Goal: Task Accomplishment & Management: Manage account settings

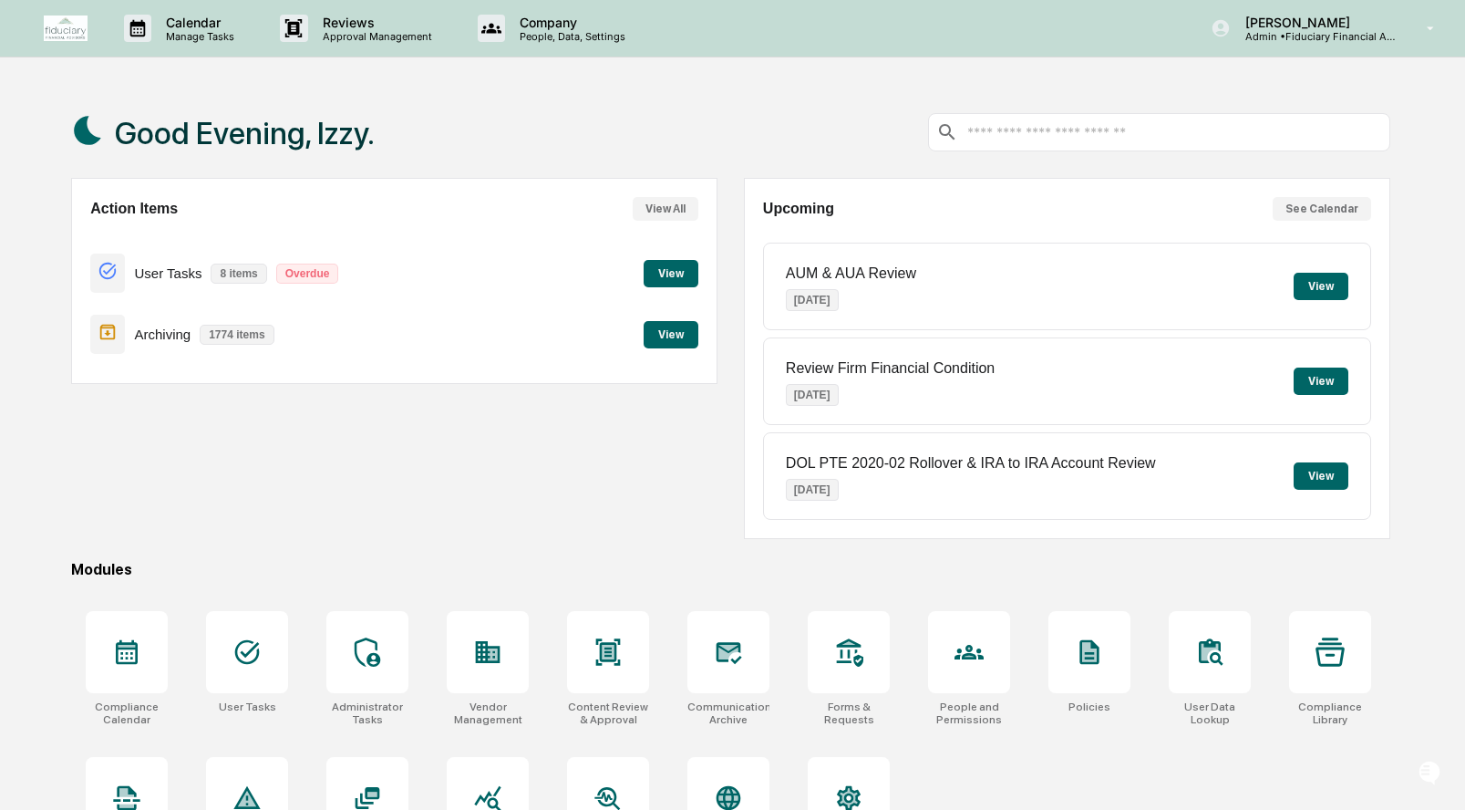
scroll to position [87, 0]
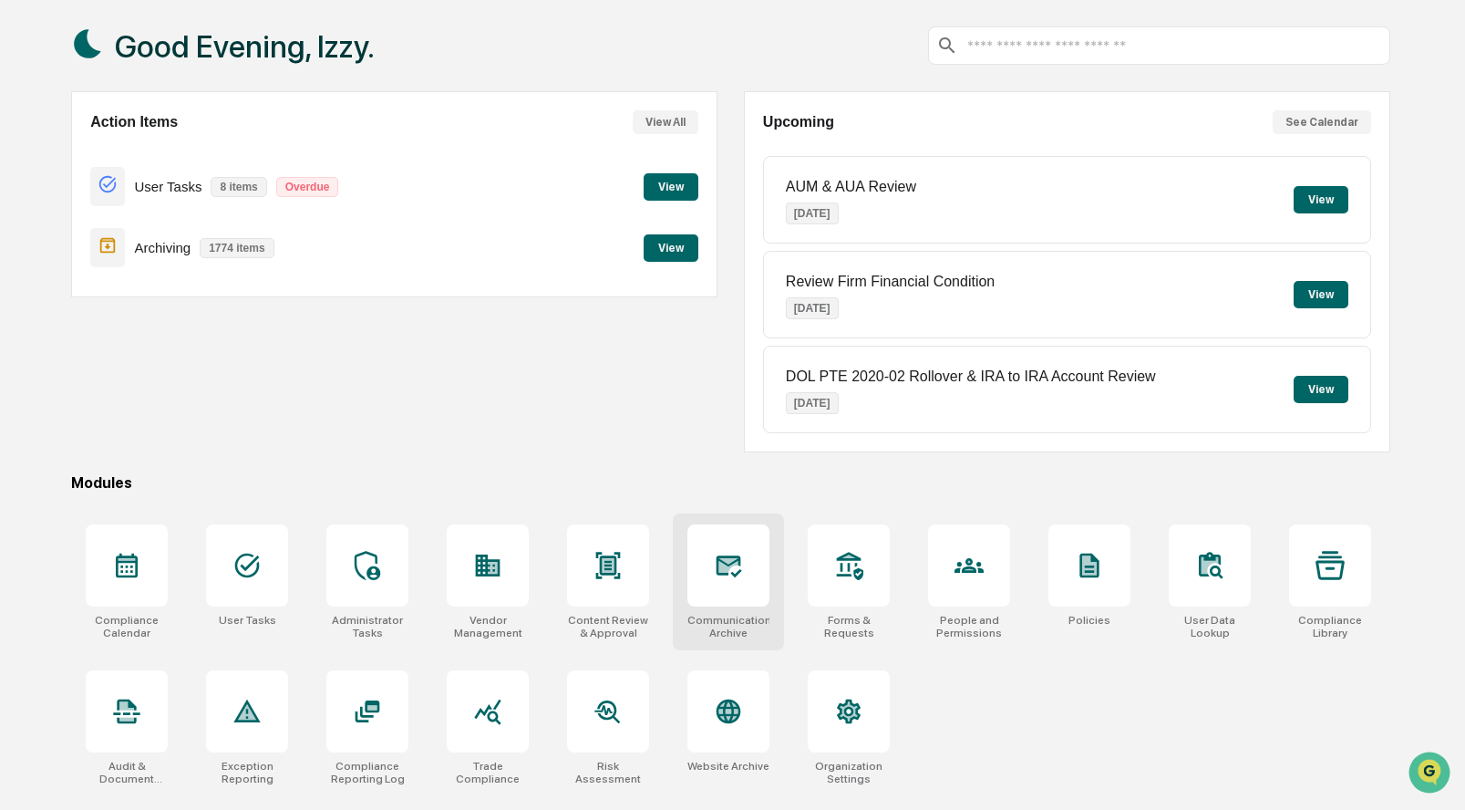
click at [728, 573] on icon at bounding box center [728, 565] width 29 height 29
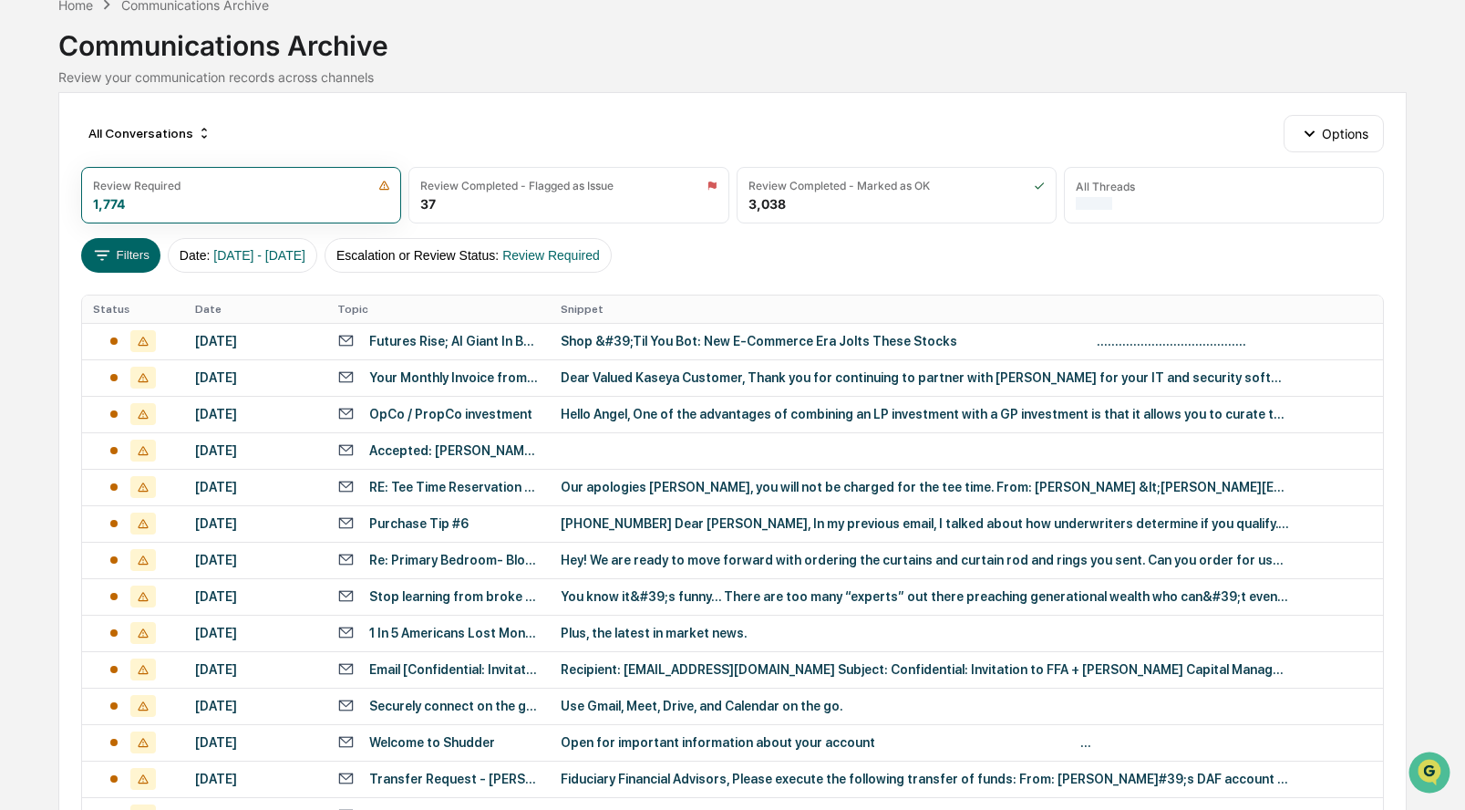
scroll to position [101, 0]
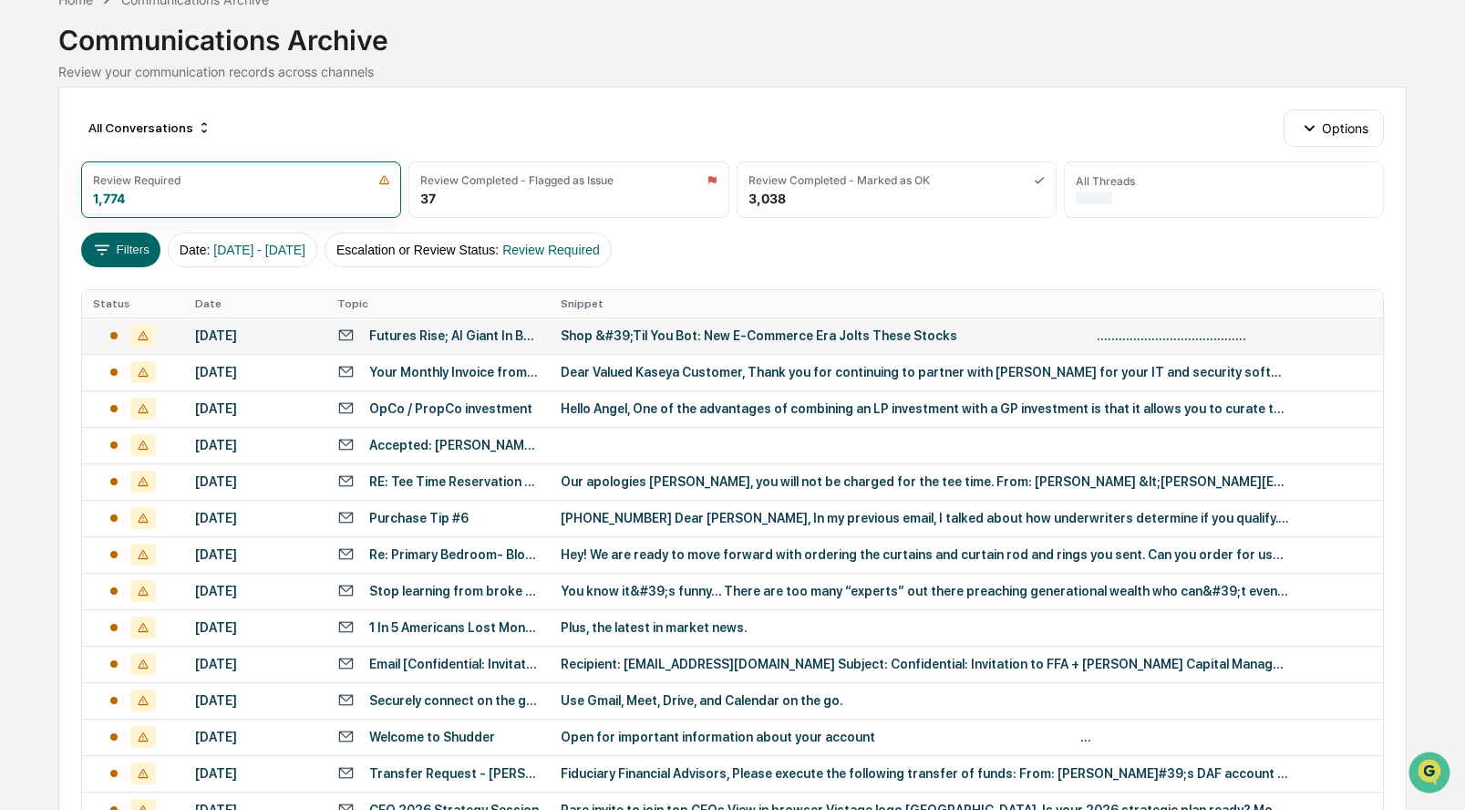
click at [242, 336] on div "[DATE]" at bounding box center [255, 335] width 120 height 15
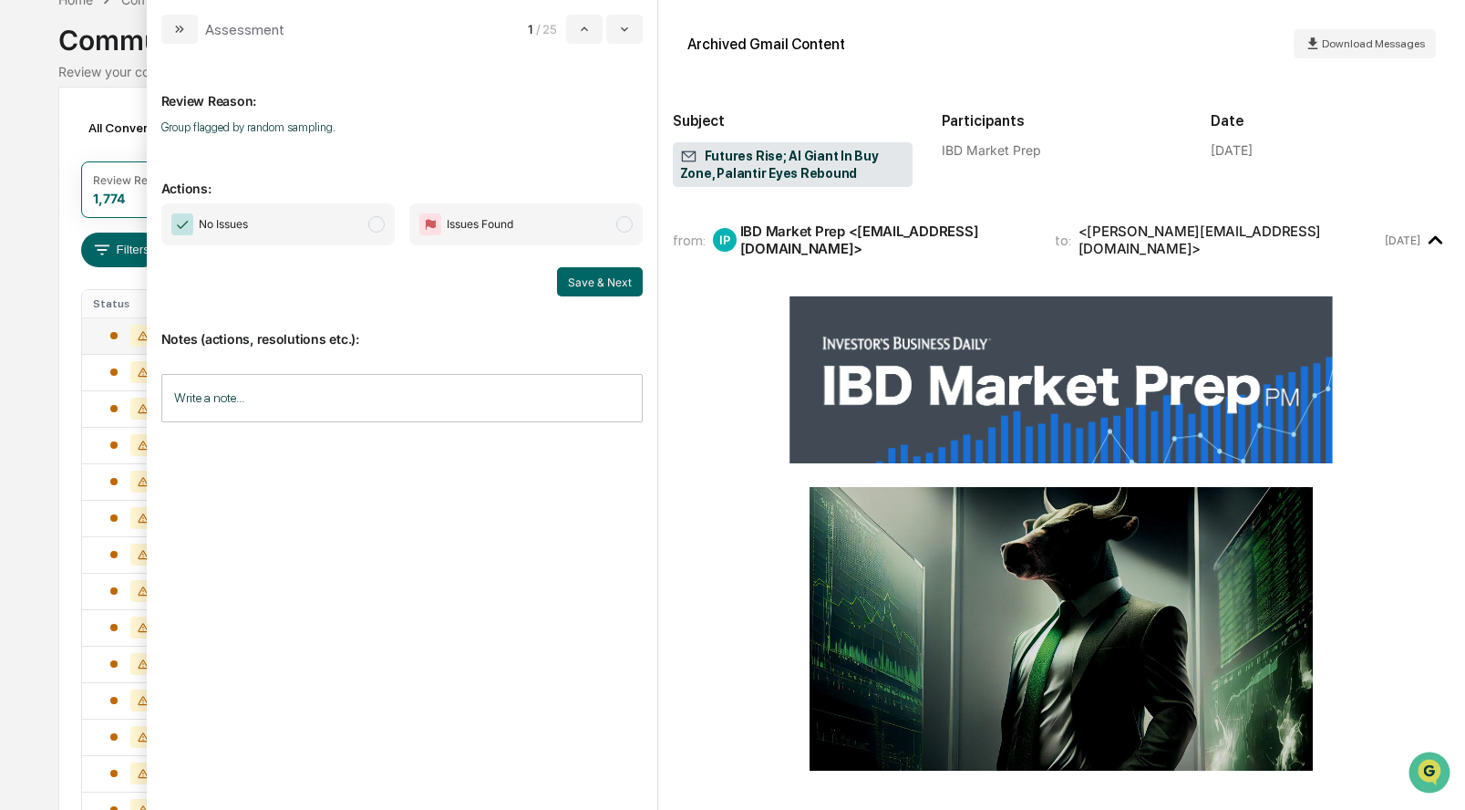
click at [376, 225] on span "modal" at bounding box center [376, 224] width 16 height 16
click at [605, 278] on button "Save & Next" at bounding box center [600, 281] width 86 height 29
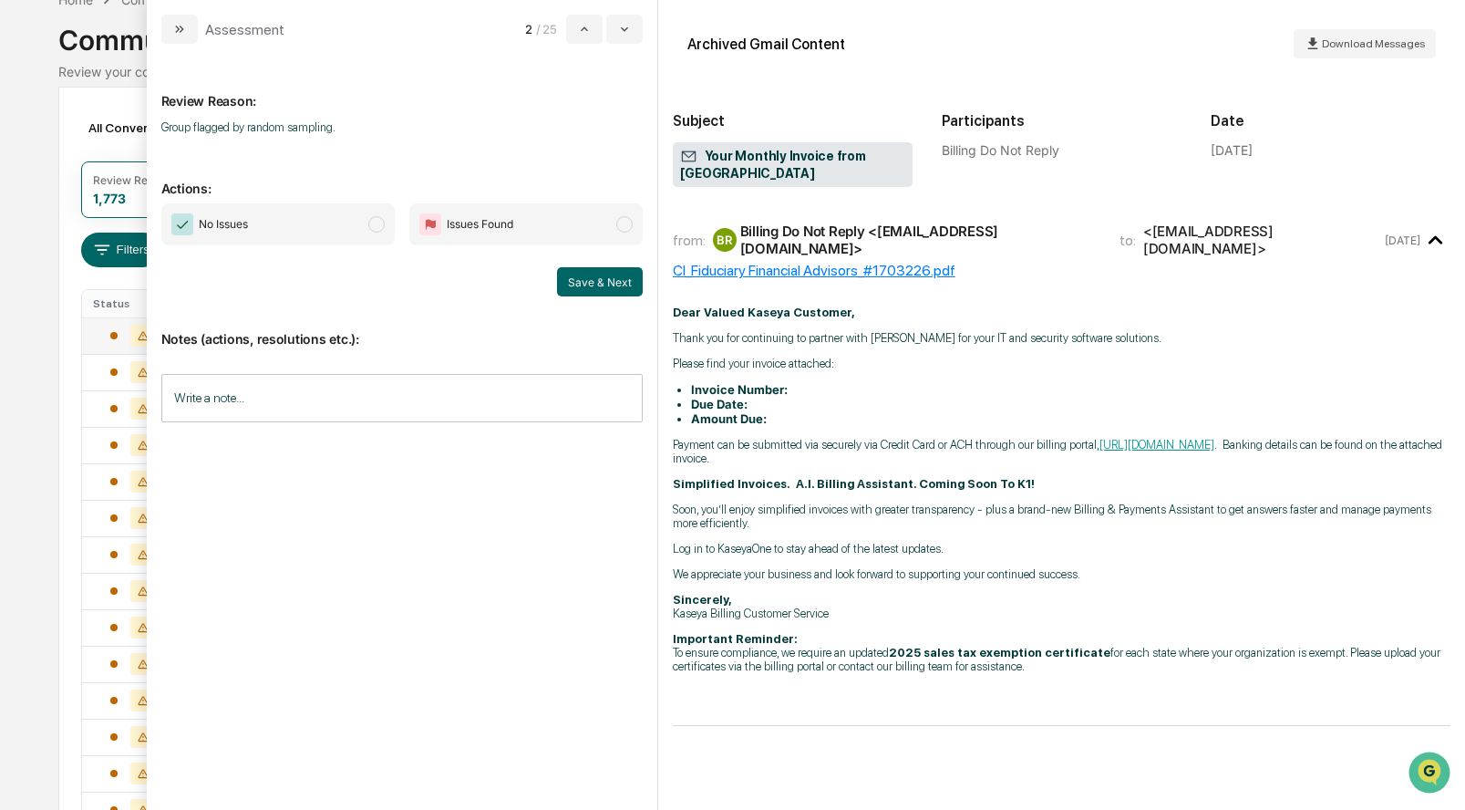
click at [376, 220] on span "modal" at bounding box center [376, 224] width 16 height 16
click at [613, 279] on button "Save & Next" at bounding box center [600, 281] width 86 height 29
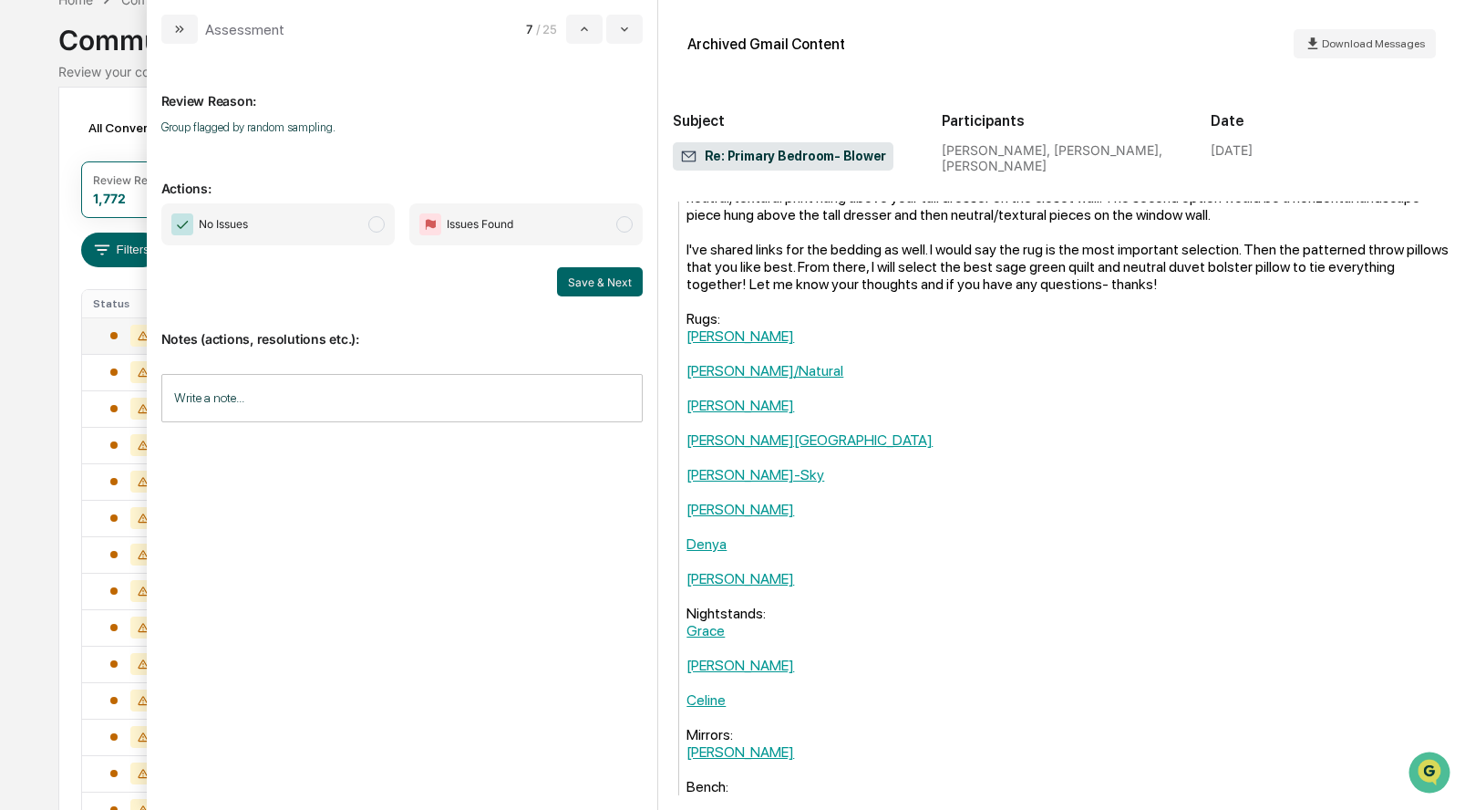
scroll to position [682, 0]
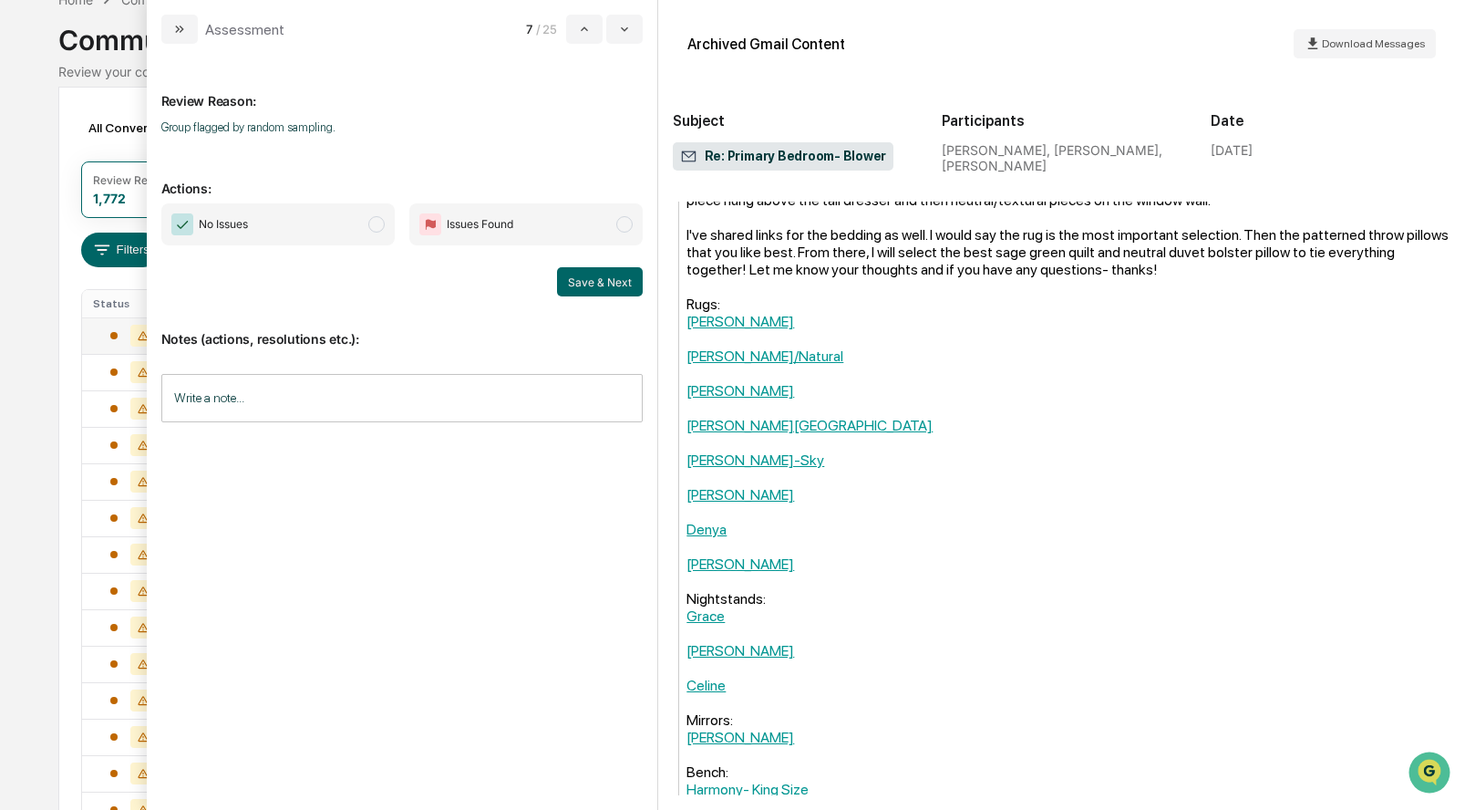
click at [380, 222] on span "modal" at bounding box center [376, 224] width 16 height 16
click at [614, 284] on button "Save & Next" at bounding box center [600, 281] width 86 height 29
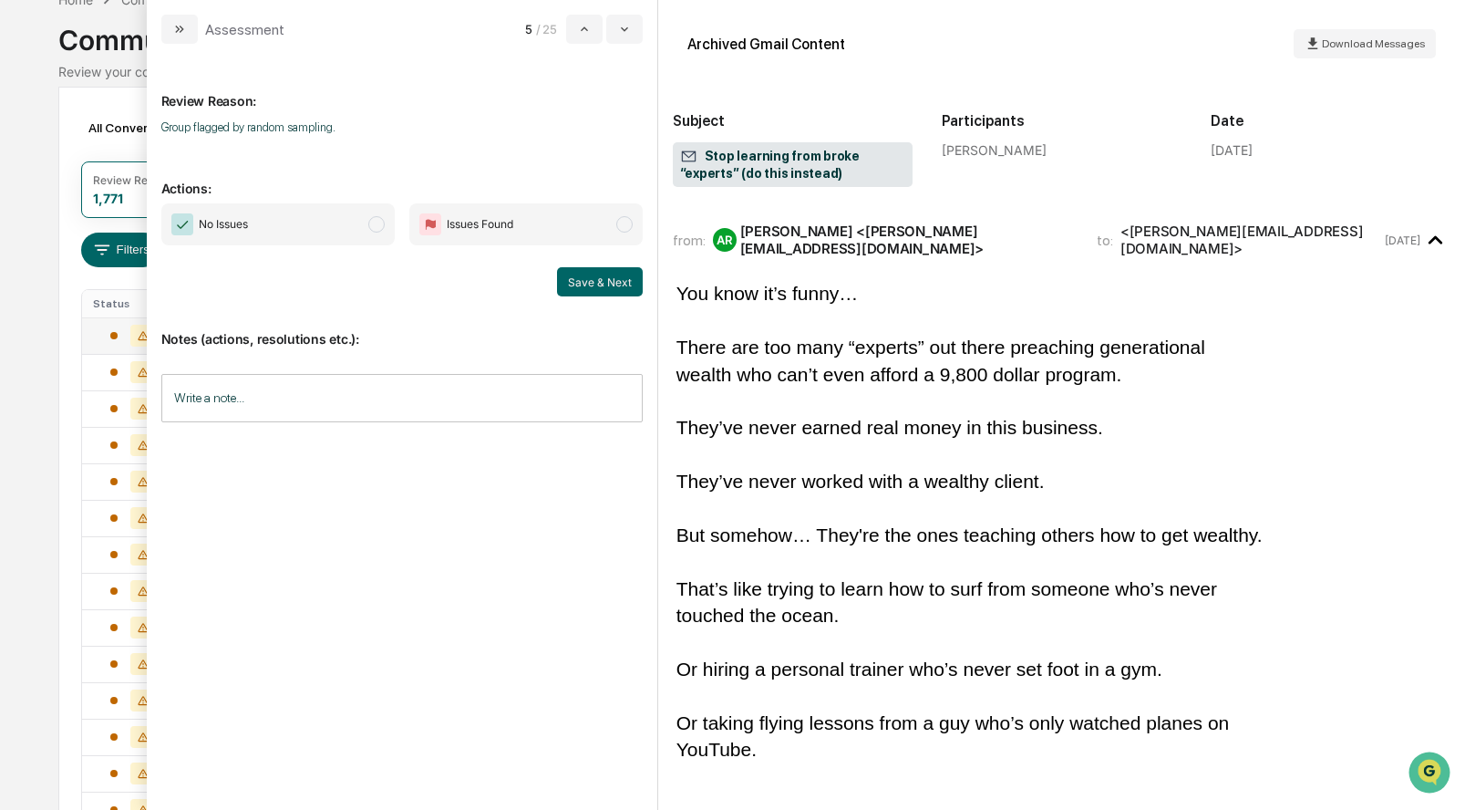
click at [377, 223] on span "modal" at bounding box center [376, 224] width 16 height 16
click at [617, 278] on button "Save & Next" at bounding box center [600, 281] width 86 height 29
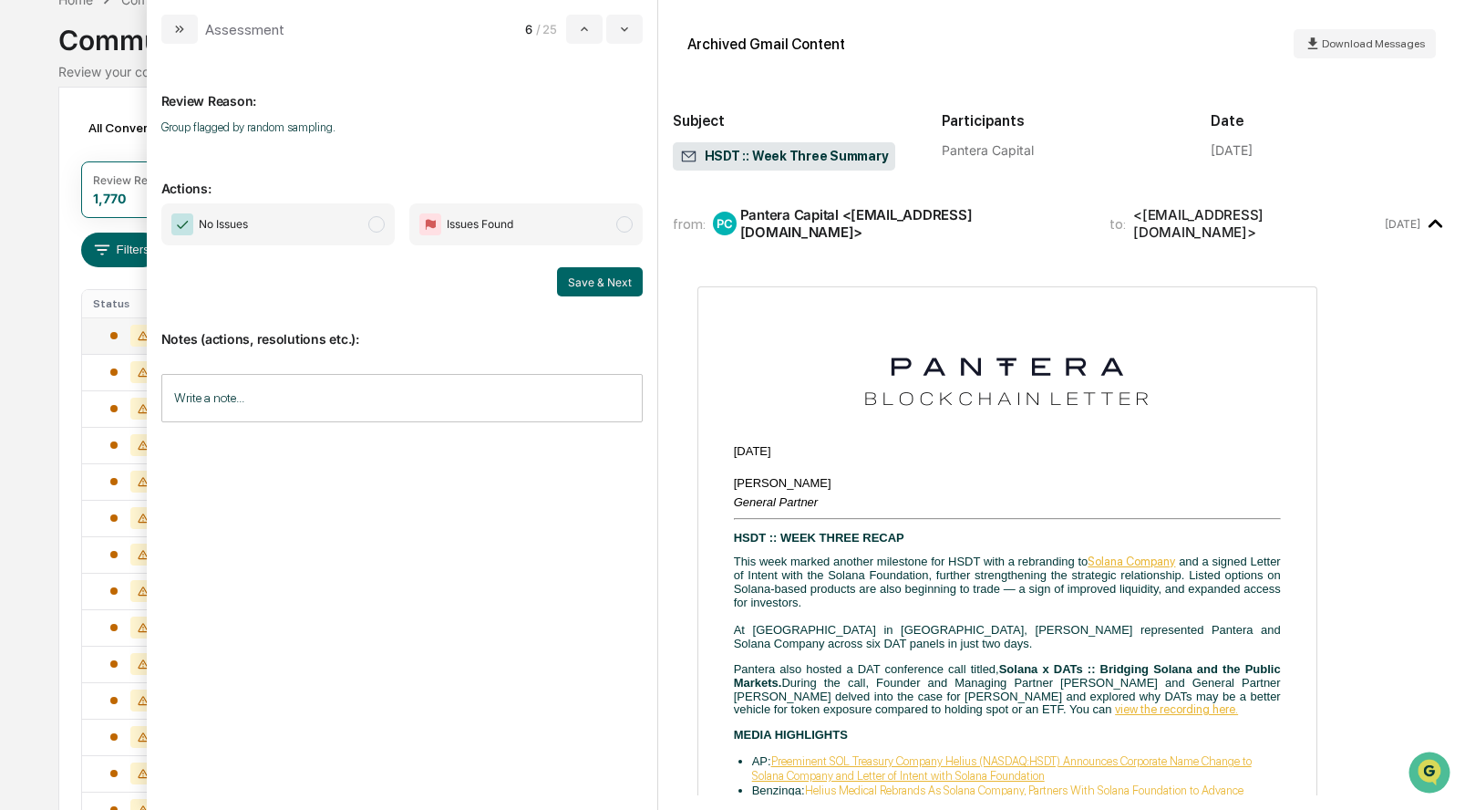
click at [379, 226] on span "modal" at bounding box center [376, 224] width 16 height 16
click at [605, 274] on button "Save & Next" at bounding box center [600, 281] width 86 height 29
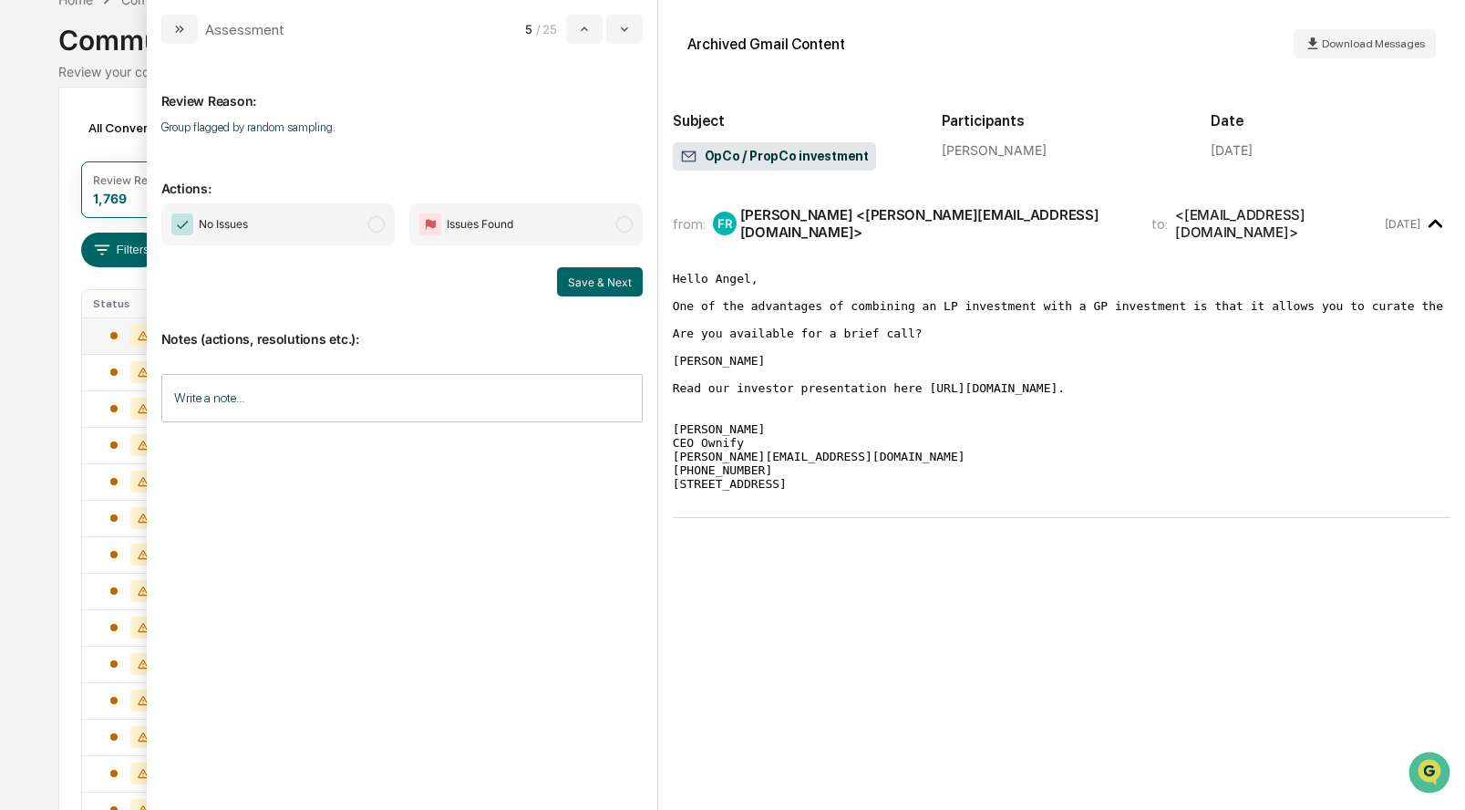
click at [381, 224] on span "modal" at bounding box center [376, 224] width 16 height 16
click at [601, 275] on button "Save & Next" at bounding box center [600, 281] width 86 height 29
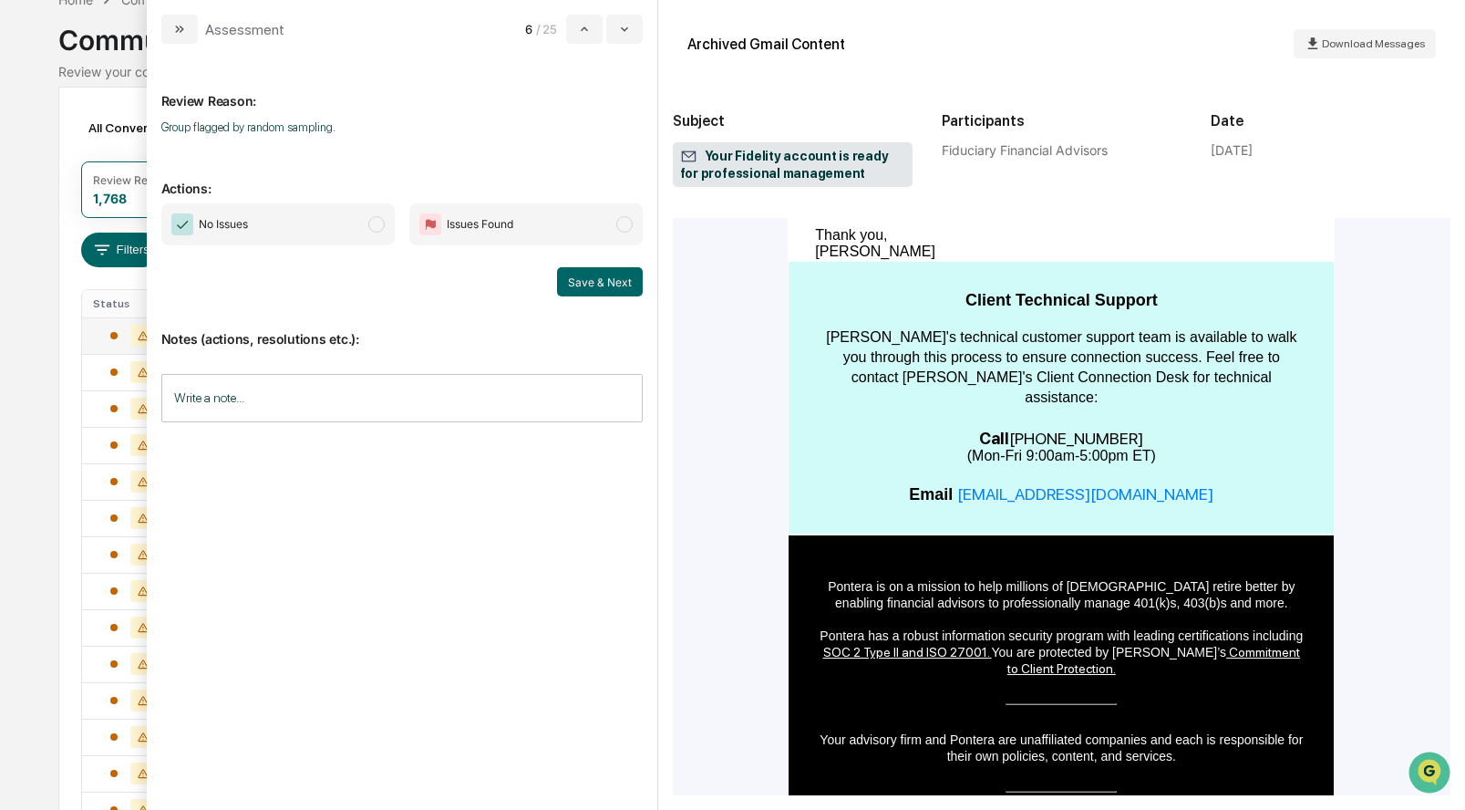
scroll to position [691, 0]
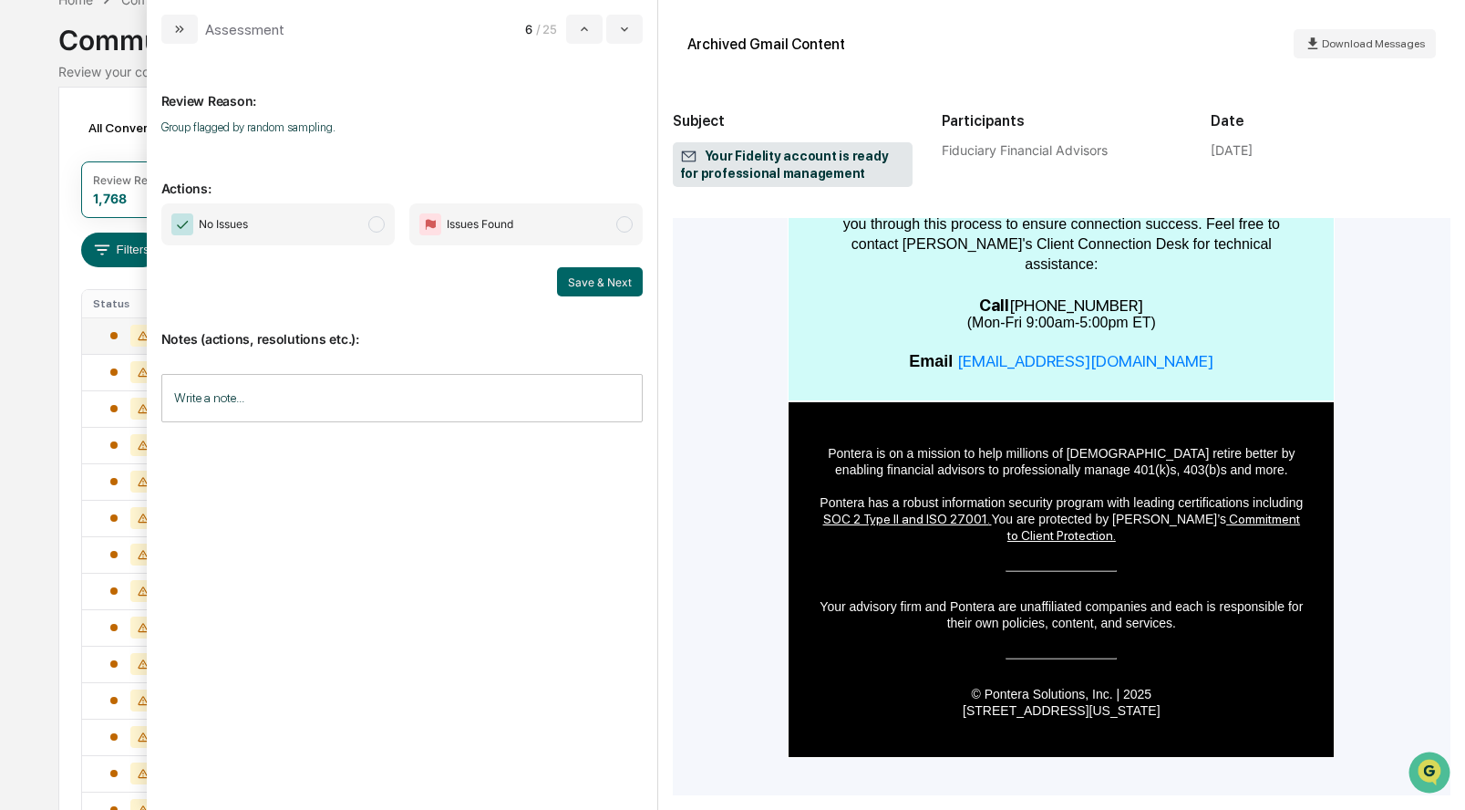
click at [373, 223] on span "modal" at bounding box center [376, 224] width 16 height 16
click at [607, 291] on button "Save & Next" at bounding box center [600, 281] width 86 height 29
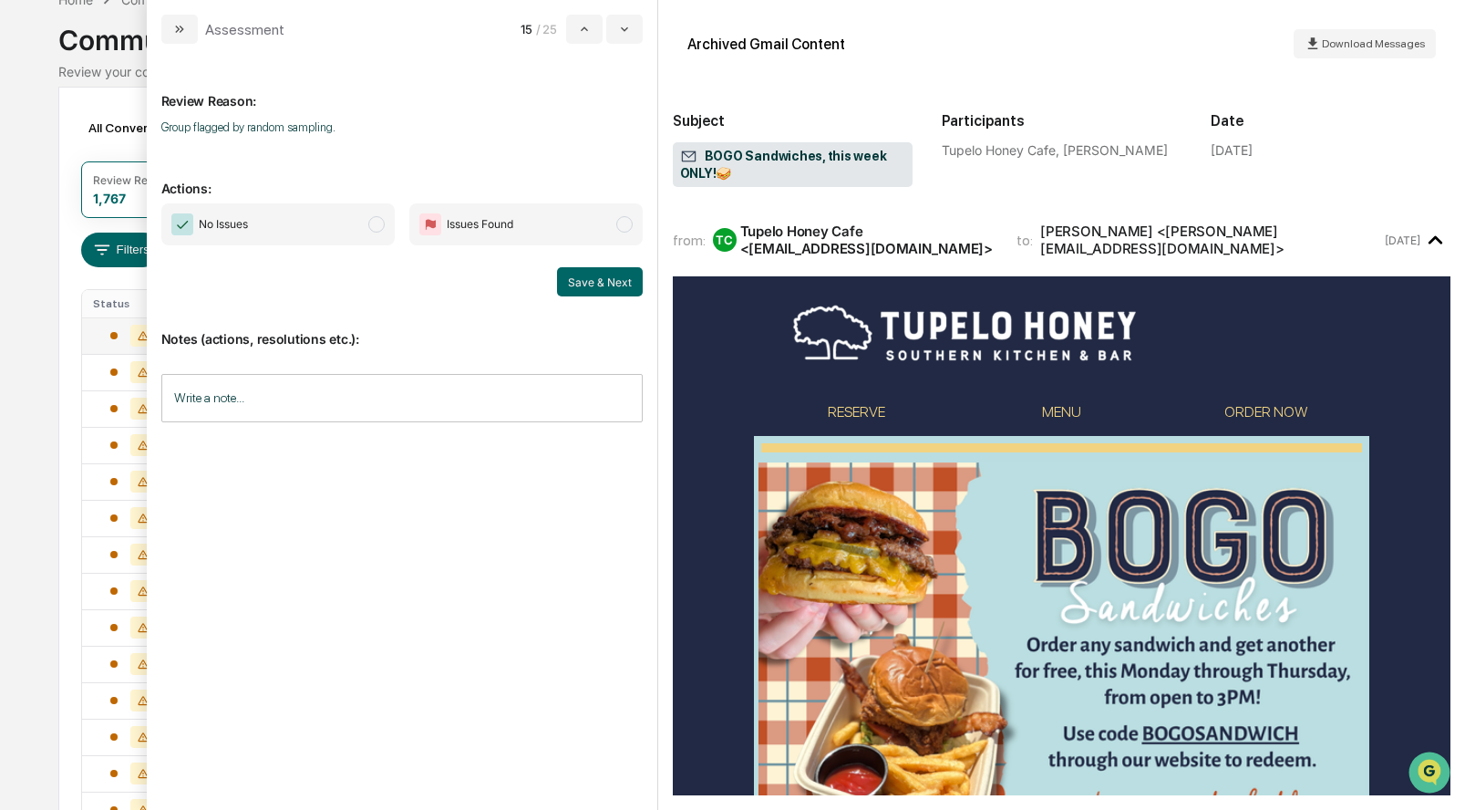
click at [374, 231] on span "modal" at bounding box center [376, 224] width 16 height 16
click at [587, 285] on button "Save & Next" at bounding box center [600, 281] width 86 height 29
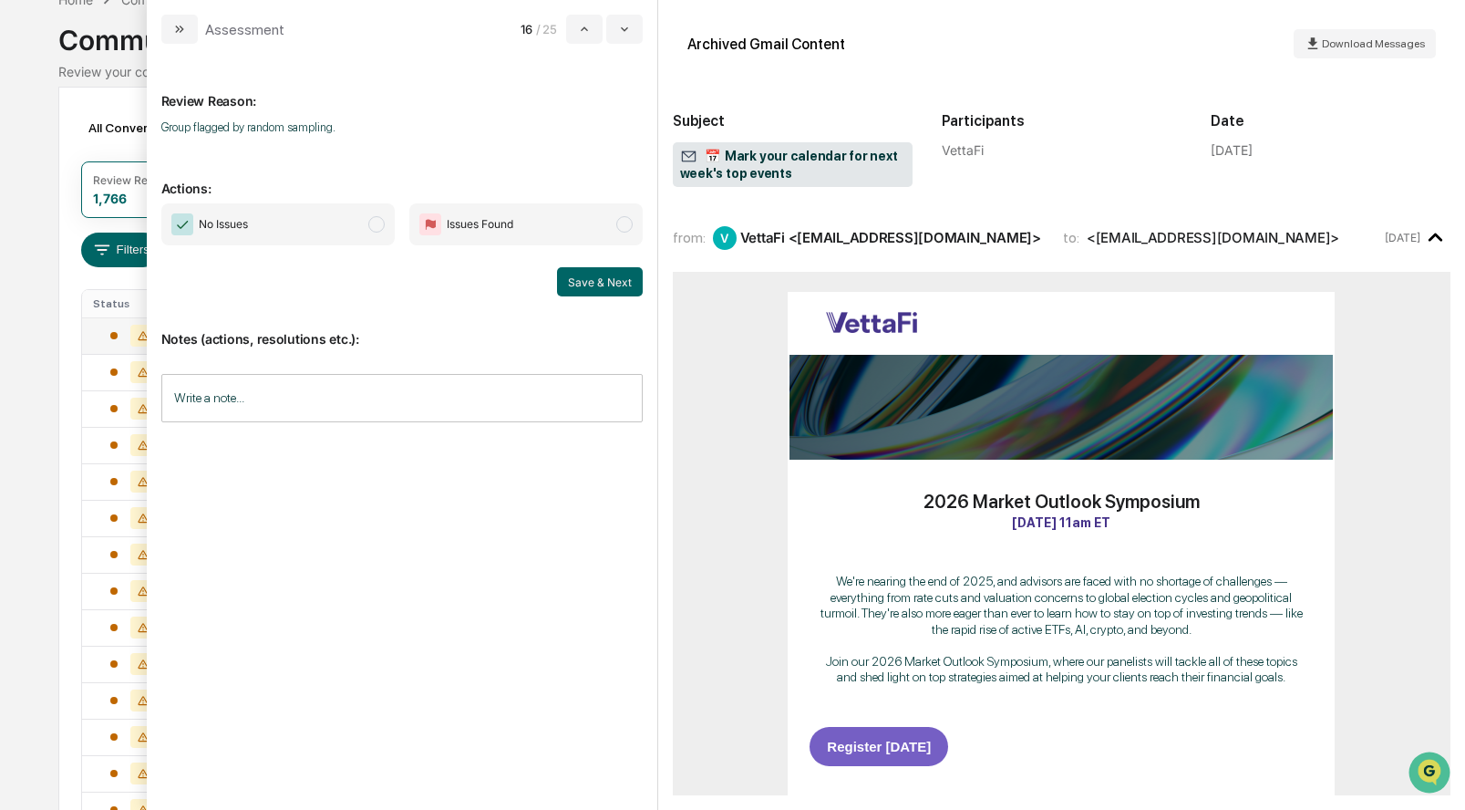
click at [379, 222] on span "modal" at bounding box center [376, 224] width 16 height 16
click at [604, 277] on button "Save & Next" at bounding box center [600, 281] width 86 height 29
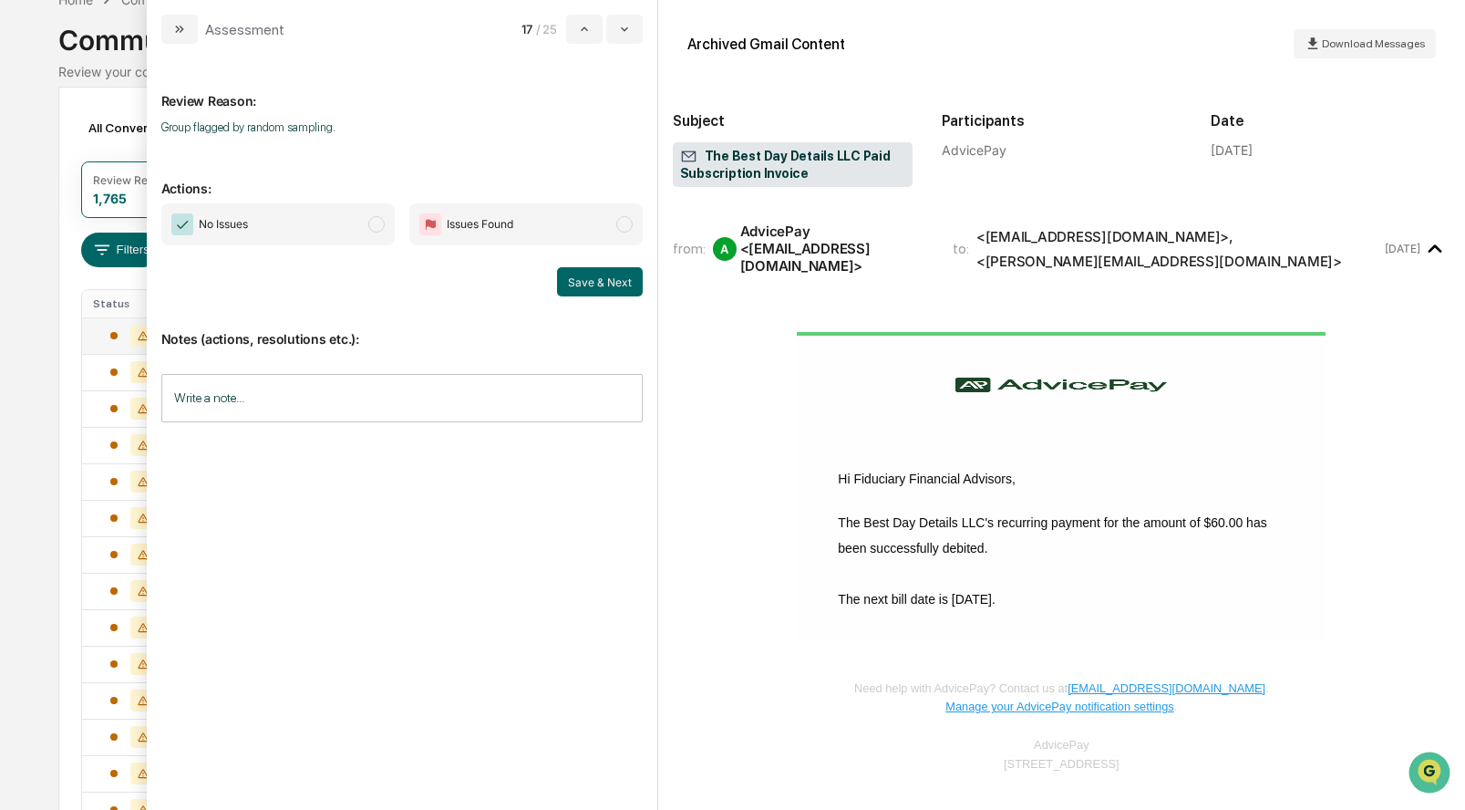
click at [377, 233] on span "No Issues" at bounding box center [277, 224] width 233 height 42
click at [591, 278] on button "Save & Next" at bounding box center [600, 281] width 86 height 29
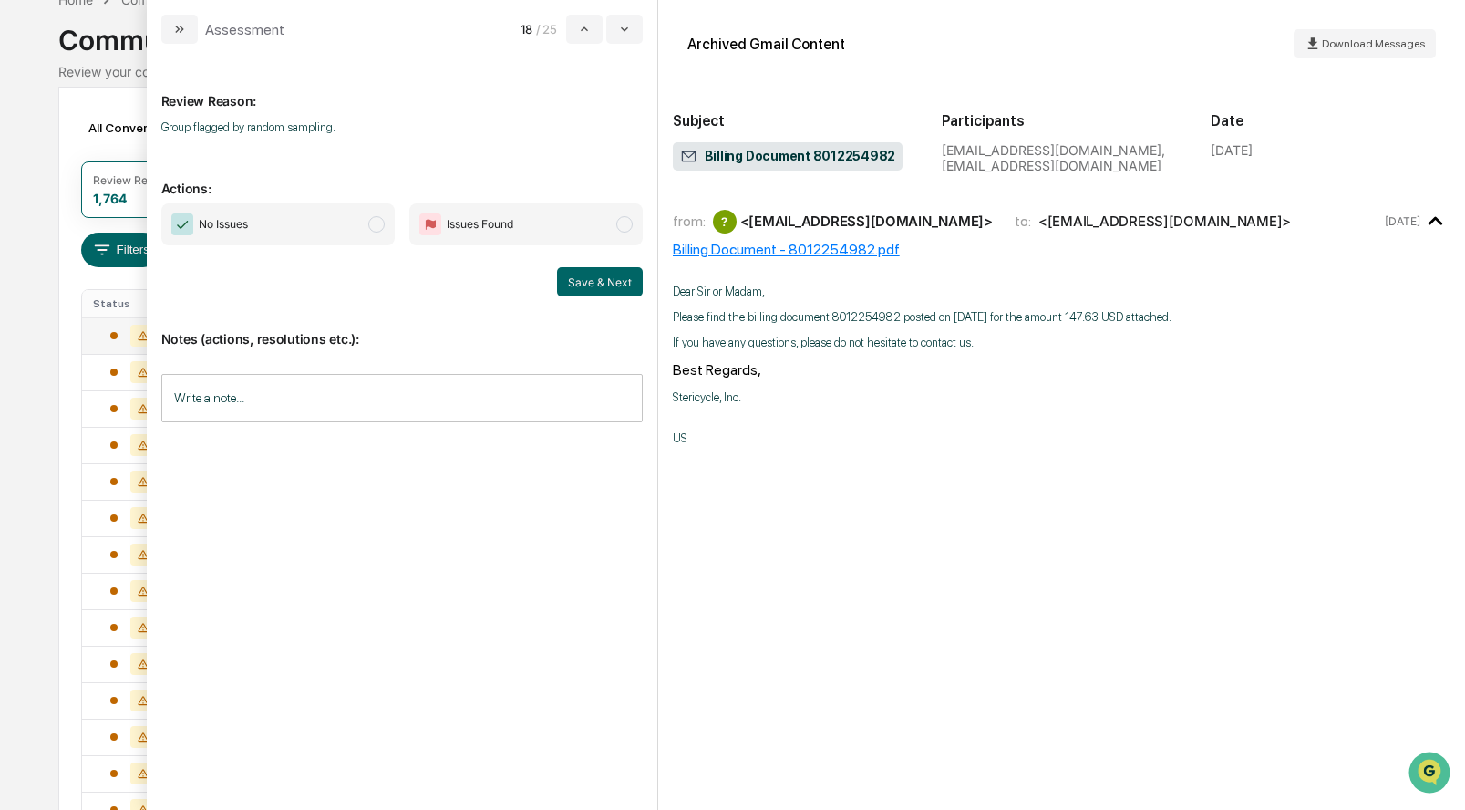
click at [381, 233] on span "No Issues" at bounding box center [277, 224] width 233 height 42
click at [610, 277] on button "Save & Next" at bounding box center [600, 281] width 86 height 29
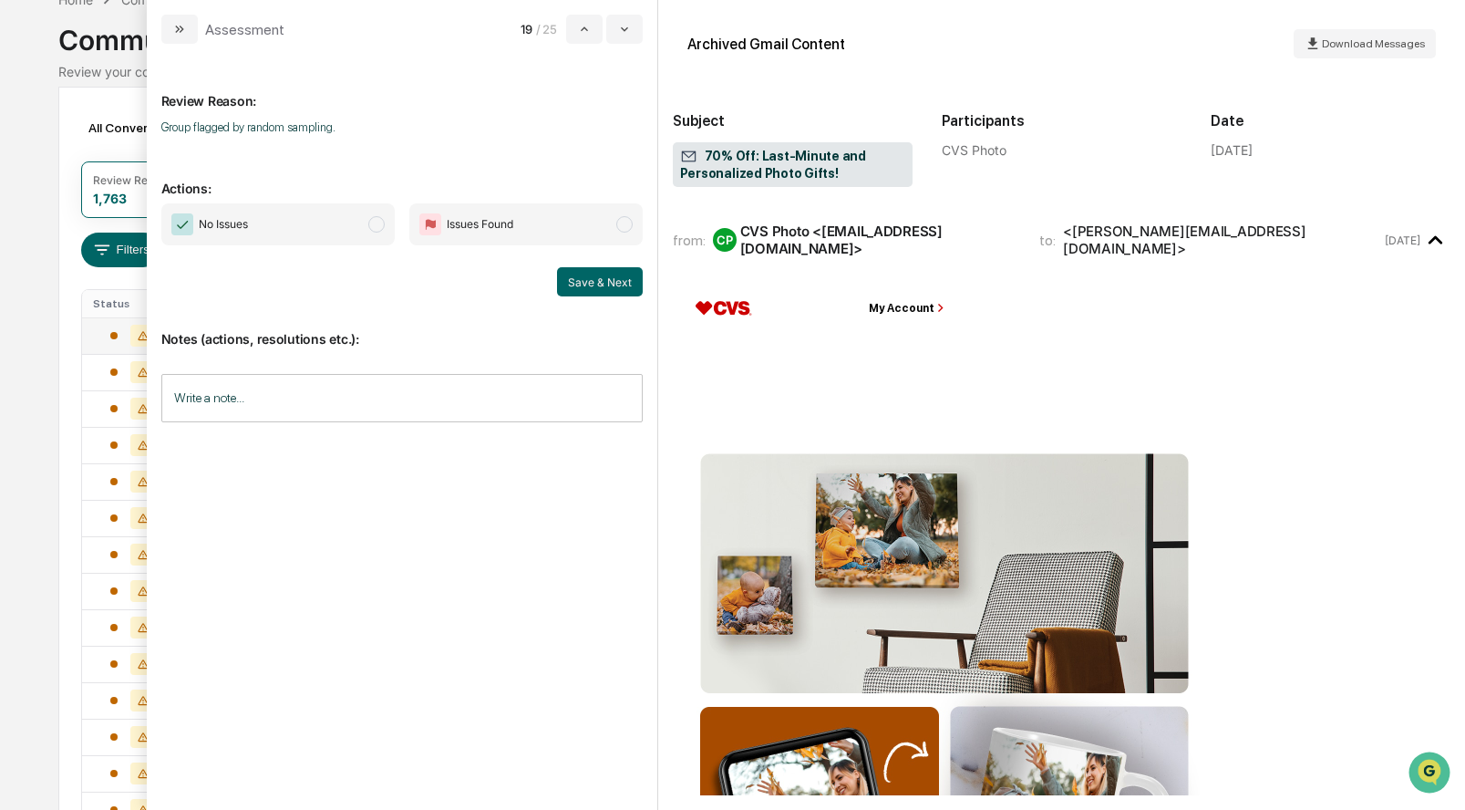
click at [372, 236] on span "No Issues" at bounding box center [277, 224] width 233 height 42
click at [597, 272] on button "Save & Next" at bounding box center [600, 281] width 86 height 29
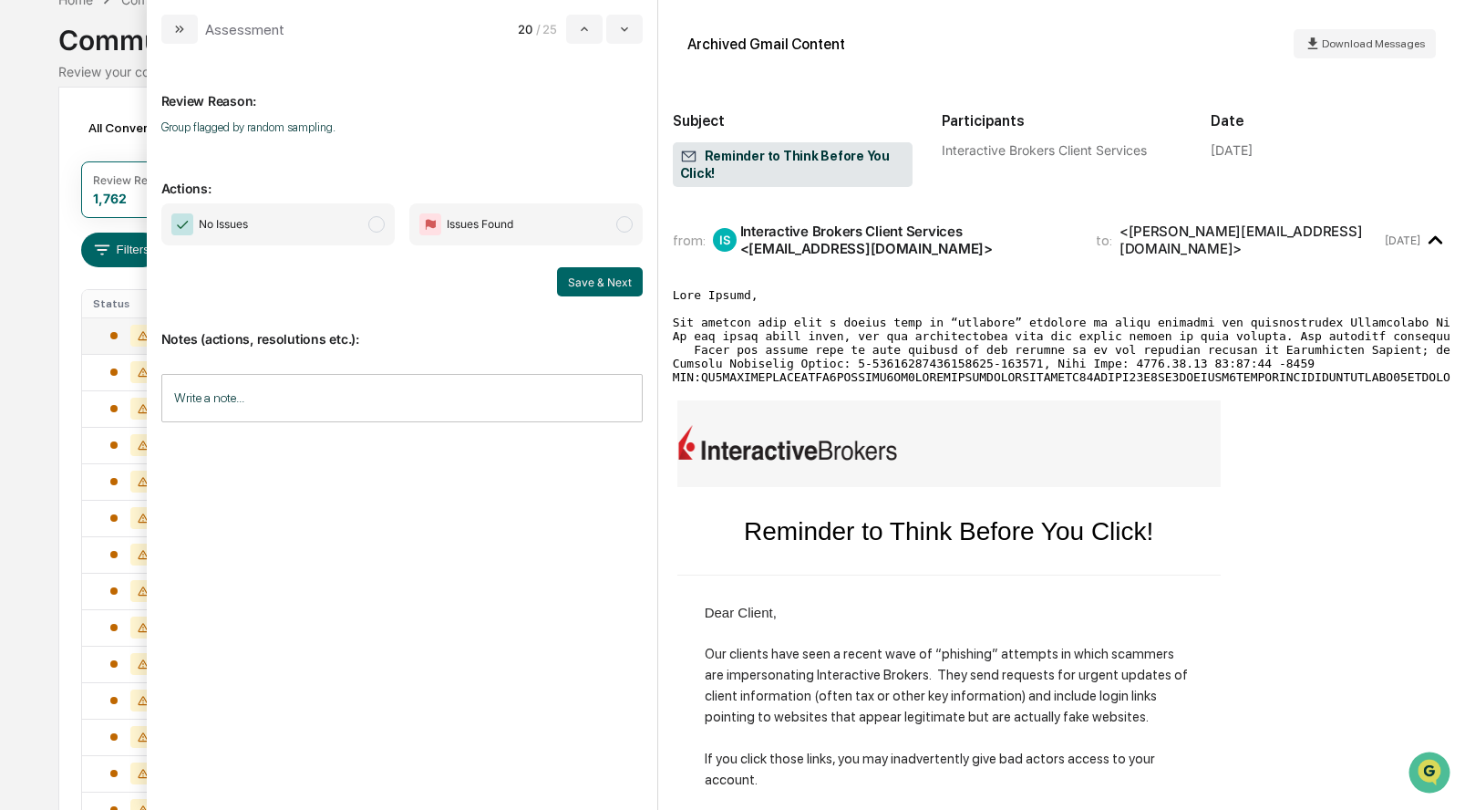
click at [377, 222] on span "modal" at bounding box center [376, 224] width 16 height 16
click at [590, 278] on button "Save & Next" at bounding box center [600, 281] width 86 height 29
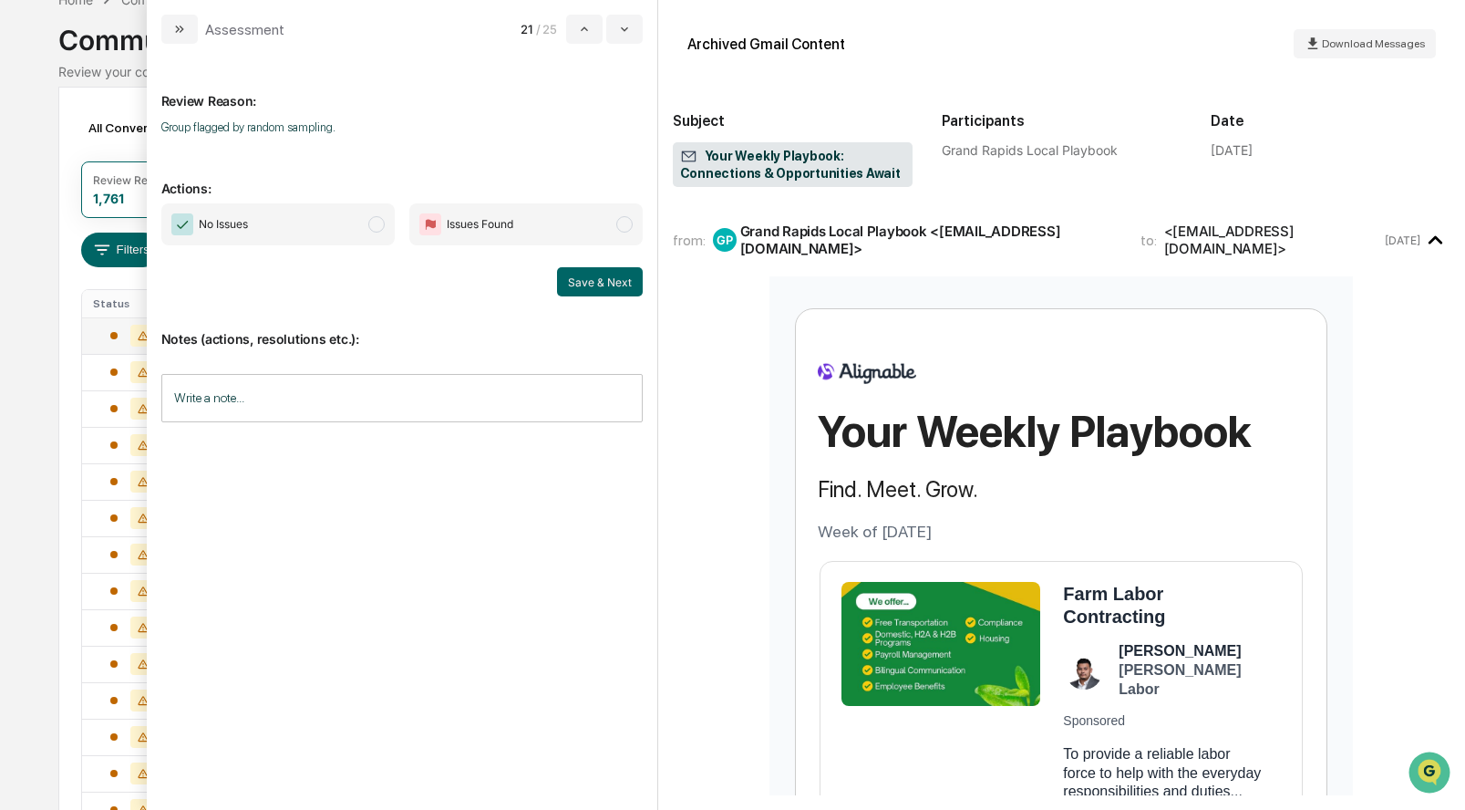
click at [382, 228] on span "modal" at bounding box center [376, 224] width 16 height 16
click at [597, 278] on button "Save & Next" at bounding box center [600, 281] width 86 height 29
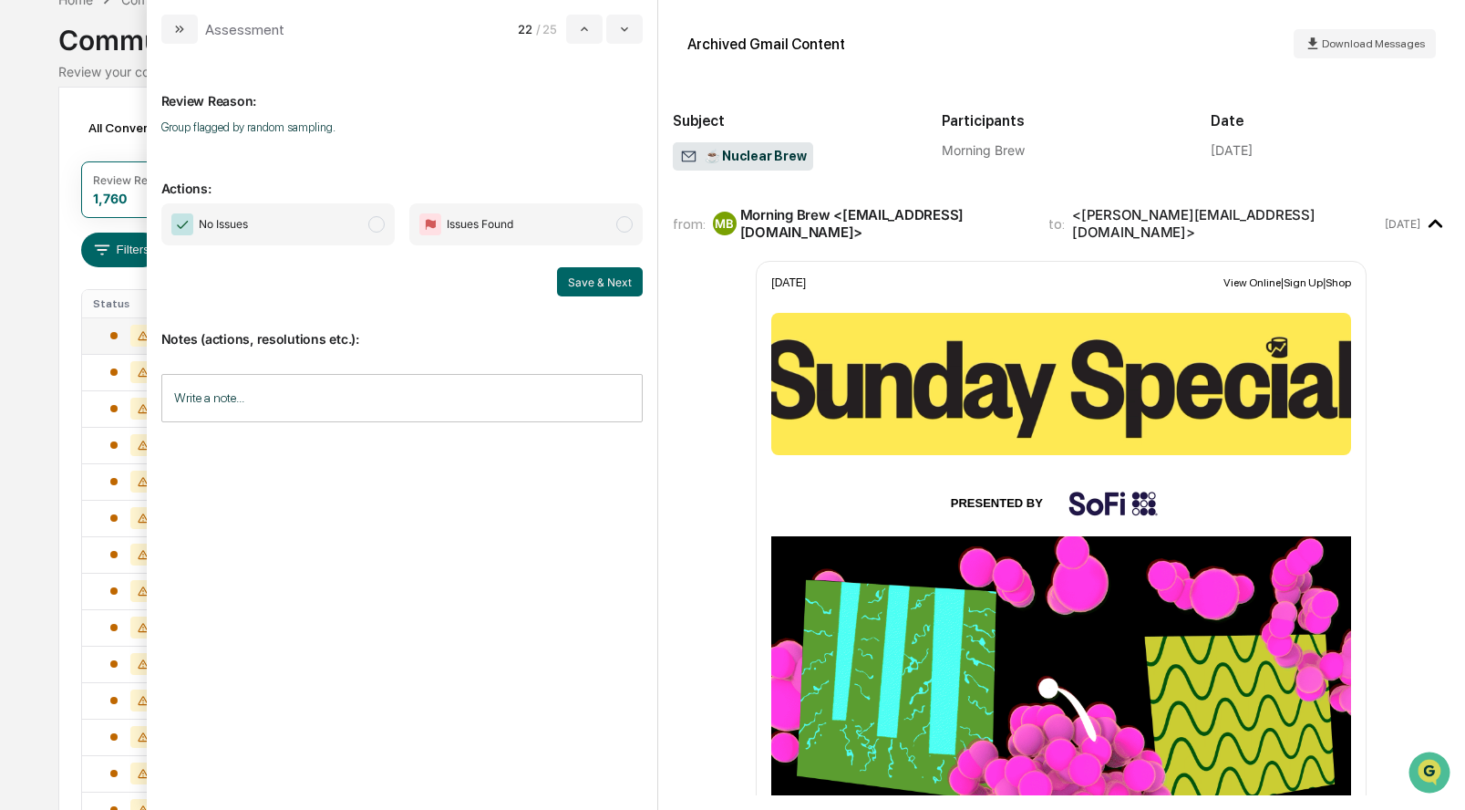
click at [369, 230] on span "No Issues" at bounding box center [277, 224] width 233 height 42
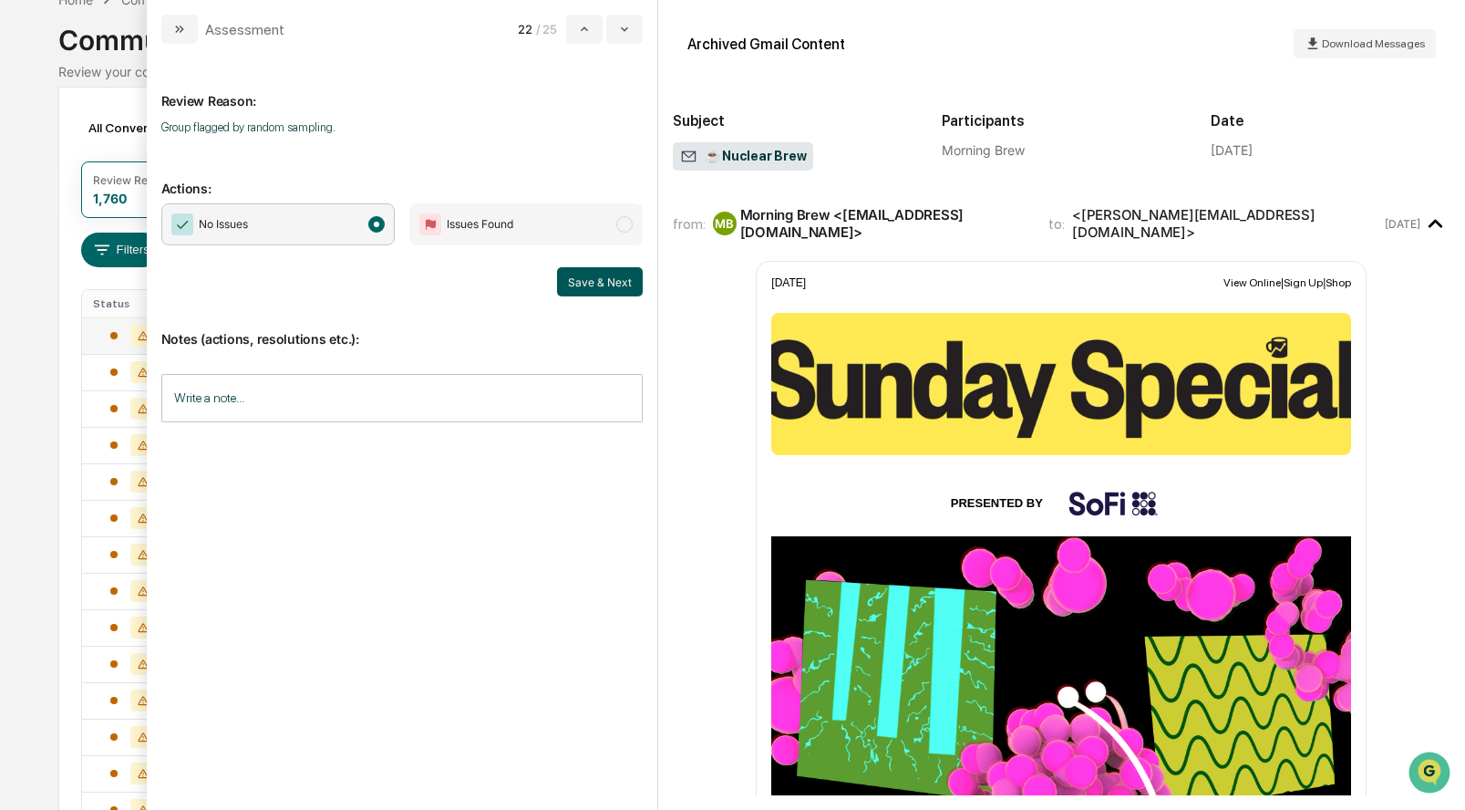
click at [599, 279] on button "Save & Next" at bounding box center [600, 281] width 86 height 29
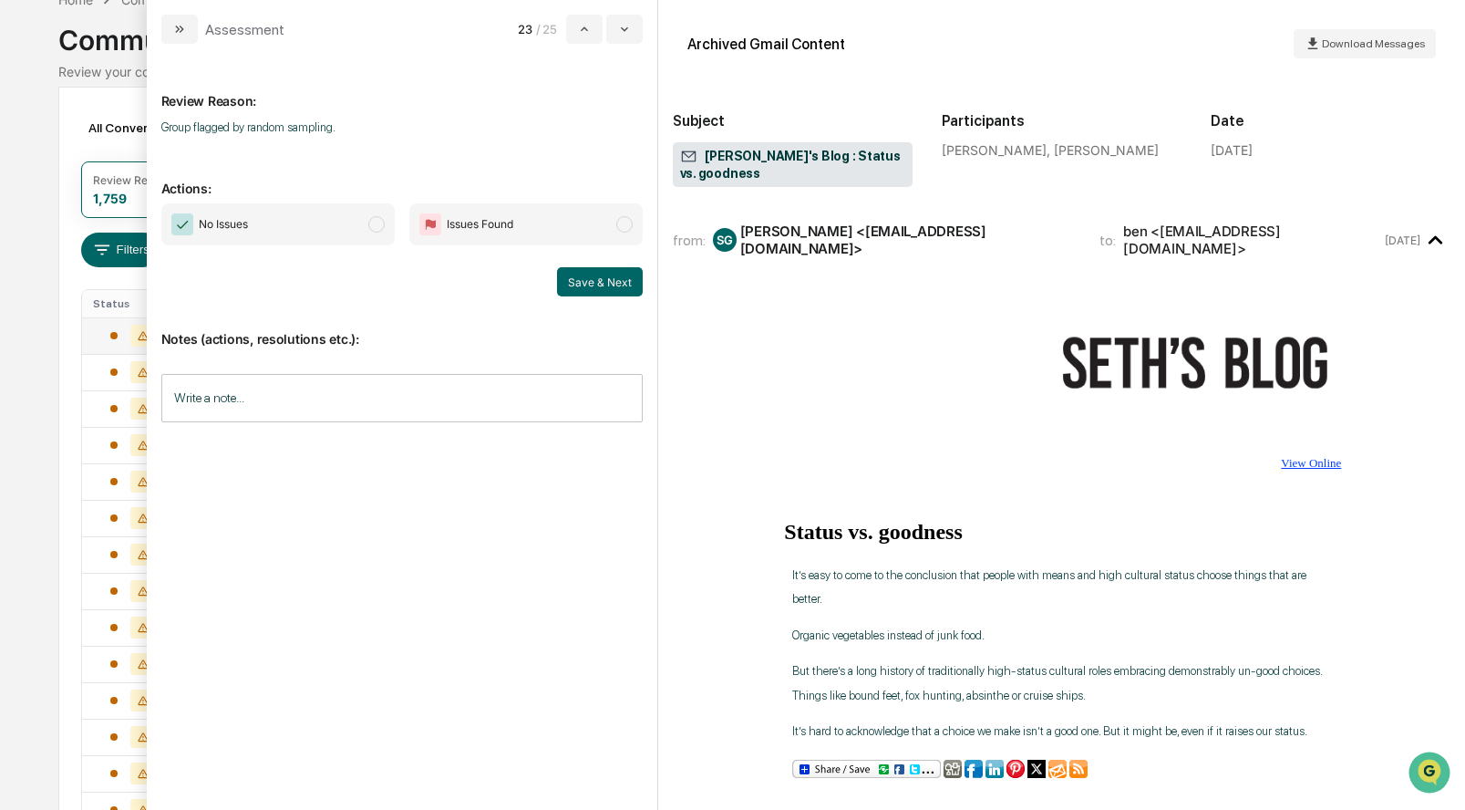
click at [373, 225] on span "modal" at bounding box center [376, 224] width 16 height 16
click at [606, 281] on button "Save & Next" at bounding box center [600, 281] width 86 height 29
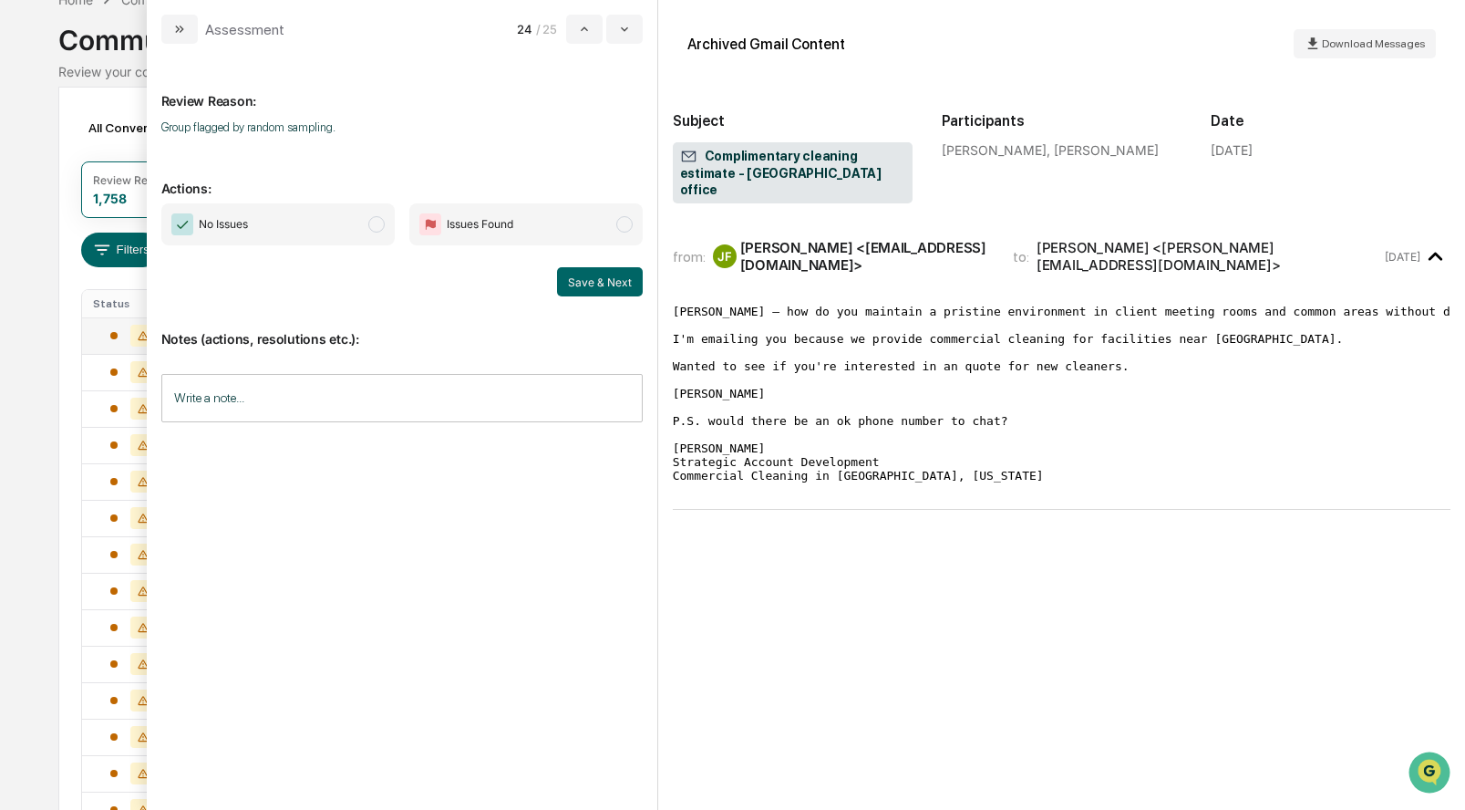
click at [377, 227] on span "modal" at bounding box center [376, 224] width 16 height 16
click at [585, 279] on button "Save & Next" at bounding box center [600, 281] width 86 height 29
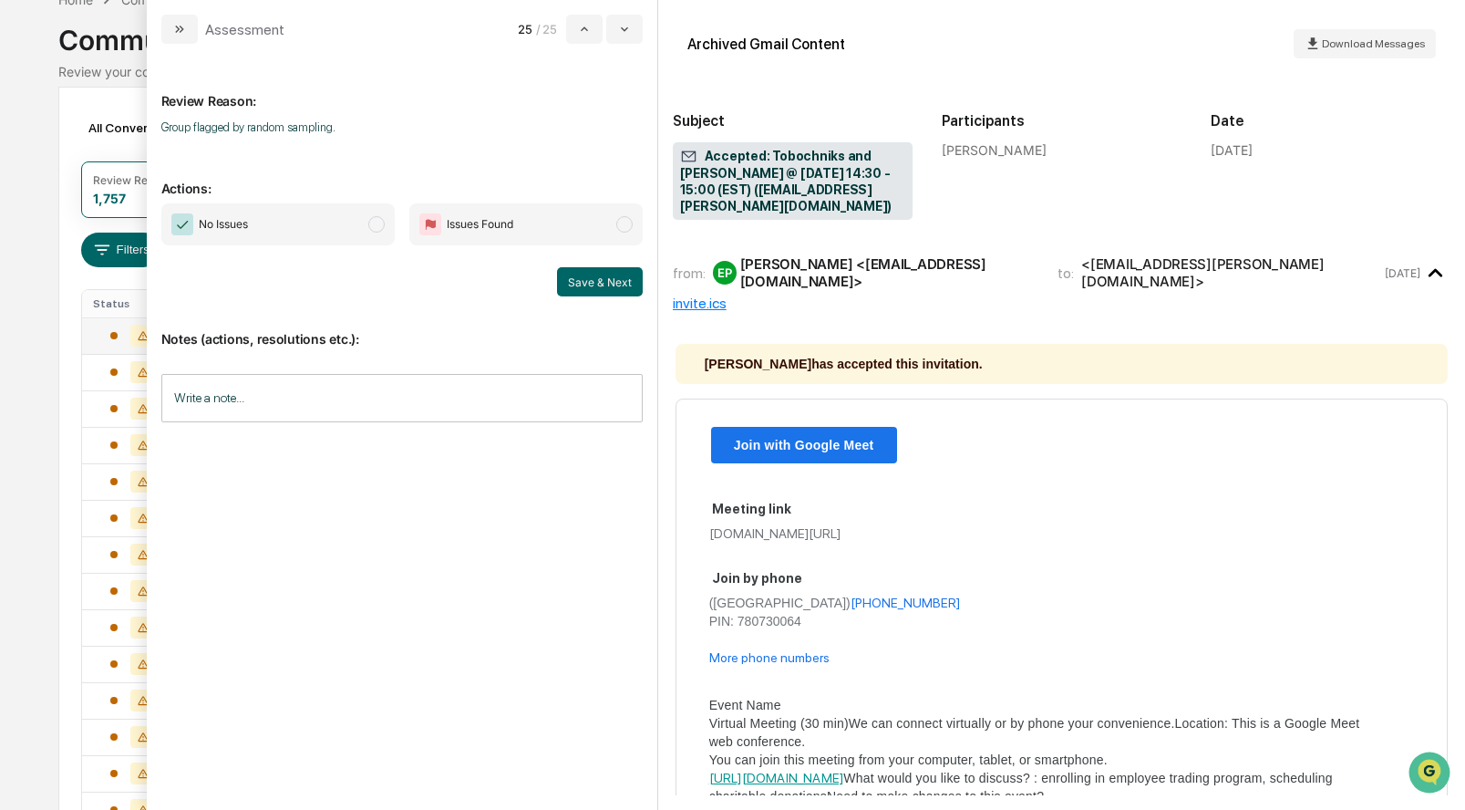
click at [377, 223] on span "modal" at bounding box center [376, 224] width 16 height 16
click at [594, 281] on button "Save & Next" at bounding box center [600, 281] width 86 height 29
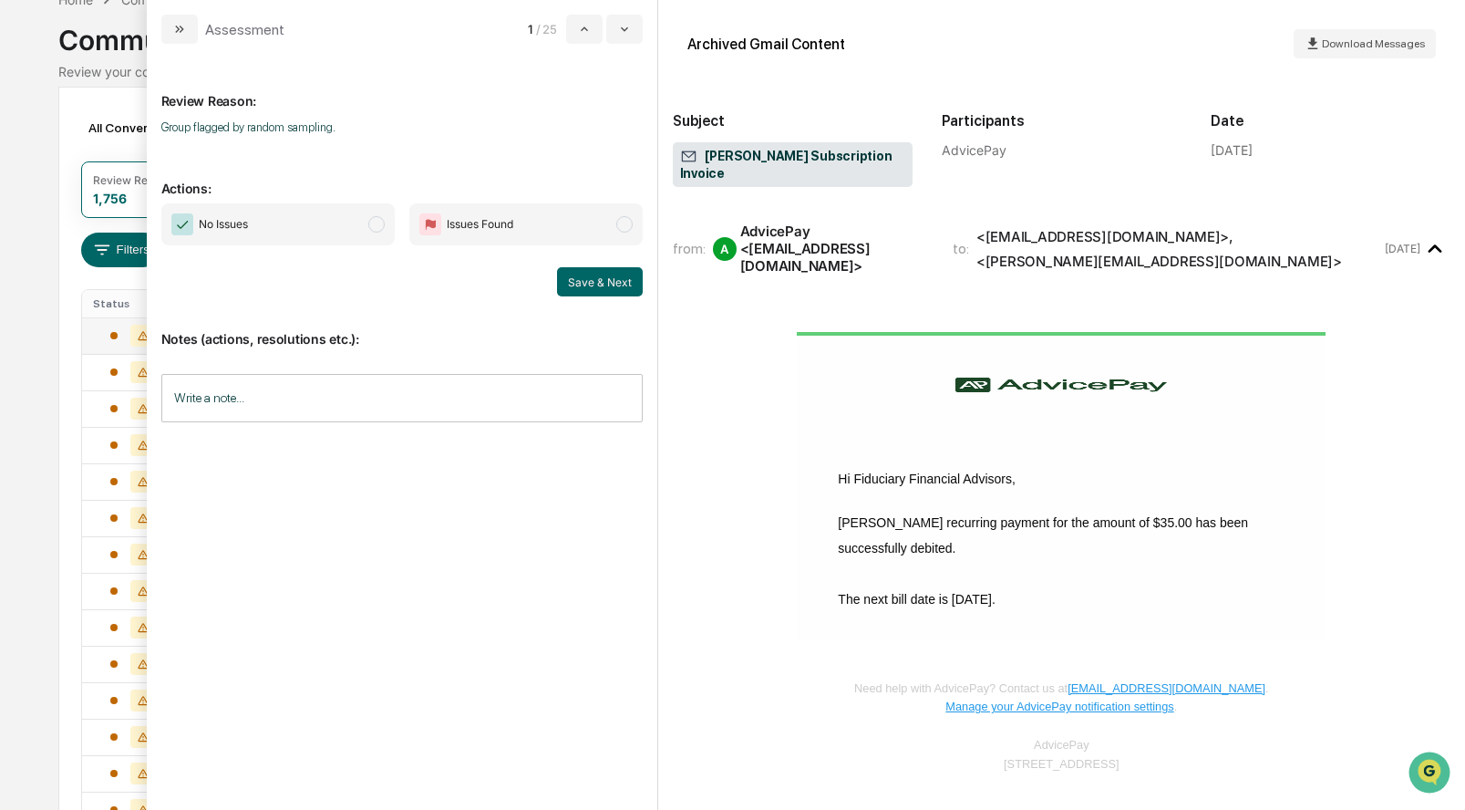
click at [383, 226] on span "modal" at bounding box center [376, 224] width 16 height 16
click at [590, 274] on button "Save & Next" at bounding box center [600, 281] width 86 height 29
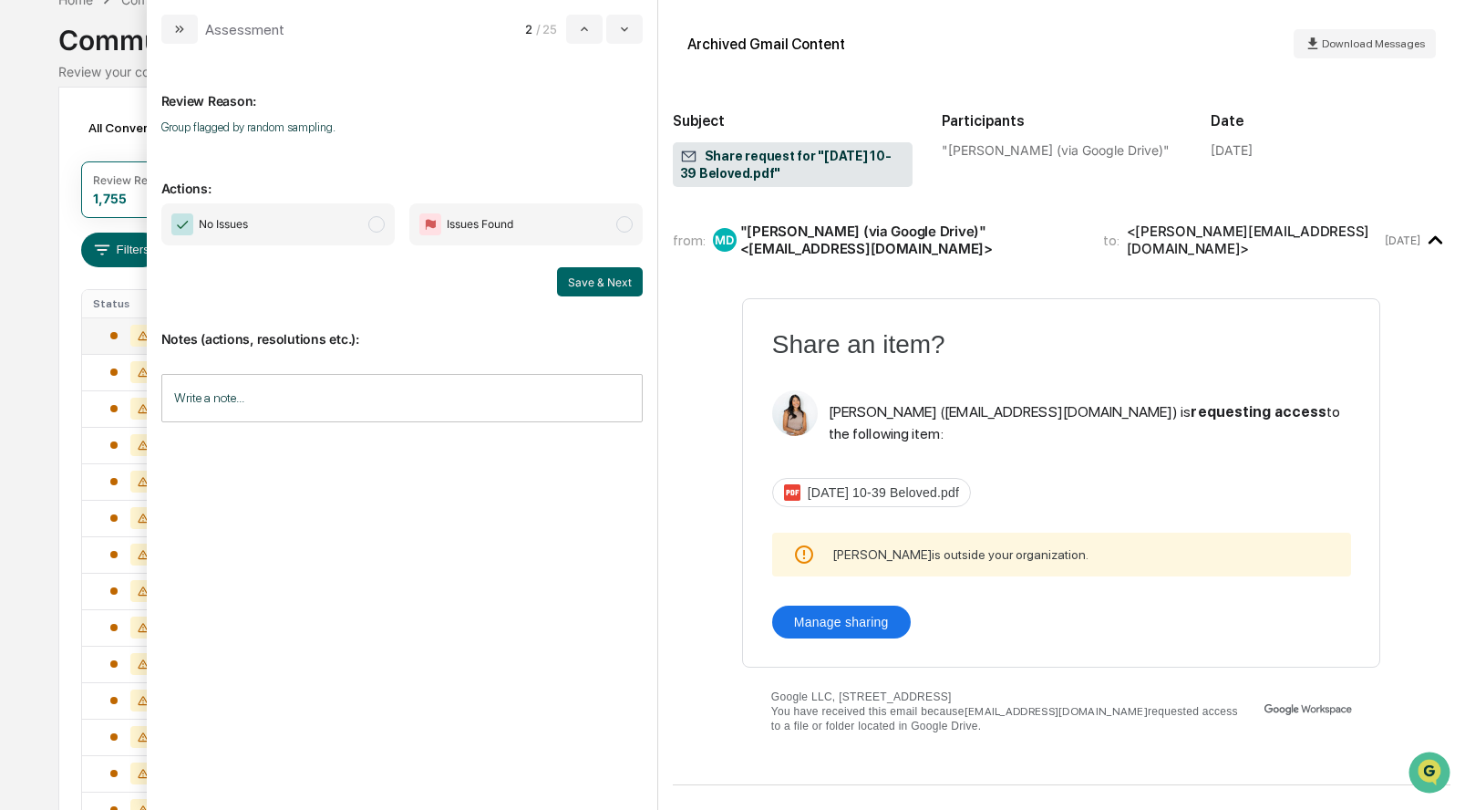
click at [372, 222] on span "modal" at bounding box center [376, 224] width 16 height 16
click at [608, 271] on button "Save & Next" at bounding box center [600, 281] width 86 height 29
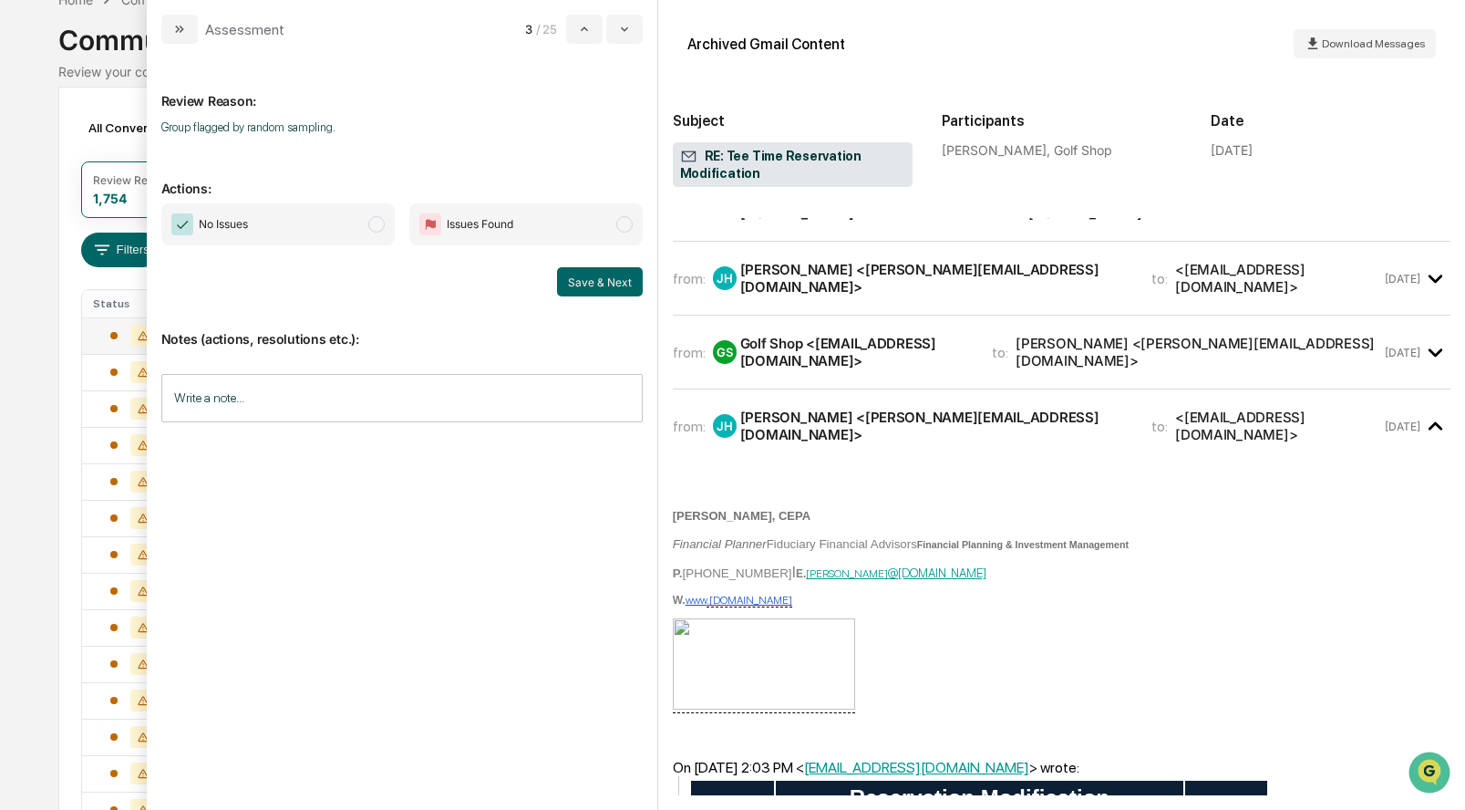
scroll to position [443, 0]
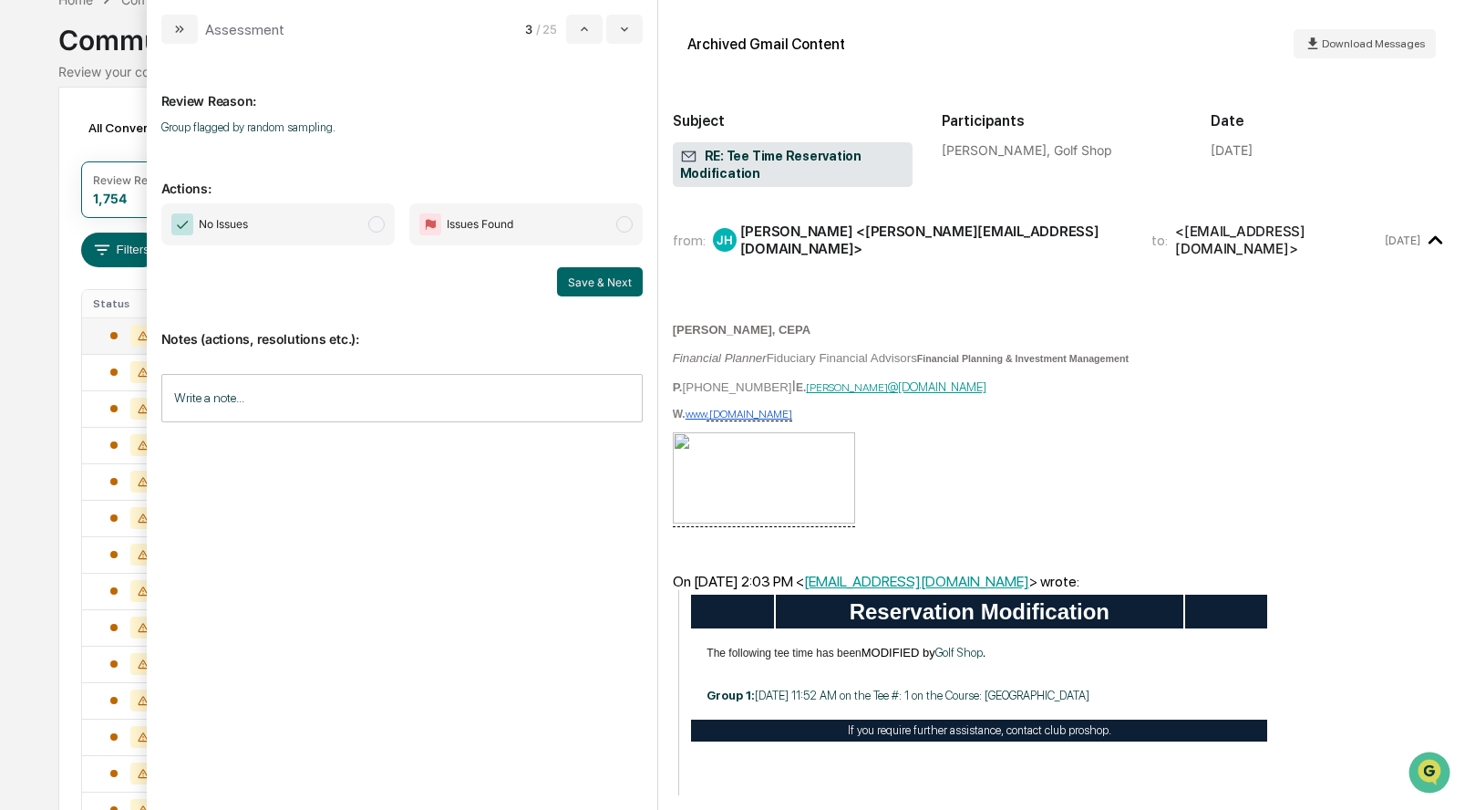
click at [369, 225] on span "modal" at bounding box center [376, 224] width 16 height 16
click at [610, 277] on button "Save & Next" at bounding box center [600, 281] width 86 height 29
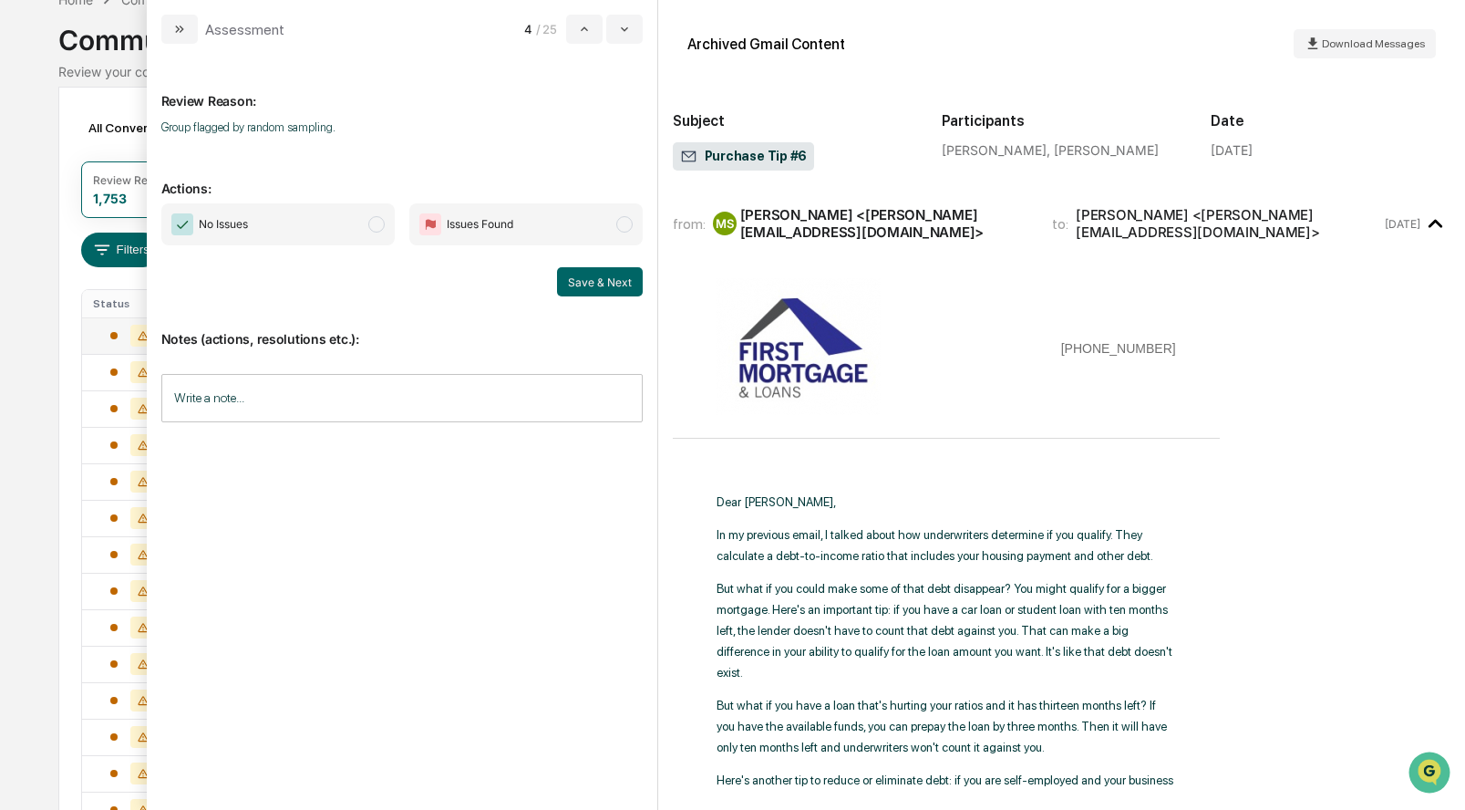
click at [376, 223] on span "modal" at bounding box center [376, 224] width 16 height 16
click at [579, 274] on button "Save & Next" at bounding box center [600, 281] width 86 height 29
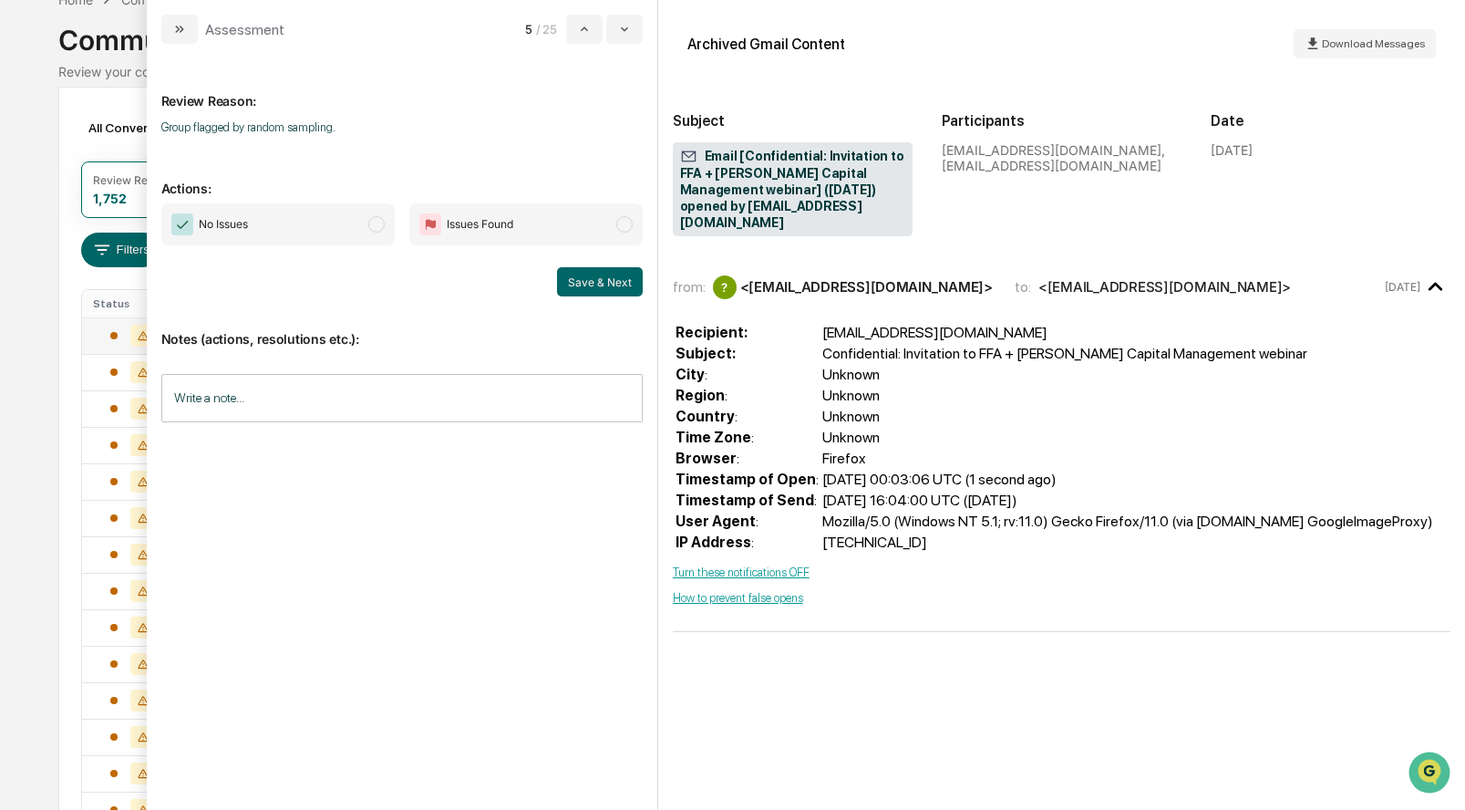
click at [365, 221] on span "No Issues" at bounding box center [277, 224] width 233 height 42
click at [597, 278] on button "Save & Next" at bounding box center [600, 281] width 86 height 29
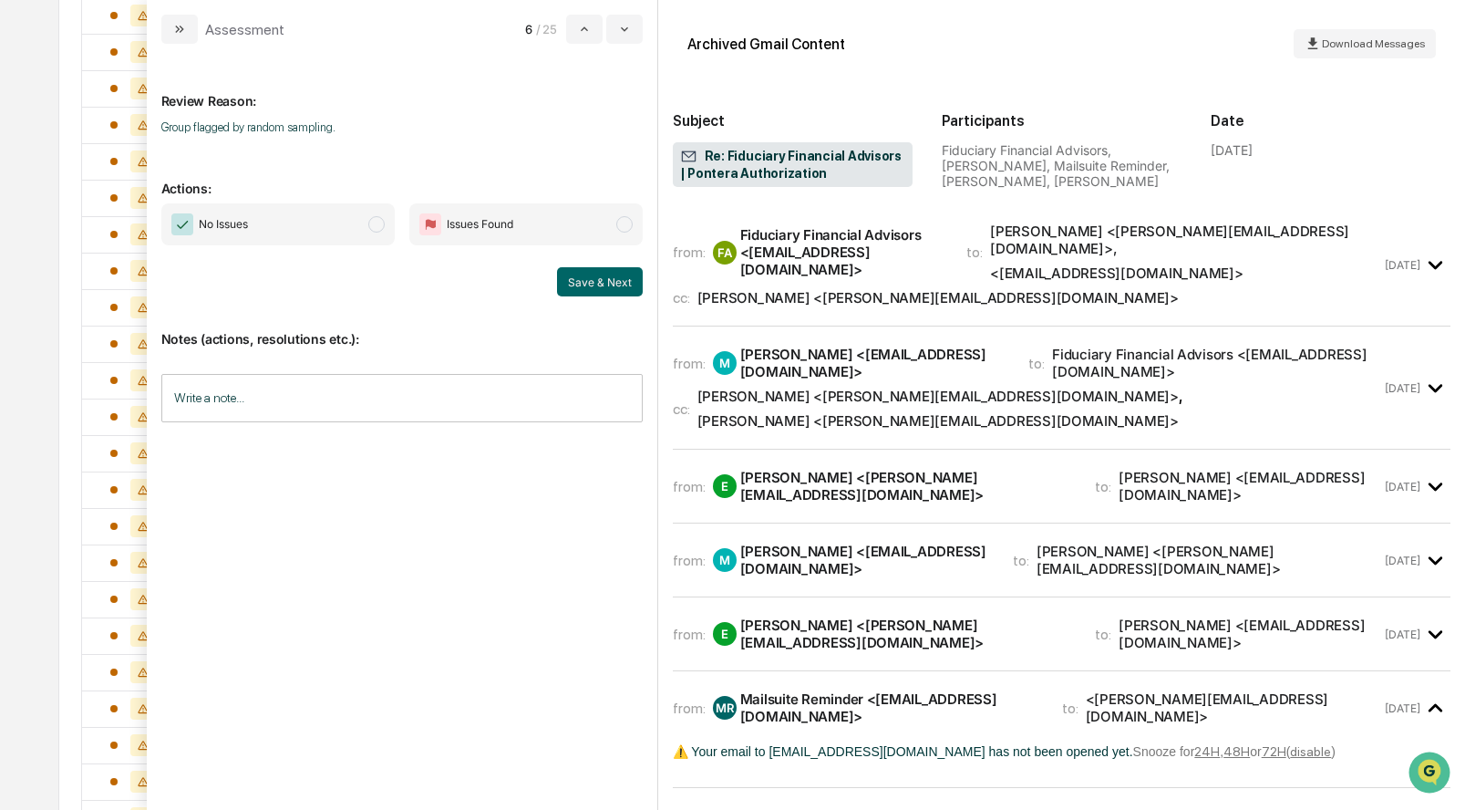
scroll to position [501, 0]
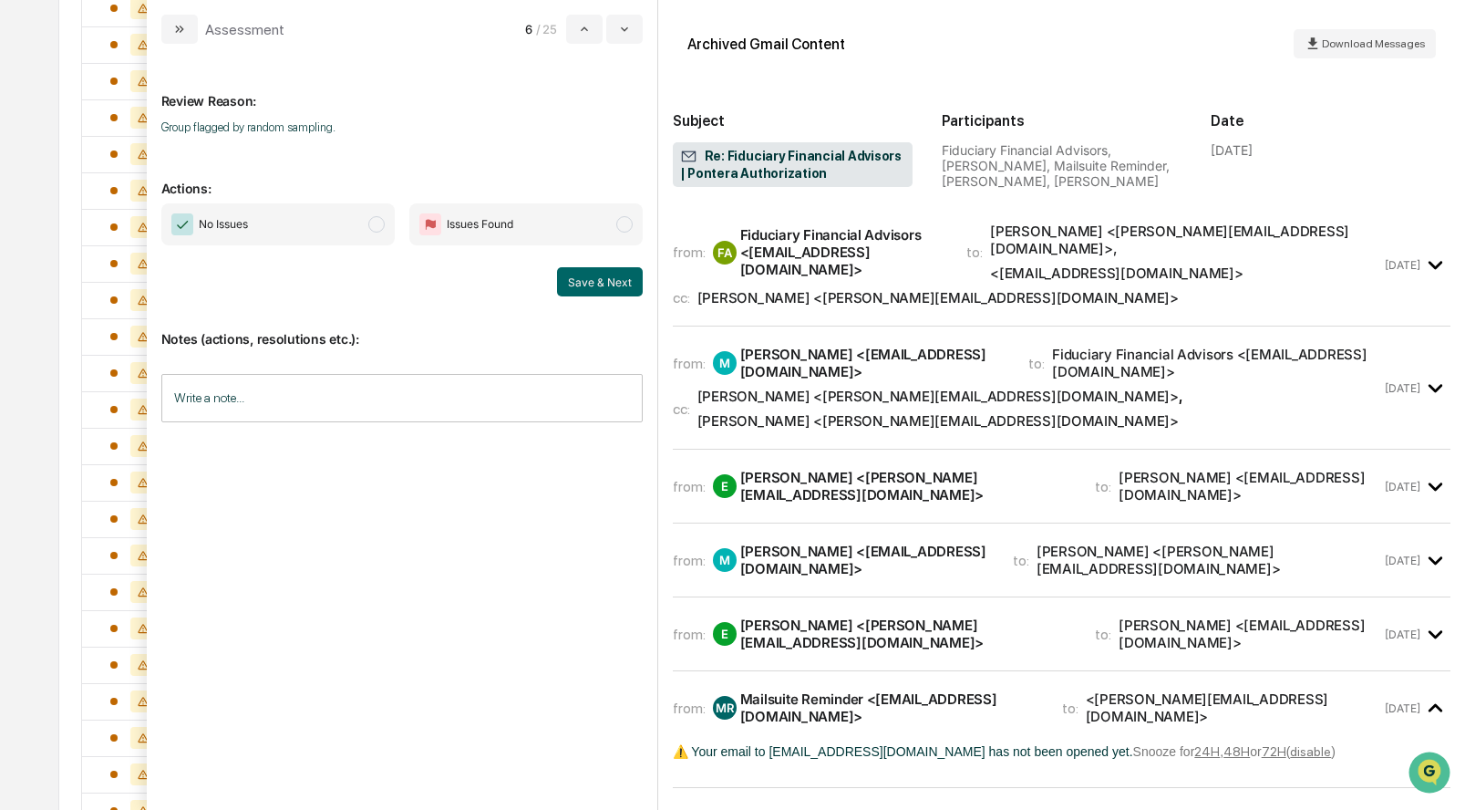
click at [378, 227] on span "modal" at bounding box center [376, 224] width 16 height 16
click at [598, 284] on button "Save & Next" at bounding box center [600, 281] width 86 height 29
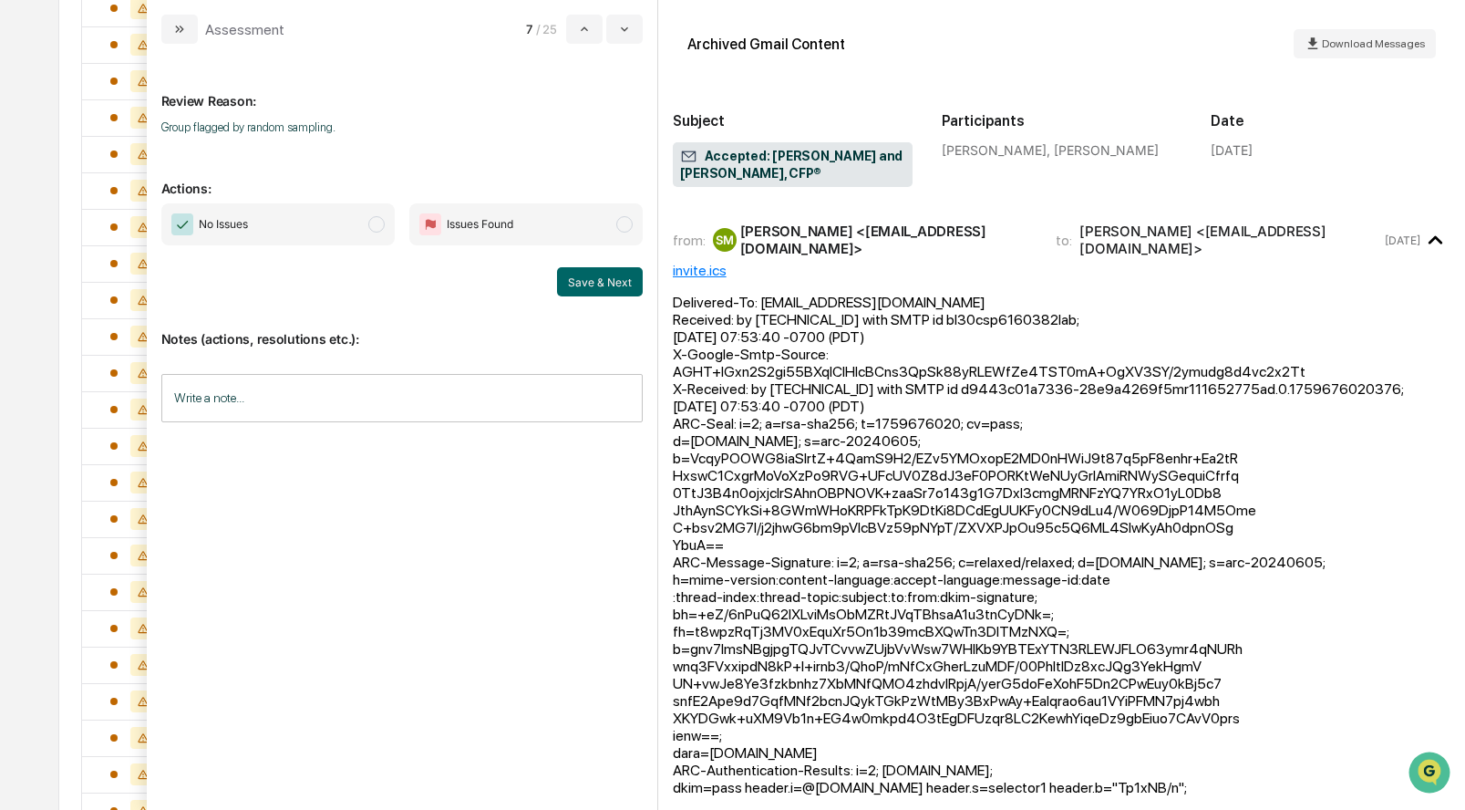
click at [370, 225] on span "modal" at bounding box center [376, 224] width 16 height 16
click at [577, 269] on button "Save & Next" at bounding box center [600, 281] width 86 height 29
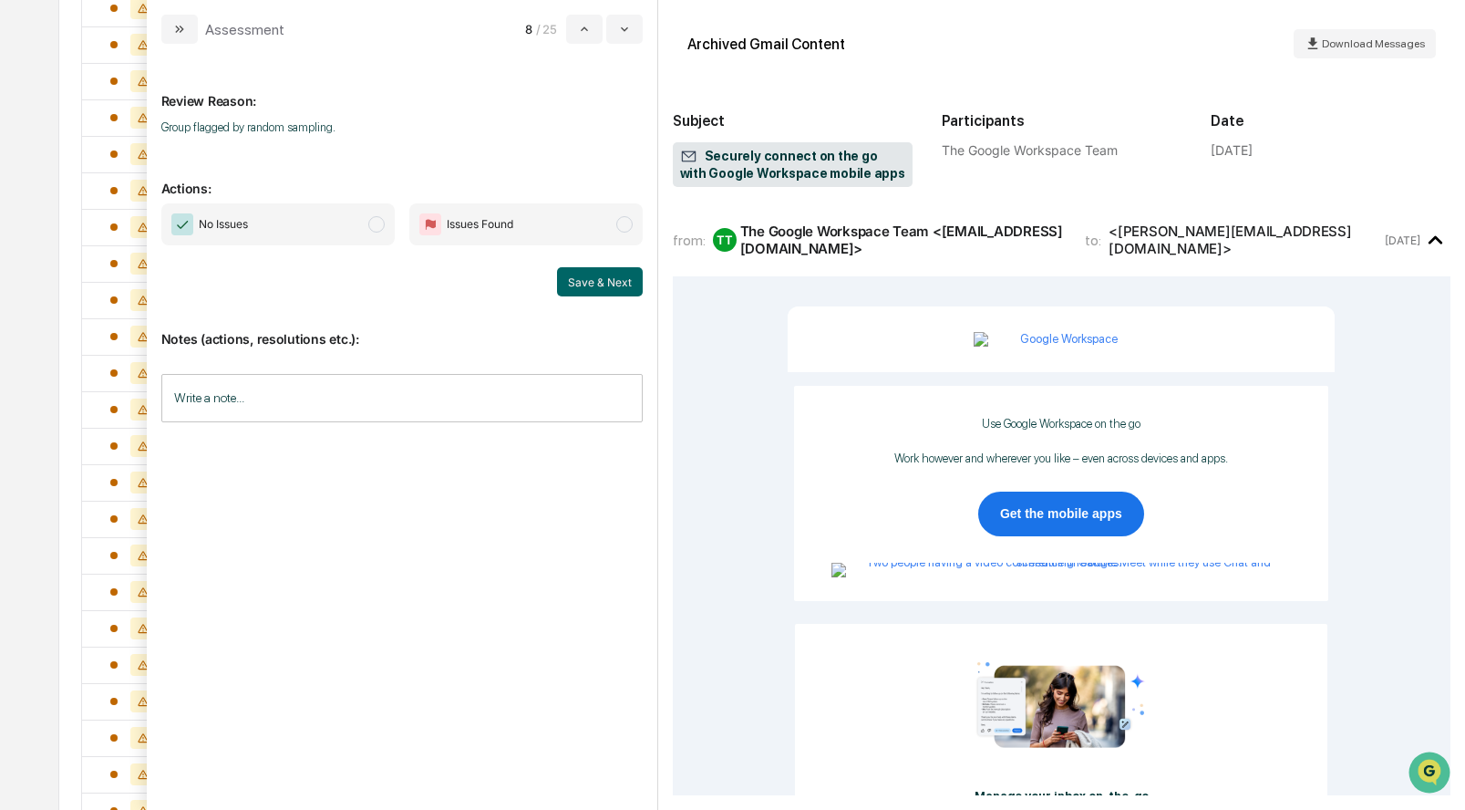
click at [378, 223] on span "modal" at bounding box center [376, 224] width 16 height 16
click at [612, 282] on button "Save & Next" at bounding box center [600, 281] width 86 height 29
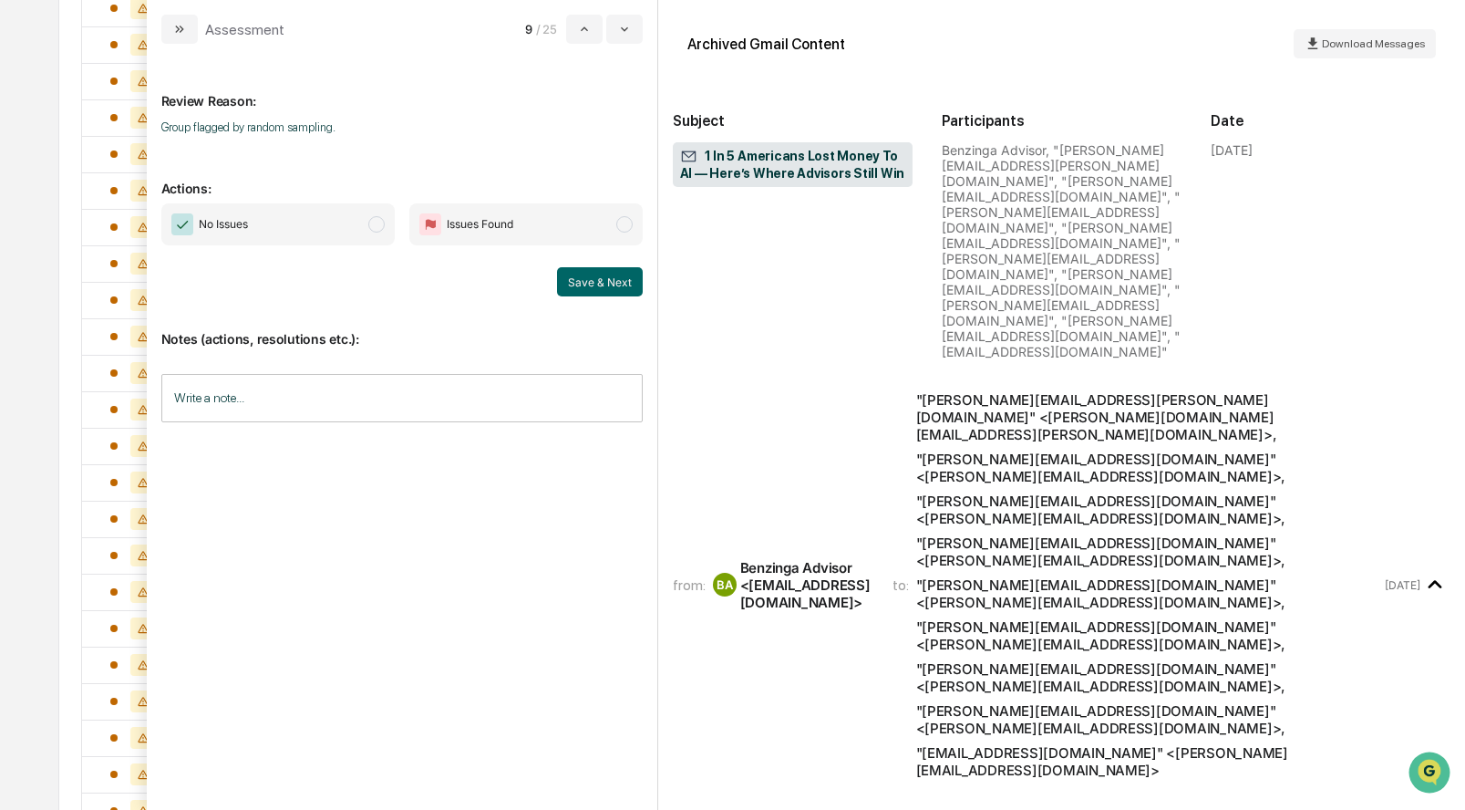
click at [371, 221] on span "modal" at bounding box center [376, 224] width 16 height 16
click at [620, 283] on button "Save & Next" at bounding box center [600, 281] width 86 height 29
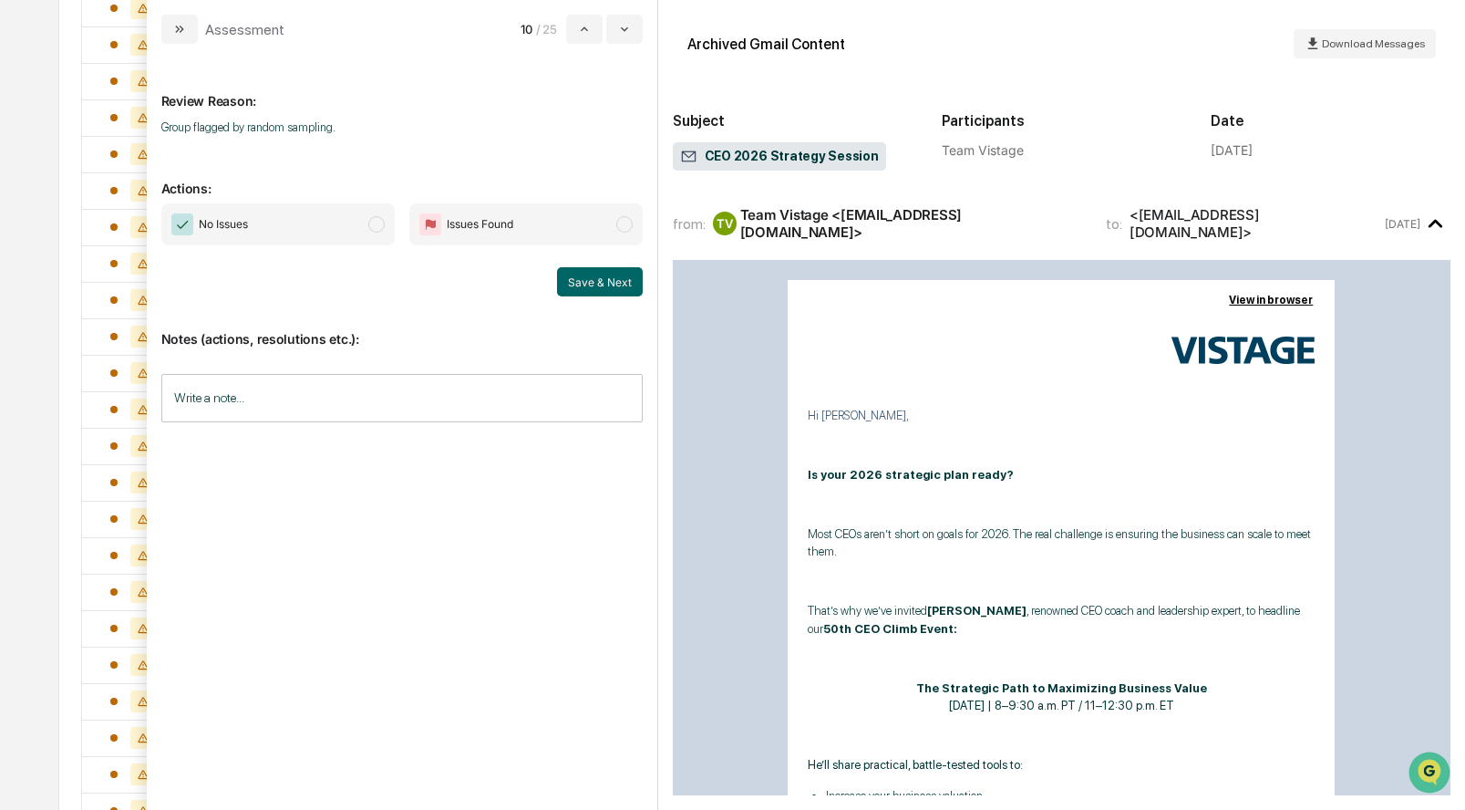
click at [370, 230] on span "modal" at bounding box center [376, 224] width 16 height 16
click at [590, 288] on button "Save & Next" at bounding box center [600, 281] width 86 height 29
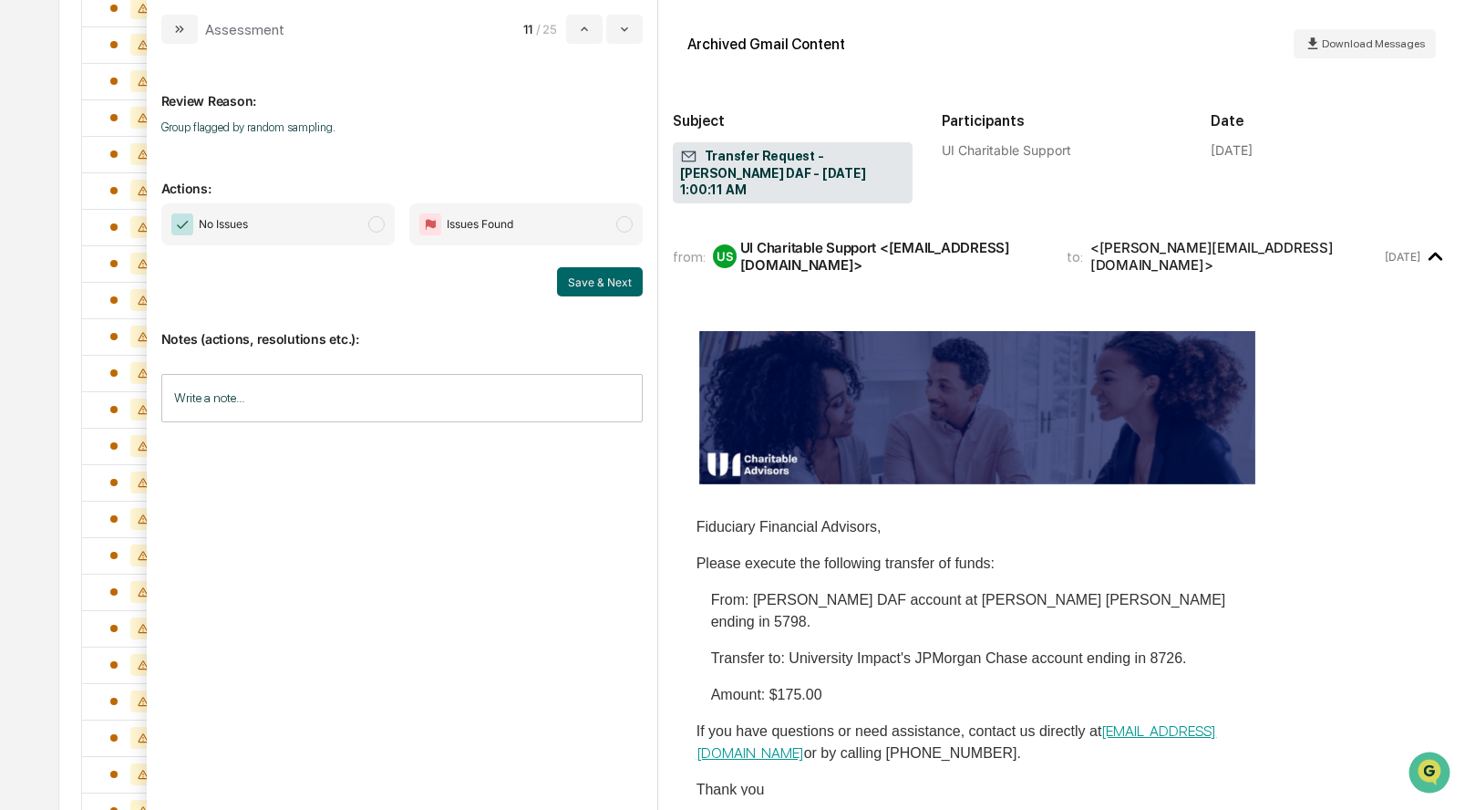
click at [376, 225] on span "modal" at bounding box center [376, 224] width 16 height 16
click at [583, 276] on button "Save & Next" at bounding box center [600, 281] width 86 height 29
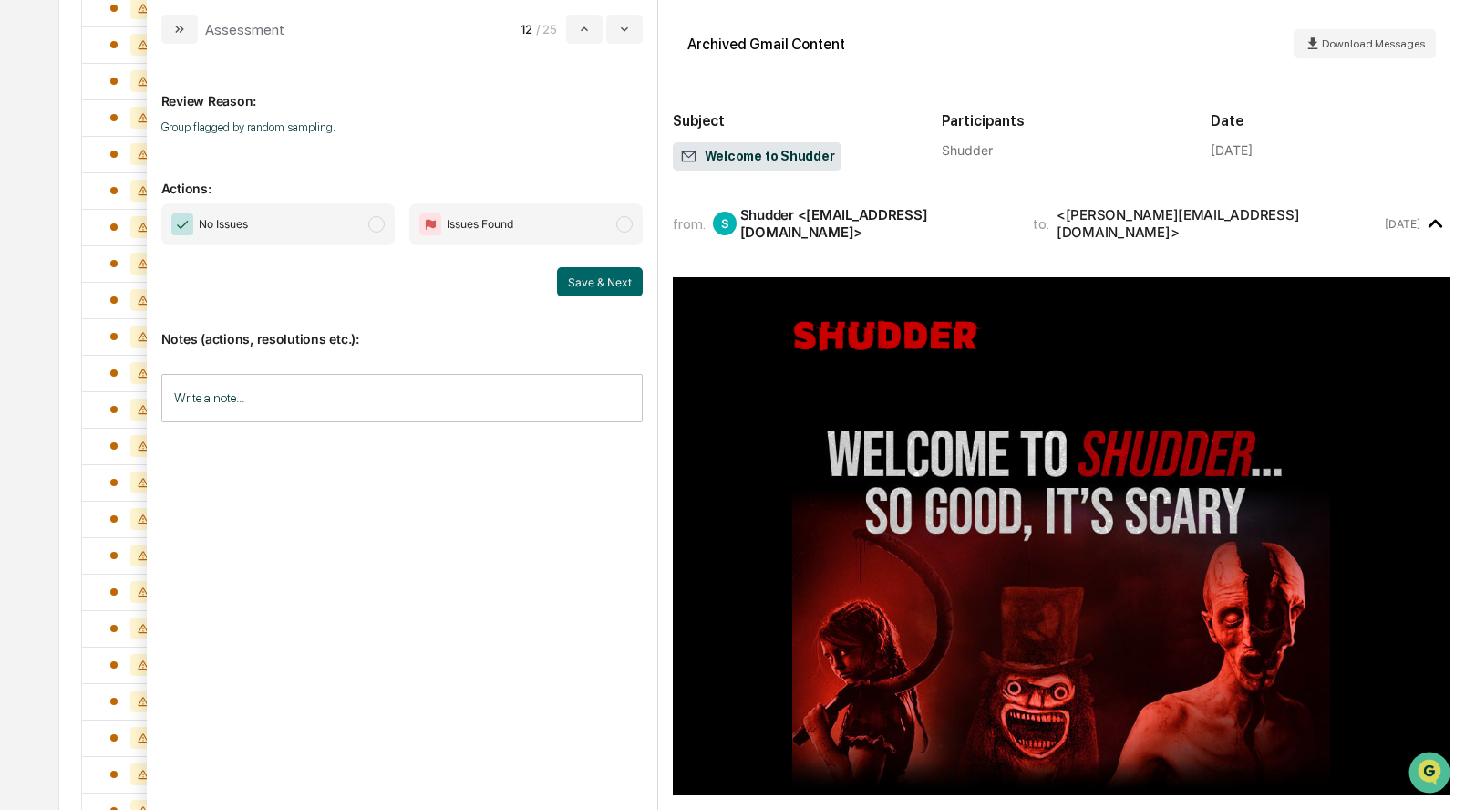
click at [375, 220] on span "modal" at bounding box center [376, 224] width 16 height 16
click at [594, 275] on button "Save & Next" at bounding box center [600, 281] width 86 height 29
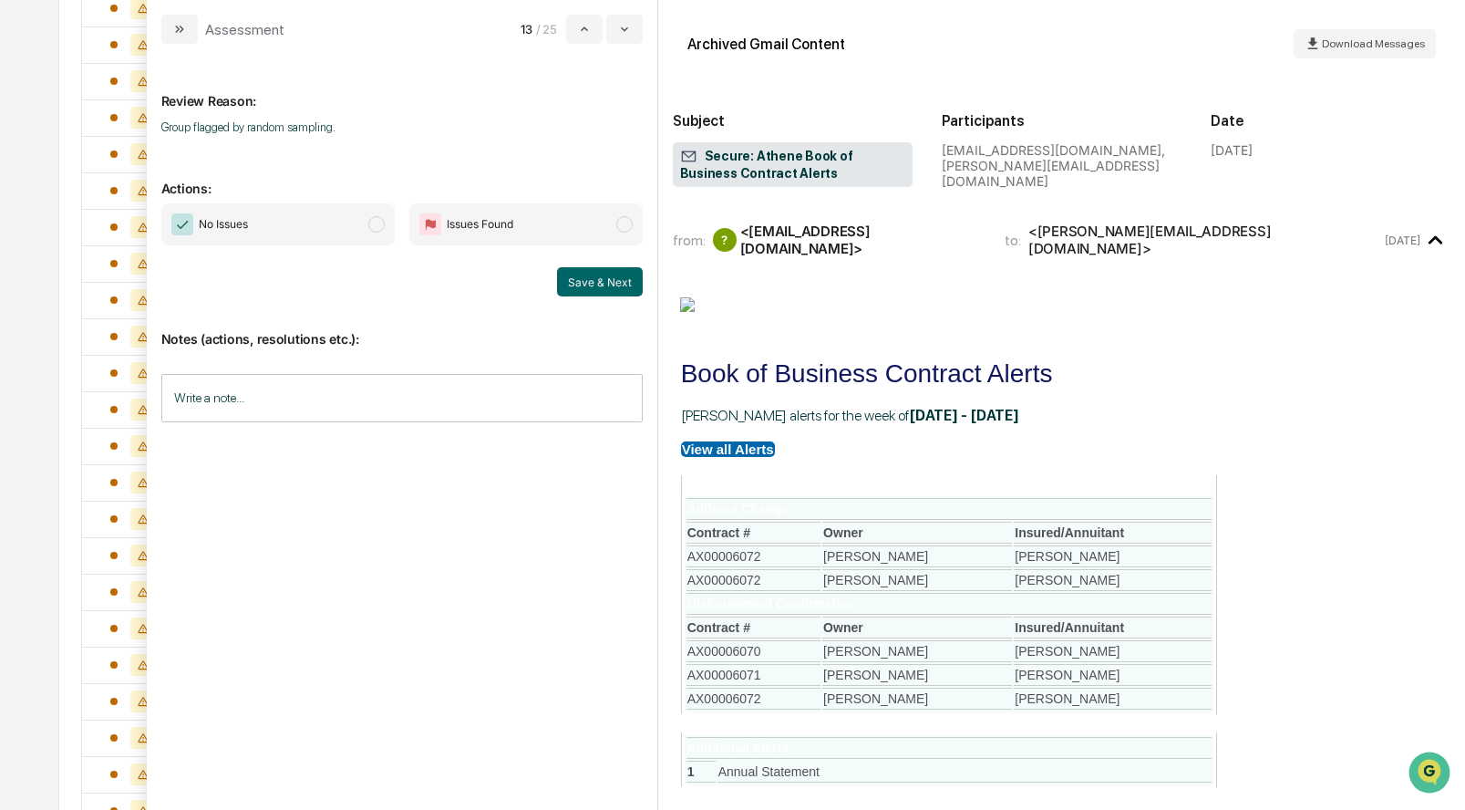
click at [372, 226] on span "modal" at bounding box center [376, 224] width 16 height 16
click at [587, 278] on button "Save & Next" at bounding box center [600, 281] width 86 height 29
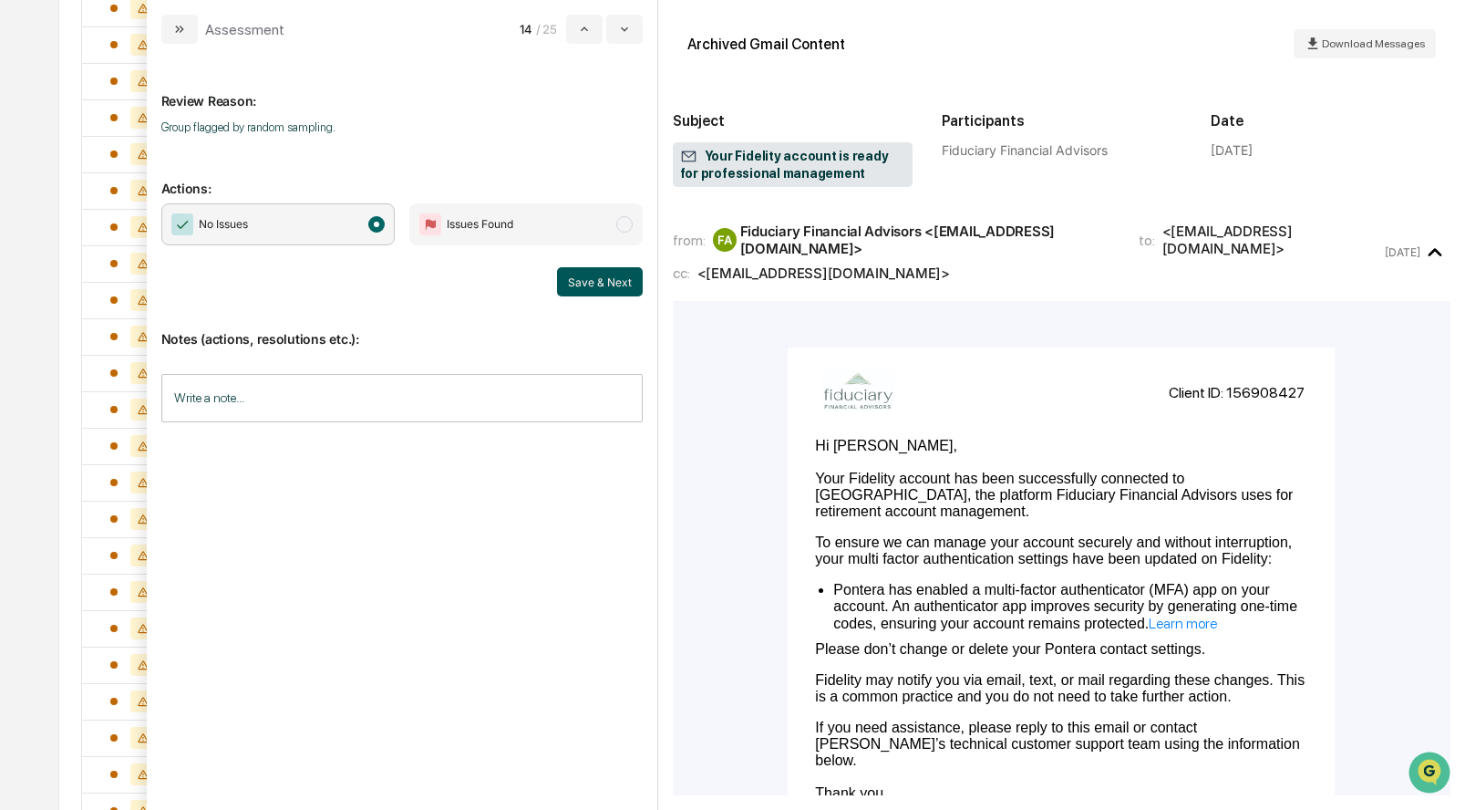
click at [620, 276] on button "Save & Next" at bounding box center [600, 281] width 86 height 29
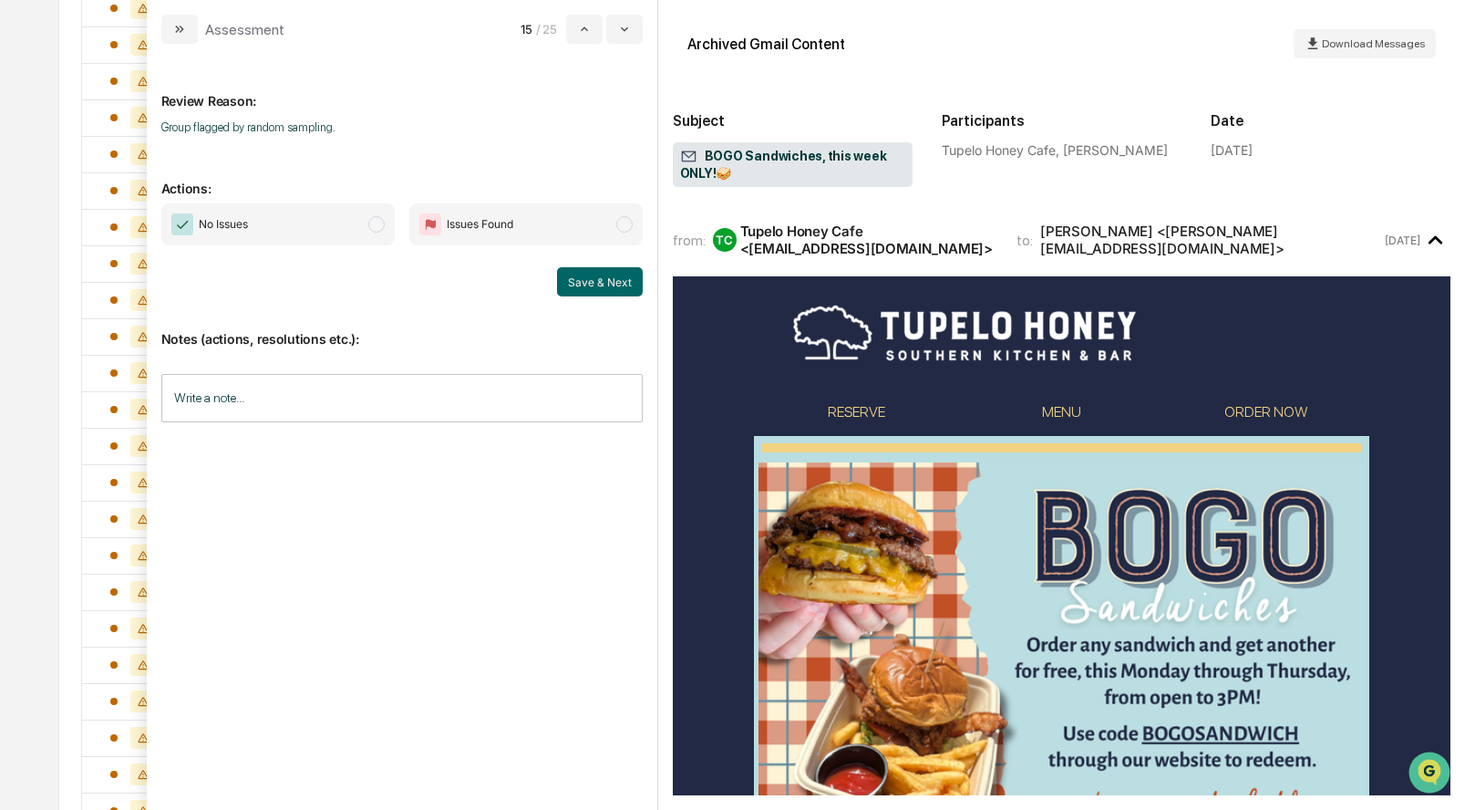
click at [376, 230] on span "modal" at bounding box center [376, 224] width 16 height 16
click at [601, 273] on button "Save & Next" at bounding box center [600, 281] width 86 height 29
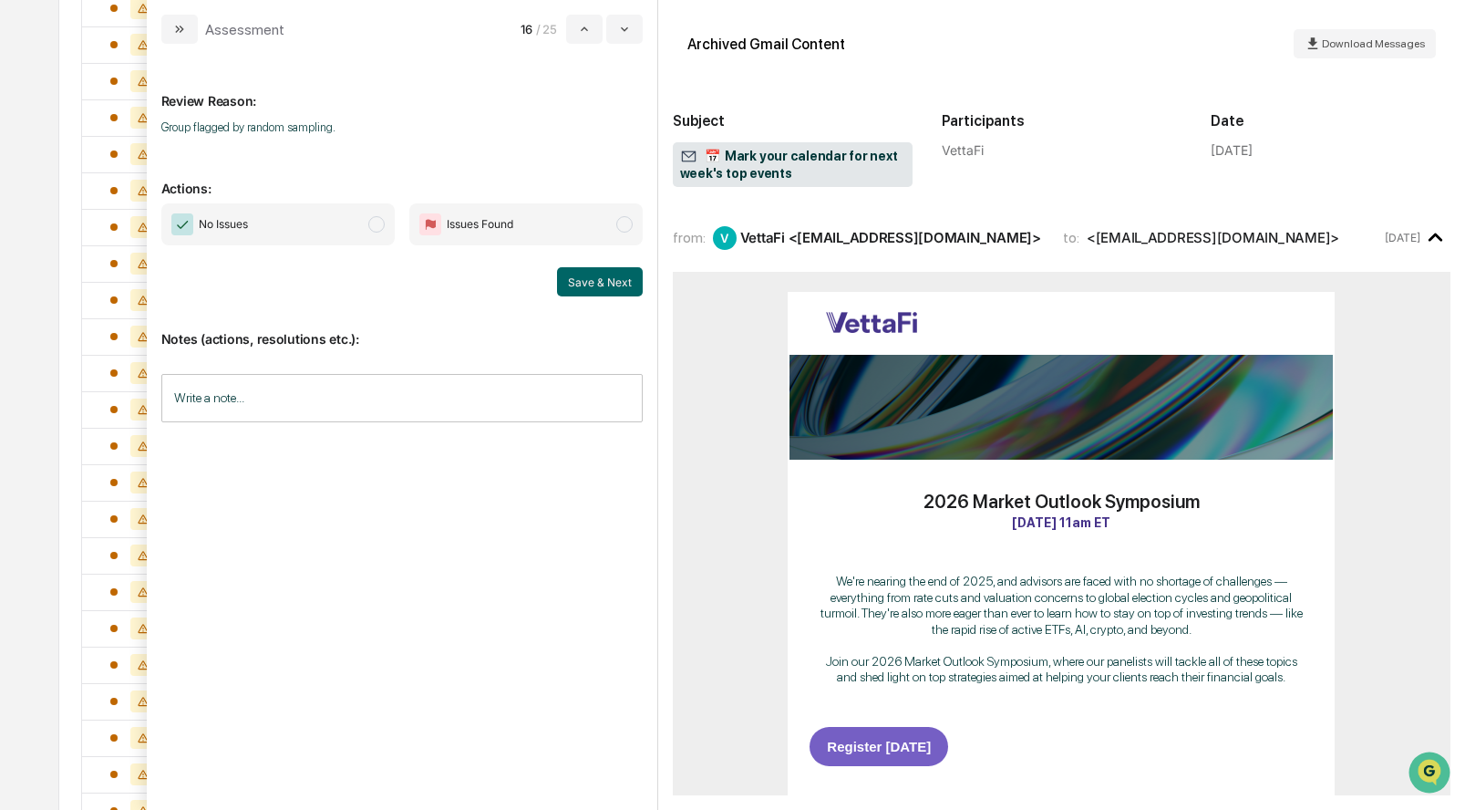
click at [376, 224] on span "modal" at bounding box center [376, 224] width 16 height 16
click at [602, 283] on button "Save & Next" at bounding box center [600, 281] width 86 height 29
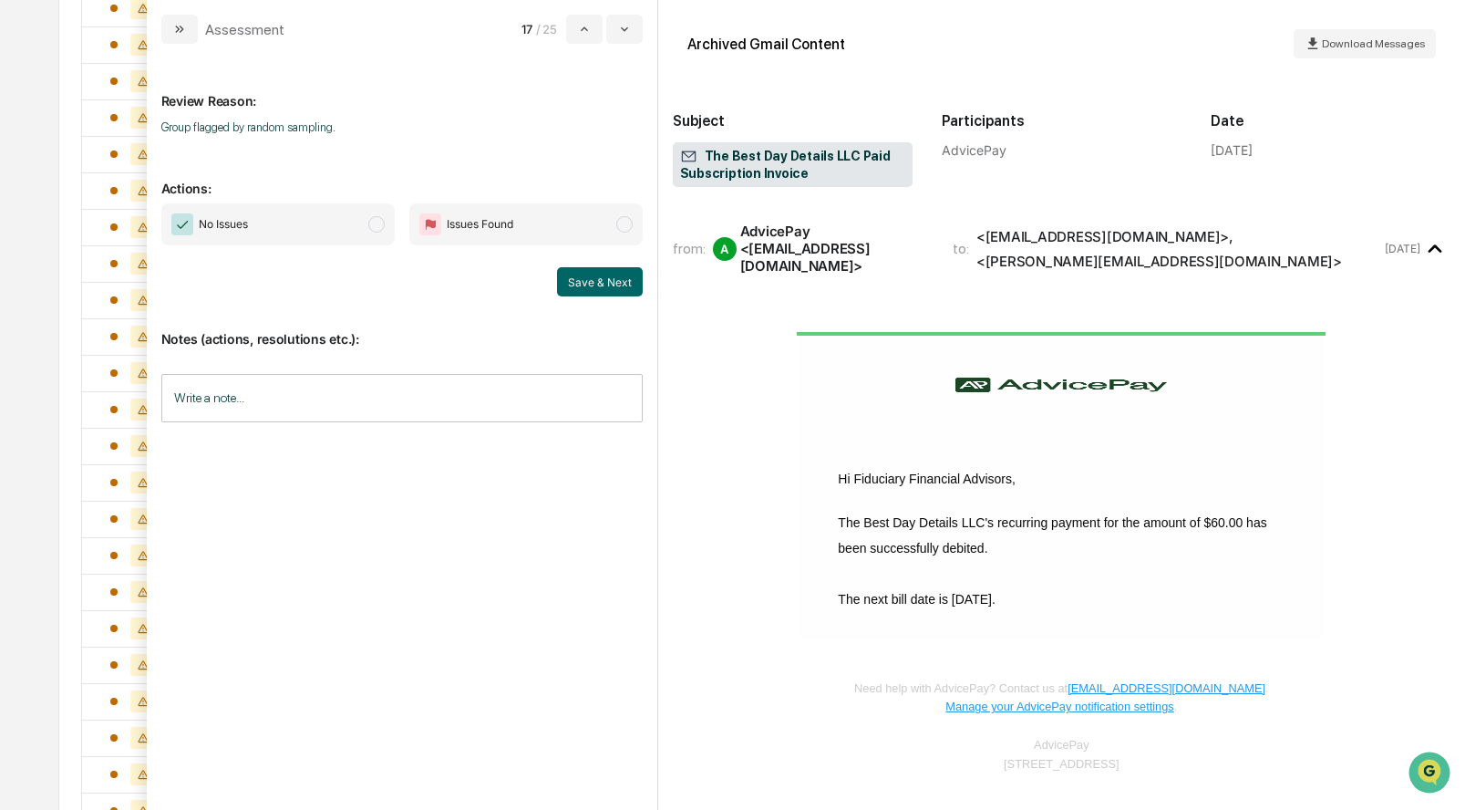
click at [375, 226] on span "modal" at bounding box center [376, 224] width 16 height 16
click at [597, 285] on button "Save & Next" at bounding box center [600, 281] width 86 height 29
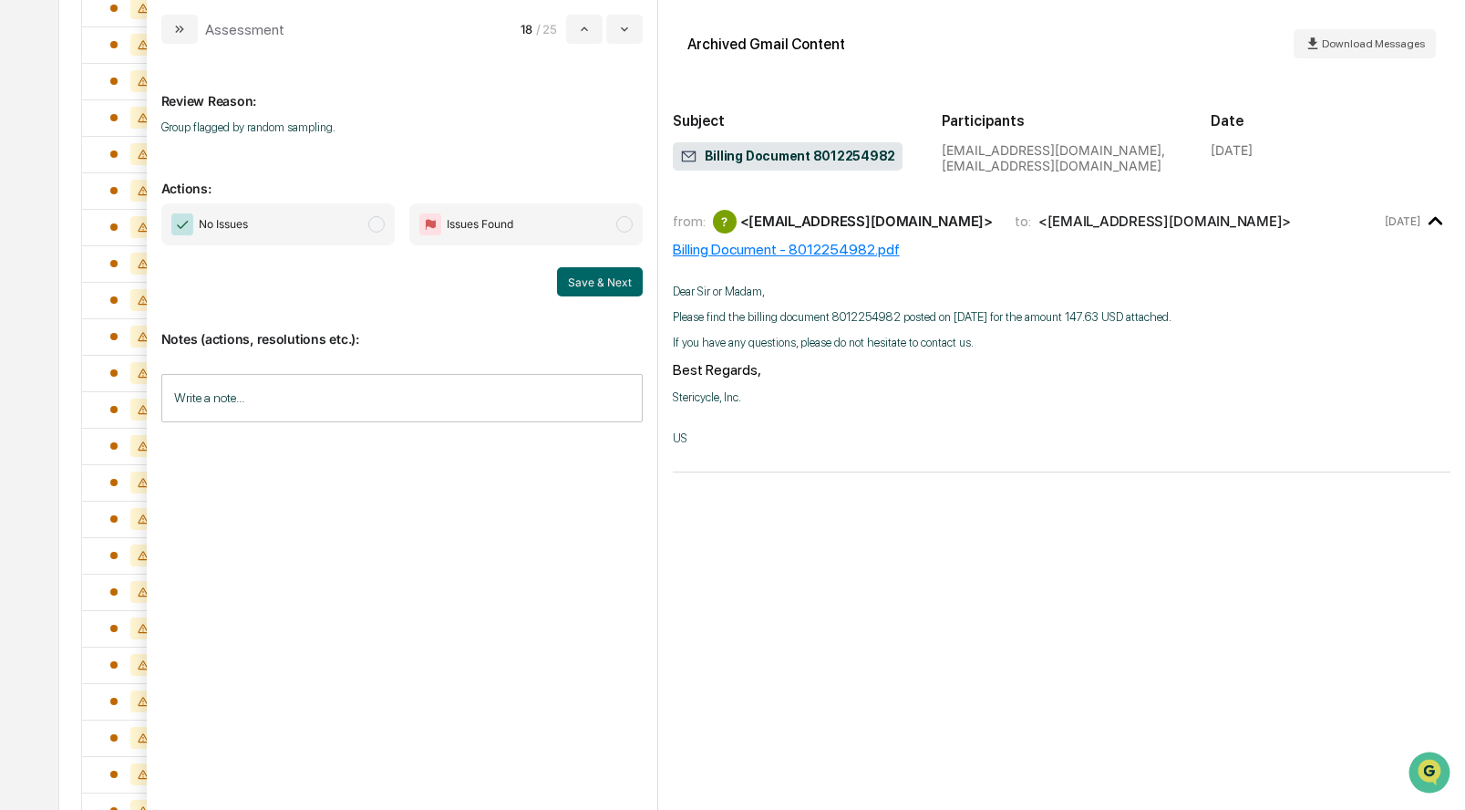
click at [379, 222] on span "modal" at bounding box center [376, 224] width 16 height 16
click at [574, 273] on button "Save & Next" at bounding box center [600, 281] width 86 height 29
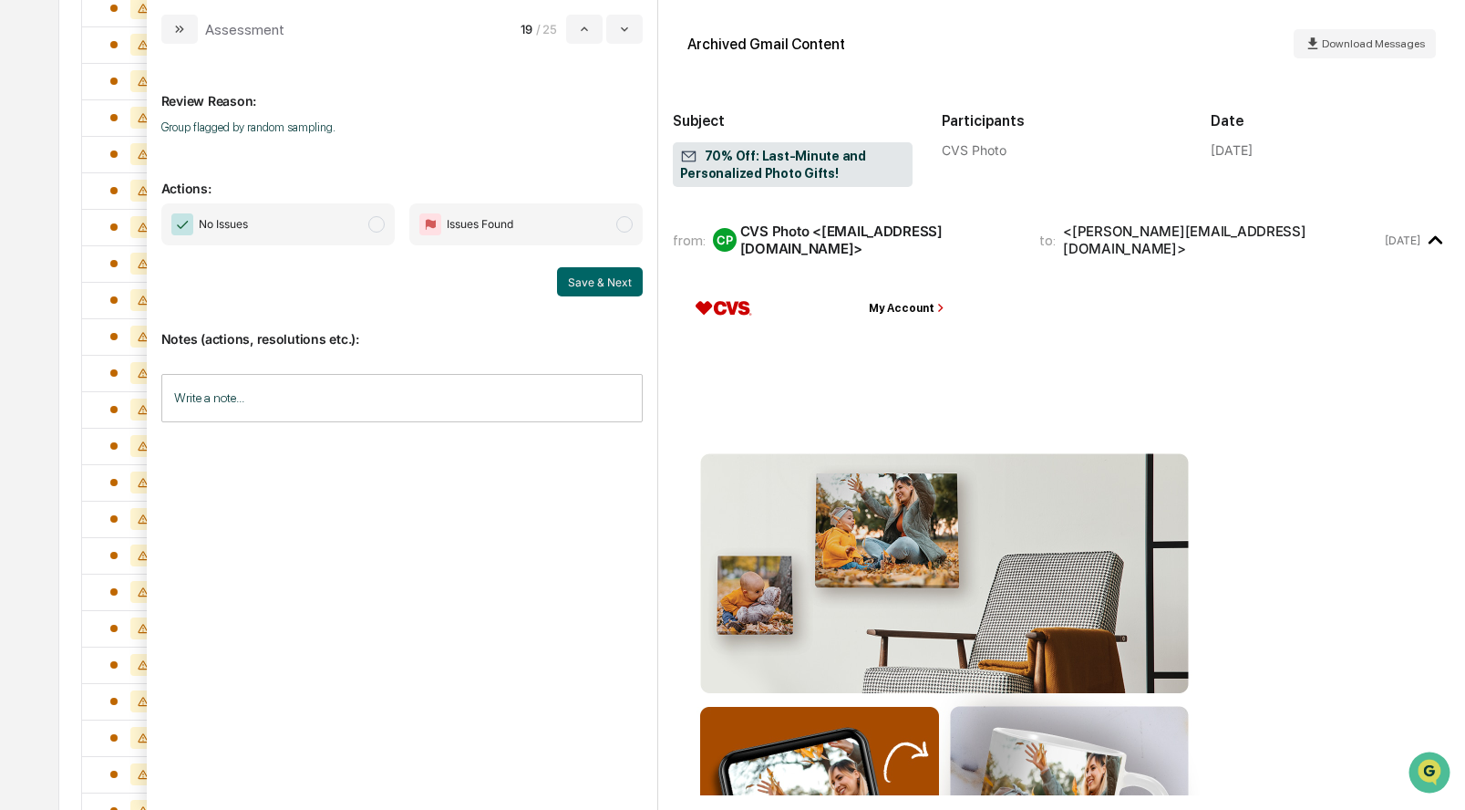
click at [361, 221] on span "No Issues" at bounding box center [277, 224] width 233 height 42
click at [584, 280] on button "Save & Next" at bounding box center [600, 281] width 86 height 29
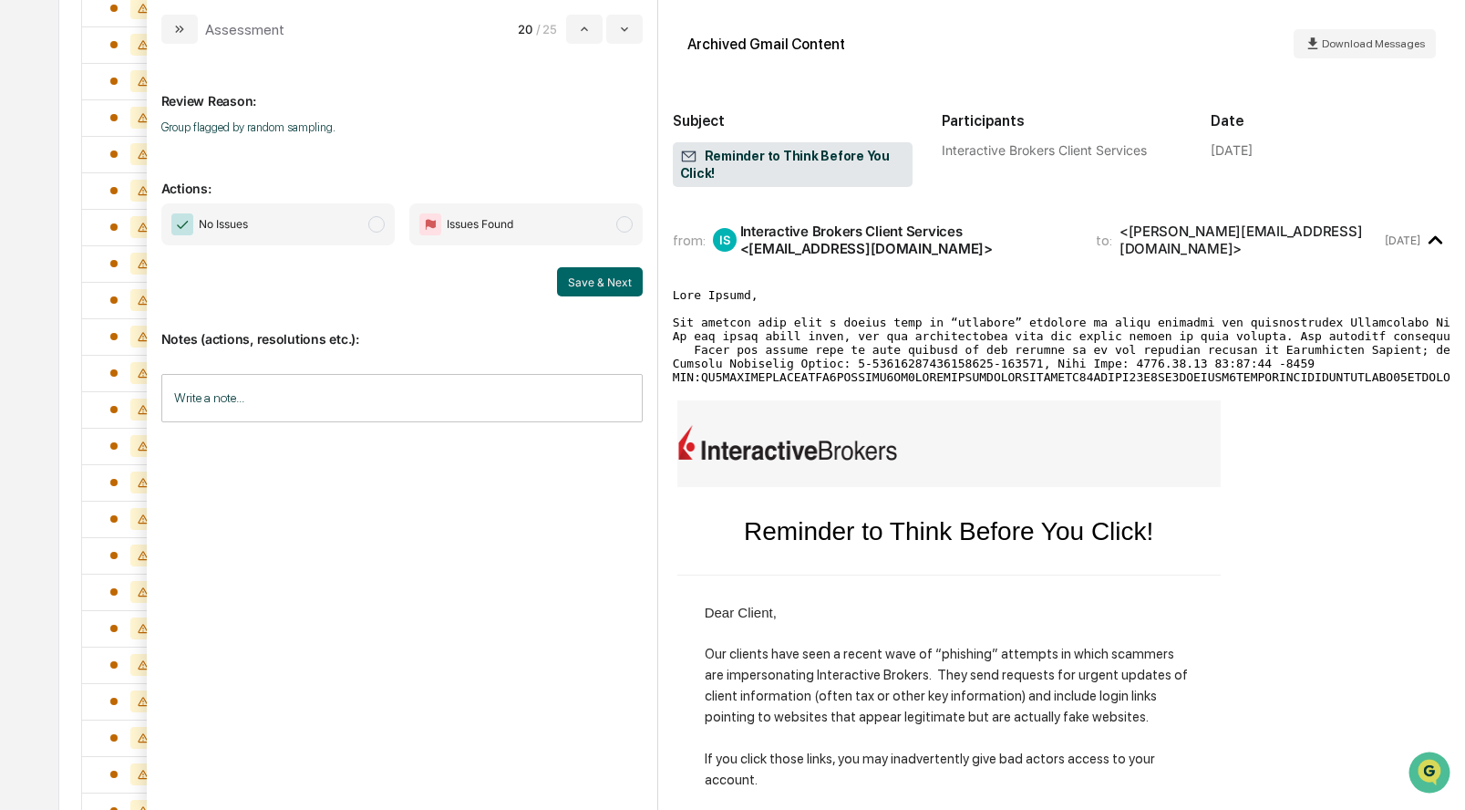
click at [380, 224] on span "modal" at bounding box center [376, 224] width 16 height 16
click at [596, 283] on button "Save & Next" at bounding box center [600, 281] width 86 height 29
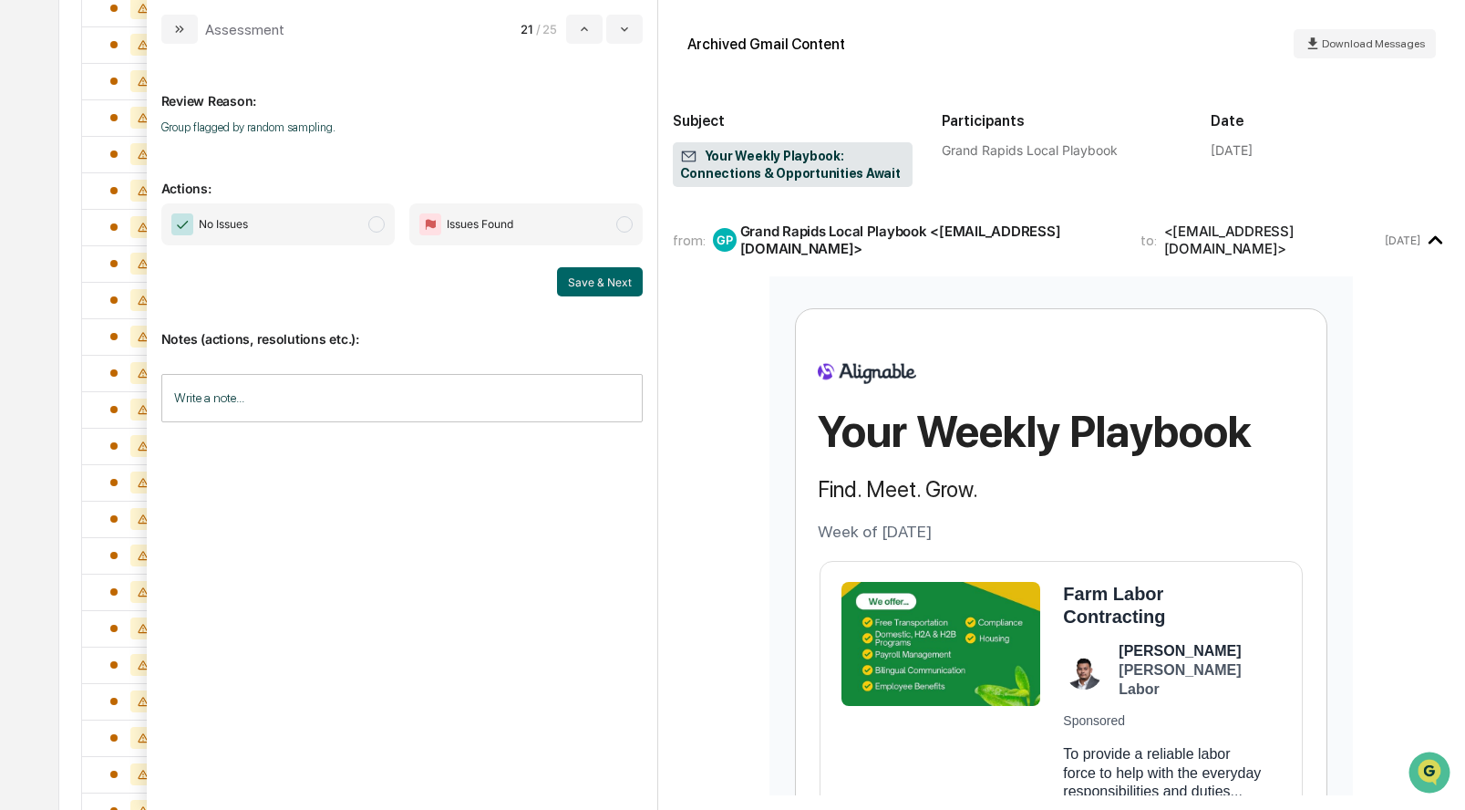
click at [377, 228] on span "modal" at bounding box center [376, 224] width 16 height 16
click at [604, 290] on button "Save & Next" at bounding box center [600, 281] width 86 height 29
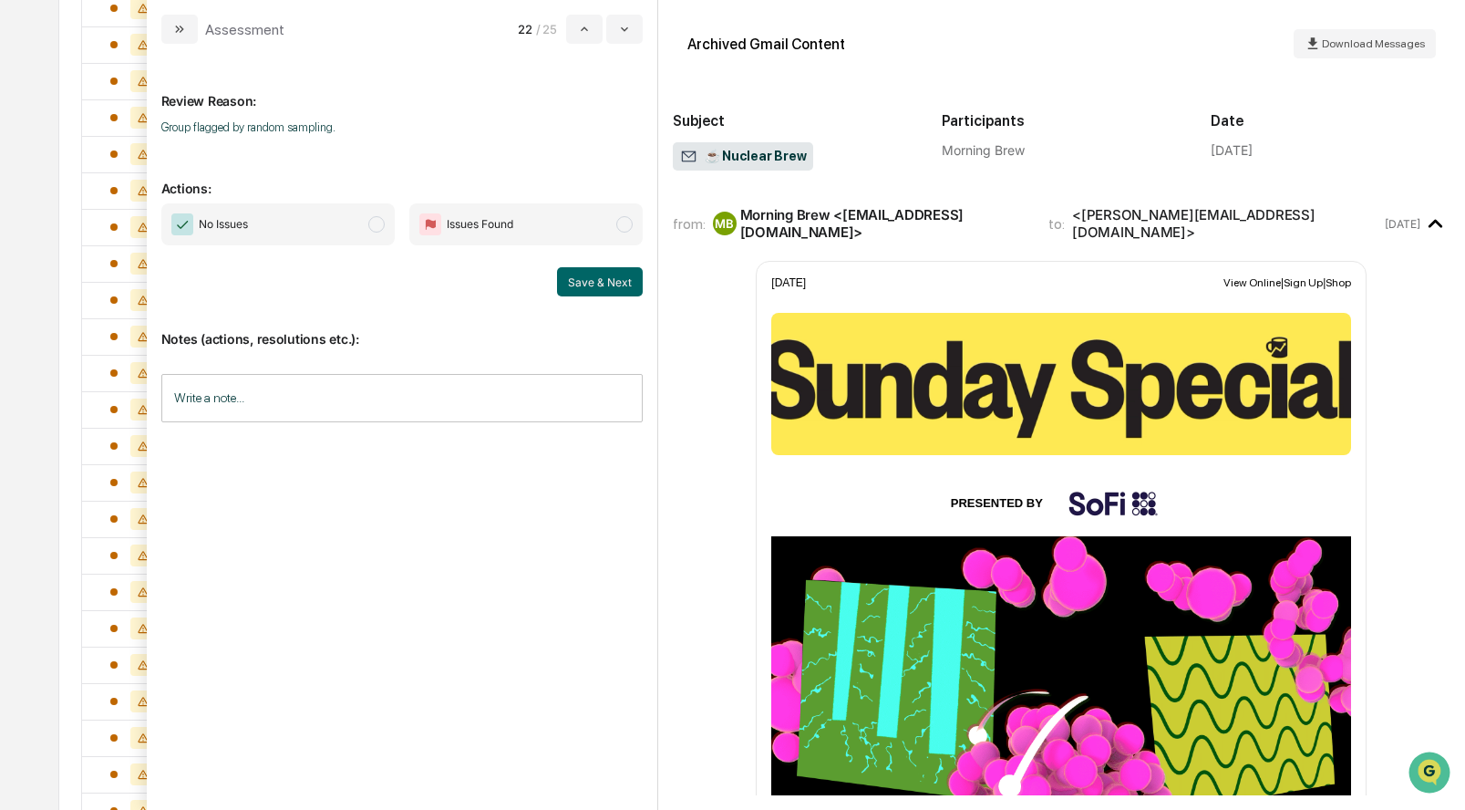
click at [381, 224] on span "modal" at bounding box center [376, 224] width 16 height 16
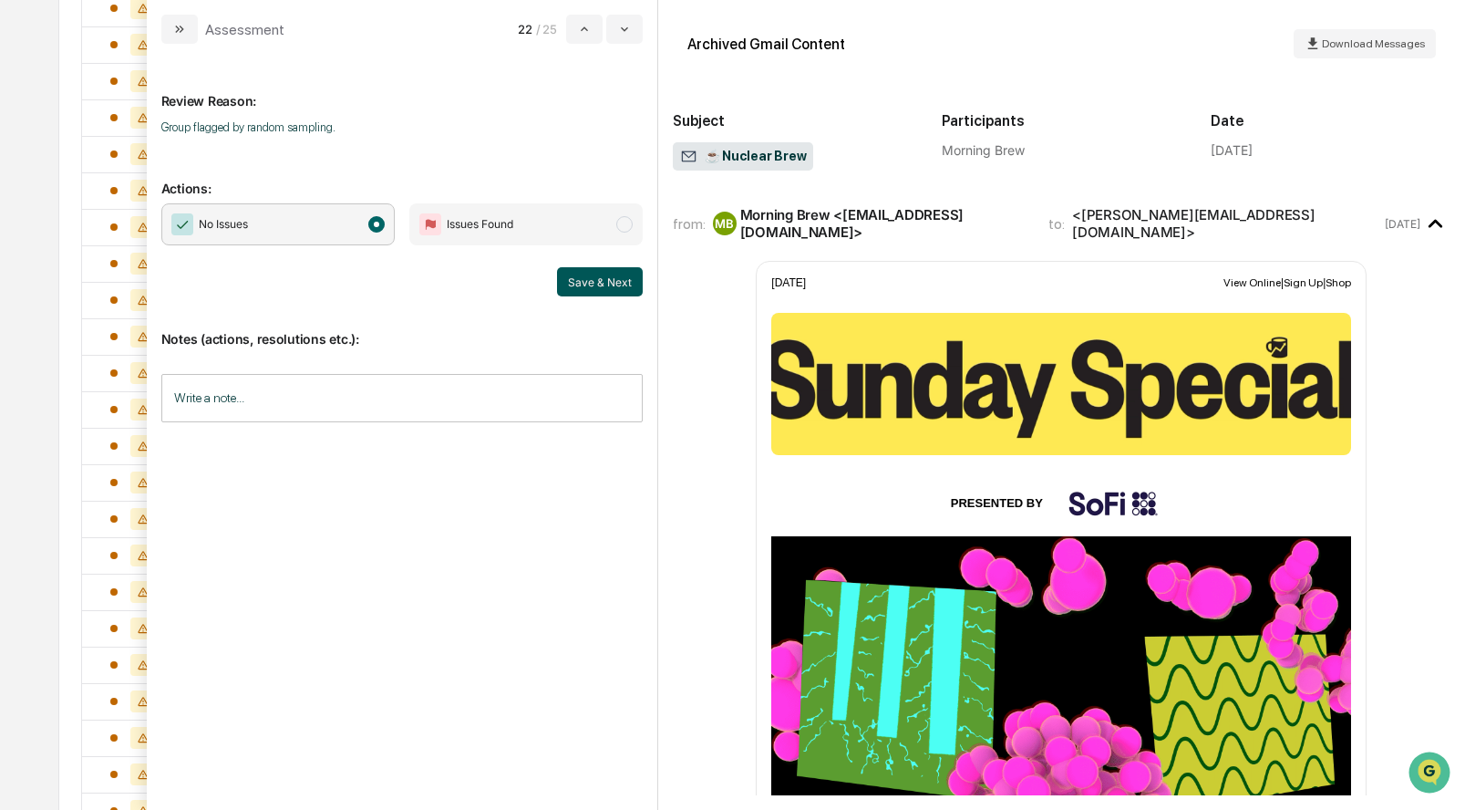
click at [604, 274] on button "Save & Next" at bounding box center [600, 281] width 86 height 29
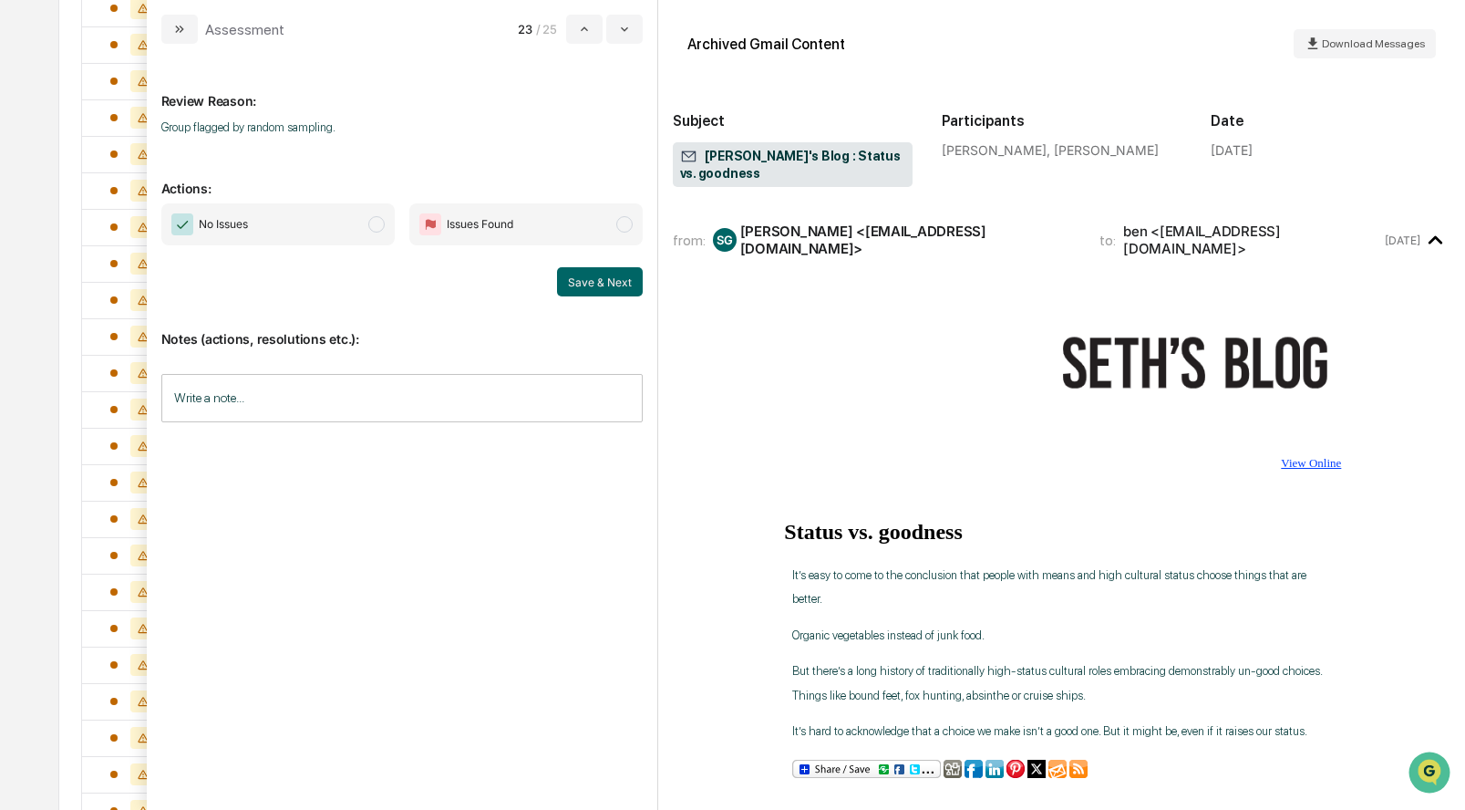
click at [381, 220] on span "modal" at bounding box center [376, 224] width 16 height 16
click at [603, 271] on button "Save & Next" at bounding box center [600, 281] width 86 height 29
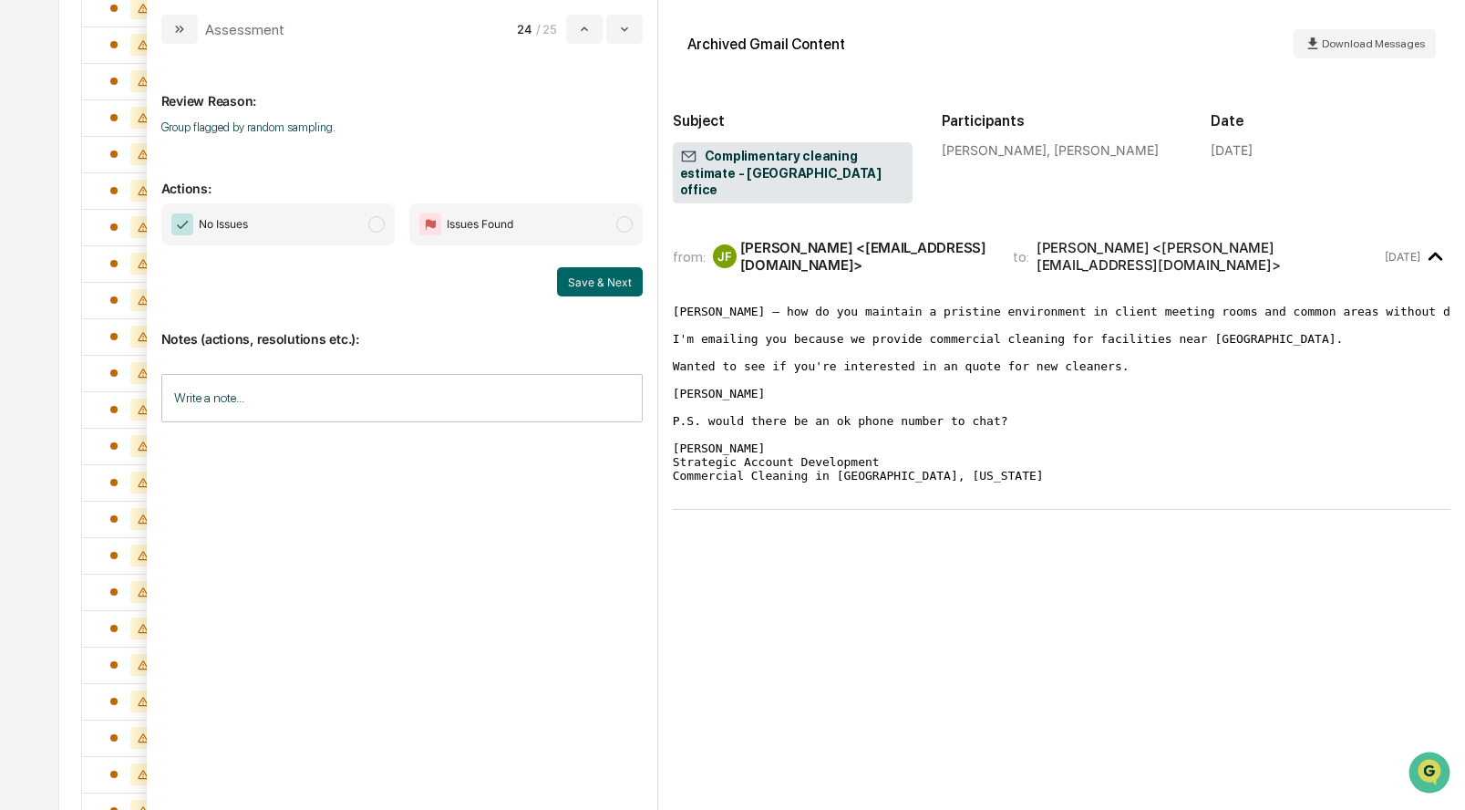
click at [381, 219] on span "modal" at bounding box center [376, 224] width 16 height 16
click at [586, 274] on button "Save & Next" at bounding box center [600, 281] width 86 height 29
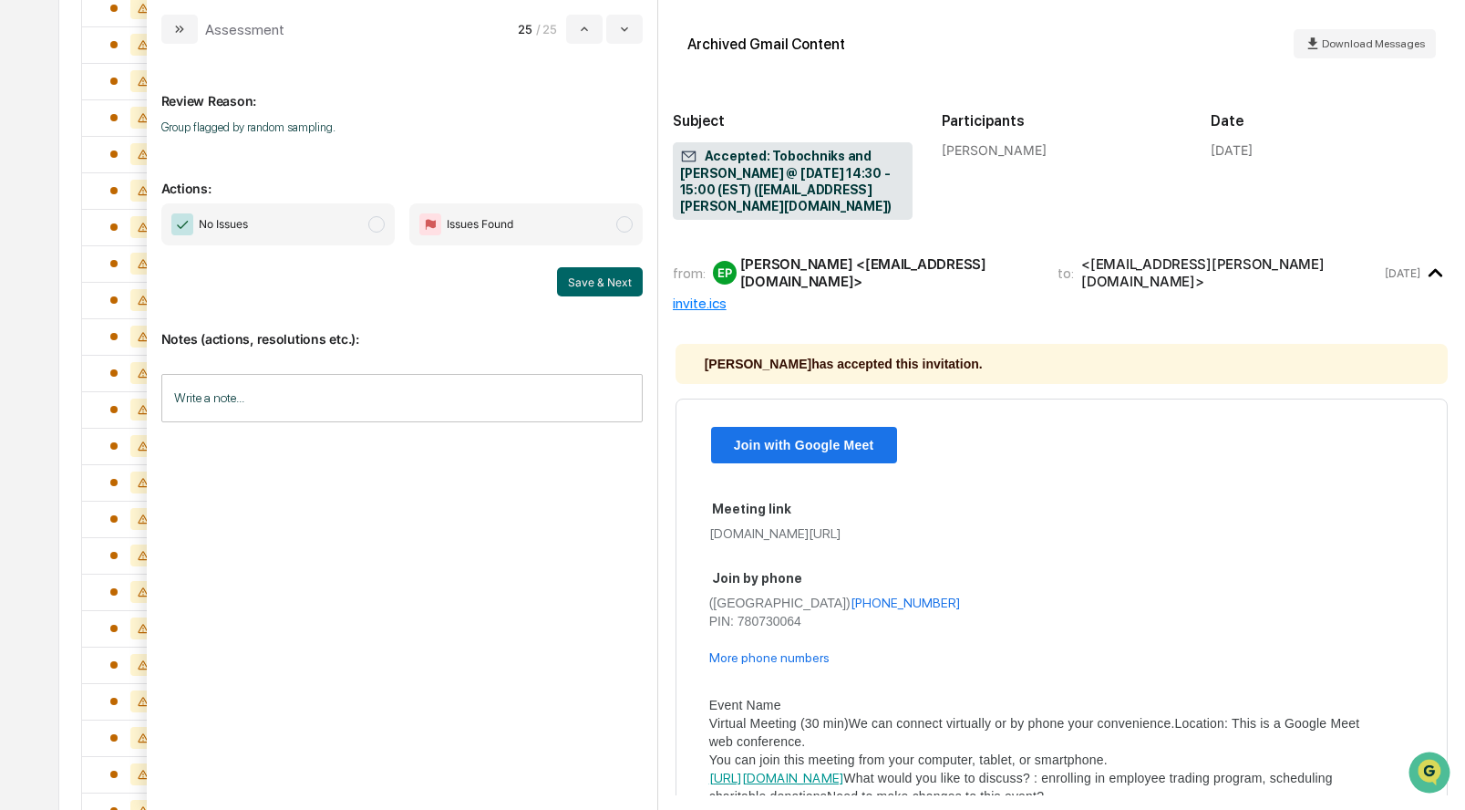
click at [379, 231] on span "modal" at bounding box center [376, 224] width 16 height 16
click at [609, 291] on button "Save & Next" at bounding box center [600, 281] width 86 height 29
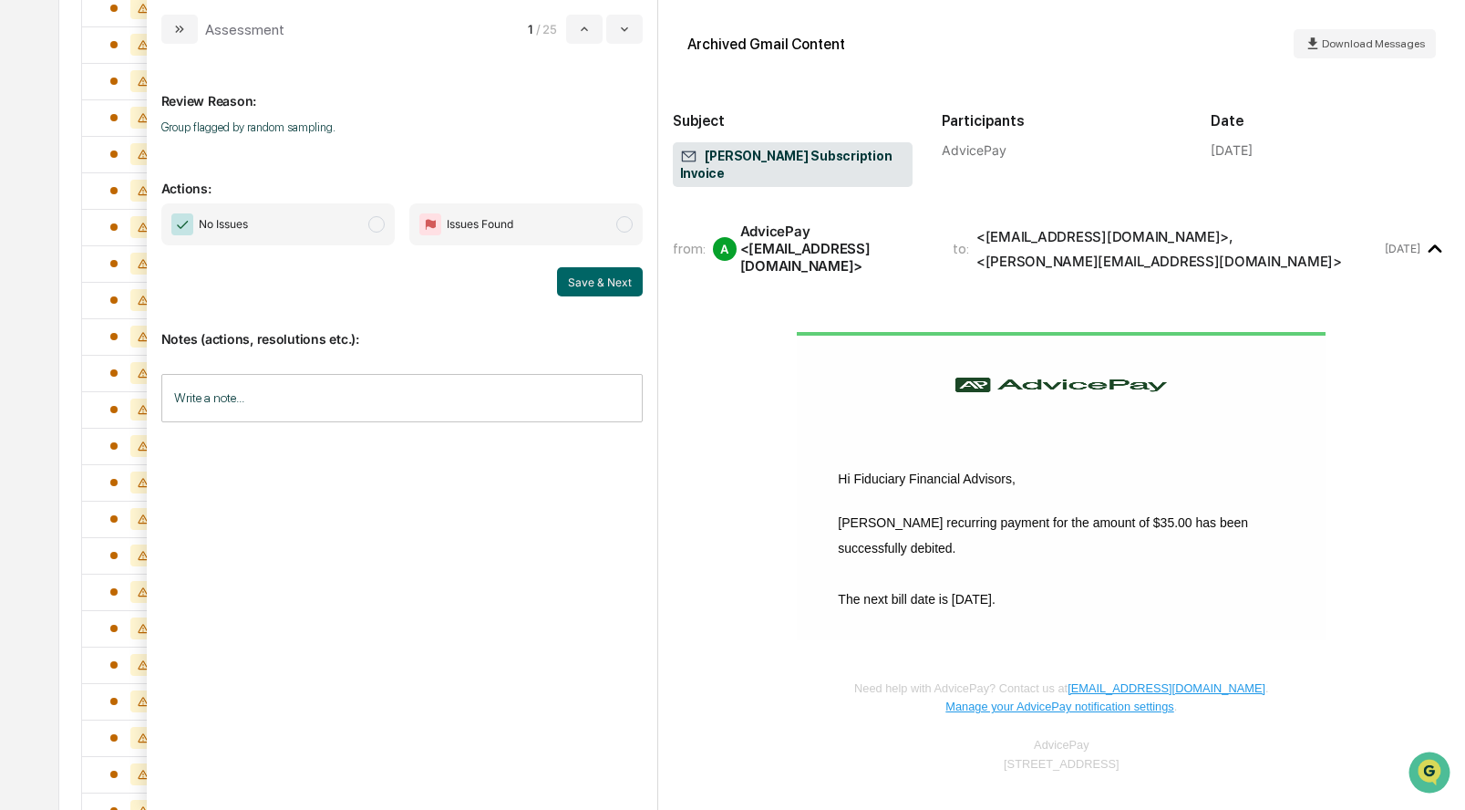
click at [374, 227] on span "modal" at bounding box center [376, 224] width 16 height 16
click at [617, 278] on button "Save & Next" at bounding box center [600, 281] width 86 height 29
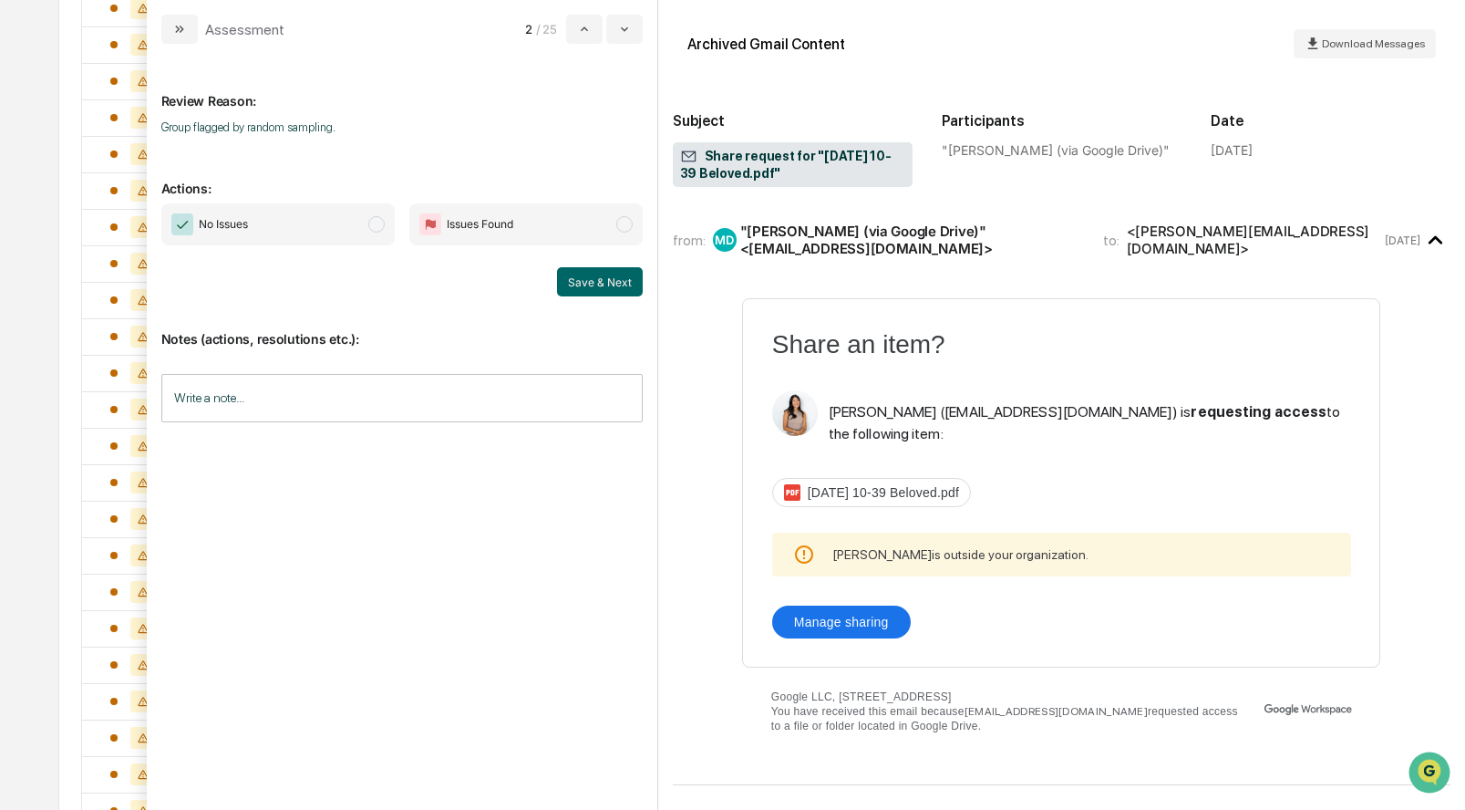
click at [382, 232] on span "No Issues" at bounding box center [277, 224] width 233 height 42
click at [601, 281] on button "Save & Next" at bounding box center [600, 281] width 86 height 29
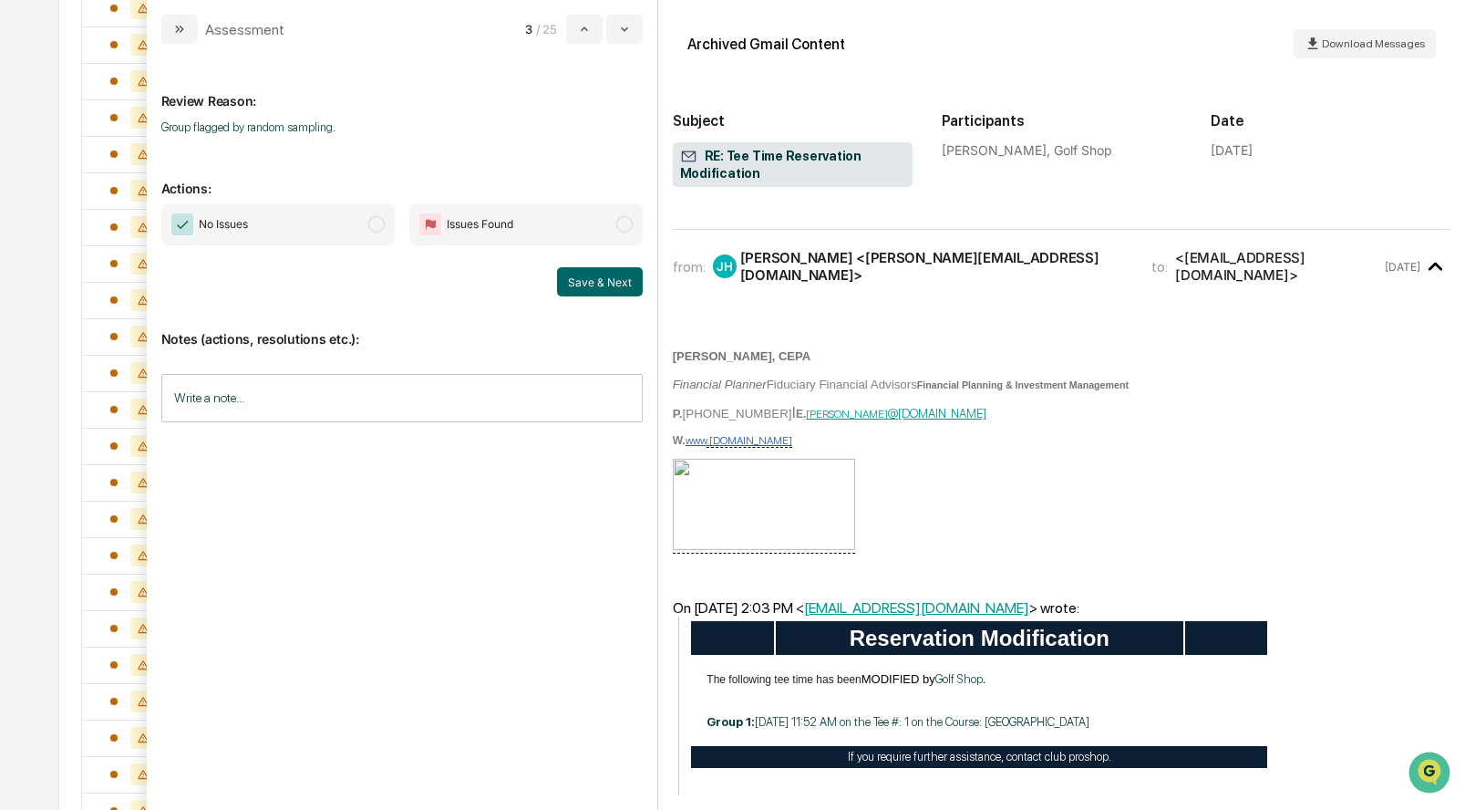
scroll to position [443, 0]
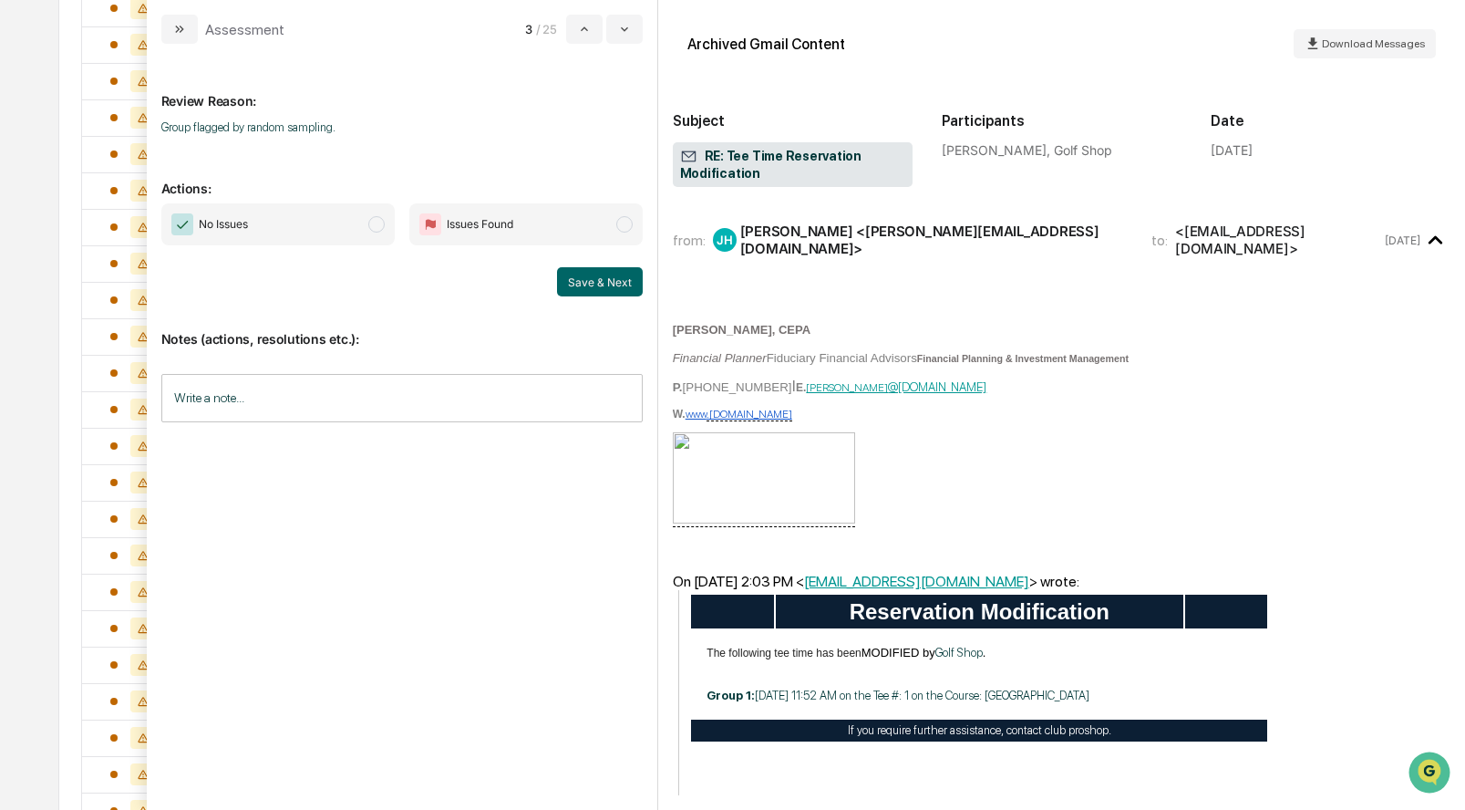
click at [374, 222] on span "modal" at bounding box center [376, 224] width 16 height 16
click at [604, 278] on button "Save & Next" at bounding box center [600, 281] width 86 height 29
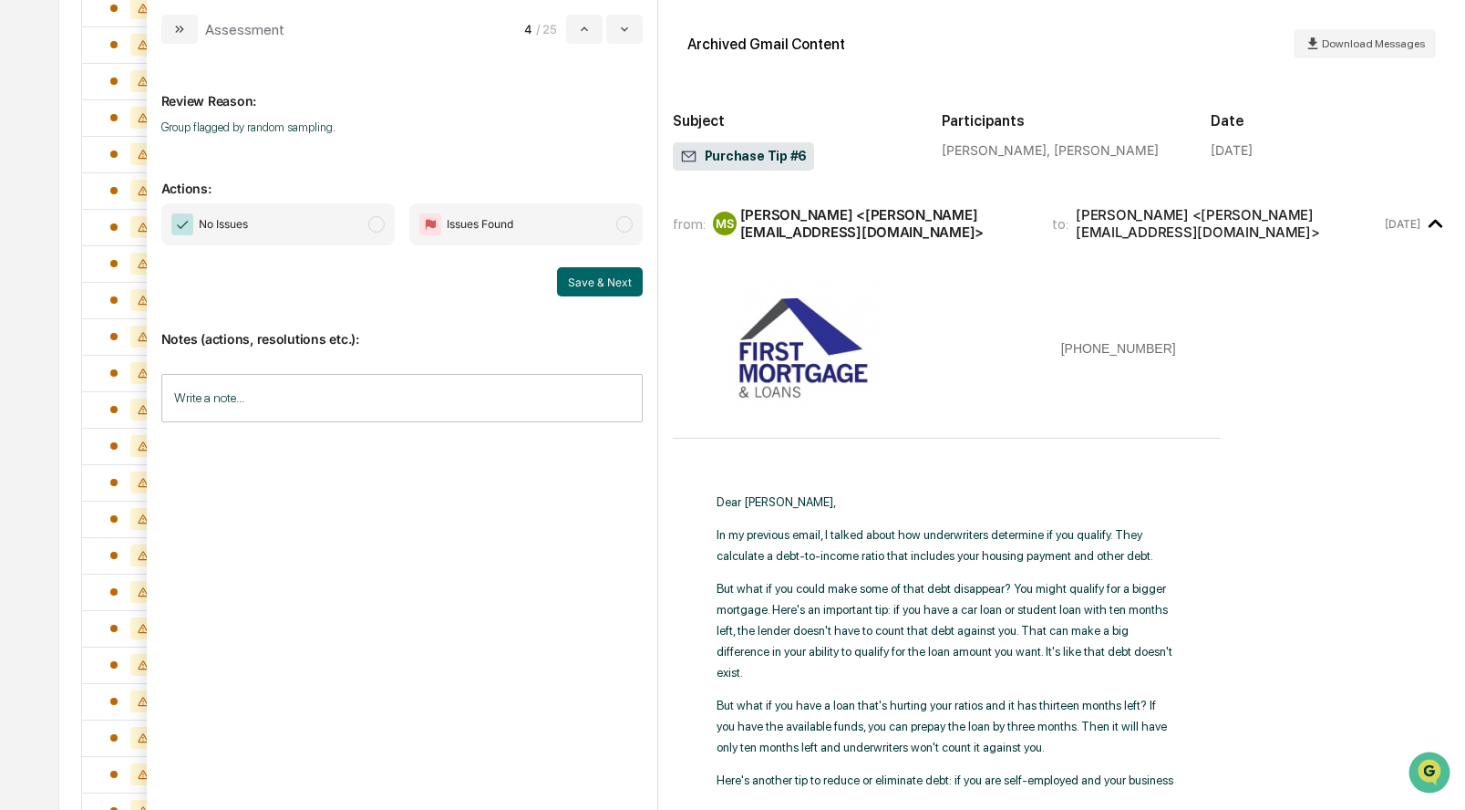
click at [374, 226] on span "modal" at bounding box center [376, 224] width 16 height 16
click at [591, 278] on button "Save & Next" at bounding box center [600, 281] width 86 height 29
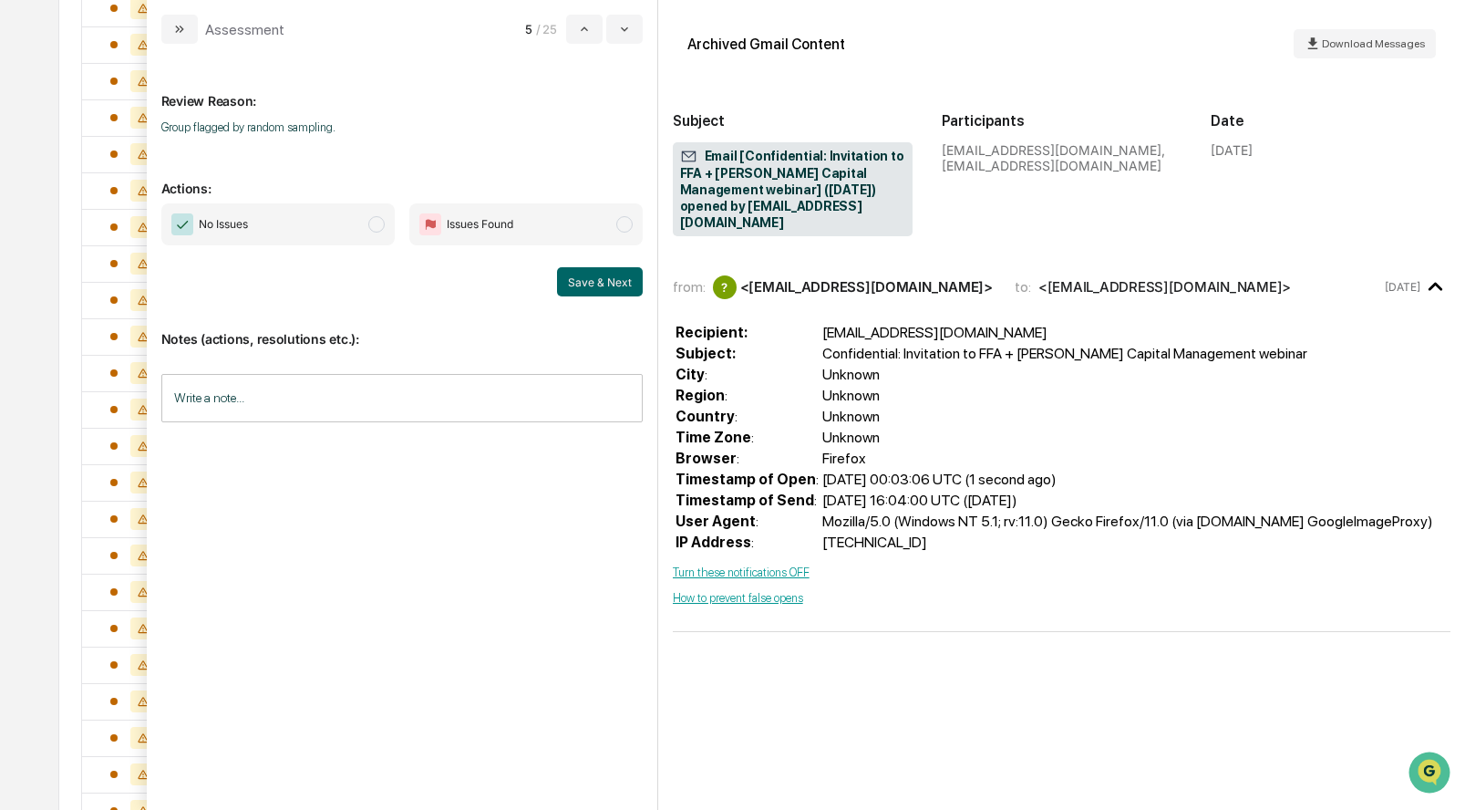
click at [375, 224] on span "modal" at bounding box center [376, 224] width 16 height 16
click at [604, 282] on button "Save & Next" at bounding box center [600, 281] width 86 height 29
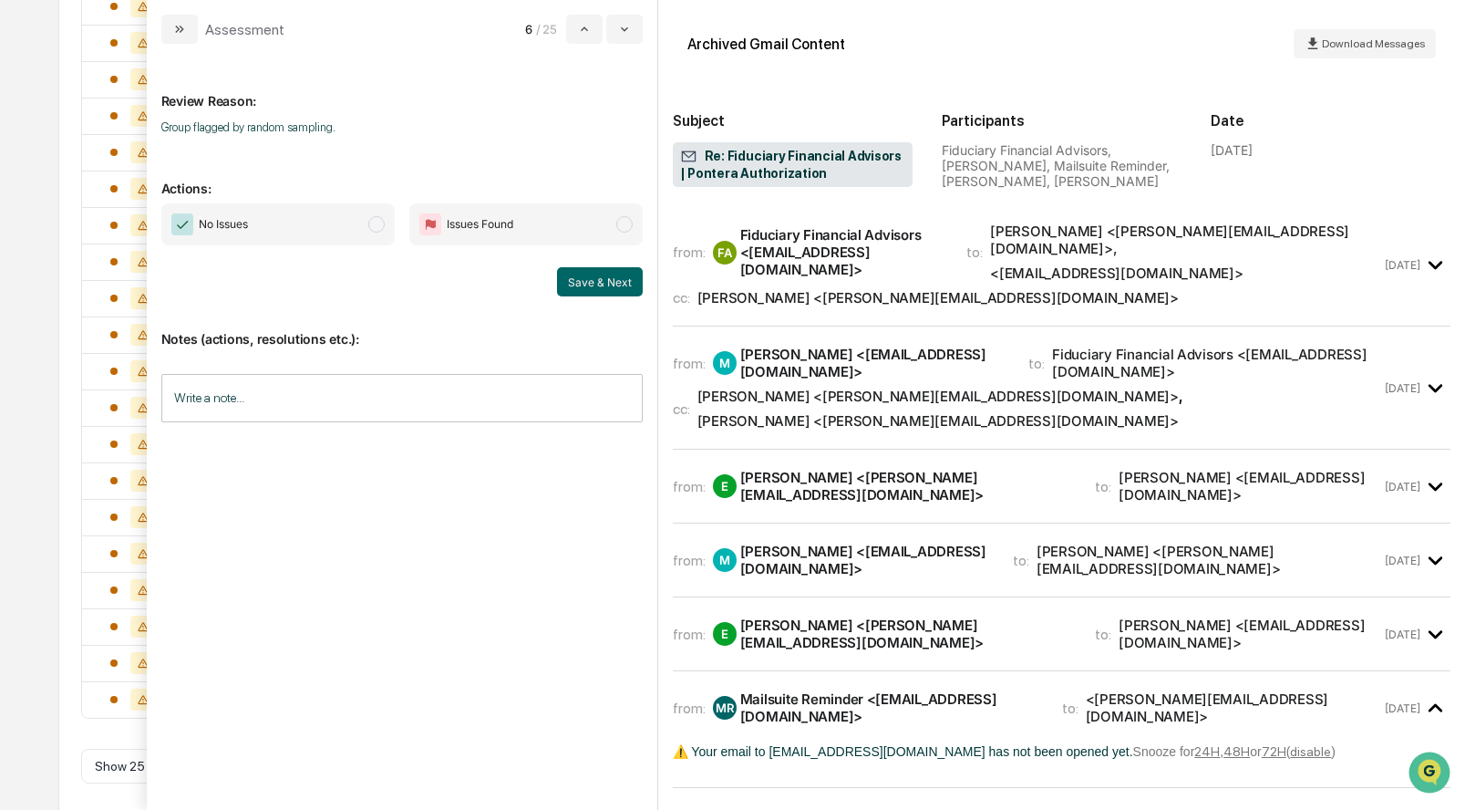
scroll to position [624, 0]
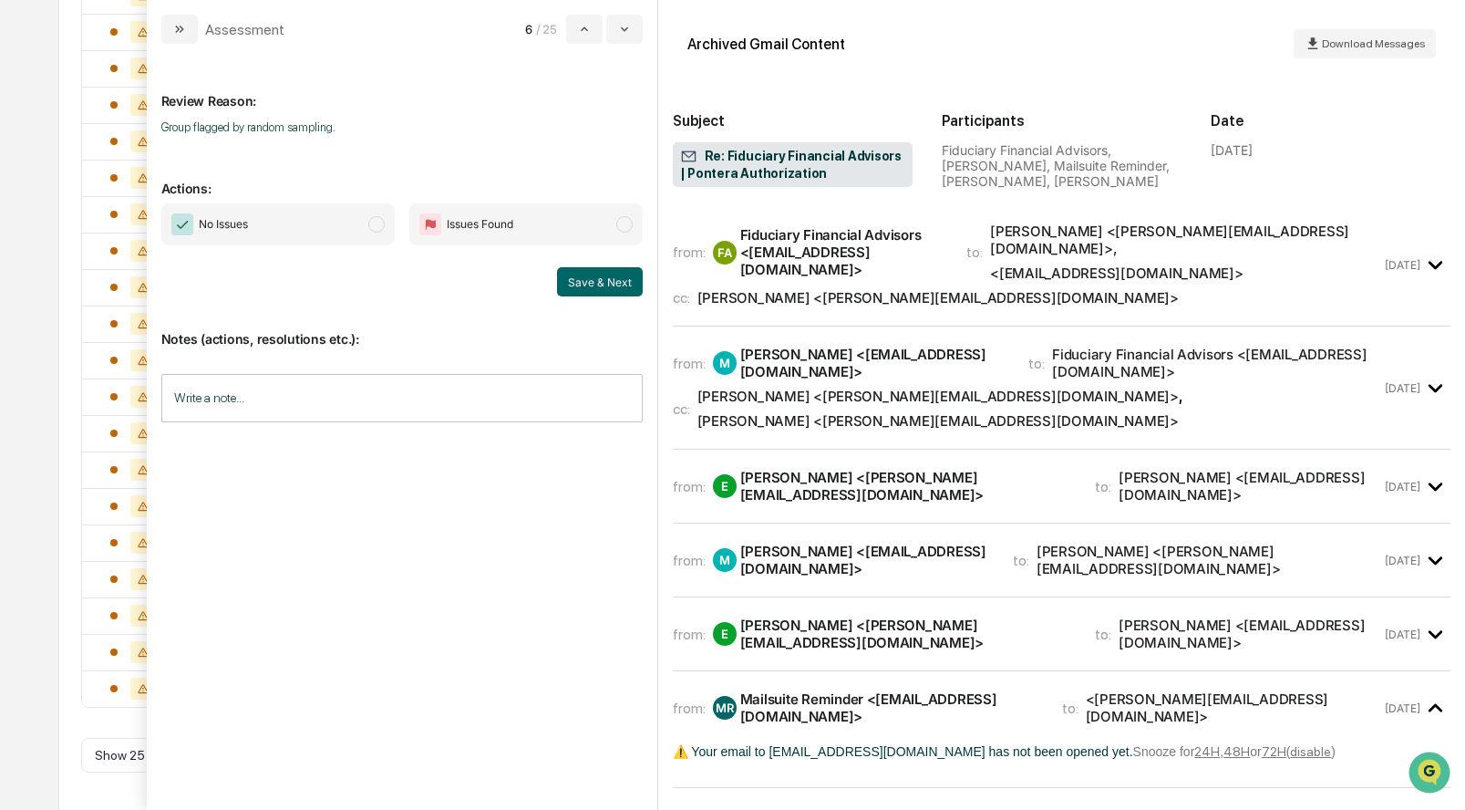
click at [797, 387] on div "[PERSON_NAME] <[PERSON_NAME][EMAIL_ADDRESS][DOMAIN_NAME]>" at bounding box center [937, 395] width 481 height 17
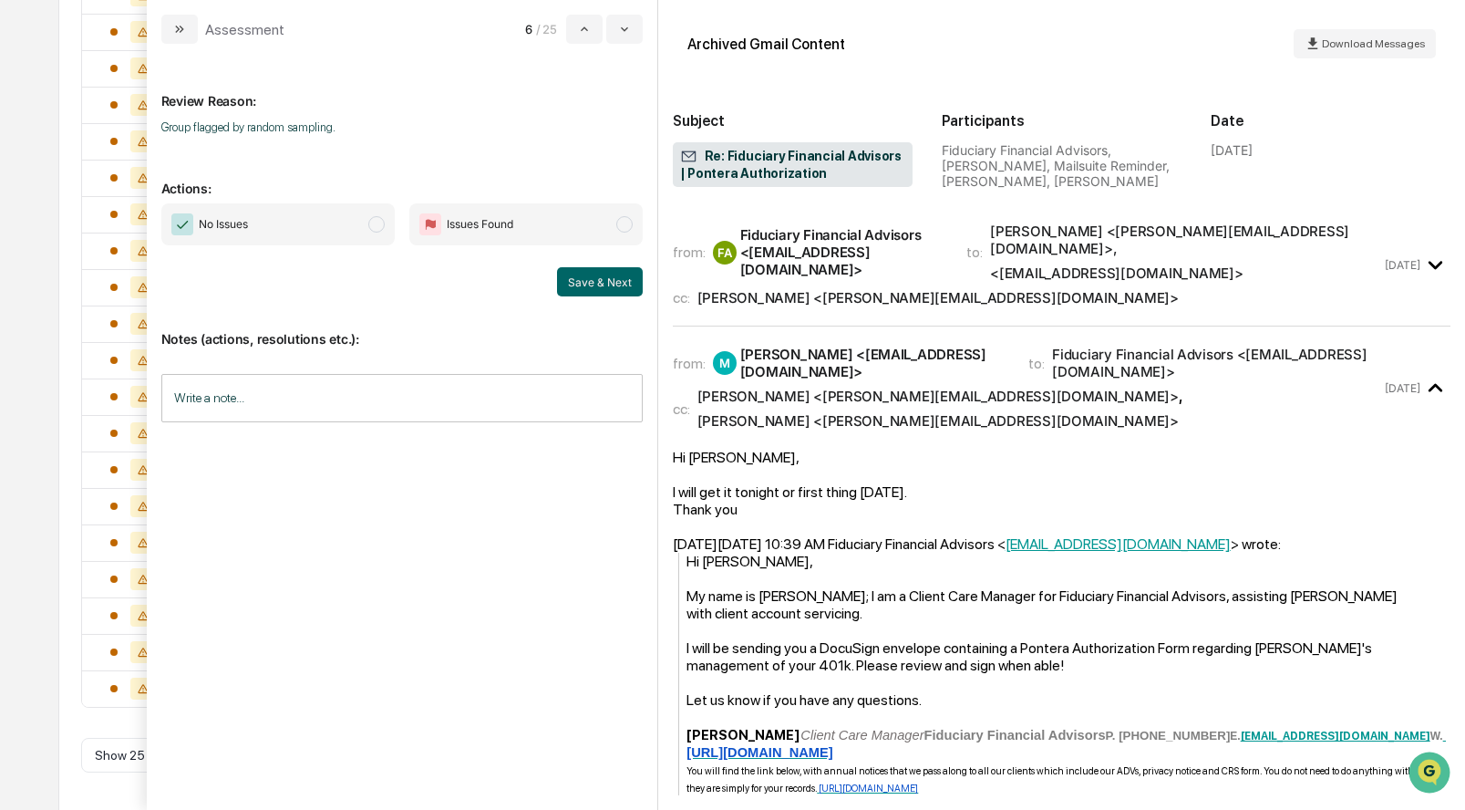
click at [842, 289] on div "[PERSON_NAME] <[PERSON_NAME][EMAIL_ADDRESS][DOMAIN_NAME]>" at bounding box center [937, 297] width 481 height 17
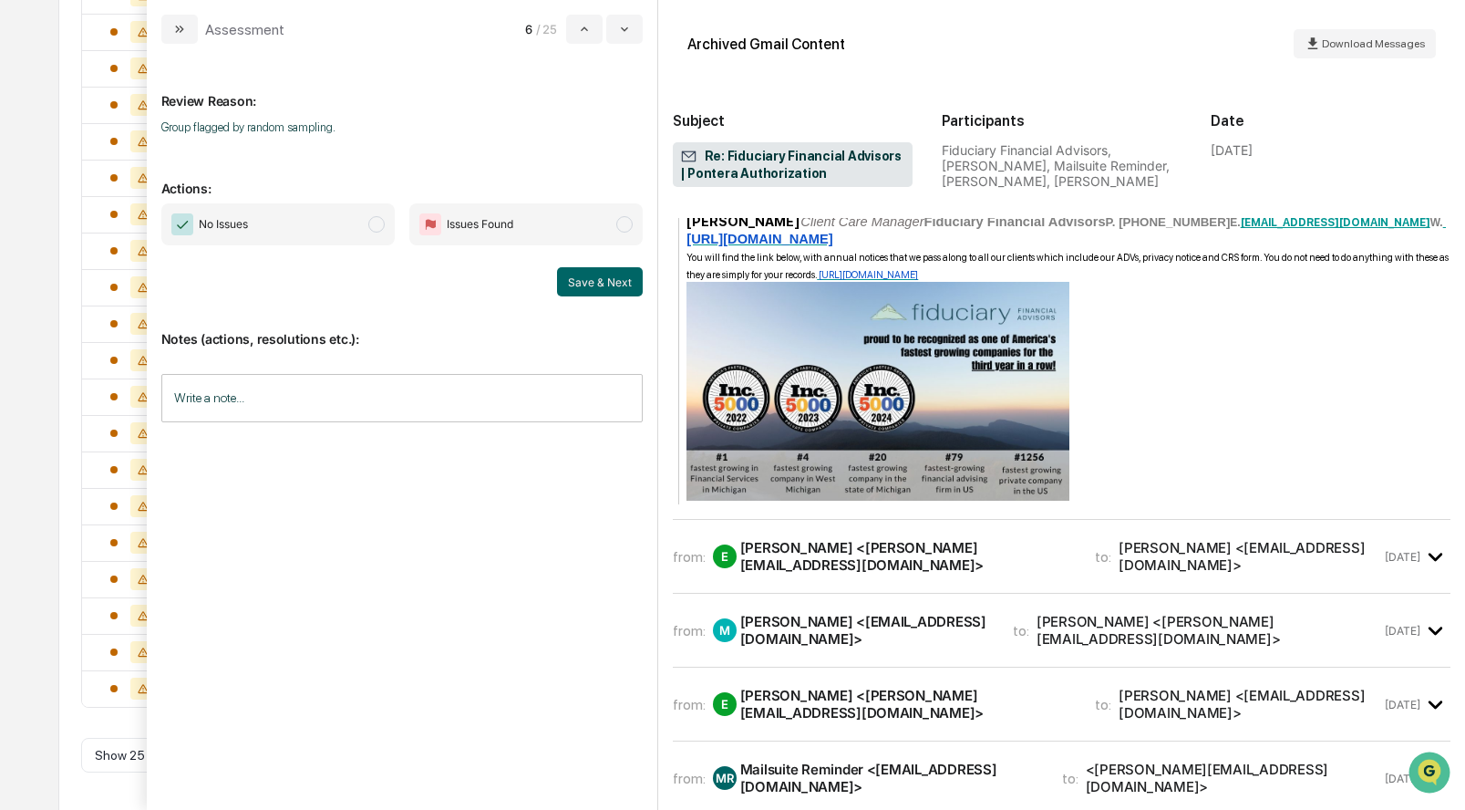
scroll to position [996, 0]
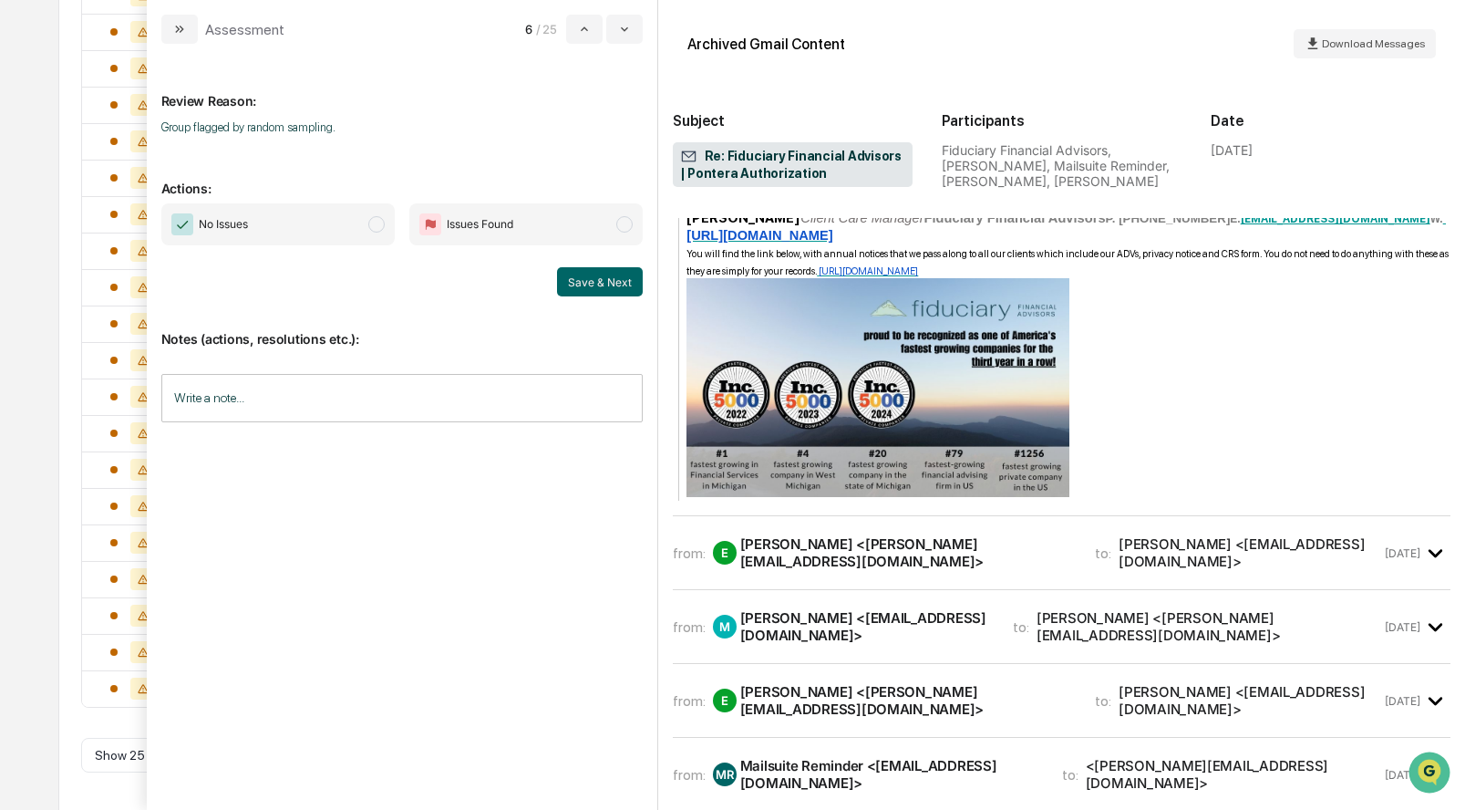
click at [818, 531] on div "from: E Ethan <ethan@ffadvisor.com> to: Matthew <mhall392324@gmail.com> Oct 1" at bounding box center [1062, 553] width 778 height 44
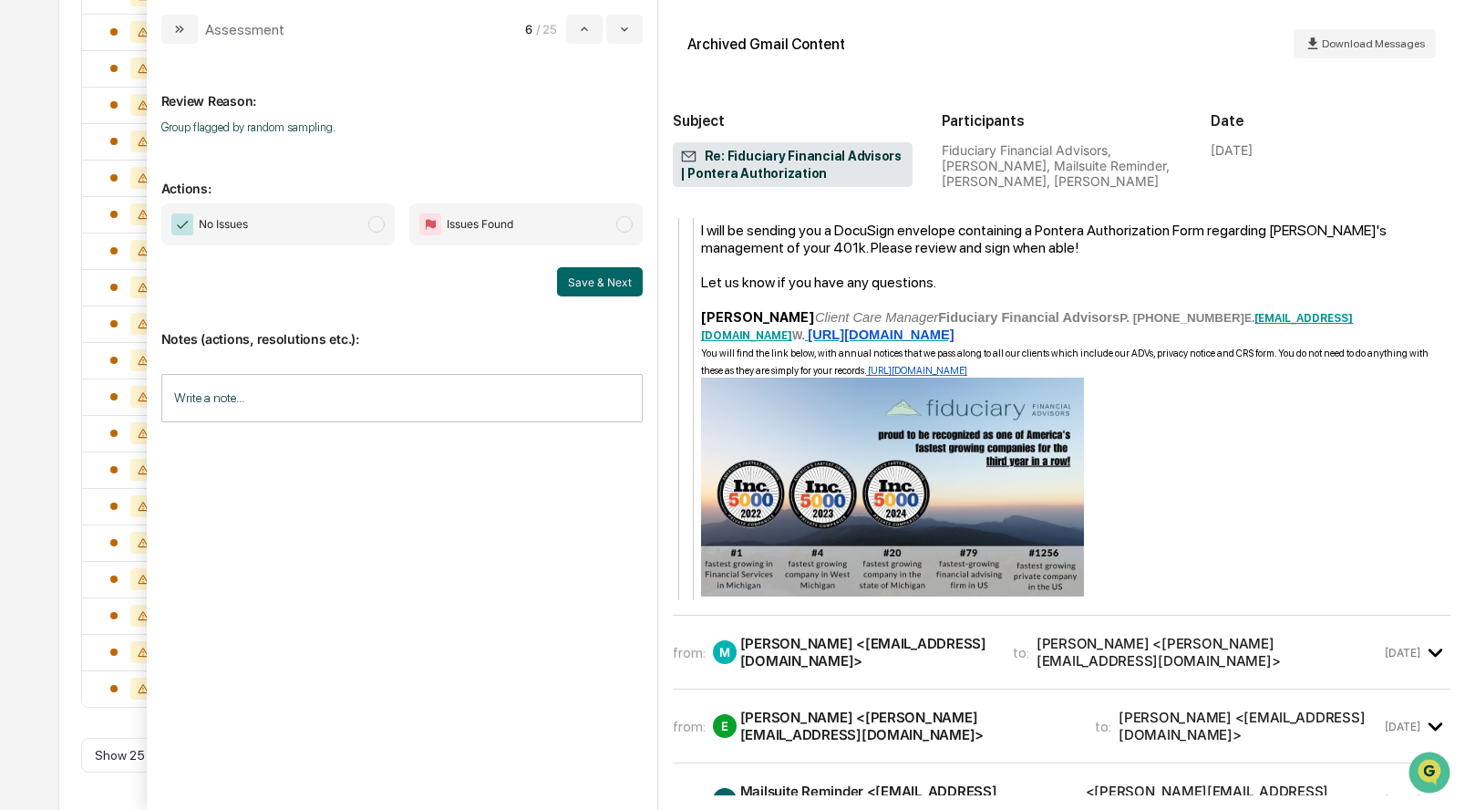
scroll to position [1991, 0]
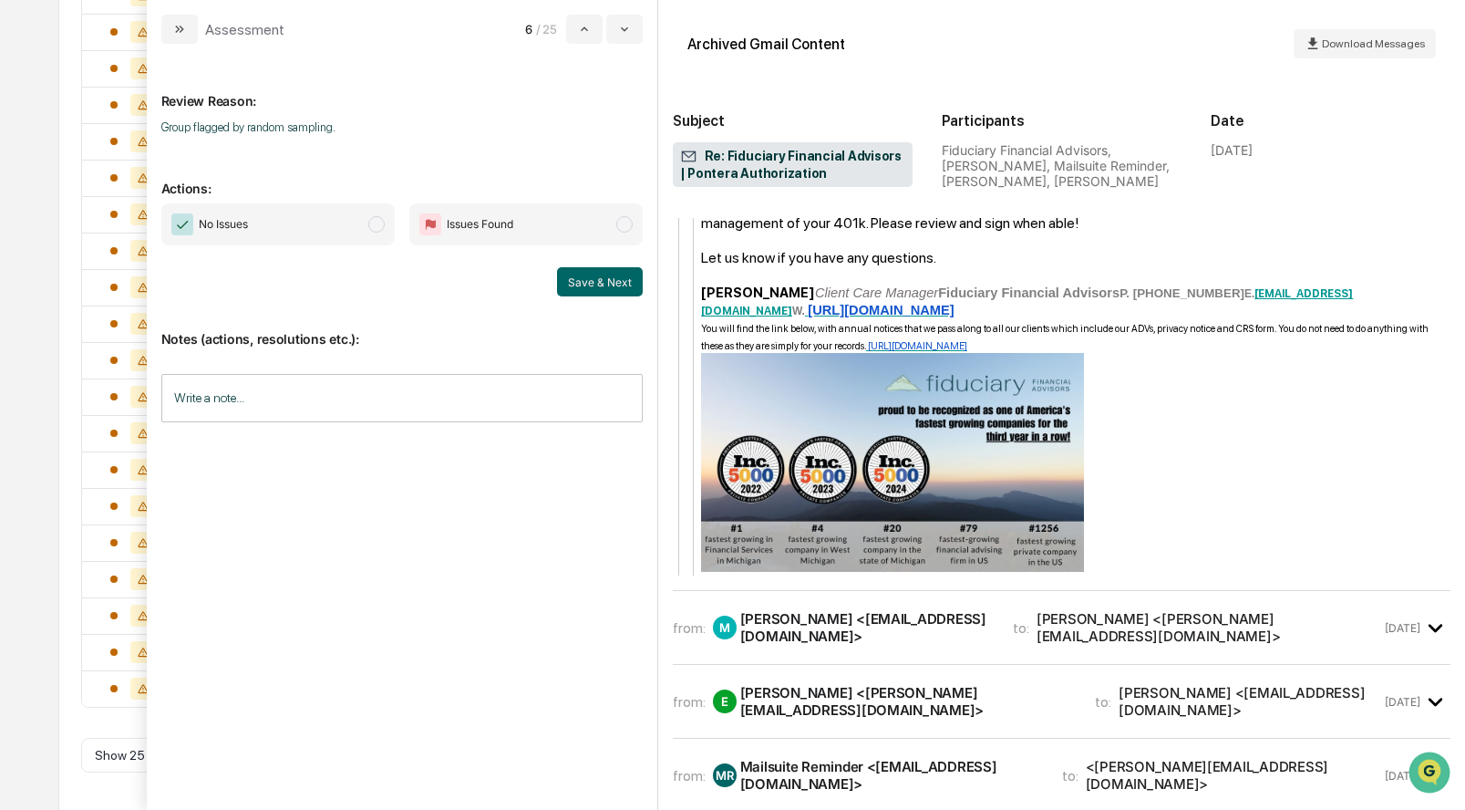
click at [370, 224] on span "modal" at bounding box center [376, 224] width 16 height 16
click at [583, 283] on button "Save & Next" at bounding box center [600, 281] width 86 height 29
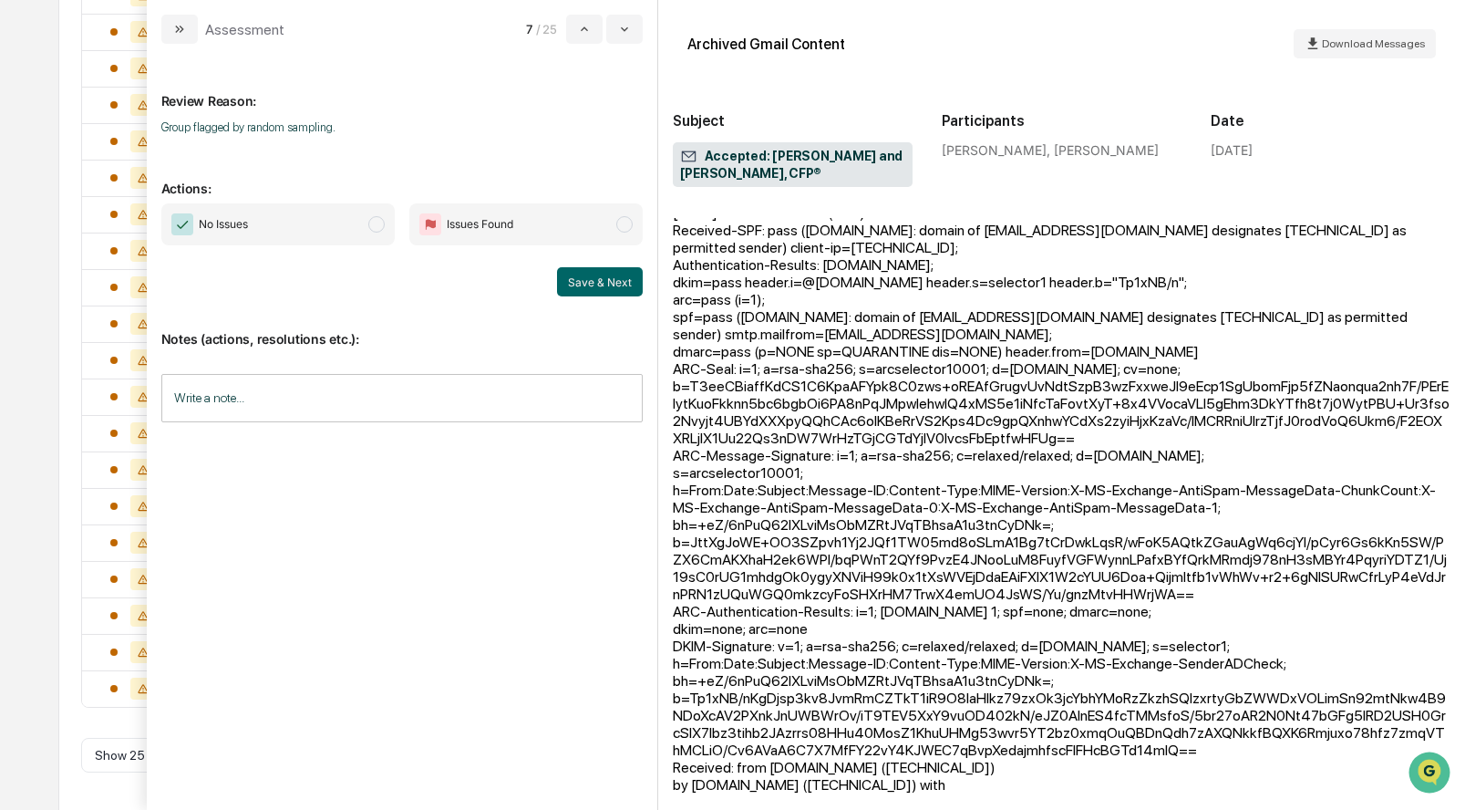
scroll to position [760, 0]
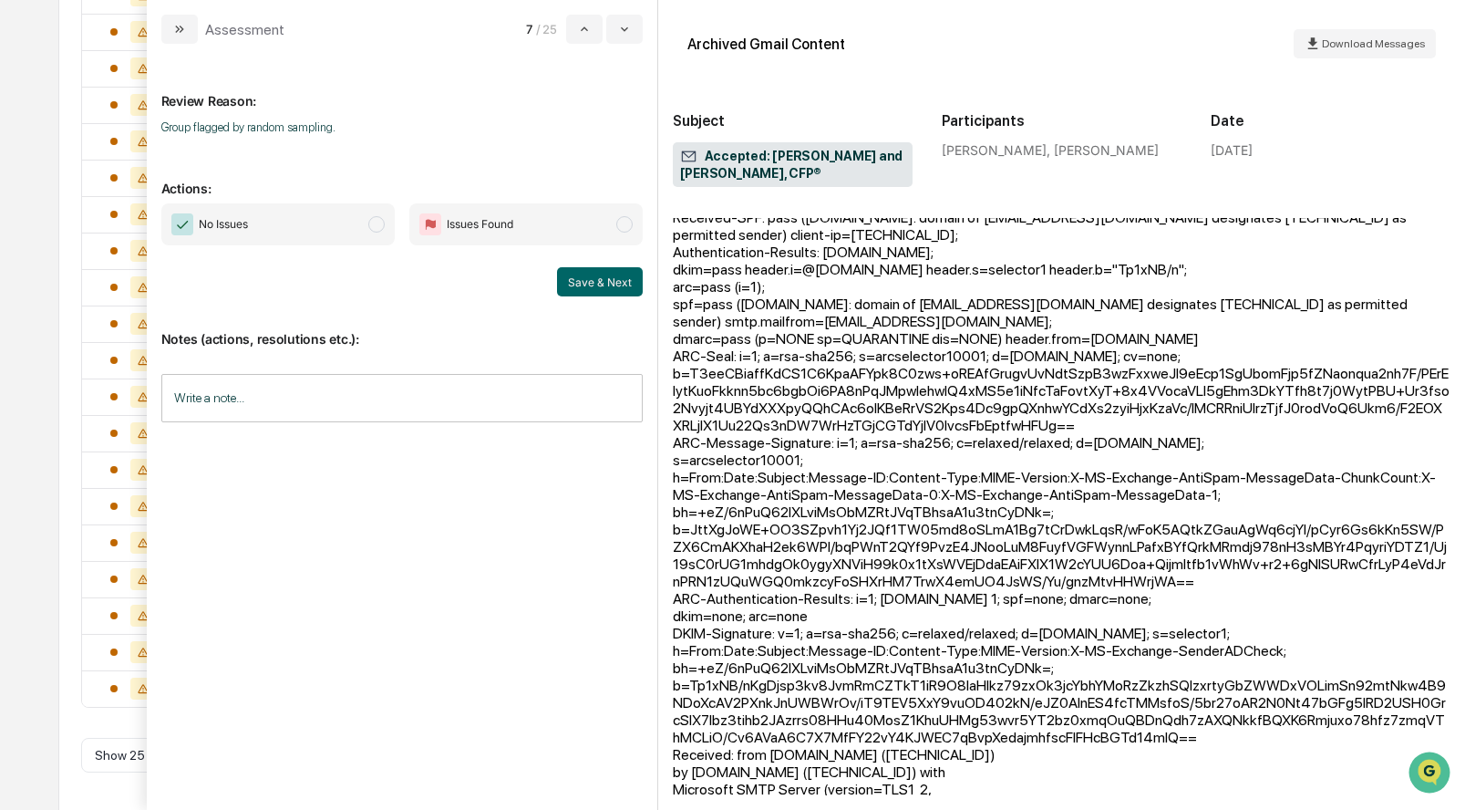
click at [372, 224] on span "modal" at bounding box center [376, 224] width 16 height 16
click at [591, 285] on button "Save & Next" at bounding box center [600, 281] width 86 height 29
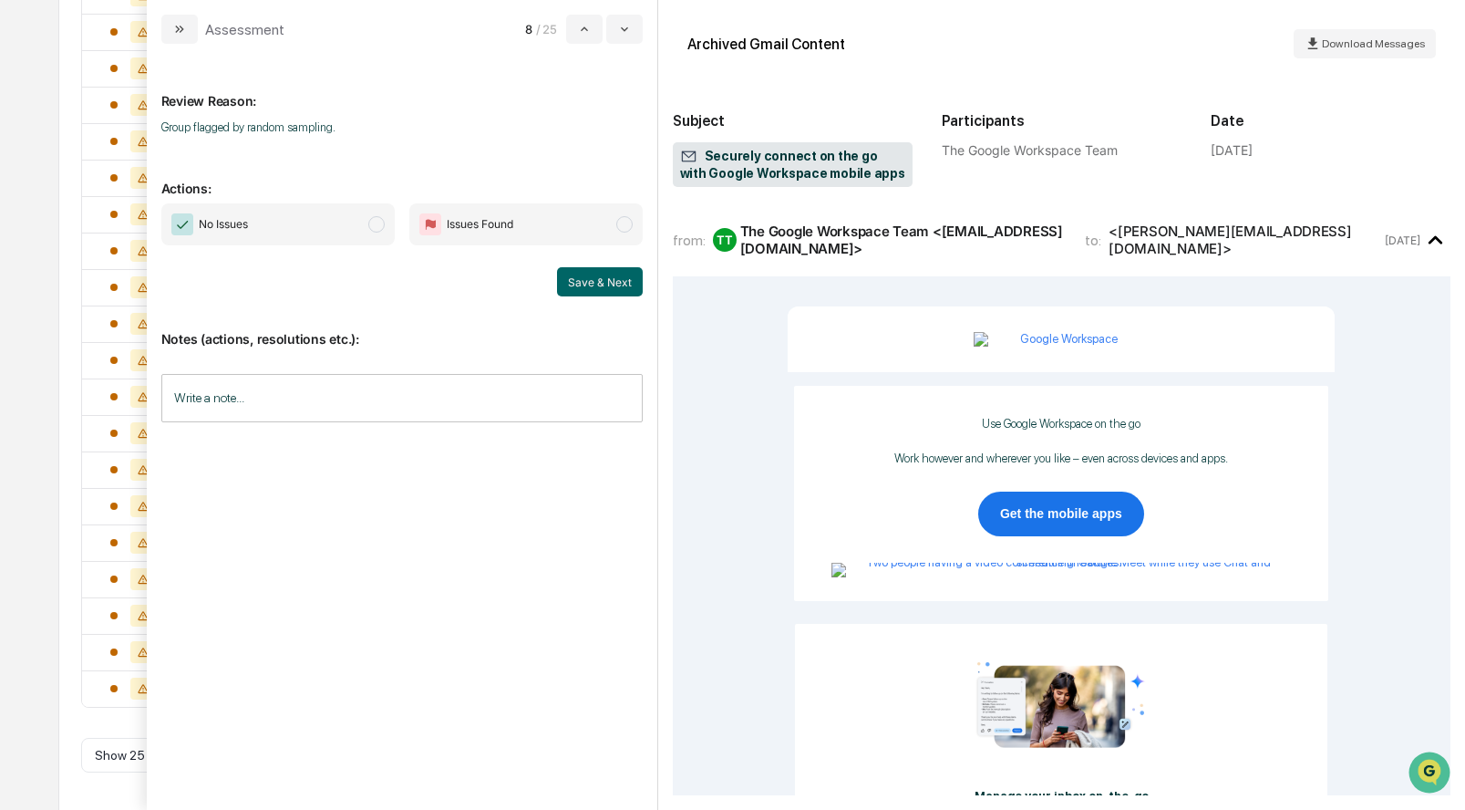
click at [372, 229] on span "modal" at bounding box center [376, 224] width 16 height 16
click at [590, 276] on button "Save & Next" at bounding box center [600, 281] width 86 height 29
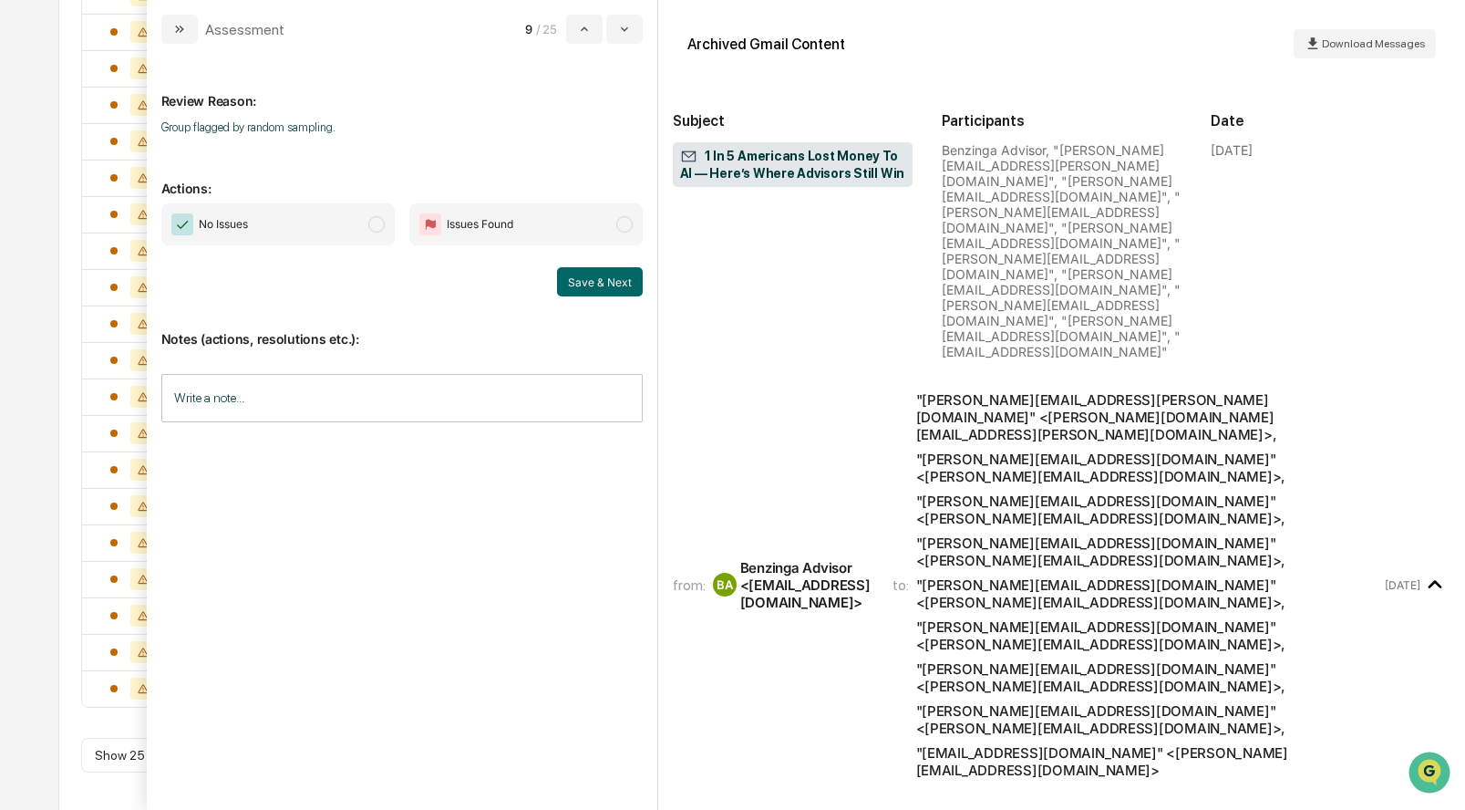
click at [370, 226] on span "modal" at bounding box center [376, 224] width 16 height 16
click at [587, 291] on button "Save & Next" at bounding box center [600, 281] width 86 height 29
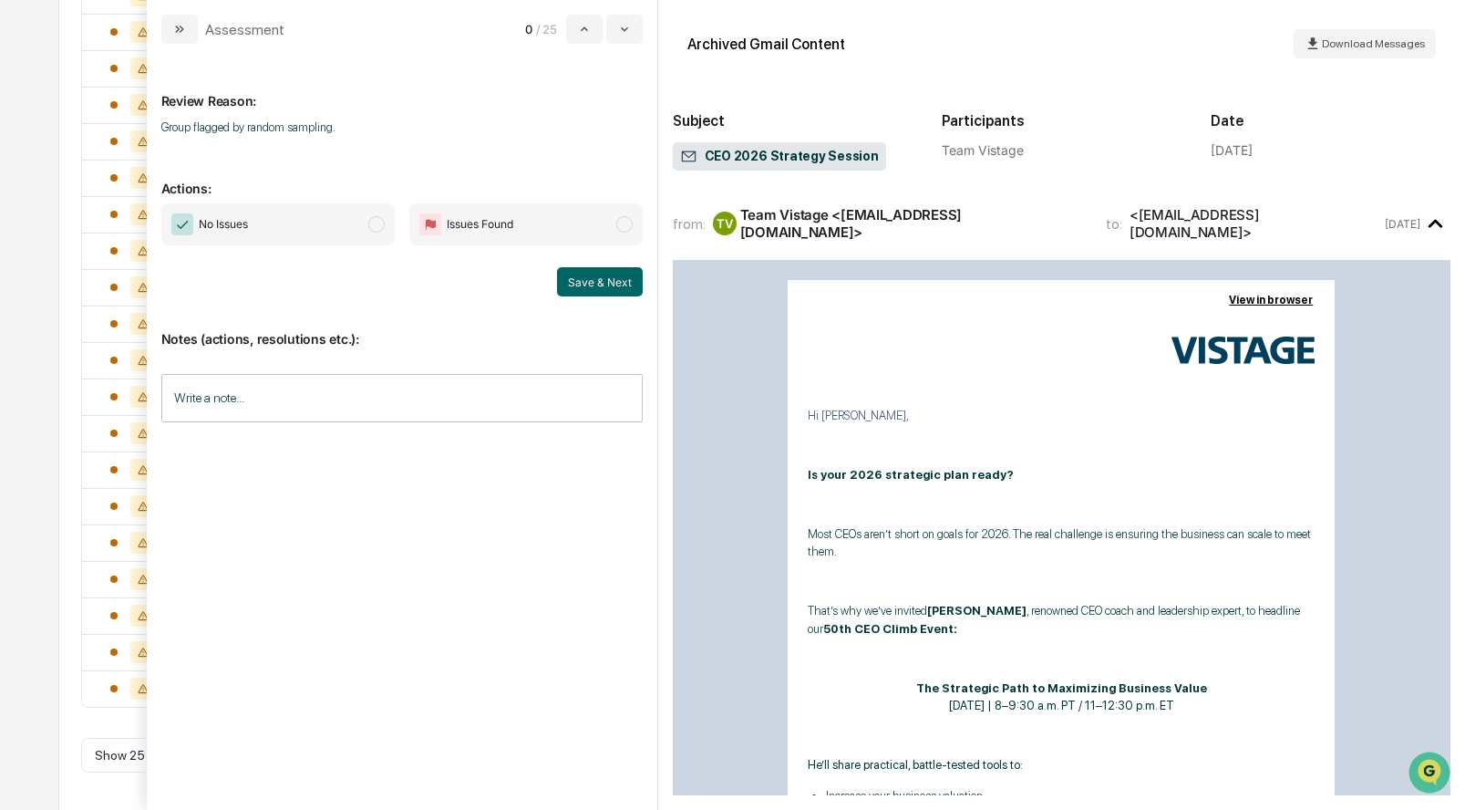
click at [377, 225] on span "modal" at bounding box center [376, 224] width 16 height 16
click at [619, 281] on button "Save & Next" at bounding box center [600, 281] width 86 height 29
click at [387, 229] on span "No Issues" at bounding box center [277, 224] width 233 height 42
click at [601, 275] on button "Save & Next" at bounding box center [600, 281] width 86 height 29
click at [377, 222] on span "modal" at bounding box center [376, 224] width 16 height 16
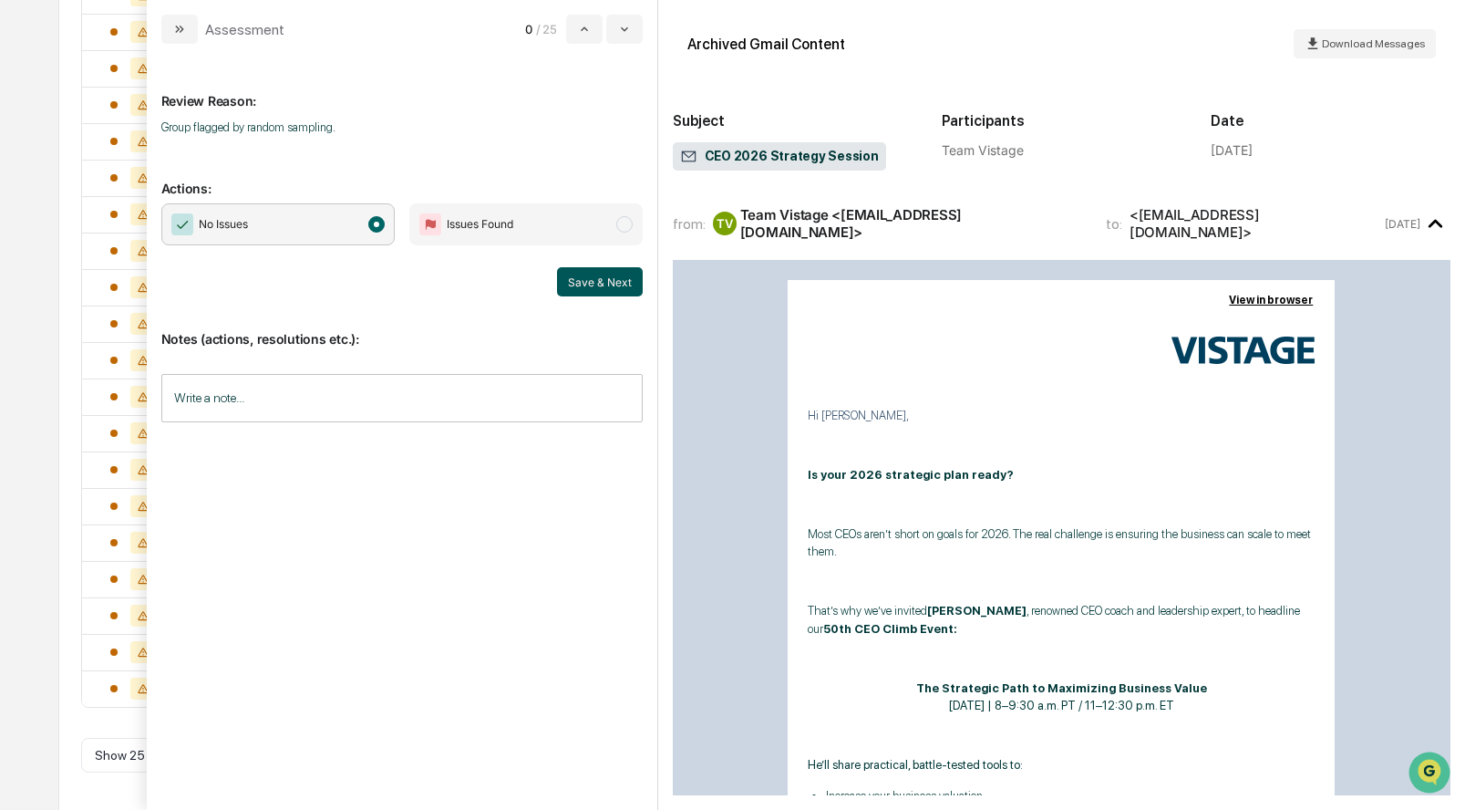
click at [594, 284] on button "Save & Next" at bounding box center [600, 281] width 86 height 29
click at [378, 224] on span "modal" at bounding box center [376, 224] width 16 height 16
click at [576, 284] on button "Save & Next" at bounding box center [600, 281] width 86 height 29
click at [387, 222] on span "No Issues" at bounding box center [277, 224] width 233 height 42
click at [586, 281] on button "Save & Next" at bounding box center [600, 281] width 86 height 29
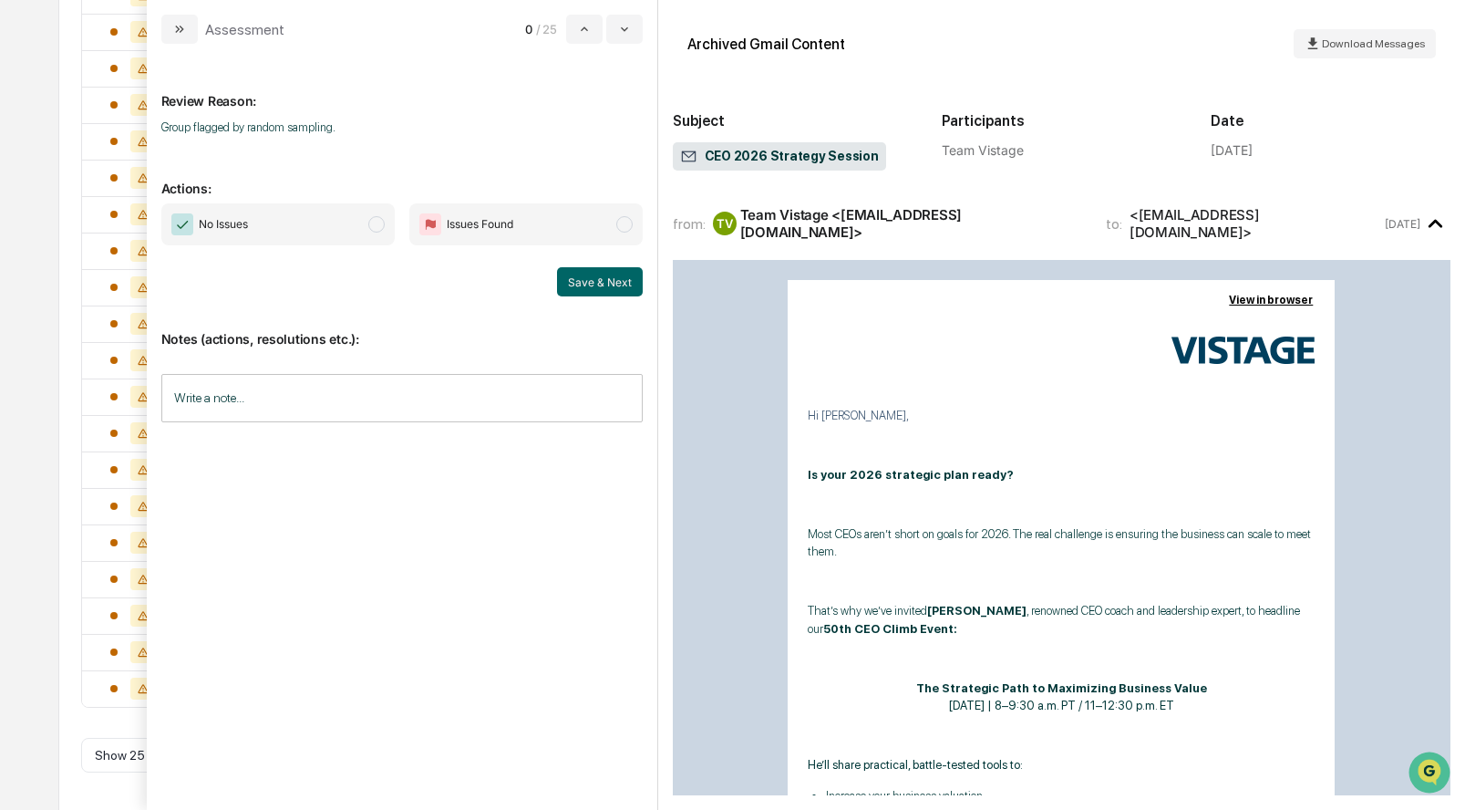
click at [371, 223] on span "modal" at bounding box center [376, 224] width 16 height 16
click at [584, 284] on button "Save & Next" at bounding box center [600, 281] width 86 height 29
click at [390, 75] on p "Review Reason:" at bounding box center [401, 89] width 481 height 37
click at [178, 24] on icon "modal" at bounding box center [179, 29] width 15 height 15
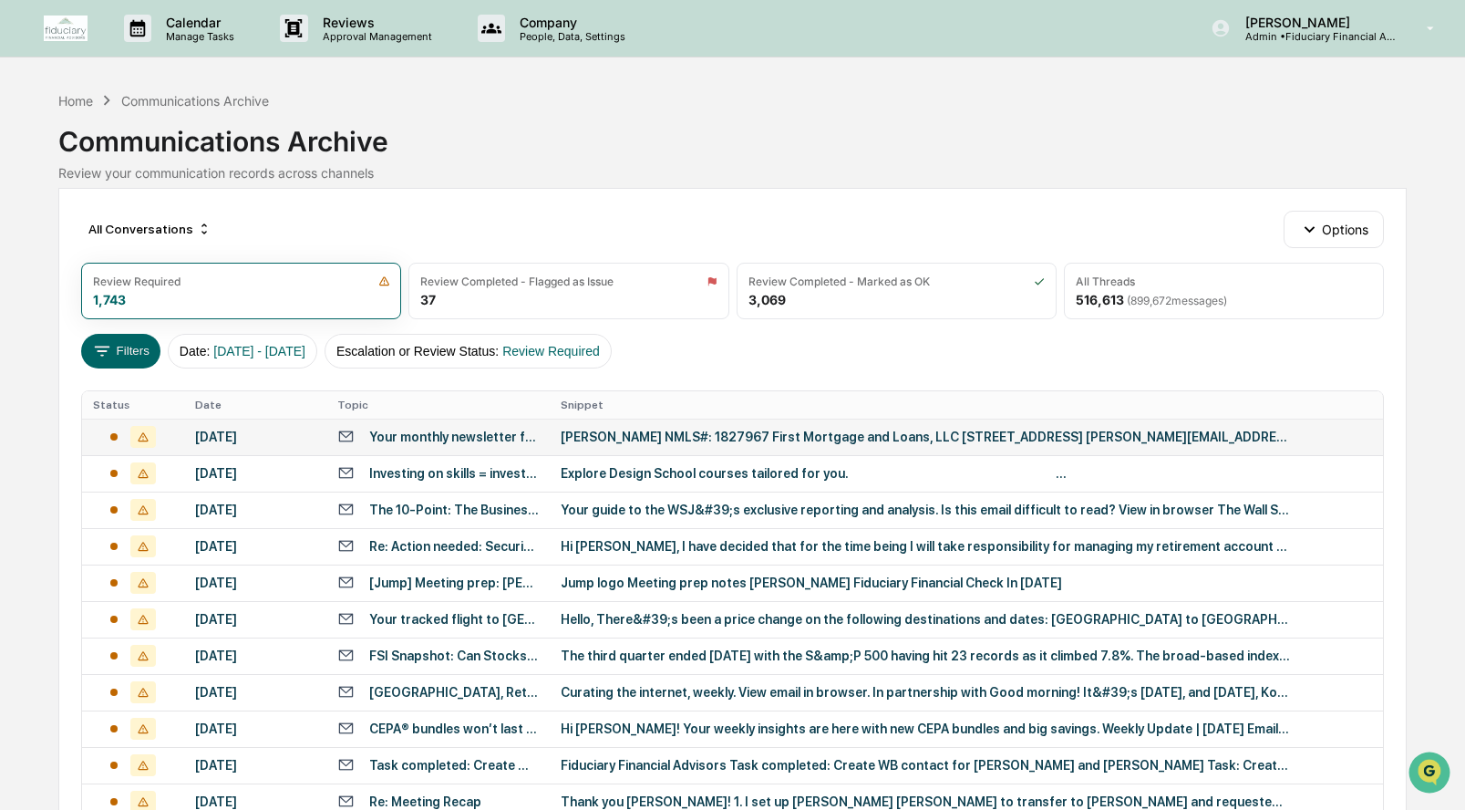
click at [232, 431] on div "October 5, 2025" at bounding box center [255, 436] width 120 height 15
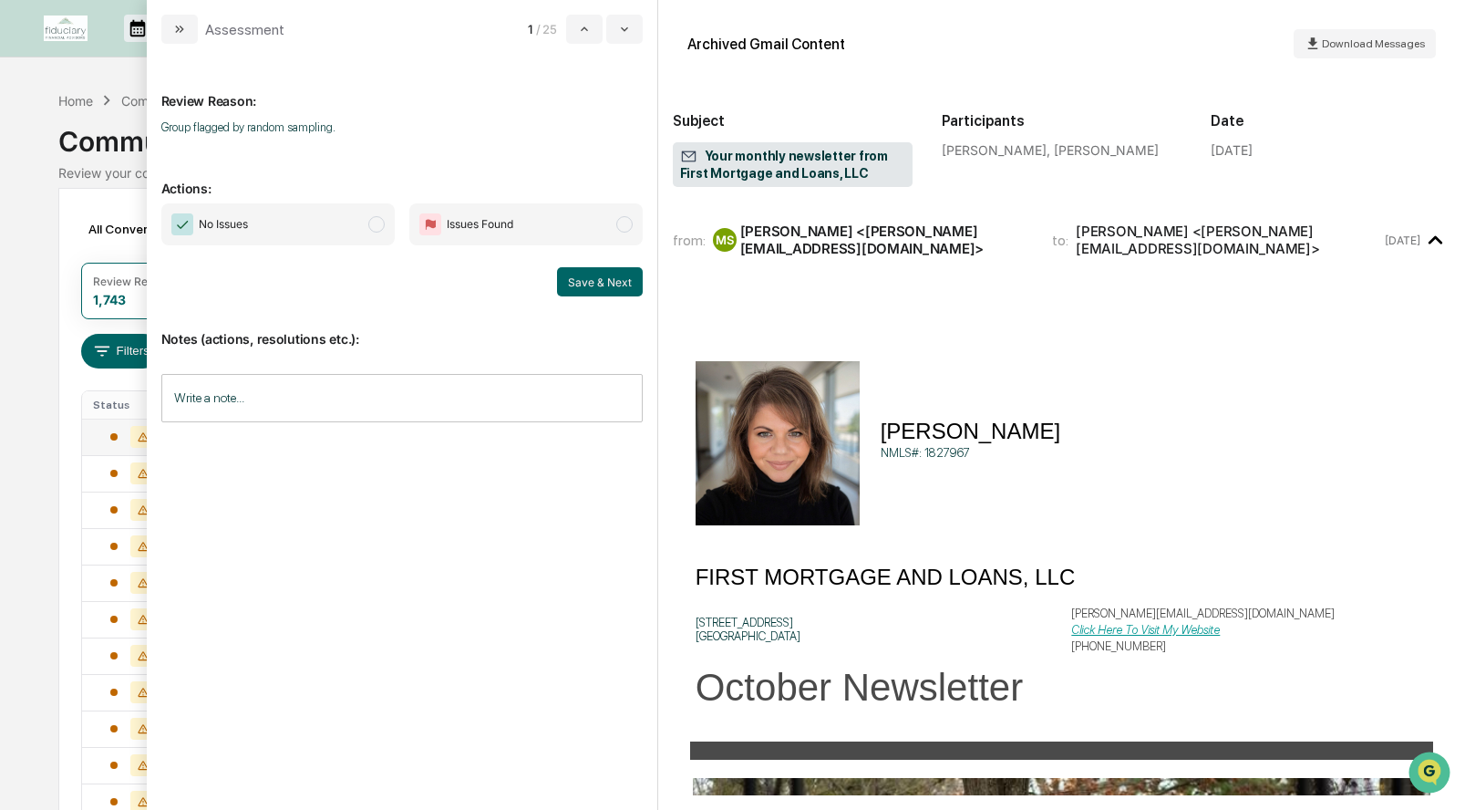
click at [380, 220] on span "modal" at bounding box center [376, 224] width 16 height 16
click at [583, 280] on button "Save & Next" at bounding box center [600, 281] width 86 height 29
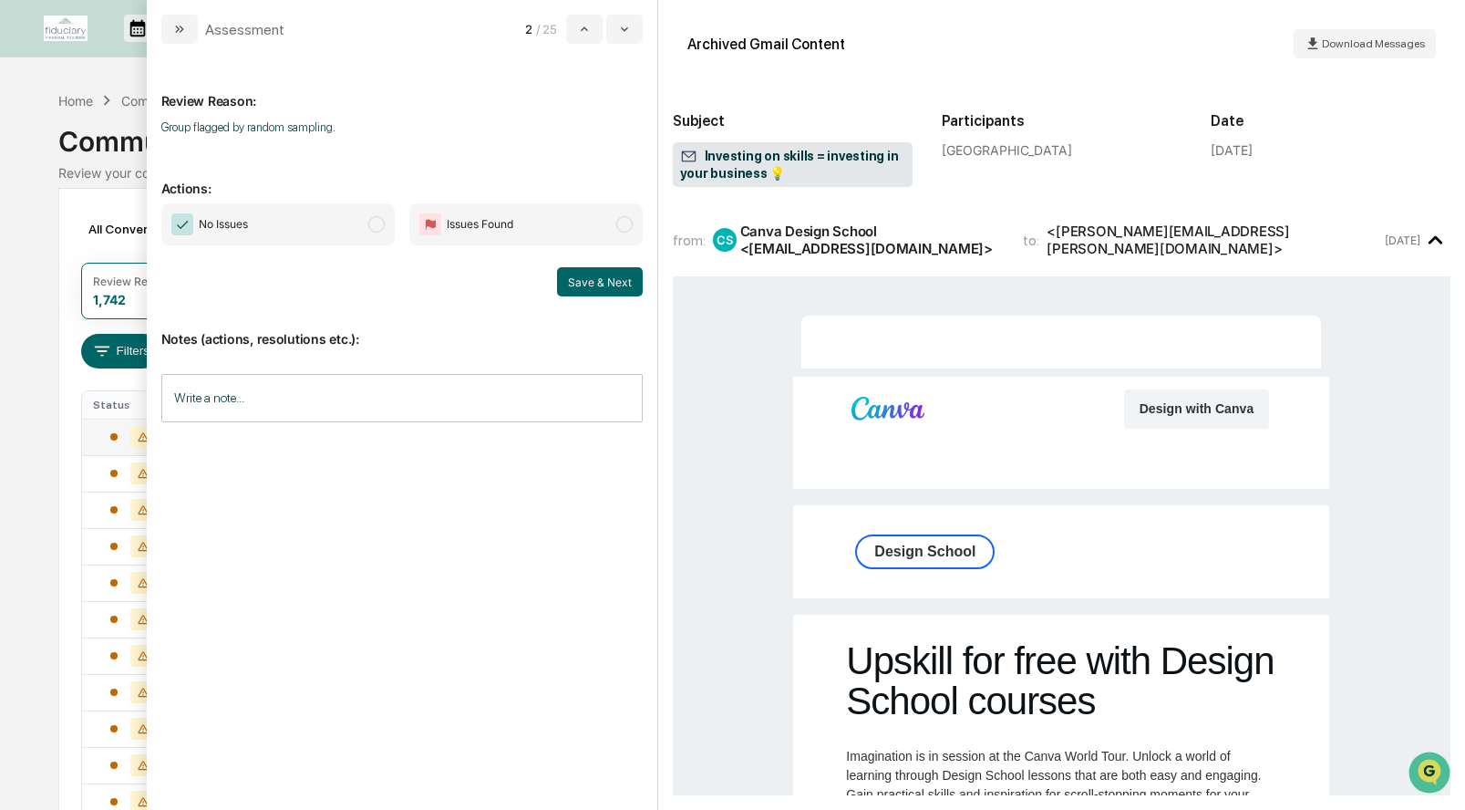
click at [377, 219] on span "modal" at bounding box center [376, 224] width 16 height 16
click at [597, 281] on button "Save & Next" at bounding box center [600, 281] width 86 height 29
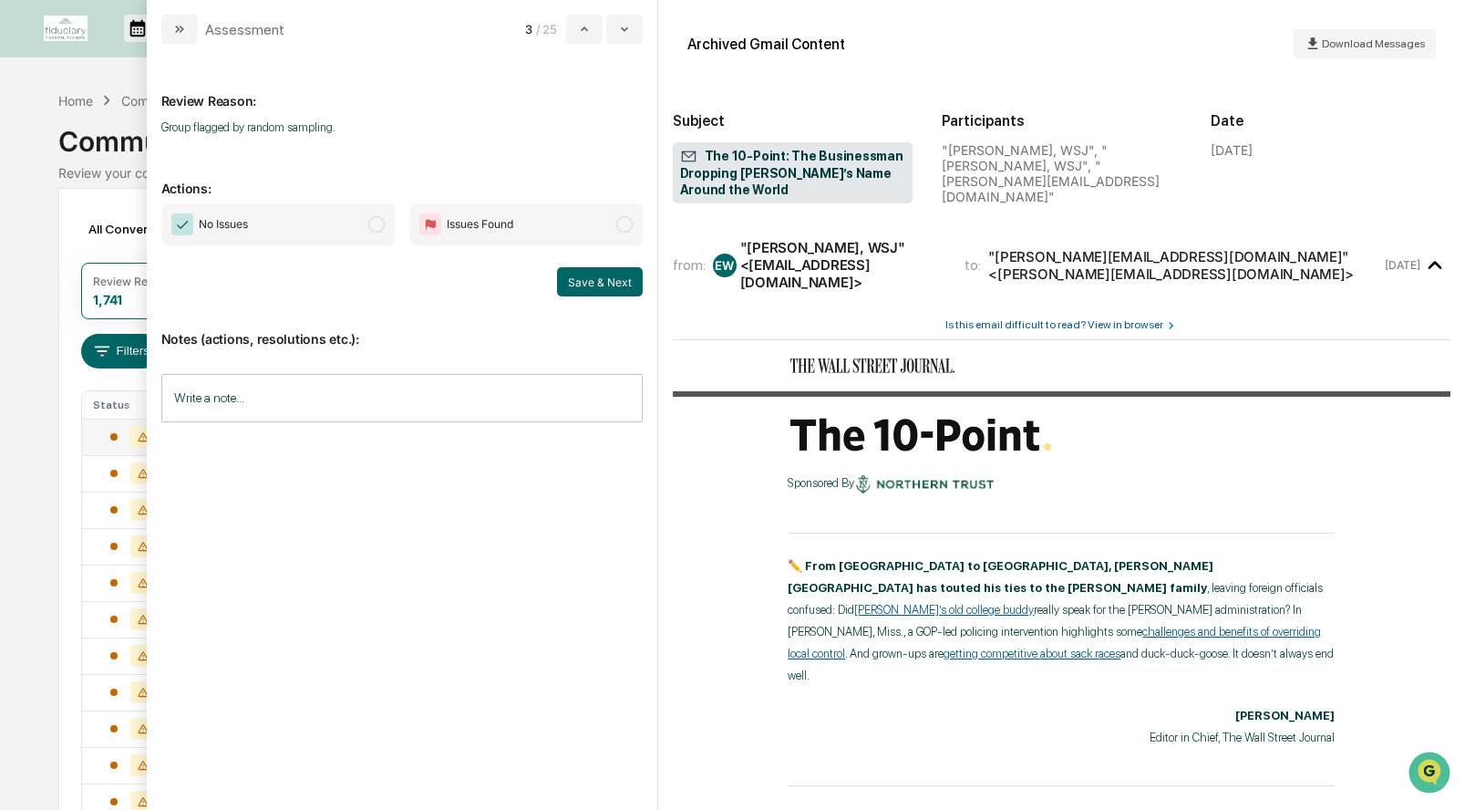
click at [378, 218] on span "modal" at bounding box center [376, 224] width 16 height 16
click at [588, 285] on button "Save & Next" at bounding box center [600, 281] width 86 height 29
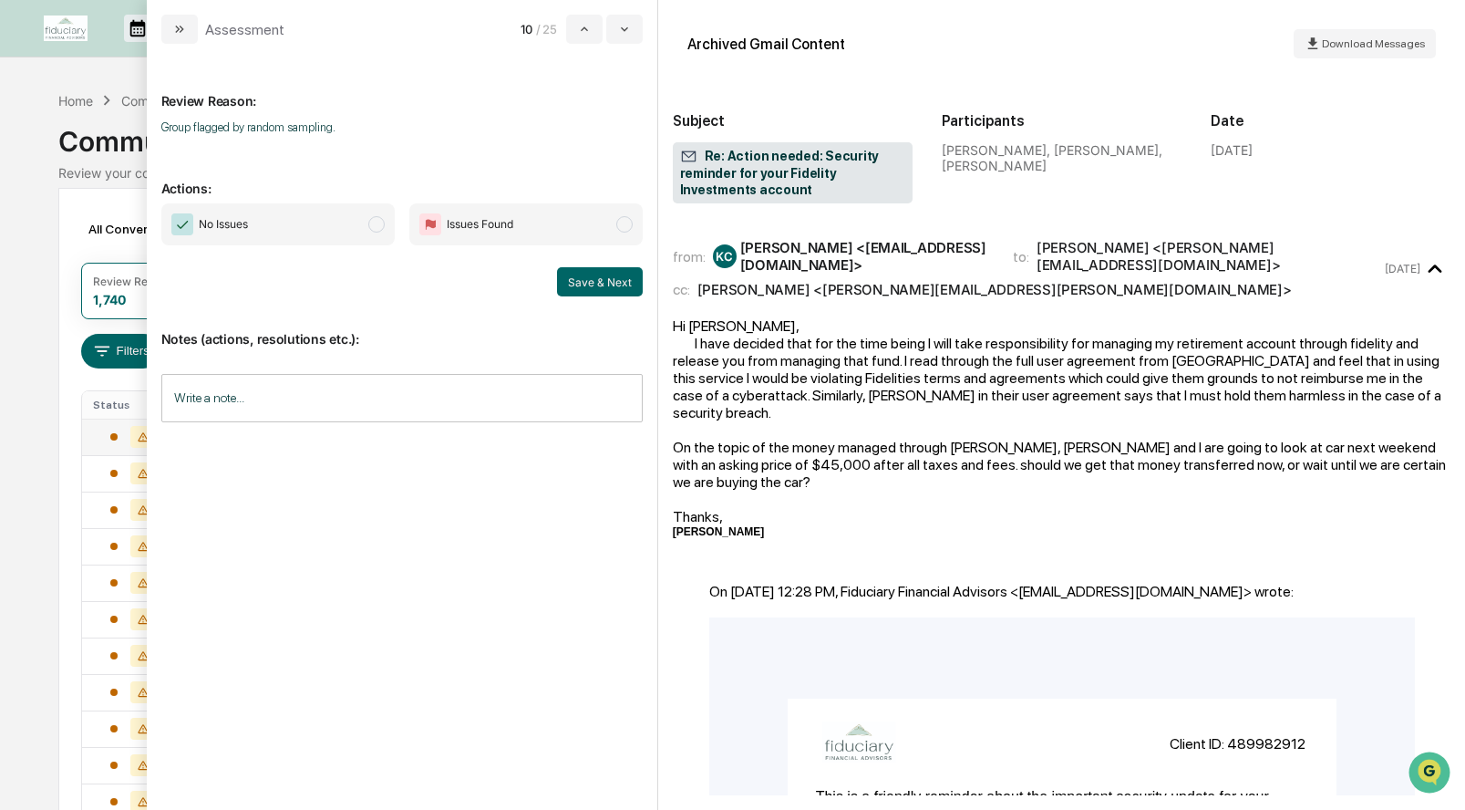
click at [375, 222] on span "modal" at bounding box center [376, 224] width 16 height 16
click at [602, 283] on button "Save & Next" at bounding box center [600, 281] width 86 height 29
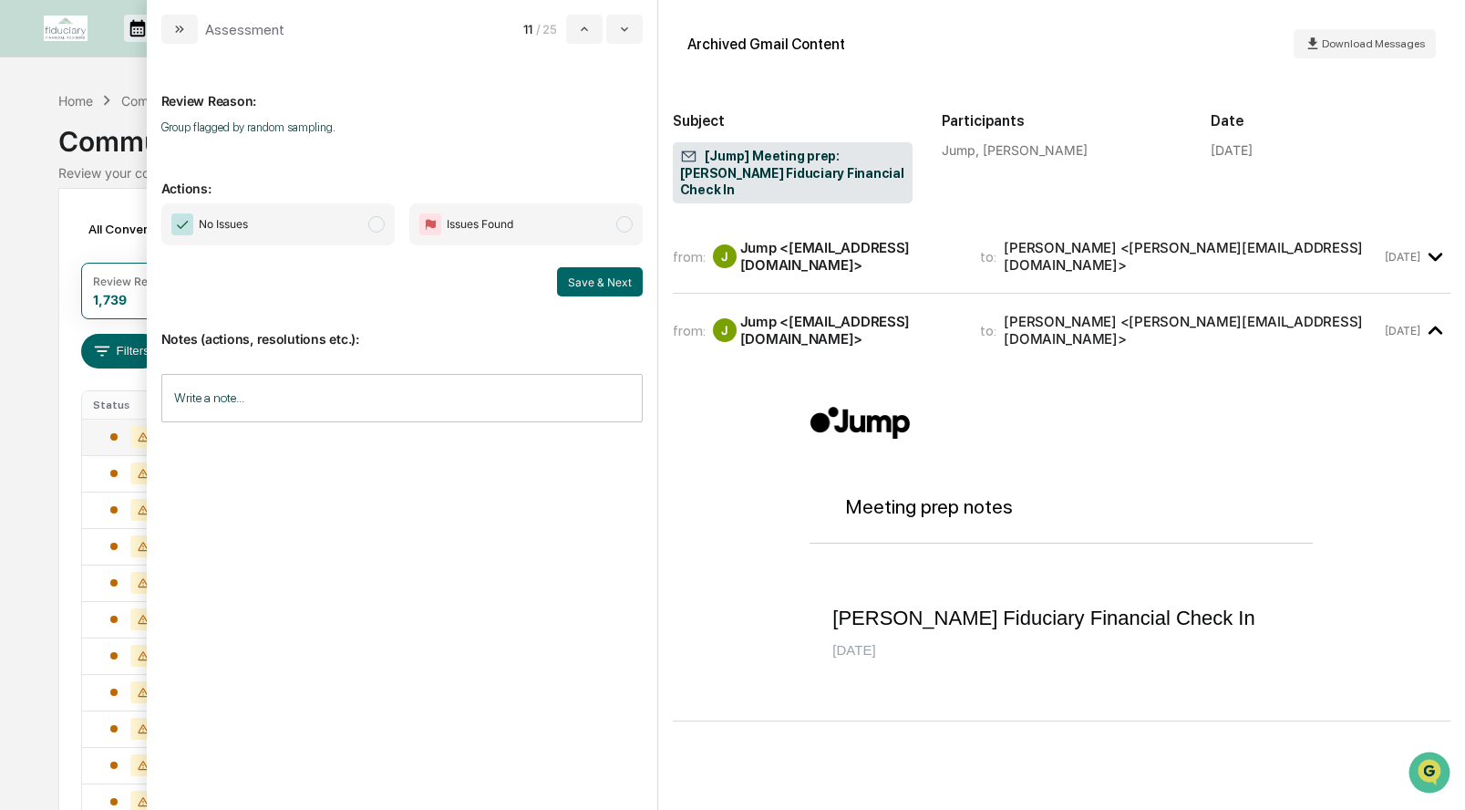
click at [376, 227] on span "modal" at bounding box center [376, 224] width 16 height 16
click at [573, 273] on button "Save & Next" at bounding box center [600, 281] width 86 height 29
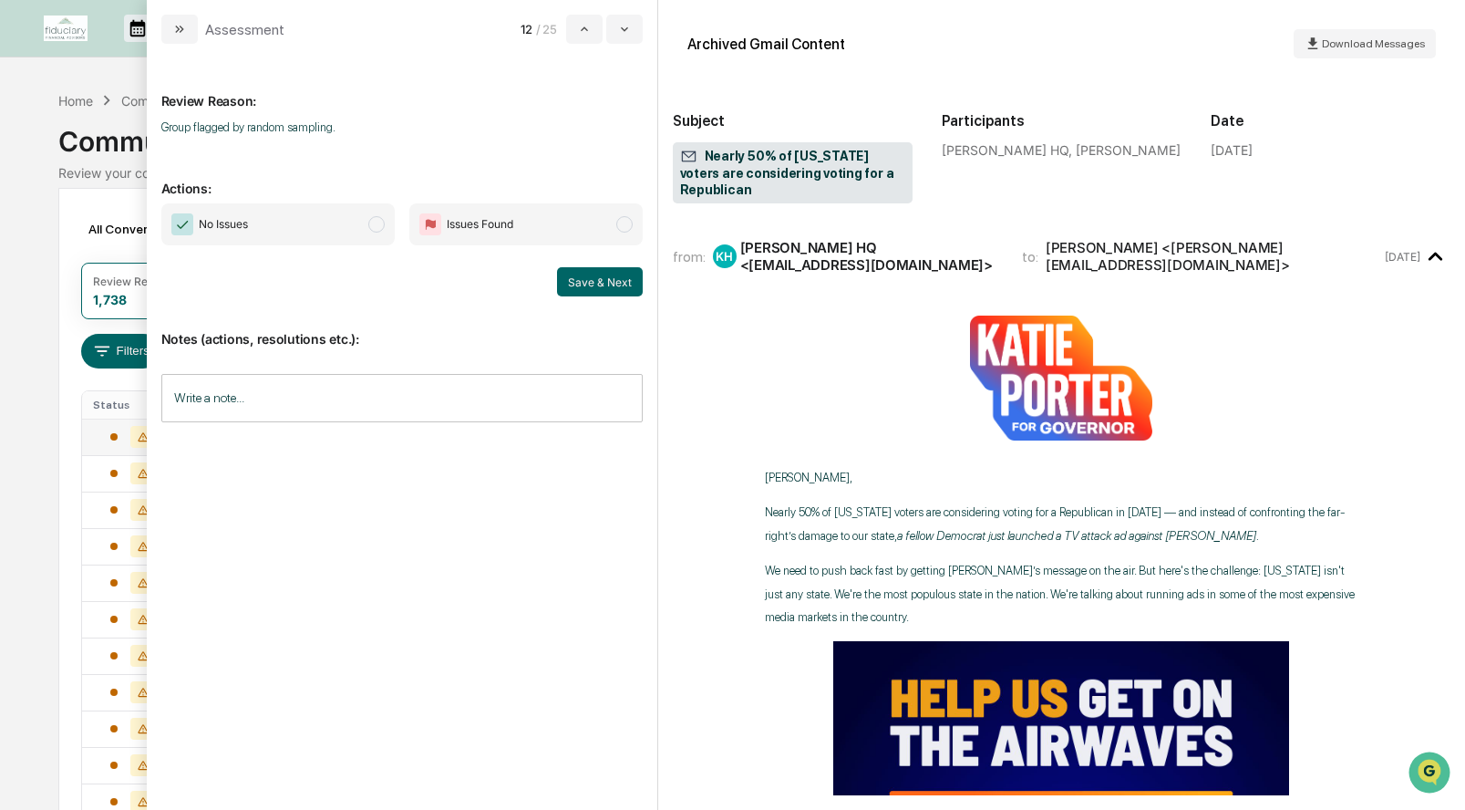
click at [370, 223] on span "modal" at bounding box center [376, 224] width 16 height 16
click at [598, 284] on button "Save & Next" at bounding box center [600, 281] width 86 height 29
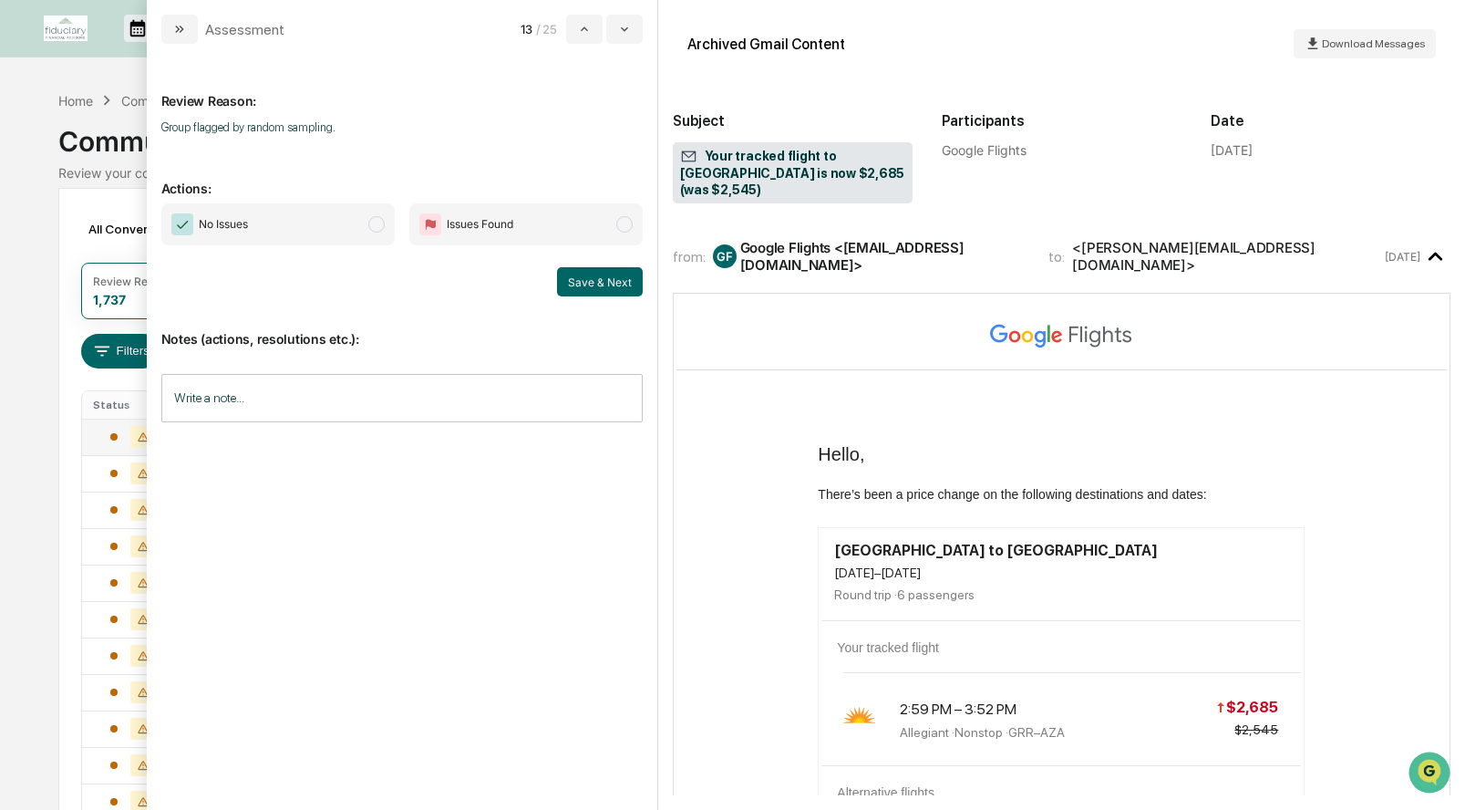
click at [377, 228] on span "modal" at bounding box center [376, 224] width 16 height 16
click at [603, 284] on button "Save & Next" at bounding box center [600, 281] width 86 height 29
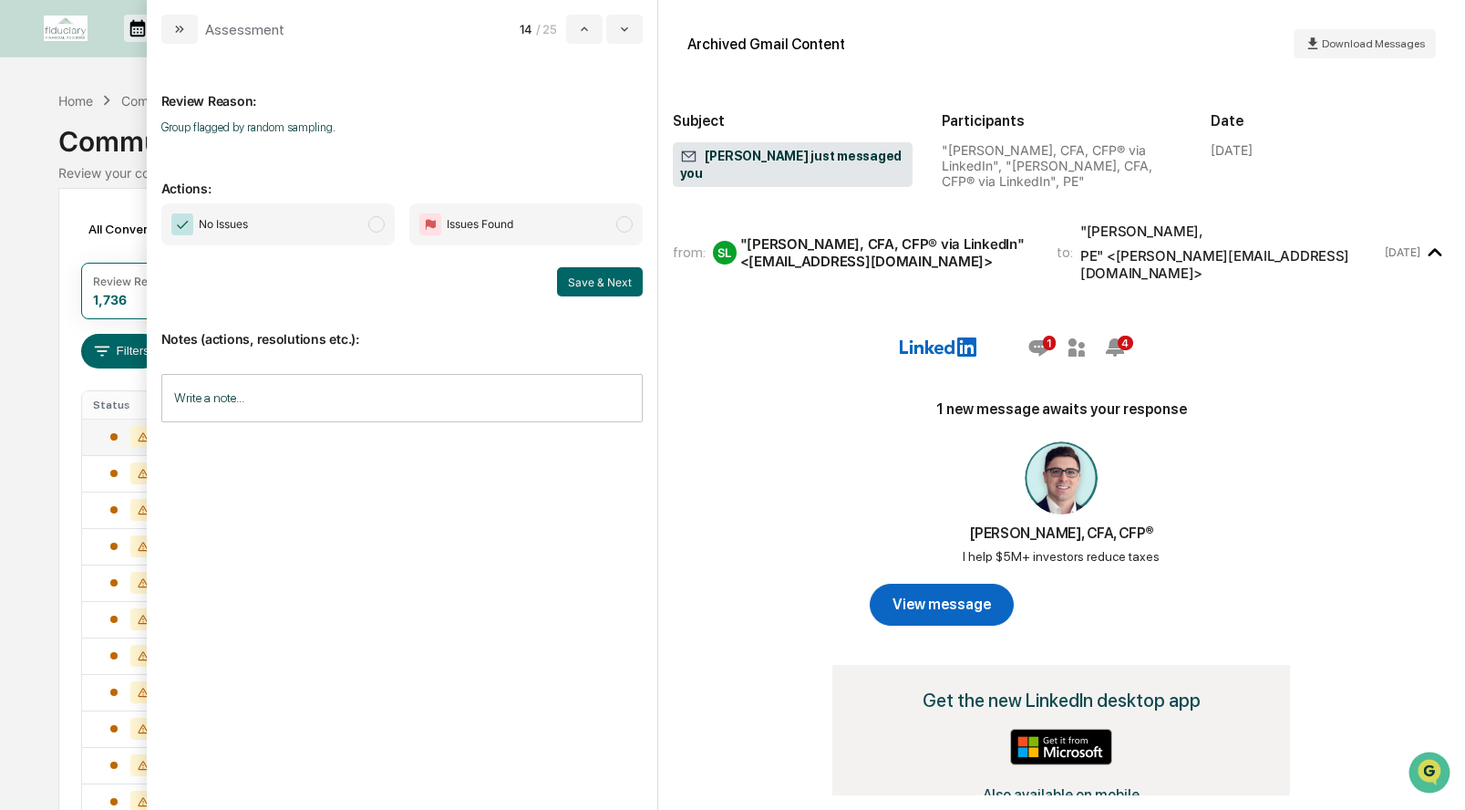
click at [385, 224] on span "No Issues" at bounding box center [277, 224] width 233 height 42
click at [597, 287] on button "Save & Next" at bounding box center [600, 281] width 86 height 29
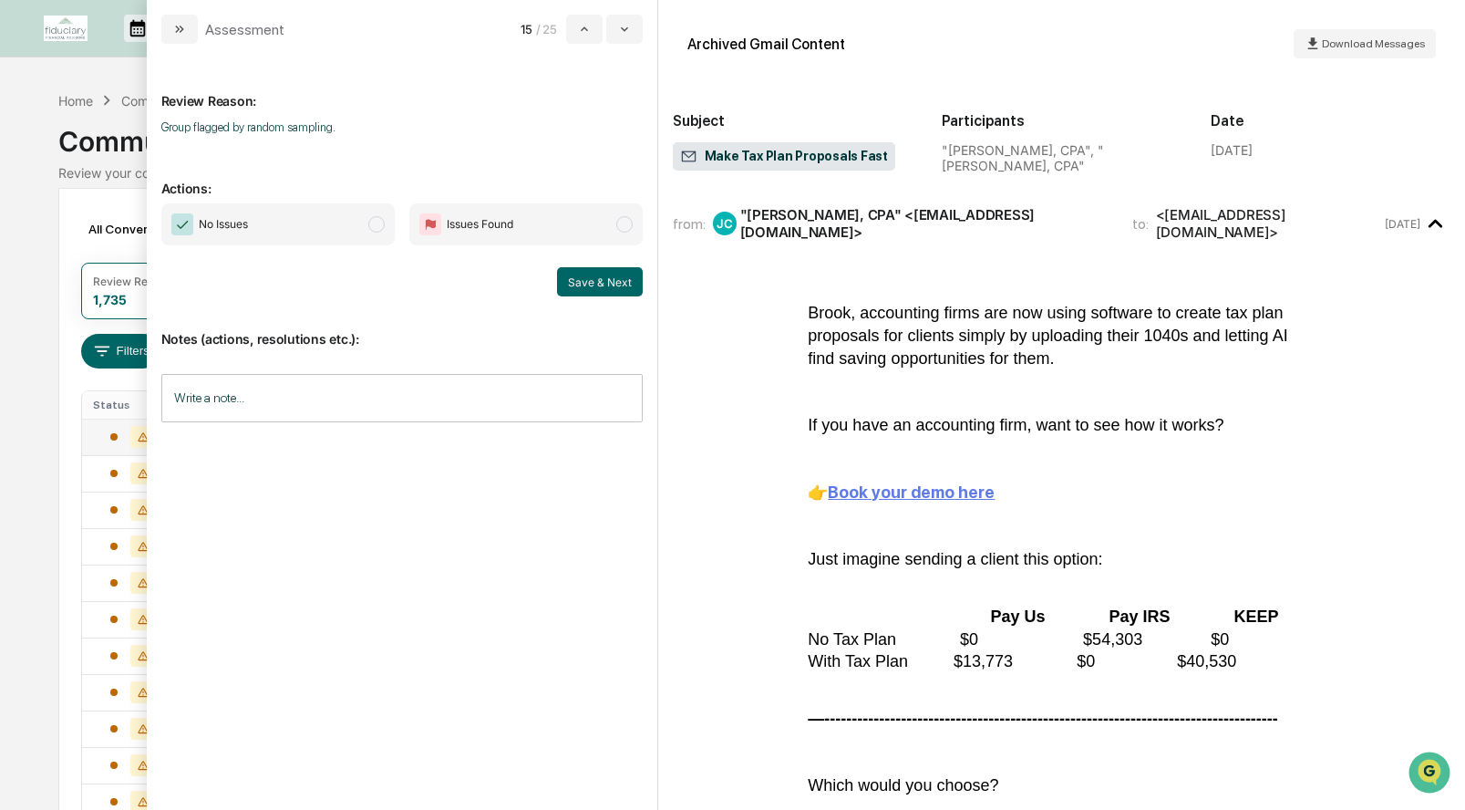
click at [378, 222] on span "modal" at bounding box center [376, 224] width 16 height 16
click at [589, 284] on button "Save & Next" at bounding box center [600, 281] width 86 height 29
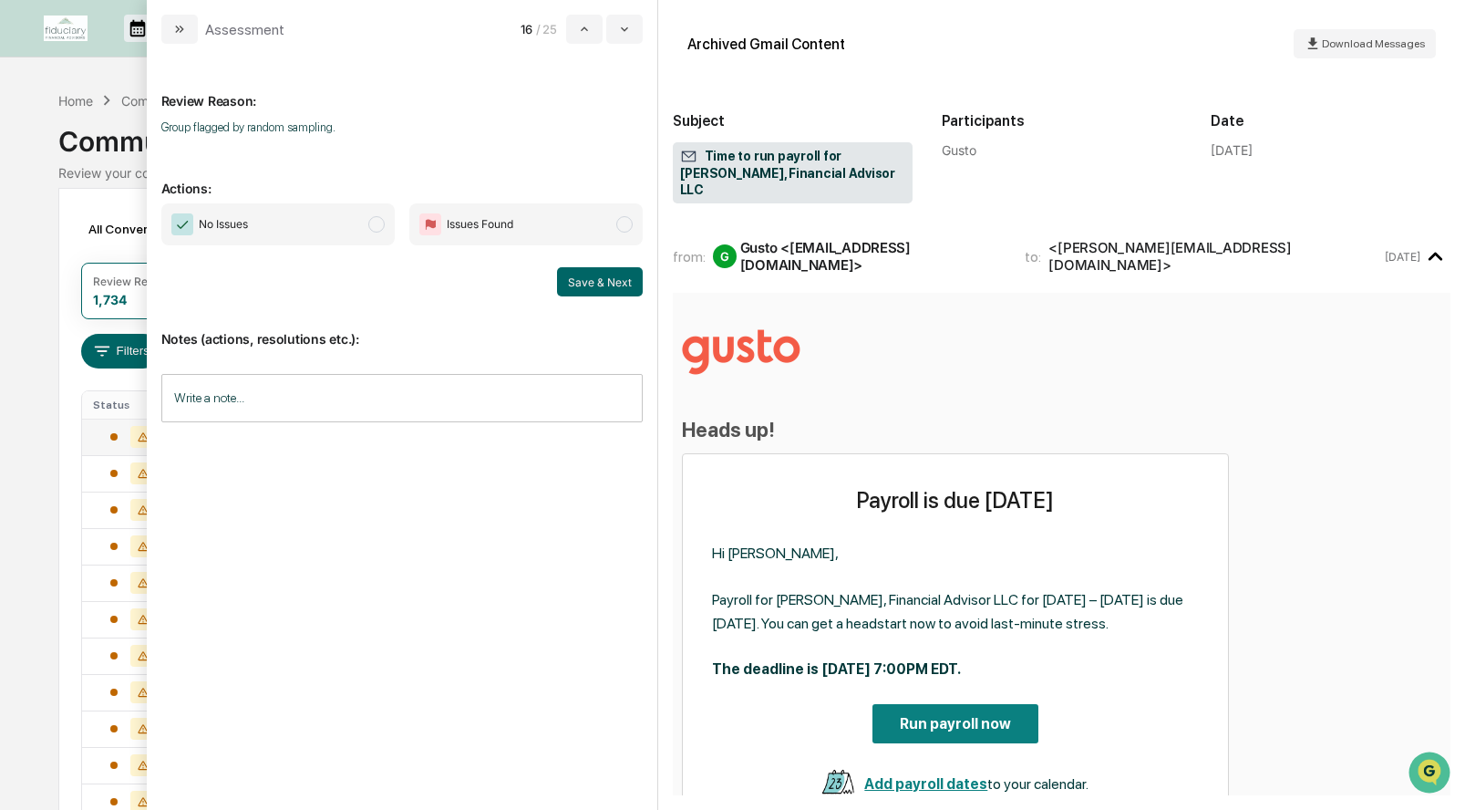
click at [370, 222] on span "modal" at bounding box center [376, 224] width 16 height 16
click at [615, 284] on button "Save & Next" at bounding box center [600, 281] width 86 height 29
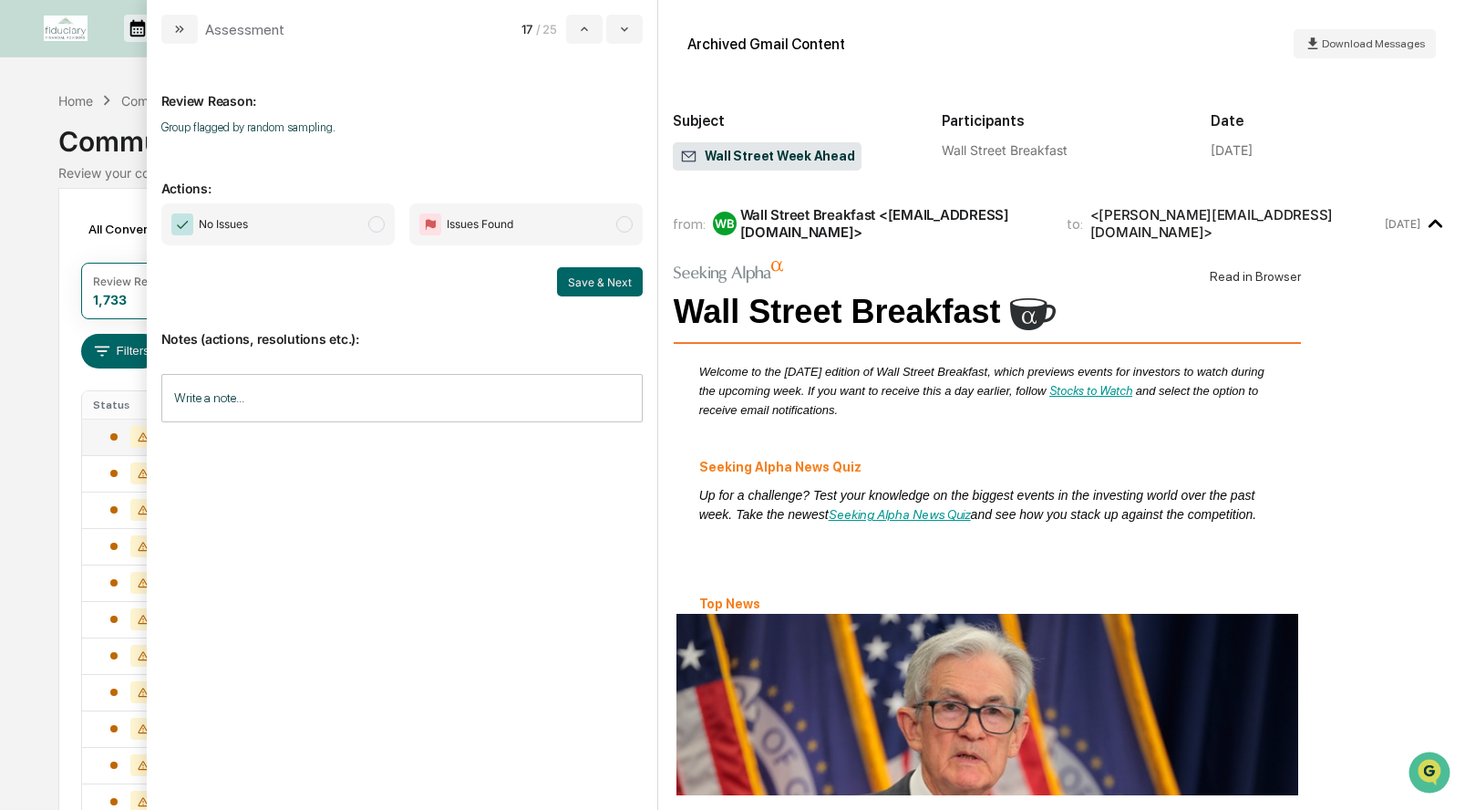
click at [367, 226] on span "No Issues" at bounding box center [277, 224] width 233 height 42
click at [588, 282] on button "Save & Next" at bounding box center [600, 281] width 86 height 29
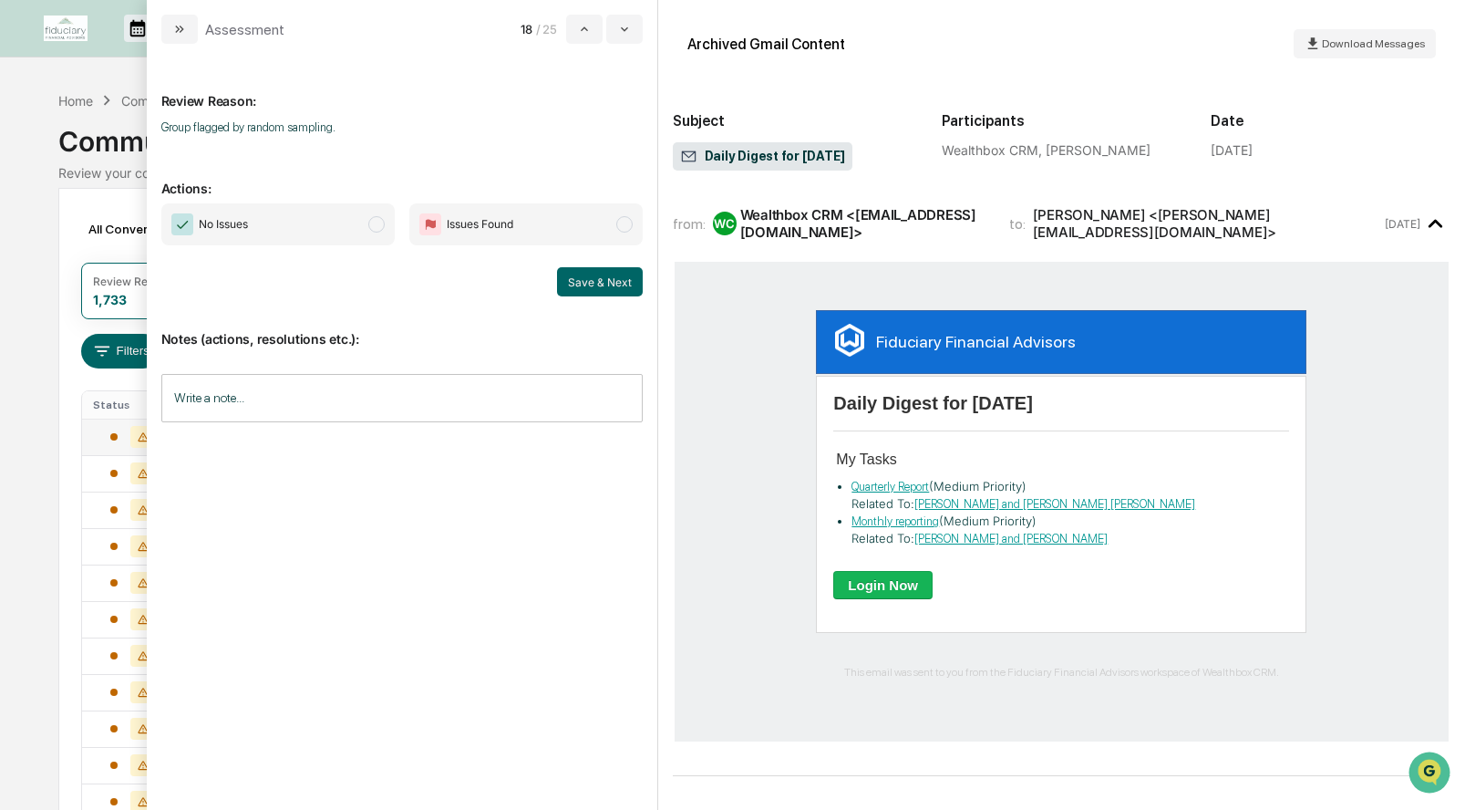
click at [372, 229] on span "modal" at bounding box center [376, 224] width 16 height 16
click at [616, 282] on button "Save & Next" at bounding box center [600, 281] width 86 height 29
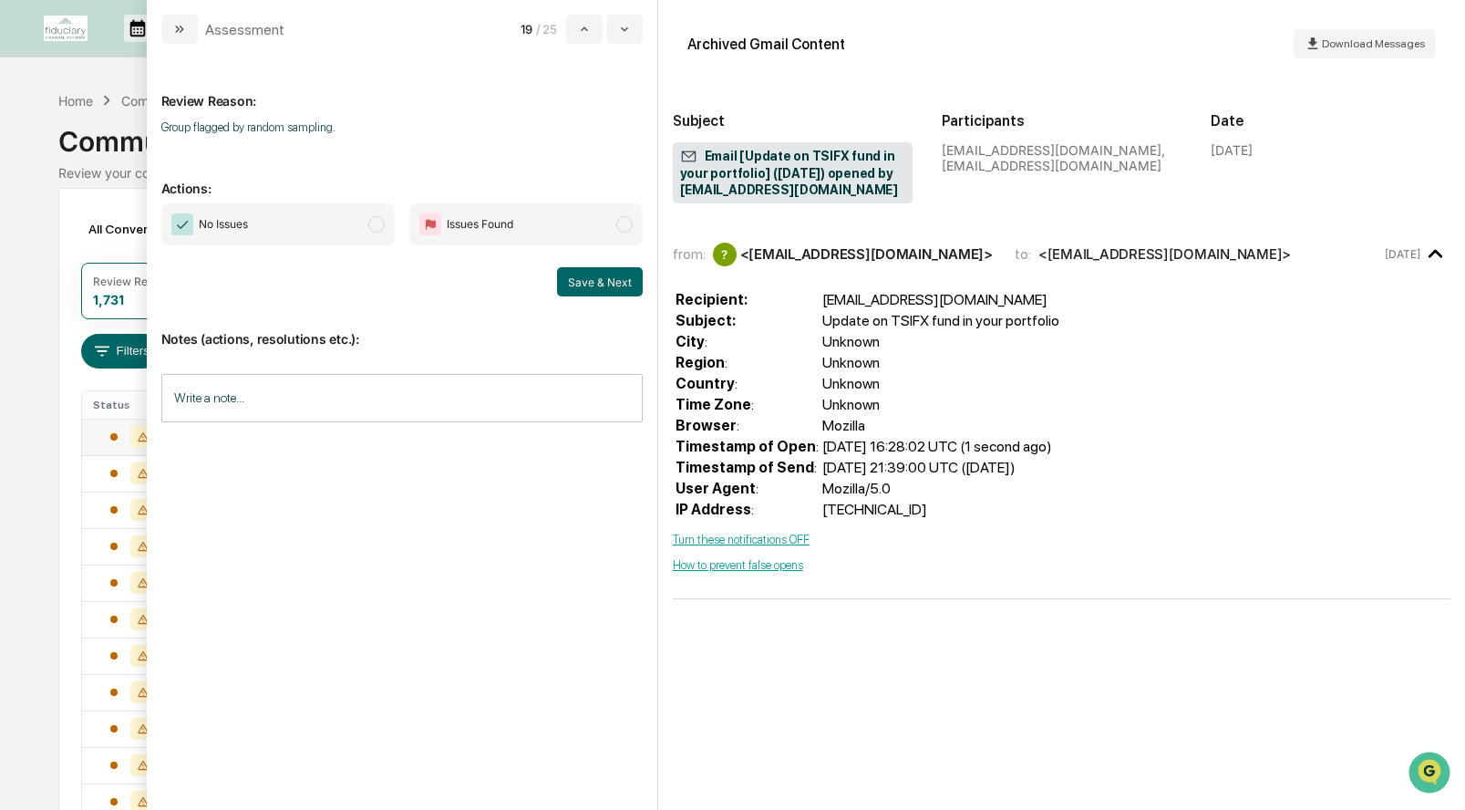
click at [381, 222] on span "modal" at bounding box center [376, 224] width 16 height 16
click at [629, 285] on button "Save & Next" at bounding box center [600, 281] width 86 height 29
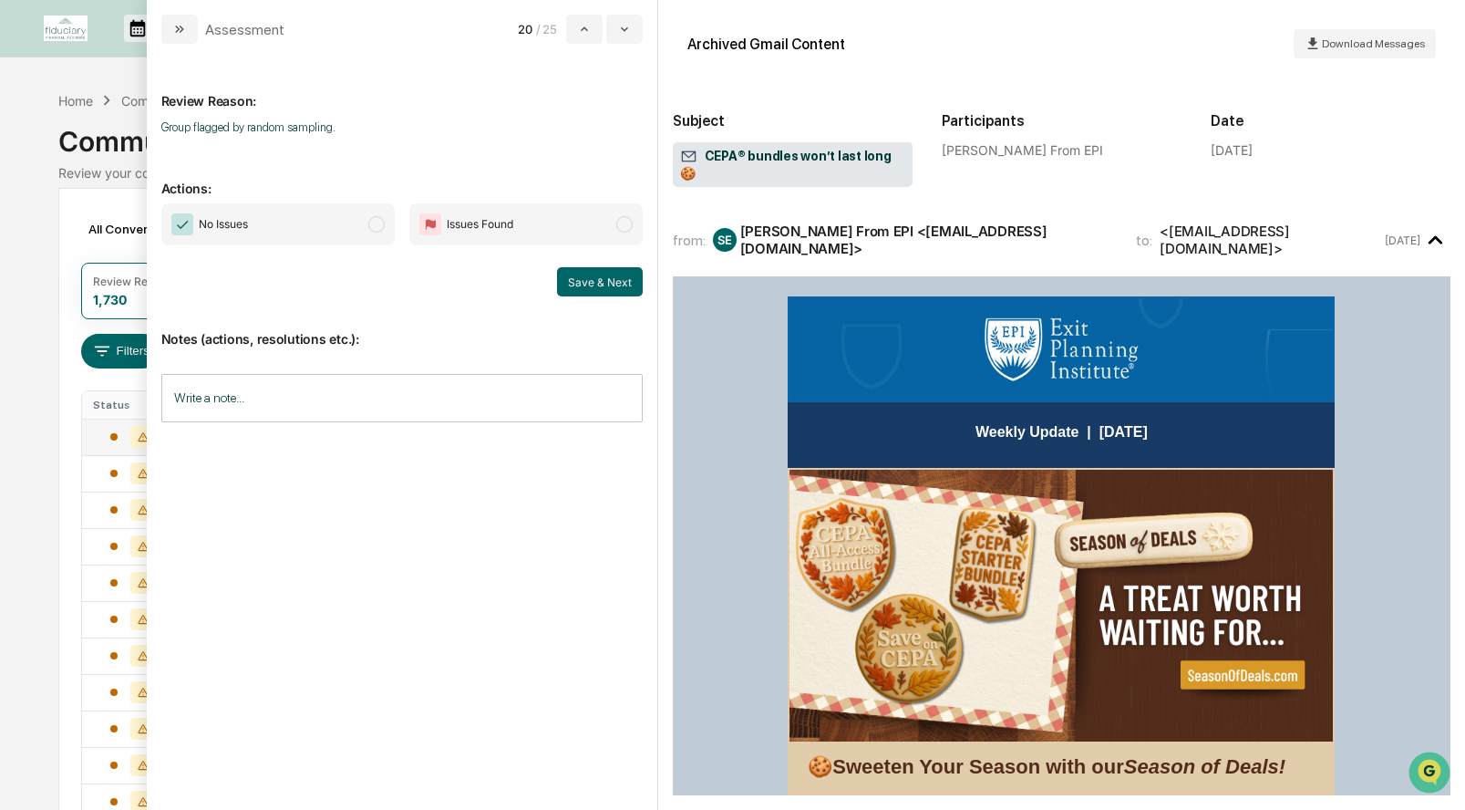
click at [372, 223] on span "modal" at bounding box center [376, 224] width 16 height 16
click at [619, 281] on button "Save & Next" at bounding box center [600, 281] width 86 height 29
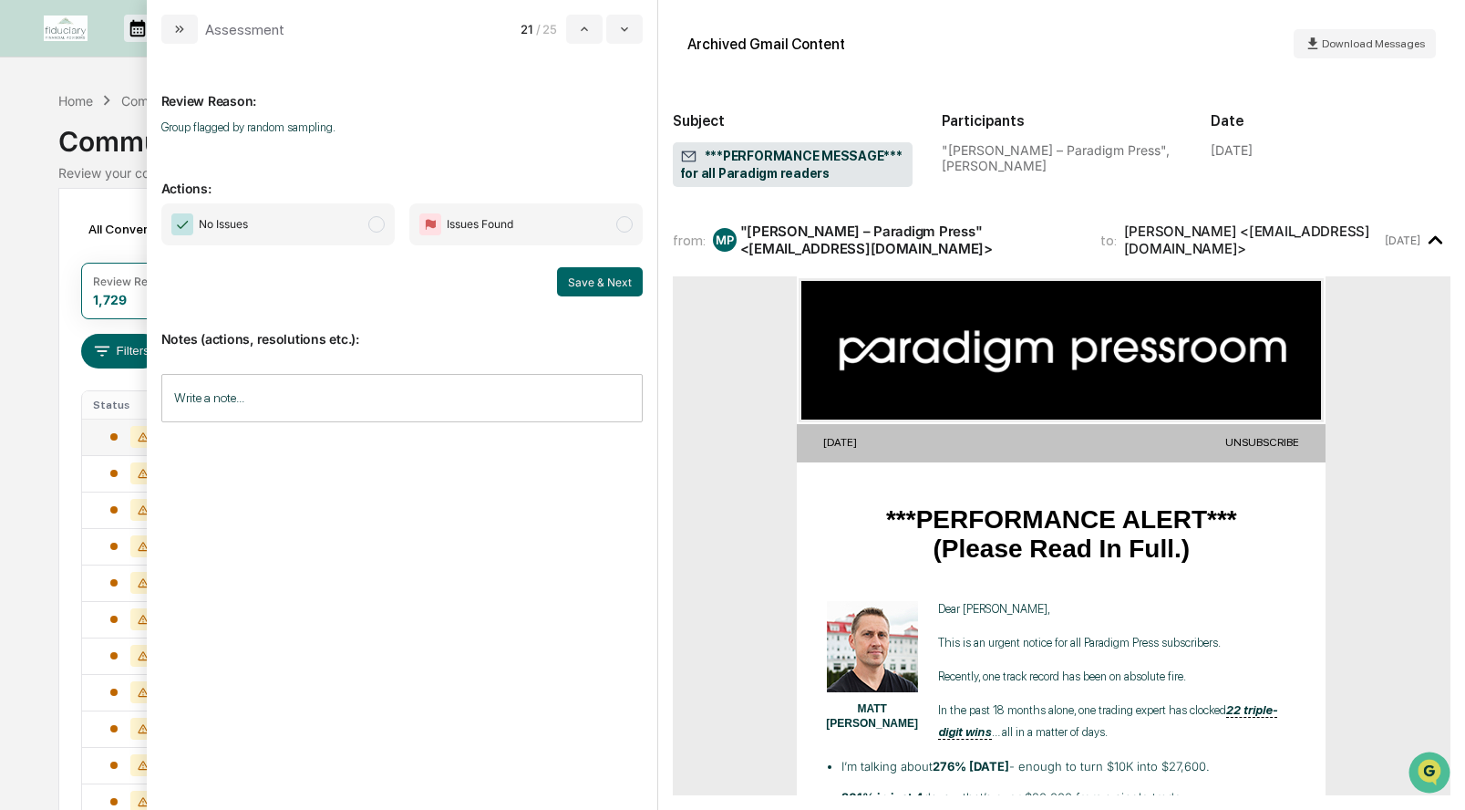
click at [380, 222] on span "modal" at bounding box center [376, 224] width 16 height 16
click at [597, 280] on button "Save & Next" at bounding box center [600, 281] width 86 height 29
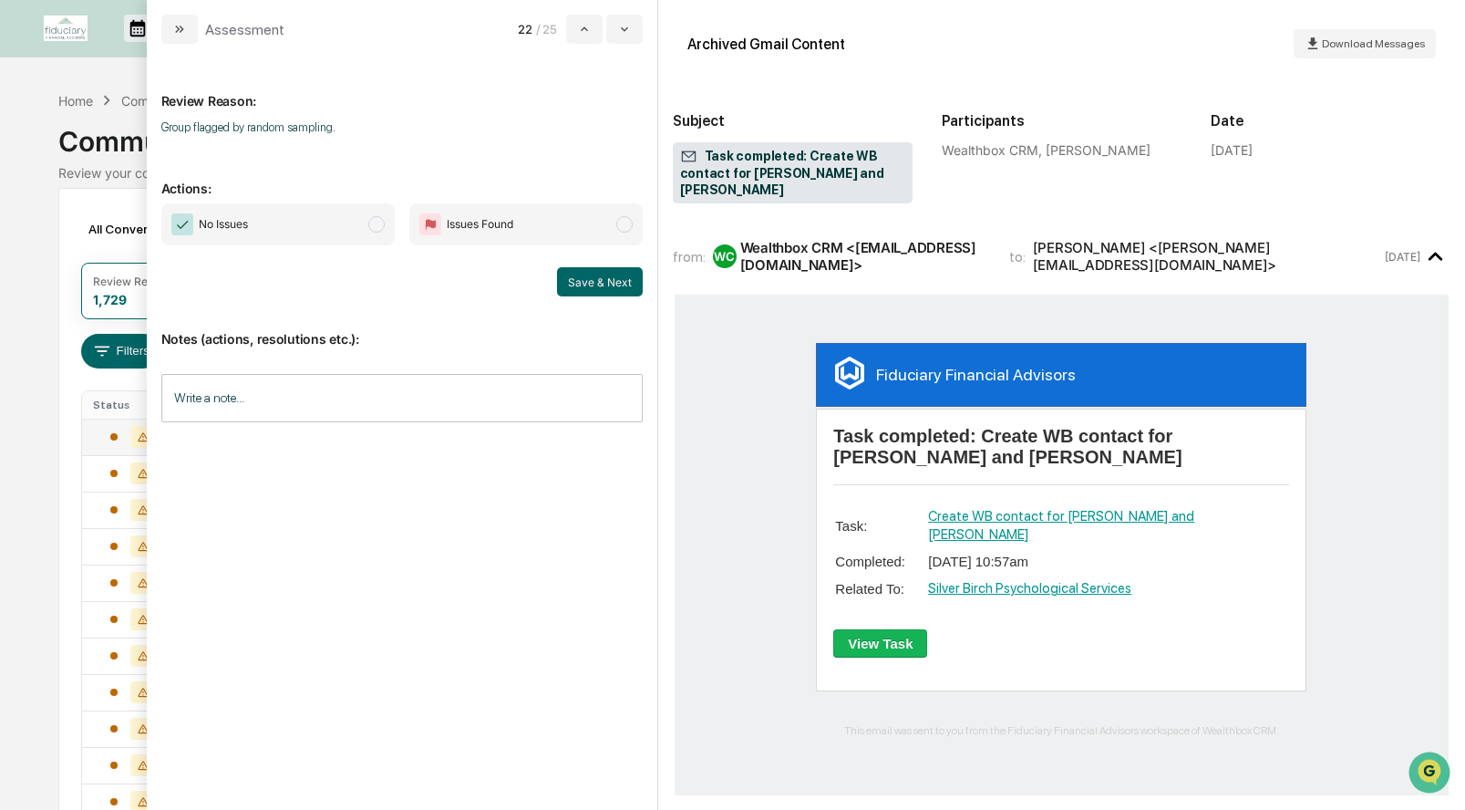
click at [376, 223] on span "modal" at bounding box center [376, 224] width 16 height 16
click at [594, 284] on button "Save & Next" at bounding box center [600, 281] width 86 height 29
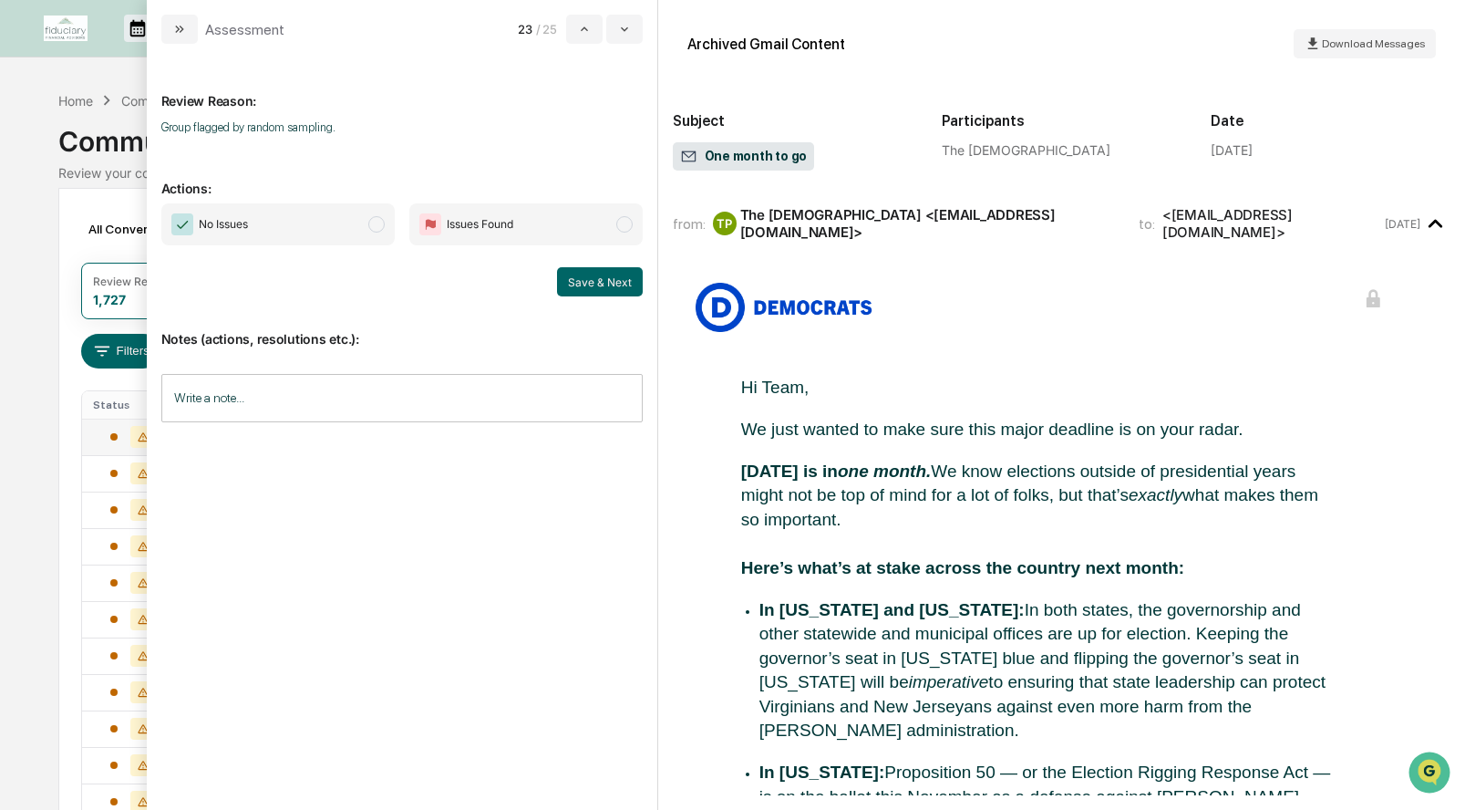
click at [377, 224] on span "modal" at bounding box center [376, 224] width 16 height 16
click at [581, 277] on button "Save & Next" at bounding box center [600, 281] width 86 height 29
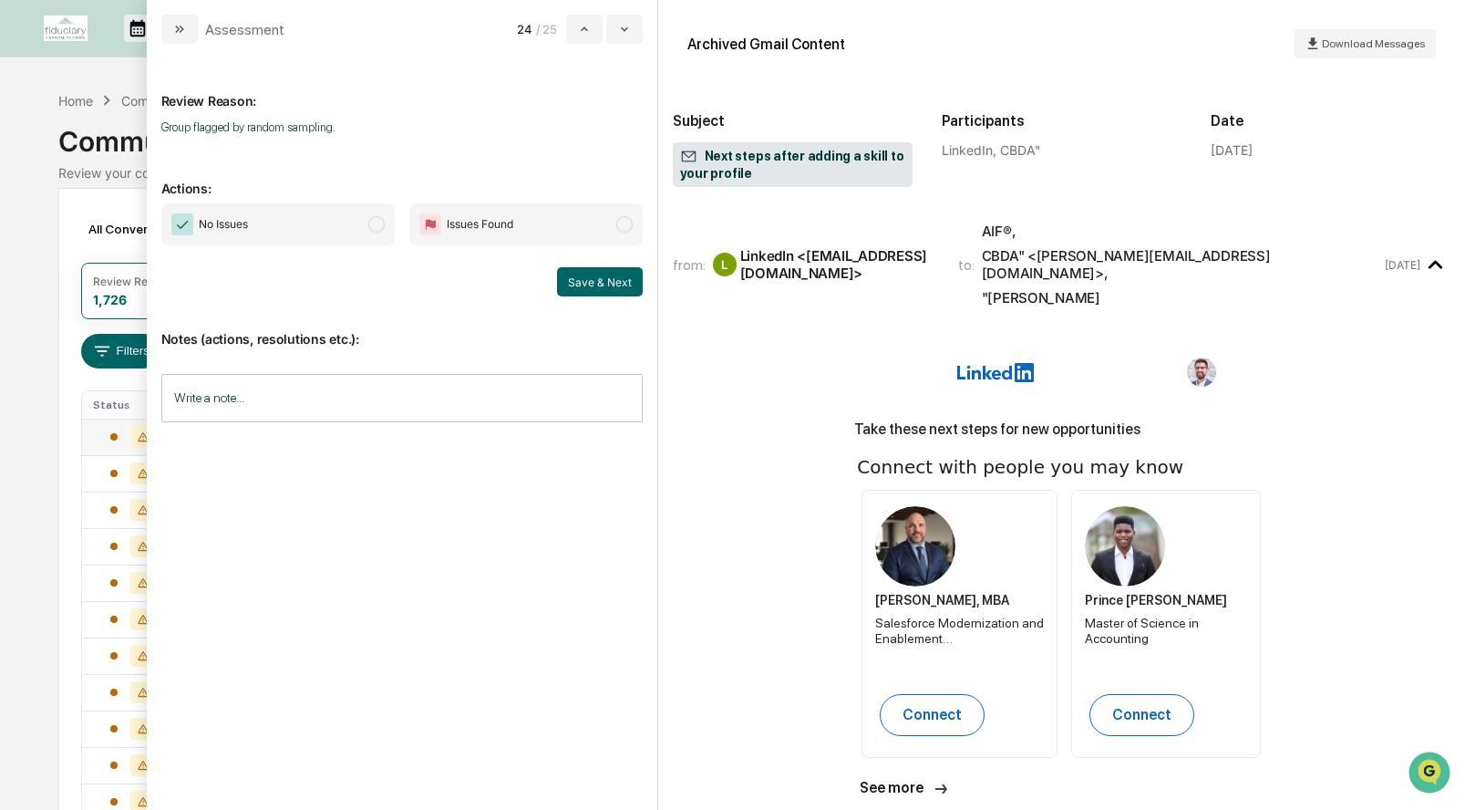
click at [377, 224] on span "modal" at bounding box center [376, 224] width 16 height 16
click at [587, 286] on button "Save & Next" at bounding box center [600, 281] width 86 height 29
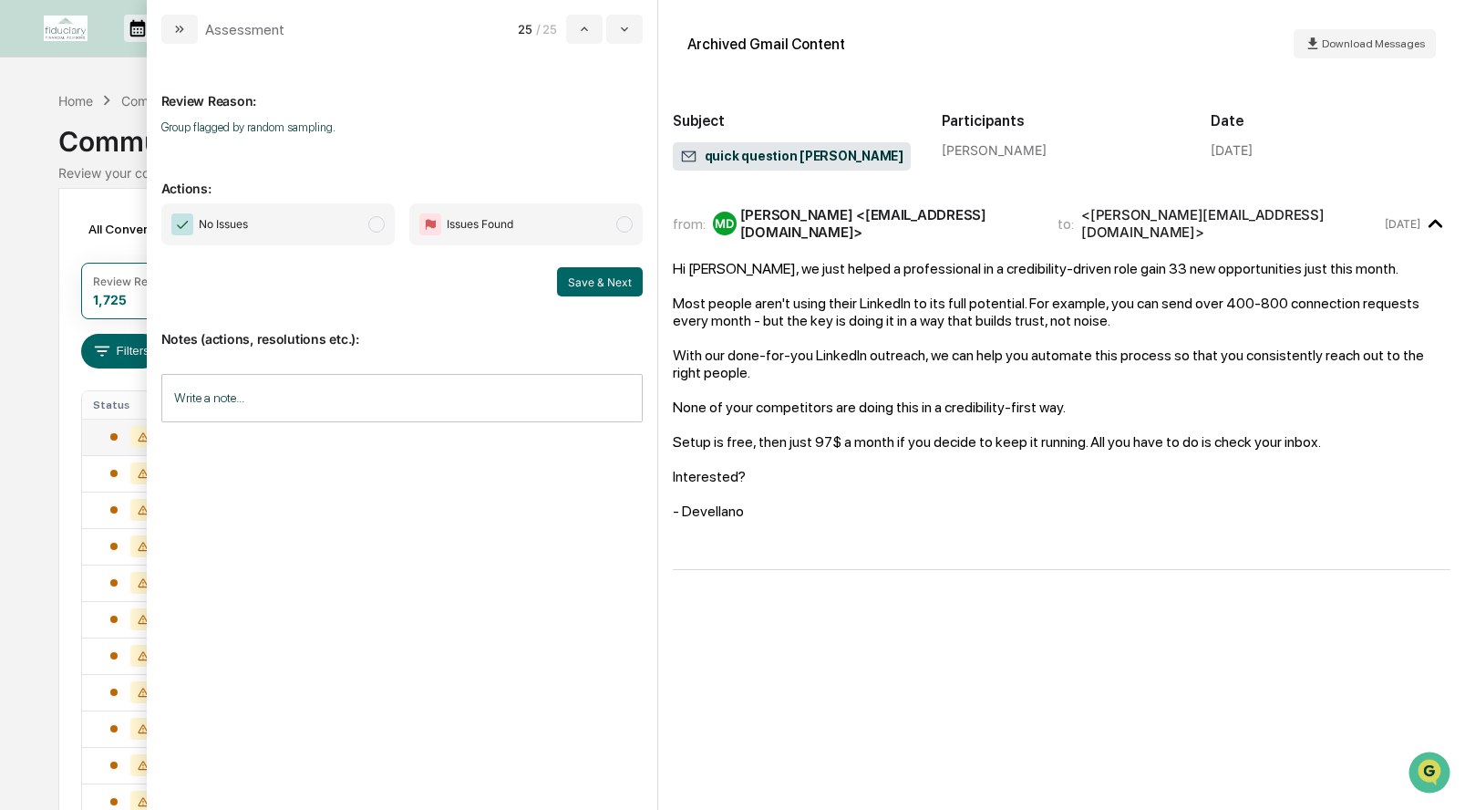
click at [375, 226] on span "modal" at bounding box center [376, 224] width 16 height 16
click at [588, 276] on button "Save & Next" at bounding box center [600, 281] width 86 height 29
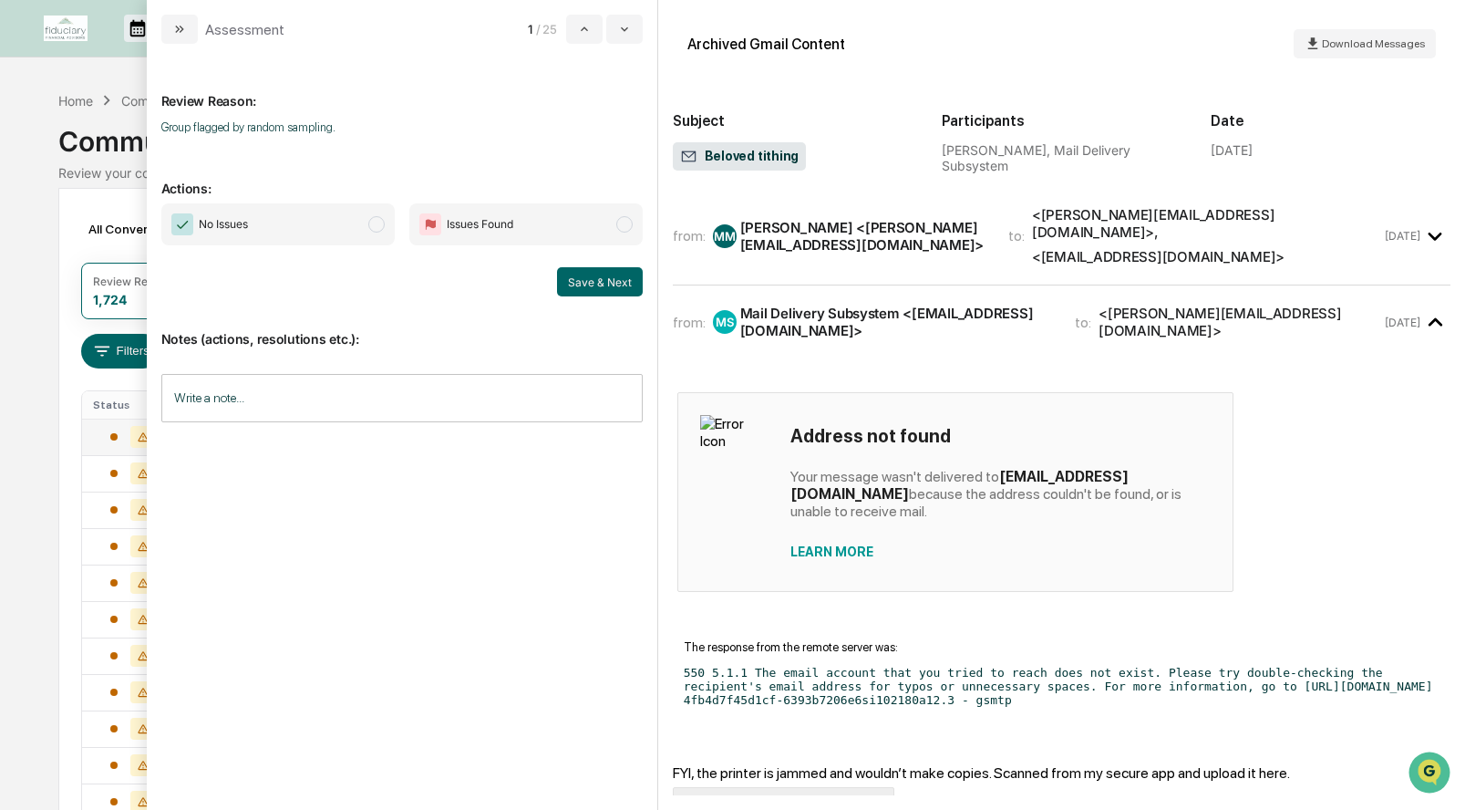
click at [361, 222] on span "No Issues" at bounding box center [277, 224] width 233 height 42
click at [594, 279] on button "Save & Next" at bounding box center [600, 281] width 86 height 29
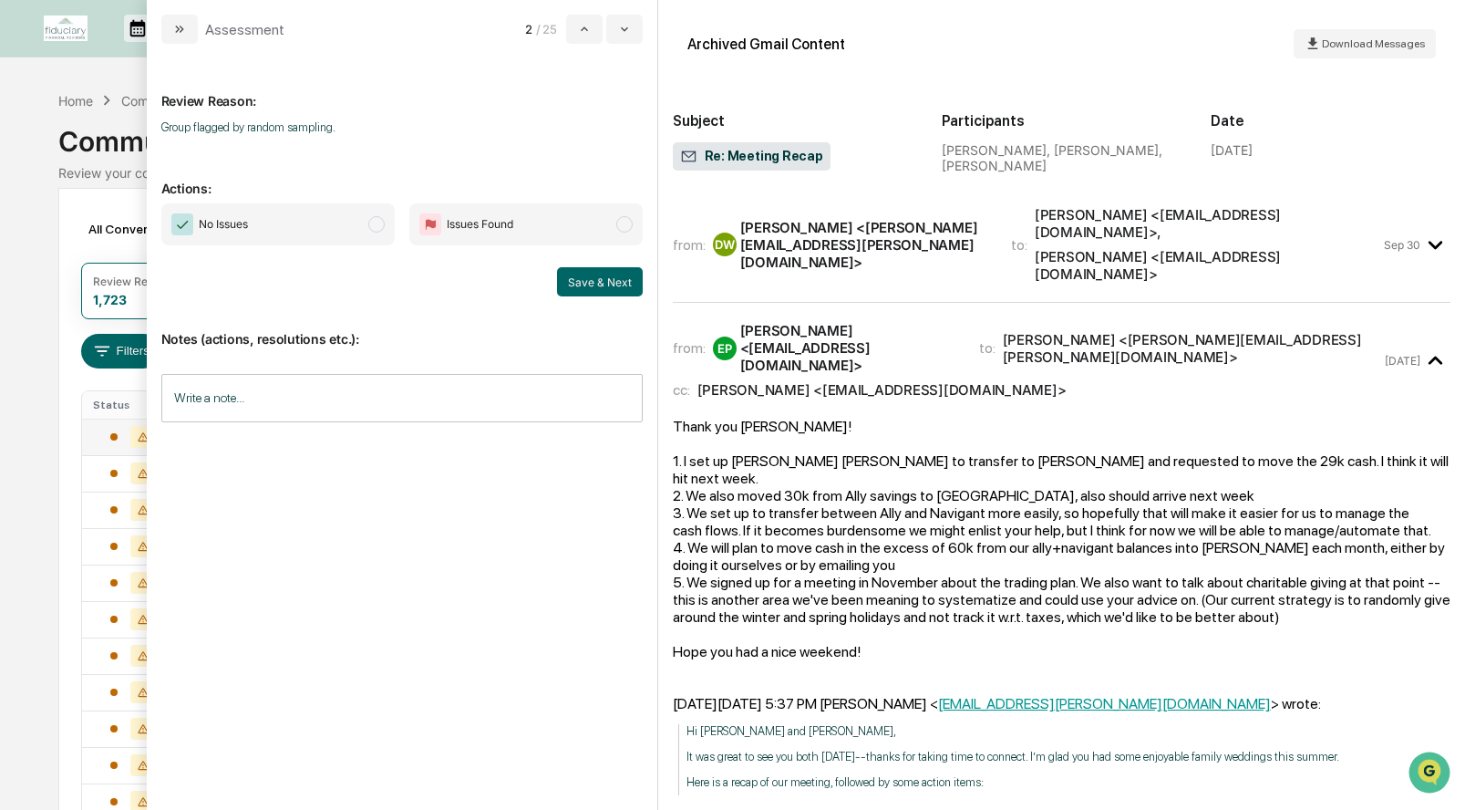
click at [370, 219] on span "modal" at bounding box center [376, 224] width 16 height 16
click at [586, 277] on button "Save & Next" at bounding box center [600, 281] width 86 height 29
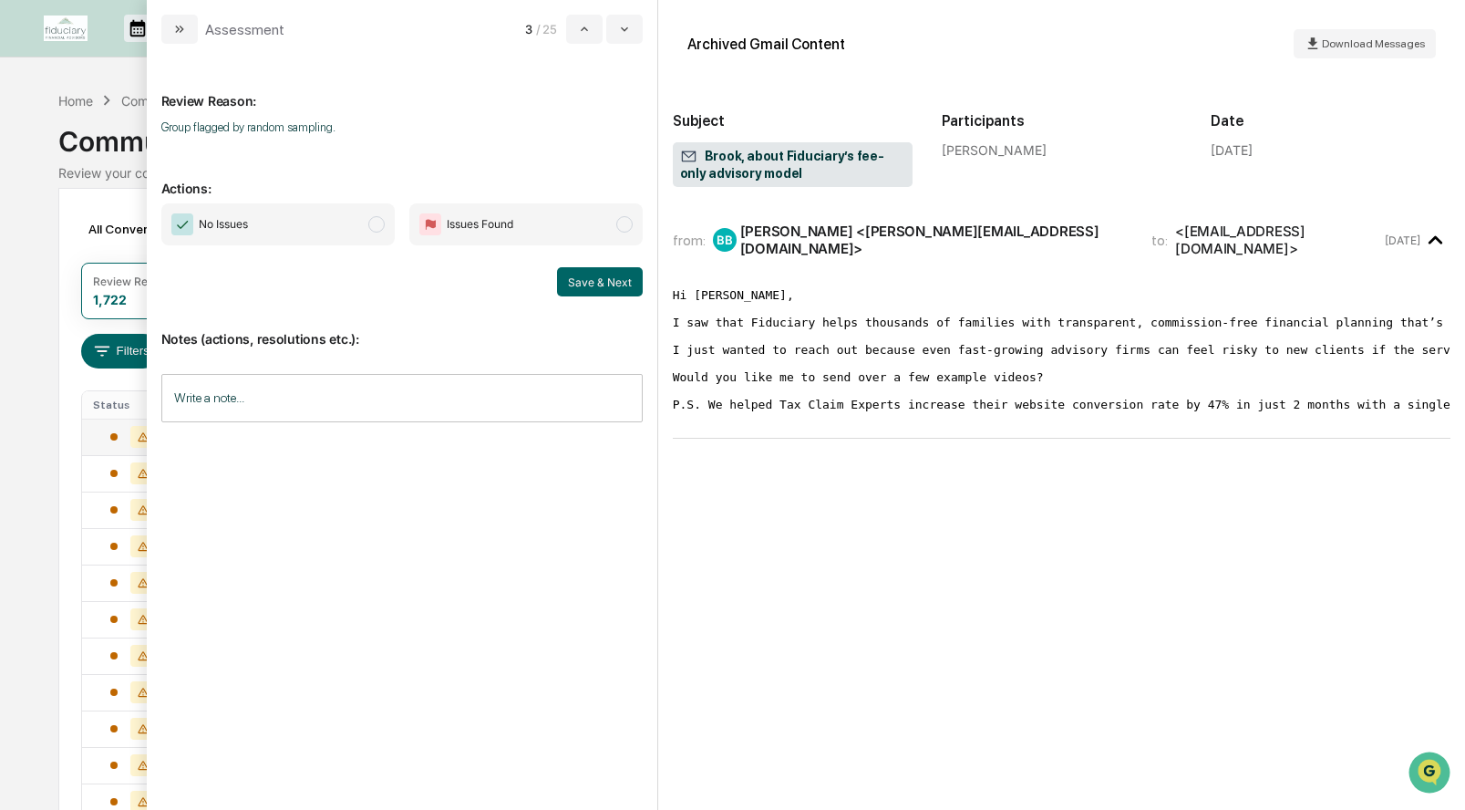
click at [373, 224] on span "modal" at bounding box center [376, 224] width 16 height 16
click at [611, 274] on button "Save & Next" at bounding box center [600, 281] width 86 height 29
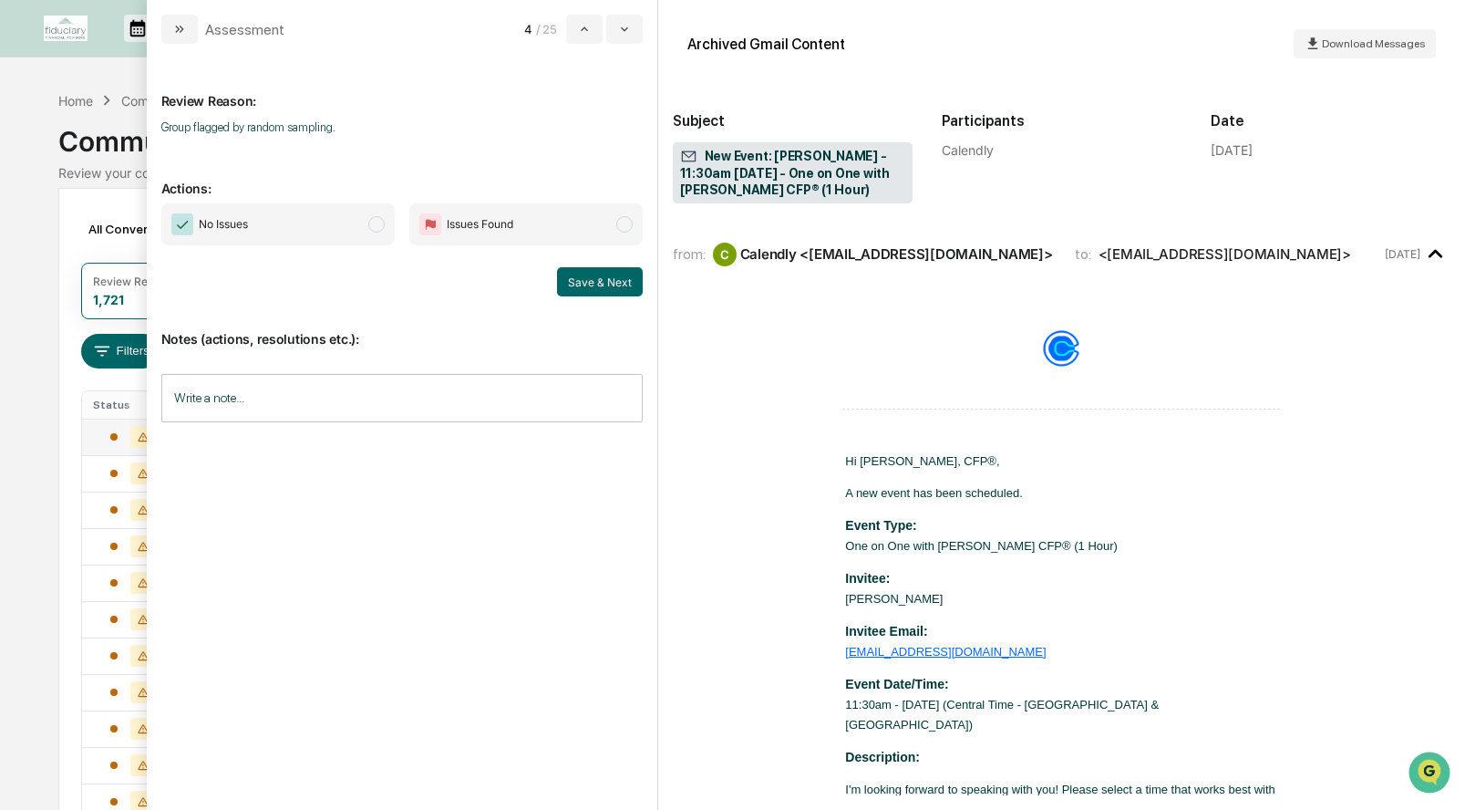
click at [378, 217] on span "modal" at bounding box center [376, 224] width 16 height 16
click at [587, 280] on button "Save & Next" at bounding box center [600, 281] width 86 height 29
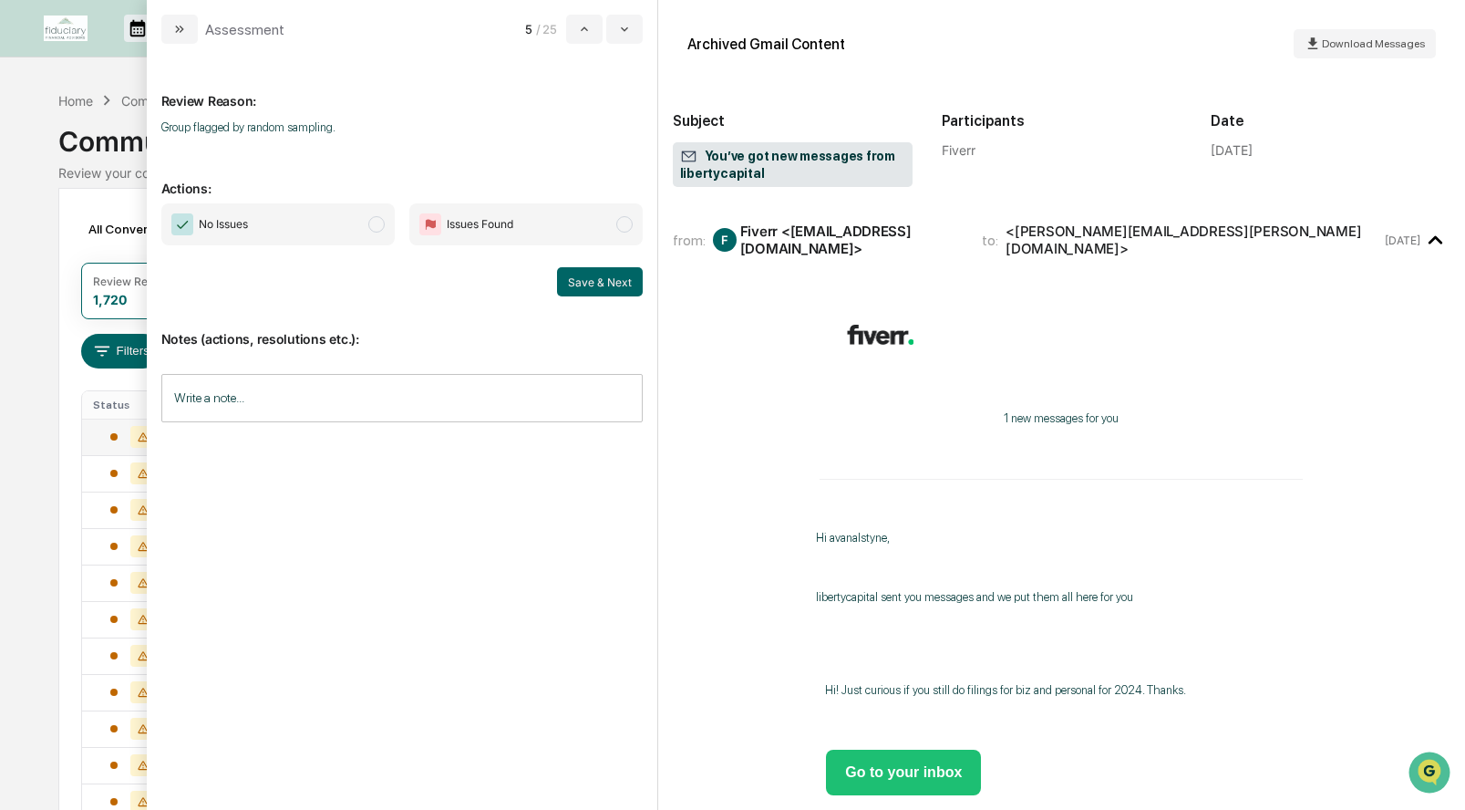
click at [381, 227] on span "modal" at bounding box center [376, 224] width 16 height 16
click at [595, 283] on button "Save & Next" at bounding box center [600, 281] width 86 height 29
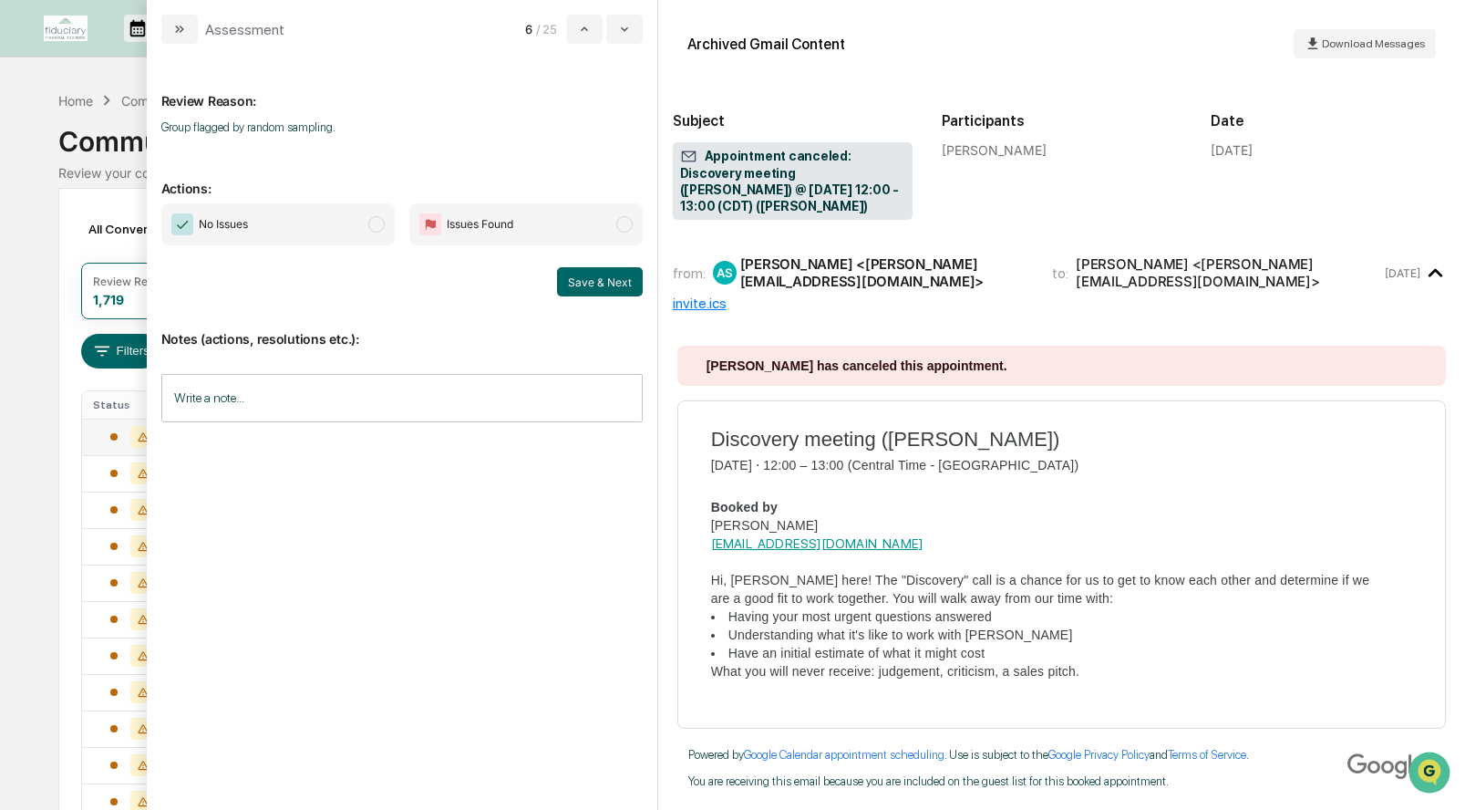
click at [373, 222] on span "modal" at bounding box center [376, 224] width 16 height 16
click at [583, 285] on button "Save & Next" at bounding box center [600, 281] width 86 height 29
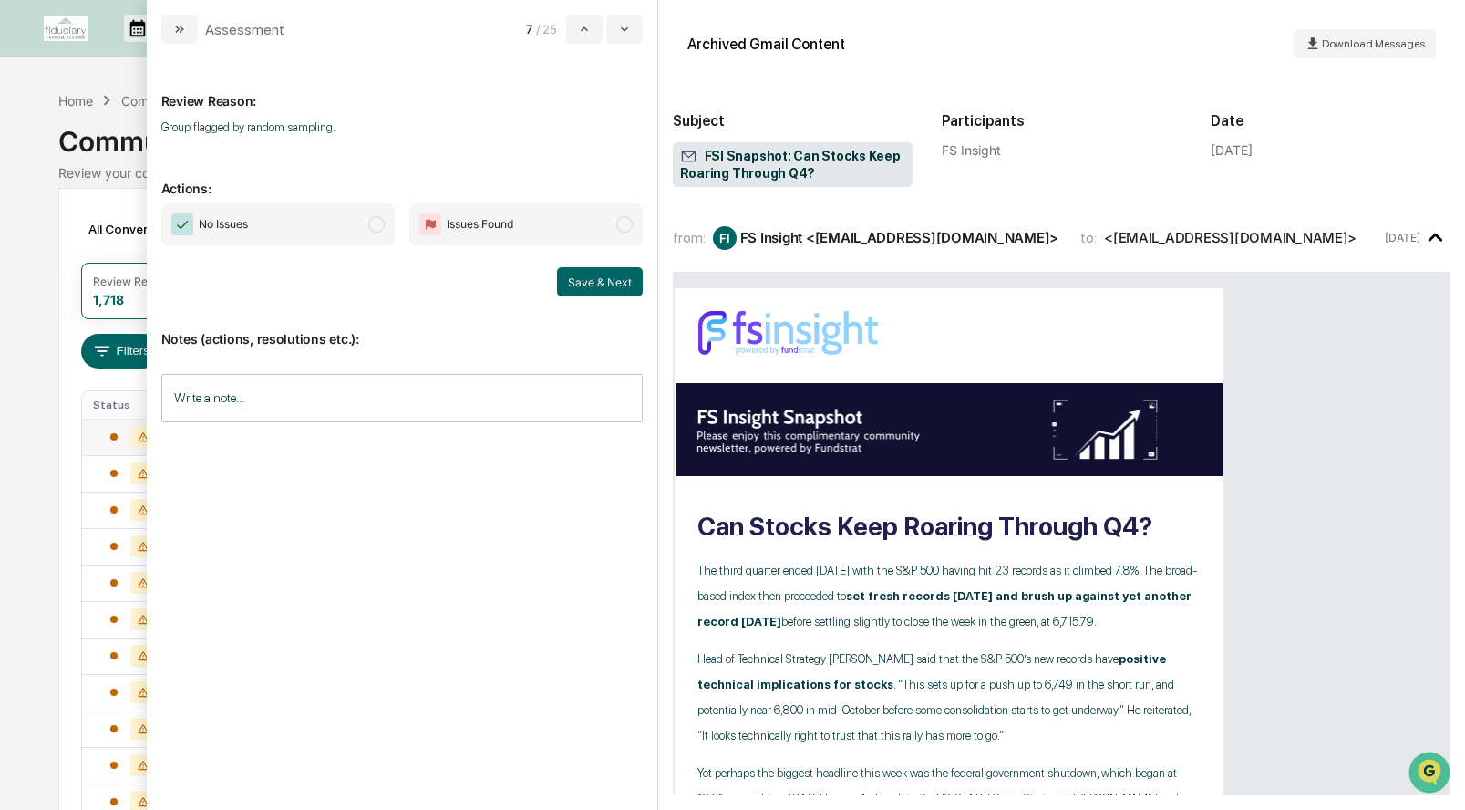
click at [377, 228] on span "modal" at bounding box center [376, 224] width 16 height 16
click at [594, 285] on button "Save & Next" at bounding box center [600, 281] width 86 height 29
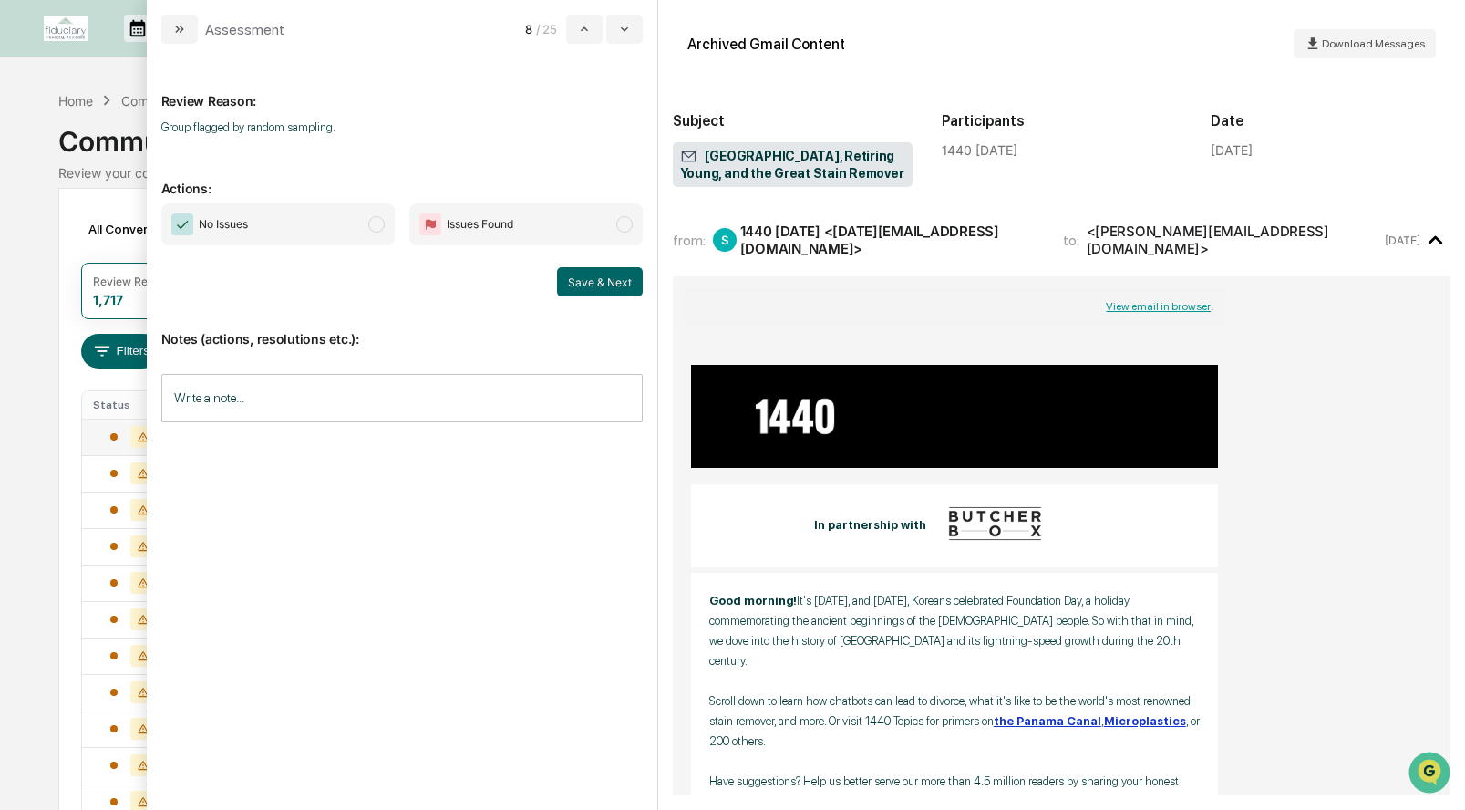
click at [379, 231] on span "modal" at bounding box center [376, 224] width 16 height 16
click at [588, 276] on button "Save & Next" at bounding box center [600, 281] width 86 height 29
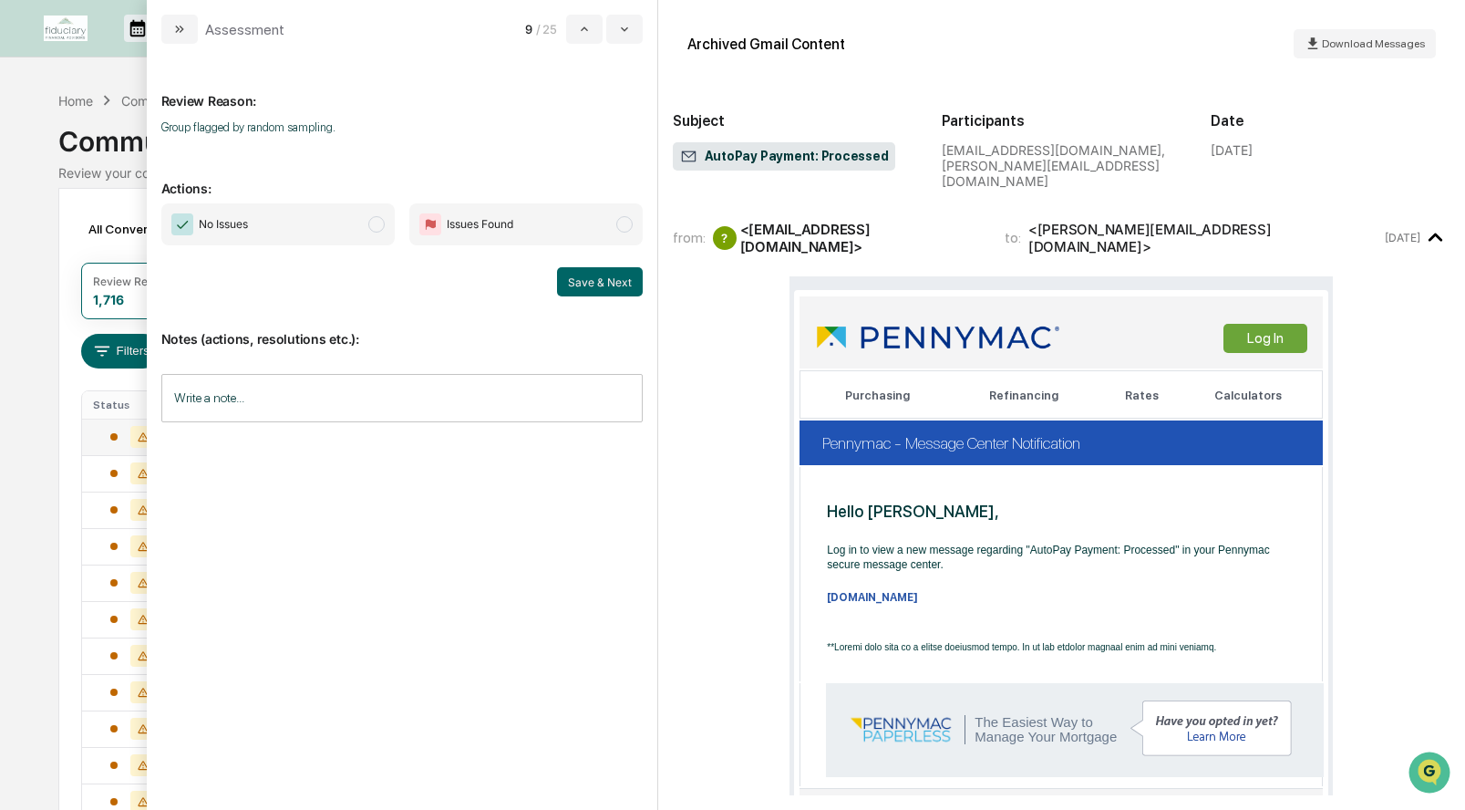
click at [379, 222] on span "modal" at bounding box center [376, 224] width 16 height 16
click at [588, 283] on button "Save & Next" at bounding box center [600, 281] width 86 height 29
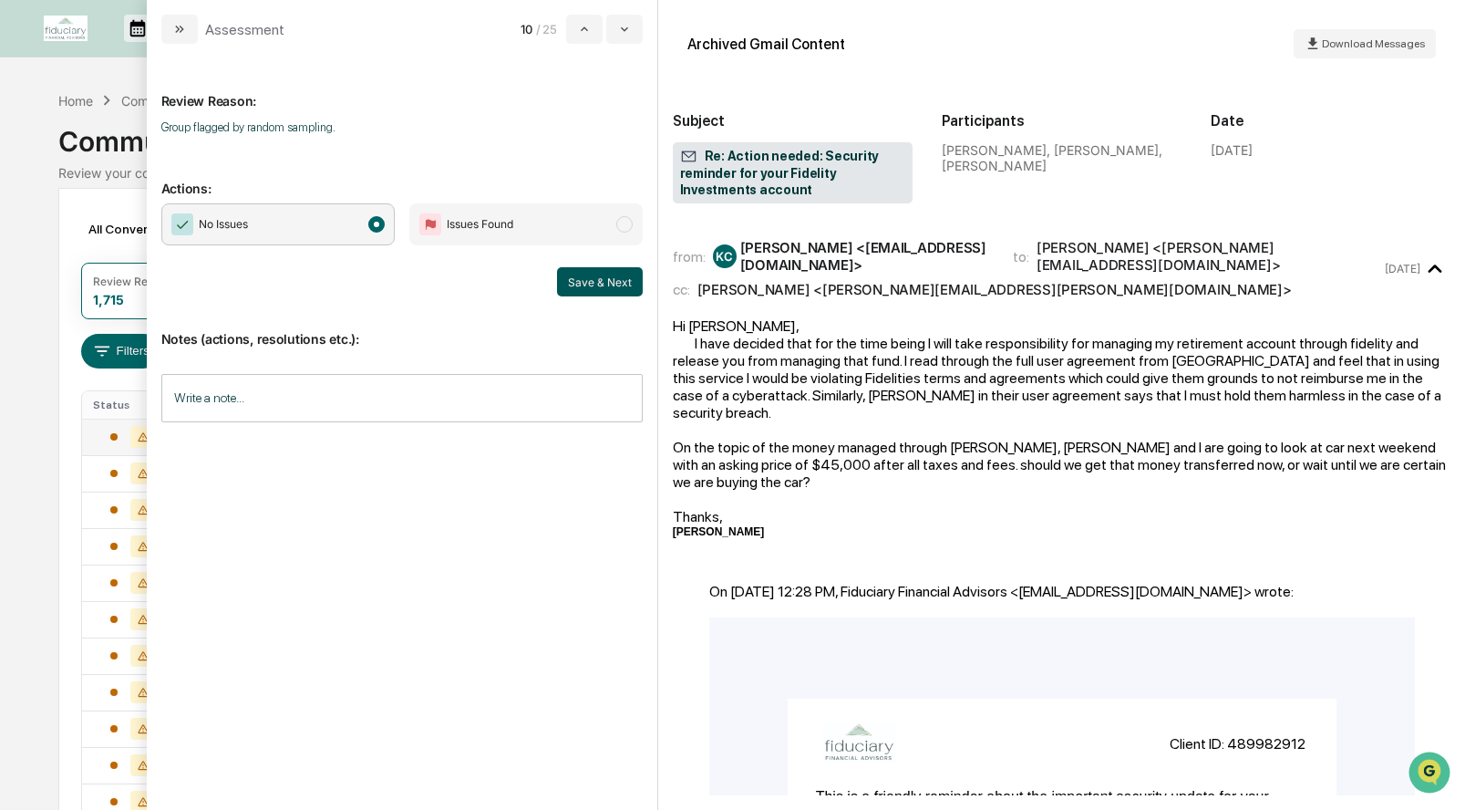
click at [614, 284] on button "Save & Next" at bounding box center [600, 281] width 86 height 29
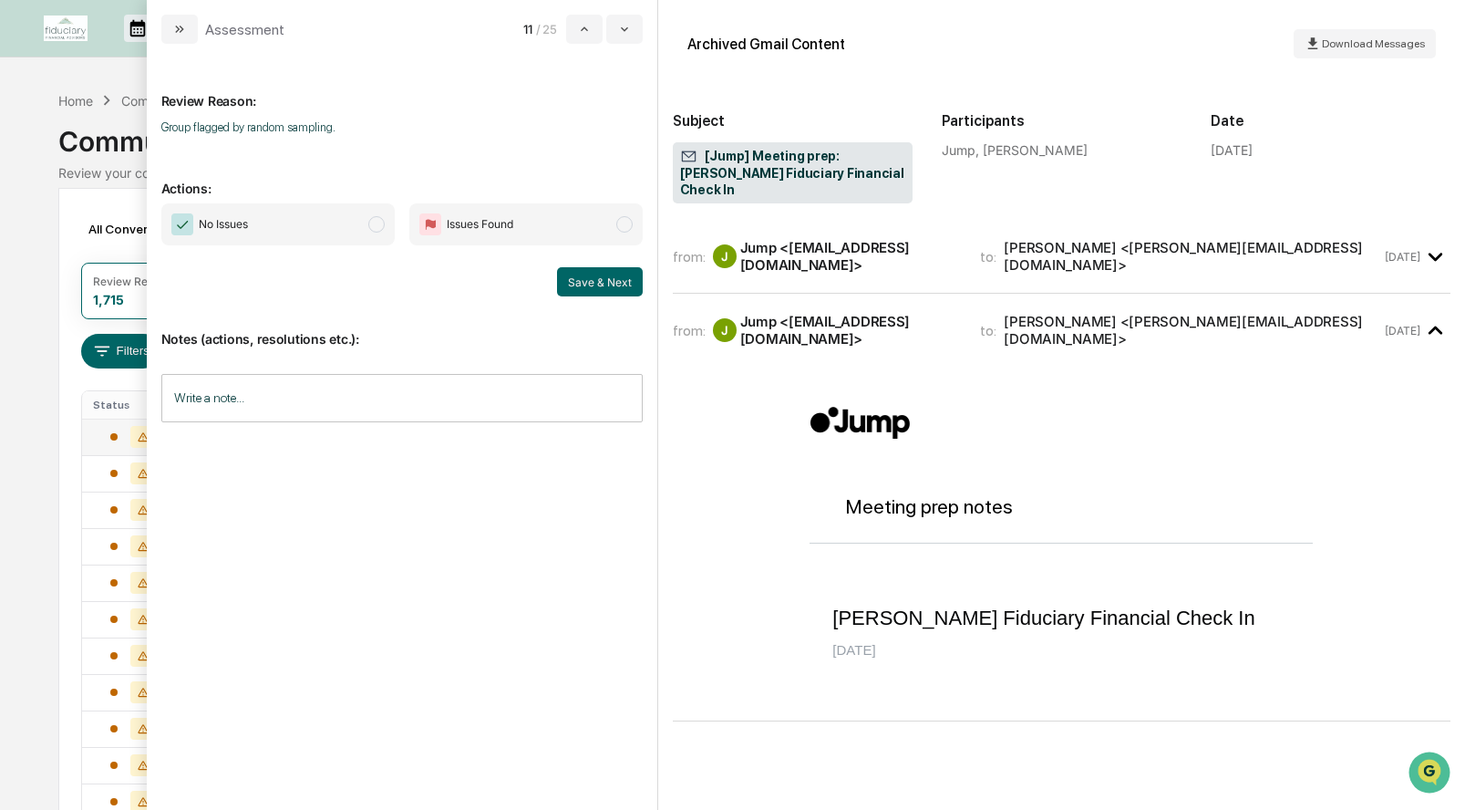
click at [372, 220] on span "modal" at bounding box center [376, 224] width 16 height 16
click at [614, 274] on button "Save & Next" at bounding box center [600, 281] width 86 height 29
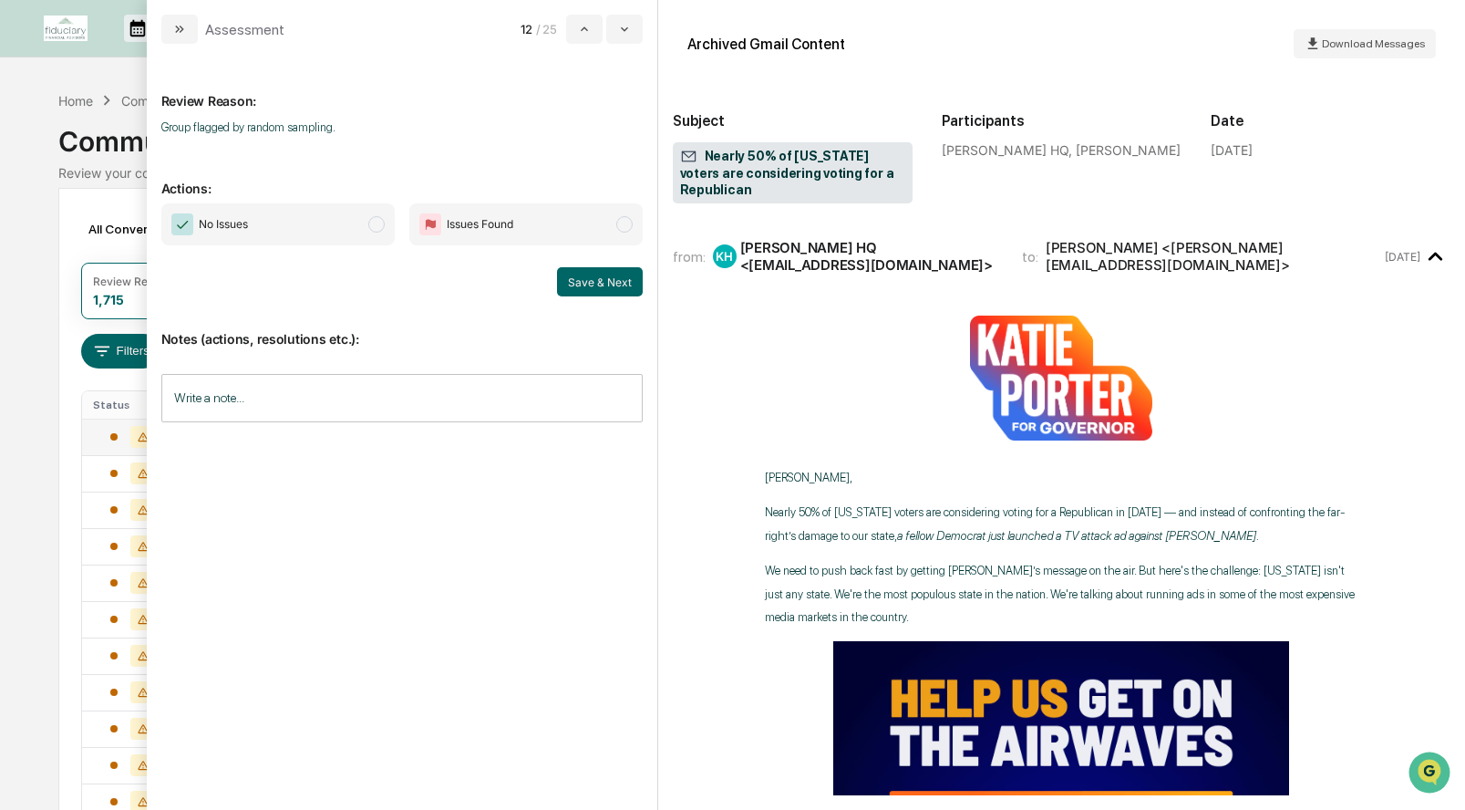
click at [379, 222] on span "modal" at bounding box center [376, 224] width 16 height 16
click at [600, 281] on button "Save & Next" at bounding box center [600, 281] width 86 height 29
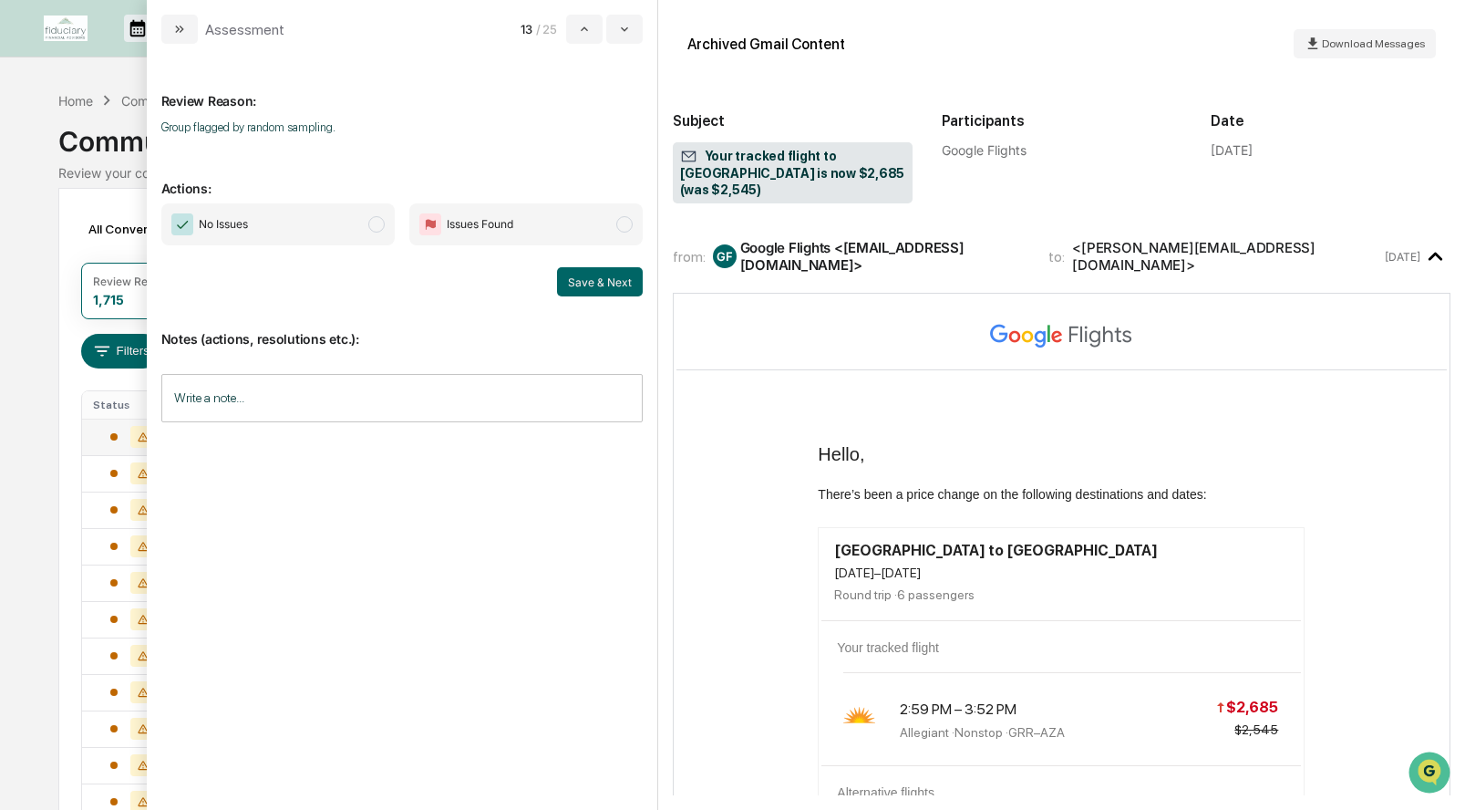
click at [375, 222] on span "modal" at bounding box center [376, 224] width 16 height 16
click at [596, 281] on button "Save & Next" at bounding box center [600, 281] width 86 height 29
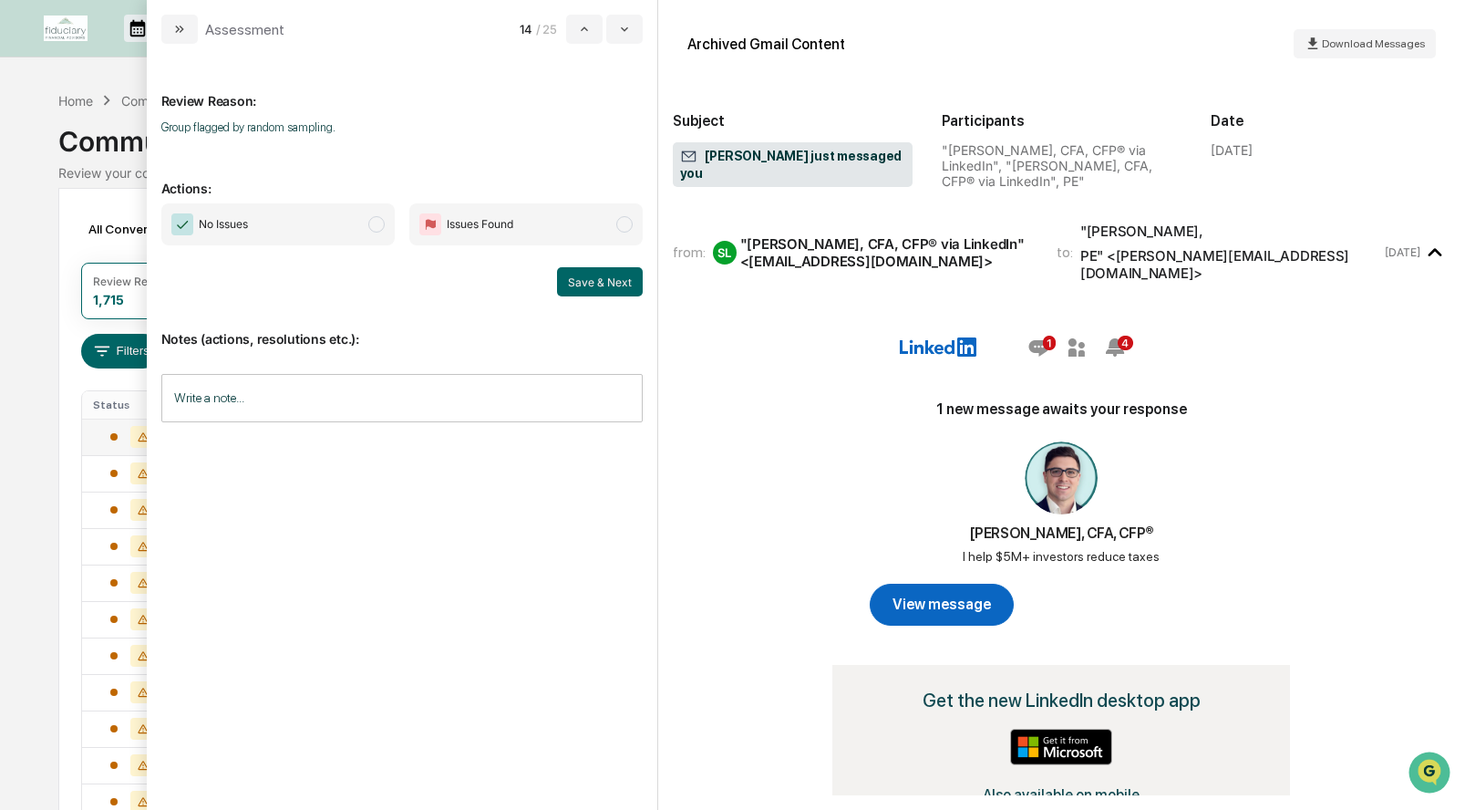
click at [100, 77] on div "Calendar Manage Tasks Reviews Approval Management Company People, Data, Setting…" at bounding box center [732, 717] width 1465 height 1434
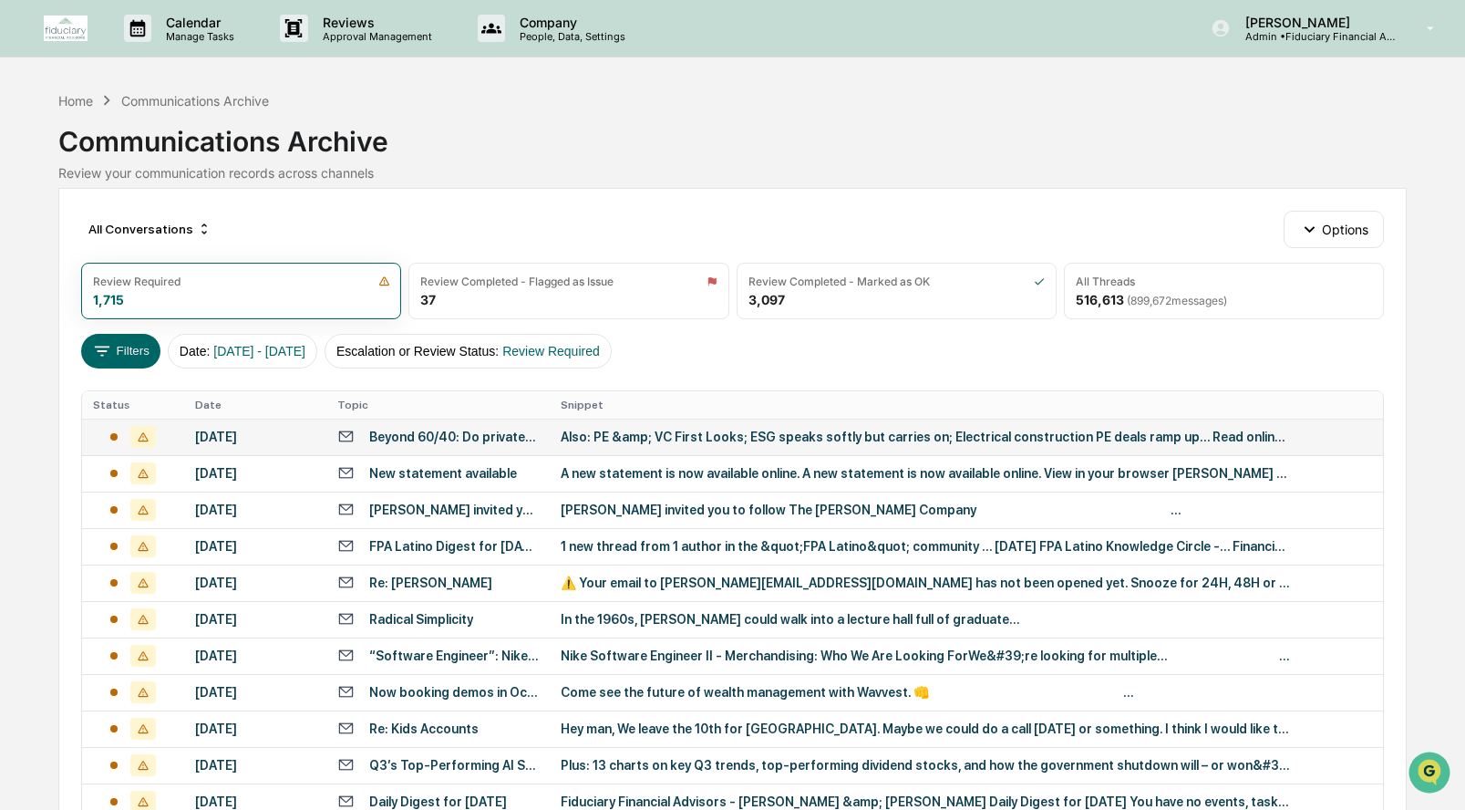
click at [185, 435] on td "[DATE]" at bounding box center [255, 436] width 142 height 36
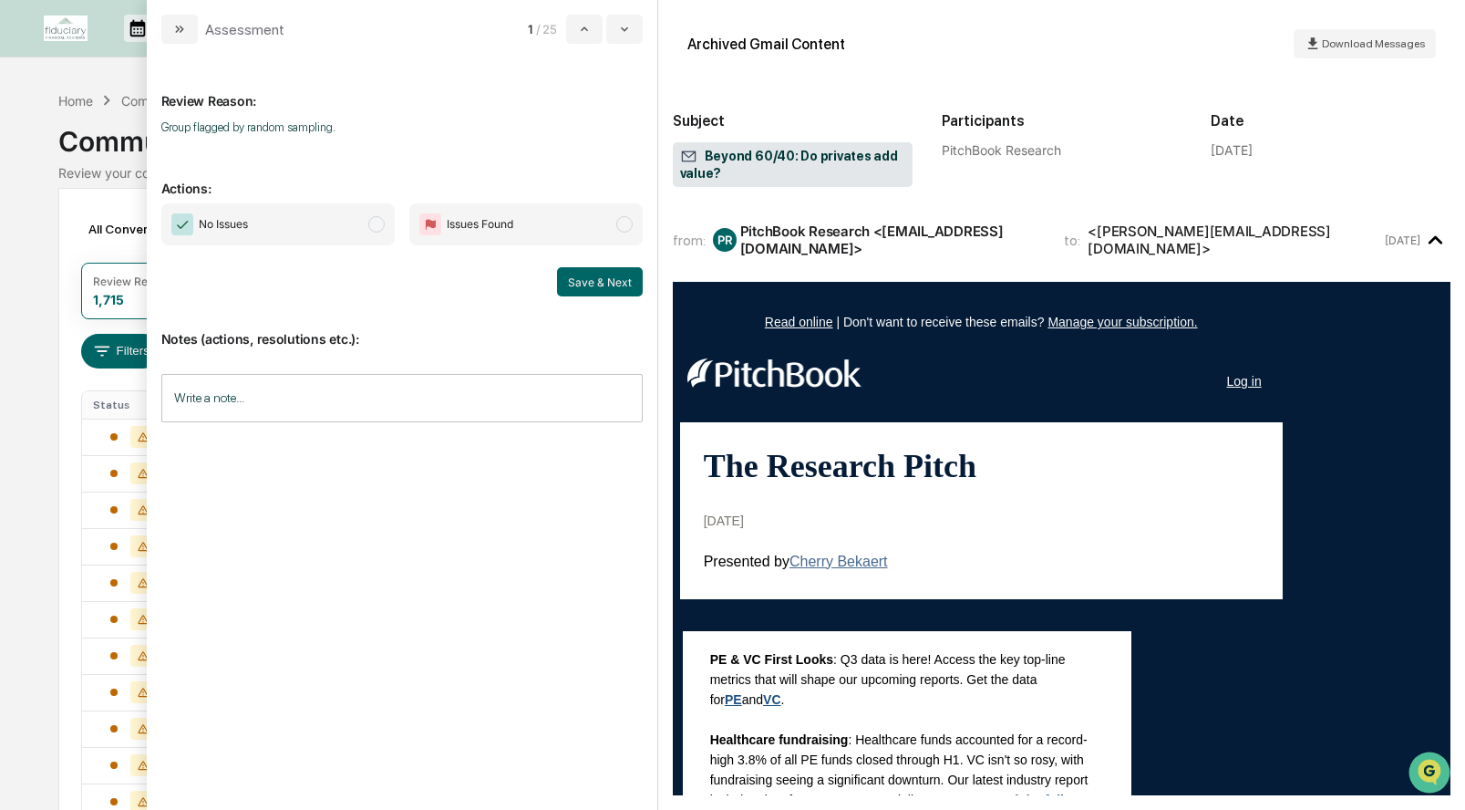
click at [375, 231] on span "modal" at bounding box center [376, 224] width 16 height 16
click at [608, 283] on button "Save & Next" at bounding box center [600, 281] width 86 height 29
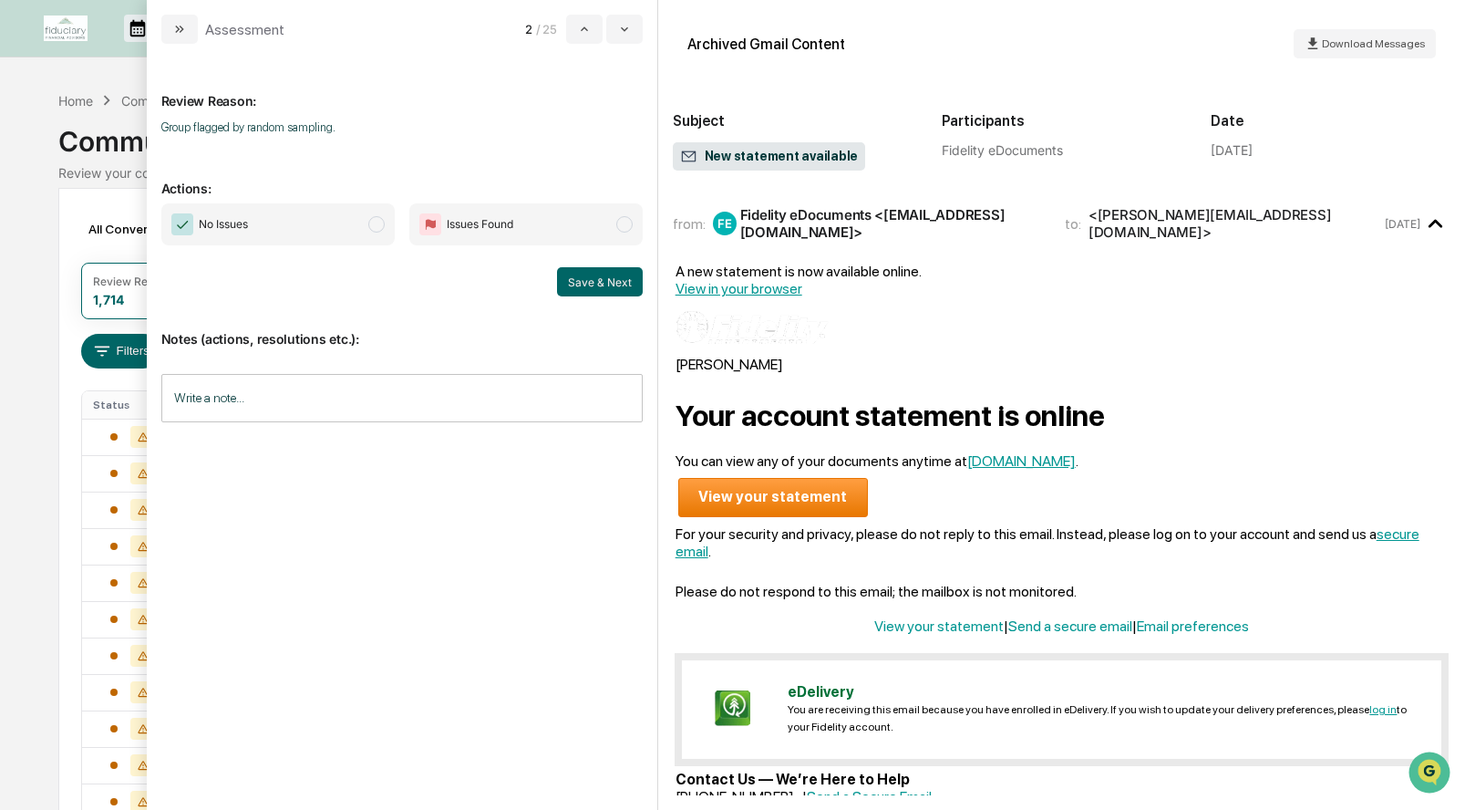
click at [378, 222] on span "modal" at bounding box center [376, 224] width 16 height 16
click at [603, 288] on button "Save & Next" at bounding box center [600, 281] width 86 height 29
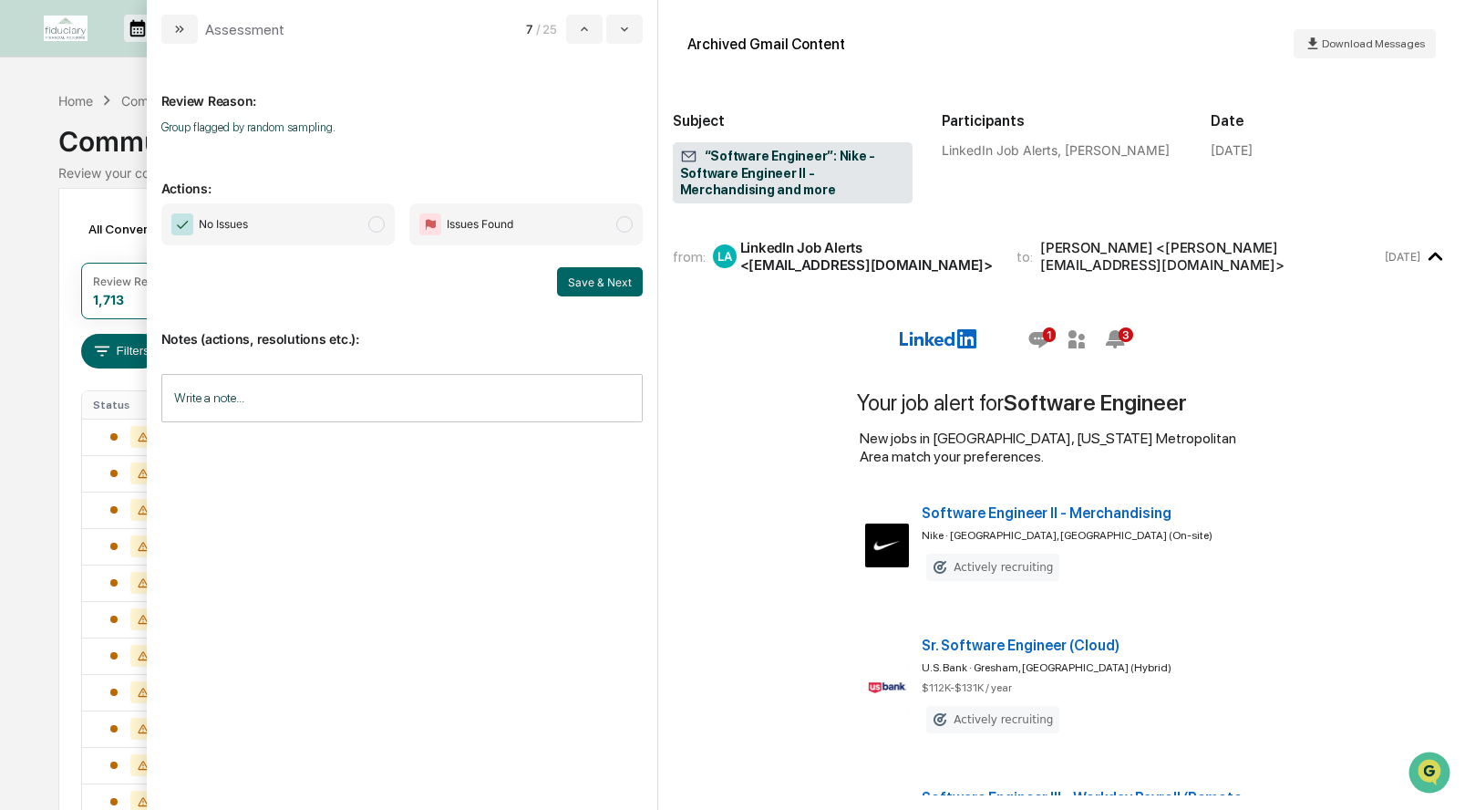
click at [365, 227] on span "No Issues" at bounding box center [277, 224] width 233 height 42
click at [600, 278] on button "Save & Next" at bounding box center [600, 281] width 86 height 29
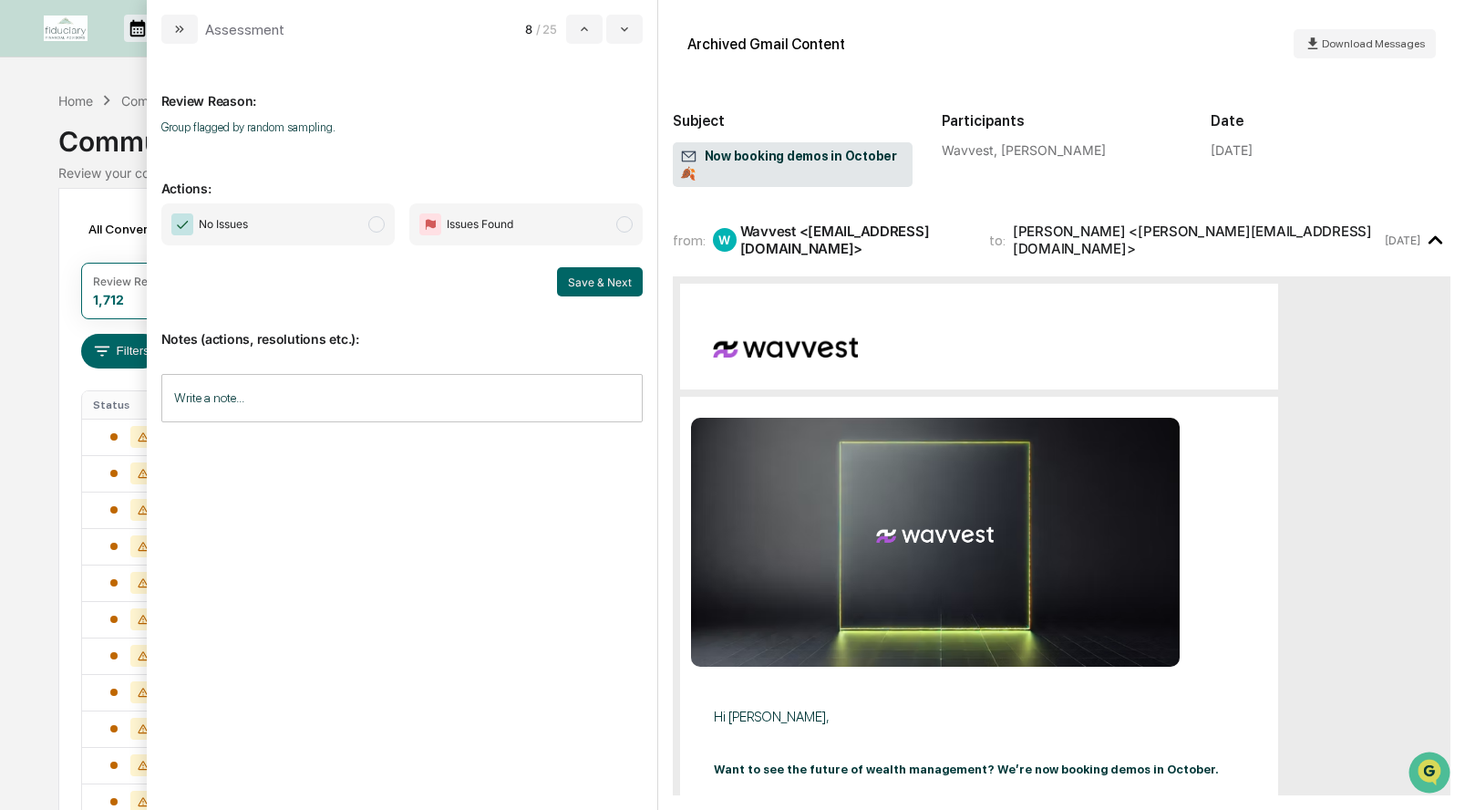
click at [382, 224] on span "modal" at bounding box center [376, 224] width 16 height 16
click at [602, 280] on button "Save & Next" at bounding box center [600, 281] width 86 height 29
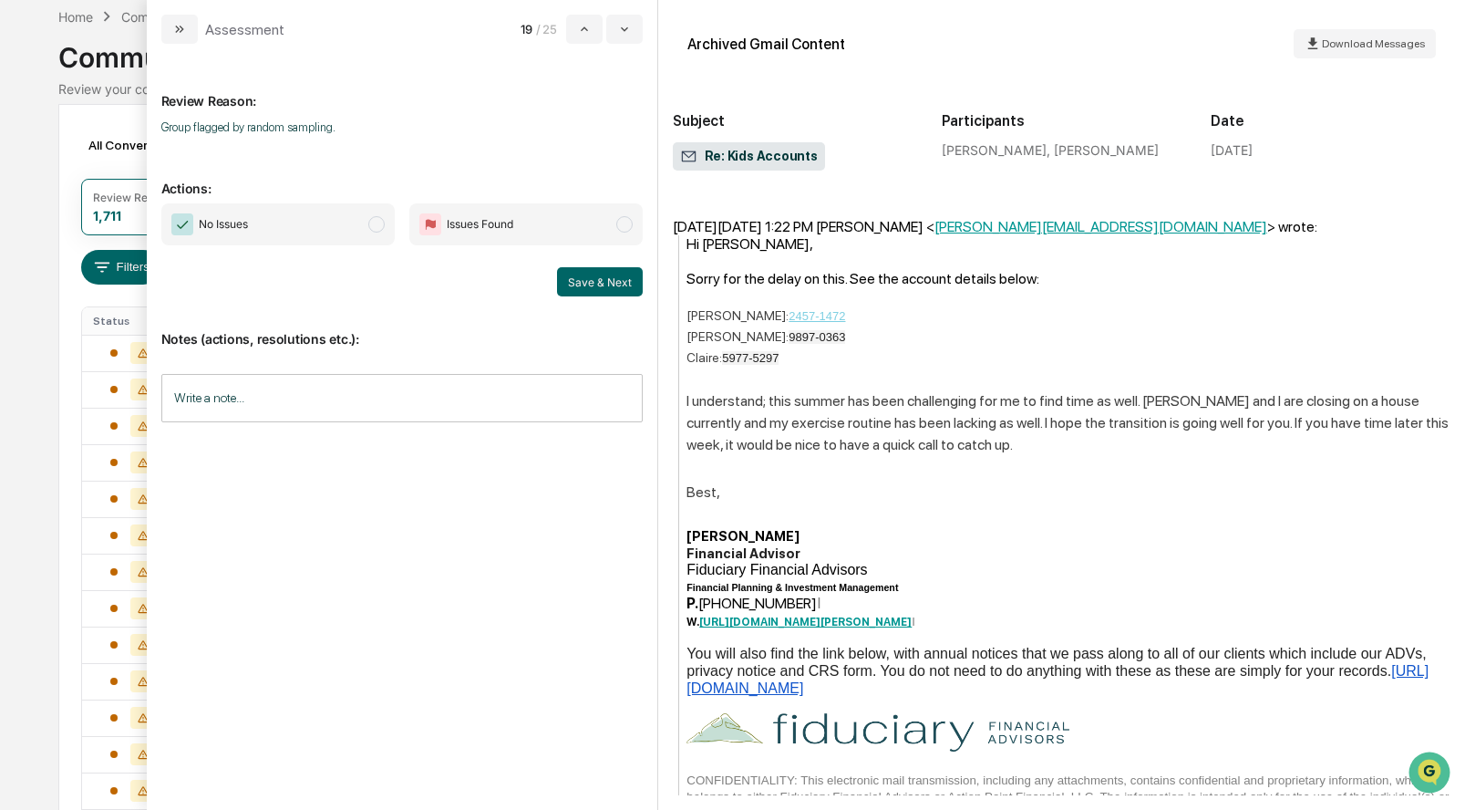
scroll to position [270, 0]
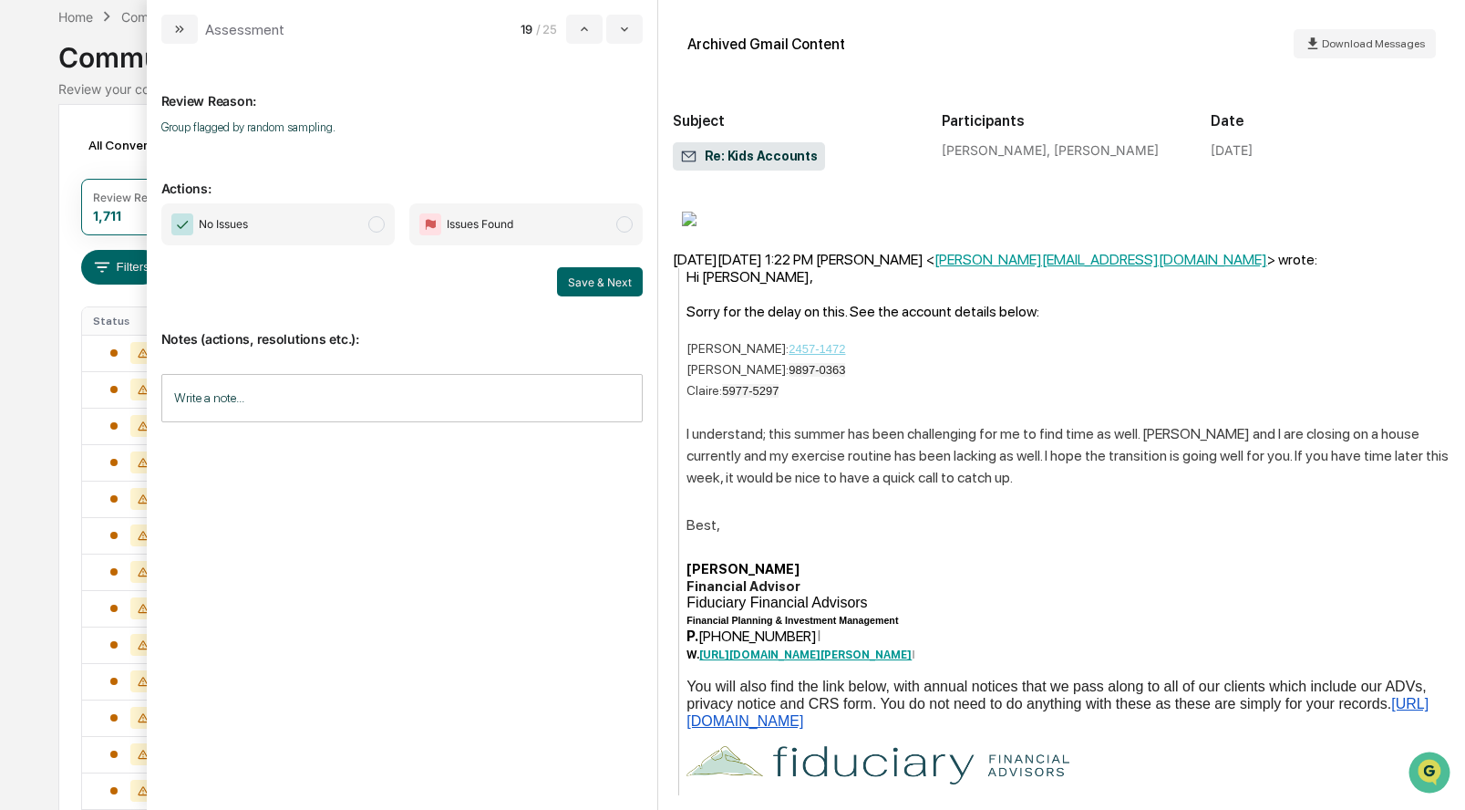
click at [377, 227] on span "modal" at bounding box center [376, 224] width 16 height 16
click at [583, 278] on button "Save & Next" at bounding box center [600, 281] width 86 height 29
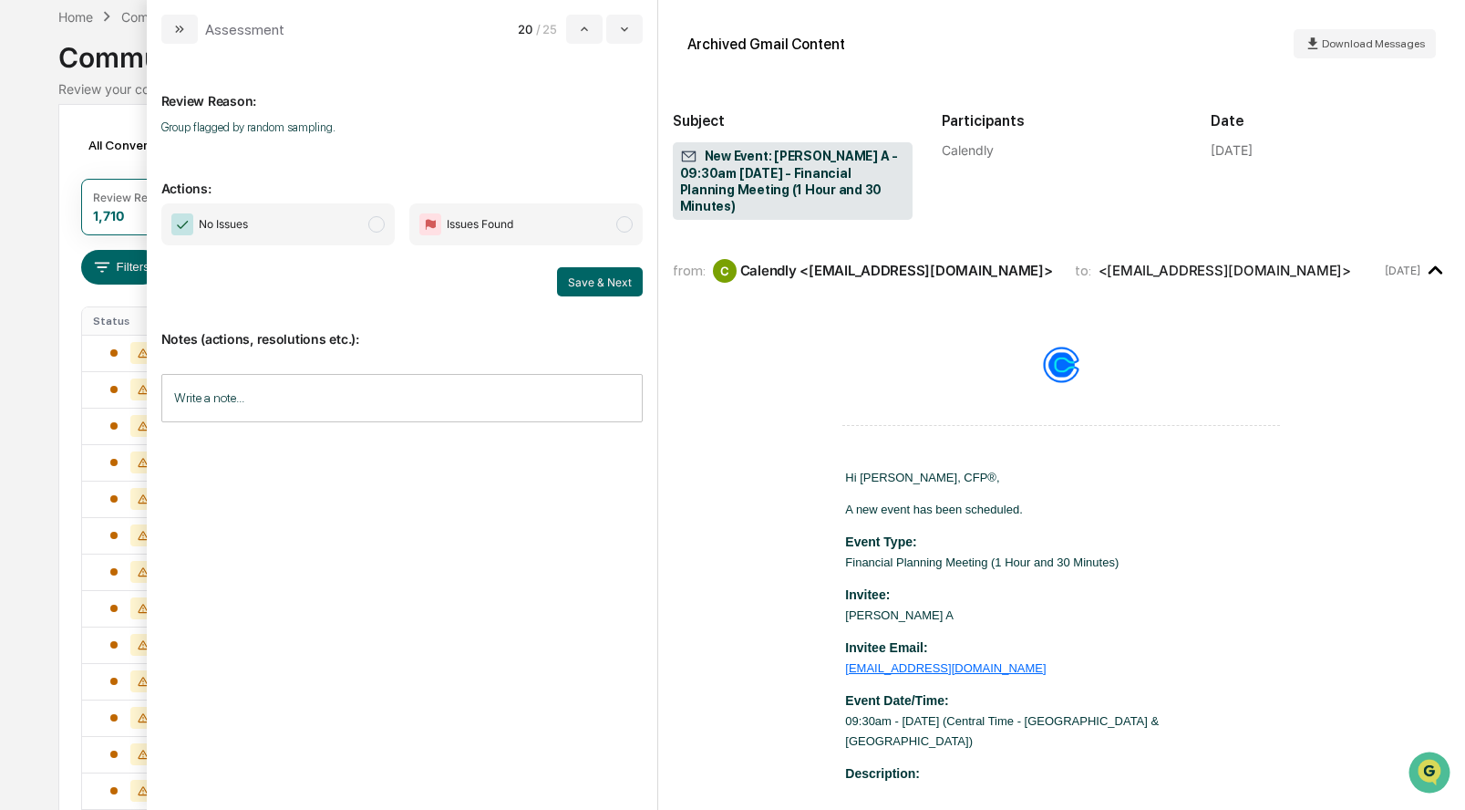
click at [378, 225] on span "modal" at bounding box center [376, 224] width 16 height 16
click at [604, 281] on button "Save & Next" at bounding box center [600, 281] width 86 height 29
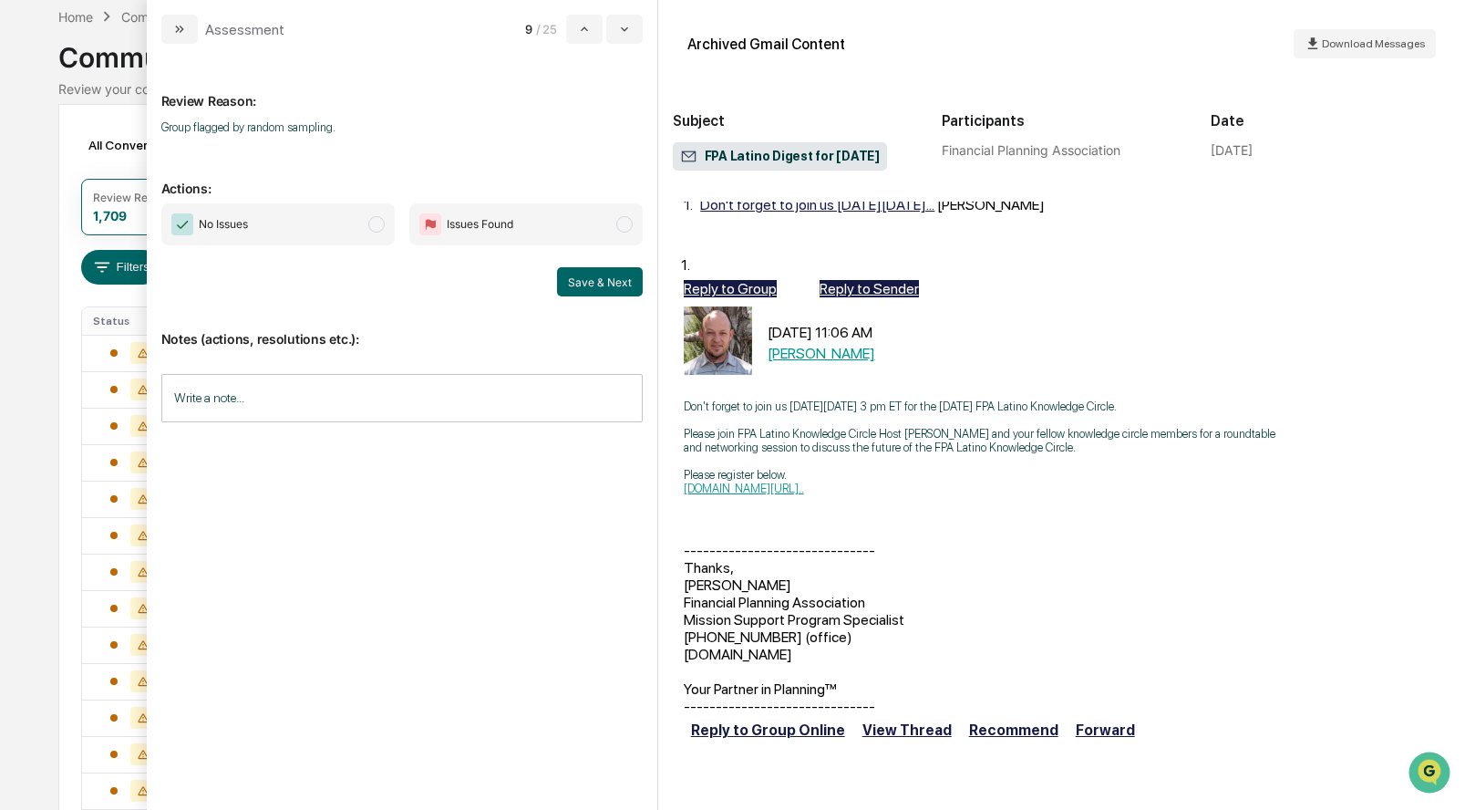
scroll to position [504, 0]
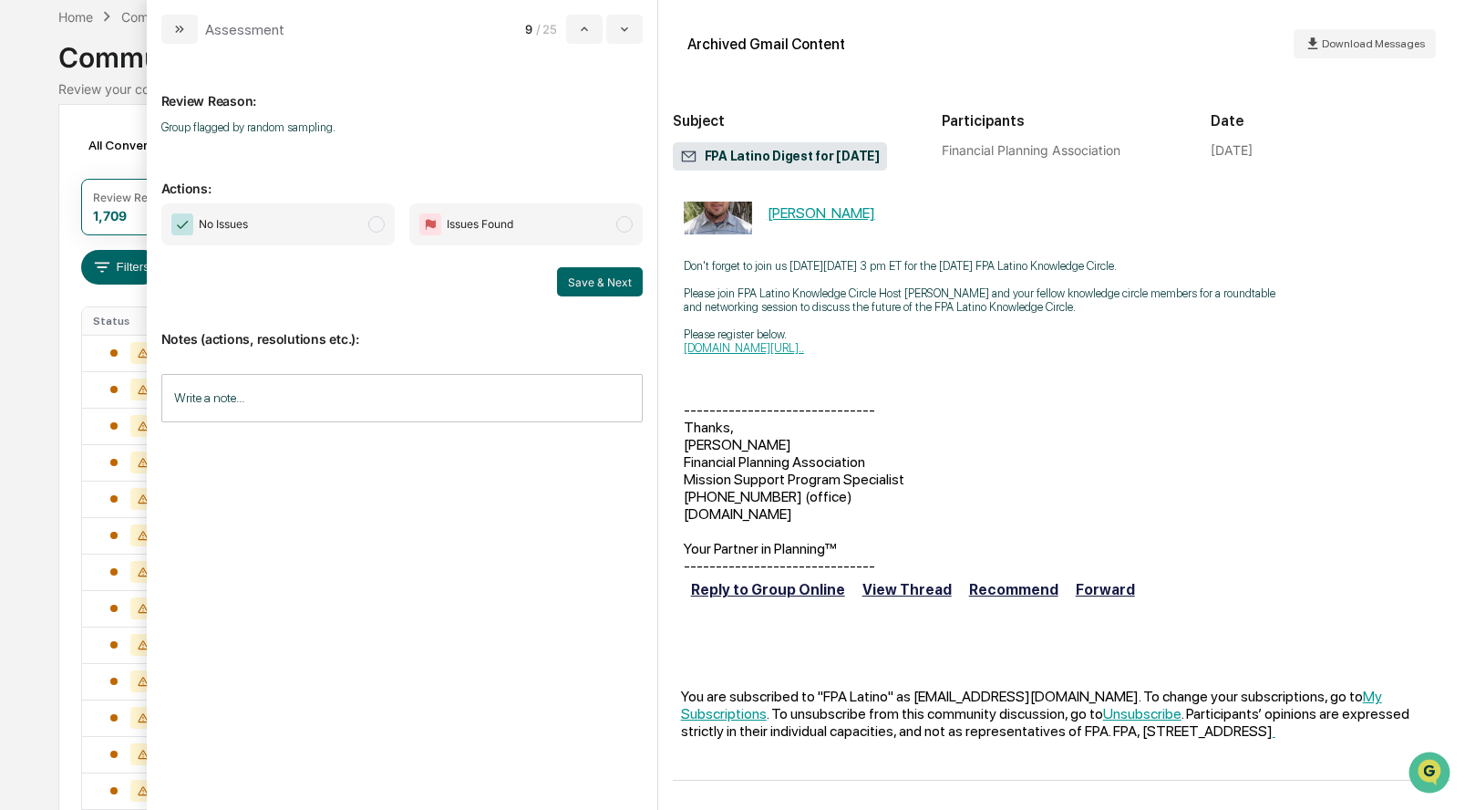
click at [382, 225] on span "modal" at bounding box center [376, 224] width 16 height 16
click at [628, 283] on button "Save & Next" at bounding box center [600, 281] width 86 height 29
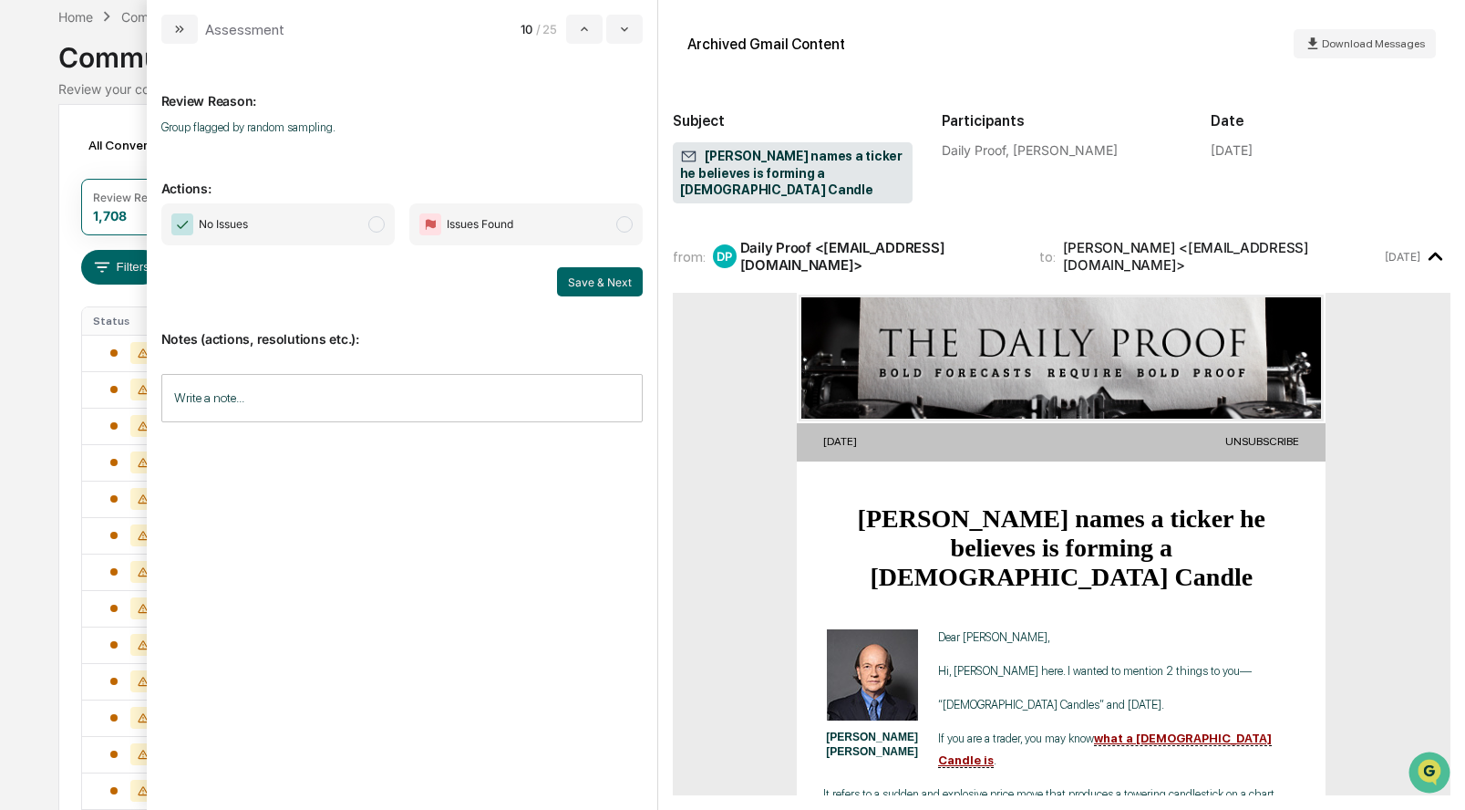
click at [373, 230] on span "modal" at bounding box center [376, 224] width 16 height 16
click at [594, 274] on button "Save & Next" at bounding box center [600, 281] width 86 height 29
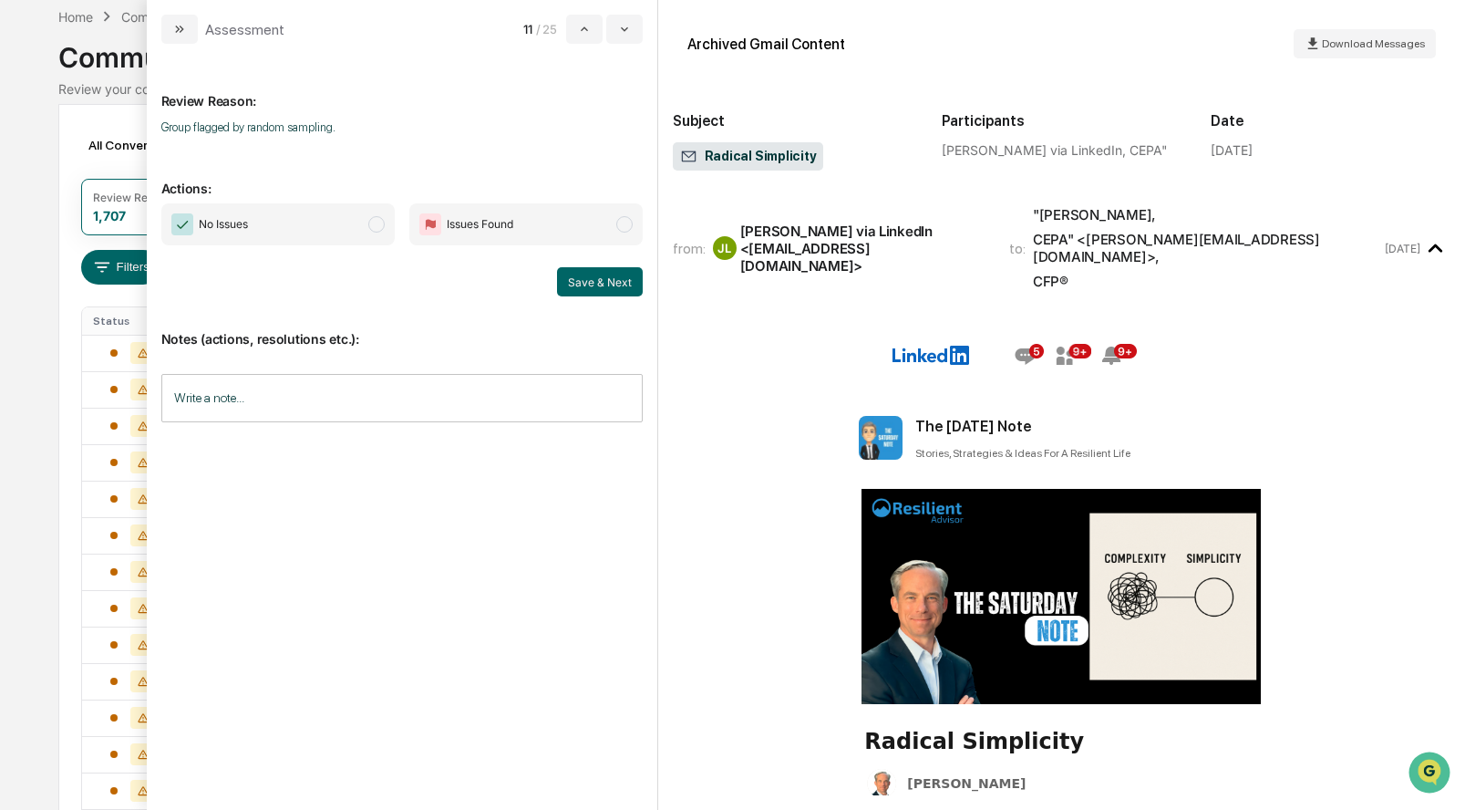
click at [377, 223] on span "modal" at bounding box center [376, 224] width 16 height 16
click at [604, 280] on button "Save & Next" at bounding box center [600, 281] width 86 height 29
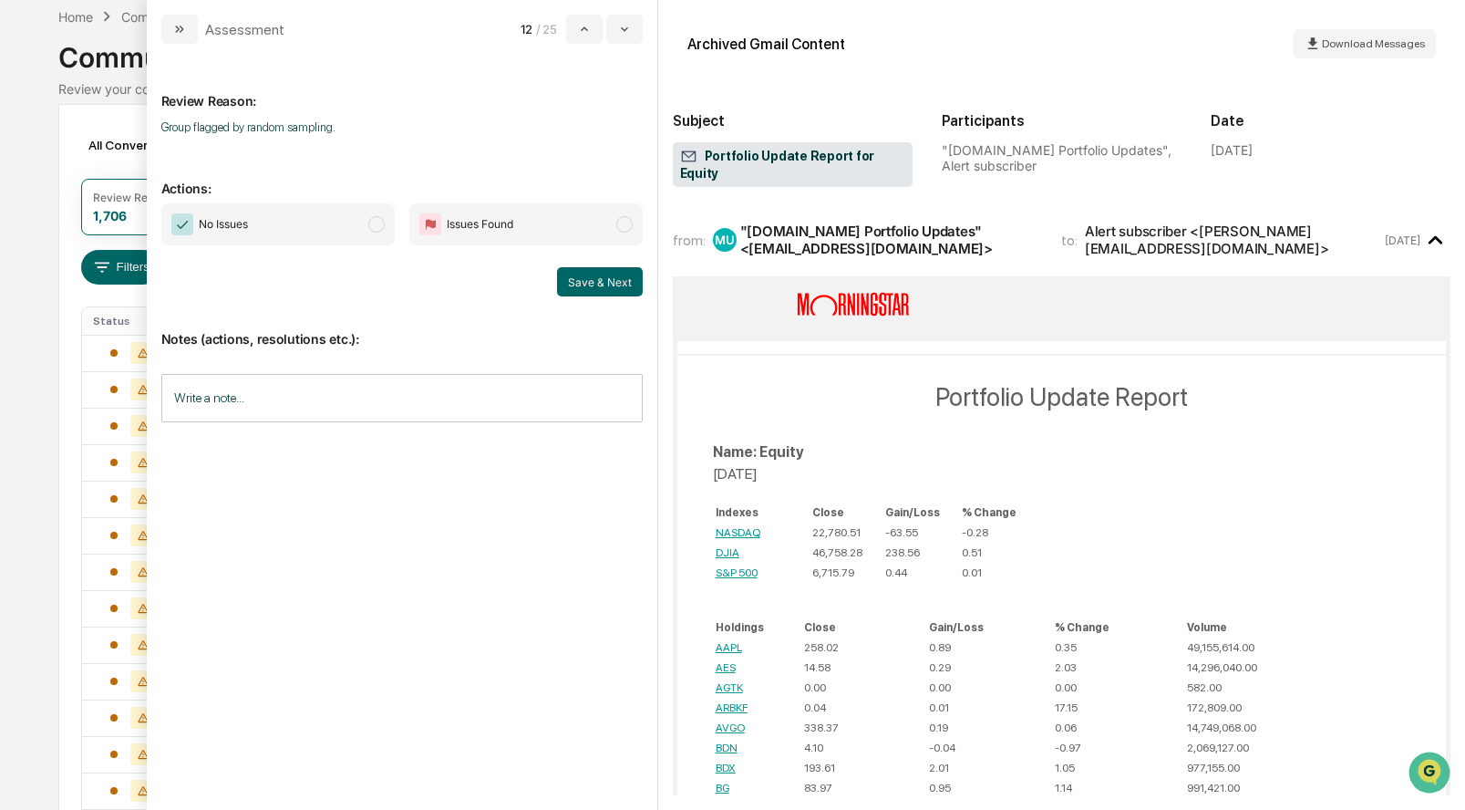
click at [381, 217] on span "No Issues" at bounding box center [277, 224] width 233 height 42
click at [601, 276] on button "Save & Next" at bounding box center [600, 281] width 86 height 29
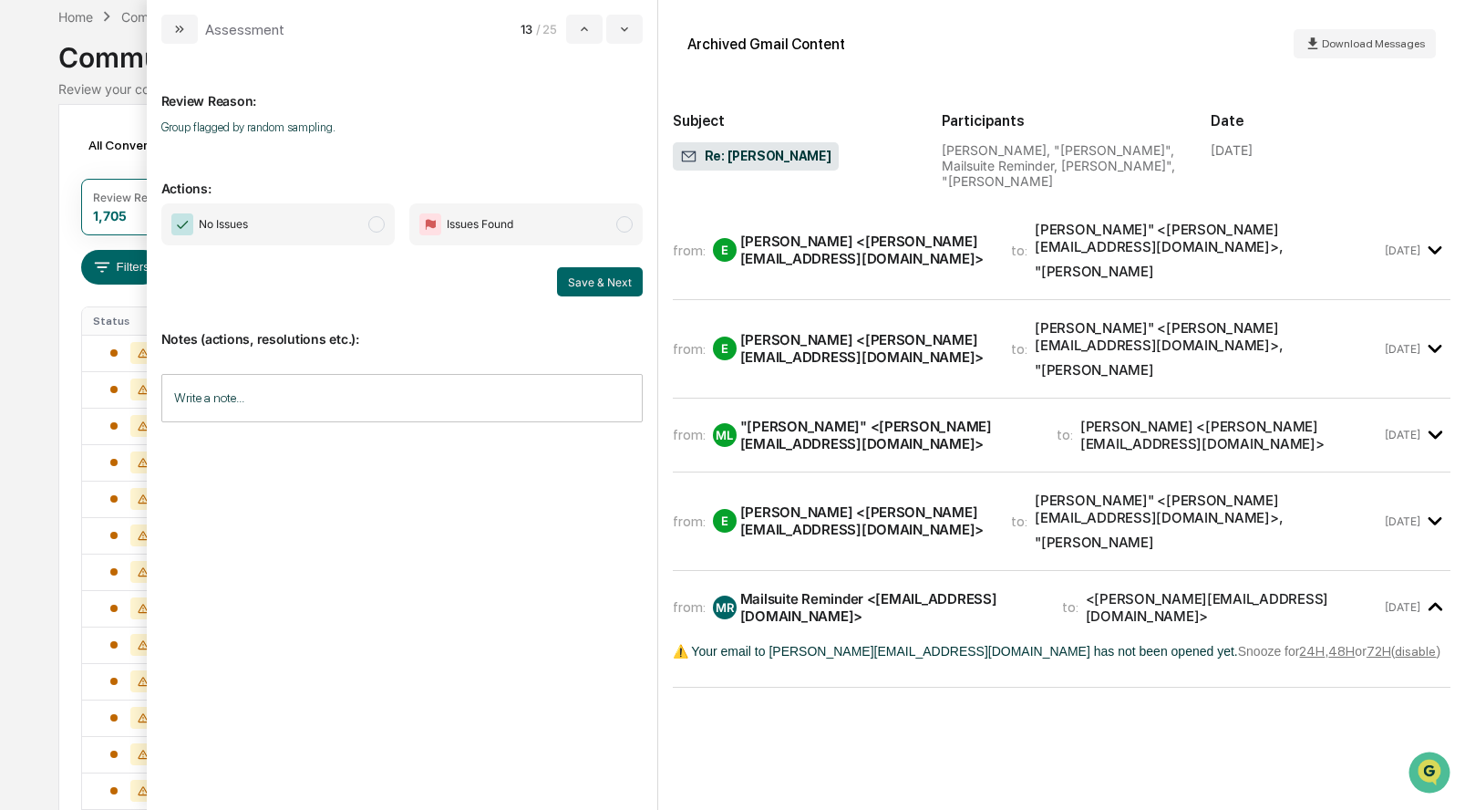
click at [780, 232] on div "E Ethan <ethan@ffadvisor.com>" at bounding box center [851, 249] width 277 height 35
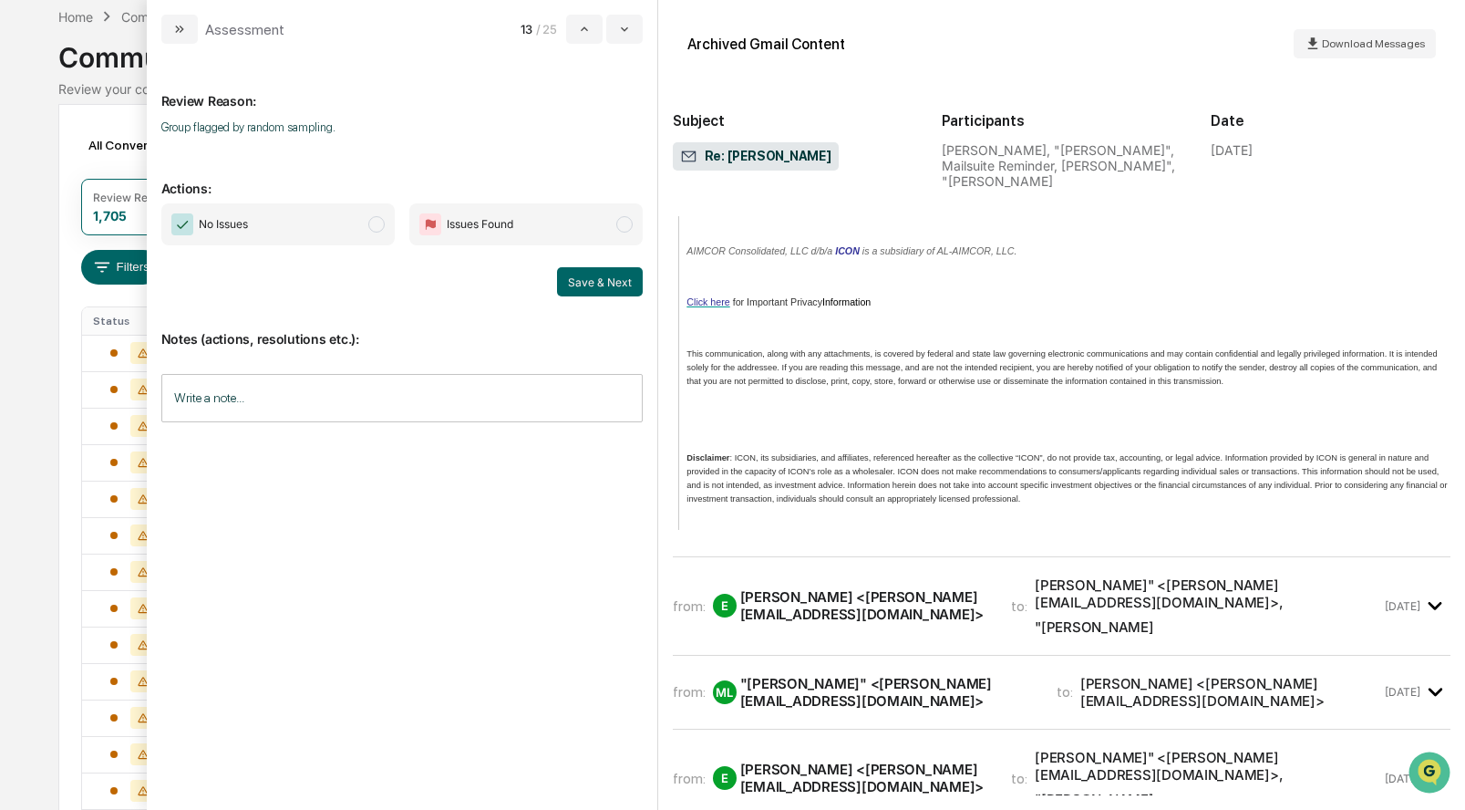
scroll to position [976, 0]
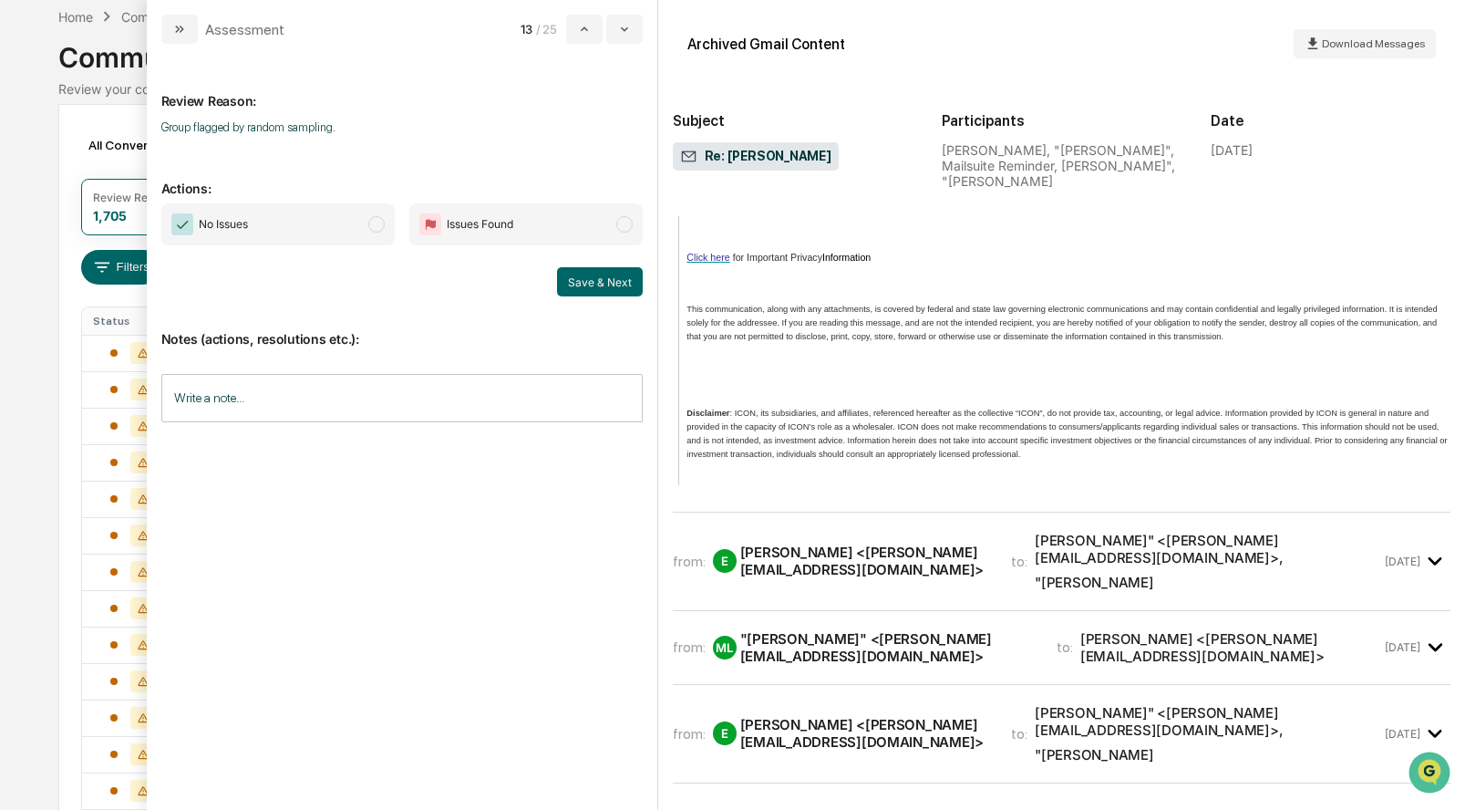
click at [798, 527] on div "from: E Ethan <ethan@ffadvisor.com> to: Lisa" <lisa@hansenbrokerage.com> , "Mil…" at bounding box center [1062, 561] width 778 height 68
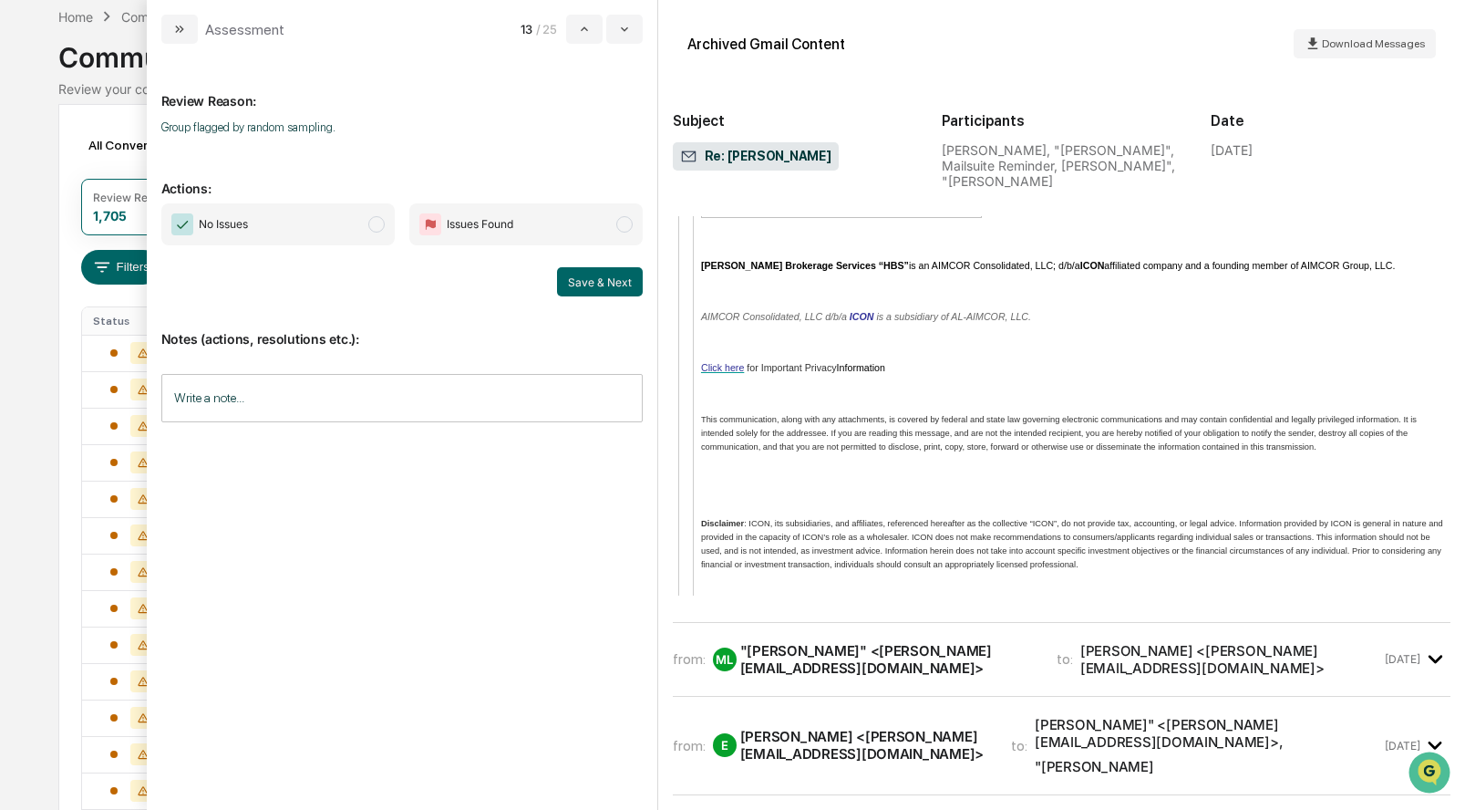
scroll to position [2424, 0]
click at [794, 639] on div ""Mills, Lisa" <lisa@hansenbrokerage.com>" at bounding box center [887, 656] width 294 height 35
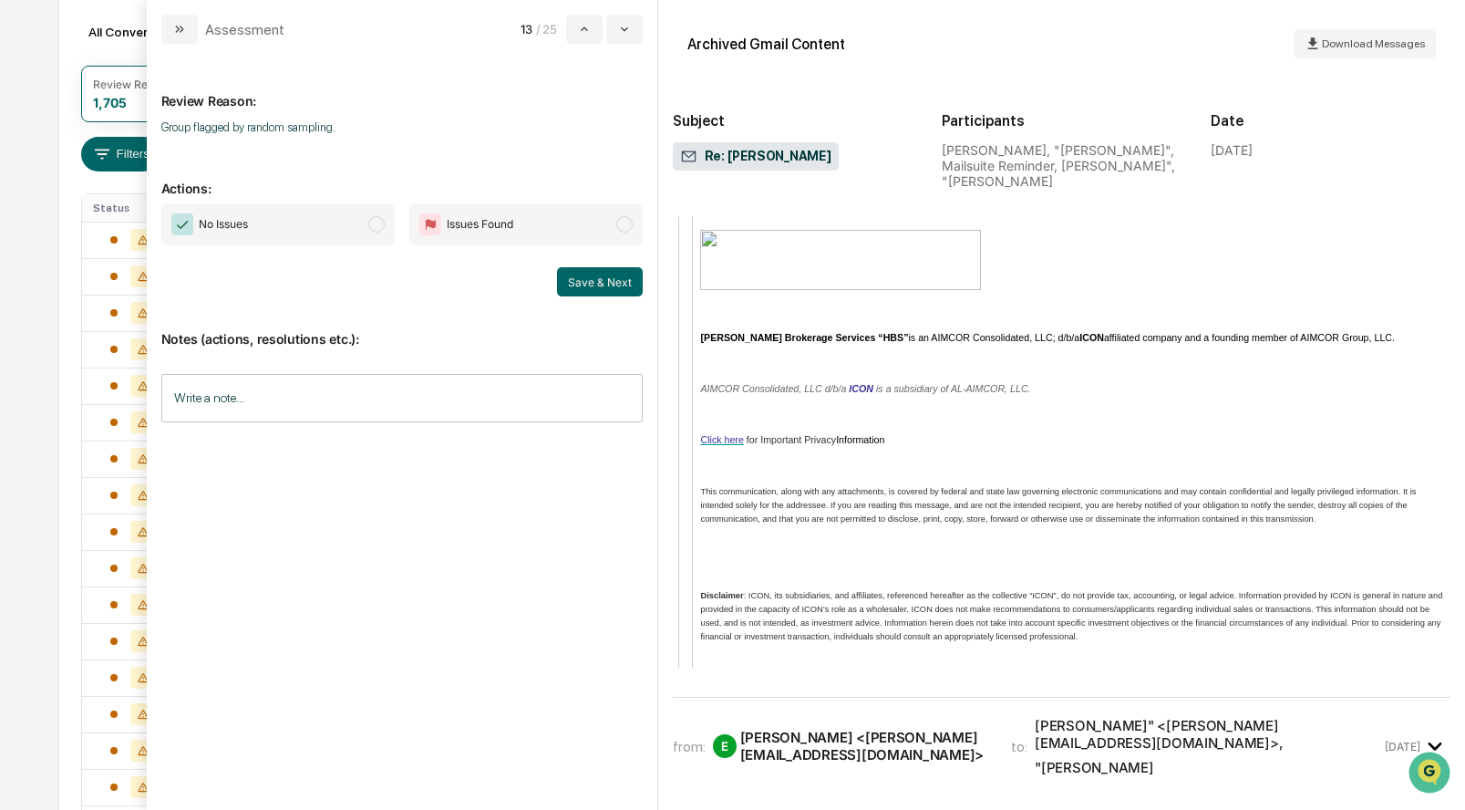
scroll to position [225, 0]
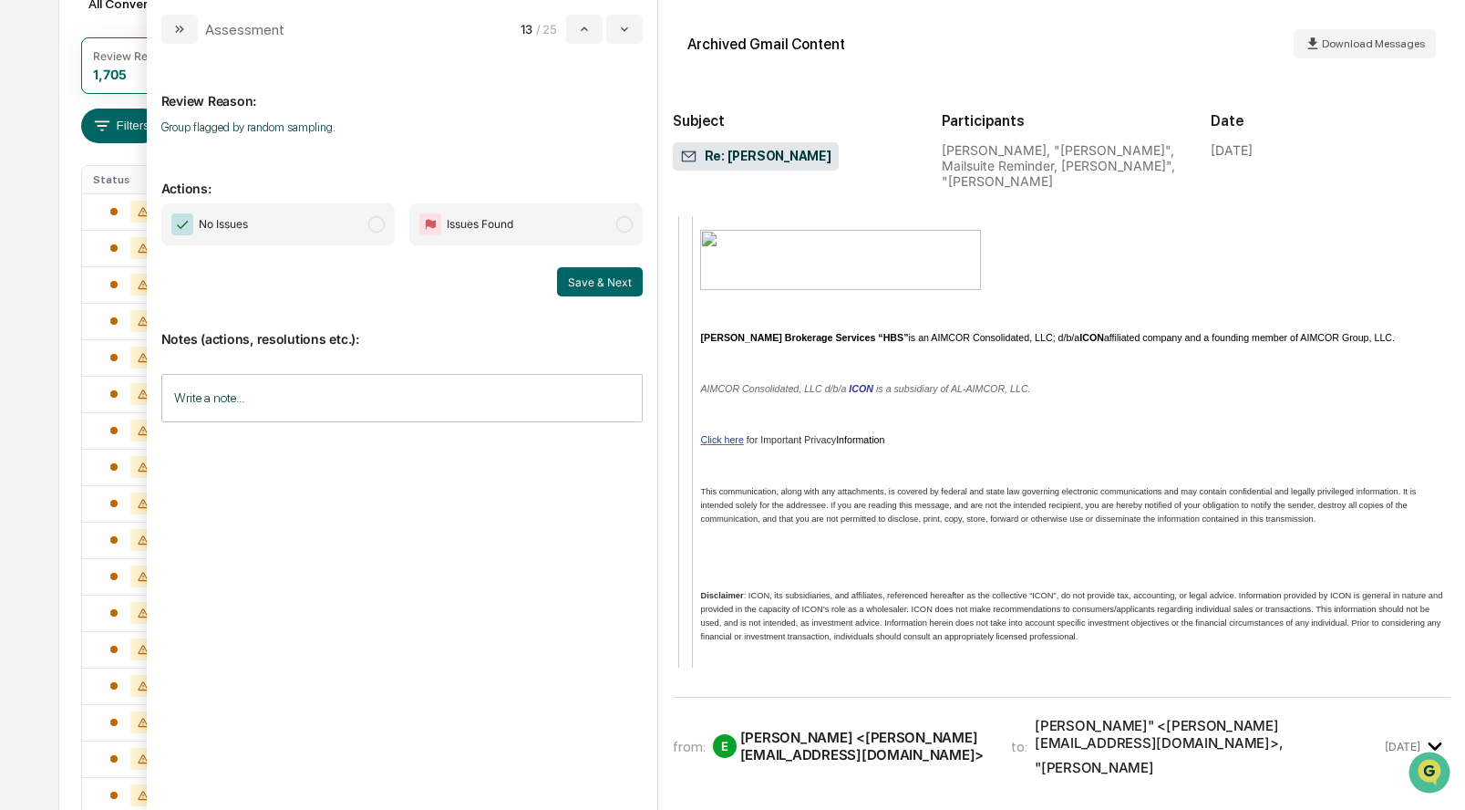
click at [382, 232] on span "No Issues" at bounding box center [277, 224] width 233 height 42
click at [604, 284] on button "Save & Next" at bounding box center [600, 281] width 86 height 29
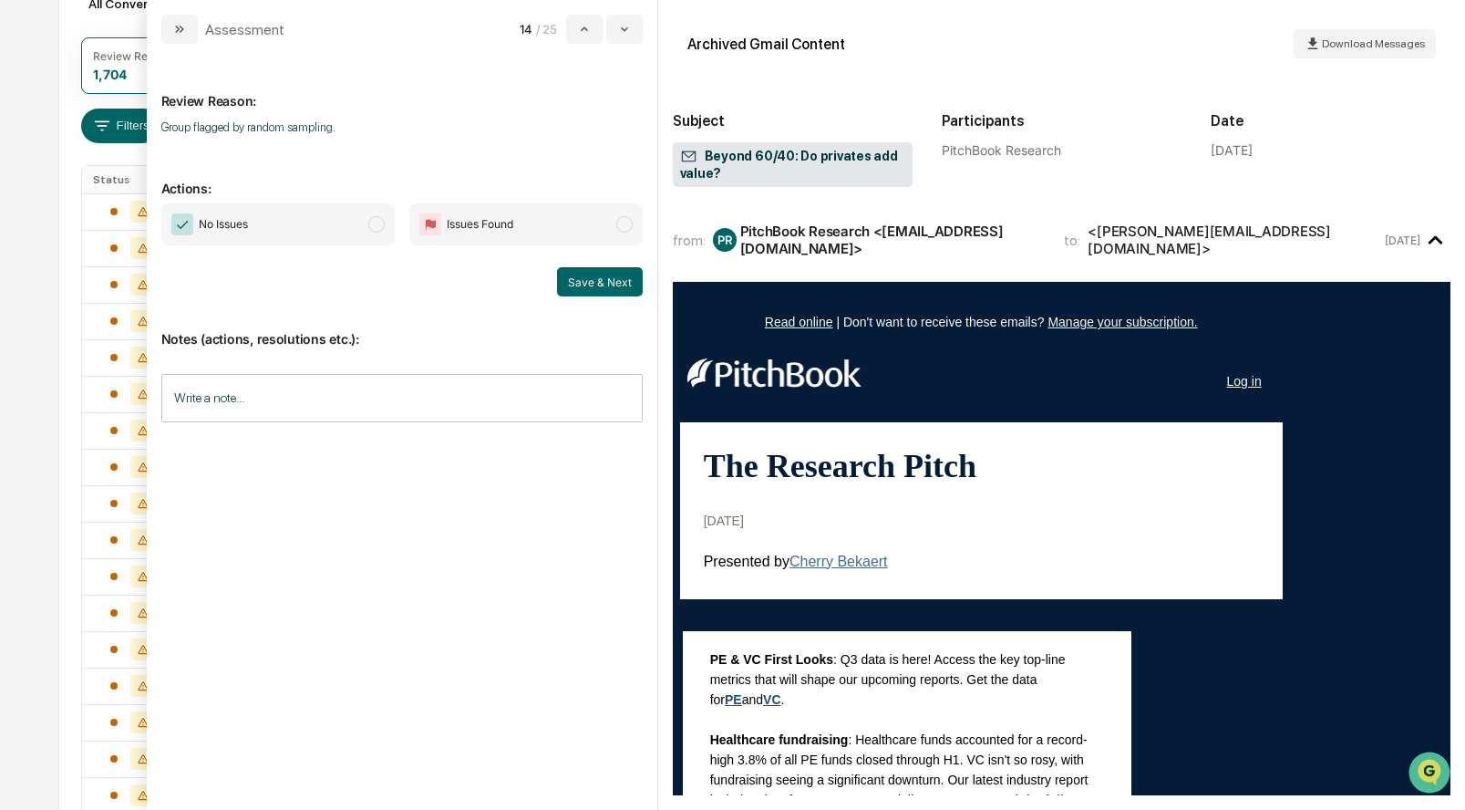
click at [378, 226] on span "modal" at bounding box center [376, 224] width 16 height 16
click at [604, 273] on button "Save & Next" at bounding box center [600, 281] width 86 height 29
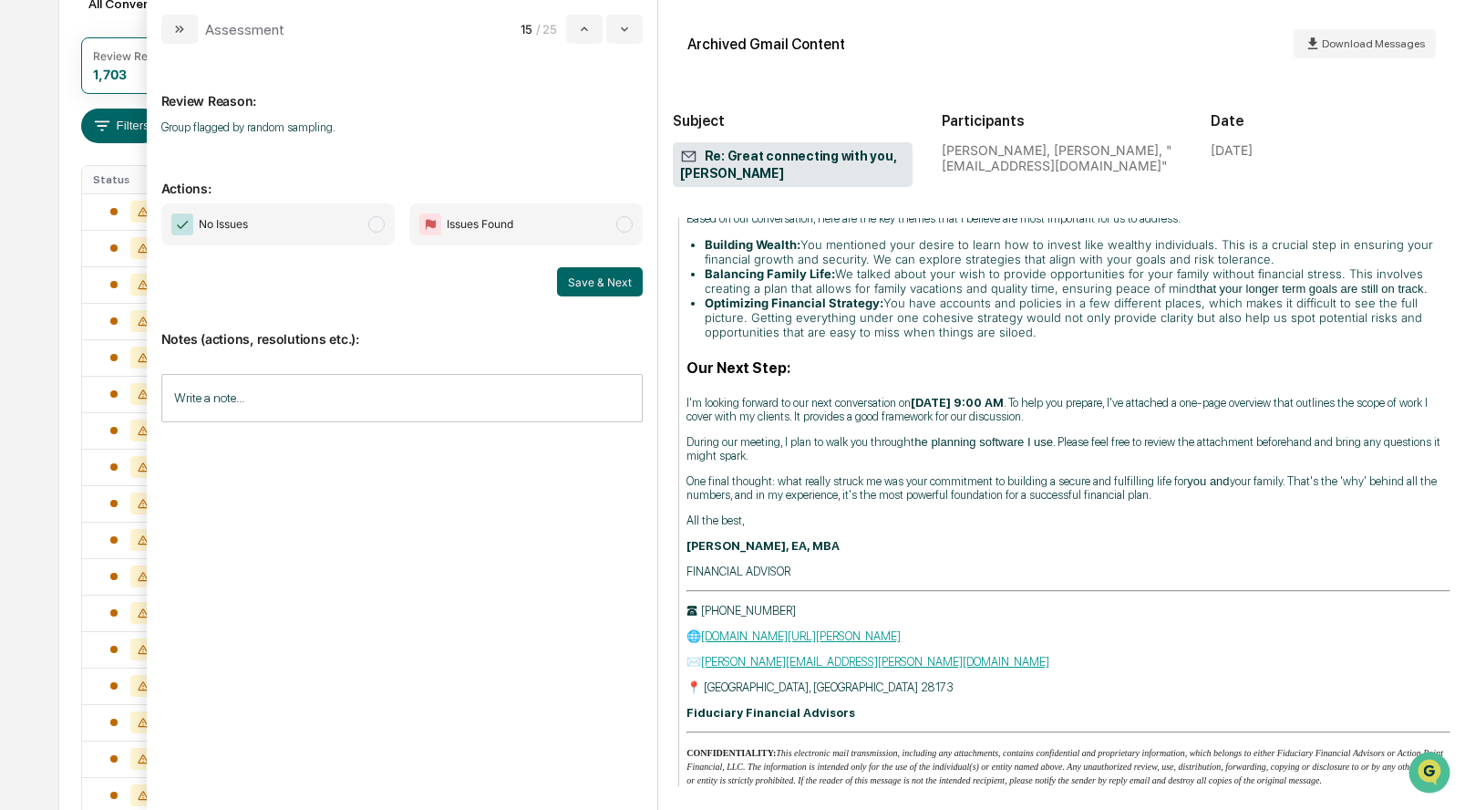
scroll to position [597, 0]
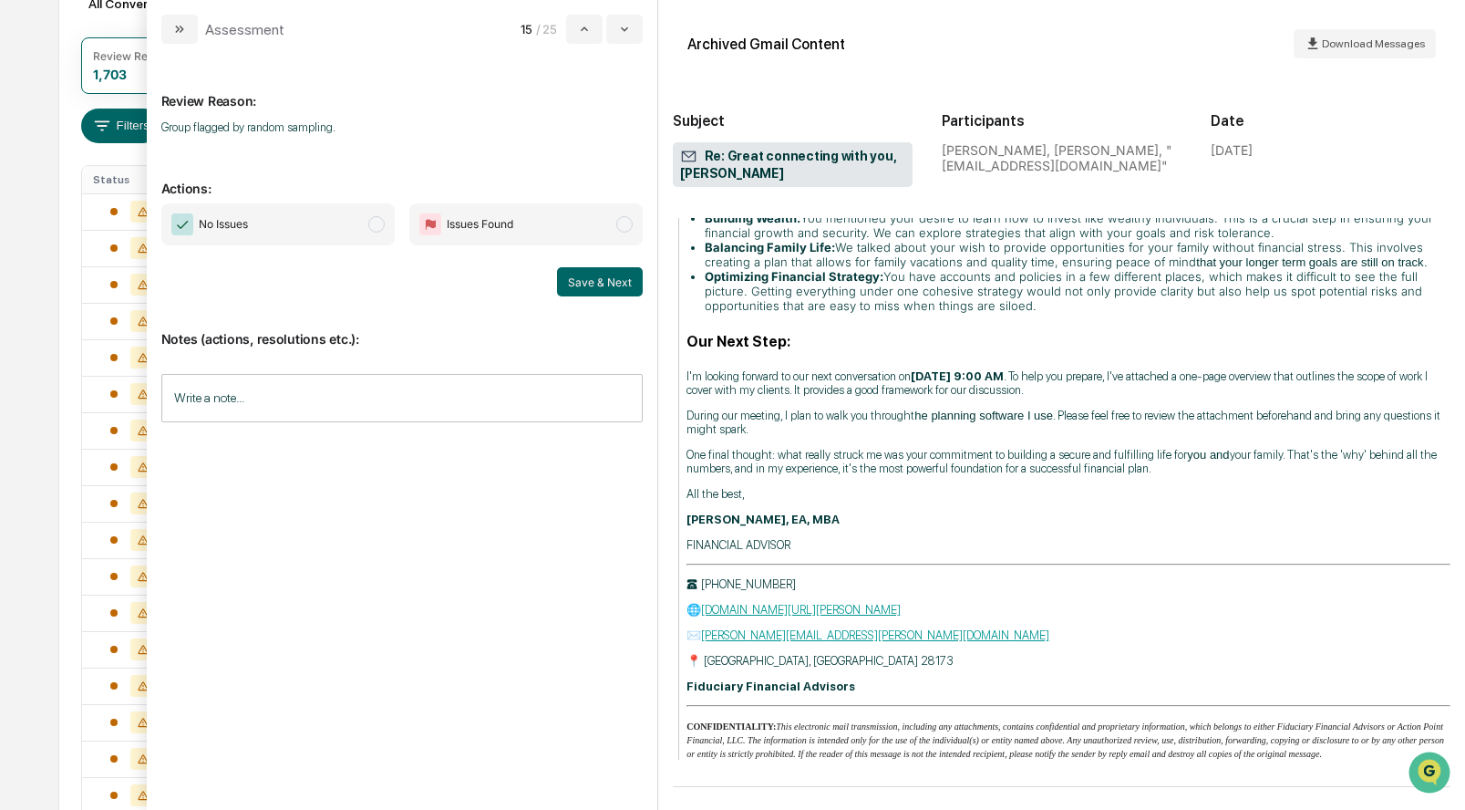
click at [372, 229] on span "modal" at bounding box center [376, 224] width 16 height 16
click at [610, 287] on button "Save & Next" at bounding box center [600, 281] width 86 height 29
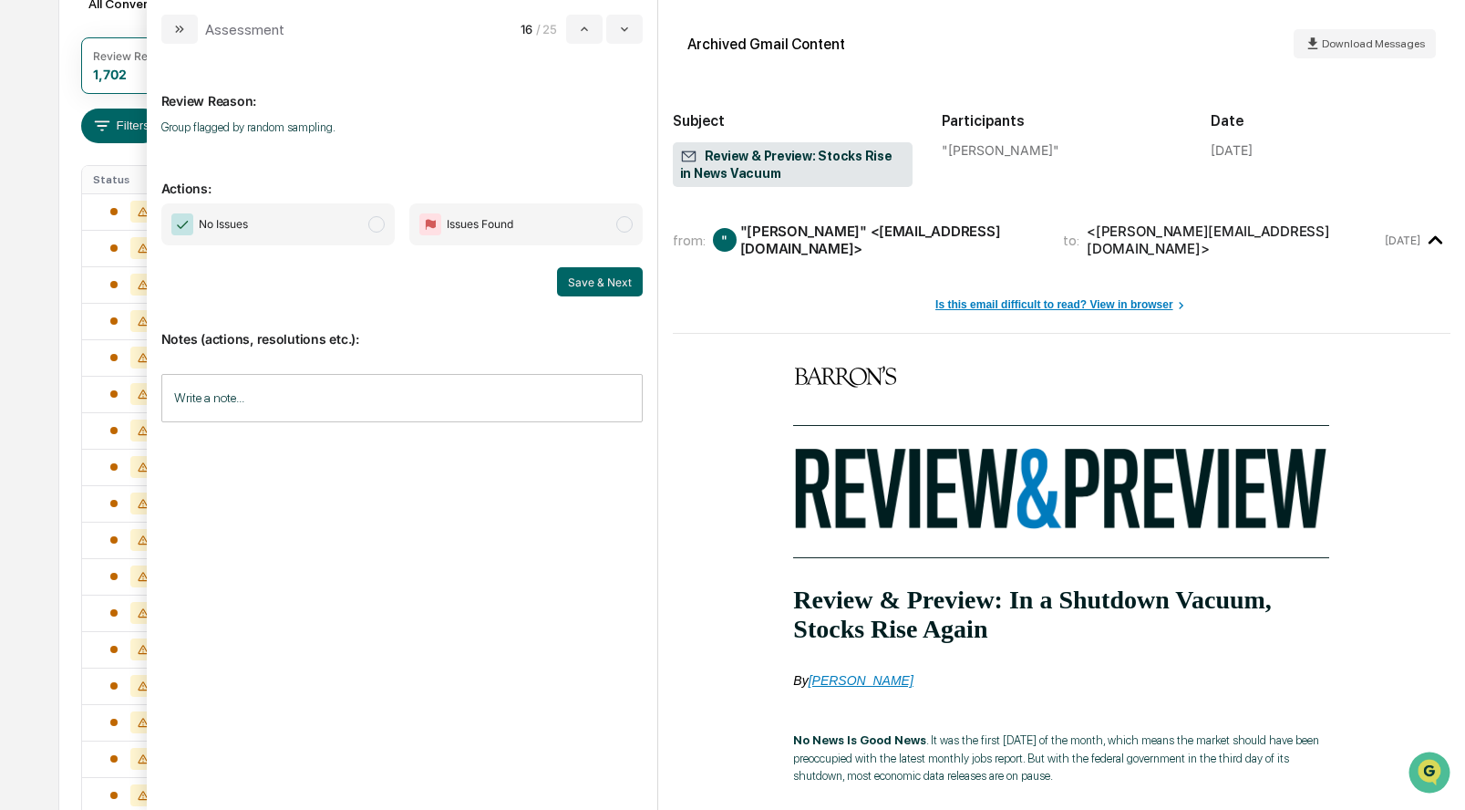
click at [380, 222] on span "modal" at bounding box center [376, 224] width 16 height 16
click at [614, 272] on button "Save & Next" at bounding box center [600, 281] width 86 height 29
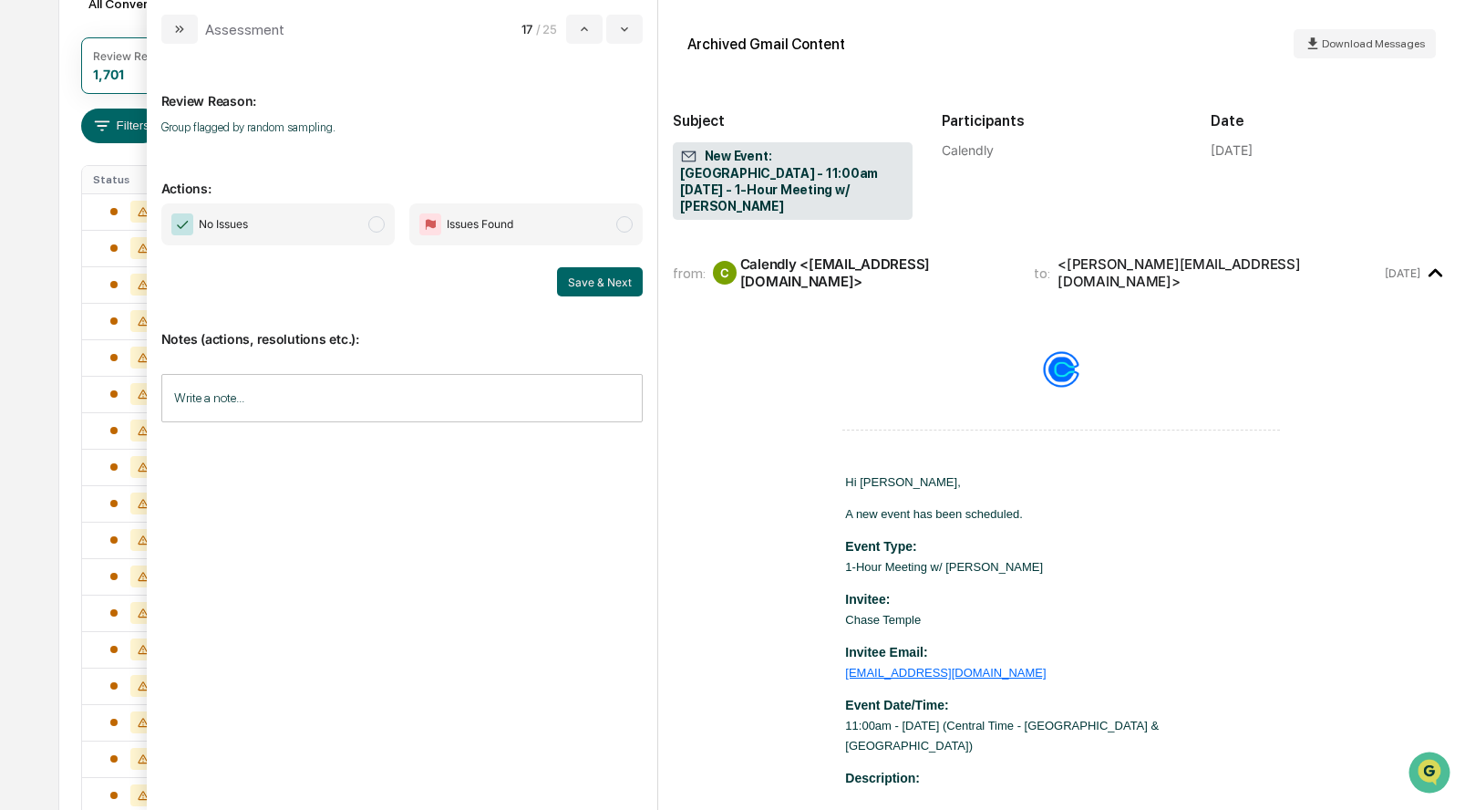
click at [392, 223] on span "No Issues" at bounding box center [277, 224] width 233 height 42
click at [593, 288] on button "Save & Next" at bounding box center [600, 281] width 86 height 29
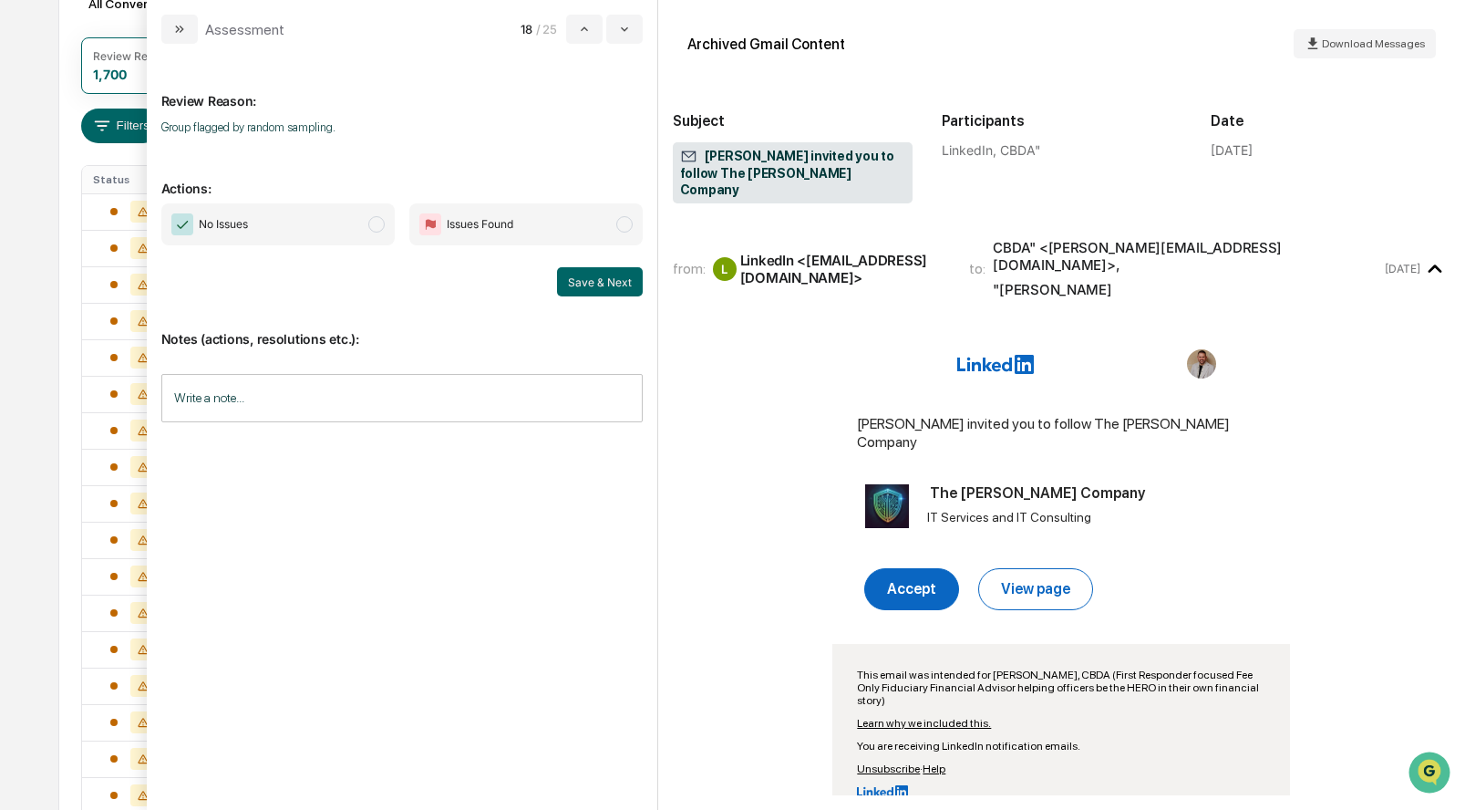
click at [377, 231] on span "modal" at bounding box center [376, 224] width 16 height 16
click at [597, 287] on button "Save & Next" at bounding box center [600, 281] width 86 height 29
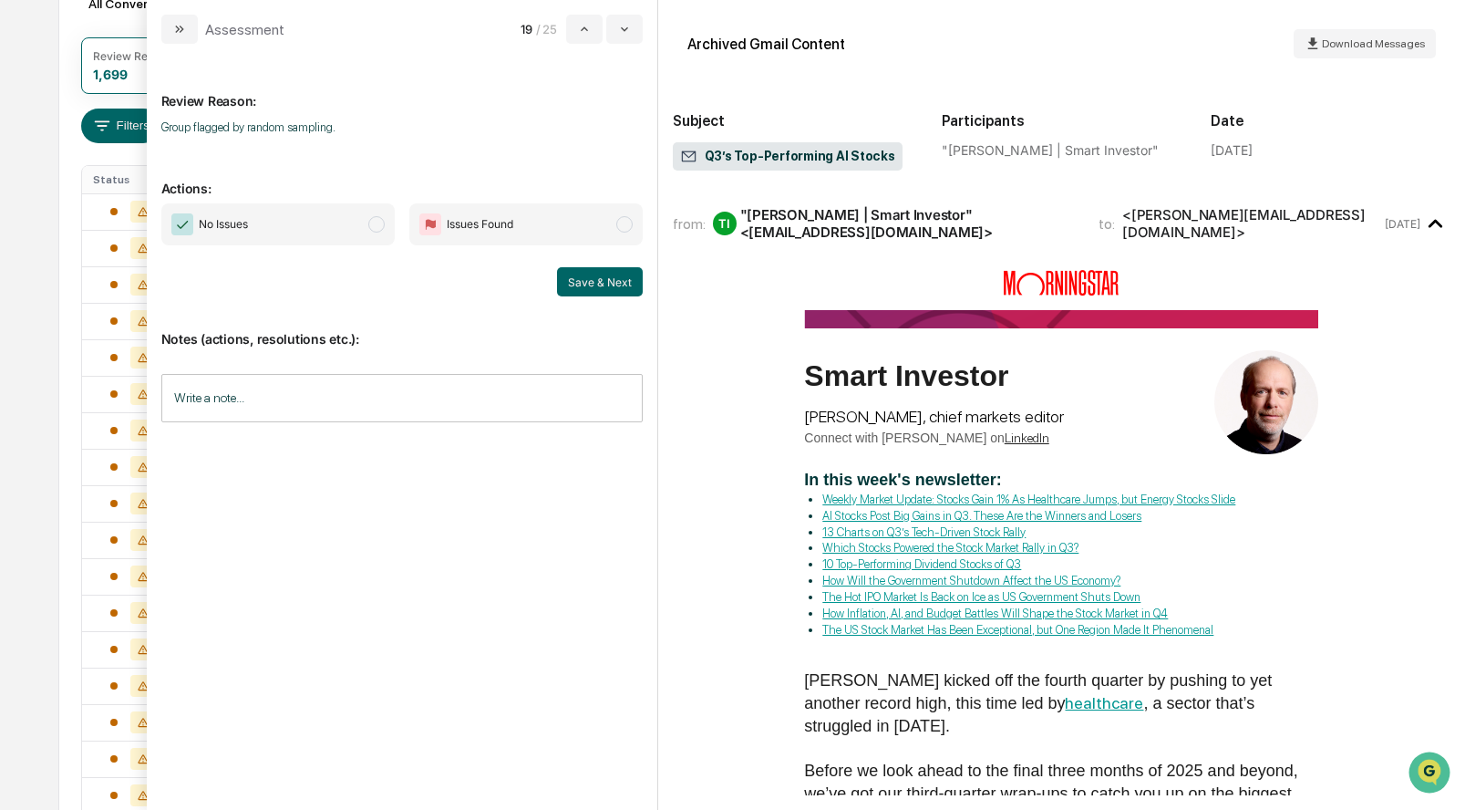
click at [377, 222] on span "modal" at bounding box center [376, 224] width 16 height 16
click at [580, 280] on button "Save & Next" at bounding box center [600, 281] width 86 height 29
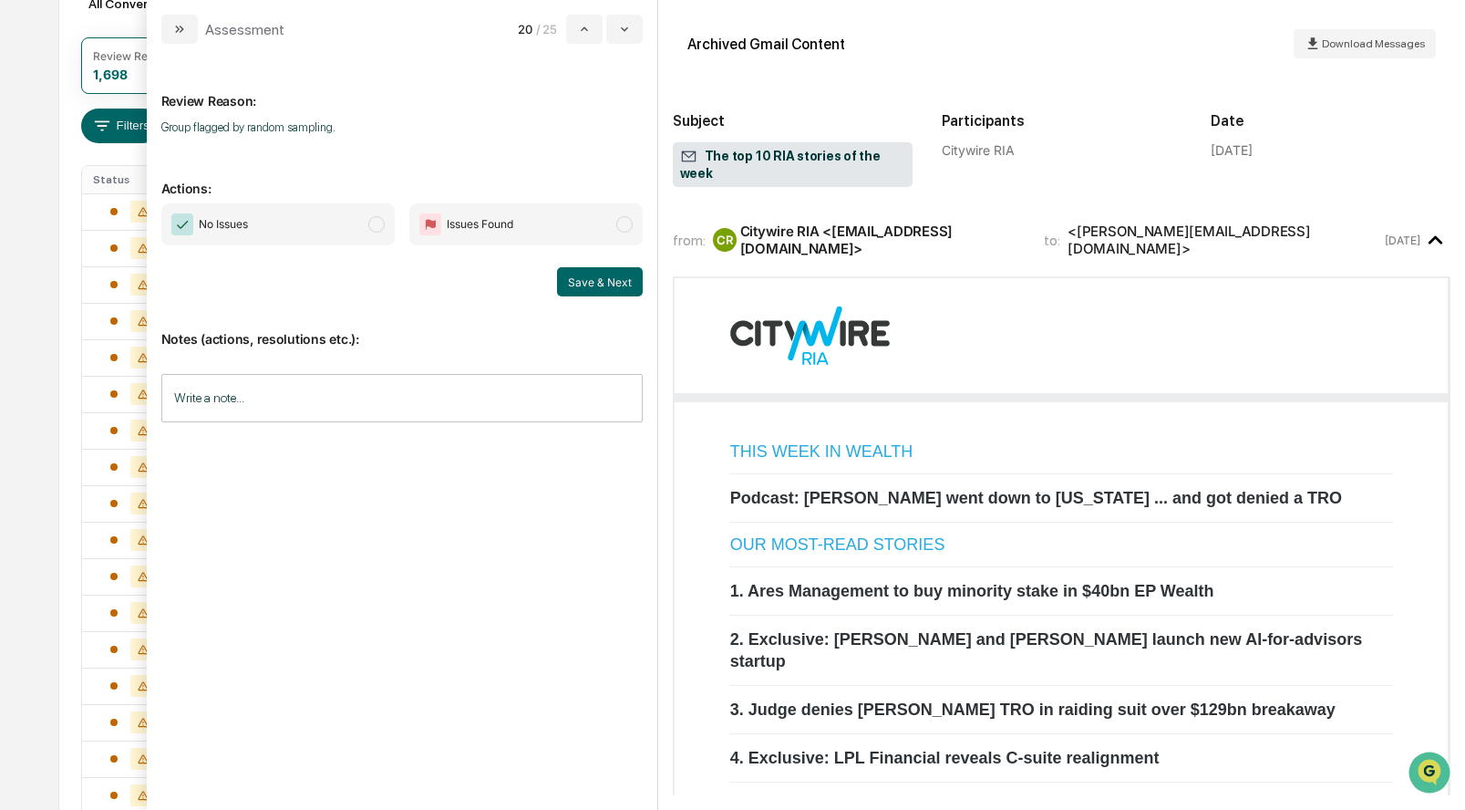
click at [374, 220] on span "modal" at bounding box center [376, 224] width 16 height 16
click at [587, 278] on button "Save & Next" at bounding box center [600, 281] width 86 height 29
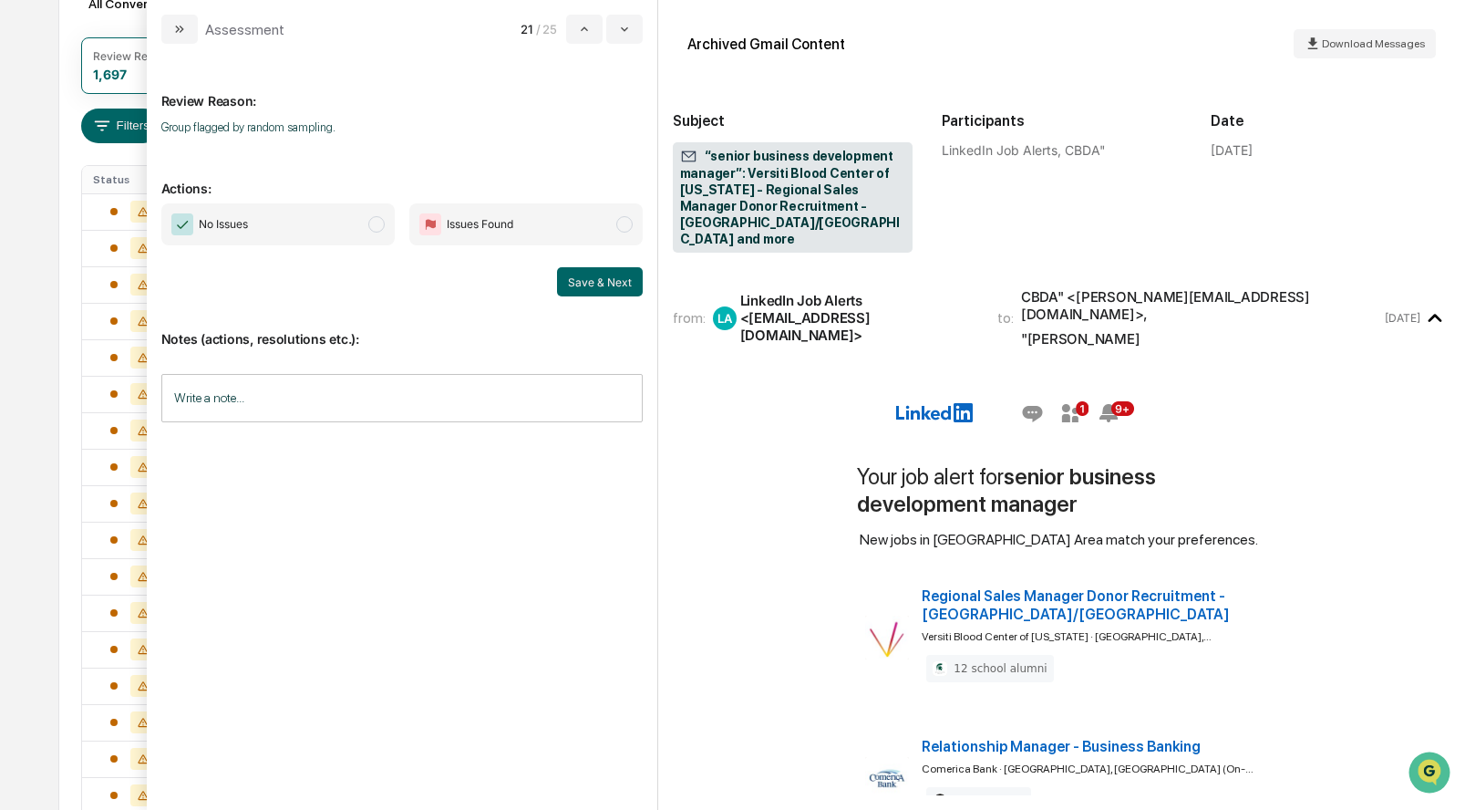
click at [378, 225] on span "modal" at bounding box center [376, 224] width 16 height 16
click at [597, 277] on button "Save & Next" at bounding box center [600, 281] width 86 height 29
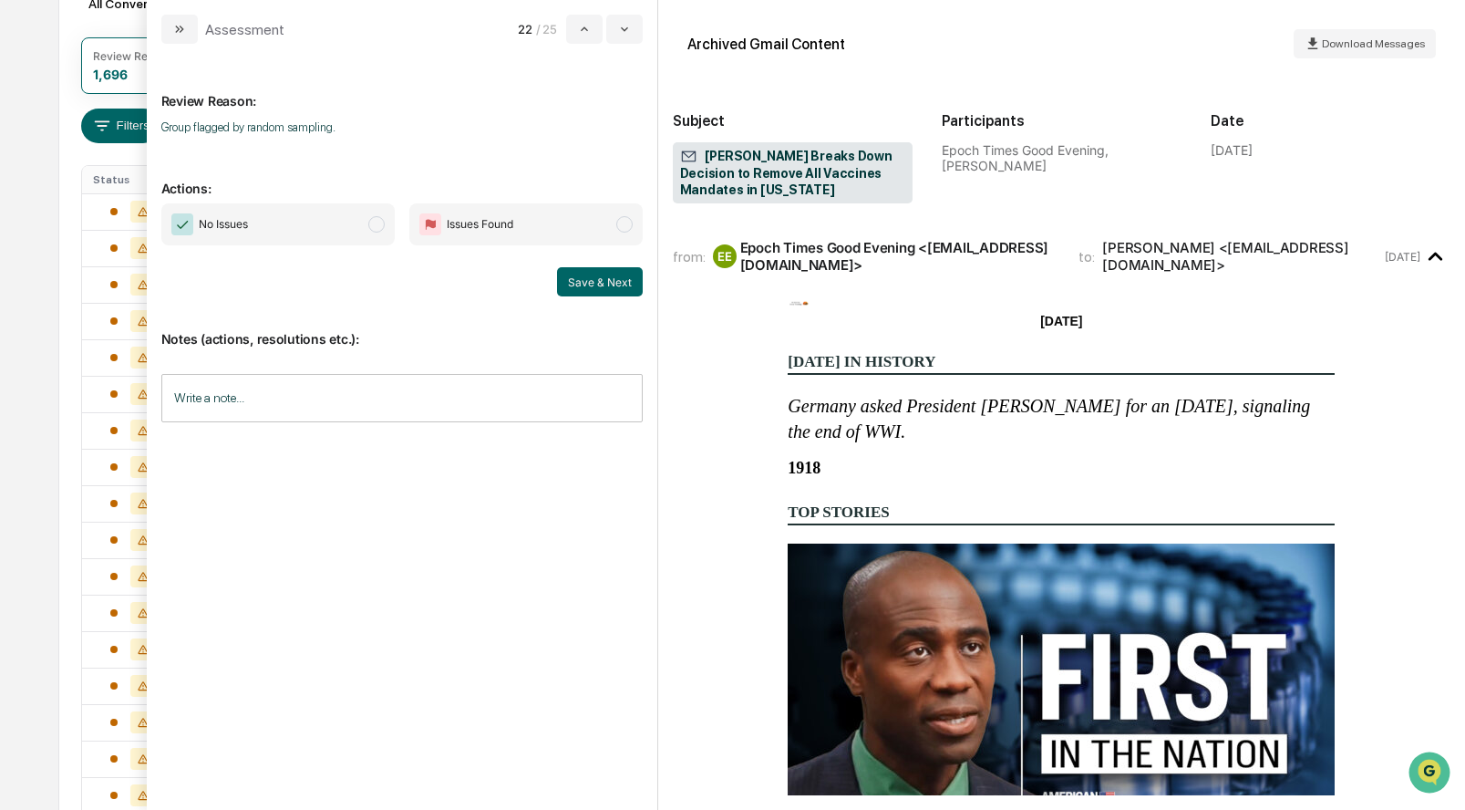
click at [376, 222] on span "modal" at bounding box center [376, 224] width 16 height 16
click at [615, 278] on button "Save & Next" at bounding box center [600, 281] width 86 height 29
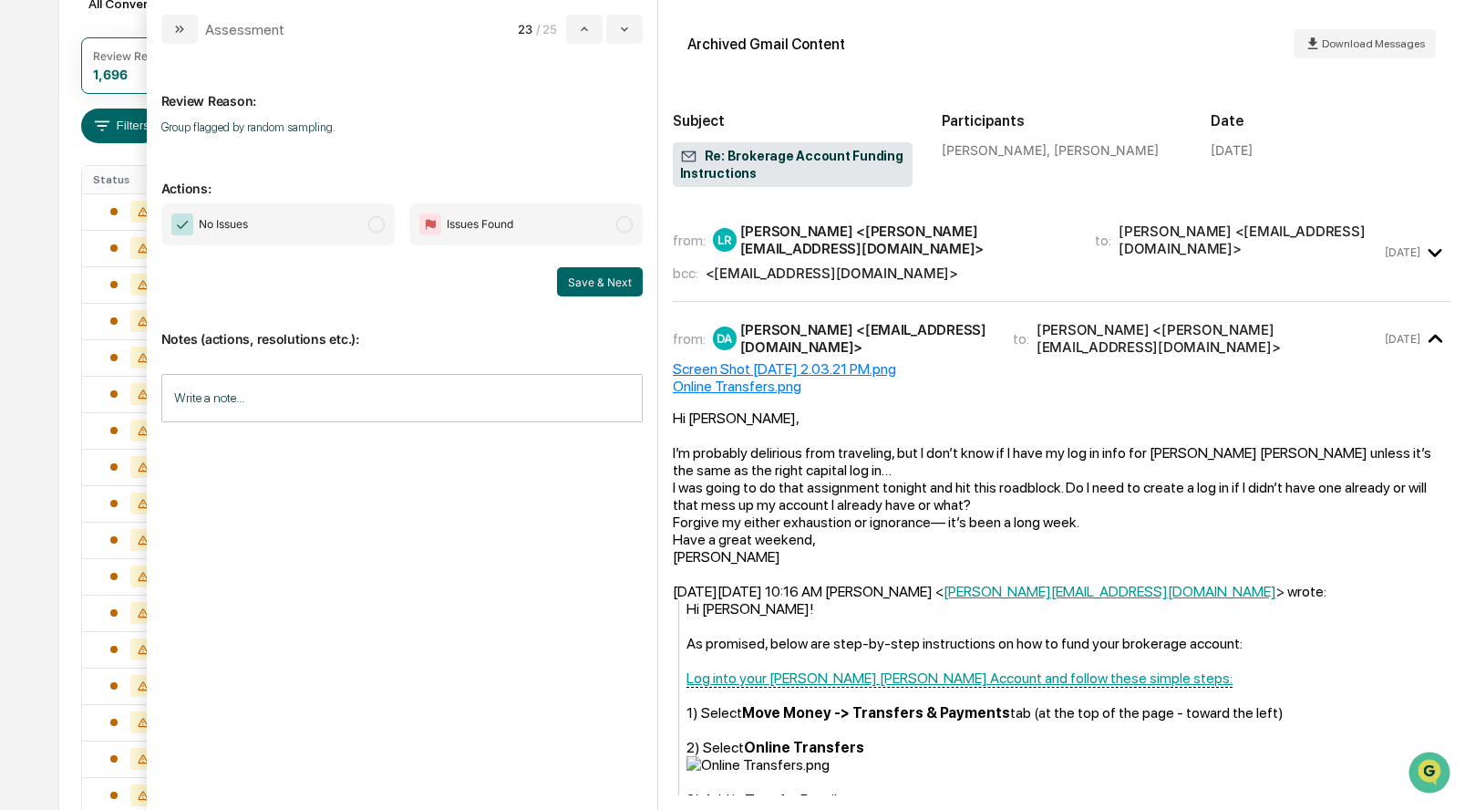
click at [374, 227] on span "modal" at bounding box center [376, 224] width 16 height 16
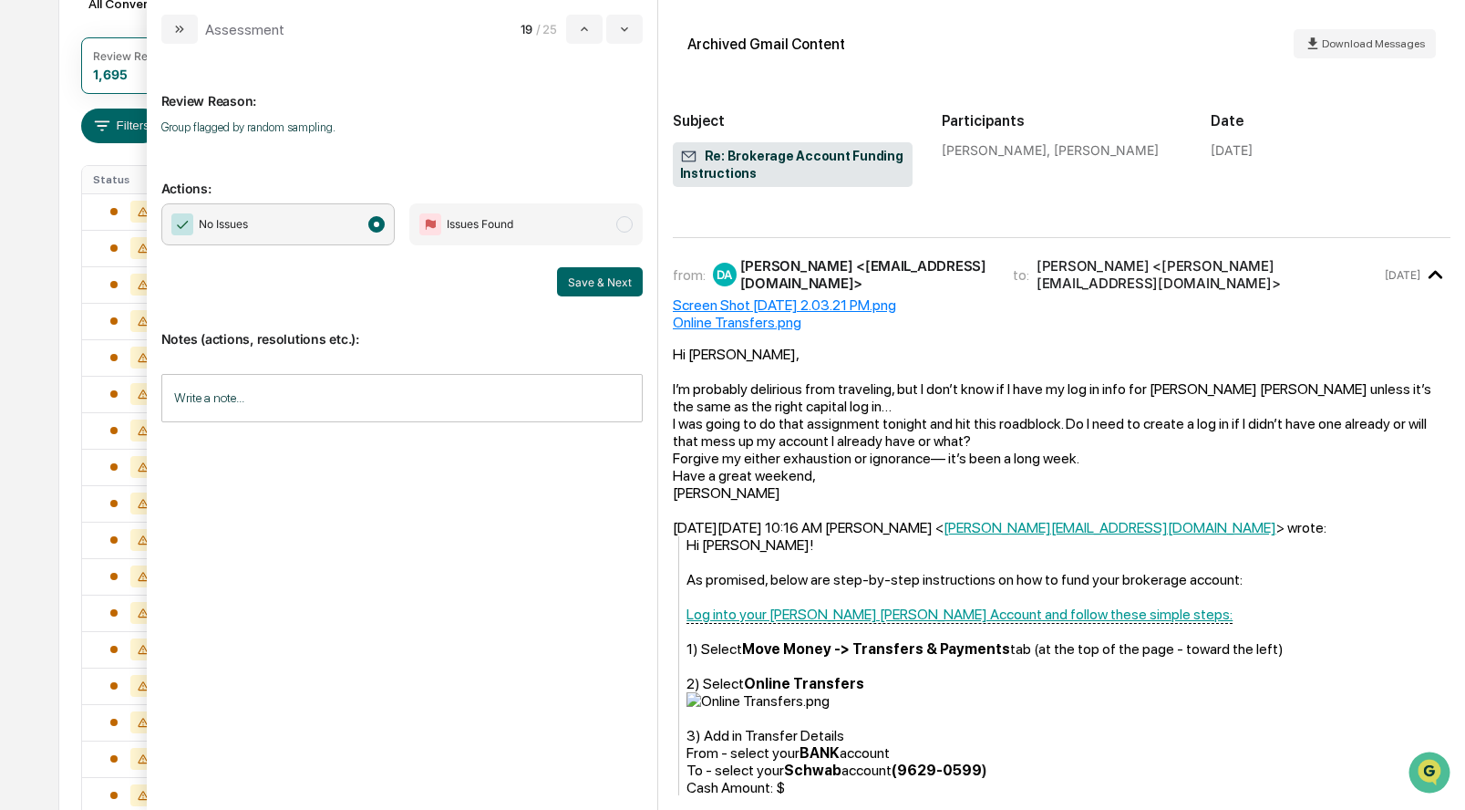
scroll to position [50, 0]
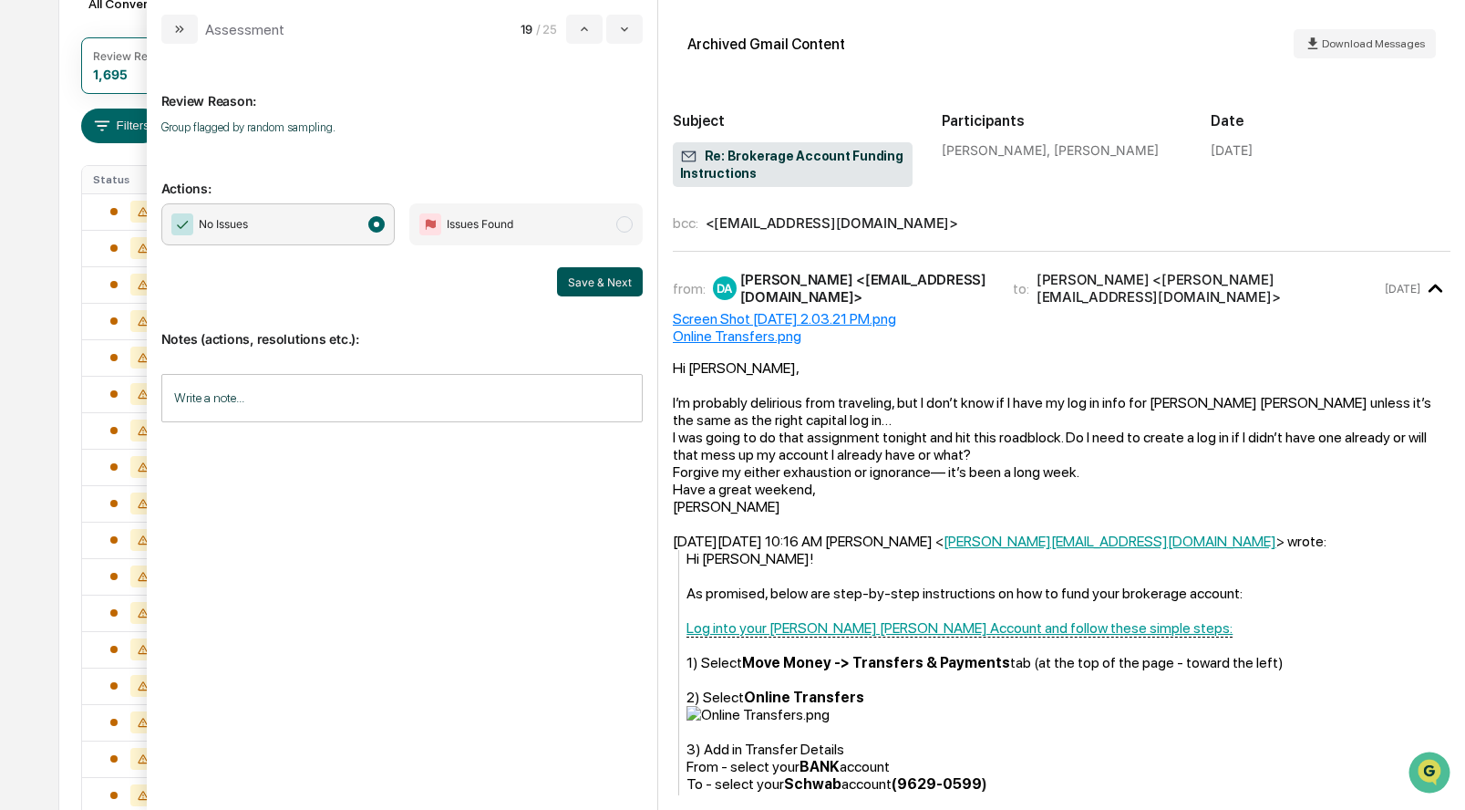
click at [616, 281] on button "Save & Next" at bounding box center [600, 281] width 86 height 29
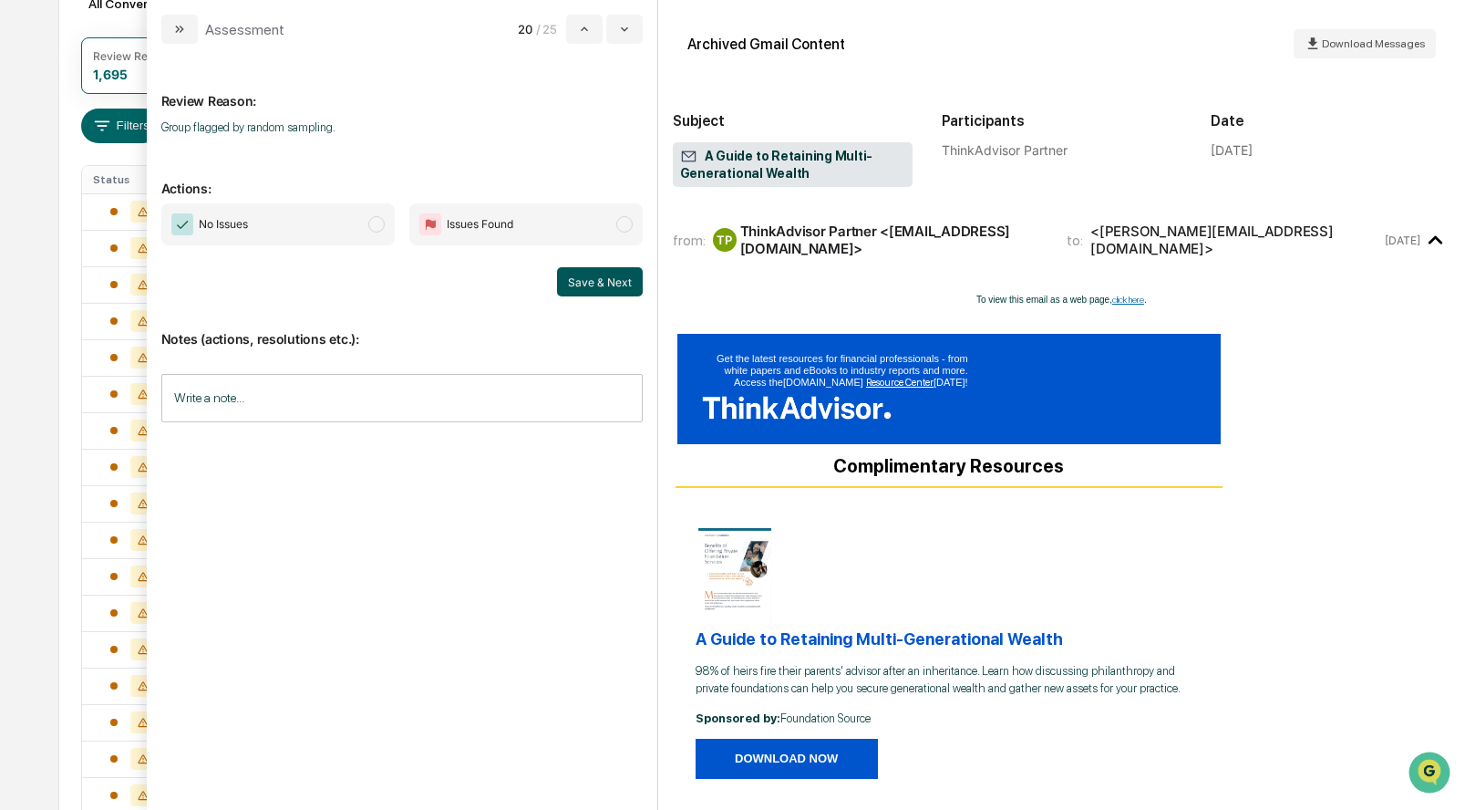
click at [609, 280] on button "Save & Next" at bounding box center [600, 281] width 86 height 29
click at [379, 225] on span "modal" at bounding box center [376, 224] width 16 height 16
click at [603, 277] on button "Save & Next" at bounding box center [600, 281] width 86 height 29
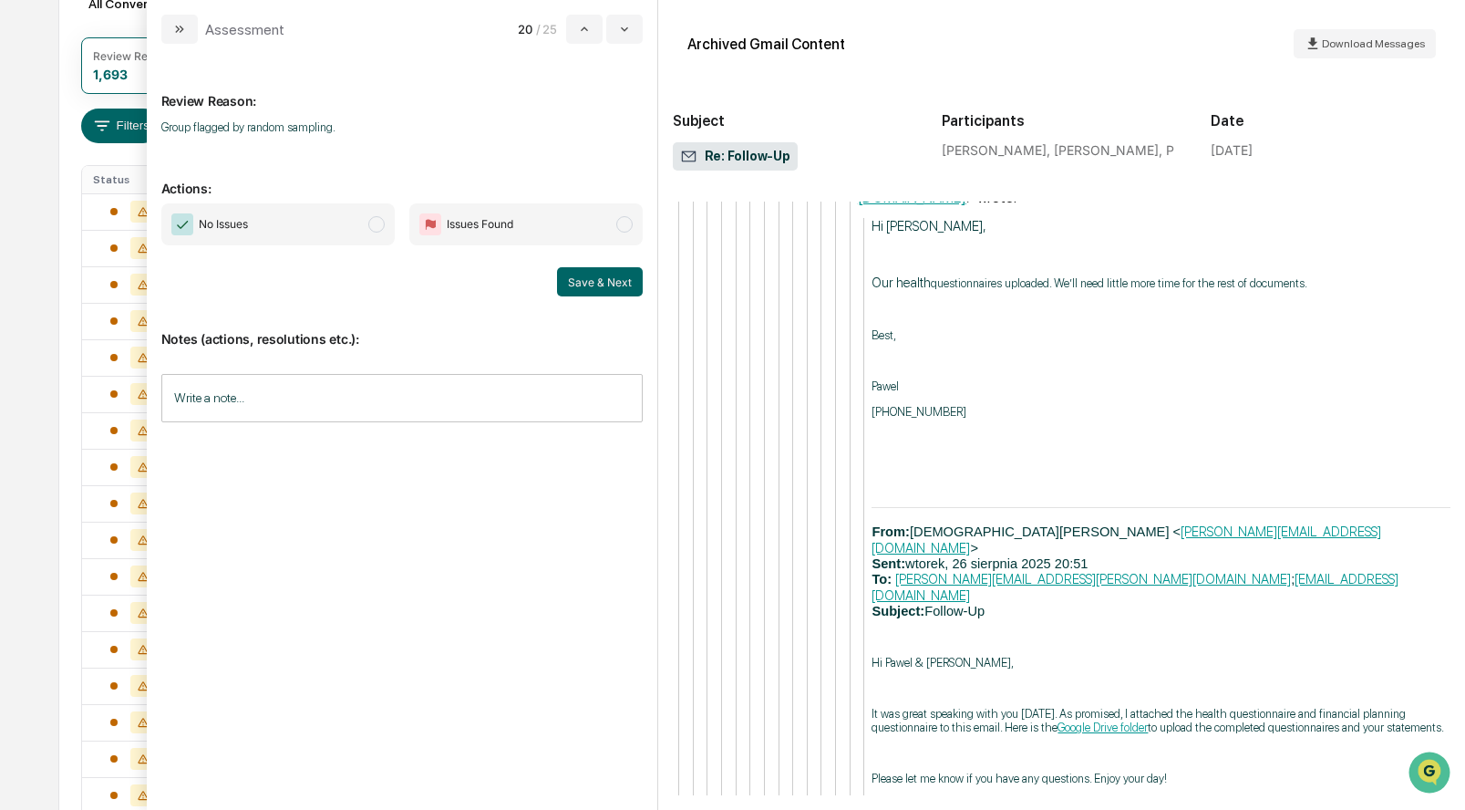
scroll to position [7192, 0]
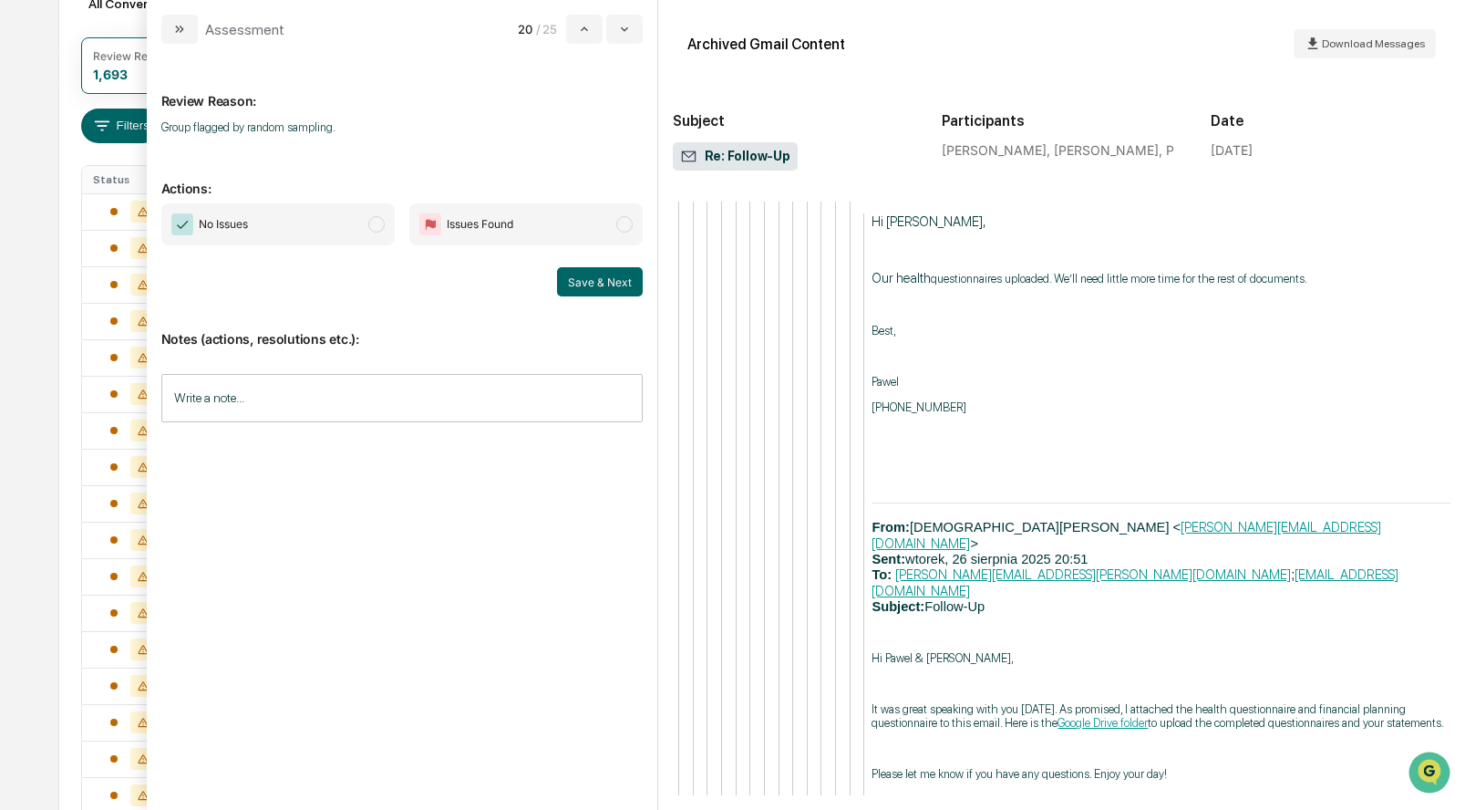
click at [369, 227] on span "modal" at bounding box center [376, 224] width 16 height 16
click at [621, 285] on button "Save & Next" at bounding box center [600, 281] width 86 height 29
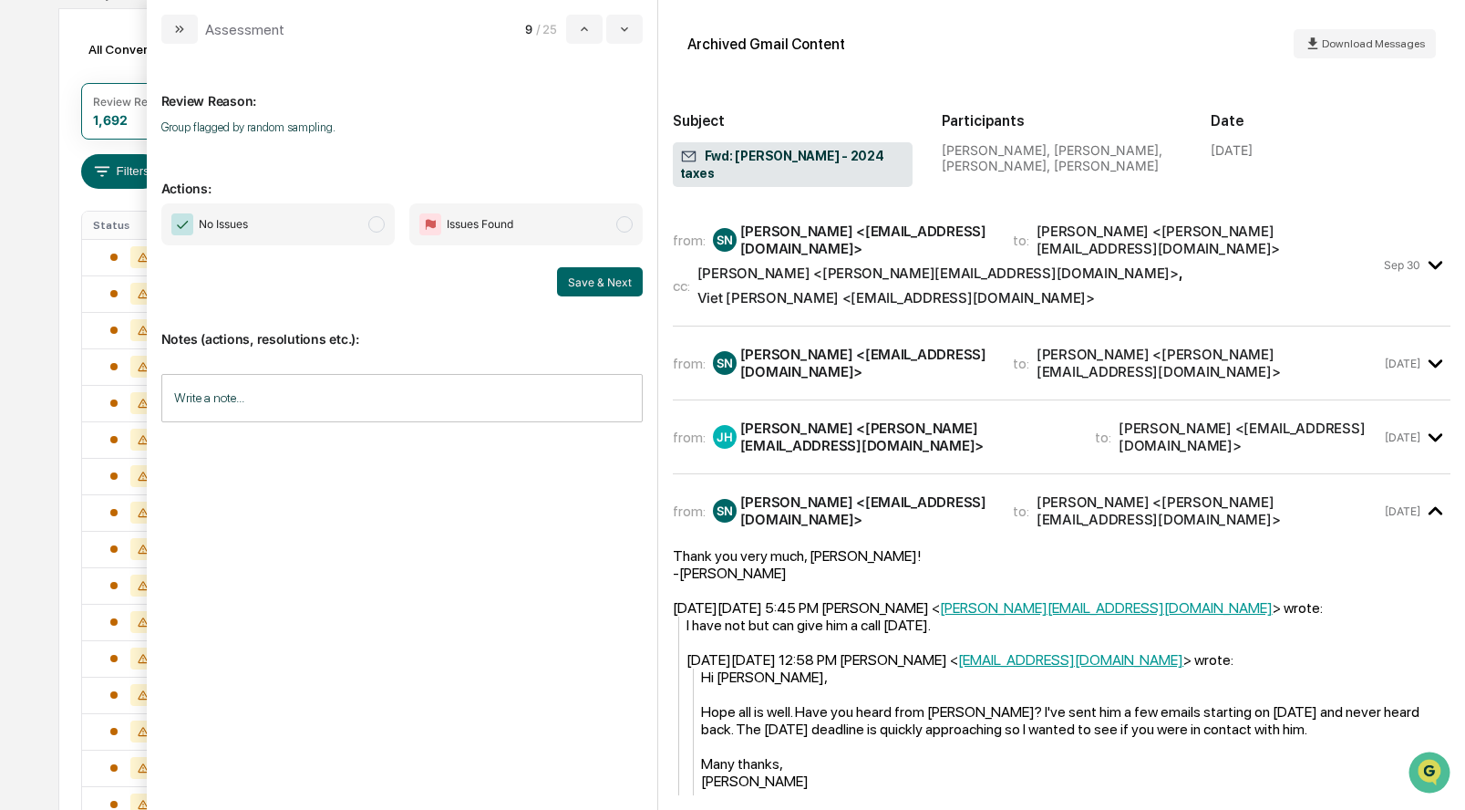
scroll to position [181, 0]
click at [934, 289] on div "Viet Bui <viet@ffadvisor.com>" at bounding box center [896, 297] width 398 height 17
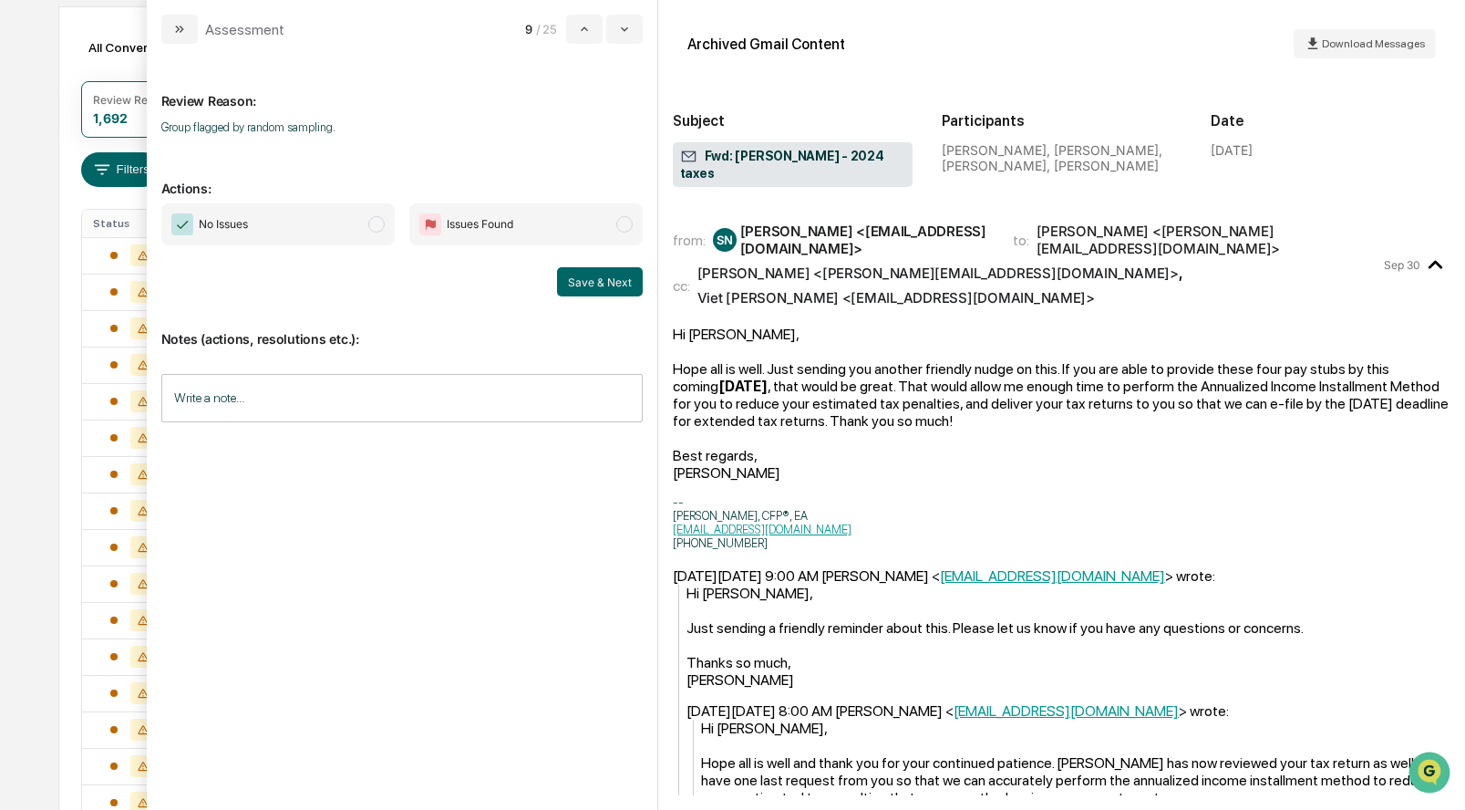
click at [790, 343] on div "modal" at bounding box center [1062, 351] width 778 height 17
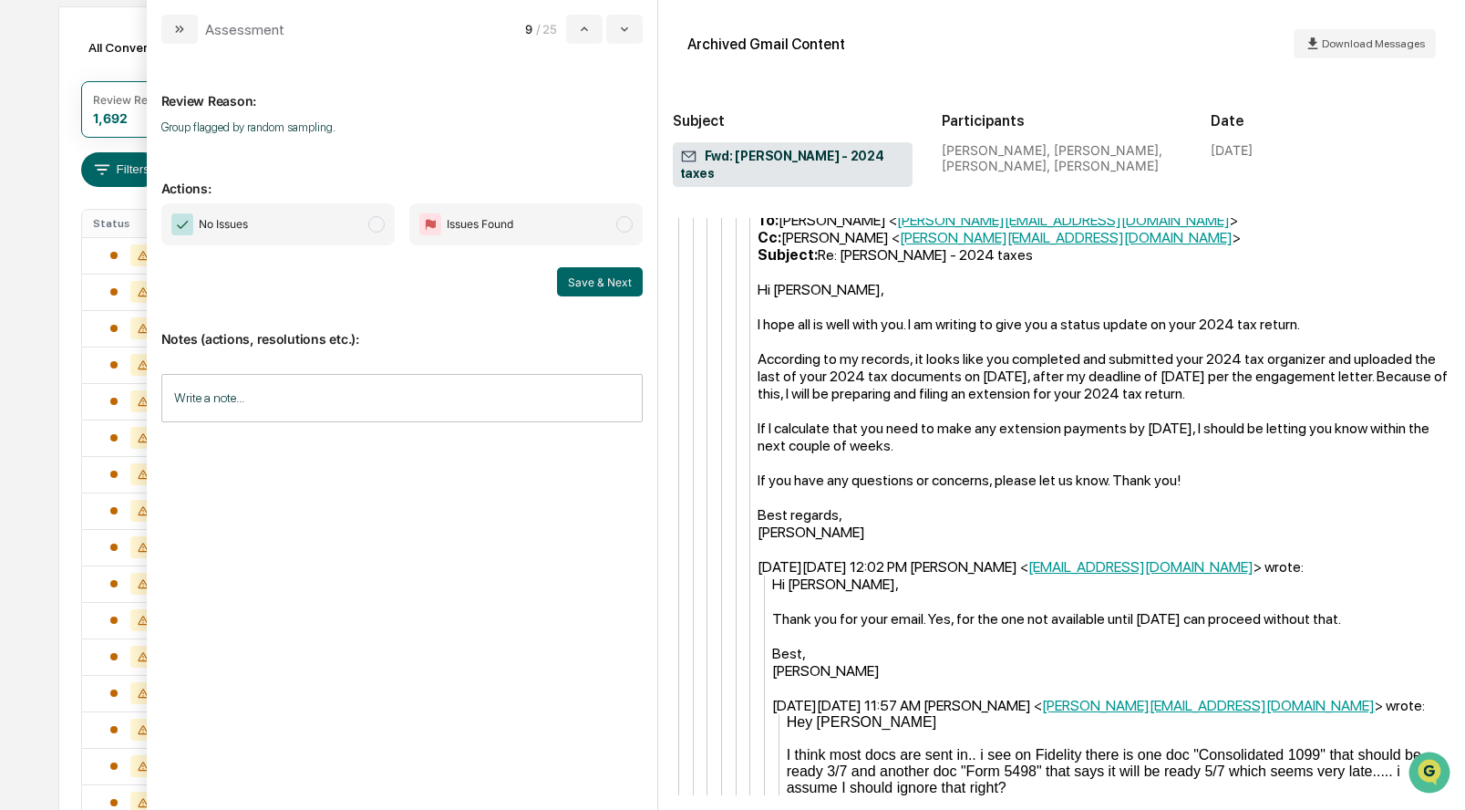
scroll to position [2218, 0]
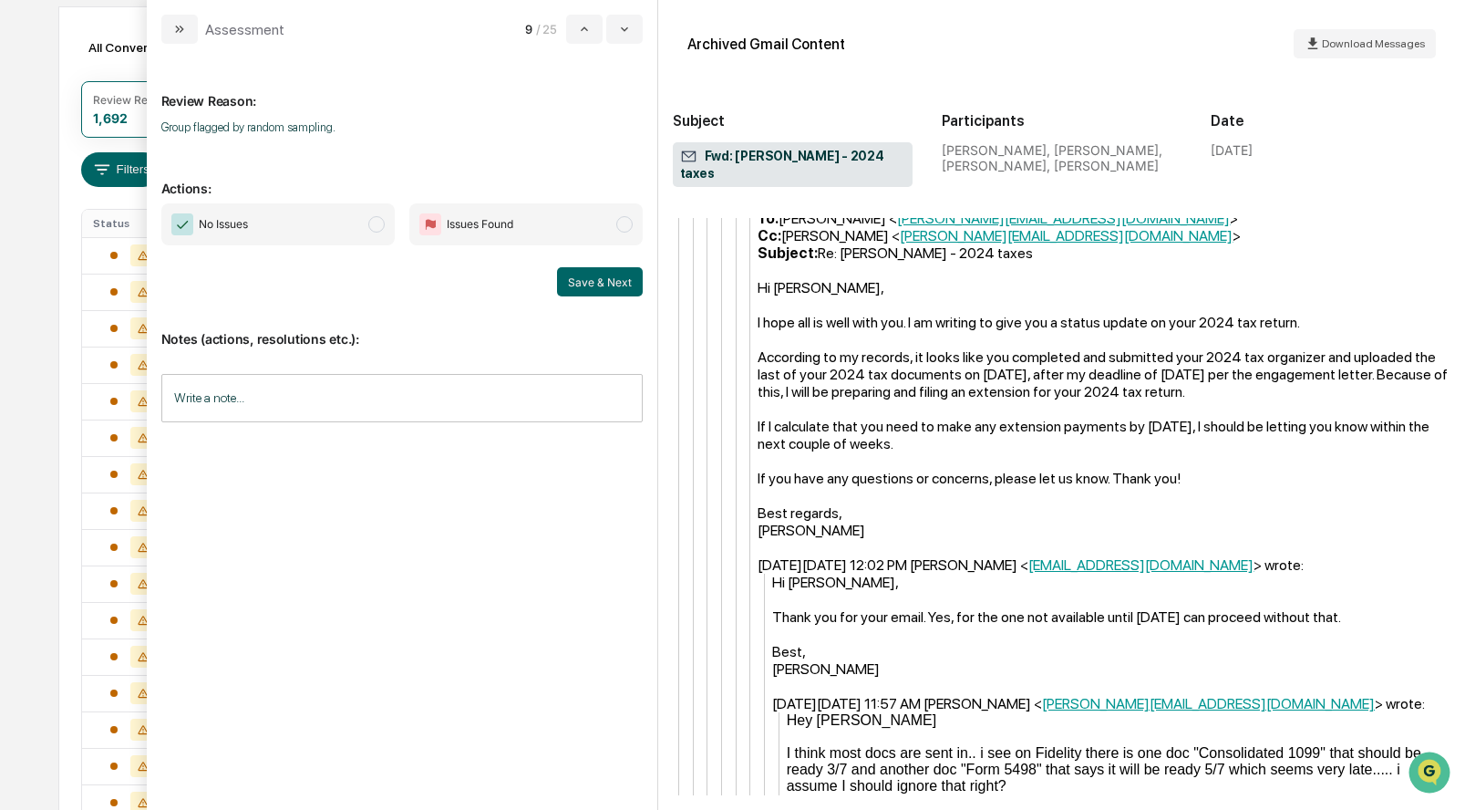
click at [366, 230] on span "No Issues" at bounding box center [277, 224] width 233 height 42
click at [585, 282] on button "Save & Next" at bounding box center [600, 281] width 86 height 29
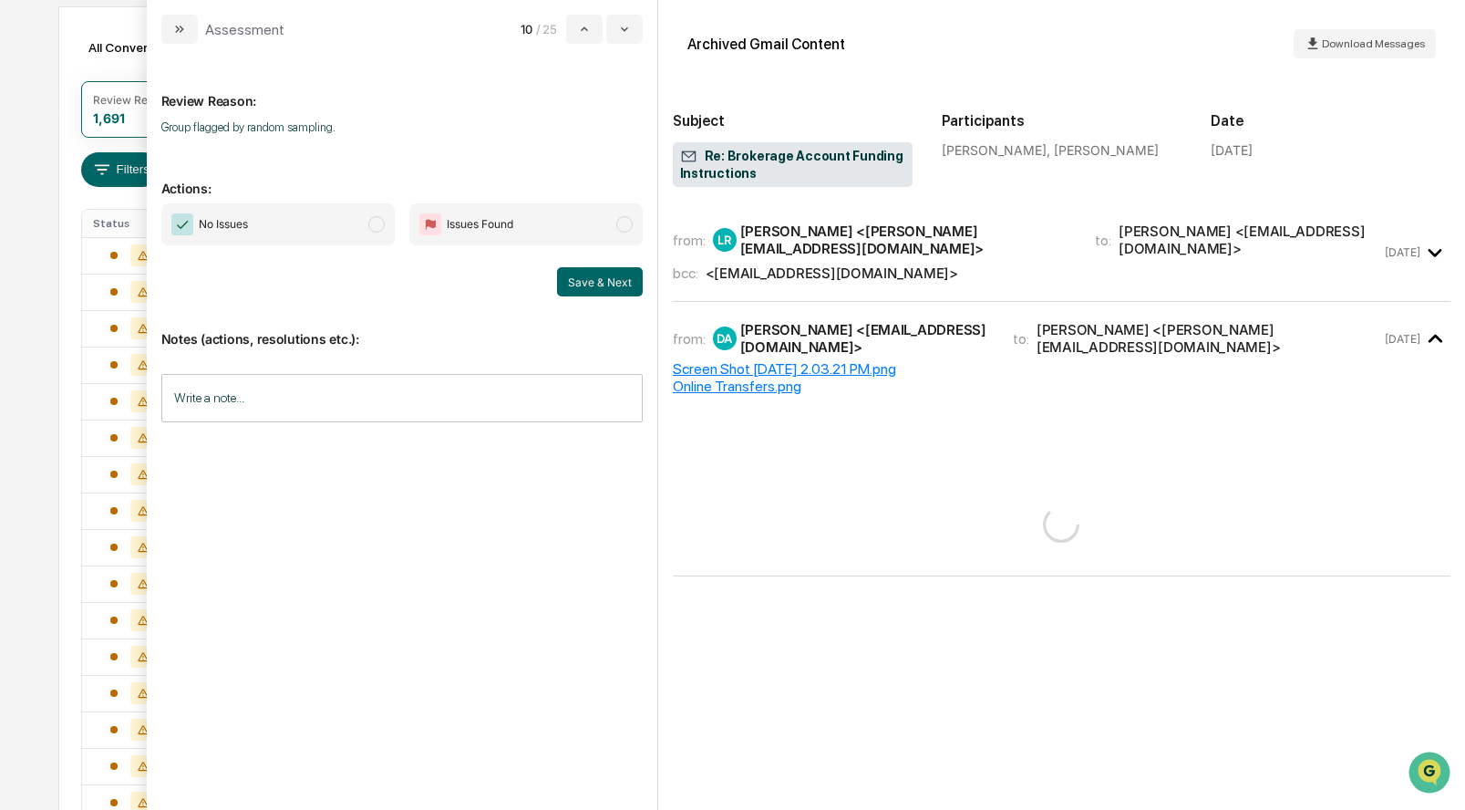
click at [804, 265] on div "<[EMAIL_ADDRESS][DOMAIN_NAME]>" at bounding box center [832, 272] width 253 height 17
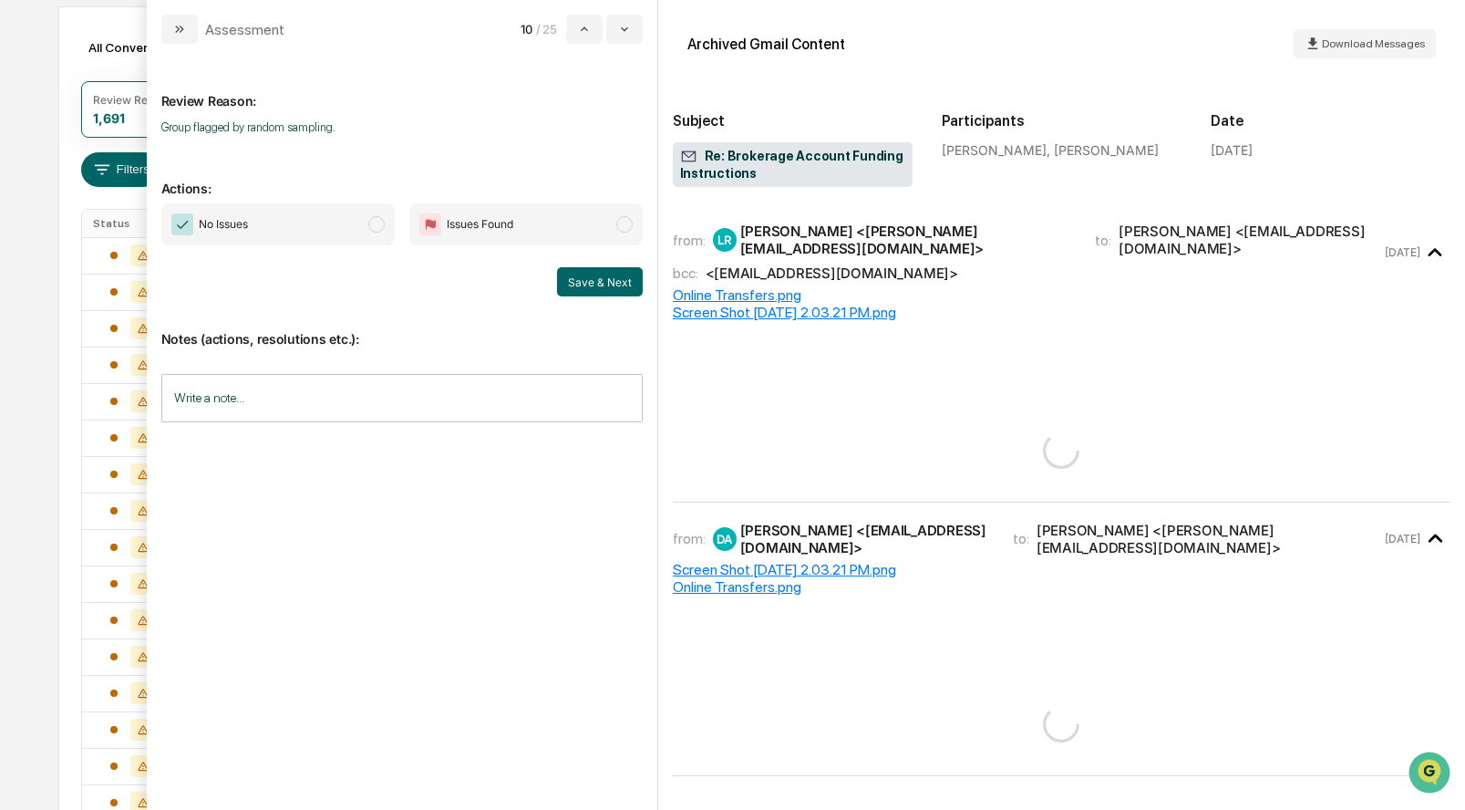
click at [376, 224] on span "modal" at bounding box center [376, 224] width 16 height 16
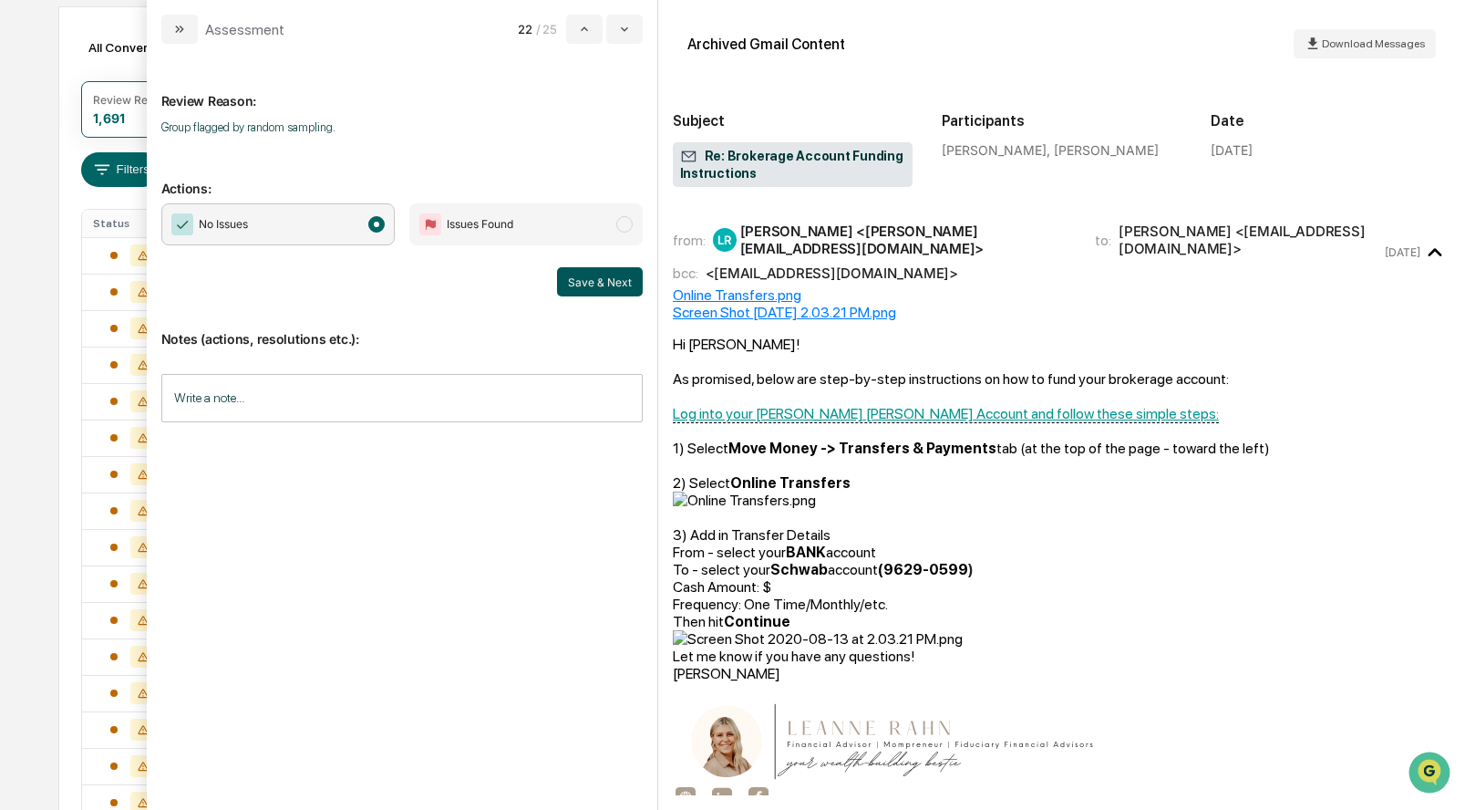
click at [605, 281] on button "Save & Next" at bounding box center [600, 281] width 86 height 29
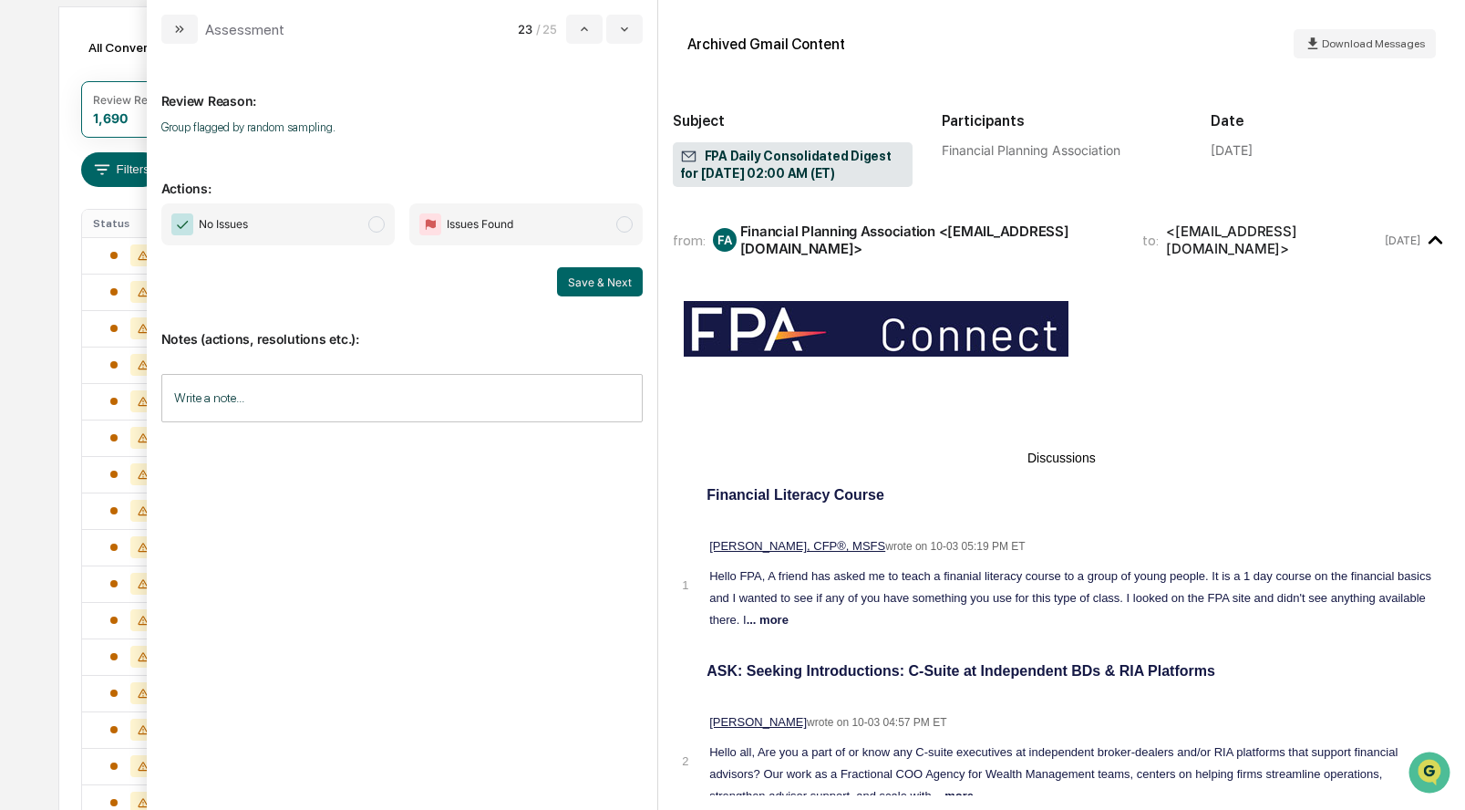
click at [377, 226] on span "modal" at bounding box center [376, 224] width 16 height 16
click at [599, 269] on button "Save & Next" at bounding box center [600, 281] width 86 height 29
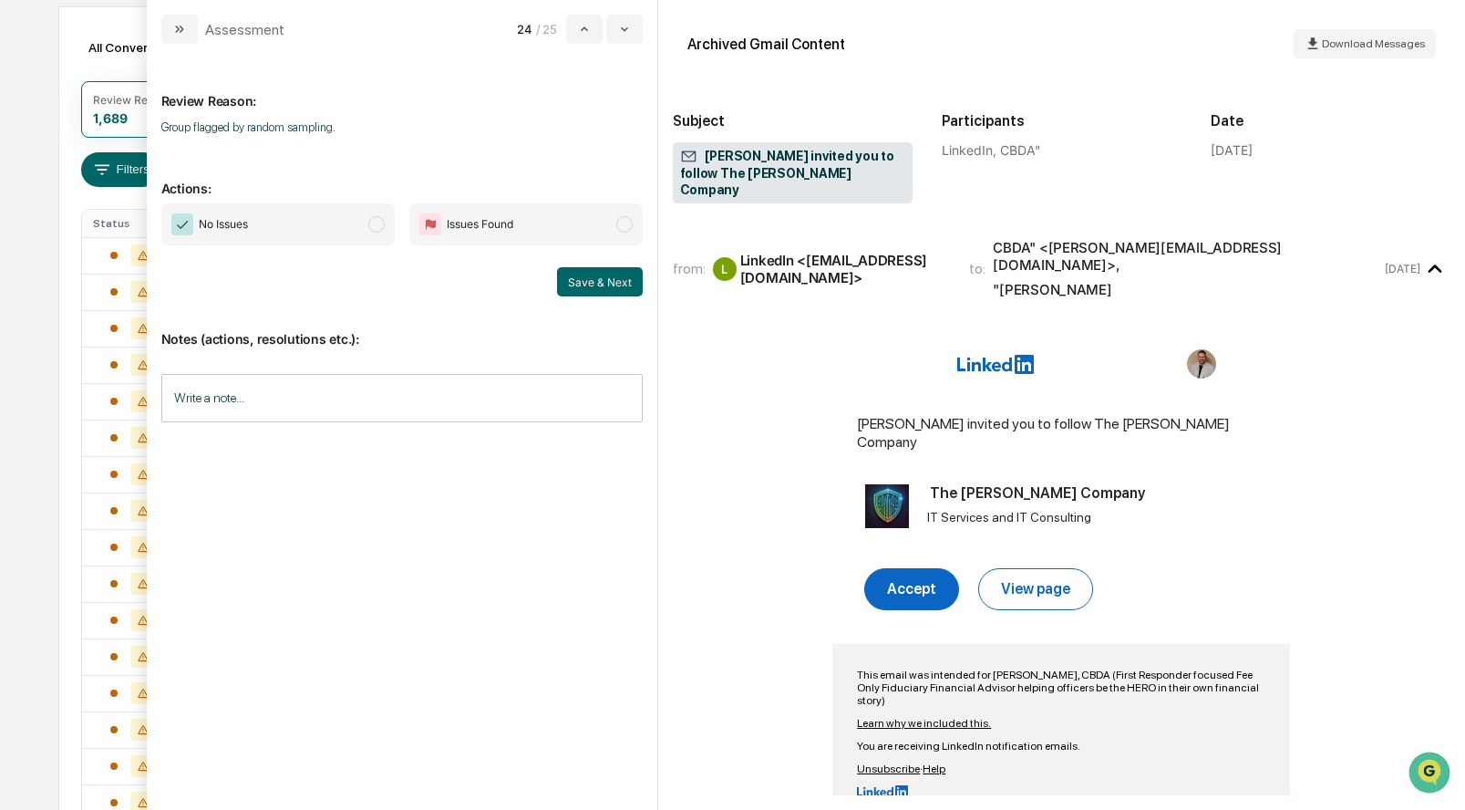
click at [366, 215] on span "No Issues" at bounding box center [277, 224] width 233 height 42
click at [606, 283] on button "Save & Next" at bounding box center [600, 281] width 86 height 29
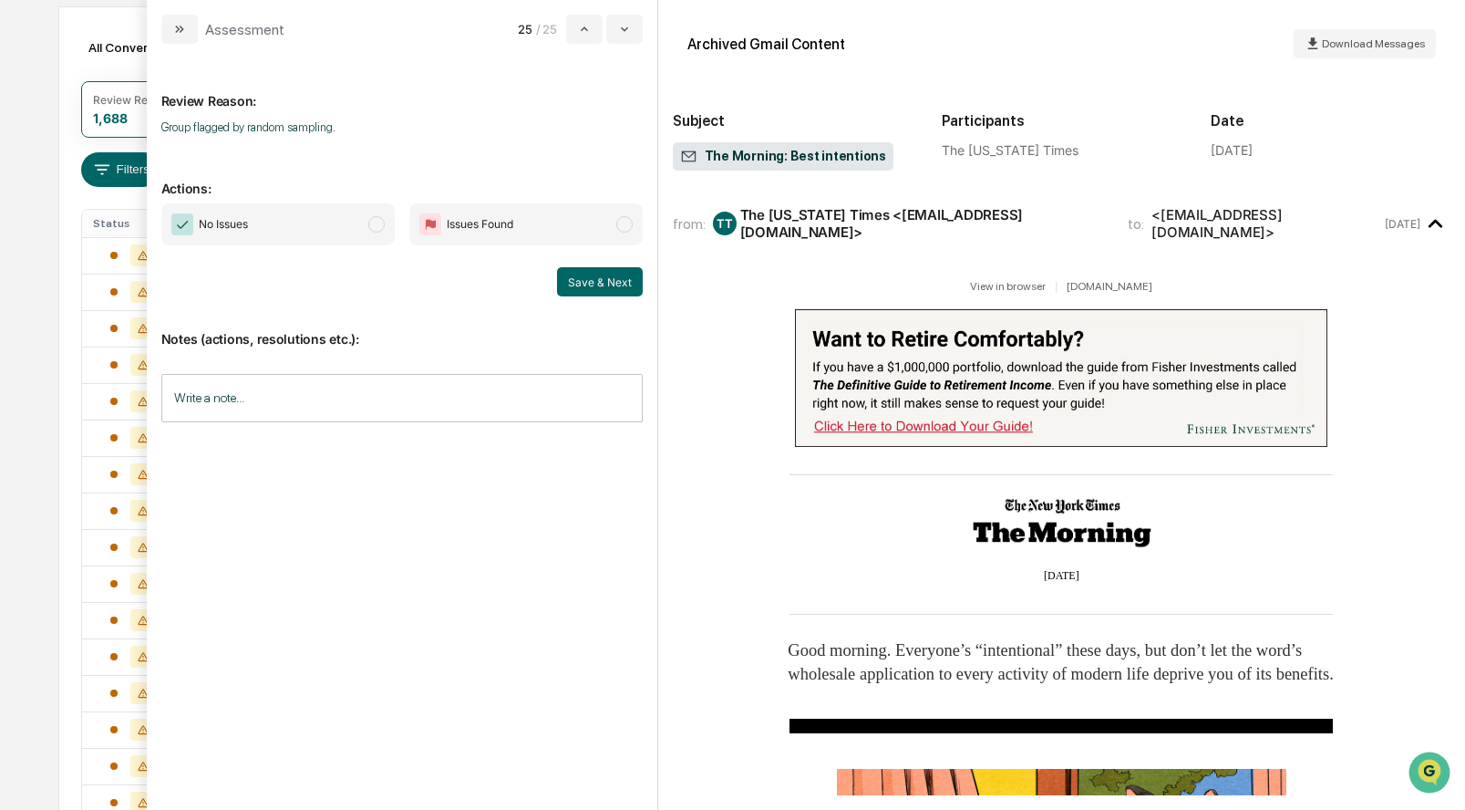
click at [373, 226] on span "modal" at bounding box center [376, 224] width 16 height 16
click at [580, 285] on button "Save & Next" at bounding box center [600, 281] width 86 height 29
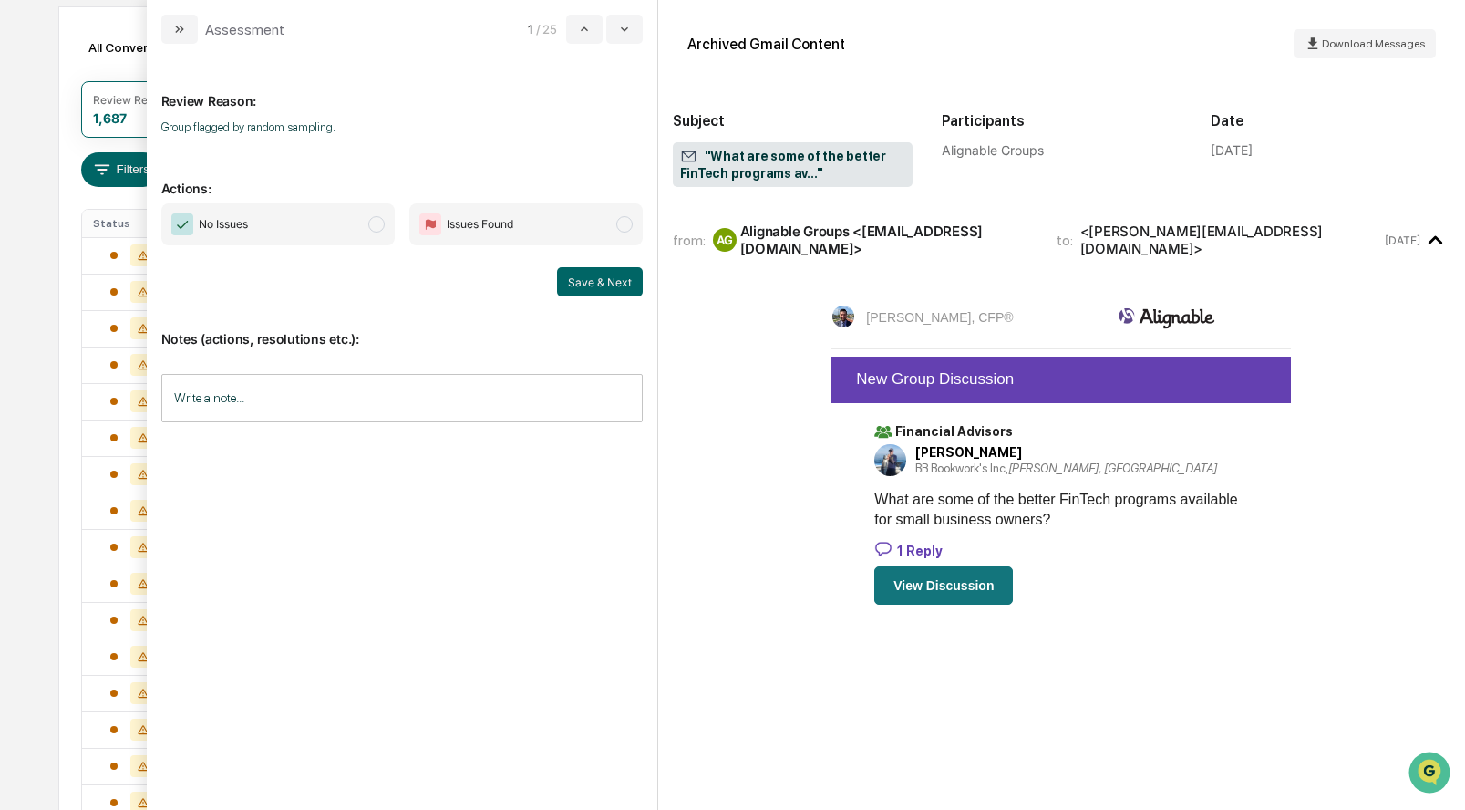
click at [377, 222] on span "modal" at bounding box center [376, 224] width 16 height 16
click at [563, 282] on button "Save & Next" at bounding box center [600, 281] width 86 height 29
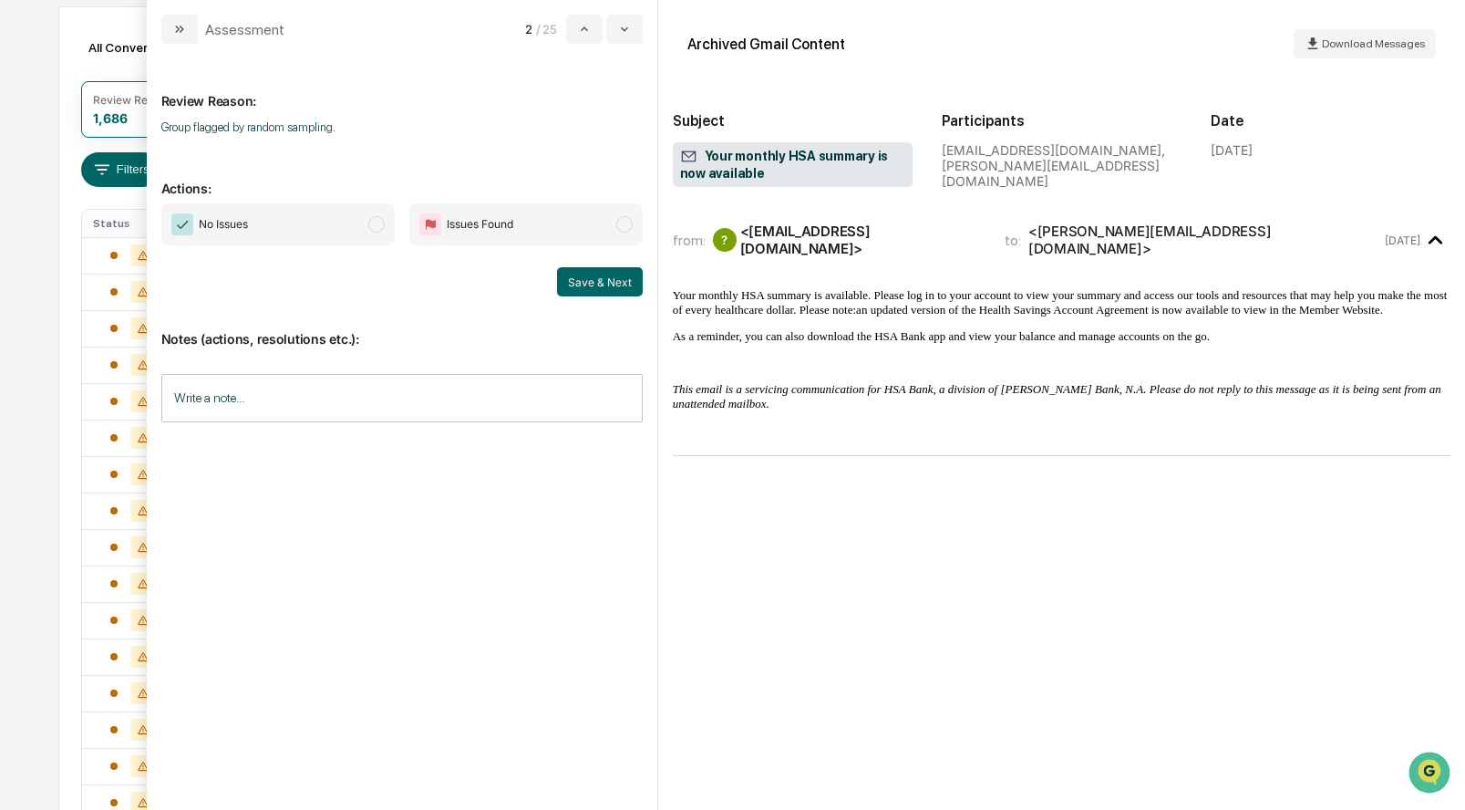
click at [370, 224] on span "modal" at bounding box center [376, 224] width 16 height 16
click at [615, 290] on button "Save & Next" at bounding box center [600, 281] width 86 height 29
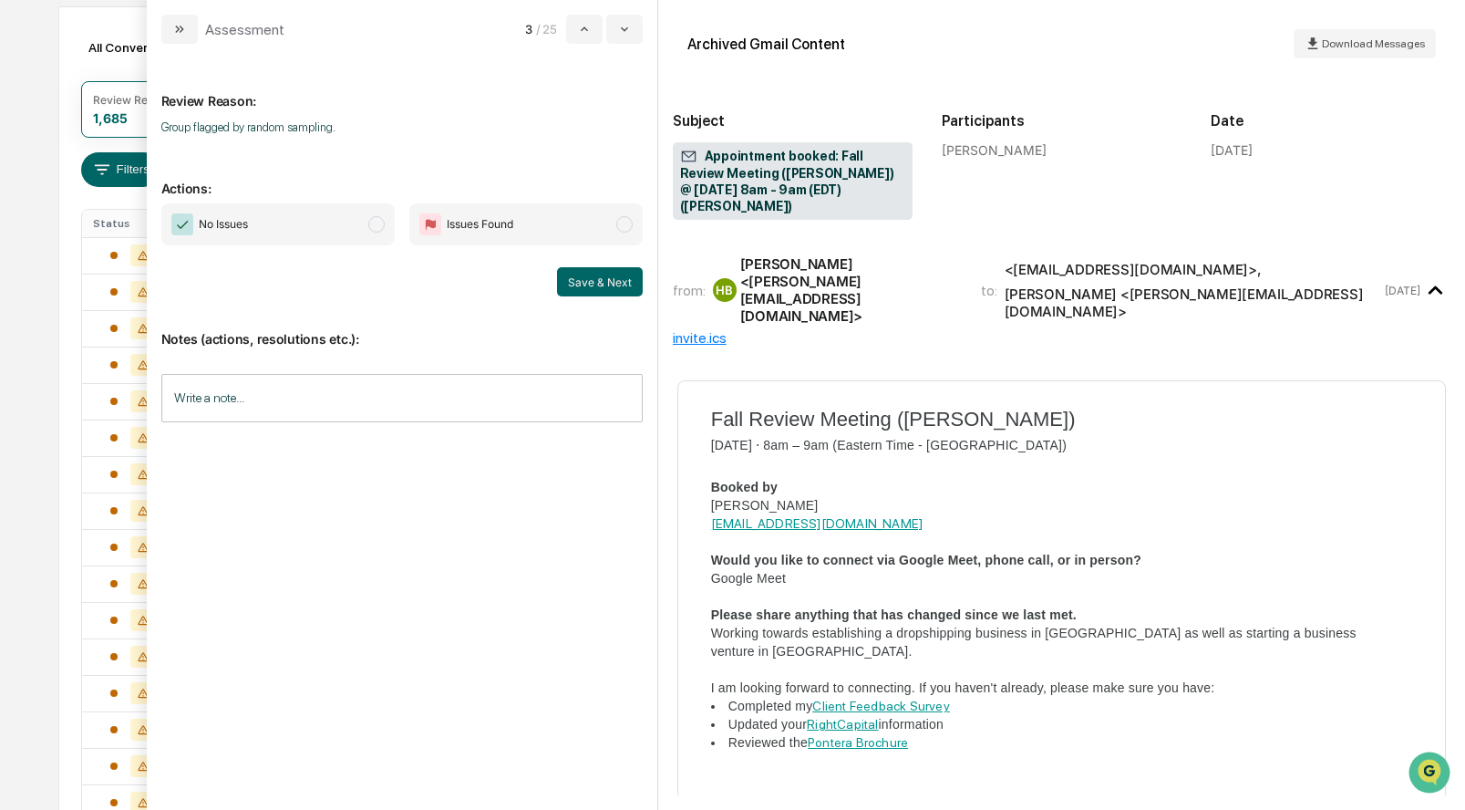
click at [376, 223] on span "modal" at bounding box center [376, 224] width 16 height 16
click at [594, 276] on button "Save & Next" at bounding box center [600, 281] width 86 height 29
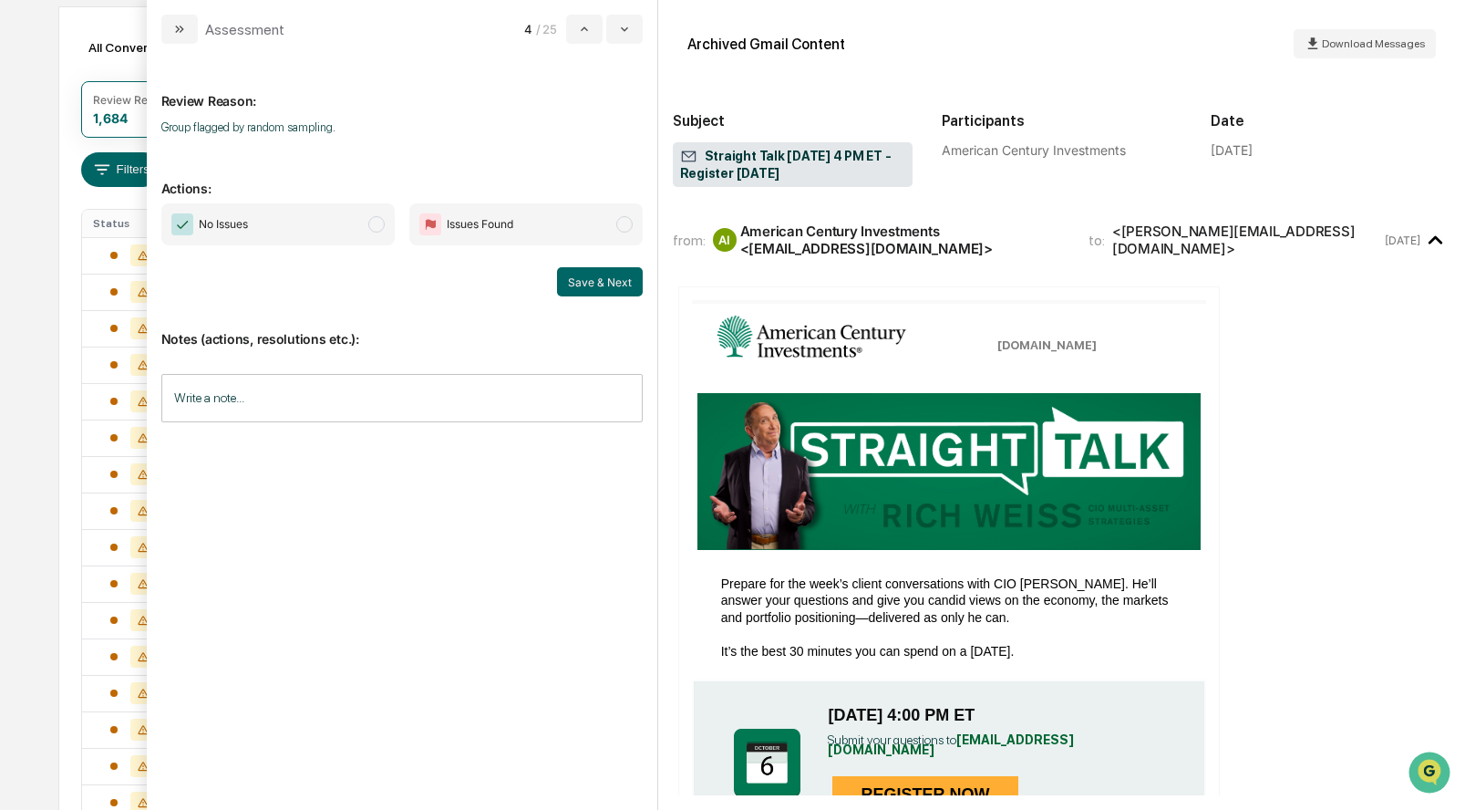
click at [375, 223] on span "modal" at bounding box center [376, 224] width 16 height 16
click at [593, 277] on button "Save & Next" at bounding box center [600, 281] width 86 height 29
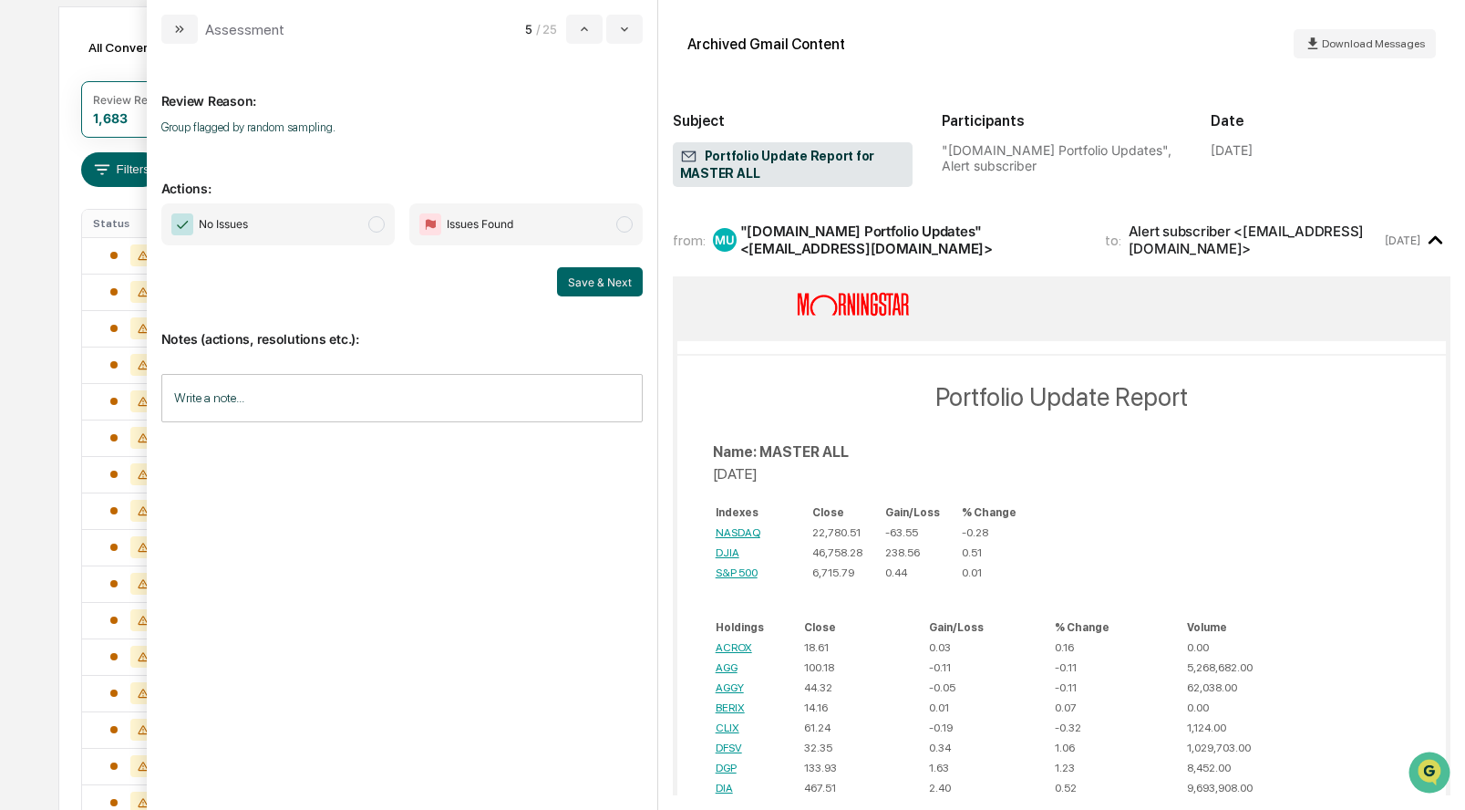
click at [377, 227] on span "modal" at bounding box center [376, 224] width 16 height 16
click at [583, 277] on button "Save & Next" at bounding box center [600, 281] width 86 height 29
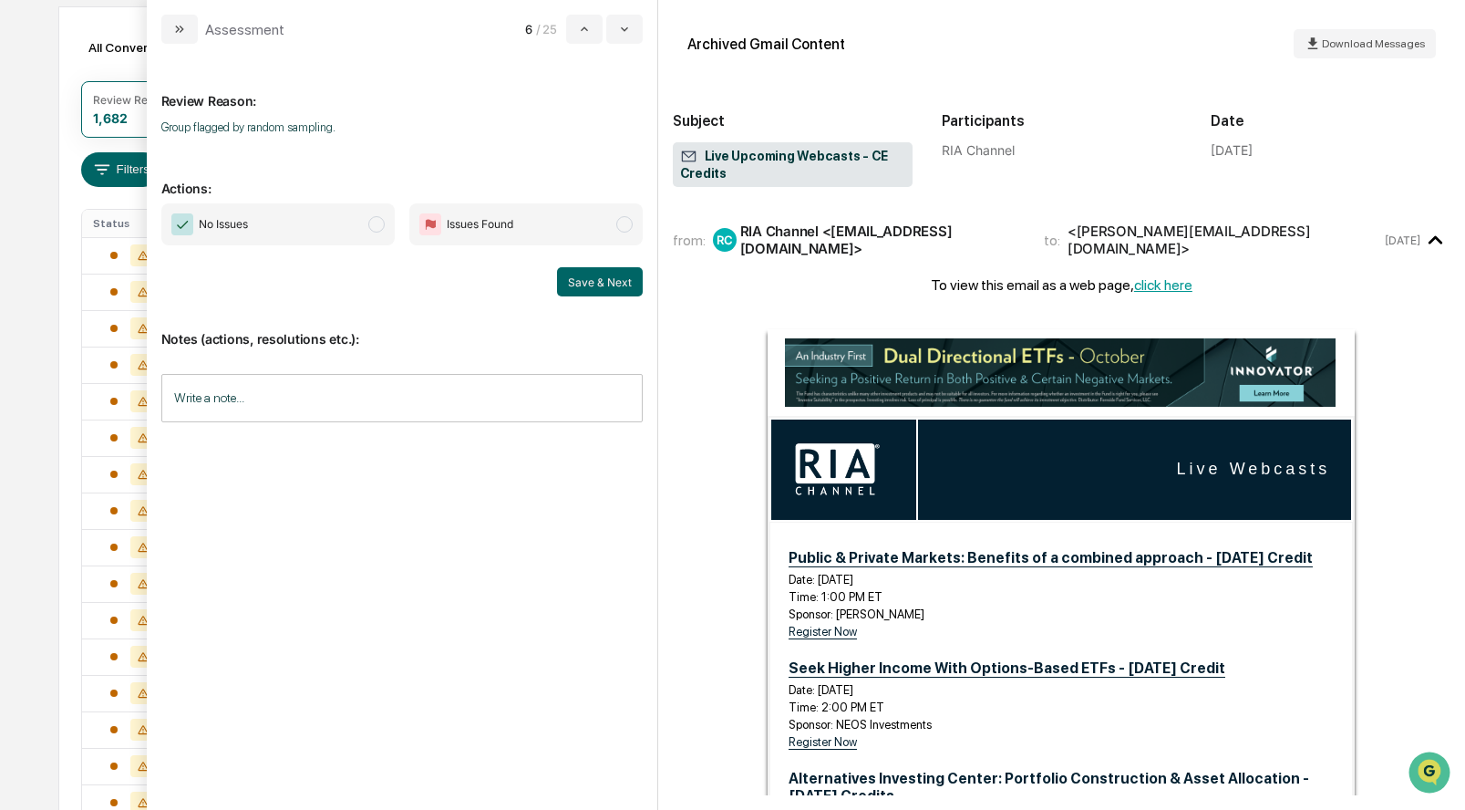
click at [377, 220] on span "modal" at bounding box center [376, 224] width 16 height 16
click at [591, 277] on button "Save & Next" at bounding box center [600, 281] width 86 height 29
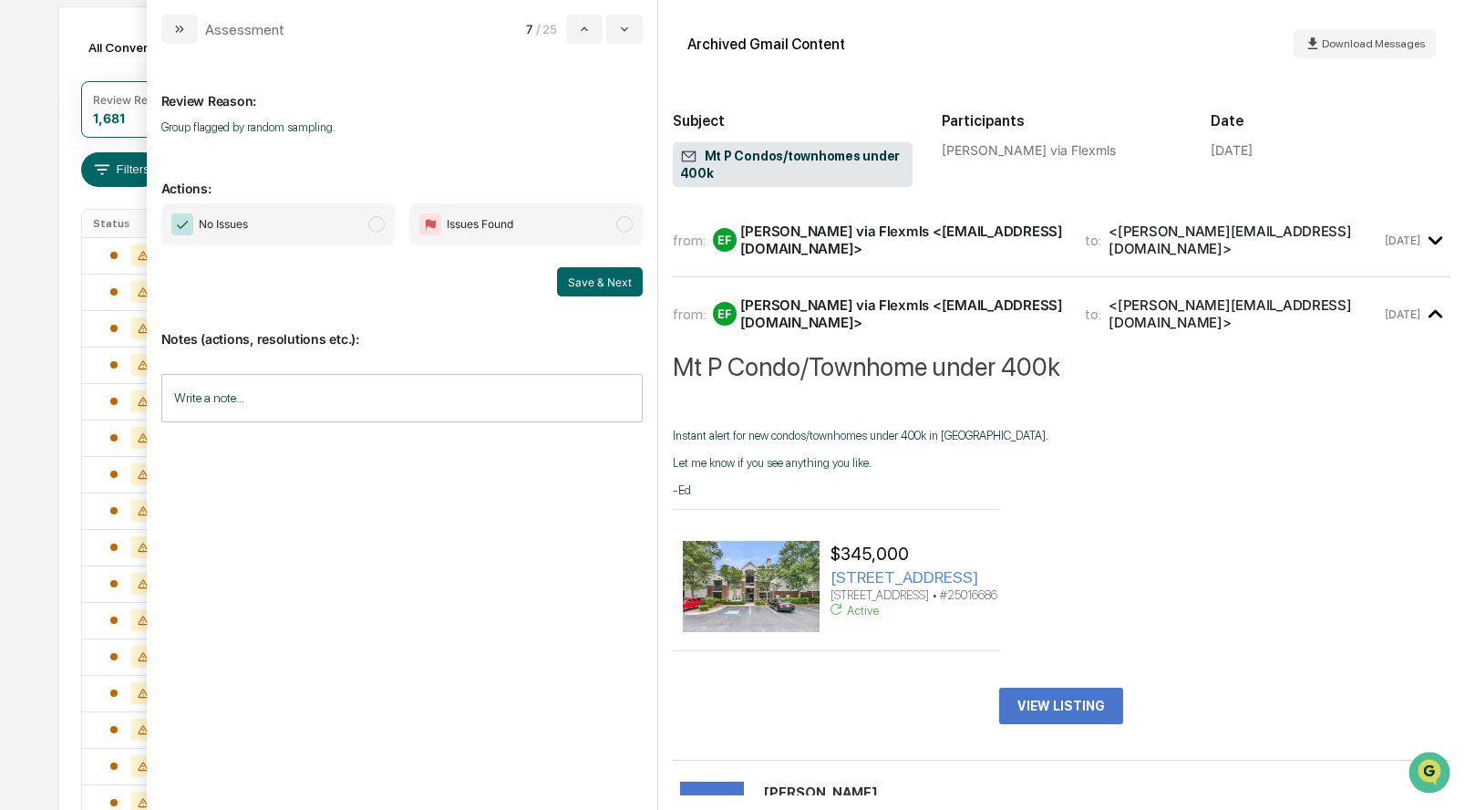
click at [369, 222] on span "modal" at bounding box center [376, 224] width 16 height 16
click at [592, 282] on button "Save & Next" at bounding box center [600, 281] width 86 height 29
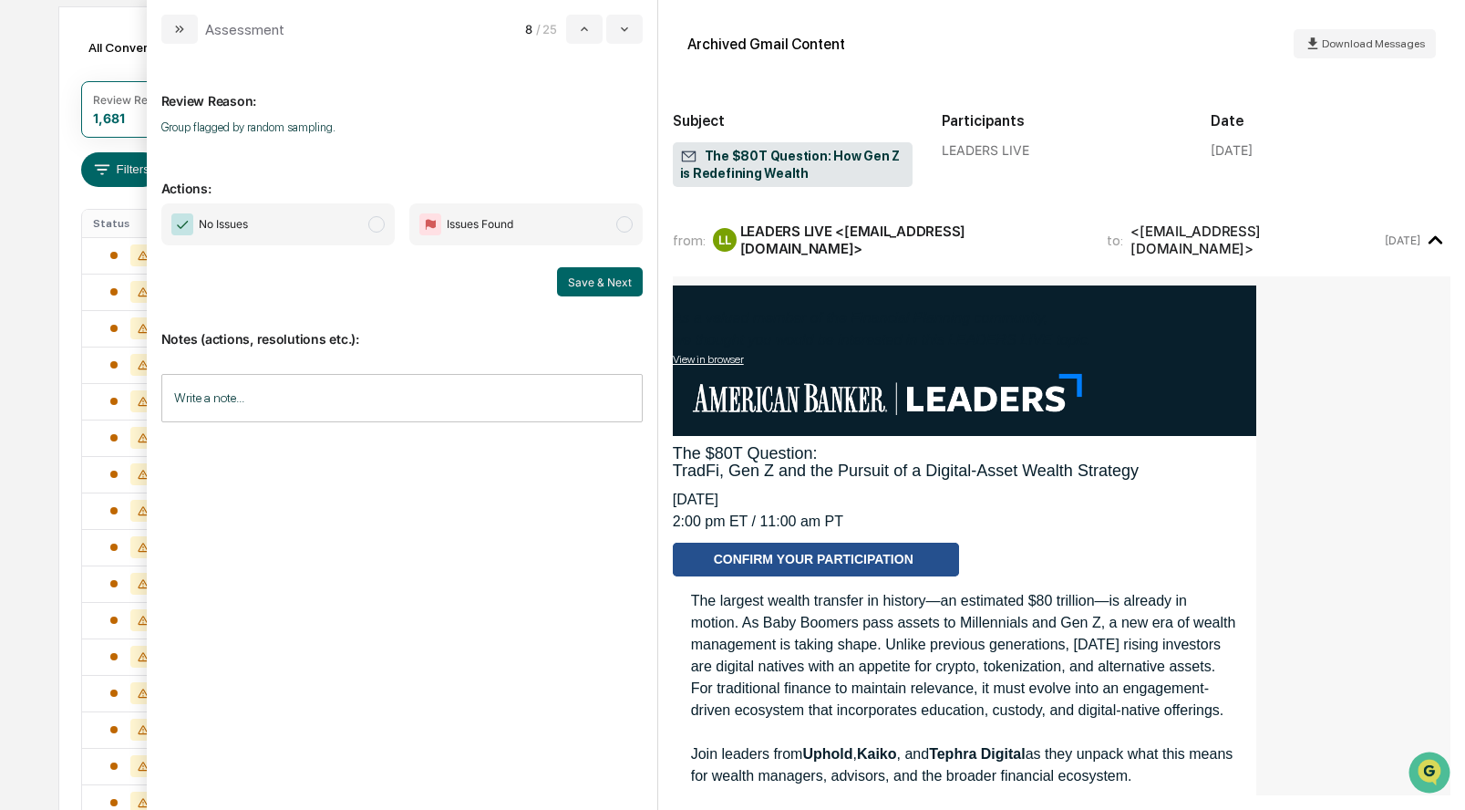
click at [375, 222] on span "modal" at bounding box center [376, 224] width 16 height 16
click at [623, 281] on button "Save & Next" at bounding box center [600, 281] width 86 height 29
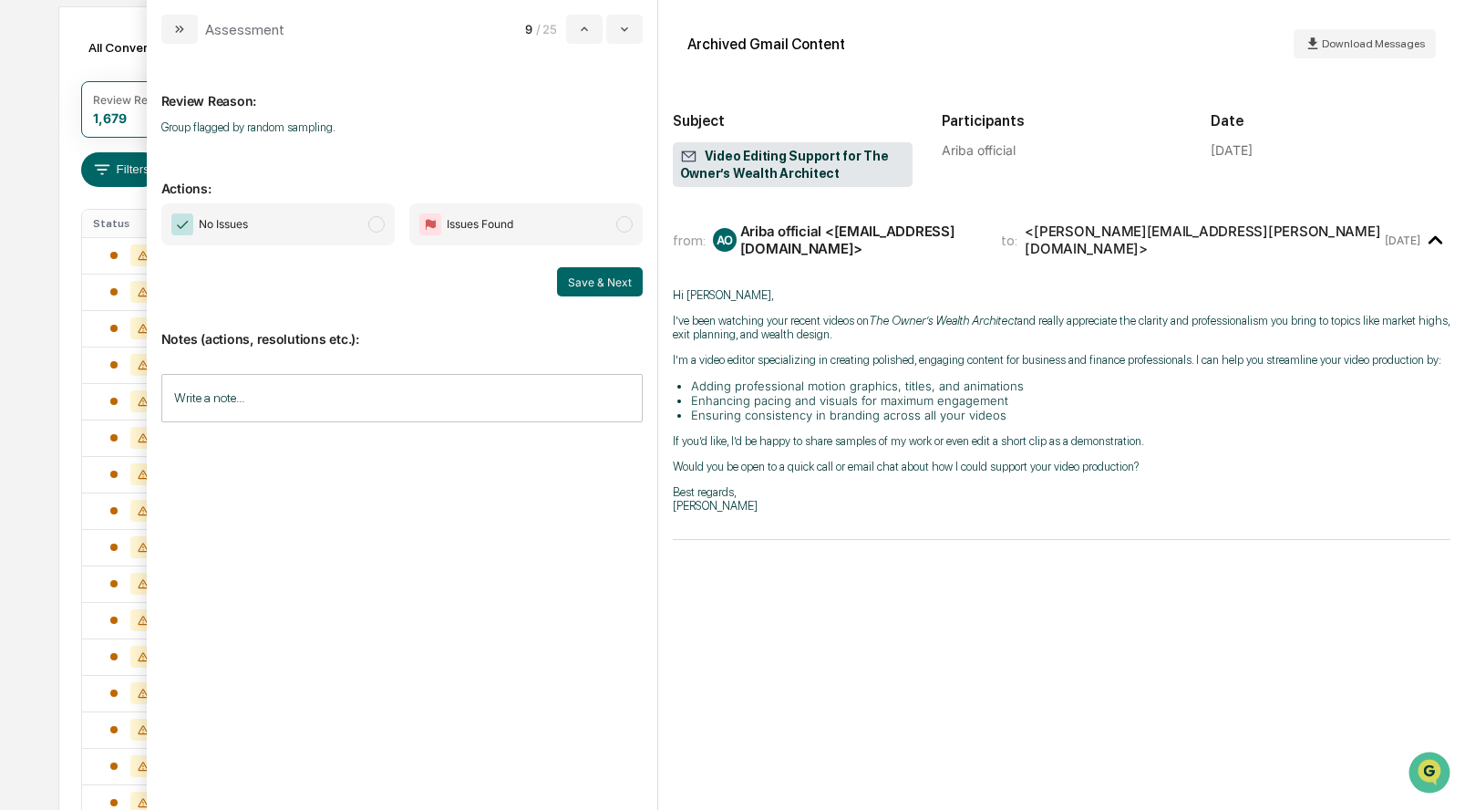
click at [375, 229] on span "modal" at bounding box center [376, 224] width 16 height 16
click at [596, 283] on button "Save & Next" at bounding box center [600, 281] width 86 height 29
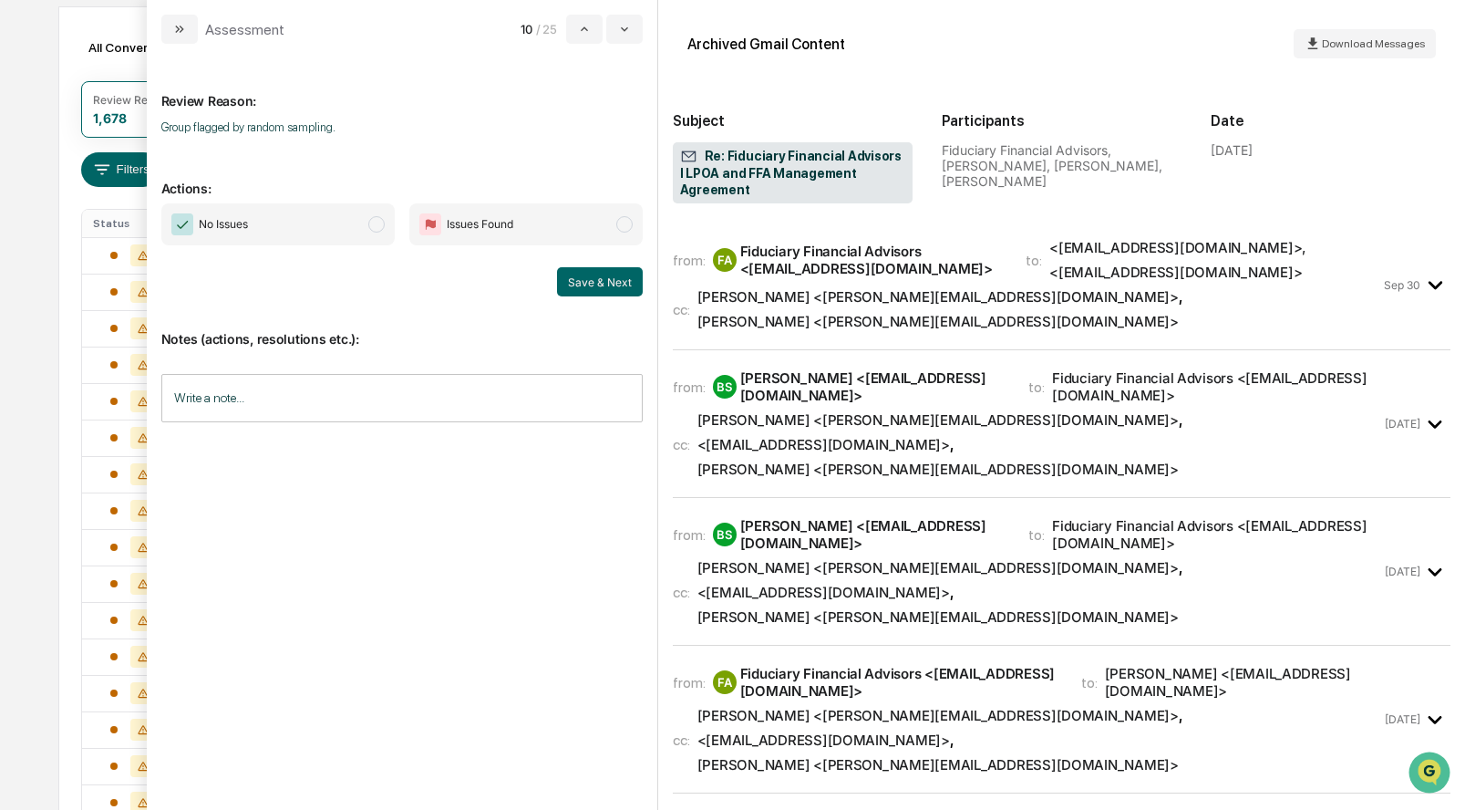
click at [781, 293] on div "[PERSON_NAME] <[PERSON_NAME][EMAIL_ADDRESS][DOMAIN_NAME]>" at bounding box center [937, 296] width 481 height 17
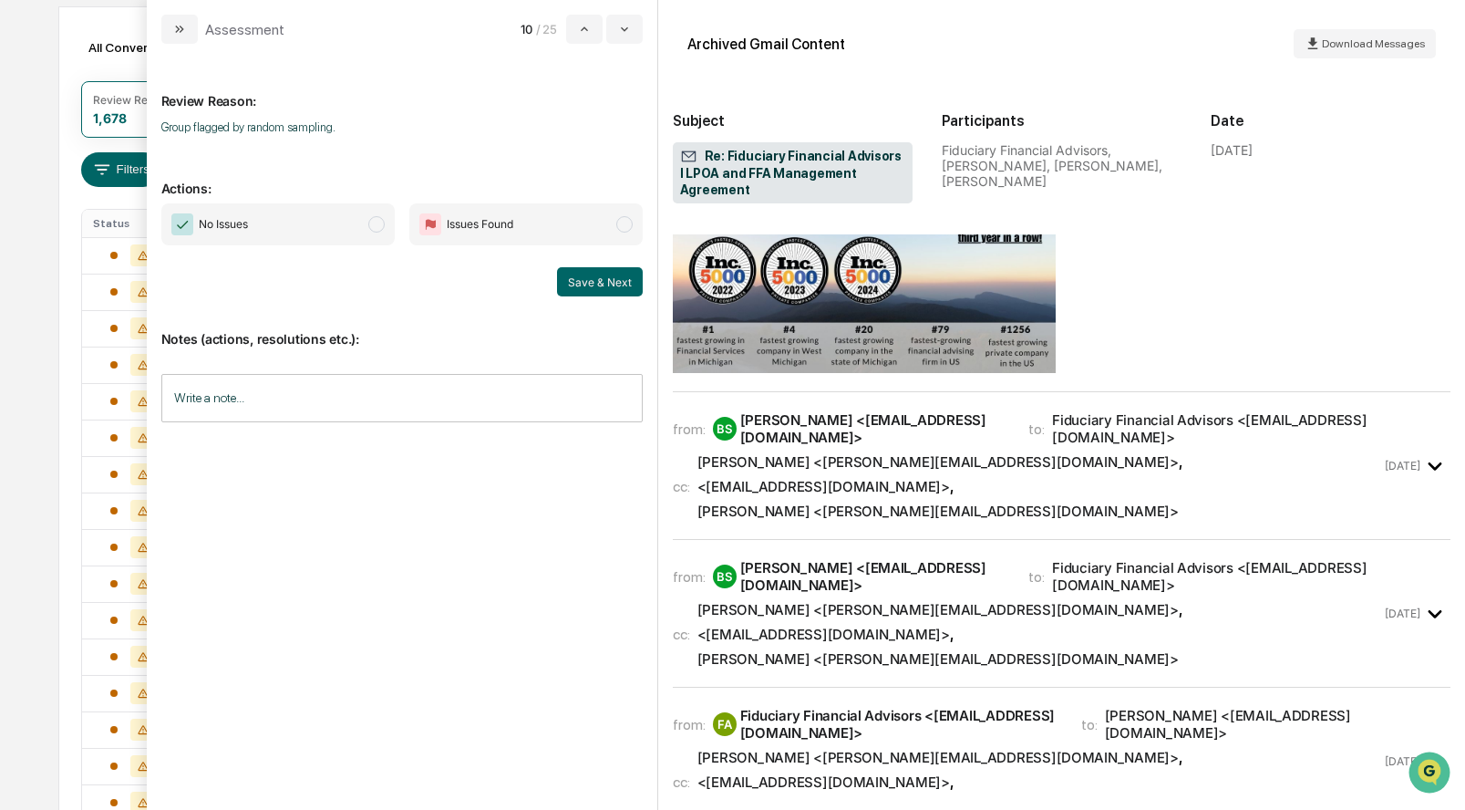
scroll to position [462, 0]
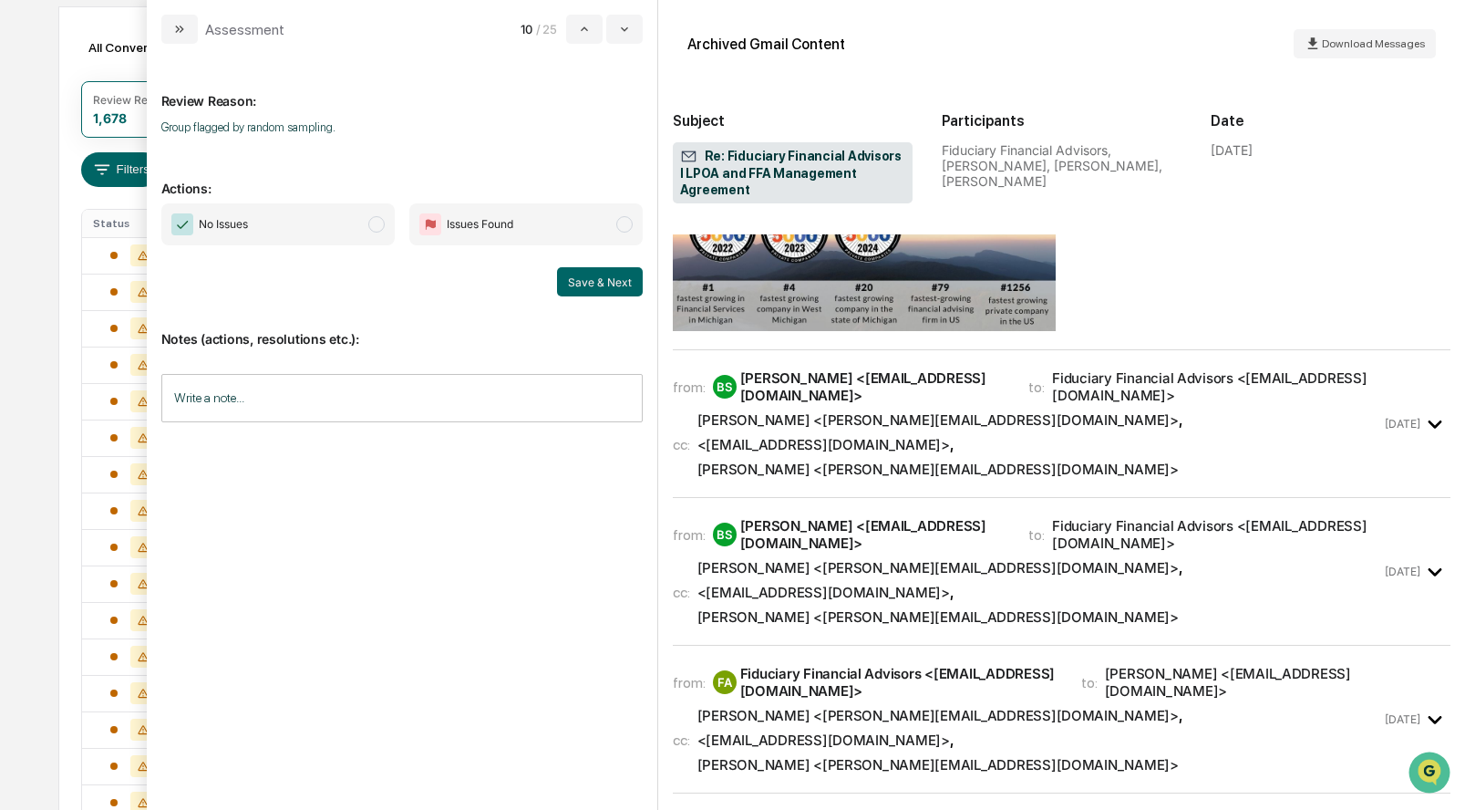
click at [819, 411] on div "[PERSON_NAME] <[PERSON_NAME][EMAIL_ADDRESS][DOMAIN_NAME]>" at bounding box center [937, 419] width 481 height 17
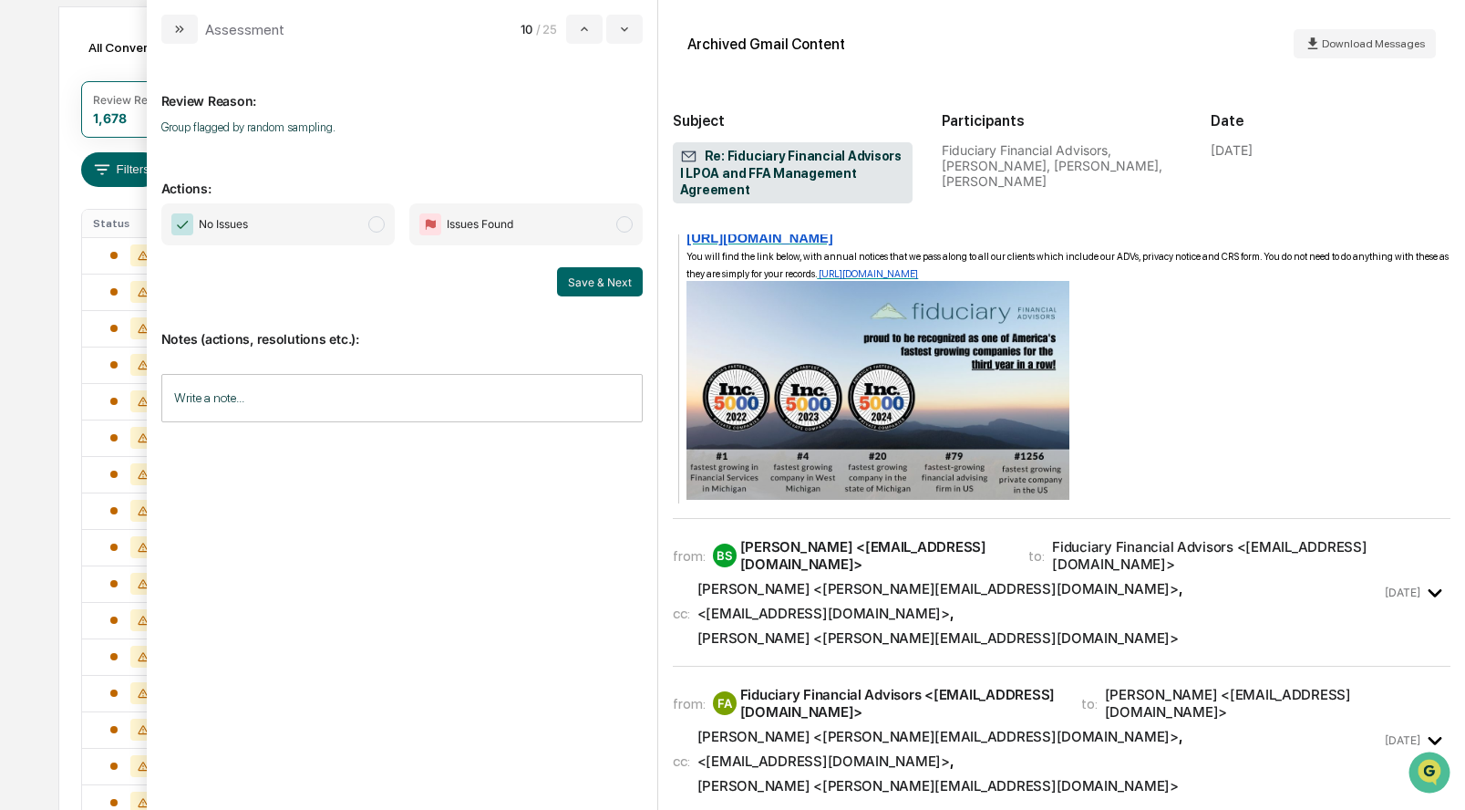
scroll to position [1078, 0]
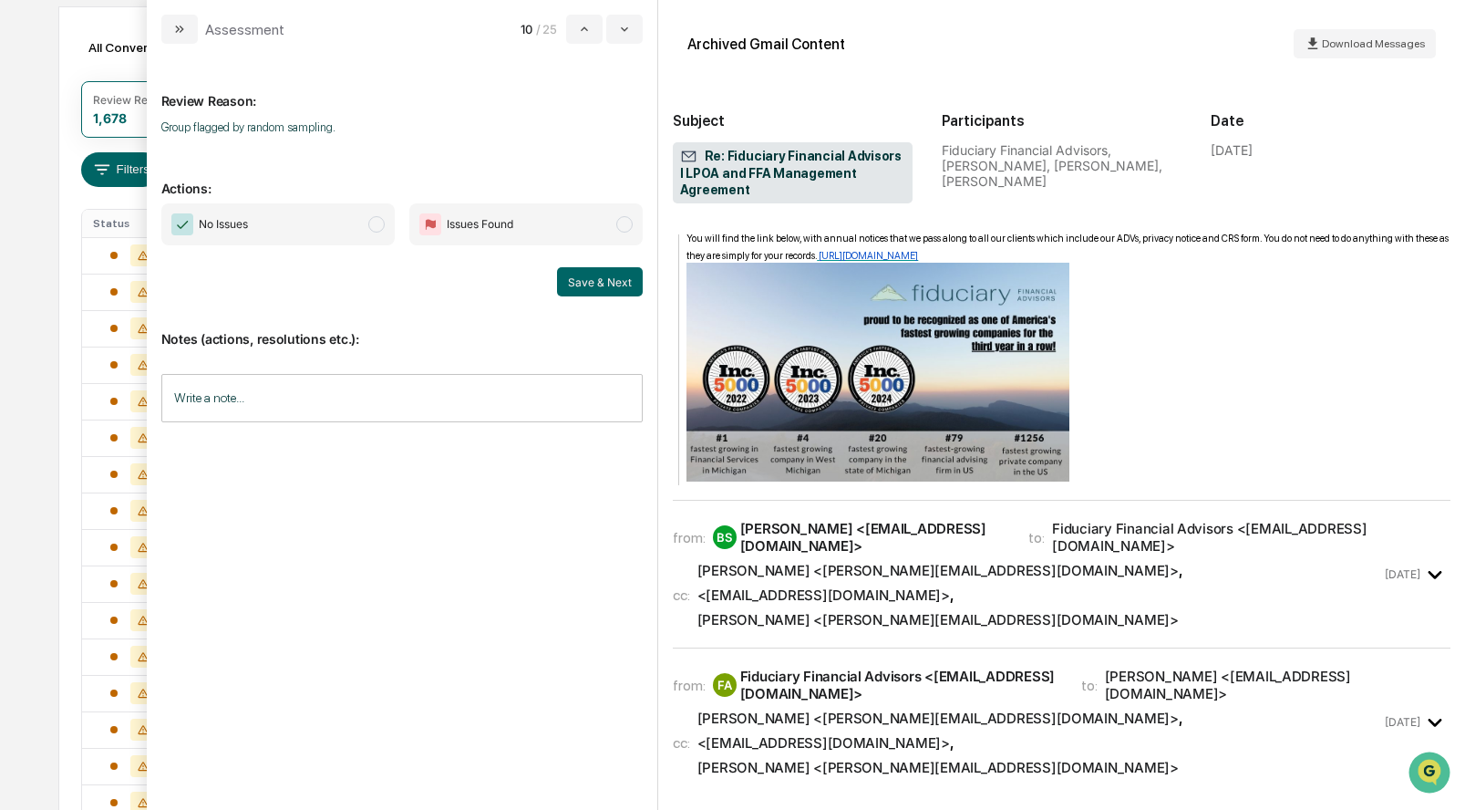
click at [379, 220] on span "modal" at bounding box center [376, 224] width 16 height 16
click at [594, 275] on button "Save & Next" at bounding box center [600, 281] width 86 height 29
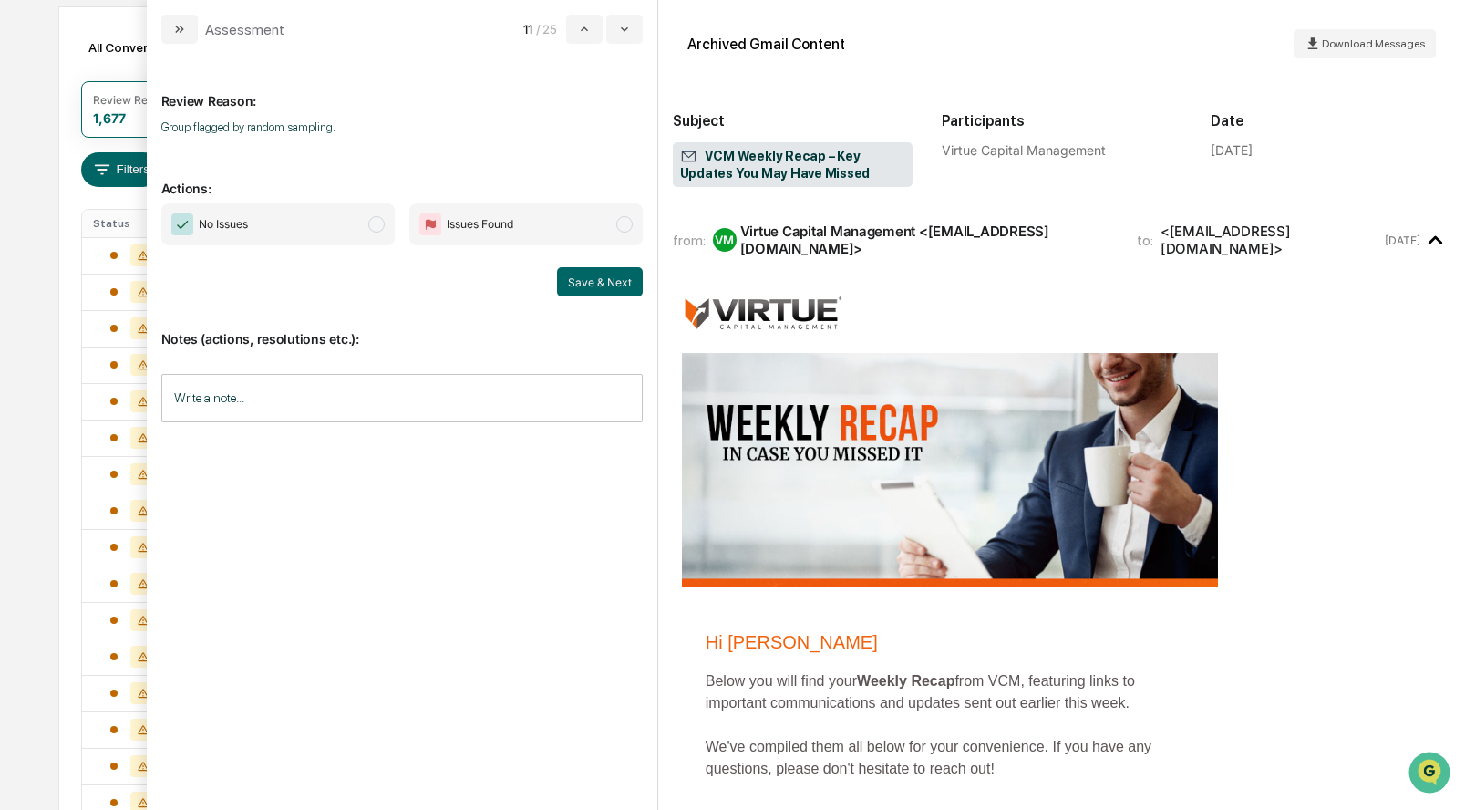
click at [377, 221] on span "modal" at bounding box center [376, 224] width 16 height 16
click at [608, 279] on button "Save & Next" at bounding box center [600, 281] width 86 height 29
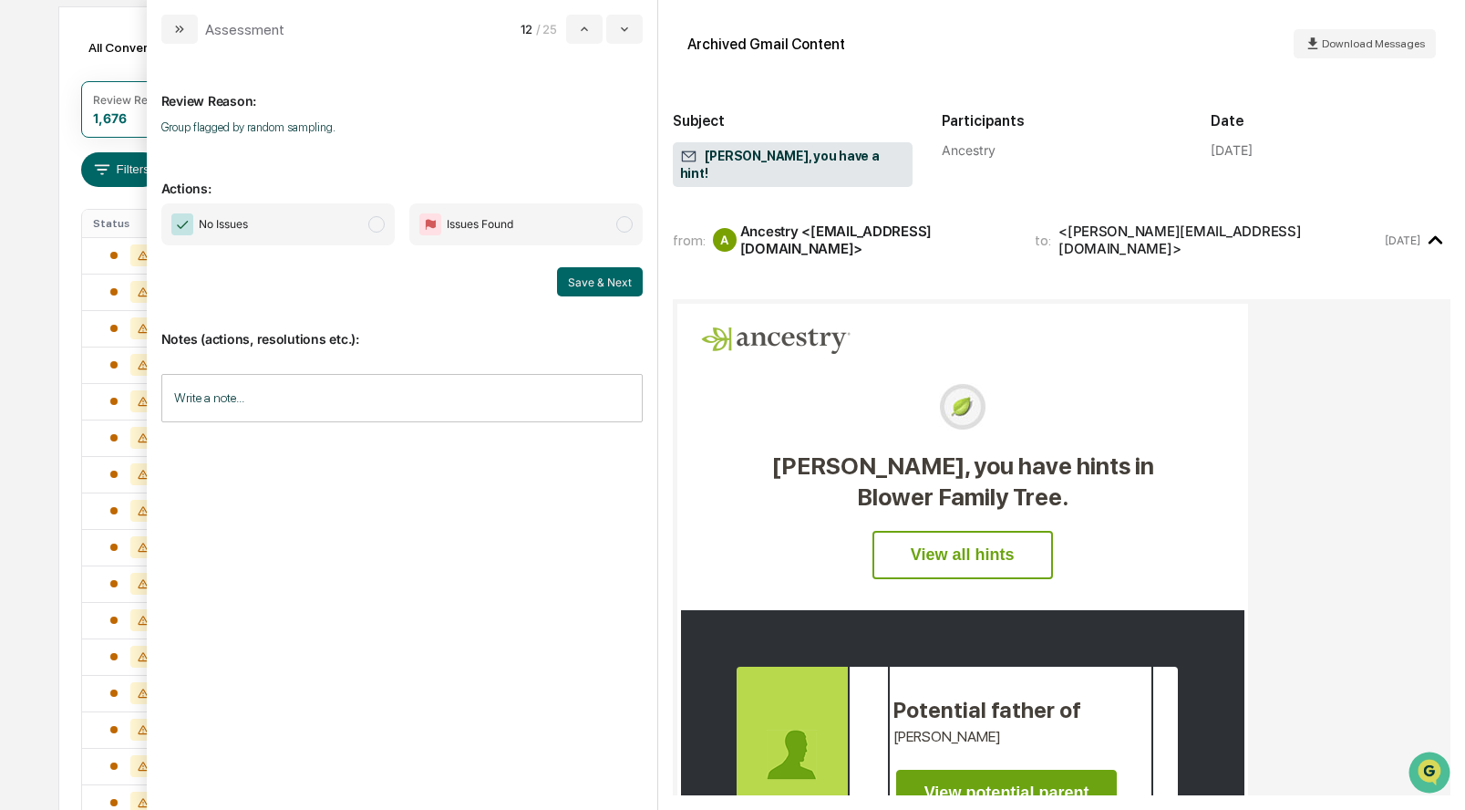
click at [386, 222] on span "No Issues" at bounding box center [277, 224] width 233 height 42
click at [594, 277] on button "Save & Next" at bounding box center [600, 281] width 86 height 29
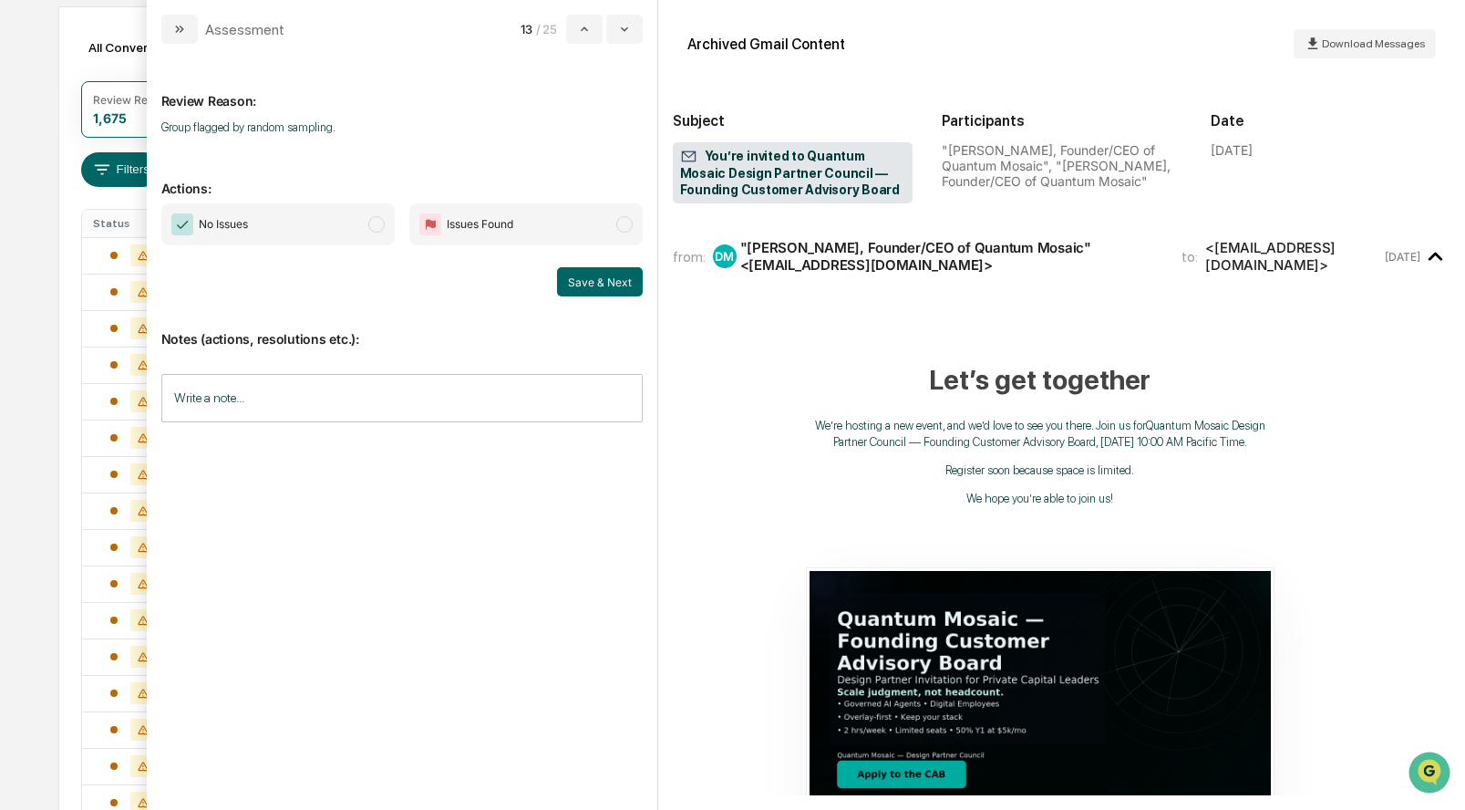
click at [377, 219] on span "modal" at bounding box center [376, 224] width 16 height 16
click at [575, 267] on button "Save & Next" at bounding box center [600, 281] width 86 height 29
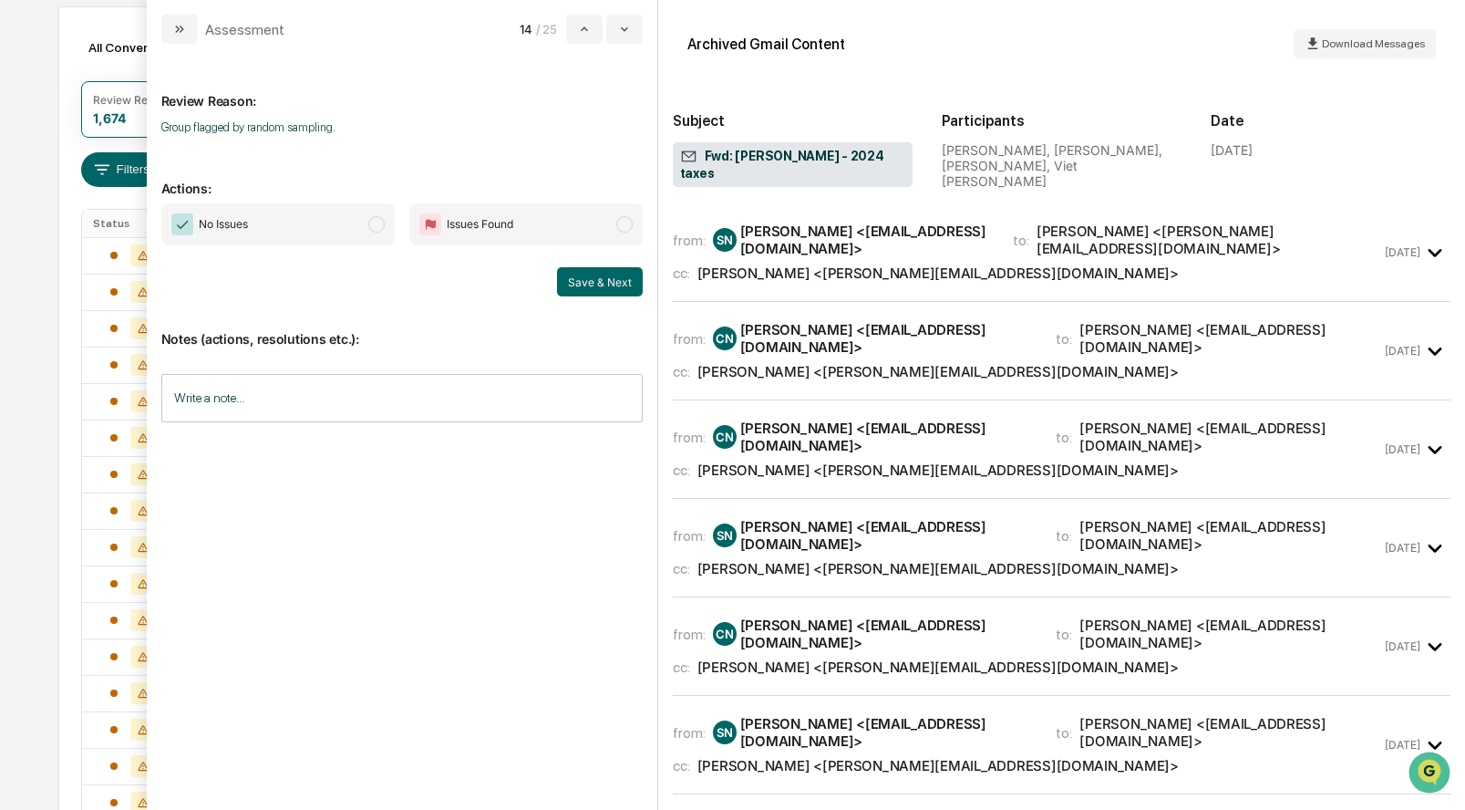
click at [765, 263] on div "from: SN Sam Nguyen <snguyen87@gmail.com> to: Christopher Ng <Chris_Ng@outlook.…" at bounding box center [1062, 260] width 778 height 84
click at [772, 264] on div "Jeff Harley <jeff@ffadvisor.com>" at bounding box center [937, 272] width 481 height 17
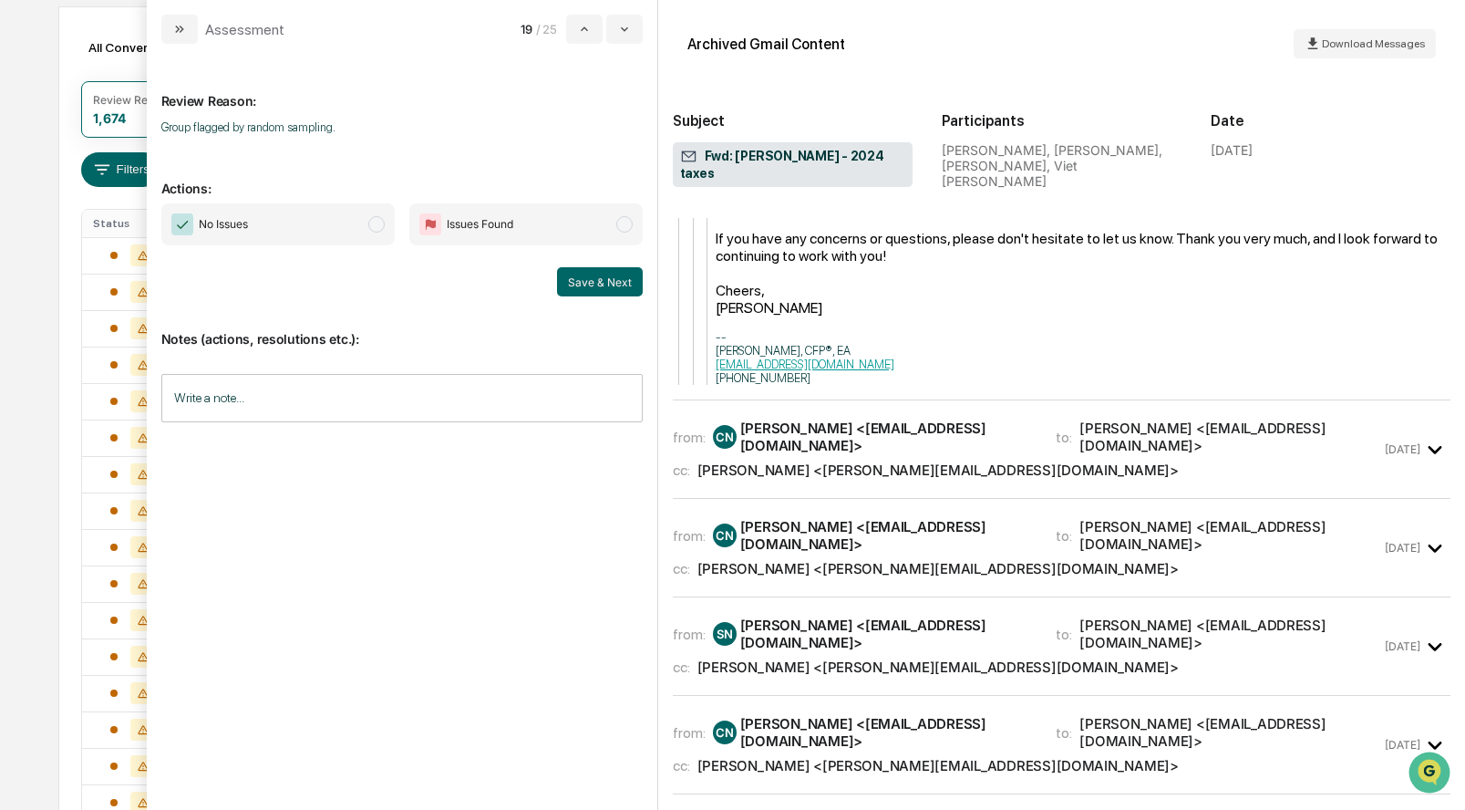
scroll to position [1451, 0]
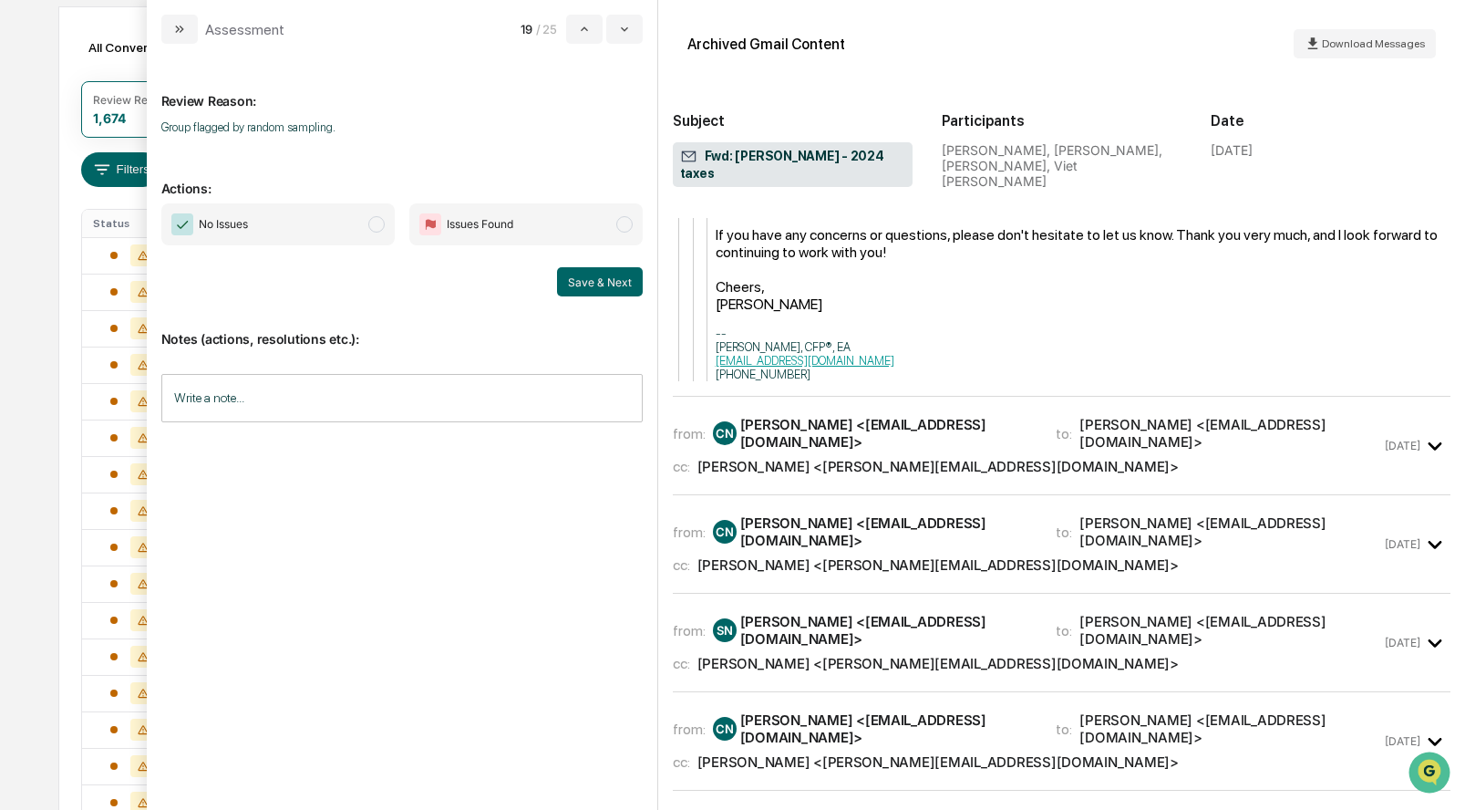
click at [788, 447] on div "from: CN Christopher Ng <chris_ng@outlook.com> to: Sam Nguyen <snguyen87@gmail.…" at bounding box center [1027, 445] width 709 height 59
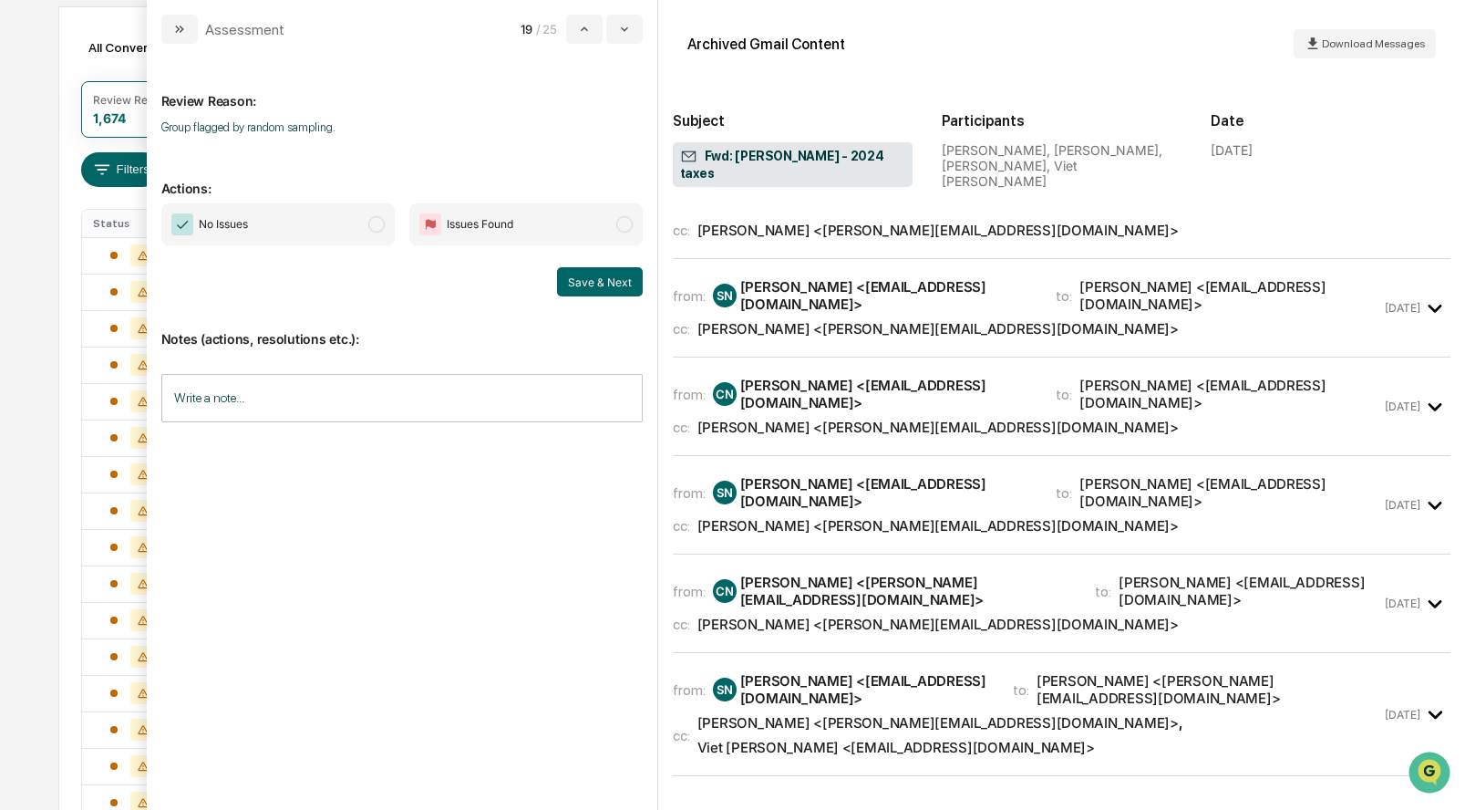
scroll to position [3562, 0]
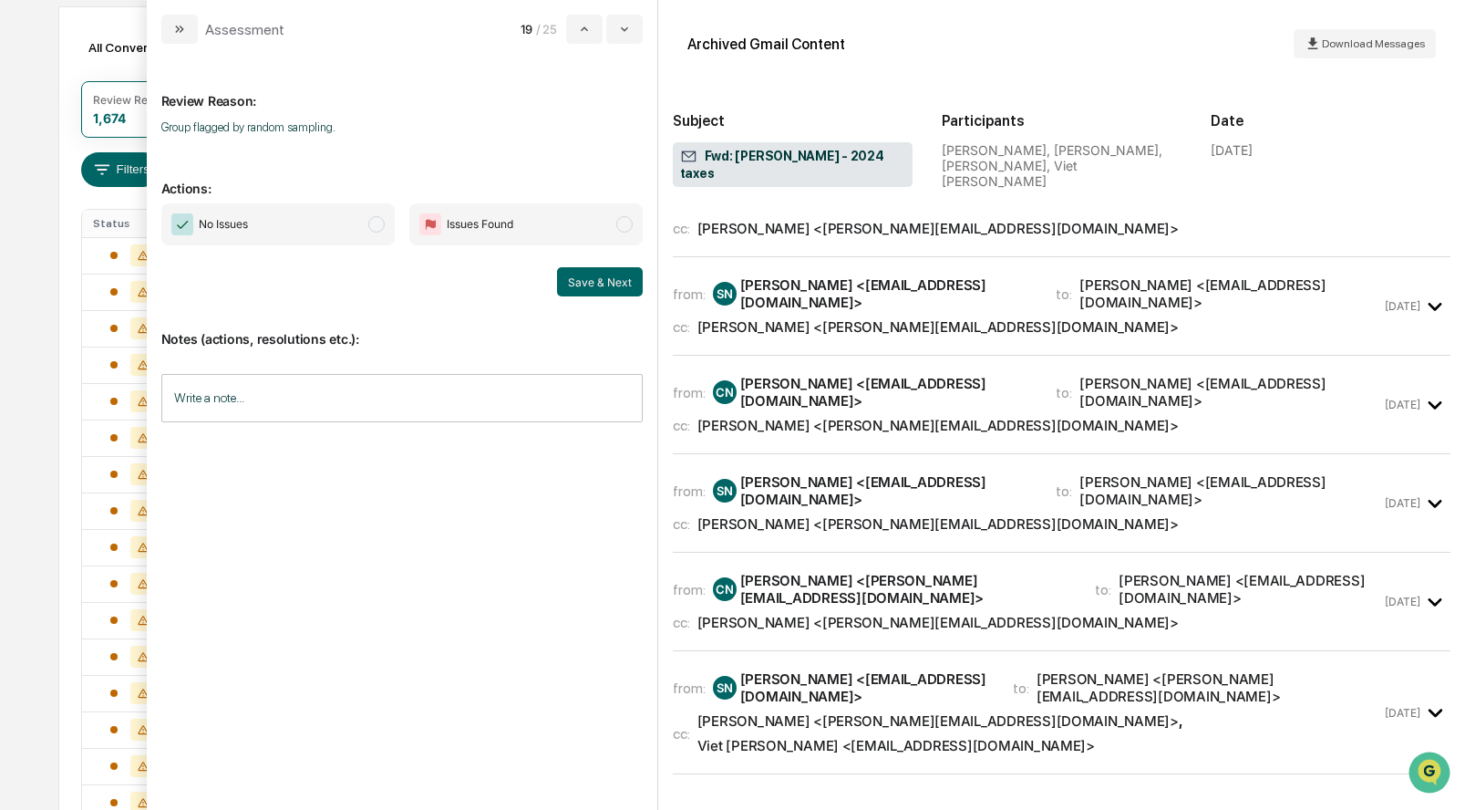
click at [908, 237] on div "Jeff Harley <jeff@ffadvisor.com>" at bounding box center [937, 228] width 481 height 17
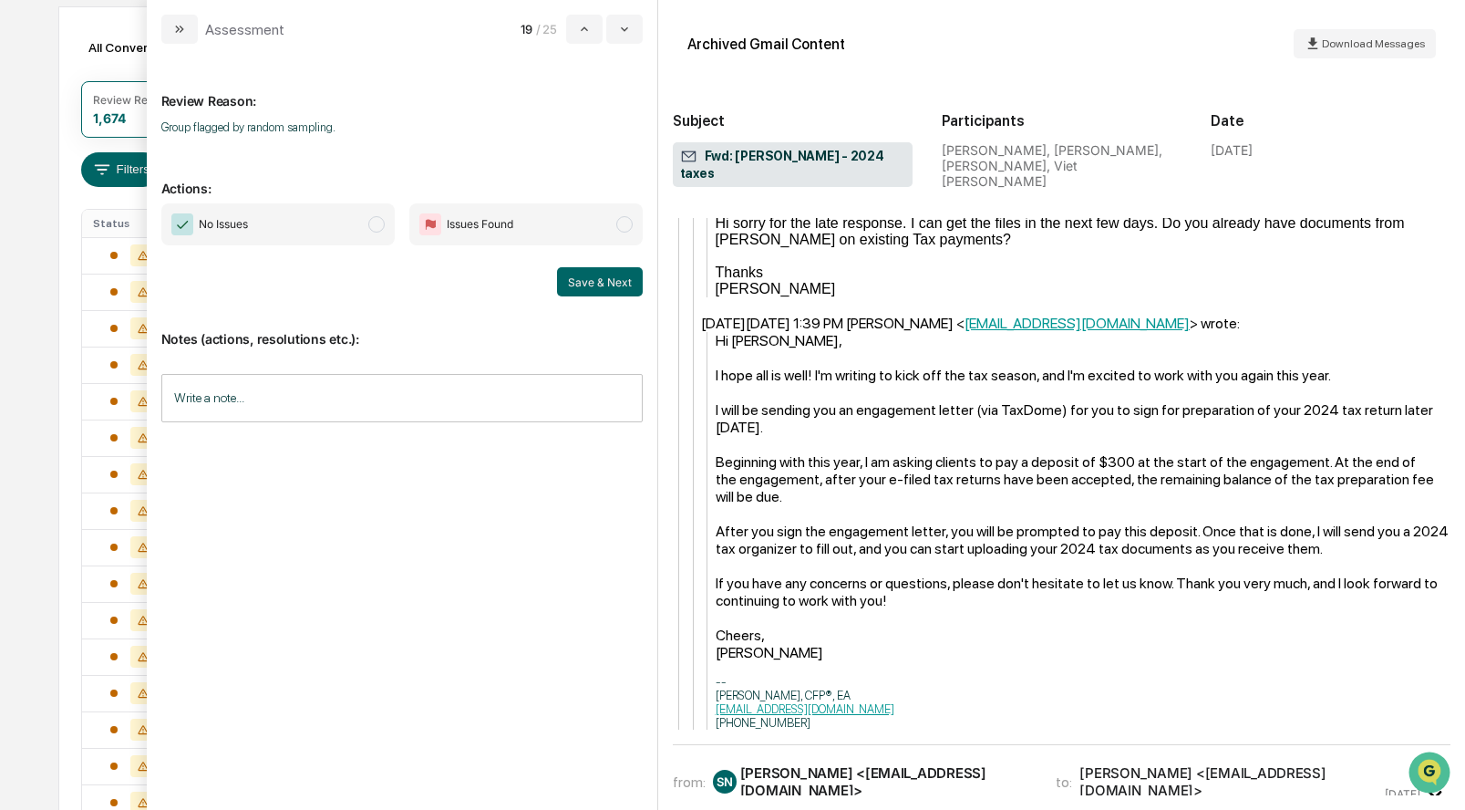
scroll to position [5082, 0]
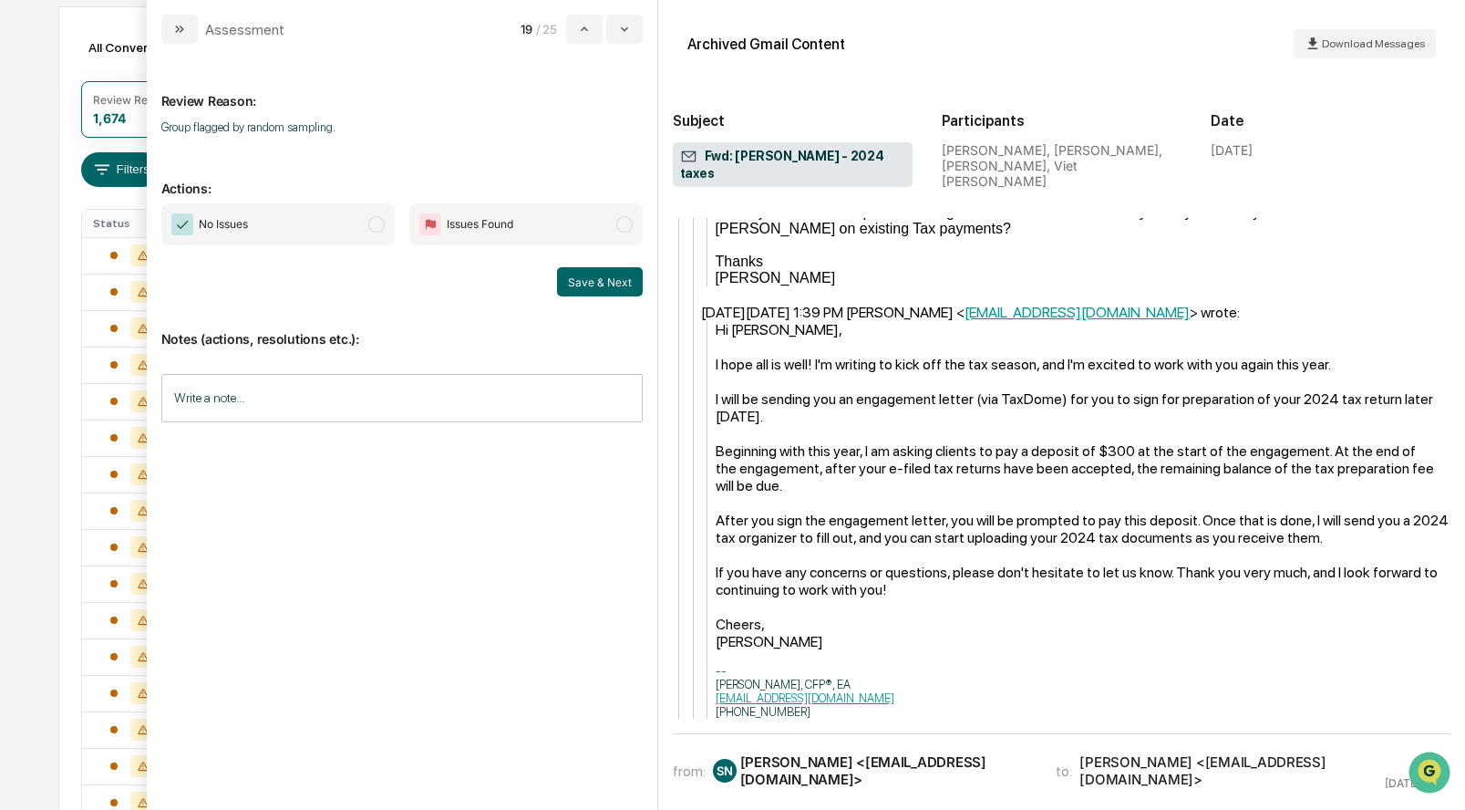
click at [373, 225] on span "modal" at bounding box center [376, 224] width 16 height 16
click at [589, 284] on button "Save & Next" at bounding box center [600, 281] width 86 height 29
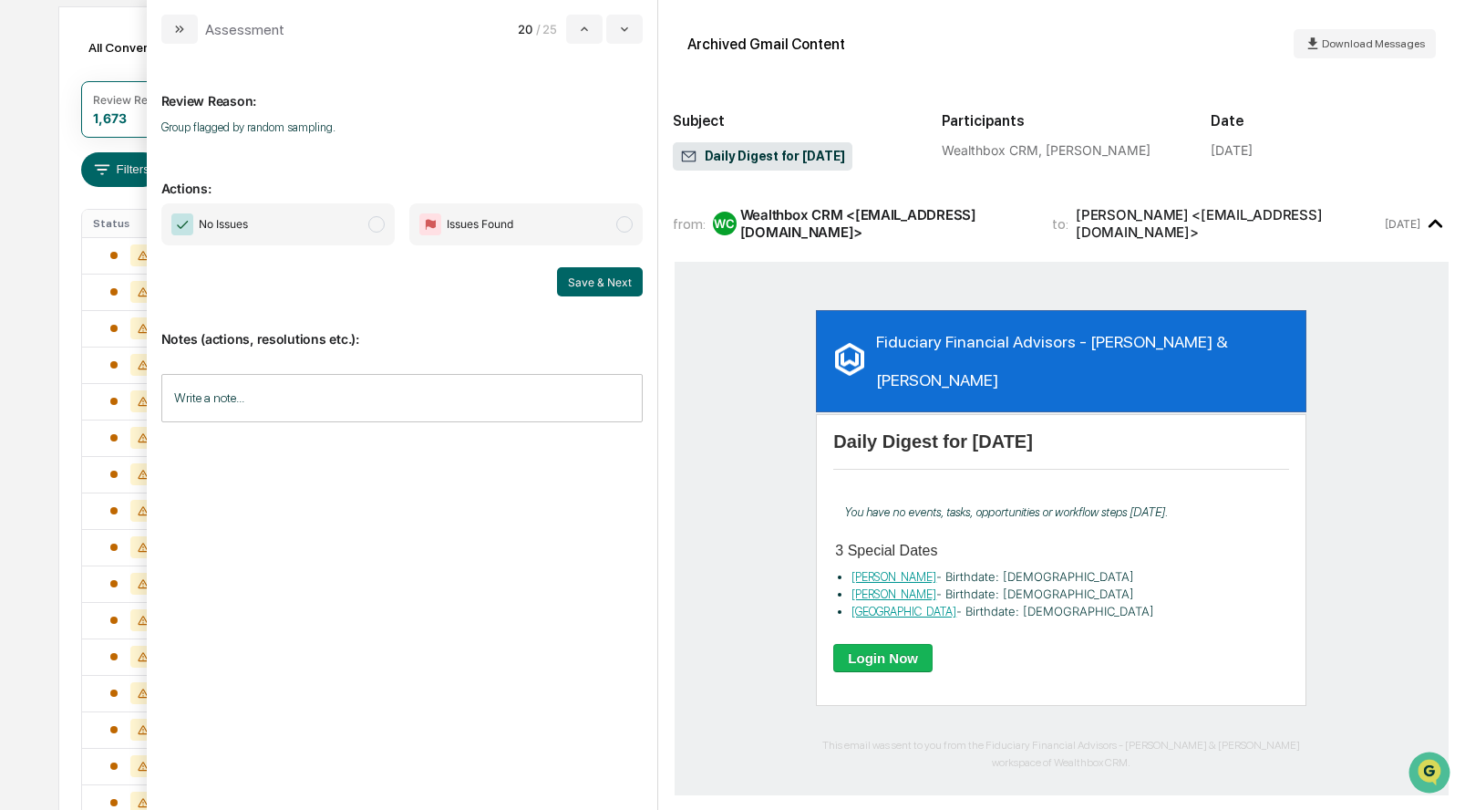
click at [378, 229] on span "modal" at bounding box center [376, 224] width 16 height 16
click at [610, 283] on button "Save & Next" at bounding box center [600, 281] width 86 height 29
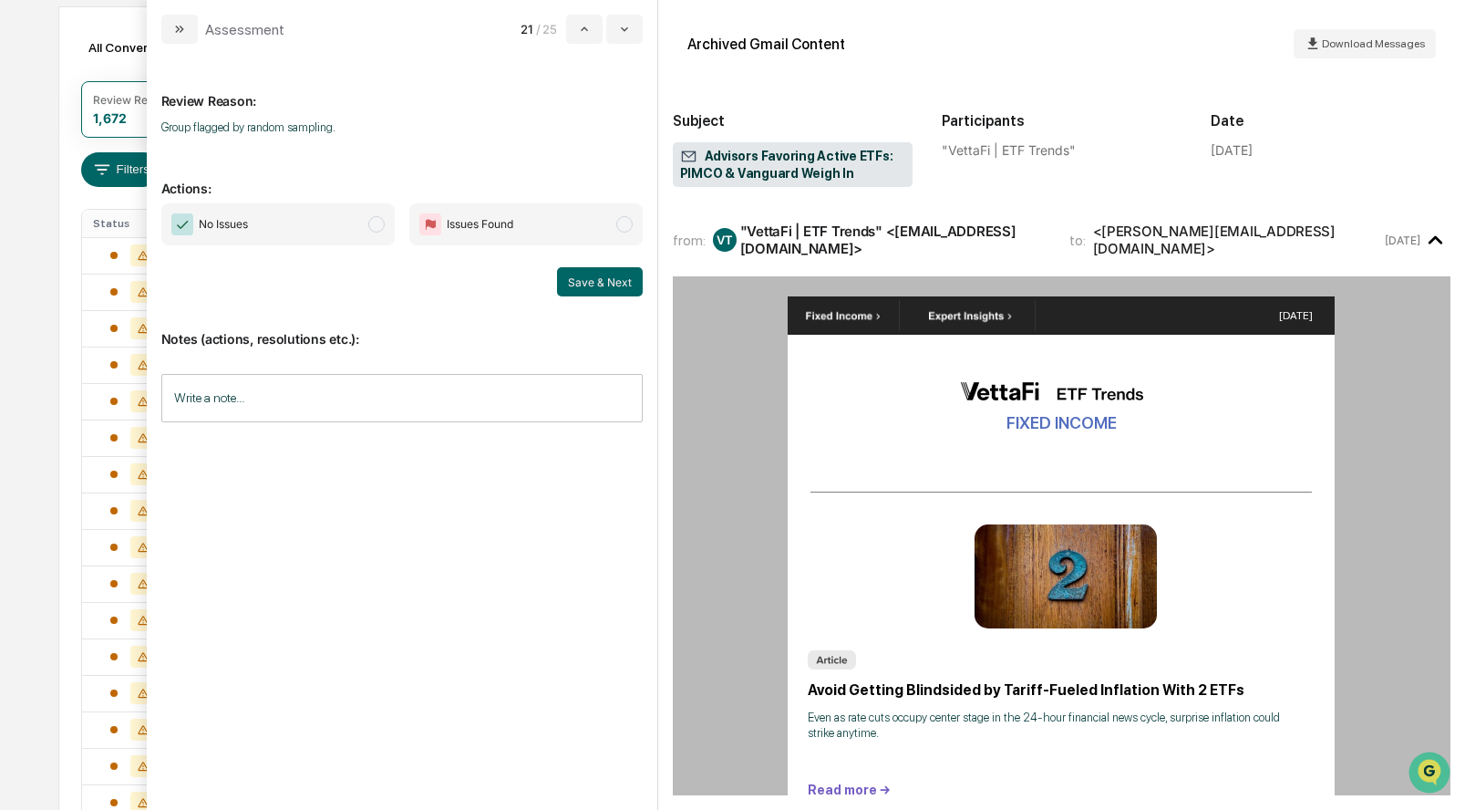
click at [371, 222] on span "modal" at bounding box center [376, 224] width 16 height 16
click at [573, 282] on button "Save & Next" at bounding box center [600, 281] width 86 height 29
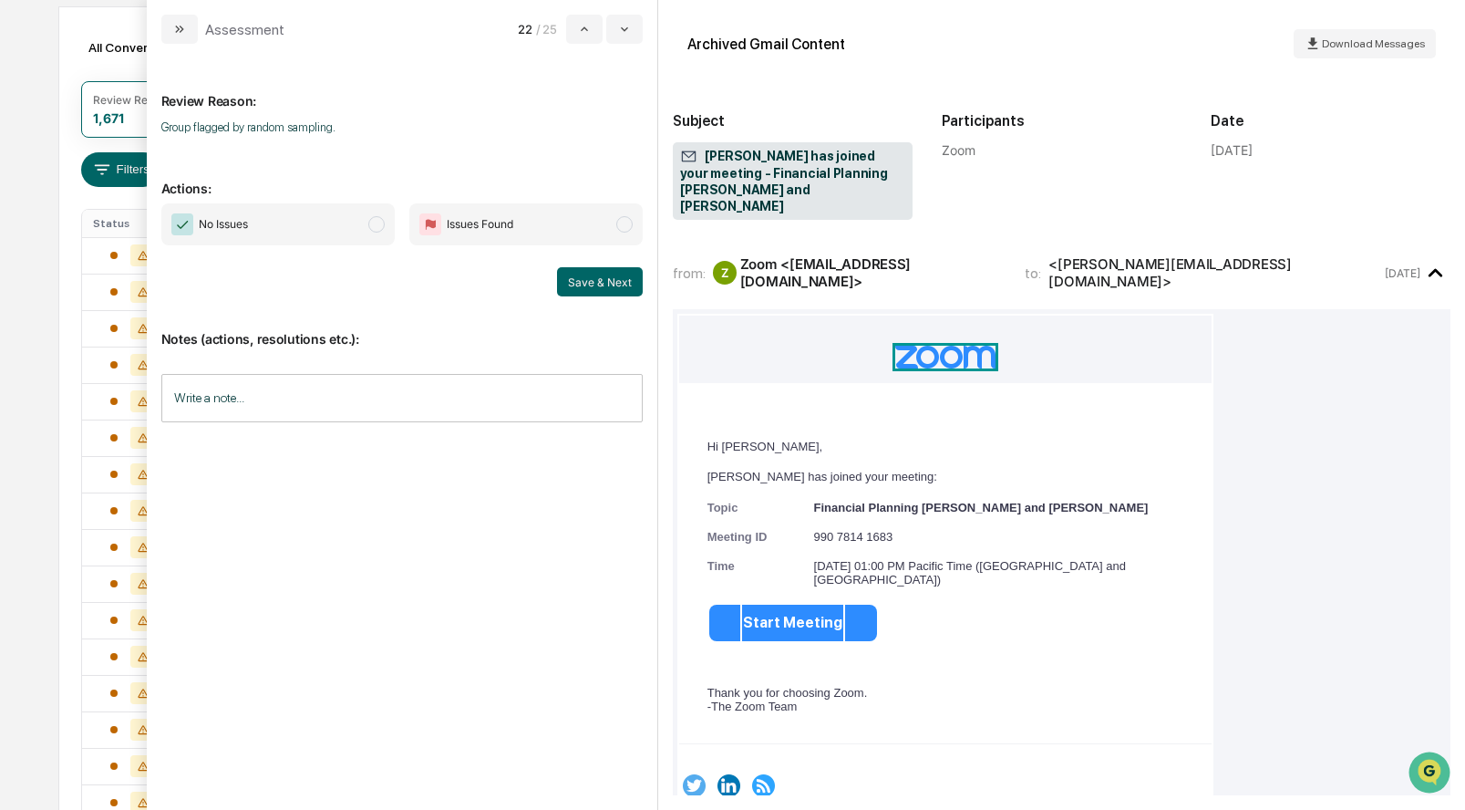
click at [369, 218] on span "No Issues" at bounding box center [277, 224] width 233 height 42
click at [593, 280] on button "Save & Next" at bounding box center [600, 281] width 86 height 29
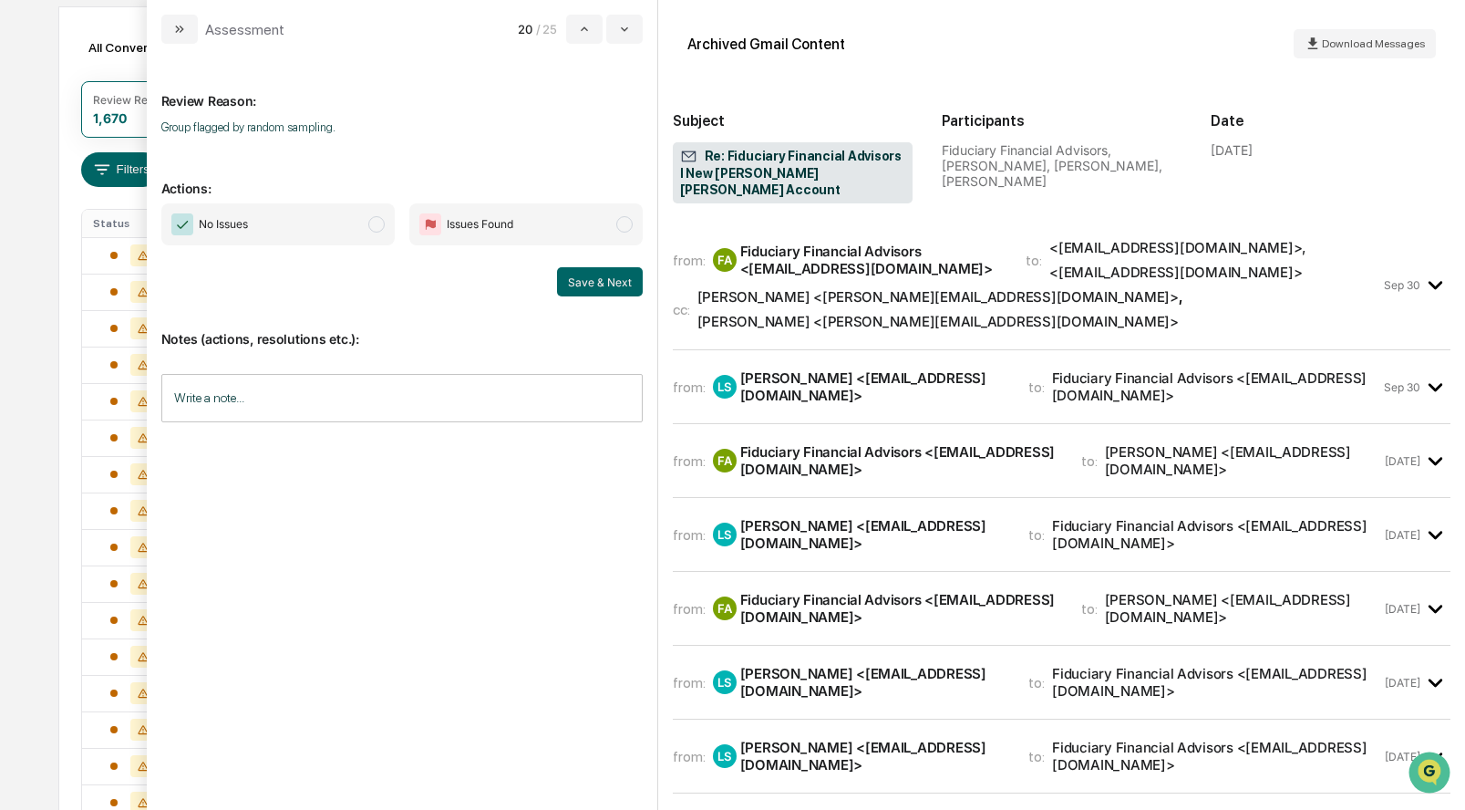
click at [783, 369] on div "Lauren Sall <laurensall2017@gmail.com>" at bounding box center [873, 386] width 266 height 35
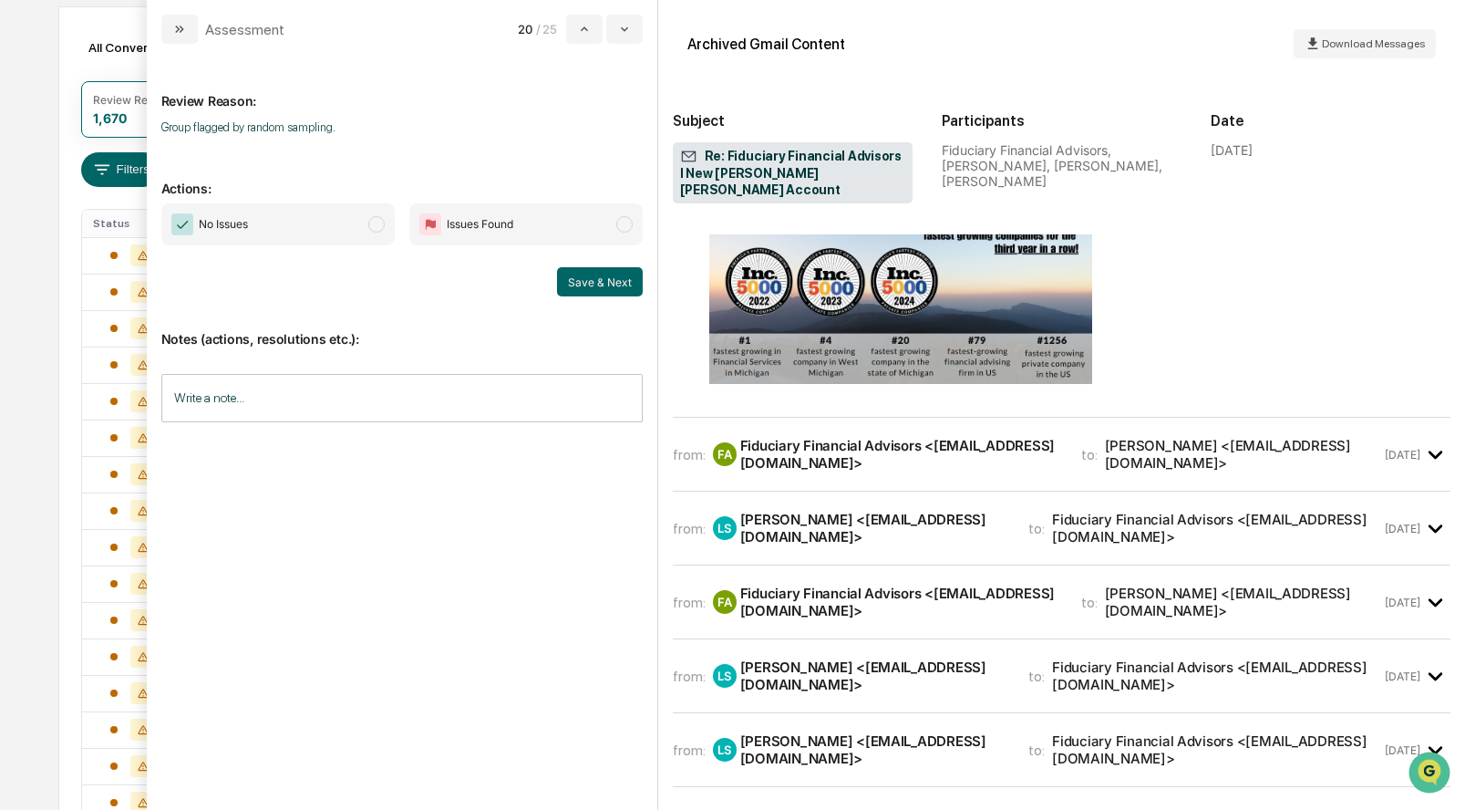
scroll to position [836, 0]
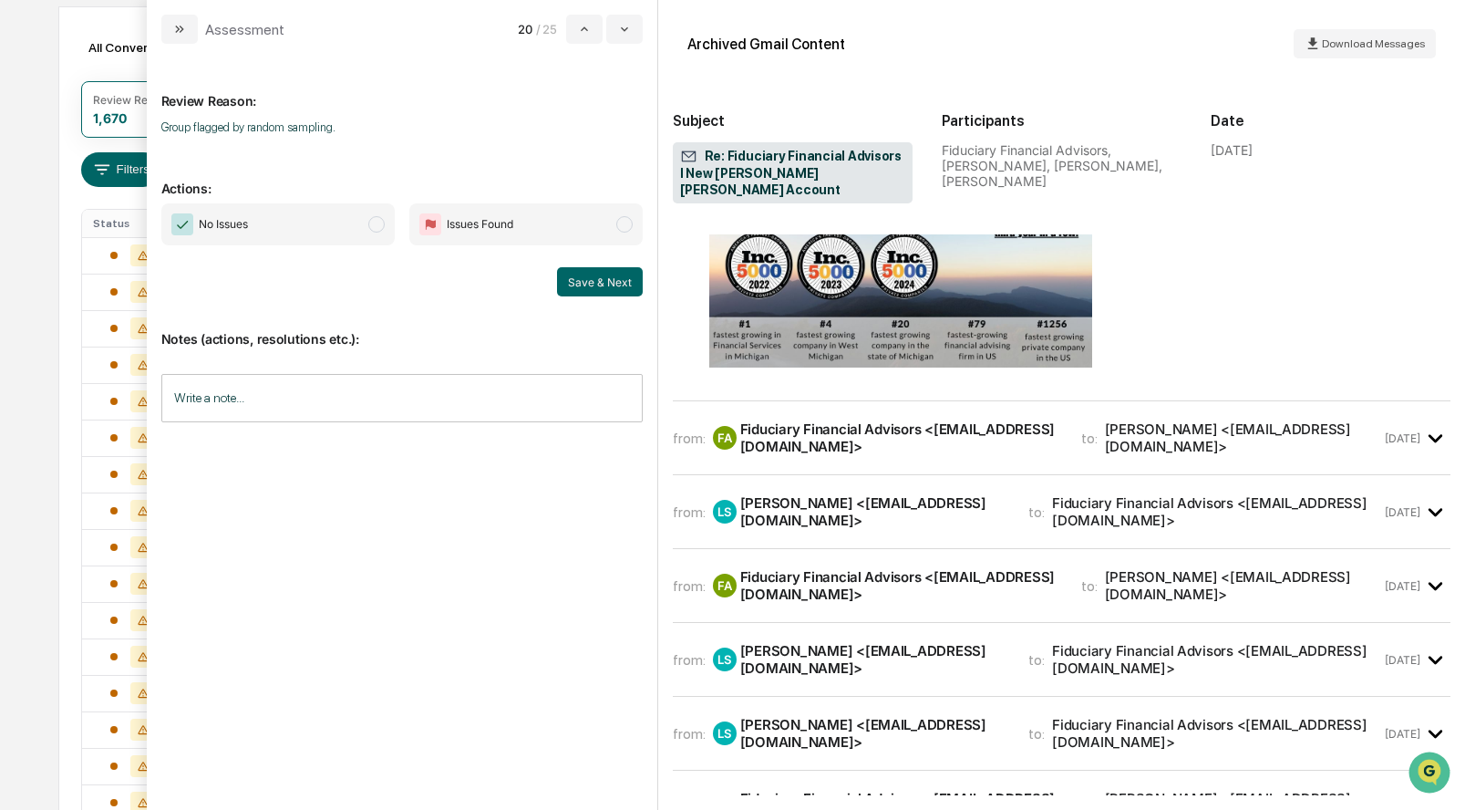
click at [810, 420] on div "Fiduciary Financial Advisors <[EMAIL_ADDRESS][DOMAIN_NAME]>" at bounding box center [899, 437] width 319 height 35
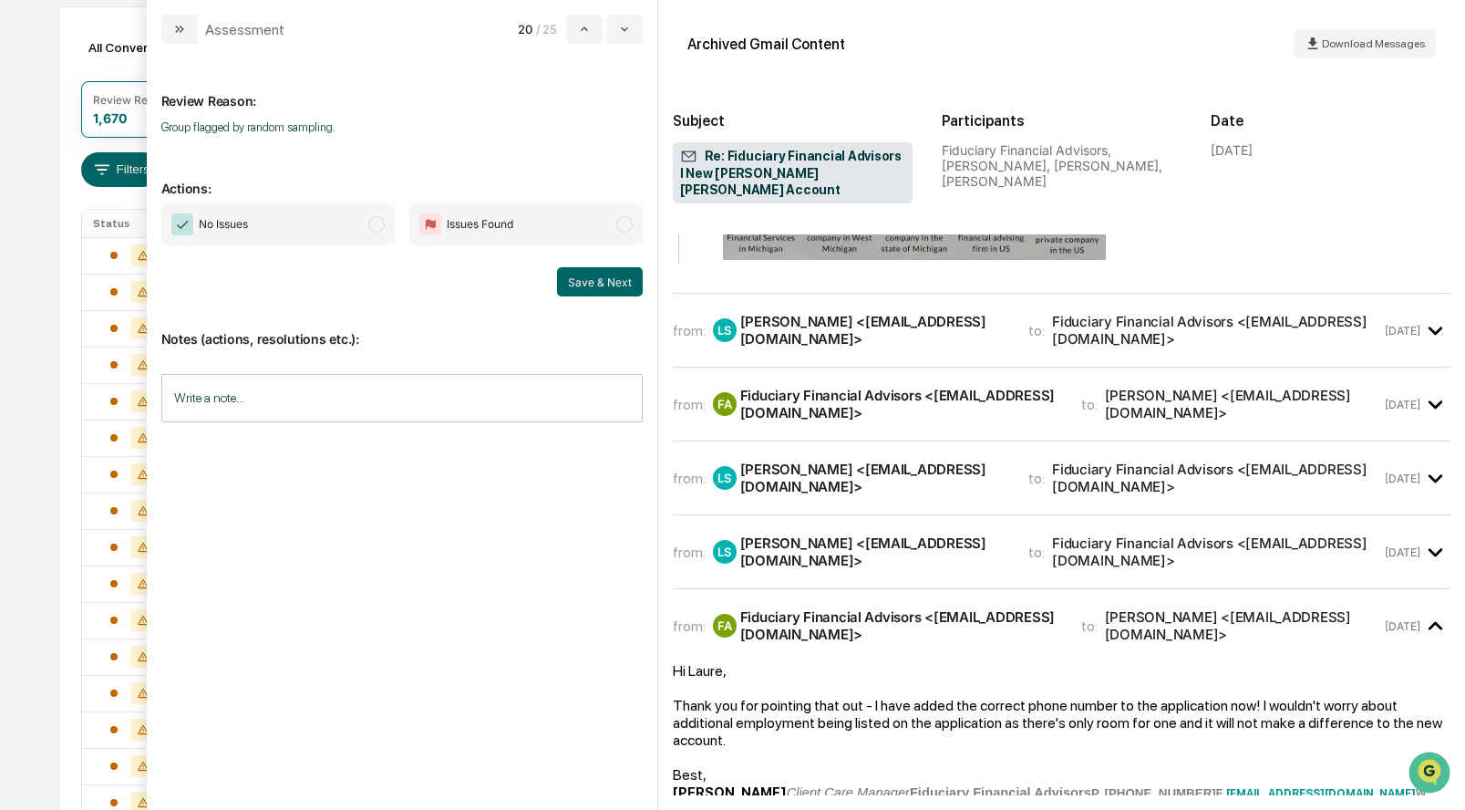
scroll to position [2266, 0]
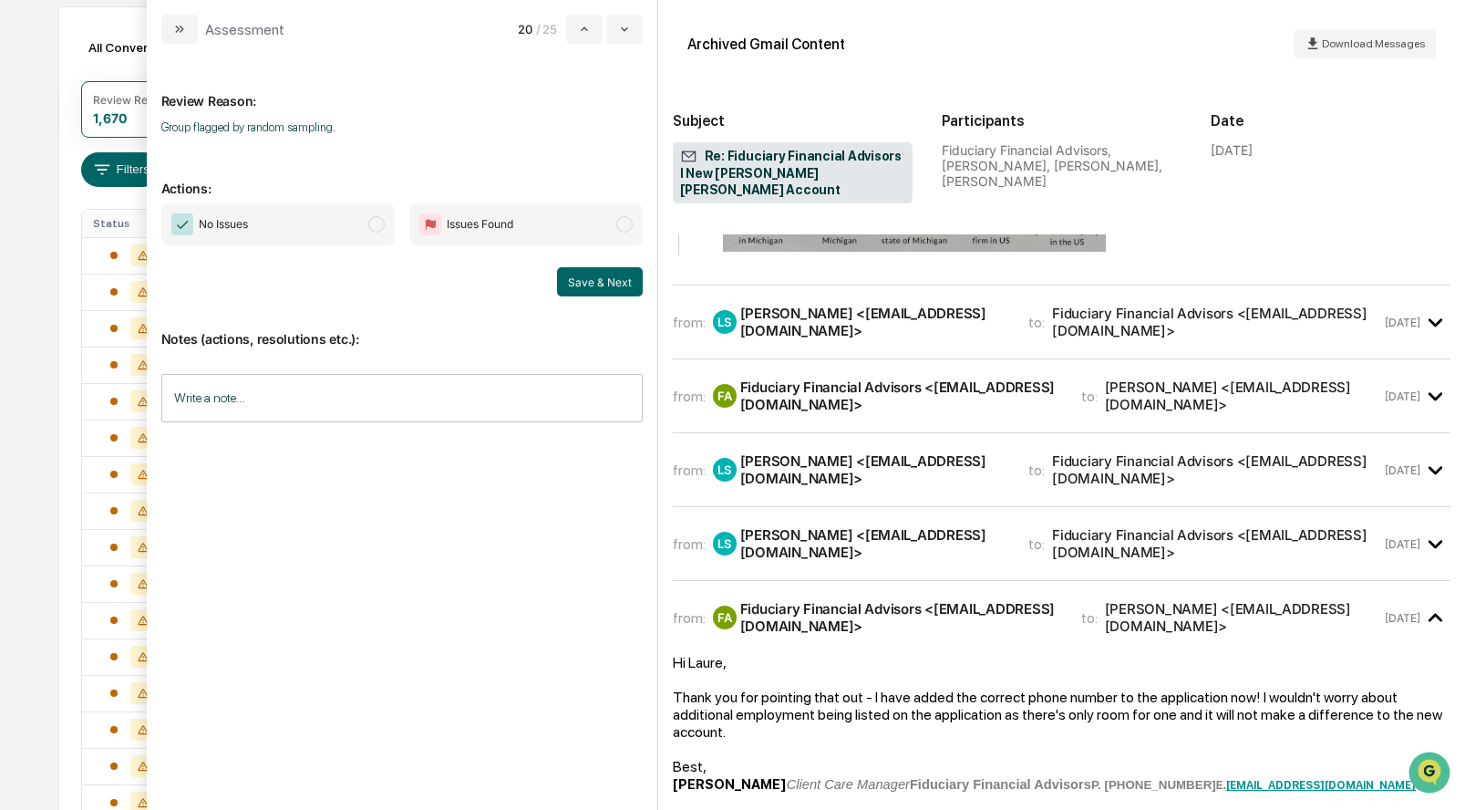
click at [838, 300] on div "from: LS Lauren Sall <laurensall2017@gmail.com> to: Fiduciary Financial Advisor…" at bounding box center [1062, 329] width 778 height 59
click at [834, 305] on div "Lauren Sall <laurensall2017@gmail.com>" at bounding box center [873, 322] width 267 height 35
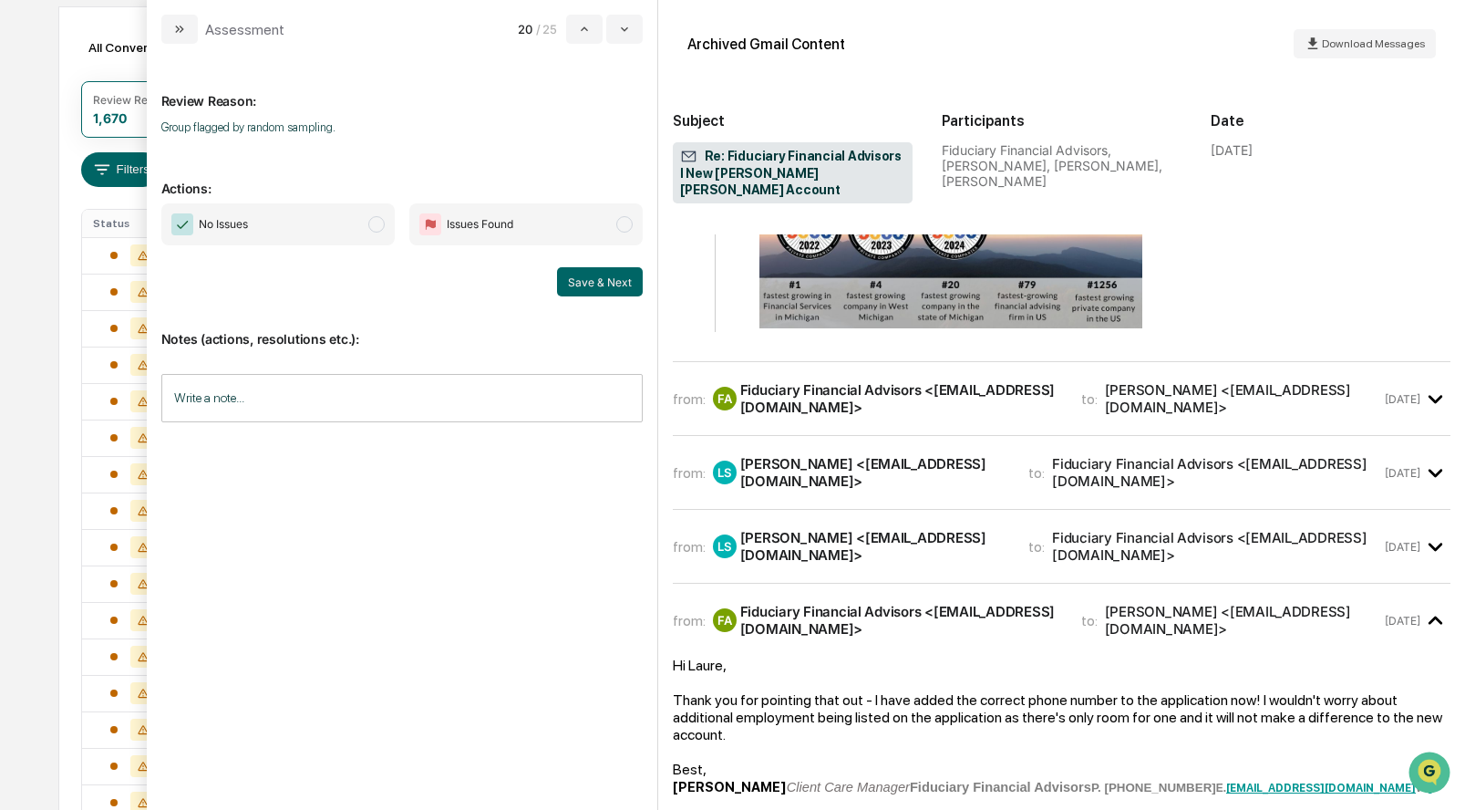
scroll to position [3764, 0]
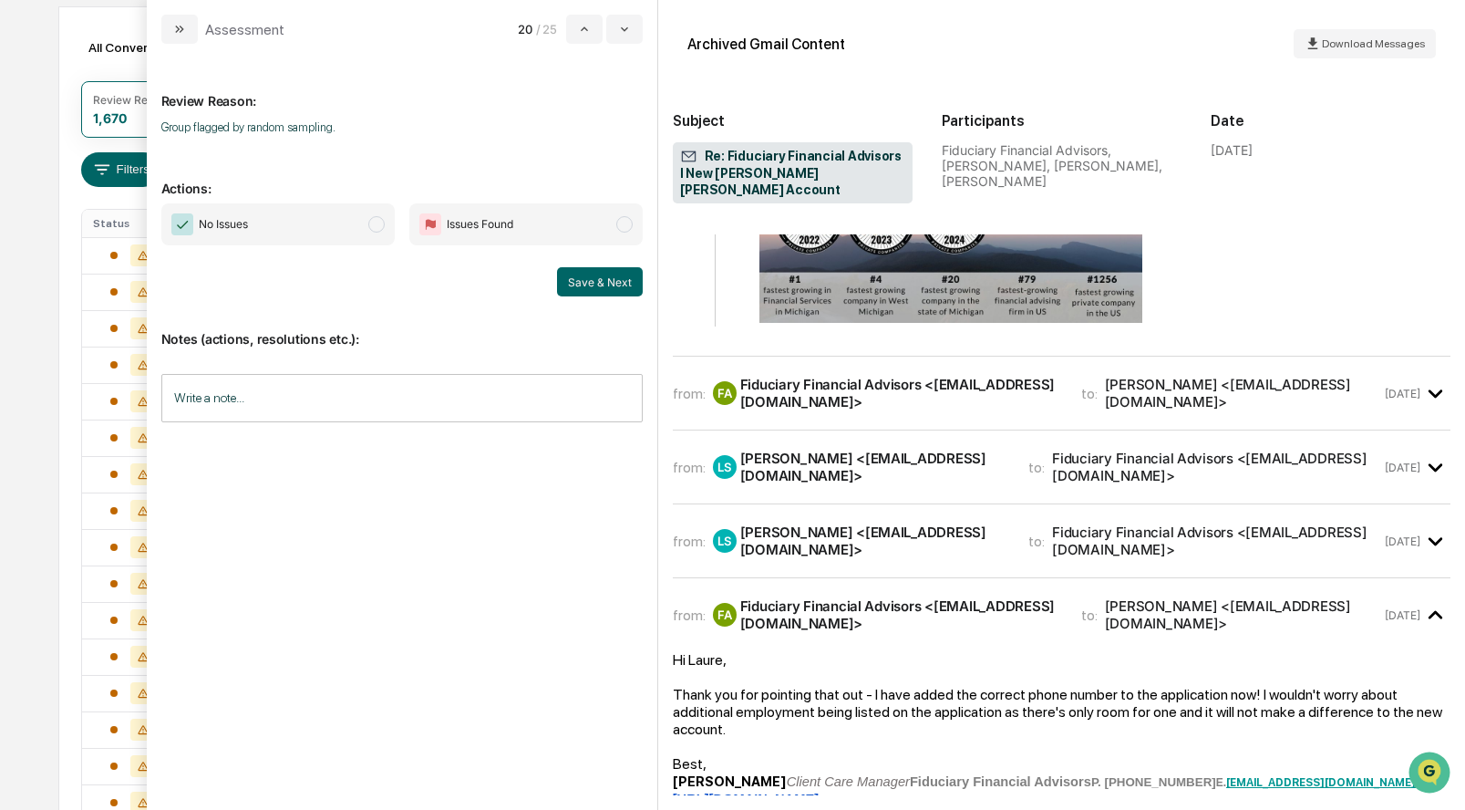
click at [841, 376] on div "Fiduciary Financial Advisors <[EMAIL_ADDRESS][DOMAIN_NAME]>" at bounding box center [899, 393] width 319 height 35
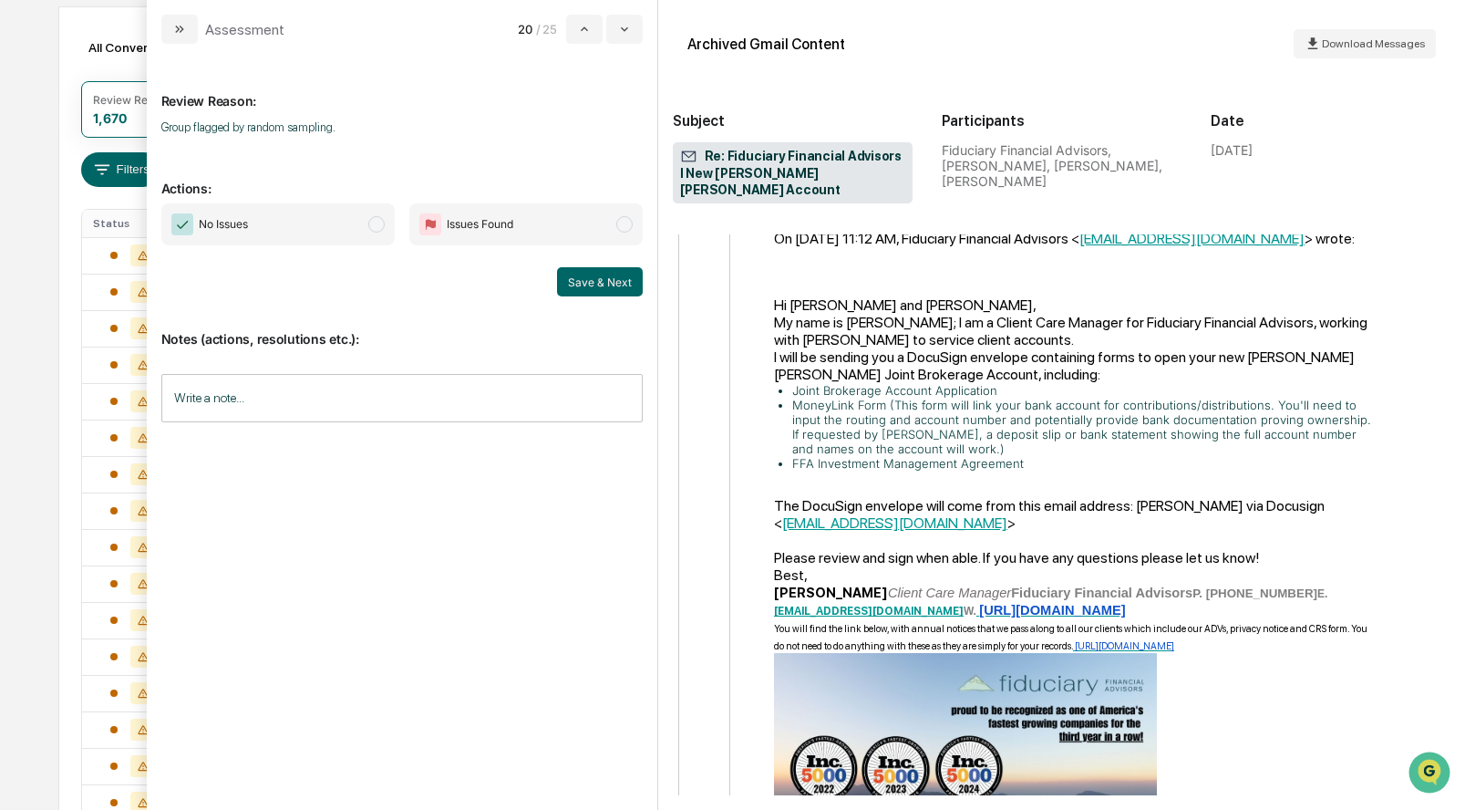
scroll to position [5219, 0]
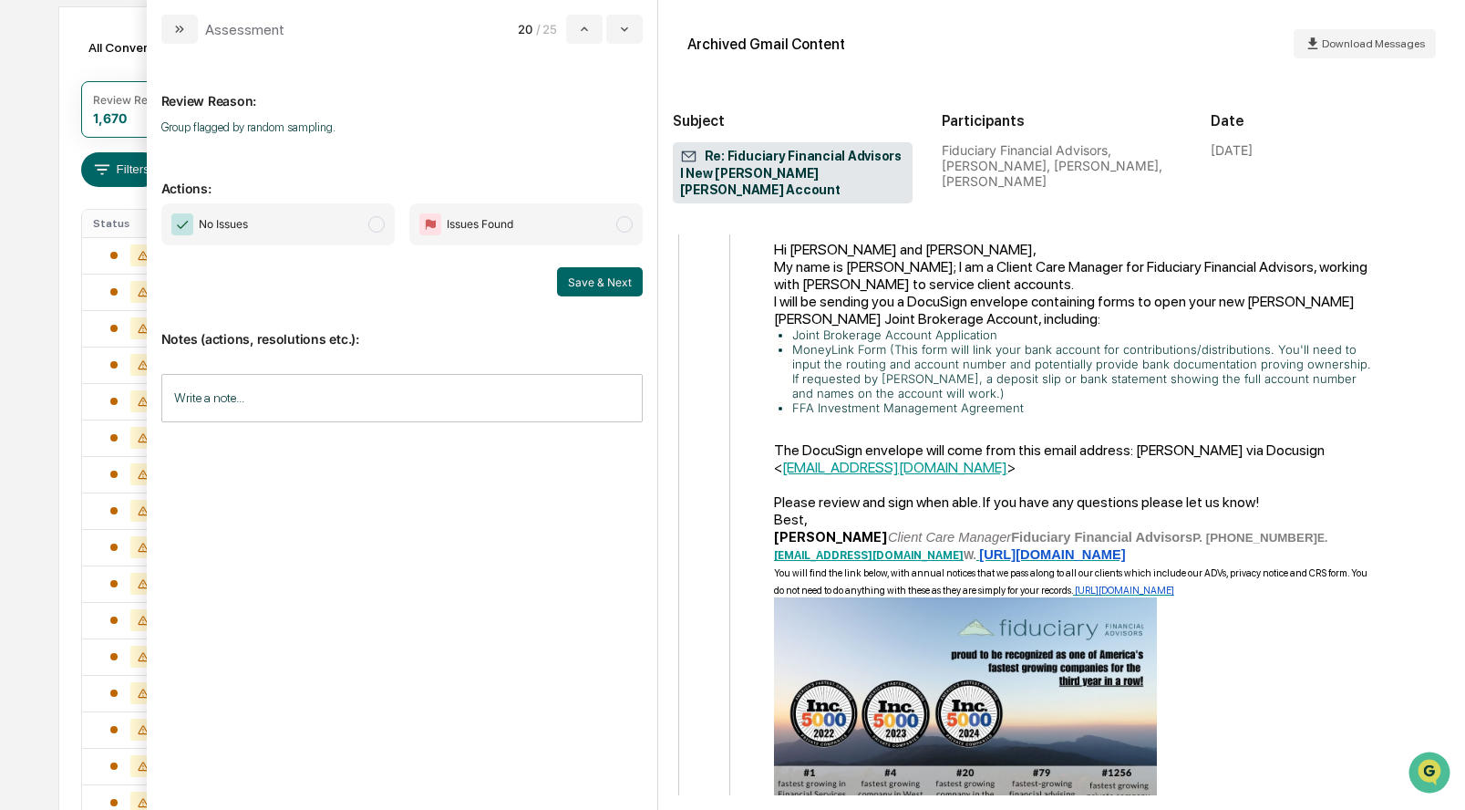
click at [376, 222] on span "modal" at bounding box center [376, 224] width 16 height 16
click at [596, 285] on button "Save & Next" at bounding box center [600, 281] width 86 height 29
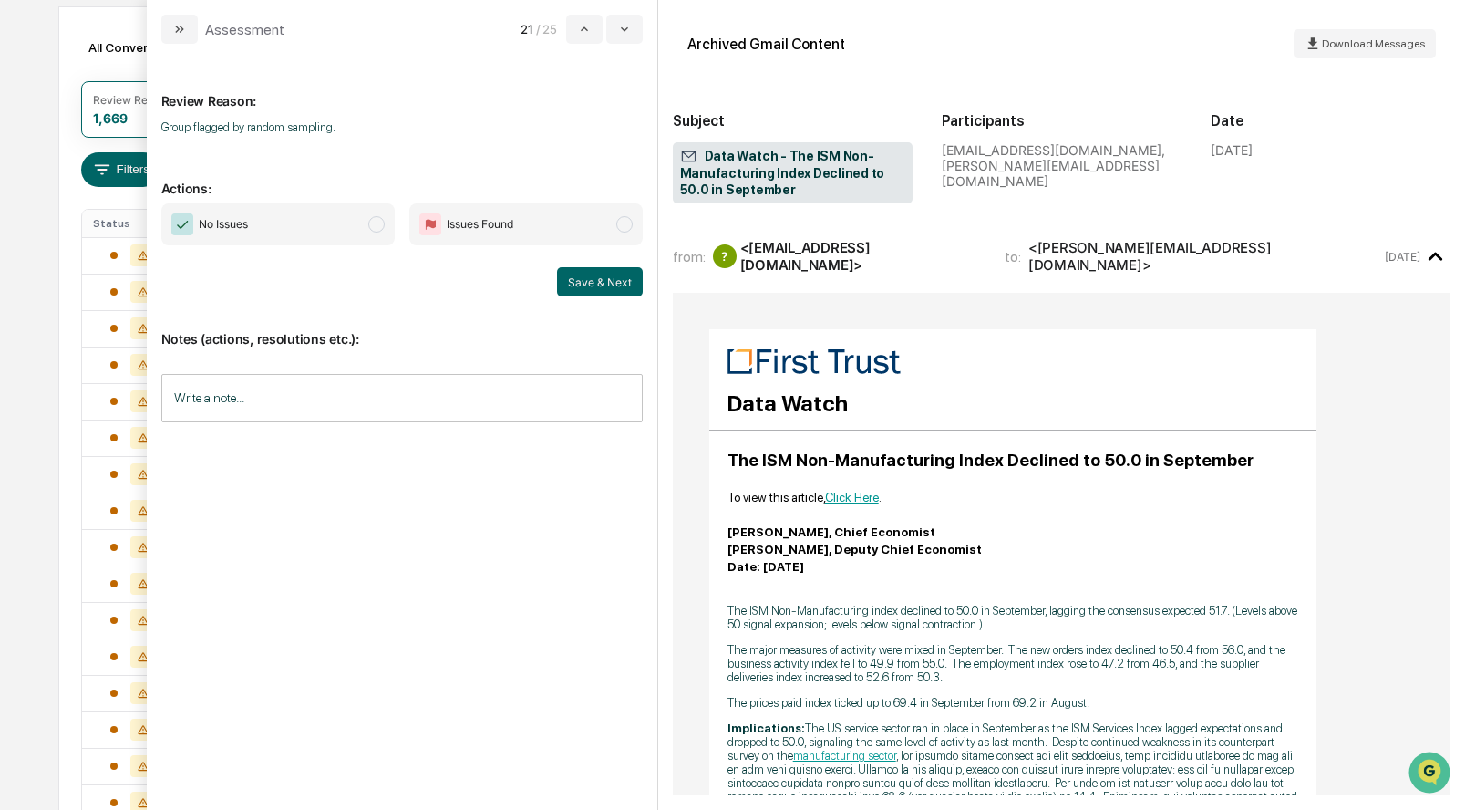
click at [378, 218] on span "modal" at bounding box center [376, 224] width 16 height 16
click at [589, 284] on button "Save & Next" at bounding box center [600, 281] width 86 height 29
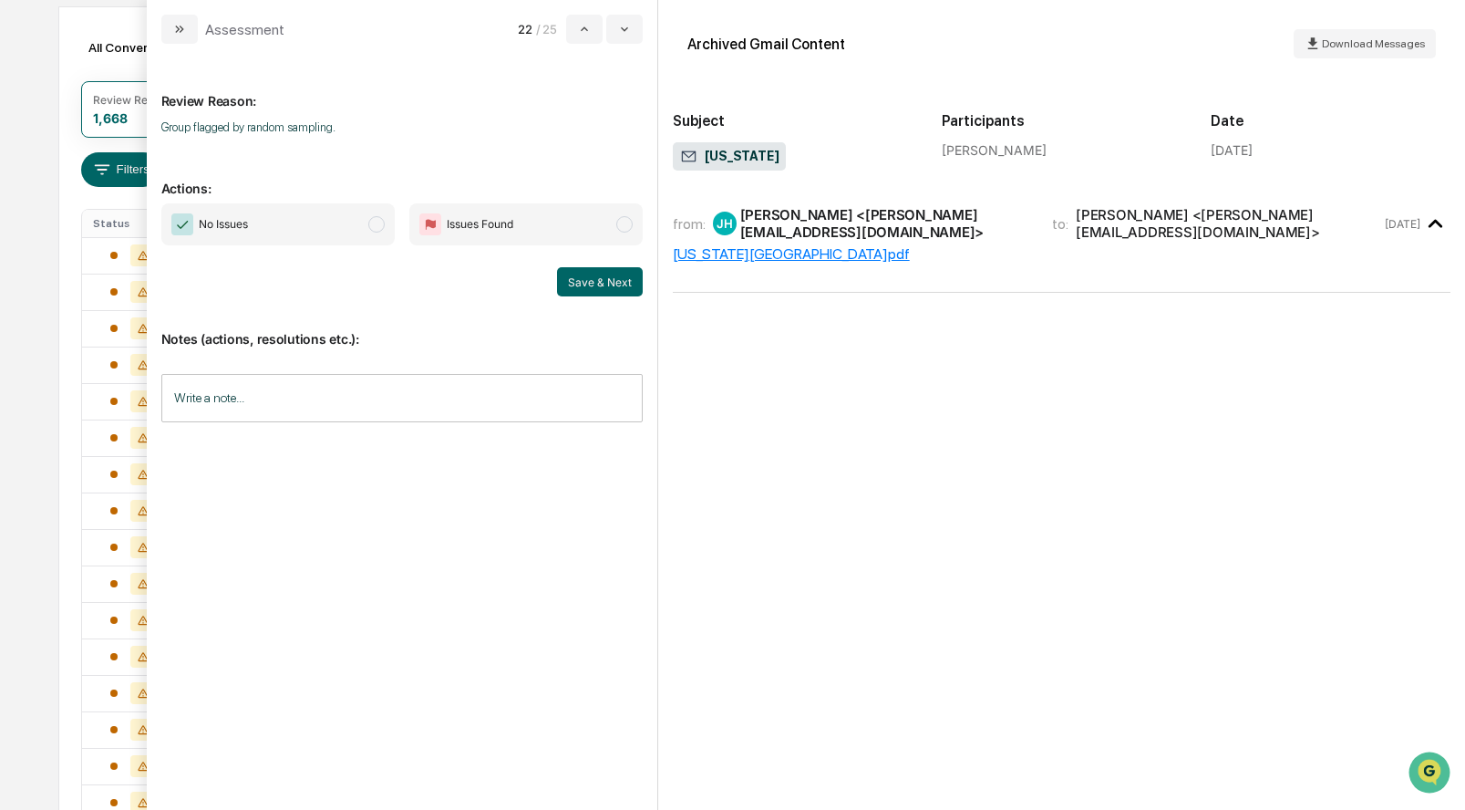
click at [372, 222] on span "modal" at bounding box center [376, 224] width 16 height 16
click at [713, 253] on div "MICHIGAN.pdf" at bounding box center [1062, 253] width 778 height 17
click at [727, 253] on div "MICHIGAN.pdf" at bounding box center [1062, 253] width 778 height 17
click at [606, 278] on button "Save & Next" at bounding box center [600, 281] width 86 height 29
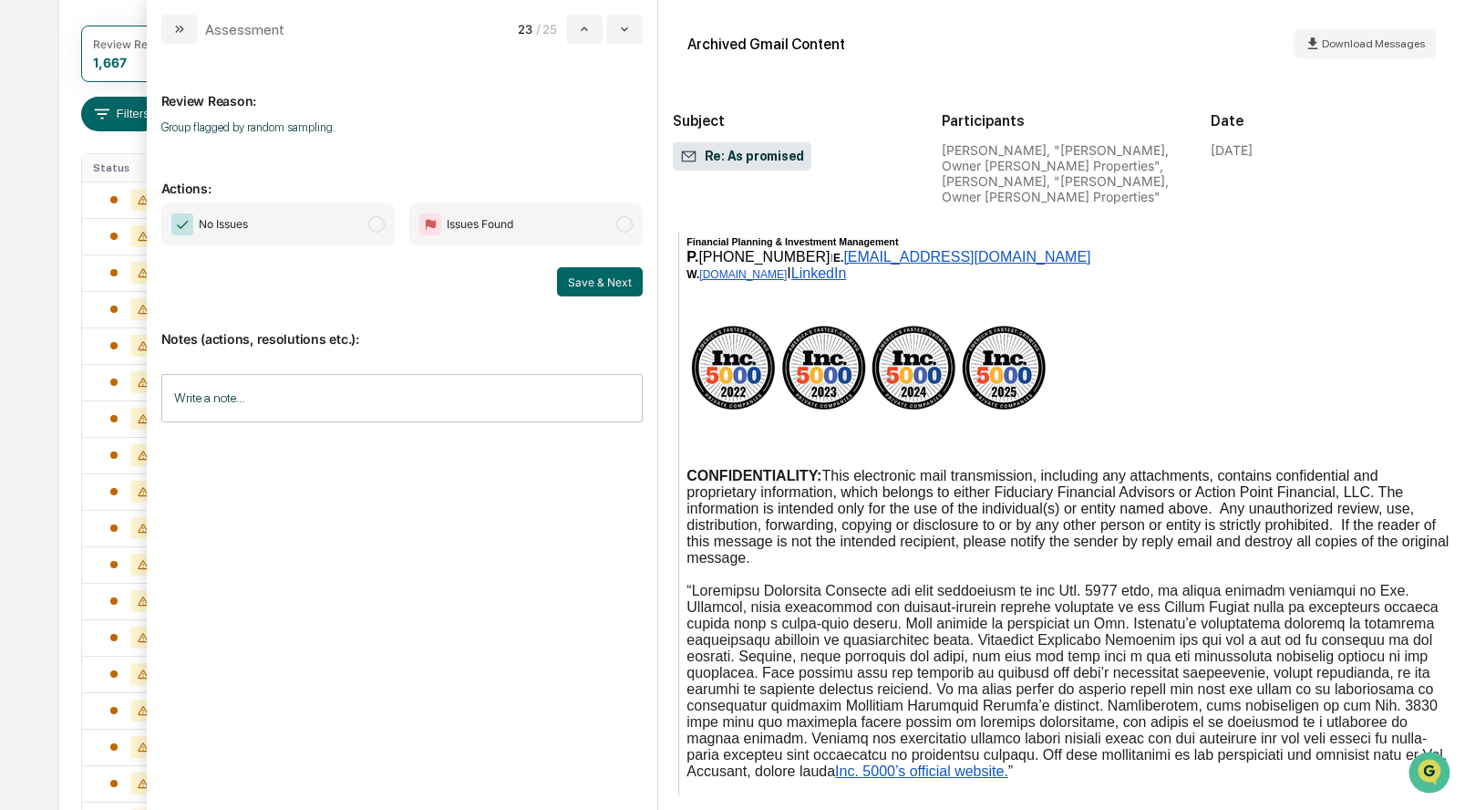
scroll to position [261, 0]
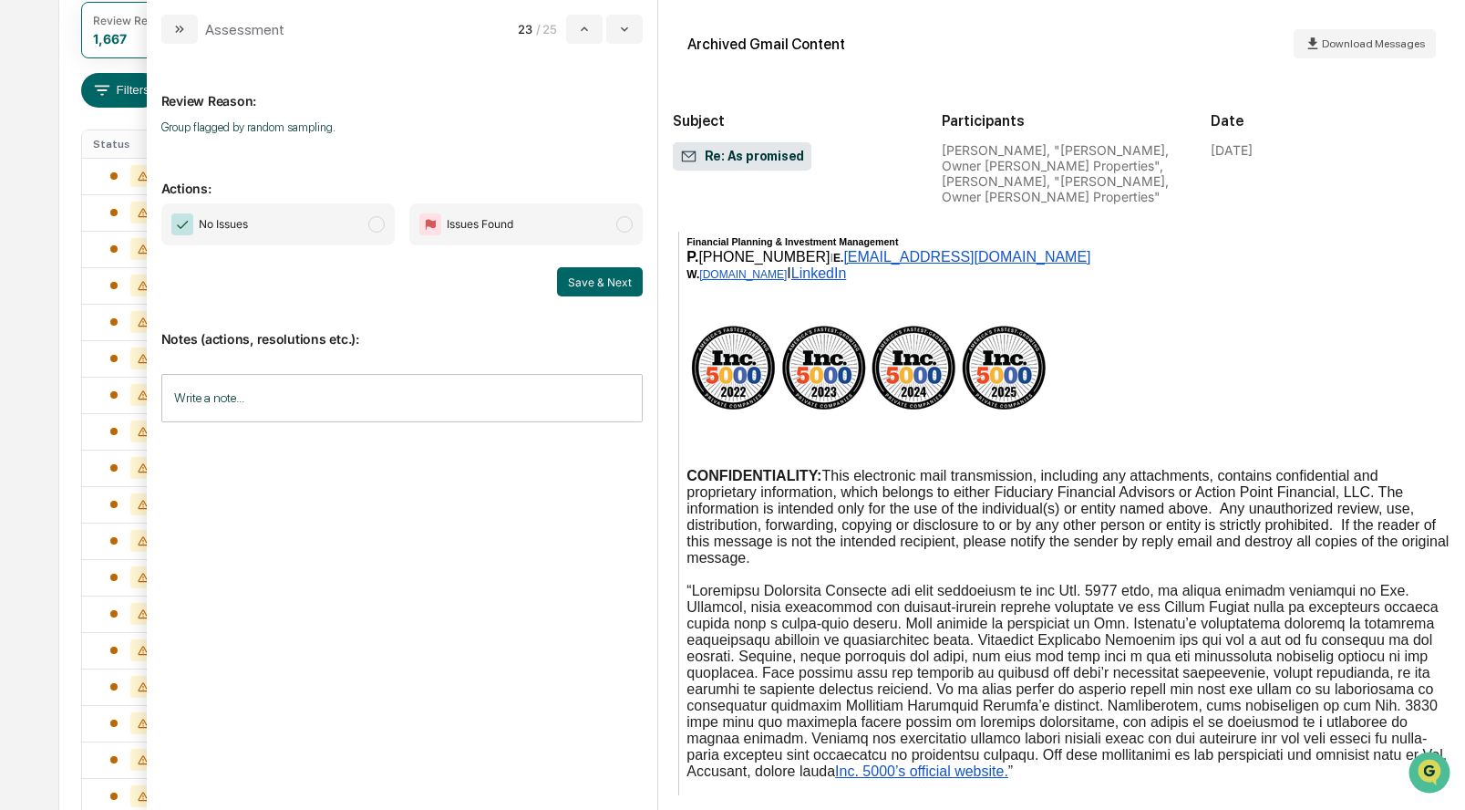
click at [371, 215] on span "No Issues" at bounding box center [277, 224] width 233 height 42
click at [595, 276] on button "Save & Next" at bounding box center [600, 281] width 86 height 29
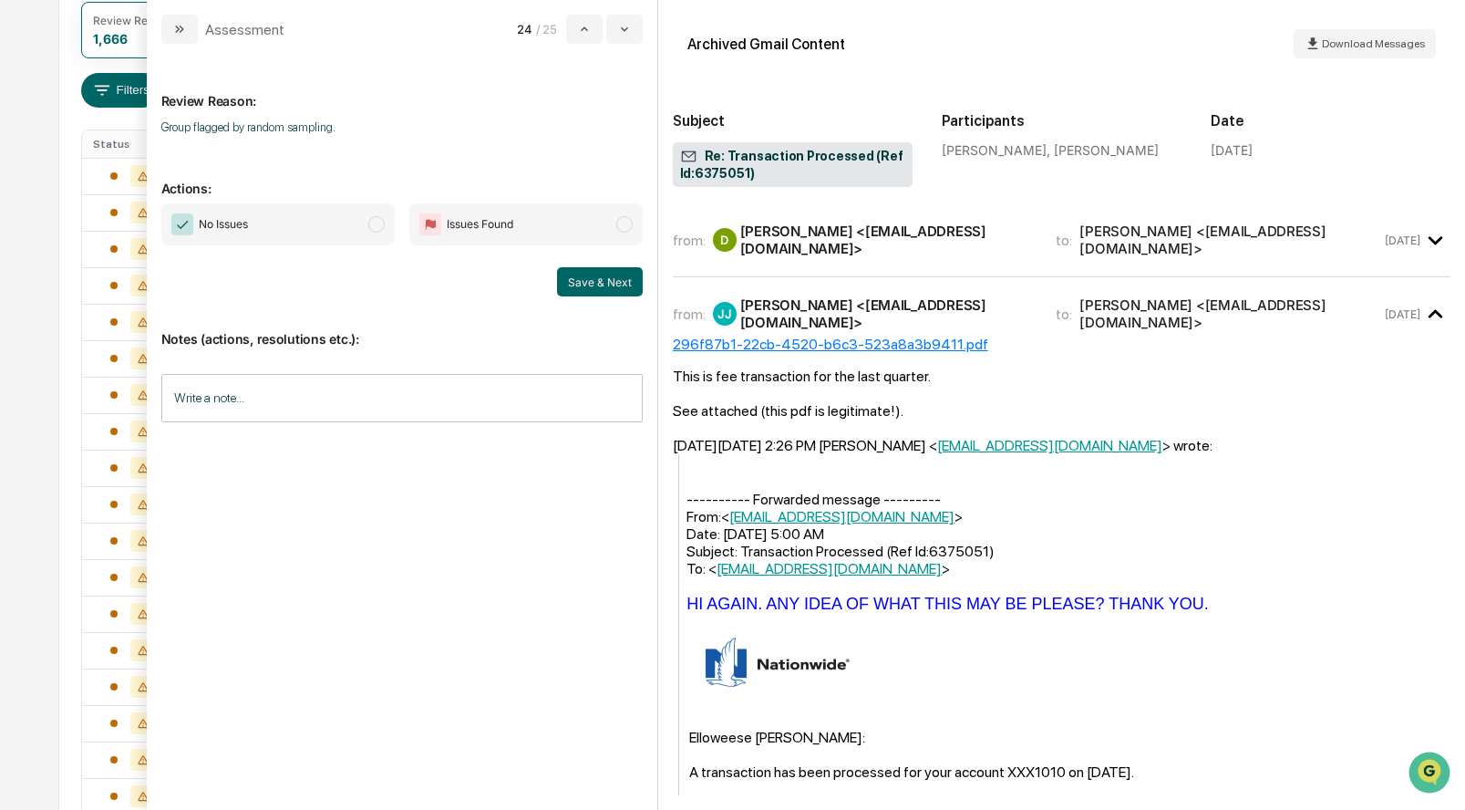
click at [717, 243] on div "D" at bounding box center [725, 240] width 24 height 24
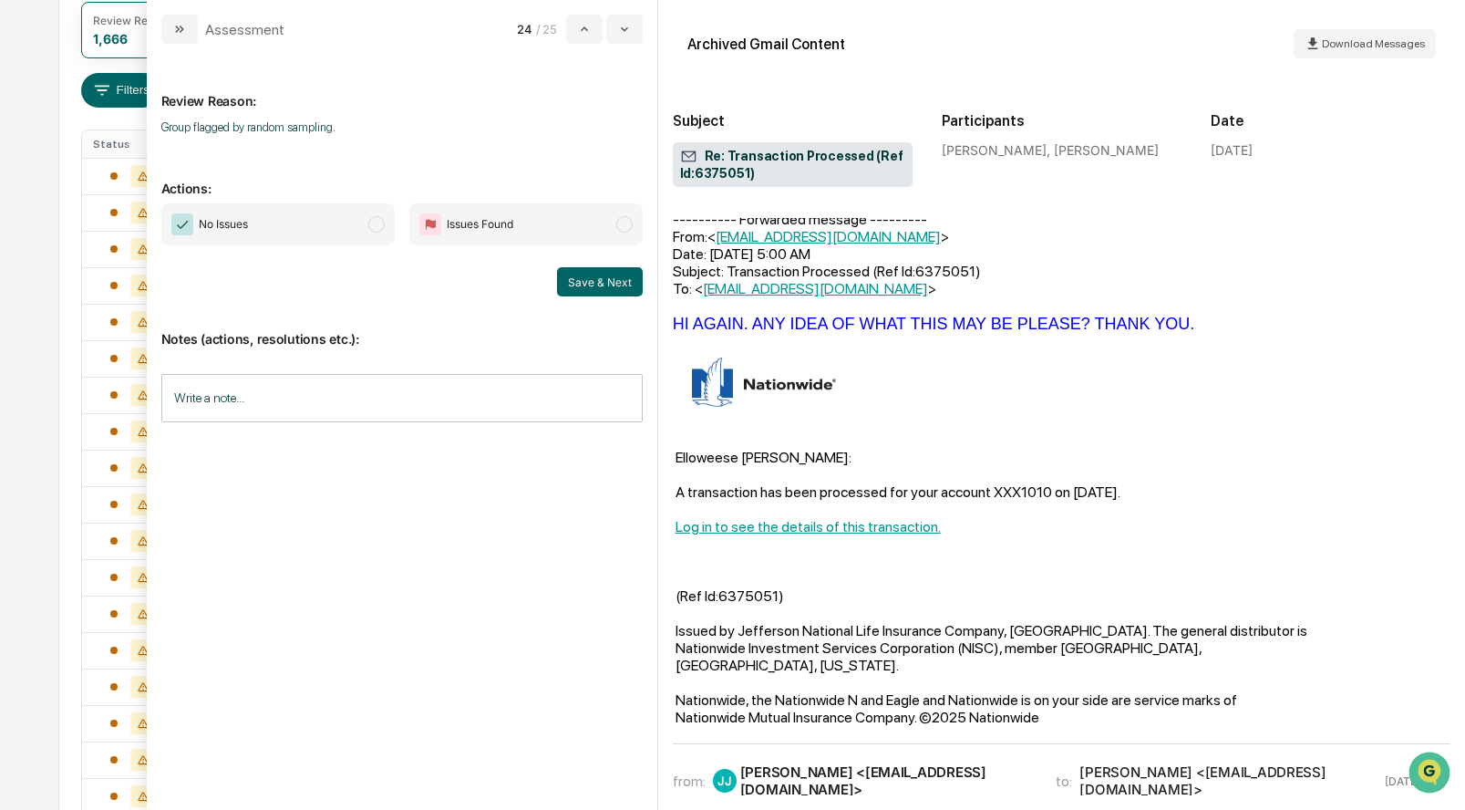
scroll to position [117, 0]
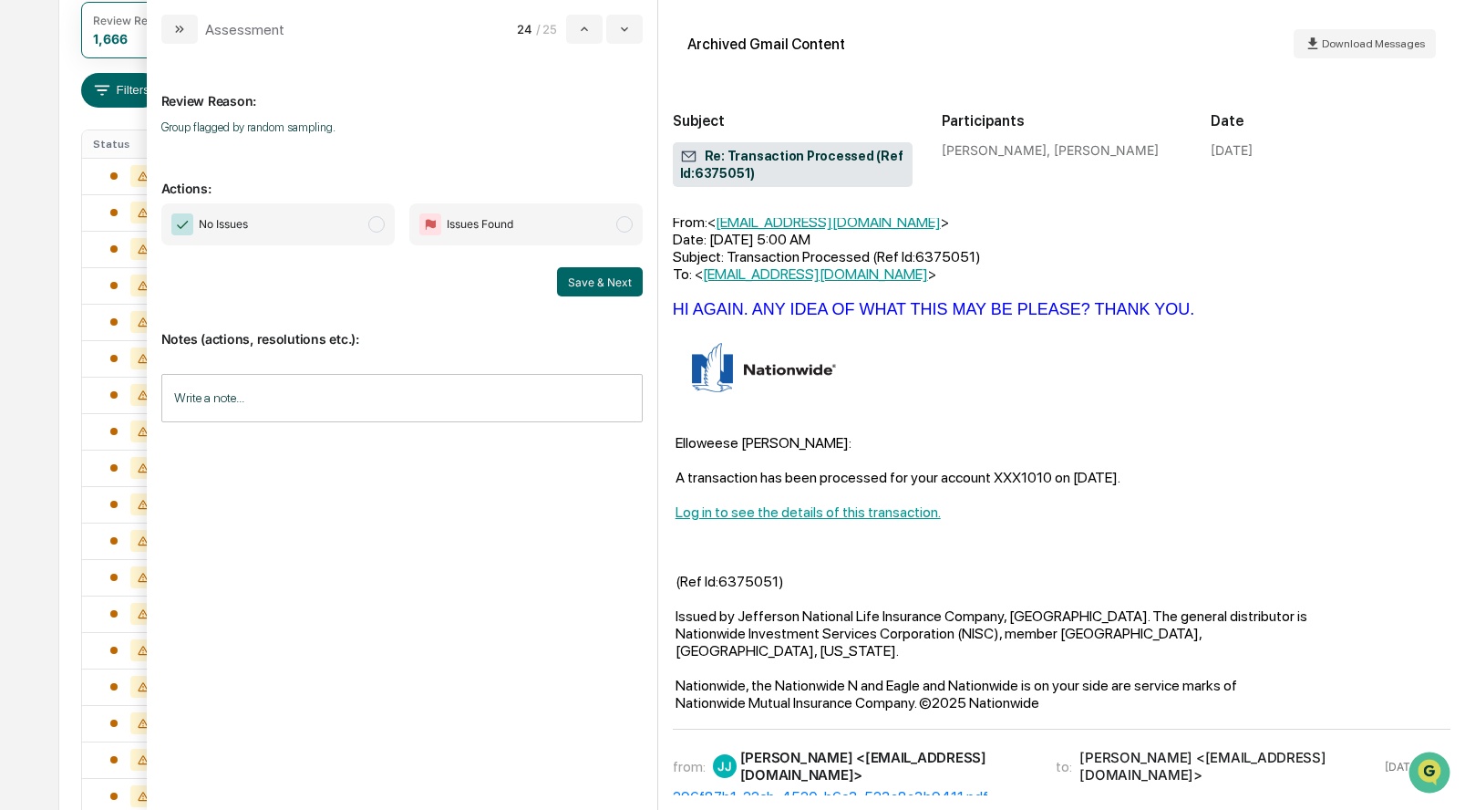
click at [375, 223] on span "modal" at bounding box center [376, 224] width 16 height 16
click at [581, 283] on button "Save & Next" at bounding box center [600, 281] width 86 height 29
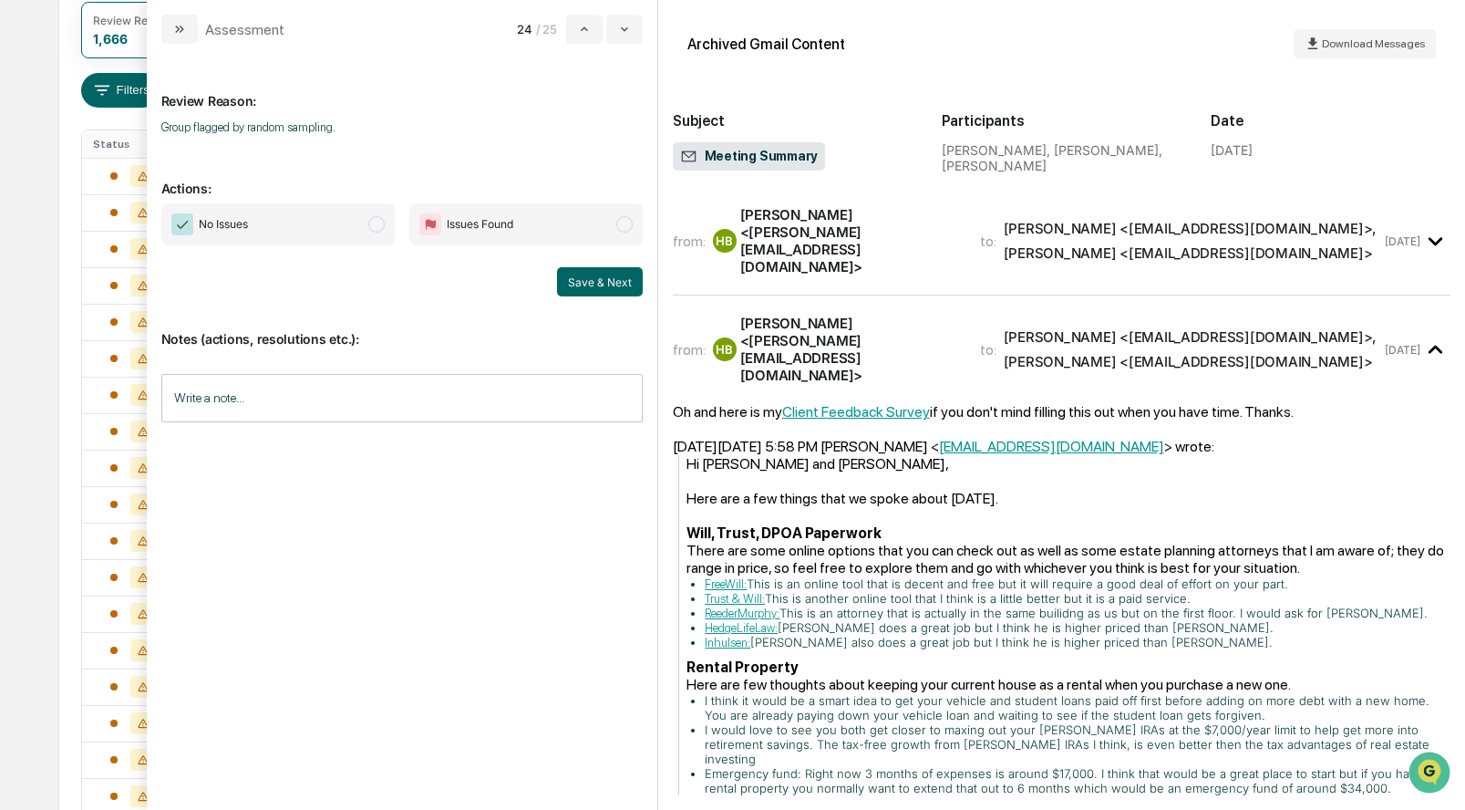
click at [805, 234] on div "[PERSON_NAME] <[PERSON_NAME][EMAIL_ADDRESS][DOMAIN_NAME]>" at bounding box center [849, 240] width 218 height 69
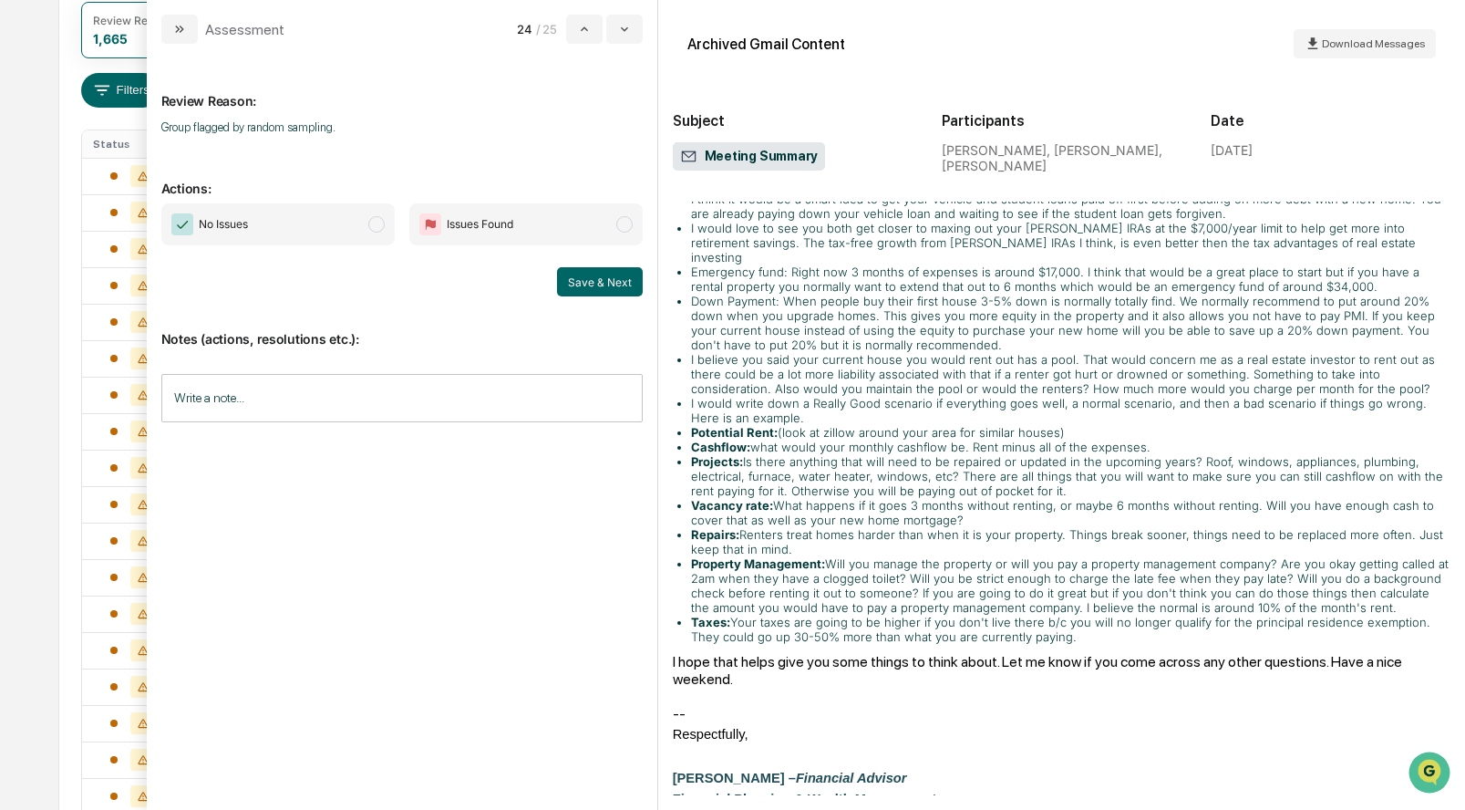
scroll to position [454, 0]
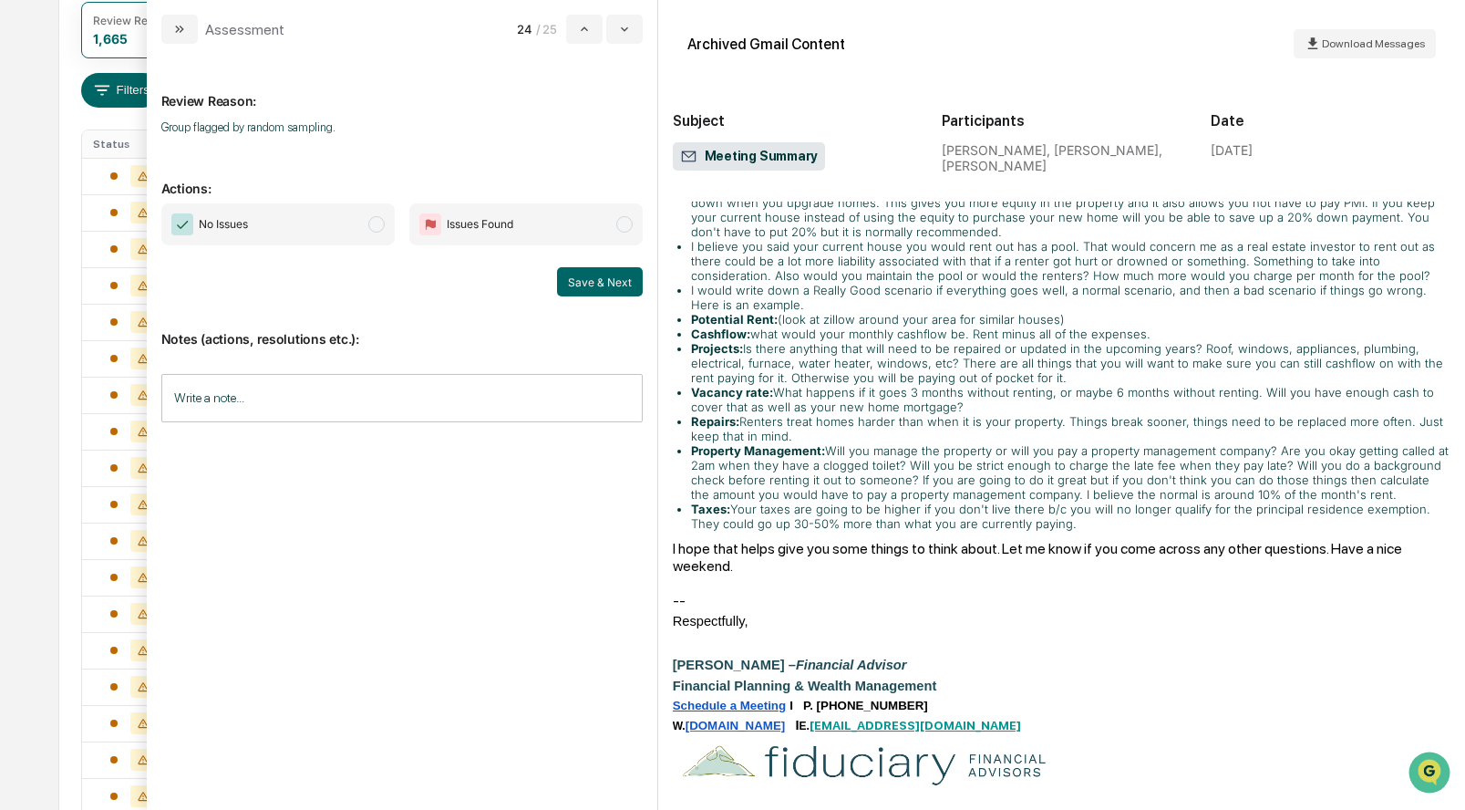
click at [367, 219] on span "No Issues" at bounding box center [277, 224] width 233 height 42
click at [588, 273] on button "Save & Next" at bounding box center [600, 281] width 86 height 29
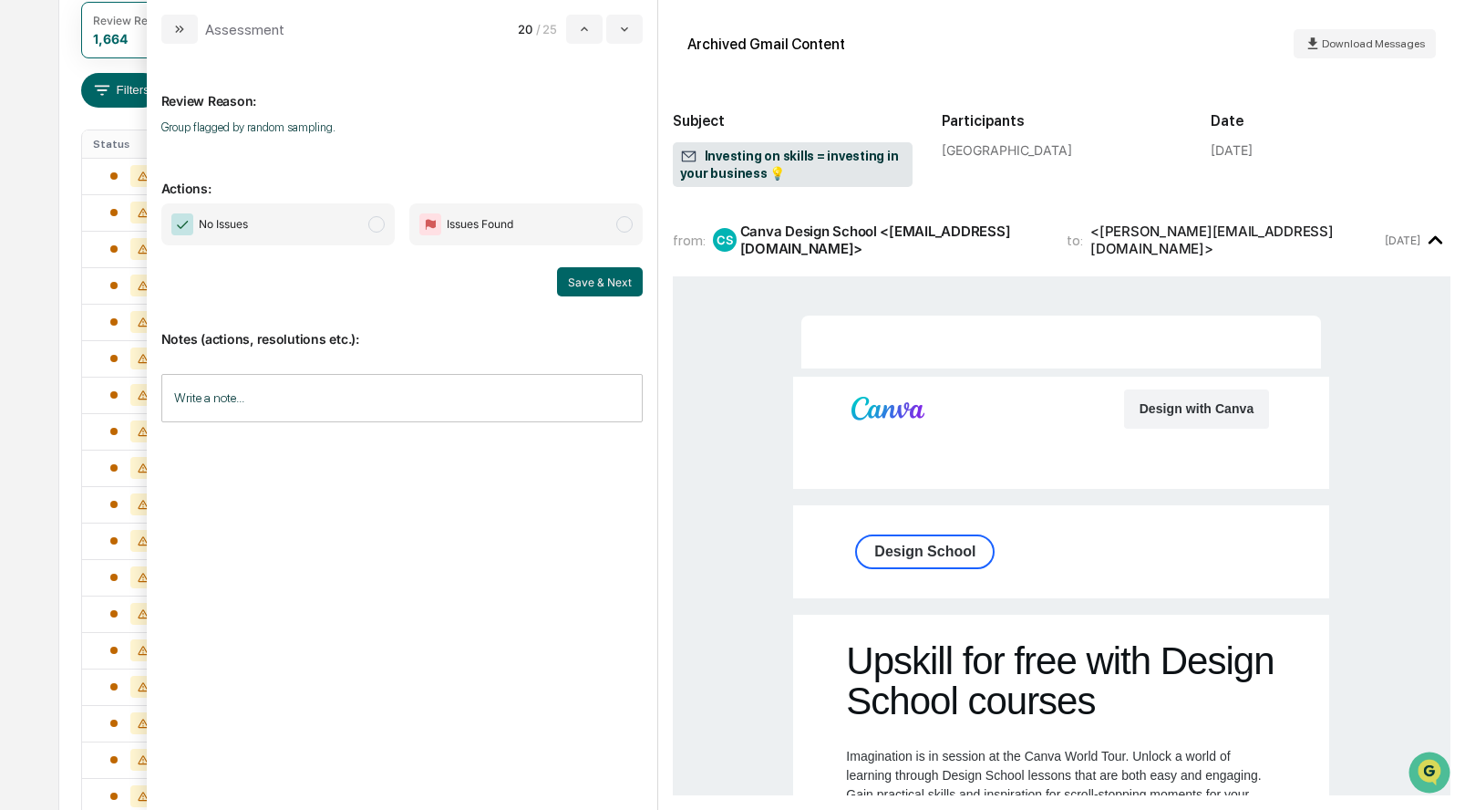
click at [374, 224] on span "modal" at bounding box center [376, 224] width 16 height 16
click at [591, 284] on button "Save & Next" at bounding box center [600, 281] width 86 height 29
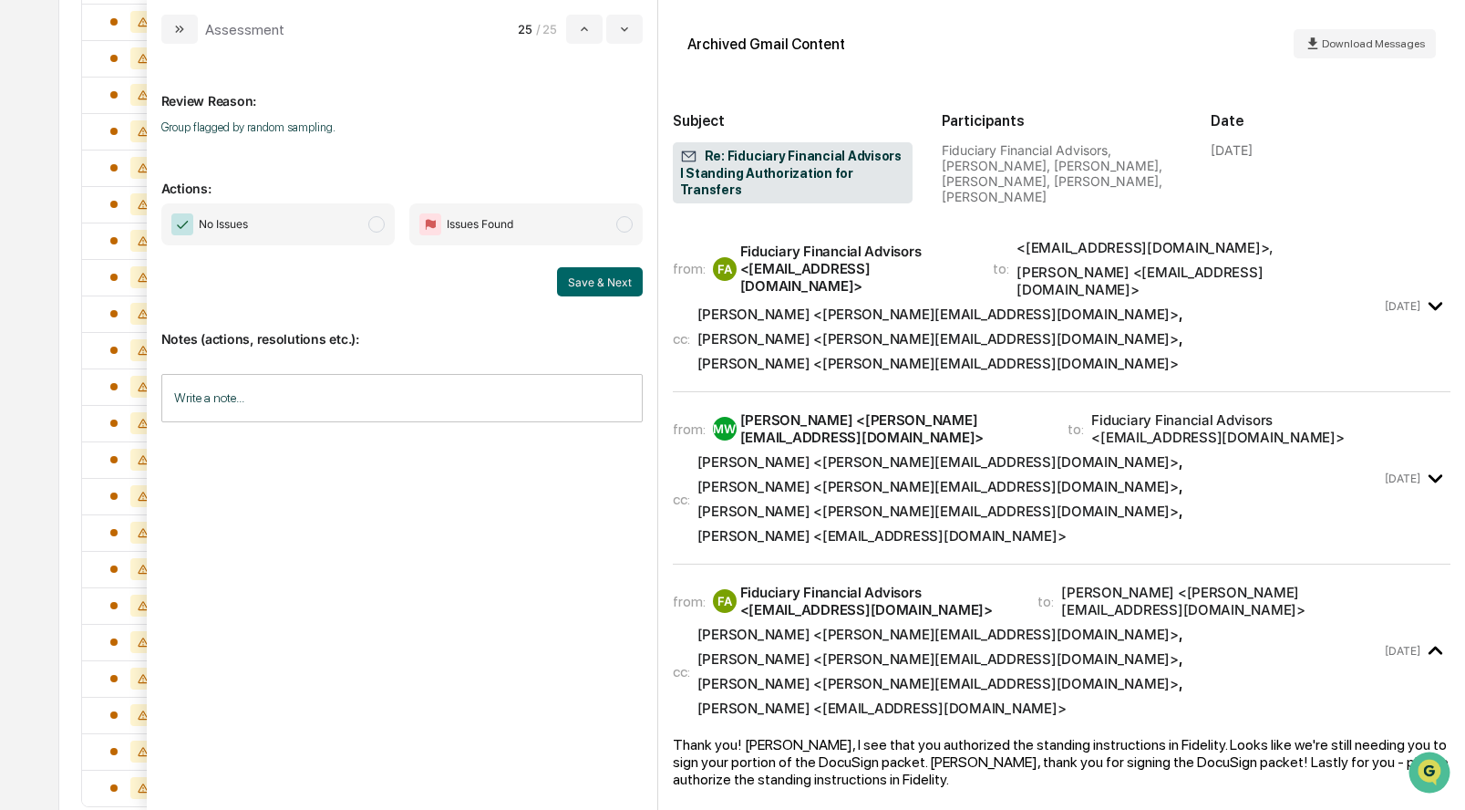
click at [375, 223] on span "modal" at bounding box center [376, 224] width 16 height 16
click at [614, 285] on button "Save & Next" at bounding box center [600, 281] width 86 height 29
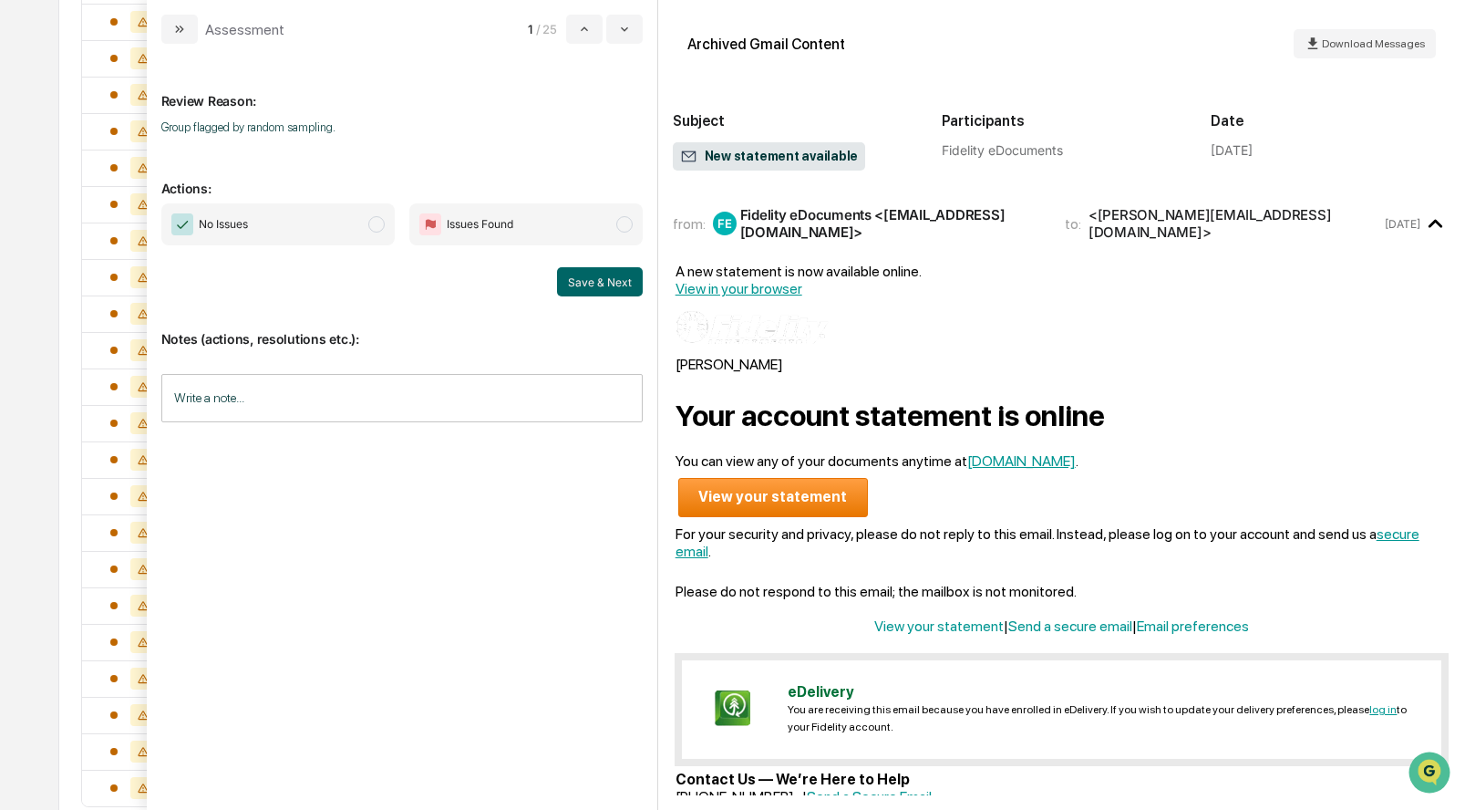
click at [367, 219] on span "No Issues" at bounding box center [277, 224] width 233 height 42
click at [580, 276] on button "Save & Next" at bounding box center [600, 281] width 86 height 29
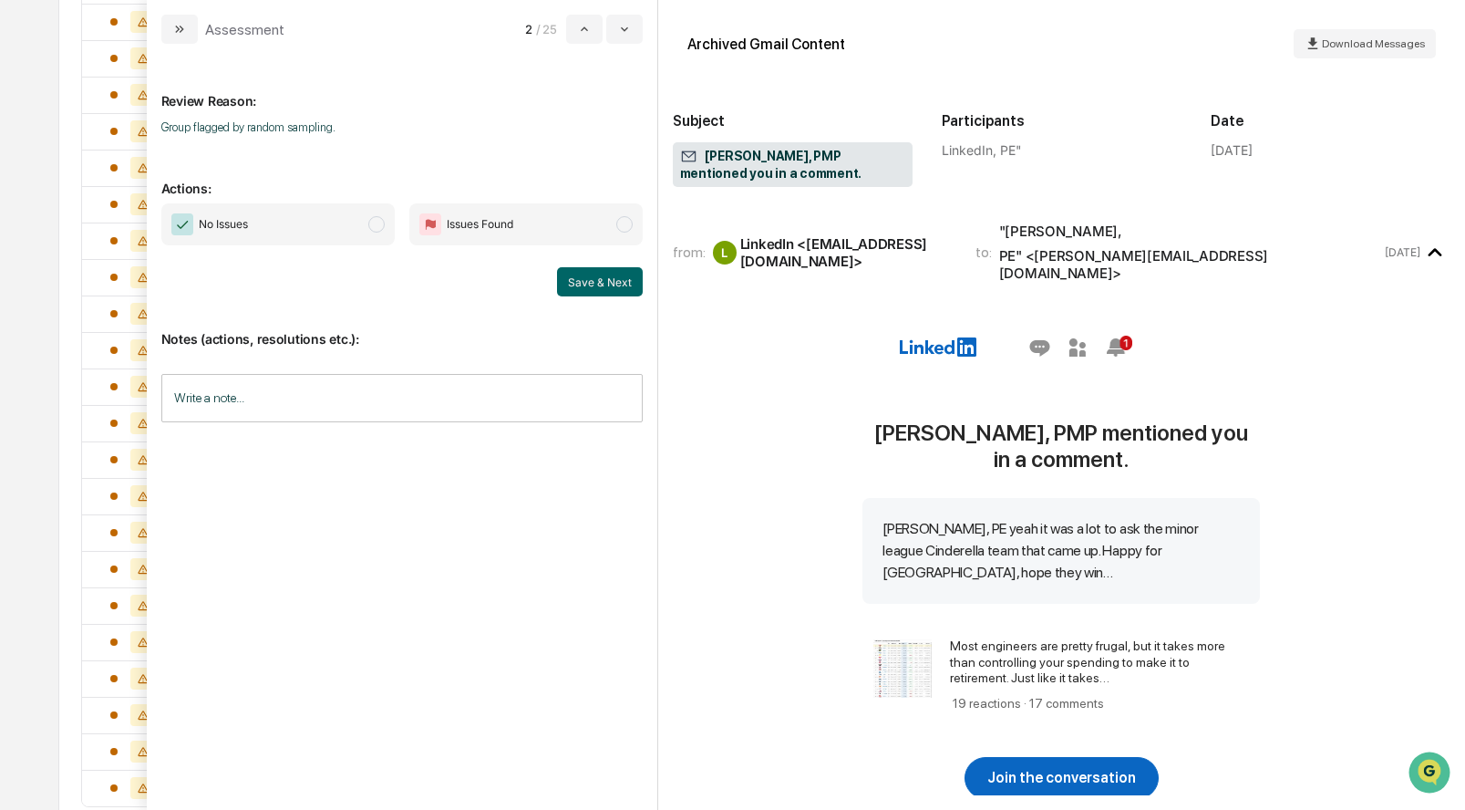
click at [369, 222] on span "modal" at bounding box center [376, 224] width 16 height 16
click at [575, 284] on button "Save & Next" at bounding box center [600, 281] width 86 height 29
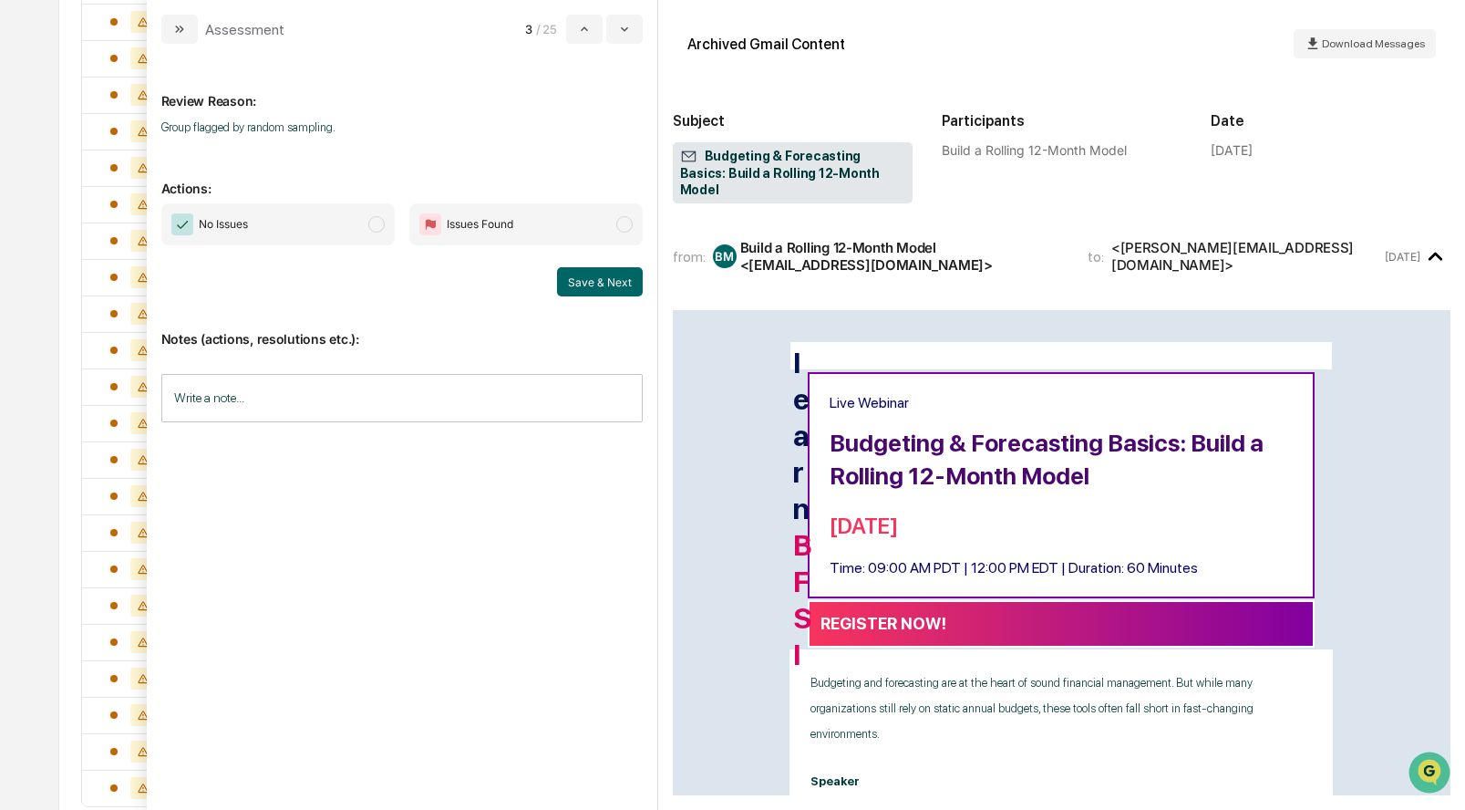
click at [375, 222] on span "modal" at bounding box center [376, 224] width 16 height 16
click at [617, 278] on button "Save & Next" at bounding box center [600, 281] width 86 height 29
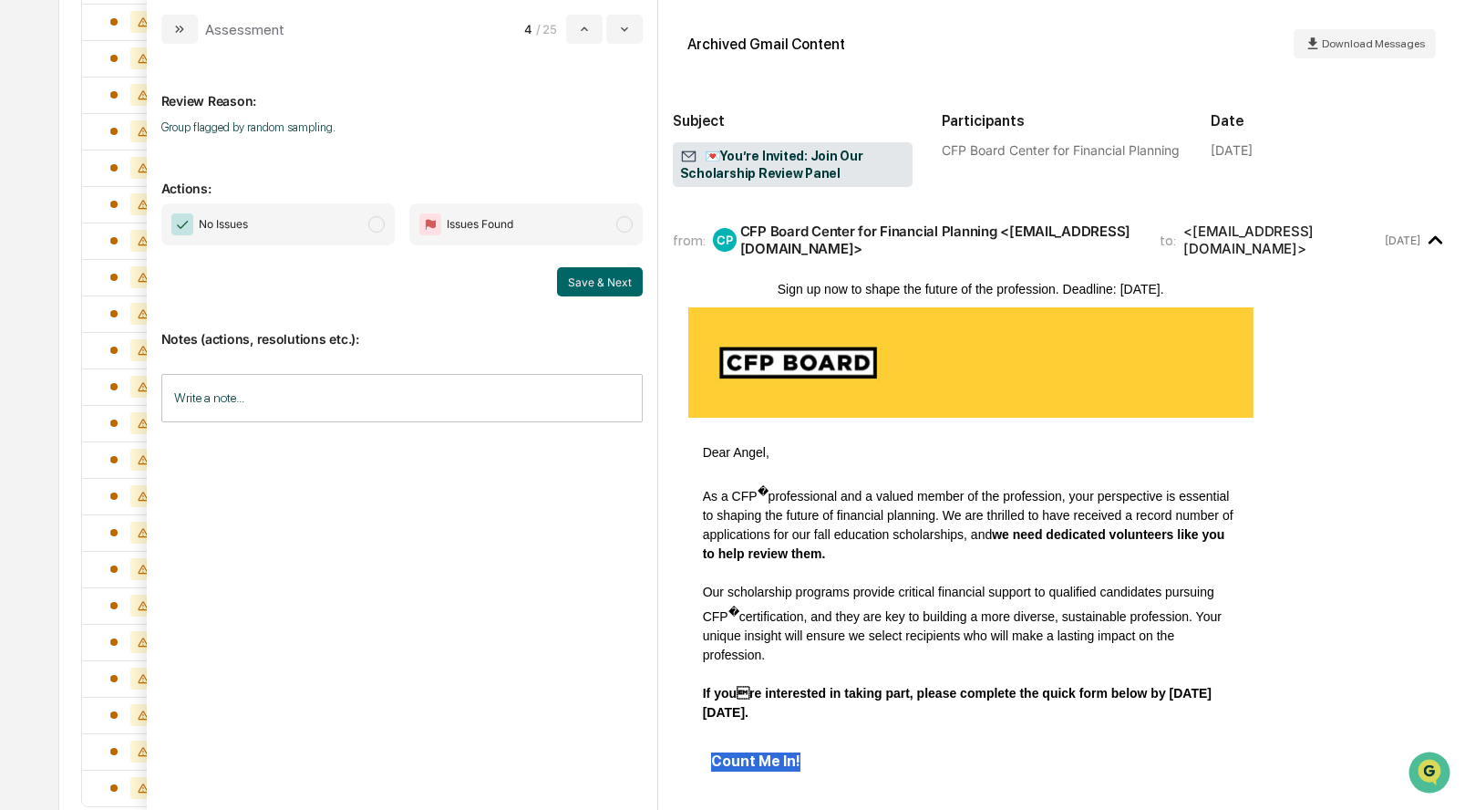
click at [371, 224] on span "modal" at bounding box center [376, 224] width 16 height 16
click at [574, 271] on button "Save & Next" at bounding box center [600, 281] width 86 height 29
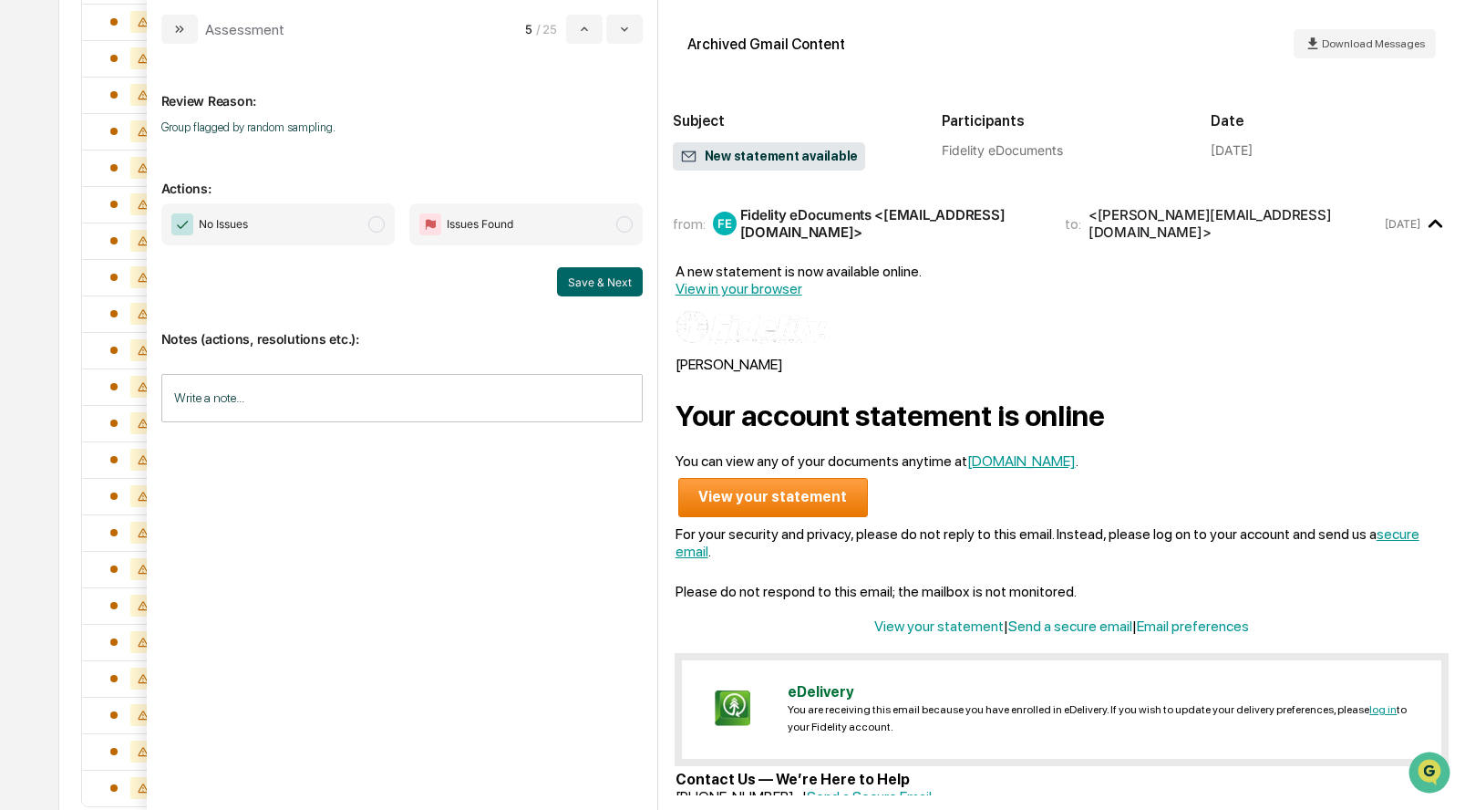
click at [377, 231] on span "modal" at bounding box center [376, 224] width 16 height 16
click at [582, 281] on button "Save & Next" at bounding box center [600, 281] width 86 height 29
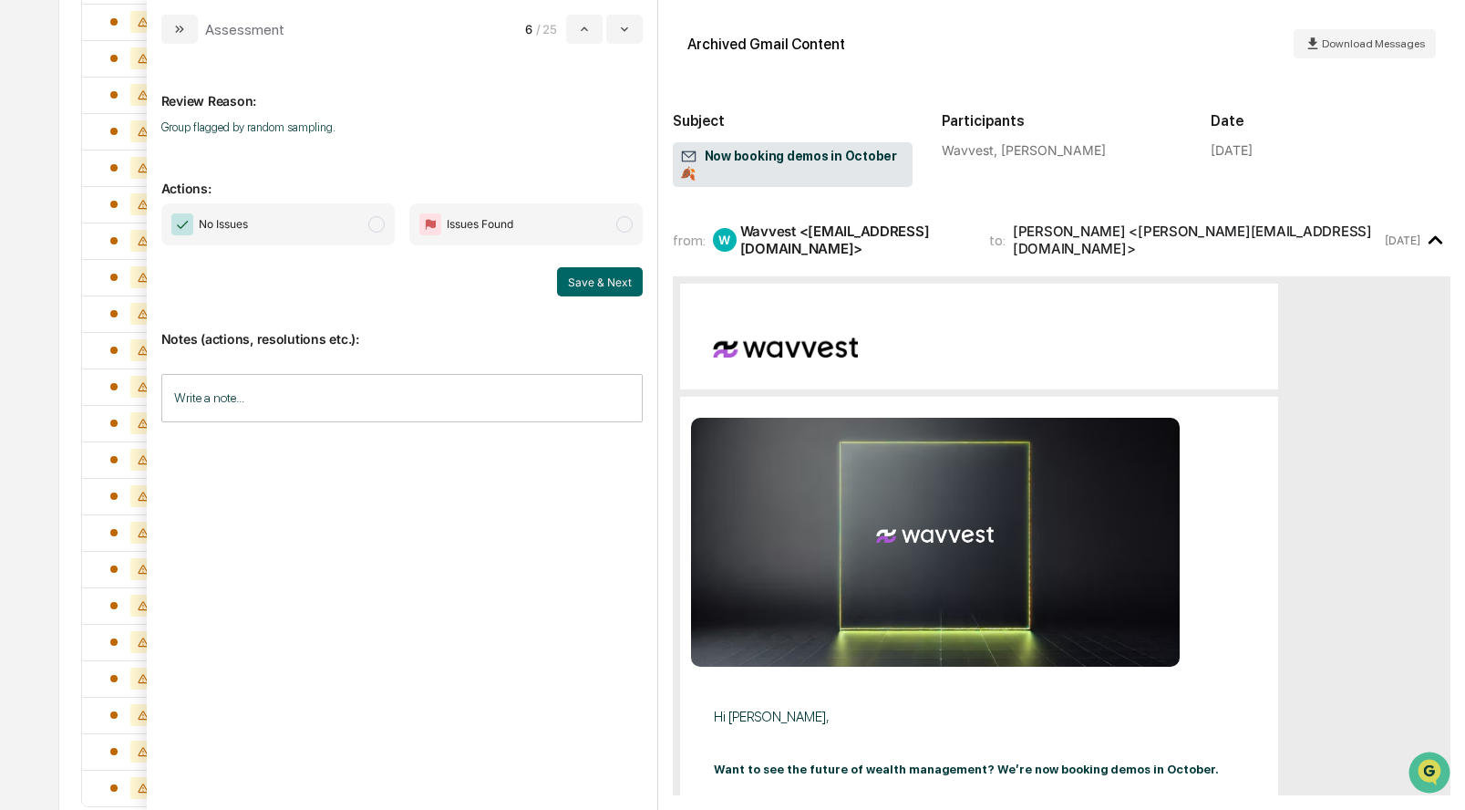
click at [367, 234] on span "No Issues" at bounding box center [277, 224] width 233 height 42
click at [594, 288] on button "Save & Next" at bounding box center [600, 281] width 86 height 29
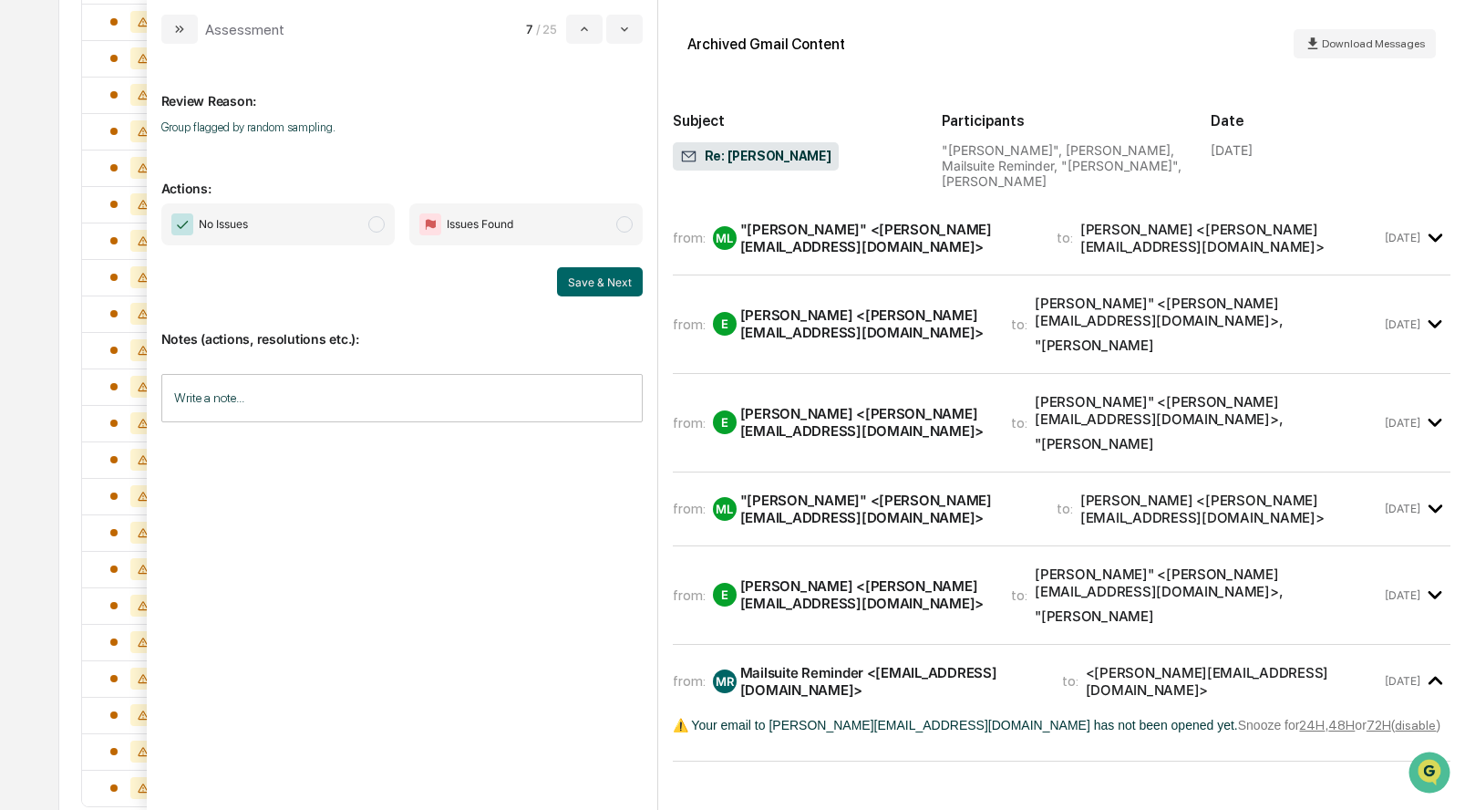
click at [785, 228] on div ""Mills, Lisa" <lisa@hansenbrokerage.com>" at bounding box center [887, 238] width 294 height 35
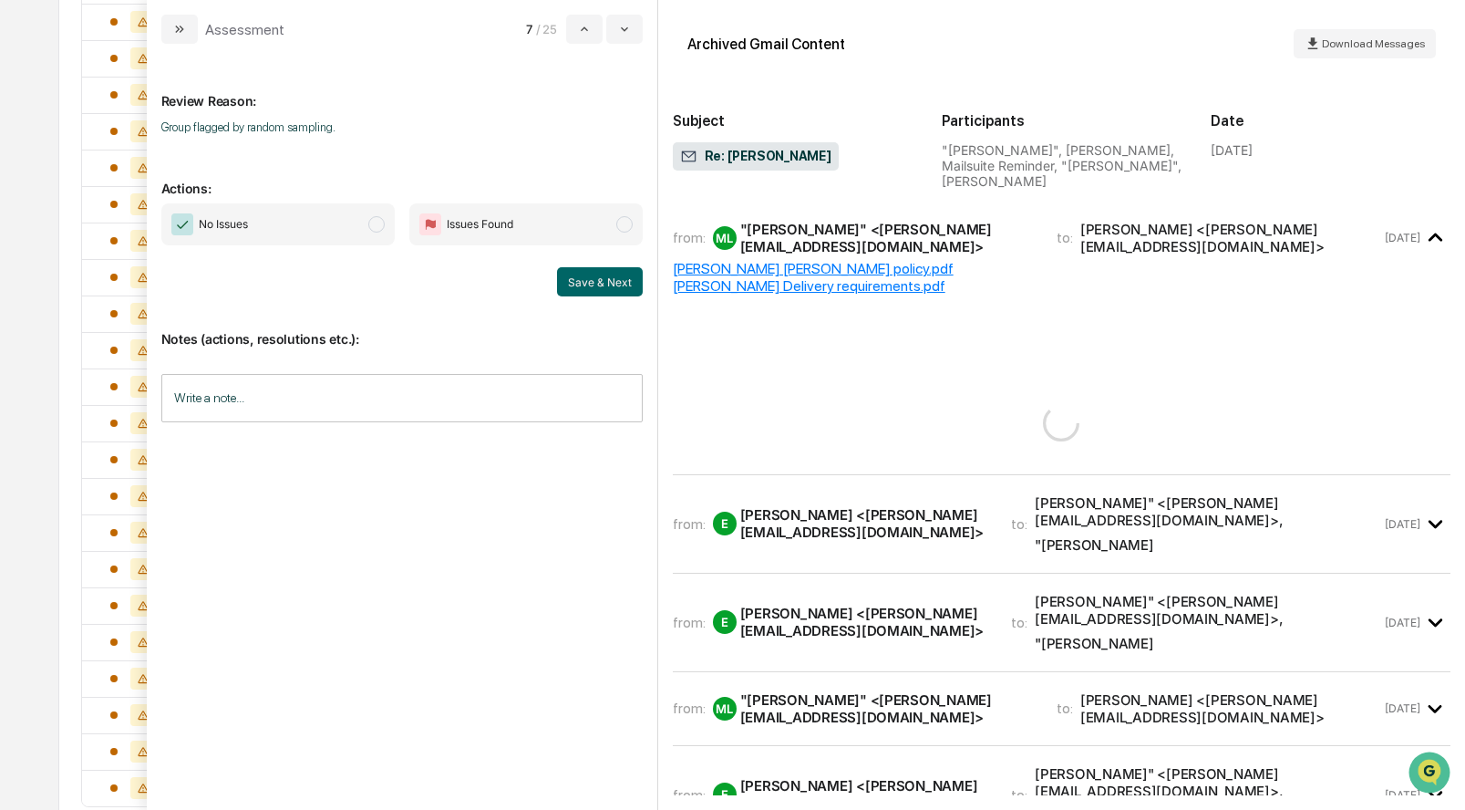
click at [769, 490] on div "from: E Ethan <ethan@ffadvisor.com> to: Lisa" <lisa@hansenbrokerage.com> , "Mil…" at bounding box center [1062, 524] width 778 height 68
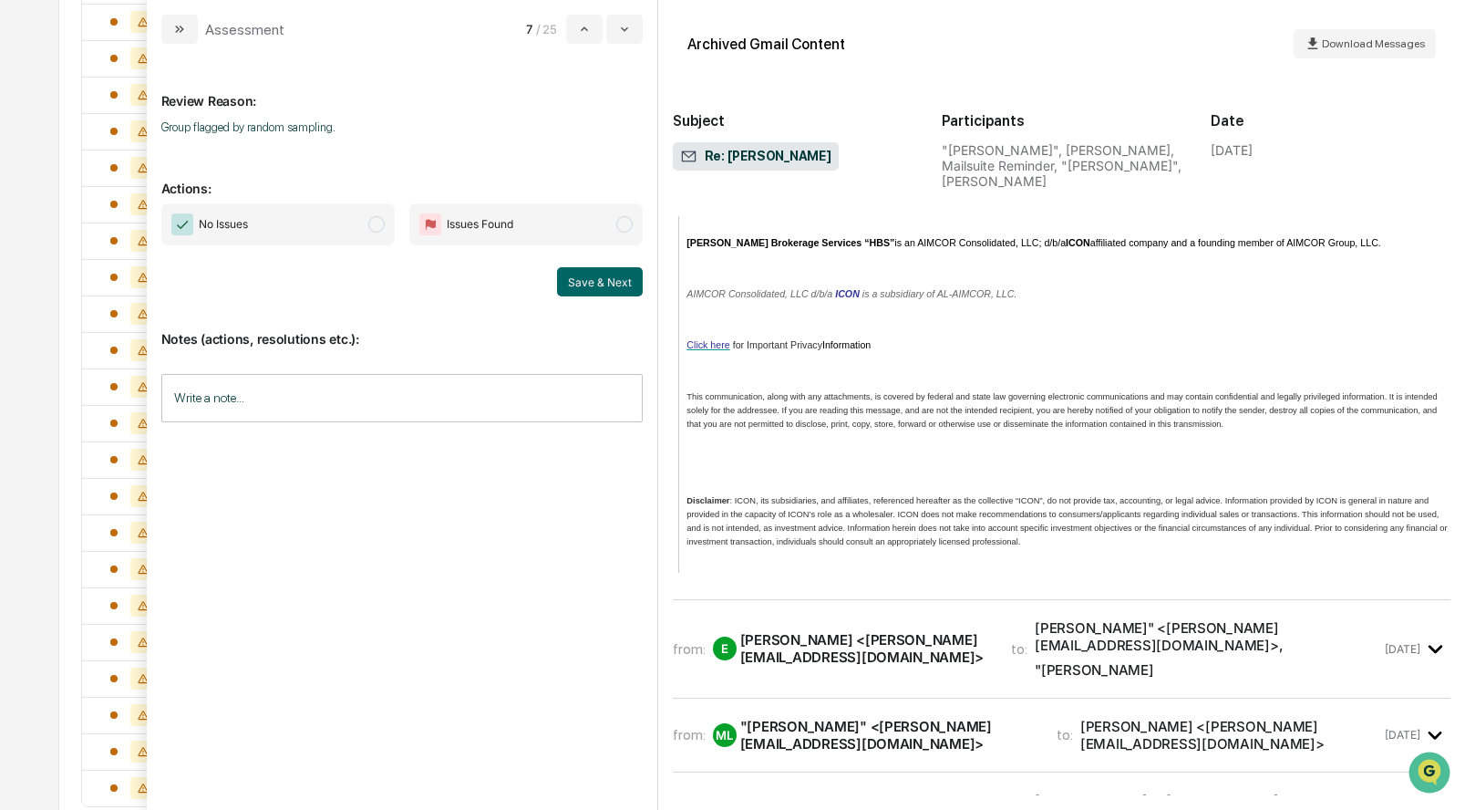
scroll to position [1244, 0]
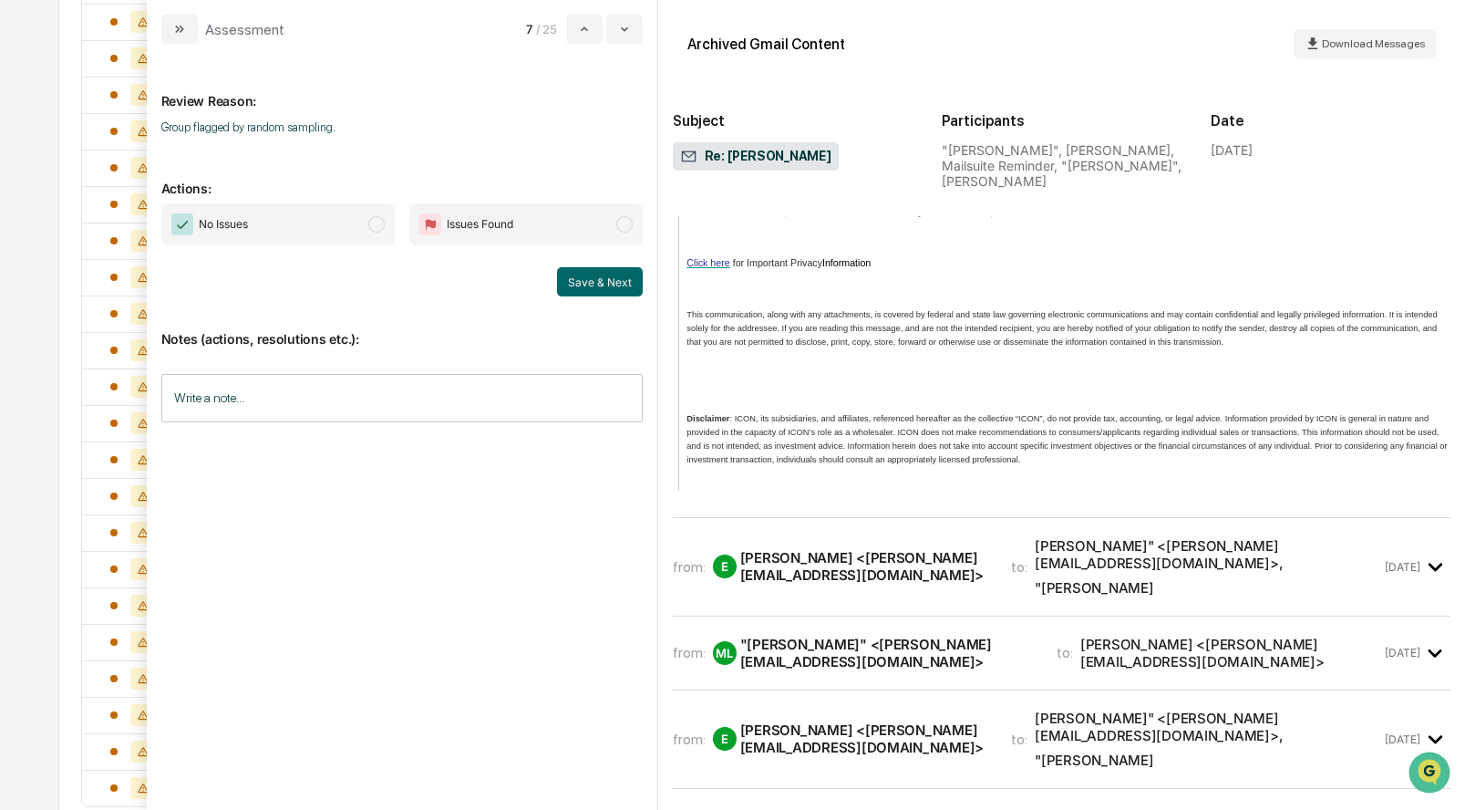
click at [765, 549] on div "Ethan <ethan@ffadvisor.com>" at bounding box center [865, 566] width 250 height 35
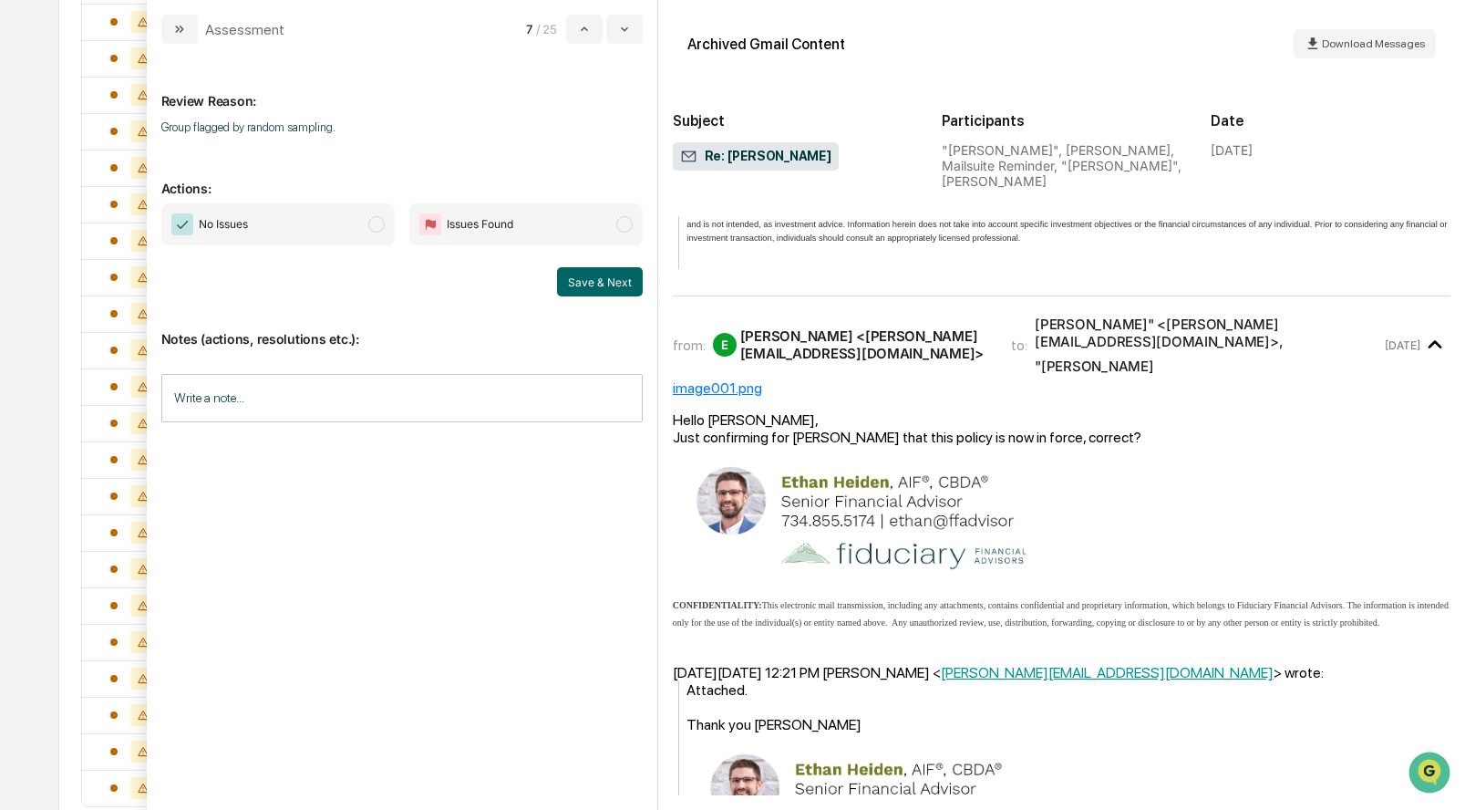
scroll to position [2894, 0]
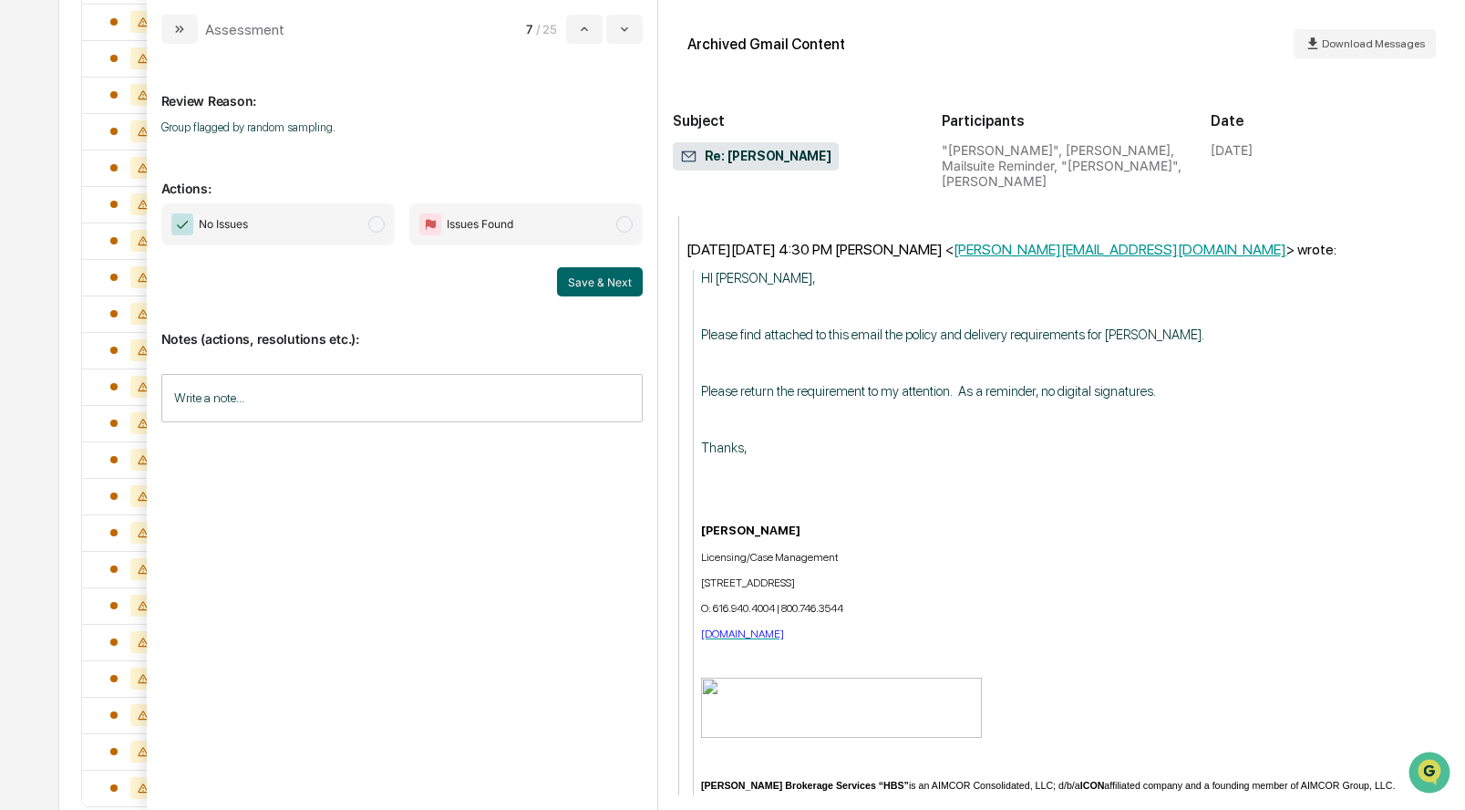
click at [380, 235] on span "No Issues" at bounding box center [277, 224] width 233 height 42
click at [576, 284] on button "Save & Next" at bounding box center [600, 281] width 86 height 29
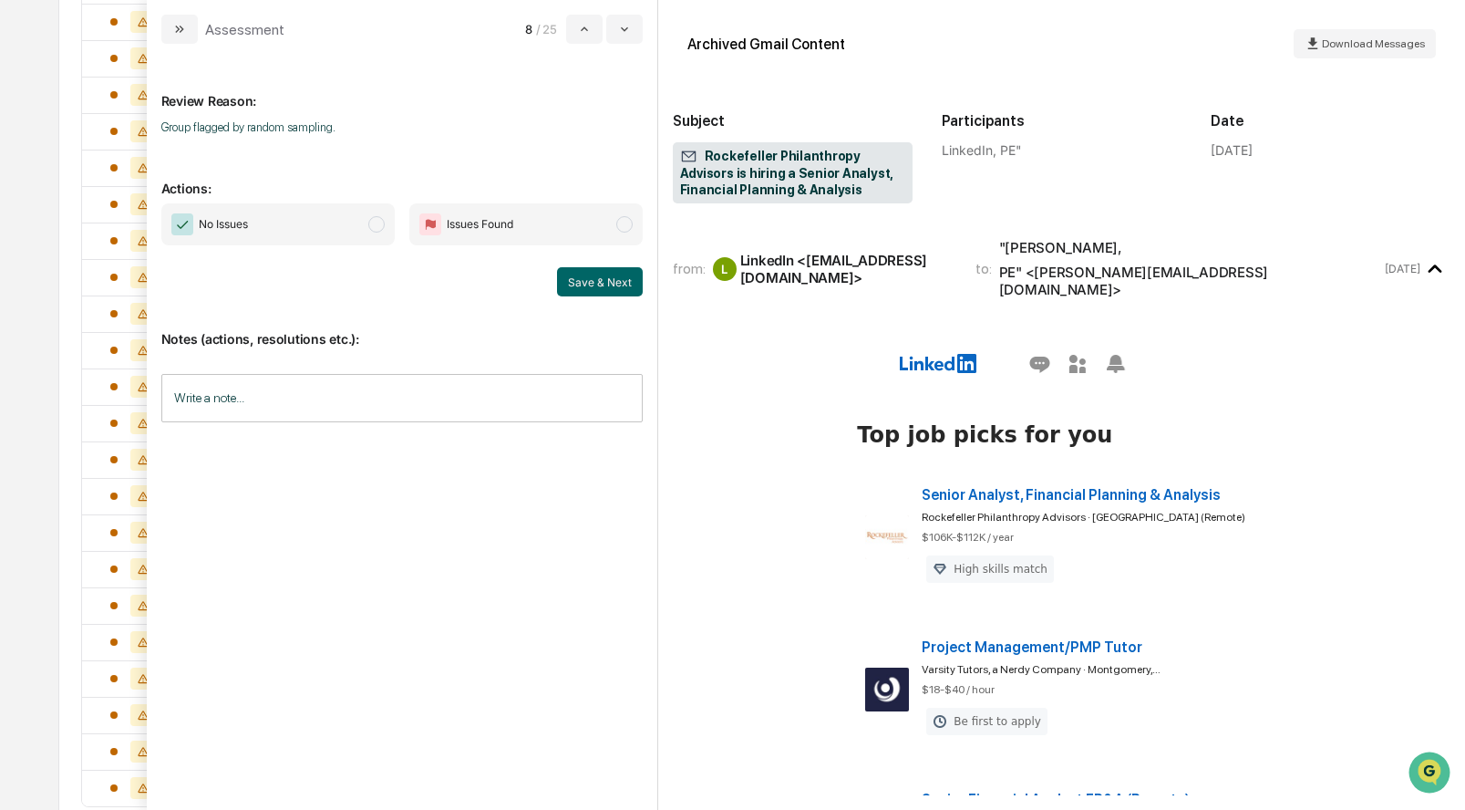
click at [370, 225] on span "modal" at bounding box center [376, 224] width 16 height 16
click at [629, 284] on button "Save & Next" at bounding box center [600, 281] width 86 height 29
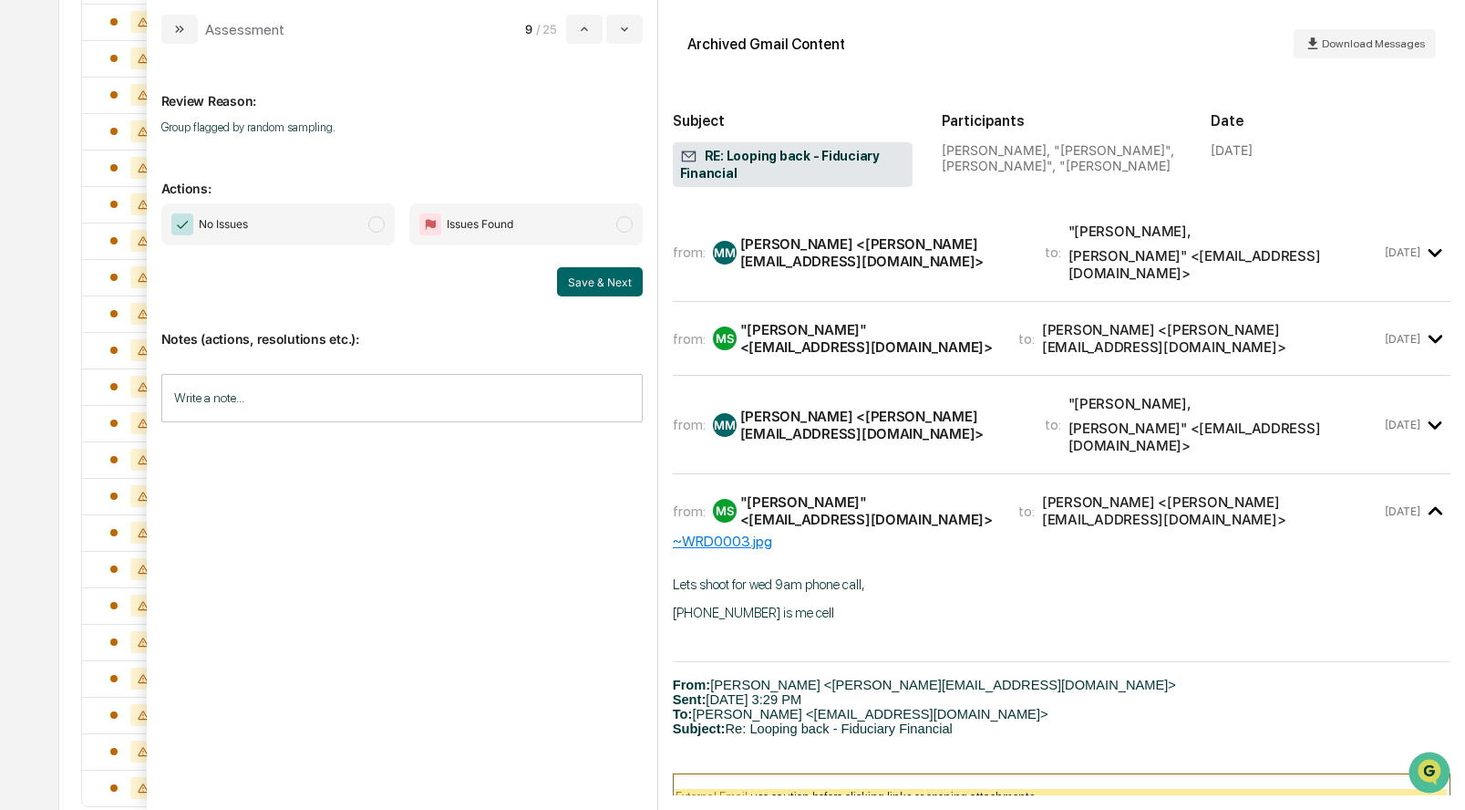
click at [800, 235] on div "[PERSON_NAME] <[PERSON_NAME][EMAIL_ADDRESS][DOMAIN_NAME]>" at bounding box center [881, 252] width 283 height 35
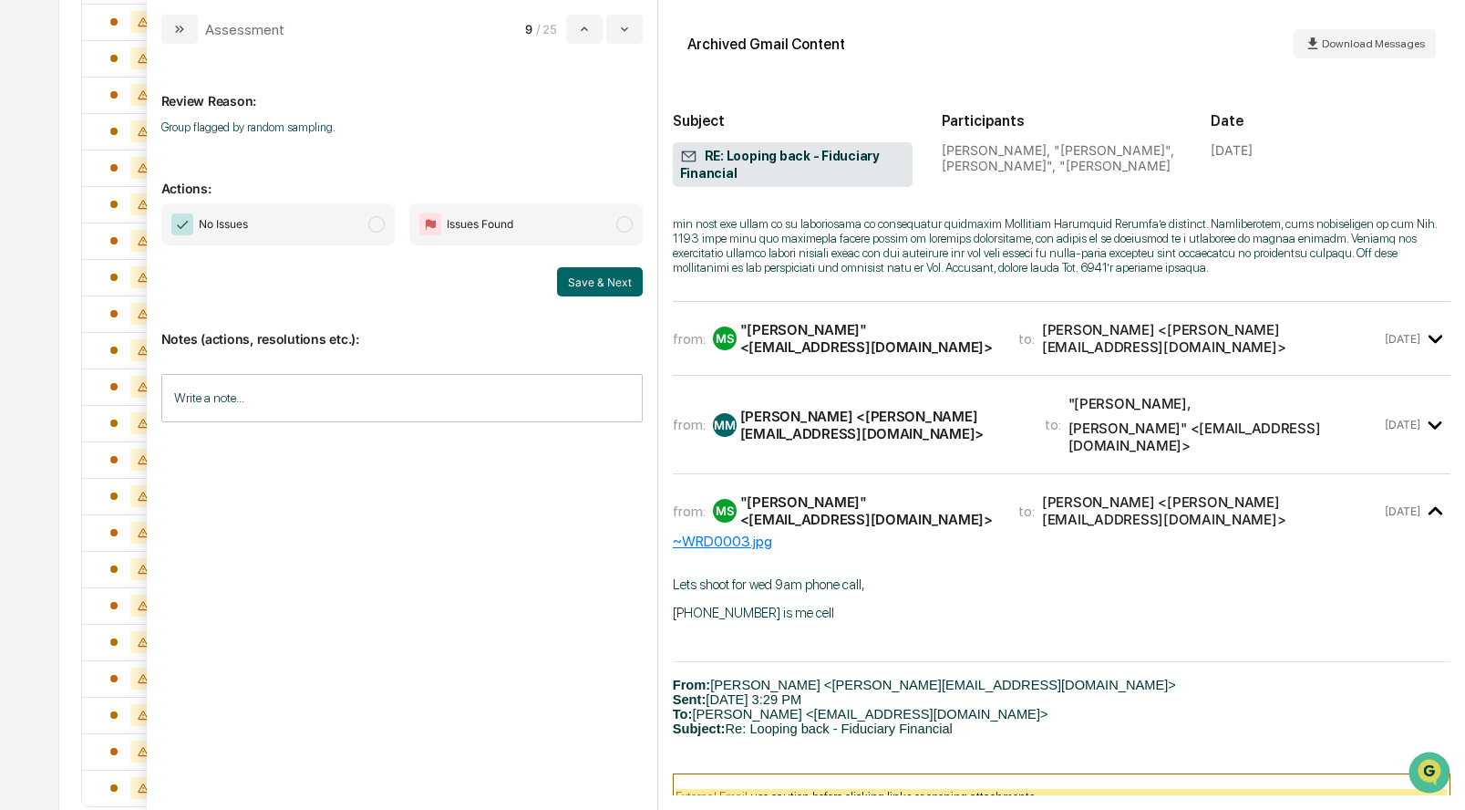
scroll to position [835, 0]
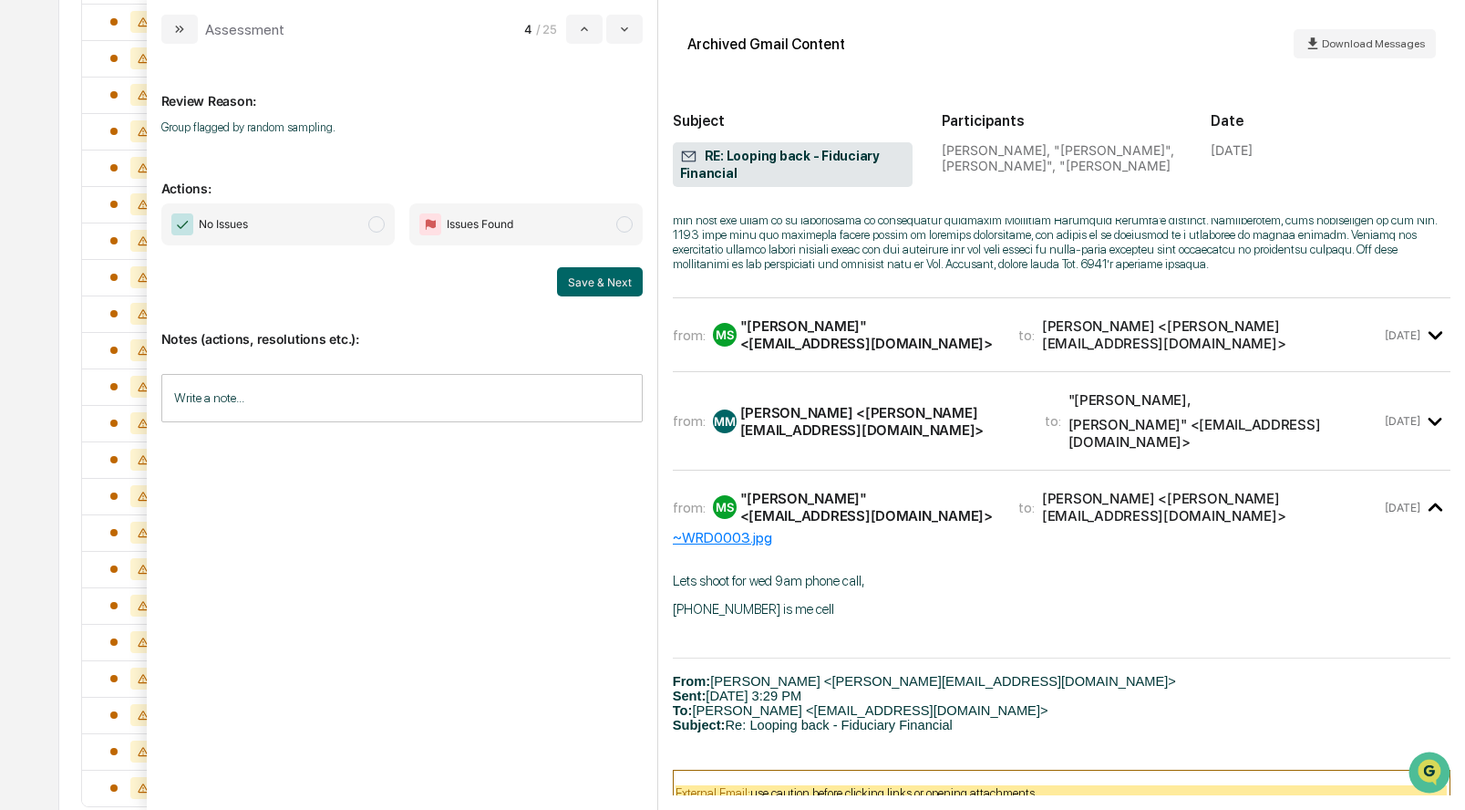
click at [803, 323] on div ""Matthews, Steve" <smatthews@boyne.com>" at bounding box center [868, 334] width 256 height 35
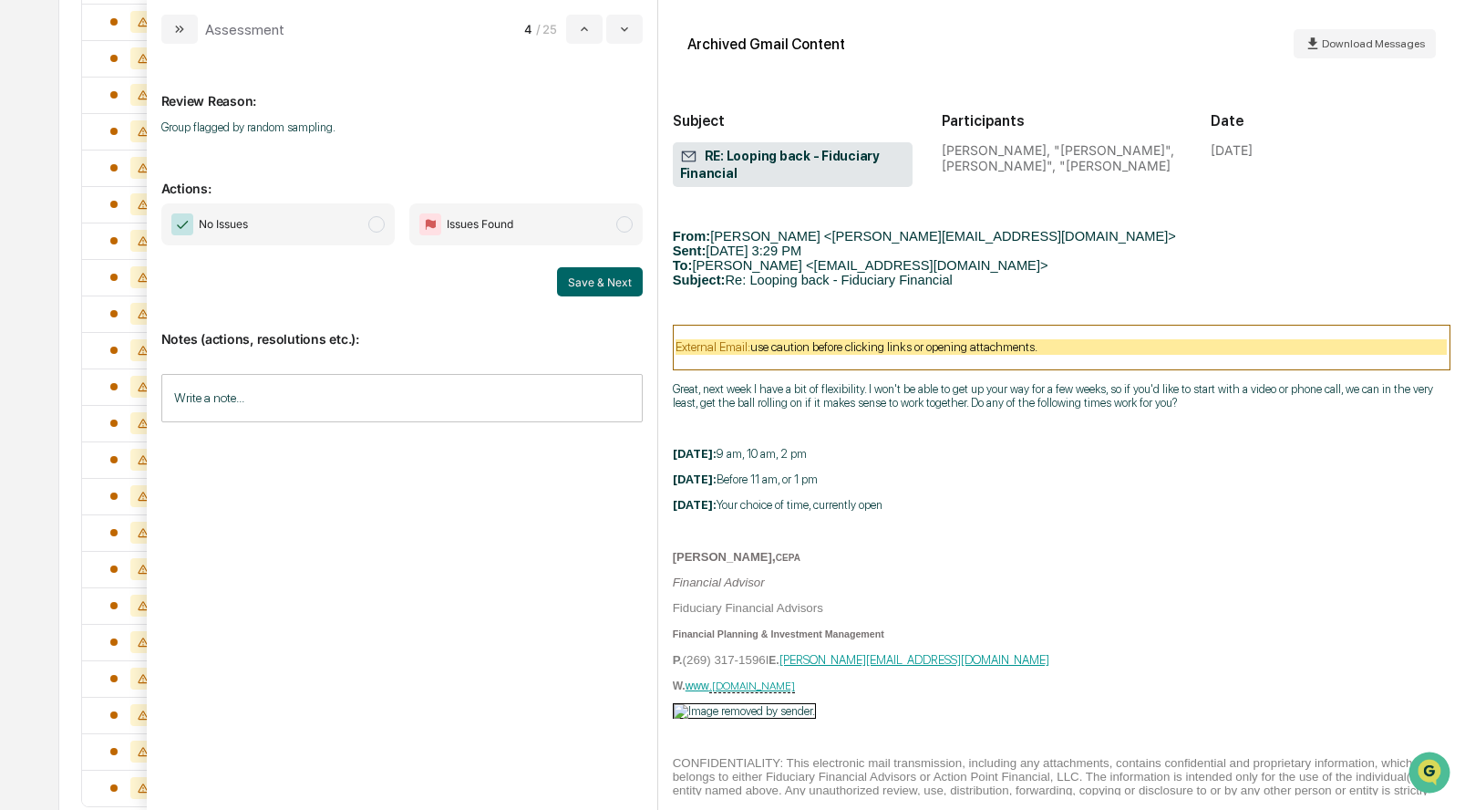
scroll to position [2330, 0]
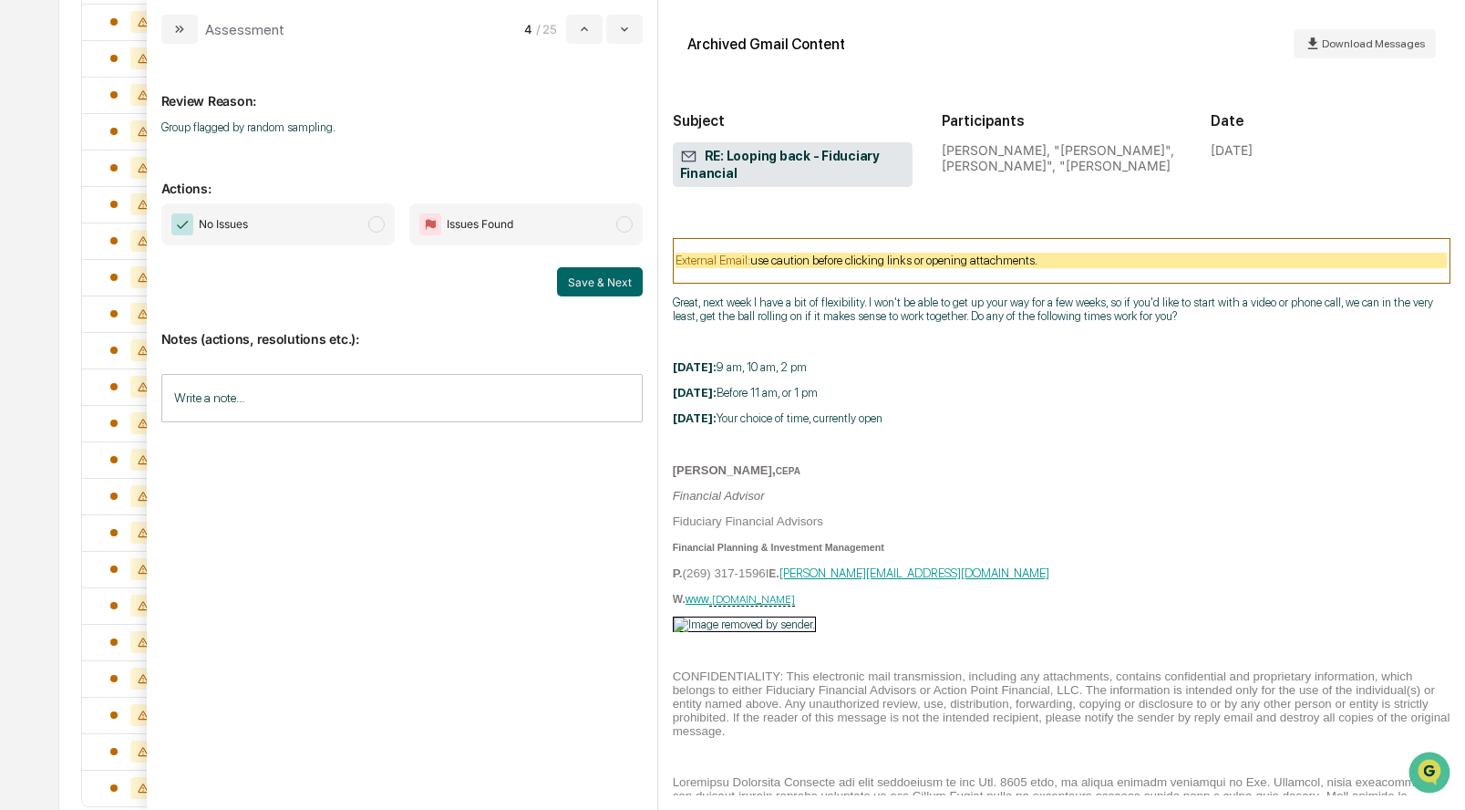
click at [377, 218] on span "modal" at bounding box center [376, 224] width 16 height 16
click at [604, 278] on button "Save & Next" at bounding box center [600, 281] width 86 height 29
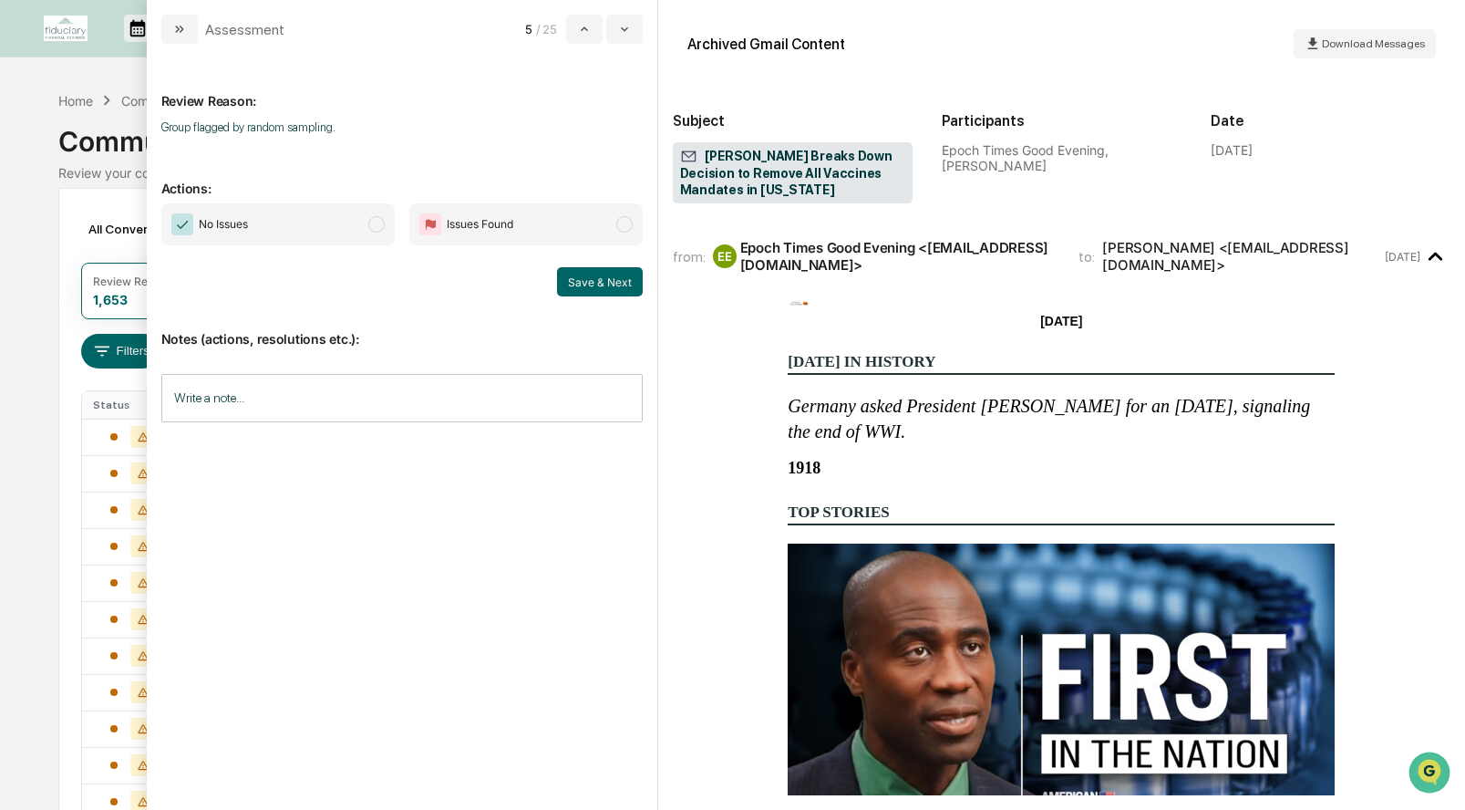
click at [380, 223] on span "modal" at bounding box center [376, 224] width 16 height 16
click at [601, 281] on button "Save & Next" at bounding box center [600, 281] width 86 height 29
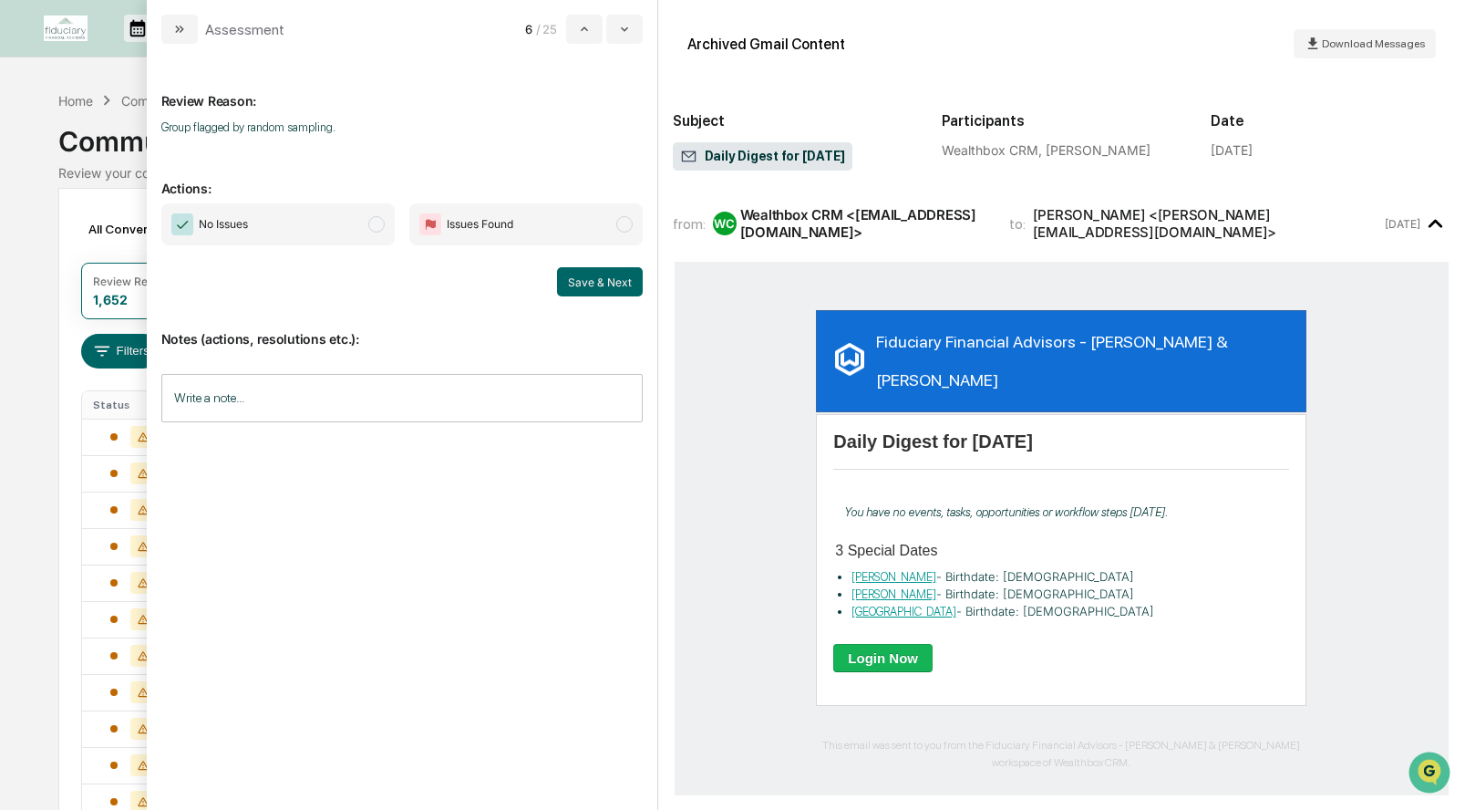
click at [378, 227] on span "modal" at bounding box center [376, 224] width 16 height 16
click at [581, 280] on button "Save & Next" at bounding box center [600, 281] width 86 height 29
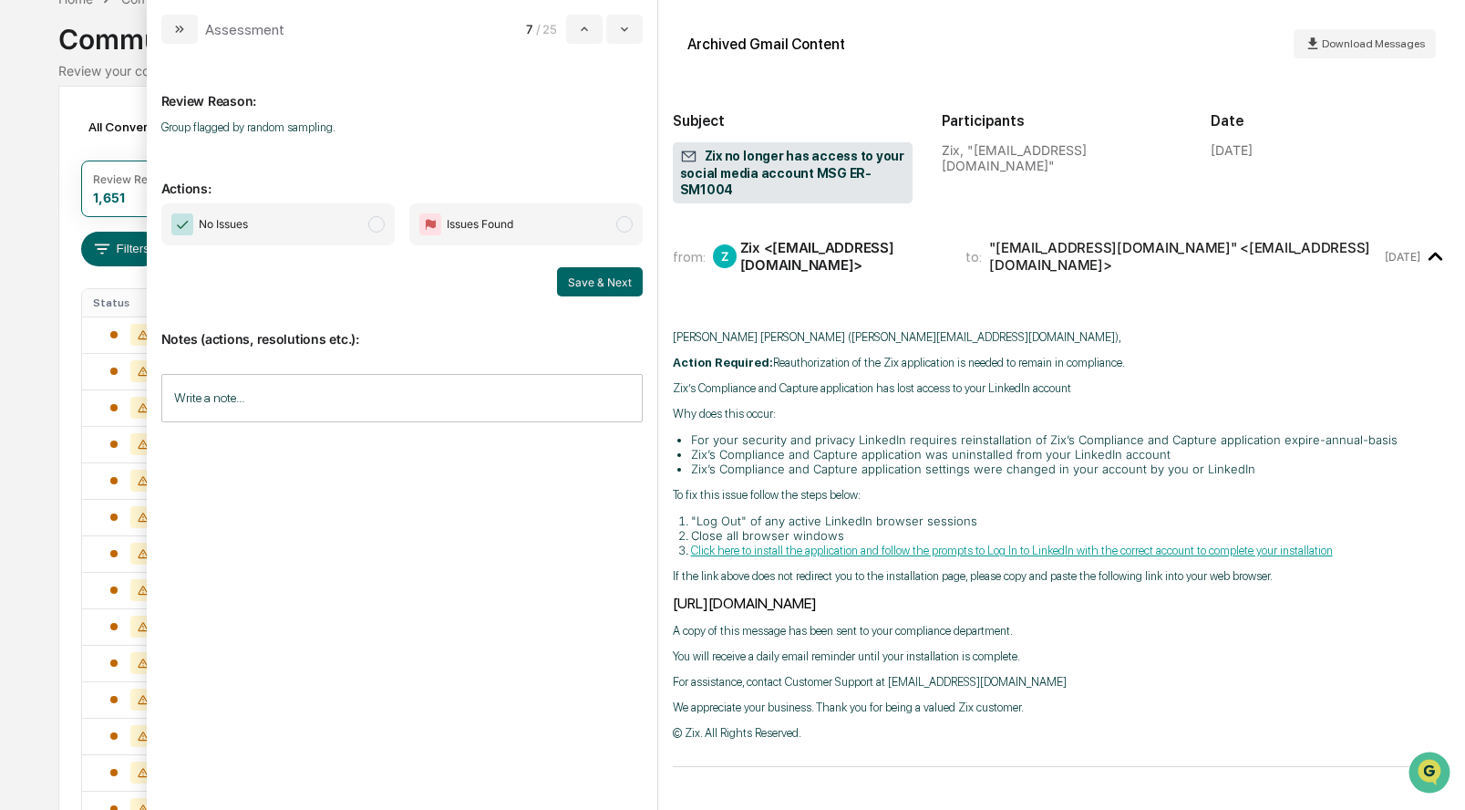
scroll to position [114, 0]
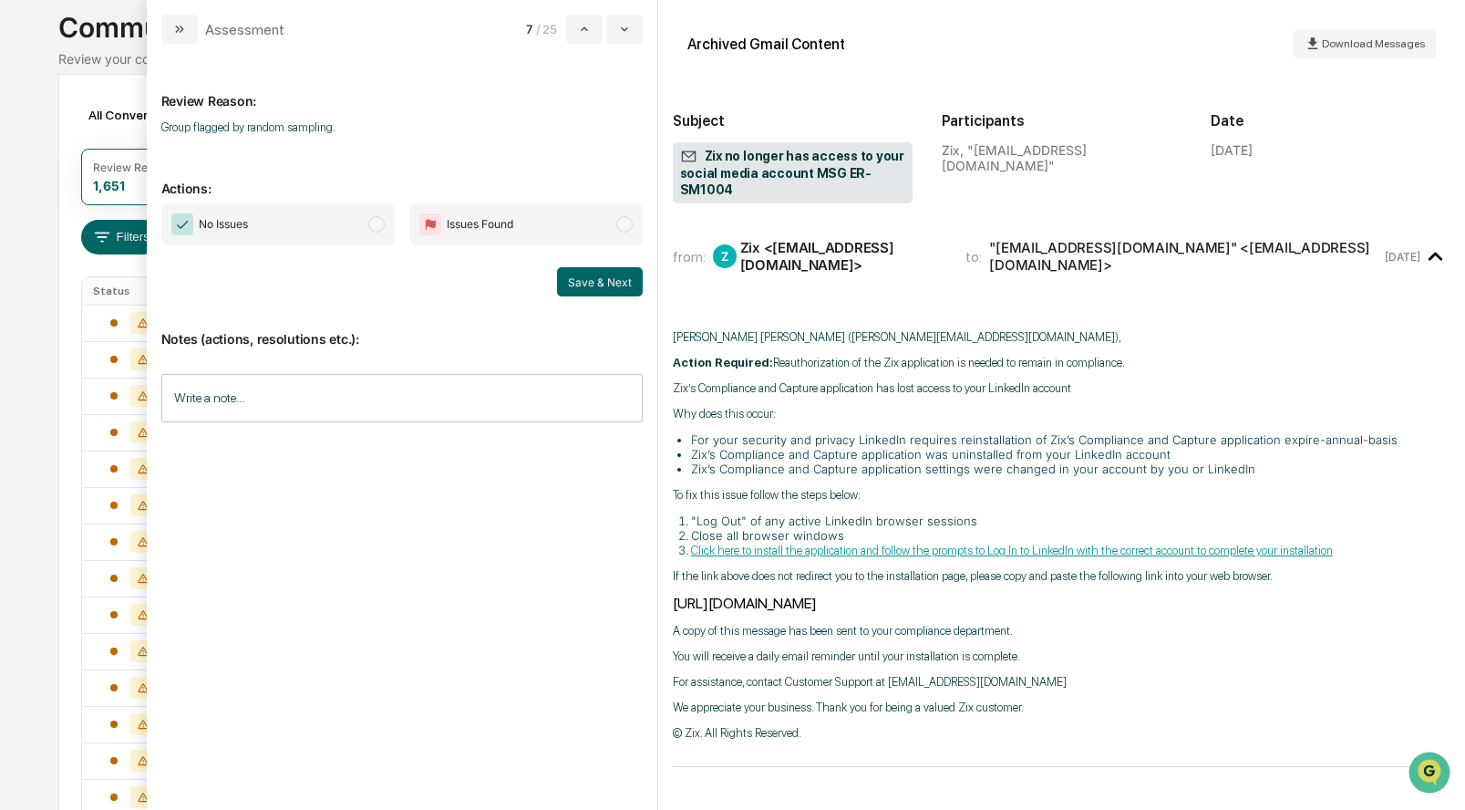
click at [378, 227] on span "modal" at bounding box center [376, 224] width 16 height 16
click at [608, 289] on button "Save & Next" at bounding box center [600, 281] width 86 height 29
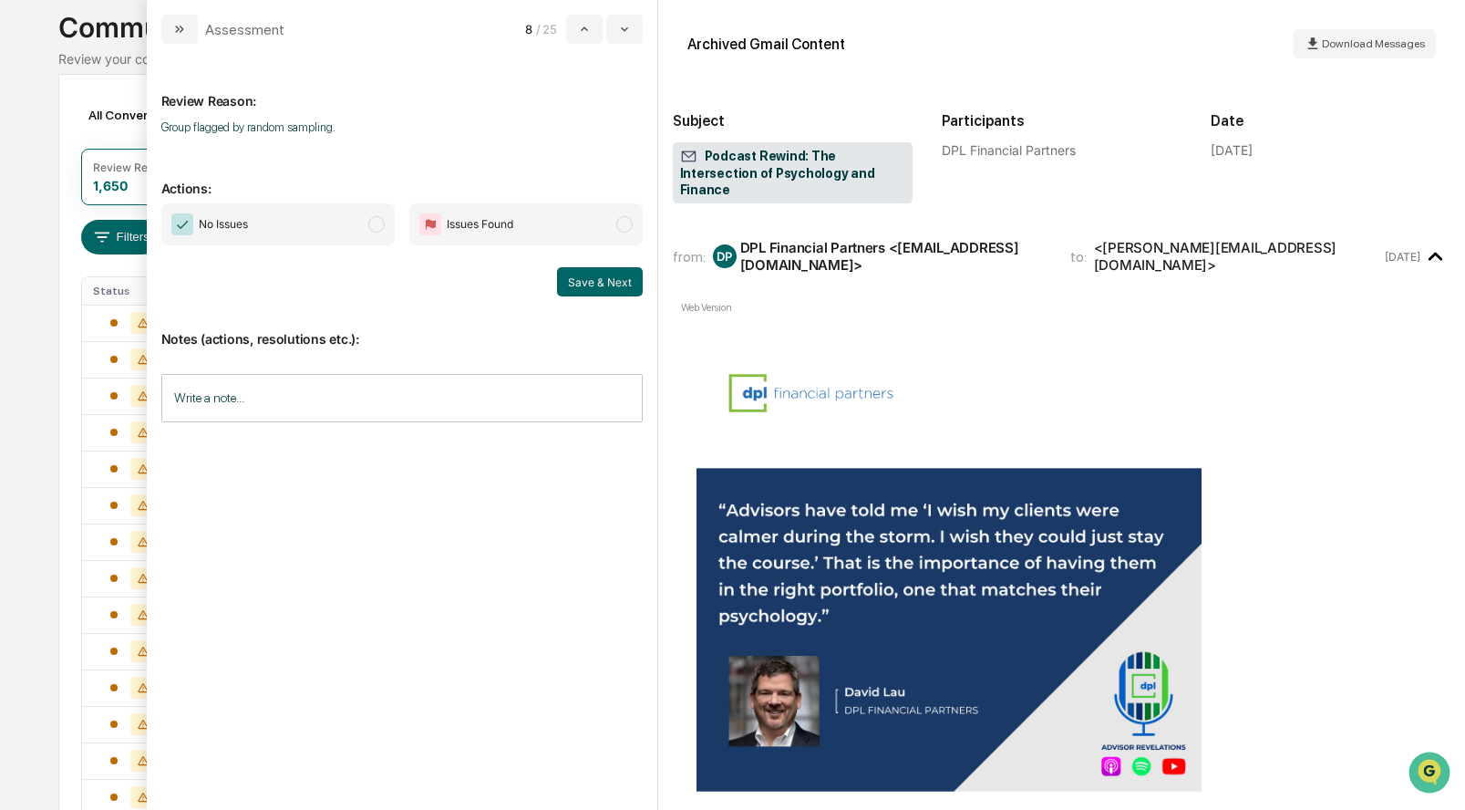
click at [374, 224] on span "modal" at bounding box center [376, 224] width 16 height 16
click at [581, 280] on button "Save & Next" at bounding box center [600, 281] width 86 height 29
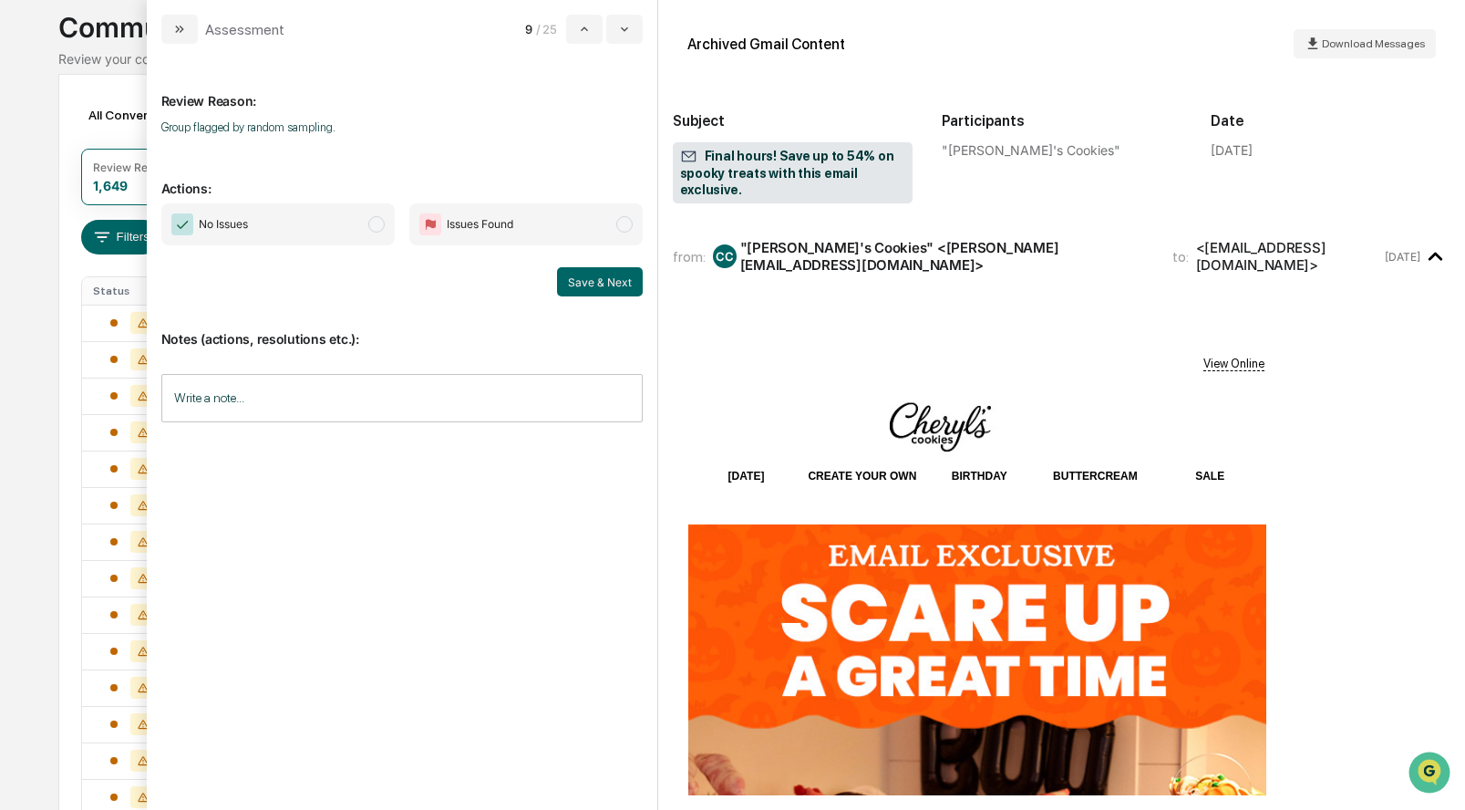
click at [375, 223] on span "modal" at bounding box center [376, 224] width 16 height 16
click at [605, 278] on button "Save & Next" at bounding box center [600, 281] width 86 height 29
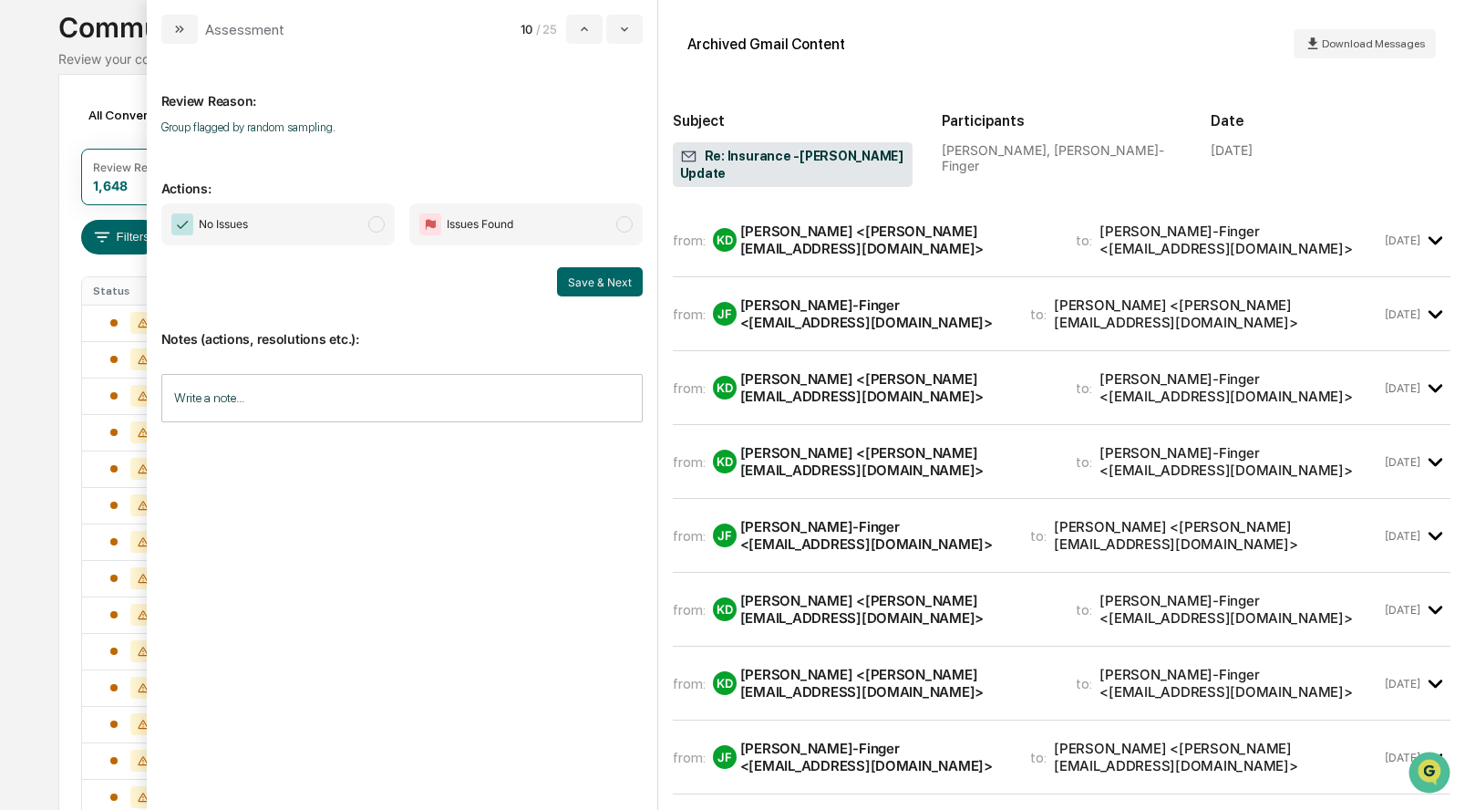
click at [833, 227] on div "[PERSON_NAME] <[PERSON_NAME][EMAIL_ADDRESS][DOMAIN_NAME]>" at bounding box center [897, 239] width 315 height 35
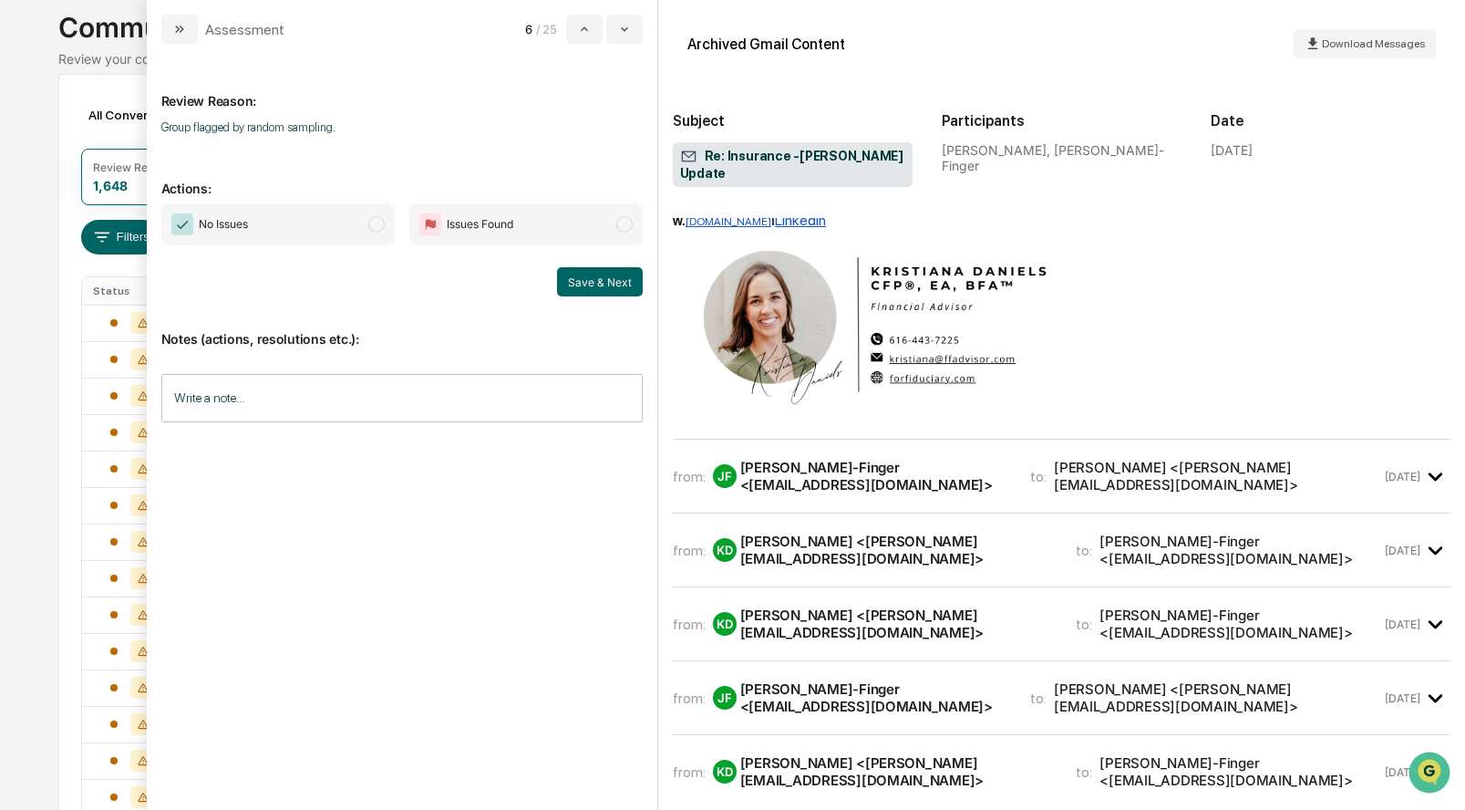
scroll to position [311, 0]
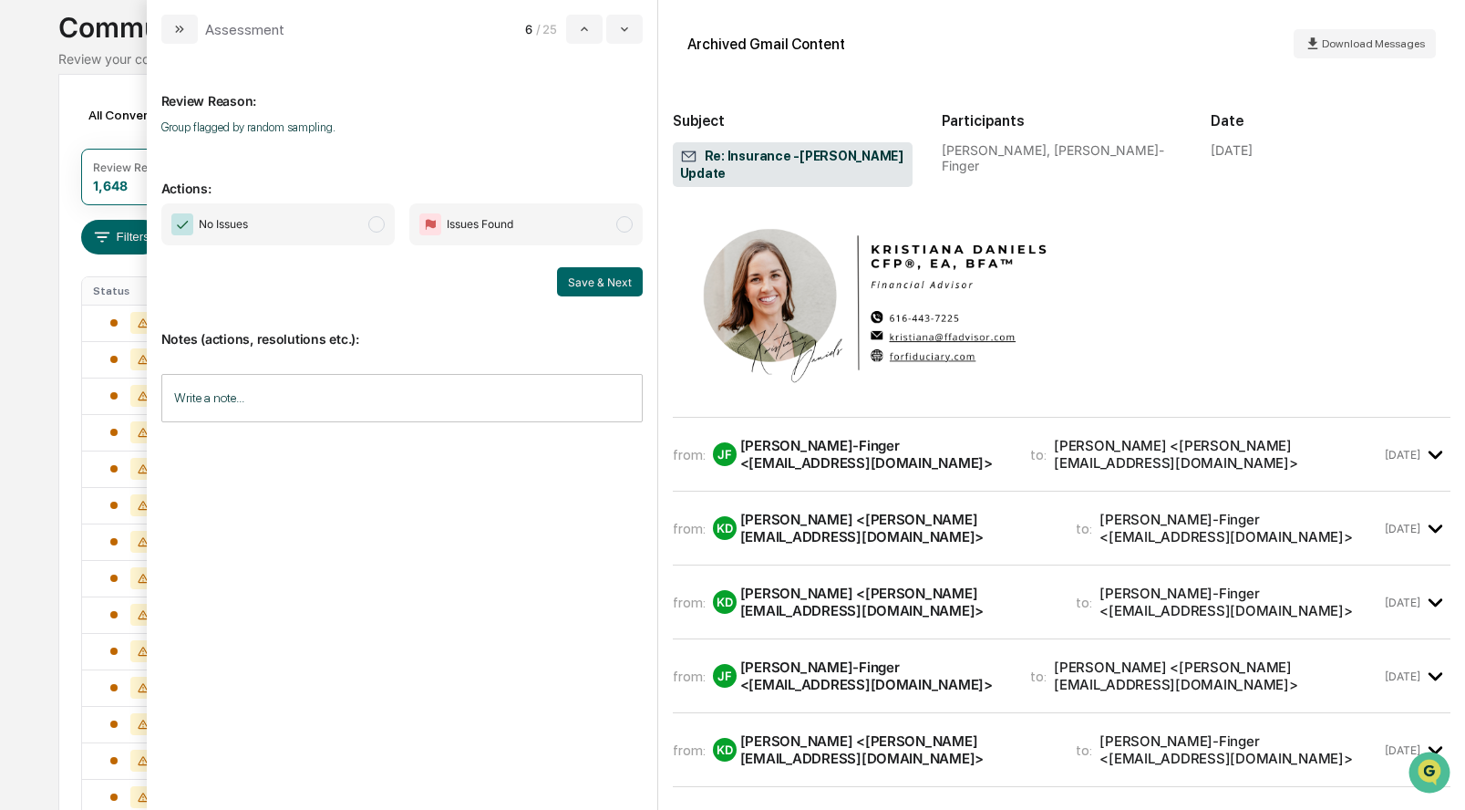
click at [812, 445] on div "[PERSON_NAME]-Finger <[EMAIL_ADDRESS][DOMAIN_NAME]>" at bounding box center [874, 454] width 268 height 35
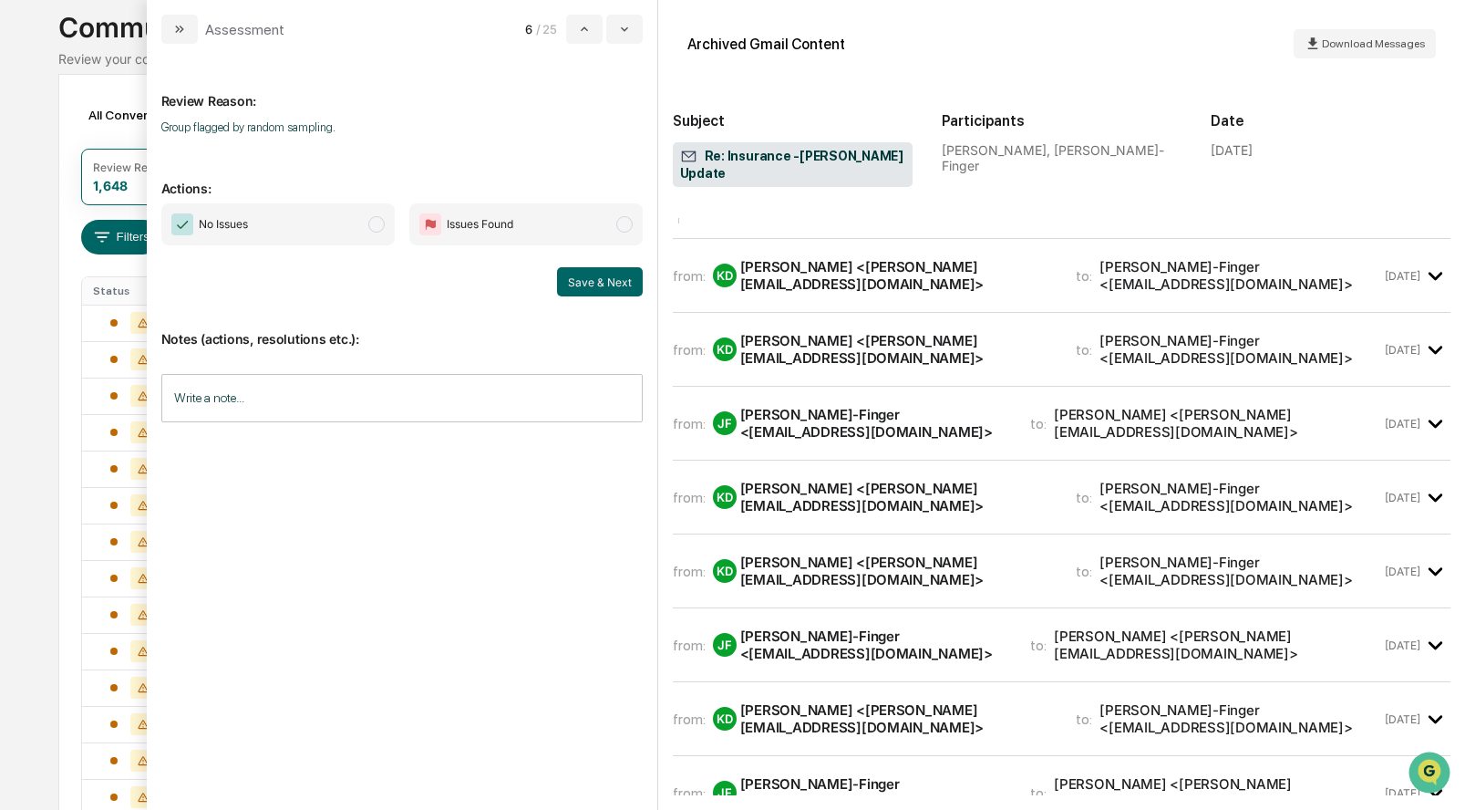
scroll to position [1469, 0]
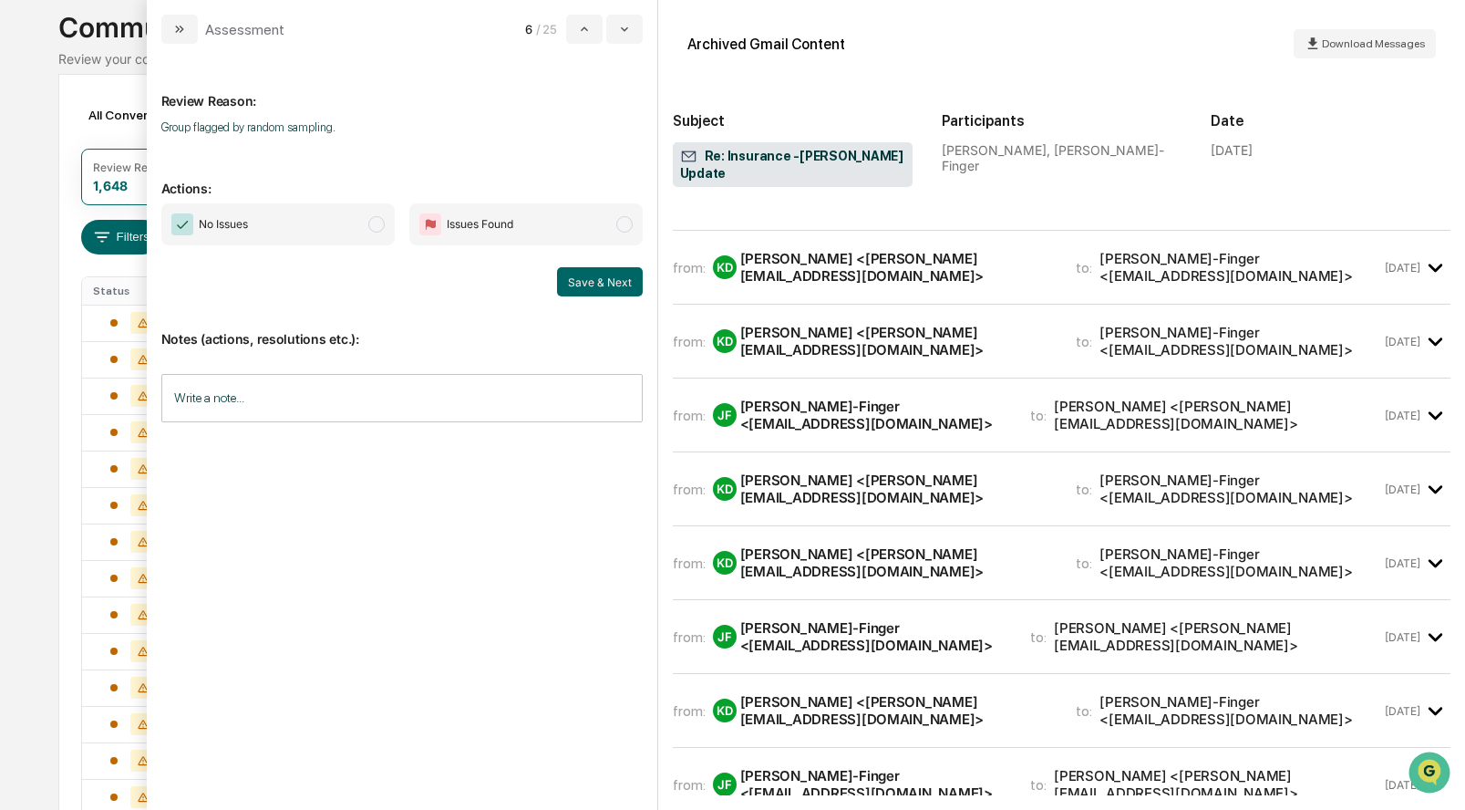
click at [839, 284] on div "[PERSON_NAME] <[PERSON_NAME][EMAIL_ADDRESS][DOMAIN_NAME]>" at bounding box center [897, 267] width 315 height 35
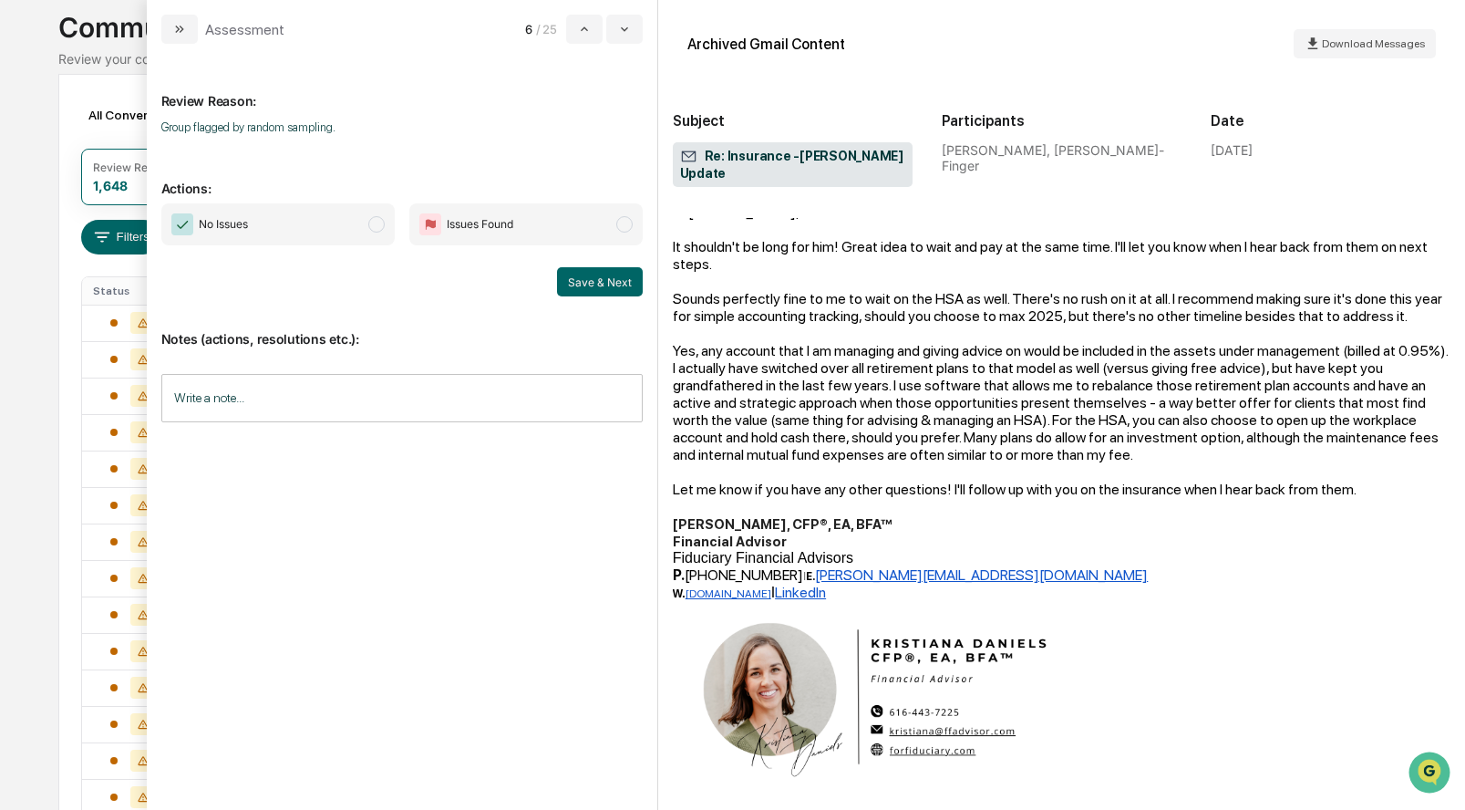
scroll to position [1573, 0]
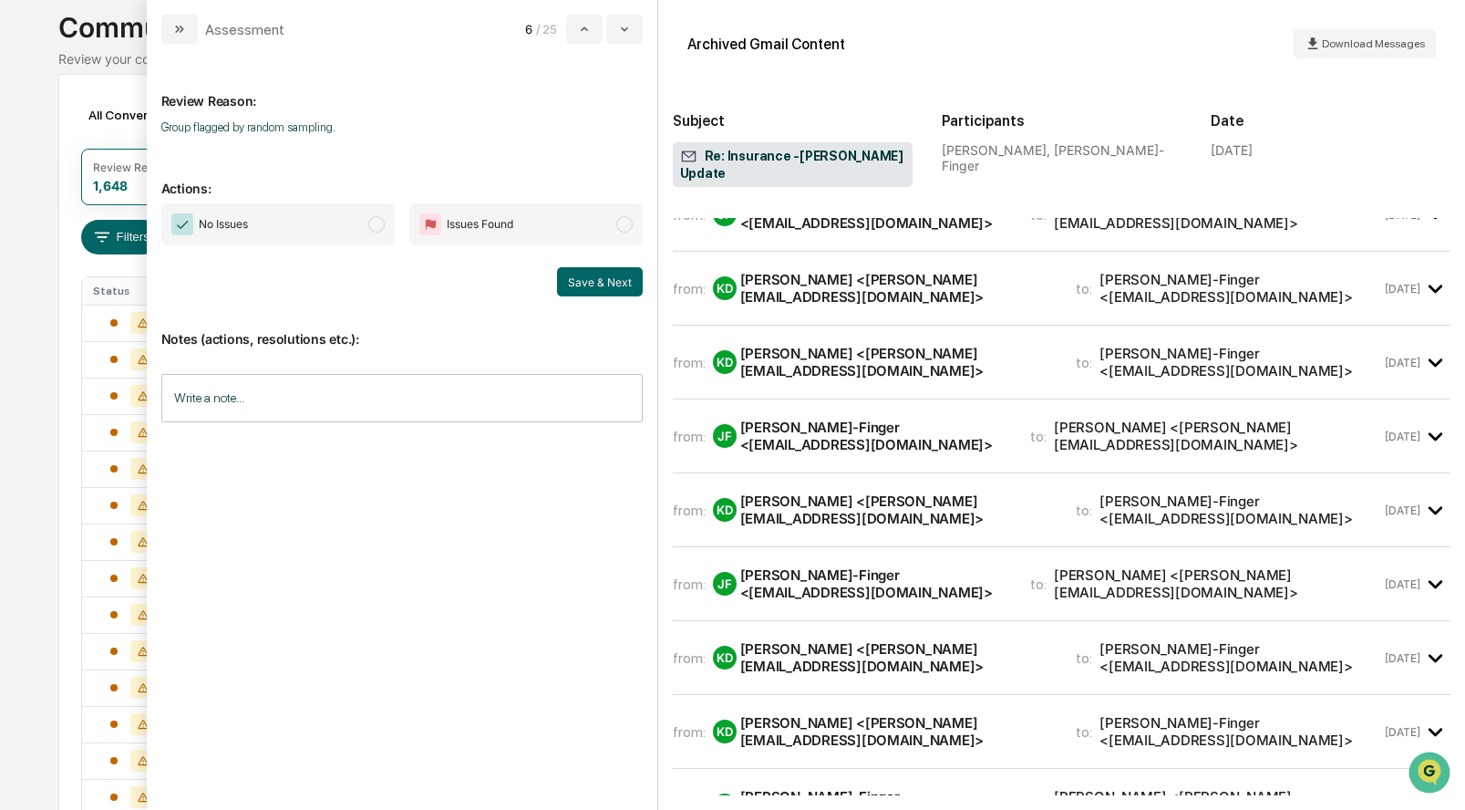
click at [882, 178] on div "from: KD Kristiana Daniels <kristiana@ffadvisor.com> to: Janelle Wiebelhaus-Fin…" at bounding box center [1062, 148] width 778 height 59
click at [884, 158] on div "[PERSON_NAME] <[PERSON_NAME][EMAIL_ADDRESS][DOMAIN_NAME]>" at bounding box center [897, 140] width 315 height 35
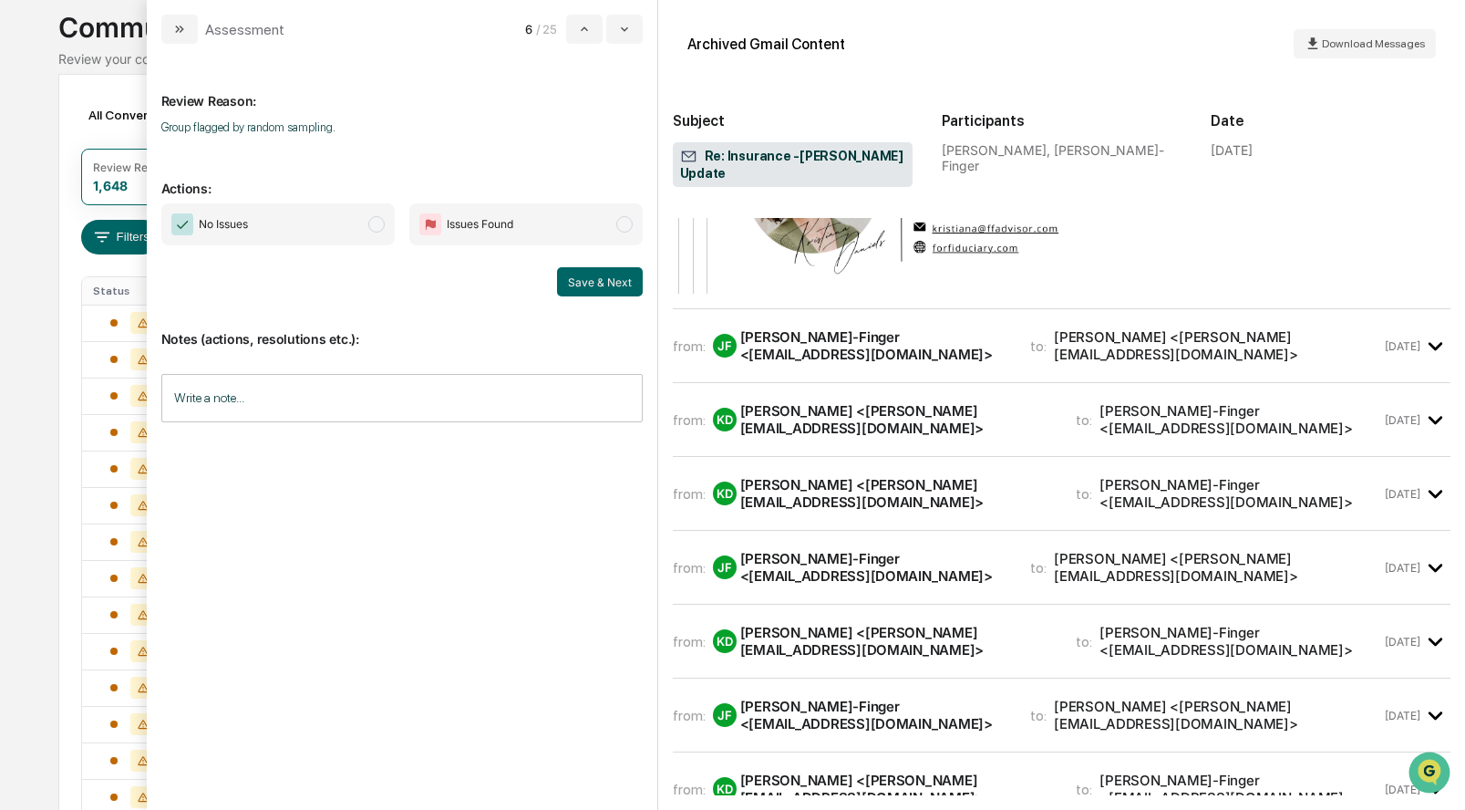
scroll to position [5247, 0]
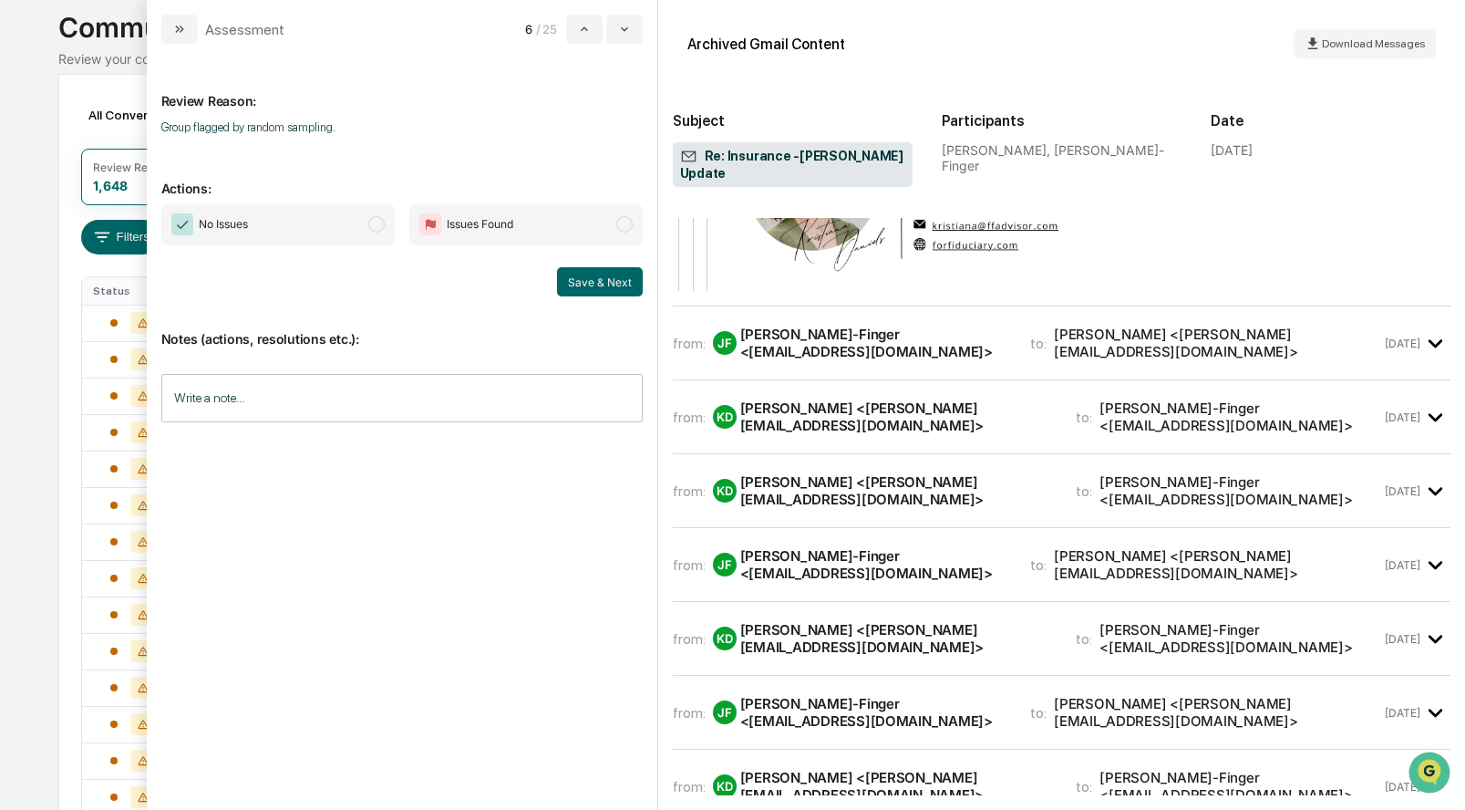
click at [380, 222] on span "modal" at bounding box center [376, 224] width 16 height 16
click at [592, 282] on button "Save & Next" at bounding box center [600, 281] width 86 height 29
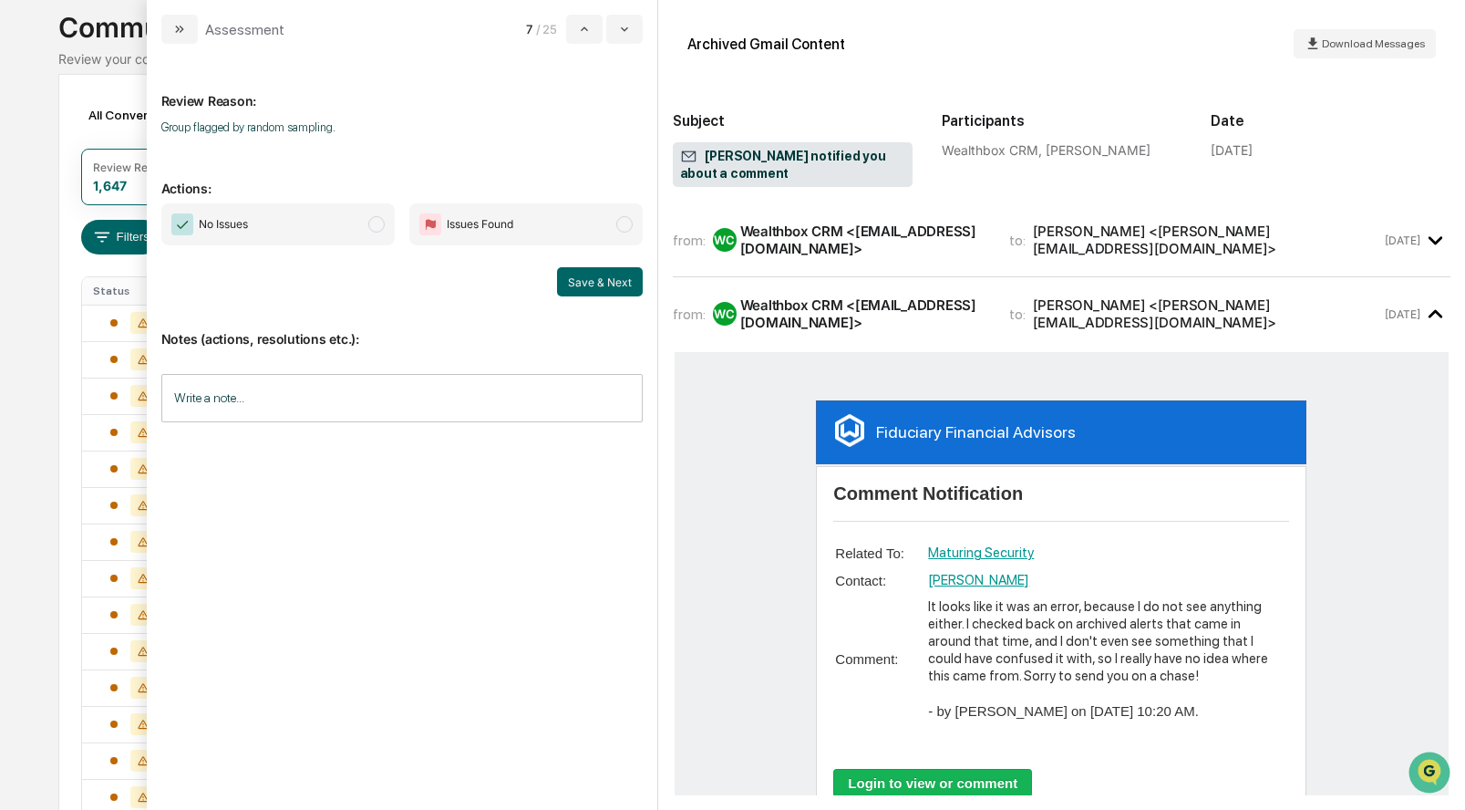
click at [371, 222] on span "modal" at bounding box center [376, 224] width 16 height 16
click at [592, 279] on button "Save & Next" at bounding box center [600, 281] width 86 height 29
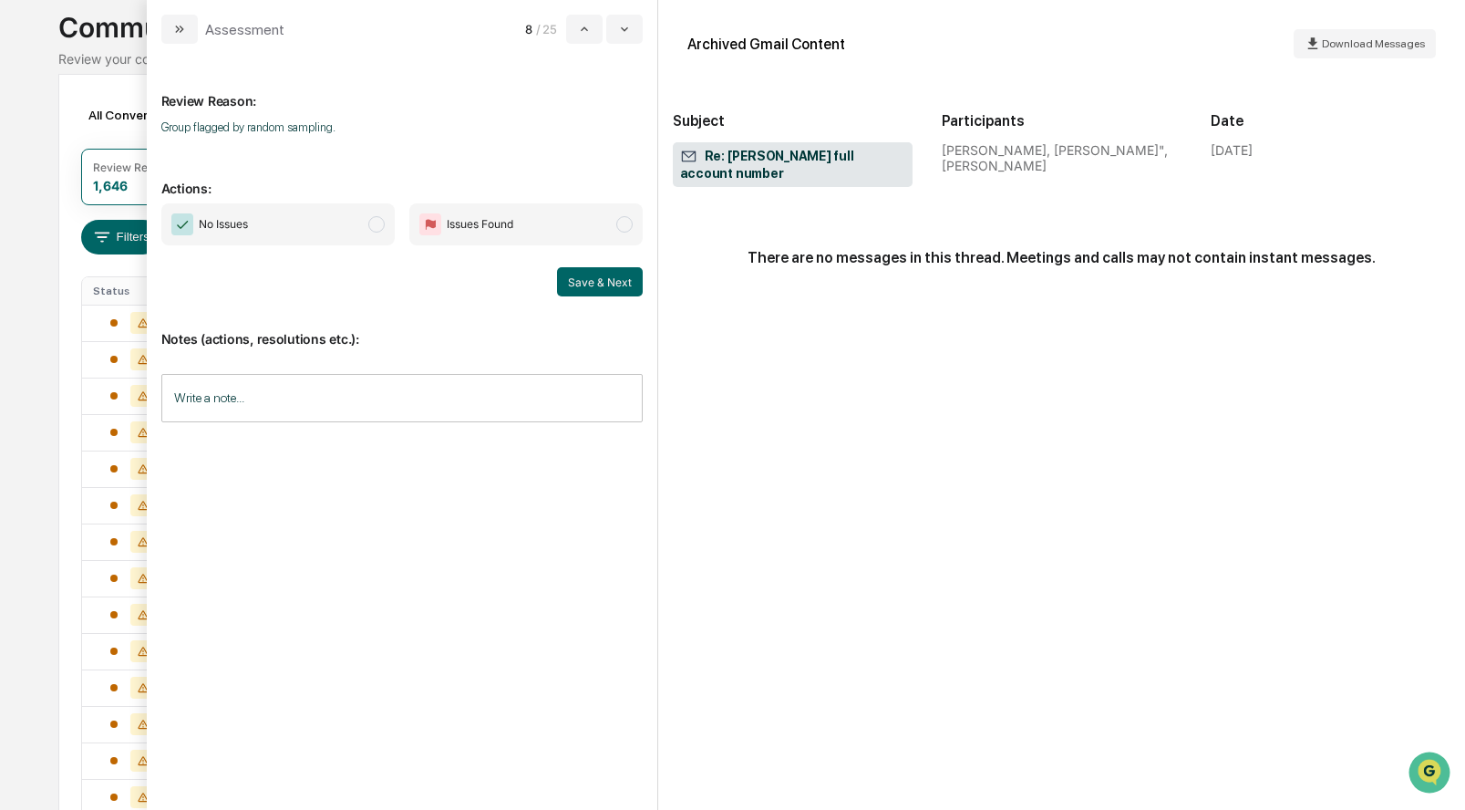
click at [377, 226] on span "modal" at bounding box center [376, 224] width 16 height 16
click at [617, 282] on button "Save & Next" at bounding box center [600, 281] width 86 height 29
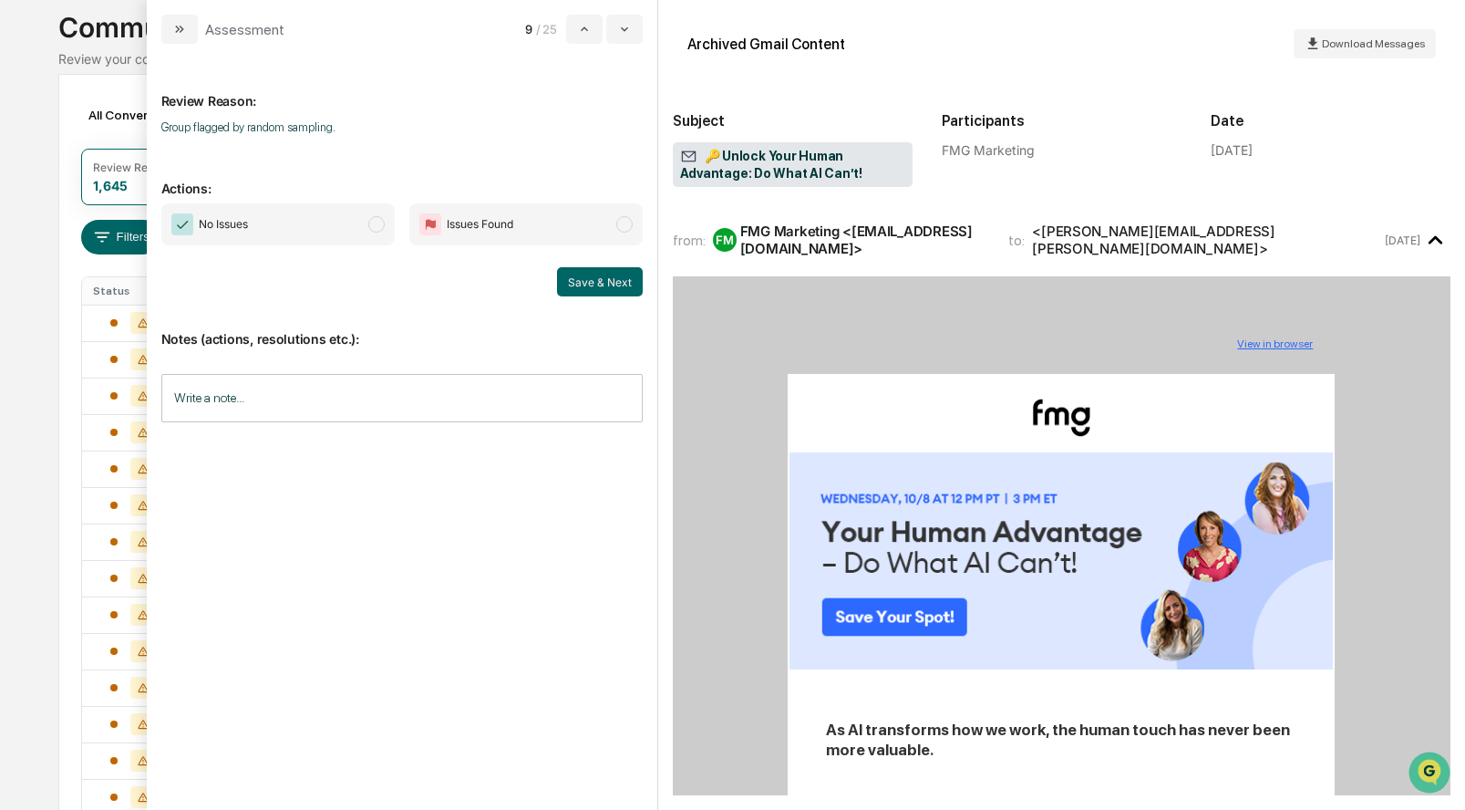
click at [377, 226] on span "modal" at bounding box center [376, 224] width 16 height 16
click at [594, 286] on button "Save & Next" at bounding box center [600, 281] width 86 height 29
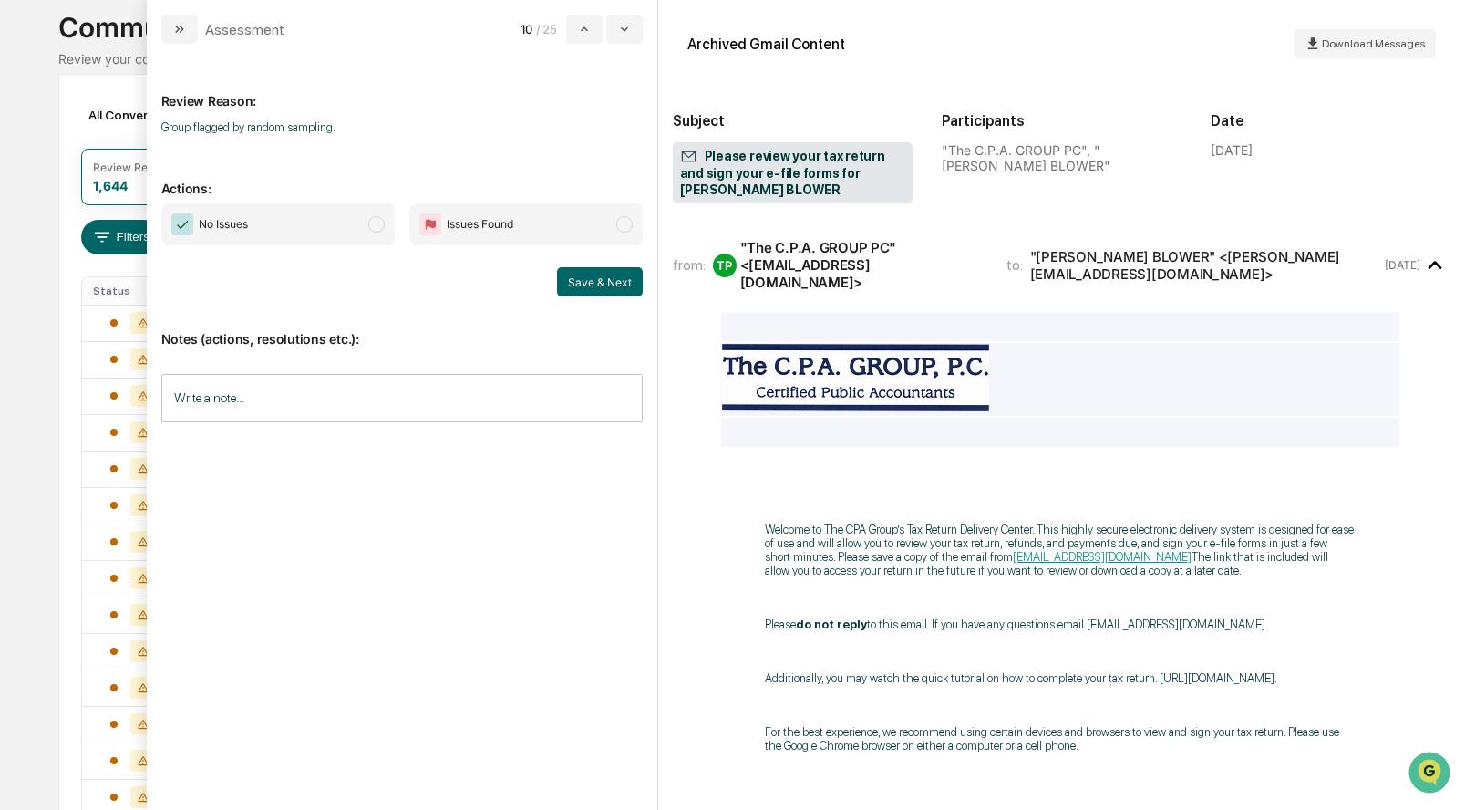
click at [380, 223] on span "modal" at bounding box center [376, 224] width 16 height 16
click at [595, 280] on button "Save & Next" at bounding box center [600, 281] width 86 height 29
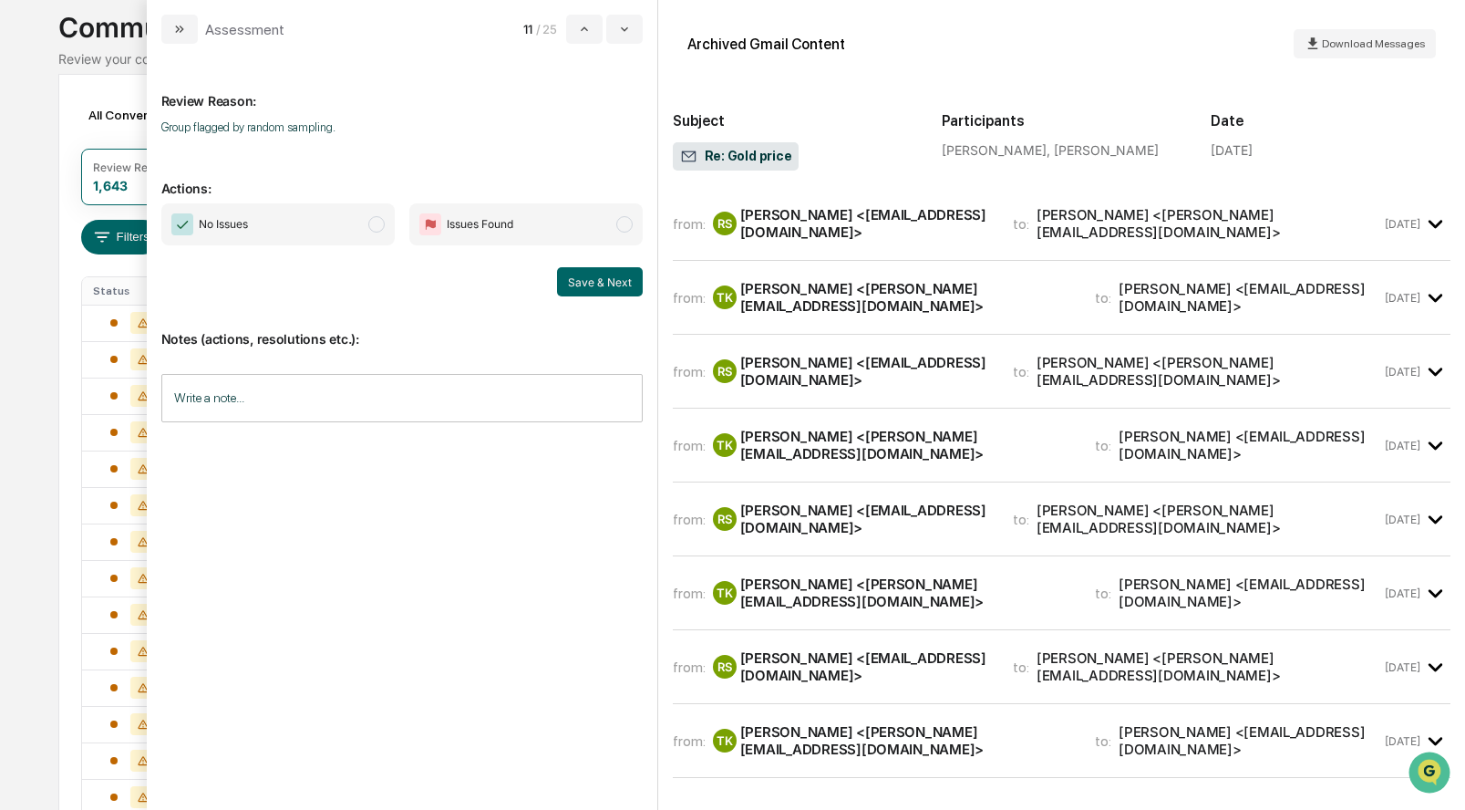
click at [782, 226] on div "Russ Shepard <russshepard@att.net>" at bounding box center [865, 223] width 251 height 35
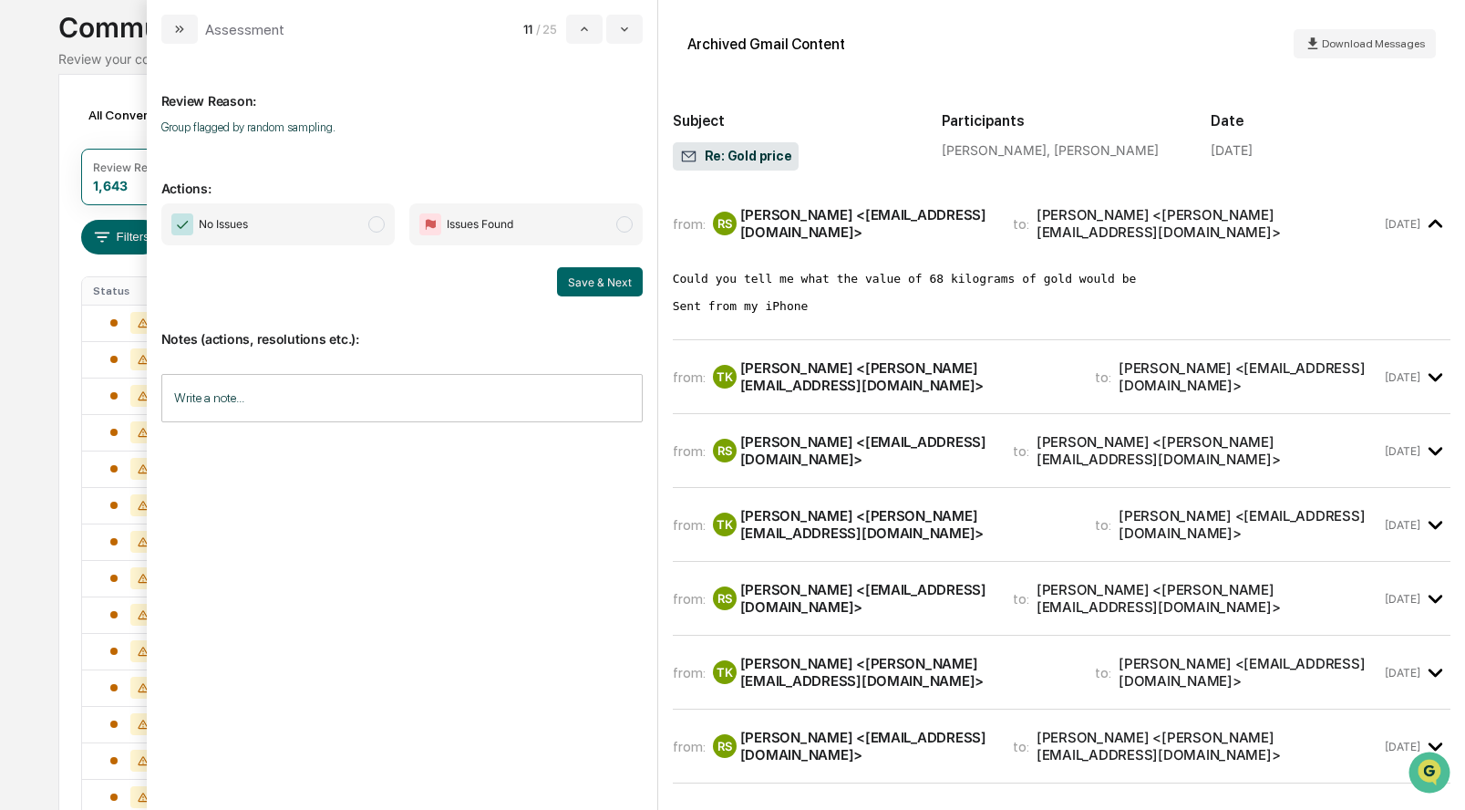
click at [785, 355] on div "from: TK Tim Ketelhut <tim@ffadvisor.com> to: Russ Shepard <russshepard@att.net…" at bounding box center [1062, 377] width 778 height 44
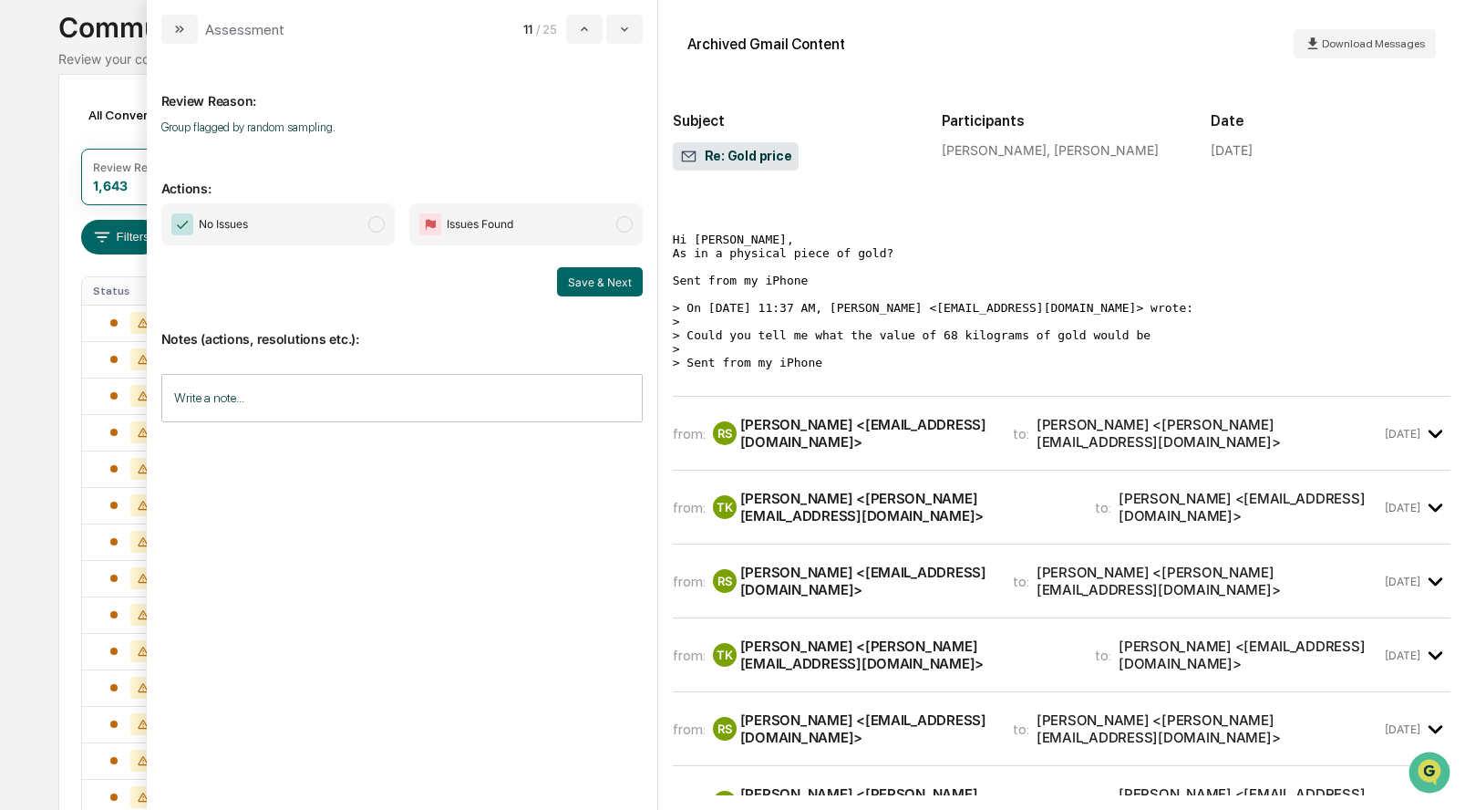
scroll to position [196, 0]
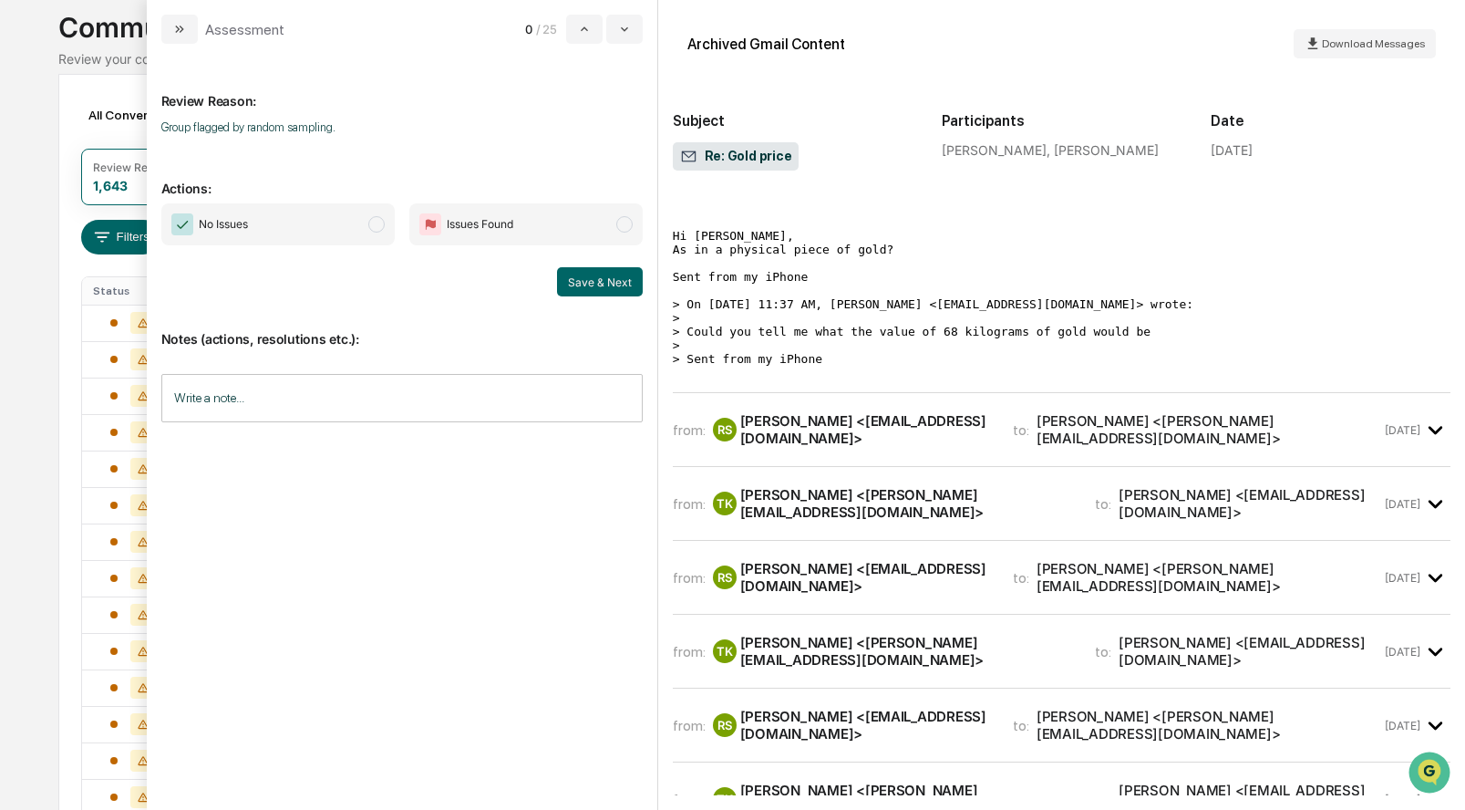
click at [801, 414] on div "Russ Shepard <russshepard@att.net>" at bounding box center [865, 429] width 251 height 35
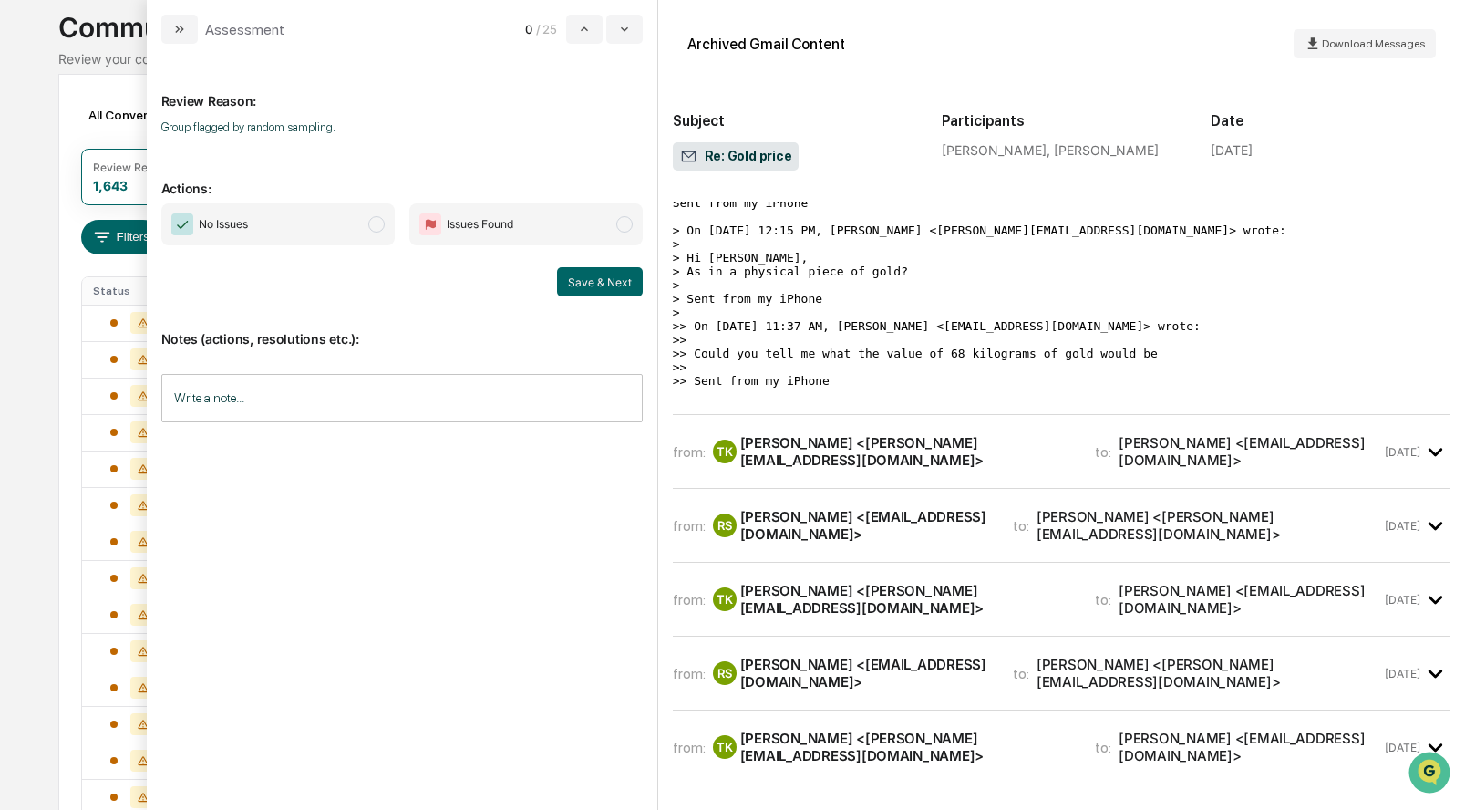
scroll to position [506, 0]
click at [796, 456] on div "TK Tim Ketelhut <tim@ffadvisor.com>" at bounding box center [893, 450] width 361 height 35
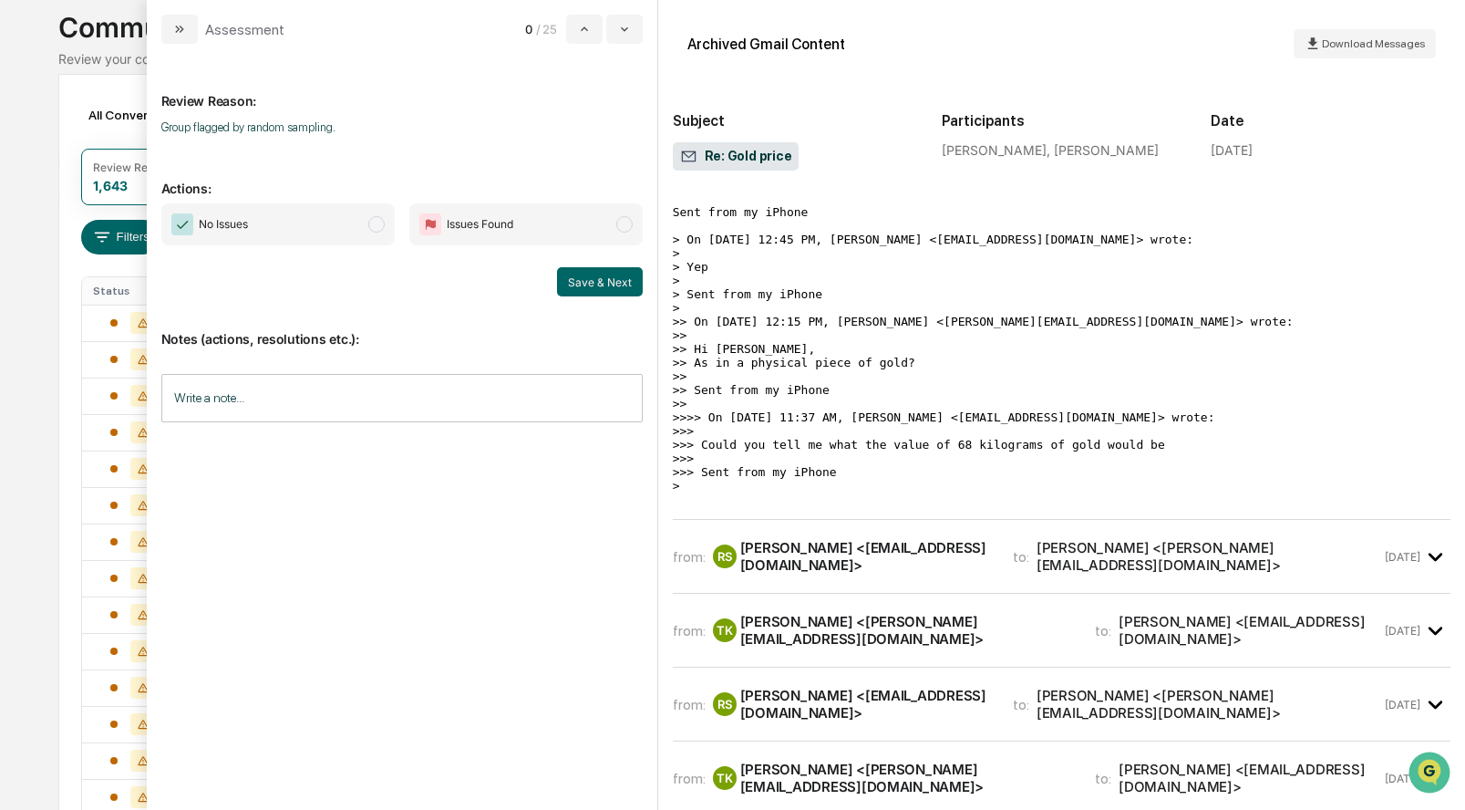
scroll to position [878, 0]
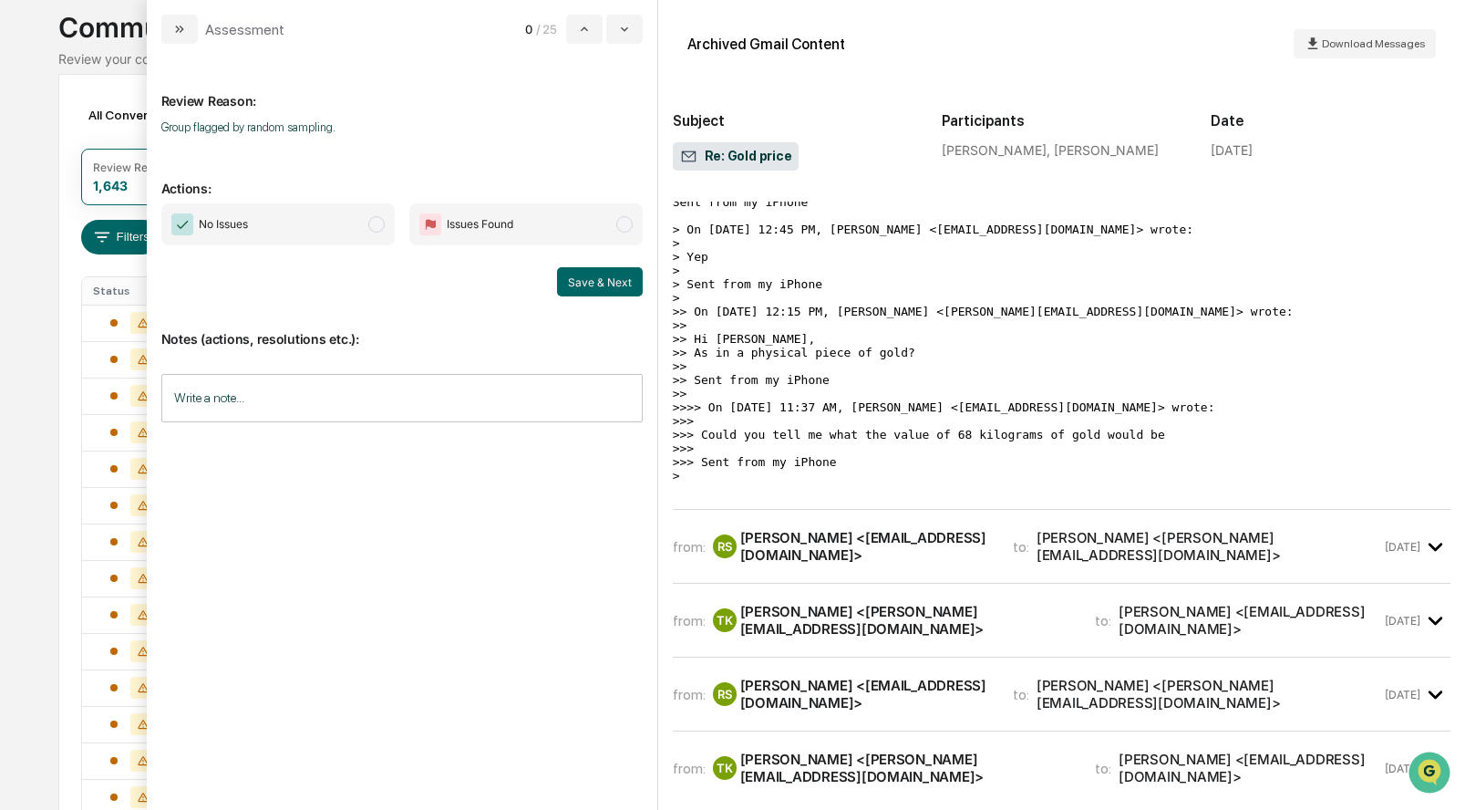
click at [780, 548] on div "RS Russ Shepard <russshepard@att.net>" at bounding box center [852, 546] width 278 height 35
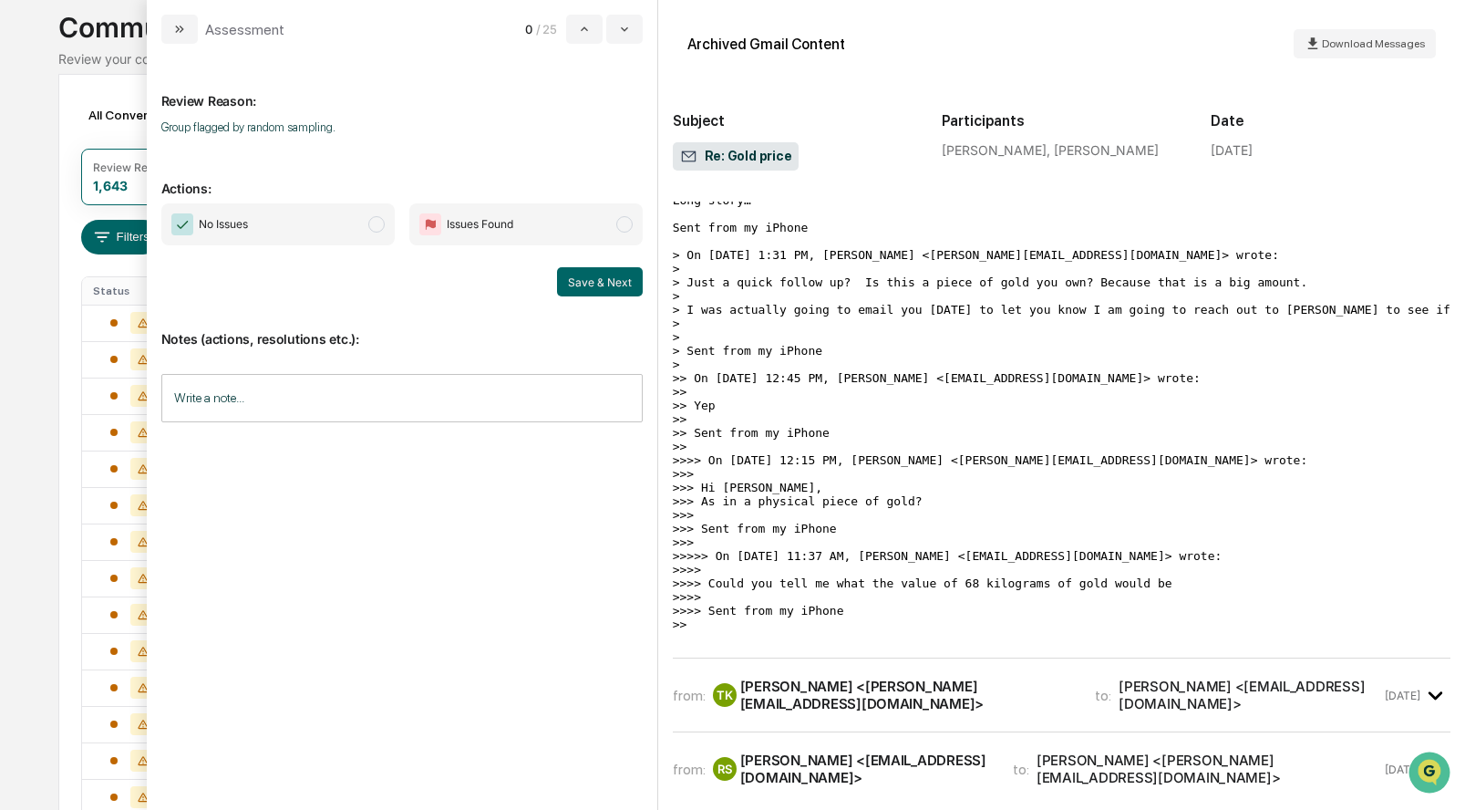
scroll to position [1339, 0]
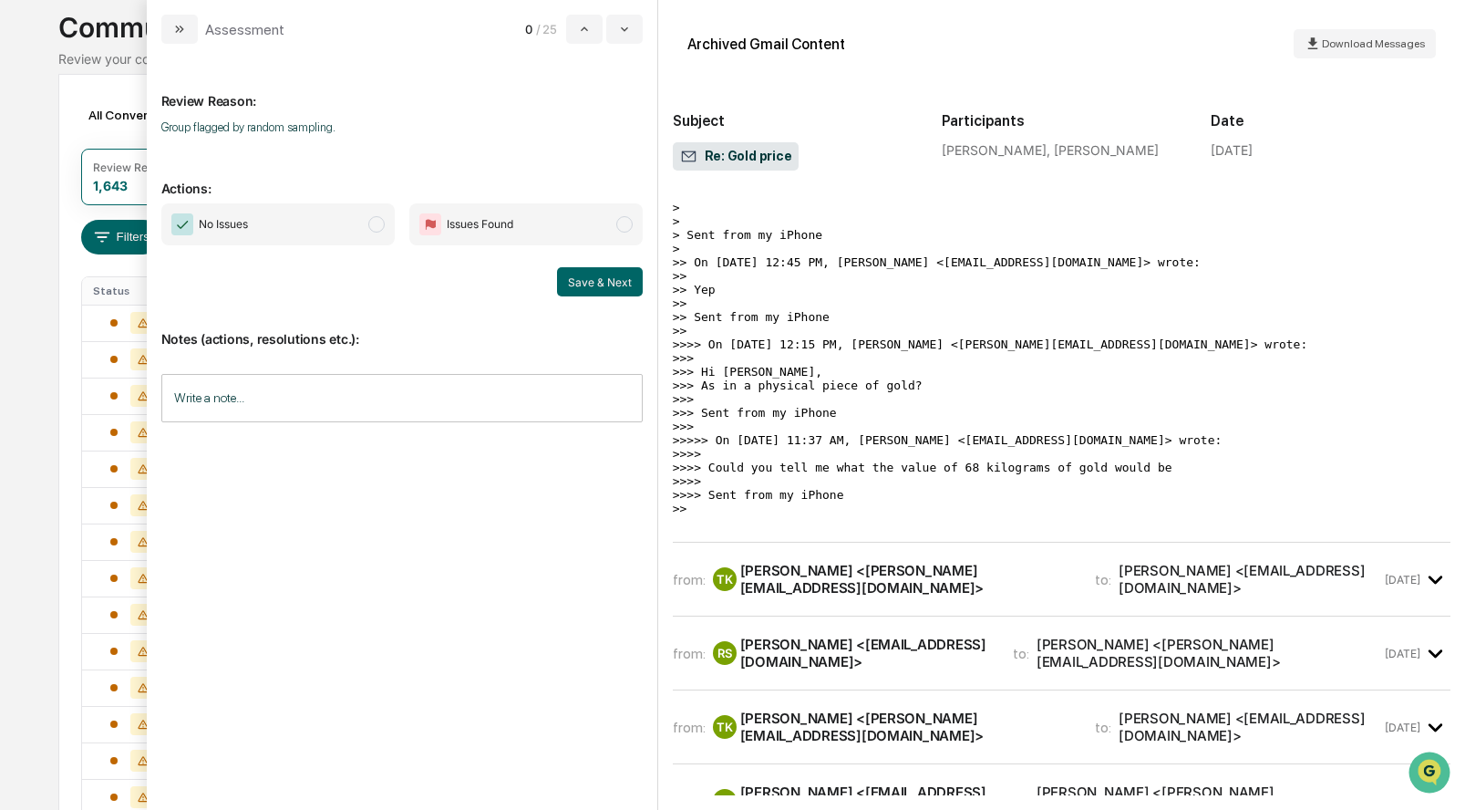
click at [813, 577] on div "Tim Ketelhut <tim@ffadvisor.com>" at bounding box center [907, 579] width 334 height 35
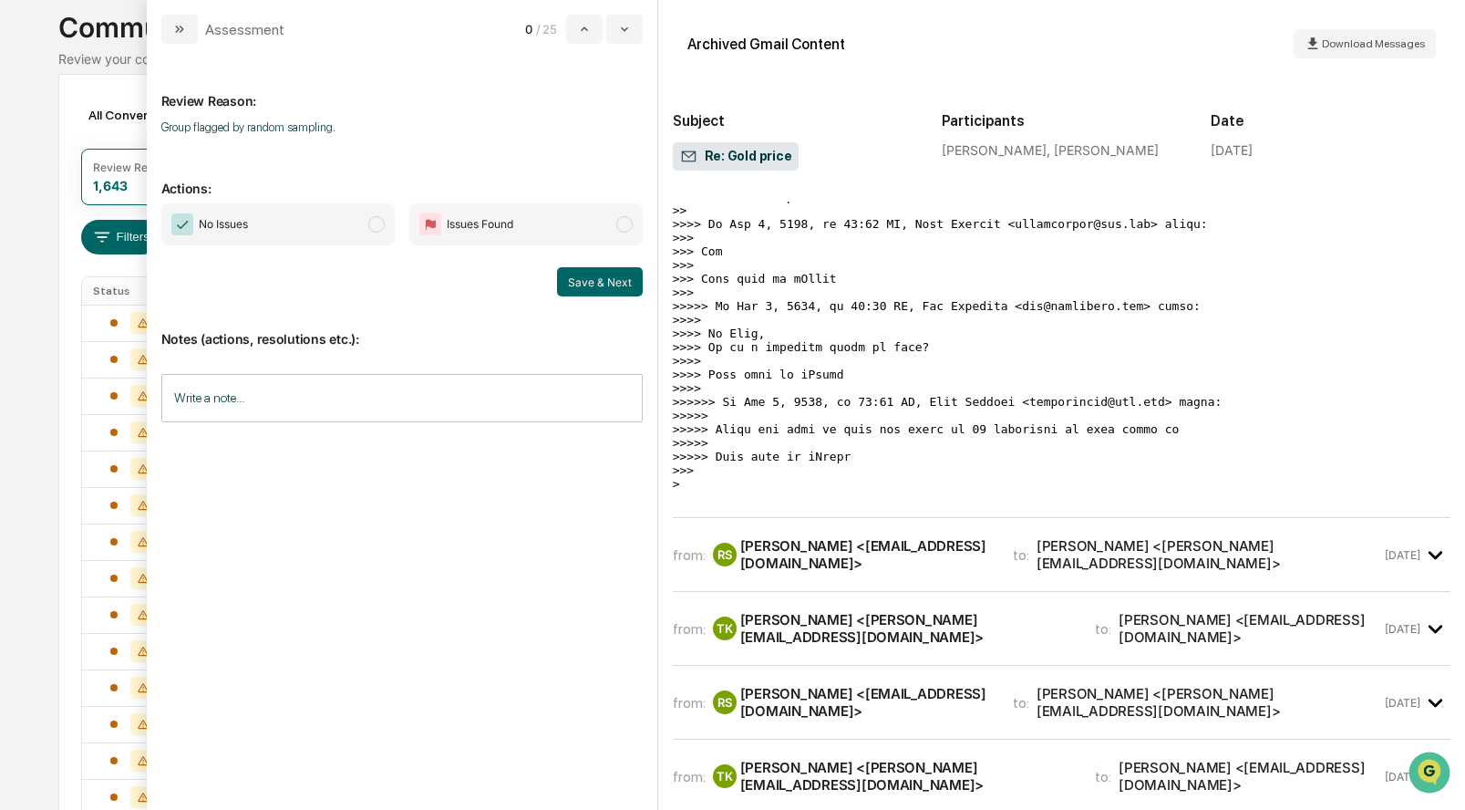
scroll to position [2184, 0]
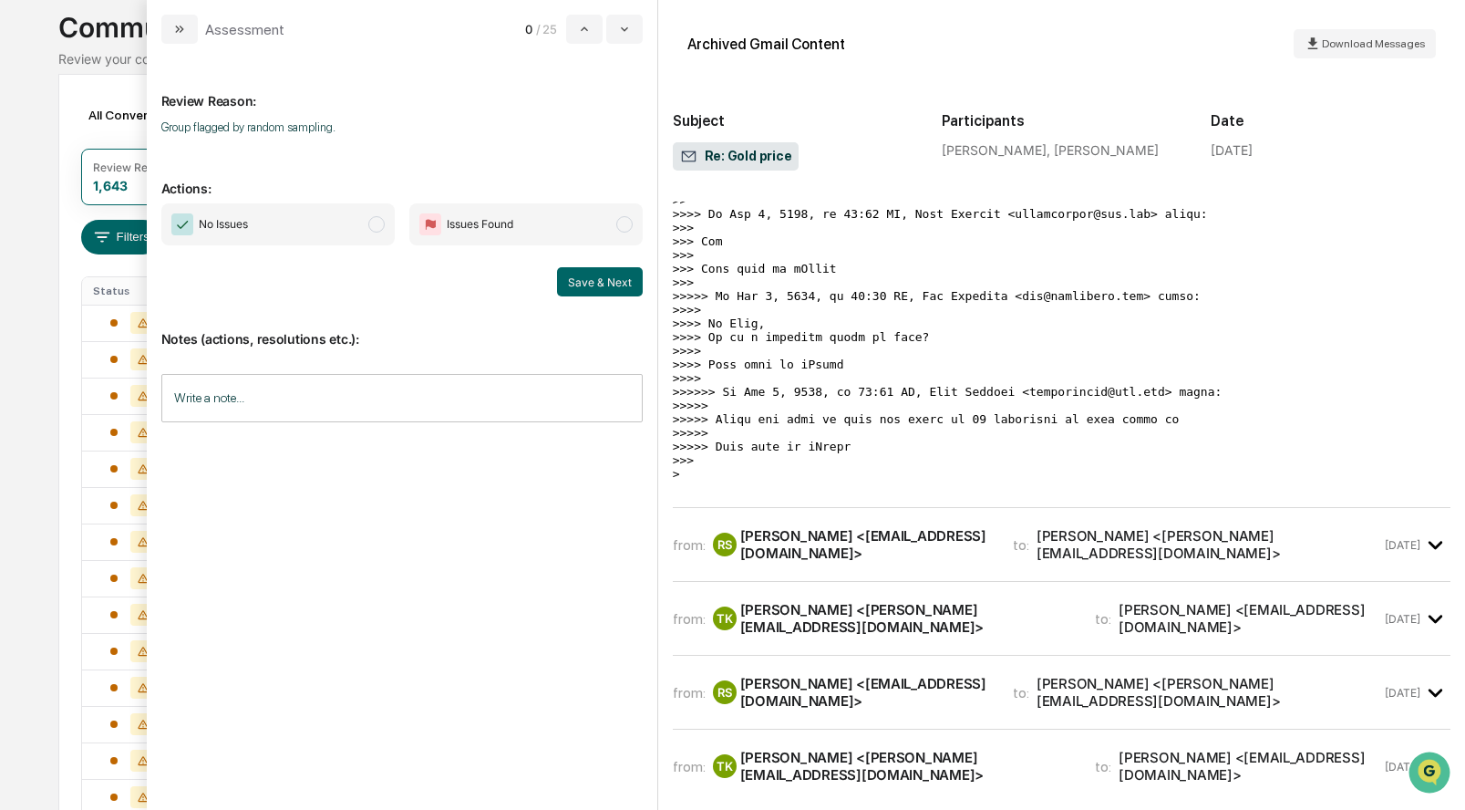
click at [821, 544] on div "Russ Shepard <russshepard@att.net>" at bounding box center [865, 544] width 251 height 35
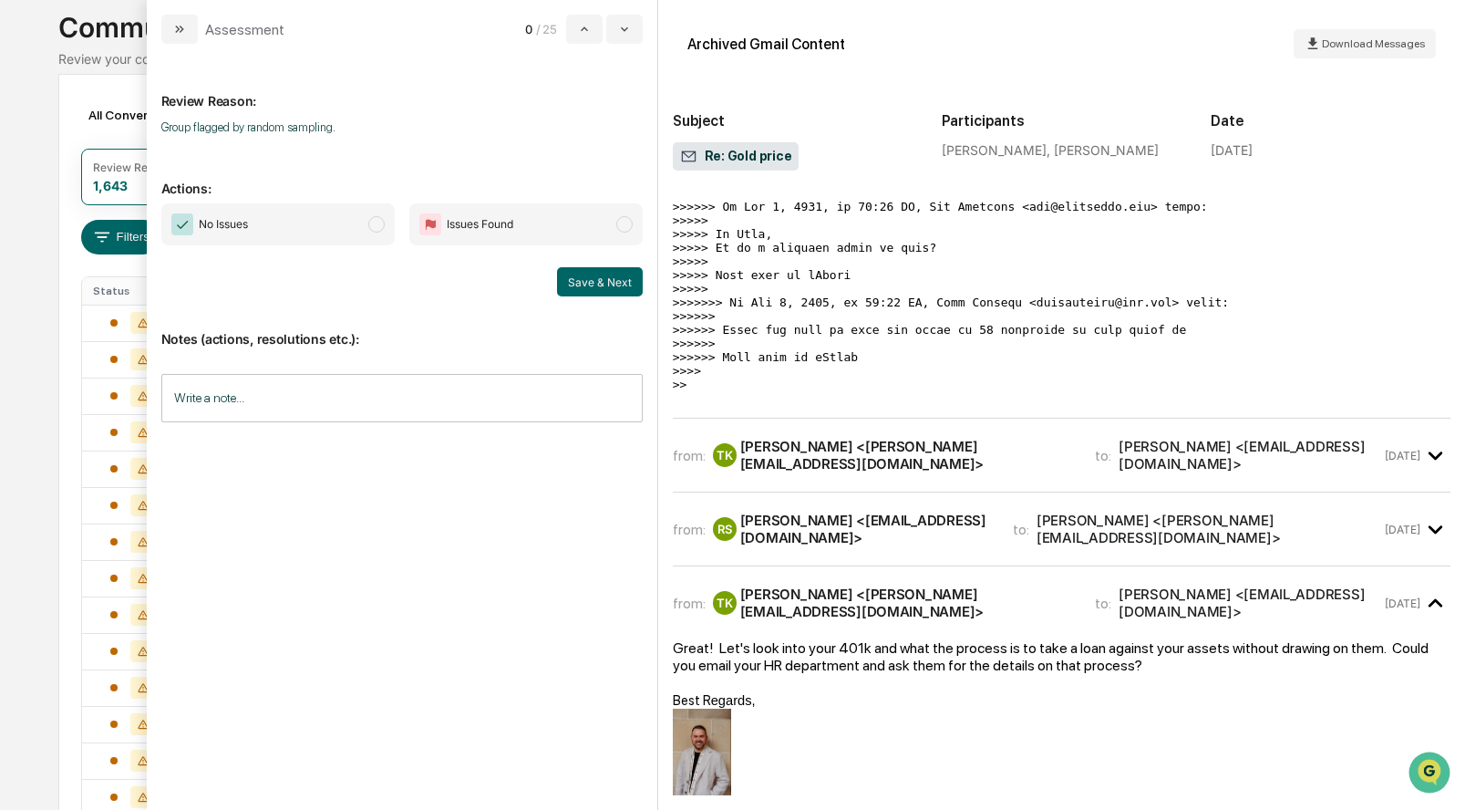
scroll to position [3124, 0]
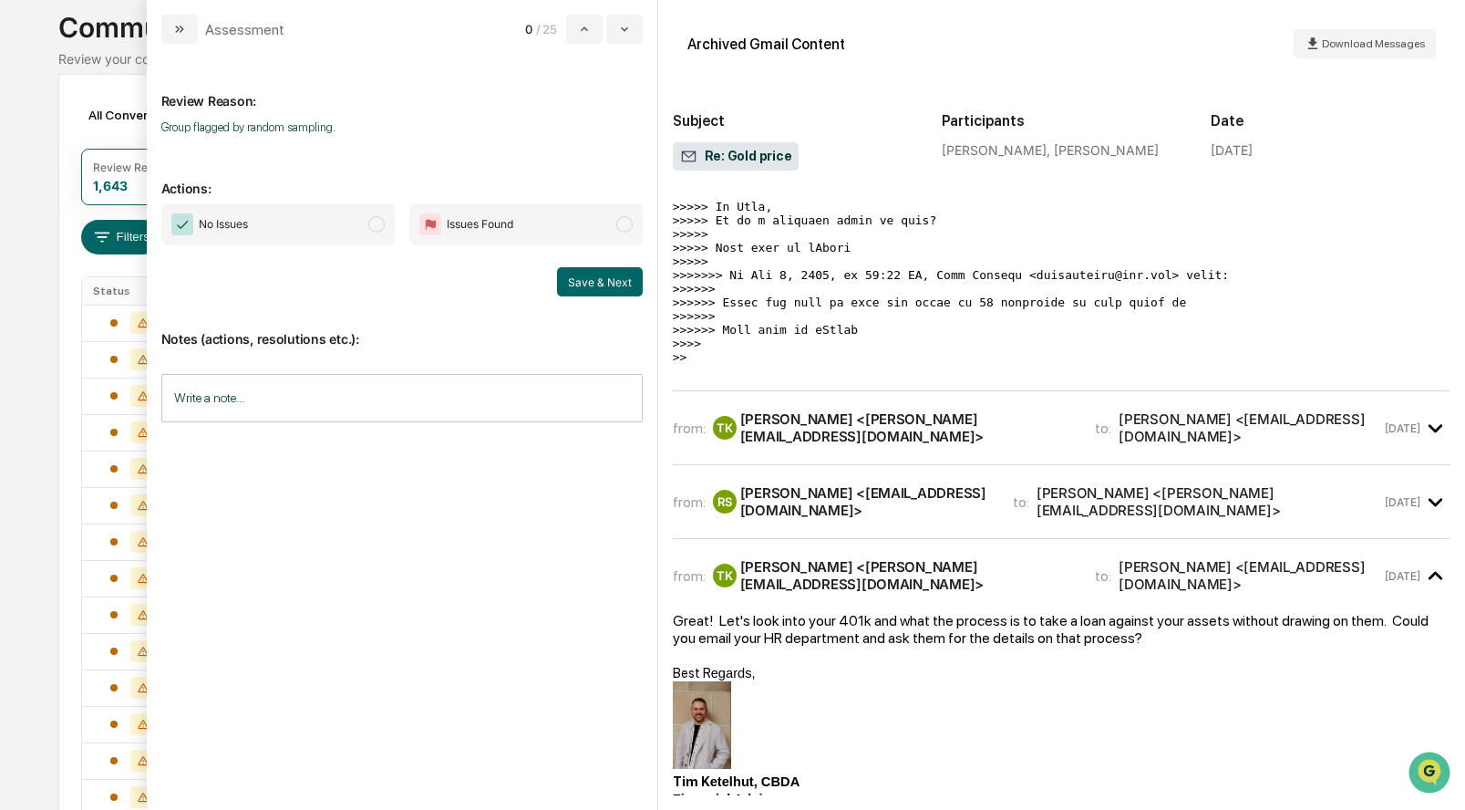
click at [807, 443] on div "from: TK Tim Ketelhut <tim@ffadvisor.com> to: Russ Shepard <russshepard@att.net…" at bounding box center [1062, 428] width 778 height 44
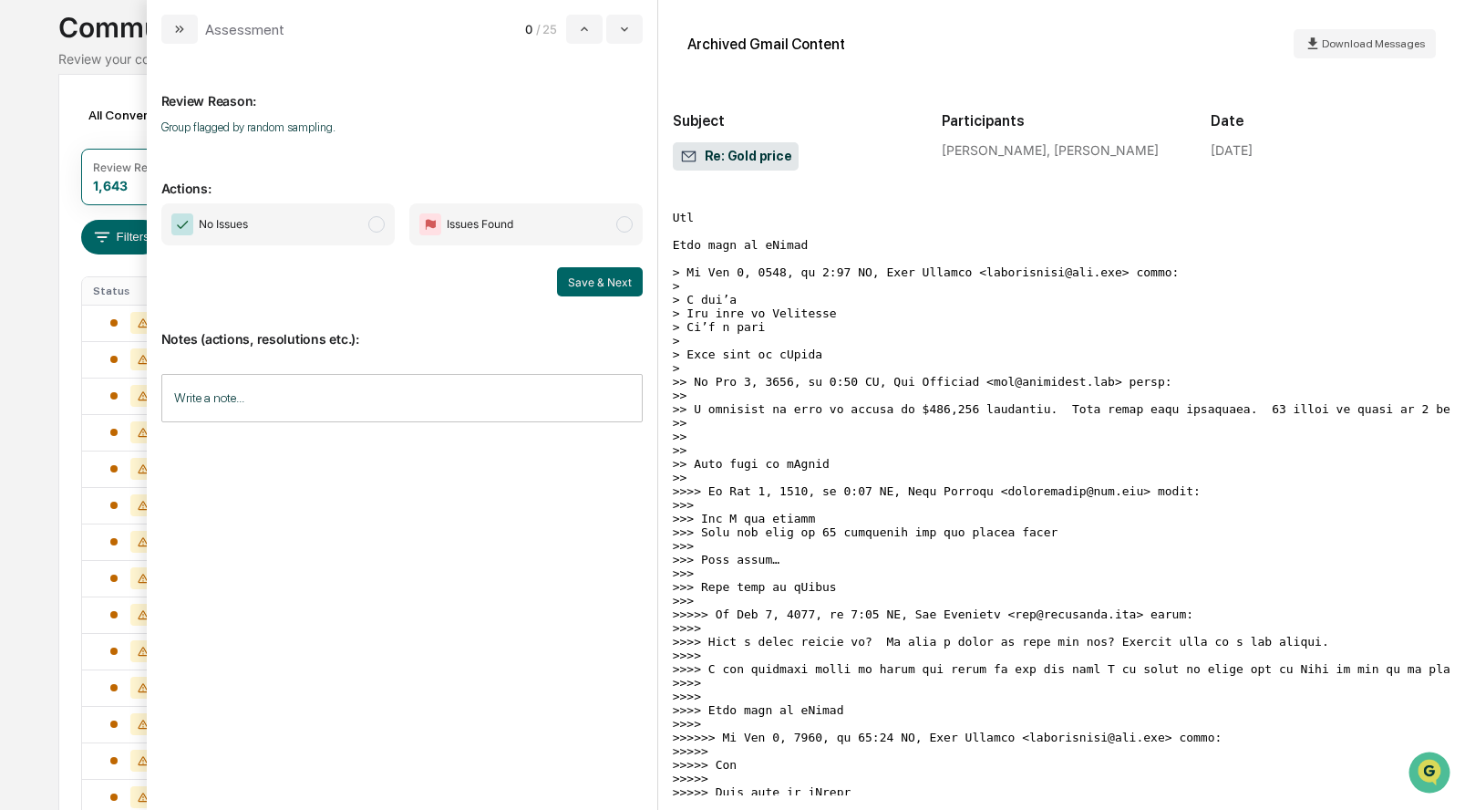
scroll to position [3422, 0]
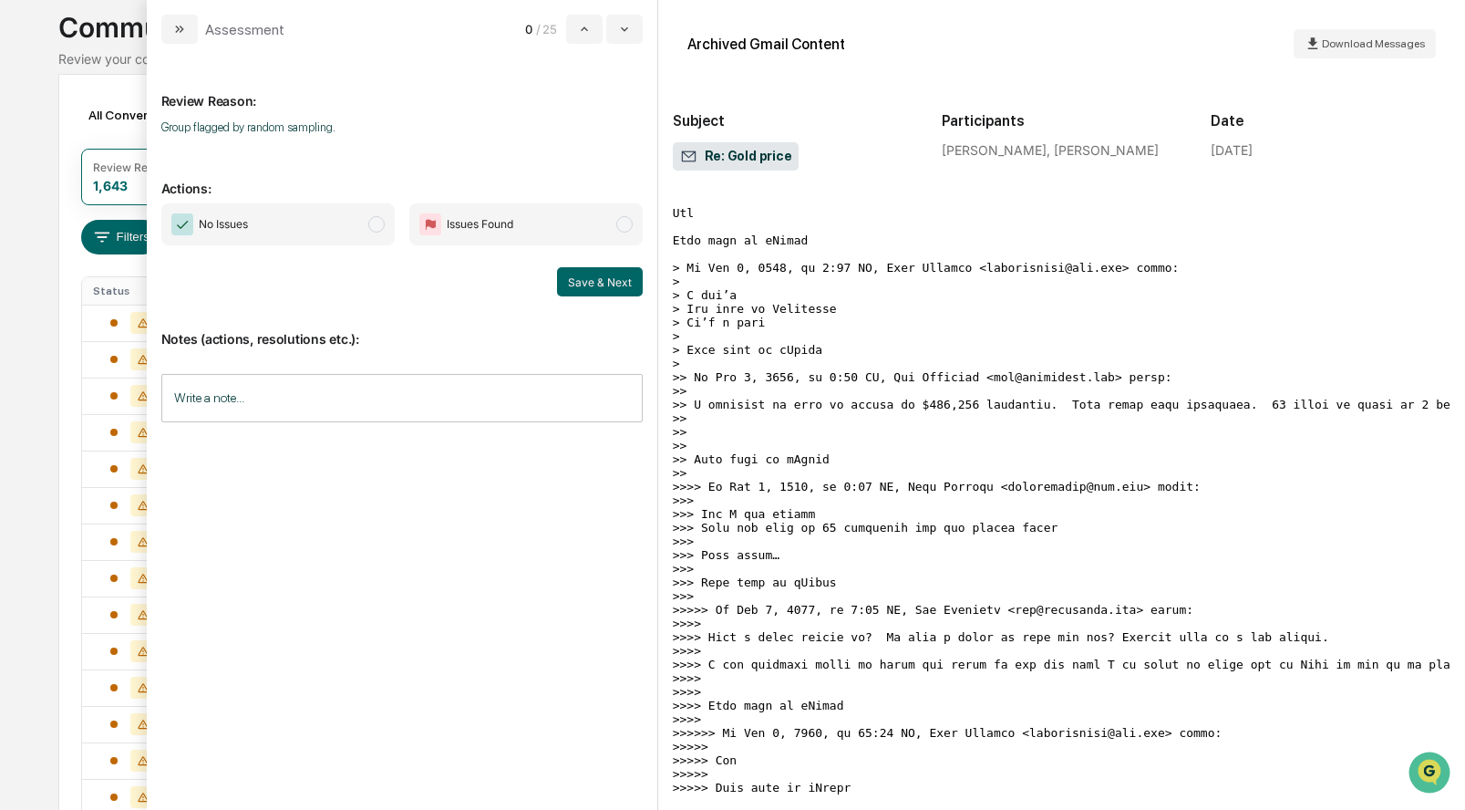
click at [623, 224] on span "modal" at bounding box center [624, 224] width 16 height 16
click at [391, 387] on input "Write a note..." at bounding box center [401, 398] width 481 height 48
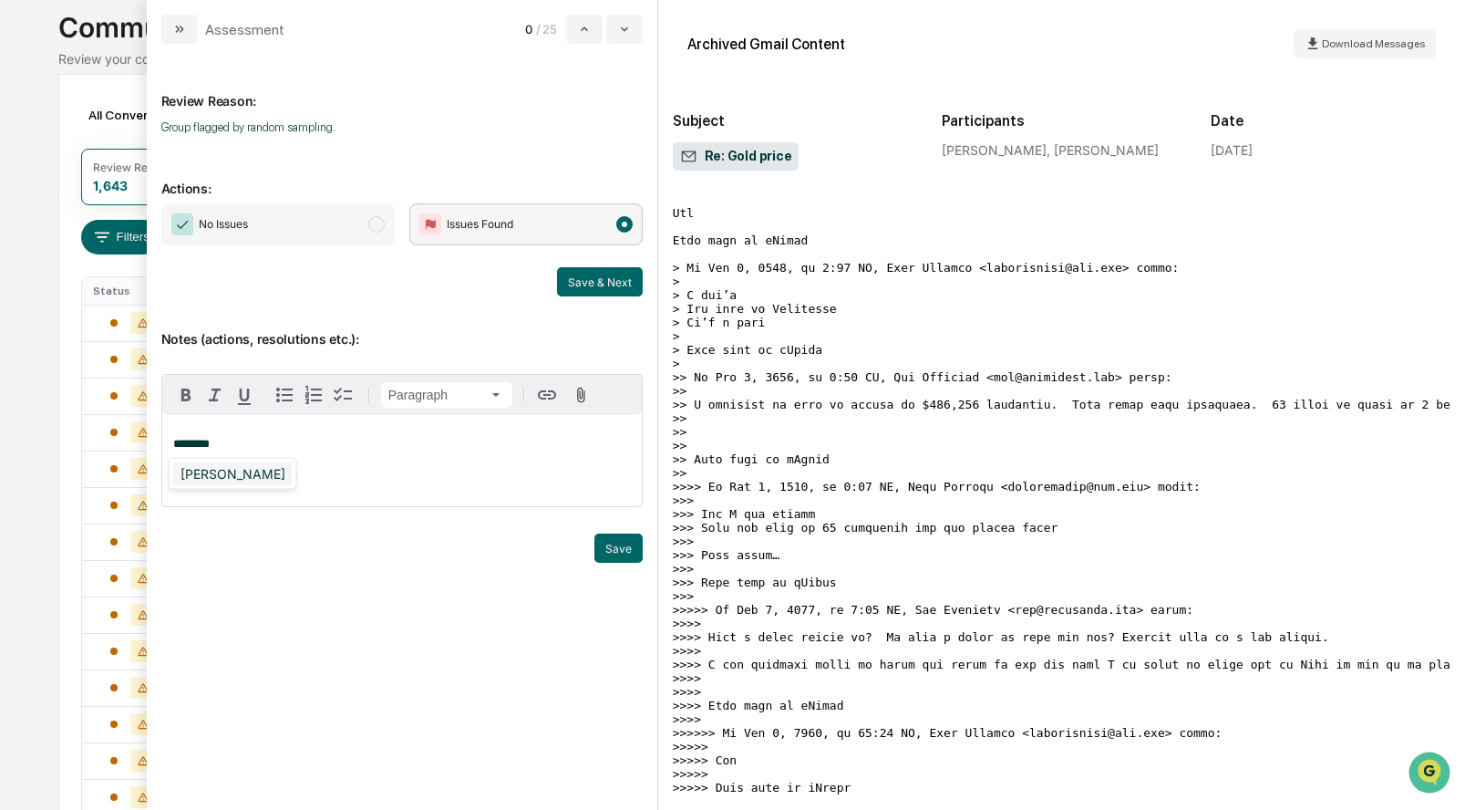
click at [238, 471] on div "Lindsay Rider" at bounding box center [232, 473] width 119 height 23
click at [606, 540] on button "Save" at bounding box center [618, 547] width 48 height 29
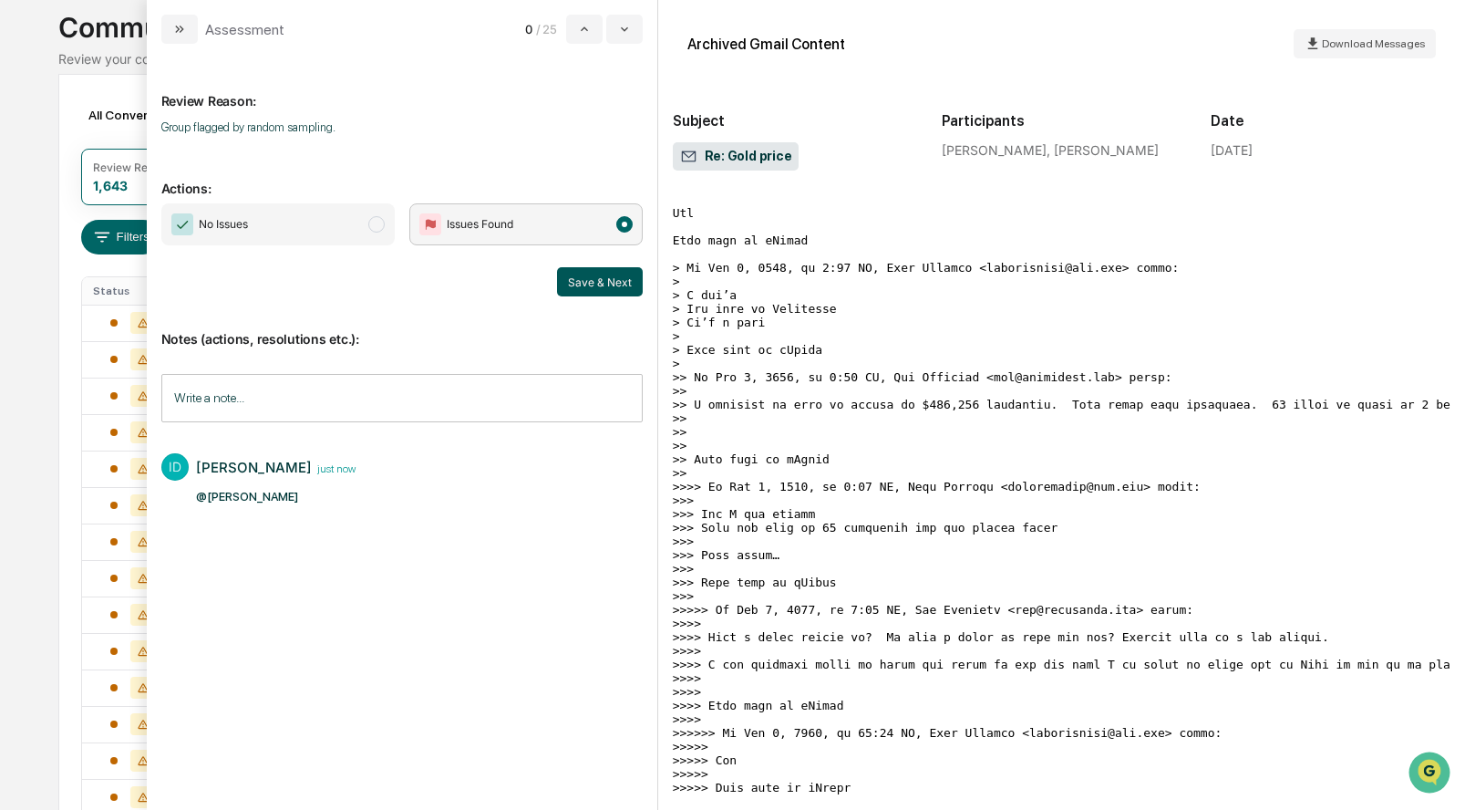
click at [603, 283] on button "Save & Next" at bounding box center [600, 281] width 86 height 29
click at [623, 279] on button "Save & Next" at bounding box center [600, 281] width 86 height 29
click at [630, 213] on span "Issues Found" at bounding box center [525, 224] width 233 height 42
click at [619, 286] on button "Save & Next" at bounding box center [600, 281] width 86 height 29
click at [70, 130] on div "All Conversations Options Review Required 1,642 Review Completed - Flagged as I…" at bounding box center [731, 697] width 1347 height 1246
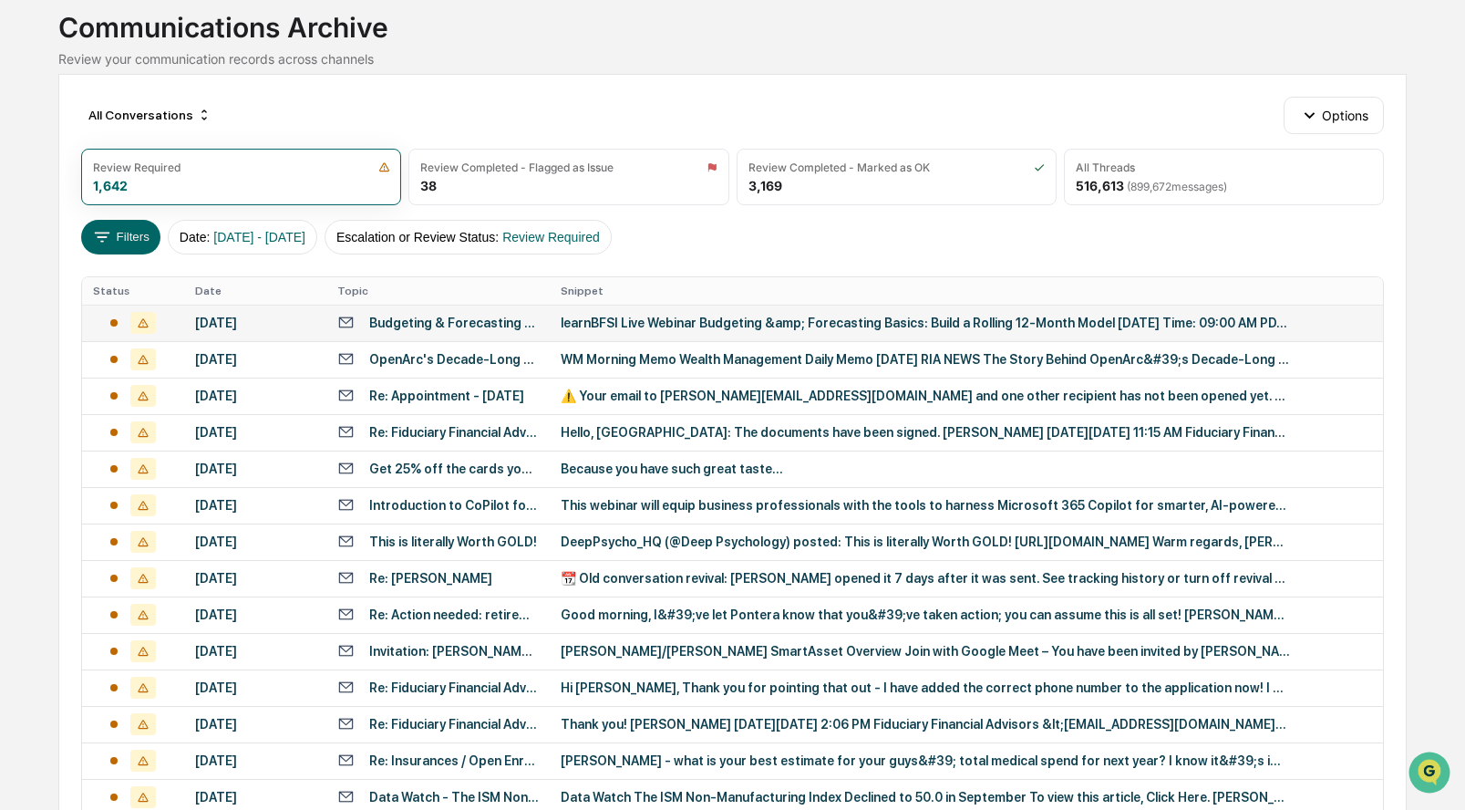
click at [224, 319] on div "October 4, 2025" at bounding box center [255, 322] width 120 height 15
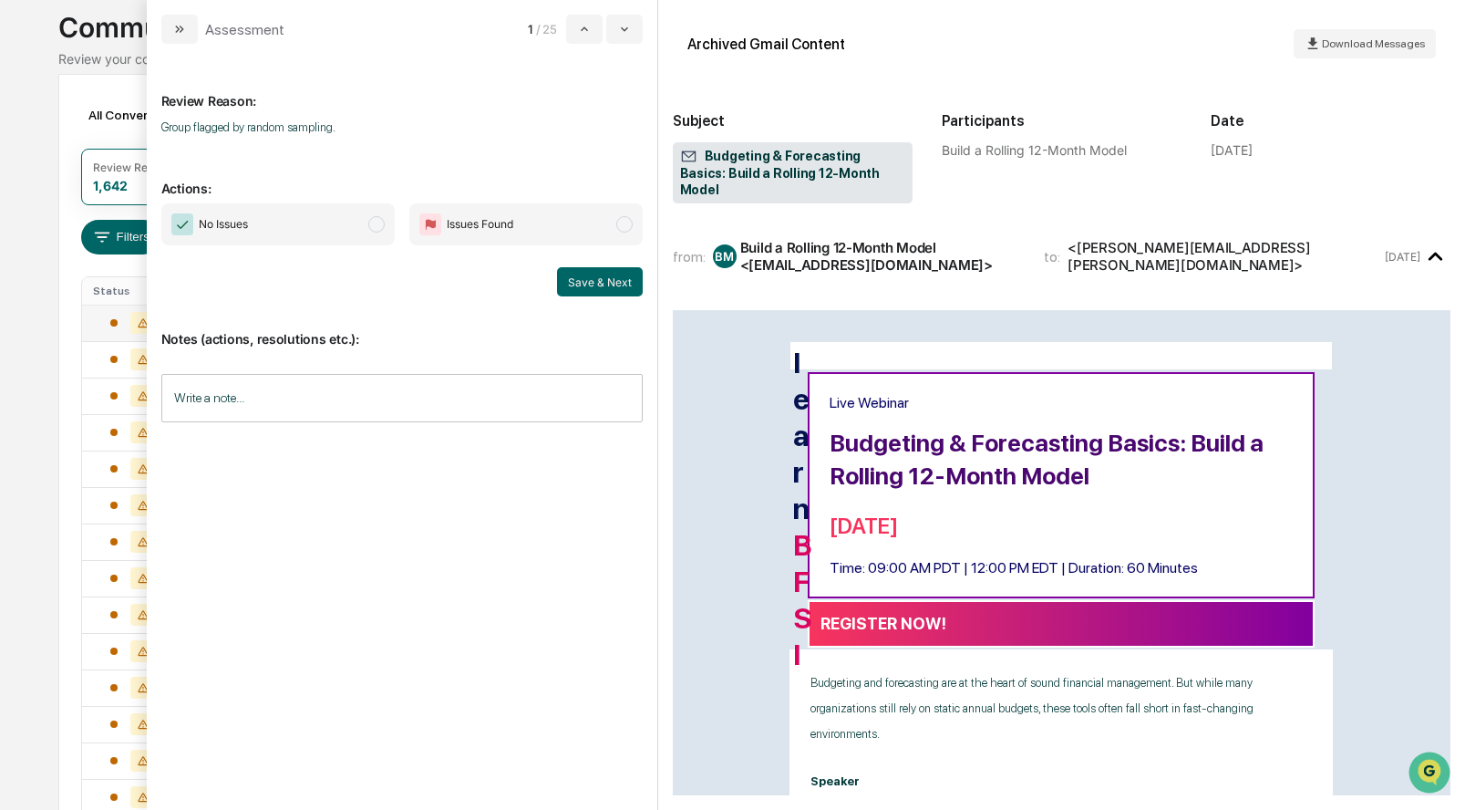
click at [375, 230] on span "modal" at bounding box center [376, 224] width 16 height 16
click at [613, 282] on button "Save & Next" at bounding box center [600, 281] width 86 height 29
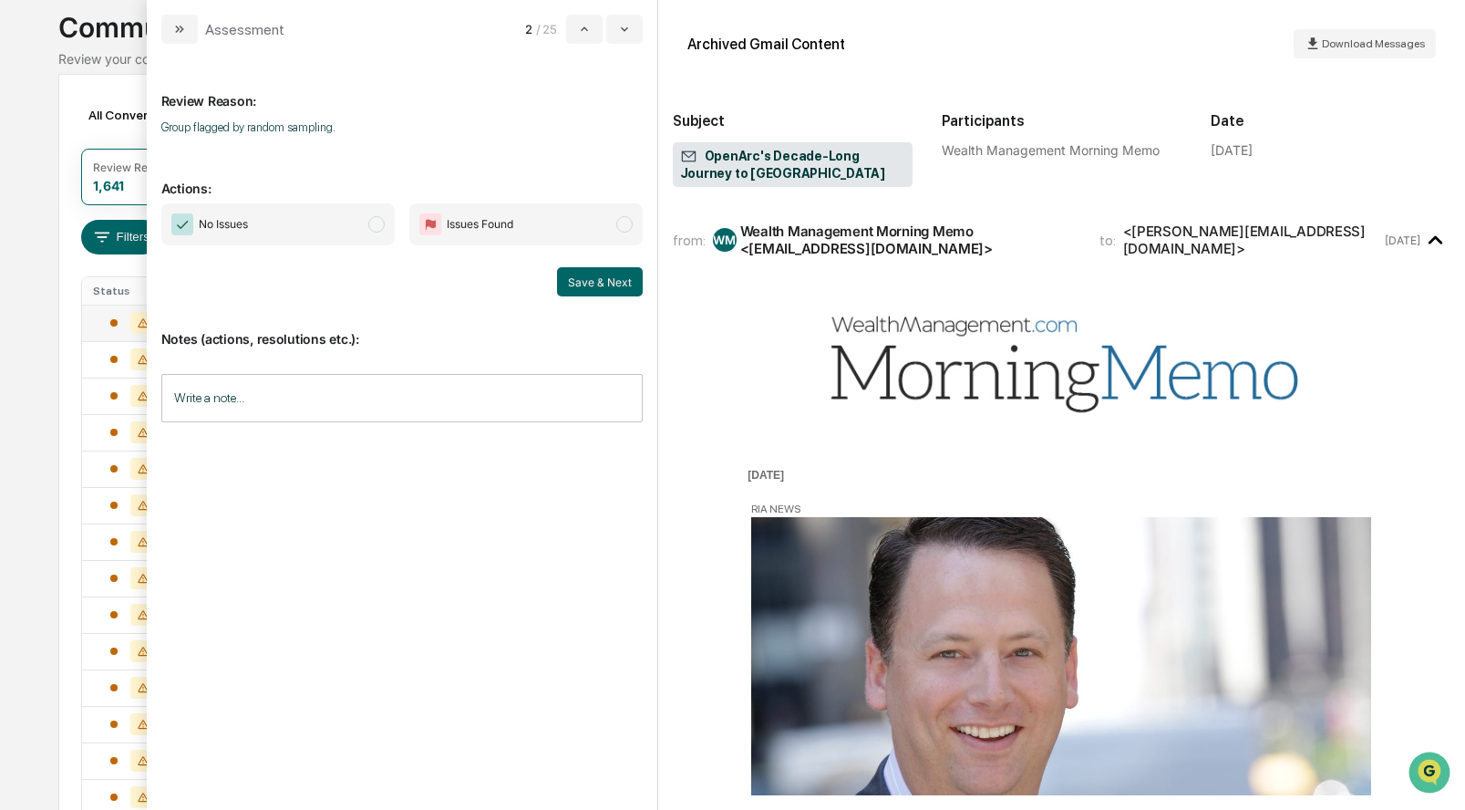
click at [370, 228] on span "modal" at bounding box center [376, 224] width 16 height 16
click at [603, 279] on button "Save & Next" at bounding box center [600, 281] width 86 height 29
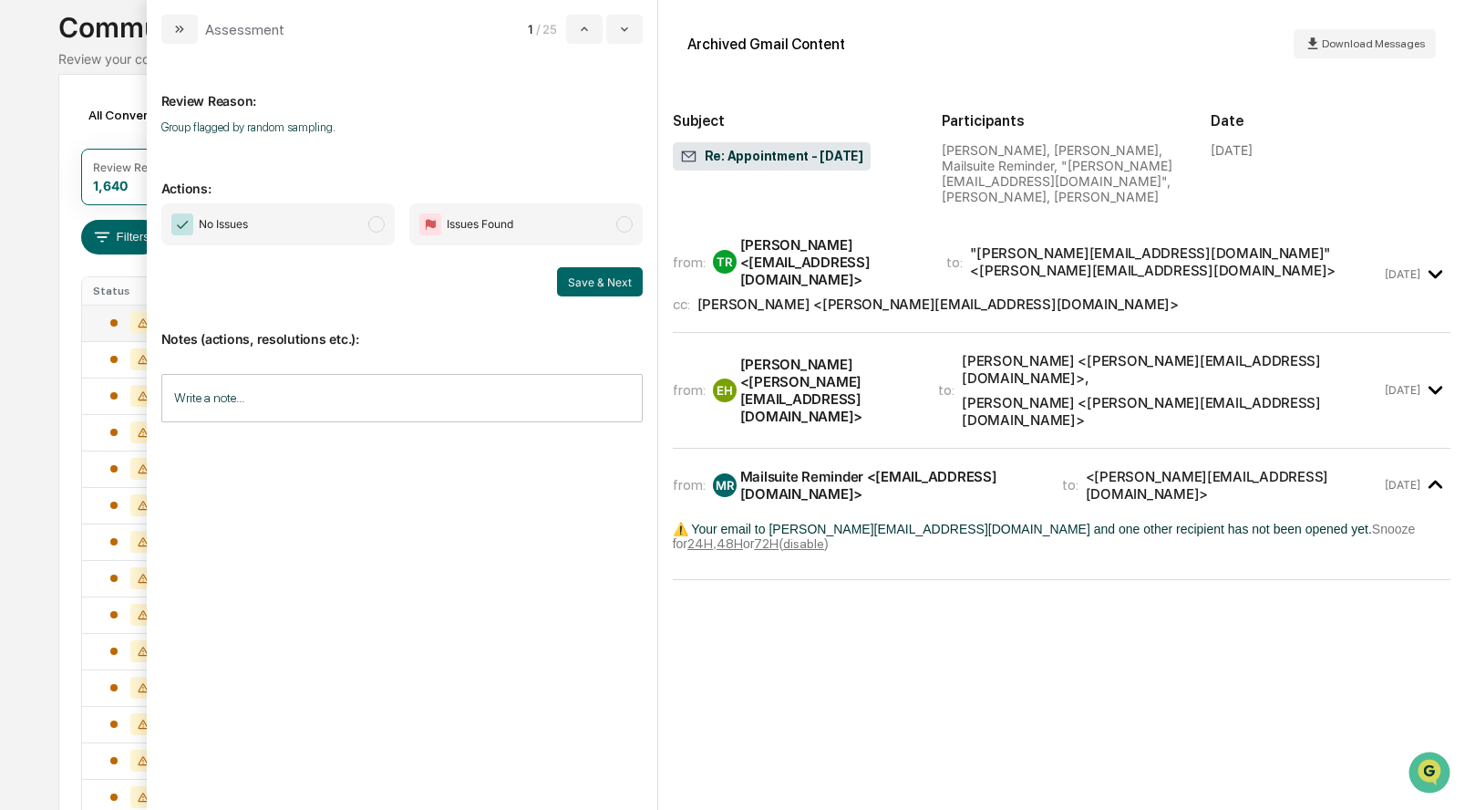
click at [375, 224] on span "modal" at bounding box center [376, 224] width 16 height 16
click at [619, 275] on button "Save & Next" at bounding box center [600, 281] width 86 height 29
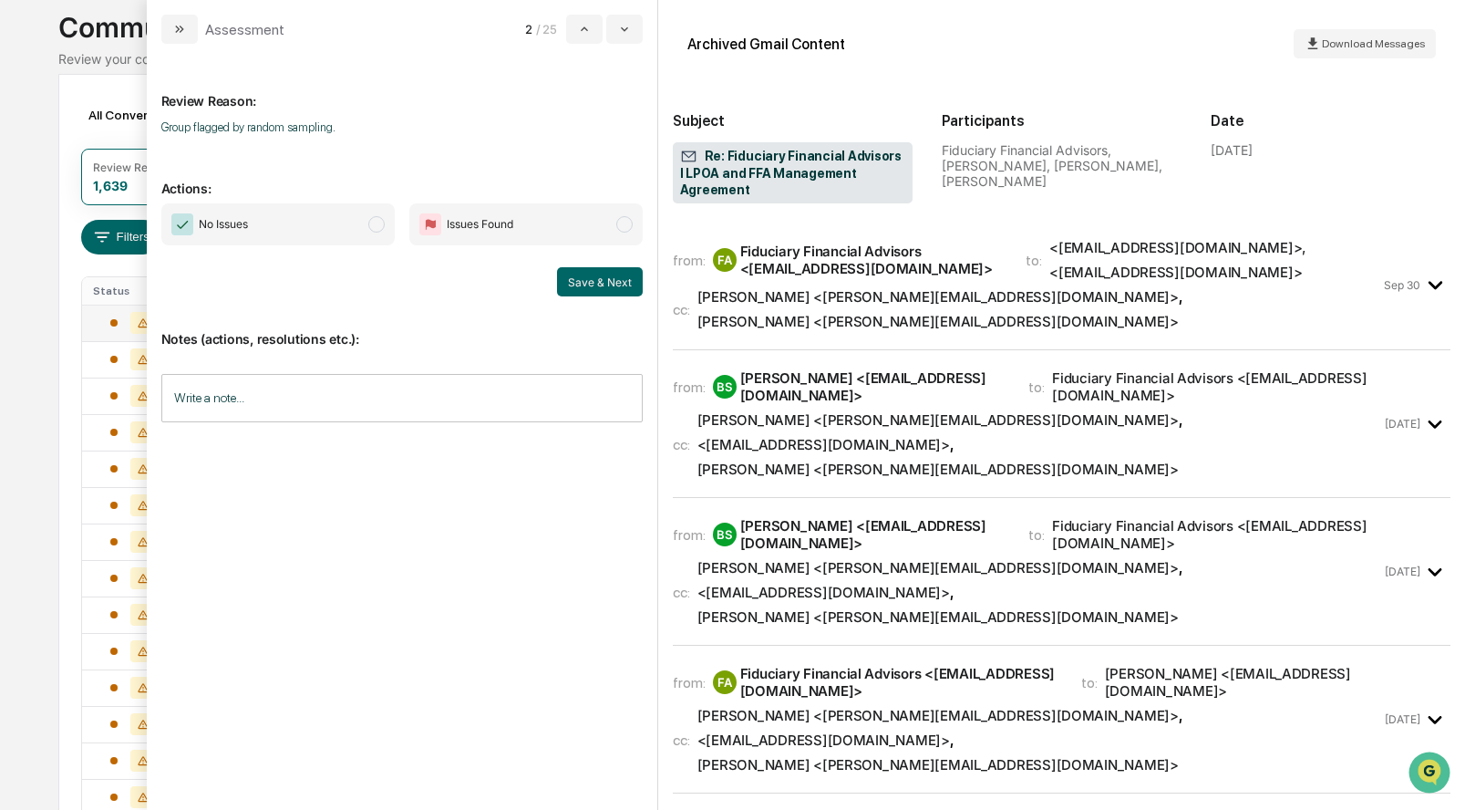
click at [740, 299] on div "[PERSON_NAME] <[PERSON_NAME][EMAIL_ADDRESS][DOMAIN_NAME]>" at bounding box center [937, 296] width 481 height 17
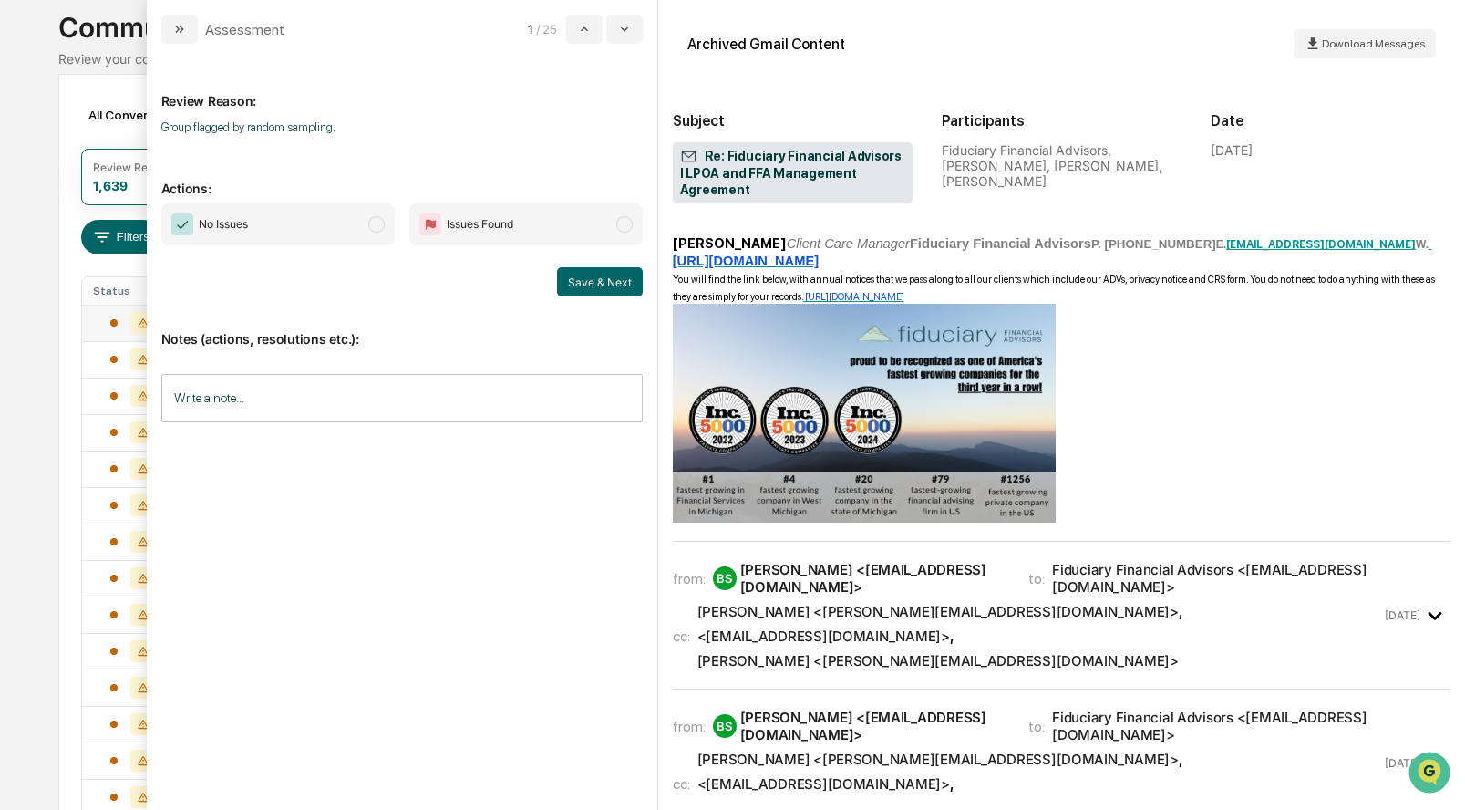
scroll to position [398, 0]
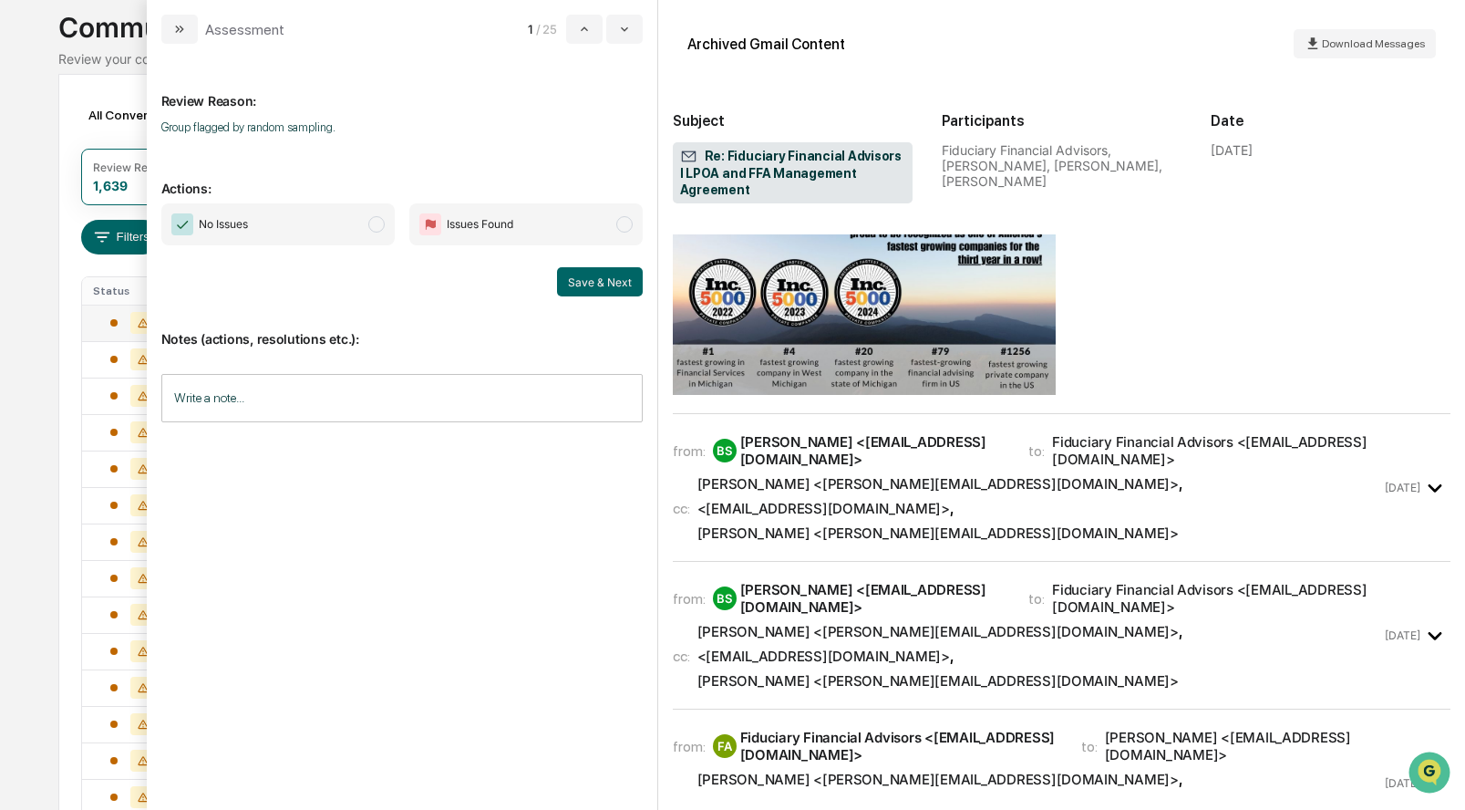
click at [789, 475] on div "[PERSON_NAME] <[PERSON_NAME][EMAIL_ADDRESS][DOMAIN_NAME]>" at bounding box center [937, 483] width 481 height 17
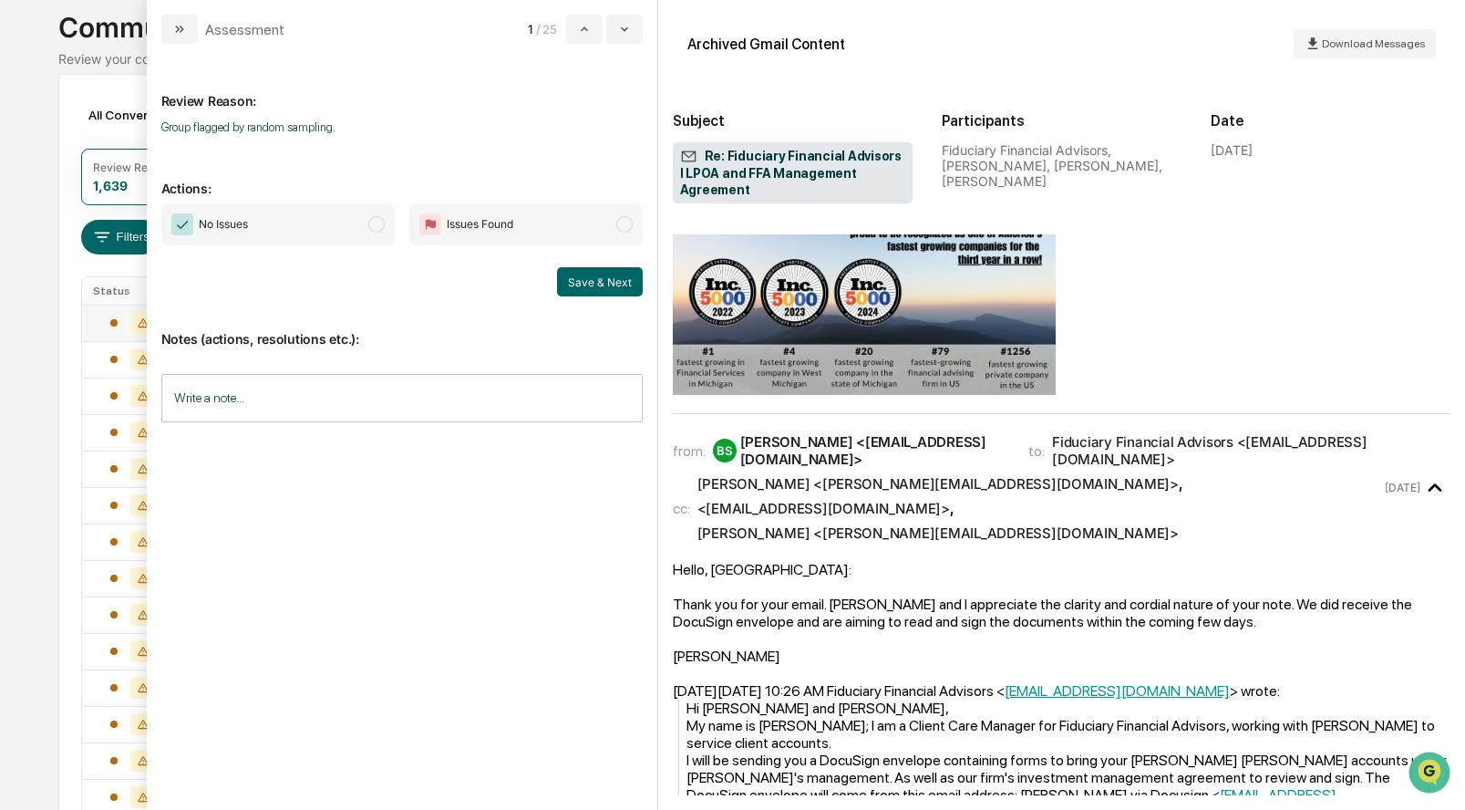
click at [372, 222] on span "modal" at bounding box center [376, 224] width 16 height 16
click at [586, 277] on button "Save & Next" at bounding box center [600, 281] width 86 height 29
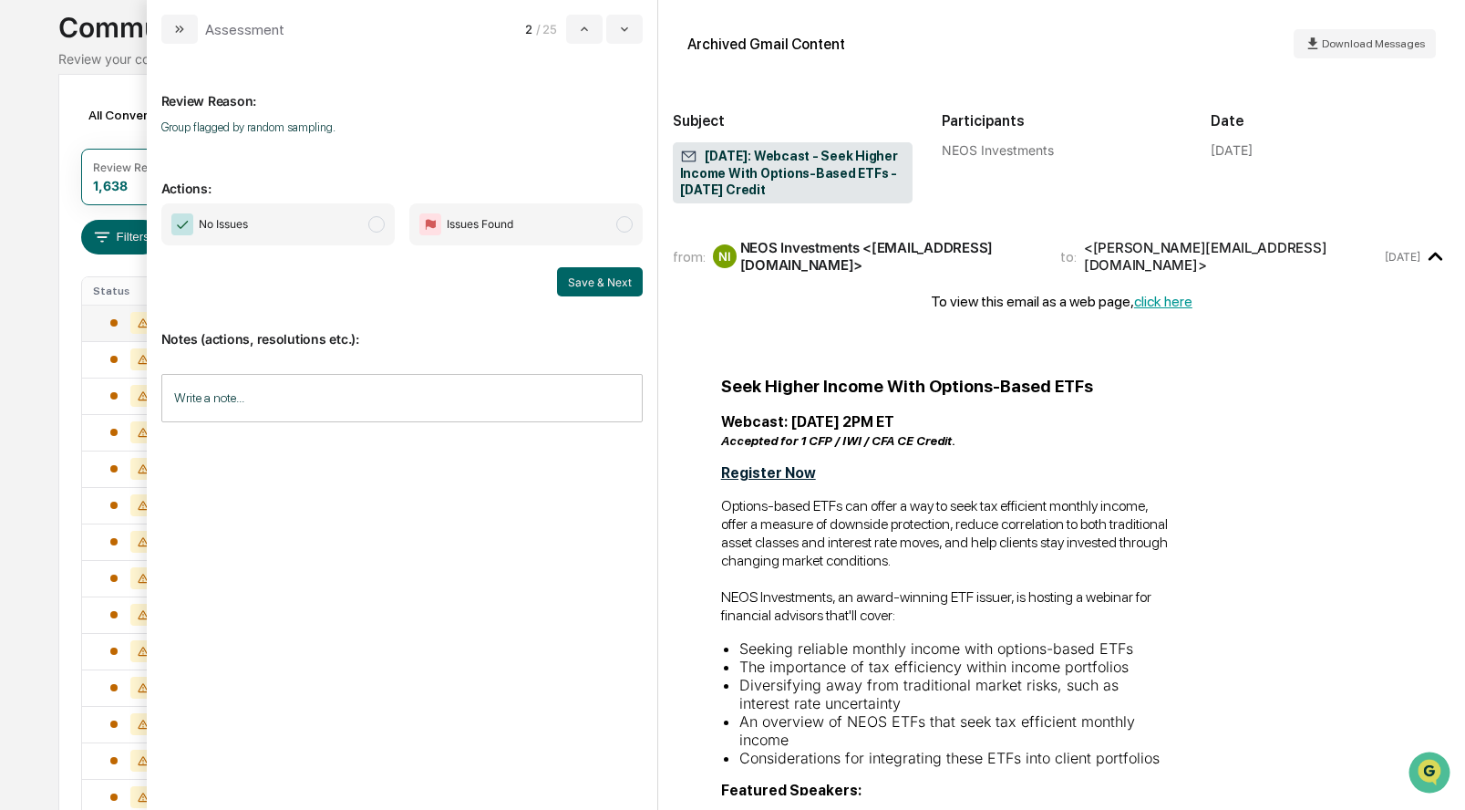
click at [382, 222] on span "modal" at bounding box center [376, 224] width 16 height 16
click at [597, 281] on button "Save & Next" at bounding box center [600, 281] width 86 height 29
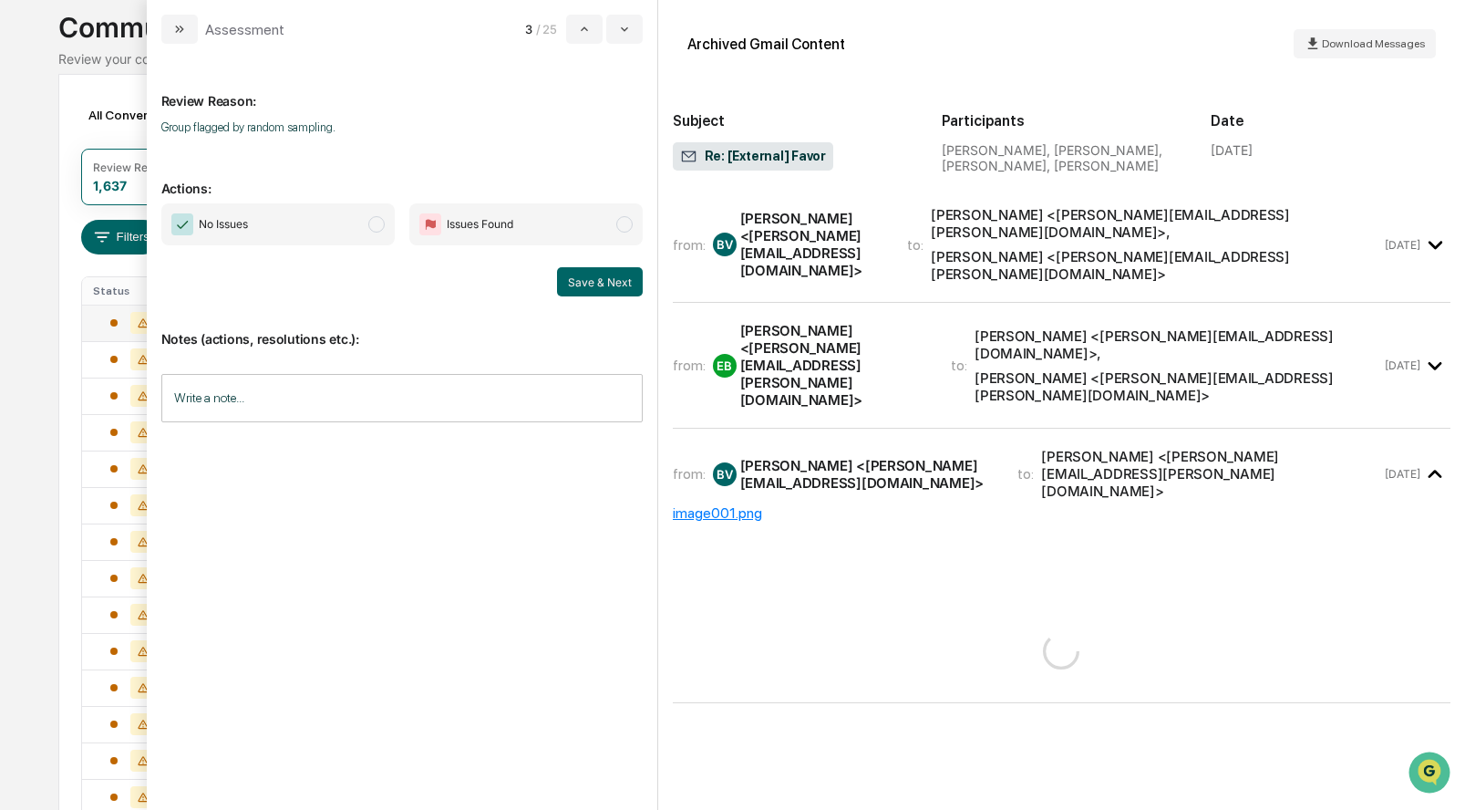
click at [781, 255] on div "from: BV Ben VerWys <ben@ffadvisor.com> to: Chad Bassett <Chad.Bassett@bamfheal…" at bounding box center [1062, 251] width 778 height 101
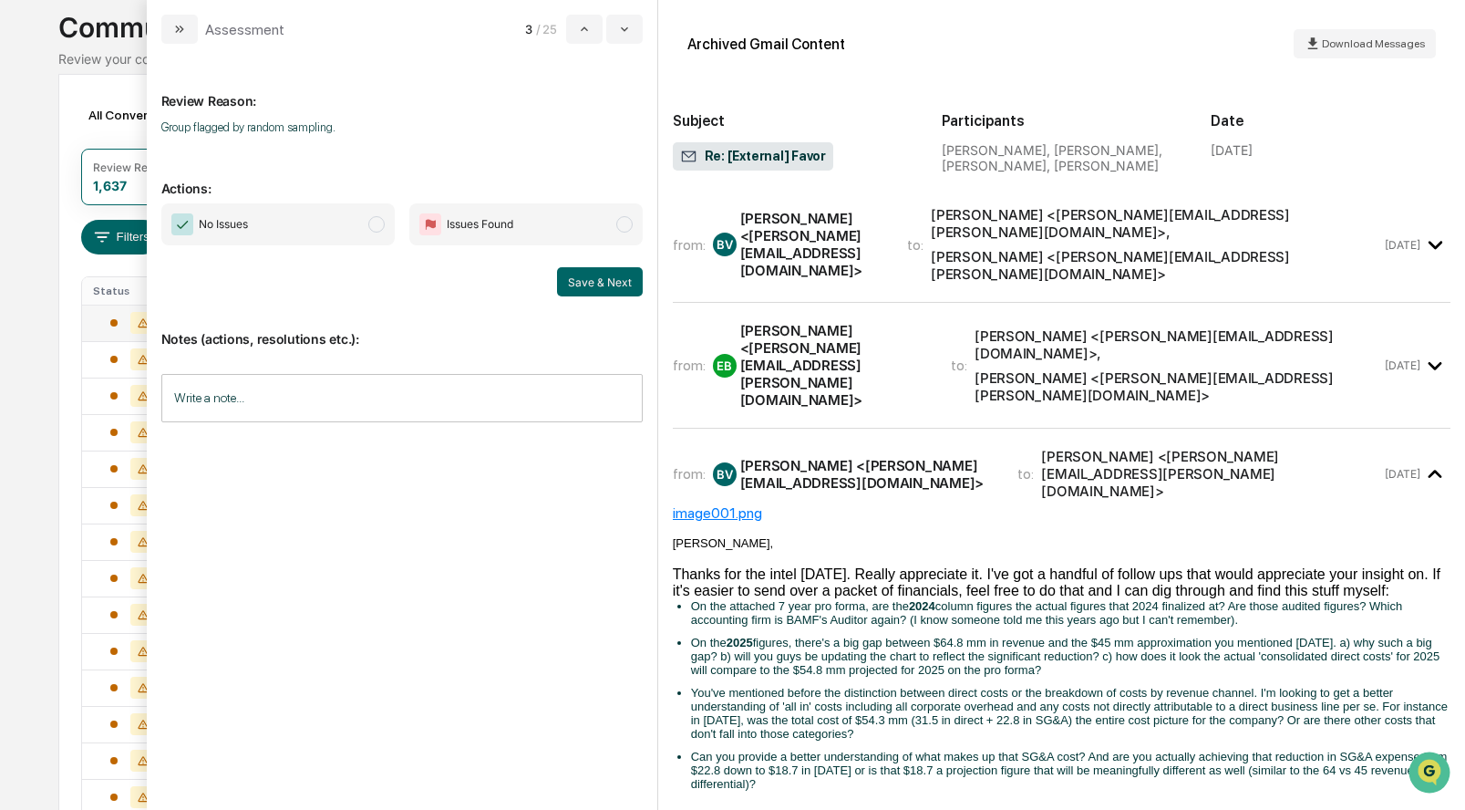
click at [780, 239] on div "[PERSON_NAME] <[PERSON_NAME][EMAIL_ADDRESS][DOMAIN_NAME]>" at bounding box center [812, 244] width 145 height 69
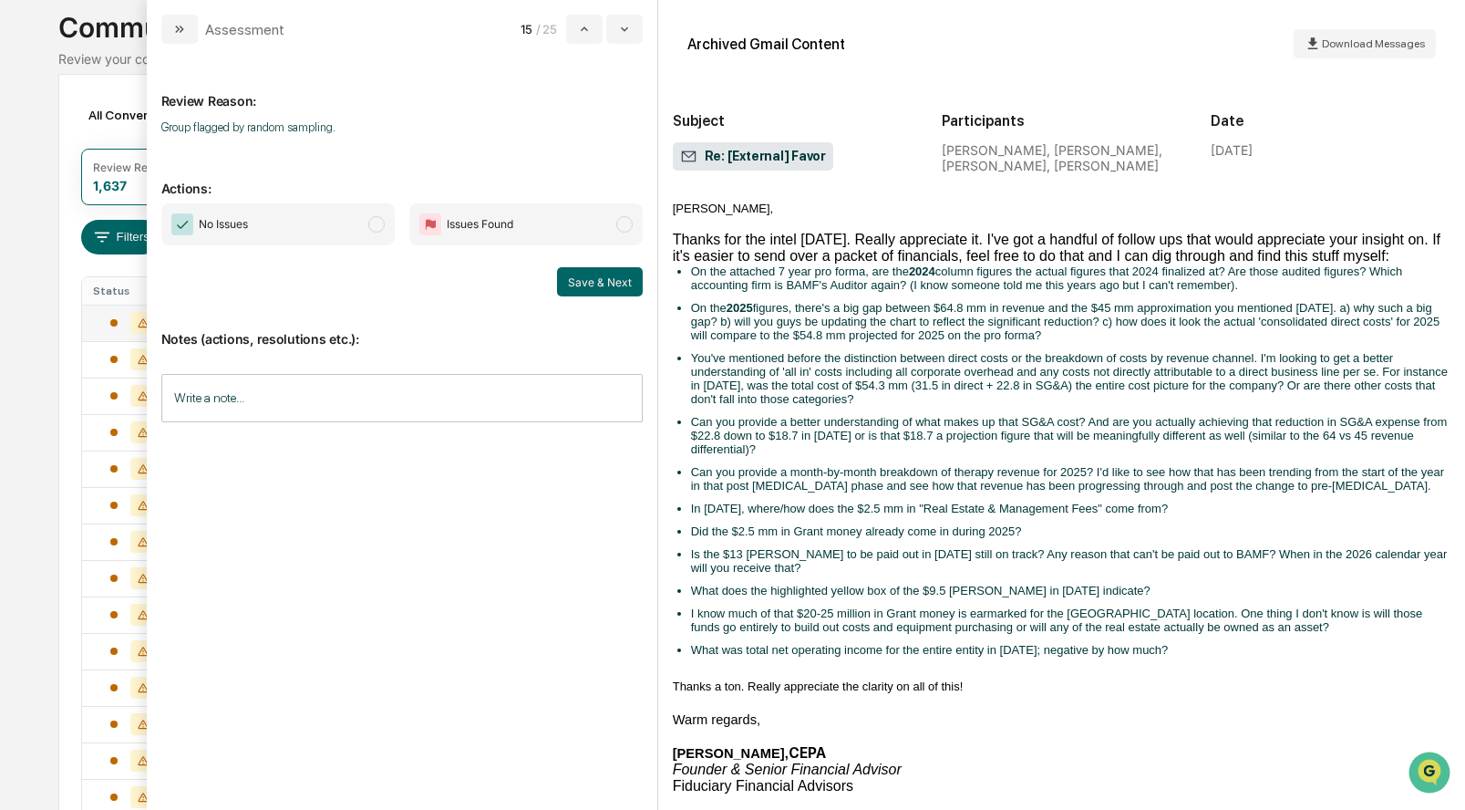
scroll to position [1019, 0]
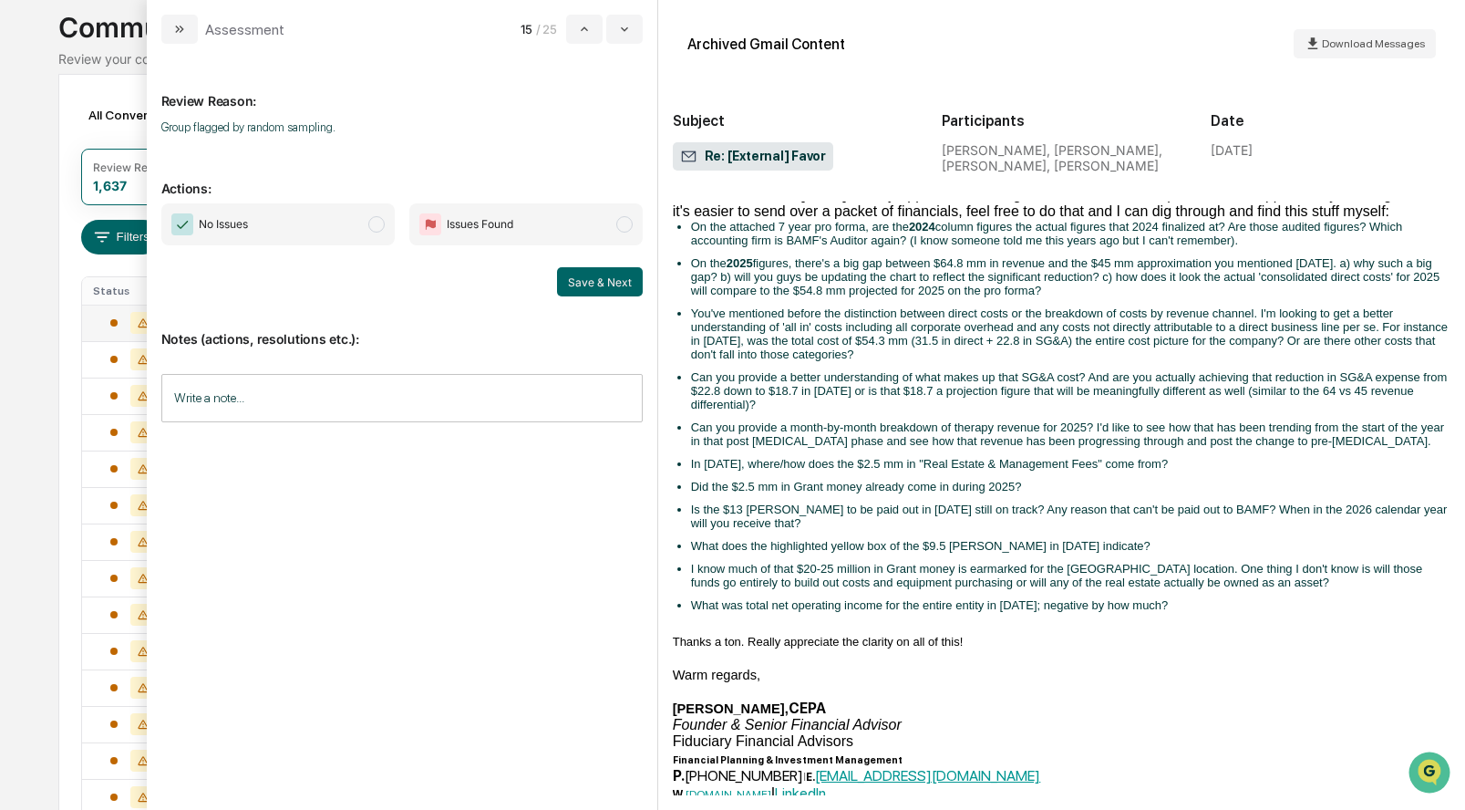
click at [379, 229] on span "modal" at bounding box center [376, 224] width 16 height 16
click at [582, 272] on button "Save & Next" at bounding box center [600, 281] width 86 height 29
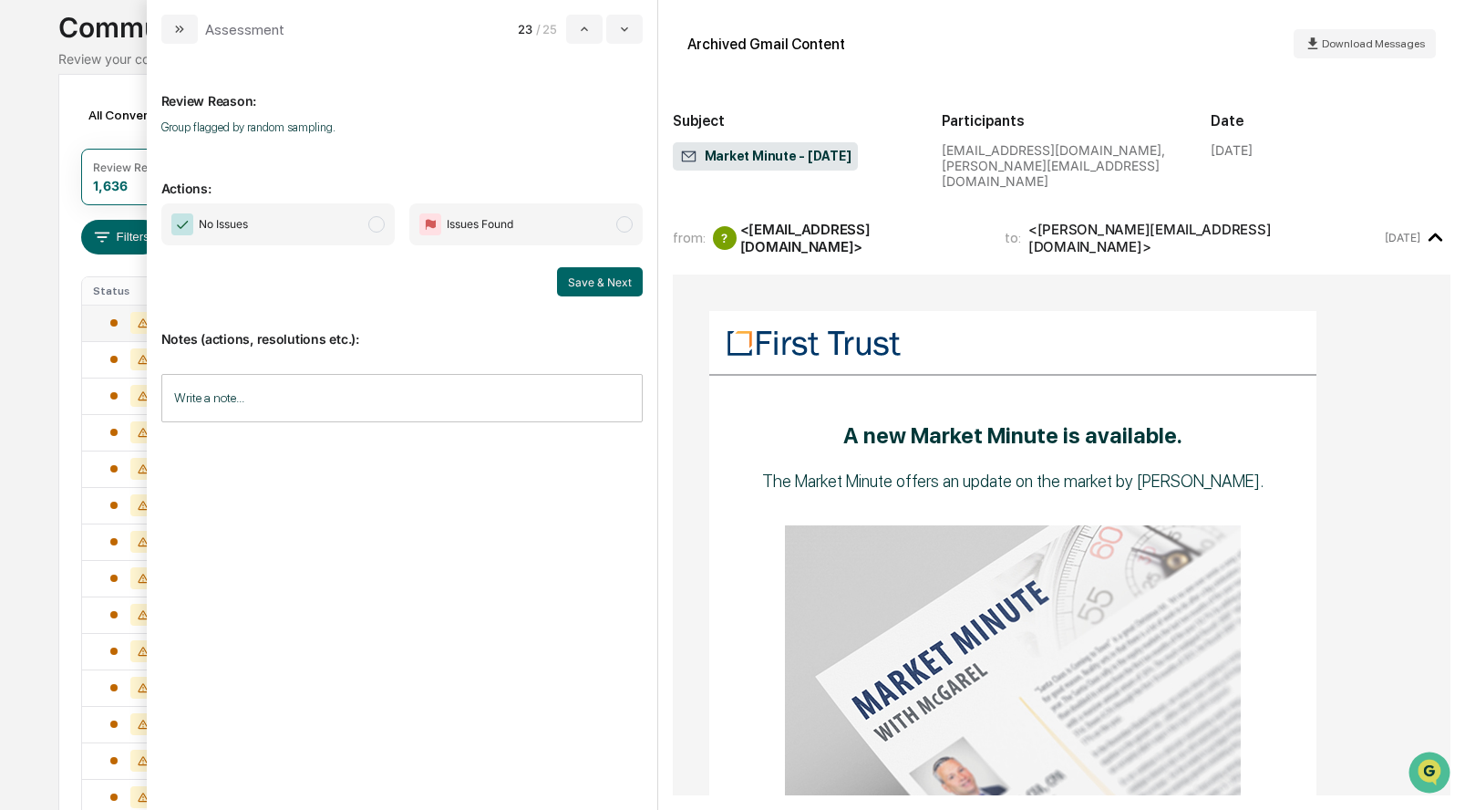
click at [378, 218] on span "modal" at bounding box center [376, 224] width 16 height 16
click at [612, 279] on button "Save & Next" at bounding box center [600, 281] width 86 height 29
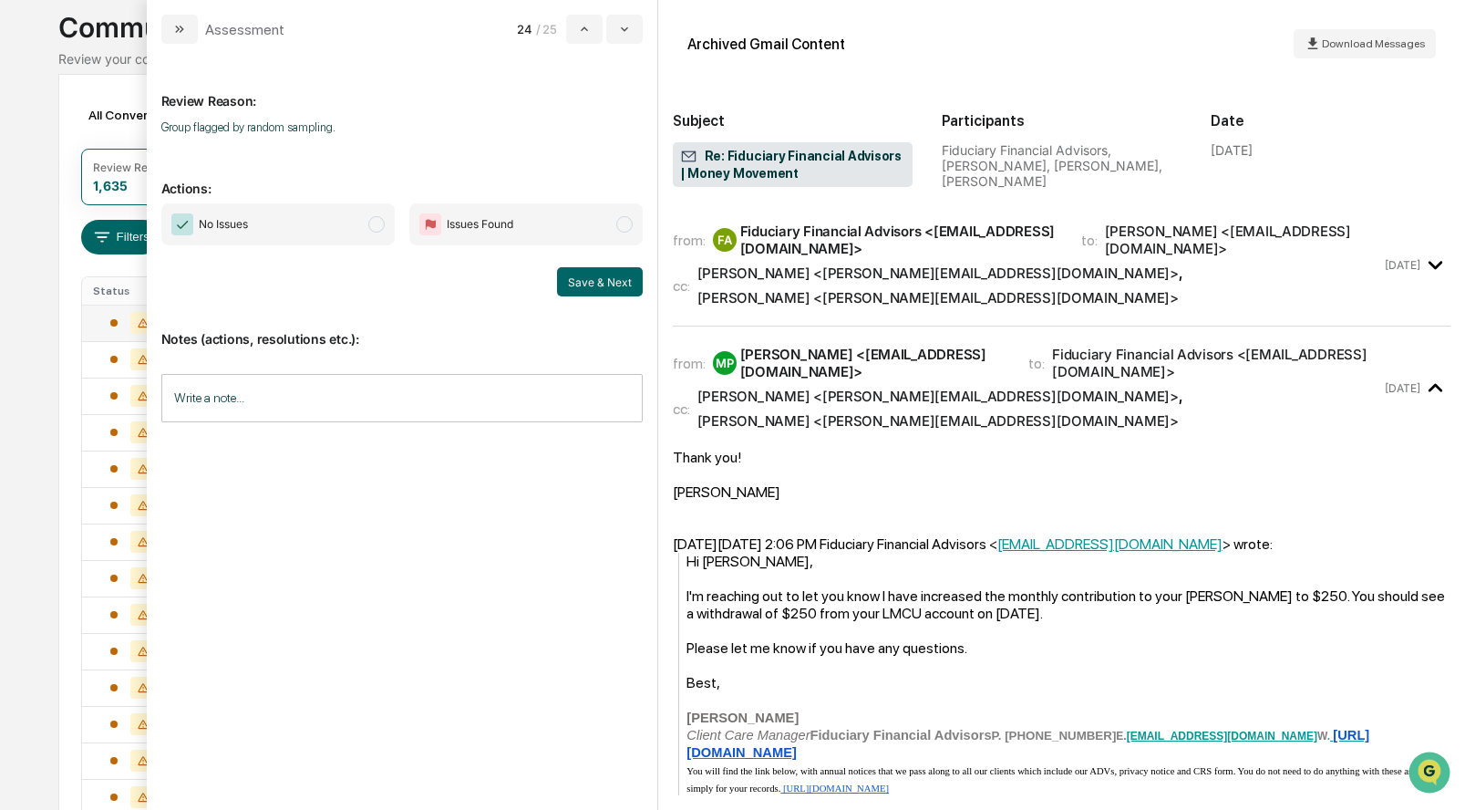
click at [828, 232] on div "Fiduciary Financial Advisors <[EMAIL_ADDRESS][DOMAIN_NAME]>" at bounding box center [899, 239] width 319 height 35
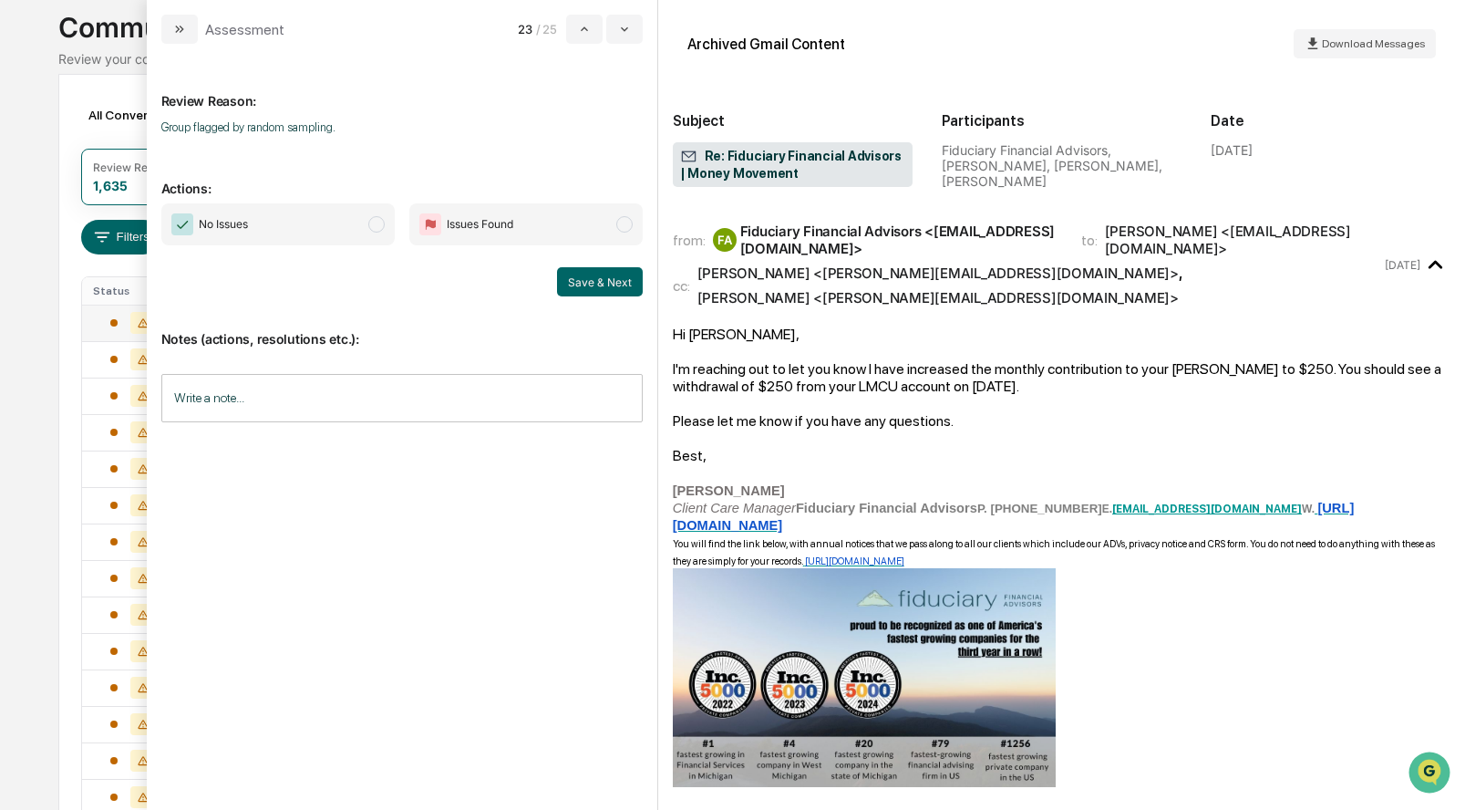
click at [697, 251] on div "from: FA Fiduciary Financial Advisors <hello@ffadvisor.com>" at bounding box center [866, 239] width 387 height 35
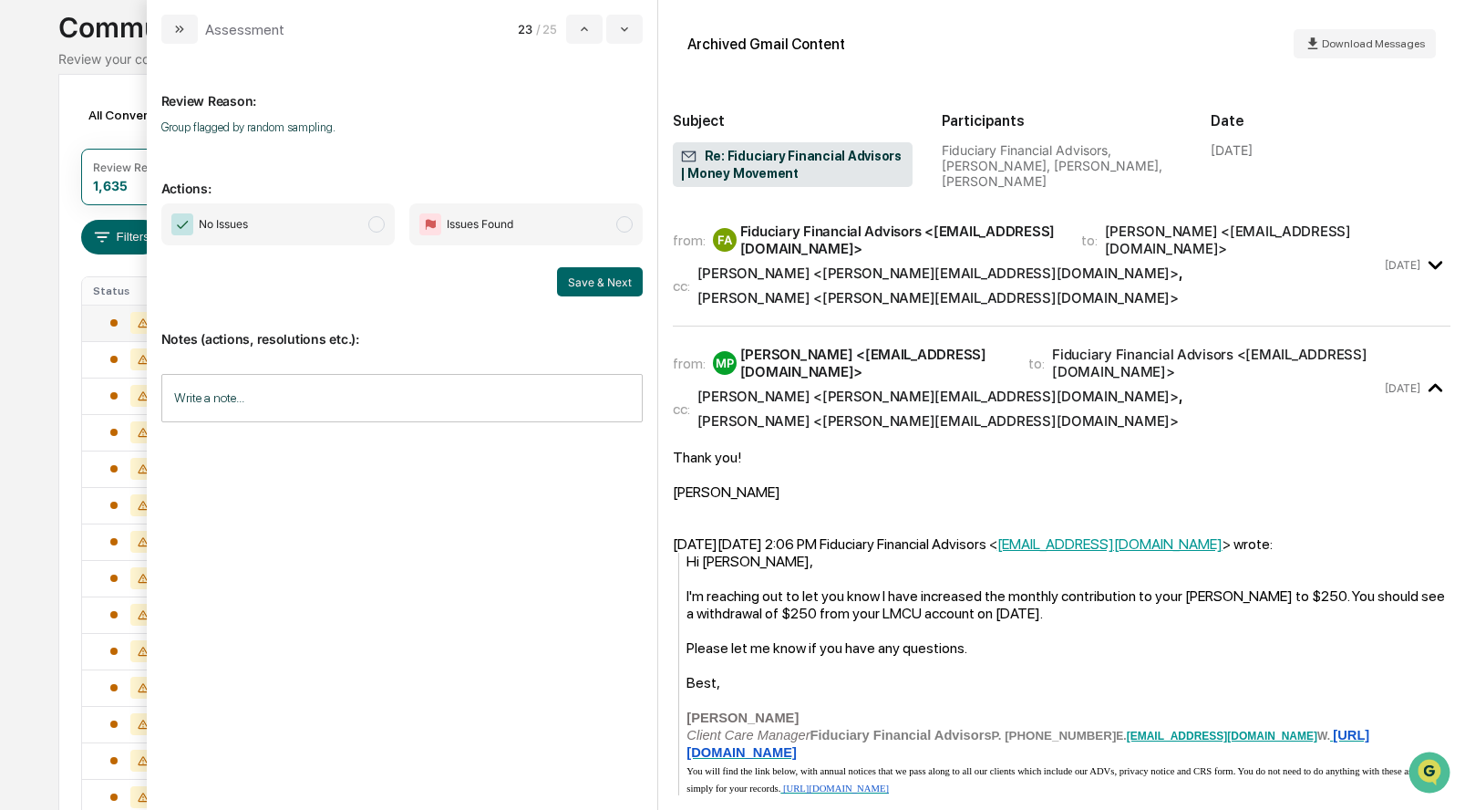
click at [372, 222] on span "modal" at bounding box center [376, 224] width 16 height 16
click at [583, 280] on button "Save & Next" at bounding box center [600, 281] width 86 height 29
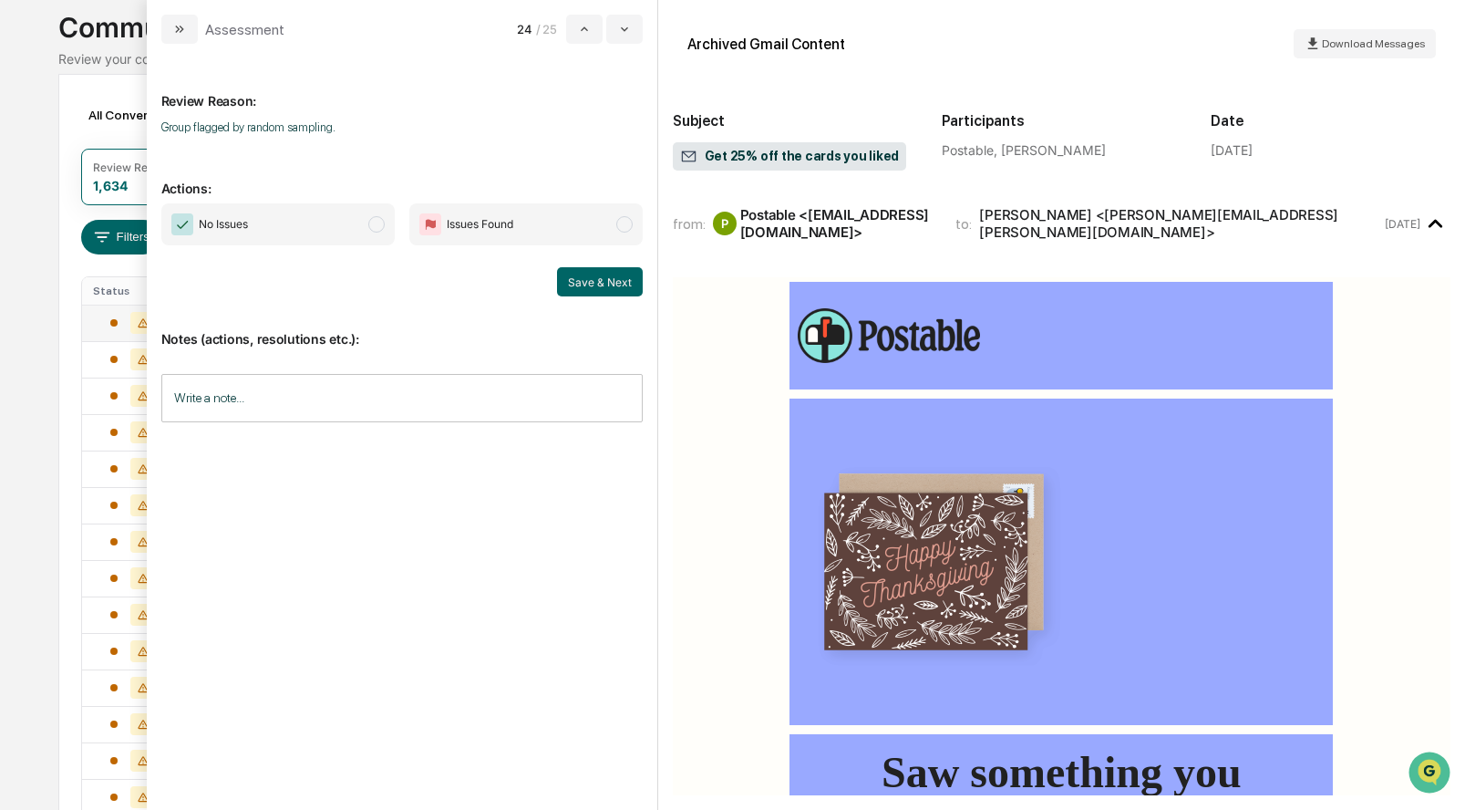
click at [375, 225] on span "modal" at bounding box center [376, 224] width 16 height 16
click at [594, 289] on button "Save & Next" at bounding box center [600, 281] width 86 height 29
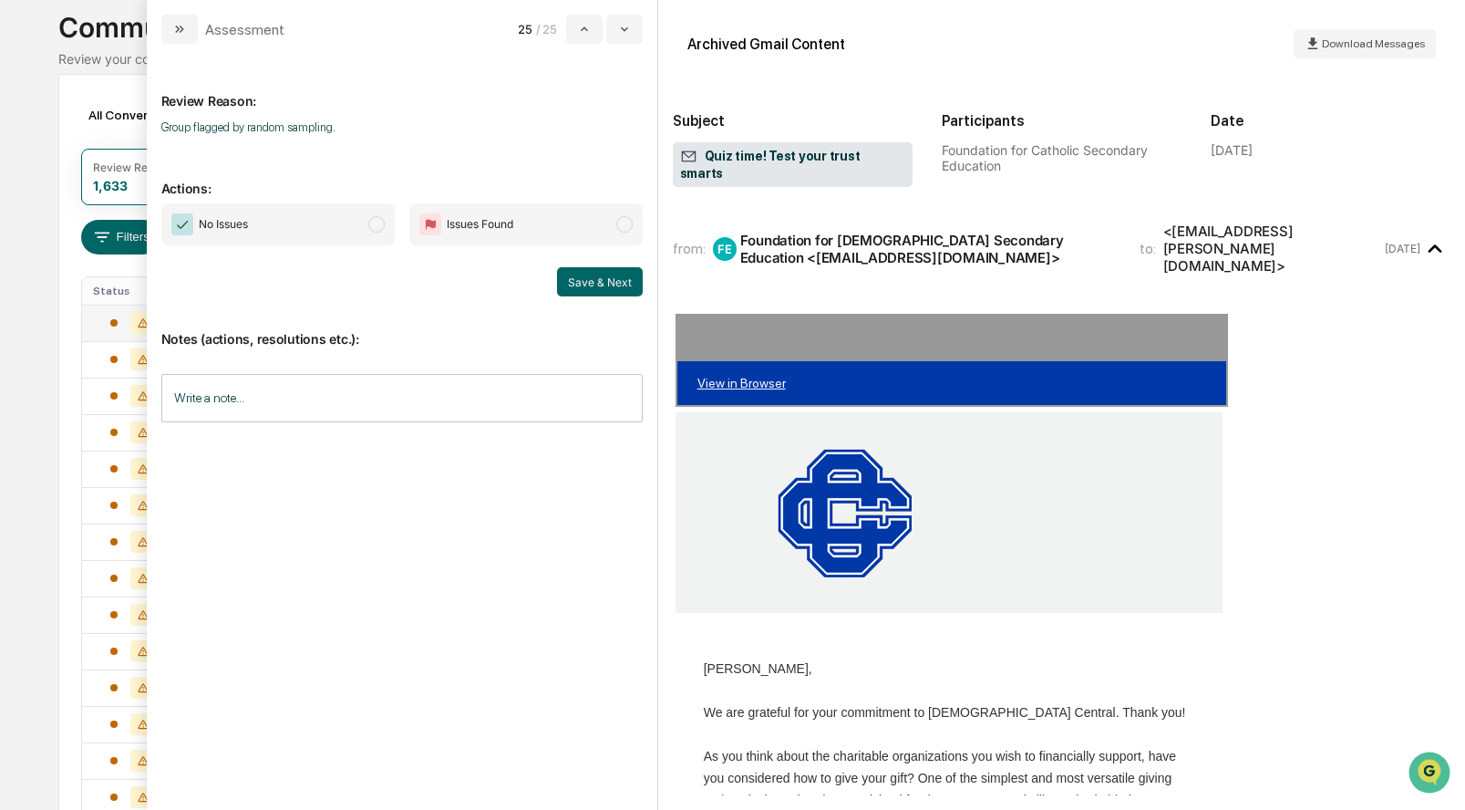
click at [378, 222] on span "modal" at bounding box center [376, 224] width 16 height 16
click at [627, 286] on button "Save & Next" at bounding box center [600, 281] width 86 height 29
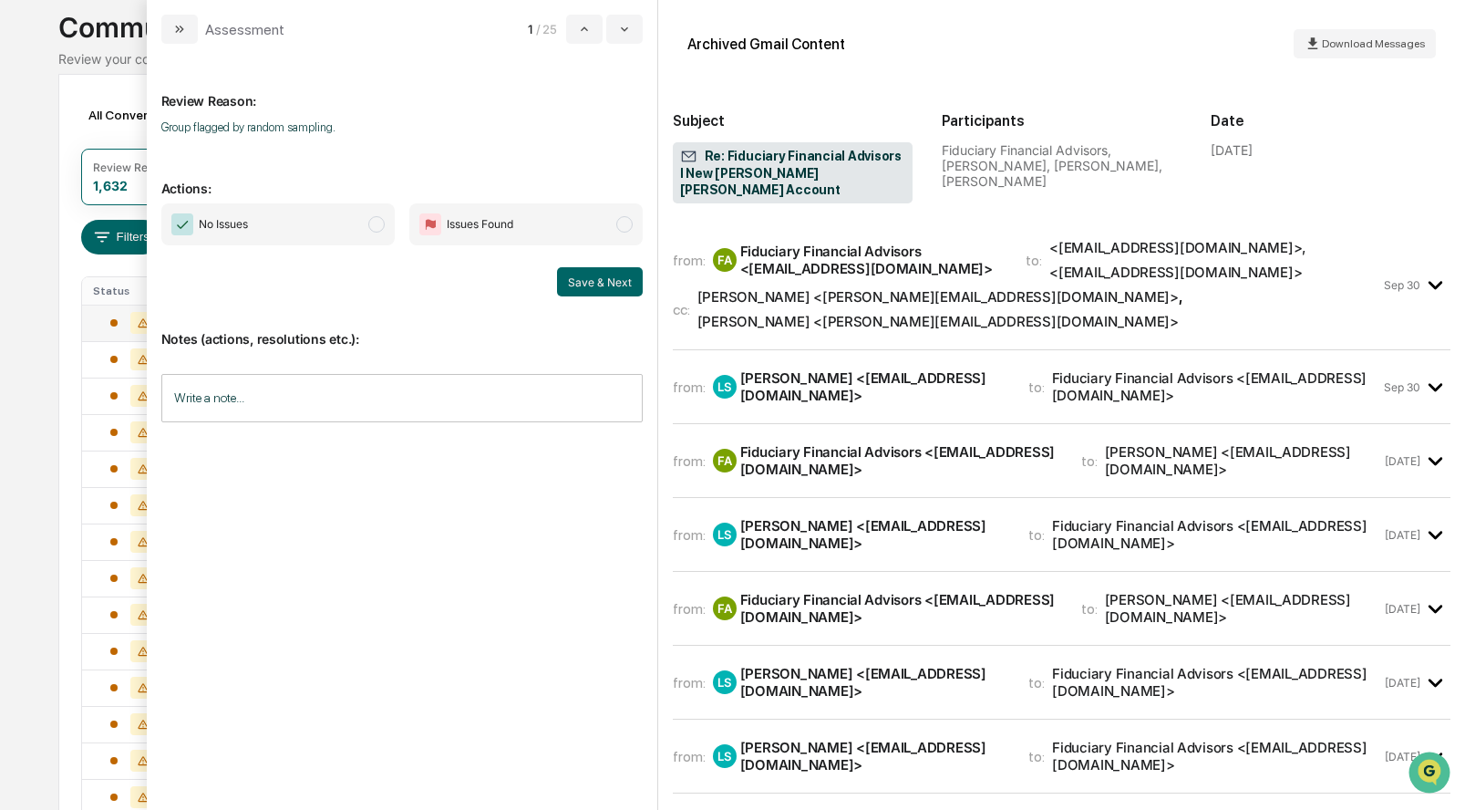
click at [772, 294] on div "from: FA Fiduciary Financial Advisors <hello@ffadvisor.com> to: <esall32@gmail.…" at bounding box center [1062, 292] width 778 height 116
click at [780, 369] on div "LS Lauren Sall <laurensall2017@gmail.com>" at bounding box center [860, 386] width 294 height 35
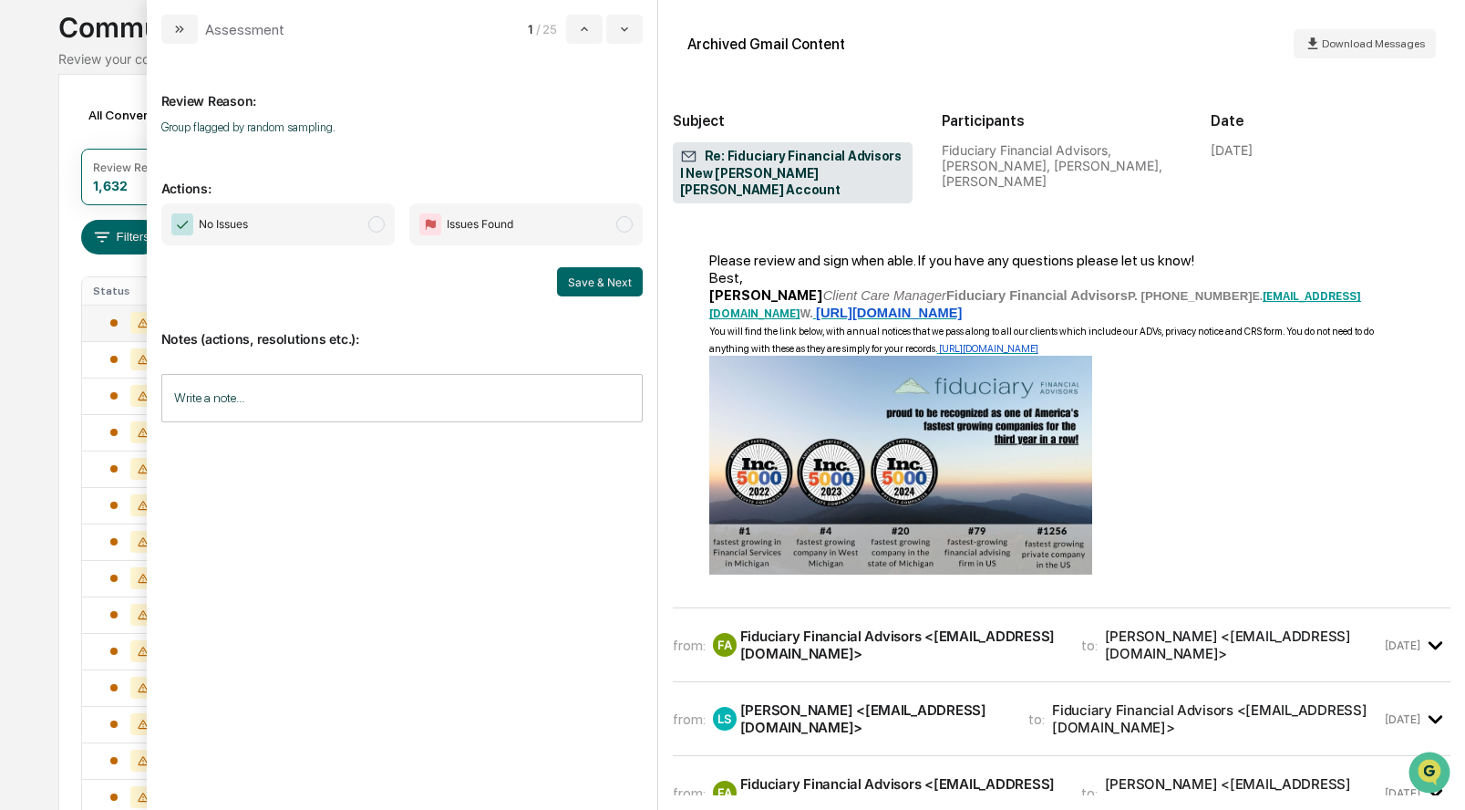
scroll to position [881, 0]
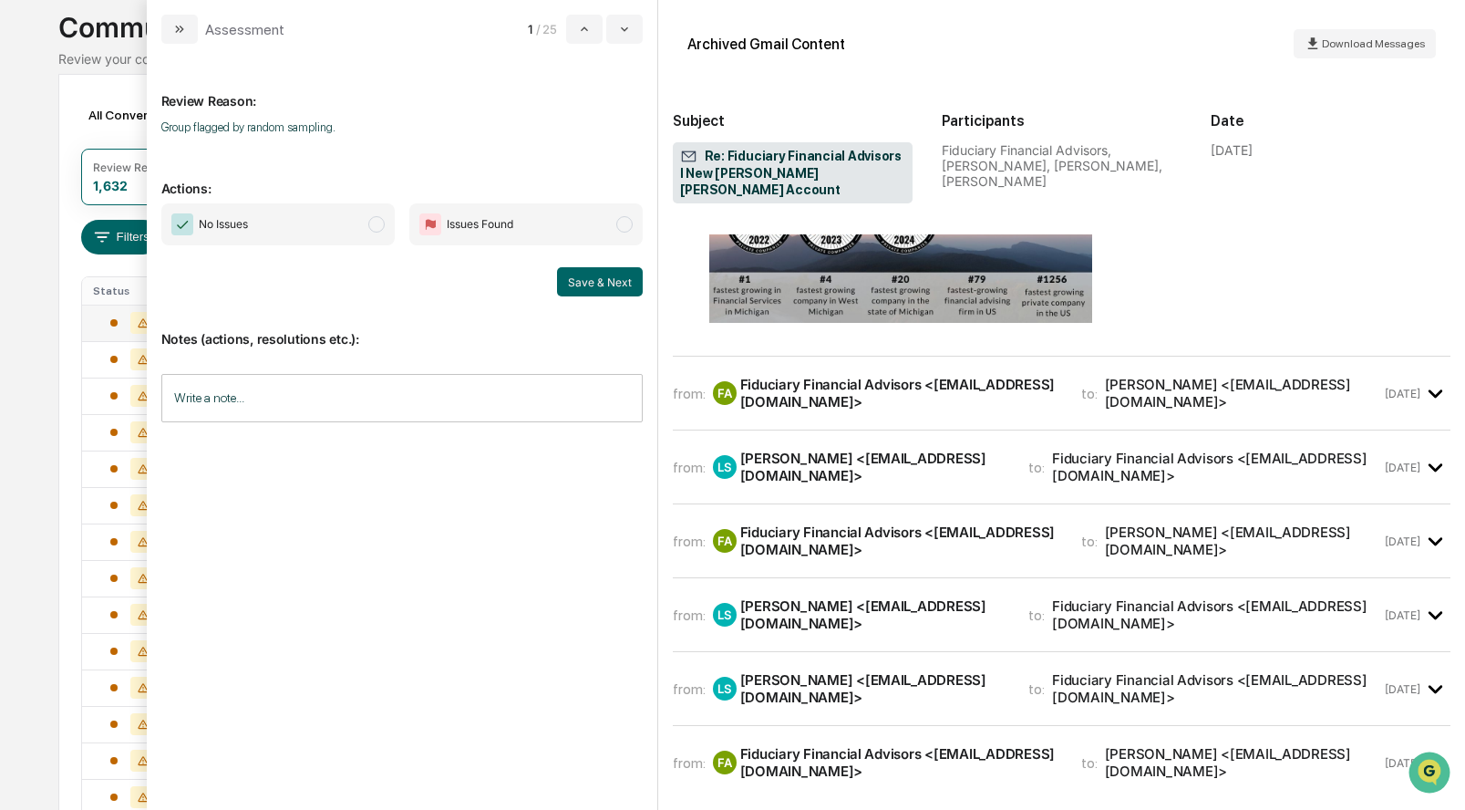
click at [844, 371] on div "from: FA Fiduciary Financial Advisors <hello@ffadvisor.com> to: Lauren Sall <la…" at bounding box center [1062, 400] width 778 height 59
click at [838, 376] on div "Fiduciary Financial Advisors <[EMAIL_ADDRESS][DOMAIN_NAME]>" at bounding box center [899, 393] width 319 height 35
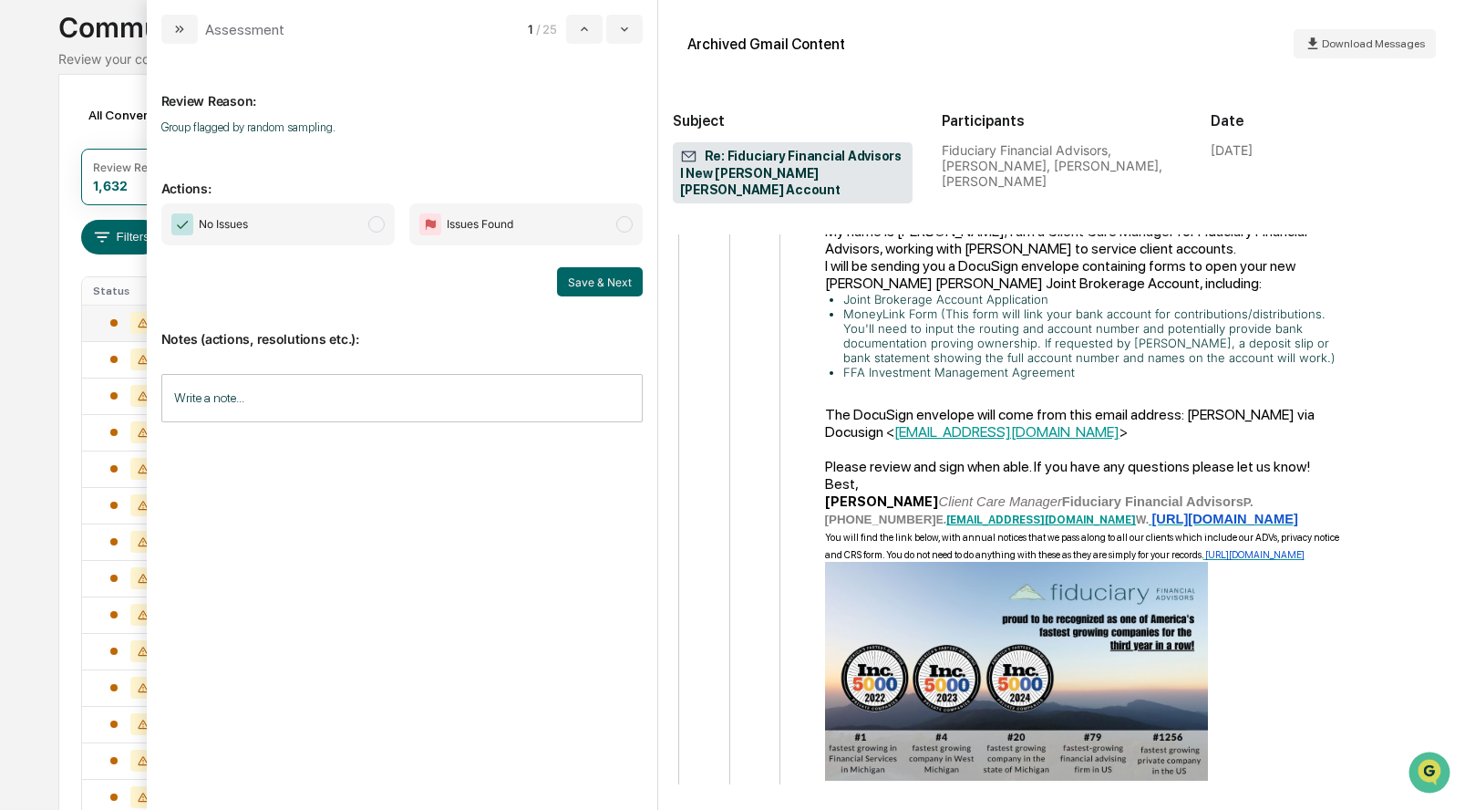
scroll to position [126, 0]
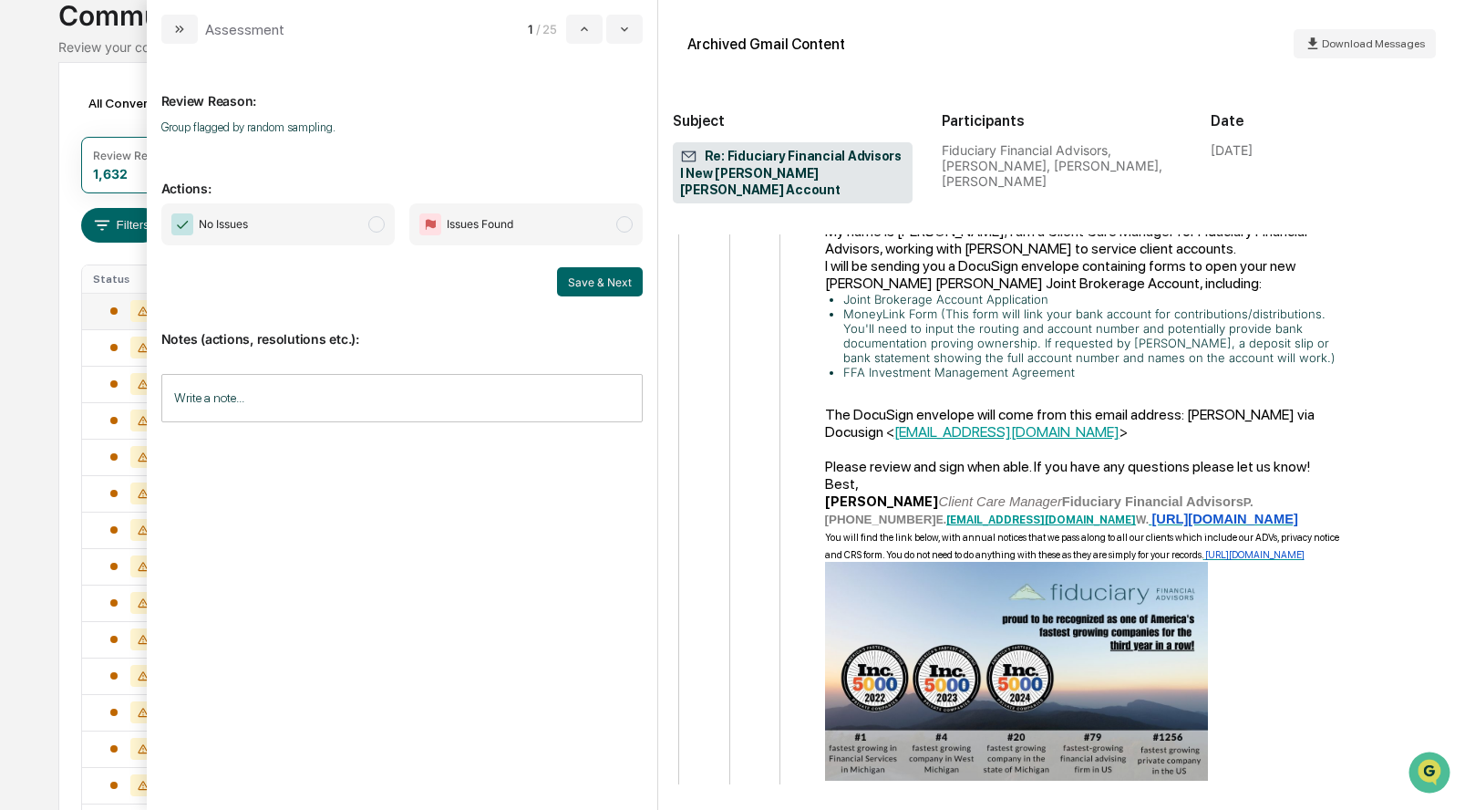
click at [370, 224] on span "modal" at bounding box center [376, 224] width 16 height 16
click at [610, 278] on button "Save & Next" at bounding box center [600, 281] width 86 height 29
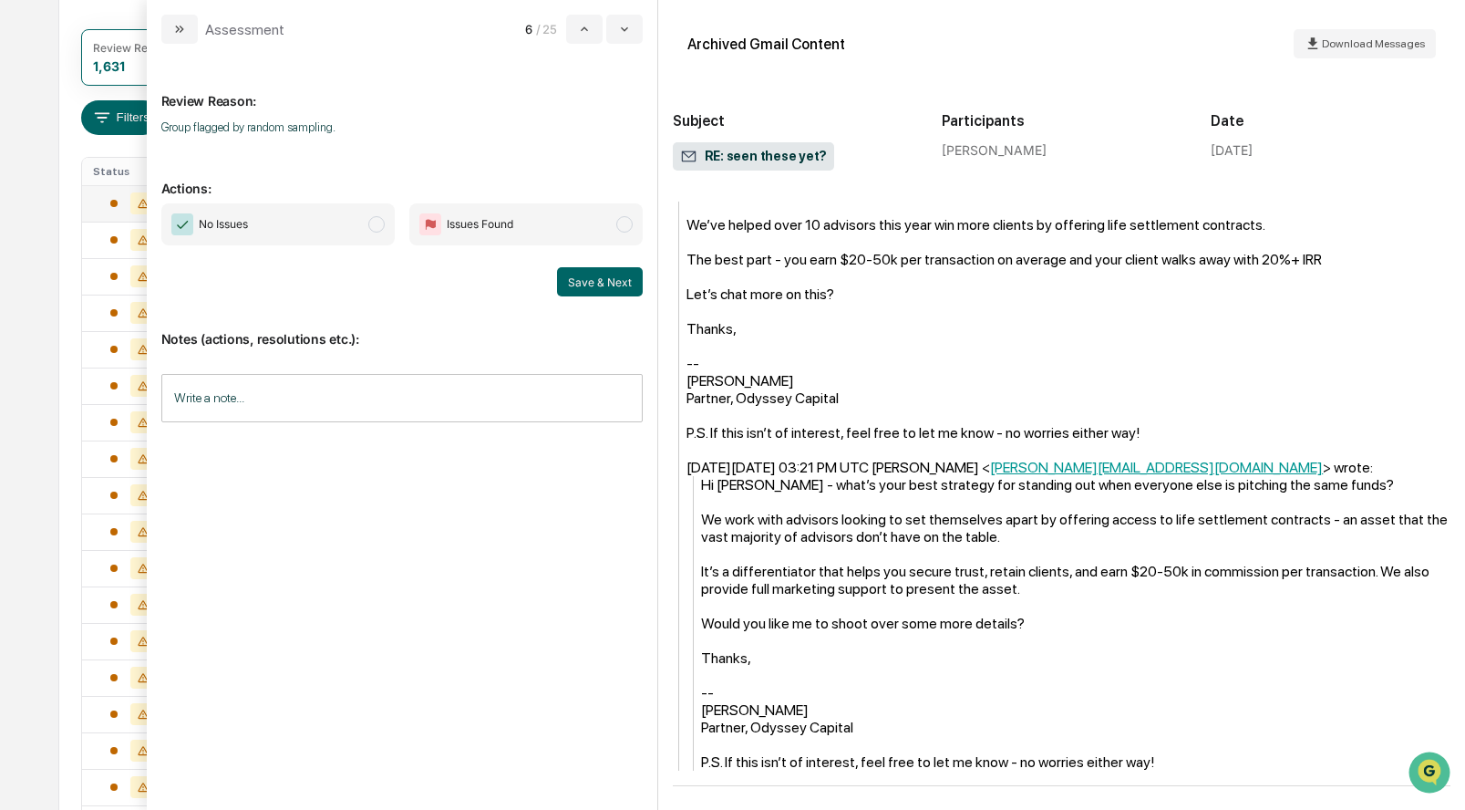
scroll to position [234, 0]
click at [373, 224] on span "modal" at bounding box center [376, 224] width 16 height 16
click at [580, 286] on button "Save & Next" at bounding box center [600, 281] width 86 height 29
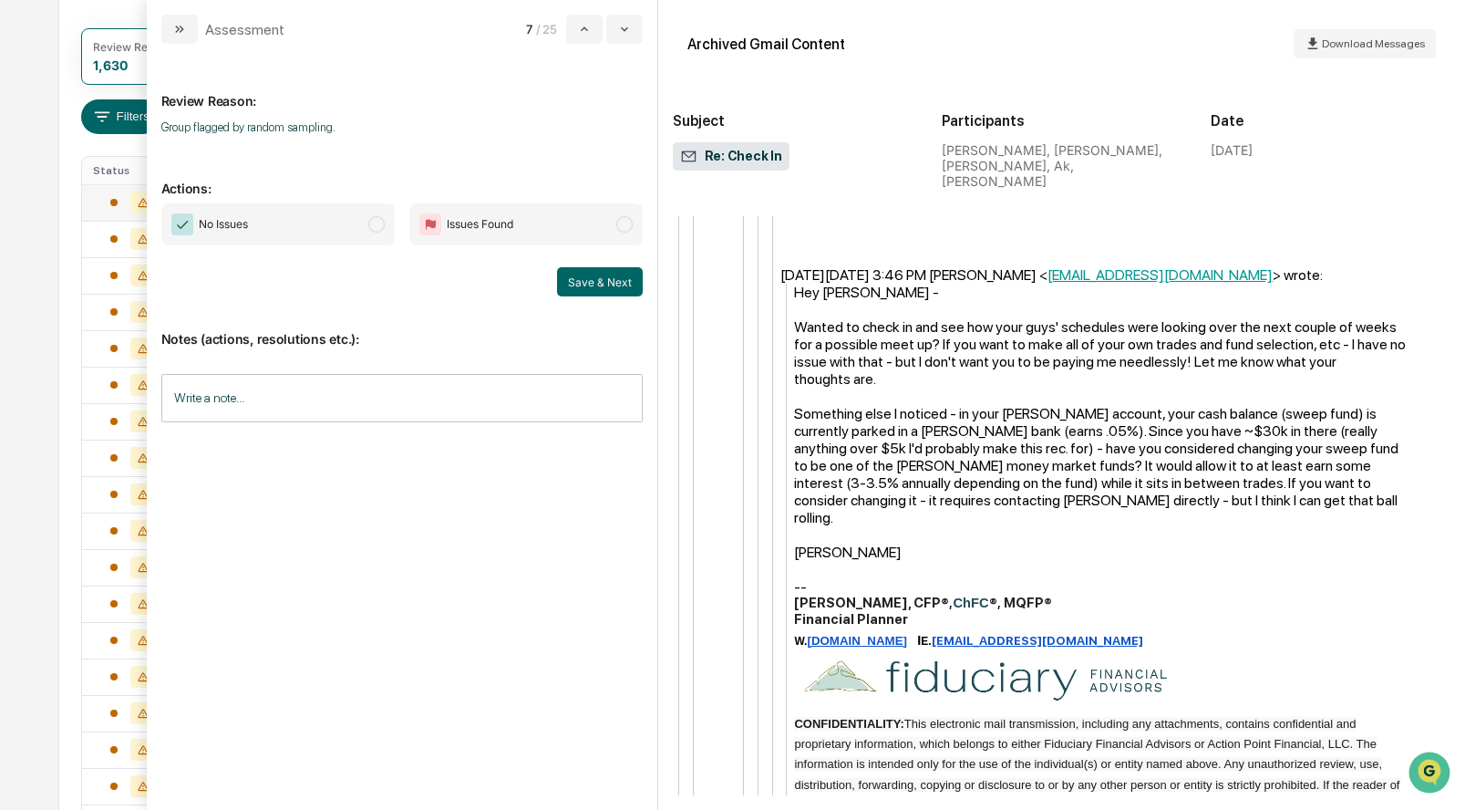
scroll to position [2927, 0]
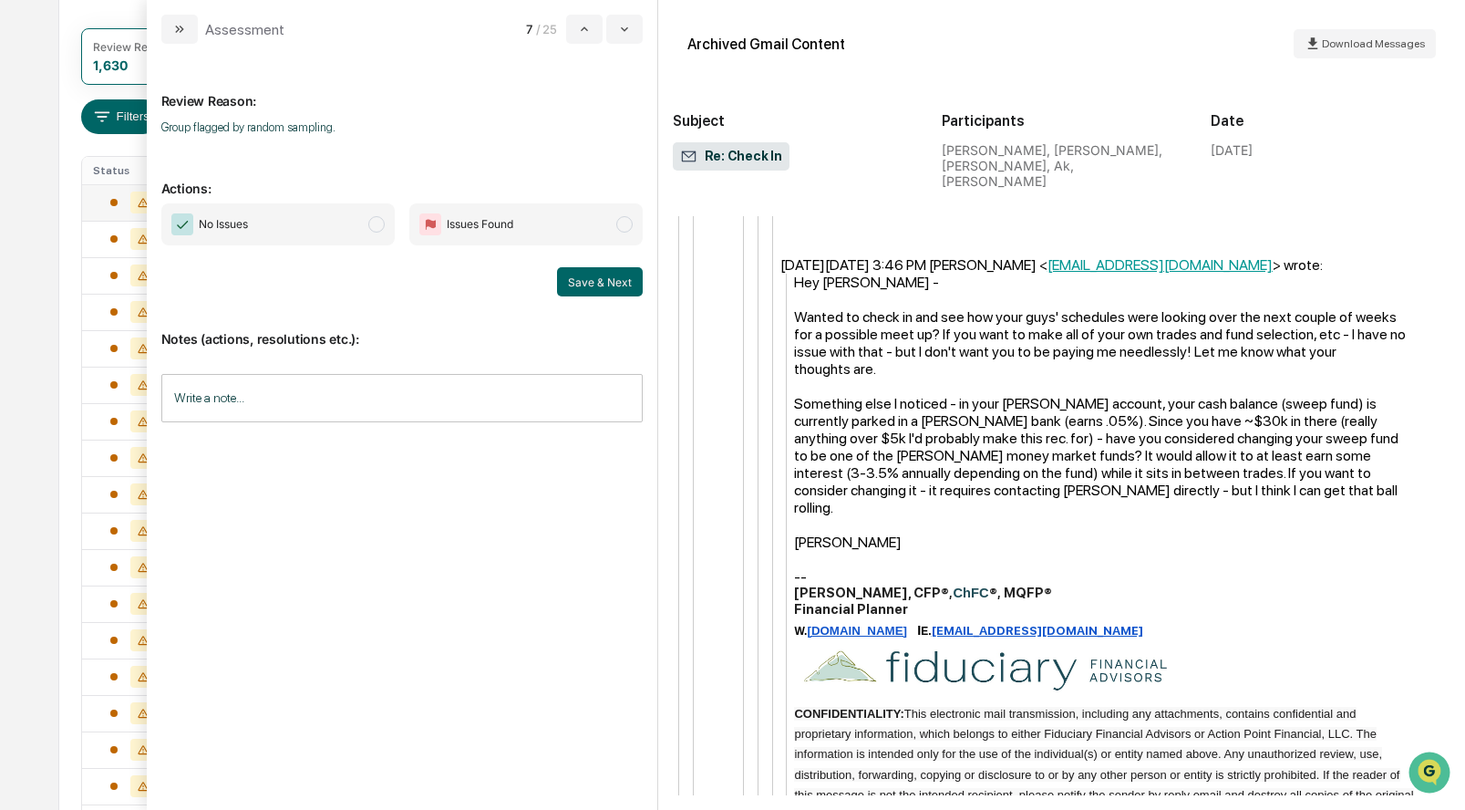
click at [383, 228] on span "modal" at bounding box center [376, 224] width 16 height 16
click at [600, 288] on button "Save & Next" at bounding box center [600, 281] width 86 height 29
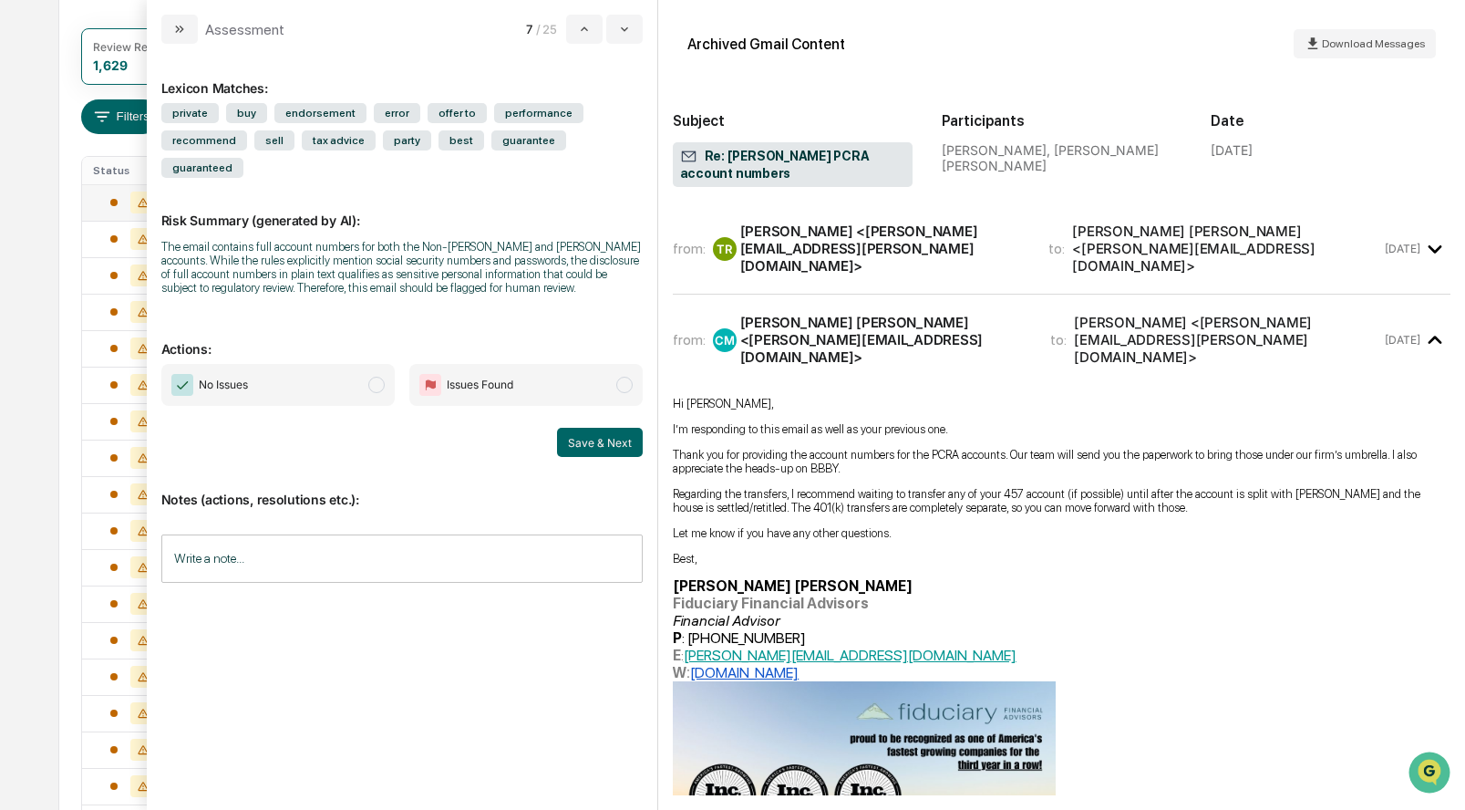
click at [333, 572] on input "Write a note..." at bounding box center [401, 558] width 481 height 48
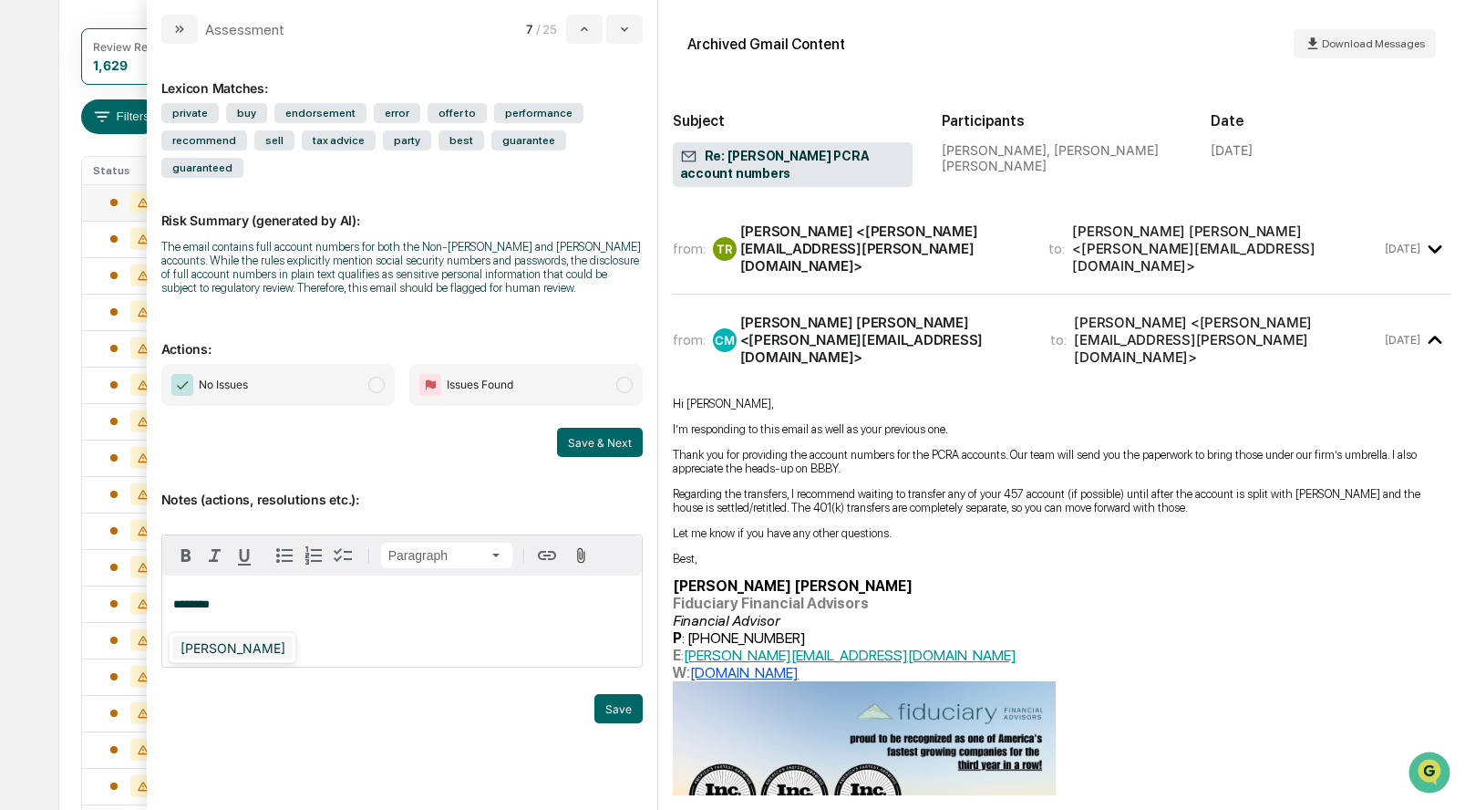
click at [236, 649] on div "Lindsay Rider" at bounding box center [232, 647] width 119 height 23
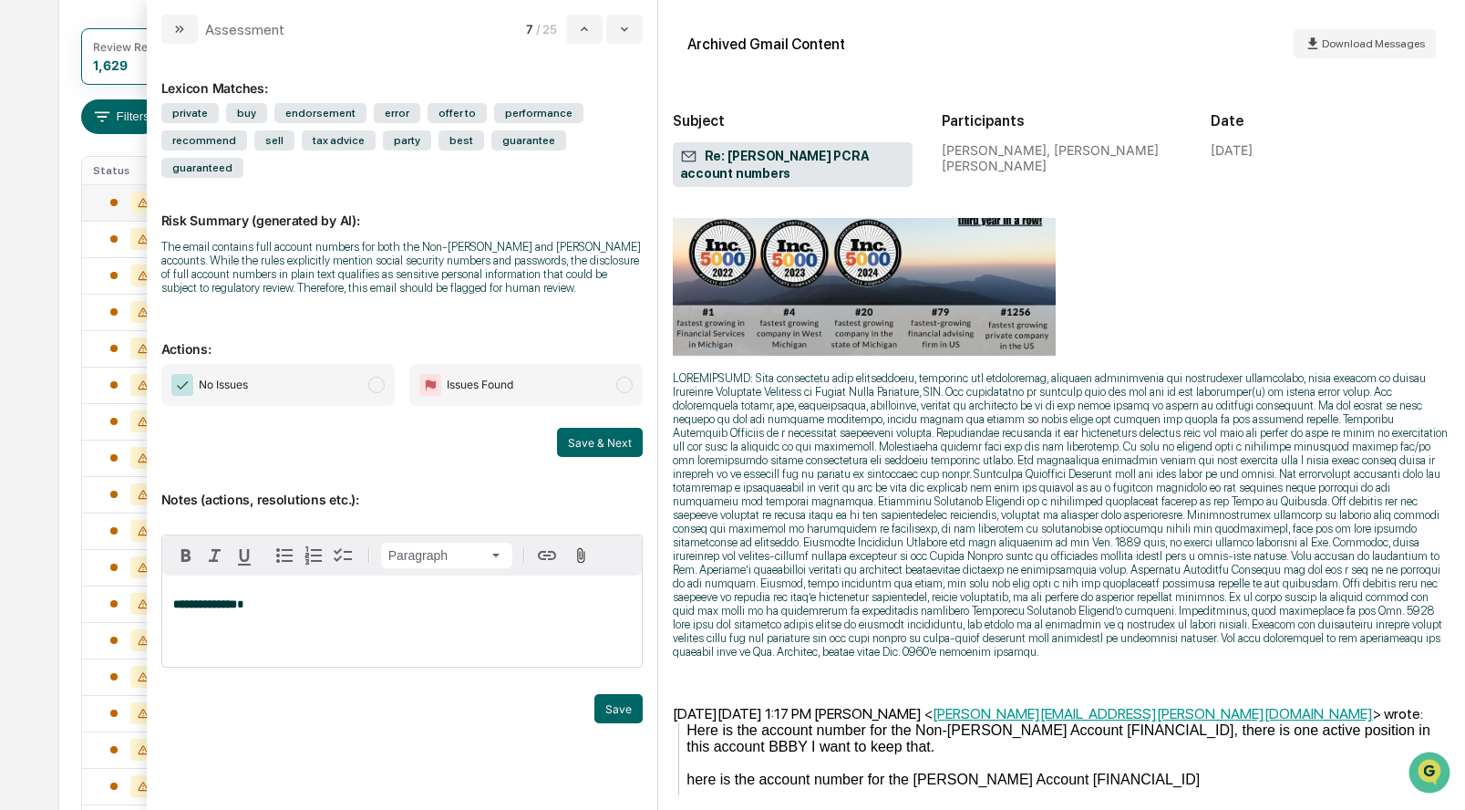
scroll to position [585, 0]
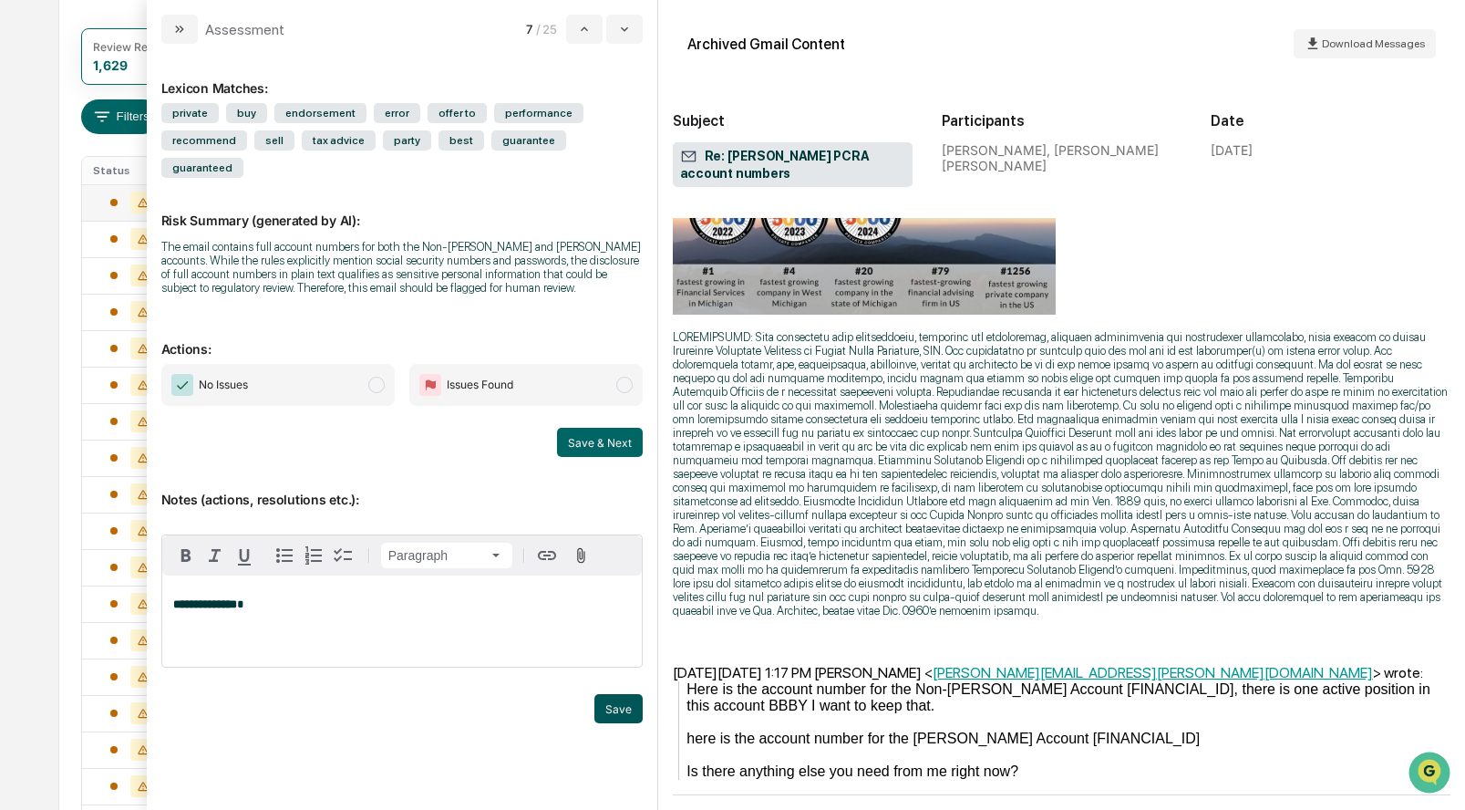
click at [629, 722] on button "Save" at bounding box center [618, 708] width 48 height 29
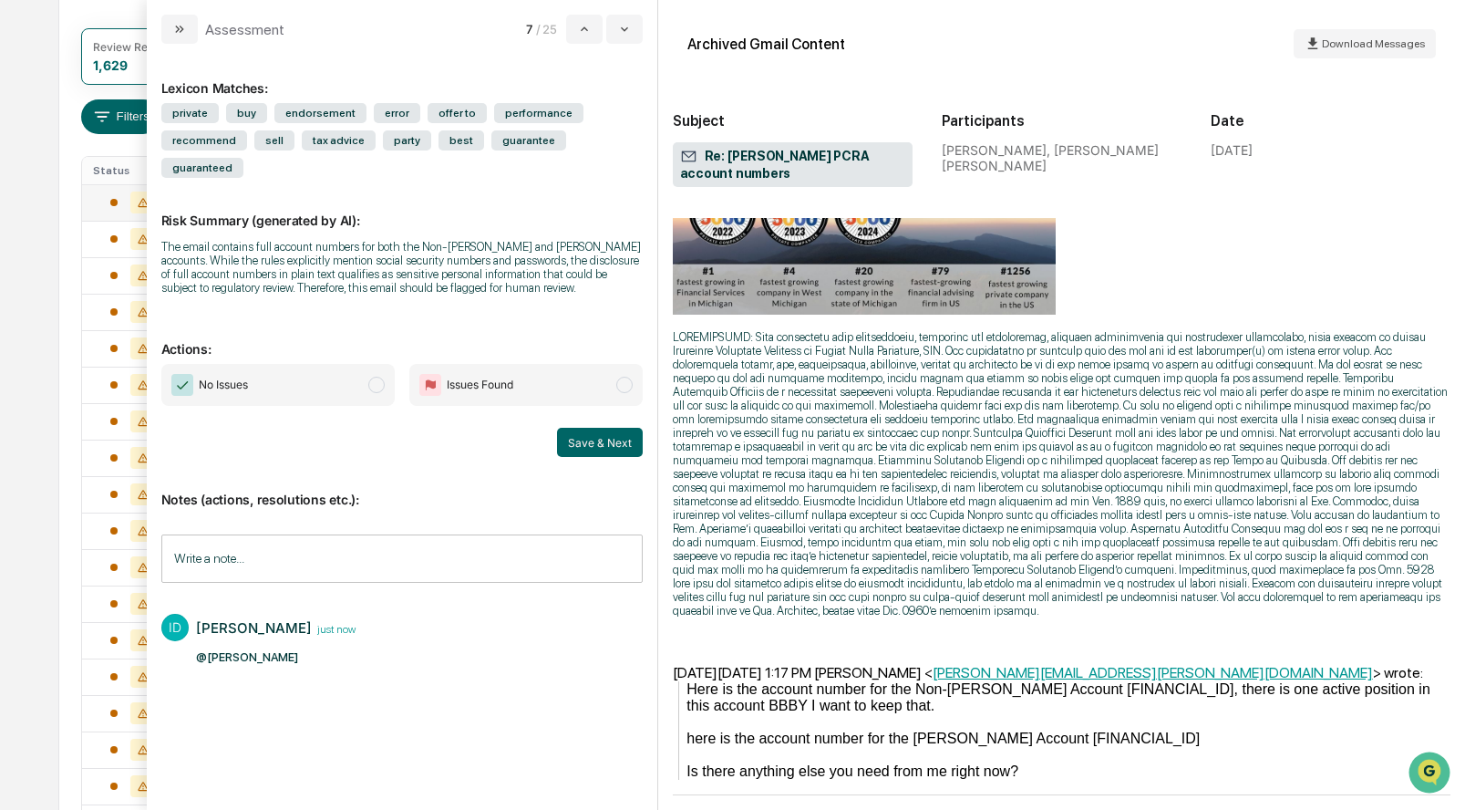
click at [626, 393] on span "modal" at bounding box center [624, 385] width 16 height 16
click at [610, 456] on button "Save & Next" at bounding box center [600, 442] width 86 height 29
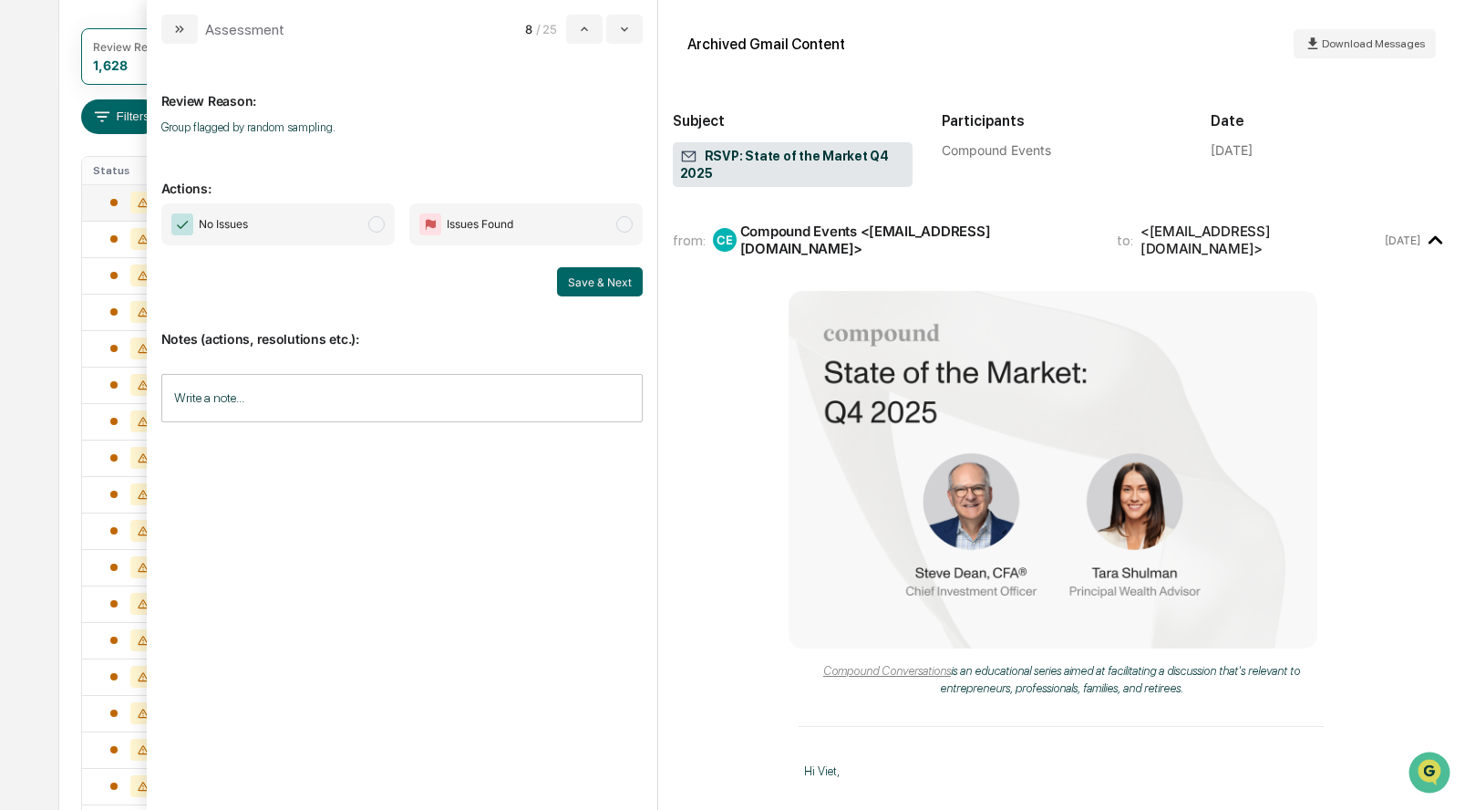
click at [370, 220] on span "modal" at bounding box center [376, 224] width 16 height 16
click at [576, 287] on button "Save & Next" at bounding box center [600, 281] width 86 height 29
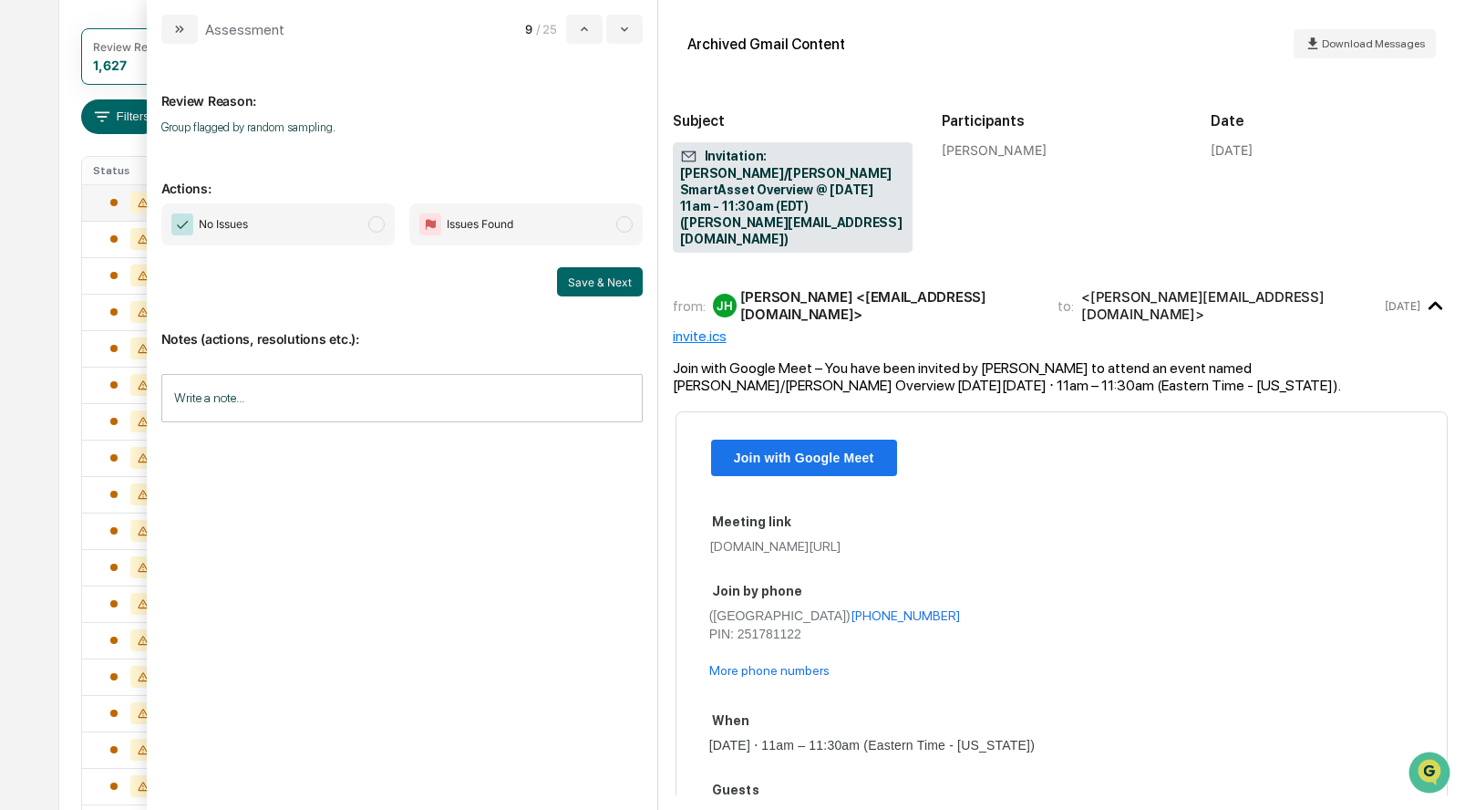
click at [364, 229] on span "No Issues" at bounding box center [277, 224] width 233 height 42
click at [590, 286] on button "Save & Next" at bounding box center [600, 281] width 86 height 29
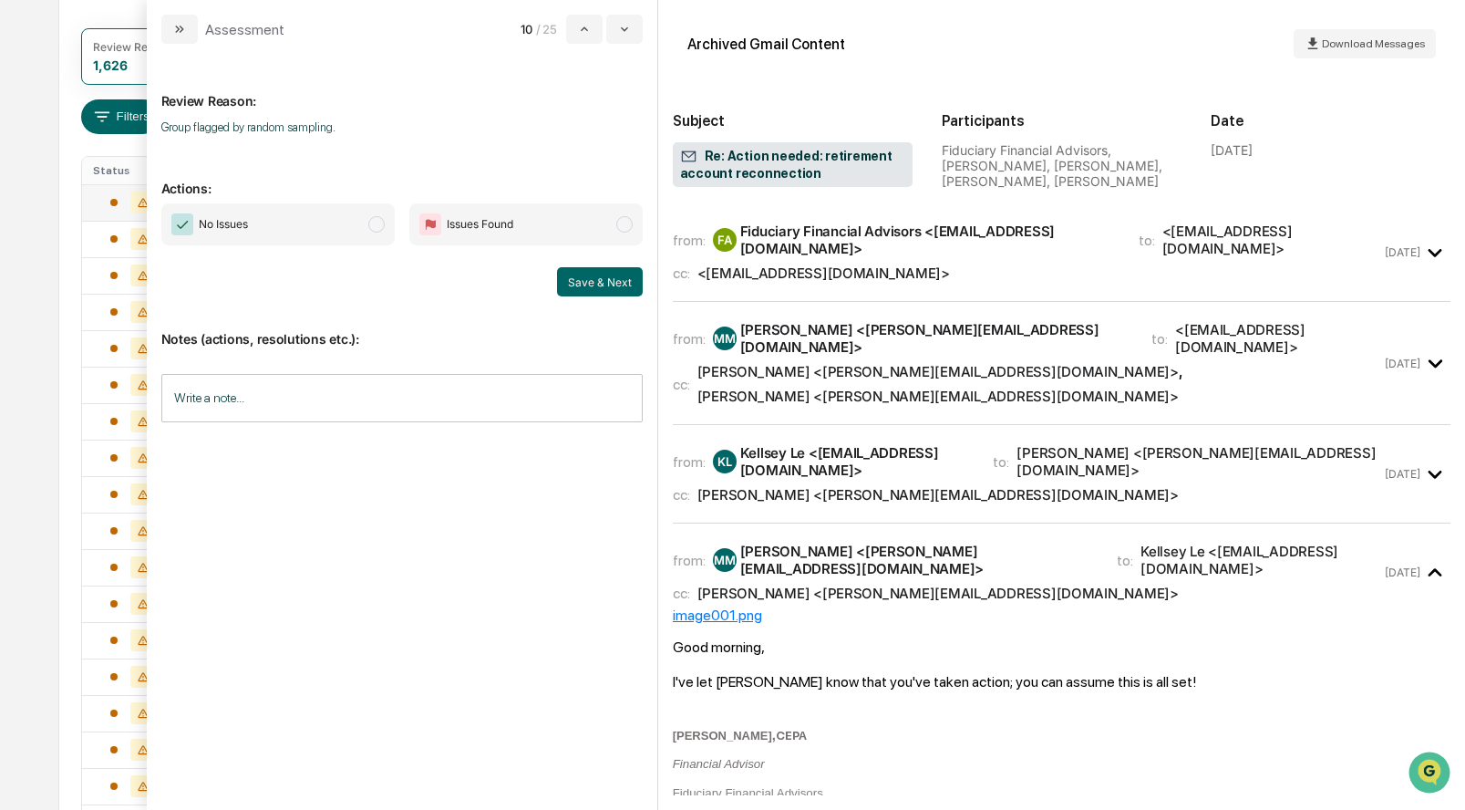
click at [795, 271] on div "from: FA Fiduciary Financial Advisors <support@notifications.pontera.com> to: <…" at bounding box center [1062, 252] width 778 height 68
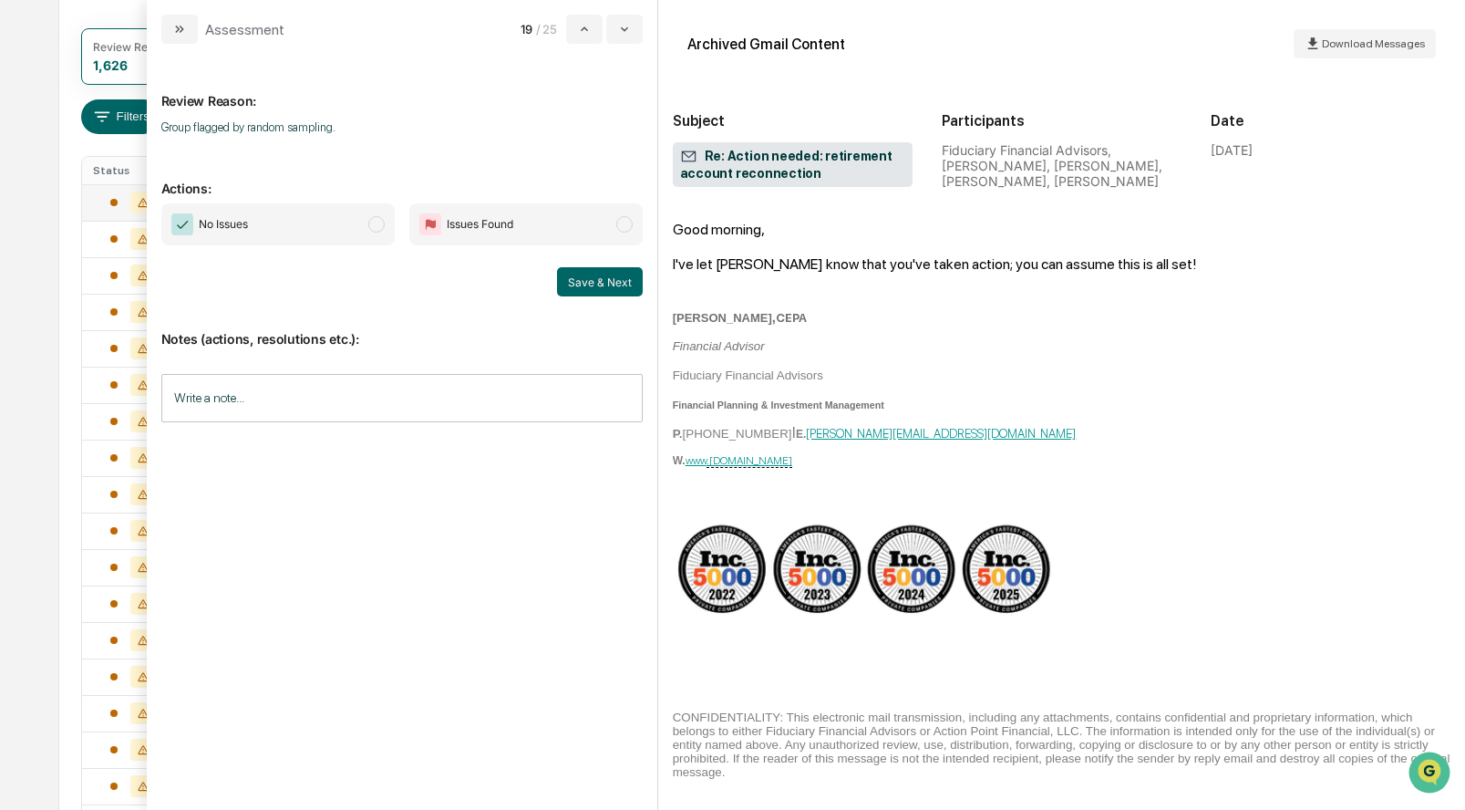
scroll to position [1946, 0]
click at [375, 222] on span "modal" at bounding box center [376, 224] width 16 height 16
click at [594, 278] on button "Save & Next" at bounding box center [600, 281] width 86 height 29
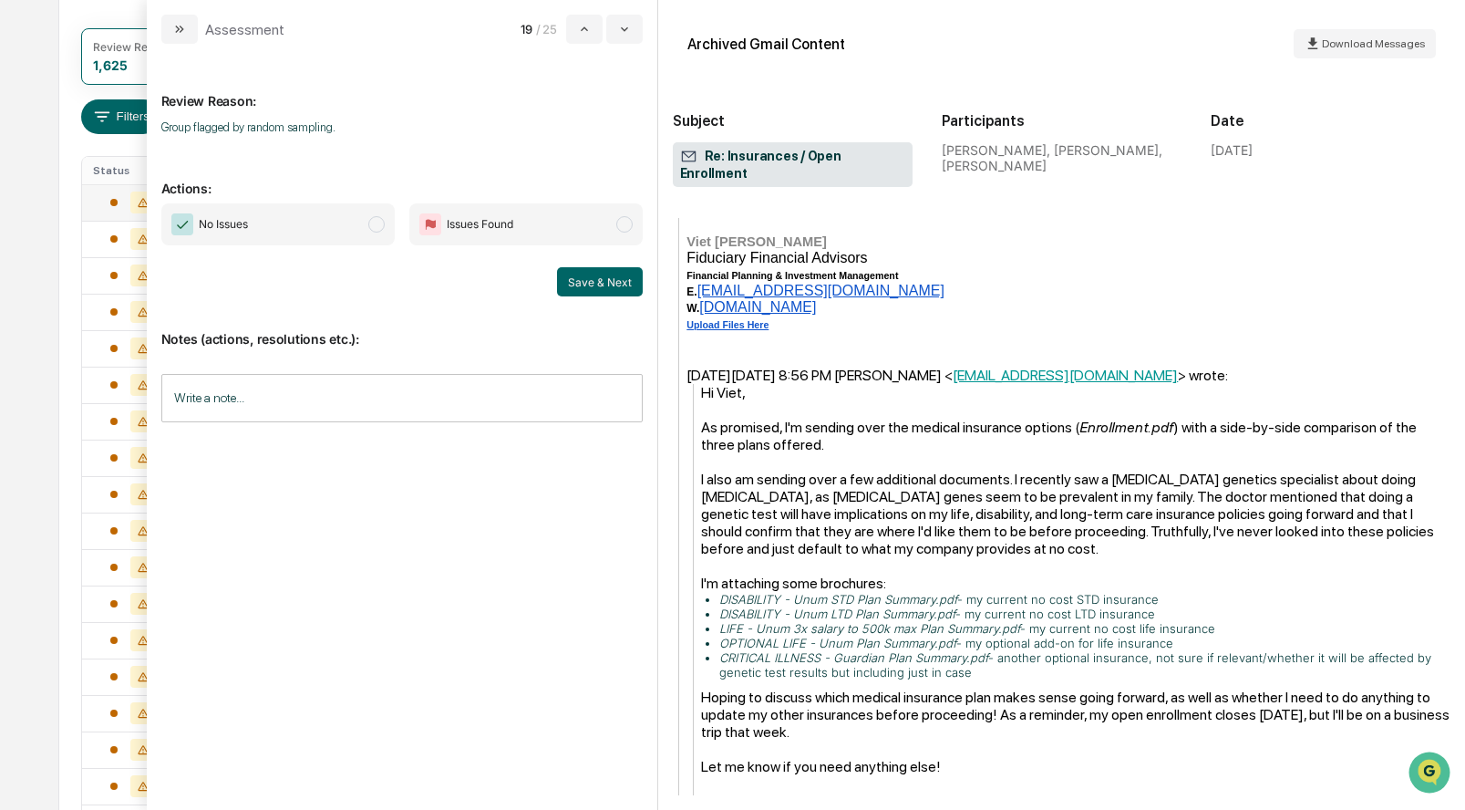
scroll to position [570, 0]
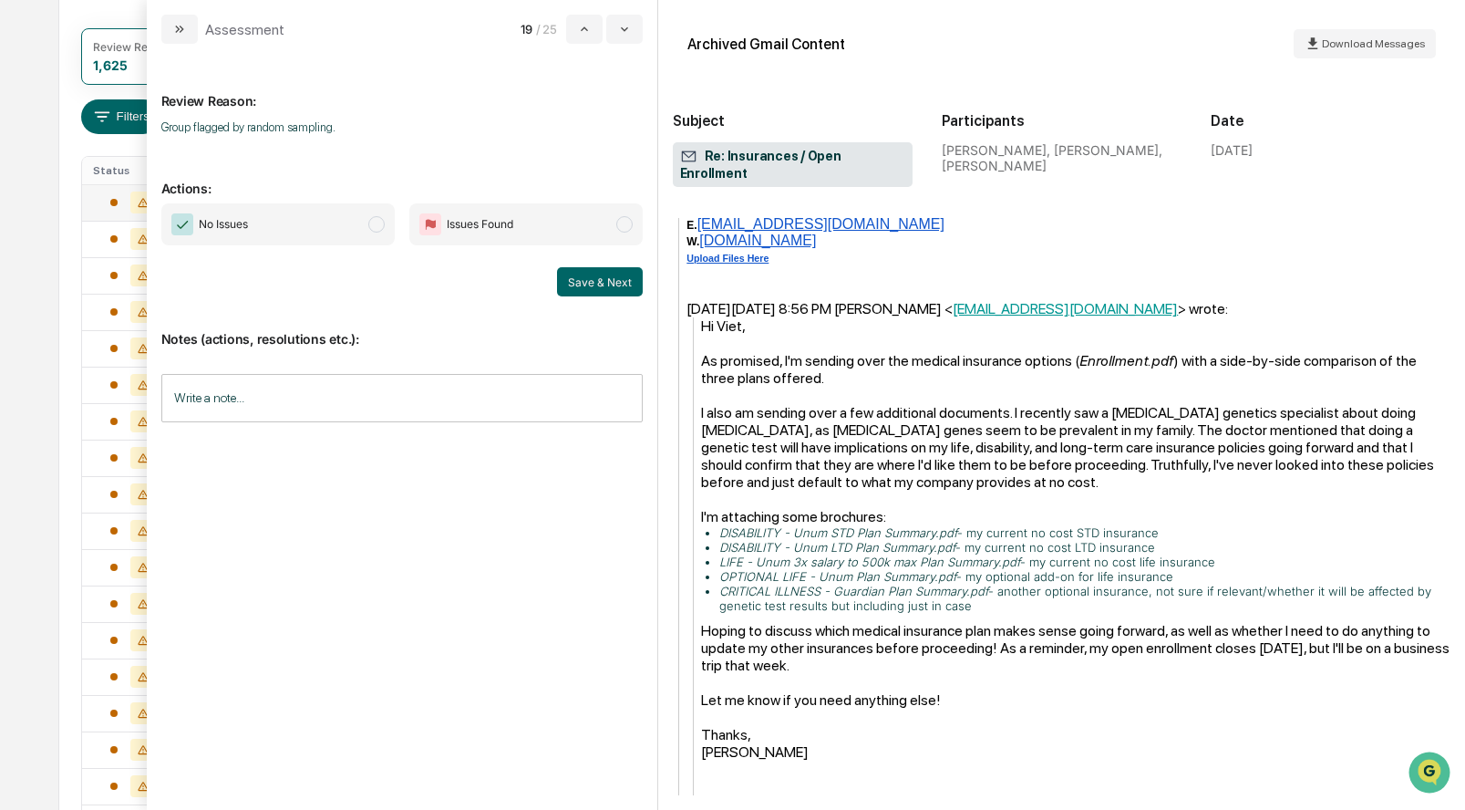
click at [369, 224] on span "modal" at bounding box center [376, 224] width 16 height 16
click at [607, 286] on button "Save & Next" at bounding box center [600, 281] width 86 height 29
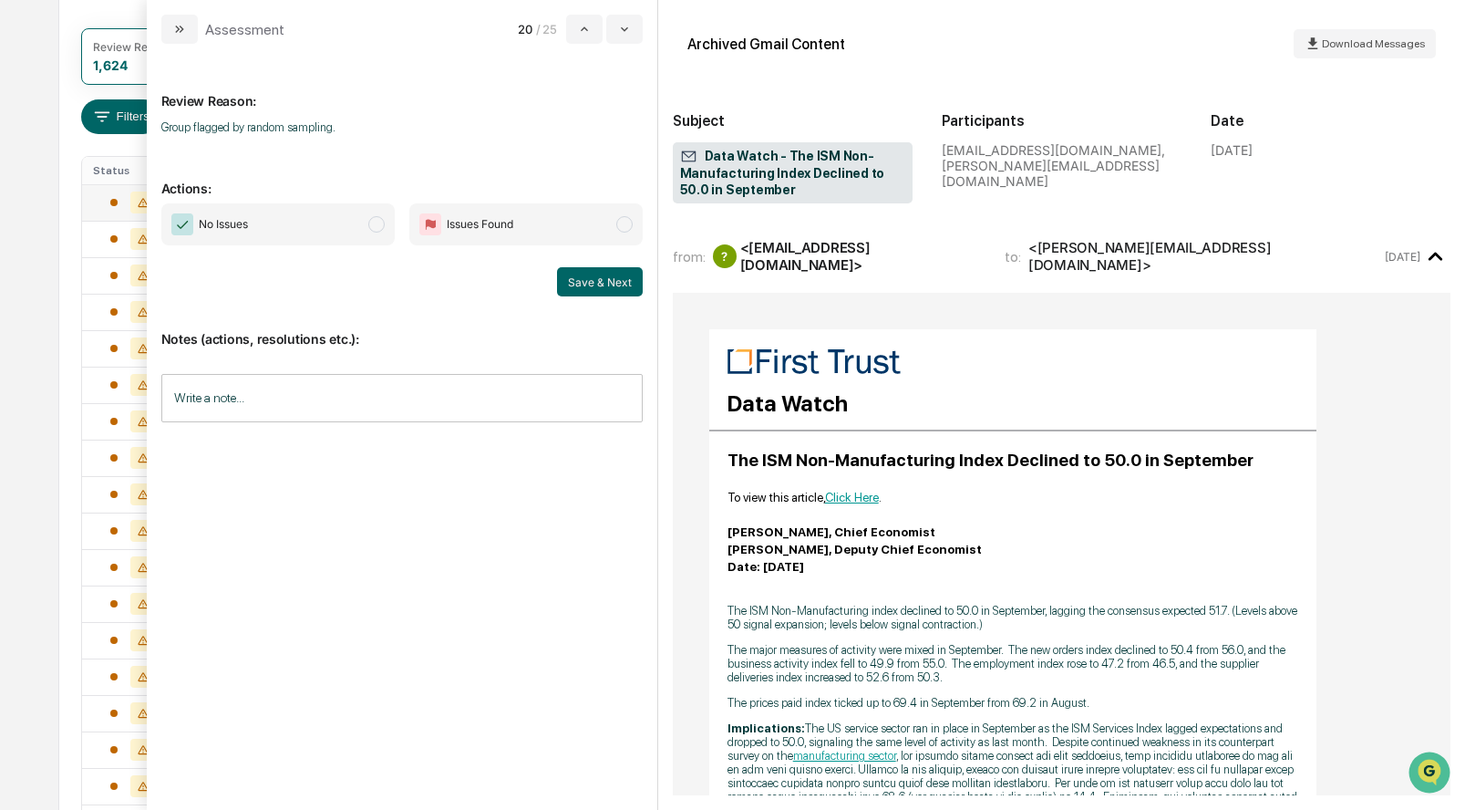
click at [372, 222] on span "modal" at bounding box center [376, 224] width 16 height 16
click at [605, 290] on button "Save & Next" at bounding box center [600, 281] width 86 height 29
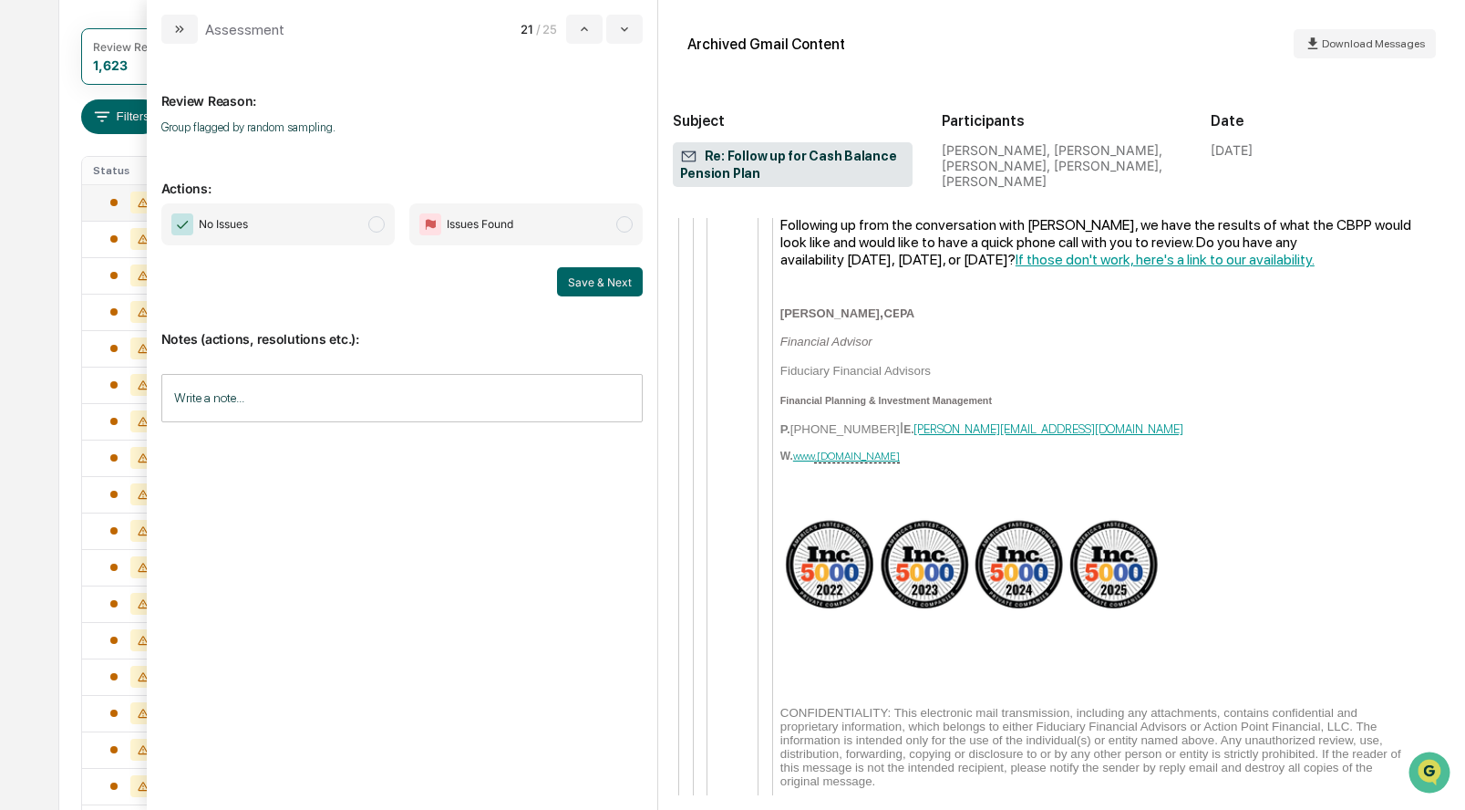
scroll to position [4027, 0]
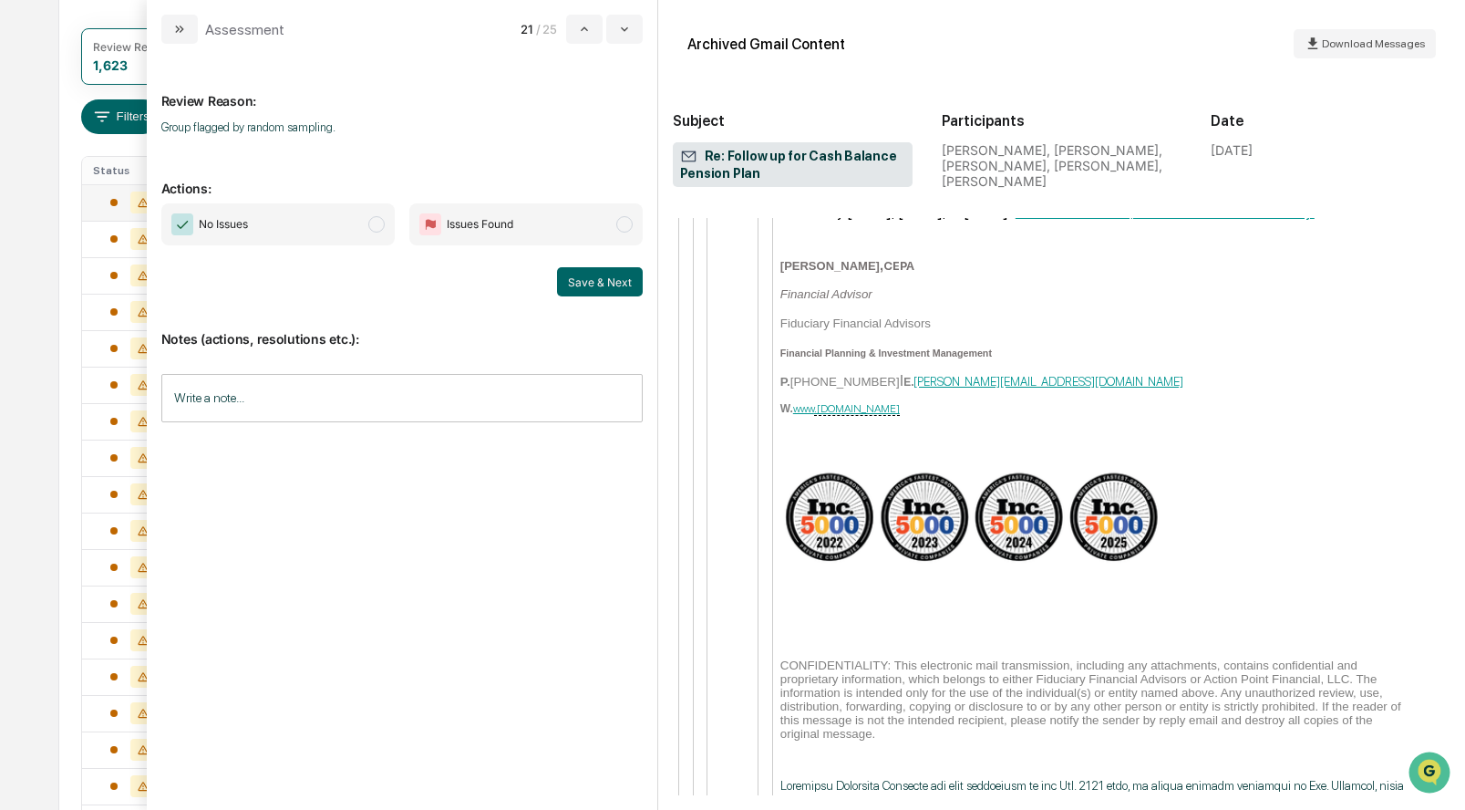
click at [379, 225] on span "modal" at bounding box center [376, 224] width 16 height 16
click at [610, 283] on button "Save & Next" at bounding box center [600, 281] width 86 height 29
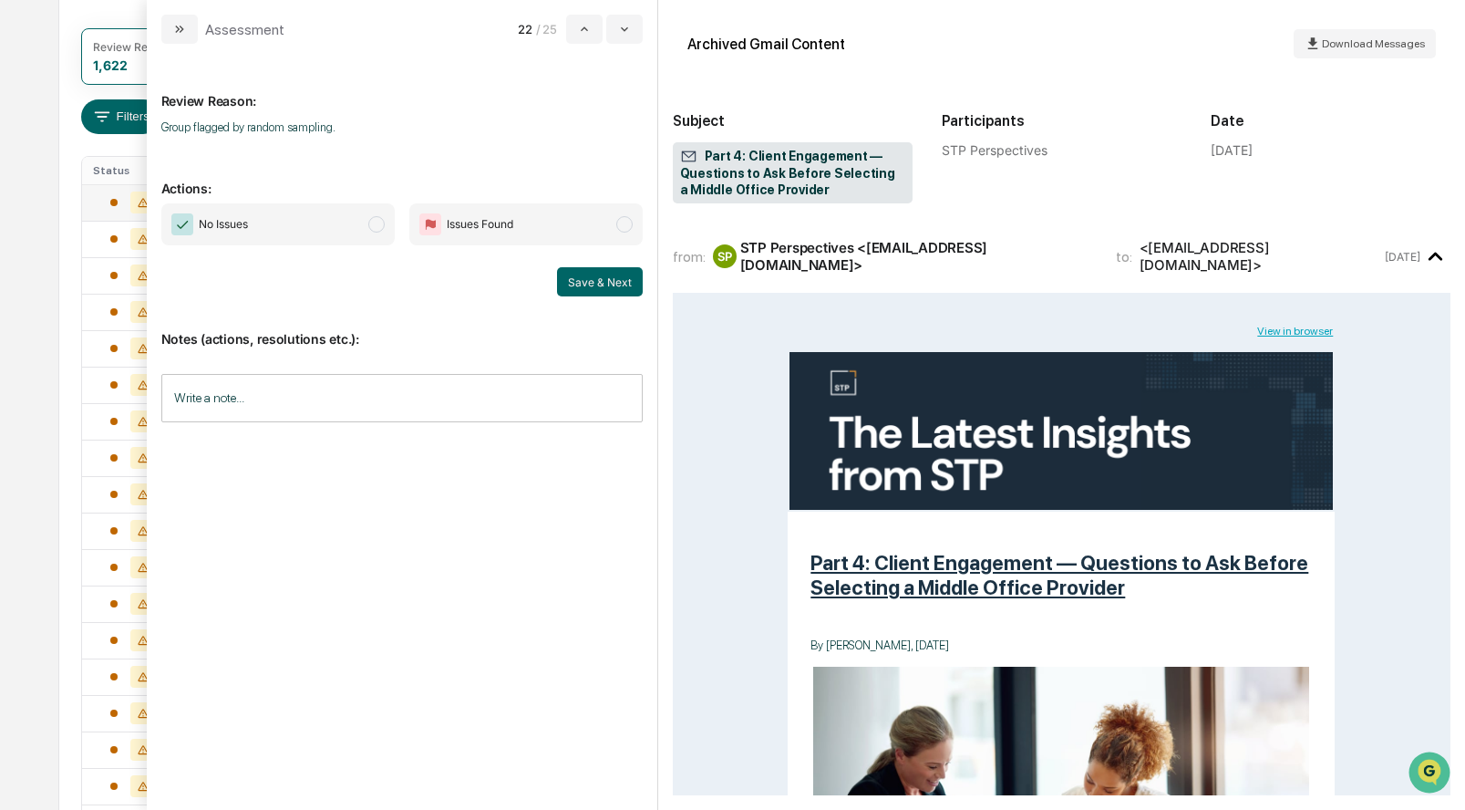
click at [375, 224] on span "modal" at bounding box center [376, 224] width 16 height 16
click at [591, 277] on button "Save & Next" at bounding box center [600, 281] width 86 height 29
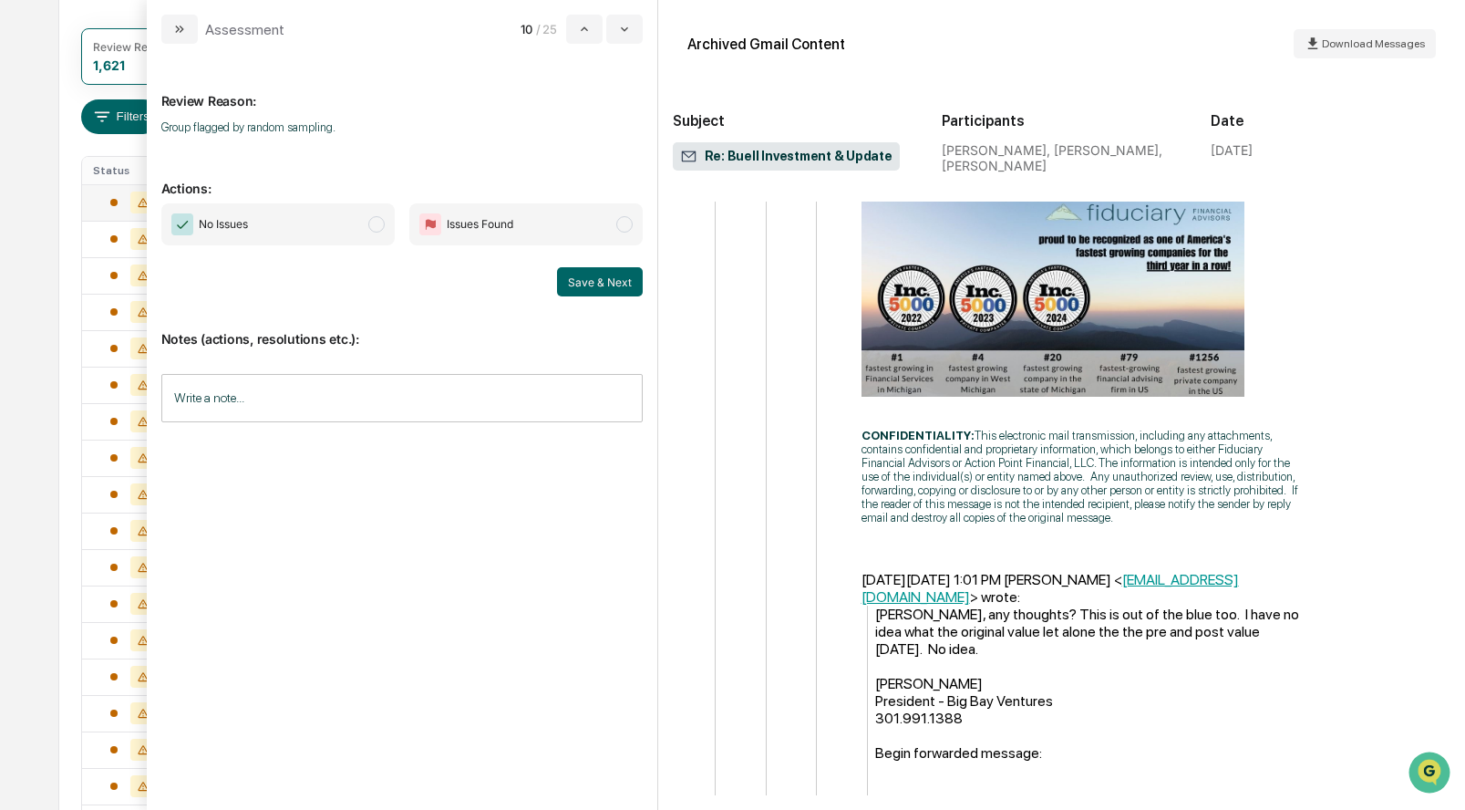
scroll to position [4947, 0]
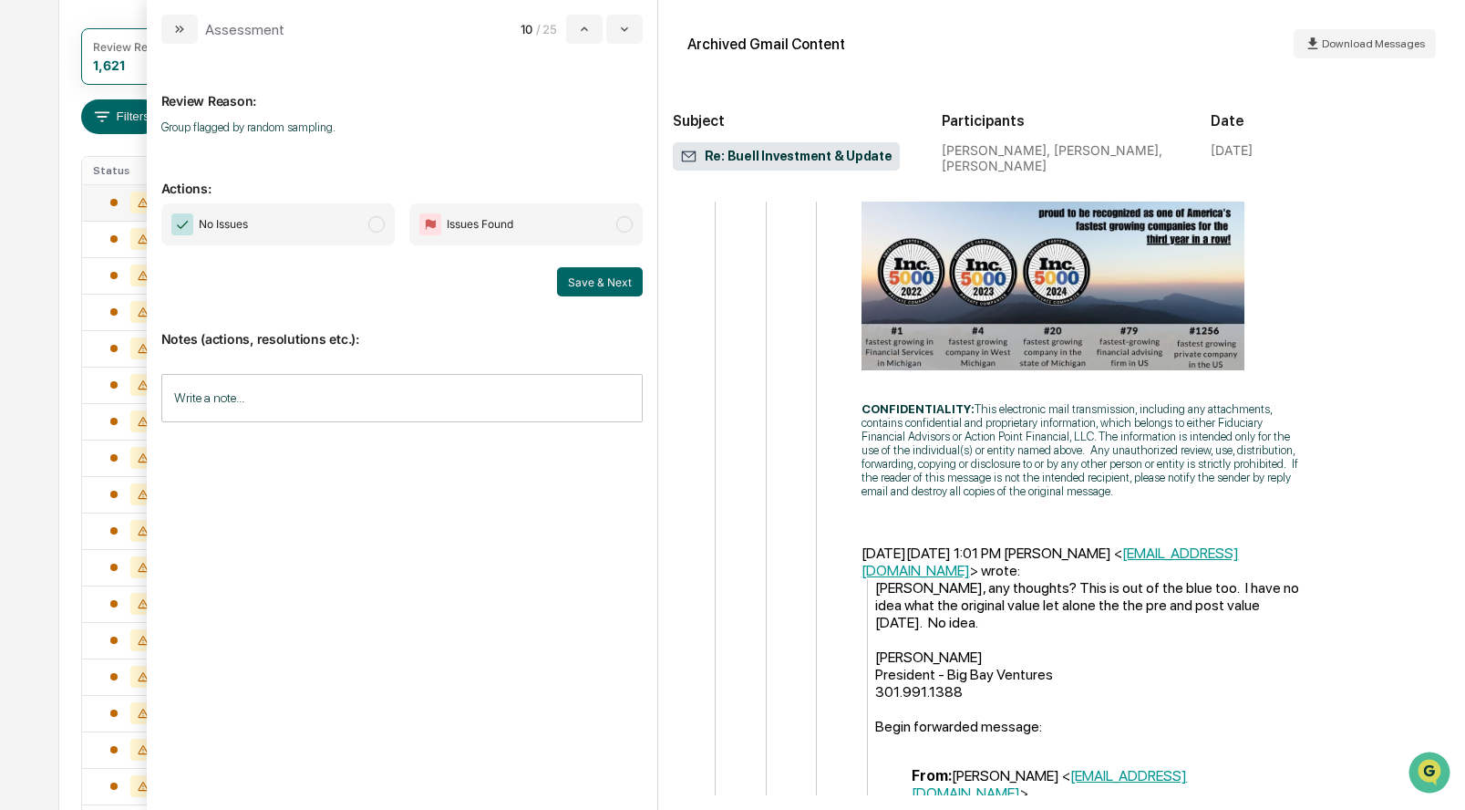
click at [377, 225] on span "modal" at bounding box center [376, 224] width 16 height 16
click at [590, 275] on button "Save & Next" at bounding box center [600, 281] width 86 height 29
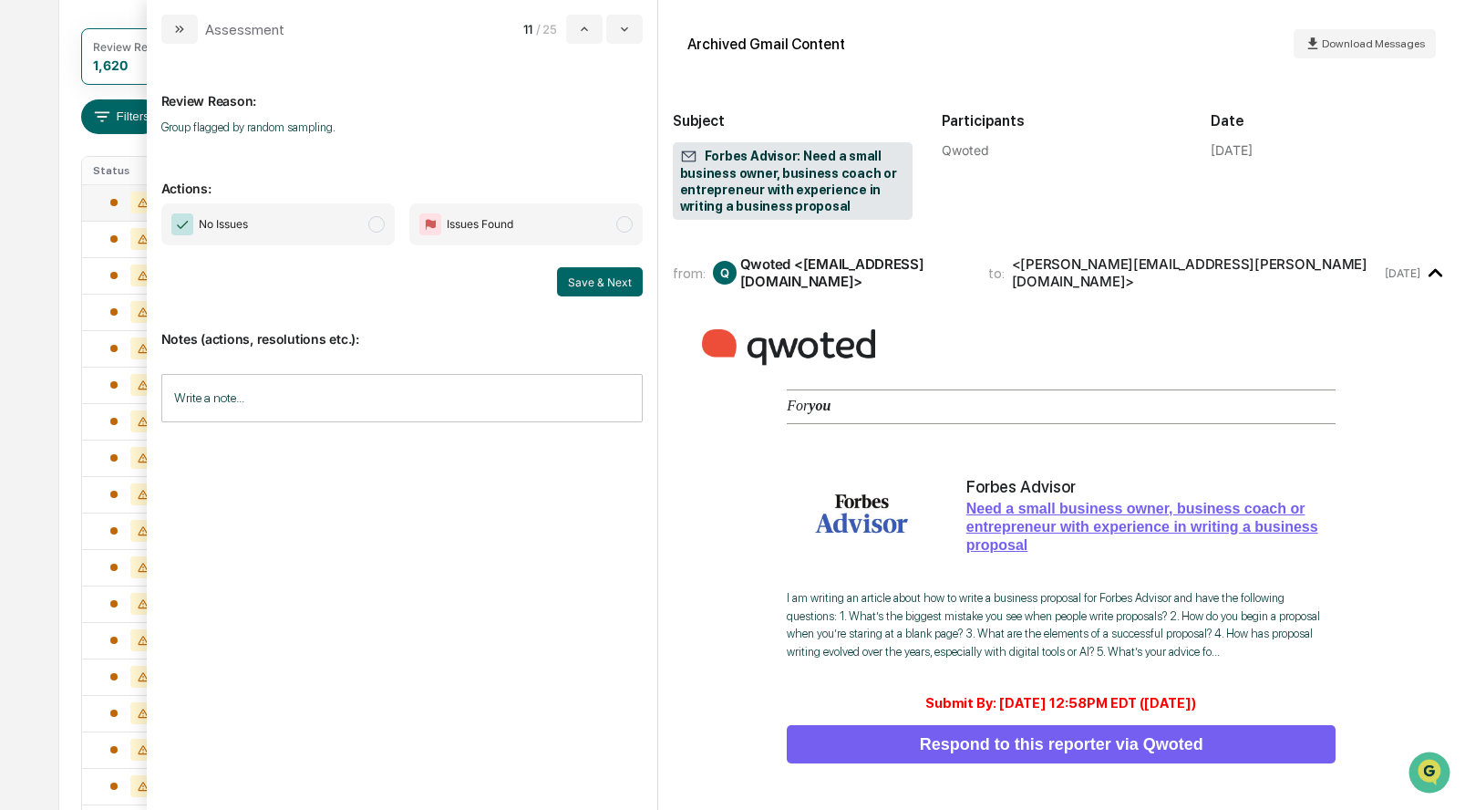
click at [373, 214] on span "No Issues" at bounding box center [277, 224] width 233 height 42
click at [602, 273] on button "Save & Next" at bounding box center [600, 281] width 86 height 29
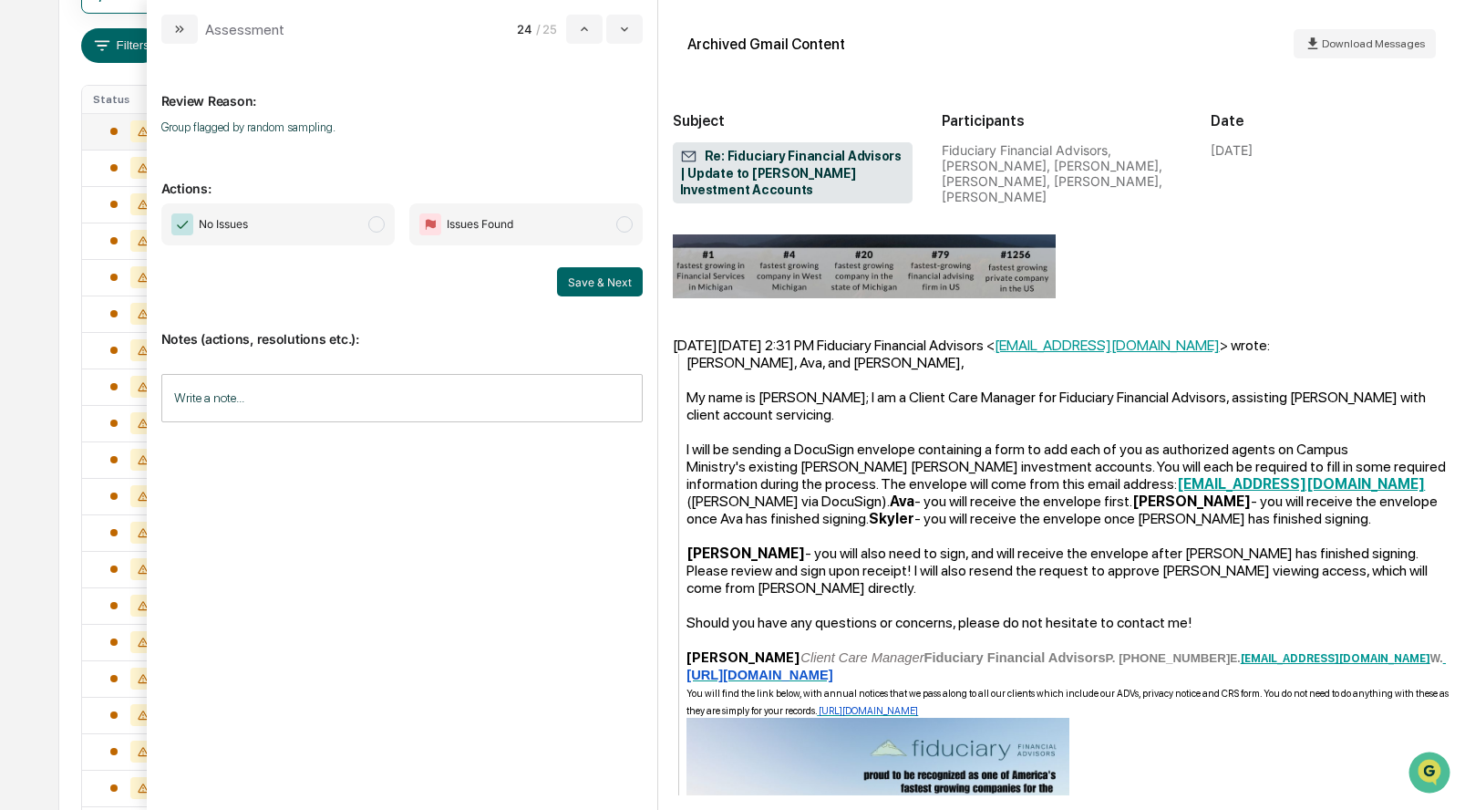
scroll to position [341, 0]
click at [374, 221] on span "modal" at bounding box center [376, 224] width 16 height 16
click at [580, 272] on button "Save & Next" at bounding box center [600, 281] width 86 height 29
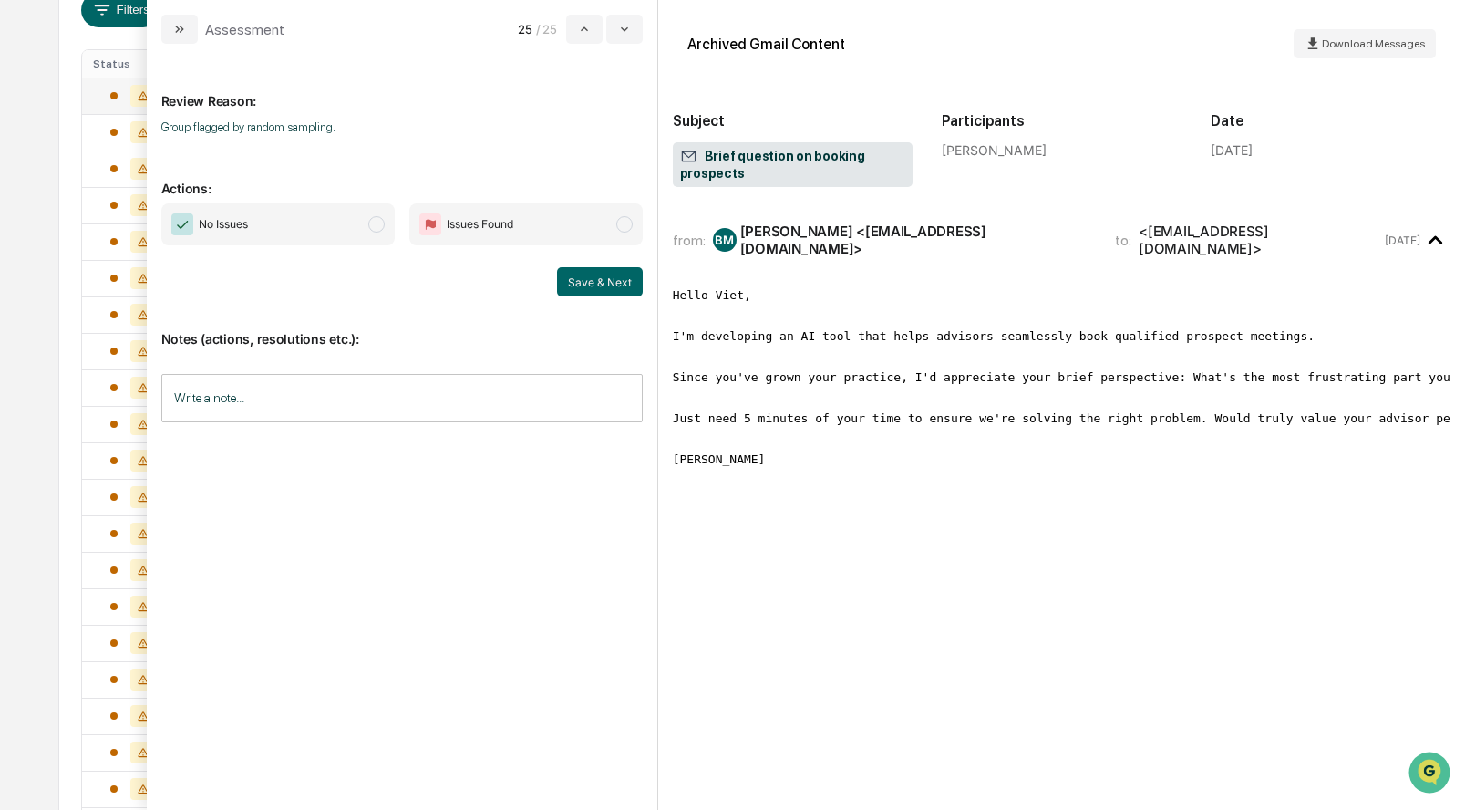
click at [377, 223] on span "modal" at bounding box center [376, 224] width 16 height 16
click at [587, 276] on button "Save & Next" at bounding box center [600, 281] width 86 height 29
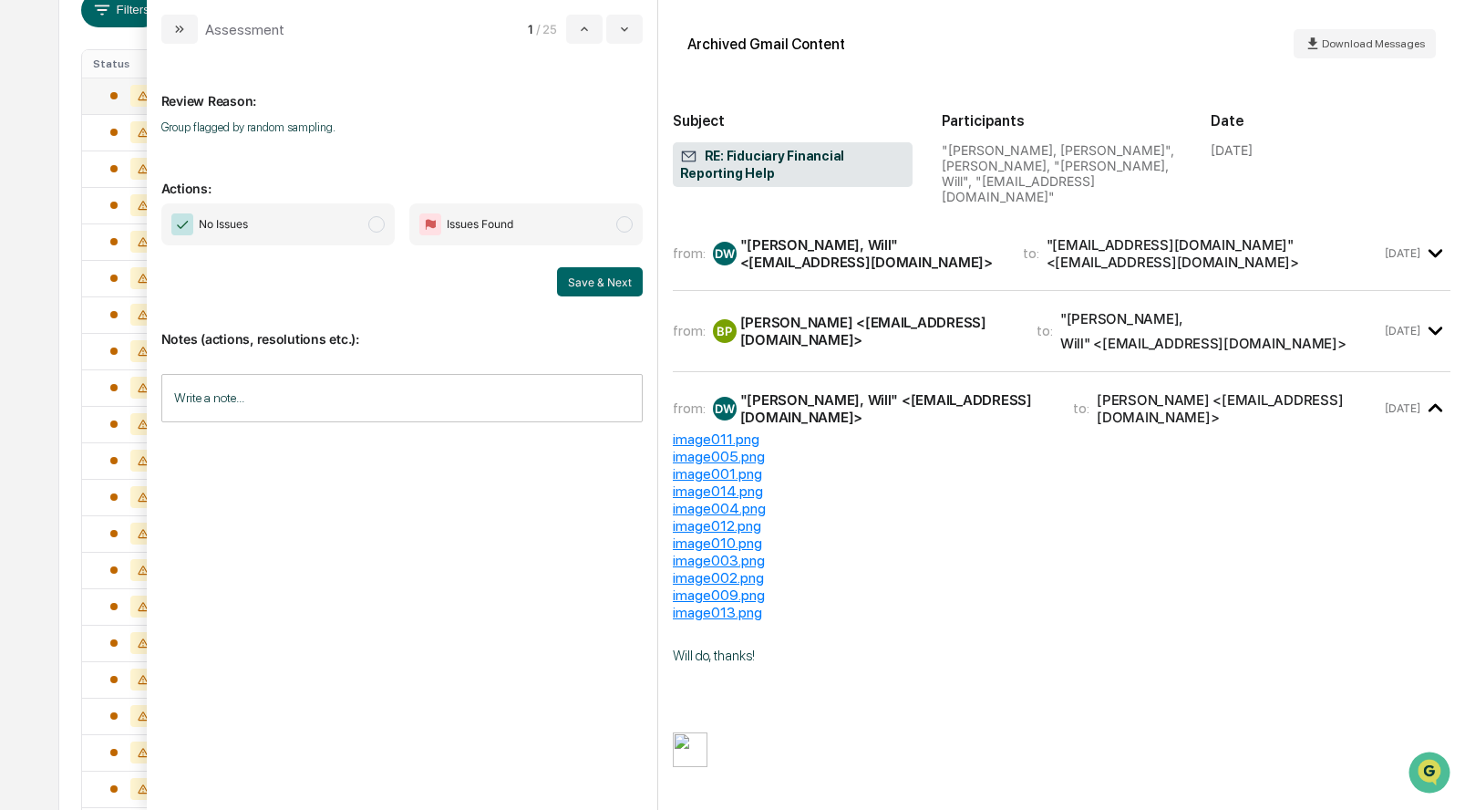
click at [706, 430] on div "image011.png" at bounding box center [1062, 438] width 778 height 17
click at [715, 430] on div "image011.png" at bounding box center [1062, 438] width 778 height 17
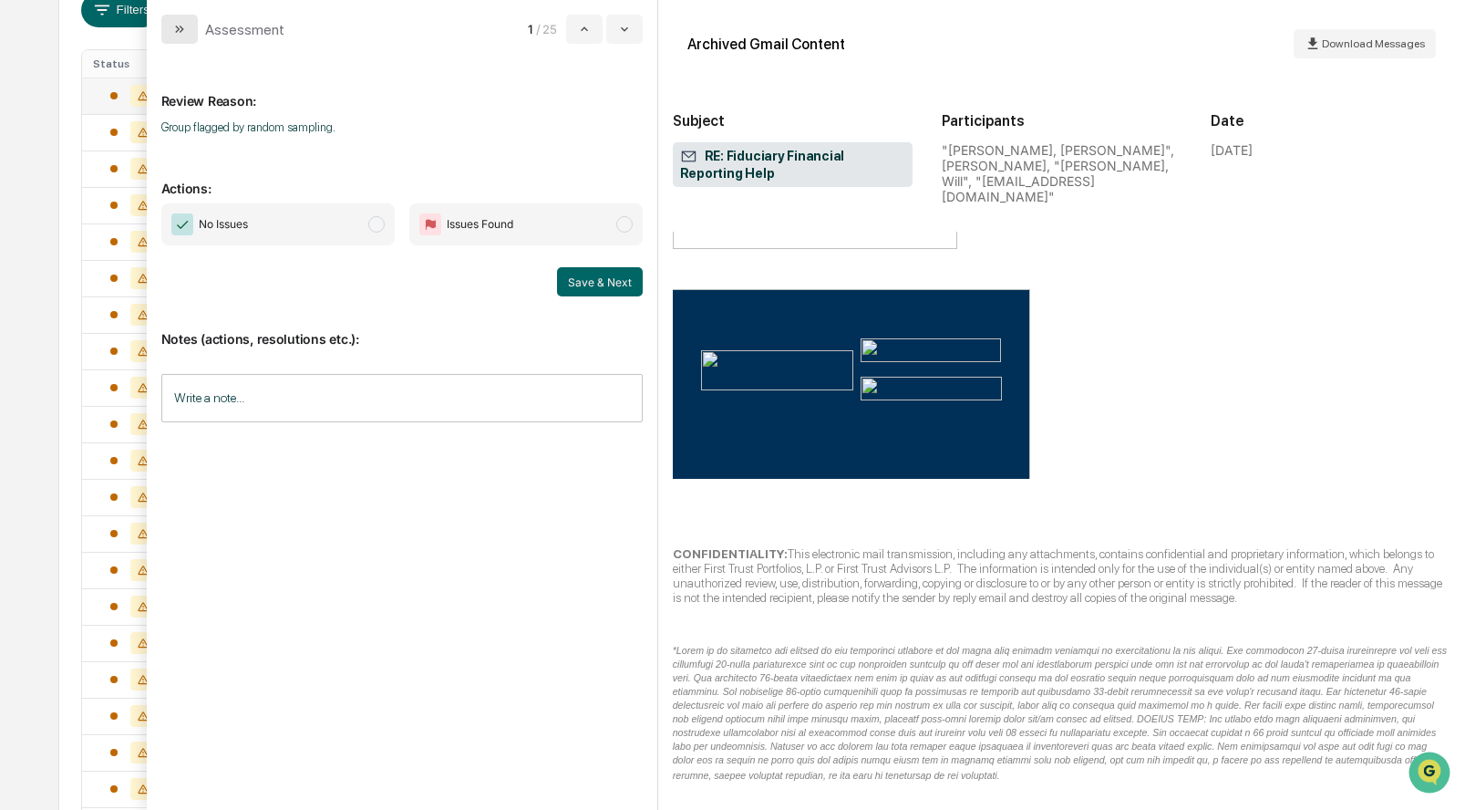
scroll to position [1047, 0]
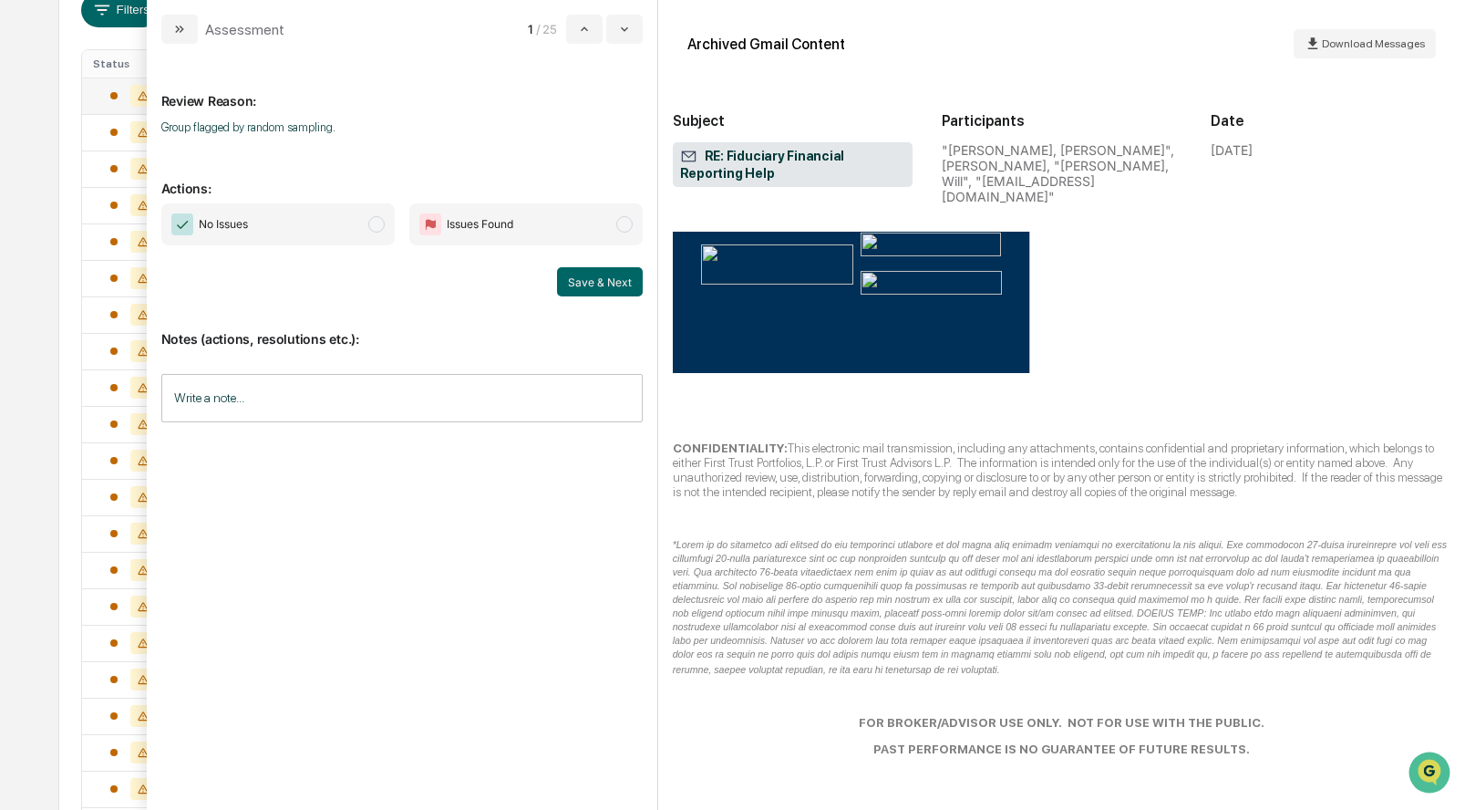
click at [372, 222] on span "modal" at bounding box center [376, 224] width 16 height 16
click at [573, 284] on button "Save & Next" at bounding box center [600, 281] width 86 height 29
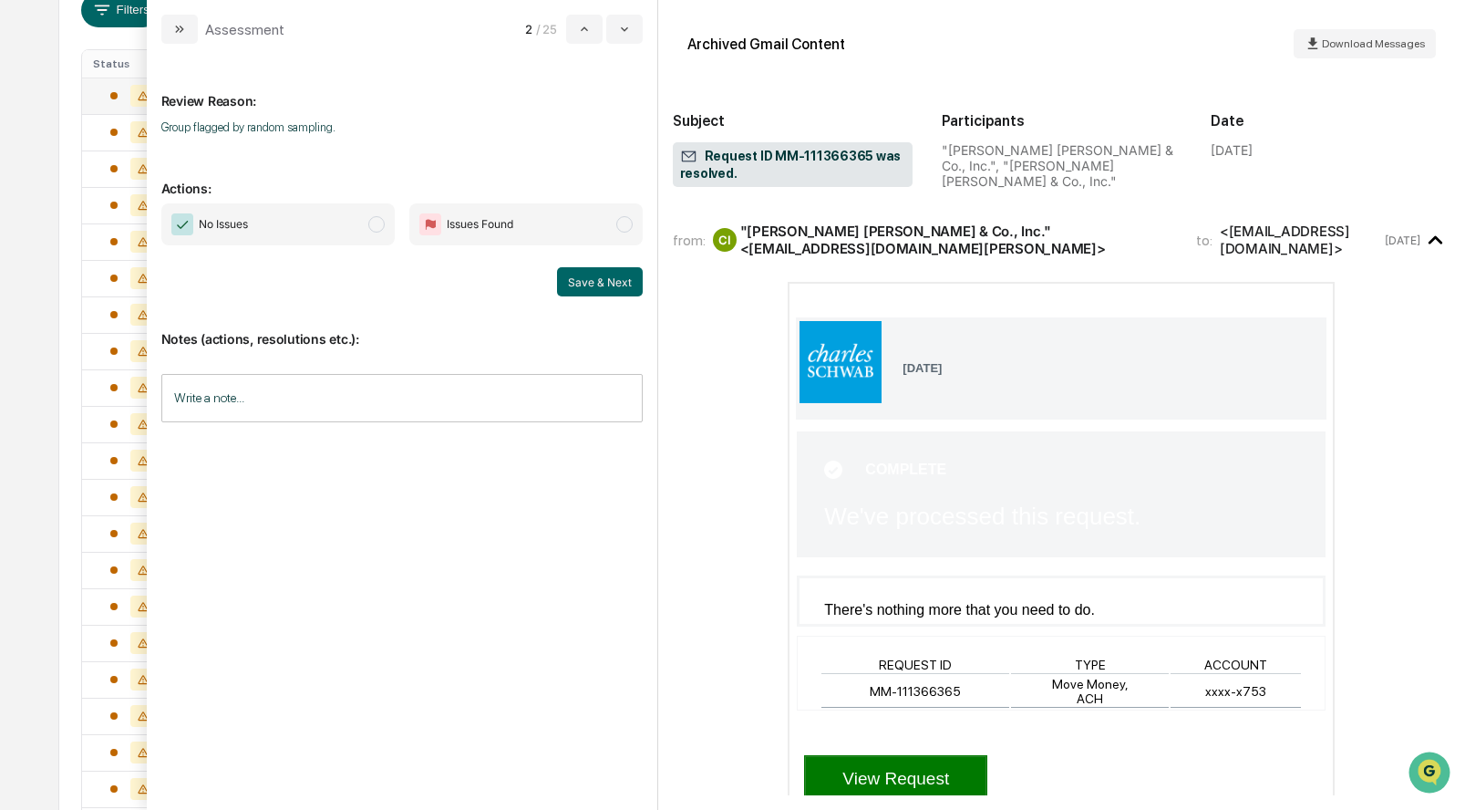
click at [377, 231] on span "modal" at bounding box center [376, 224] width 16 height 16
click at [584, 280] on button "Save & Next" at bounding box center [600, 281] width 86 height 29
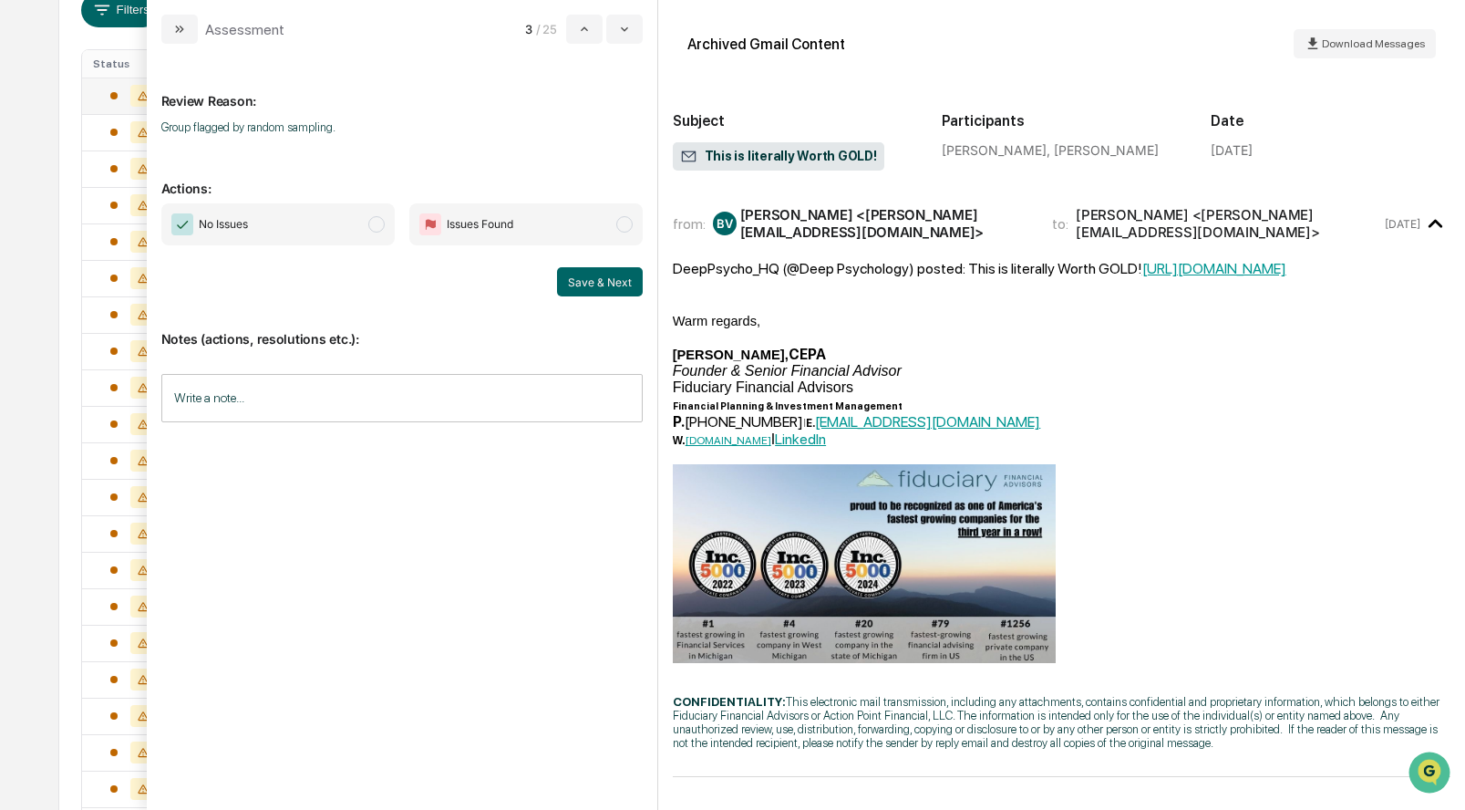
click at [1142, 277] on link "https://x.com/deeppsycho_hq/status/1973448828562055646?s=51&t=mu_hsGD8bhDaZ0Xwb…" at bounding box center [1214, 268] width 144 height 17
click at [378, 219] on span "modal" at bounding box center [376, 224] width 16 height 16
click at [628, 290] on button "Save & Next" at bounding box center [600, 281] width 86 height 29
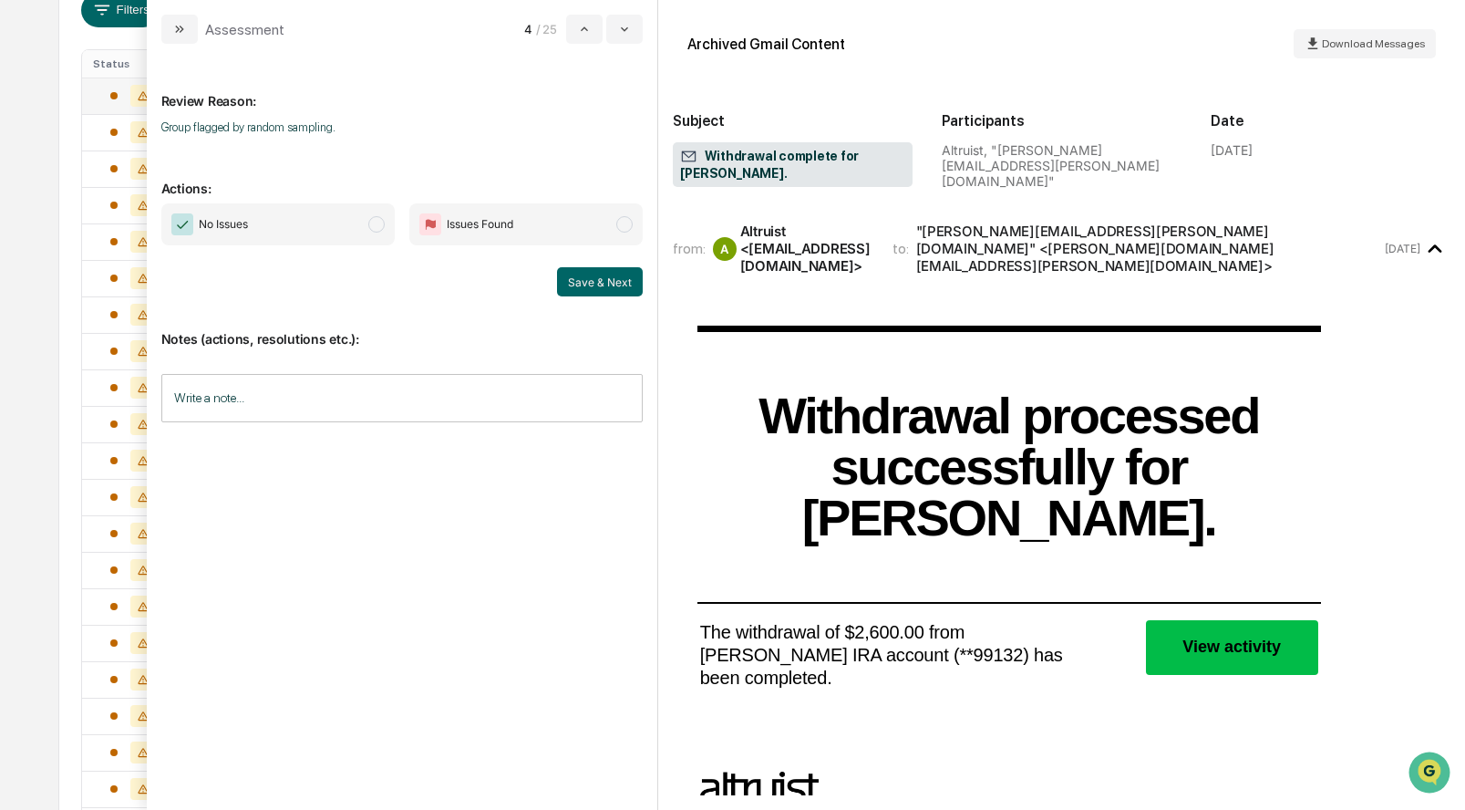
click at [376, 222] on span "modal" at bounding box center [376, 224] width 16 height 16
click at [583, 274] on button "Save & Next" at bounding box center [600, 281] width 86 height 29
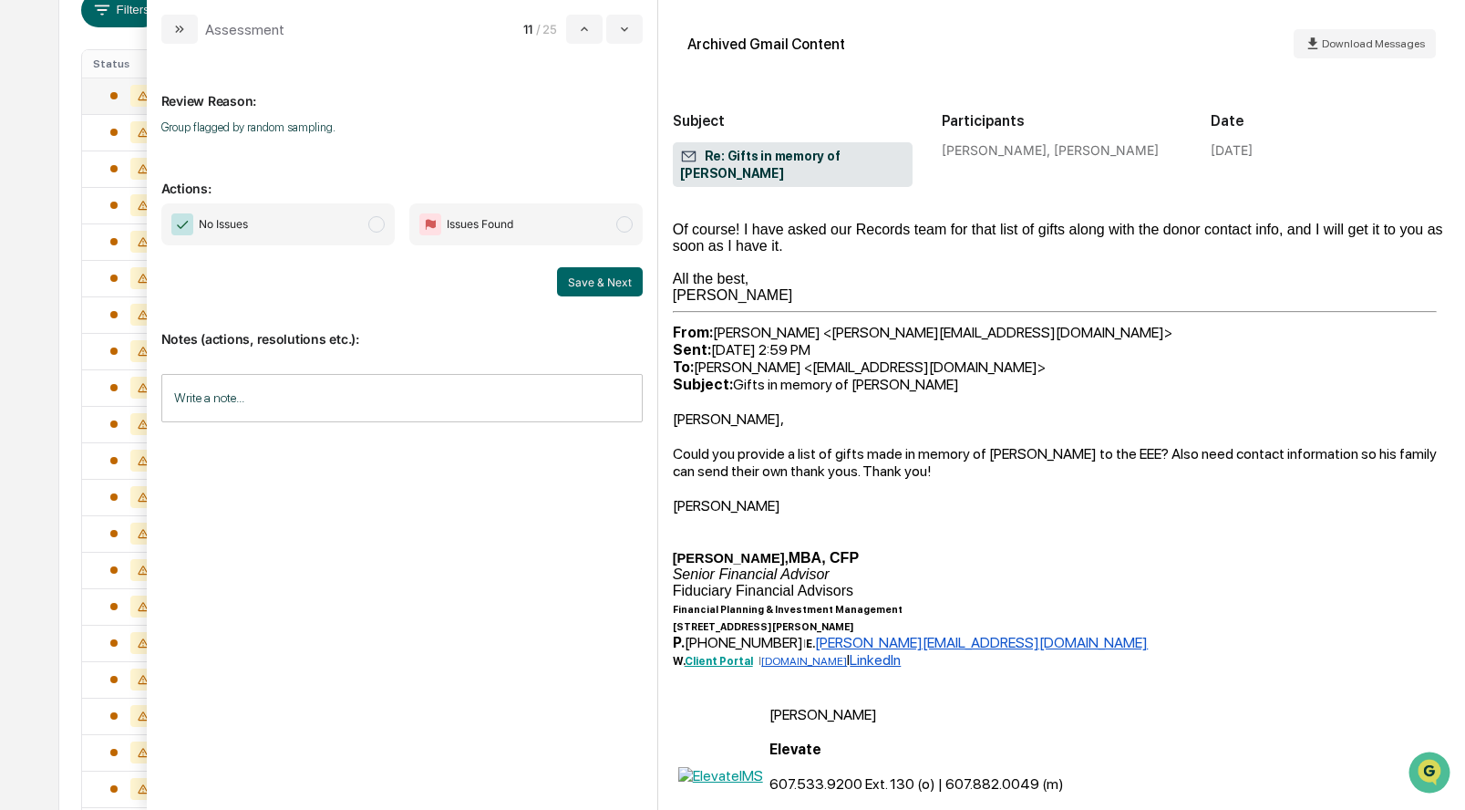
scroll to position [548, 0]
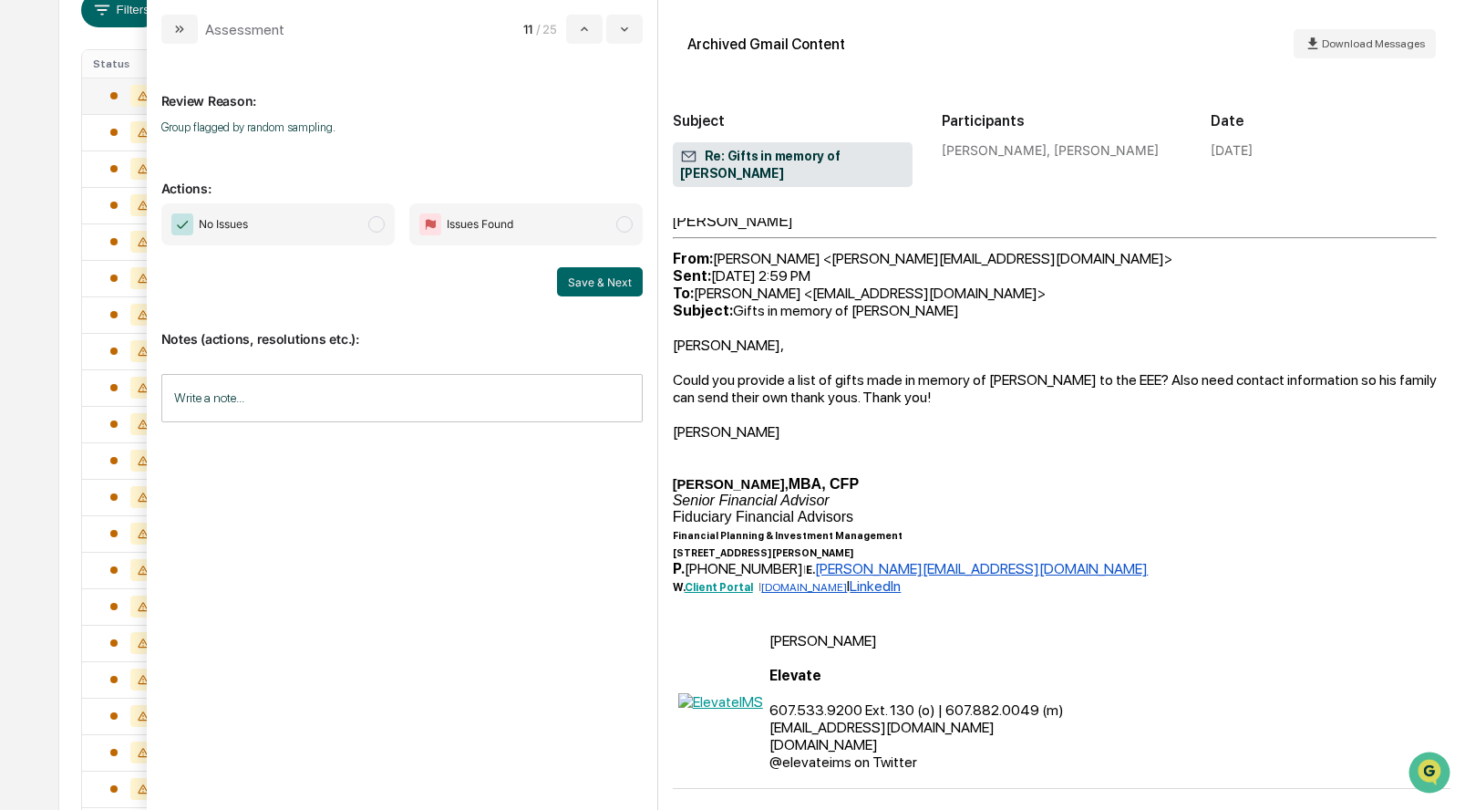
click at [381, 230] on span "modal" at bounding box center [376, 224] width 16 height 16
click at [584, 280] on button "Save & Next" at bounding box center [600, 281] width 86 height 29
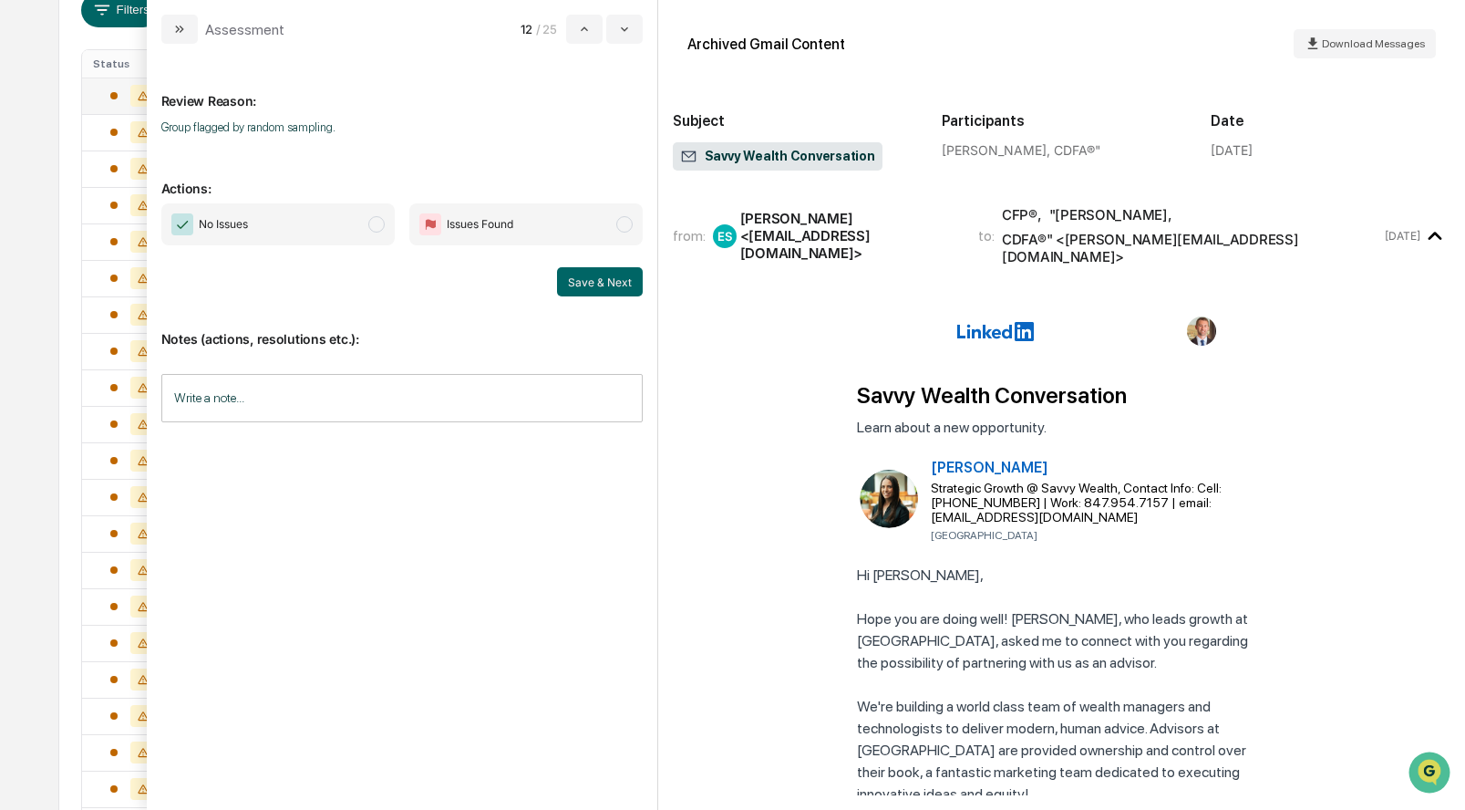
click at [374, 229] on span "modal" at bounding box center [376, 224] width 16 height 16
click at [576, 285] on button "Save & Next" at bounding box center [600, 281] width 86 height 29
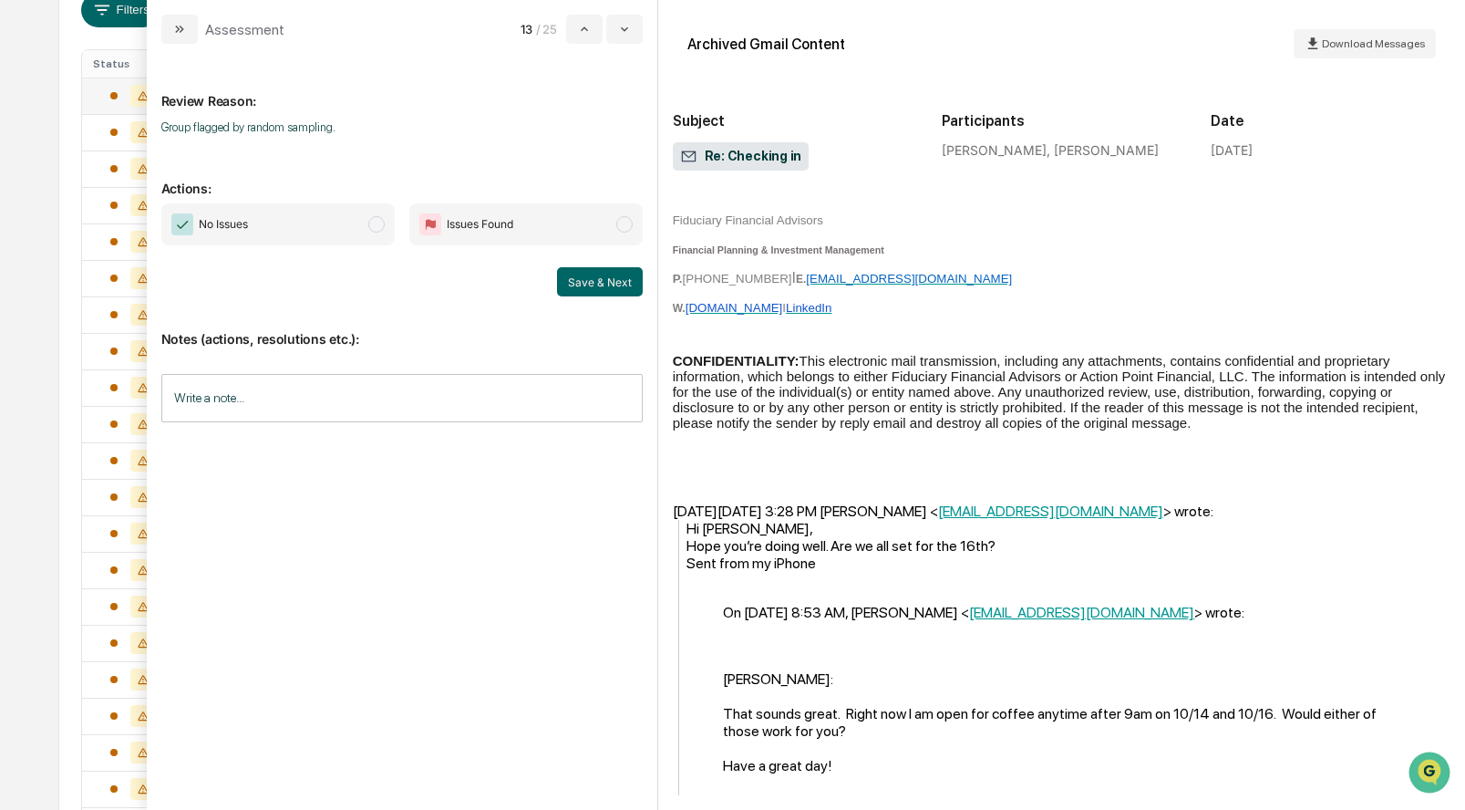
scroll to position [536, 0]
click at [380, 223] on span "modal" at bounding box center [376, 224] width 16 height 16
click at [613, 274] on button "Save & Next" at bounding box center [600, 281] width 86 height 29
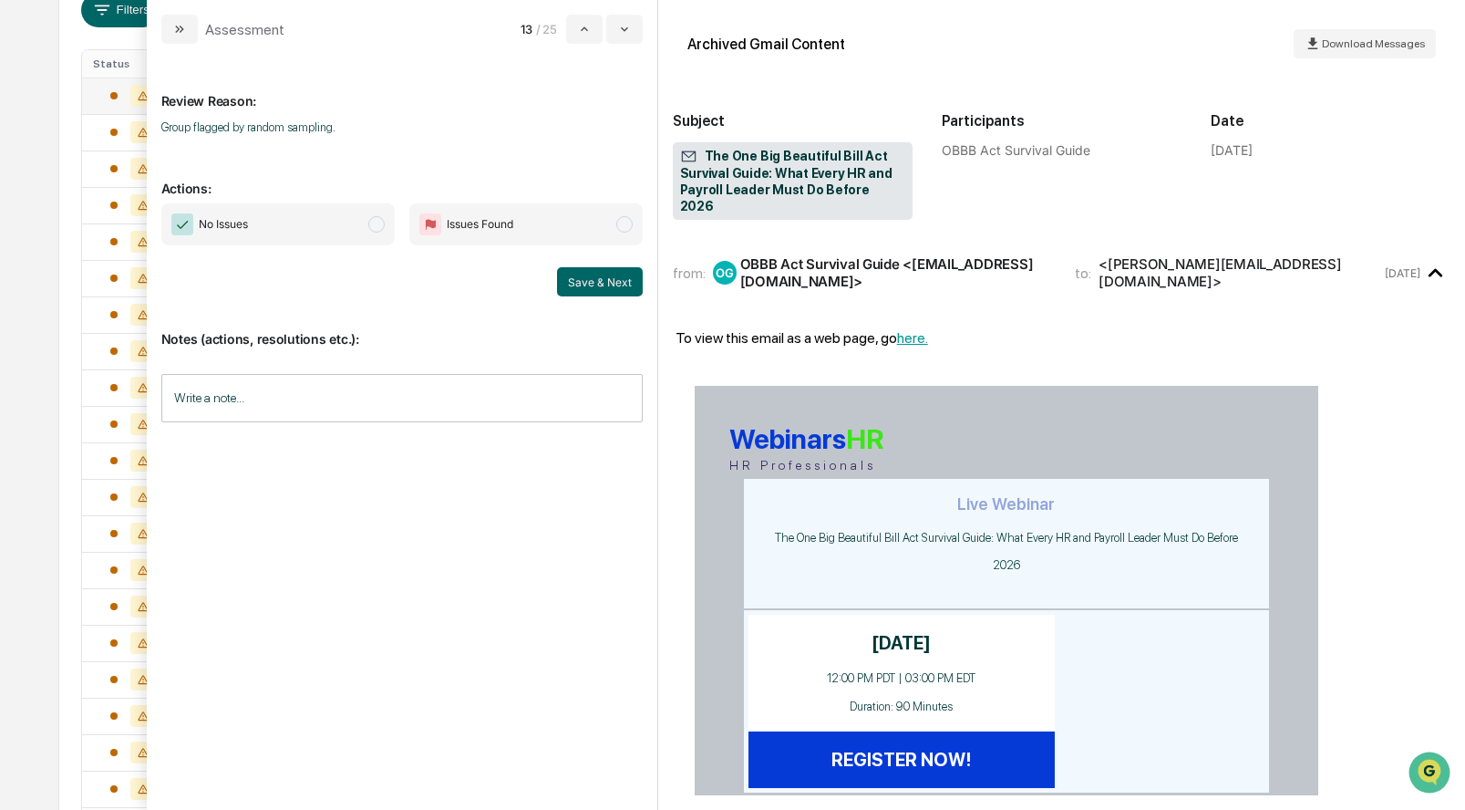
click at [375, 223] on span "modal" at bounding box center [376, 224] width 16 height 16
click at [604, 282] on button "Save & Next" at bounding box center [600, 281] width 86 height 29
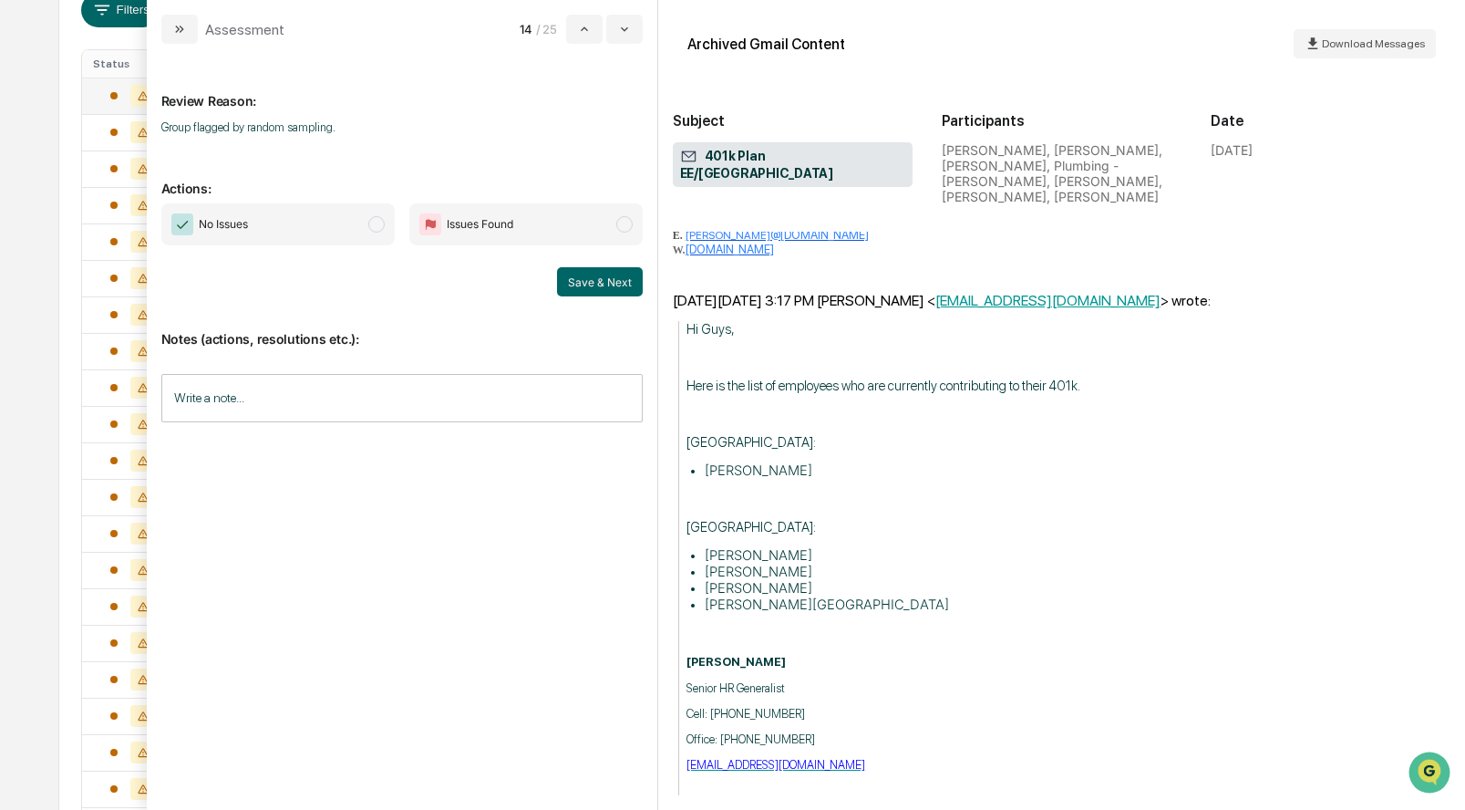
scroll to position [584, 0]
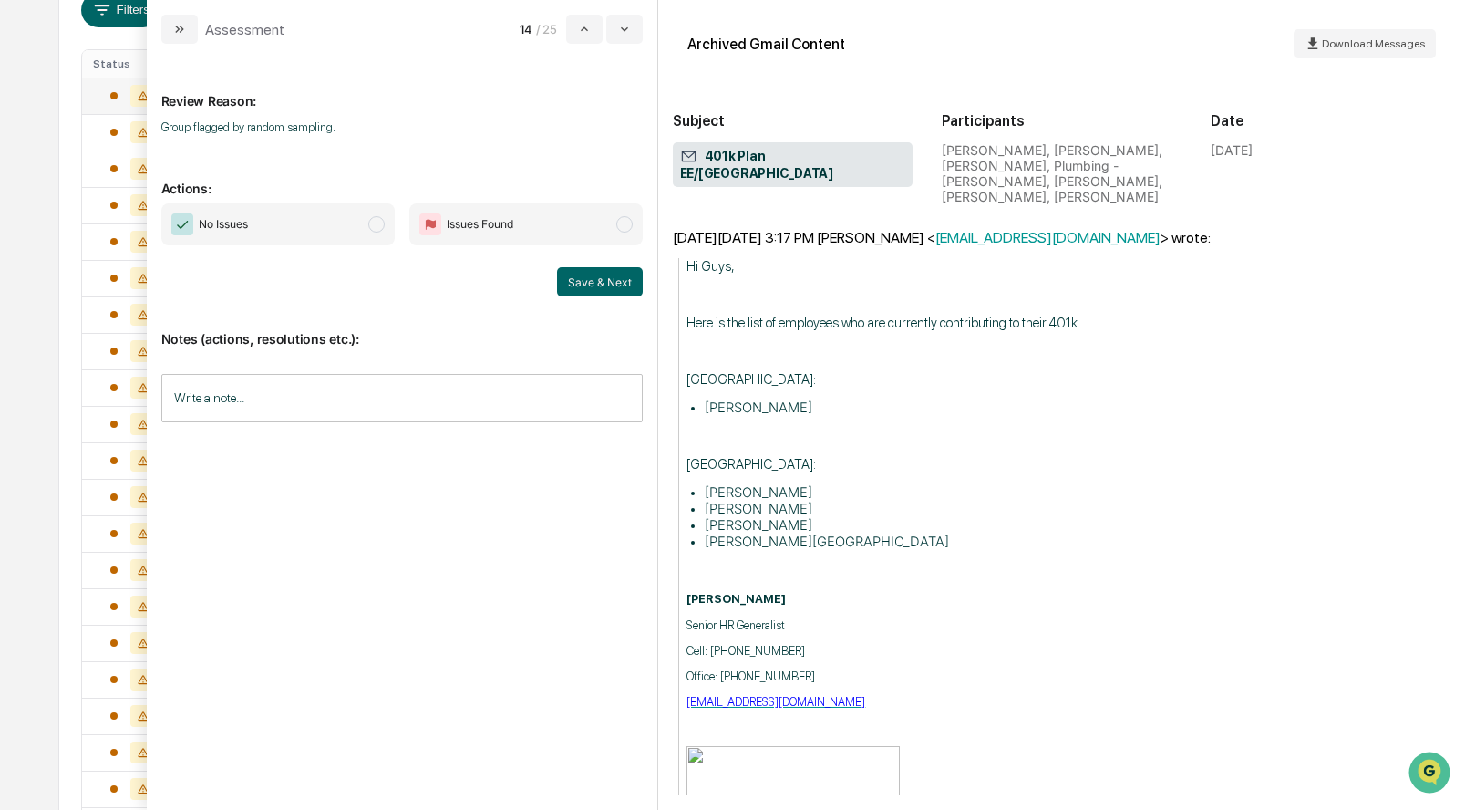
click at [367, 222] on span "No Issues" at bounding box center [277, 224] width 233 height 42
click at [574, 275] on button "Save & Next" at bounding box center [600, 281] width 86 height 29
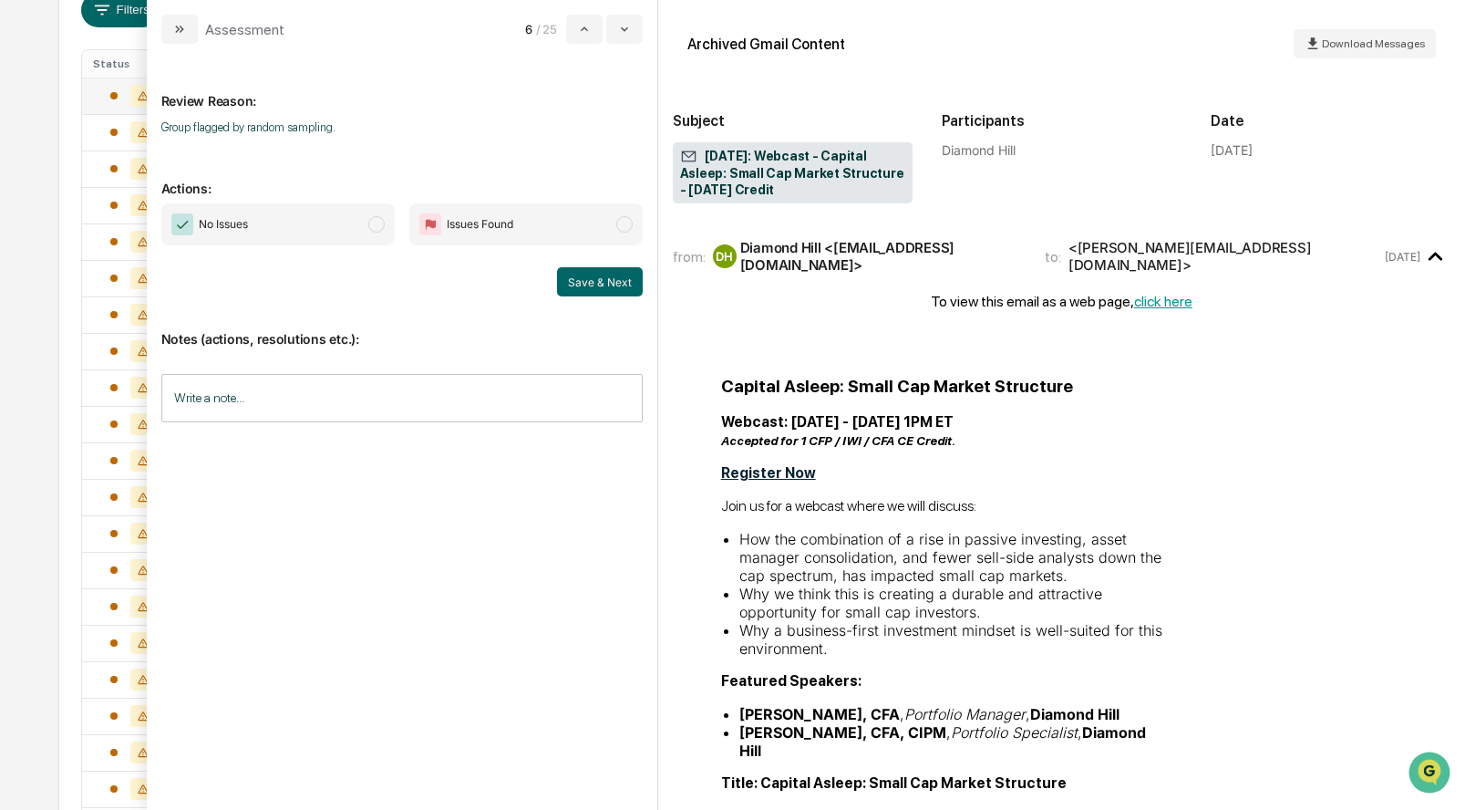
click at [376, 225] on span "modal" at bounding box center [376, 224] width 16 height 16
click at [581, 277] on button "Save & Next" at bounding box center [600, 281] width 86 height 29
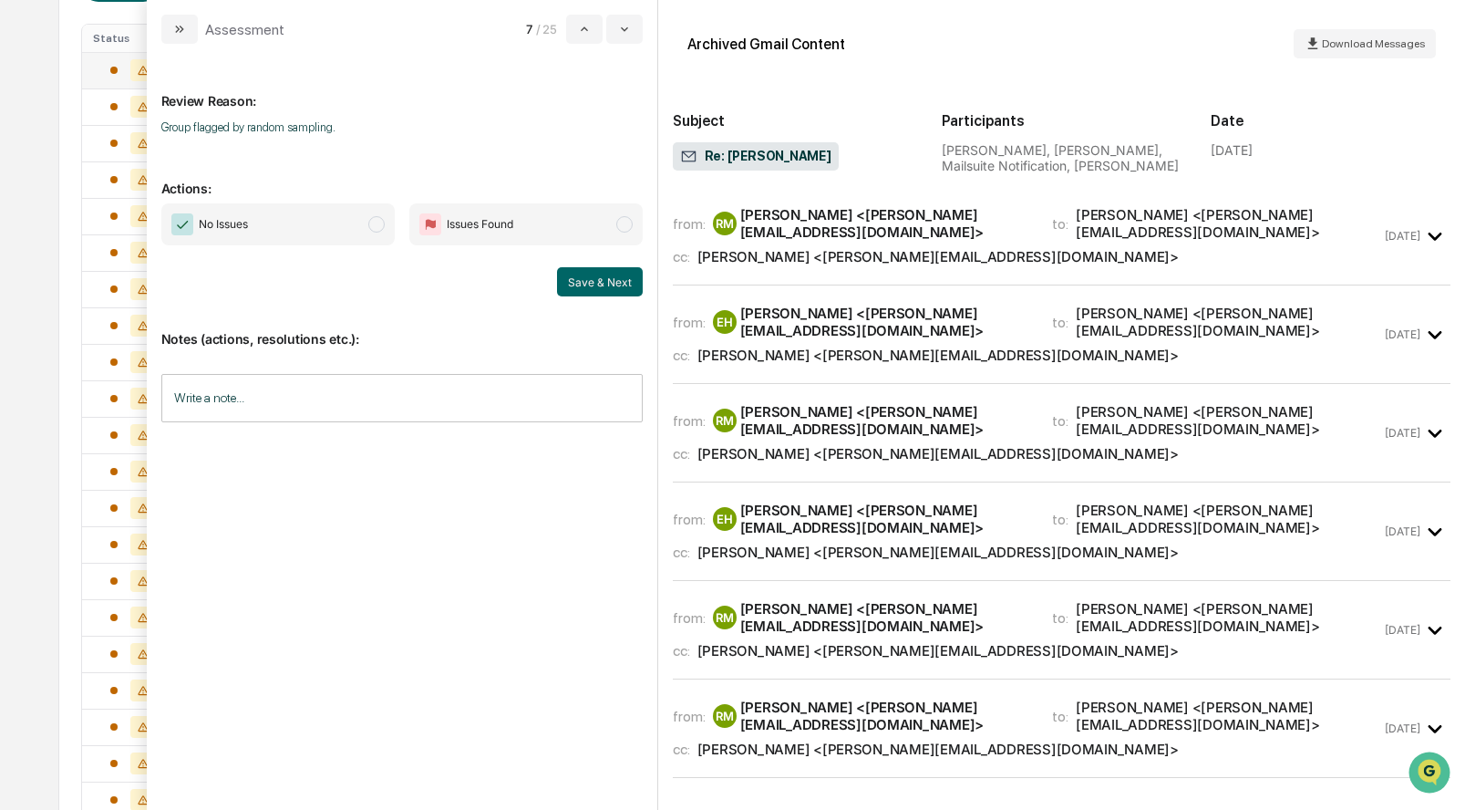
click at [816, 255] on div "from: RM Rob McKenney <rob@mckenneyhomelending.com> to: Ethan Heiden <ethan@ffa…" at bounding box center [1062, 235] width 778 height 68
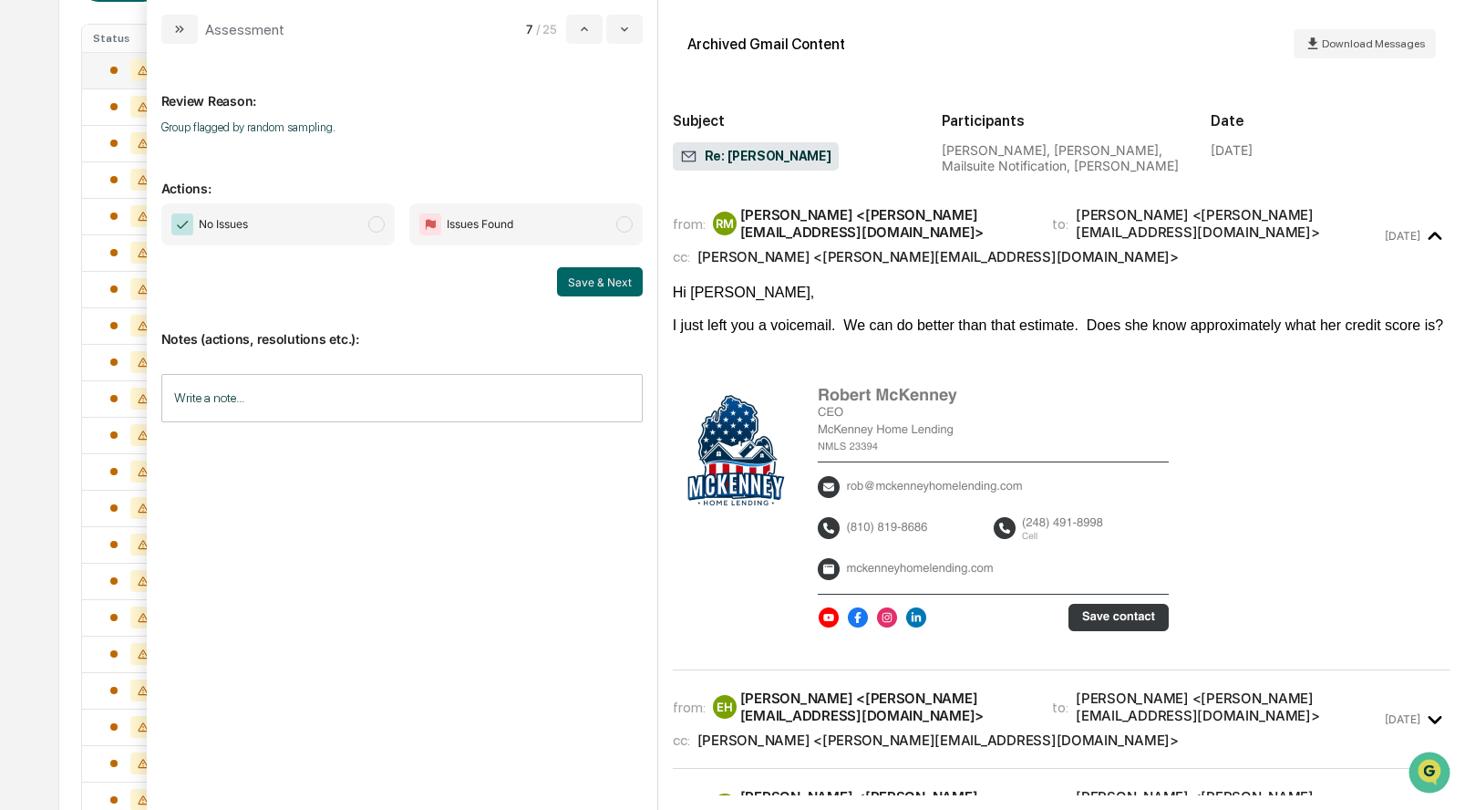
click at [378, 227] on span "modal" at bounding box center [376, 224] width 16 height 16
click at [609, 280] on button "Save & Next" at bounding box center [600, 281] width 86 height 29
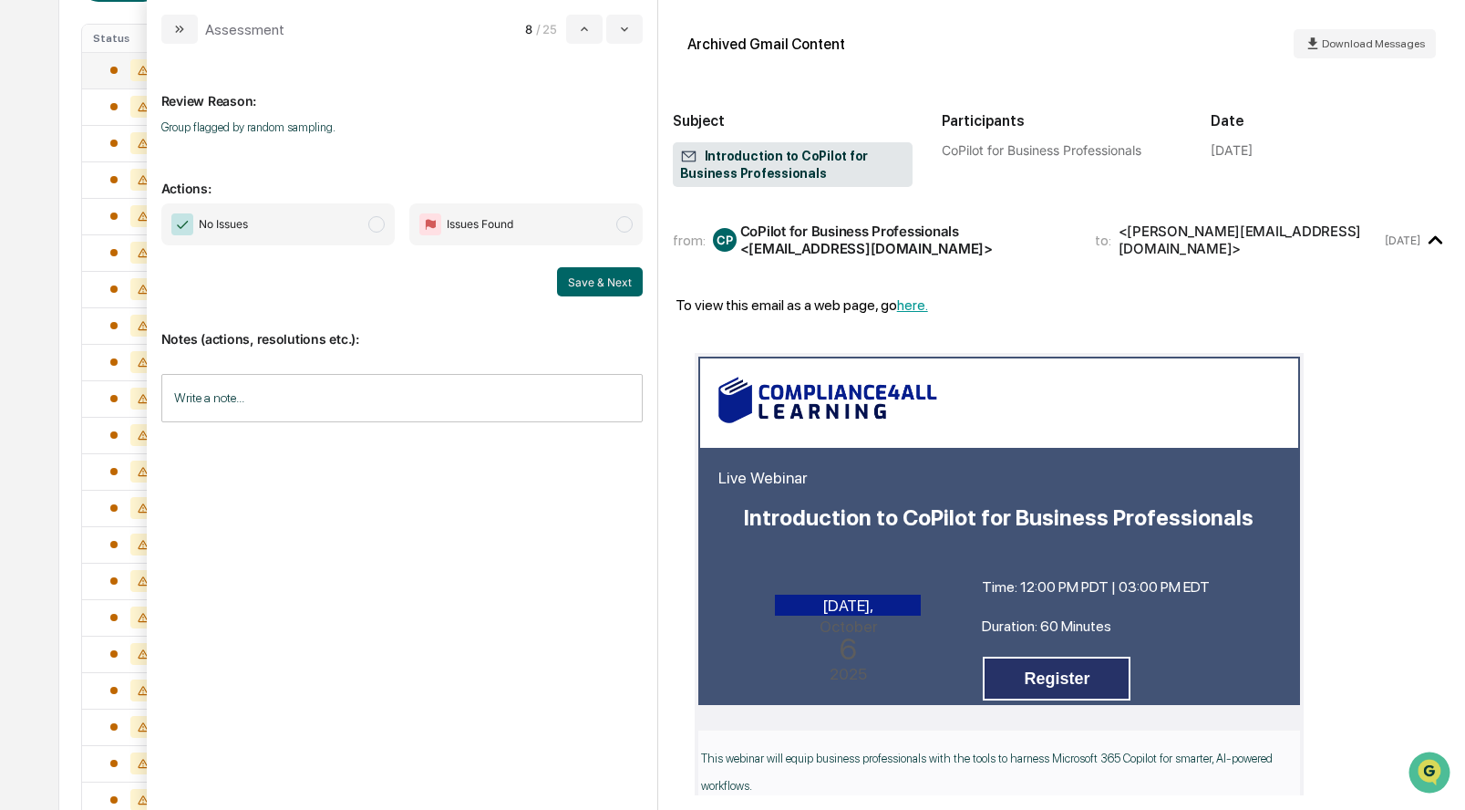
click at [373, 219] on span "modal" at bounding box center [376, 224] width 16 height 16
click at [588, 276] on button "Save & Next" at bounding box center [600, 281] width 86 height 29
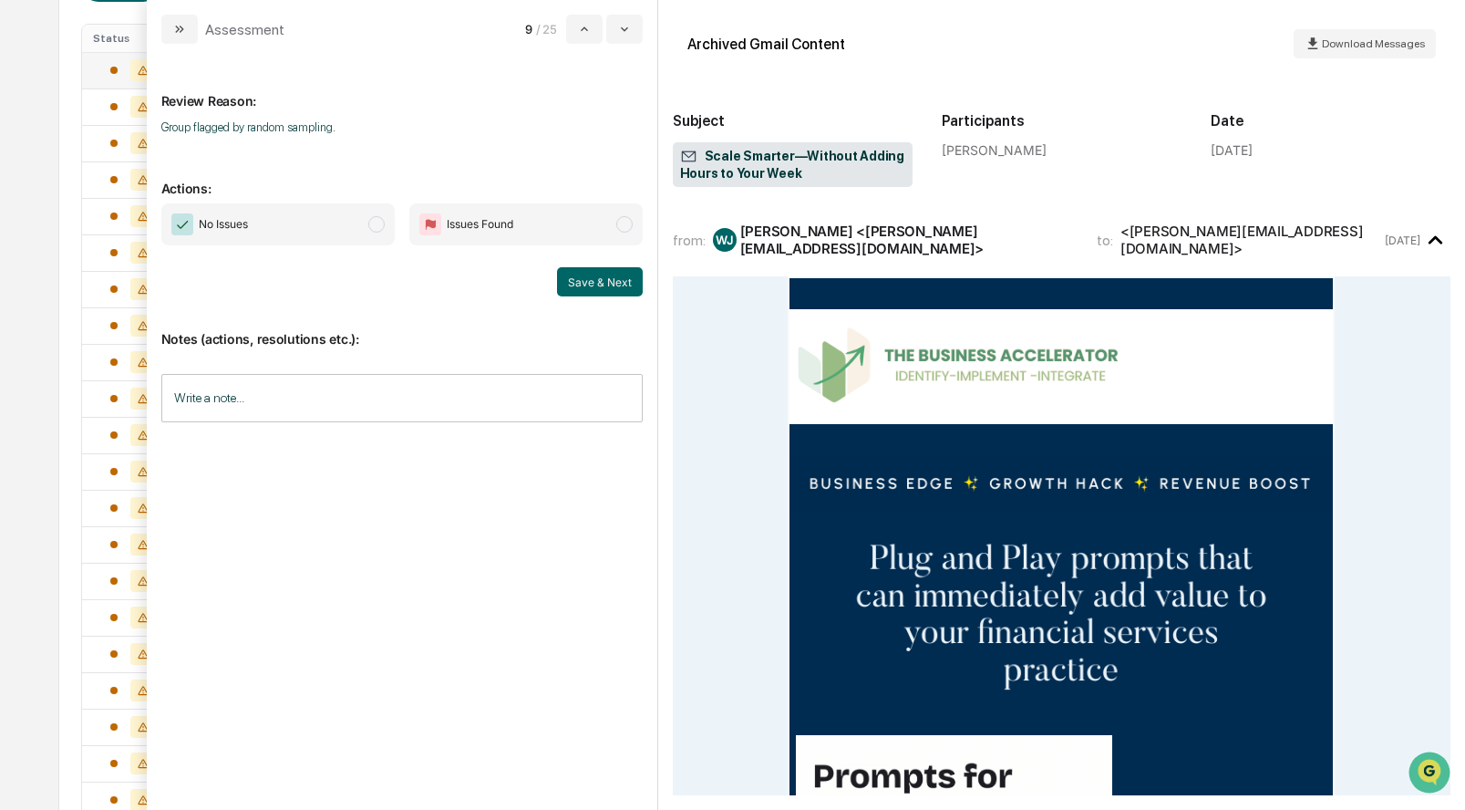
click at [372, 223] on span "modal" at bounding box center [376, 224] width 16 height 16
click at [598, 272] on button "Save & Next" at bounding box center [600, 281] width 86 height 29
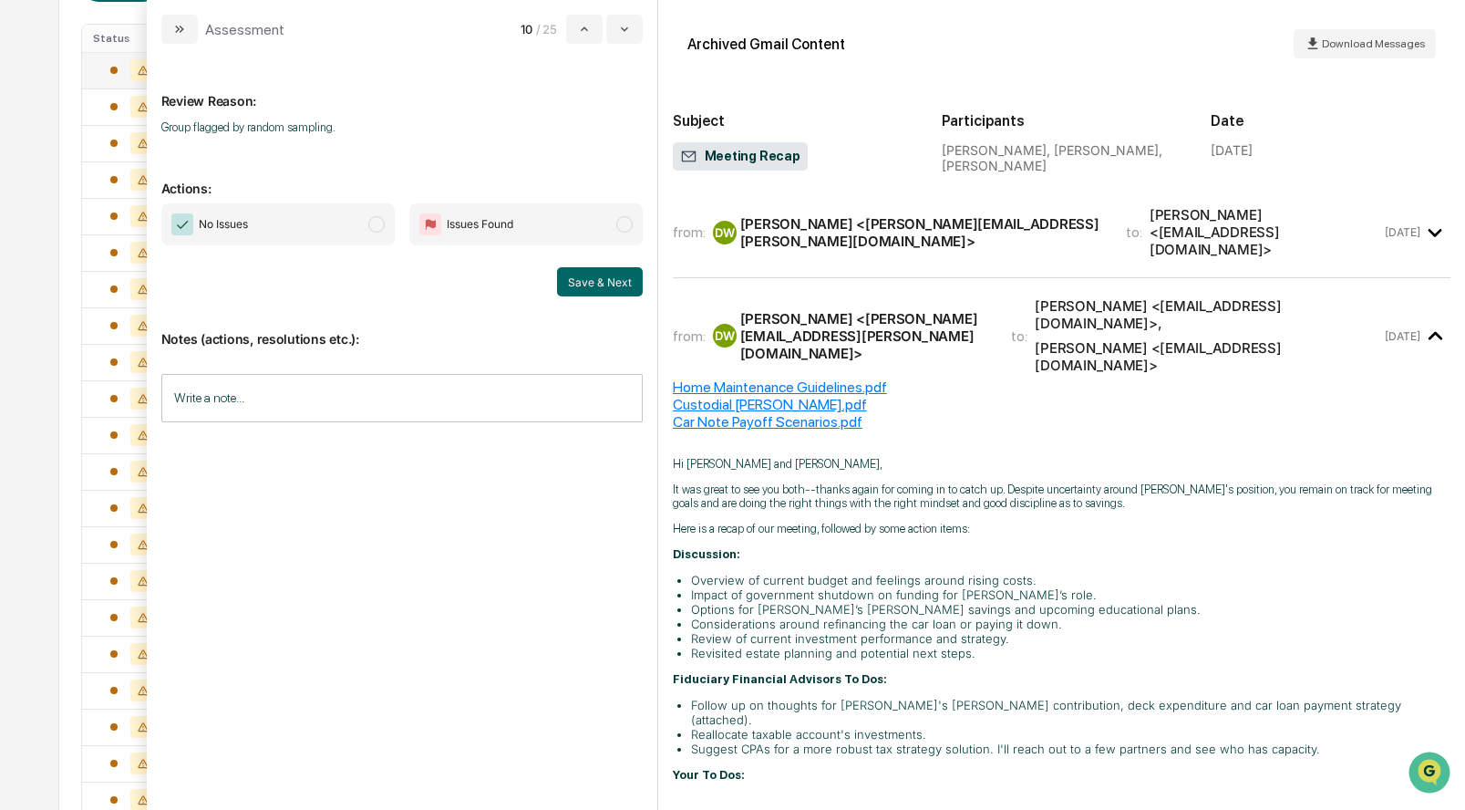
click at [737, 230] on div "DW Drew Wessell <drew.wessell@ffadvisor.com>" at bounding box center [908, 232] width 391 height 35
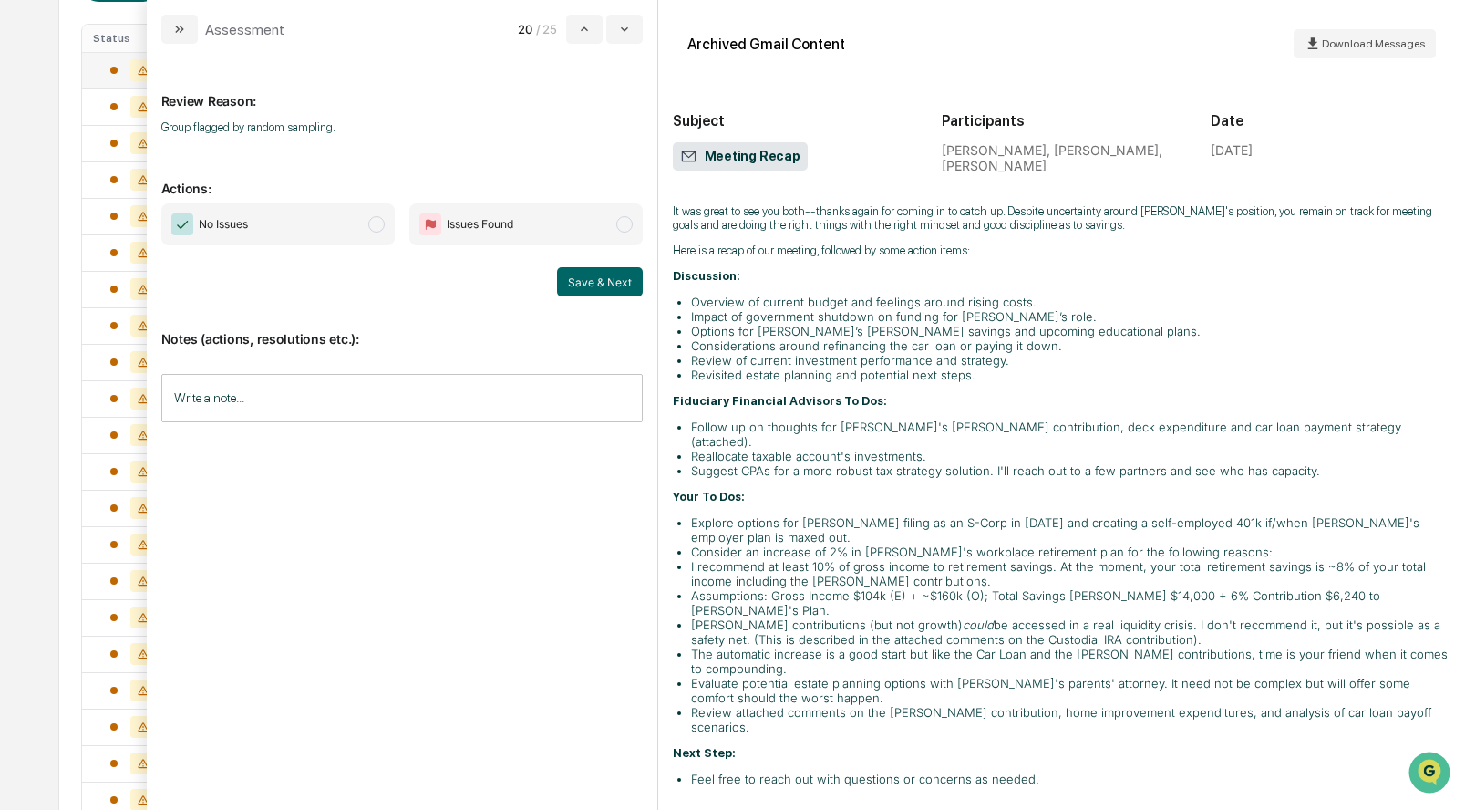
scroll to position [1368, 0]
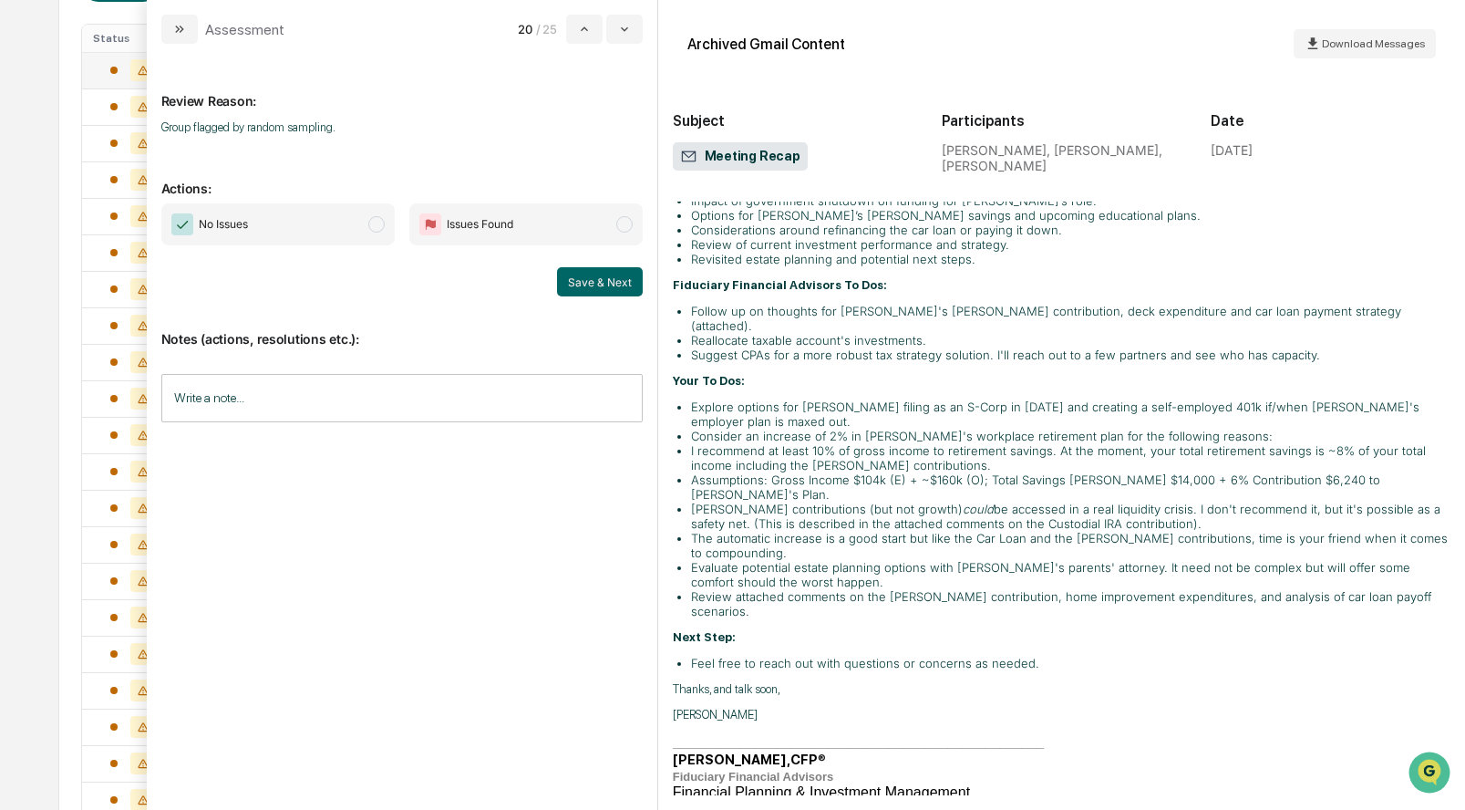
click at [375, 228] on span "modal" at bounding box center [376, 224] width 16 height 16
click at [623, 291] on button "Save & Next" at bounding box center [600, 281] width 86 height 29
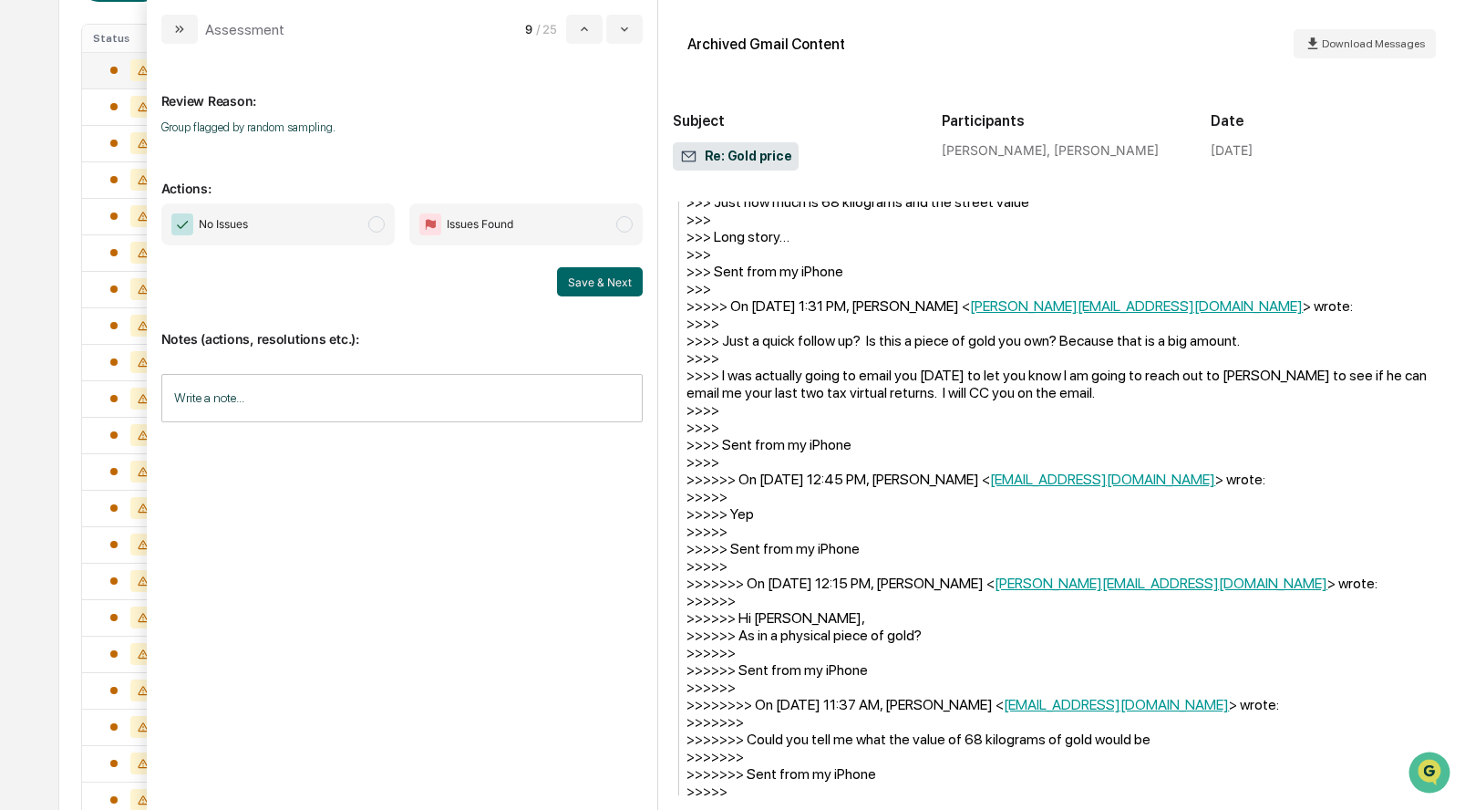
scroll to position [1803, 0]
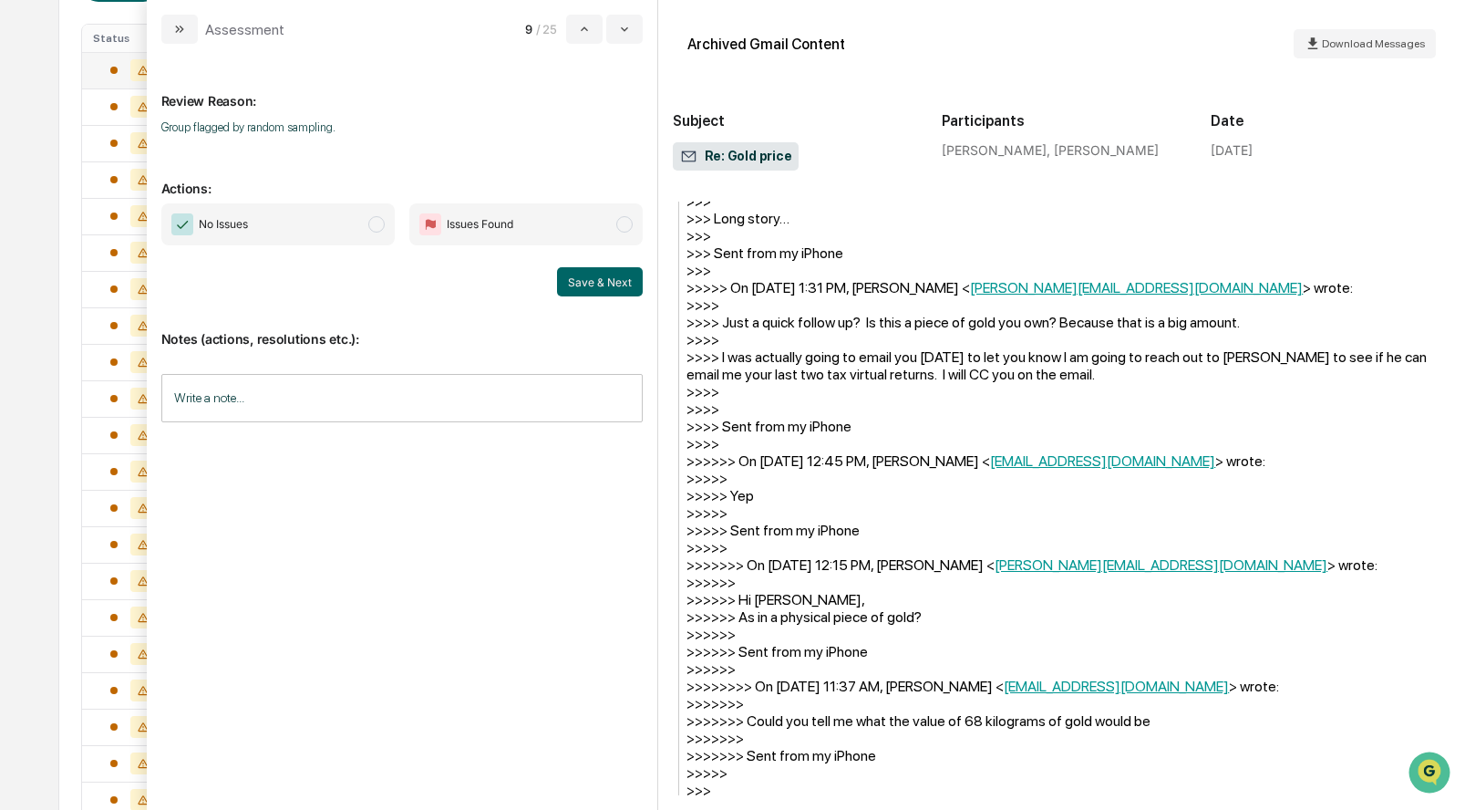
click at [377, 222] on span "modal" at bounding box center [376, 224] width 16 height 16
click at [614, 279] on button "Save & Next" at bounding box center [600, 281] width 86 height 29
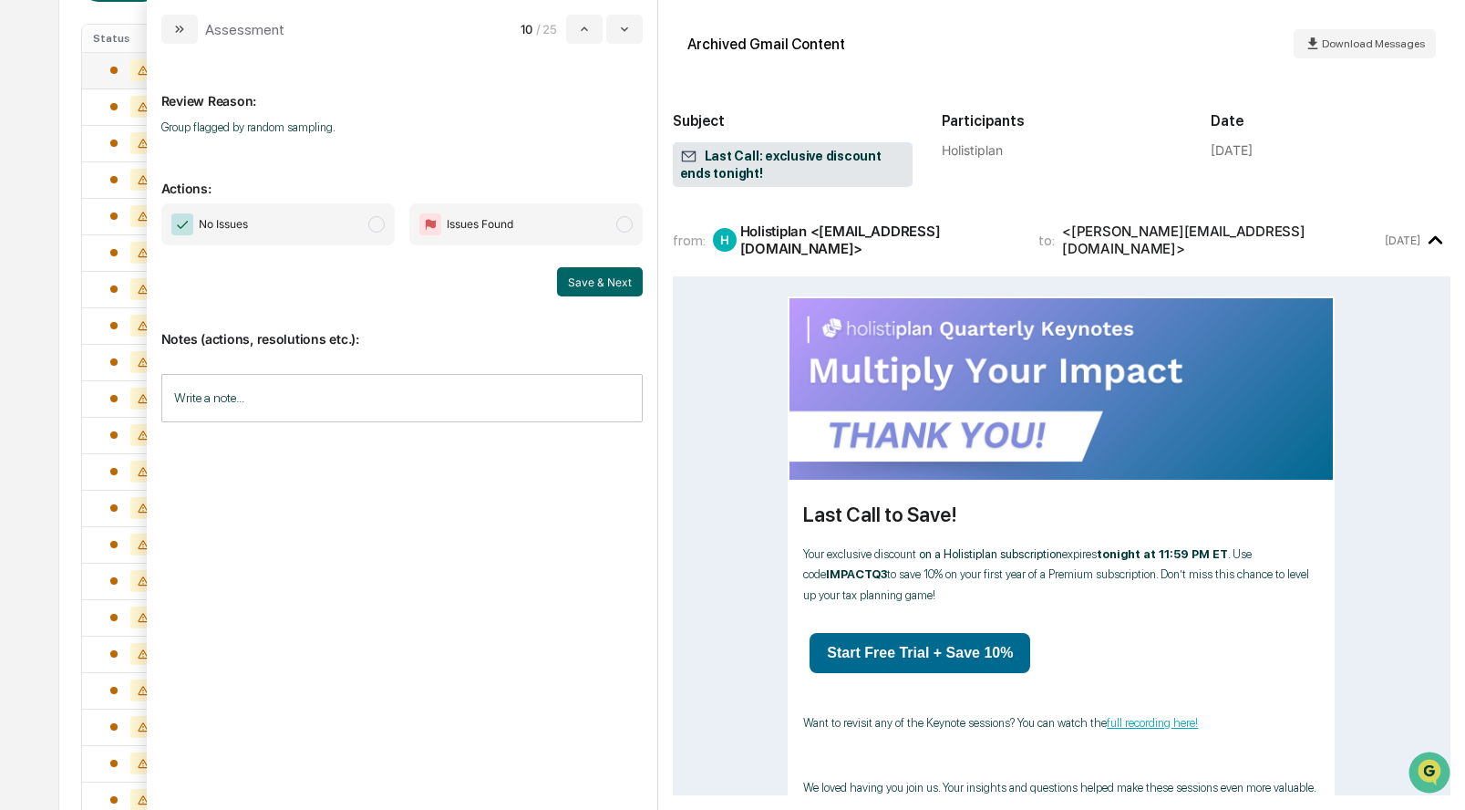
click at [390, 222] on span "No Issues" at bounding box center [277, 224] width 233 height 42
click at [592, 282] on button "Save & Next" at bounding box center [600, 281] width 86 height 29
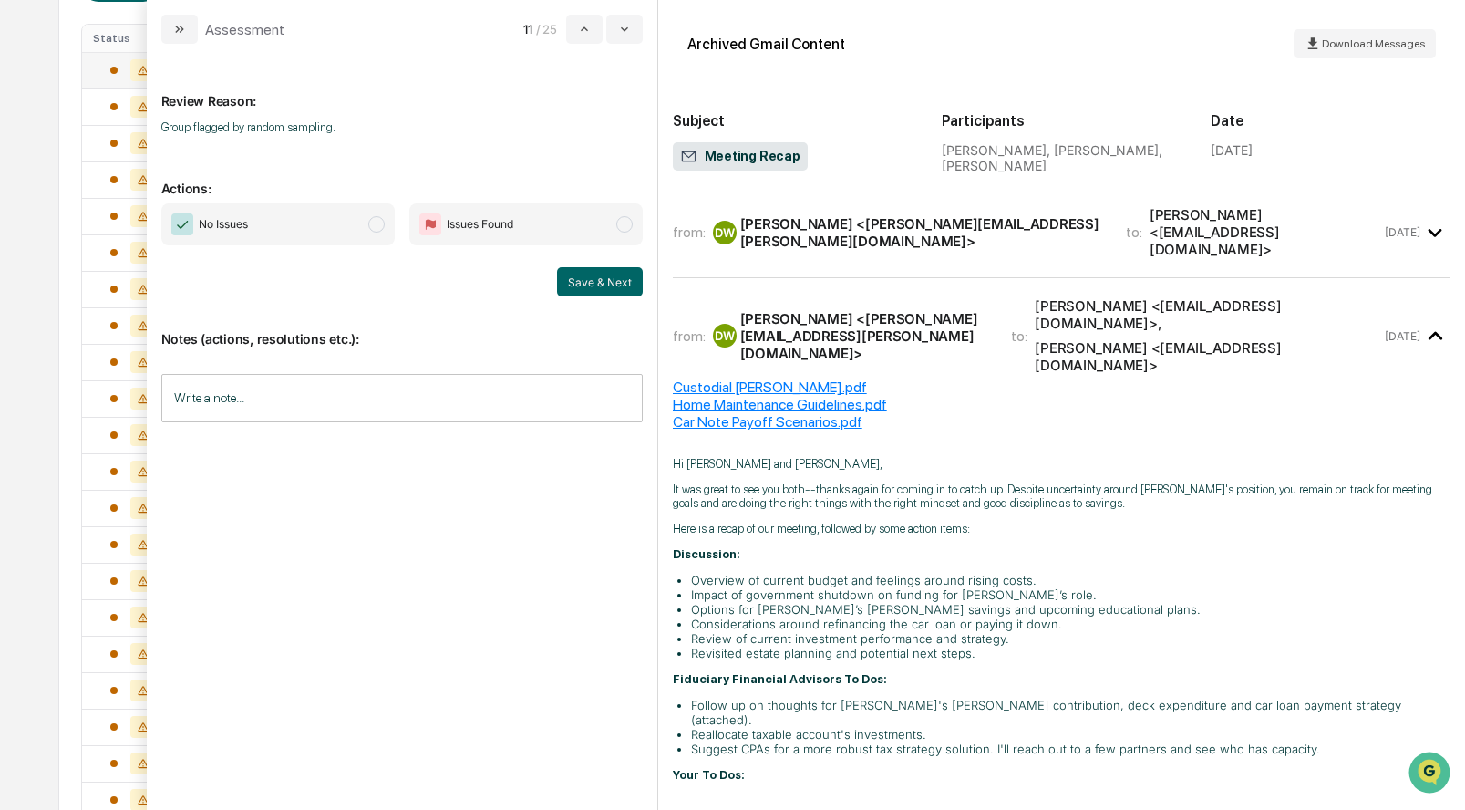
click at [378, 223] on span "modal" at bounding box center [376, 224] width 16 height 16
click at [588, 268] on button "Save & Next" at bounding box center [600, 281] width 86 height 29
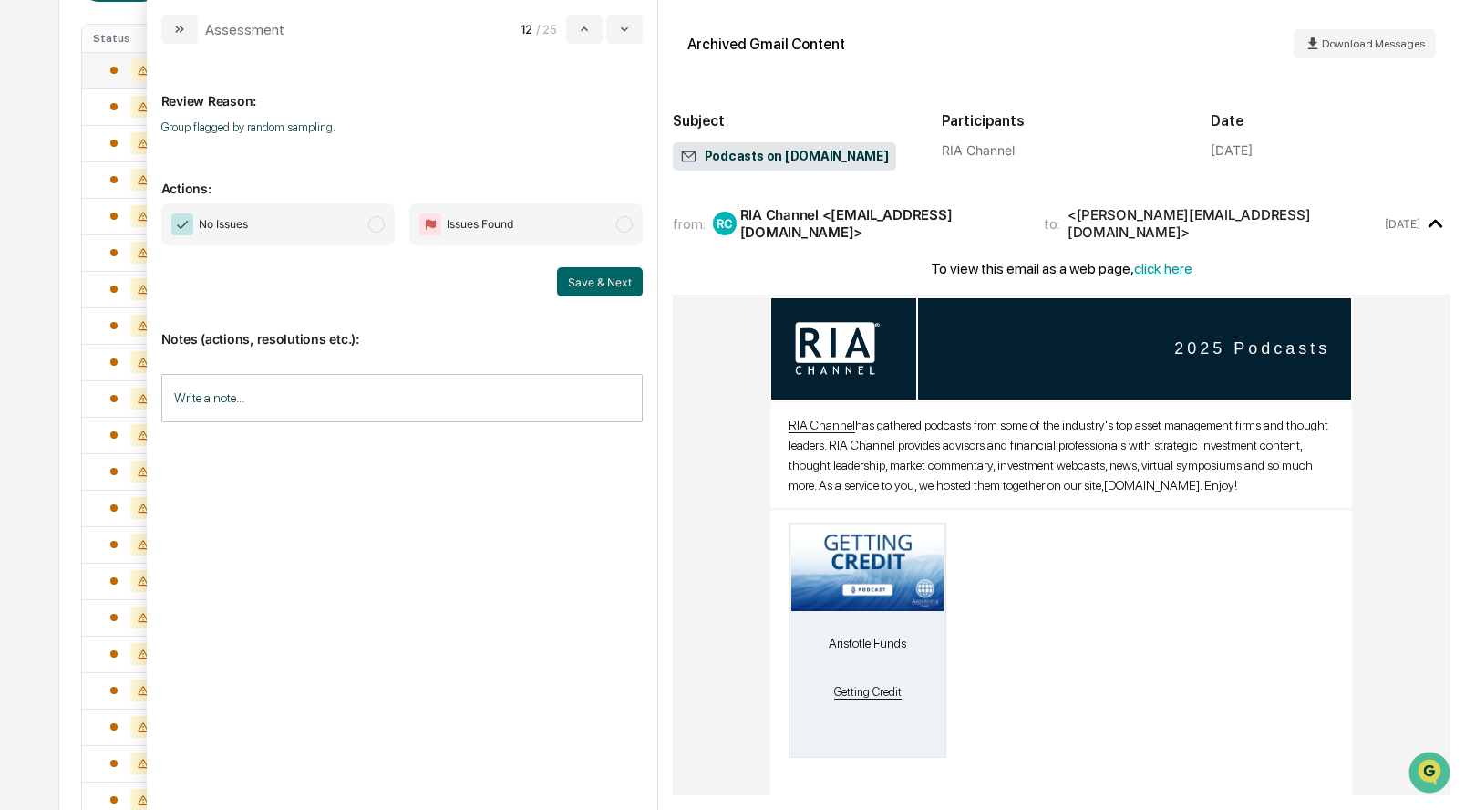
click at [372, 219] on span "modal" at bounding box center [376, 224] width 16 height 16
click at [596, 275] on button "Save & Next" at bounding box center [600, 281] width 86 height 29
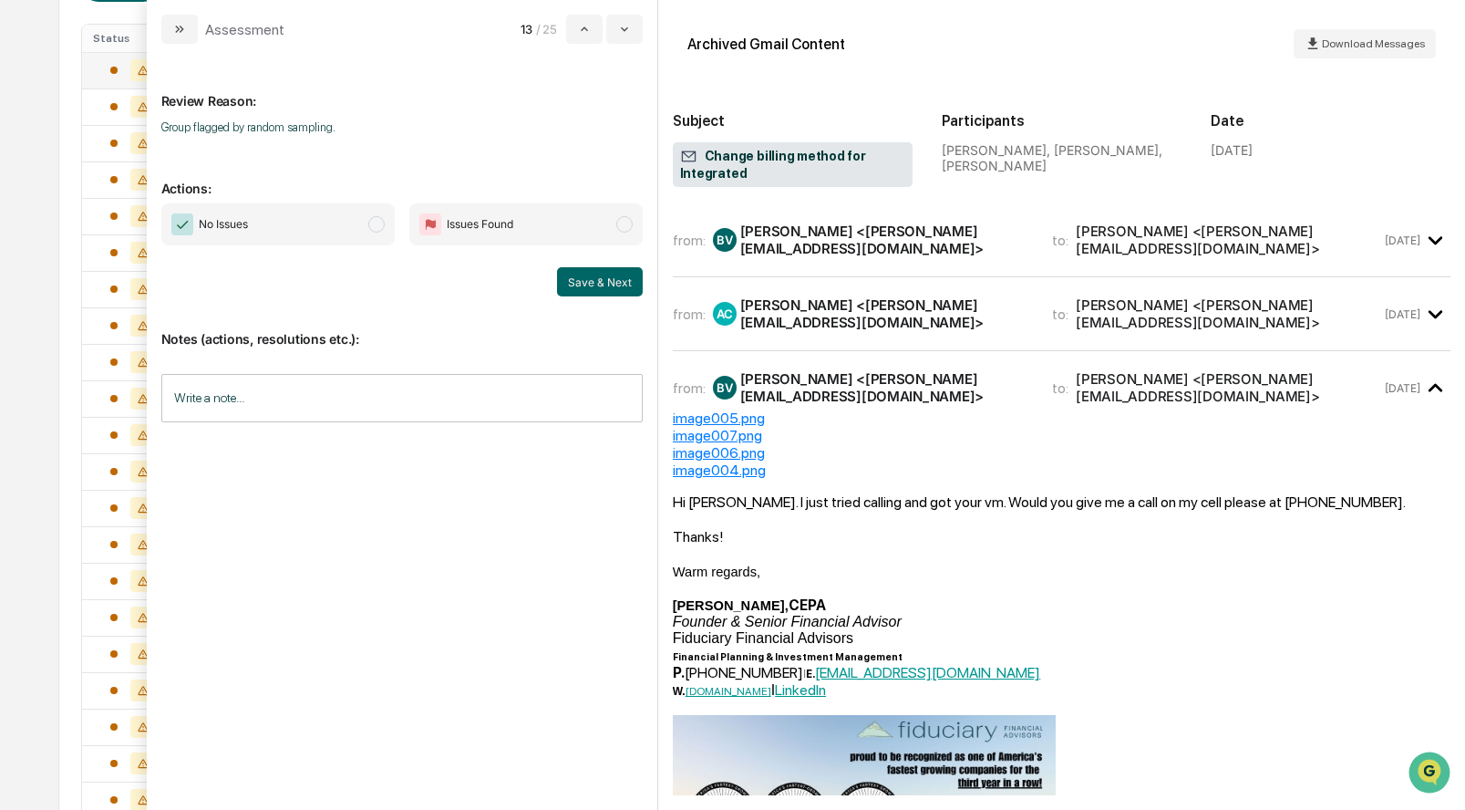
click at [381, 229] on span "modal" at bounding box center [376, 224] width 16 height 16
click at [591, 277] on button "Save & Next" at bounding box center [600, 281] width 86 height 29
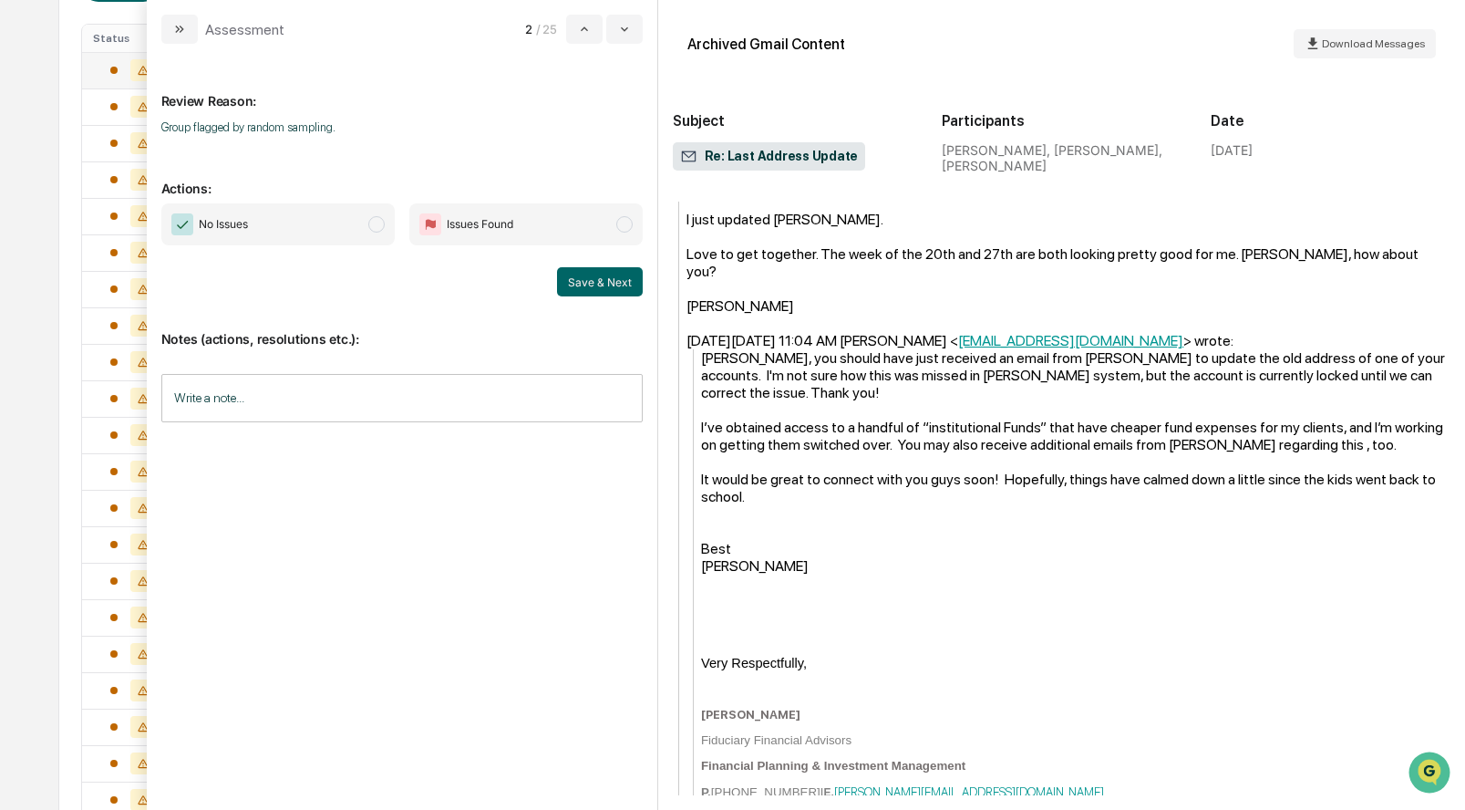
scroll to position [528, 0]
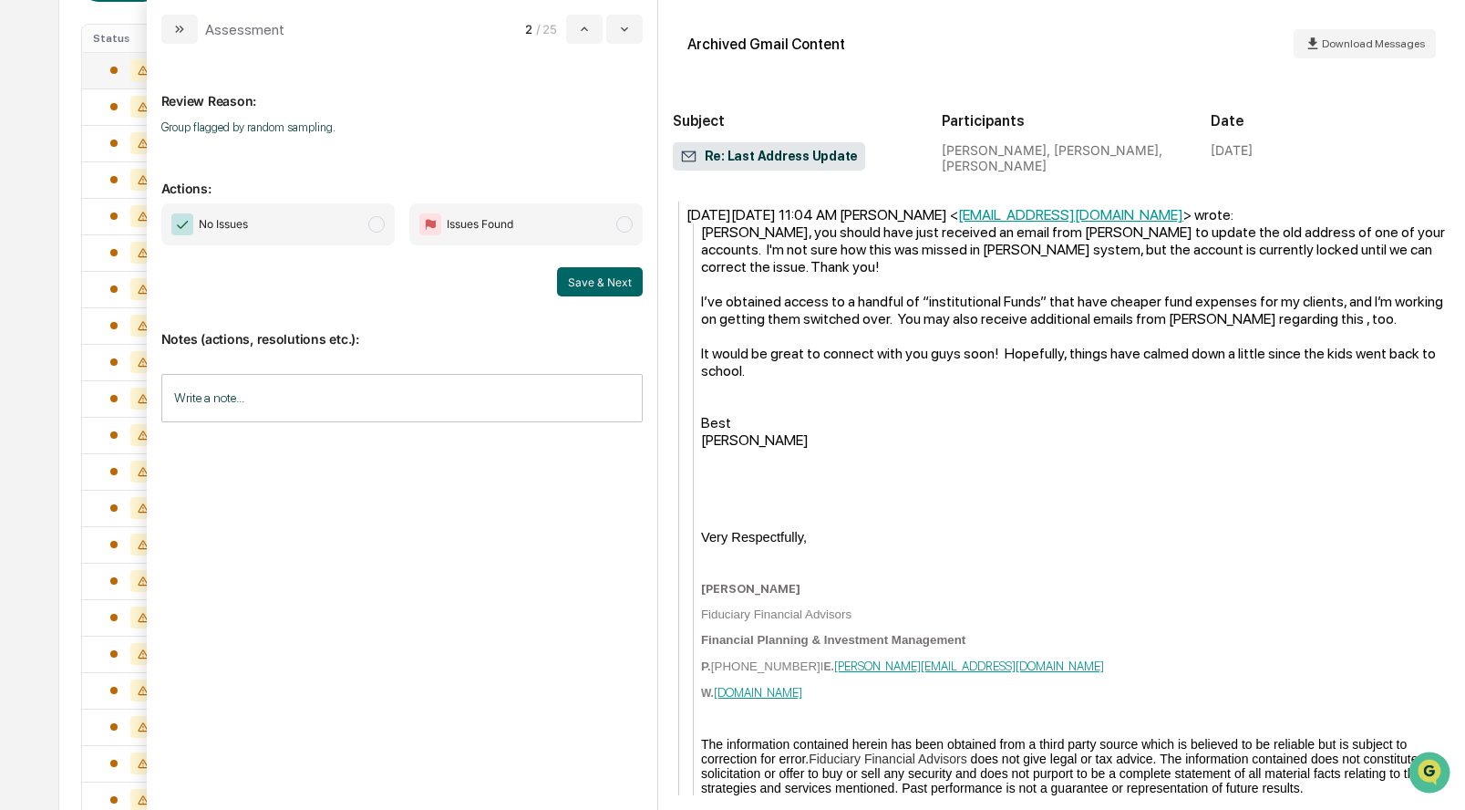
click at [371, 223] on span "modal" at bounding box center [376, 224] width 16 height 16
click at [578, 283] on button "Save & Next" at bounding box center [600, 281] width 86 height 29
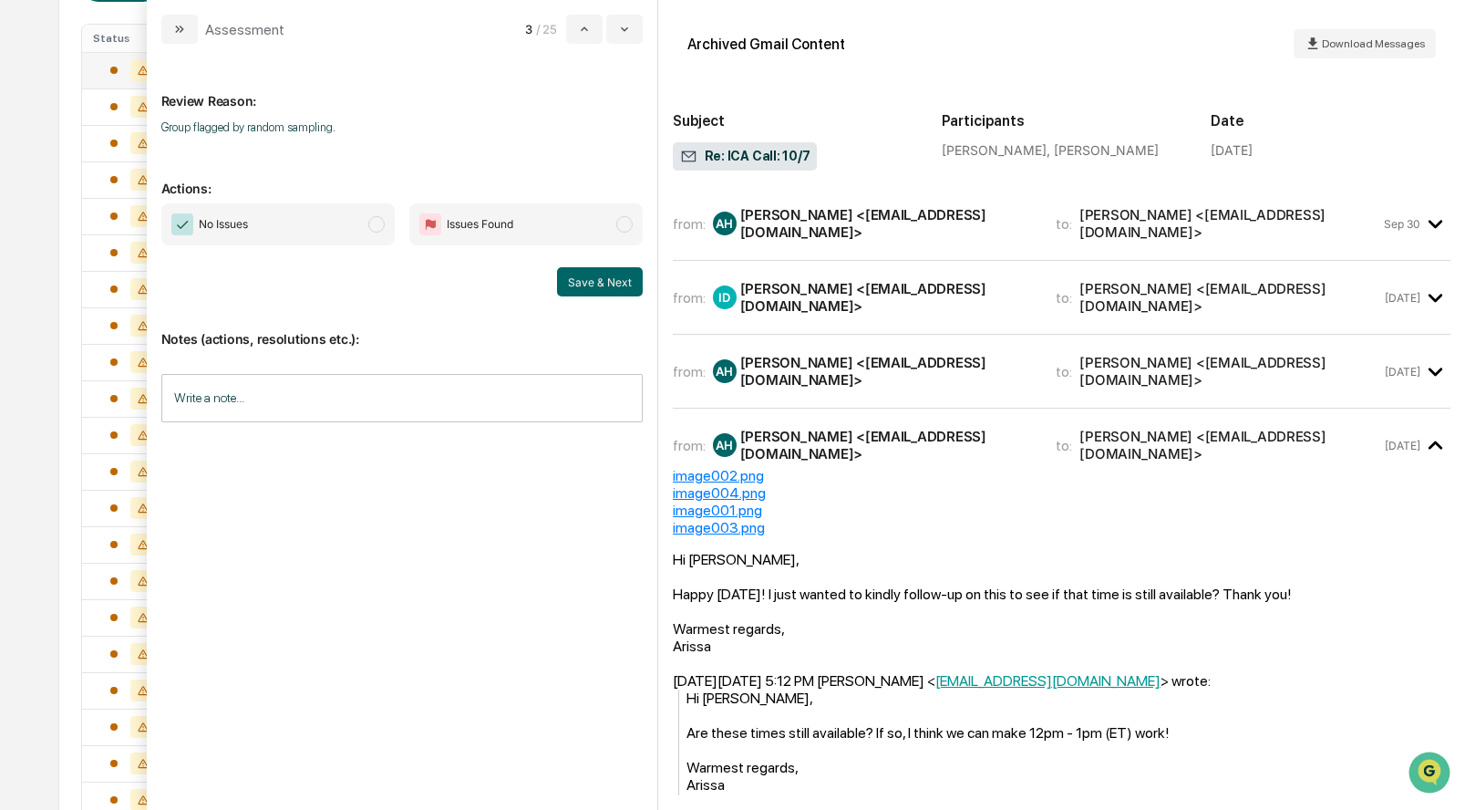
click at [373, 224] on span "modal" at bounding box center [376, 224] width 16 height 16
click at [589, 283] on button "Save & Next" at bounding box center [600, 281] width 86 height 29
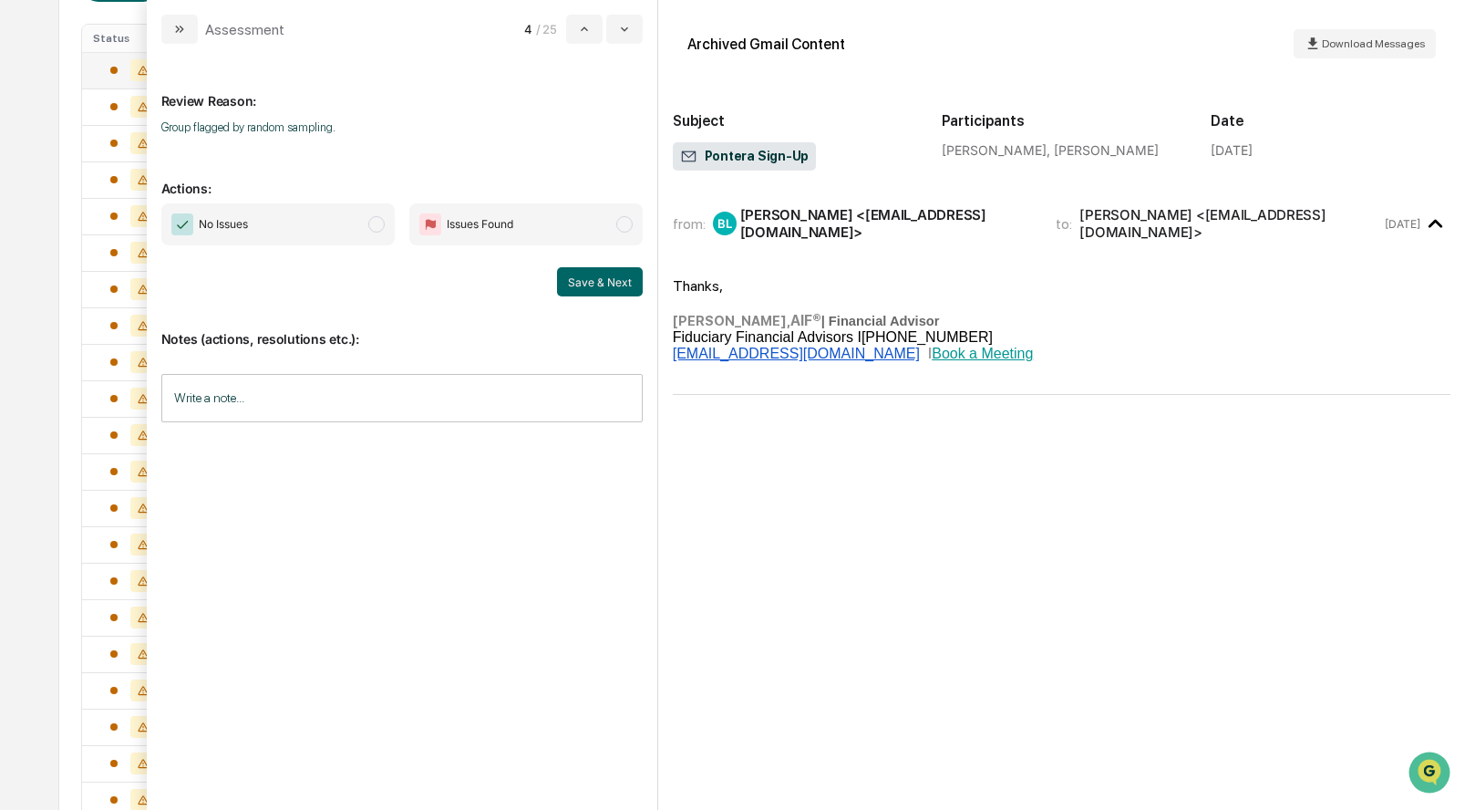
click at [371, 226] on span "modal" at bounding box center [376, 224] width 16 height 16
click at [588, 284] on button "Save & Next" at bounding box center [600, 281] width 86 height 29
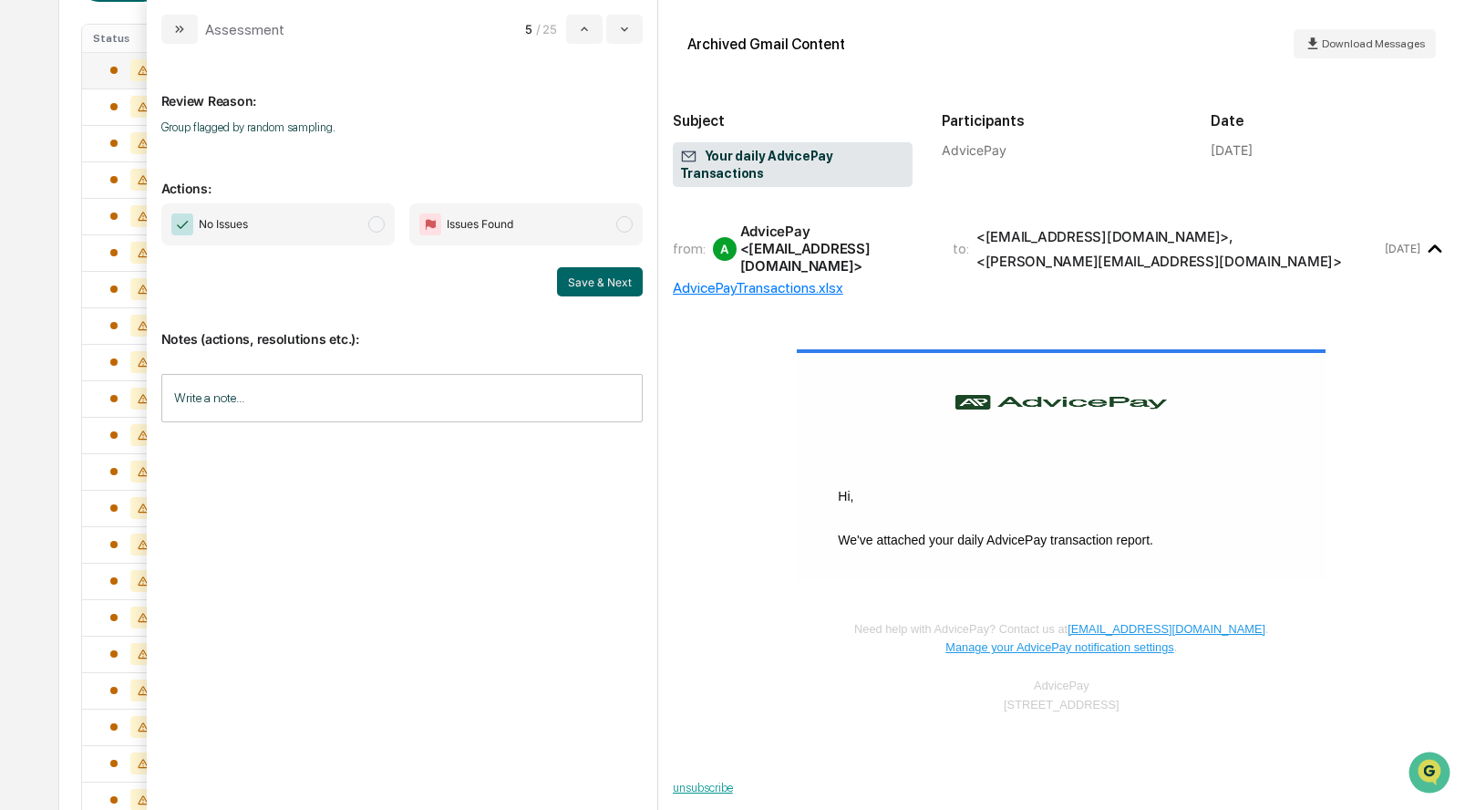
click at [360, 222] on span "No Issues" at bounding box center [277, 224] width 233 height 42
click at [604, 281] on button "Save & Next" at bounding box center [600, 281] width 86 height 29
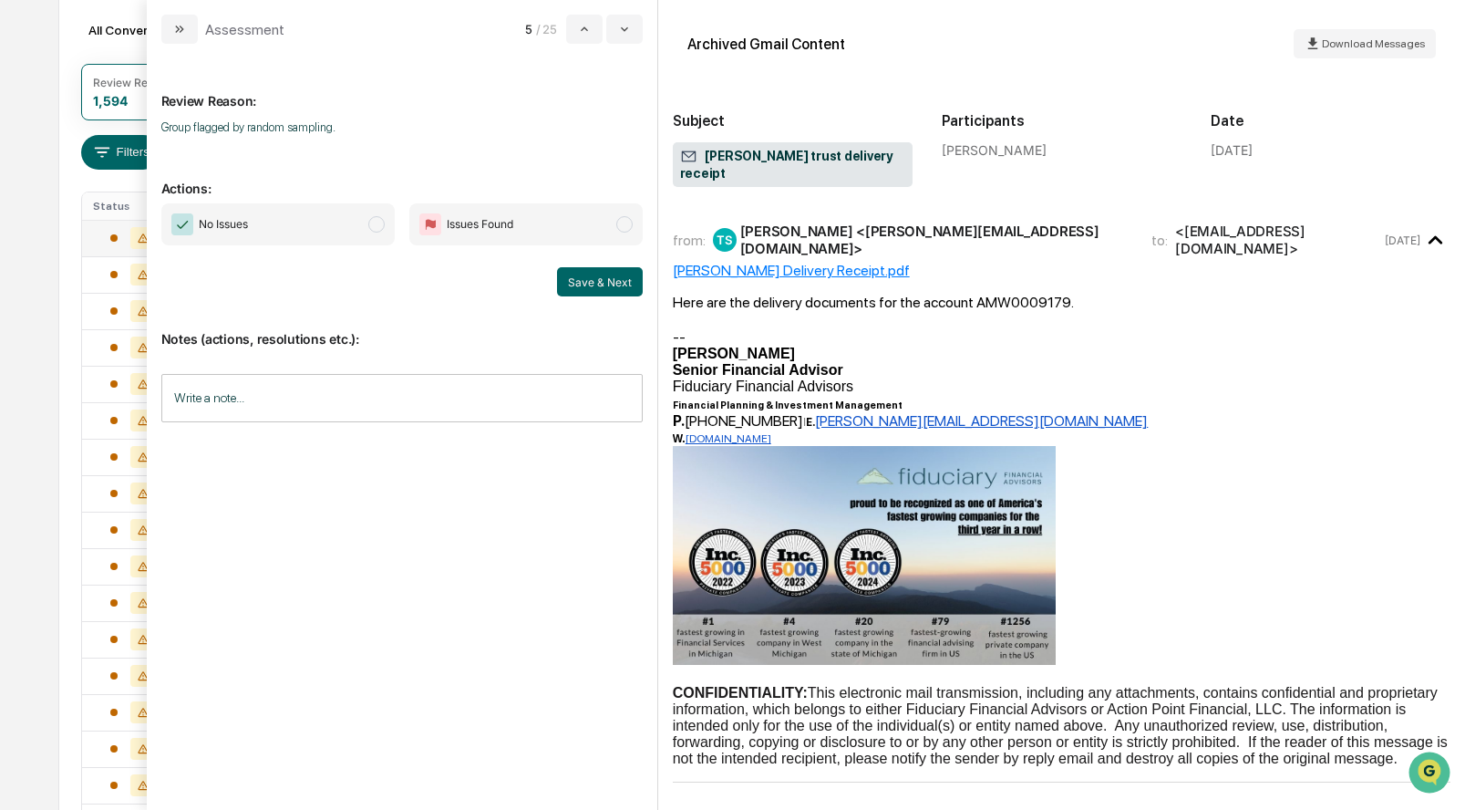
click at [379, 222] on span "modal" at bounding box center [376, 224] width 16 height 16
click at [583, 267] on button "Save & Next" at bounding box center [600, 281] width 86 height 29
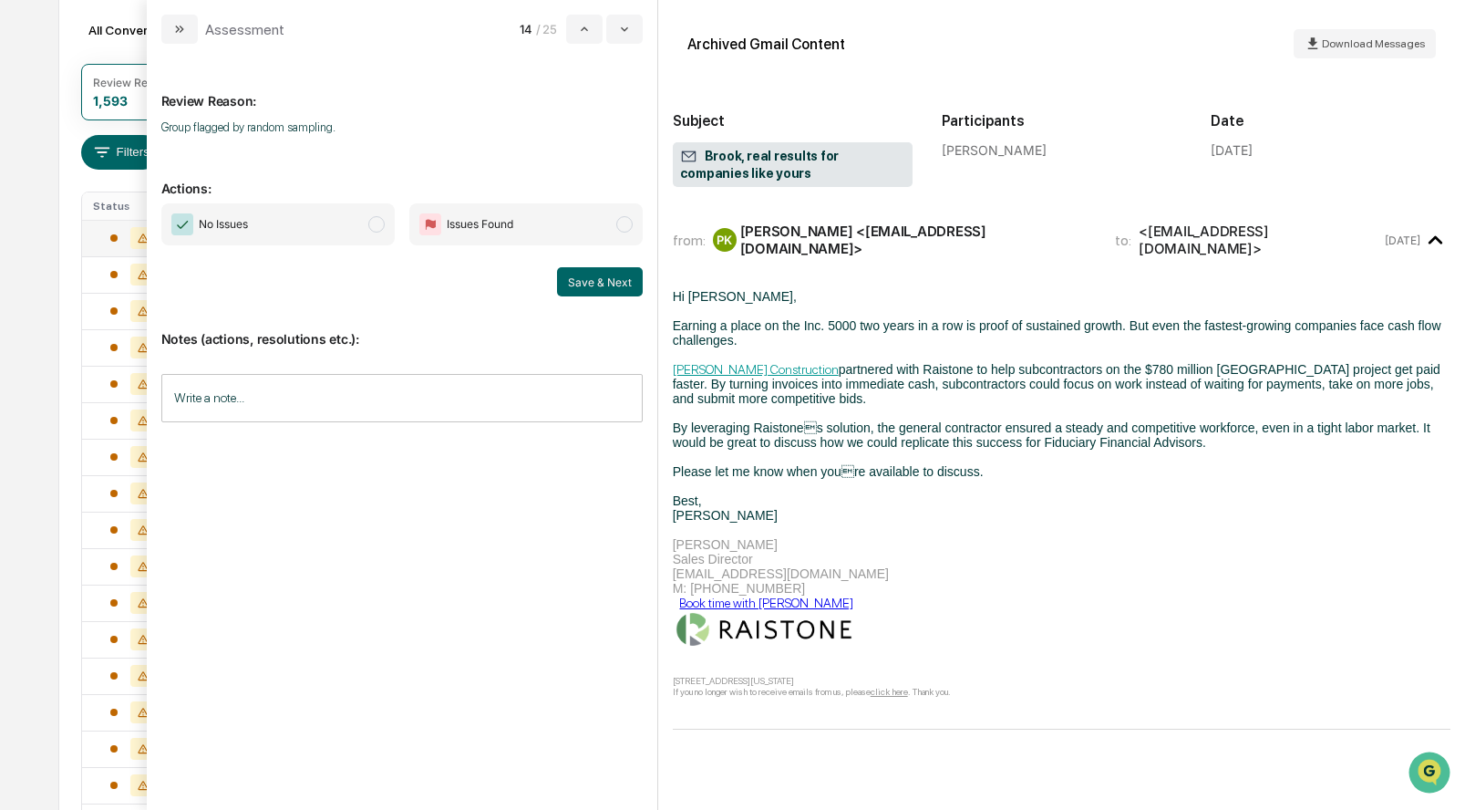
click at [377, 226] on span "modal" at bounding box center [376, 224] width 16 height 16
click at [614, 287] on button "Save & Next" at bounding box center [600, 281] width 86 height 29
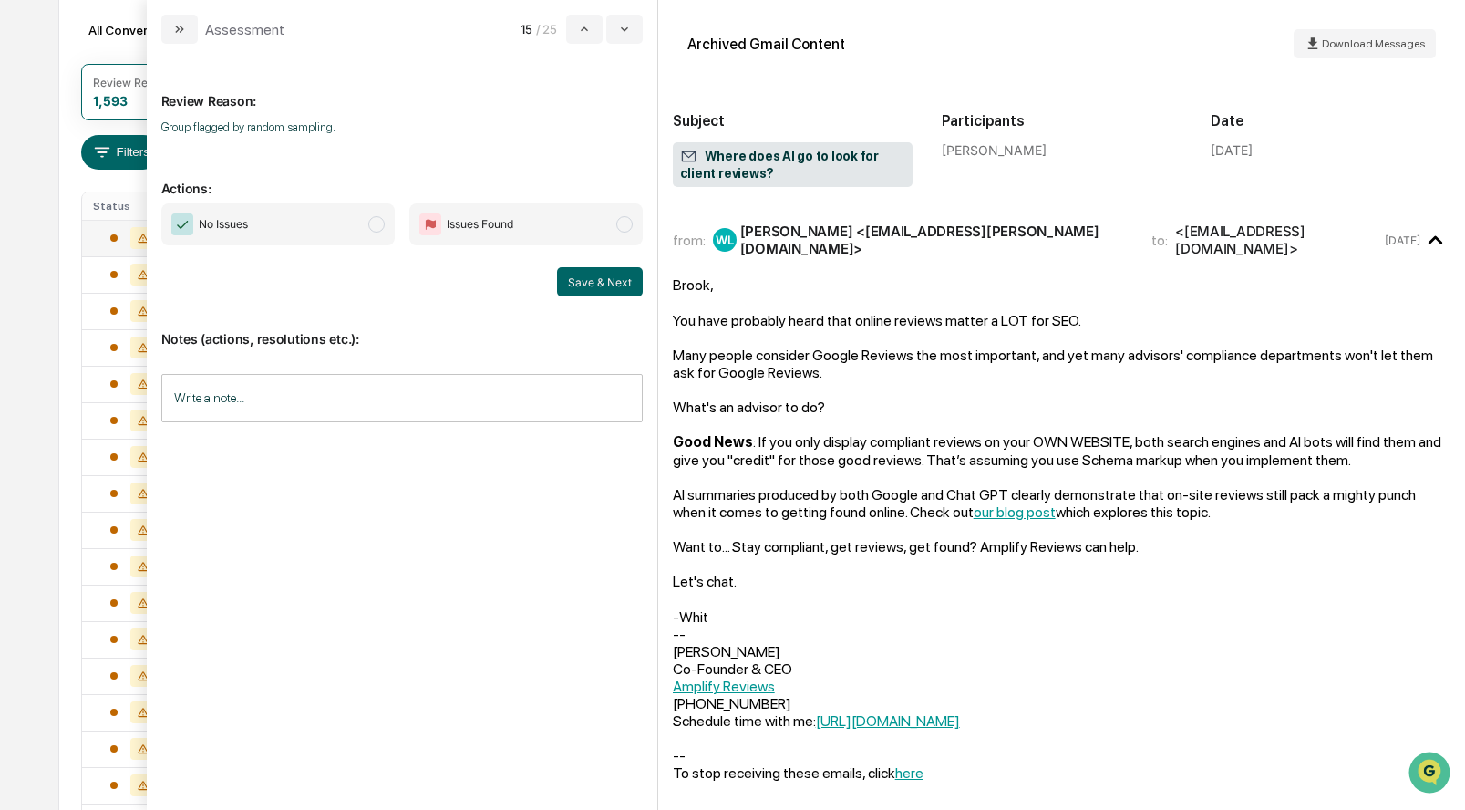
scroll to position [45, 0]
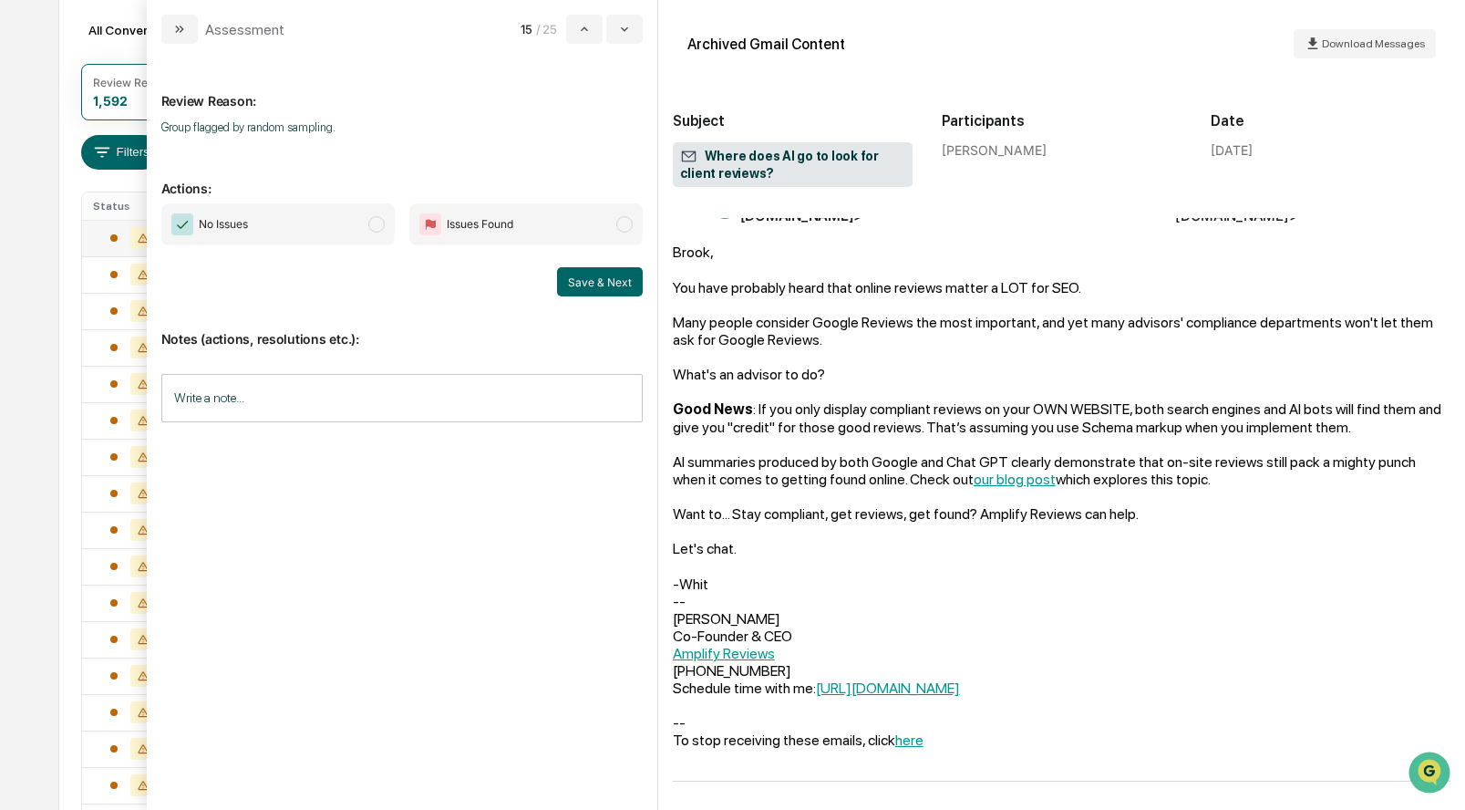
click at [374, 229] on span "modal" at bounding box center [376, 224] width 16 height 16
click at [594, 278] on button "Save & Next" at bounding box center [600, 281] width 86 height 29
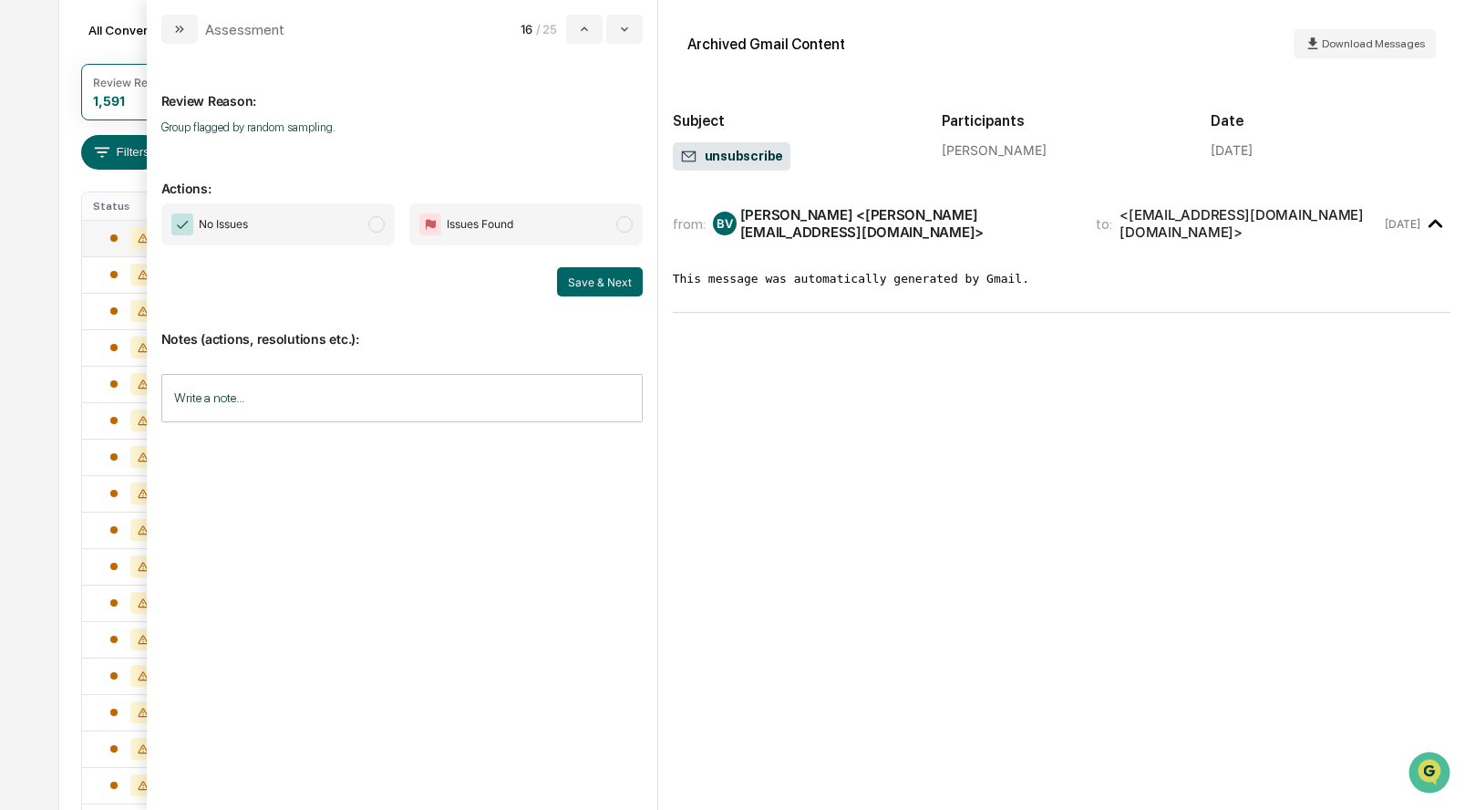
click at [374, 218] on span "modal" at bounding box center [376, 224] width 16 height 16
click at [625, 282] on button "Save & Next" at bounding box center [600, 281] width 86 height 29
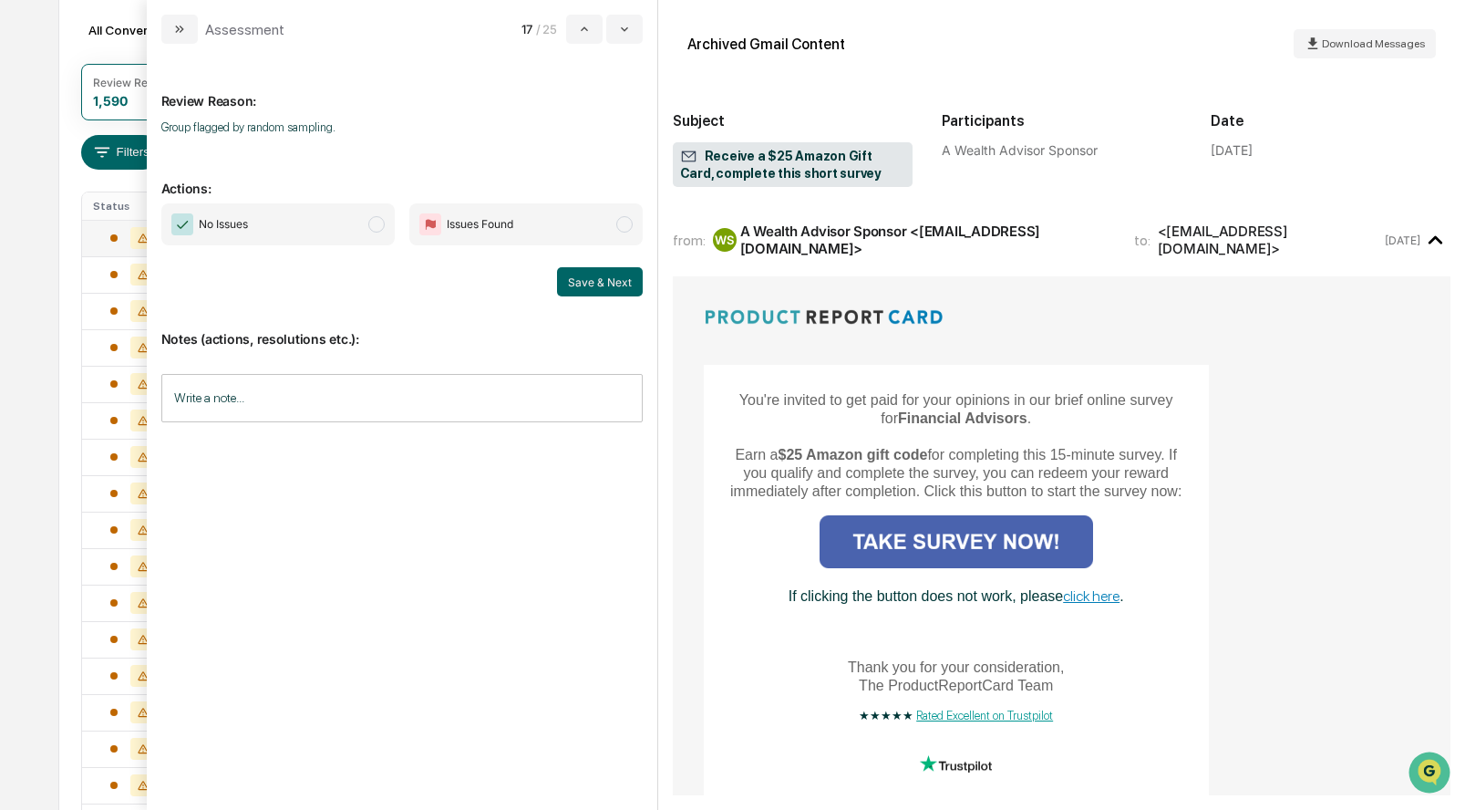
click at [377, 226] on span "modal" at bounding box center [376, 224] width 16 height 16
click at [597, 274] on button "Save & Next" at bounding box center [600, 281] width 86 height 29
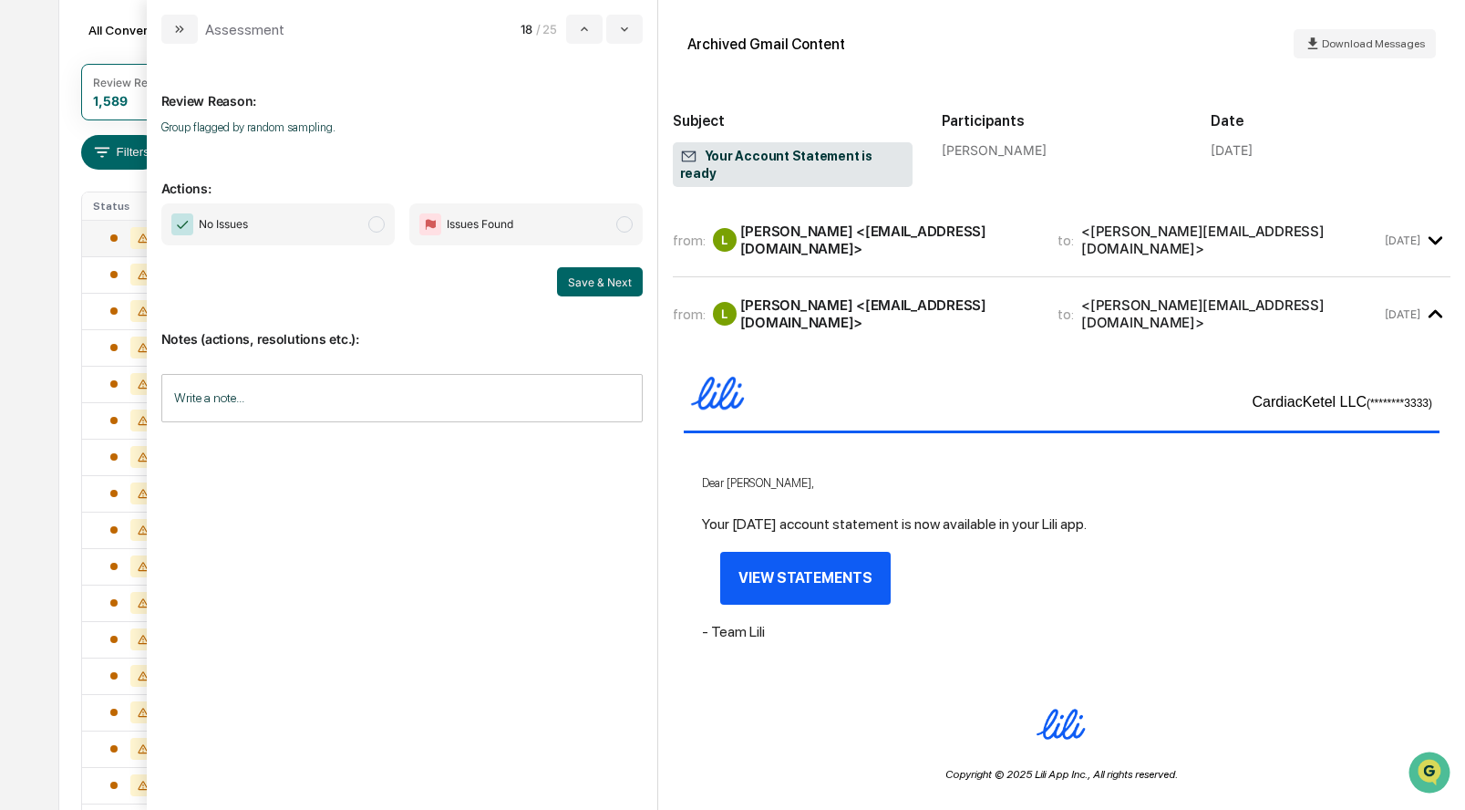
click at [379, 229] on span "modal" at bounding box center [376, 224] width 16 height 16
click at [593, 276] on button "Save & Next" at bounding box center [600, 281] width 86 height 29
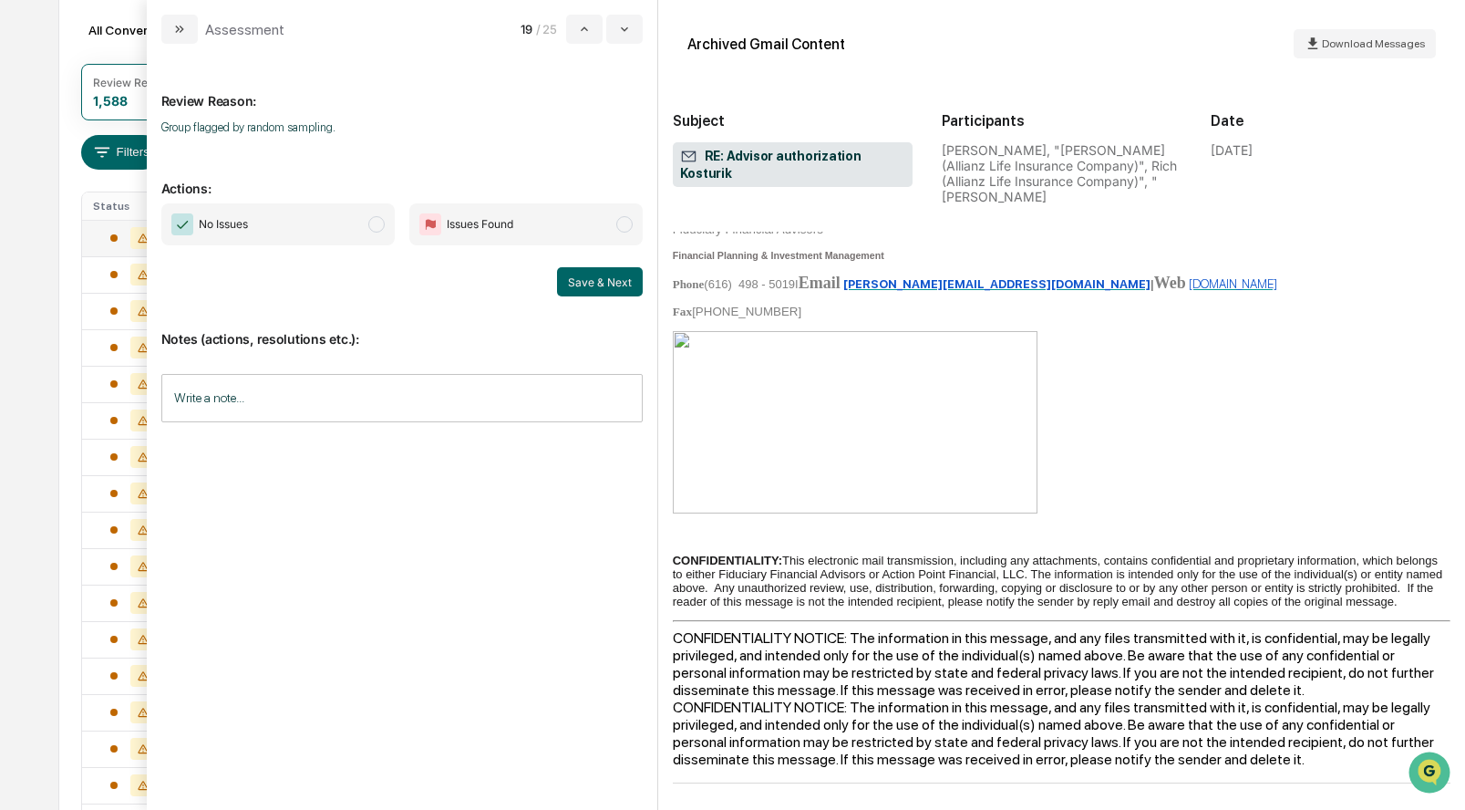
scroll to position [1112, 0]
click at [376, 224] on span "modal" at bounding box center [376, 224] width 16 height 16
click at [618, 284] on button "Save & Next" at bounding box center [600, 281] width 86 height 29
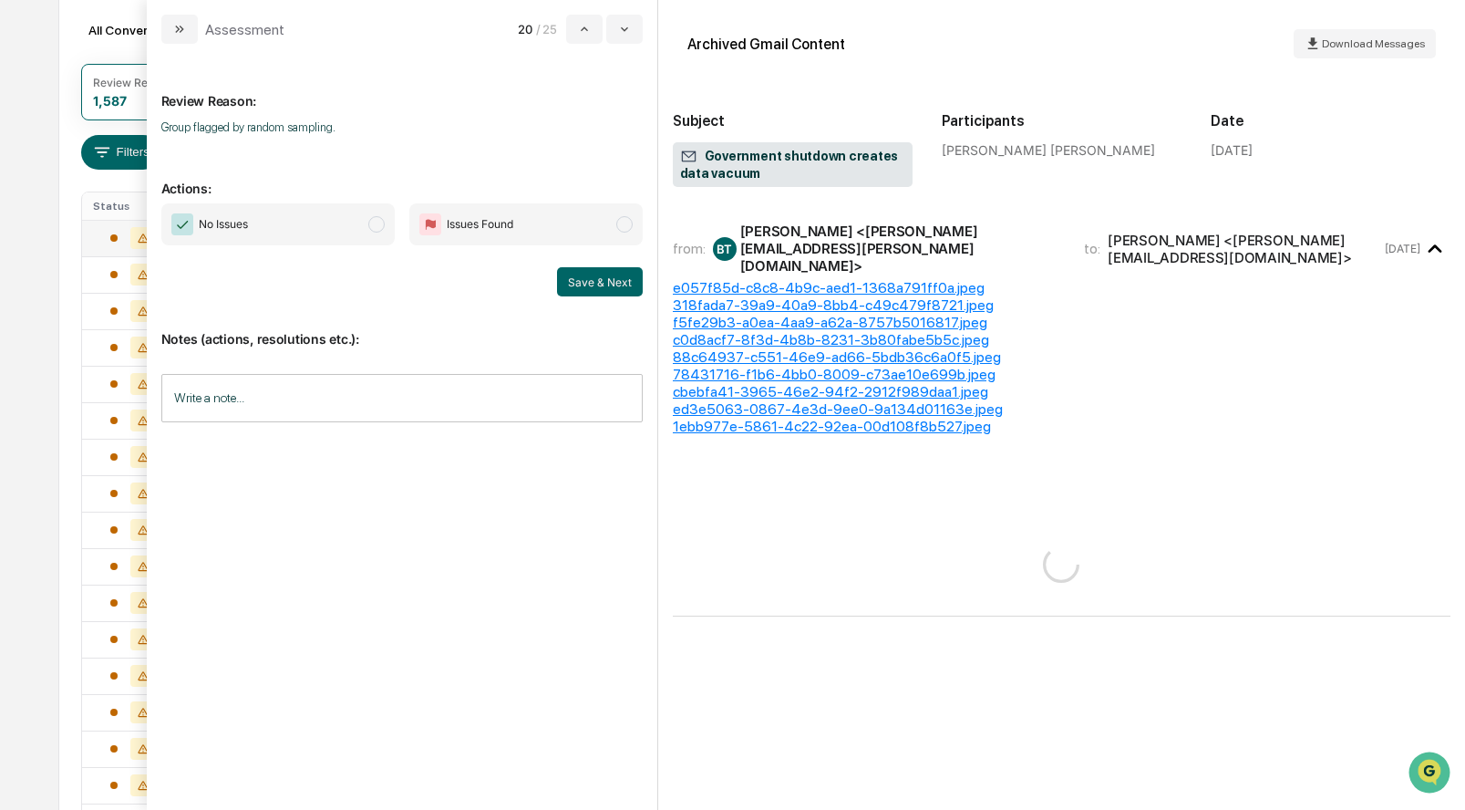
click at [375, 222] on span "modal" at bounding box center [376, 224] width 16 height 16
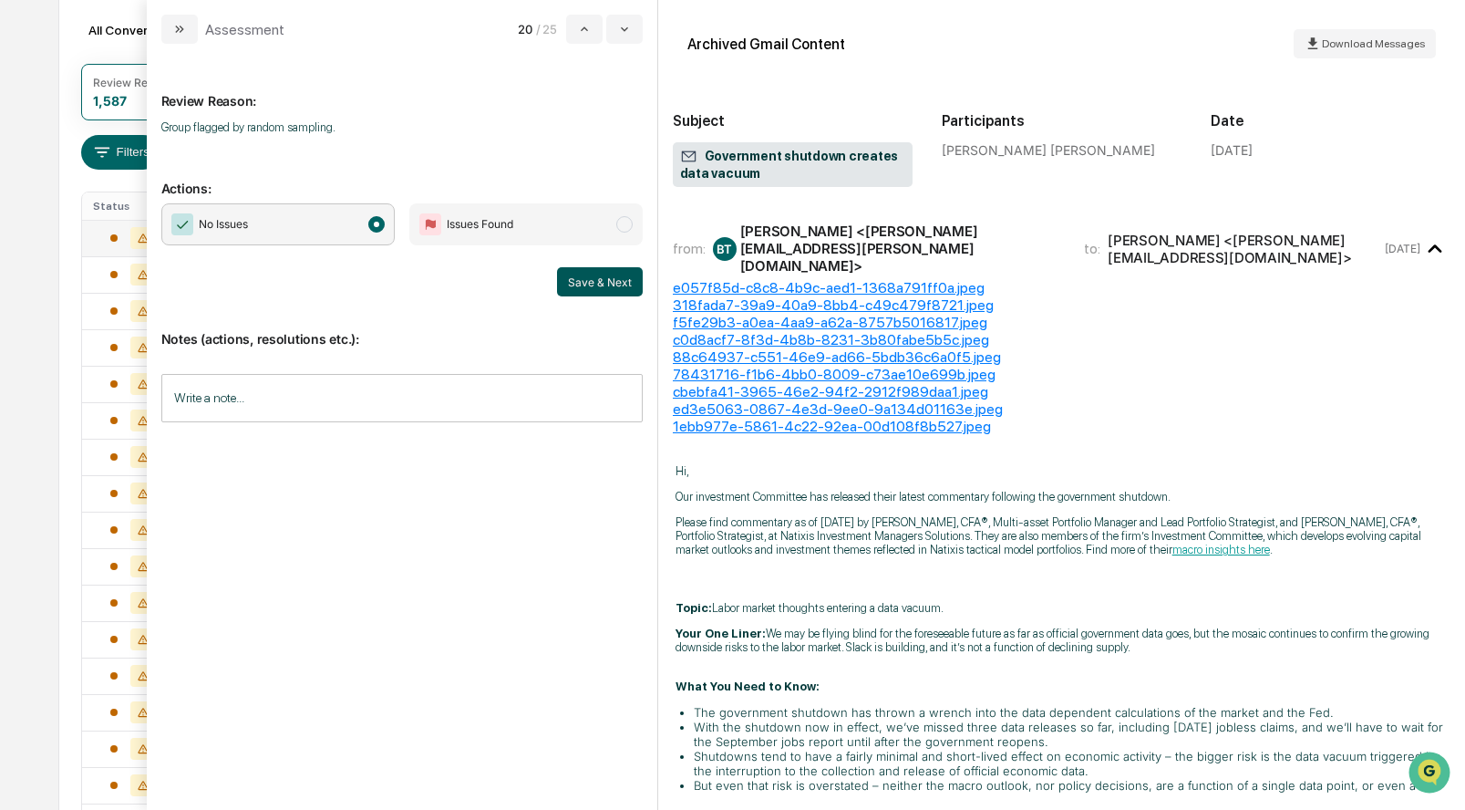
click at [577, 278] on button "Save & Next" at bounding box center [600, 281] width 86 height 29
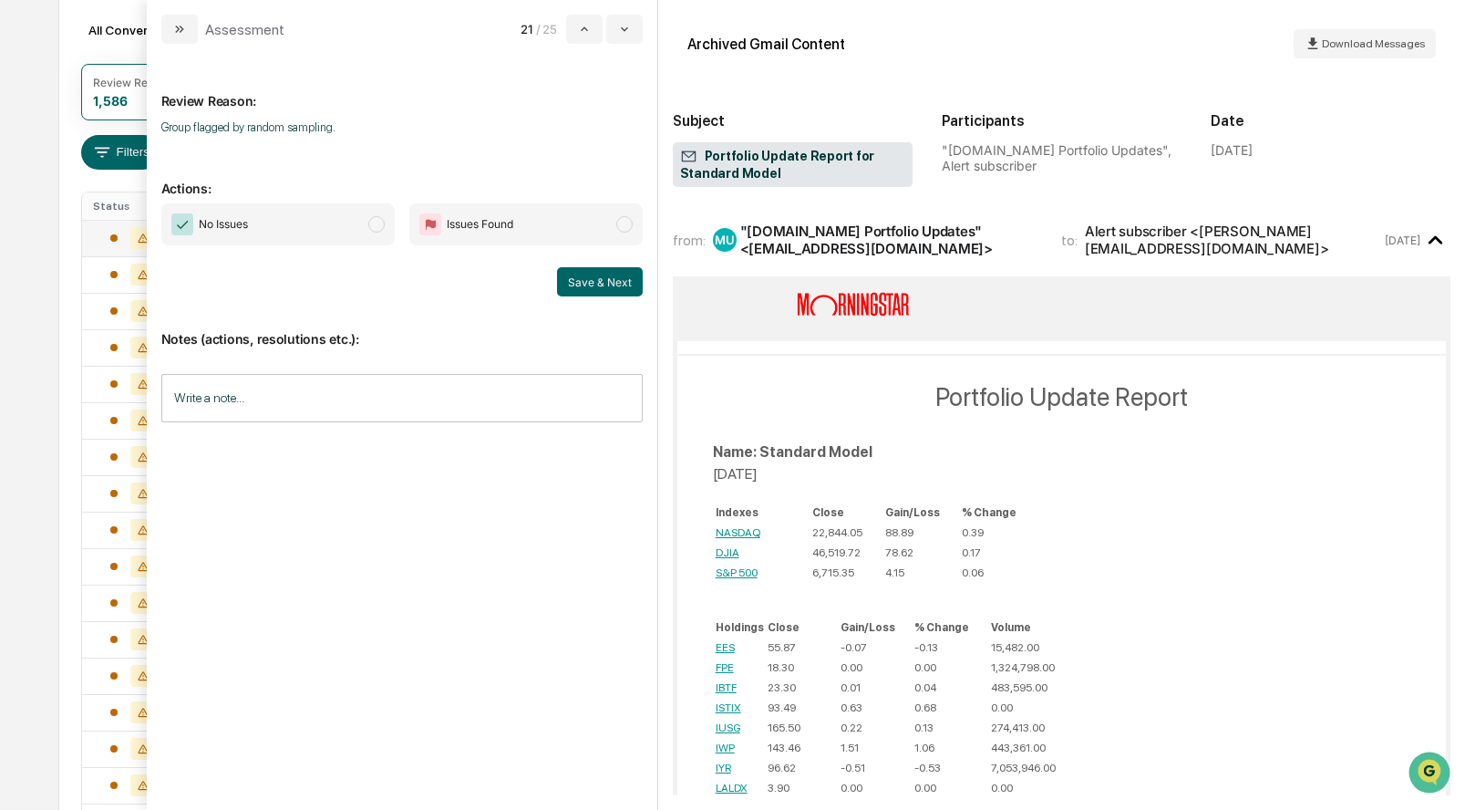
click at [370, 233] on span "No Issues" at bounding box center [277, 224] width 233 height 42
click at [605, 274] on button "Save & Next" at bounding box center [600, 281] width 86 height 29
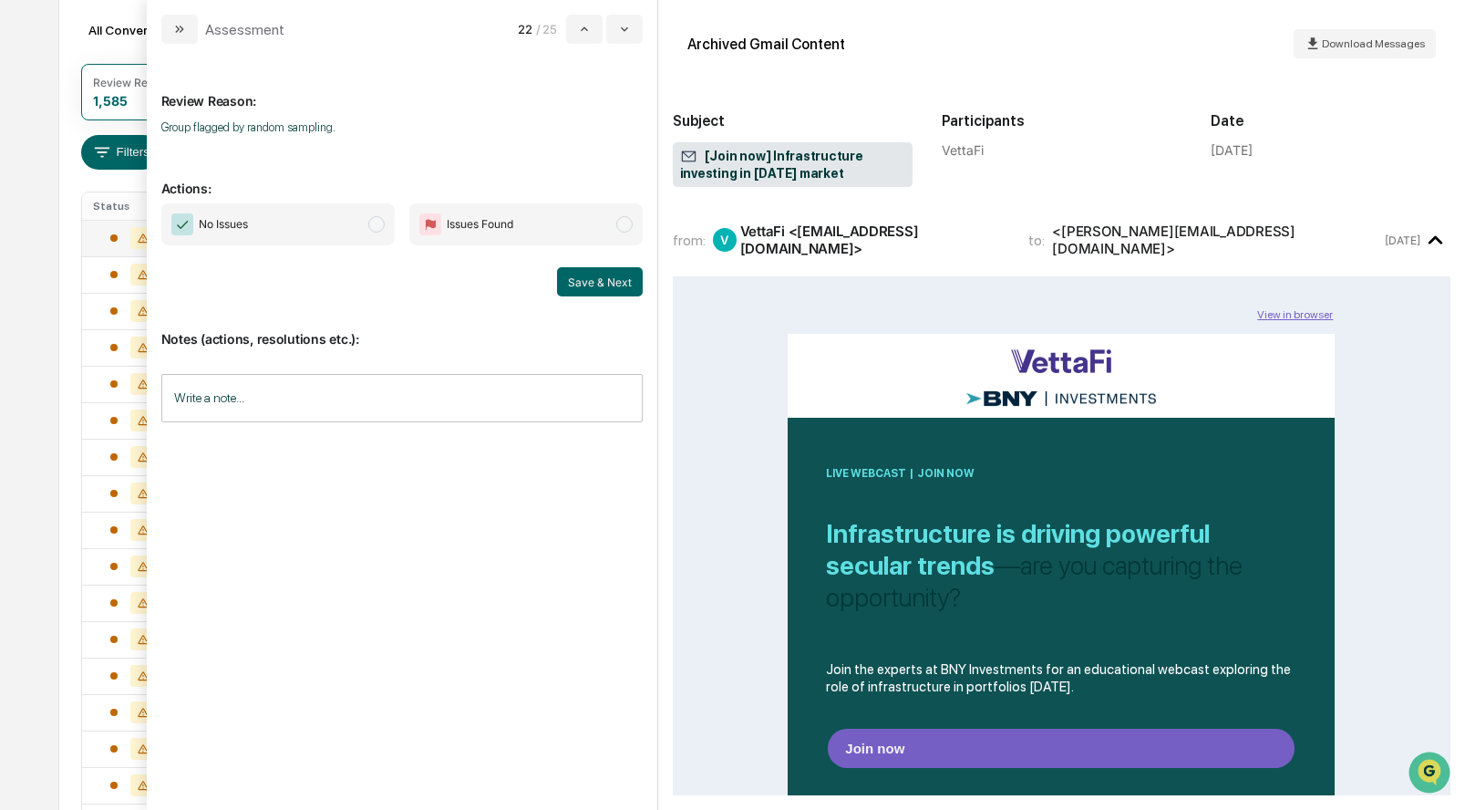
click at [375, 222] on span "modal" at bounding box center [376, 224] width 16 height 16
click at [599, 283] on button "Save & Next" at bounding box center [600, 281] width 86 height 29
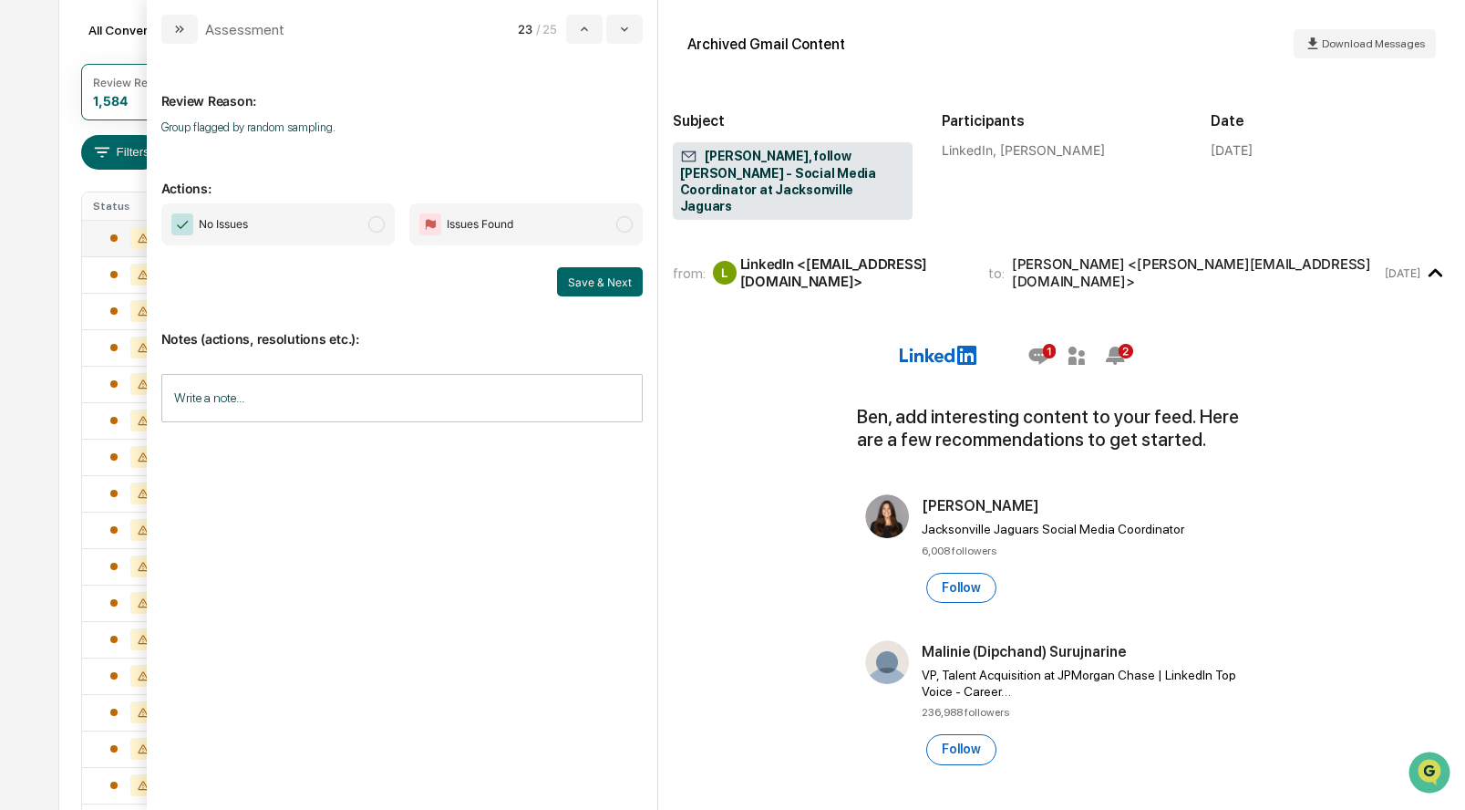
click at [371, 227] on span "modal" at bounding box center [376, 224] width 16 height 16
click at [572, 281] on button "Save & Next" at bounding box center [600, 281] width 86 height 29
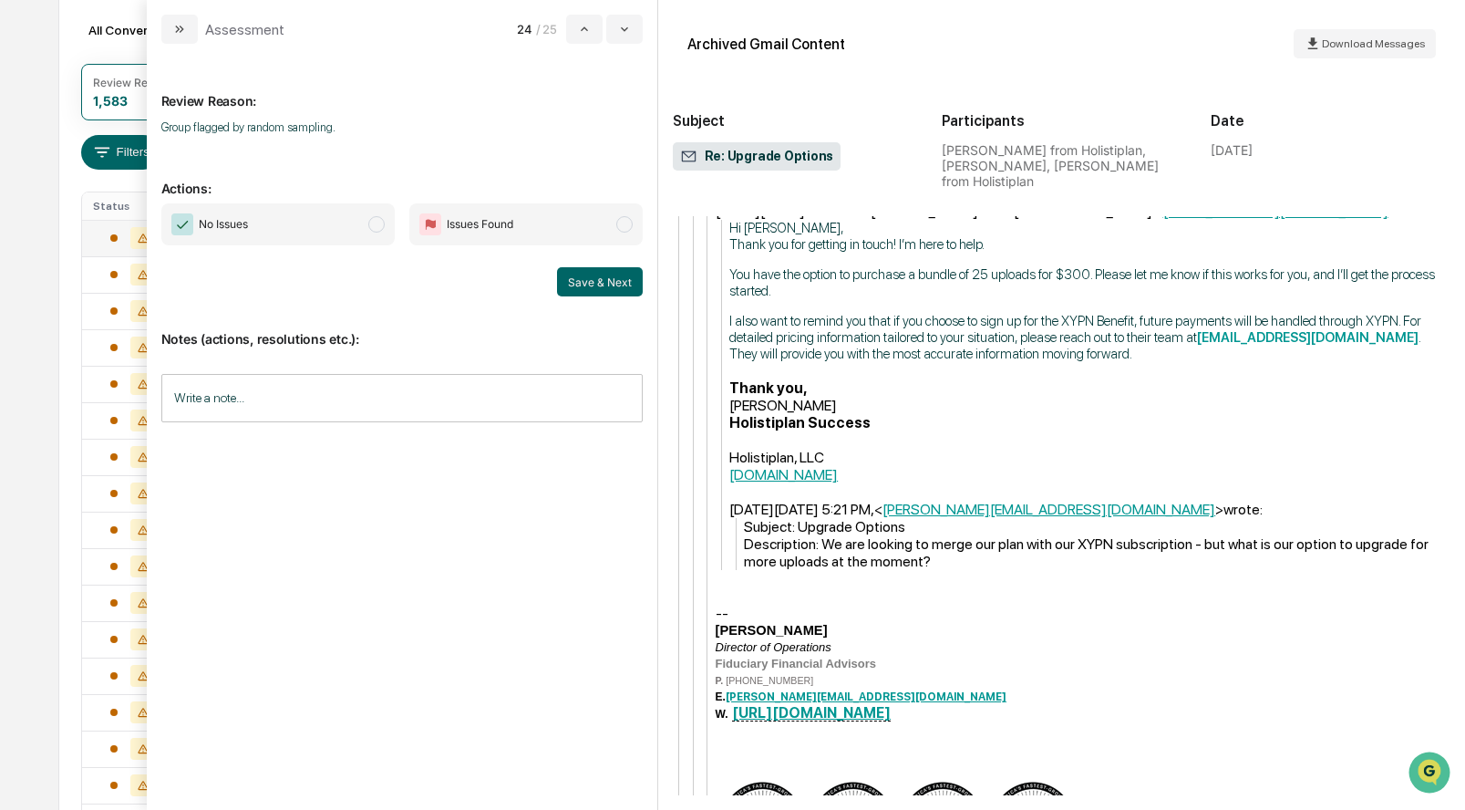
scroll to position [1072, 0]
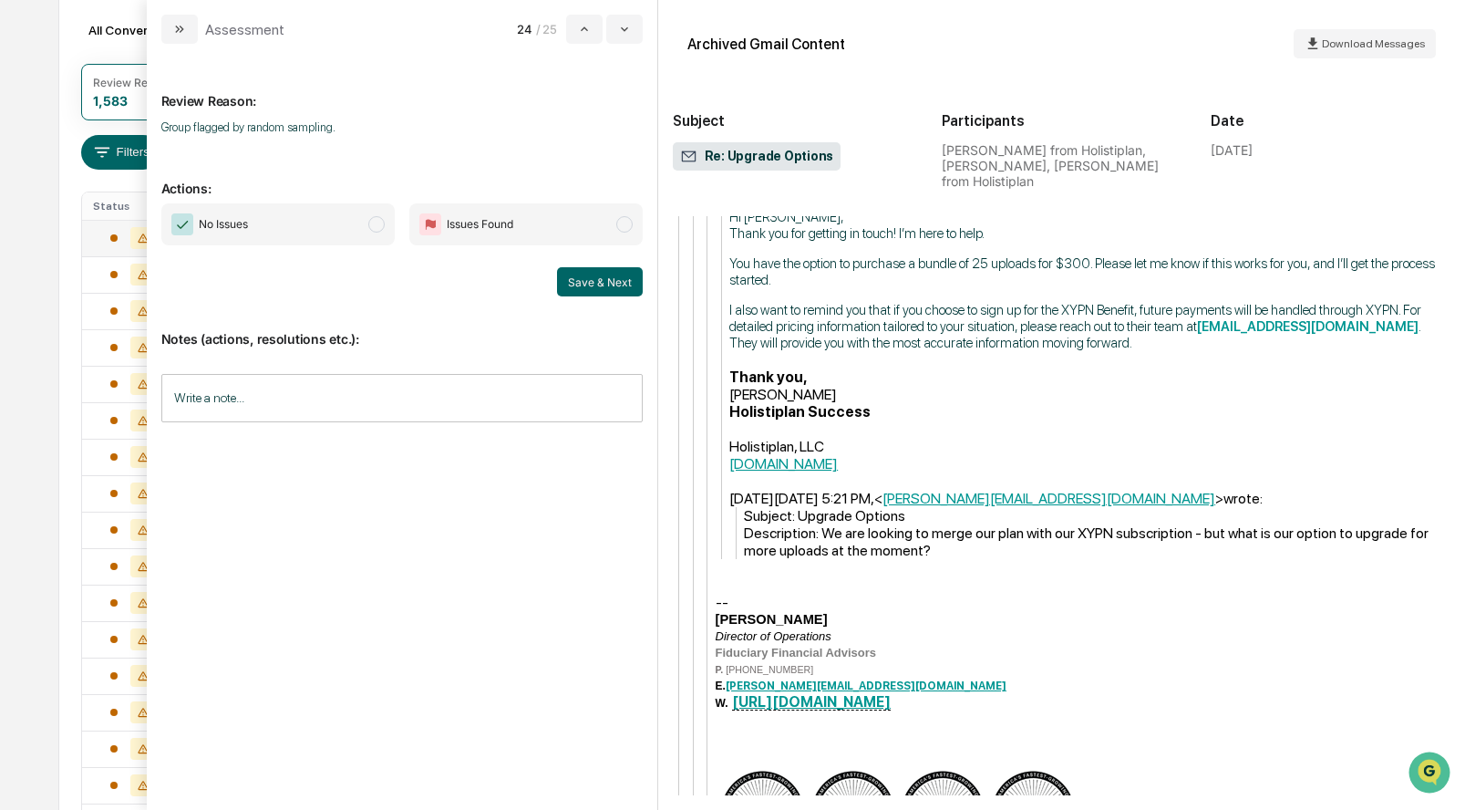
click at [372, 220] on span "modal" at bounding box center [376, 224] width 16 height 16
click at [614, 276] on button "Save & Next" at bounding box center [600, 281] width 86 height 29
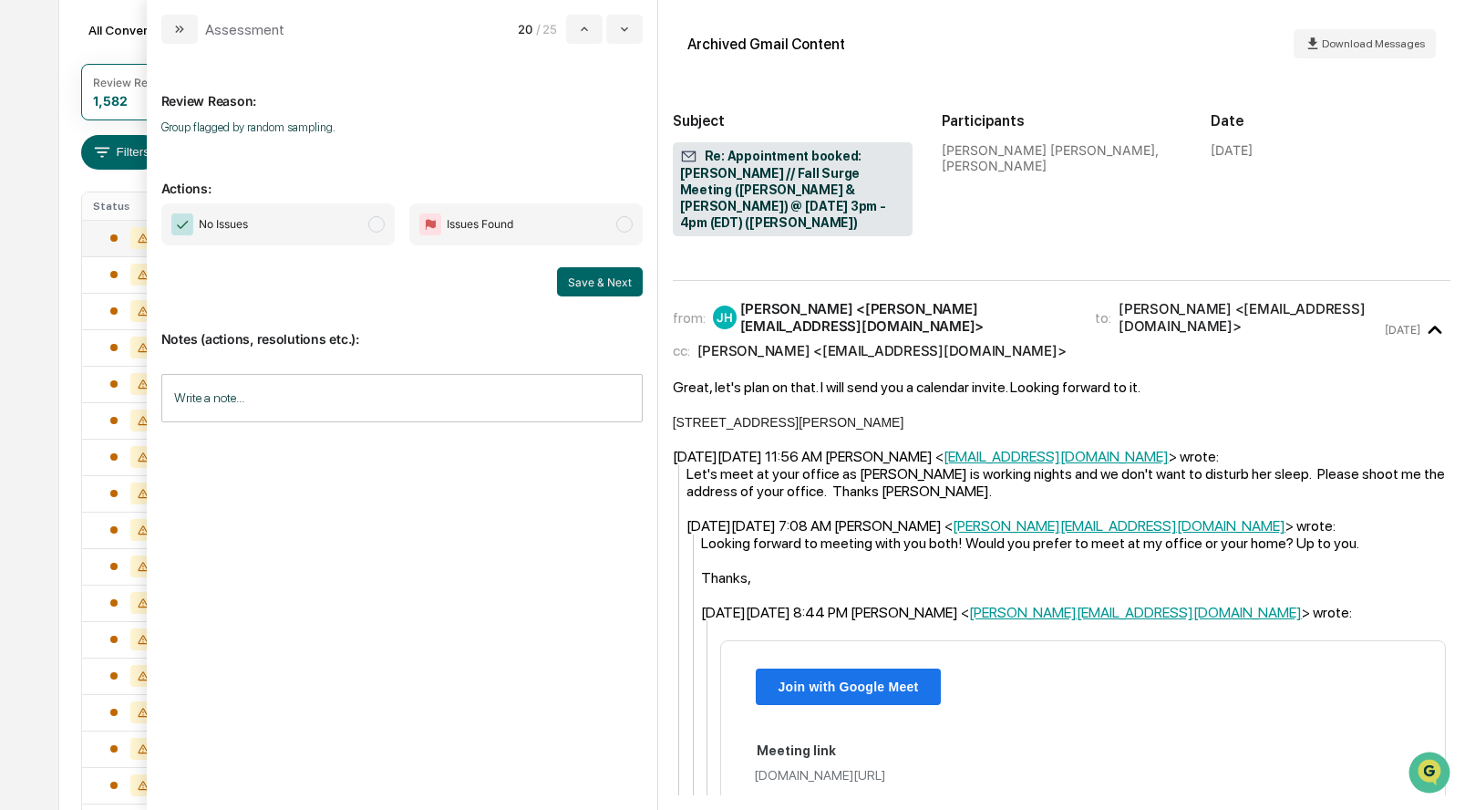
scroll to position [295, 0]
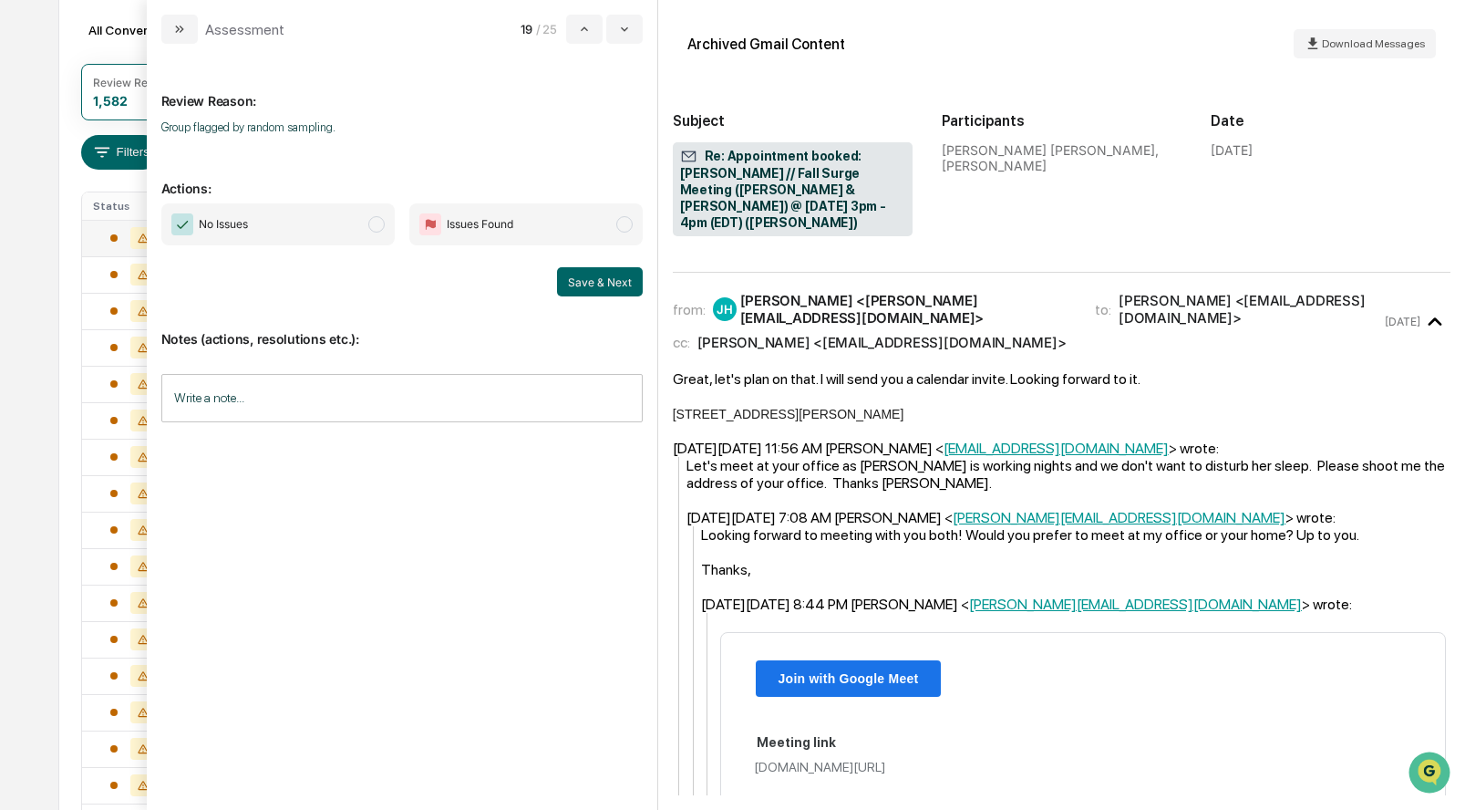
click at [374, 221] on span "modal" at bounding box center [376, 224] width 16 height 16
click at [599, 277] on button "Save & Next" at bounding box center [600, 281] width 86 height 29
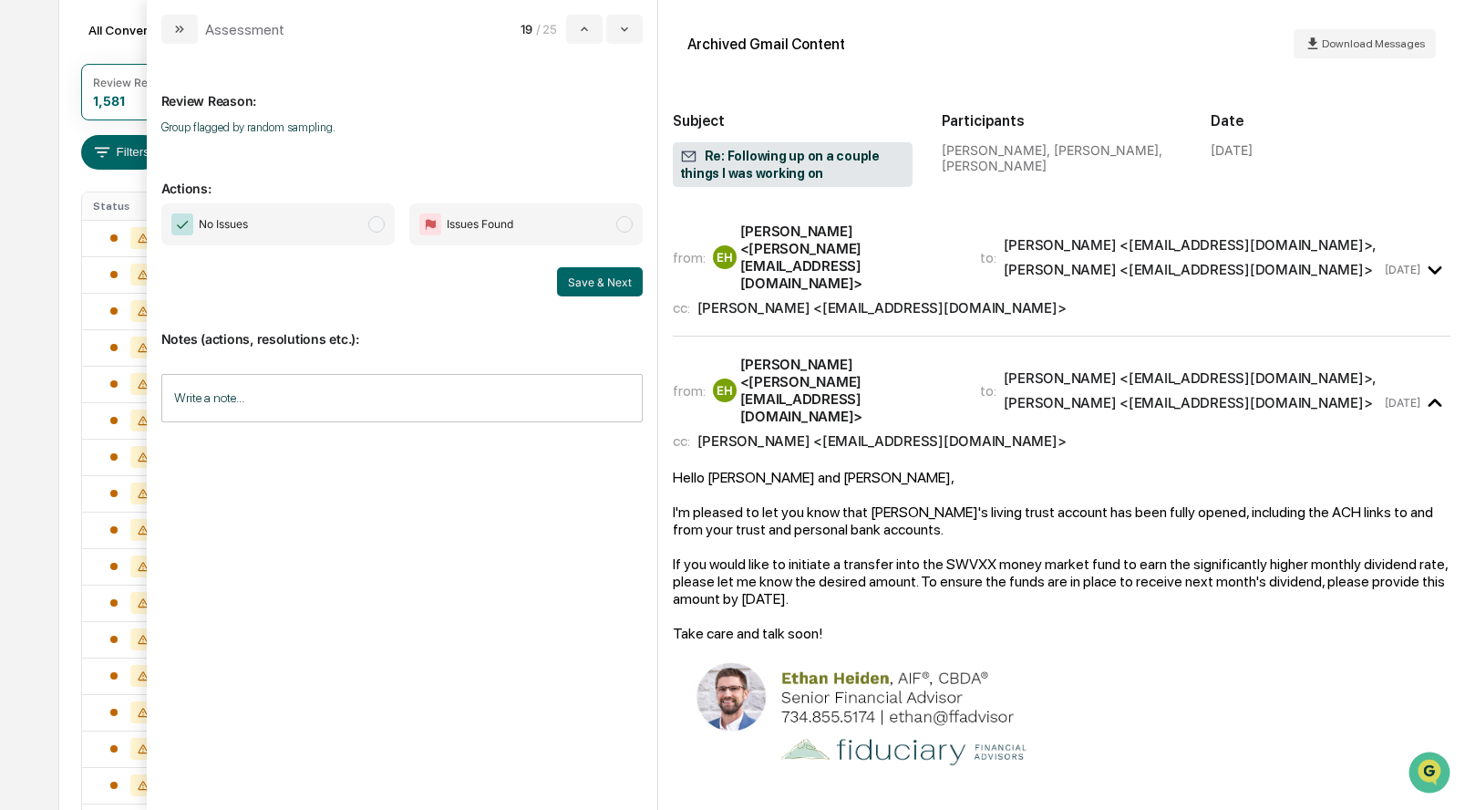
click at [366, 222] on span "No Issues" at bounding box center [277, 224] width 233 height 42
click at [610, 296] on div "Notes (actions, resolutions etc.): Write a note... Write a note..." at bounding box center [401, 370] width 481 height 148
click at [609, 279] on button "Save & Next" at bounding box center [600, 281] width 86 height 29
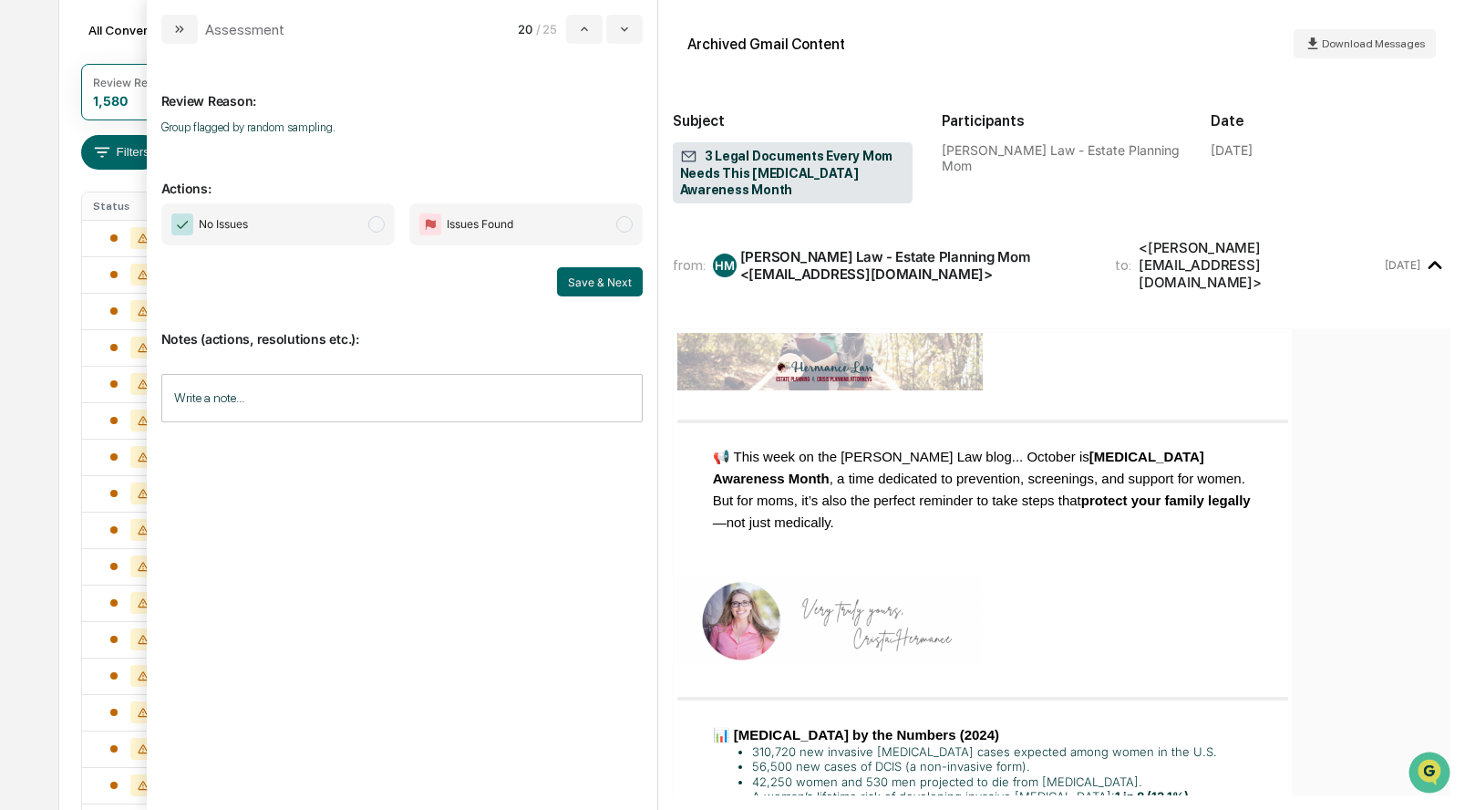
click at [375, 224] on span "modal" at bounding box center [376, 224] width 16 height 16
click at [618, 288] on button "Save & Next" at bounding box center [600, 281] width 86 height 29
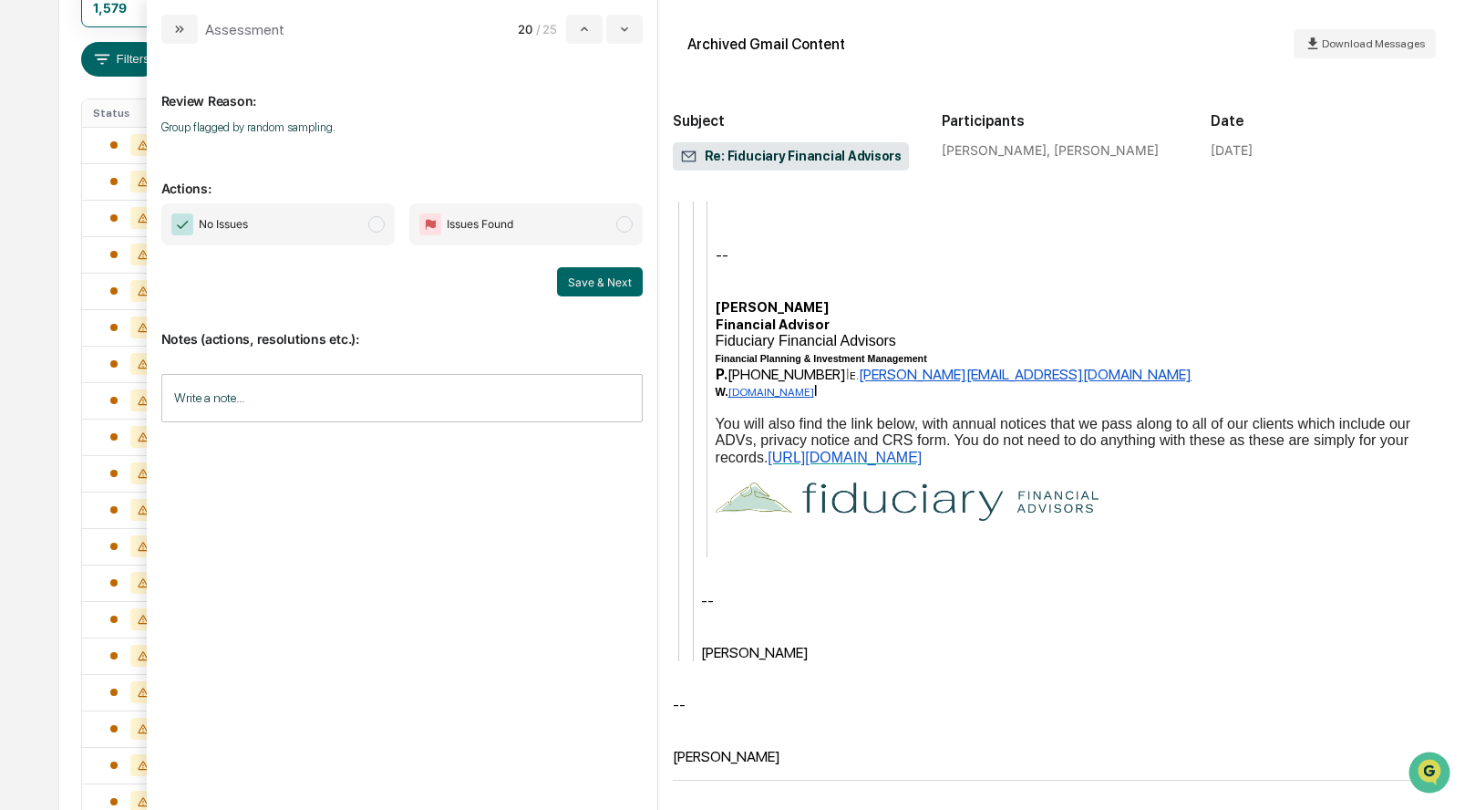
scroll to position [388, 0]
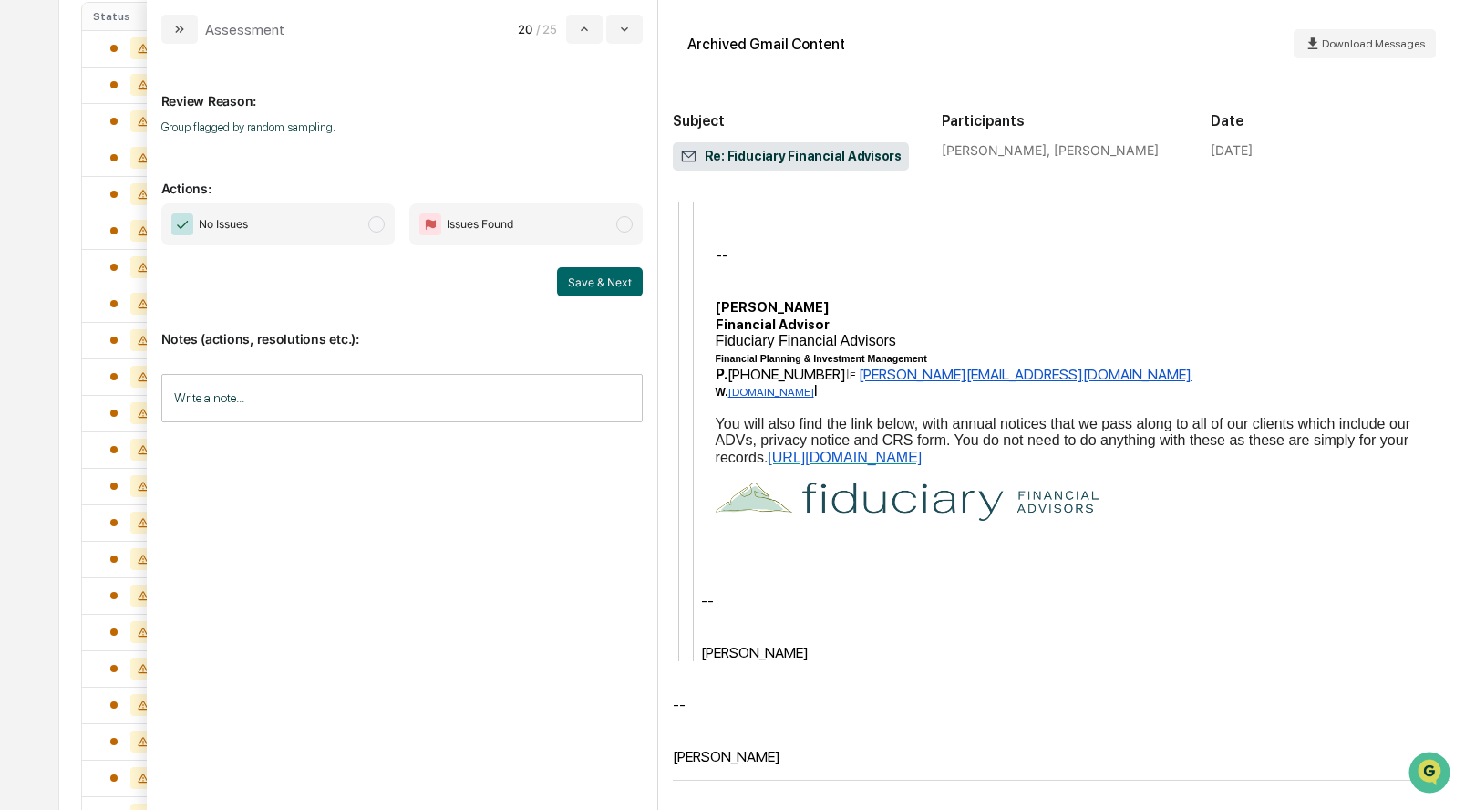
click at [378, 214] on span "No Issues" at bounding box center [277, 224] width 233 height 42
click at [610, 282] on button "Save & Next" at bounding box center [600, 281] width 86 height 29
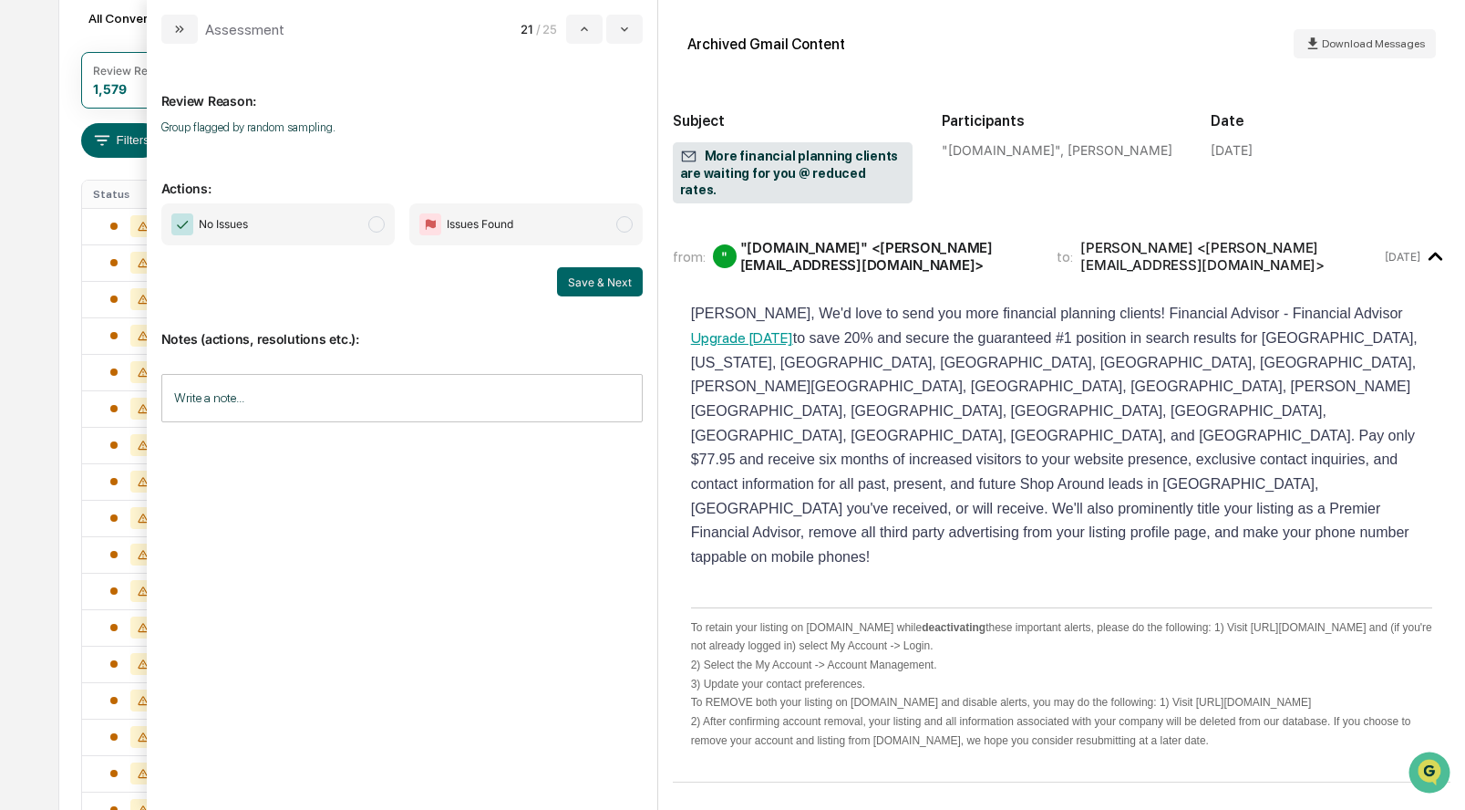
scroll to position [203, 0]
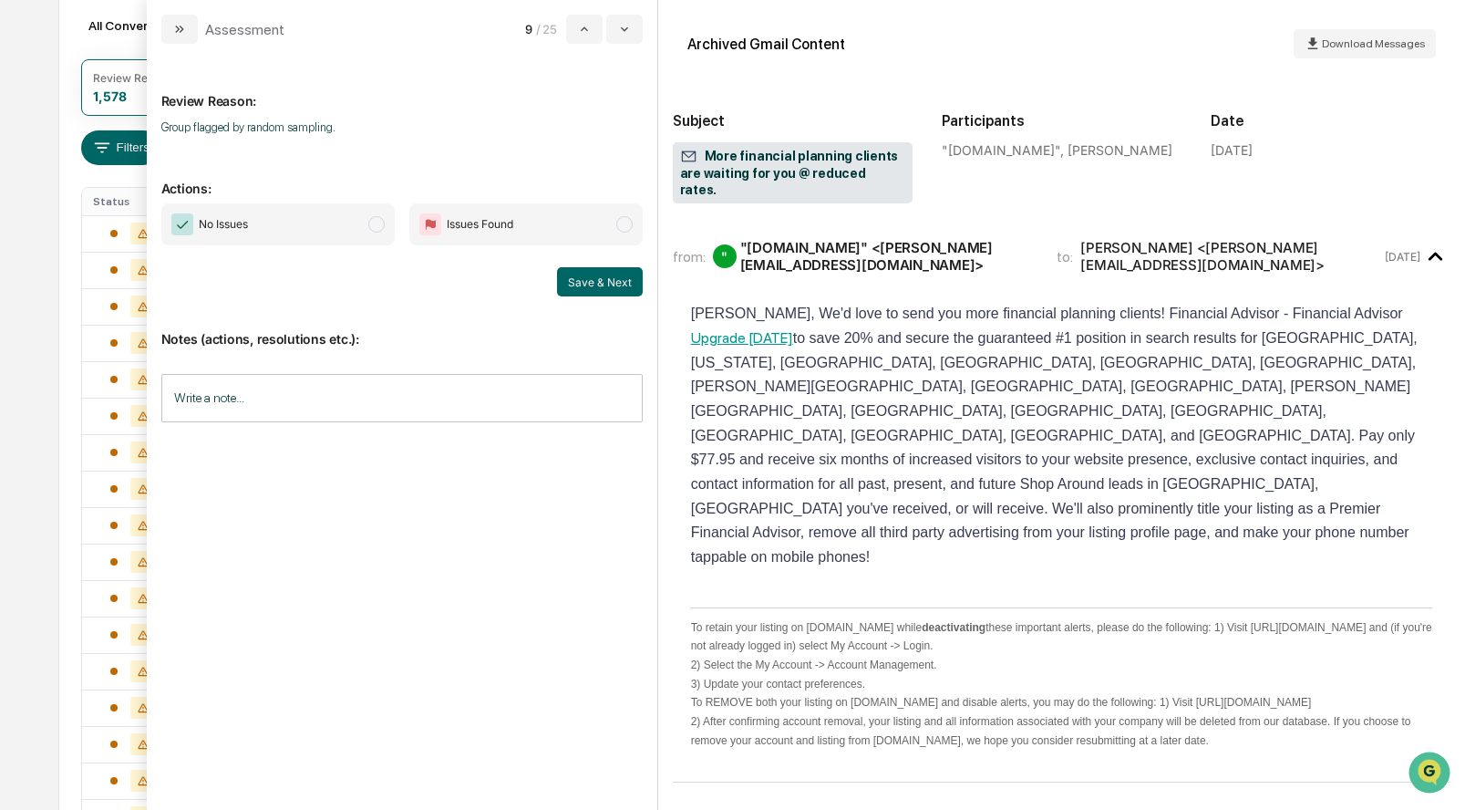
click at [376, 222] on span "modal" at bounding box center [376, 224] width 16 height 16
click at [590, 280] on button "Save & Next" at bounding box center [600, 281] width 86 height 29
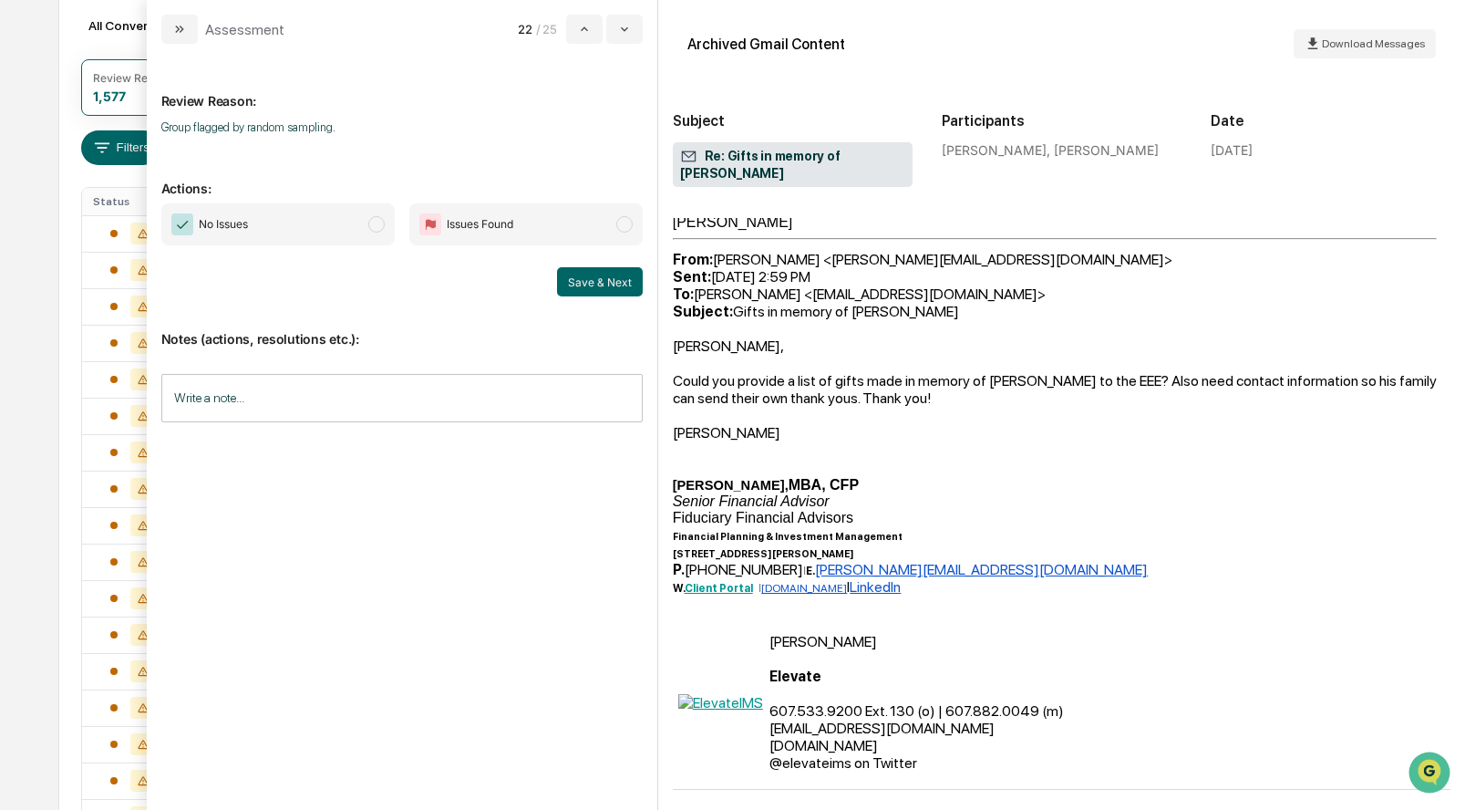
scroll to position [548, 0]
click at [378, 222] on span "modal" at bounding box center [376, 224] width 16 height 16
click at [589, 284] on button "Save & Next" at bounding box center [600, 281] width 86 height 29
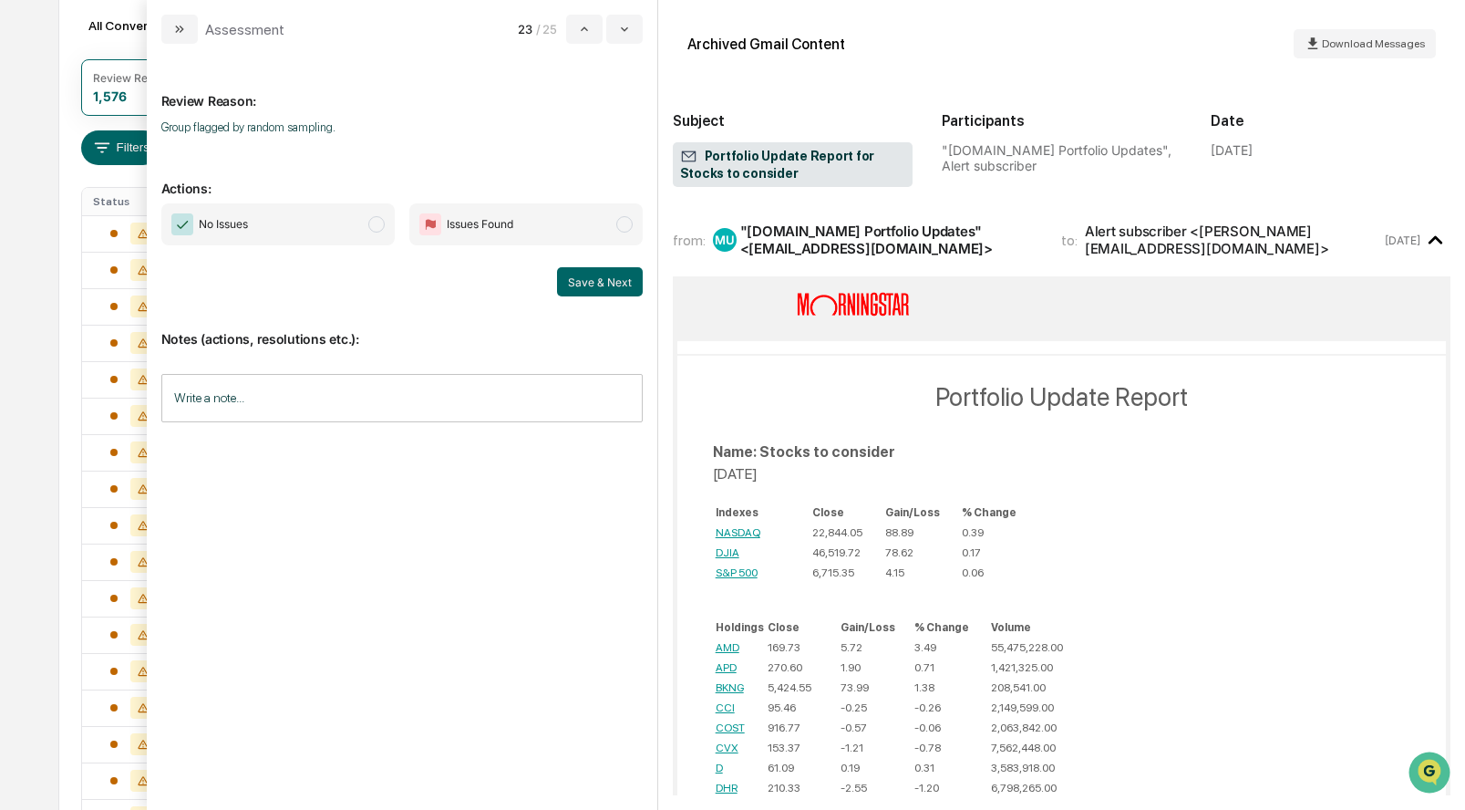
click at [383, 214] on span "No Issues" at bounding box center [277, 224] width 233 height 42
click at [591, 283] on button "Save & Next" at bounding box center [600, 281] width 86 height 29
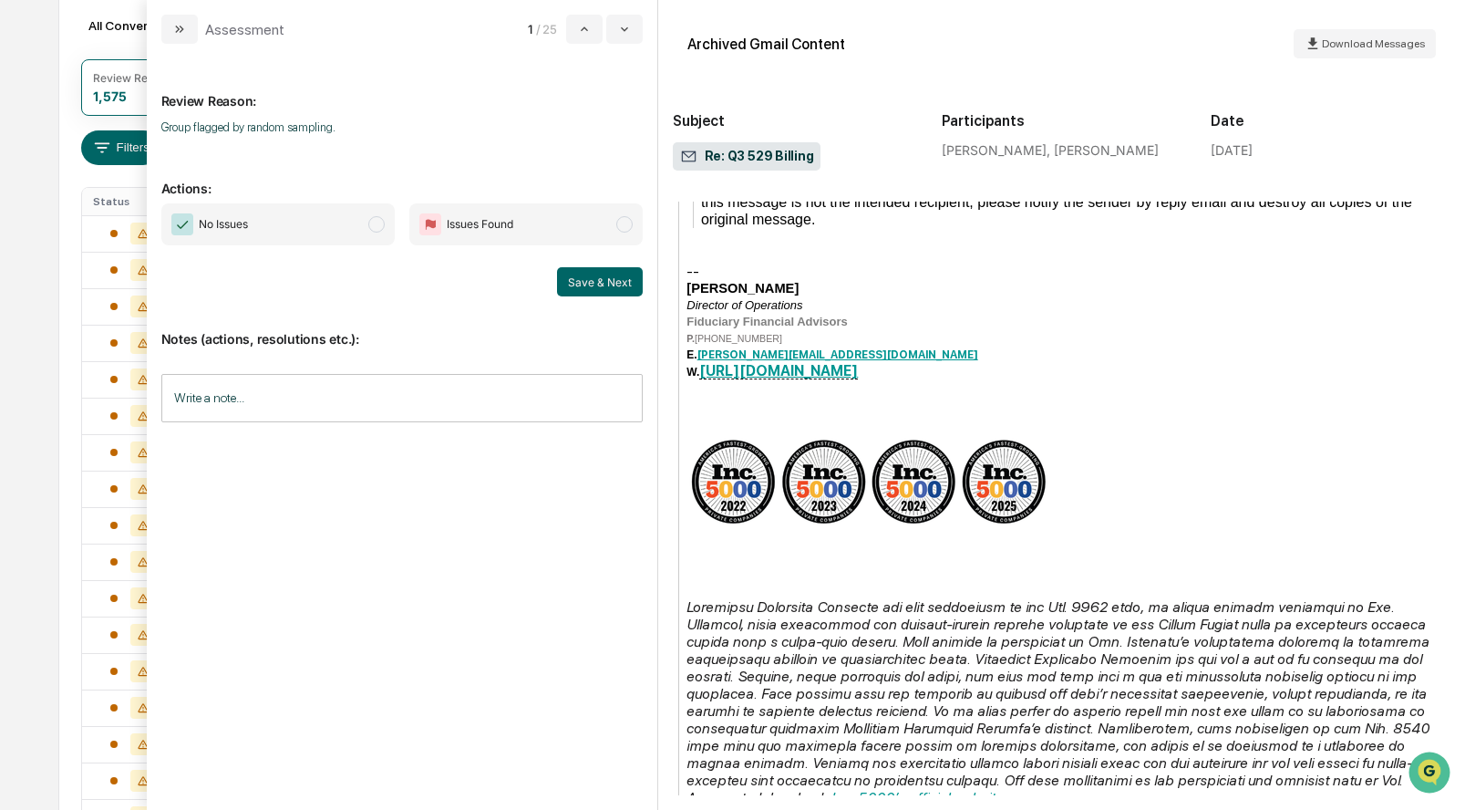
scroll to position [698, 0]
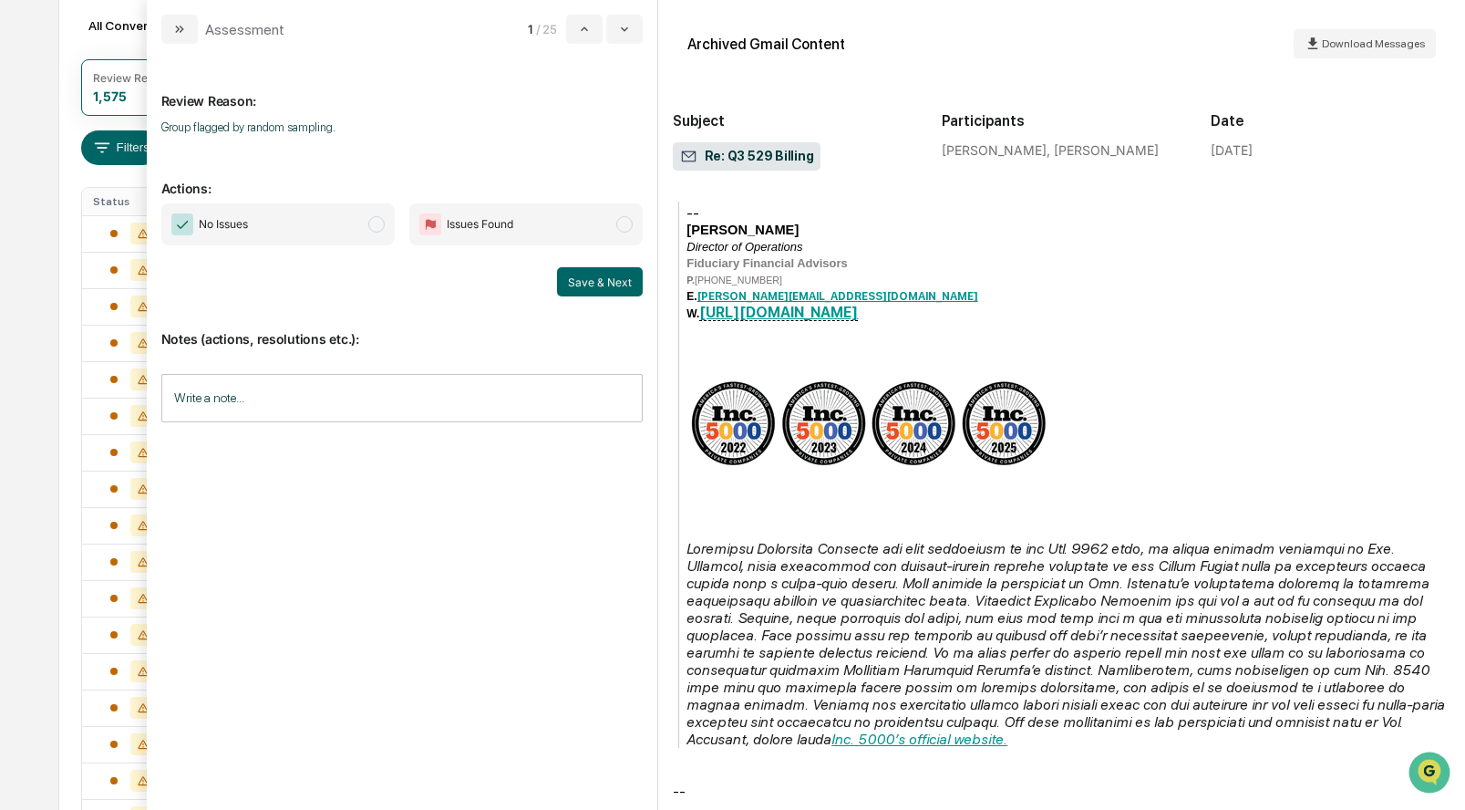
click at [375, 226] on span "modal" at bounding box center [376, 224] width 16 height 16
click at [594, 280] on button "Save & Next" at bounding box center [600, 281] width 86 height 29
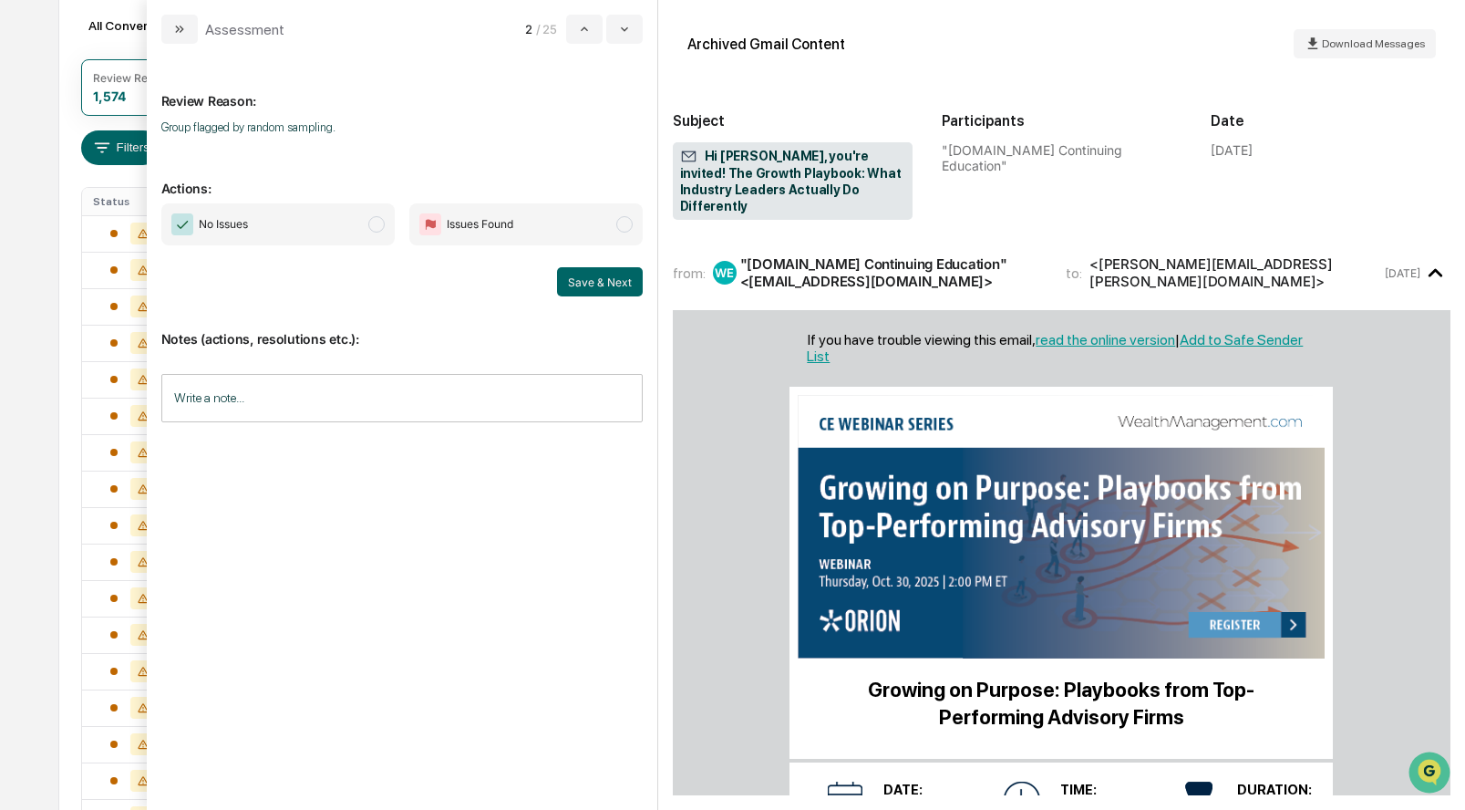
click at [375, 226] on span "modal" at bounding box center [376, 224] width 16 height 16
click at [609, 285] on button "Save & Next" at bounding box center [600, 281] width 86 height 29
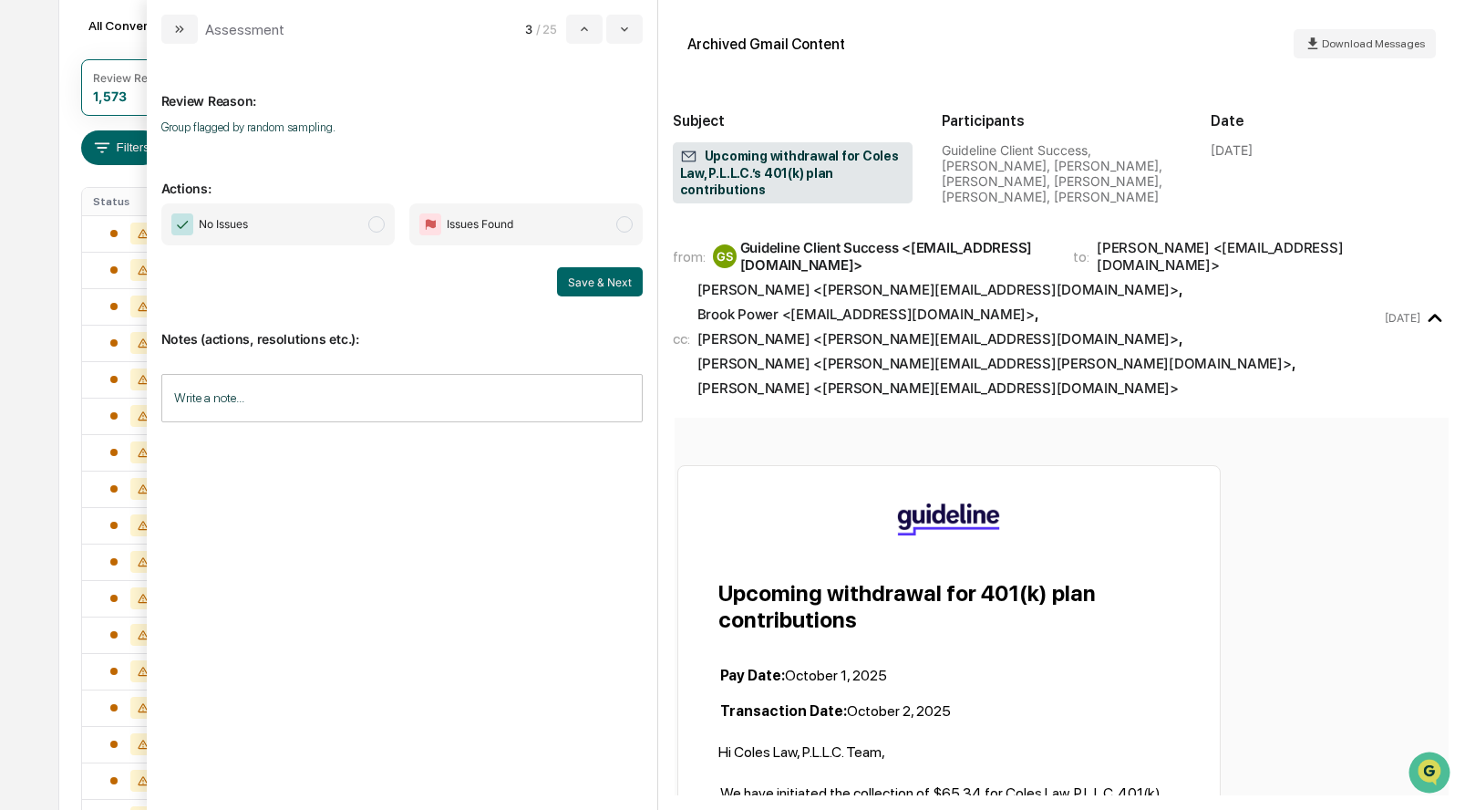
click at [384, 231] on span "No Issues" at bounding box center [277, 224] width 233 height 42
click at [589, 274] on button "Save & Next" at bounding box center [600, 281] width 86 height 29
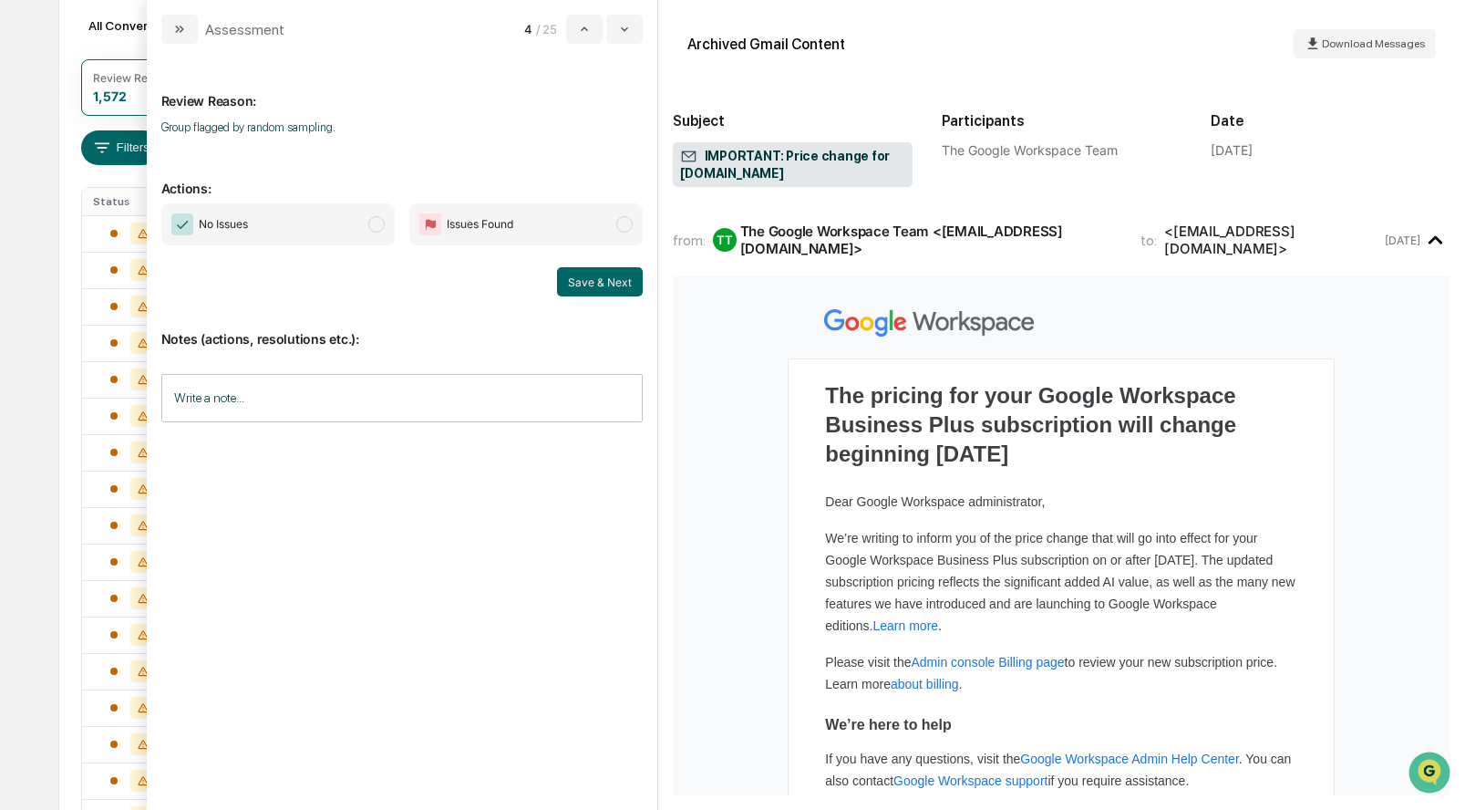
click at [374, 228] on span "modal" at bounding box center [376, 224] width 16 height 16
click at [588, 274] on button "Save & Next" at bounding box center [600, 281] width 86 height 29
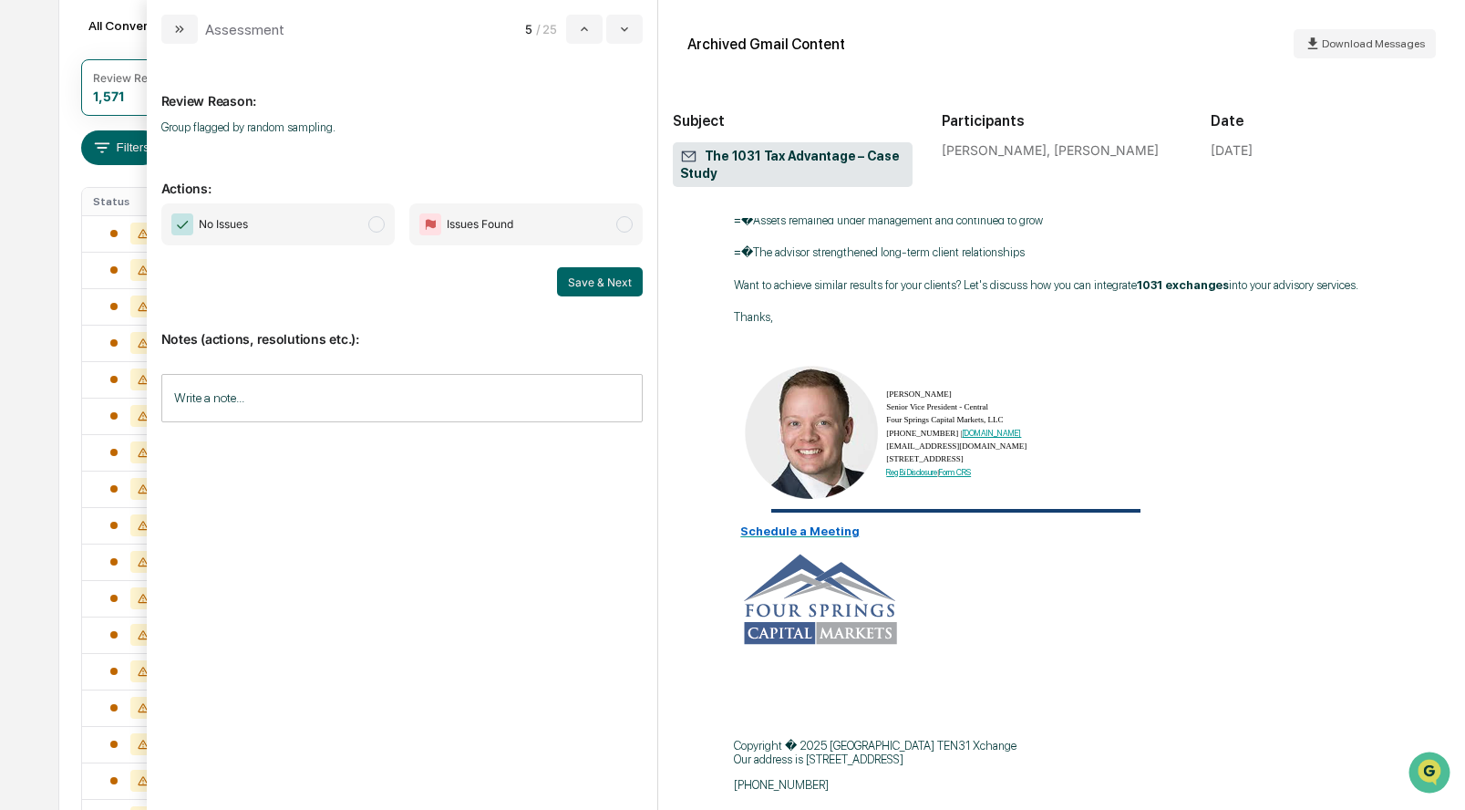
scroll to position [310, 0]
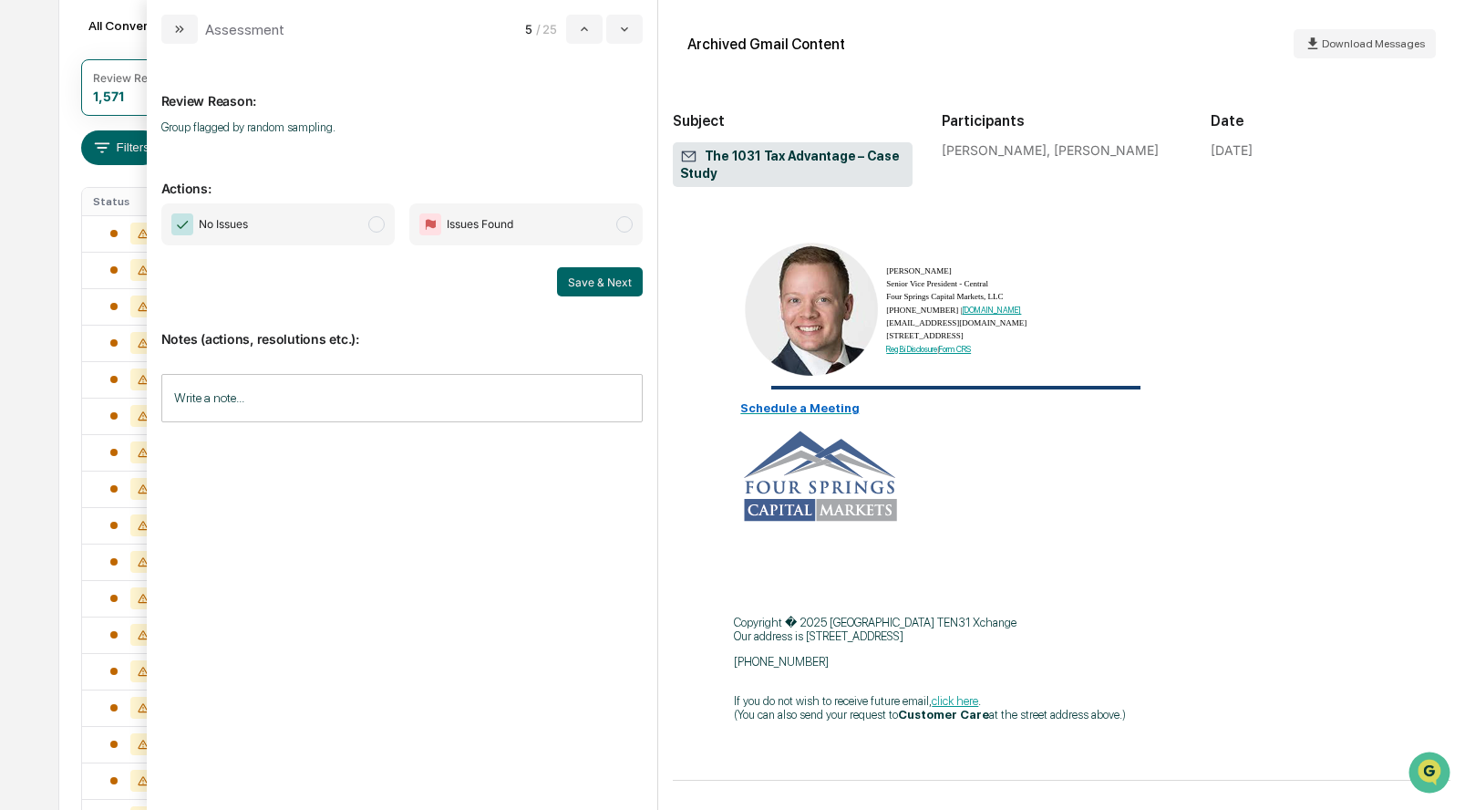
click at [373, 222] on span "modal" at bounding box center [376, 224] width 16 height 16
click at [613, 274] on button "Save & Next" at bounding box center [600, 281] width 86 height 29
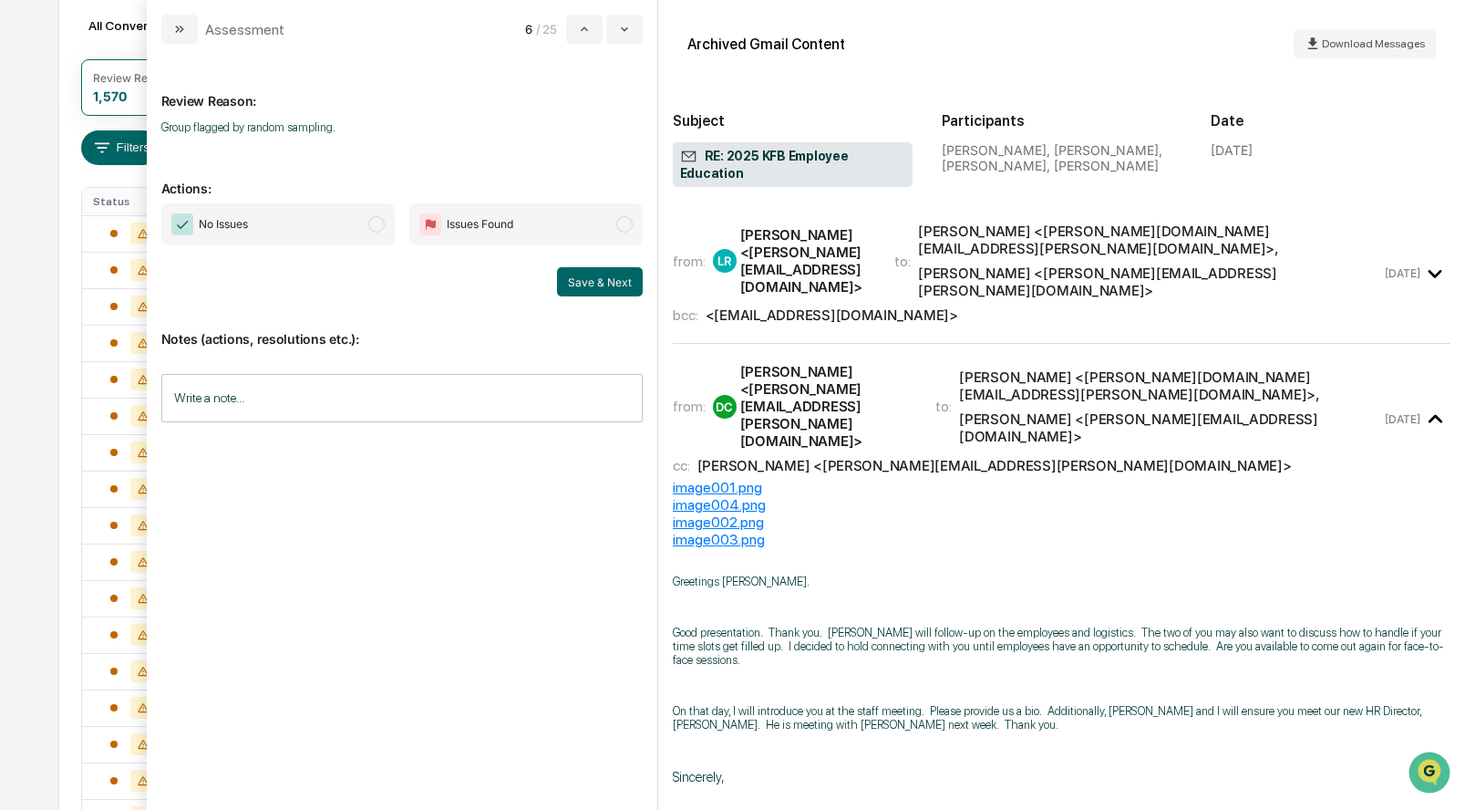
click at [373, 223] on span "modal" at bounding box center [376, 224] width 16 height 16
click at [604, 279] on button "Save & Next" at bounding box center [600, 281] width 86 height 29
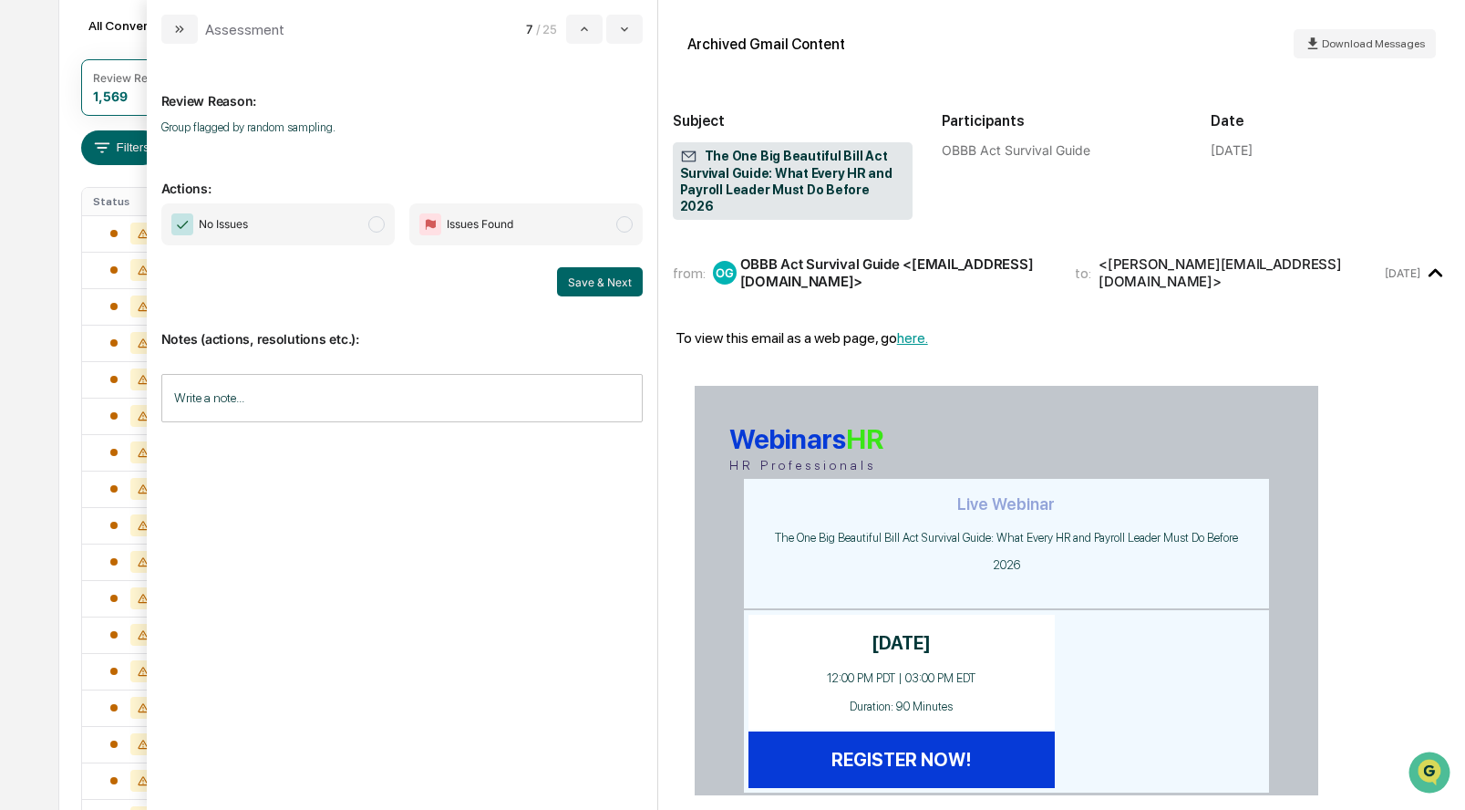
click at [364, 236] on span "No Issues" at bounding box center [277, 224] width 233 height 42
click at [577, 283] on button "Save & Next" at bounding box center [600, 281] width 86 height 29
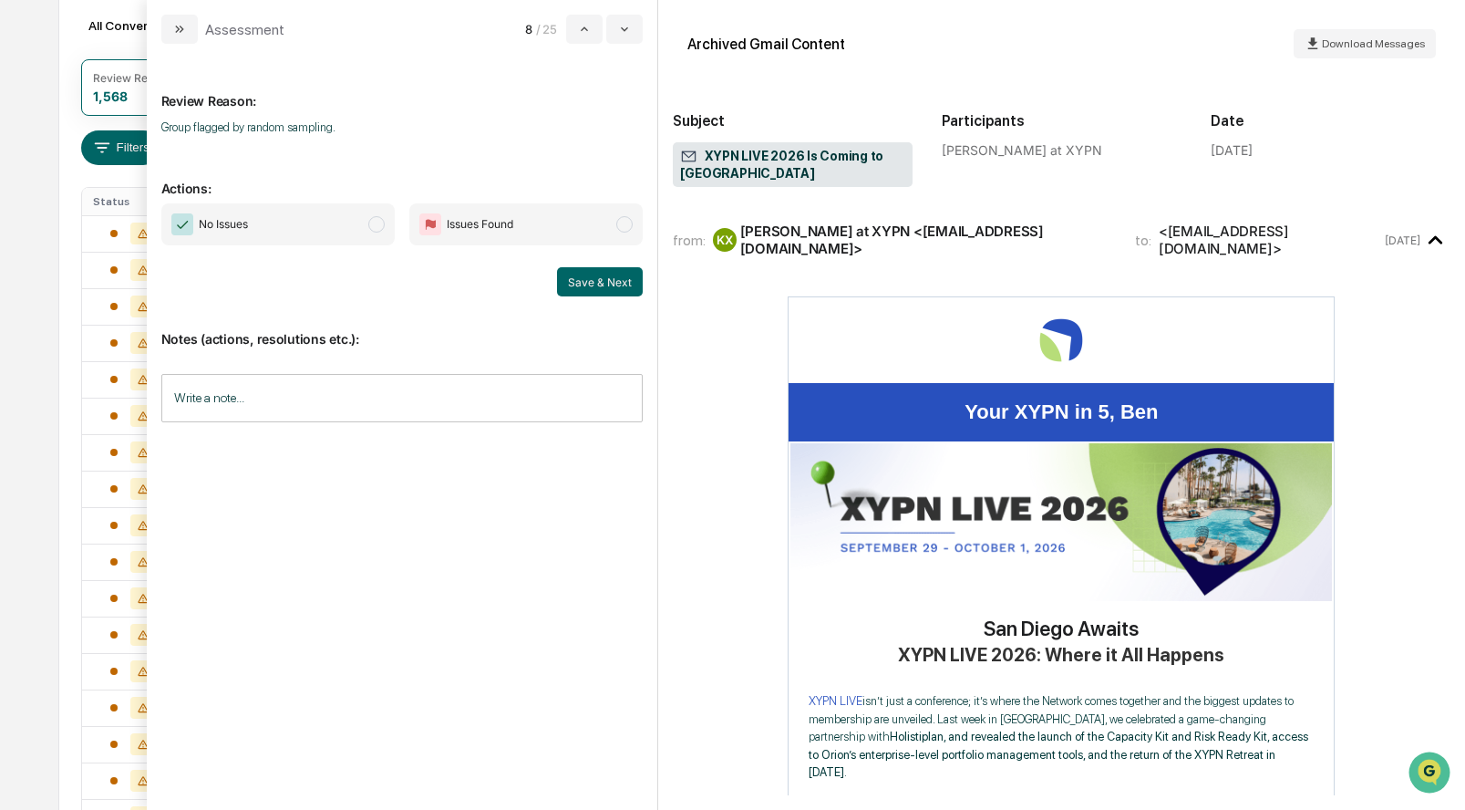
click at [368, 222] on span "modal" at bounding box center [376, 224] width 16 height 16
click at [572, 286] on button "Save & Next" at bounding box center [600, 281] width 86 height 29
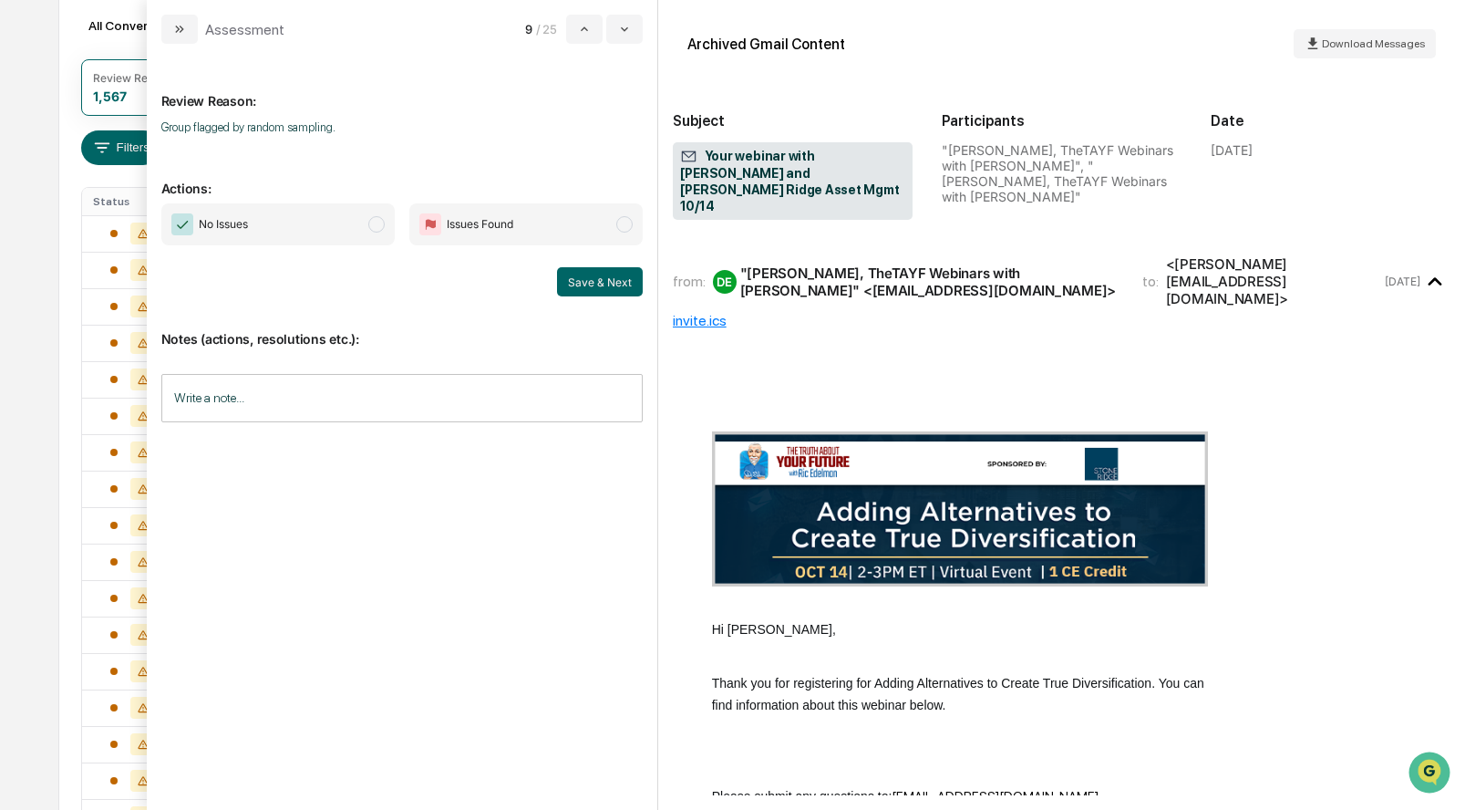
click at [375, 218] on span "modal" at bounding box center [376, 224] width 16 height 16
click at [619, 275] on button "Save & Next" at bounding box center [600, 281] width 86 height 29
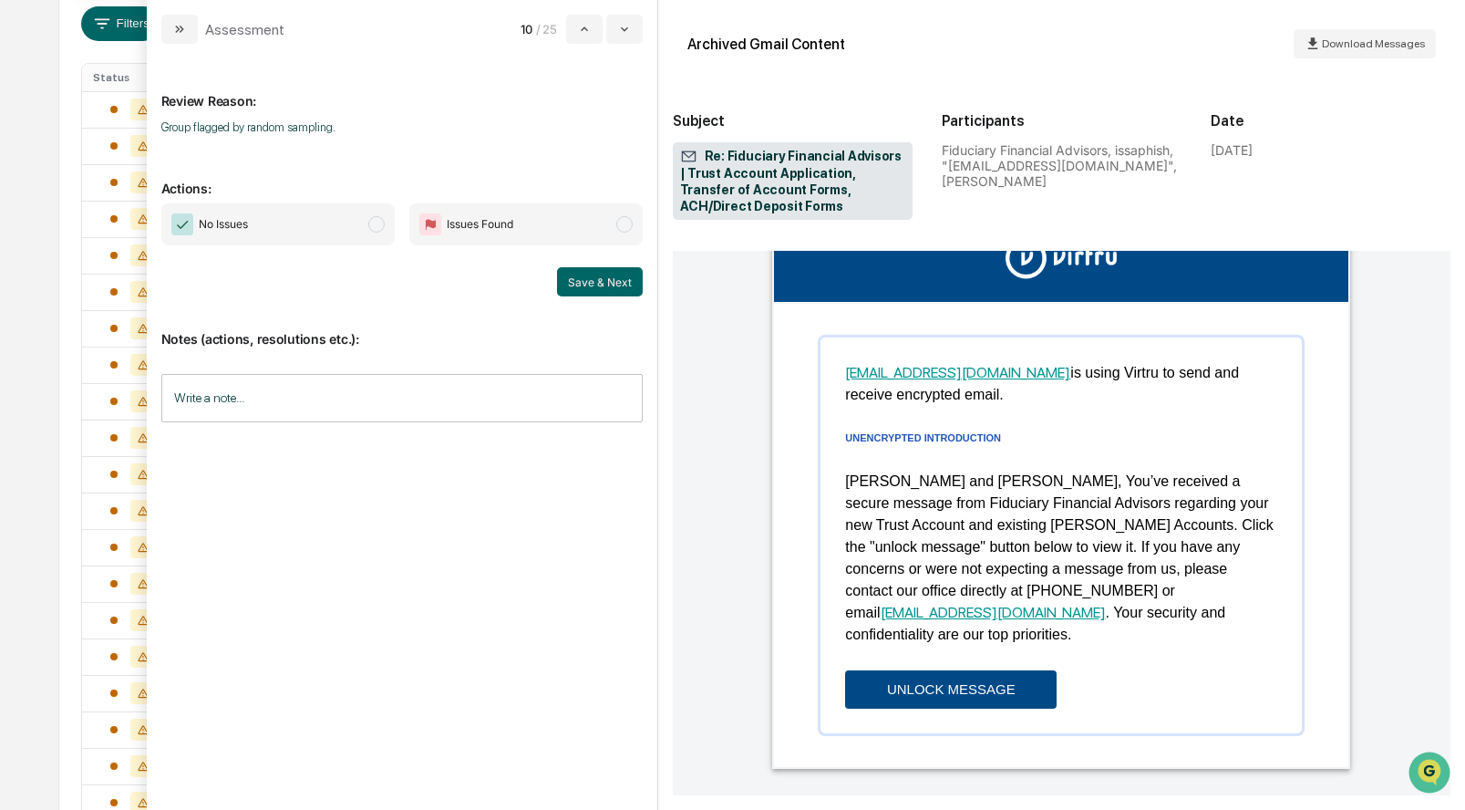
scroll to position [486, 0]
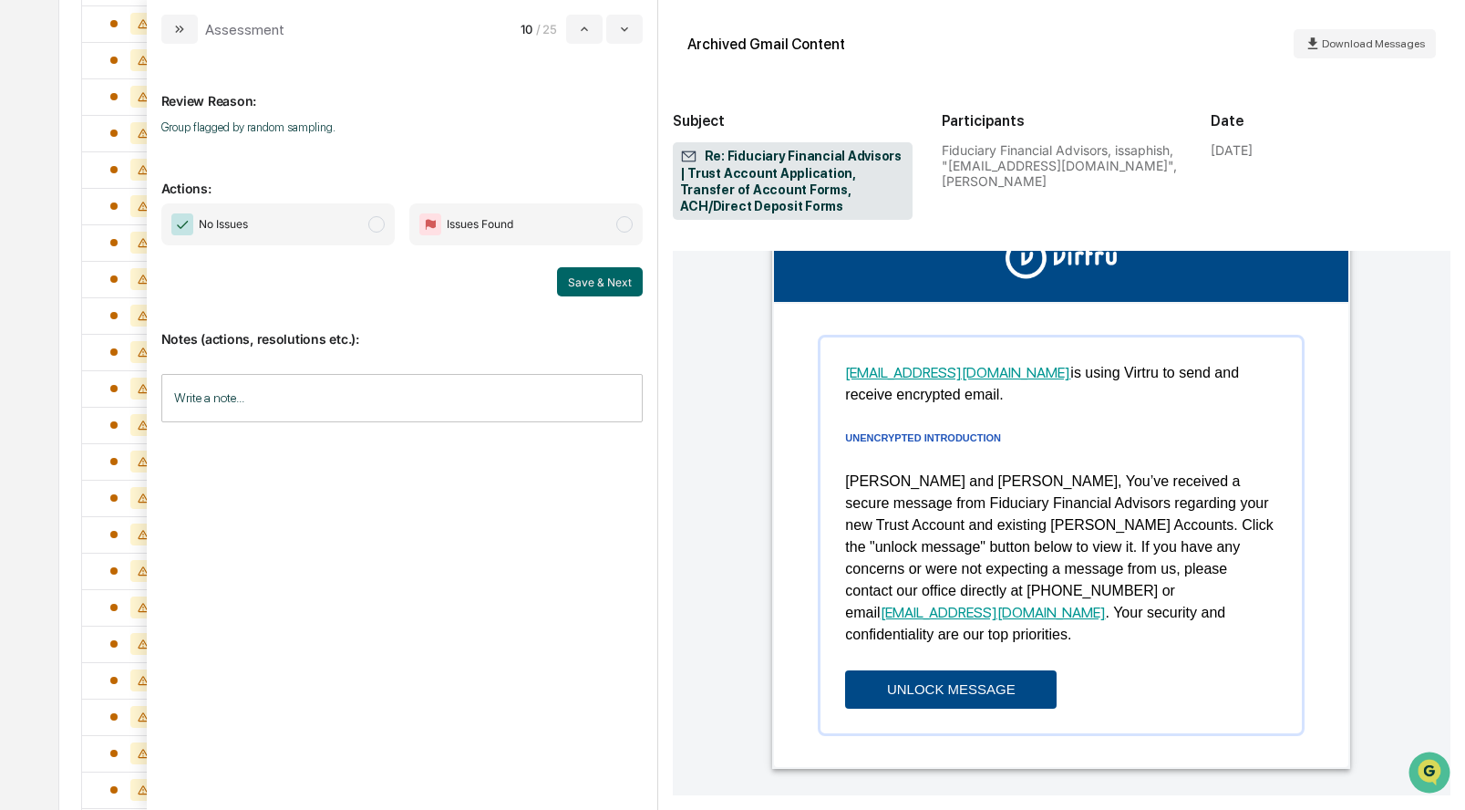
click at [378, 227] on span "modal" at bounding box center [376, 224] width 16 height 16
click at [605, 274] on button "Save & Next" at bounding box center [600, 281] width 86 height 29
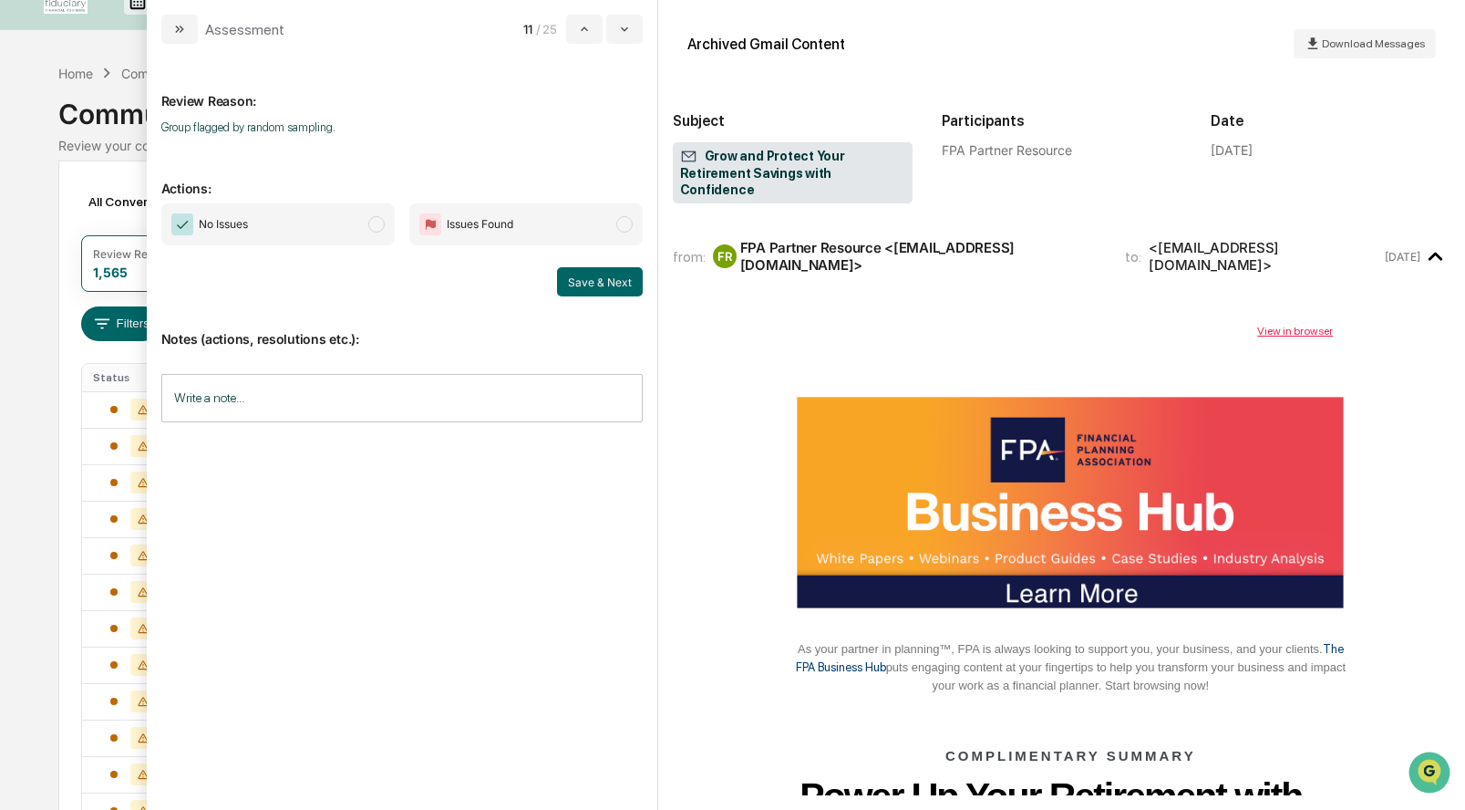
scroll to position [30, 0]
click at [380, 225] on span "modal" at bounding box center [376, 224] width 16 height 16
click at [583, 286] on button "Save & Next" at bounding box center [600, 281] width 86 height 29
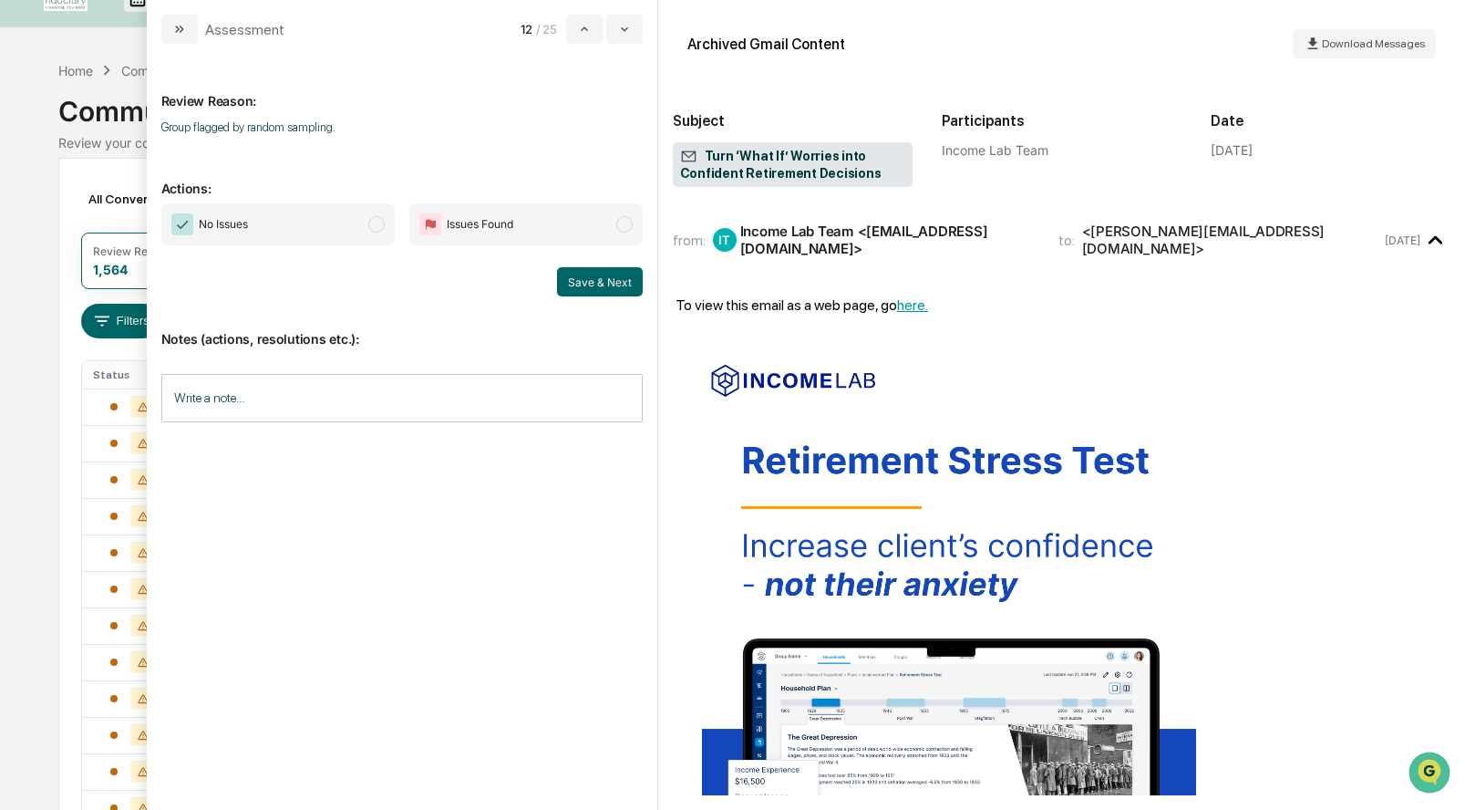
click at [371, 227] on span "modal" at bounding box center [376, 224] width 16 height 16
click at [624, 287] on button "Save & Next" at bounding box center [600, 281] width 86 height 29
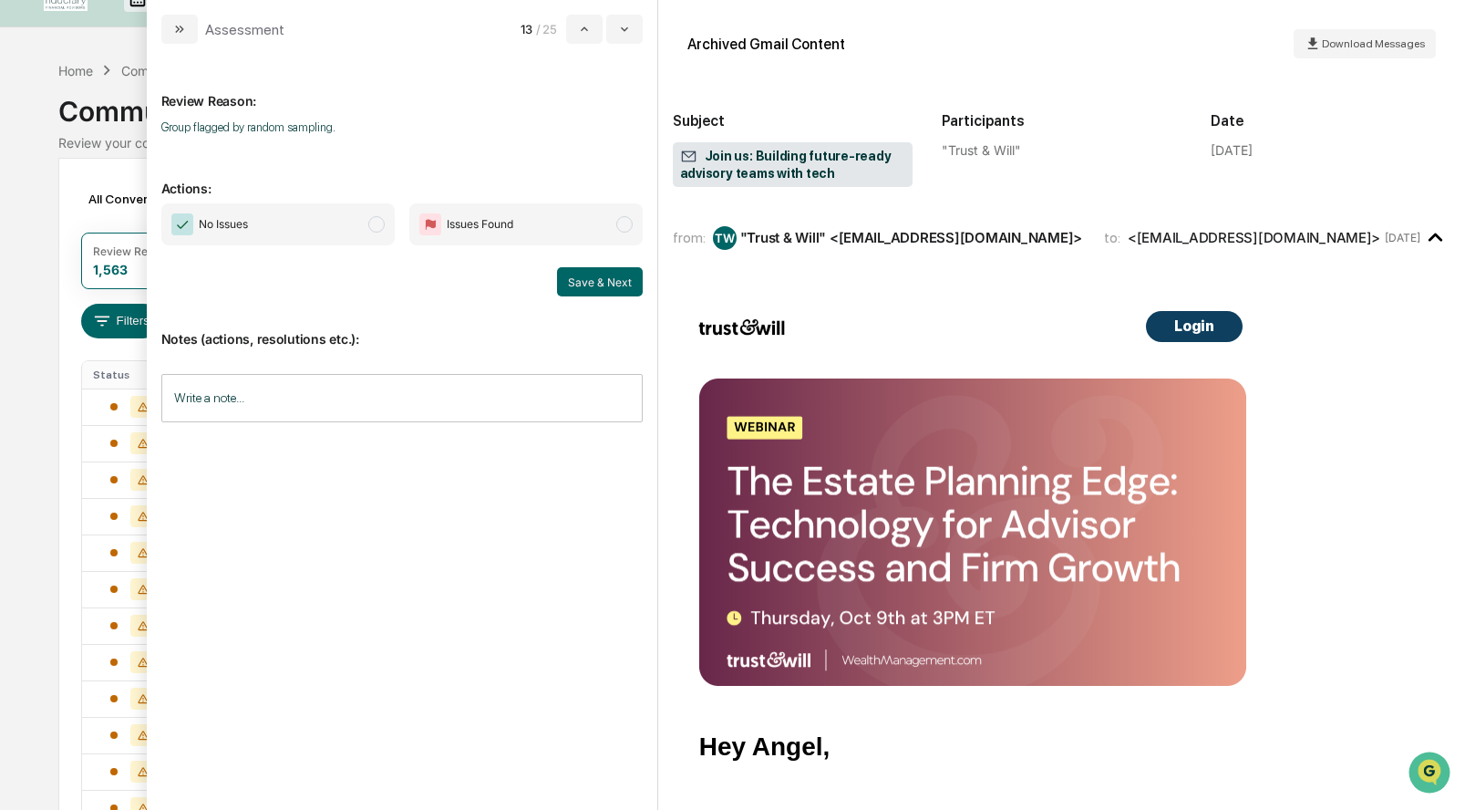
click at [378, 222] on span "modal" at bounding box center [376, 224] width 16 height 16
click at [603, 280] on button "Save & Next" at bounding box center [600, 281] width 86 height 29
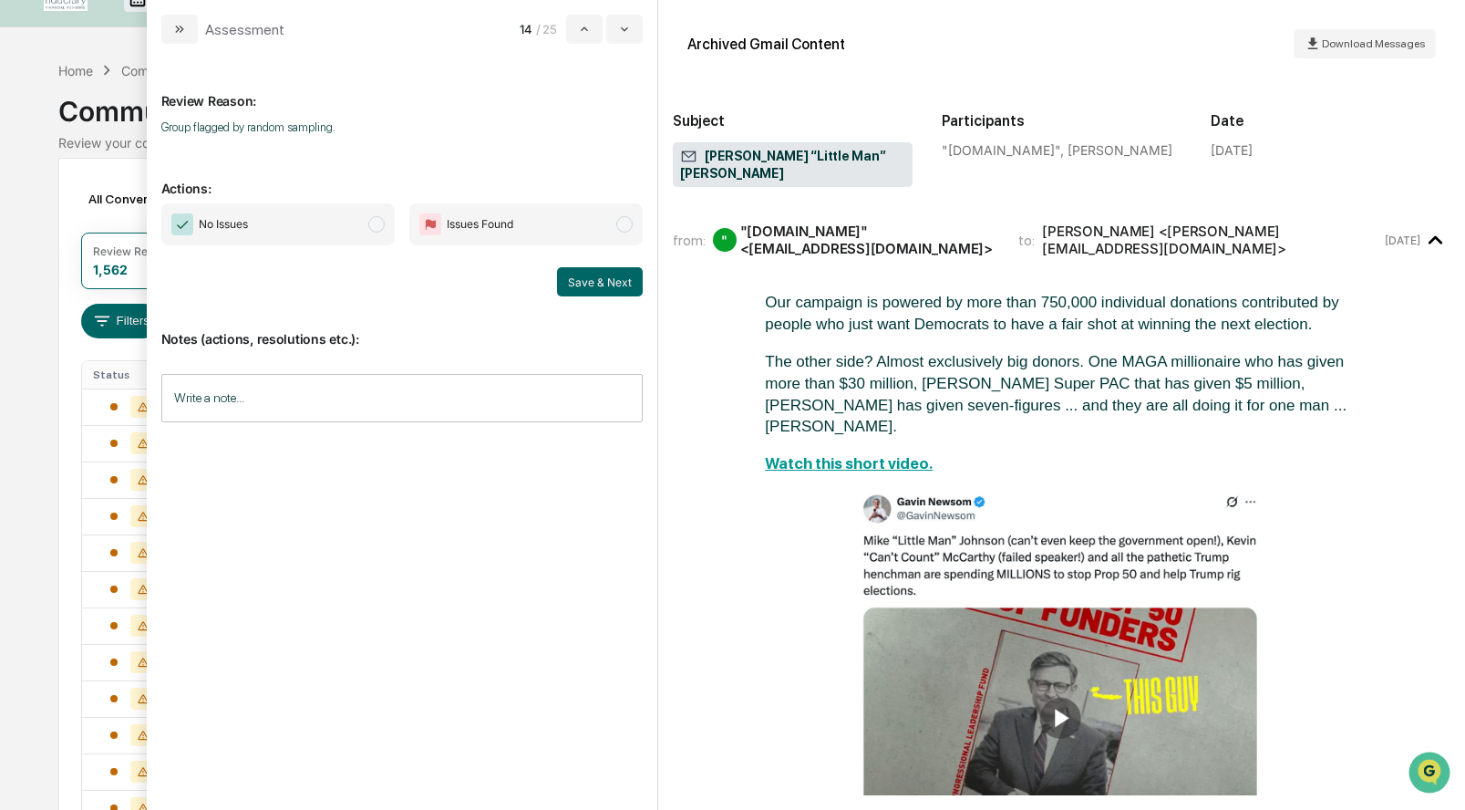
click at [373, 222] on span "modal" at bounding box center [376, 224] width 16 height 16
click at [600, 284] on button "Save & Next" at bounding box center [600, 281] width 86 height 29
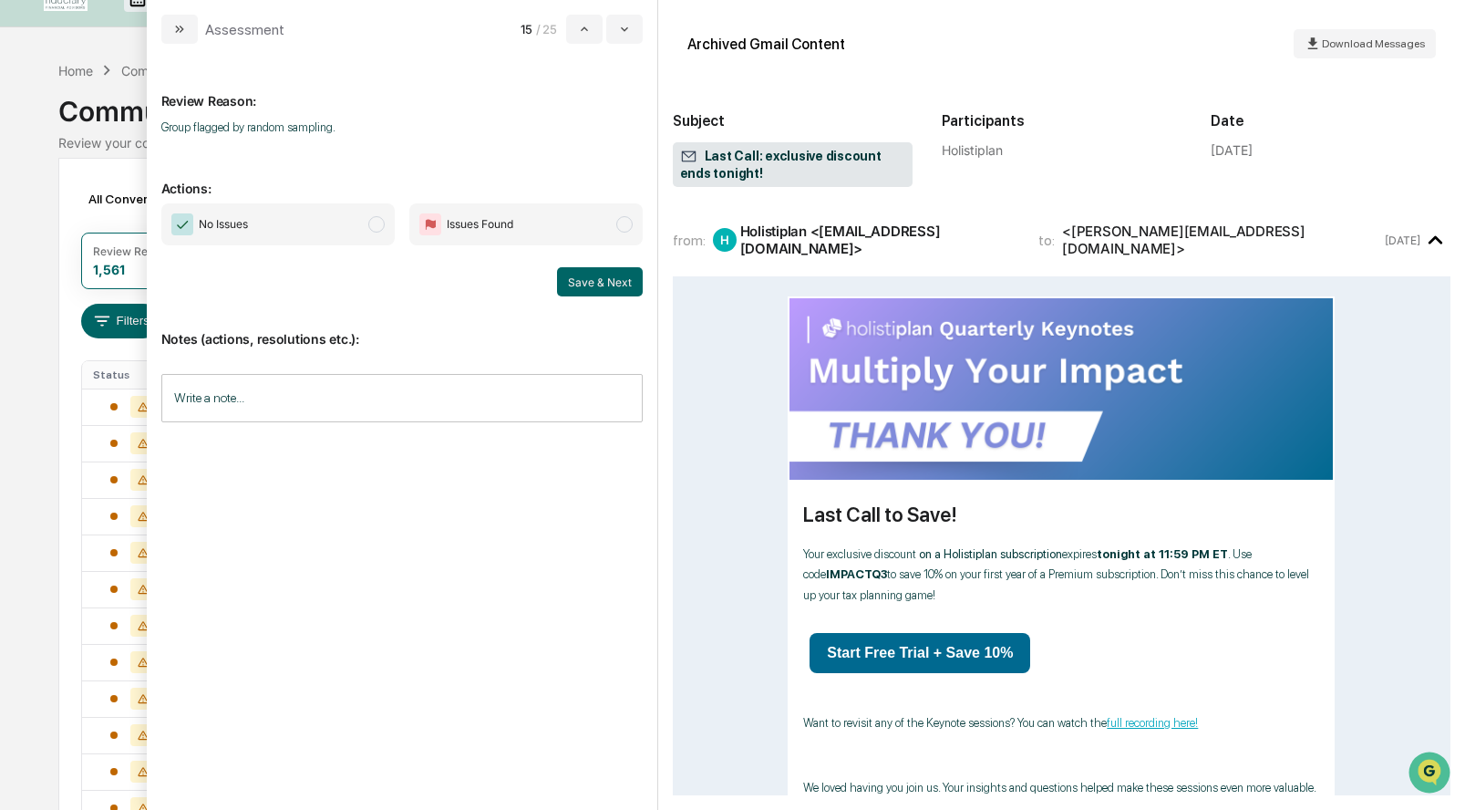
click at [373, 232] on span "No Issues" at bounding box center [277, 224] width 233 height 42
click at [582, 281] on button "Save & Next" at bounding box center [600, 281] width 86 height 29
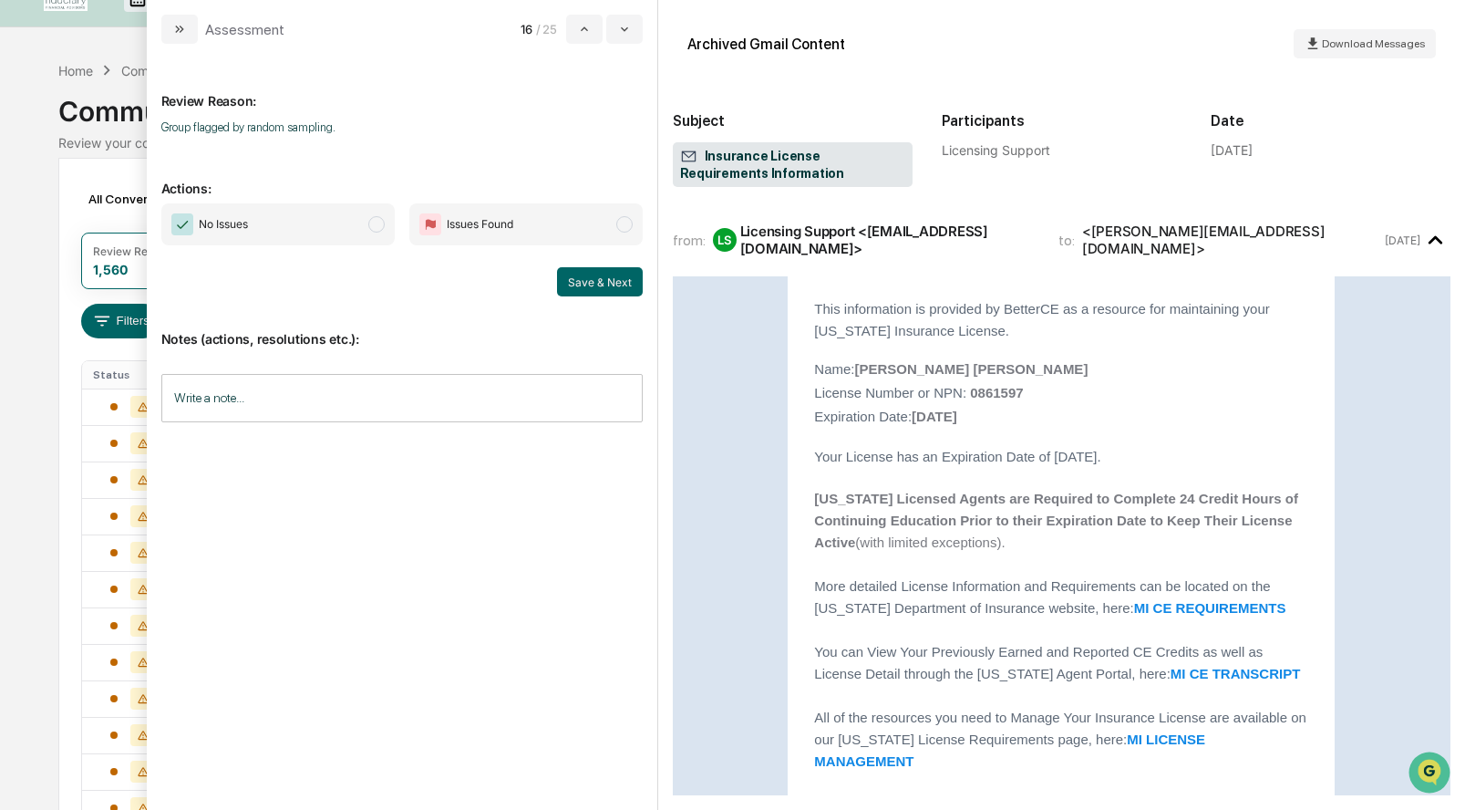
click at [377, 221] on span "modal" at bounding box center [376, 224] width 16 height 16
click at [593, 275] on button "Save & Next" at bounding box center [600, 281] width 86 height 29
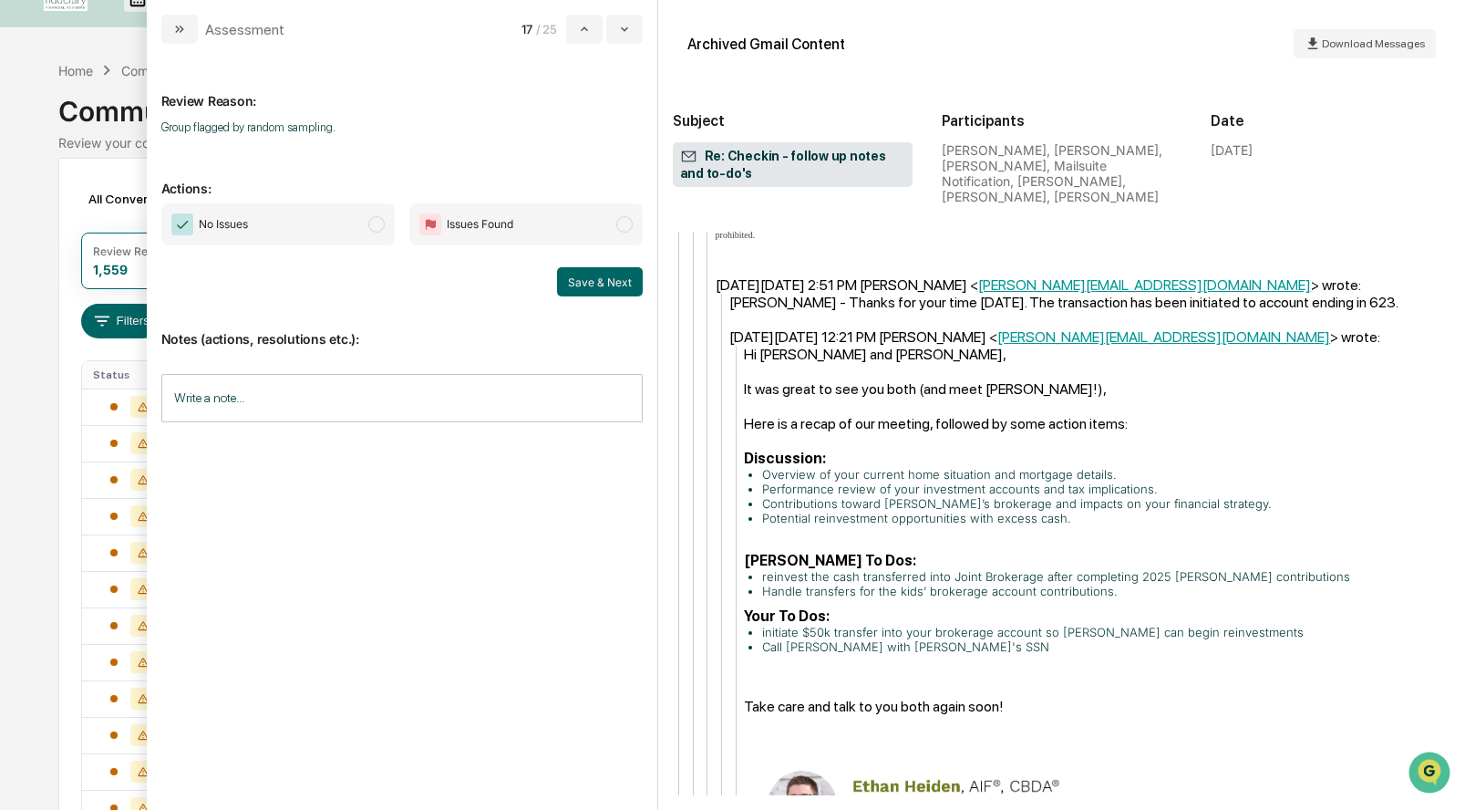
scroll to position [1851, 0]
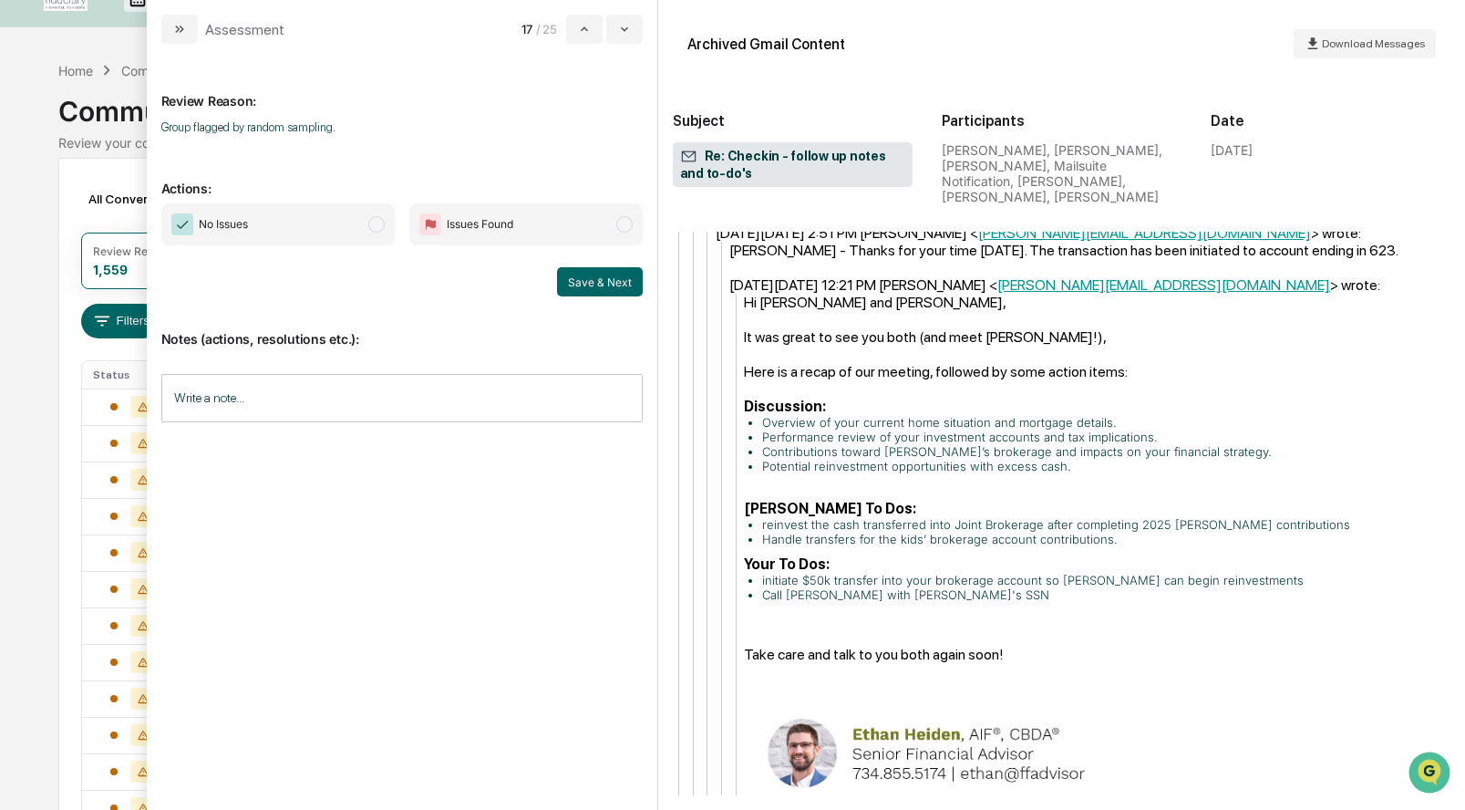
click at [370, 225] on span "modal" at bounding box center [376, 224] width 16 height 16
click at [581, 275] on button "Save & Next" at bounding box center [600, 281] width 86 height 29
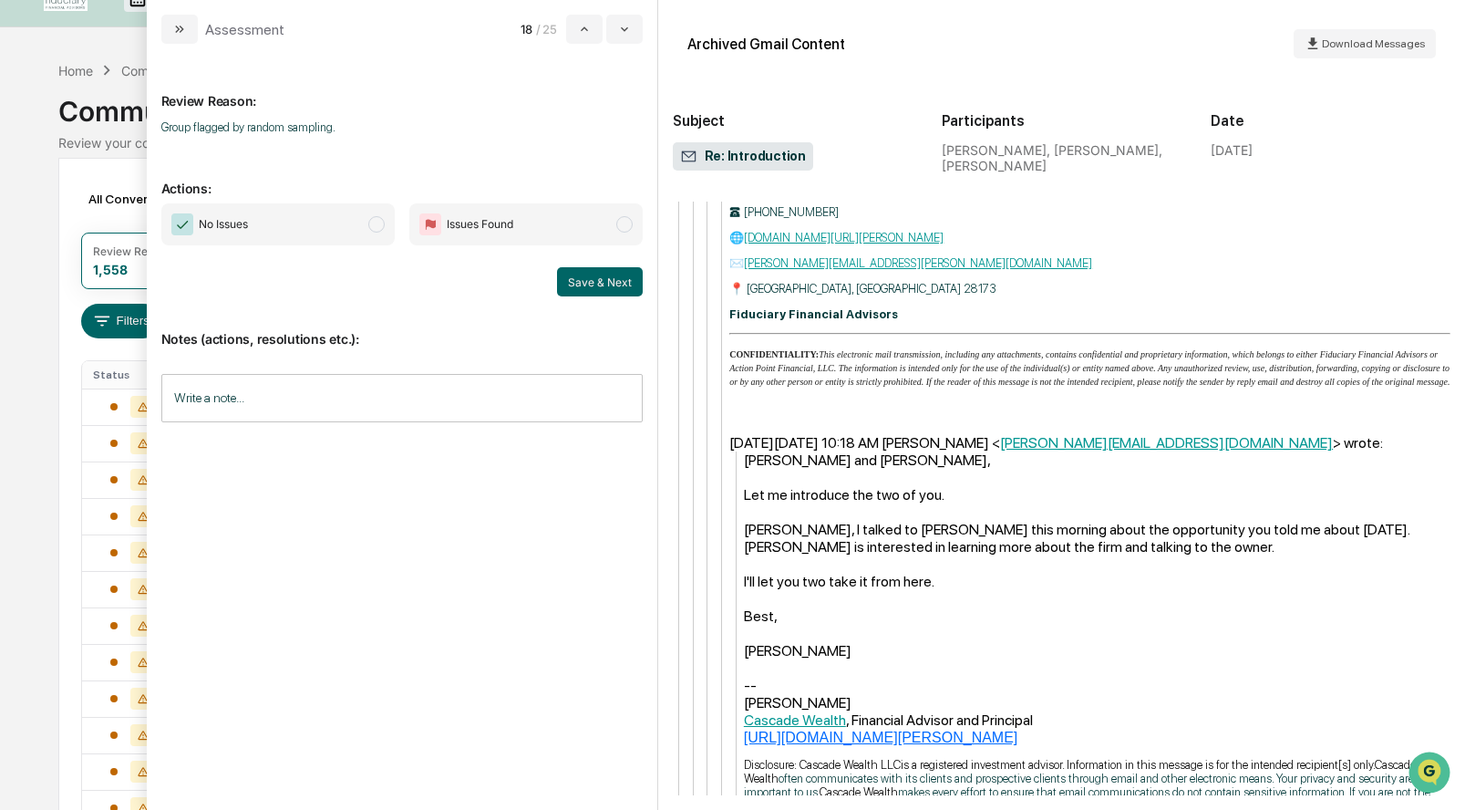
scroll to position [34, 0]
click at [372, 229] on span "modal" at bounding box center [376, 224] width 16 height 16
click at [610, 284] on button "Save & Next" at bounding box center [600, 281] width 86 height 29
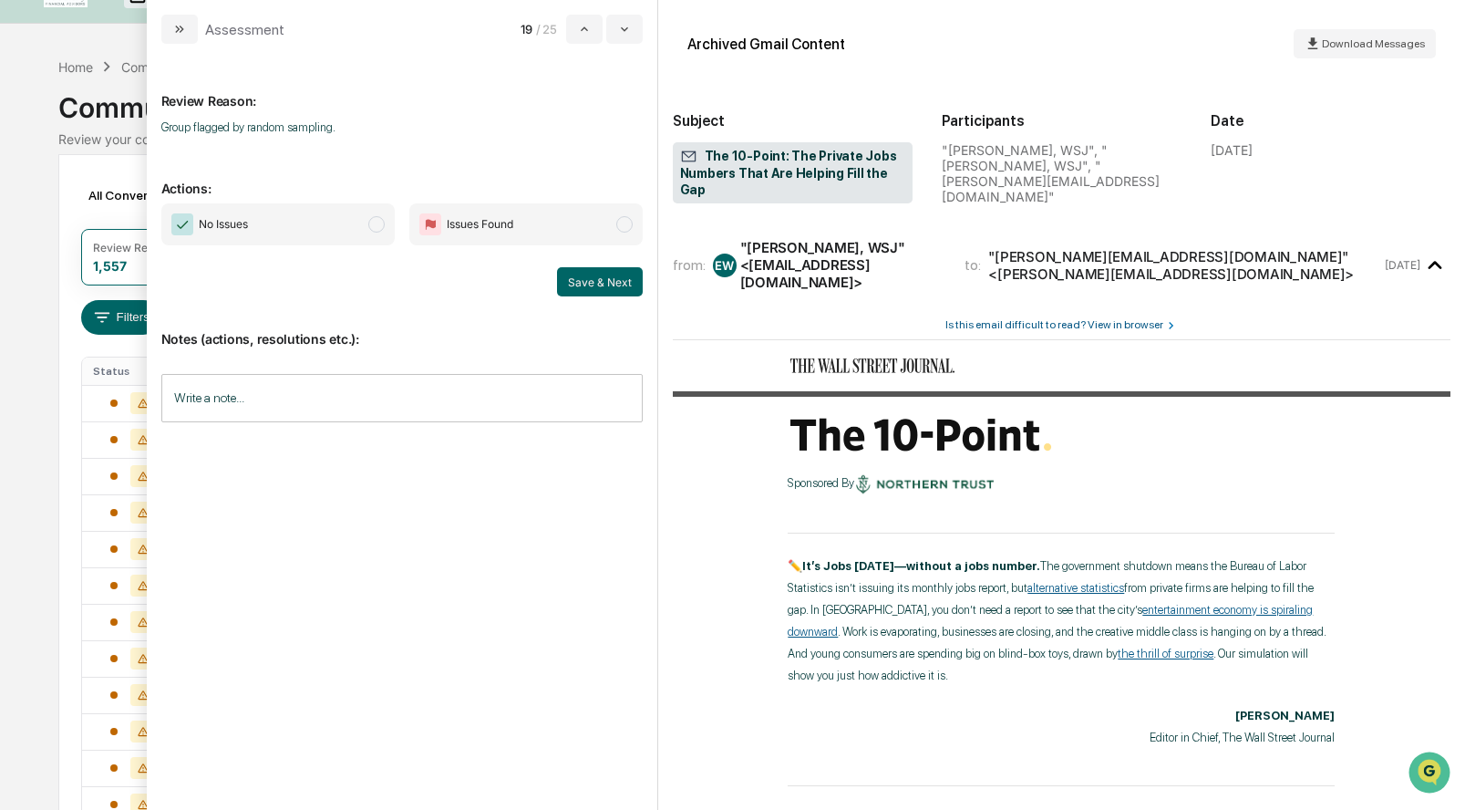
click at [379, 224] on span "modal" at bounding box center [376, 224] width 16 height 16
click at [573, 274] on button "Save & Next" at bounding box center [600, 281] width 86 height 29
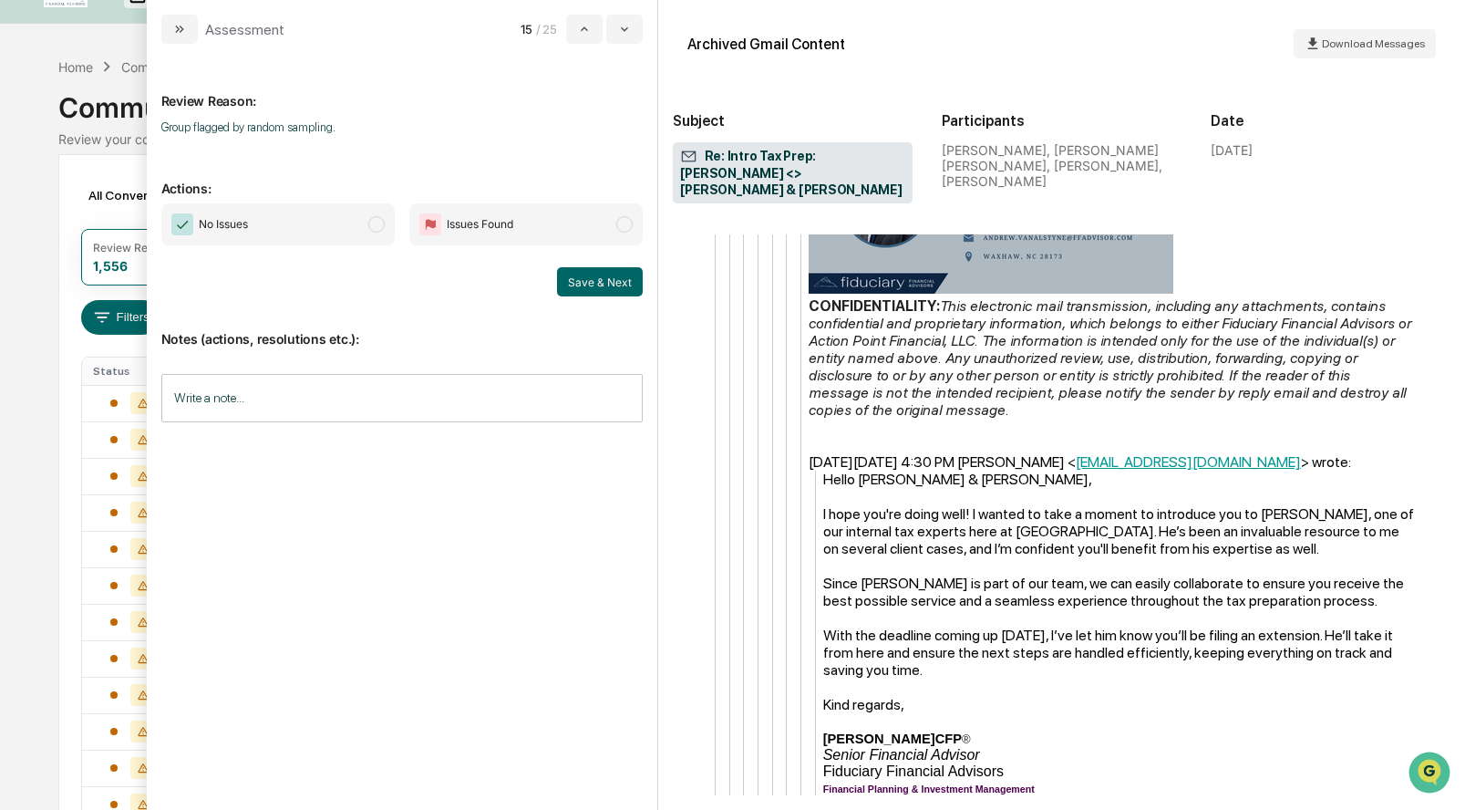
scroll to position [3923, 0]
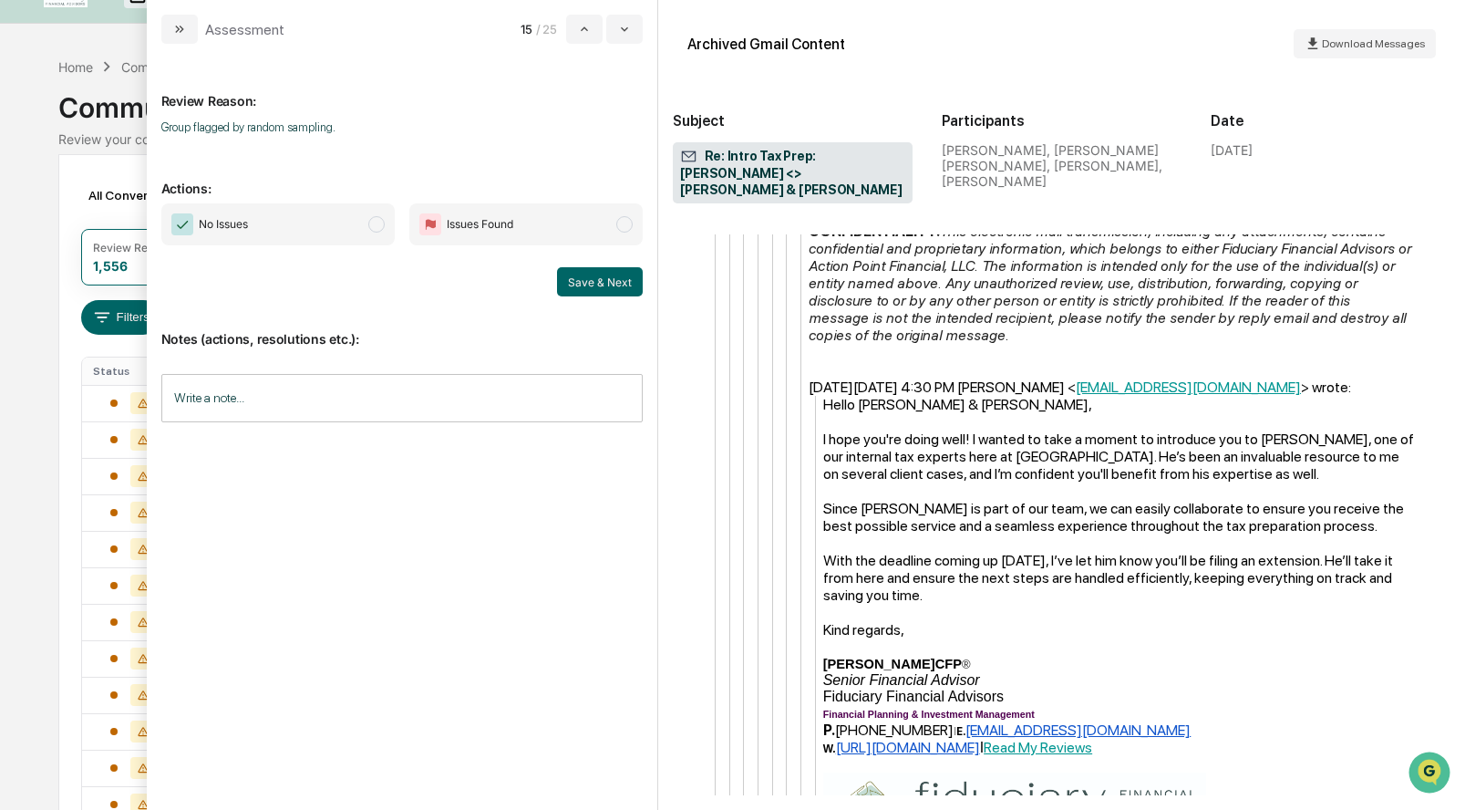
click at [378, 222] on span "modal" at bounding box center [376, 224] width 16 height 16
click at [613, 280] on button "Save & Next" at bounding box center [600, 281] width 86 height 29
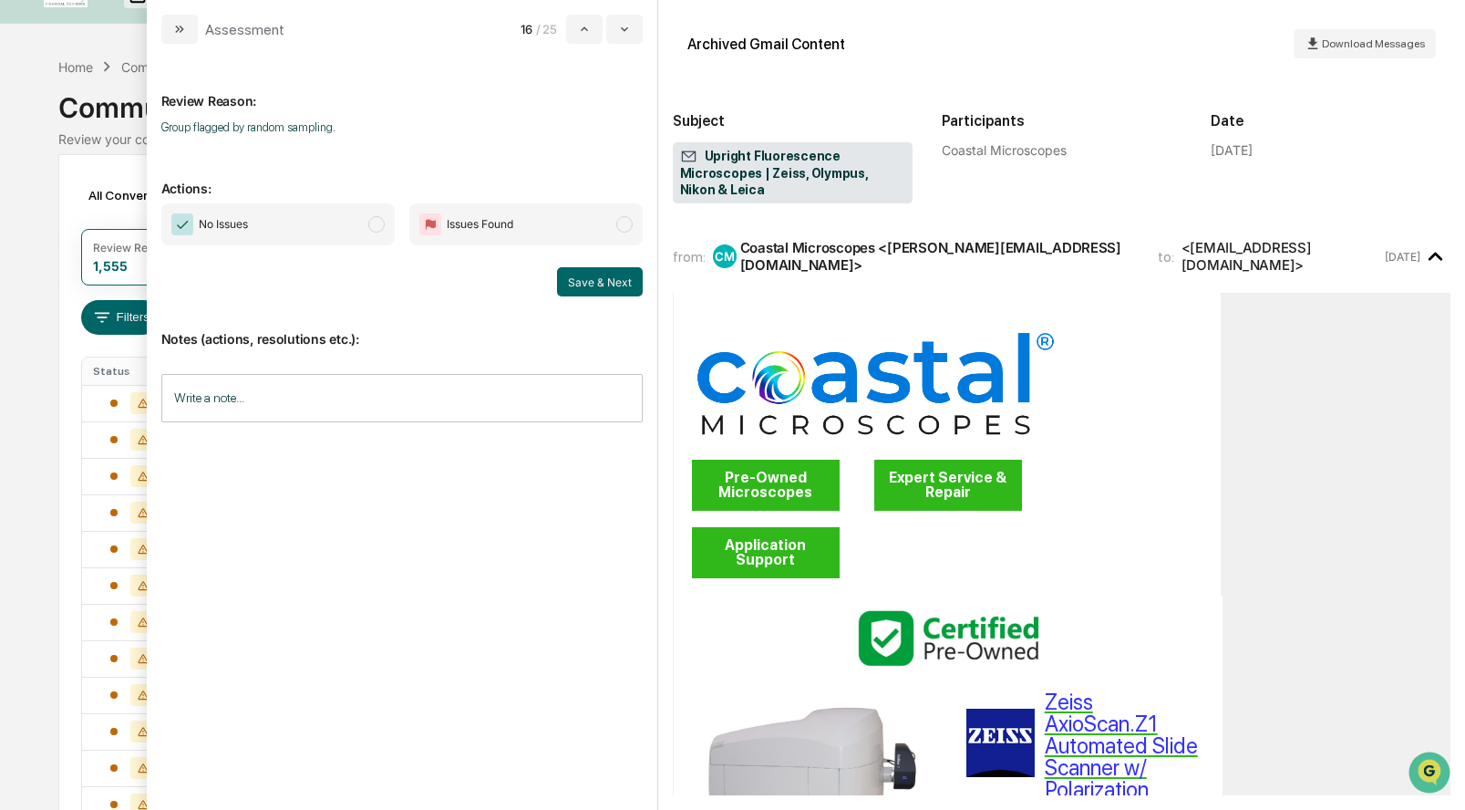
click at [377, 222] on span "modal" at bounding box center [376, 224] width 16 height 16
click at [612, 279] on button "Save & Next" at bounding box center [600, 281] width 86 height 29
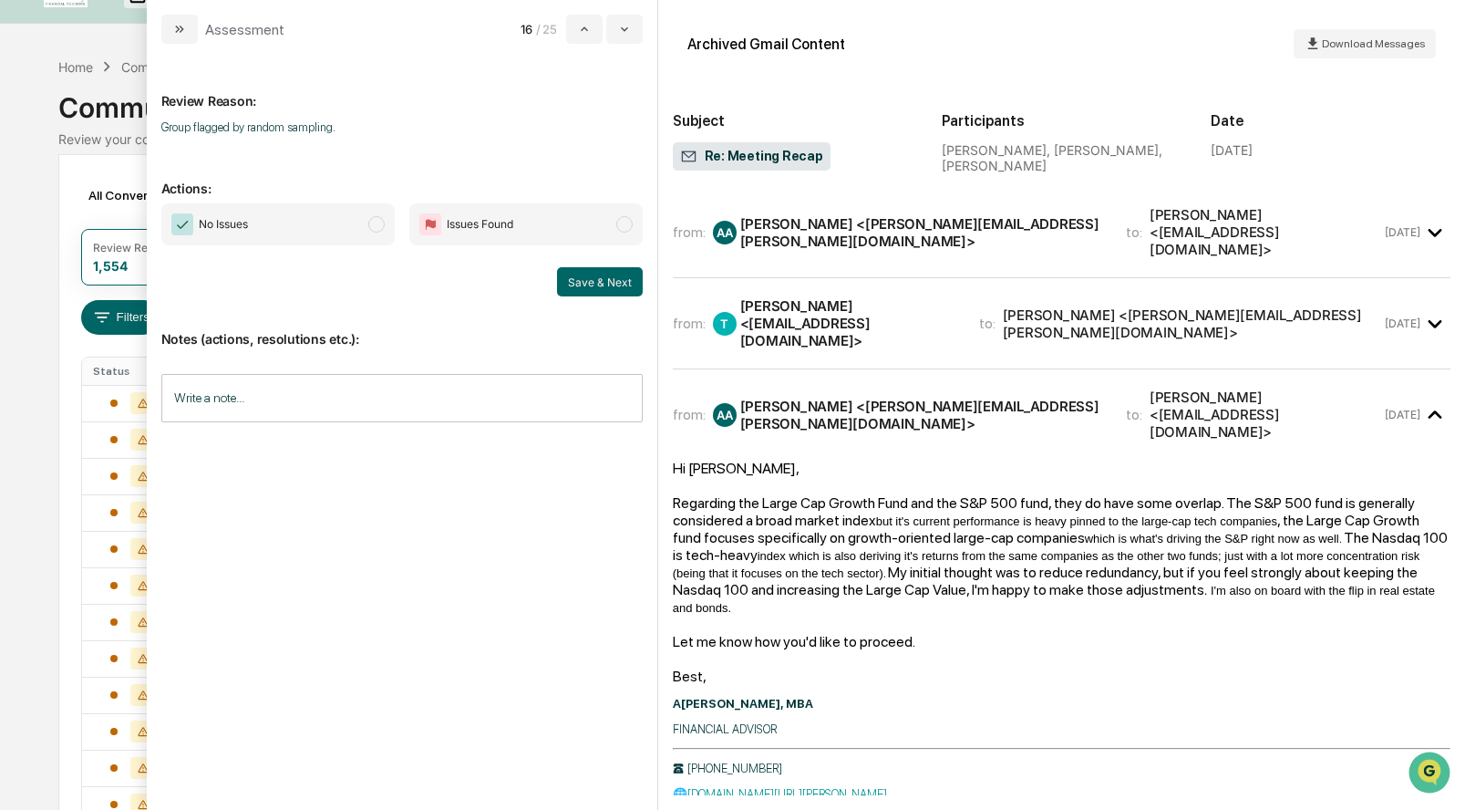
click at [374, 220] on span "modal" at bounding box center [376, 224] width 16 height 16
click at [589, 276] on button "Save & Next" at bounding box center [600, 281] width 86 height 29
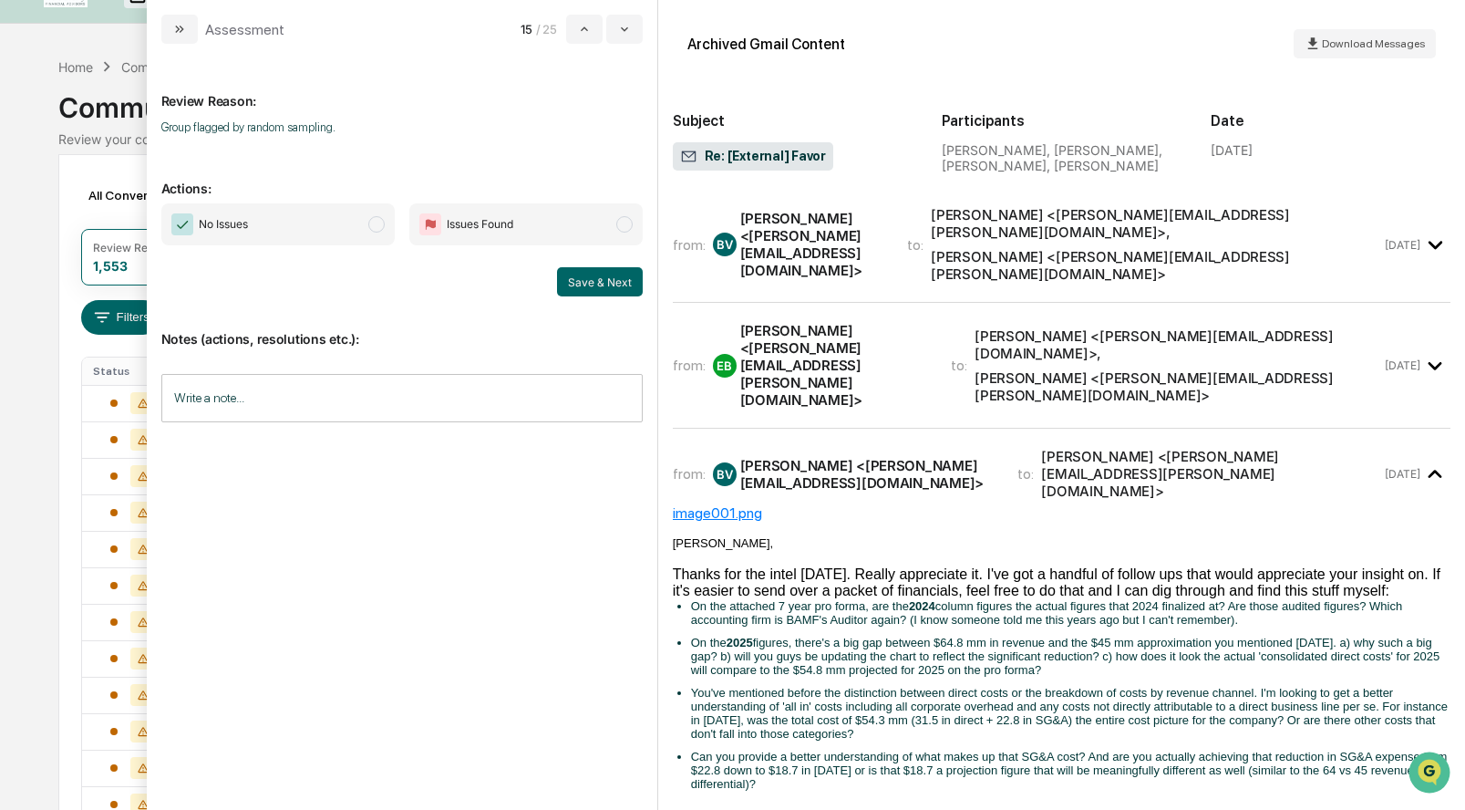
click at [384, 222] on span "modal" at bounding box center [376, 224] width 16 height 16
click at [570, 281] on button "Save & Next" at bounding box center [600, 281] width 86 height 29
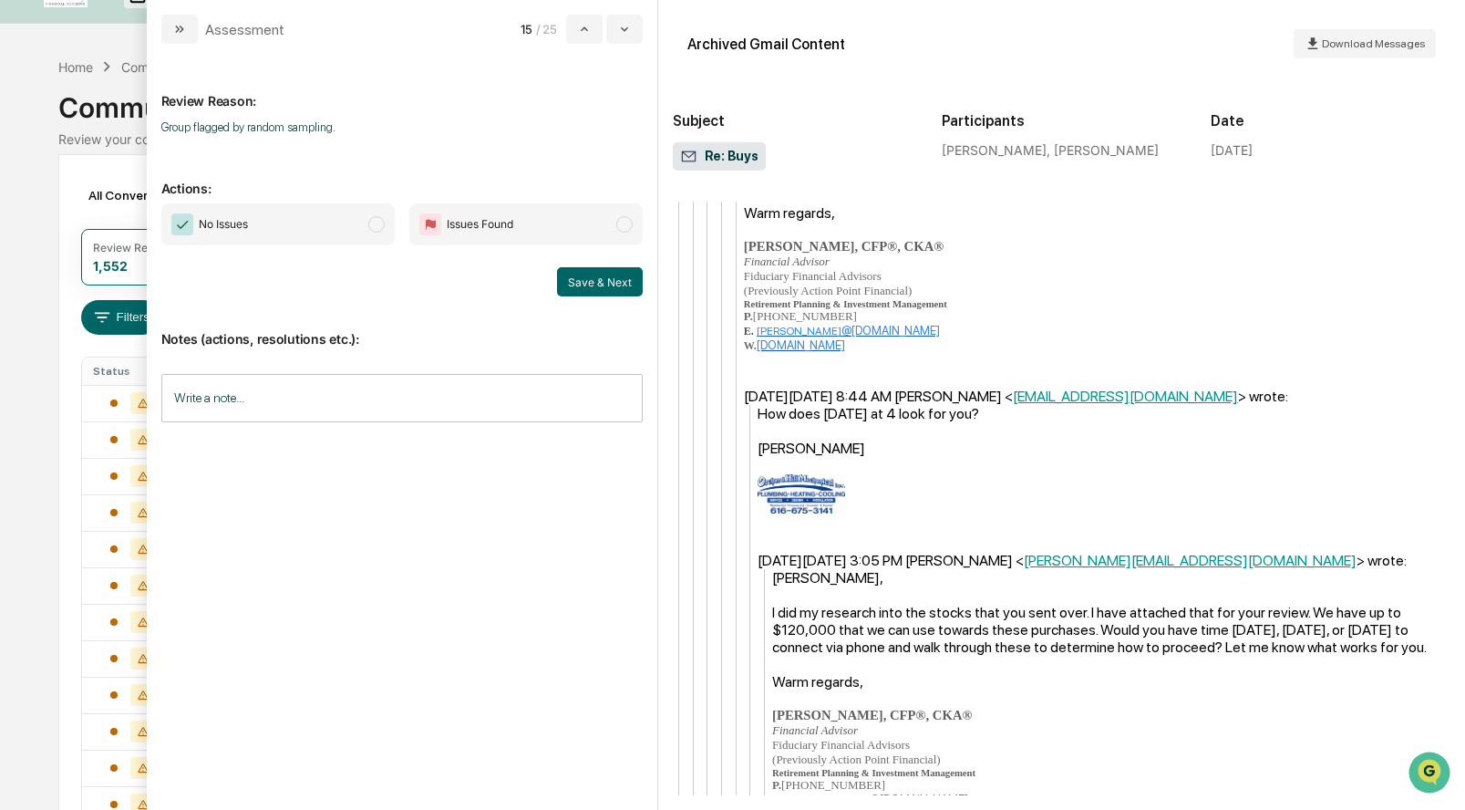
scroll to position [1550, 0]
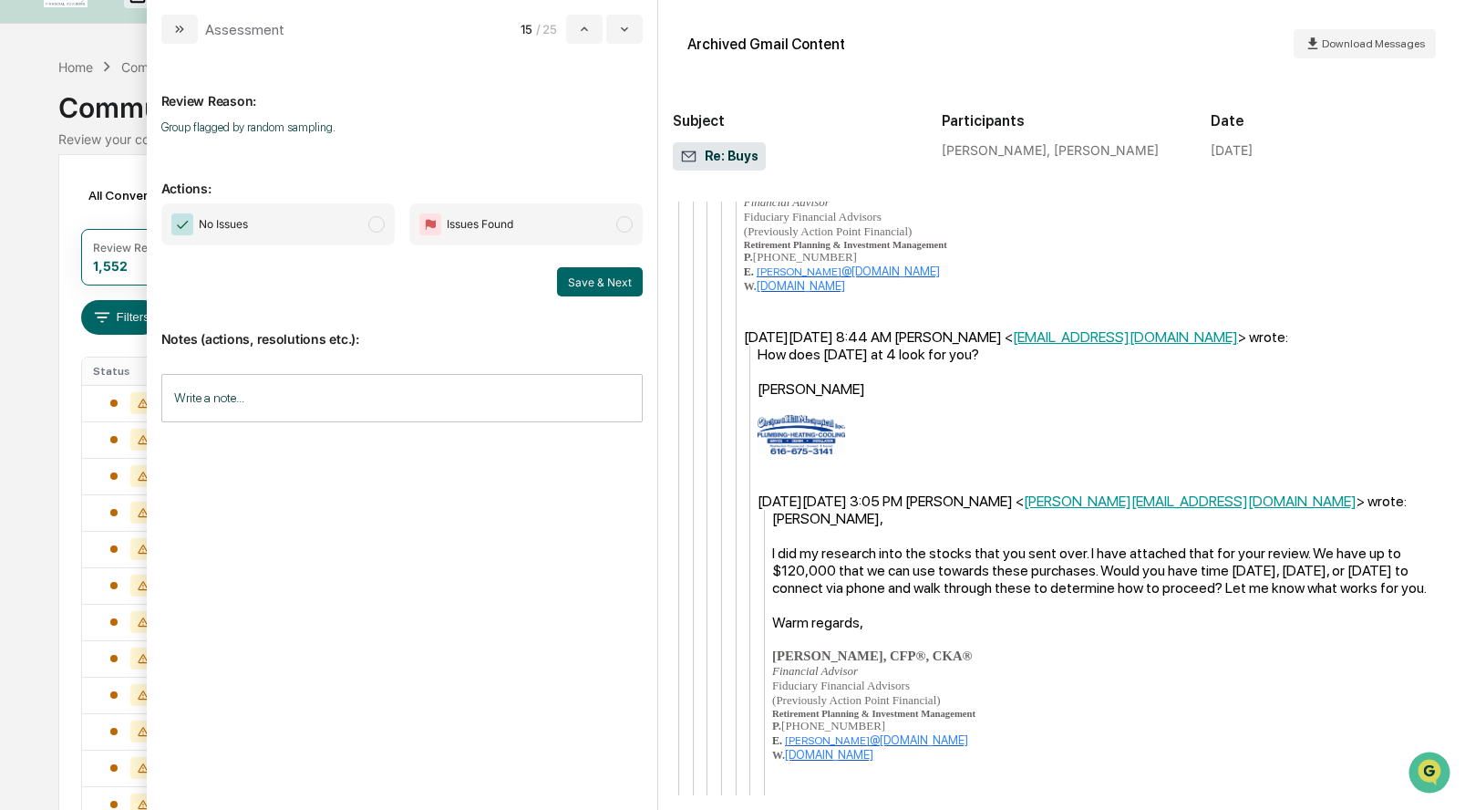
click at [370, 220] on span "modal" at bounding box center [376, 224] width 16 height 16
click at [604, 274] on button "Save & Next" at bounding box center [600, 281] width 86 height 29
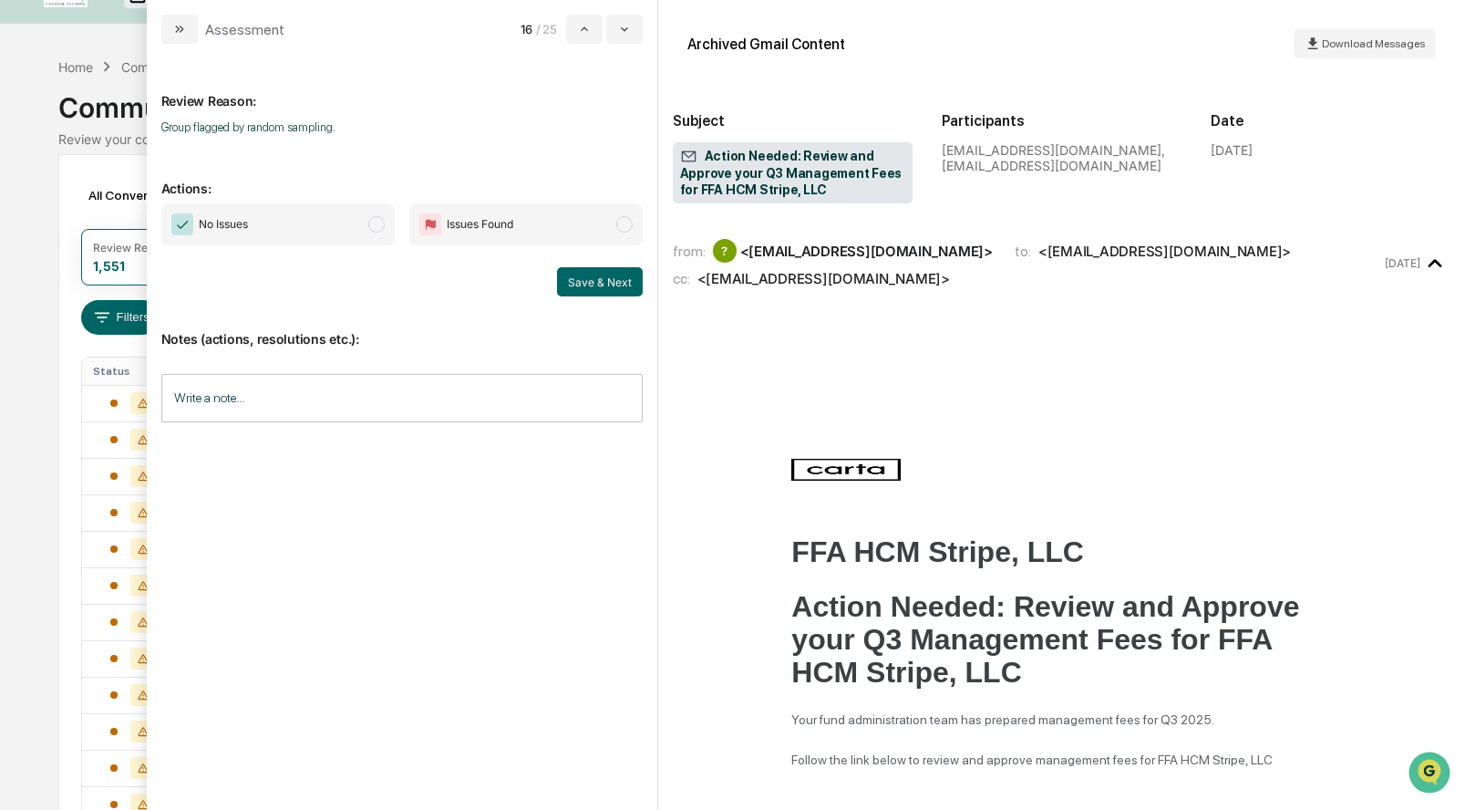
click at [369, 223] on span "modal" at bounding box center [376, 224] width 16 height 16
click at [573, 281] on button "Save & Next" at bounding box center [600, 281] width 86 height 29
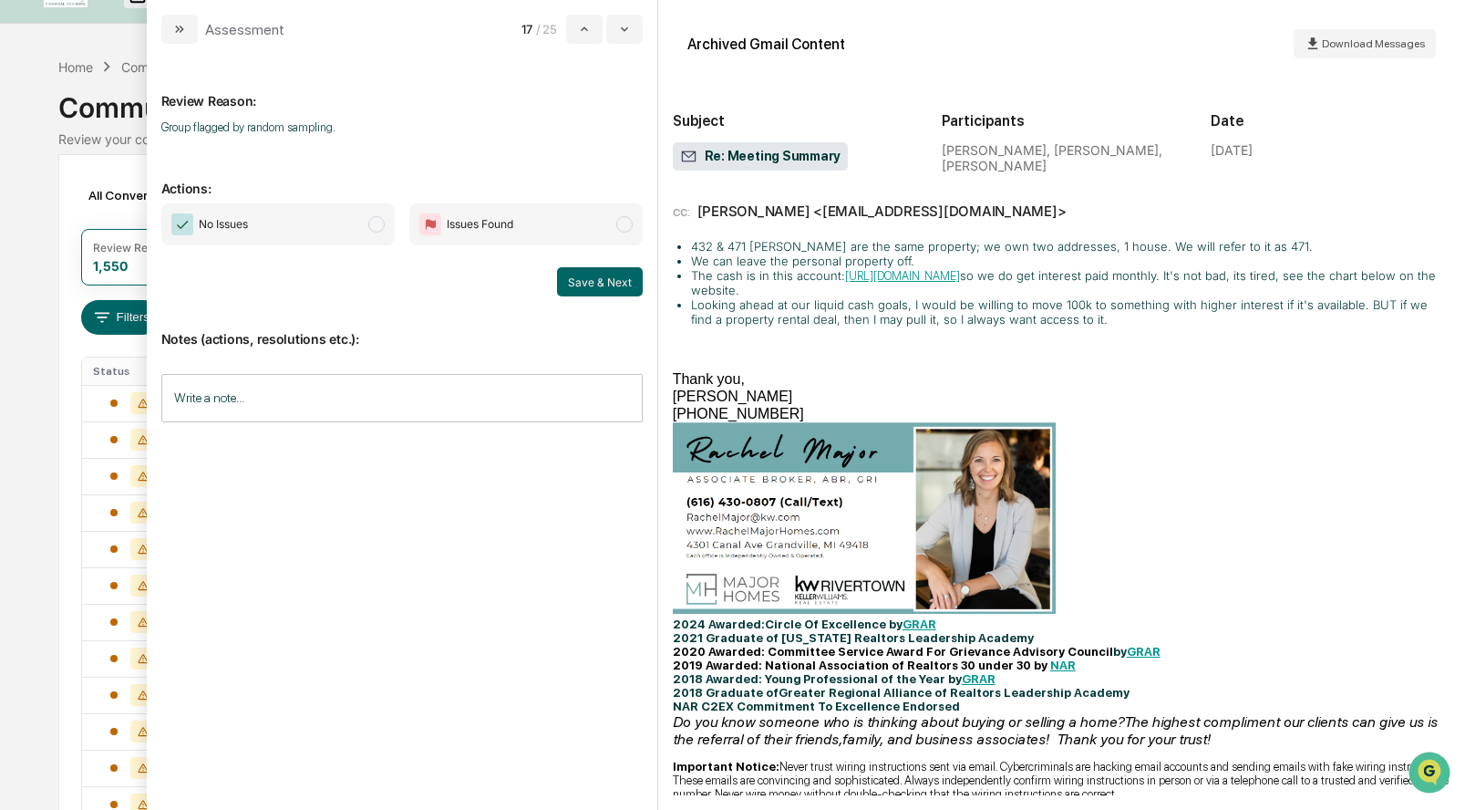
scroll to position [464, 0]
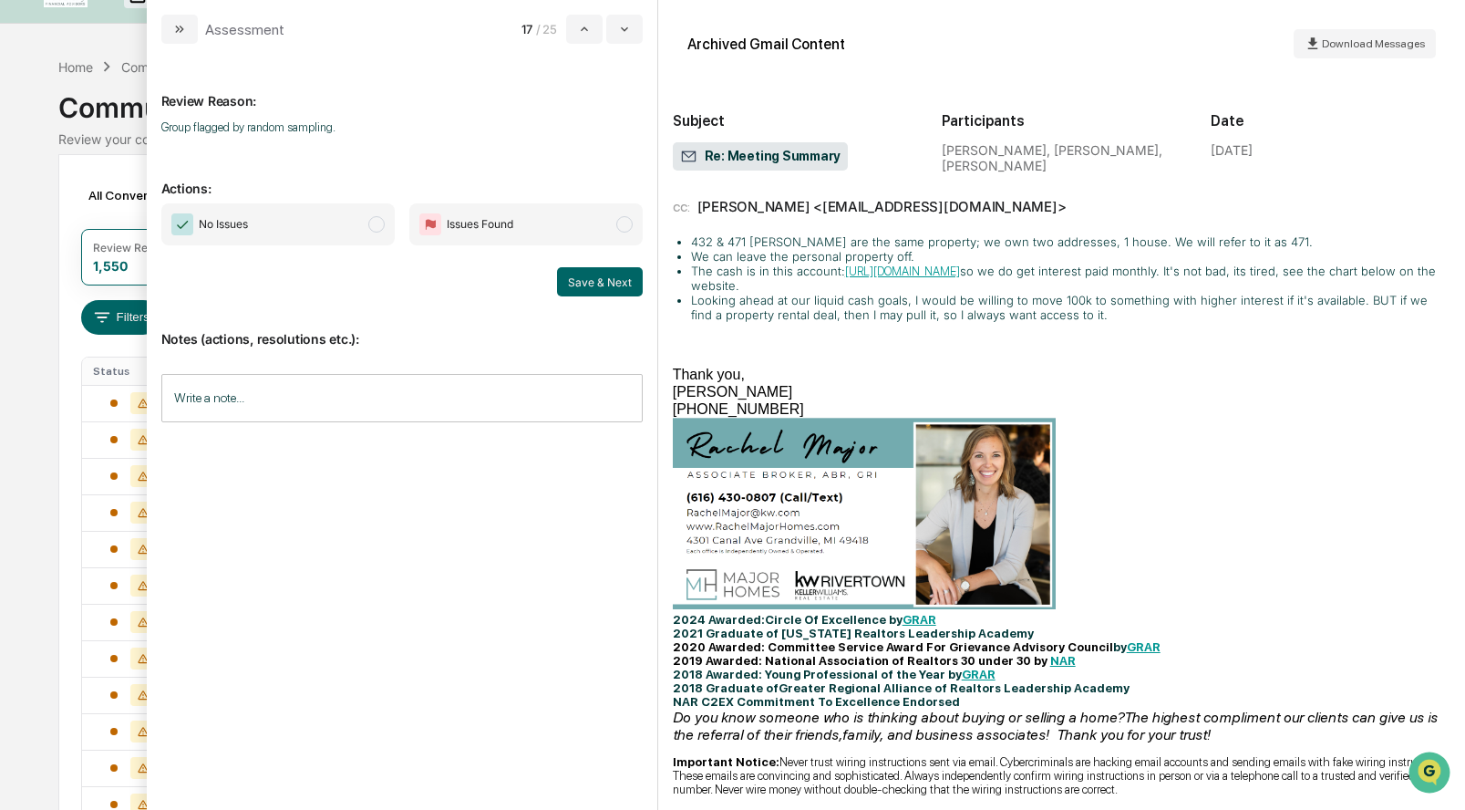
click at [376, 222] on span "modal" at bounding box center [376, 224] width 16 height 16
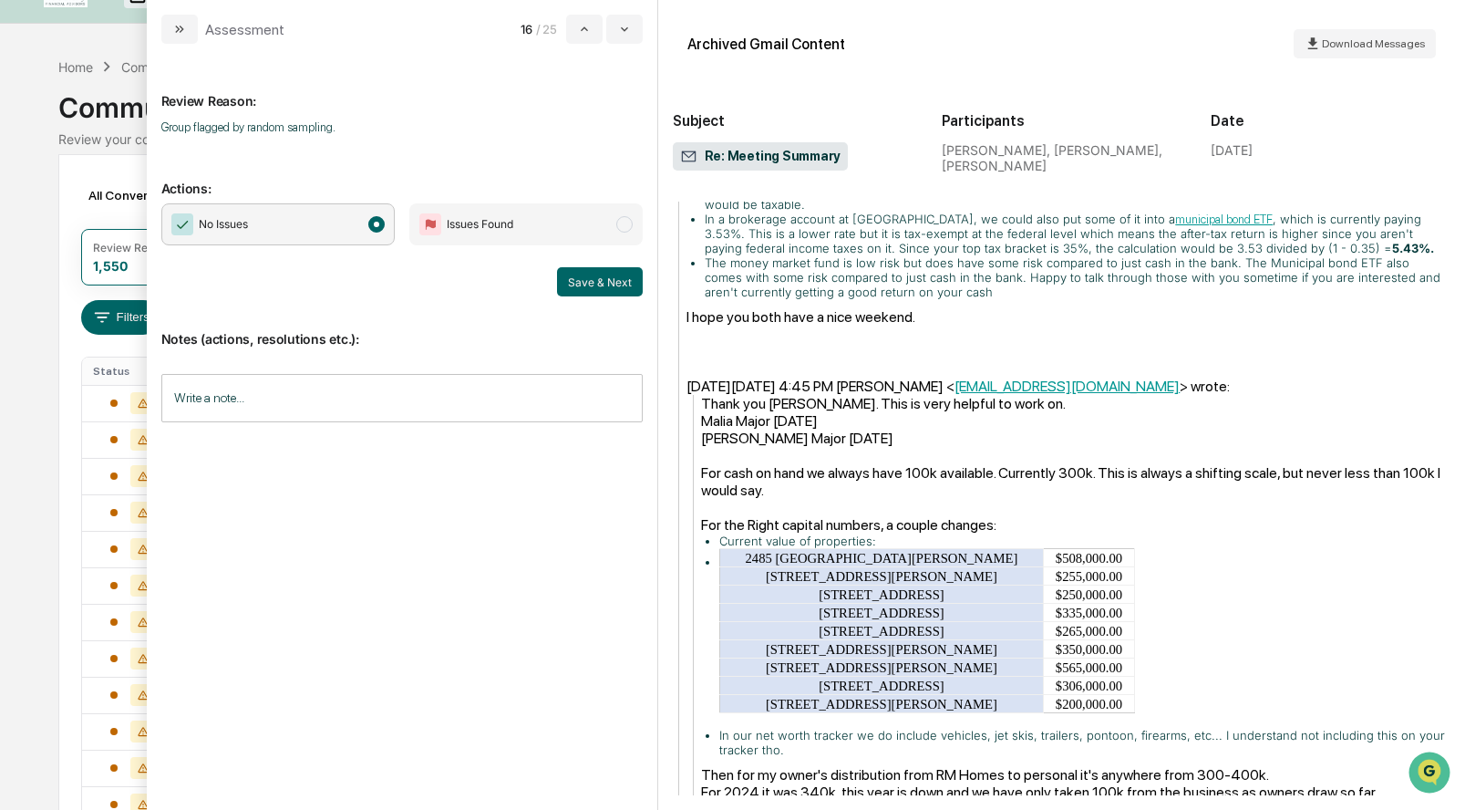
scroll to position [1339, 0]
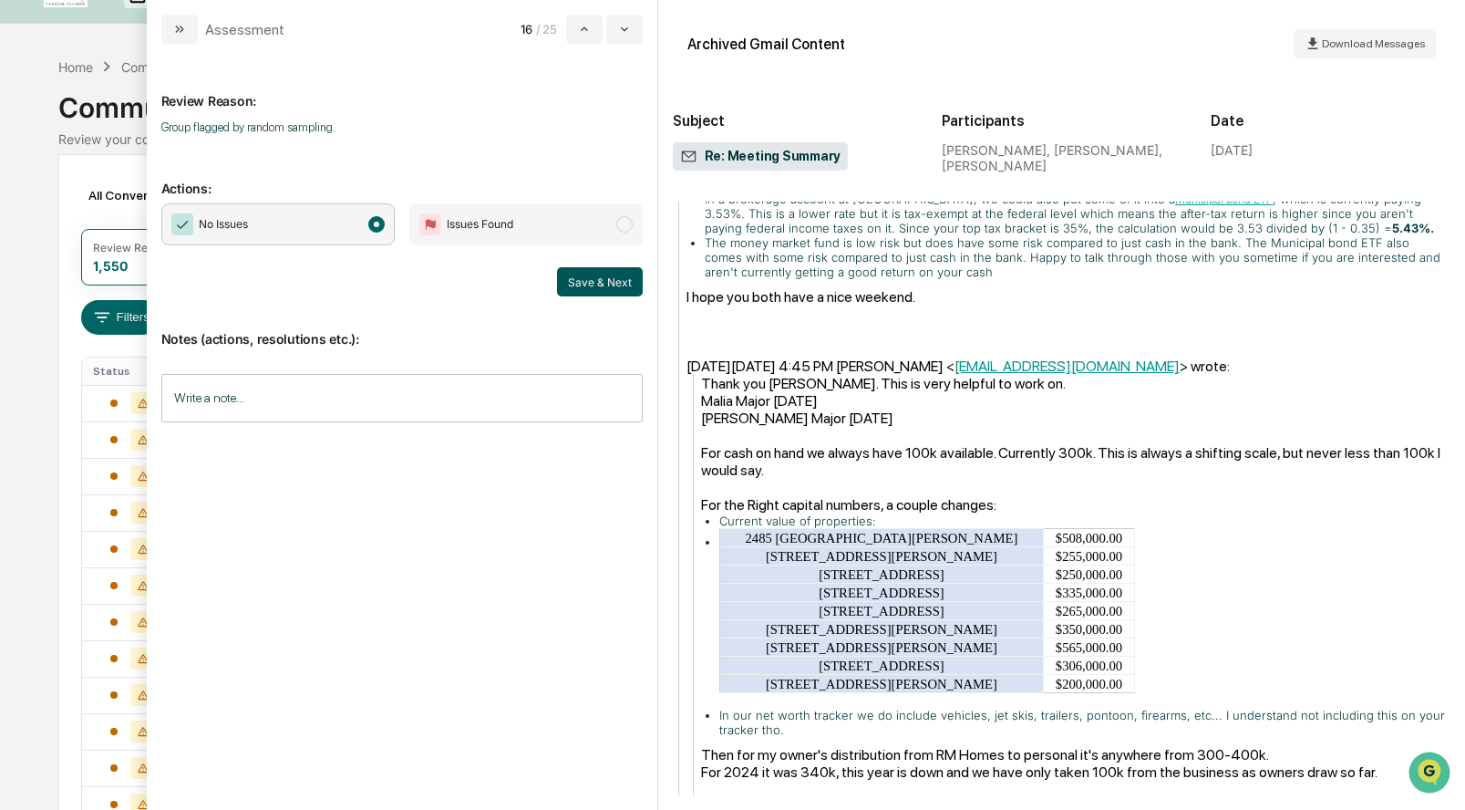
click at [595, 286] on button "Save & Next" at bounding box center [600, 281] width 86 height 29
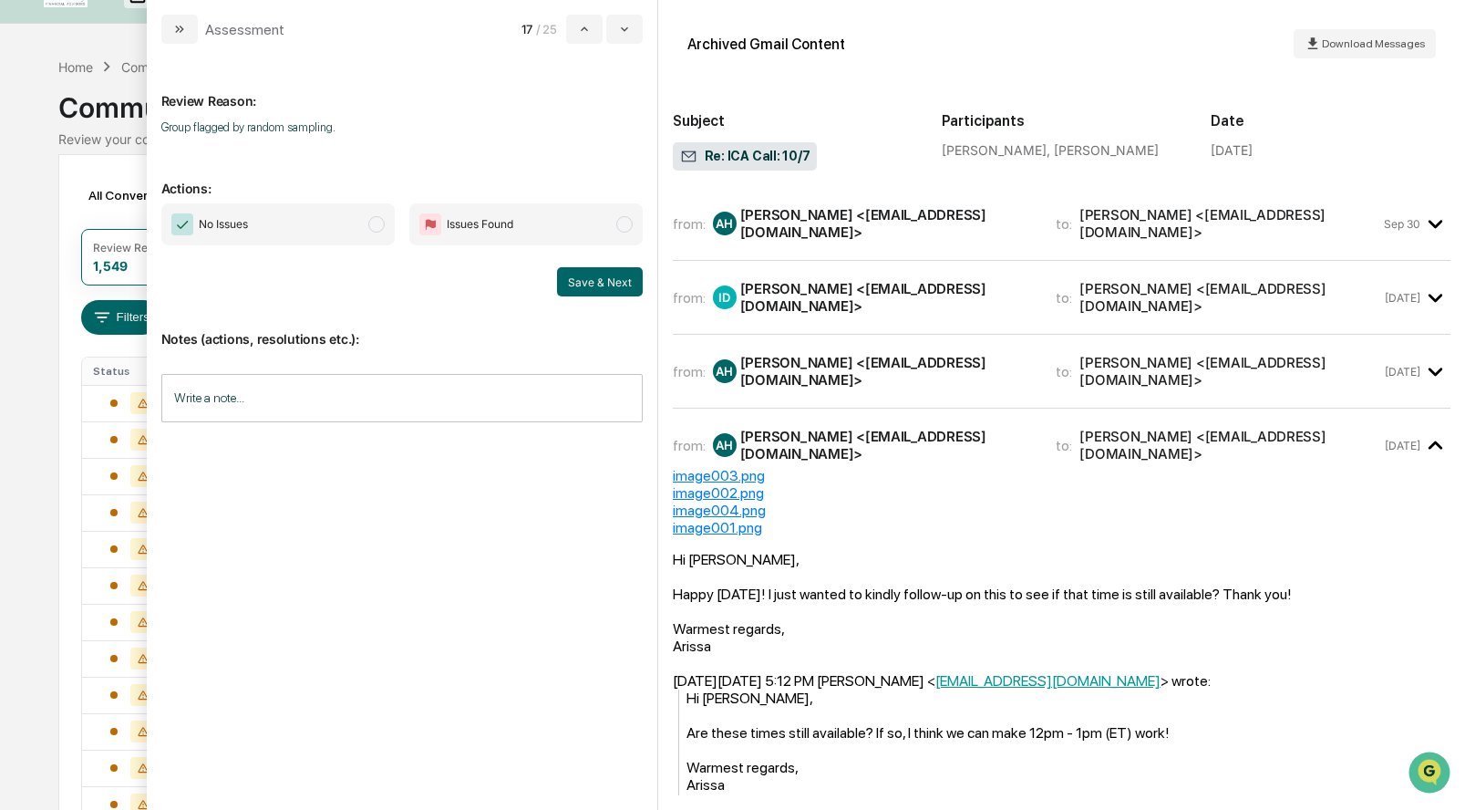
click at [377, 224] on span "modal" at bounding box center [376, 224] width 16 height 16
click at [588, 284] on button "Save & Next" at bounding box center [600, 281] width 86 height 29
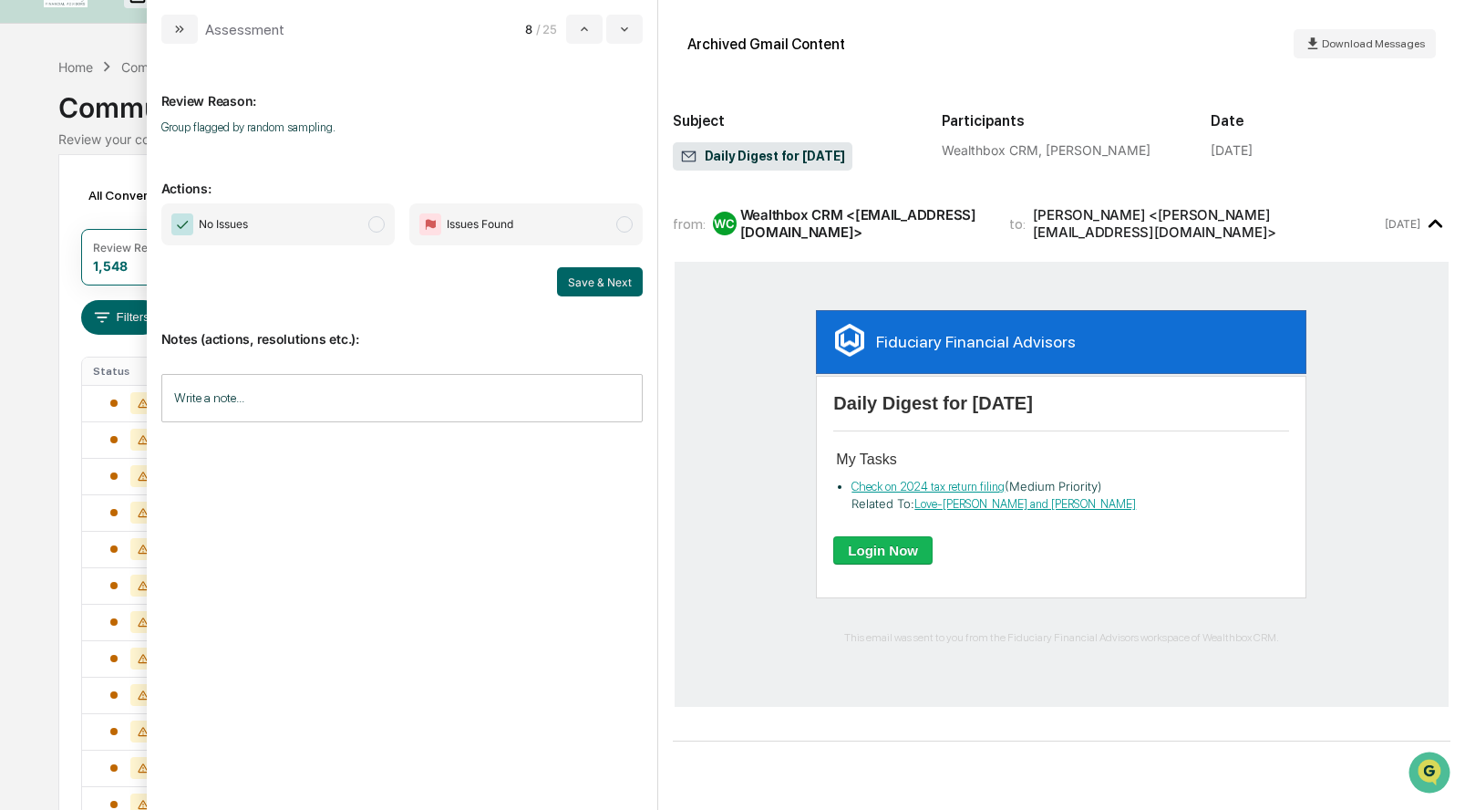
click at [377, 225] on span "modal" at bounding box center [376, 224] width 16 height 16
click at [598, 268] on button "Save & Next" at bounding box center [600, 281] width 86 height 29
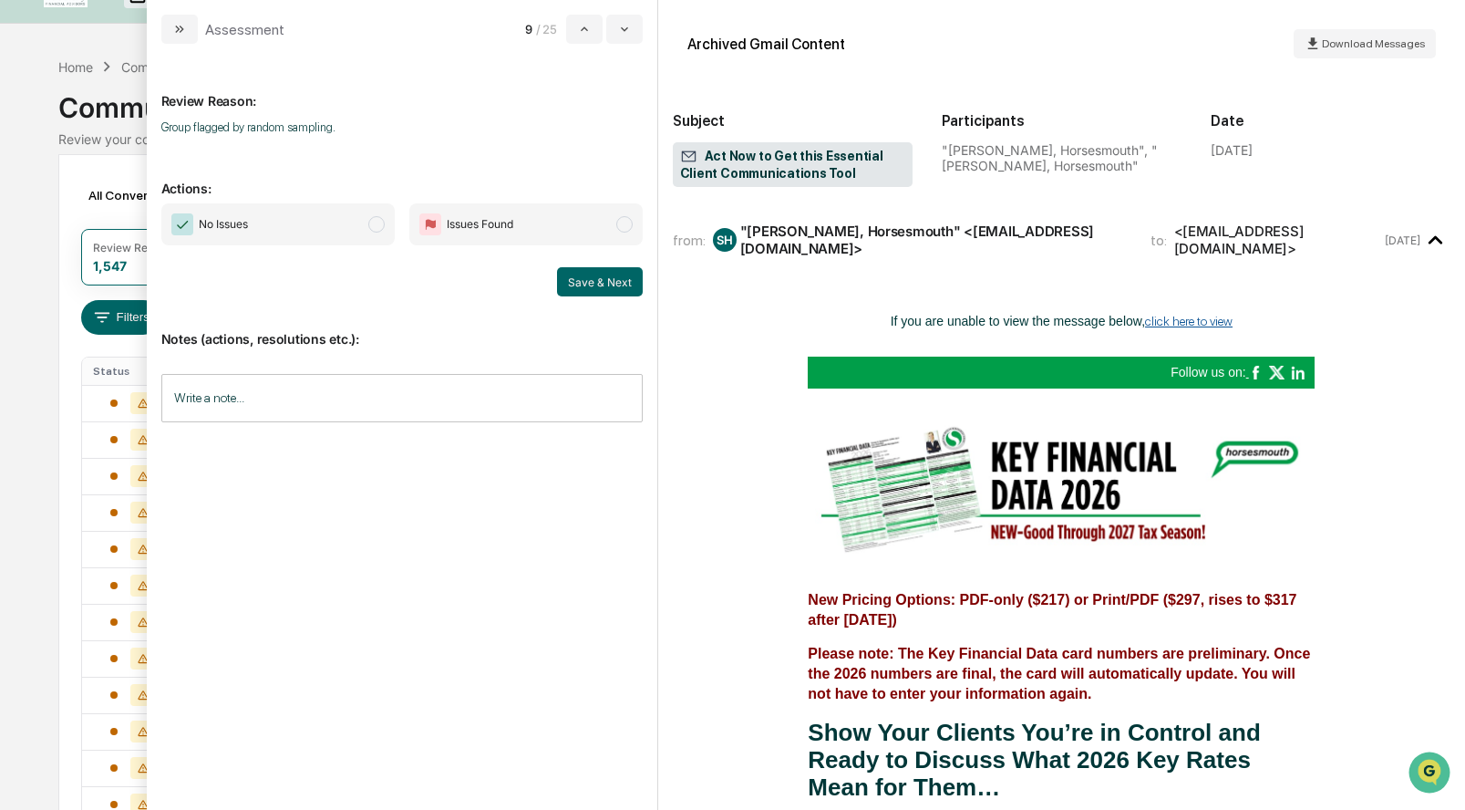
click at [378, 221] on span "modal" at bounding box center [376, 224] width 16 height 16
click at [569, 283] on button "Save & Next" at bounding box center [600, 281] width 86 height 29
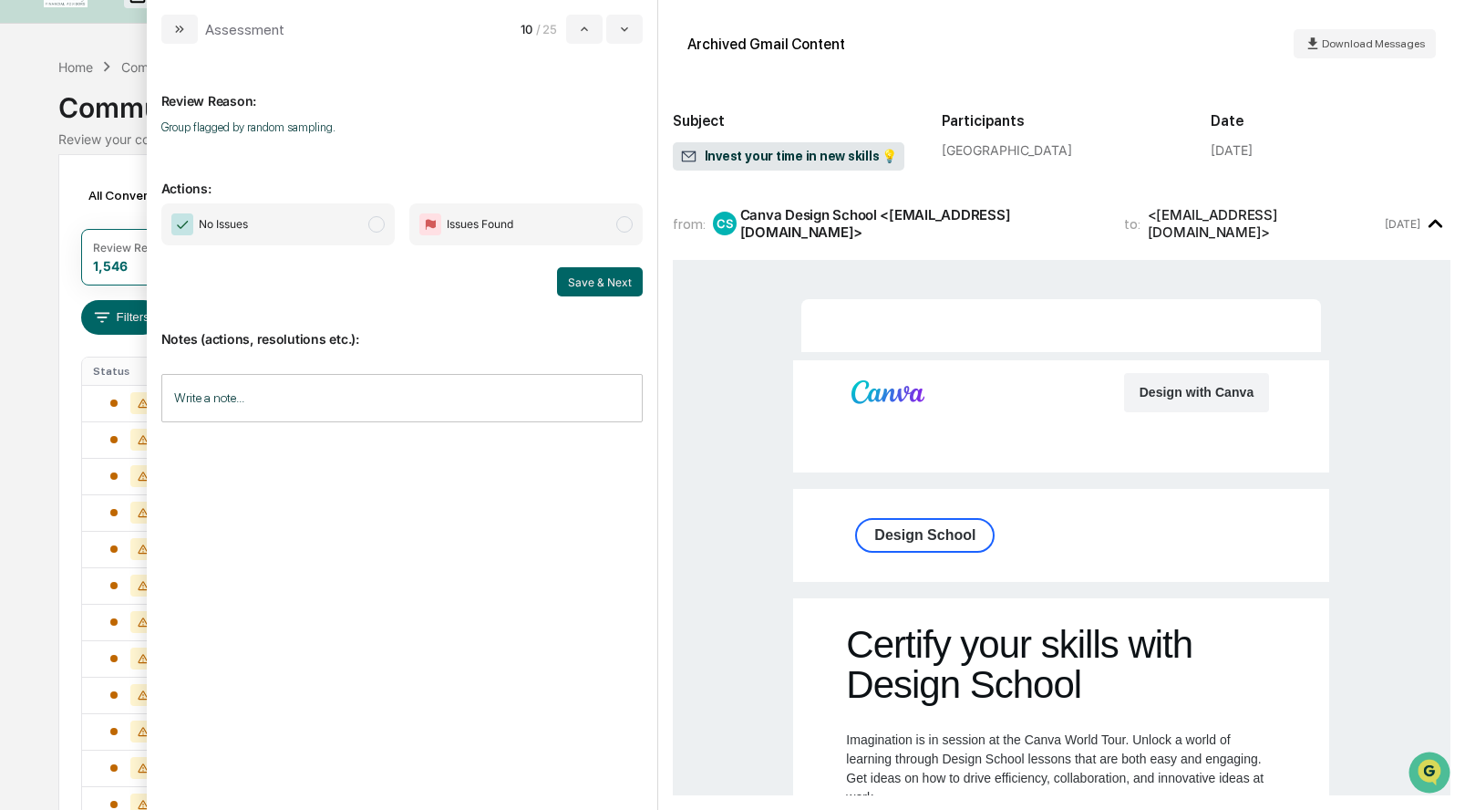
click at [373, 220] on span "modal" at bounding box center [376, 224] width 16 height 16
click at [570, 278] on button "Save & Next" at bounding box center [600, 281] width 86 height 29
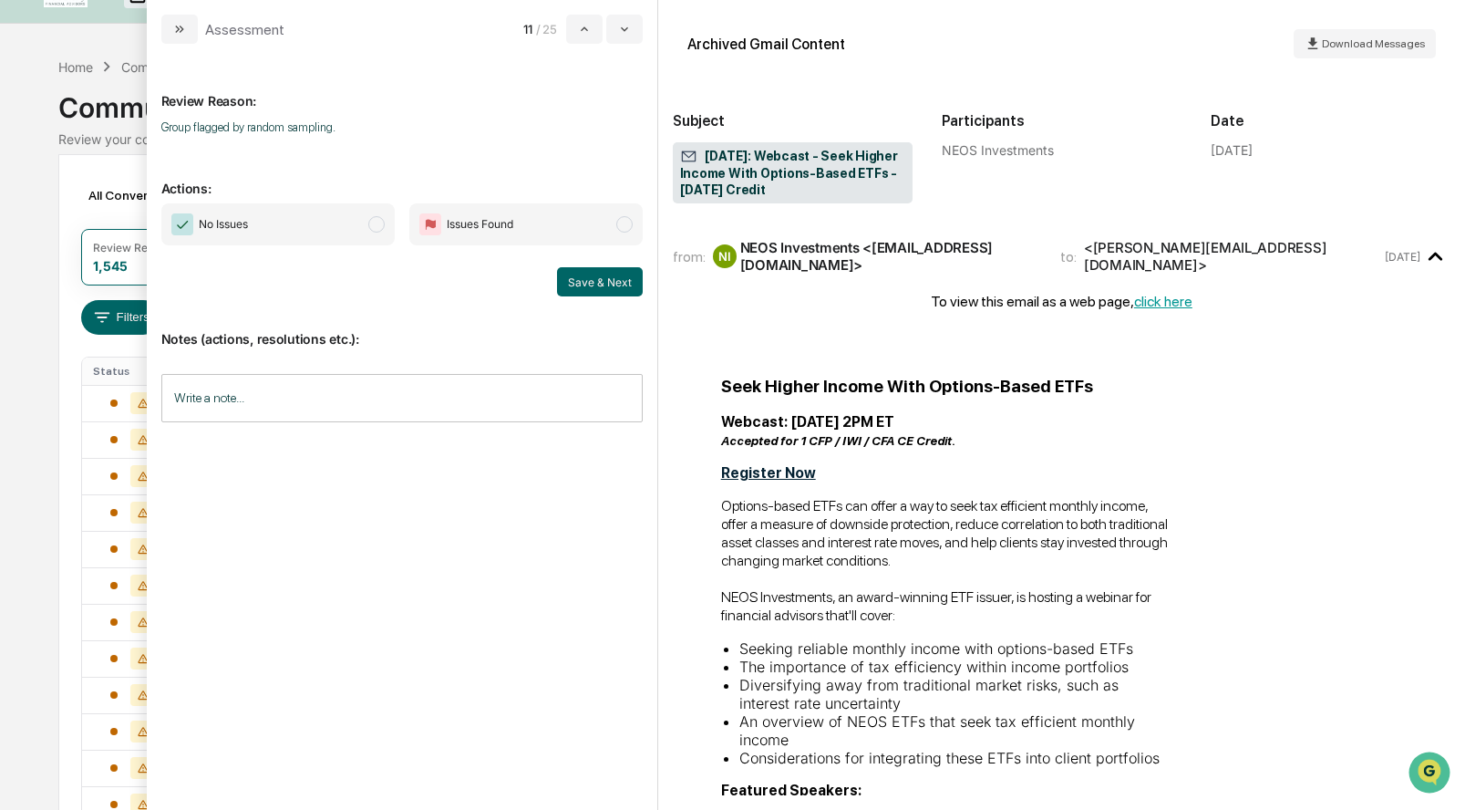
click at [374, 224] on span "modal" at bounding box center [376, 224] width 16 height 16
click at [621, 291] on button "Save & Next" at bounding box center [600, 281] width 86 height 29
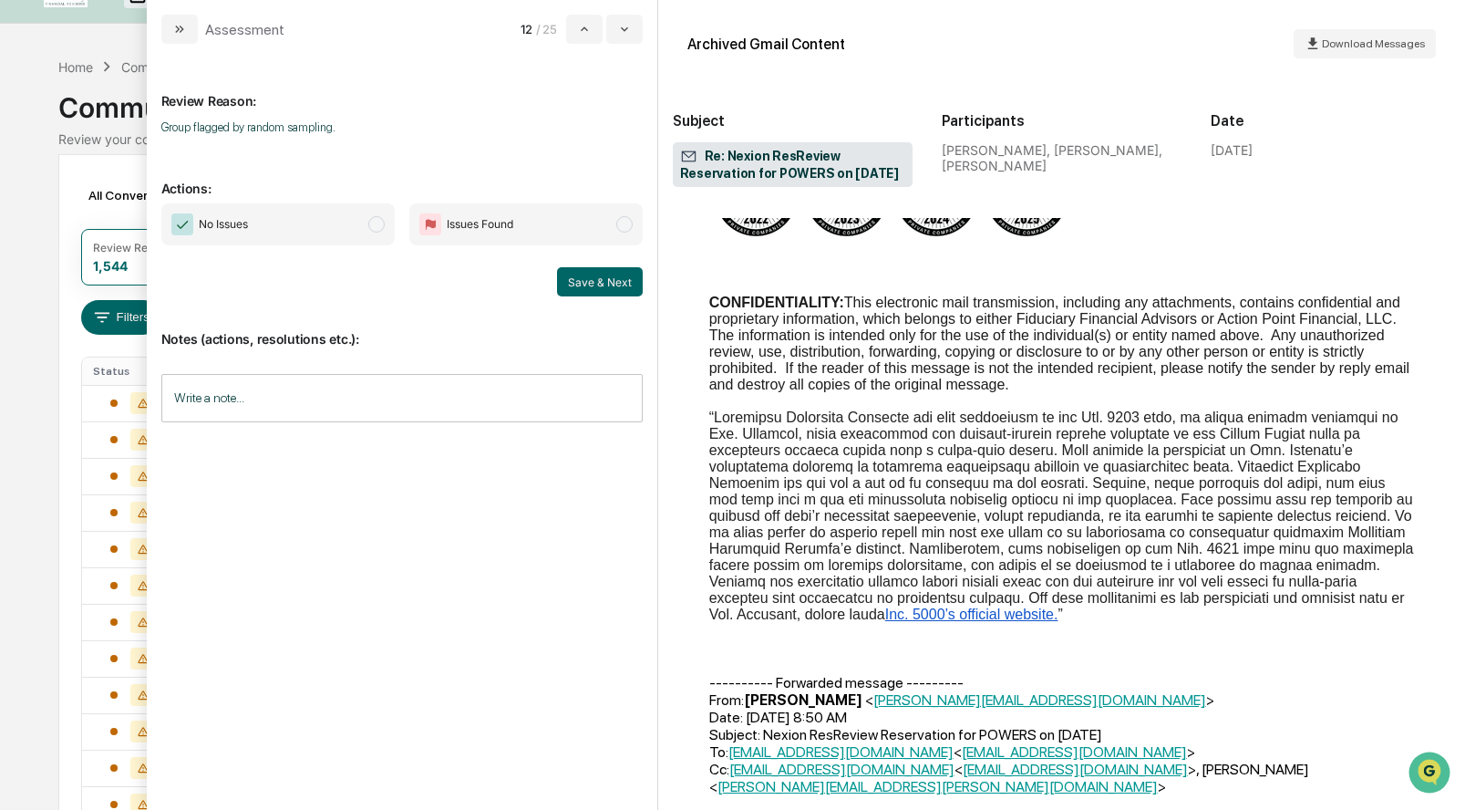
scroll to position [570, 0]
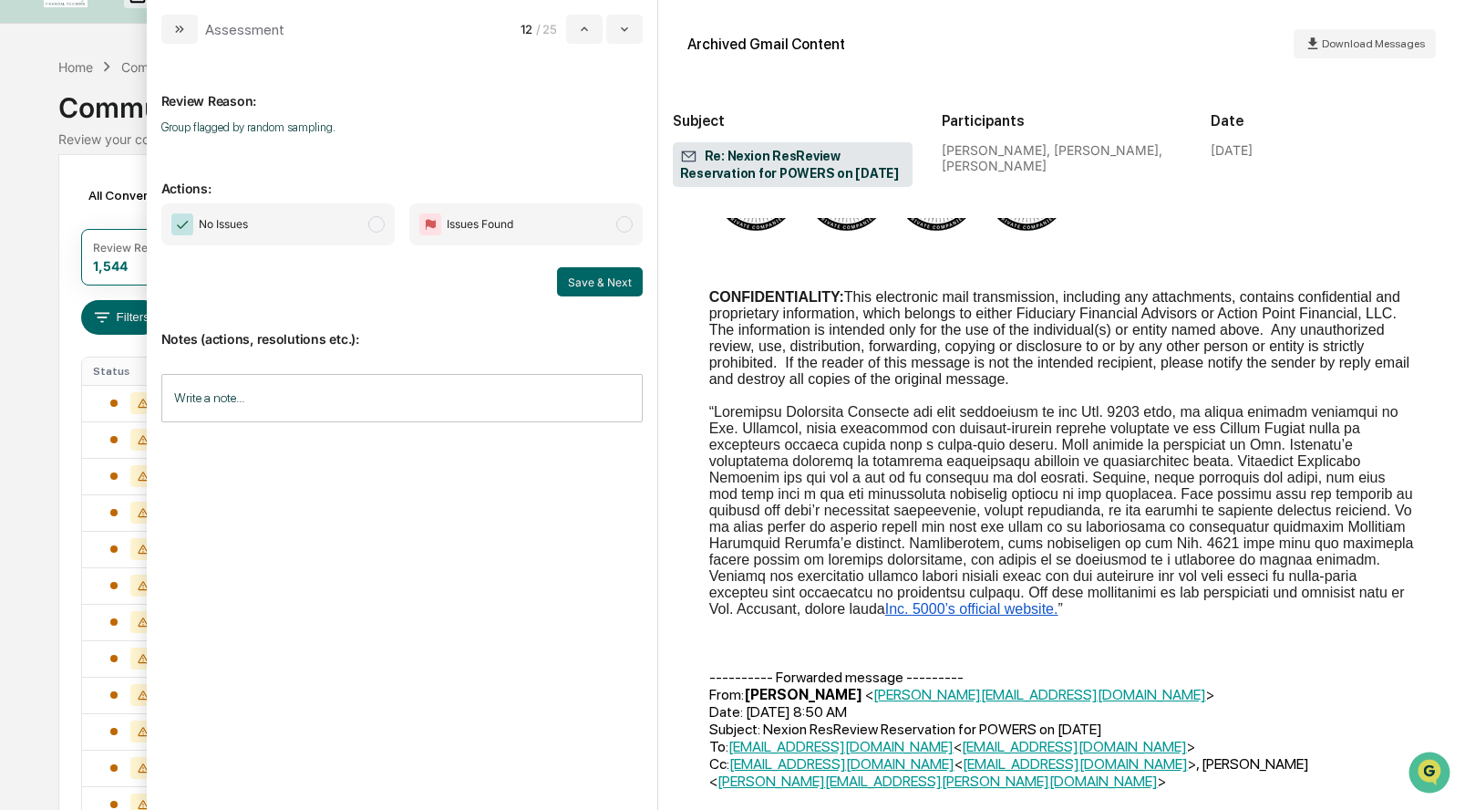
click at [377, 223] on span "modal" at bounding box center [376, 224] width 16 height 16
click at [575, 277] on button "Save & Next" at bounding box center [600, 281] width 86 height 29
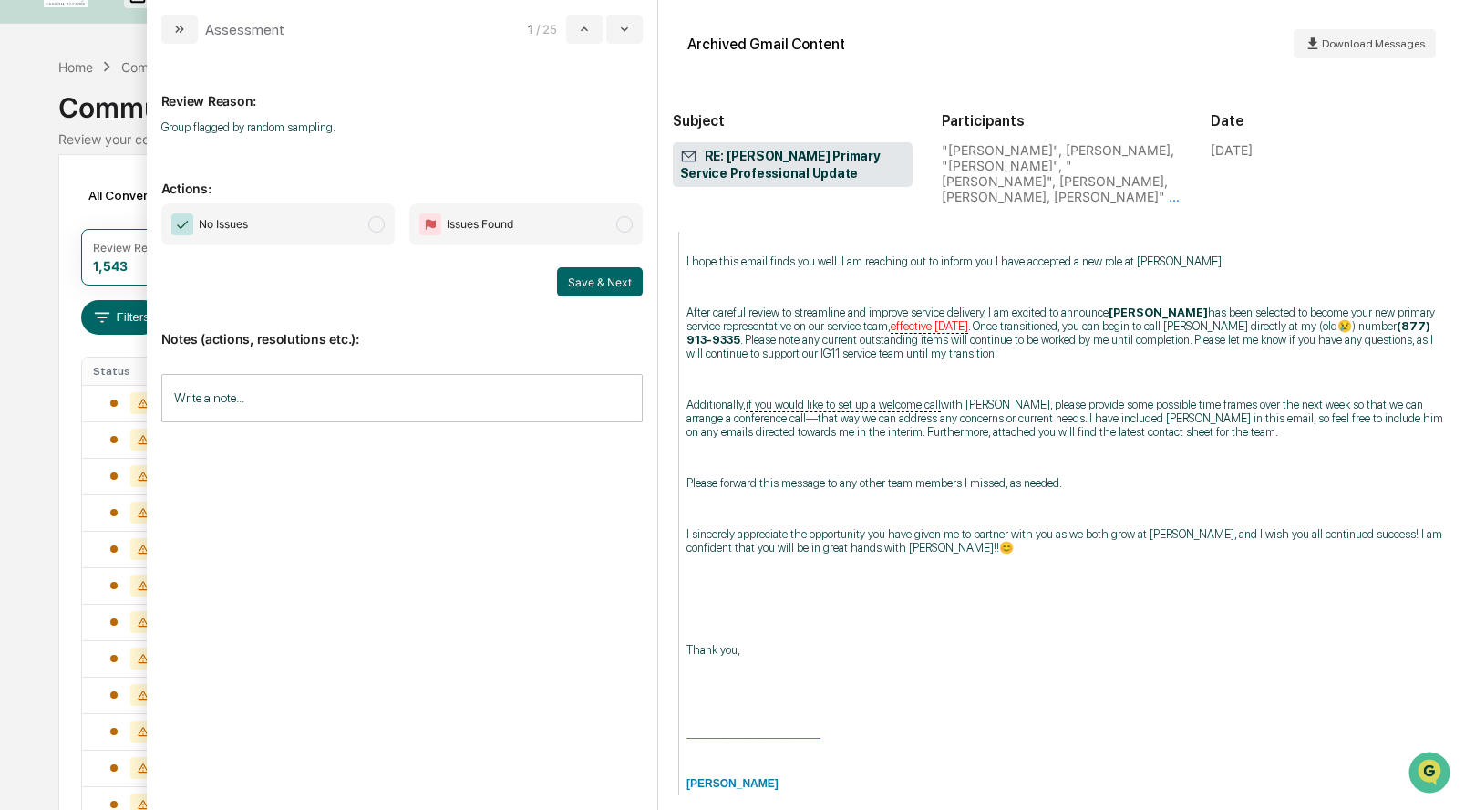
scroll to position [2197, 0]
click at [375, 222] on span "modal" at bounding box center [376, 224] width 16 height 16
click at [579, 273] on button "Save & Next" at bounding box center [600, 281] width 86 height 29
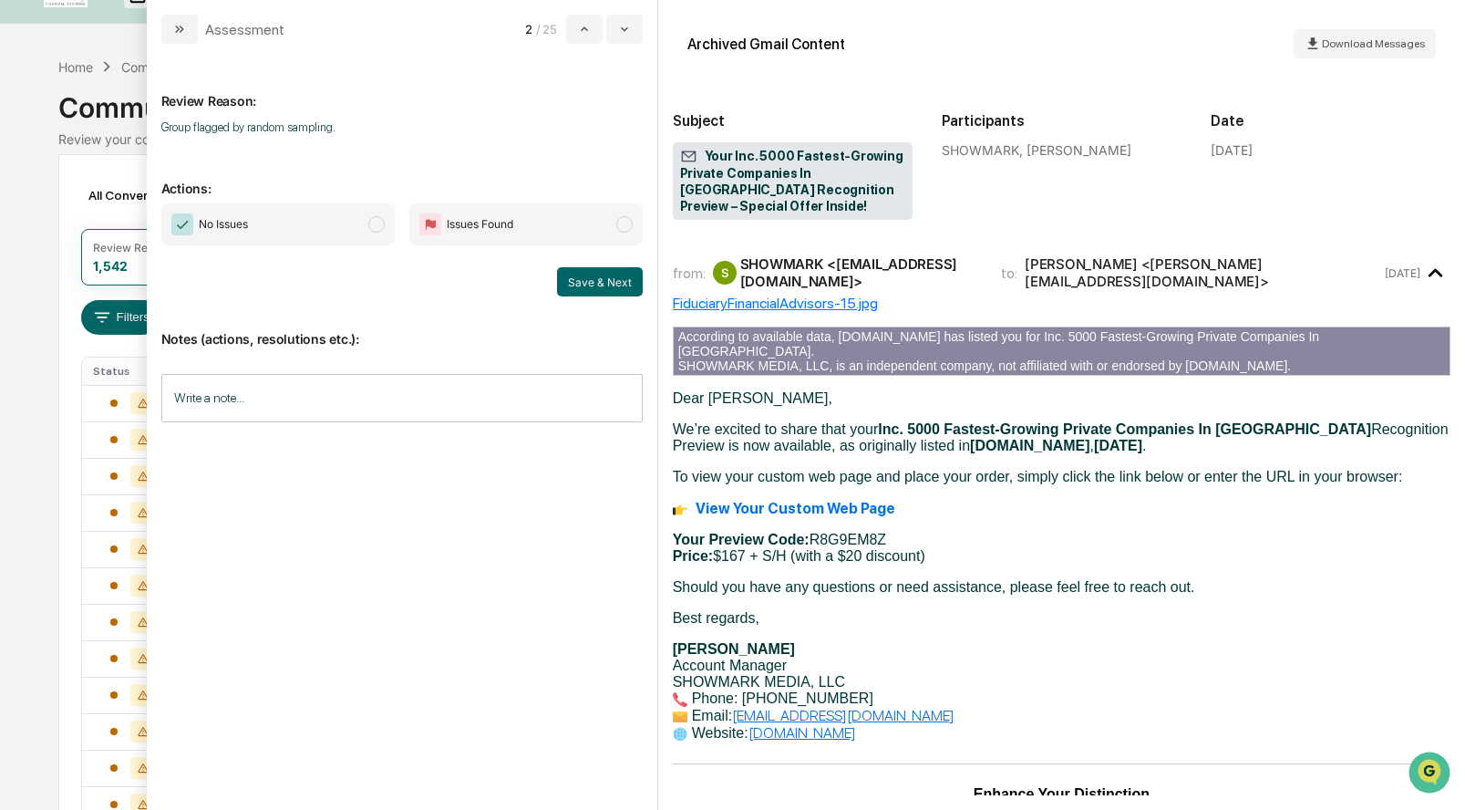
click at [368, 225] on span "modal" at bounding box center [376, 224] width 16 height 16
click at [586, 284] on button "Save & Next" at bounding box center [600, 281] width 86 height 29
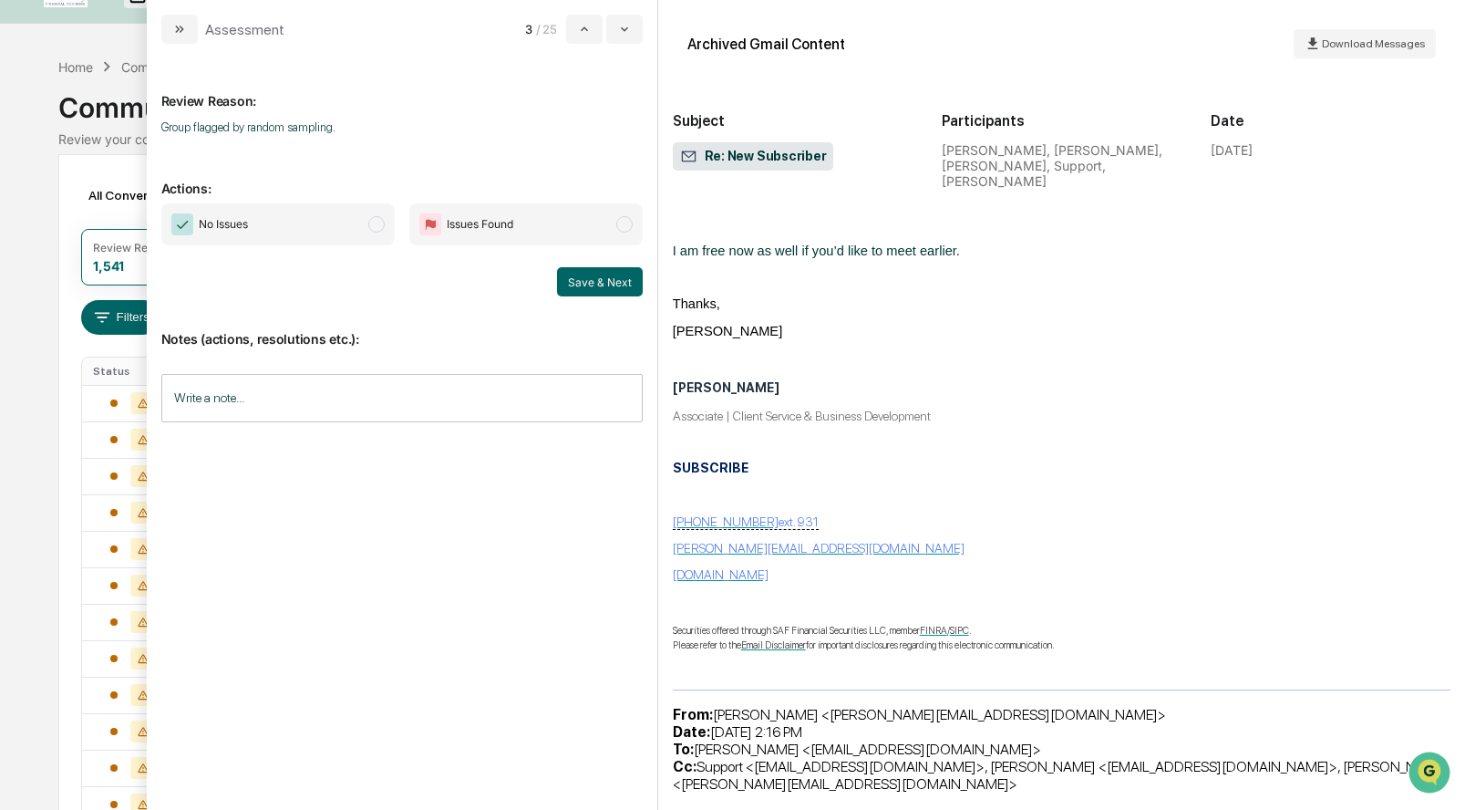
scroll to position [604, 0]
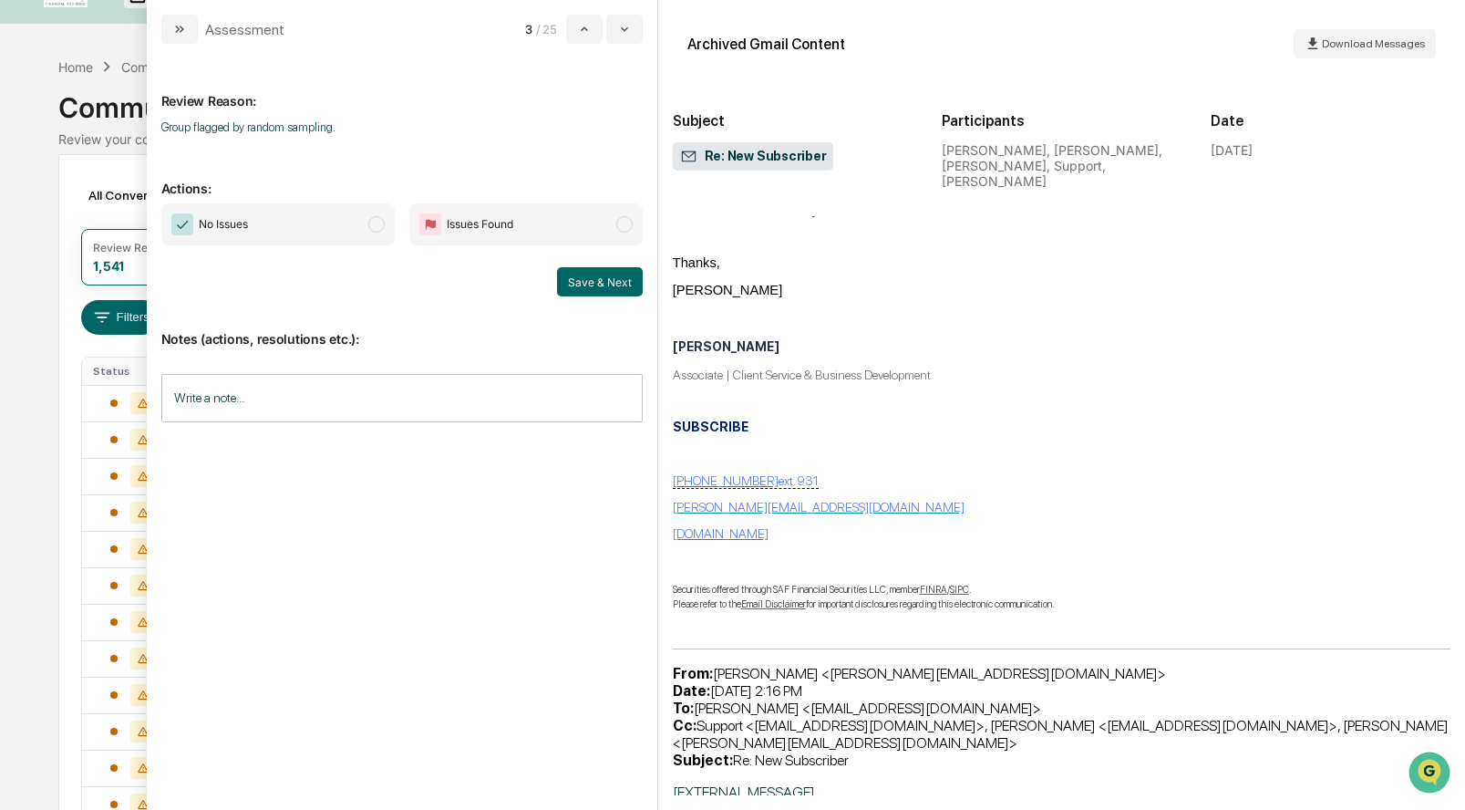
click at [372, 215] on span "No Issues" at bounding box center [277, 224] width 233 height 42
click at [594, 278] on button "Save & Next" at bounding box center [600, 281] width 86 height 29
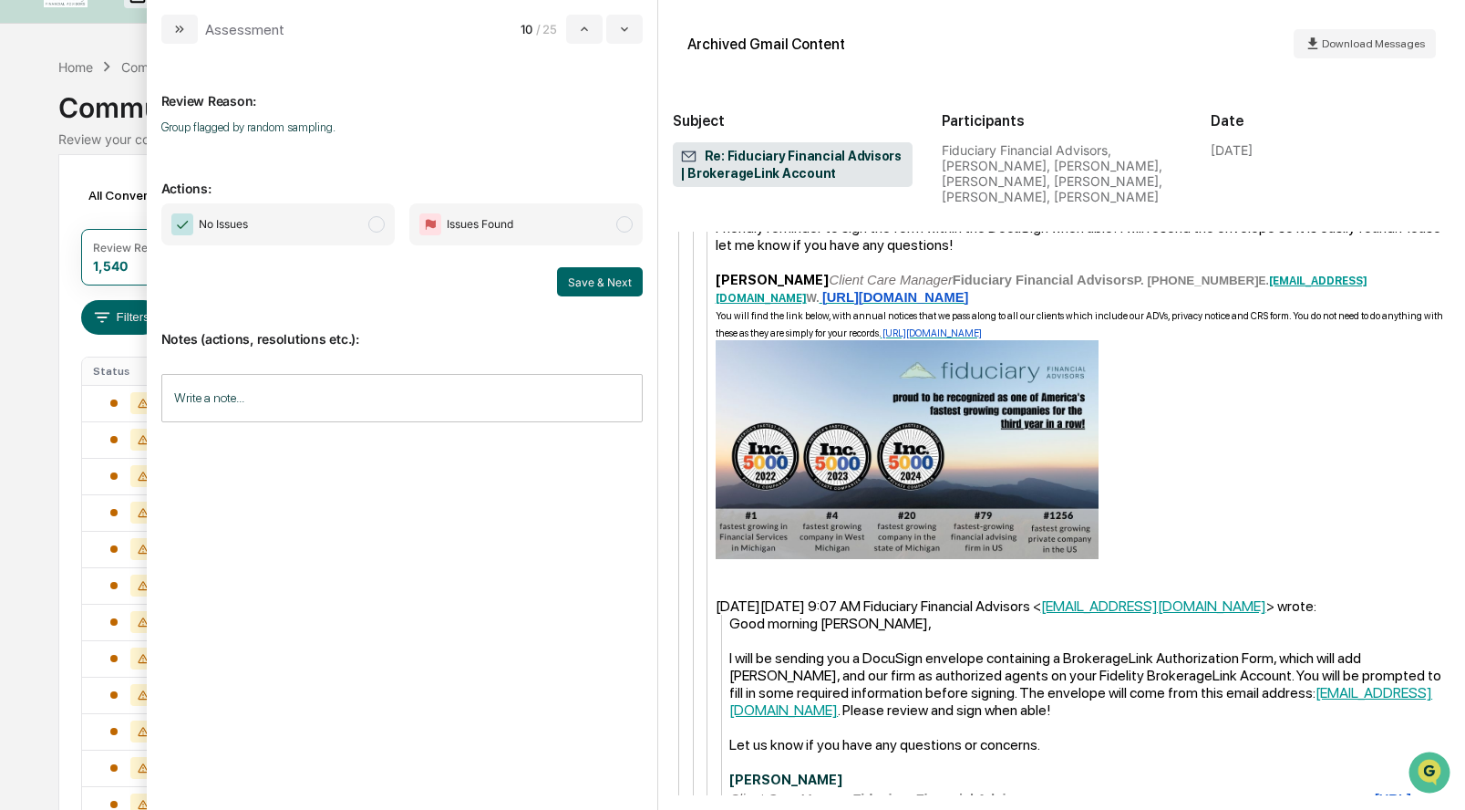
scroll to position [2105, 0]
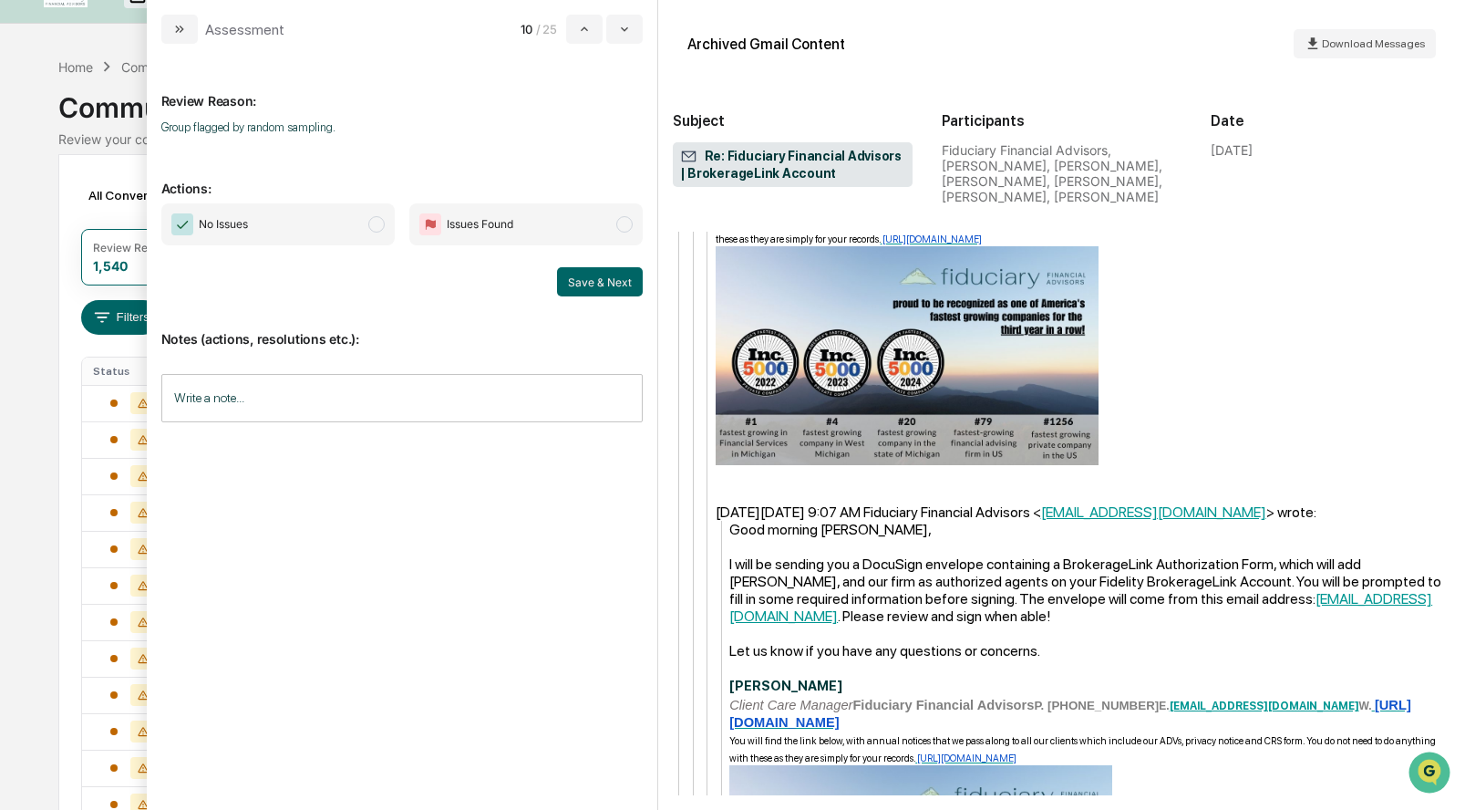
click at [387, 217] on span "No Issues" at bounding box center [277, 224] width 233 height 42
click at [590, 274] on button "Save & Next" at bounding box center [600, 281] width 86 height 29
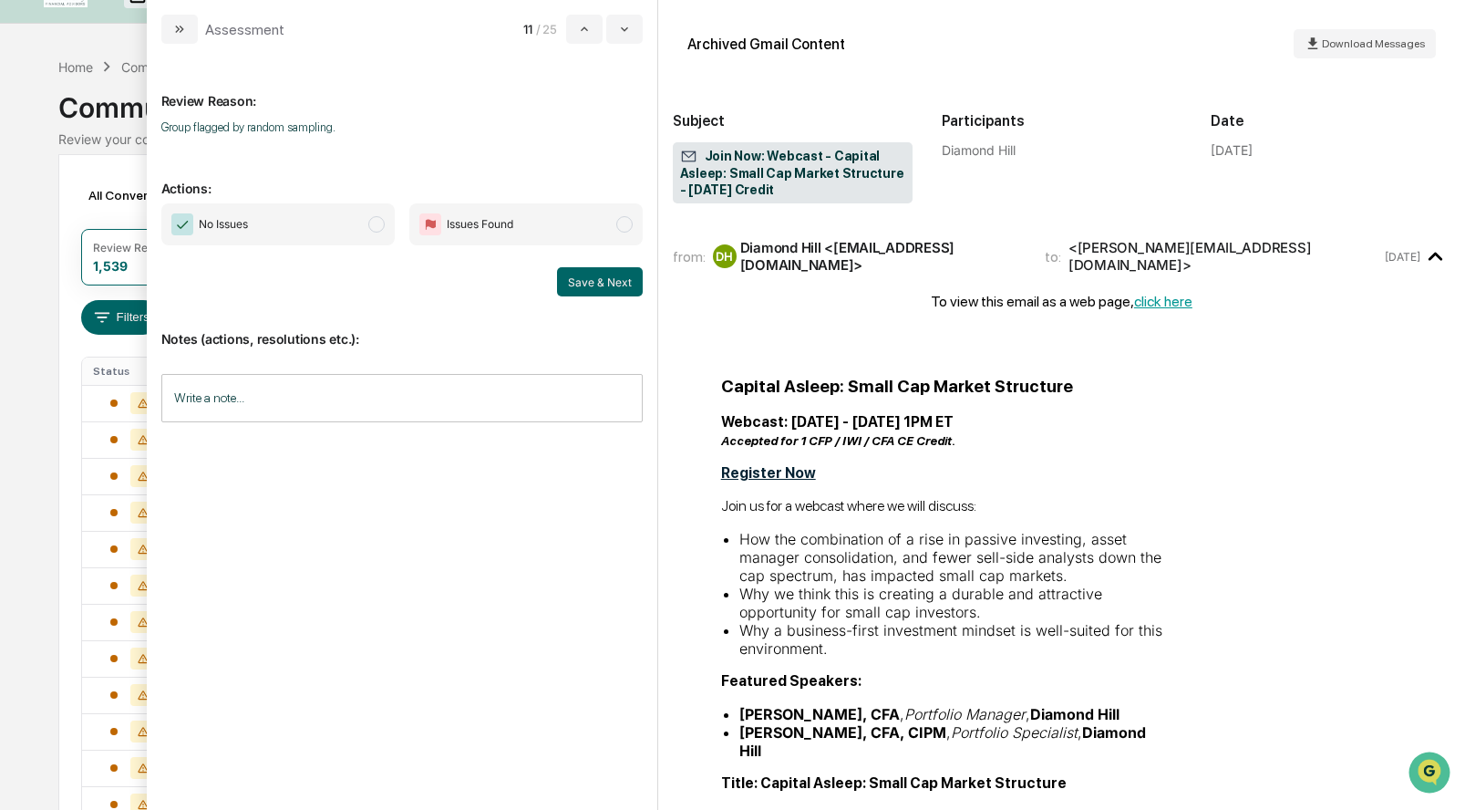
click at [376, 225] on span "modal" at bounding box center [376, 224] width 16 height 16
click at [584, 271] on button "Save & Next" at bounding box center [600, 281] width 86 height 29
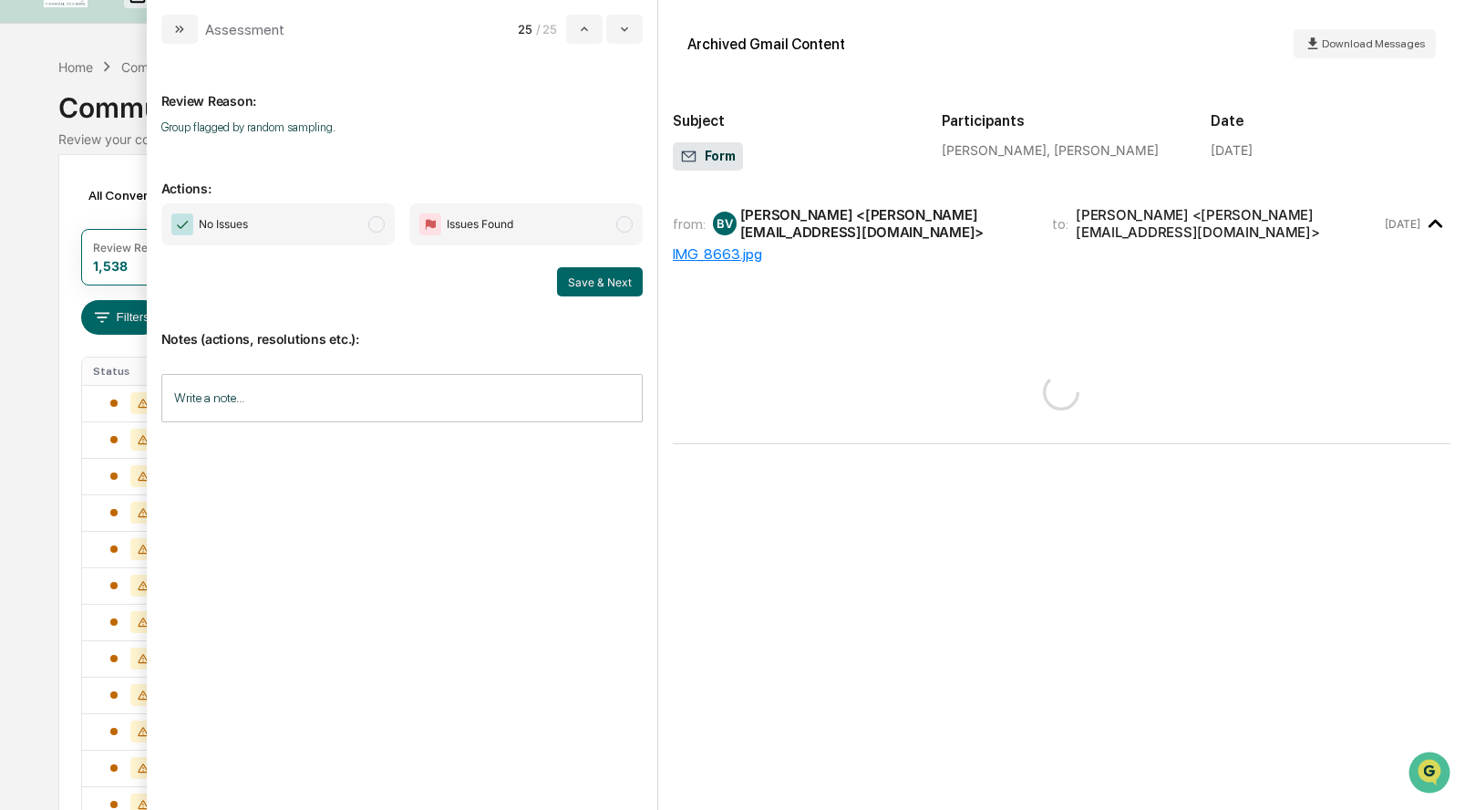
click at [378, 227] on span "modal" at bounding box center [376, 224] width 16 height 16
click at [600, 282] on button "Save & Next" at bounding box center [600, 281] width 86 height 29
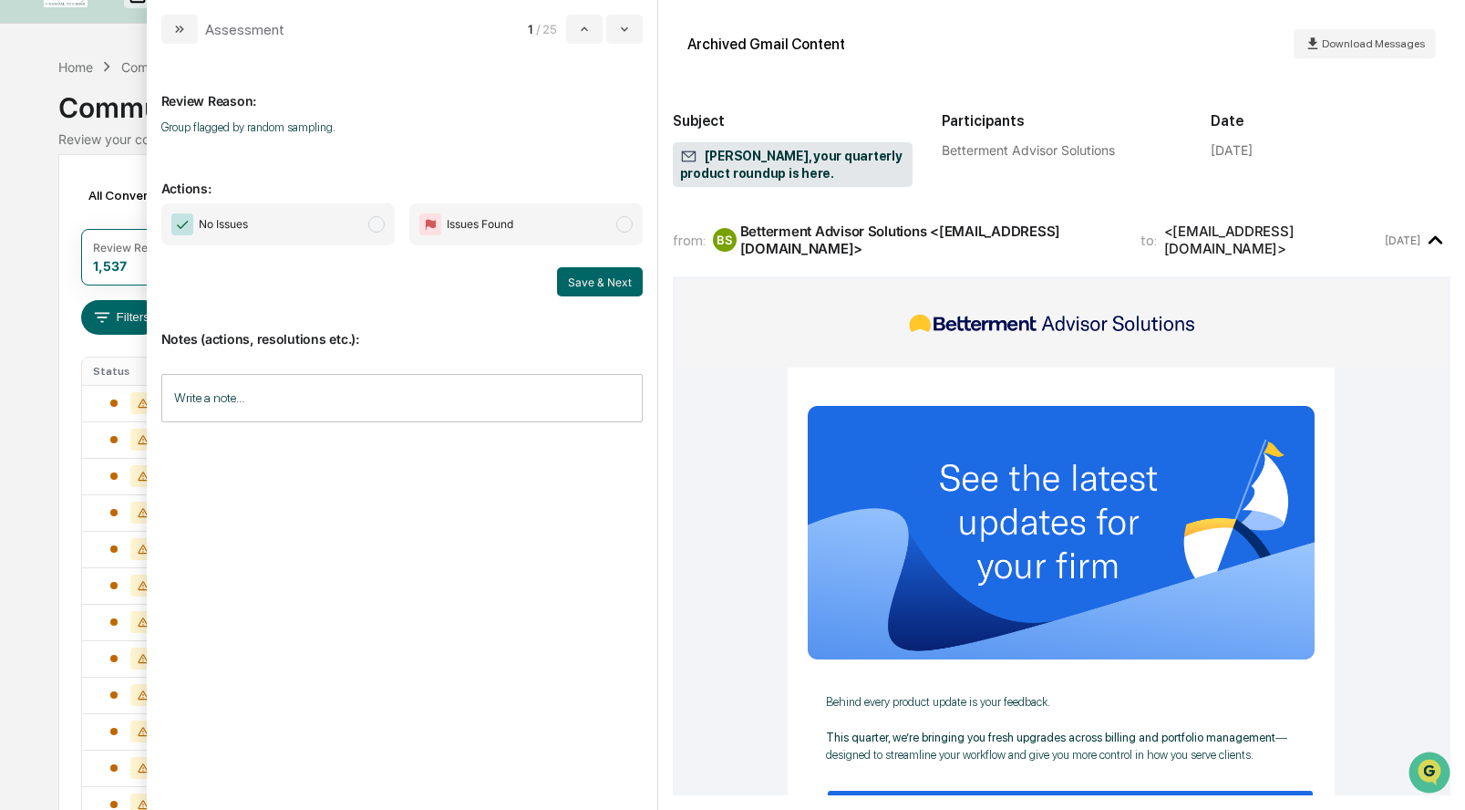
click at [381, 224] on span "modal" at bounding box center [376, 224] width 16 height 16
click at [606, 272] on button "Save & Next" at bounding box center [600, 281] width 86 height 29
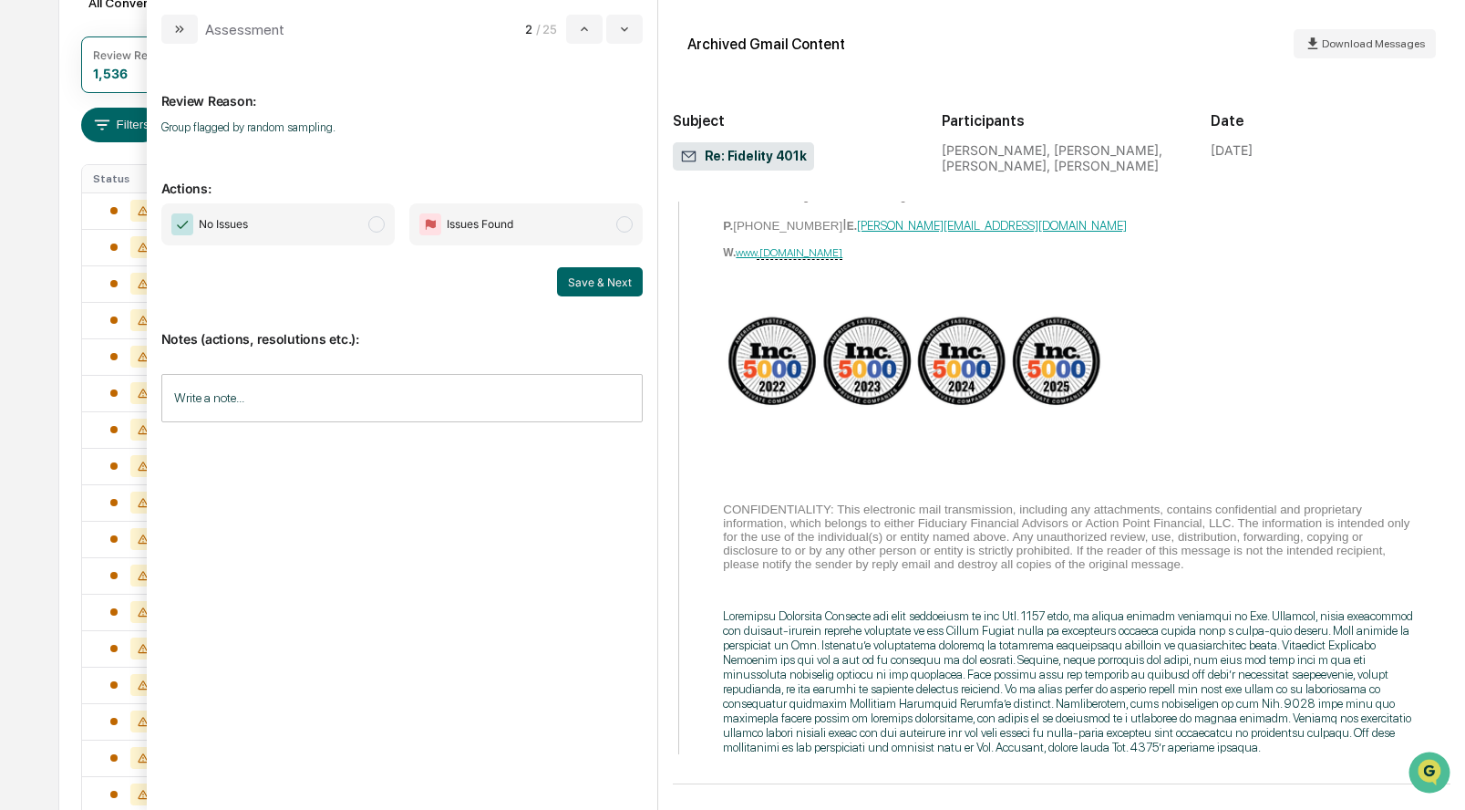
scroll to position [294, 0]
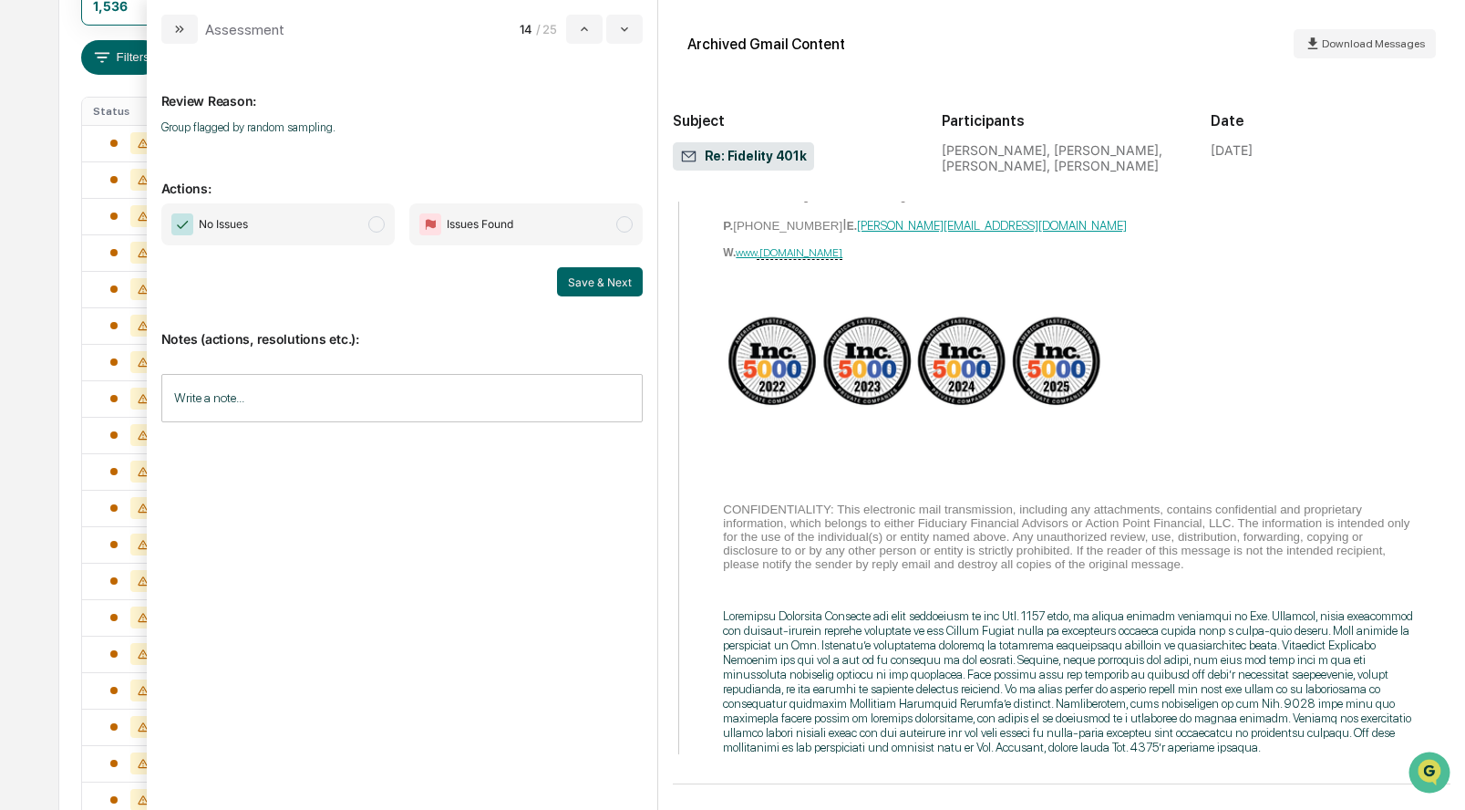
click at [375, 224] on span "modal" at bounding box center [376, 224] width 16 height 16
click at [613, 282] on button "Save & Next" at bounding box center [600, 281] width 86 height 29
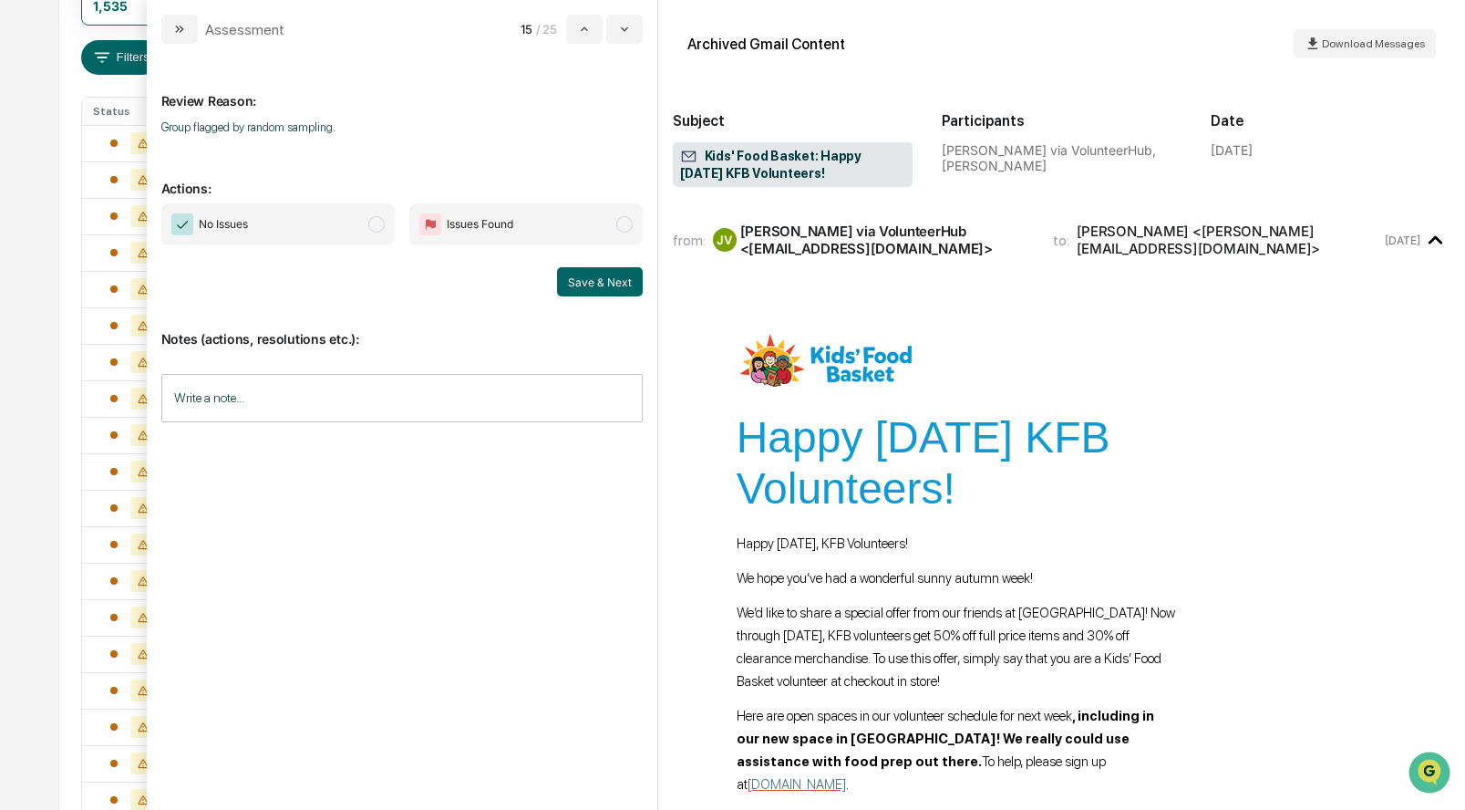
click at [379, 225] on span "modal" at bounding box center [376, 224] width 16 height 16
click at [634, 287] on button "Save & Next" at bounding box center [600, 281] width 86 height 29
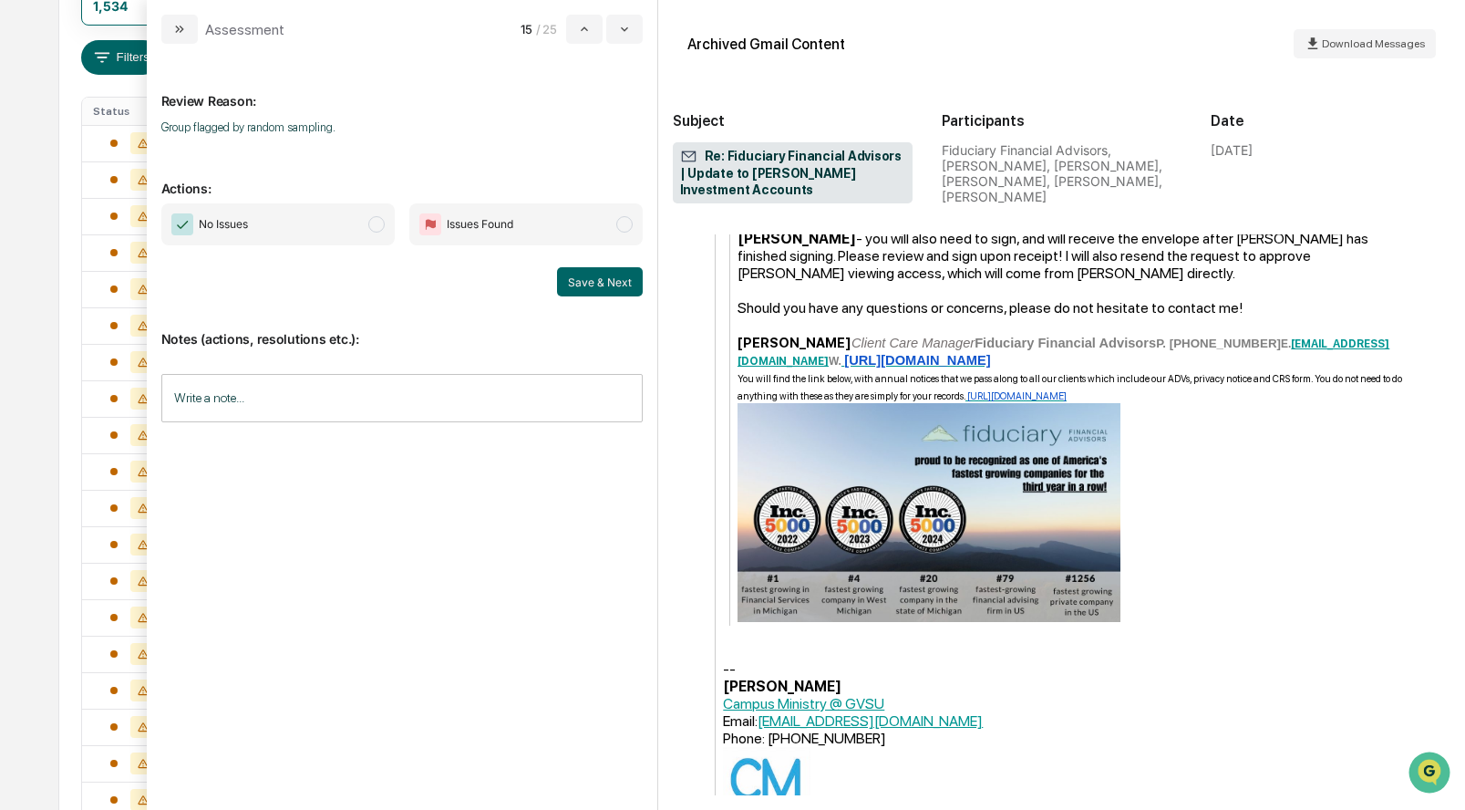
scroll to position [306, 0]
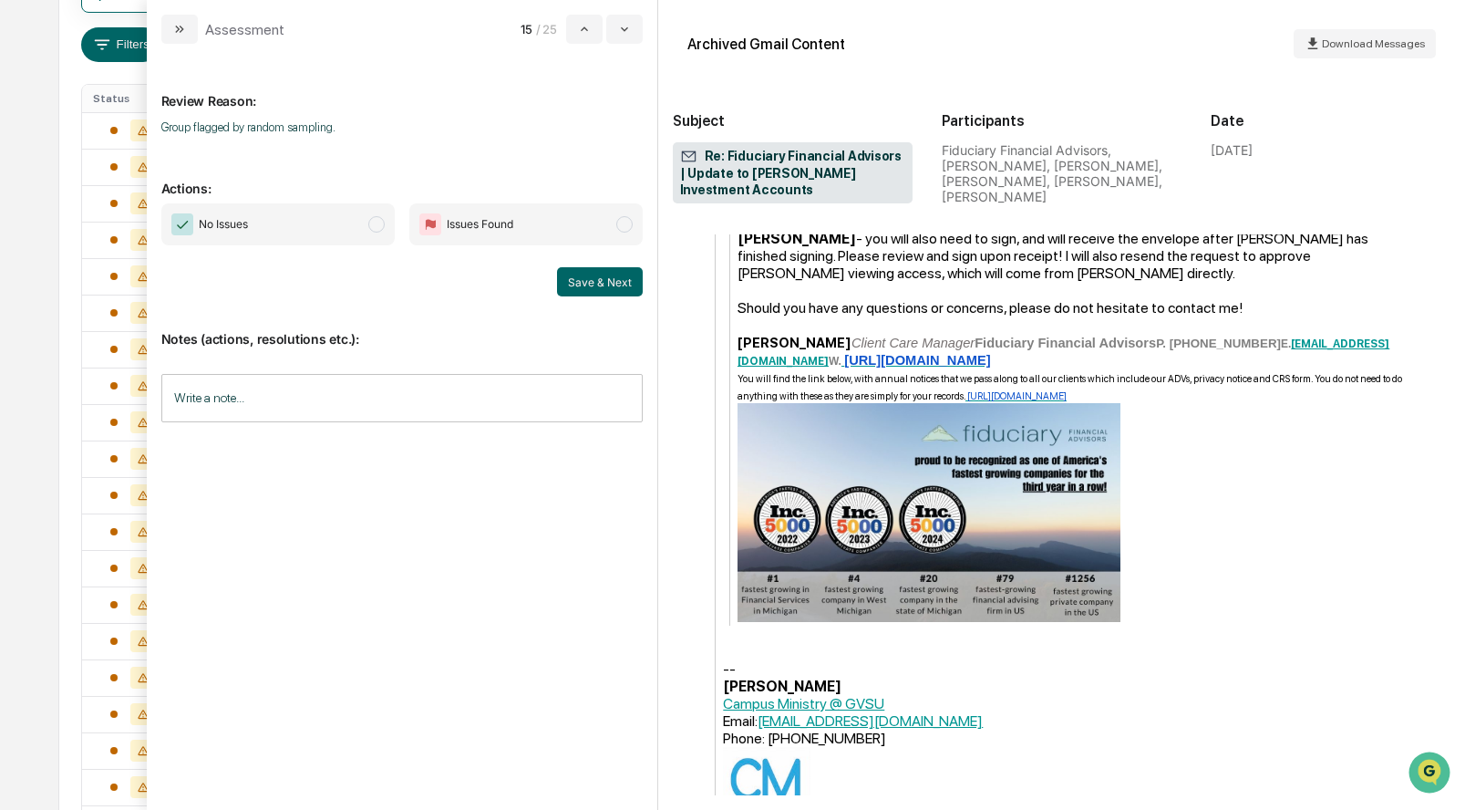
click at [377, 228] on span "modal" at bounding box center [376, 224] width 16 height 16
click at [608, 286] on button "Save & Next" at bounding box center [600, 281] width 86 height 29
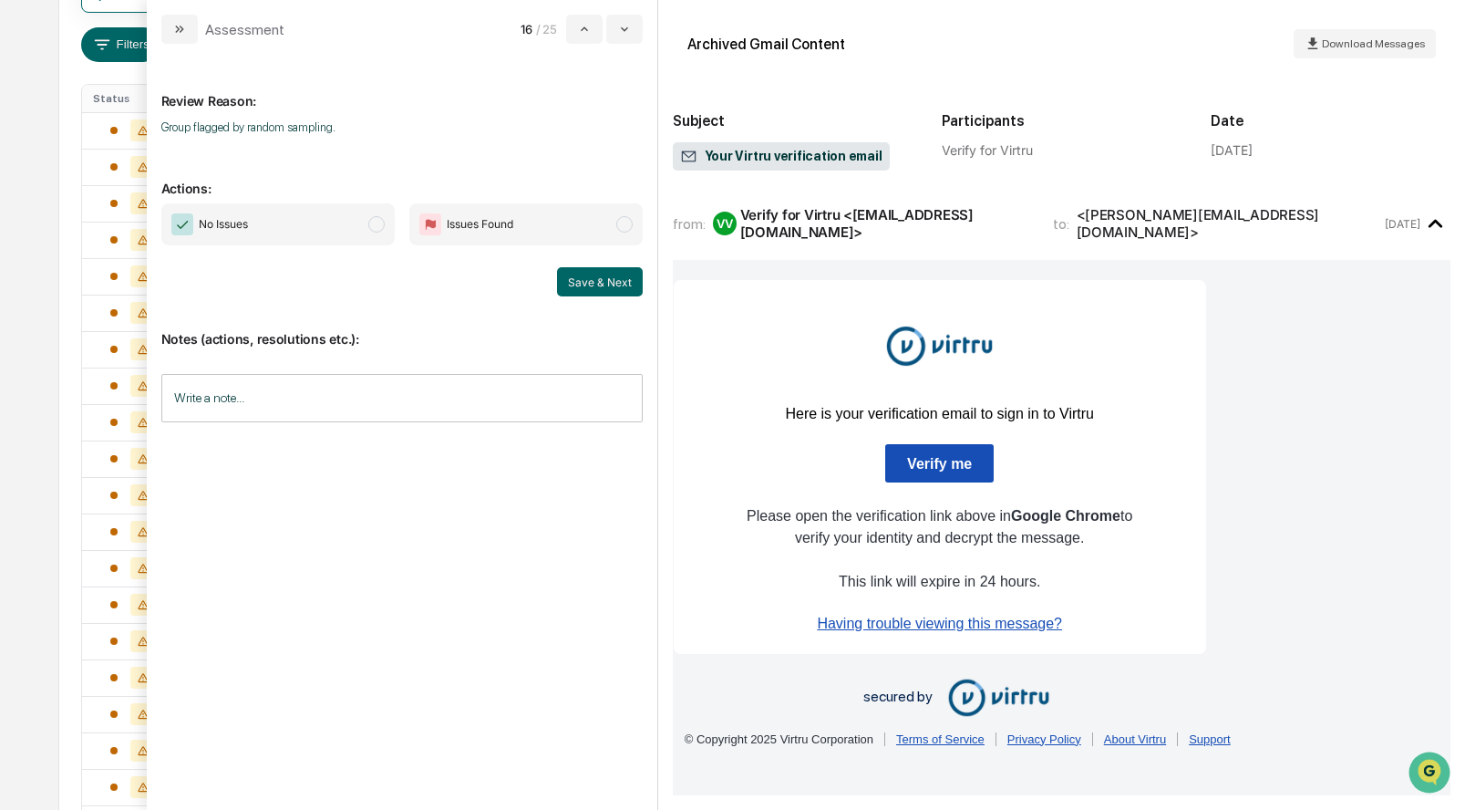
click at [375, 232] on span "modal" at bounding box center [376, 224] width 16 height 16
click at [588, 281] on button "Save & Next" at bounding box center [600, 281] width 86 height 29
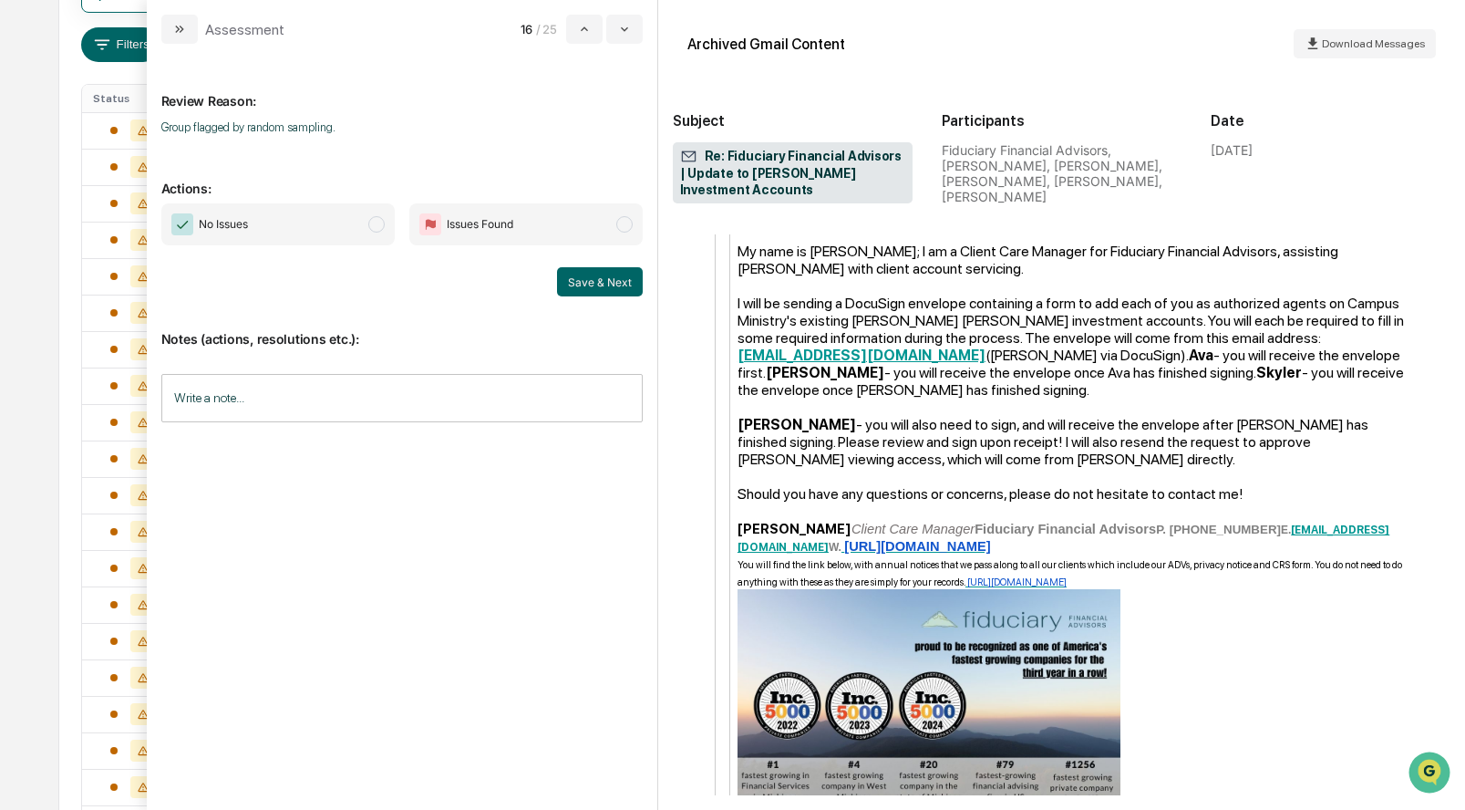
scroll to position [1202, 0]
click at [374, 221] on span "modal" at bounding box center [376, 224] width 16 height 16
click at [612, 277] on button "Save & Next" at bounding box center [600, 281] width 86 height 29
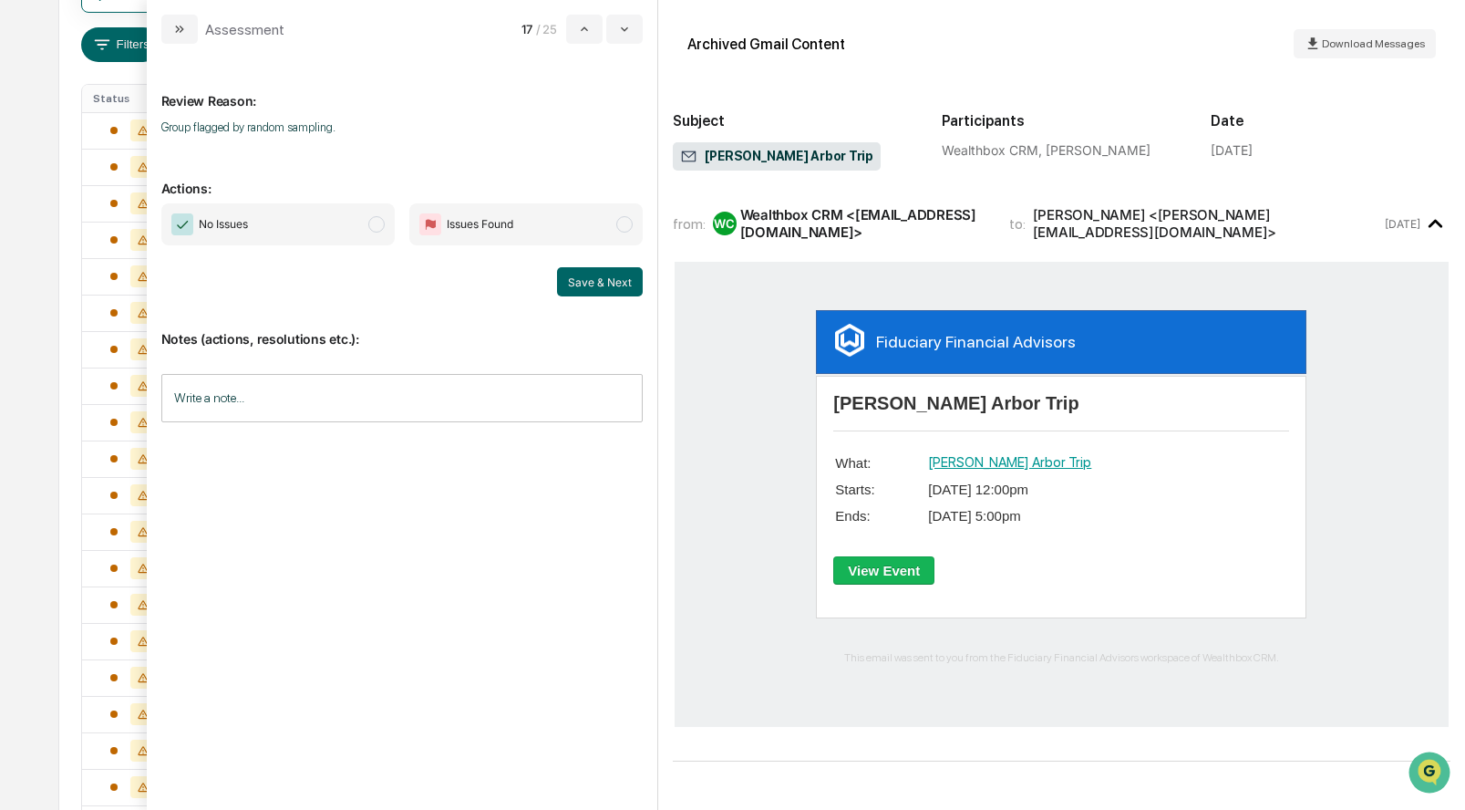
click at [381, 229] on span "modal" at bounding box center [376, 224] width 16 height 16
click at [582, 282] on button "Save & Next" at bounding box center [600, 281] width 86 height 29
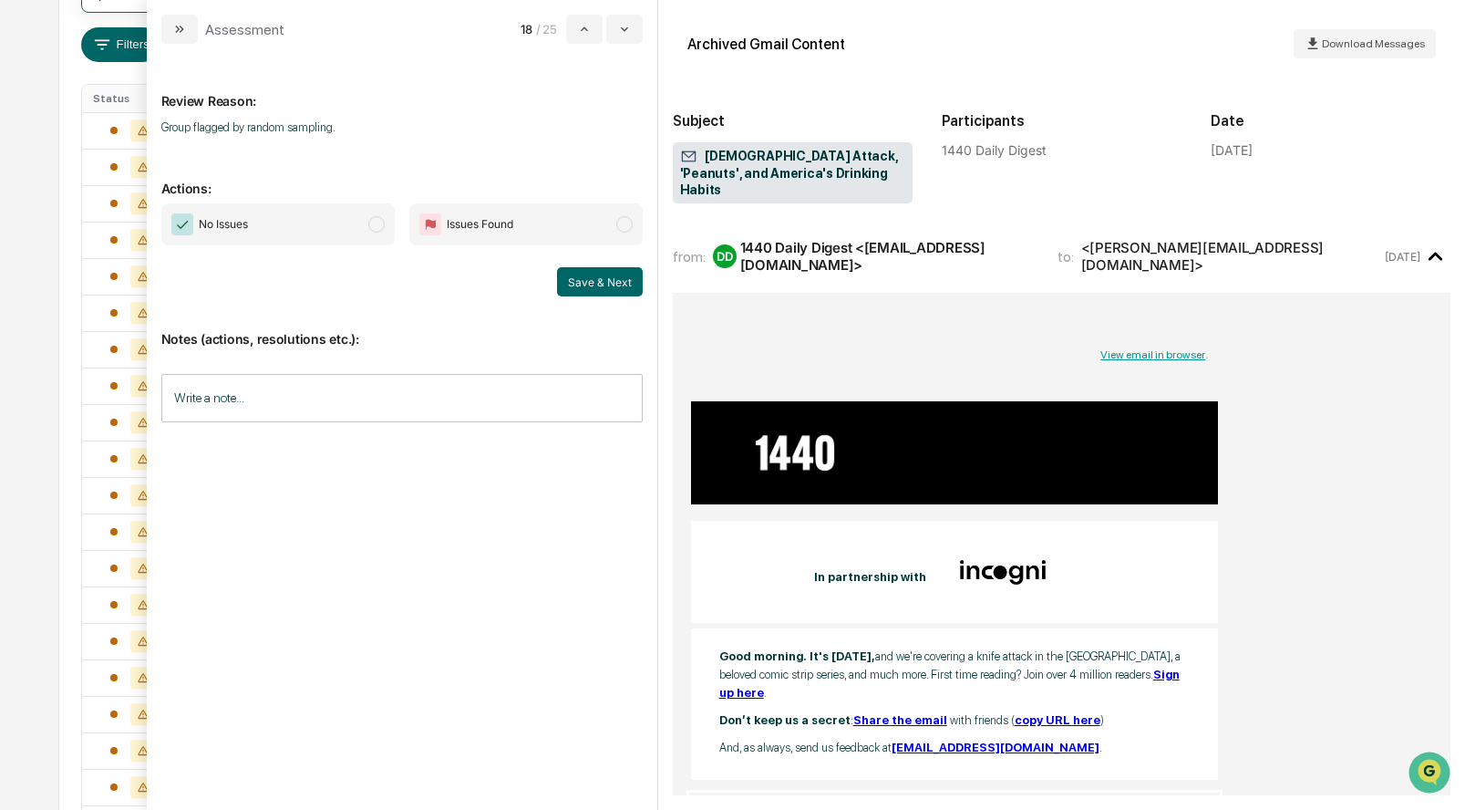
click at [376, 223] on span "modal" at bounding box center [376, 224] width 16 height 16
click at [609, 284] on button "Save & Next" at bounding box center [600, 281] width 86 height 29
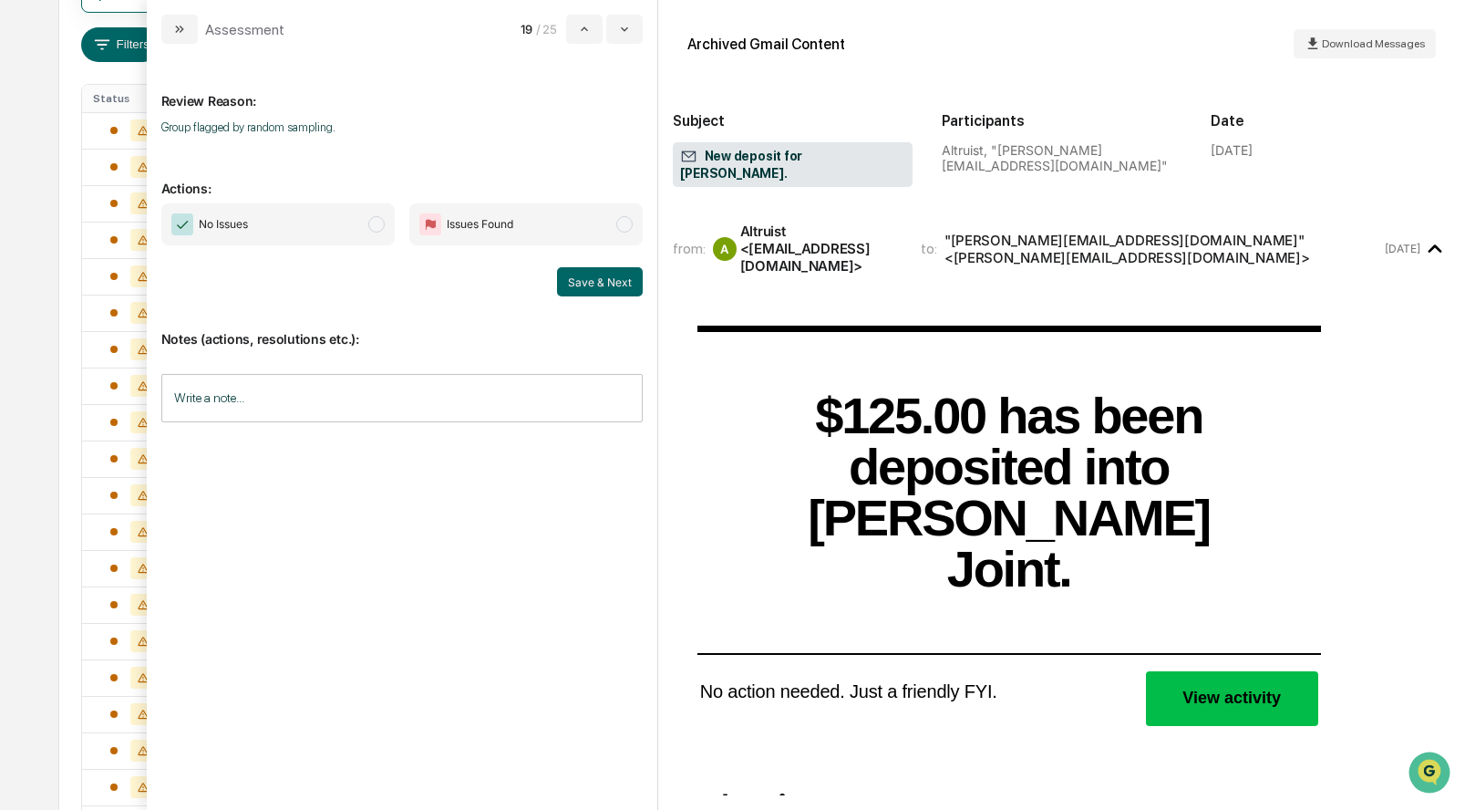
click at [373, 221] on span "modal" at bounding box center [376, 224] width 16 height 16
click at [575, 281] on button "Save & Next" at bounding box center [600, 281] width 86 height 29
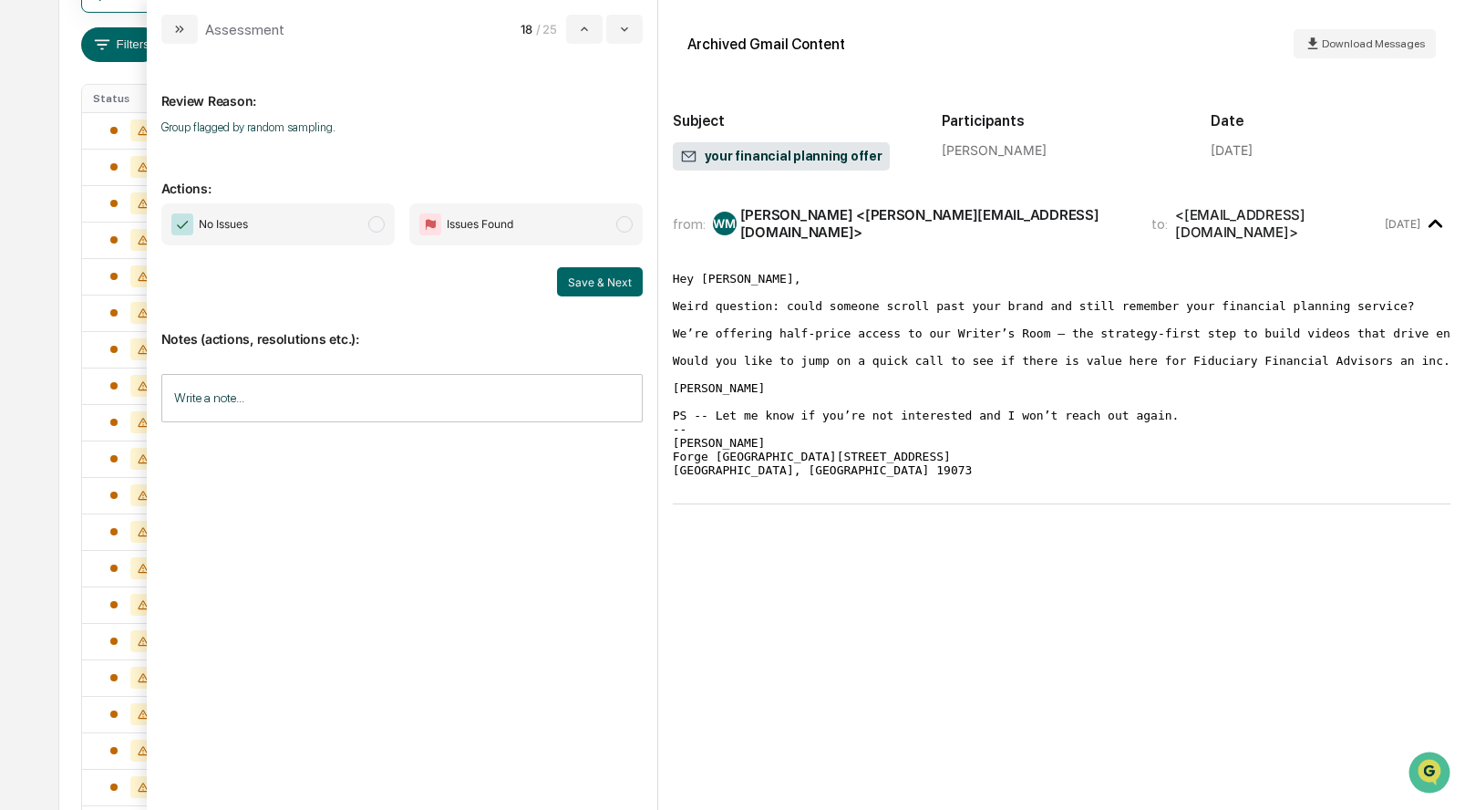
click at [380, 227] on span "modal" at bounding box center [376, 224] width 16 height 16
click at [577, 283] on button "Save & Next" at bounding box center [600, 281] width 86 height 29
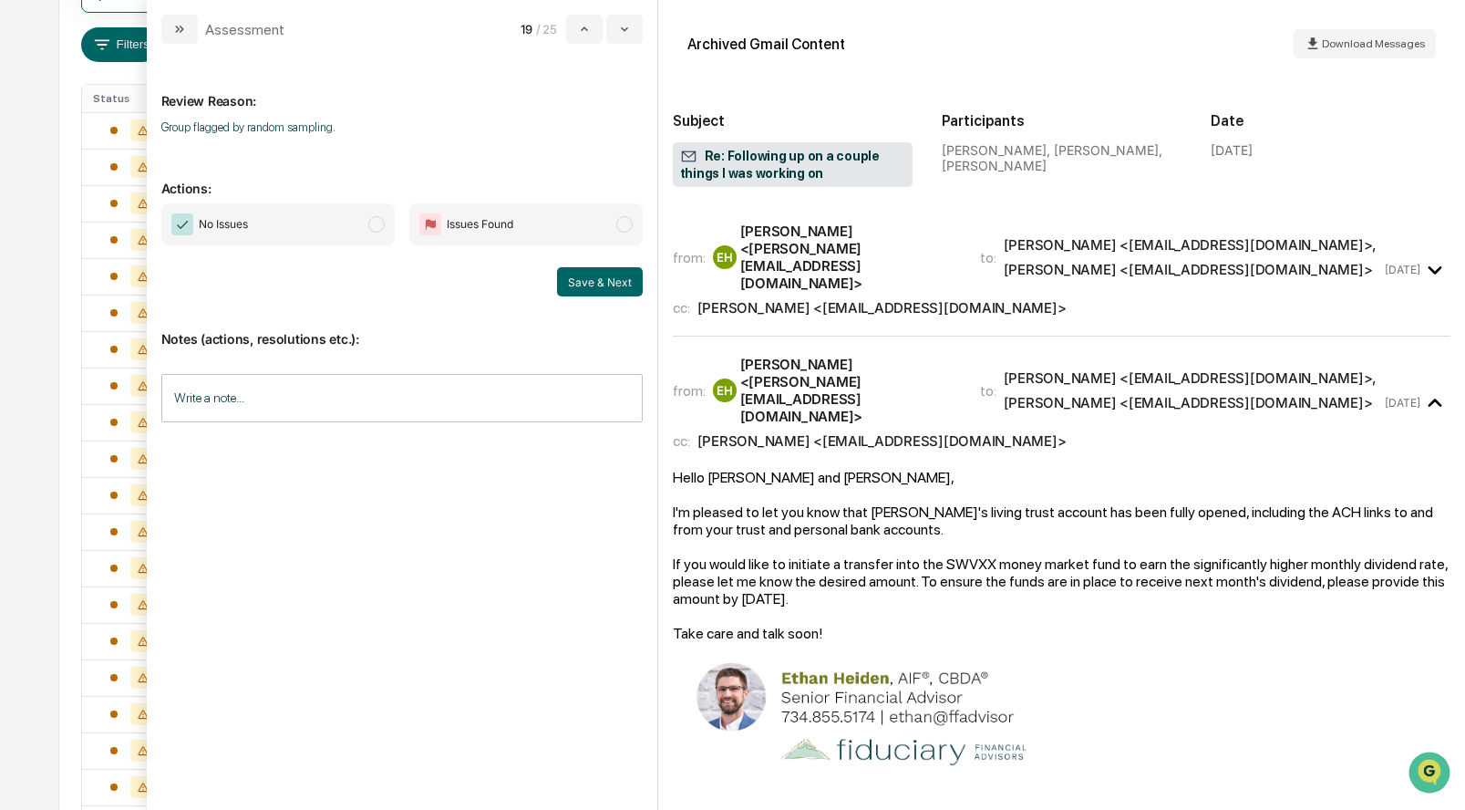
click at [376, 220] on span "modal" at bounding box center [376, 224] width 16 height 16
click at [585, 287] on button "Save & Next" at bounding box center [600, 281] width 86 height 29
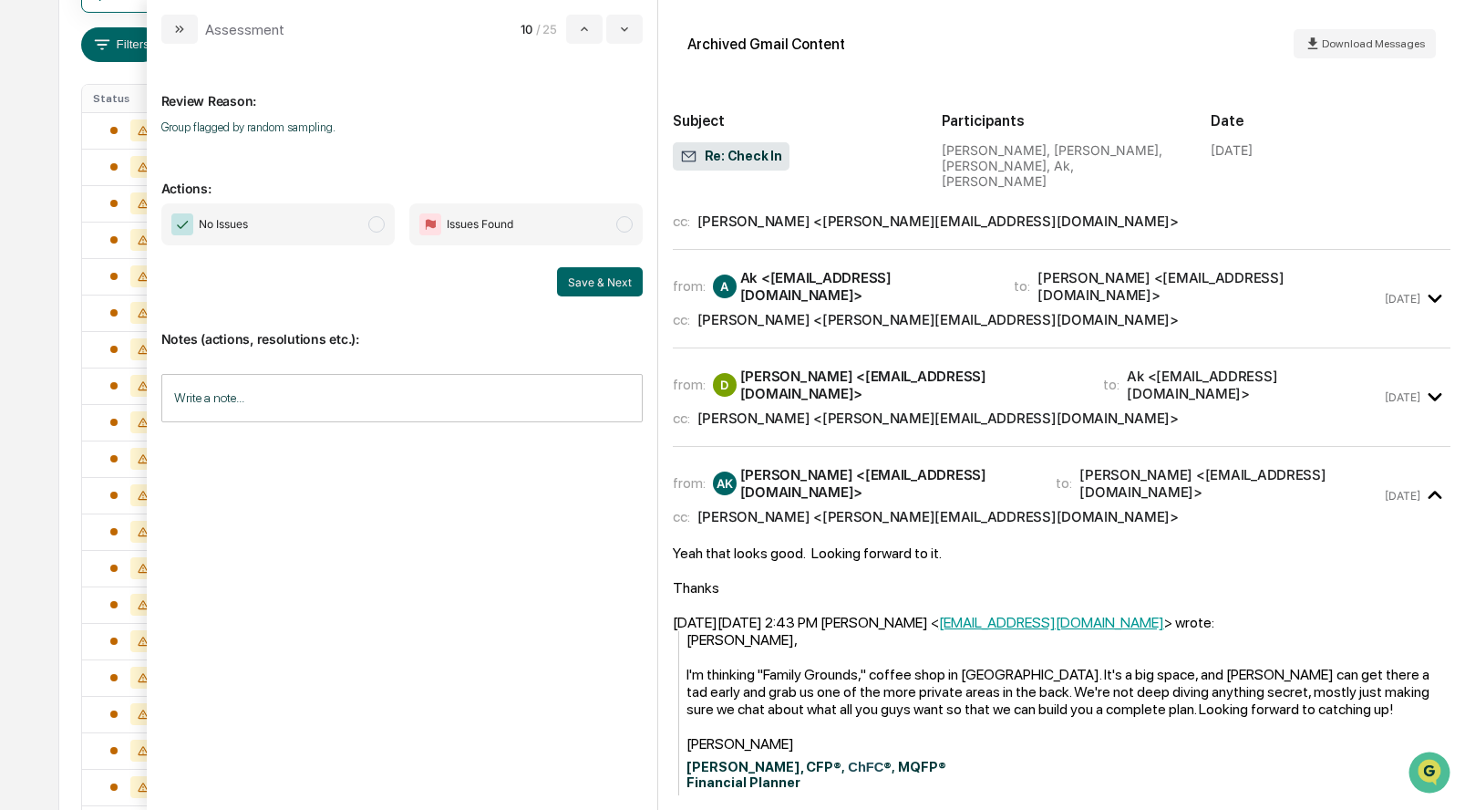
scroll to position [374, 0]
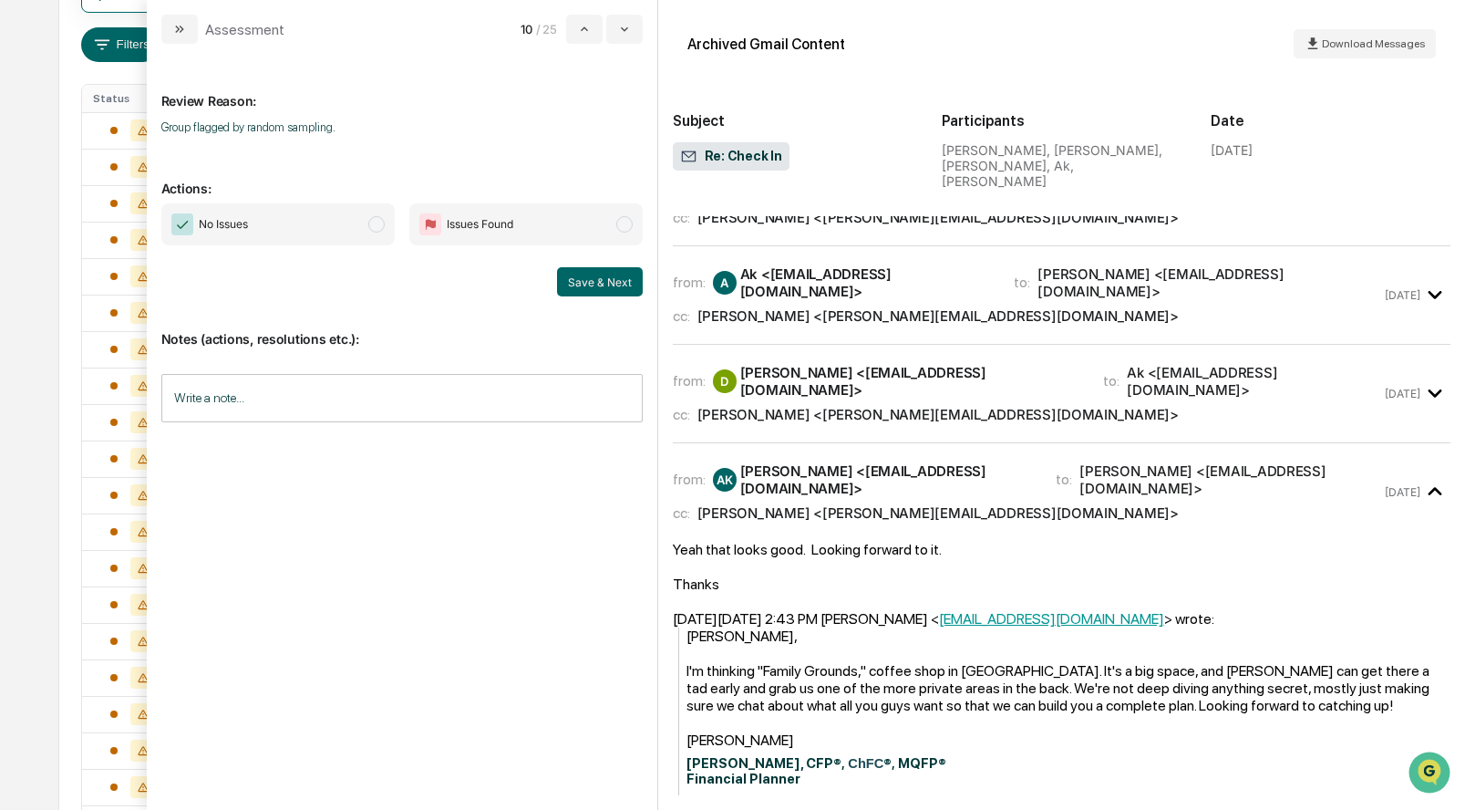
click at [371, 223] on span "modal" at bounding box center [376, 224] width 16 height 16
click at [573, 277] on button "Save & Next" at bounding box center [600, 281] width 86 height 29
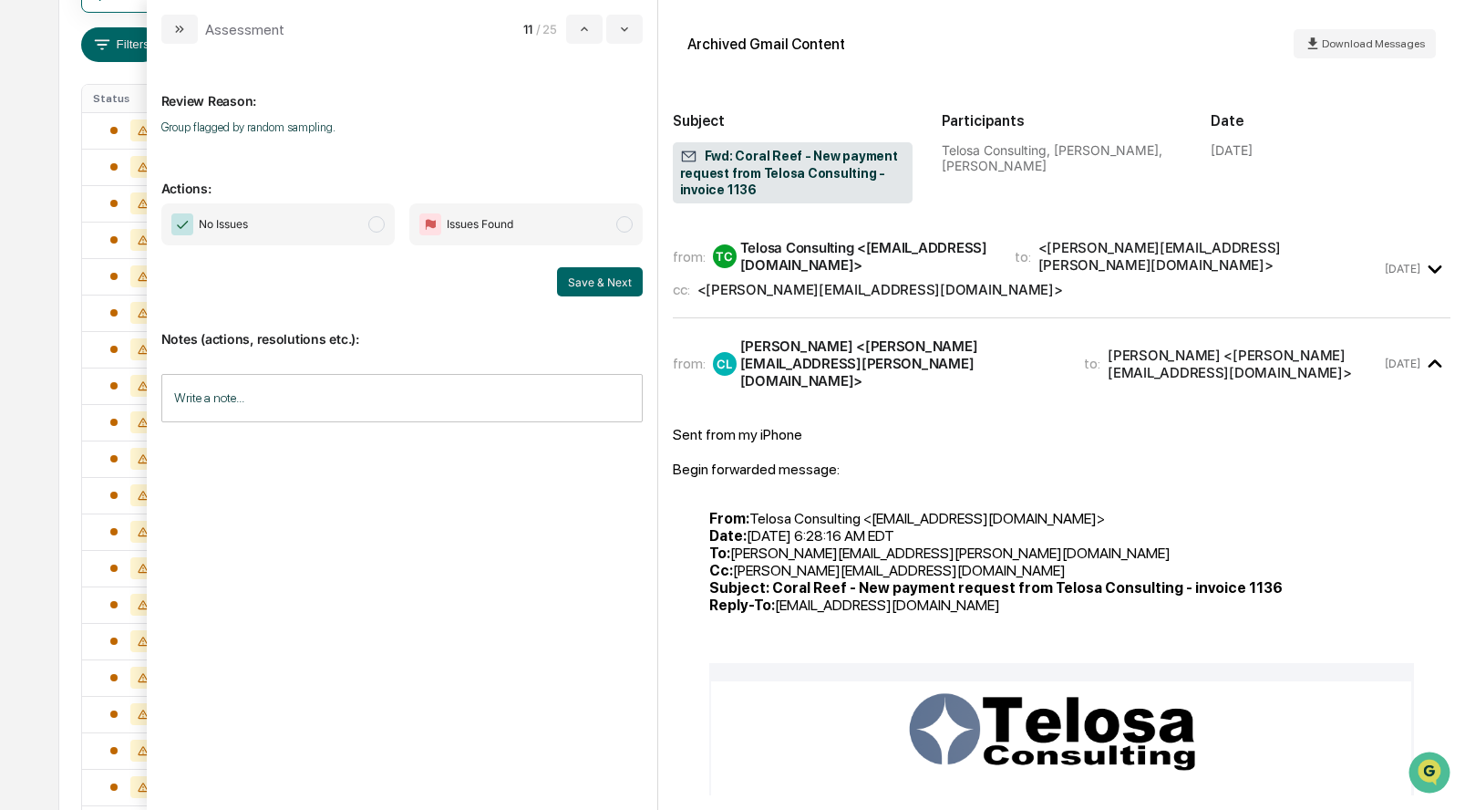
click at [372, 226] on span "modal" at bounding box center [376, 224] width 16 height 16
click at [588, 275] on button "Save & Next" at bounding box center [600, 281] width 86 height 29
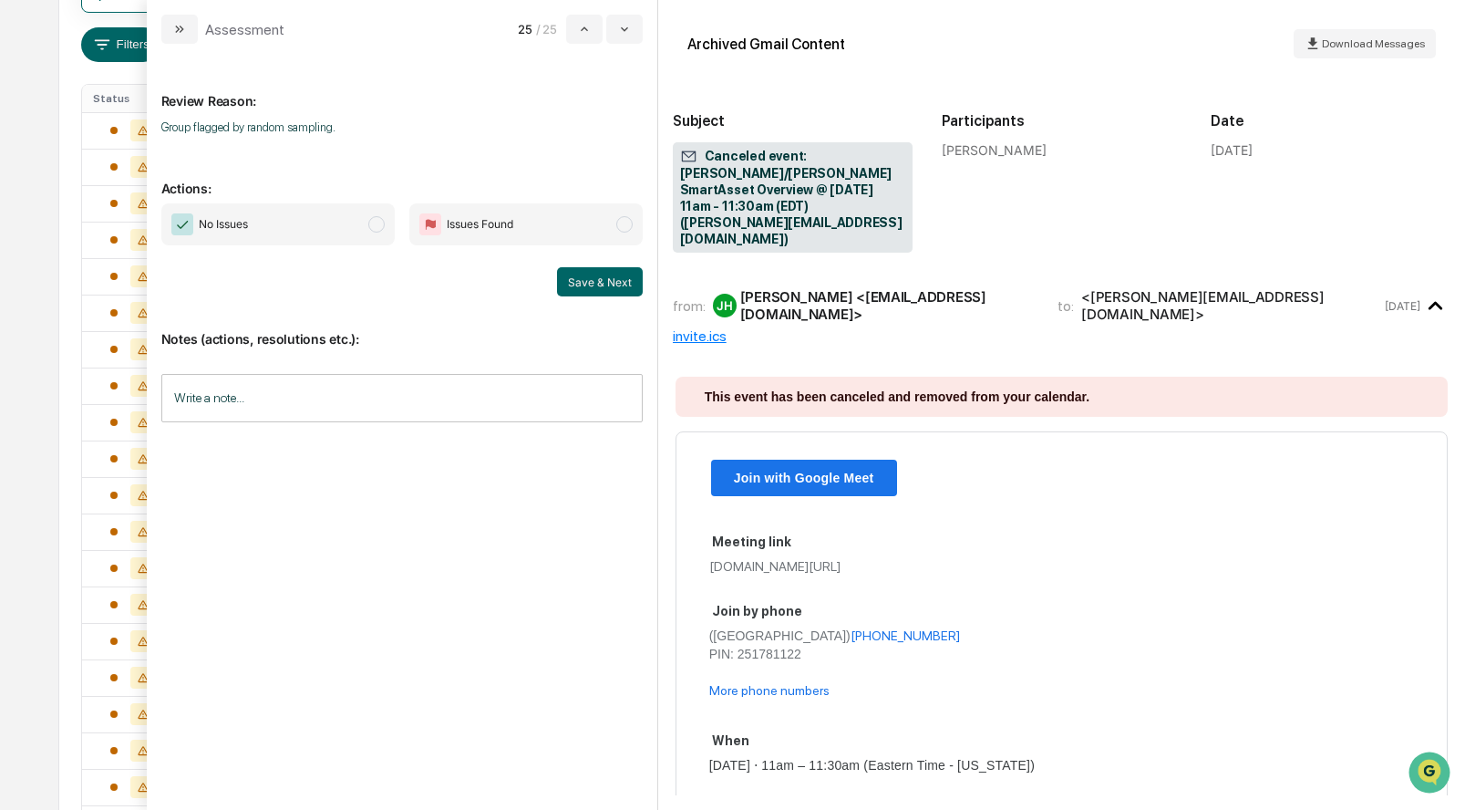
click at [383, 215] on span "No Issues" at bounding box center [277, 224] width 233 height 42
click at [598, 274] on button "Save & Next" at bounding box center [600, 281] width 86 height 29
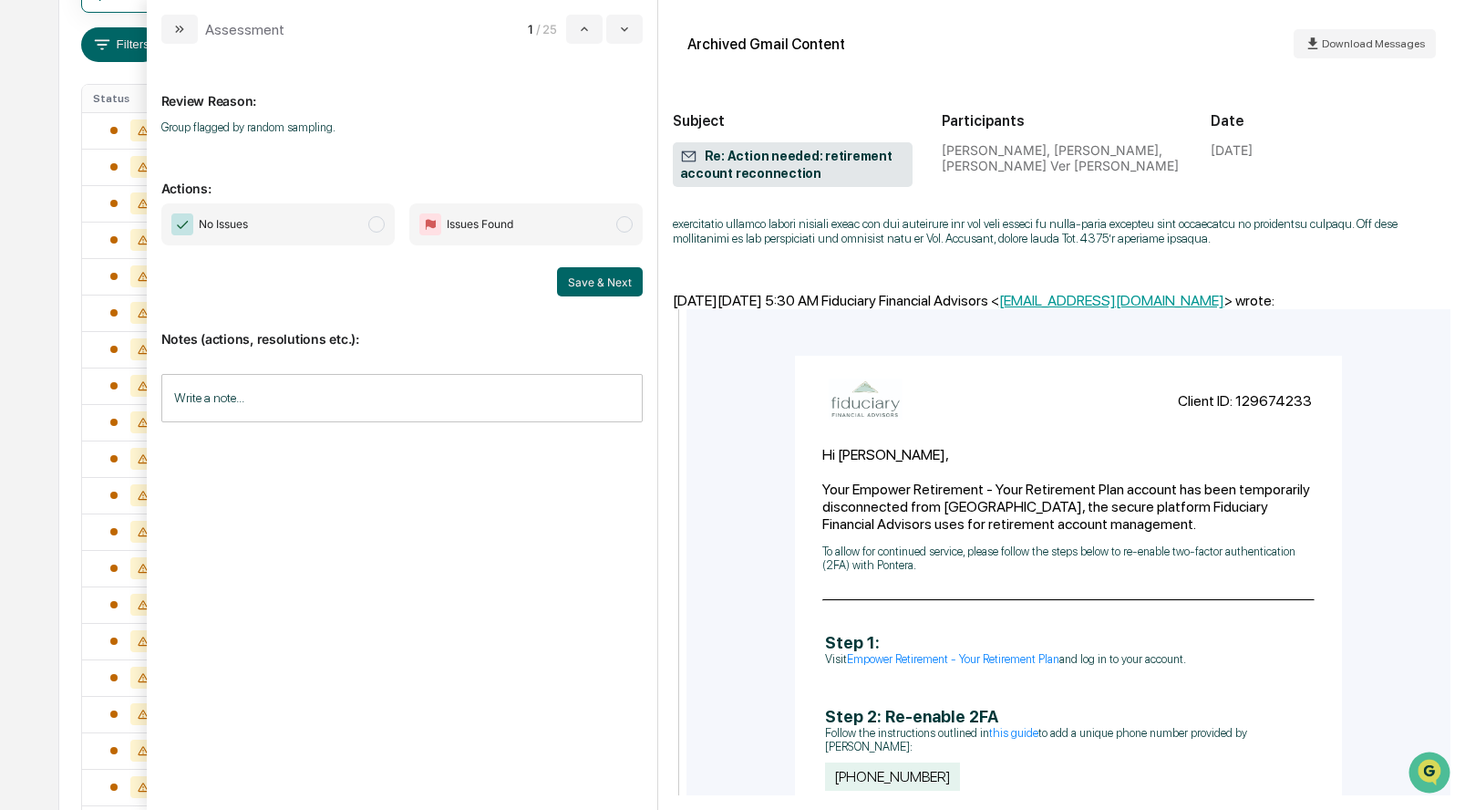
scroll to position [930, 0]
click at [377, 220] on span "modal" at bounding box center [376, 224] width 16 height 16
click at [593, 292] on button "Save & Next" at bounding box center [600, 281] width 86 height 29
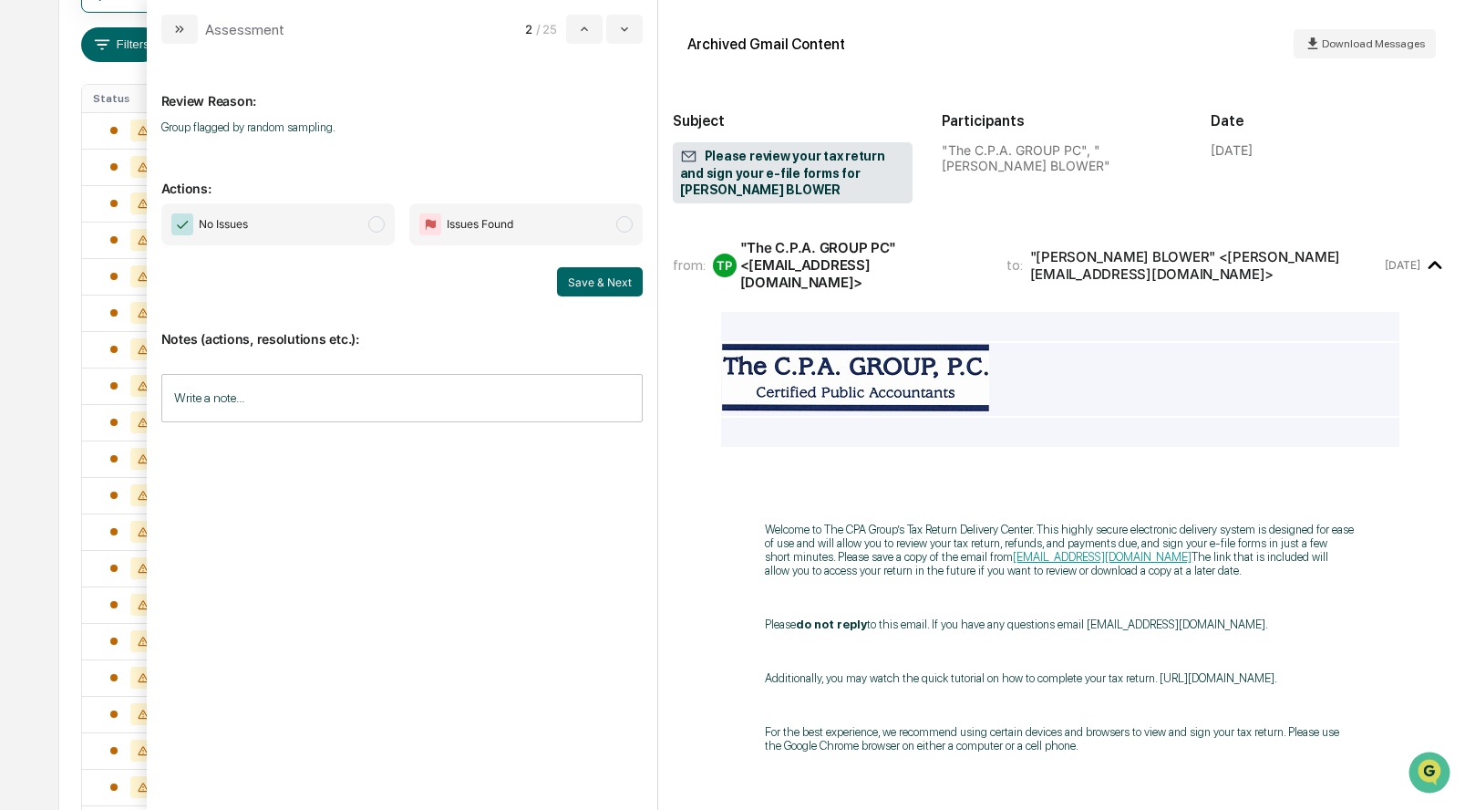
click at [378, 220] on span "modal" at bounding box center [376, 224] width 16 height 16
click at [587, 272] on button "Save & Next" at bounding box center [600, 281] width 86 height 29
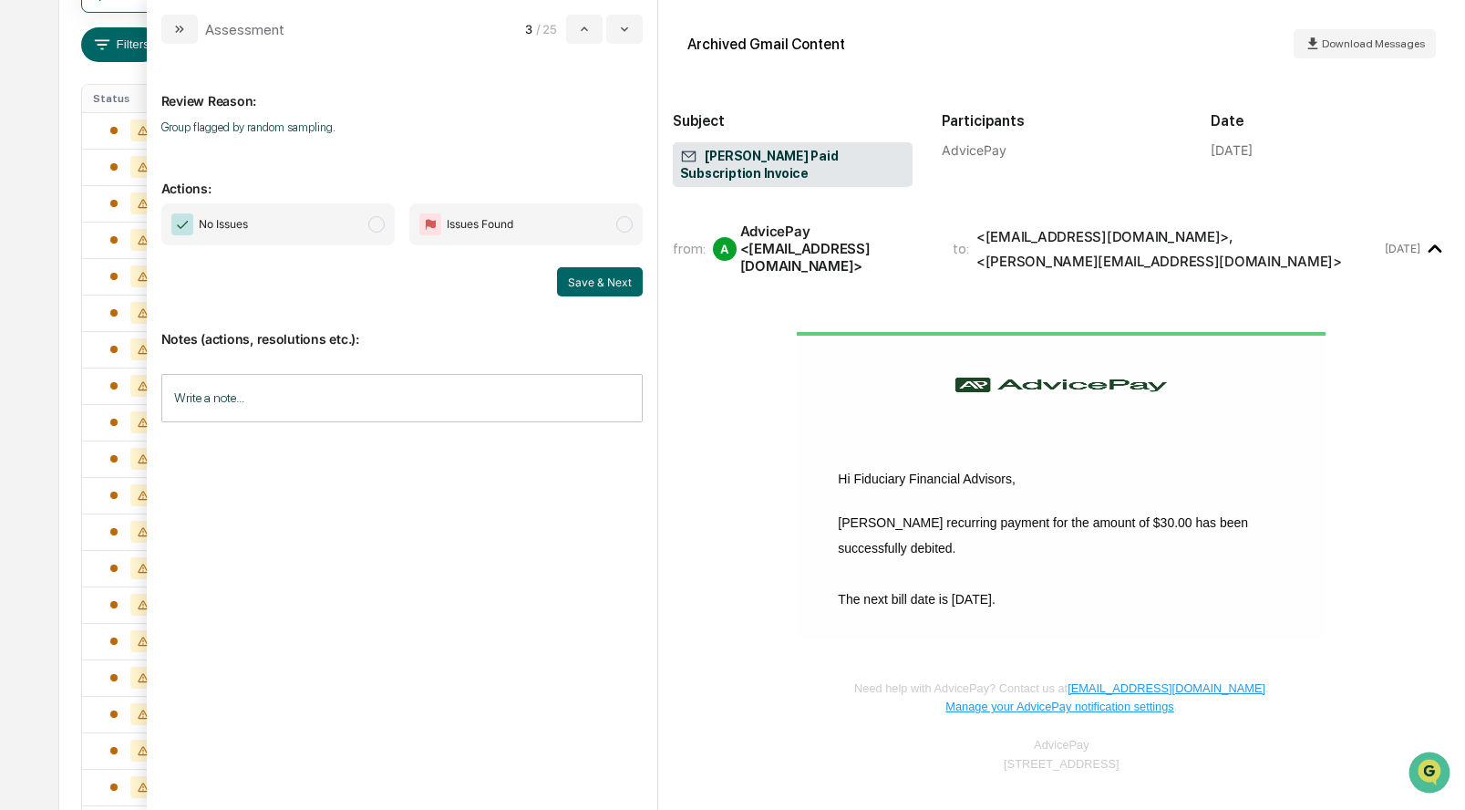
click at [376, 225] on span "modal" at bounding box center [376, 224] width 16 height 16
click at [611, 280] on button "Save & Next" at bounding box center [600, 281] width 86 height 29
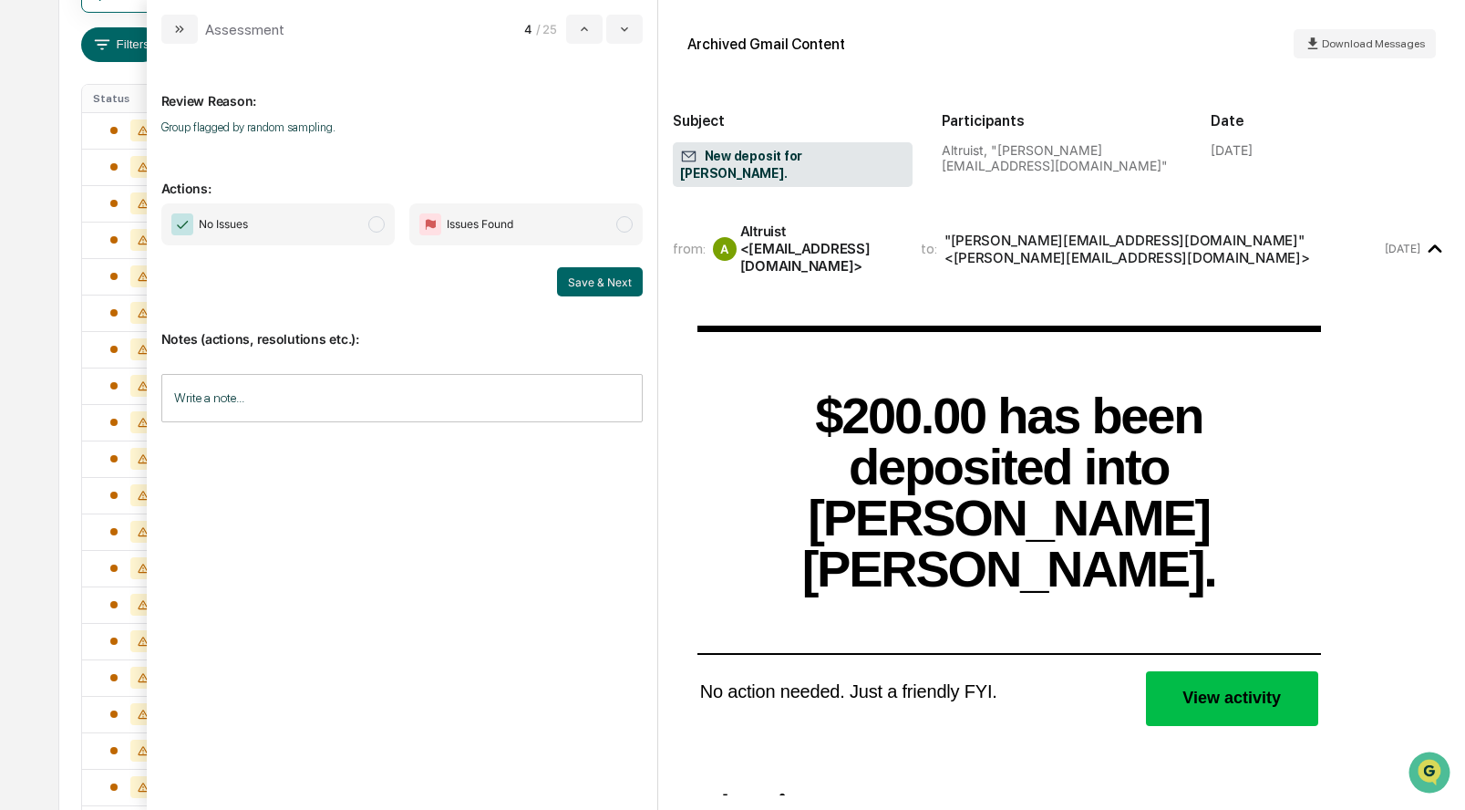
click at [371, 223] on span "modal" at bounding box center [376, 224] width 16 height 16
click at [588, 281] on button "Save & Next" at bounding box center [600, 281] width 86 height 29
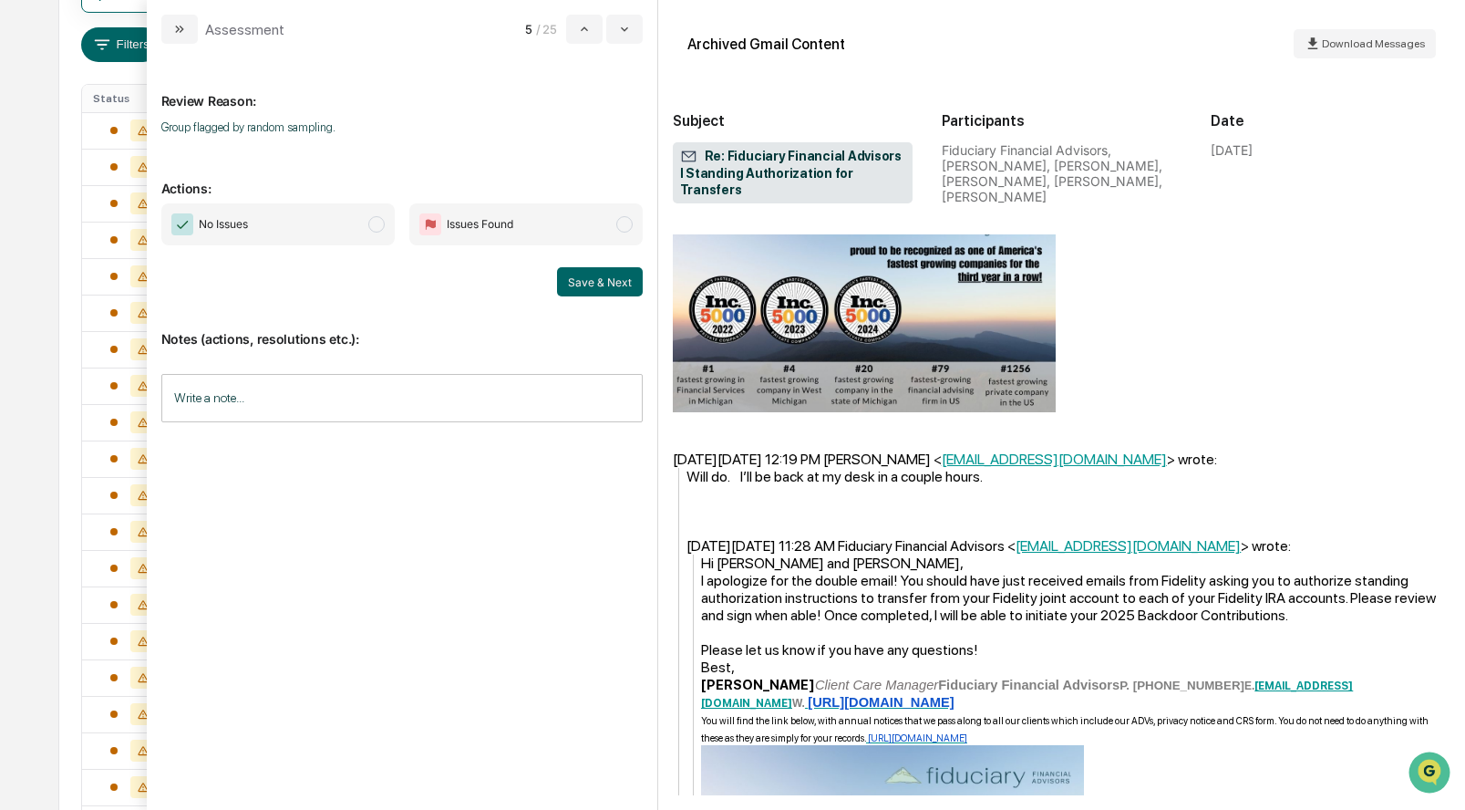
scroll to position [753, 0]
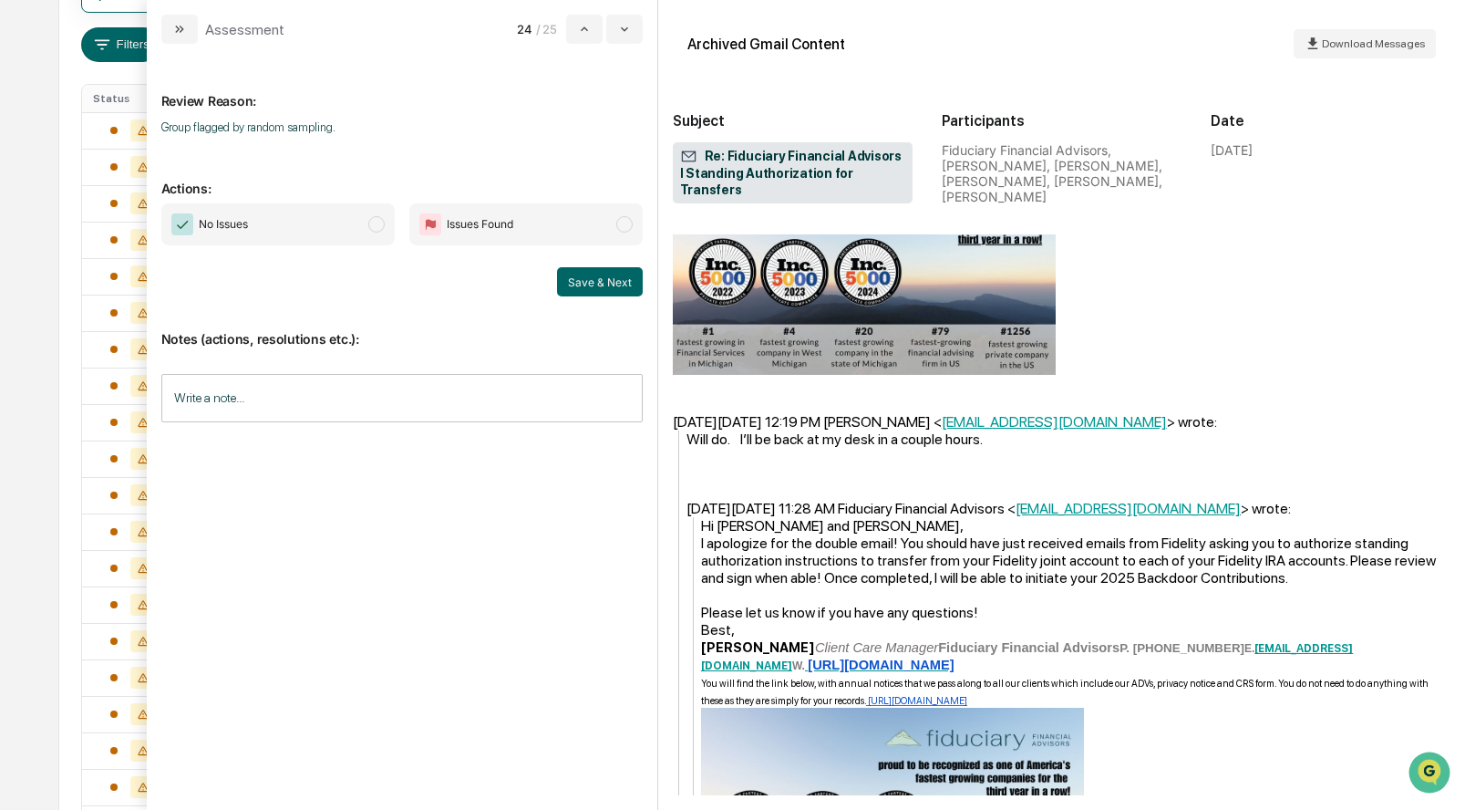
click at [374, 215] on span "No Issues" at bounding box center [277, 224] width 233 height 42
click at [606, 276] on button "Save & Next" at bounding box center [600, 281] width 86 height 29
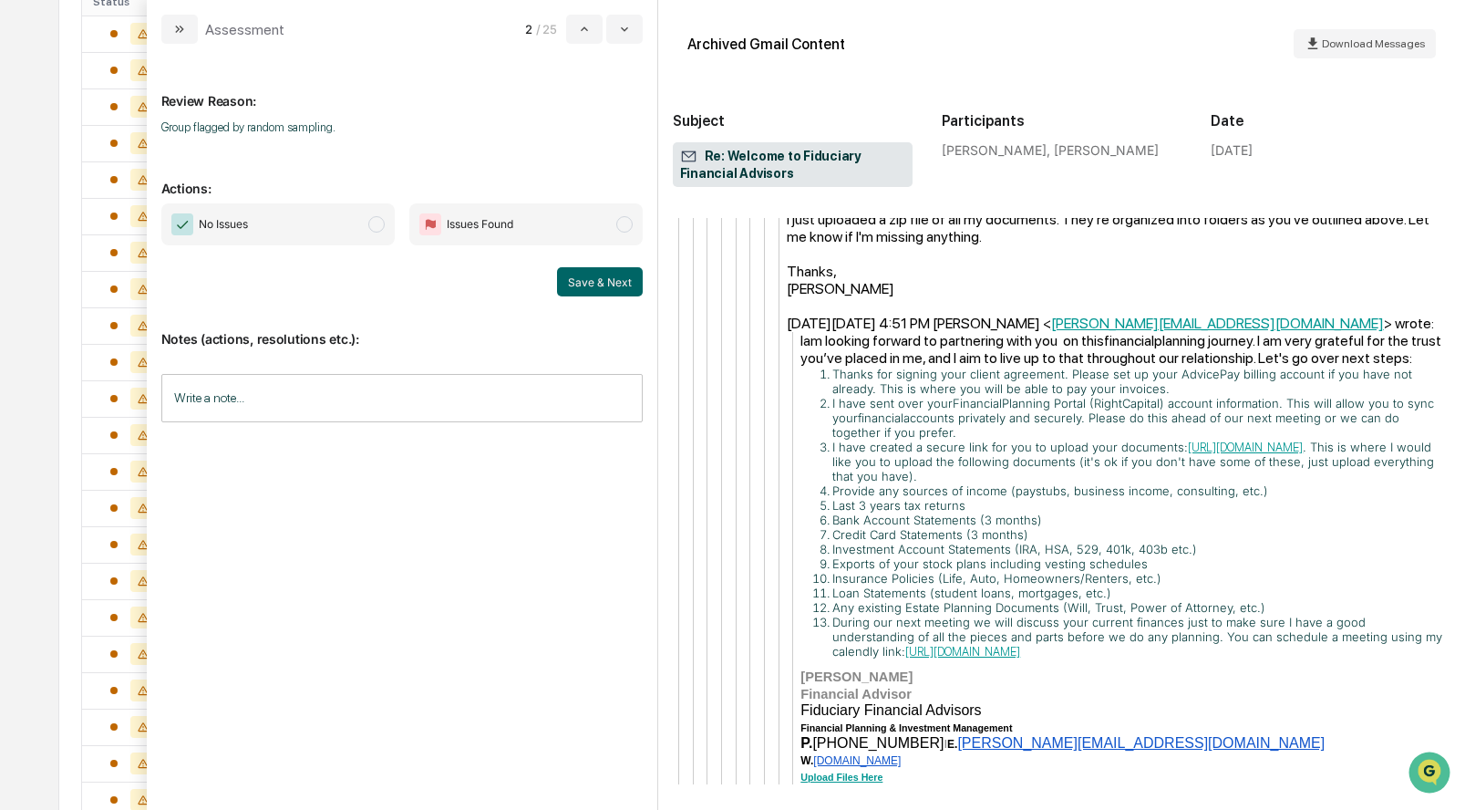
scroll to position [411, 0]
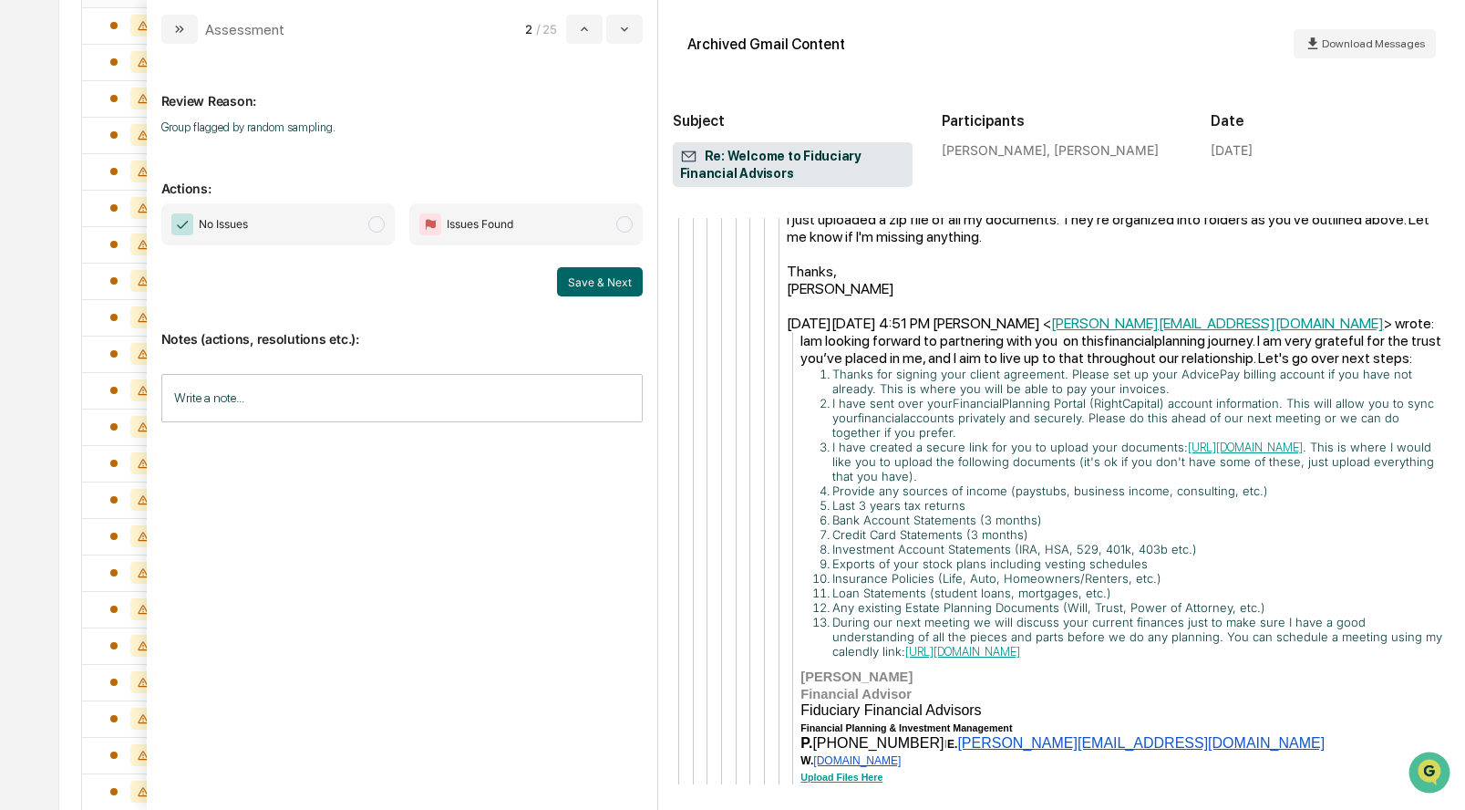
click at [374, 219] on span "modal" at bounding box center [376, 224] width 16 height 16
click at [572, 278] on button "Save & Next" at bounding box center [600, 281] width 86 height 29
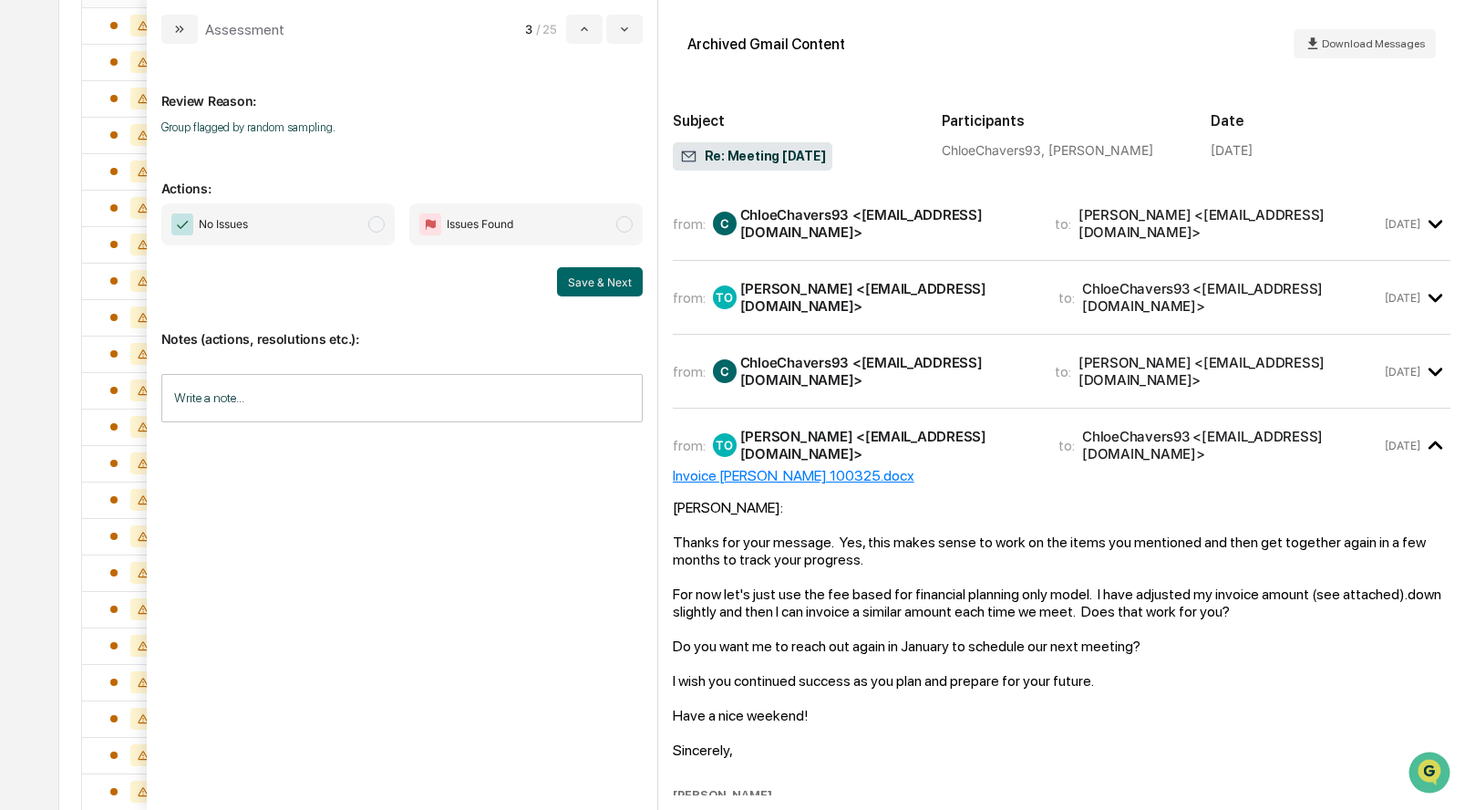
click at [379, 224] on span "modal" at bounding box center [376, 224] width 16 height 16
click at [583, 278] on button "Save & Next" at bounding box center [600, 281] width 86 height 29
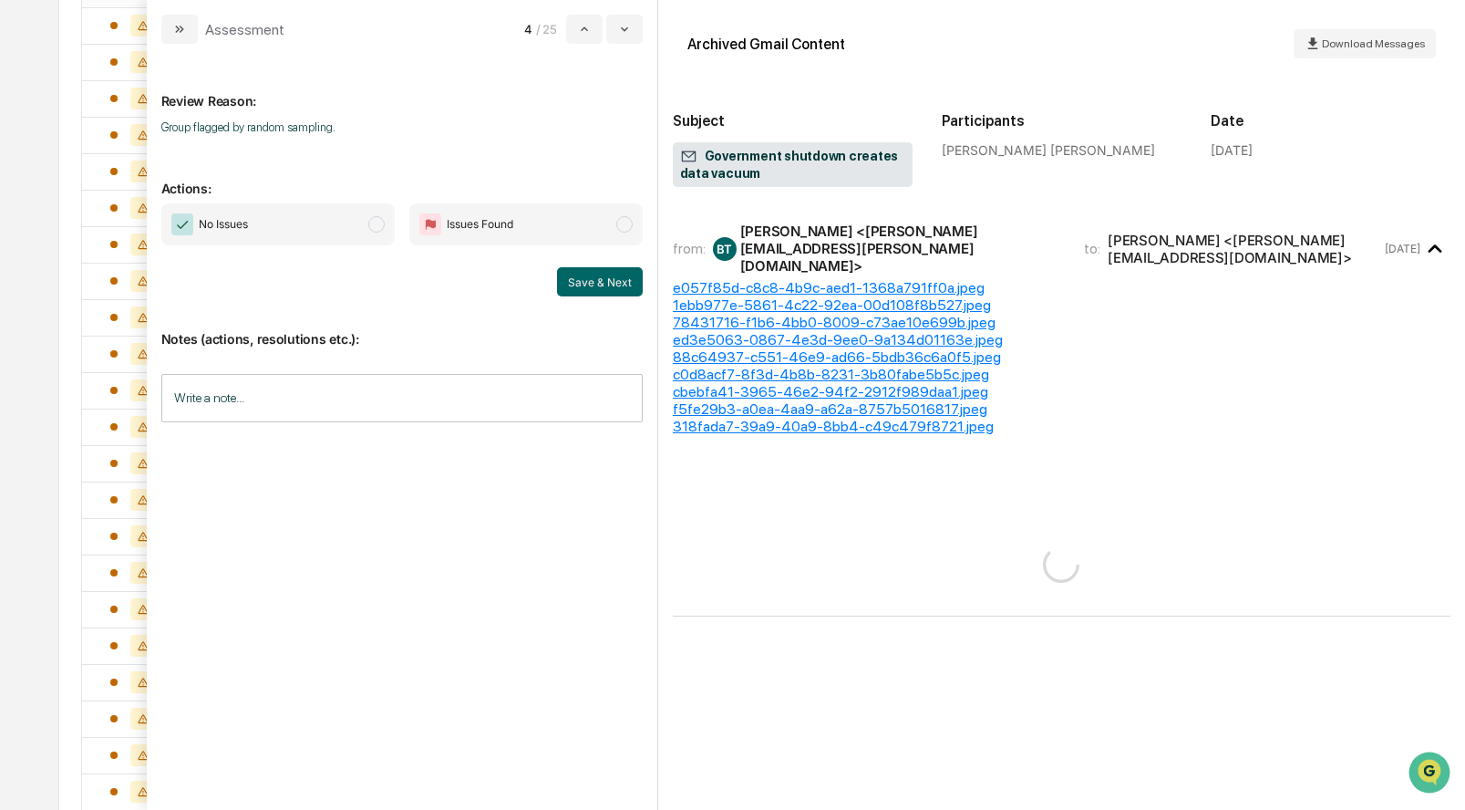
click at [377, 227] on span "modal" at bounding box center [376, 224] width 16 height 16
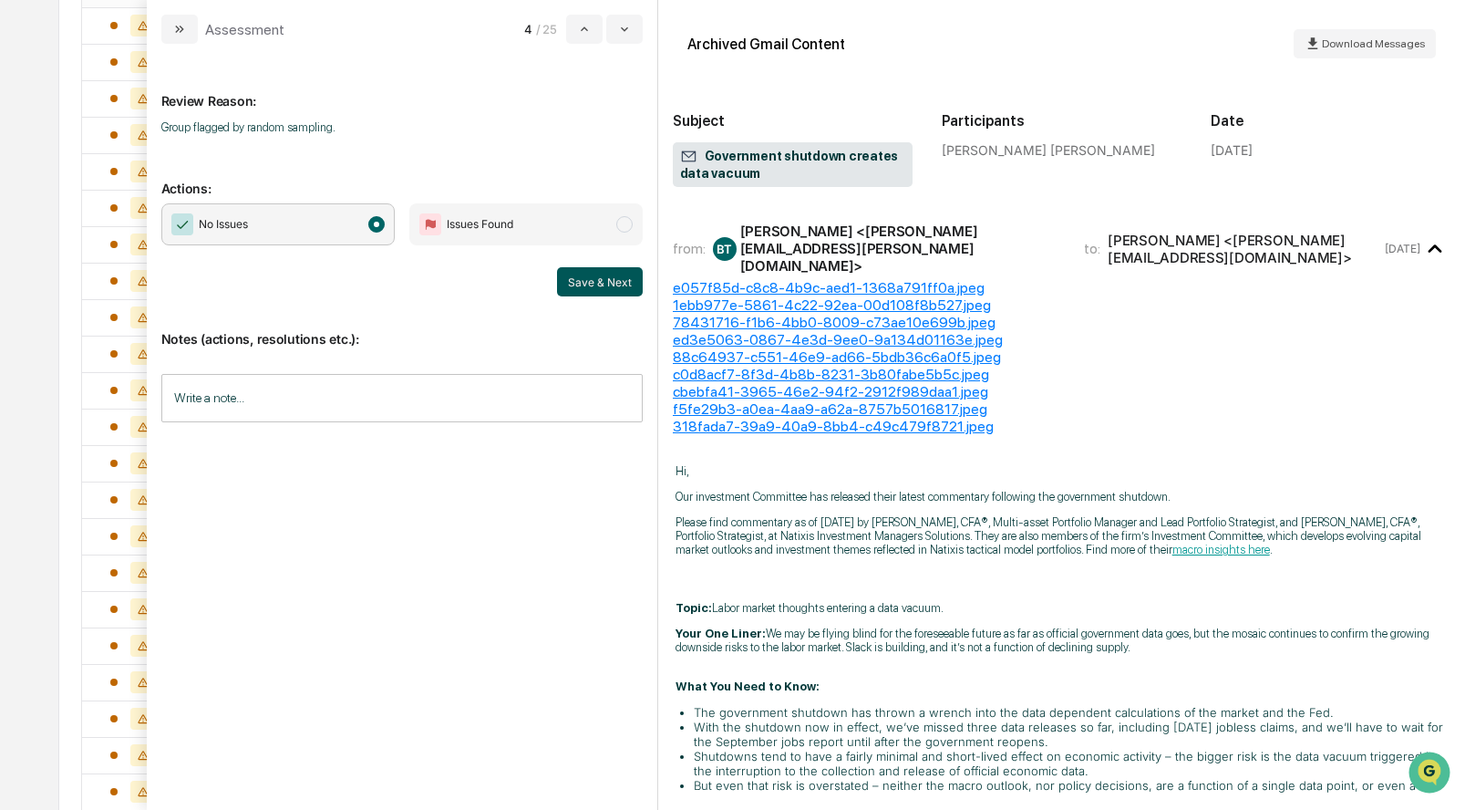
click at [593, 277] on button "Save & Next" at bounding box center [600, 281] width 86 height 29
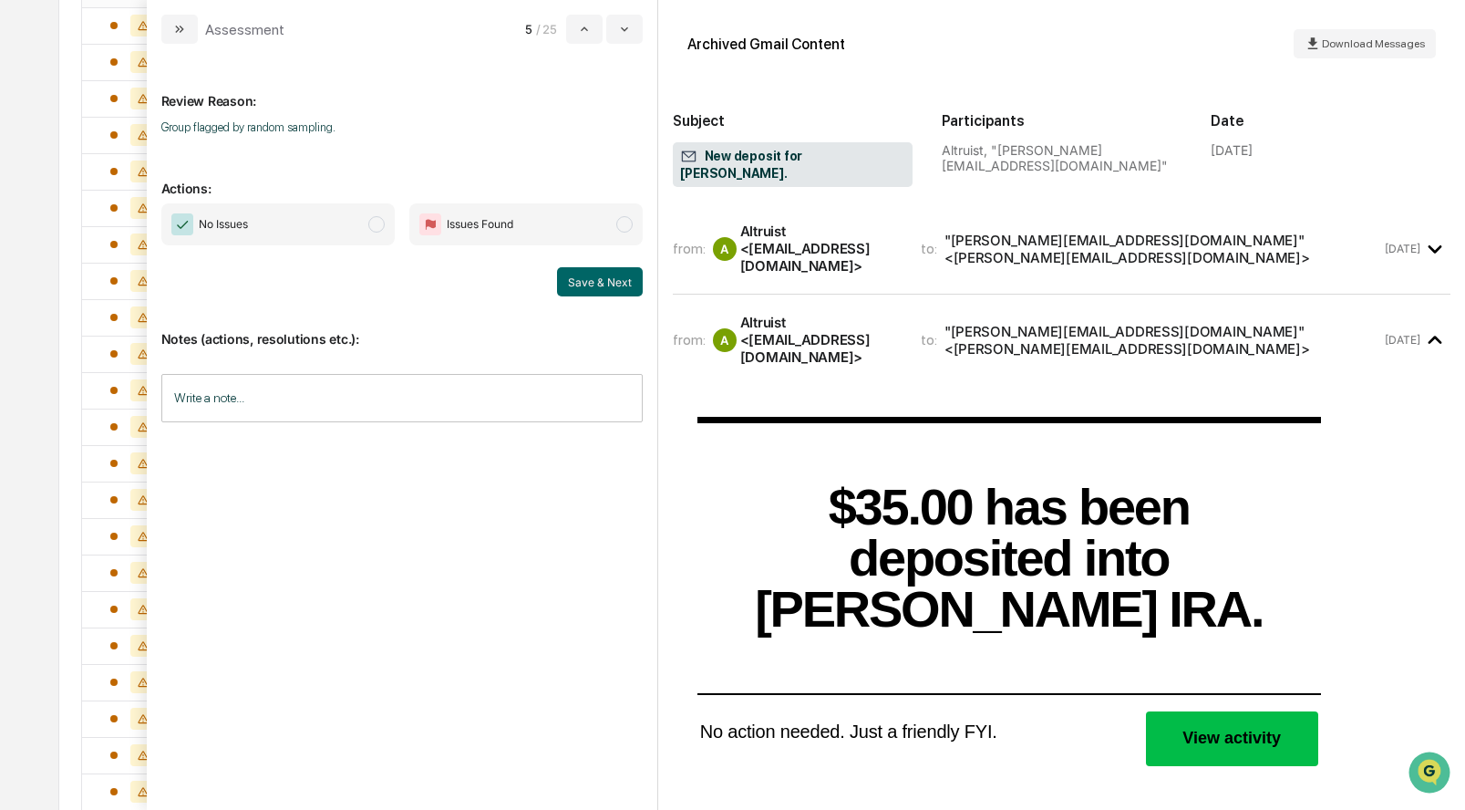
click at [385, 220] on span "No Issues" at bounding box center [277, 224] width 233 height 42
click at [575, 277] on button "Save & Next" at bounding box center [600, 281] width 86 height 29
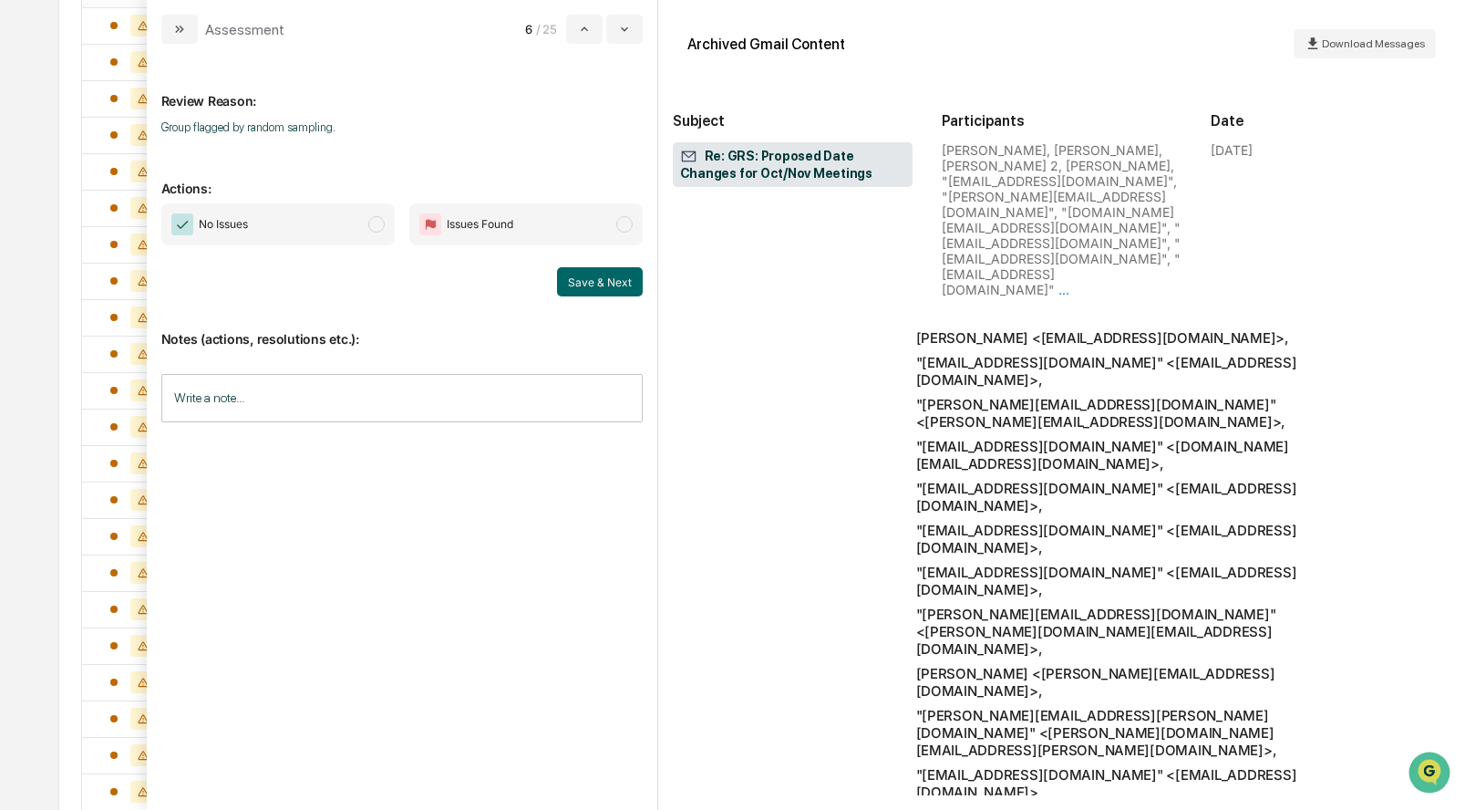
click at [375, 221] on span "modal" at bounding box center [376, 224] width 16 height 16
click at [595, 274] on button "Save & Next" at bounding box center [600, 281] width 86 height 29
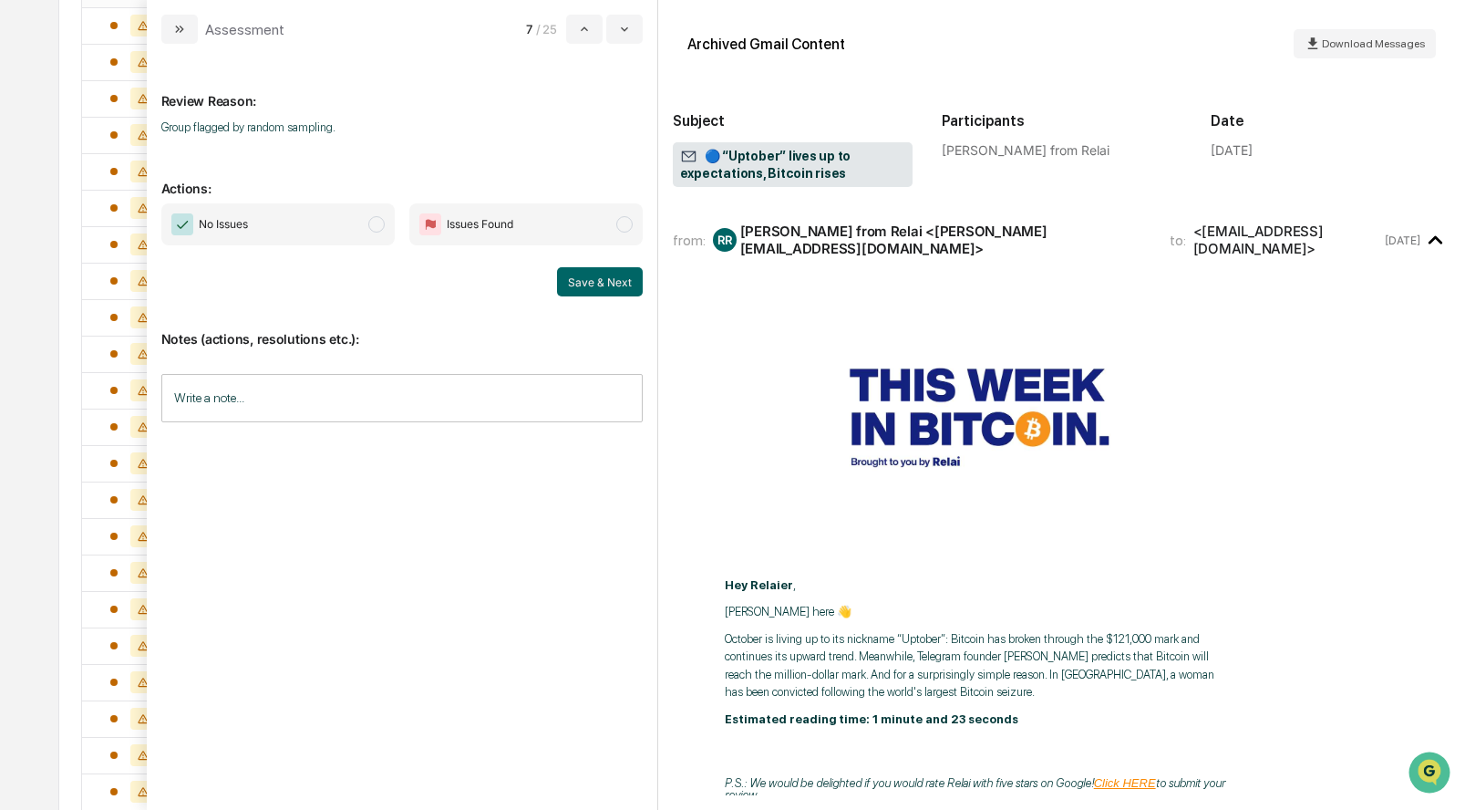
click at [381, 228] on span "modal" at bounding box center [376, 224] width 16 height 16
click at [623, 278] on button "Save & Next" at bounding box center [600, 281] width 86 height 29
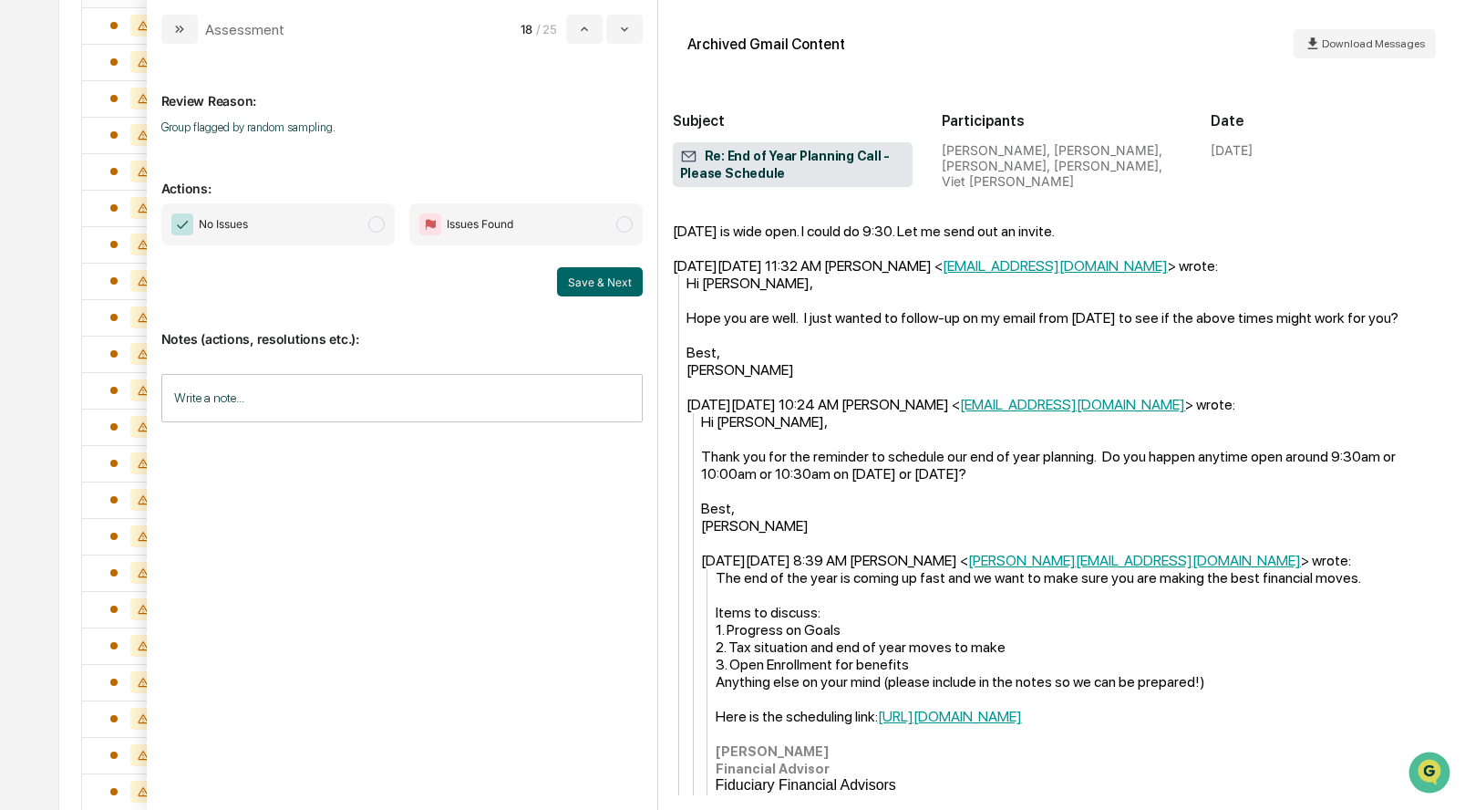
scroll to position [643, 0]
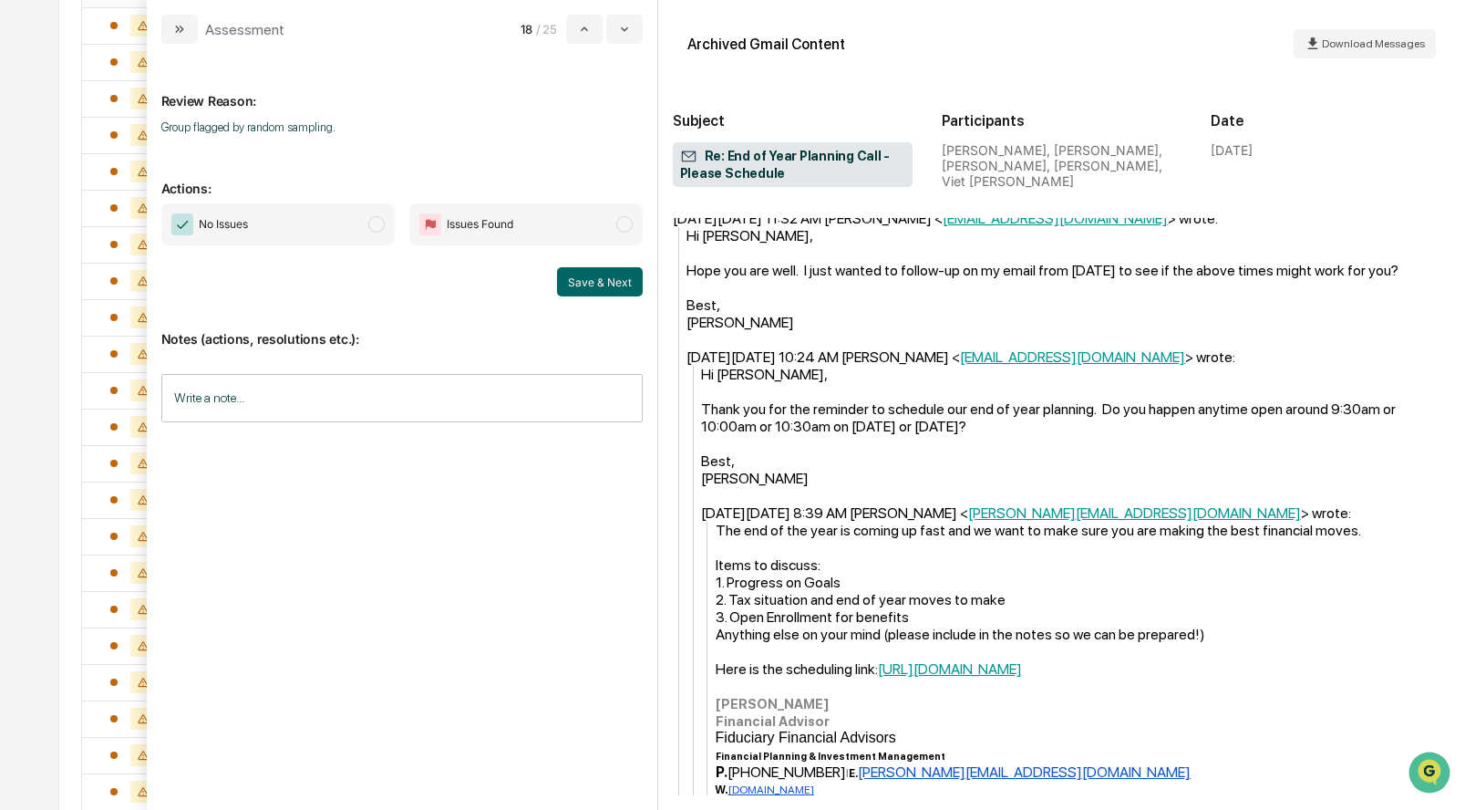
click at [376, 227] on span "modal" at bounding box center [376, 224] width 16 height 16
click at [587, 286] on button "Save & Next" at bounding box center [600, 281] width 86 height 29
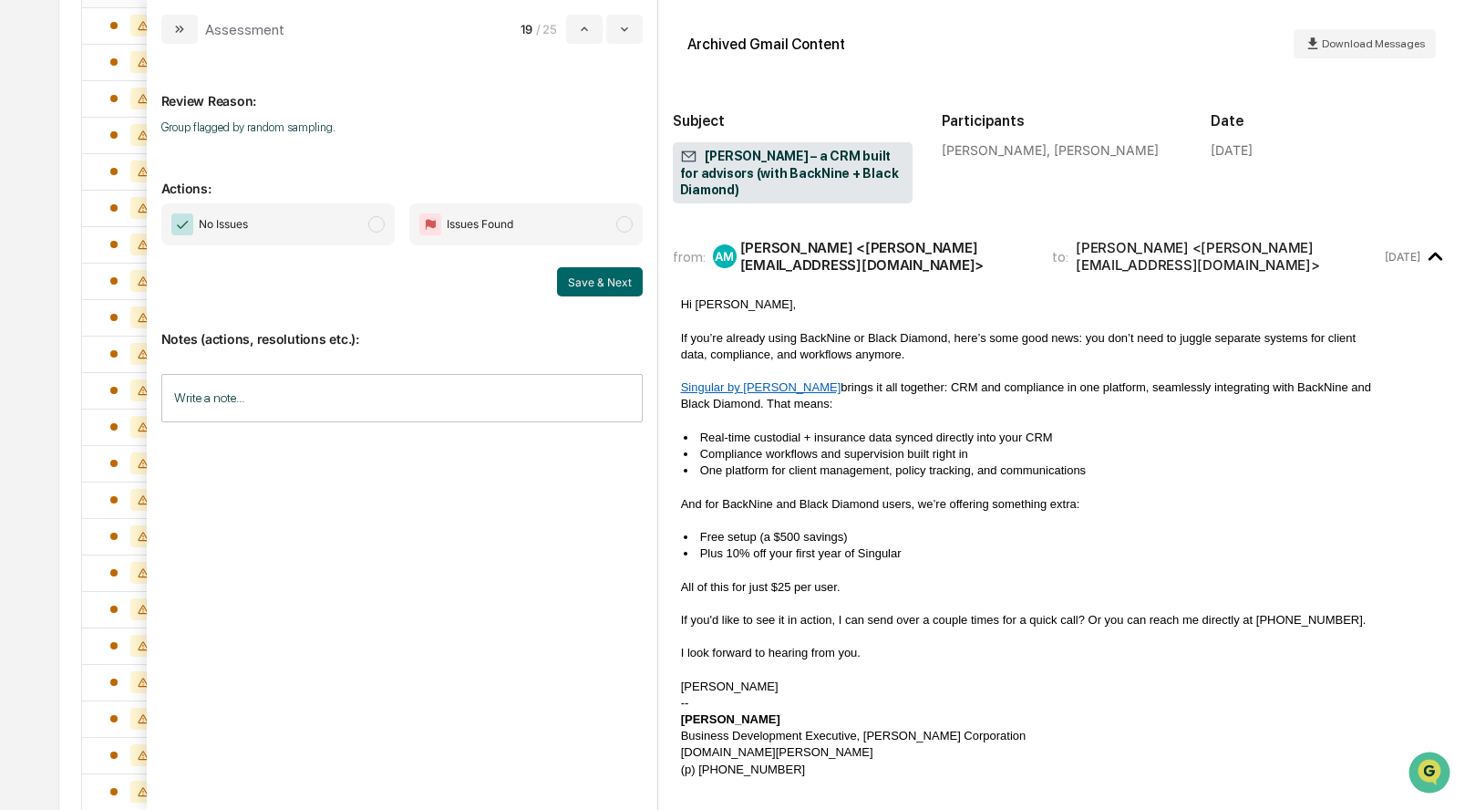
click at [372, 225] on span "modal" at bounding box center [376, 224] width 16 height 16
click at [593, 274] on button "Save & Next" at bounding box center [600, 281] width 86 height 29
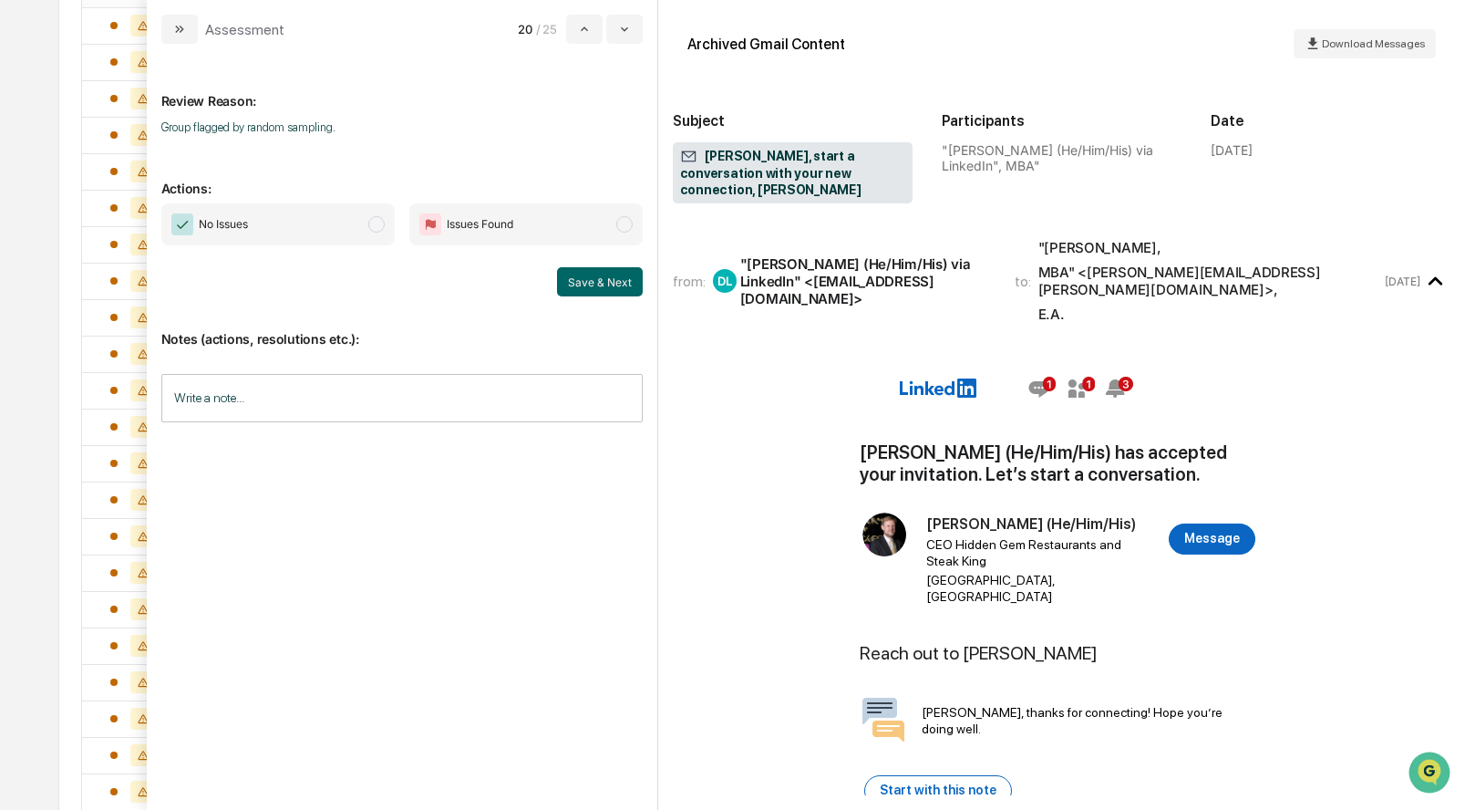
click at [380, 230] on span "modal" at bounding box center [376, 224] width 16 height 16
click at [584, 274] on button "Save & Next" at bounding box center [600, 281] width 86 height 29
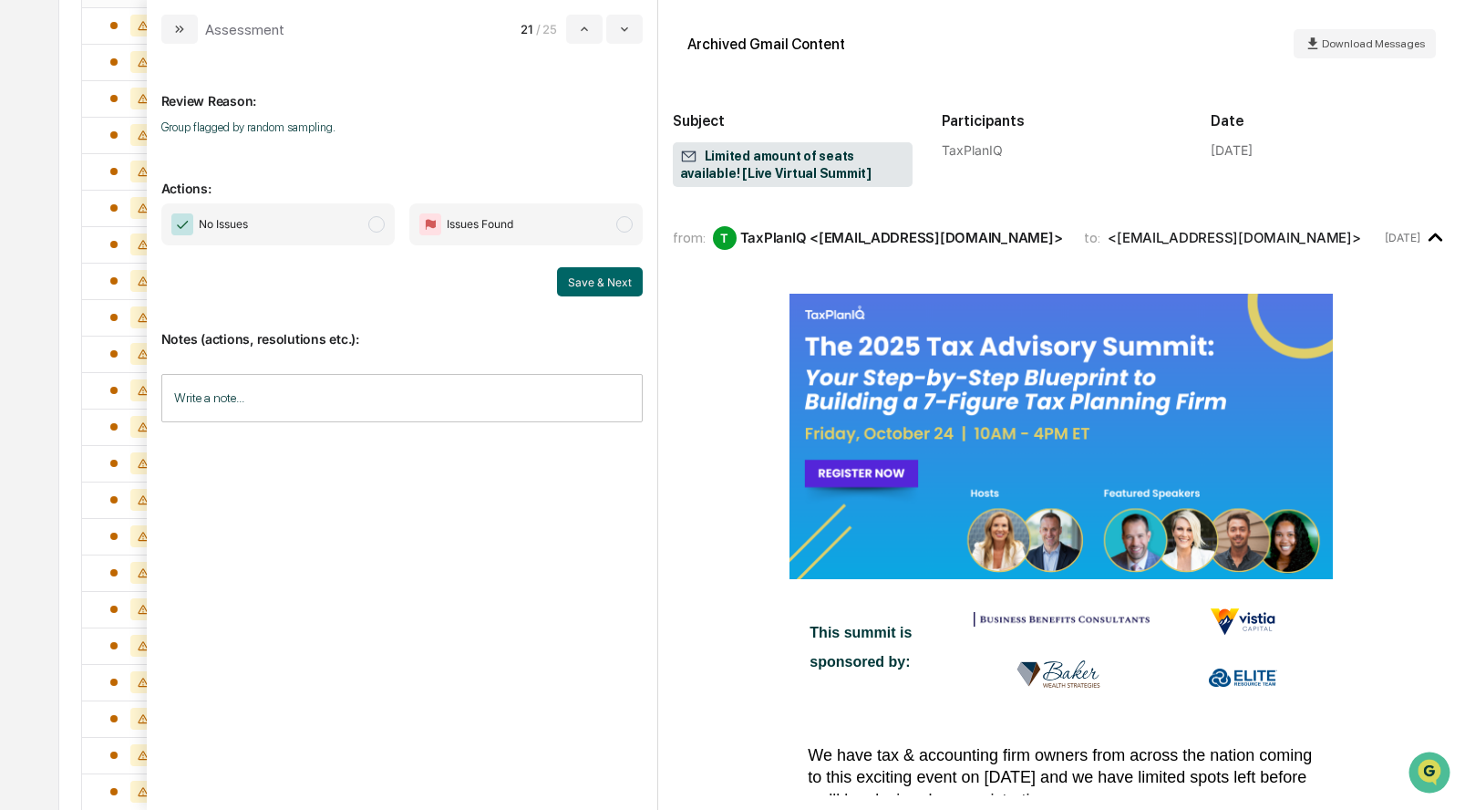
click at [377, 221] on span "modal" at bounding box center [376, 224] width 16 height 16
click at [599, 274] on button "Save & Next" at bounding box center [600, 281] width 86 height 29
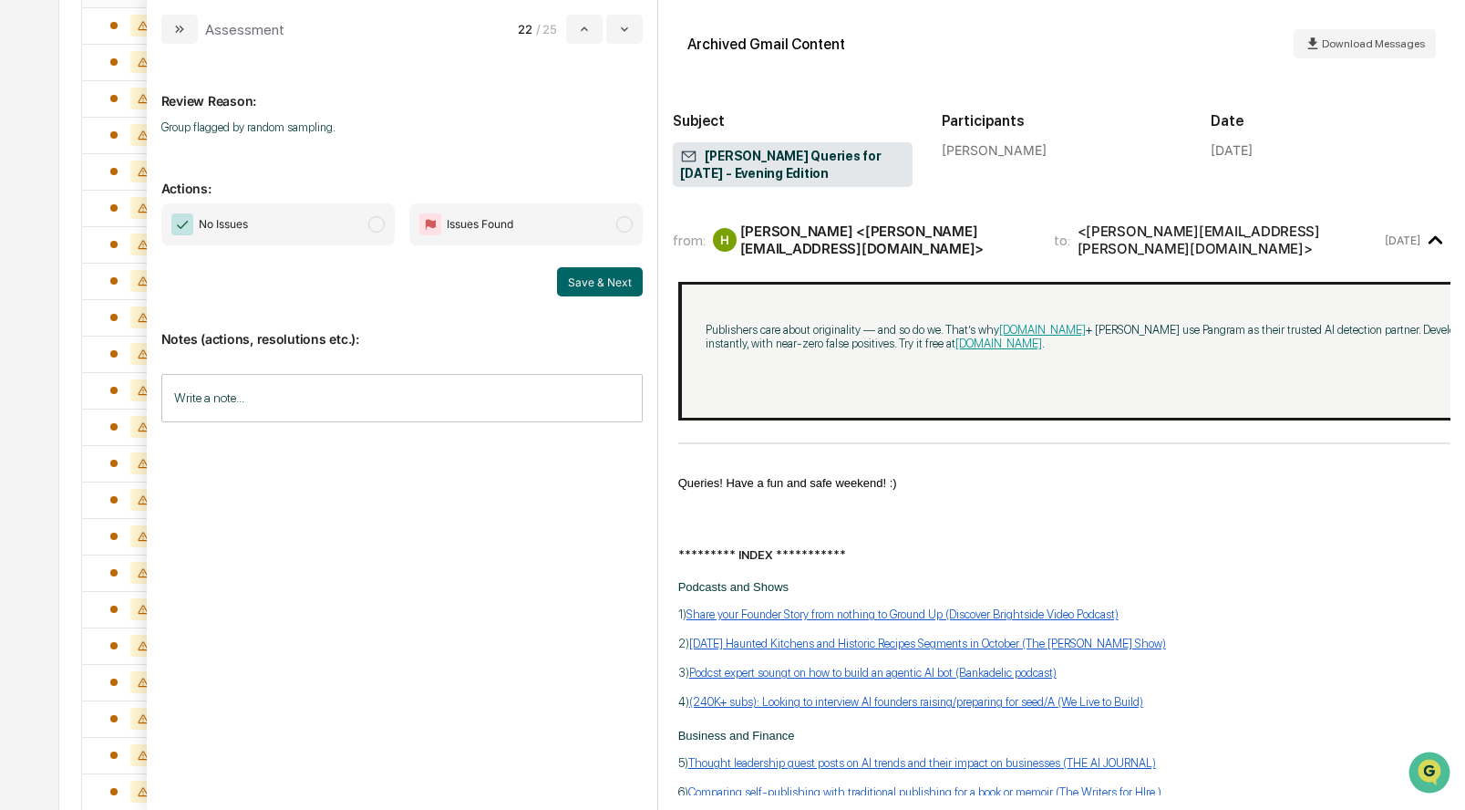
click at [377, 225] on span "modal" at bounding box center [376, 224] width 16 height 16
click at [564, 278] on button "Save & Next" at bounding box center [600, 281] width 86 height 29
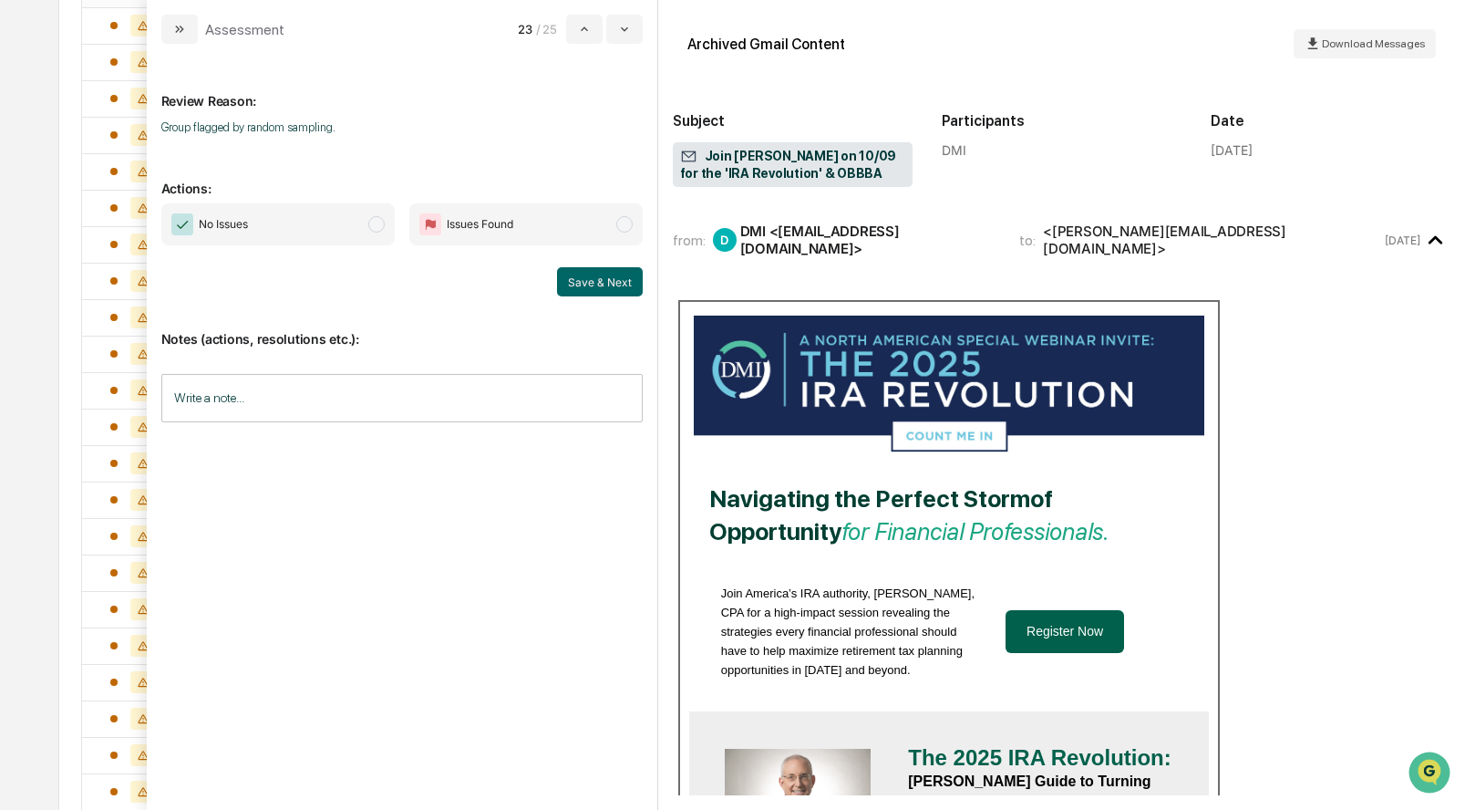
click at [369, 229] on span "modal" at bounding box center [376, 224] width 16 height 16
click at [594, 277] on button "Save & Next" at bounding box center [600, 281] width 86 height 29
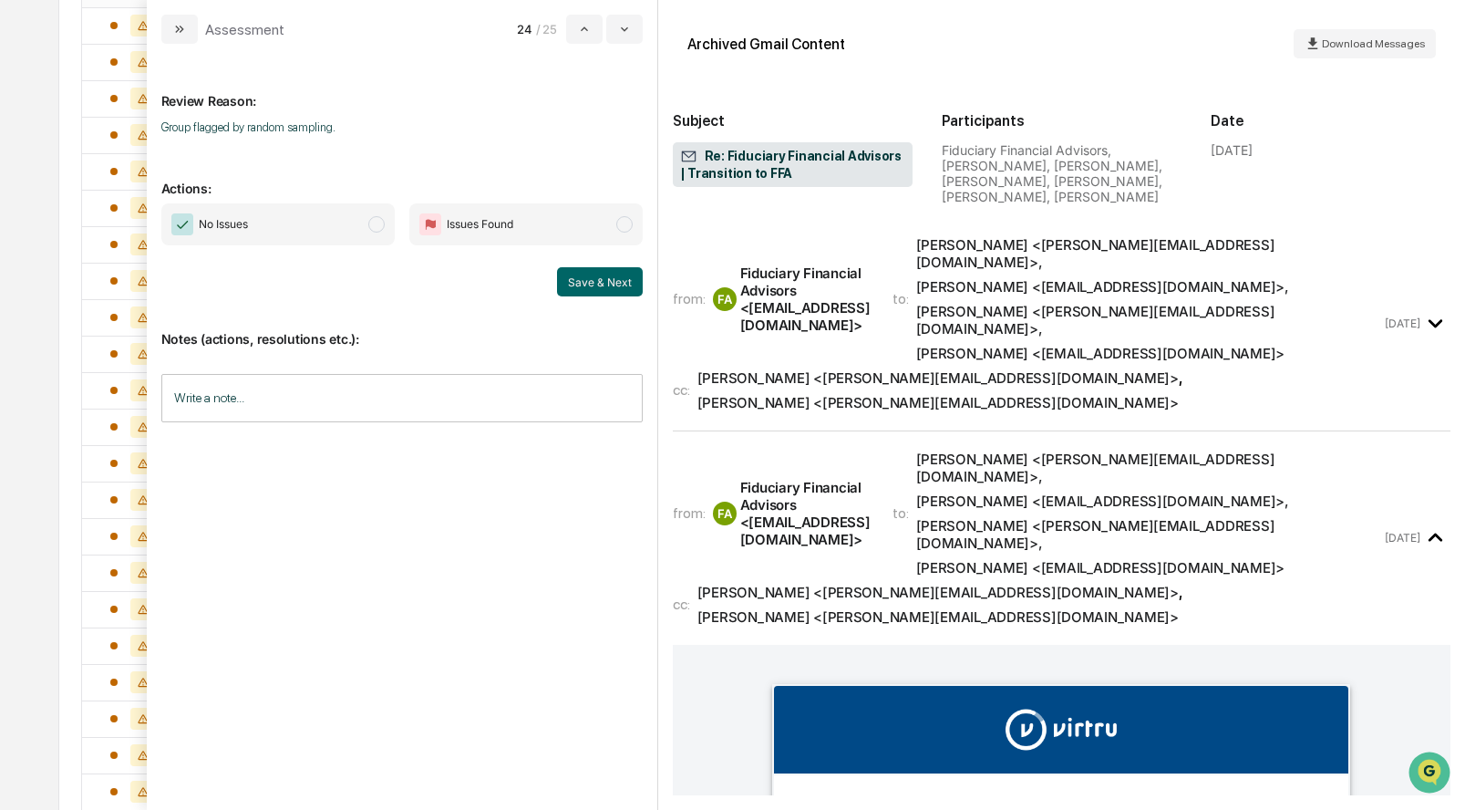
click at [378, 222] on span "modal" at bounding box center [376, 224] width 16 height 16
click at [617, 278] on button "Save & Next" at bounding box center [600, 281] width 86 height 29
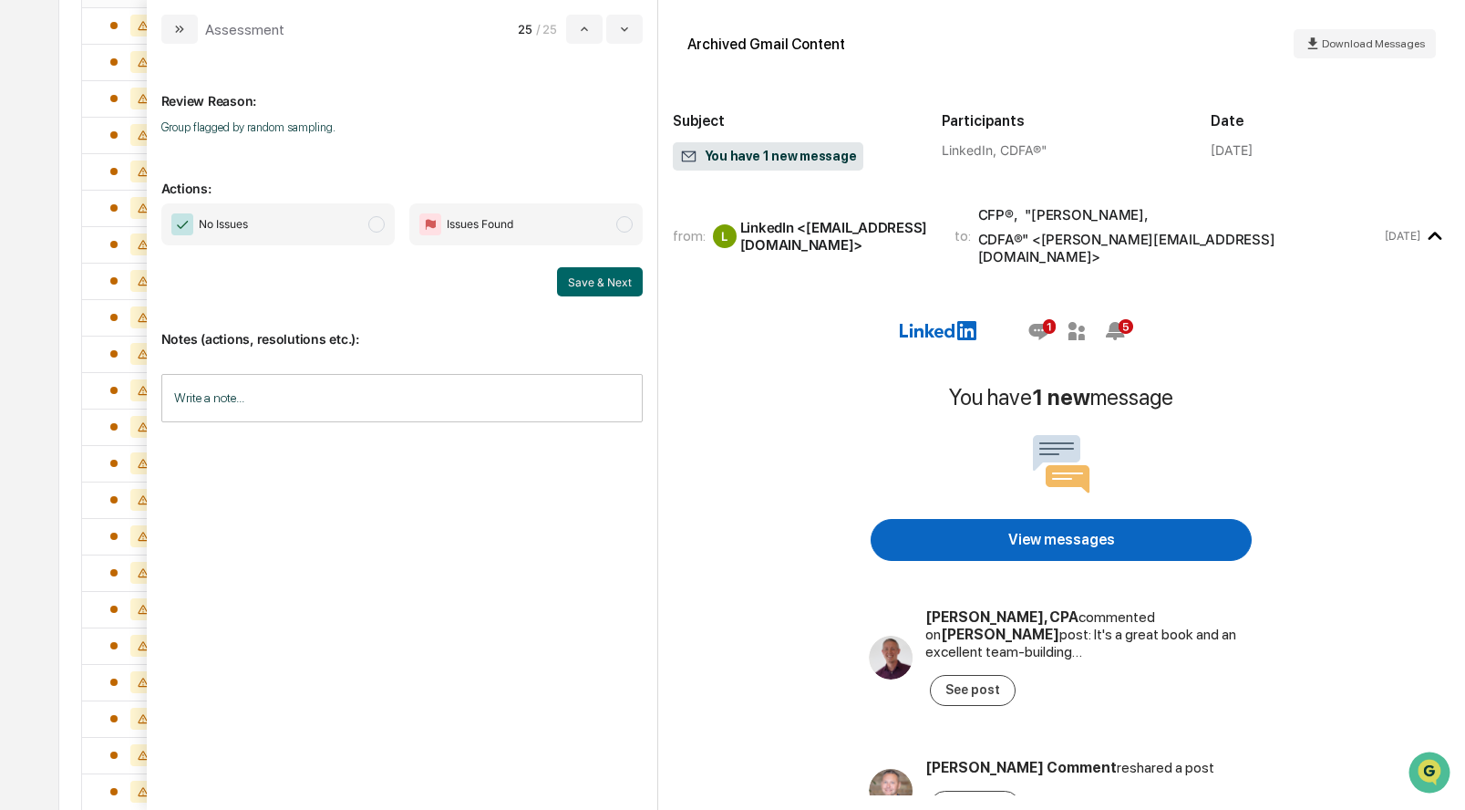
click at [373, 223] on span "modal" at bounding box center [376, 224] width 16 height 16
click at [614, 286] on button "Save & Next" at bounding box center [600, 281] width 86 height 29
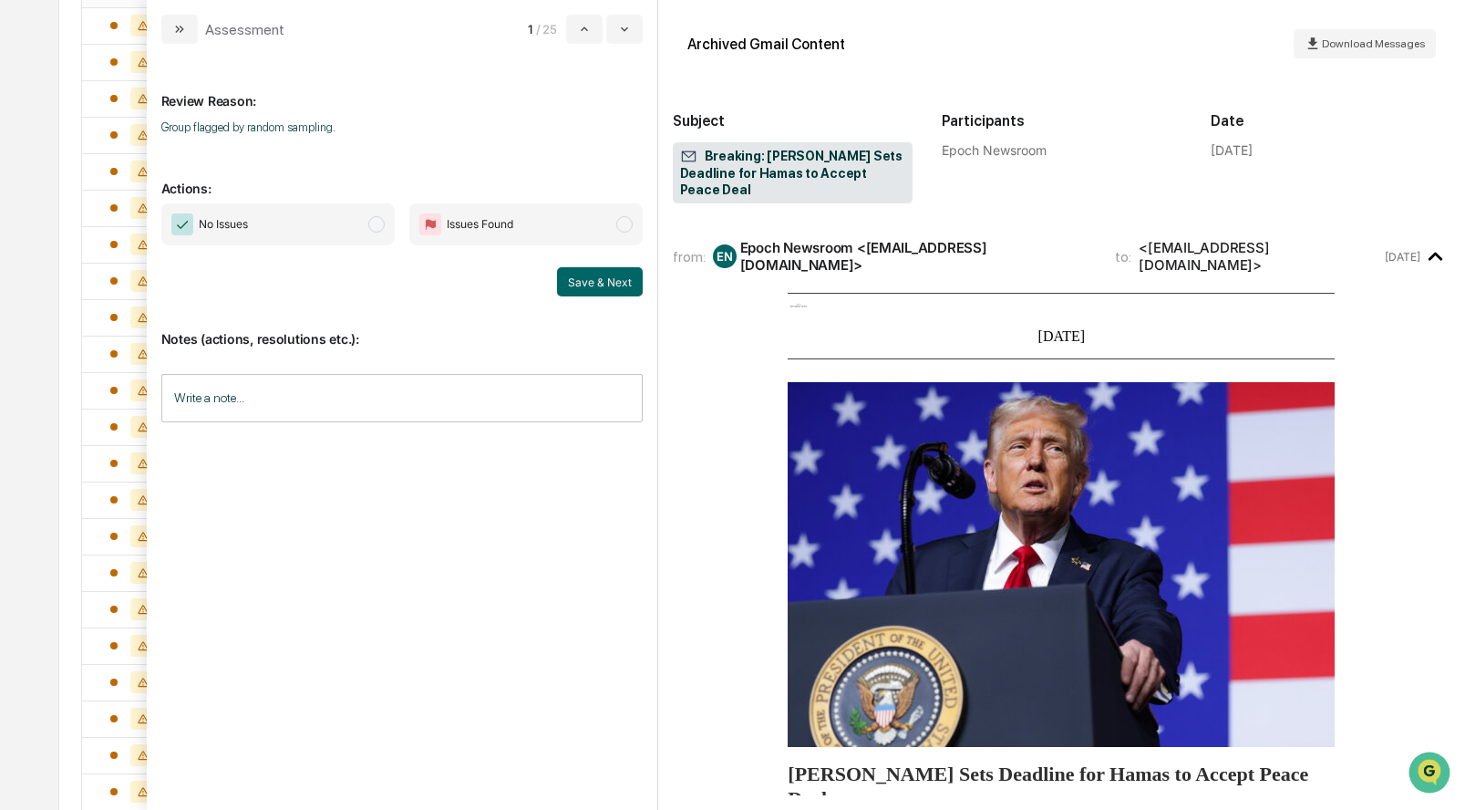
click at [378, 224] on span "modal" at bounding box center [376, 224] width 16 height 16
click at [588, 271] on button "Save & Next" at bounding box center [600, 281] width 86 height 29
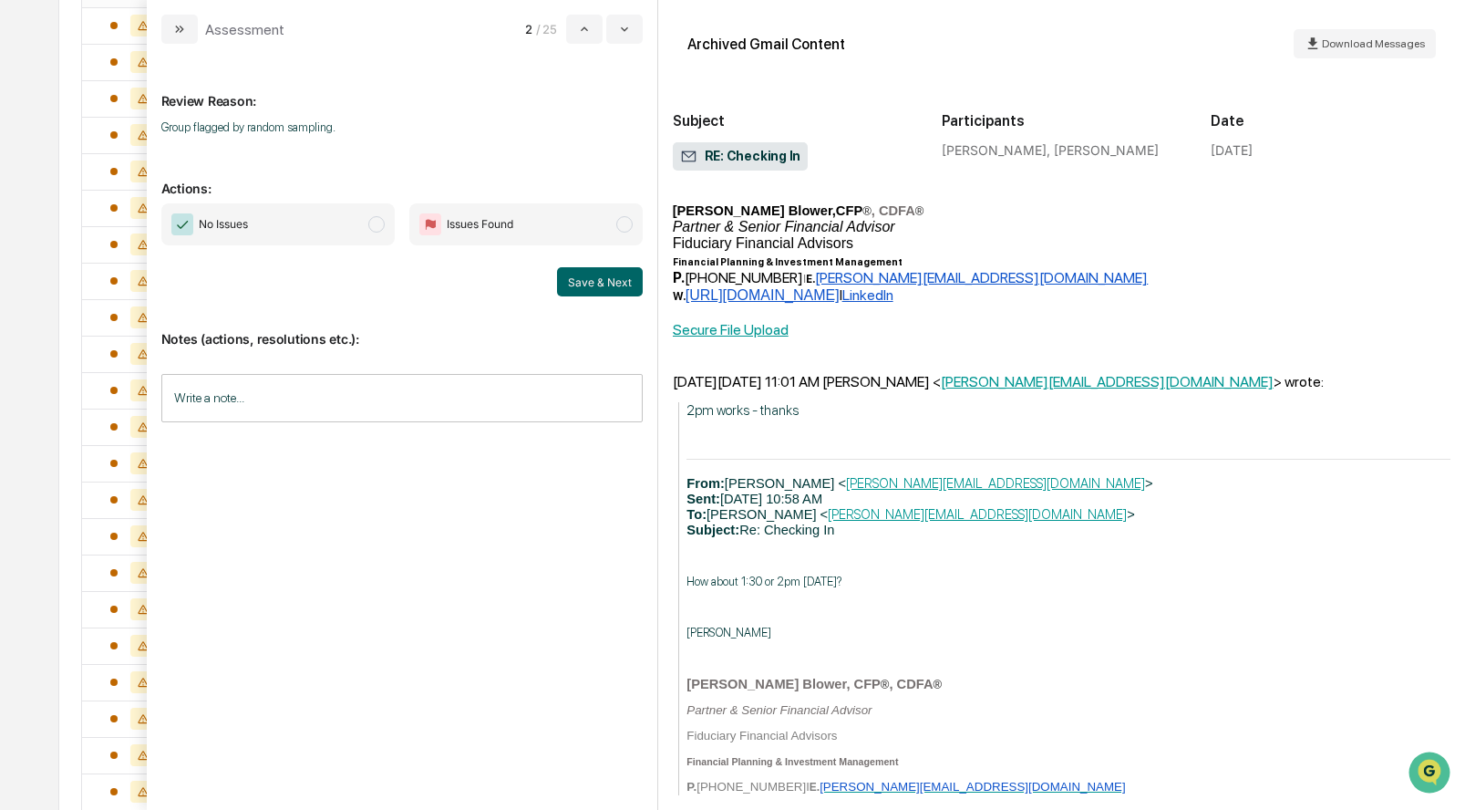
scroll to position [508, 0]
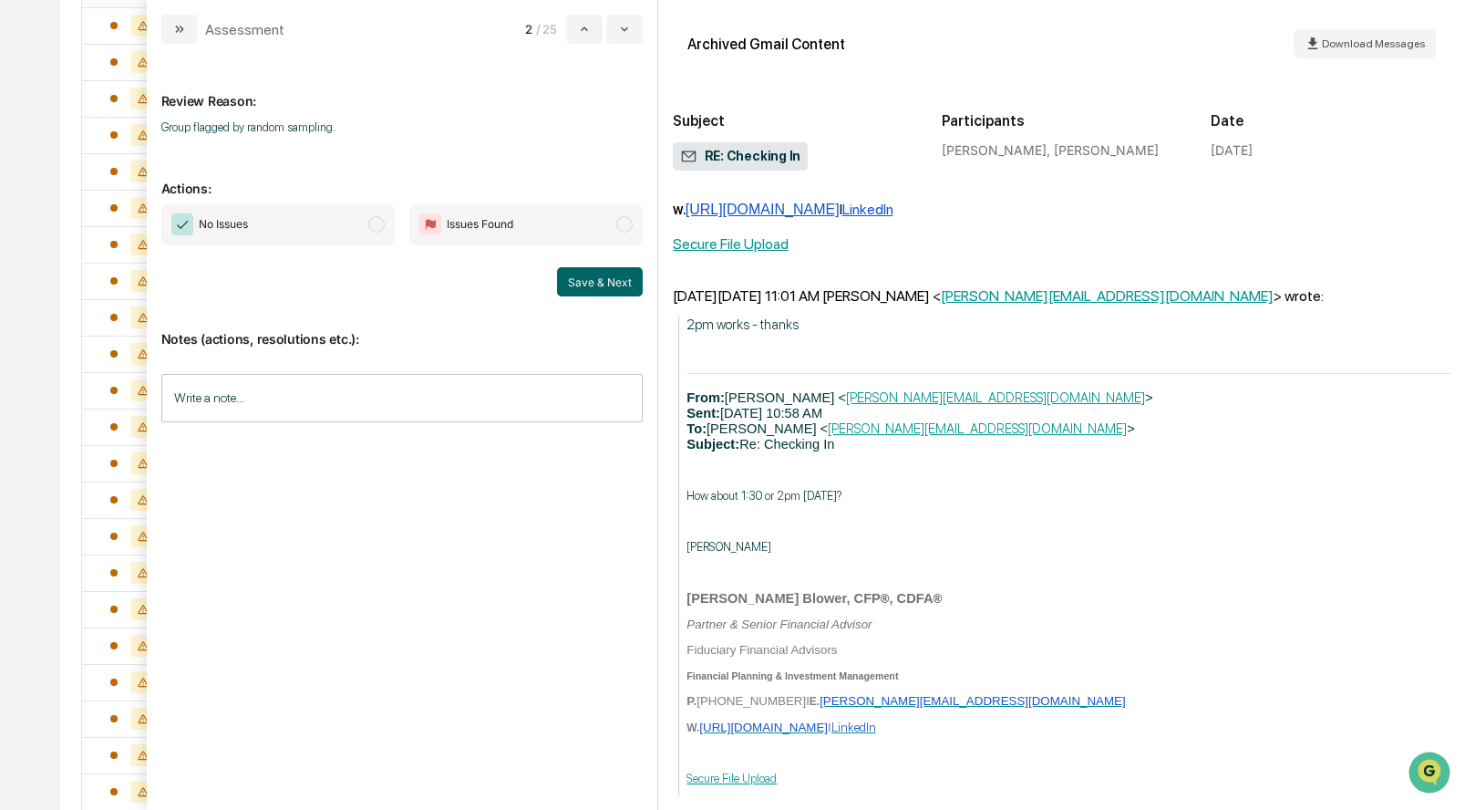
click at [381, 224] on span "modal" at bounding box center [376, 224] width 16 height 16
click at [613, 281] on button "Save & Next" at bounding box center [600, 281] width 86 height 29
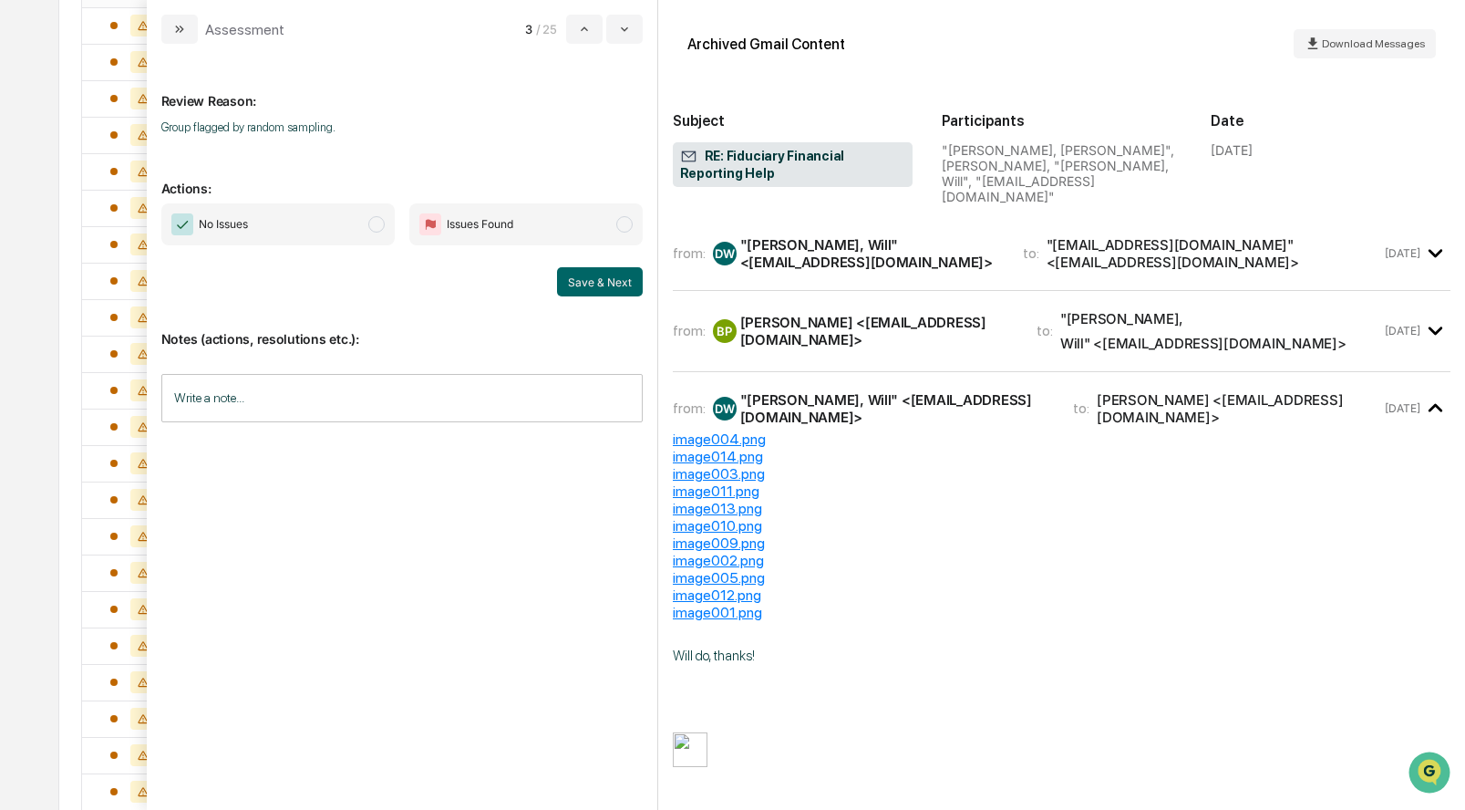
click at [376, 220] on span "modal" at bounding box center [376, 224] width 16 height 16
click at [600, 274] on button "Save & Next" at bounding box center [600, 281] width 86 height 29
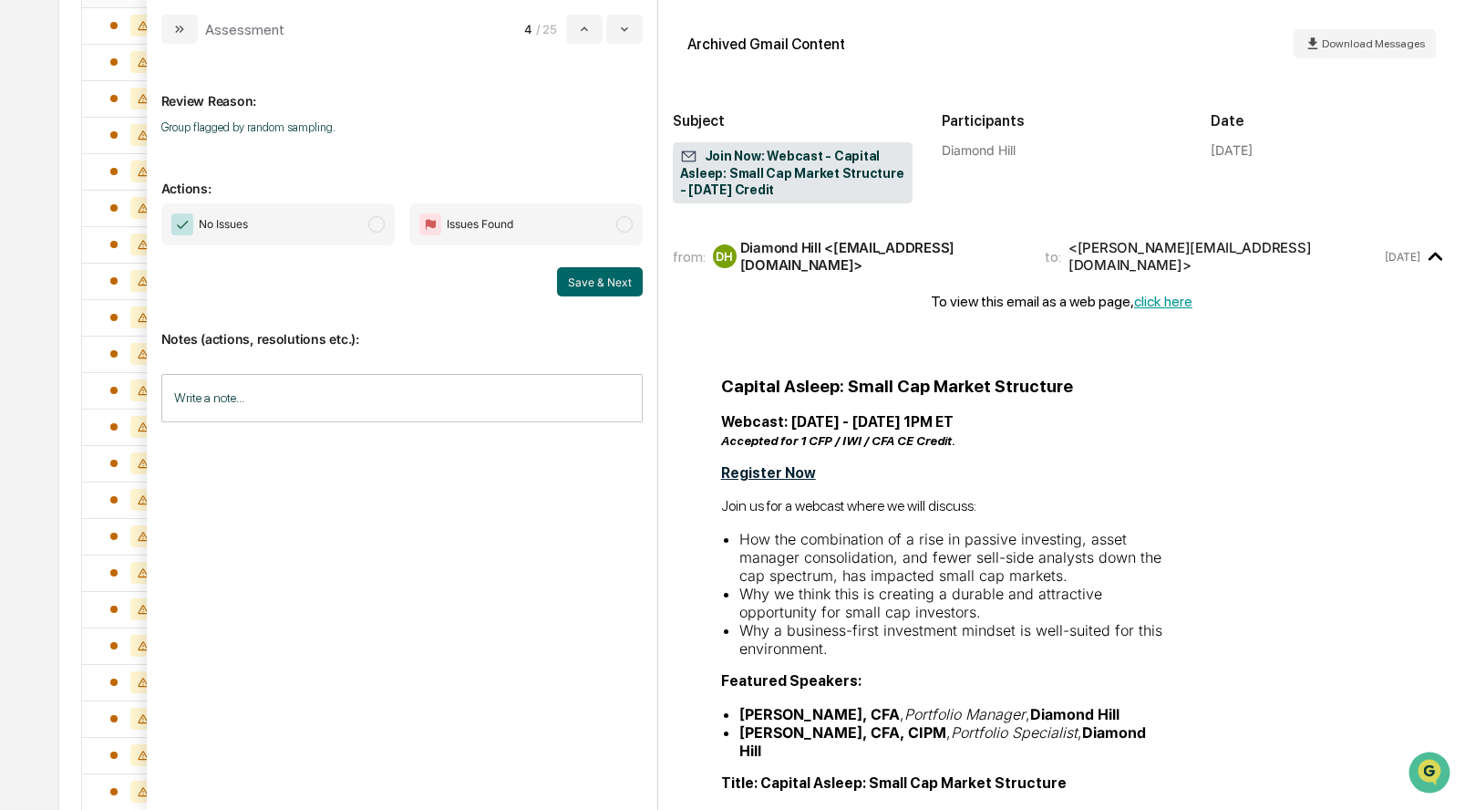
click at [380, 227] on span "modal" at bounding box center [376, 224] width 16 height 16
click at [621, 274] on button "Save & Next" at bounding box center [600, 281] width 86 height 29
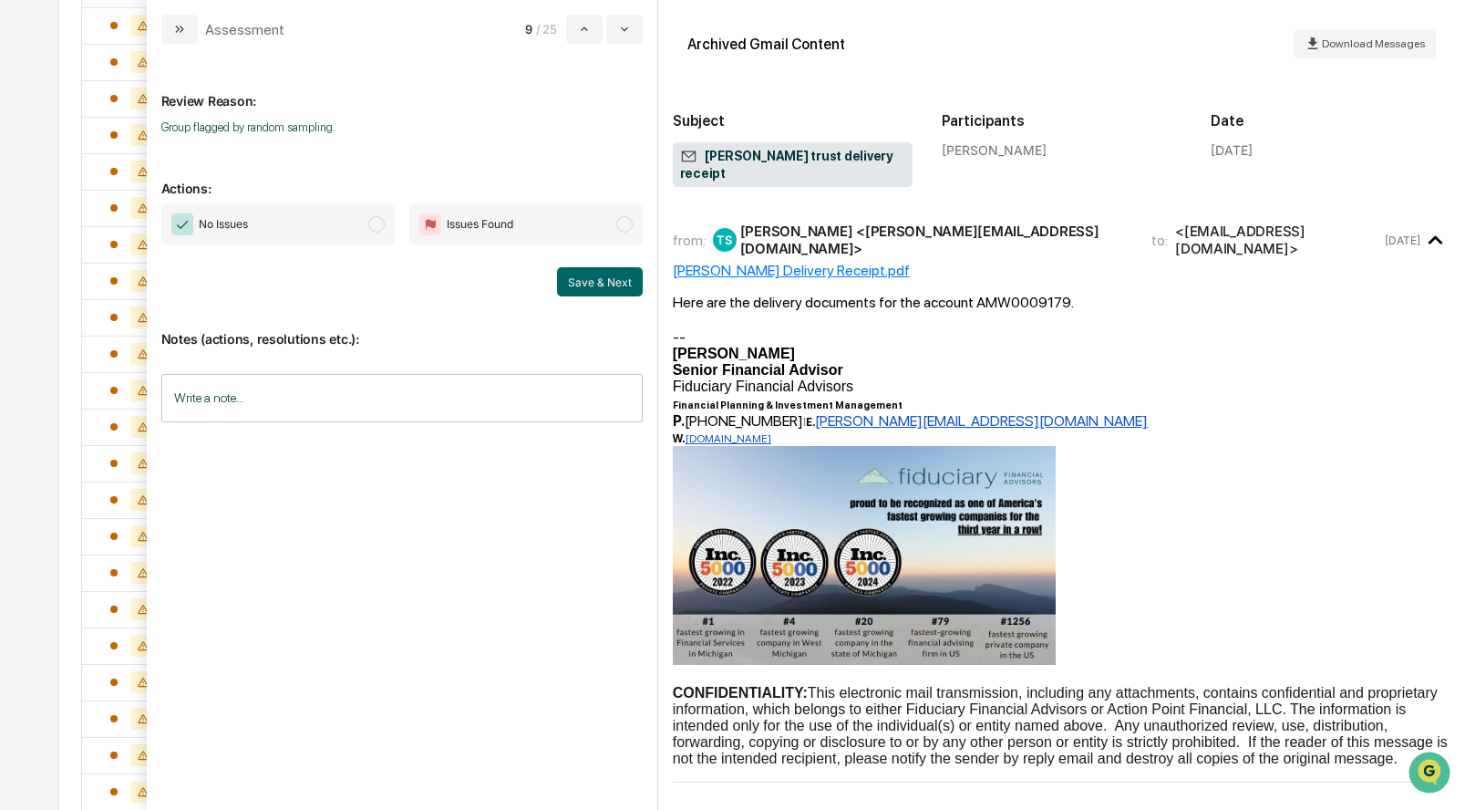
scroll to position [4, 0]
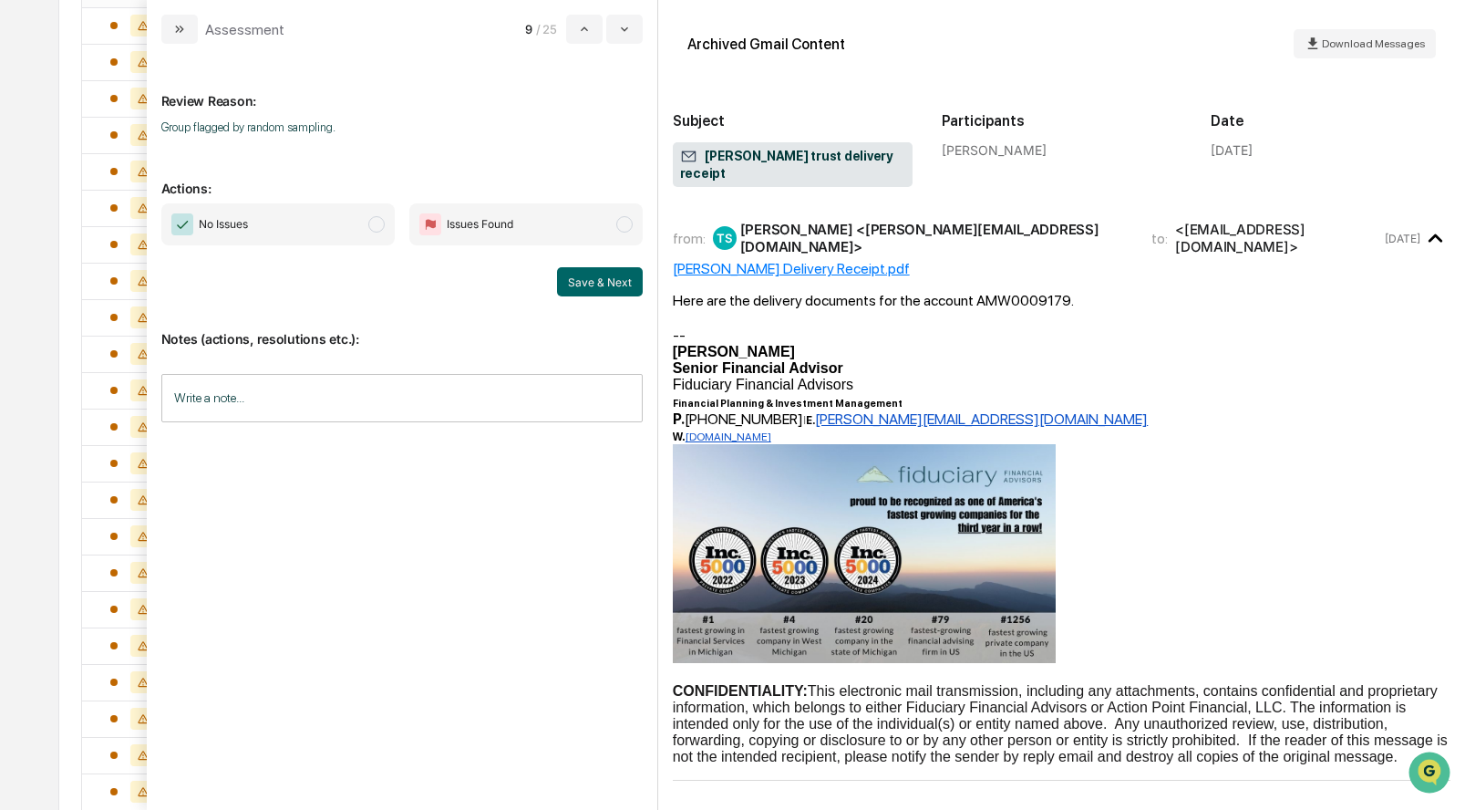
click at [386, 221] on span "No Issues" at bounding box center [277, 224] width 233 height 42
click at [624, 280] on button "Save & Next" at bounding box center [600, 281] width 86 height 29
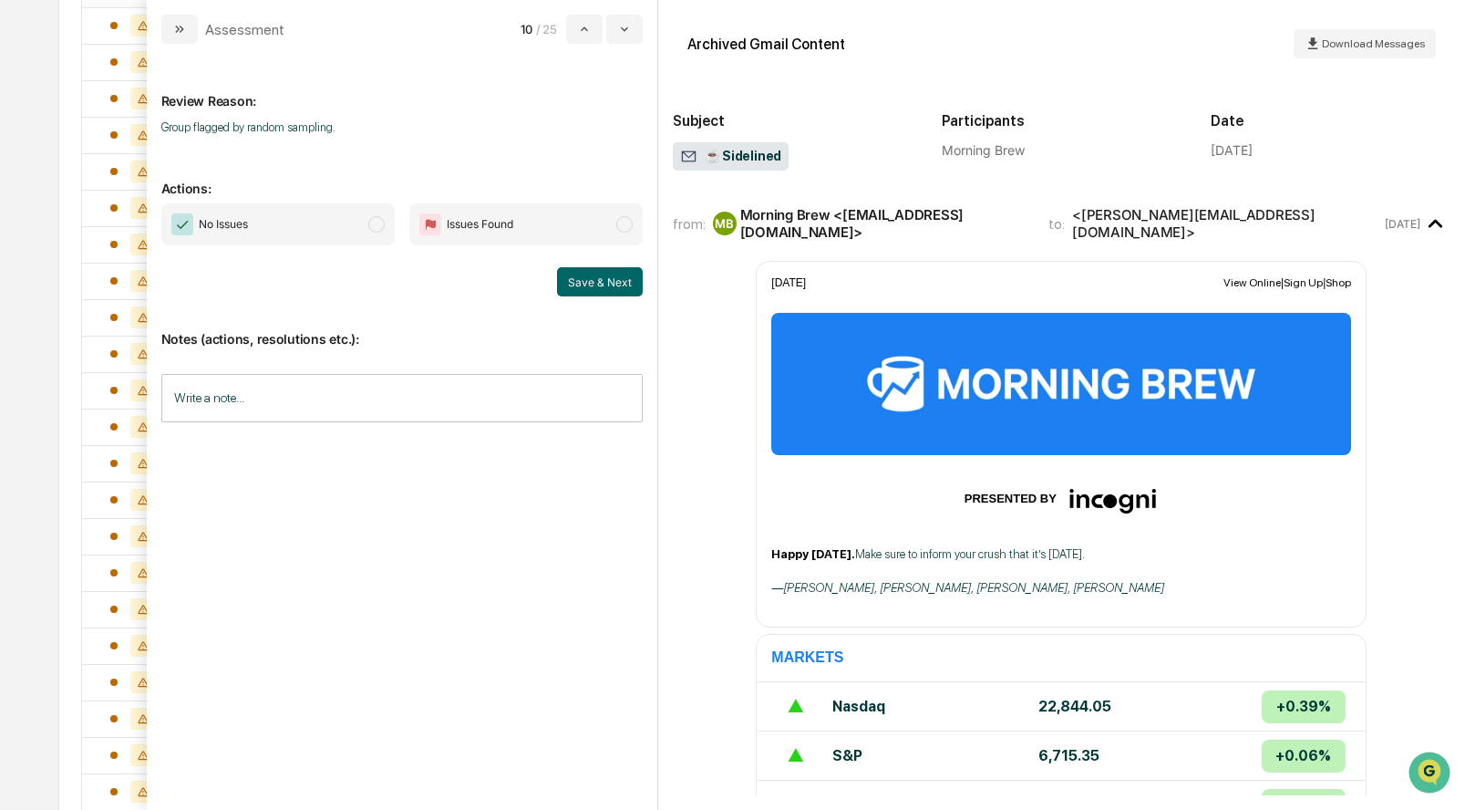
click at [374, 233] on span "No Issues" at bounding box center [277, 224] width 233 height 42
click at [618, 285] on button "Save & Next" at bounding box center [600, 281] width 86 height 29
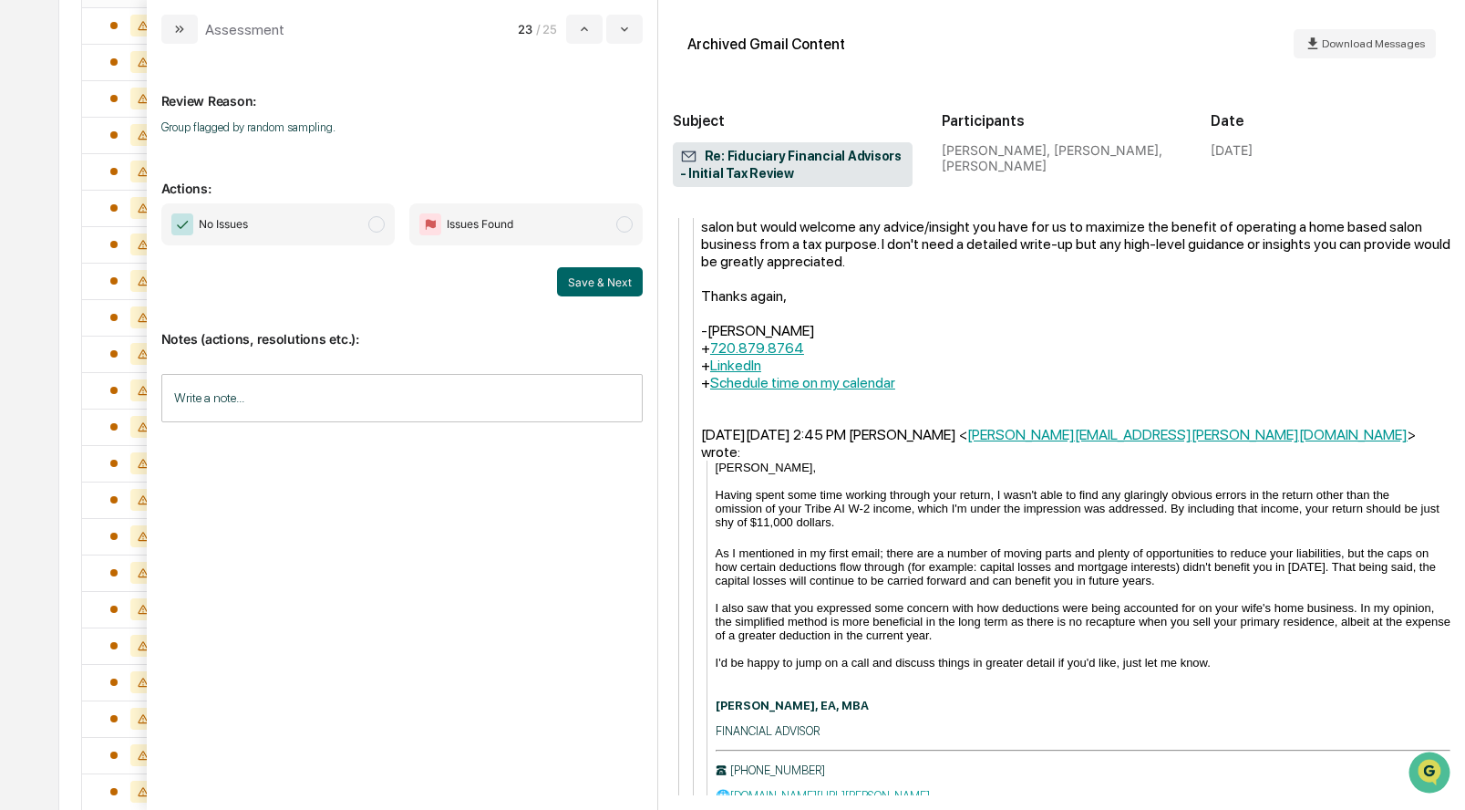
scroll to position [1727, 0]
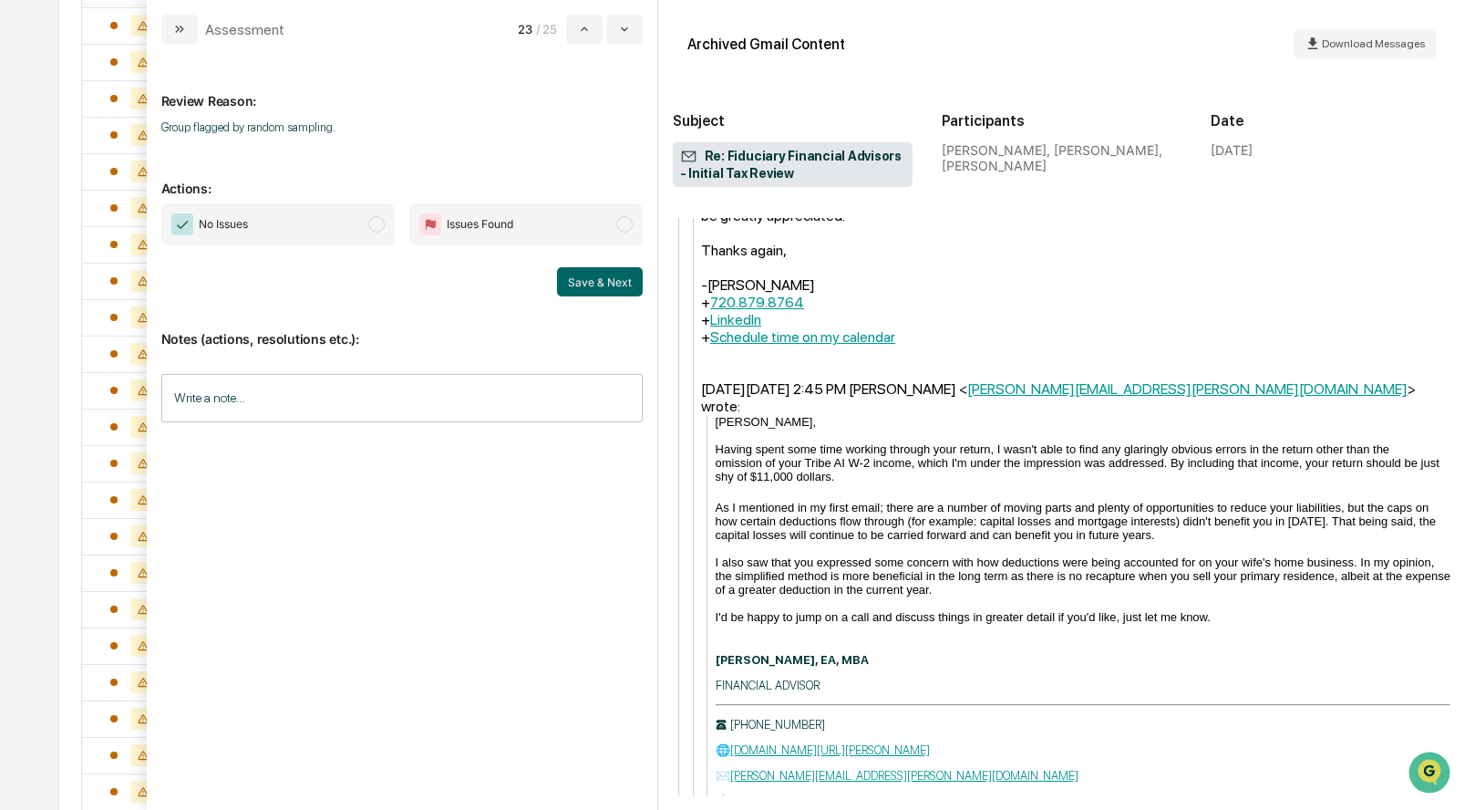
click at [371, 221] on span "modal" at bounding box center [376, 224] width 16 height 16
click at [583, 282] on button "Save & Next" at bounding box center [600, 281] width 86 height 29
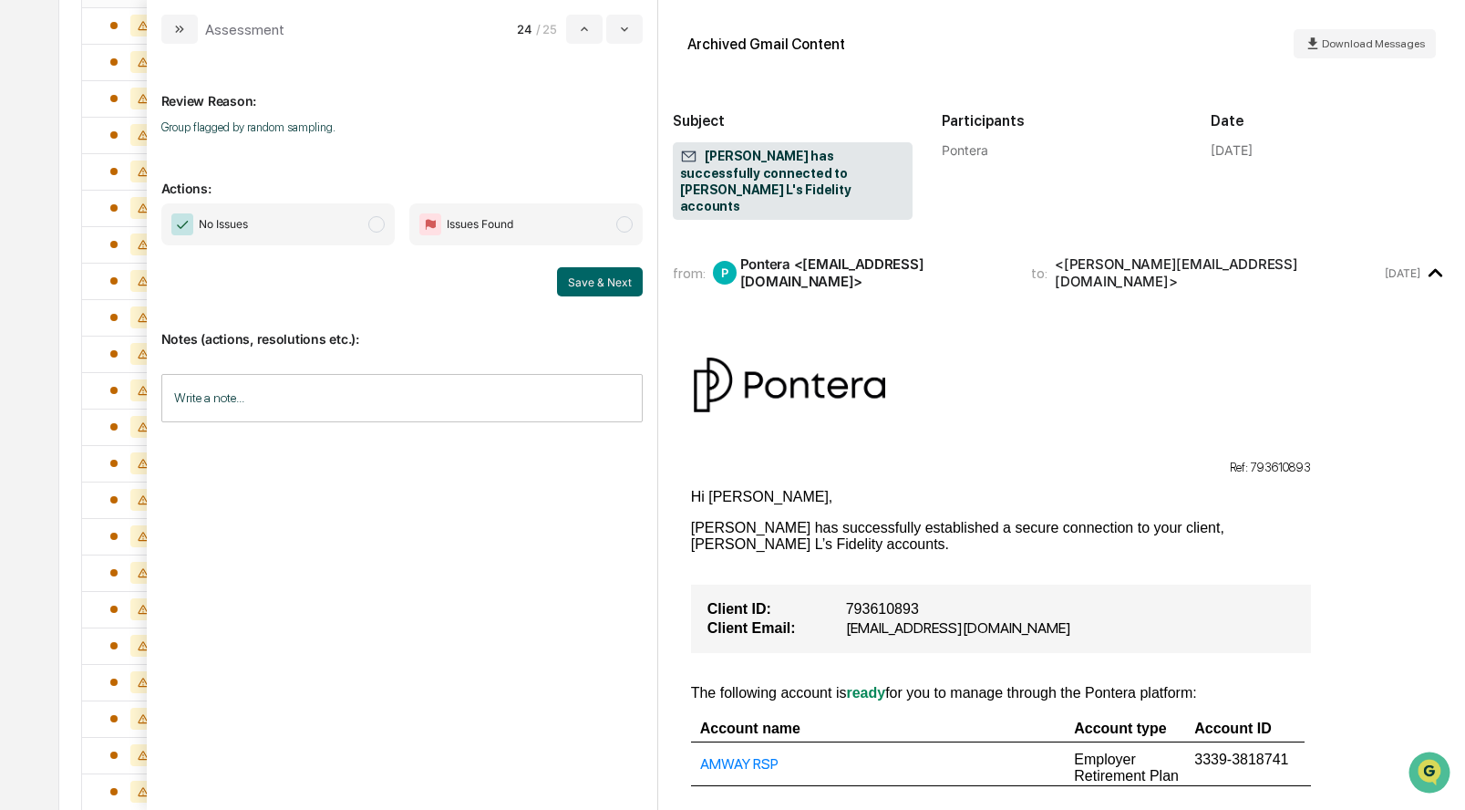
click at [384, 224] on span "modal" at bounding box center [376, 224] width 16 height 16
click at [624, 277] on button "Save & Next" at bounding box center [600, 281] width 86 height 29
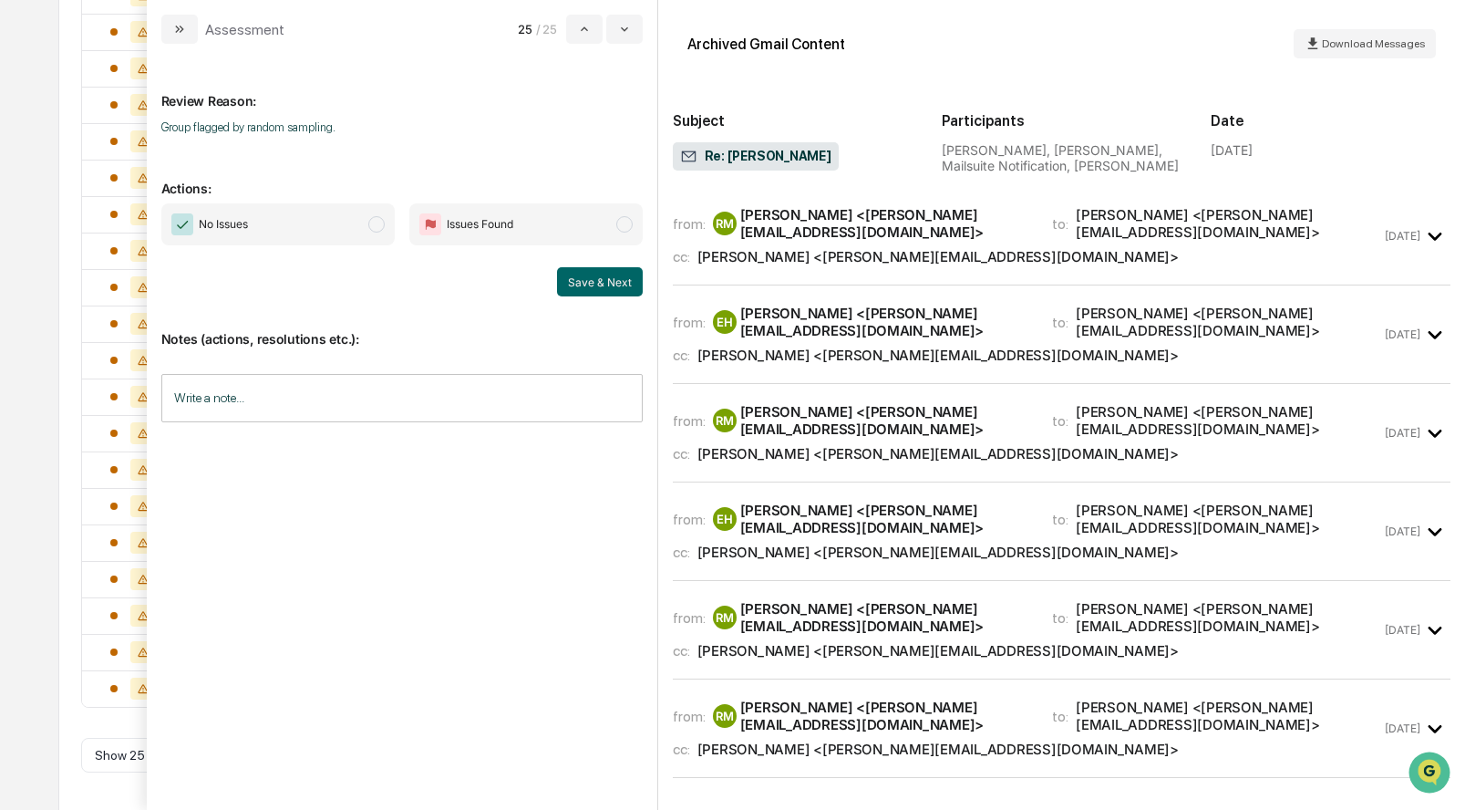
click at [784, 259] on div "from: RM Rob McKenney <rob@mckenneyhomelending.com> to: Ethan Heiden <ethan@ffa…" at bounding box center [1062, 243] width 778 height 84
click at [786, 233] on div "from: RM Rob McKenney <rob@mckenneyhomelending.com> to: Ethan Heiden <ethan@ffa…" at bounding box center [1027, 235] width 709 height 59
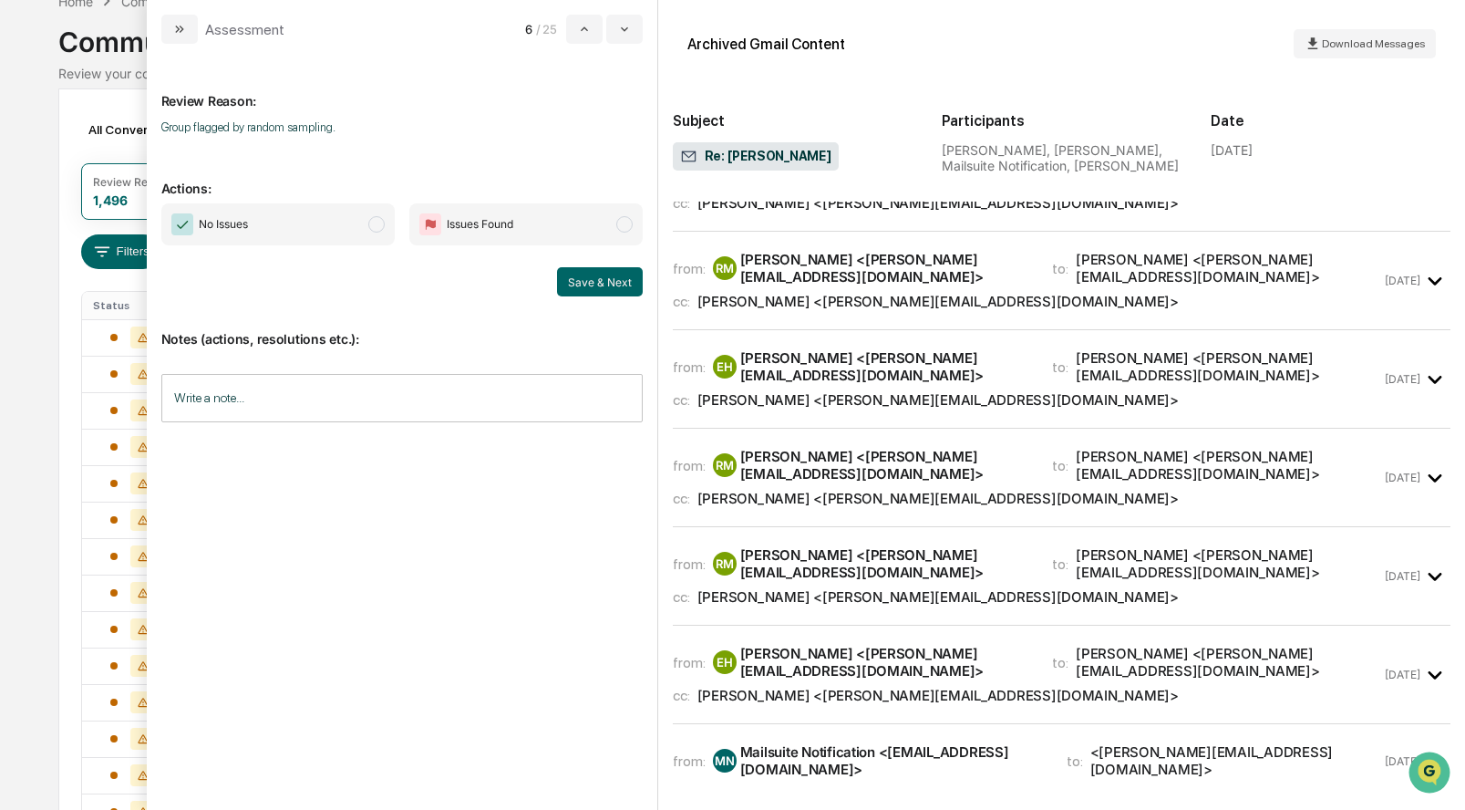
scroll to position [135, 0]
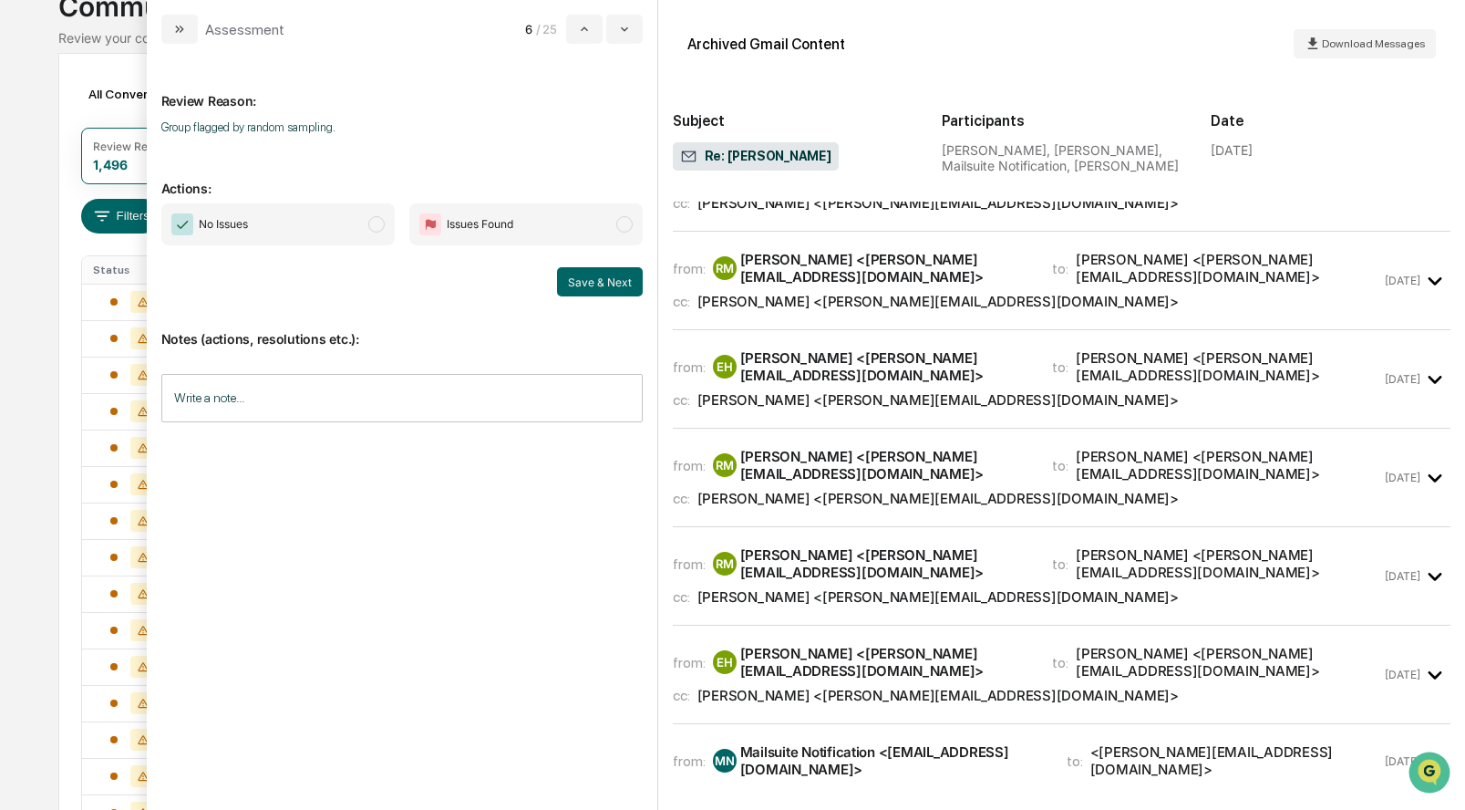
click at [806, 271] on div "RM Rob McKenney <rob@mckenneyhomelending.com>" at bounding box center [872, 268] width 318 height 35
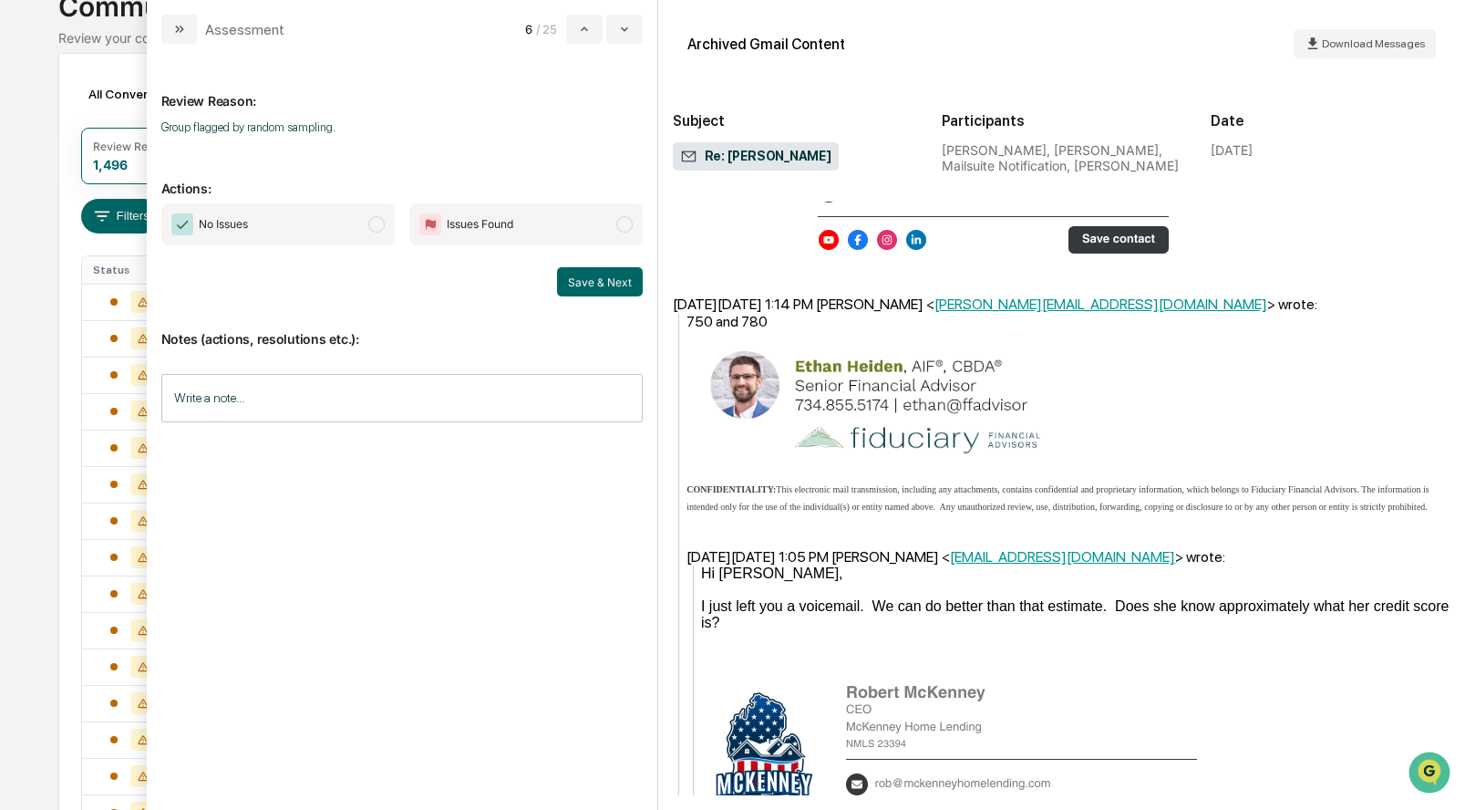
scroll to position [978, 0]
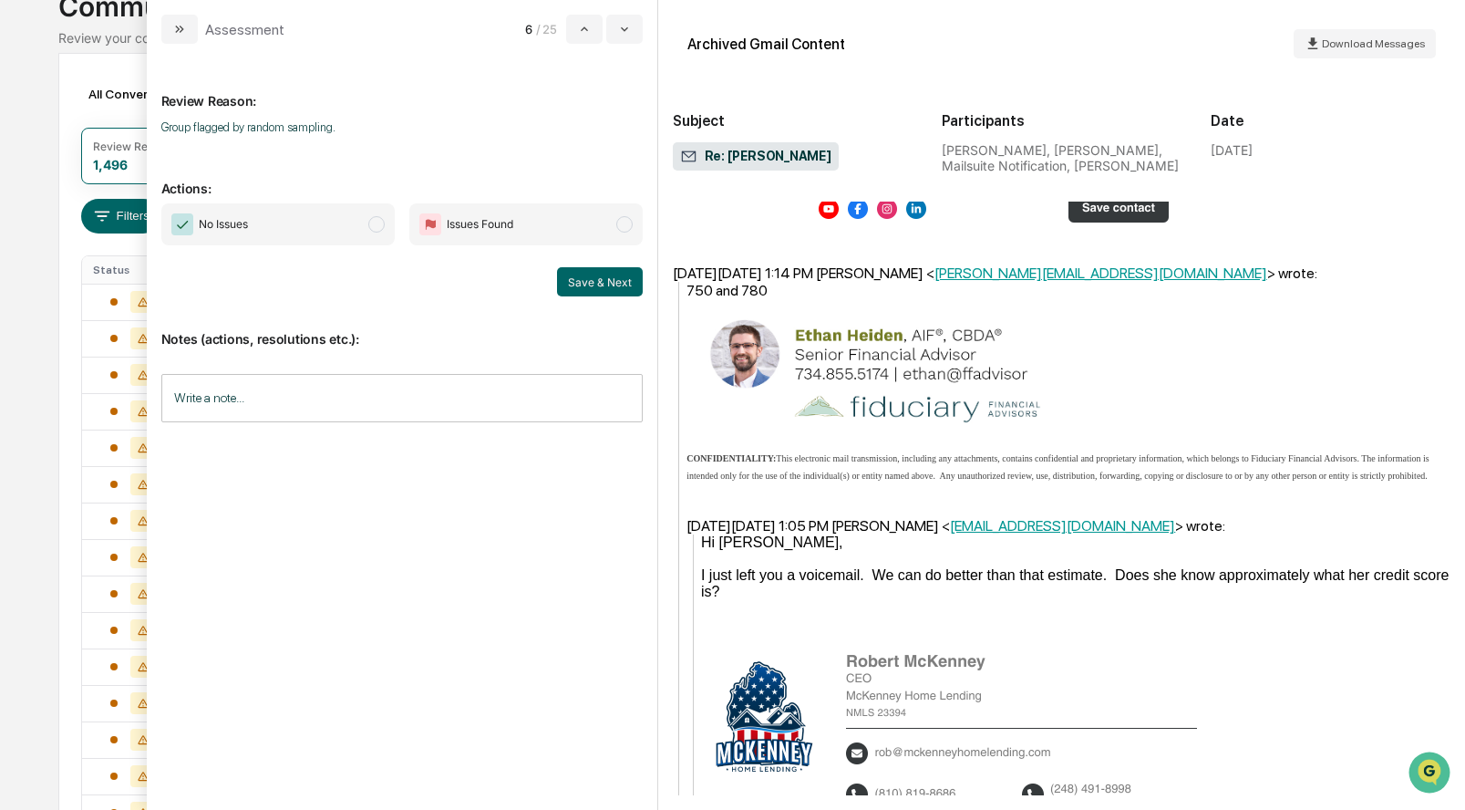
click at [376, 224] on span "modal" at bounding box center [376, 224] width 16 height 16
click at [612, 275] on button "Save & Next" at bounding box center [600, 281] width 86 height 29
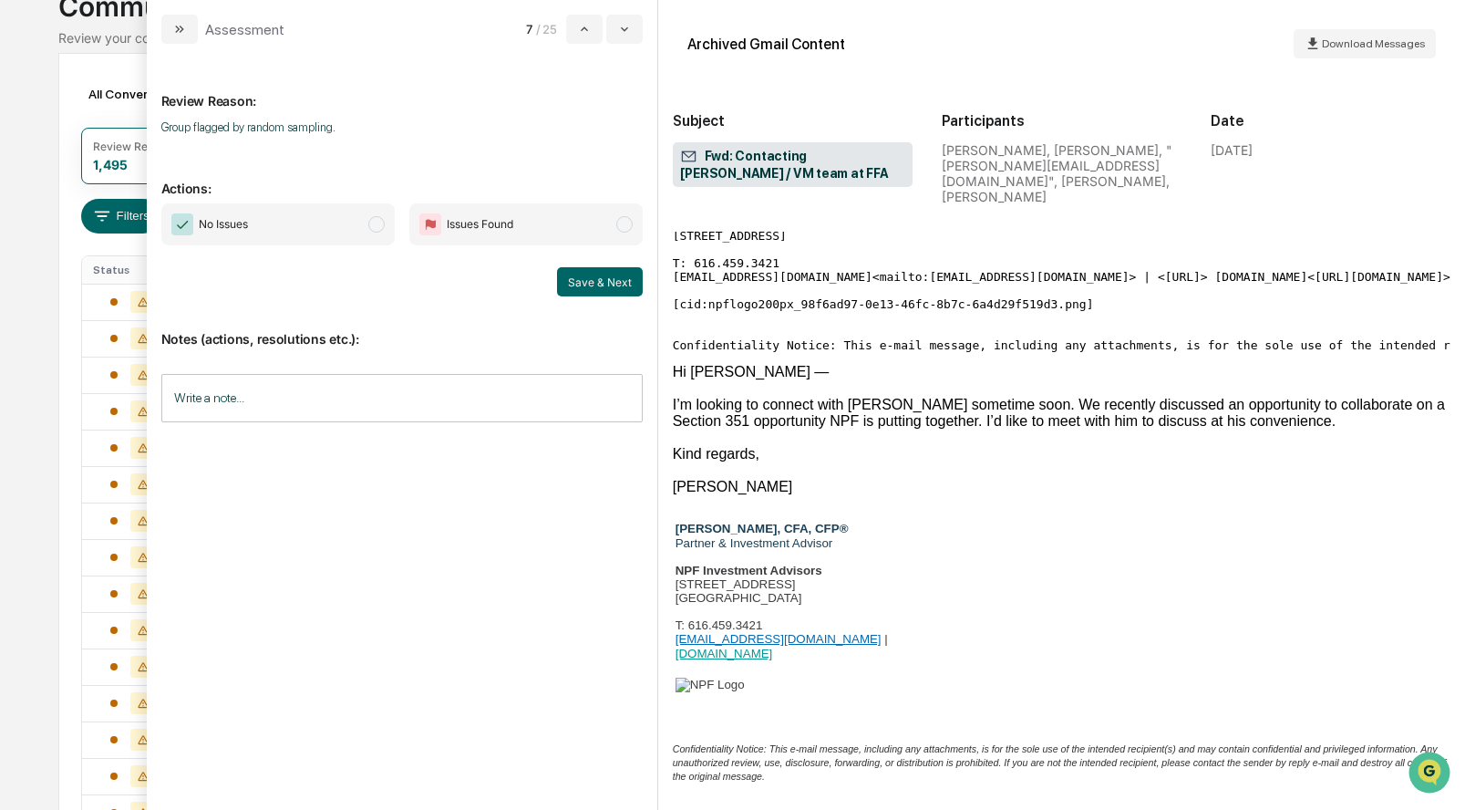
scroll to position [288, 0]
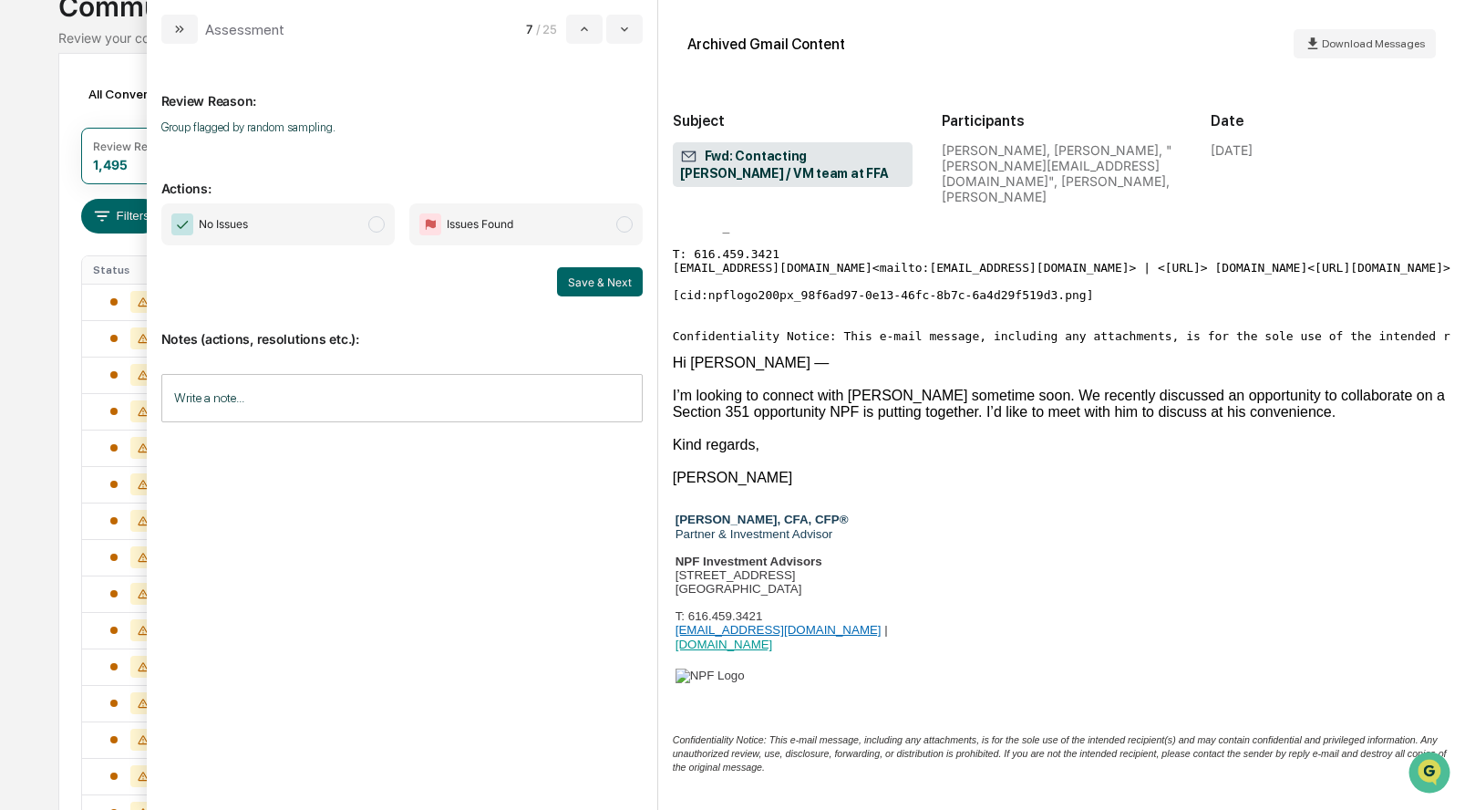
click at [373, 227] on span "modal" at bounding box center [376, 224] width 16 height 16
click at [594, 288] on button "Save & Next" at bounding box center [600, 281] width 86 height 29
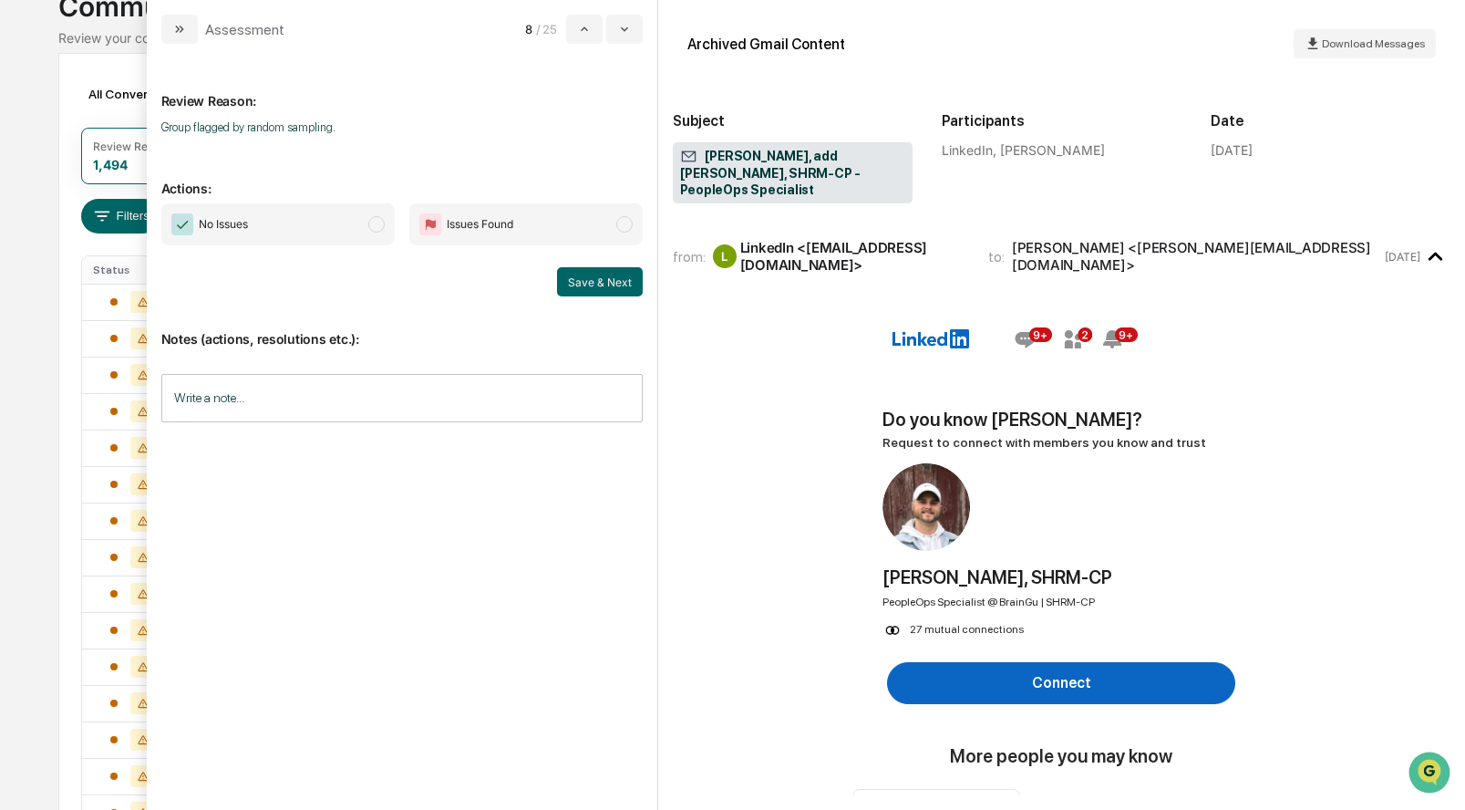
click at [378, 222] on span "modal" at bounding box center [376, 224] width 16 height 16
click at [583, 284] on button "Save & Next" at bounding box center [600, 281] width 86 height 29
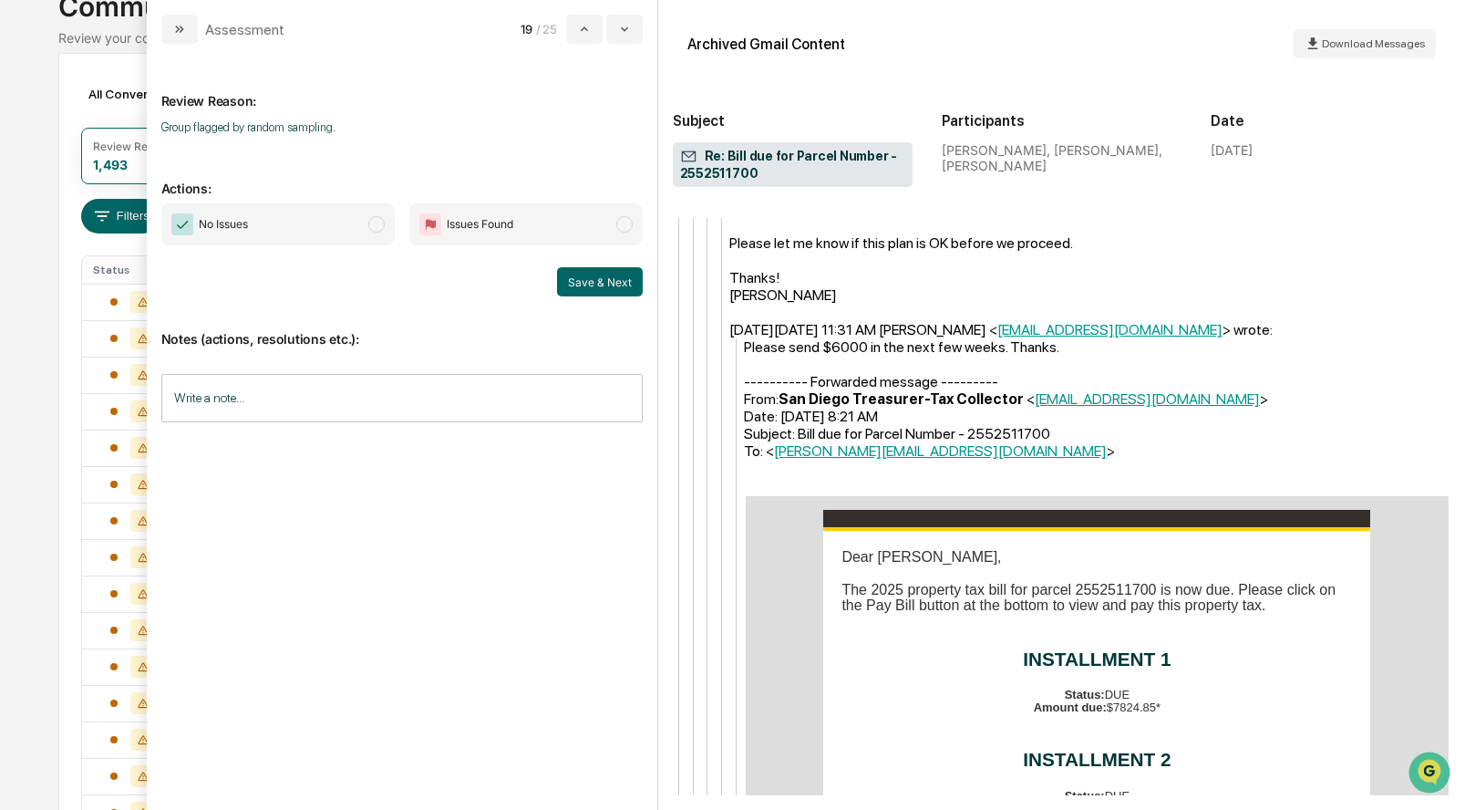
scroll to position [1183, 0]
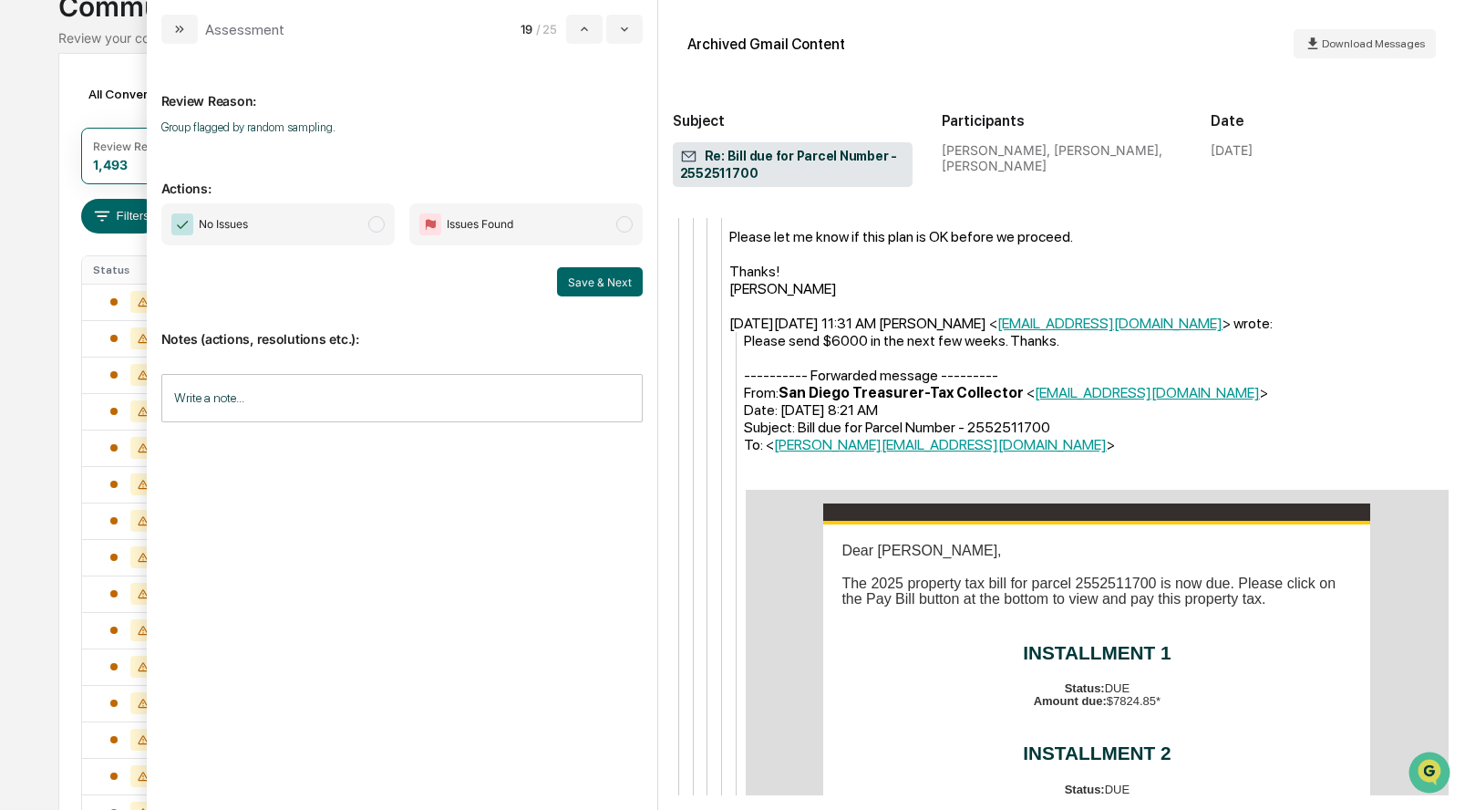
click at [378, 221] on span "modal" at bounding box center [376, 224] width 16 height 16
click at [583, 283] on button "Save & Next" at bounding box center [600, 281] width 86 height 29
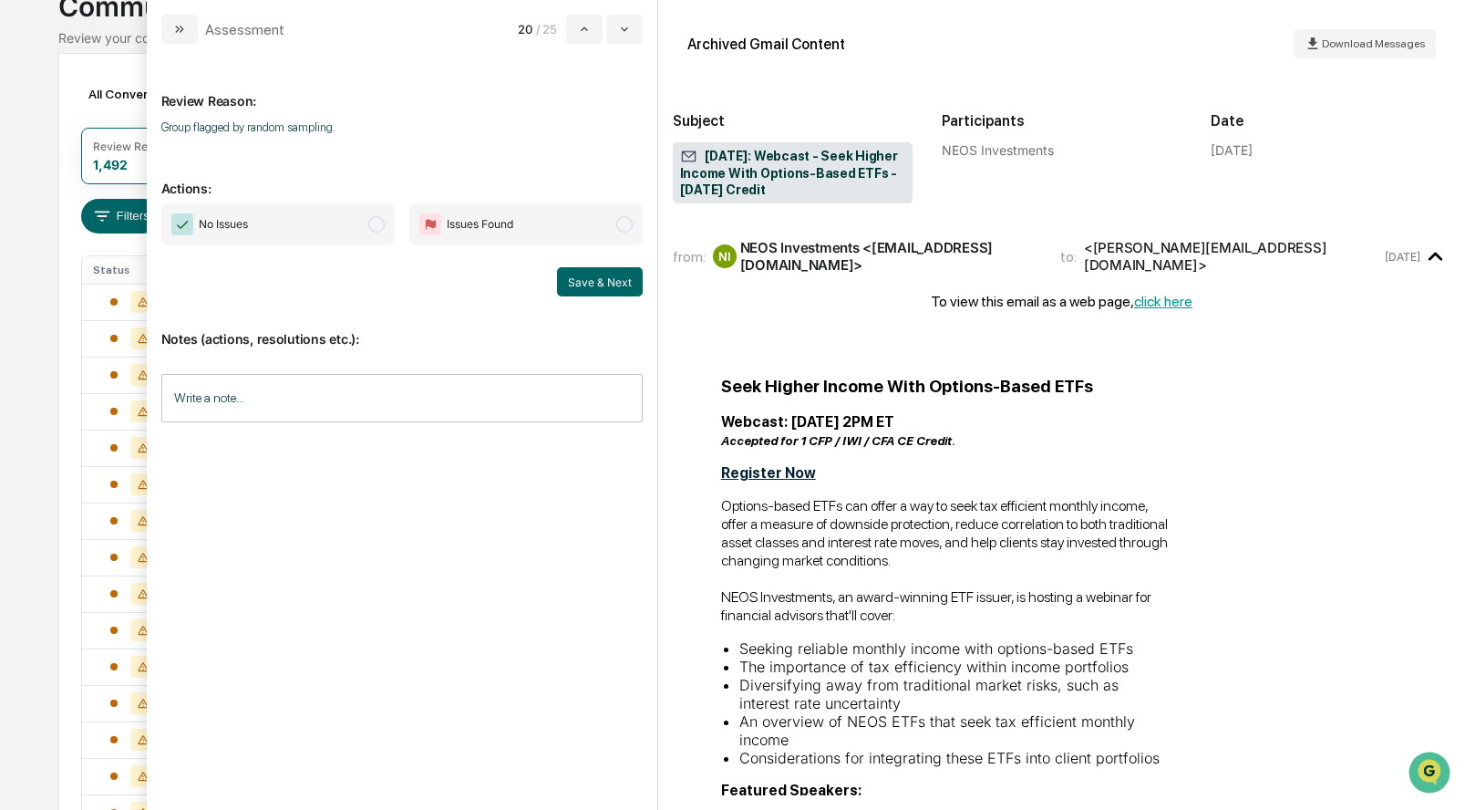
click at [374, 222] on span "modal" at bounding box center [376, 224] width 16 height 16
click at [584, 280] on button "Save & Next" at bounding box center [600, 281] width 86 height 29
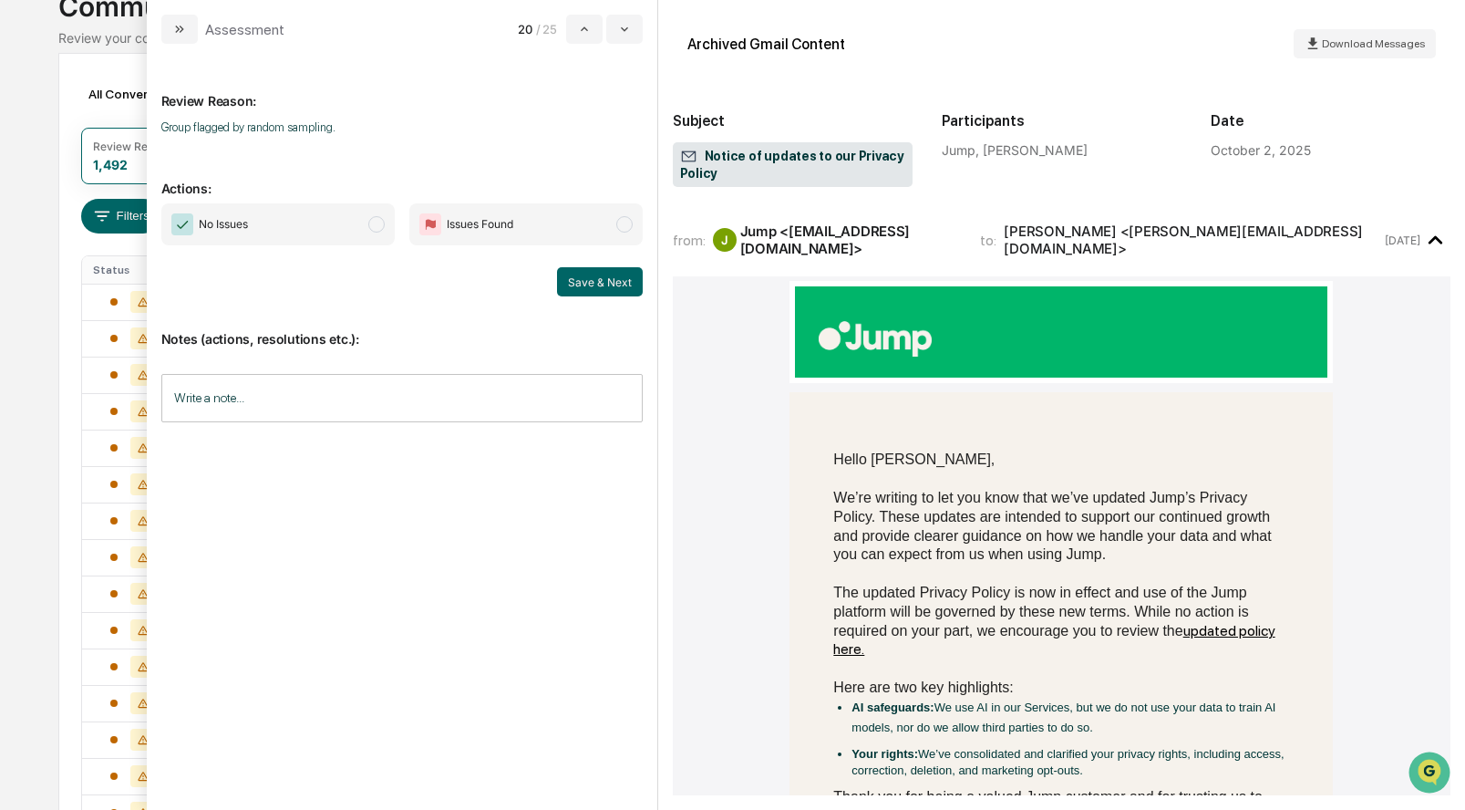
click at [380, 231] on span "modal" at bounding box center [376, 224] width 16 height 16
click at [626, 286] on button "Save & Next" at bounding box center [600, 281] width 86 height 29
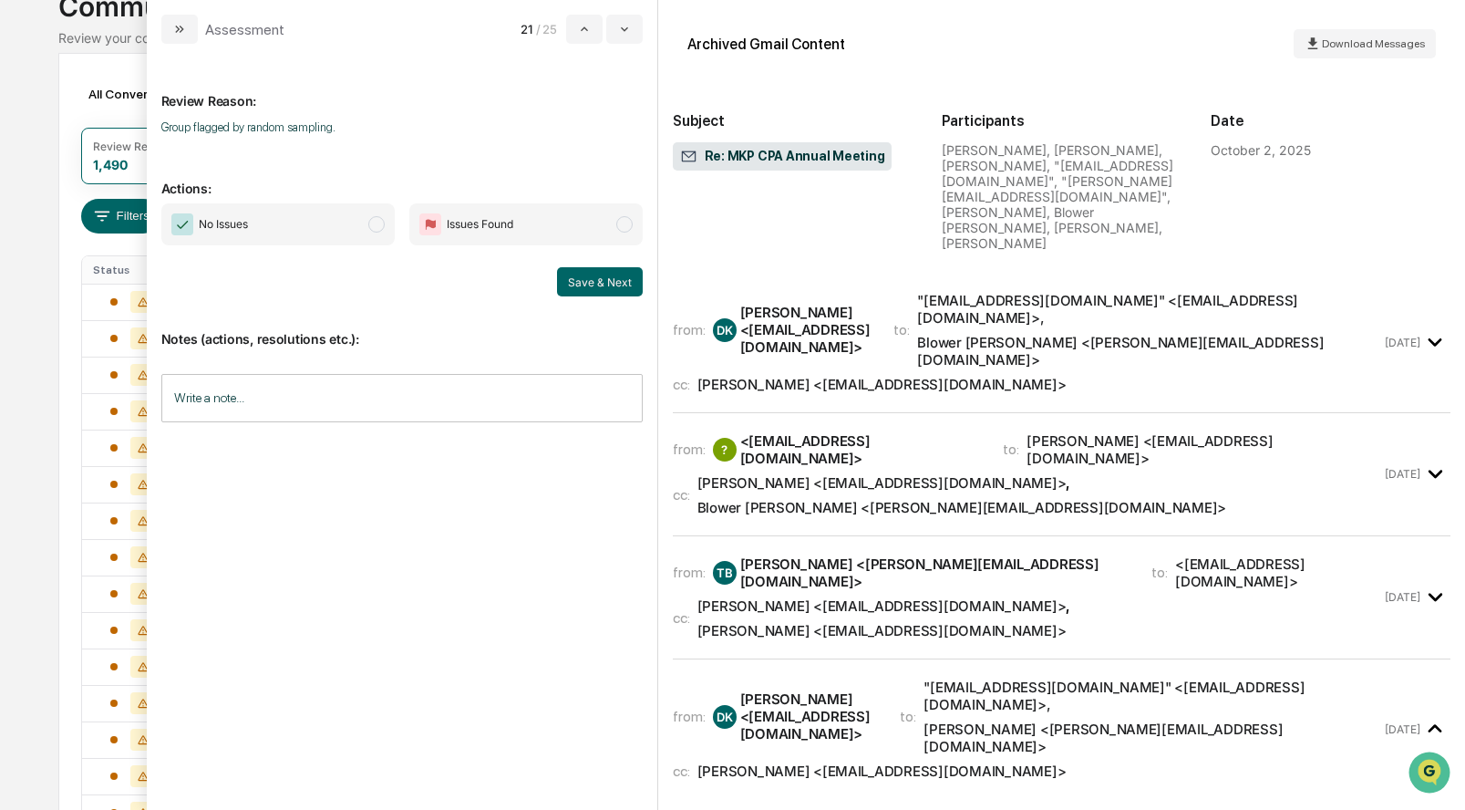
scroll to position [521, 0]
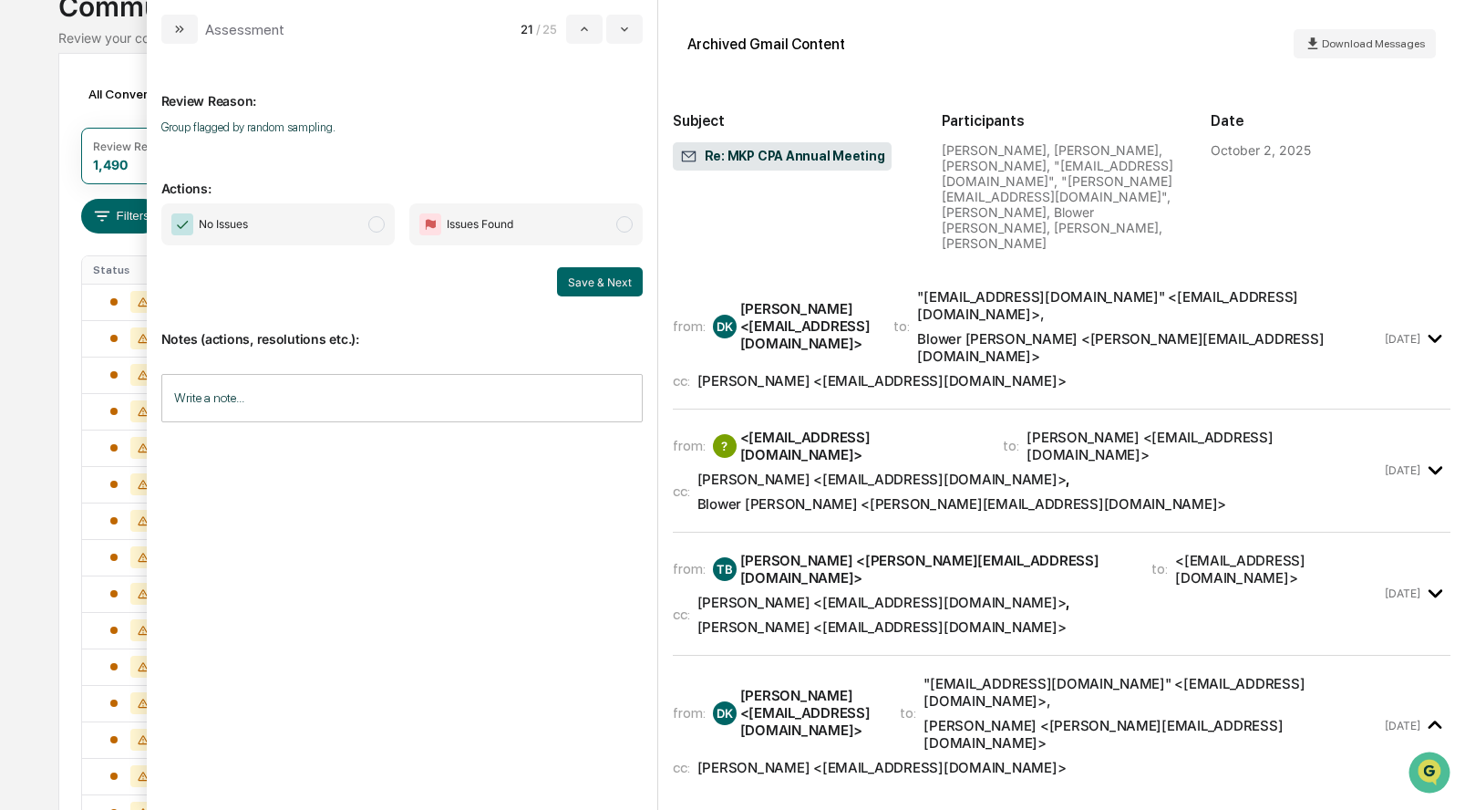
click at [371, 219] on span "modal" at bounding box center [376, 224] width 16 height 16
click at [584, 285] on button "Save & Next" at bounding box center [600, 281] width 86 height 29
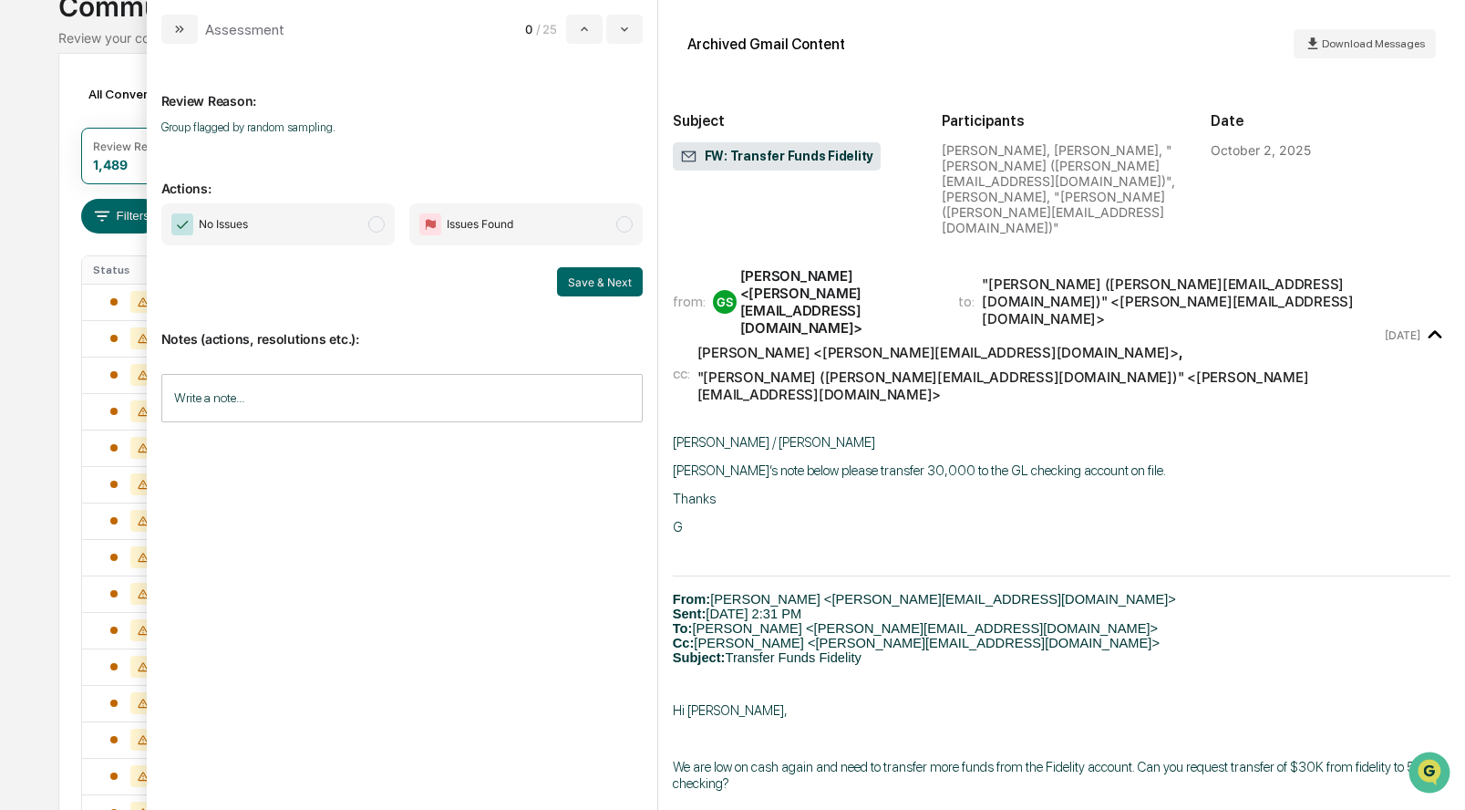
click at [376, 224] on span "modal" at bounding box center [376, 224] width 16 height 16
click at [588, 276] on button "Save & Next" at bounding box center [600, 281] width 86 height 29
click at [605, 278] on button "Save & Next" at bounding box center [600, 281] width 86 height 29
click at [381, 219] on span "modal" at bounding box center [376, 224] width 16 height 16
click at [622, 284] on button "Save & Next" at bounding box center [600, 281] width 86 height 29
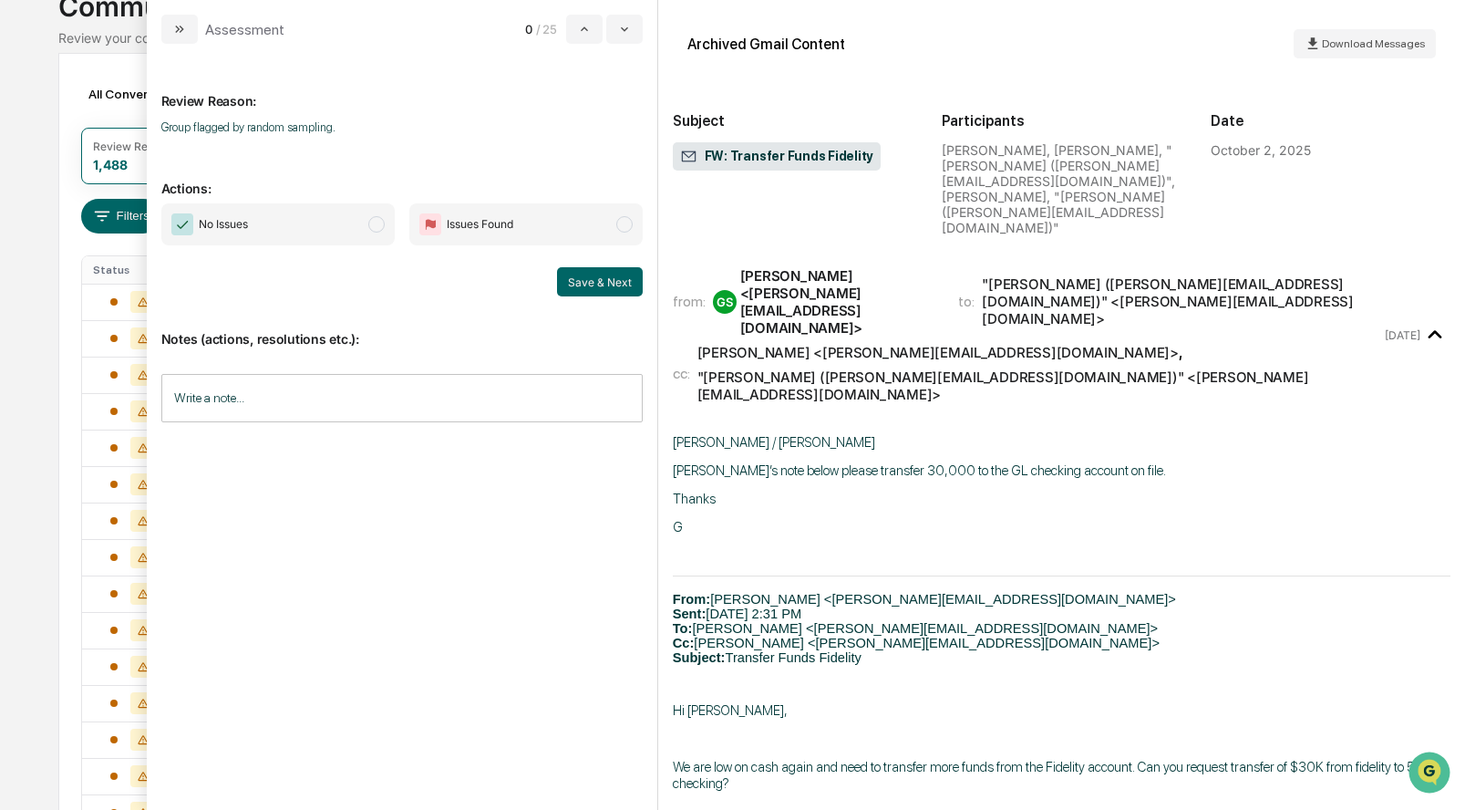
click at [386, 222] on span "No Issues" at bounding box center [277, 224] width 233 height 42
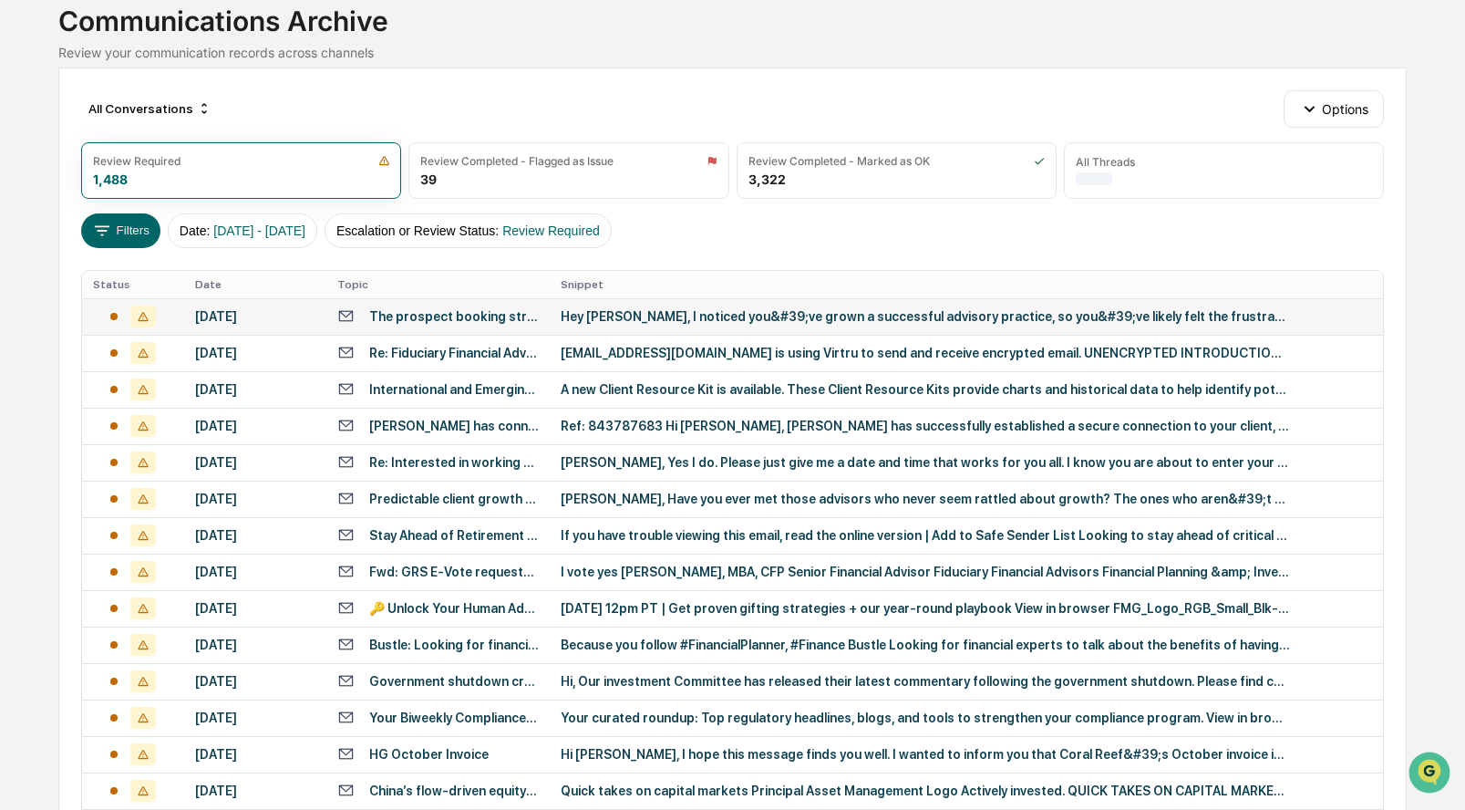
click at [190, 316] on td "[DATE]" at bounding box center [255, 316] width 142 height 36
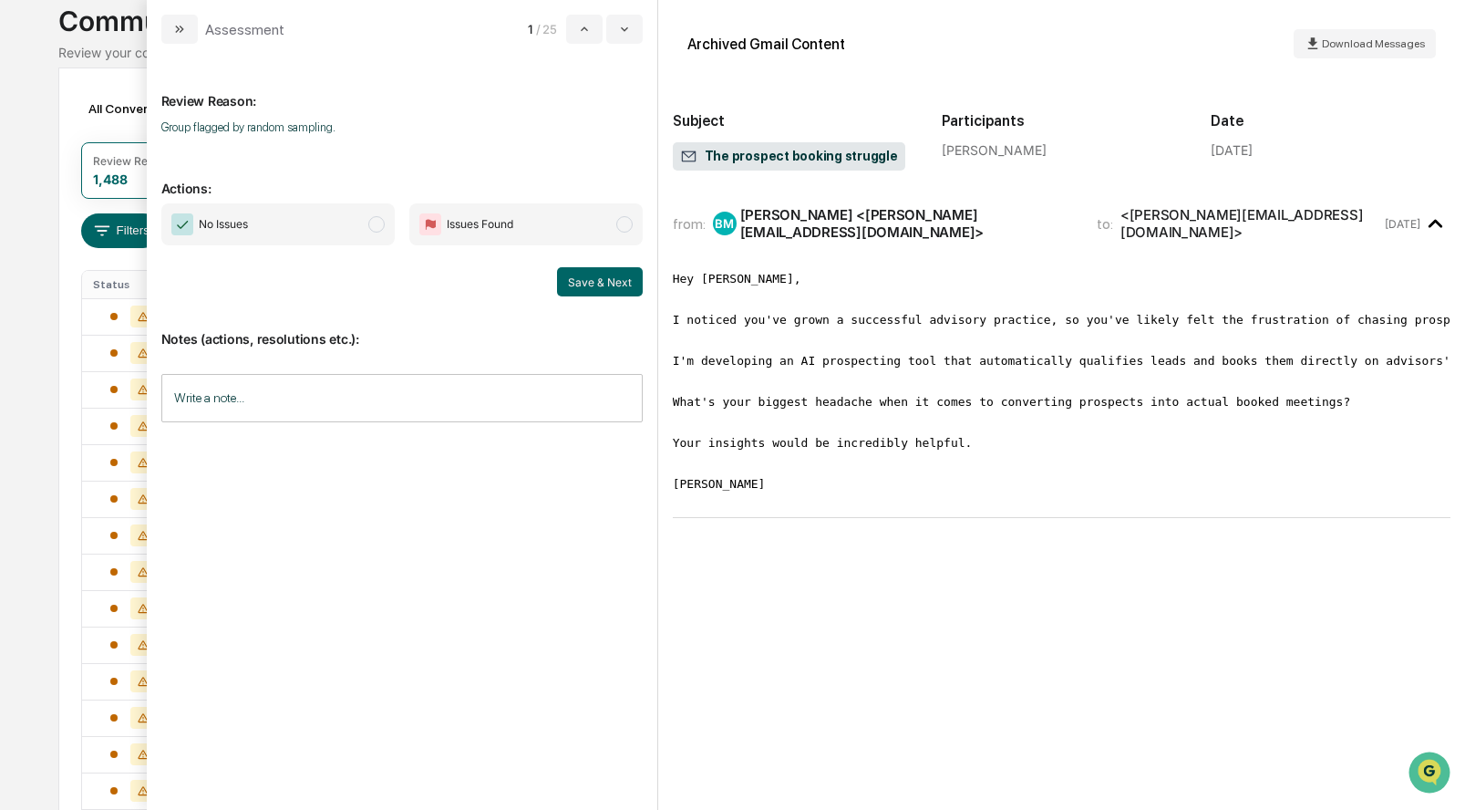
click at [374, 227] on span "modal" at bounding box center [376, 224] width 16 height 16
click at [603, 276] on button "Save & Next" at bounding box center [600, 281] width 86 height 29
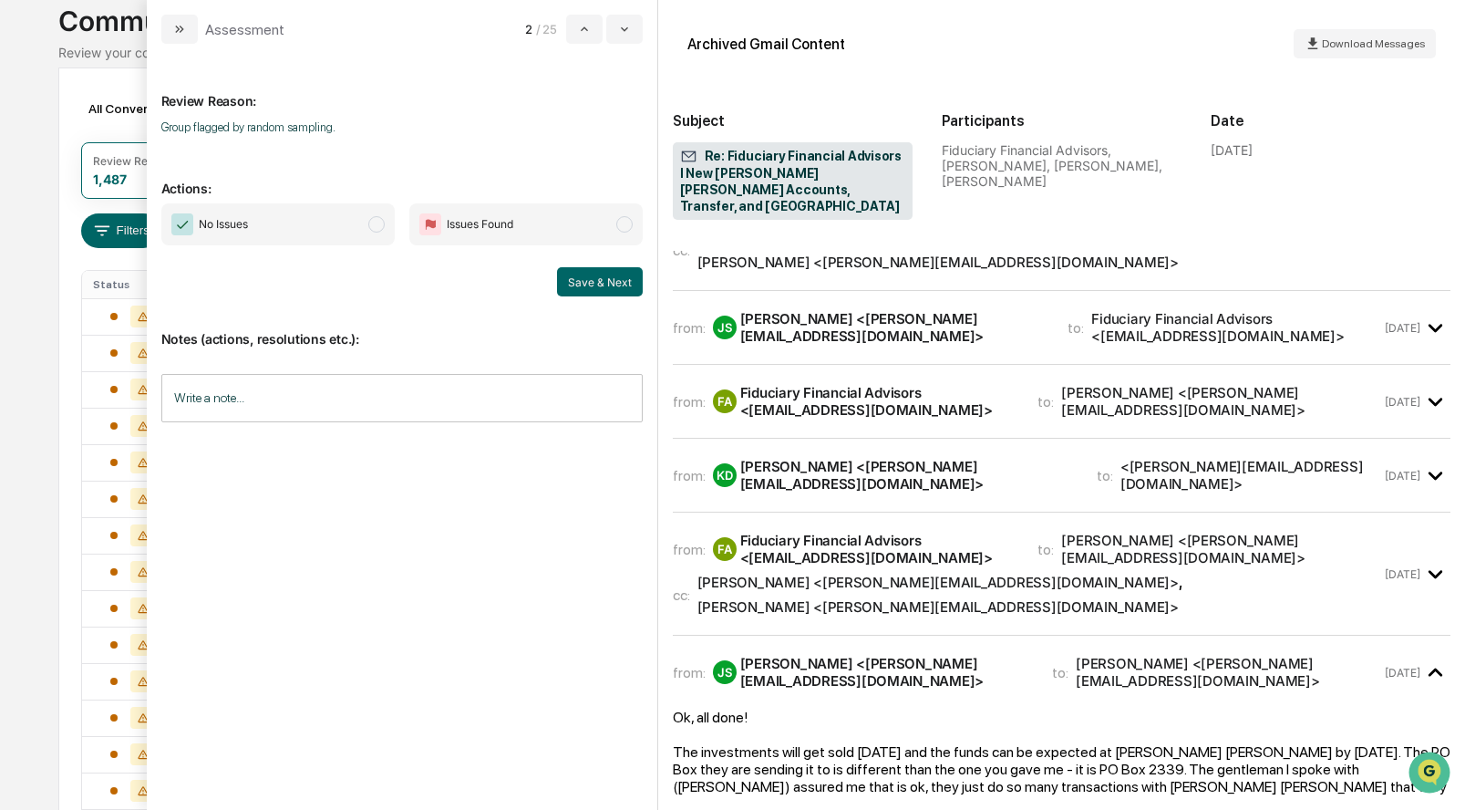
scroll to position [86, 0]
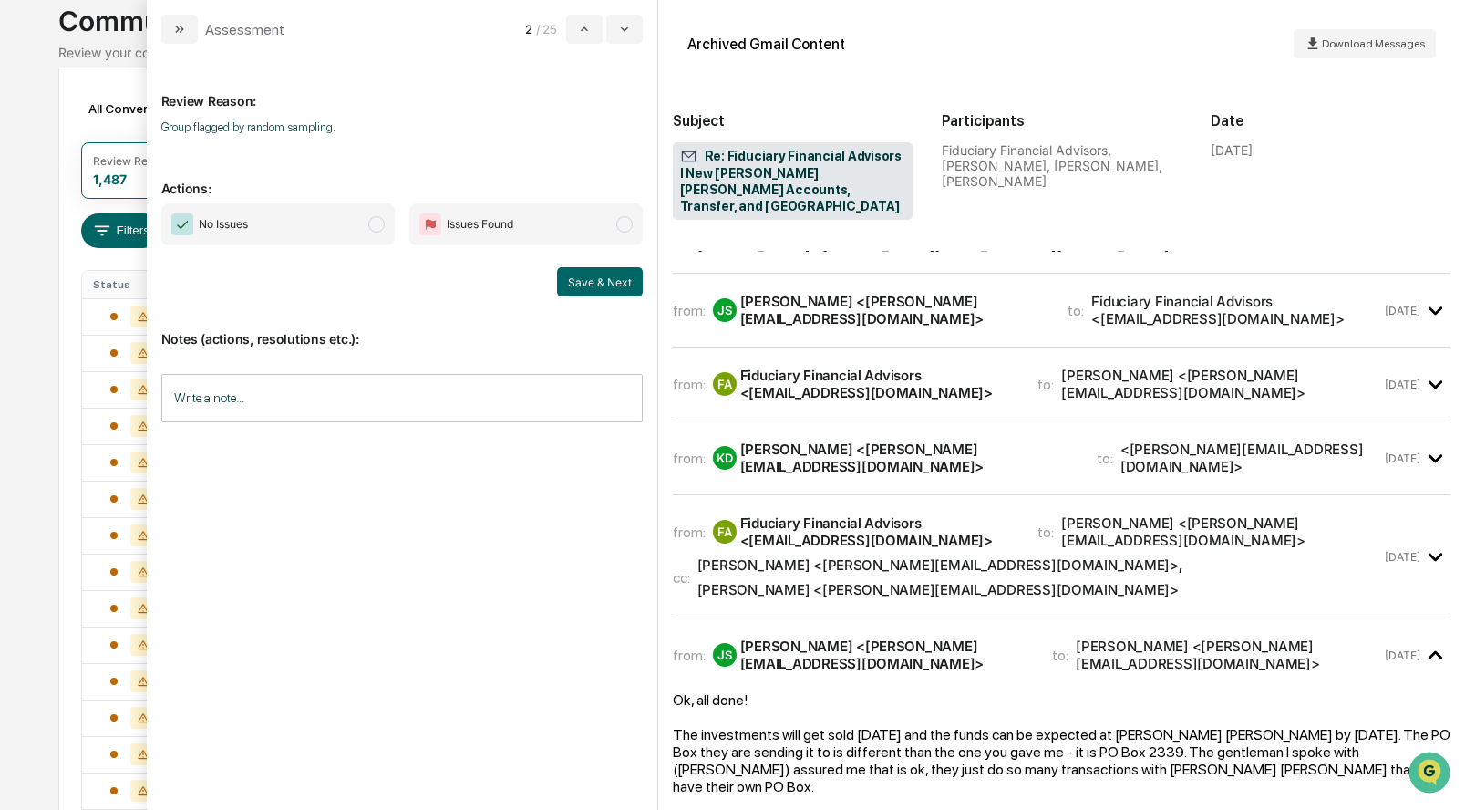
click at [379, 217] on span "modal" at bounding box center [376, 224] width 16 height 16
click at [592, 287] on button "Save & Next" at bounding box center [600, 281] width 86 height 29
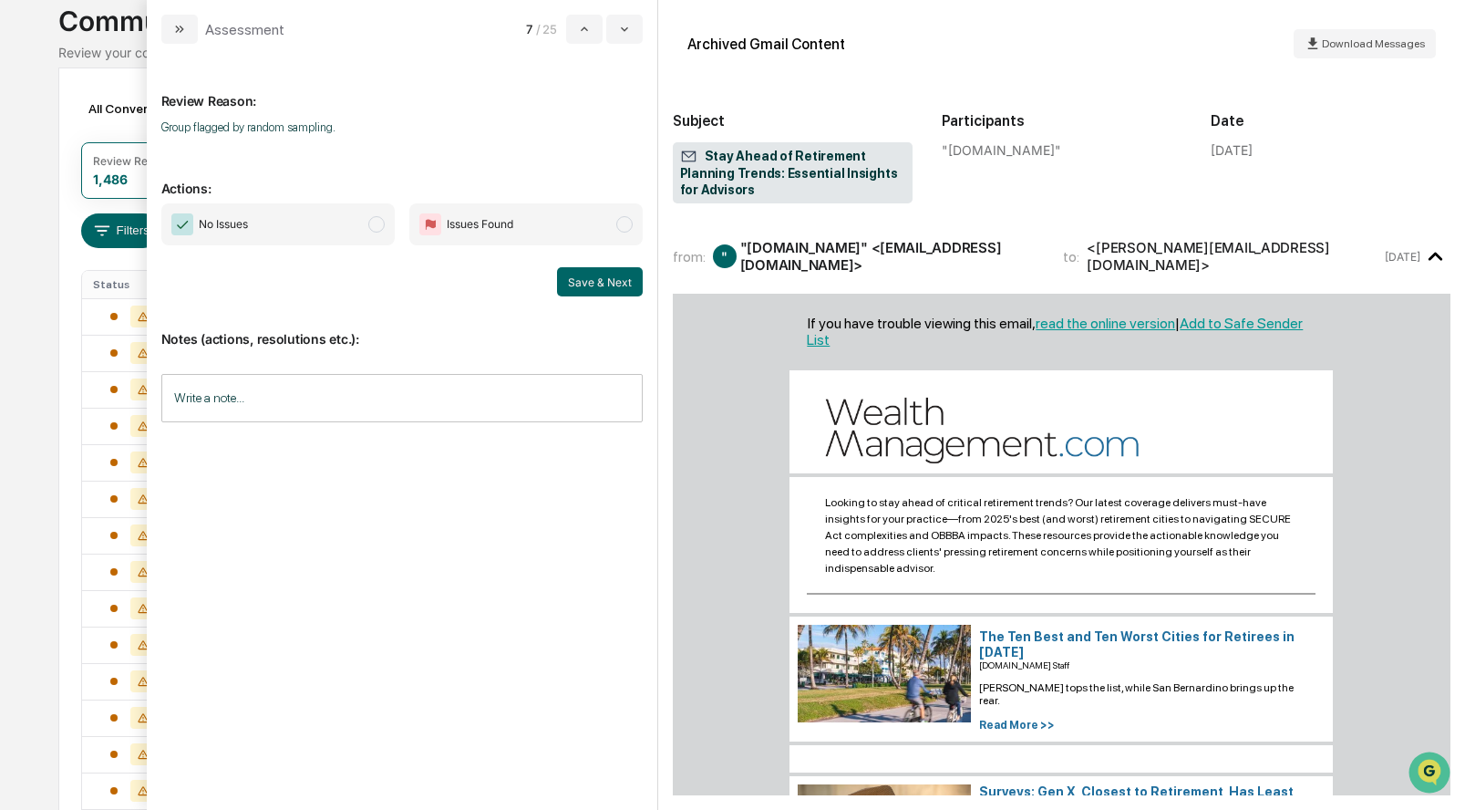
click at [377, 223] on span "modal" at bounding box center [376, 224] width 16 height 16
click at [594, 283] on button "Save & Next" at bounding box center [600, 281] width 86 height 29
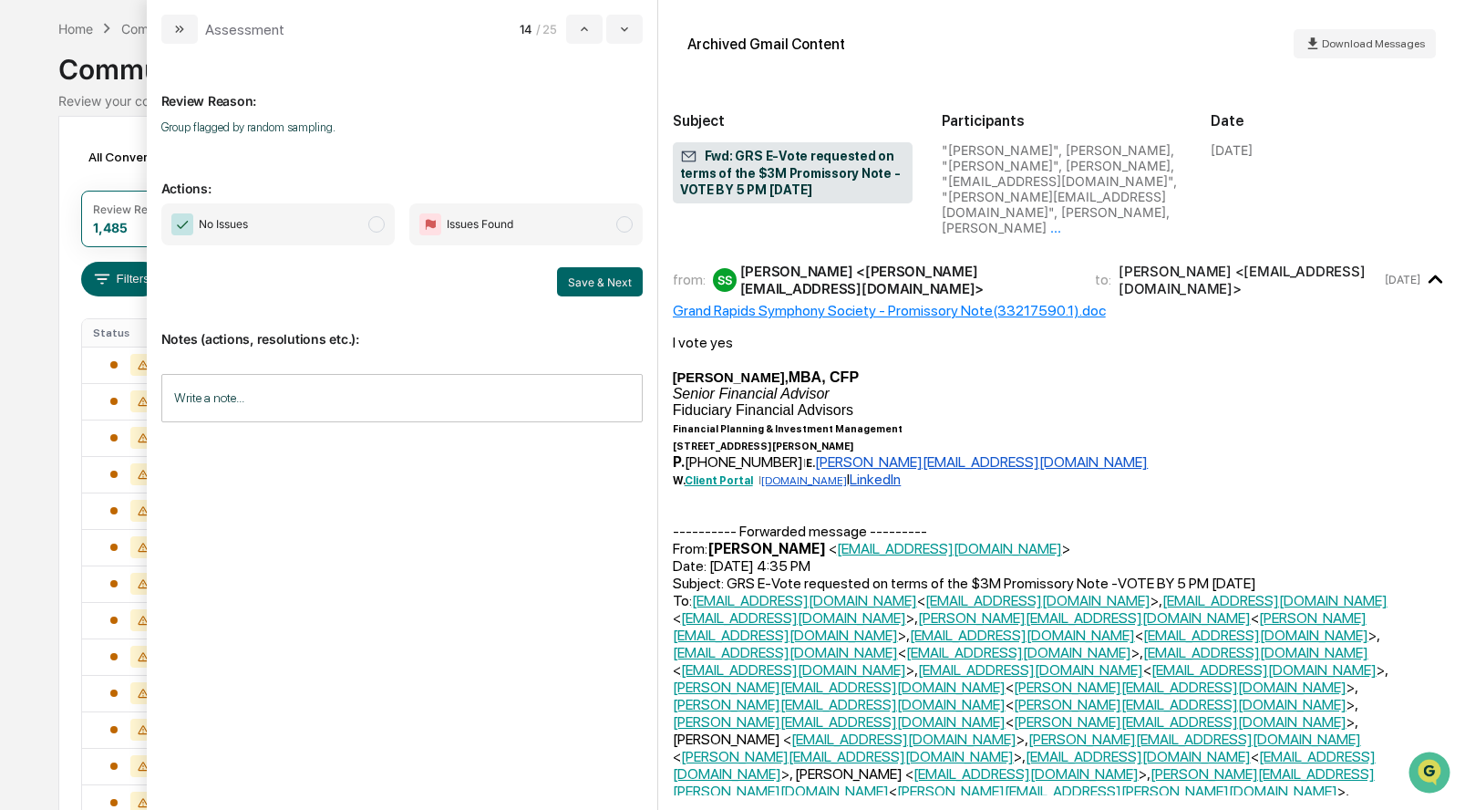
scroll to position [1110, 0]
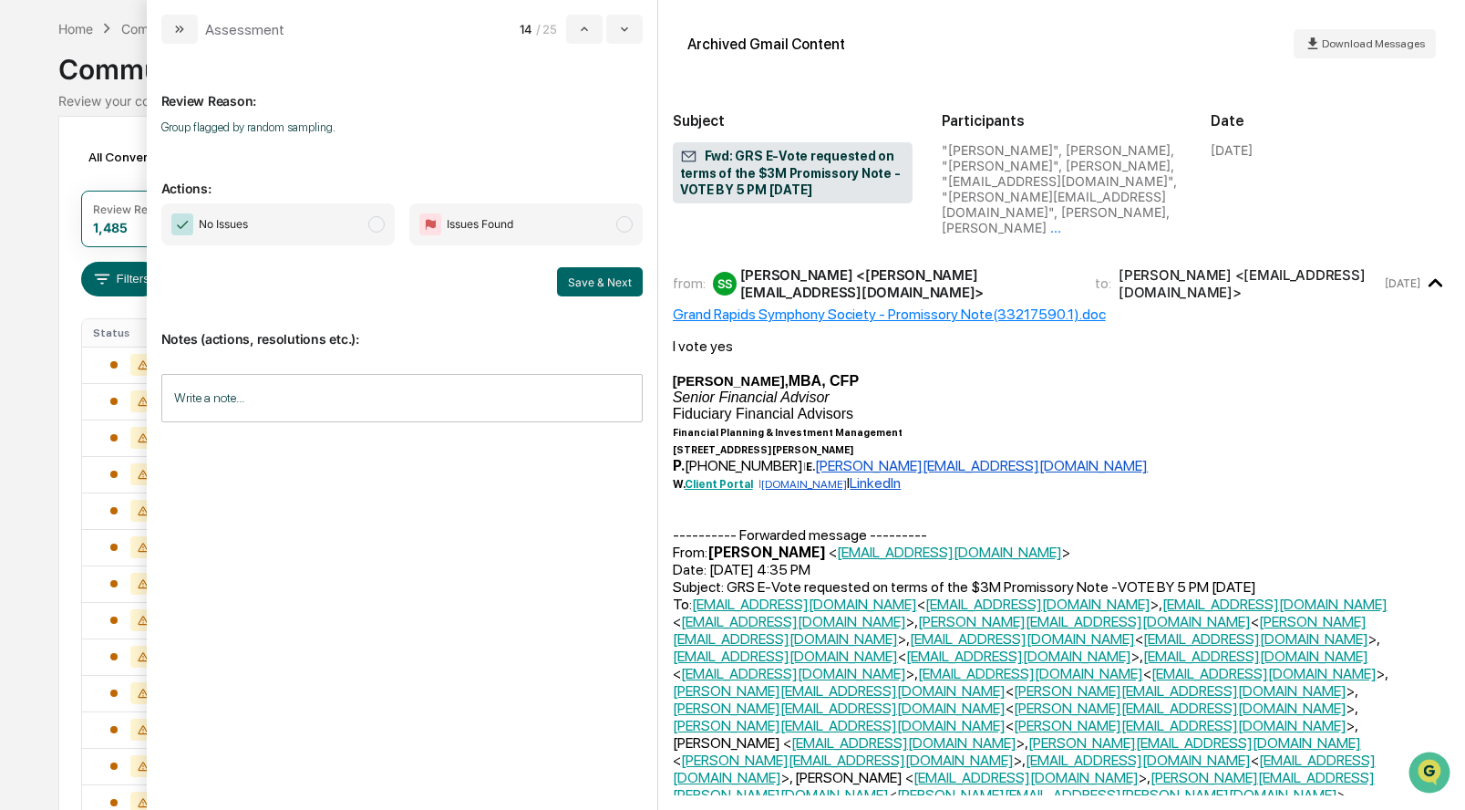
click at [379, 218] on span "modal" at bounding box center [376, 224] width 16 height 16
click at [597, 279] on button "Save & Next" at bounding box center [600, 281] width 86 height 29
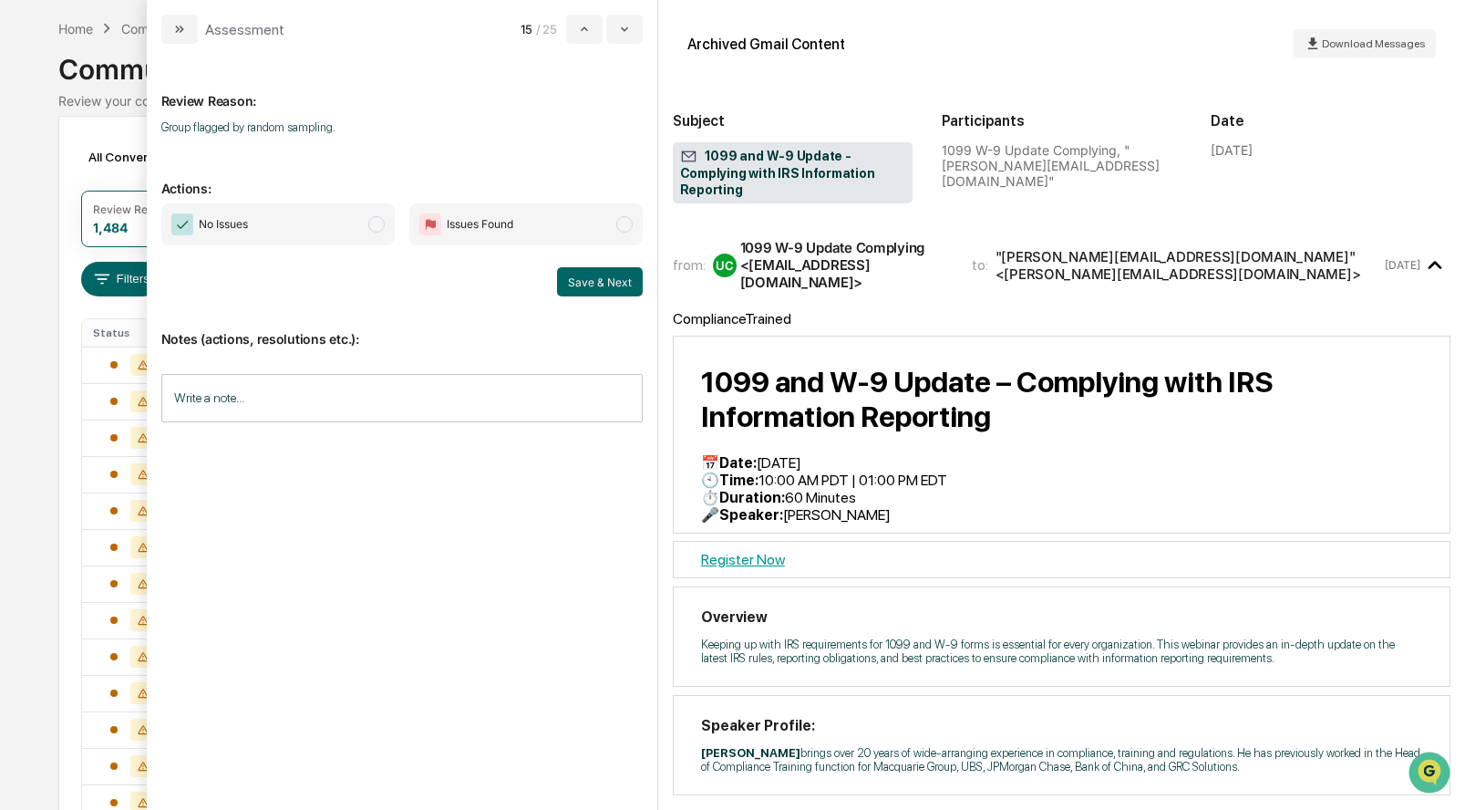
click at [373, 226] on span "modal" at bounding box center [376, 224] width 16 height 16
click at [584, 279] on button "Save & Next" at bounding box center [600, 281] width 86 height 29
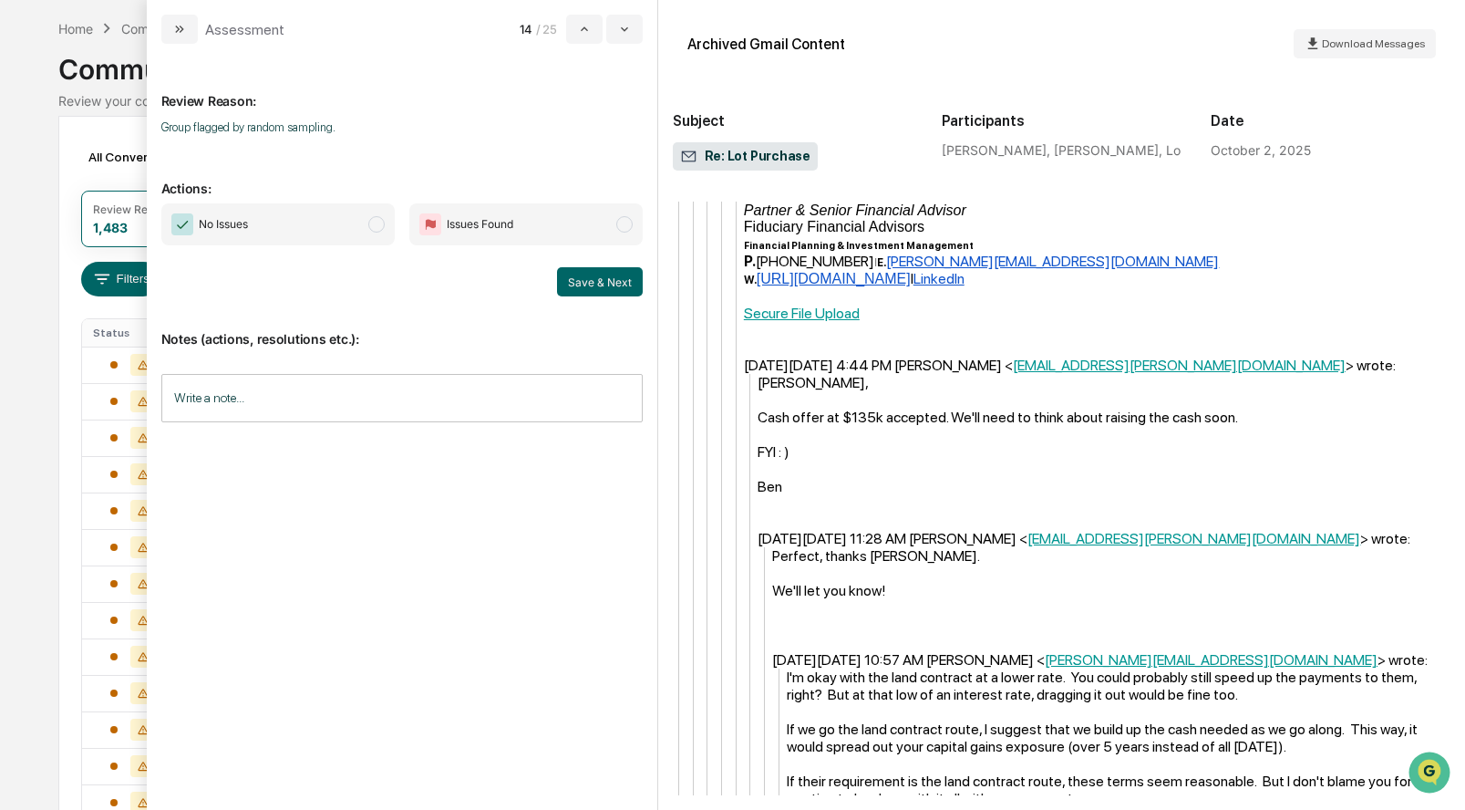
scroll to position [2357, 0]
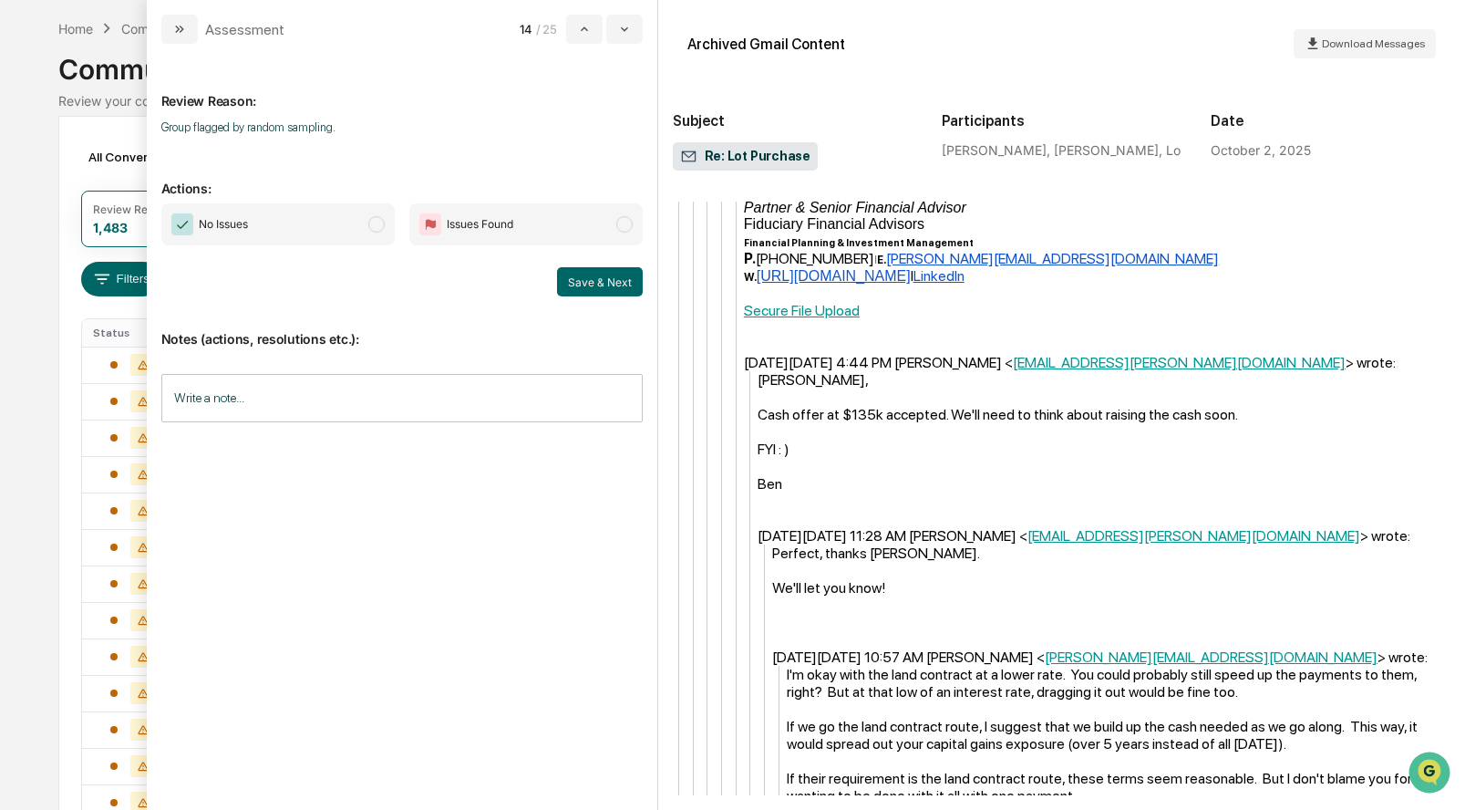
click at [378, 218] on span "modal" at bounding box center [376, 224] width 16 height 16
click at [617, 273] on button "Save & Next" at bounding box center [600, 281] width 86 height 29
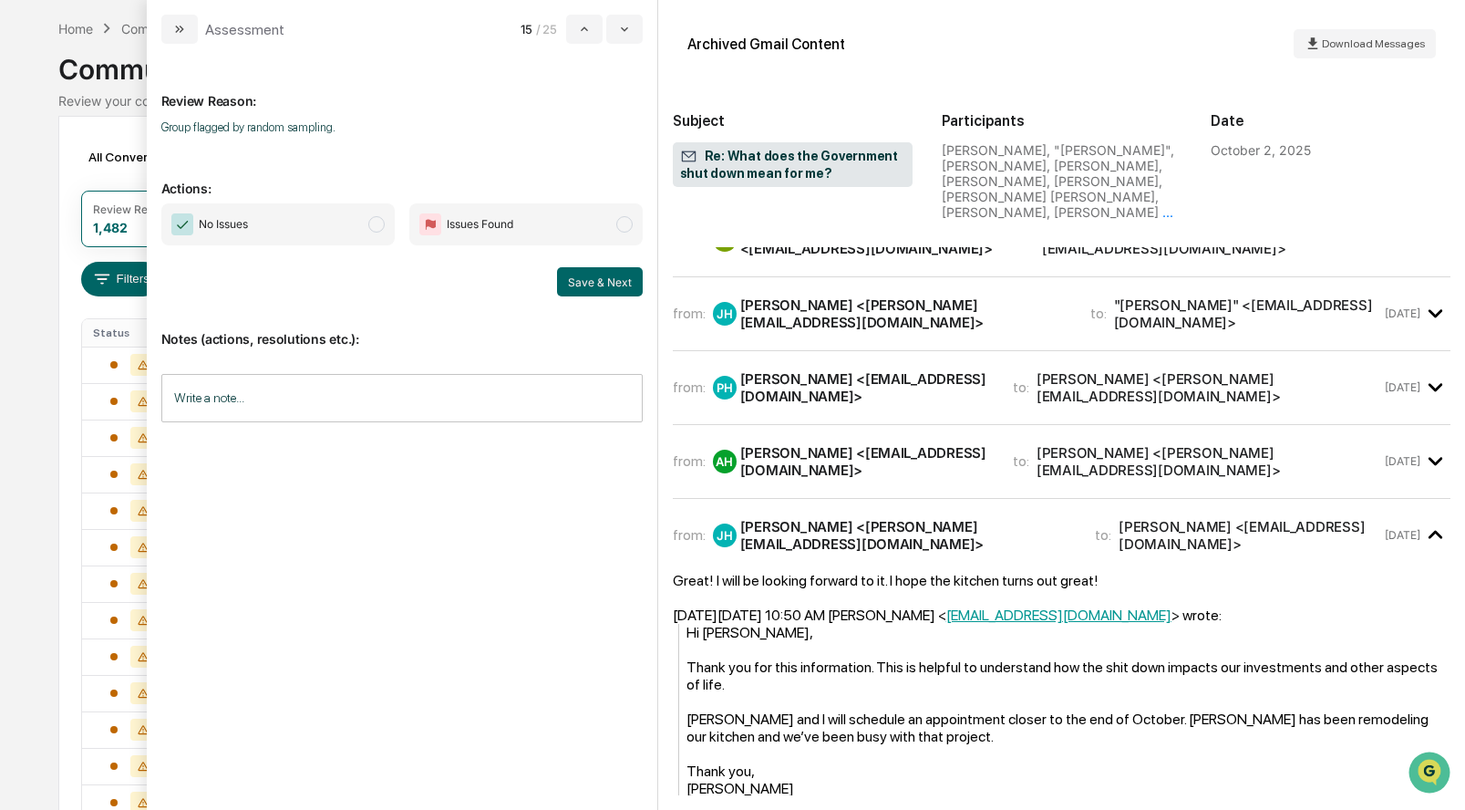
scroll to position [1091, 0]
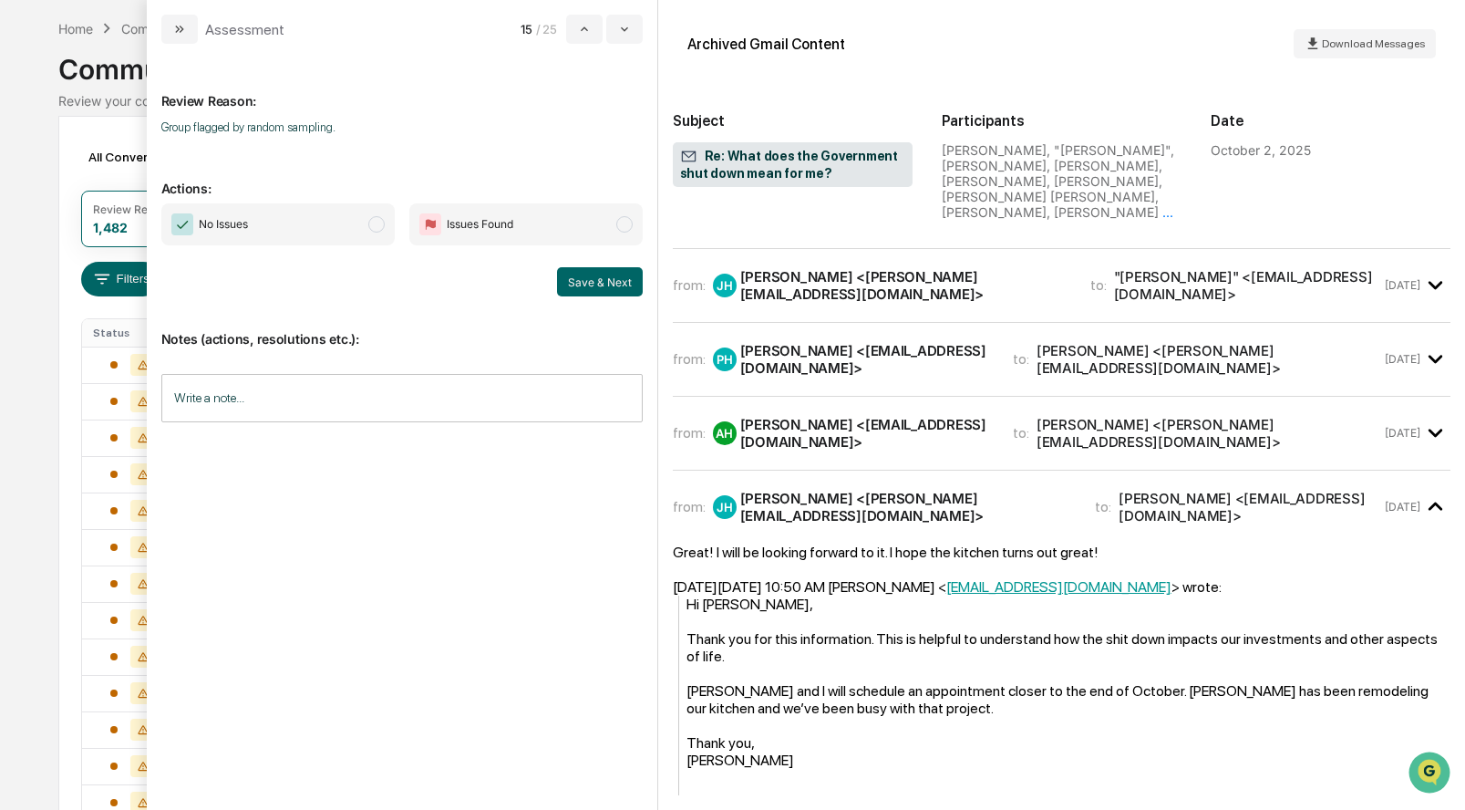
click at [382, 223] on span "modal" at bounding box center [376, 224] width 16 height 16
click at [599, 279] on button "Save & Next" at bounding box center [600, 281] width 86 height 29
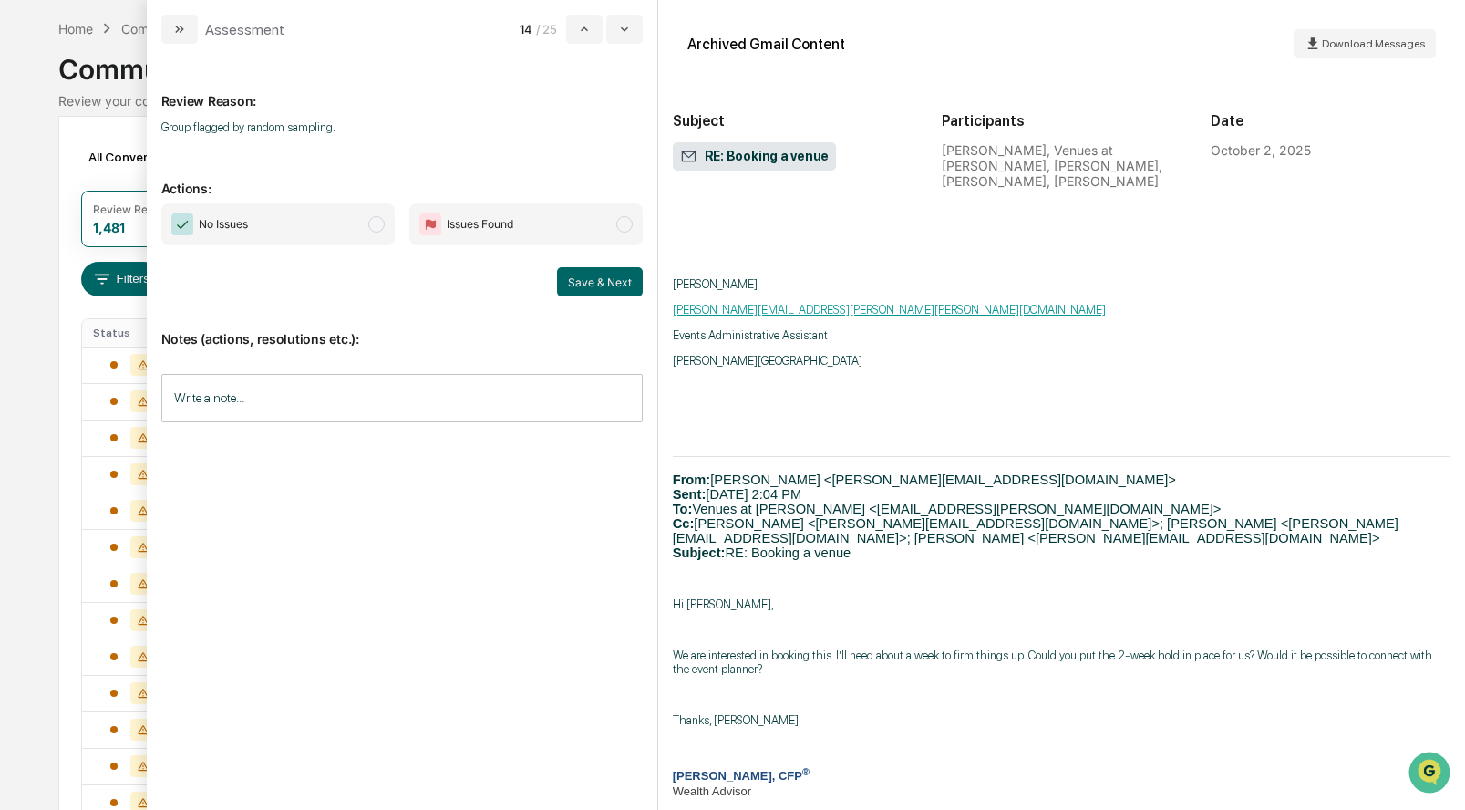
scroll to position [485, 0]
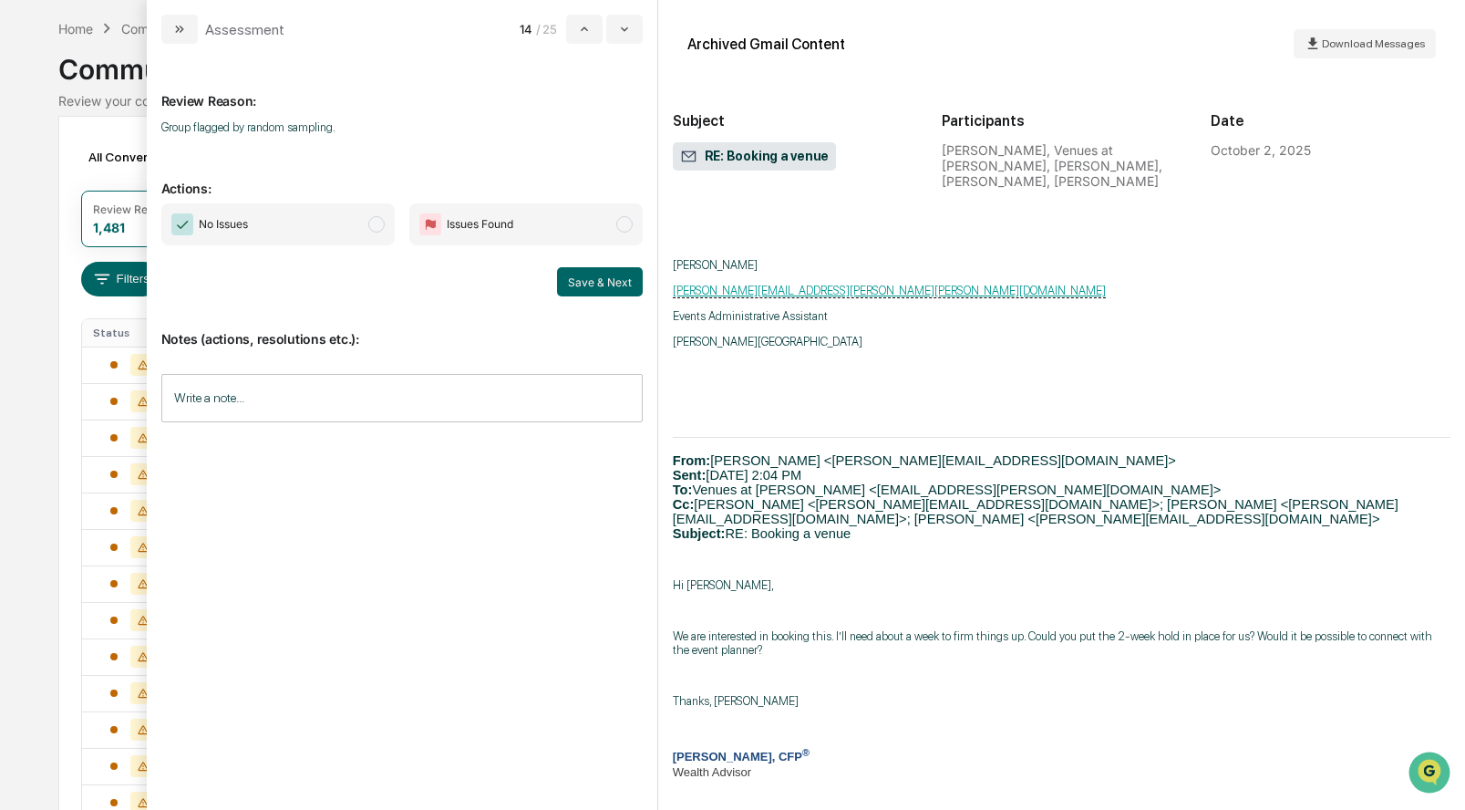
click at [369, 220] on span "modal" at bounding box center [376, 224] width 16 height 16
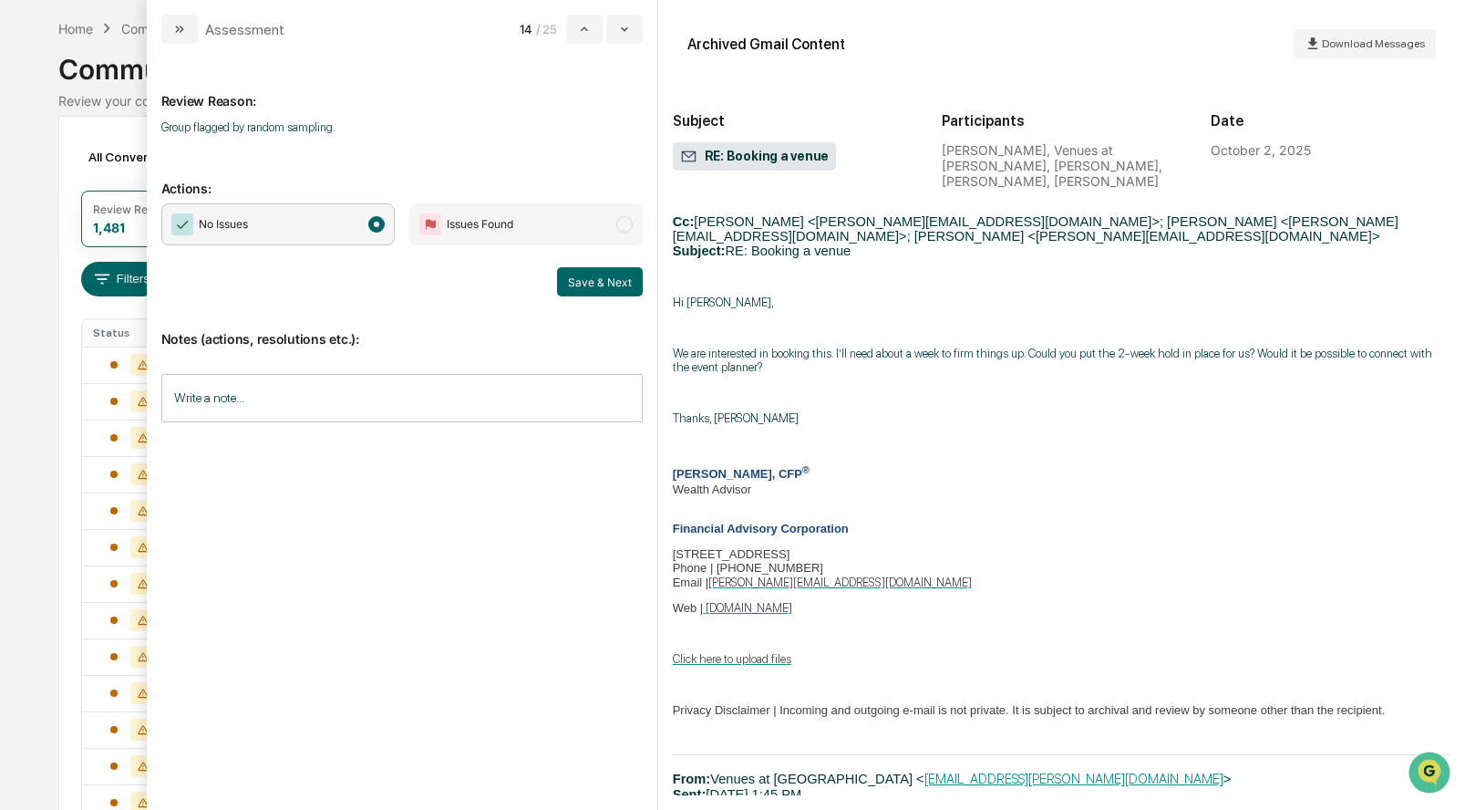
scroll to position [887, 0]
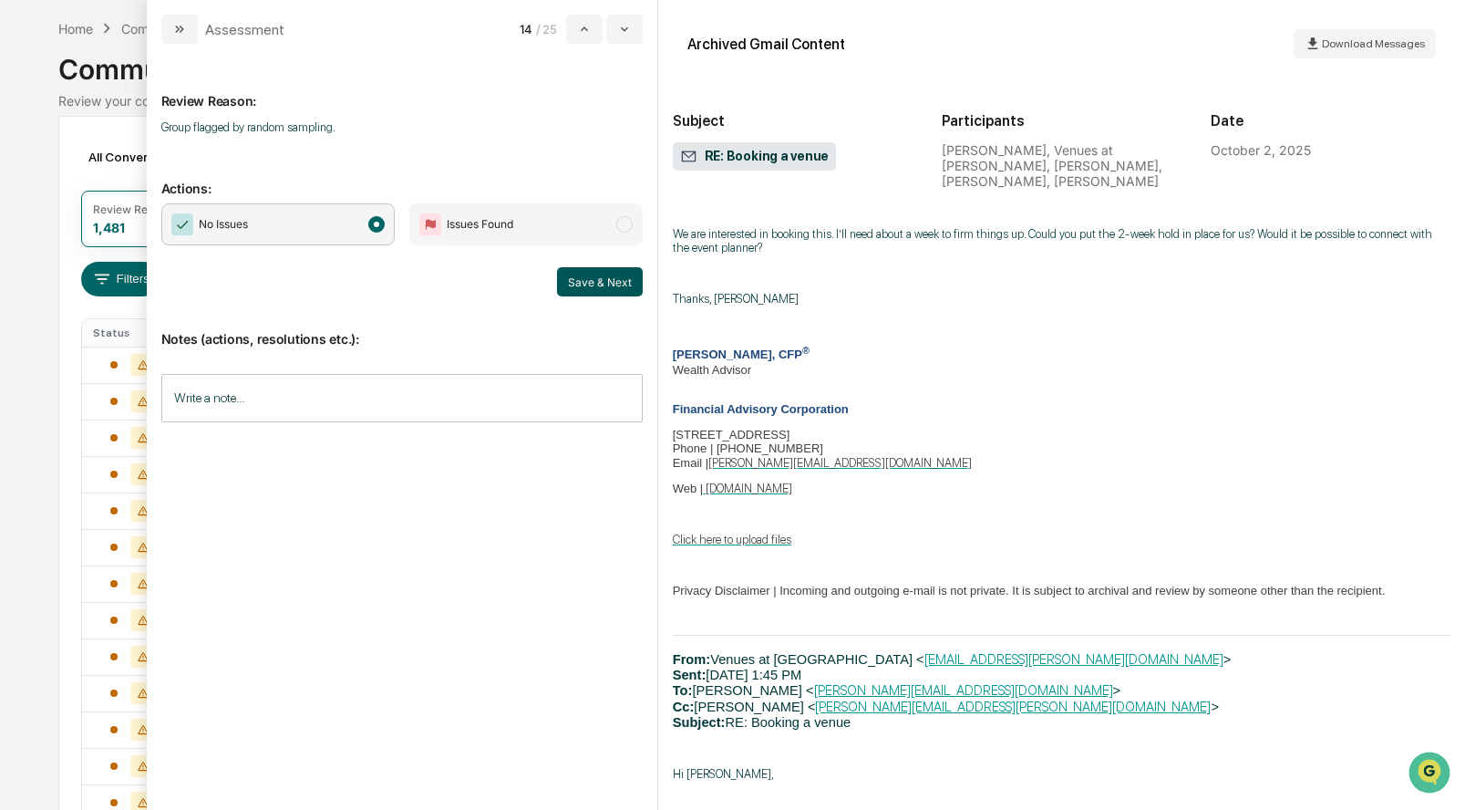
click at [594, 277] on button "Save & Next" at bounding box center [600, 281] width 86 height 29
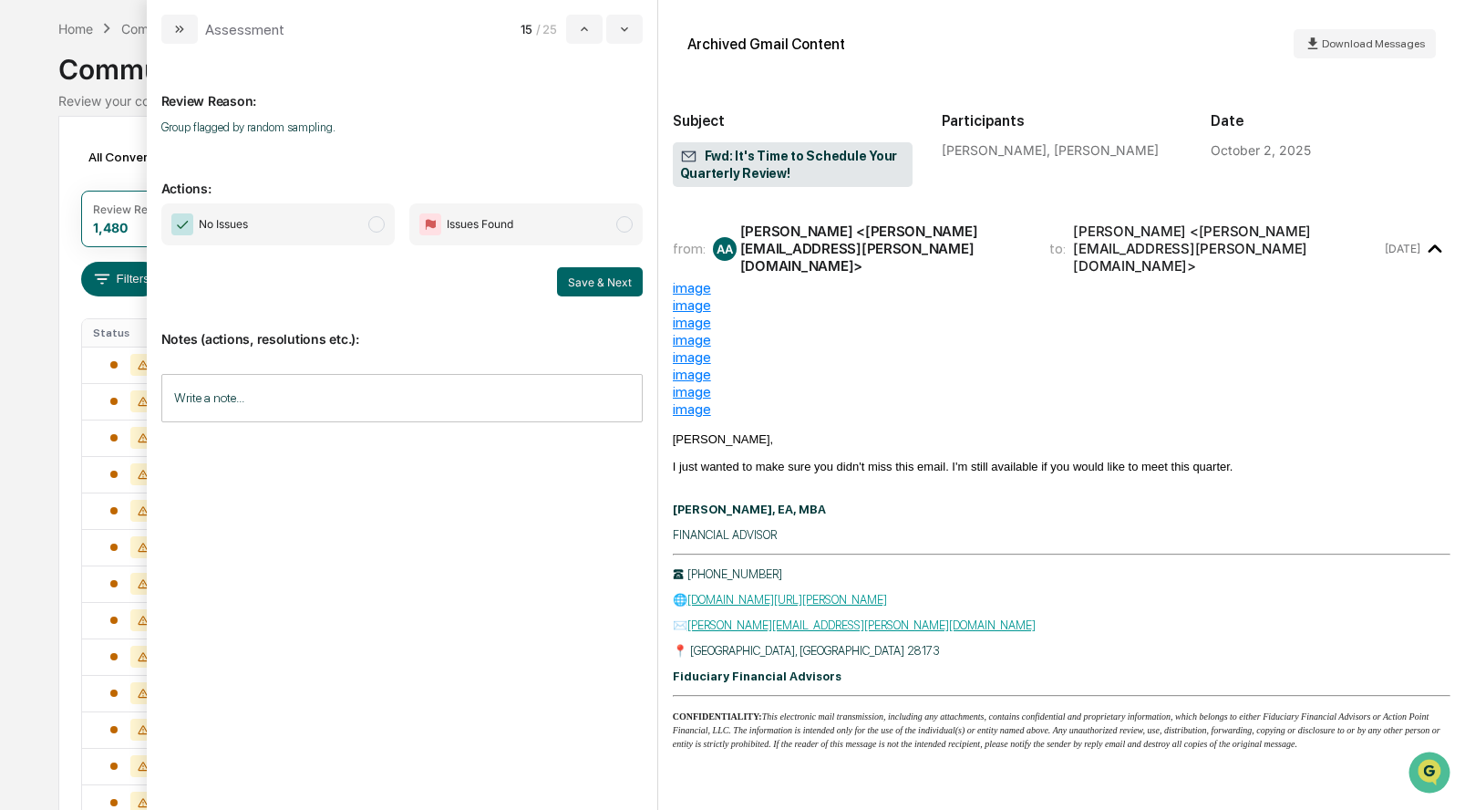
click at [697, 279] on div "image" at bounding box center [1062, 287] width 778 height 17
click at [694, 296] on div "image" at bounding box center [1062, 304] width 778 height 17
click at [691, 331] on div "image" at bounding box center [1062, 339] width 778 height 17
click at [694, 331] on div "image" at bounding box center [1062, 339] width 778 height 17
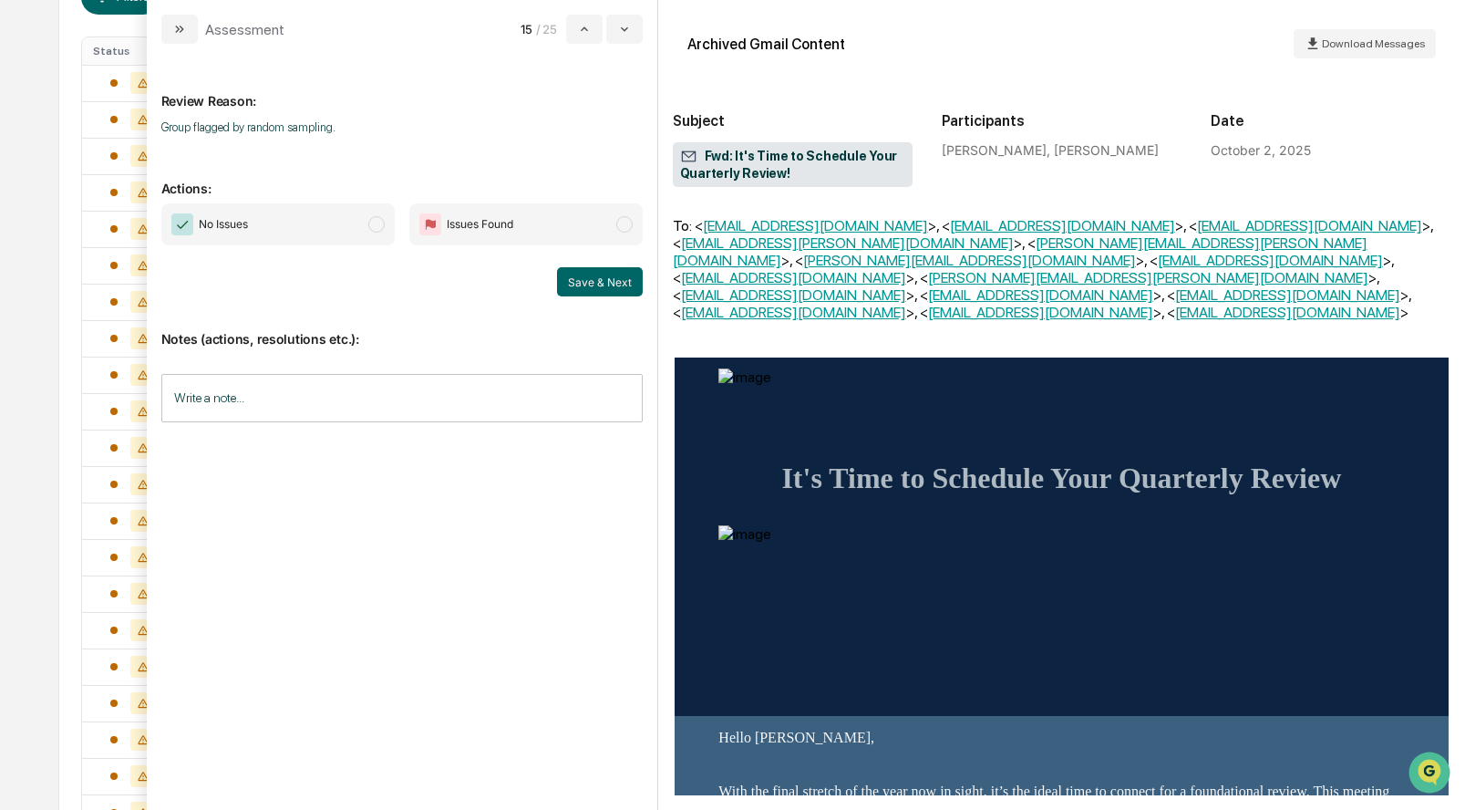
scroll to position [625, 0]
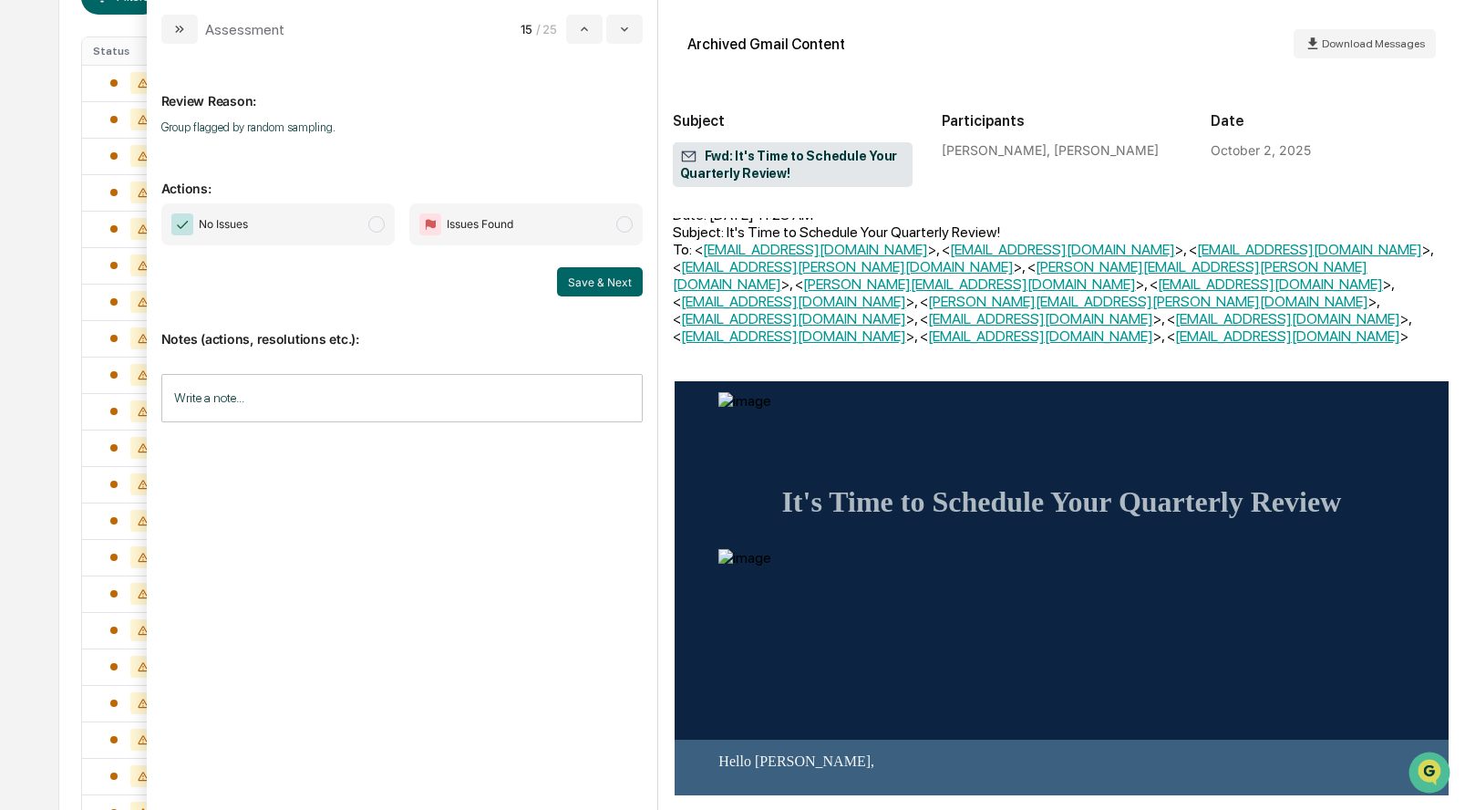
click at [374, 221] on span "modal" at bounding box center [376, 224] width 16 height 16
click at [614, 276] on button "Save & Next" at bounding box center [600, 281] width 86 height 29
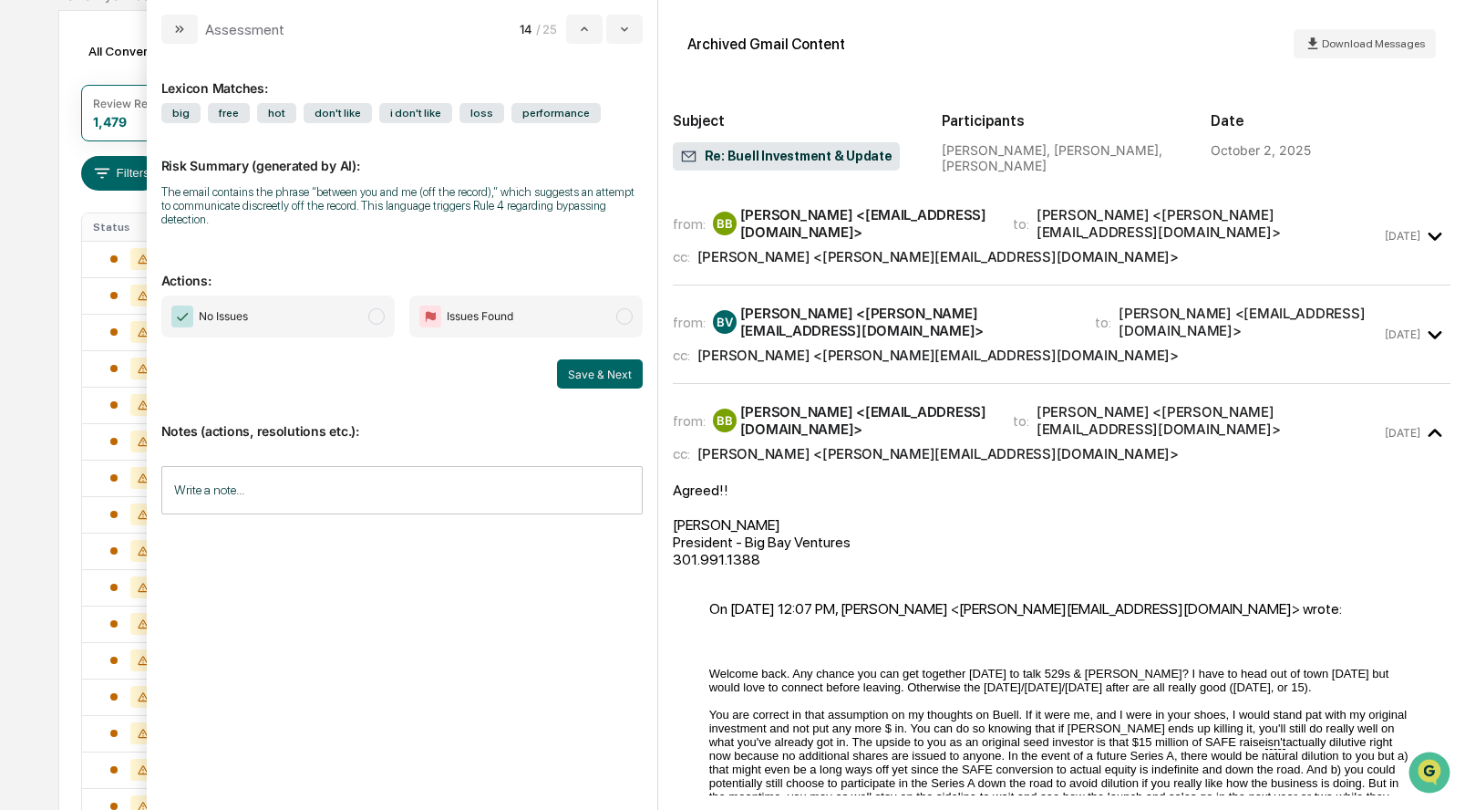
click at [373, 319] on span "modal" at bounding box center [376, 316] width 16 height 16
click at [612, 377] on button "Save & Next" at bounding box center [600, 373] width 86 height 29
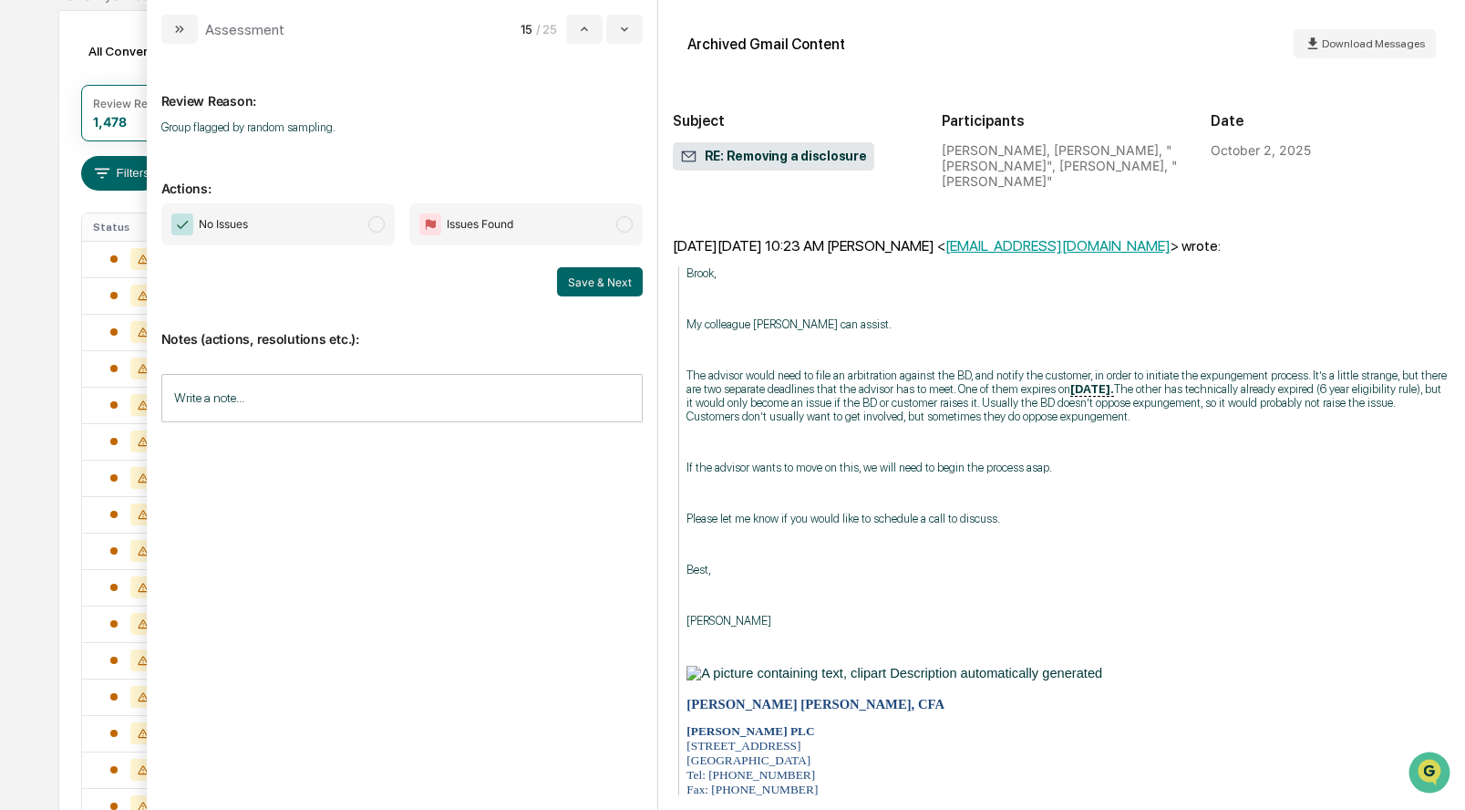
scroll to position [1279, 0]
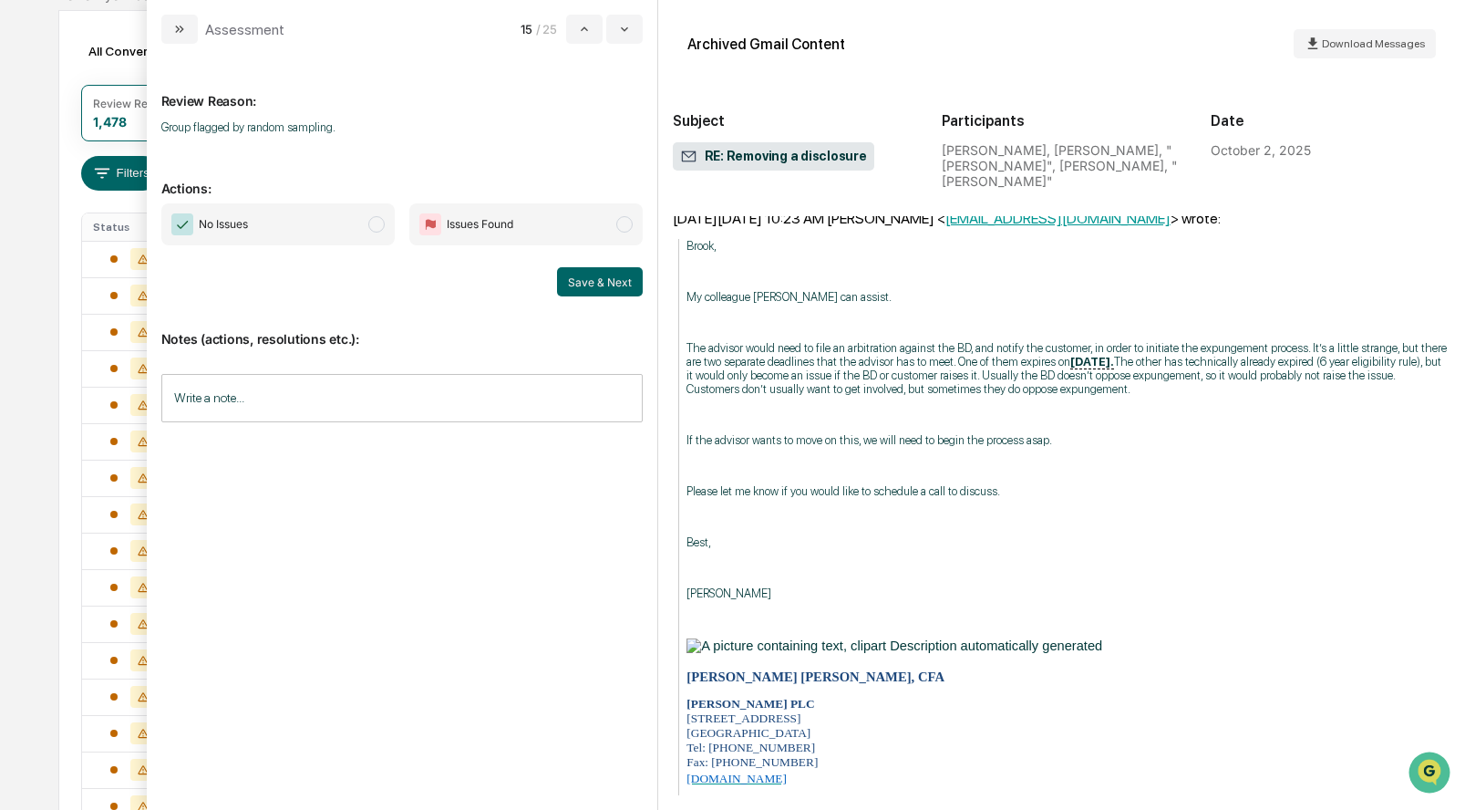
click at [378, 216] on span "modal" at bounding box center [376, 224] width 16 height 16
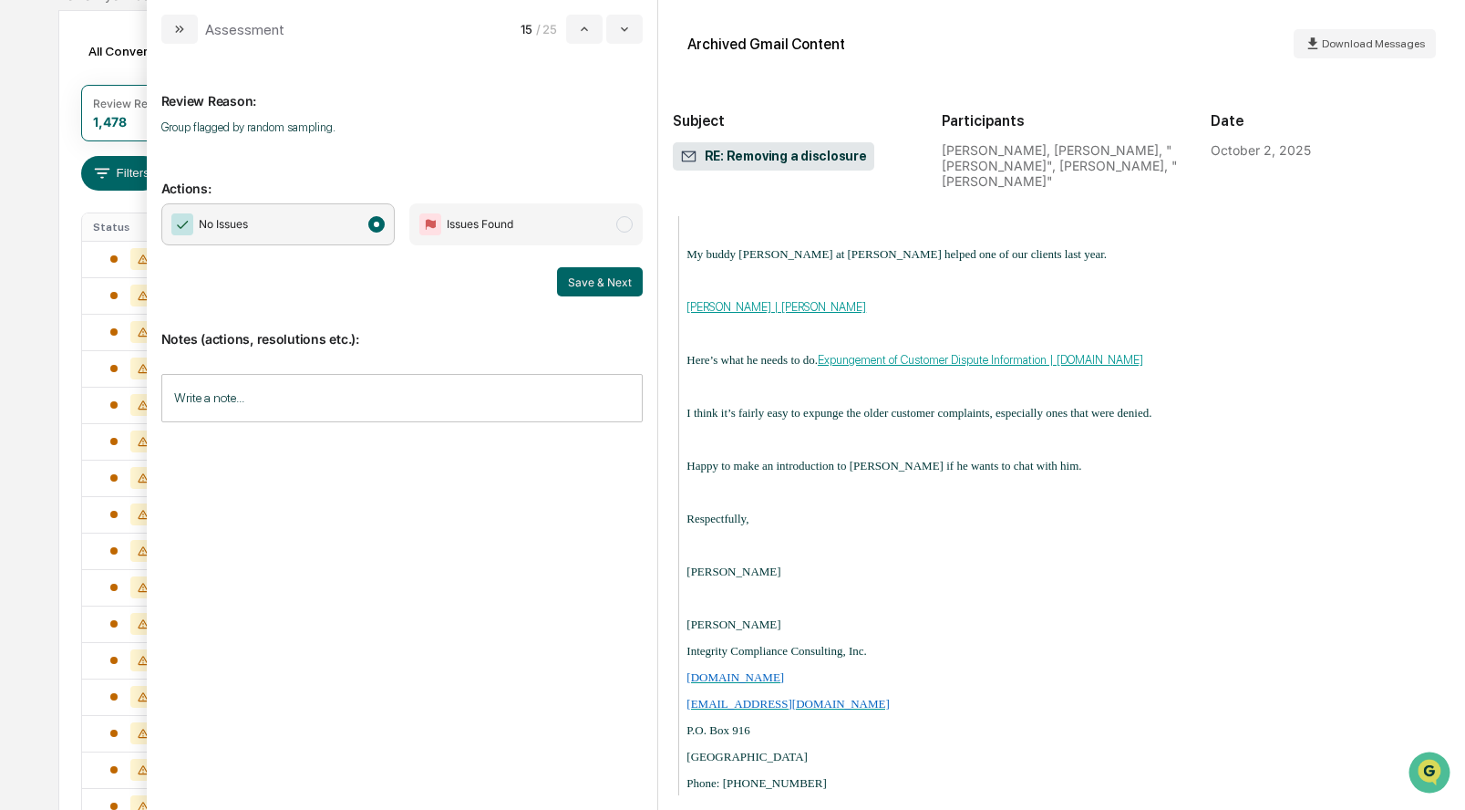
scroll to position [3198, 0]
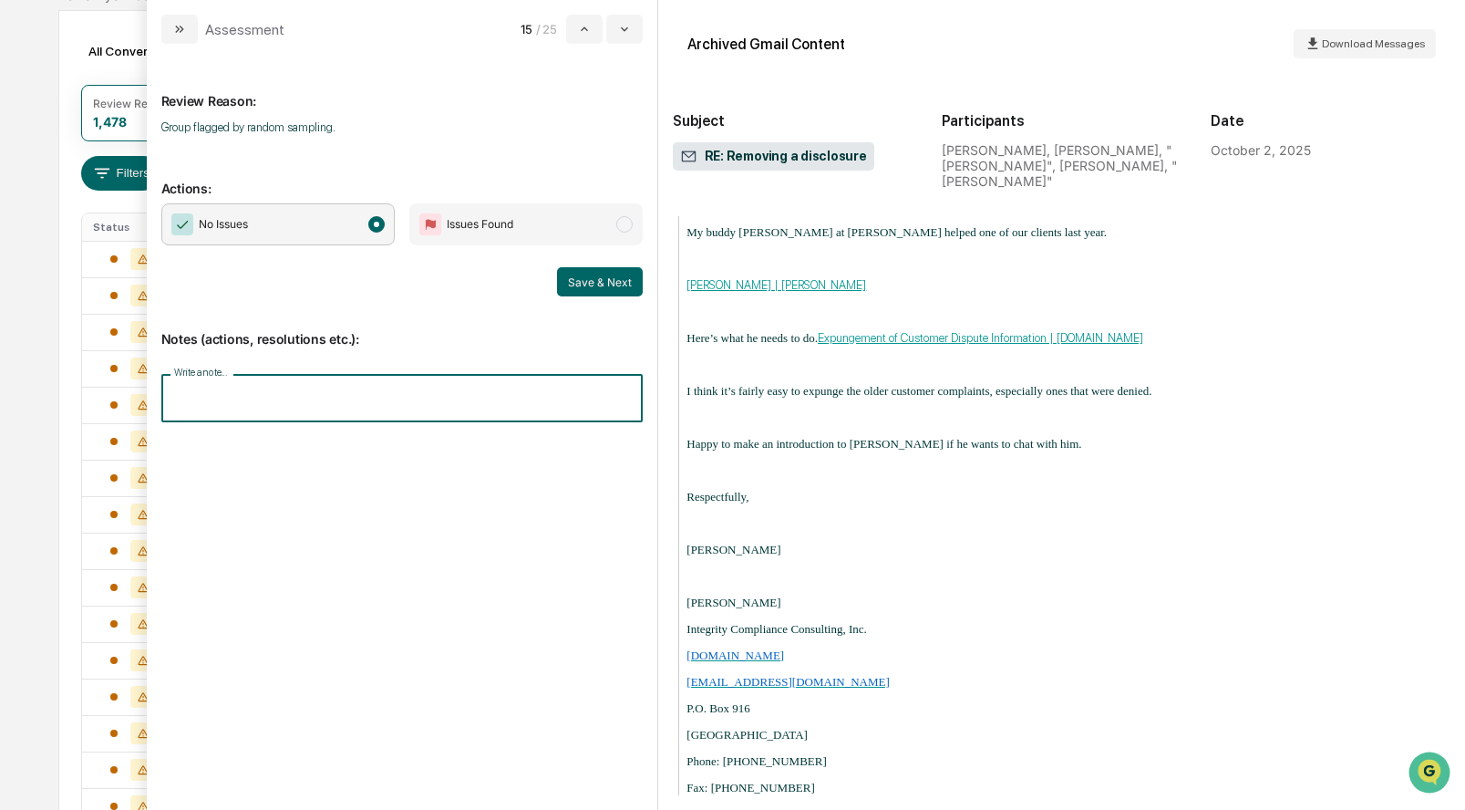
click at [392, 389] on input "Write a note..." at bounding box center [401, 398] width 481 height 48
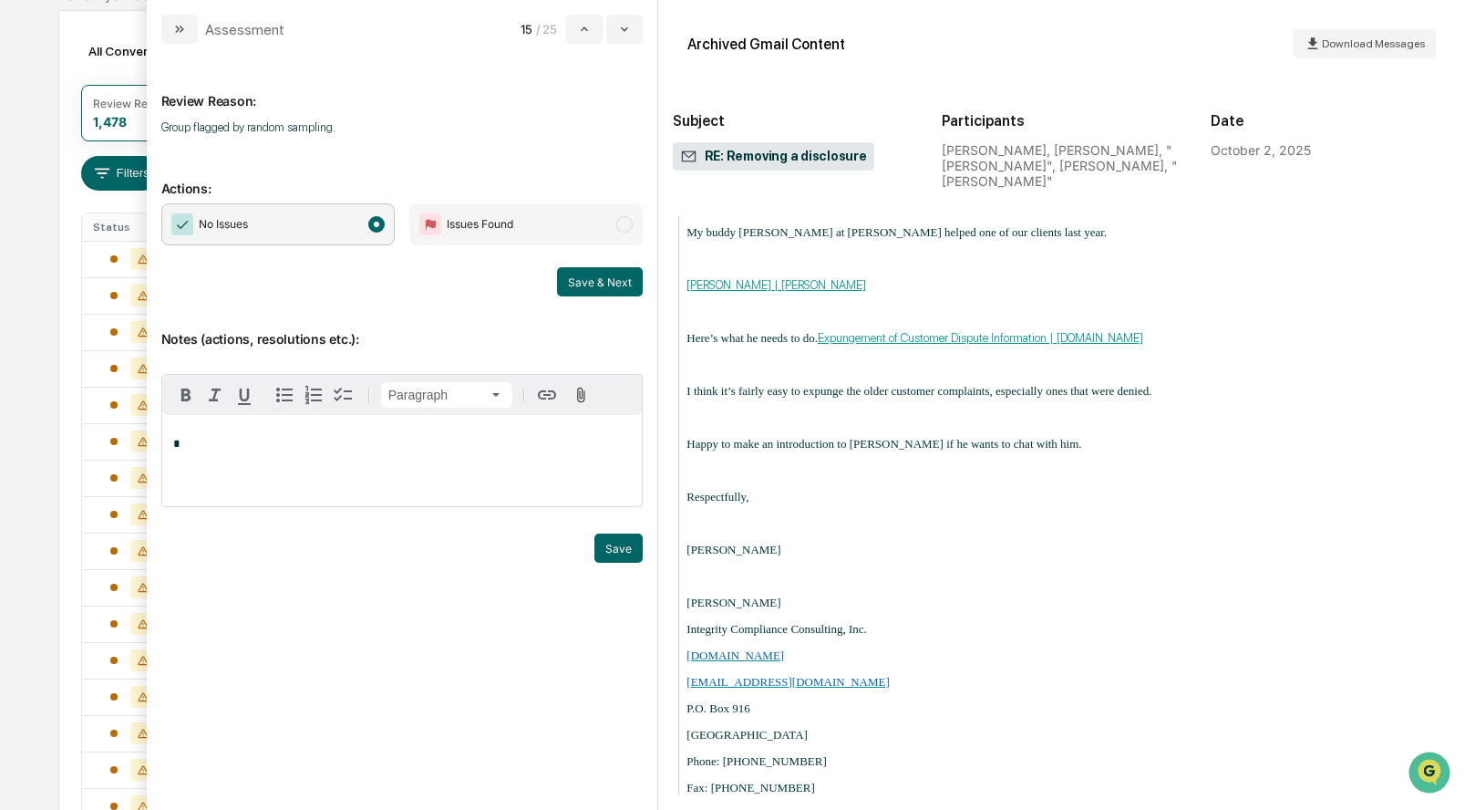
click at [630, 227] on span "modal" at bounding box center [624, 224] width 16 height 16
click at [439, 432] on div "*" at bounding box center [402, 460] width 480 height 91
click at [248, 468] on div "[PERSON_NAME]" at bounding box center [232, 473] width 119 height 23
click at [629, 551] on button "Save" at bounding box center [618, 547] width 48 height 29
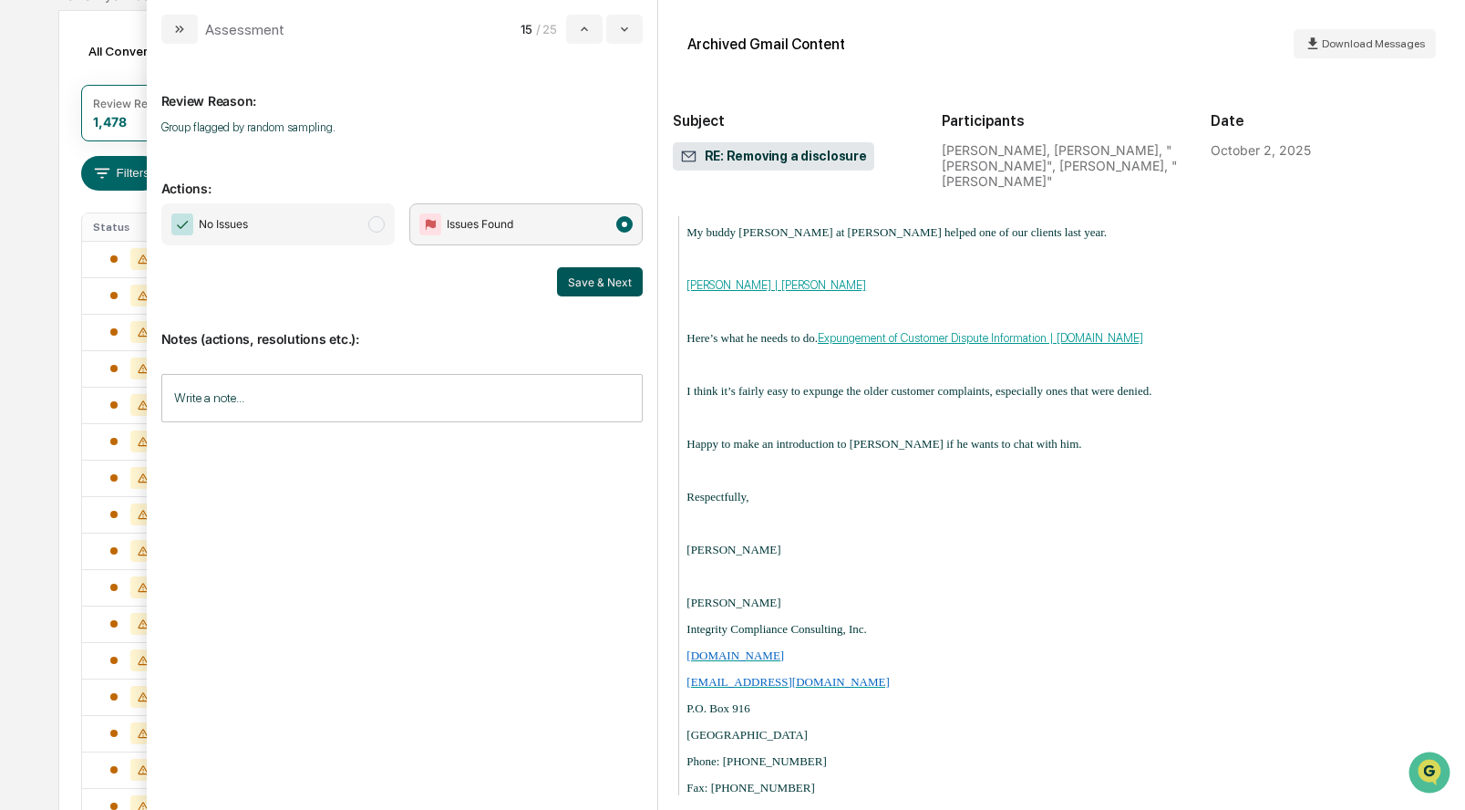
click at [610, 276] on button "Save & Next" at bounding box center [600, 281] width 86 height 29
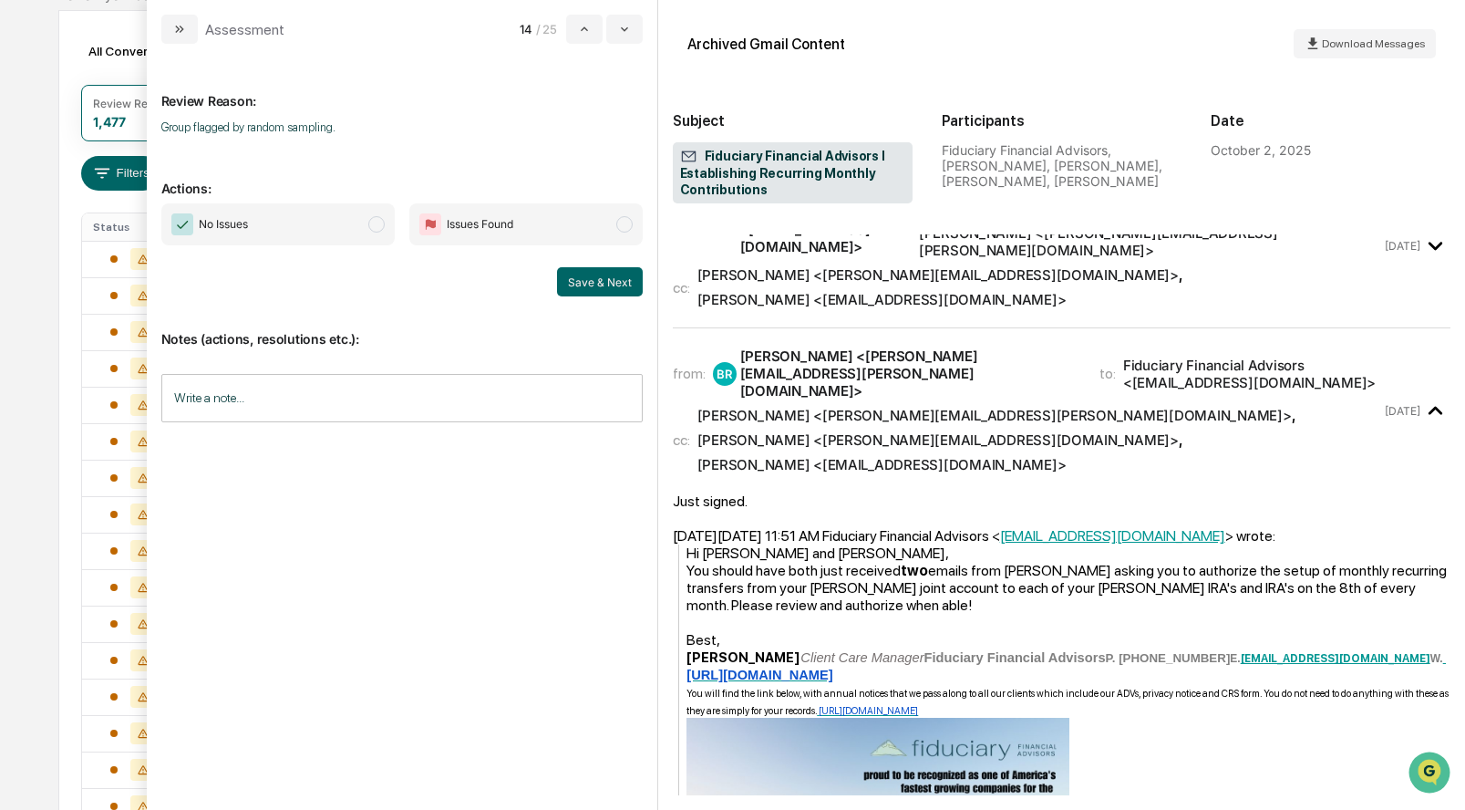
scroll to position [125, 0]
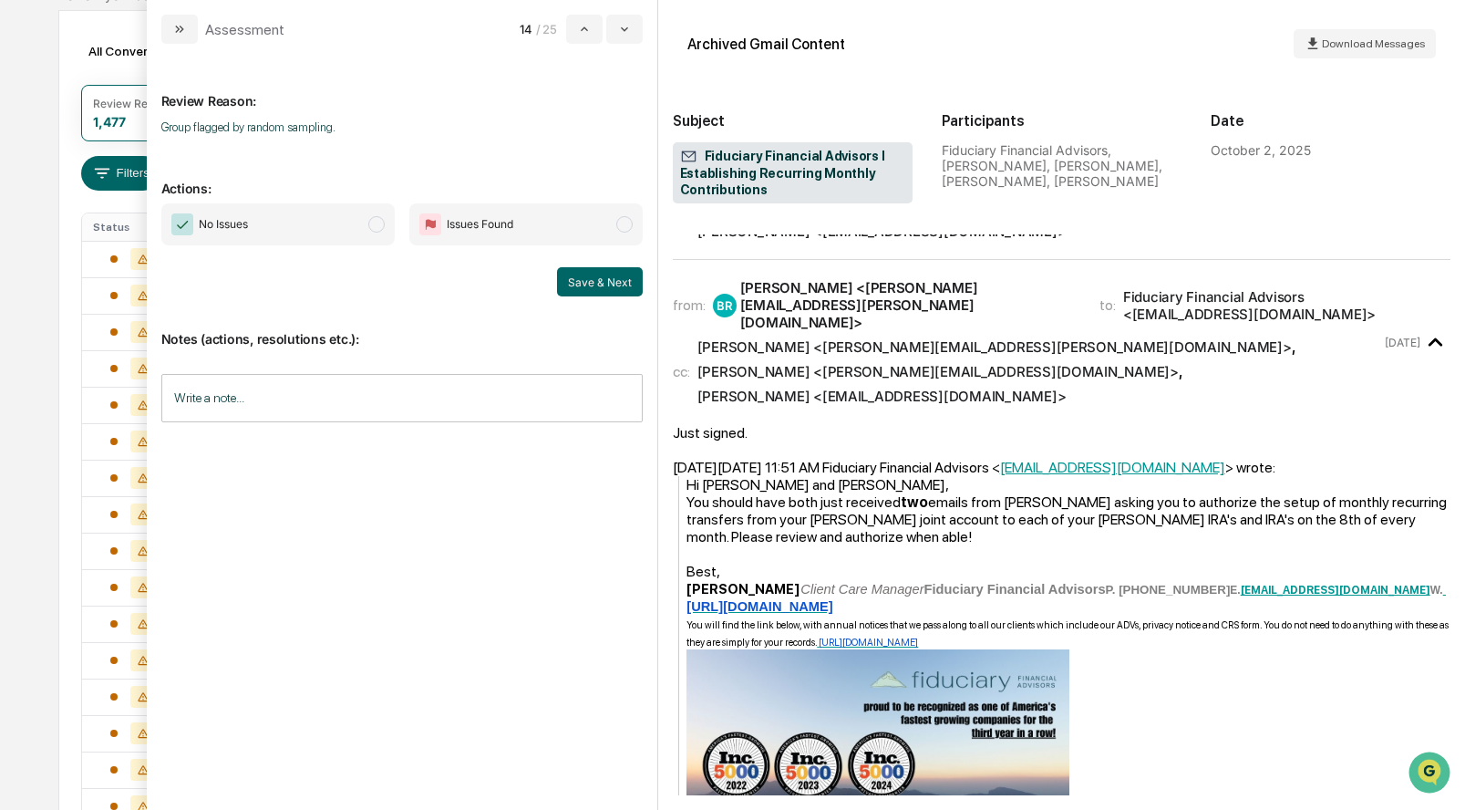
click at [380, 226] on span "modal" at bounding box center [376, 224] width 16 height 16
click at [614, 284] on button "Save & Next" at bounding box center [600, 281] width 86 height 29
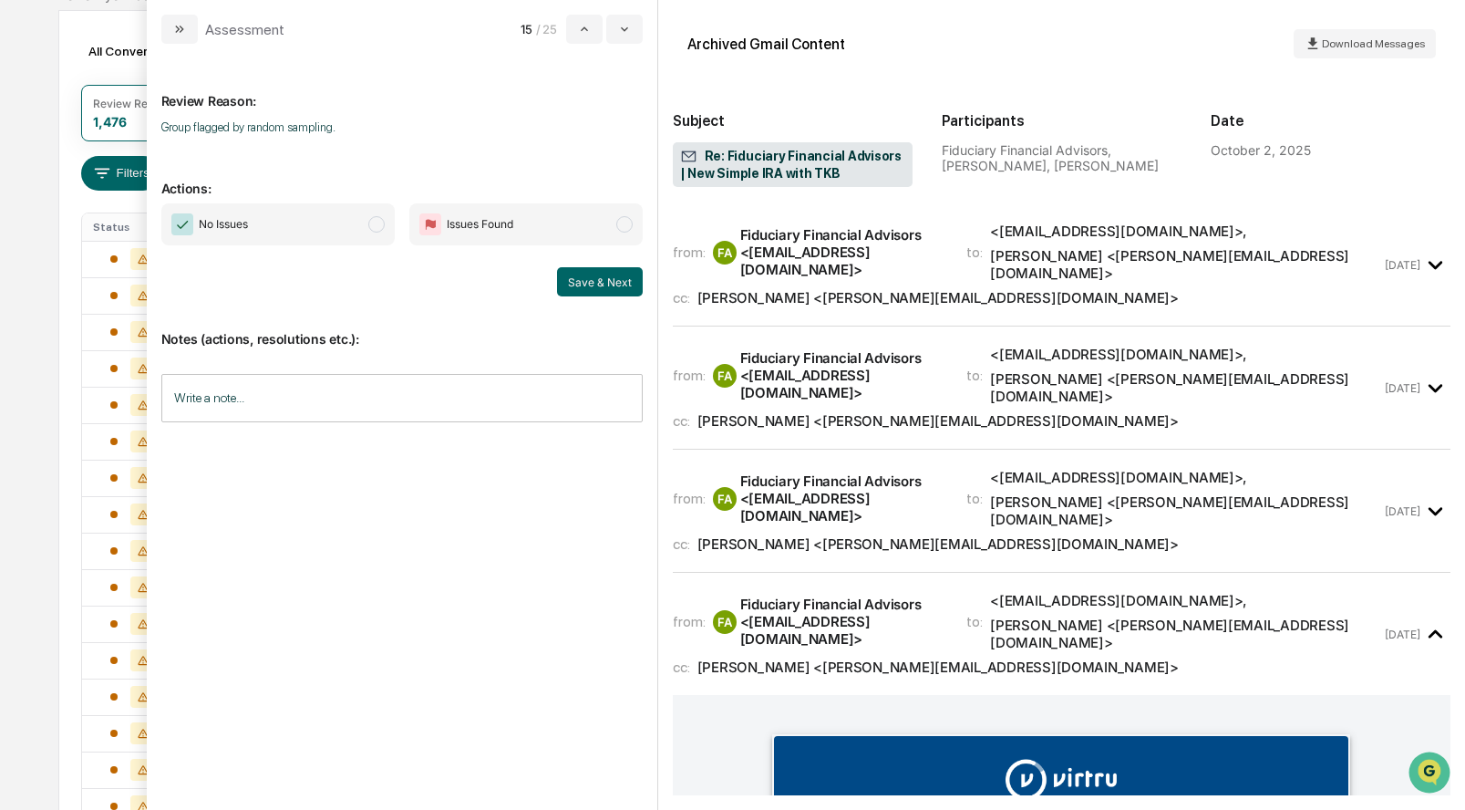
click at [365, 230] on span "No Issues" at bounding box center [277, 224] width 233 height 42
click at [628, 288] on button "Save & Next" at bounding box center [600, 281] width 86 height 29
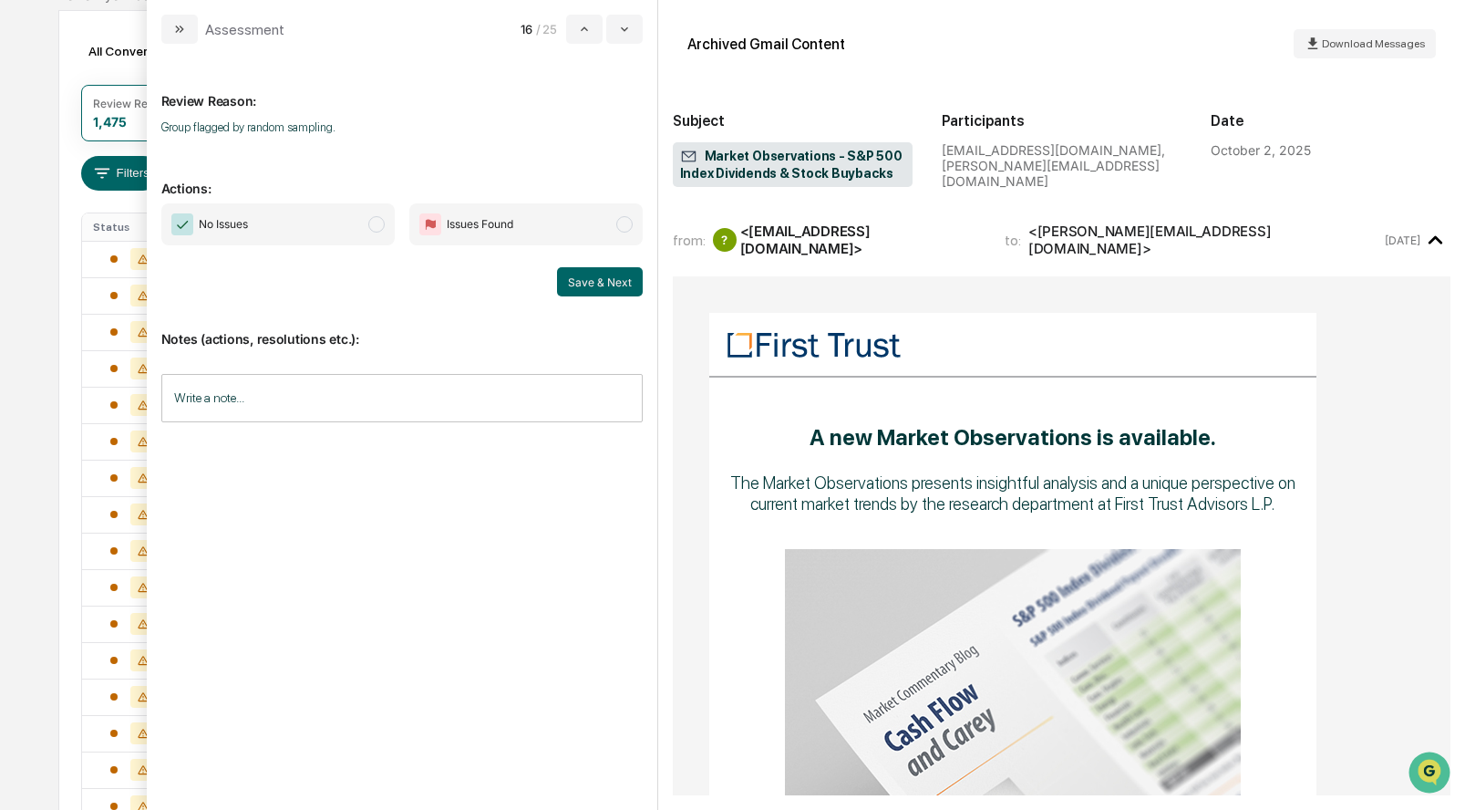
click at [379, 220] on span "modal" at bounding box center [376, 224] width 16 height 16
click at [595, 288] on button "Save & Next" at bounding box center [600, 281] width 86 height 29
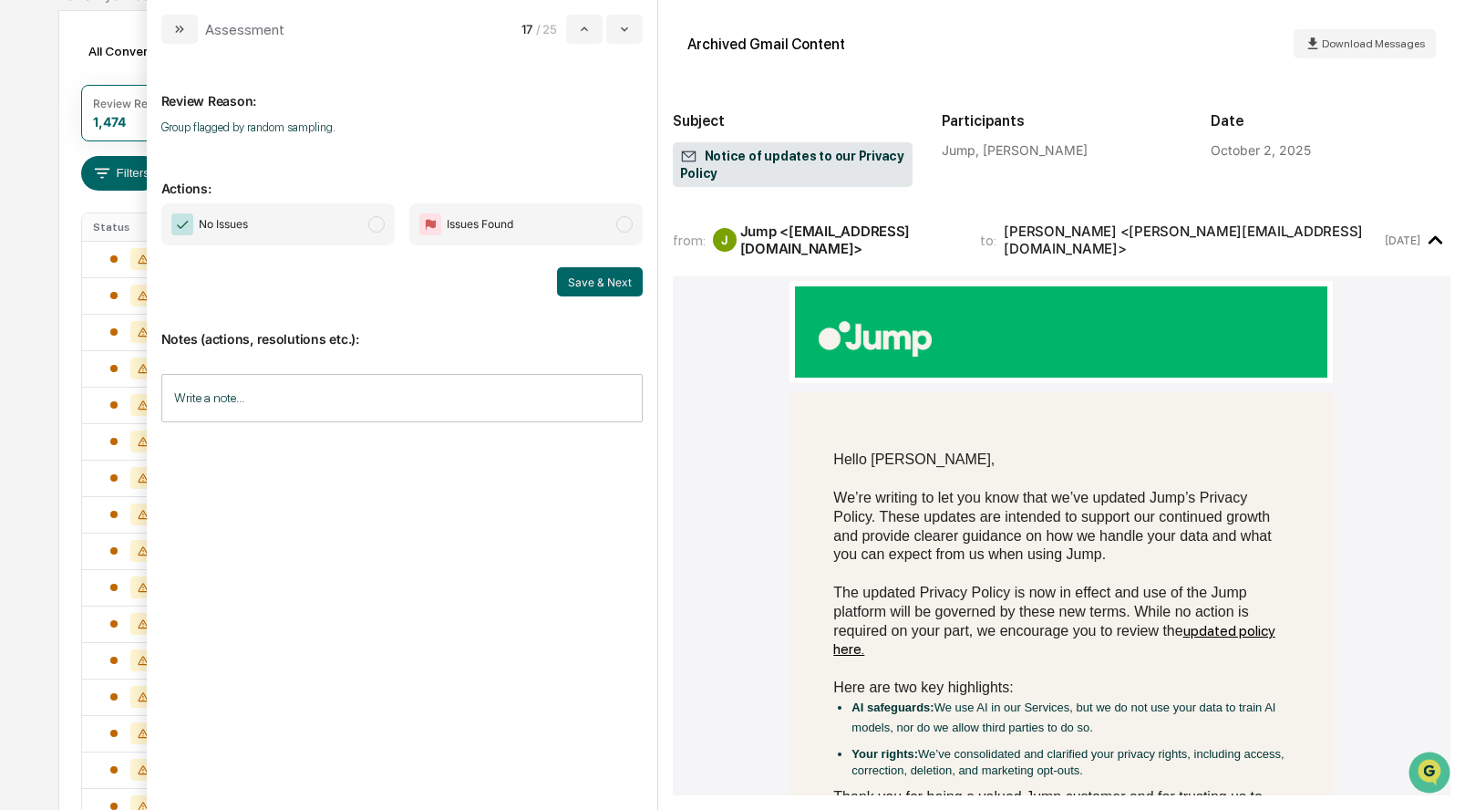
click at [377, 224] on span "modal" at bounding box center [376, 224] width 16 height 16
click at [583, 287] on button "Save & Next" at bounding box center [600, 281] width 86 height 29
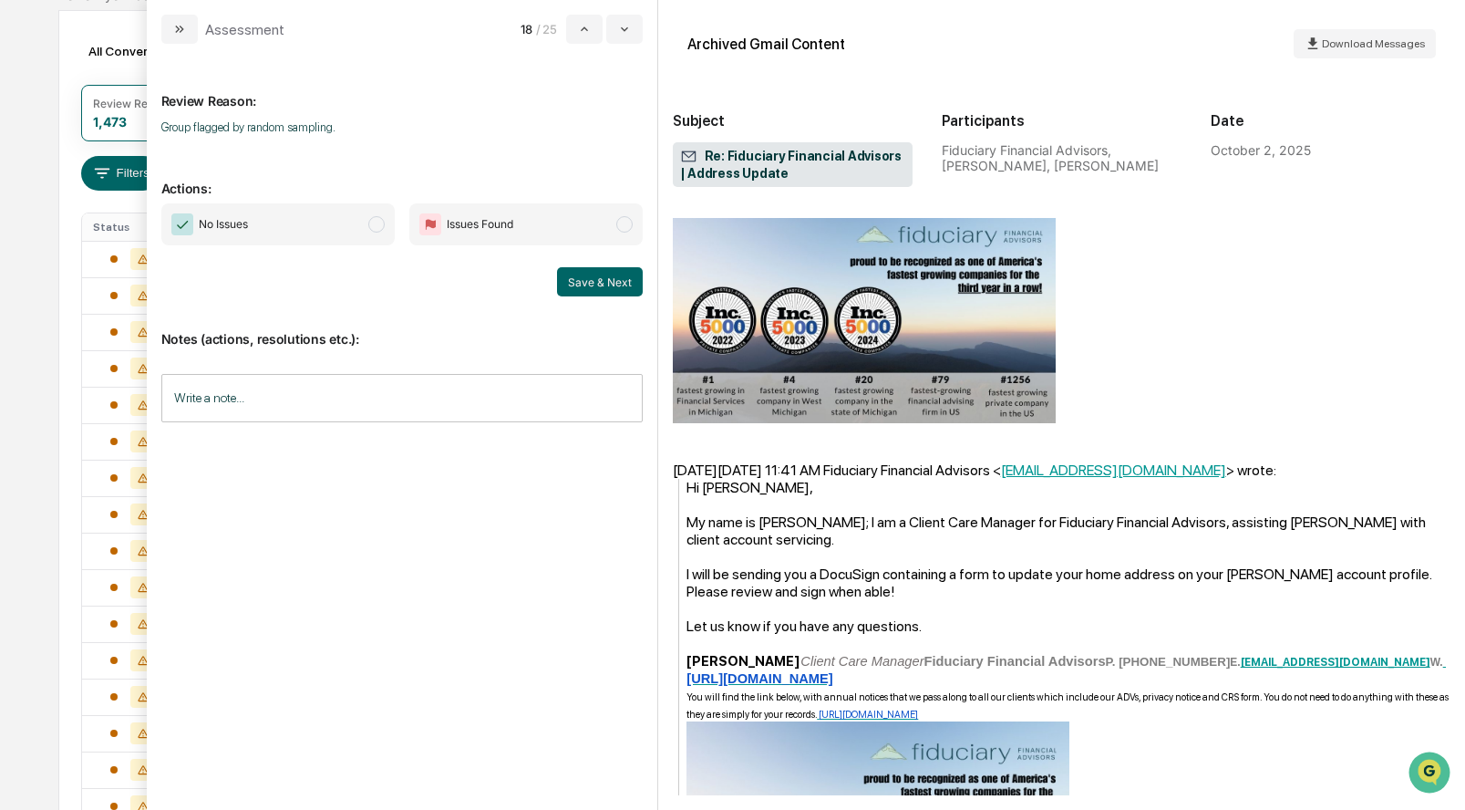
scroll to position [488, 0]
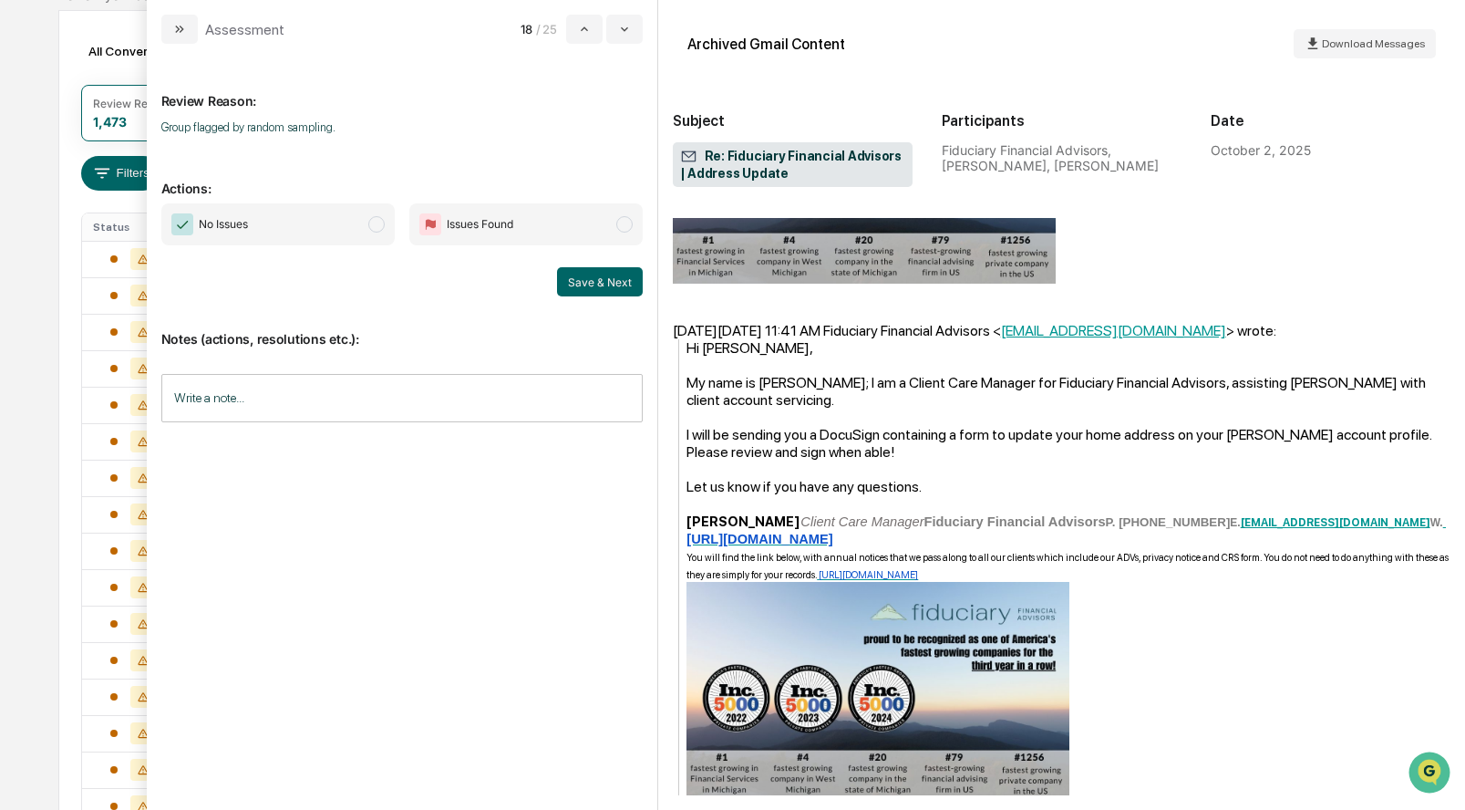
click at [386, 224] on span "No Issues" at bounding box center [277, 224] width 233 height 42
click at [610, 285] on button "Save & Next" at bounding box center [600, 281] width 86 height 29
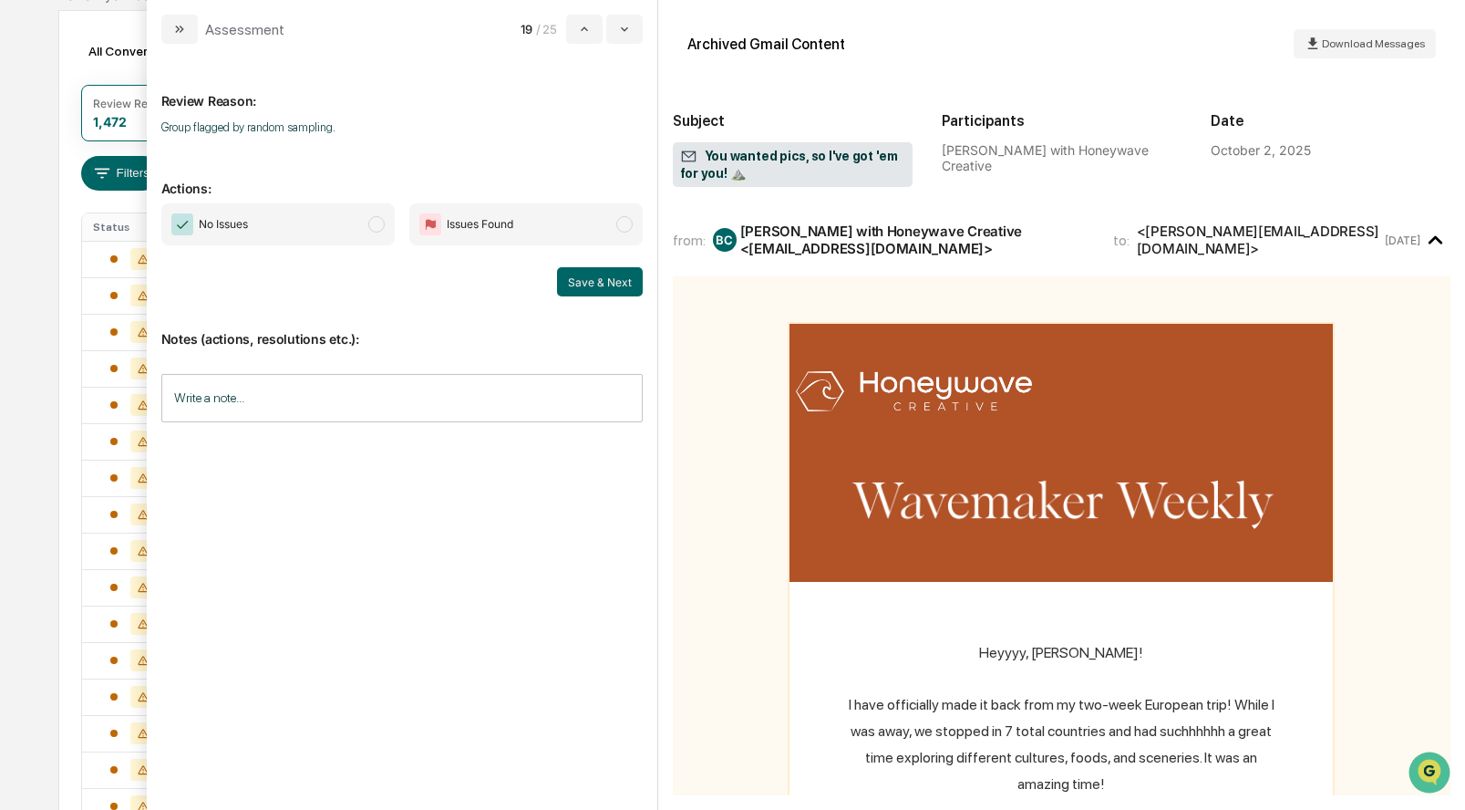
click at [381, 223] on span "modal" at bounding box center [376, 224] width 16 height 16
click at [594, 280] on button "Save & Next" at bounding box center [600, 281] width 86 height 29
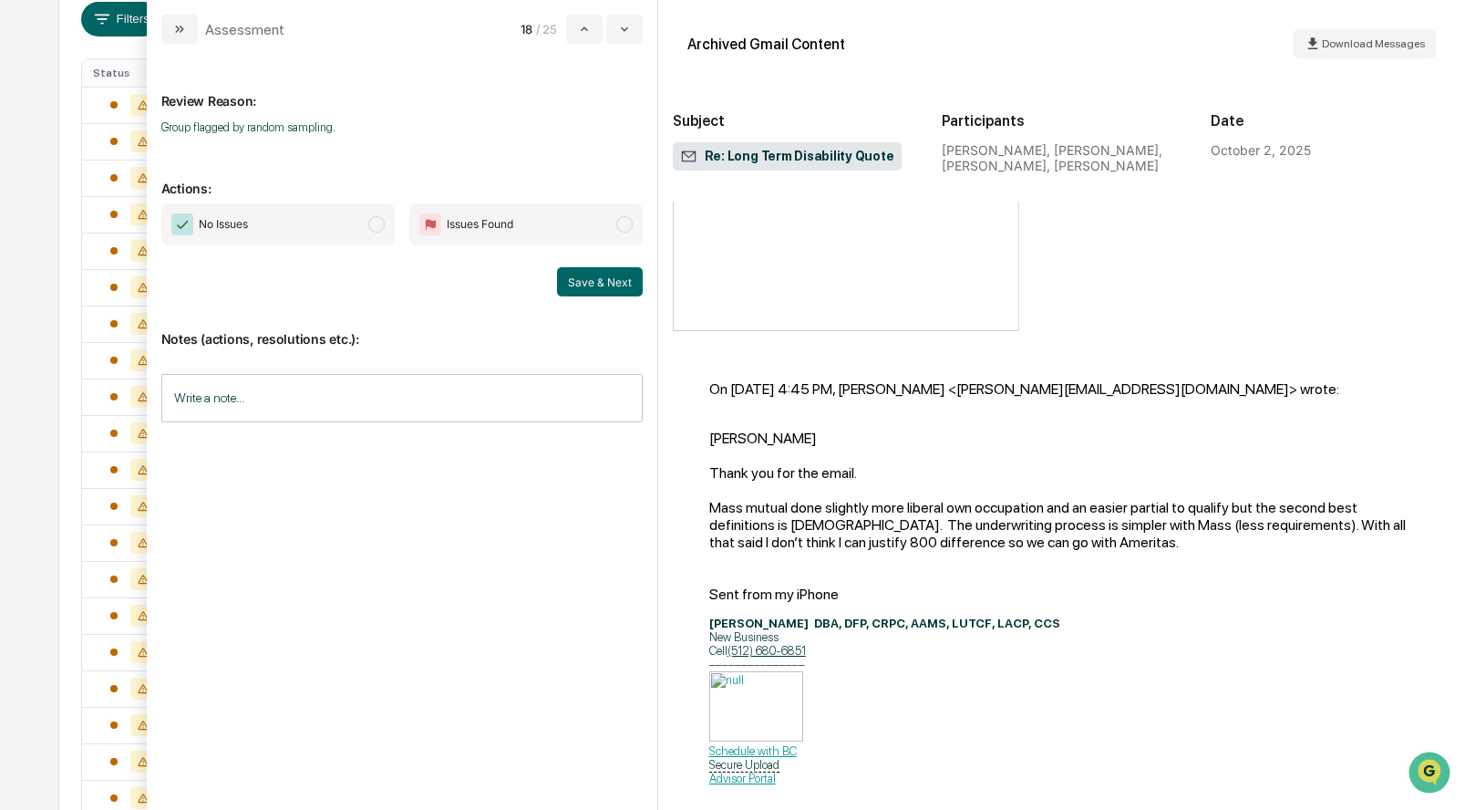
scroll to position [946, 0]
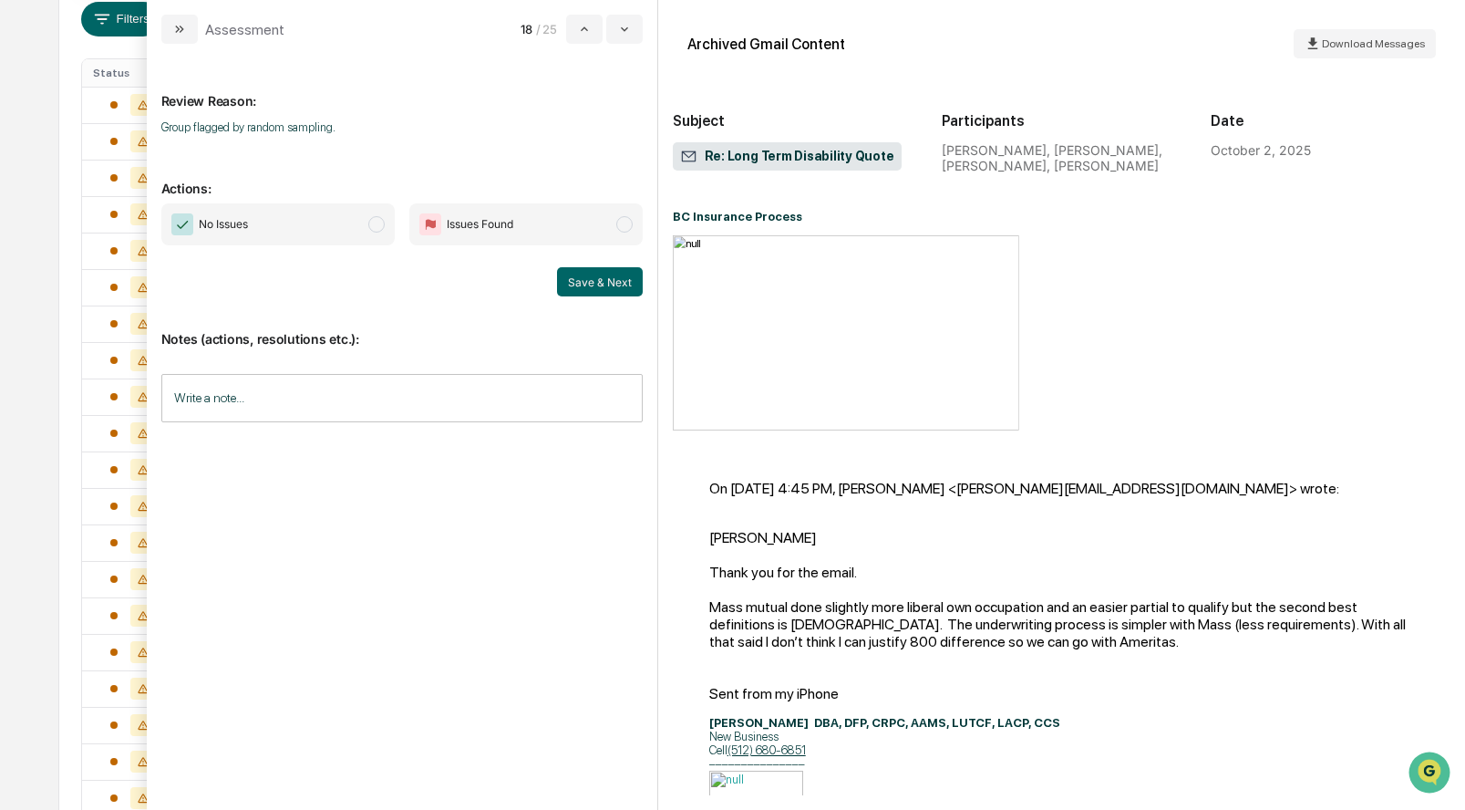
click at [381, 225] on span "modal" at bounding box center [376, 224] width 16 height 16
click at [583, 284] on button "Save & Next" at bounding box center [600, 281] width 86 height 29
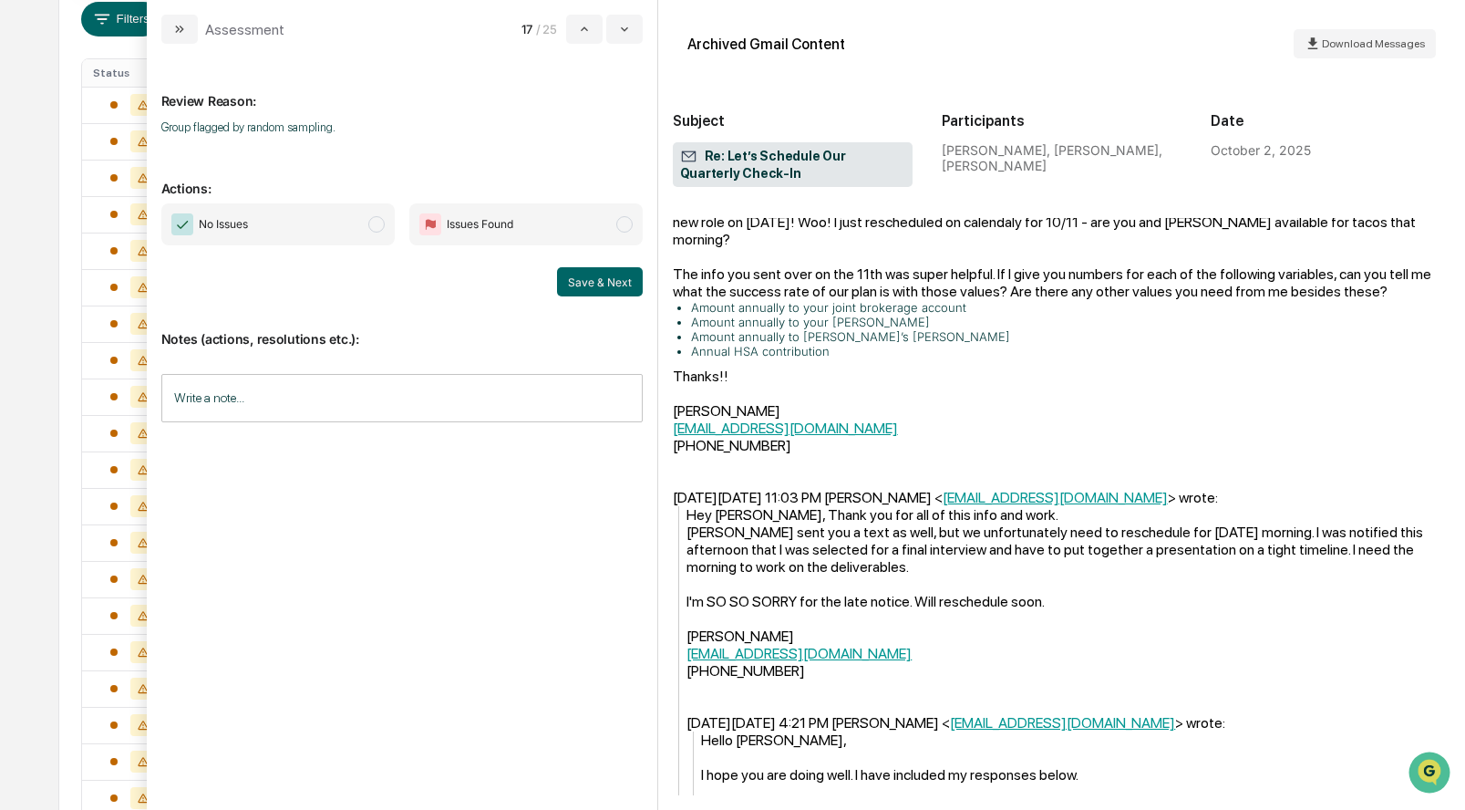
scroll to position [945, 0]
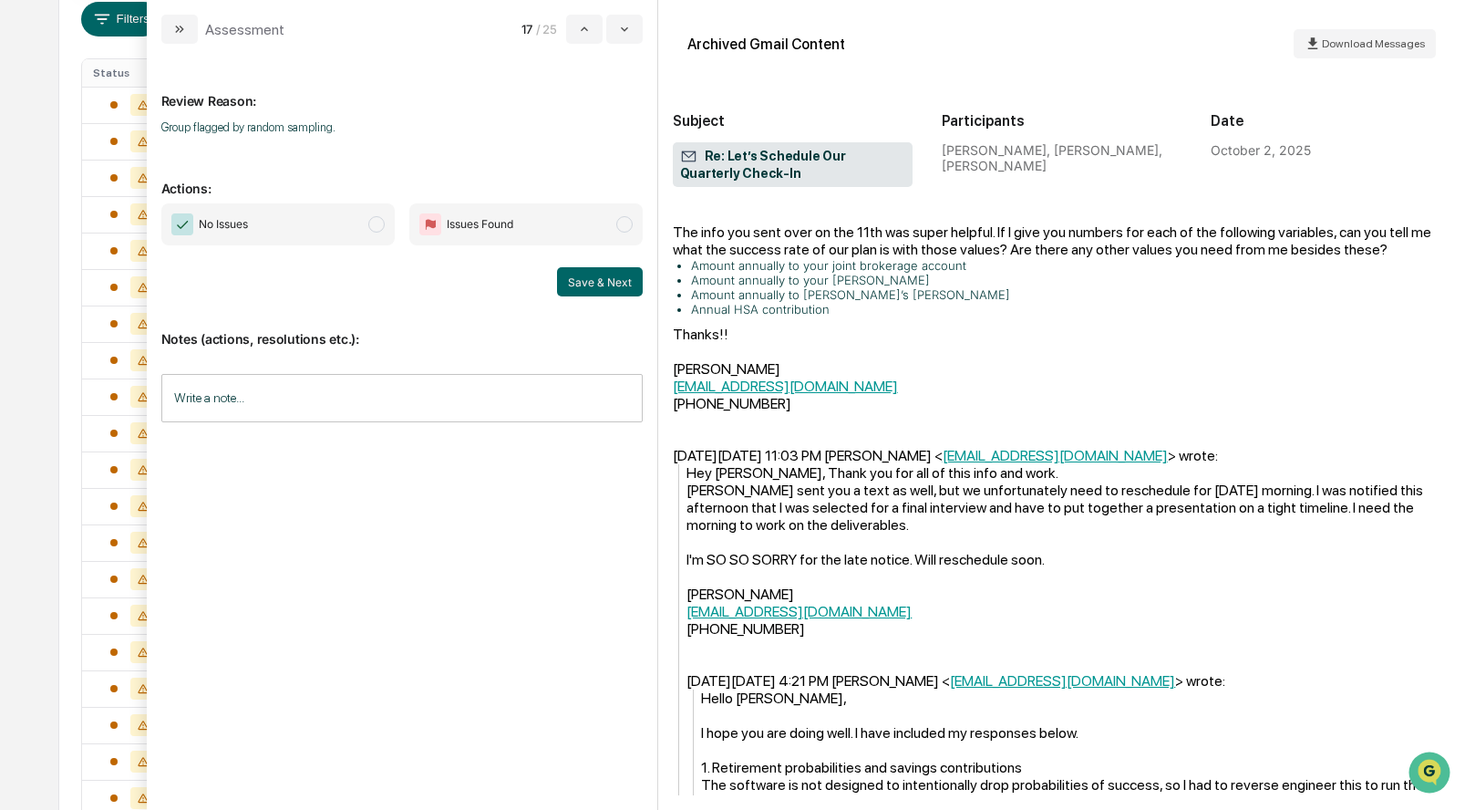
click at [379, 219] on span "modal" at bounding box center [376, 224] width 16 height 16
click at [582, 274] on button "Save & Next" at bounding box center [600, 281] width 86 height 29
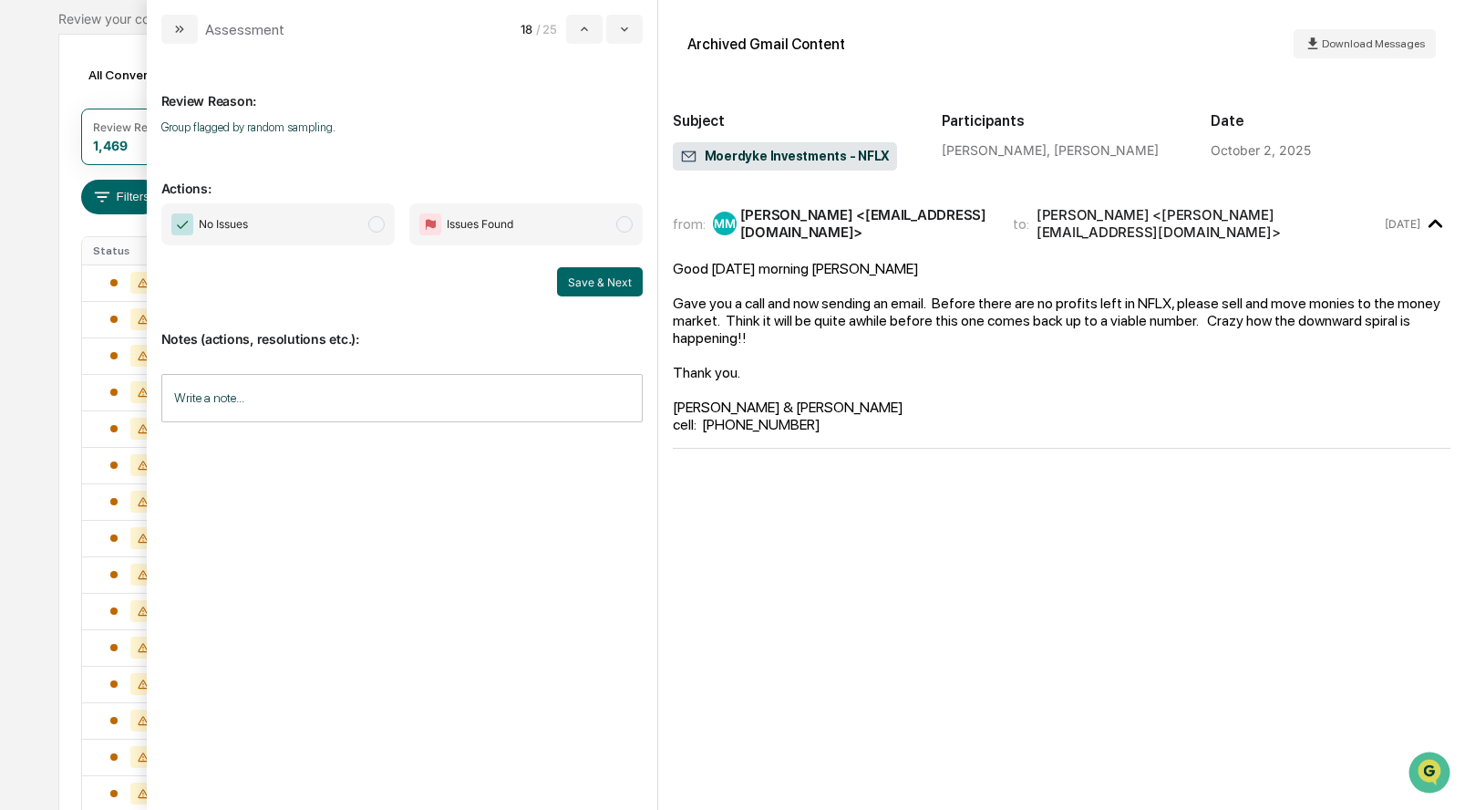
scroll to position [123, 0]
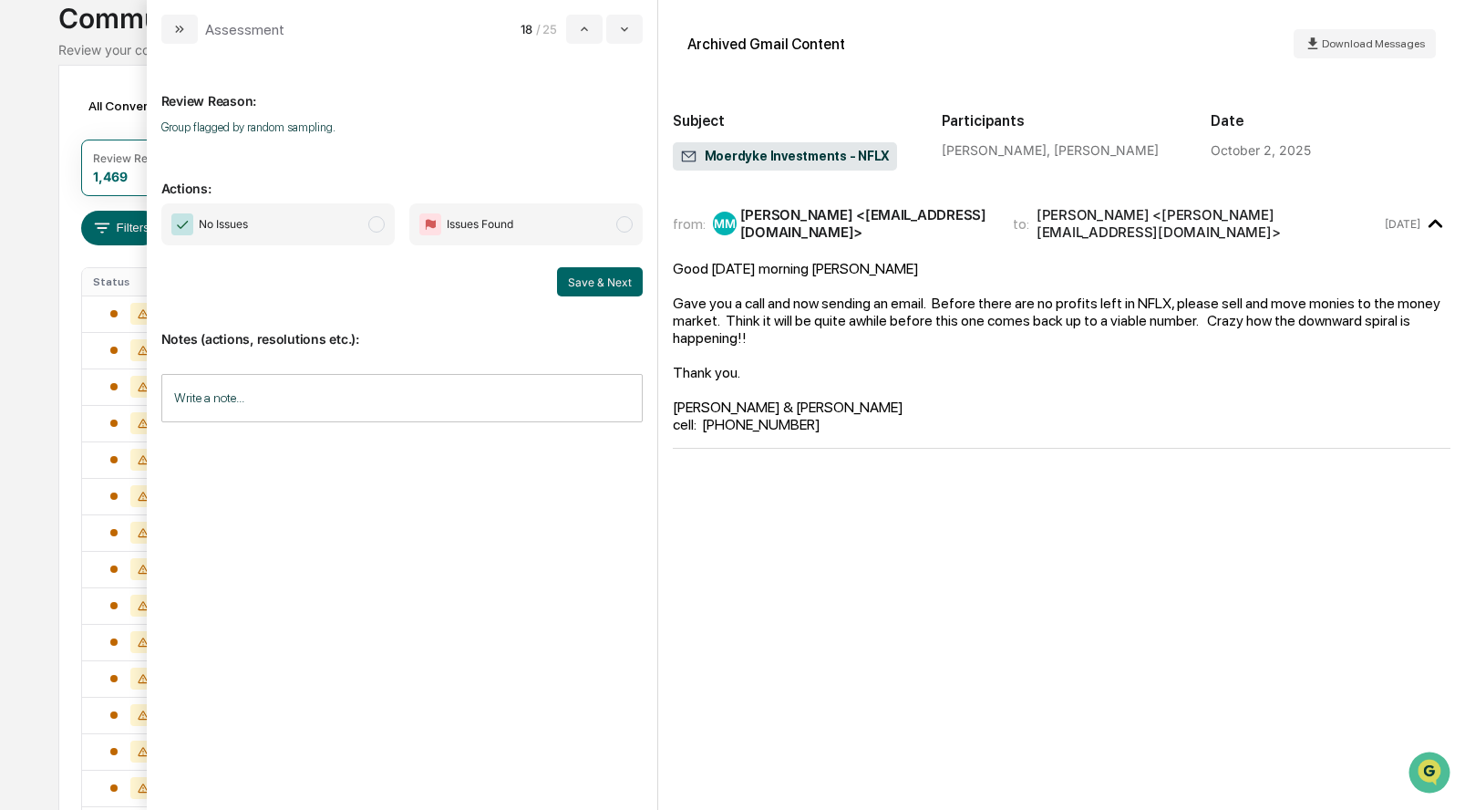
click at [382, 222] on span "modal" at bounding box center [376, 224] width 16 height 16
click at [579, 282] on button "Save & Next" at bounding box center [600, 281] width 86 height 29
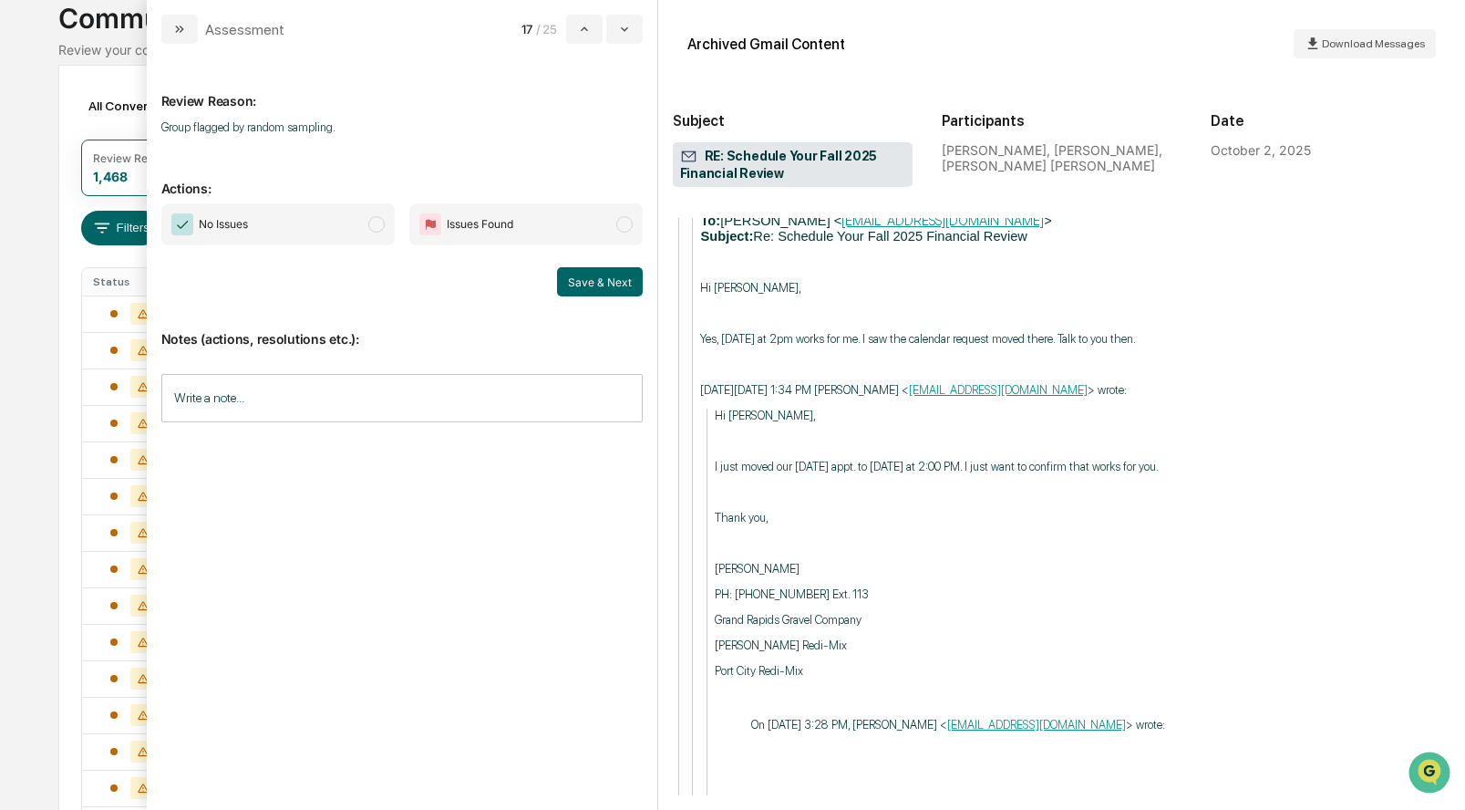
scroll to position [2166, 0]
click at [377, 225] on span "modal" at bounding box center [376, 224] width 16 height 16
click at [575, 280] on button "Save & Next" at bounding box center [600, 281] width 86 height 29
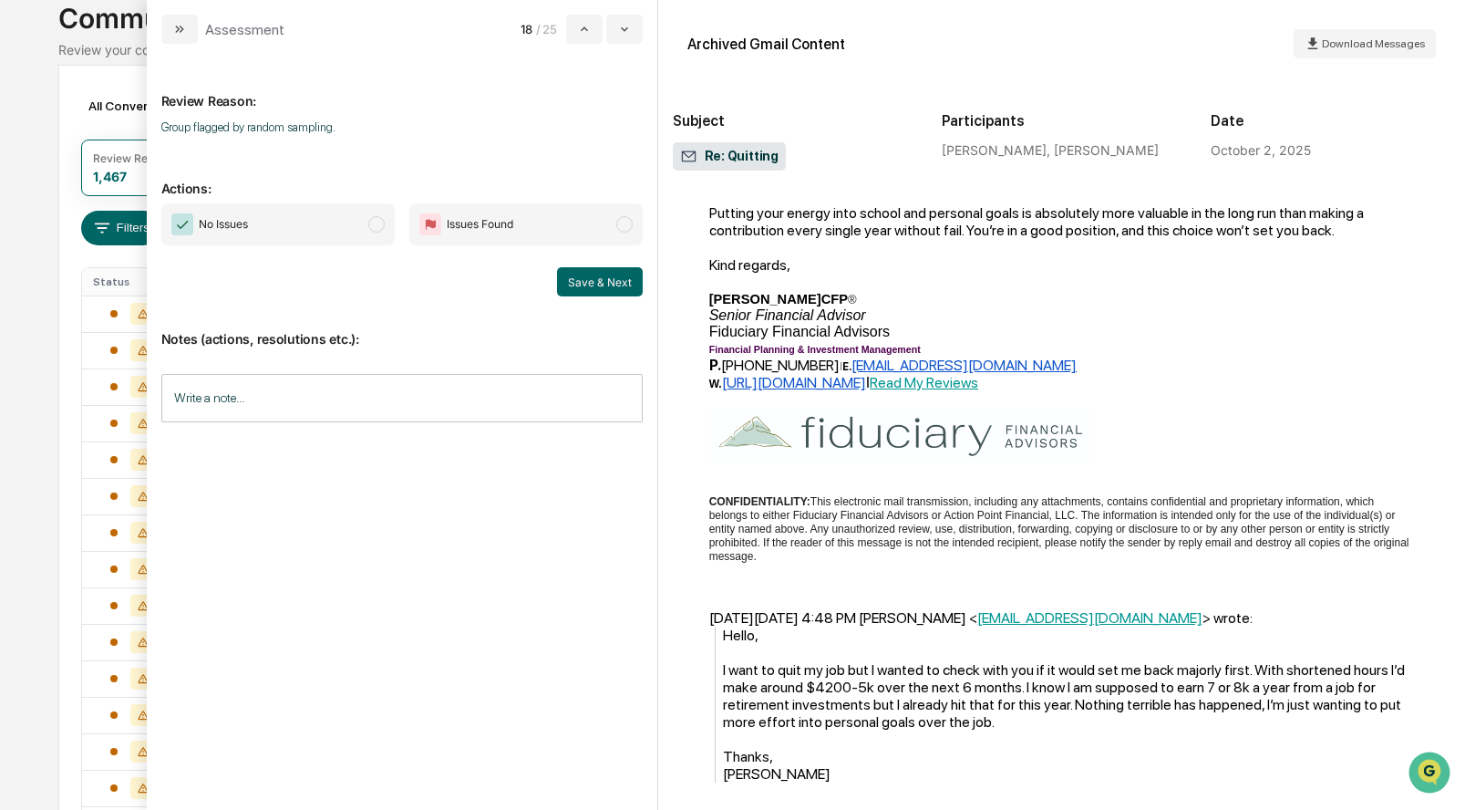
scroll to position [495, 0]
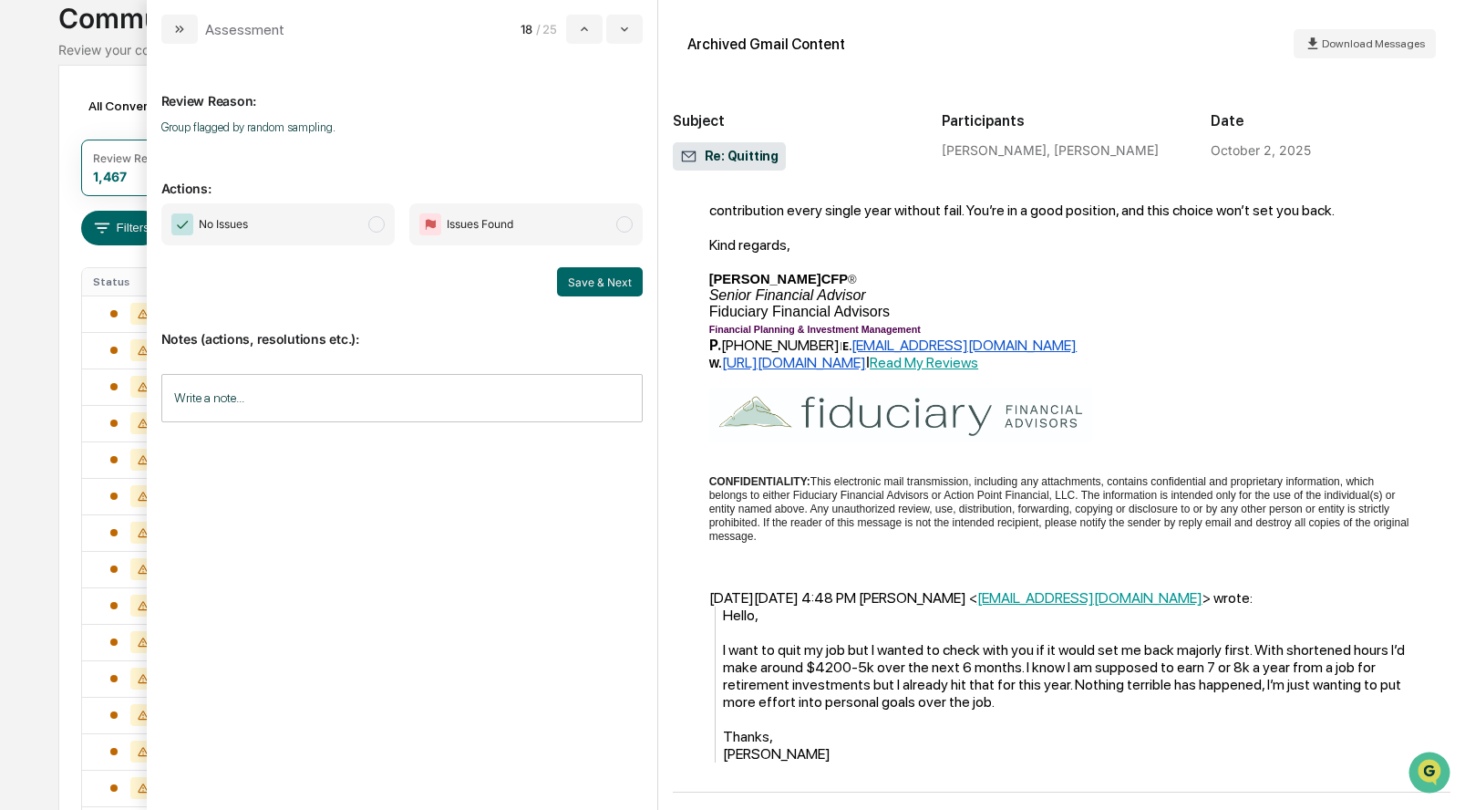
click at [384, 216] on span "No Issues" at bounding box center [277, 224] width 233 height 42
click at [625, 286] on button "Save & Next" at bounding box center [600, 281] width 86 height 29
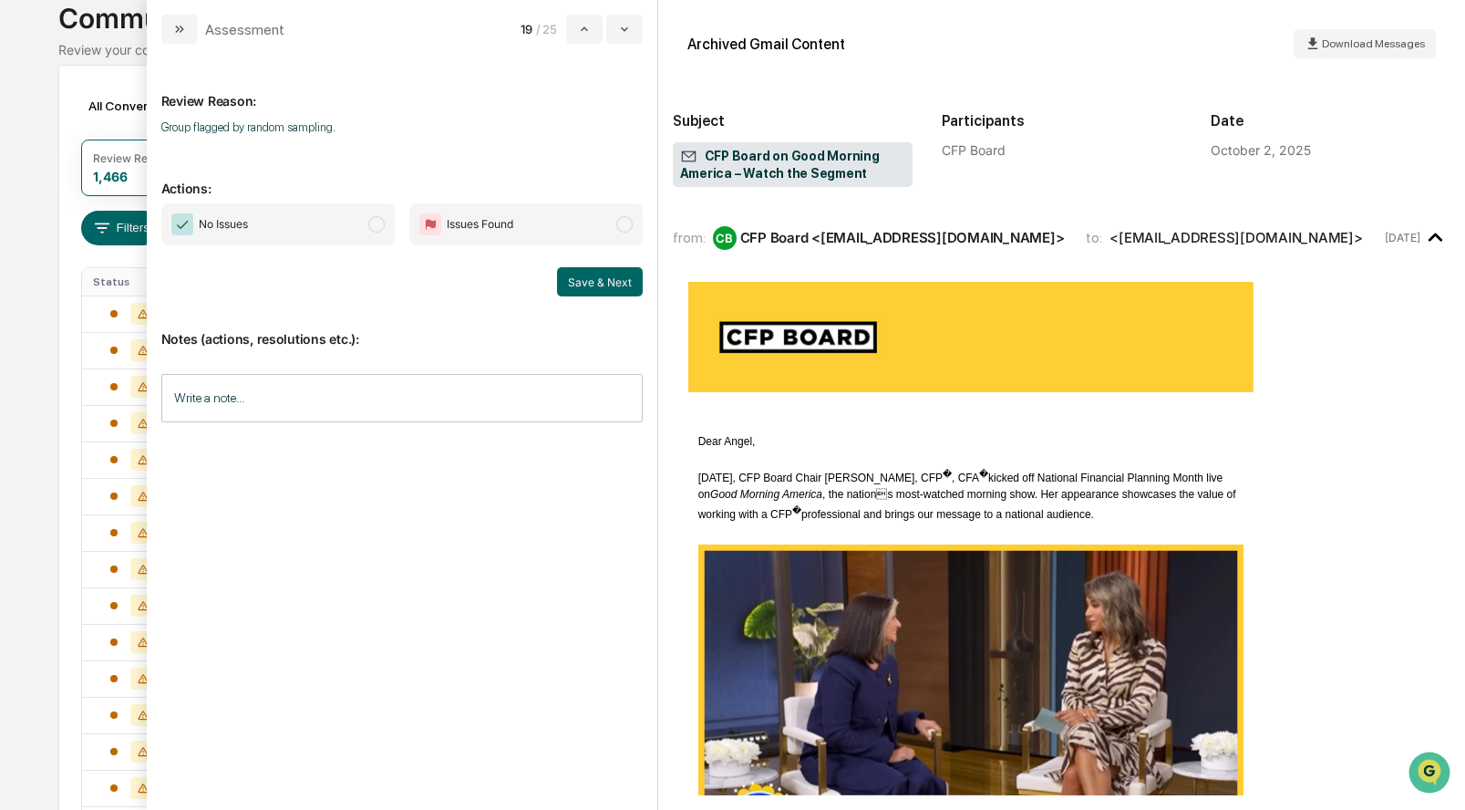
click at [382, 223] on span "modal" at bounding box center [376, 224] width 16 height 16
click at [587, 280] on button "Save & Next" at bounding box center [600, 281] width 86 height 29
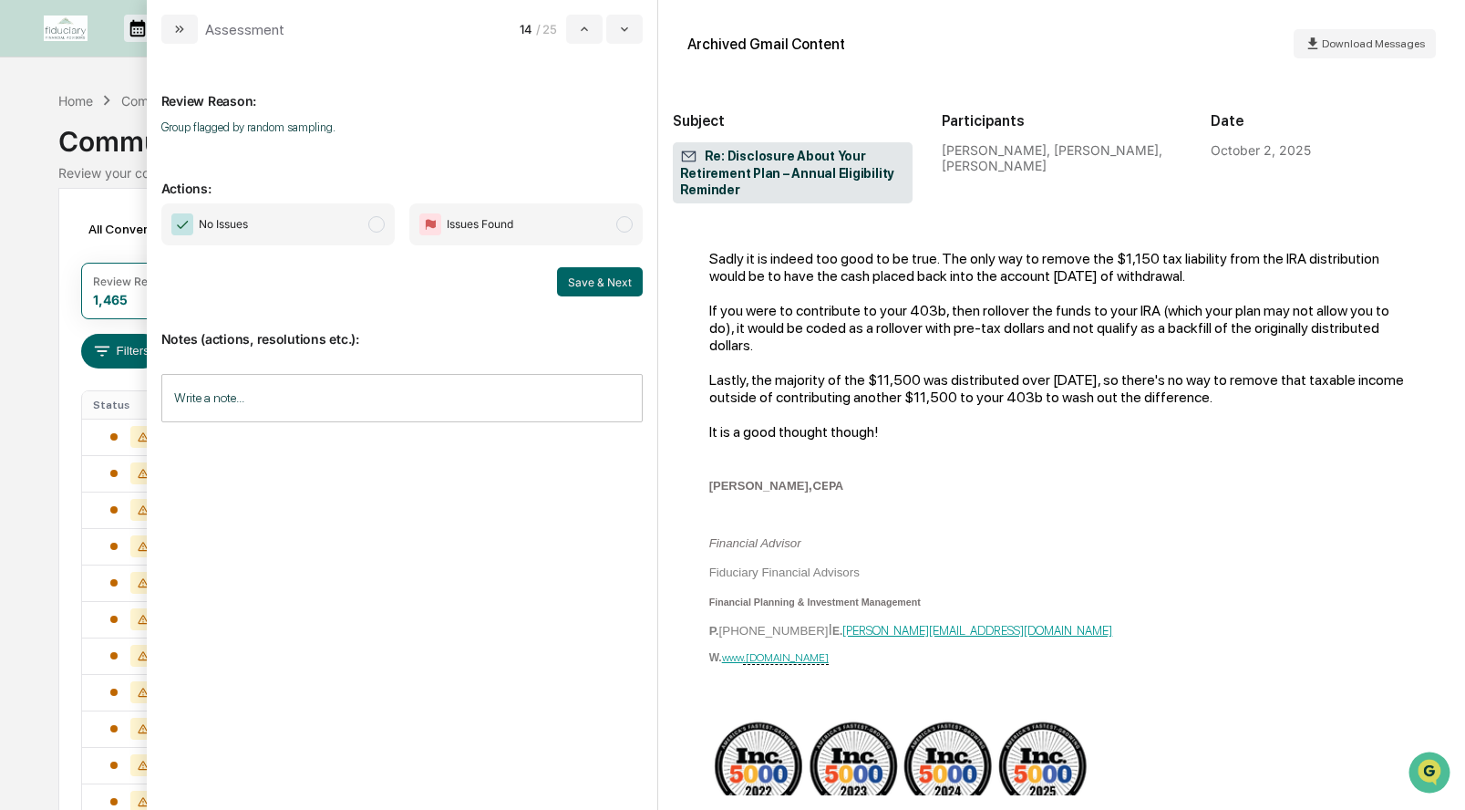
scroll to position [816, 0]
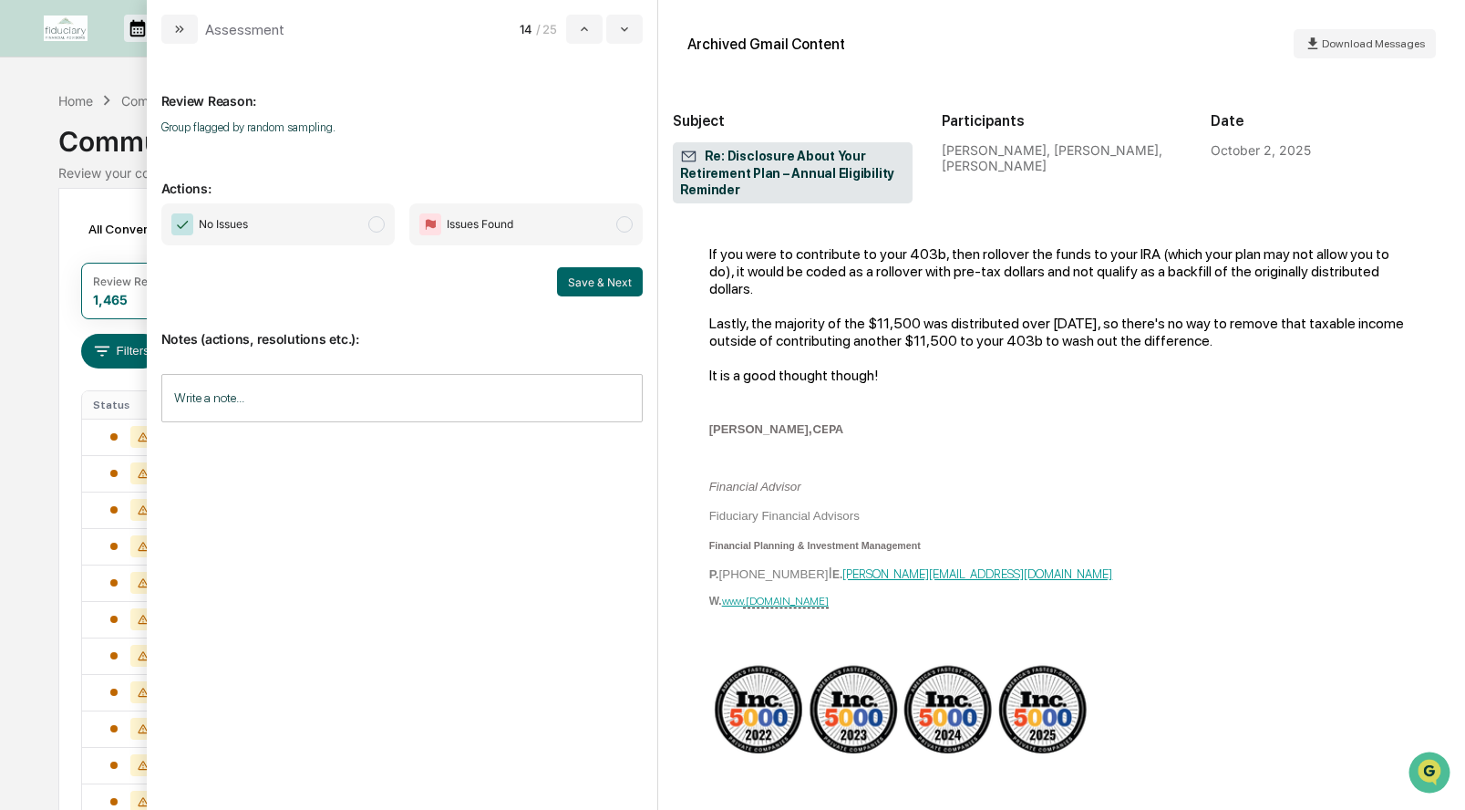
click at [378, 217] on span "modal" at bounding box center [376, 224] width 16 height 16
click at [594, 283] on button "Save & Next" at bounding box center [600, 281] width 86 height 29
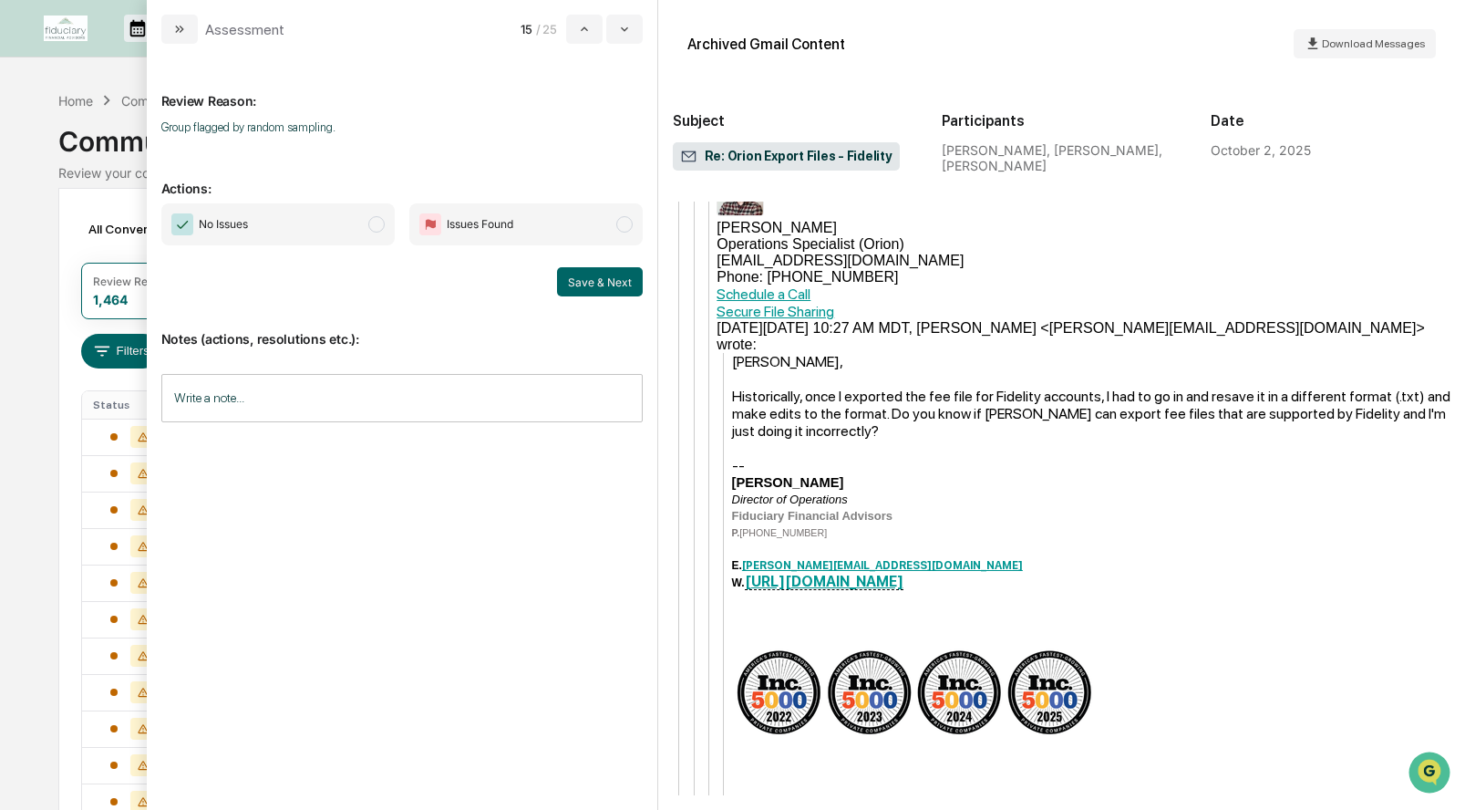
scroll to position [1442, 0]
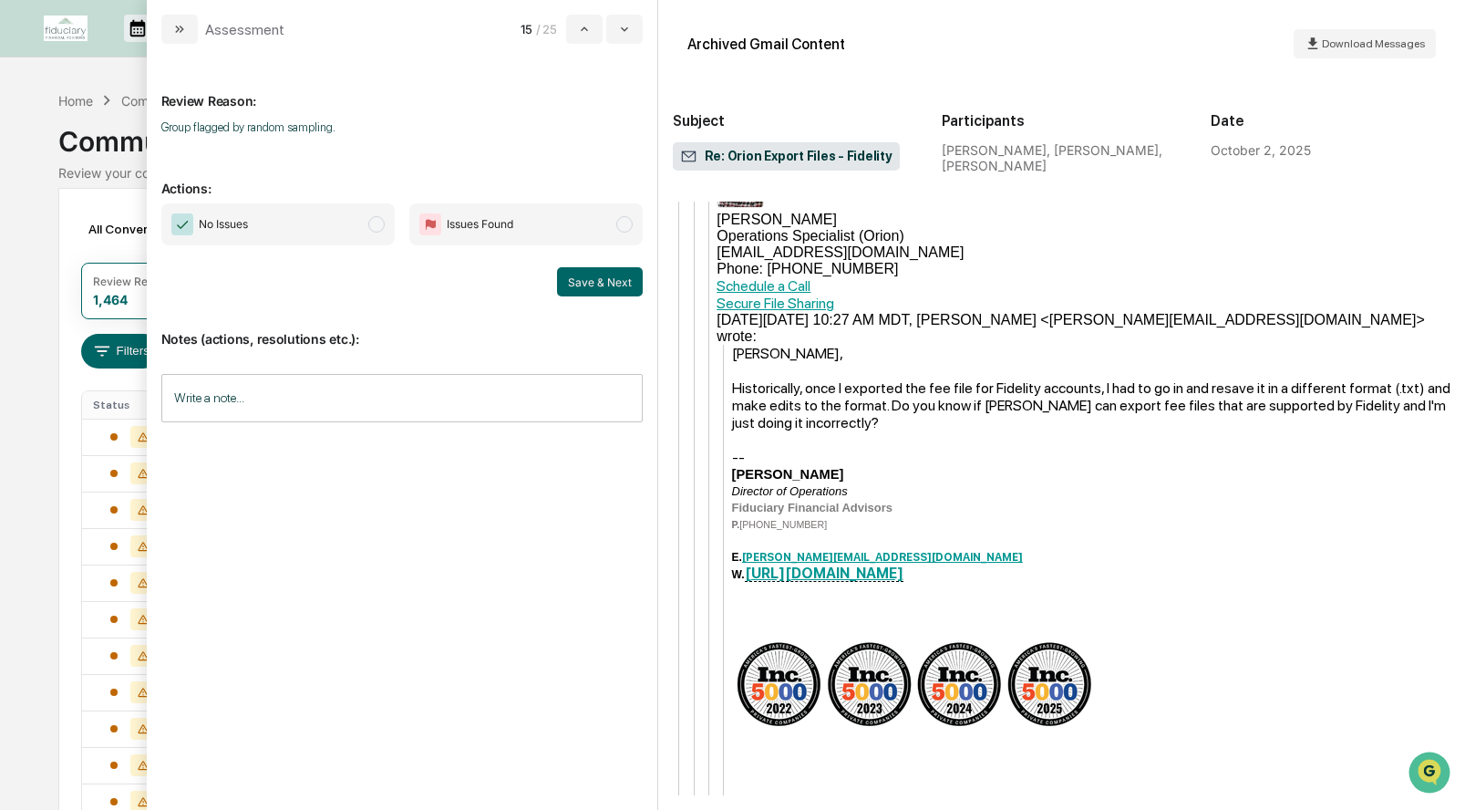
click at [377, 218] on span "modal" at bounding box center [376, 224] width 16 height 16
click at [590, 276] on button "Save & Next" at bounding box center [600, 281] width 86 height 29
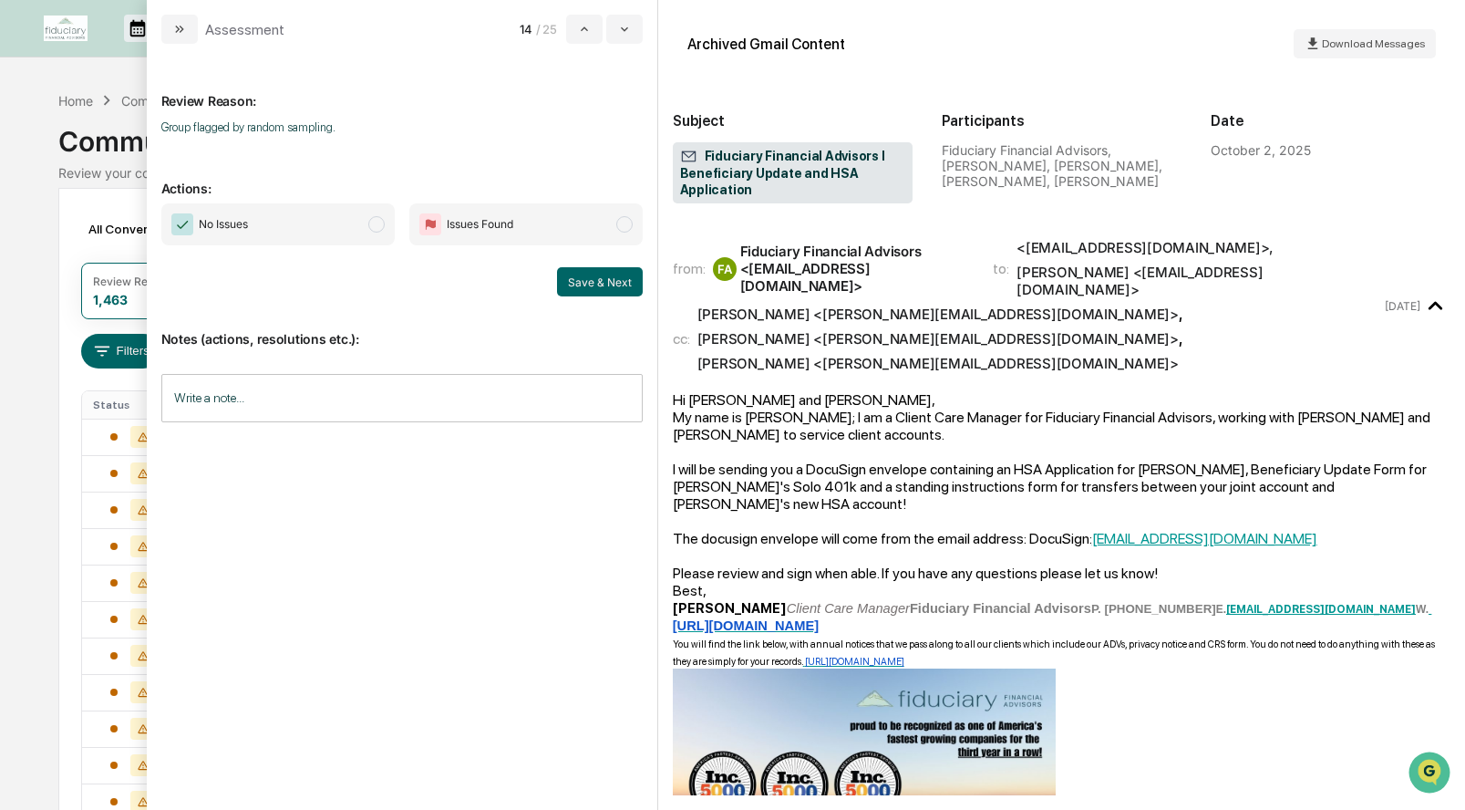
click at [379, 226] on span "modal" at bounding box center [376, 224] width 16 height 16
click at [598, 271] on button "Save & Next" at bounding box center [600, 281] width 86 height 29
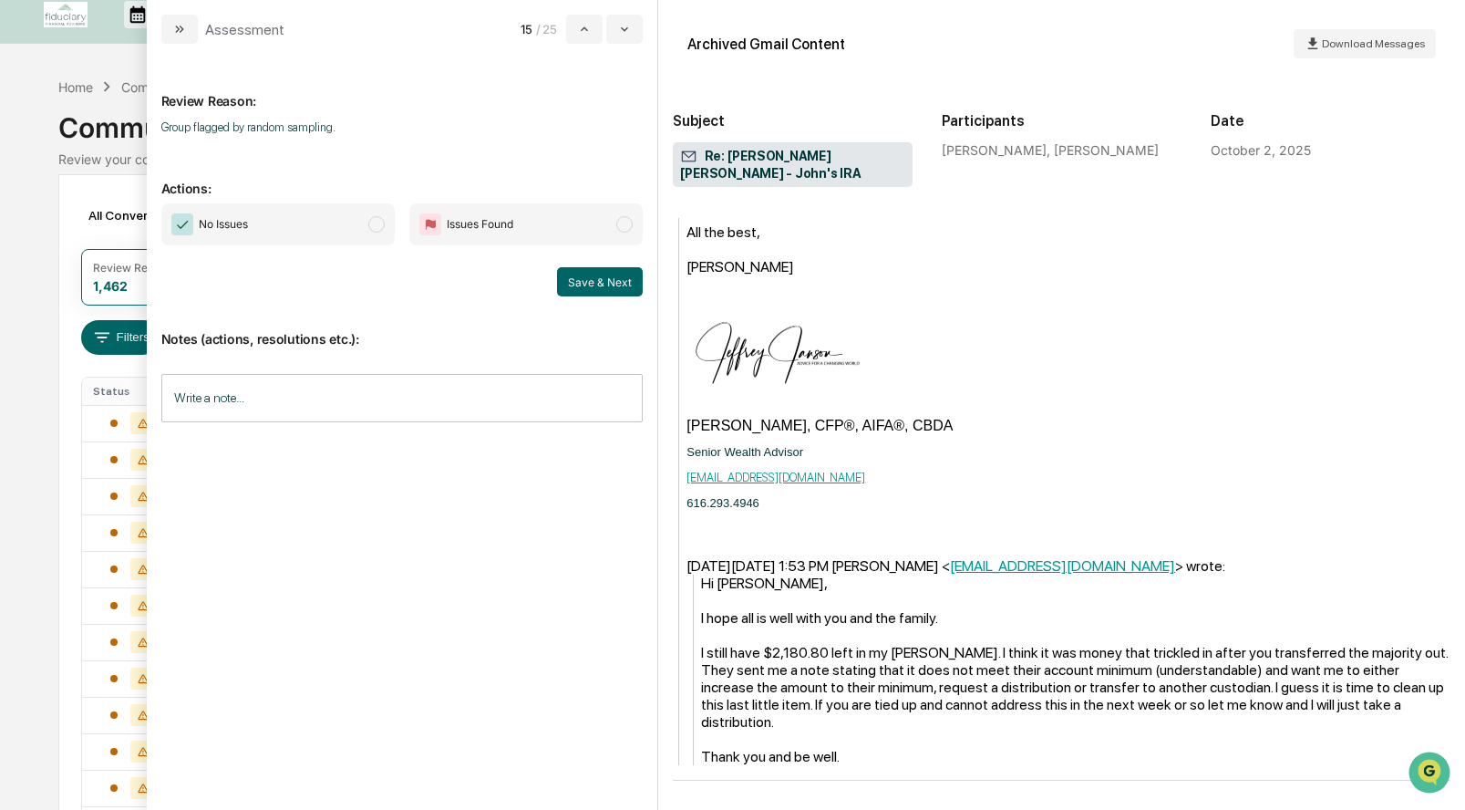
scroll to position [18, 0]
click at [379, 231] on span "modal" at bounding box center [376, 224] width 16 height 16
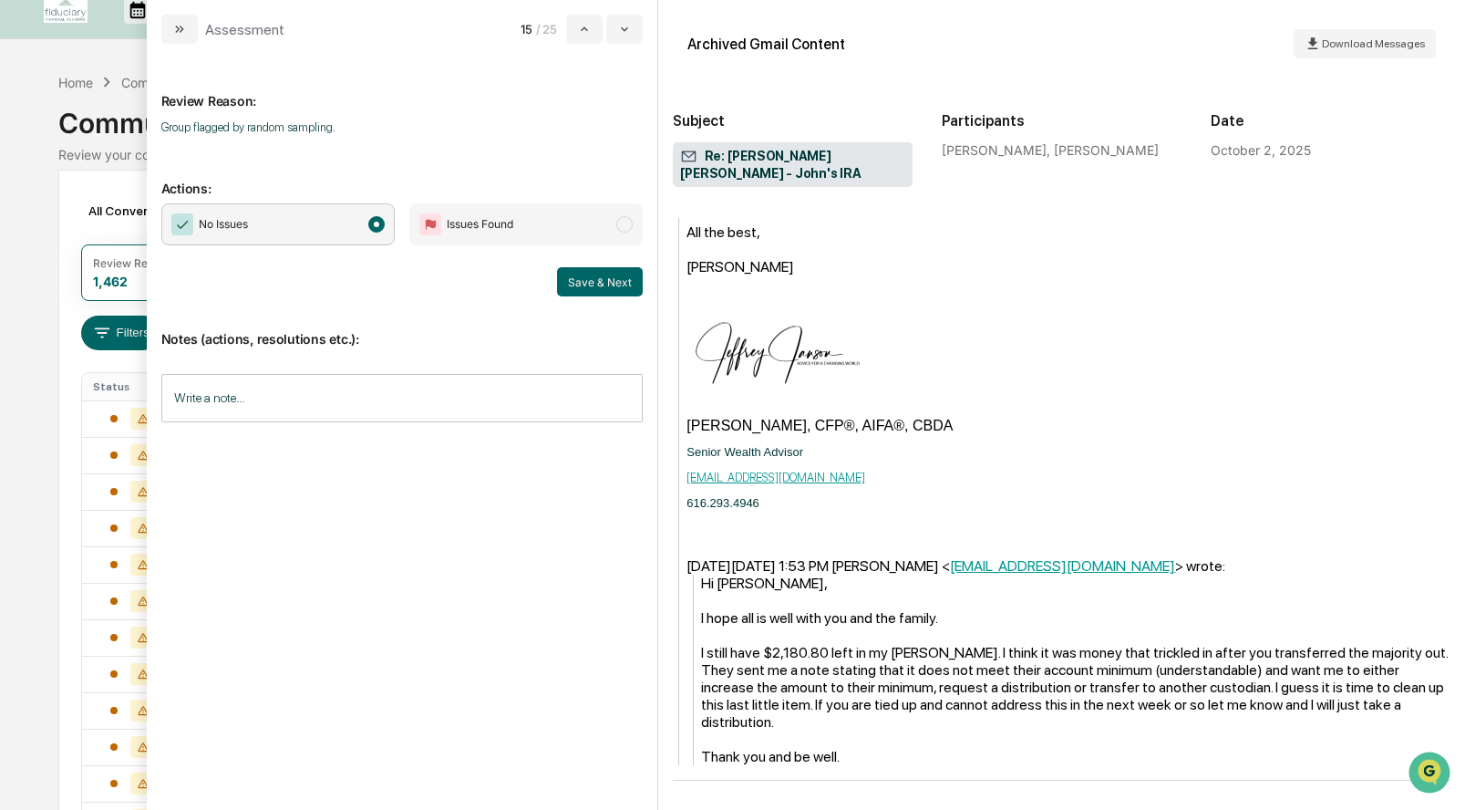
click at [648, 290] on div "Review Reason: Group flagged by random sampling. Actions: No Issues Issues Foun…" at bounding box center [402, 427] width 511 height 766
click at [610, 286] on button "Save & Next" at bounding box center [600, 281] width 86 height 29
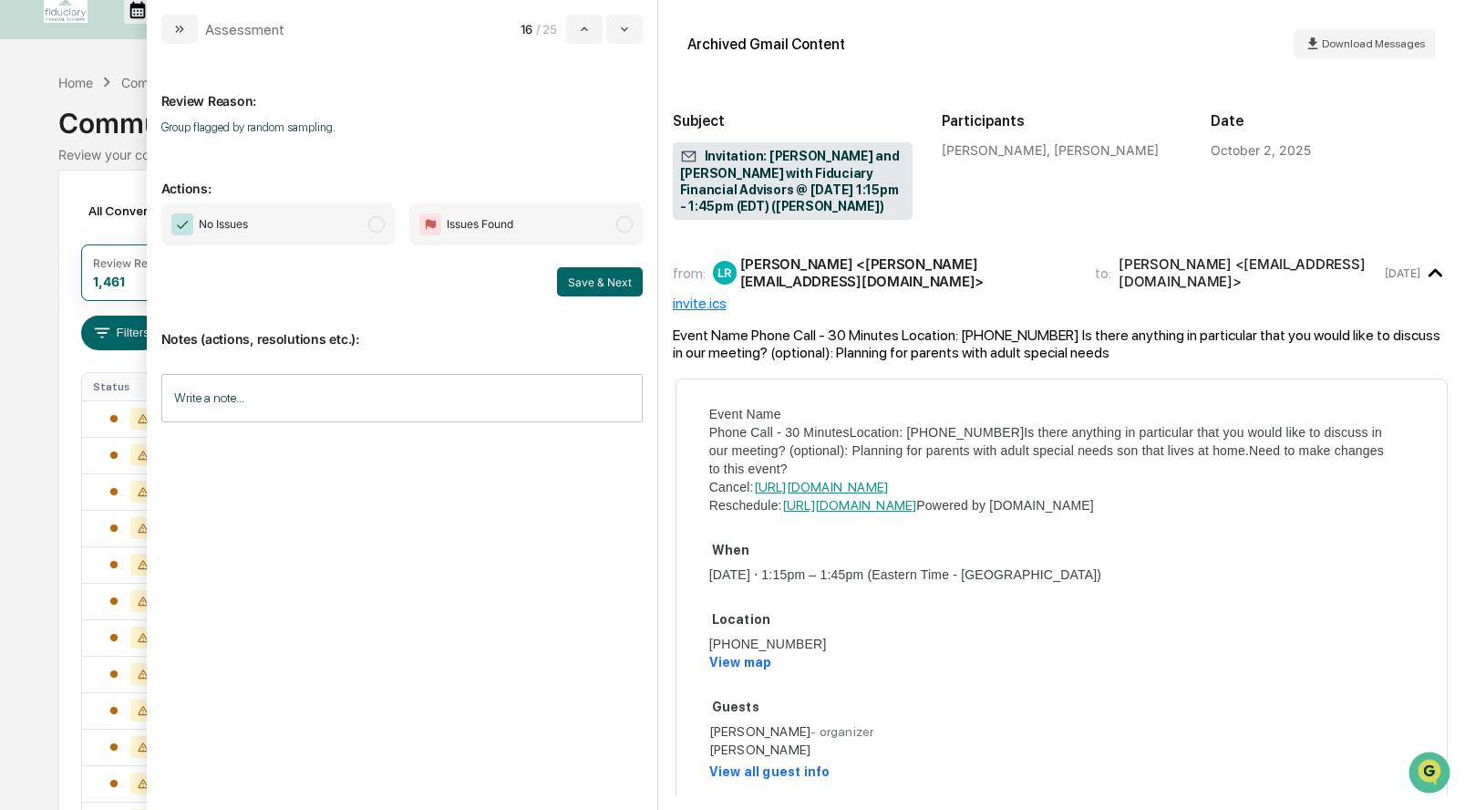
click at [374, 227] on span "modal" at bounding box center [376, 224] width 16 height 16
click at [603, 294] on button "Save & Next" at bounding box center [600, 281] width 86 height 29
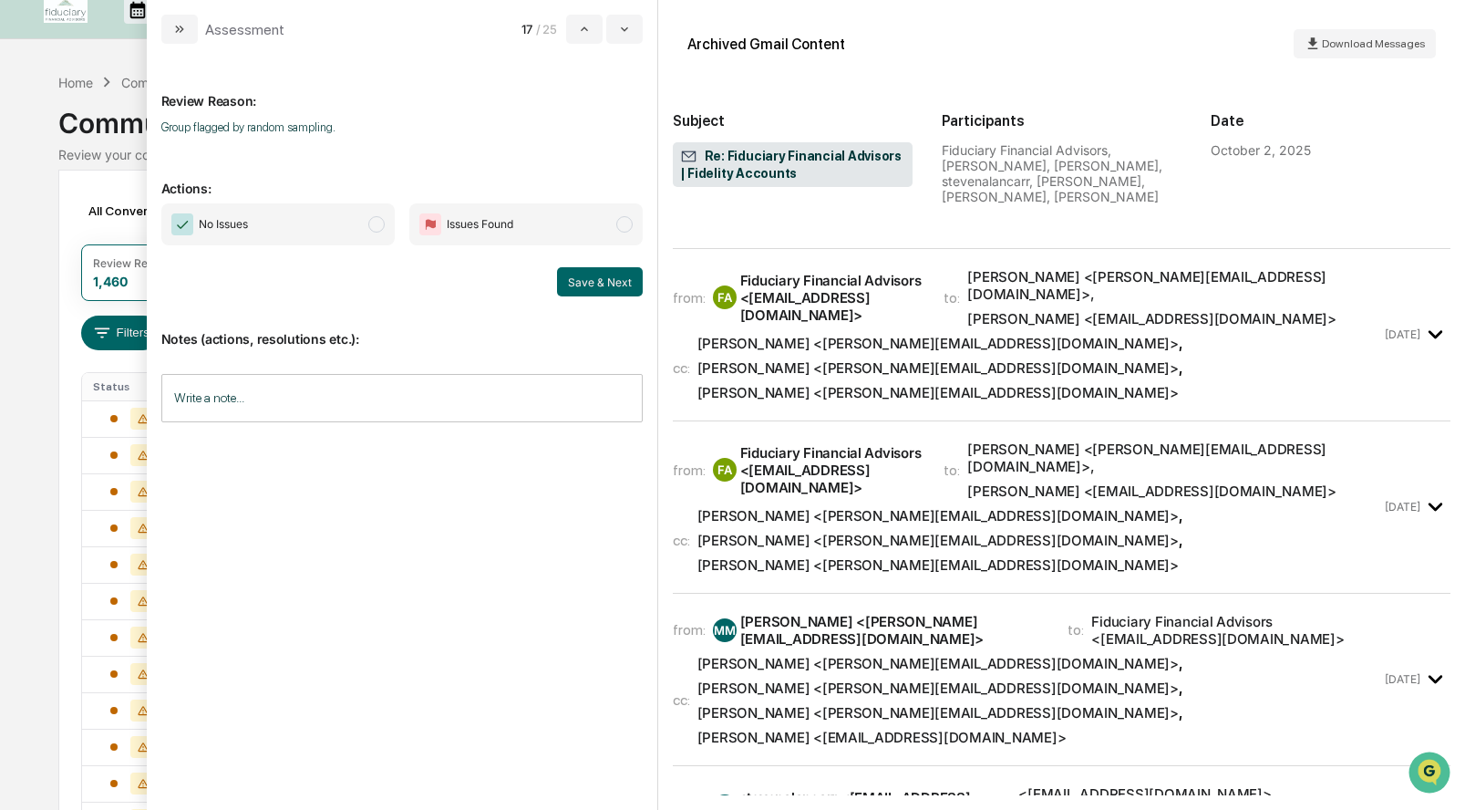
scroll to position [953, 0]
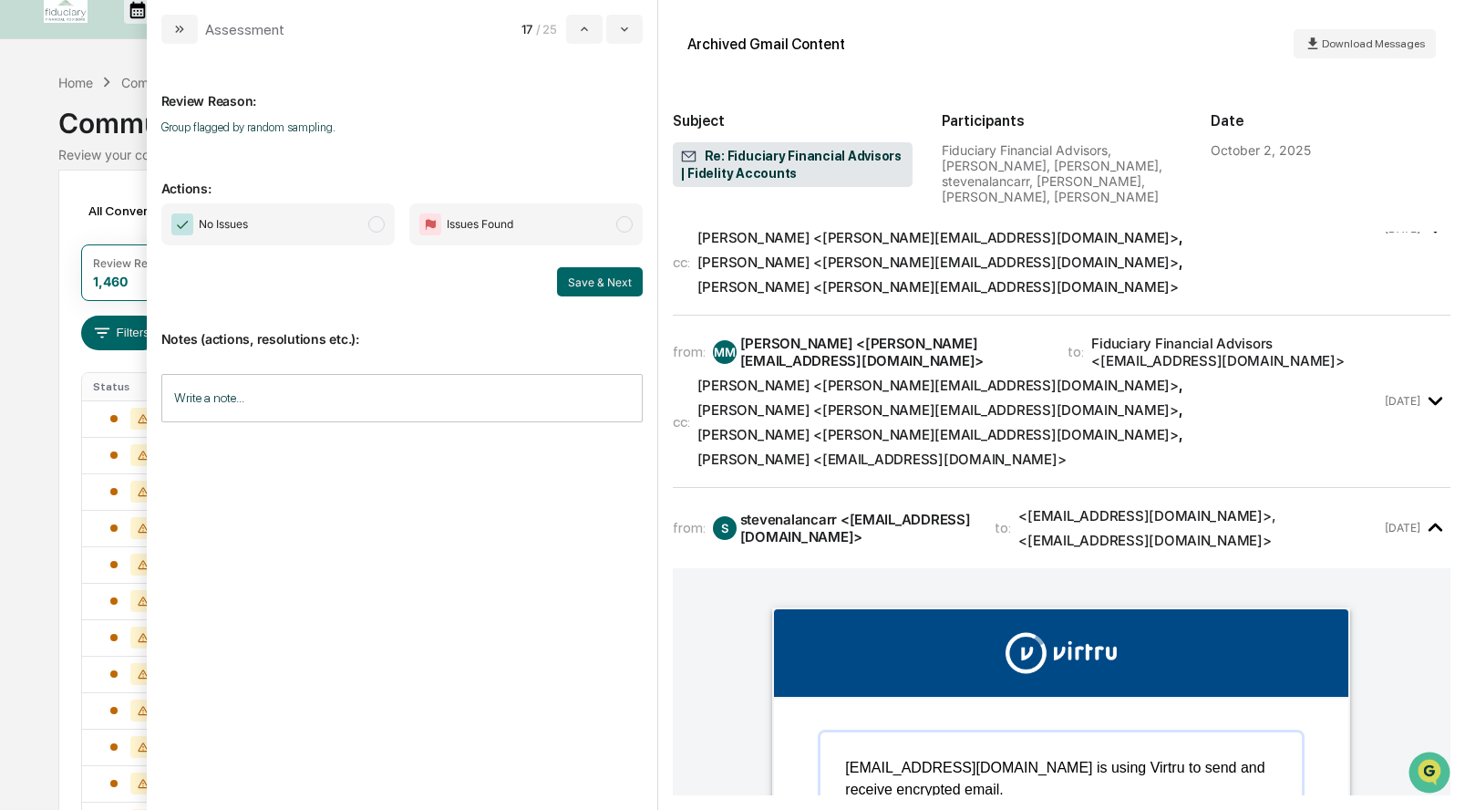
click at [381, 217] on span "No Issues" at bounding box center [277, 224] width 233 height 42
click at [604, 271] on button "Save & Next" at bounding box center [600, 281] width 86 height 29
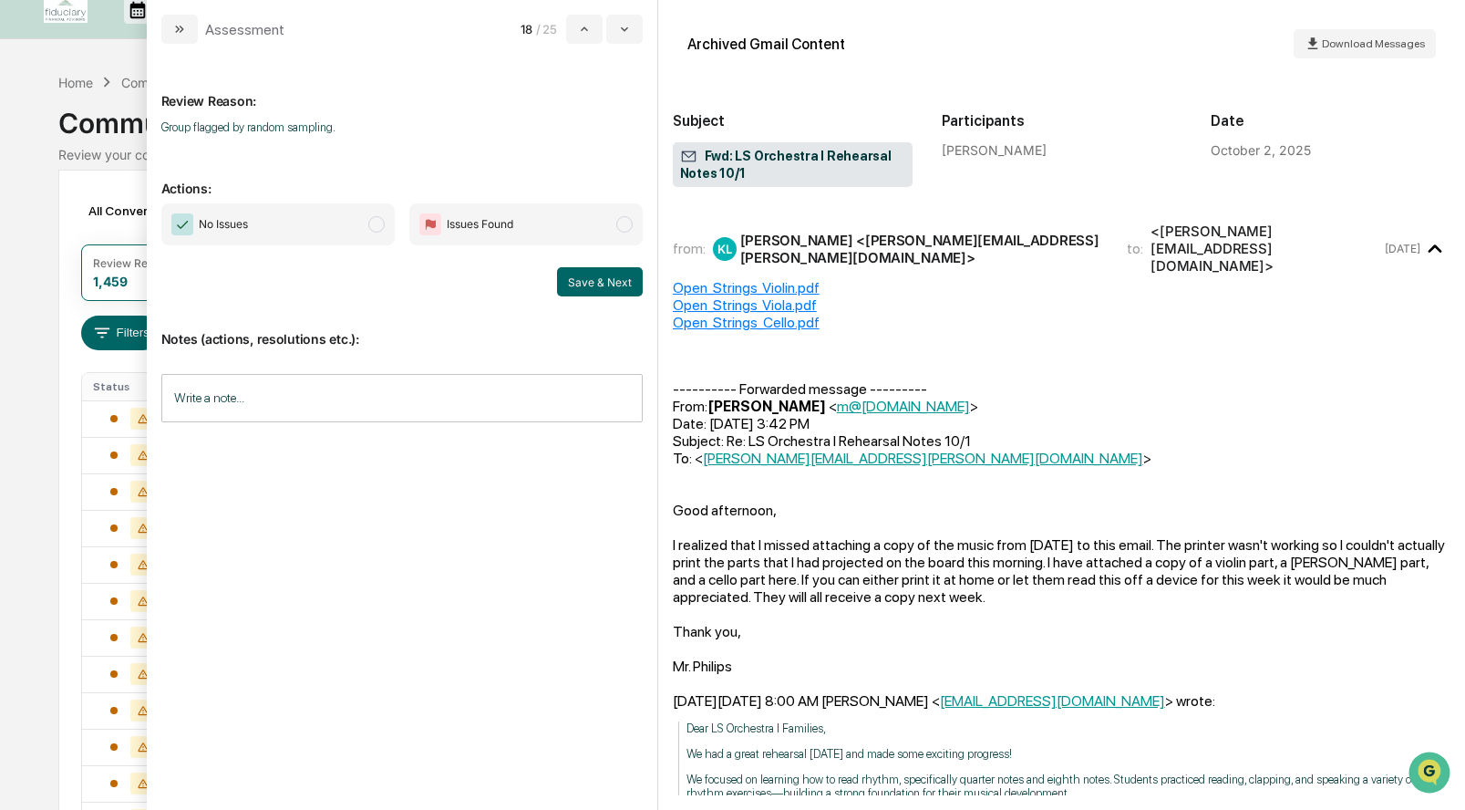
click at [377, 218] on span "modal" at bounding box center [376, 224] width 16 height 16
click at [594, 286] on button "Save & Next" at bounding box center [600, 281] width 86 height 29
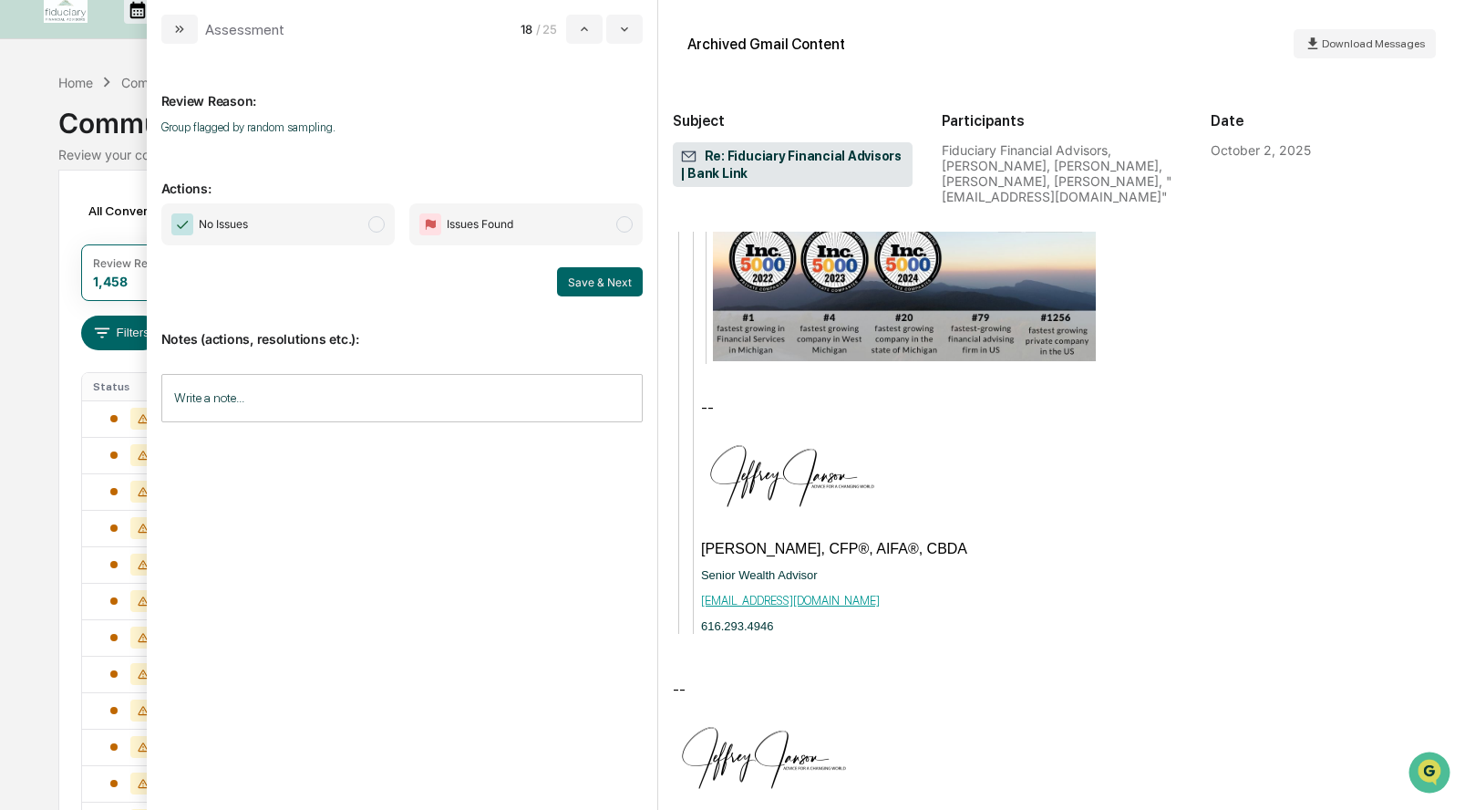
scroll to position [2328, 0]
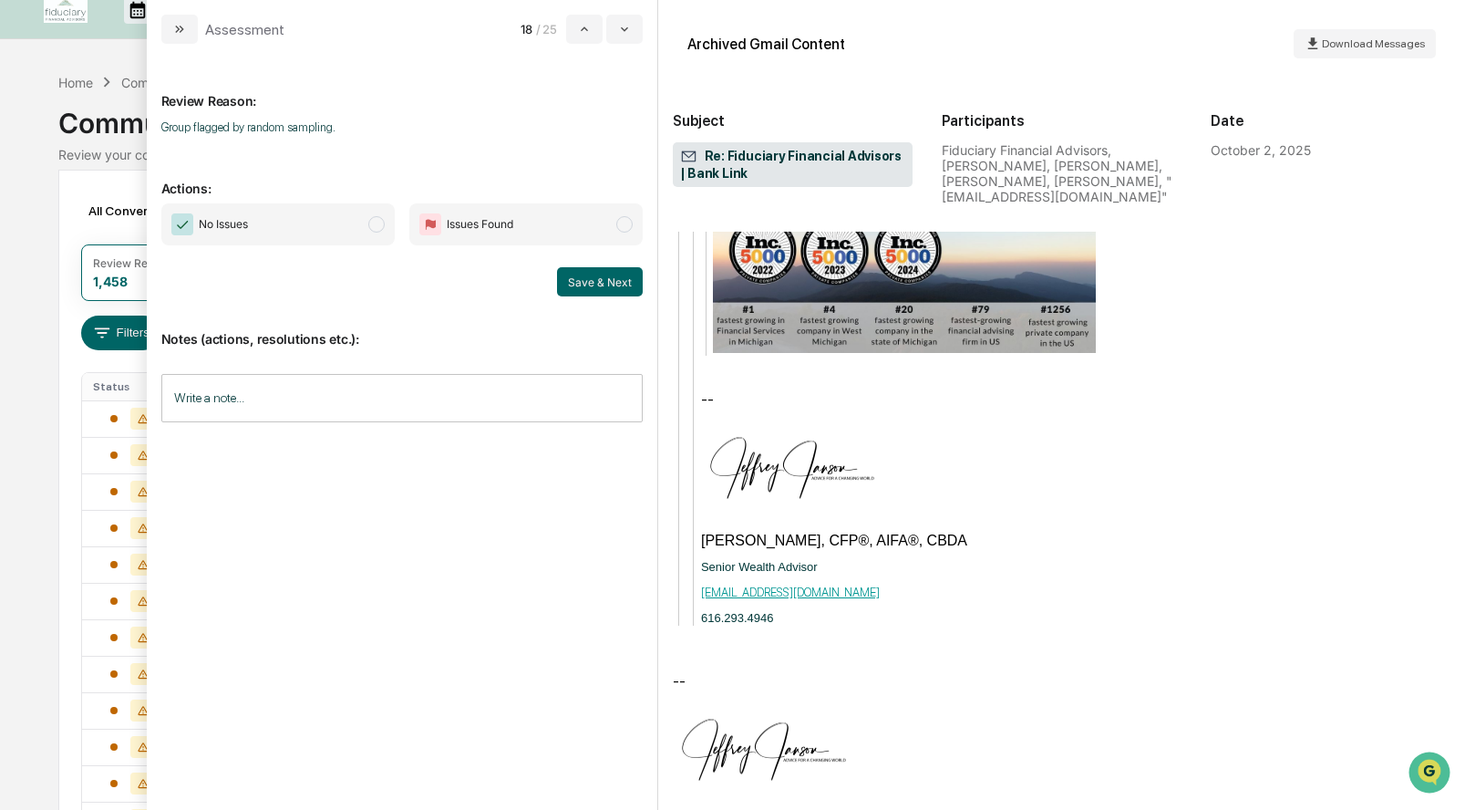
click at [377, 225] on span "modal" at bounding box center [376, 224] width 16 height 16
click at [609, 273] on button "Save & Next" at bounding box center [600, 281] width 86 height 29
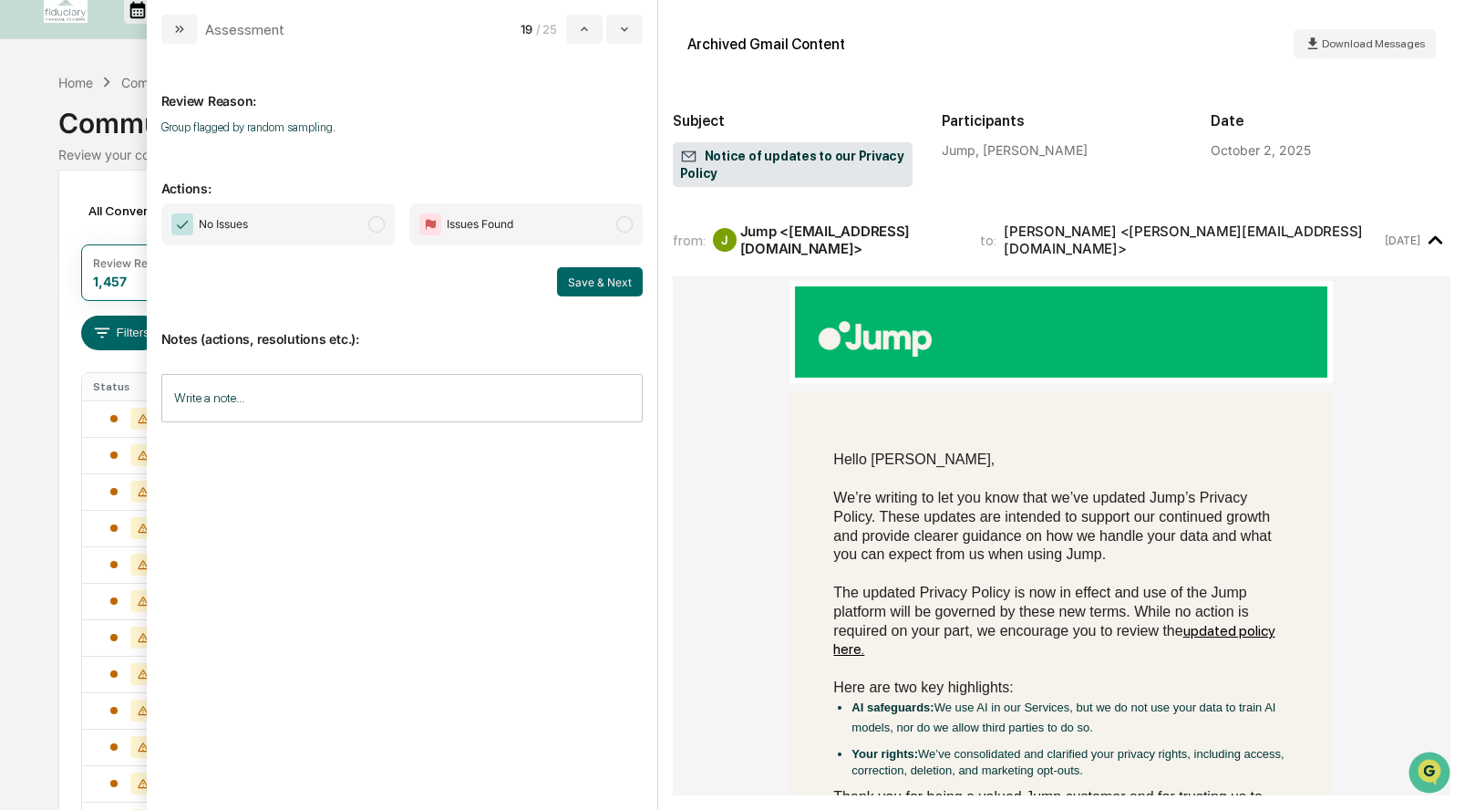
click at [365, 222] on span "No Issues" at bounding box center [277, 224] width 233 height 42
click at [591, 281] on button "Save & Next" at bounding box center [600, 281] width 86 height 29
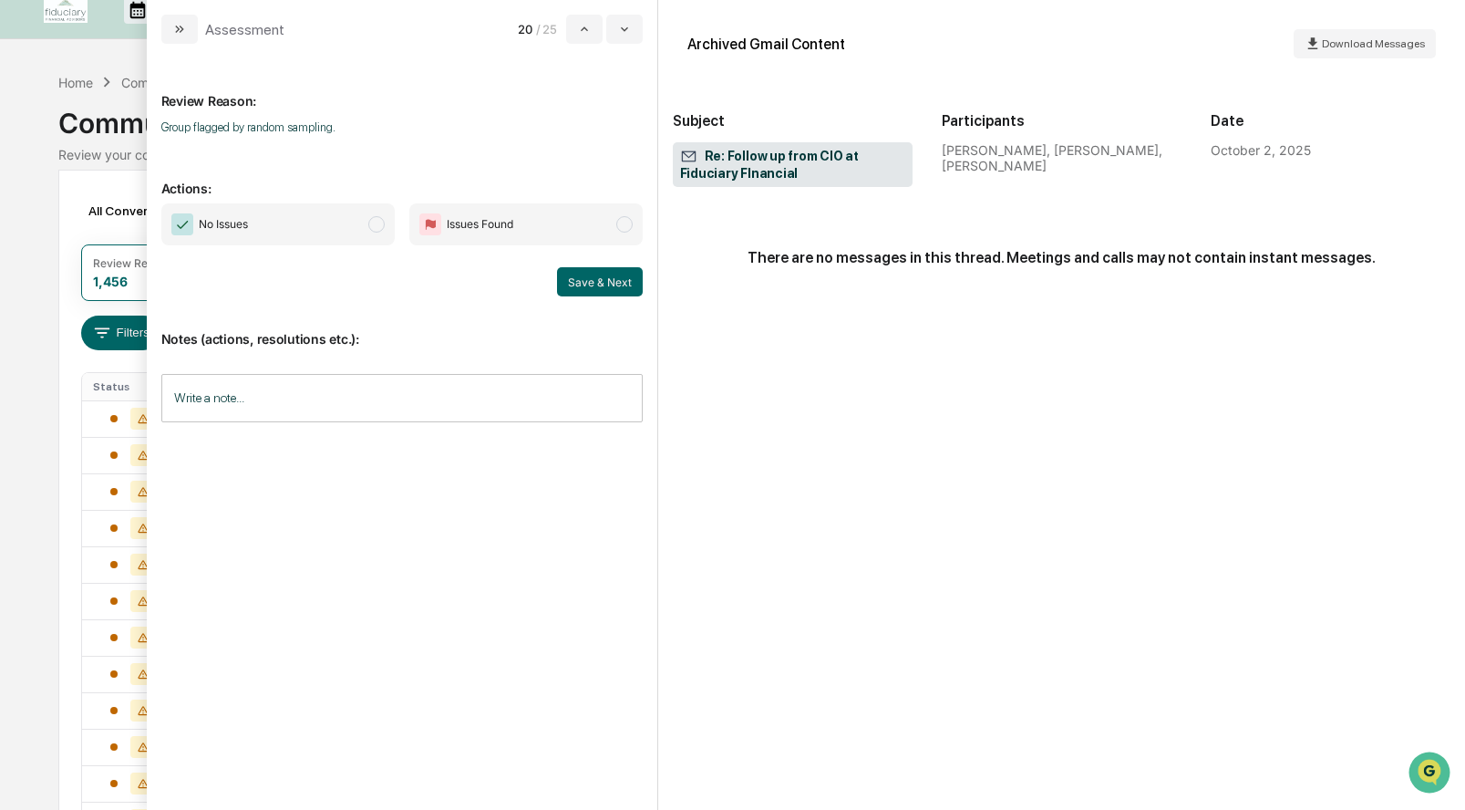
click at [376, 222] on span "modal" at bounding box center [376, 224] width 16 height 16
click at [582, 274] on button "Save & Next" at bounding box center [600, 281] width 86 height 29
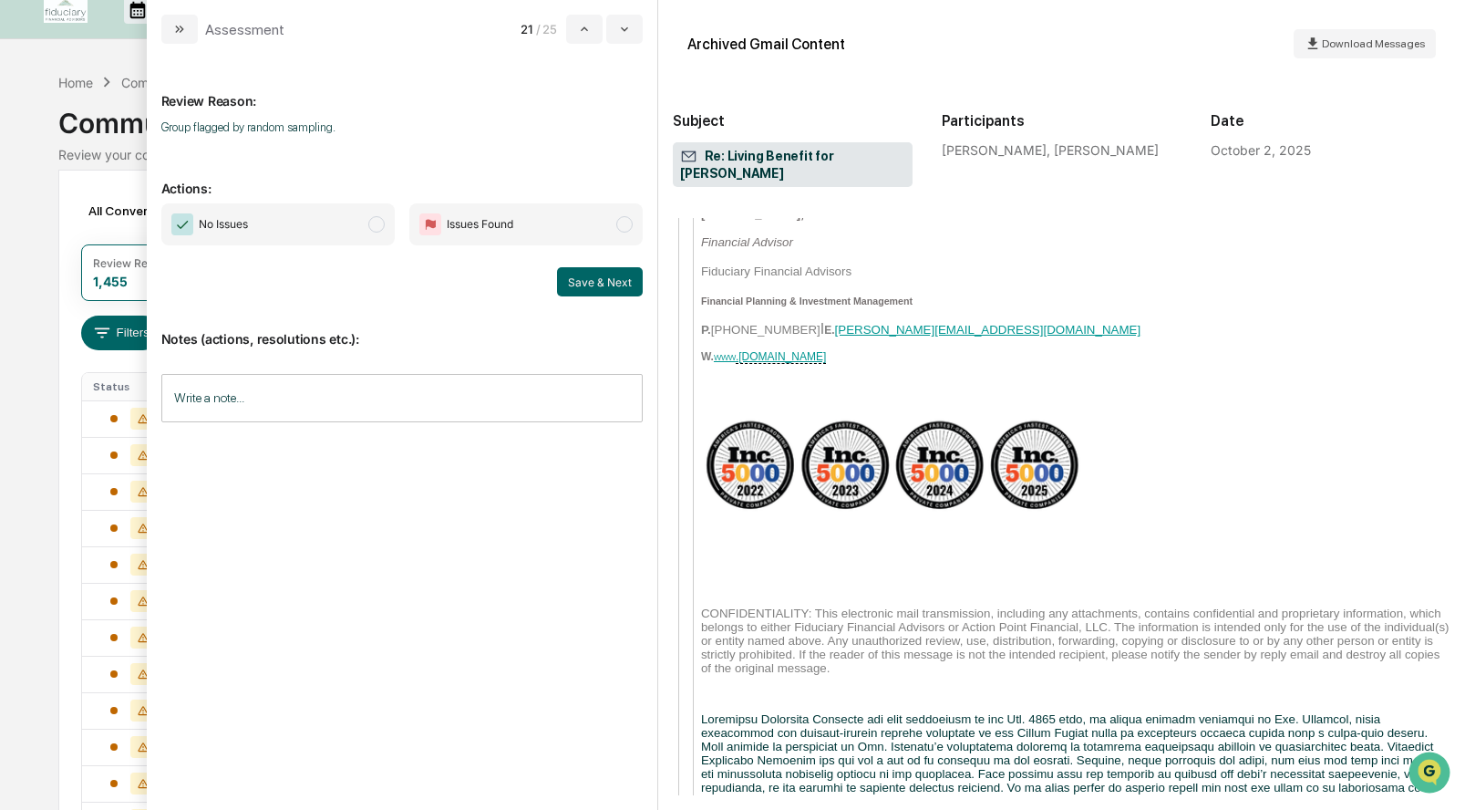
scroll to position [1336, 0]
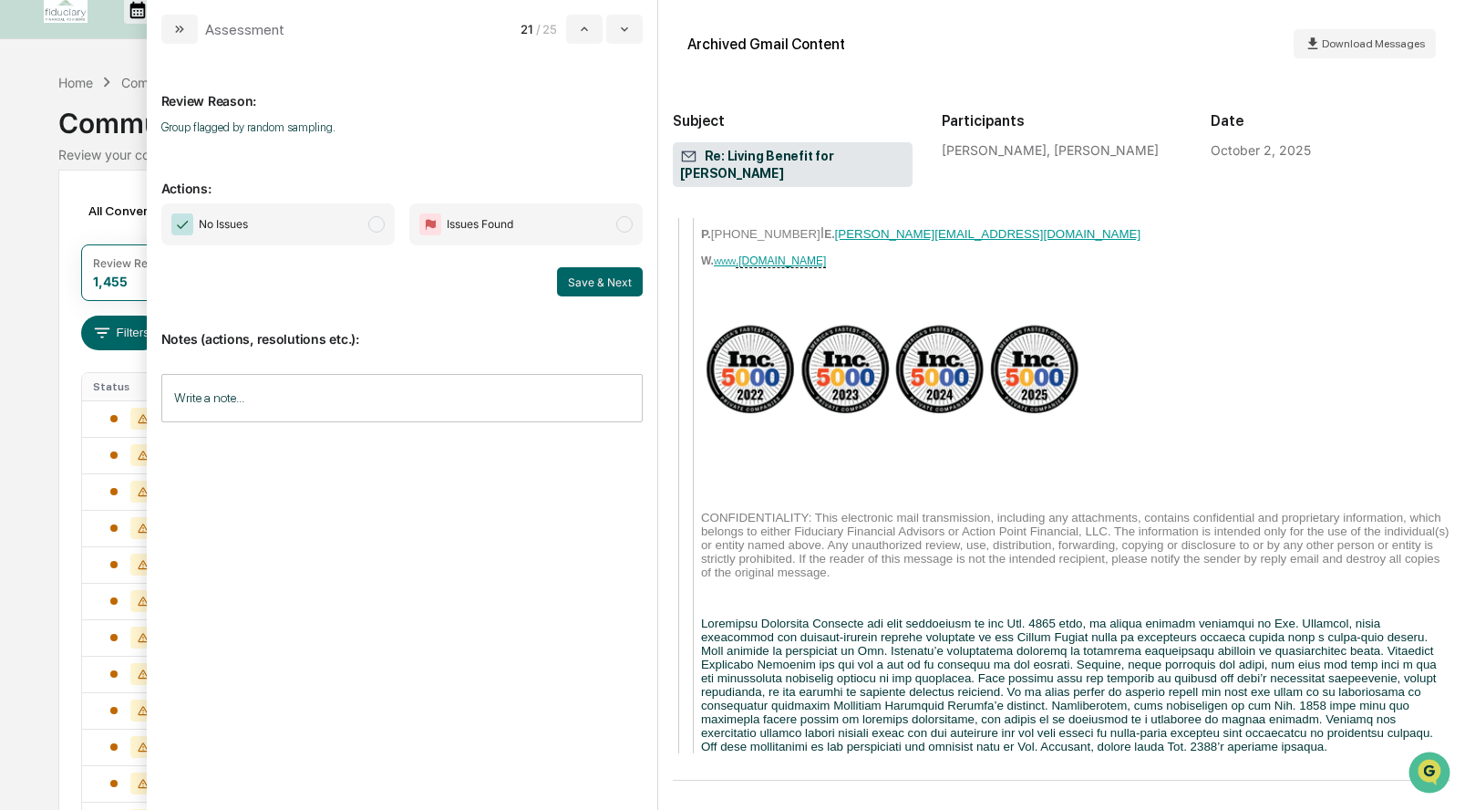
click at [384, 227] on span "No Issues" at bounding box center [277, 224] width 233 height 42
click at [586, 284] on button "Save & Next" at bounding box center [600, 281] width 86 height 29
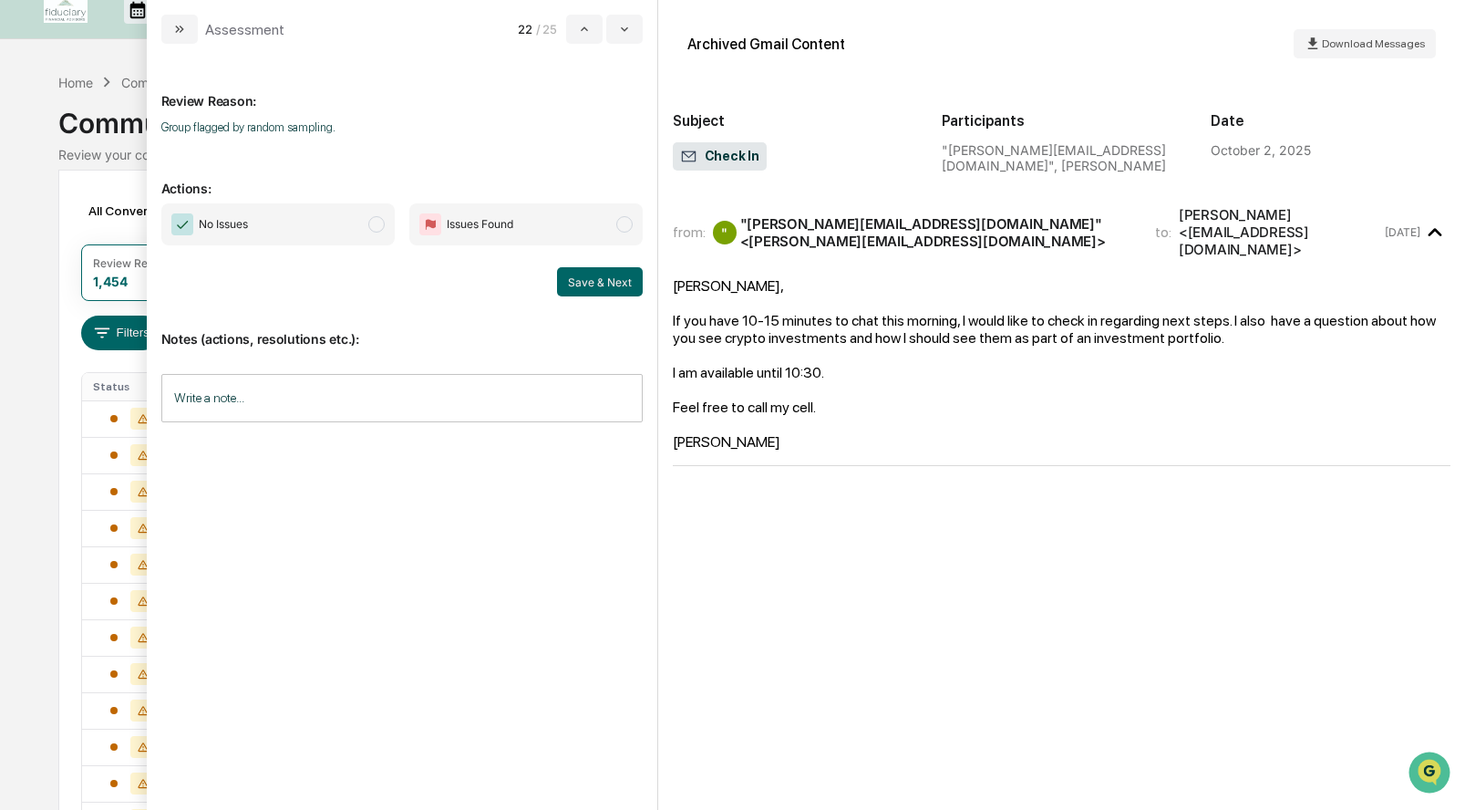
click at [378, 227] on span "modal" at bounding box center [376, 224] width 16 height 16
click at [590, 284] on button "Save & Next" at bounding box center [600, 281] width 86 height 29
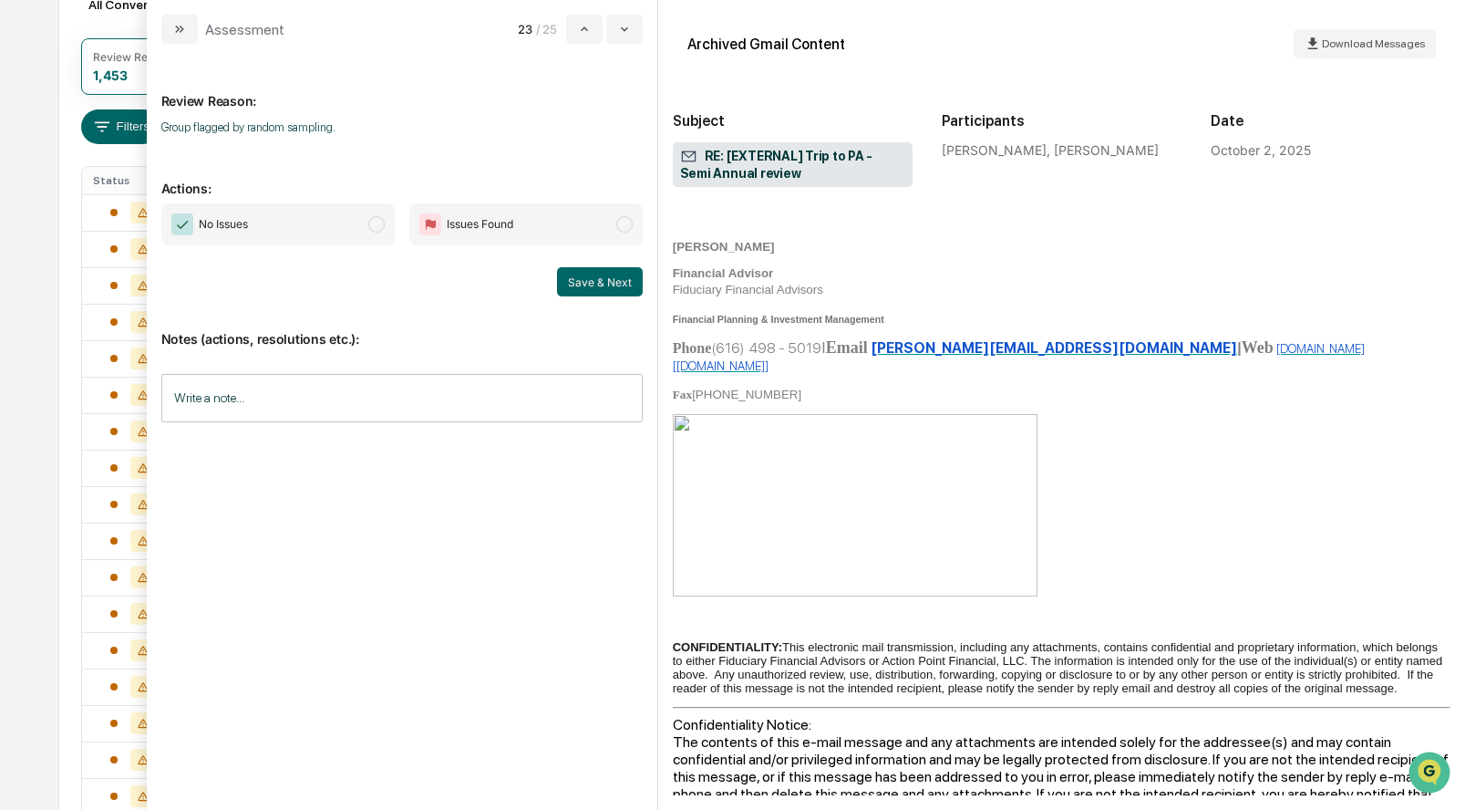
scroll to position [294, 0]
click at [375, 223] on span "modal" at bounding box center [376, 224] width 16 height 16
click at [611, 279] on button "Save & Next" at bounding box center [600, 281] width 86 height 29
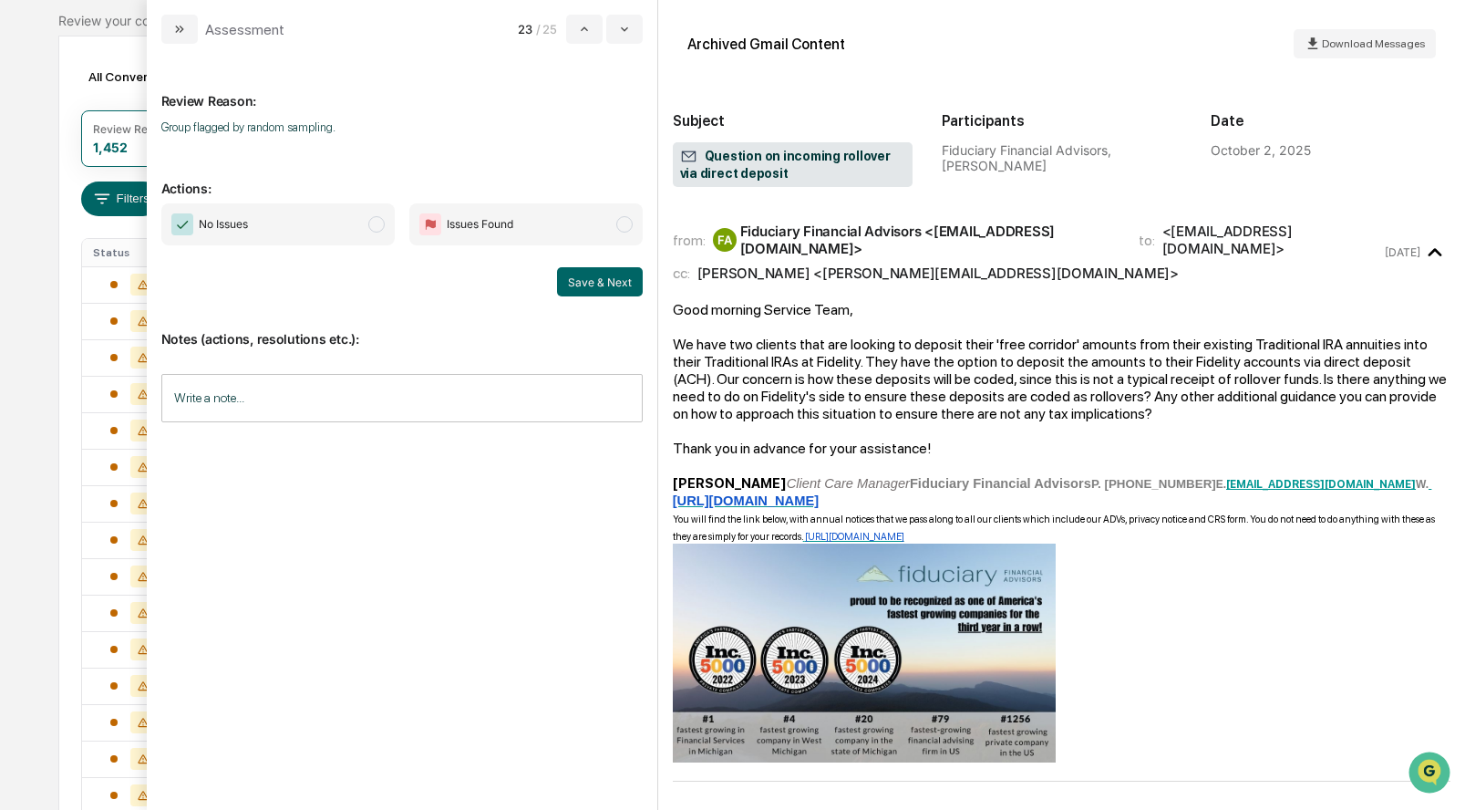
scroll to position [175, 0]
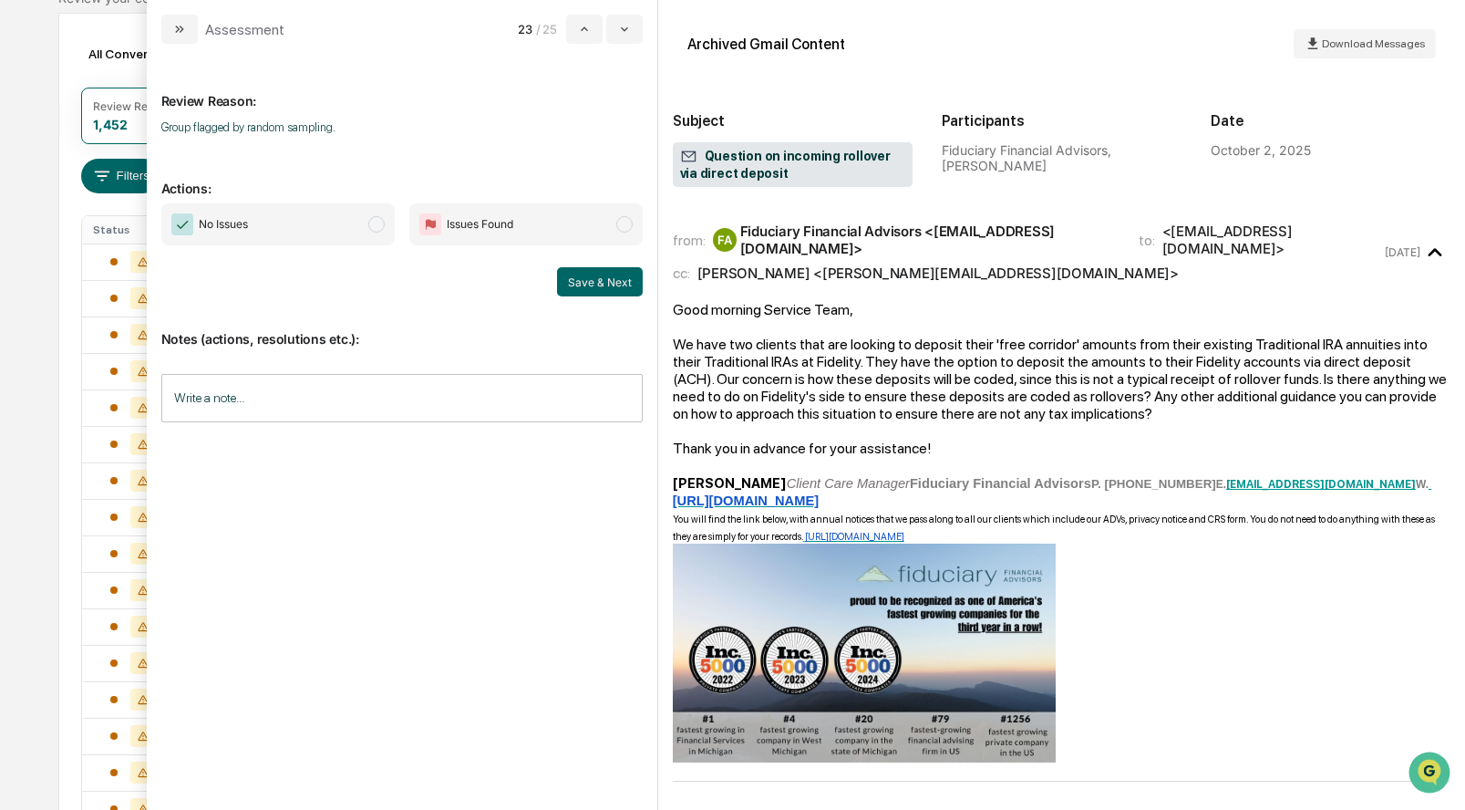
click at [376, 227] on span "modal" at bounding box center [376, 224] width 16 height 16
click at [597, 280] on button "Save & Next" at bounding box center [600, 281] width 86 height 29
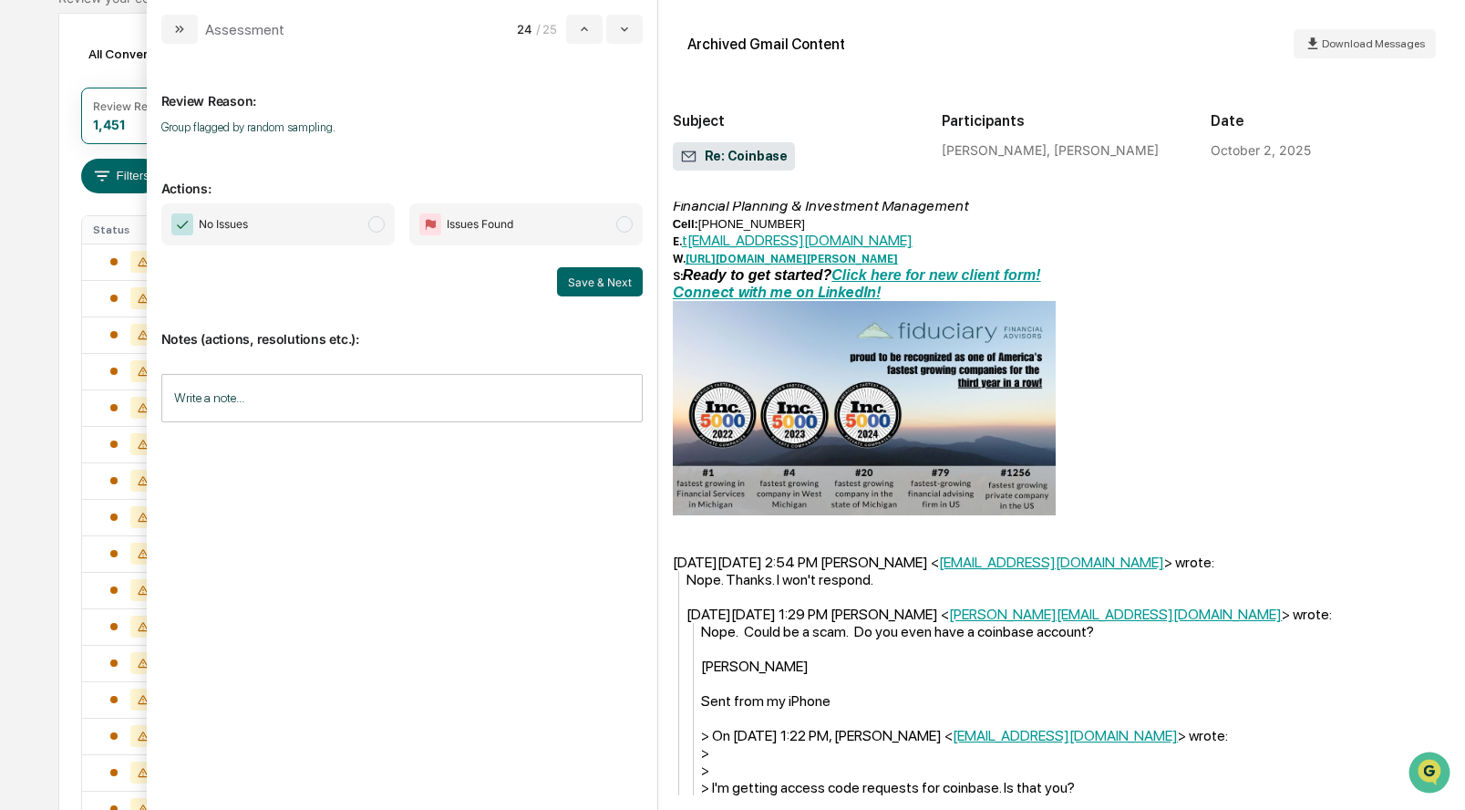
scroll to position [542, 0]
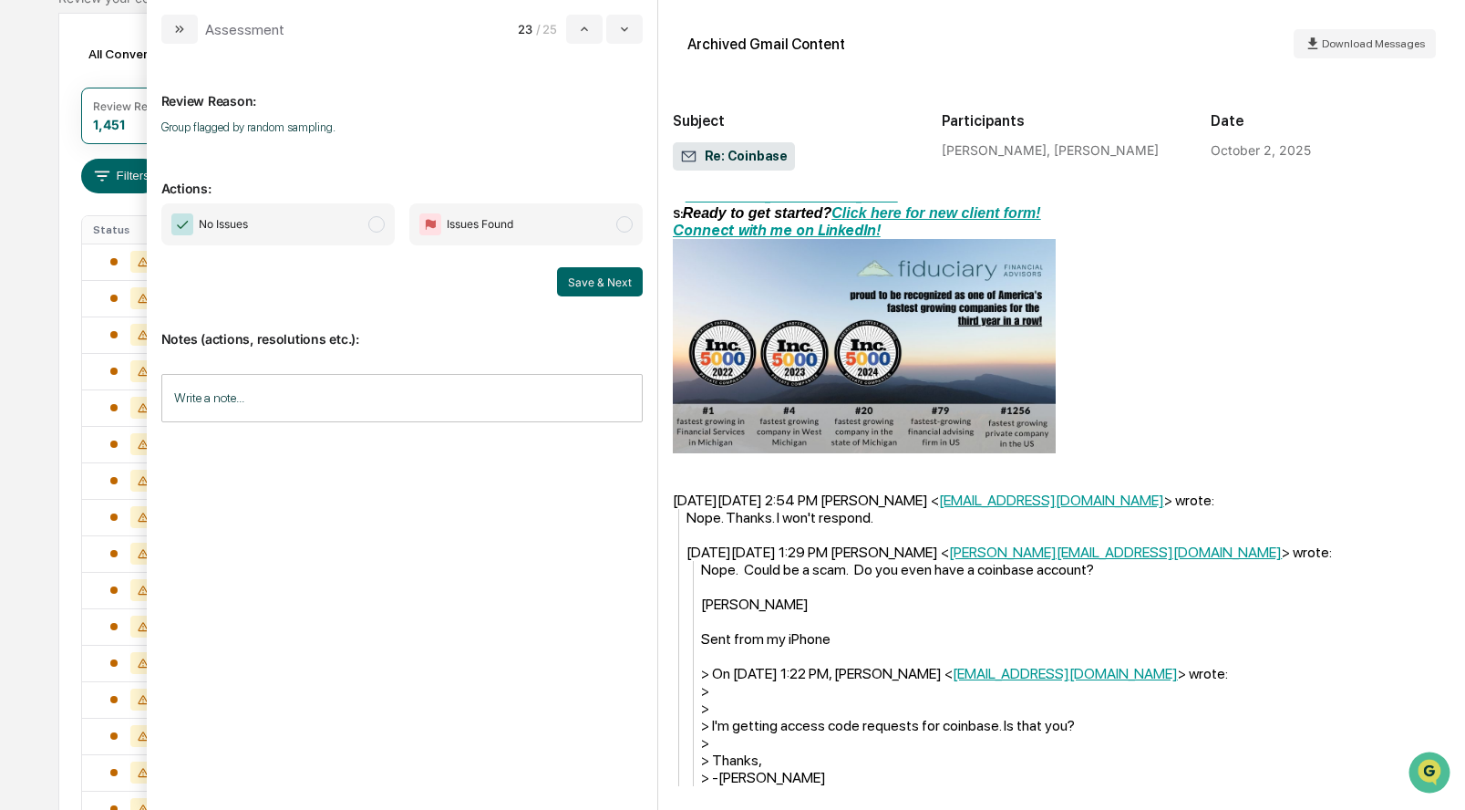
click at [367, 215] on span "No Issues" at bounding box center [277, 224] width 233 height 42
click at [611, 275] on button "Save & Next" at bounding box center [600, 281] width 86 height 29
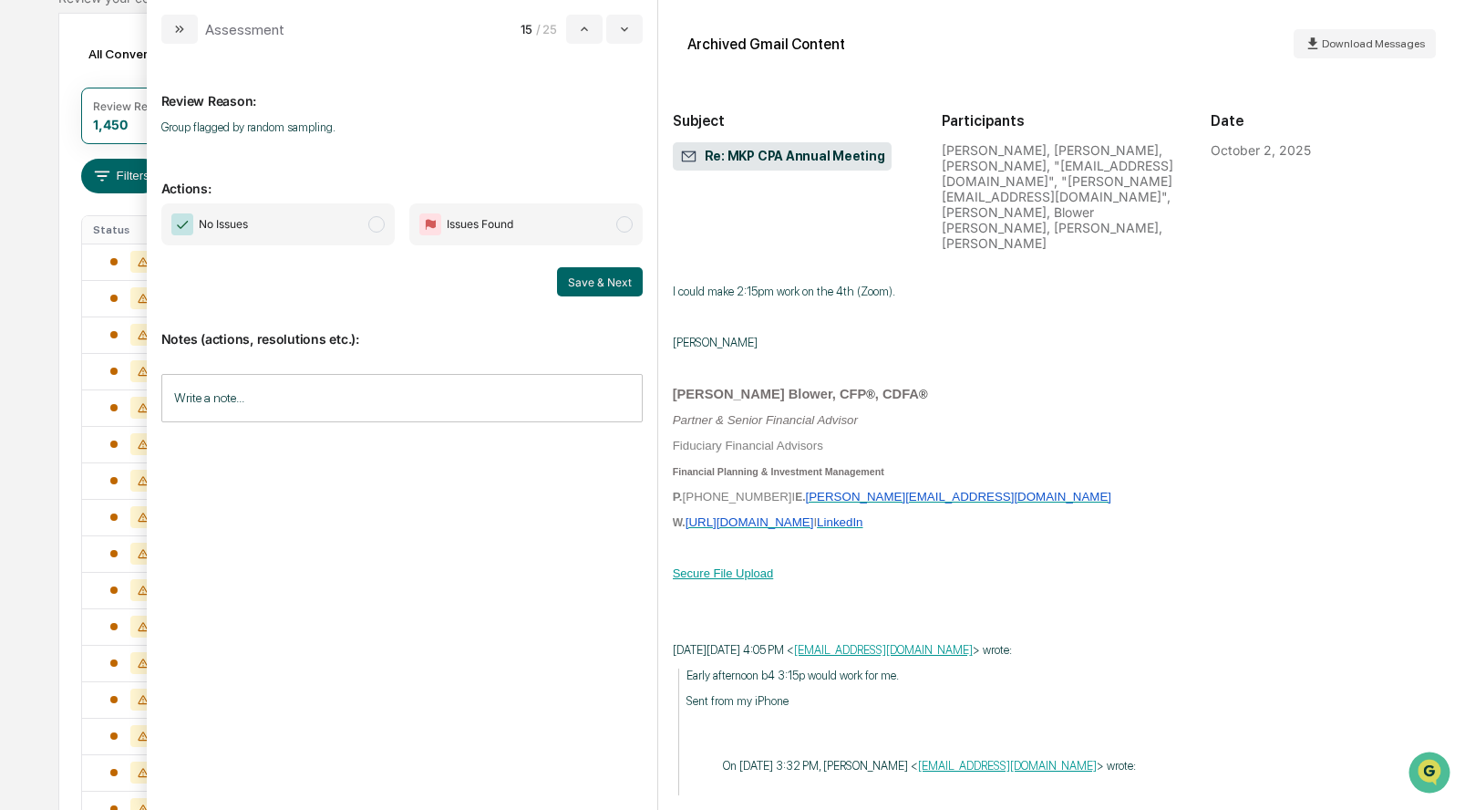
scroll to position [1304, 0]
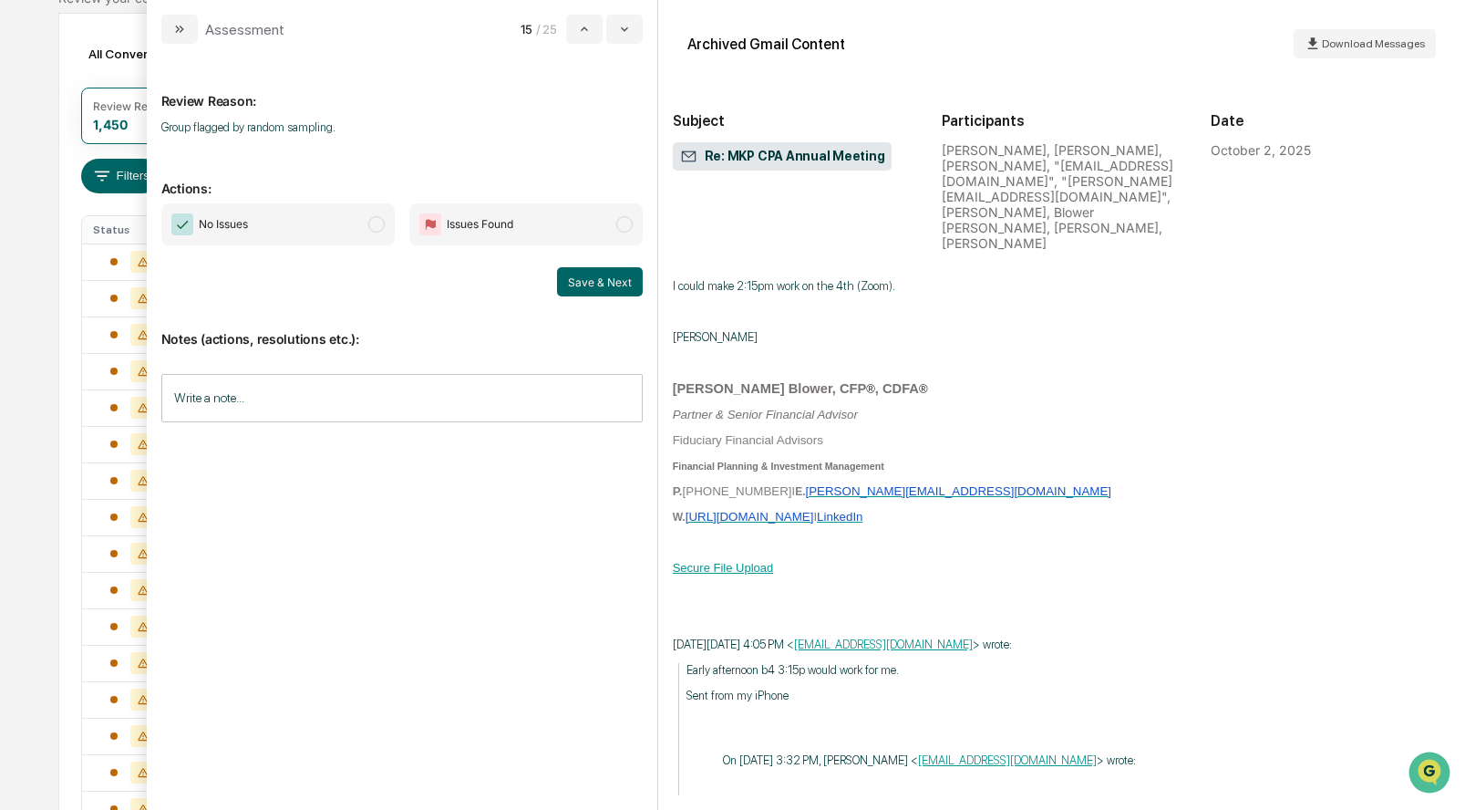
click at [387, 223] on span "No Issues" at bounding box center [277, 224] width 233 height 42
click at [589, 278] on button "Save & Next" at bounding box center [600, 281] width 86 height 29
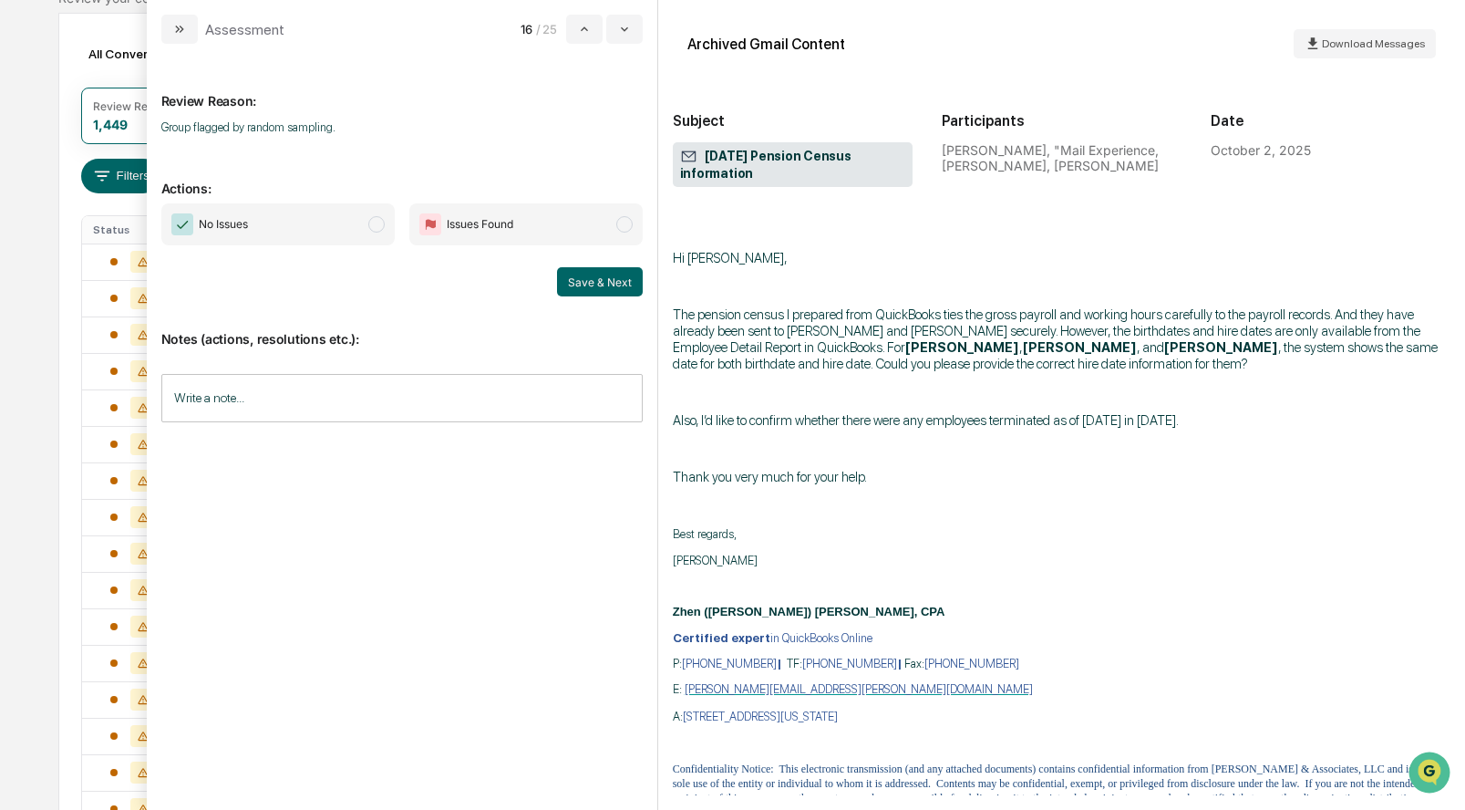
scroll to position [133, 0]
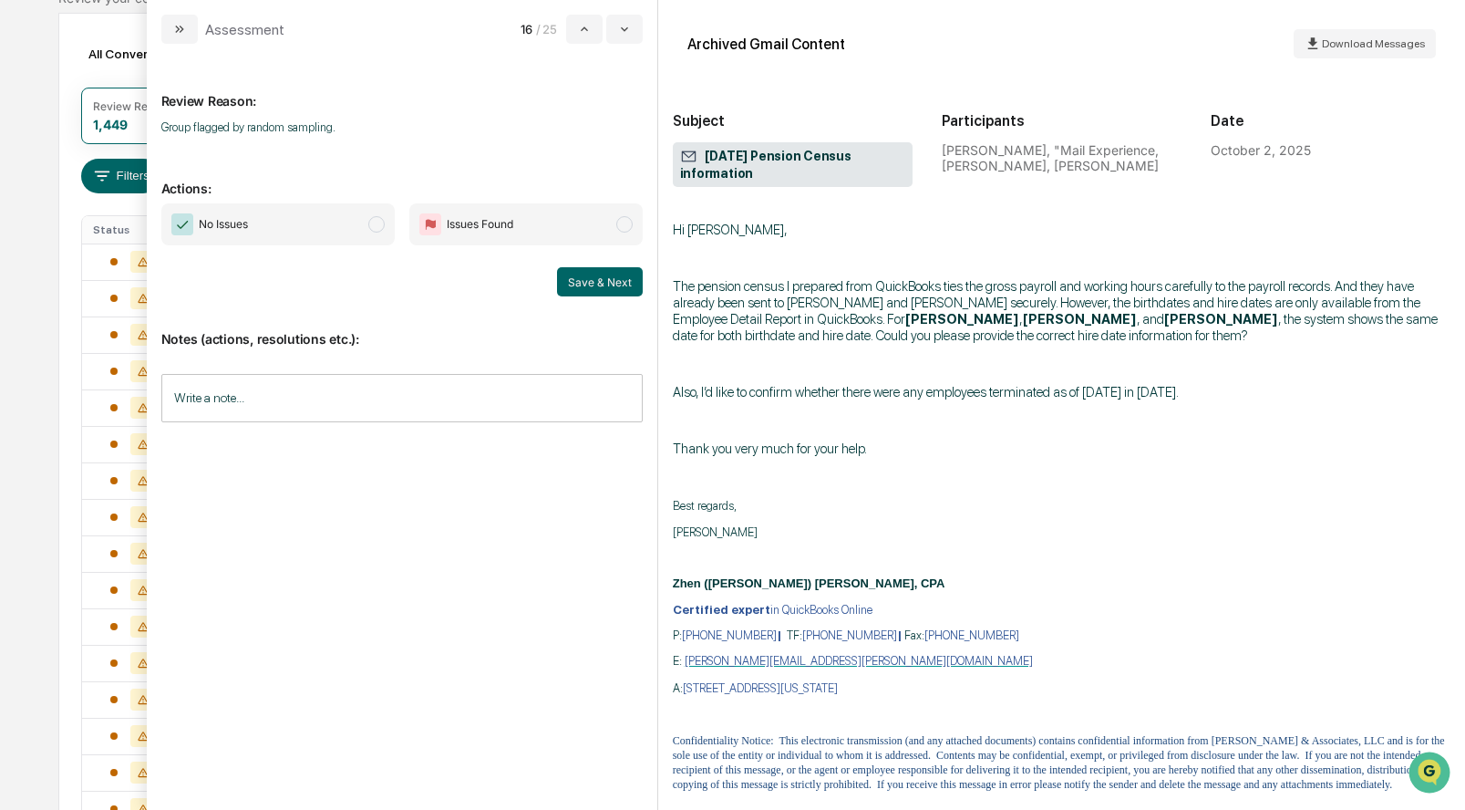
click at [376, 223] on span "modal" at bounding box center [376, 224] width 16 height 16
click at [591, 284] on button "Save & Next" at bounding box center [600, 281] width 86 height 29
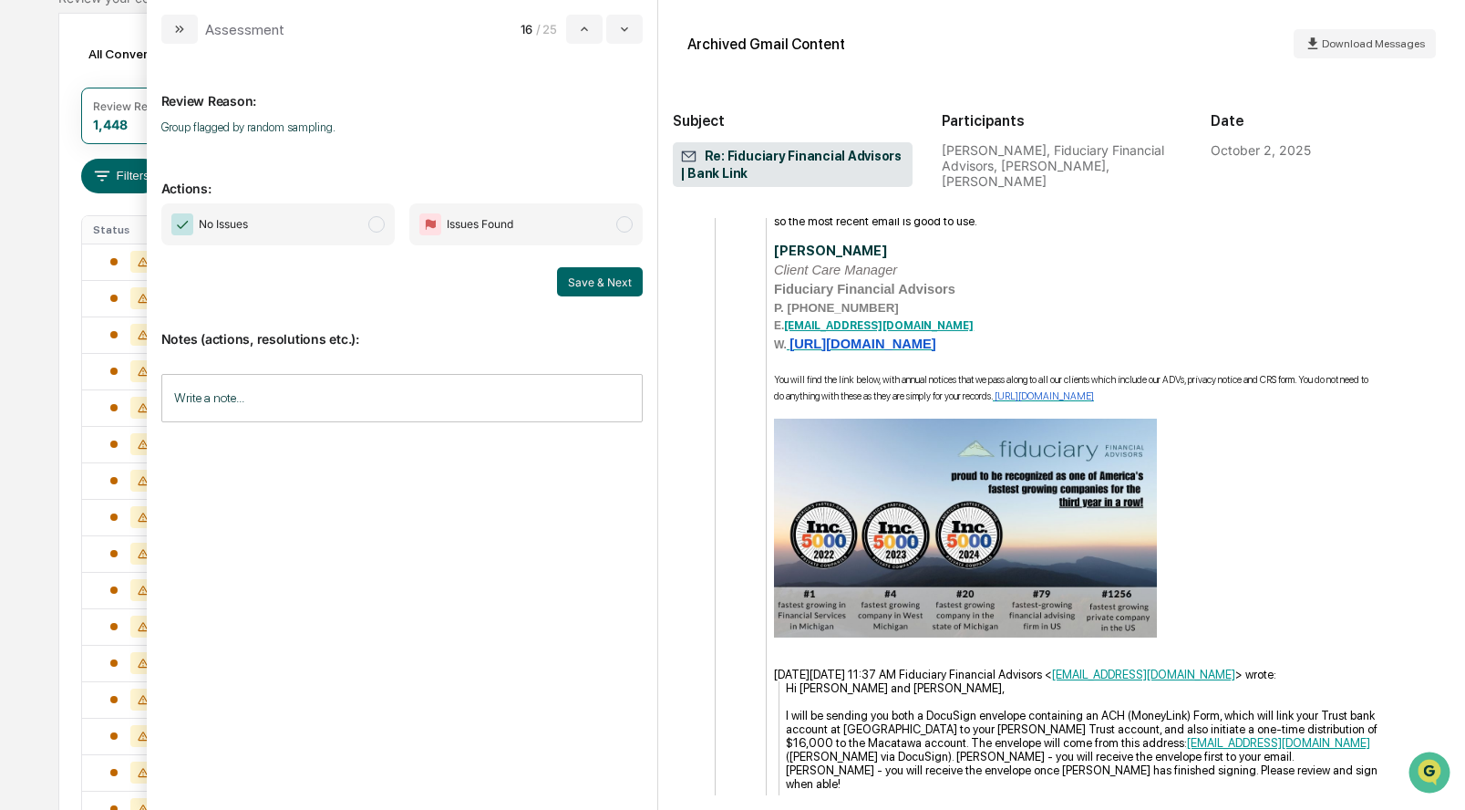
scroll to position [1546, 0]
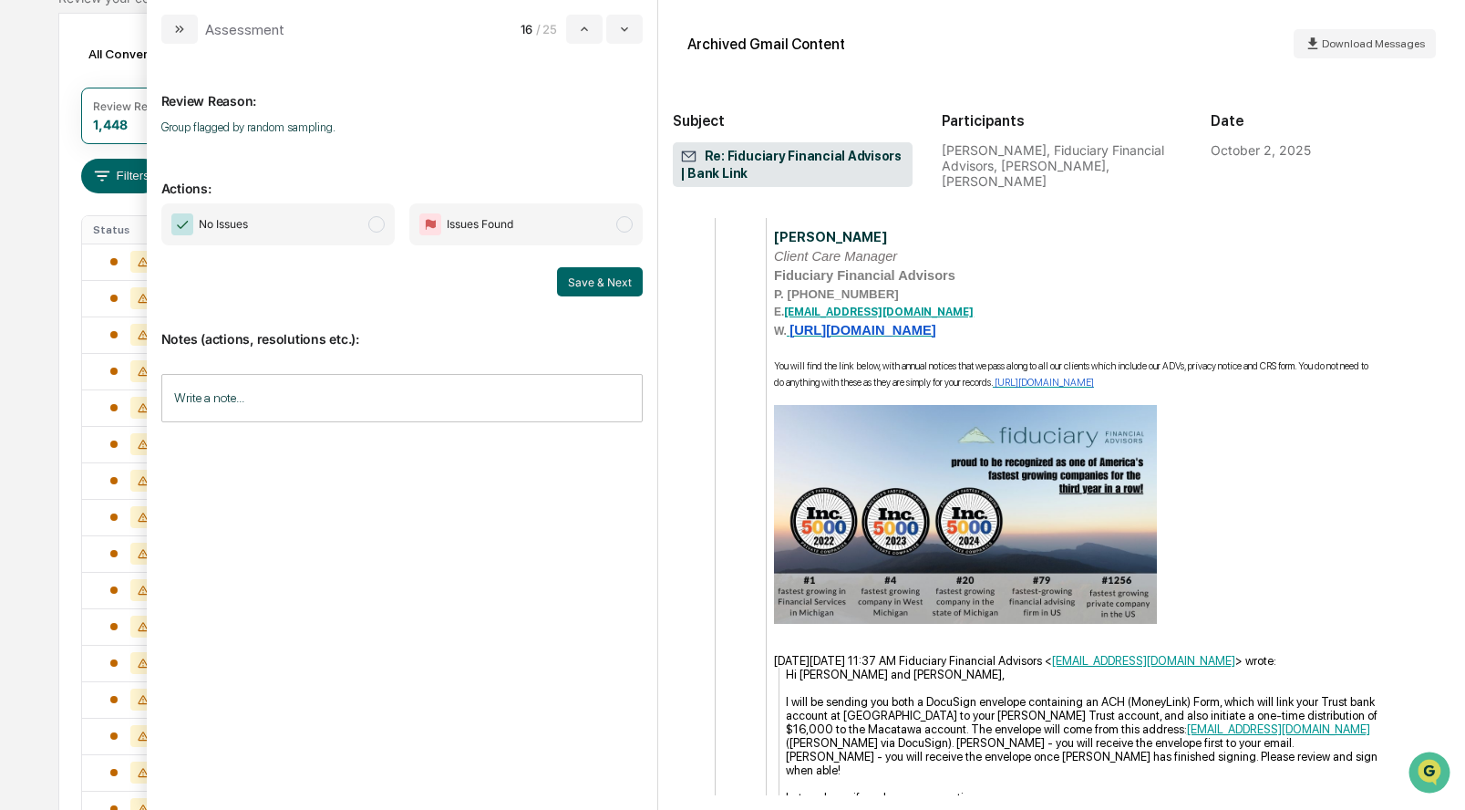
click at [373, 227] on span "modal" at bounding box center [376, 224] width 16 height 16
click at [575, 283] on button "Save & Next" at bounding box center [600, 281] width 86 height 29
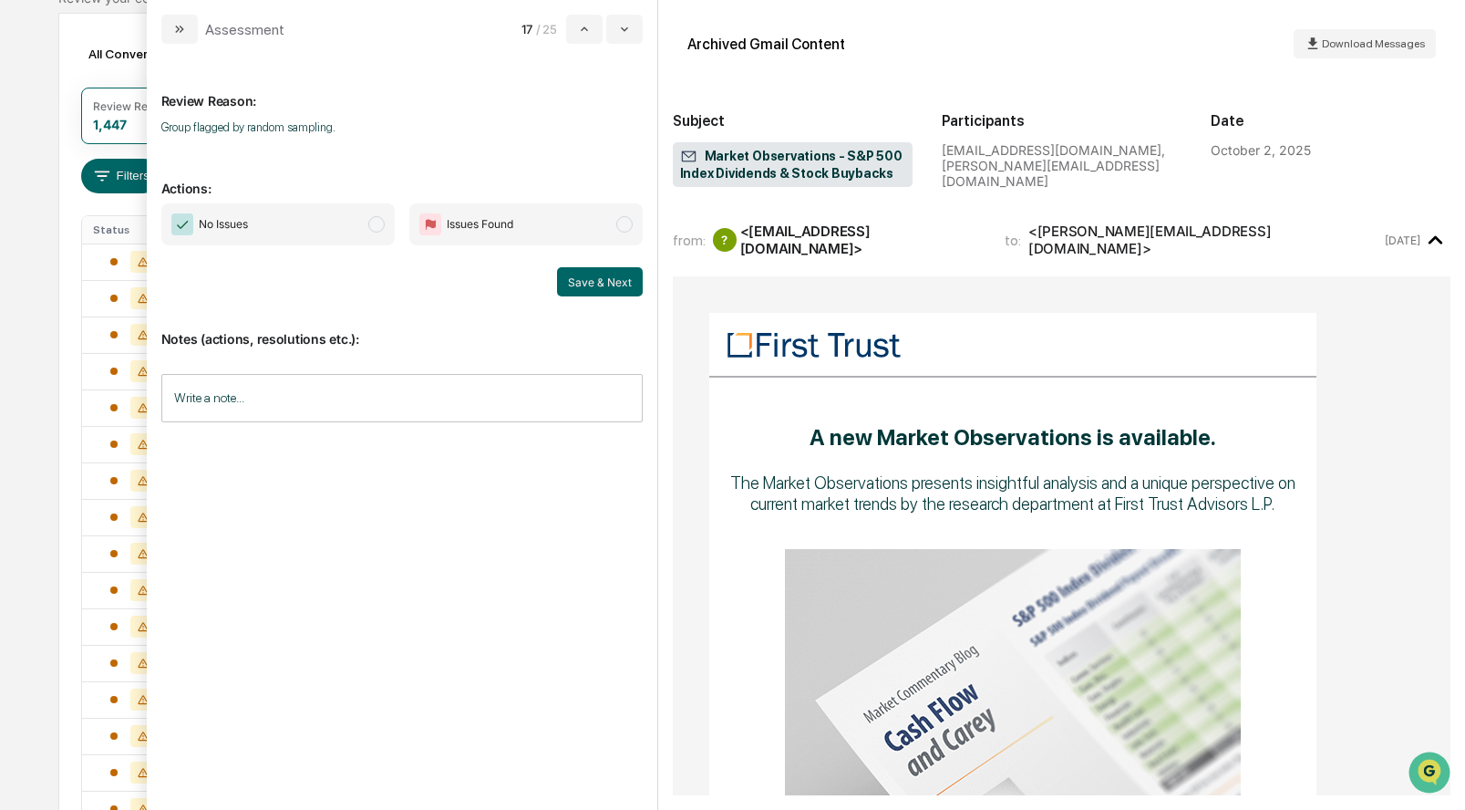
click at [383, 228] on span "modal" at bounding box center [376, 224] width 16 height 16
click at [594, 277] on button "Save & Next" at bounding box center [600, 281] width 86 height 29
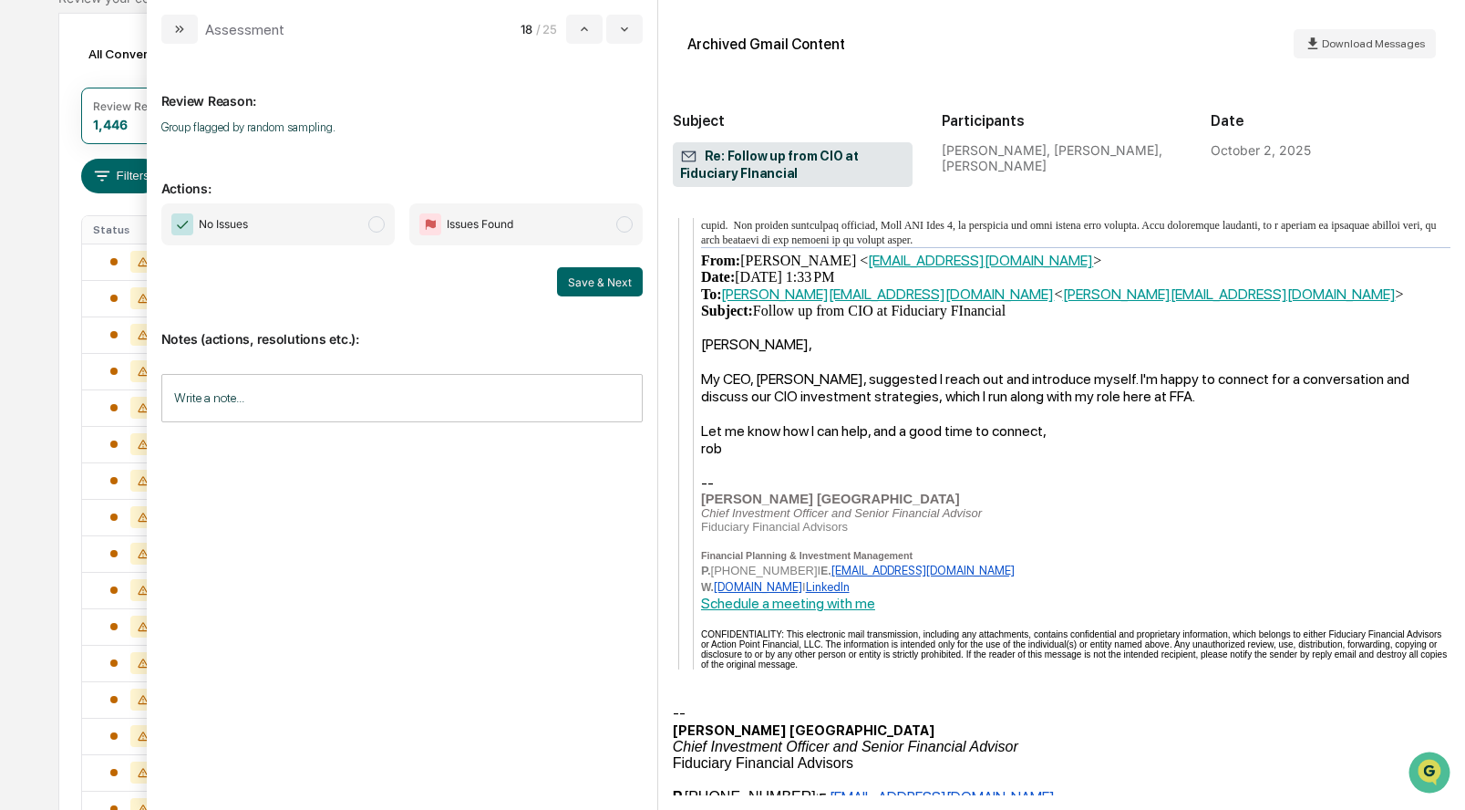
scroll to position [1440, 0]
click at [386, 224] on span "No Issues" at bounding box center [277, 224] width 233 height 42
click at [613, 268] on button "Save & Next" at bounding box center [600, 281] width 86 height 29
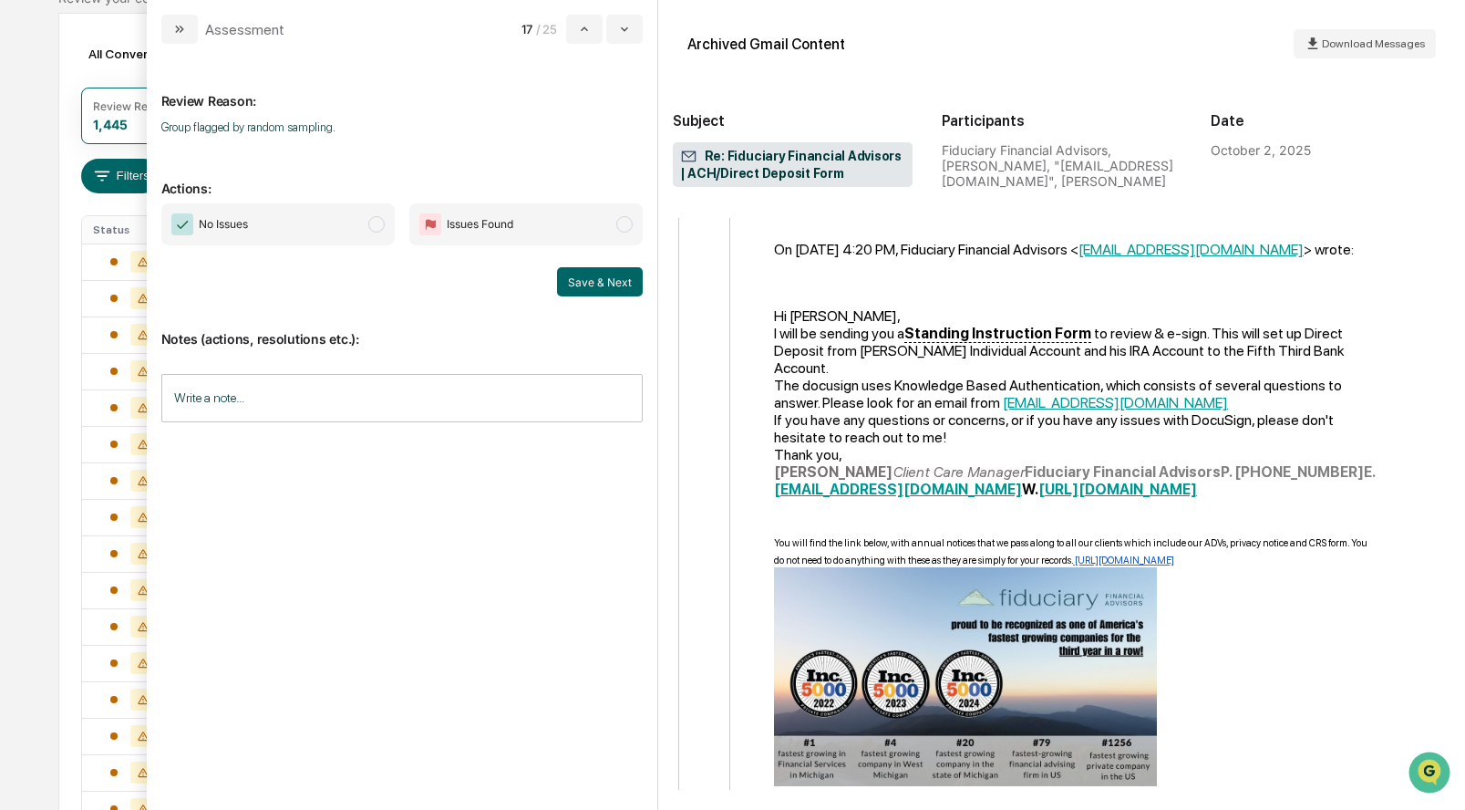
scroll to position [1918, 0]
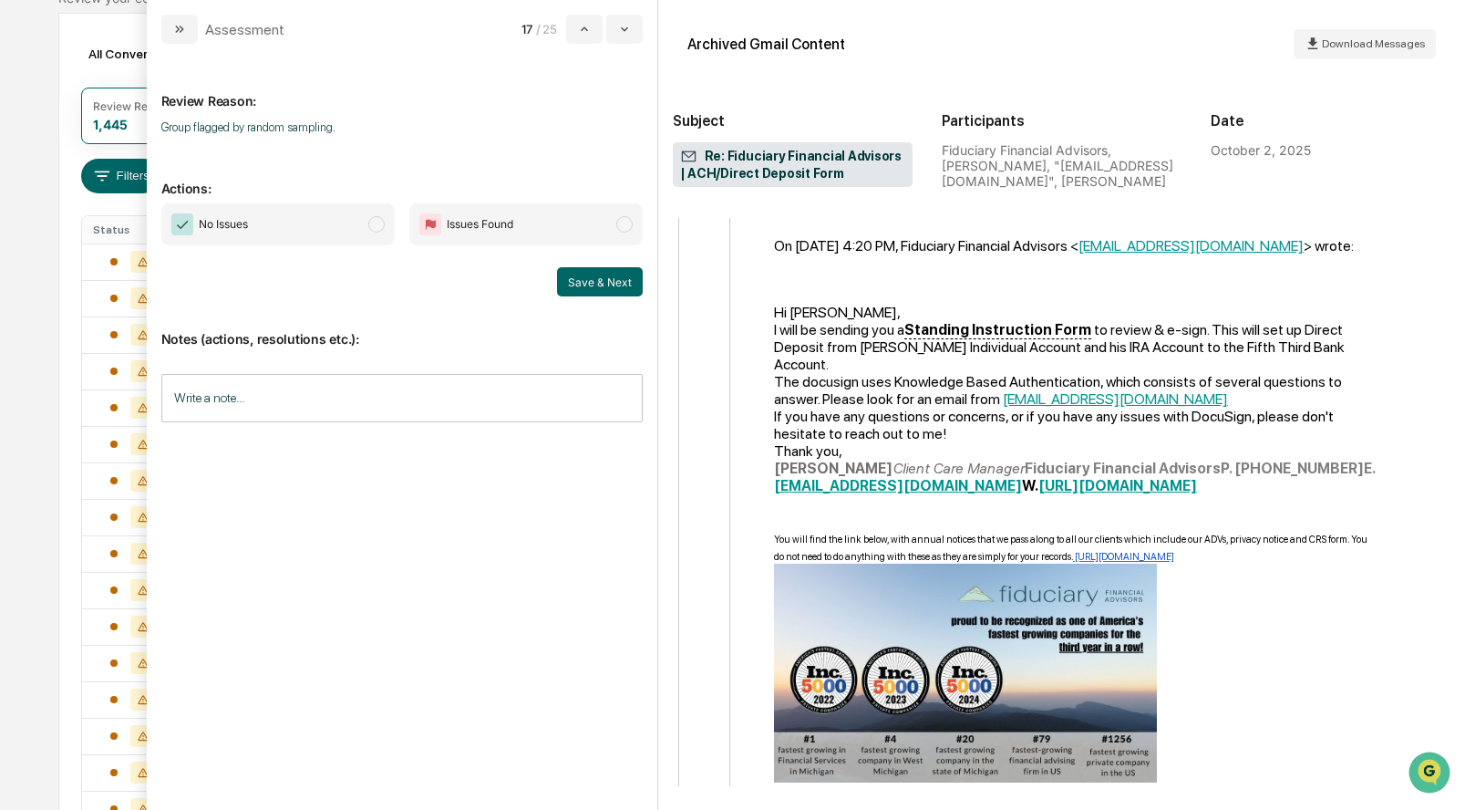
click at [381, 216] on span "No Issues" at bounding box center [277, 224] width 233 height 42
click at [583, 273] on button "Save & Next" at bounding box center [600, 281] width 86 height 29
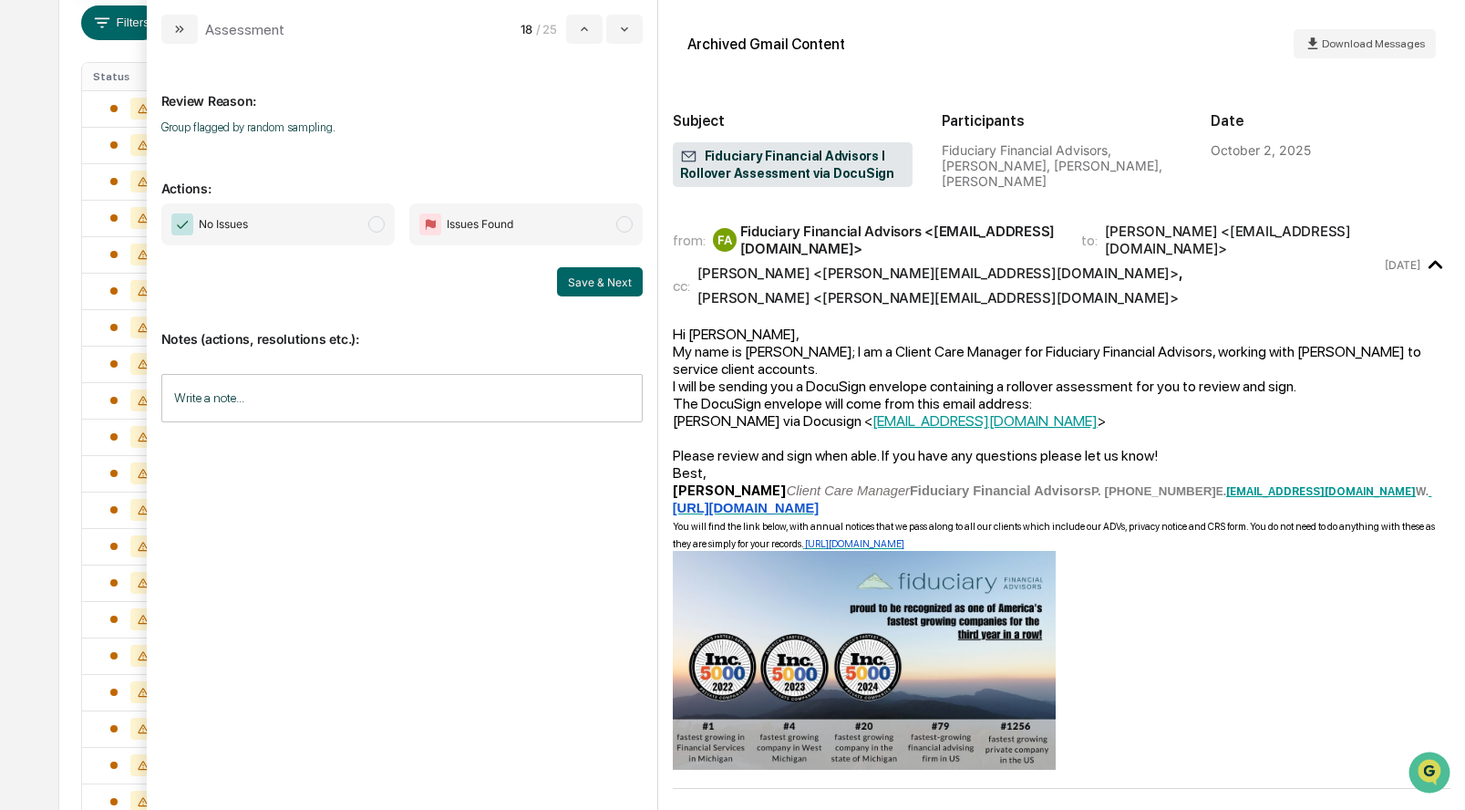
scroll to position [345, 0]
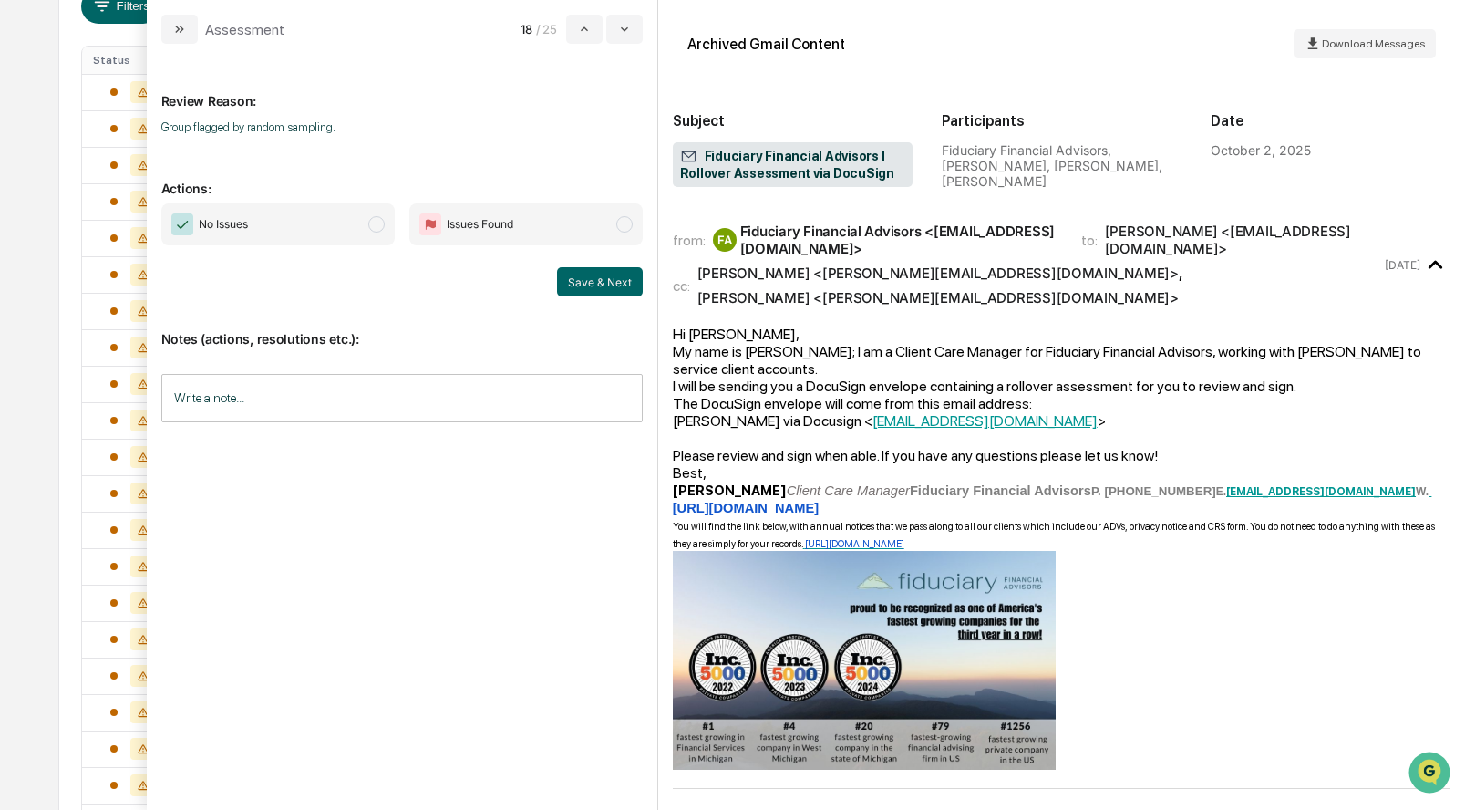
click at [373, 215] on span "No Issues" at bounding box center [277, 224] width 233 height 42
click at [567, 281] on button "Save & Next" at bounding box center [600, 281] width 86 height 29
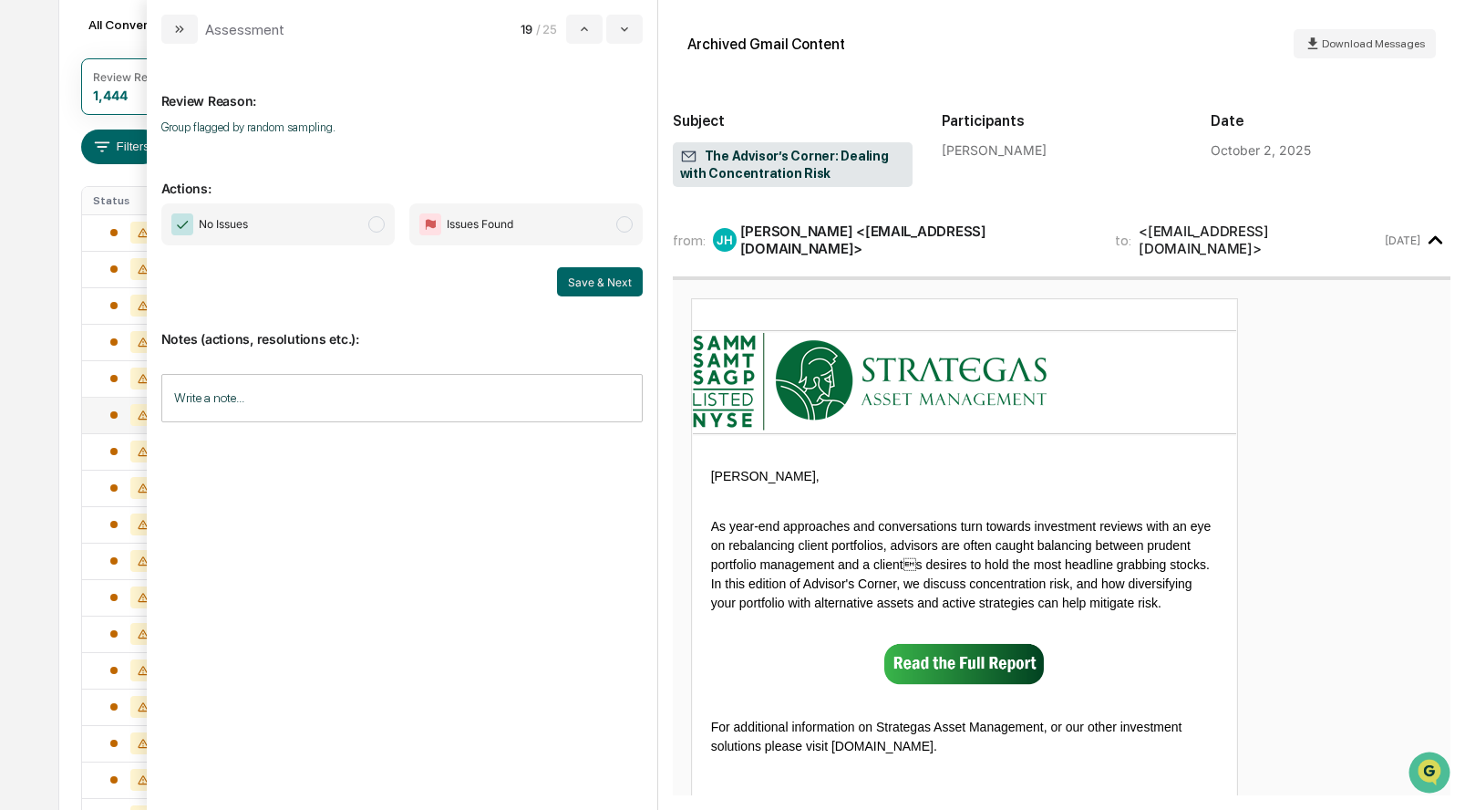
scroll to position [181, 0]
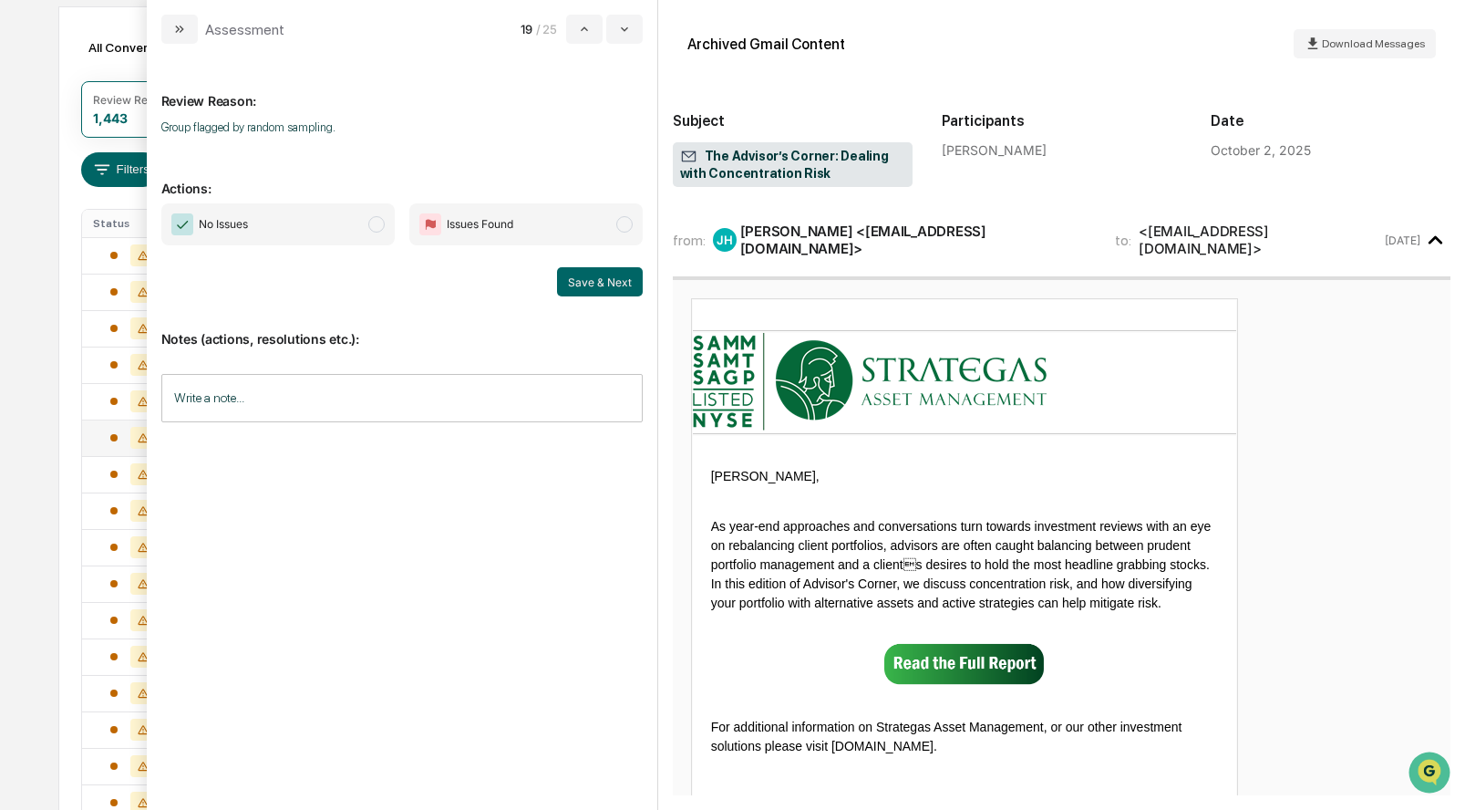
click at [378, 229] on span "modal" at bounding box center [376, 224] width 16 height 16
click at [608, 277] on button "Save & Next" at bounding box center [600, 281] width 86 height 29
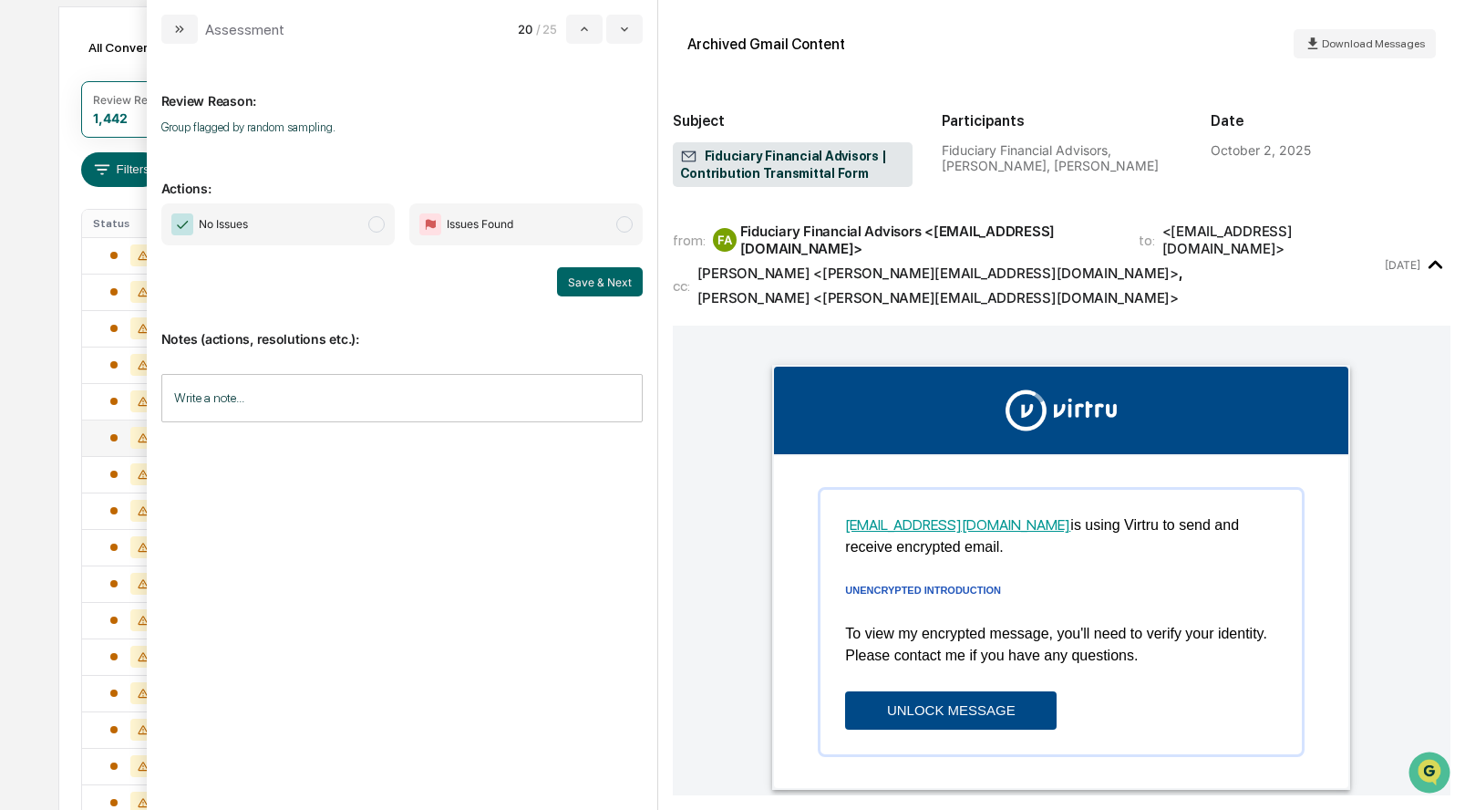
click at [369, 232] on span "No Issues" at bounding box center [277, 224] width 233 height 42
click at [621, 290] on button "Save & Next" at bounding box center [600, 281] width 86 height 29
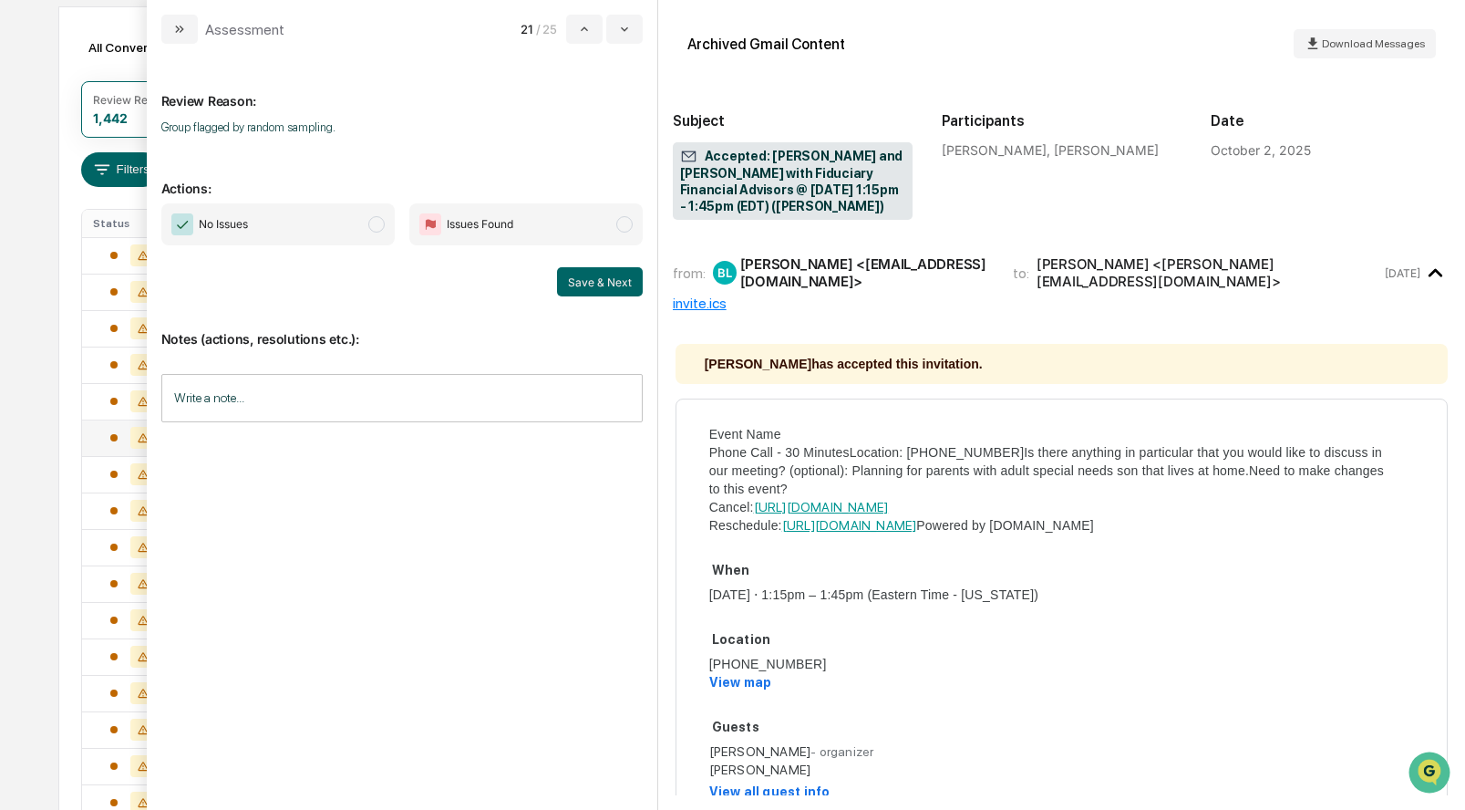
click at [371, 228] on span "modal" at bounding box center [376, 224] width 16 height 16
click at [579, 278] on button "Save & Next" at bounding box center [600, 281] width 86 height 29
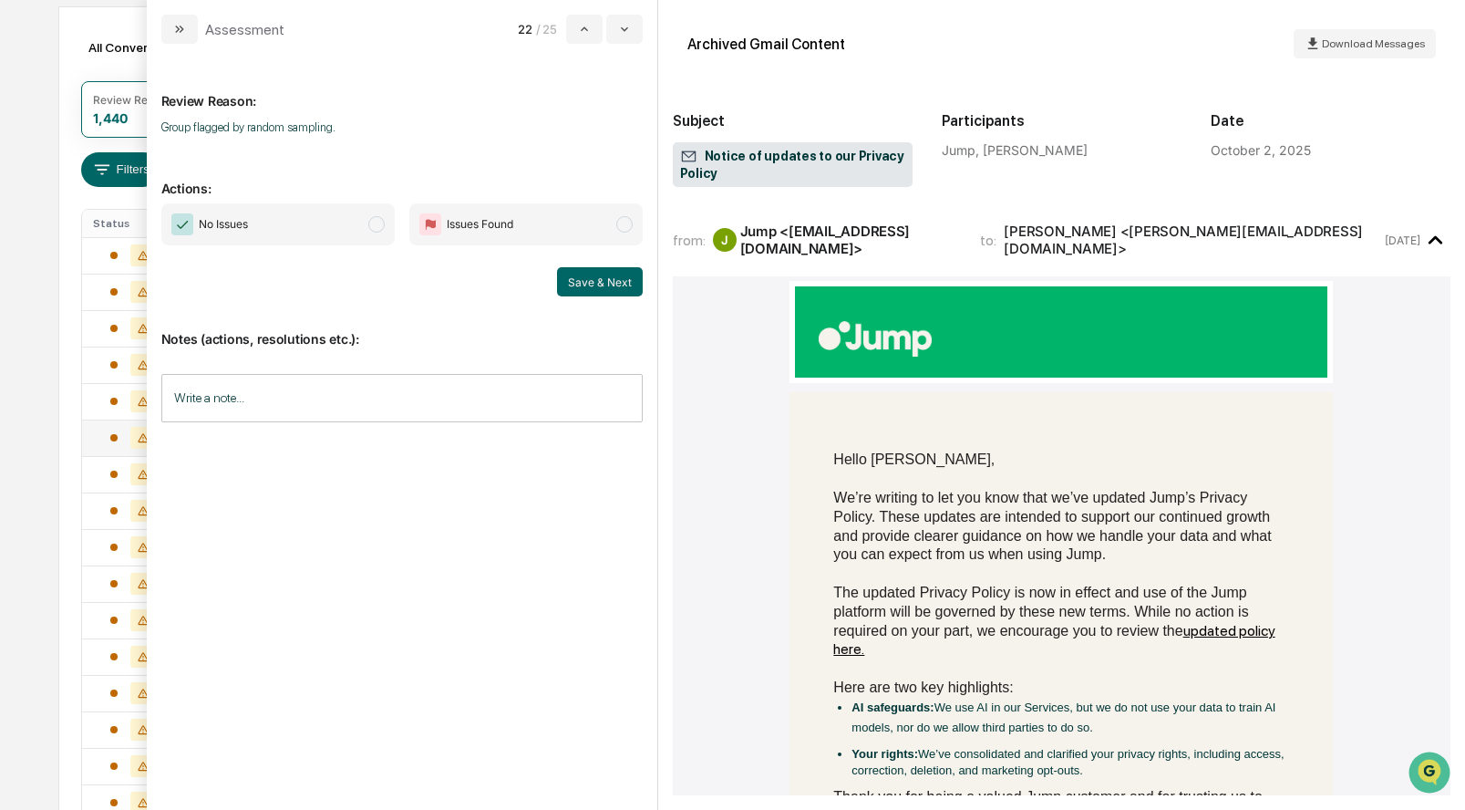
click at [386, 225] on span "No Issues" at bounding box center [277, 224] width 233 height 42
click at [573, 279] on button "Save & Next" at bounding box center [600, 281] width 86 height 29
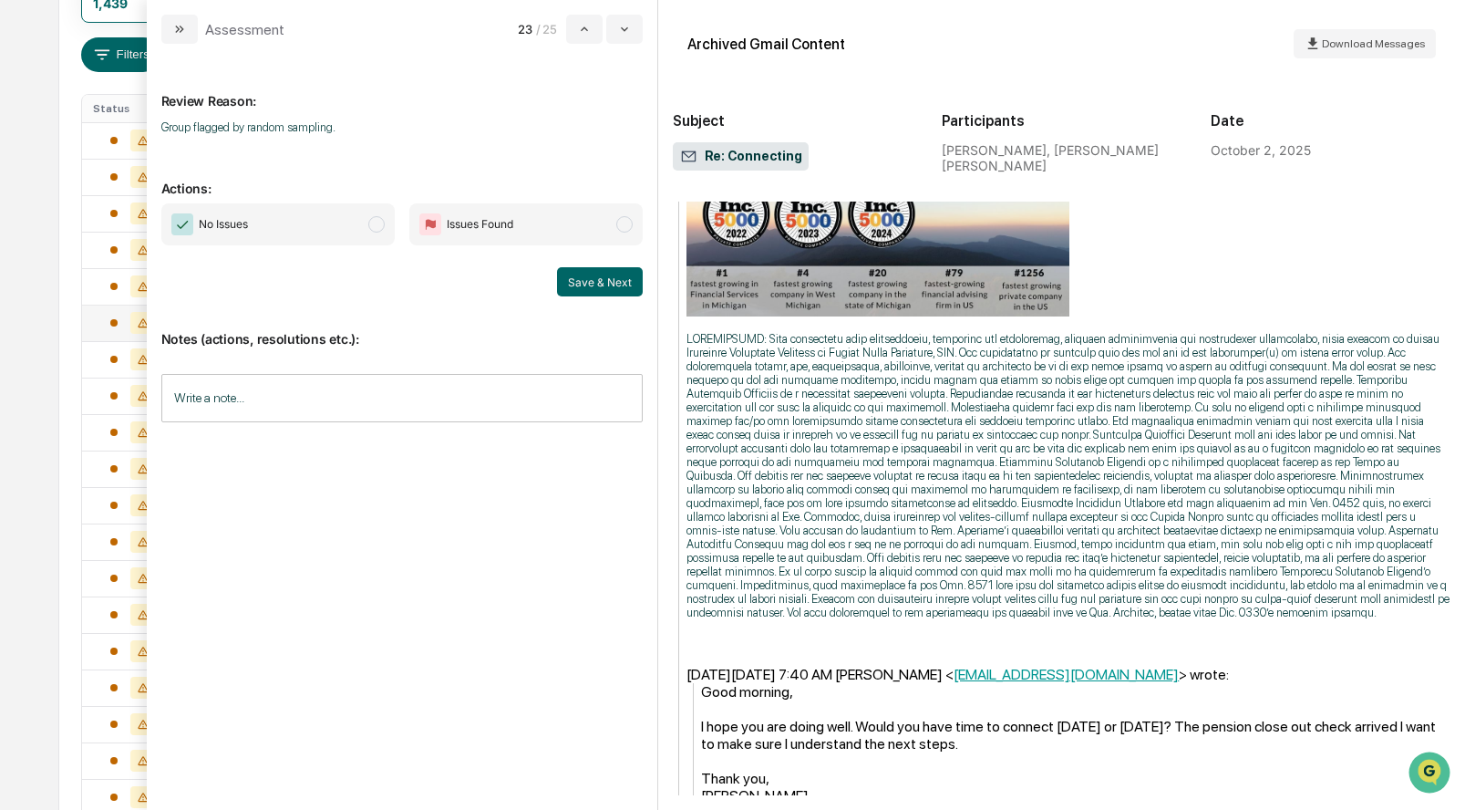
scroll to position [306, 0]
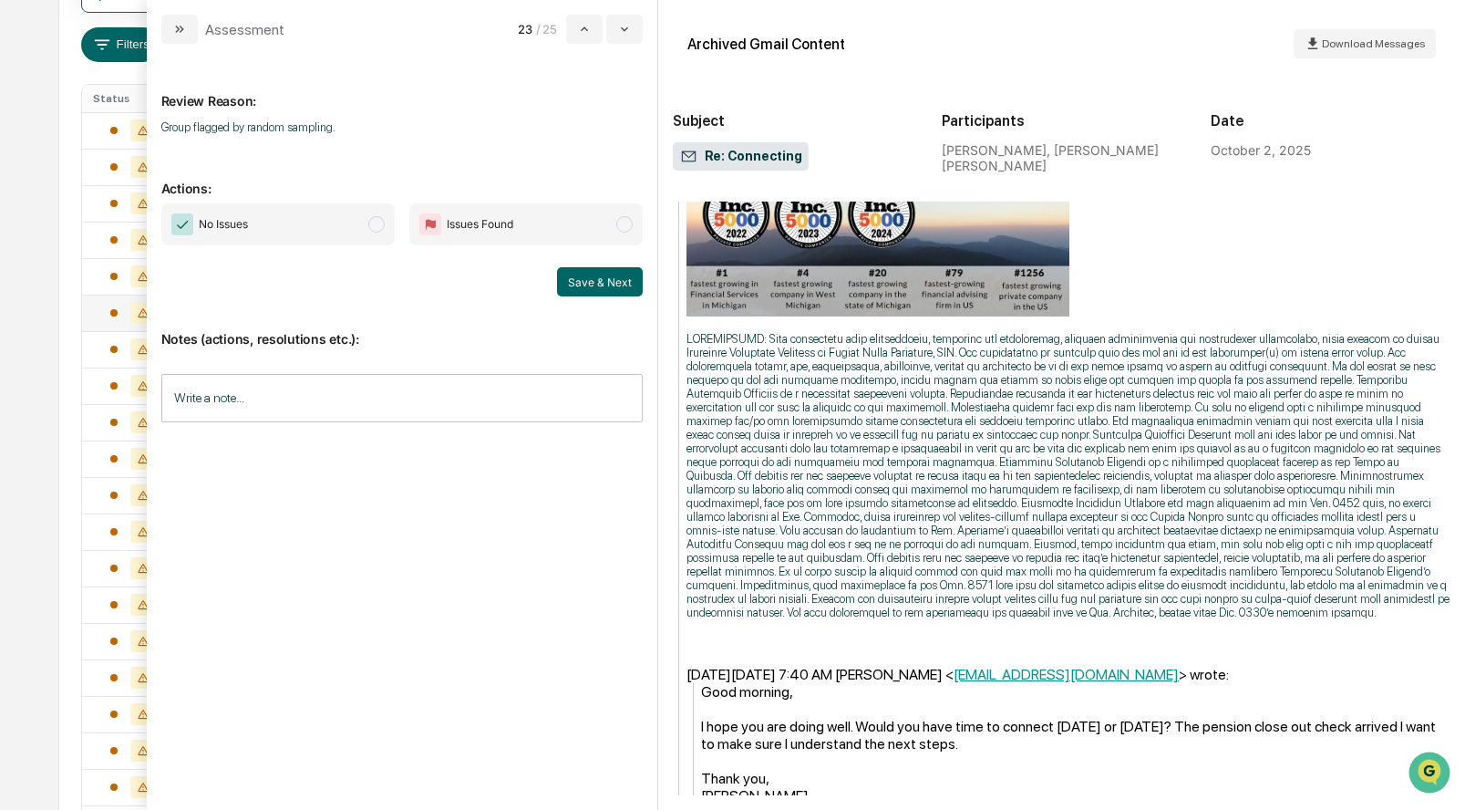
click at [383, 227] on span "modal" at bounding box center [376, 224] width 16 height 16
click at [621, 279] on button "Save & Next" at bounding box center [600, 281] width 86 height 29
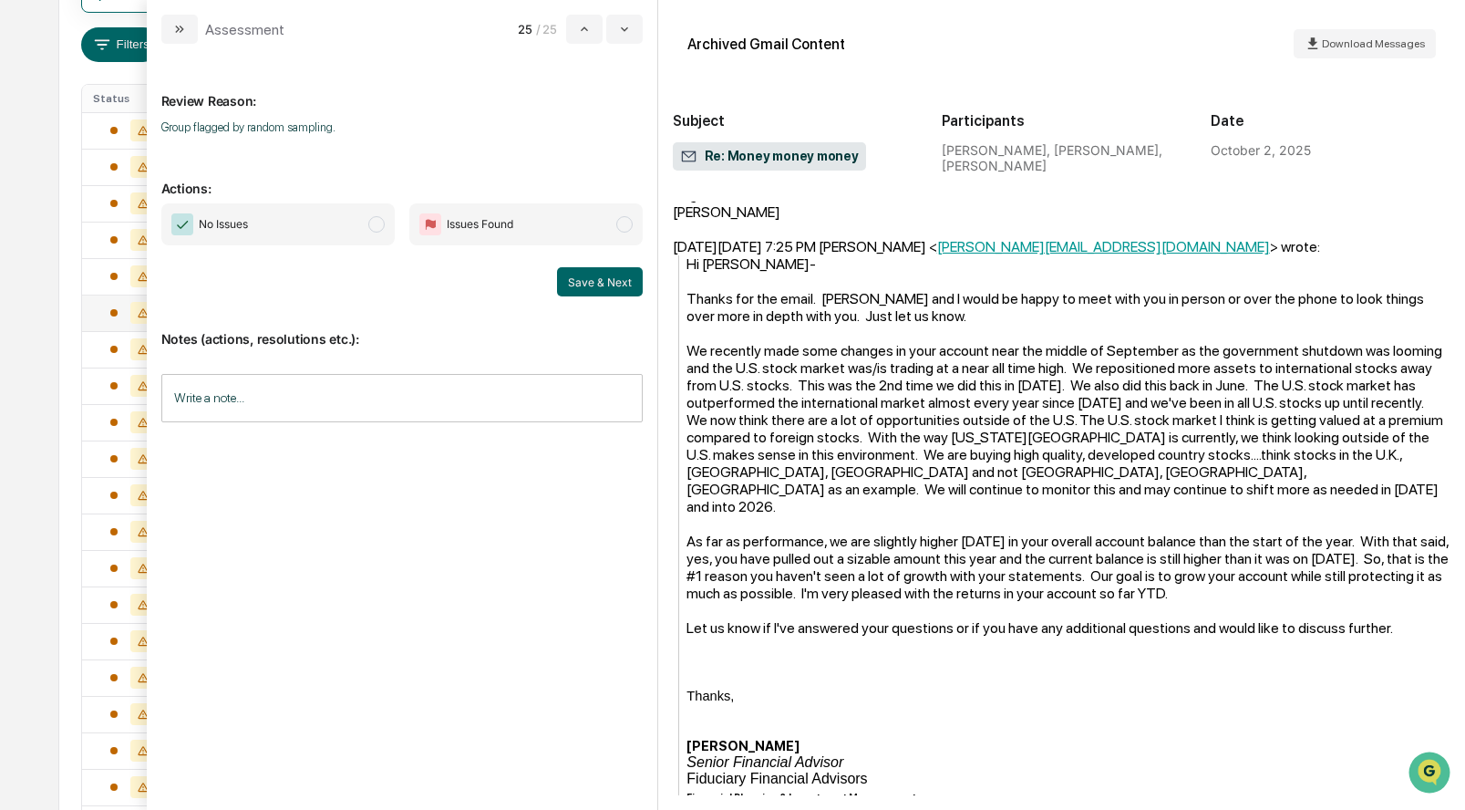
scroll to position [432, 0]
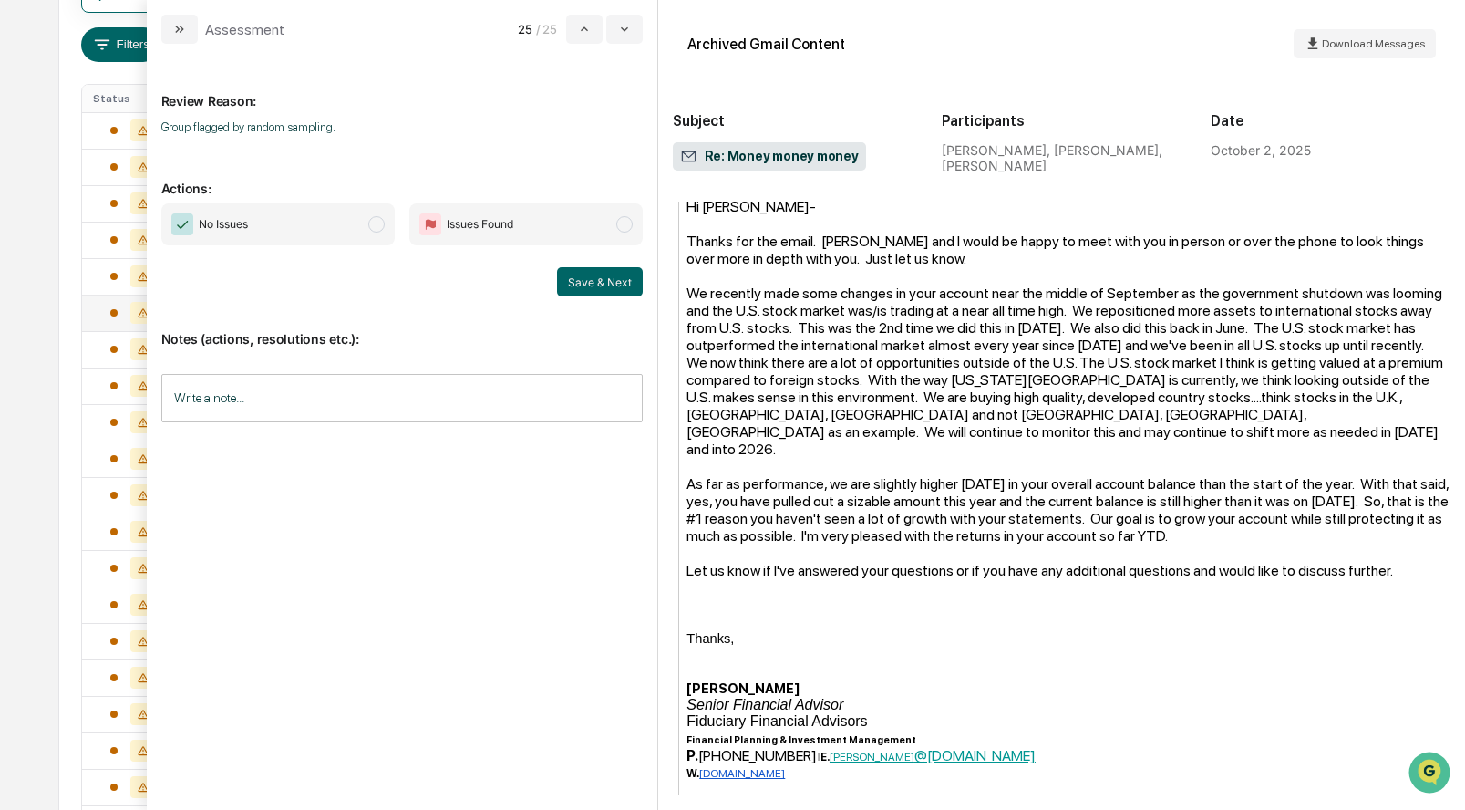
click at [374, 213] on span "No Issues" at bounding box center [277, 224] width 233 height 42
click at [598, 277] on button "Save & Next" at bounding box center [600, 281] width 86 height 29
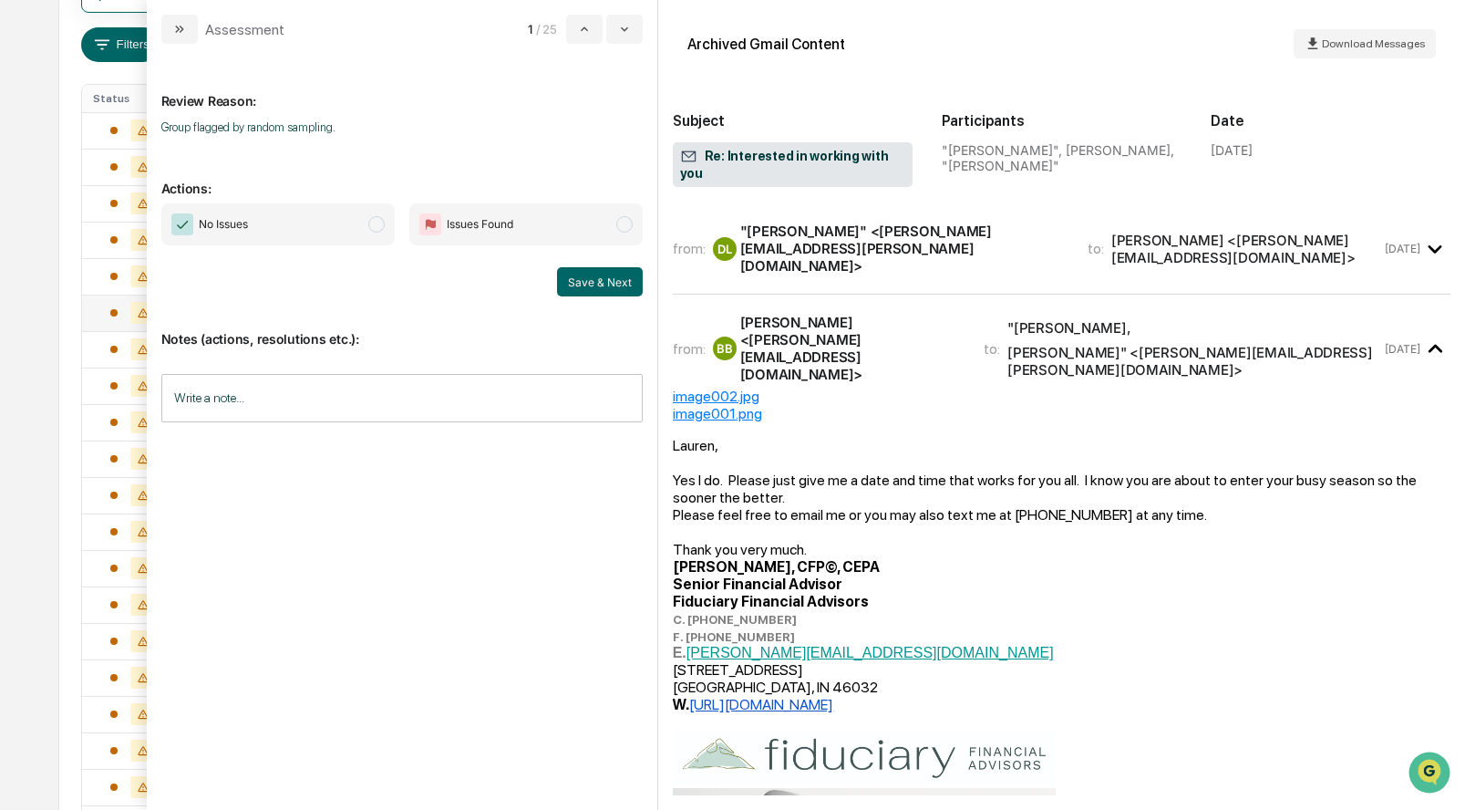
click at [377, 226] on span "modal" at bounding box center [376, 224] width 16 height 16
click at [570, 280] on button "Save & Next" at bounding box center [600, 281] width 86 height 29
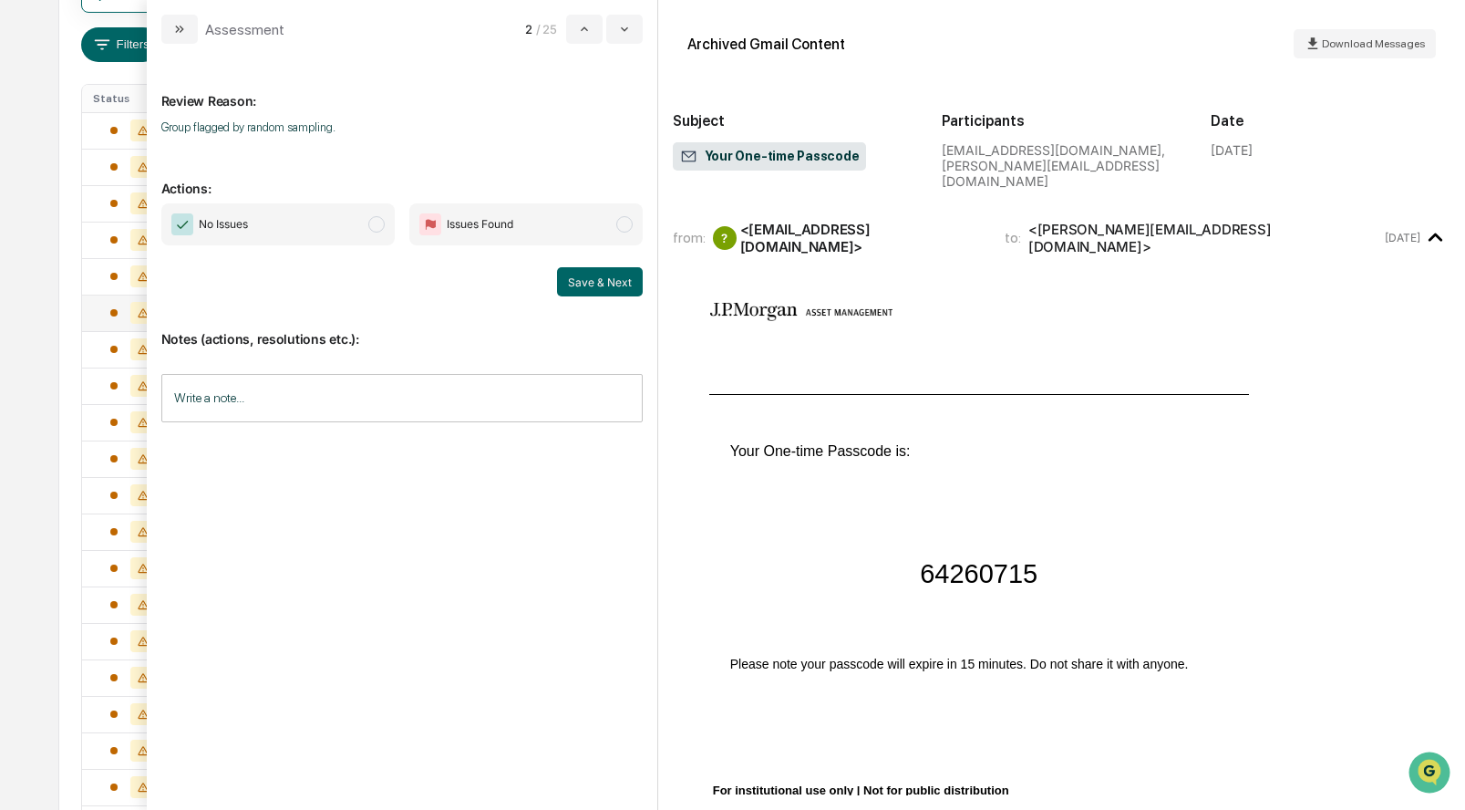
click at [374, 219] on span "modal" at bounding box center [376, 224] width 16 height 16
click at [584, 285] on button "Save & Next" at bounding box center [600, 281] width 86 height 29
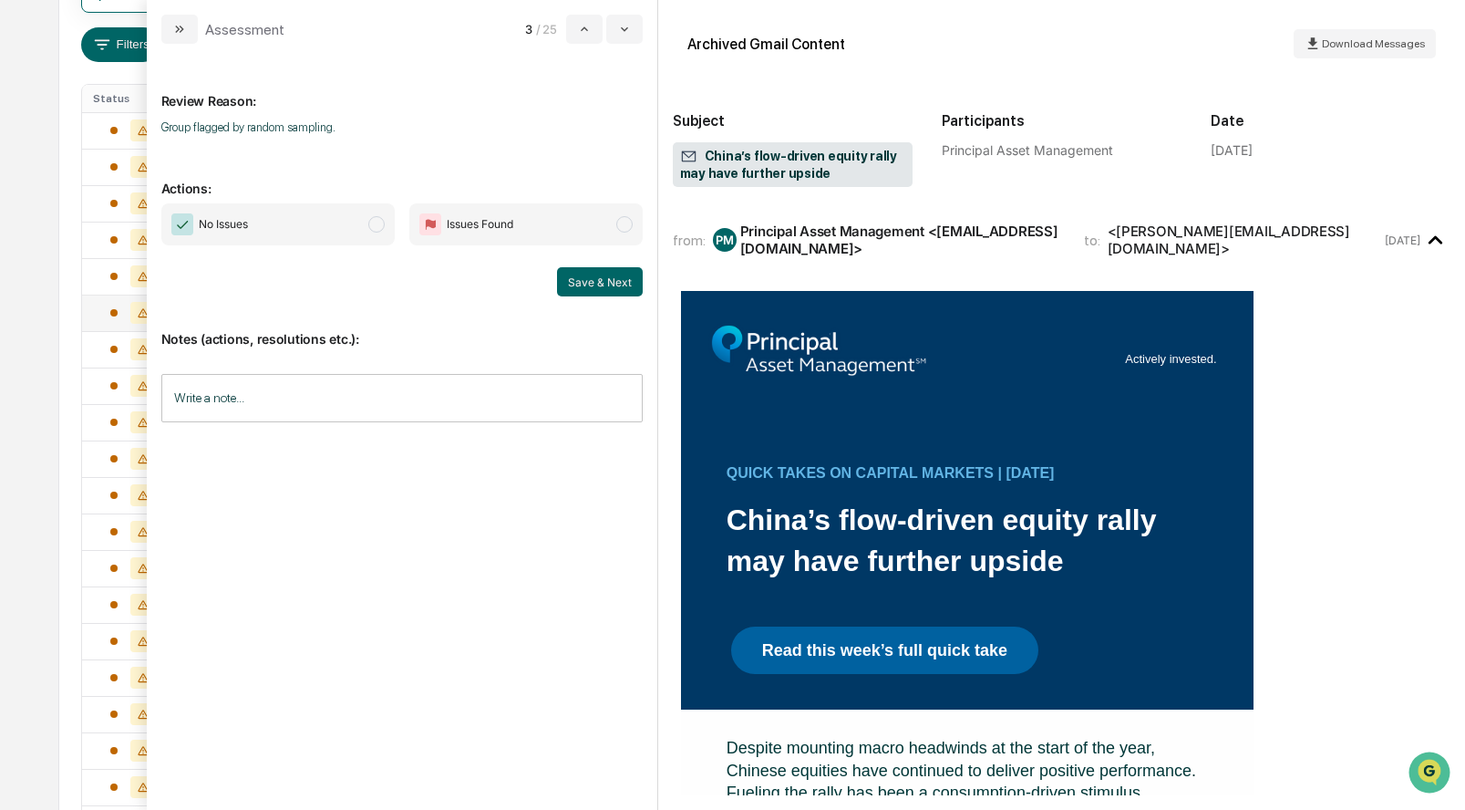
click at [372, 222] on span "modal" at bounding box center [376, 224] width 16 height 16
click at [590, 279] on button "Save & Next" at bounding box center [600, 281] width 86 height 29
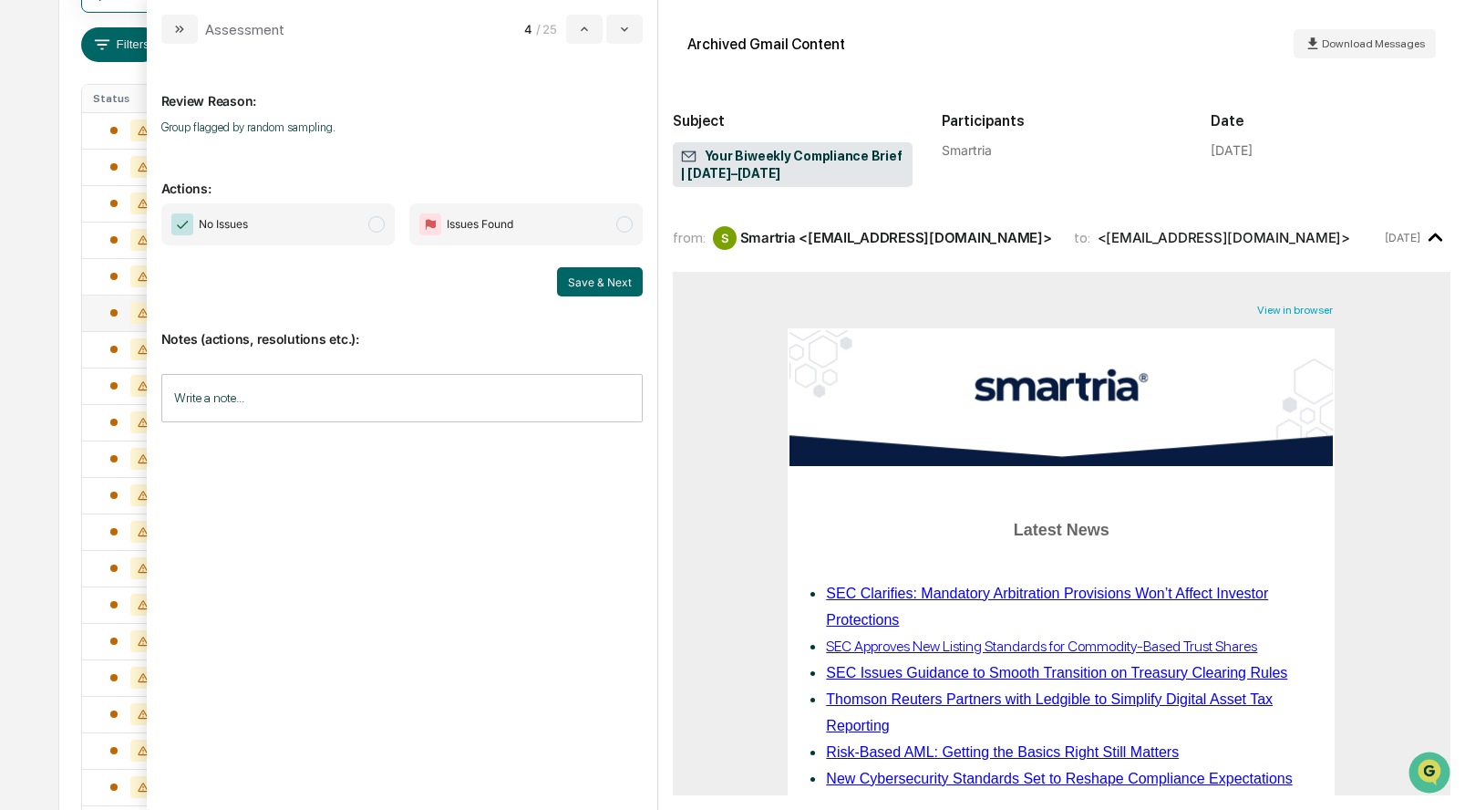
click at [366, 226] on span "No Issues" at bounding box center [277, 224] width 233 height 42
click at [565, 274] on button "Save & Next" at bounding box center [600, 281] width 86 height 29
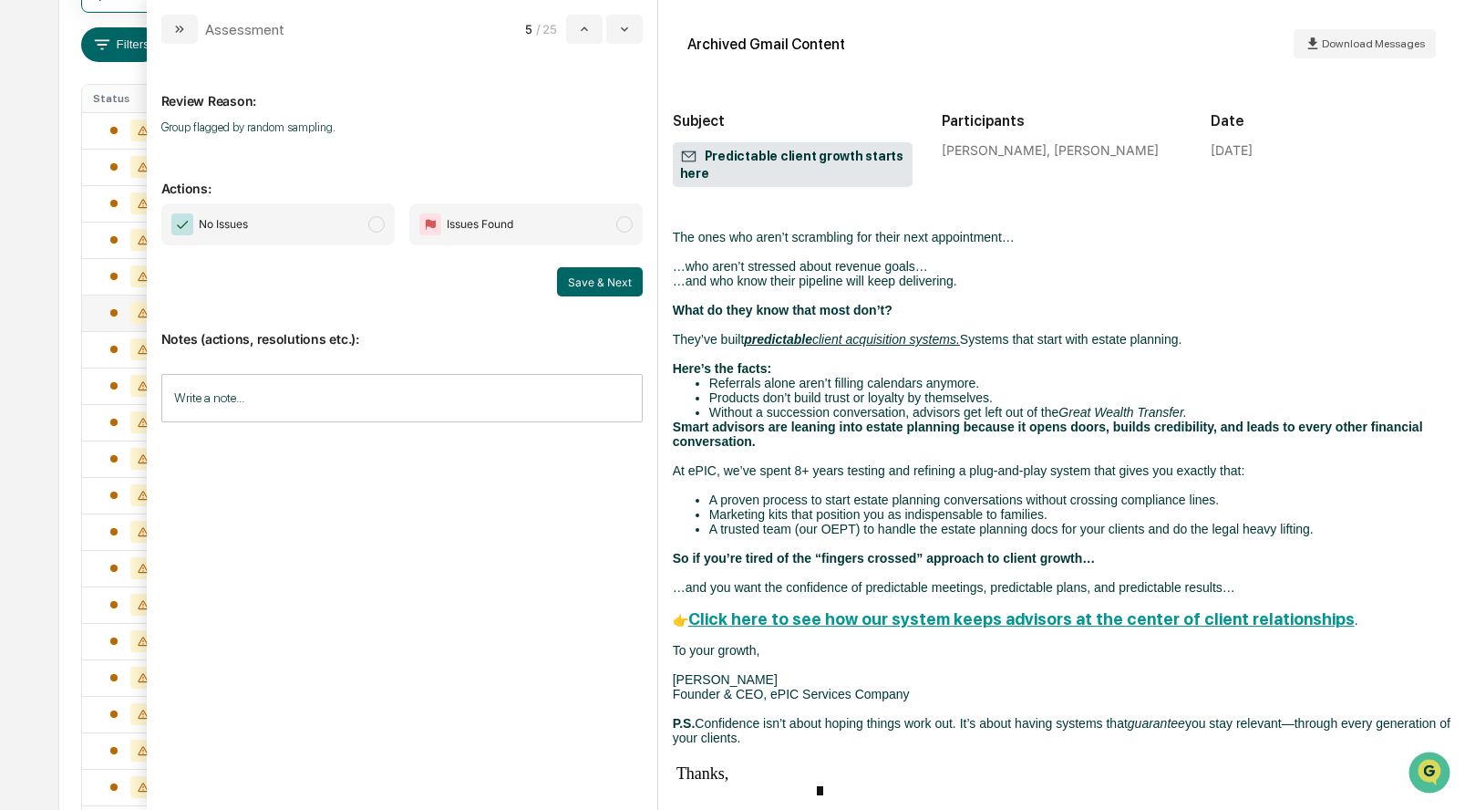
scroll to position [110, 0]
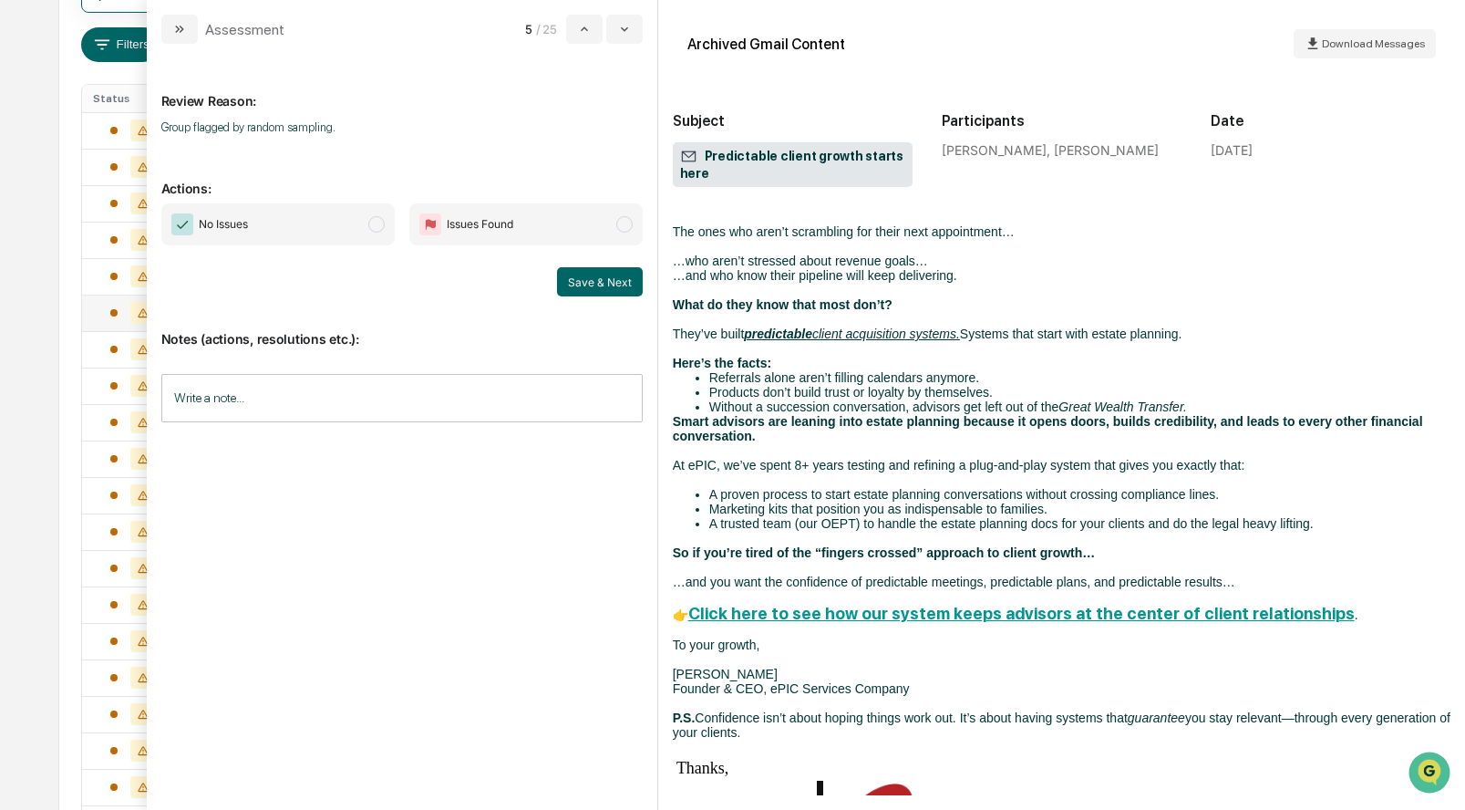
click at [374, 220] on span "modal" at bounding box center [376, 224] width 16 height 16
click at [583, 281] on button "Save & Next" at bounding box center [600, 281] width 86 height 29
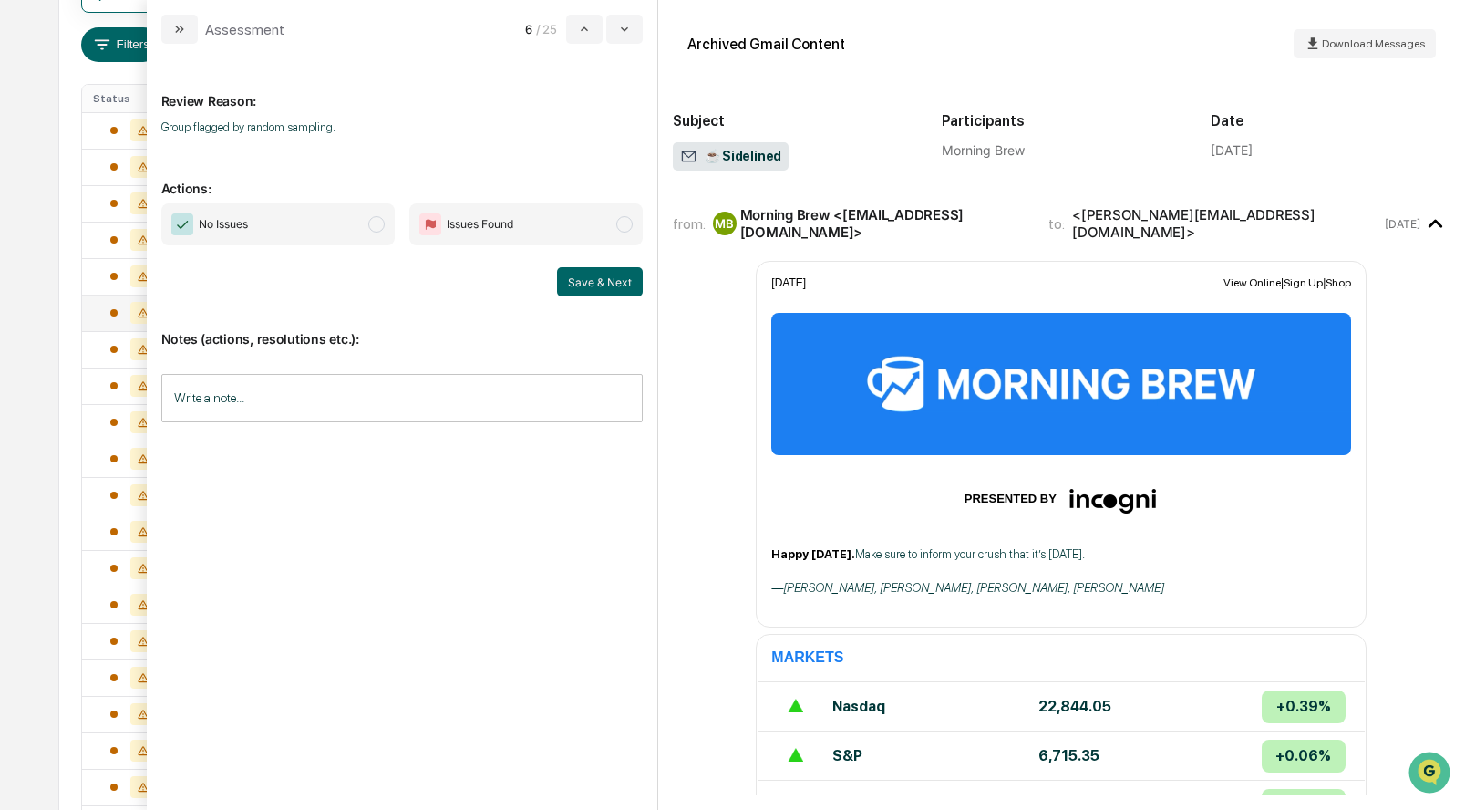
click at [378, 222] on span "modal" at bounding box center [376, 224] width 16 height 16
click at [594, 283] on button "Save & Next" at bounding box center [600, 281] width 86 height 29
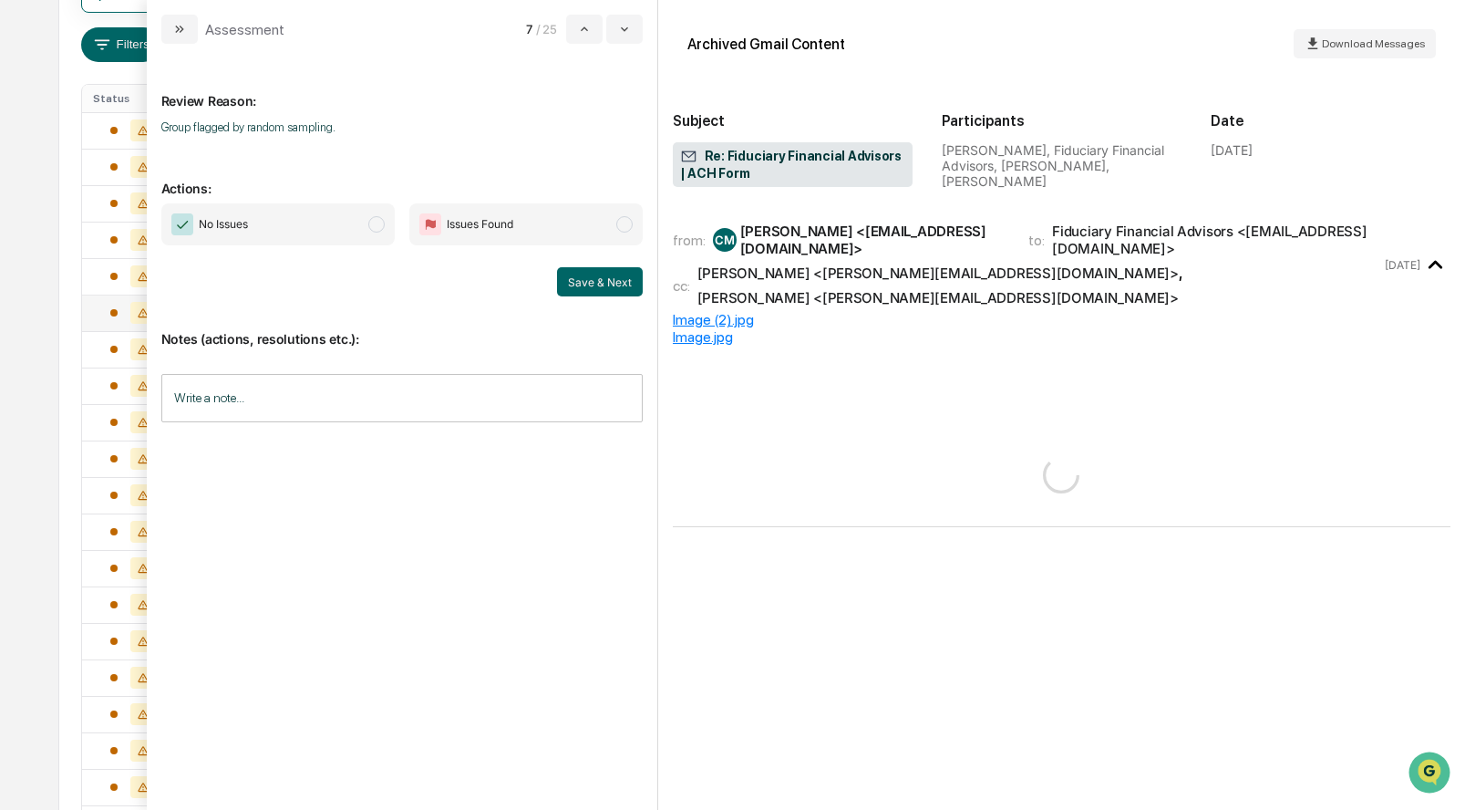
click at [375, 226] on span "modal" at bounding box center [376, 224] width 16 height 16
click at [601, 274] on button "Save & Next" at bounding box center [600, 281] width 86 height 29
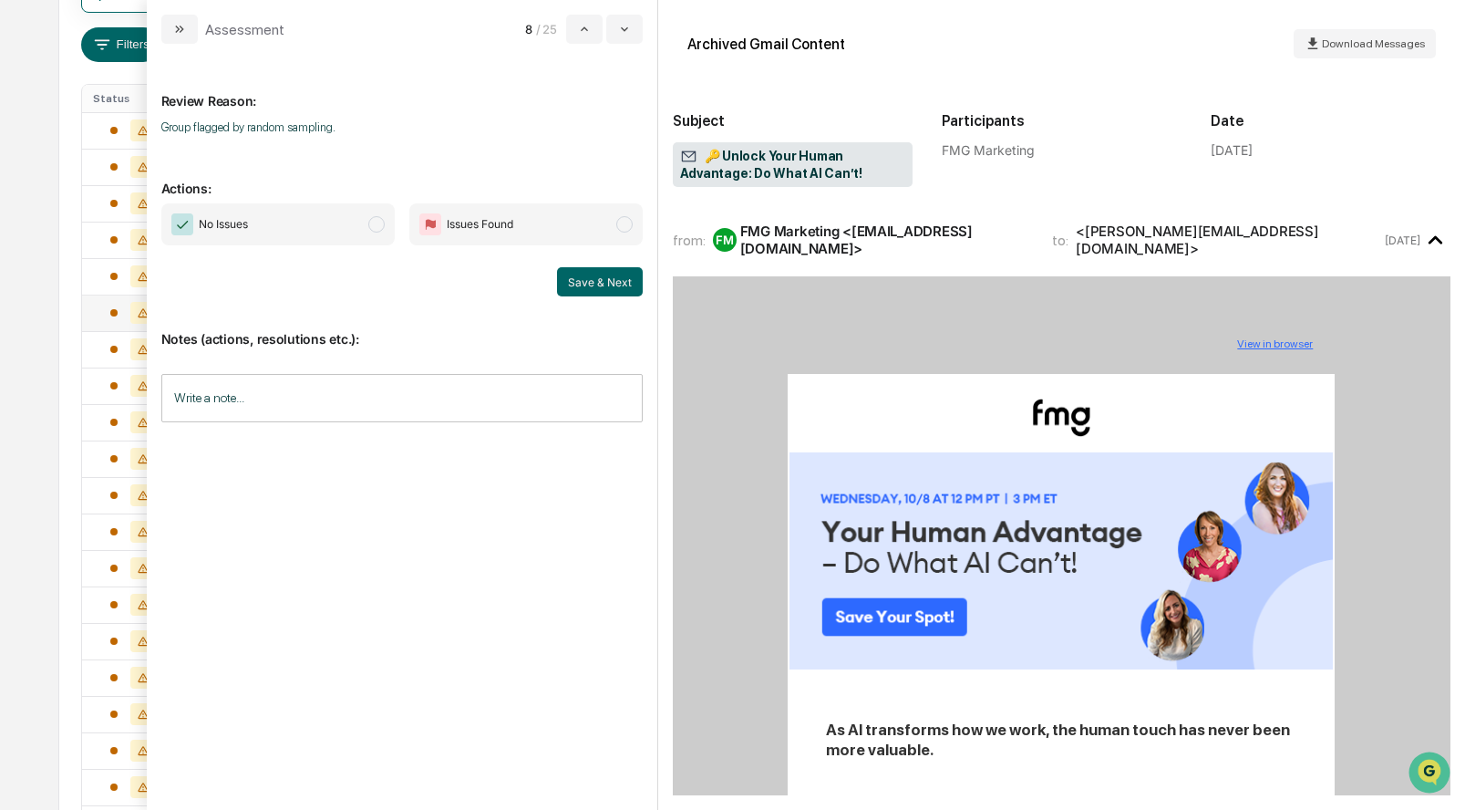
click at [377, 224] on span "modal" at bounding box center [376, 224] width 16 height 16
click at [606, 277] on button "Save & Next" at bounding box center [600, 281] width 86 height 29
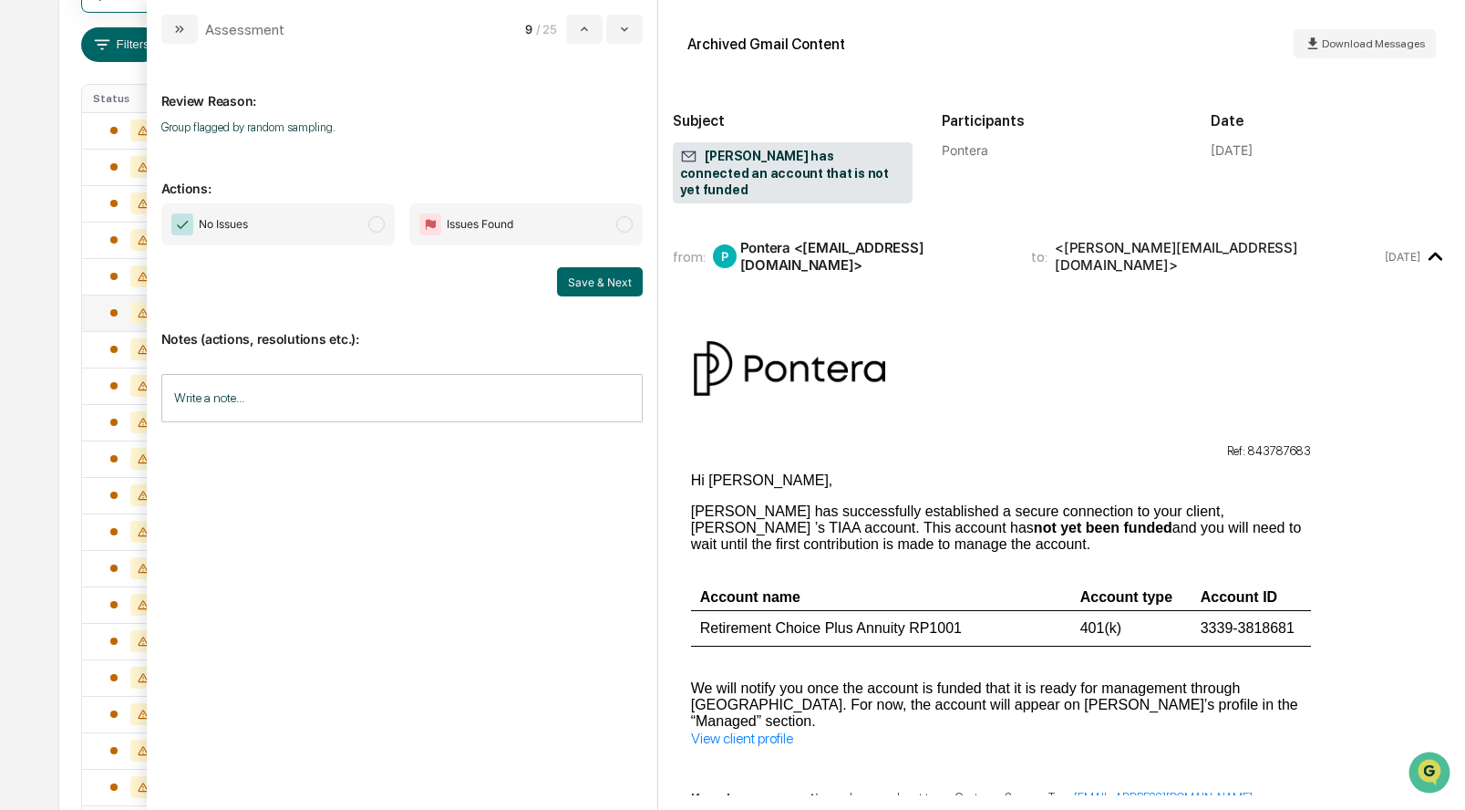
click at [376, 224] on span "modal" at bounding box center [376, 224] width 16 height 16
click at [600, 276] on button "Save & Next" at bounding box center [600, 281] width 86 height 29
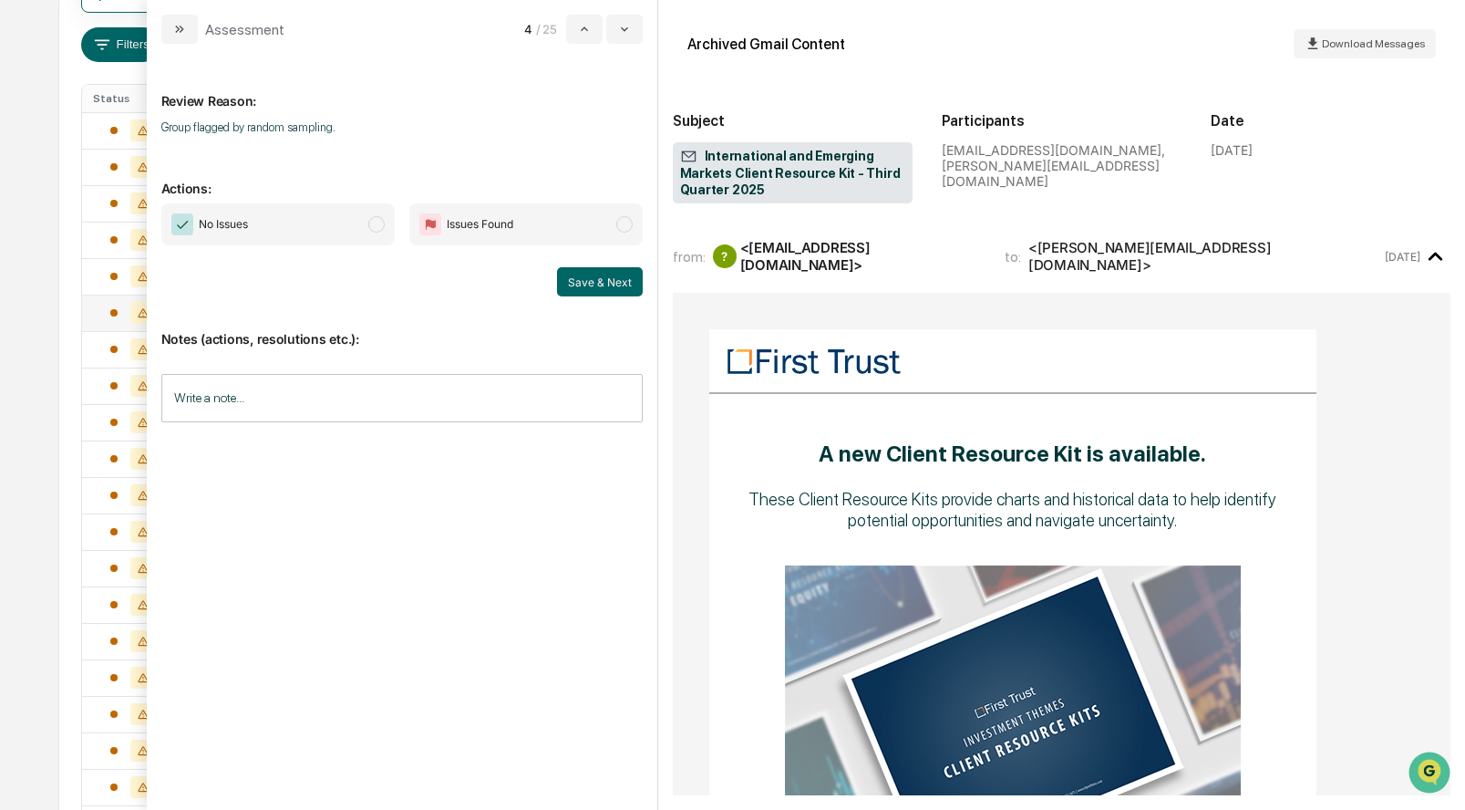
click at [373, 211] on span "No Issues" at bounding box center [277, 224] width 233 height 42
click at [616, 268] on button "Save & Next" at bounding box center [600, 281] width 86 height 29
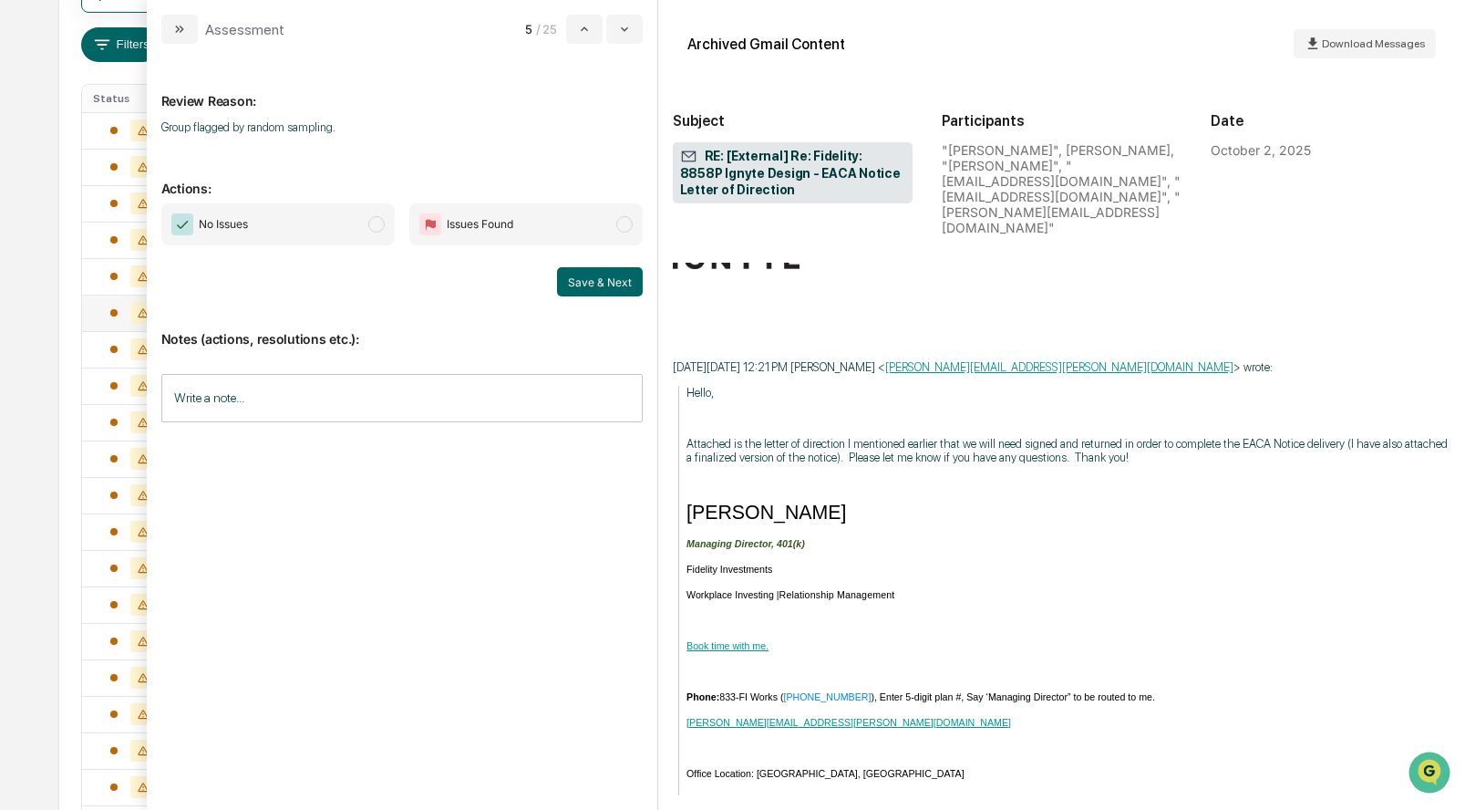
scroll to position [2107, 0]
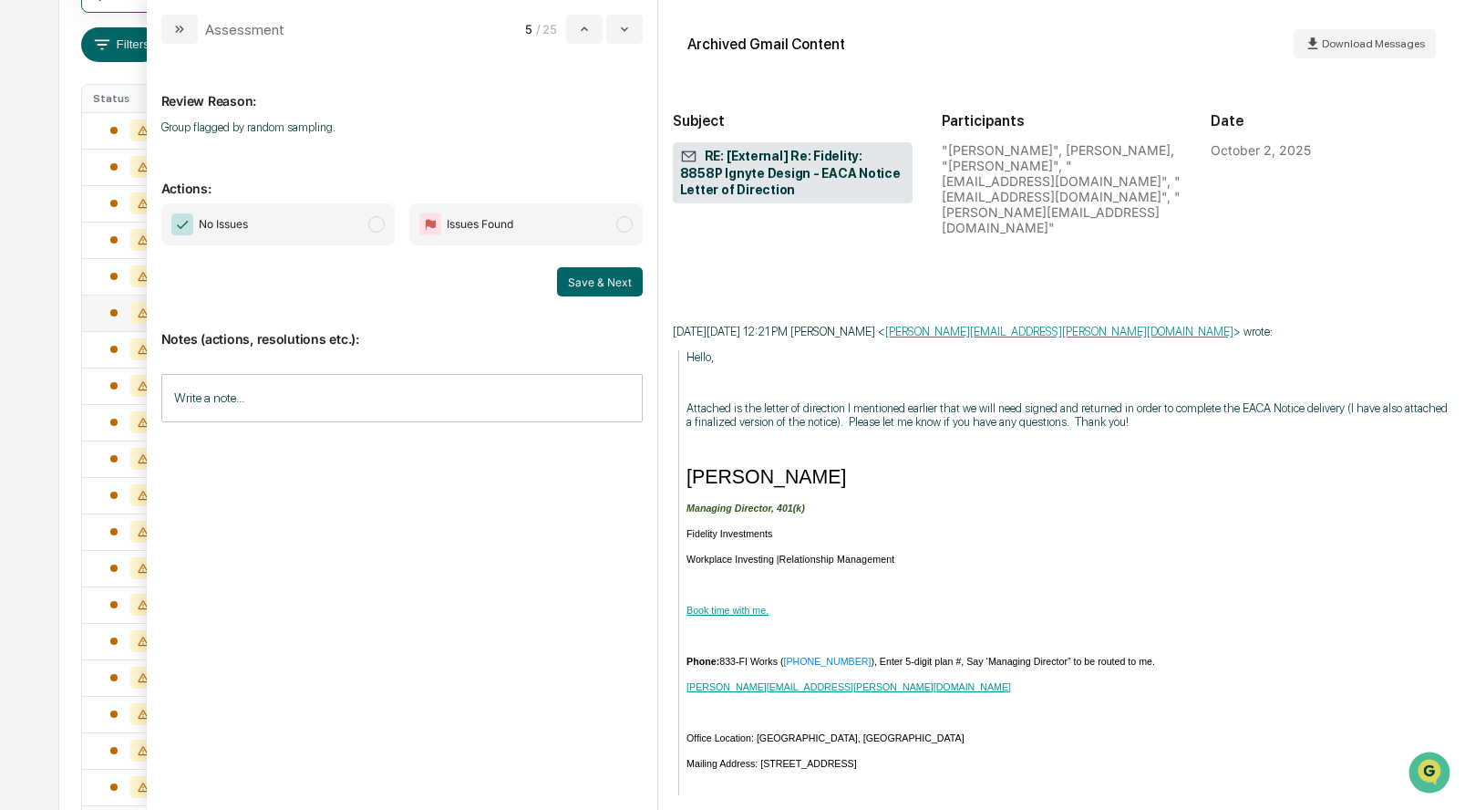
click at [373, 222] on span "modal" at bounding box center [376, 224] width 16 height 16
click at [612, 284] on button "Save & Next" at bounding box center [600, 281] width 86 height 29
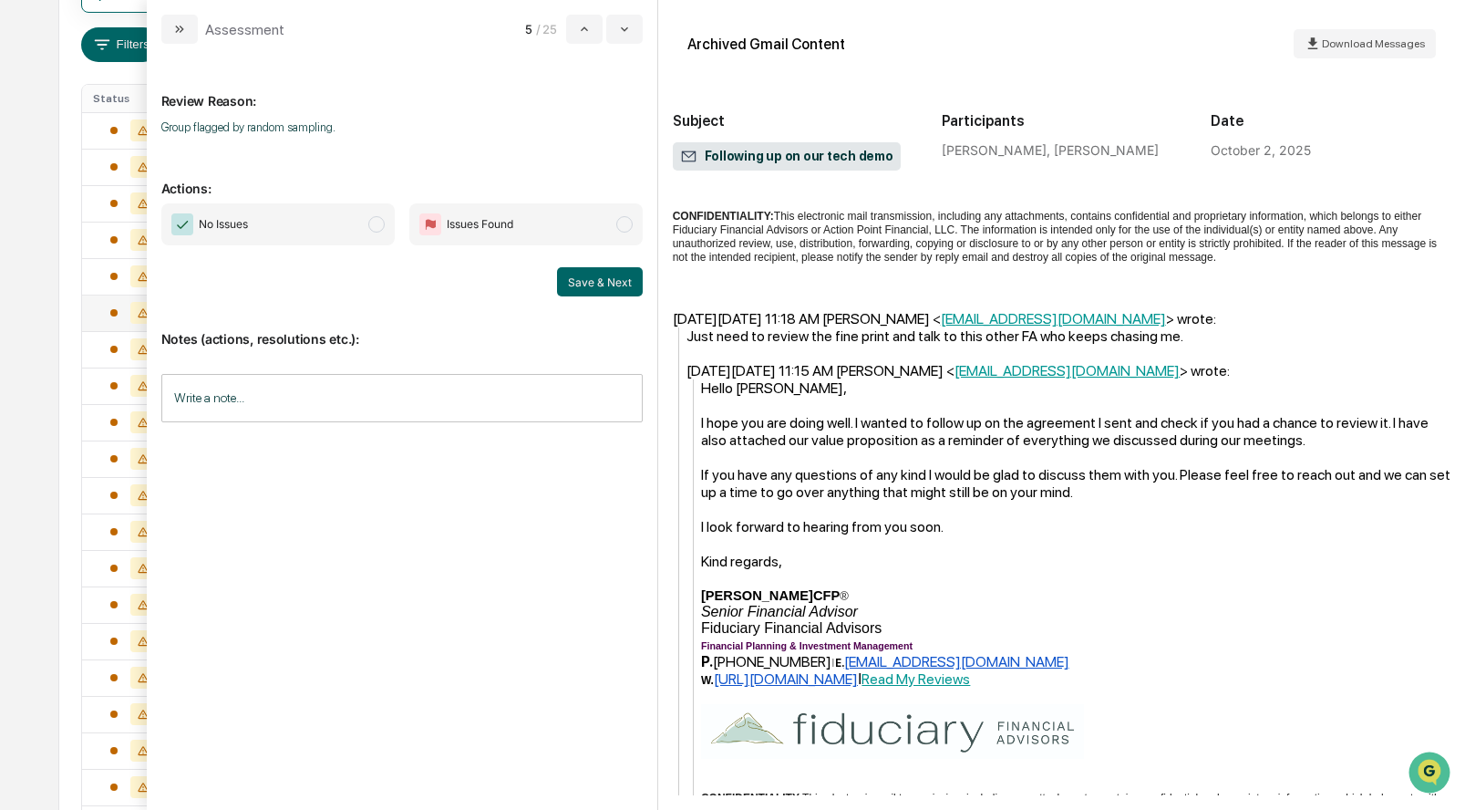
scroll to position [693, 0]
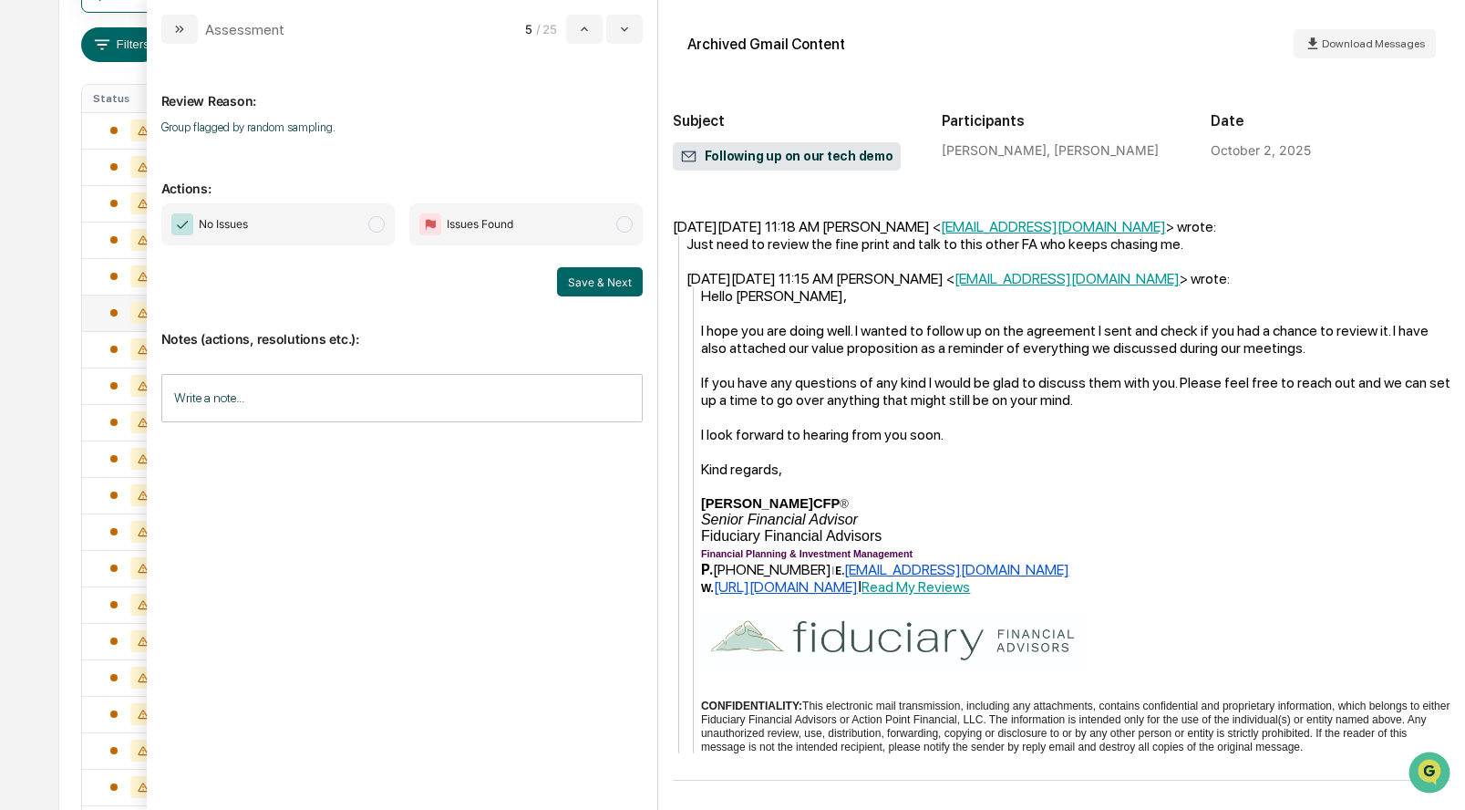
click at [368, 230] on span "No Issues" at bounding box center [277, 224] width 233 height 42
click at [609, 282] on button "Save & Next" at bounding box center [600, 281] width 86 height 29
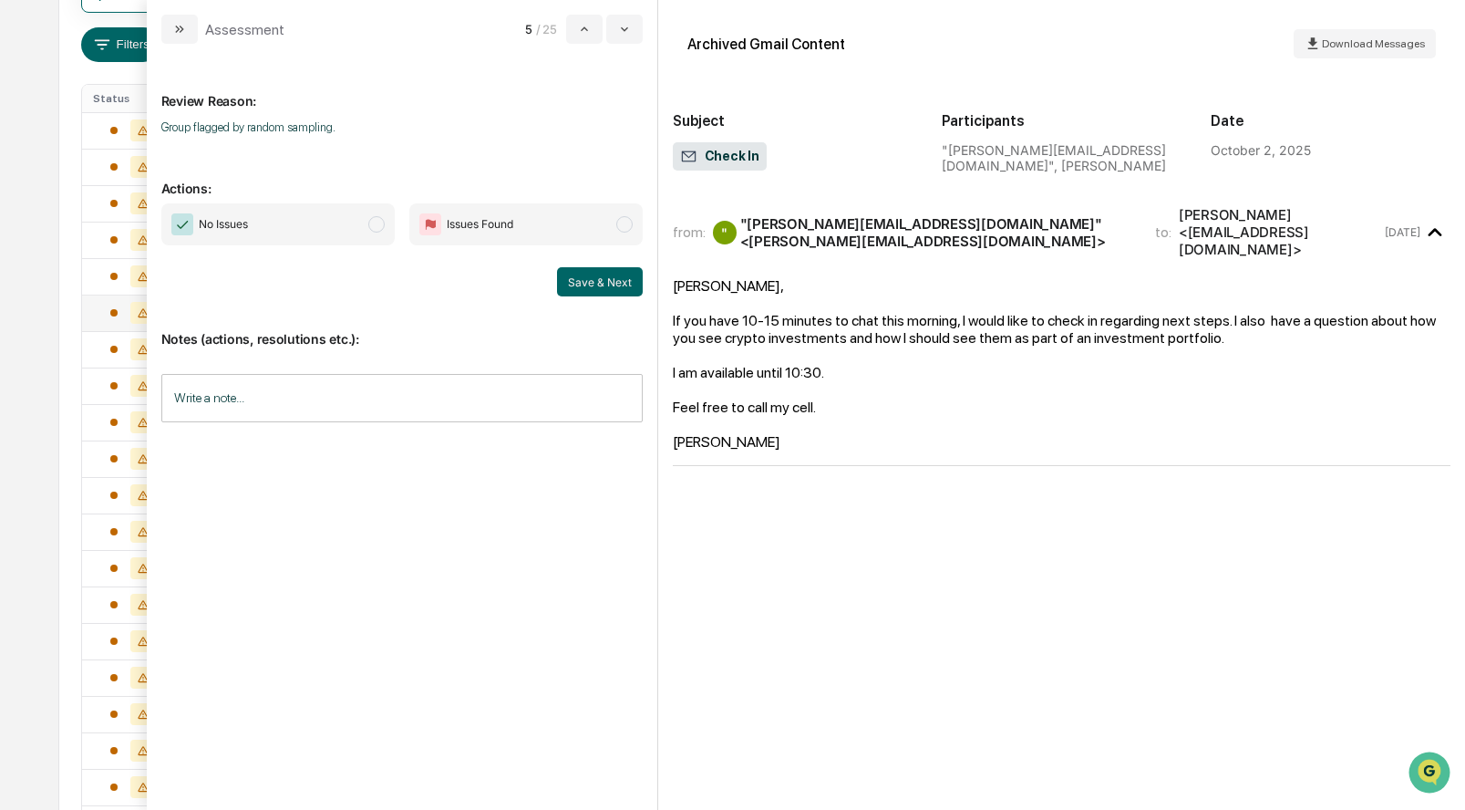
click at [381, 226] on span "modal" at bounding box center [376, 224] width 16 height 16
click at [613, 278] on button "Save & Next" at bounding box center [600, 281] width 86 height 29
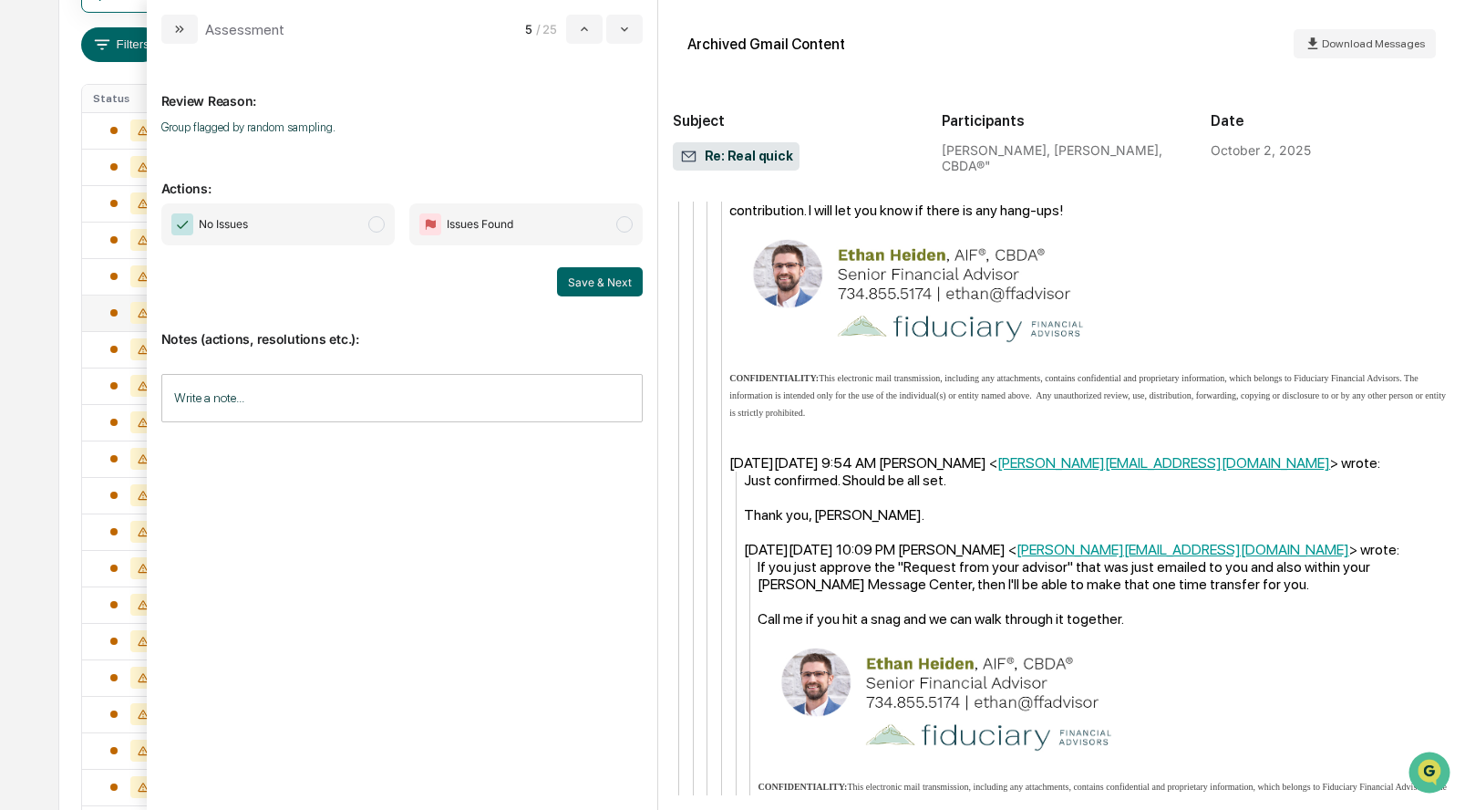
scroll to position [1611, 0]
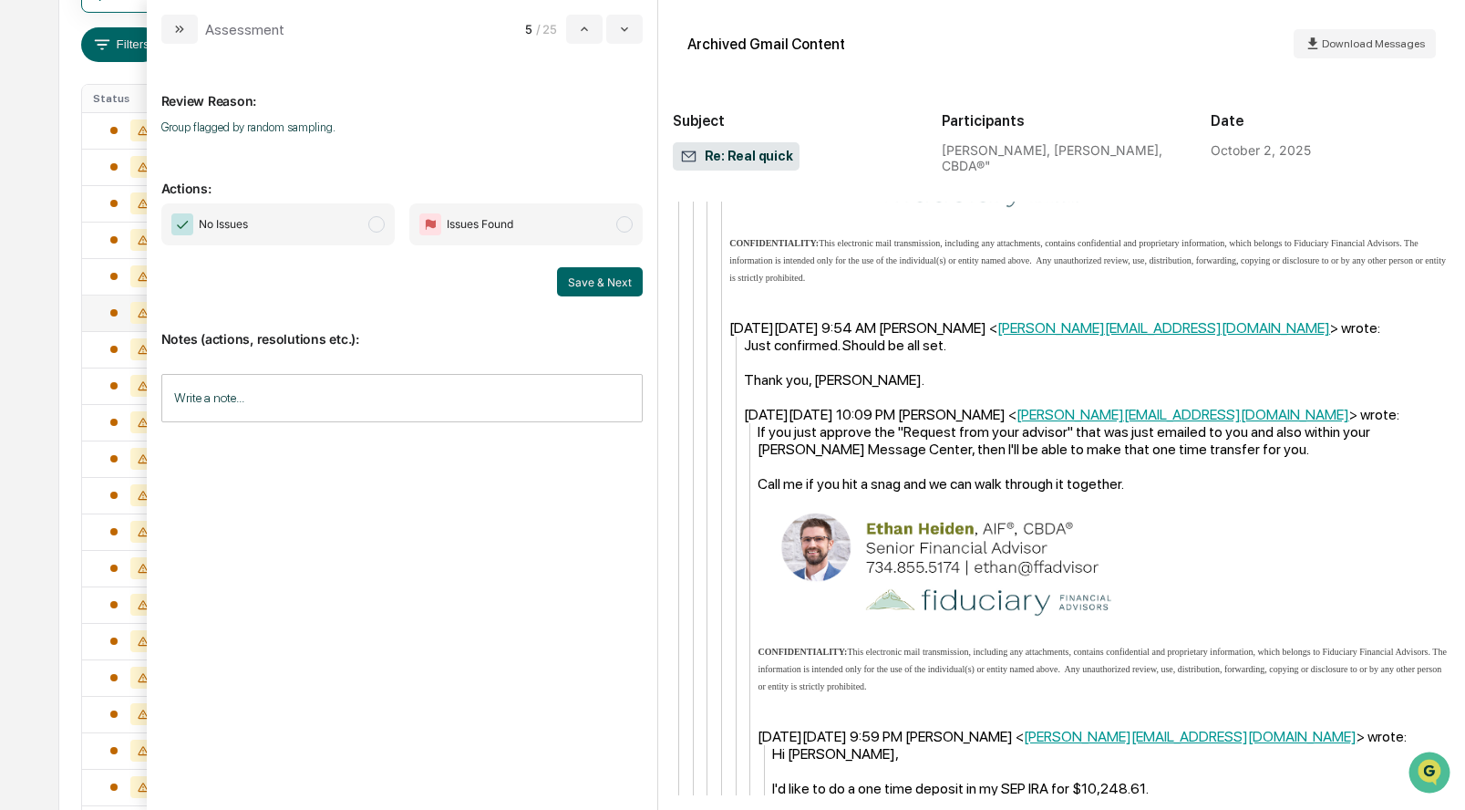
click at [373, 228] on span "modal" at bounding box center [376, 224] width 16 height 16
click at [586, 277] on button "Save & Next" at bounding box center [600, 281] width 86 height 29
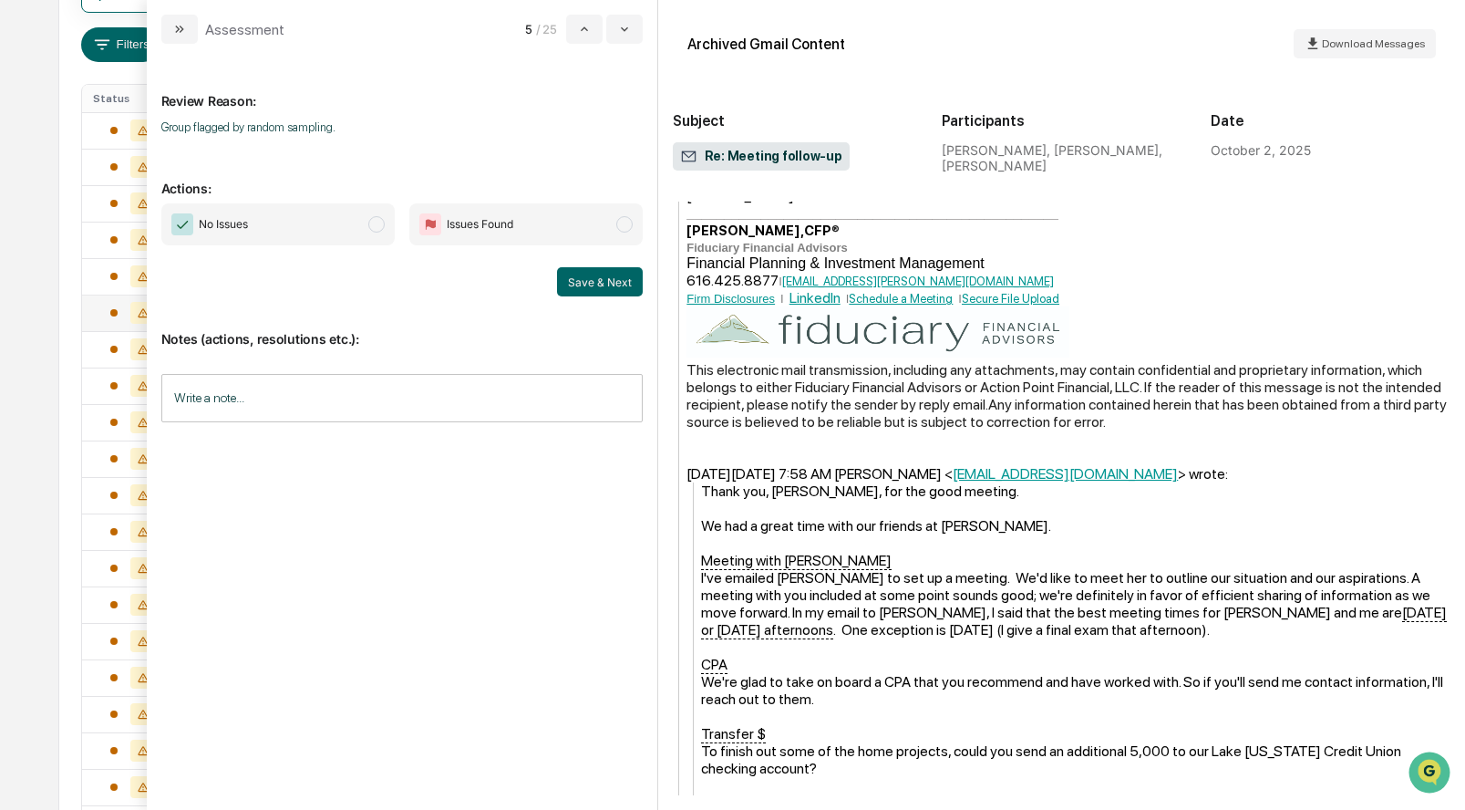
scroll to position [1169, 0]
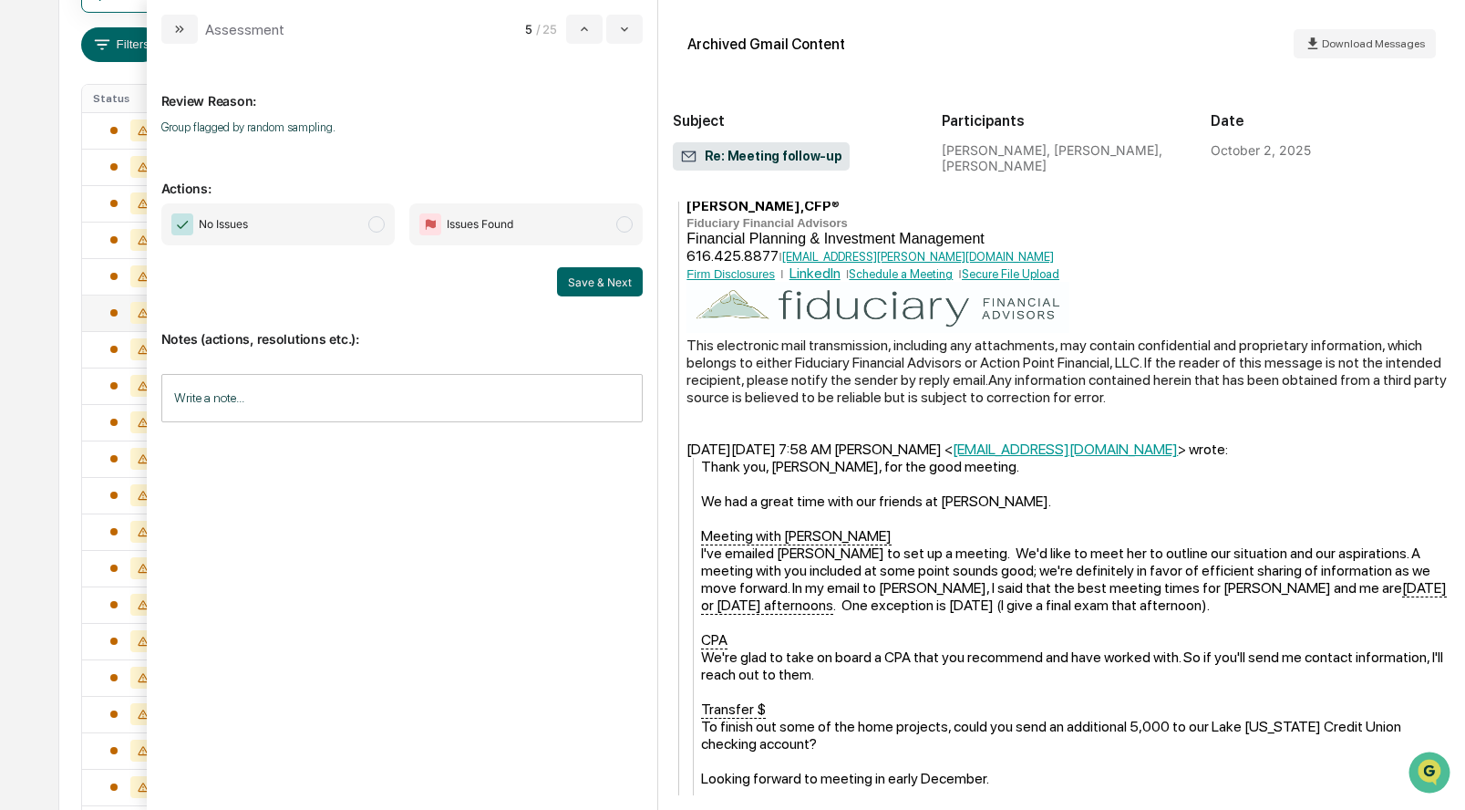
click at [382, 217] on span "No Issues" at bounding box center [277, 224] width 233 height 42
click at [586, 281] on button "Save & Next" at bounding box center [600, 281] width 86 height 29
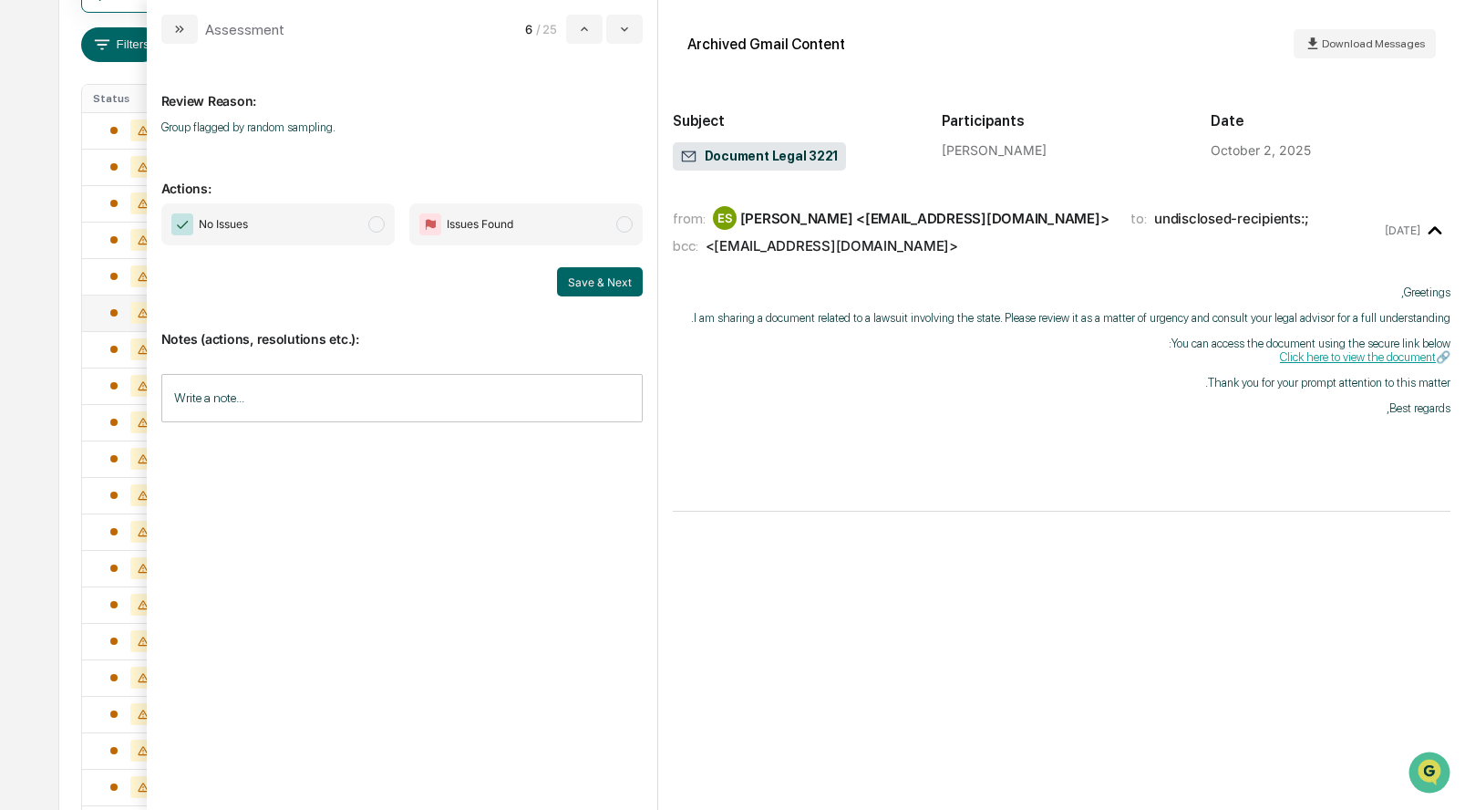
click at [385, 223] on span "No Issues" at bounding box center [277, 224] width 233 height 42
click at [608, 281] on button "Save & Next" at bounding box center [600, 281] width 86 height 29
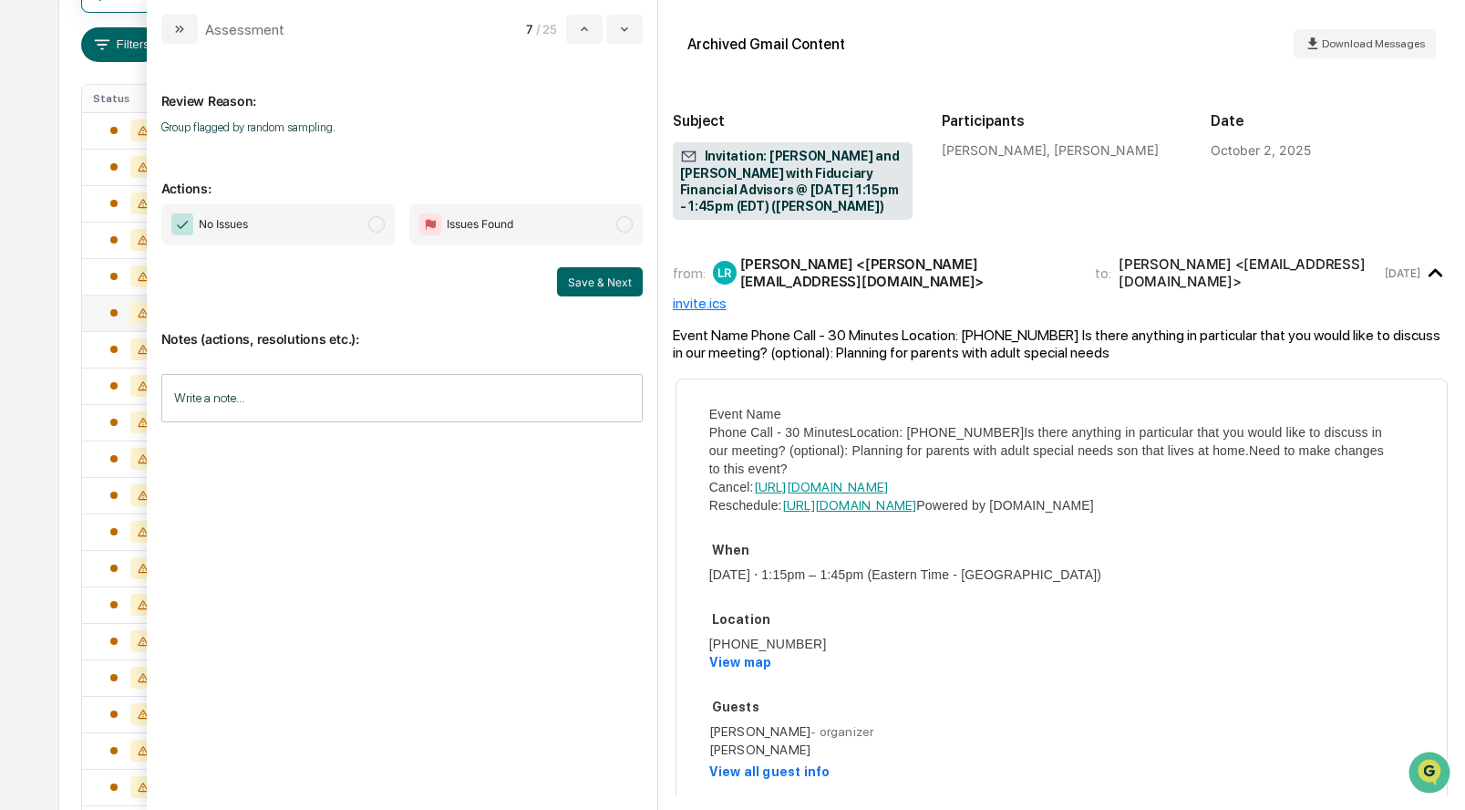
click at [378, 222] on span "modal" at bounding box center [376, 224] width 16 height 16
click at [576, 272] on button "Save & Next" at bounding box center [600, 281] width 86 height 29
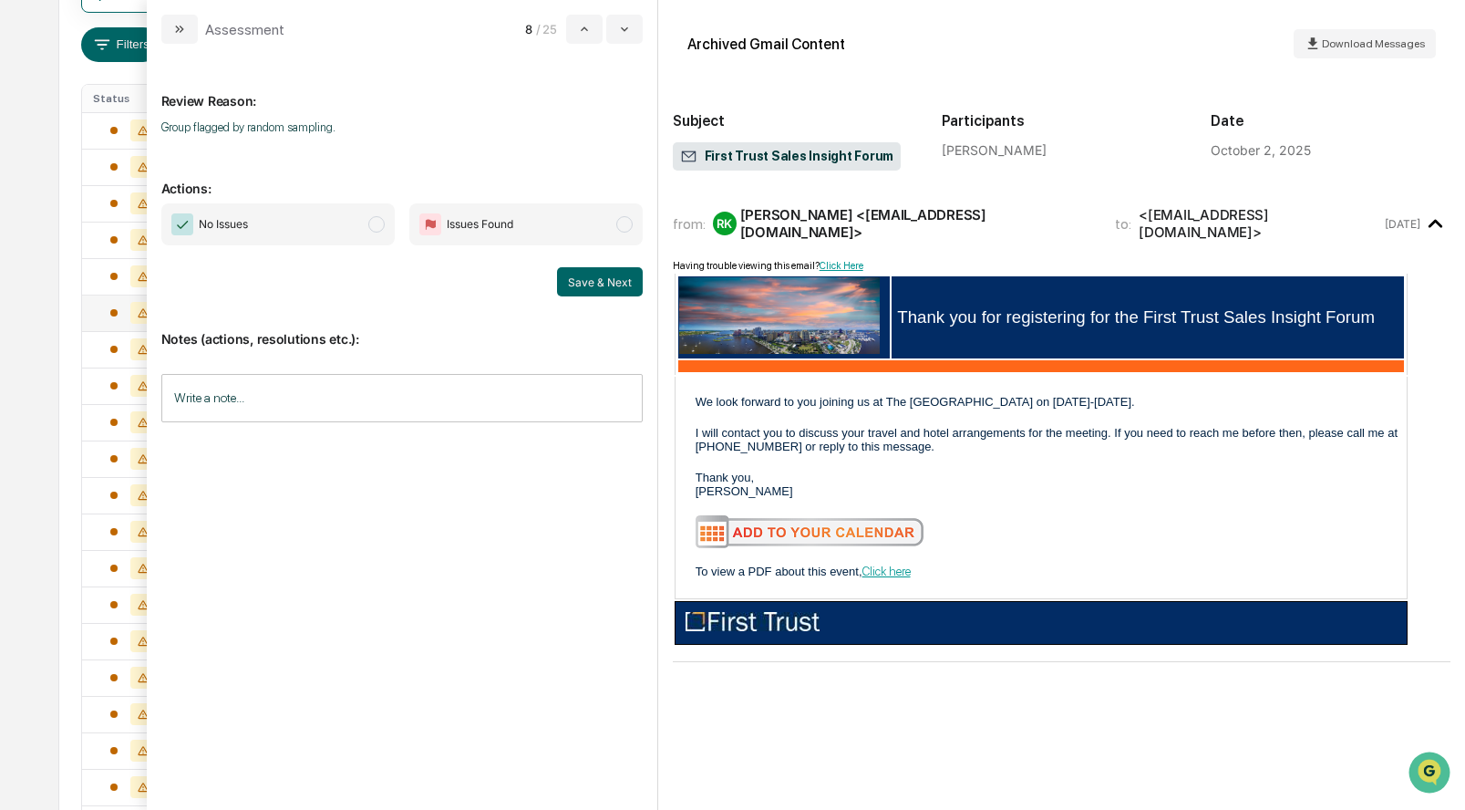
click at [374, 227] on span "modal" at bounding box center [376, 224] width 16 height 16
click at [589, 284] on button "Save & Next" at bounding box center [600, 281] width 86 height 29
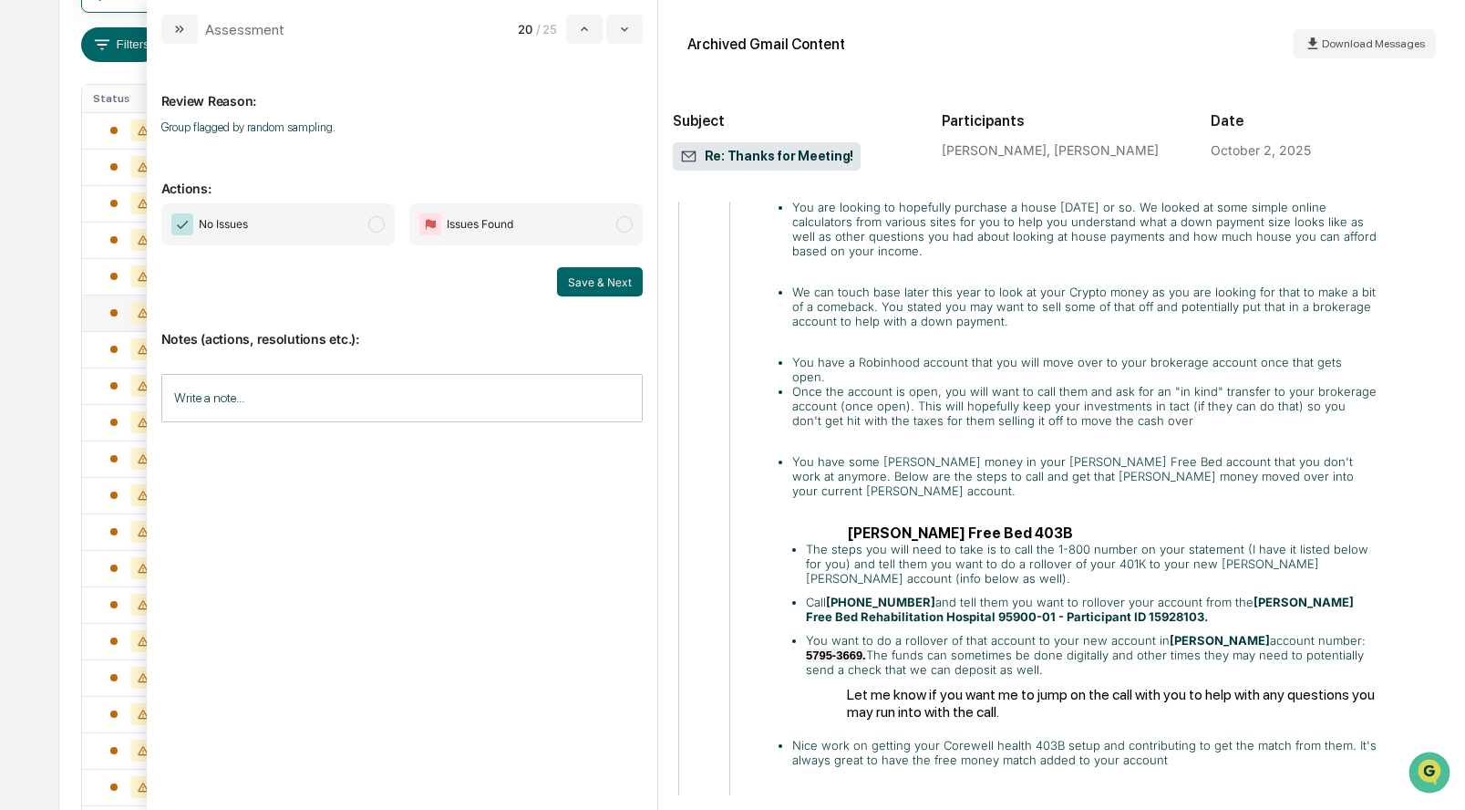
scroll to position [1709, 0]
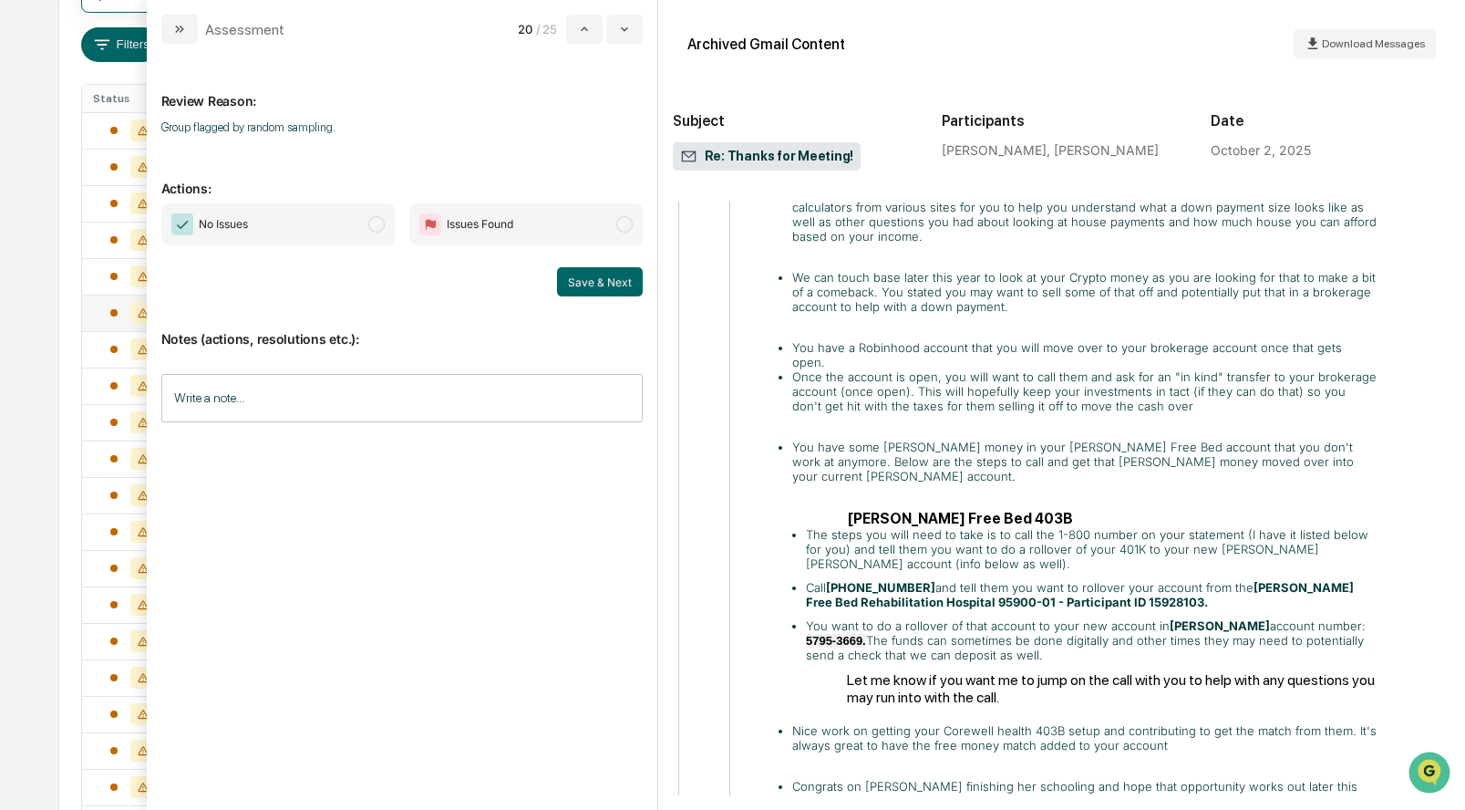
click at [377, 226] on span "modal" at bounding box center [376, 224] width 16 height 16
click at [577, 286] on button "Save & Next" at bounding box center [600, 281] width 86 height 29
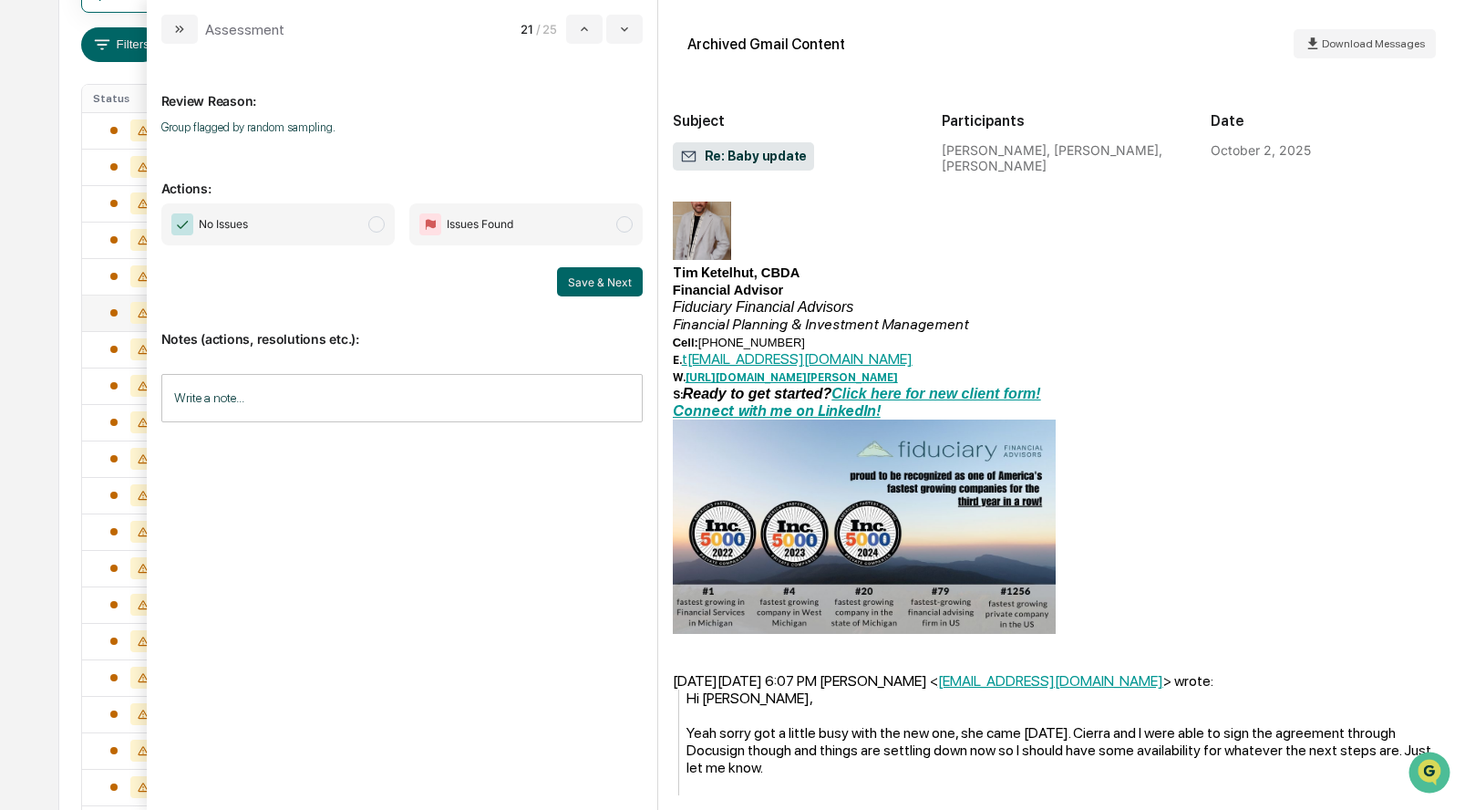
scroll to position [384, 0]
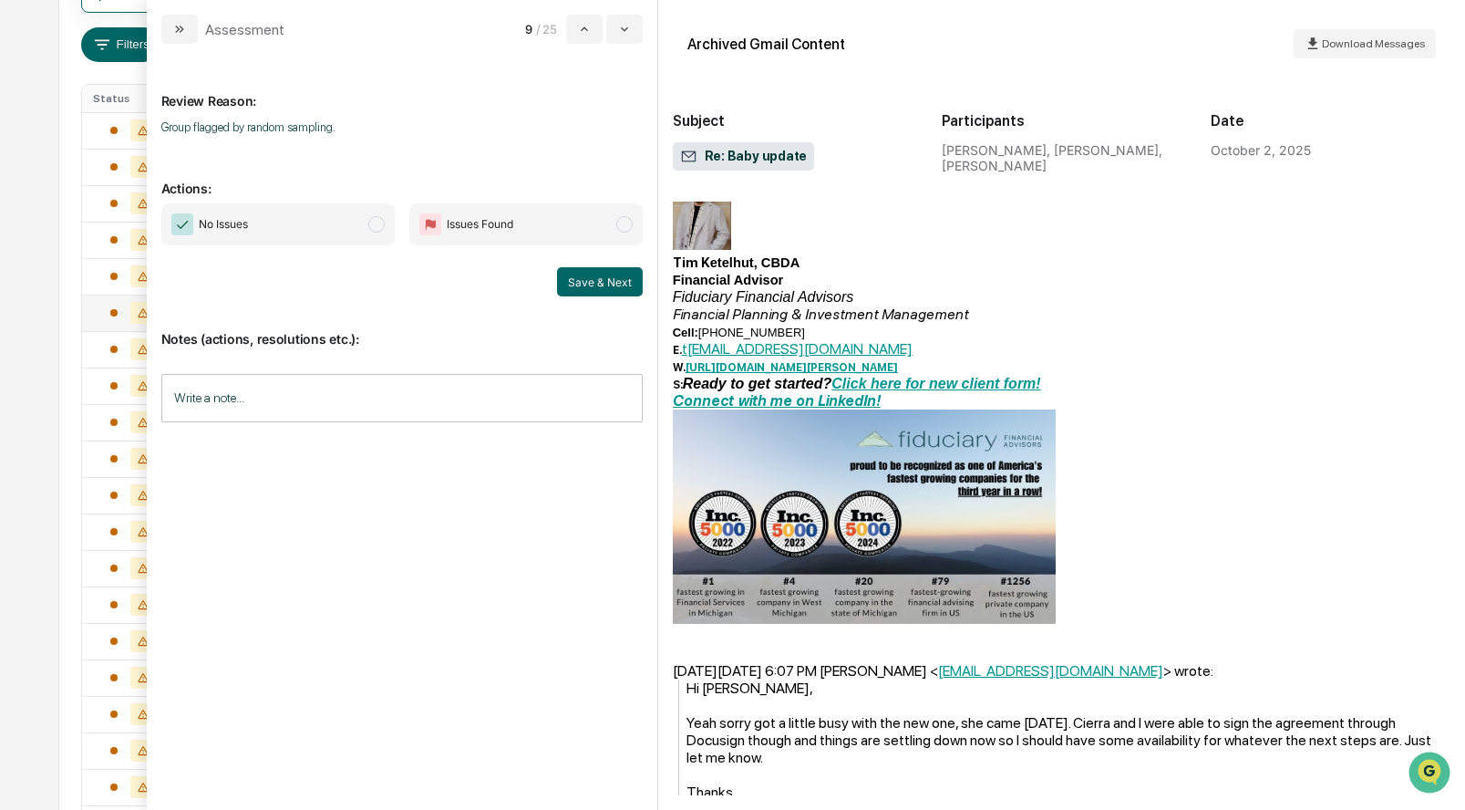
click at [377, 226] on span "modal" at bounding box center [376, 224] width 16 height 16
click at [584, 284] on button "Save & Next" at bounding box center [600, 281] width 86 height 29
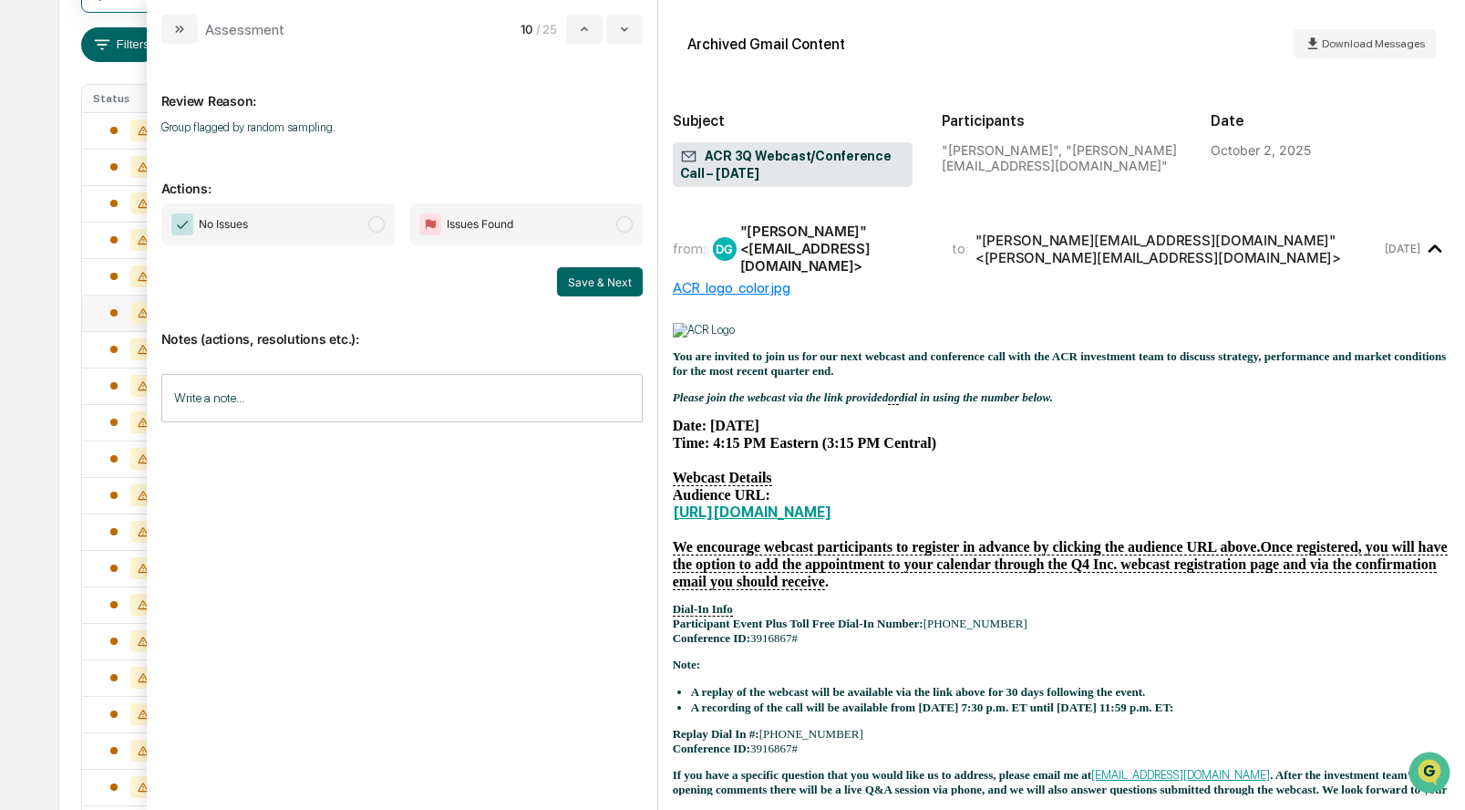
click at [374, 218] on span "modal" at bounding box center [376, 224] width 16 height 16
click at [581, 277] on button "Save & Next" at bounding box center [600, 281] width 86 height 29
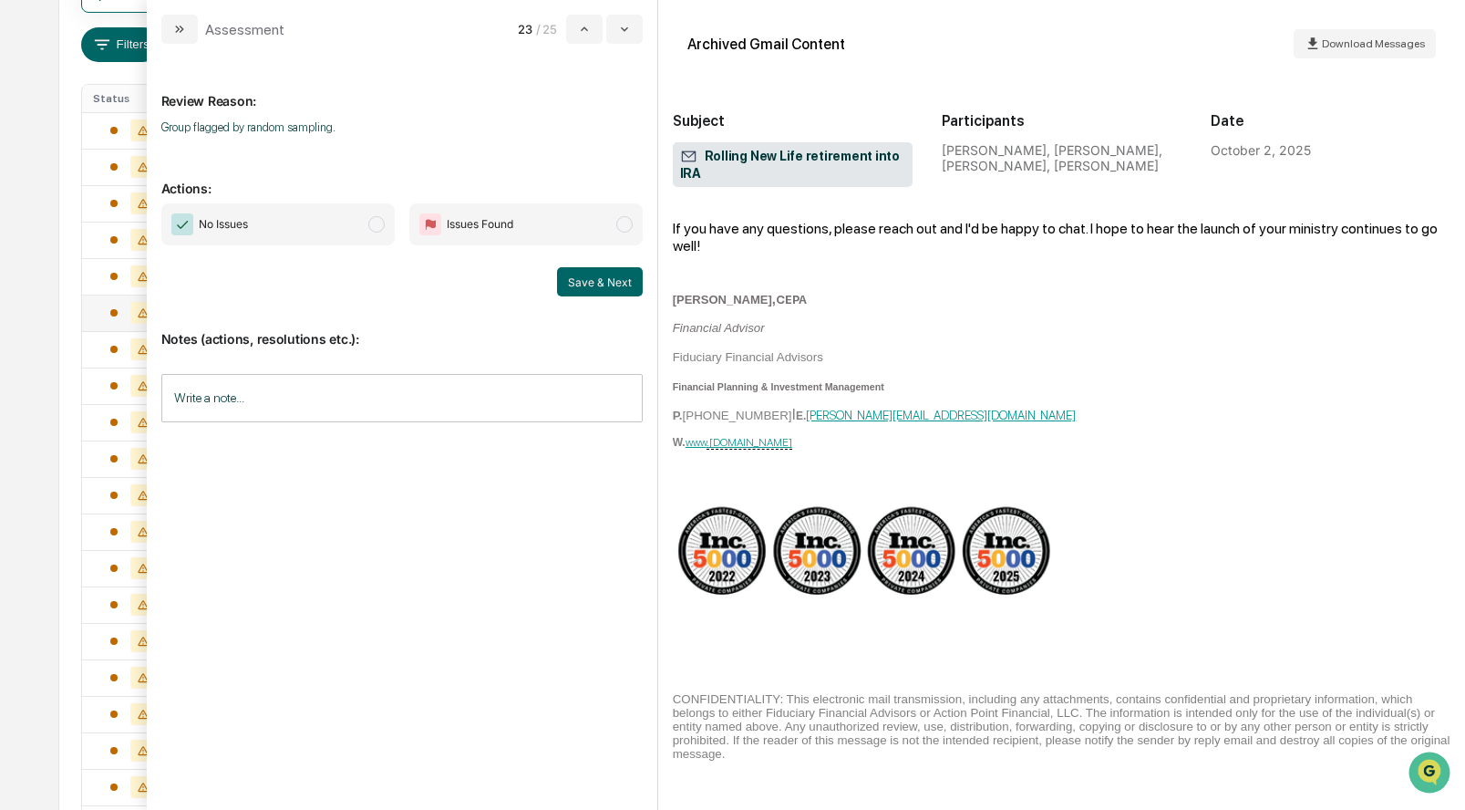
scroll to position [299, 0]
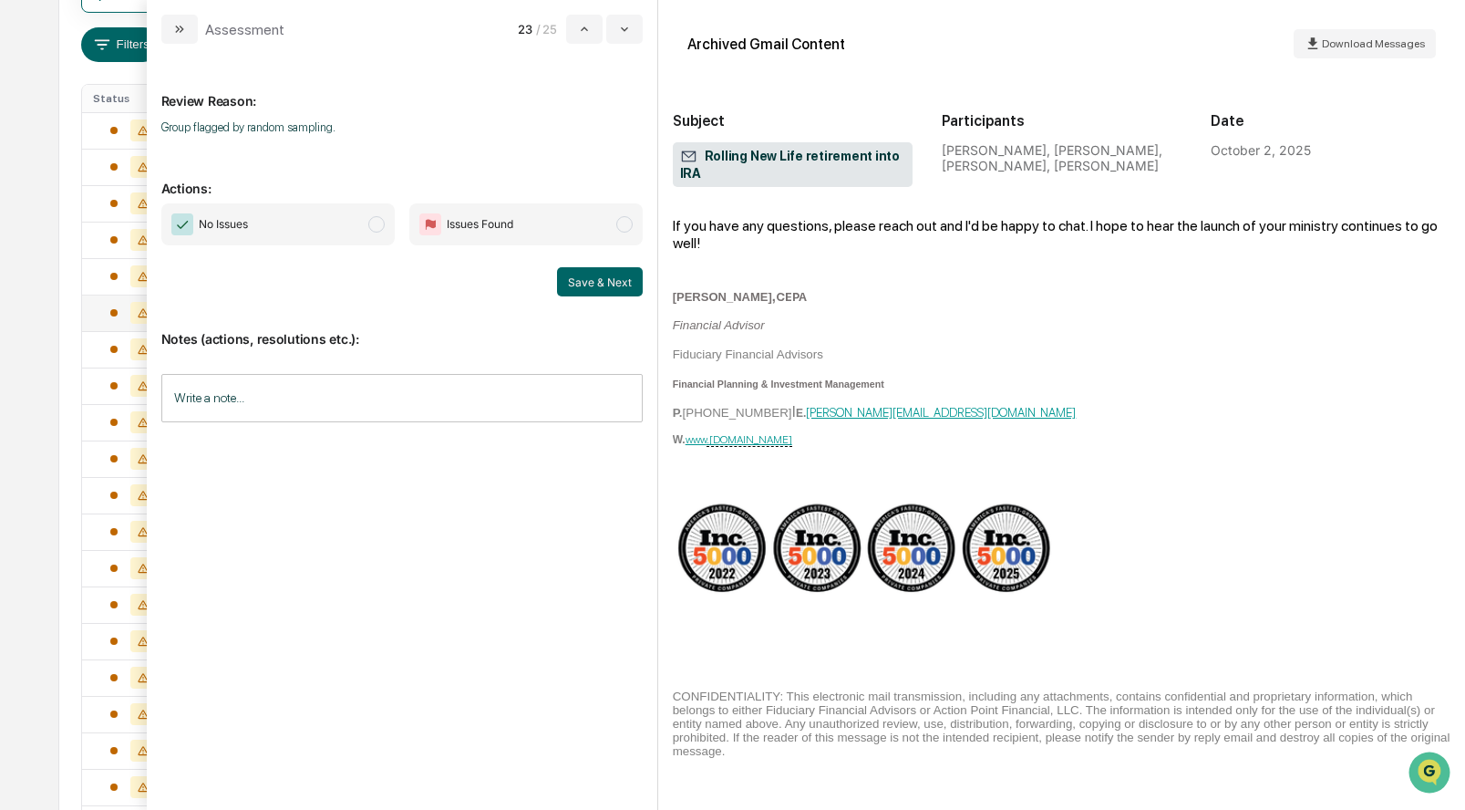
click at [374, 221] on span "modal" at bounding box center [376, 224] width 16 height 16
click at [576, 283] on button "Save & Next" at bounding box center [600, 281] width 86 height 29
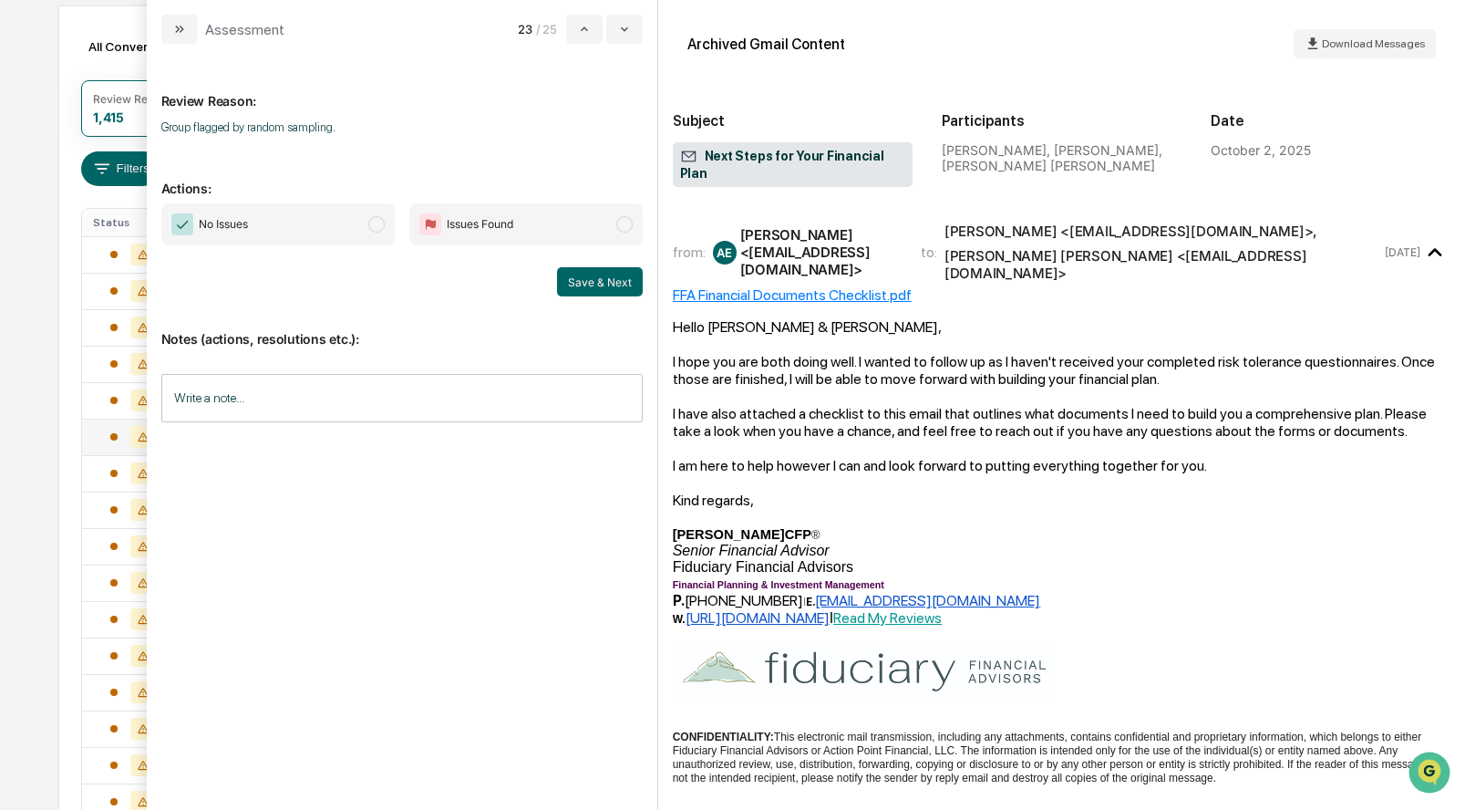
scroll to position [32, 0]
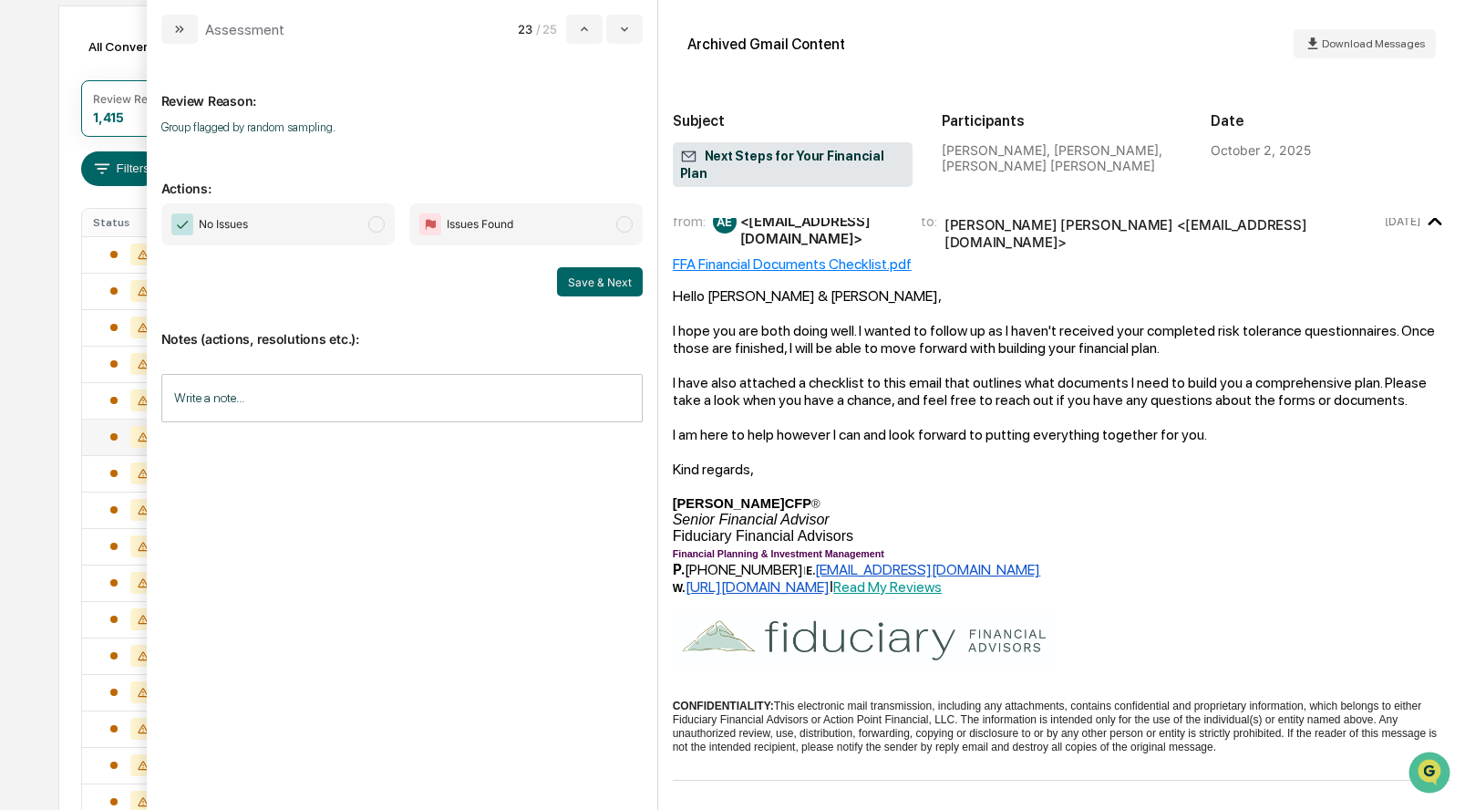
click at [374, 225] on span "modal" at bounding box center [376, 224] width 16 height 16
click at [599, 282] on button "Save & Next" at bounding box center [600, 281] width 86 height 29
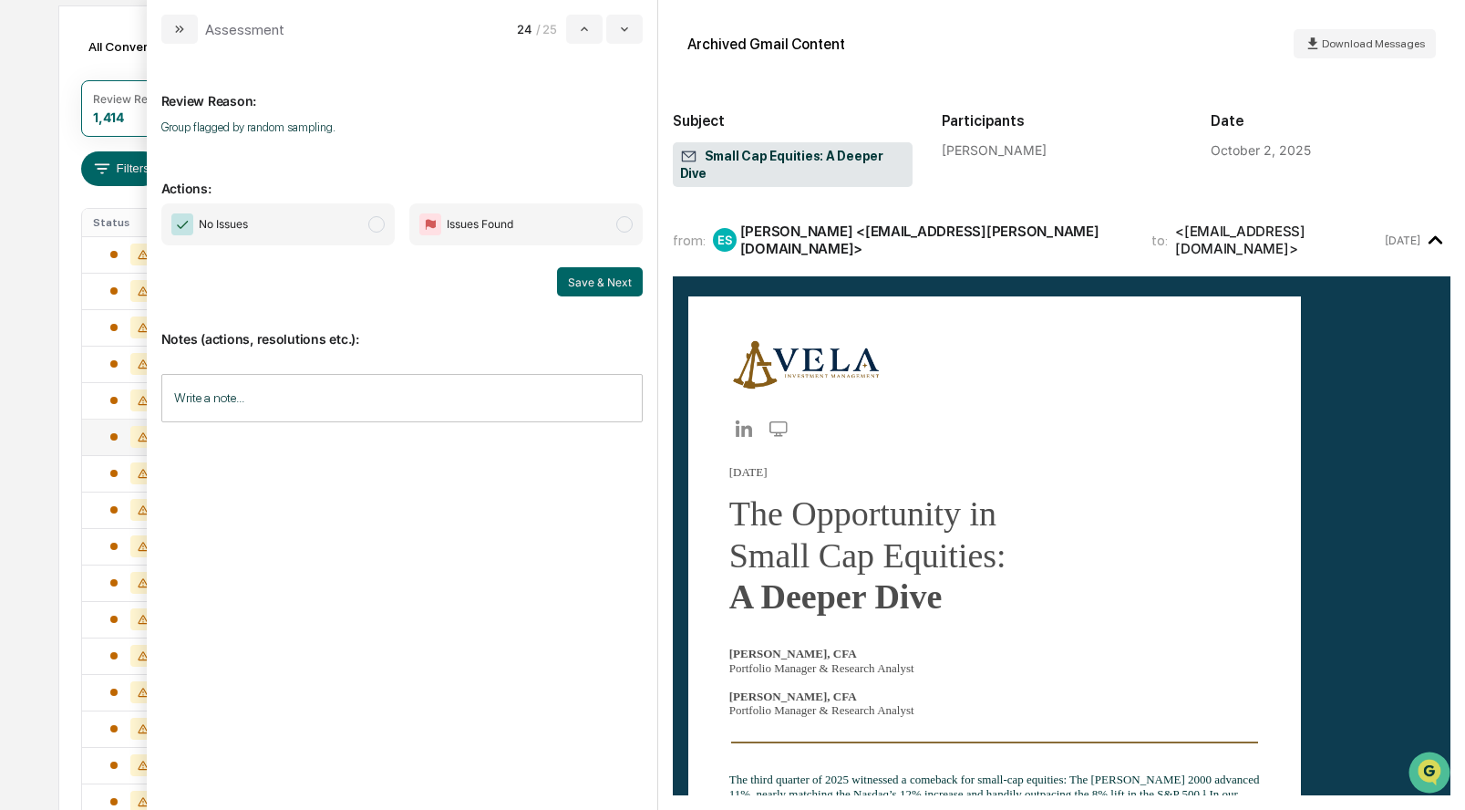
click at [376, 226] on span "modal" at bounding box center [376, 224] width 16 height 16
click at [583, 287] on button "Save & Next" at bounding box center [600, 281] width 86 height 29
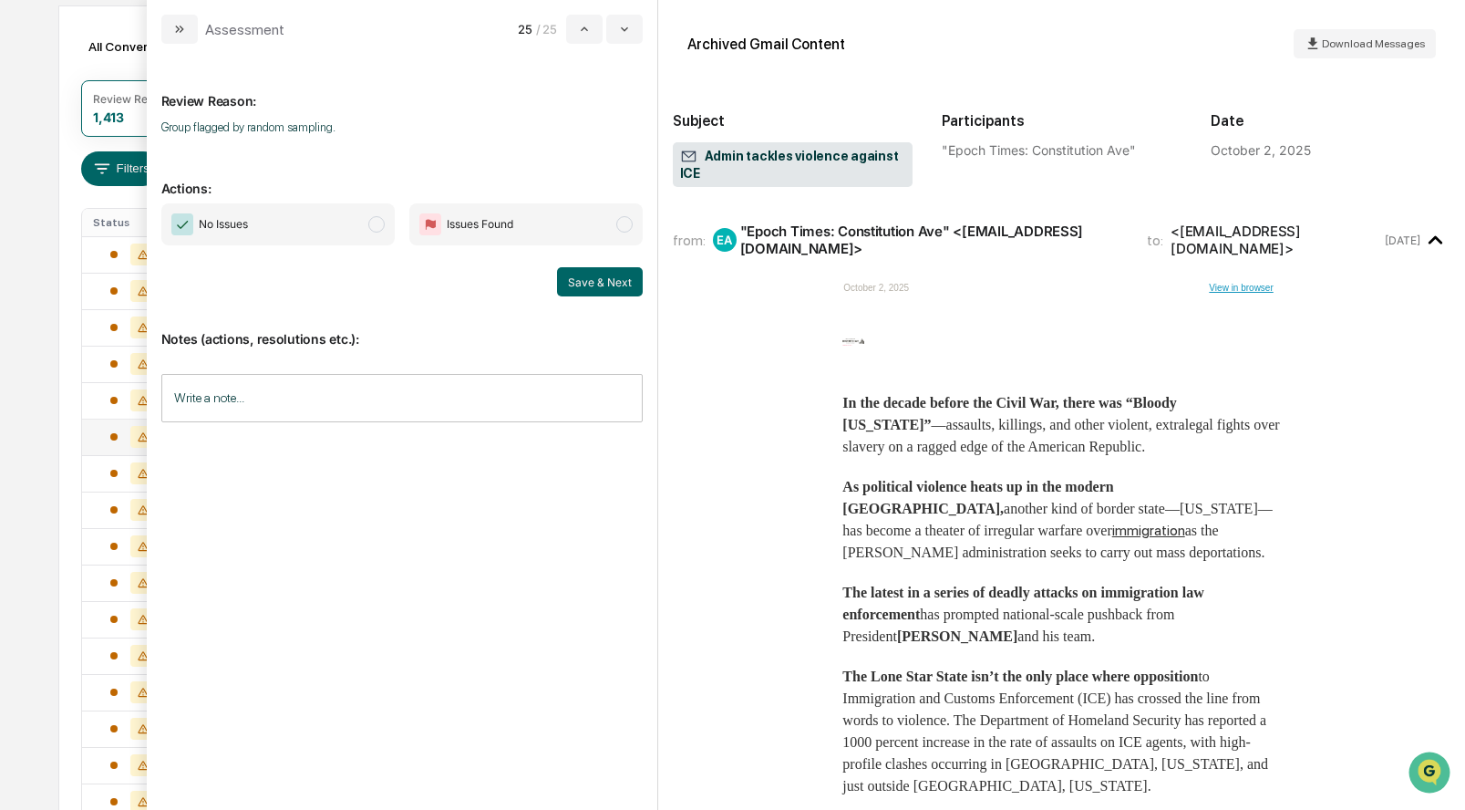
click at [380, 230] on span "modal" at bounding box center [376, 224] width 16 height 16
click at [574, 278] on button "Save & Next" at bounding box center [600, 281] width 86 height 29
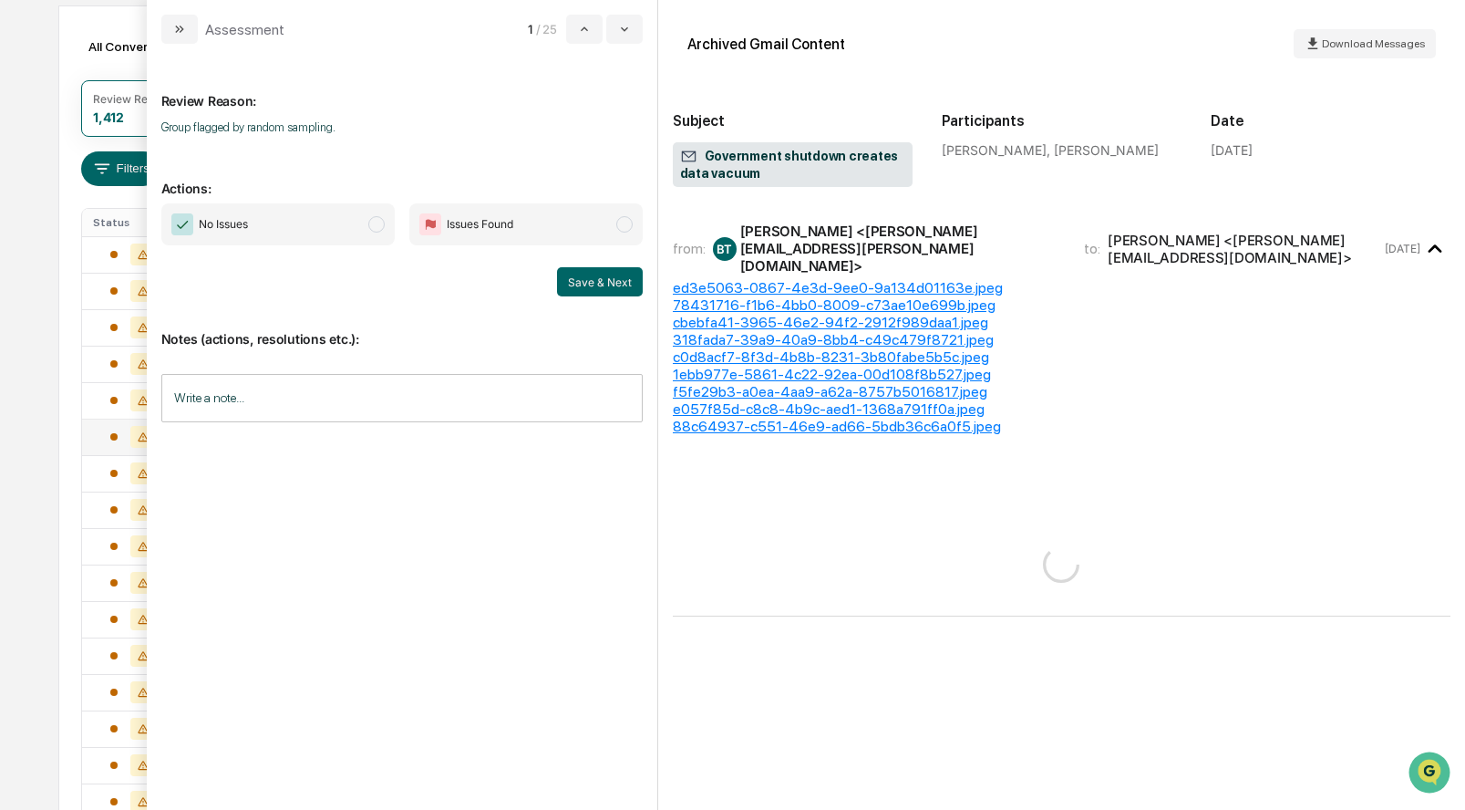
click at [377, 225] on span "modal" at bounding box center [376, 224] width 16 height 16
click at [582, 284] on button "Save & Next" at bounding box center [600, 281] width 86 height 29
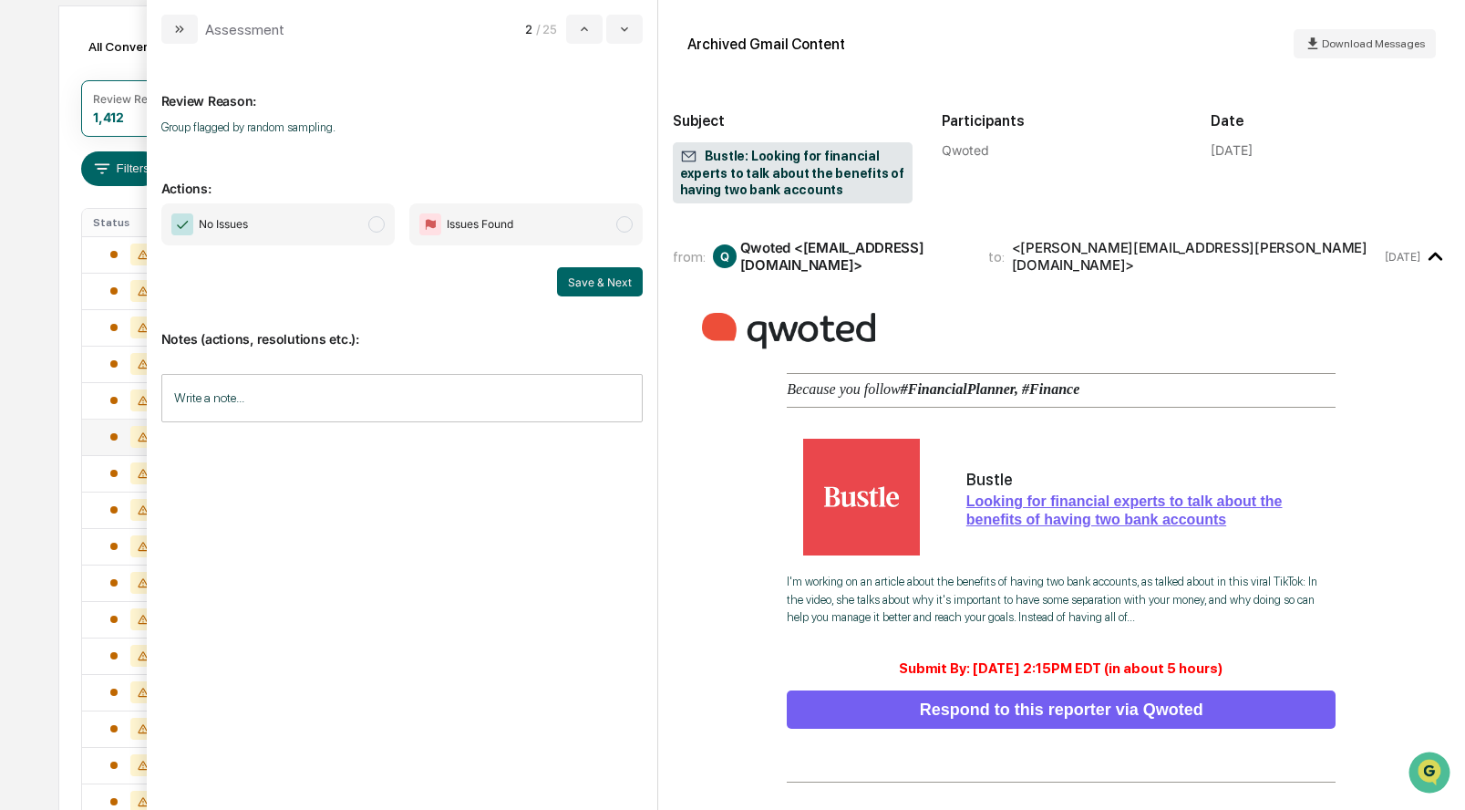
click at [377, 222] on span "modal" at bounding box center [376, 224] width 16 height 16
click at [598, 281] on button "Save & Next" at bounding box center [600, 281] width 86 height 29
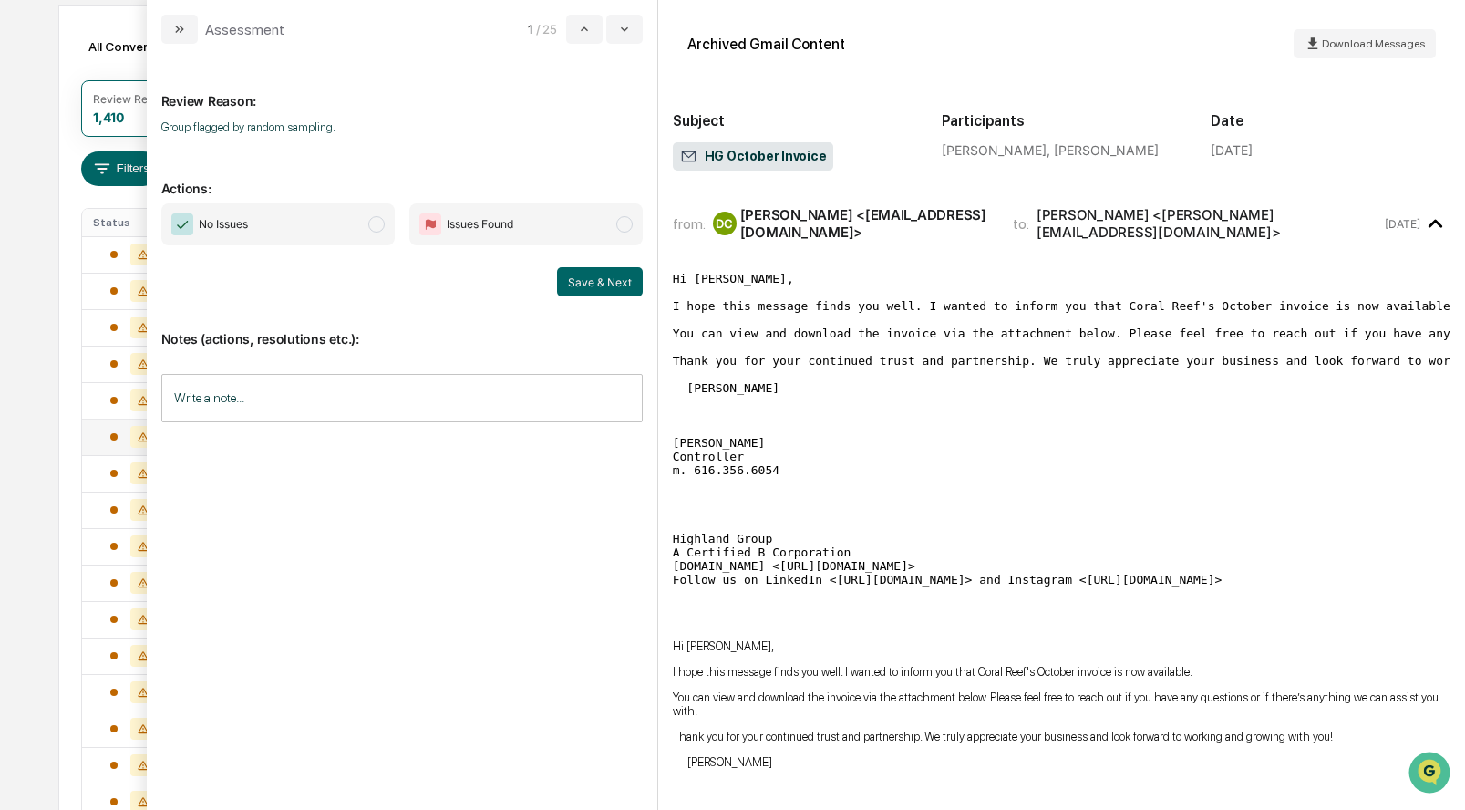
click at [381, 233] on span "No Issues" at bounding box center [277, 224] width 233 height 42
click at [609, 283] on button "Save & Next" at bounding box center [600, 281] width 86 height 29
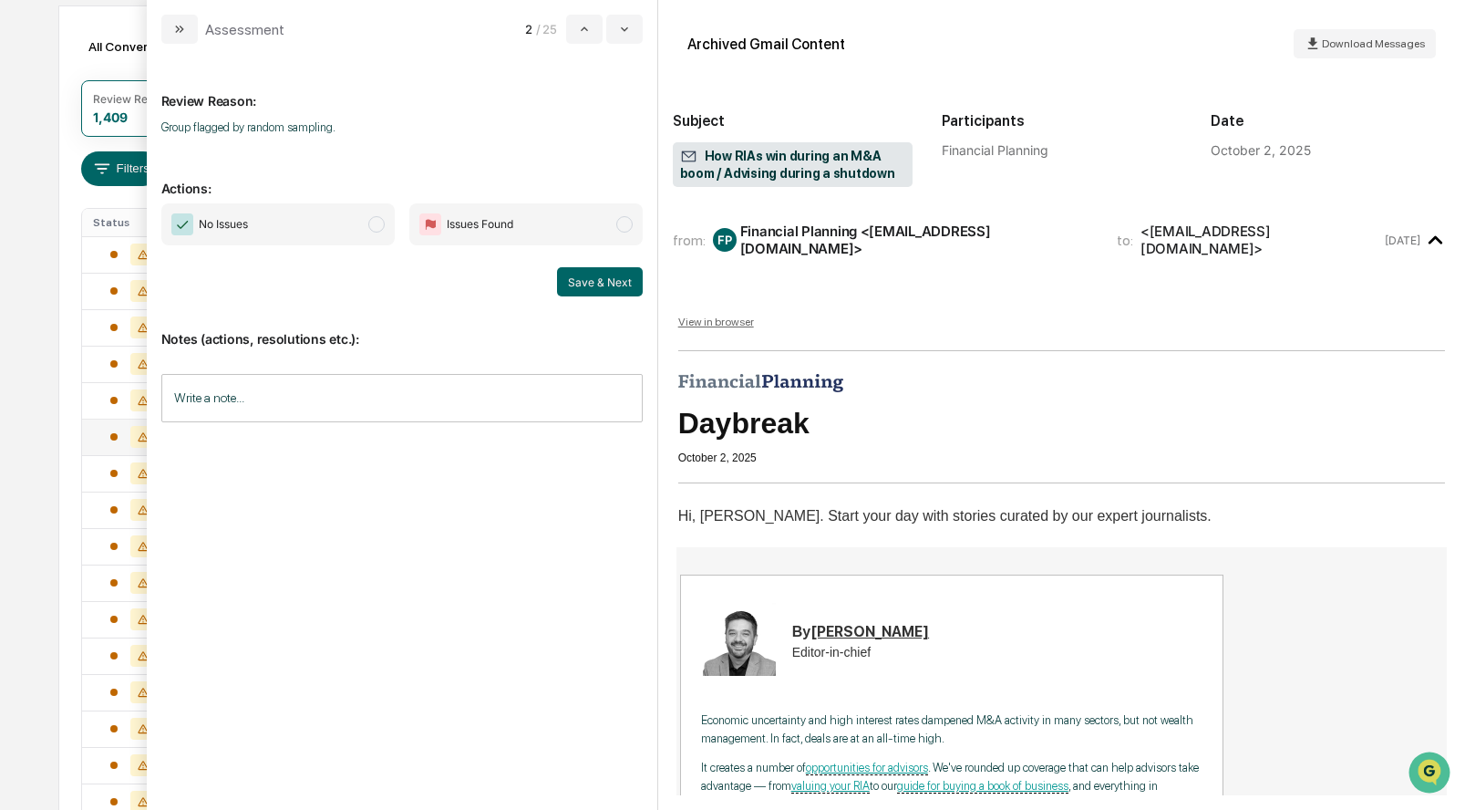
click at [383, 236] on span "No Issues" at bounding box center [277, 224] width 233 height 42
click at [565, 286] on button "Save & Next" at bounding box center [600, 281] width 86 height 29
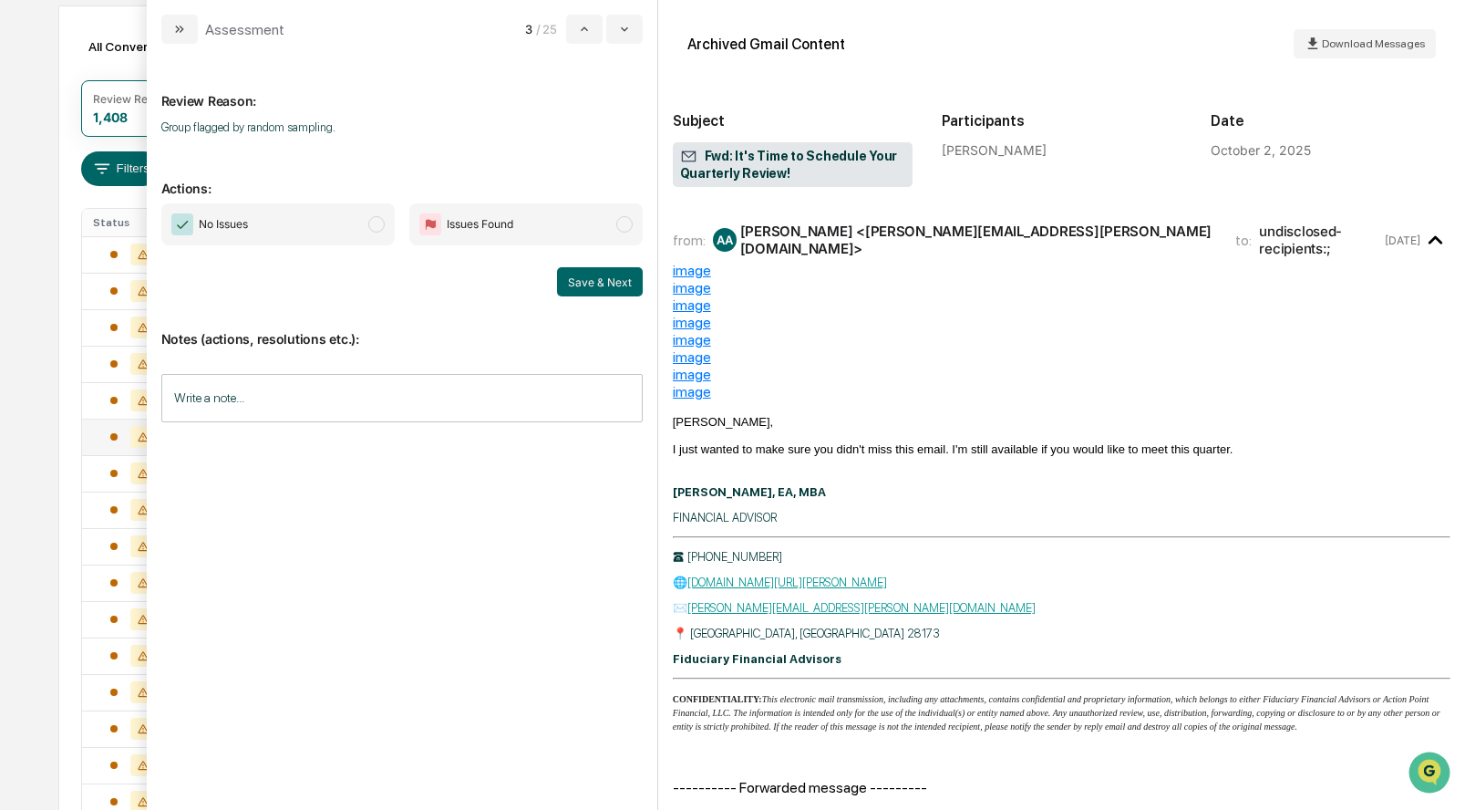
click at [360, 229] on span "No Issues" at bounding box center [277, 224] width 233 height 42
click at [563, 274] on button "Save & Next" at bounding box center [600, 281] width 86 height 29
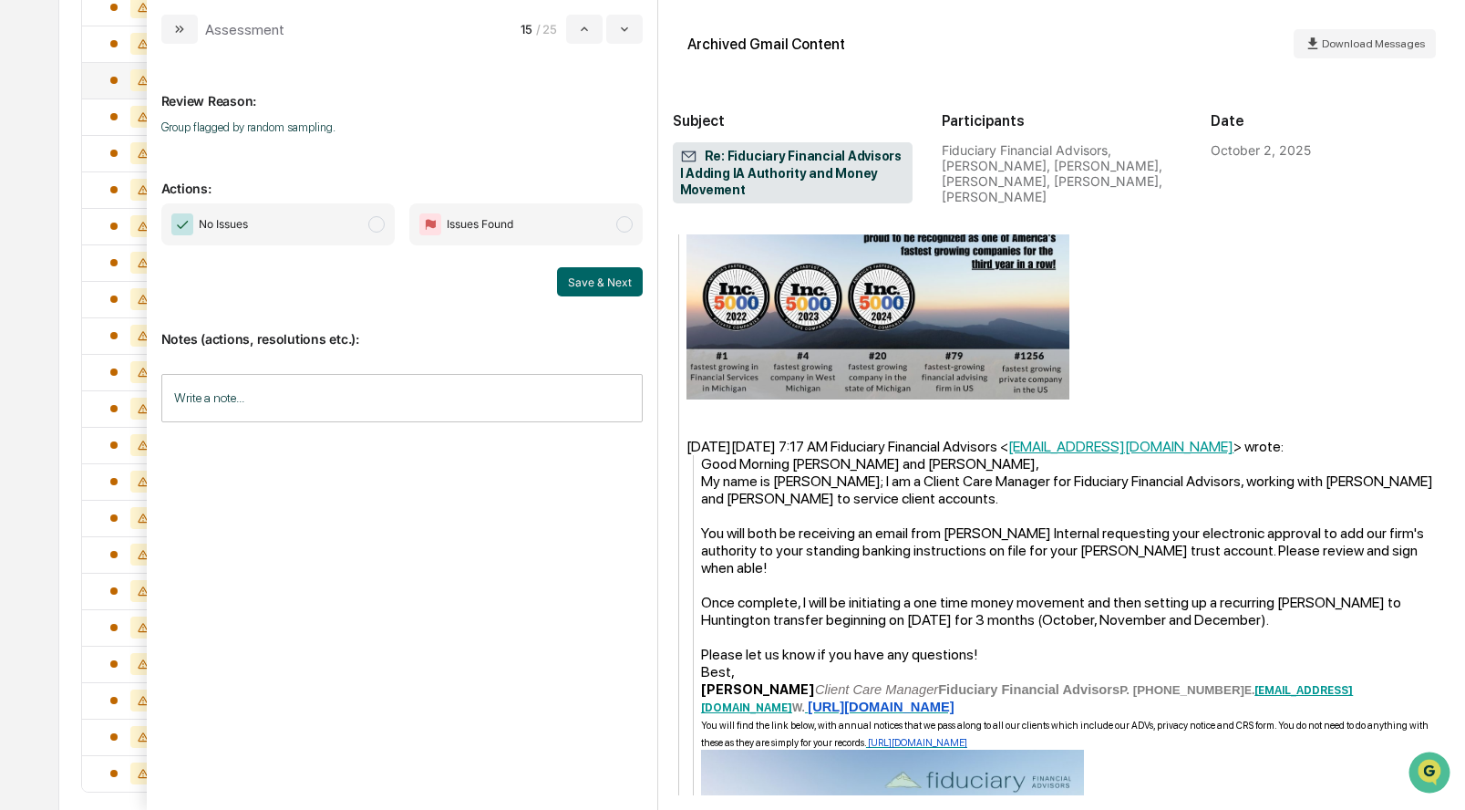
scroll to position [624, 0]
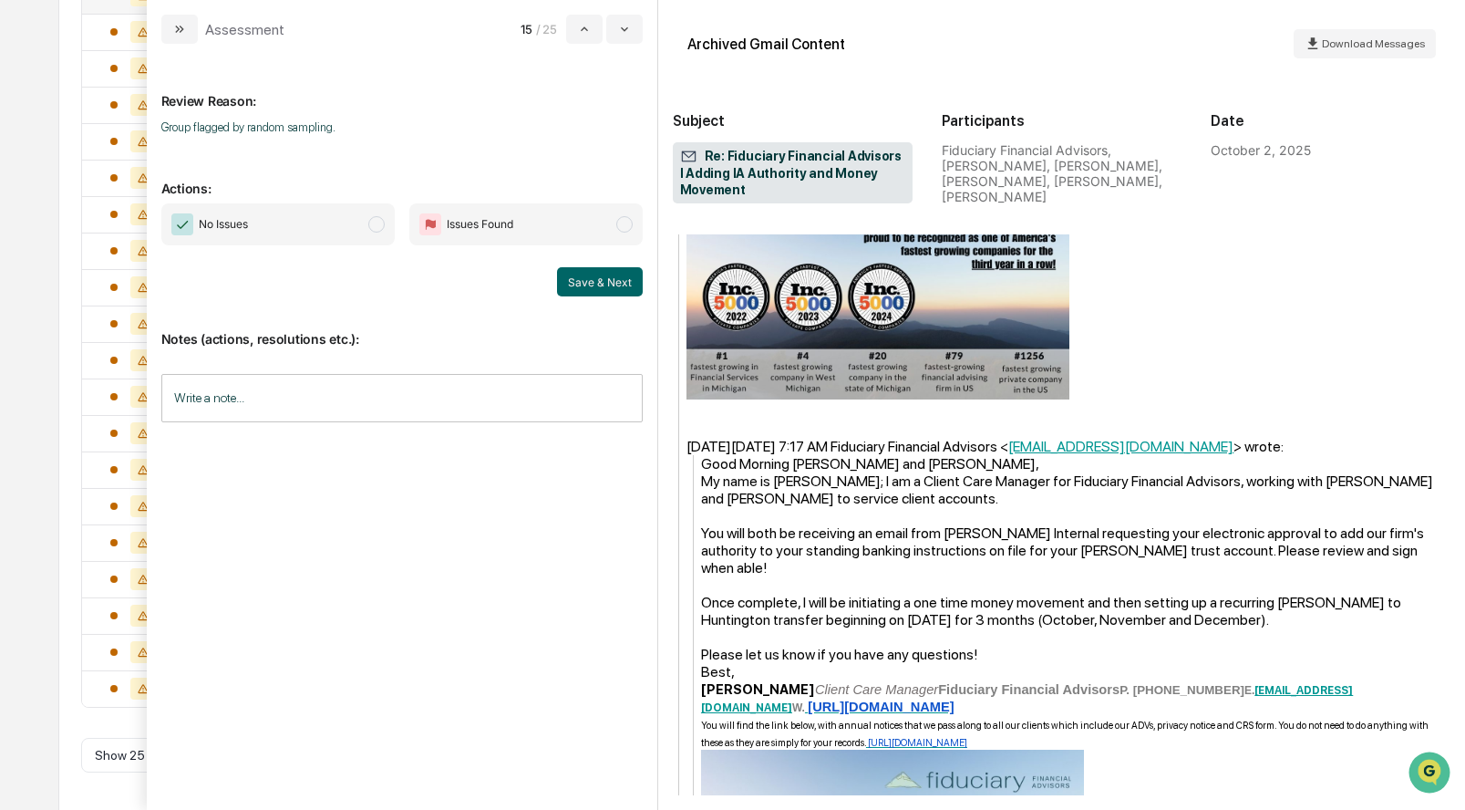
click at [384, 231] on span "No Issues" at bounding box center [277, 224] width 233 height 42
click at [581, 271] on button "Save & Next" at bounding box center [600, 281] width 86 height 29
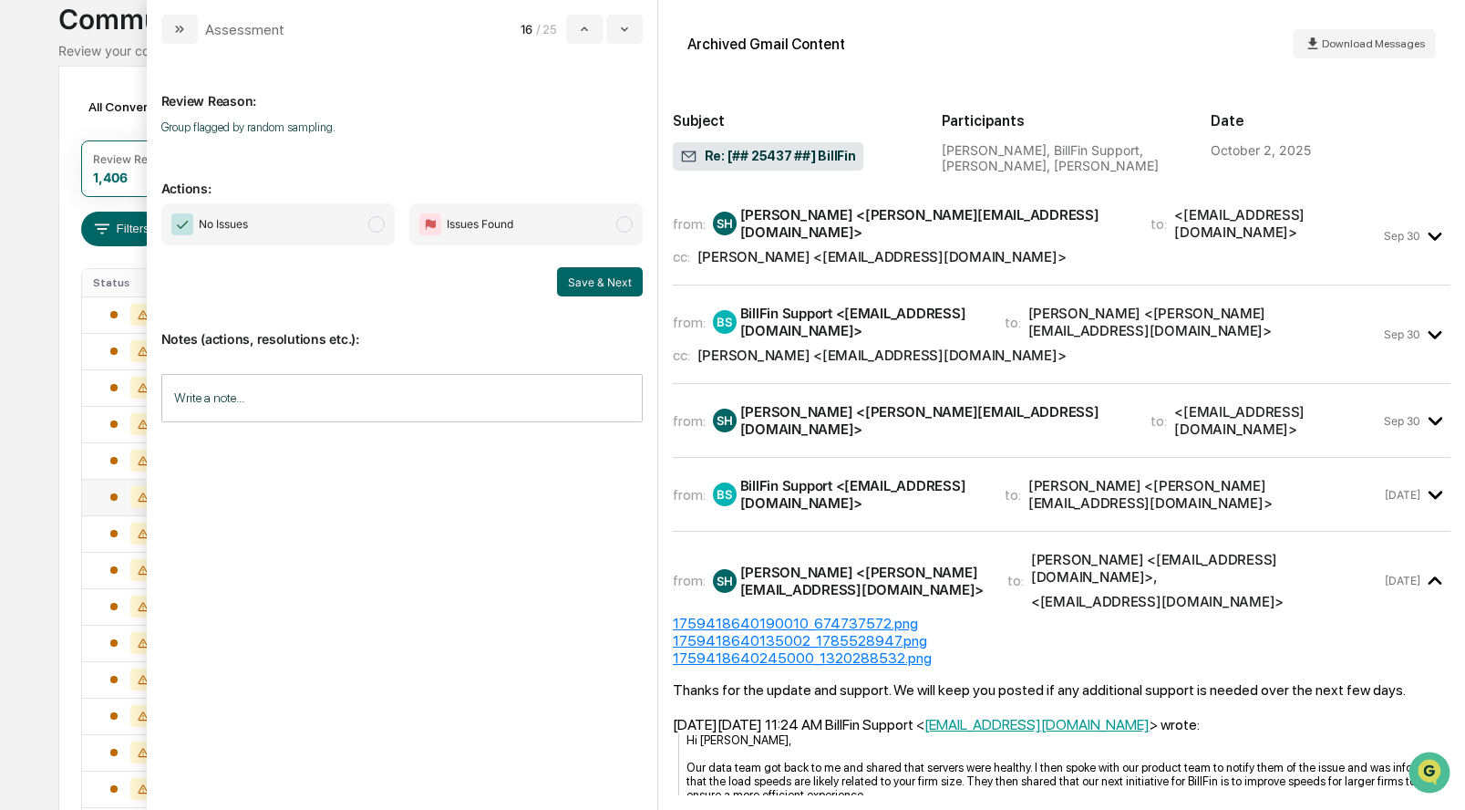
scroll to position [119, 0]
click at [377, 237] on span "No Issues" at bounding box center [277, 224] width 233 height 42
click at [593, 282] on button "Save & Next" at bounding box center [600, 281] width 86 height 29
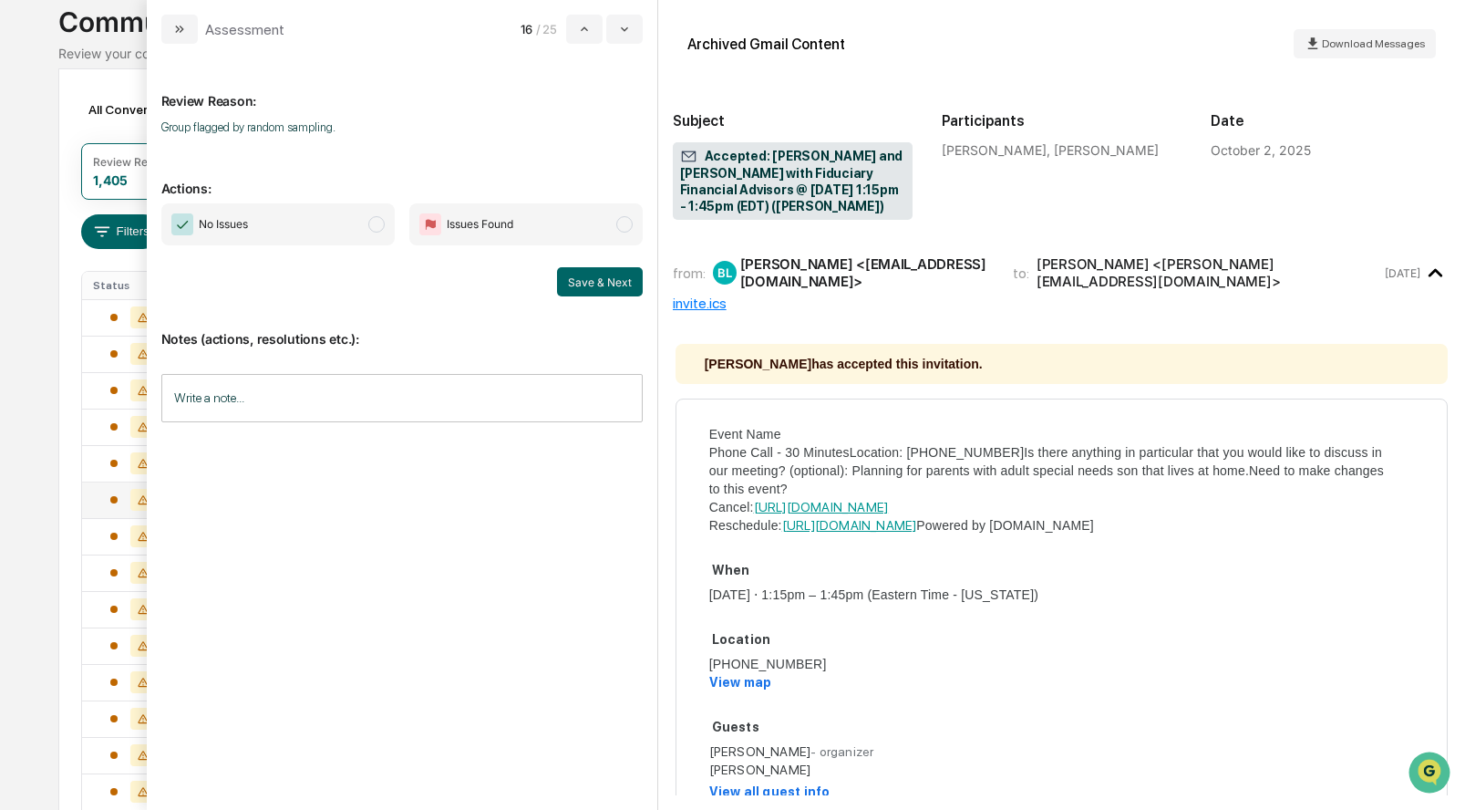
click at [276, 227] on span "No Issues" at bounding box center [277, 224] width 233 height 42
click at [606, 282] on button "Save & Next" at bounding box center [600, 281] width 86 height 29
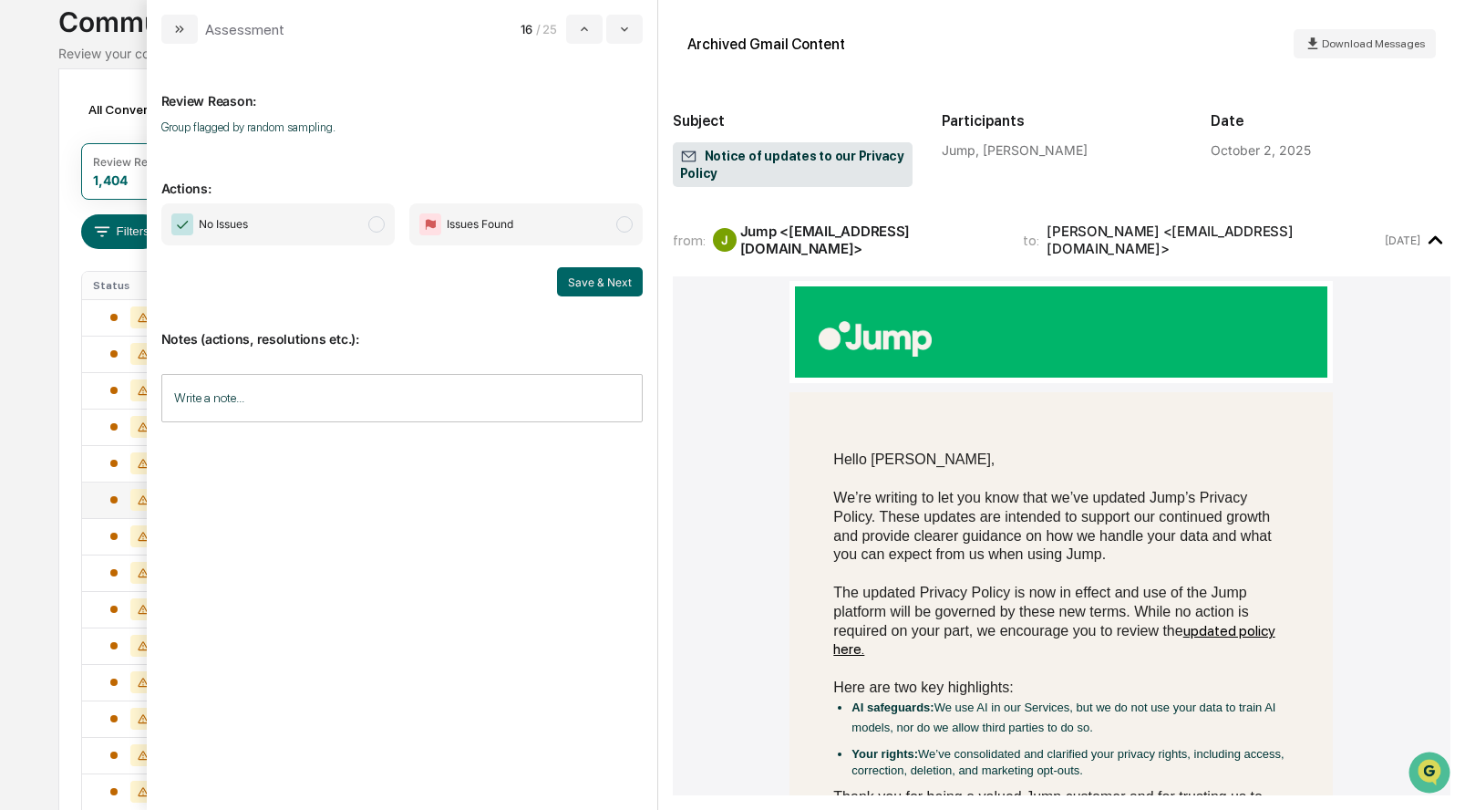
click at [376, 224] on span "modal" at bounding box center [376, 224] width 16 height 16
click at [615, 285] on button "Save & Next" at bounding box center [600, 281] width 86 height 29
click at [372, 231] on span "modal" at bounding box center [376, 224] width 16 height 16
click at [571, 277] on button "Save & Next" at bounding box center [600, 281] width 86 height 29
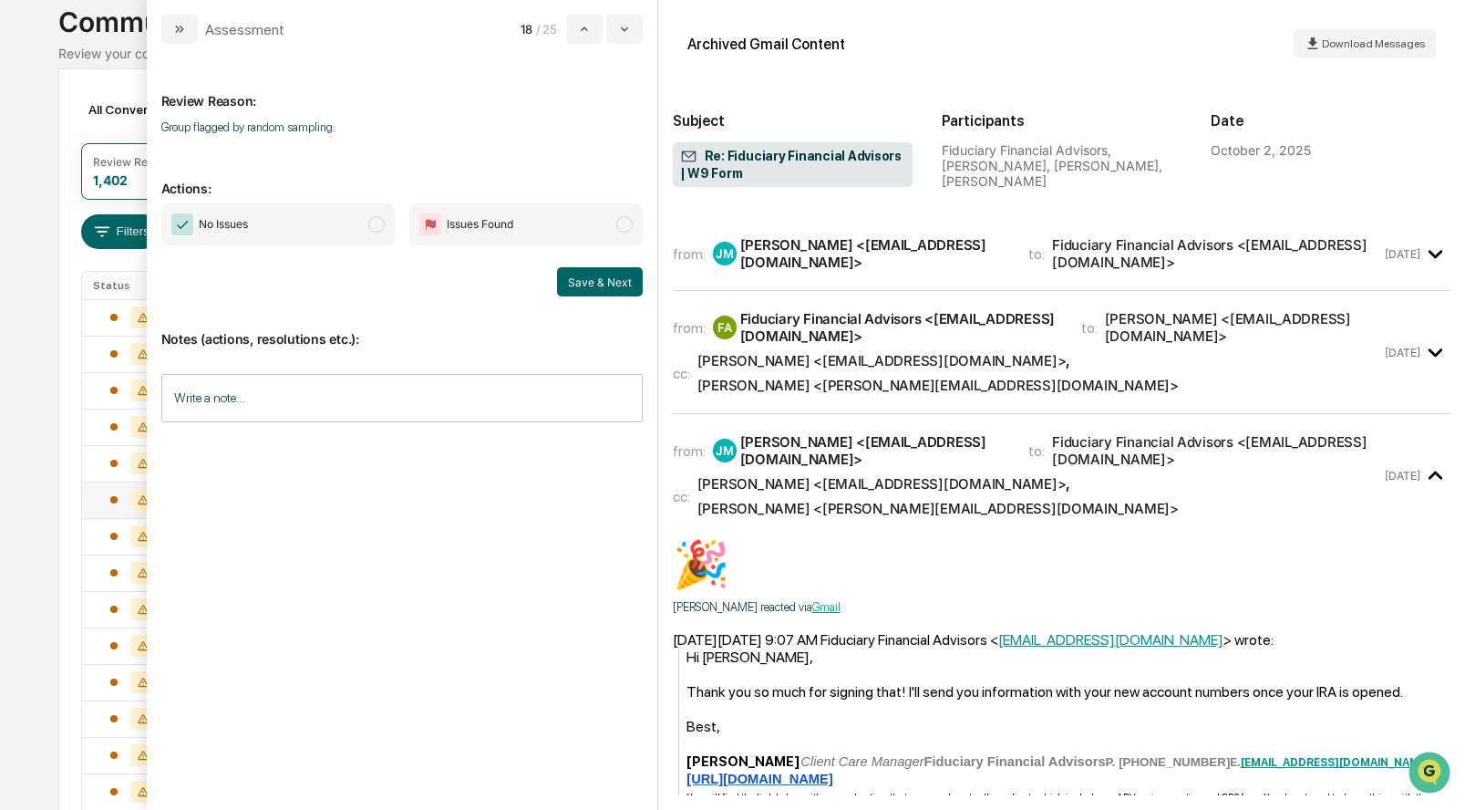
scroll to position [116, 0]
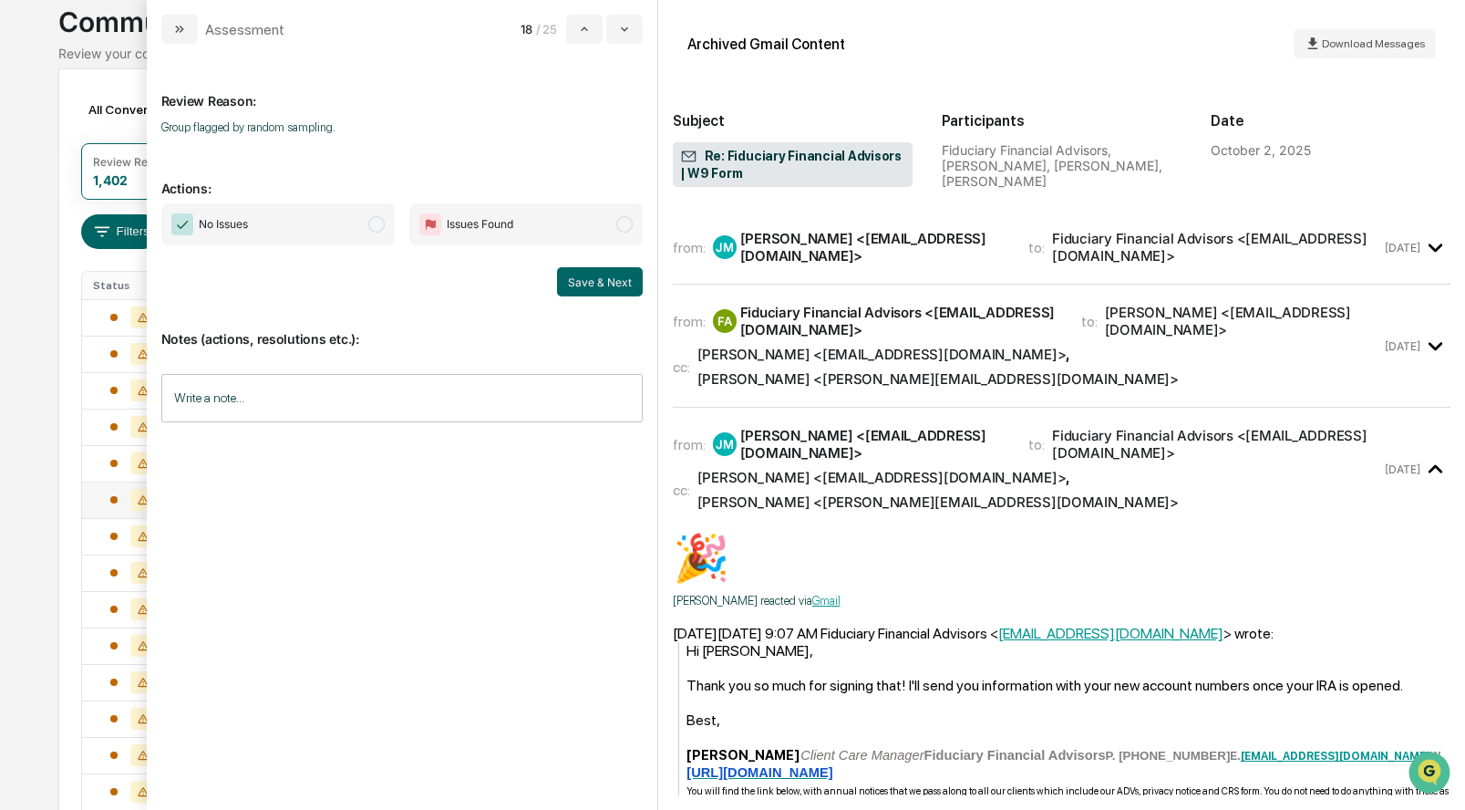
click at [387, 232] on span "No Issues" at bounding box center [277, 224] width 233 height 42
click at [611, 288] on button "Save & Next" at bounding box center [600, 281] width 86 height 29
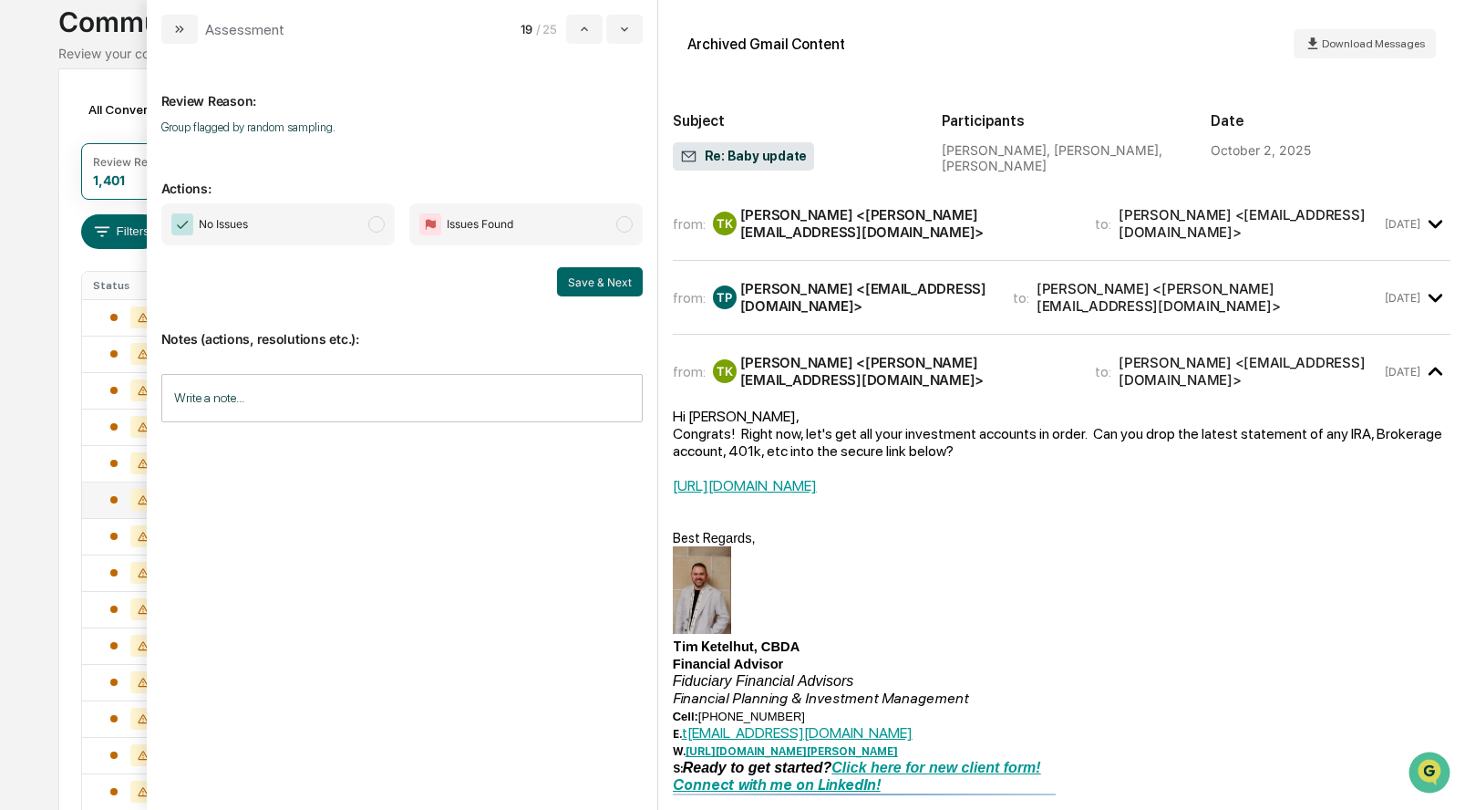
click at [370, 223] on span "modal" at bounding box center [376, 224] width 16 height 16
click at [583, 281] on button "Save & Next" at bounding box center [600, 281] width 86 height 29
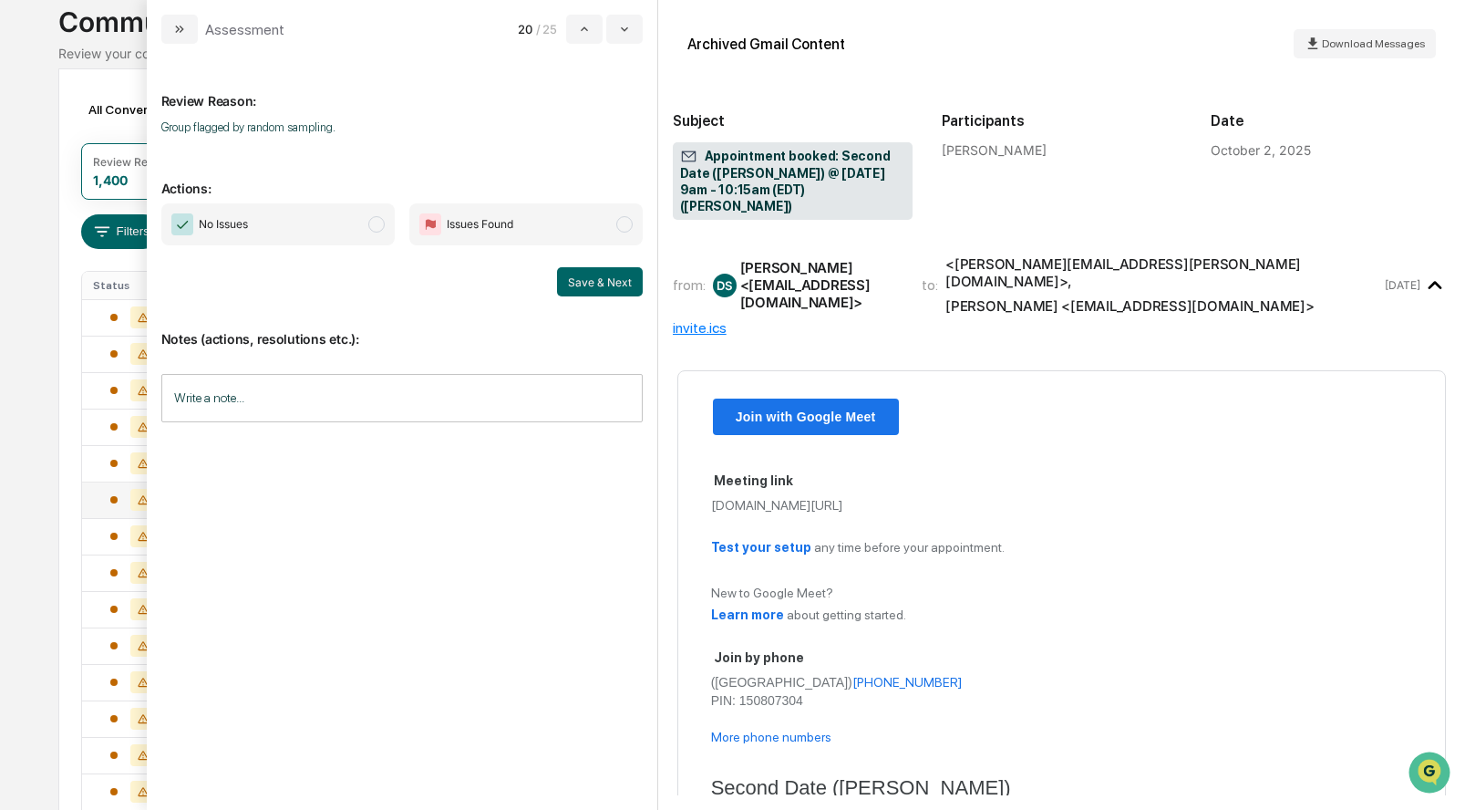
click at [378, 228] on span "modal" at bounding box center [376, 224] width 16 height 16
click at [617, 272] on button "Save & Next" at bounding box center [600, 281] width 86 height 29
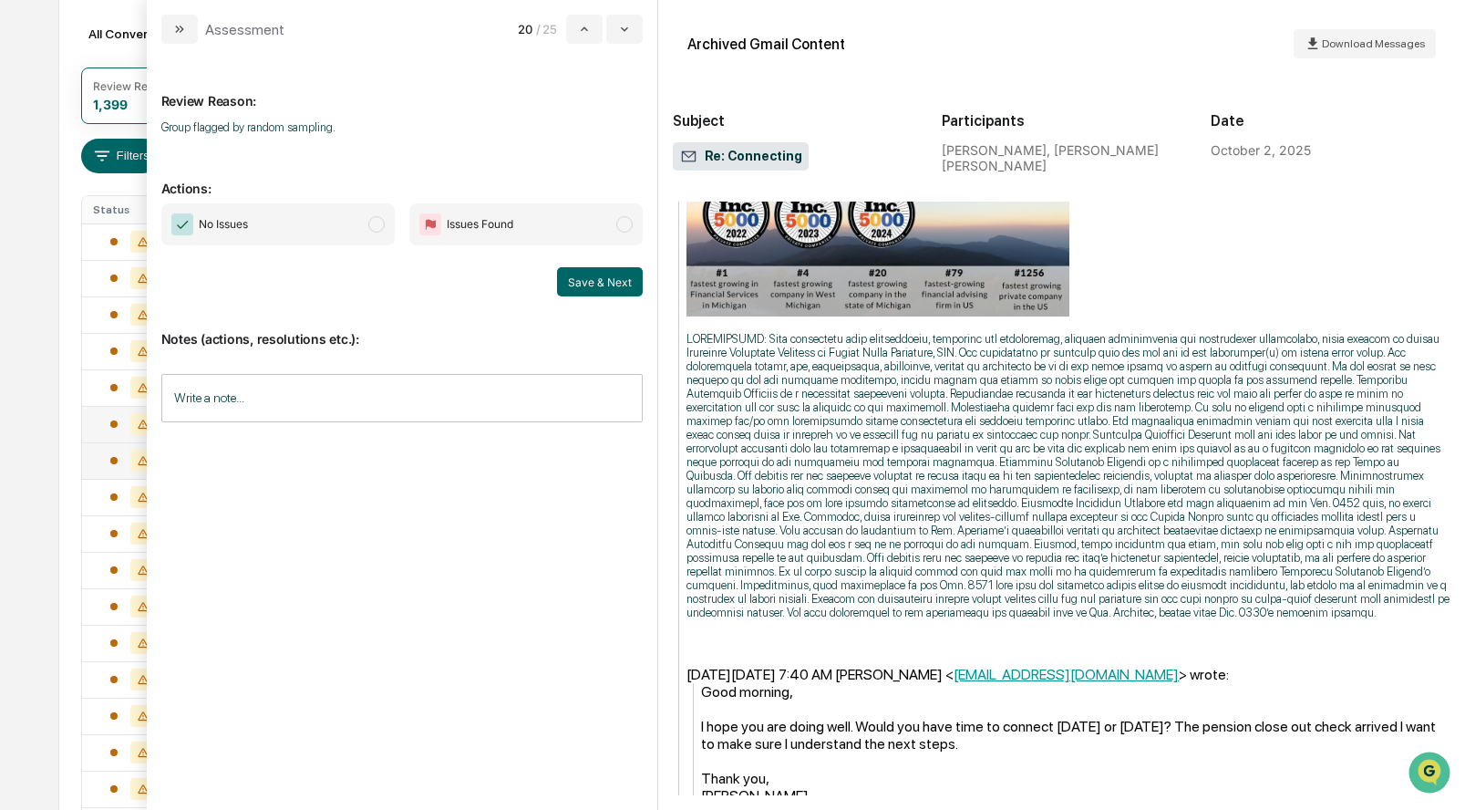
scroll to position [181, 0]
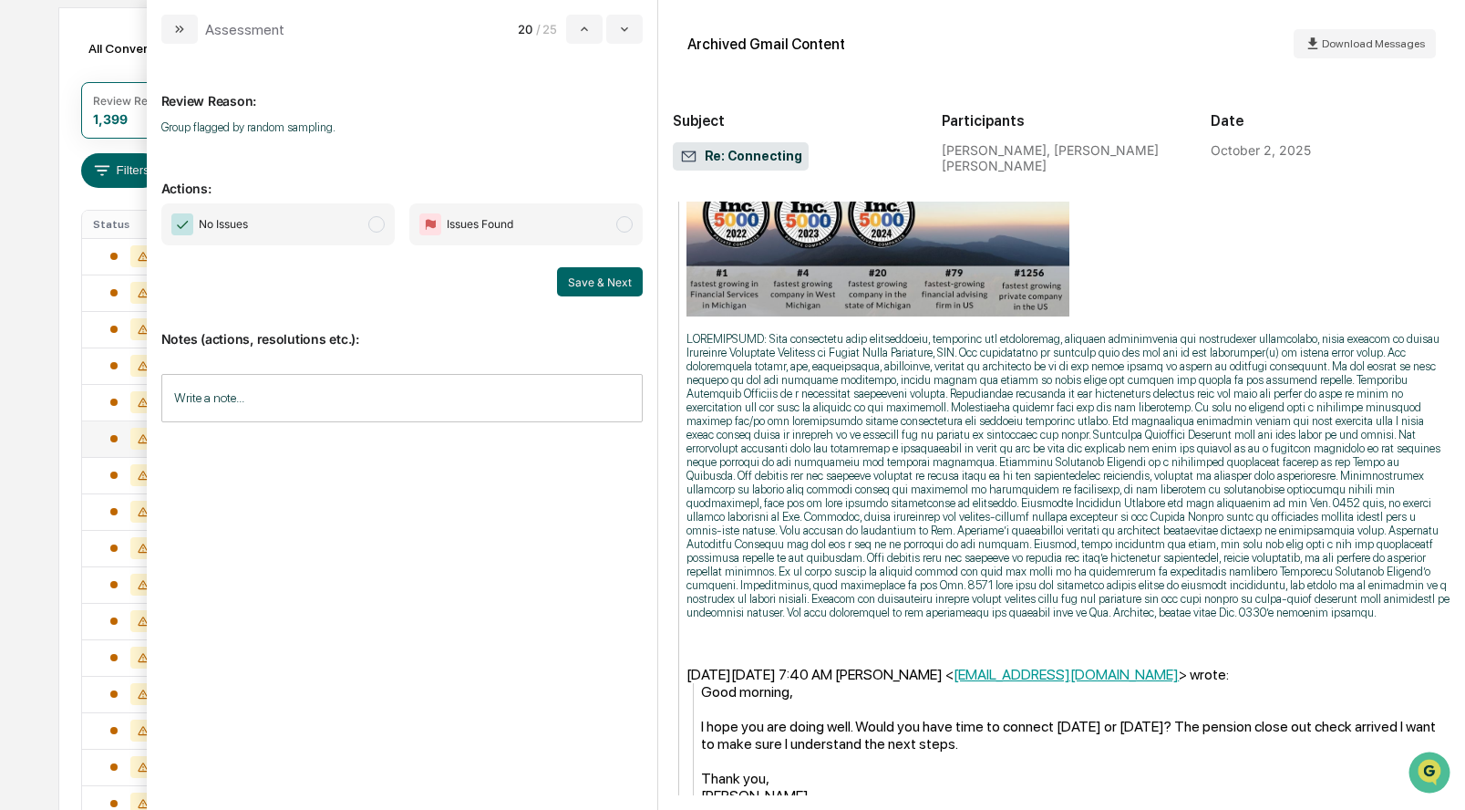
click at [375, 224] on span "modal" at bounding box center [376, 224] width 16 height 16
click at [583, 282] on button "Save & Next" at bounding box center [600, 281] width 86 height 29
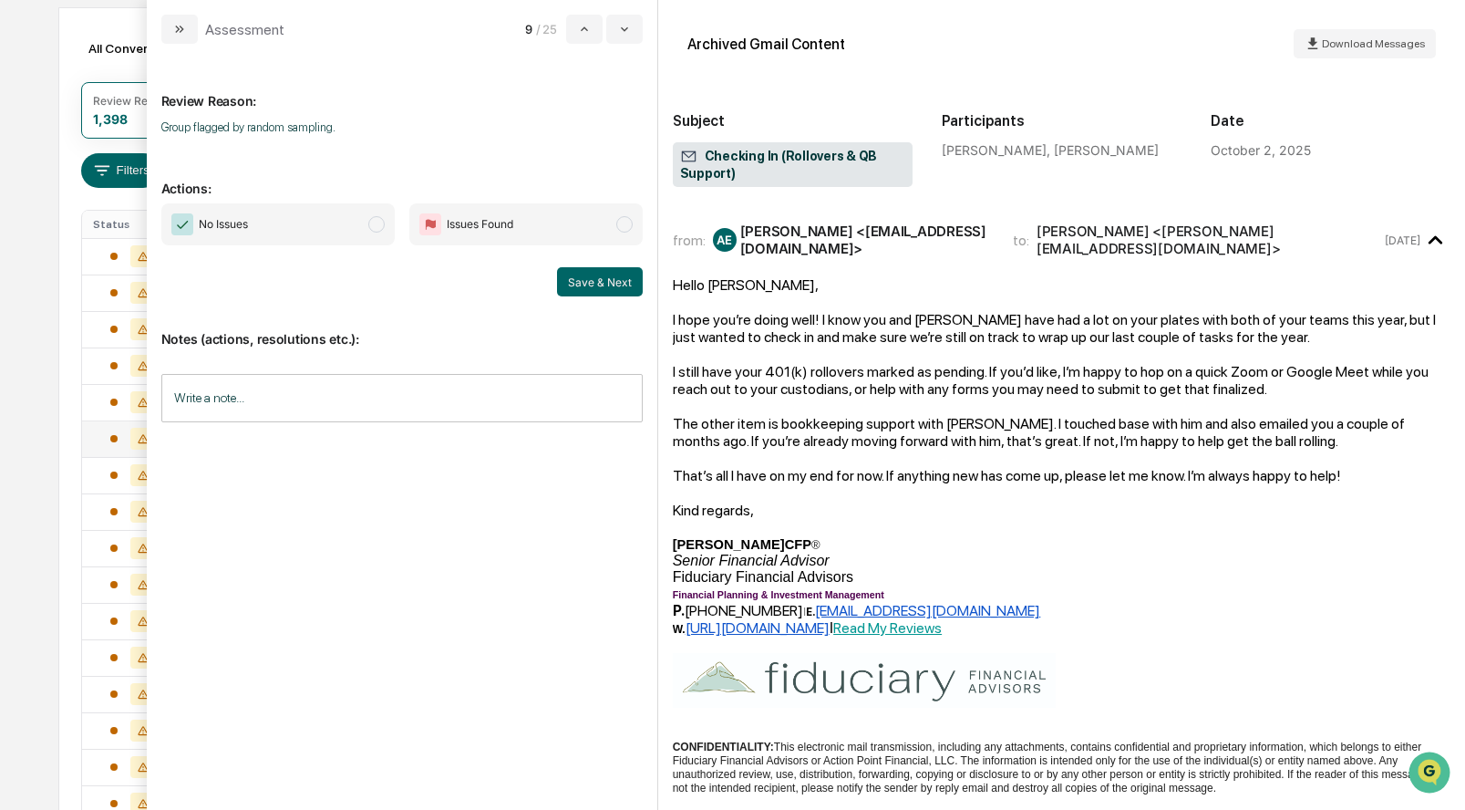
click at [381, 228] on span "modal" at bounding box center [376, 224] width 16 height 16
click at [598, 284] on button "Save & Next" at bounding box center [600, 281] width 86 height 29
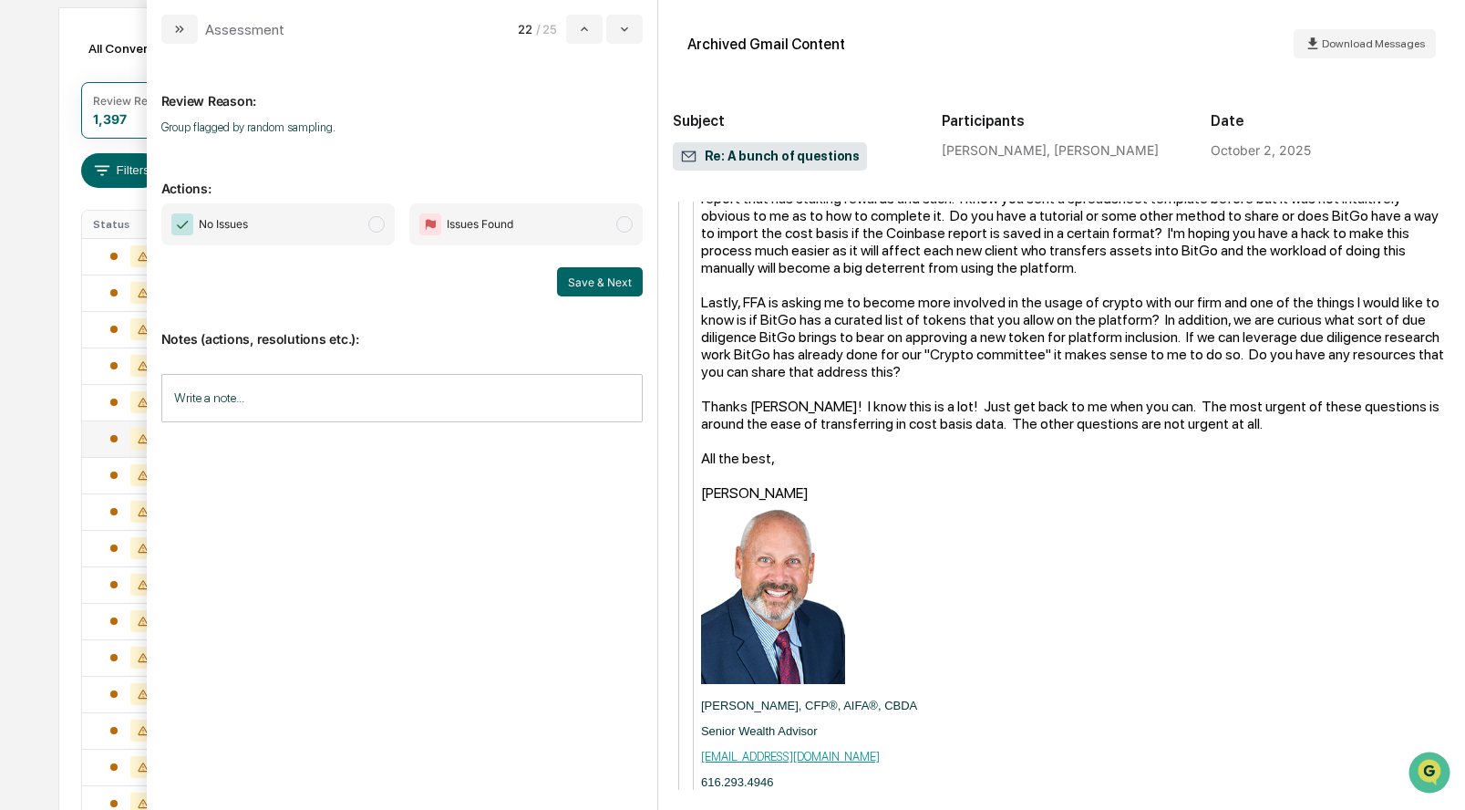
scroll to position [1380, 0]
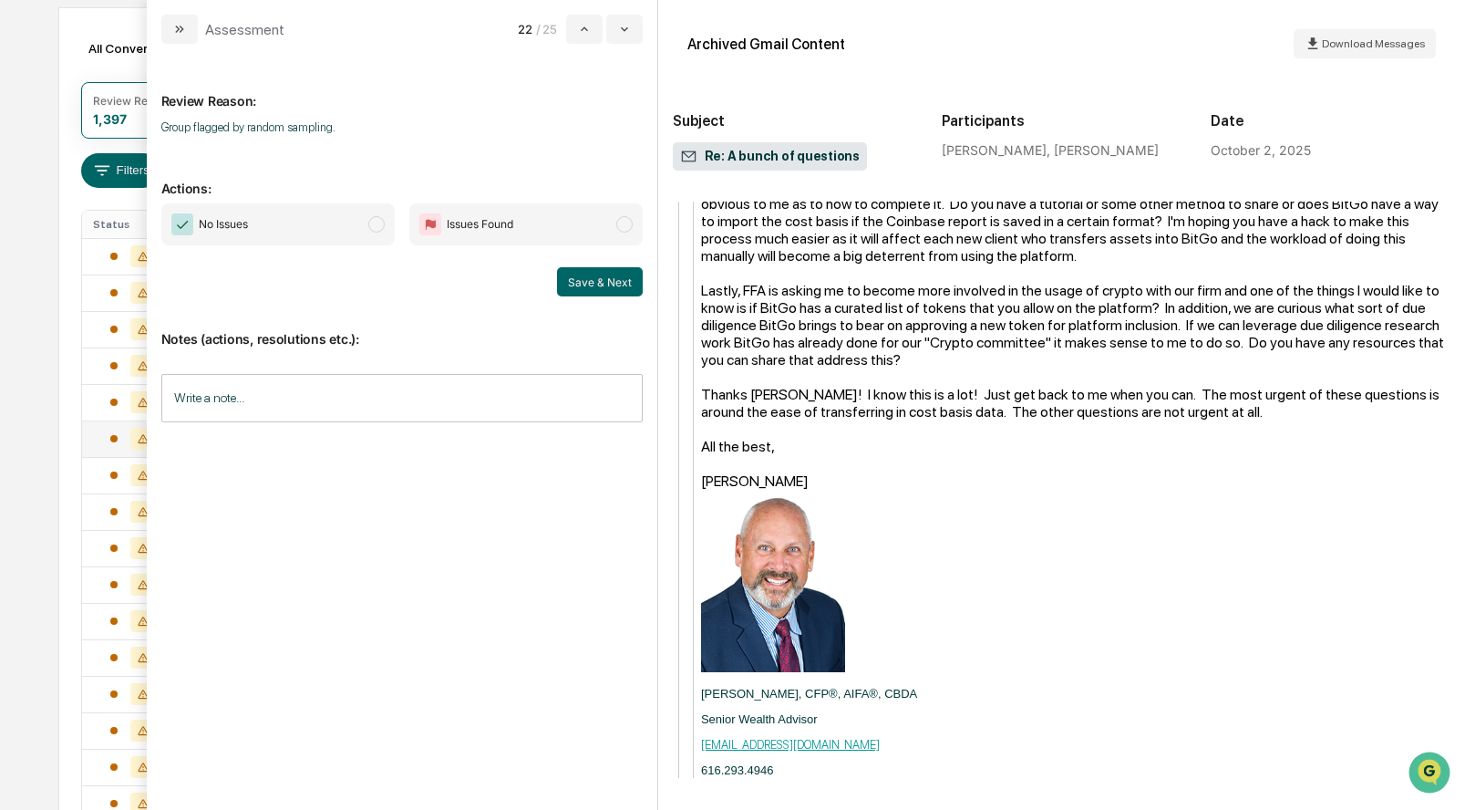
click at [368, 228] on span "modal" at bounding box center [376, 224] width 16 height 16
click at [587, 278] on button "Save & Next" at bounding box center [600, 281] width 86 height 29
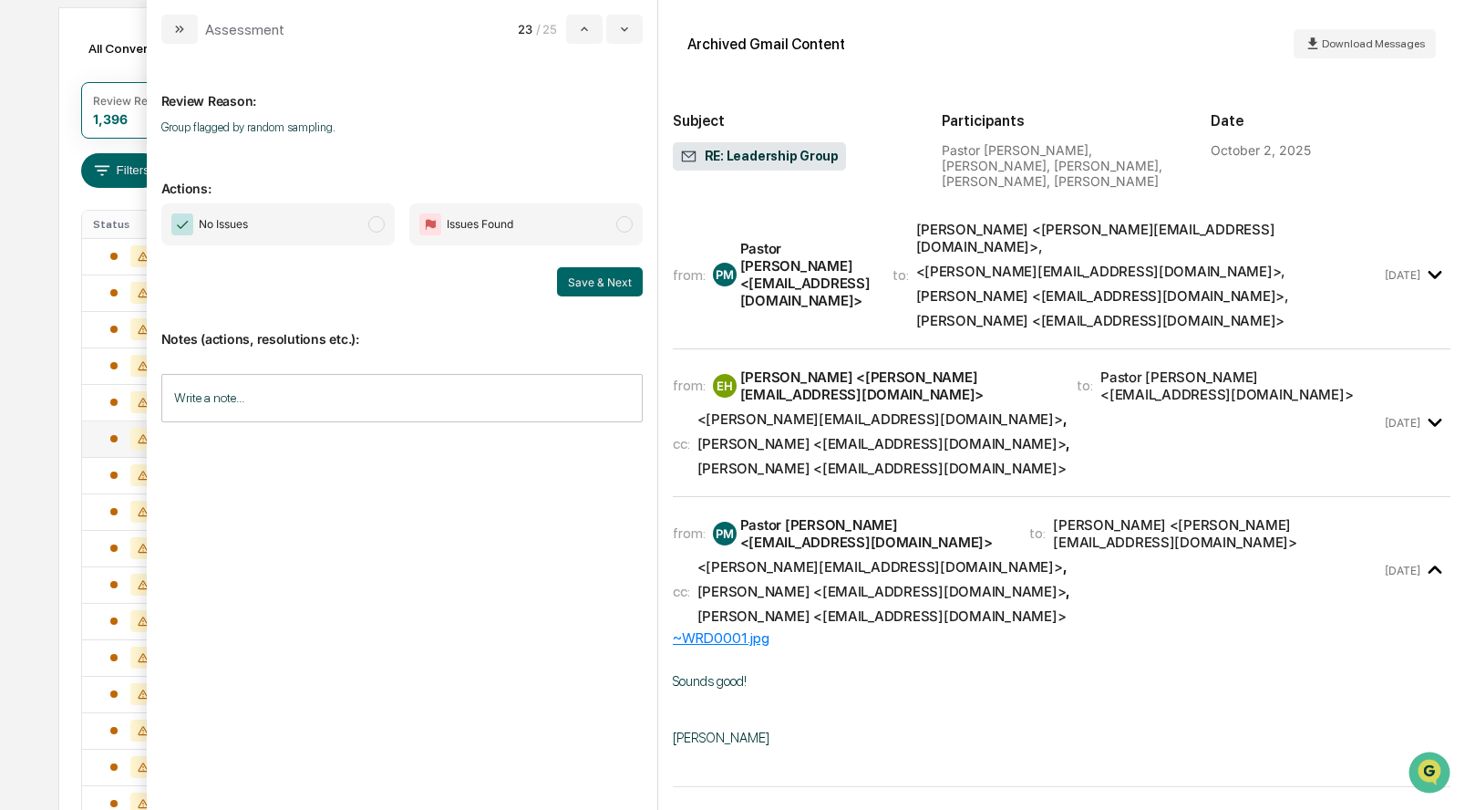
click at [377, 223] on span "modal" at bounding box center [376, 224] width 16 height 16
click at [587, 275] on button "Save & Next" at bounding box center [600, 281] width 86 height 29
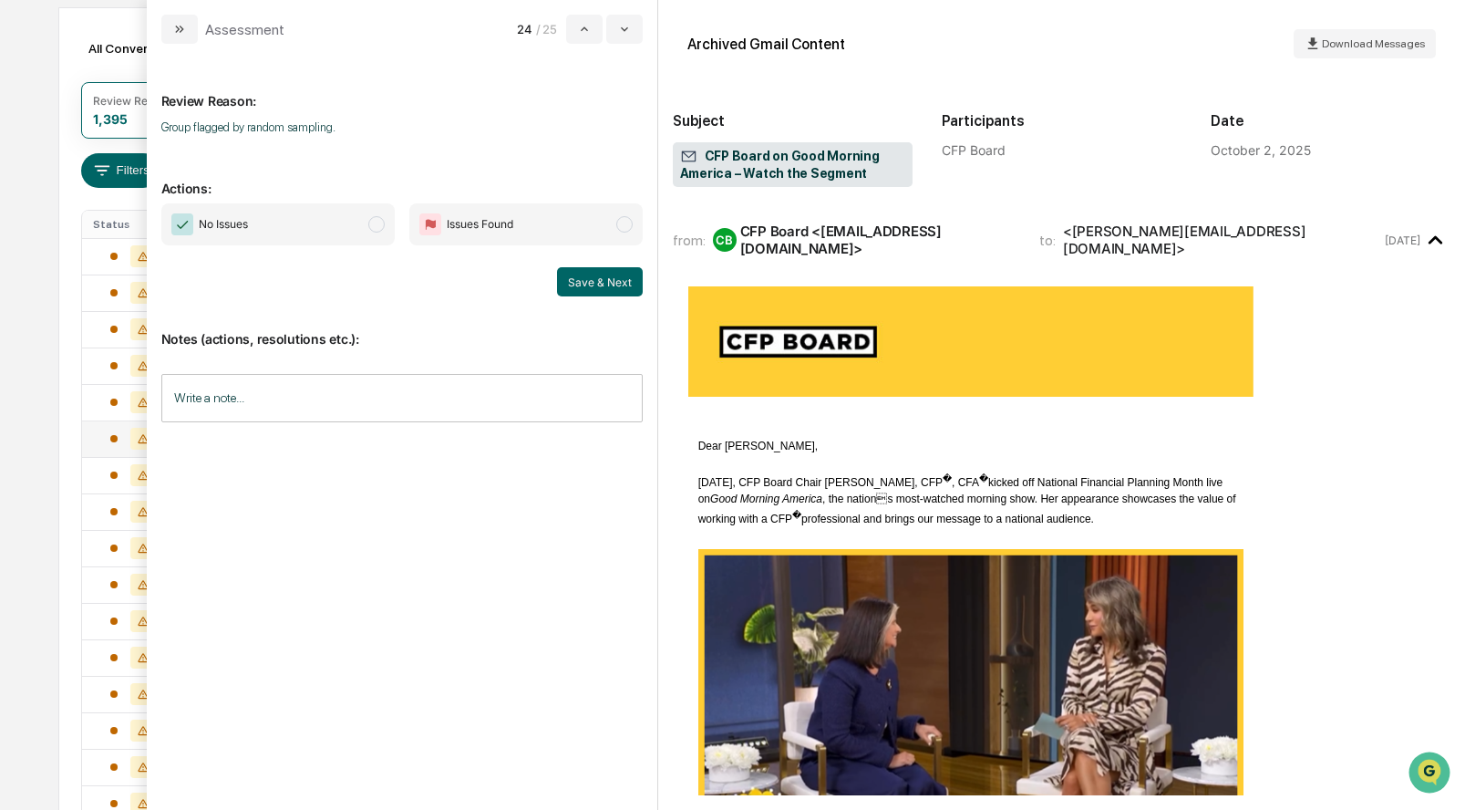
click at [367, 219] on span "No Issues" at bounding box center [277, 224] width 233 height 42
click at [620, 280] on button "Save & Next" at bounding box center [600, 281] width 86 height 29
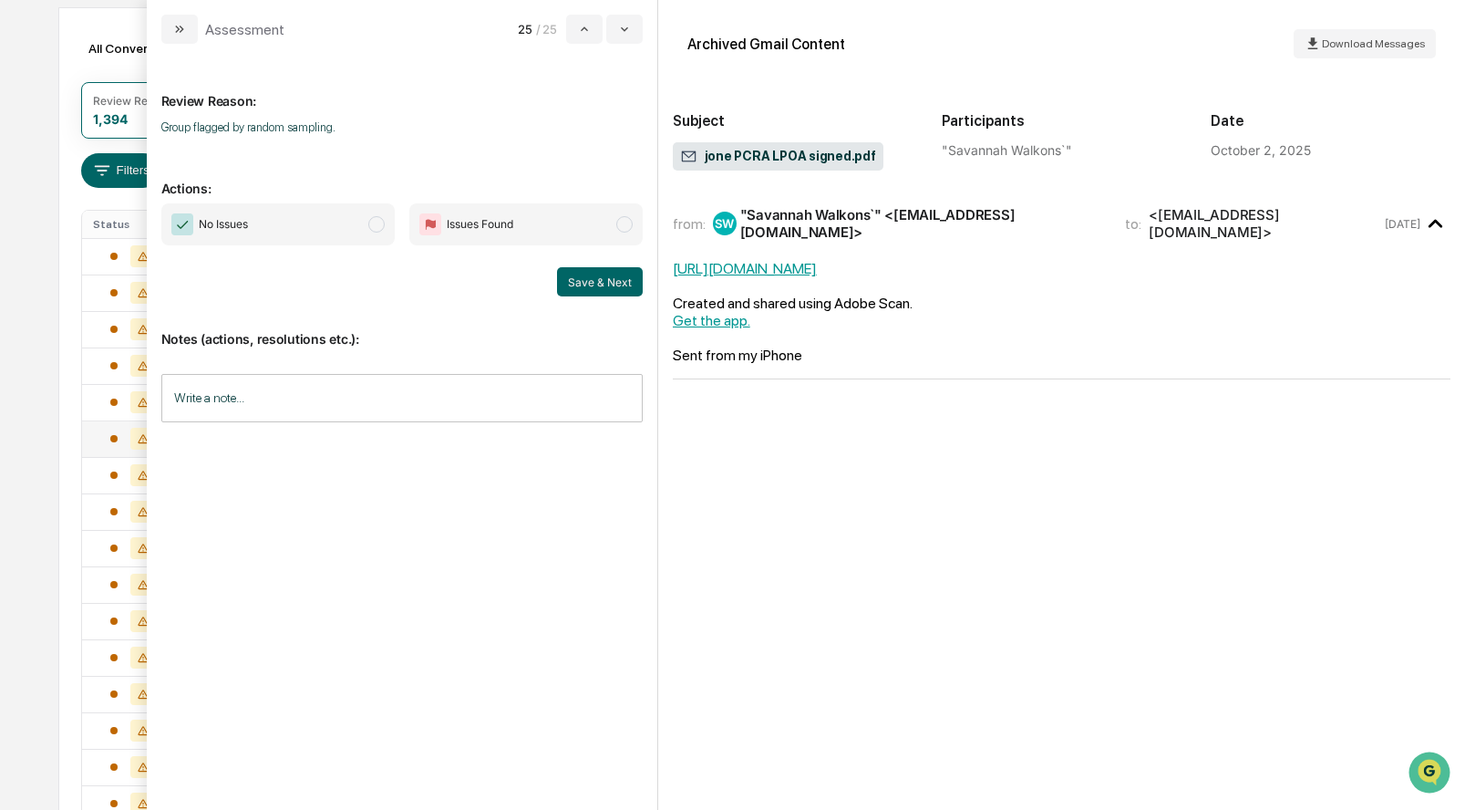
click at [376, 220] on span "modal" at bounding box center [376, 224] width 16 height 16
click at [582, 282] on button "Save & Next" at bounding box center [600, 281] width 86 height 29
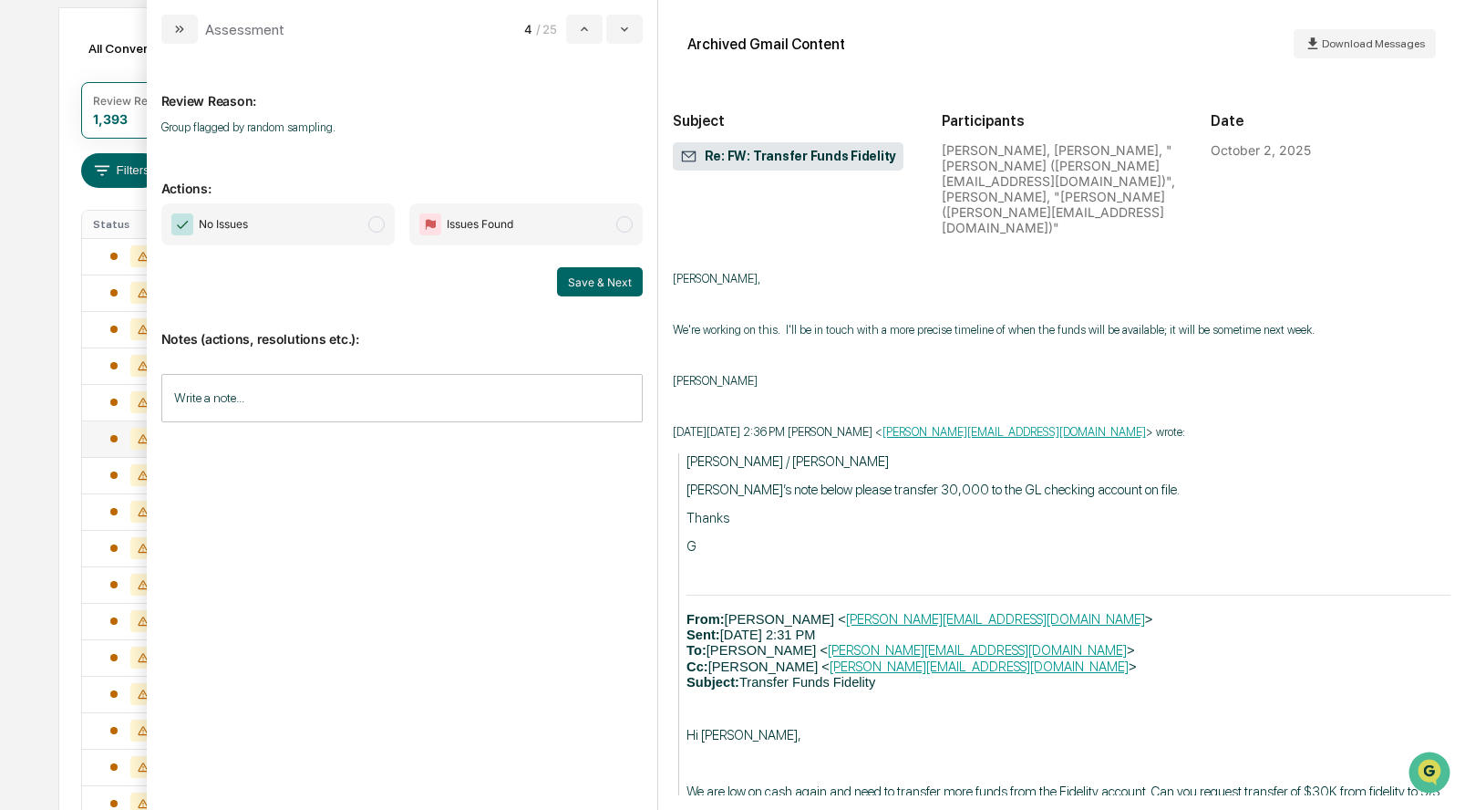
scroll to position [674, 0]
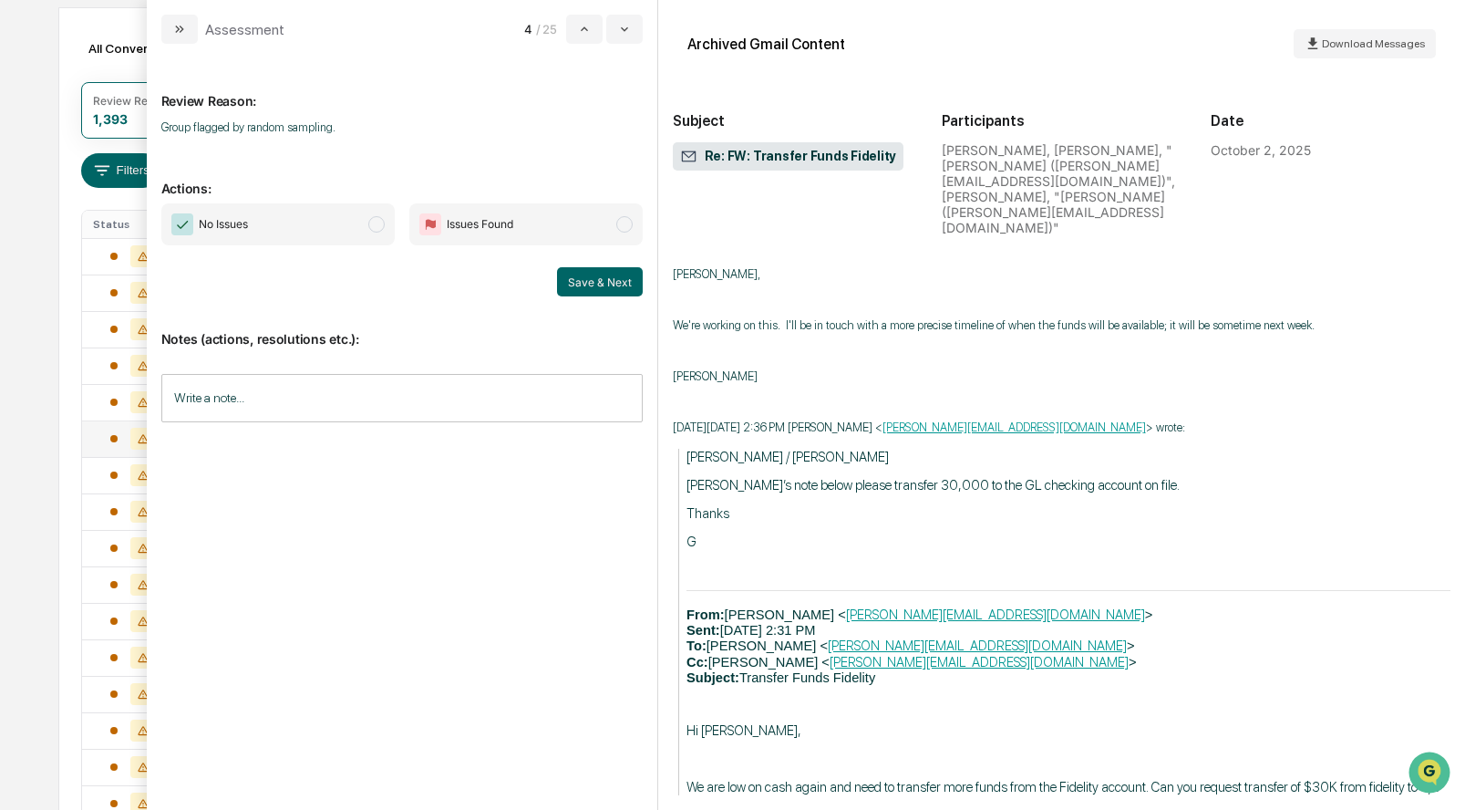
click at [367, 223] on span "No Issues" at bounding box center [277, 224] width 233 height 42
click at [583, 276] on button "Save & Next" at bounding box center [600, 281] width 86 height 29
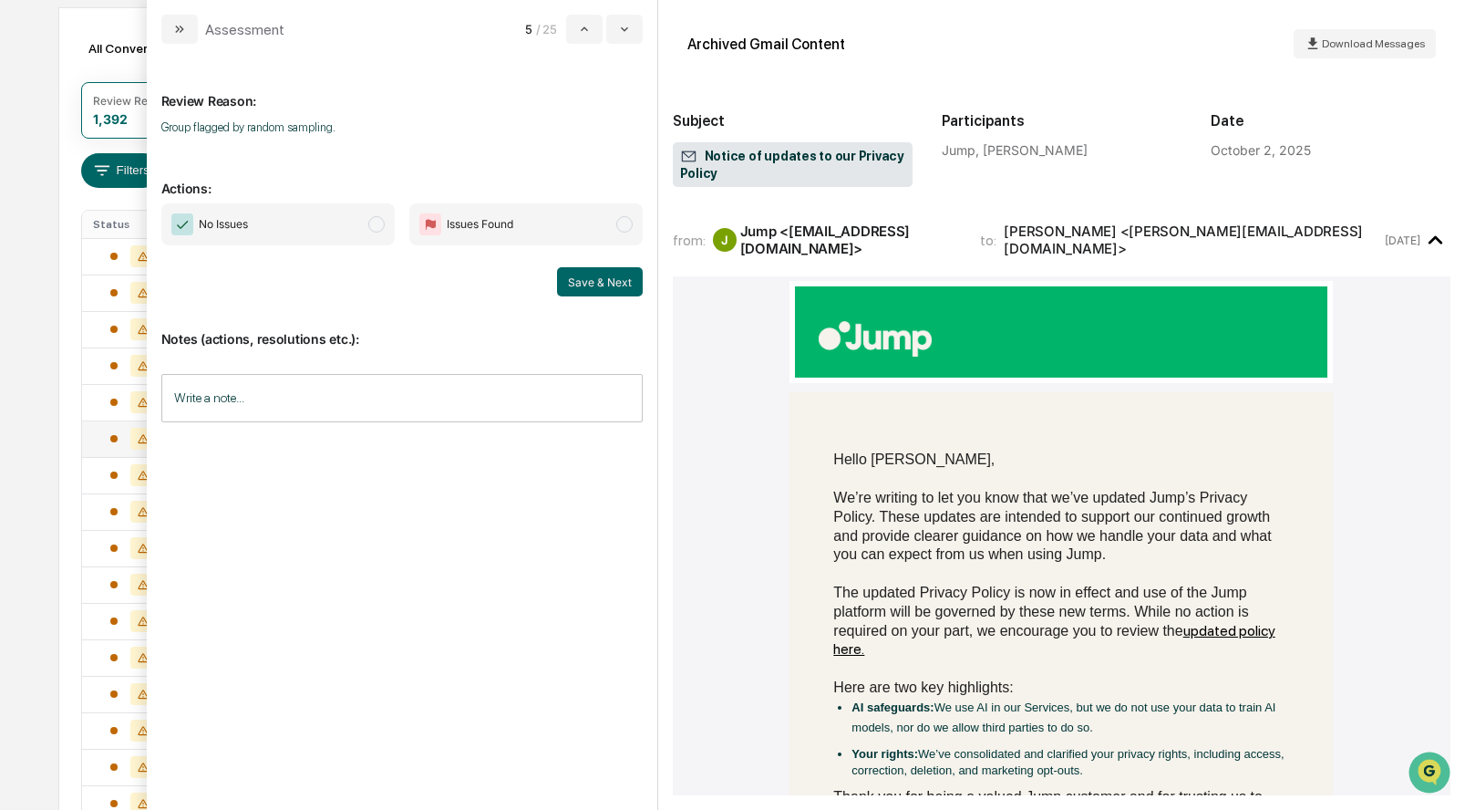
click at [380, 232] on span "No Issues" at bounding box center [277, 224] width 233 height 42
click at [604, 284] on button "Save & Next" at bounding box center [600, 281] width 86 height 29
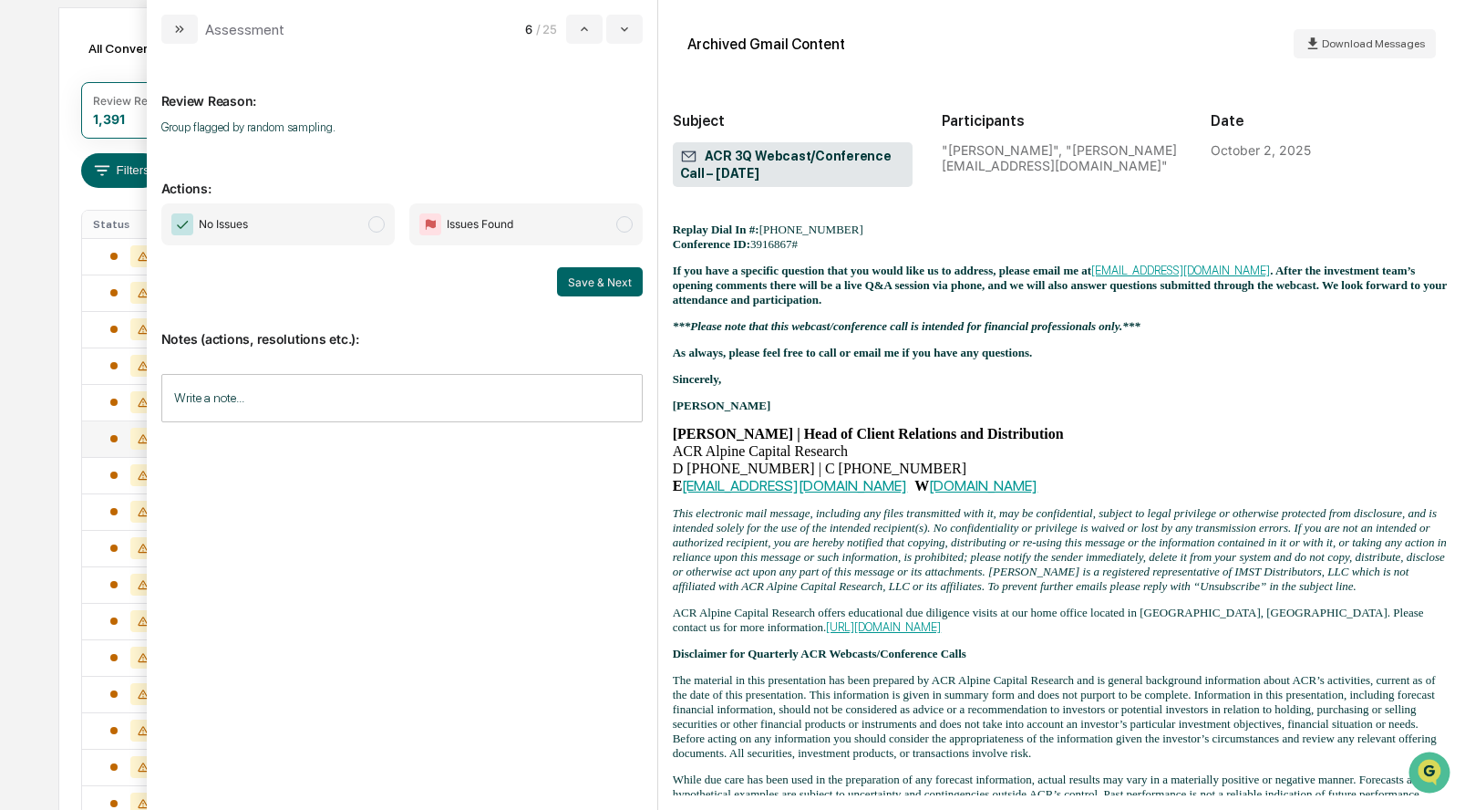
scroll to position [563, 0]
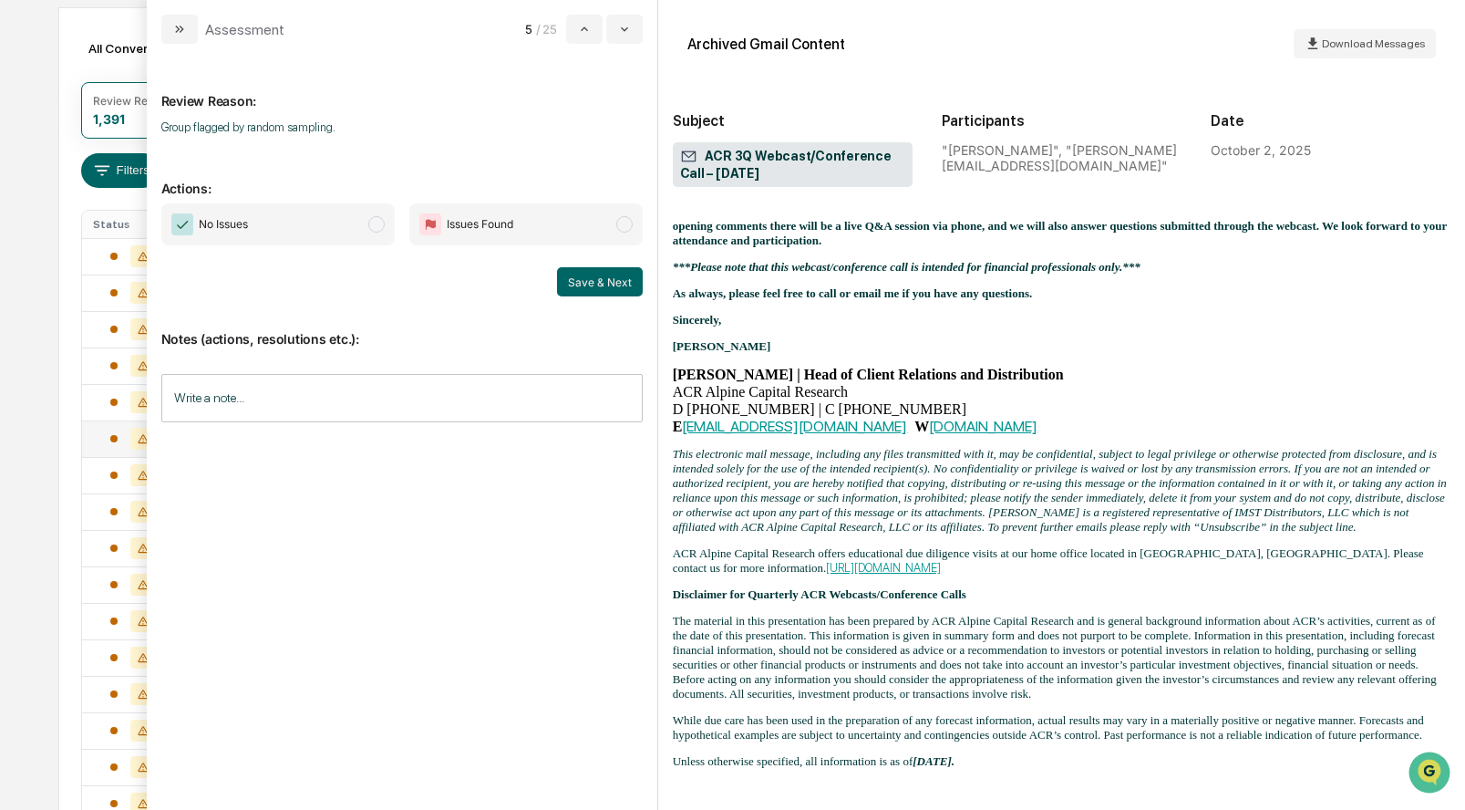
click at [383, 222] on span "modal" at bounding box center [376, 224] width 16 height 16
click at [595, 277] on button "Save & Next" at bounding box center [600, 281] width 86 height 29
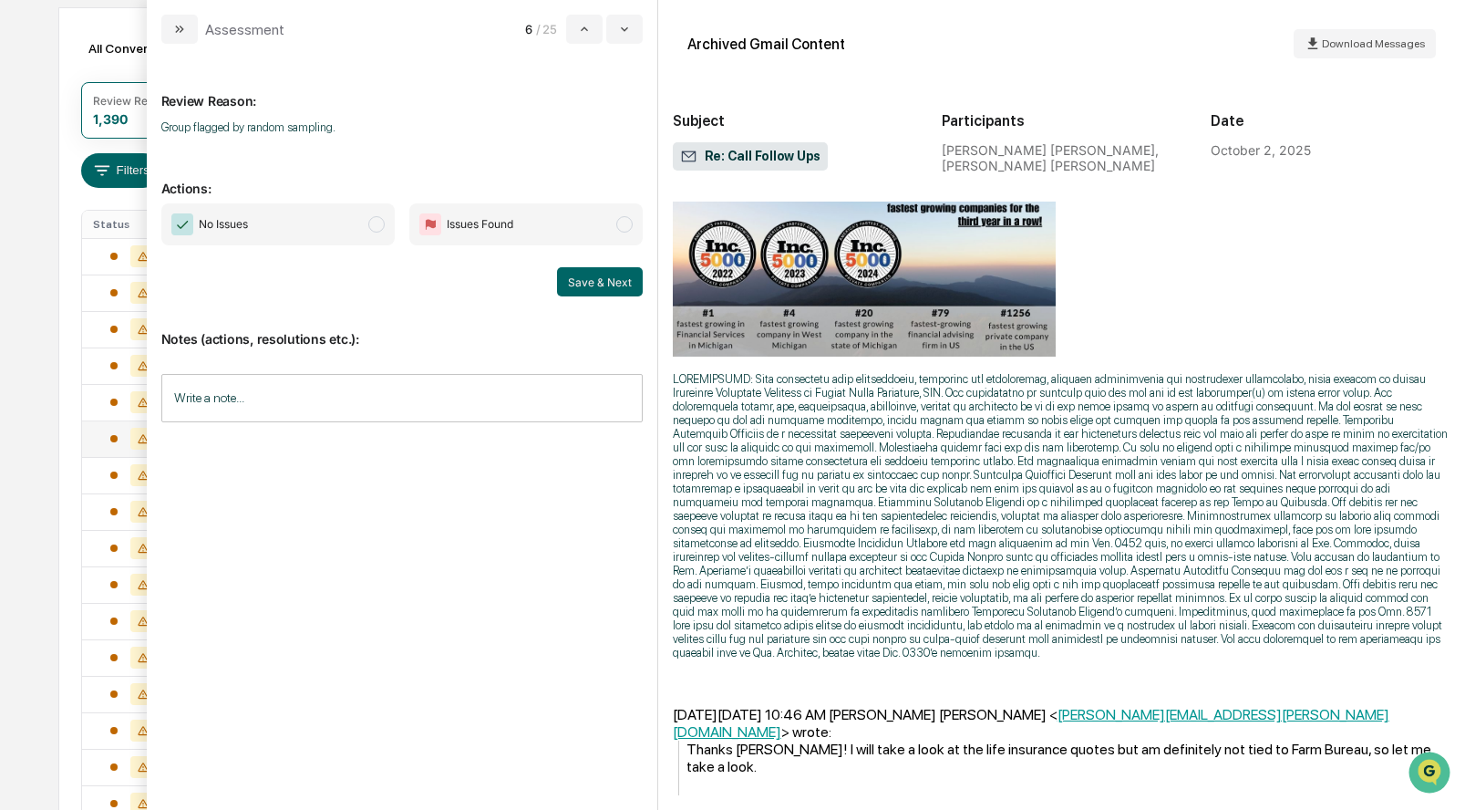
scroll to position [423, 0]
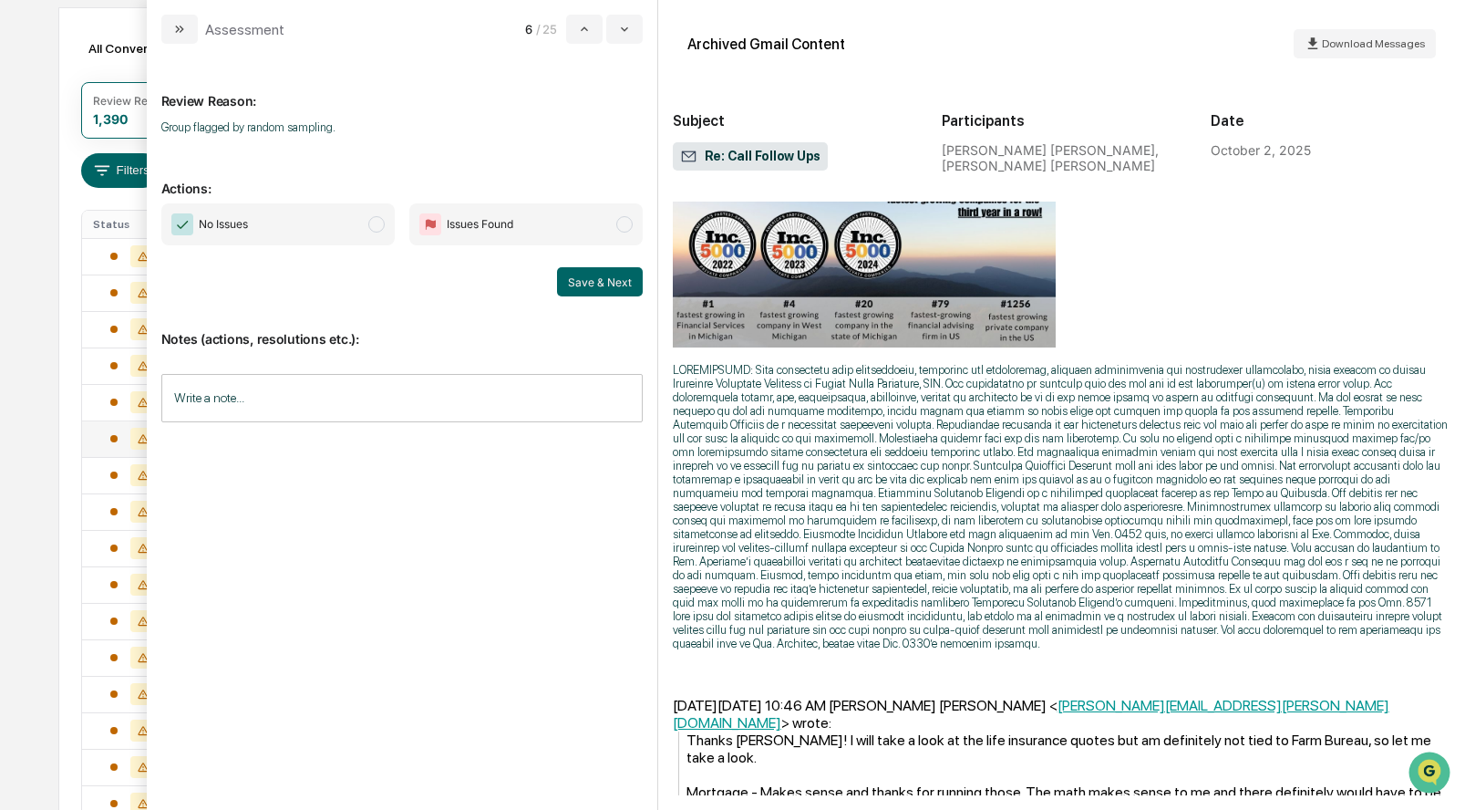
click at [373, 221] on span "modal" at bounding box center [376, 224] width 16 height 16
click at [585, 277] on button "Save & Next" at bounding box center [600, 281] width 86 height 29
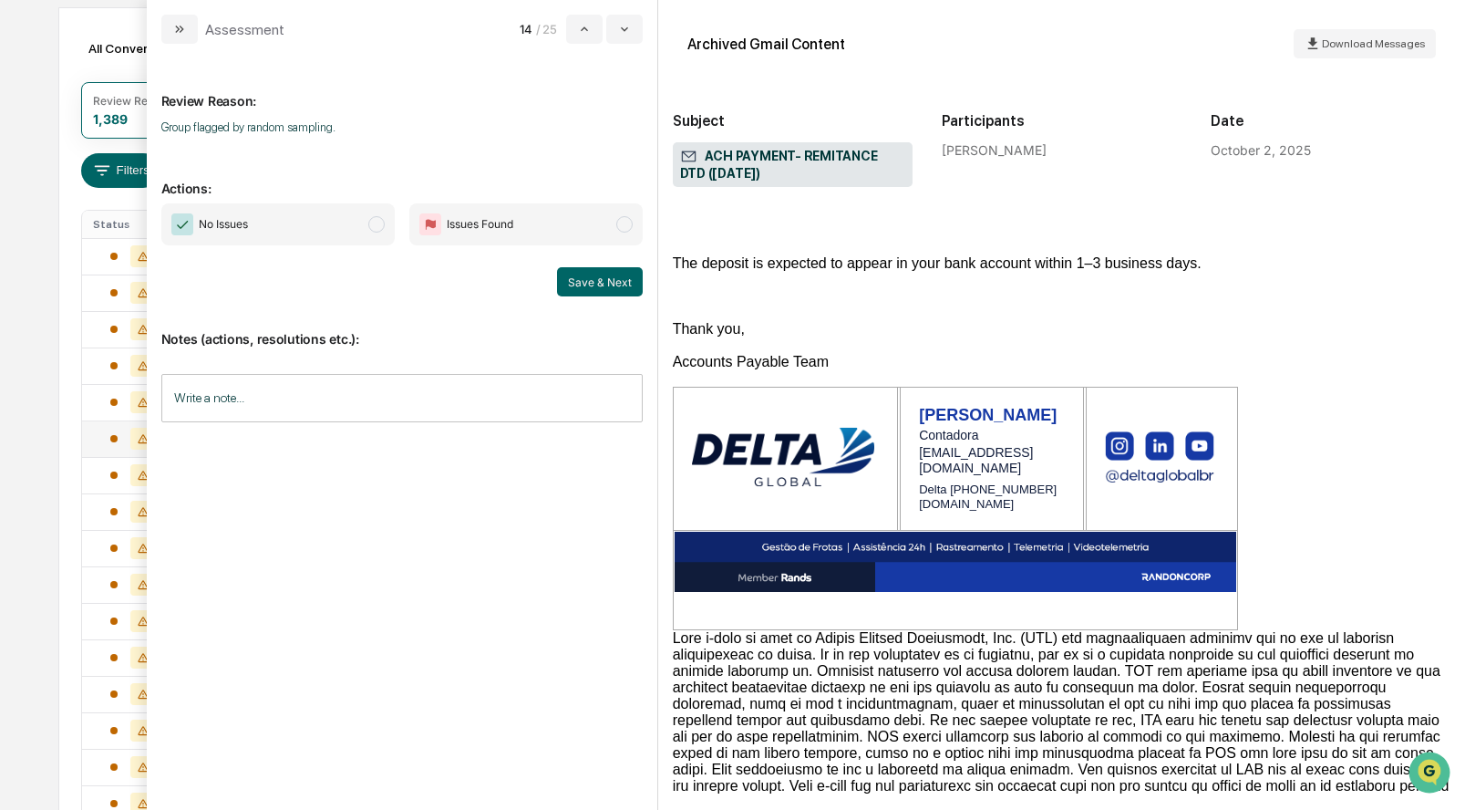
scroll to position [302, 0]
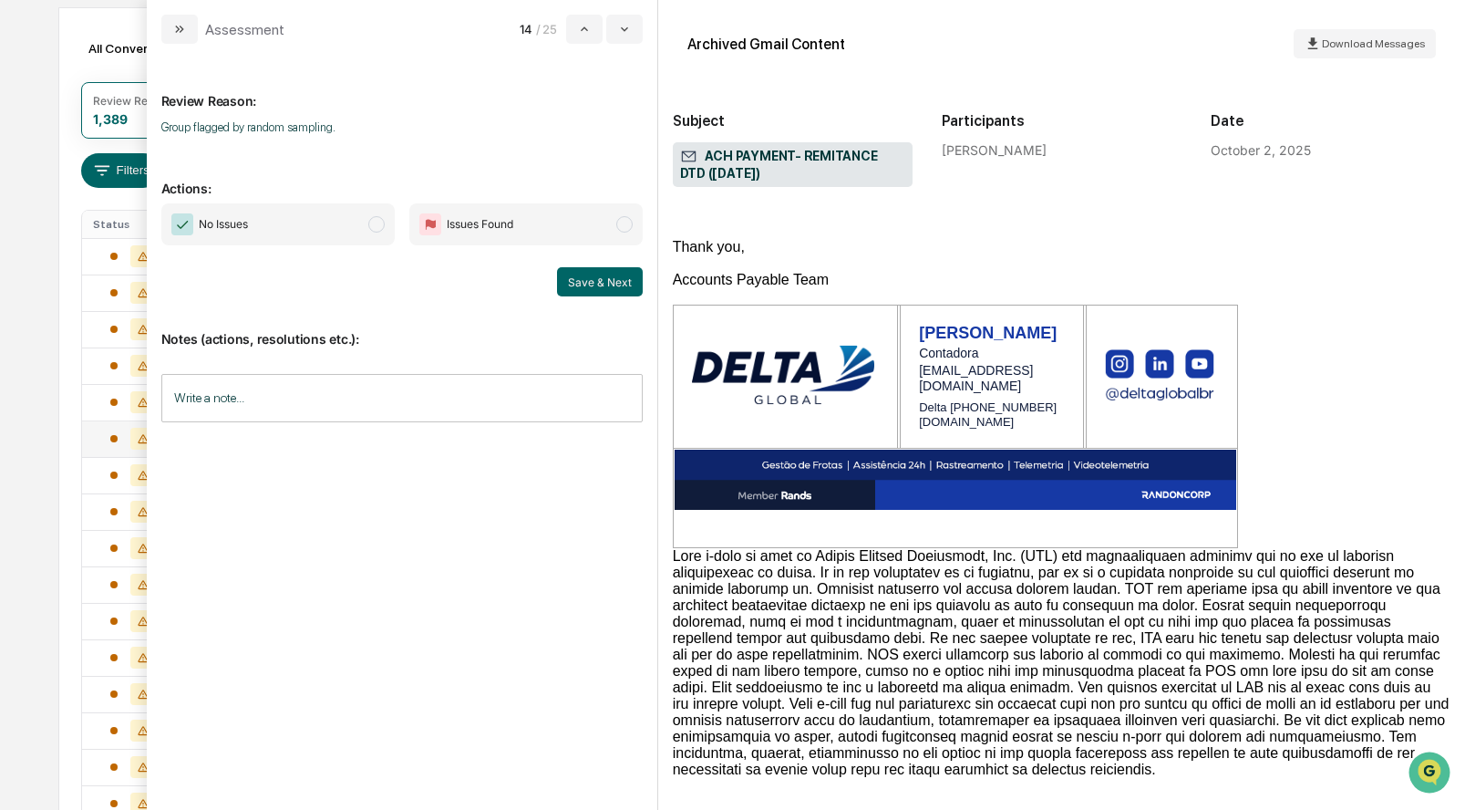
click at [379, 232] on span "No Issues" at bounding box center [277, 224] width 233 height 42
click at [591, 281] on button "Save & Next" at bounding box center [600, 281] width 86 height 29
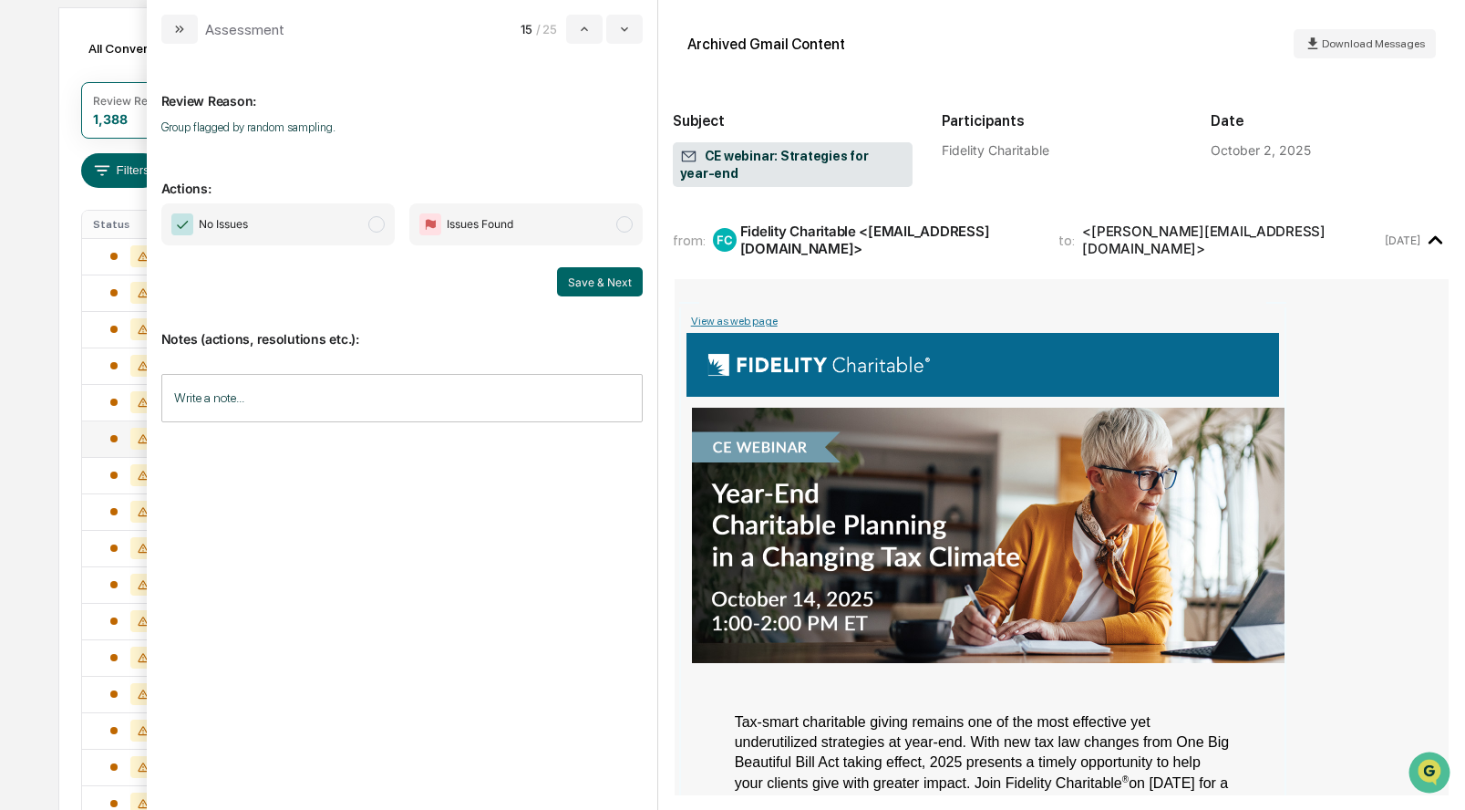
click at [377, 227] on span "modal" at bounding box center [376, 224] width 16 height 16
click at [580, 294] on button "Save & Next" at bounding box center [600, 281] width 86 height 29
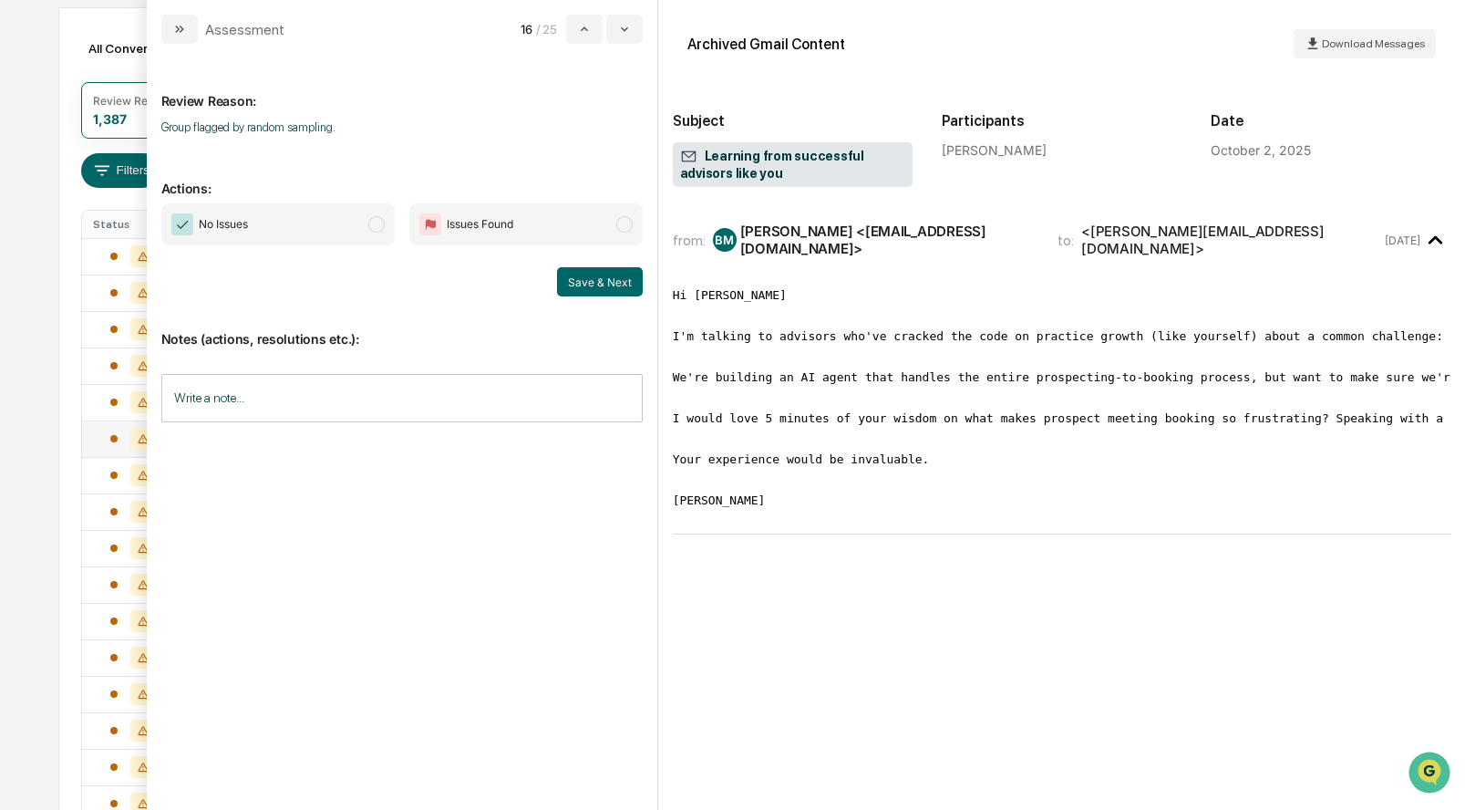
click at [372, 218] on span "modal" at bounding box center [376, 224] width 16 height 16
click at [571, 275] on button "Save & Next" at bounding box center [600, 281] width 86 height 29
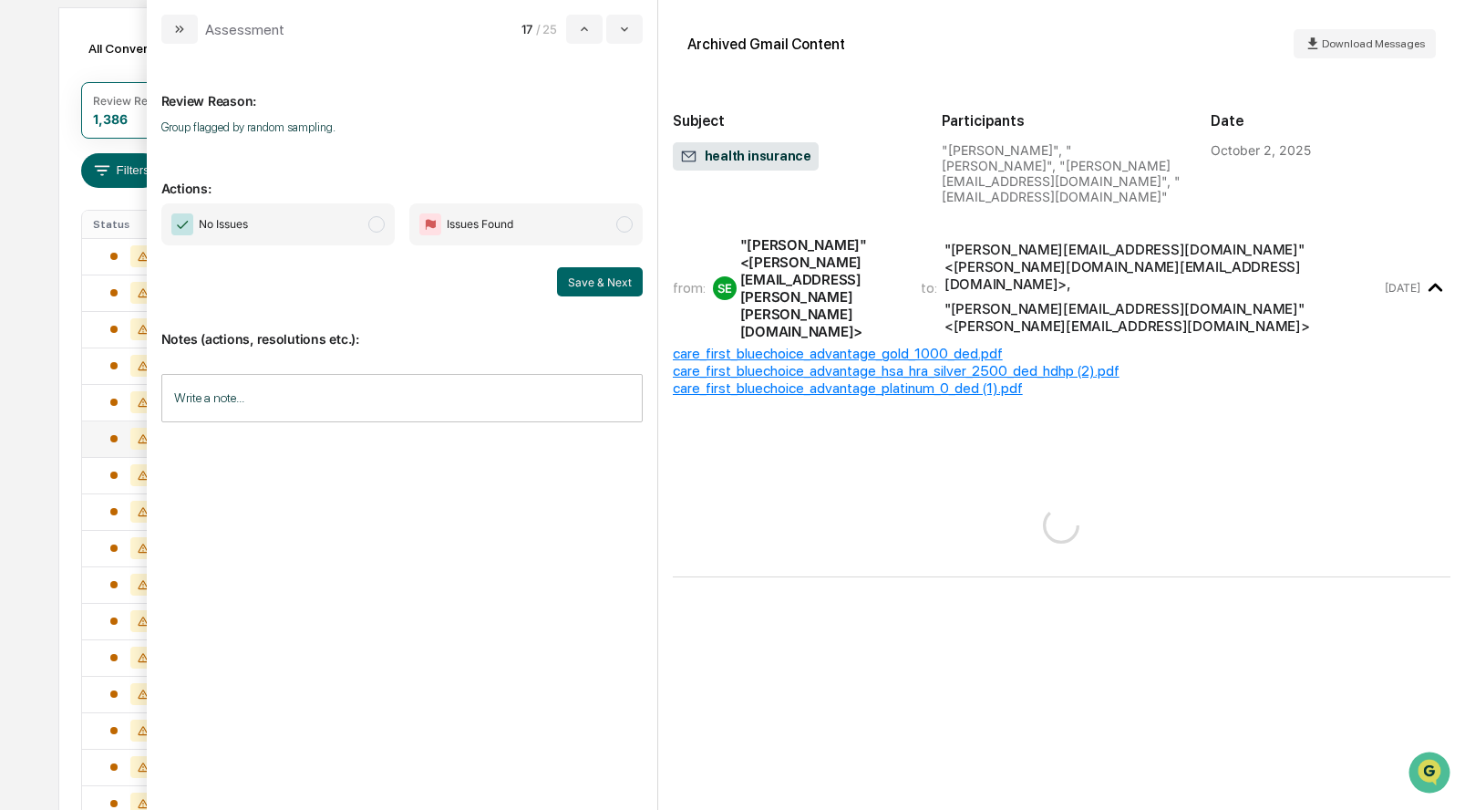
click at [369, 227] on span "modal" at bounding box center [376, 224] width 16 height 16
click at [587, 289] on button "Save & Next" at bounding box center [600, 281] width 86 height 29
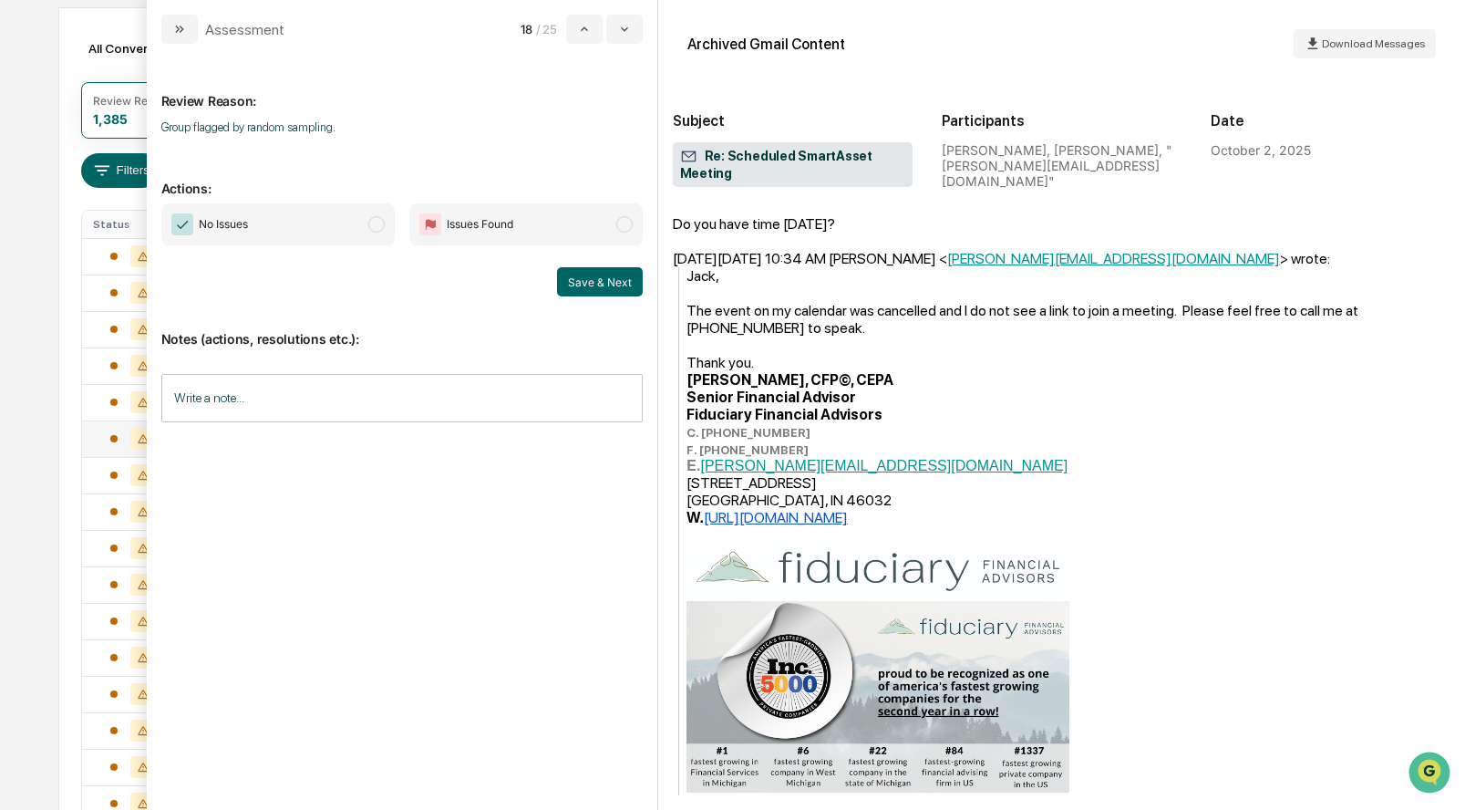
scroll to position [521, 0]
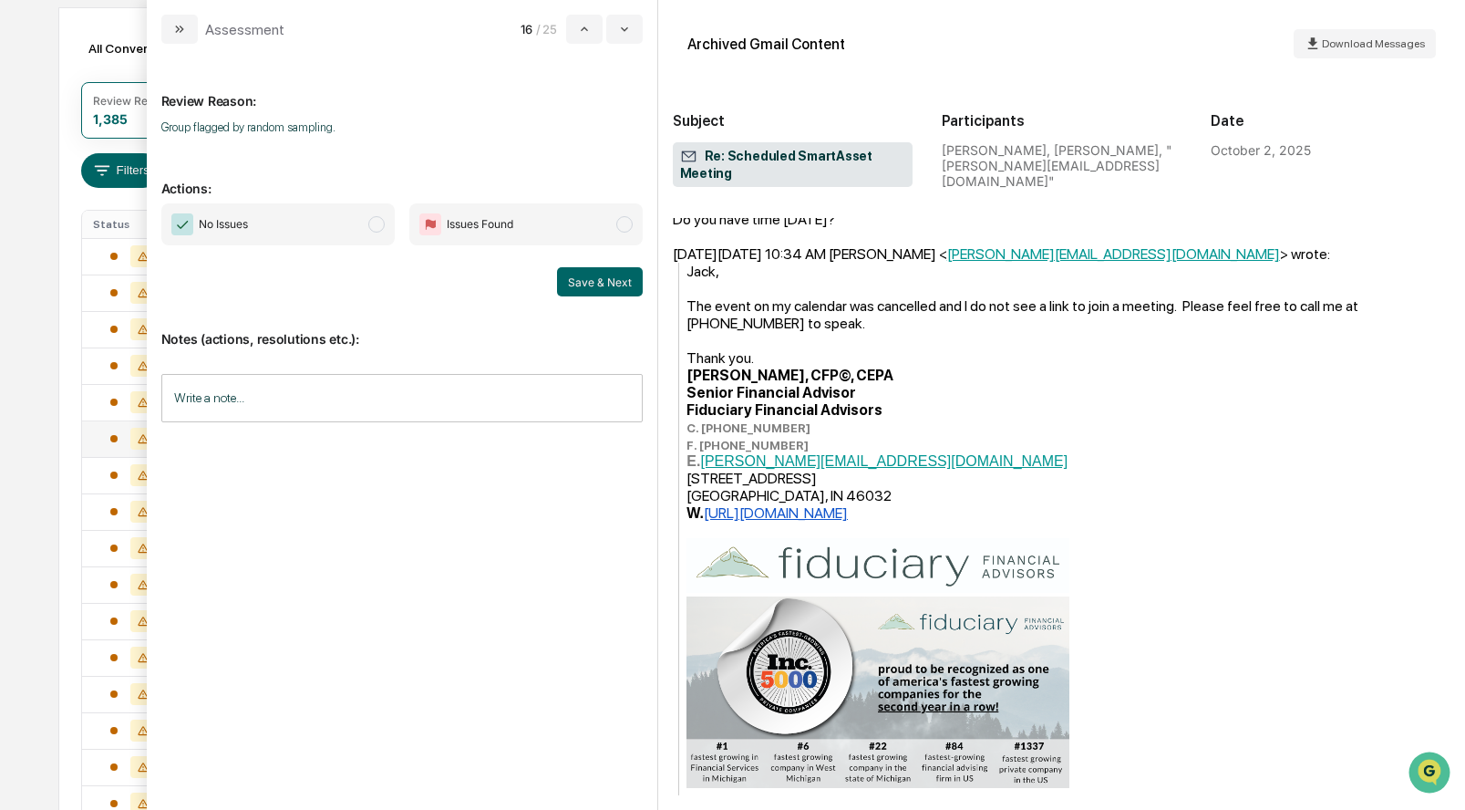
click at [372, 228] on span "modal" at bounding box center [376, 224] width 16 height 16
click at [598, 282] on button "Save & Next" at bounding box center [600, 281] width 86 height 29
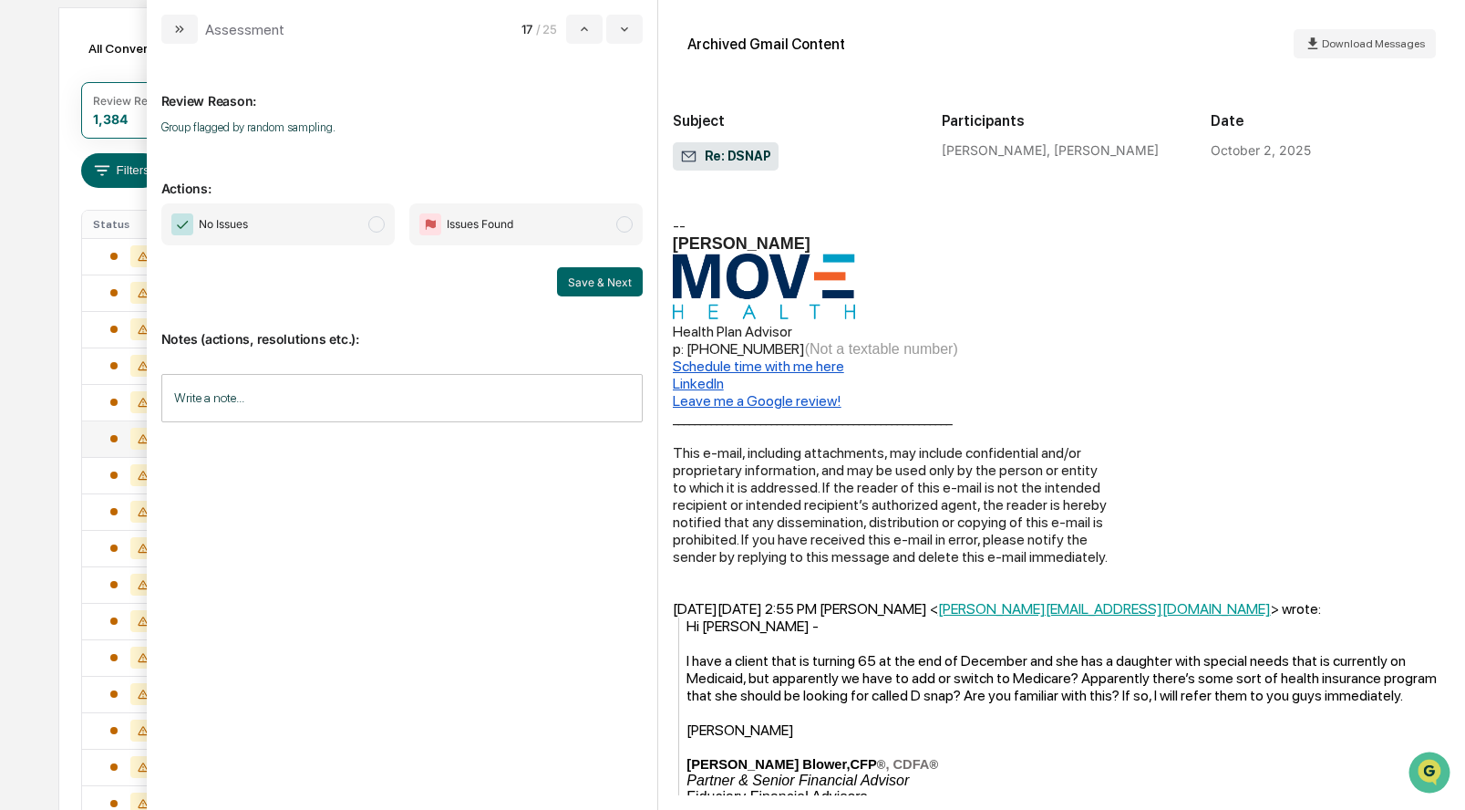
scroll to position [226, 0]
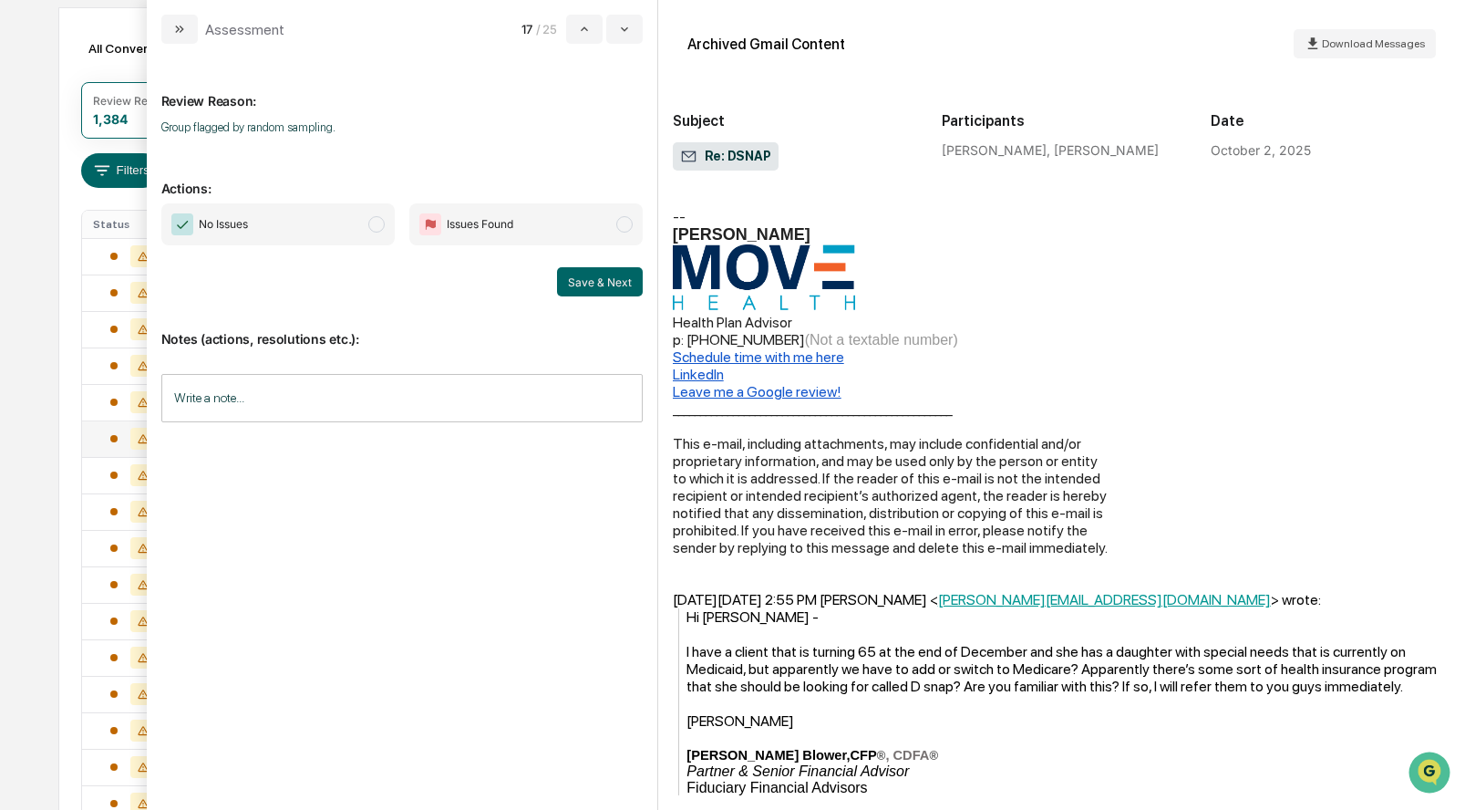
click at [384, 220] on span "No Issues" at bounding box center [277, 224] width 233 height 42
click at [581, 276] on button "Save & Next" at bounding box center [600, 281] width 86 height 29
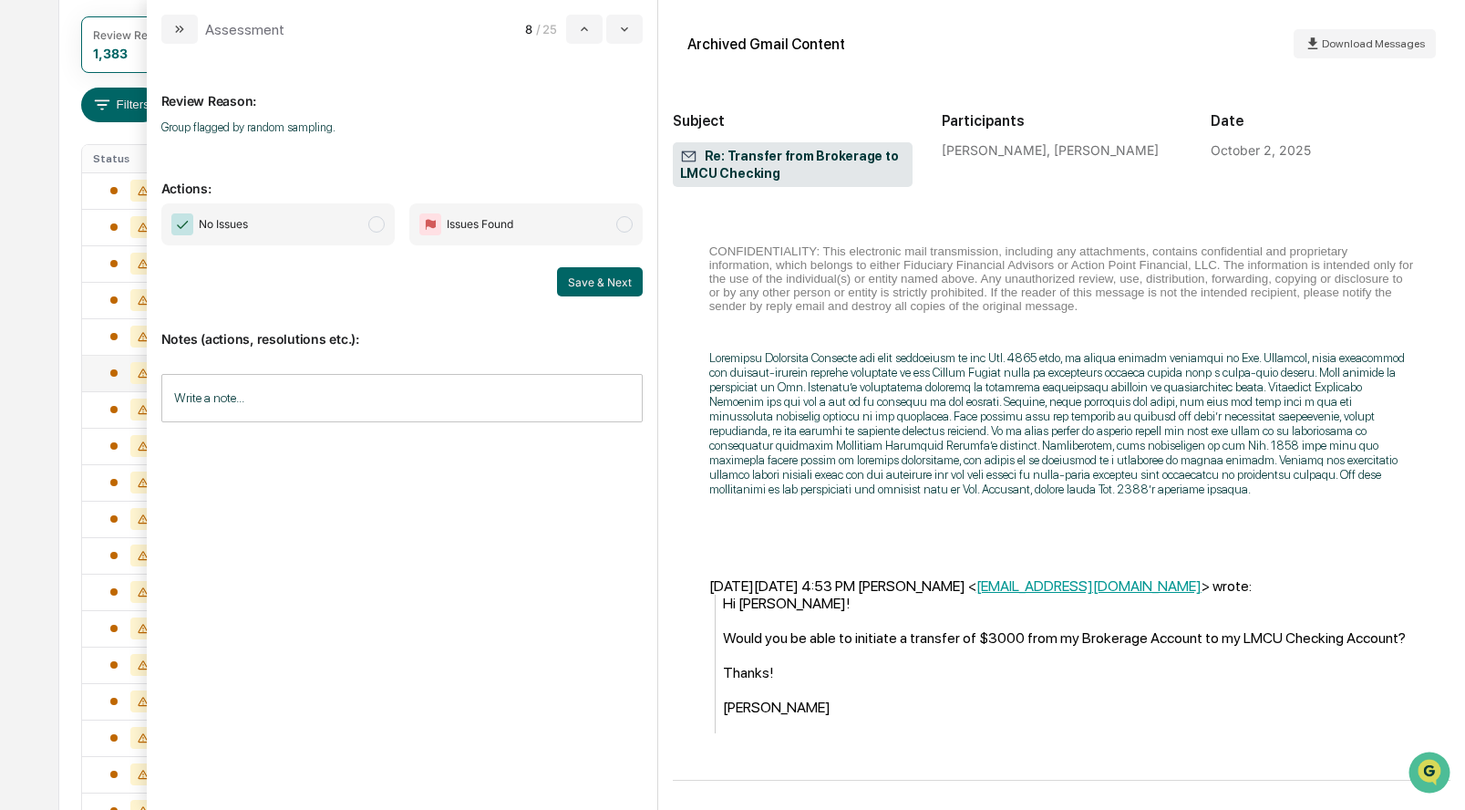
scroll to position [254, 0]
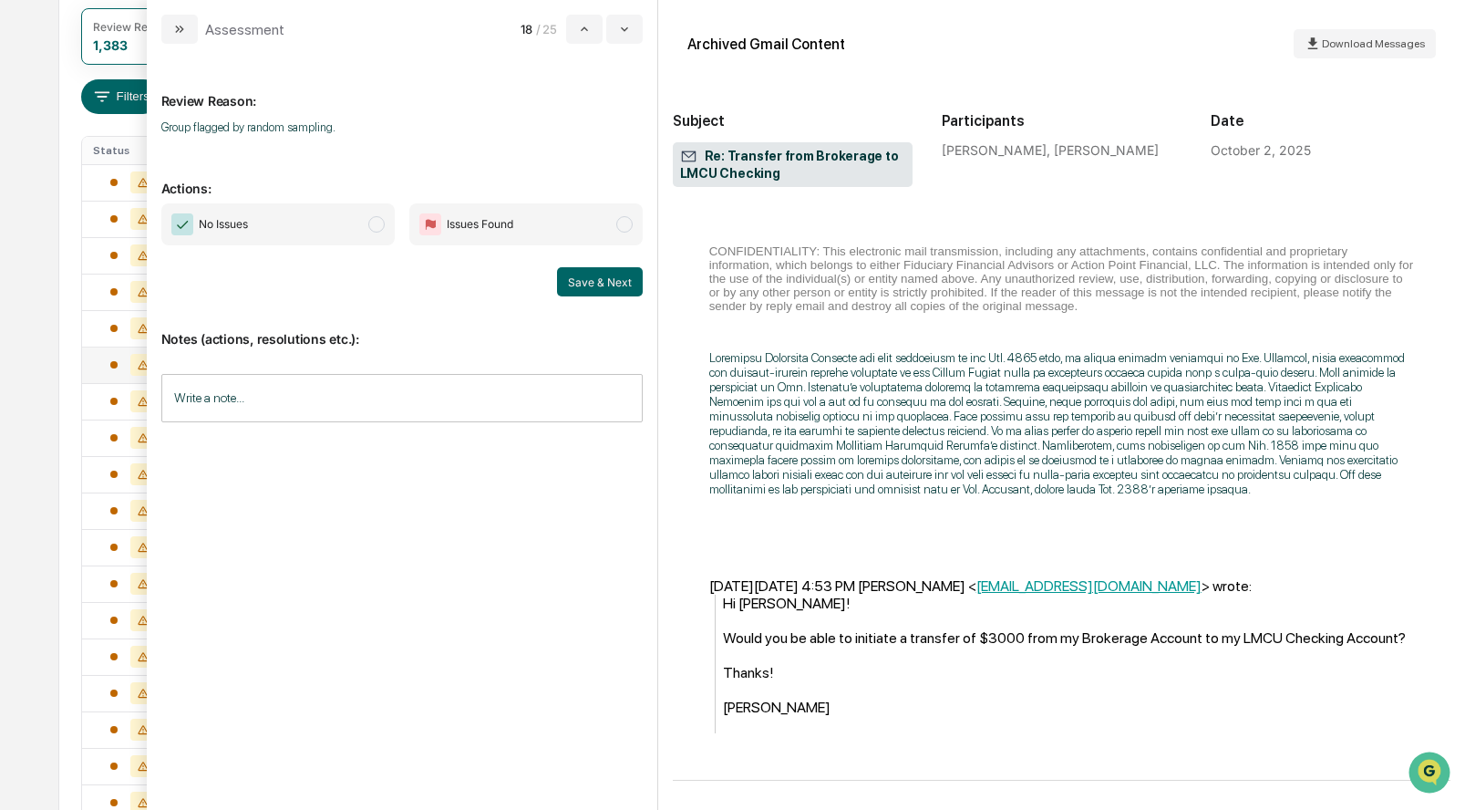
click at [380, 218] on span "modal" at bounding box center [376, 224] width 16 height 16
click at [590, 283] on button "Save & Next" at bounding box center [600, 281] width 86 height 29
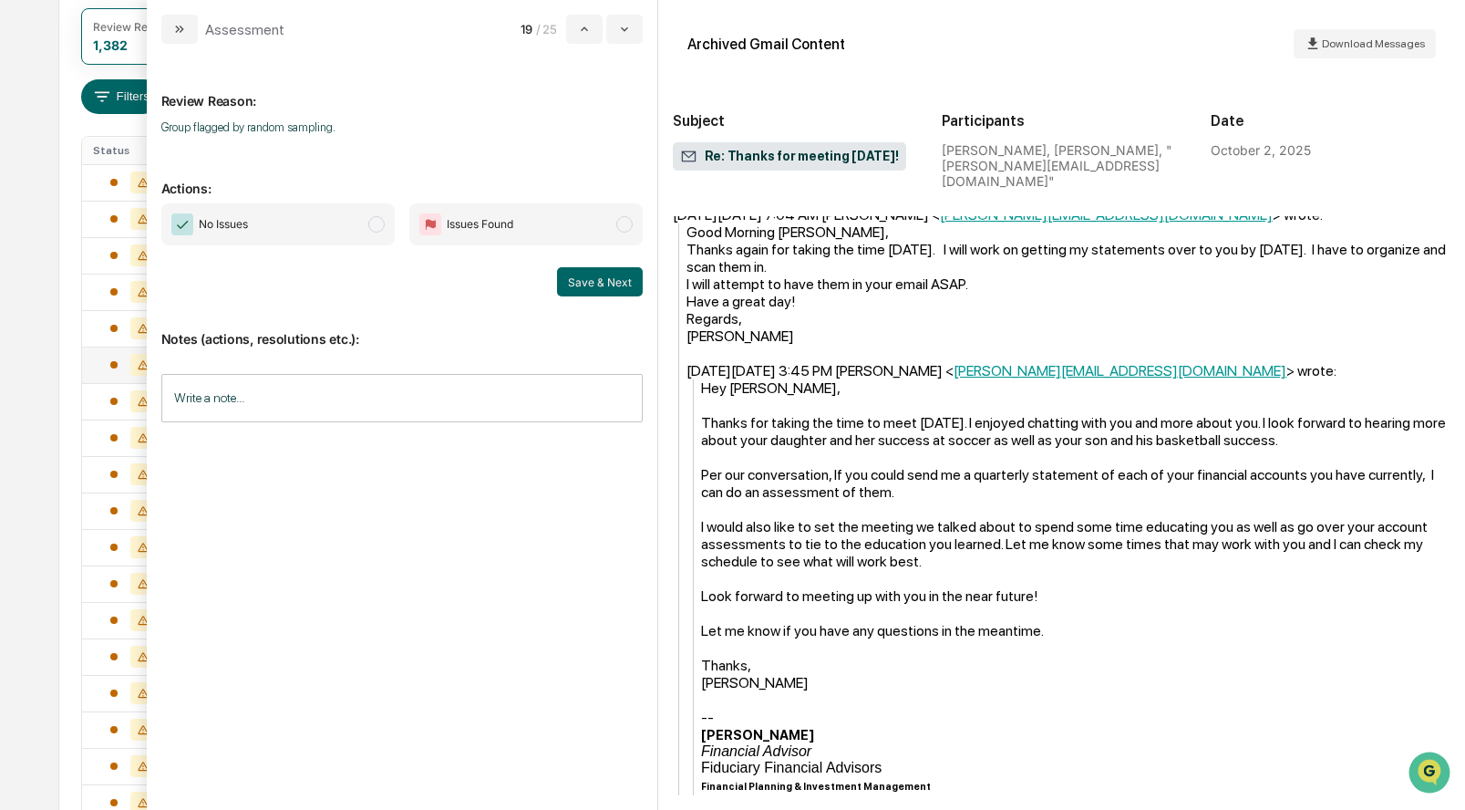
scroll to position [388, 0]
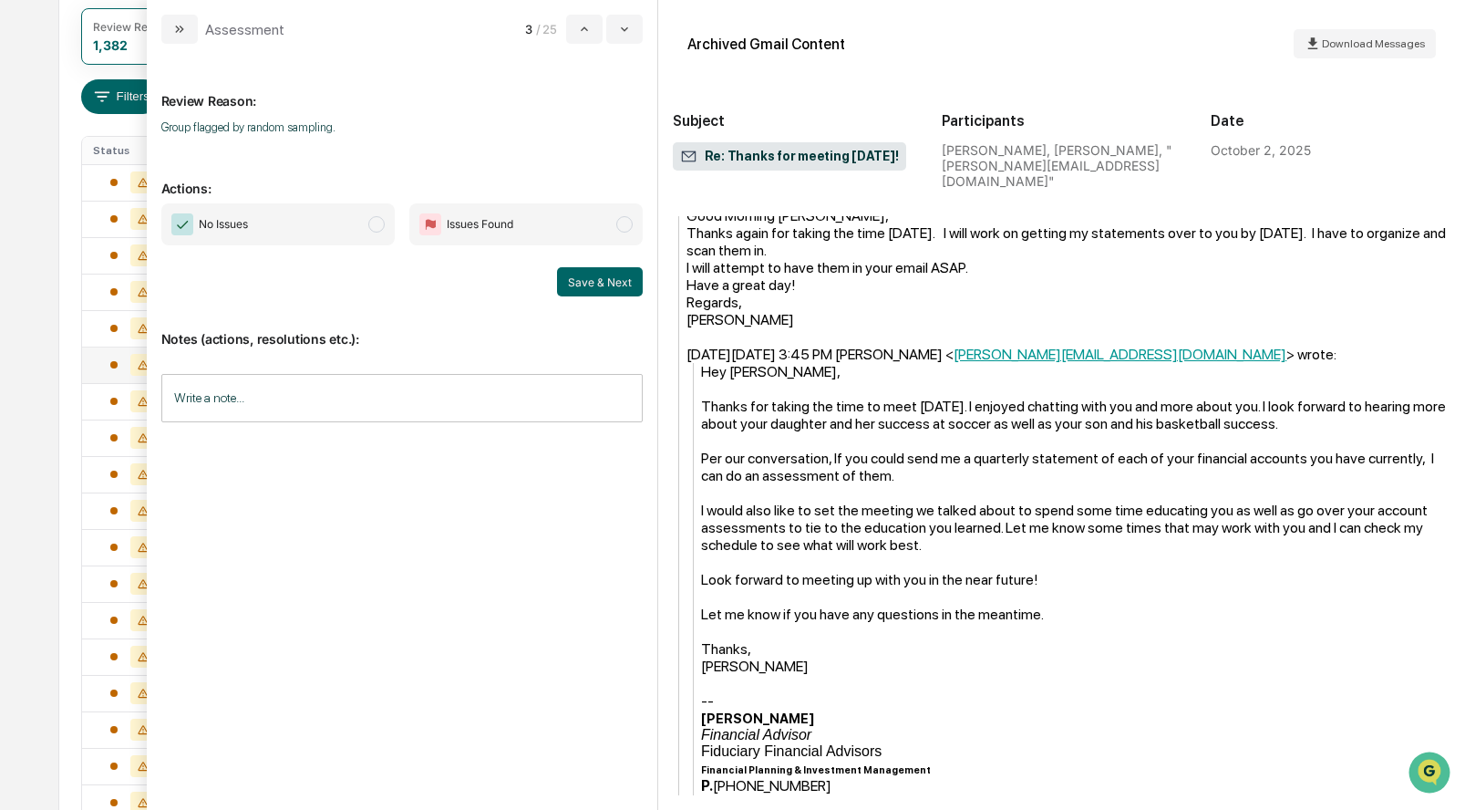
click at [372, 222] on span "modal" at bounding box center [376, 224] width 16 height 16
click at [596, 279] on button "Save & Next" at bounding box center [600, 281] width 86 height 29
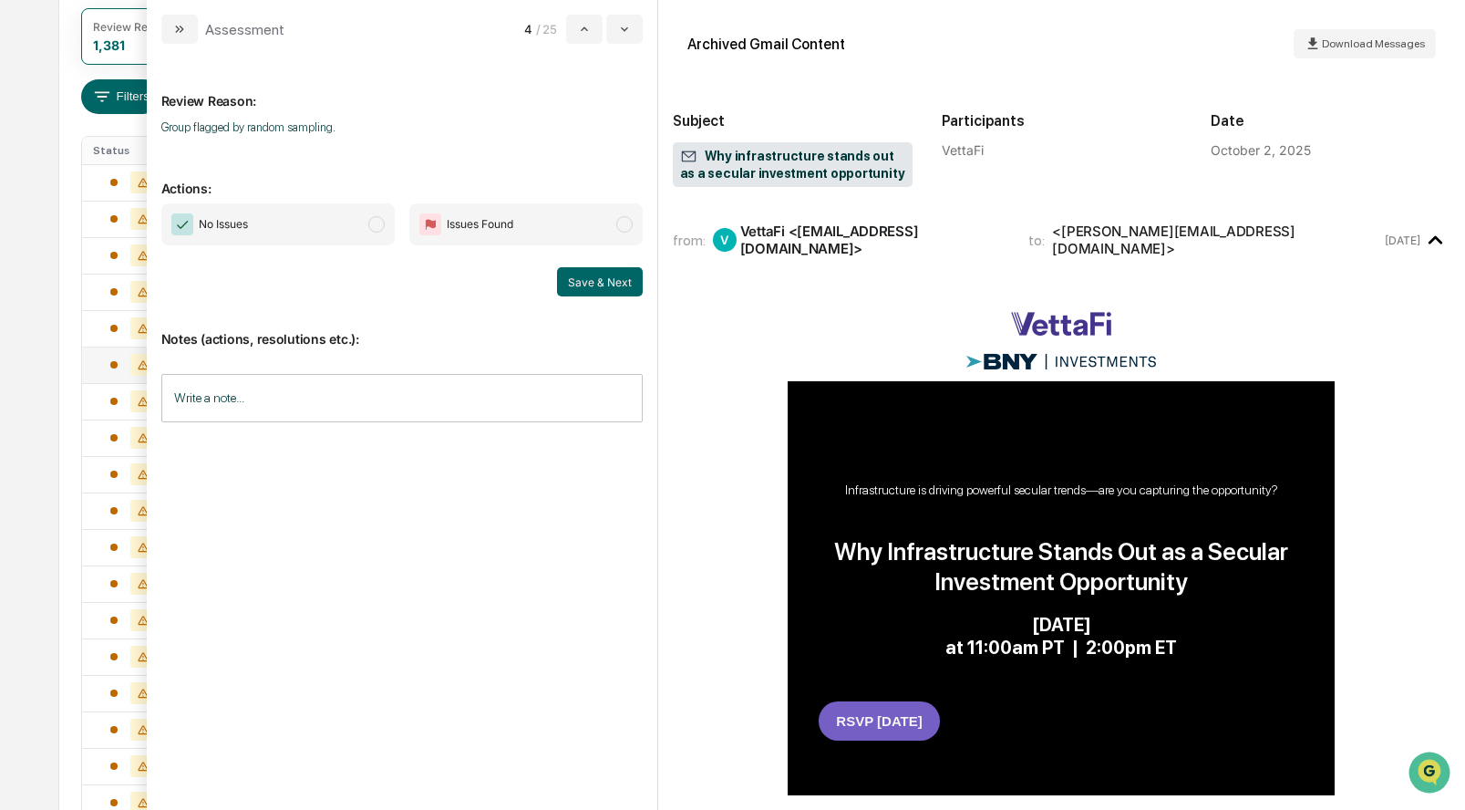
click at [380, 219] on span "modal" at bounding box center [376, 224] width 16 height 16
click at [579, 269] on button "Save & Next" at bounding box center [600, 281] width 86 height 29
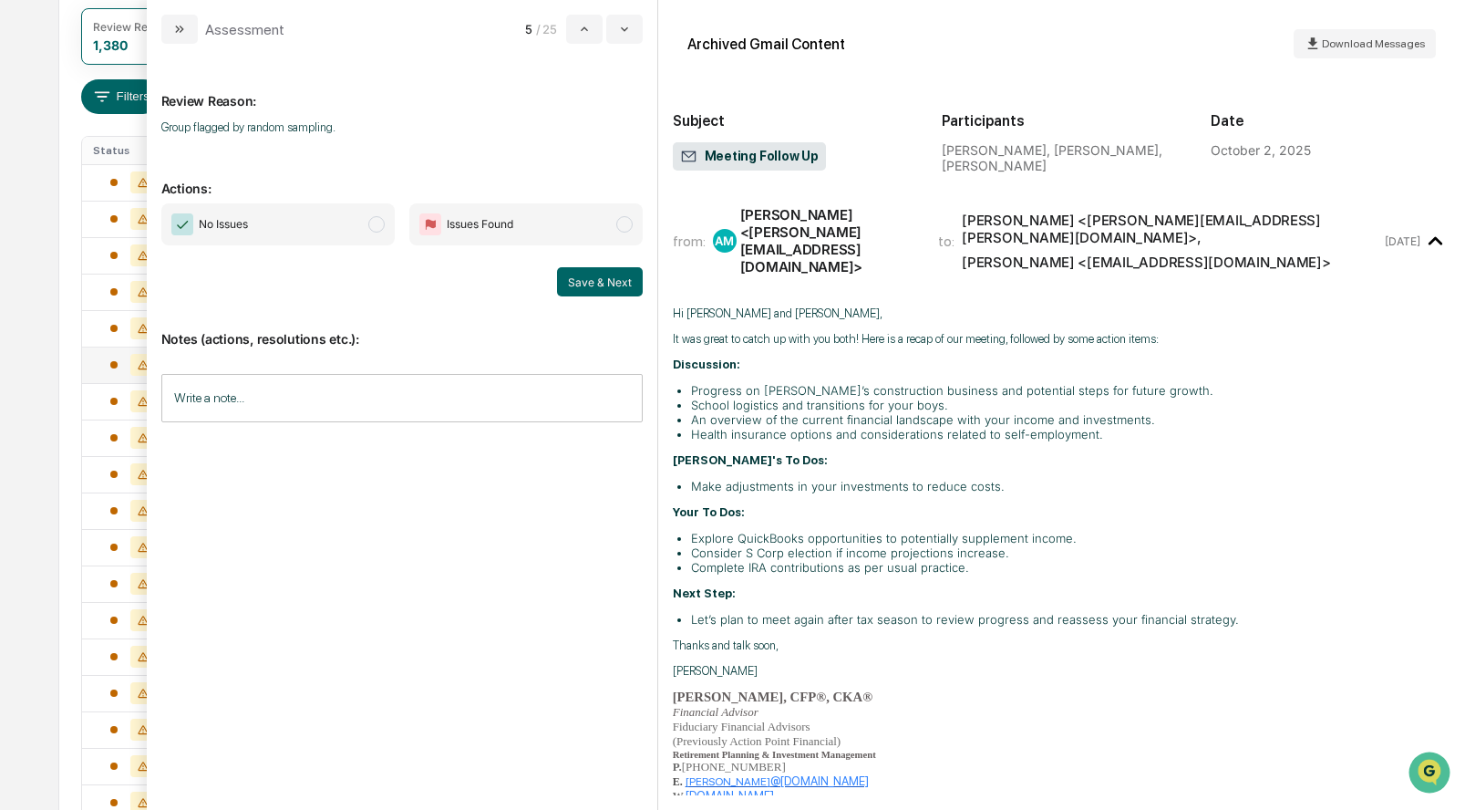
scroll to position [3, 0]
click at [373, 214] on span "No Issues" at bounding box center [277, 224] width 233 height 42
click at [579, 280] on button "Save & Next" at bounding box center [600, 281] width 86 height 29
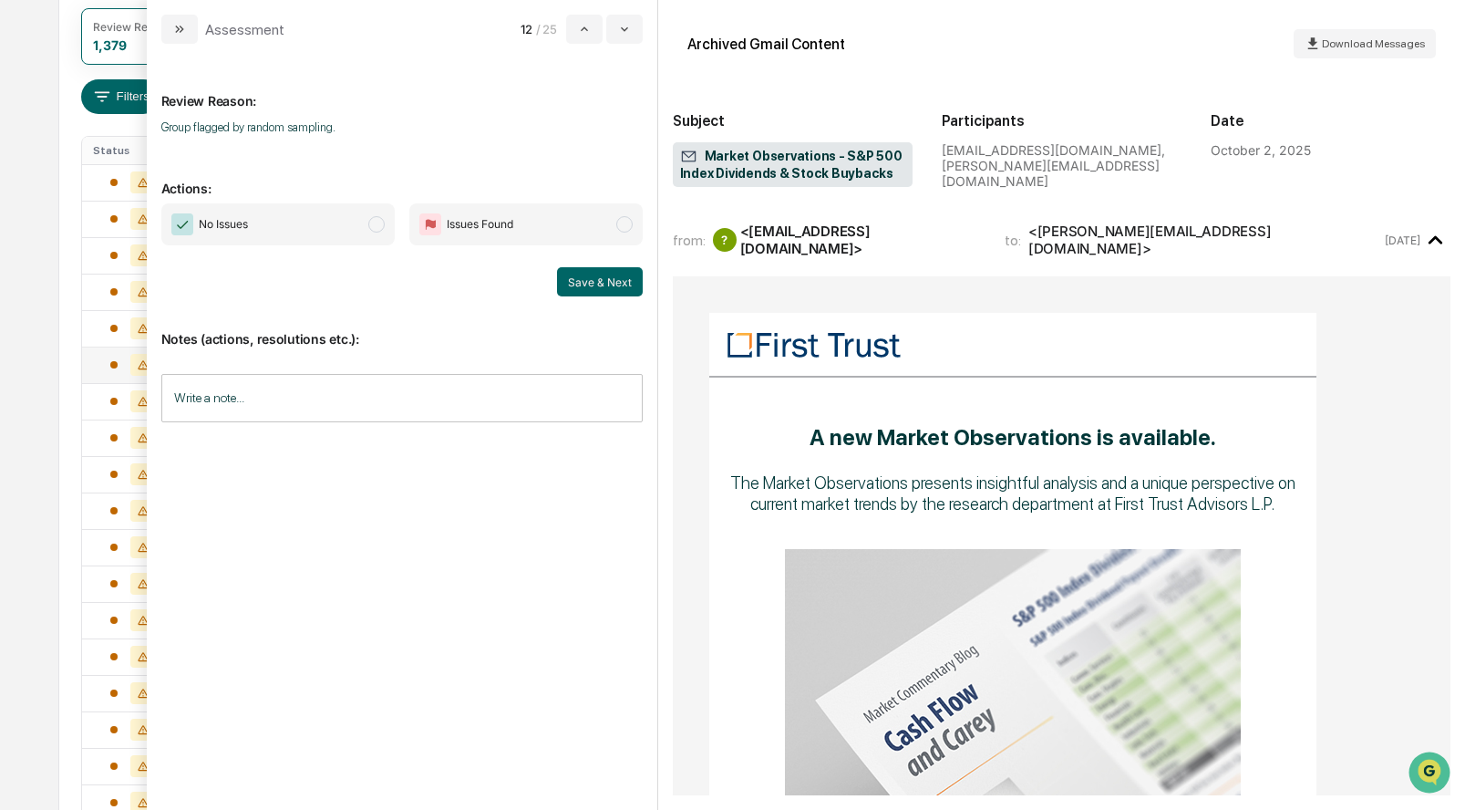
click at [383, 231] on span "No Issues" at bounding box center [277, 224] width 233 height 42
click at [595, 278] on button "Save & Next" at bounding box center [600, 281] width 86 height 29
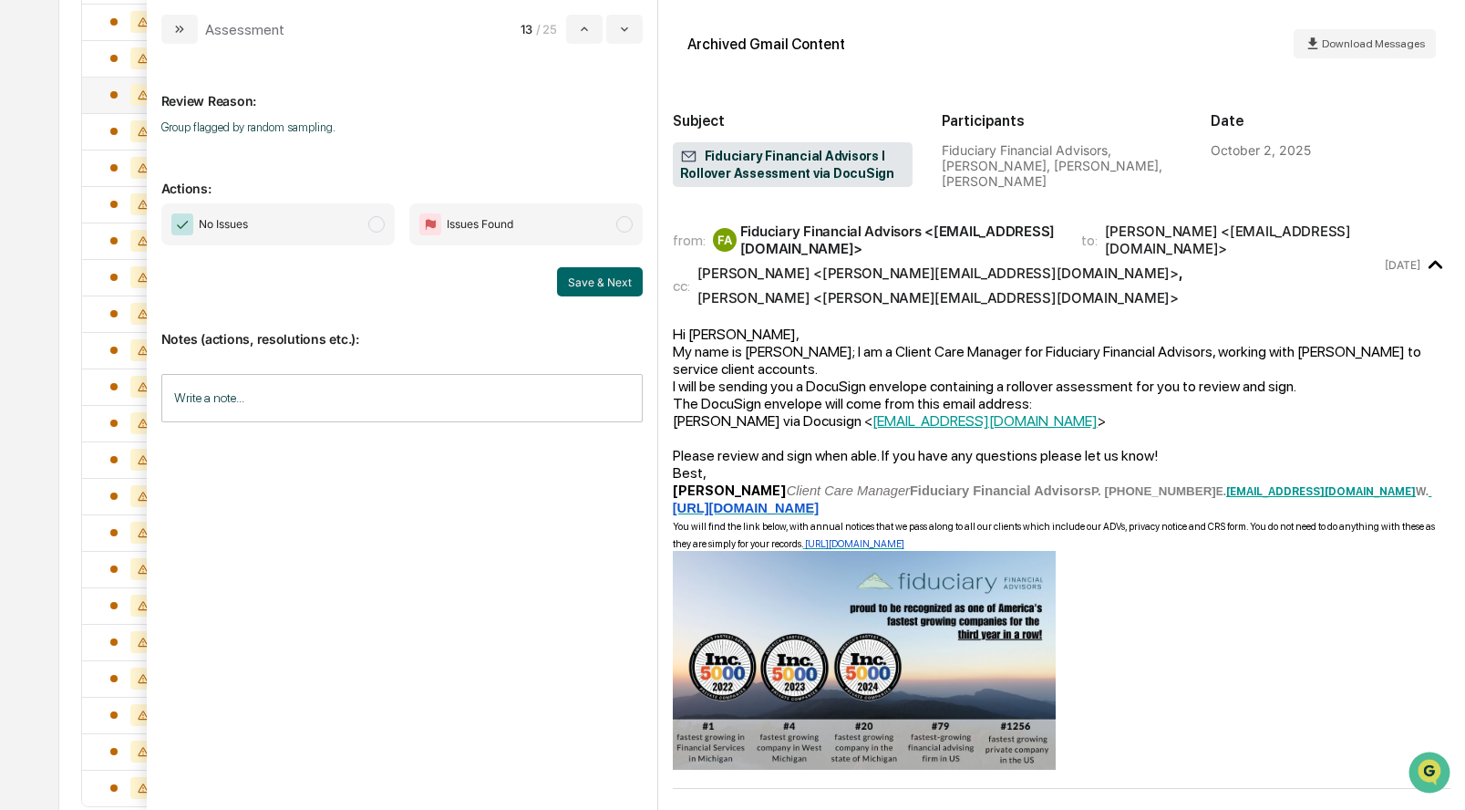
scroll to position [534, 0]
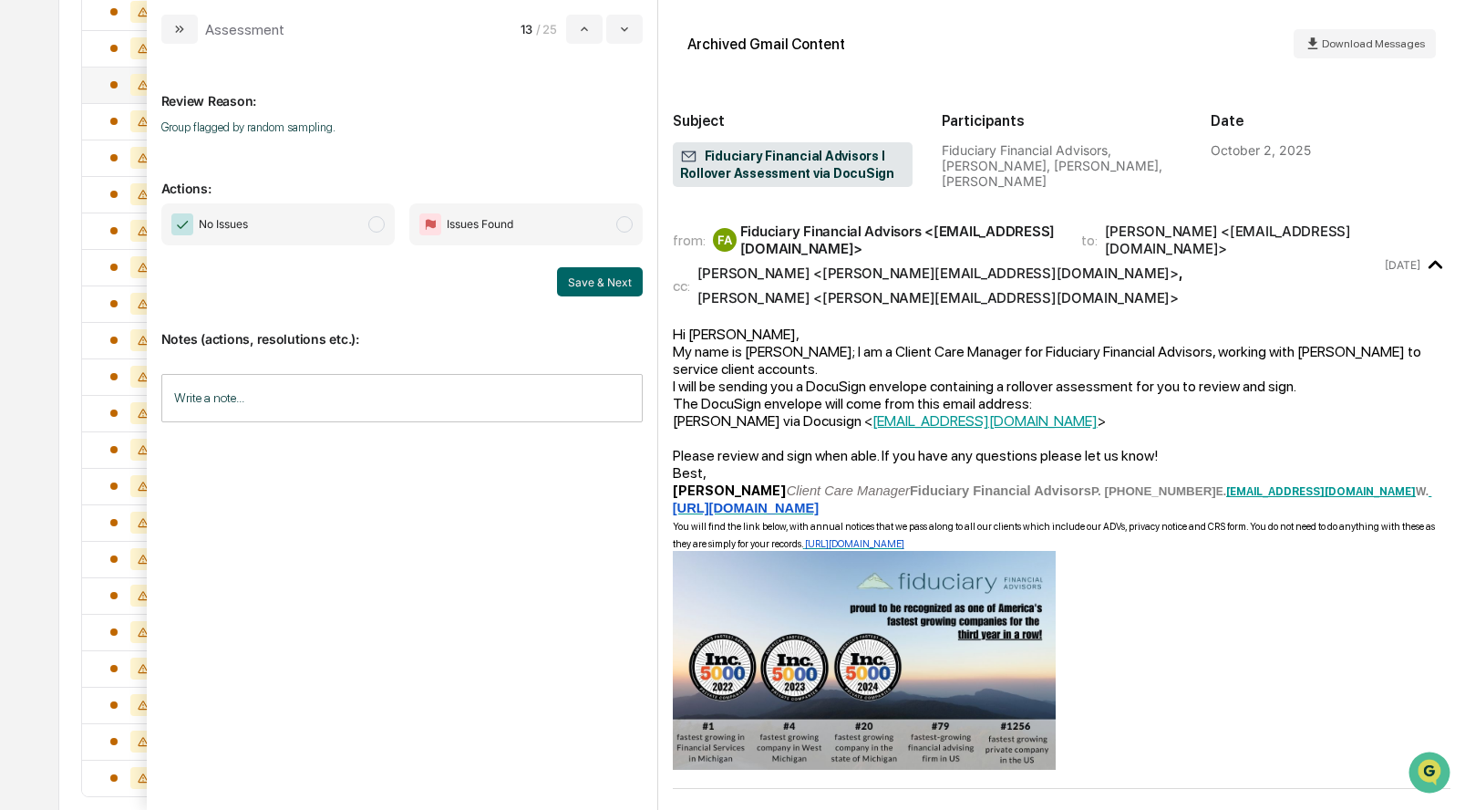
click at [377, 213] on span "No Issues" at bounding box center [277, 224] width 233 height 42
click at [572, 284] on button "Save & Next" at bounding box center [600, 281] width 86 height 29
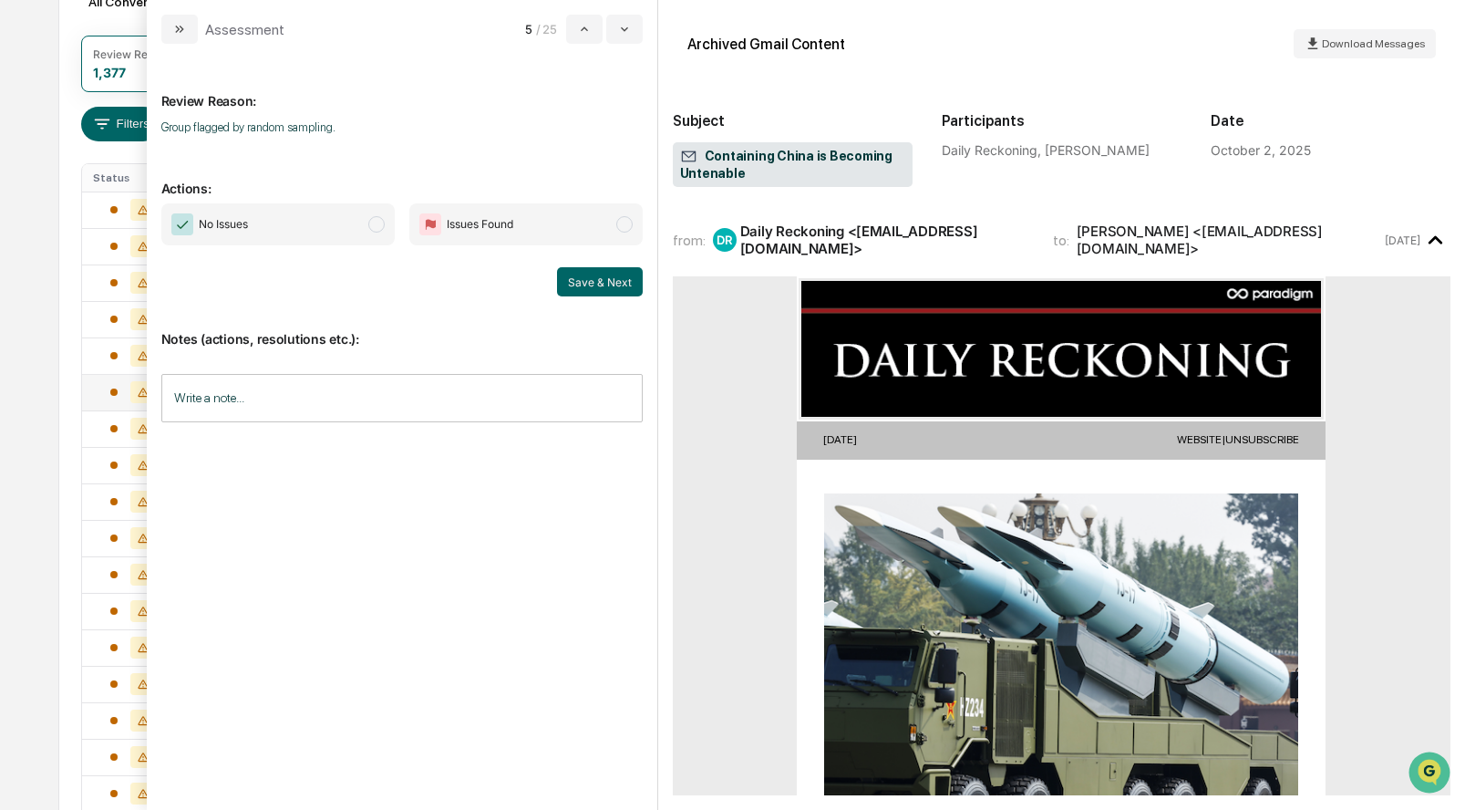
scroll to position [225, 0]
click at [382, 230] on span "No Issues" at bounding box center [277, 224] width 233 height 42
click at [581, 279] on button "Save & Next" at bounding box center [600, 281] width 86 height 29
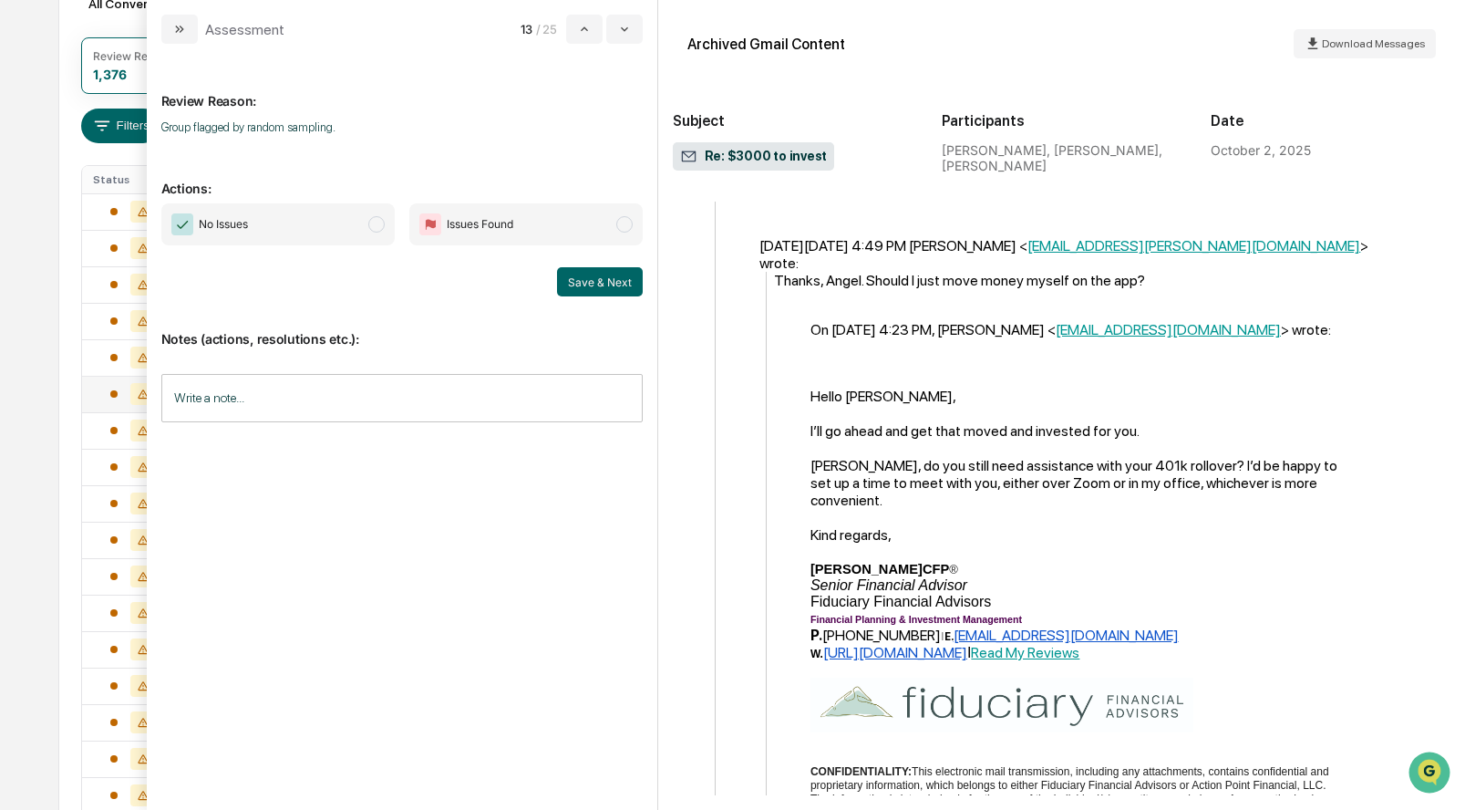
scroll to position [2301, 0]
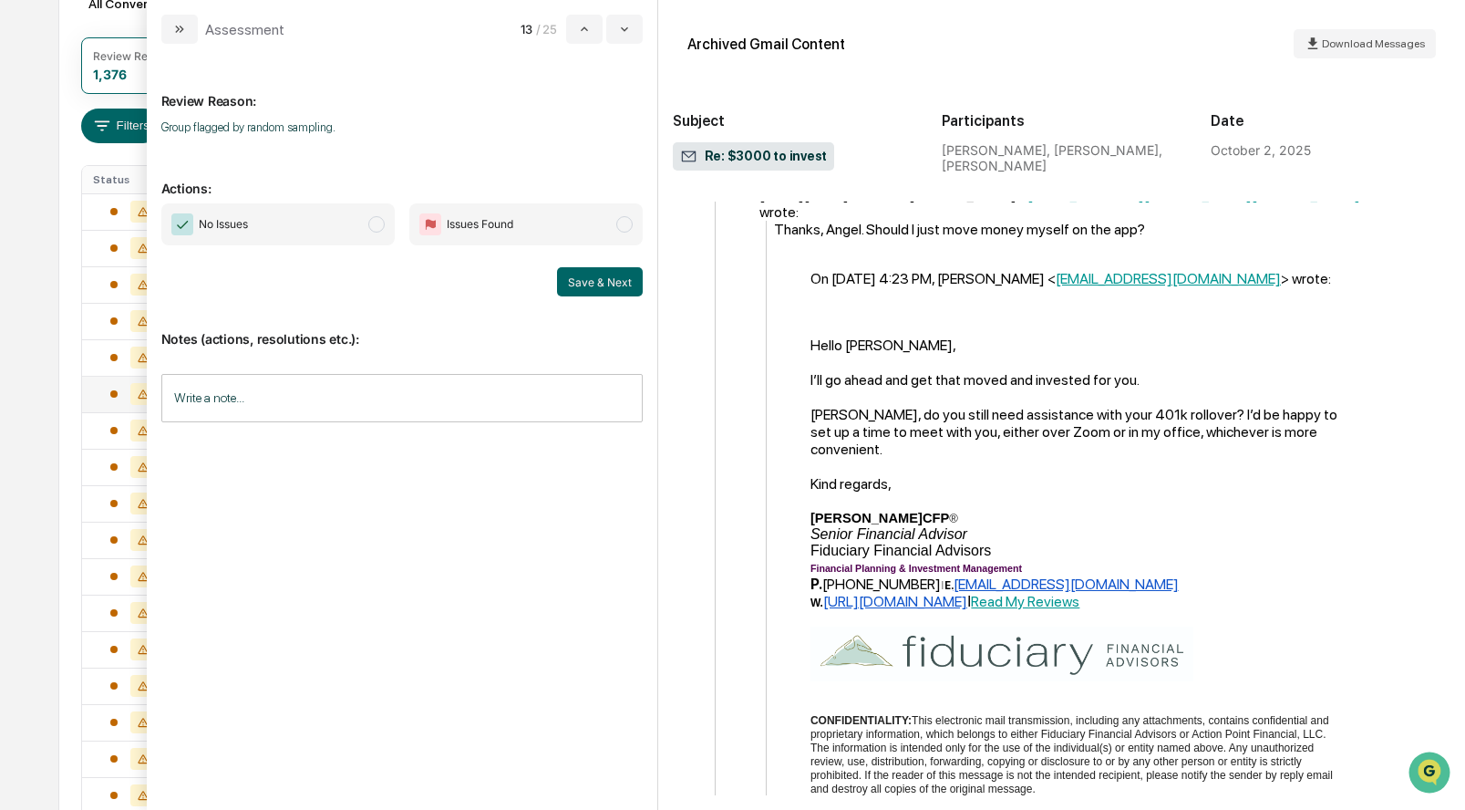
click at [378, 233] on span "No Issues" at bounding box center [277, 224] width 233 height 42
click at [579, 283] on button "Save & Next" at bounding box center [600, 281] width 86 height 29
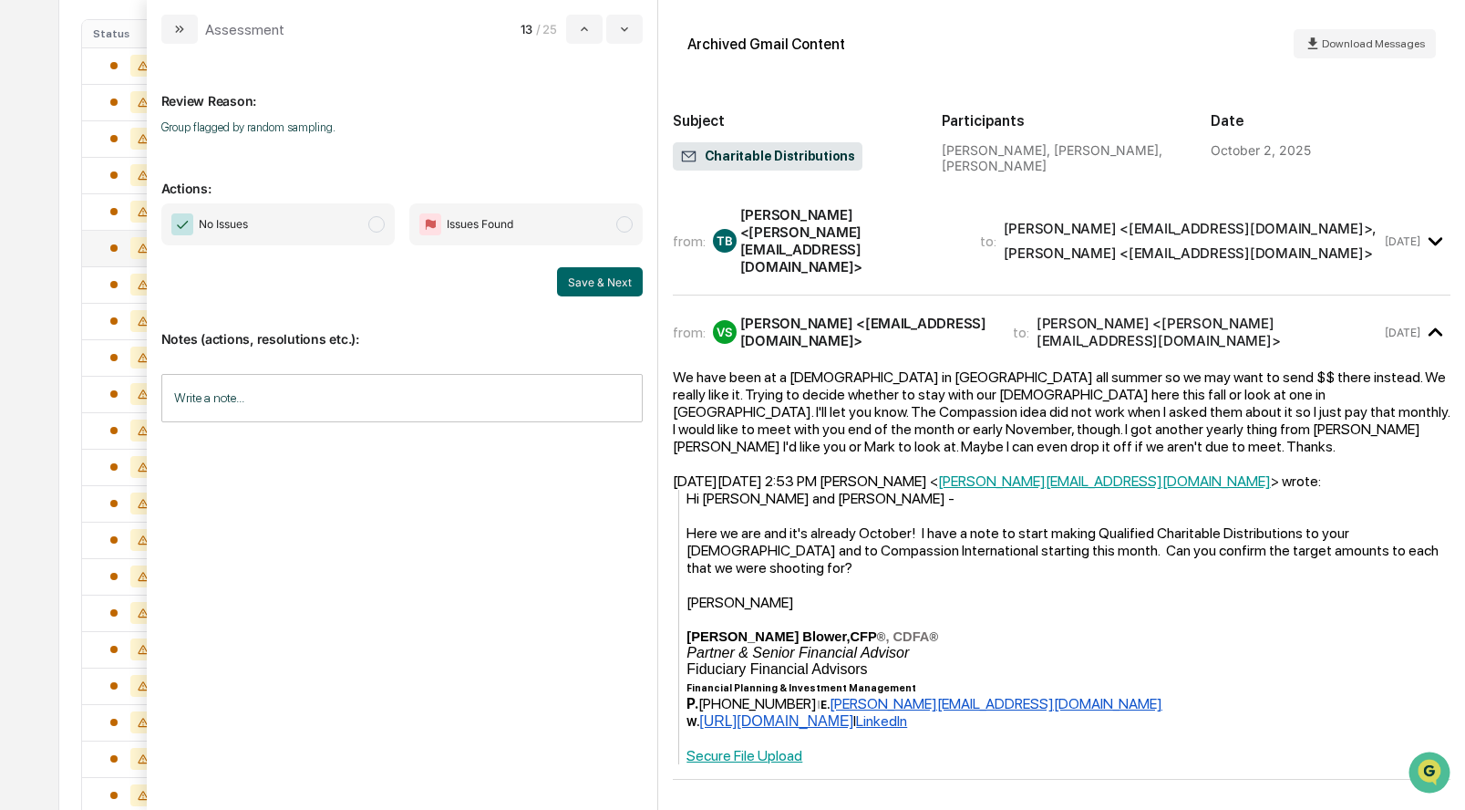
scroll to position [377, 0]
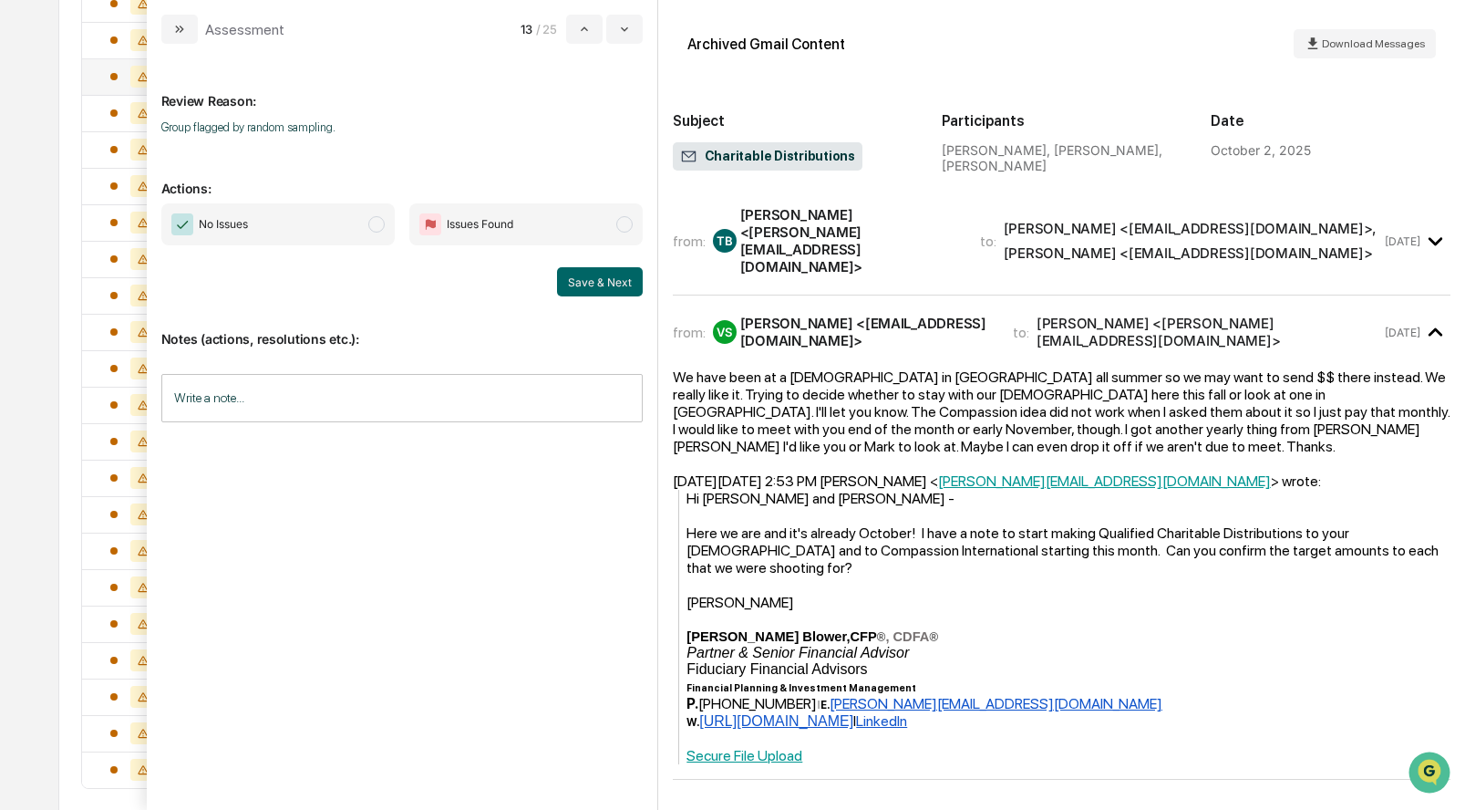
click at [1031, 507] on div "modal" at bounding box center [1069, 515] width 764 height 17
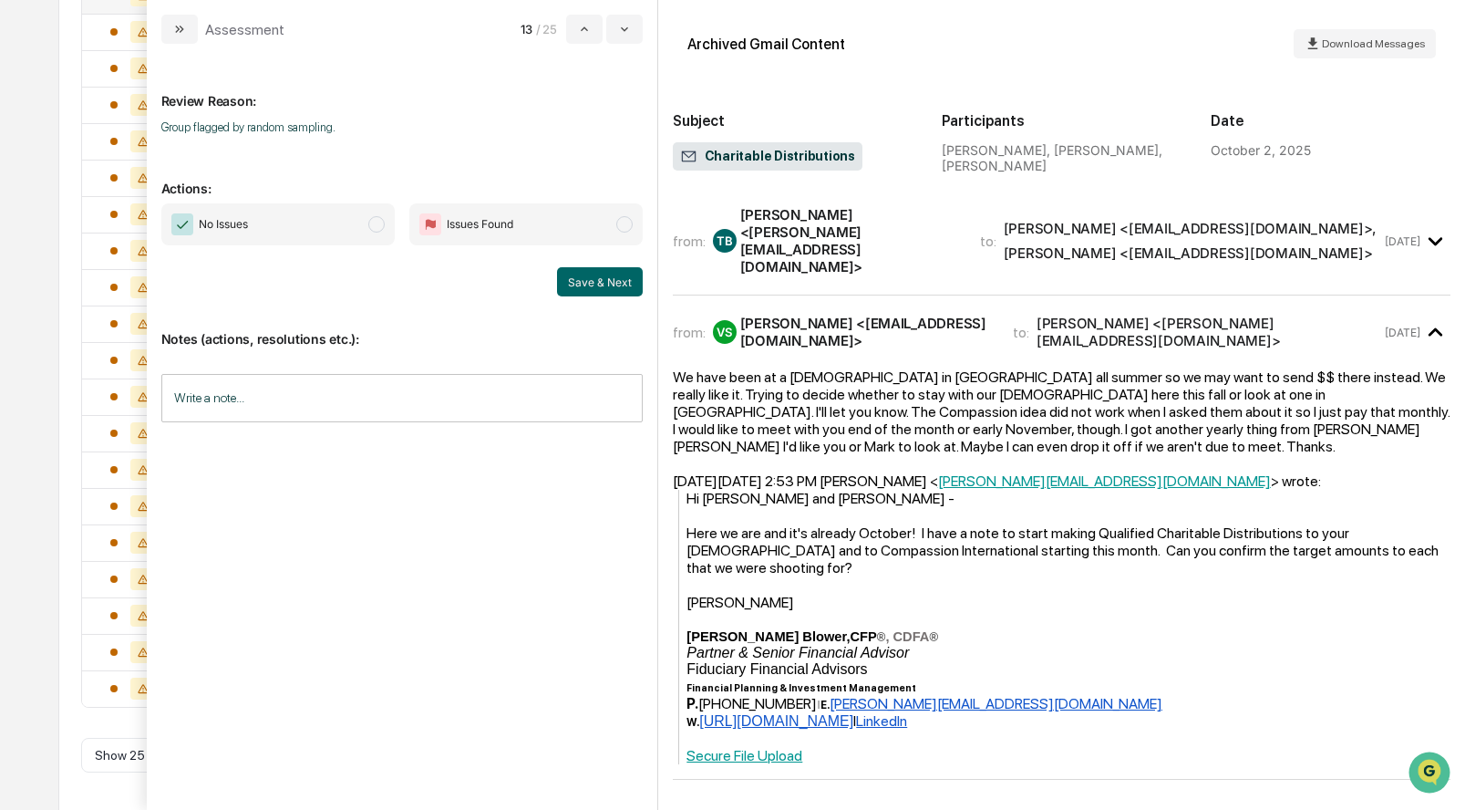
click at [365, 226] on span "No Issues" at bounding box center [277, 224] width 233 height 42
click at [594, 287] on button "Save & Next" at bounding box center [600, 281] width 86 height 29
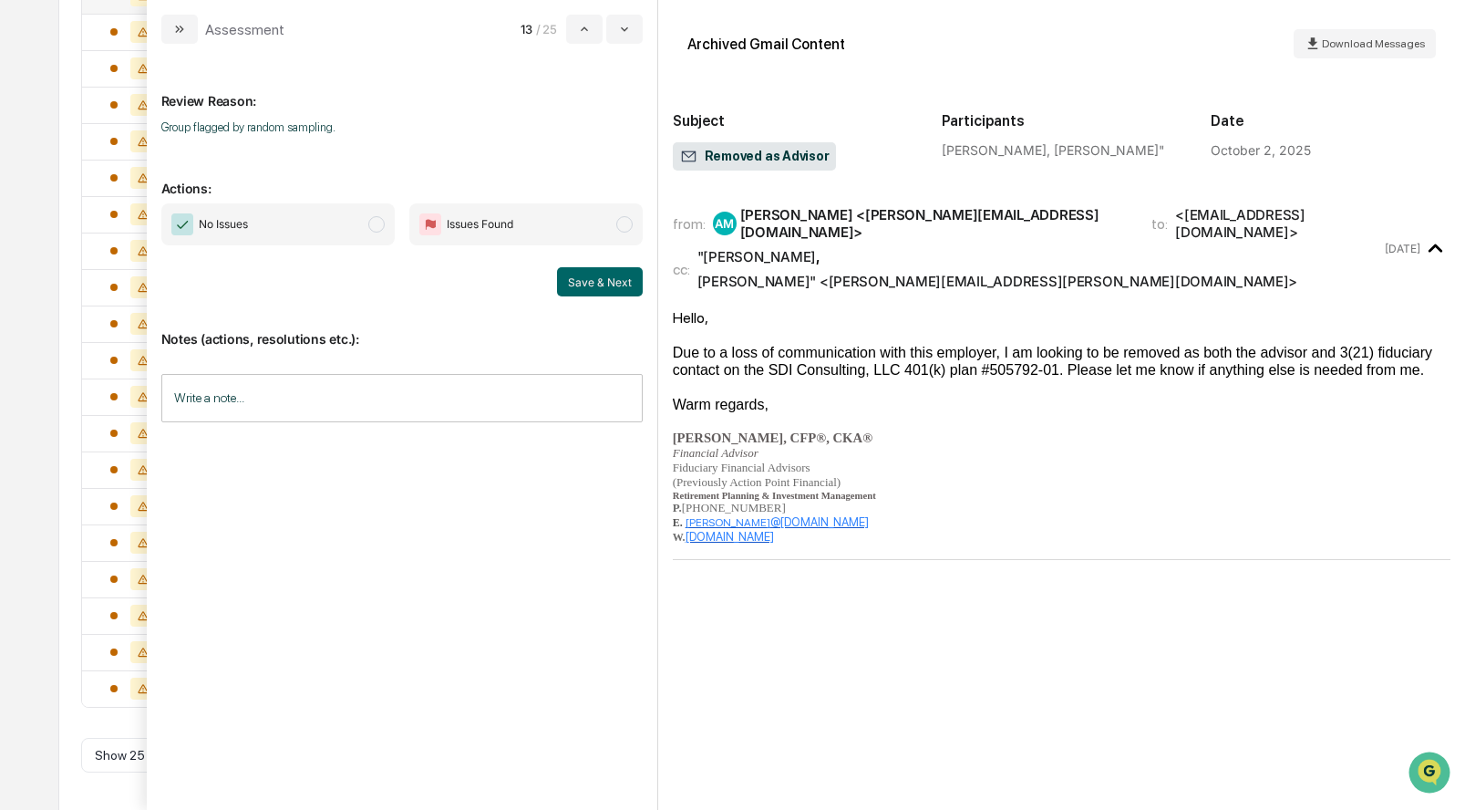
click at [526, 221] on span "Issues Found" at bounding box center [525, 224] width 233 height 42
click at [379, 408] on input "Write a note..." at bounding box center [401, 398] width 481 height 48
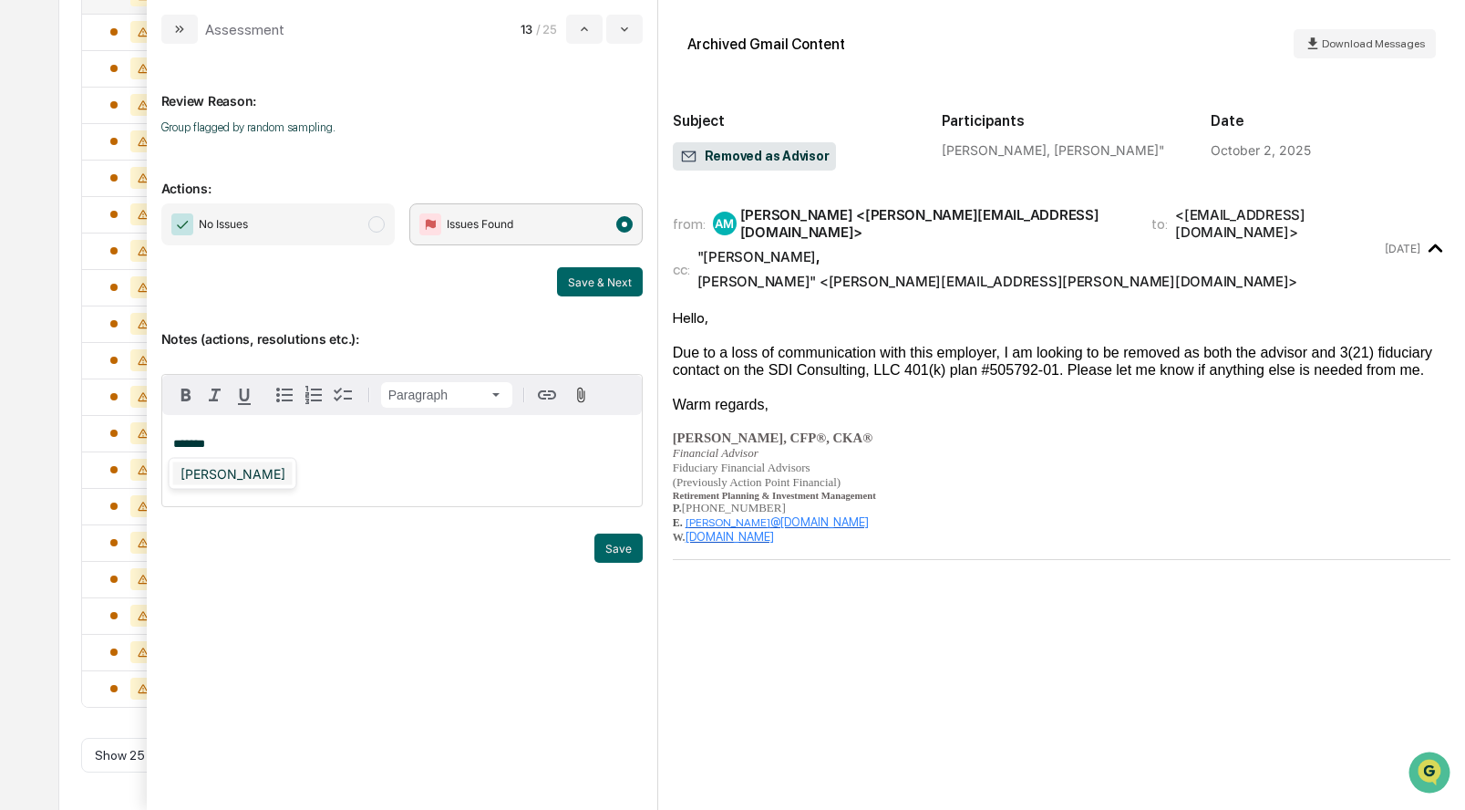
click at [224, 476] on div "[PERSON_NAME]" at bounding box center [232, 473] width 119 height 23
click at [613, 536] on button "Save" at bounding box center [618, 547] width 48 height 29
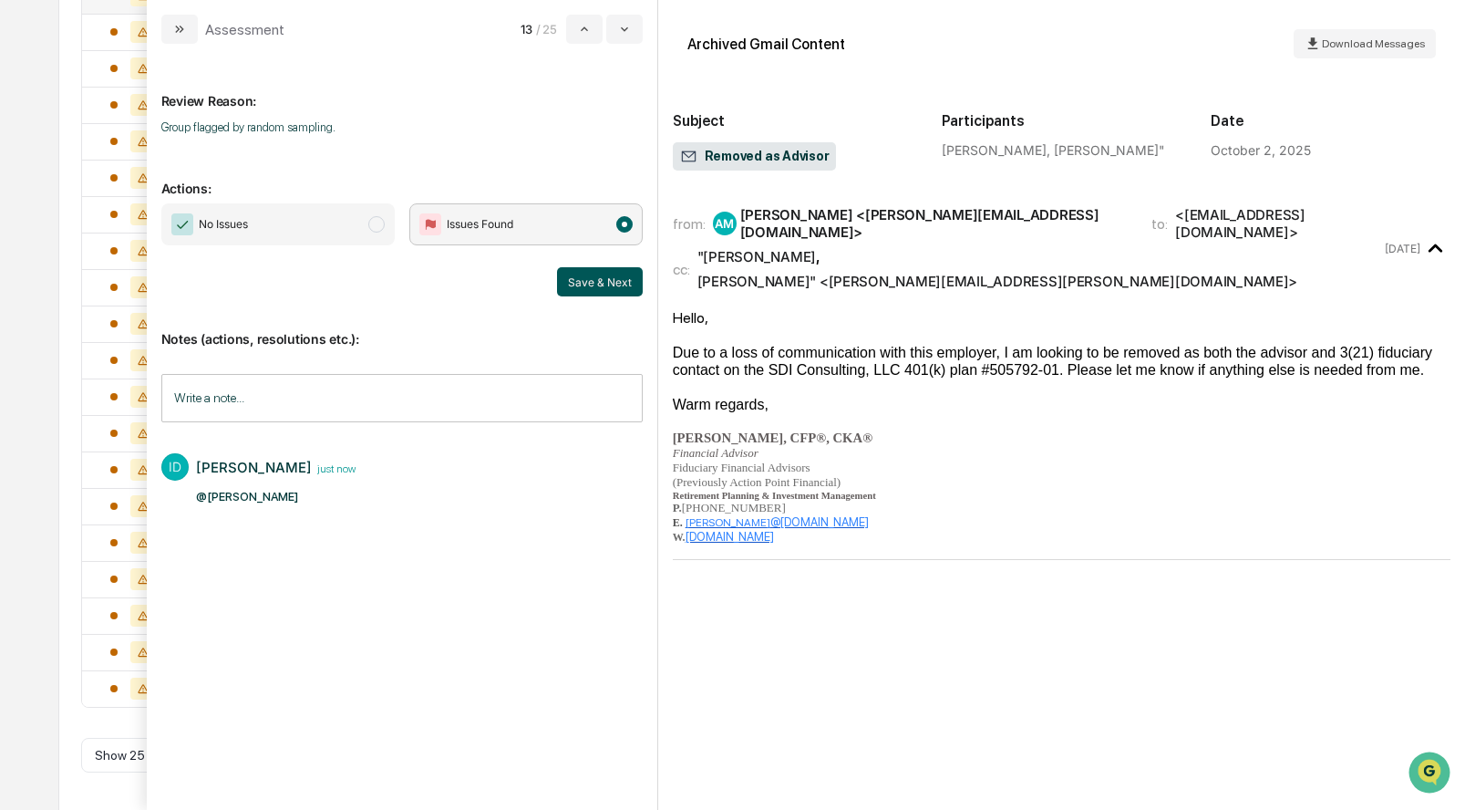
click at [612, 279] on button "Save & Next" at bounding box center [600, 281] width 86 height 29
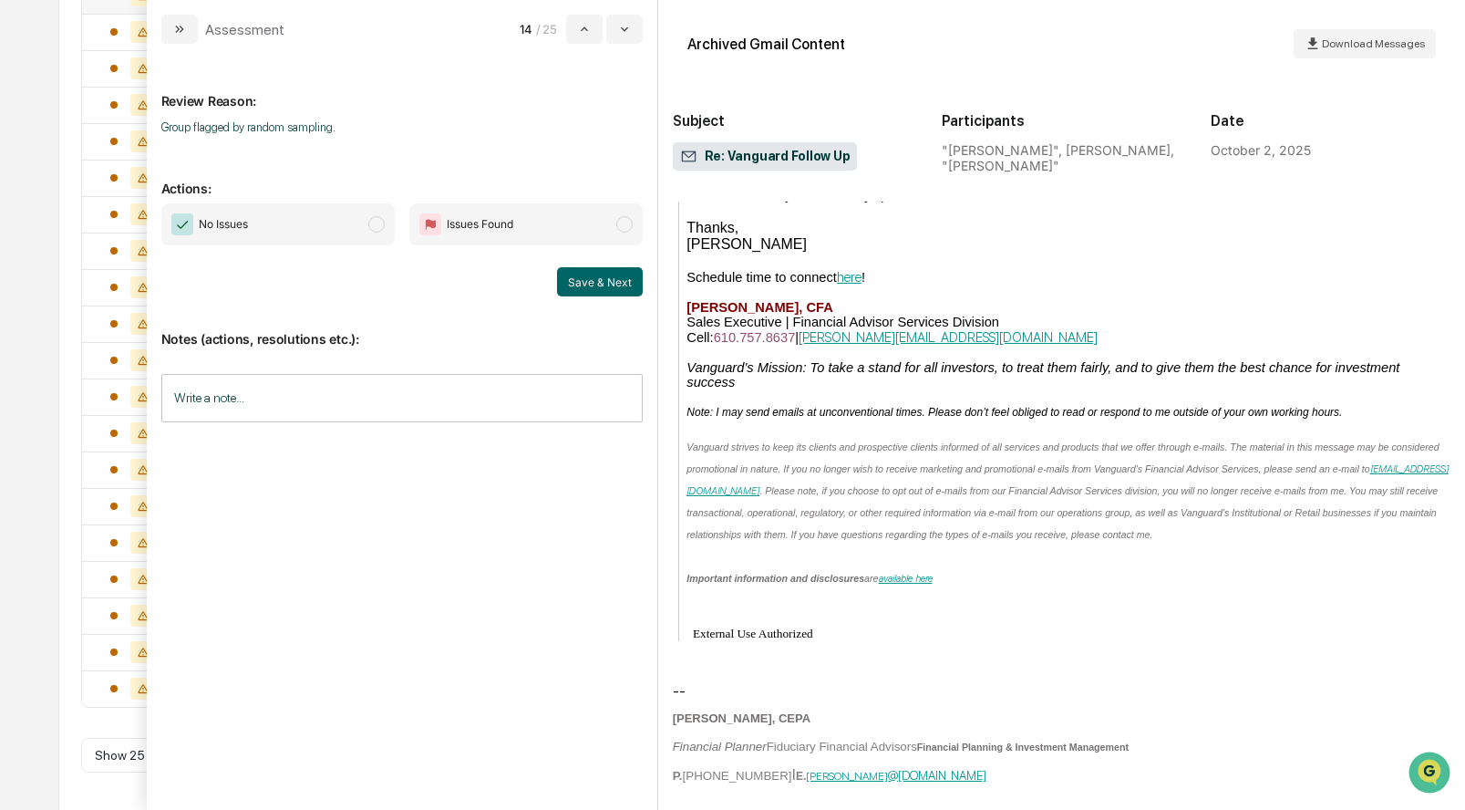
scroll to position [466, 0]
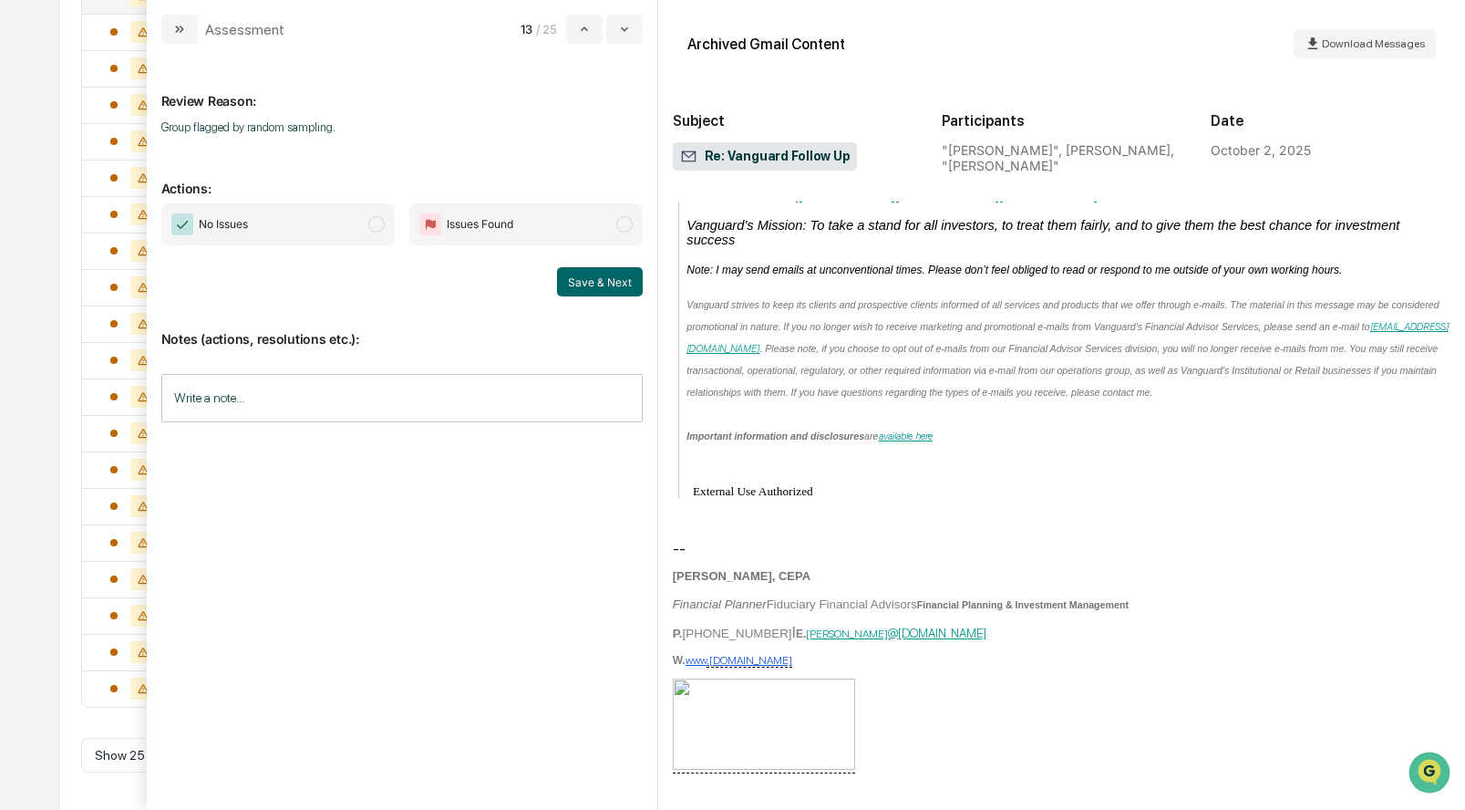
click at [362, 226] on span "No Issues" at bounding box center [277, 224] width 233 height 42
click at [597, 277] on button "Save & Next" at bounding box center [600, 281] width 86 height 29
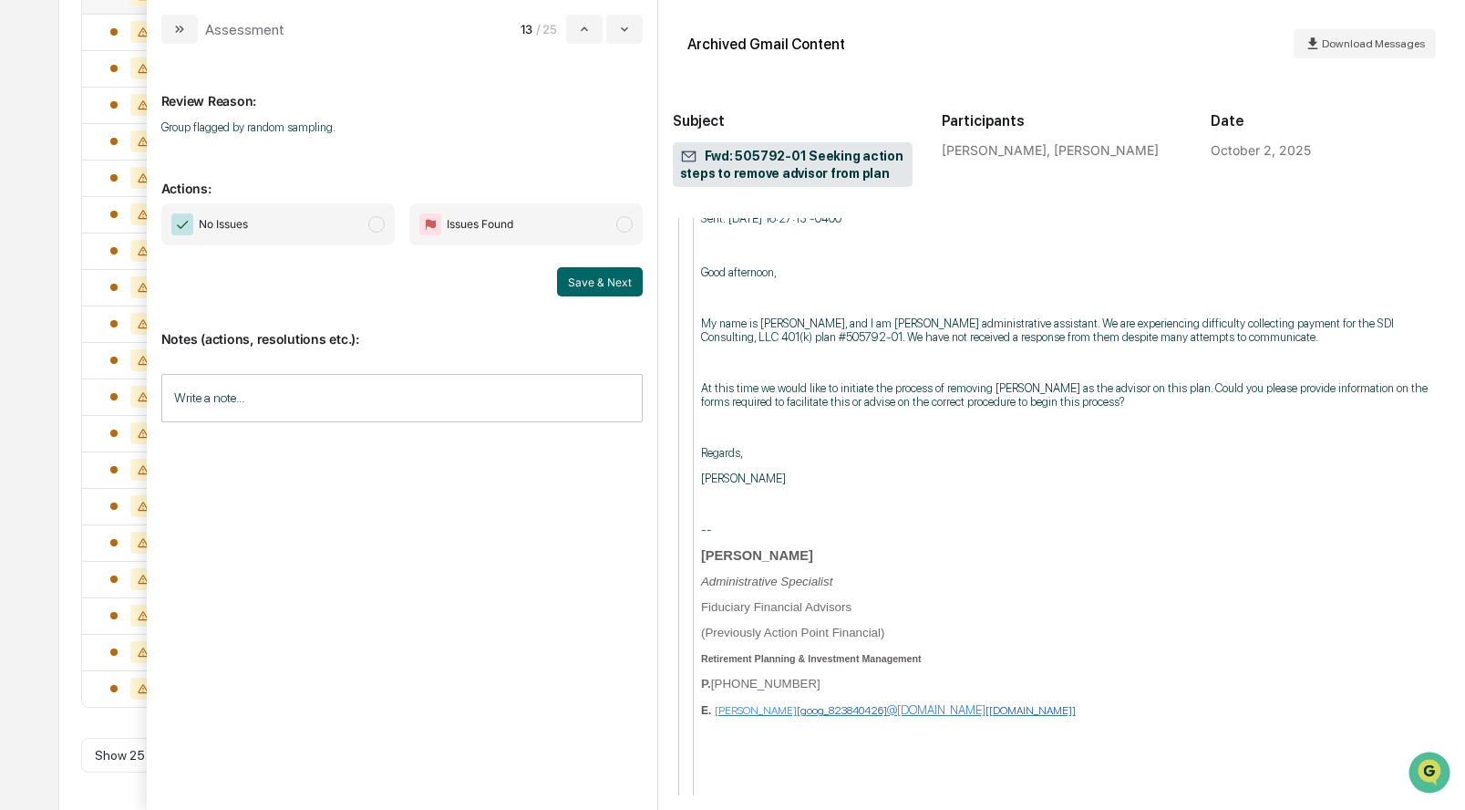
scroll to position [2487, 0]
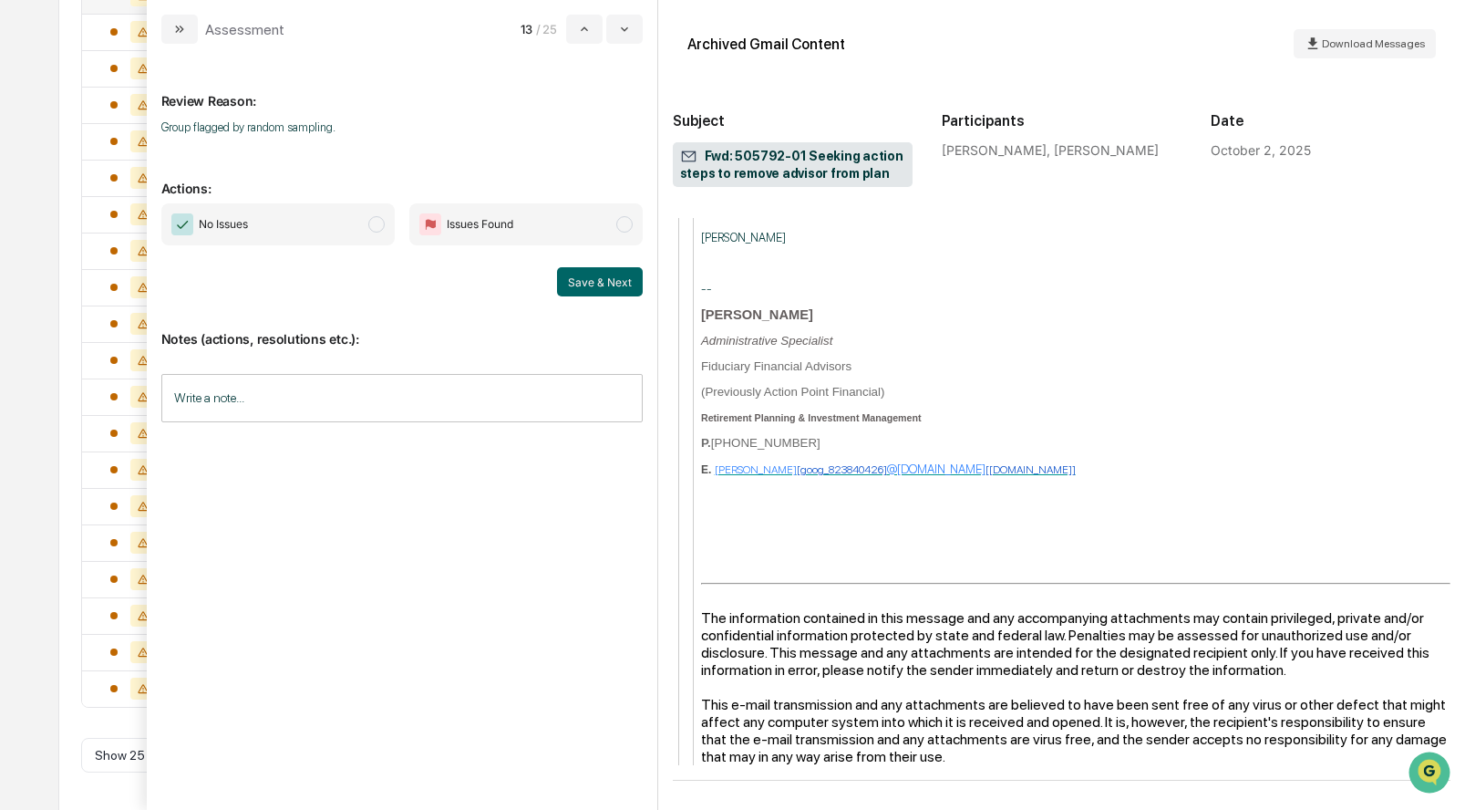
click at [374, 219] on span "modal" at bounding box center [376, 224] width 16 height 16
click at [583, 277] on button "Save & Next" at bounding box center [600, 281] width 86 height 29
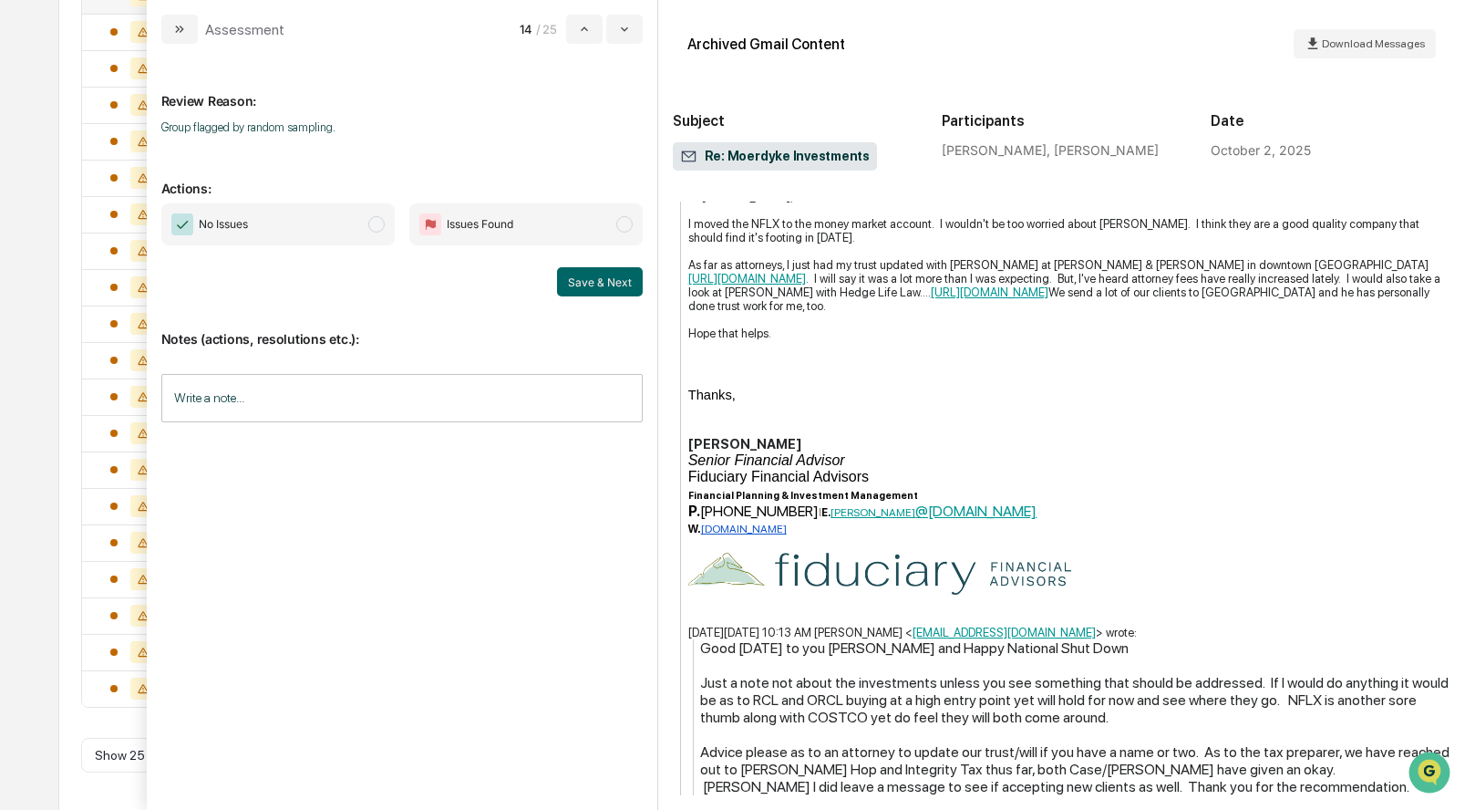
scroll to position [534, 0]
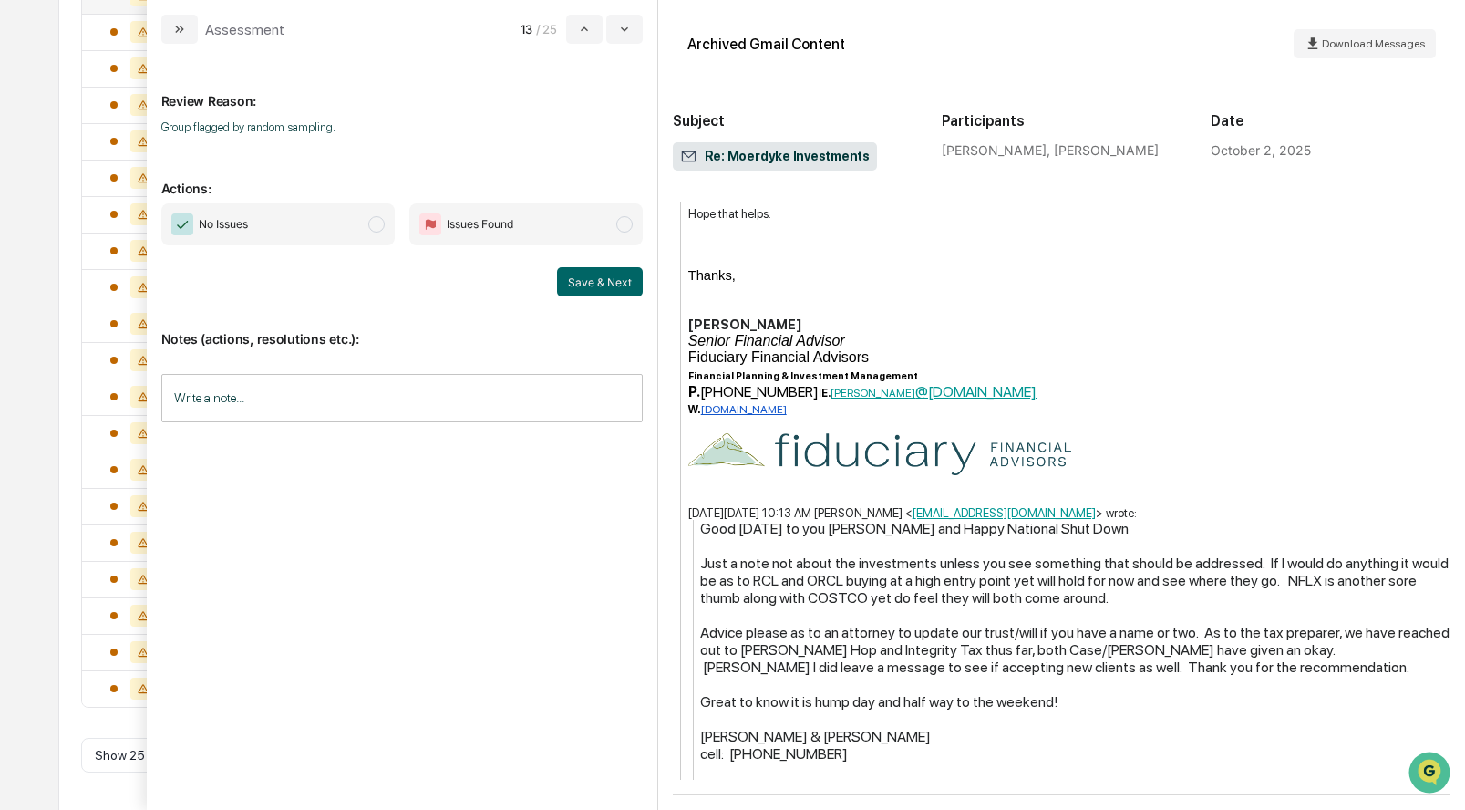
click at [378, 233] on span "No Issues" at bounding box center [277, 224] width 233 height 42
click at [592, 284] on button "Save & Next" at bounding box center [600, 281] width 86 height 29
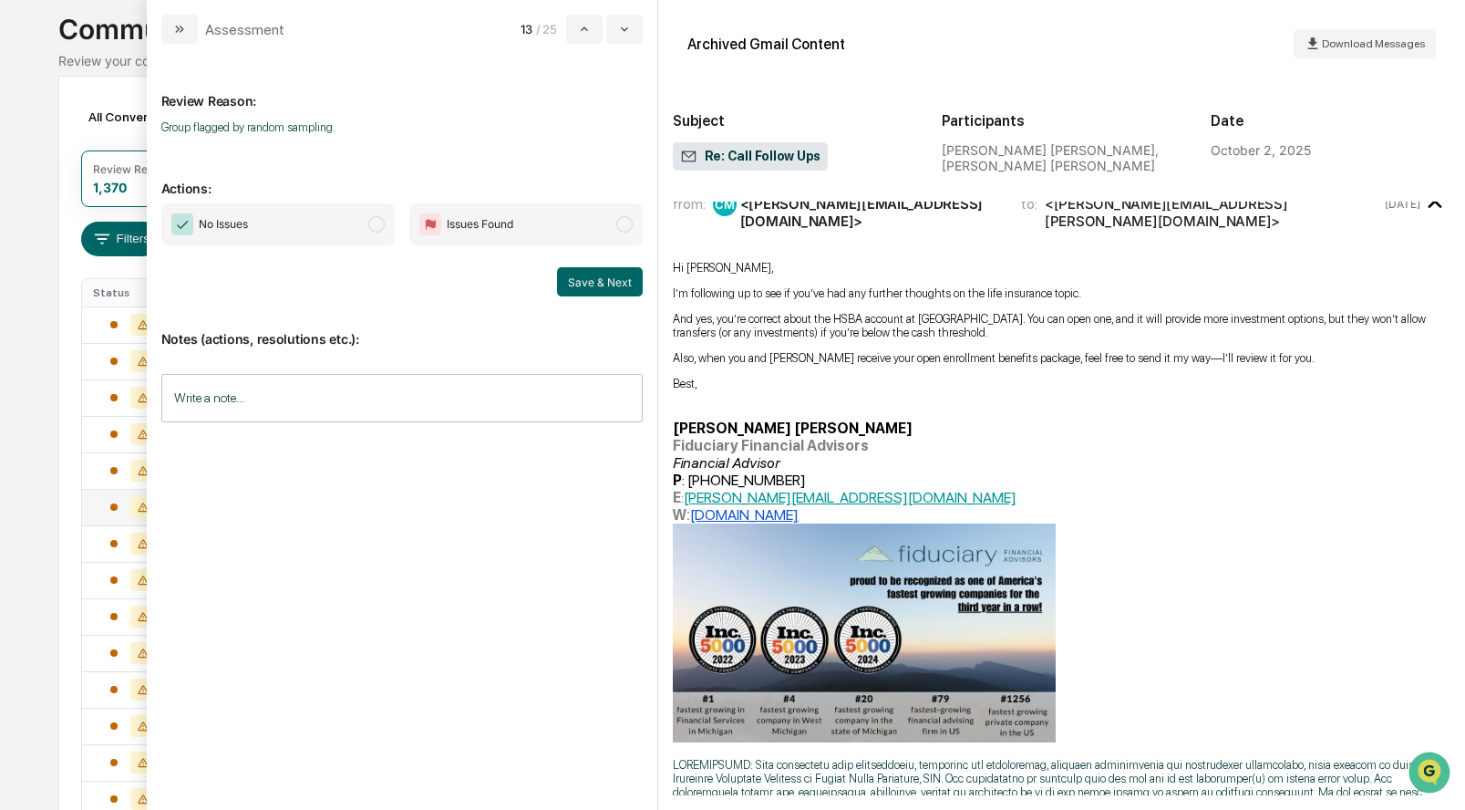
scroll to position [366, 0]
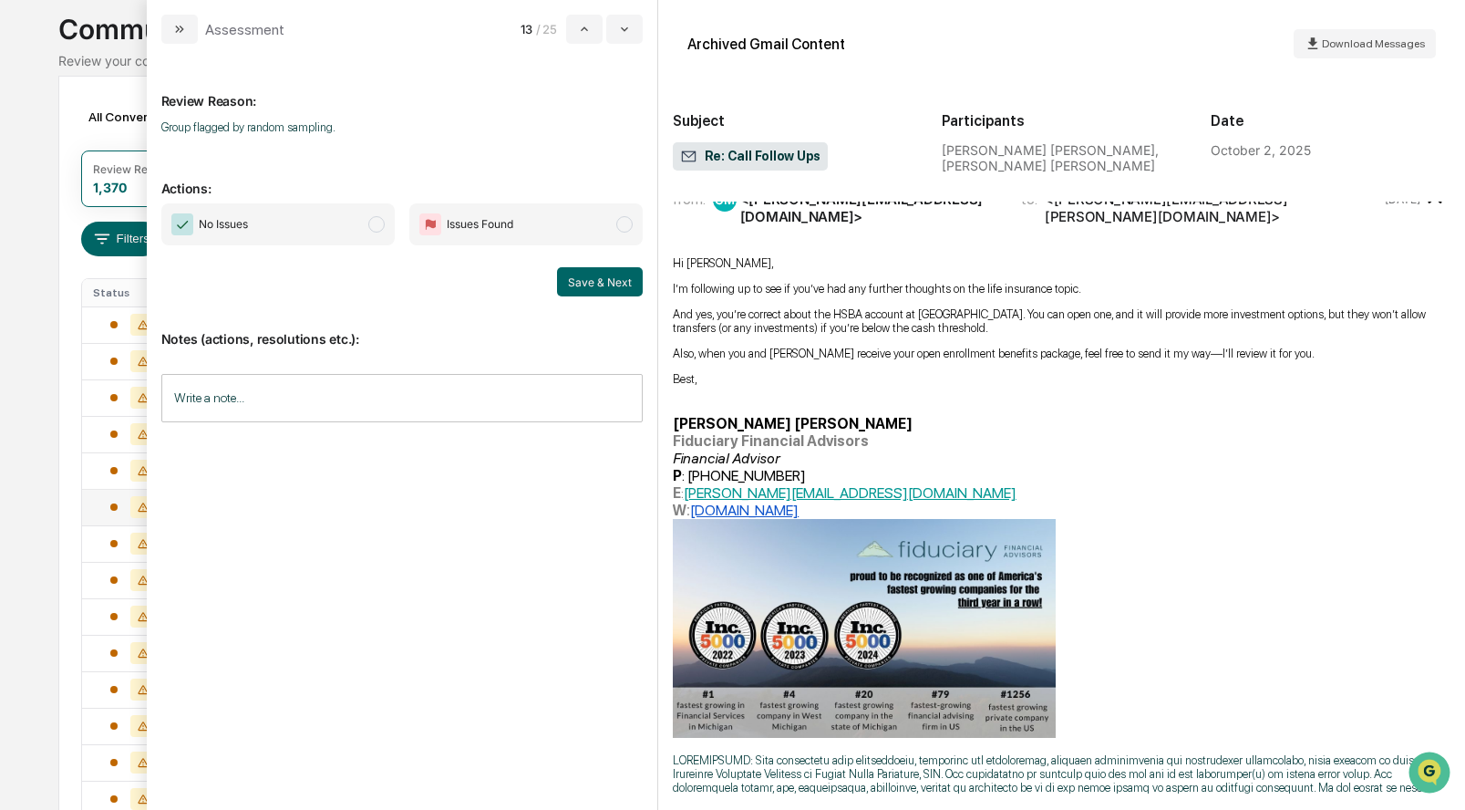
click at [380, 220] on span "modal" at bounding box center [376, 224] width 16 height 16
click at [592, 280] on button "Save & Next" at bounding box center [600, 281] width 86 height 29
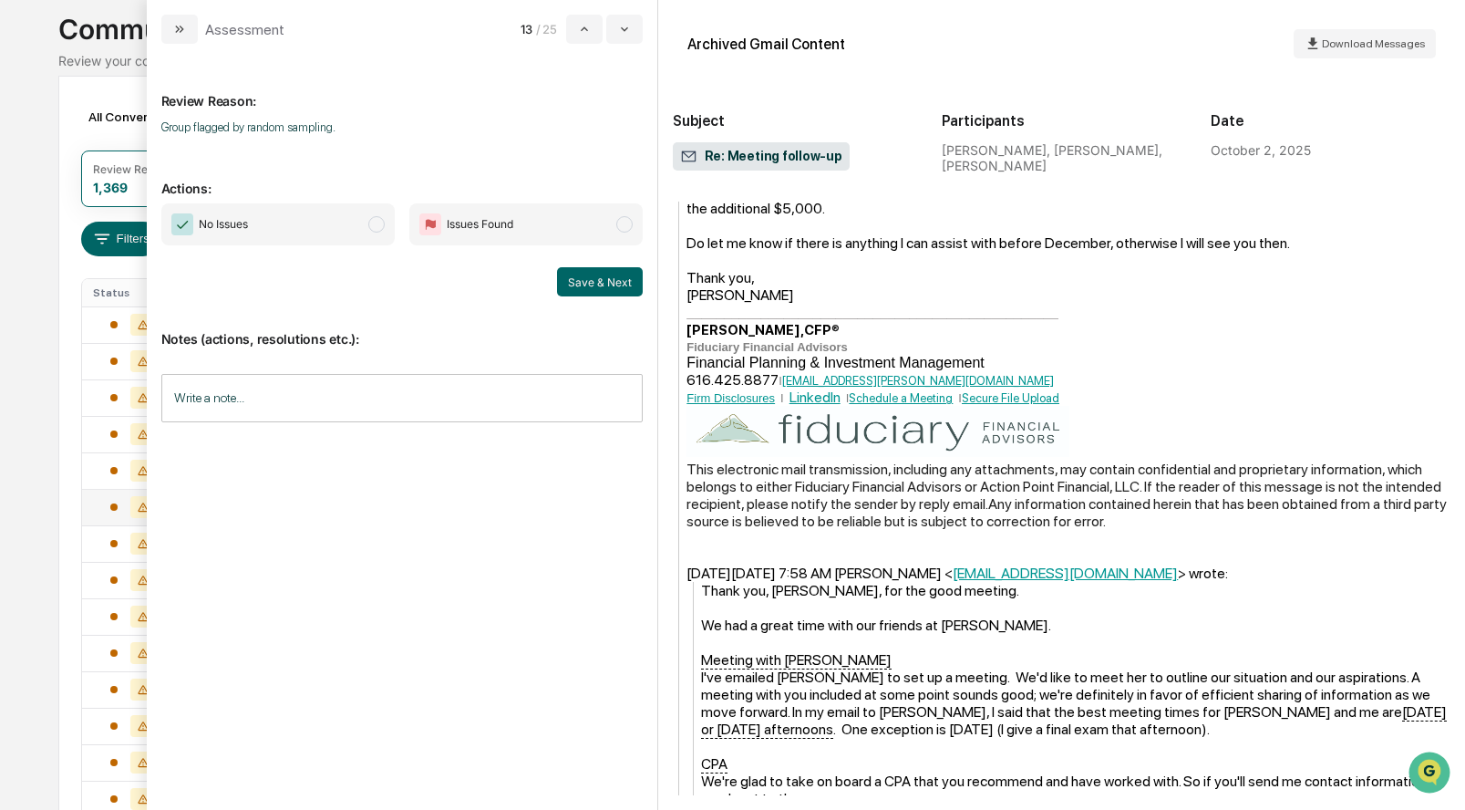
scroll to position [1169, 0]
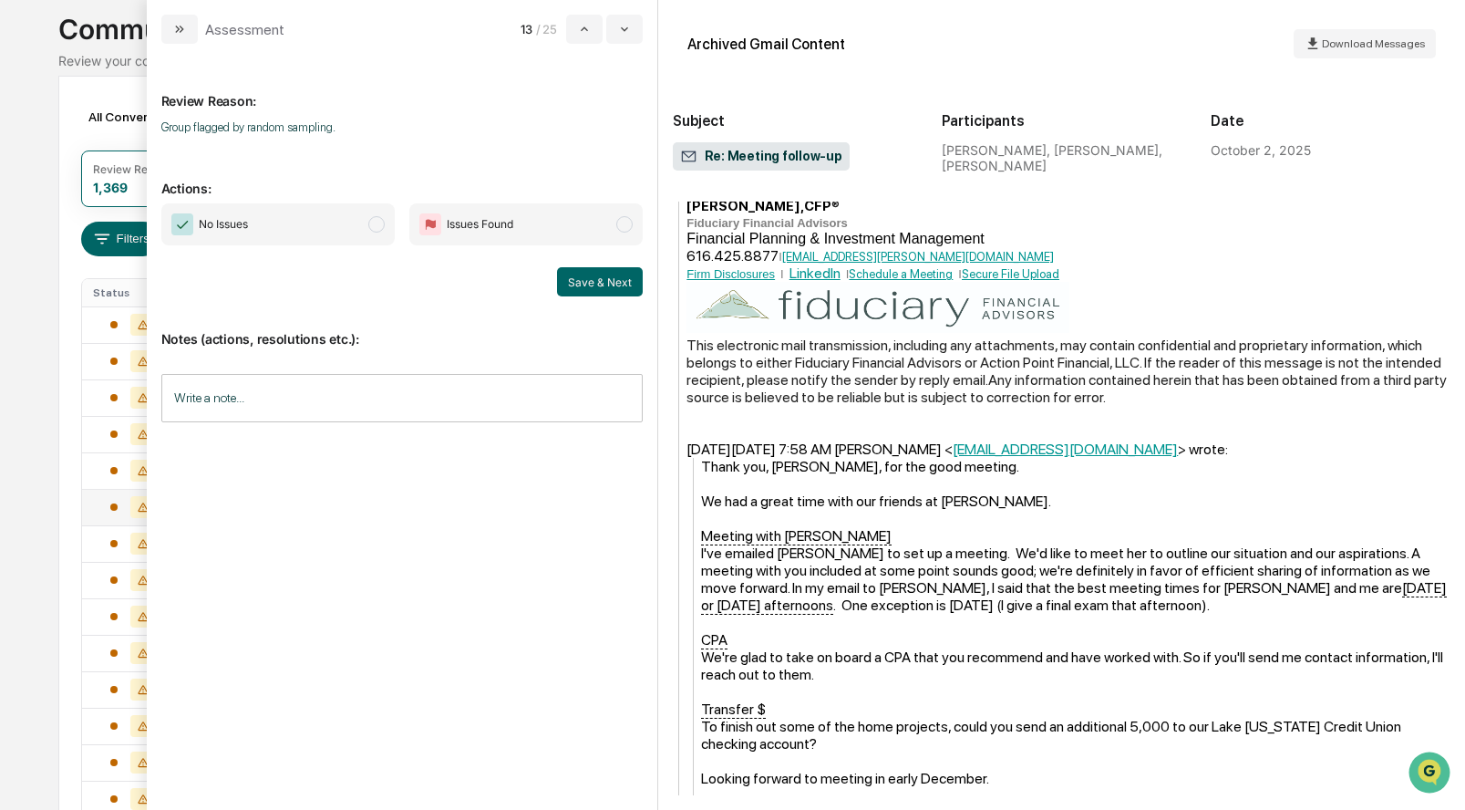
click at [381, 227] on span "modal" at bounding box center [376, 224] width 16 height 16
click at [593, 284] on button "Save & Next" at bounding box center [600, 281] width 86 height 29
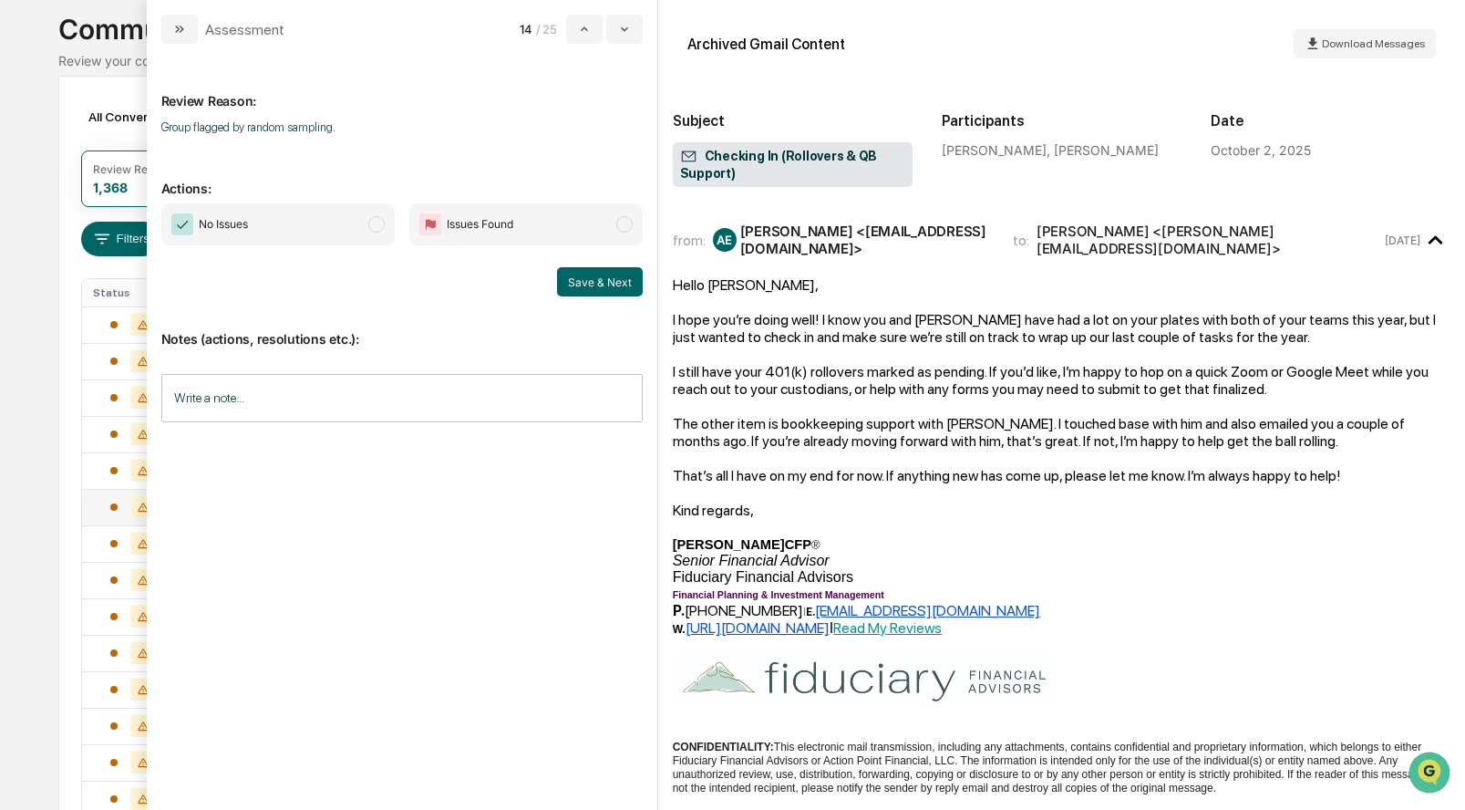
scroll to position [42, 0]
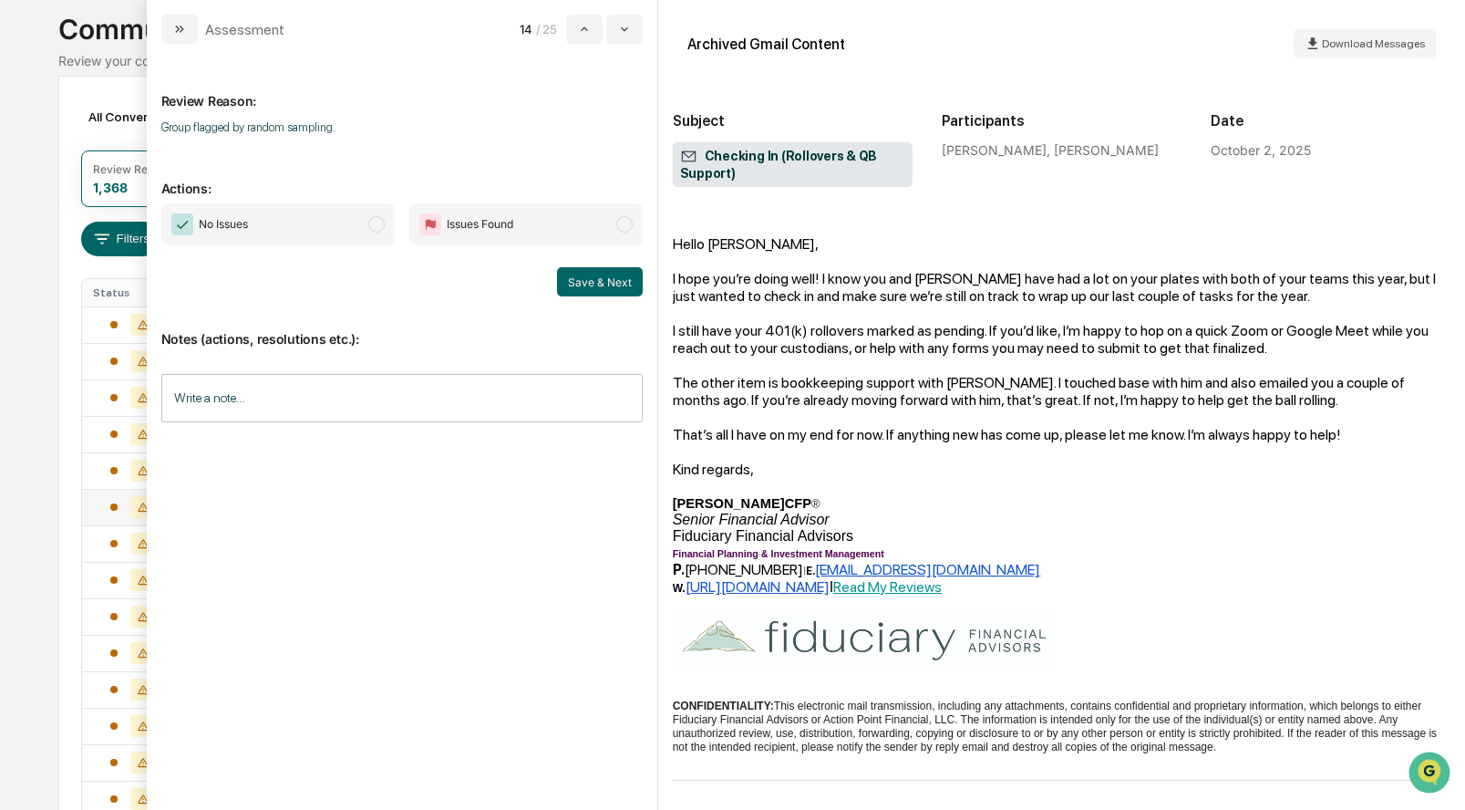
click at [374, 218] on span "modal" at bounding box center [376, 224] width 16 height 16
click at [570, 278] on button "Save & Next" at bounding box center [600, 281] width 86 height 29
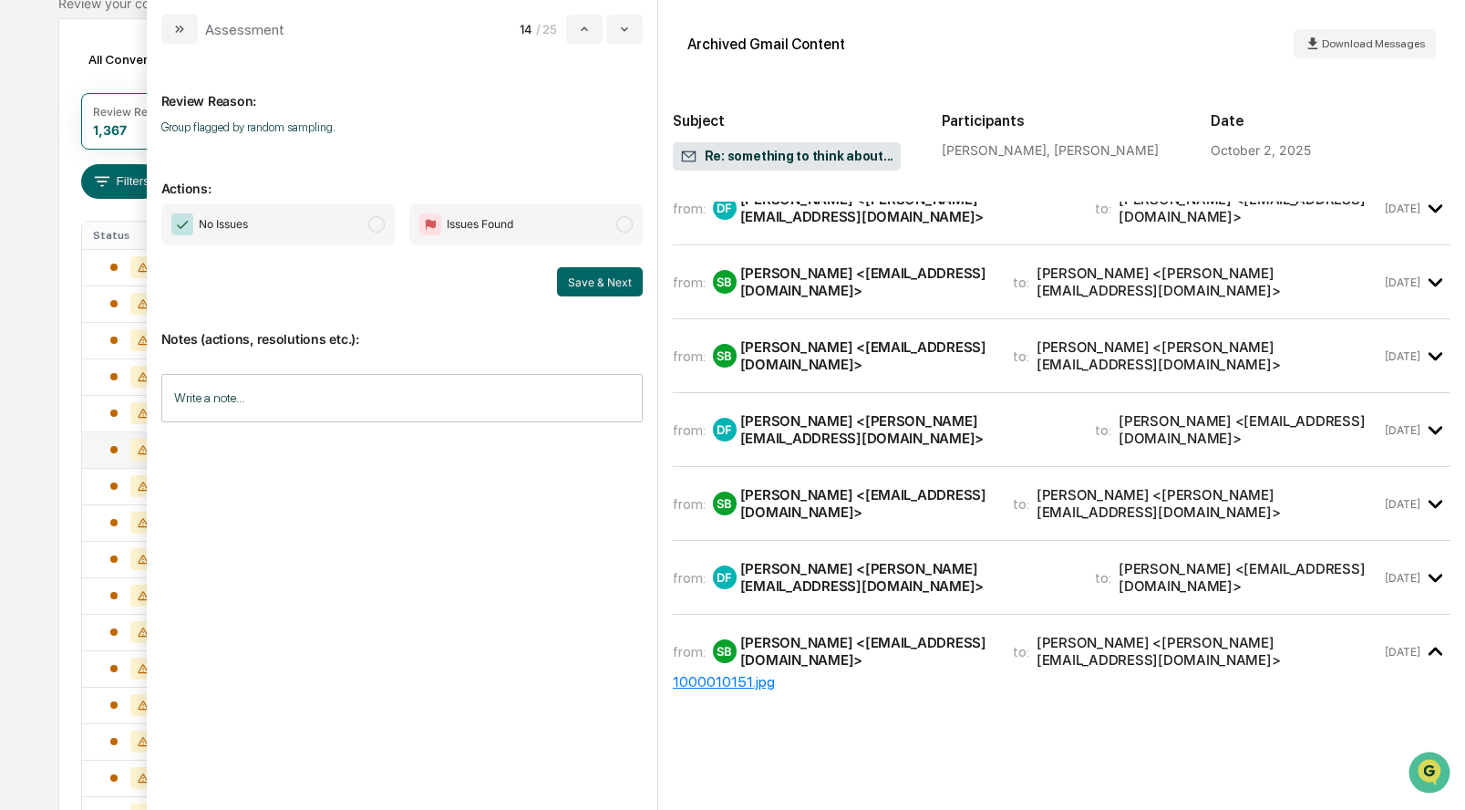
scroll to position [215, 0]
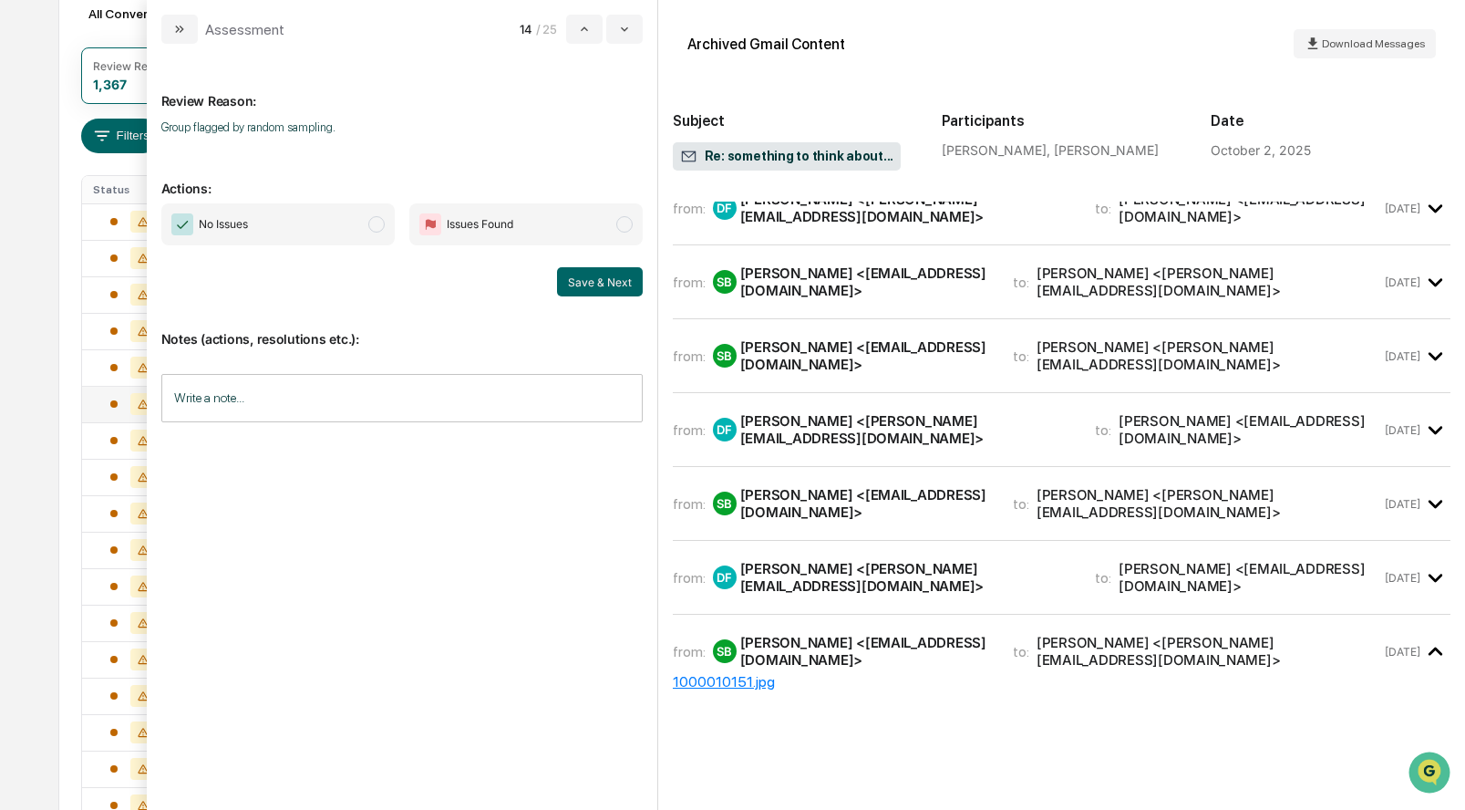
click at [374, 228] on span "modal" at bounding box center [376, 224] width 16 height 16
click at [593, 266] on div "No Issues Issues Found Save & Next" at bounding box center [401, 249] width 481 height 93
click at [592, 274] on button "Save & Next" at bounding box center [600, 281] width 86 height 29
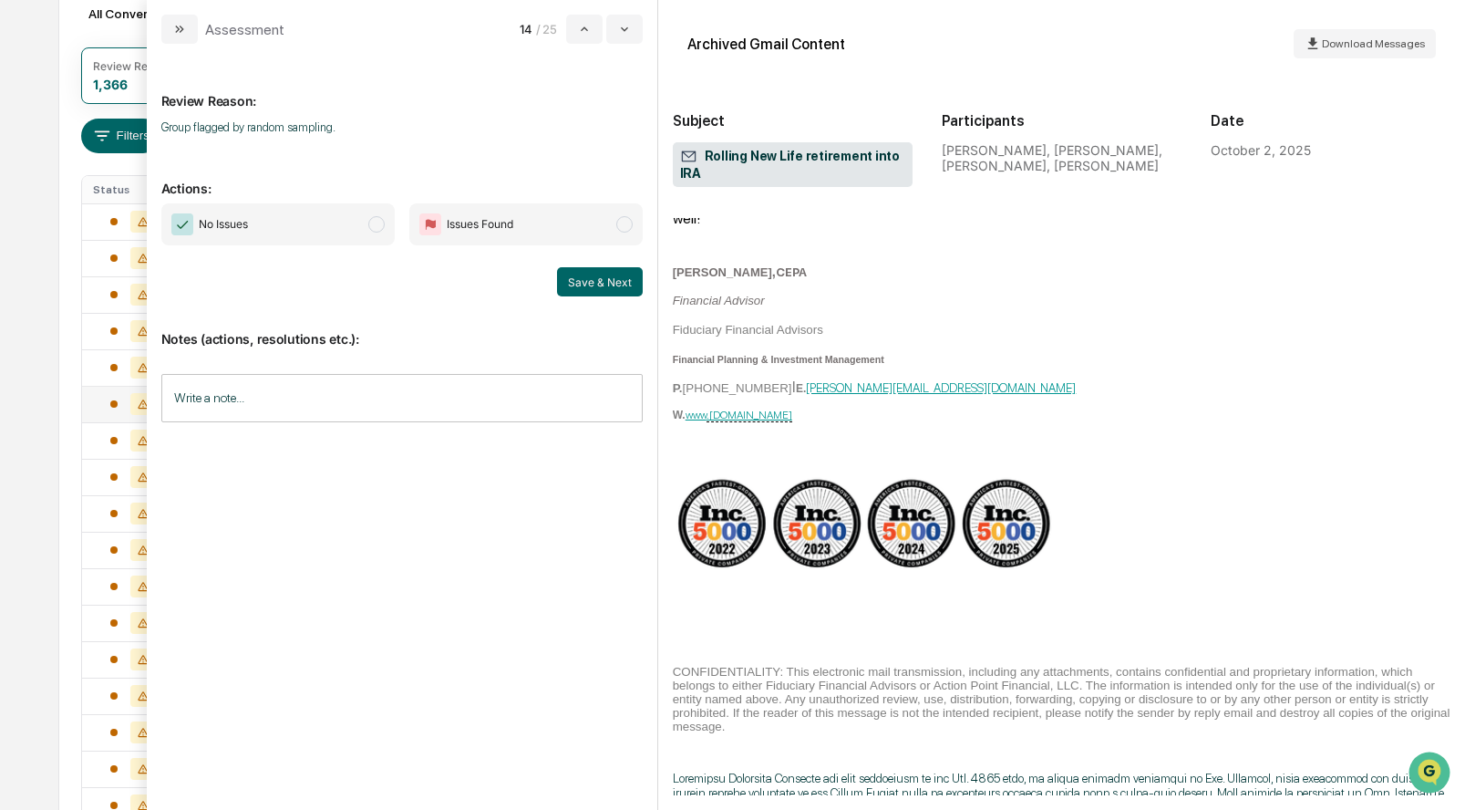
scroll to position [458, 0]
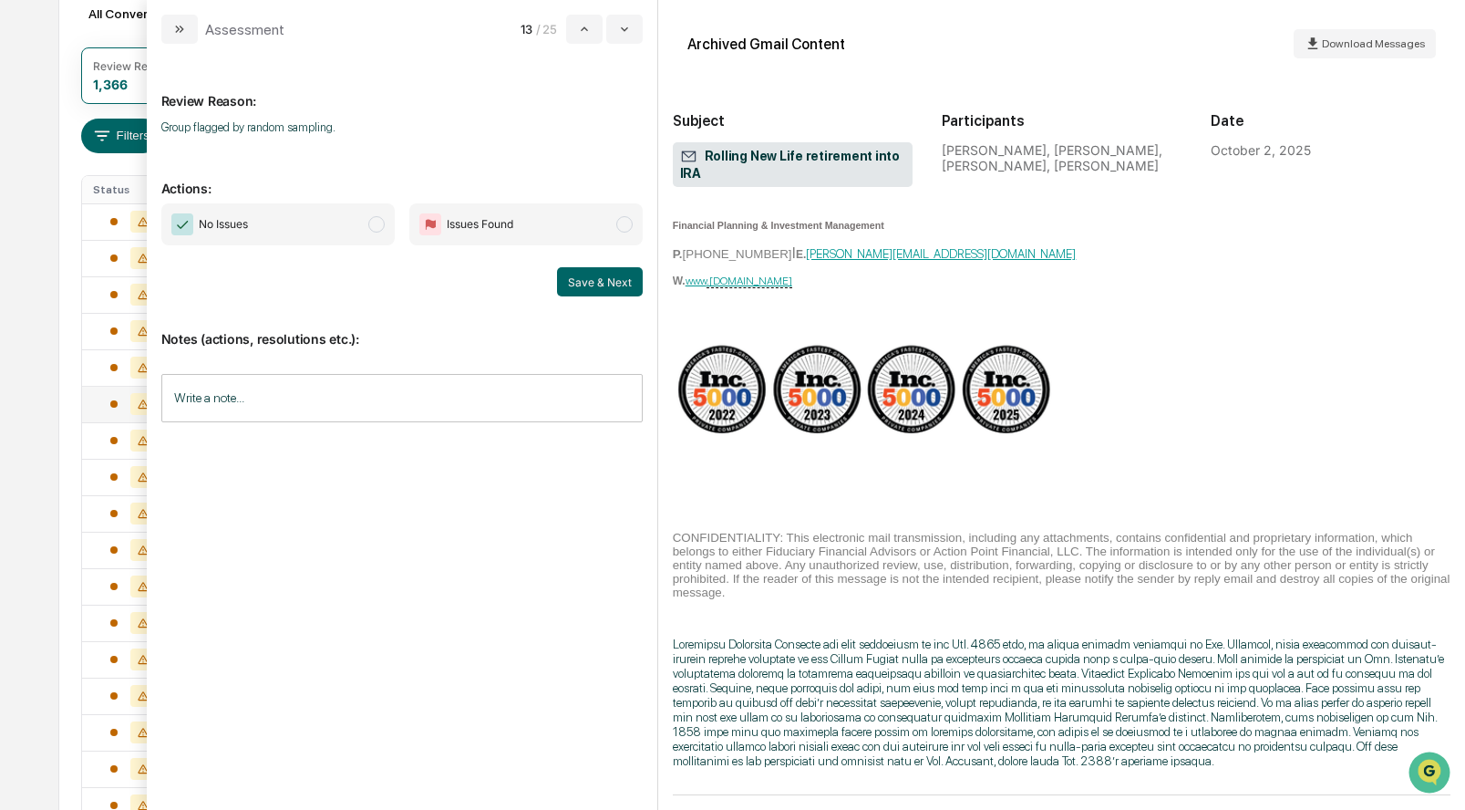
click at [376, 210] on span "No Issues" at bounding box center [277, 224] width 233 height 42
click at [582, 283] on button "Save & Next" at bounding box center [600, 281] width 86 height 29
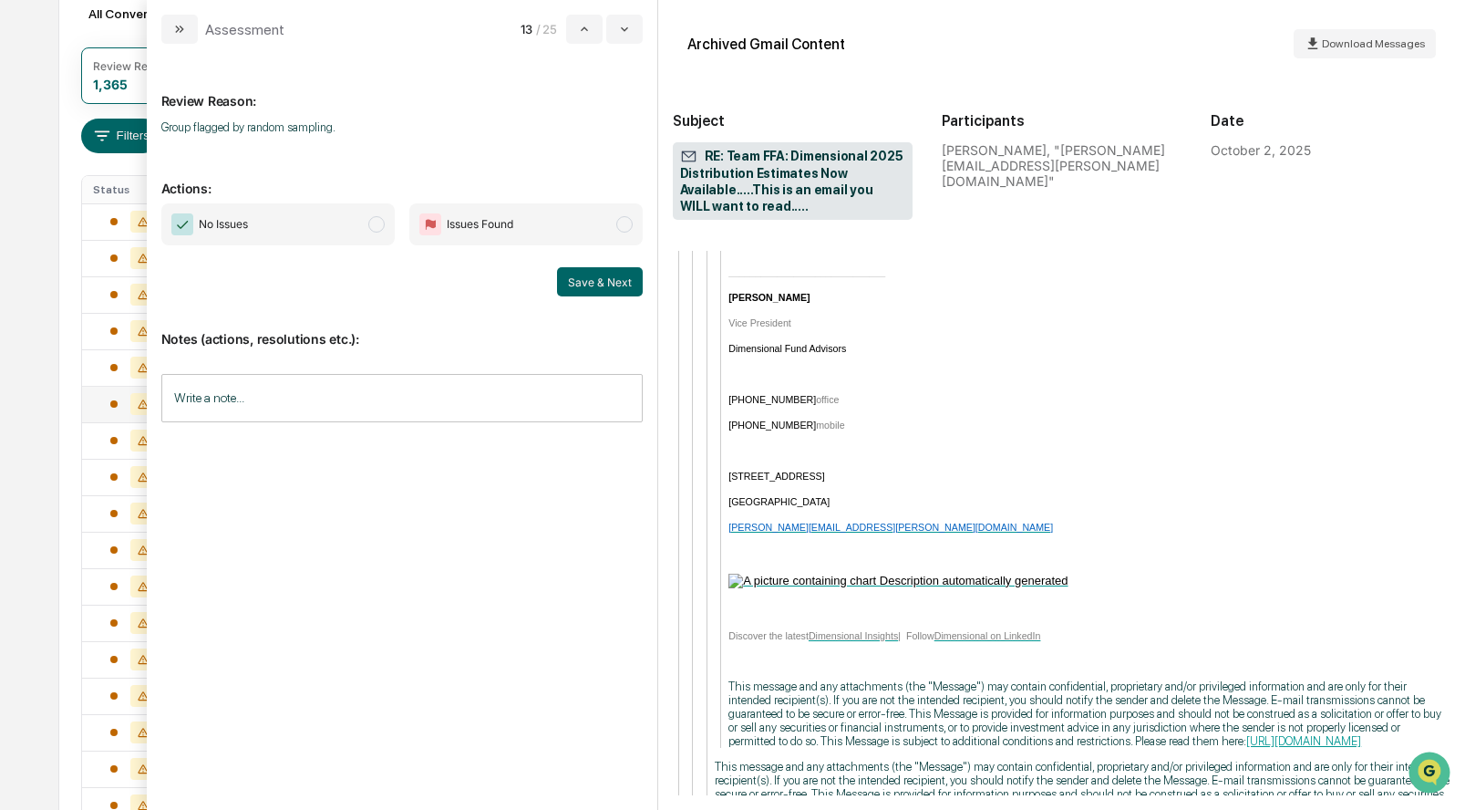
scroll to position [4294, 0]
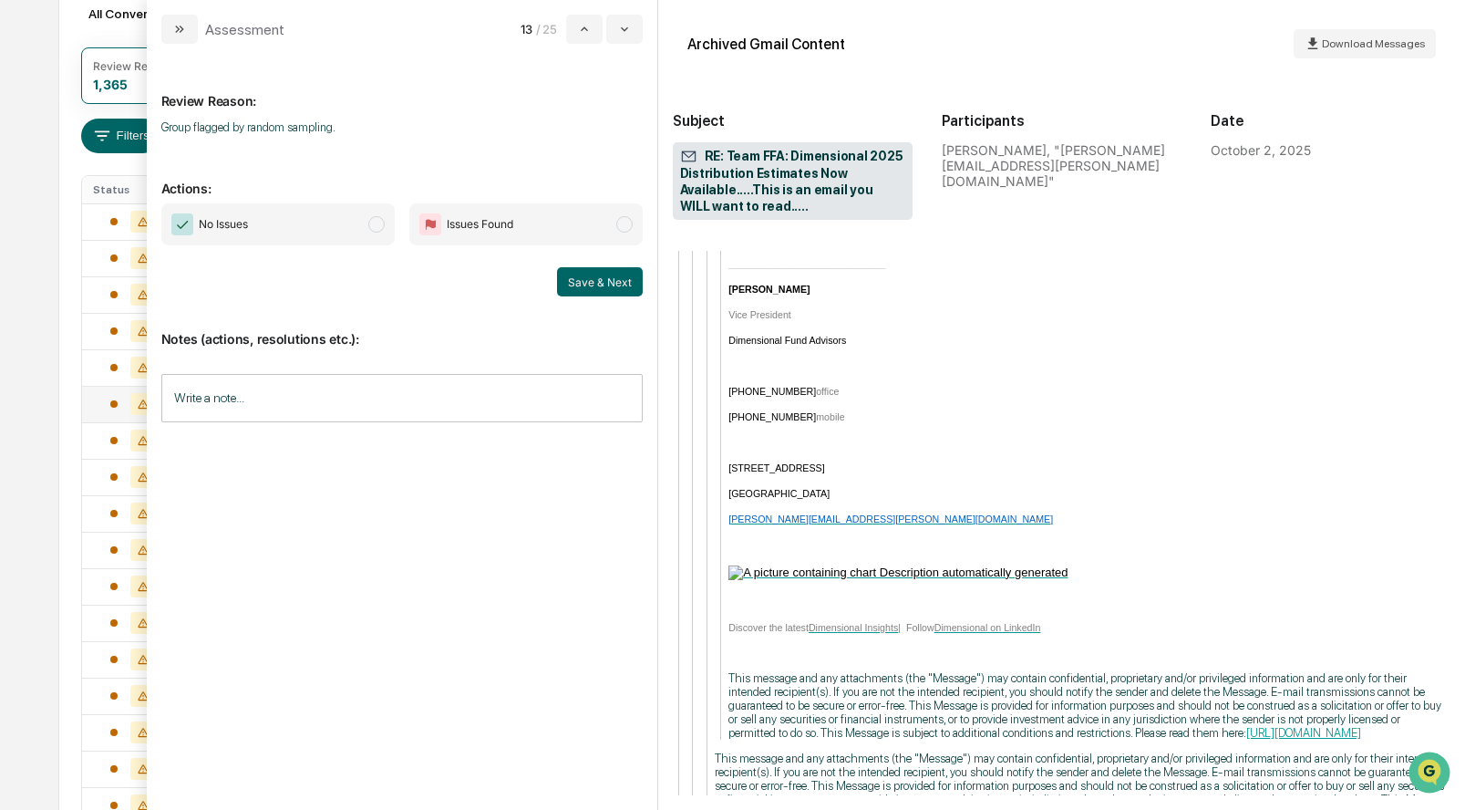
click at [385, 223] on span "No Issues" at bounding box center [277, 224] width 233 height 42
click at [582, 295] on button "Save & Next" at bounding box center [600, 281] width 86 height 29
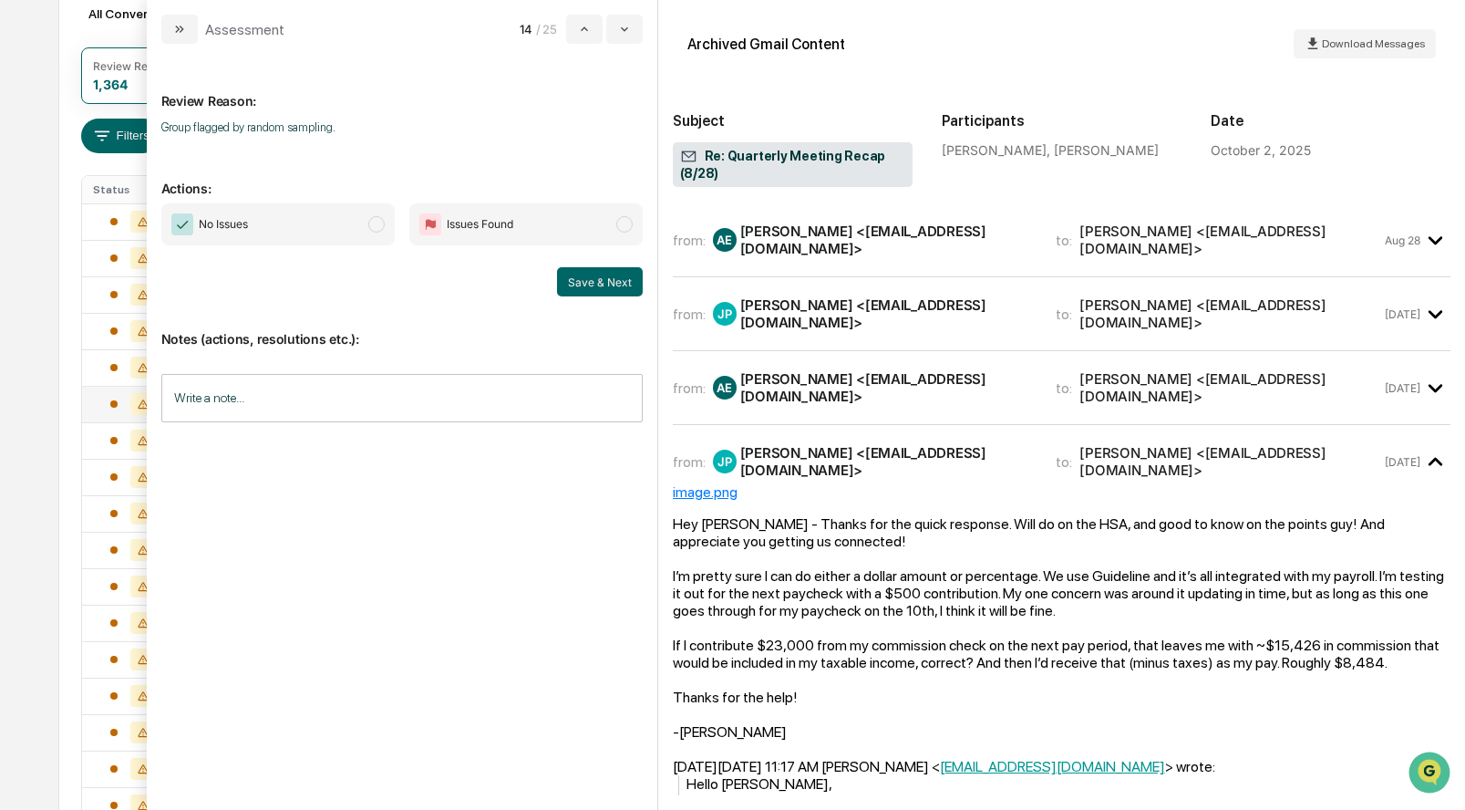
click at [382, 227] on span "modal" at bounding box center [376, 224] width 16 height 16
click at [580, 281] on button "Save & Next" at bounding box center [600, 281] width 86 height 29
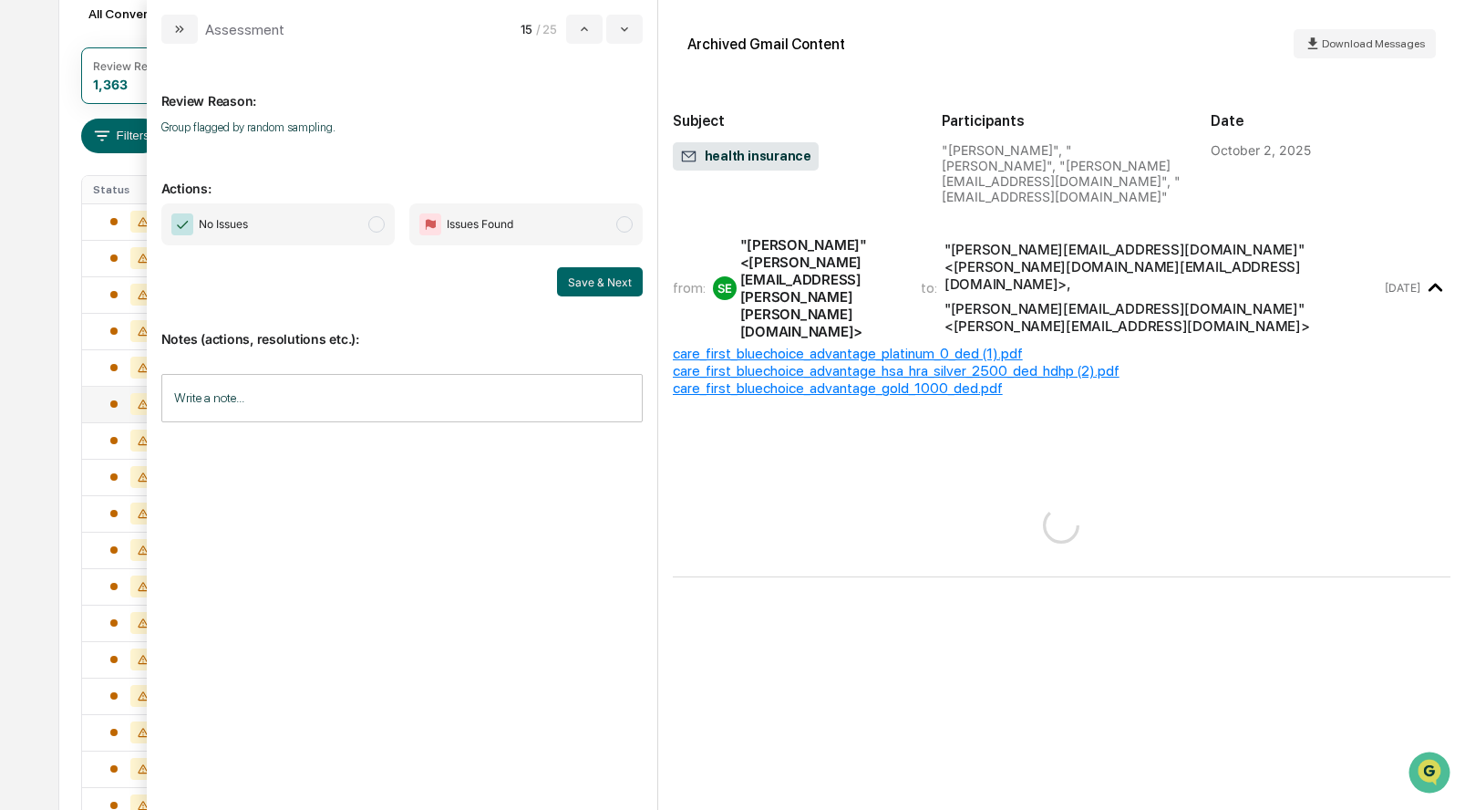
click at [368, 222] on span "modal" at bounding box center [376, 224] width 16 height 16
click at [572, 285] on button "Save & Next" at bounding box center [600, 281] width 86 height 29
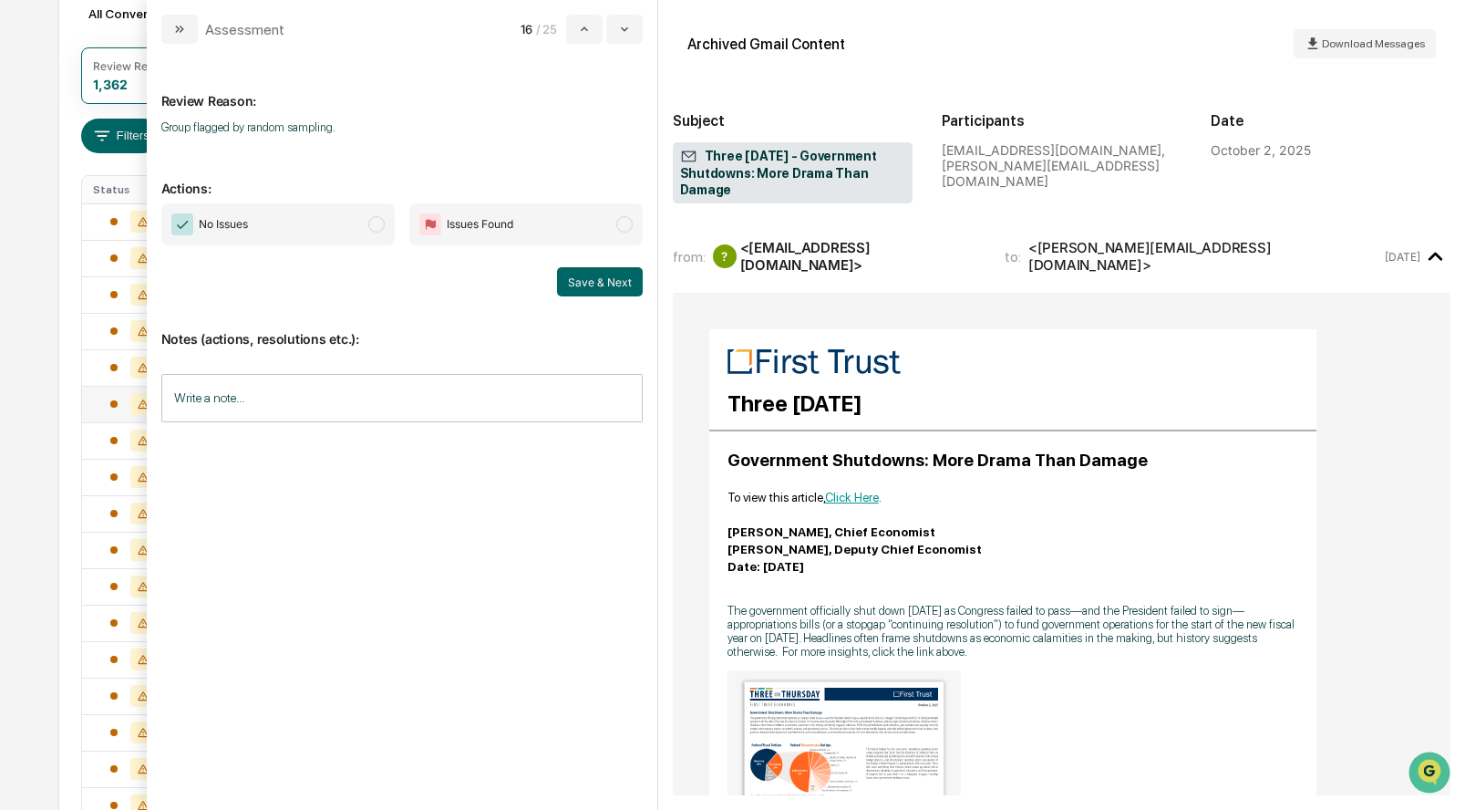
click at [368, 228] on span "modal" at bounding box center [376, 224] width 16 height 16
click at [594, 281] on button "Save & Next" at bounding box center [600, 281] width 86 height 29
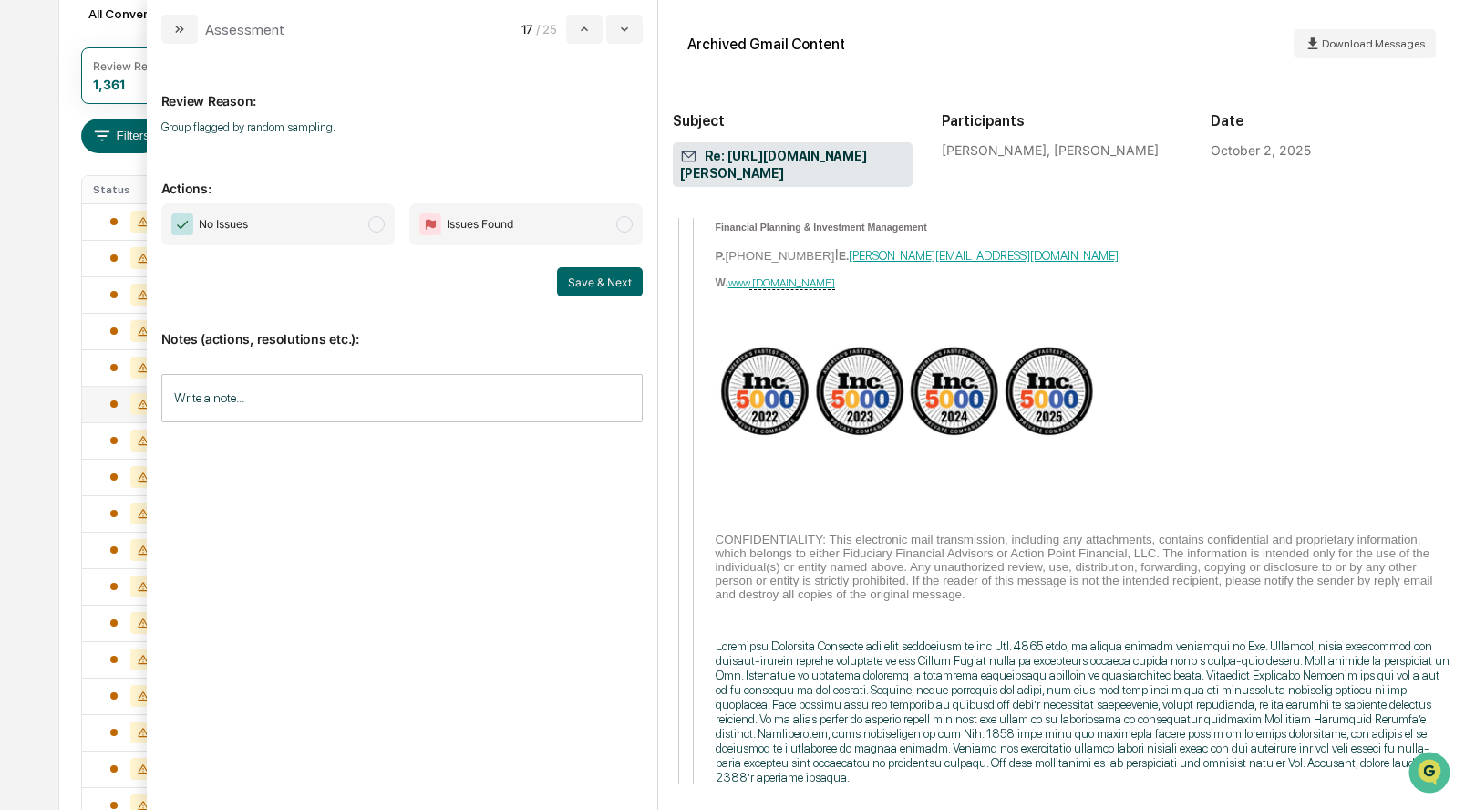
scroll to position [798, 0]
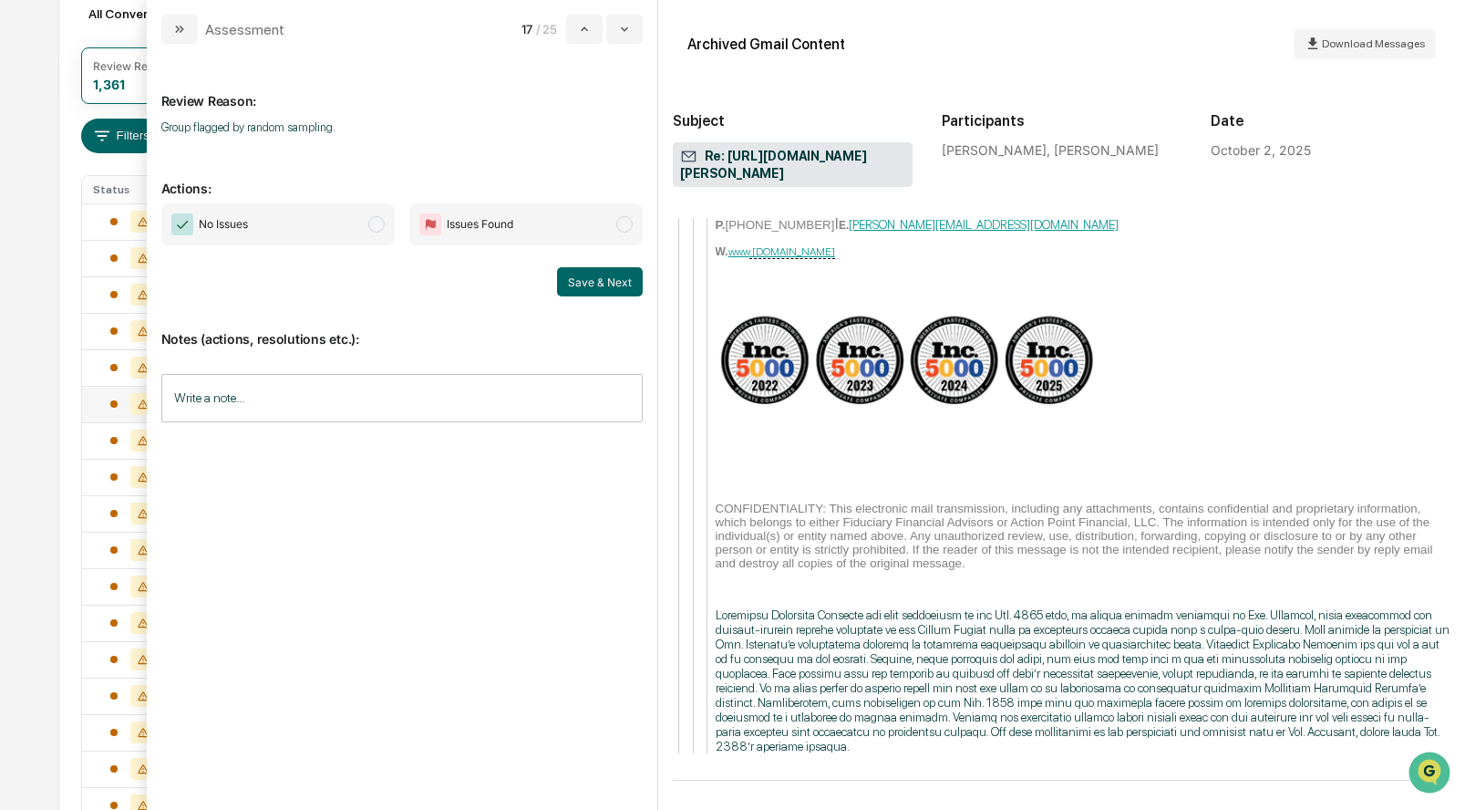
click at [382, 224] on span "modal" at bounding box center [376, 224] width 16 height 16
click at [572, 274] on button "Save & Next" at bounding box center [600, 281] width 86 height 29
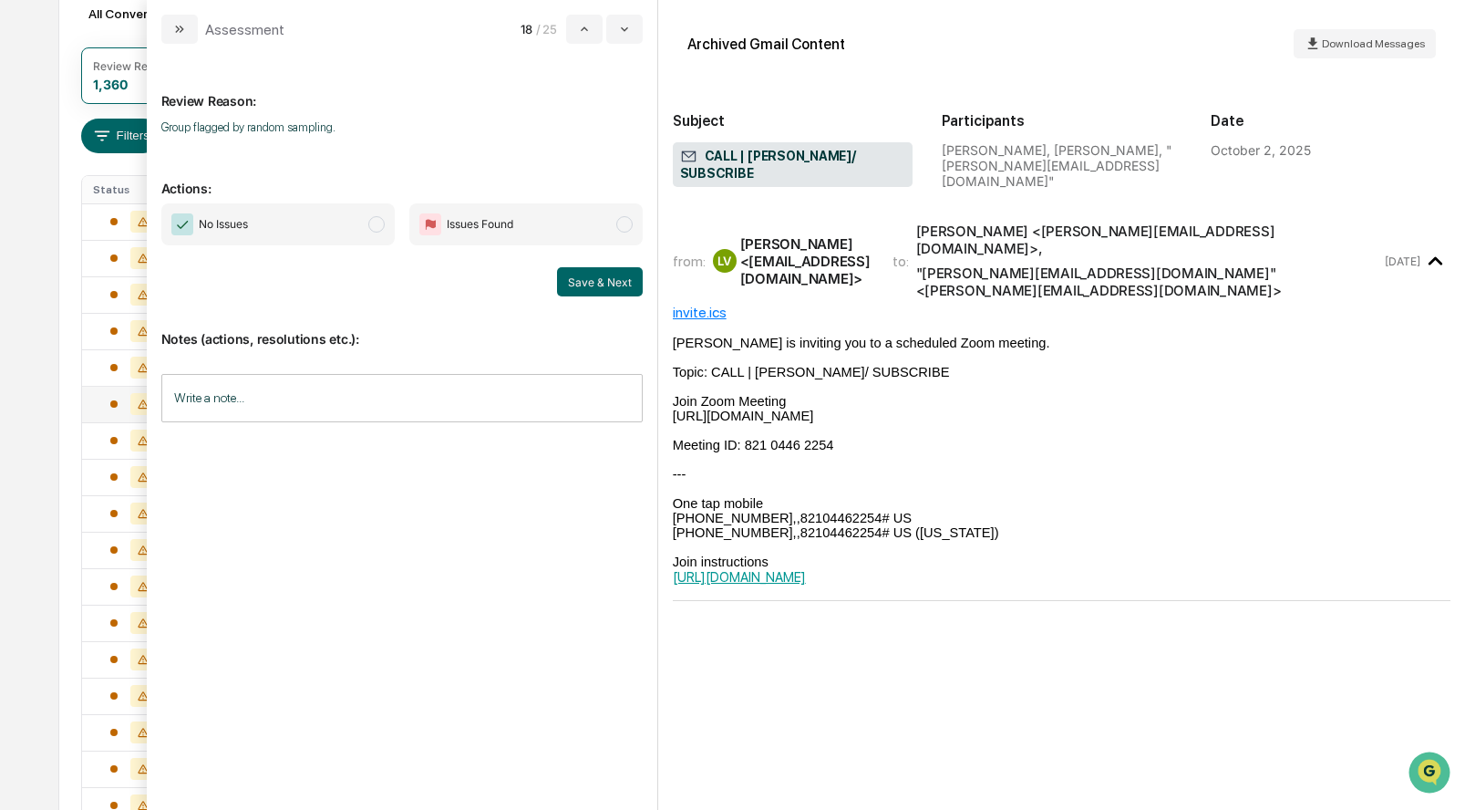
click at [377, 228] on span "modal" at bounding box center [376, 224] width 16 height 16
click at [583, 277] on button "Save & Next" at bounding box center [600, 281] width 86 height 29
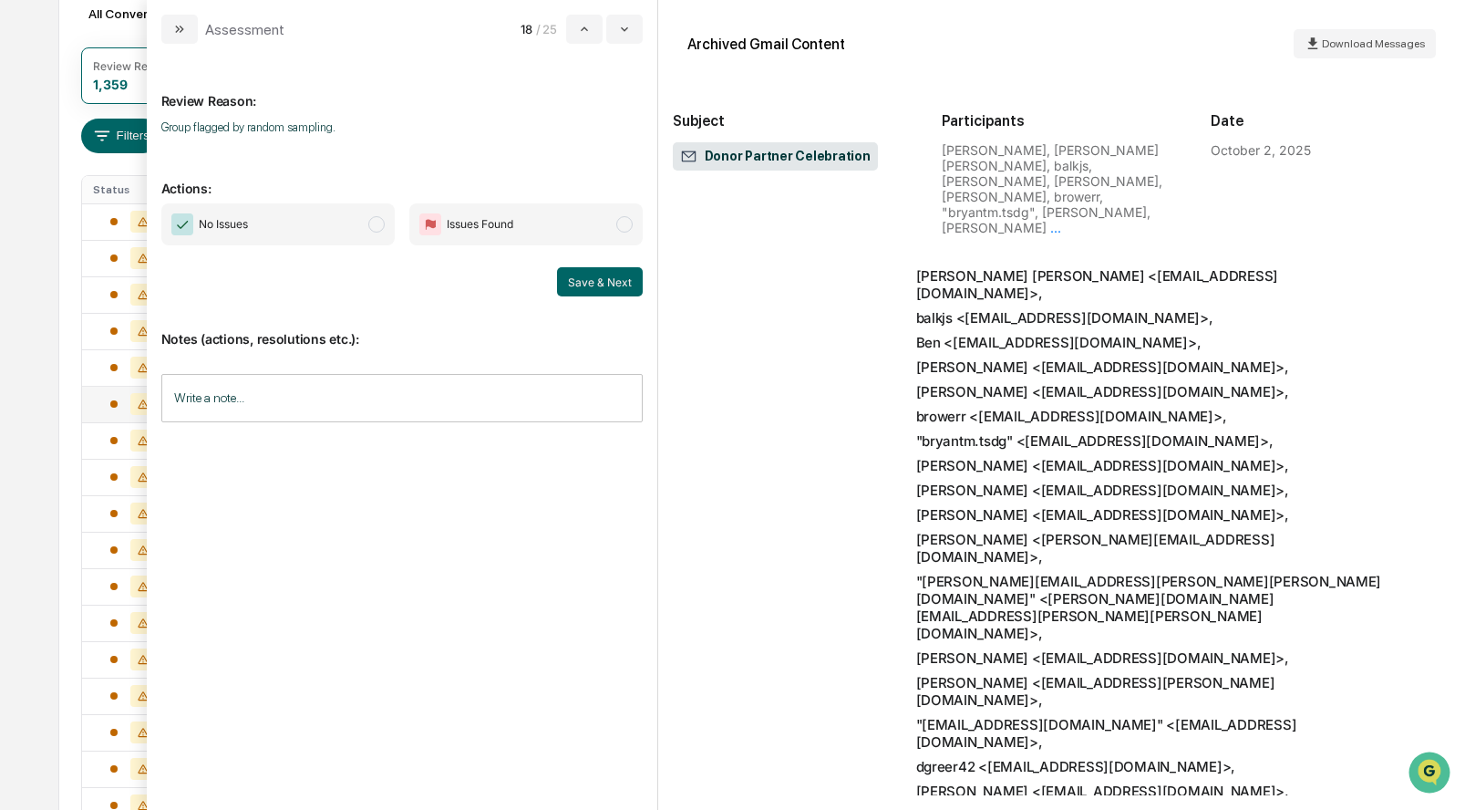
click at [373, 224] on span "modal" at bounding box center [376, 224] width 16 height 16
click at [580, 276] on button "Save & Next" at bounding box center [600, 281] width 86 height 29
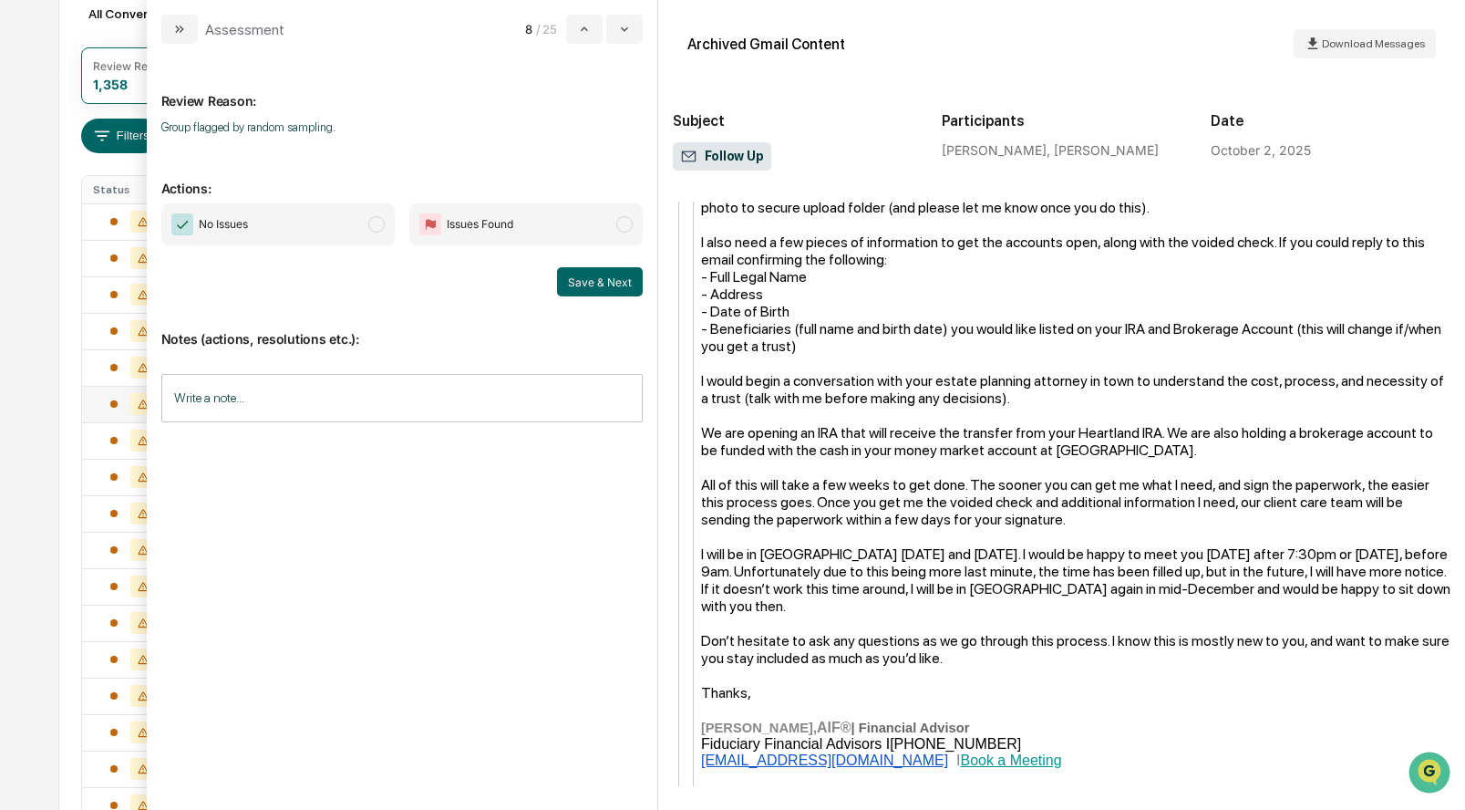
scroll to position [1031, 0]
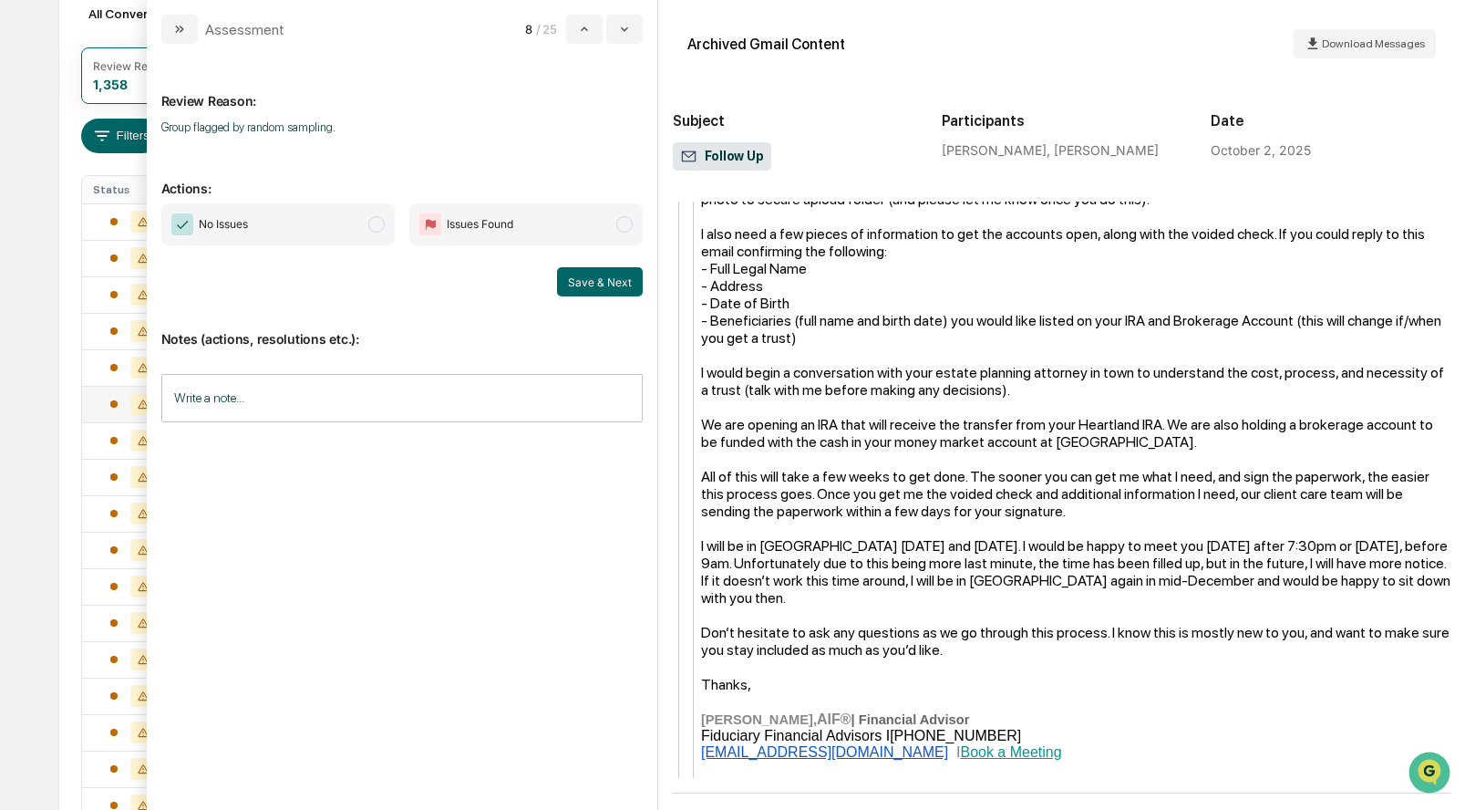
click at [377, 223] on span "modal" at bounding box center [376, 224] width 16 height 16
click at [579, 274] on button "Save & Next" at bounding box center [600, 281] width 86 height 29
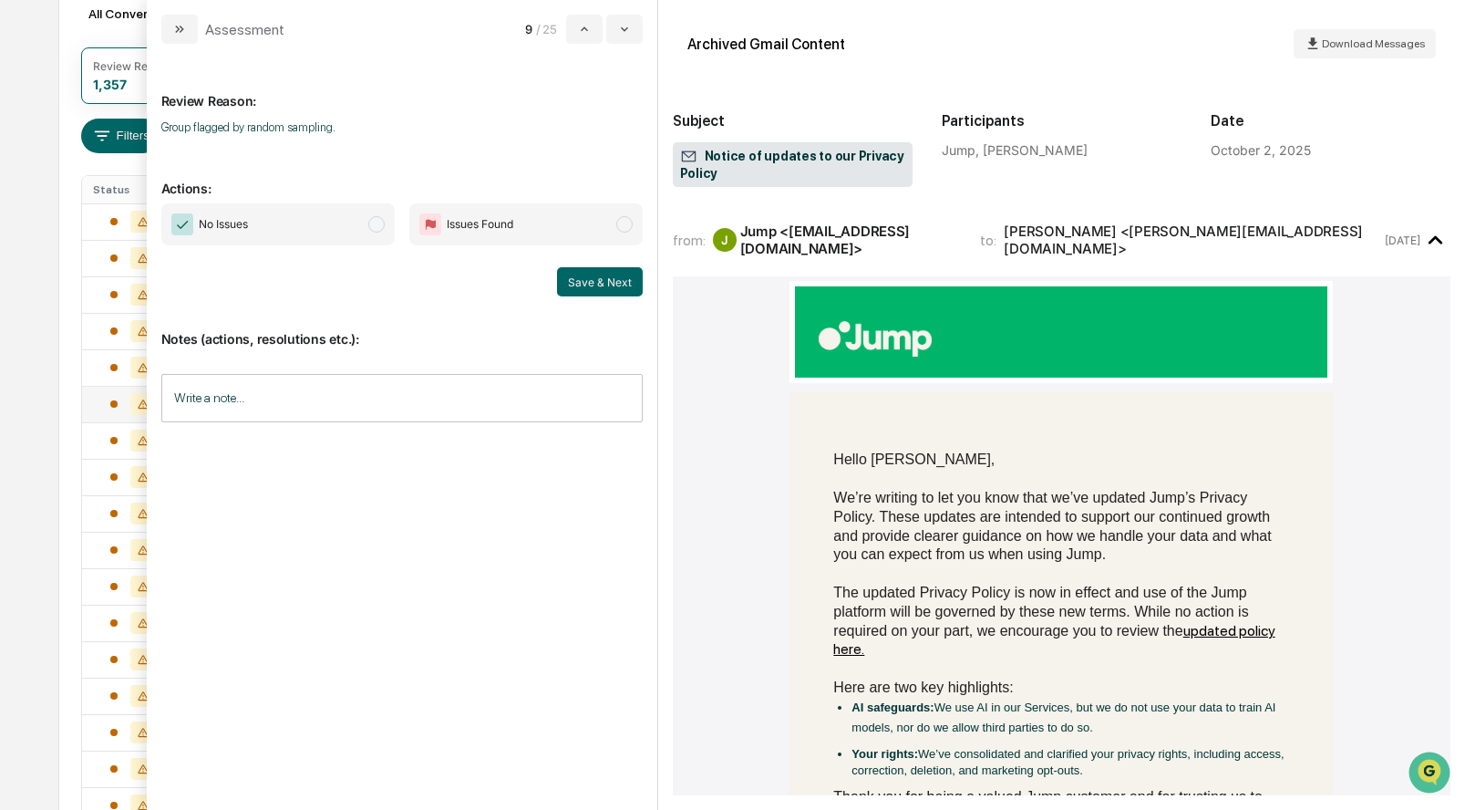
click at [382, 223] on span "modal" at bounding box center [376, 224] width 16 height 16
click at [582, 275] on button "Save & Next" at bounding box center [600, 281] width 86 height 29
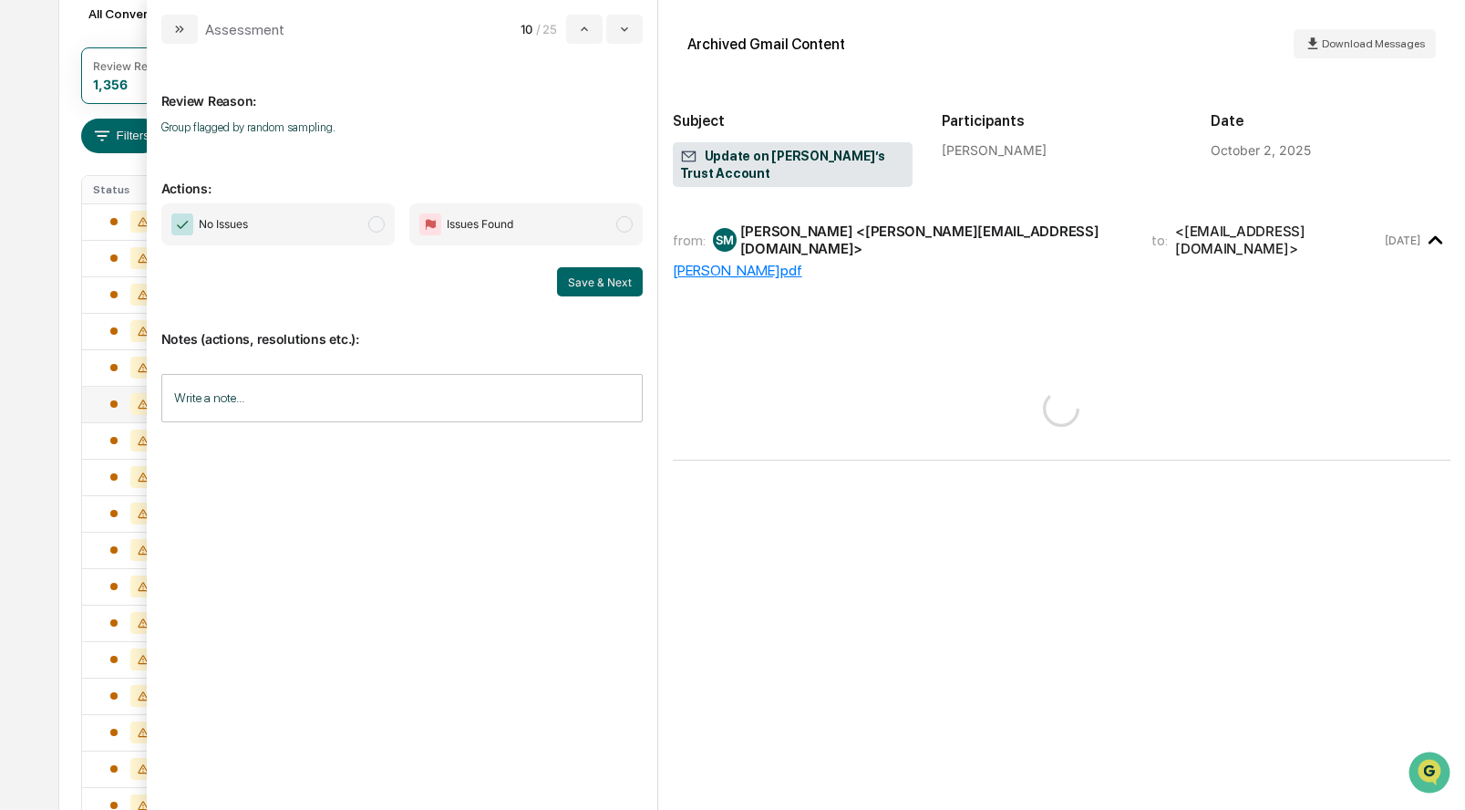
click at [378, 217] on span "modal" at bounding box center [376, 224] width 16 height 16
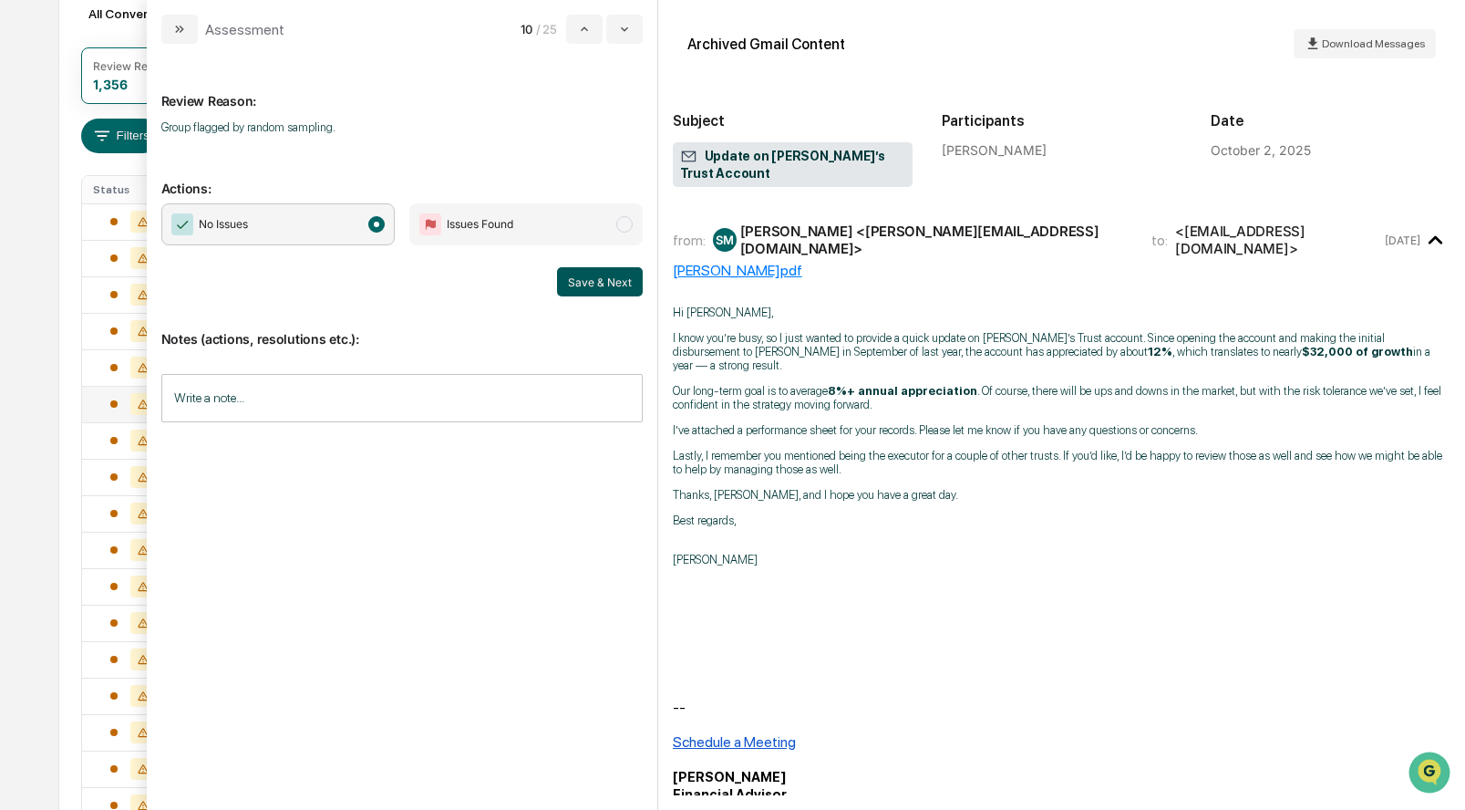
click at [608, 280] on button "Save & Next" at bounding box center [600, 281] width 86 height 29
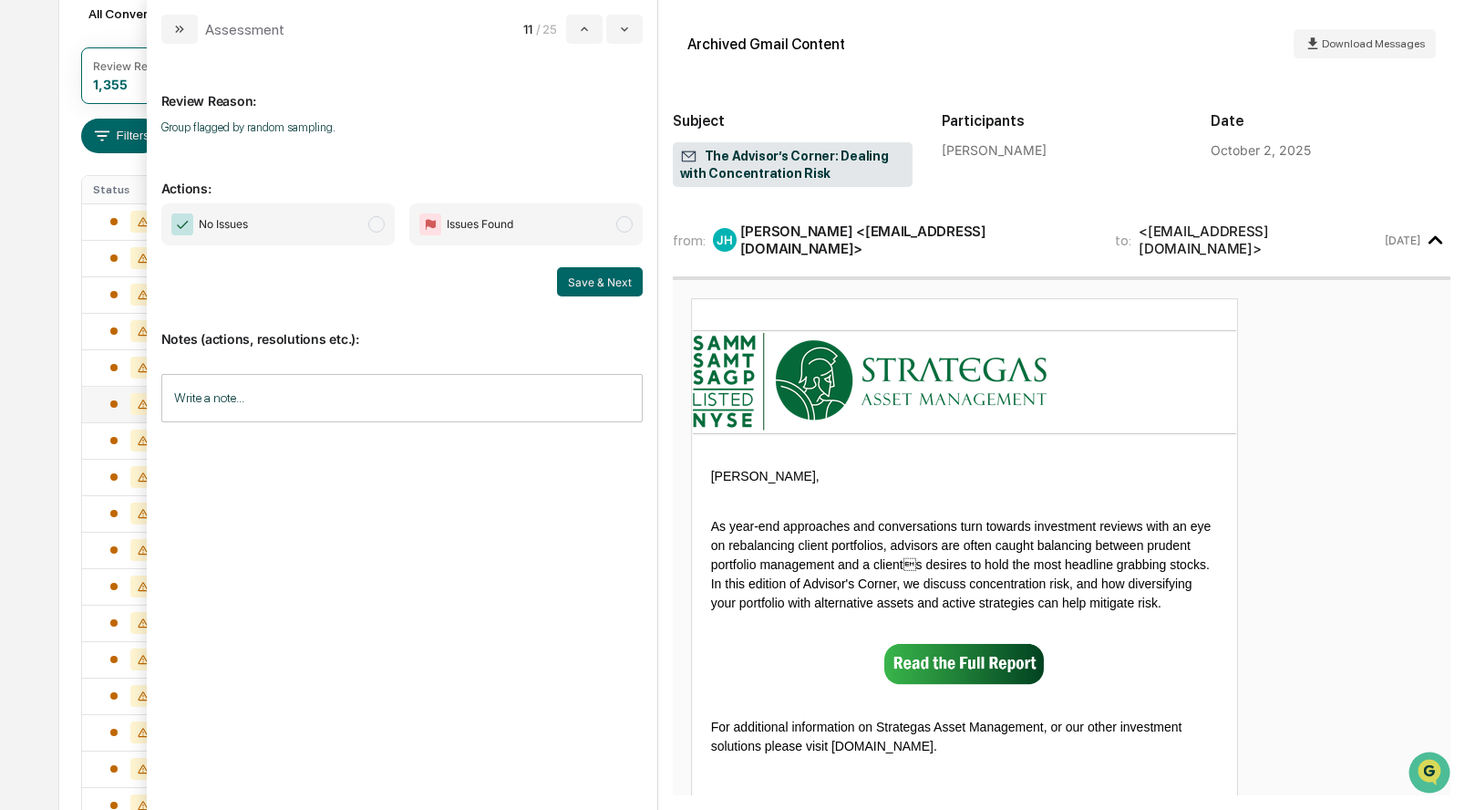
click at [374, 227] on span "modal" at bounding box center [376, 224] width 16 height 16
click at [568, 281] on button "Save & Next" at bounding box center [600, 281] width 86 height 29
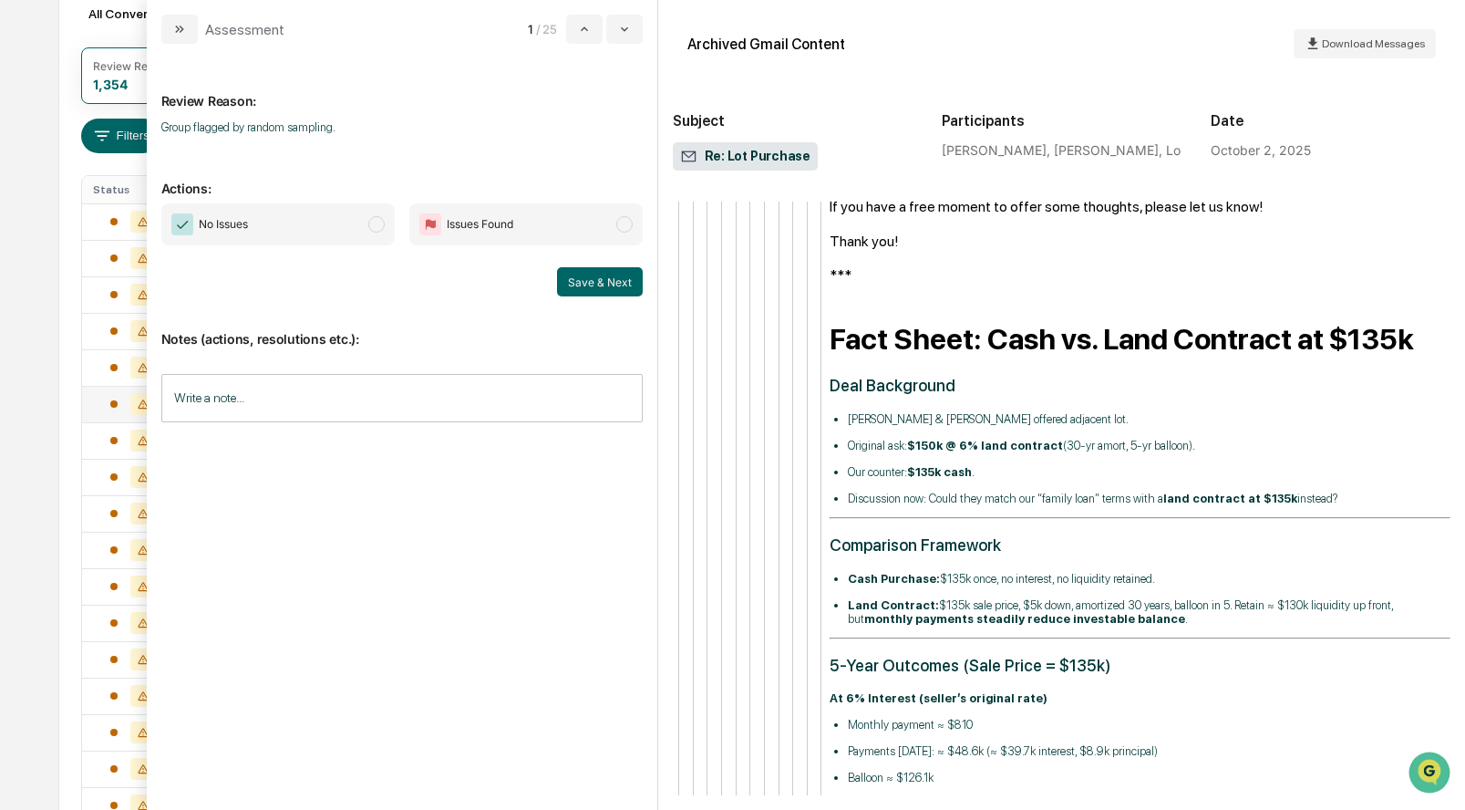
scroll to position [3563, 0]
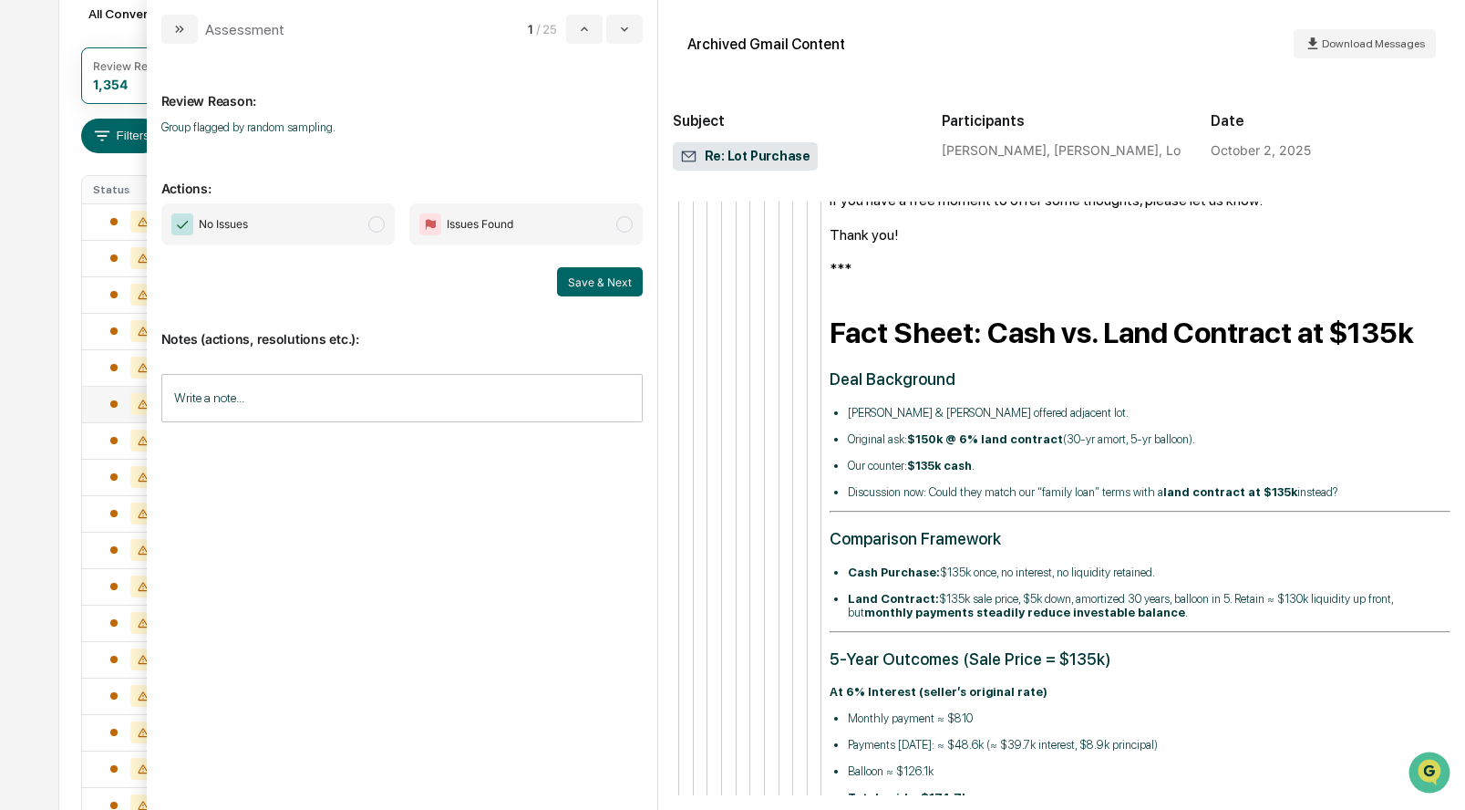
click at [364, 230] on span "No Issues" at bounding box center [277, 224] width 233 height 42
click at [606, 279] on button "Save & Next" at bounding box center [600, 281] width 86 height 29
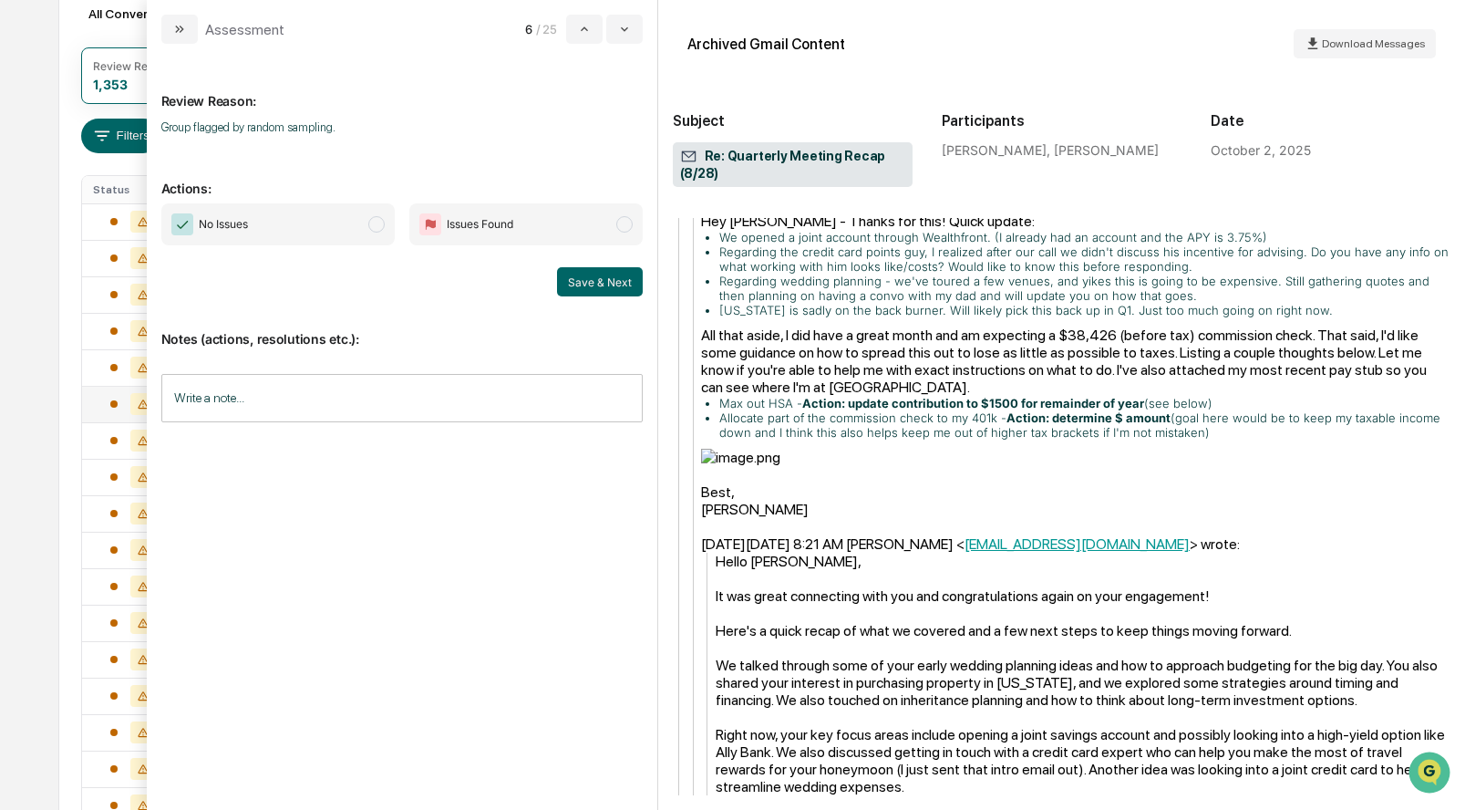
scroll to position [1246, 0]
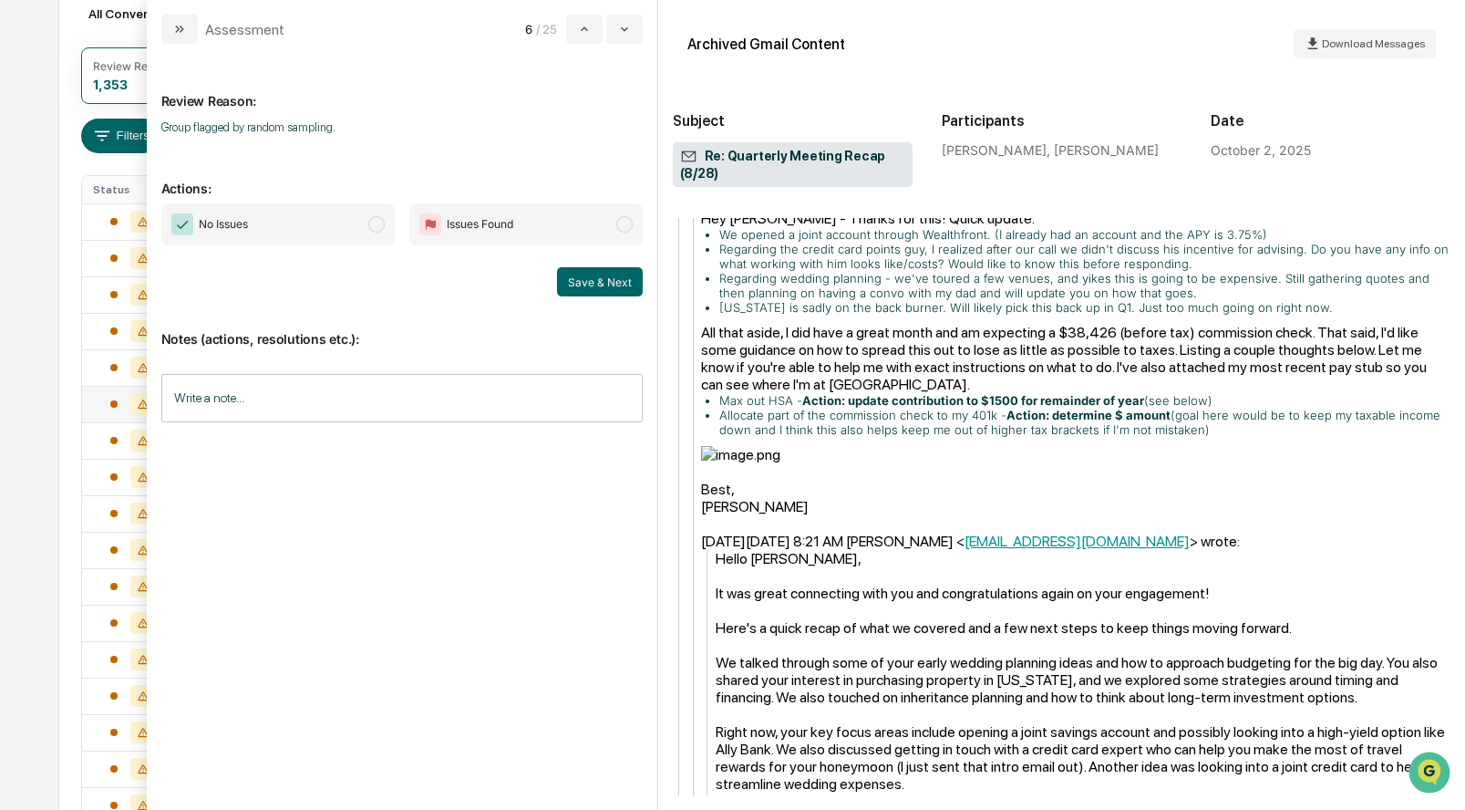
click at [378, 220] on span "modal" at bounding box center [376, 224] width 16 height 16
click at [583, 277] on button "Save & Next" at bounding box center [600, 281] width 86 height 29
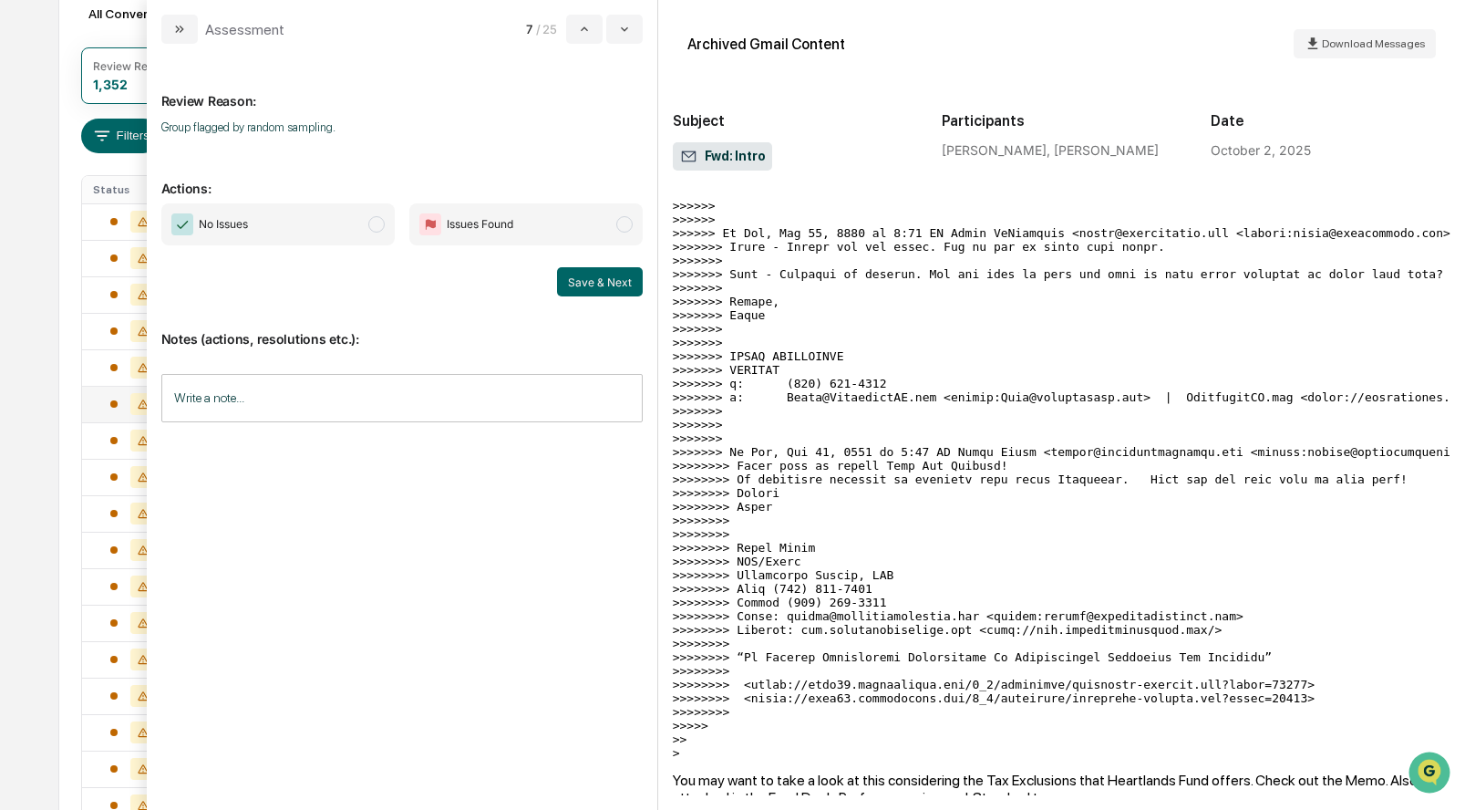
scroll to position [1911, 0]
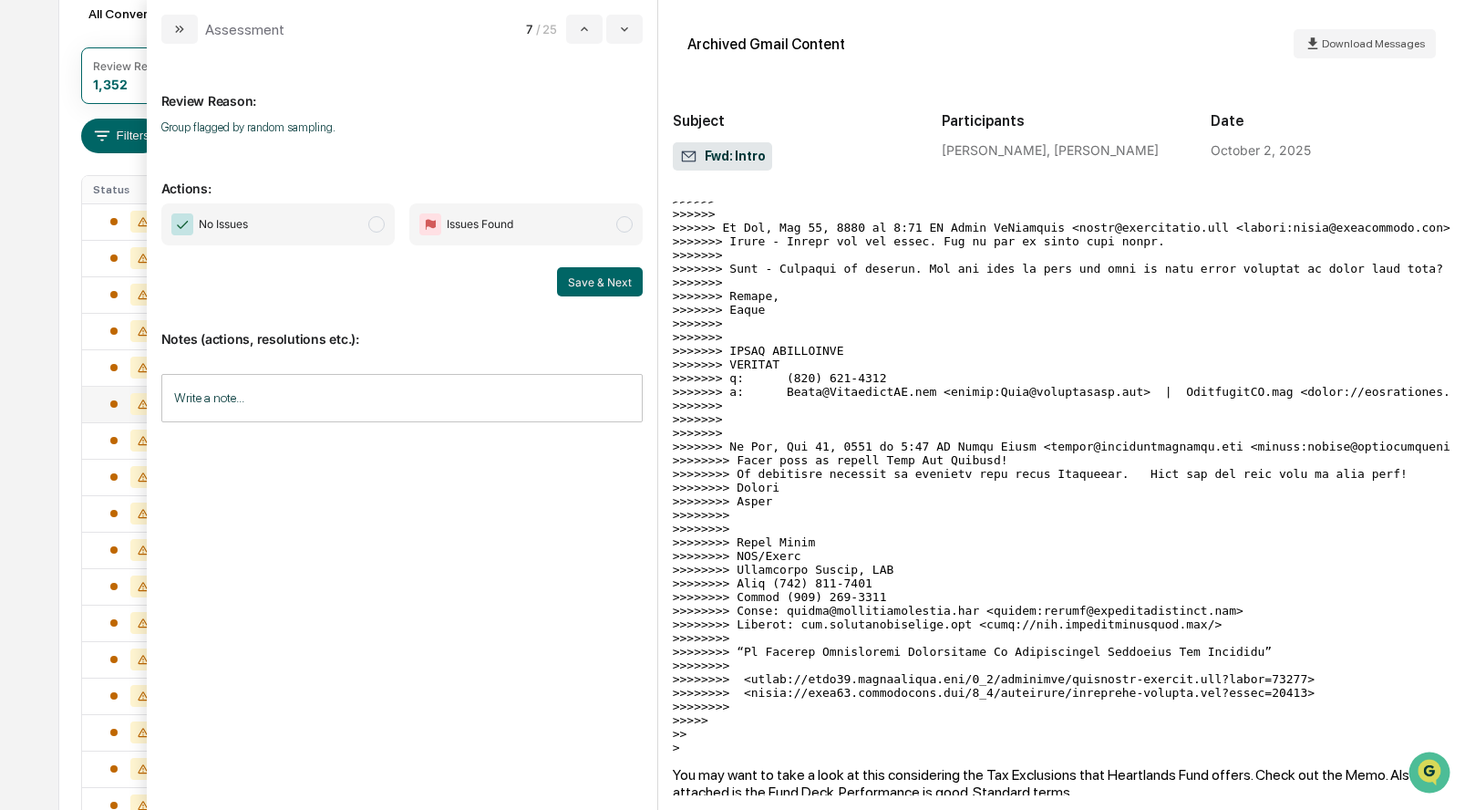
click at [373, 220] on span "modal" at bounding box center [376, 224] width 16 height 16
click at [594, 279] on button "Save & Next" at bounding box center [600, 281] width 86 height 29
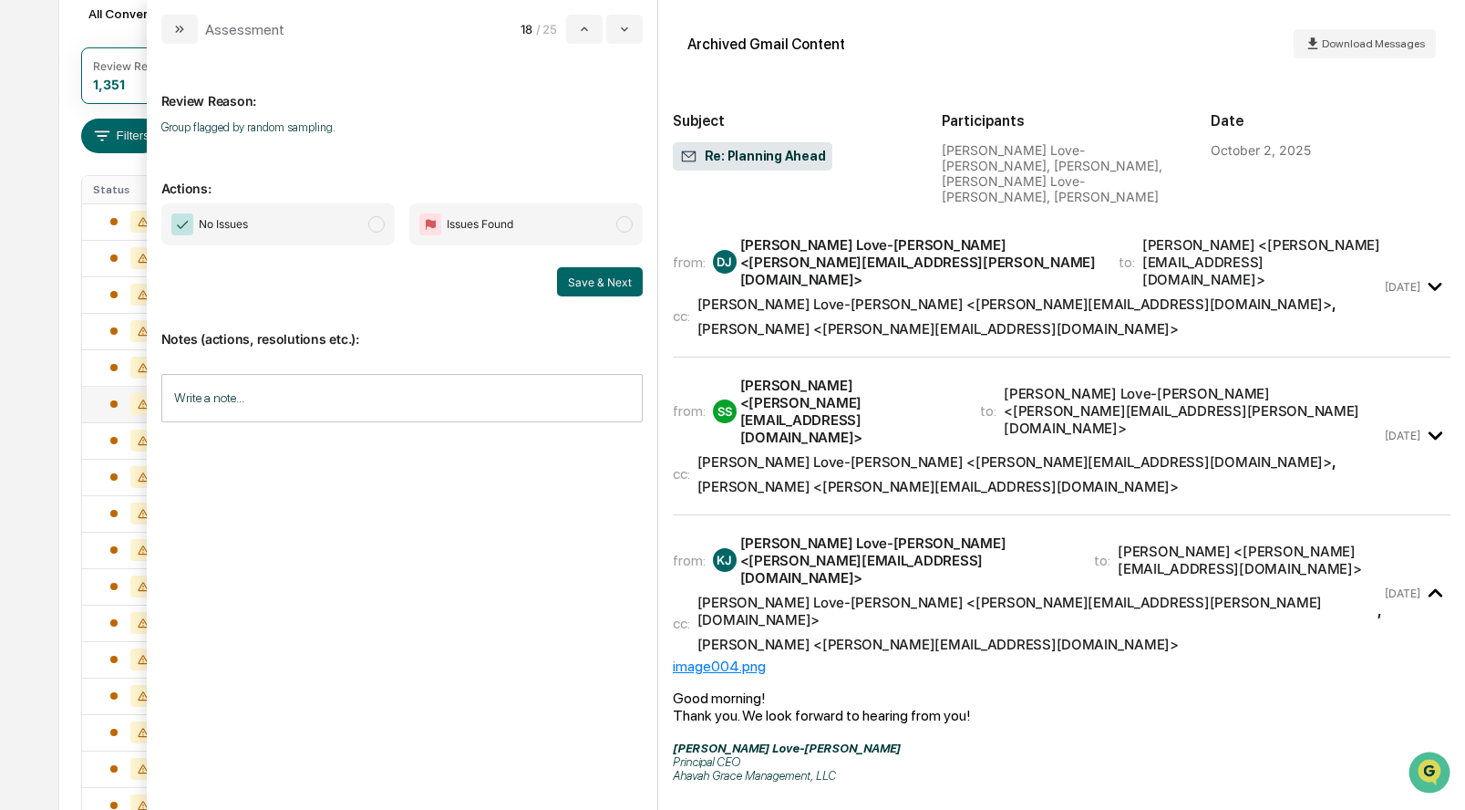
click at [366, 226] on span "No Issues" at bounding box center [277, 224] width 233 height 42
click at [577, 294] on button "Save & Next" at bounding box center [600, 281] width 86 height 29
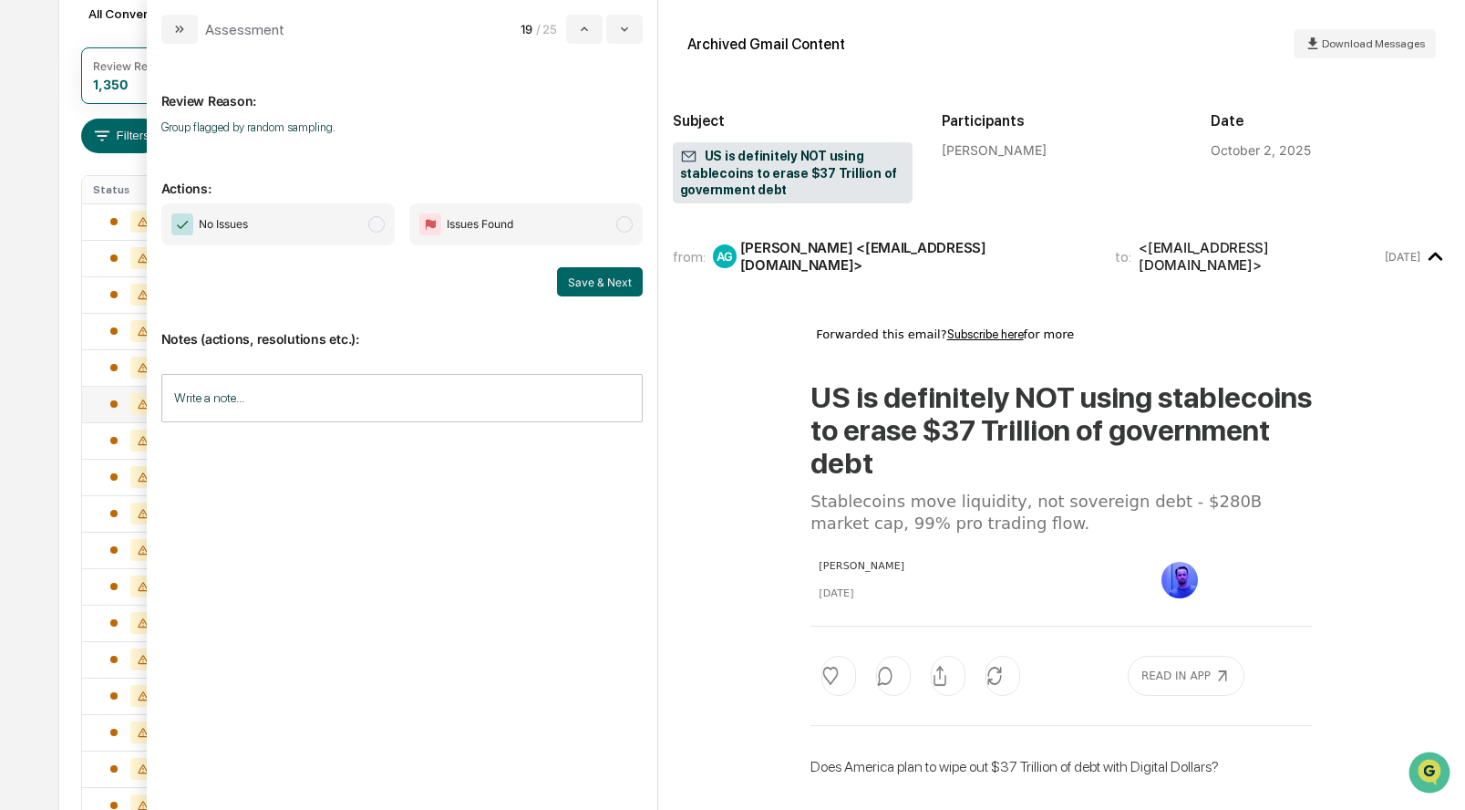
click at [386, 222] on span "No Issues" at bounding box center [277, 224] width 233 height 42
click at [596, 273] on button "Save & Next" at bounding box center [600, 281] width 86 height 29
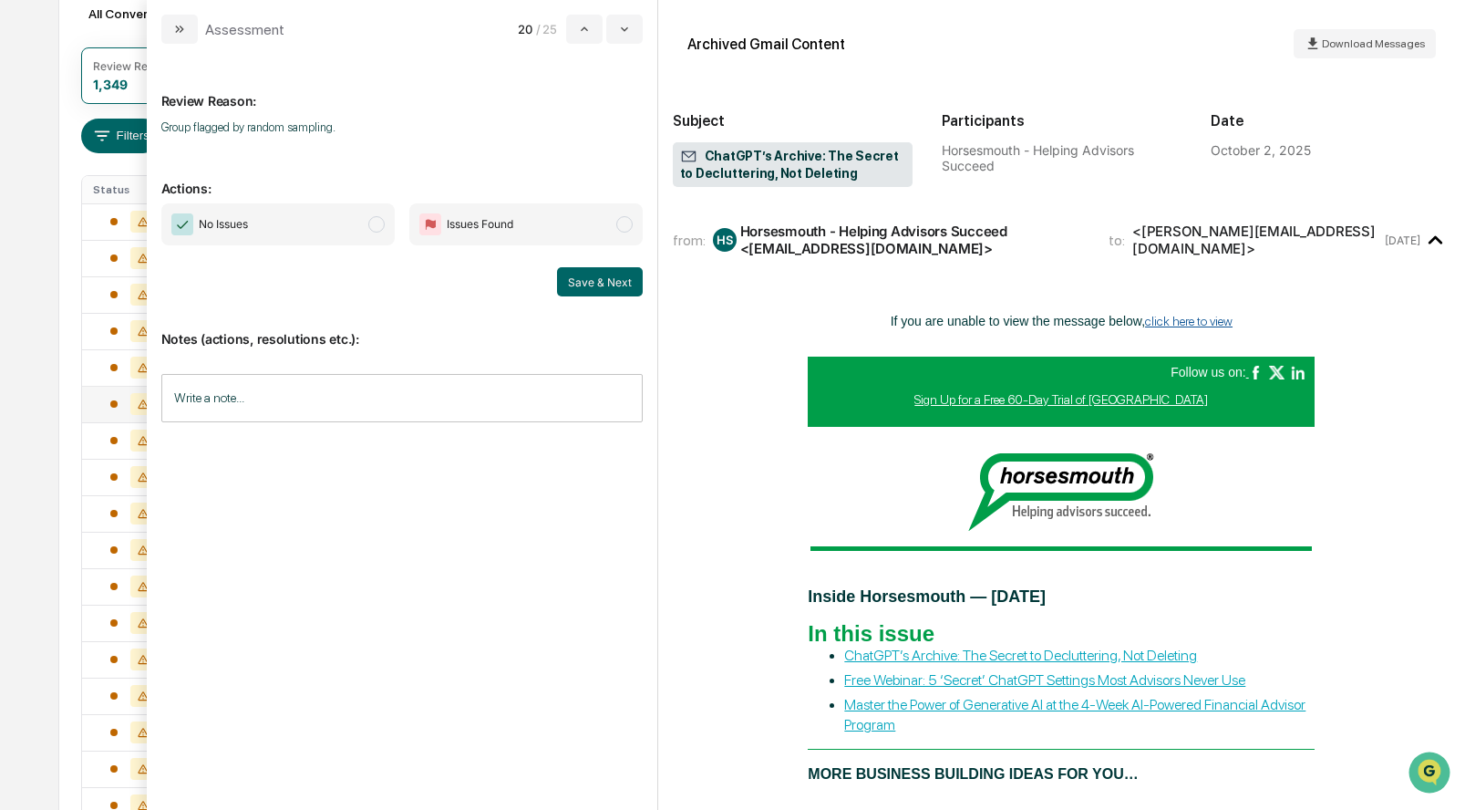
click at [377, 225] on span "modal" at bounding box center [376, 224] width 16 height 16
click at [592, 271] on button "Save & Next" at bounding box center [600, 281] width 86 height 29
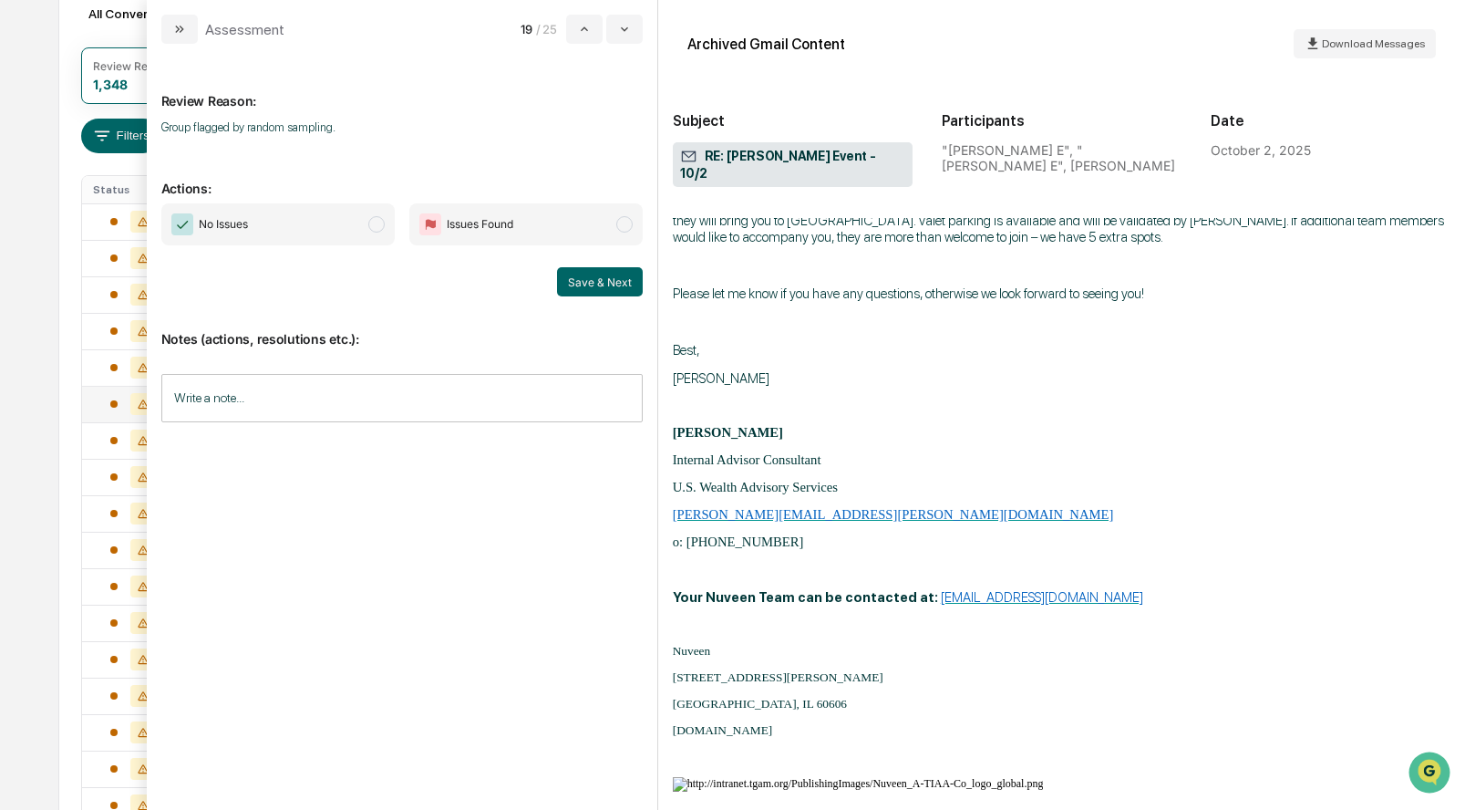
scroll to position [1244, 0]
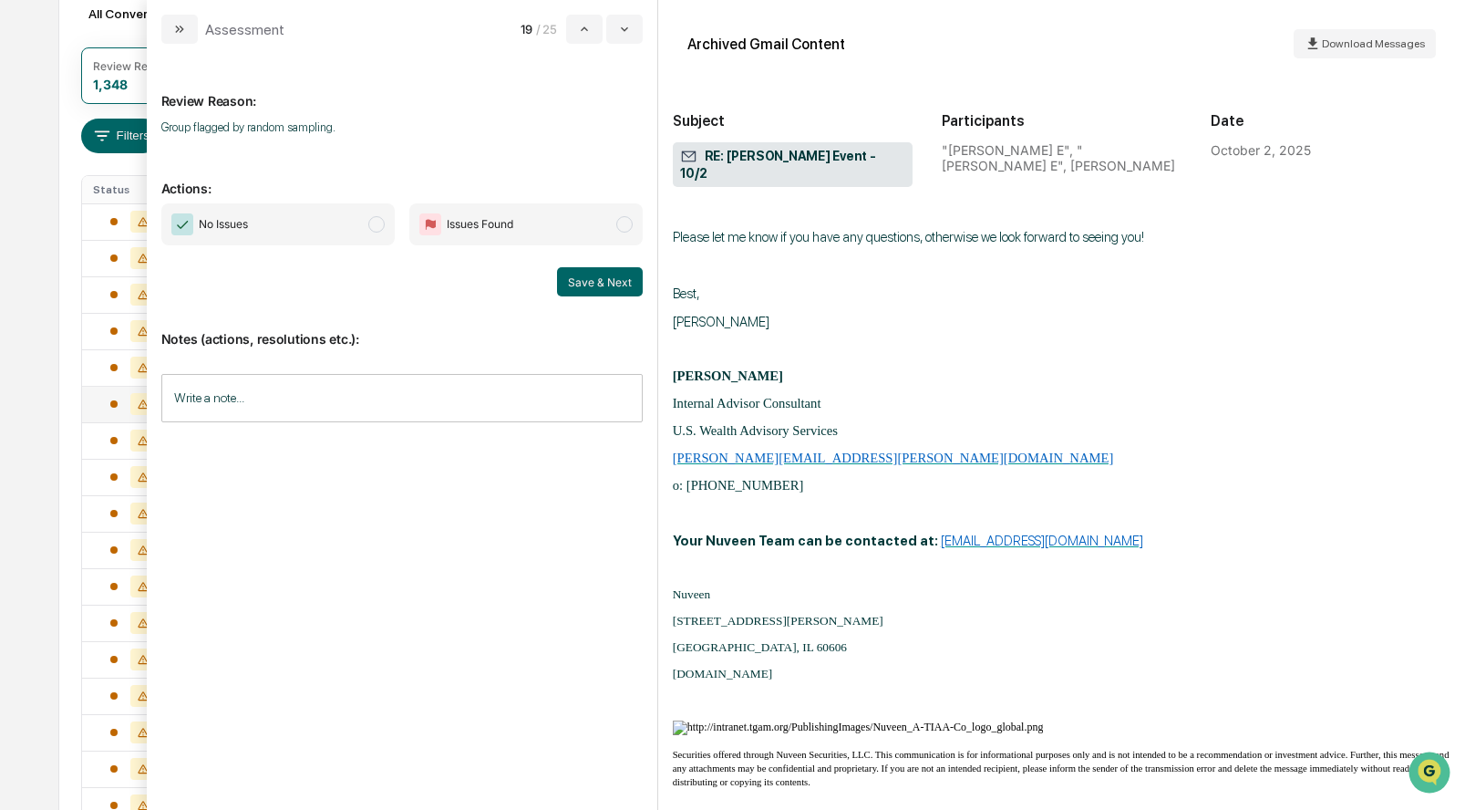
click at [379, 222] on span "modal" at bounding box center [376, 224] width 16 height 16
click at [585, 280] on button "Save & Next" at bounding box center [600, 281] width 86 height 29
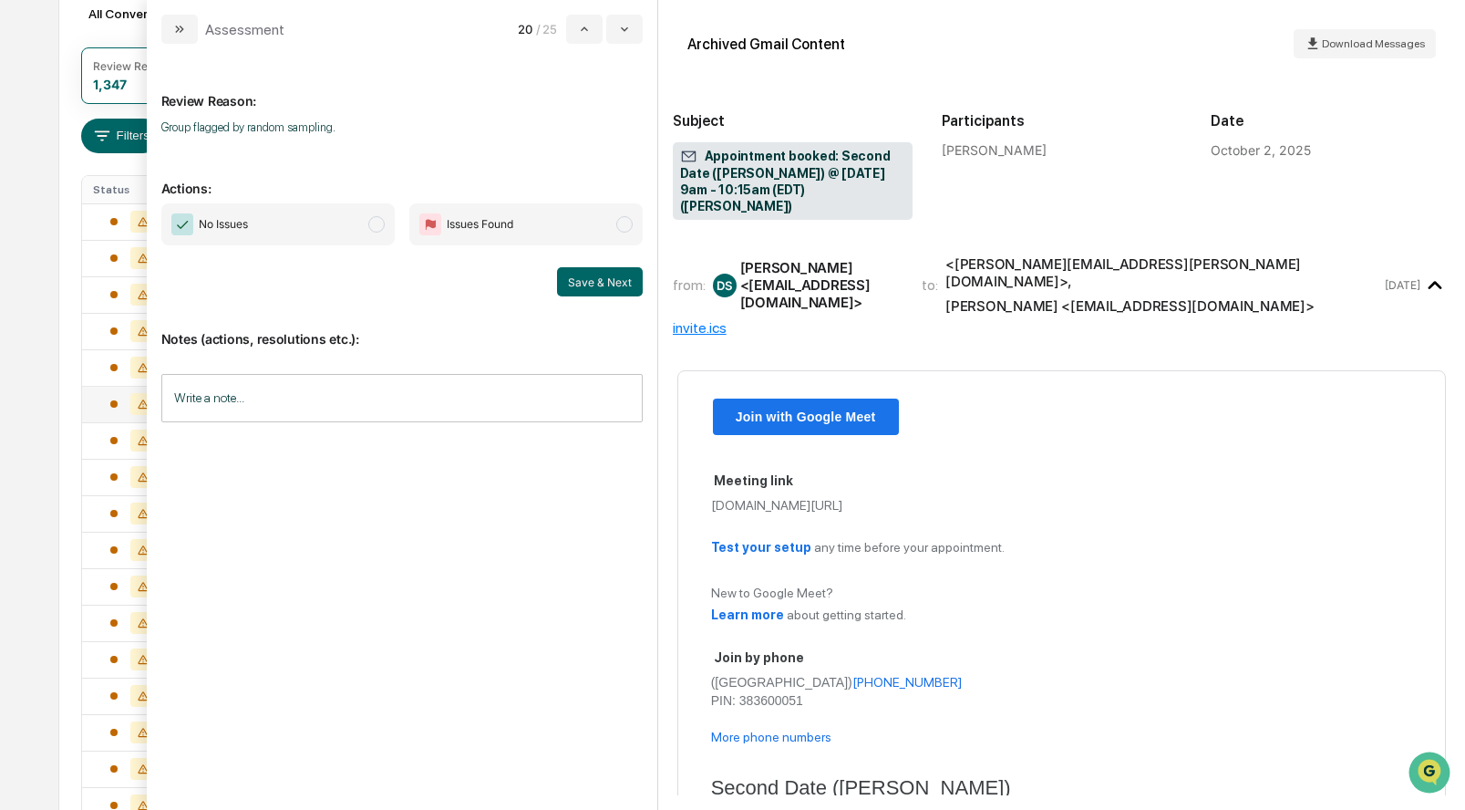
click at [382, 217] on span "No Issues" at bounding box center [277, 224] width 233 height 42
click at [587, 278] on button "Save & Next" at bounding box center [600, 281] width 86 height 29
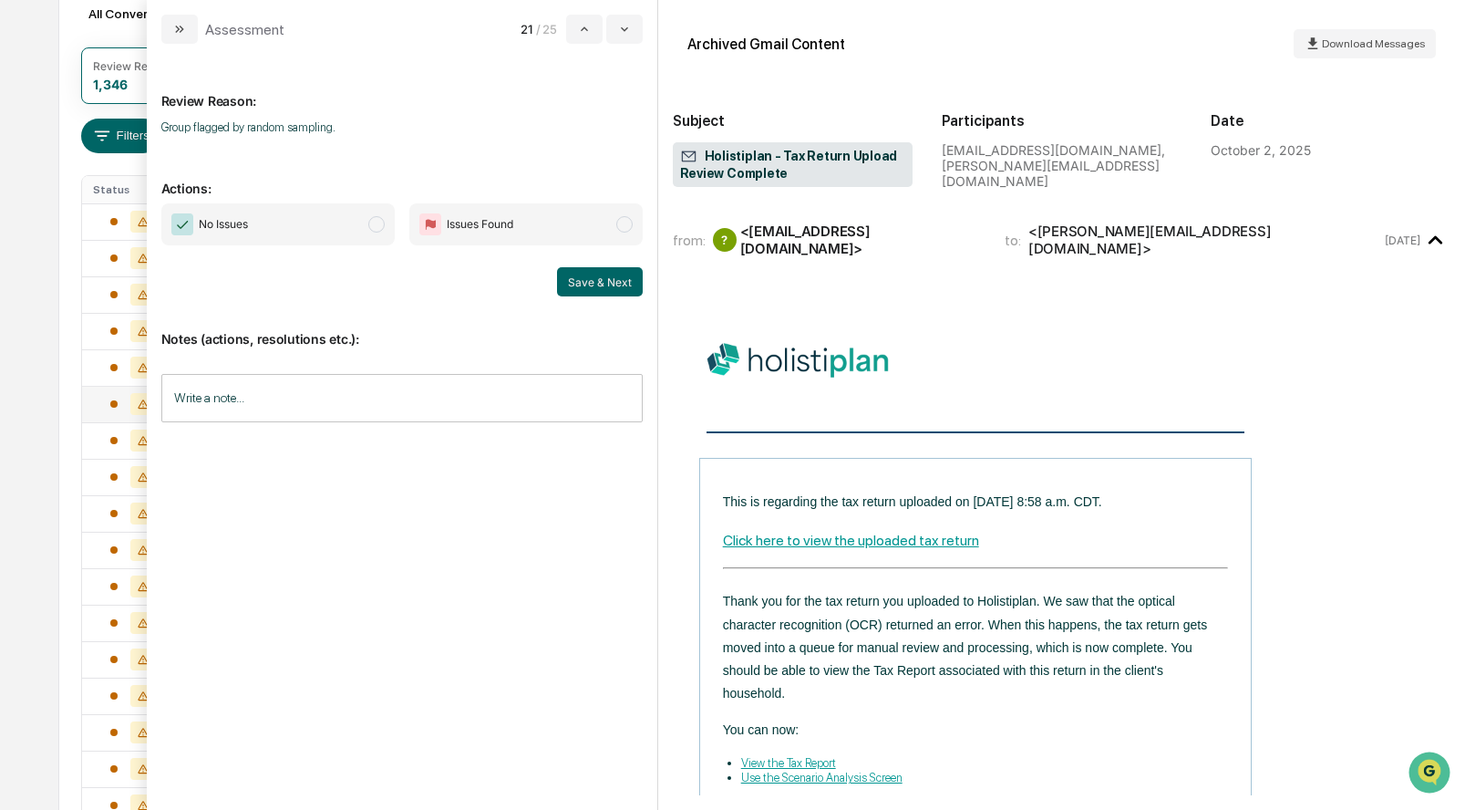
click at [376, 218] on span "modal" at bounding box center [376, 224] width 16 height 16
click at [575, 280] on button "Save & Next" at bounding box center [600, 281] width 86 height 29
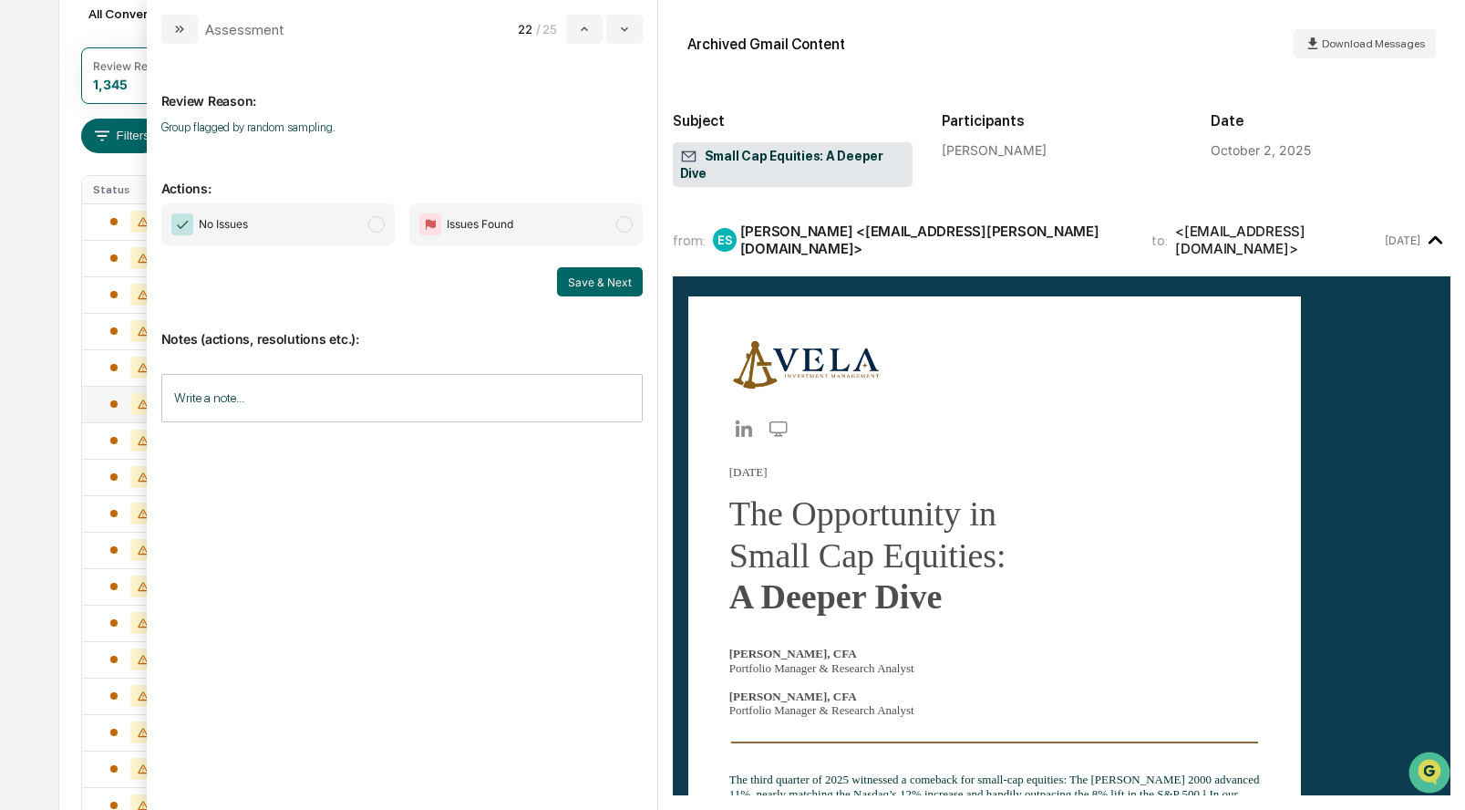
click at [381, 228] on span "modal" at bounding box center [376, 224] width 16 height 16
click at [585, 276] on button "Save & Next" at bounding box center [600, 281] width 86 height 29
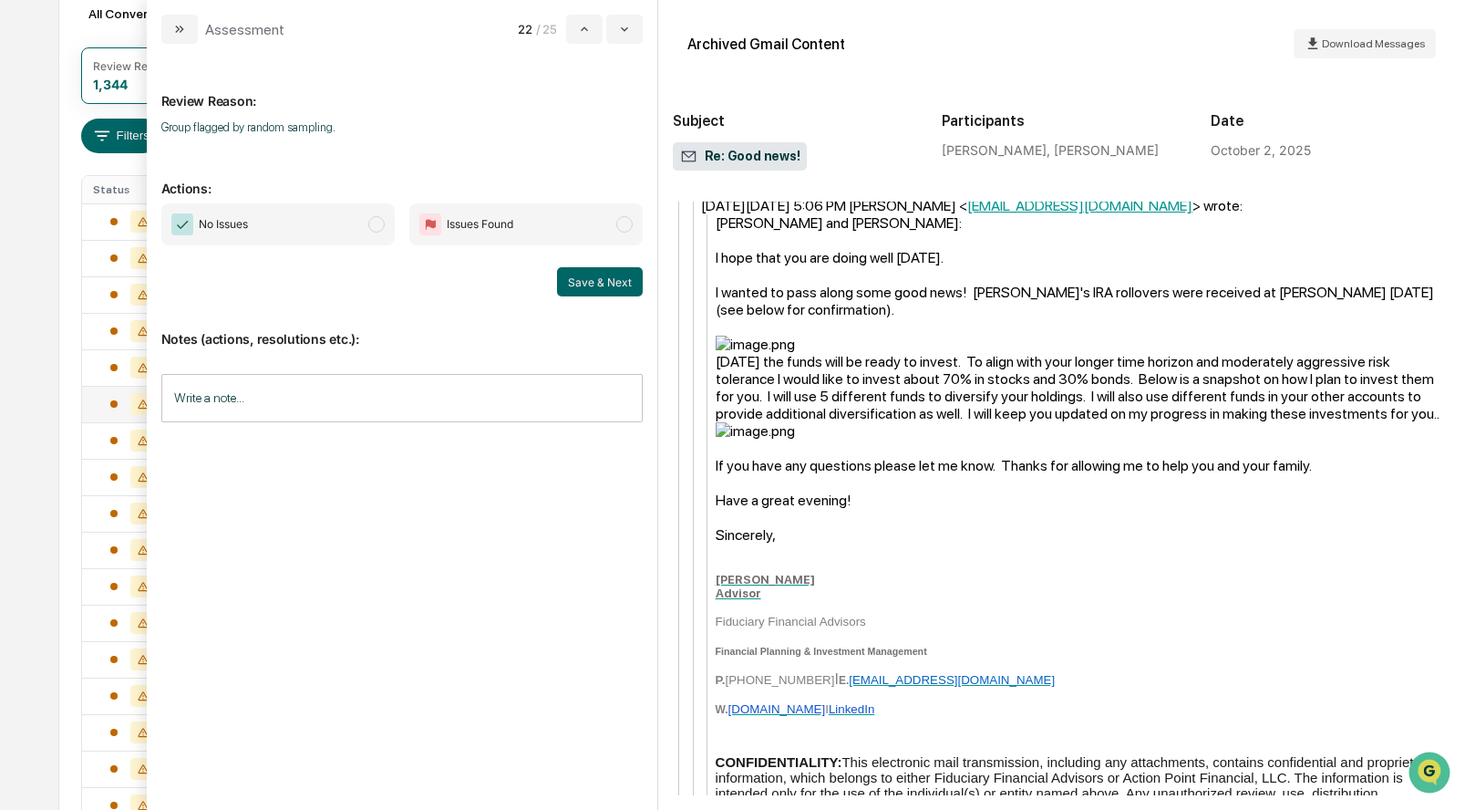
scroll to position [1965, 0]
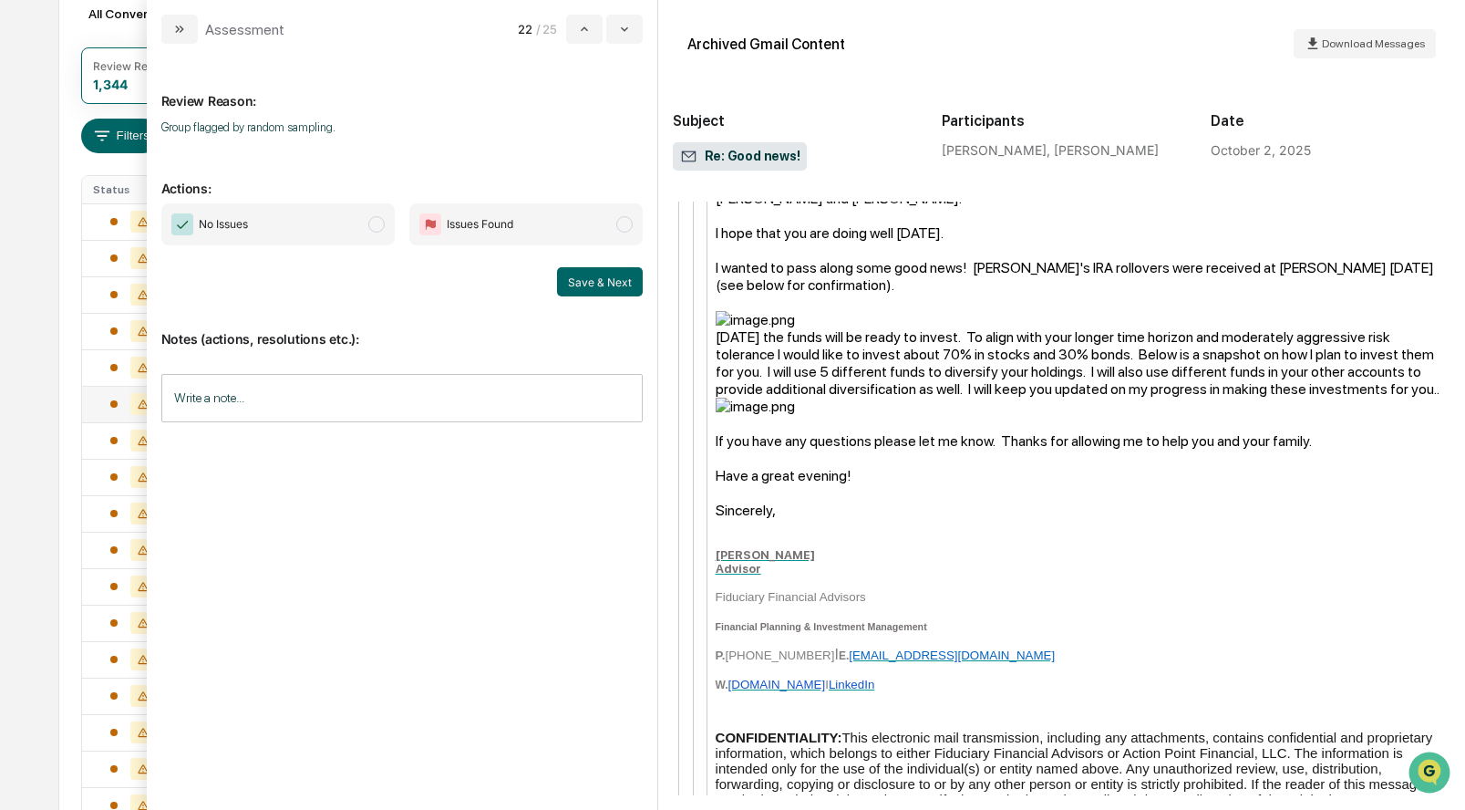
click at [378, 215] on span "No Issues" at bounding box center [277, 224] width 233 height 42
click at [572, 277] on button "Save & Next" at bounding box center [600, 281] width 86 height 29
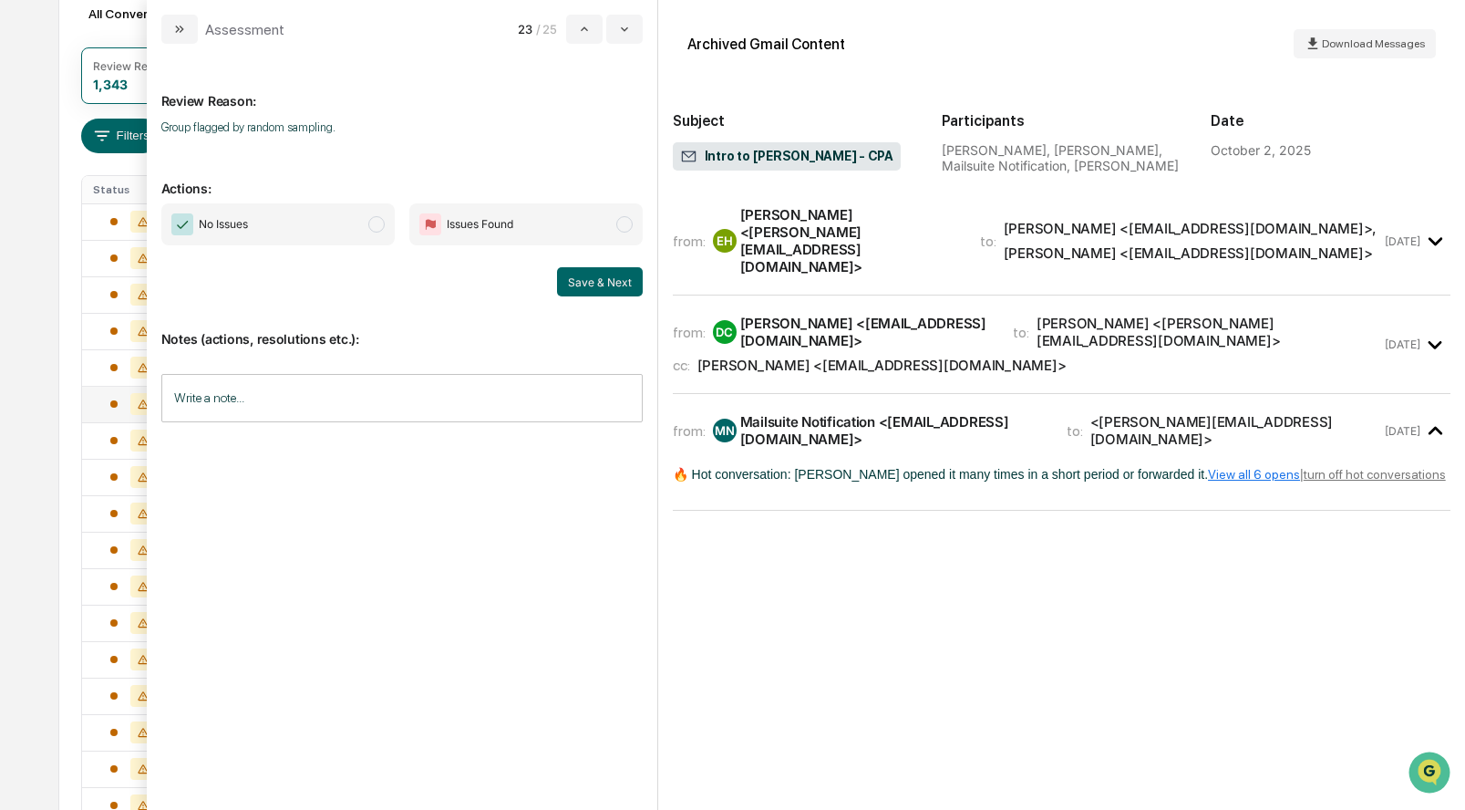
click at [384, 222] on span "modal" at bounding box center [376, 224] width 16 height 16
click at [595, 275] on button "Save & Next" at bounding box center [600, 281] width 86 height 29
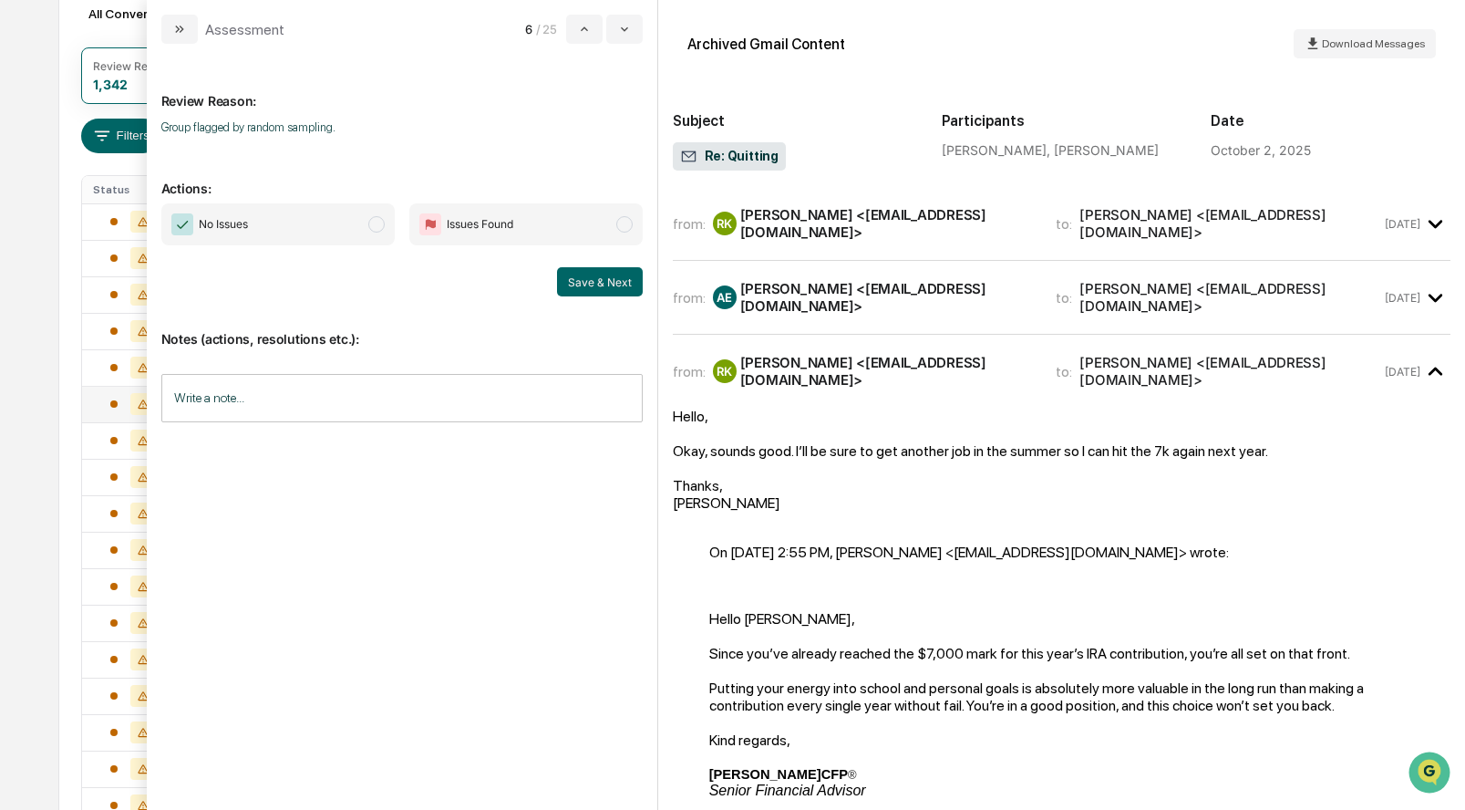
click at [375, 230] on span "modal" at bounding box center [376, 224] width 16 height 16
click at [594, 284] on button "Save & Next" at bounding box center [600, 281] width 86 height 29
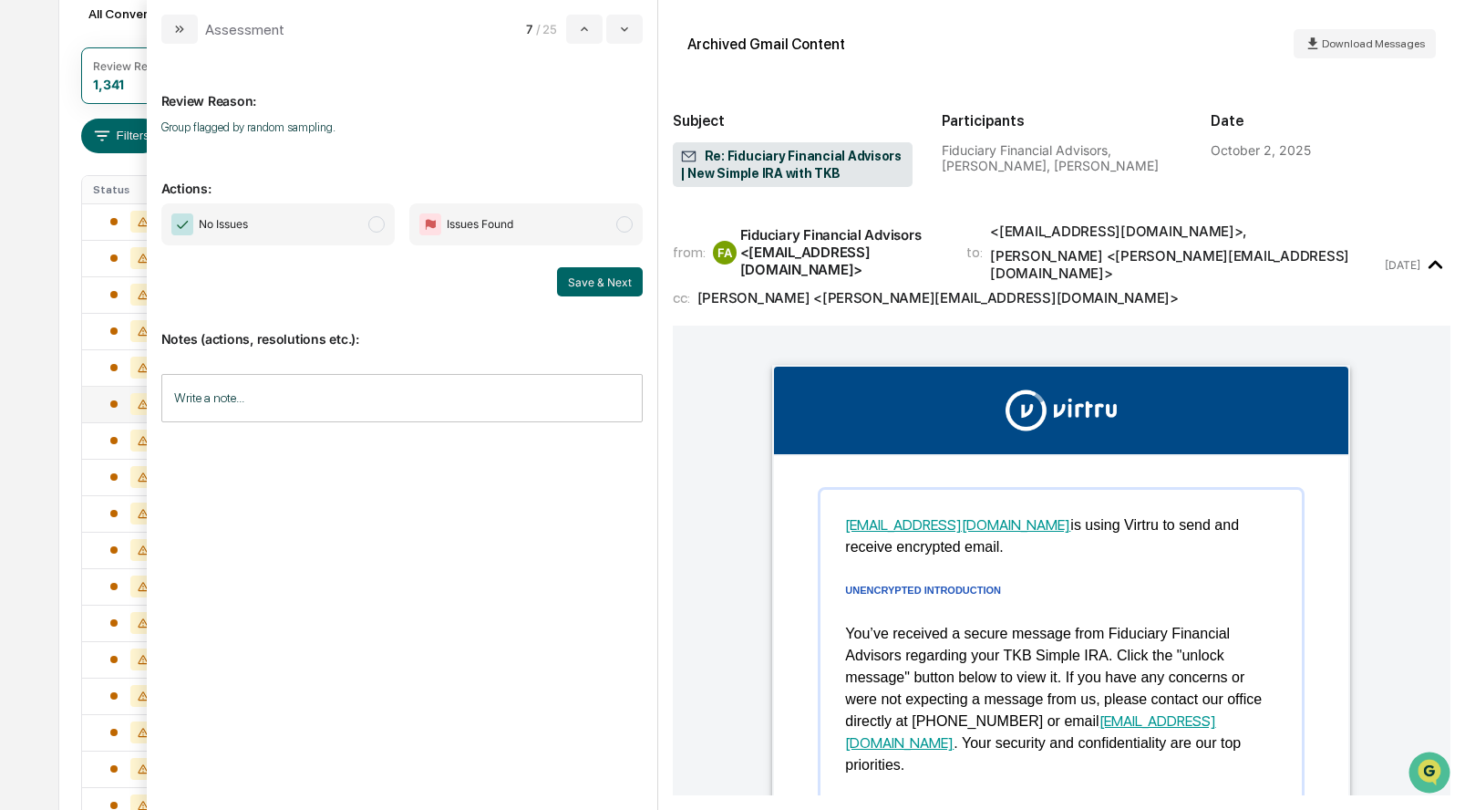
click at [372, 227] on span "modal" at bounding box center [376, 224] width 16 height 16
click at [577, 283] on button "Save & Next" at bounding box center [600, 281] width 86 height 29
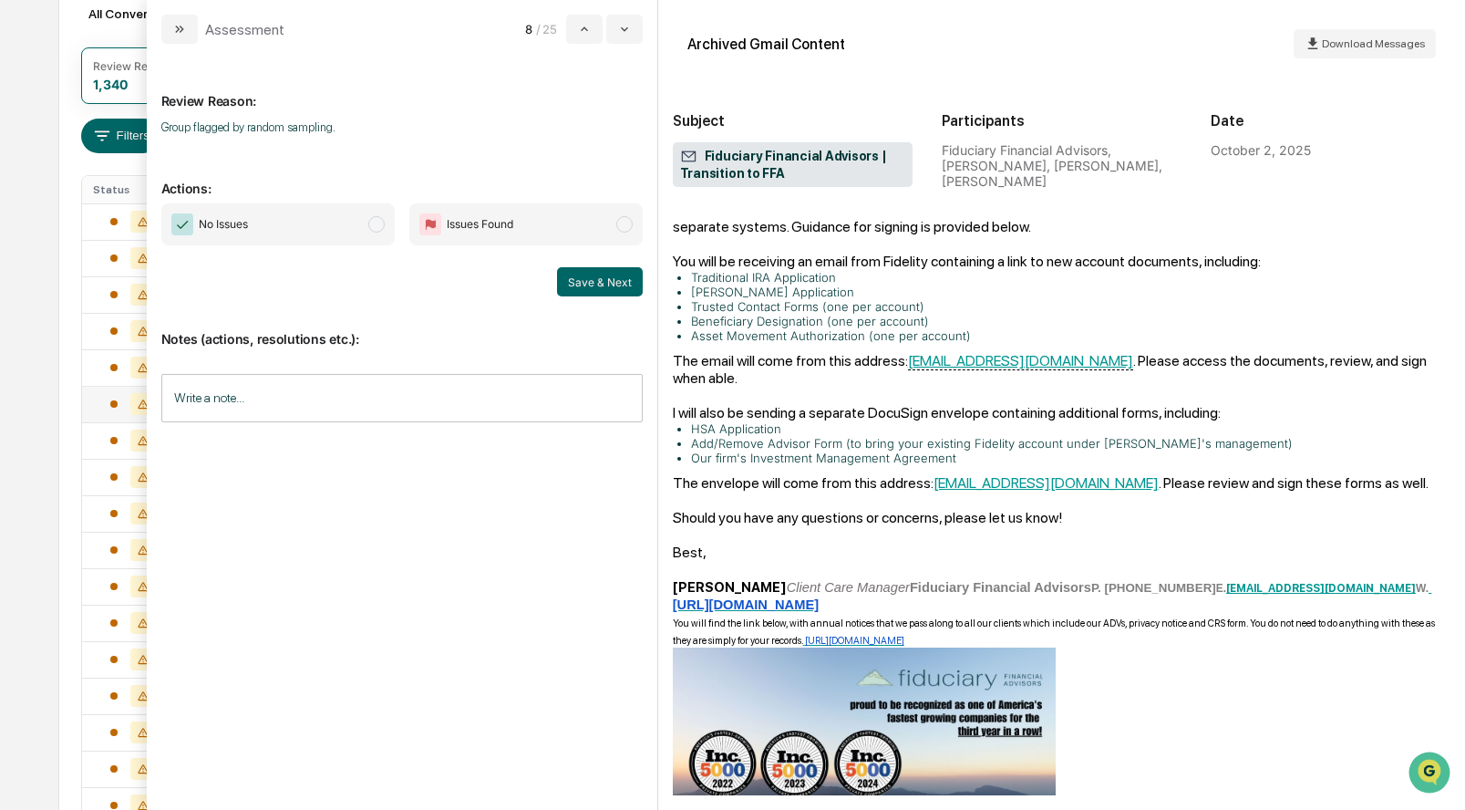
scroll to position [316, 0]
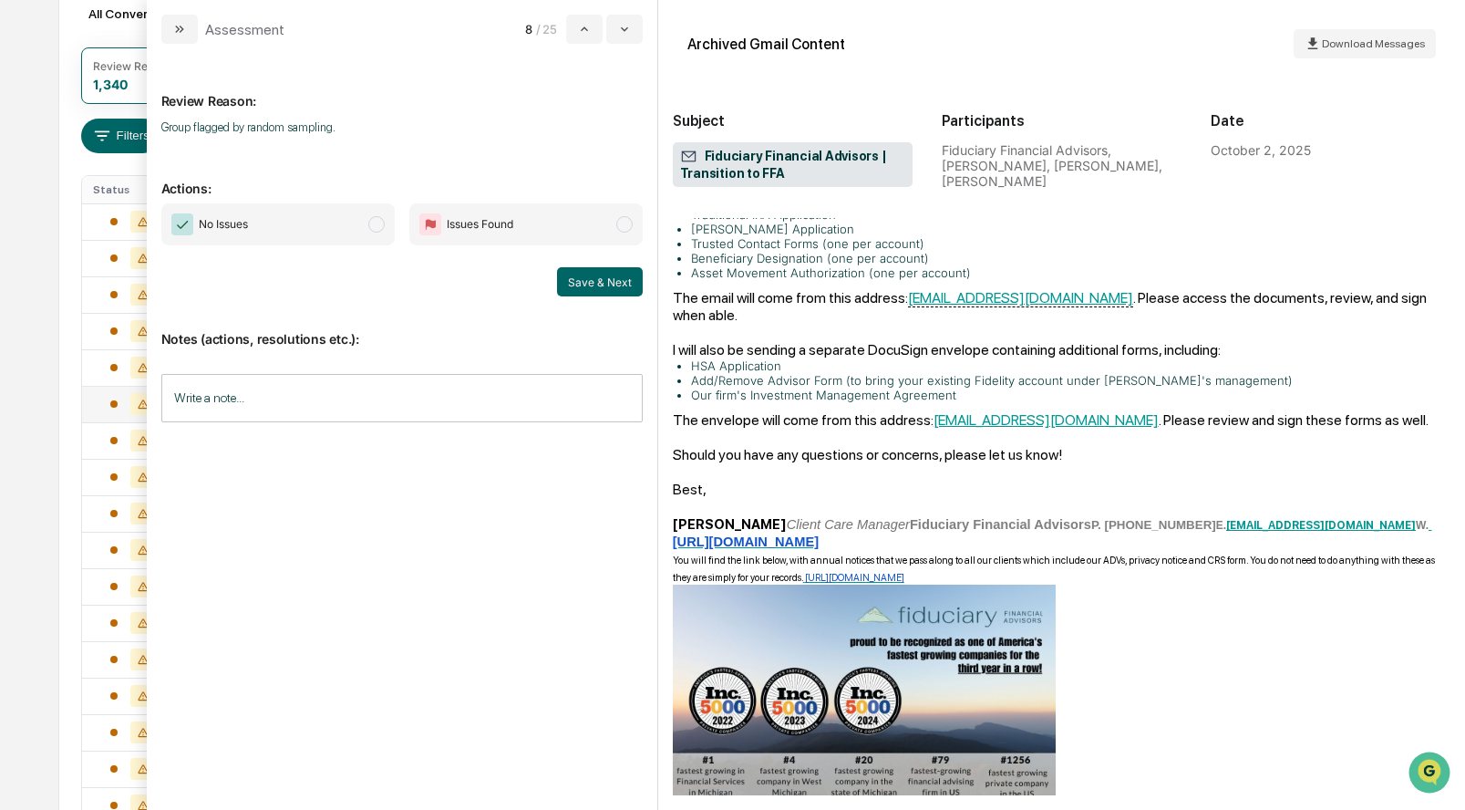
click at [387, 227] on span "No Issues" at bounding box center [277, 224] width 233 height 42
click at [591, 293] on button "Save & Next" at bounding box center [600, 281] width 86 height 29
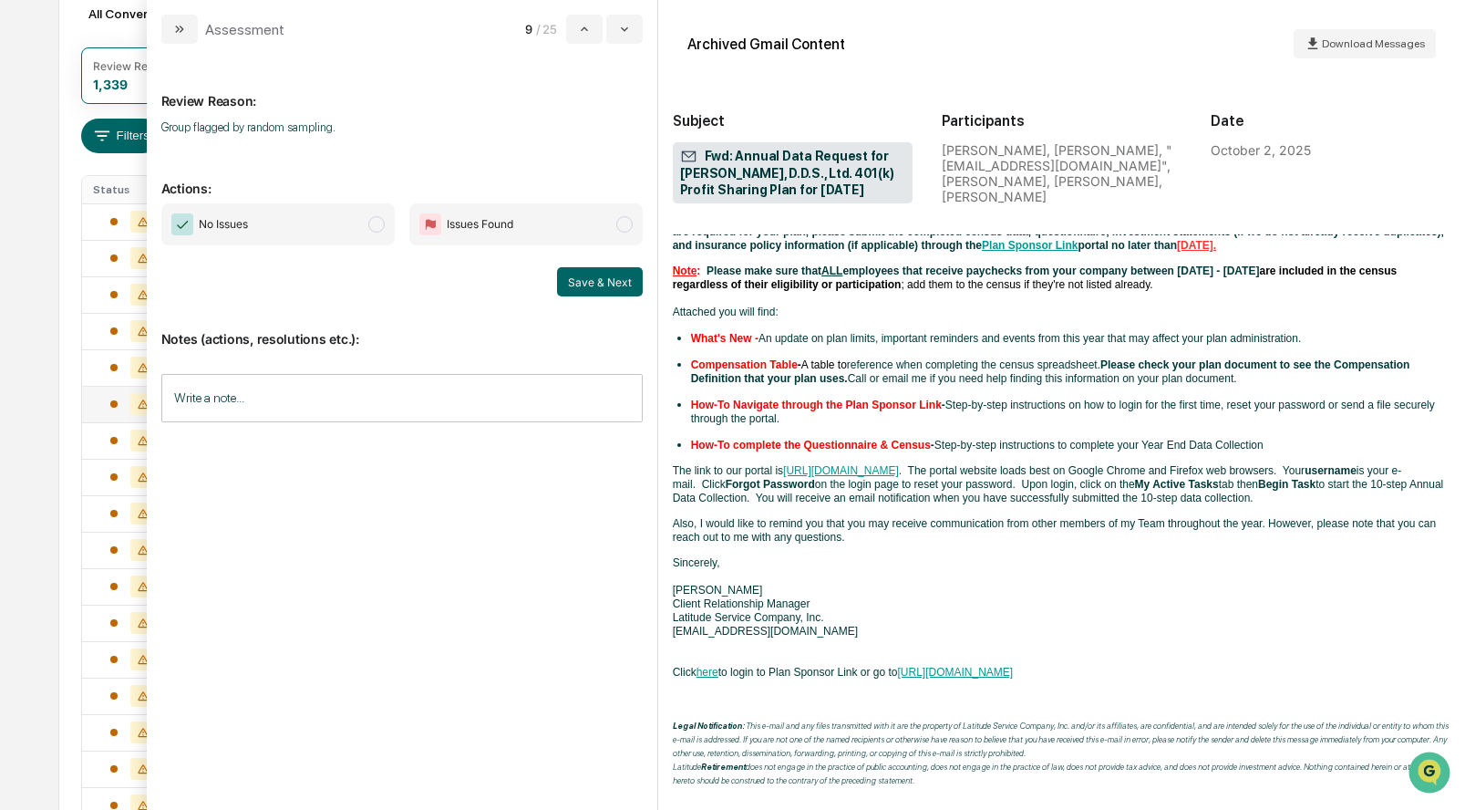
scroll to position [612, 0]
click at [370, 223] on span "modal" at bounding box center [376, 224] width 16 height 16
click at [579, 282] on button "Save & Next" at bounding box center [600, 281] width 86 height 29
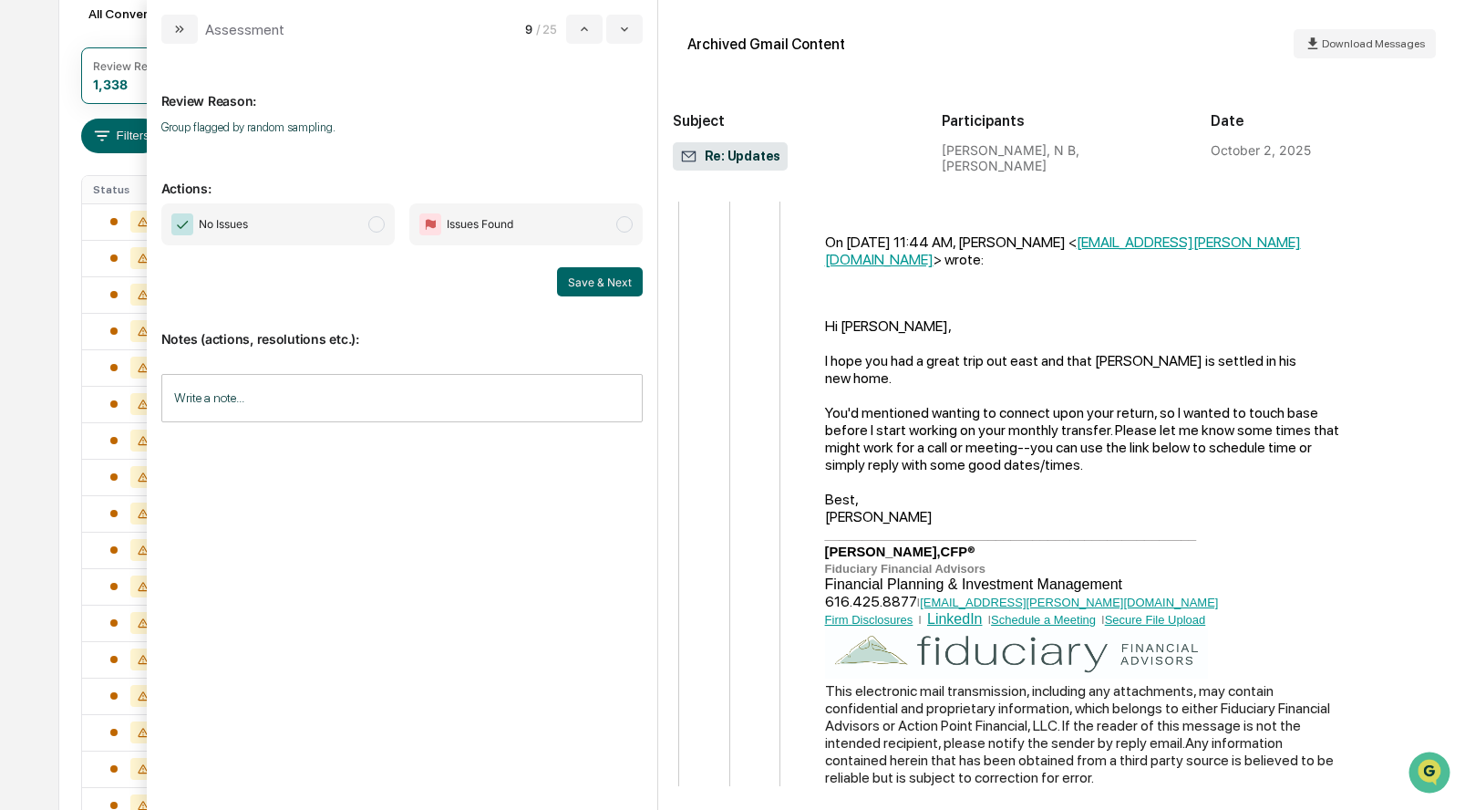
scroll to position [2545, 0]
click at [382, 222] on span "modal" at bounding box center [376, 224] width 16 height 16
click at [594, 271] on button "Save & Next" at bounding box center [600, 281] width 86 height 29
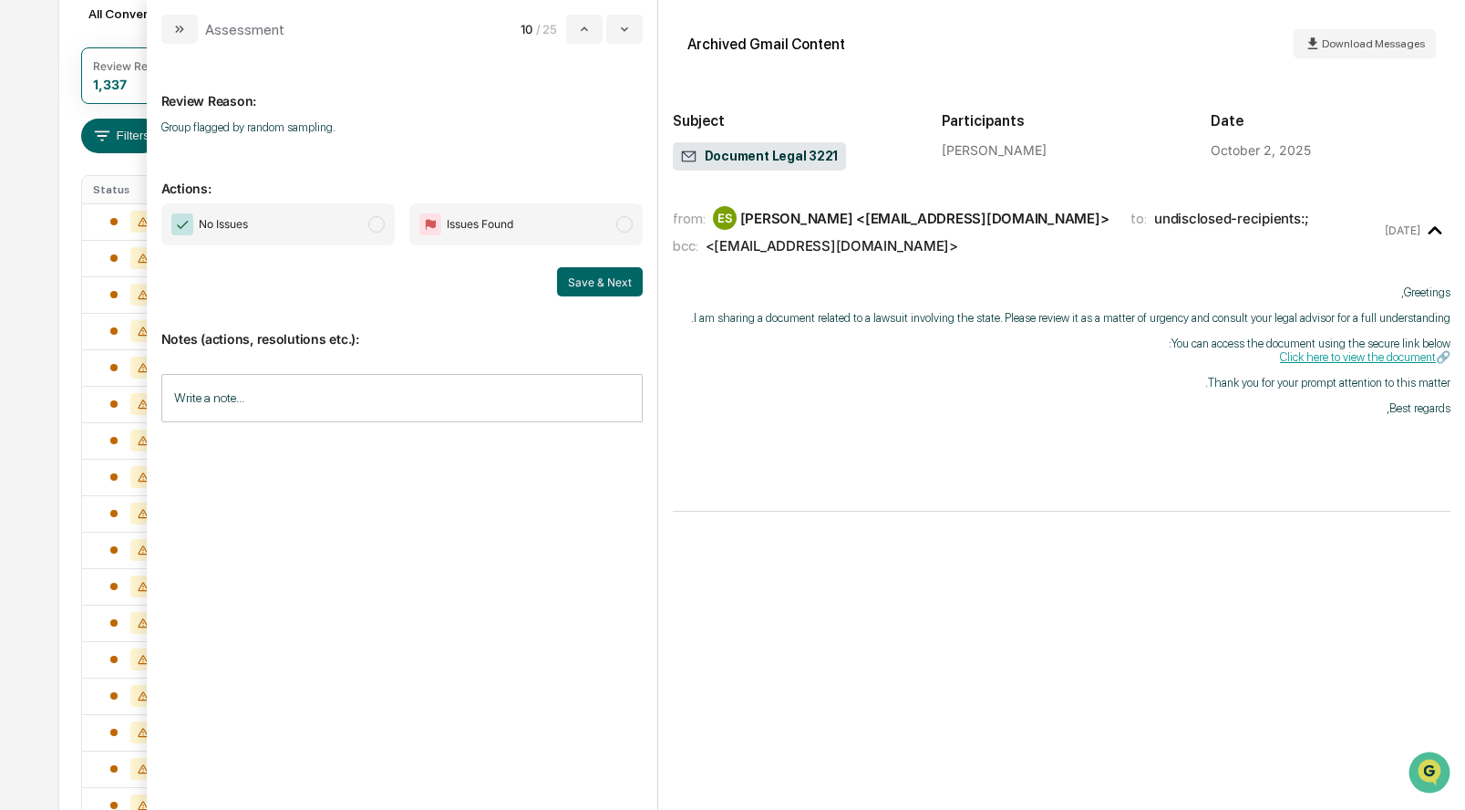
click at [376, 224] on span "modal" at bounding box center [376, 224] width 16 height 16
click at [580, 275] on button "Save & Next" at bounding box center [600, 281] width 86 height 29
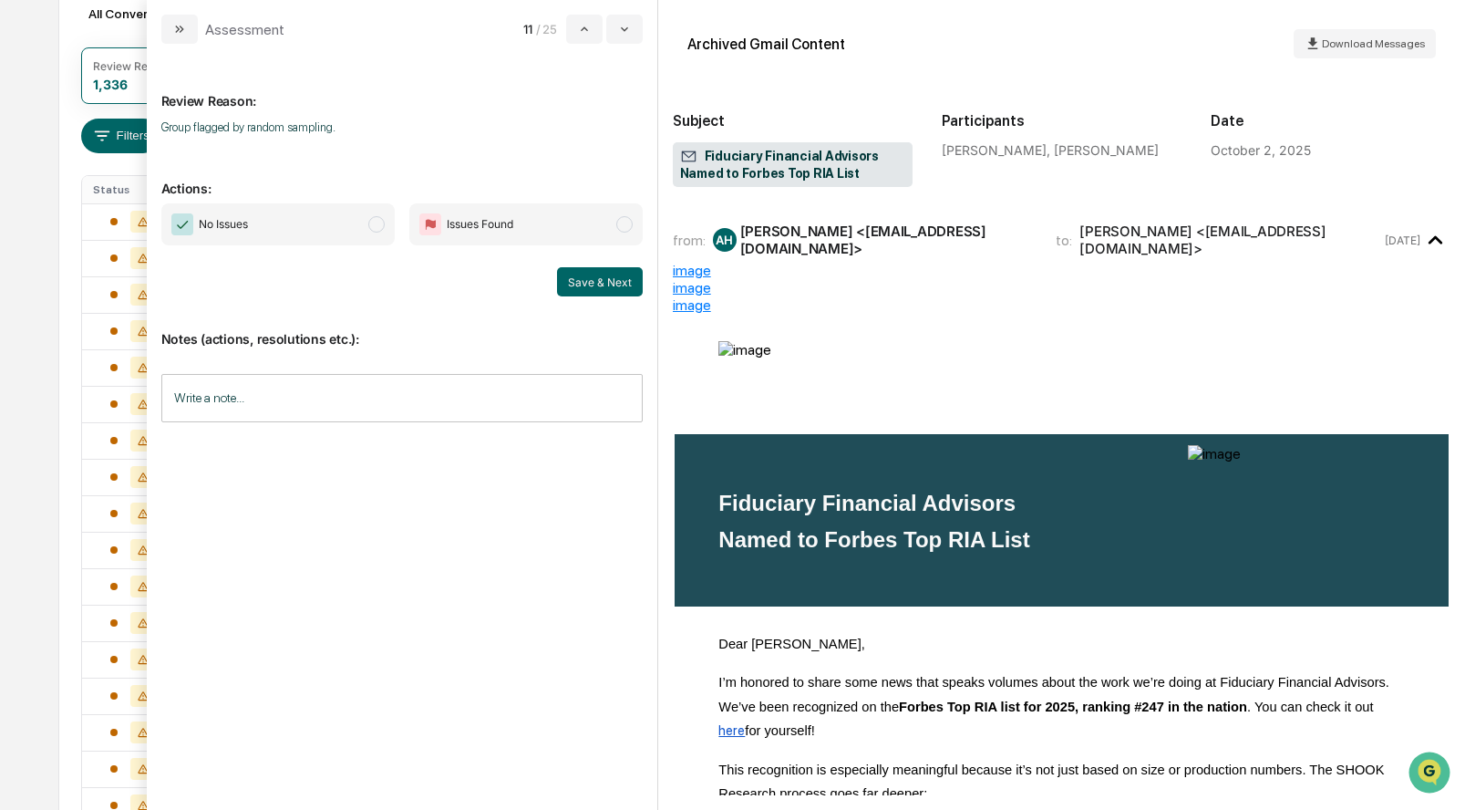
click at [375, 231] on span "modal" at bounding box center [376, 224] width 16 height 16
click at [587, 280] on button "Save & Next" at bounding box center [600, 281] width 86 height 29
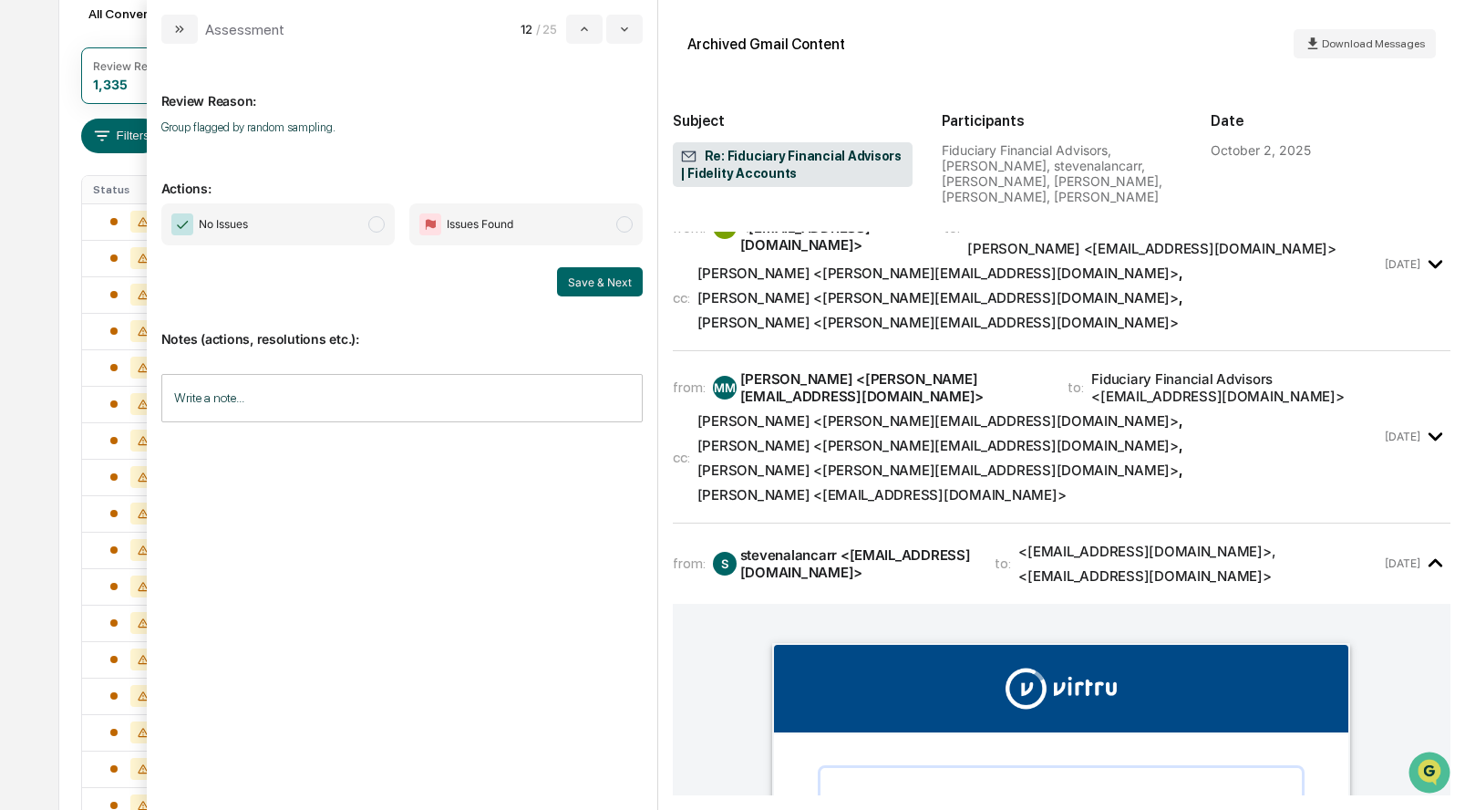
scroll to position [243, 0]
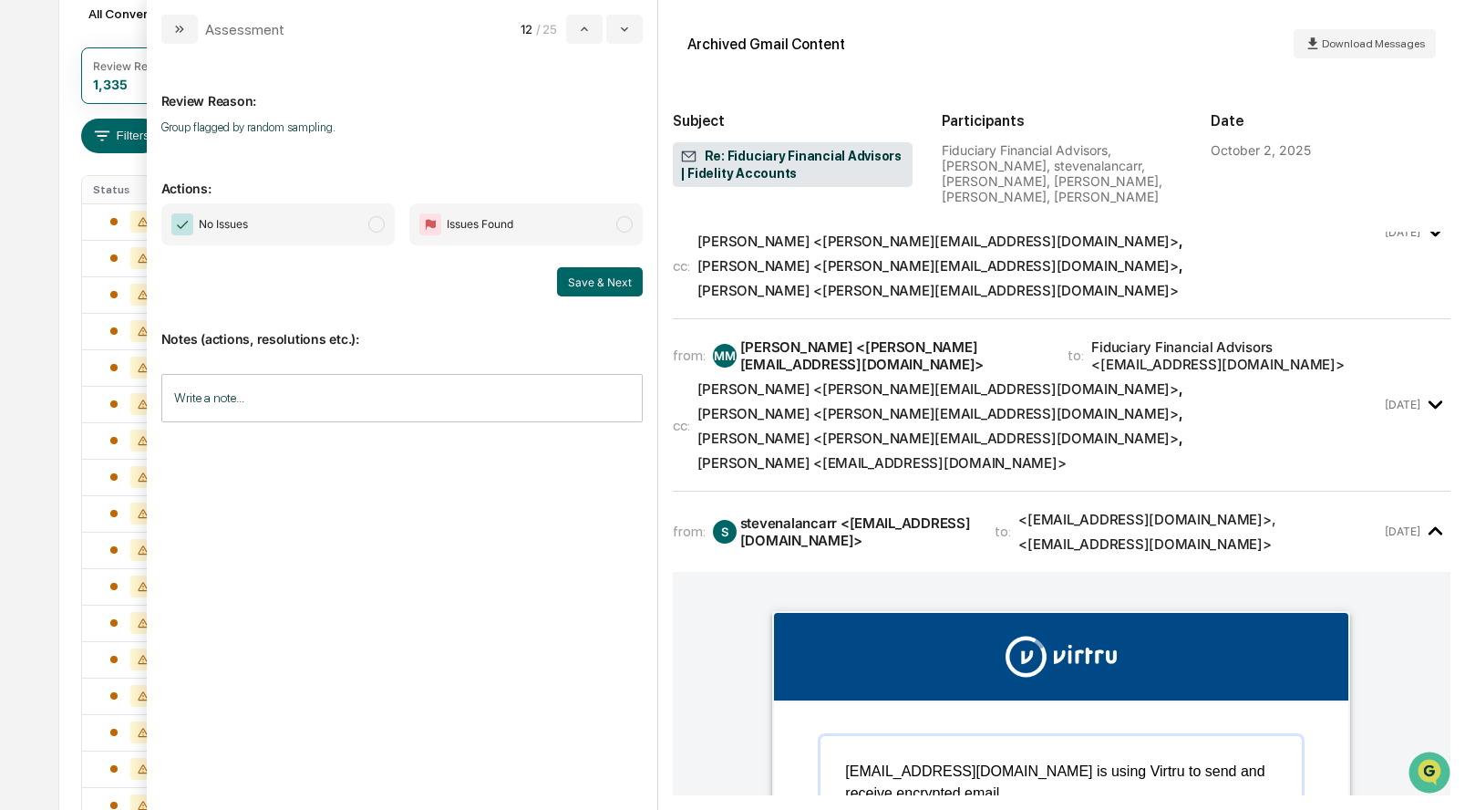
click at [377, 218] on span "modal" at bounding box center [376, 224] width 16 height 16
click at [600, 294] on button "Save & Next" at bounding box center [600, 281] width 86 height 29
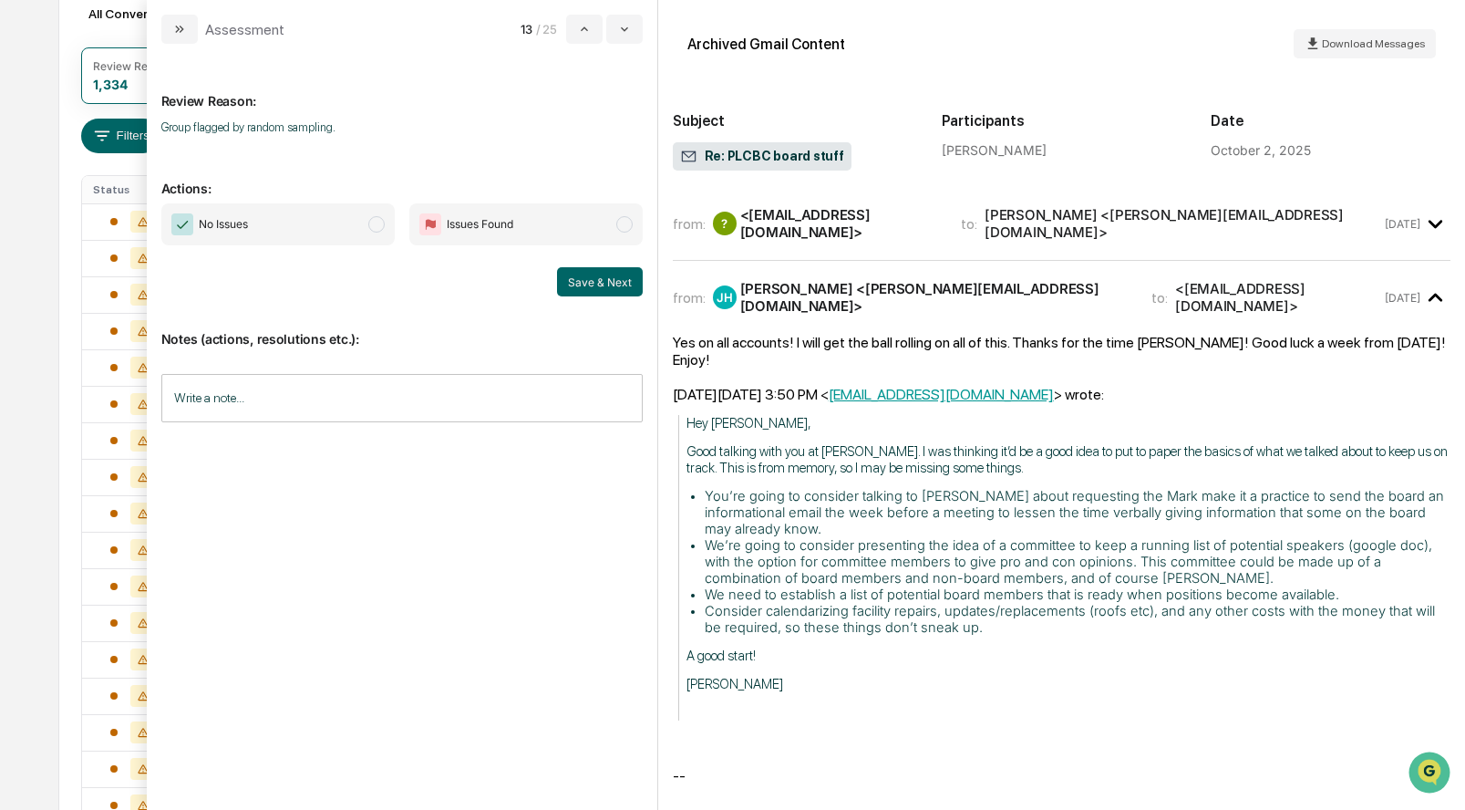
click at [375, 219] on span "modal" at bounding box center [376, 224] width 16 height 16
click at [594, 278] on button "Save & Next" at bounding box center [600, 281] width 86 height 29
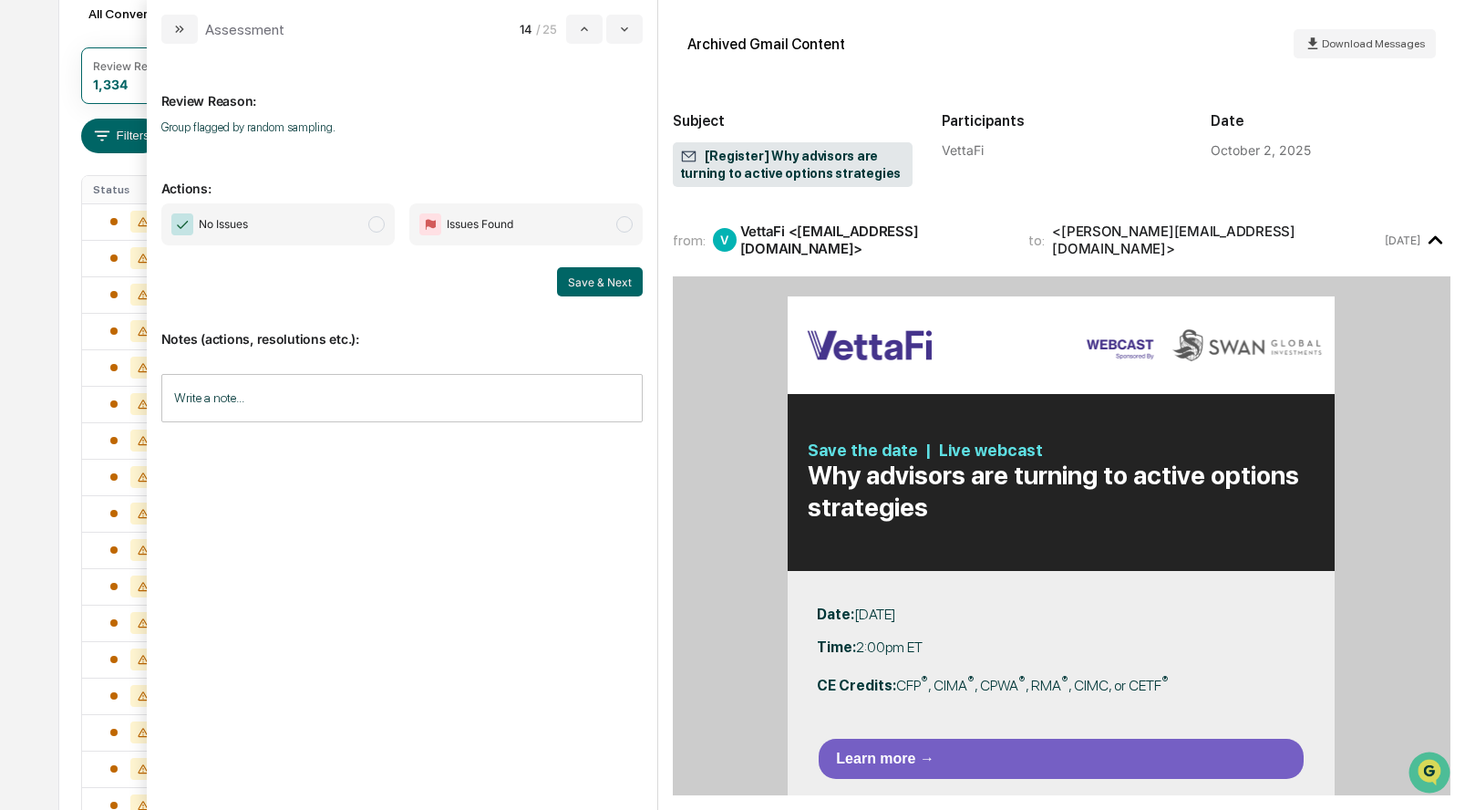
click at [376, 222] on span "modal" at bounding box center [376, 224] width 16 height 16
click at [586, 285] on button "Save & Next" at bounding box center [600, 281] width 86 height 29
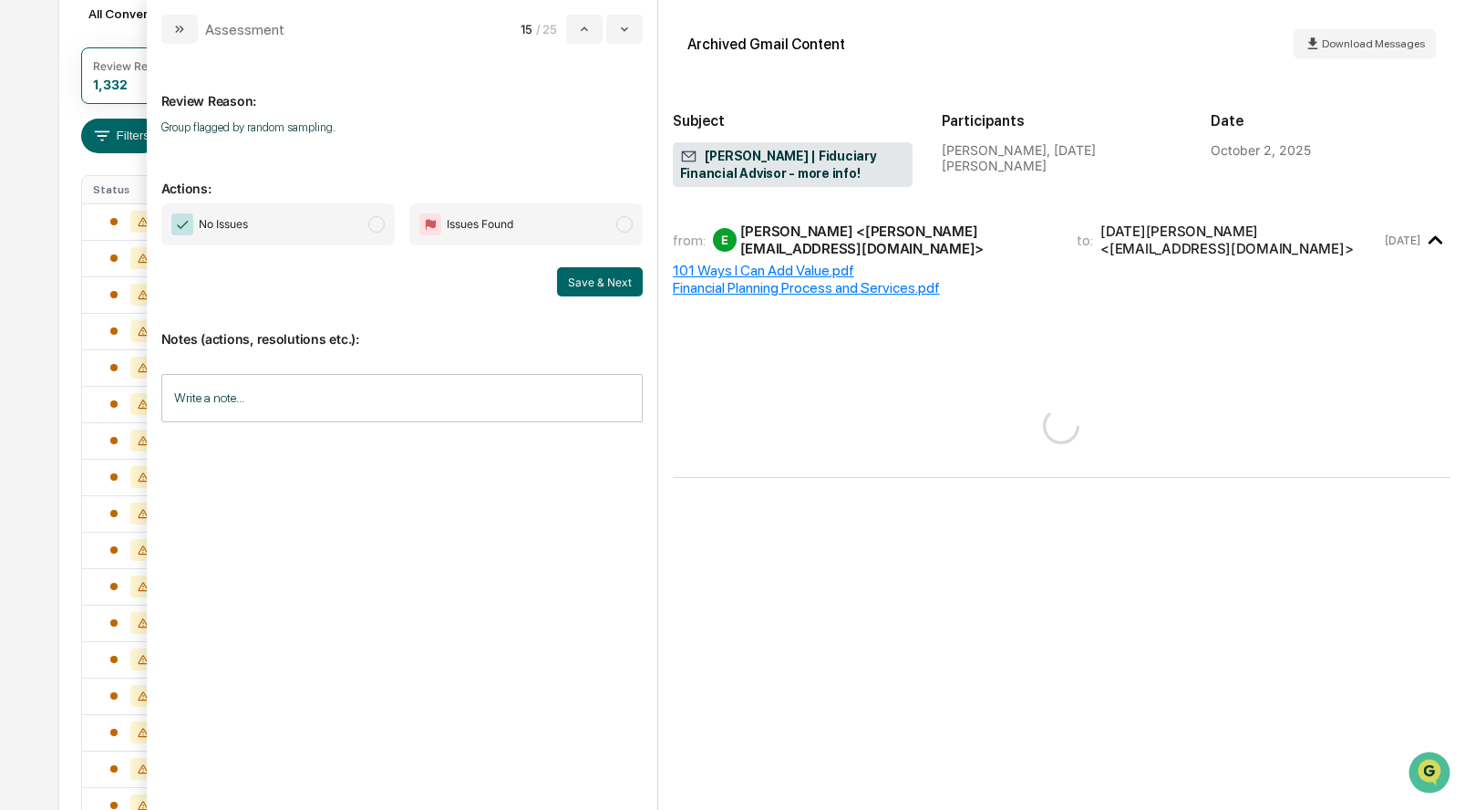
click at [376, 222] on span "modal" at bounding box center [376, 224] width 16 height 16
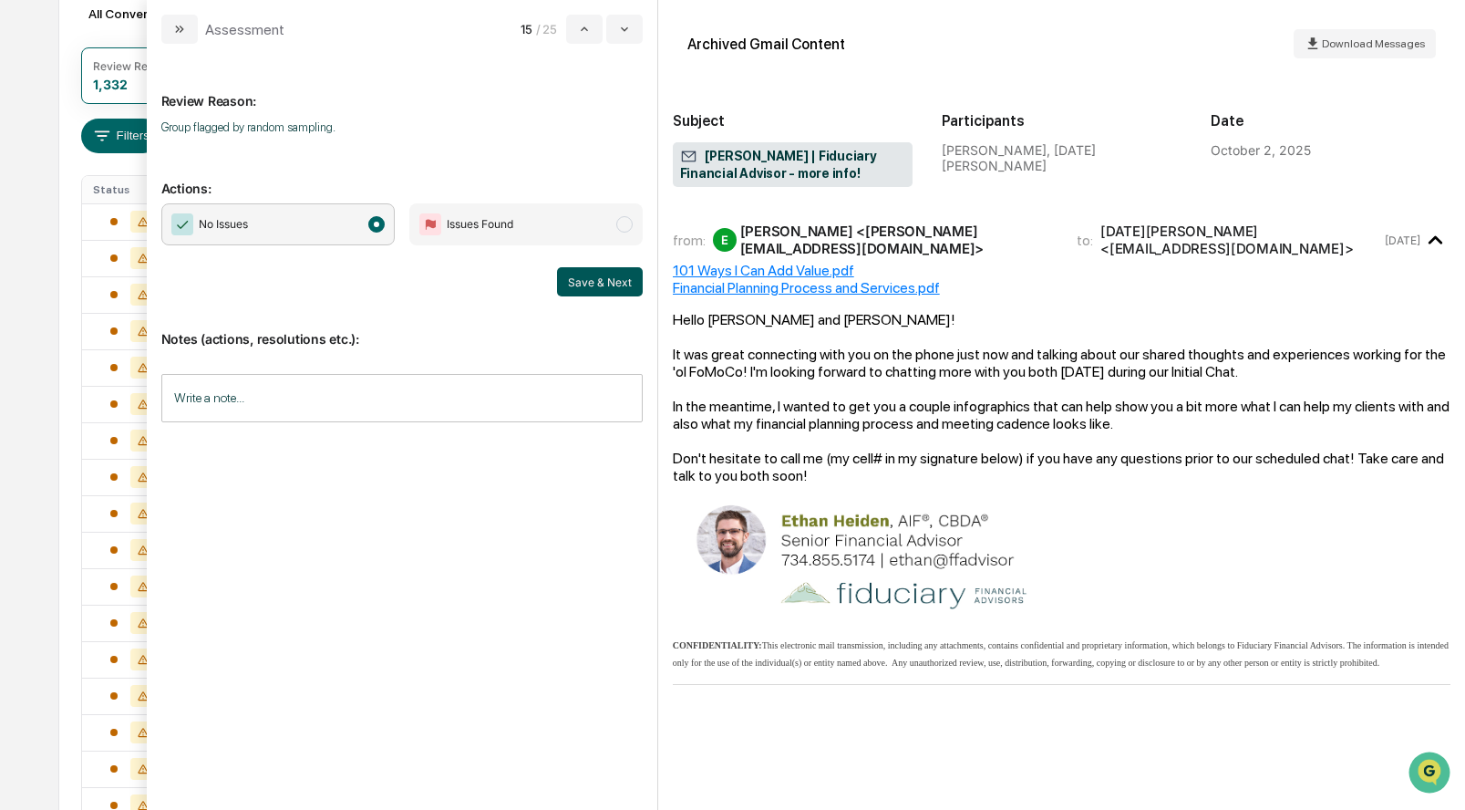
click at [594, 284] on button "Save & Next" at bounding box center [600, 281] width 86 height 29
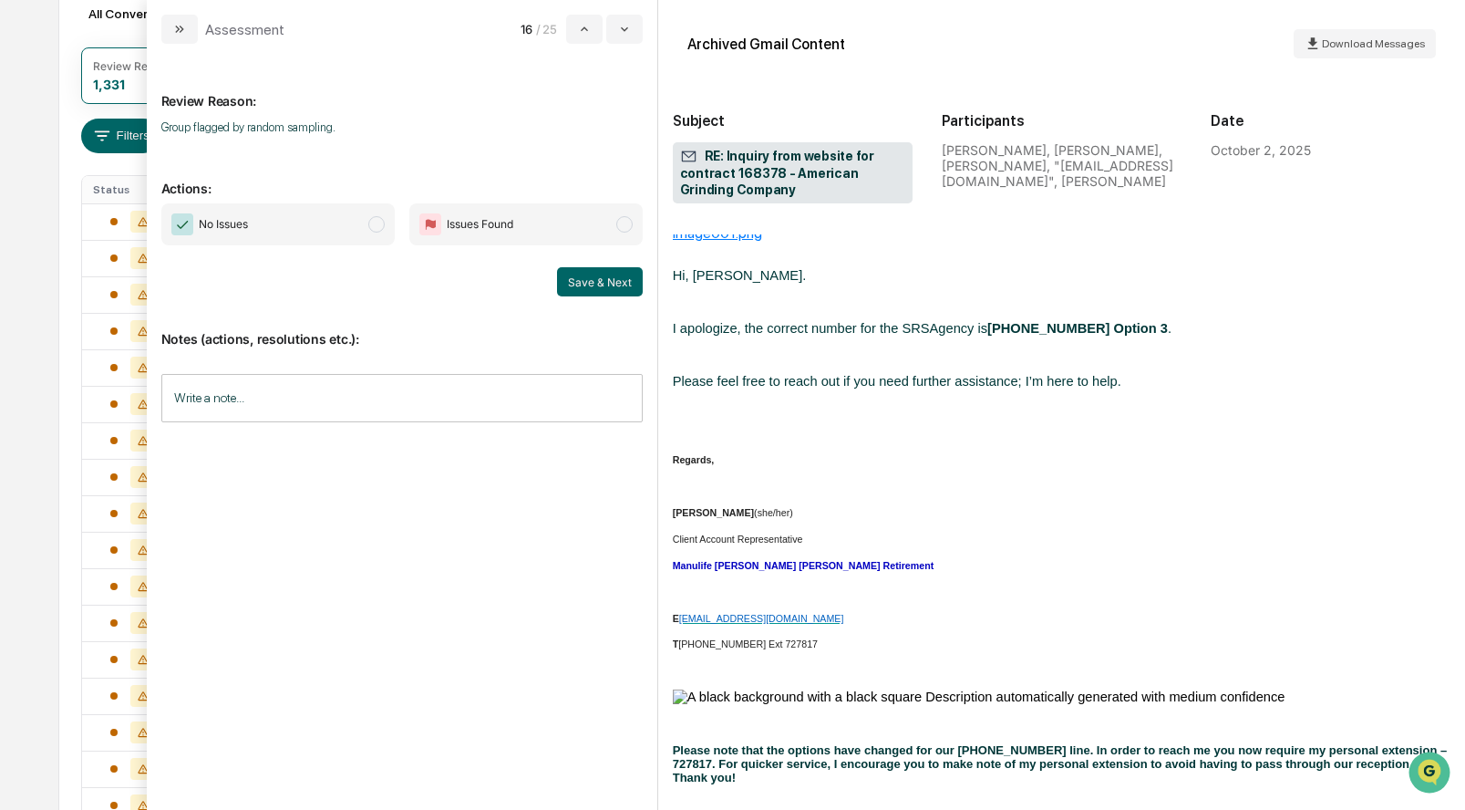
scroll to position [883, 0]
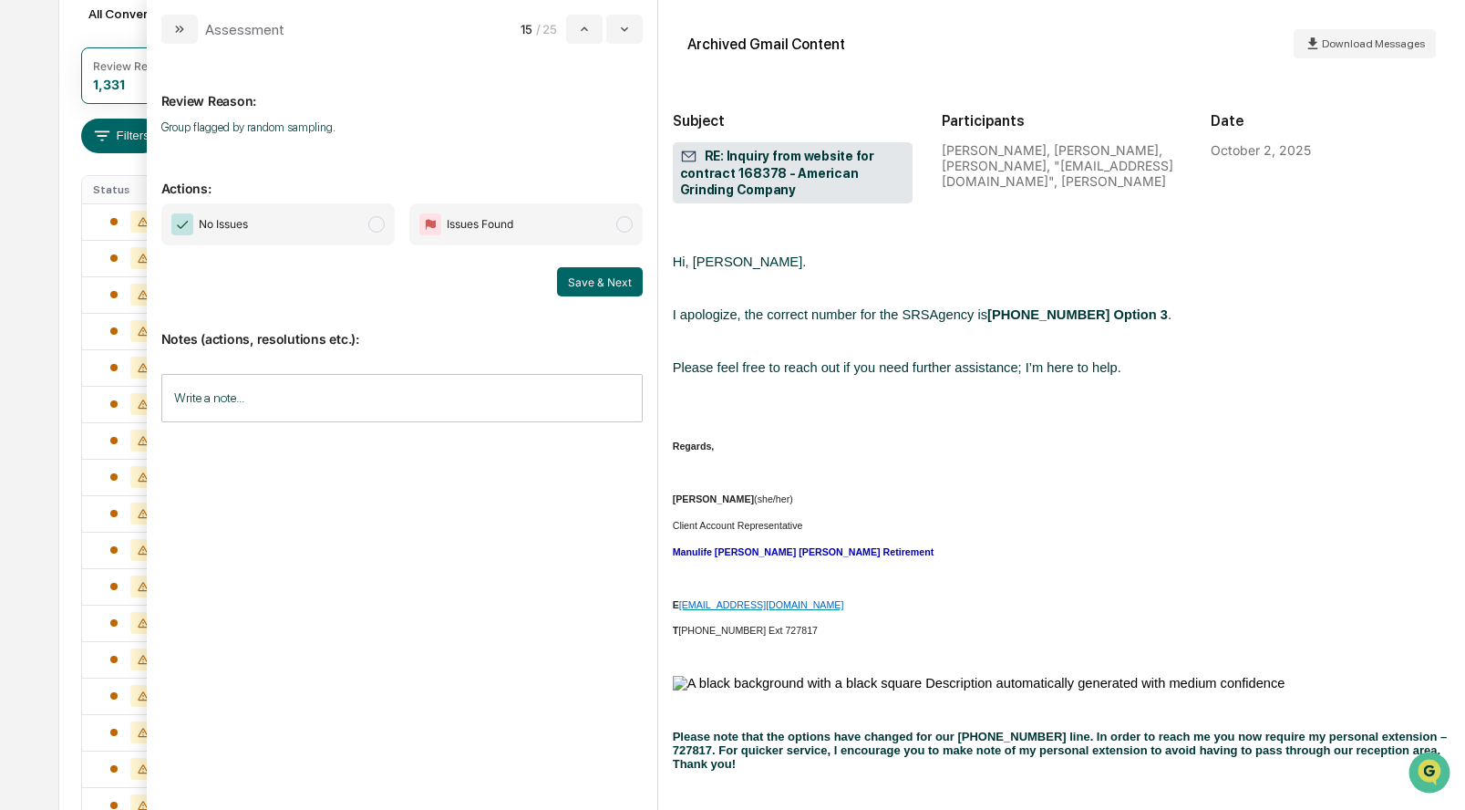
click at [386, 228] on span "No Issues" at bounding box center [277, 224] width 233 height 42
click at [570, 273] on button "Save & Next" at bounding box center [600, 281] width 86 height 29
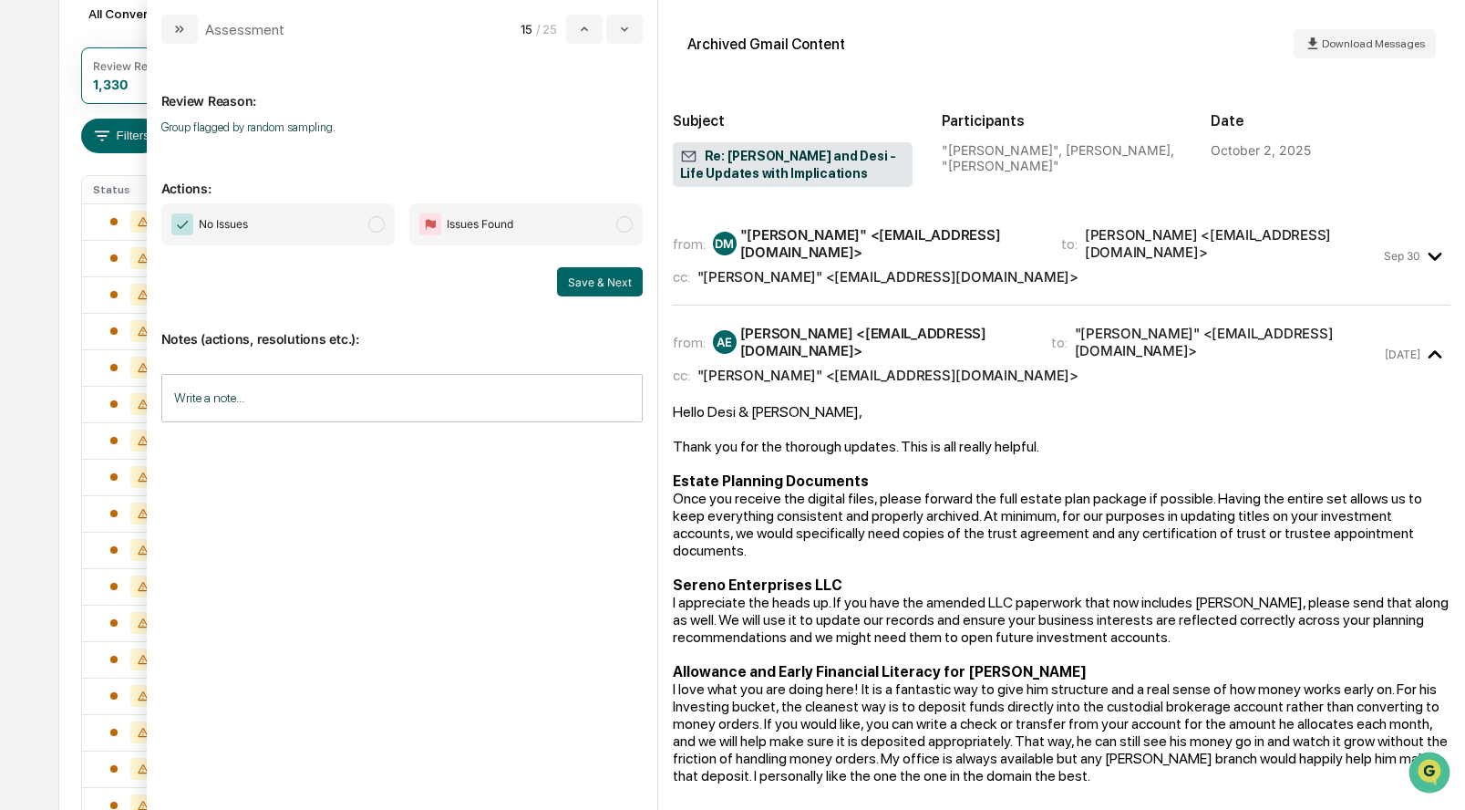
scroll to position [418, 0]
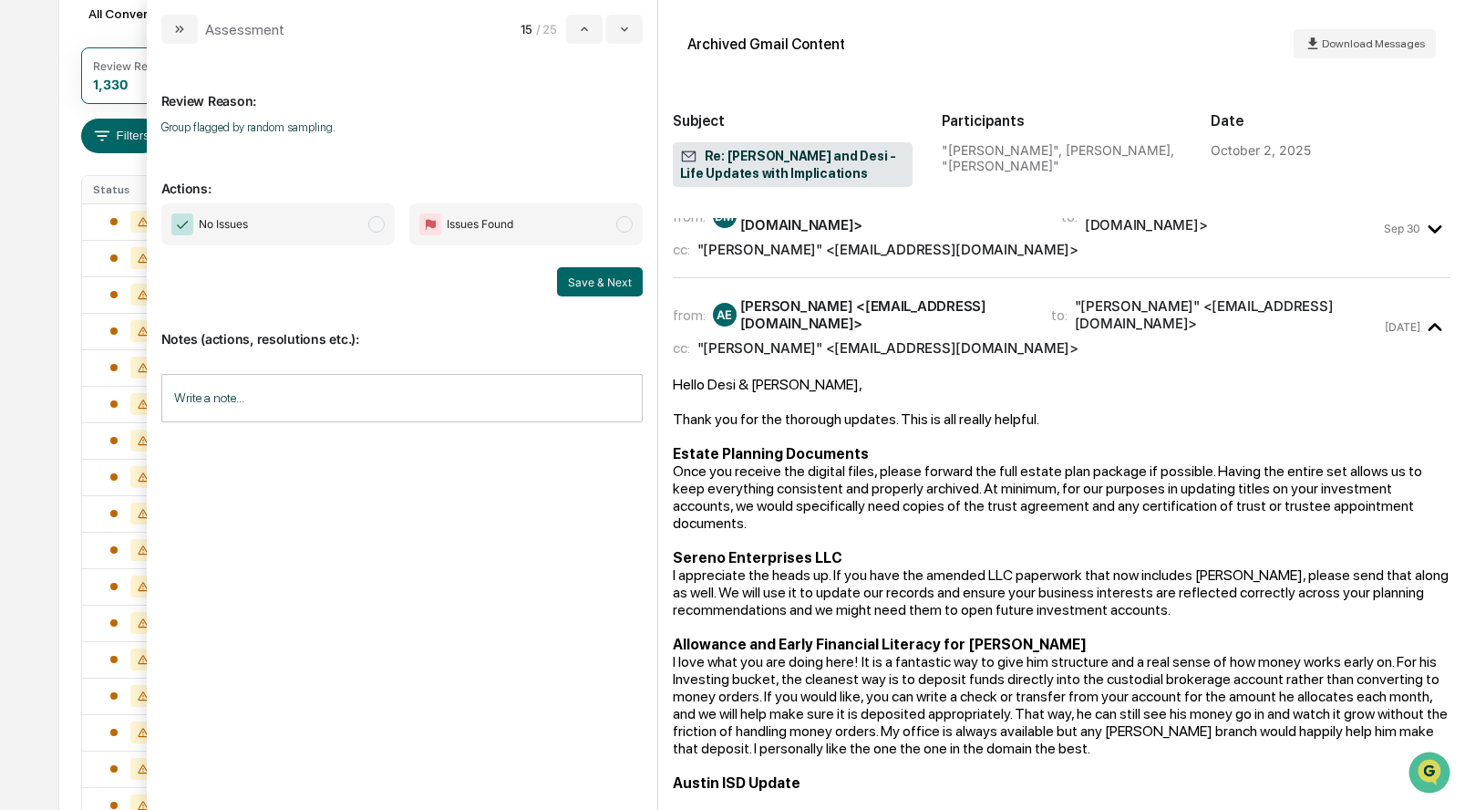
click at [379, 223] on span "modal" at bounding box center [376, 224] width 16 height 16
click at [602, 281] on button "Save & Next" at bounding box center [600, 281] width 86 height 29
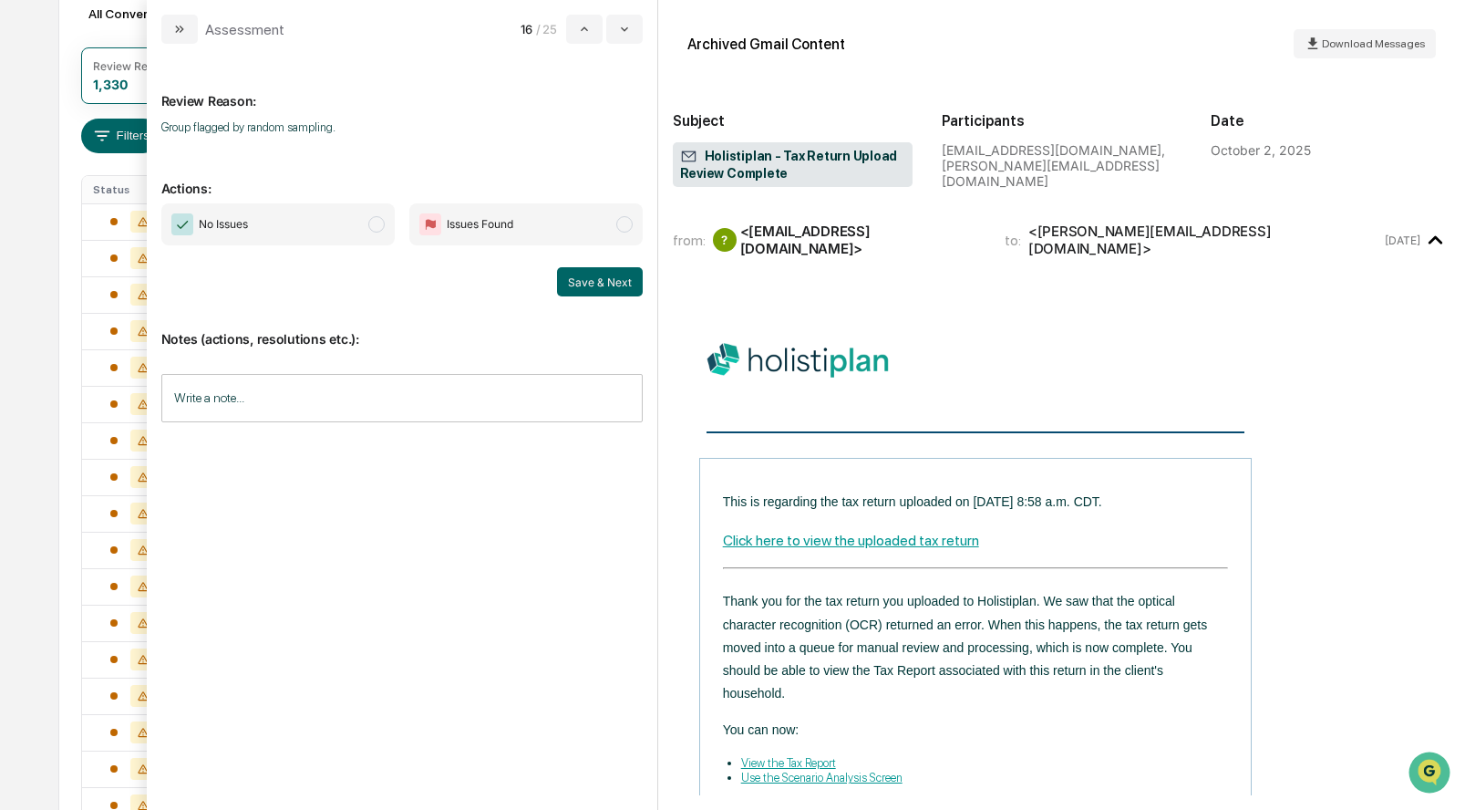
click at [376, 219] on span "modal" at bounding box center [376, 224] width 16 height 16
click at [585, 282] on button "Save & Next" at bounding box center [600, 281] width 86 height 29
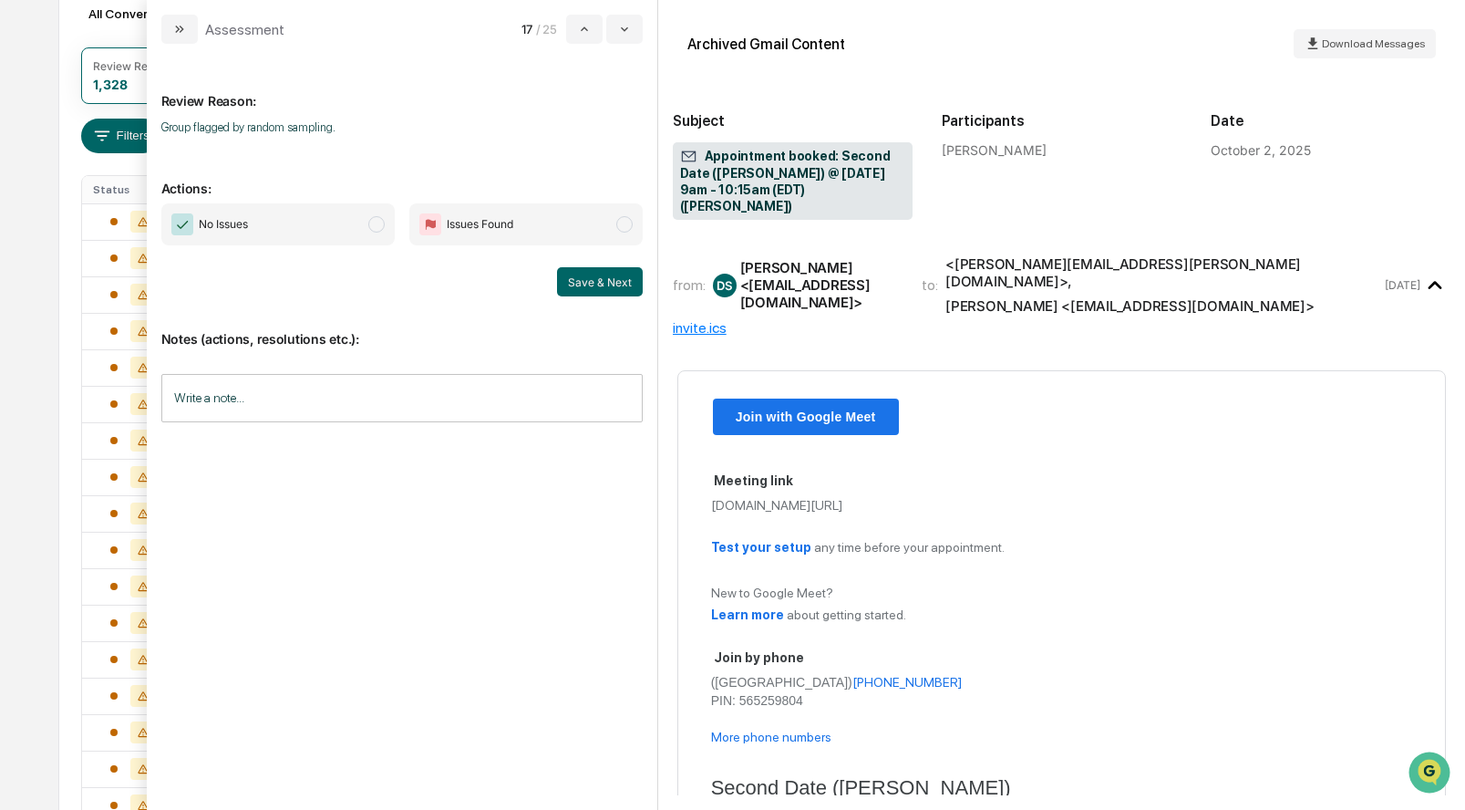
click at [383, 225] on span "modal" at bounding box center [376, 224] width 16 height 16
click at [587, 274] on button "Save & Next" at bounding box center [600, 281] width 86 height 29
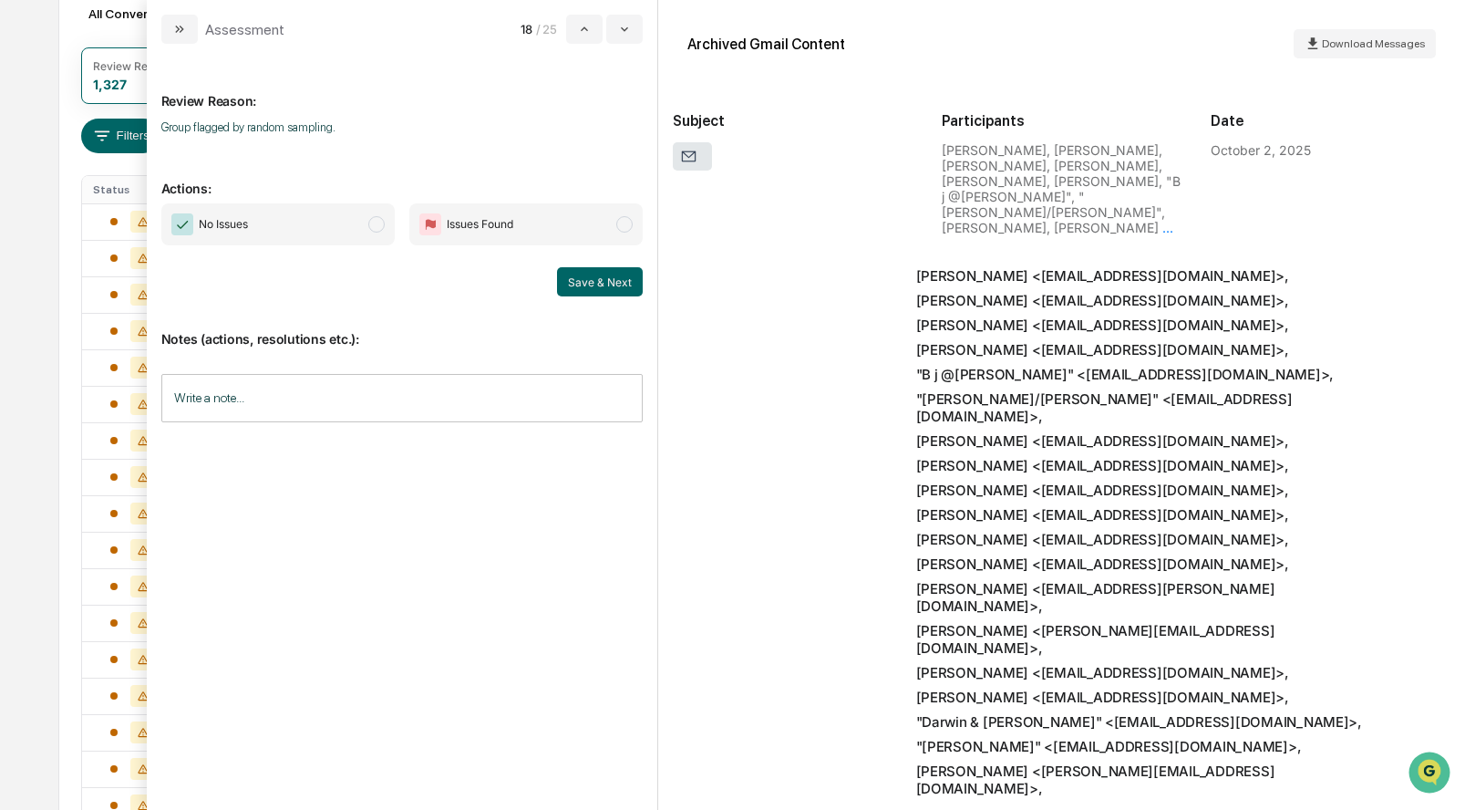
click at [374, 231] on span "modal" at bounding box center [376, 224] width 16 height 16
click at [587, 284] on button "Save & Next" at bounding box center [600, 281] width 86 height 29
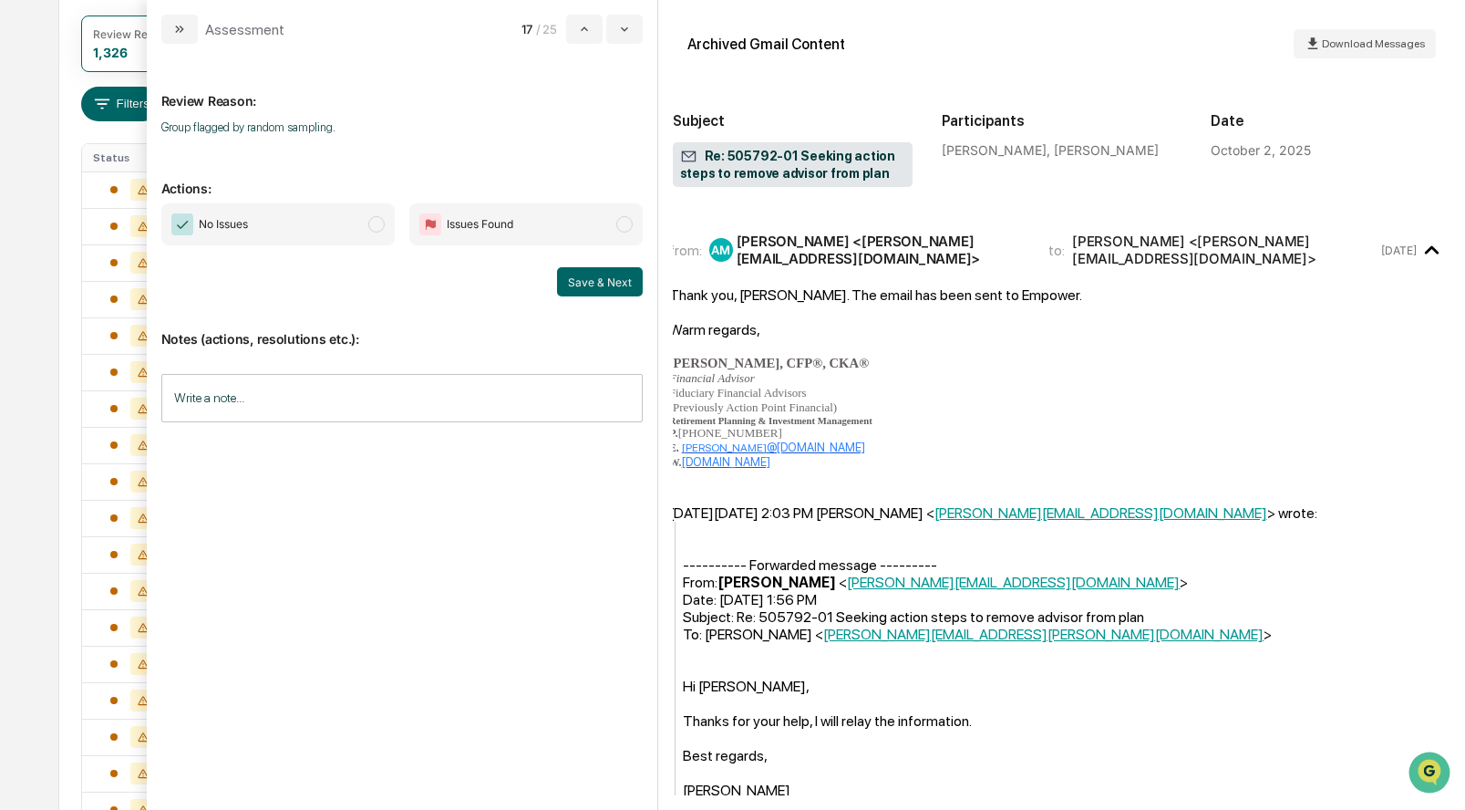
scroll to position [0, 4]
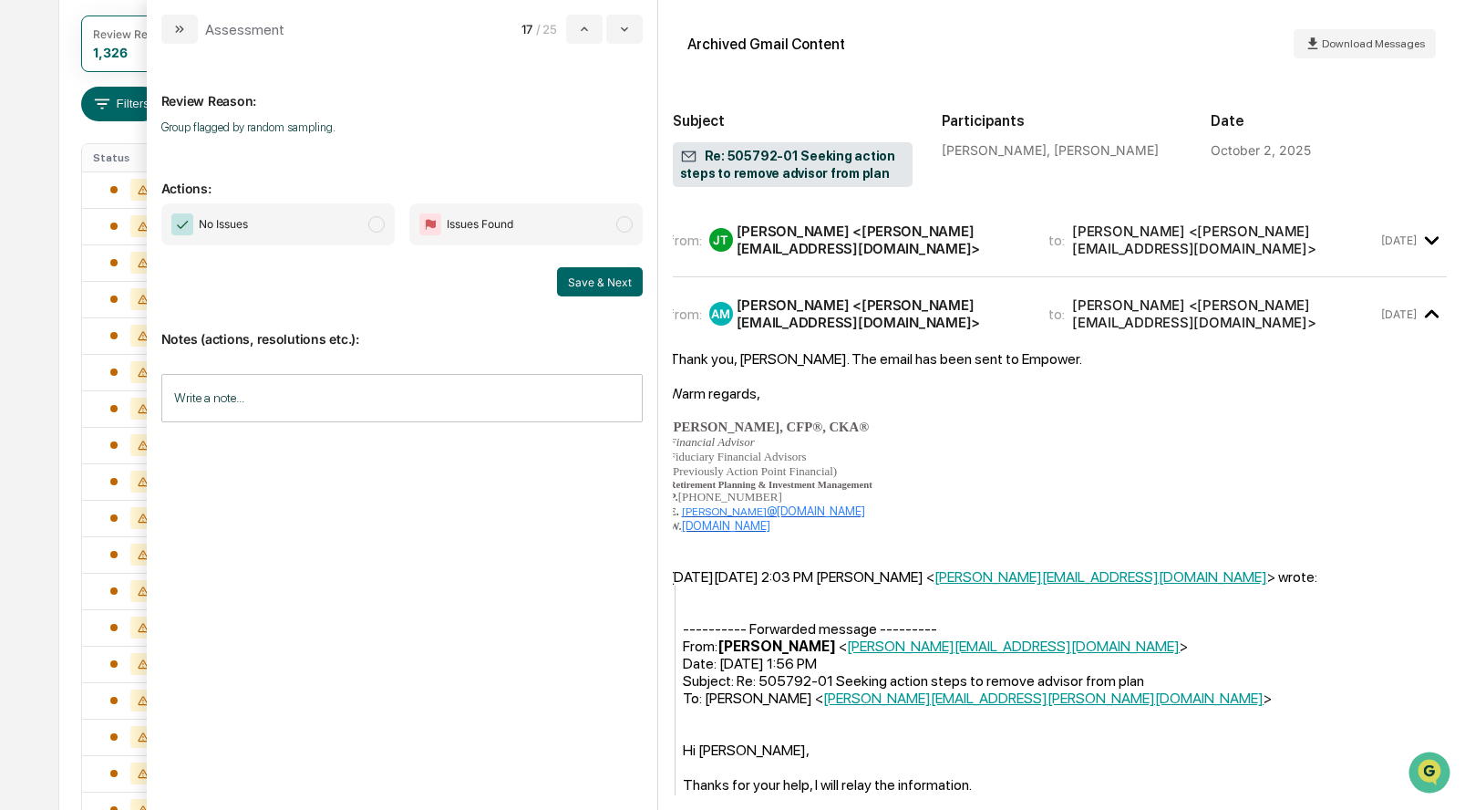
click at [373, 222] on span "modal" at bounding box center [376, 224] width 16 height 16
click at [581, 278] on button "Save & Next" at bounding box center [600, 281] width 86 height 29
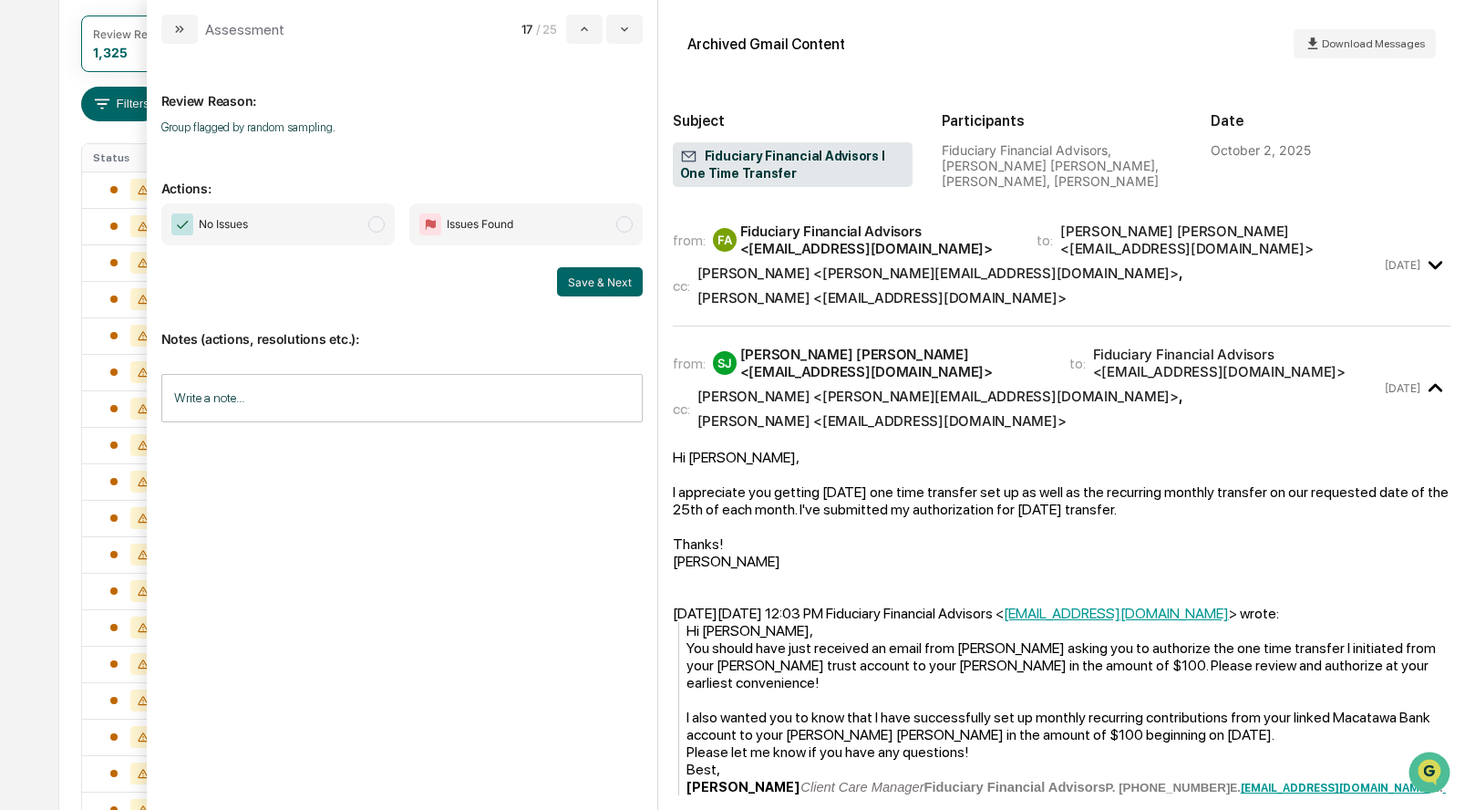
click at [369, 210] on span "No Issues" at bounding box center [277, 224] width 233 height 42
click at [615, 276] on button "Save & Next" at bounding box center [600, 281] width 86 height 29
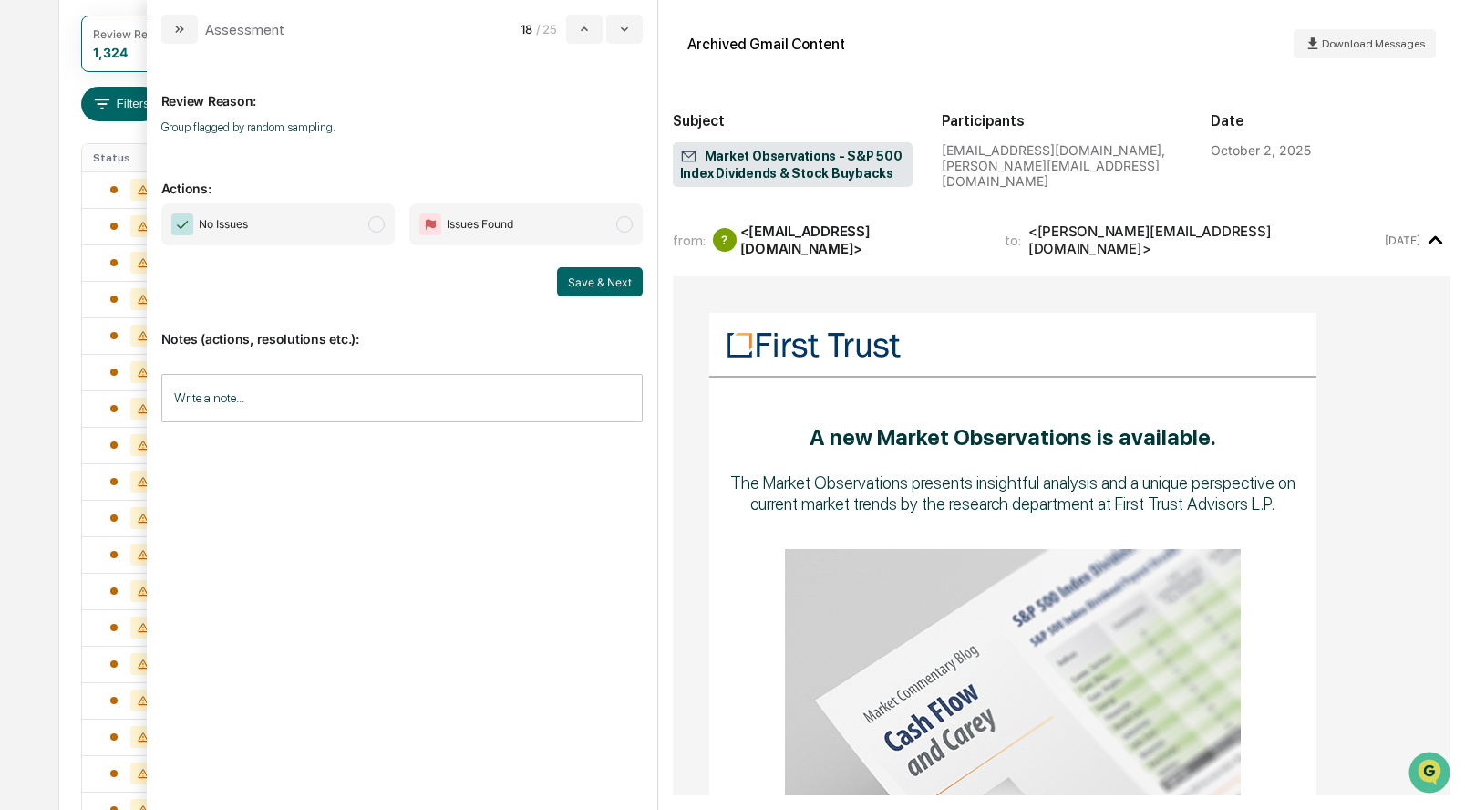
click at [384, 221] on span "No Issues" at bounding box center [277, 224] width 233 height 42
click at [604, 286] on button "Save & Next" at bounding box center [600, 281] width 86 height 29
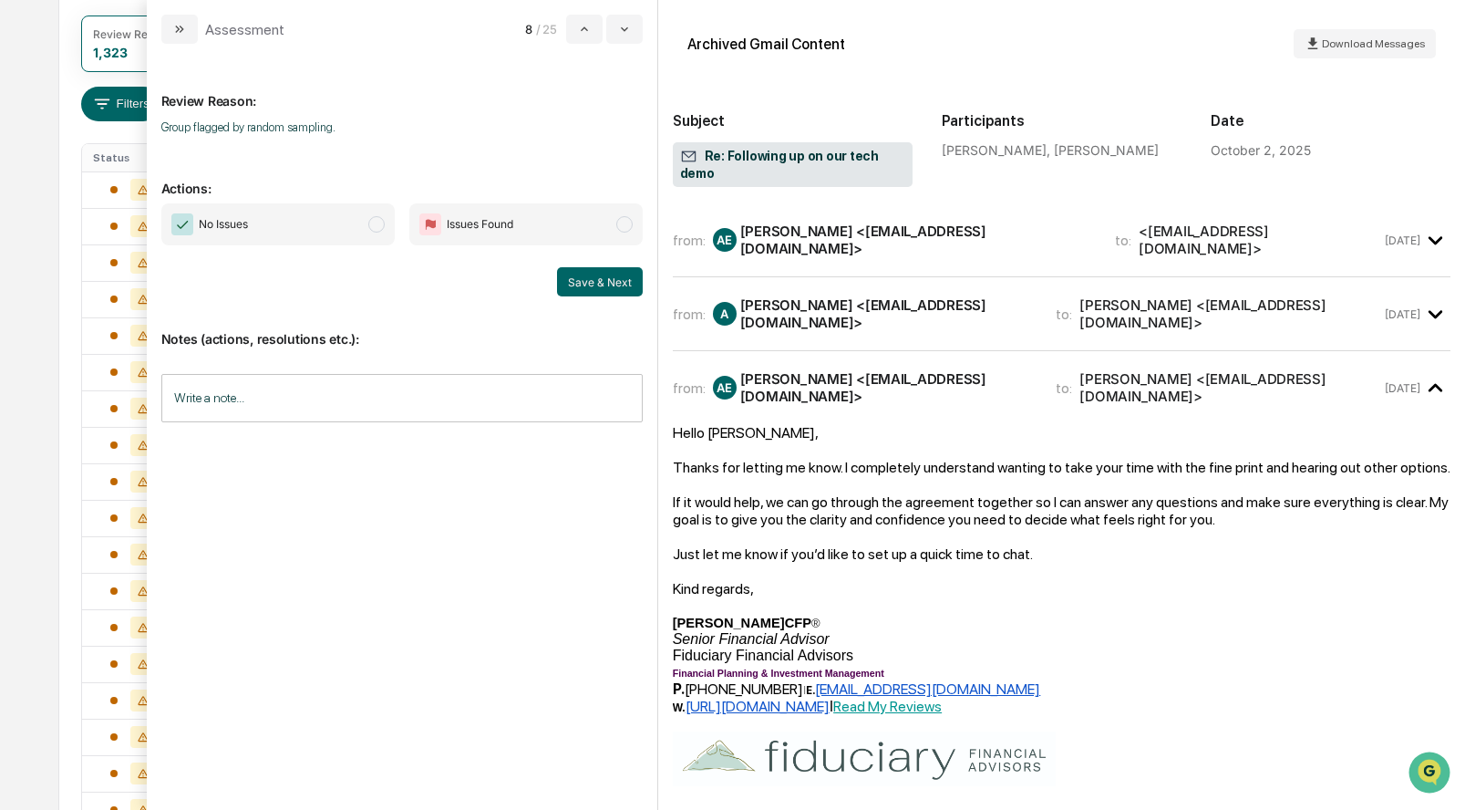
click at [379, 228] on span "modal" at bounding box center [376, 224] width 16 height 16
click at [618, 287] on button "Save & Next" at bounding box center [600, 281] width 86 height 29
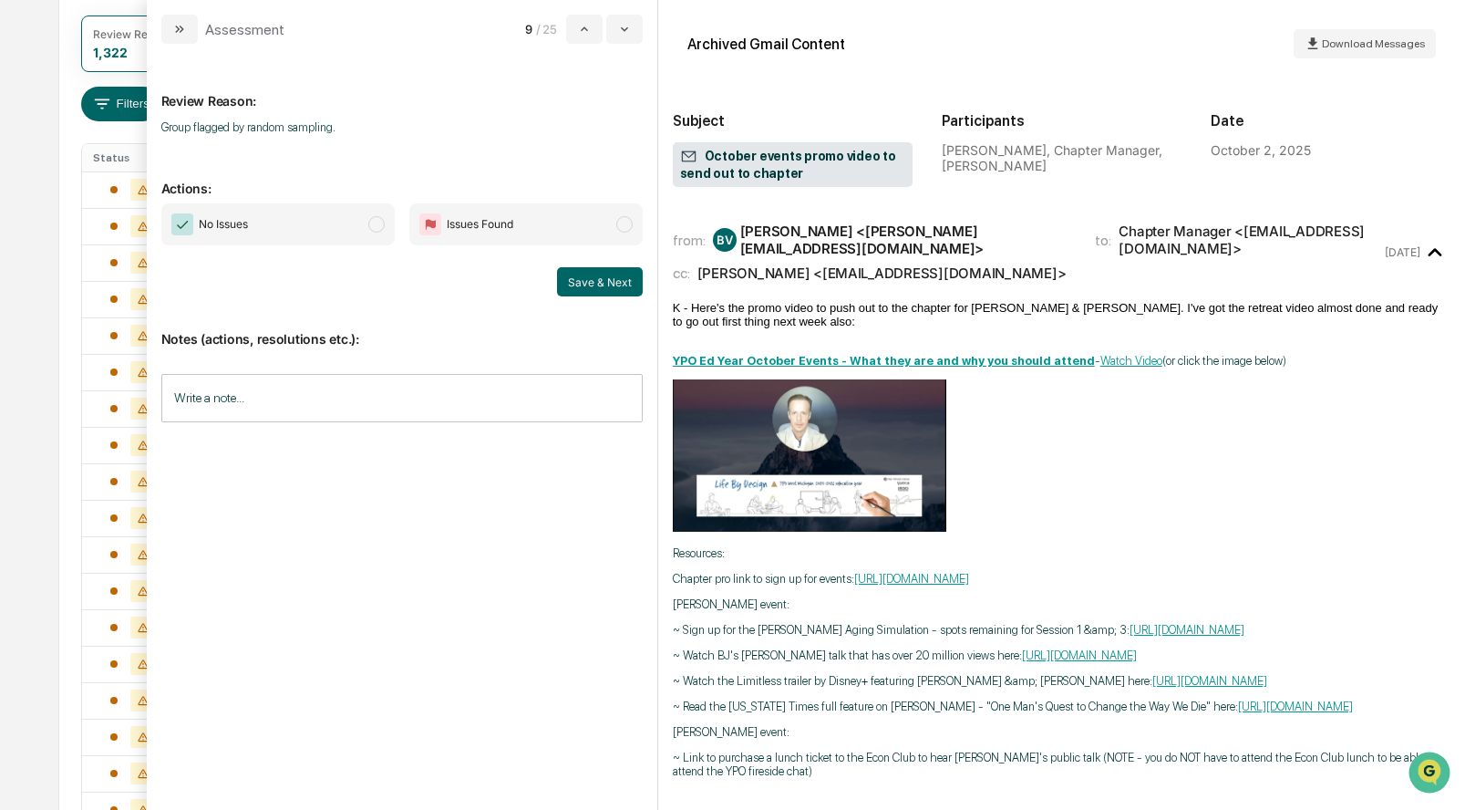
click at [367, 222] on span "No Issues" at bounding box center [277, 224] width 233 height 42
click at [588, 283] on button "Save & Next" at bounding box center [600, 281] width 86 height 29
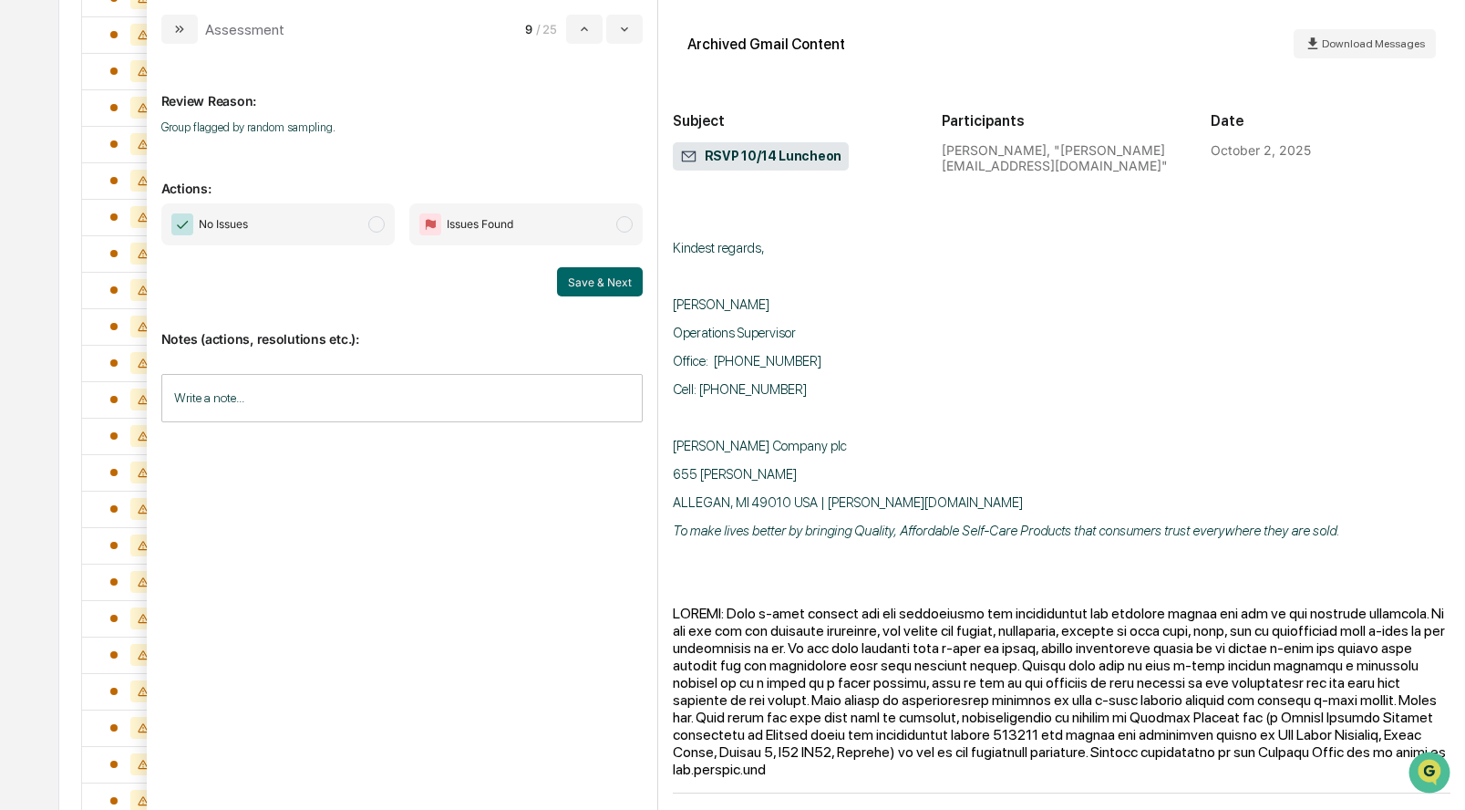
scroll to position [624, 0]
click at [368, 217] on span "No Issues" at bounding box center [277, 224] width 233 height 42
click at [573, 277] on button "Save & Next" at bounding box center [600, 281] width 86 height 29
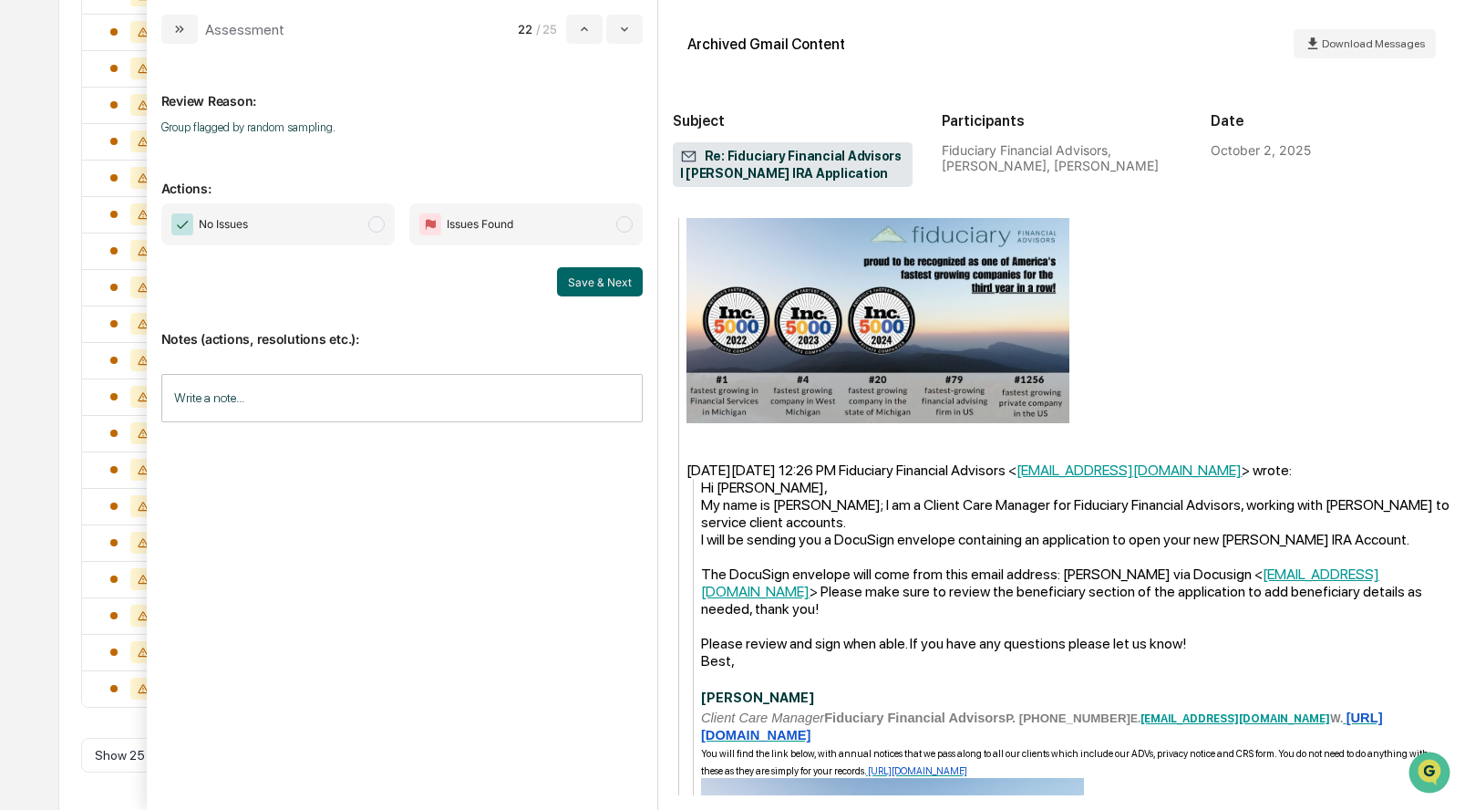
scroll to position [1064, 0]
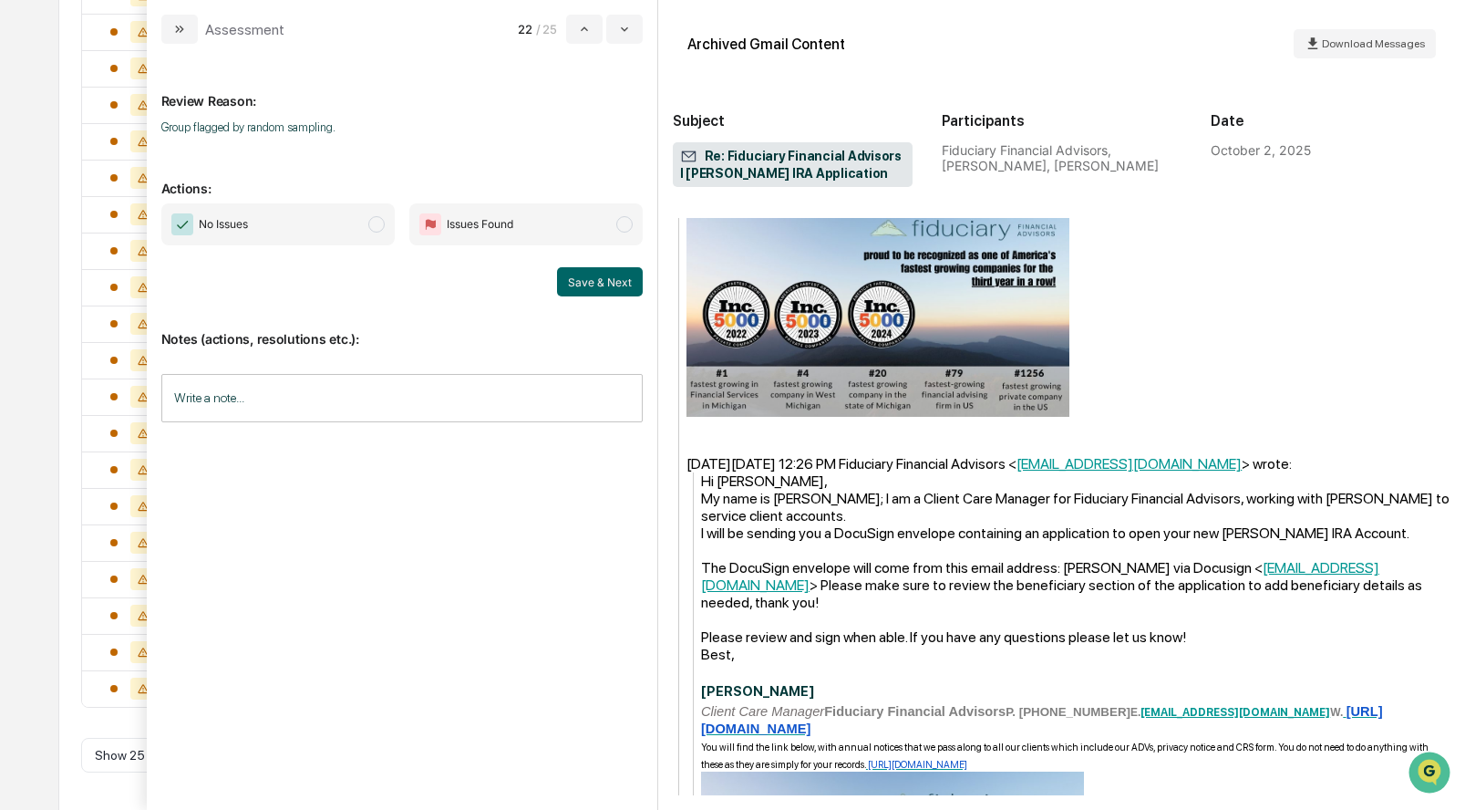
click at [368, 224] on span "modal" at bounding box center [376, 224] width 16 height 16
click at [571, 283] on button "Save & Next" at bounding box center [600, 281] width 86 height 29
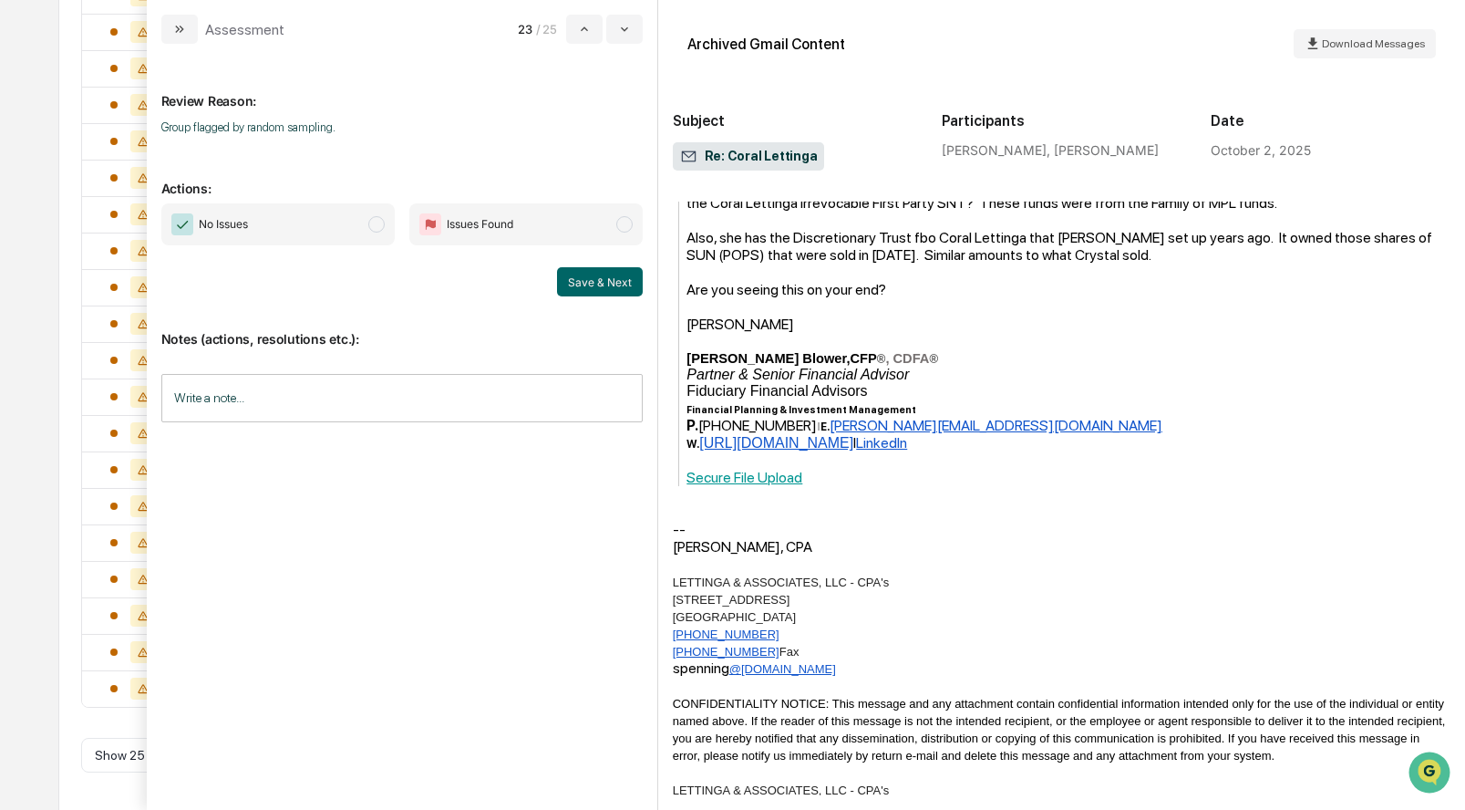
scroll to position [382, 0]
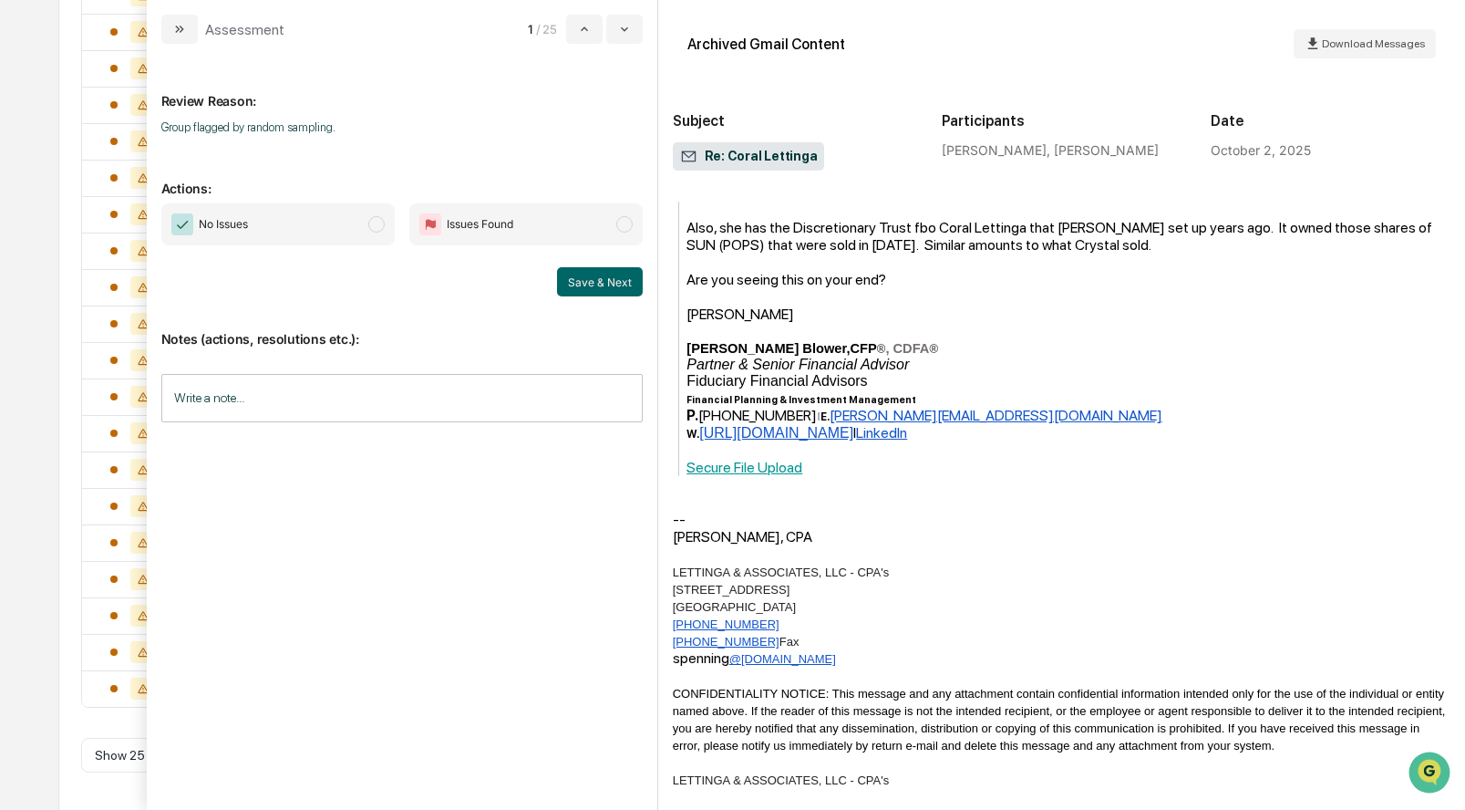
click at [373, 225] on span "modal" at bounding box center [376, 224] width 16 height 16
click at [575, 284] on button "Save & Next" at bounding box center [600, 281] width 86 height 29
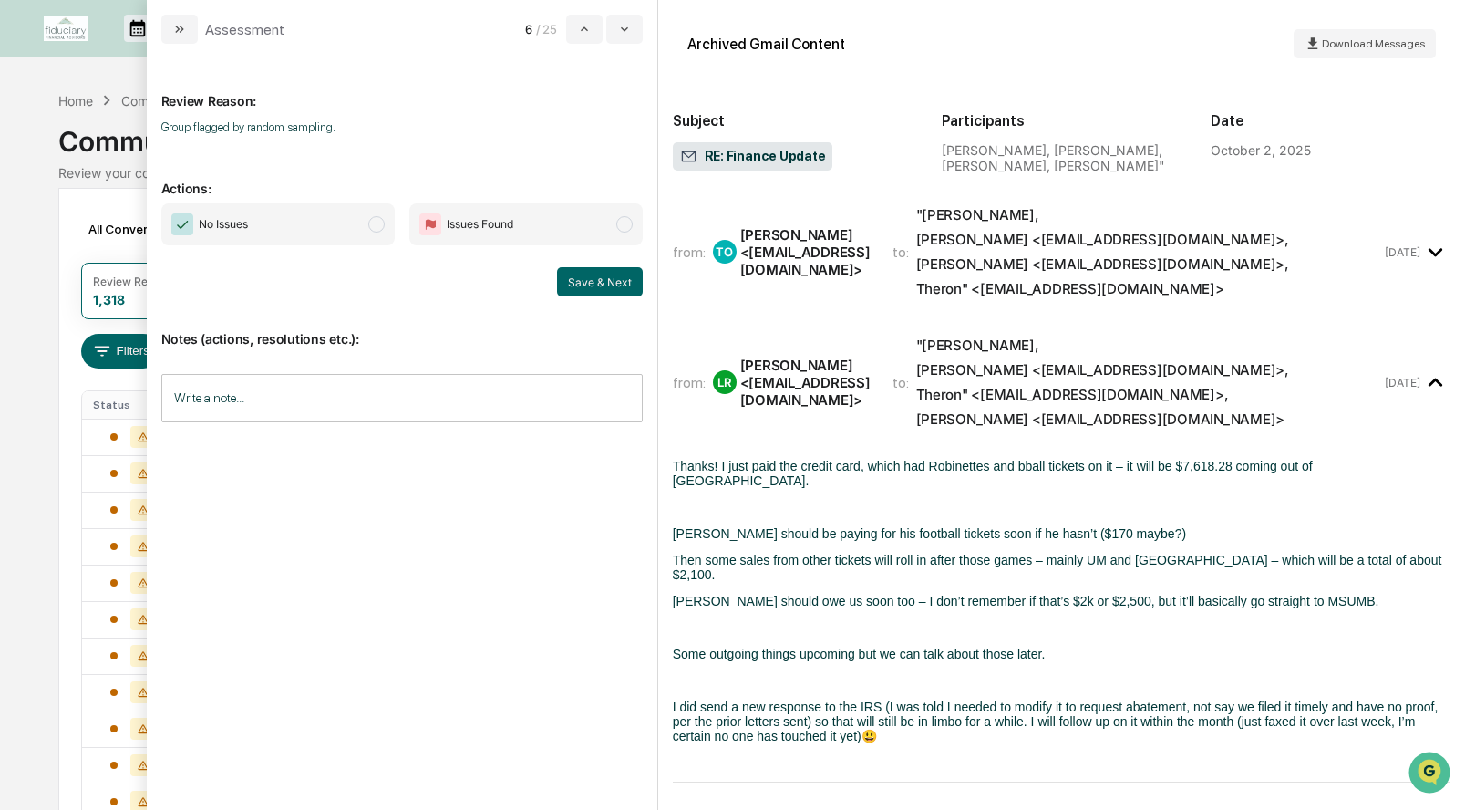
click at [377, 222] on span "modal" at bounding box center [376, 224] width 16 height 16
click at [591, 279] on button "Save & Next" at bounding box center [600, 281] width 86 height 29
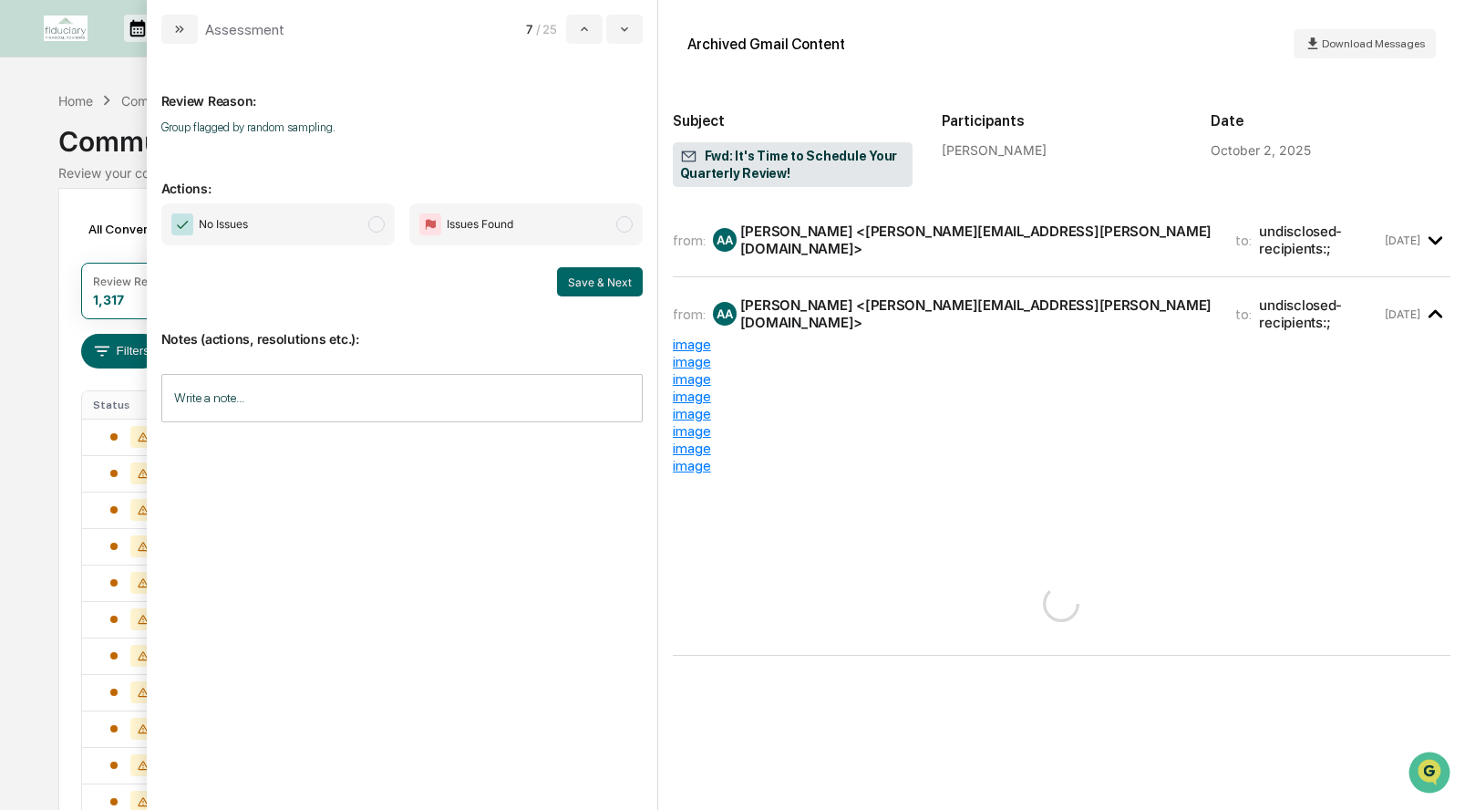
click at [368, 229] on span "No Issues" at bounding box center [277, 224] width 233 height 42
click at [566, 279] on button "Save & Next" at bounding box center [600, 281] width 86 height 29
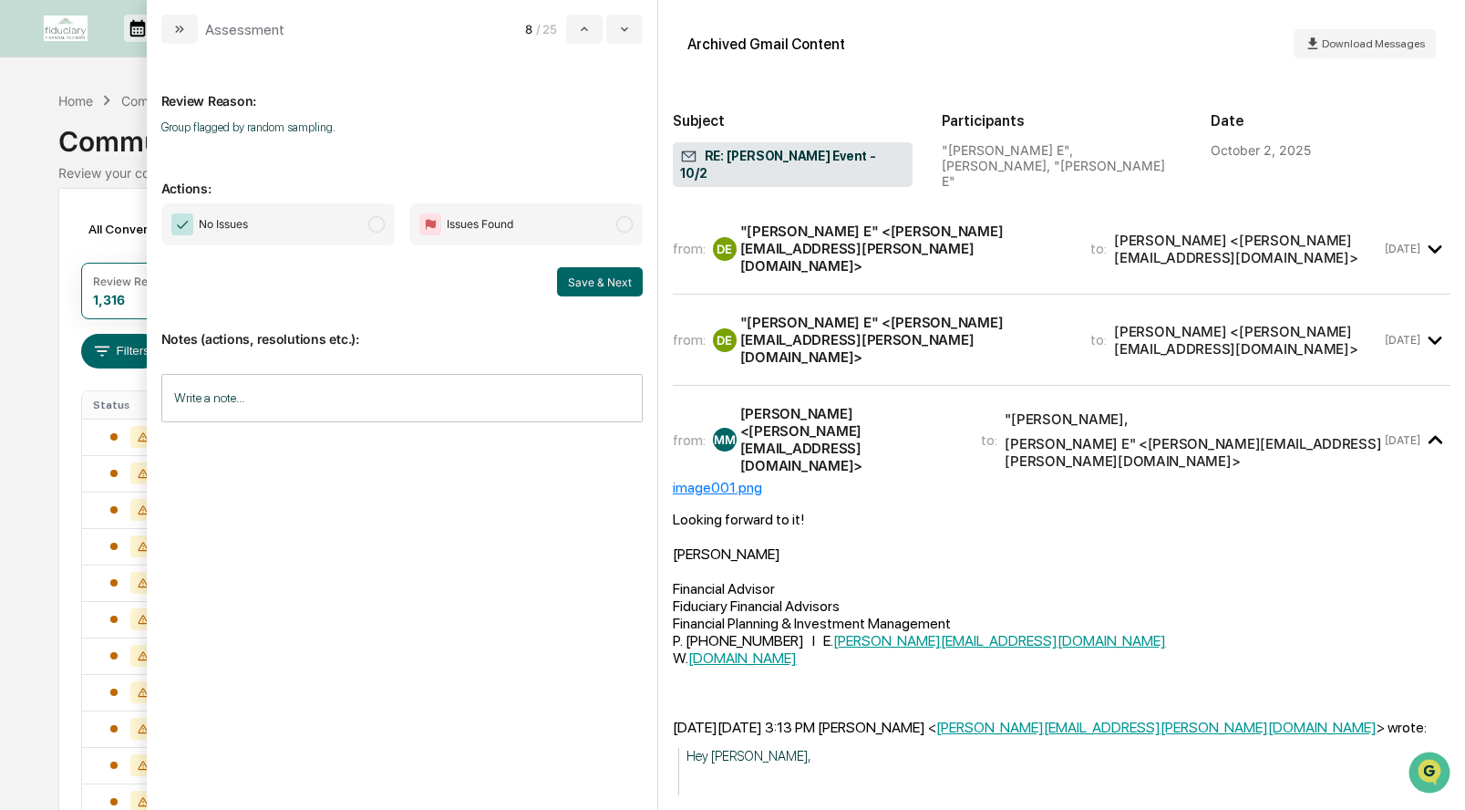
click at [374, 218] on span "modal" at bounding box center [376, 224] width 16 height 16
click at [565, 274] on button "Save & Next" at bounding box center [600, 281] width 86 height 29
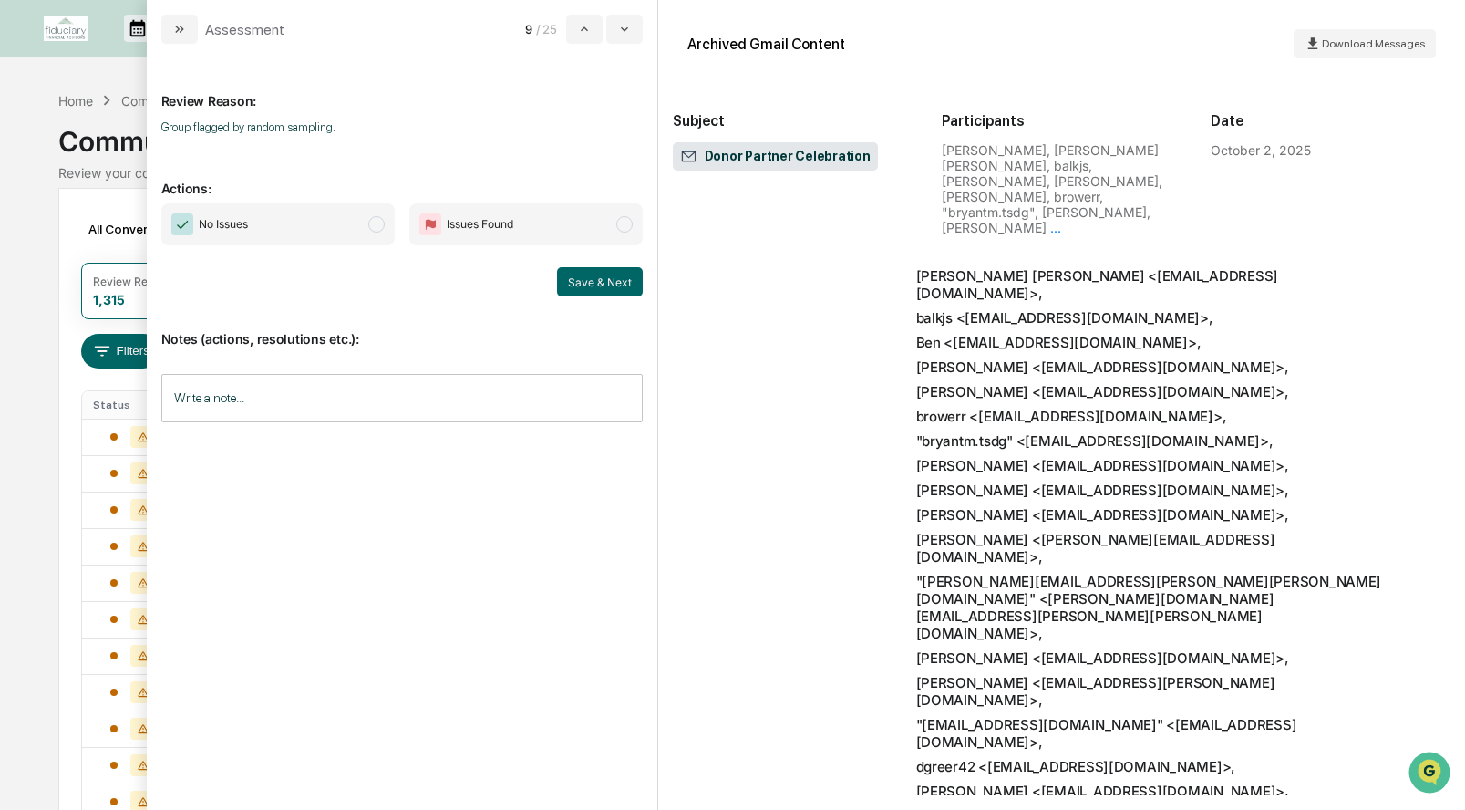
click at [367, 222] on span "No Issues" at bounding box center [277, 224] width 233 height 42
click at [614, 281] on button "Save & Next" at bounding box center [600, 281] width 86 height 29
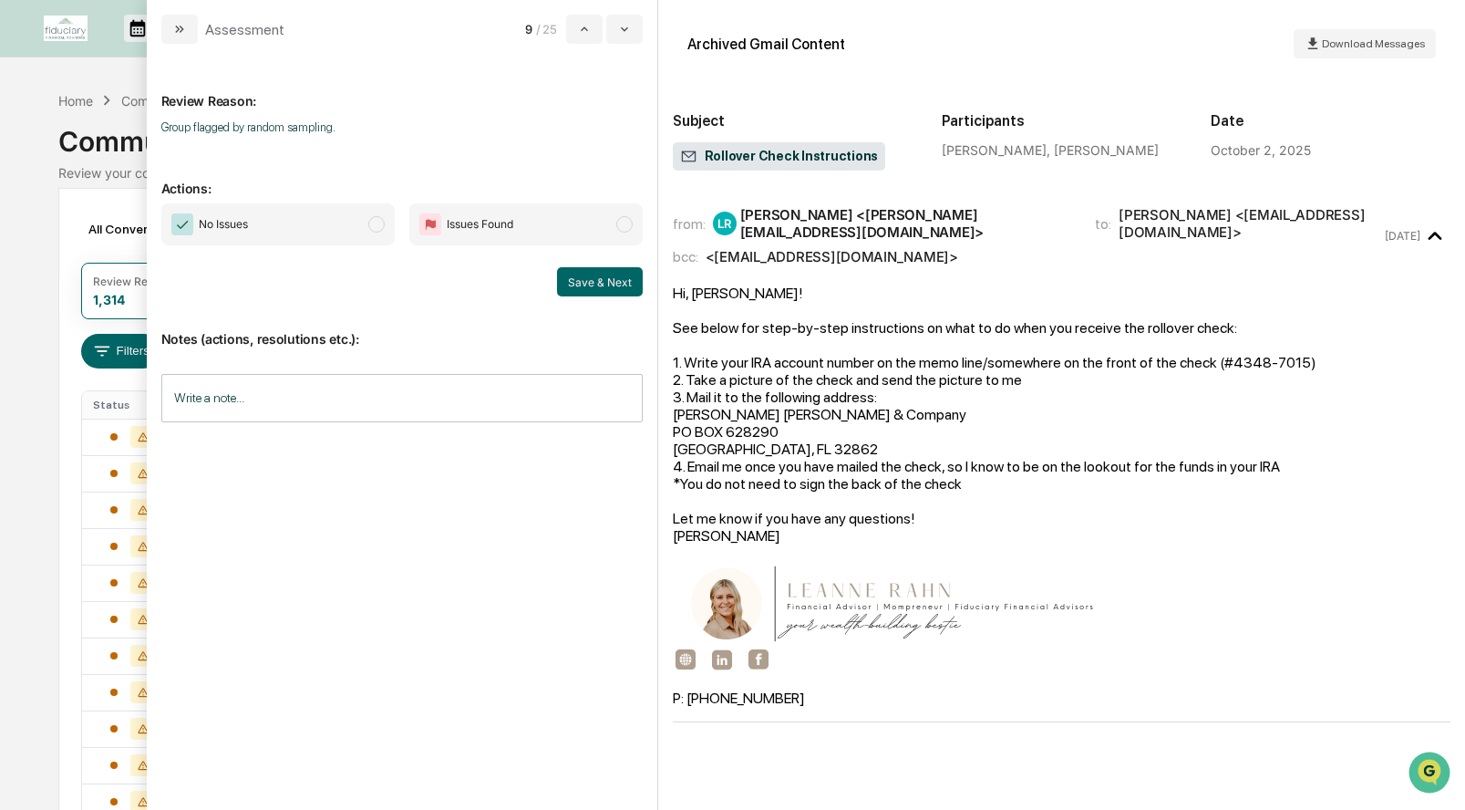
click at [374, 223] on span "modal" at bounding box center [376, 224] width 16 height 16
click at [593, 275] on button "Save & Next" at bounding box center [600, 281] width 86 height 29
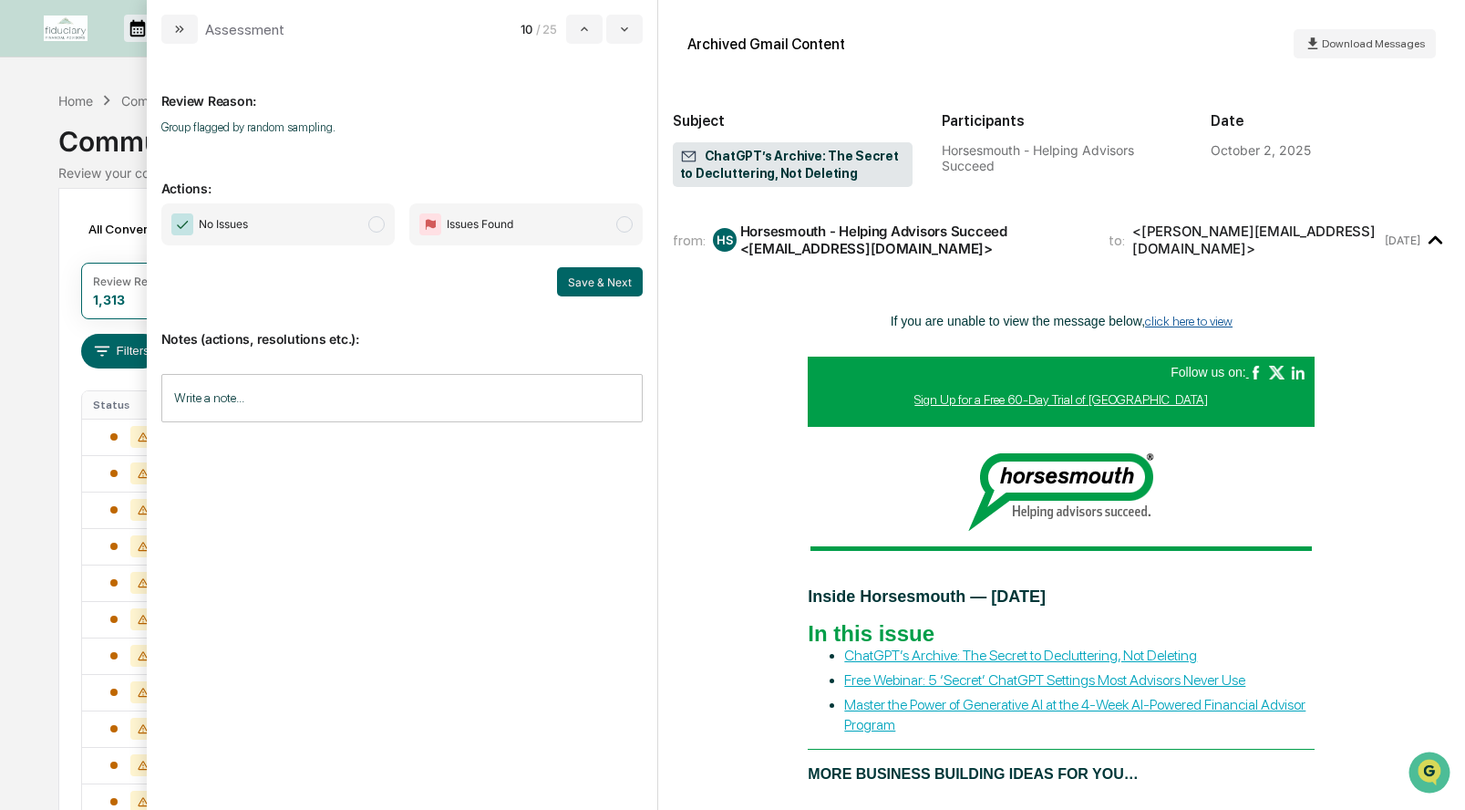
click at [370, 225] on span "modal" at bounding box center [376, 224] width 16 height 16
click at [604, 284] on button "Save & Next" at bounding box center [600, 281] width 86 height 29
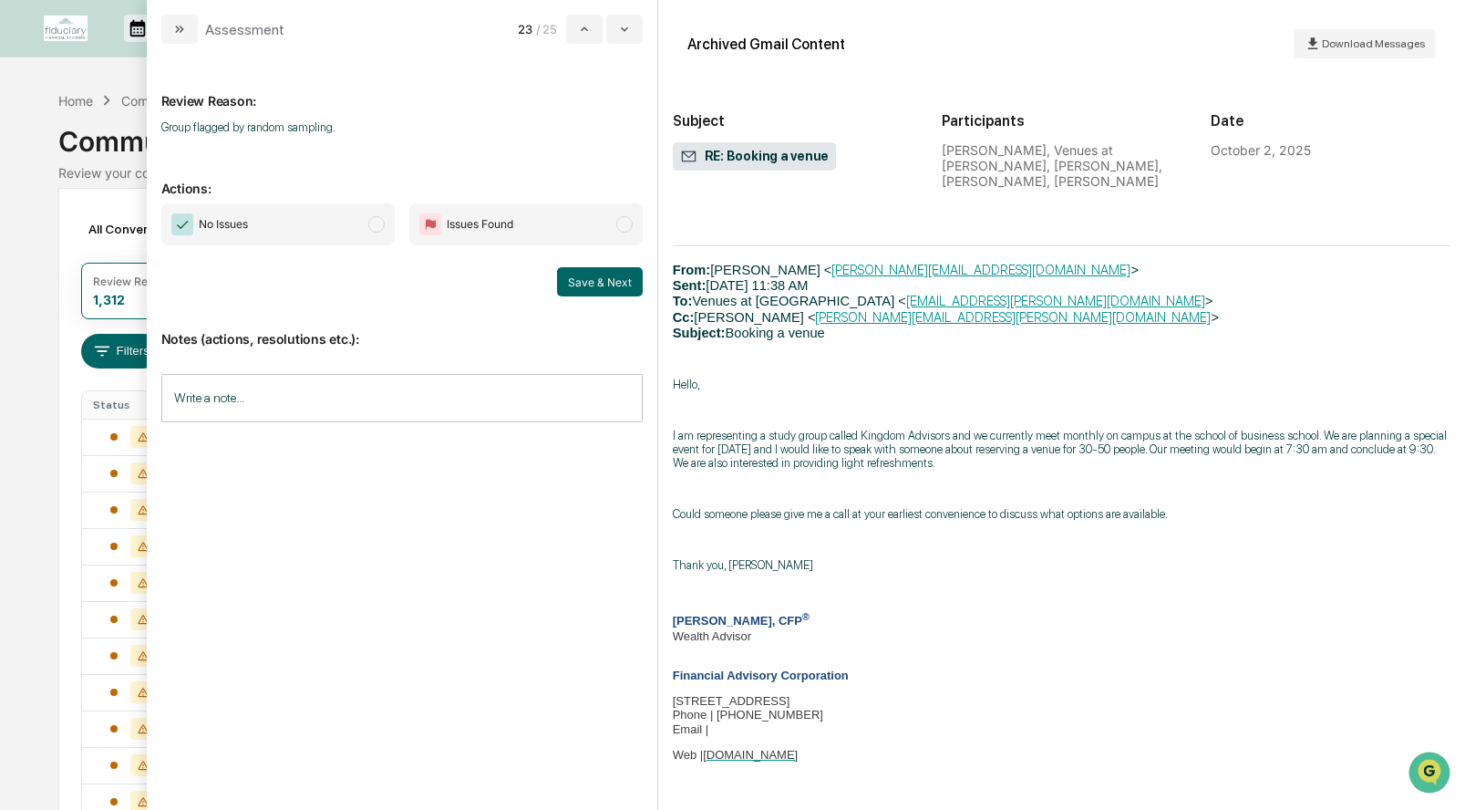
scroll to position [2336, 0]
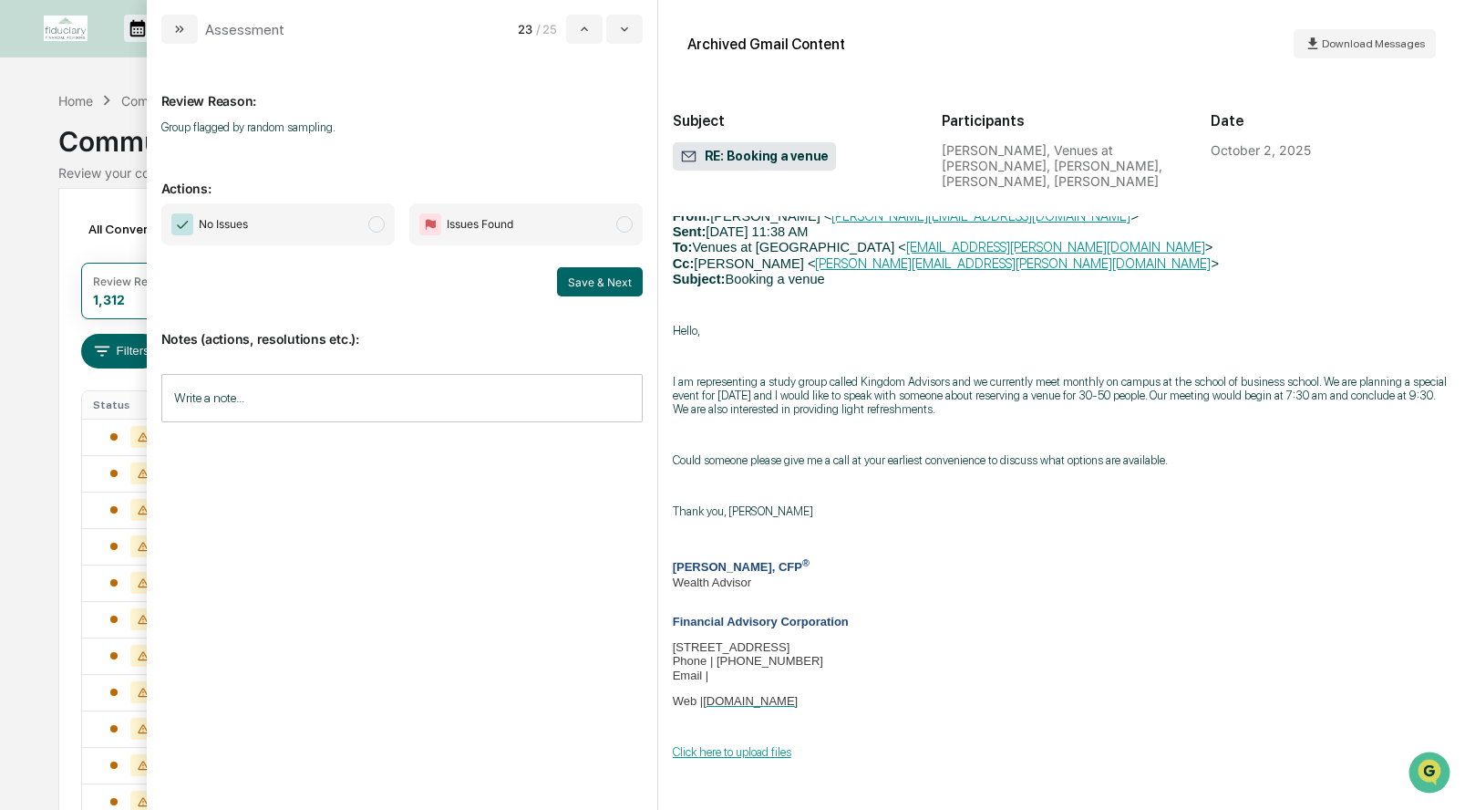
click at [377, 225] on span "modal" at bounding box center [376, 224] width 16 height 16
click at [580, 264] on div "No Issues Issues Found Save & Next" at bounding box center [401, 249] width 481 height 93
click at [579, 284] on button "Save & Next" at bounding box center [600, 281] width 86 height 29
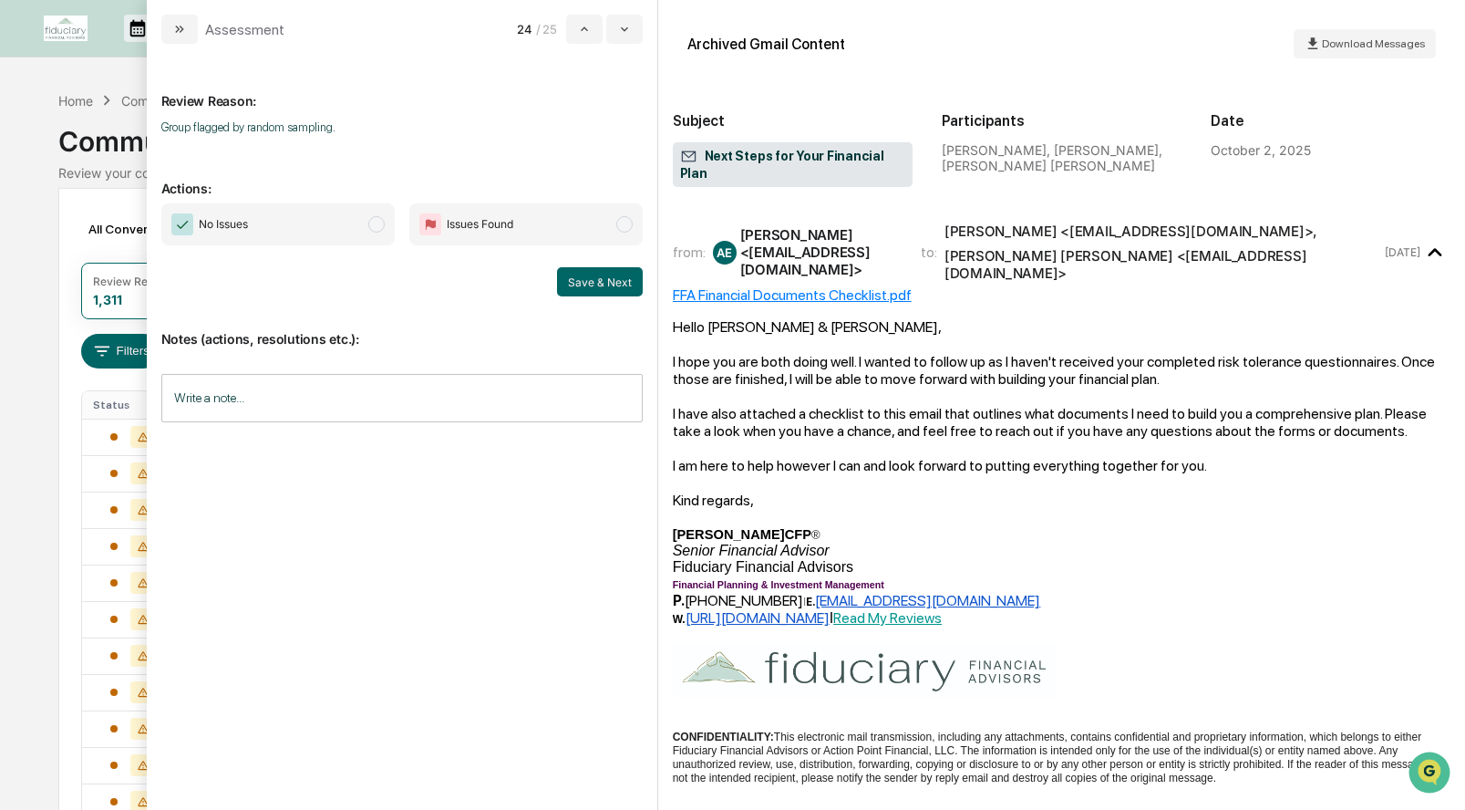
click at [375, 217] on span "modal" at bounding box center [376, 224] width 16 height 16
click at [589, 269] on button "Save & Next" at bounding box center [600, 281] width 86 height 29
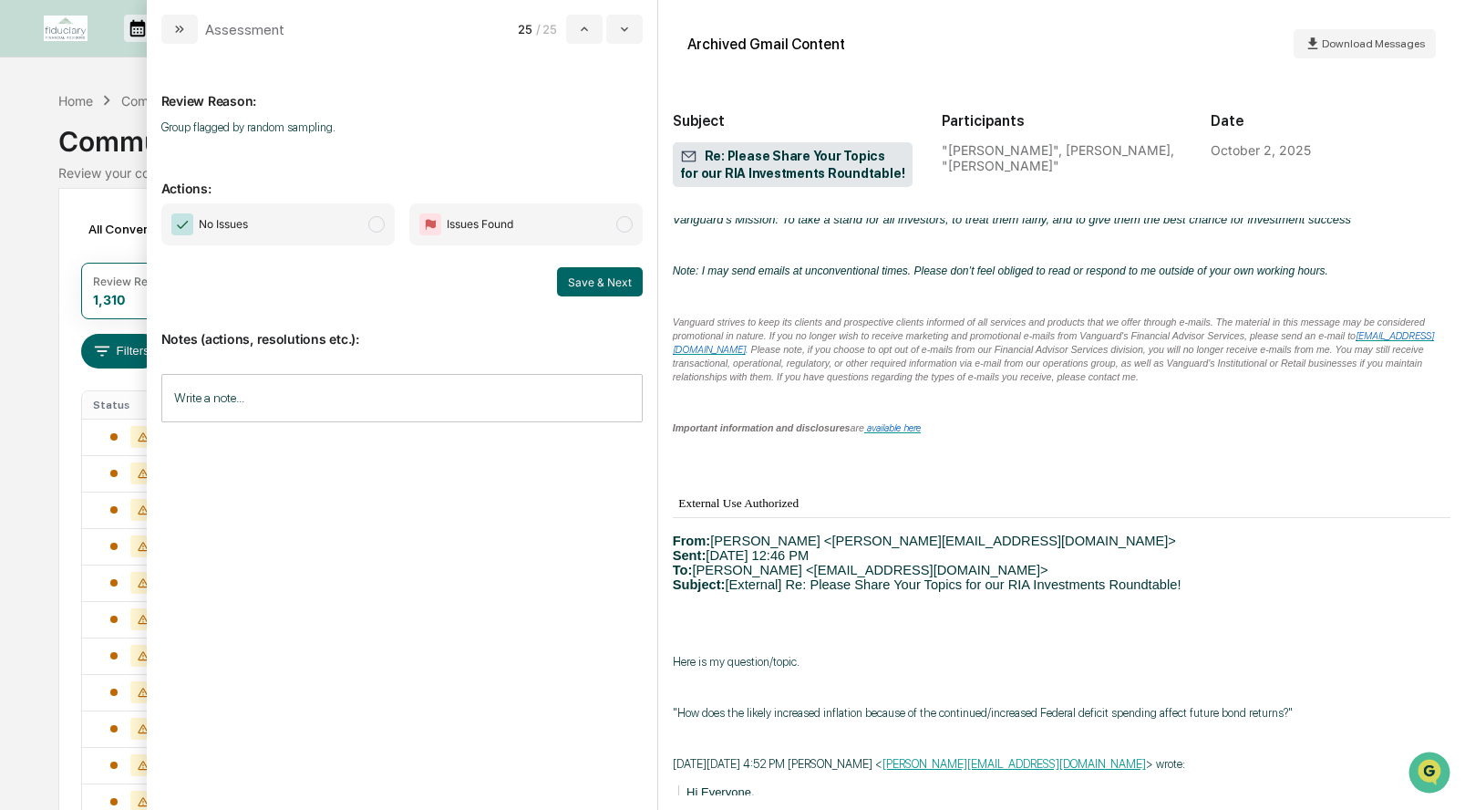
scroll to position [583, 0]
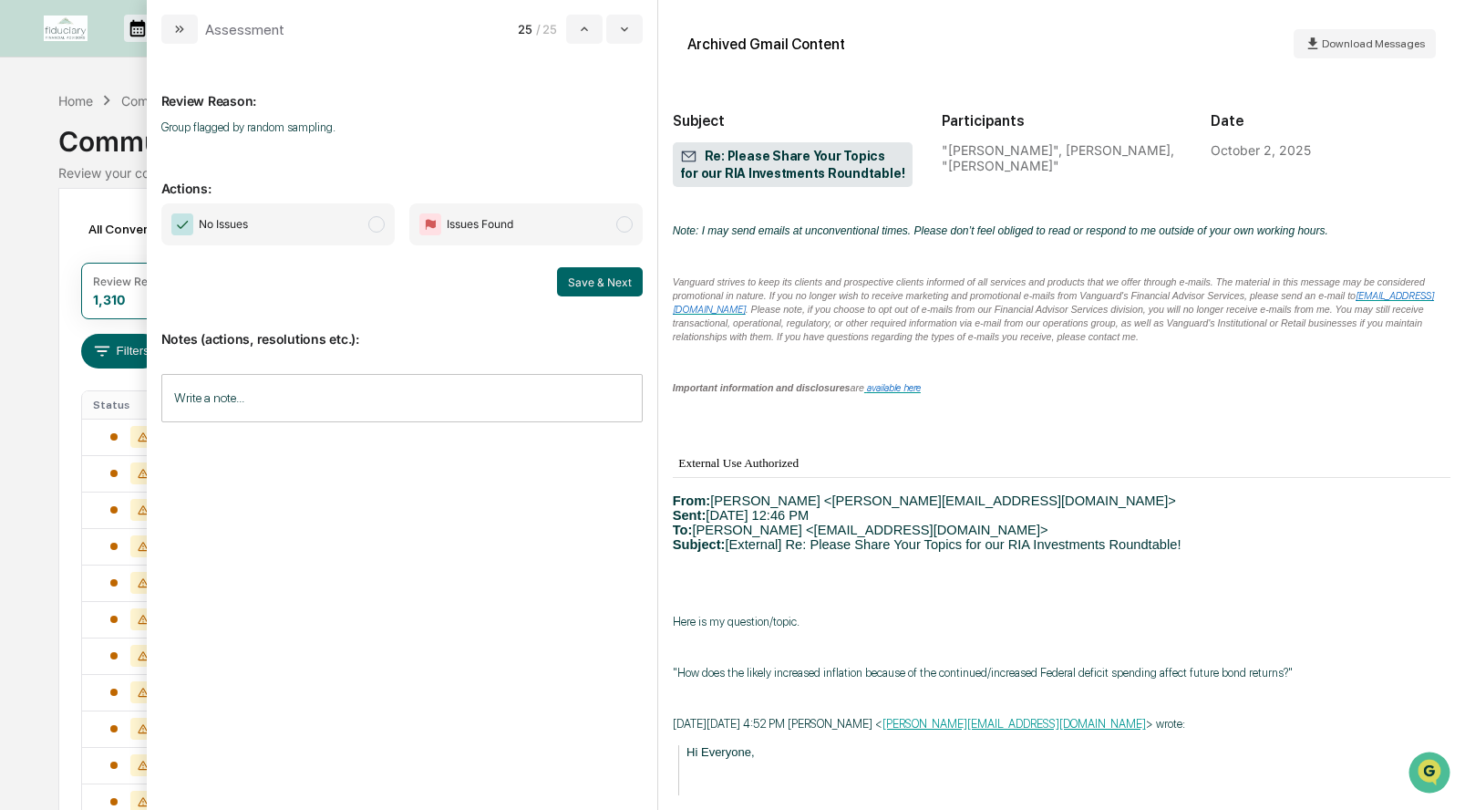
click at [372, 227] on span "modal" at bounding box center [376, 224] width 16 height 16
click at [583, 290] on button "Save & Next" at bounding box center [600, 281] width 86 height 29
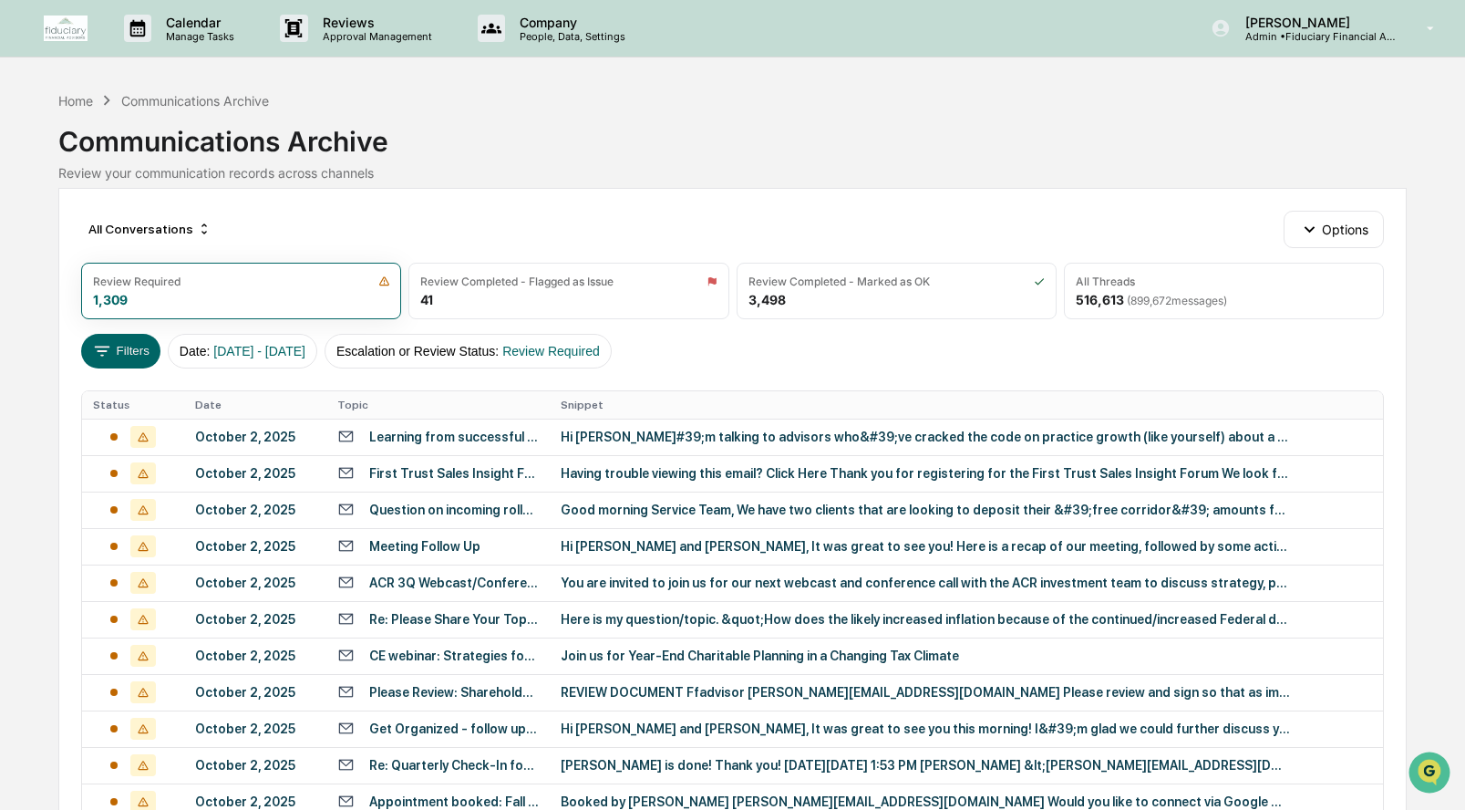
click at [31, 140] on div "Calendar Manage Tasks Reviews Approval Management Company People, Data, Setting…" at bounding box center [732, 717] width 1465 height 1434
click at [179, 428] on td at bounding box center [133, 436] width 102 height 36
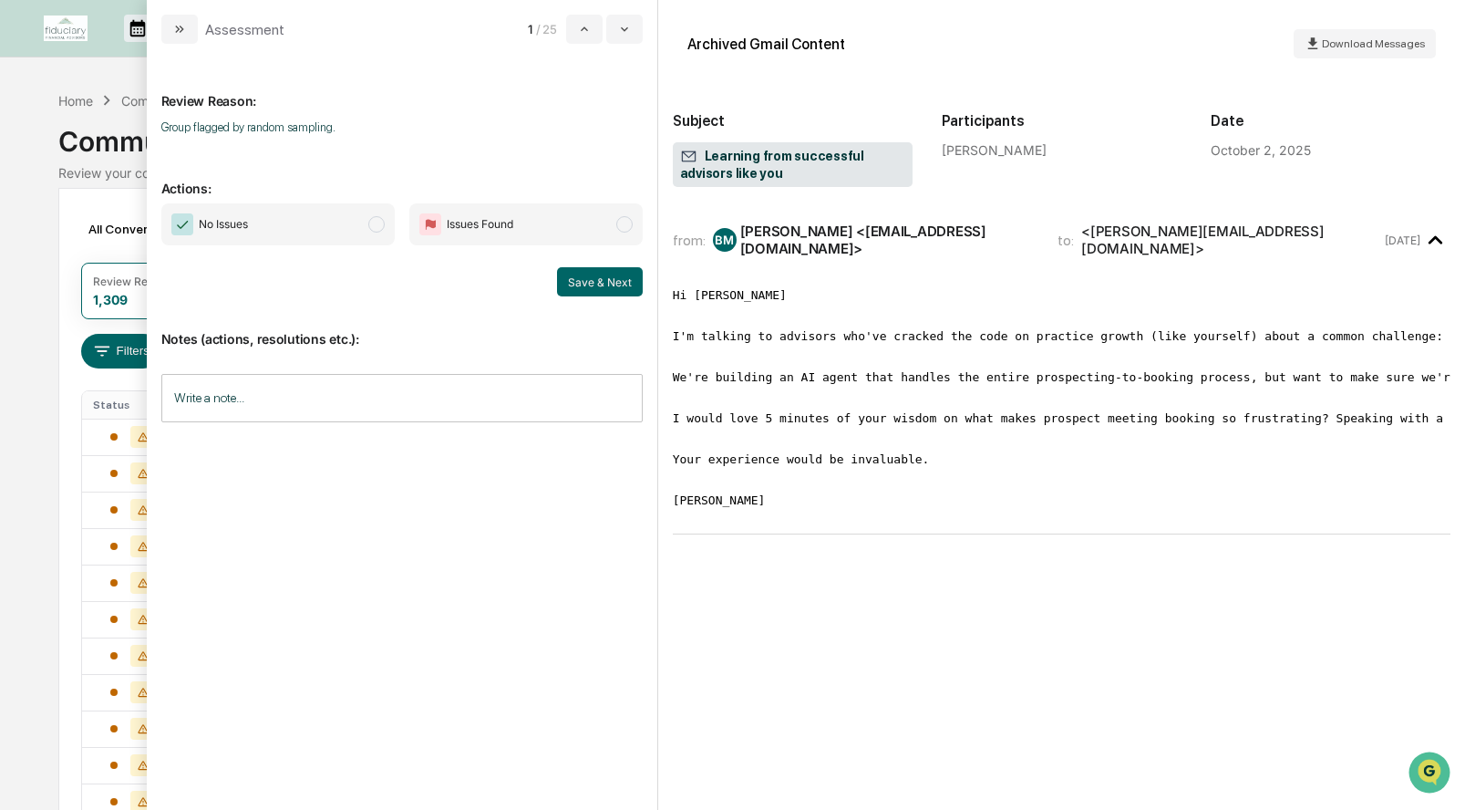
click at [371, 212] on span "No Issues" at bounding box center [277, 224] width 233 height 42
click at [595, 274] on button "Save & Next" at bounding box center [600, 281] width 86 height 29
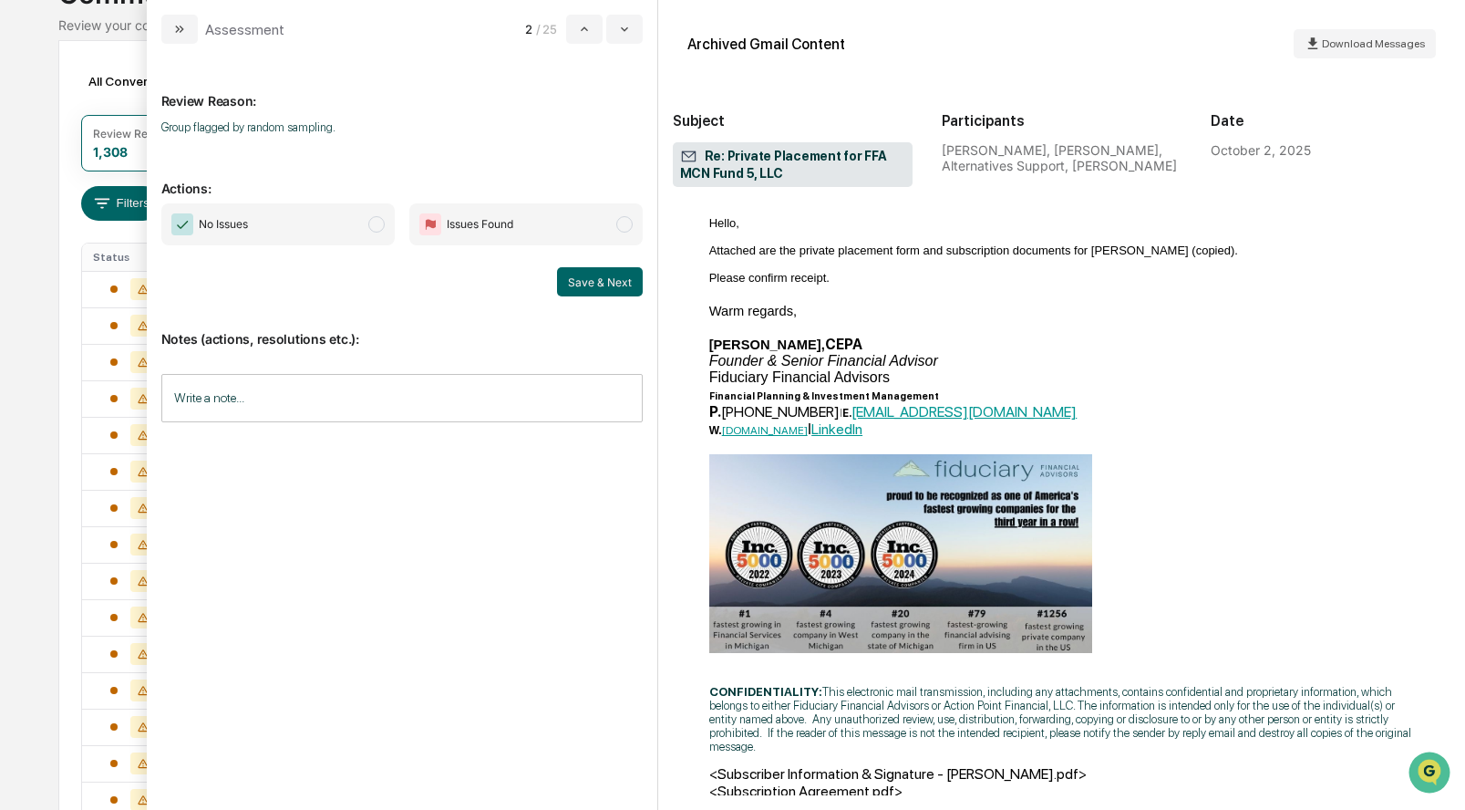
scroll to position [167, 0]
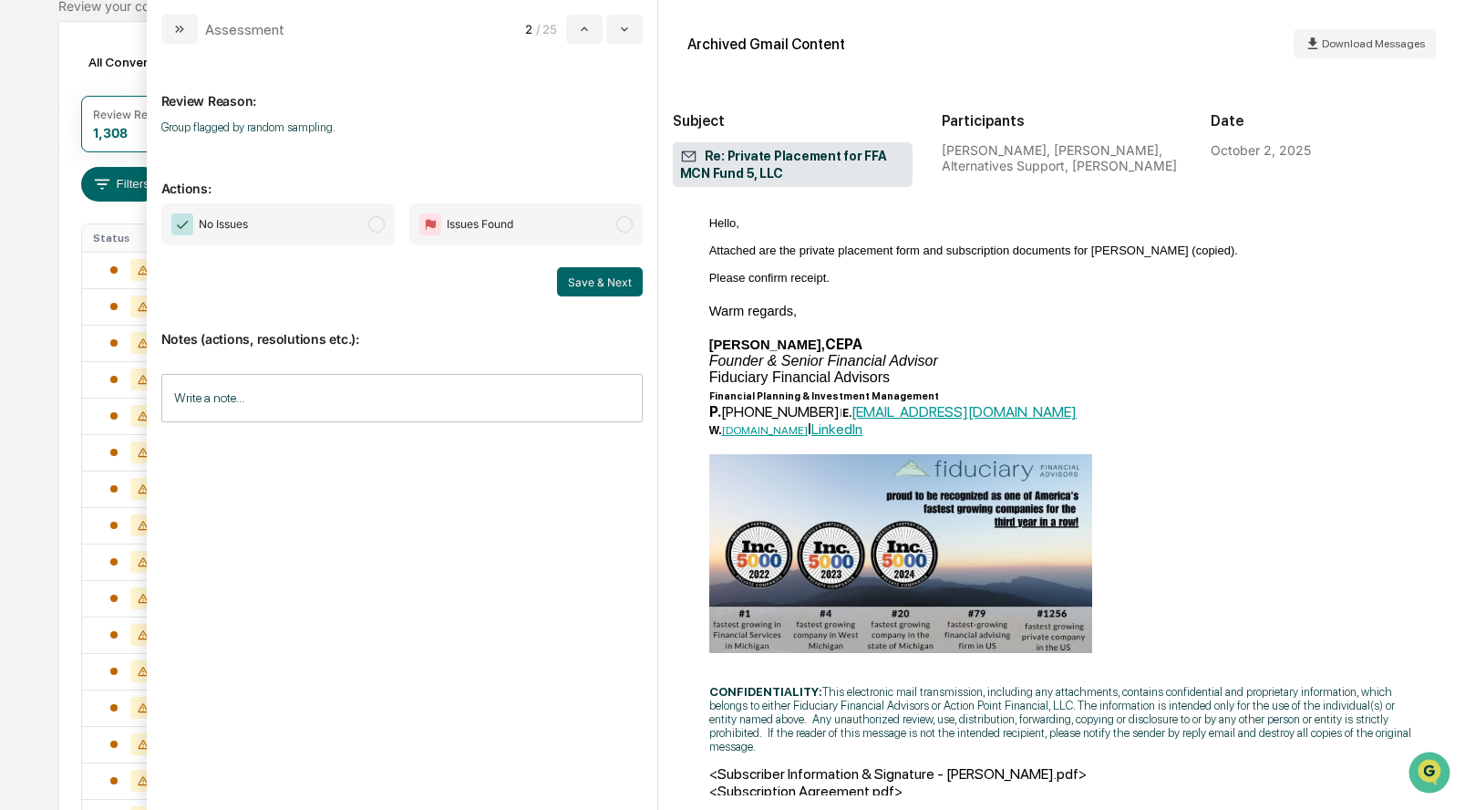
click at [381, 227] on span "modal" at bounding box center [376, 224] width 16 height 16
click at [614, 278] on button "Save & Next" at bounding box center [600, 281] width 86 height 29
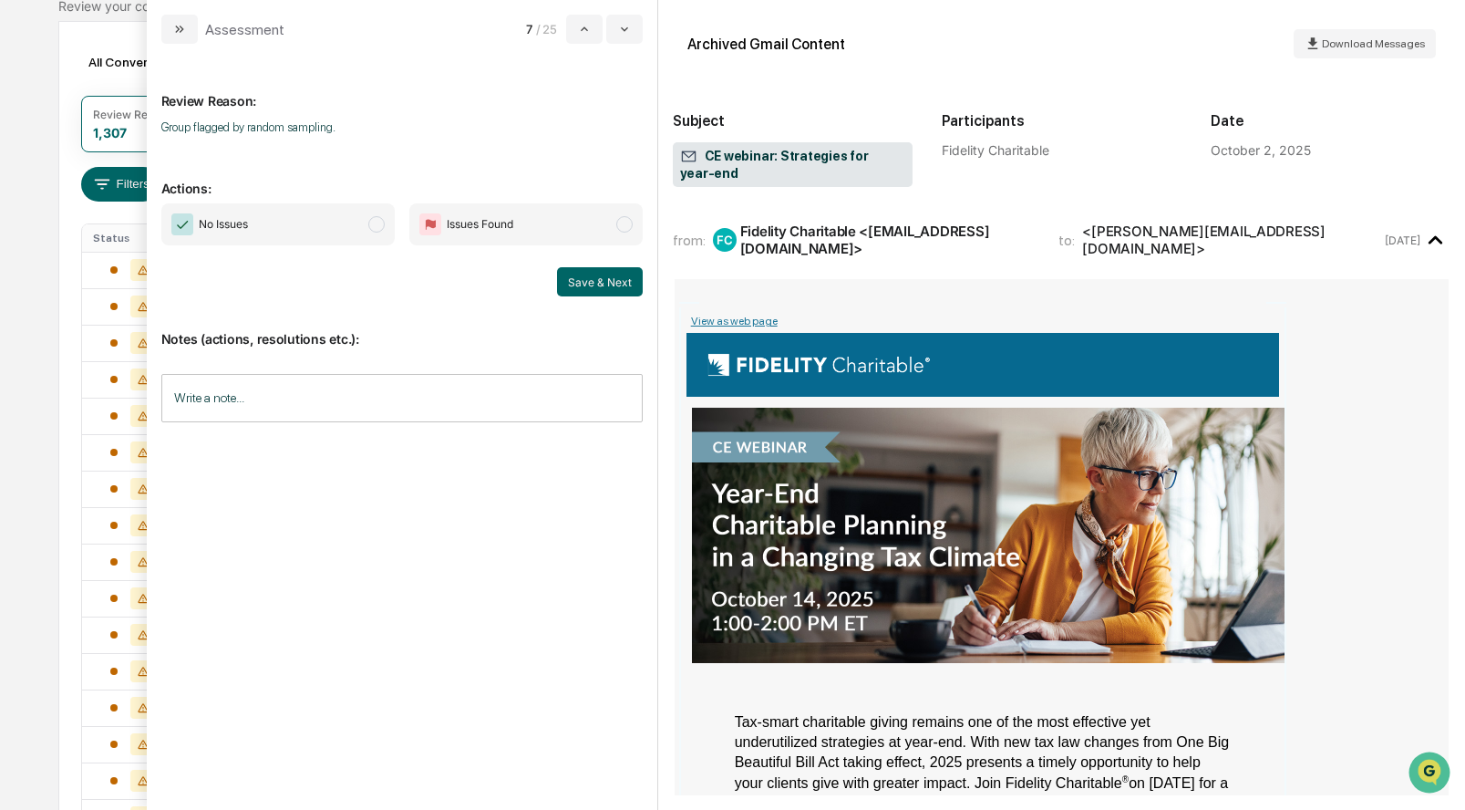
click at [383, 217] on span "No Issues" at bounding box center [277, 224] width 233 height 42
click at [586, 269] on button "Save & Next" at bounding box center [600, 281] width 86 height 29
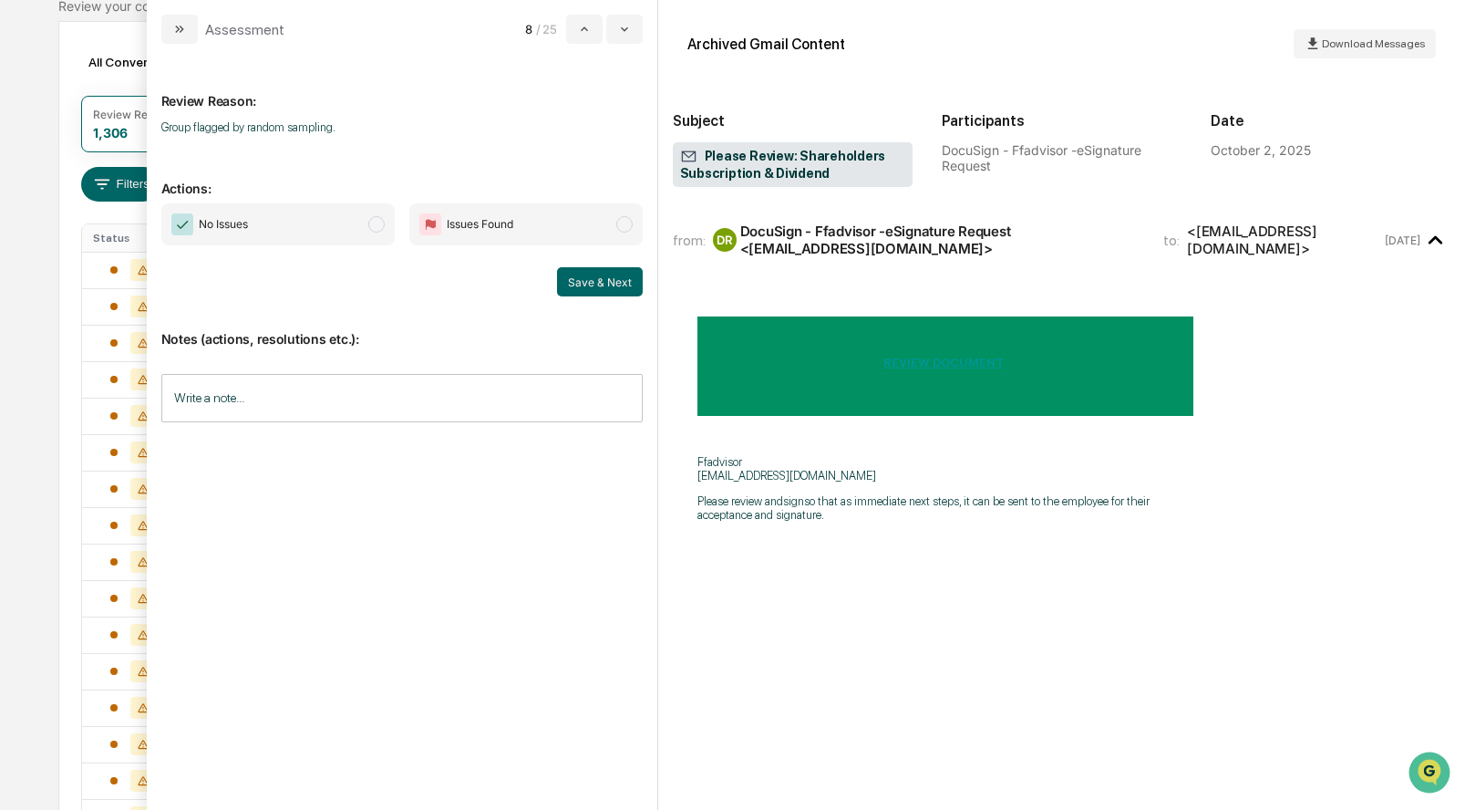
click at [366, 222] on span "No Issues" at bounding box center [277, 224] width 233 height 42
click at [582, 274] on button "Save & Next" at bounding box center [600, 281] width 86 height 29
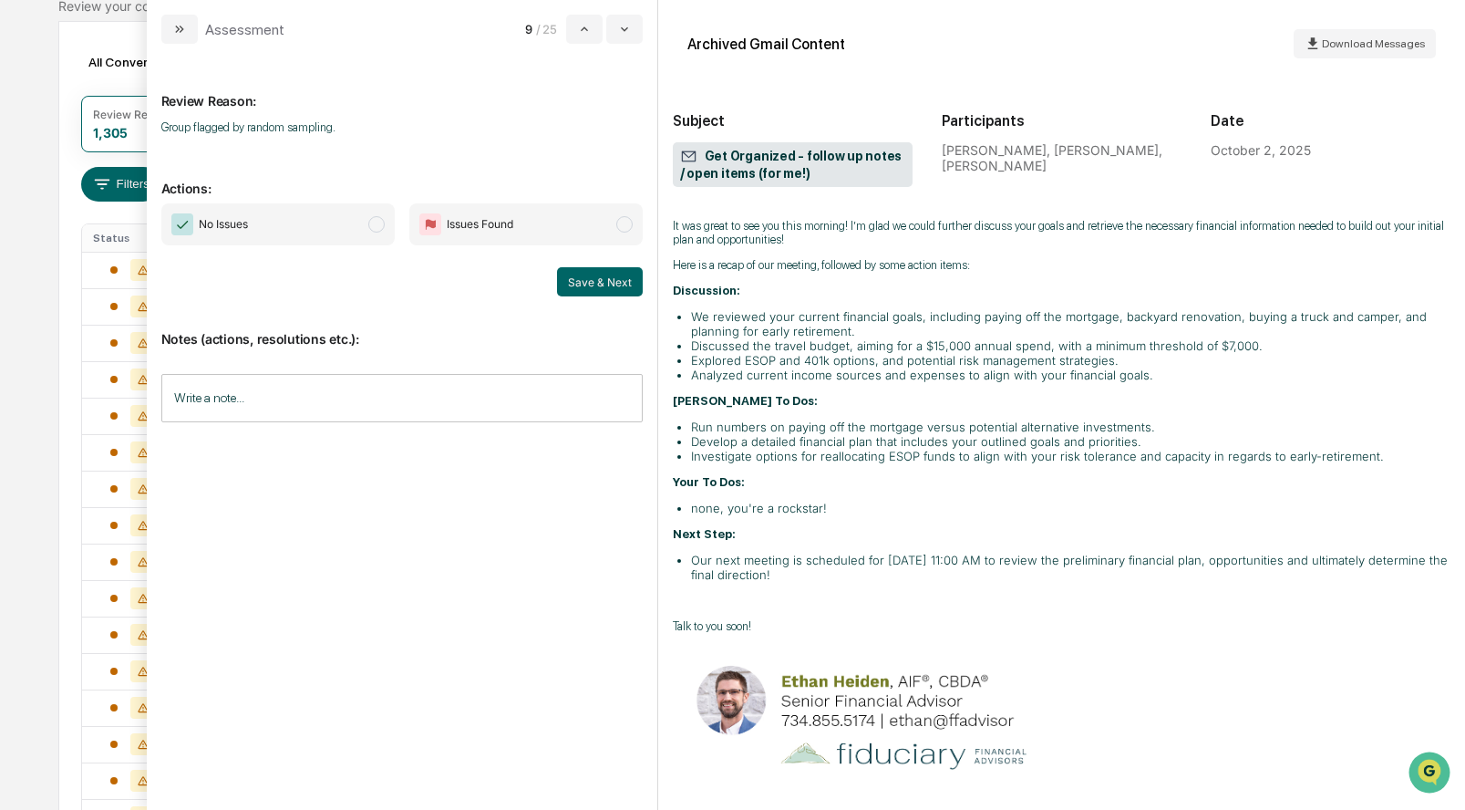
scroll to position [160, 0]
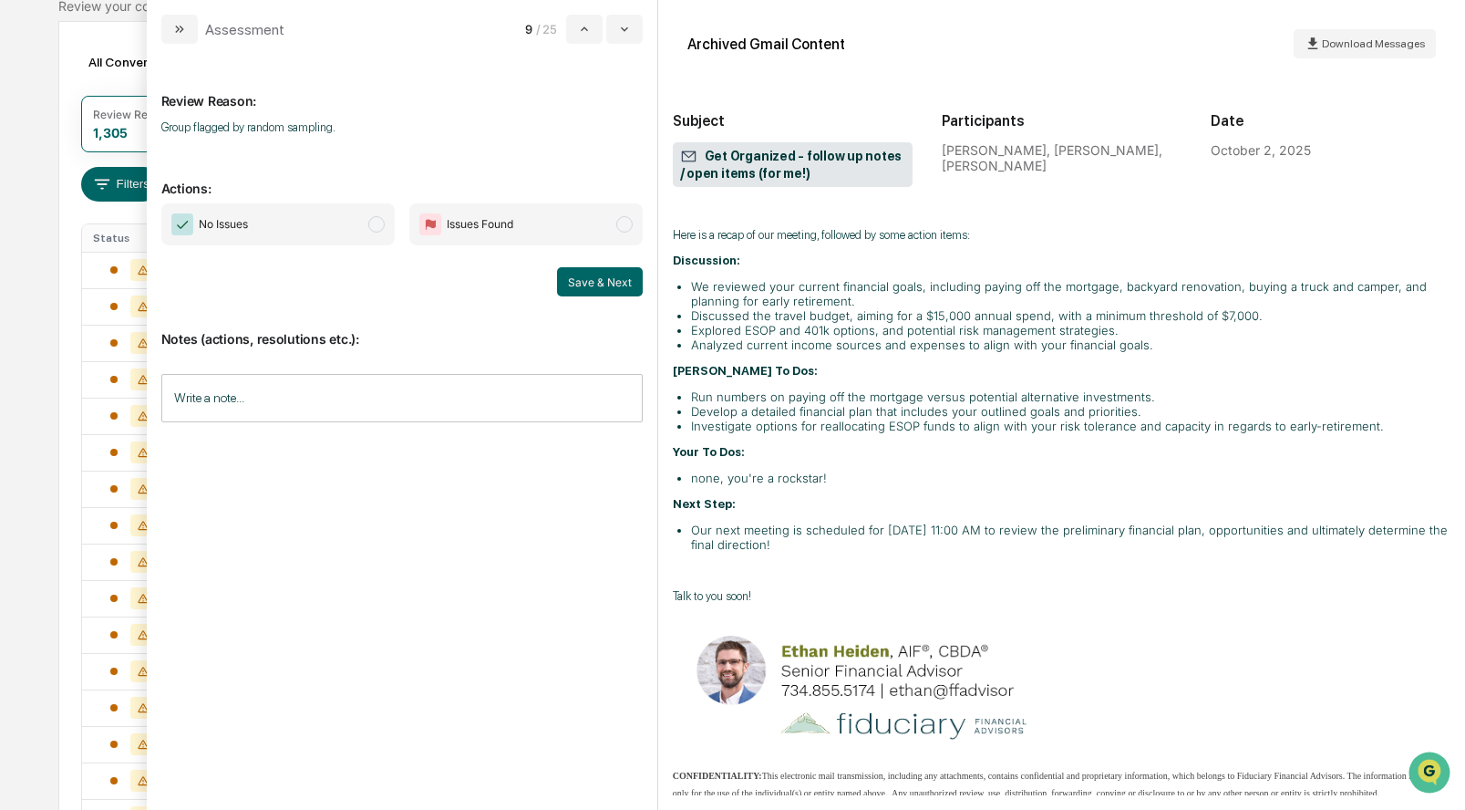
click at [378, 224] on span "modal" at bounding box center [376, 224] width 16 height 16
click at [614, 276] on button "Save & Next" at bounding box center [600, 281] width 86 height 29
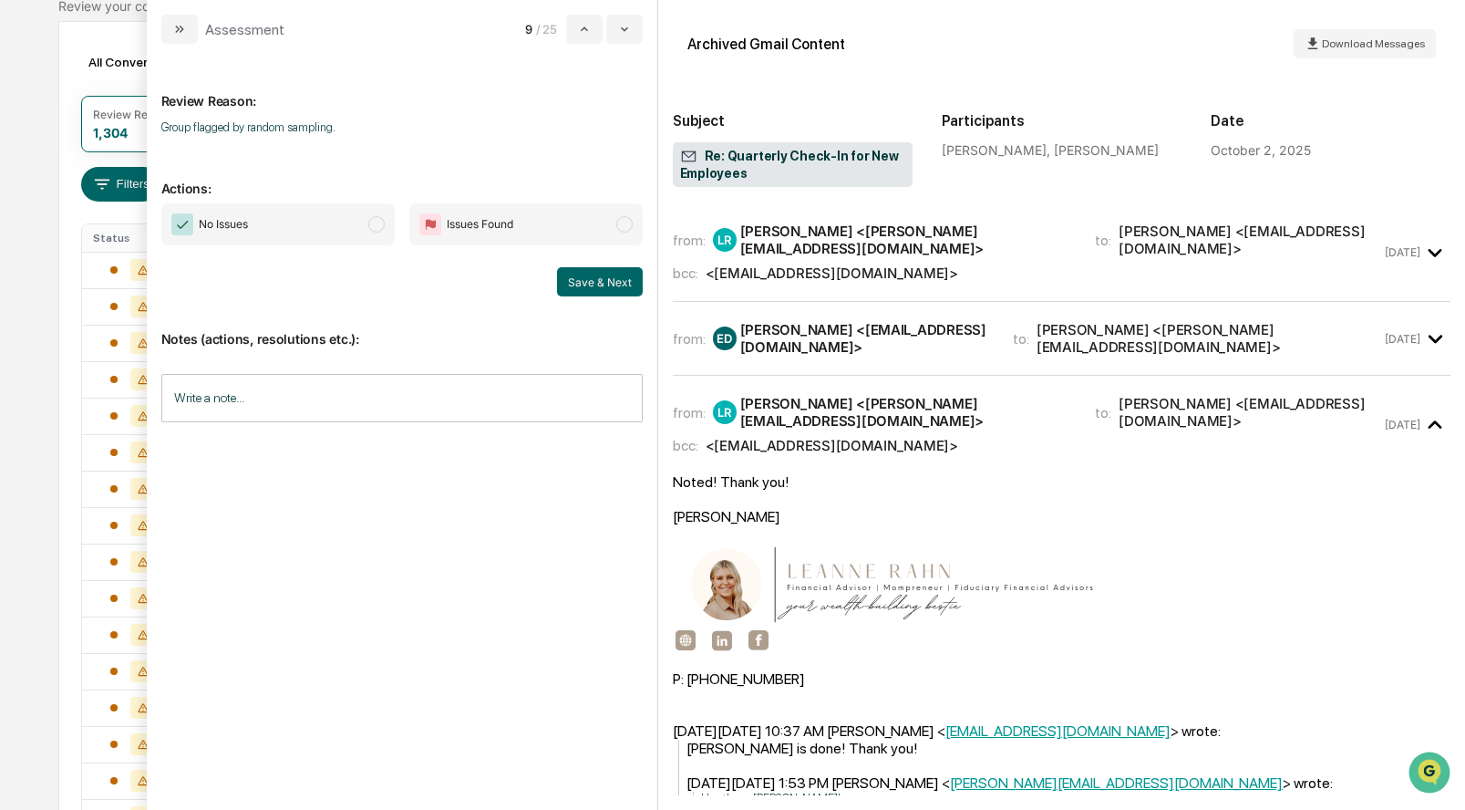
click at [374, 230] on span "modal" at bounding box center [376, 224] width 16 height 16
click at [614, 281] on button "Save & Next" at bounding box center [600, 281] width 86 height 29
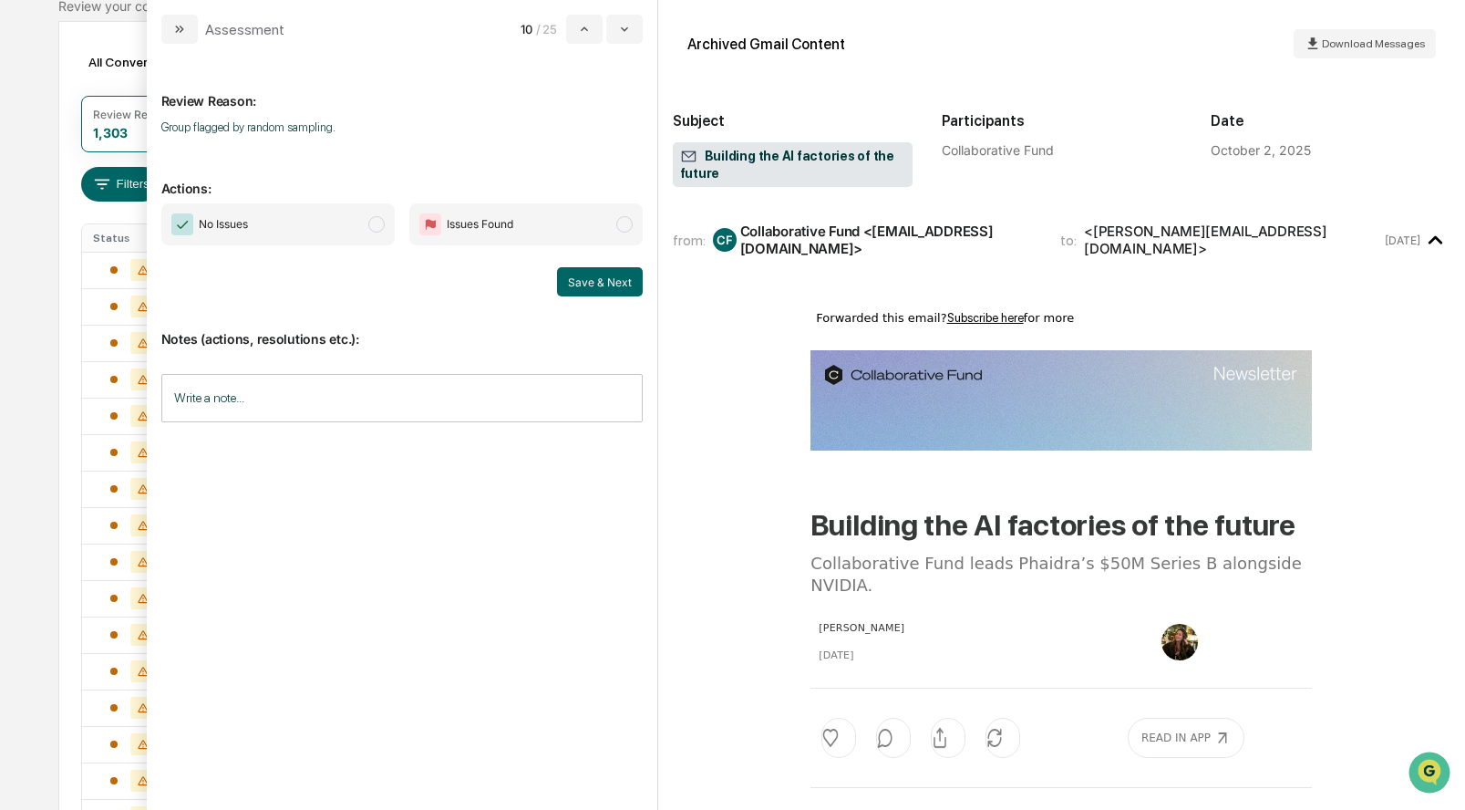
click at [385, 232] on span "No Issues" at bounding box center [277, 224] width 233 height 42
click at [583, 274] on button "Save & Next" at bounding box center [600, 281] width 86 height 29
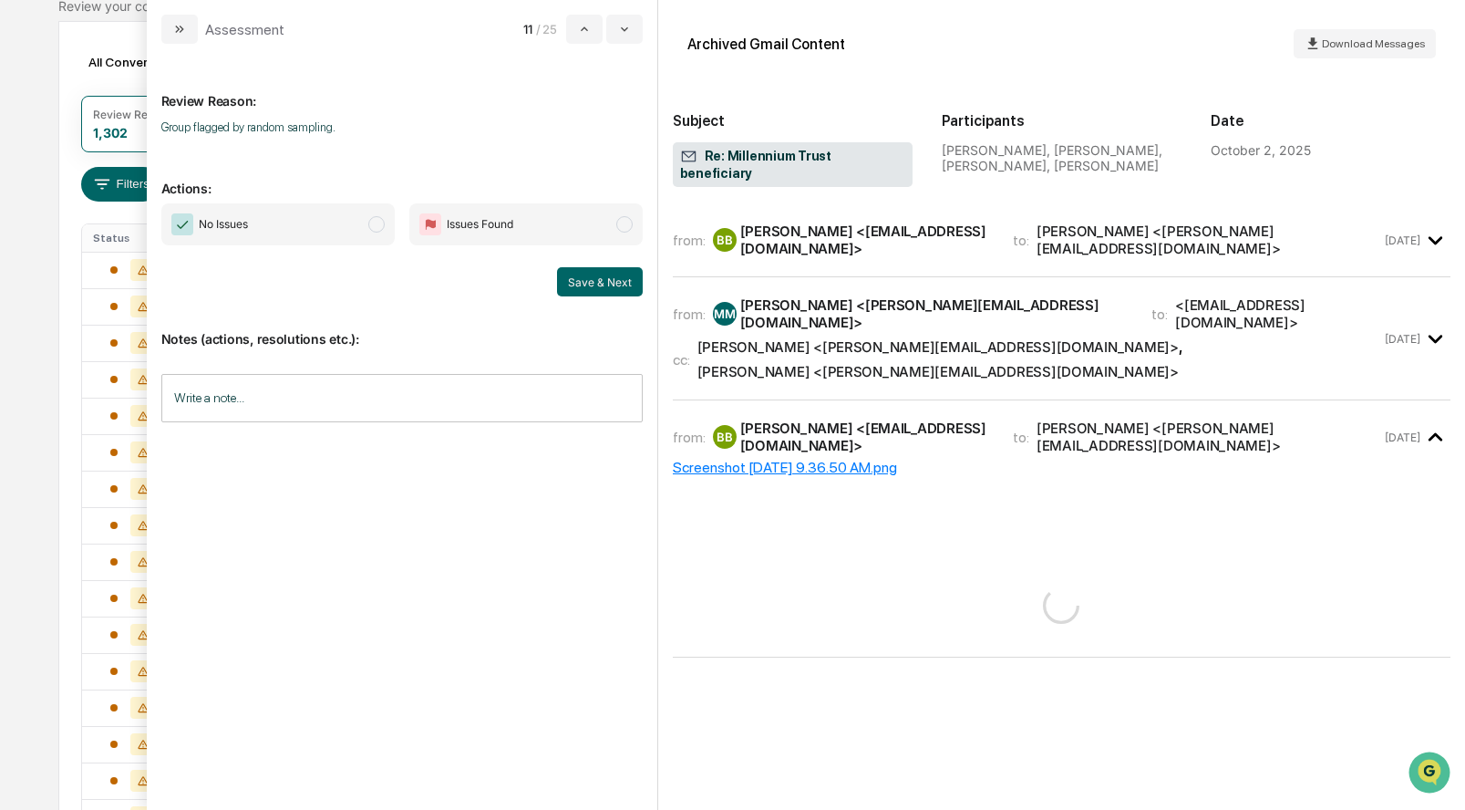
click at [376, 225] on span "modal" at bounding box center [376, 224] width 16 height 16
click at [723, 459] on div "Screenshot [DATE] 9.36.50 AM.png" at bounding box center [1062, 467] width 778 height 17
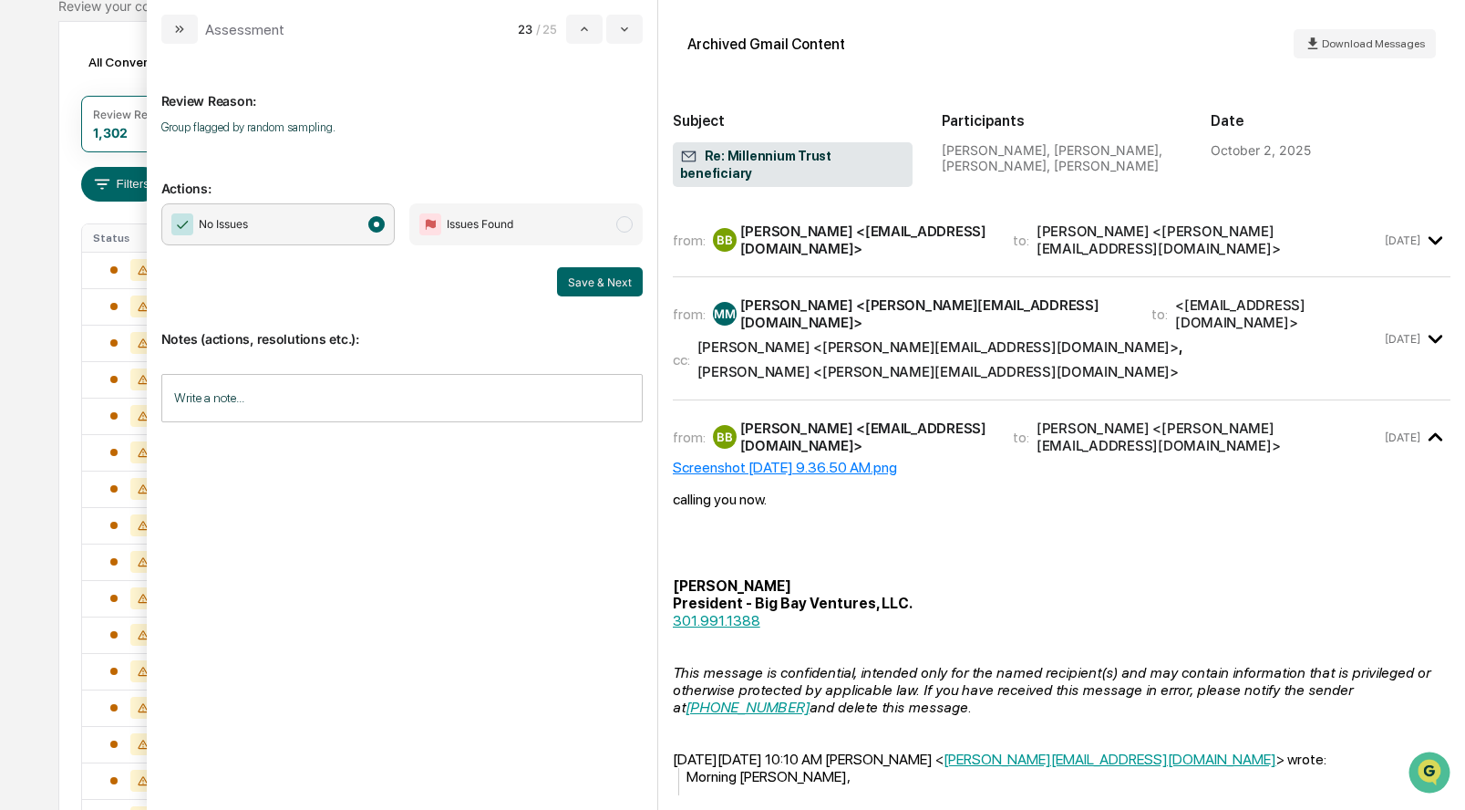
click at [707, 459] on div "Screenshot [DATE] 9.36.50 AM.png" at bounding box center [1062, 467] width 778 height 17
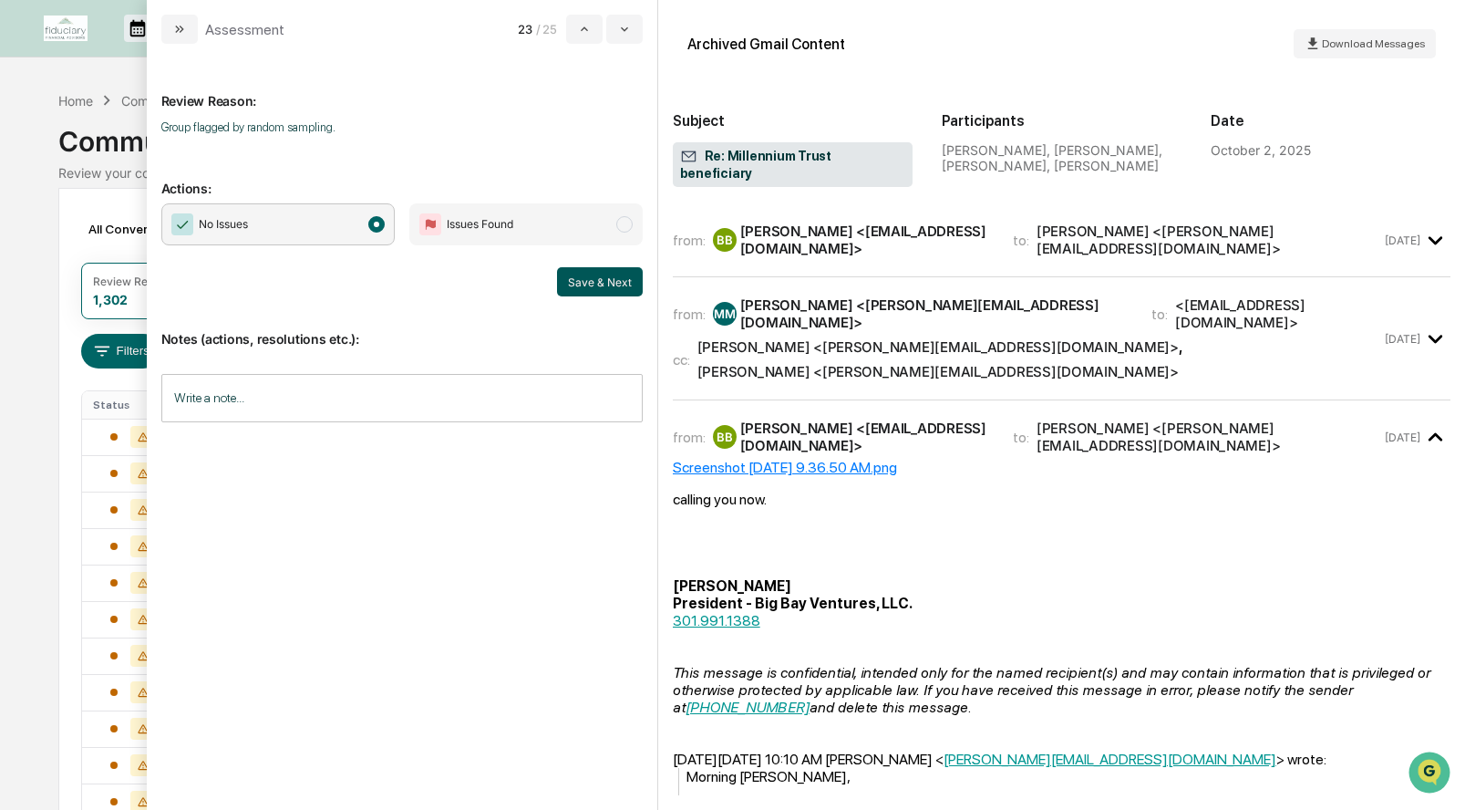
click at [598, 281] on button "Save & Next" at bounding box center [600, 281] width 86 height 29
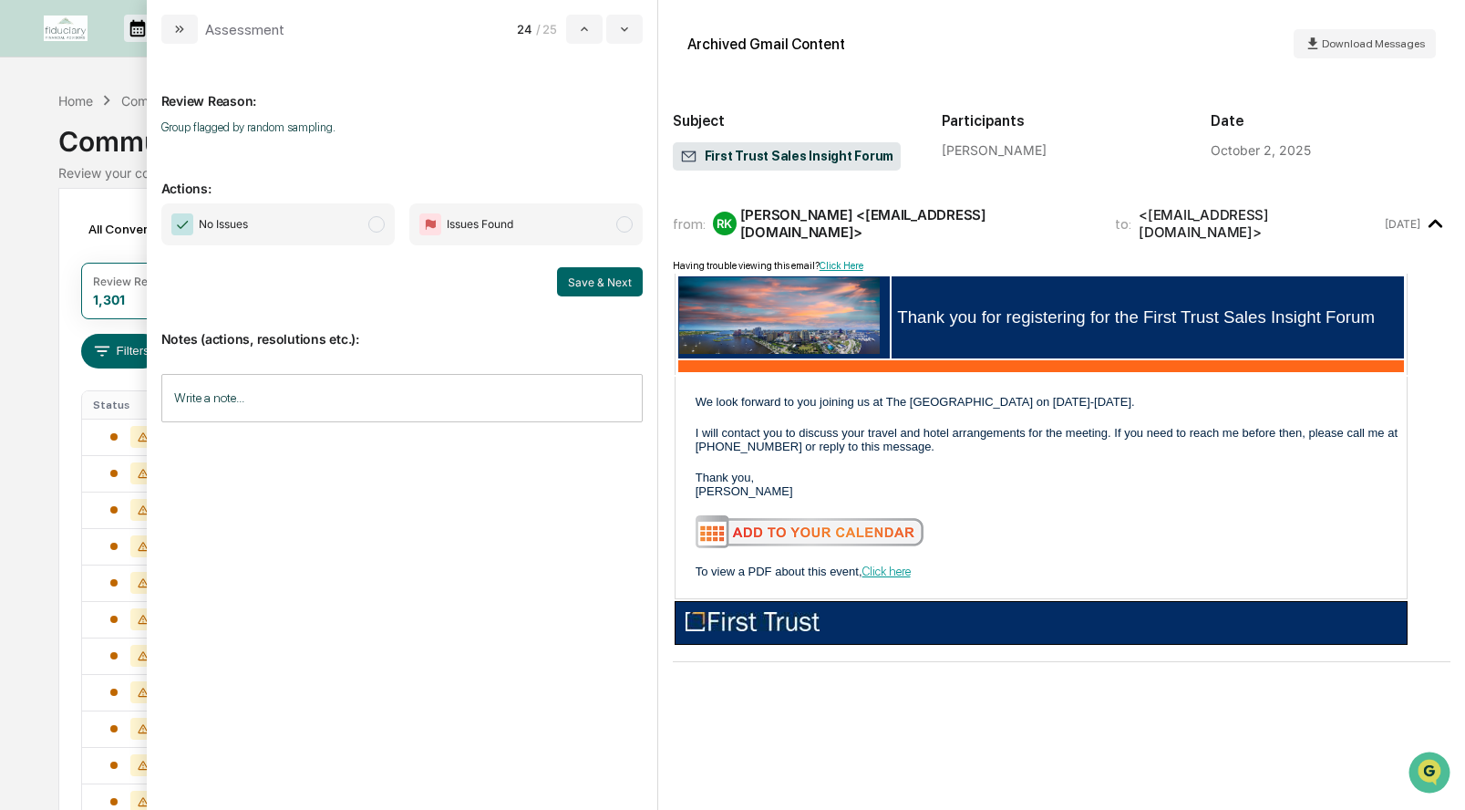
click at [382, 224] on span "modal" at bounding box center [376, 224] width 16 height 16
click at [587, 274] on button "Save & Next" at bounding box center [600, 281] width 86 height 29
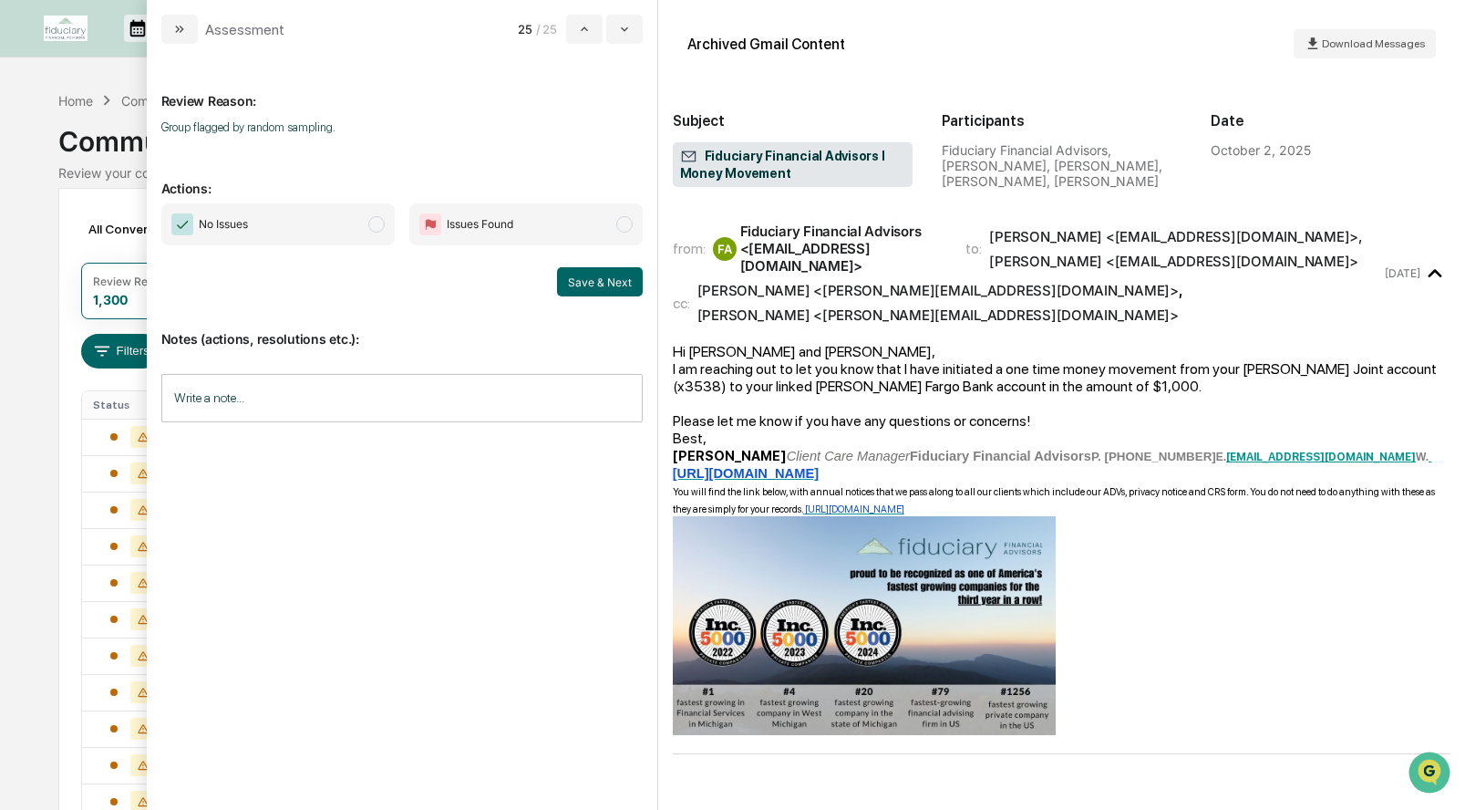
click at [377, 229] on span "modal" at bounding box center [376, 224] width 16 height 16
click at [604, 279] on button "Save & Next" at bounding box center [600, 281] width 86 height 29
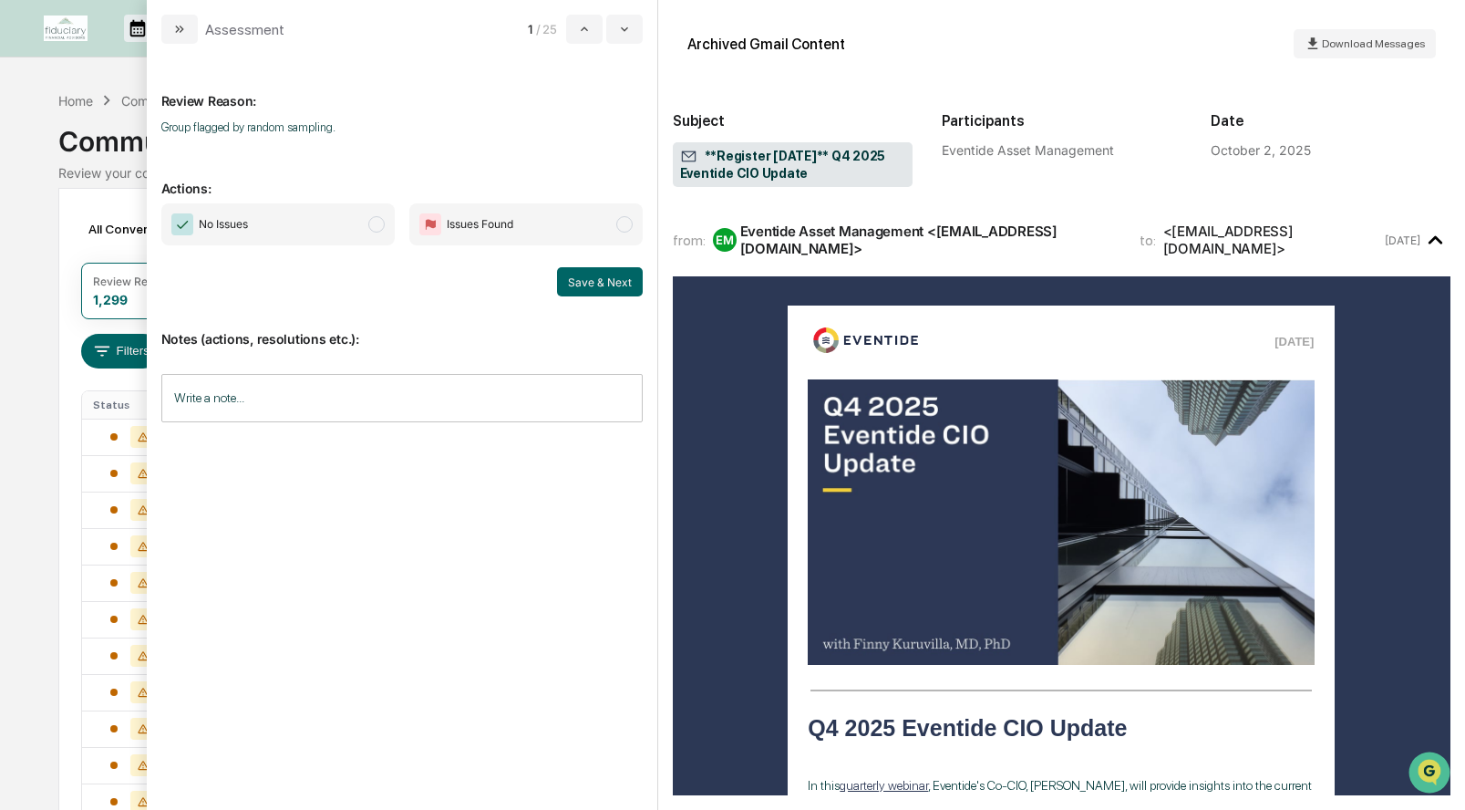
click at [374, 232] on span "modal" at bounding box center [376, 224] width 16 height 16
click at [577, 273] on button "Save & Next" at bounding box center [600, 281] width 86 height 29
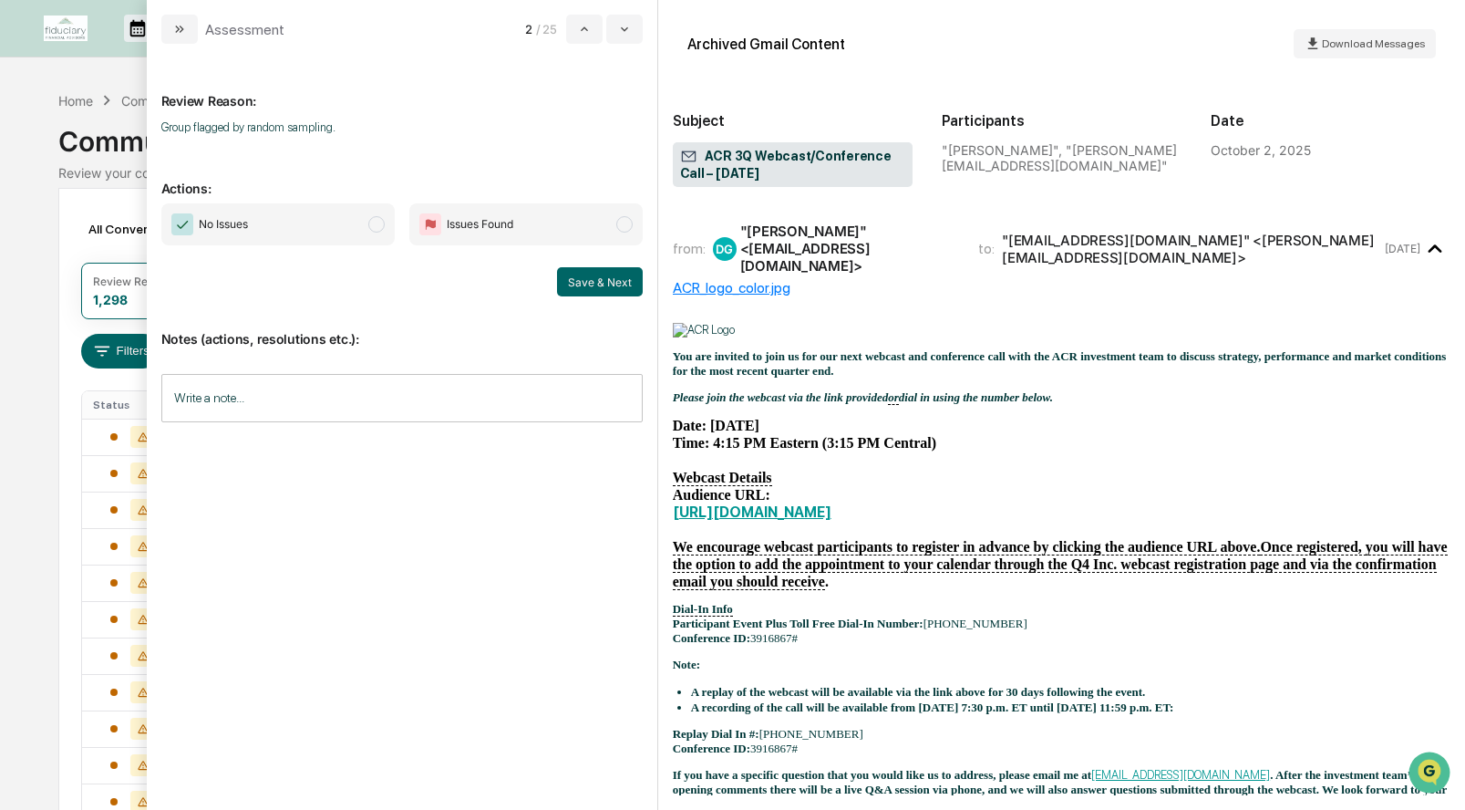
click at [378, 219] on span "modal" at bounding box center [376, 224] width 16 height 16
click at [583, 284] on button "Save & Next" at bounding box center [600, 281] width 86 height 29
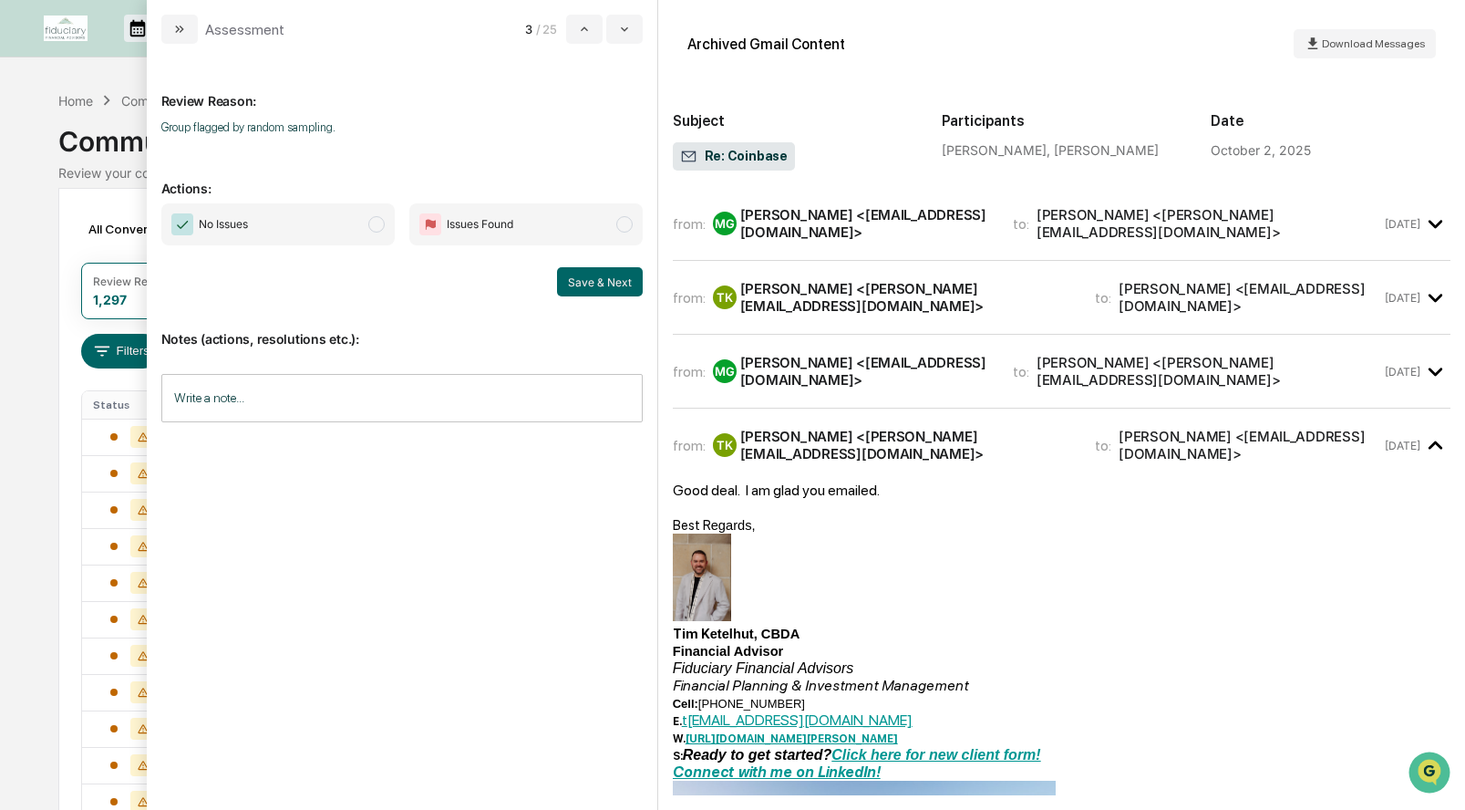
click at [623, 220] on span "modal" at bounding box center [624, 224] width 16 height 16
click at [315, 407] on input "Write a note..." at bounding box center [401, 398] width 481 height 48
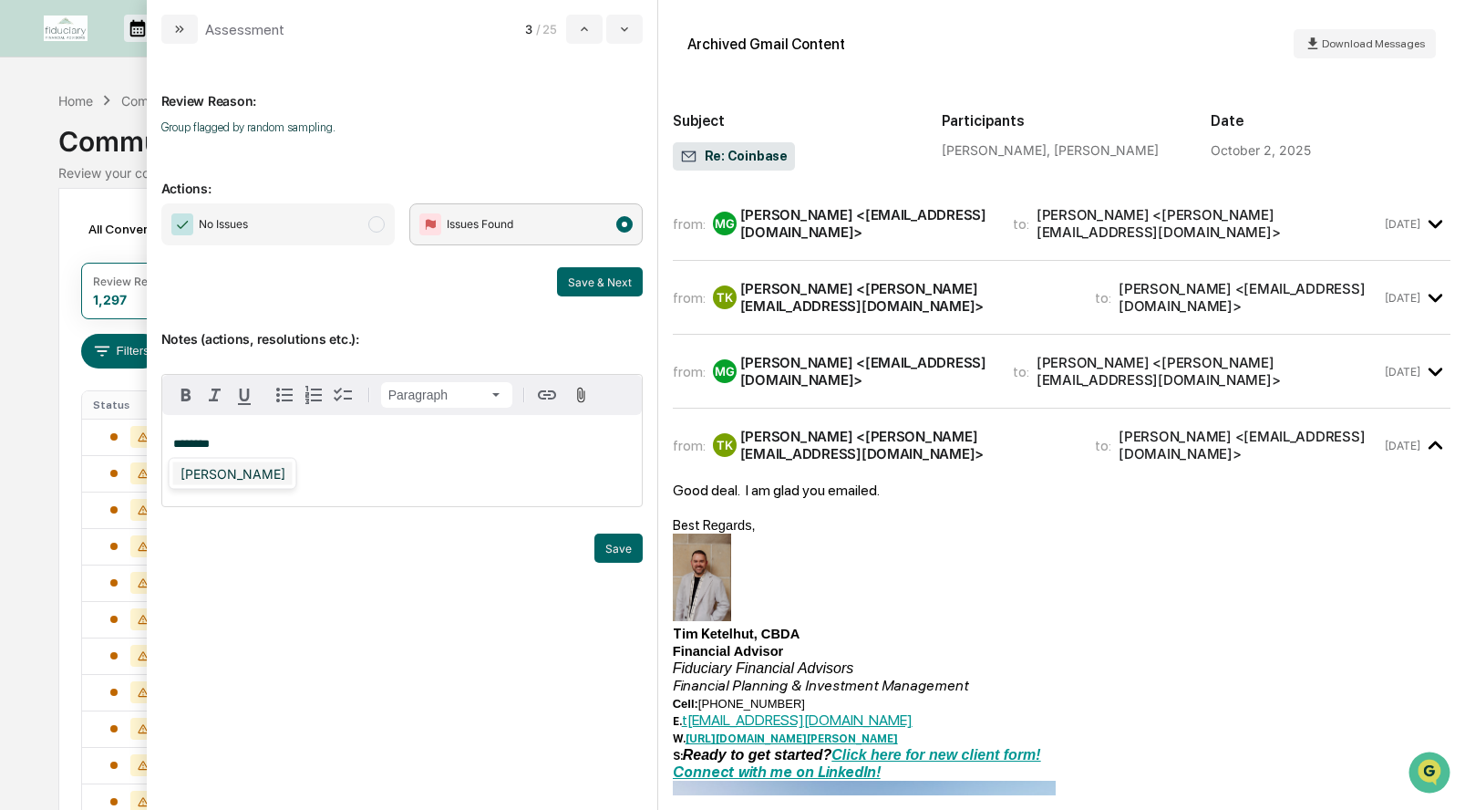
click at [218, 470] on div "[PERSON_NAME]" at bounding box center [232, 473] width 119 height 23
click at [627, 542] on button "Save" at bounding box center [618, 547] width 48 height 29
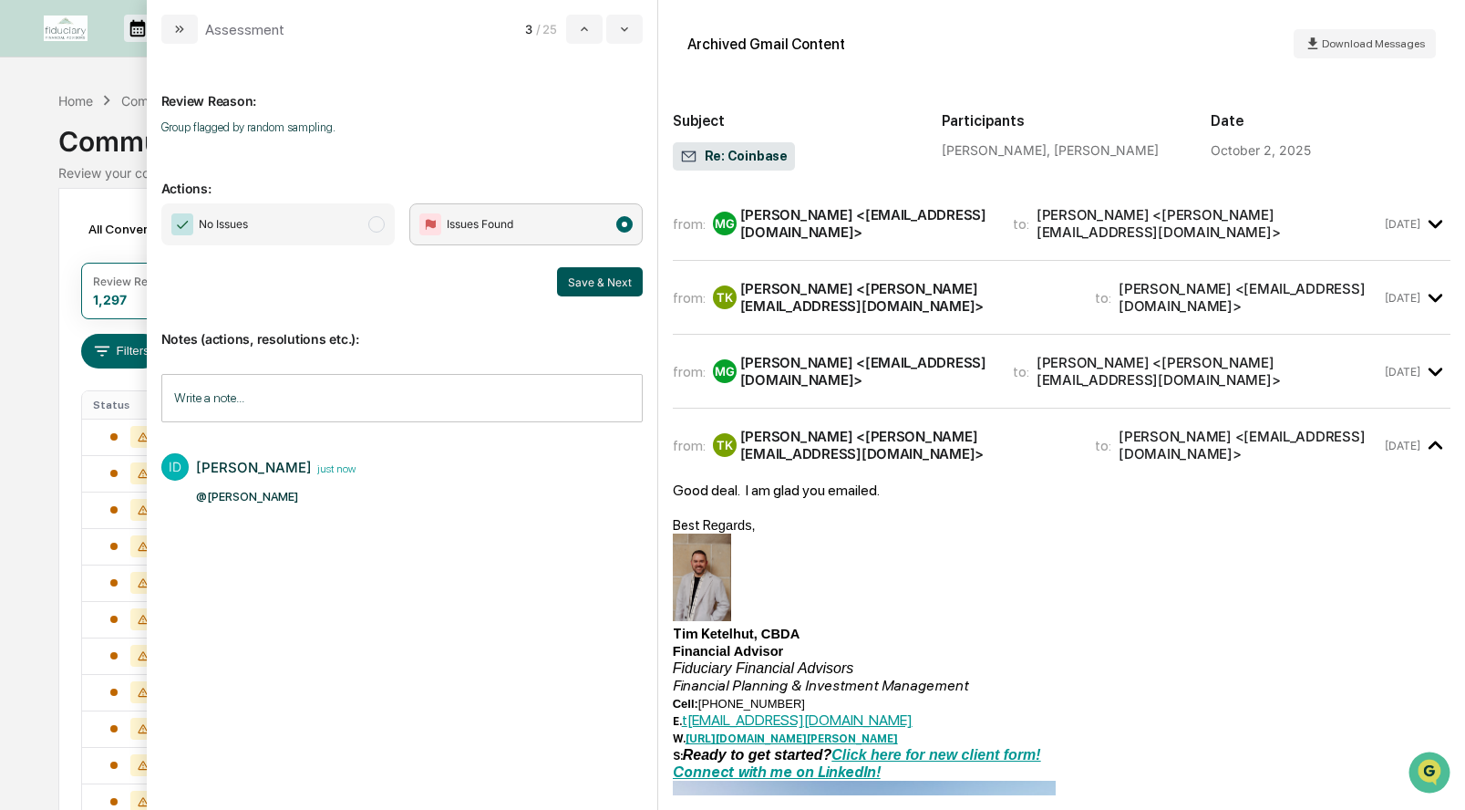
click at [615, 271] on button "Save & Next" at bounding box center [600, 281] width 86 height 29
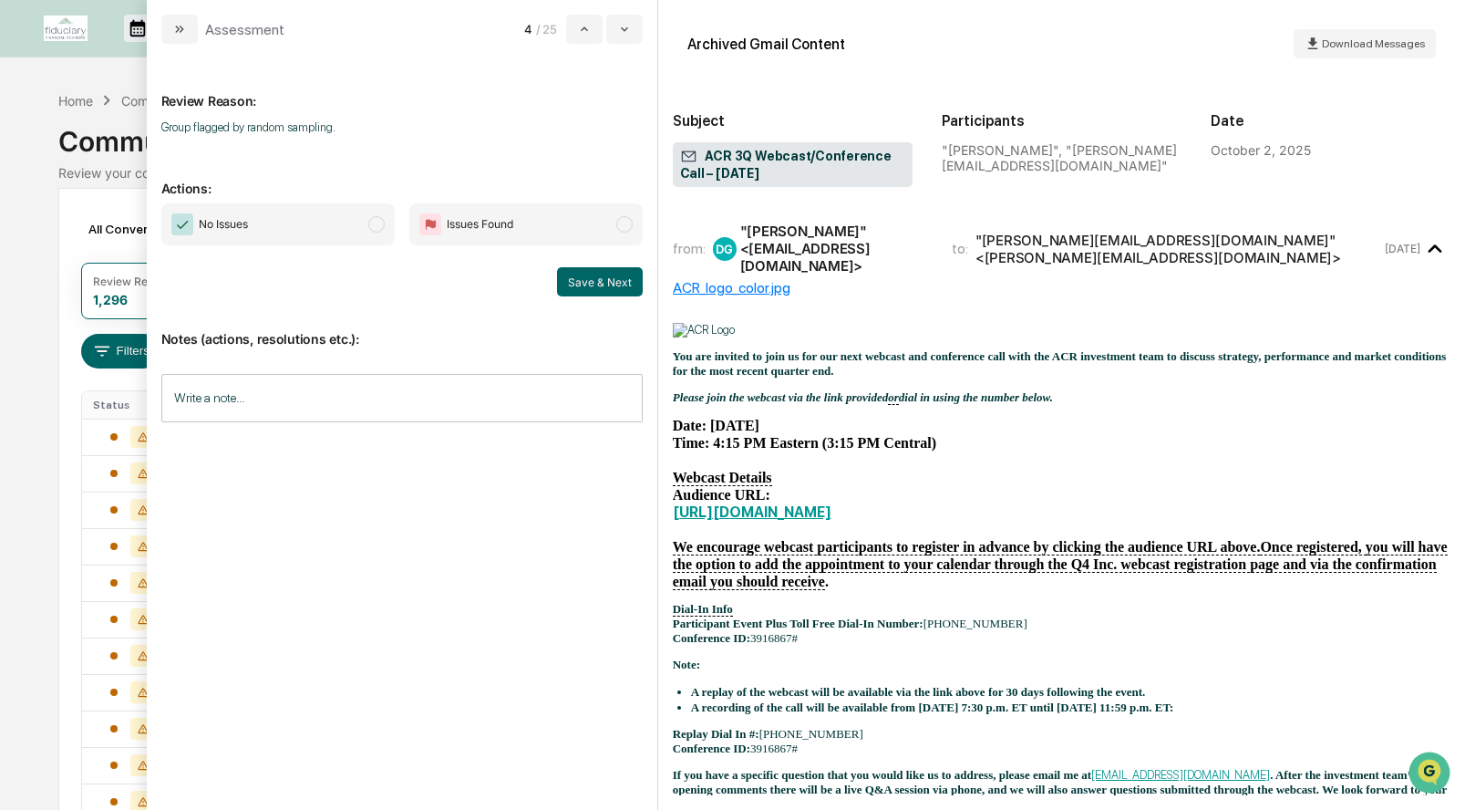
click at [376, 222] on span "modal" at bounding box center [376, 224] width 16 height 16
click at [579, 287] on button "Save & Next" at bounding box center [600, 281] width 86 height 29
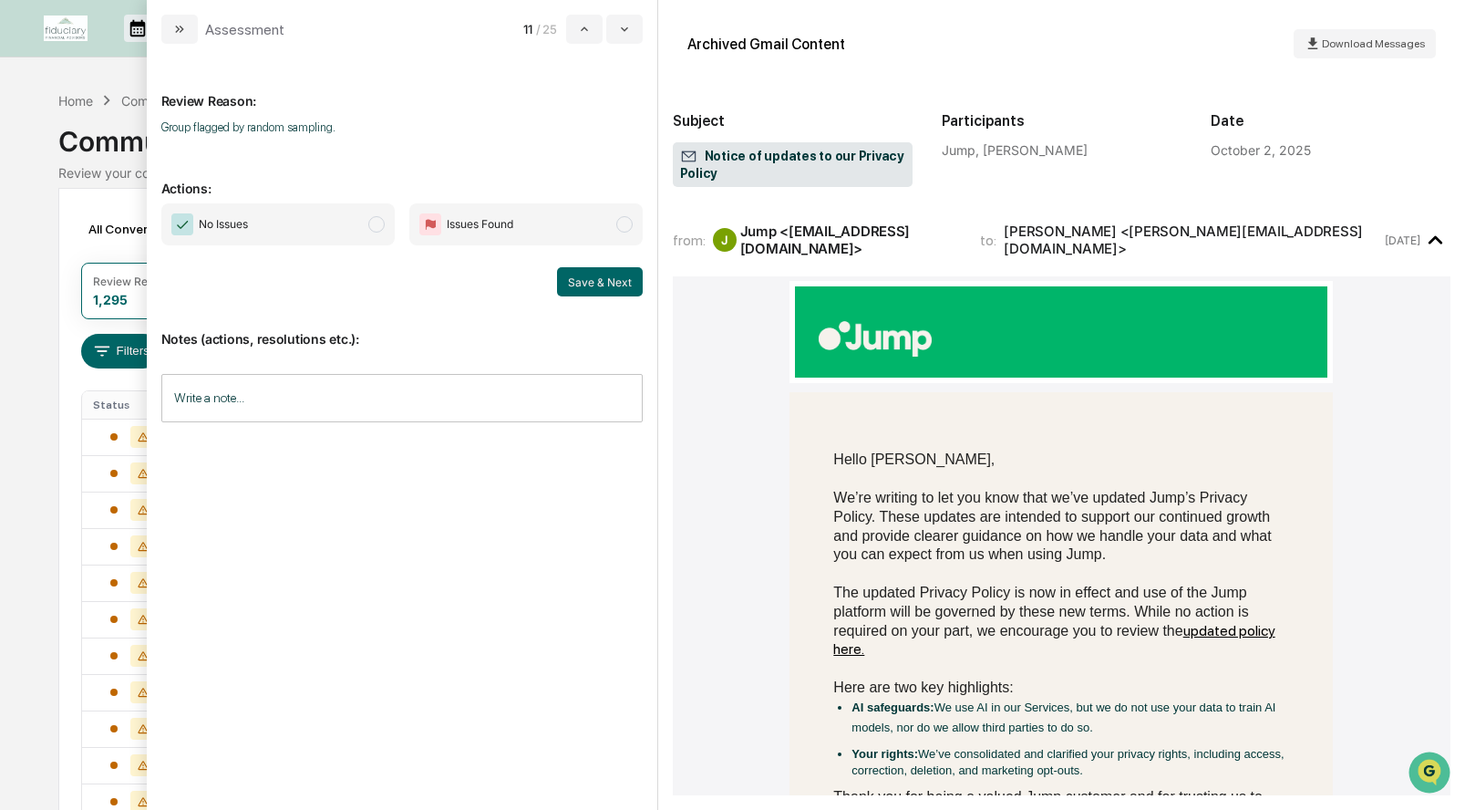
click at [380, 225] on span "modal" at bounding box center [376, 224] width 16 height 16
click at [584, 278] on button "Save & Next" at bounding box center [600, 281] width 86 height 29
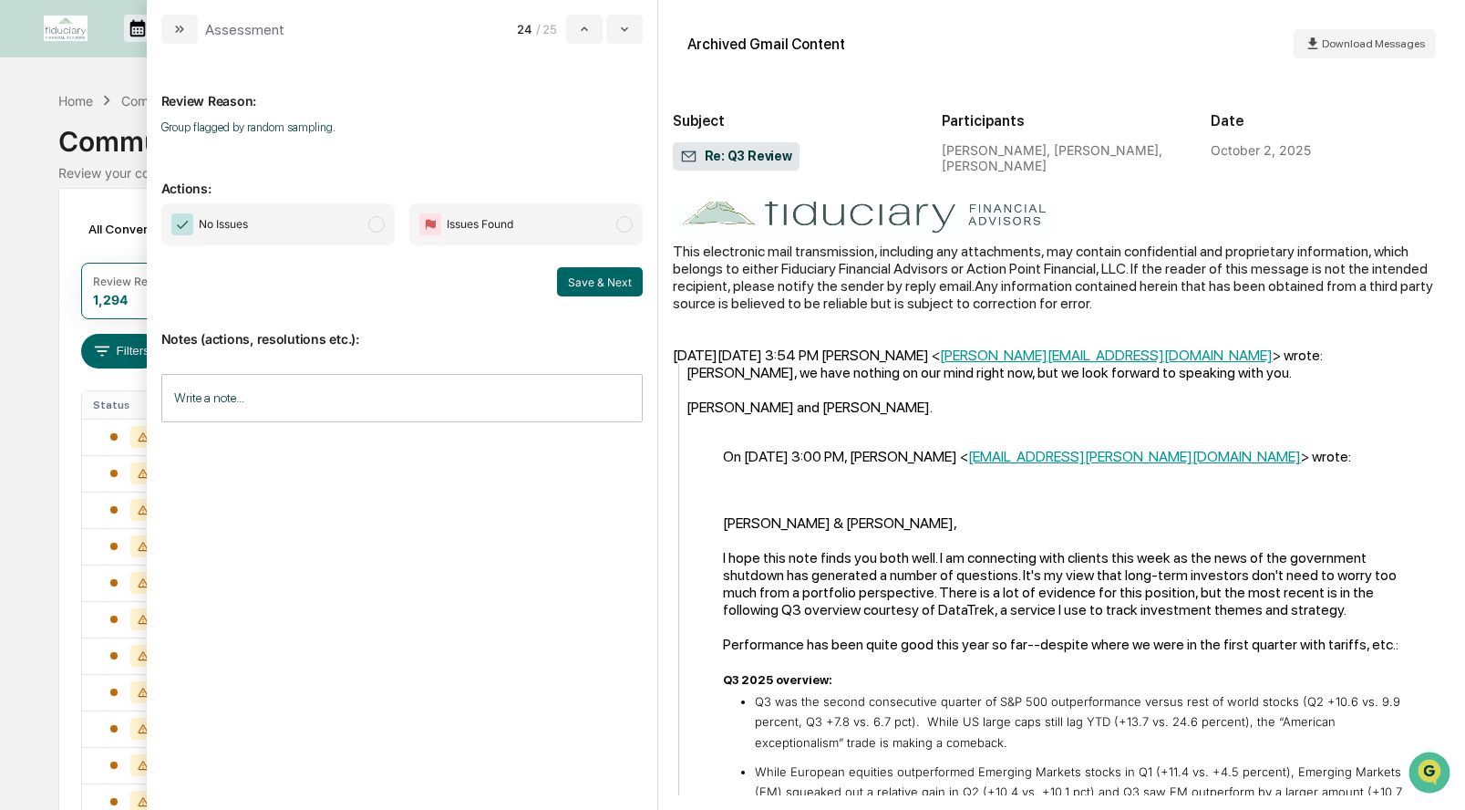
scroll to position [604, 0]
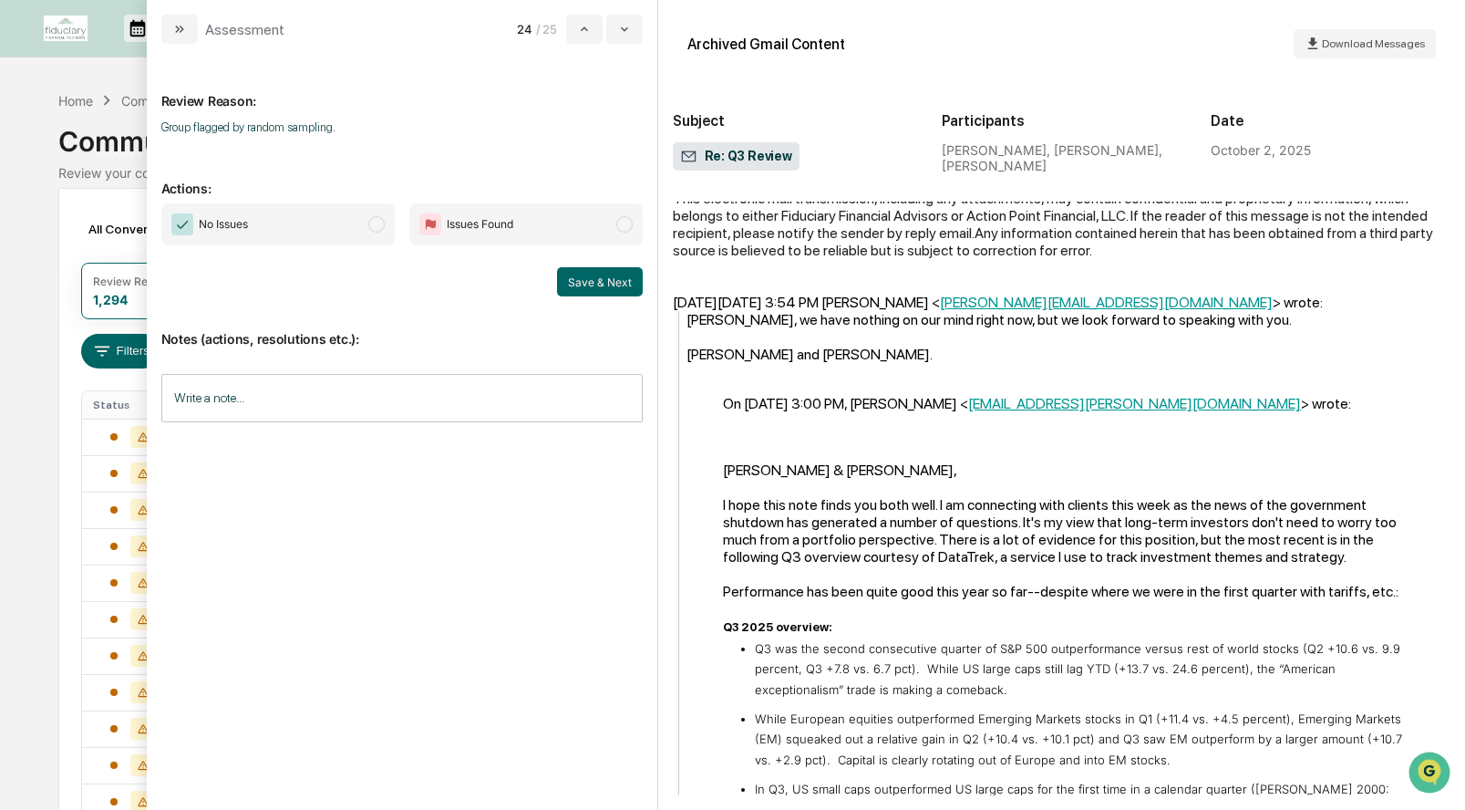
click at [380, 227] on span "modal" at bounding box center [376, 224] width 16 height 16
click at [614, 284] on button "Save & Next" at bounding box center [600, 281] width 86 height 29
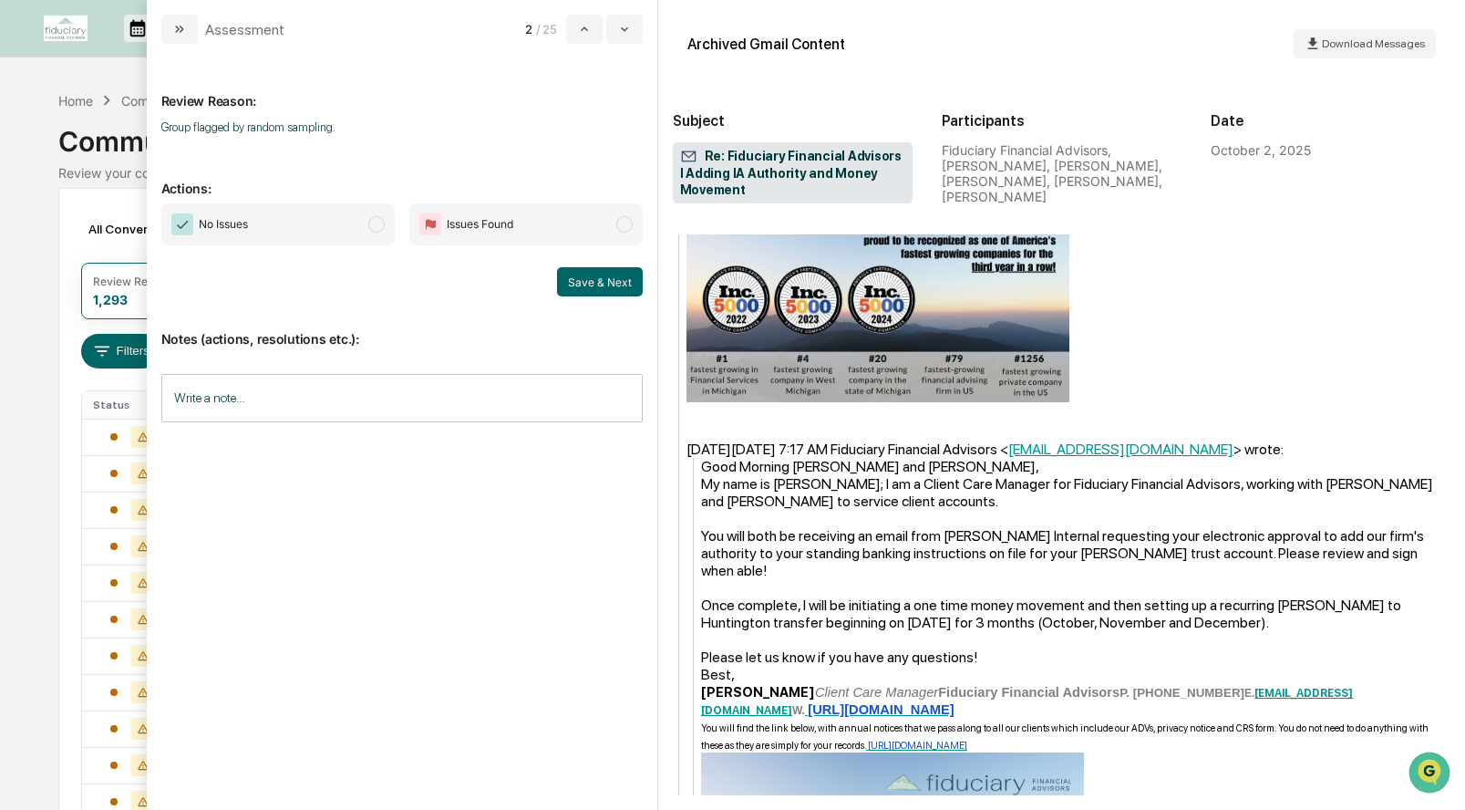
scroll to position [1087, 0]
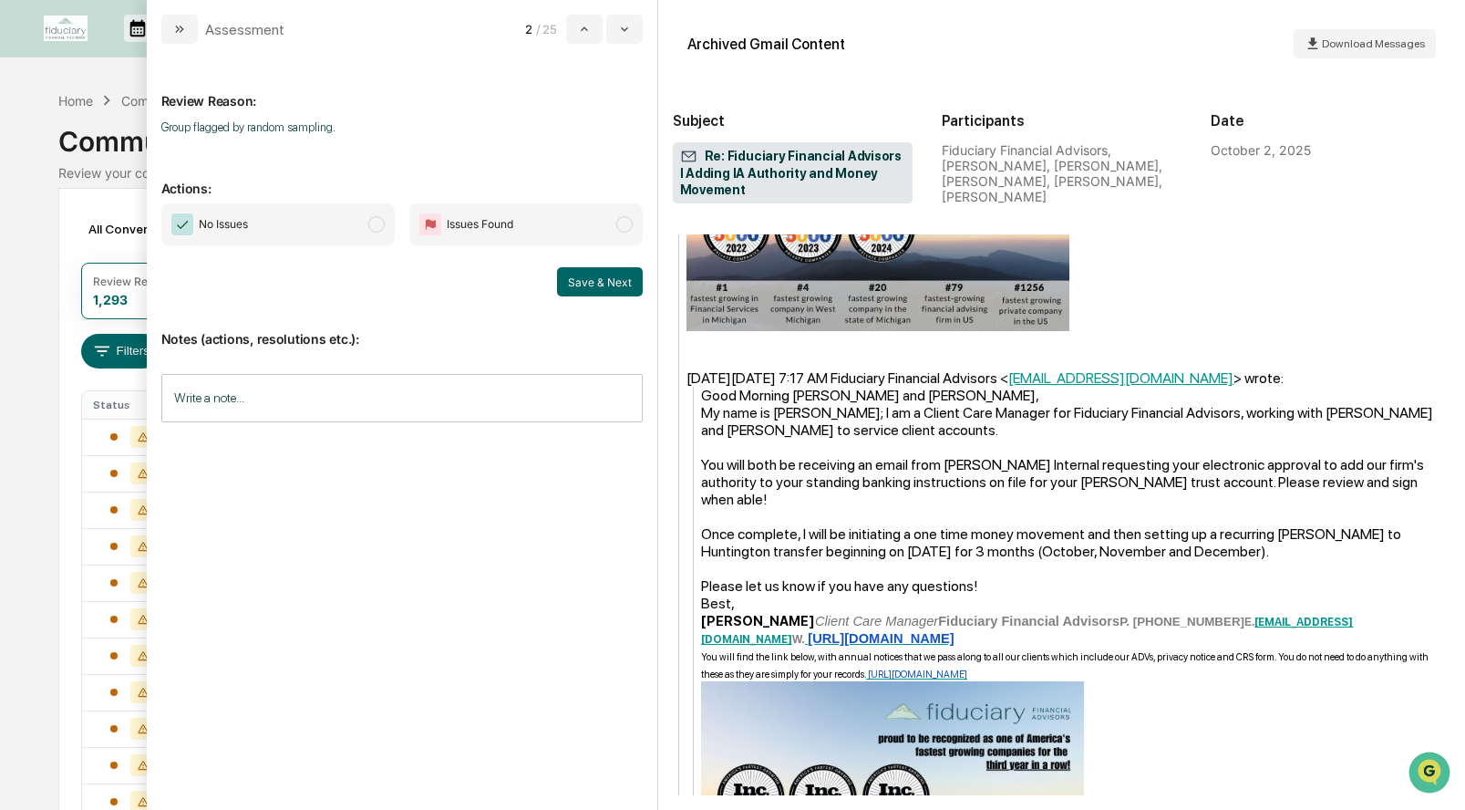
click at [378, 223] on span "modal" at bounding box center [376, 224] width 16 height 16
click at [625, 293] on button "Save & Next" at bounding box center [600, 281] width 86 height 29
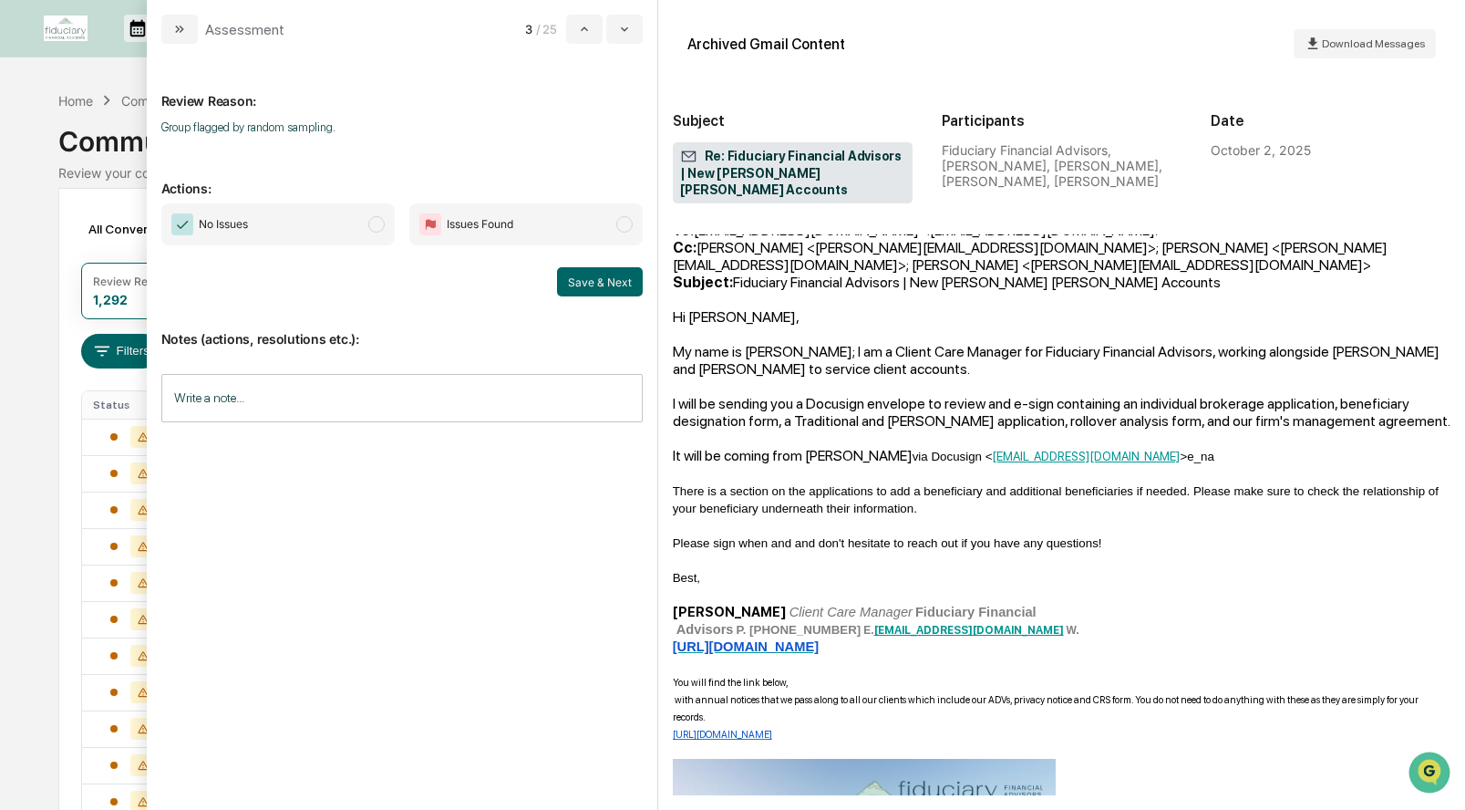
scroll to position [559, 0]
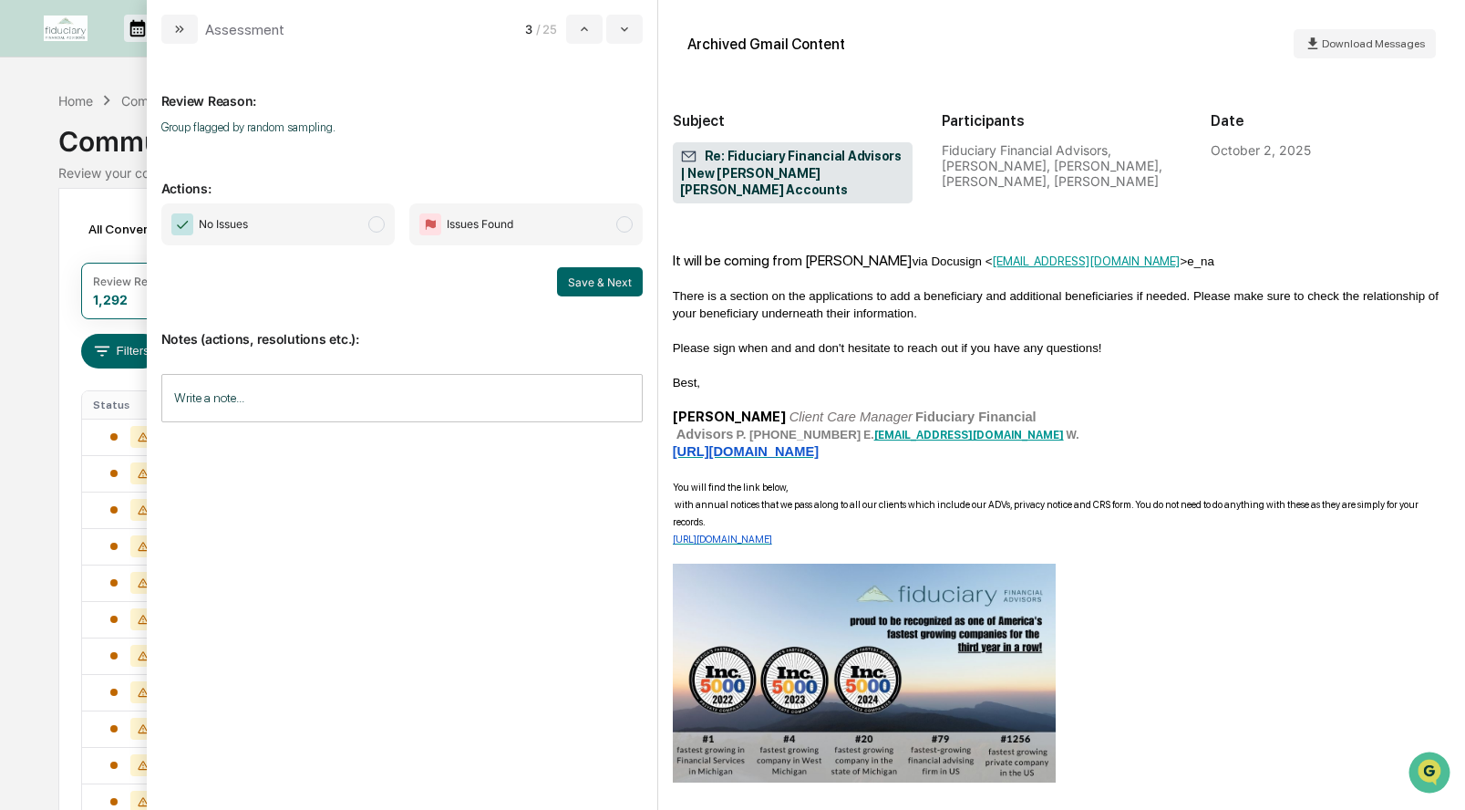
click at [374, 220] on span "modal" at bounding box center [376, 224] width 16 height 16
click at [613, 282] on button "Save & Next" at bounding box center [600, 281] width 86 height 29
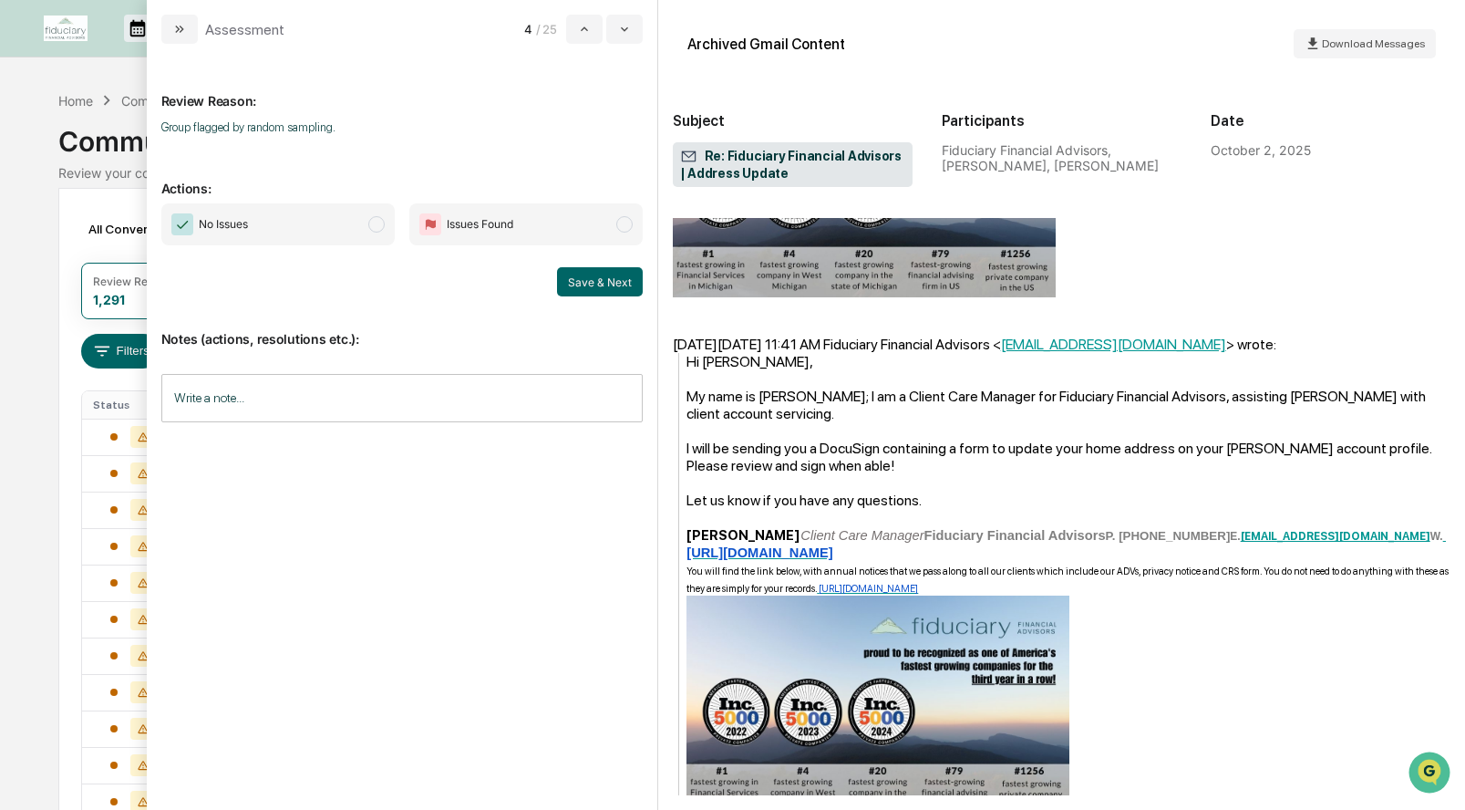
scroll to position [488, 0]
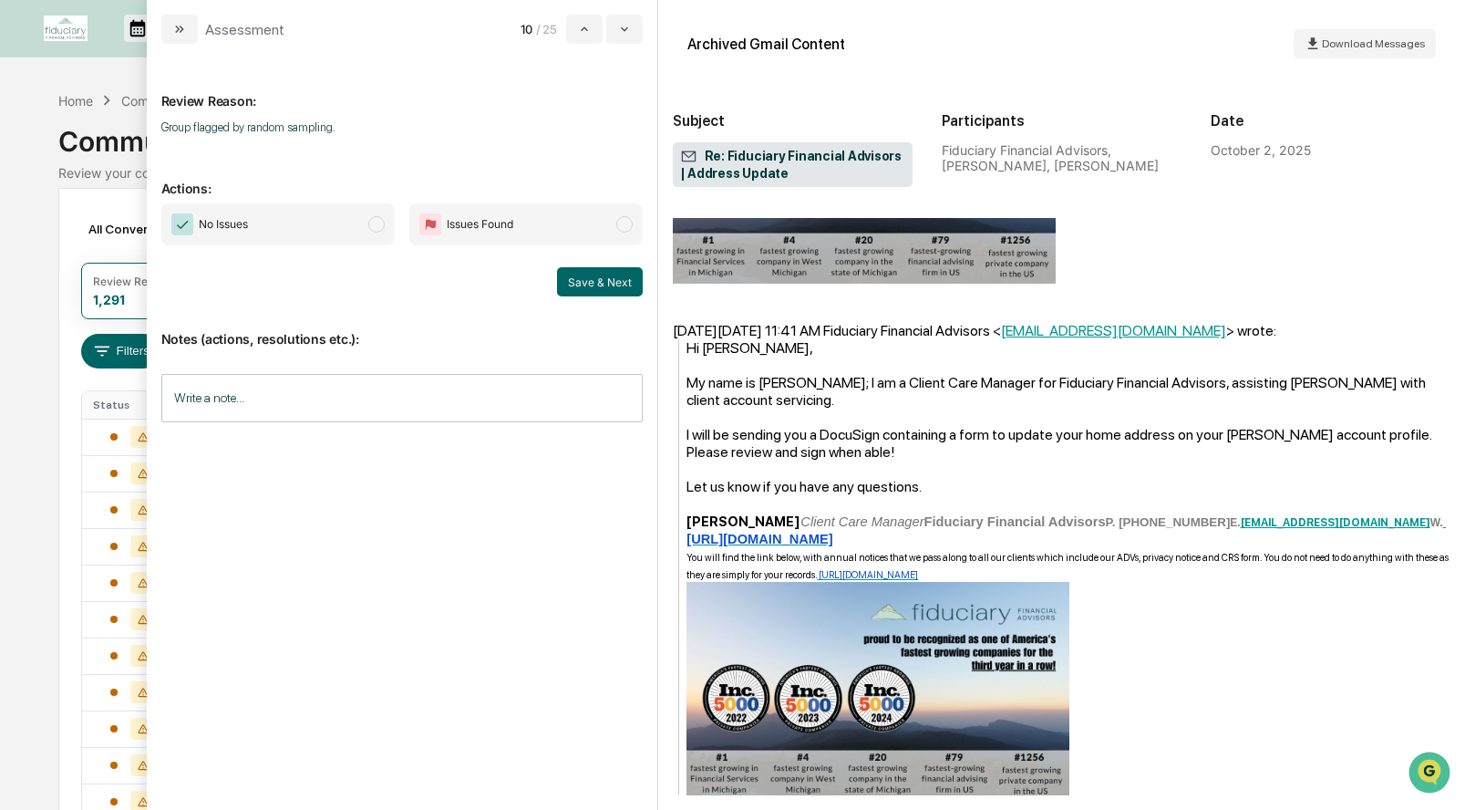
click at [378, 225] on span "modal" at bounding box center [376, 224] width 16 height 16
click at [570, 281] on button "Save & Next" at bounding box center [600, 281] width 86 height 29
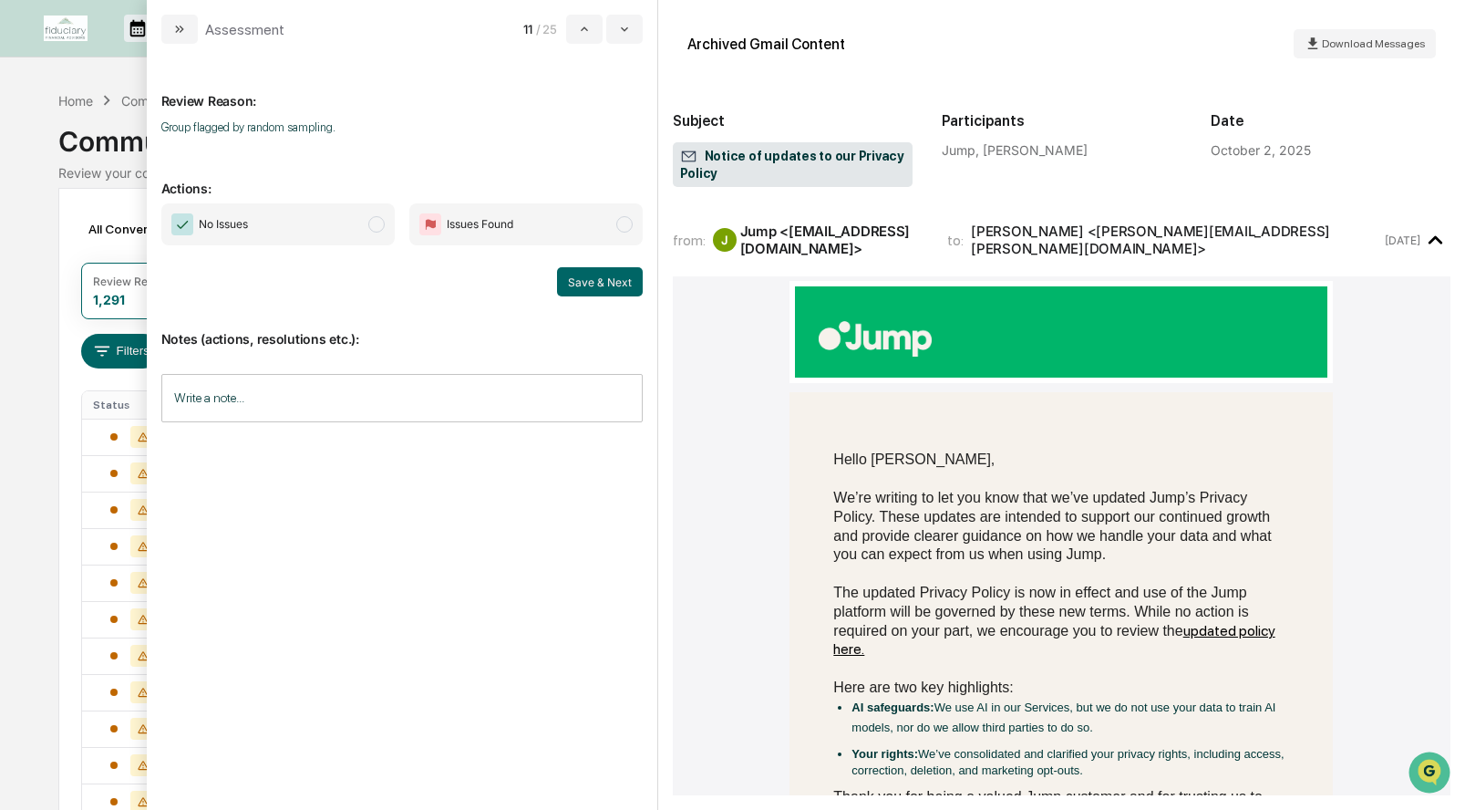
click at [373, 222] on span "modal" at bounding box center [376, 224] width 16 height 16
click at [622, 288] on button "Save & Next" at bounding box center [600, 281] width 86 height 29
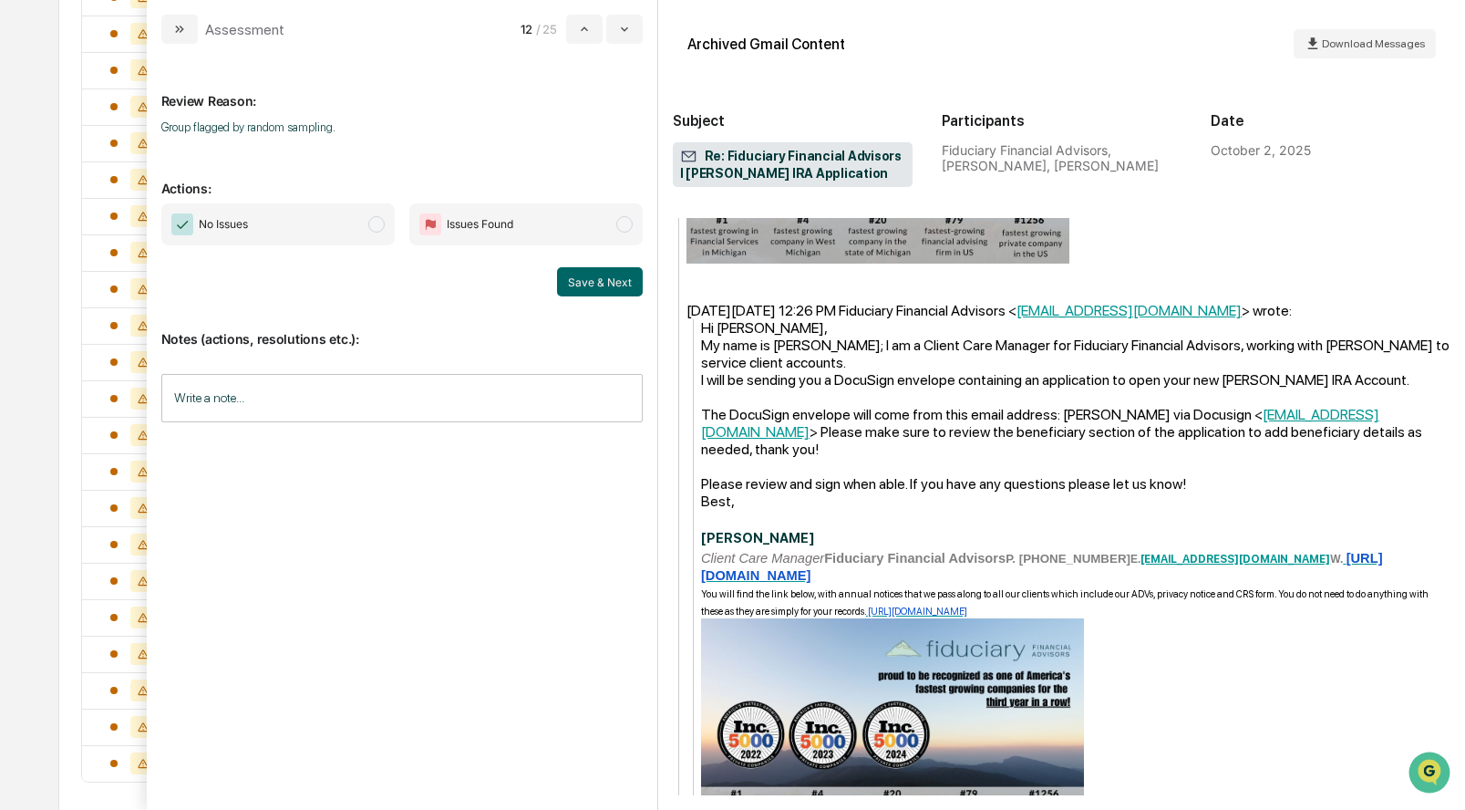
scroll to position [563, 0]
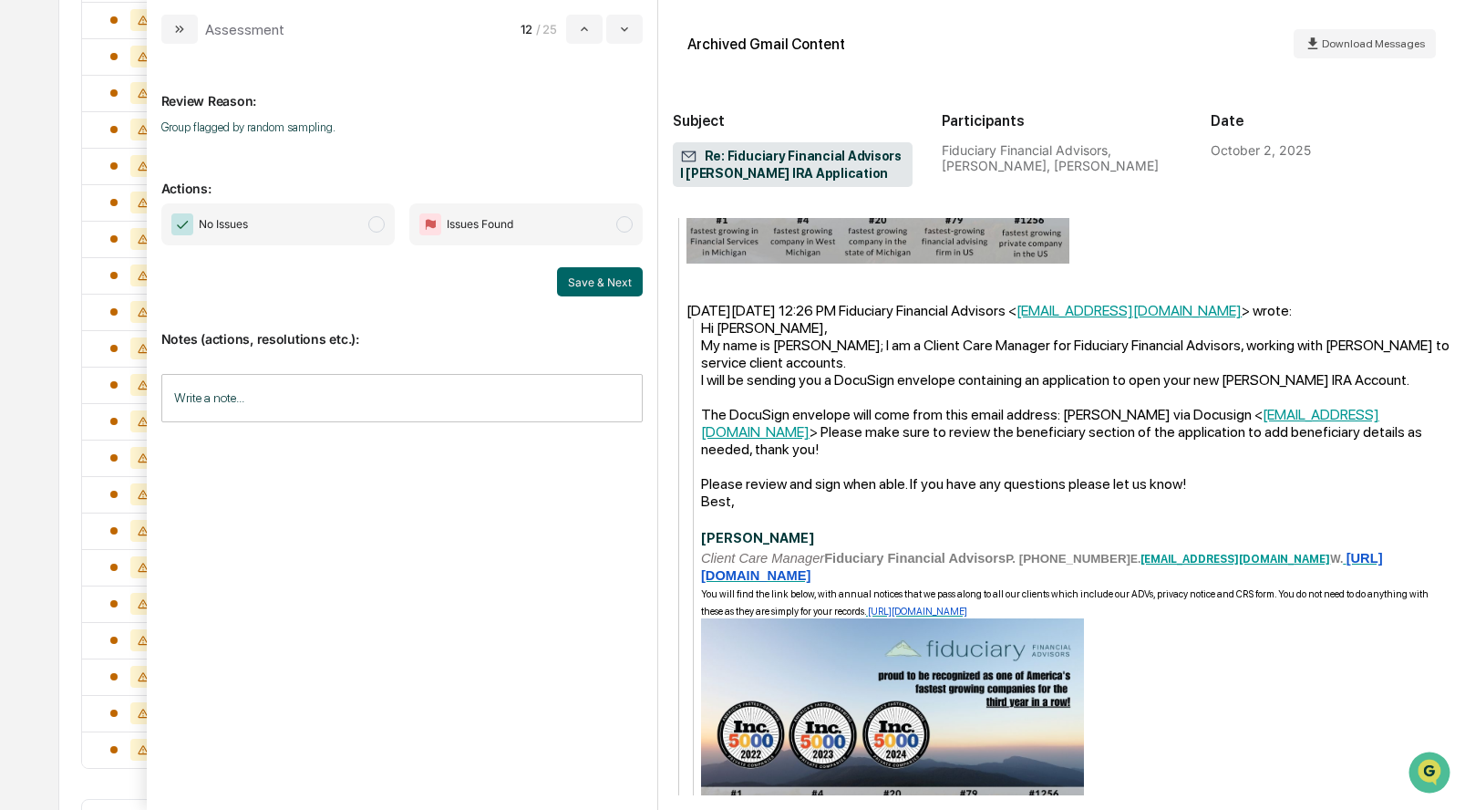
click at [380, 226] on span "modal" at bounding box center [376, 224] width 16 height 16
click at [598, 287] on button "Save & Next" at bounding box center [600, 281] width 86 height 29
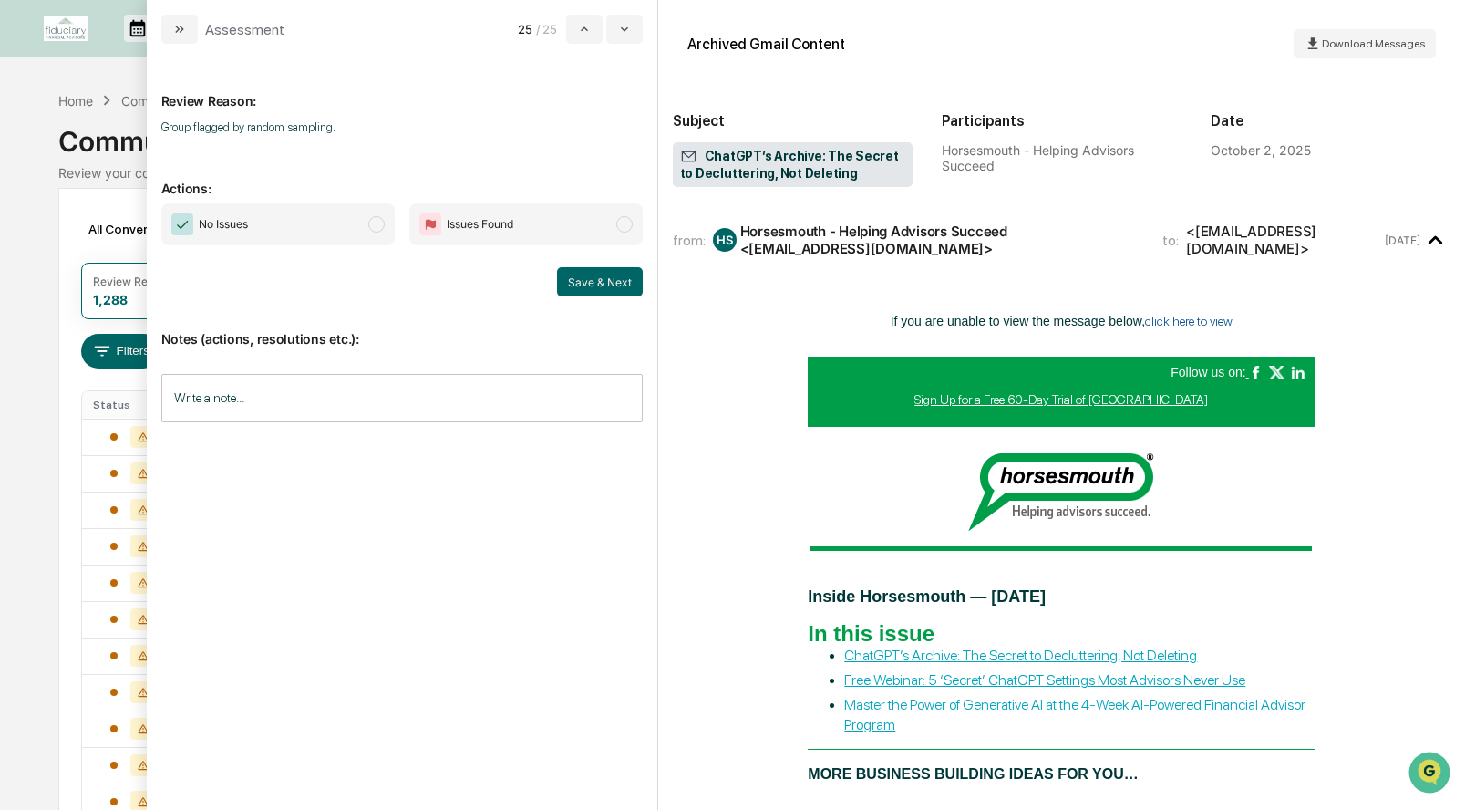
click at [381, 226] on span "modal" at bounding box center [376, 224] width 16 height 16
click at [620, 282] on button "Save & Next" at bounding box center [600, 281] width 86 height 29
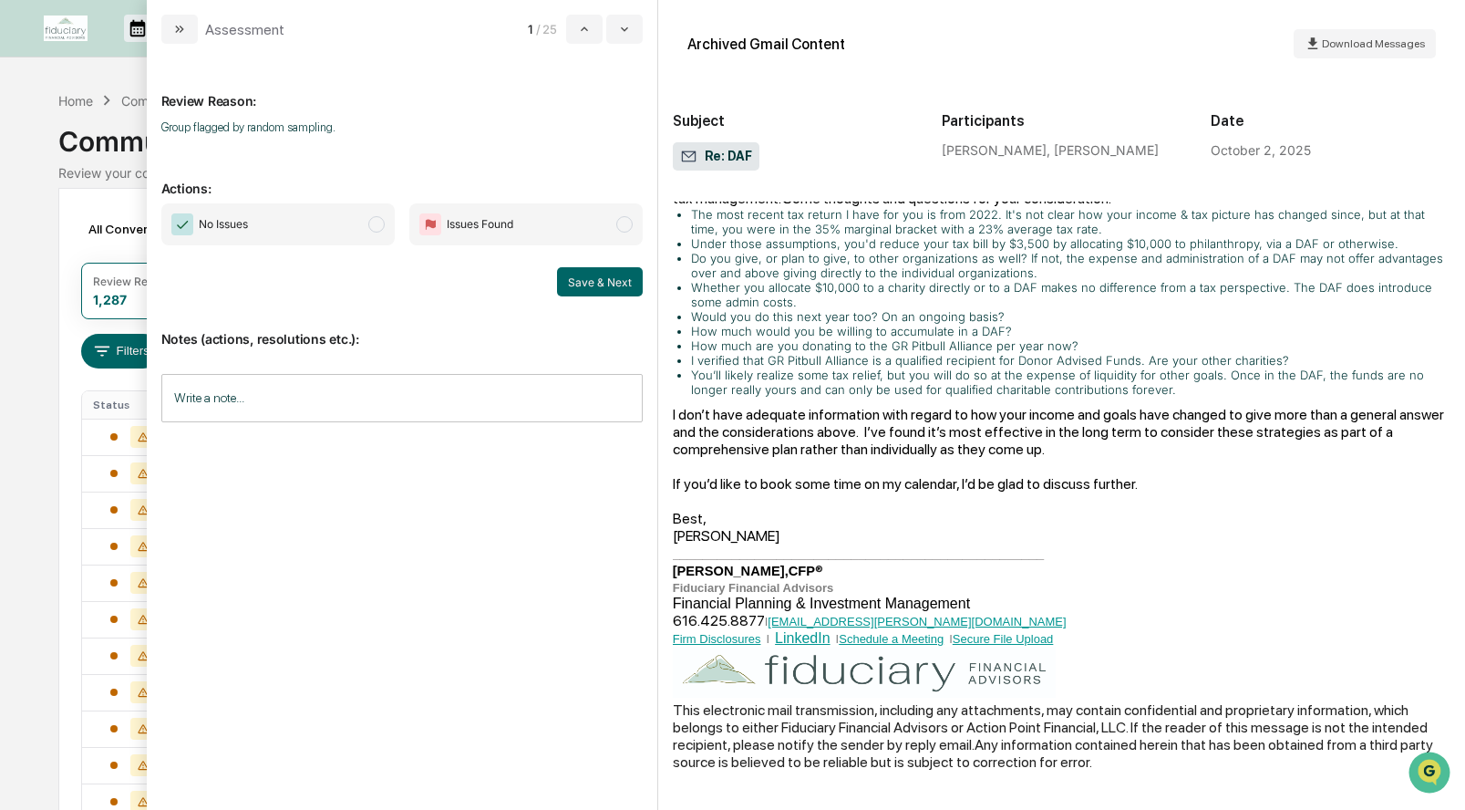
scroll to position [269, 0]
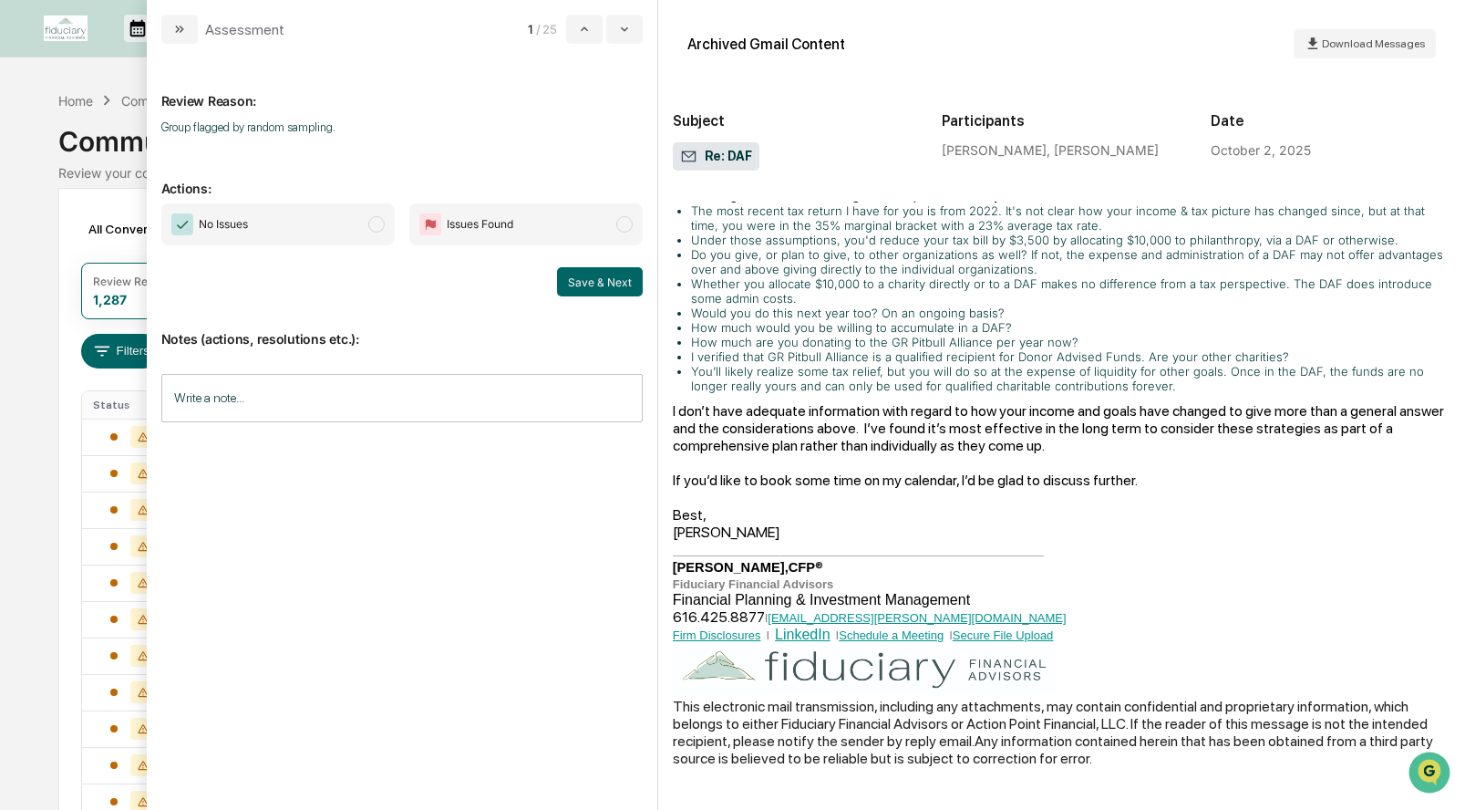
click at [376, 228] on span "modal" at bounding box center [376, 224] width 16 height 16
click at [615, 274] on button "Save & Next" at bounding box center [600, 281] width 86 height 29
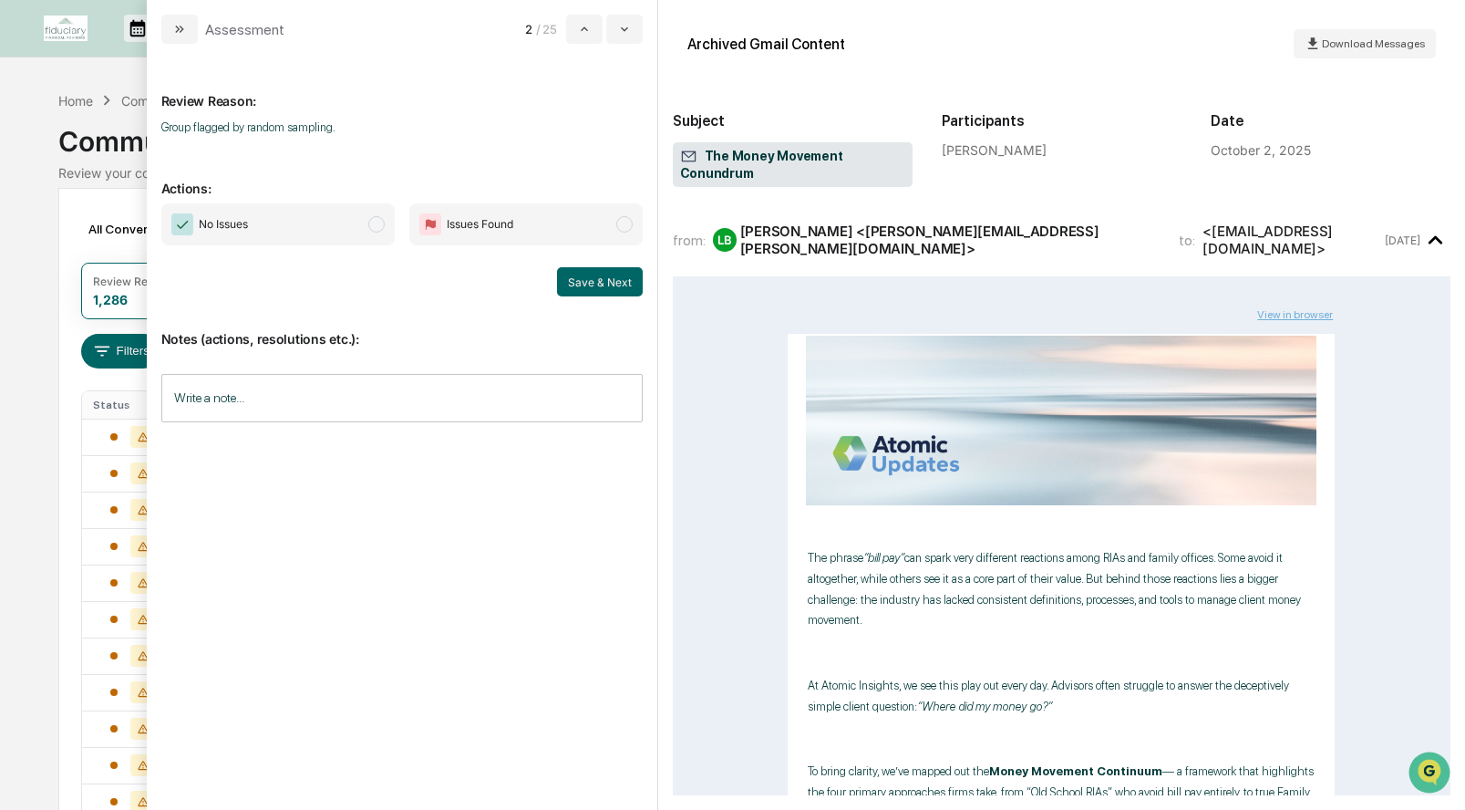
click at [374, 222] on span "modal" at bounding box center [376, 224] width 16 height 16
click at [592, 281] on button "Save & Next" at bounding box center [600, 281] width 86 height 29
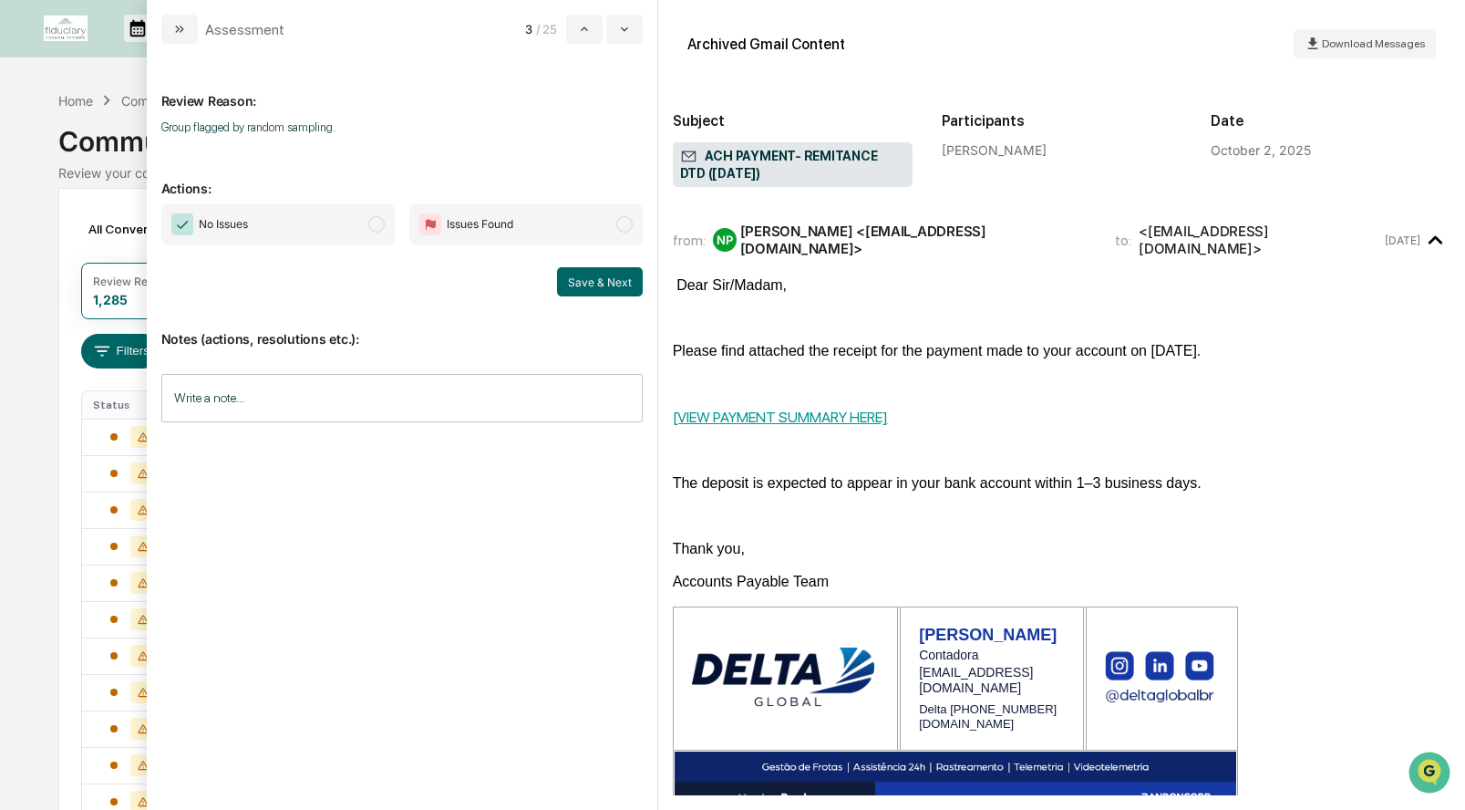
click at [377, 222] on span "modal" at bounding box center [376, 224] width 16 height 16
click at [614, 289] on button "Save & Next" at bounding box center [600, 281] width 86 height 29
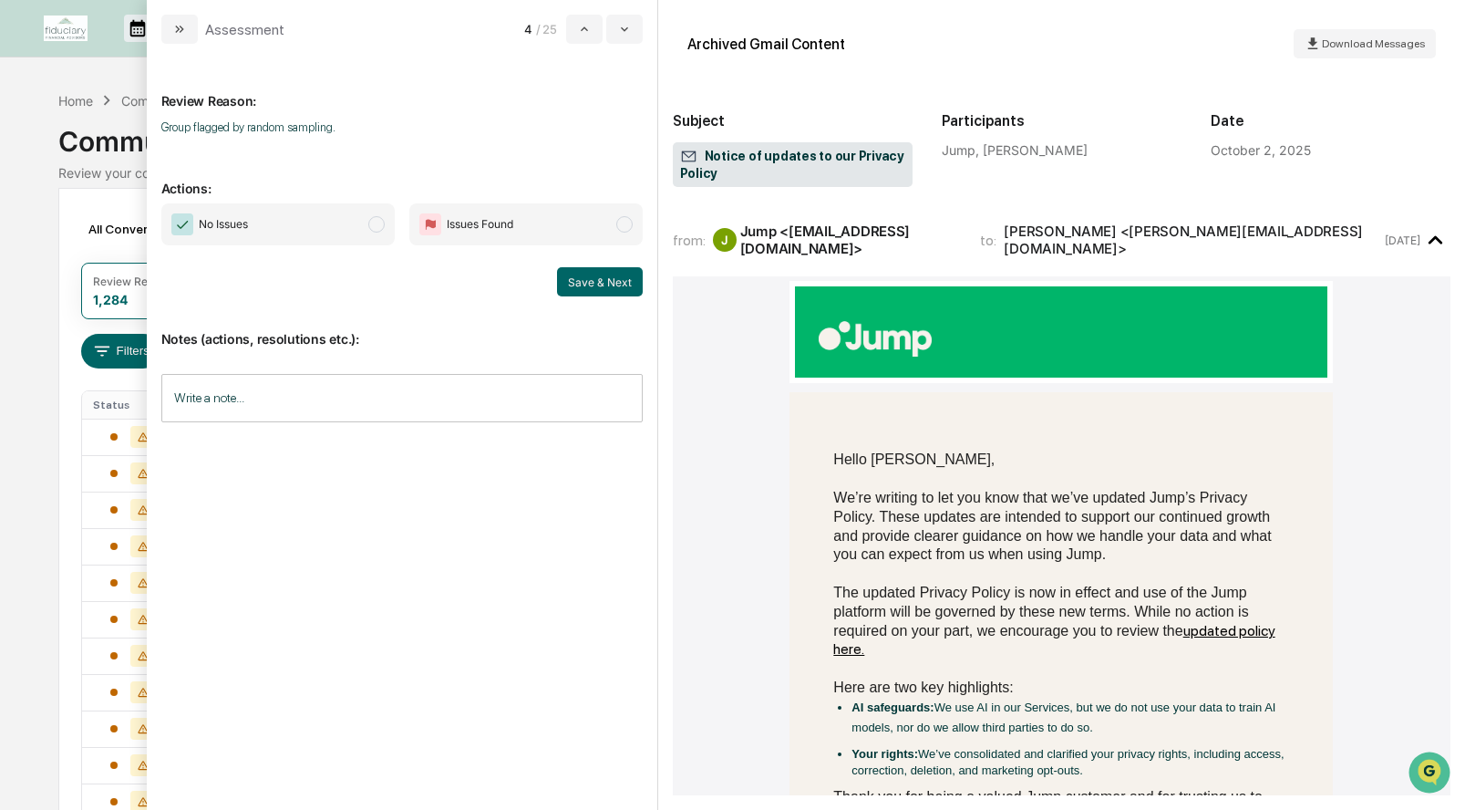
click at [381, 219] on span "modal" at bounding box center [376, 224] width 16 height 16
click at [569, 273] on button "Save & Next" at bounding box center [600, 281] width 86 height 29
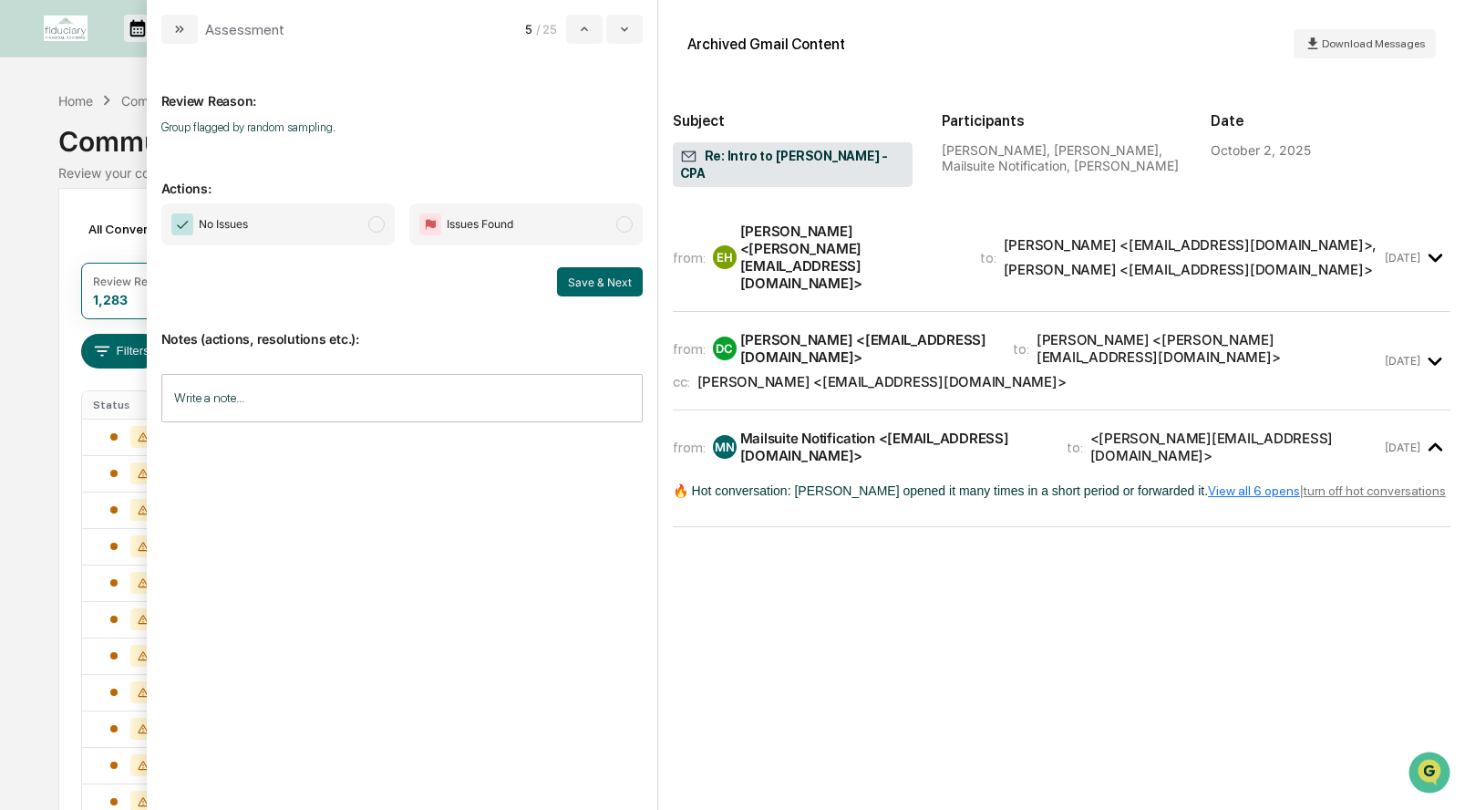
click at [379, 225] on span "modal" at bounding box center [376, 224] width 16 height 16
click at [594, 290] on button "Save & Next" at bounding box center [600, 281] width 86 height 29
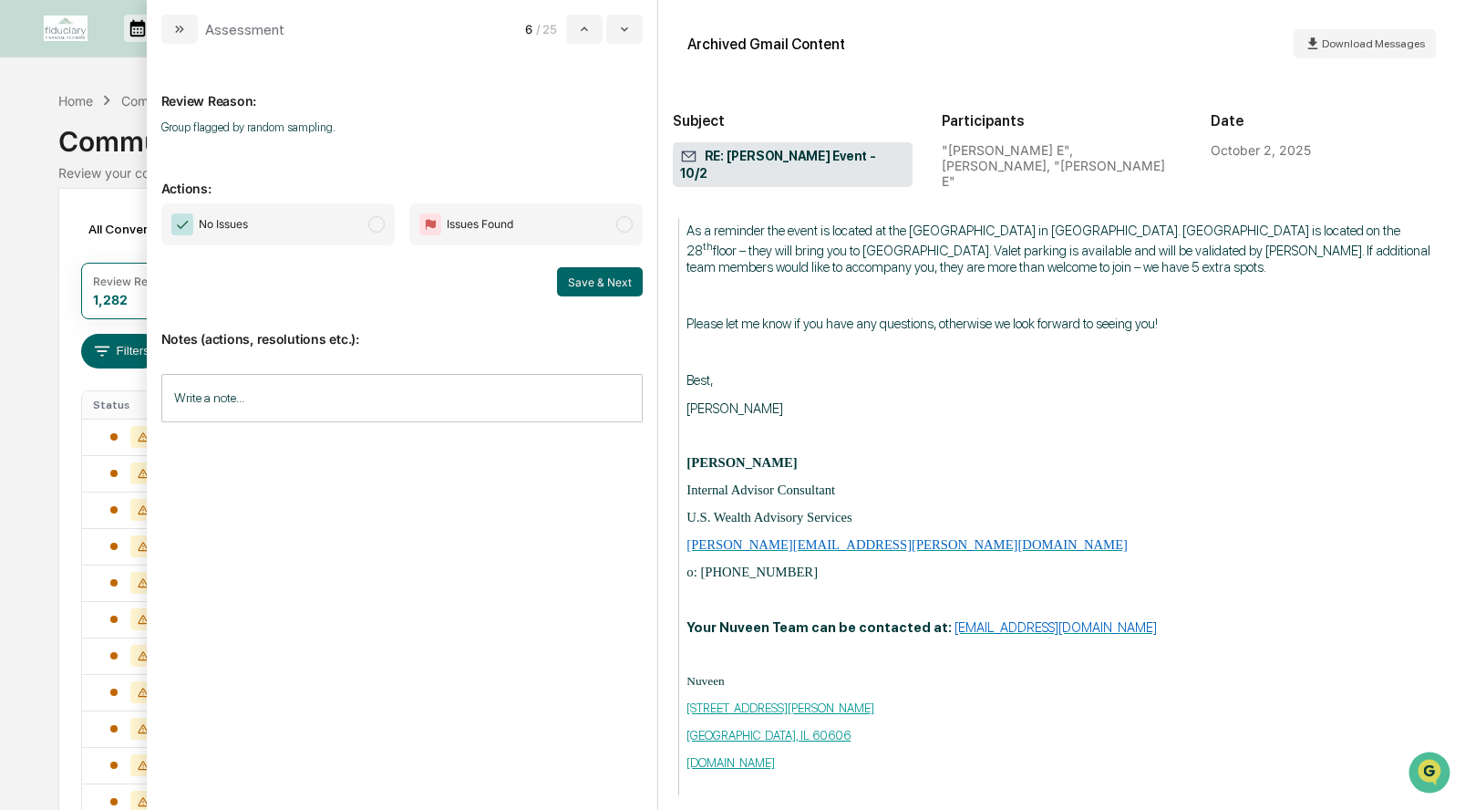
scroll to position [1540, 0]
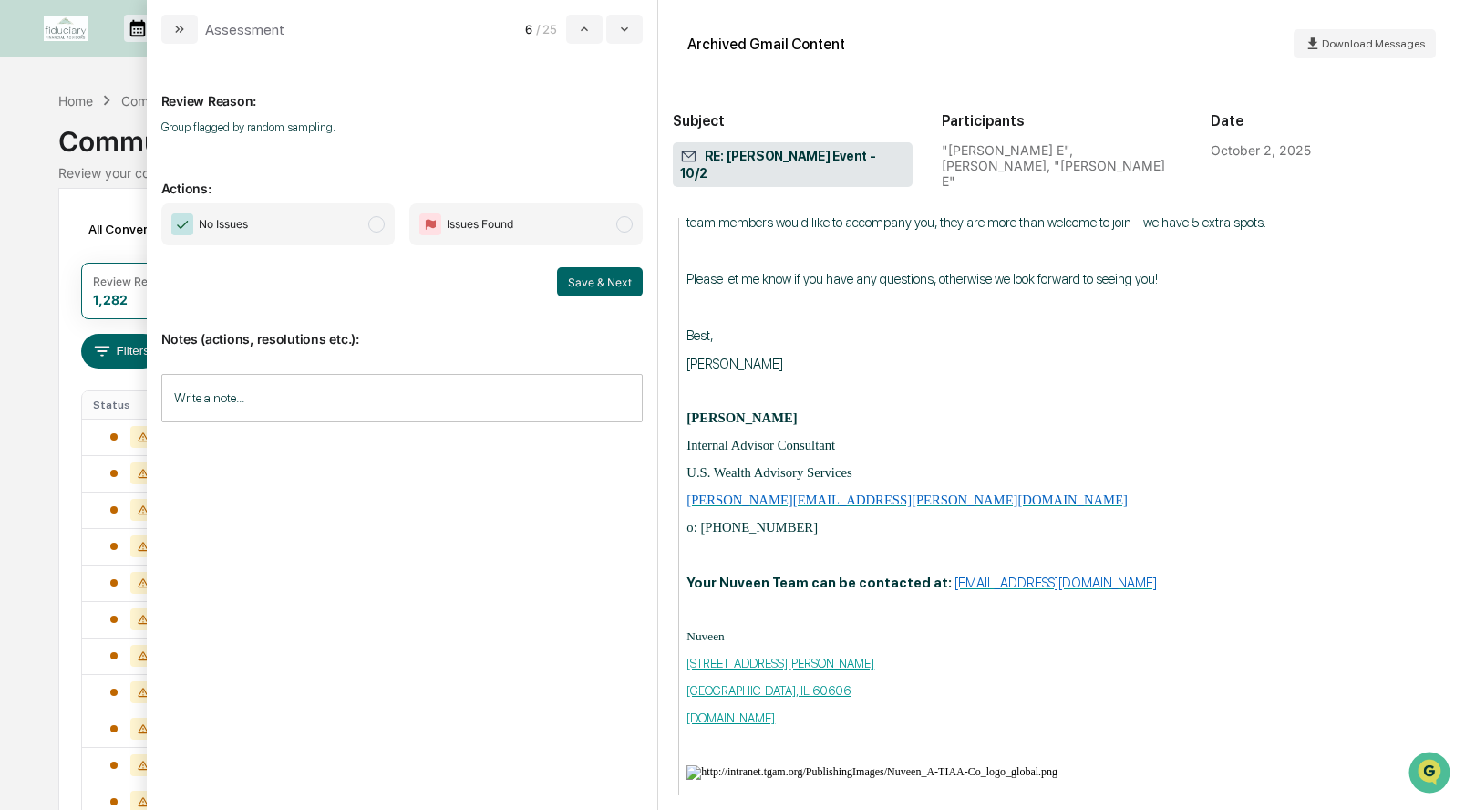
click at [368, 226] on span "modal" at bounding box center [376, 224] width 16 height 16
click at [635, 283] on button "Save & Next" at bounding box center [600, 281] width 86 height 29
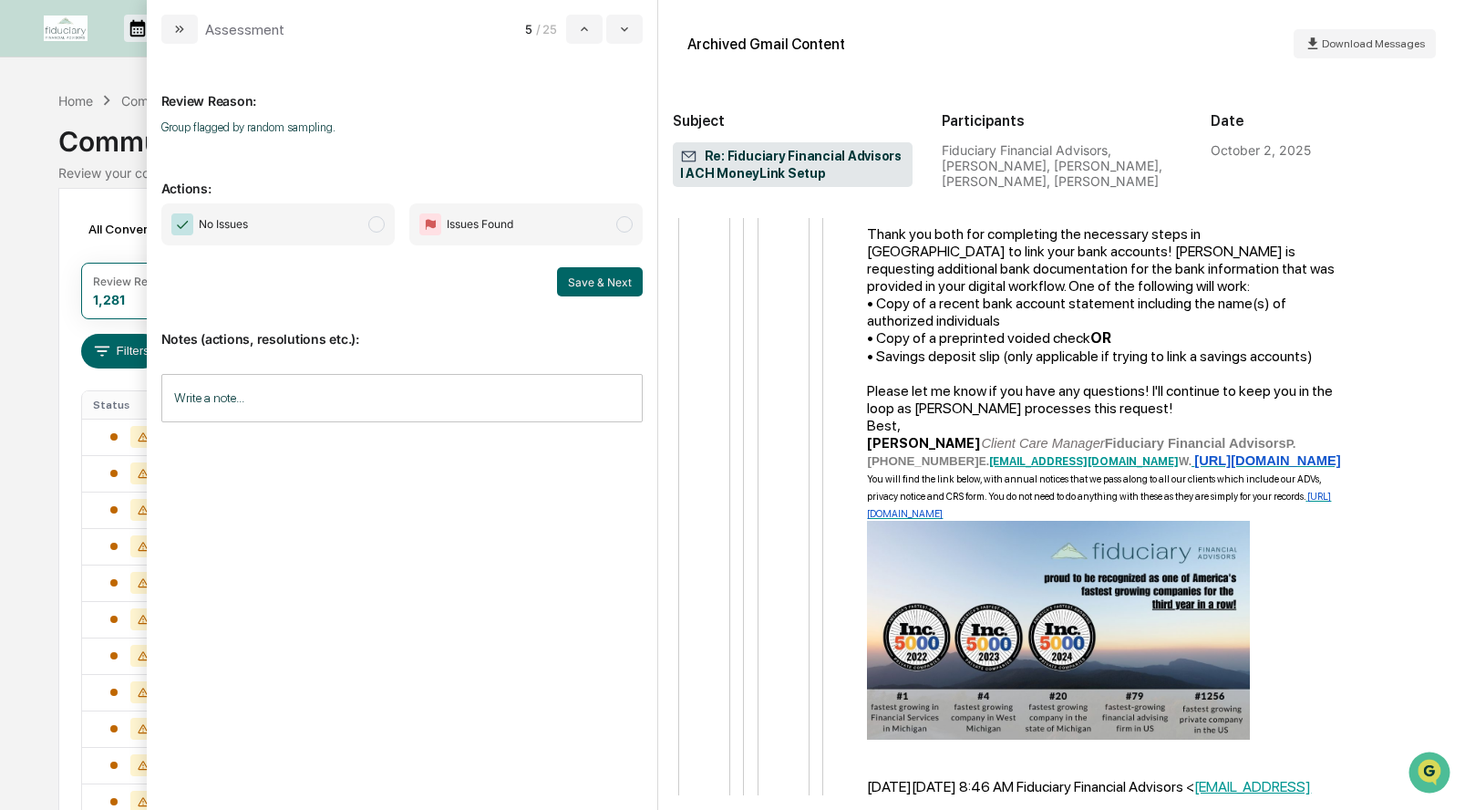
scroll to position [4238, 0]
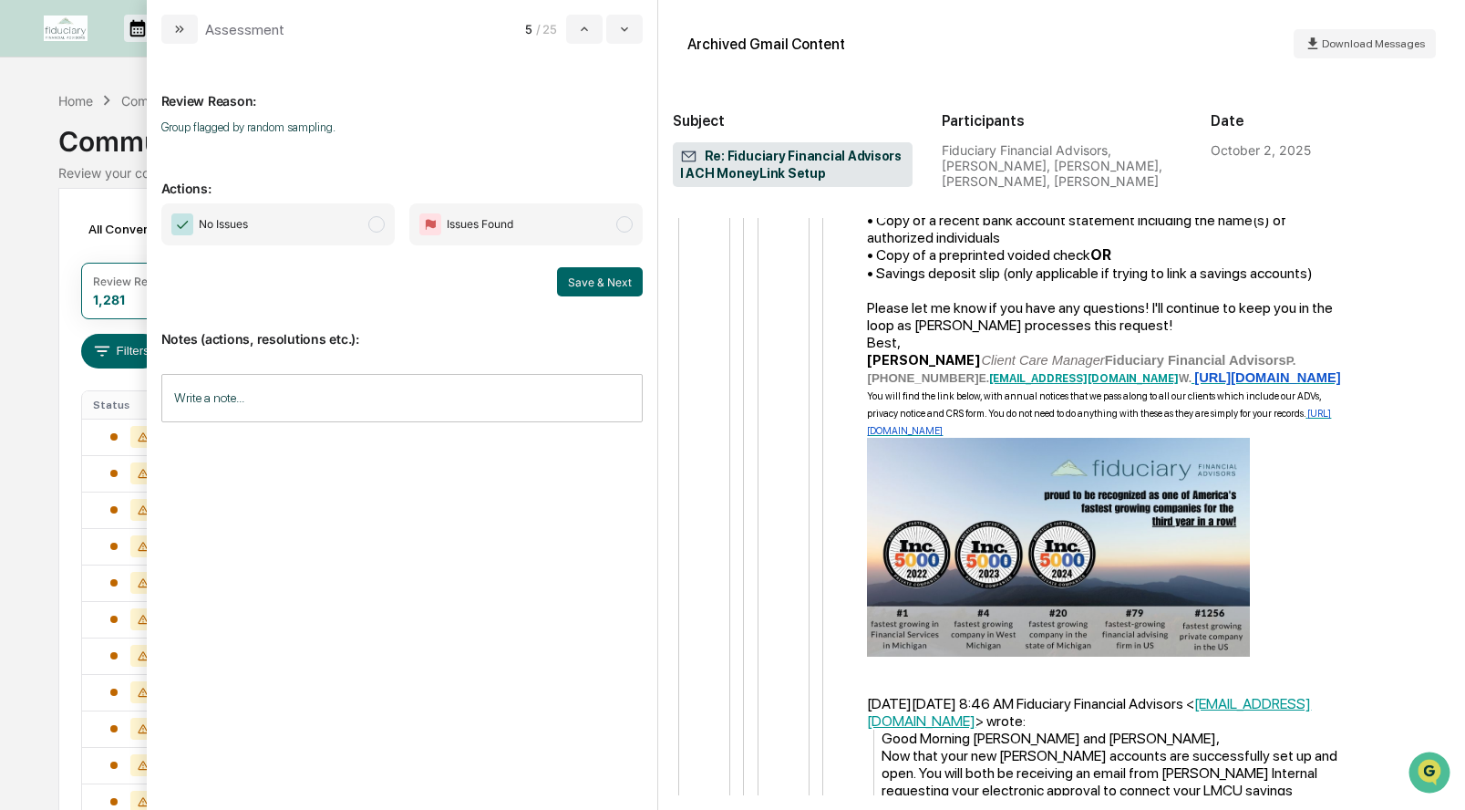
click at [346, 233] on span "No Issues" at bounding box center [277, 224] width 233 height 42
click at [563, 281] on button "Save & Next" at bounding box center [600, 281] width 86 height 29
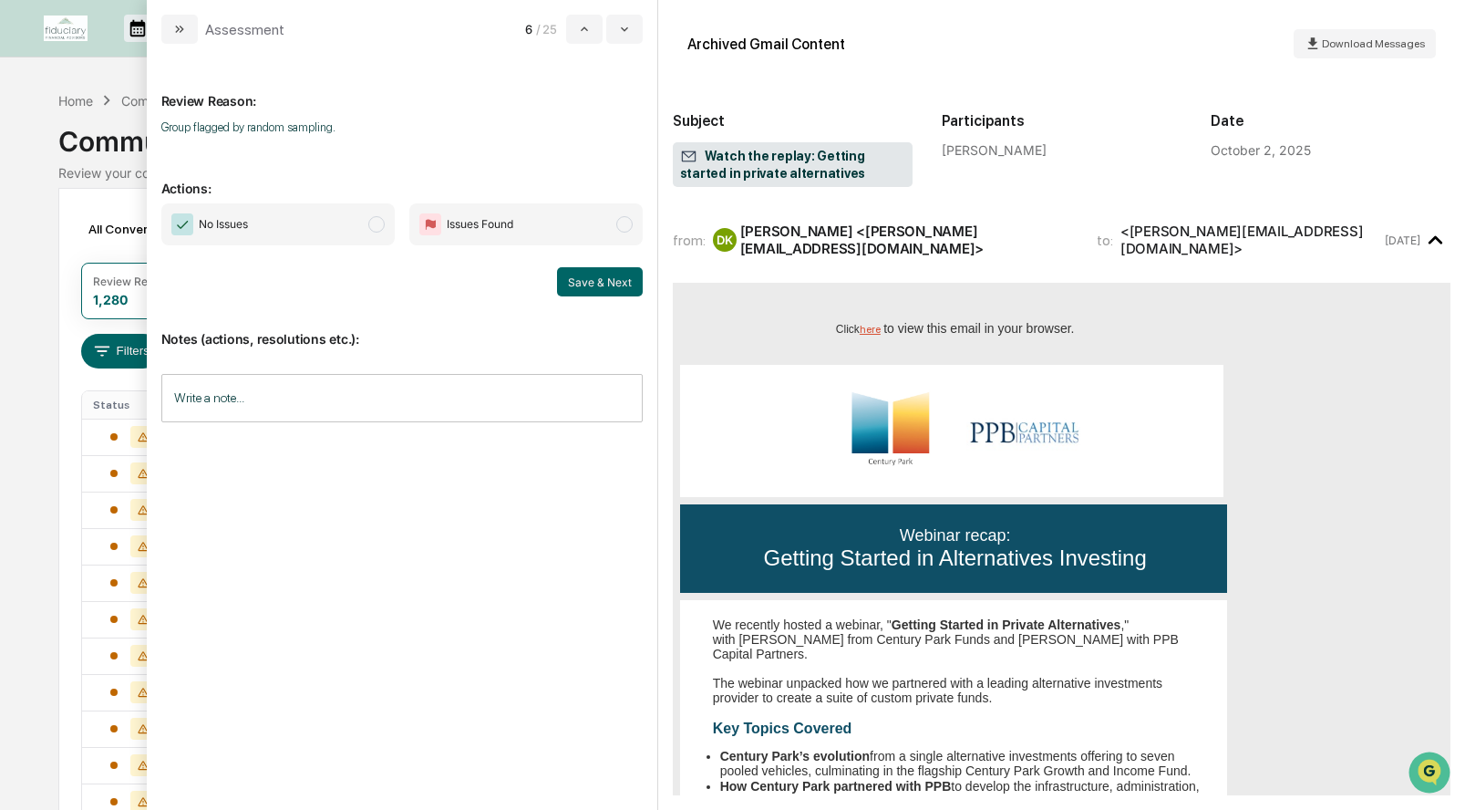
click at [321, 224] on span "No Issues" at bounding box center [277, 224] width 233 height 42
click at [605, 271] on button "Save & Next" at bounding box center [600, 281] width 86 height 29
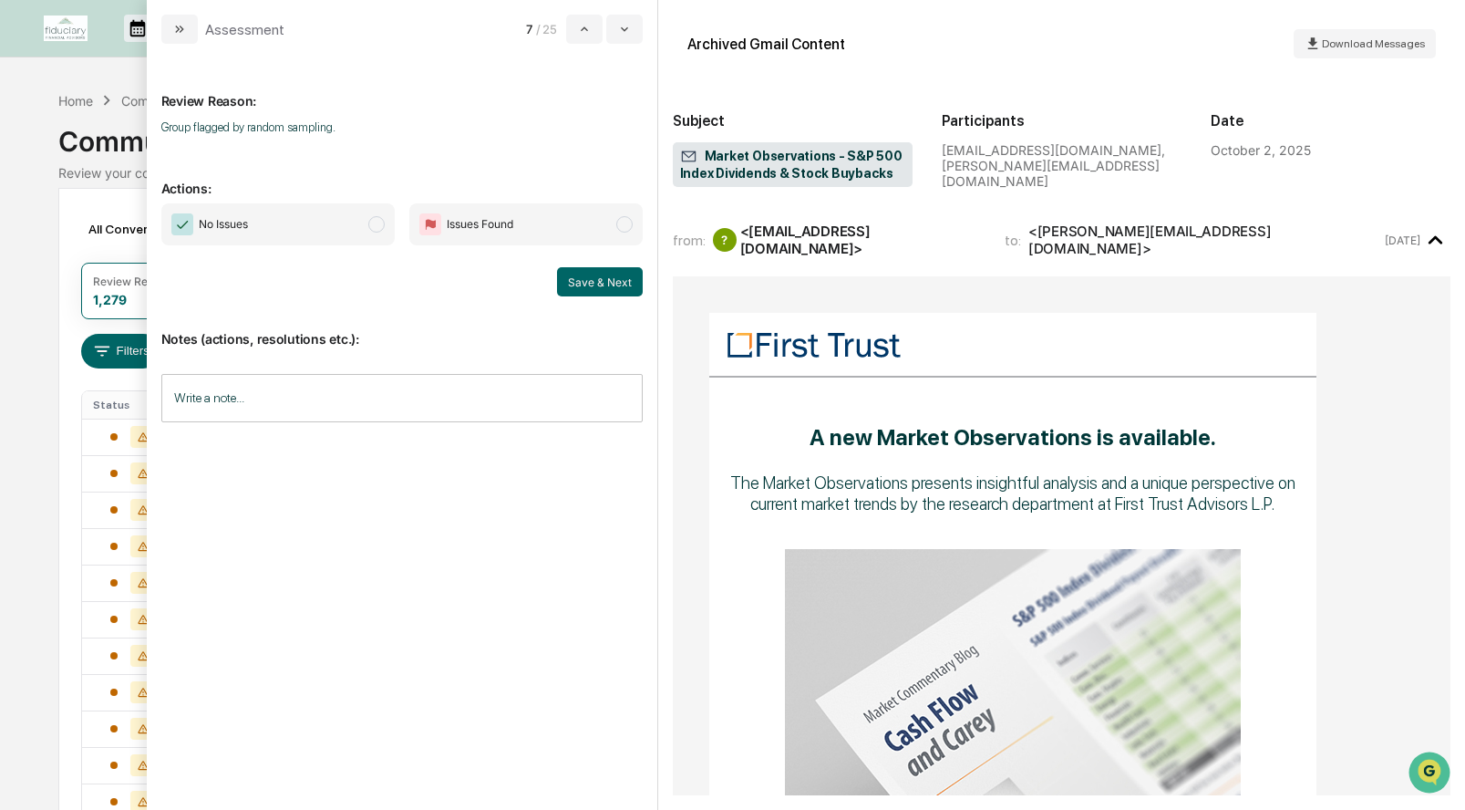
click at [364, 229] on span "No Issues" at bounding box center [277, 224] width 233 height 42
click at [588, 284] on button "Save & Next" at bounding box center [600, 281] width 86 height 29
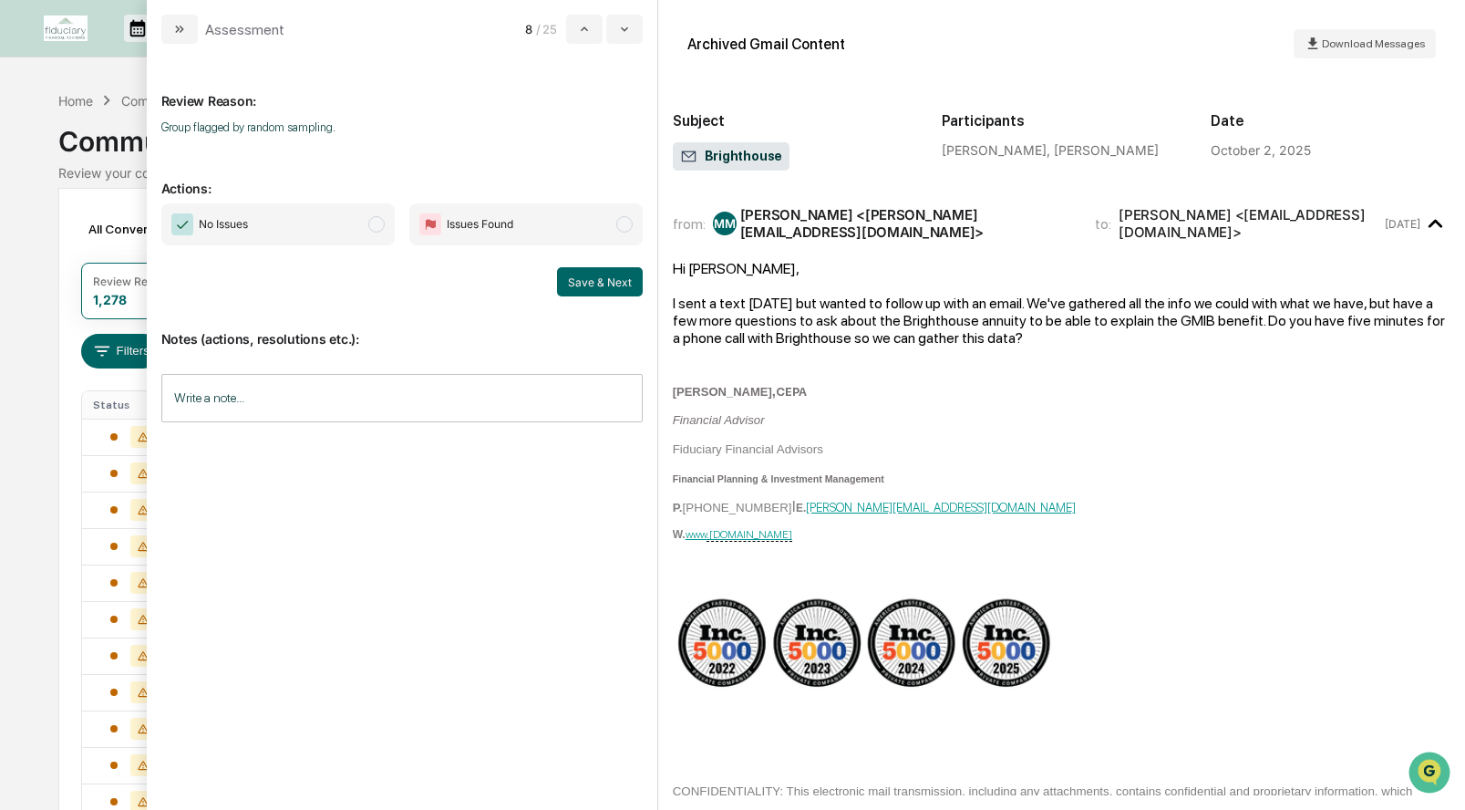
click at [374, 224] on span "modal" at bounding box center [376, 224] width 16 height 16
click at [591, 280] on button "Save & Next" at bounding box center [600, 281] width 86 height 29
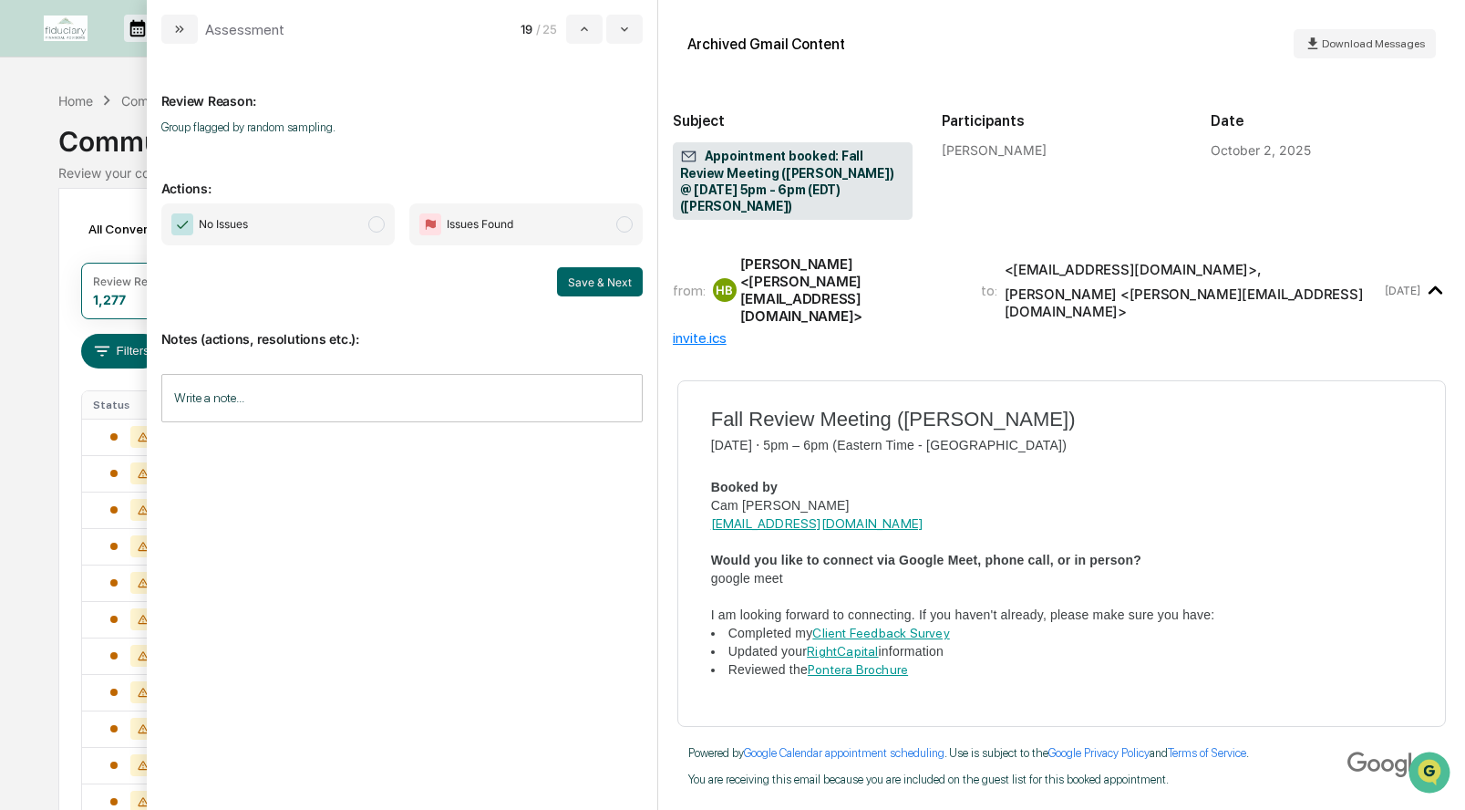
click at [377, 222] on span "modal" at bounding box center [376, 224] width 16 height 16
click at [643, 286] on div "Review Reason: Group flagged by random sampling. Actions: No Issues Issues Foun…" at bounding box center [402, 427] width 511 height 766
click at [624, 286] on button "Save & Next" at bounding box center [600, 281] width 86 height 29
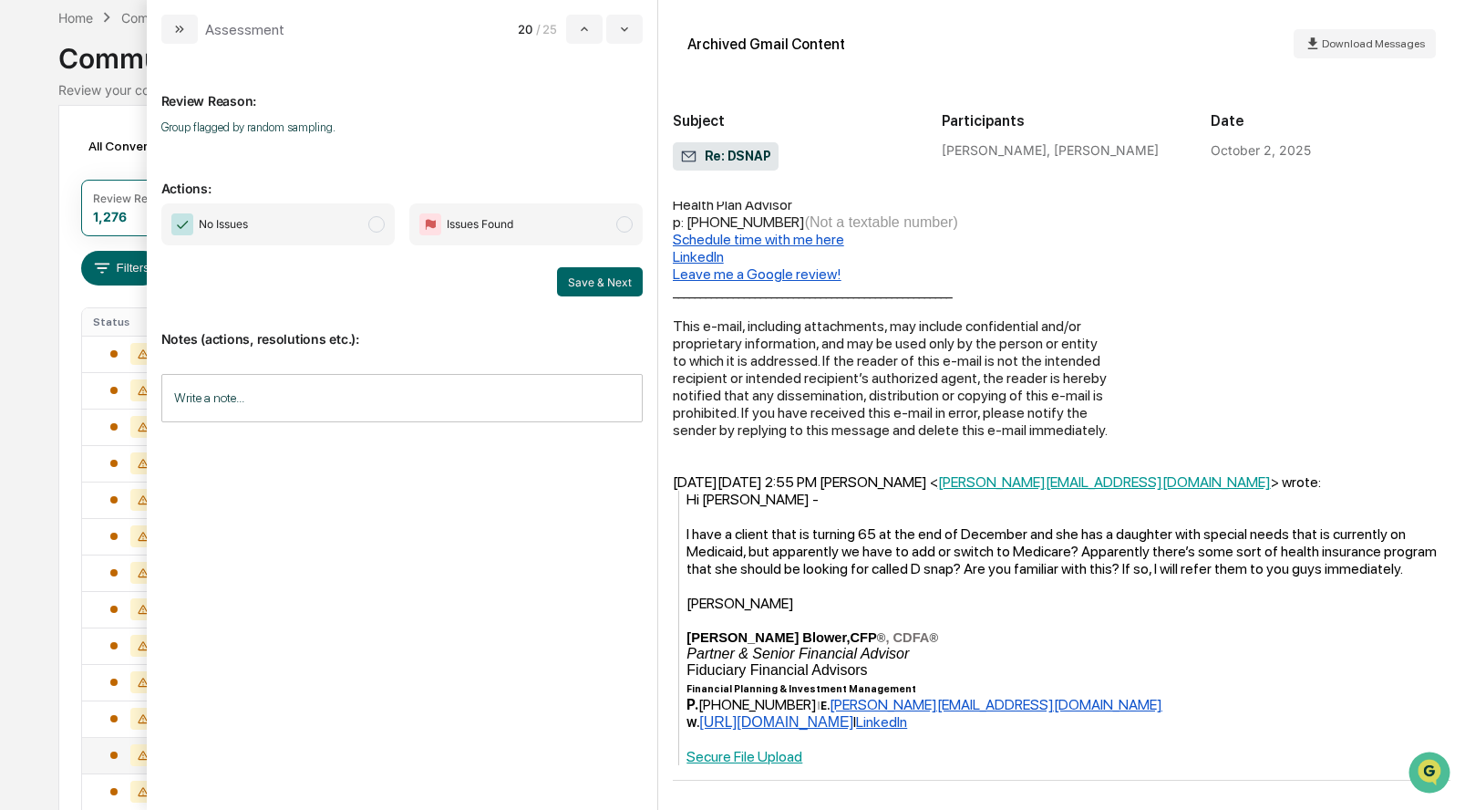
scroll to position [98, 0]
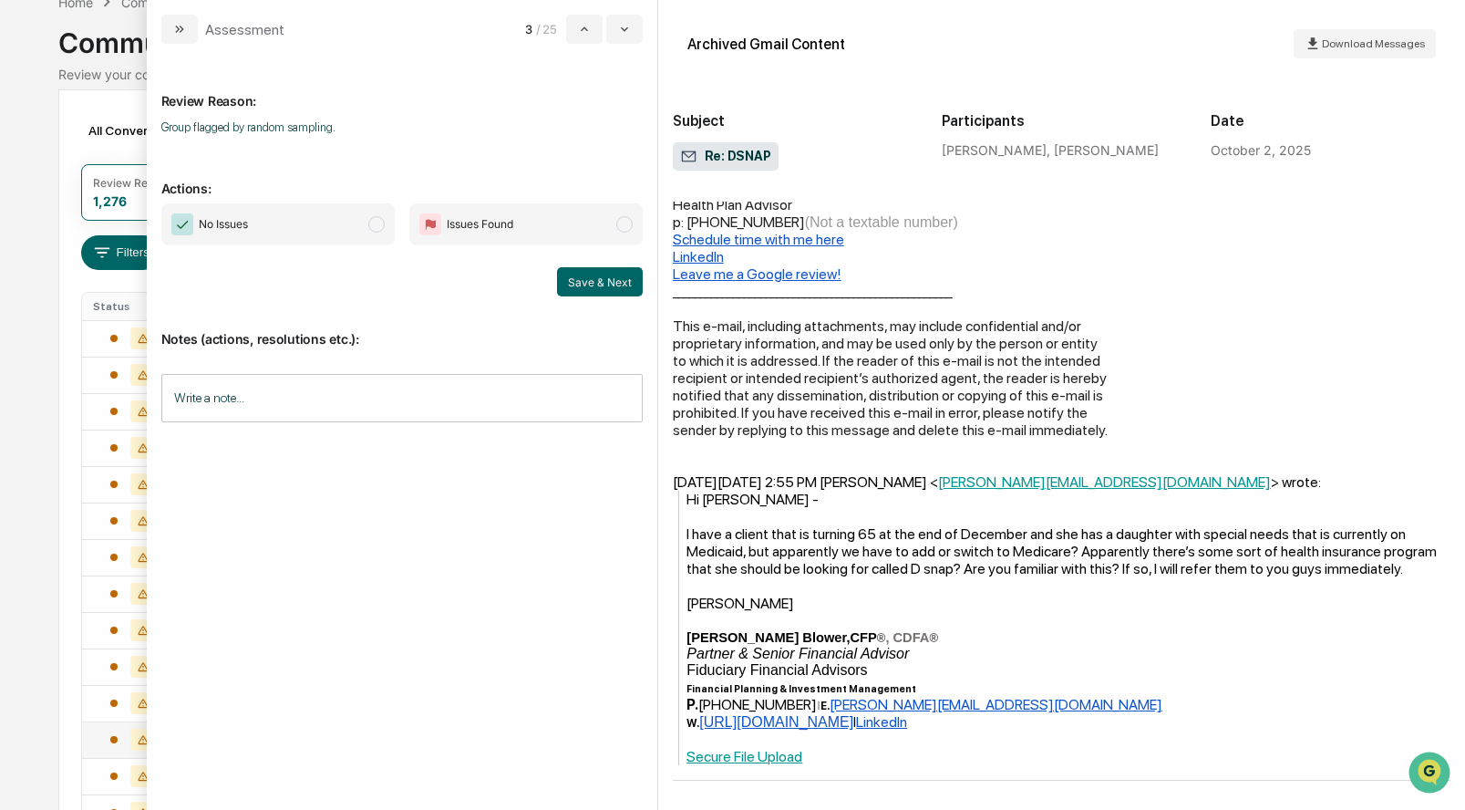
click at [371, 225] on span "modal" at bounding box center [376, 224] width 16 height 16
click at [592, 282] on button "Save & Next" at bounding box center [600, 281] width 86 height 29
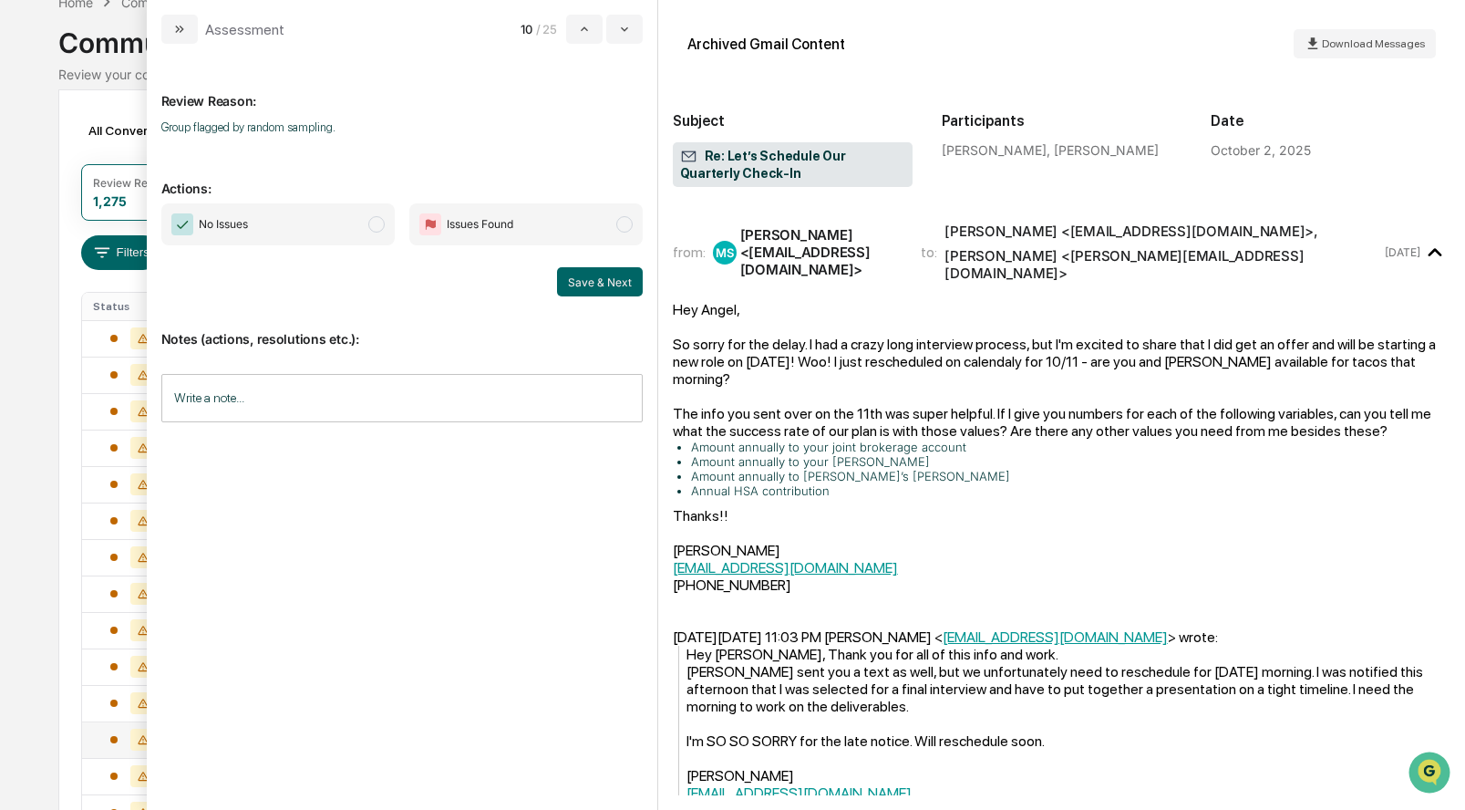
click at [375, 228] on span "modal" at bounding box center [376, 224] width 16 height 16
click at [570, 274] on button "Save & Next" at bounding box center [600, 281] width 86 height 29
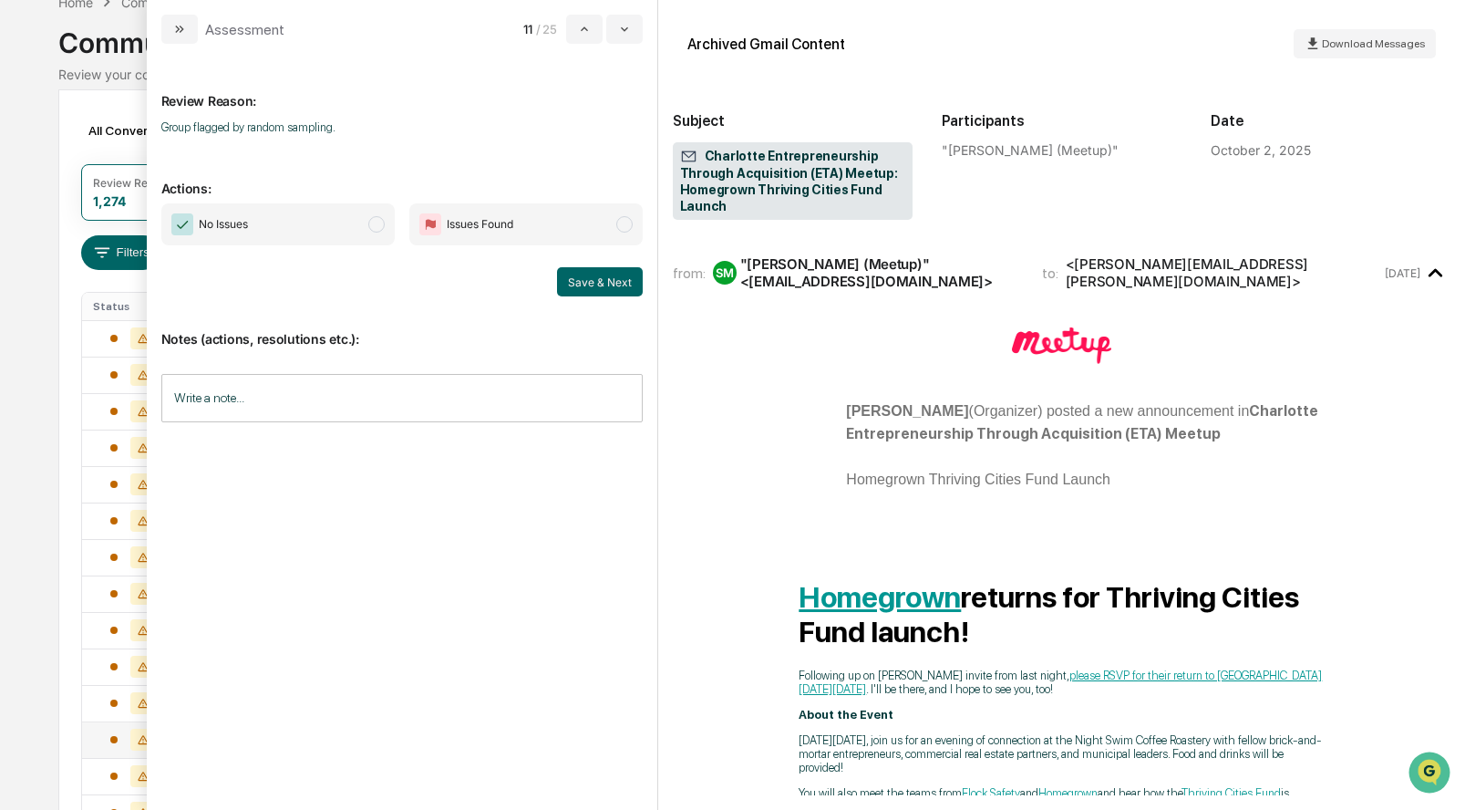
click at [377, 220] on span "modal" at bounding box center [376, 224] width 16 height 16
click at [602, 275] on button "Save & Next" at bounding box center [600, 281] width 86 height 29
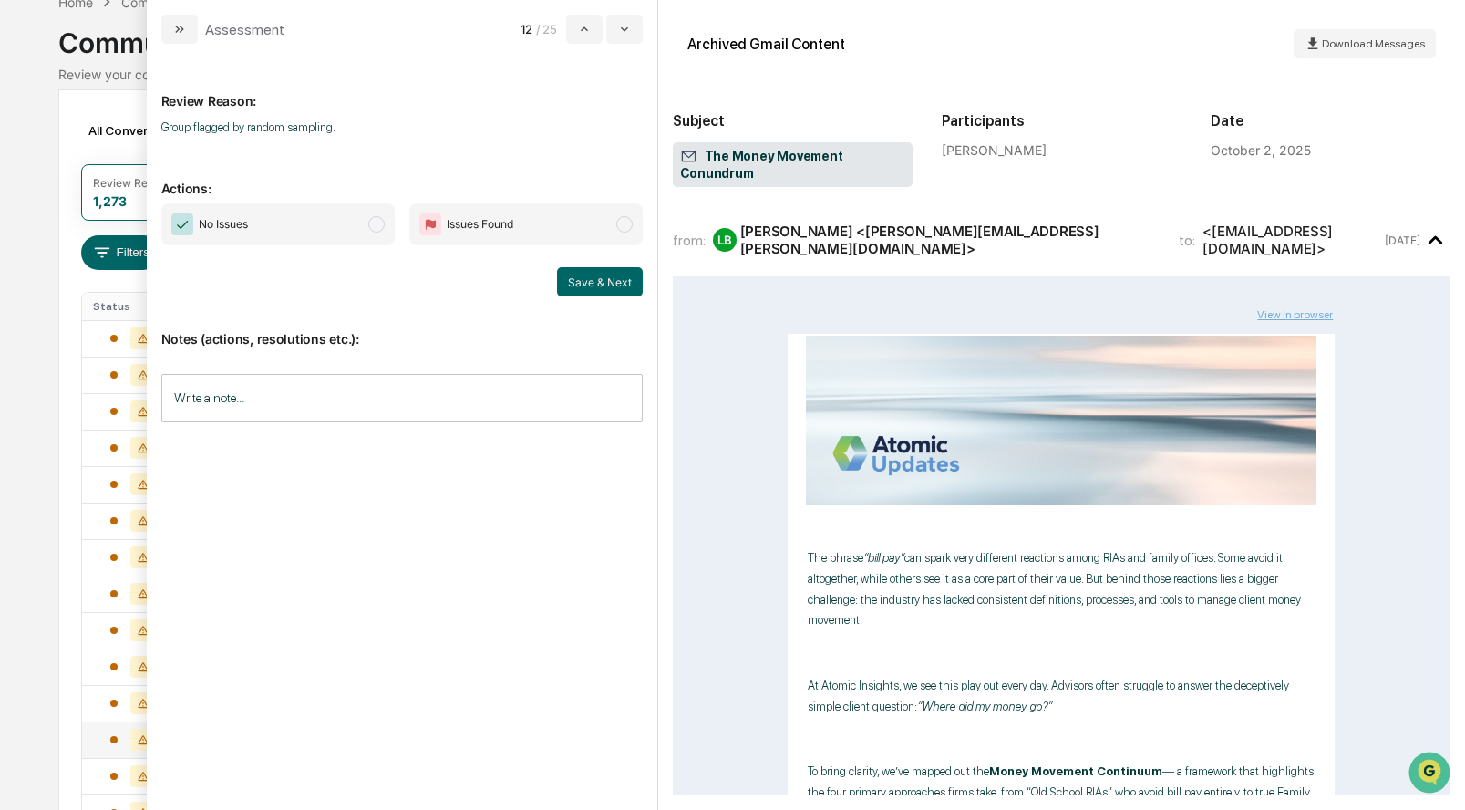
click at [383, 218] on span "No Issues" at bounding box center [277, 224] width 233 height 42
click at [617, 284] on button "Save & Next" at bounding box center [600, 281] width 86 height 29
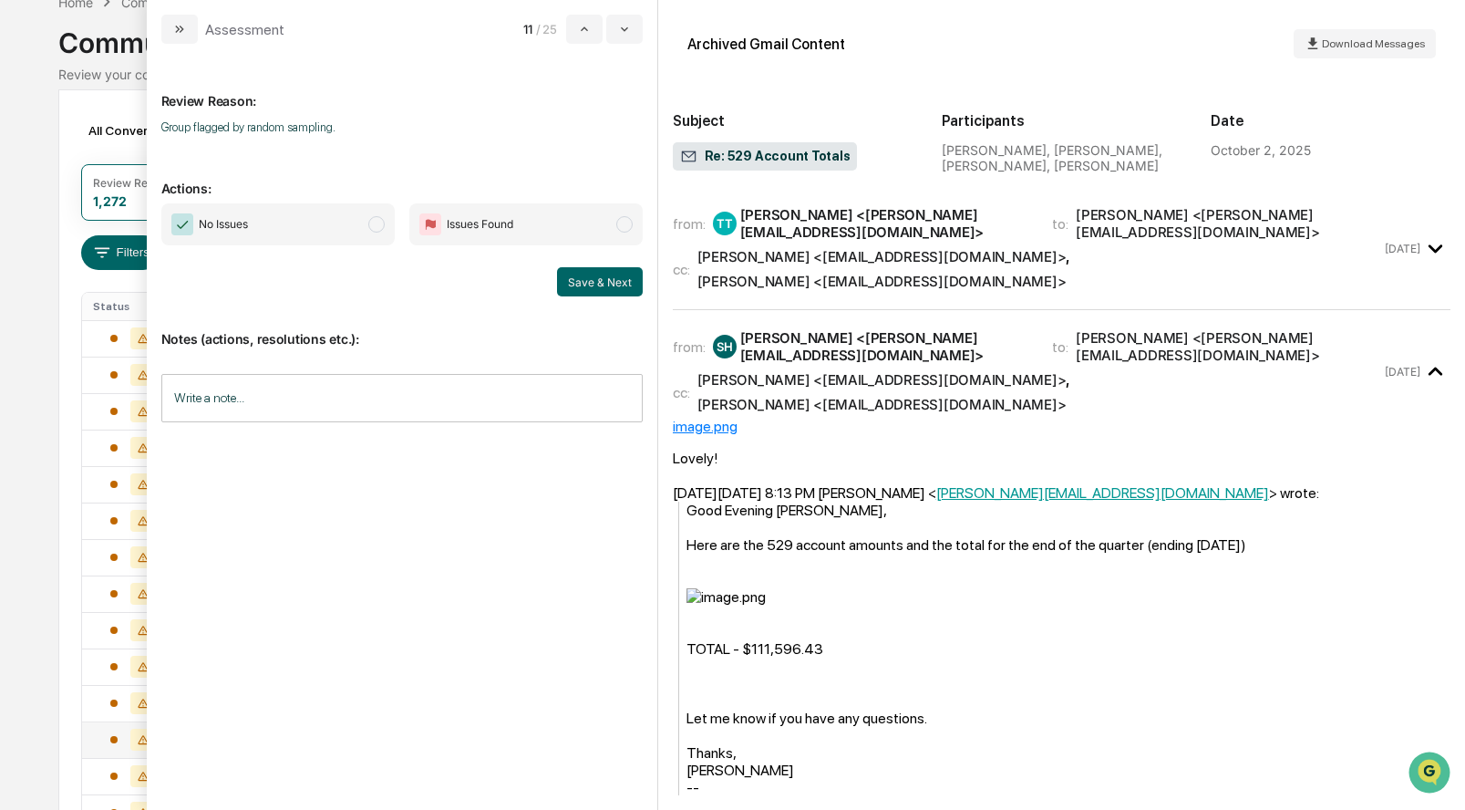
click at [377, 226] on span "modal" at bounding box center [376, 224] width 16 height 16
click at [599, 282] on button "Save & Next" at bounding box center [600, 281] width 86 height 29
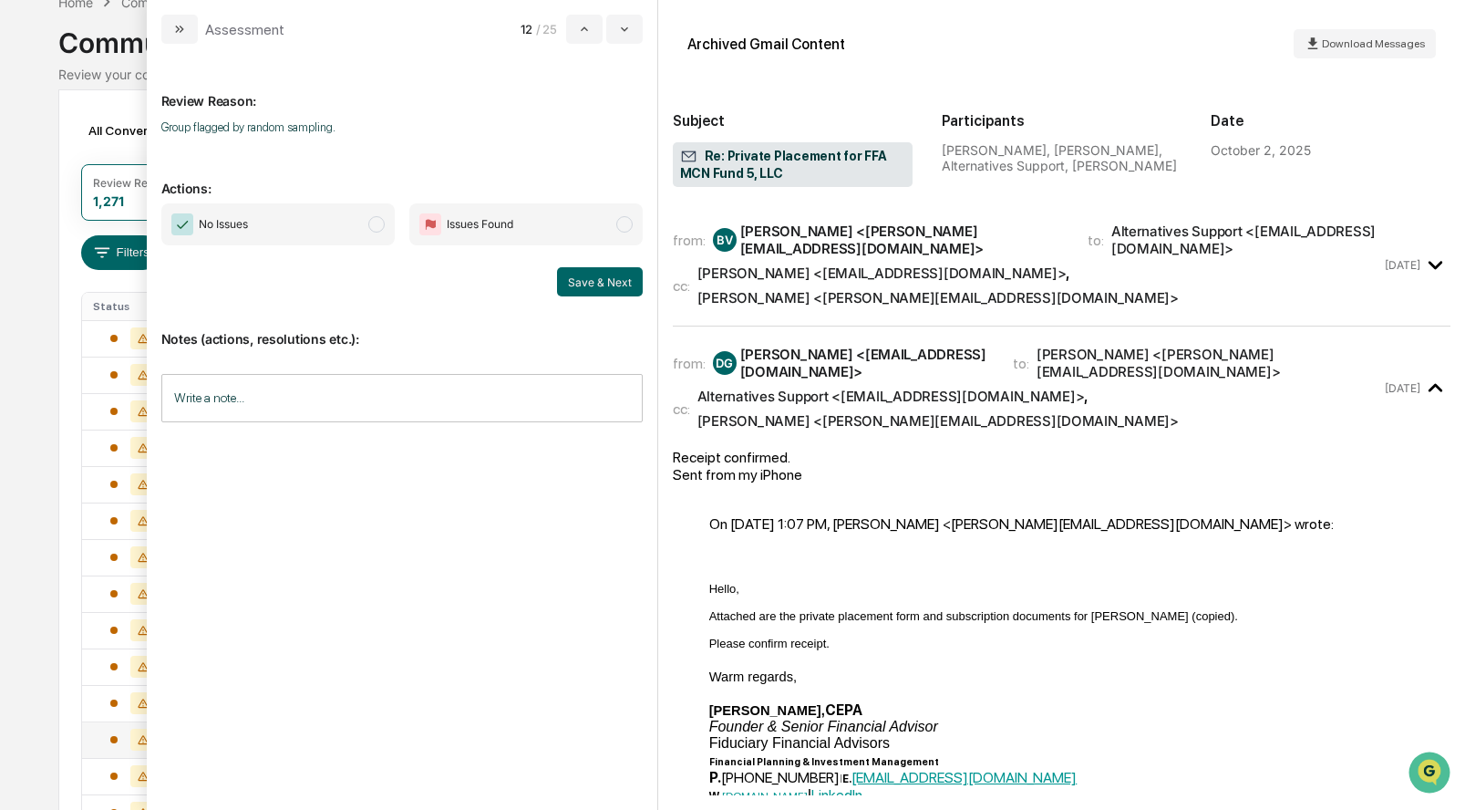
click at [368, 223] on span "modal" at bounding box center [376, 224] width 16 height 16
click at [613, 293] on button "Save & Next" at bounding box center [600, 281] width 86 height 29
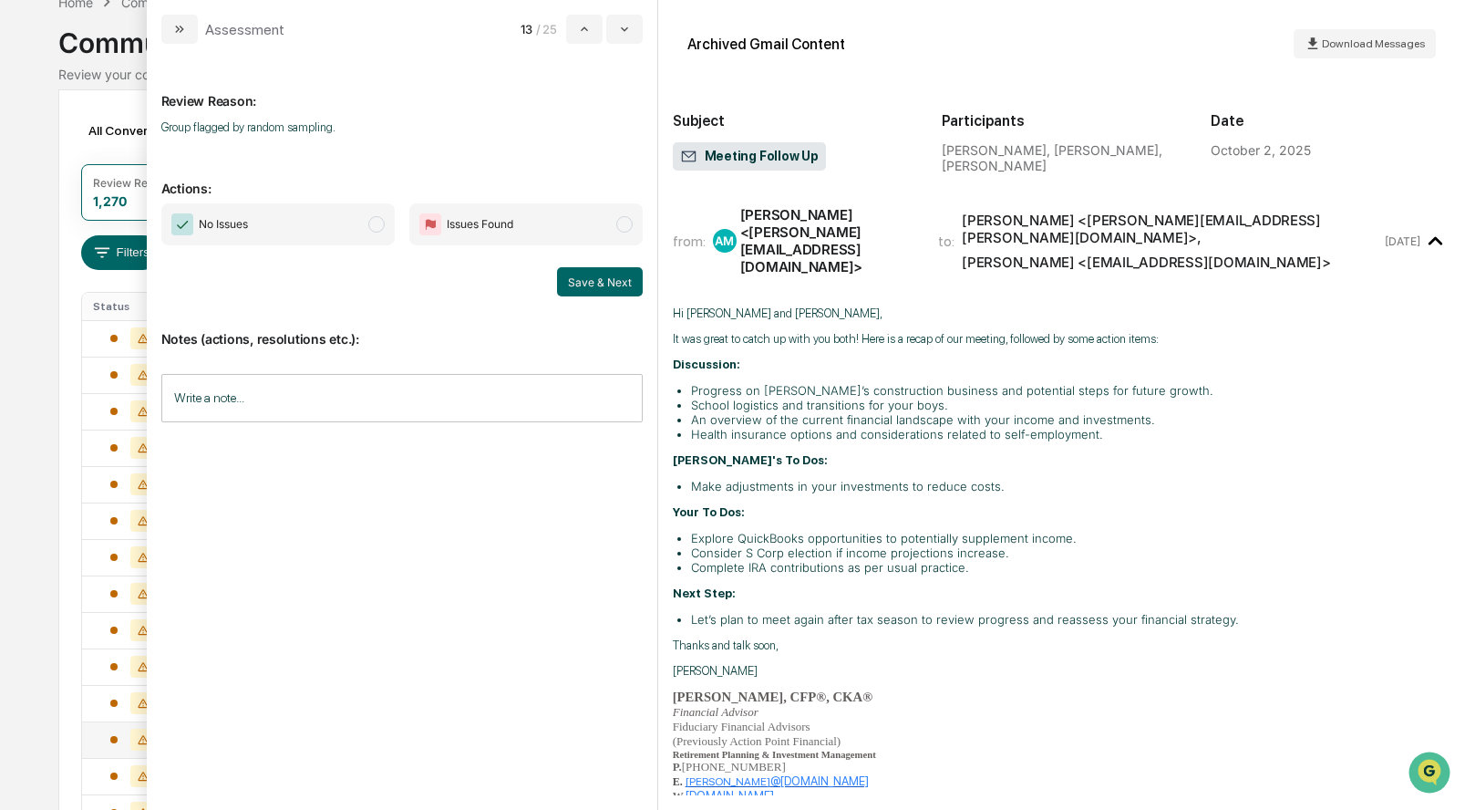
click at [367, 223] on span "No Issues" at bounding box center [277, 224] width 233 height 42
click at [607, 274] on button "Save & Next" at bounding box center [600, 281] width 86 height 29
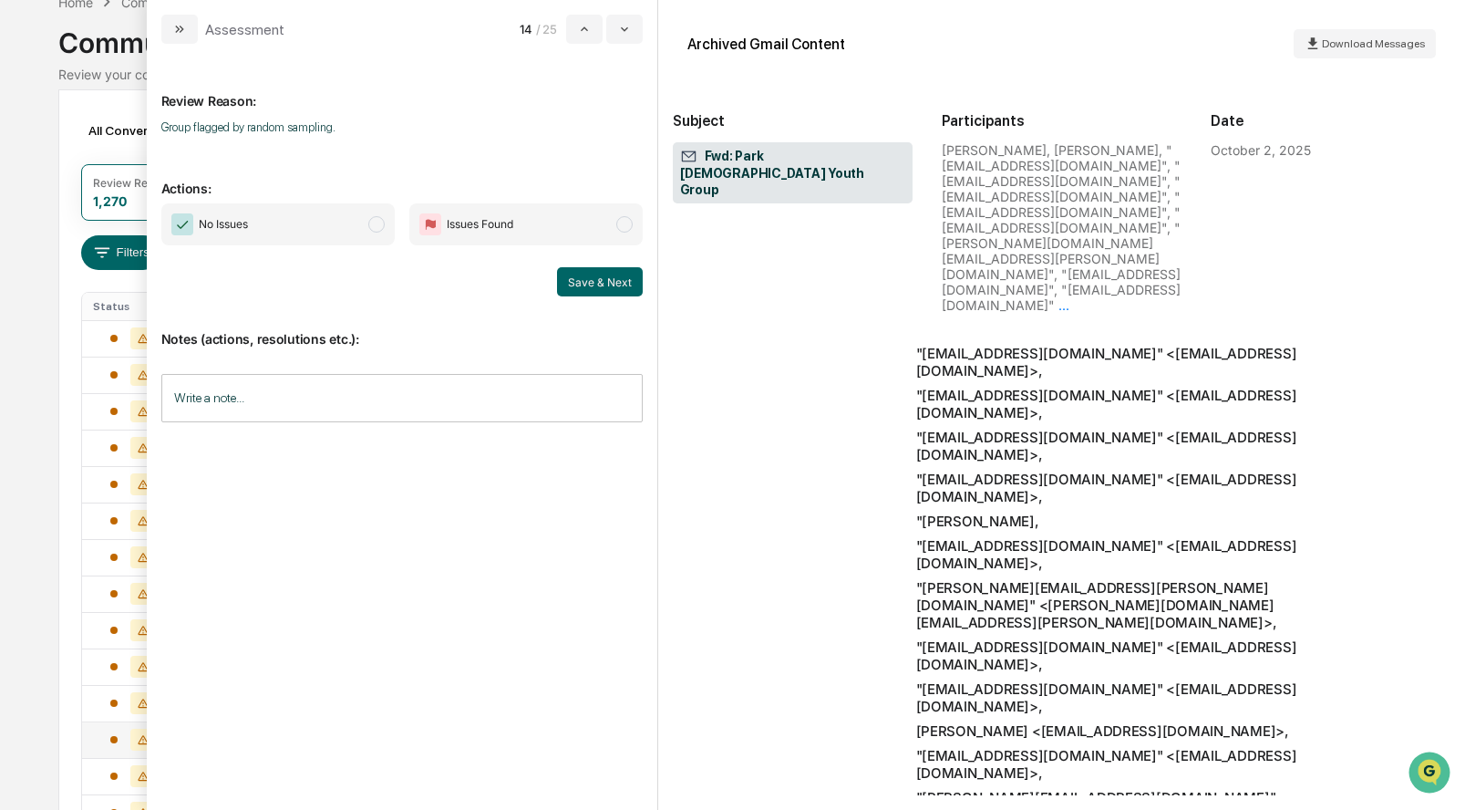
click at [368, 222] on span "modal" at bounding box center [376, 224] width 16 height 16
click at [585, 281] on button "Save & Next" at bounding box center [600, 281] width 86 height 29
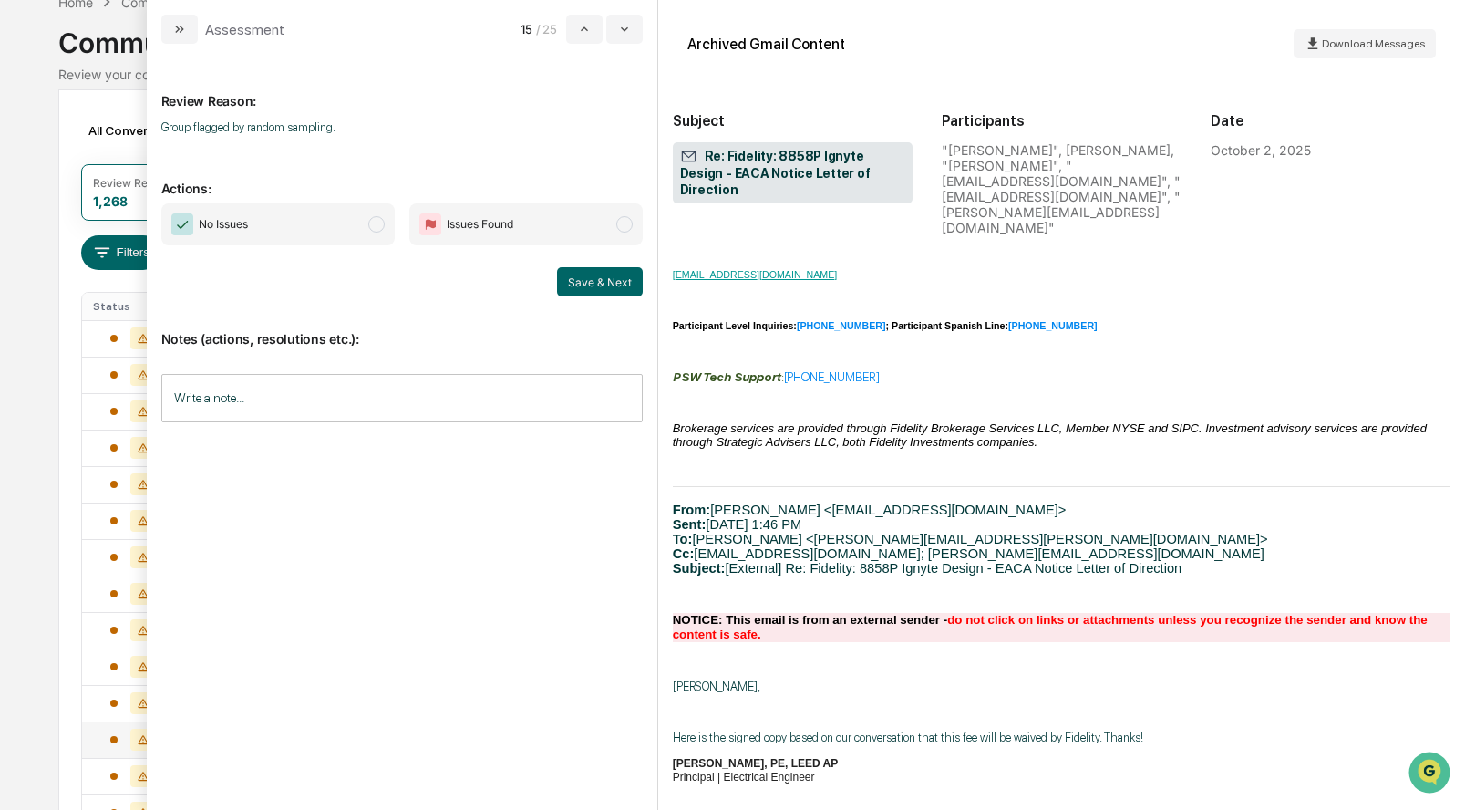
scroll to position [1465, 0]
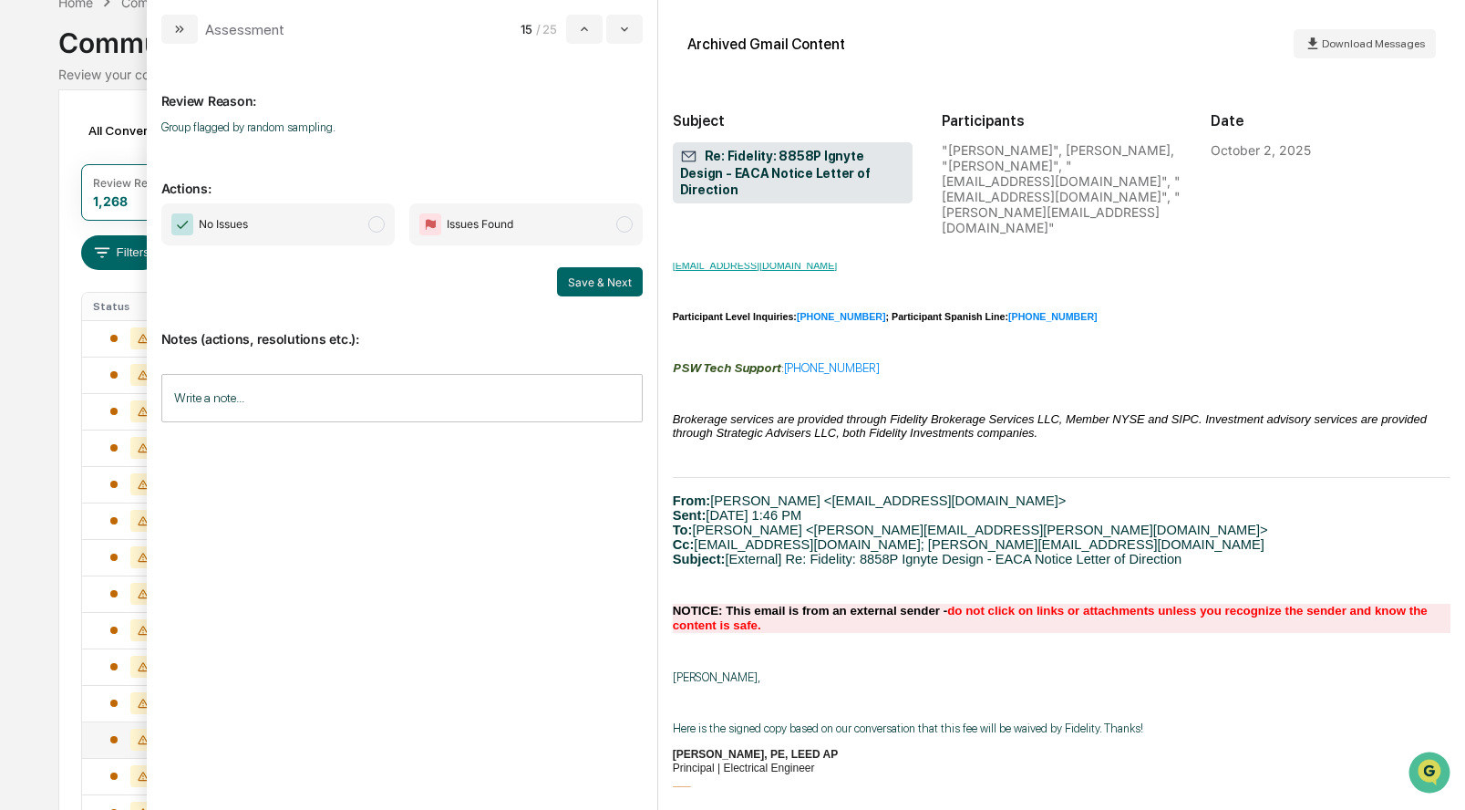
click at [379, 225] on span "modal" at bounding box center [376, 224] width 16 height 16
click at [594, 280] on button "Save & Next" at bounding box center [600, 281] width 86 height 29
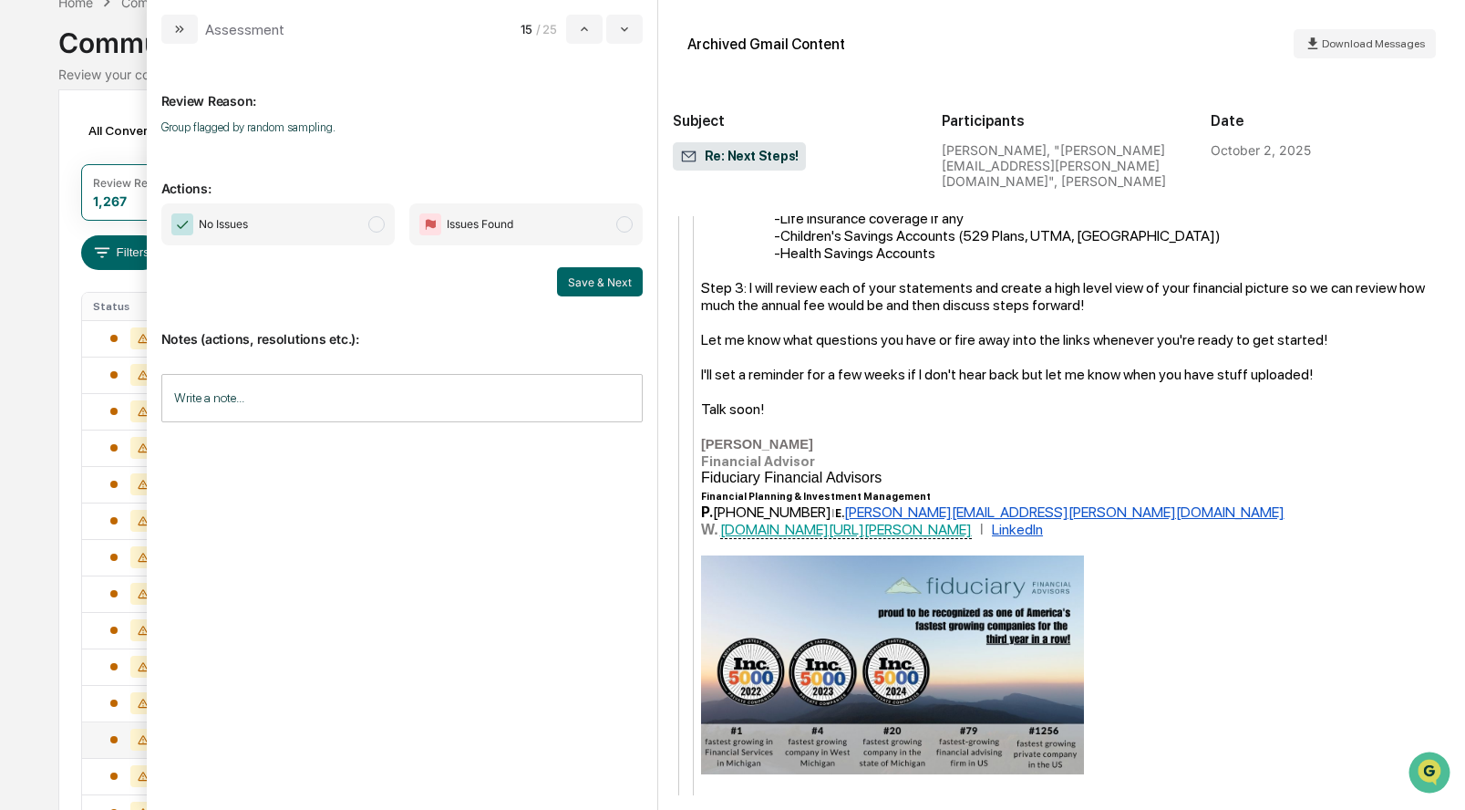
scroll to position [1478, 0]
click at [382, 224] on span "modal" at bounding box center [376, 224] width 16 height 16
click at [572, 274] on button "Save & Next" at bounding box center [600, 281] width 86 height 29
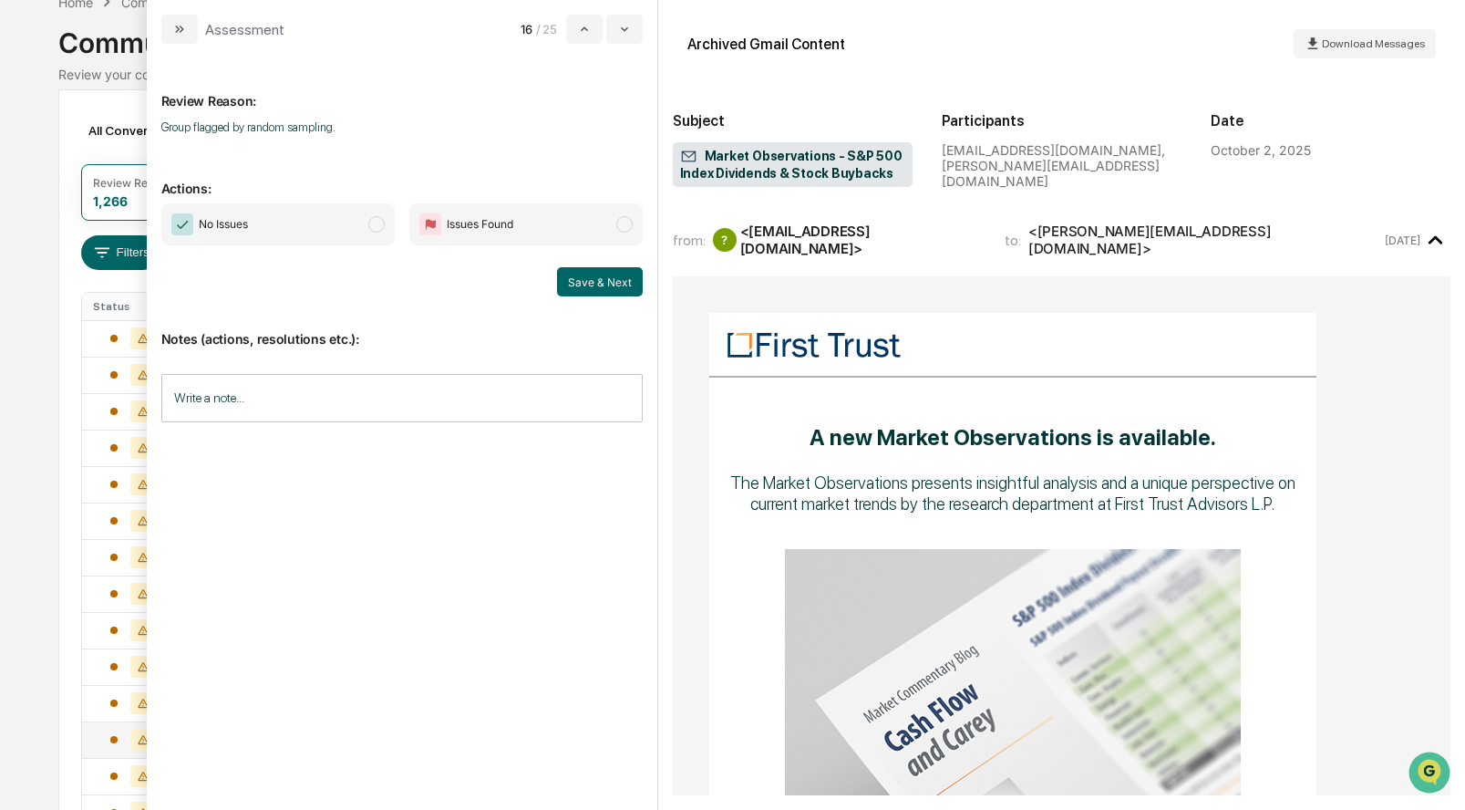
click at [382, 231] on span "No Issues" at bounding box center [277, 224] width 233 height 42
click at [601, 282] on button "Save & Next" at bounding box center [600, 281] width 86 height 29
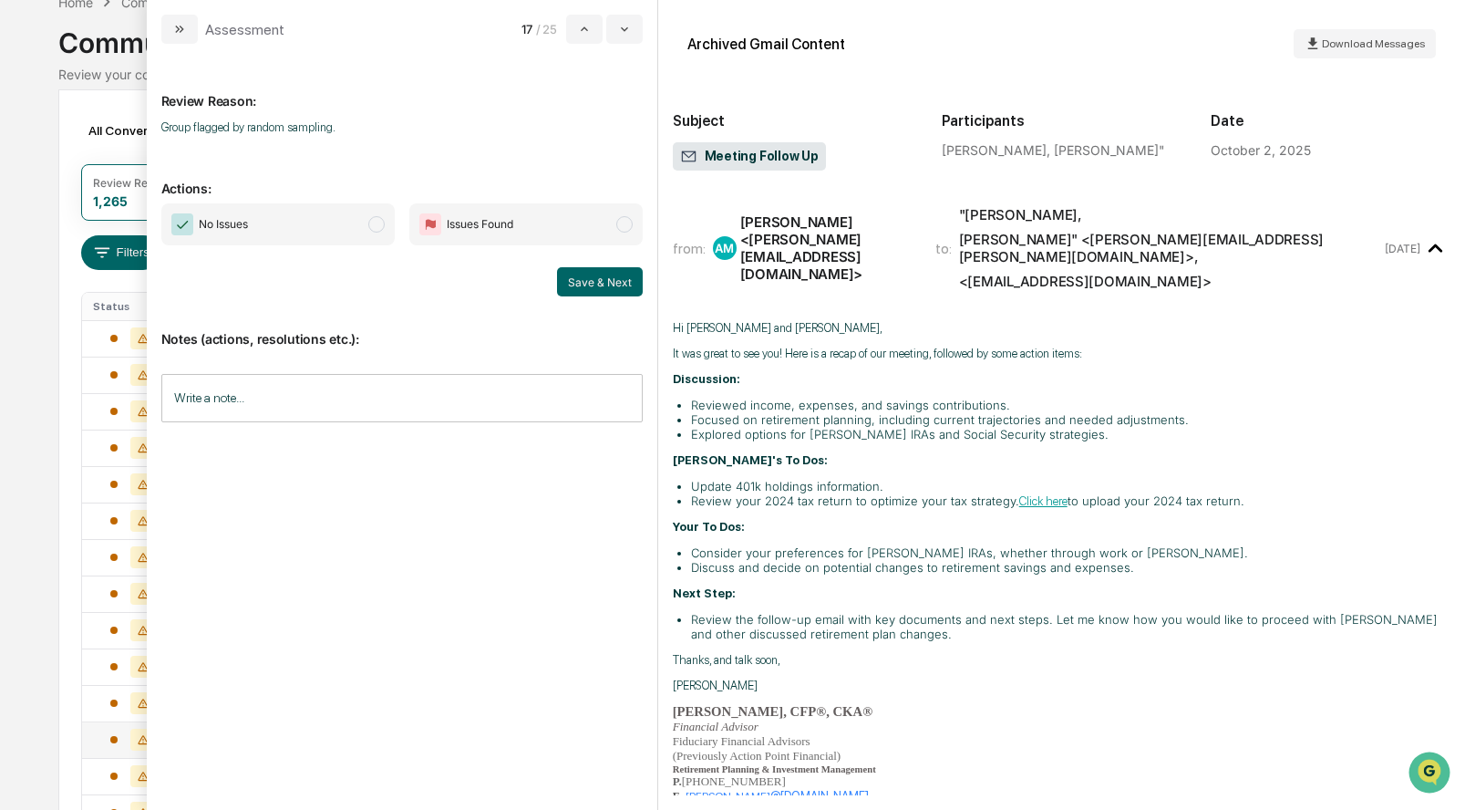
scroll to position [3, 0]
click at [379, 214] on span "No Issues" at bounding box center [277, 224] width 233 height 42
click at [625, 294] on button "Save & Next" at bounding box center [600, 281] width 86 height 29
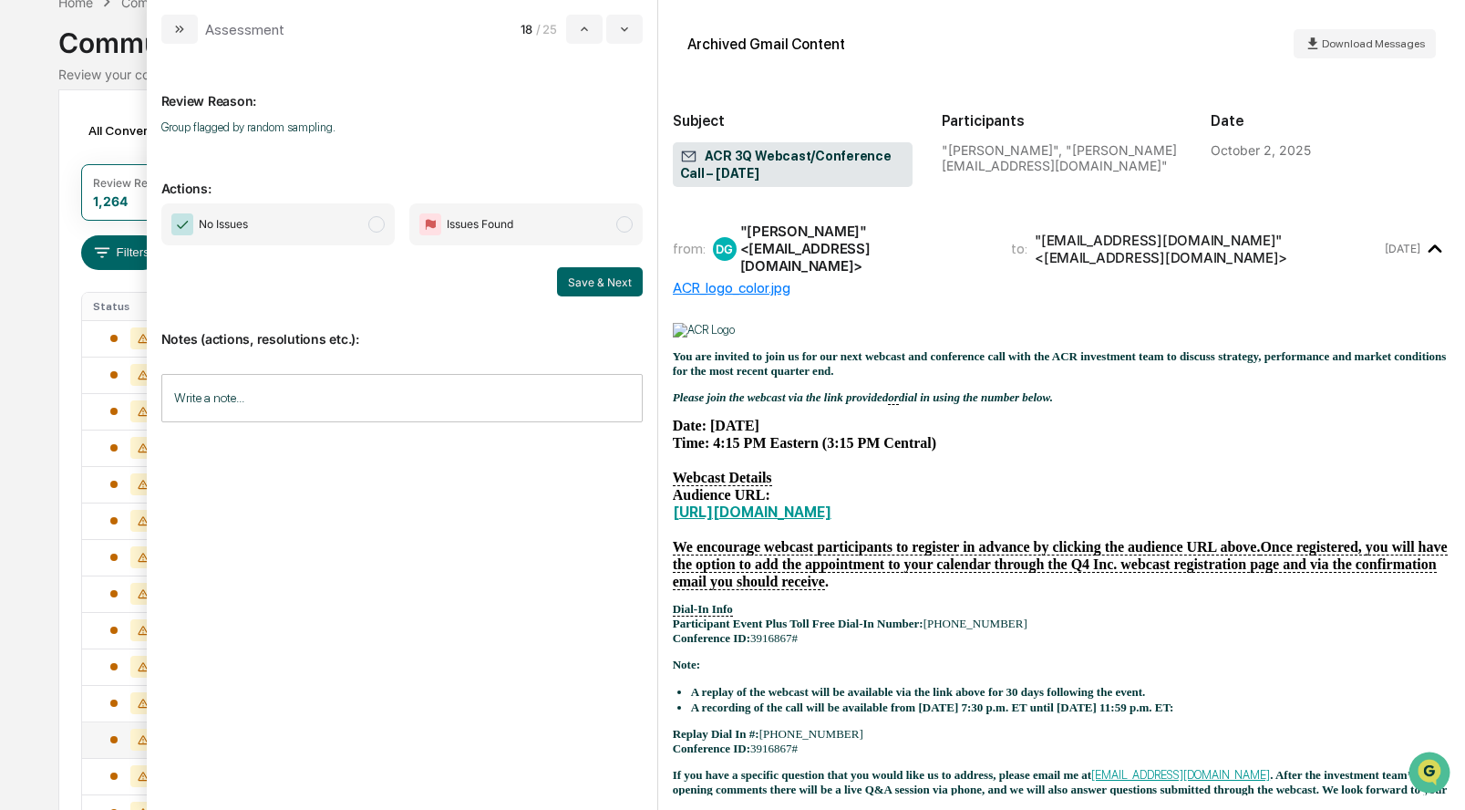
click at [358, 223] on span "No Issues" at bounding box center [277, 224] width 233 height 42
click at [591, 292] on button "Save & Next" at bounding box center [600, 281] width 86 height 29
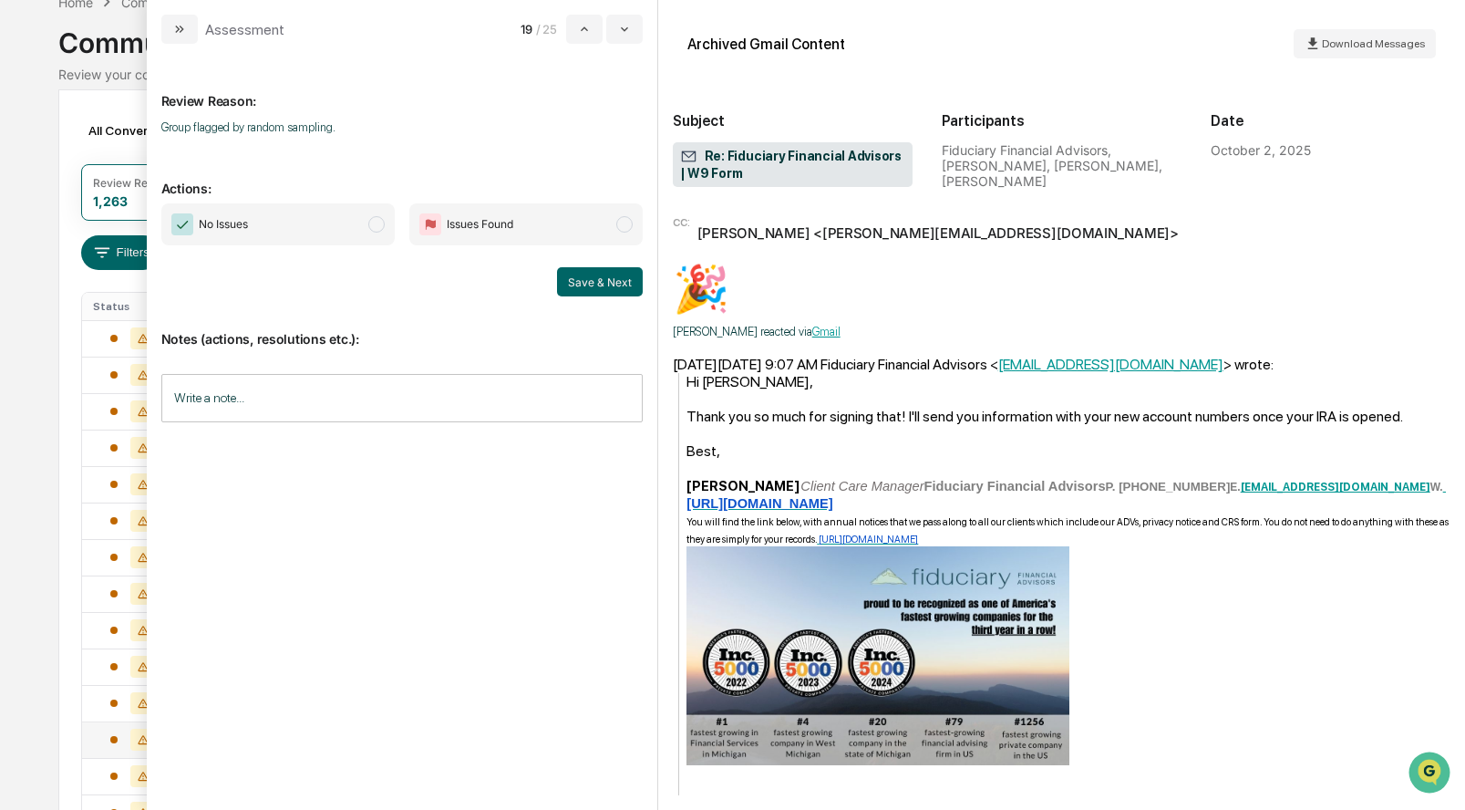
scroll to position [449, 0]
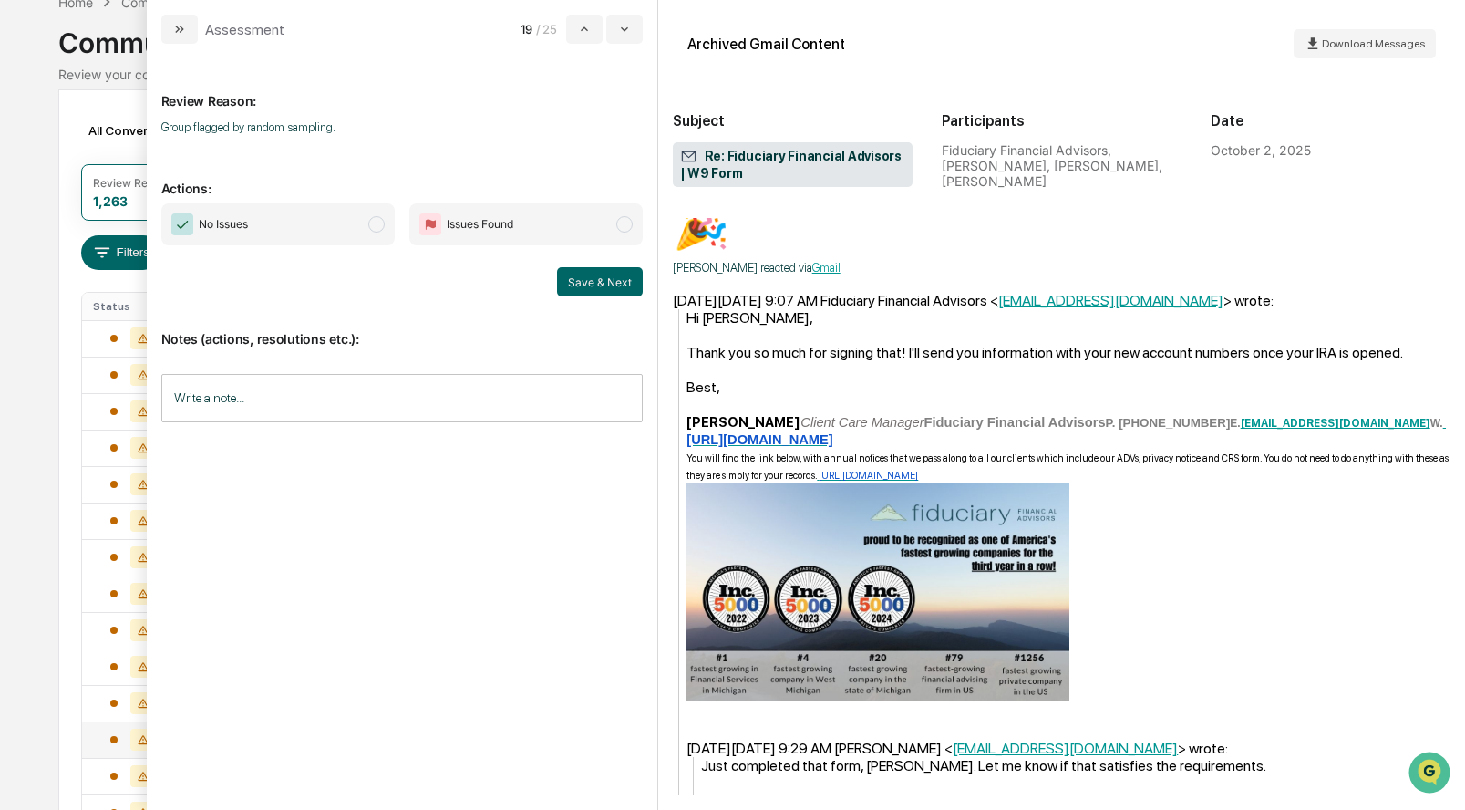
click at [380, 226] on span "modal" at bounding box center [376, 224] width 16 height 16
click at [615, 274] on button "Save & Next" at bounding box center [600, 281] width 86 height 29
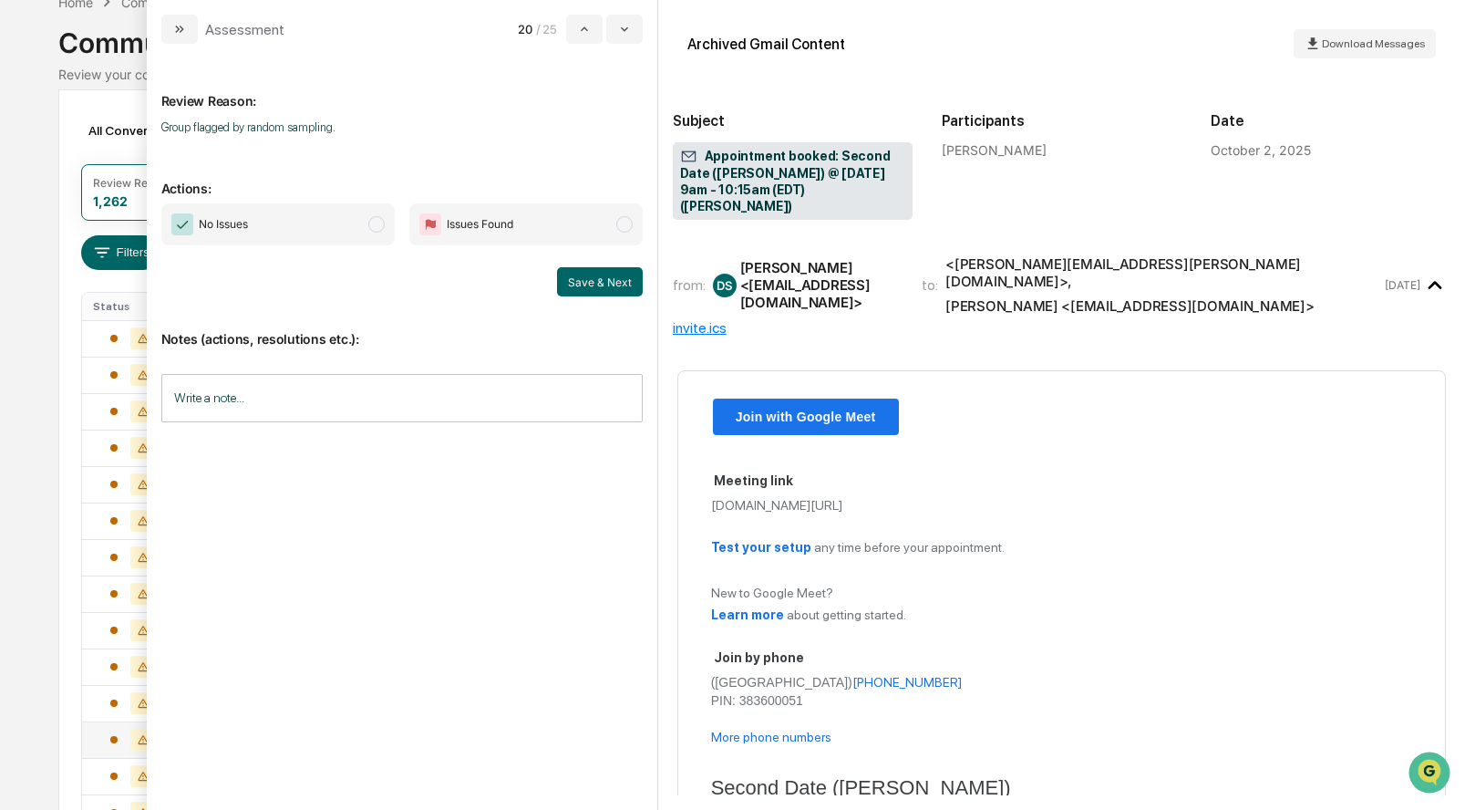
click at [382, 223] on span "modal" at bounding box center [376, 224] width 16 height 16
click at [600, 285] on button "Save & Next" at bounding box center [600, 281] width 86 height 29
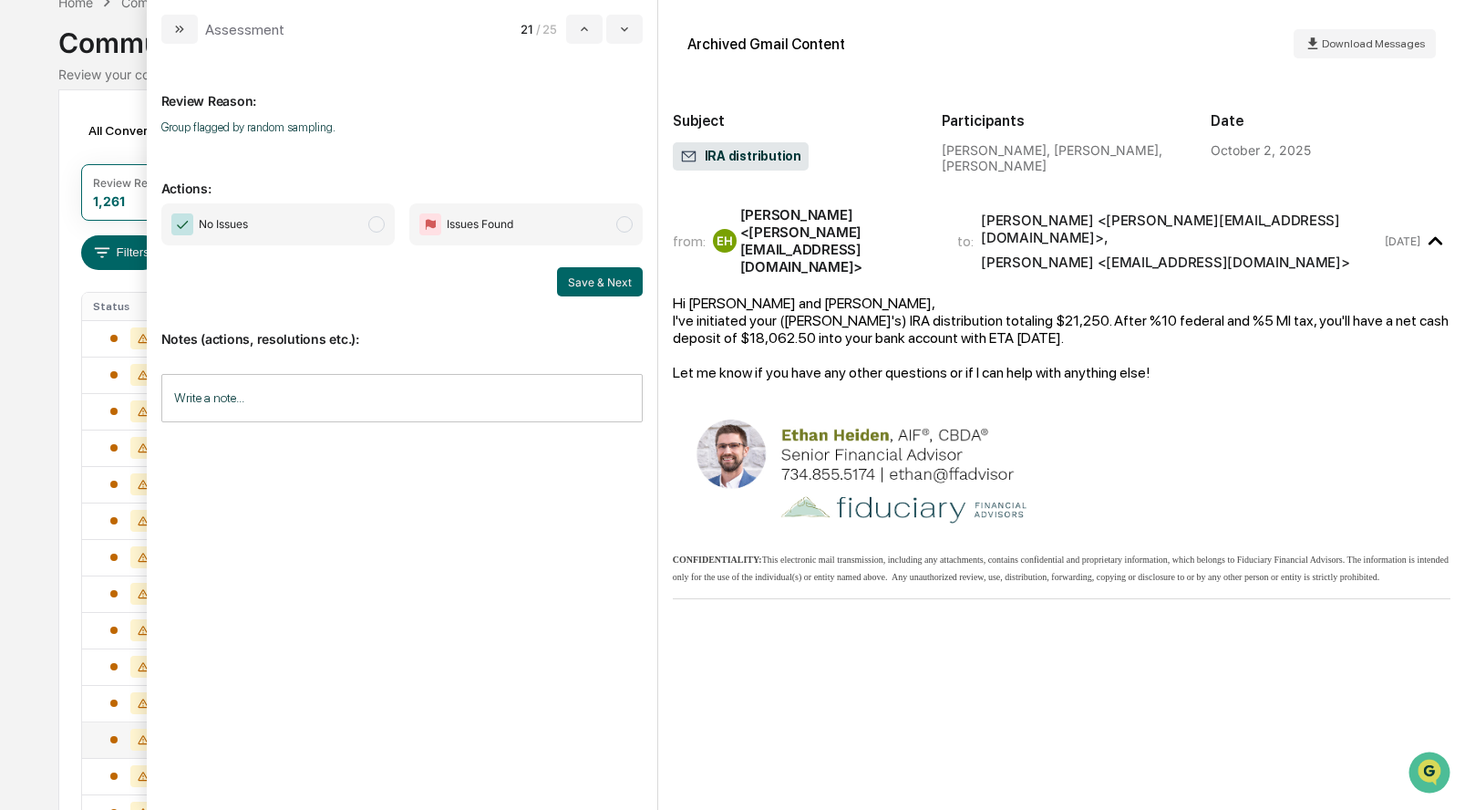
click at [379, 226] on span "modal" at bounding box center [376, 224] width 16 height 16
click at [581, 284] on button "Save & Next" at bounding box center [600, 281] width 86 height 29
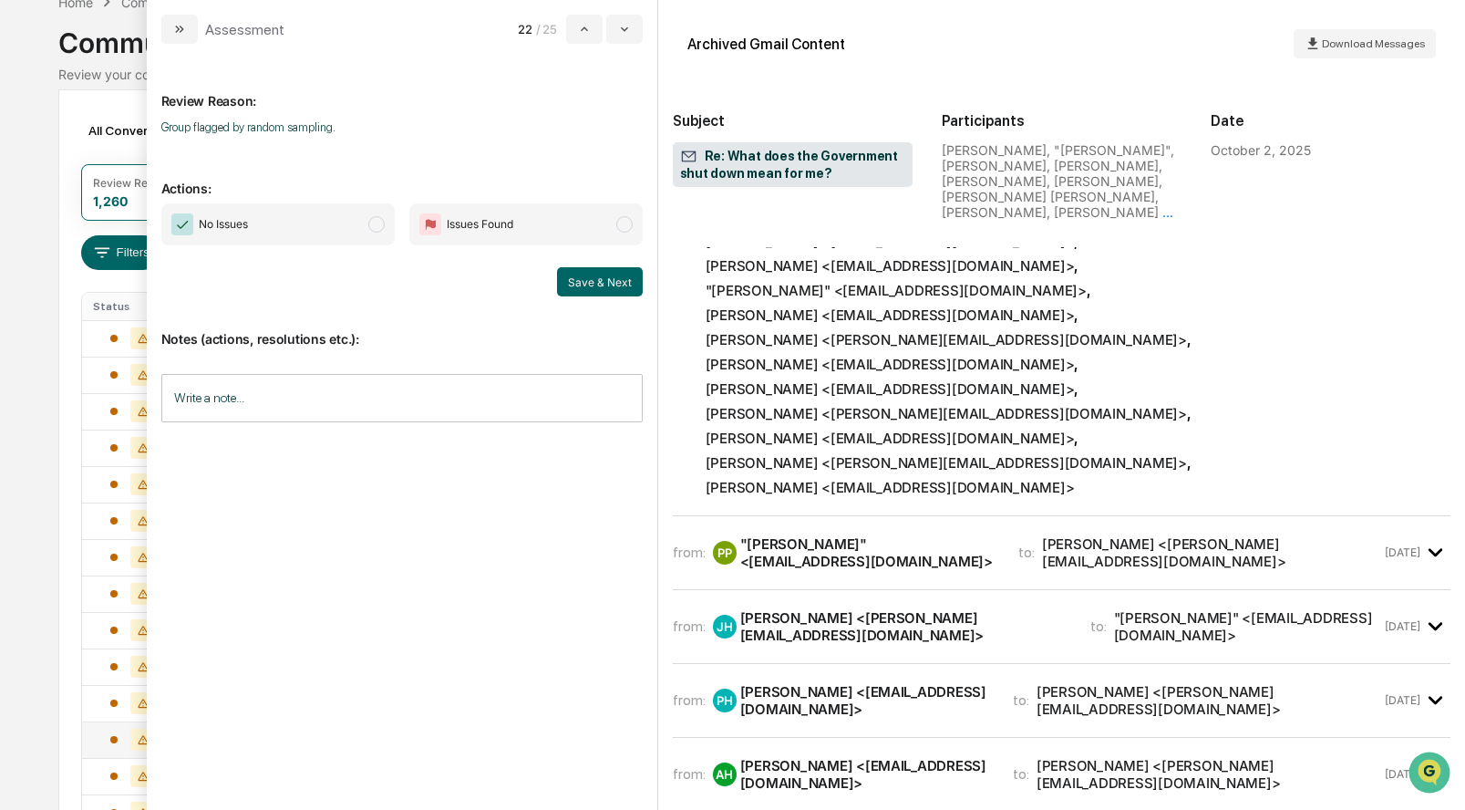
scroll to position [757, 0]
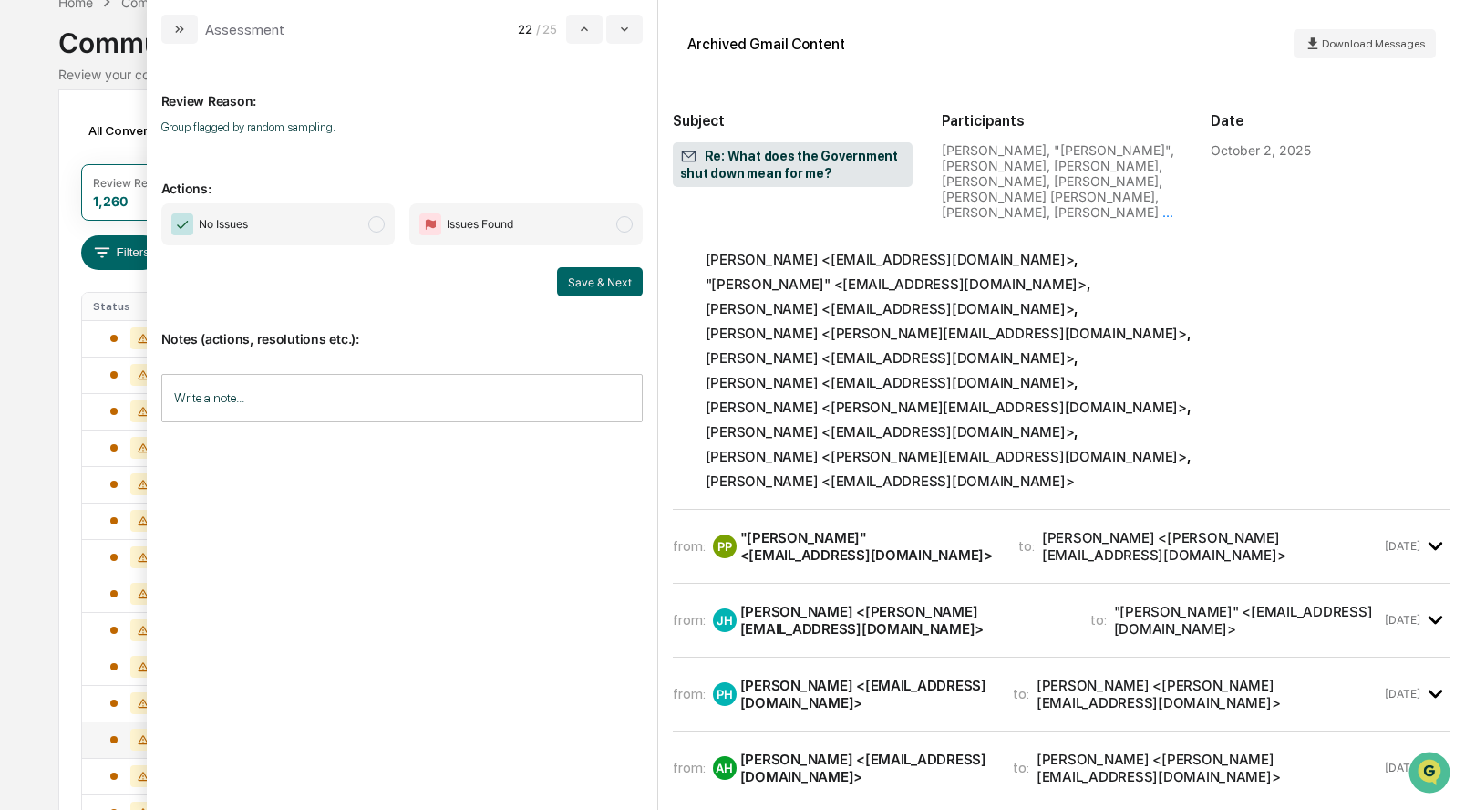
click at [377, 226] on span "modal" at bounding box center [376, 224] width 16 height 16
click at [583, 290] on button "Save & Next" at bounding box center [600, 281] width 86 height 29
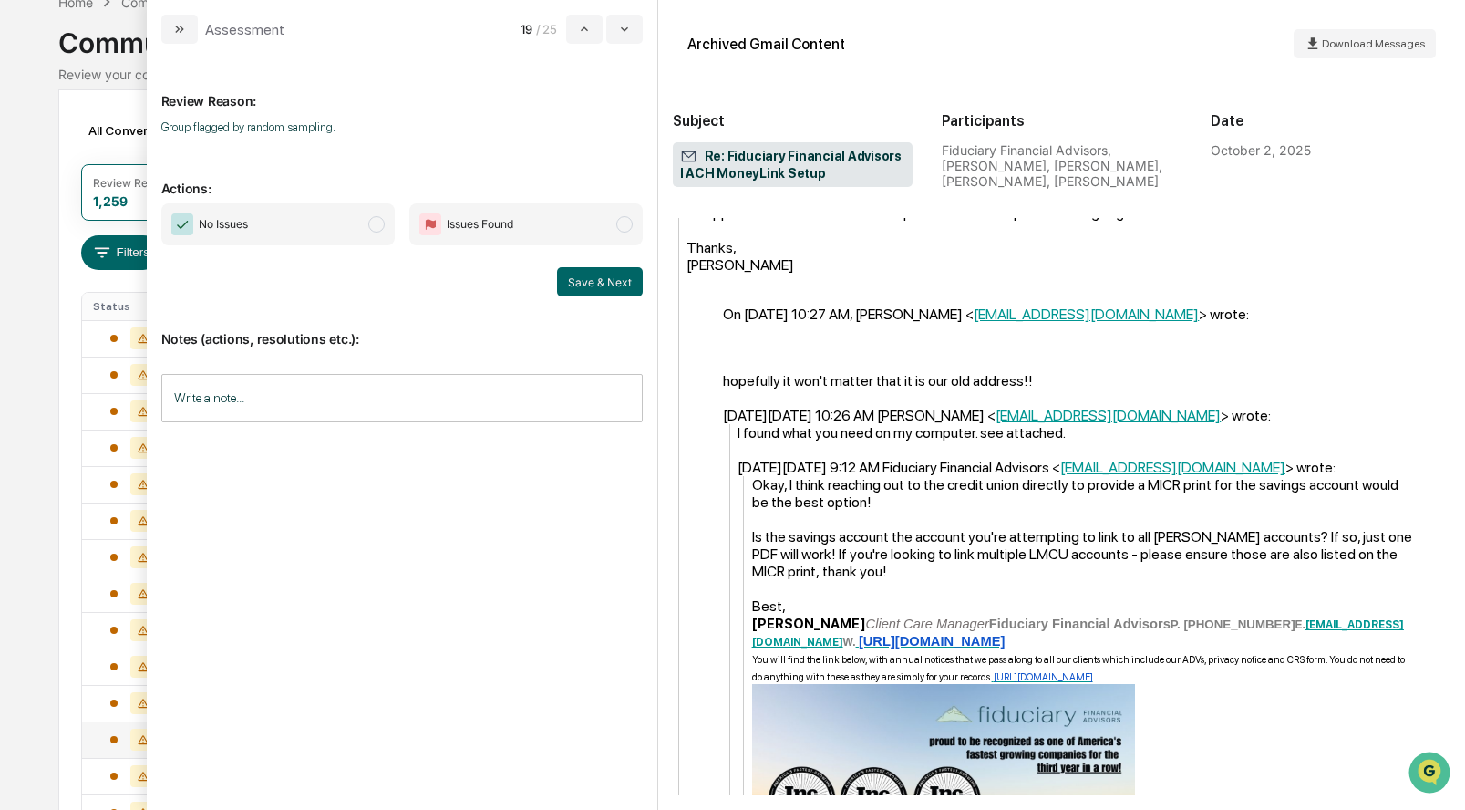
scroll to position [1985, 0]
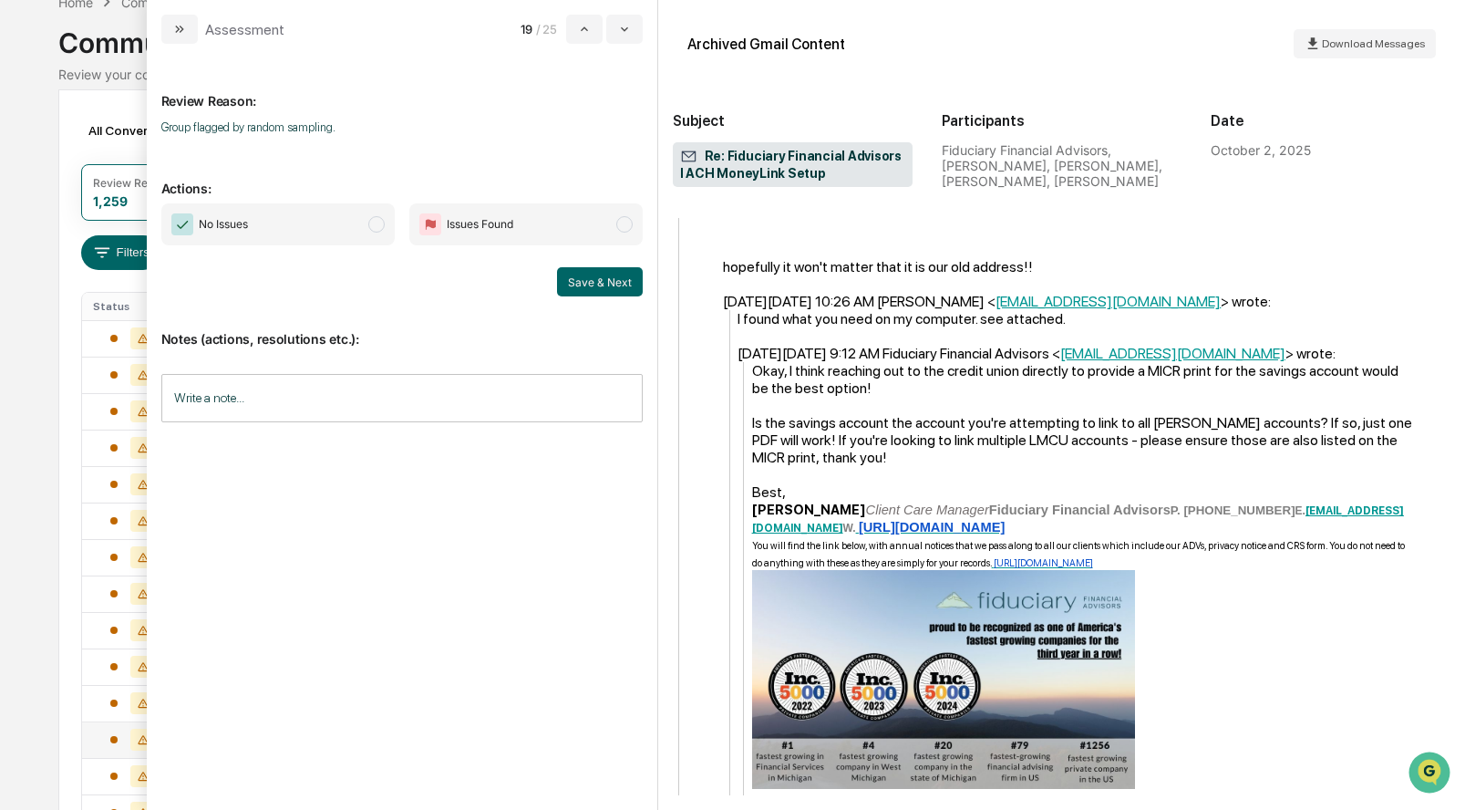
click at [380, 227] on span "modal" at bounding box center [376, 224] width 16 height 16
click at [610, 290] on button "Save & Next" at bounding box center [600, 281] width 86 height 29
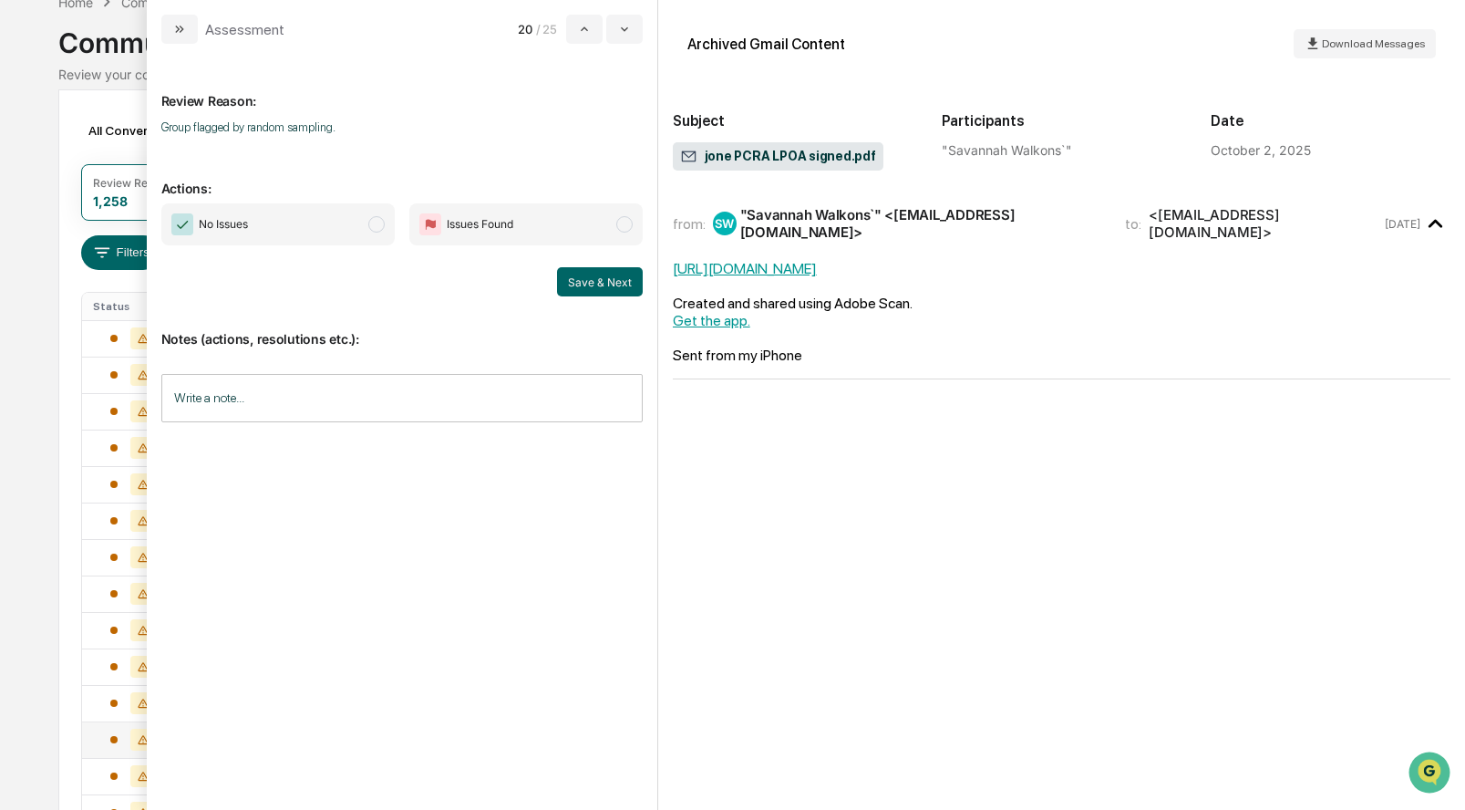
click at [377, 228] on span "modal" at bounding box center [376, 224] width 16 height 16
click at [586, 285] on button "Save & Next" at bounding box center [600, 281] width 86 height 29
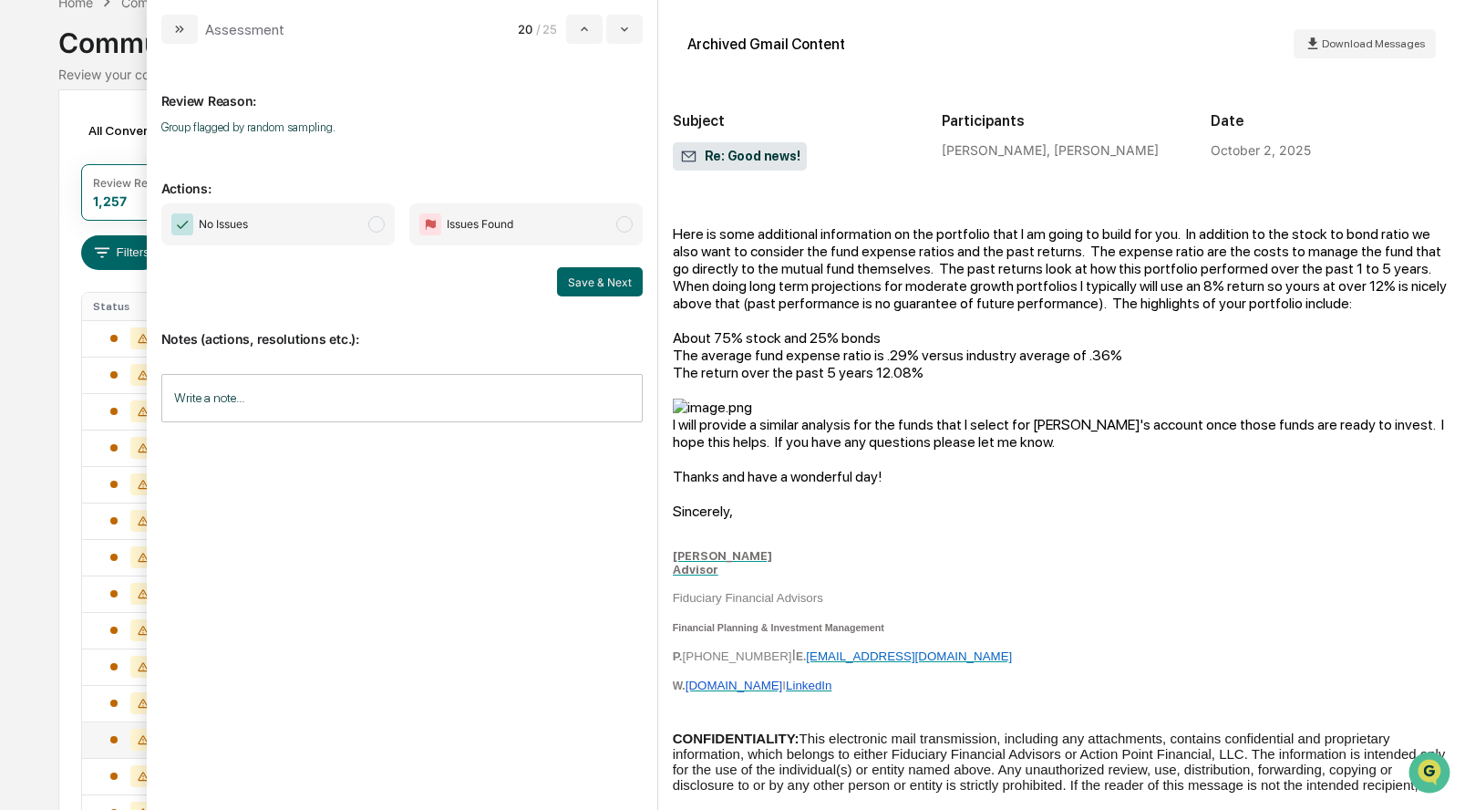
scroll to position [554, 0]
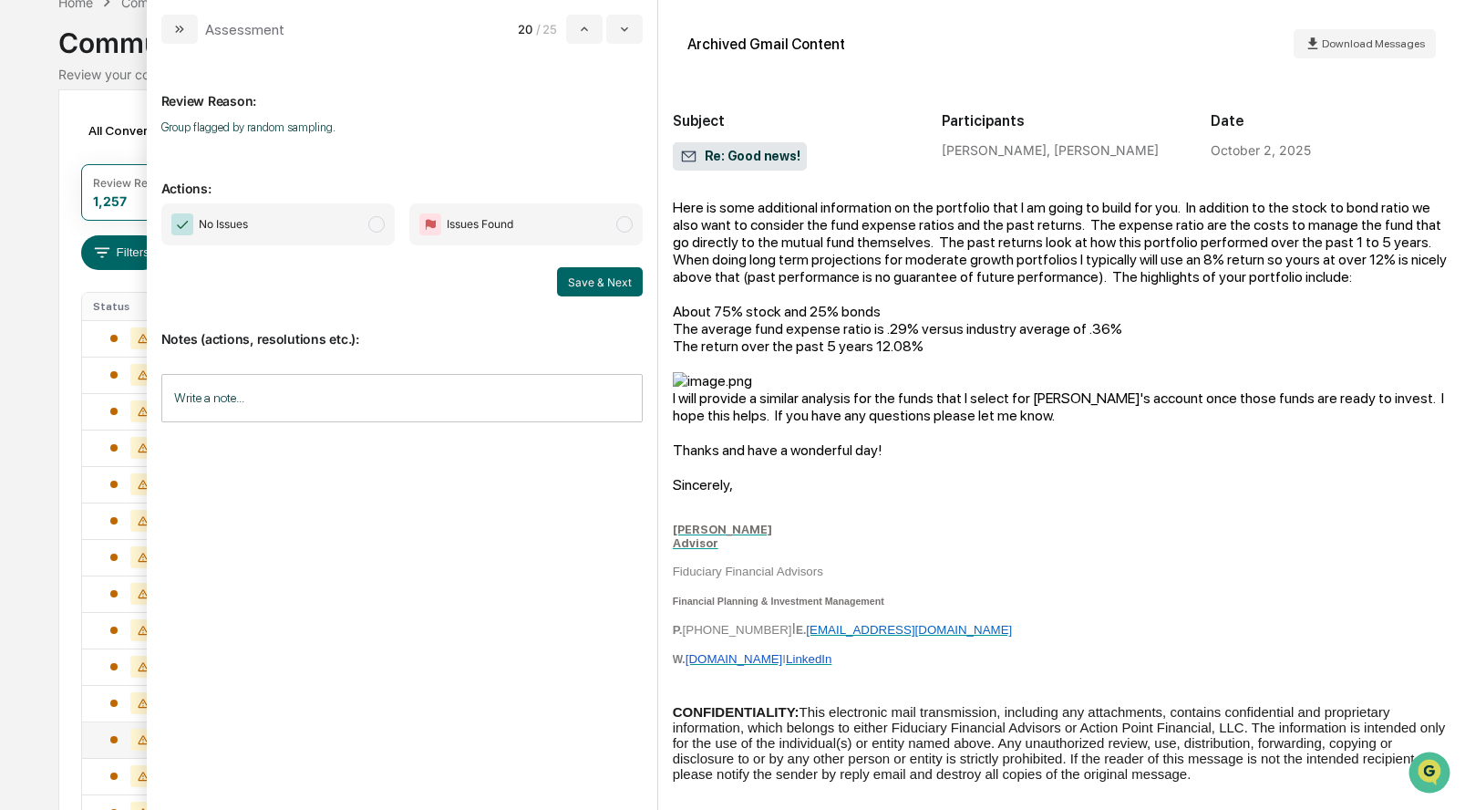
click at [383, 217] on span "No Issues" at bounding box center [277, 224] width 233 height 42
click at [618, 284] on button "Save & Next" at bounding box center [600, 281] width 86 height 29
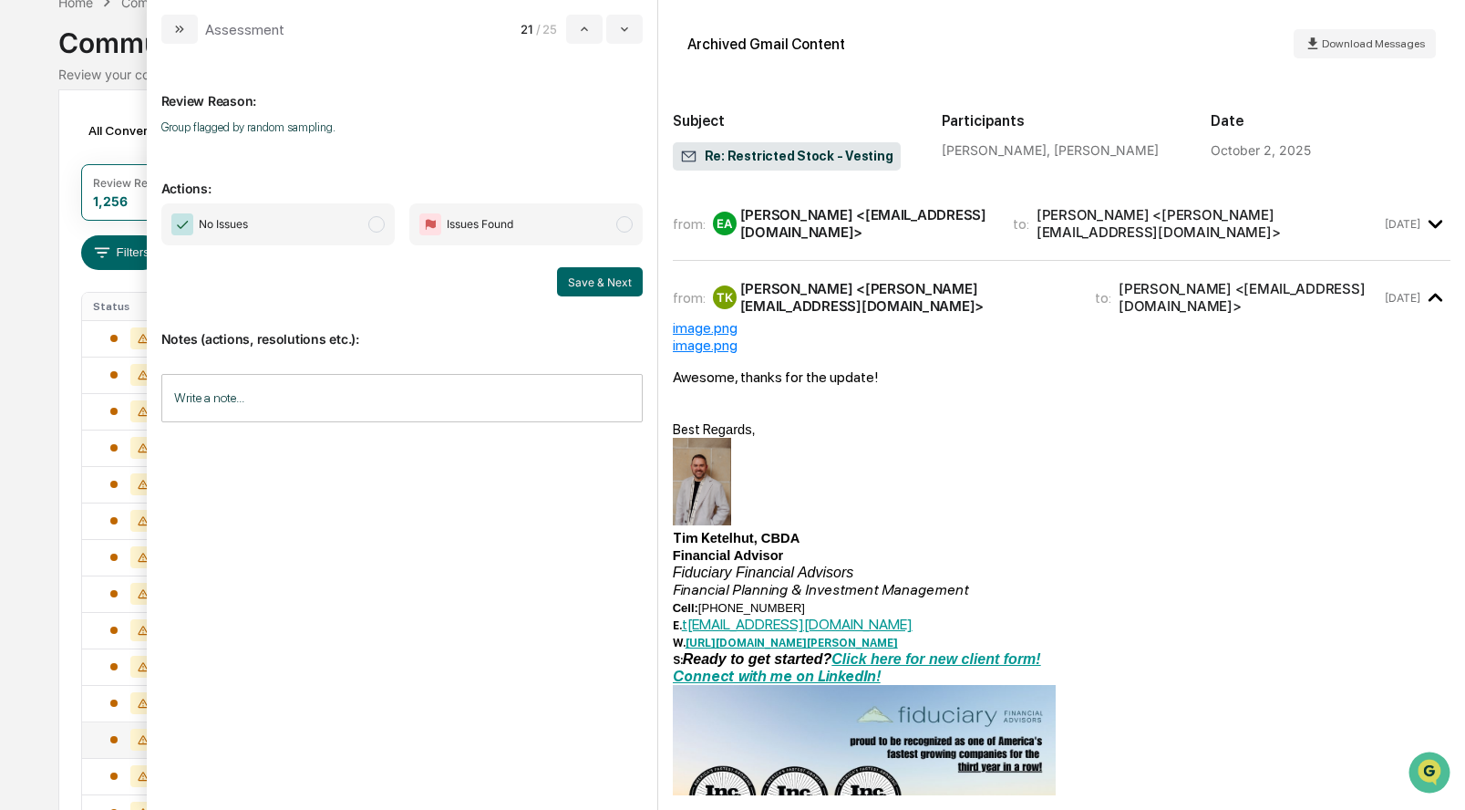
click at [372, 222] on span "modal" at bounding box center [376, 224] width 16 height 16
click at [597, 275] on button "Save & Next" at bounding box center [600, 281] width 86 height 29
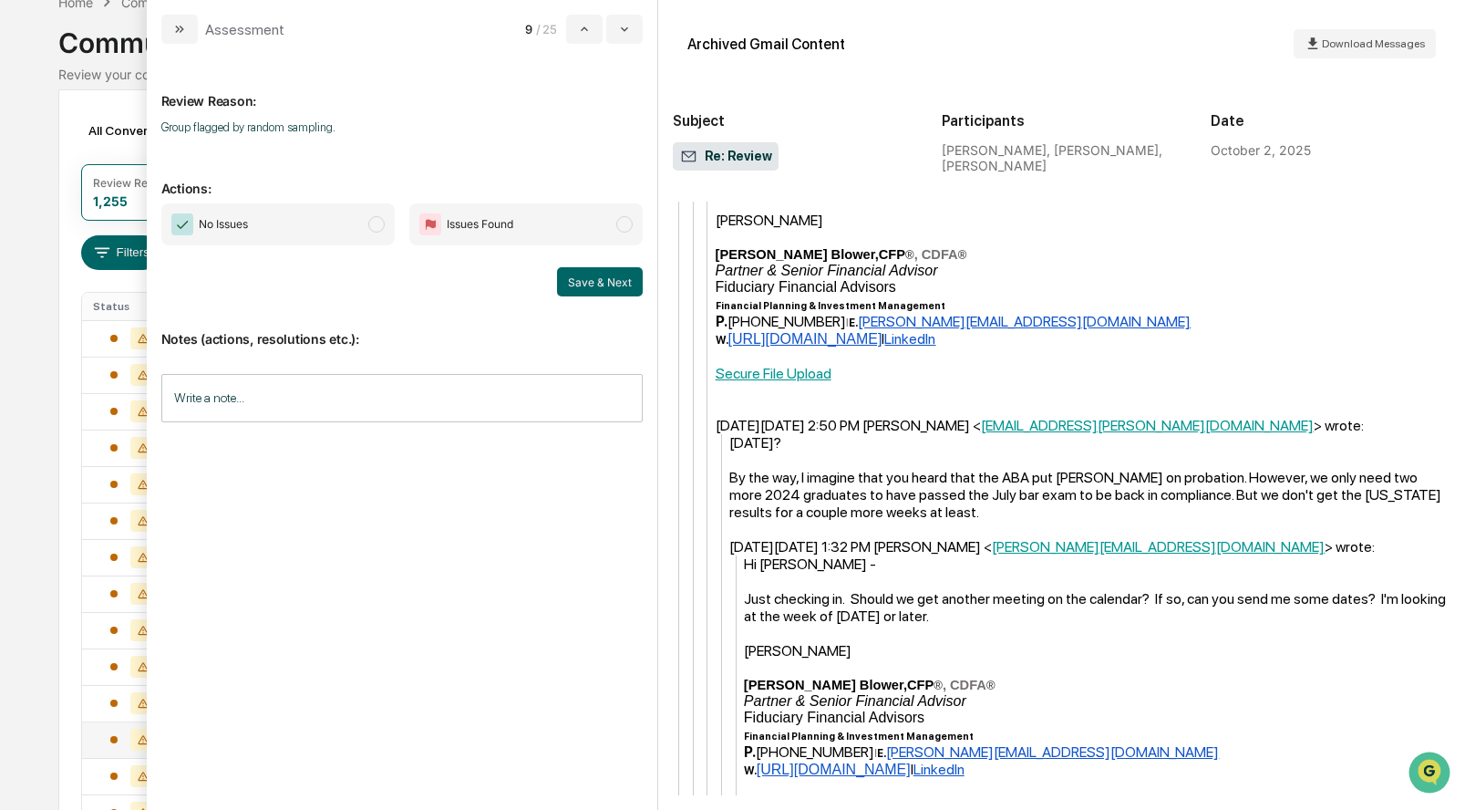
scroll to position [940, 0]
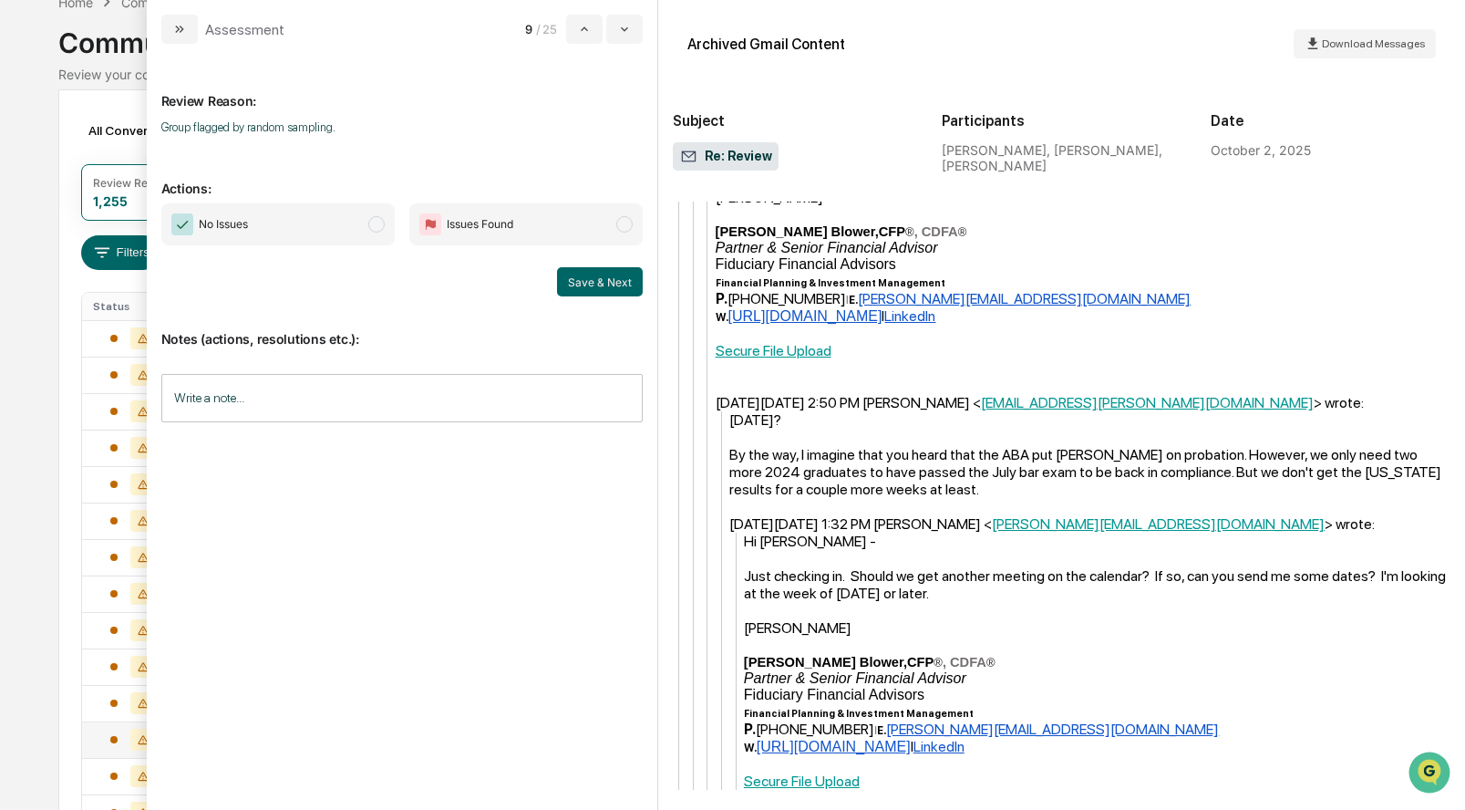
click at [375, 222] on span "modal" at bounding box center [376, 224] width 16 height 16
click at [587, 276] on button "Save & Next" at bounding box center [600, 281] width 86 height 29
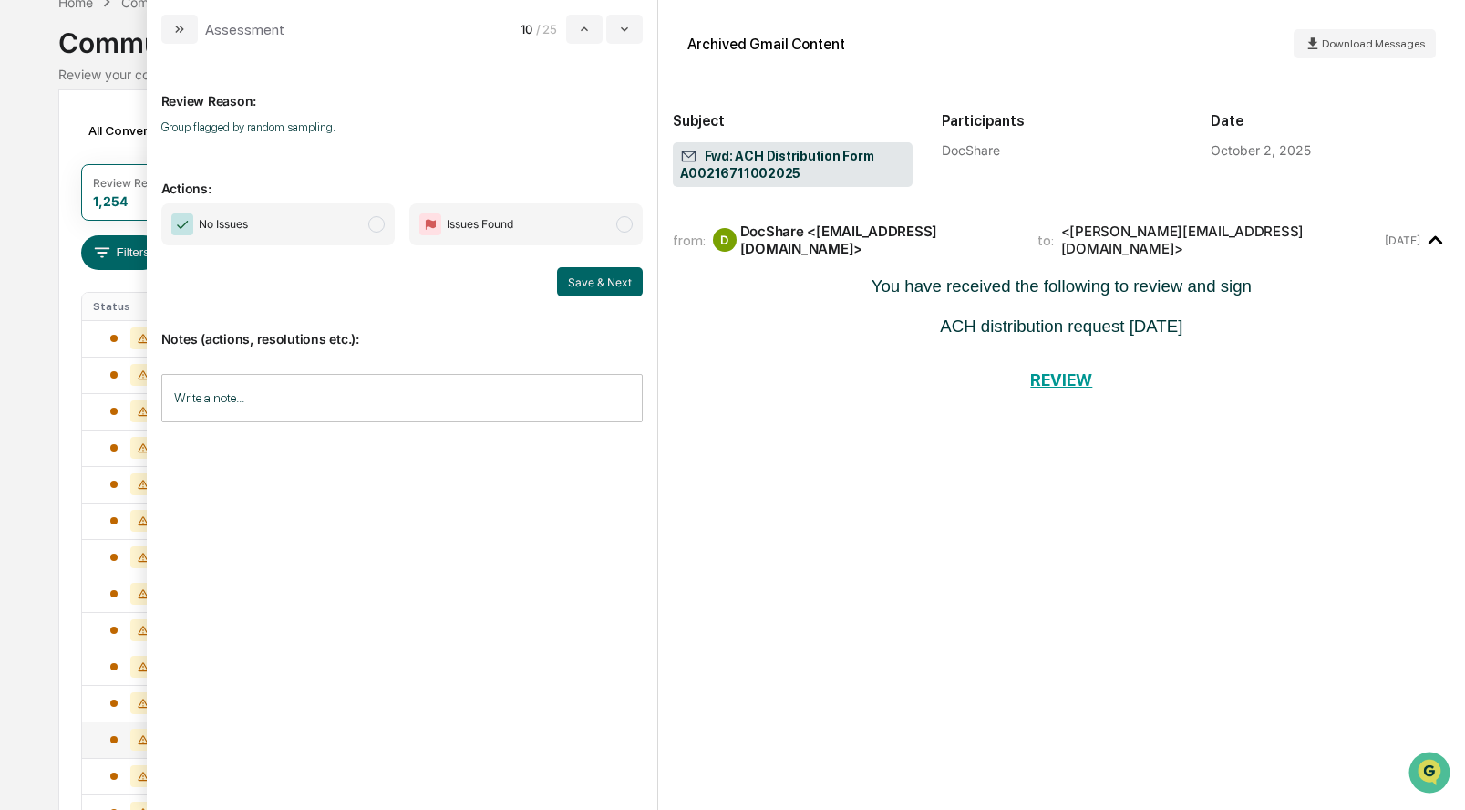
click at [377, 219] on span "modal" at bounding box center [376, 224] width 16 height 16
click at [585, 275] on button "Save & Next" at bounding box center [600, 281] width 86 height 29
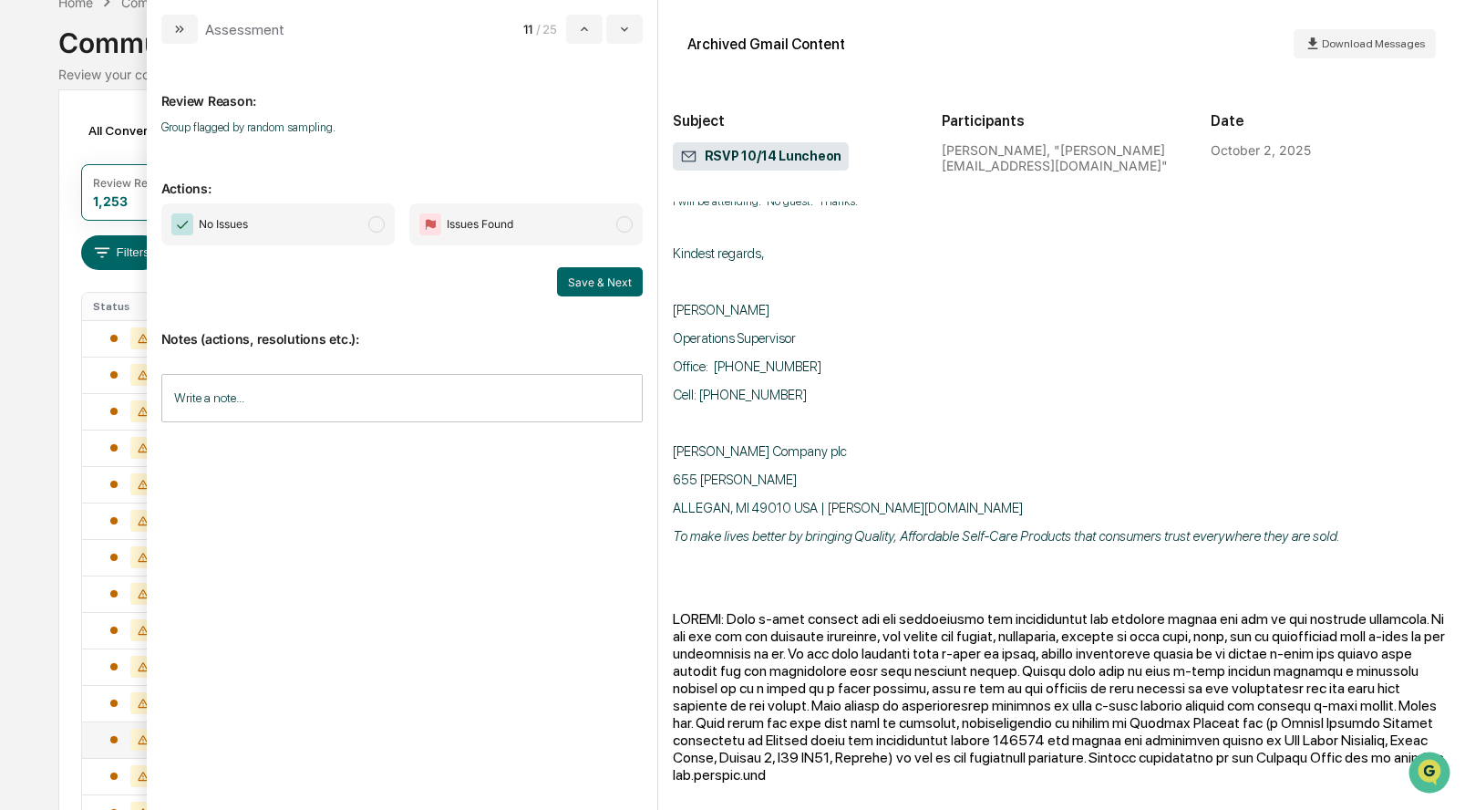
scroll to position [151, 0]
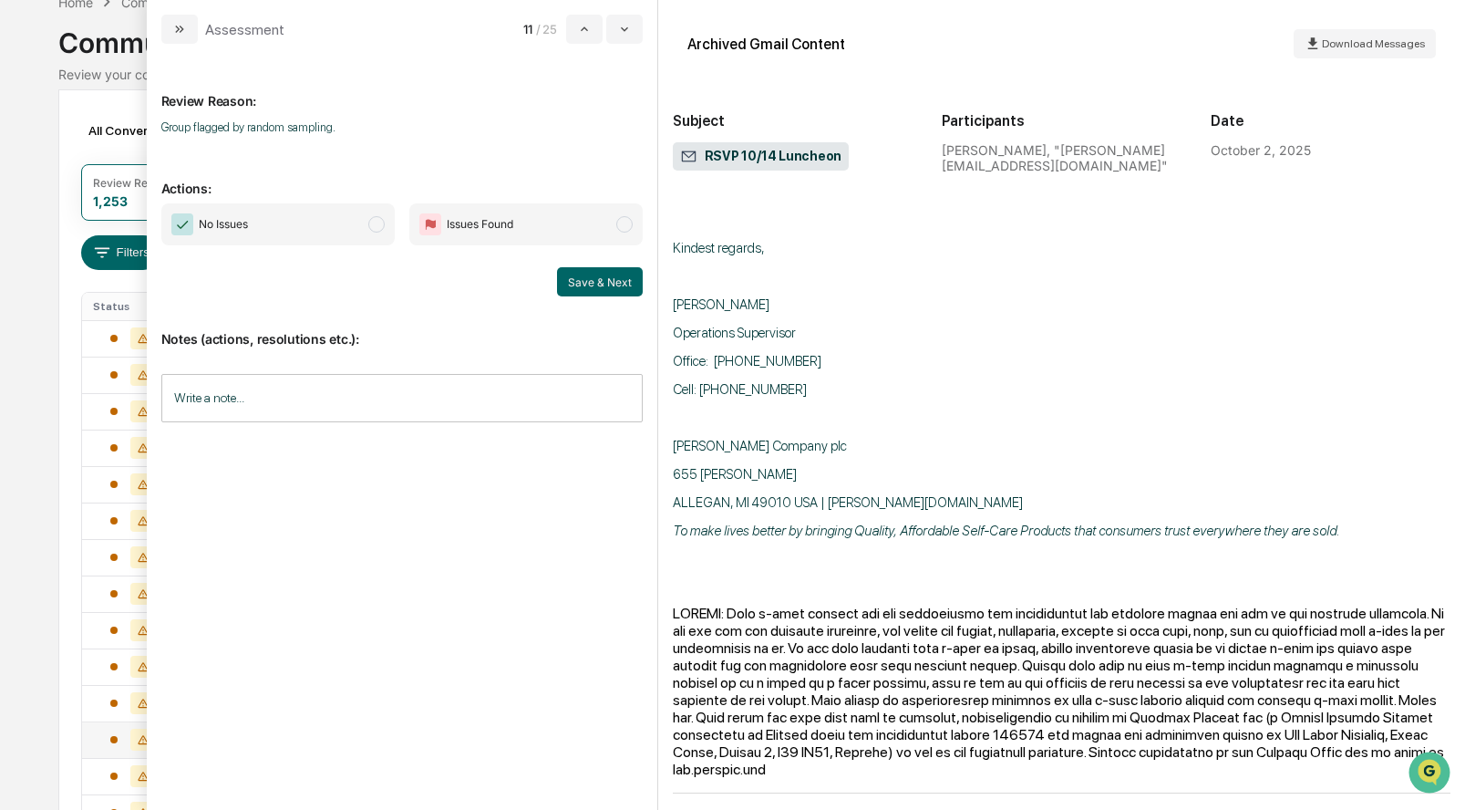
click at [373, 223] on span "modal" at bounding box center [376, 224] width 16 height 16
click at [605, 282] on button "Save & Next" at bounding box center [600, 281] width 86 height 29
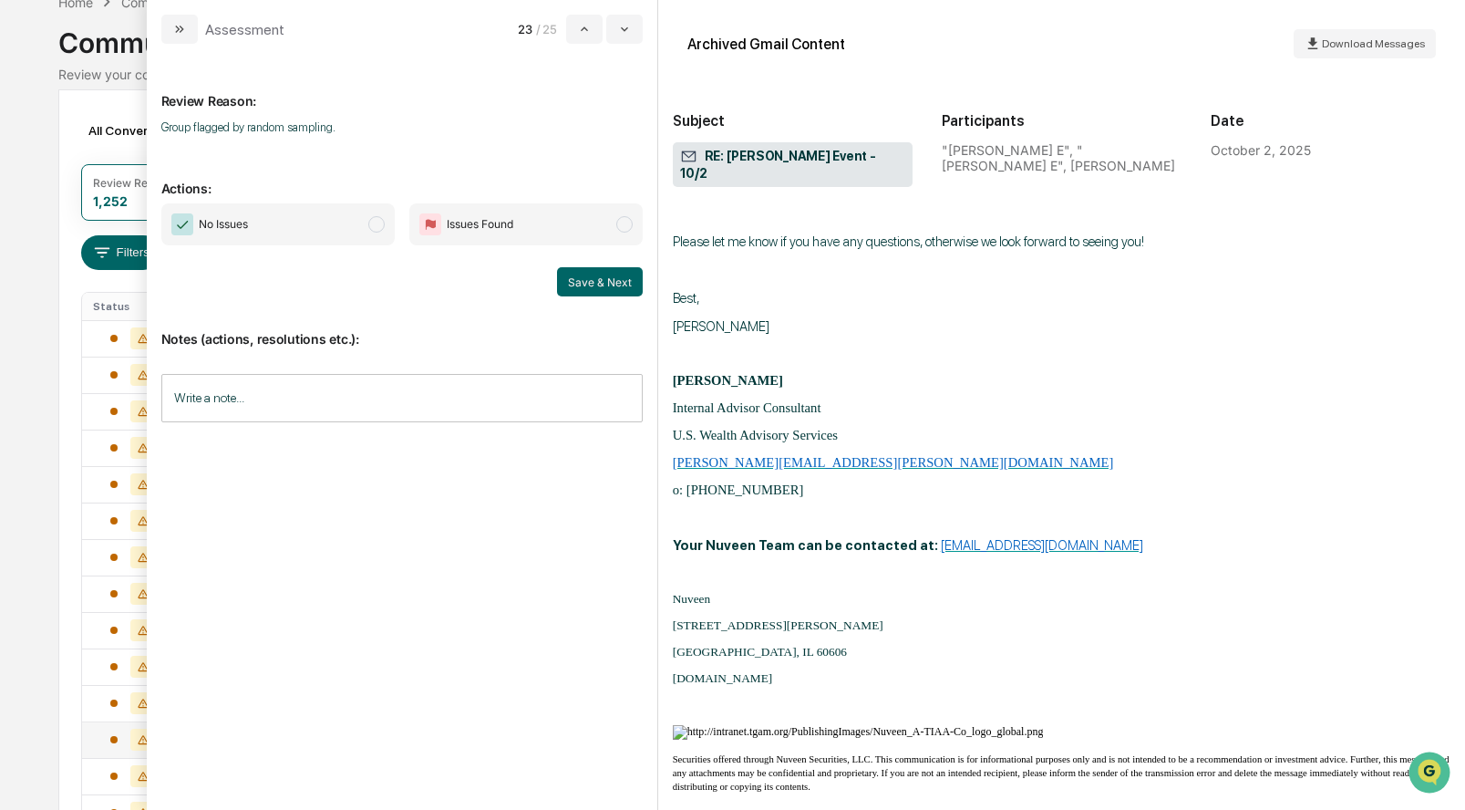
scroll to position [1244, 0]
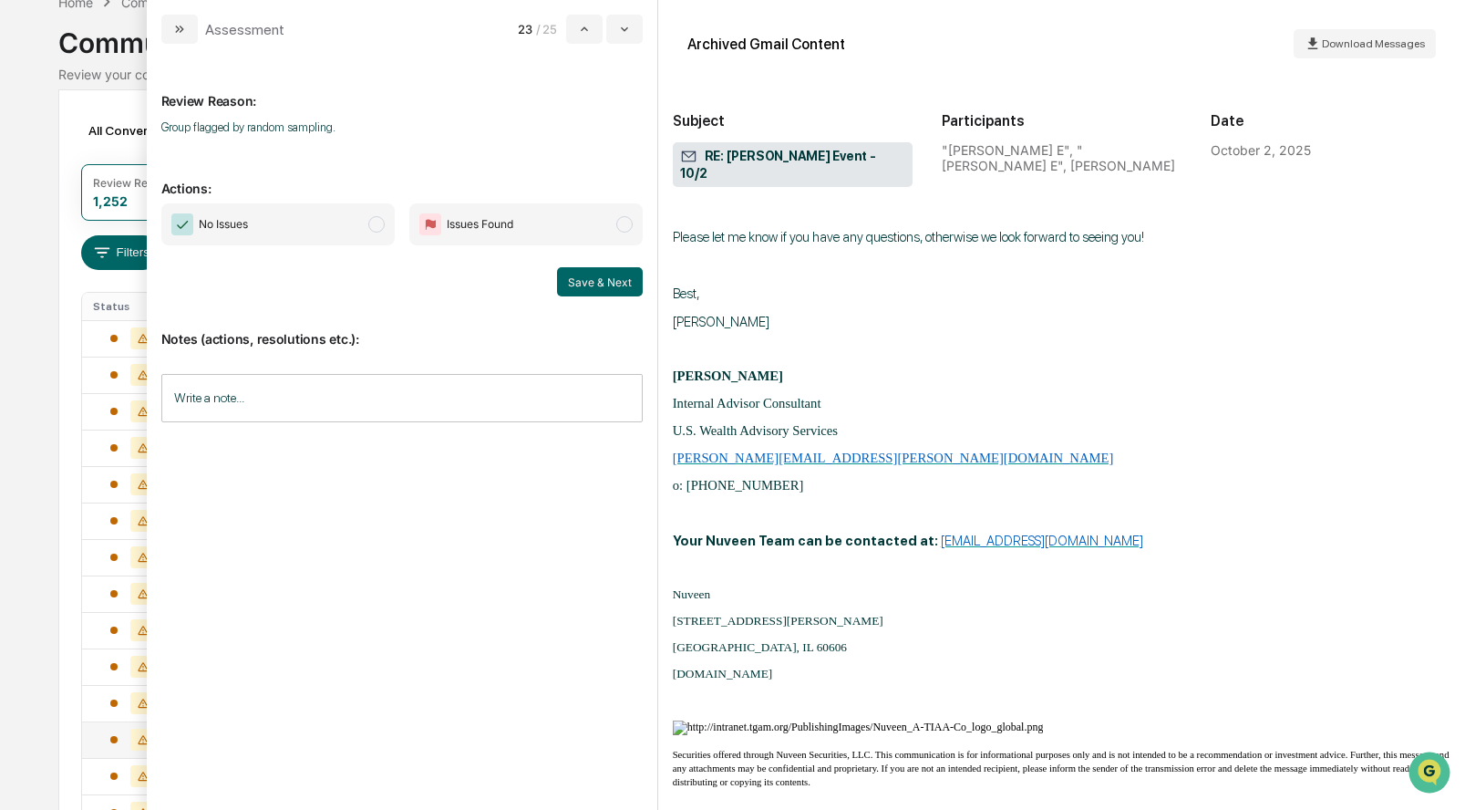
click at [387, 225] on span "No Issues" at bounding box center [277, 224] width 233 height 42
click at [613, 275] on button "Save & Next" at bounding box center [600, 281] width 86 height 29
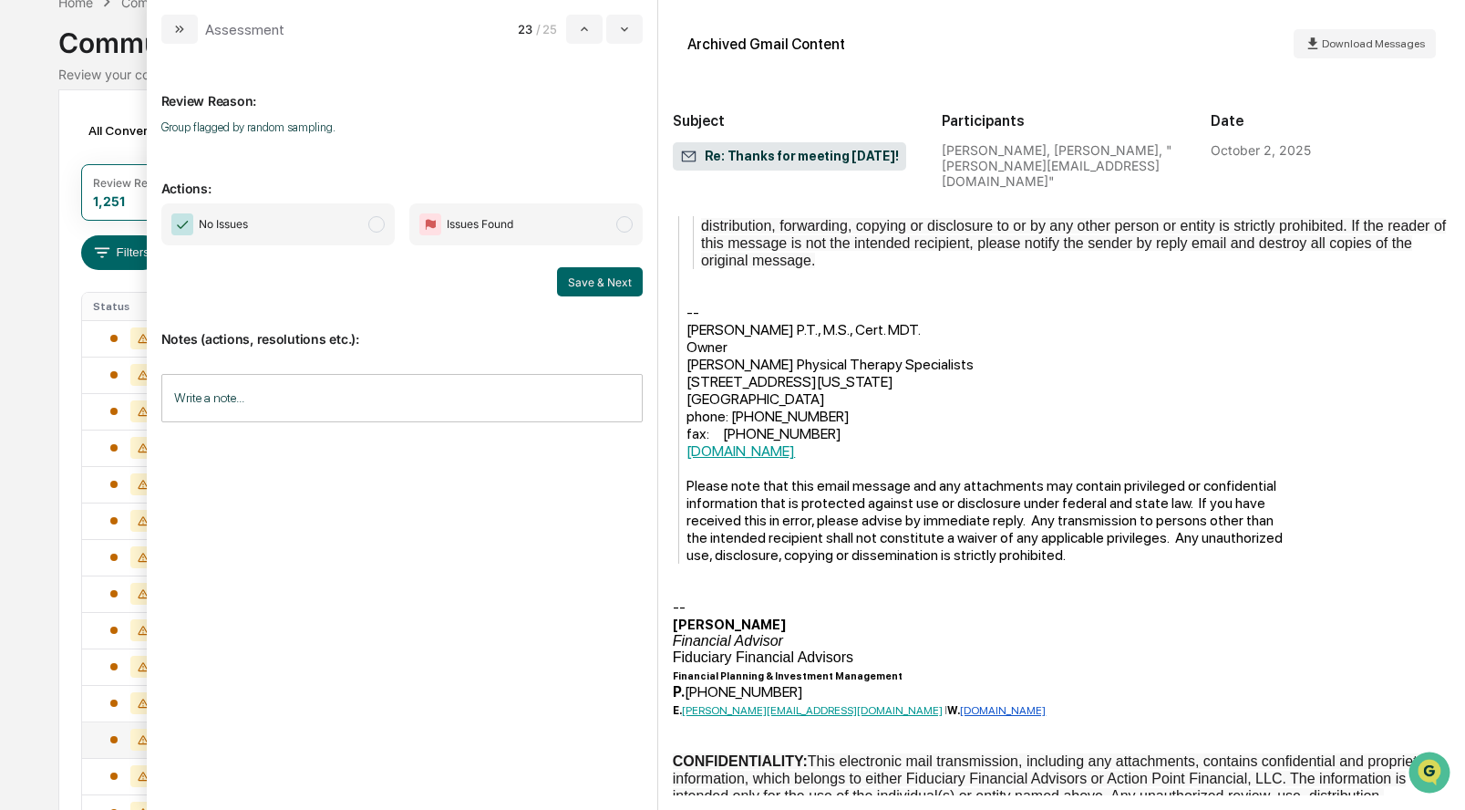
scroll to position [1084, 0]
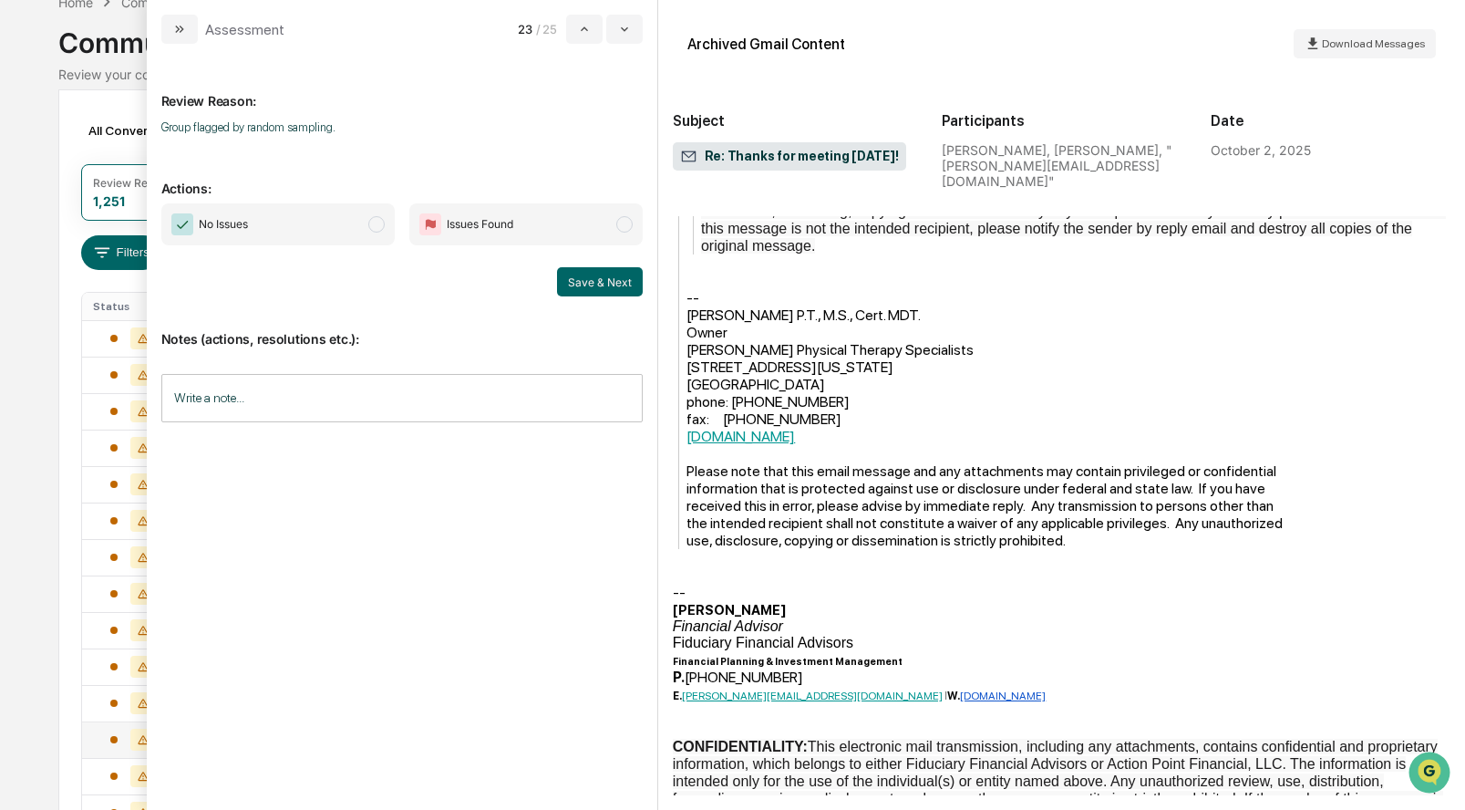
click at [373, 216] on span "modal" at bounding box center [376, 224] width 16 height 16
click at [583, 275] on button "Save & Next" at bounding box center [600, 281] width 86 height 29
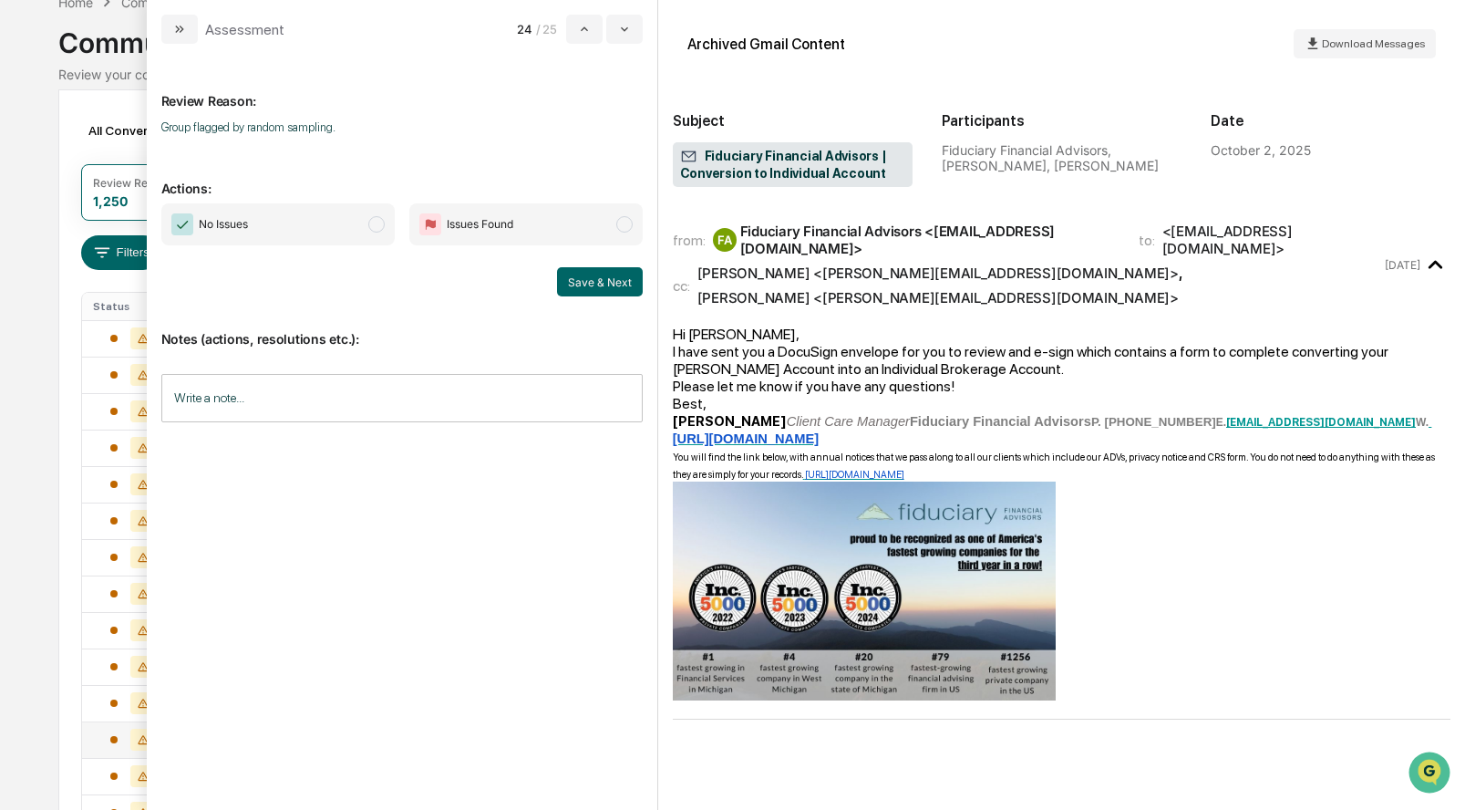
click at [381, 230] on span "modal" at bounding box center [376, 224] width 16 height 16
click at [594, 272] on button "Save & Next" at bounding box center [600, 281] width 86 height 29
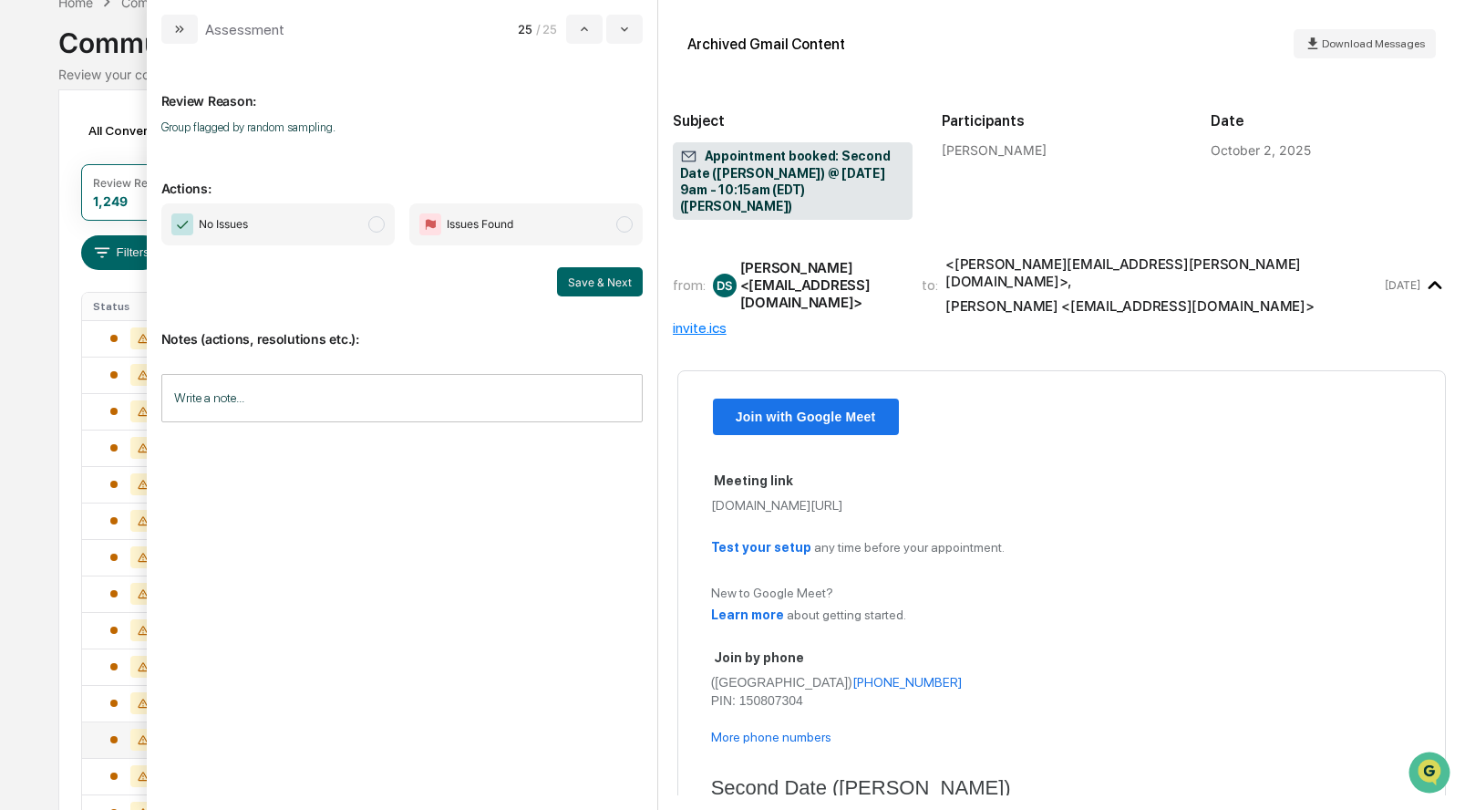
click at [376, 226] on span "modal" at bounding box center [376, 224] width 16 height 16
click at [601, 282] on button "Save & Next" at bounding box center [600, 281] width 86 height 29
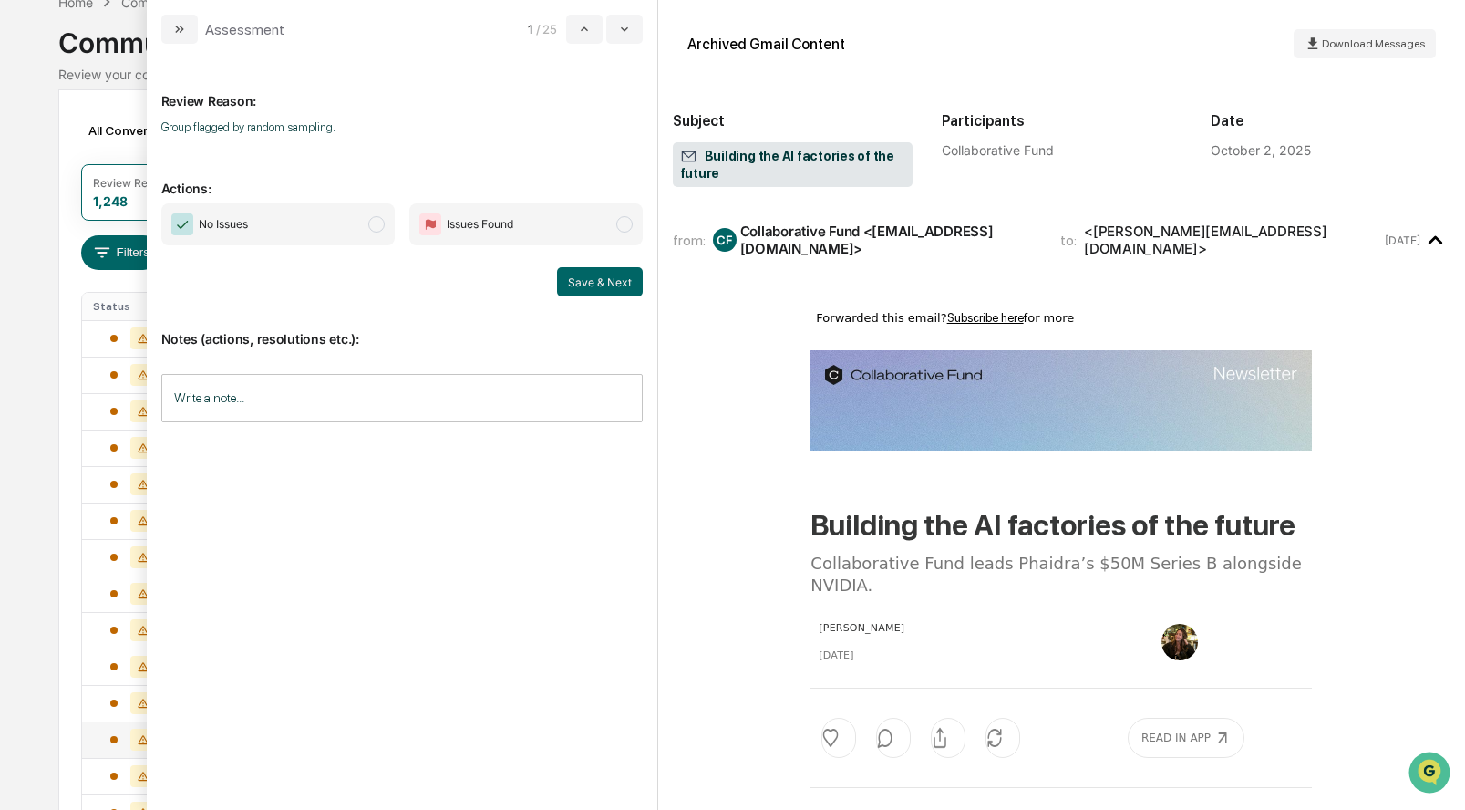
click at [367, 221] on span "No Issues" at bounding box center [277, 224] width 233 height 42
click at [612, 285] on button "Save & Next" at bounding box center [600, 281] width 86 height 29
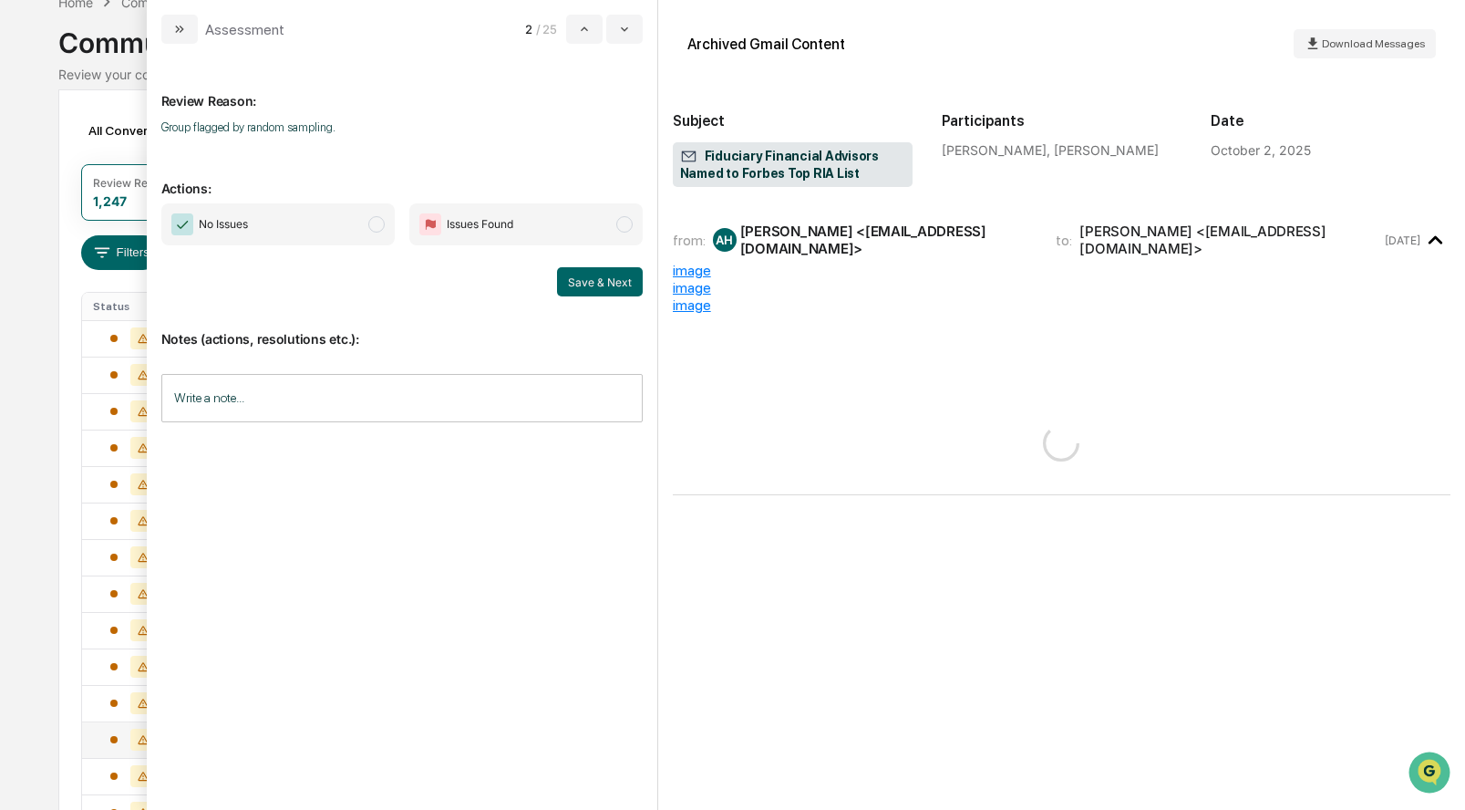
click at [373, 222] on span "modal" at bounding box center [376, 224] width 16 height 16
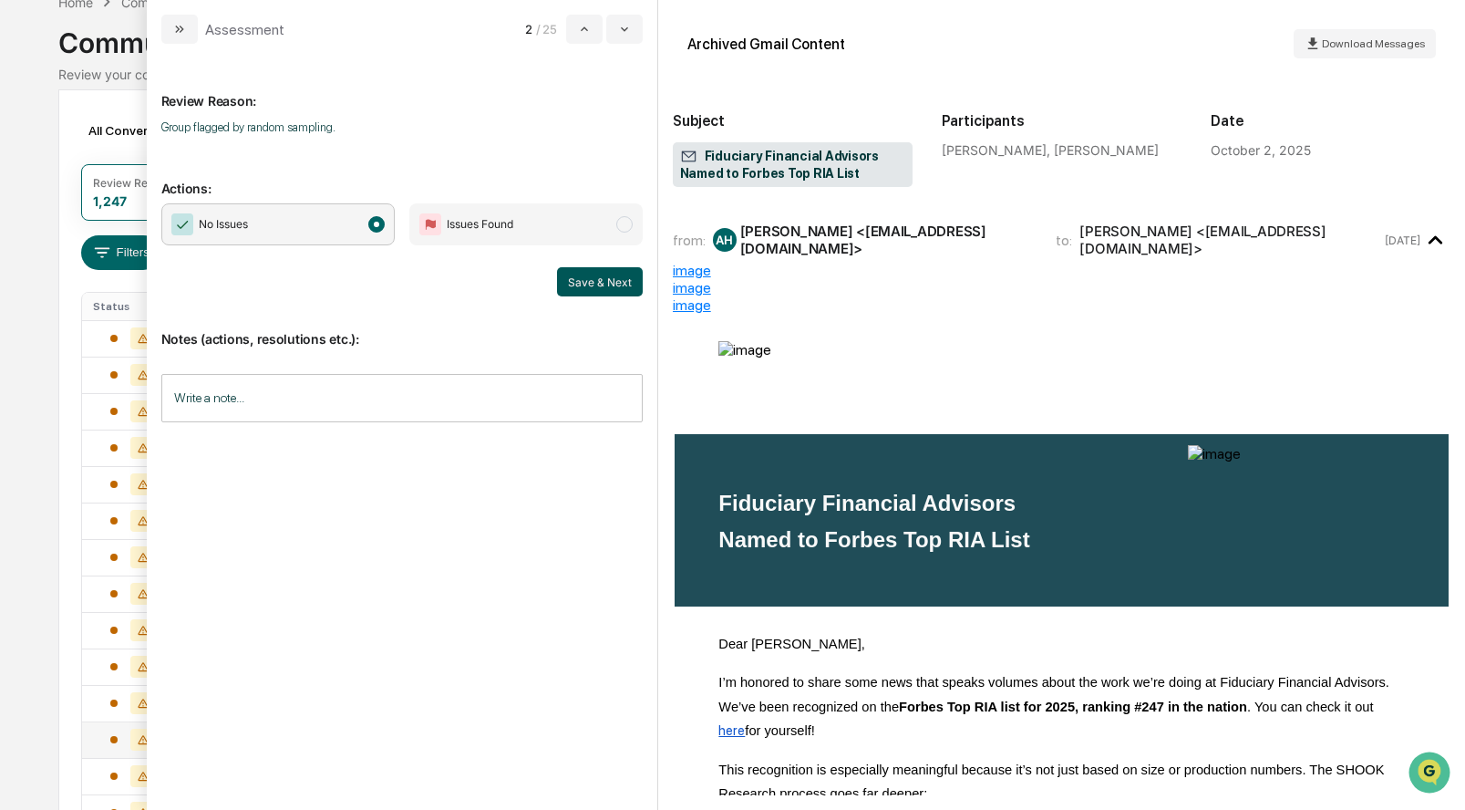
click at [577, 273] on button "Save & Next" at bounding box center [600, 281] width 86 height 29
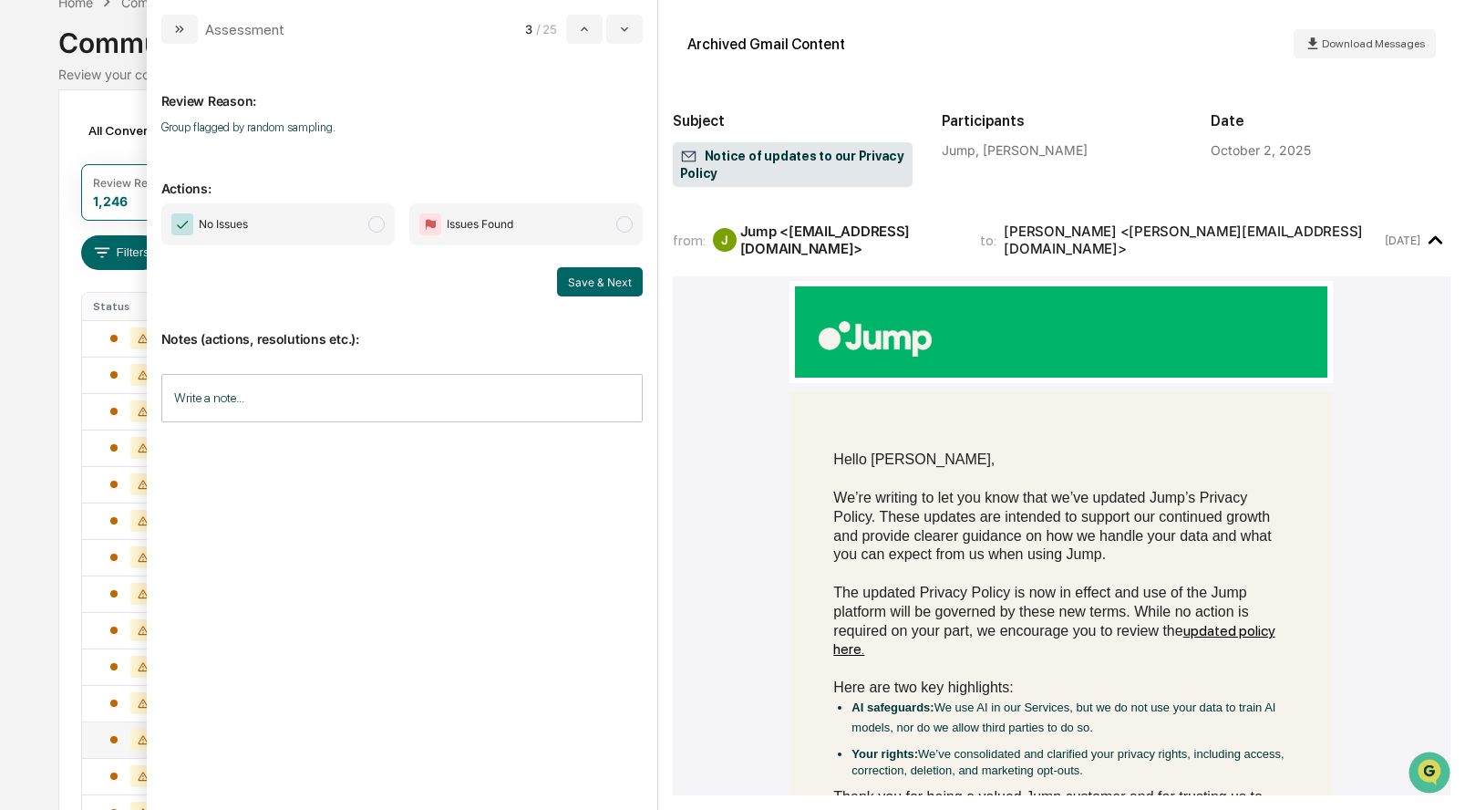
click at [376, 219] on span "modal" at bounding box center [376, 224] width 16 height 16
click at [600, 275] on button "Save & Next" at bounding box center [600, 281] width 86 height 29
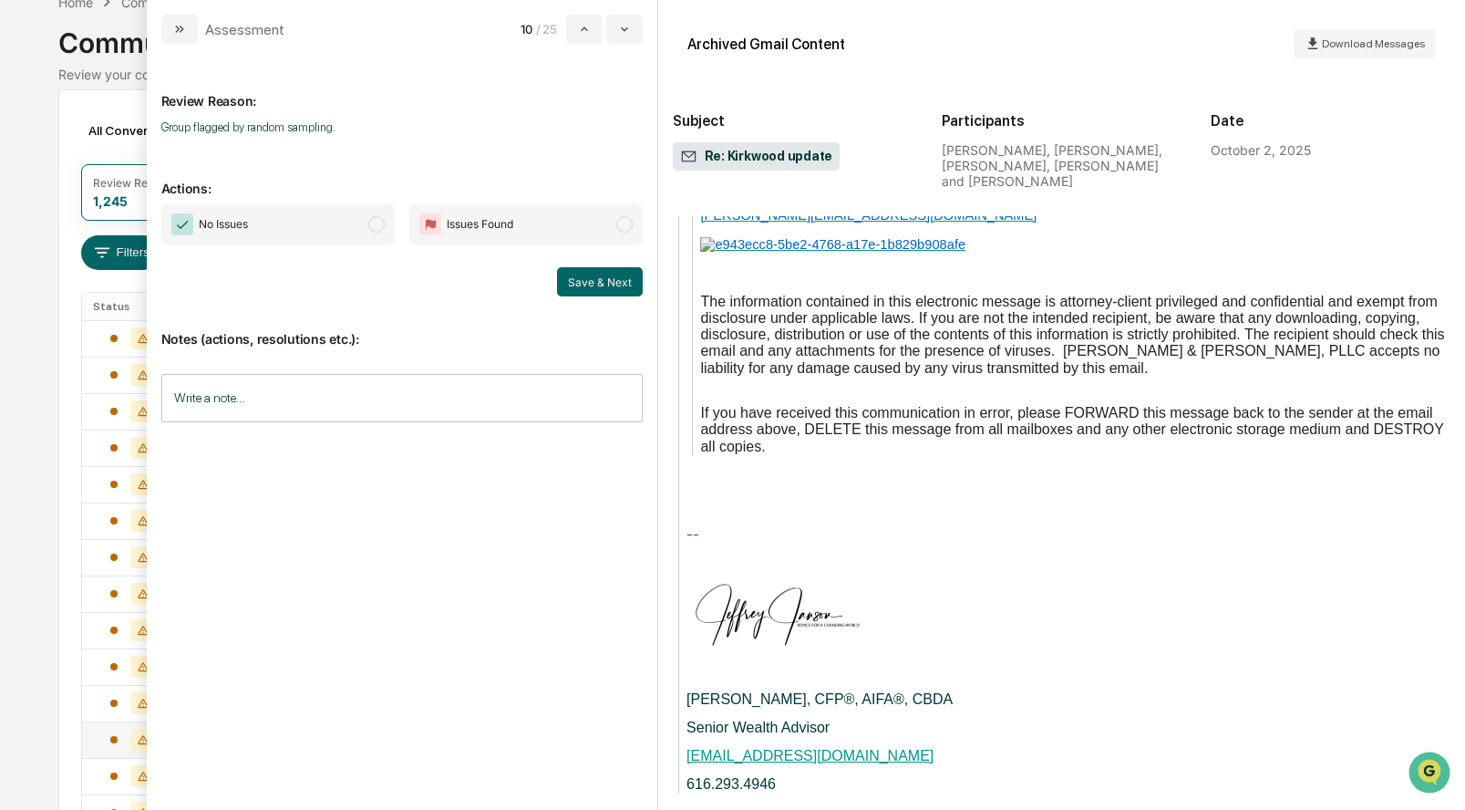
scroll to position [3743, 0]
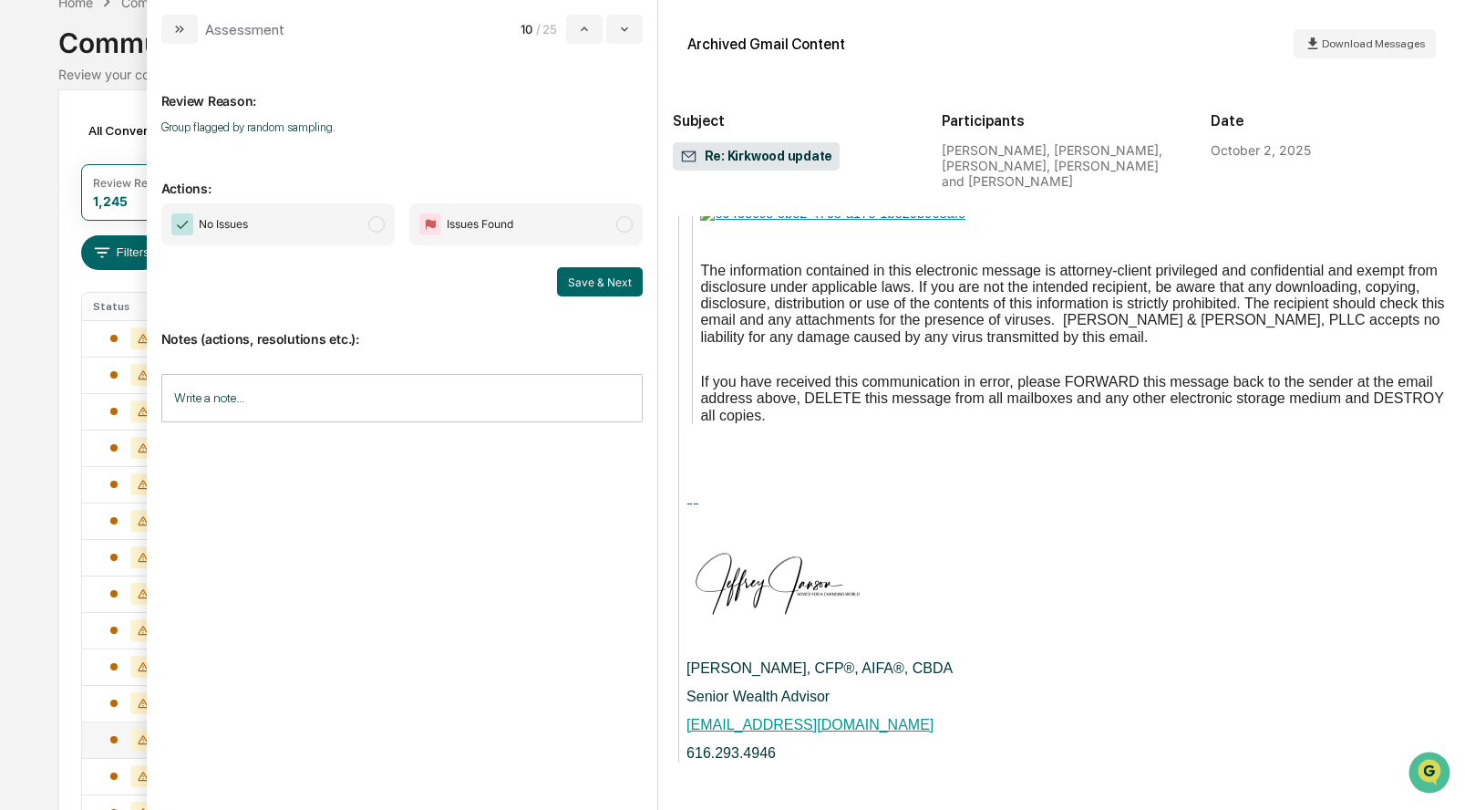
click at [379, 225] on span "modal" at bounding box center [376, 224] width 16 height 16
click at [585, 276] on button "Save & Next" at bounding box center [600, 281] width 86 height 29
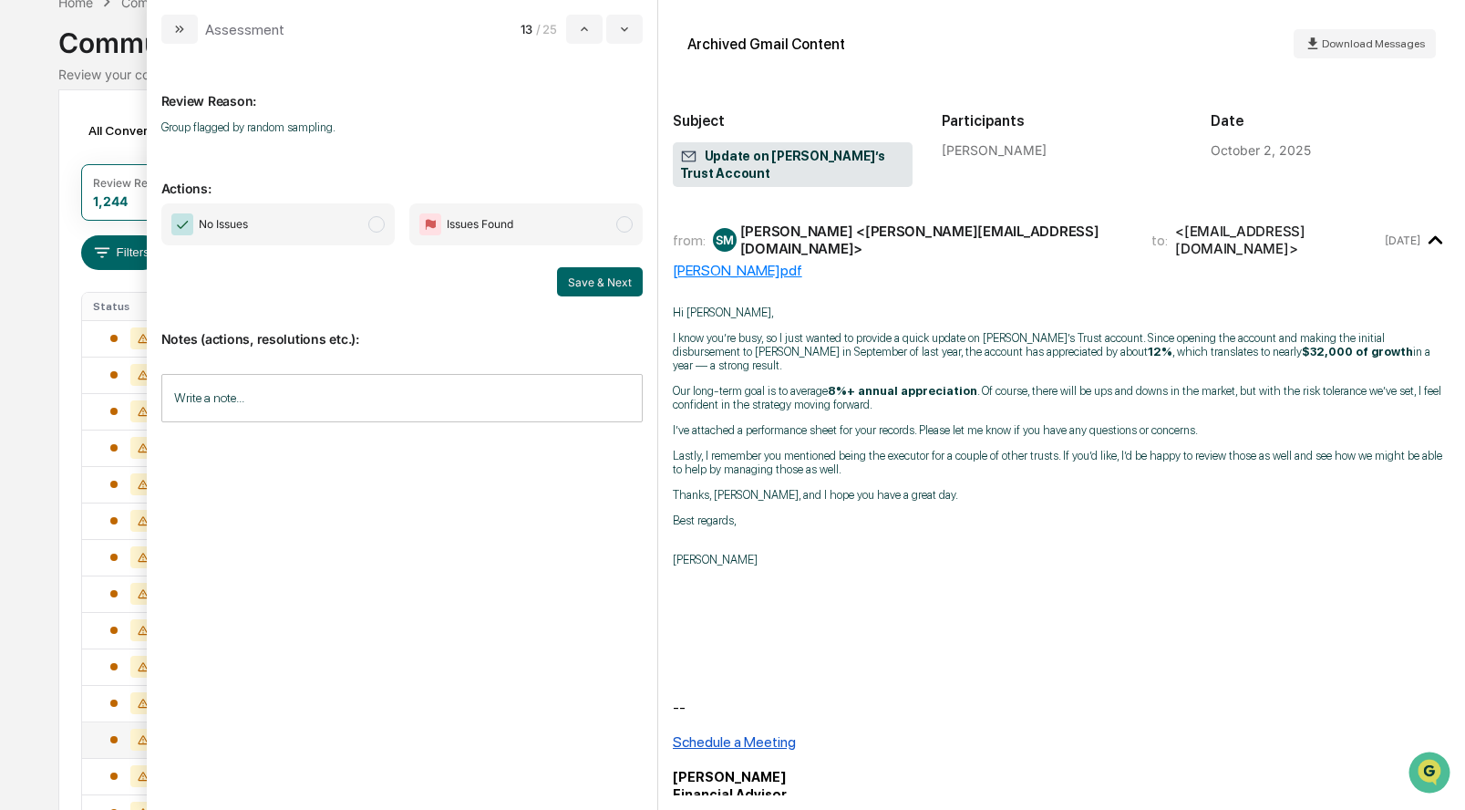
click at [378, 222] on span "modal" at bounding box center [376, 224] width 16 height 16
click at [611, 282] on button "Save & Next" at bounding box center [600, 281] width 86 height 29
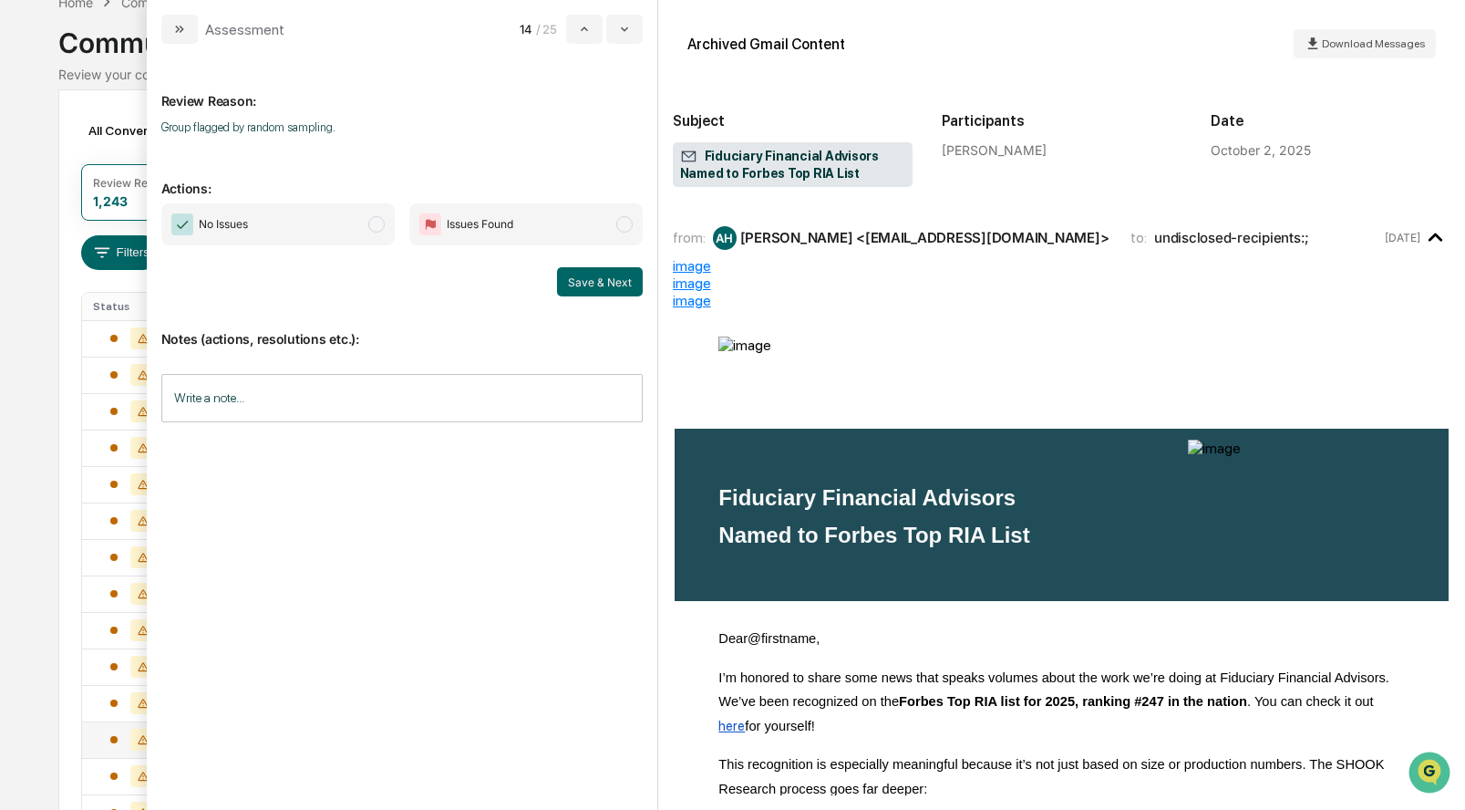
click at [386, 222] on span "No Issues" at bounding box center [277, 224] width 233 height 42
click at [590, 273] on button "Save & Next" at bounding box center [600, 281] width 86 height 29
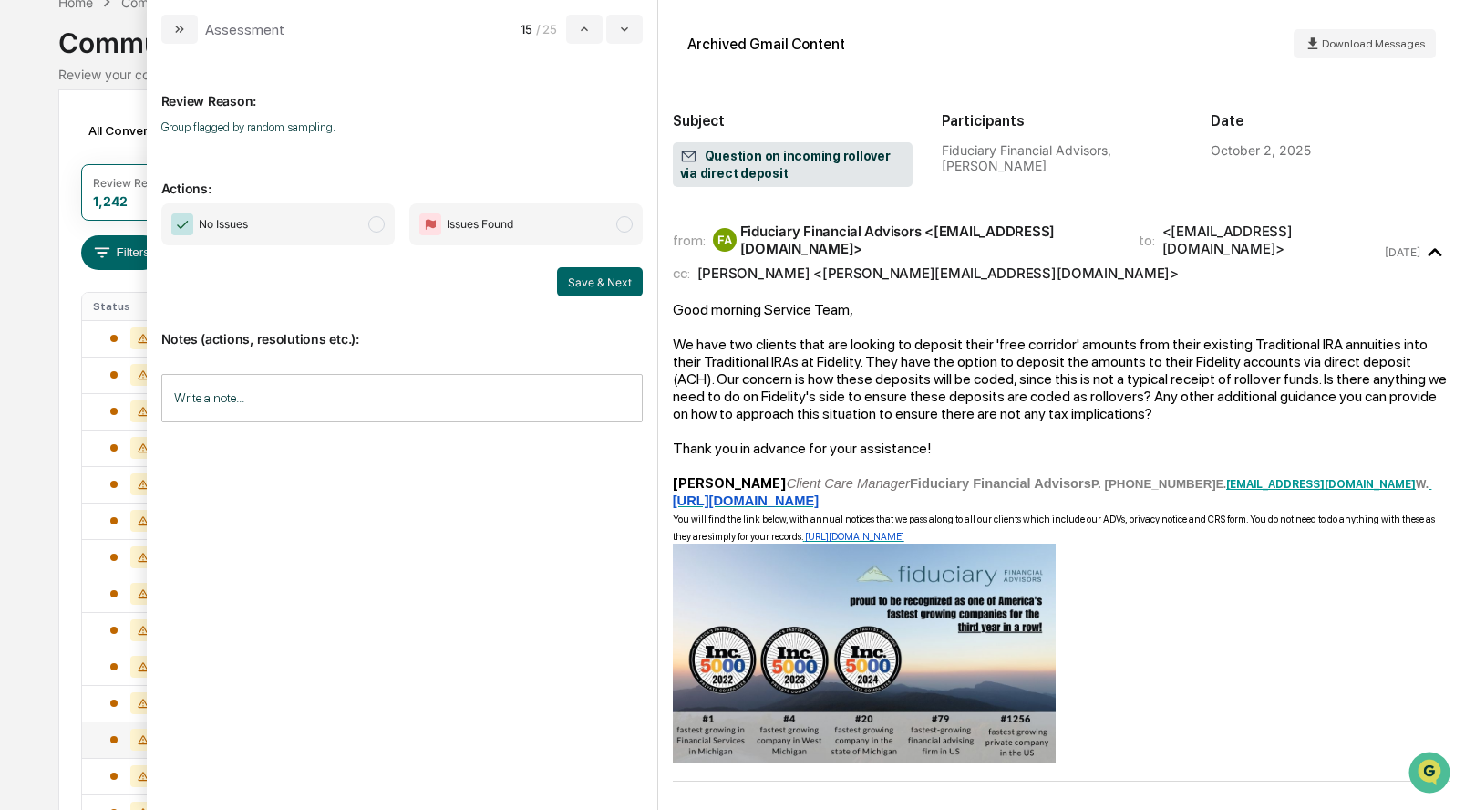
click at [377, 217] on span "modal" at bounding box center [376, 224] width 16 height 16
click at [614, 282] on button "Save & Next" at bounding box center [600, 281] width 86 height 29
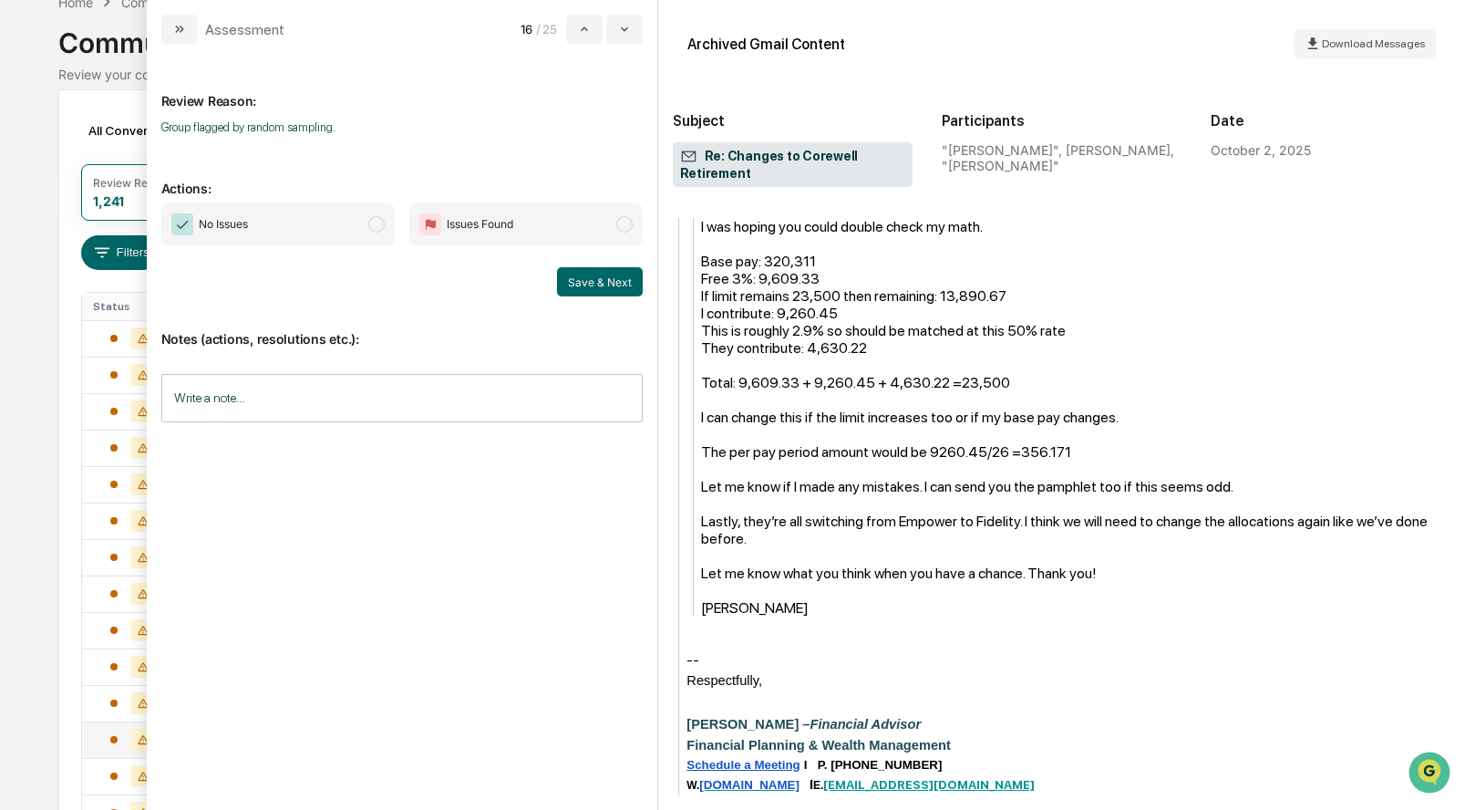
scroll to position [810, 0]
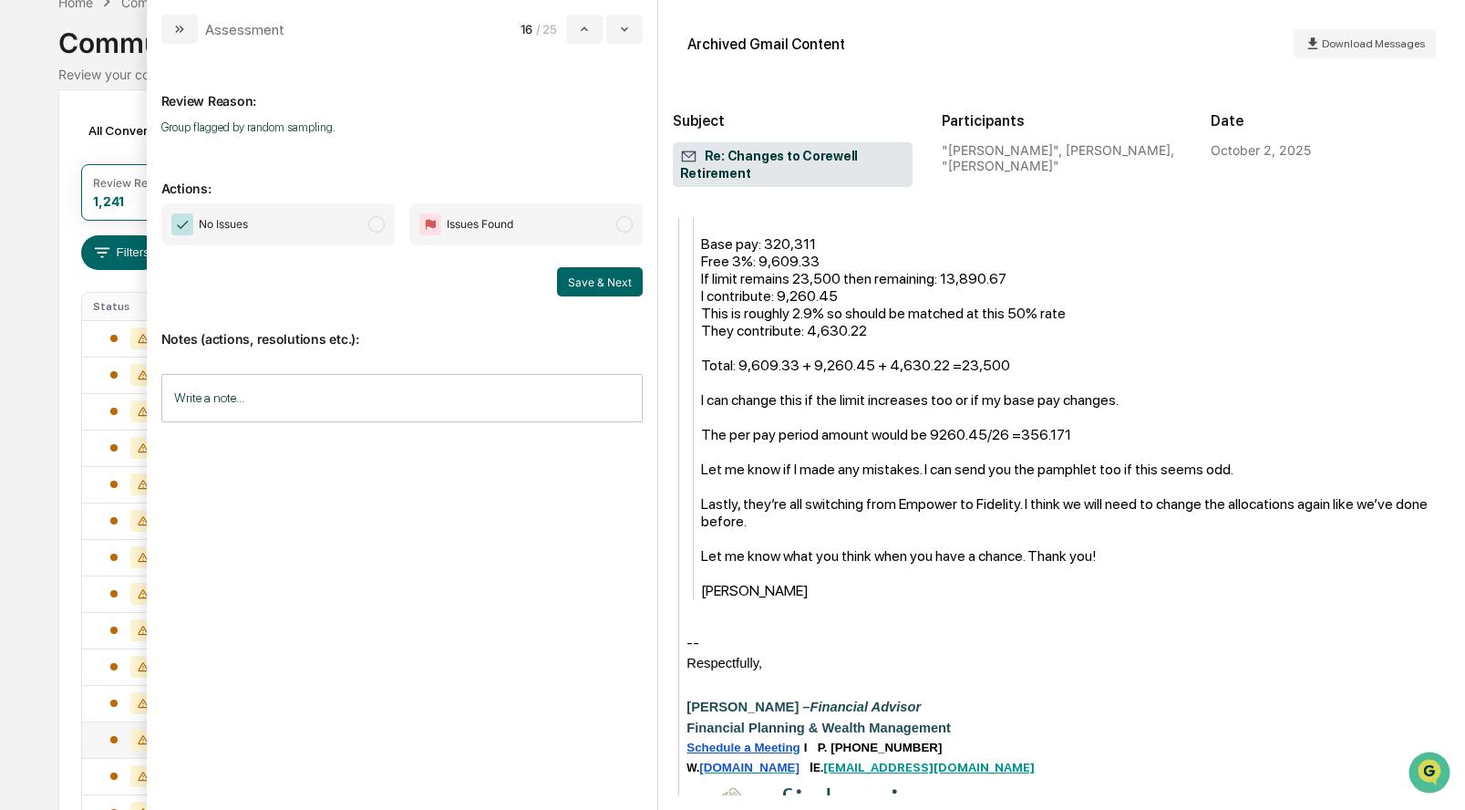
click at [379, 222] on span "modal" at bounding box center [376, 224] width 16 height 16
click at [581, 270] on button "Save & Next" at bounding box center [600, 281] width 86 height 29
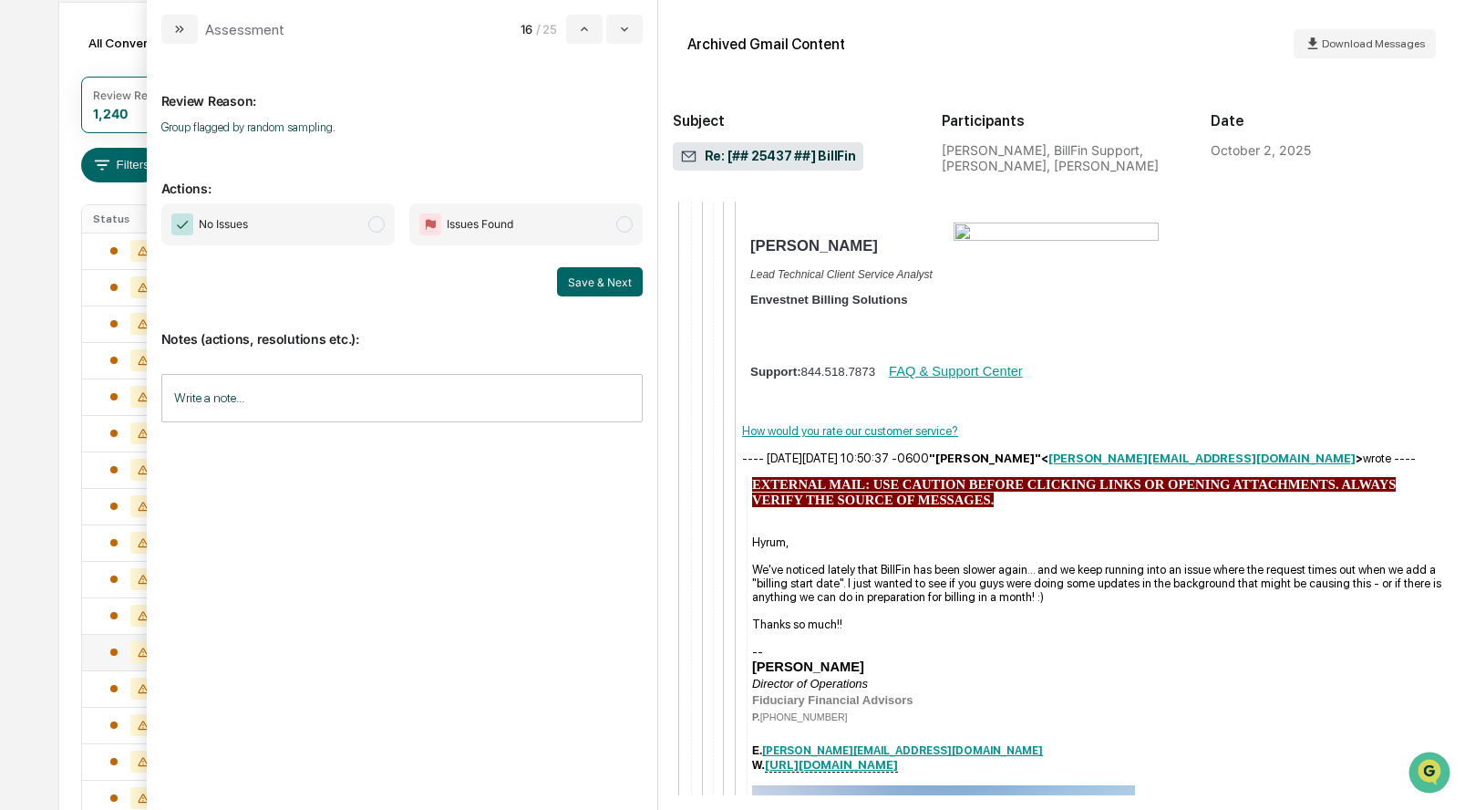
scroll to position [2161, 0]
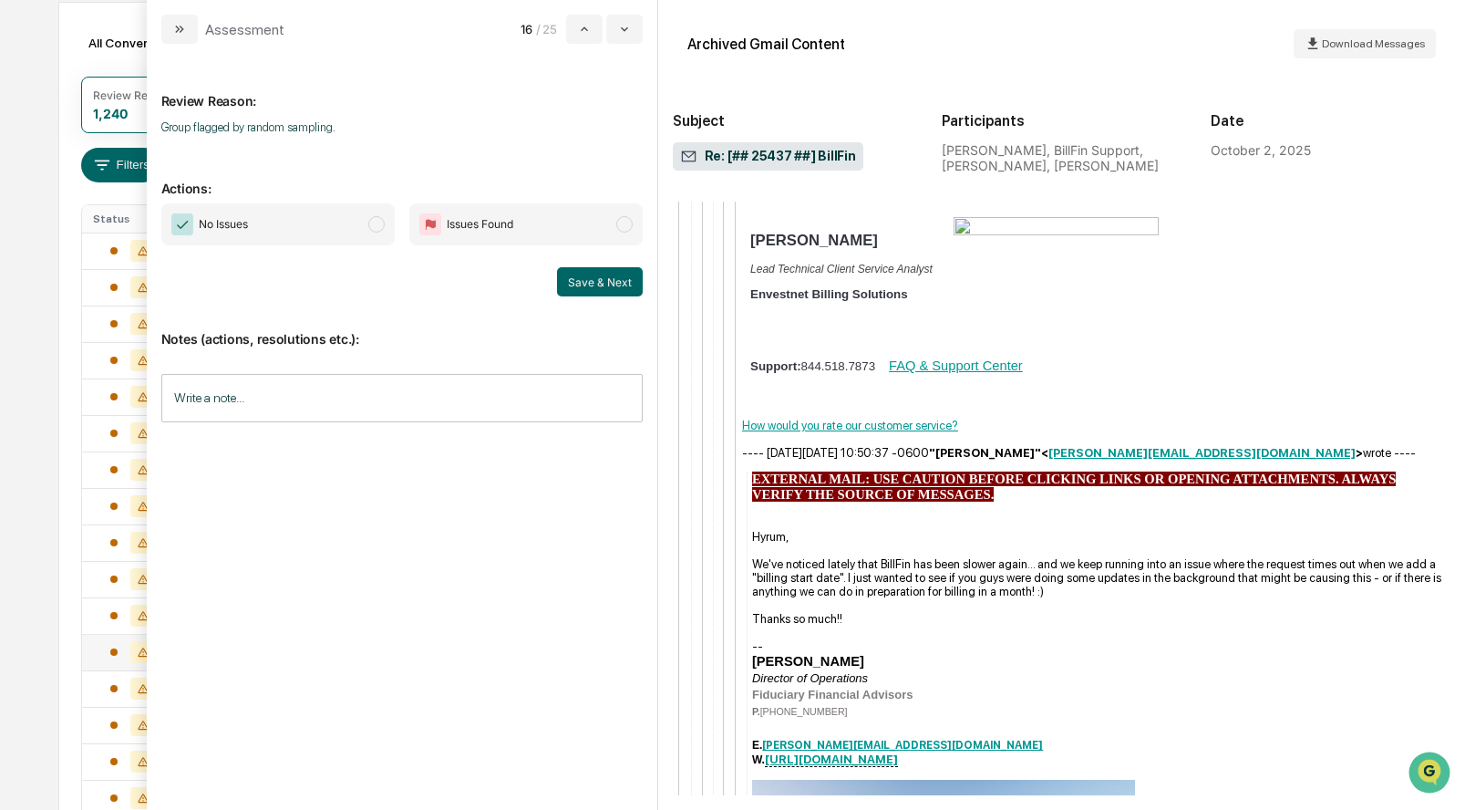
click at [384, 222] on span "modal" at bounding box center [376, 224] width 16 height 16
click at [610, 296] on div "Notes (actions, resolutions etc.): Write a note... Write a note..." at bounding box center [401, 370] width 481 height 148
click at [609, 279] on button "Save & Next" at bounding box center [600, 281] width 86 height 29
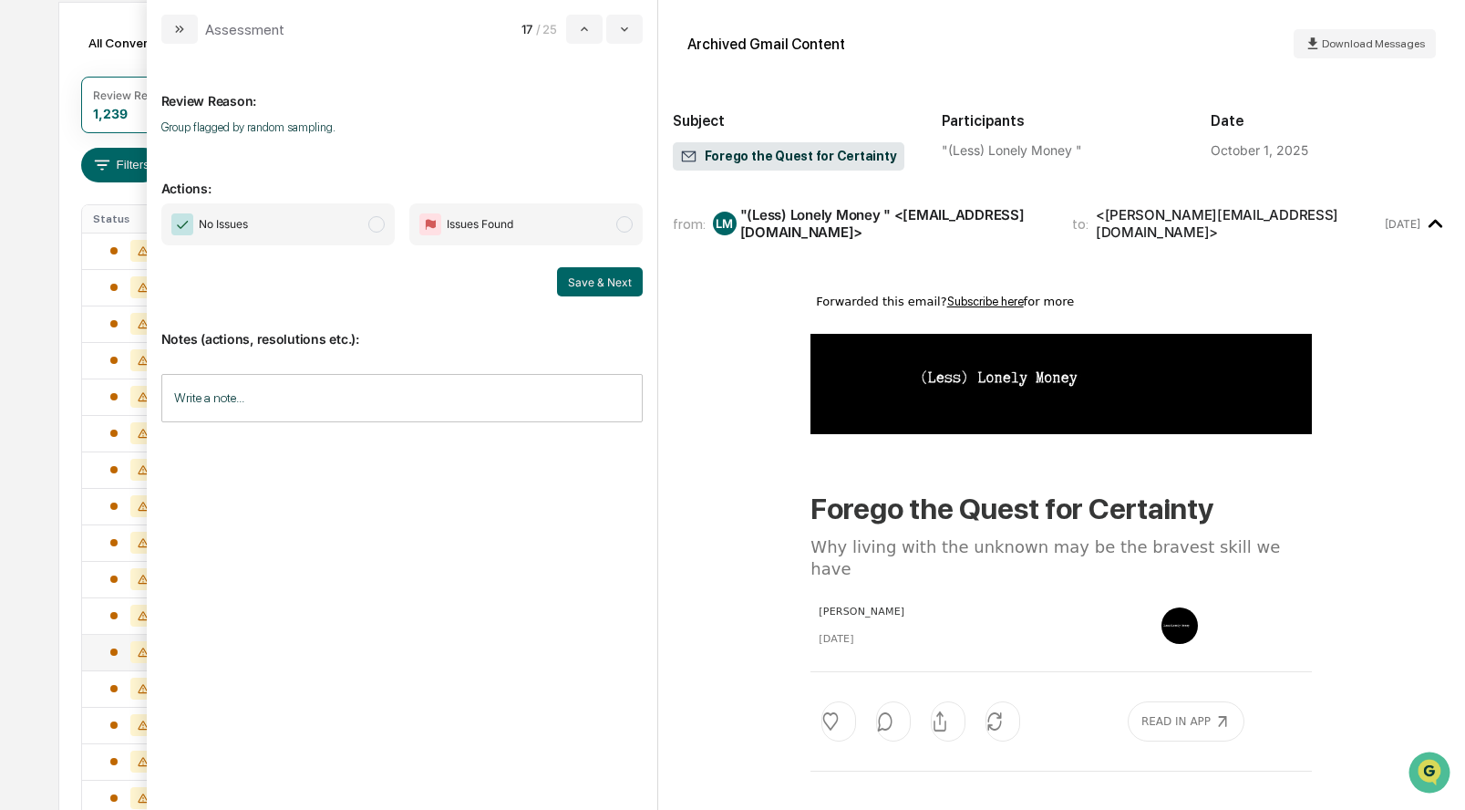
click at [375, 222] on span "modal" at bounding box center [376, 224] width 16 height 16
click at [582, 276] on button "Save & Next" at bounding box center [600, 281] width 86 height 29
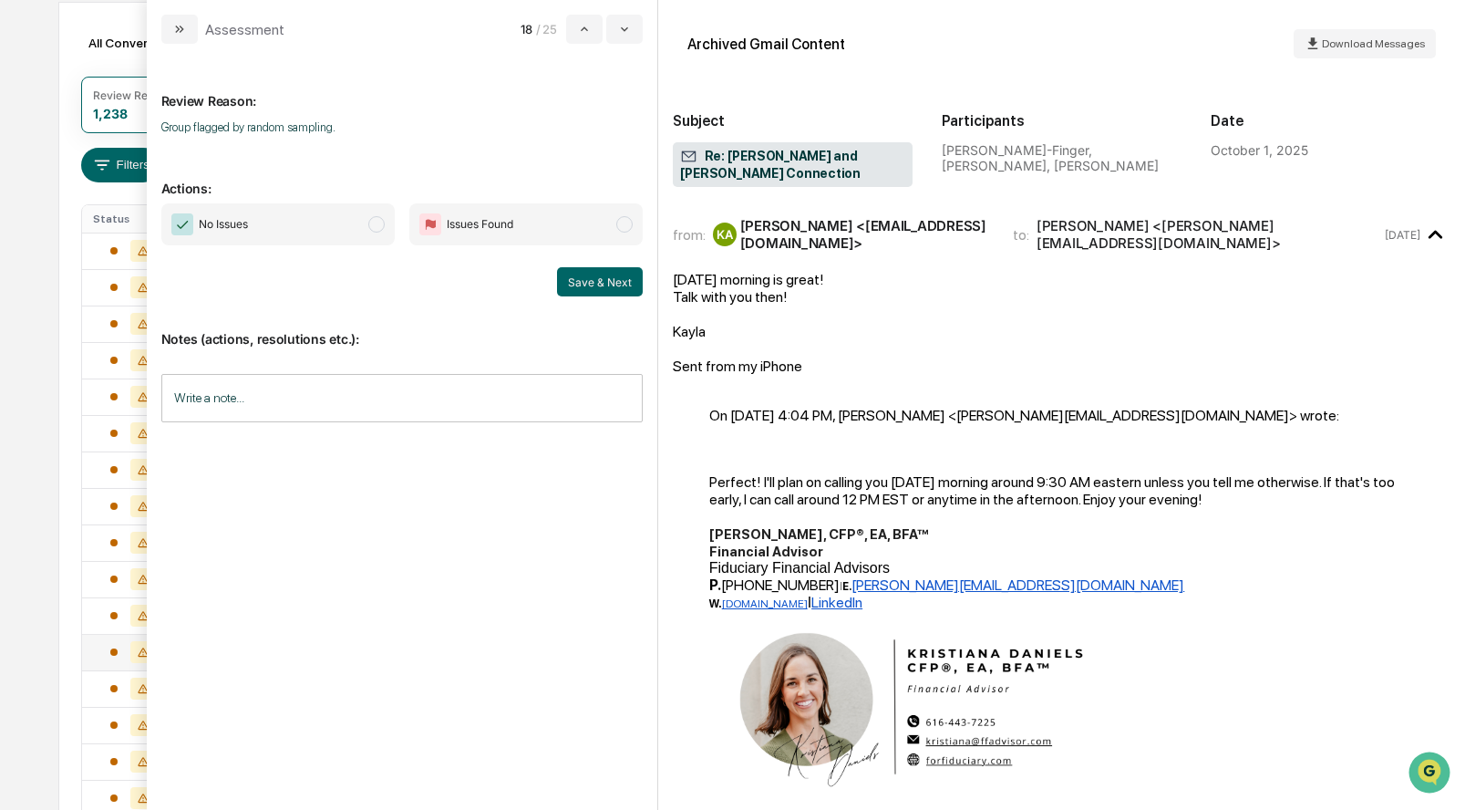
scroll to position [393, 0]
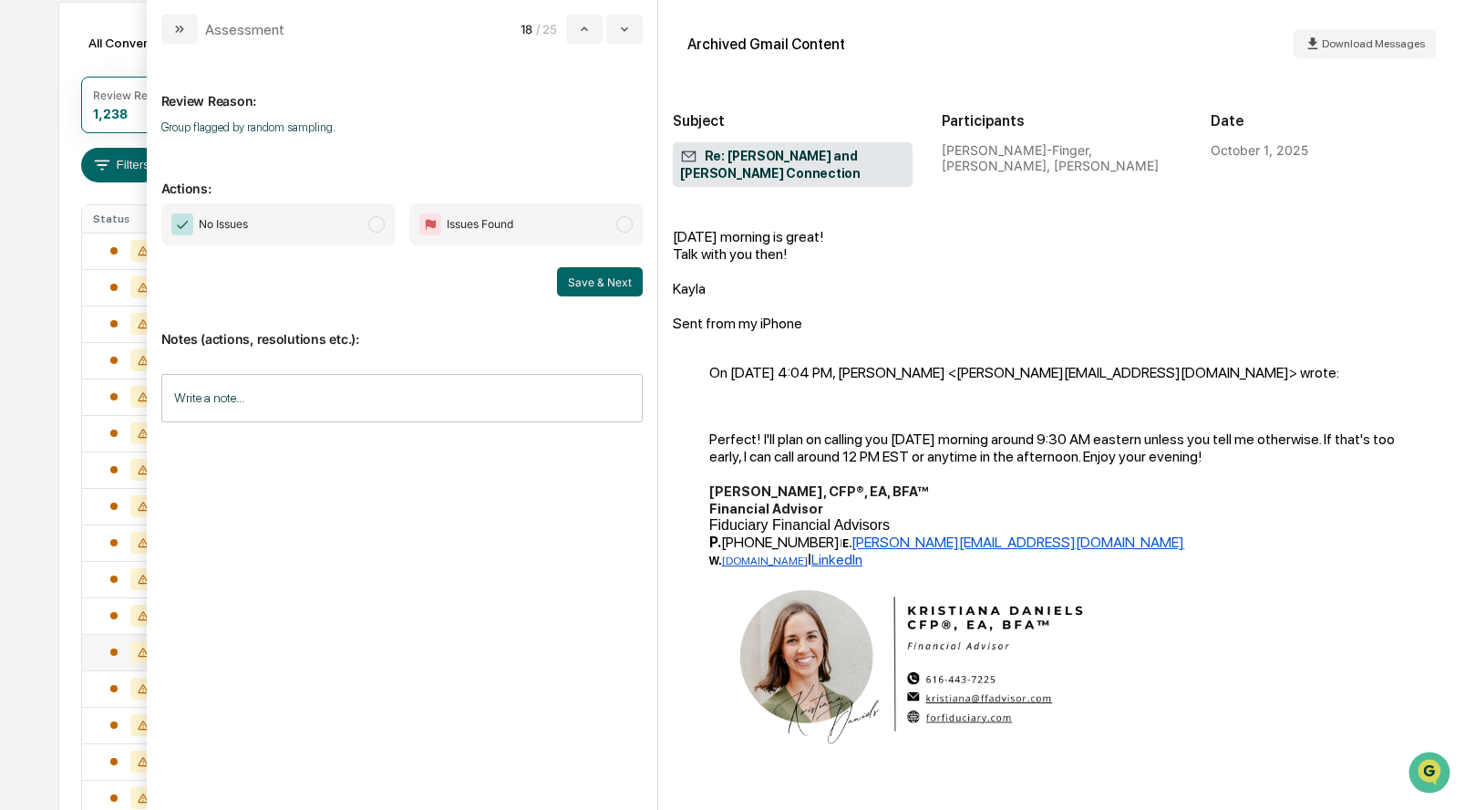
click at [377, 226] on span "modal" at bounding box center [376, 224] width 16 height 16
click at [578, 277] on button "Save & Next" at bounding box center [600, 281] width 86 height 29
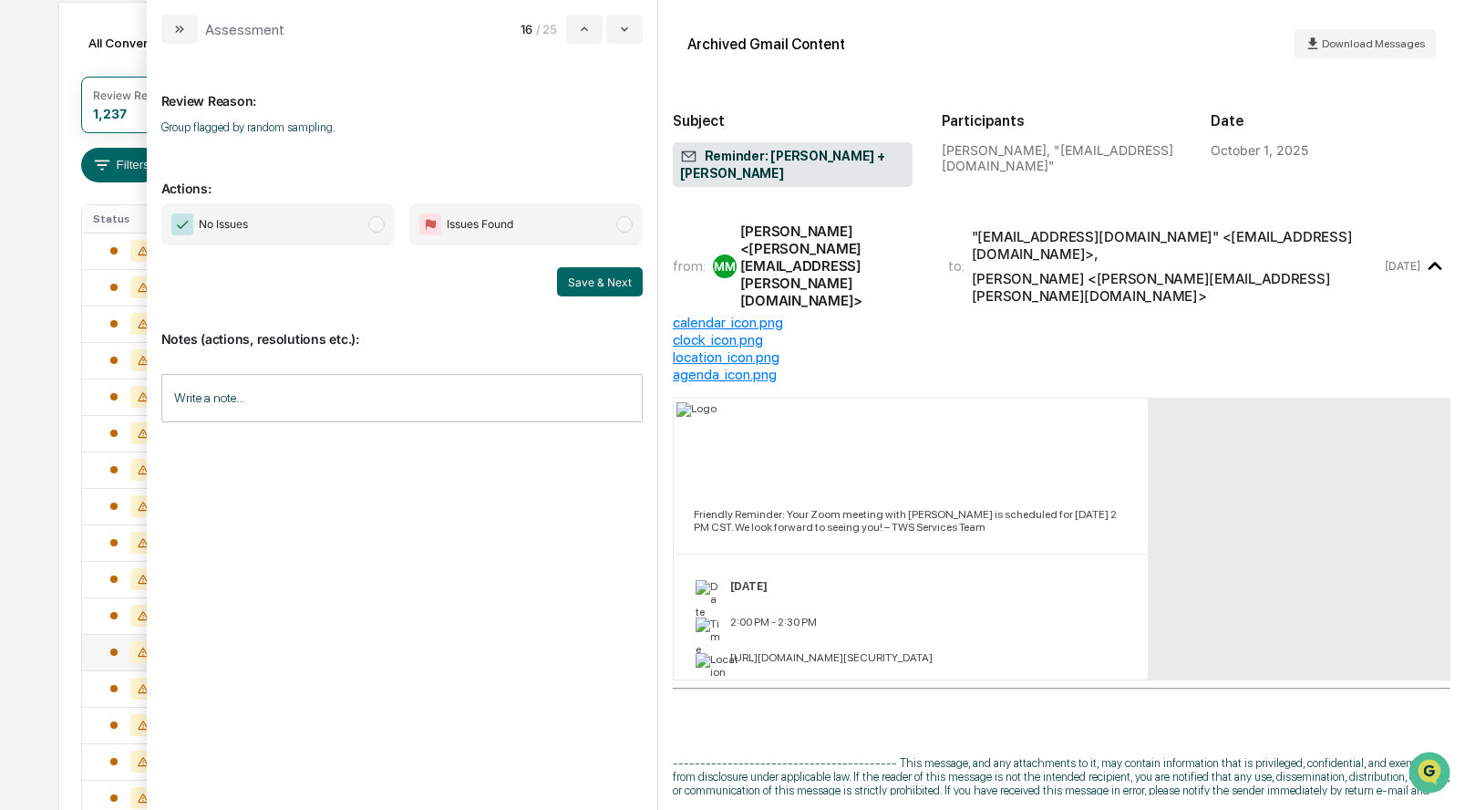
click at [372, 226] on span "modal" at bounding box center [376, 224] width 16 height 16
click at [616, 279] on button "Save & Next" at bounding box center [600, 281] width 86 height 29
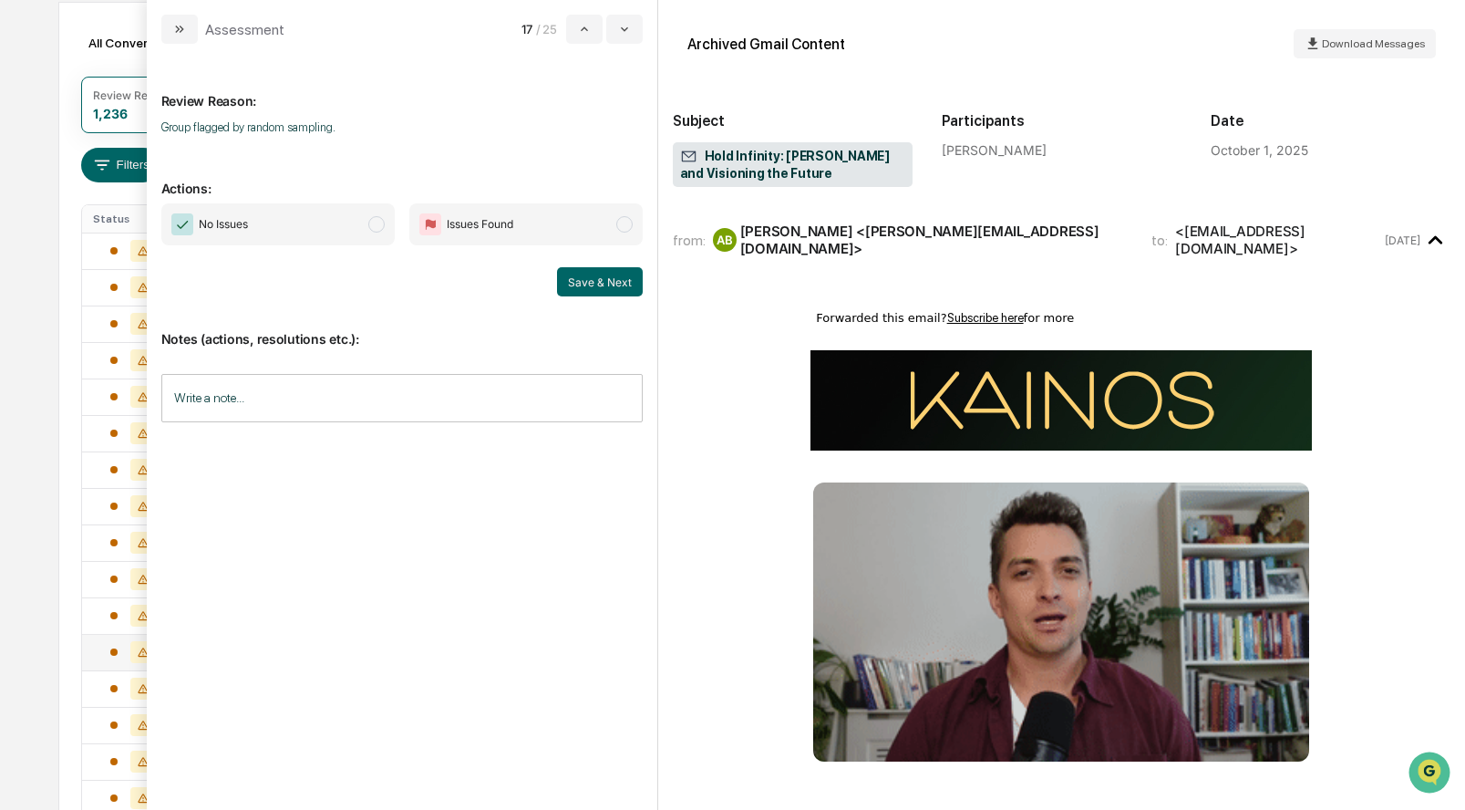
click at [380, 223] on span "modal" at bounding box center [376, 224] width 16 height 16
click at [583, 275] on button "Save & Next" at bounding box center [600, 281] width 86 height 29
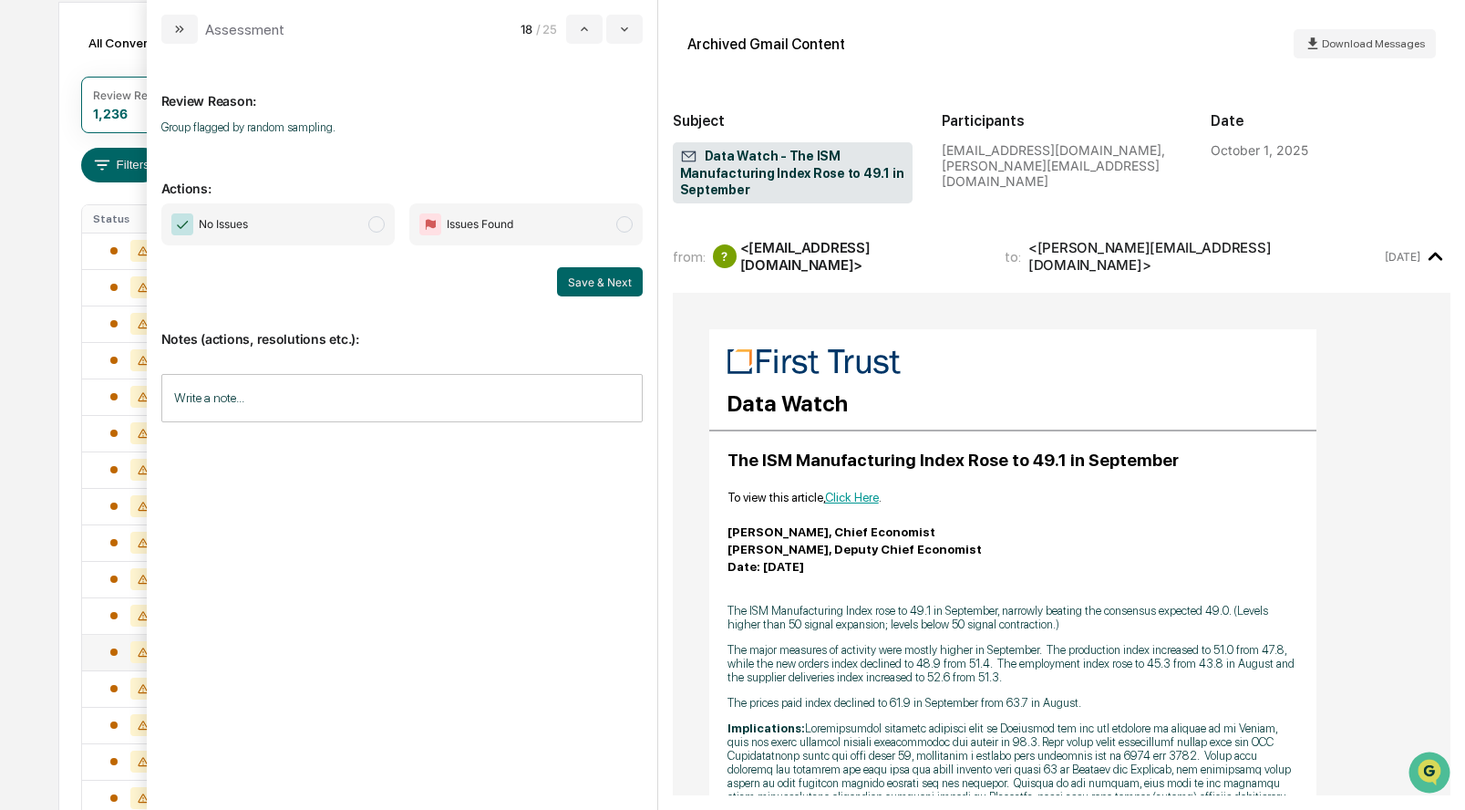
click at [371, 222] on span "modal" at bounding box center [376, 224] width 16 height 16
click at [583, 284] on button "Save & Next" at bounding box center [600, 281] width 86 height 29
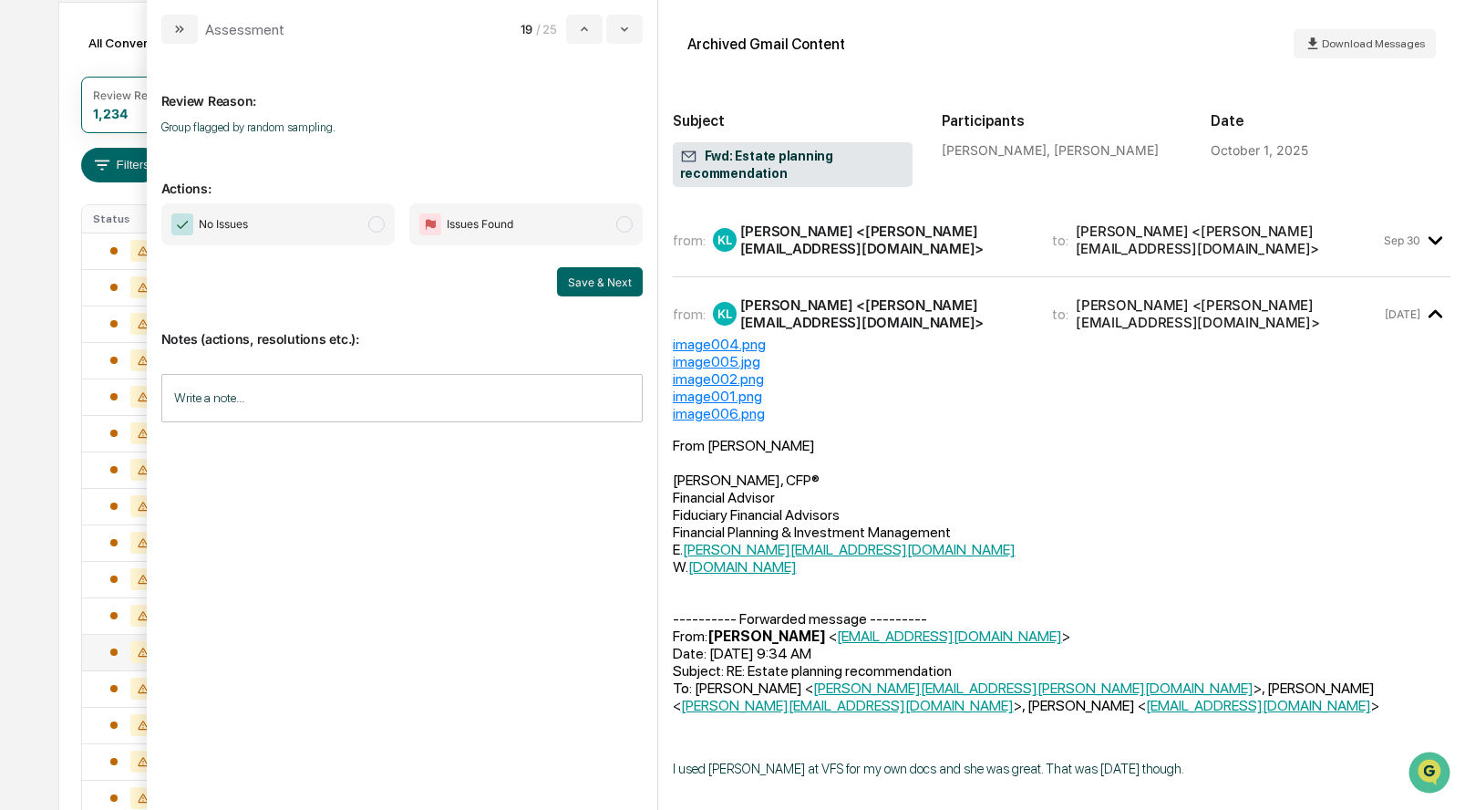
click at [373, 226] on span "modal" at bounding box center [376, 224] width 16 height 16
click at [564, 274] on button "Save & Next" at bounding box center [600, 281] width 86 height 29
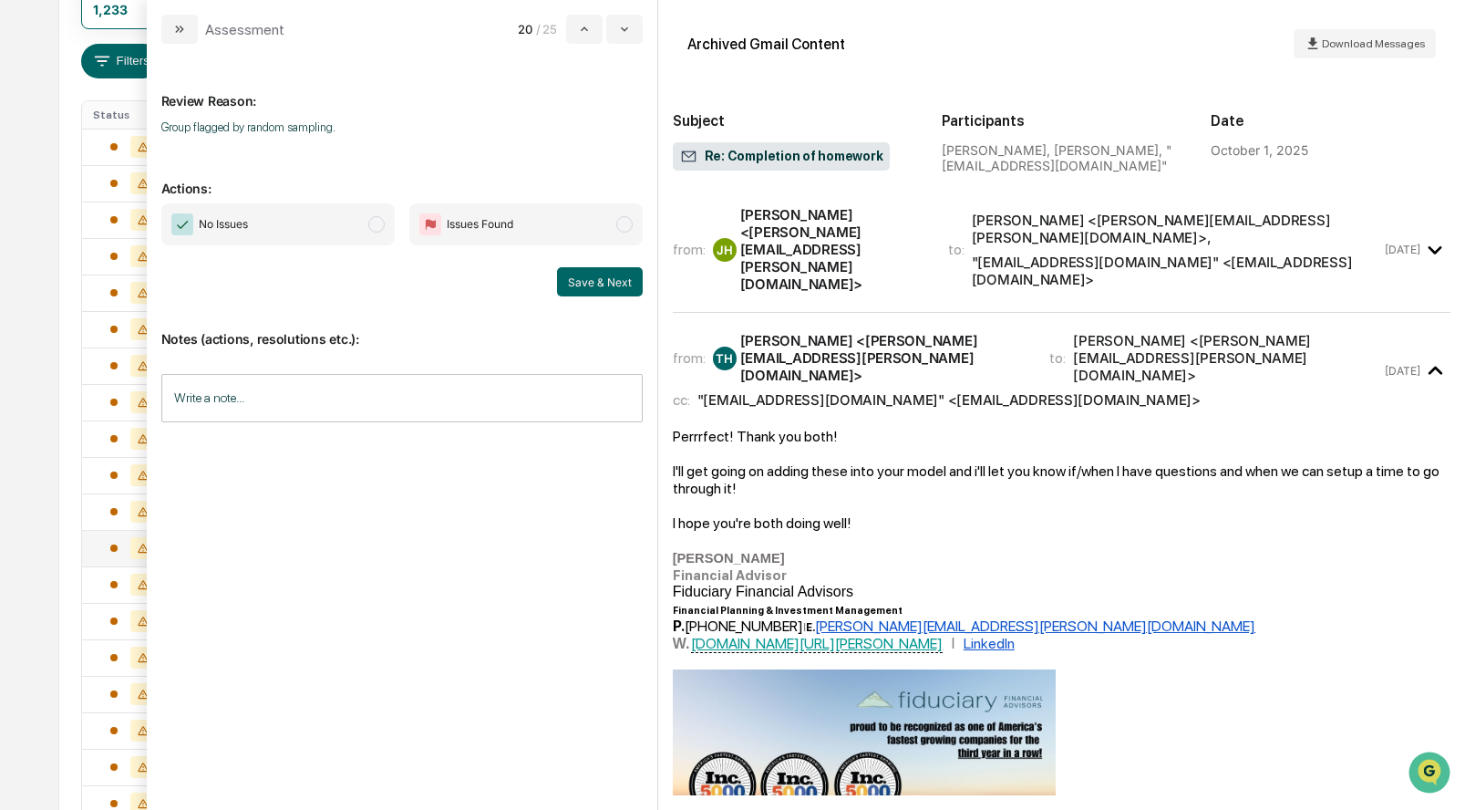
scroll to position [291, 0]
click at [374, 231] on span "modal" at bounding box center [376, 224] width 16 height 16
click at [592, 282] on button "Save & Next" at bounding box center [600, 281] width 86 height 29
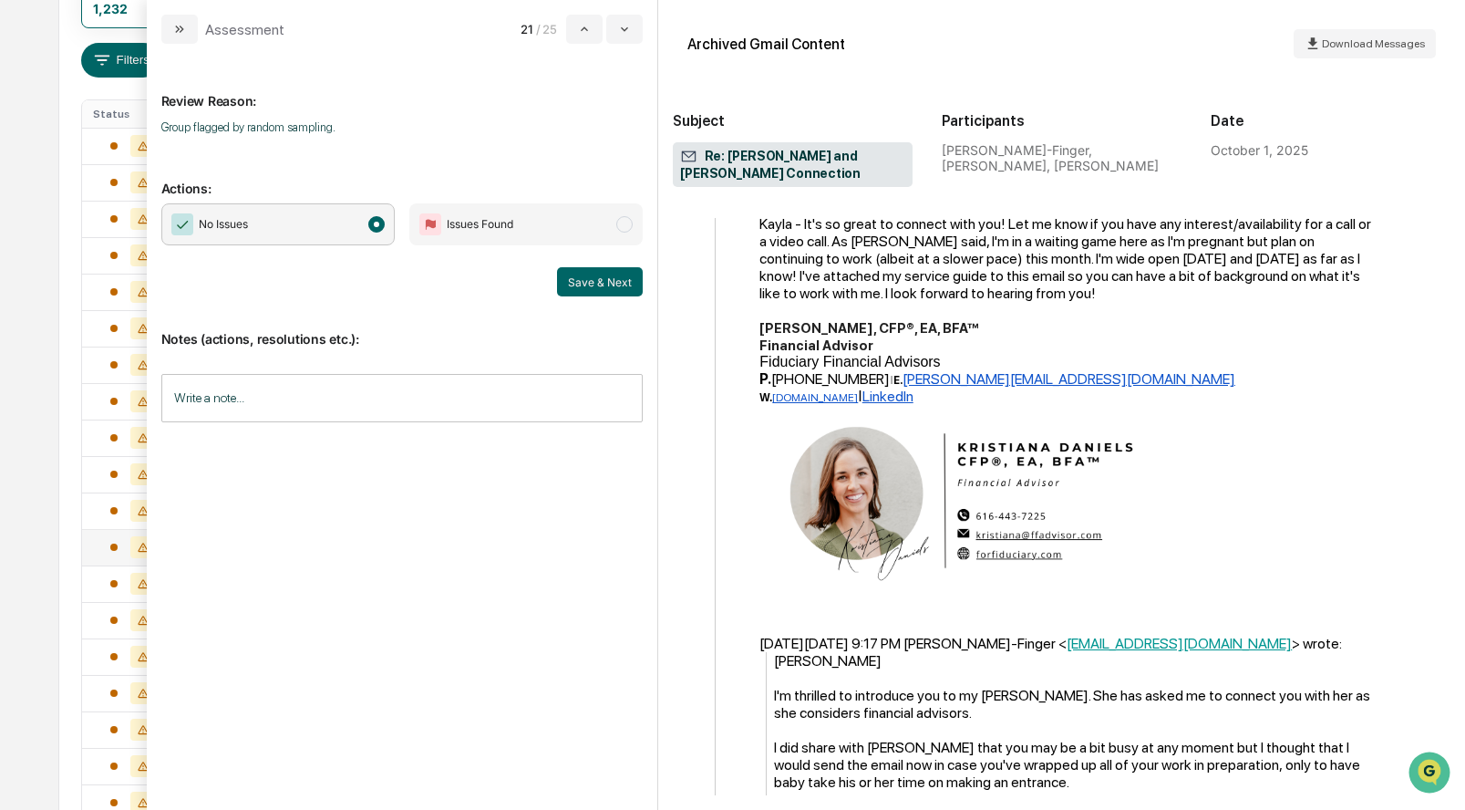
scroll to position [1461, 0]
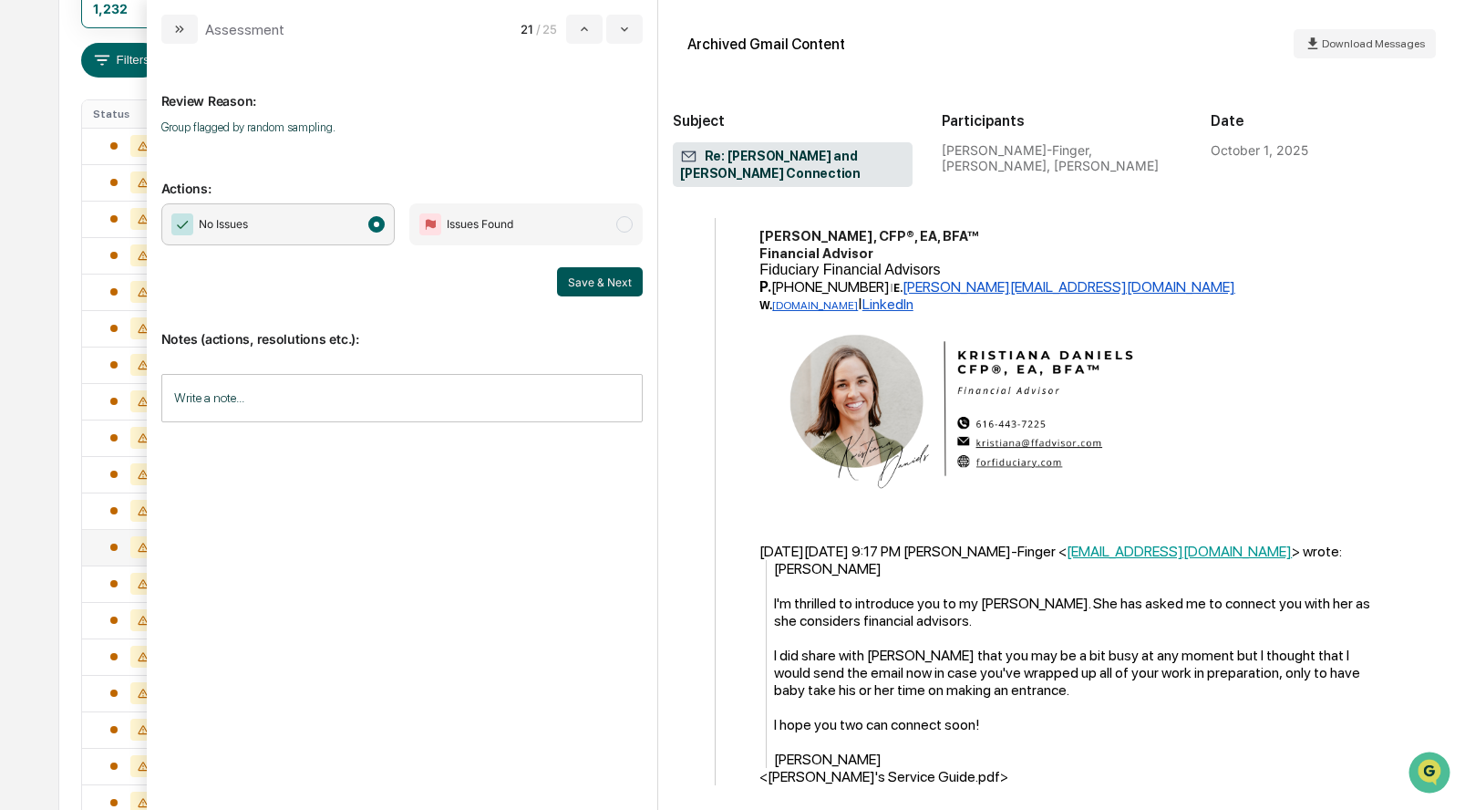
click at [614, 285] on button "Save & Next" at bounding box center [600, 281] width 86 height 29
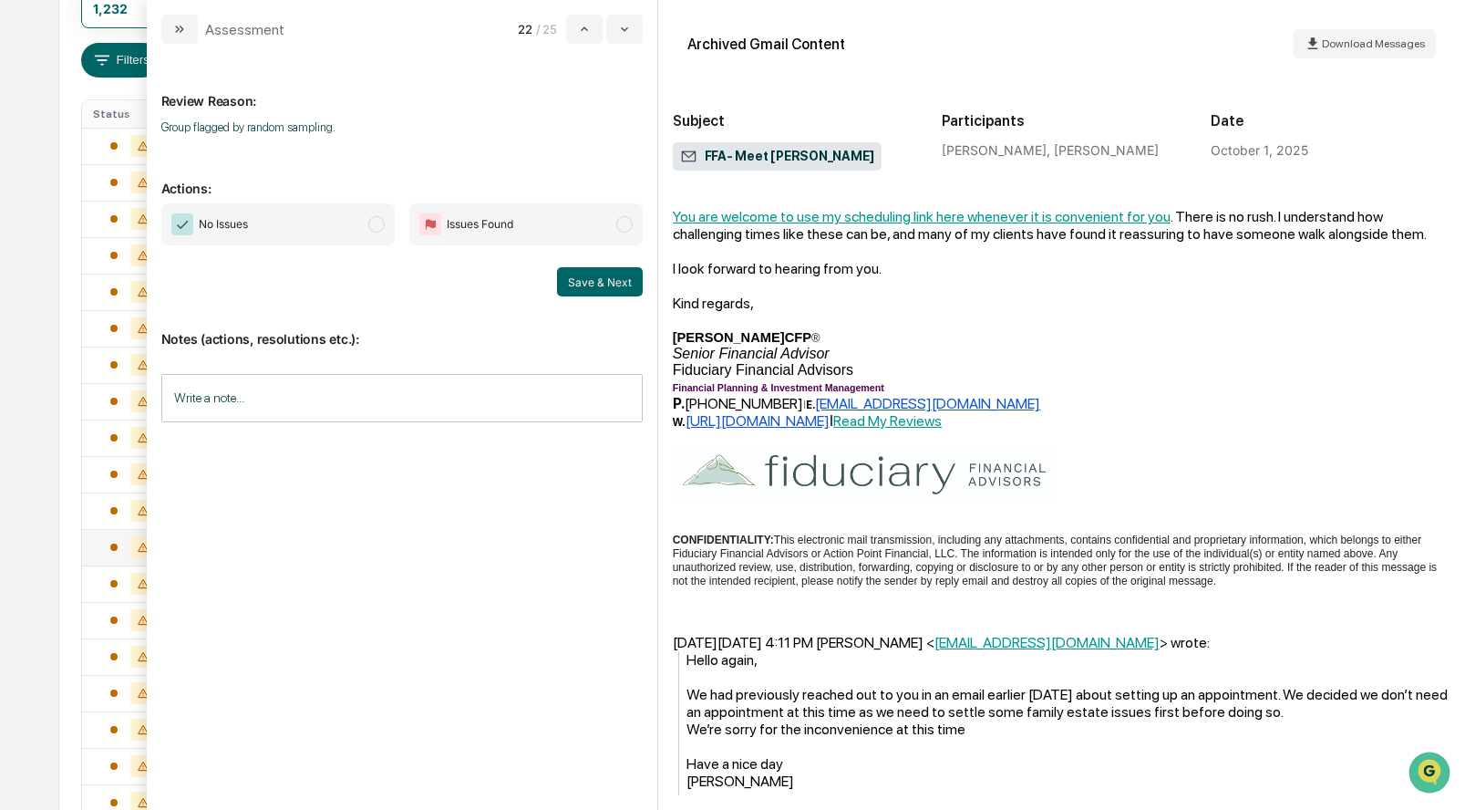
scroll to position [351, 0]
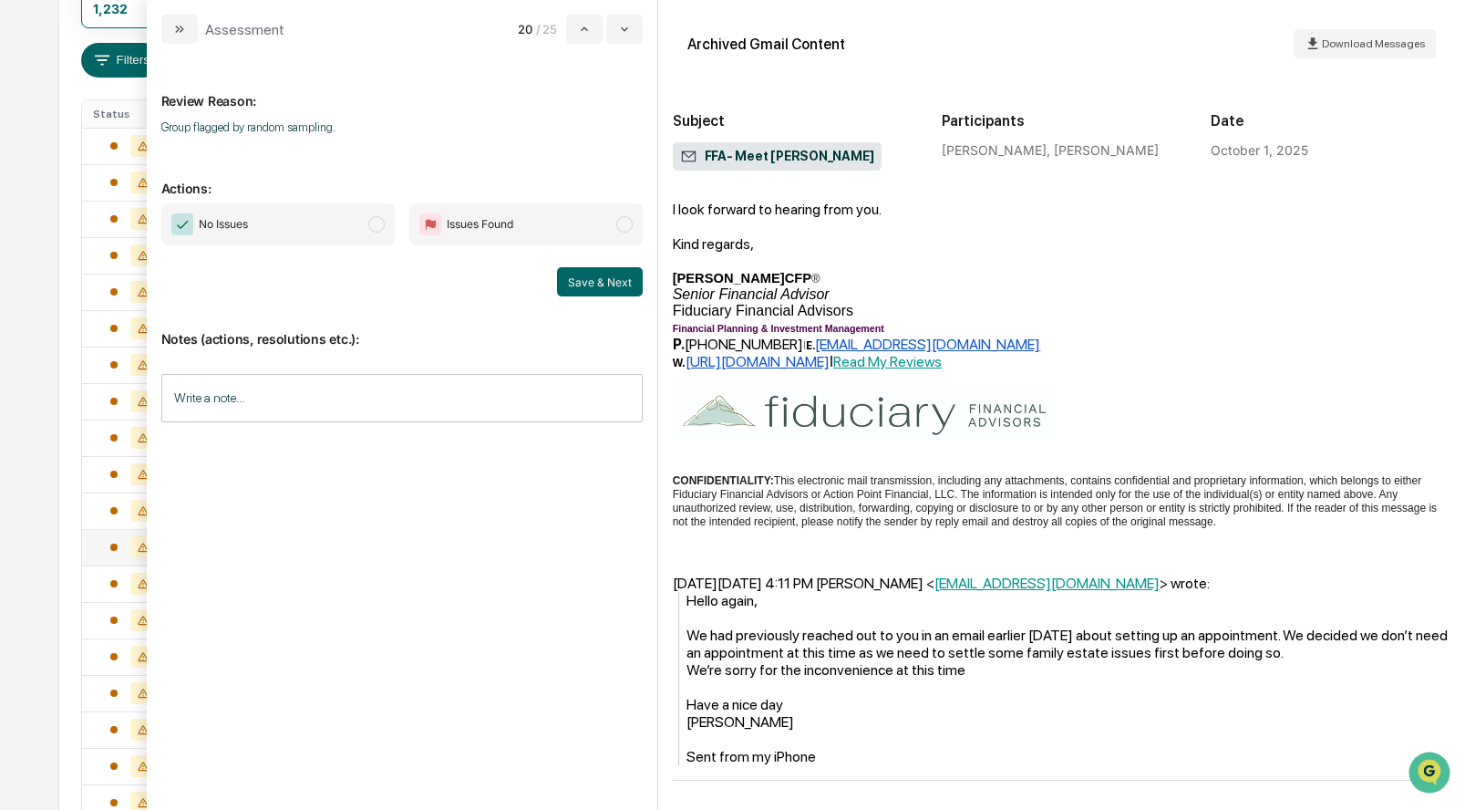
click at [369, 226] on span "modal" at bounding box center [376, 224] width 16 height 16
click at [609, 277] on button "Save & Next" at bounding box center [600, 281] width 86 height 29
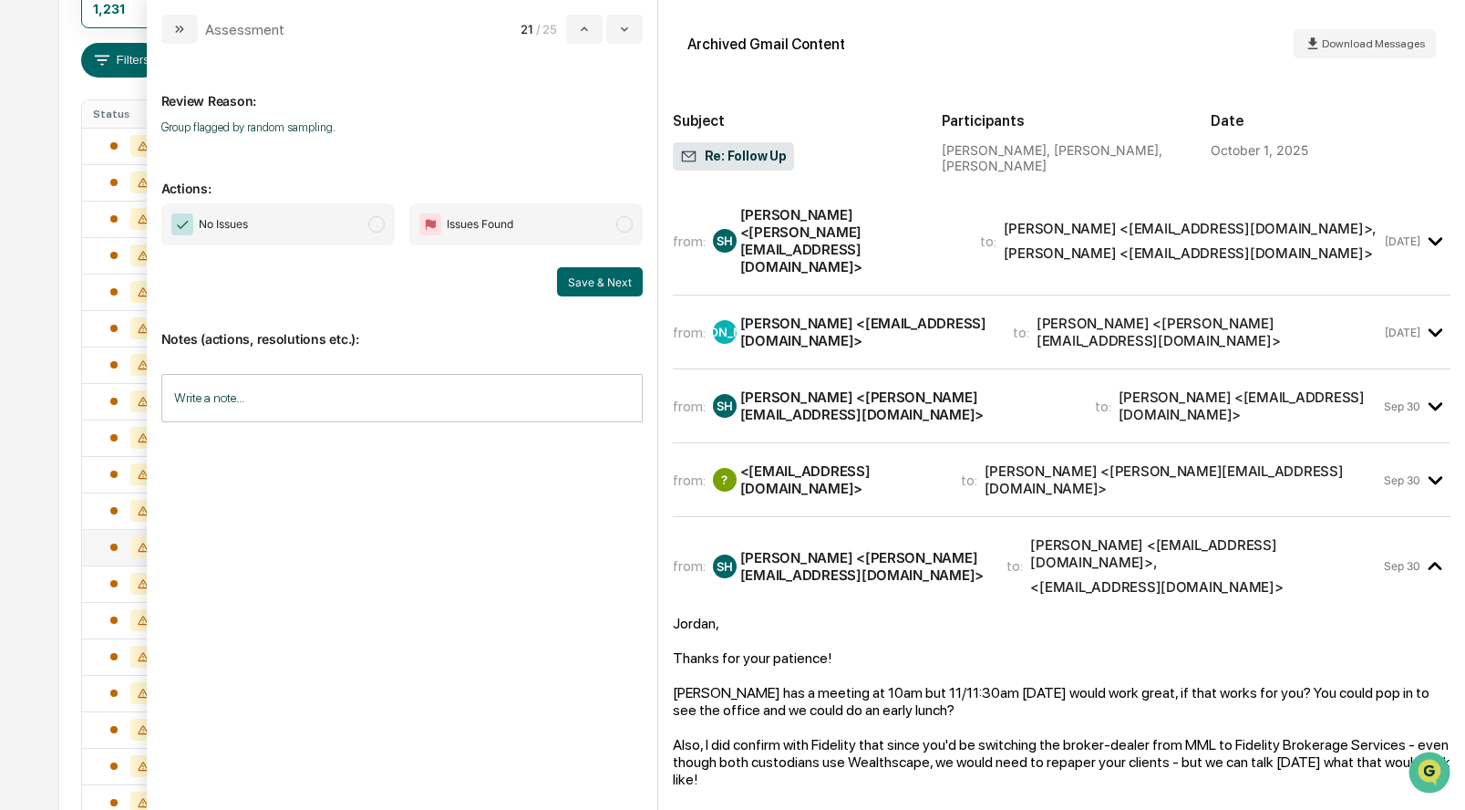
click at [380, 220] on span "modal" at bounding box center [376, 224] width 16 height 16
click at [589, 284] on button "Save & Next" at bounding box center [600, 281] width 86 height 29
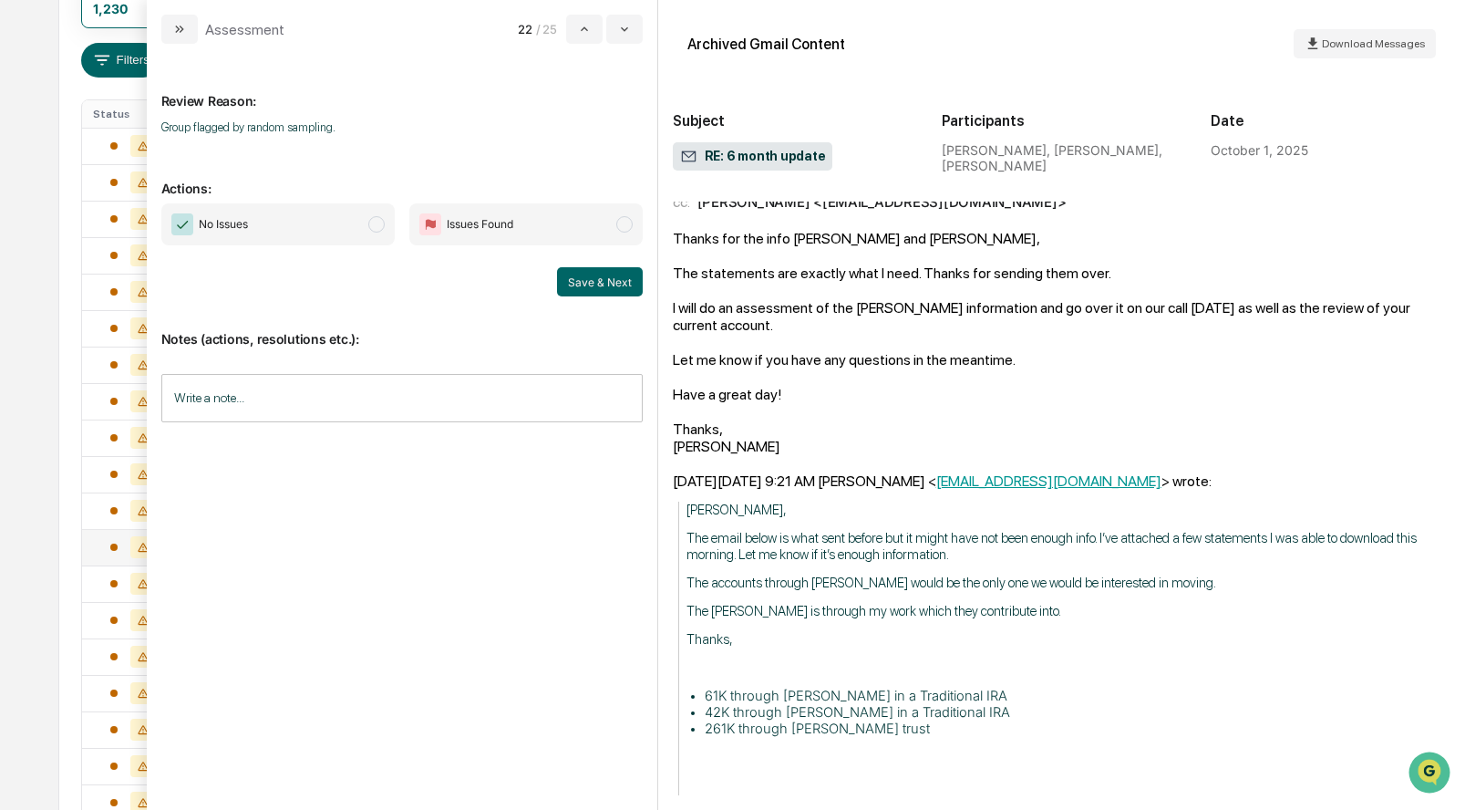
scroll to position [170, 0]
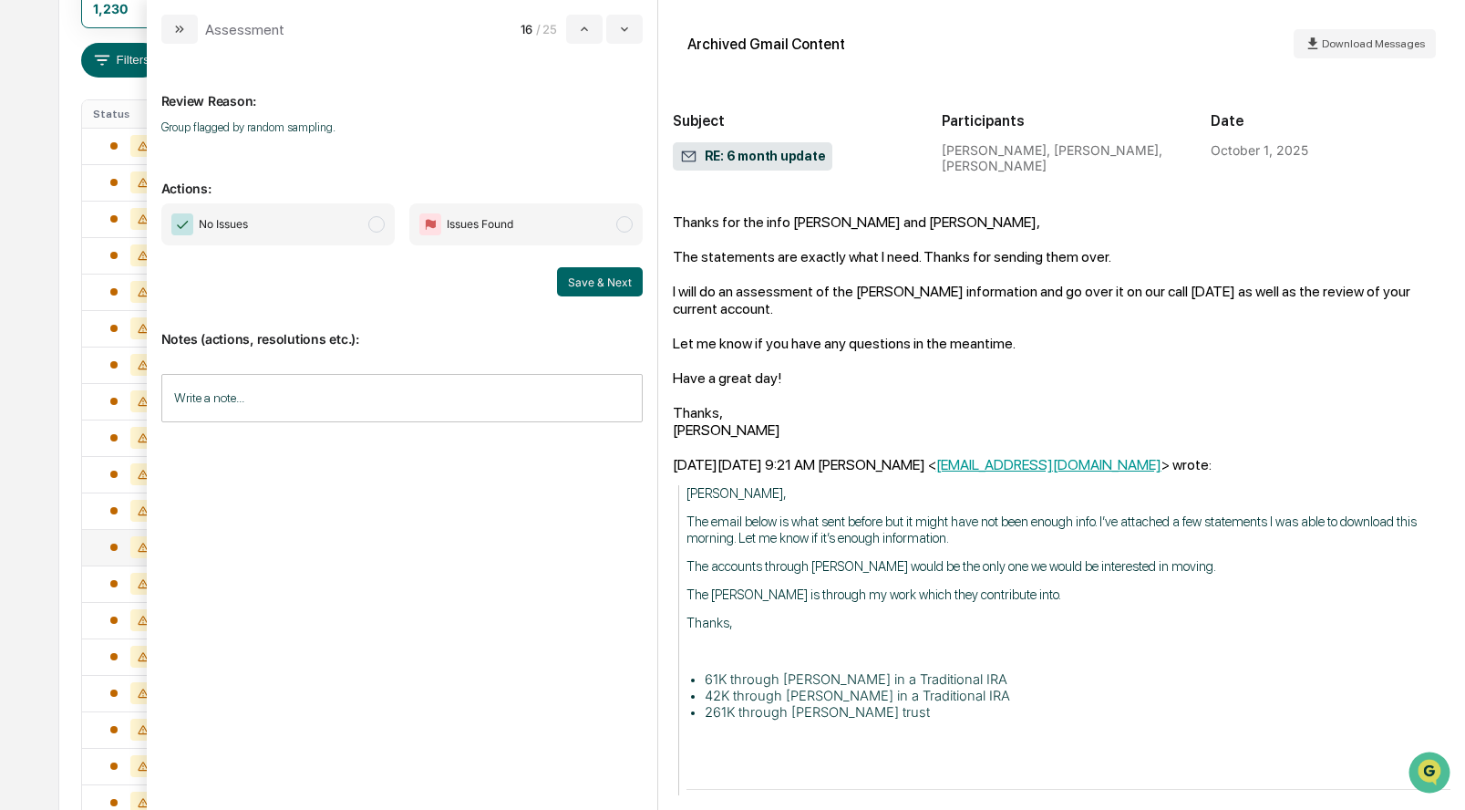
click at [375, 222] on span "modal" at bounding box center [376, 224] width 16 height 16
click at [568, 281] on button "Save & Next" at bounding box center [600, 281] width 86 height 29
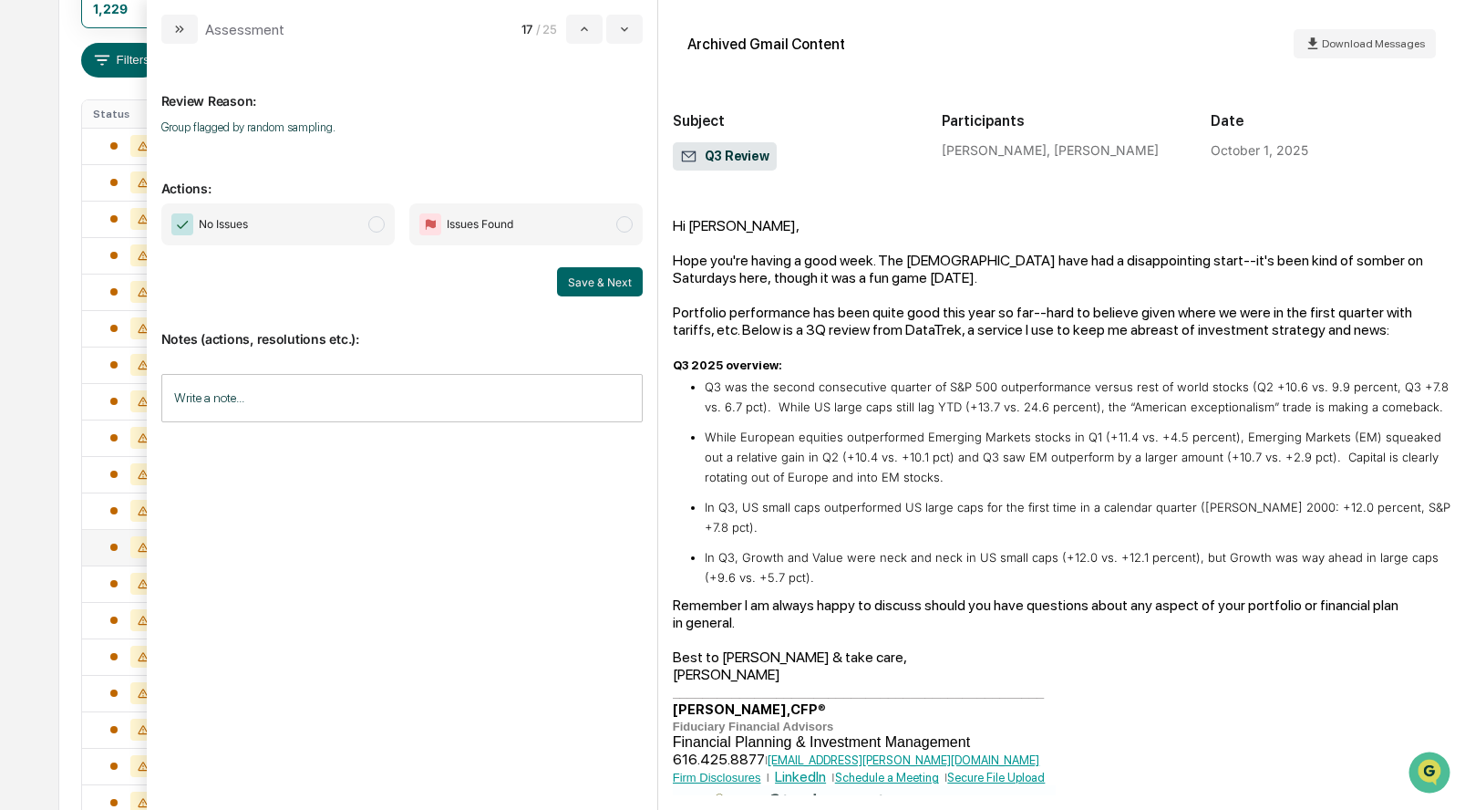
scroll to position [72, 0]
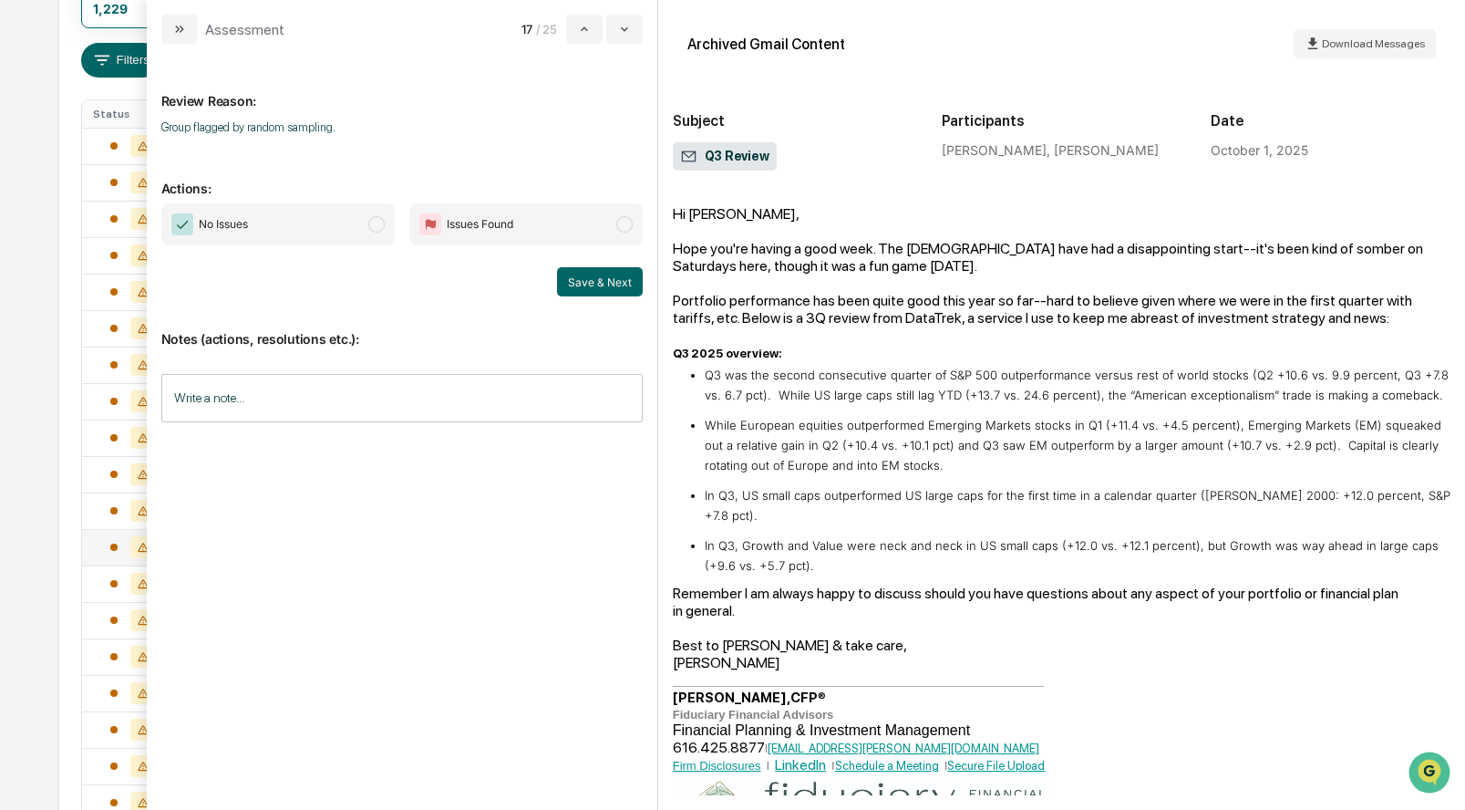
click at [373, 223] on span "modal" at bounding box center [376, 224] width 16 height 16
click at [616, 284] on button "Save & Next" at bounding box center [600, 281] width 86 height 29
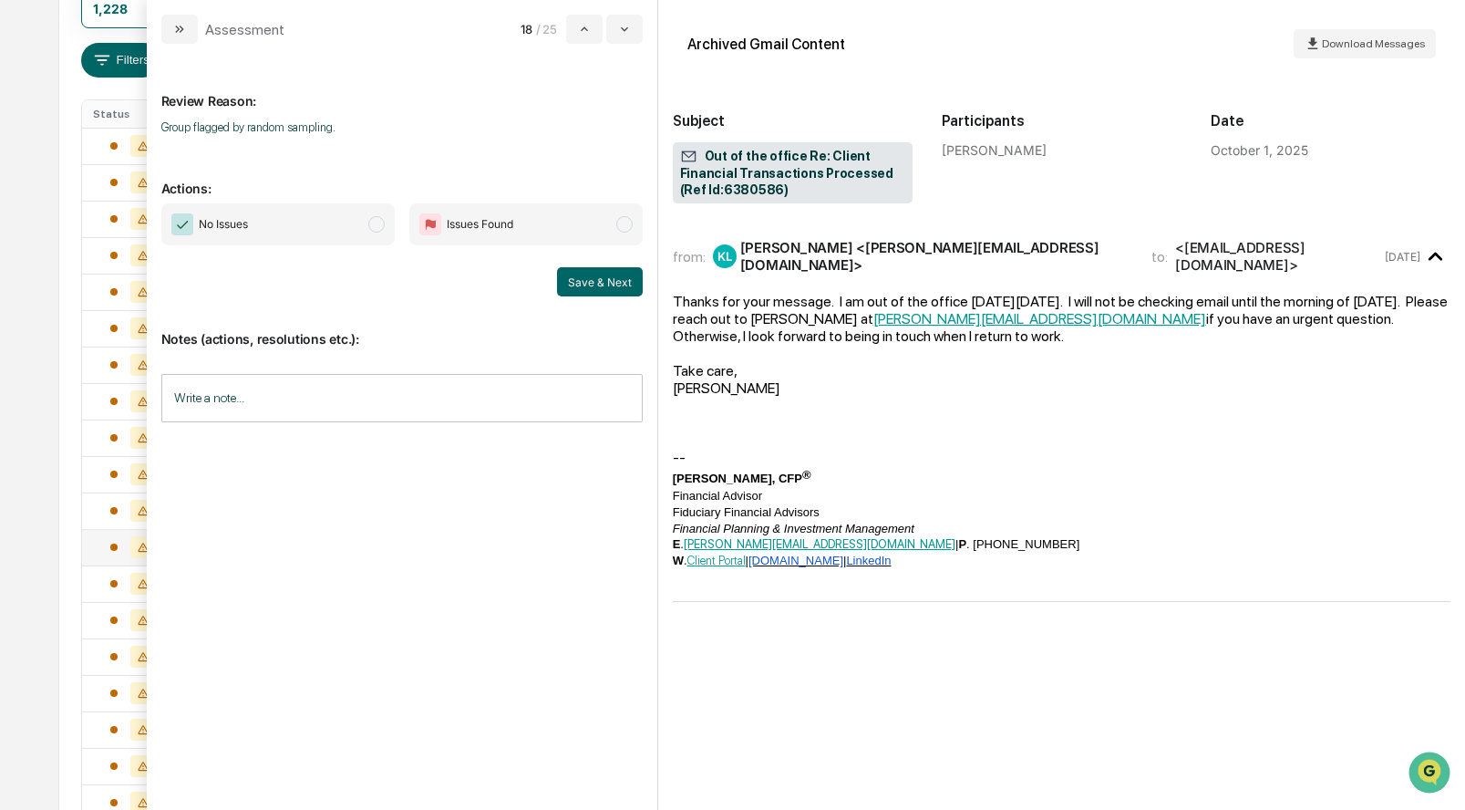
click at [380, 225] on span "modal" at bounding box center [376, 224] width 16 height 16
click at [594, 279] on button "Save & Next" at bounding box center [600, 281] width 86 height 29
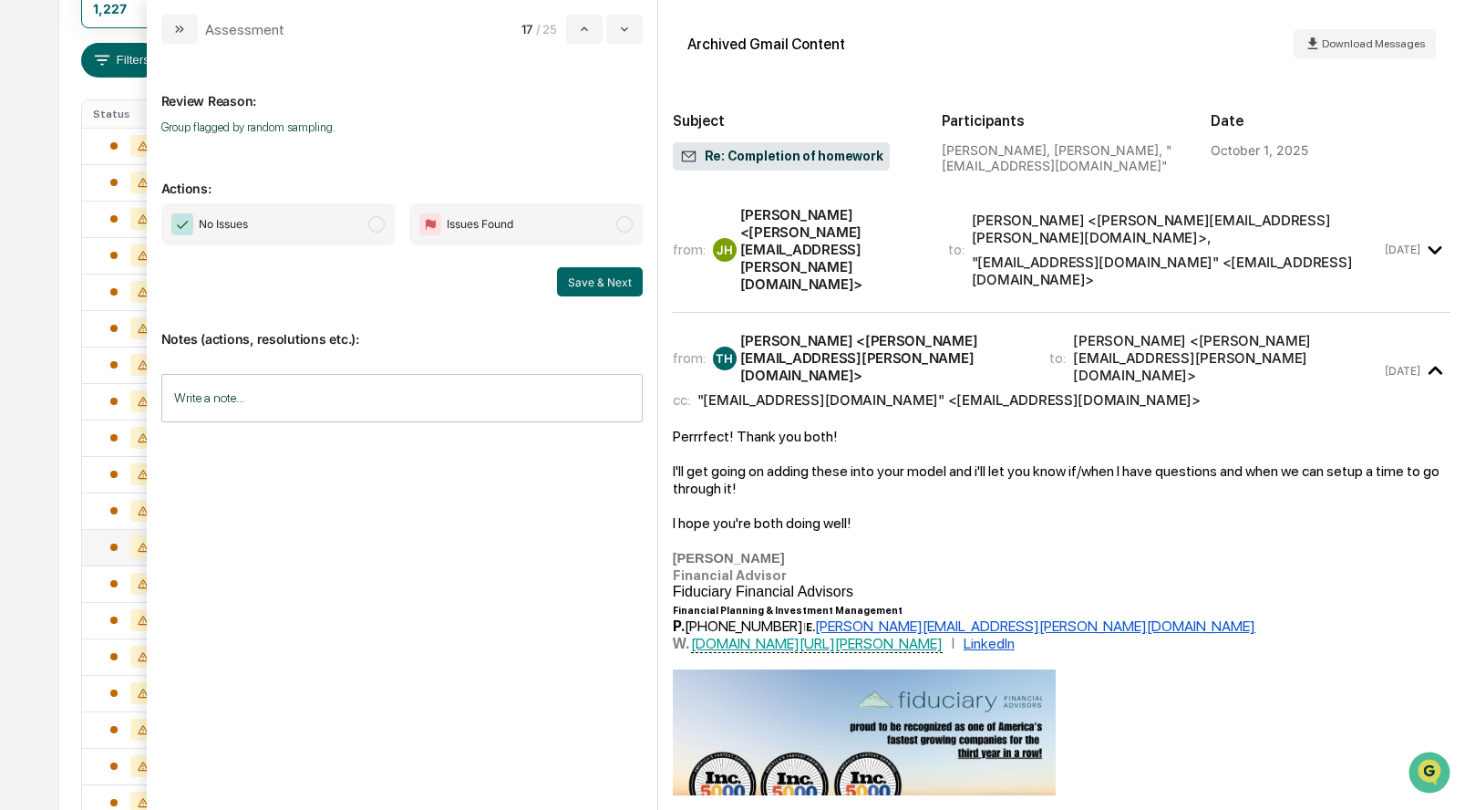
click at [371, 224] on span "modal" at bounding box center [376, 224] width 16 height 16
click at [584, 277] on button "Save & Next" at bounding box center [600, 281] width 86 height 29
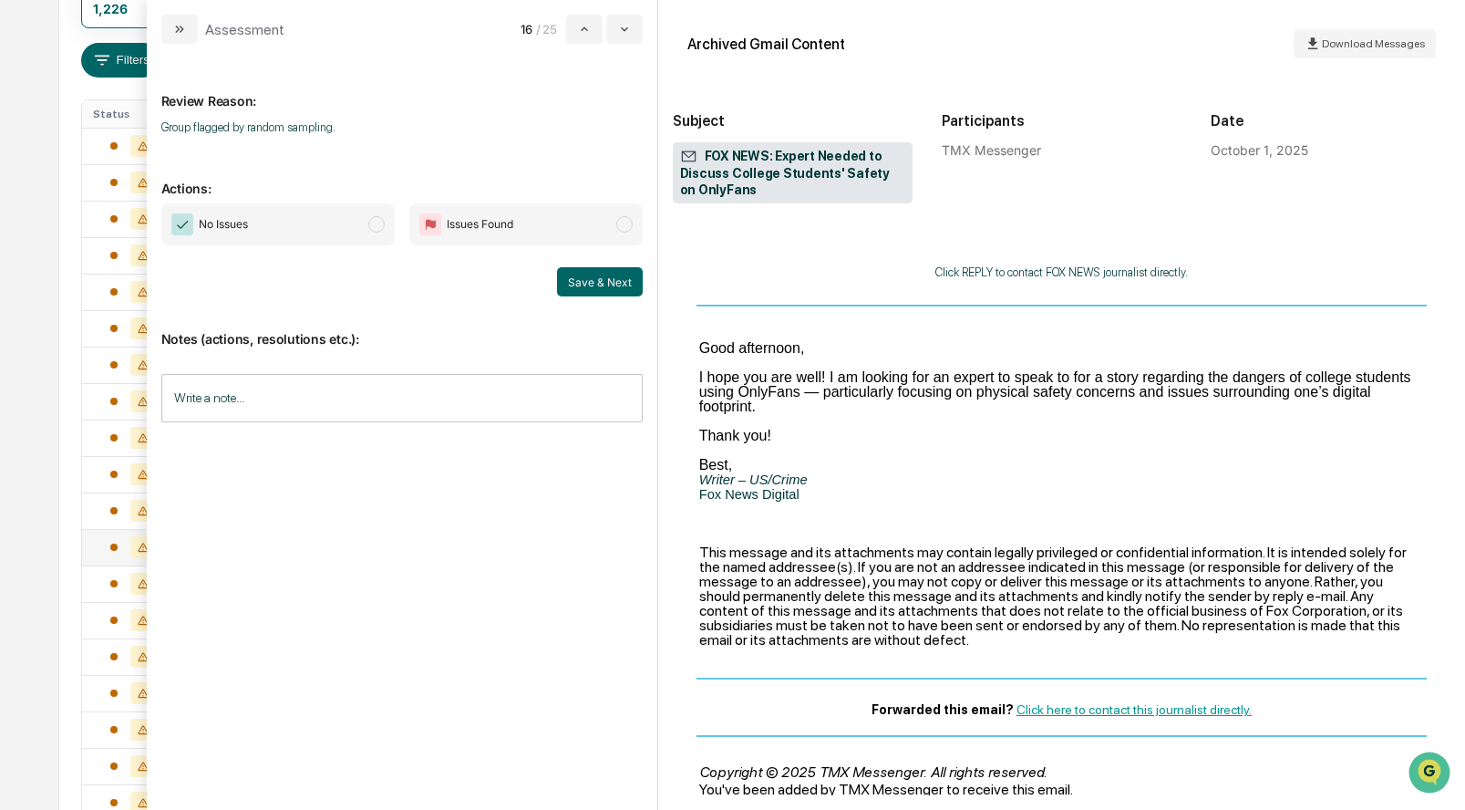
scroll to position [154, 0]
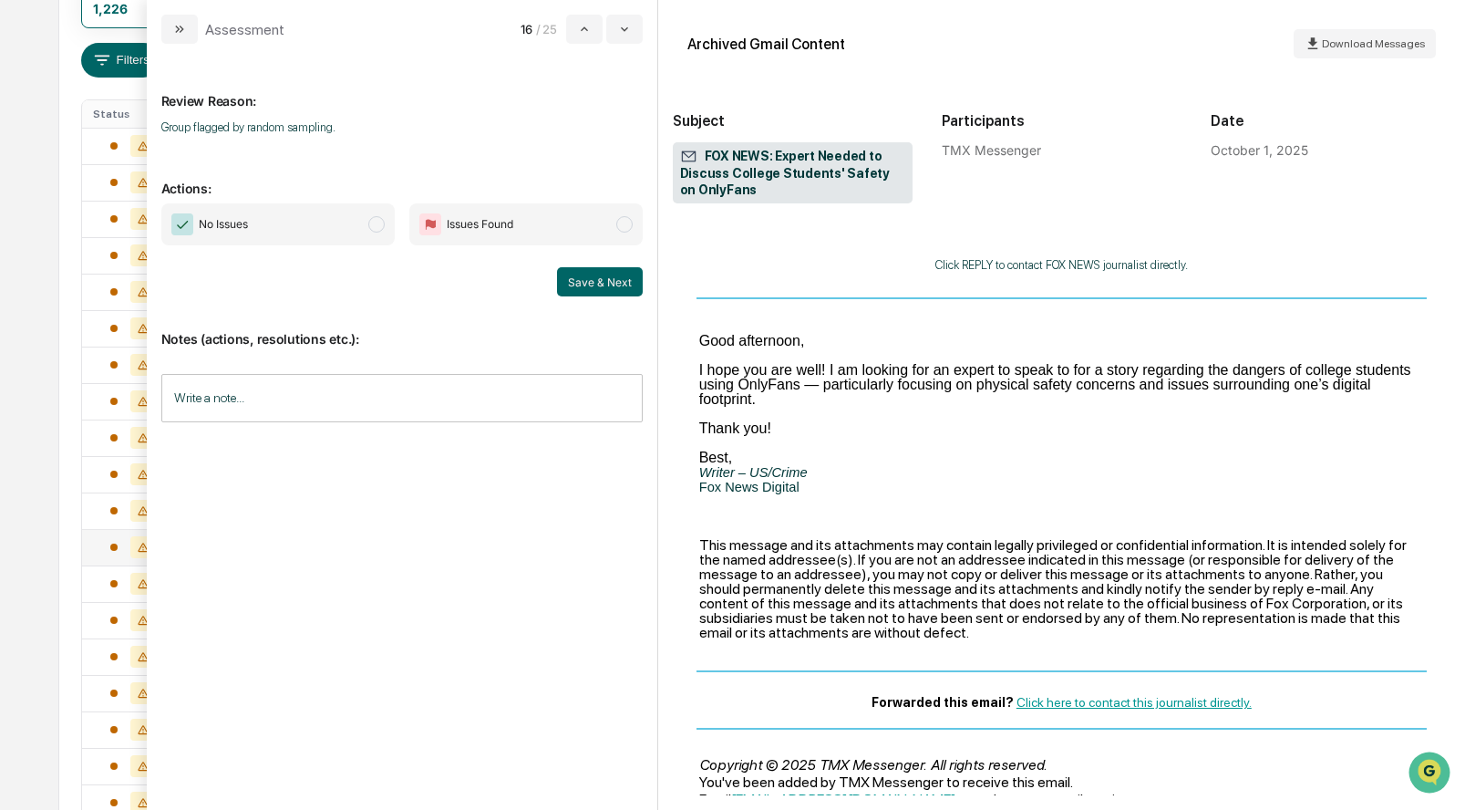
click at [367, 225] on span "No Issues" at bounding box center [277, 224] width 233 height 42
click at [571, 279] on button "Save & Next" at bounding box center [600, 281] width 86 height 29
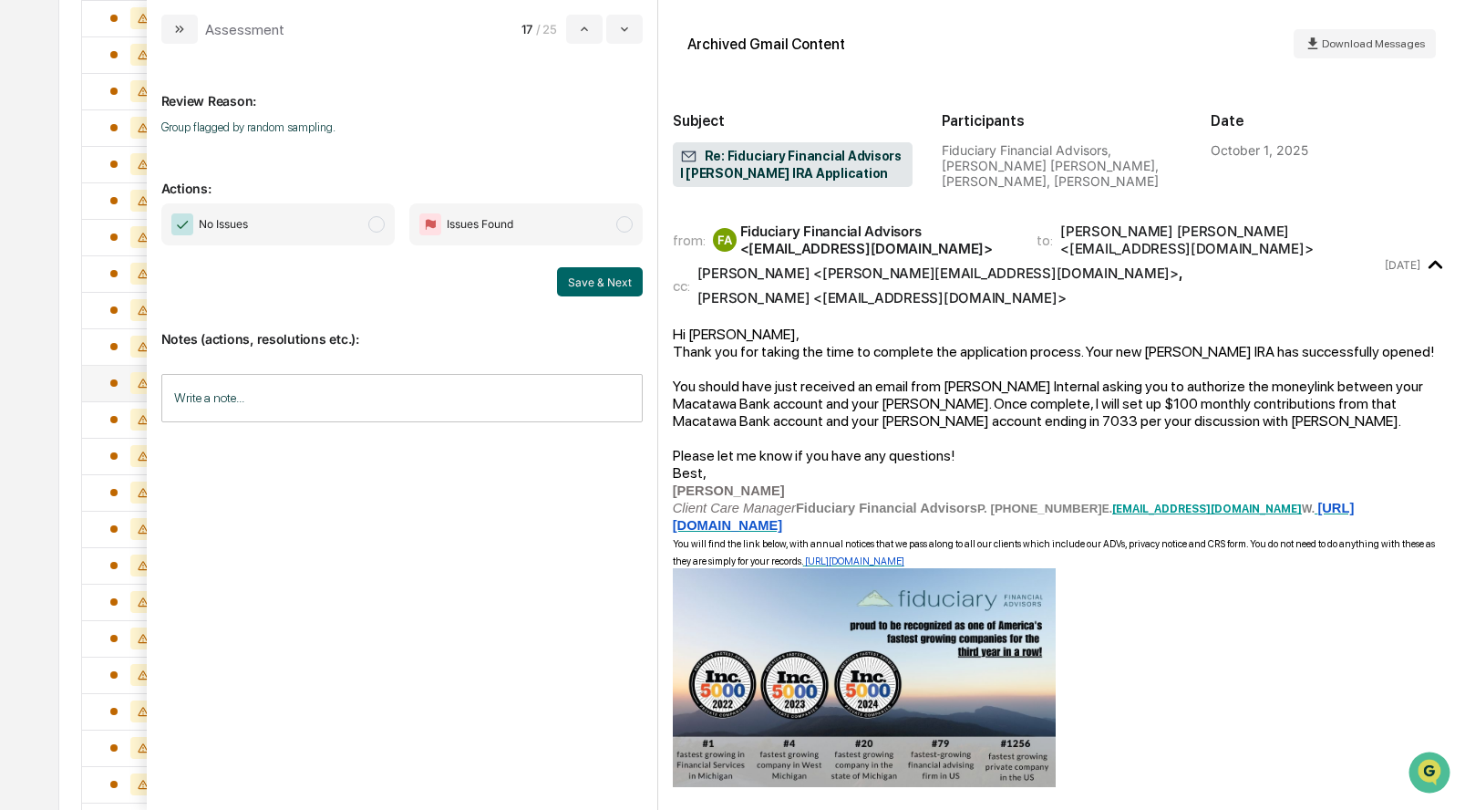
scroll to position [459, 0]
click at [375, 226] on span "modal" at bounding box center [376, 224] width 16 height 16
click at [611, 285] on button "Save & Next" at bounding box center [600, 281] width 86 height 29
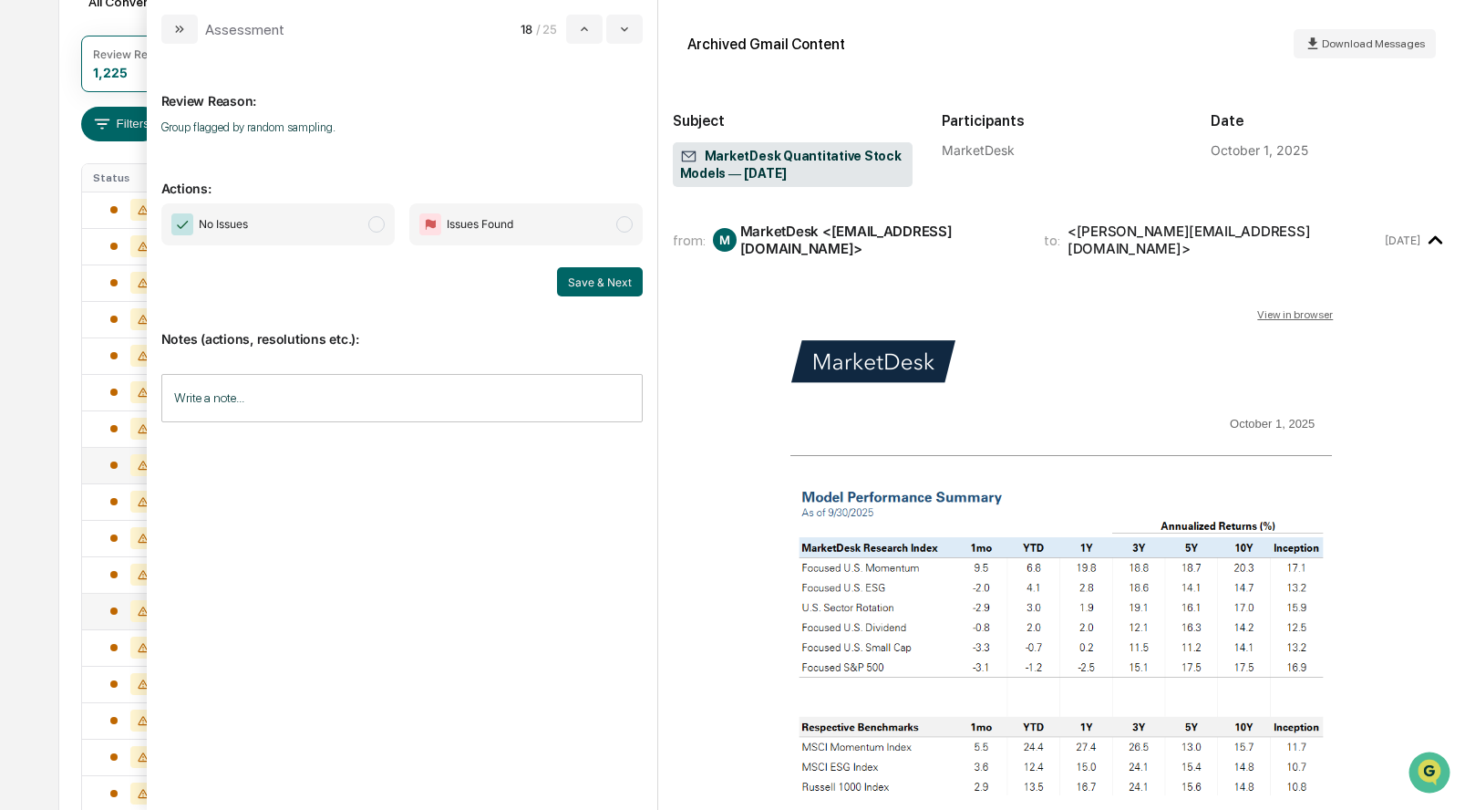
scroll to position [211, 0]
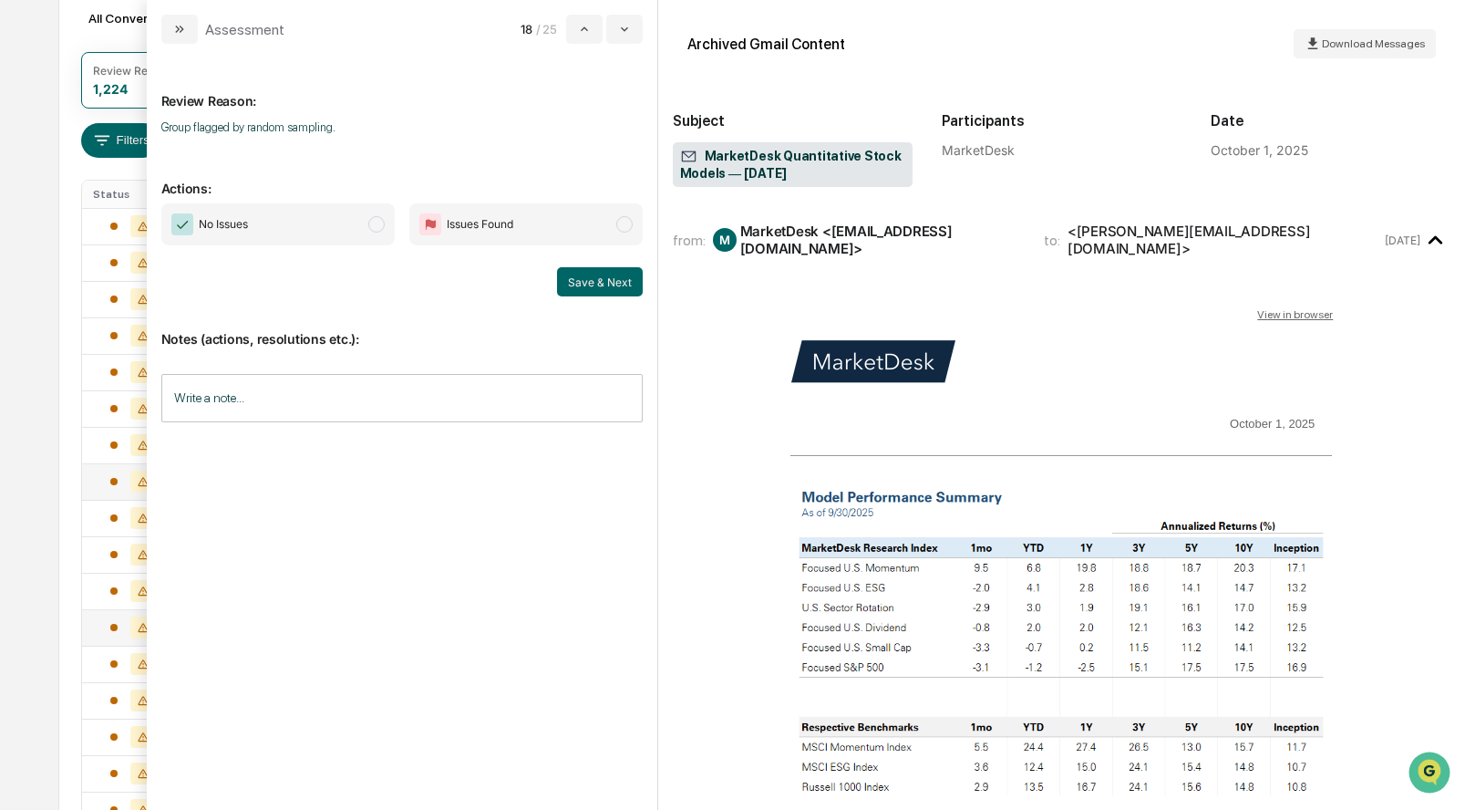
click at [373, 225] on span "modal" at bounding box center [376, 224] width 16 height 16
click at [573, 282] on button "Save & Next" at bounding box center [600, 281] width 86 height 29
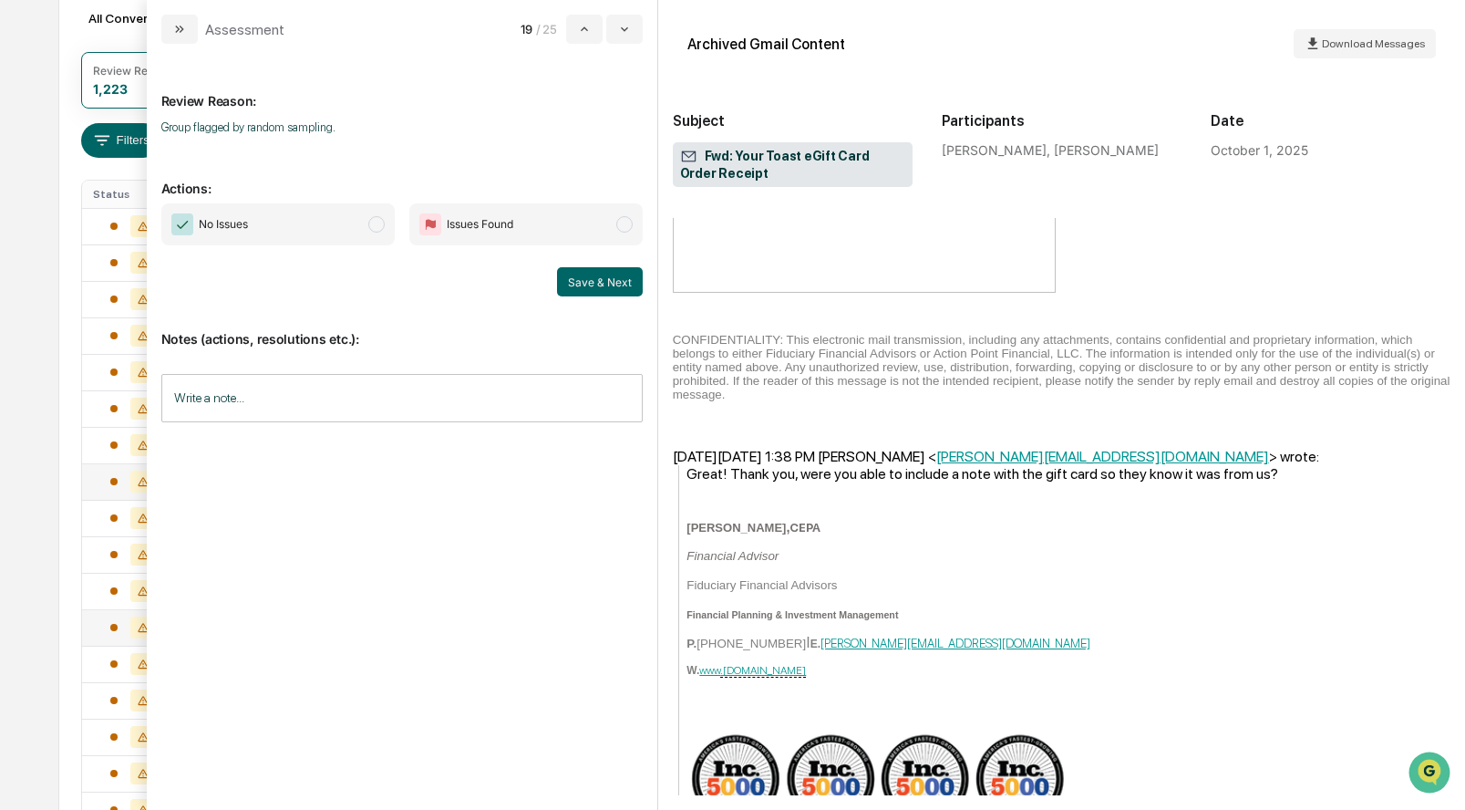
scroll to position [558, 0]
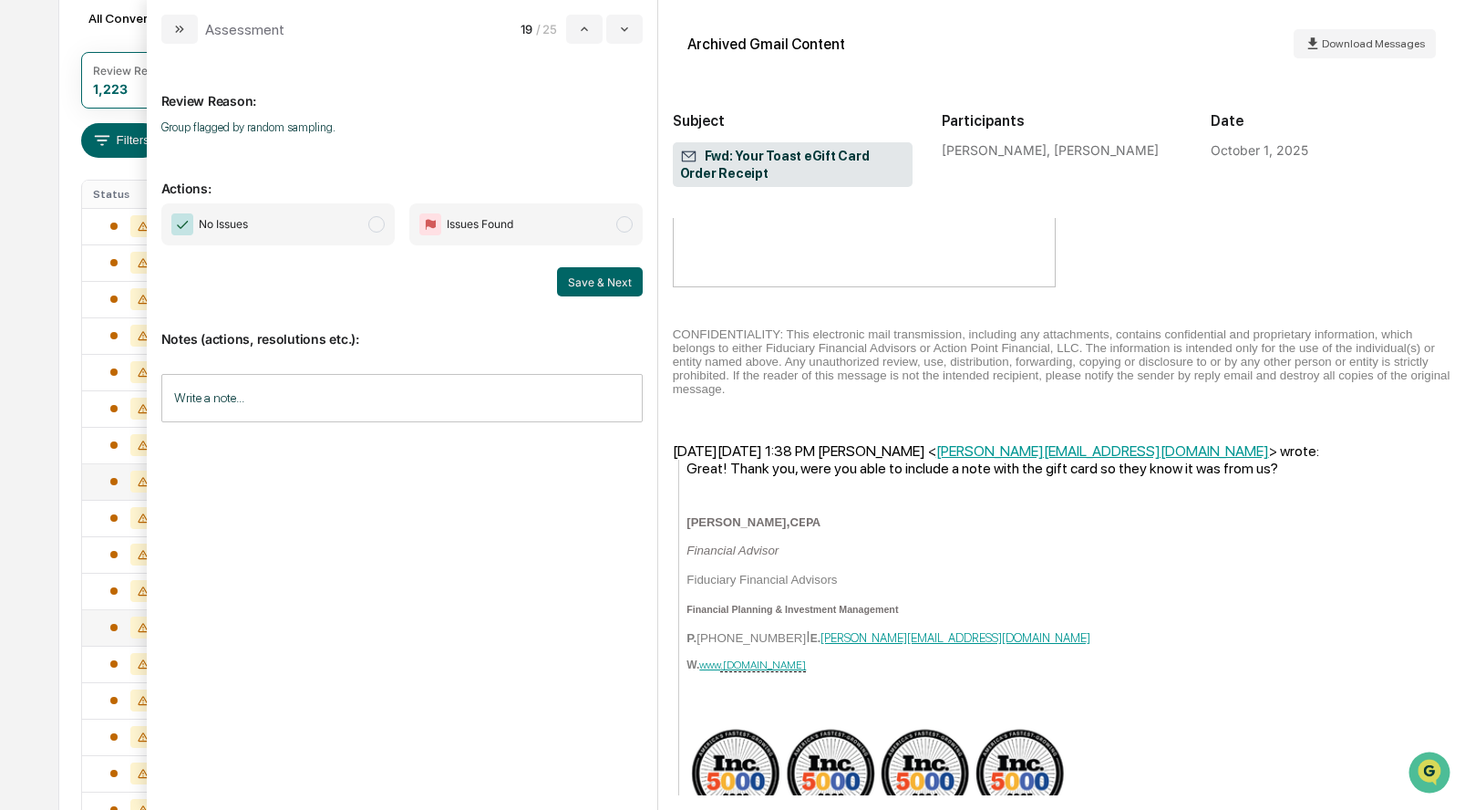
click at [374, 224] on span "modal" at bounding box center [376, 224] width 16 height 16
click at [560, 271] on button "Save & Next" at bounding box center [600, 281] width 86 height 29
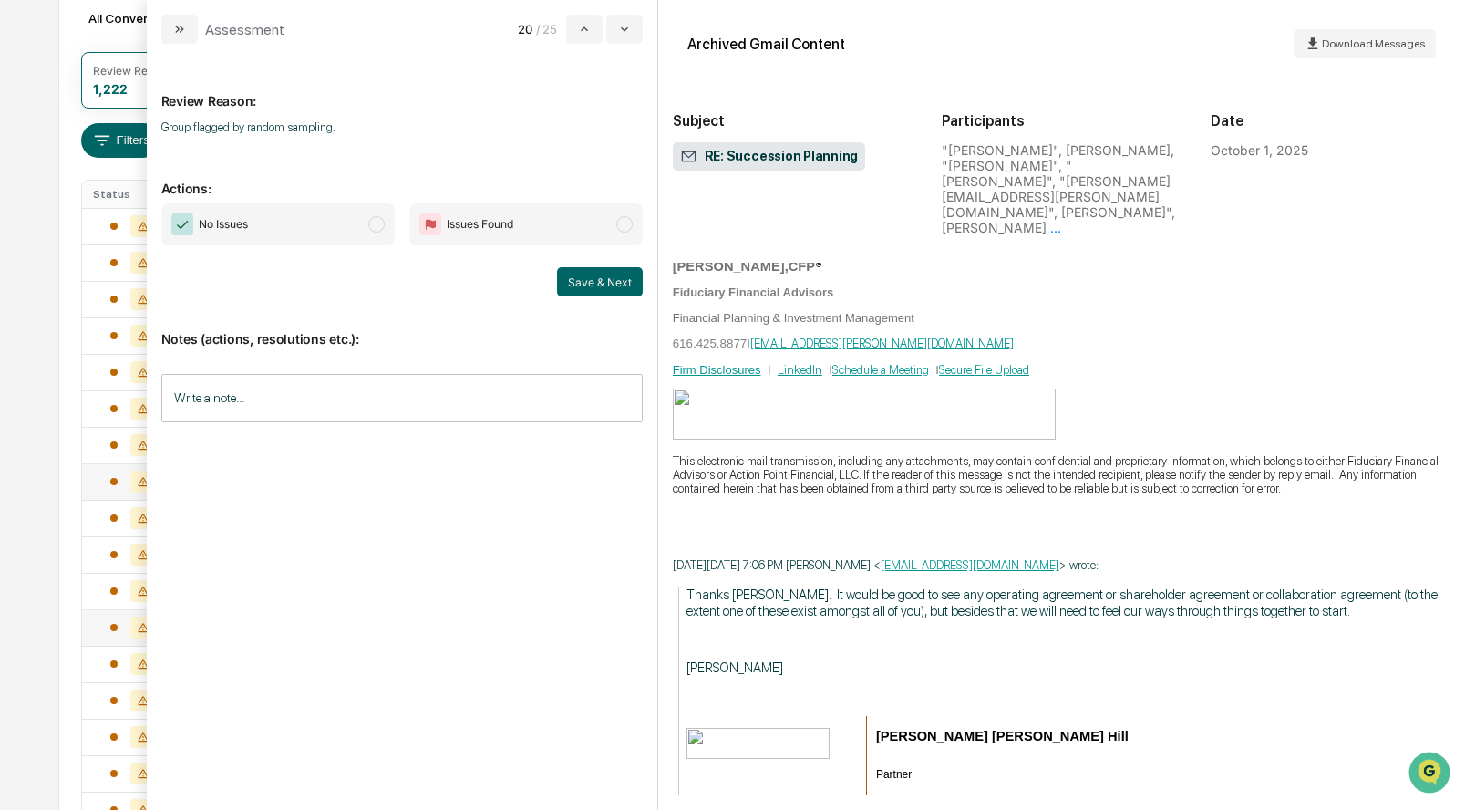
scroll to position [1326, 0]
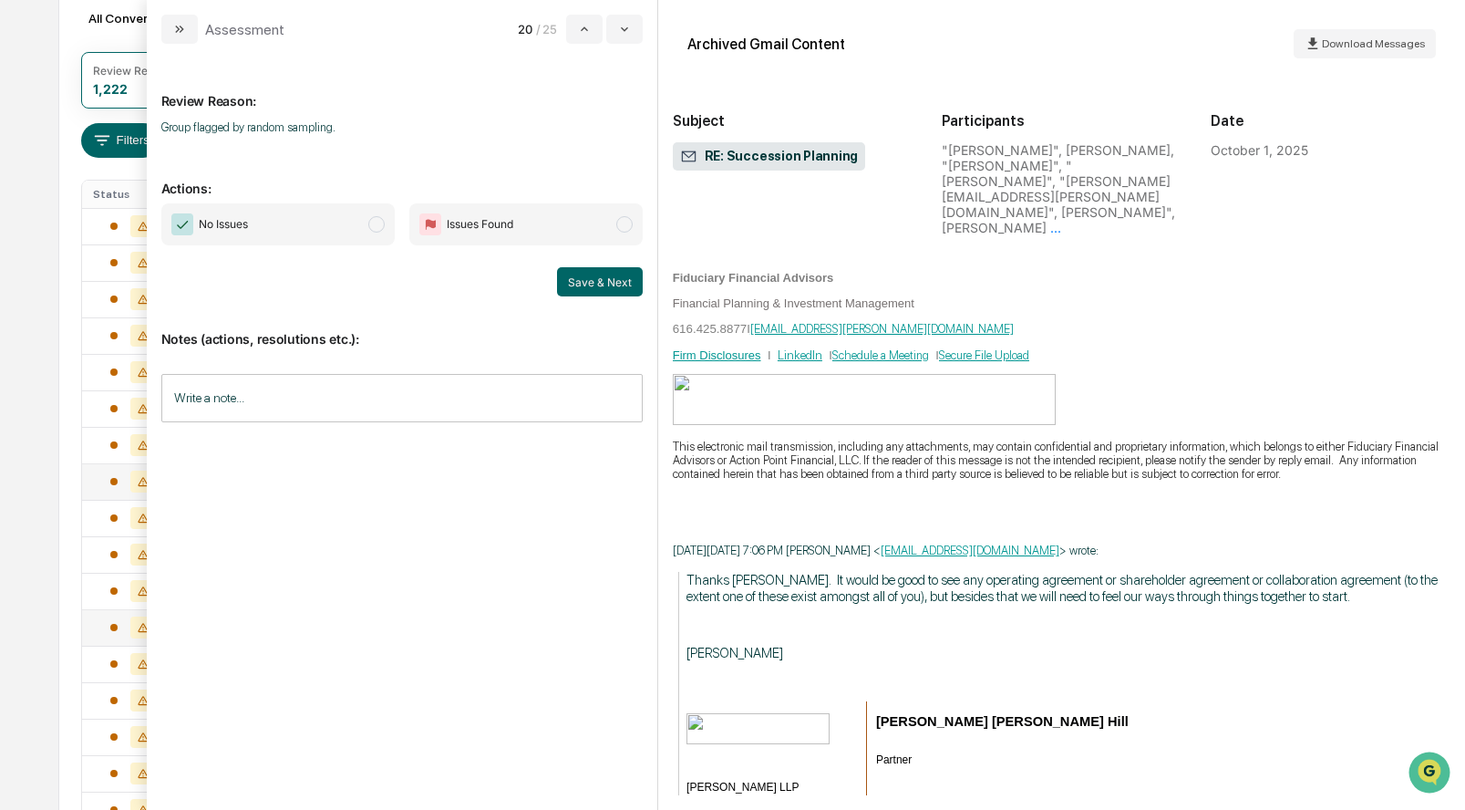
click at [373, 222] on span "modal" at bounding box center [376, 224] width 16 height 16
click at [599, 279] on button "Save & Next" at bounding box center [600, 281] width 86 height 29
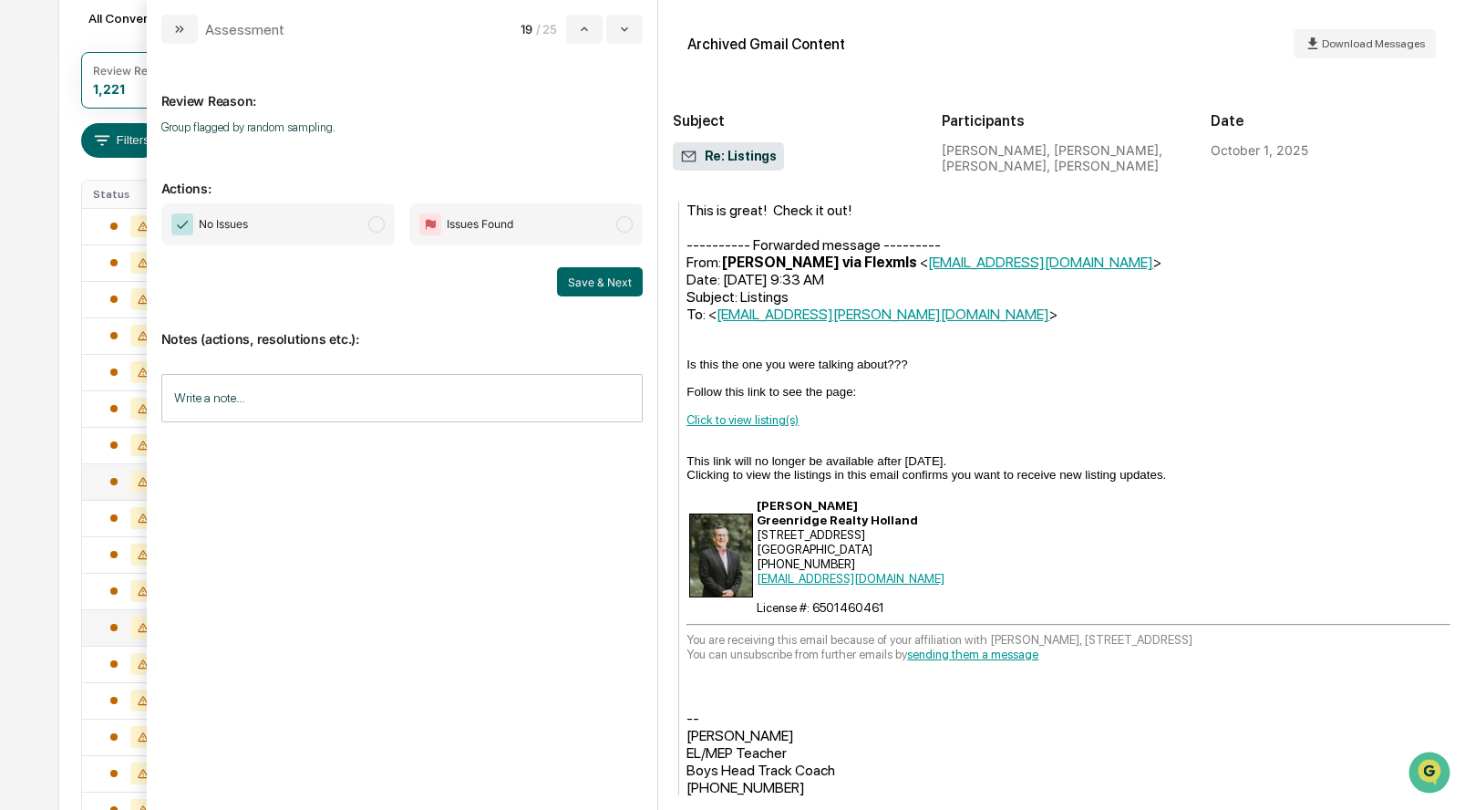
scroll to position [235, 0]
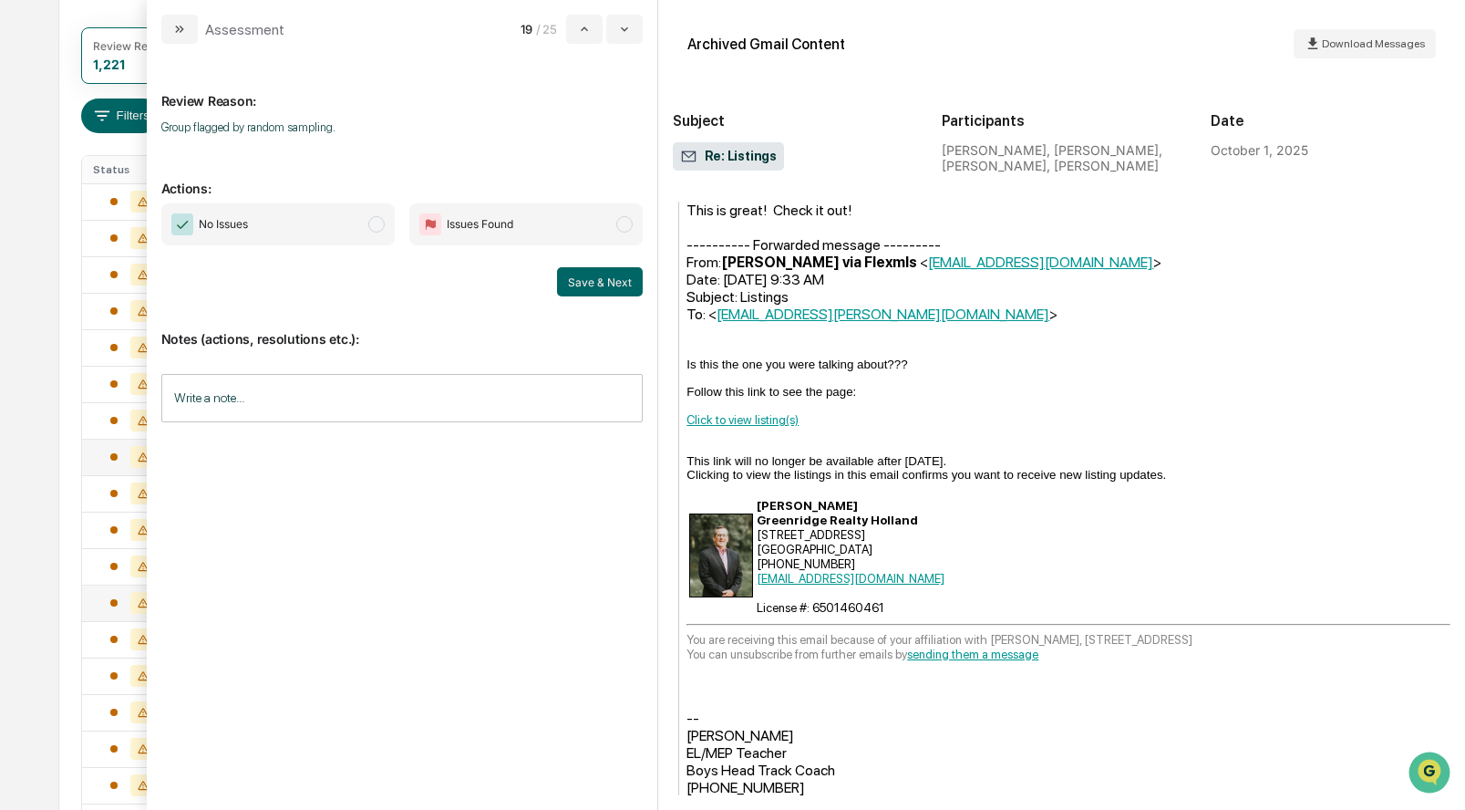
click at [377, 226] on span "modal" at bounding box center [376, 224] width 16 height 16
click at [581, 280] on button "Save & Next" at bounding box center [600, 281] width 86 height 29
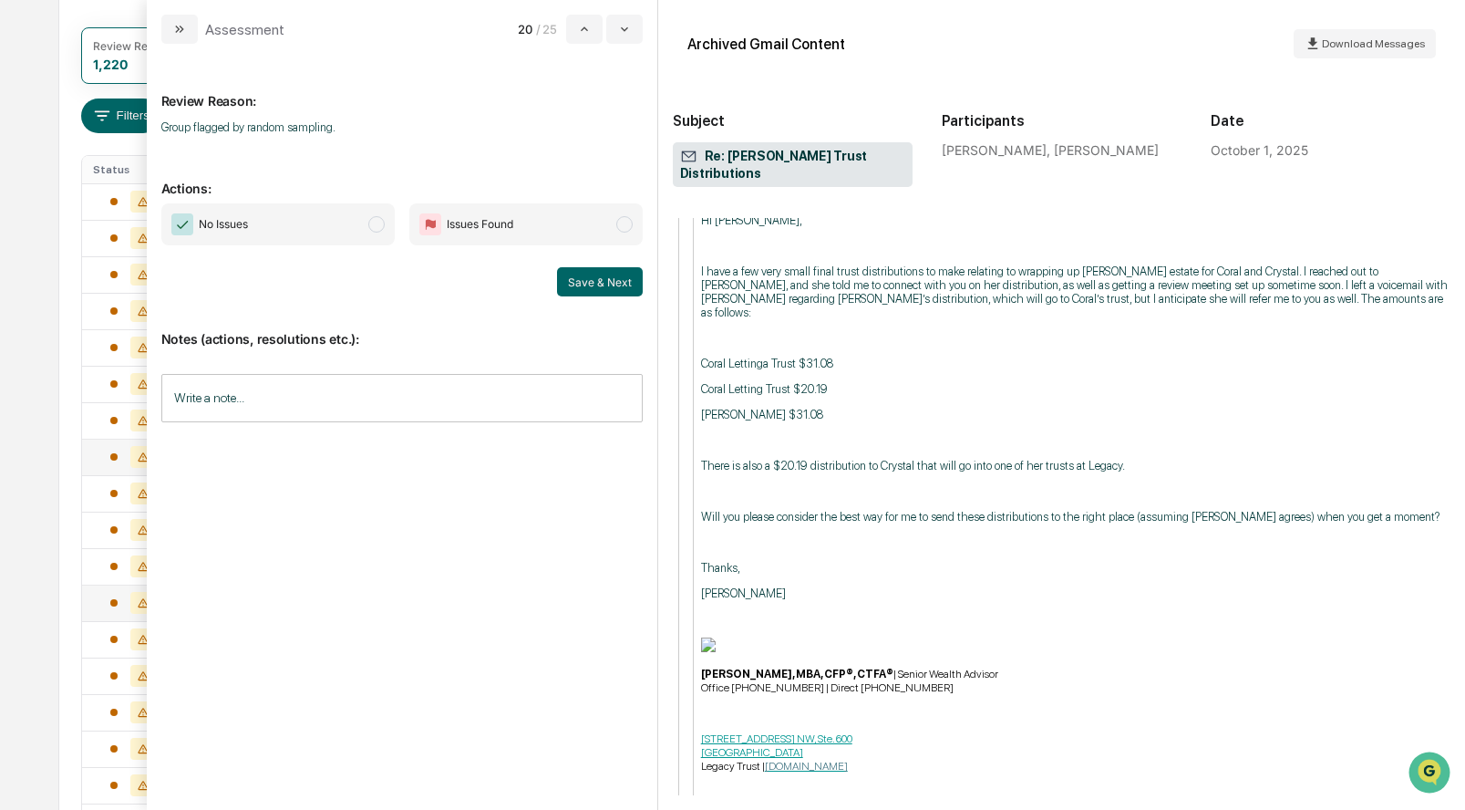
scroll to position [1513, 0]
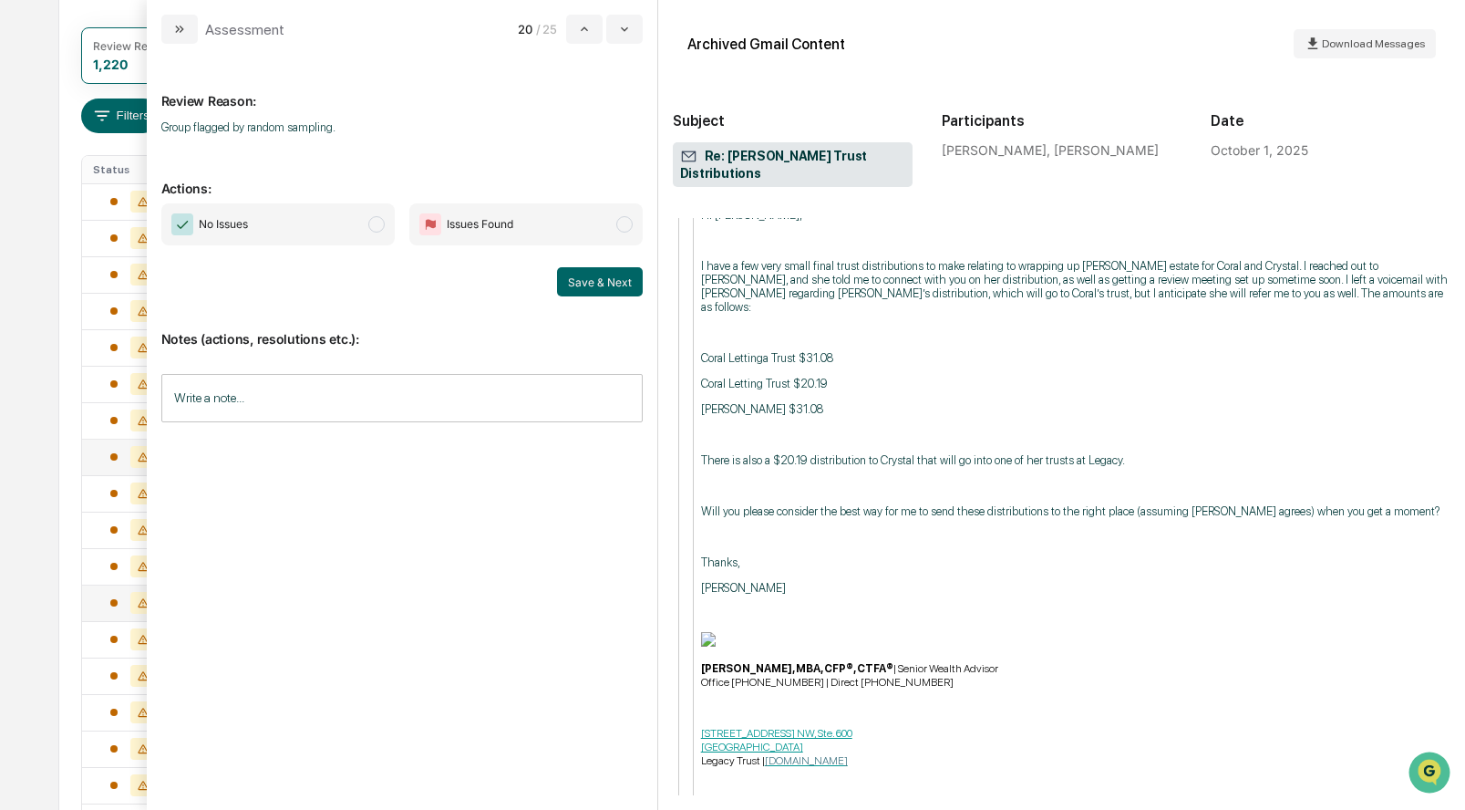
click at [374, 222] on span "modal" at bounding box center [376, 224] width 16 height 16
click at [594, 284] on button "Save & Next" at bounding box center [600, 281] width 86 height 29
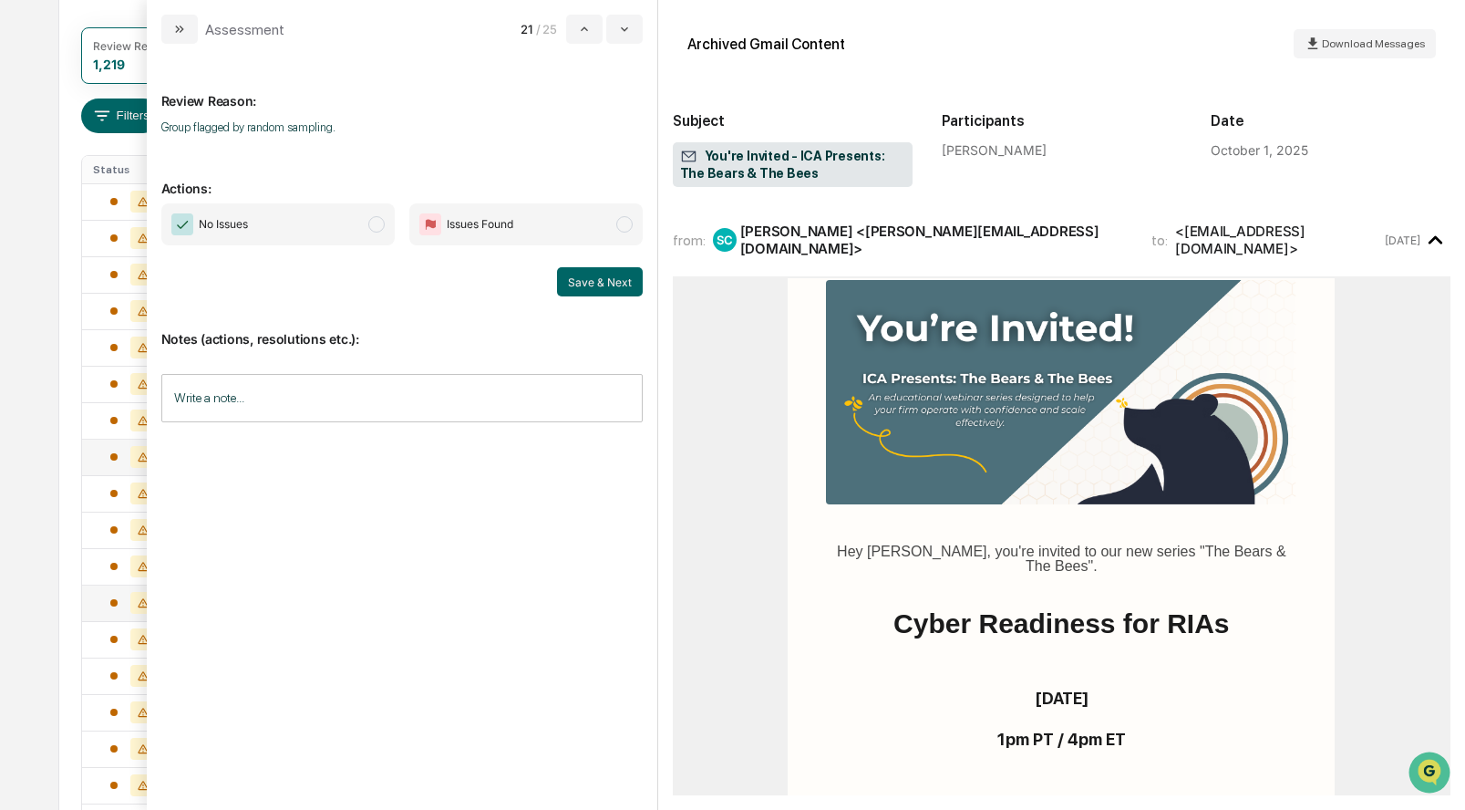
click at [375, 225] on span "modal" at bounding box center [376, 224] width 16 height 16
click at [586, 279] on button "Save & Next" at bounding box center [600, 281] width 86 height 29
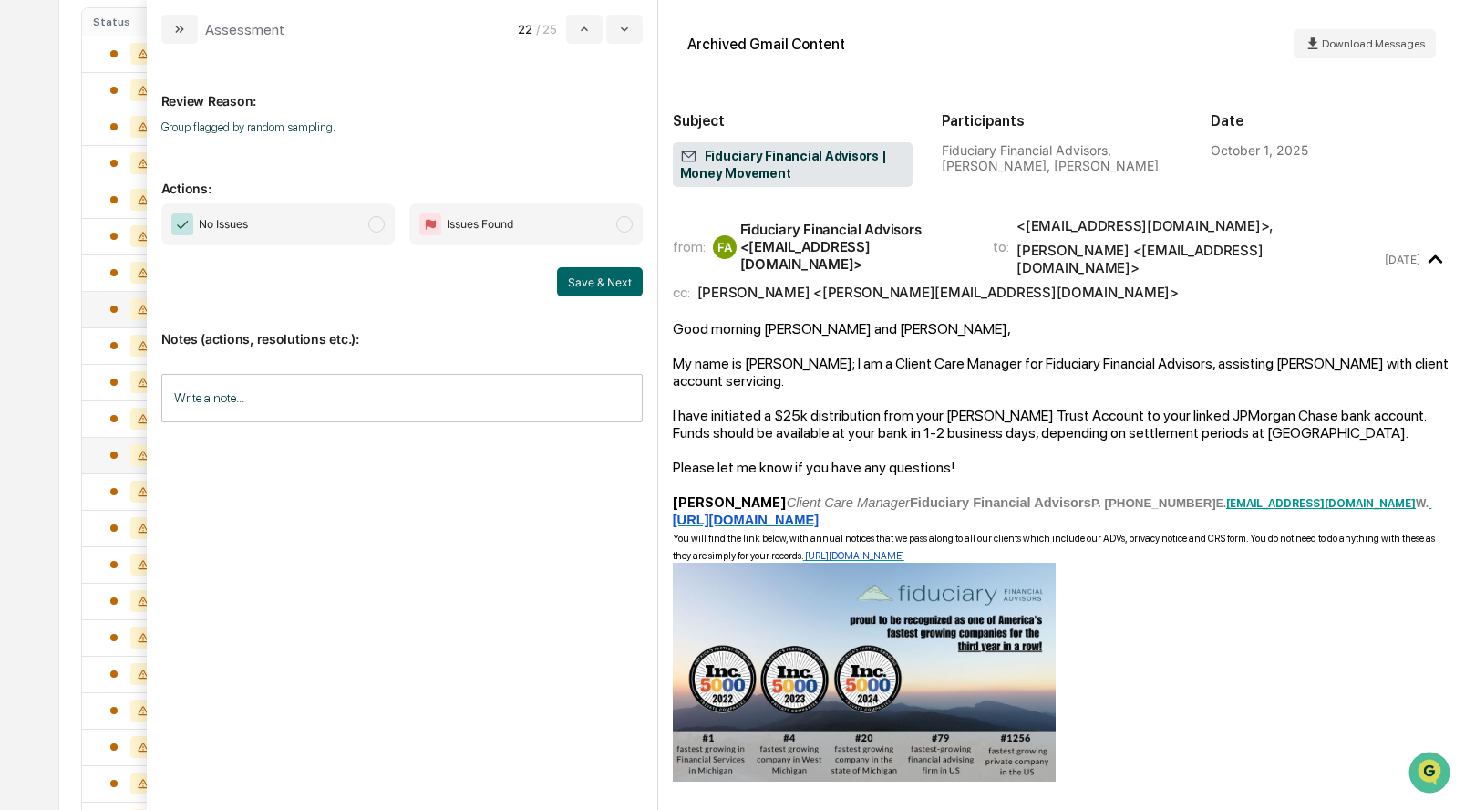
scroll to position [389, 0]
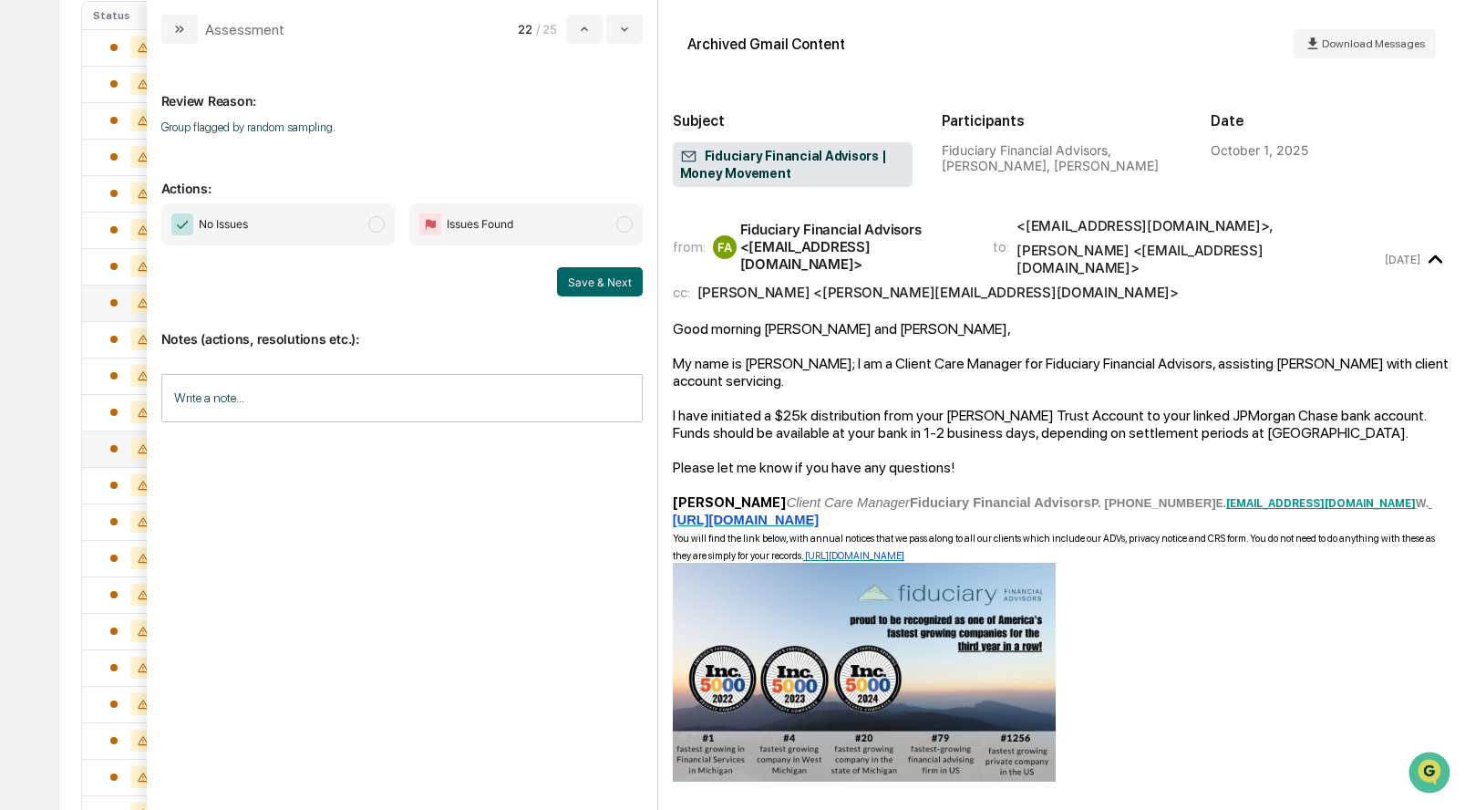
click at [377, 231] on span "modal" at bounding box center [376, 224] width 16 height 16
click at [586, 277] on button "Save & Next" at bounding box center [600, 281] width 86 height 29
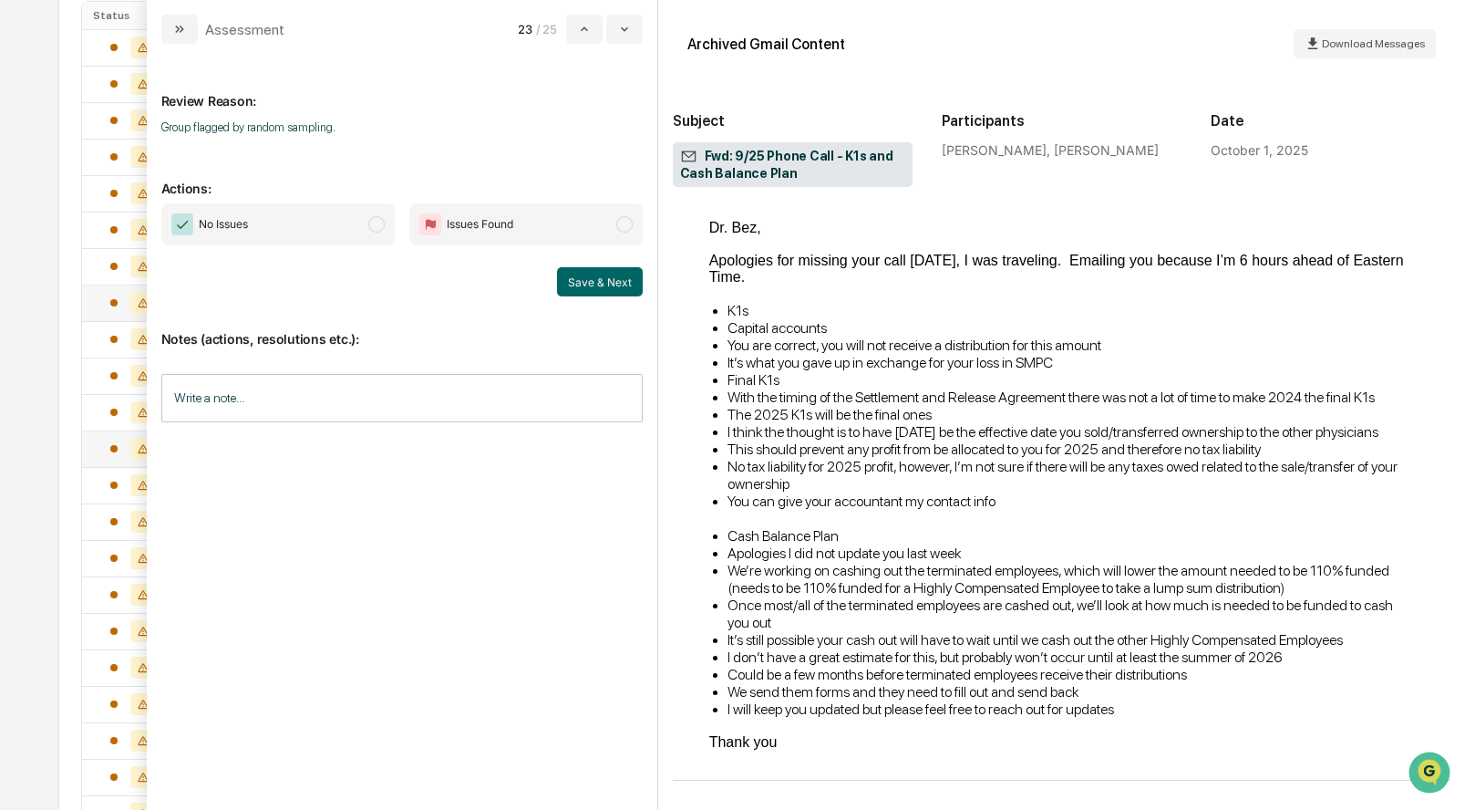
scroll to position [326, 0]
click at [381, 222] on span "modal" at bounding box center [376, 224] width 16 height 16
click at [573, 287] on button "Save & Next" at bounding box center [600, 281] width 86 height 29
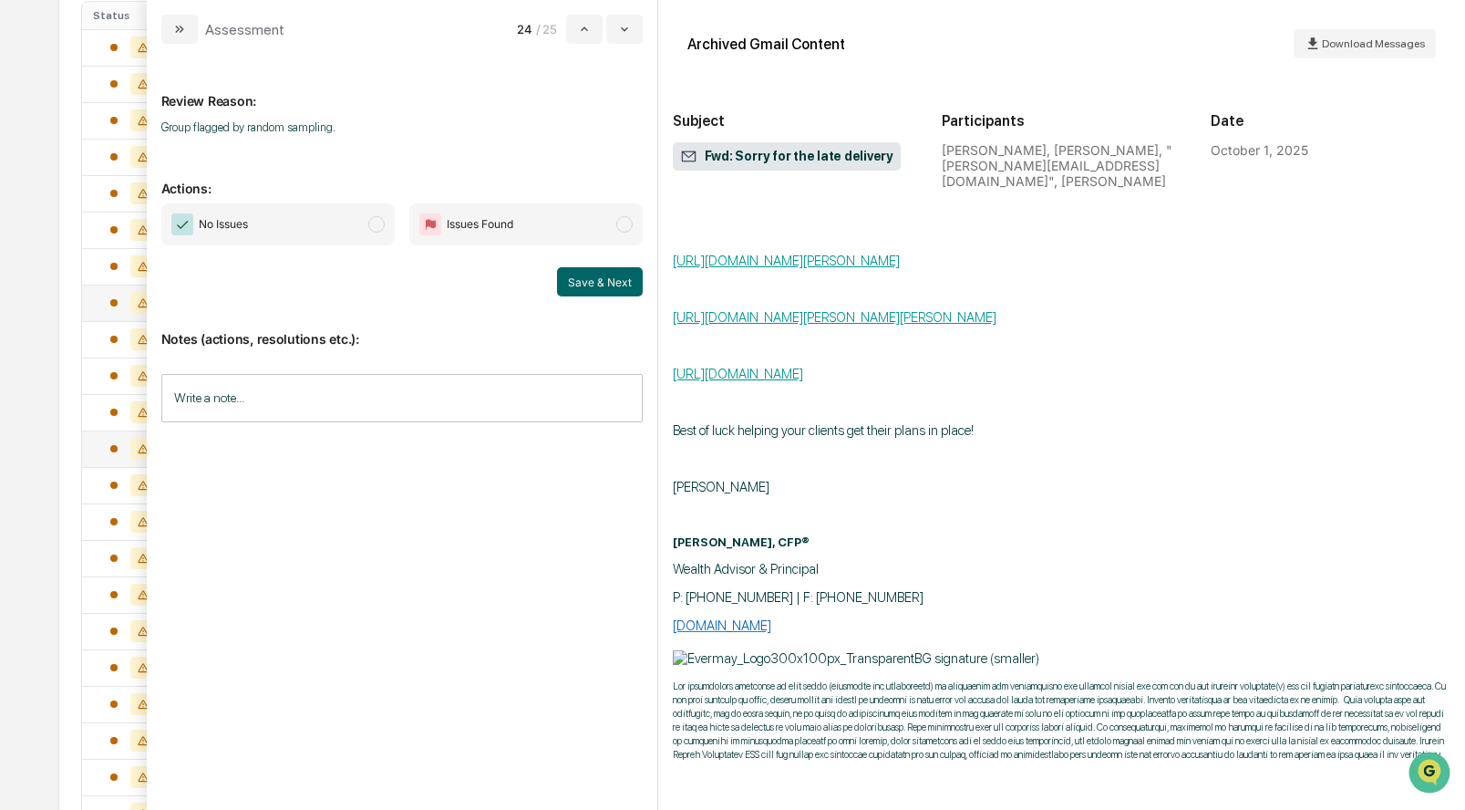
scroll to position [699, 0]
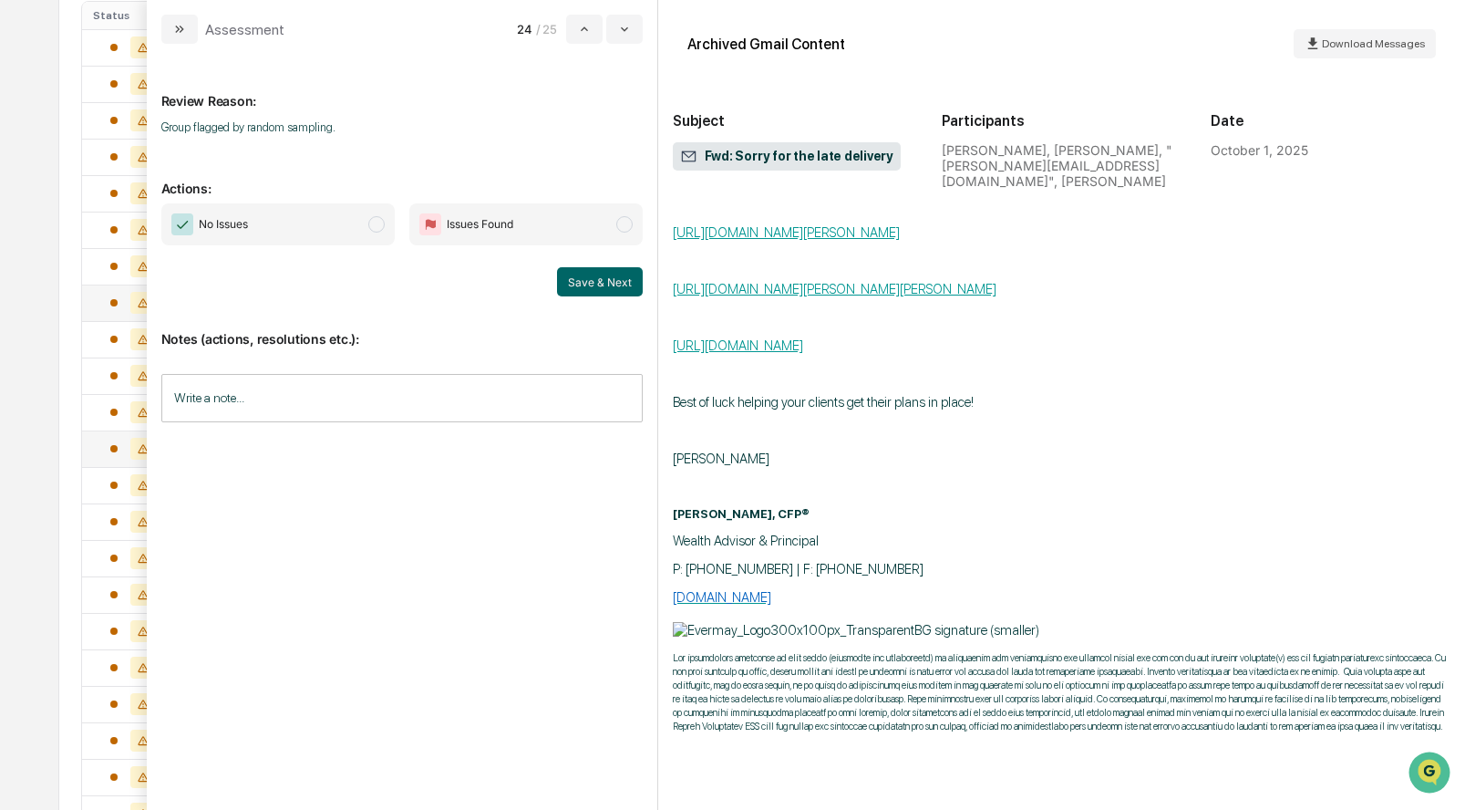
click at [370, 221] on span "modal" at bounding box center [376, 224] width 16 height 16
click at [565, 274] on button "Save & Next" at bounding box center [600, 281] width 86 height 29
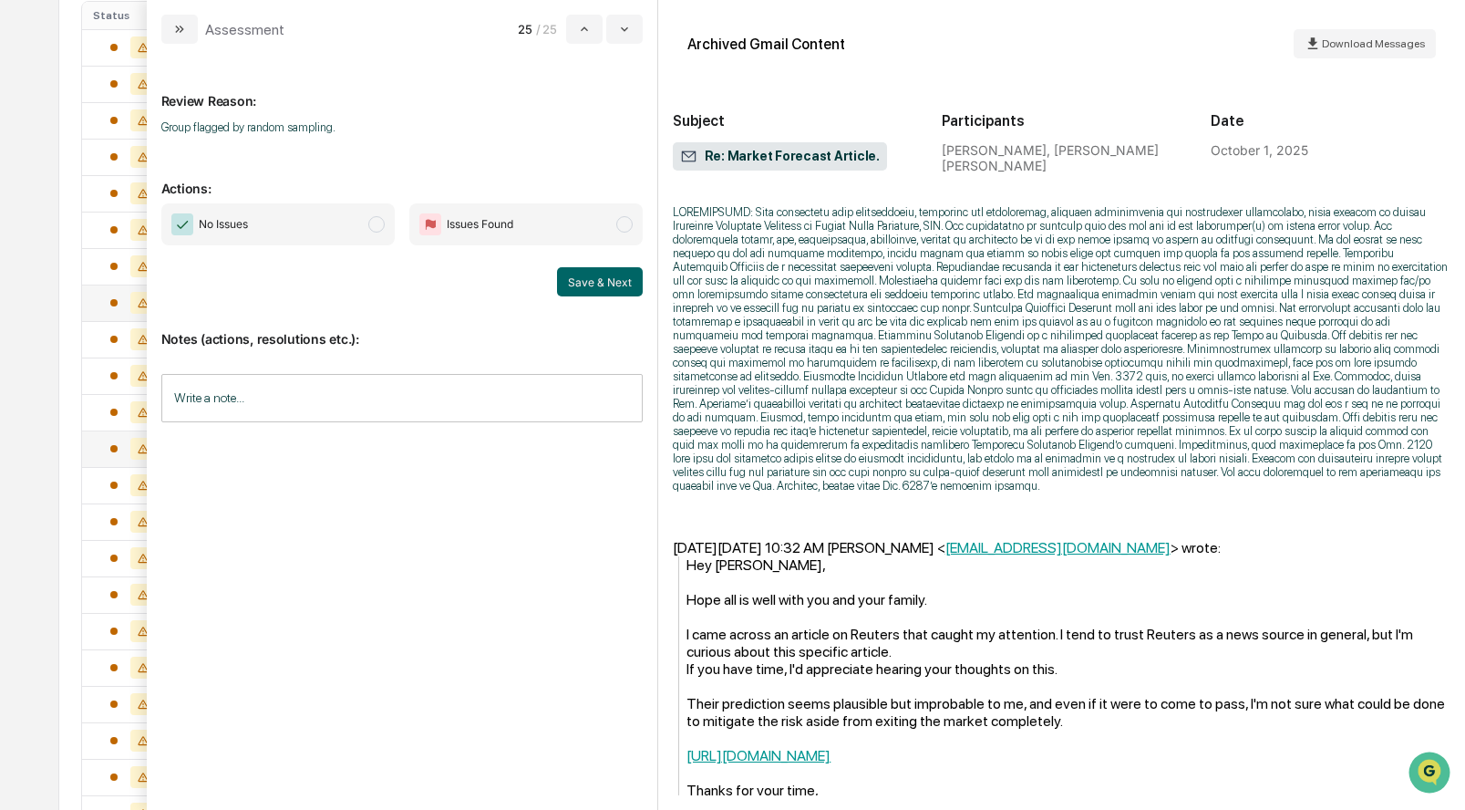
scroll to position [949, 0]
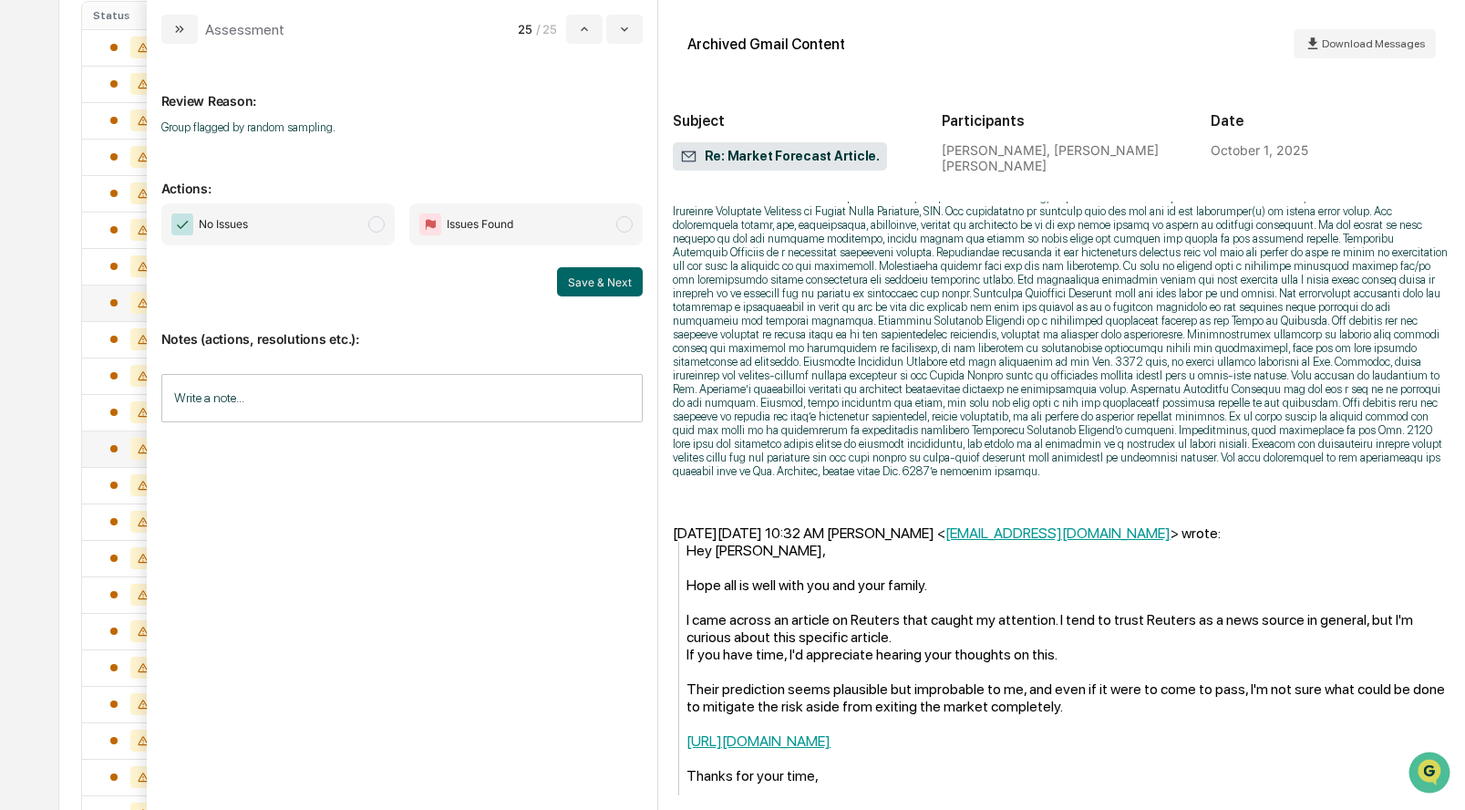
click at [373, 220] on span "modal" at bounding box center [376, 224] width 16 height 16
click at [579, 282] on button "Save & Next" at bounding box center [600, 281] width 86 height 29
click at [580, 283] on button "Save & Next" at bounding box center [600, 281] width 86 height 29
click at [376, 227] on span "modal" at bounding box center [376, 224] width 16 height 16
click at [604, 287] on button "Save & Next" at bounding box center [600, 281] width 86 height 29
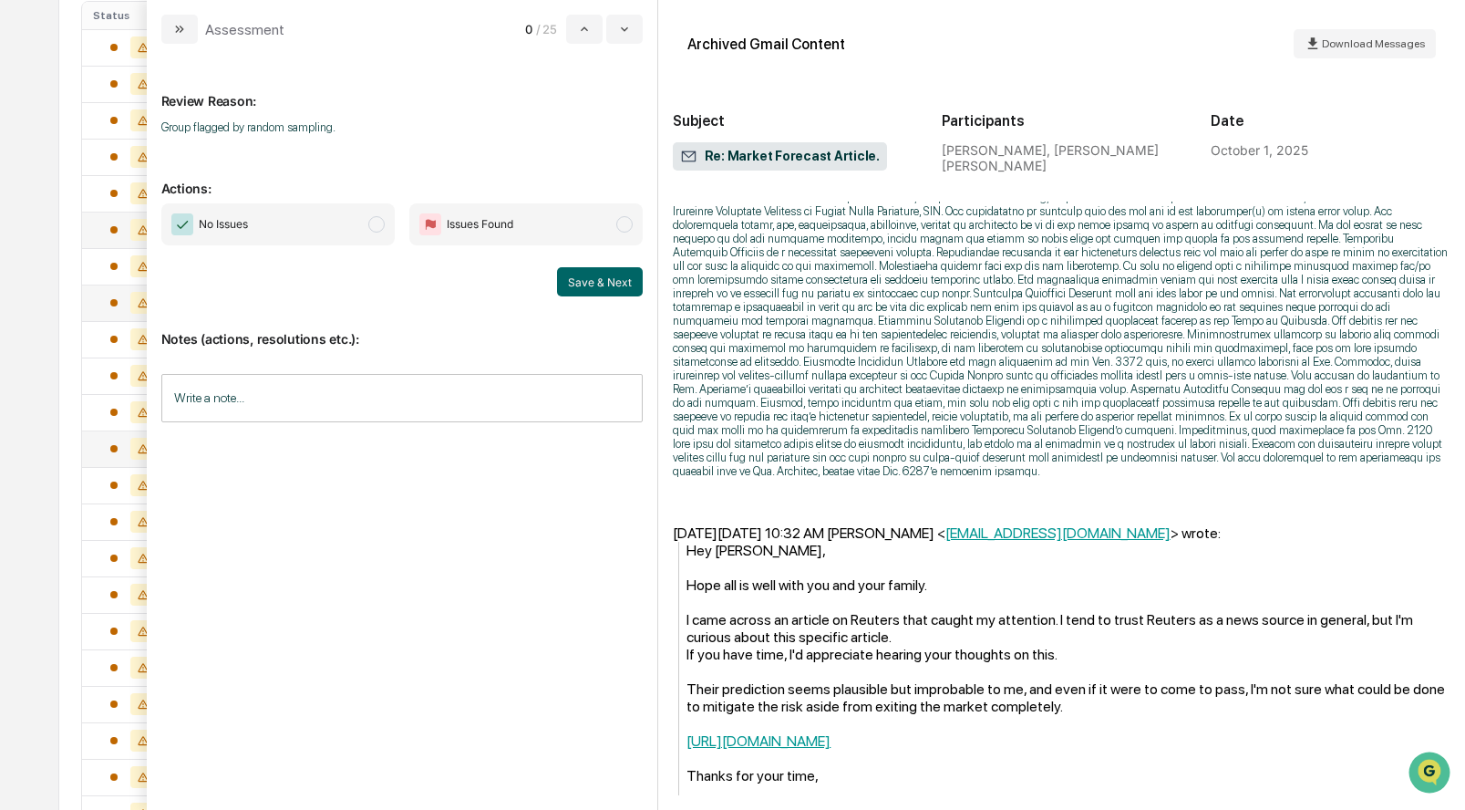
click at [110, 224] on div at bounding box center [133, 230] width 80 height 22
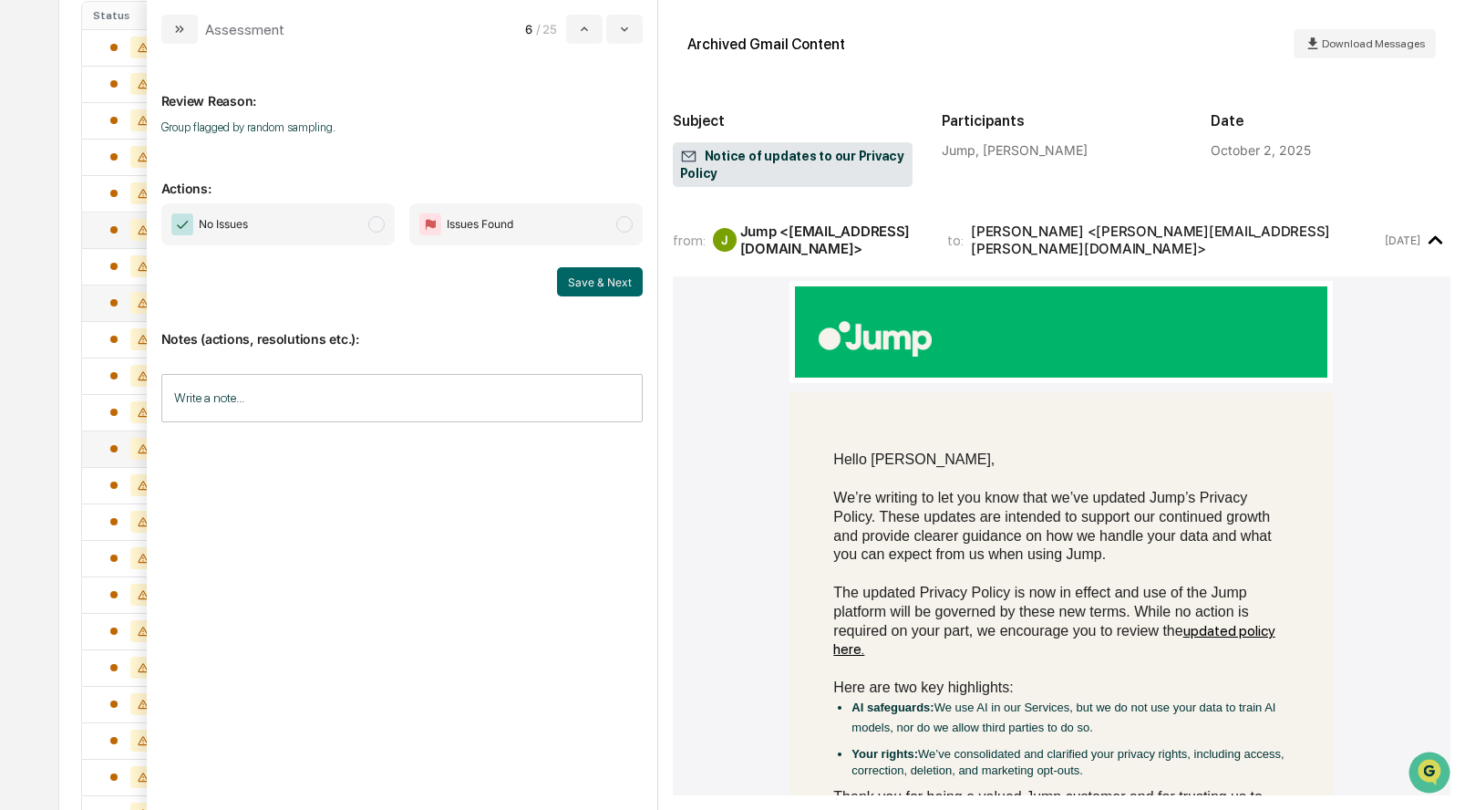
click at [73, 67] on div "All Conversations Options Review Required 1,214 Review Completed - Flagged as I…" at bounding box center [731, 422] width 1347 height 1246
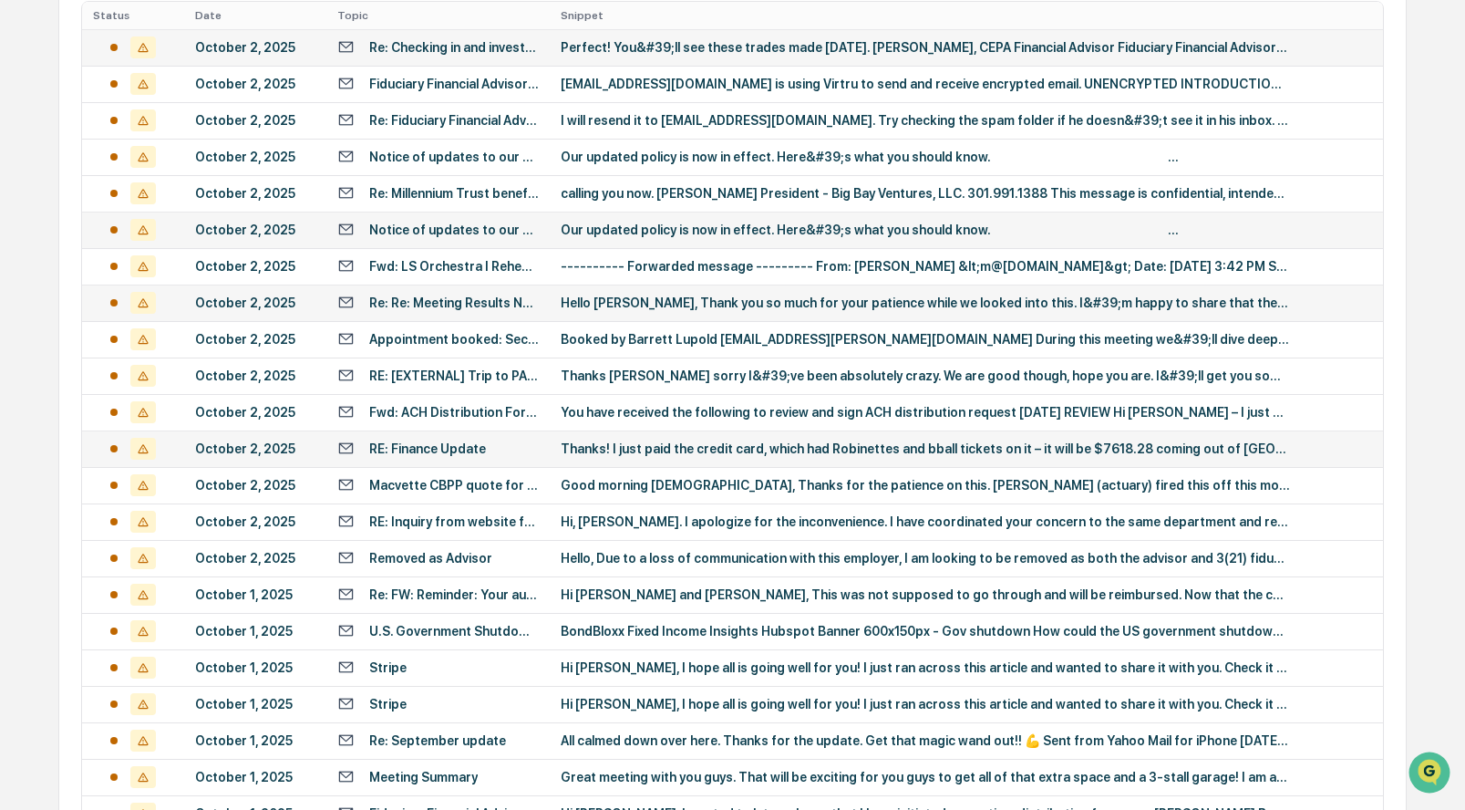
click at [257, 53] on div "October 2, 2025" at bounding box center [255, 47] width 120 height 15
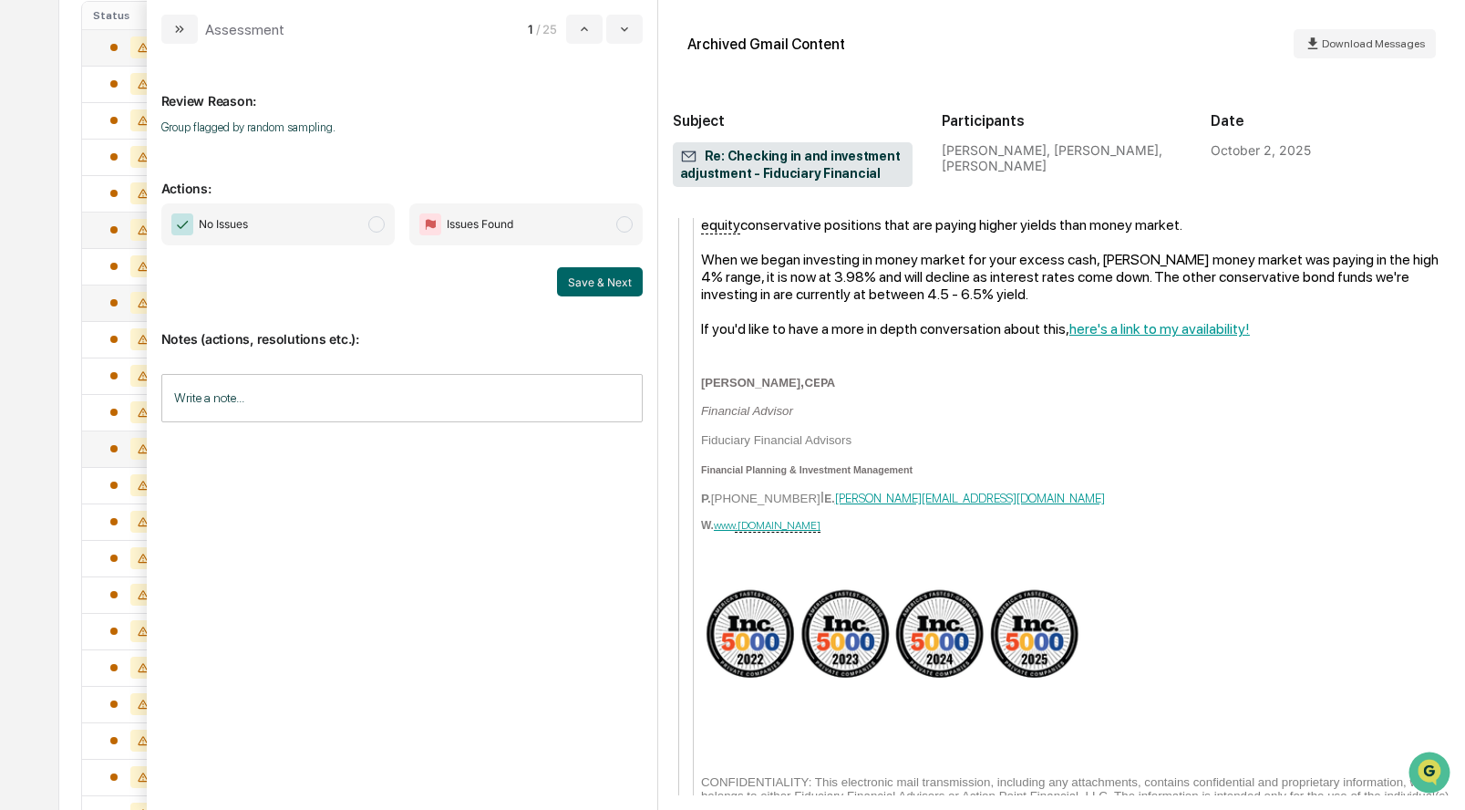
scroll to position [1274, 0]
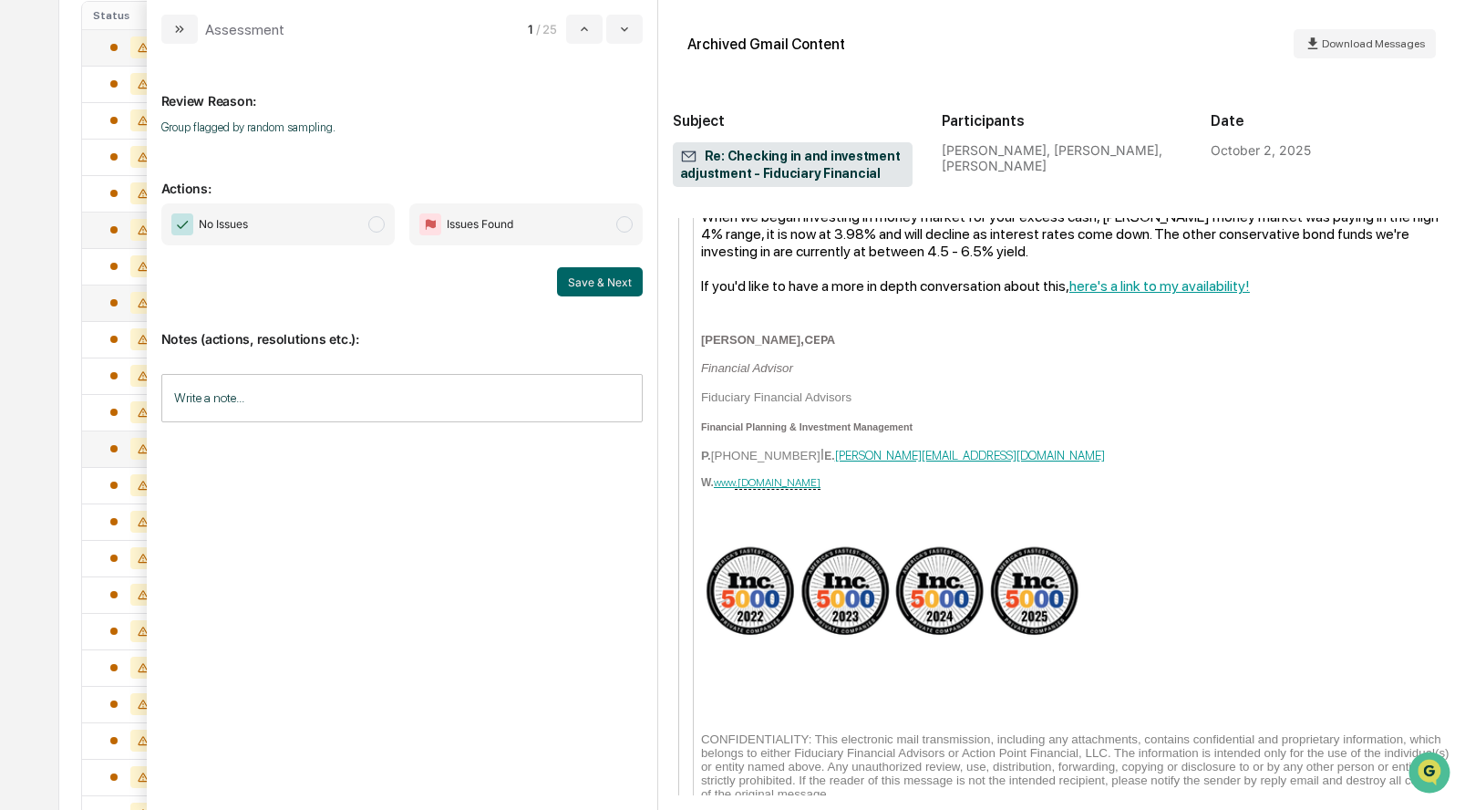
click at [371, 214] on span "No Issues" at bounding box center [277, 224] width 233 height 42
click at [580, 279] on button "Save & Next" at bounding box center [600, 281] width 86 height 29
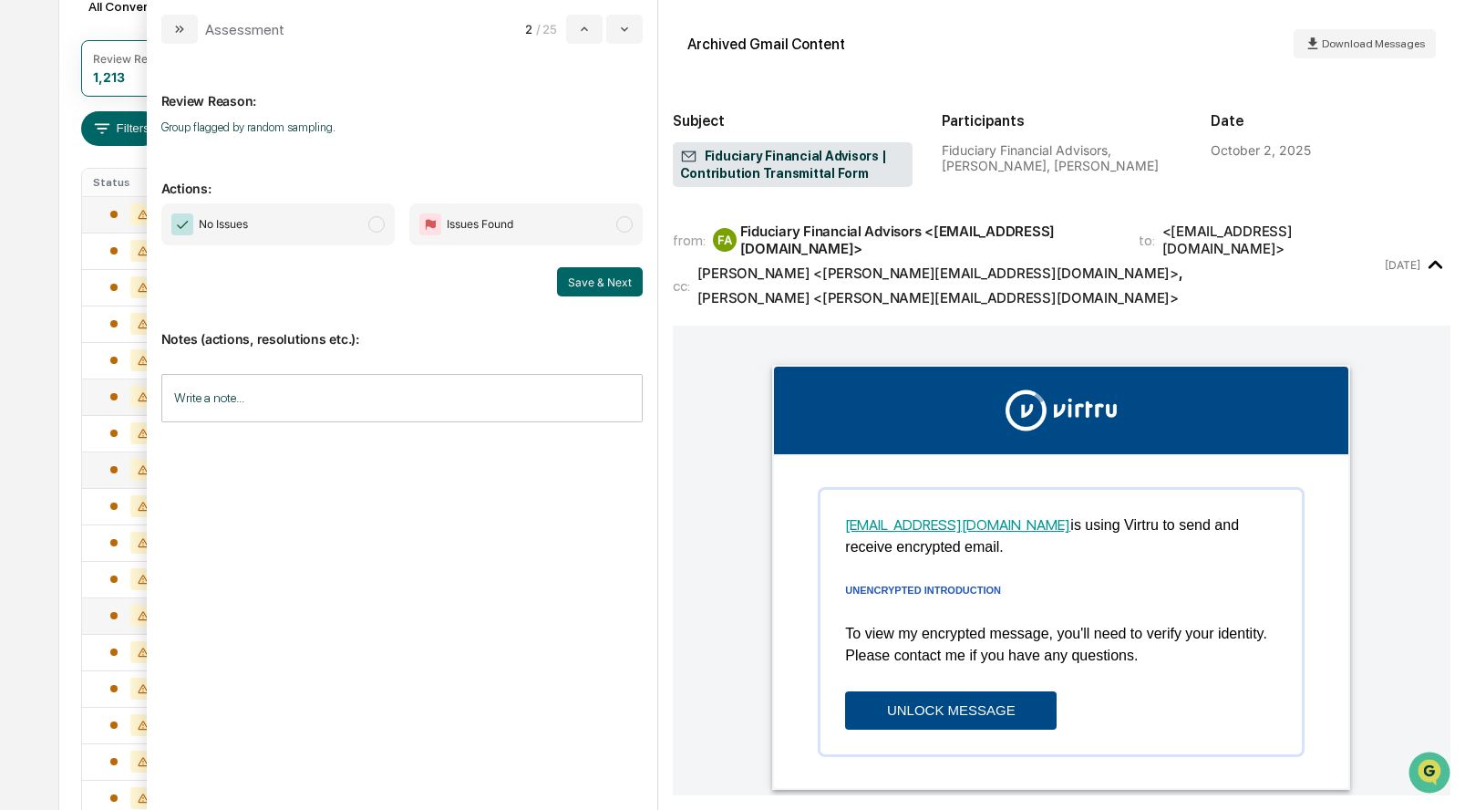
scroll to position [207, 0]
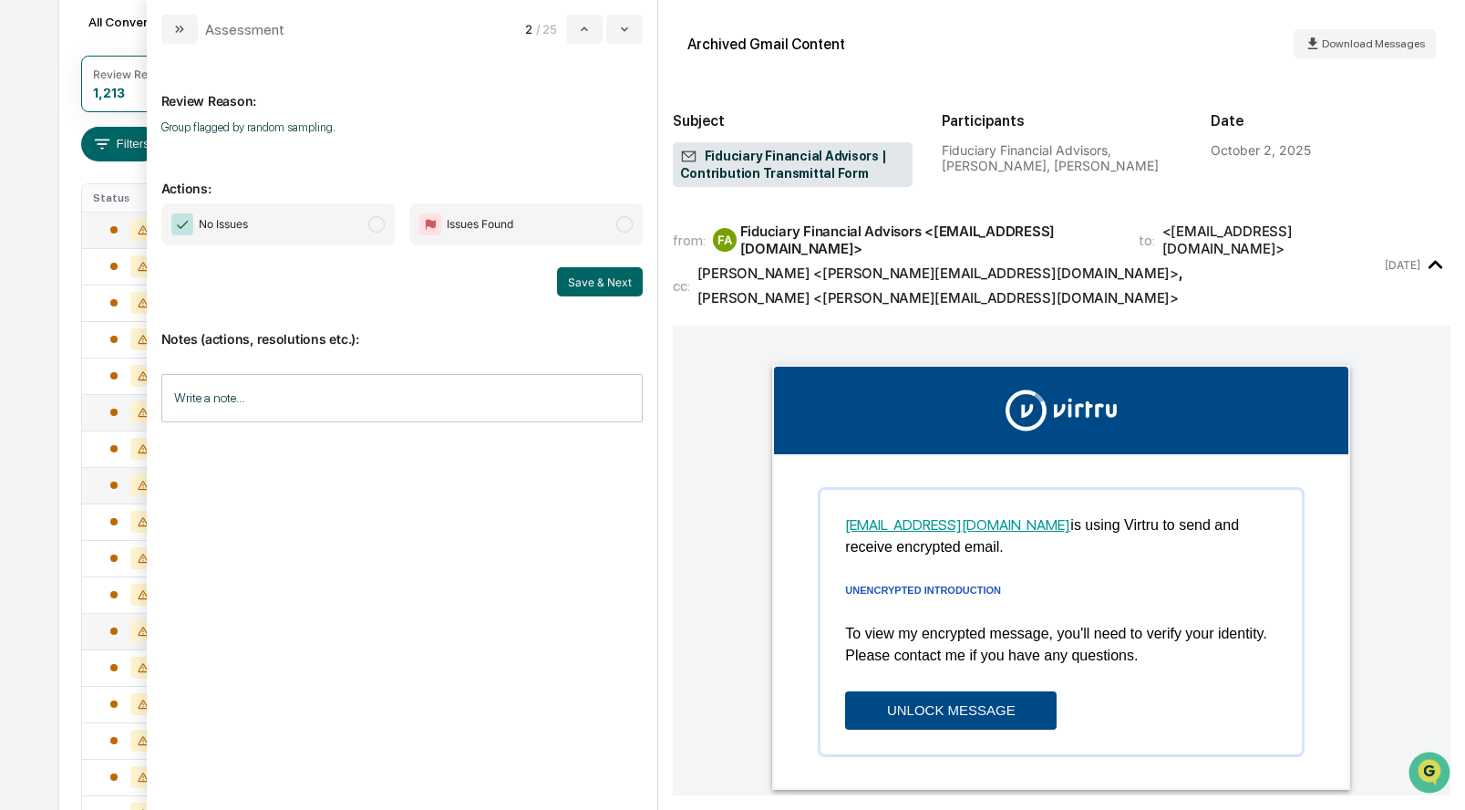
click at [379, 225] on span "modal" at bounding box center [376, 224] width 16 height 16
click at [585, 286] on button "Save & Next" at bounding box center [600, 281] width 86 height 29
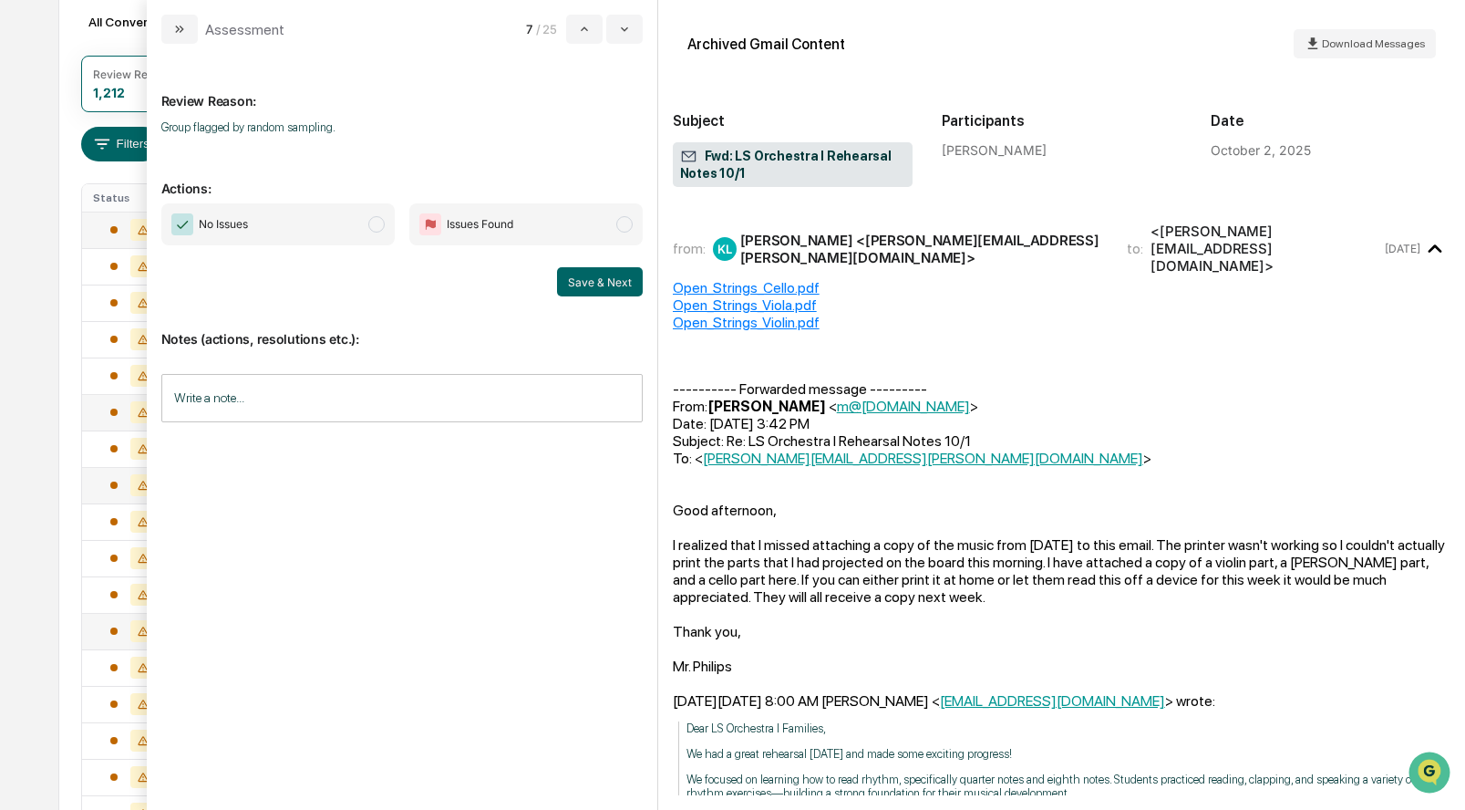
click at [368, 218] on span "No Issues" at bounding box center [277, 224] width 233 height 42
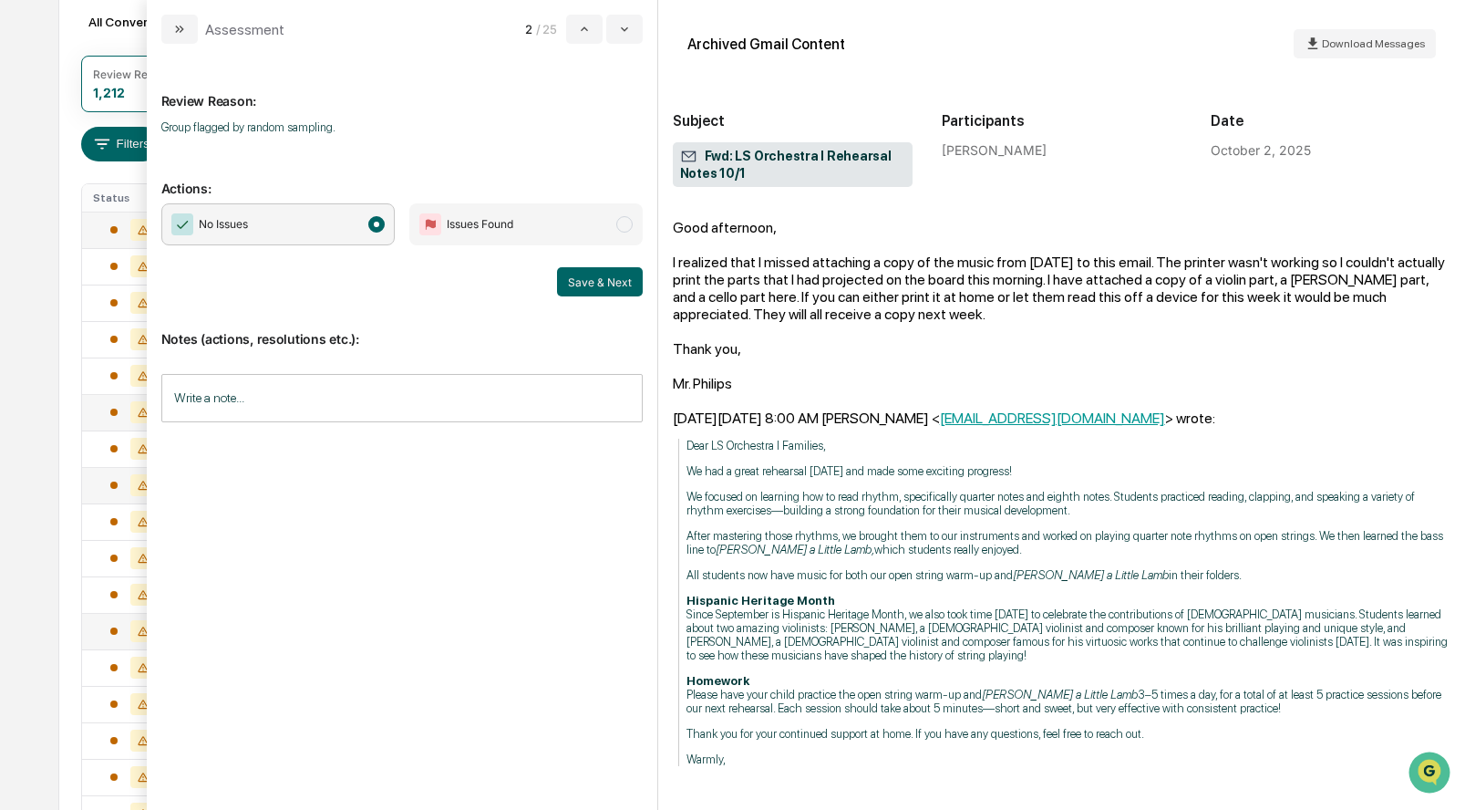
scroll to position [290, 0]
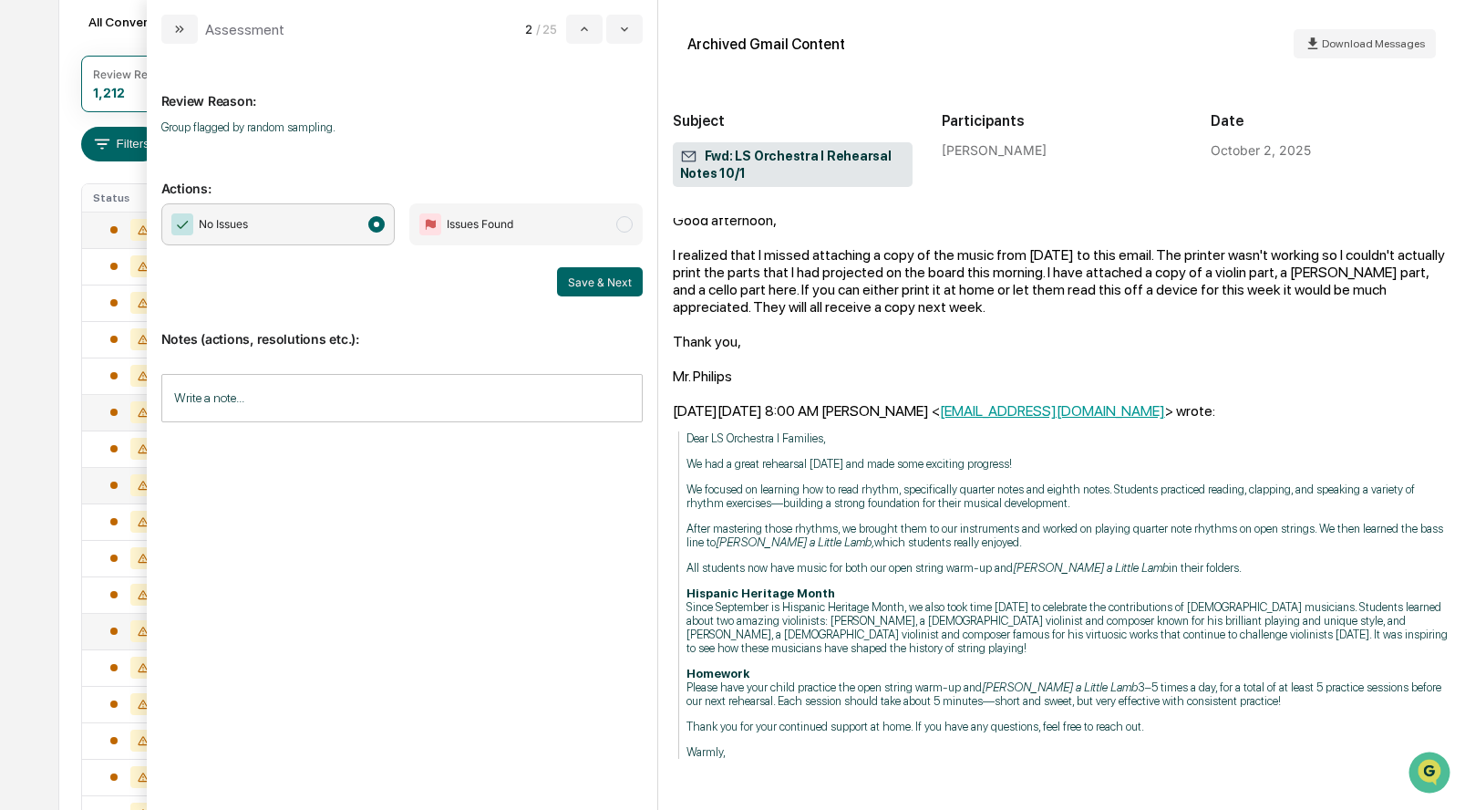
click at [630, 302] on div "Notes (actions, resolutions etc.): Write a note... Write a note..." at bounding box center [401, 370] width 481 height 148
click at [612, 284] on button "Save & Next" at bounding box center [600, 281] width 86 height 29
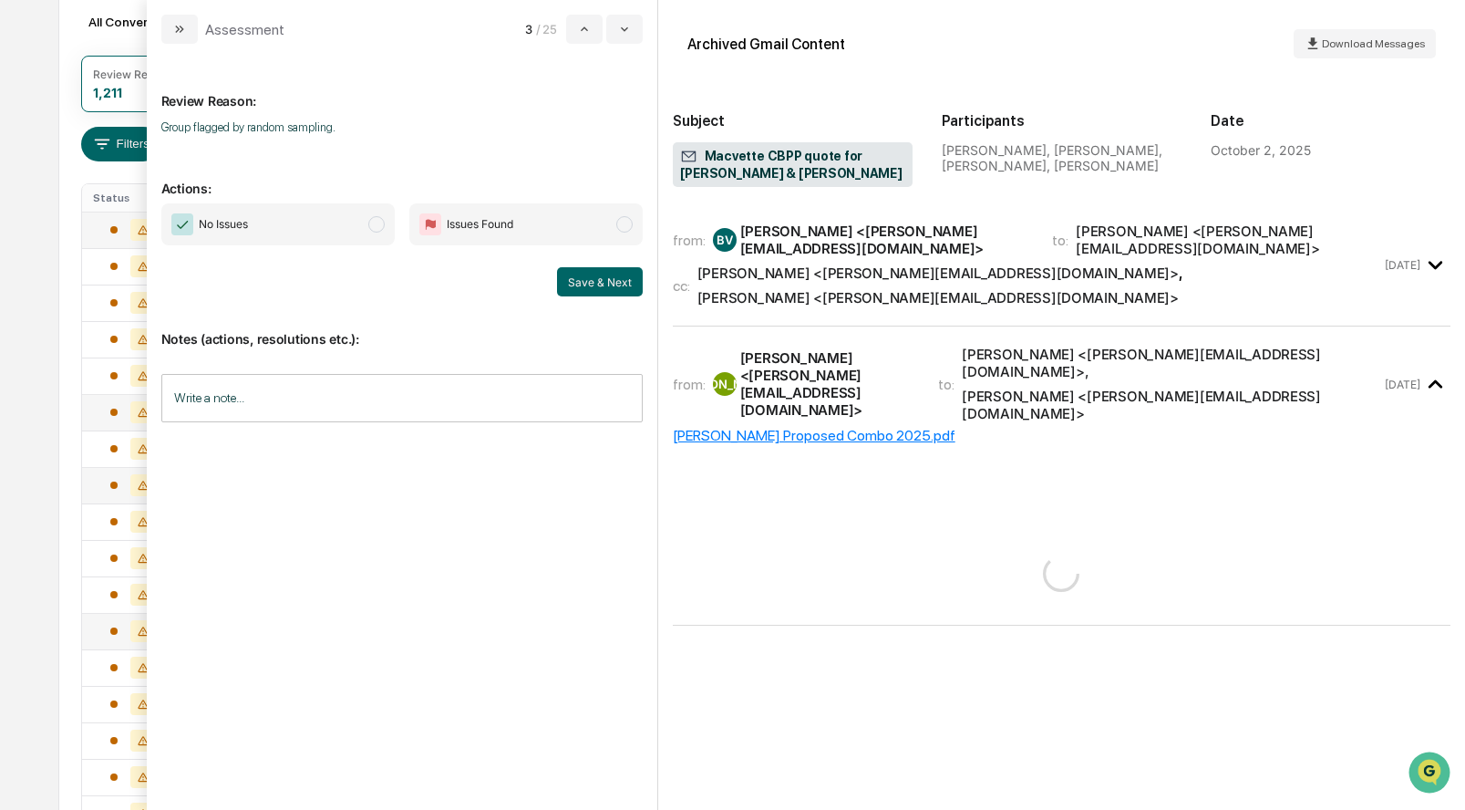
click at [376, 220] on span "modal" at bounding box center [376, 224] width 16 height 16
click at [582, 293] on button "Save & Next" at bounding box center [600, 281] width 86 height 29
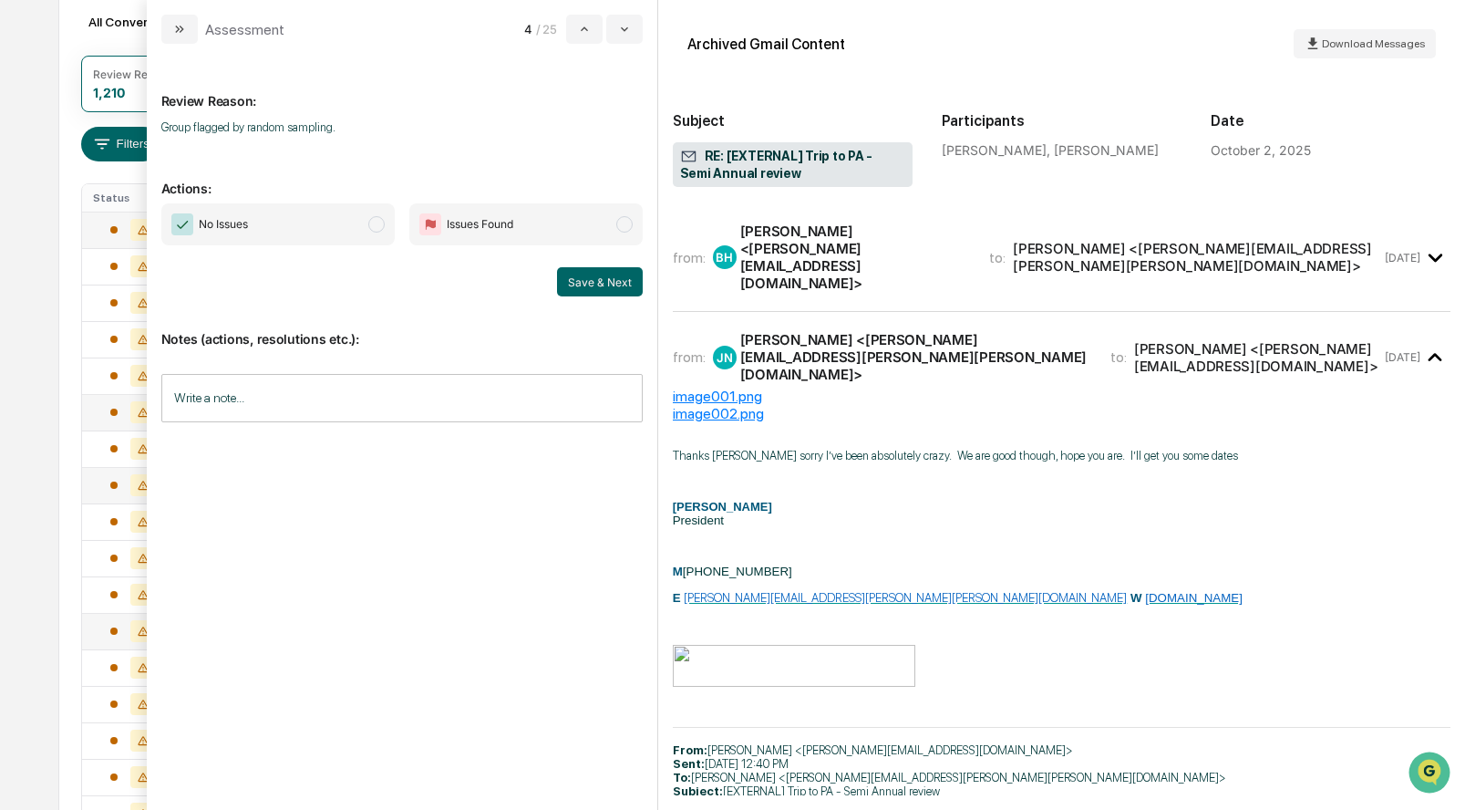
click at [369, 225] on span "modal" at bounding box center [376, 224] width 16 height 16
click at [573, 275] on button "Save & Next" at bounding box center [600, 281] width 86 height 29
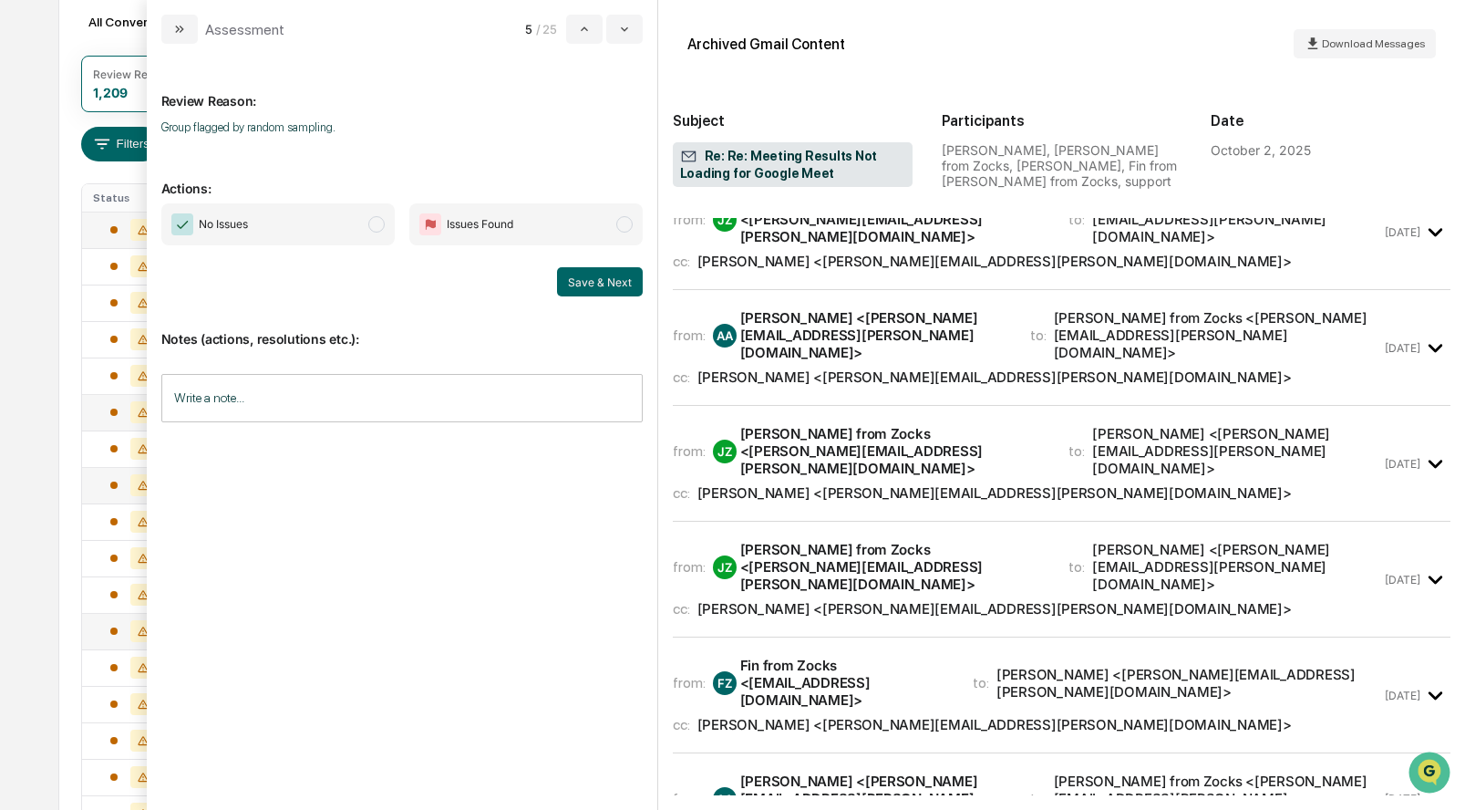
scroll to position [1747, 0]
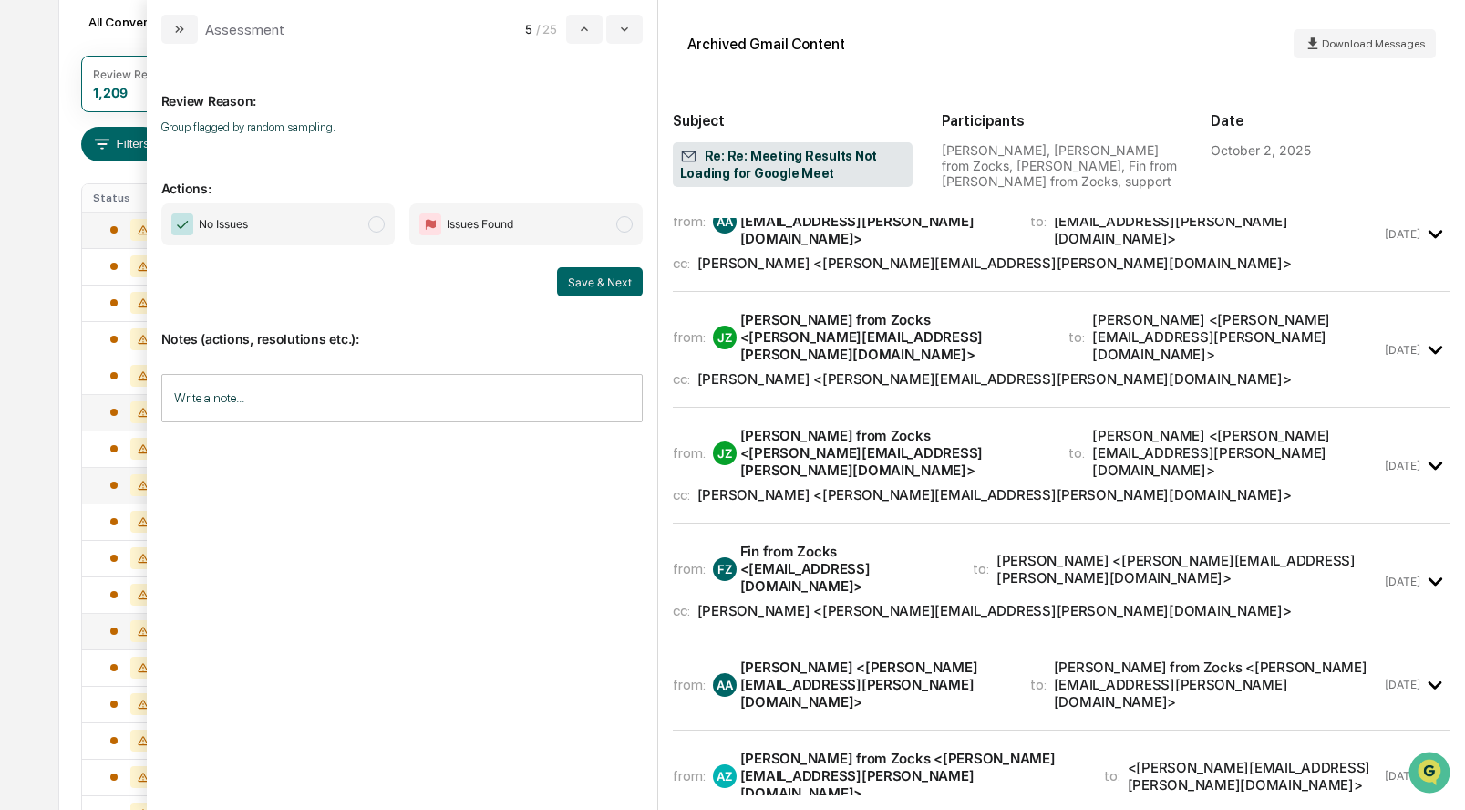
click at [381, 223] on span "modal" at bounding box center [376, 224] width 16 height 16
click at [608, 279] on button "Save & Next" at bounding box center [600, 281] width 86 height 29
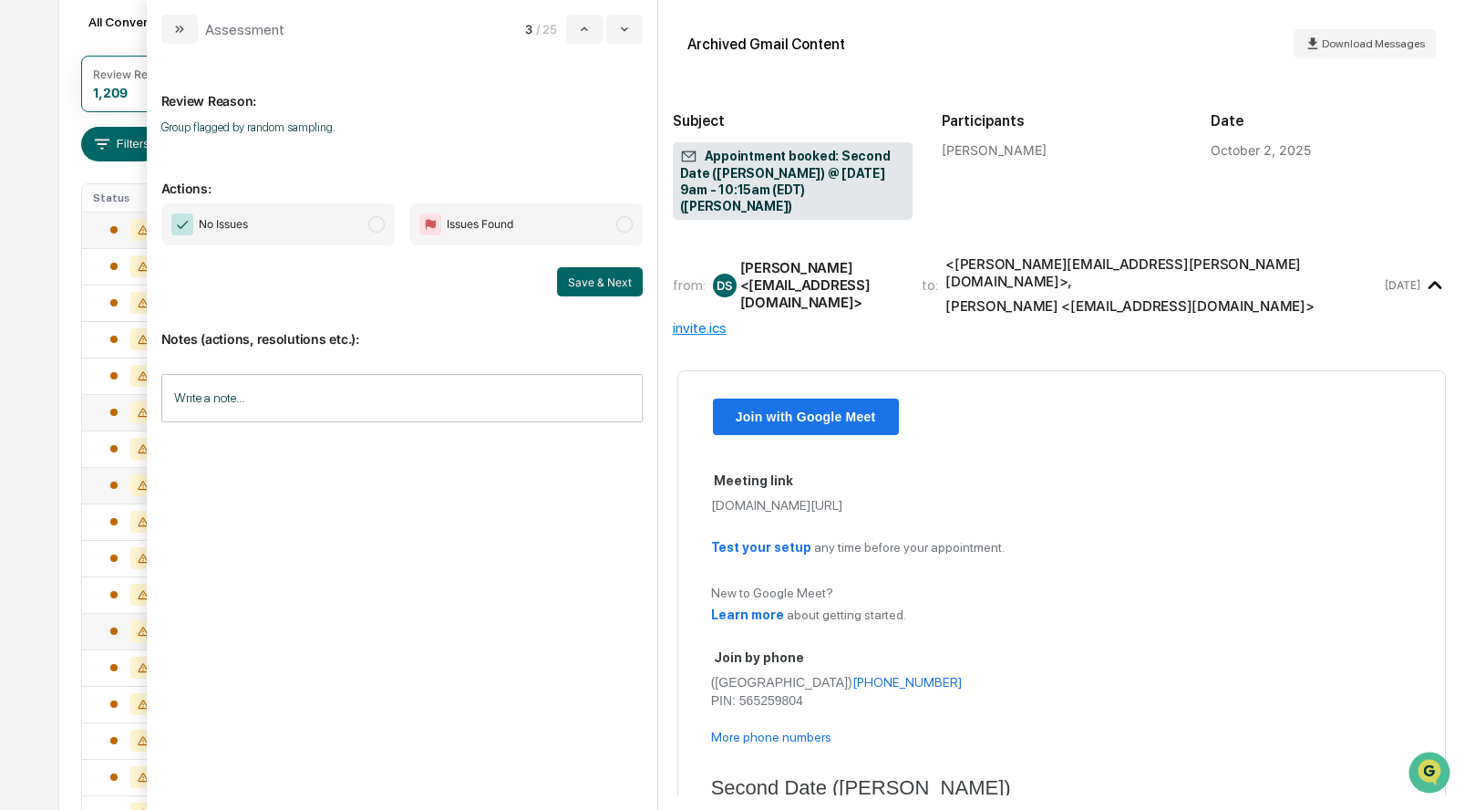
click at [365, 222] on span "No Issues" at bounding box center [277, 224] width 233 height 42
click at [573, 284] on button "Save & Next" at bounding box center [600, 281] width 86 height 29
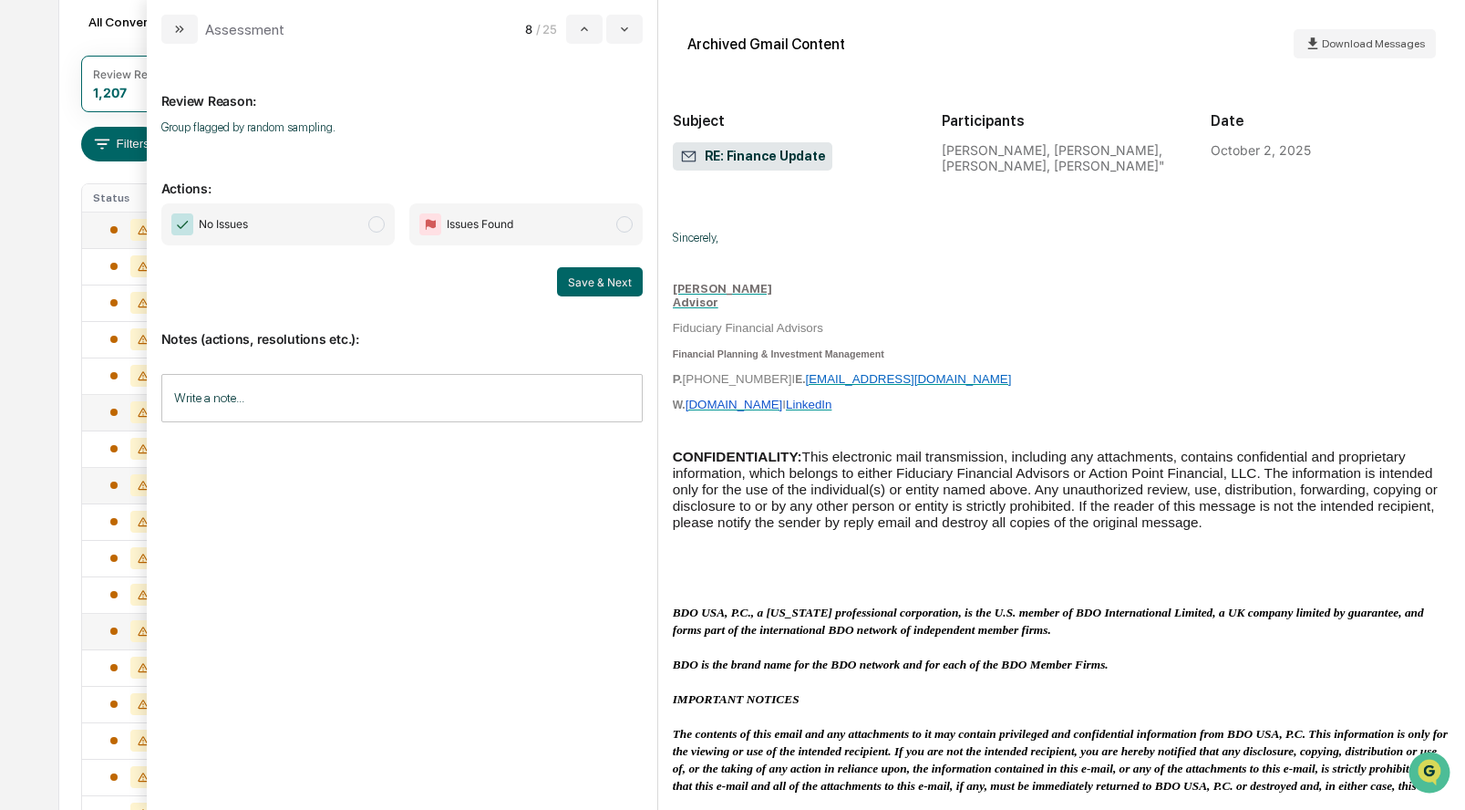
scroll to position [1131, 0]
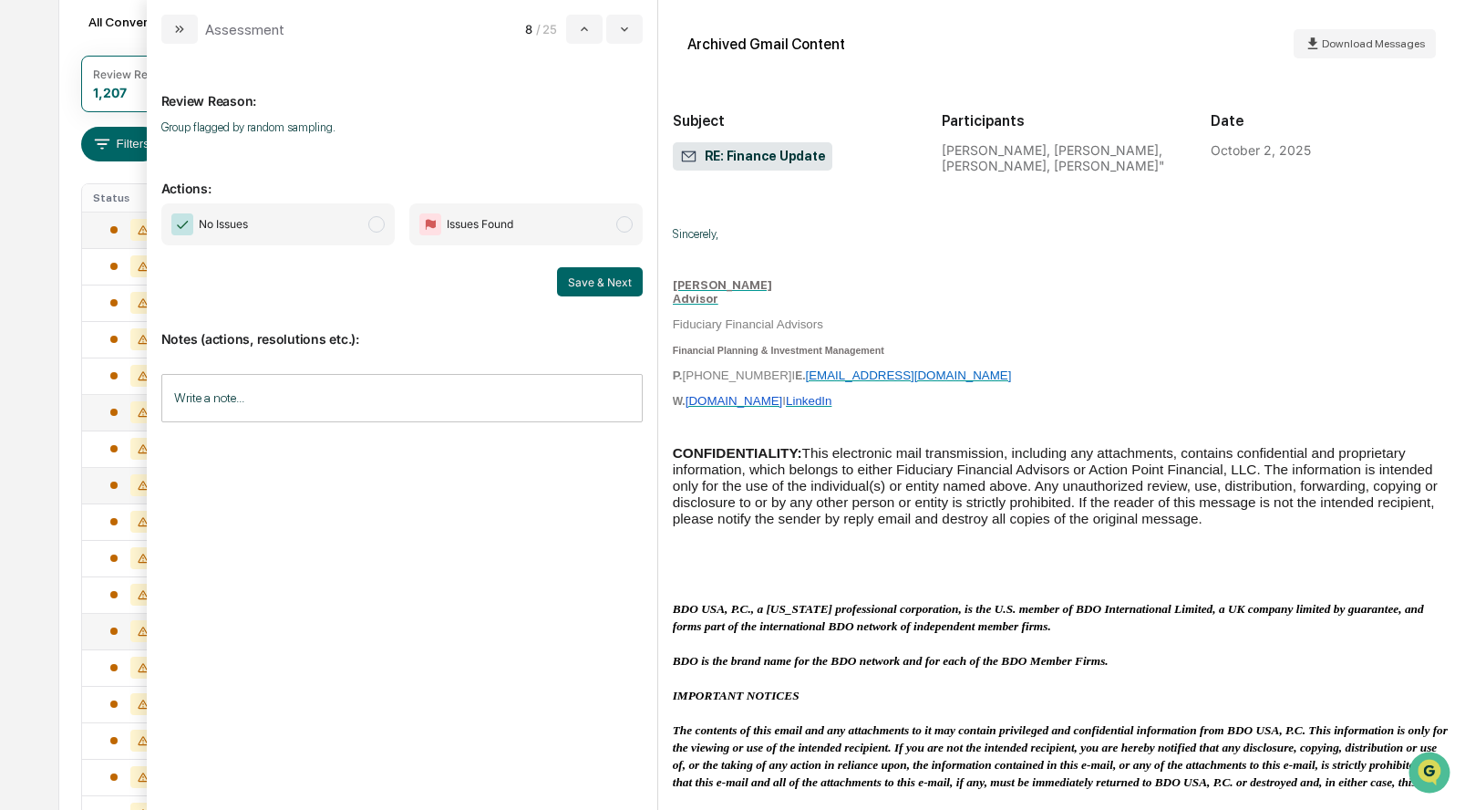
click at [377, 228] on span "modal" at bounding box center [376, 224] width 16 height 16
click at [574, 288] on button "Save & Next" at bounding box center [600, 281] width 86 height 29
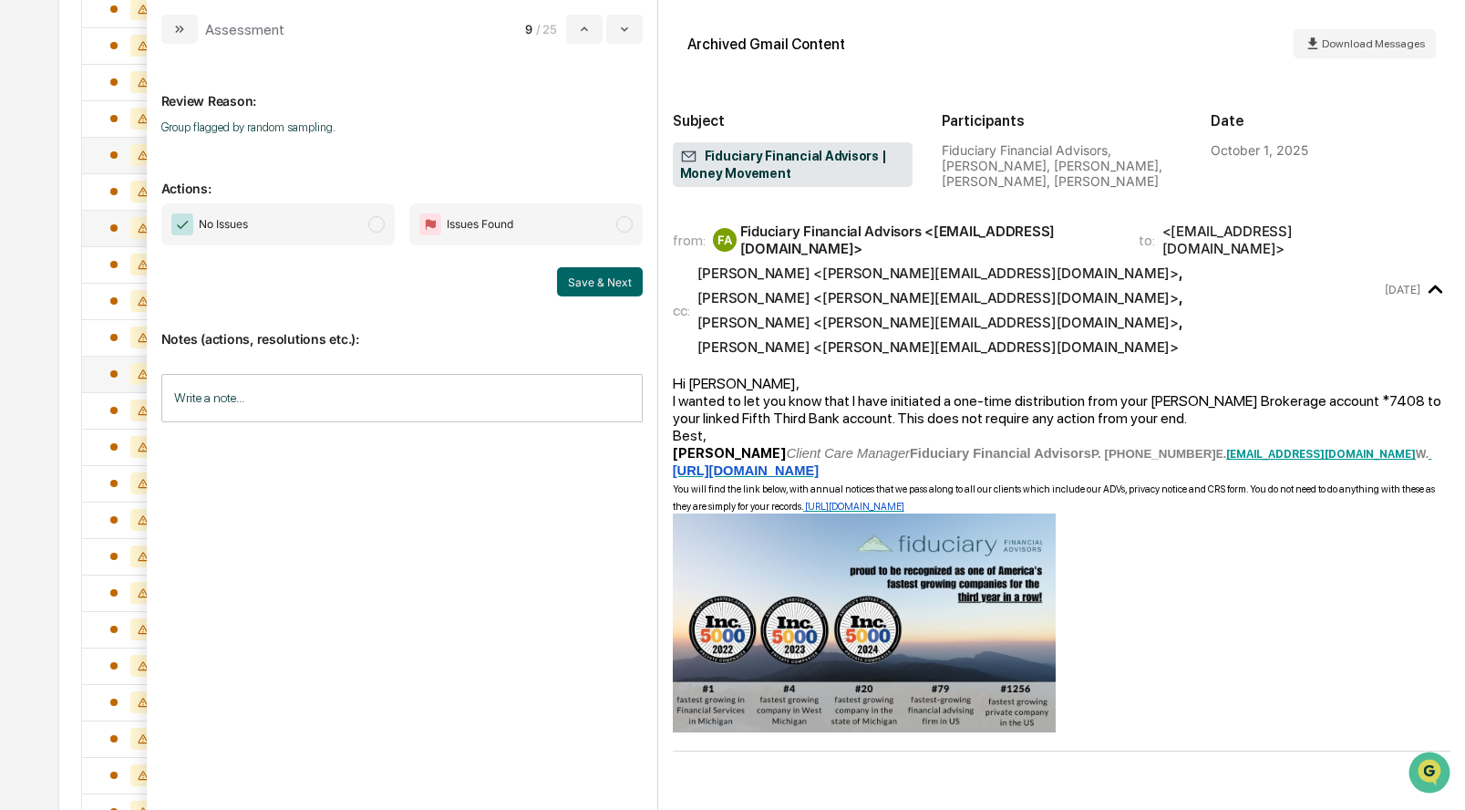
scroll to position [624, 0]
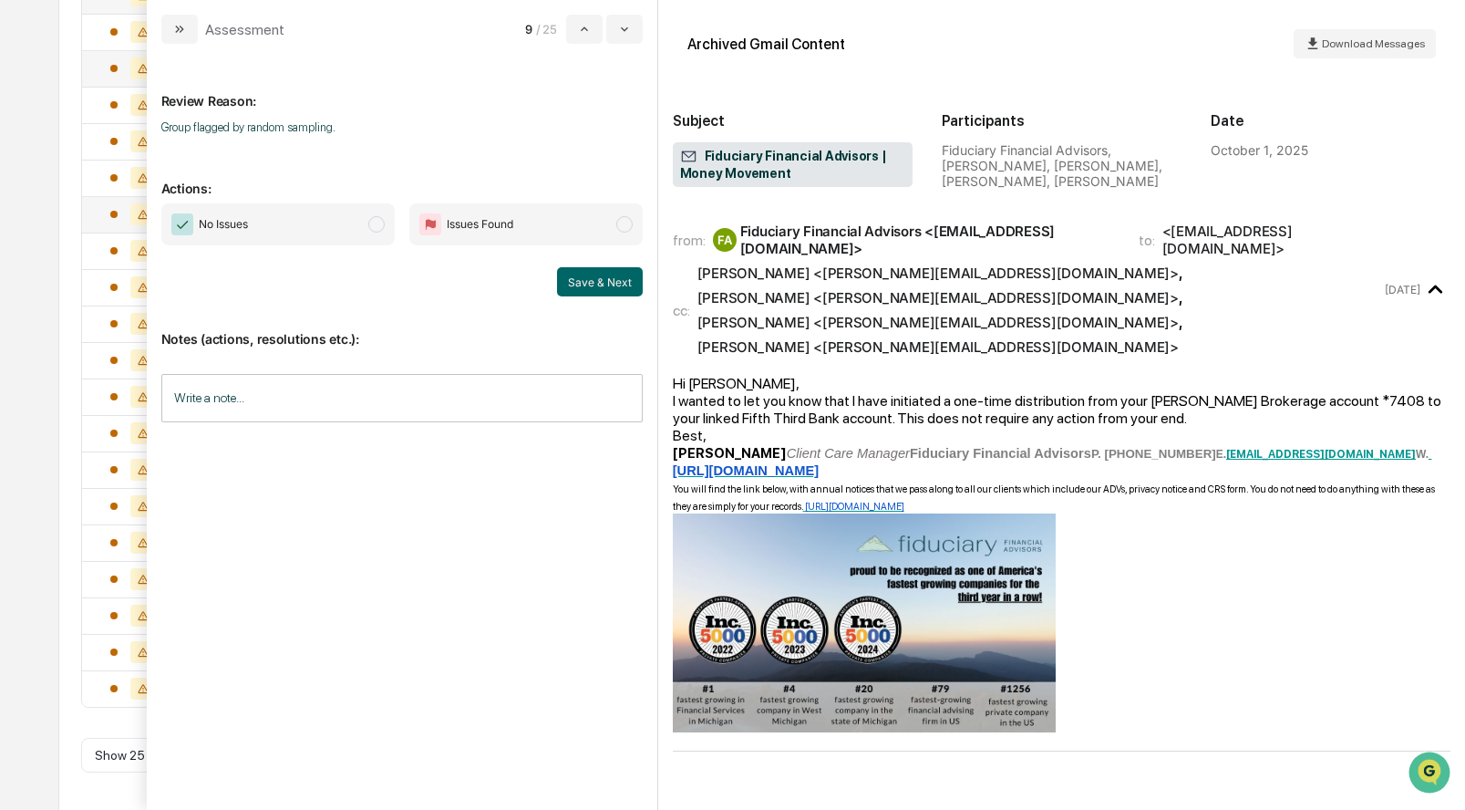
click at [372, 222] on span "modal" at bounding box center [376, 224] width 16 height 16
click at [592, 281] on button "Save & Next" at bounding box center [600, 281] width 86 height 29
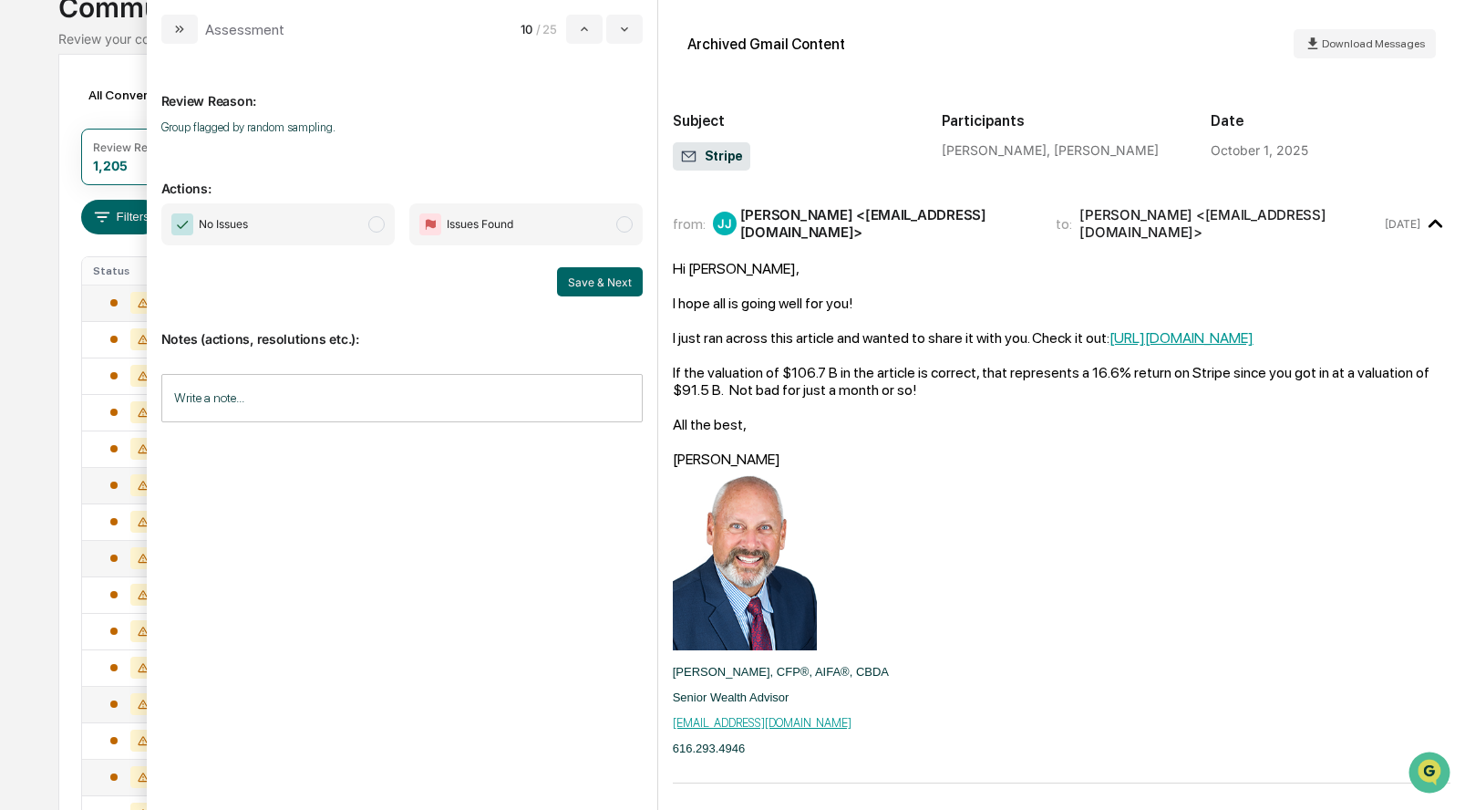
scroll to position [129, 0]
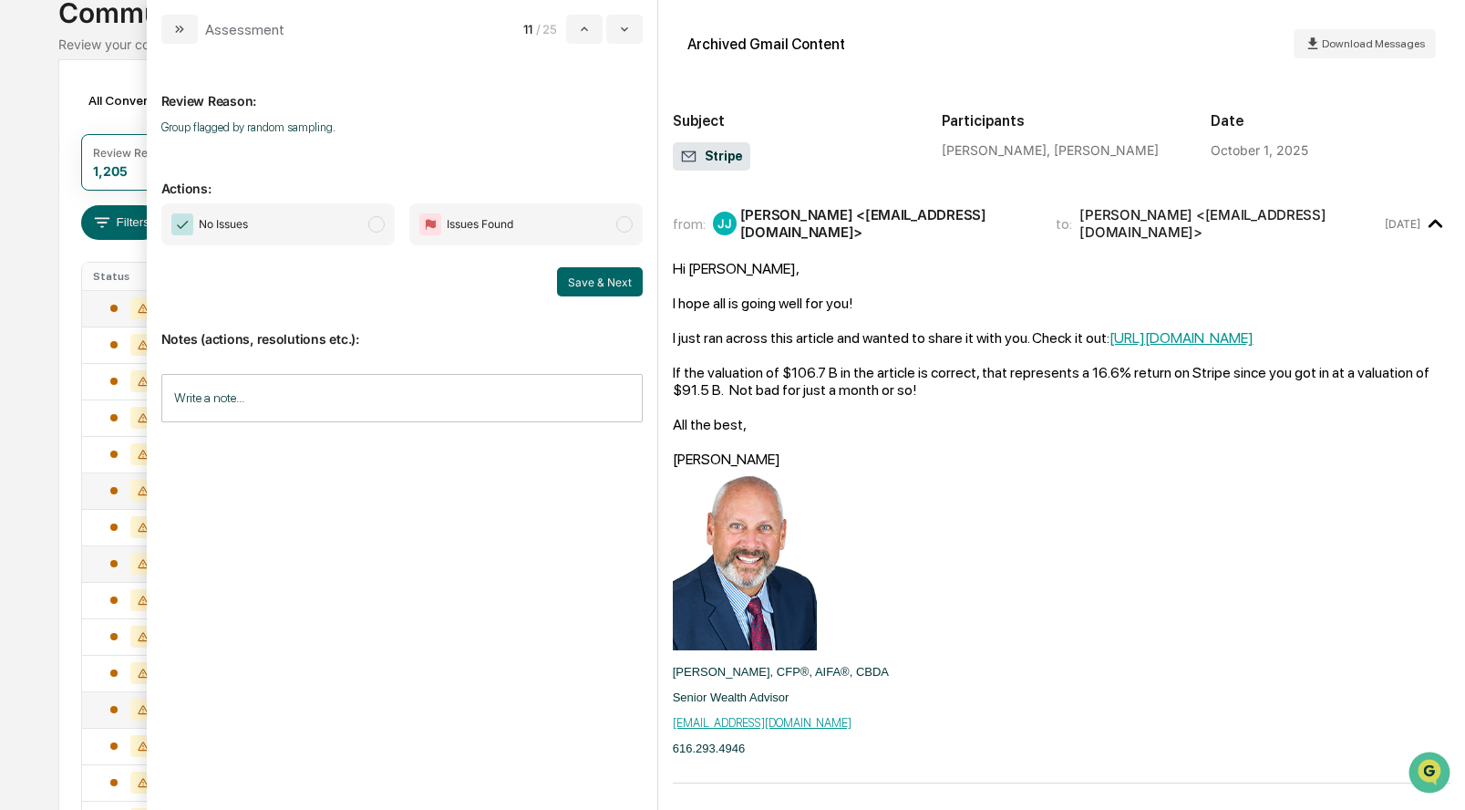
click at [377, 229] on span "modal" at bounding box center [376, 224] width 16 height 16
click at [611, 288] on button "Save & Next" at bounding box center [600, 281] width 86 height 29
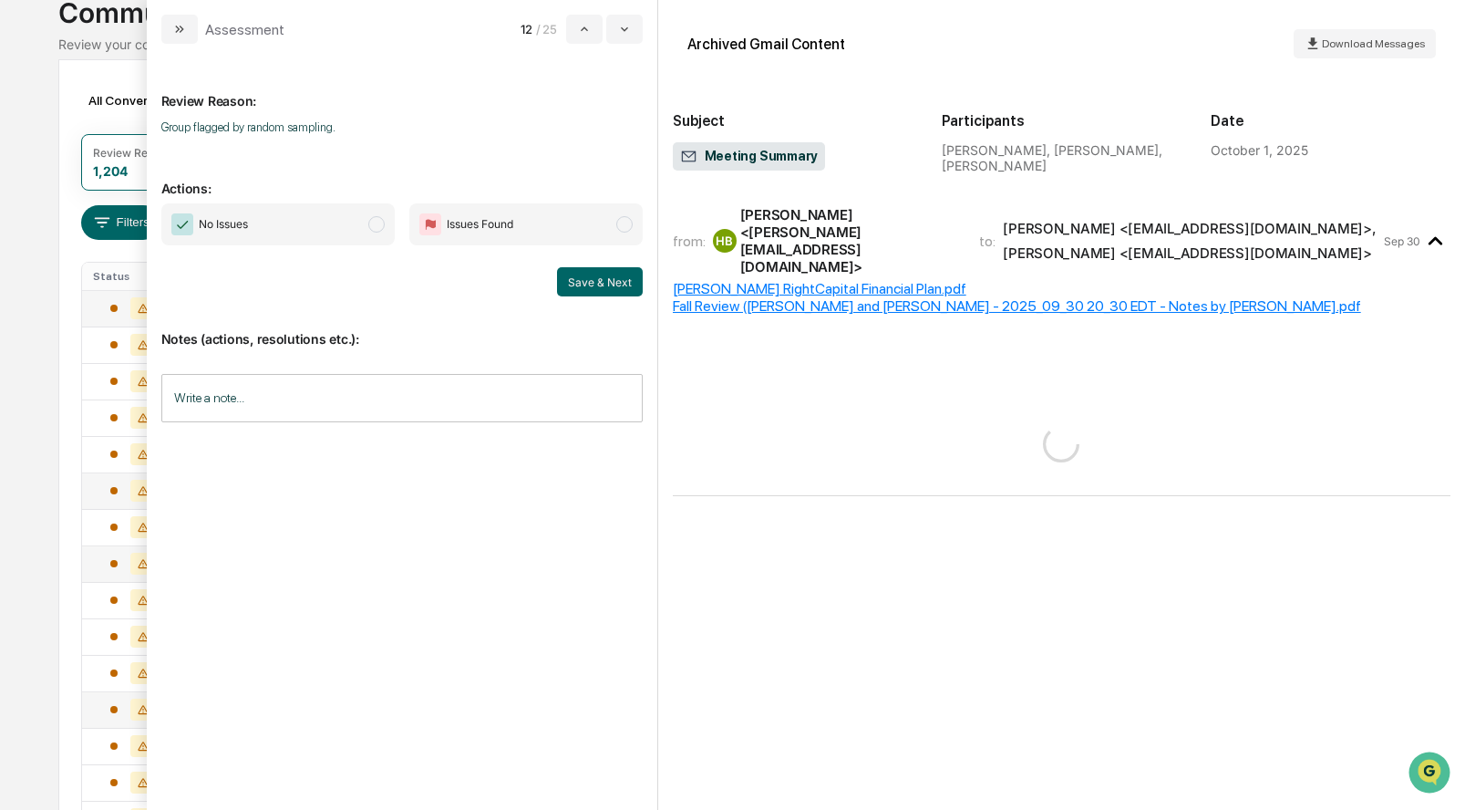
click at [376, 217] on span "modal" at bounding box center [376, 224] width 16 height 16
click at [567, 278] on button "Save & Next" at bounding box center [600, 281] width 86 height 29
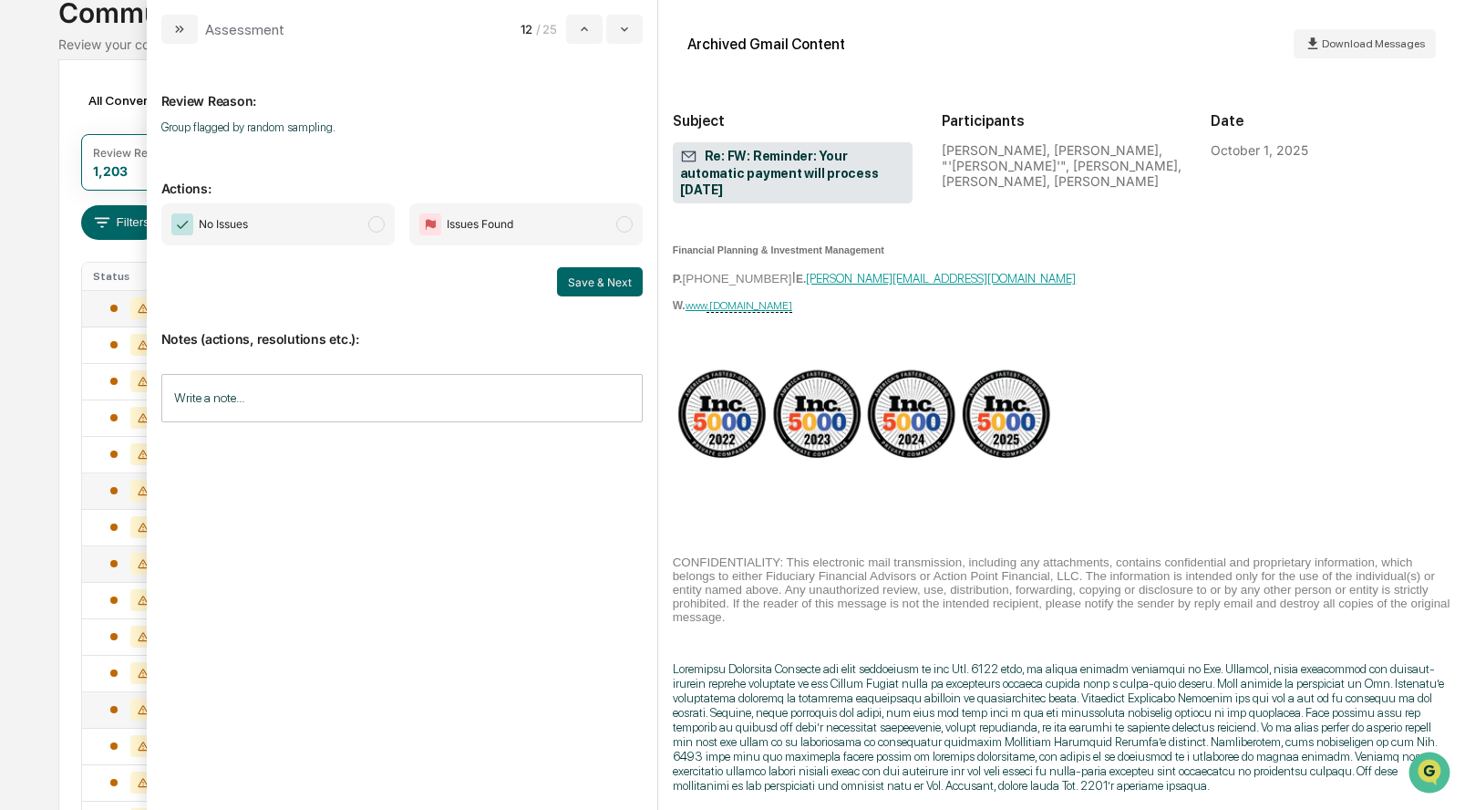
scroll to position [528, 0]
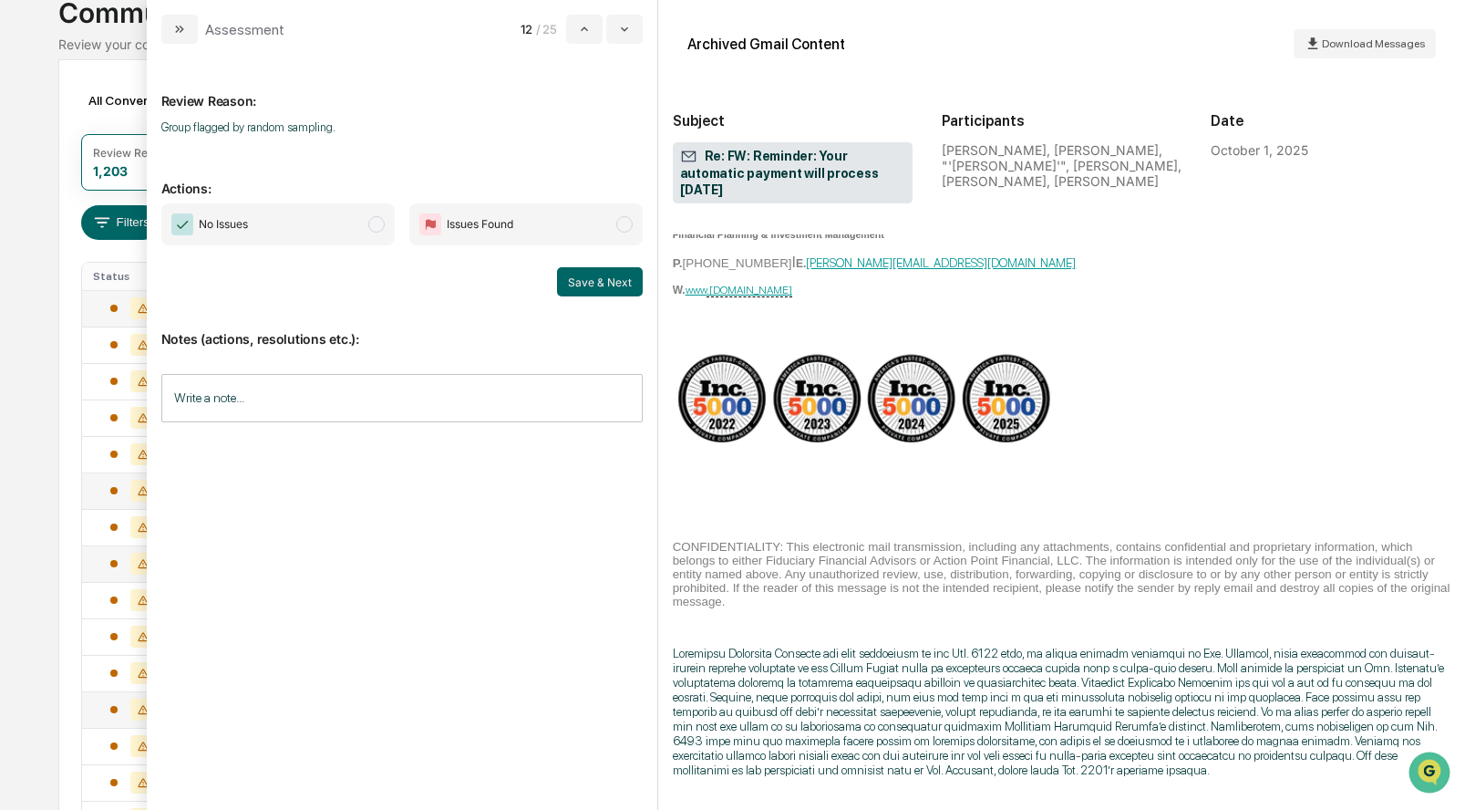
click at [371, 230] on span "modal" at bounding box center [376, 224] width 16 height 16
click at [598, 282] on button "Save & Next" at bounding box center [600, 281] width 86 height 29
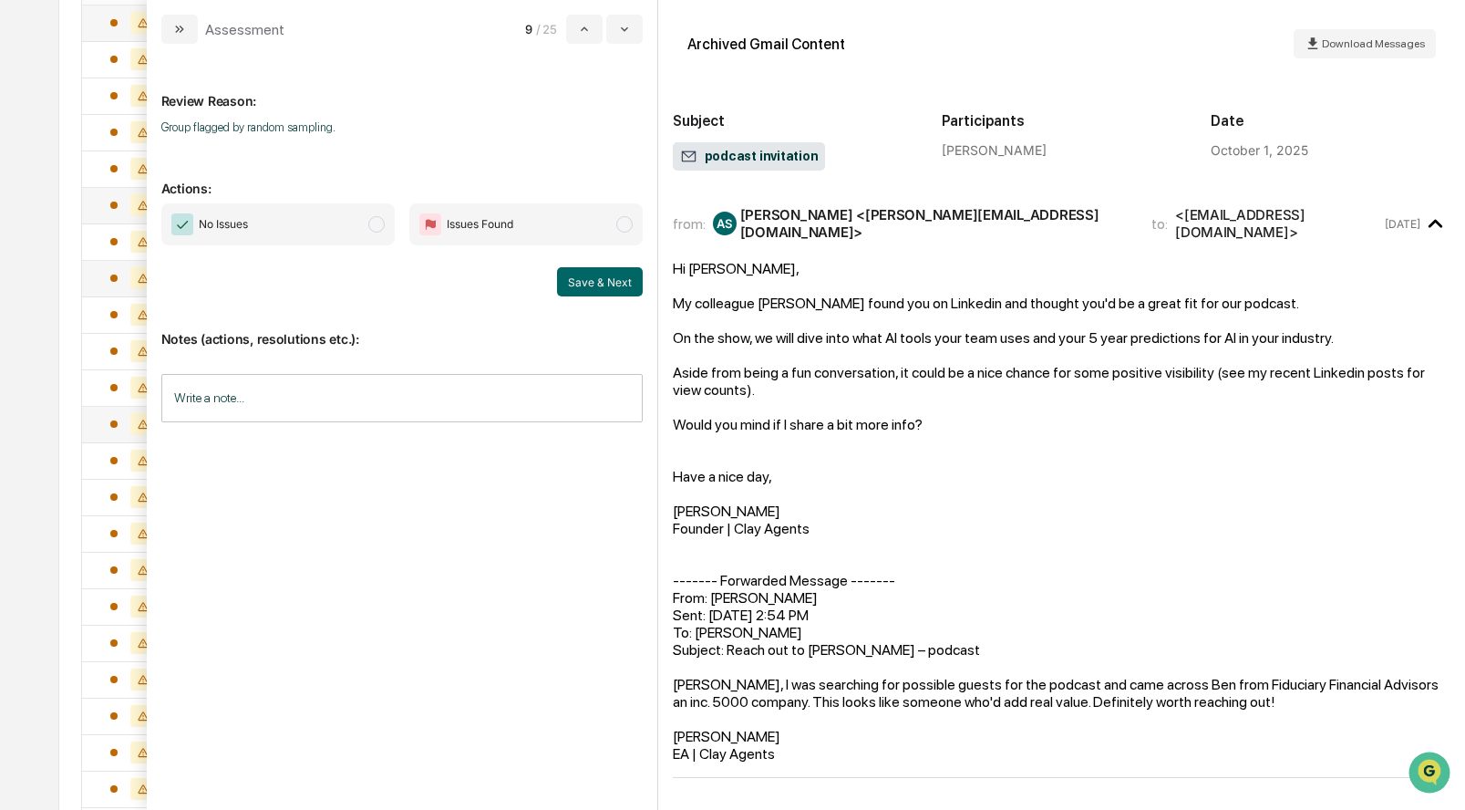
scroll to position [450, 0]
click at [381, 226] on span "modal" at bounding box center [376, 224] width 16 height 16
click at [600, 275] on button "Save & Next" at bounding box center [600, 281] width 86 height 29
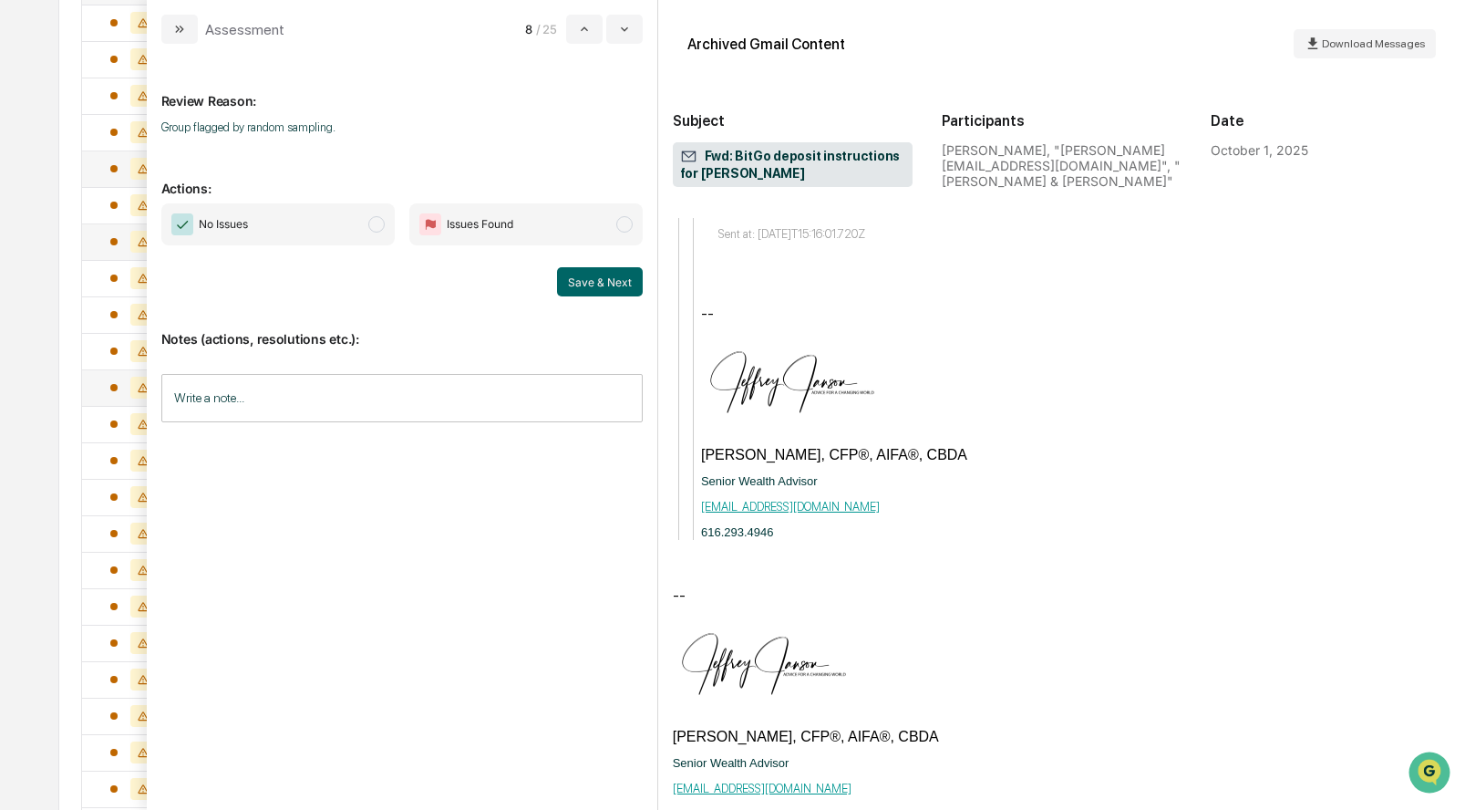
scroll to position [1265, 0]
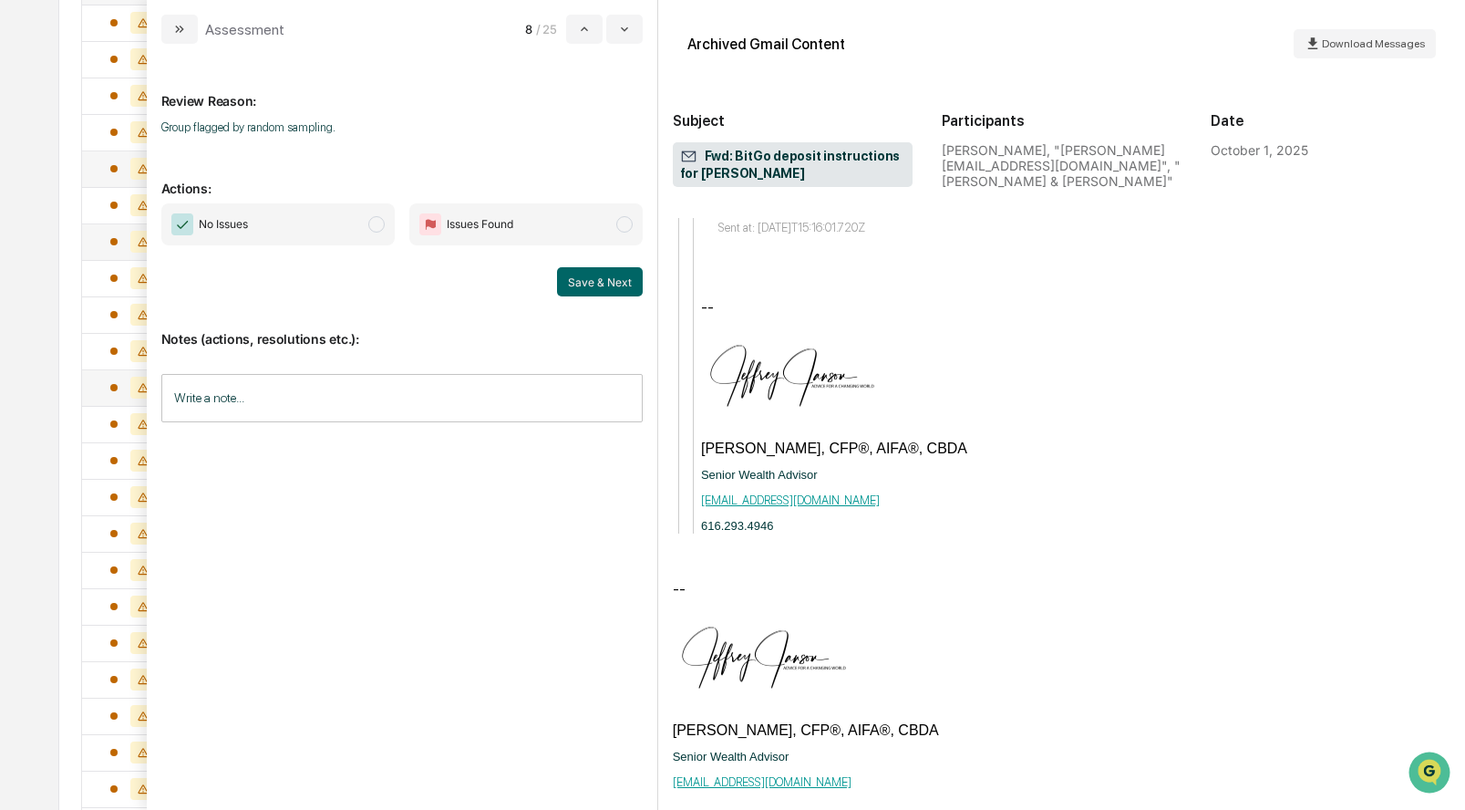
click at [368, 221] on span "modal" at bounding box center [376, 224] width 16 height 16
click at [567, 283] on button "Save & Next" at bounding box center [600, 281] width 86 height 29
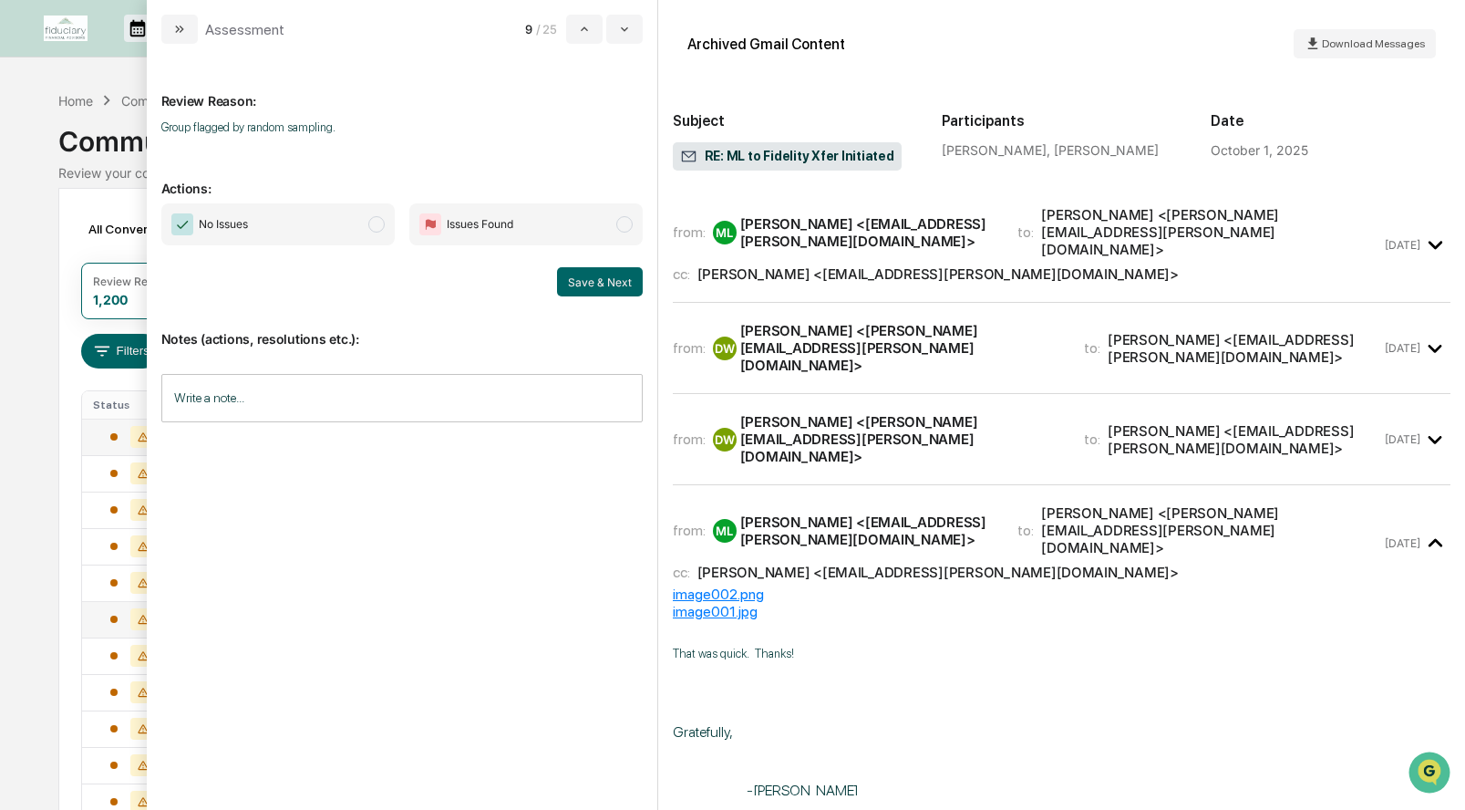
click at [370, 219] on span "modal" at bounding box center [376, 224] width 16 height 16
click at [600, 278] on button "Save & Next" at bounding box center [600, 281] width 86 height 29
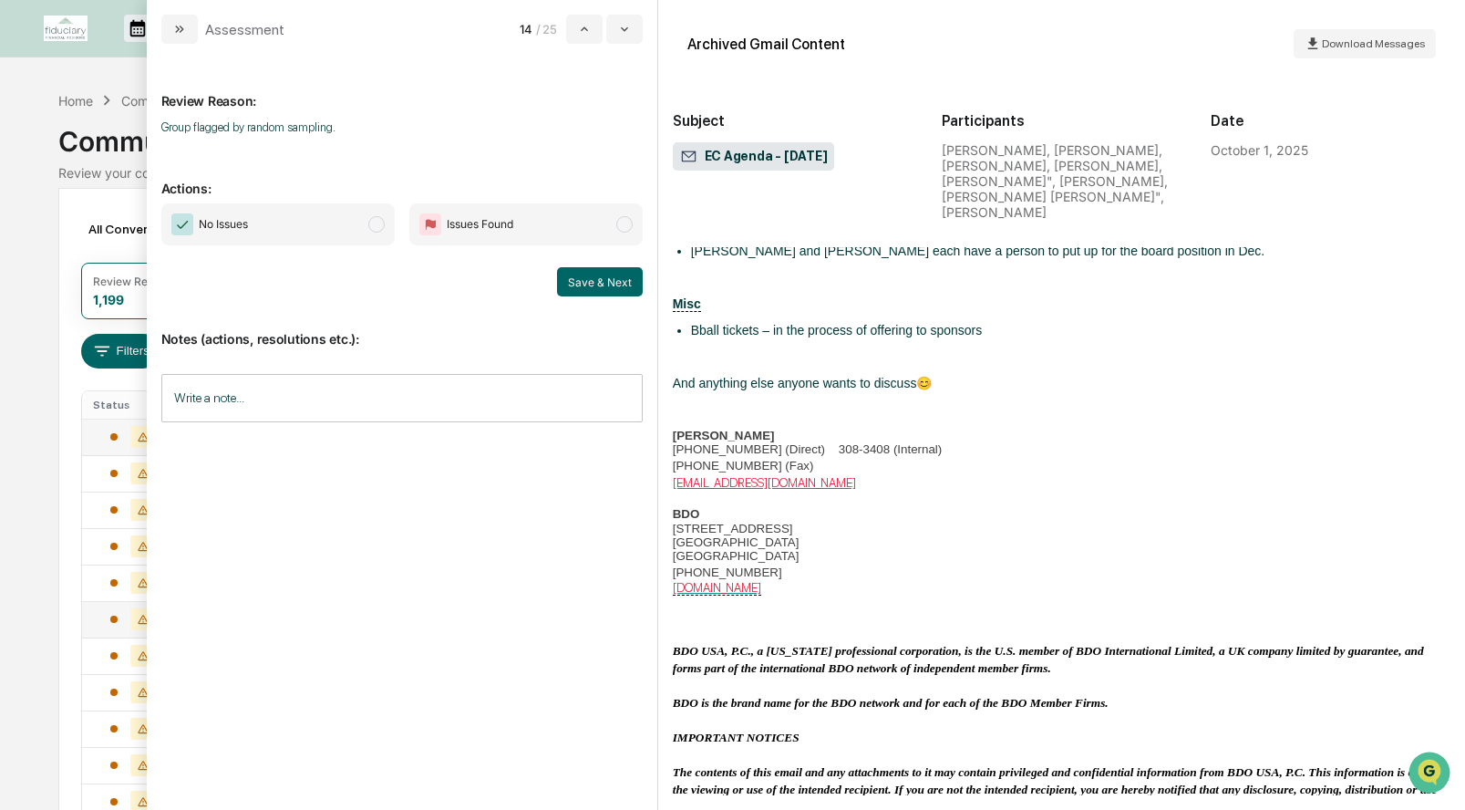
scroll to position [1027, 0]
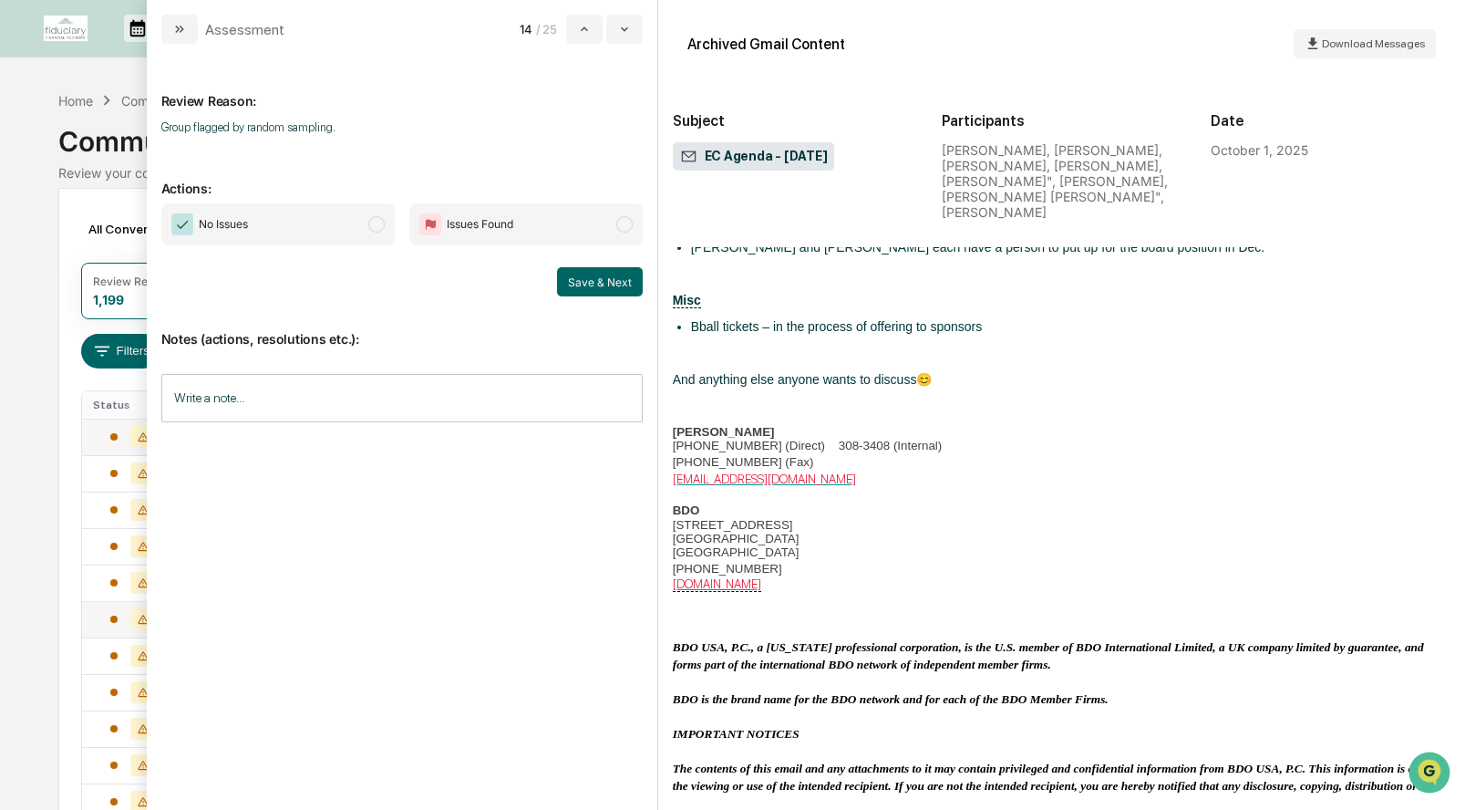
click at [382, 225] on span "modal" at bounding box center [376, 224] width 16 height 16
click at [594, 273] on button "Save & Next" at bounding box center [600, 281] width 86 height 29
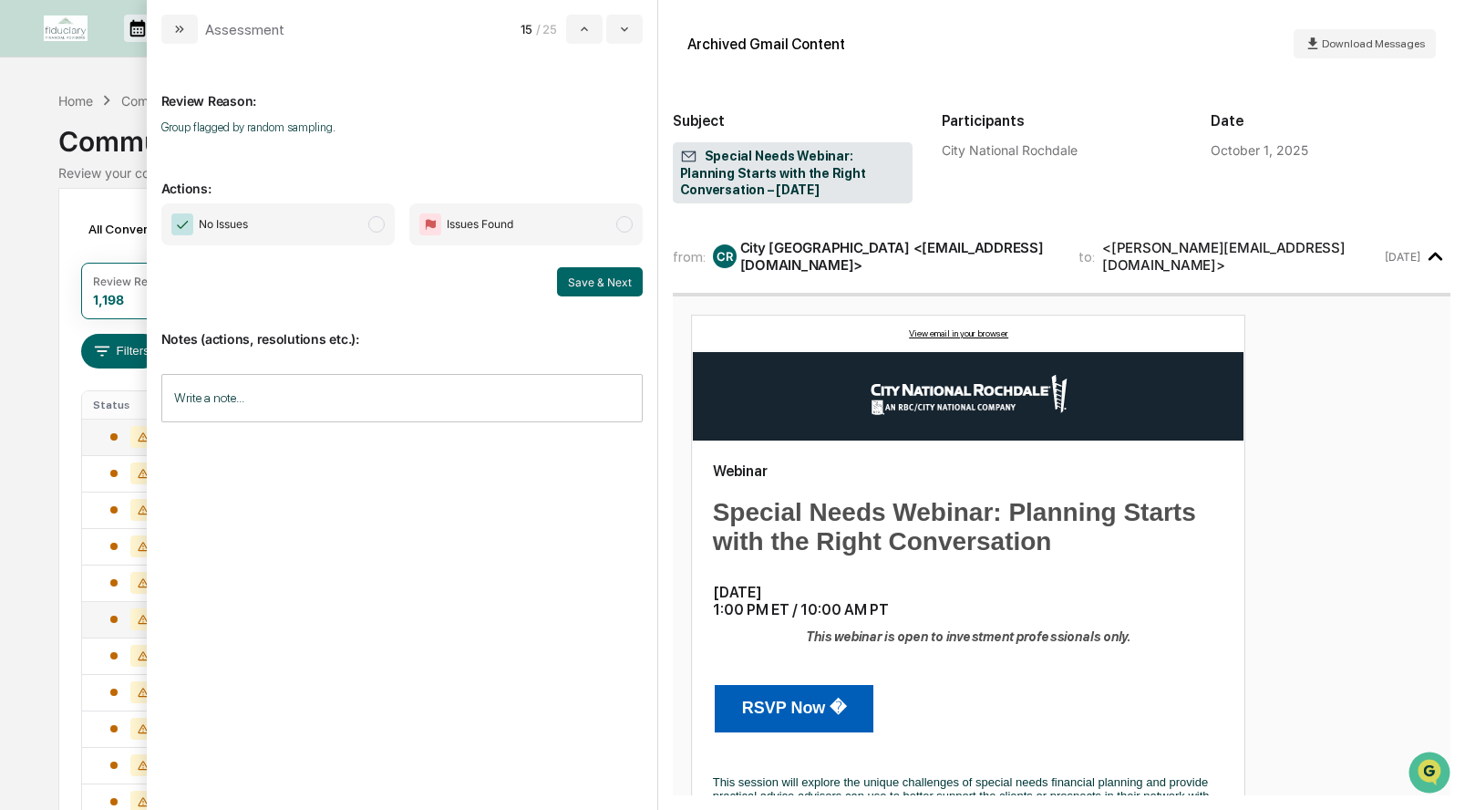
click at [377, 221] on span "modal" at bounding box center [376, 224] width 16 height 16
click at [605, 283] on button "Save & Next" at bounding box center [600, 281] width 86 height 29
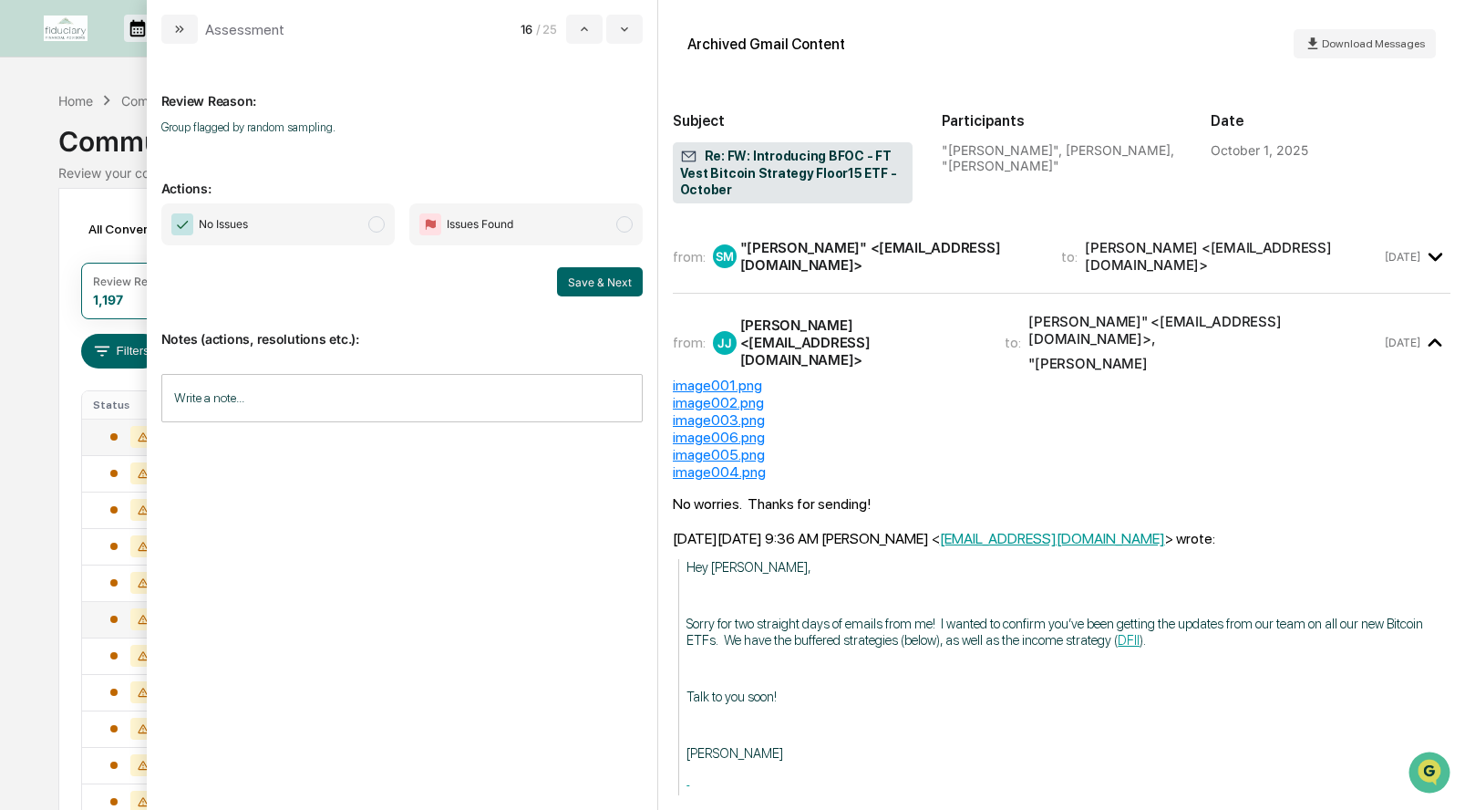
click at [373, 217] on span "modal" at bounding box center [376, 224] width 16 height 16
click at [587, 277] on button "Save & Next" at bounding box center [600, 281] width 86 height 29
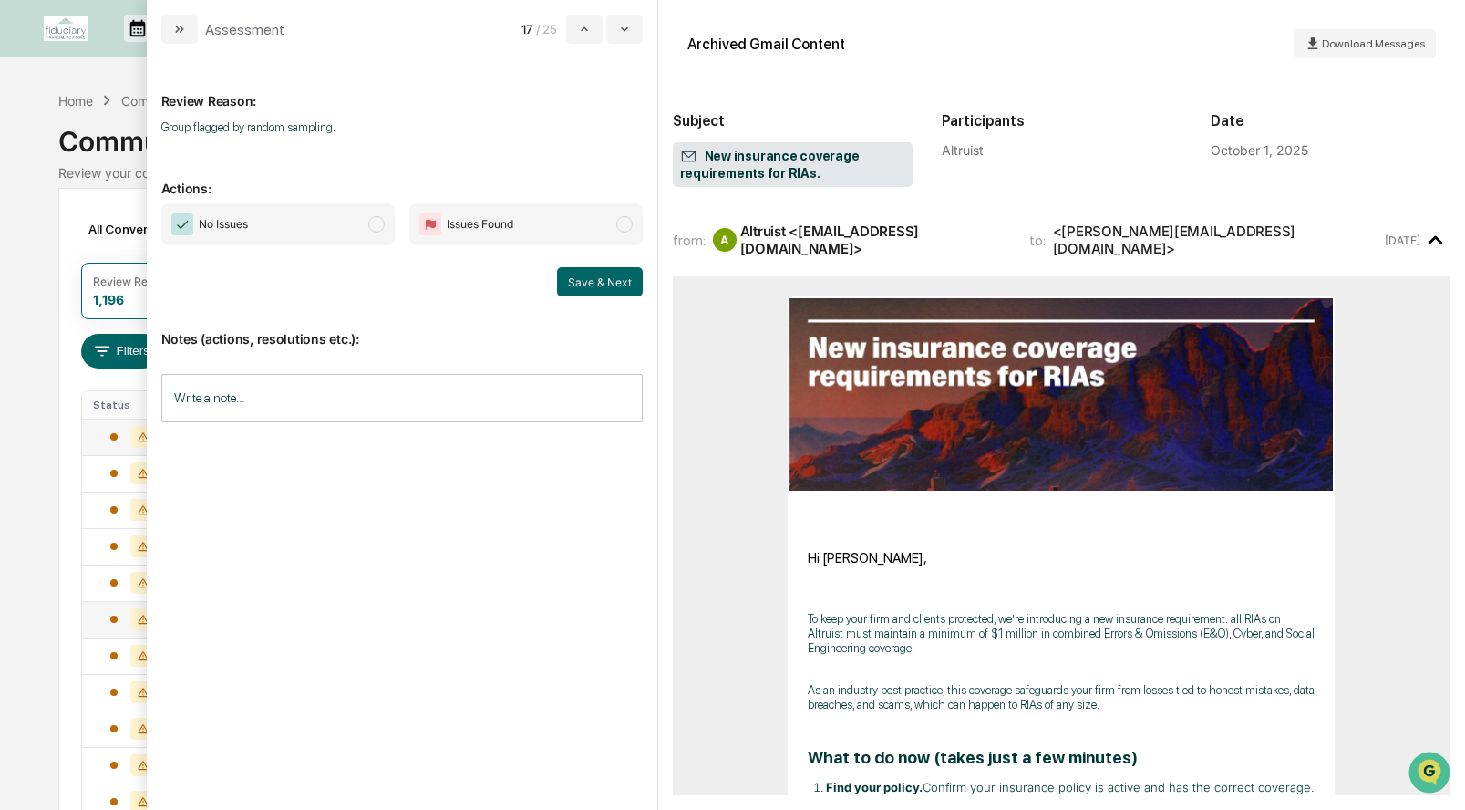
click at [373, 222] on span "modal" at bounding box center [376, 224] width 16 height 16
click at [576, 282] on button "Save & Next" at bounding box center [600, 281] width 86 height 29
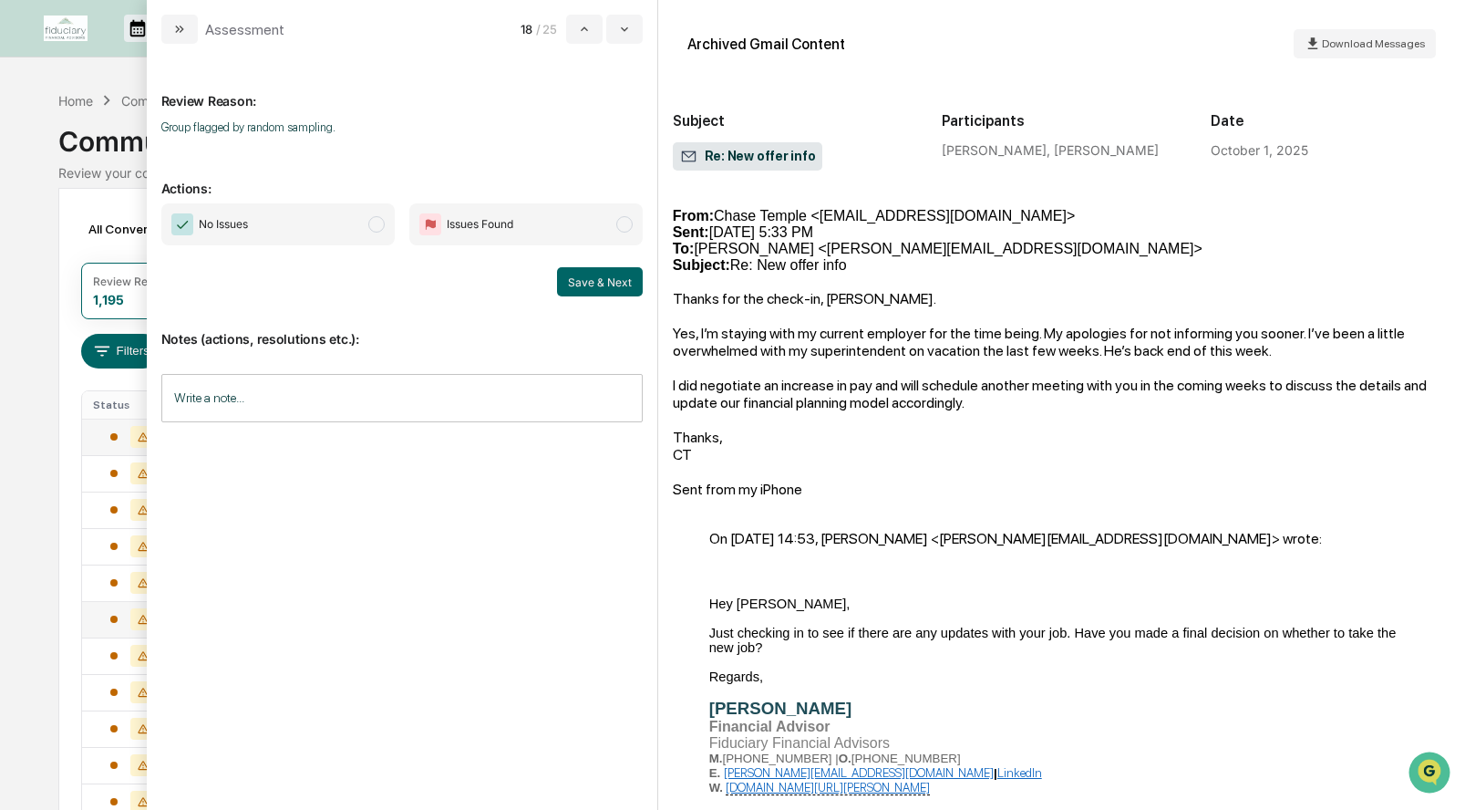
scroll to position [492, 0]
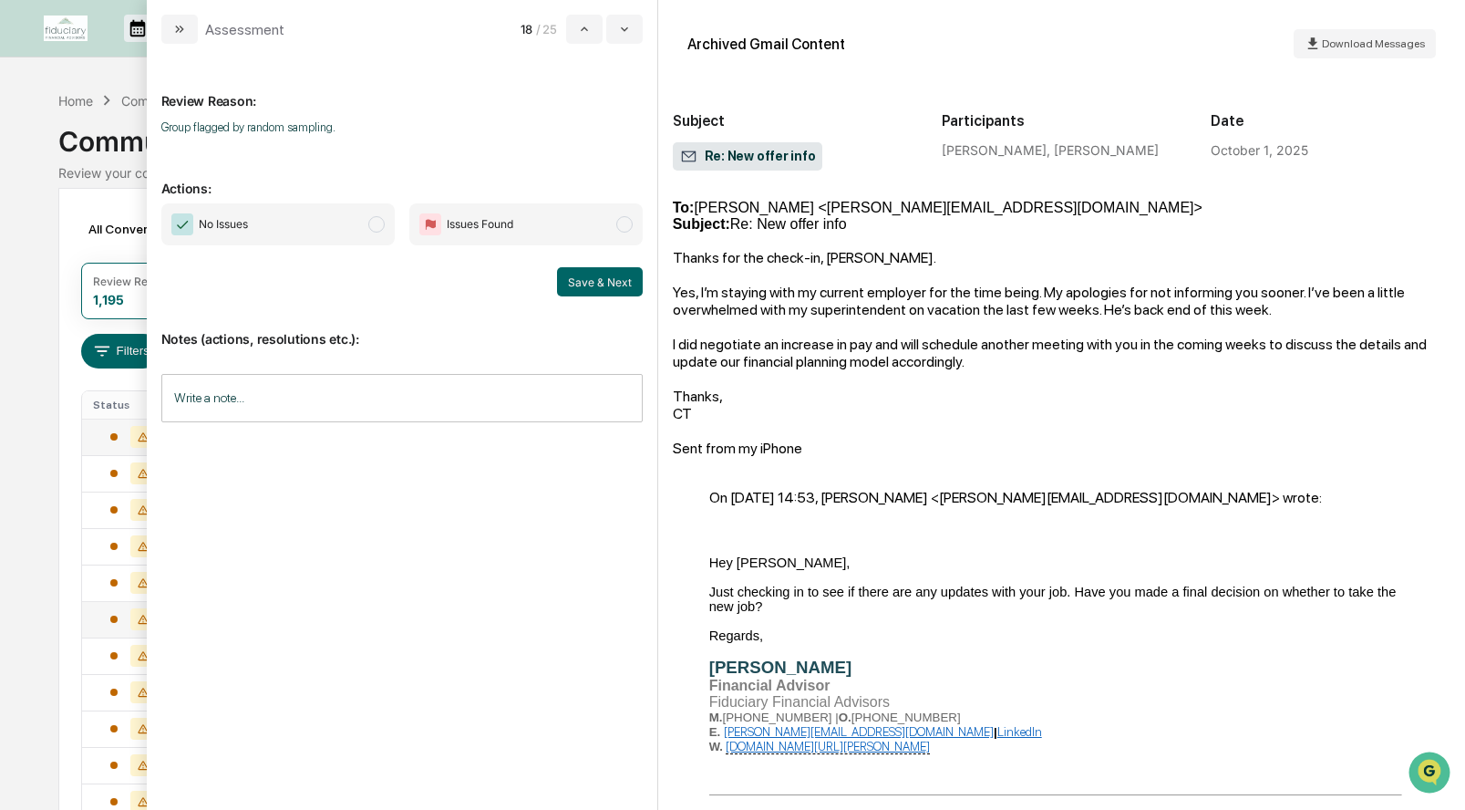
click at [367, 224] on span "No Issues" at bounding box center [277, 224] width 233 height 42
click at [566, 281] on button "Save & Next" at bounding box center [600, 281] width 86 height 29
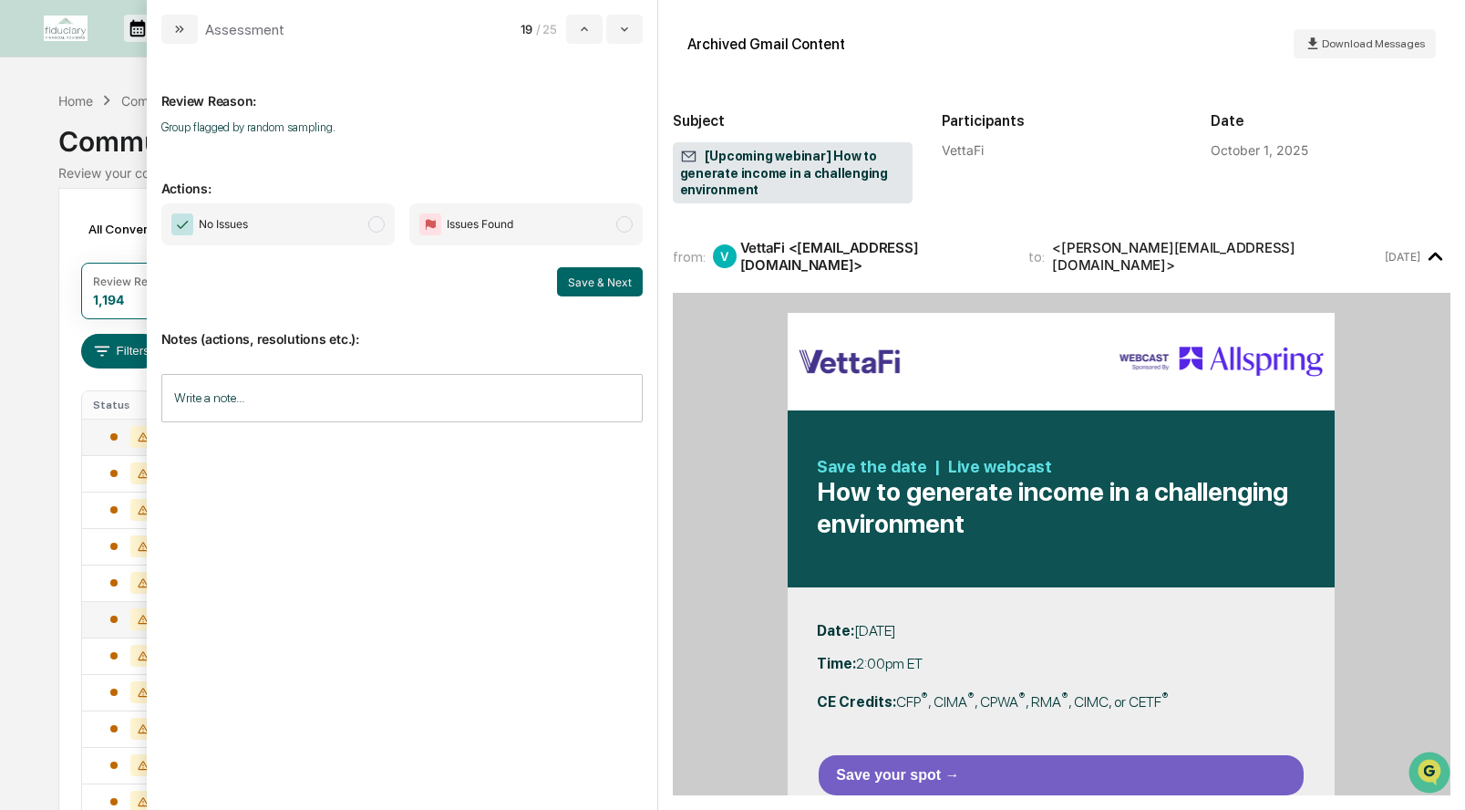
click at [375, 222] on span "modal" at bounding box center [376, 224] width 16 height 16
click at [584, 285] on button "Save & Next" at bounding box center [600, 281] width 86 height 29
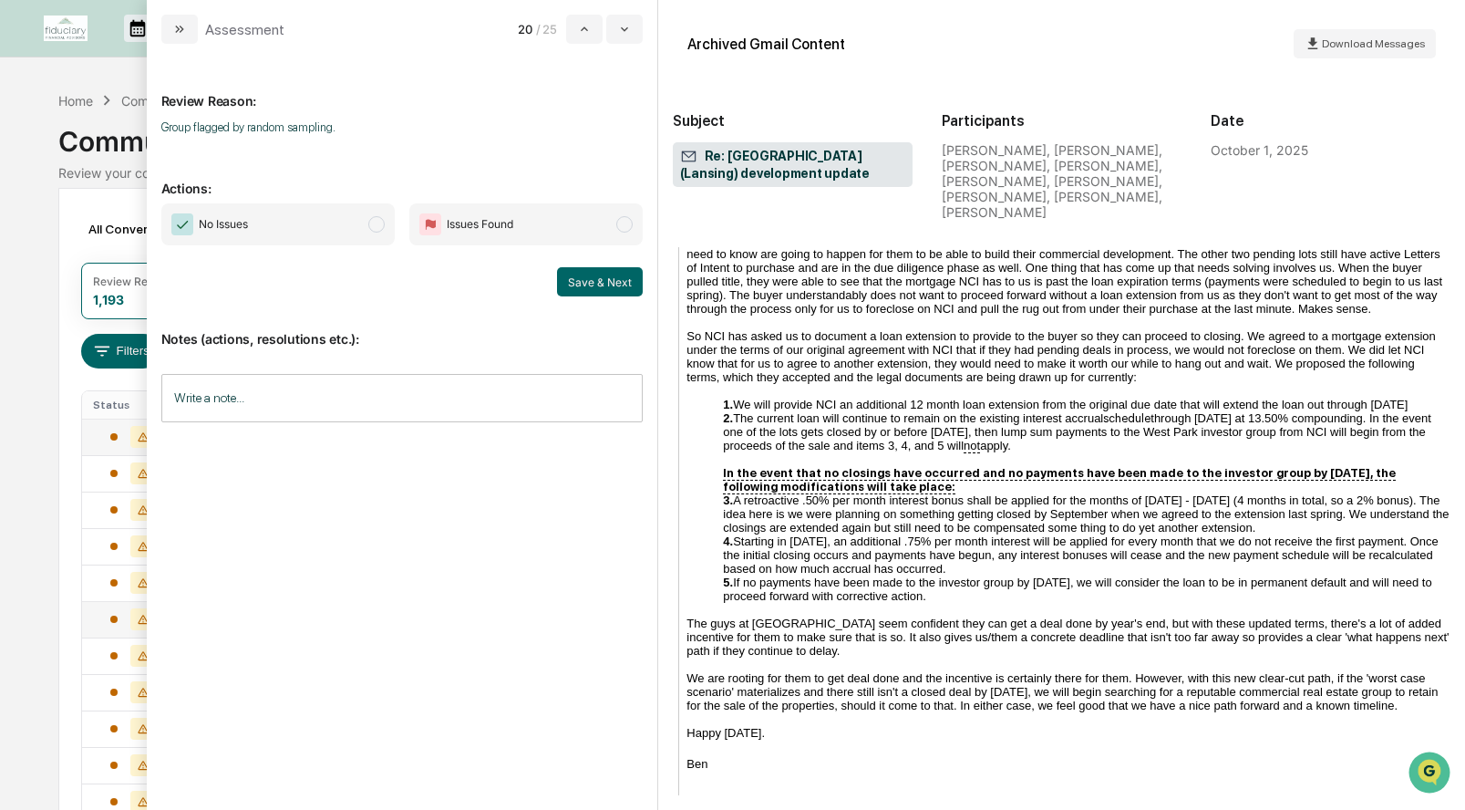
scroll to position [865, 0]
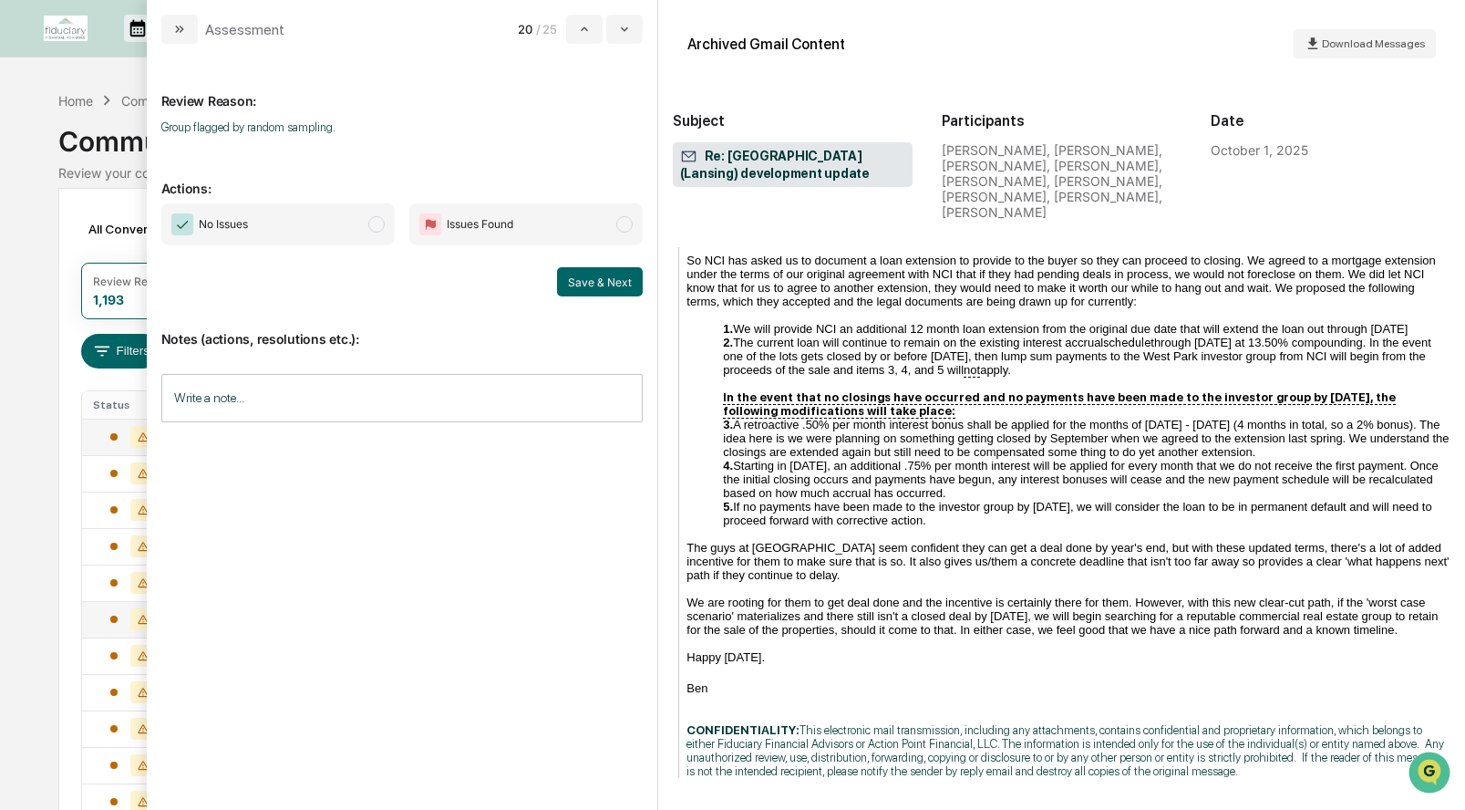
click at [378, 226] on span "modal" at bounding box center [376, 224] width 16 height 16
click at [586, 290] on button "Save & Next" at bounding box center [600, 281] width 86 height 29
click at [590, 282] on button "Save & Next" at bounding box center [600, 281] width 86 height 29
click at [369, 222] on span "modal" at bounding box center [376, 224] width 16 height 16
click at [580, 279] on button "Save & Next" at bounding box center [600, 281] width 86 height 29
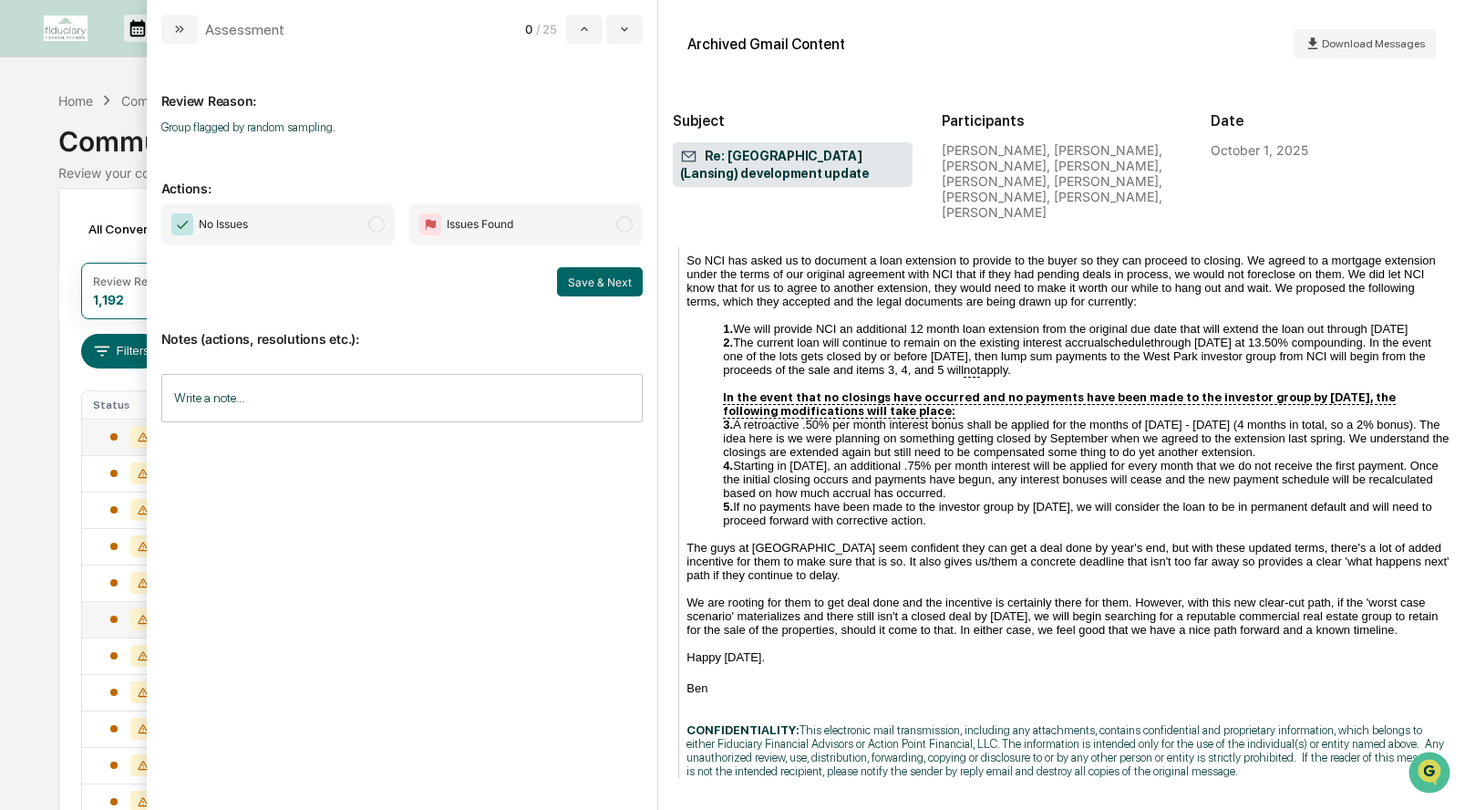
click at [377, 220] on span "modal" at bounding box center [376, 224] width 16 height 16
click at [606, 284] on button "Save & Next" at bounding box center [600, 281] width 86 height 29
click at [108, 119] on div "Communications Archive" at bounding box center [731, 133] width 1347 height 47
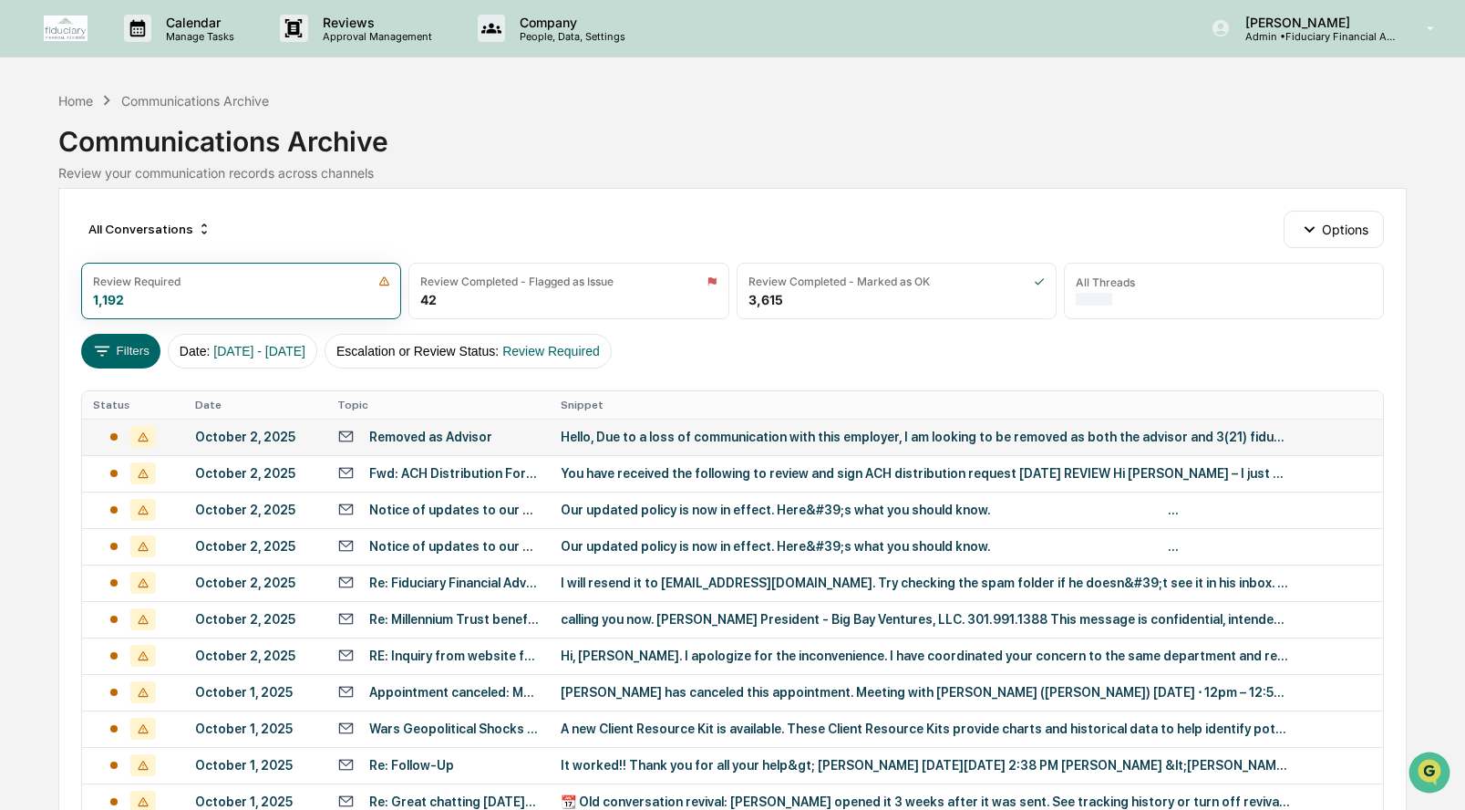
click at [246, 436] on div "October 2, 2025" at bounding box center [255, 436] width 120 height 15
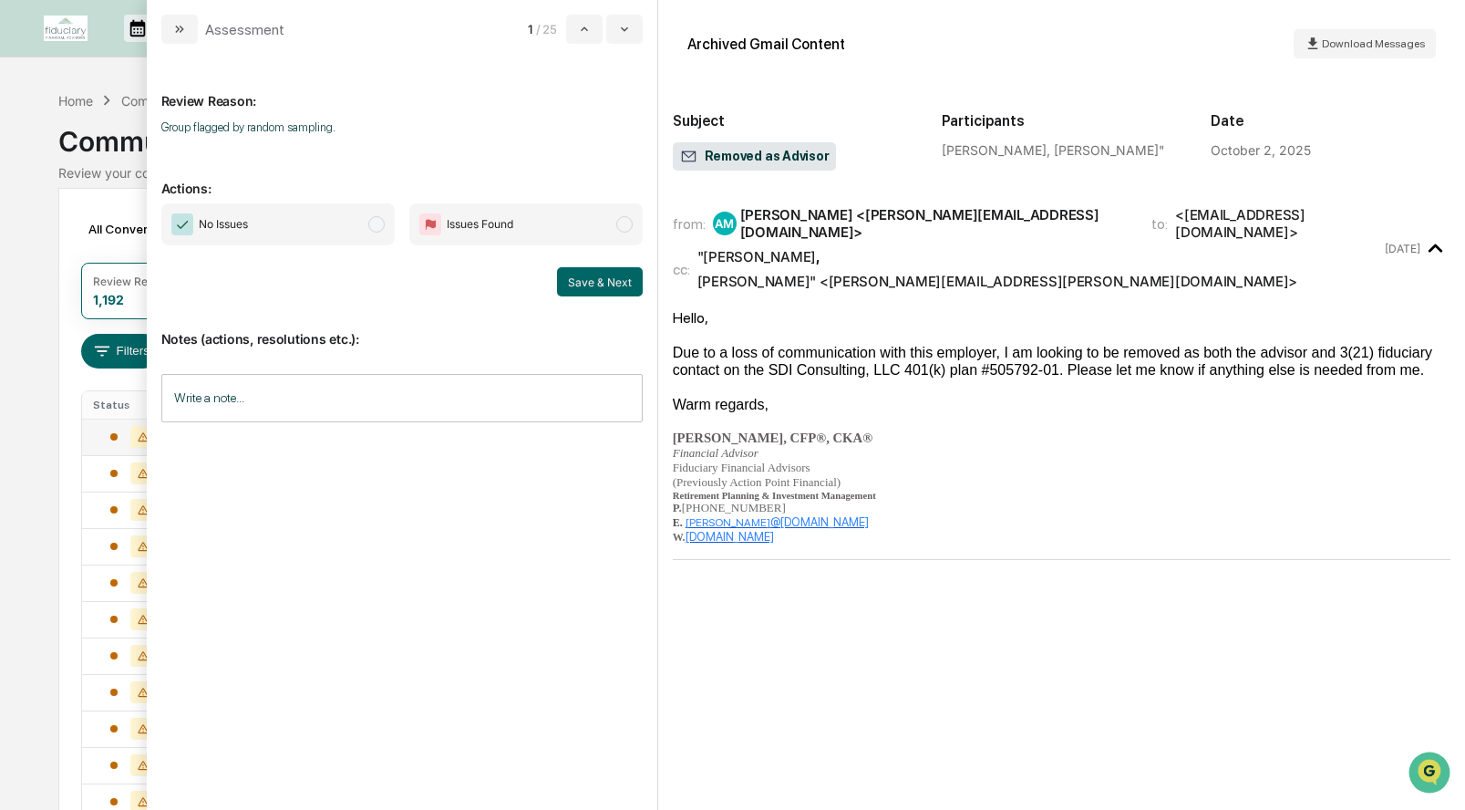
click at [378, 225] on span "modal" at bounding box center [376, 224] width 16 height 16
click at [572, 284] on button "Save & Next" at bounding box center [600, 281] width 86 height 29
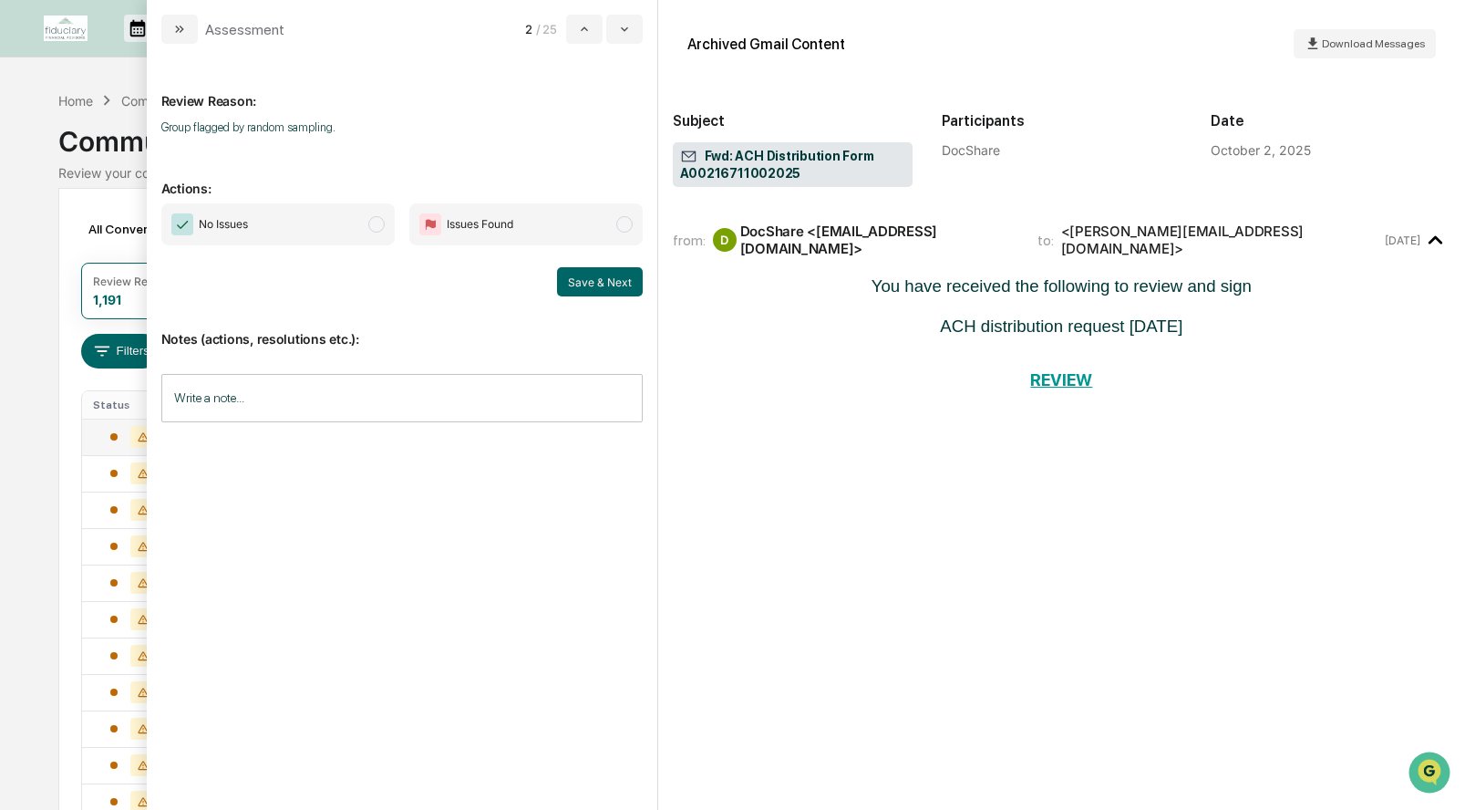
click at [396, 232] on div "No Issues Issues Found" at bounding box center [401, 224] width 481 height 42
click at [383, 229] on span "No Issues" at bounding box center [277, 224] width 233 height 42
click at [569, 283] on button "Save & Next" at bounding box center [600, 281] width 86 height 29
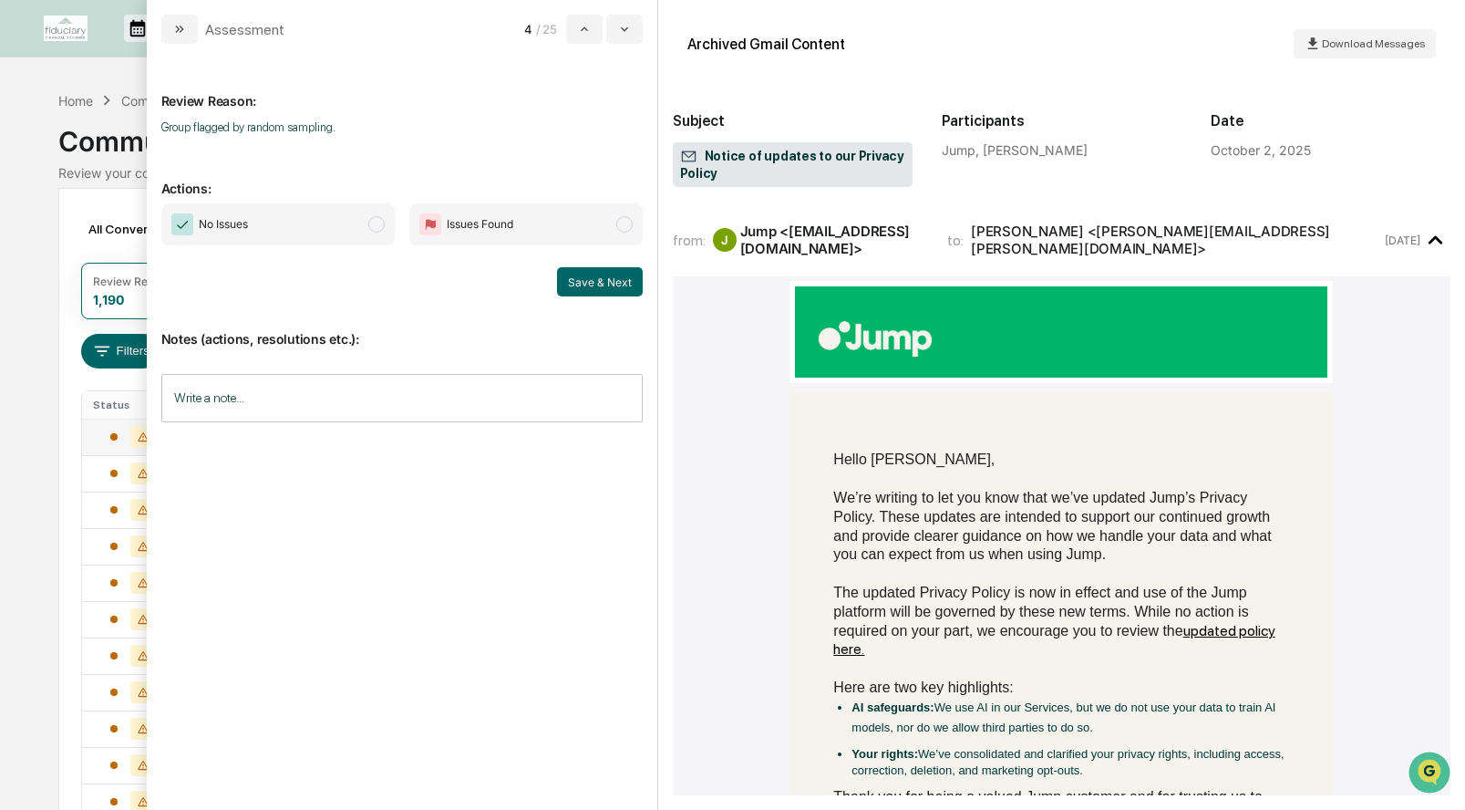
click at [373, 226] on span "modal" at bounding box center [376, 224] width 16 height 16
click at [573, 283] on button "Save & Next" at bounding box center [600, 281] width 86 height 29
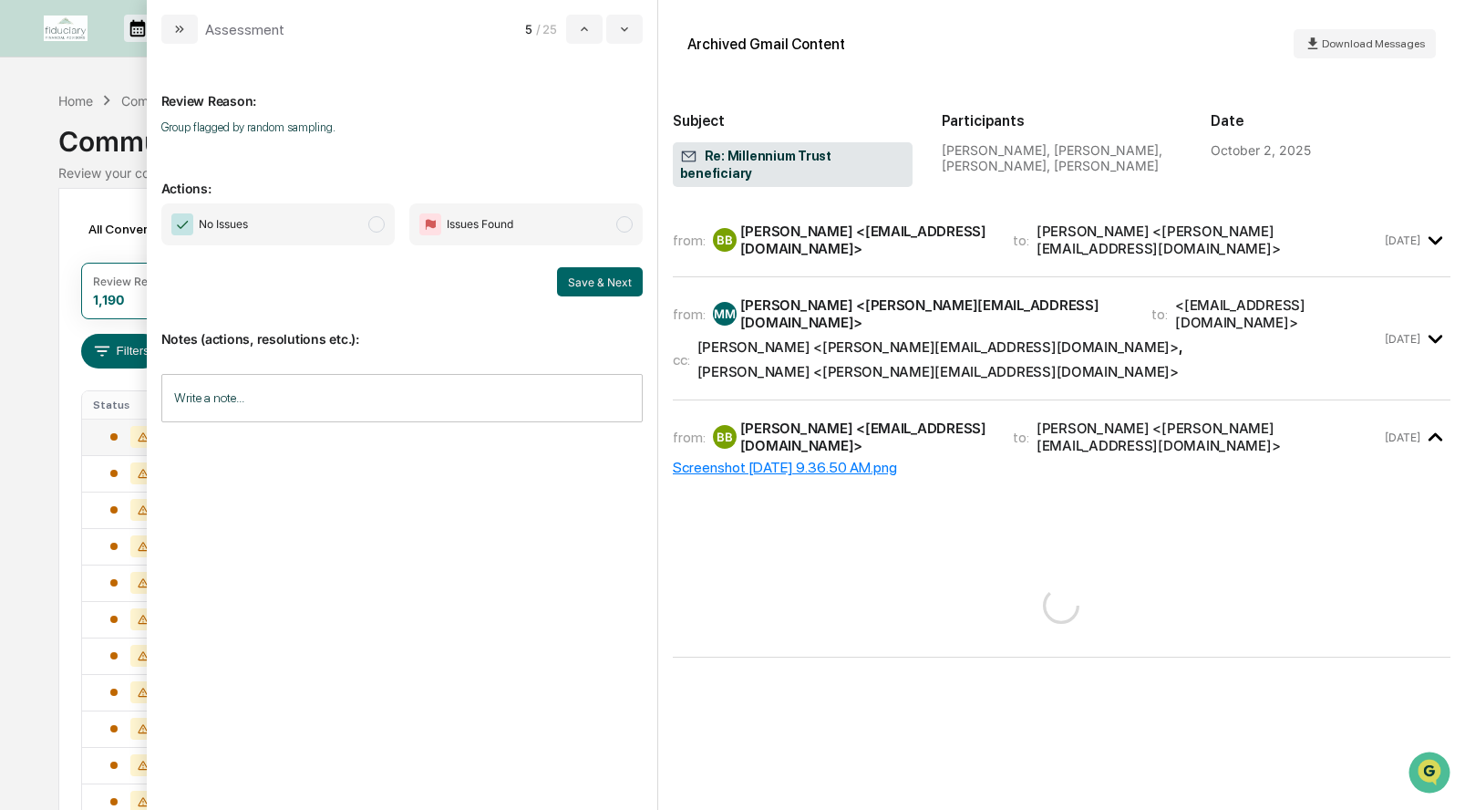
click at [380, 225] on span "modal" at bounding box center [376, 224] width 16 height 16
click at [605, 283] on button "Save & Next" at bounding box center [600, 281] width 86 height 29
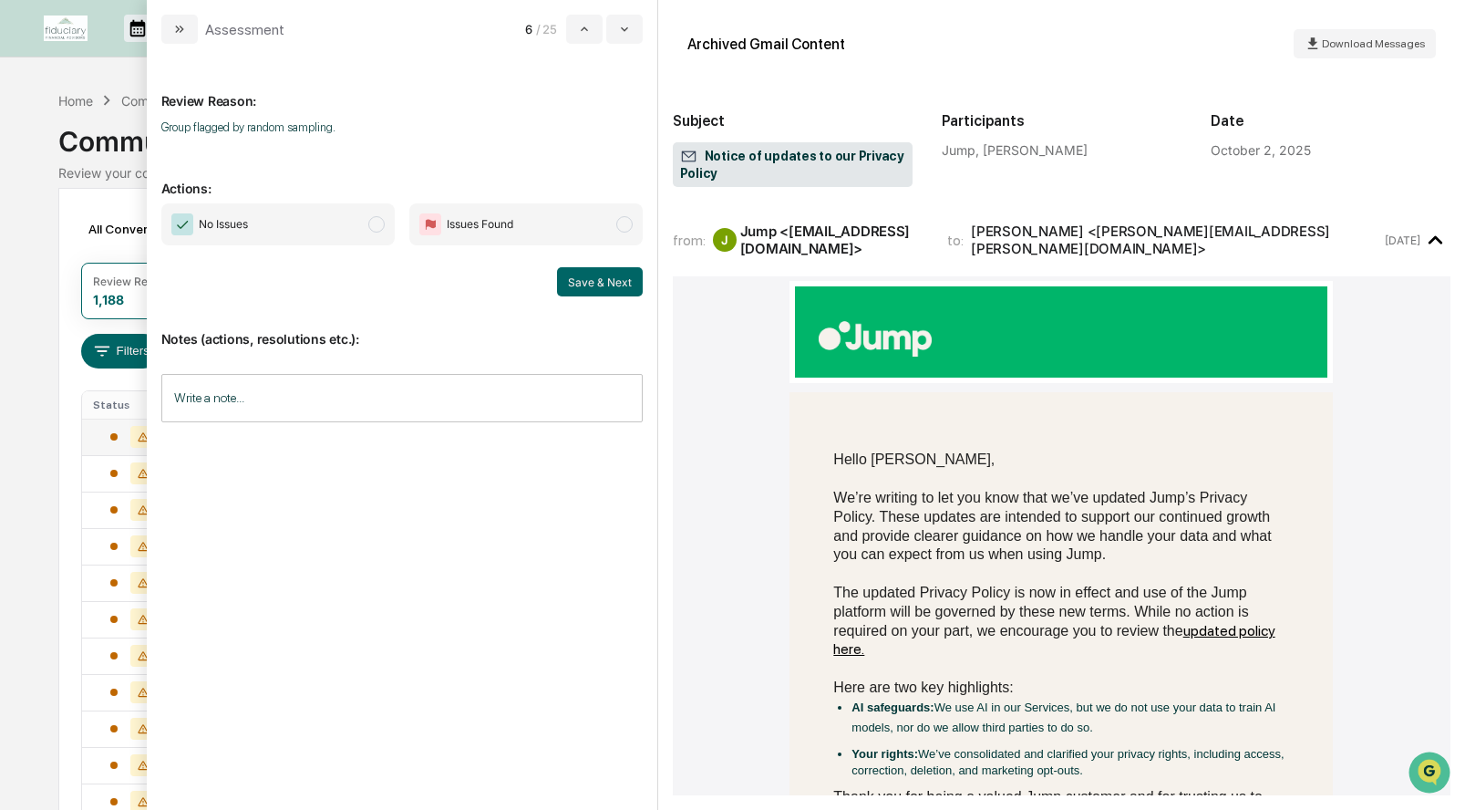
click at [377, 221] on span "modal" at bounding box center [376, 224] width 16 height 16
click at [590, 282] on button "Save & Next" at bounding box center [600, 281] width 86 height 29
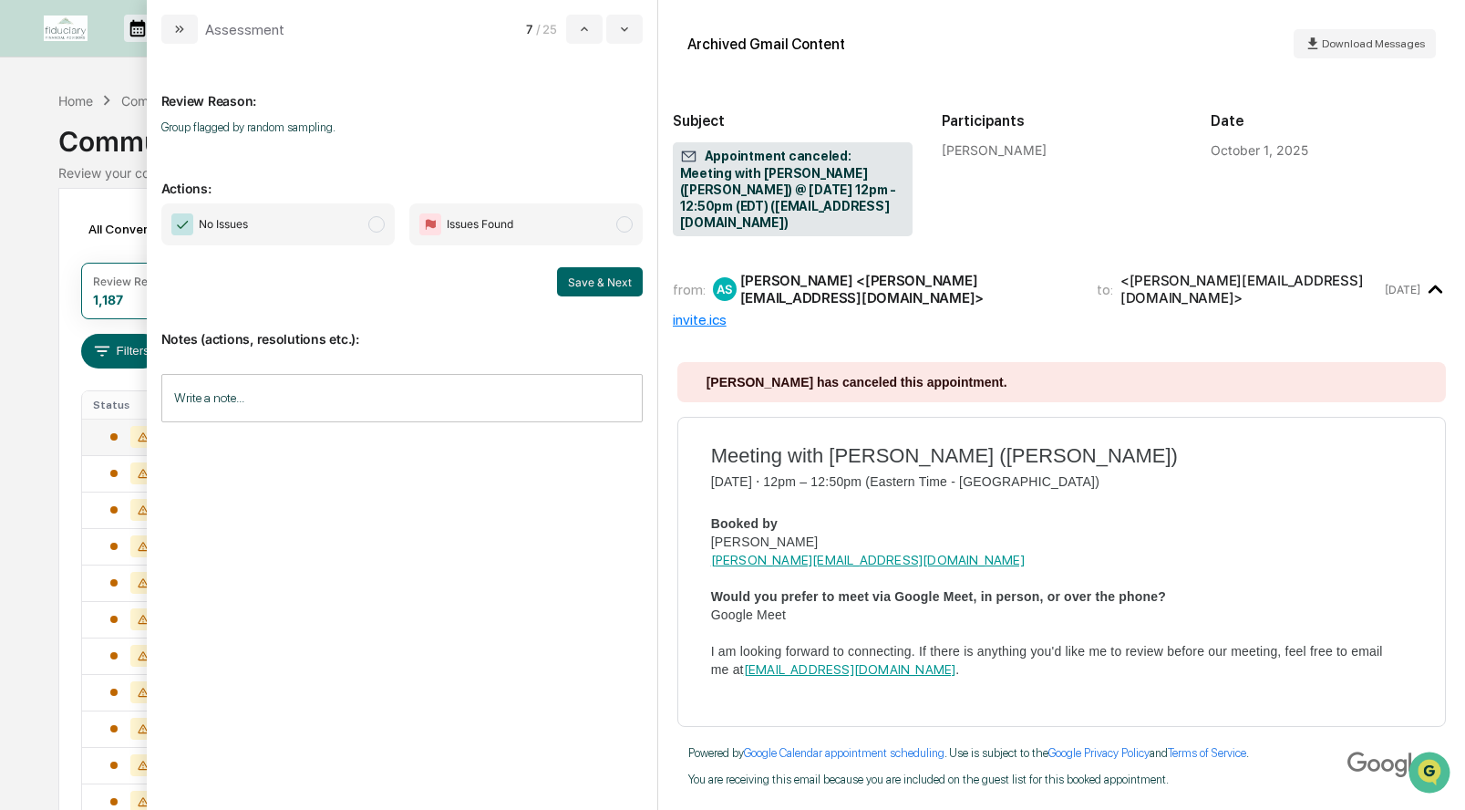
click at [371, 220] on span "modal" at bounding box center [376, 224] width 16 height 16
click at [585, 286] on button "Save & Next" at bounding box center [600, 281] width 86 height 29
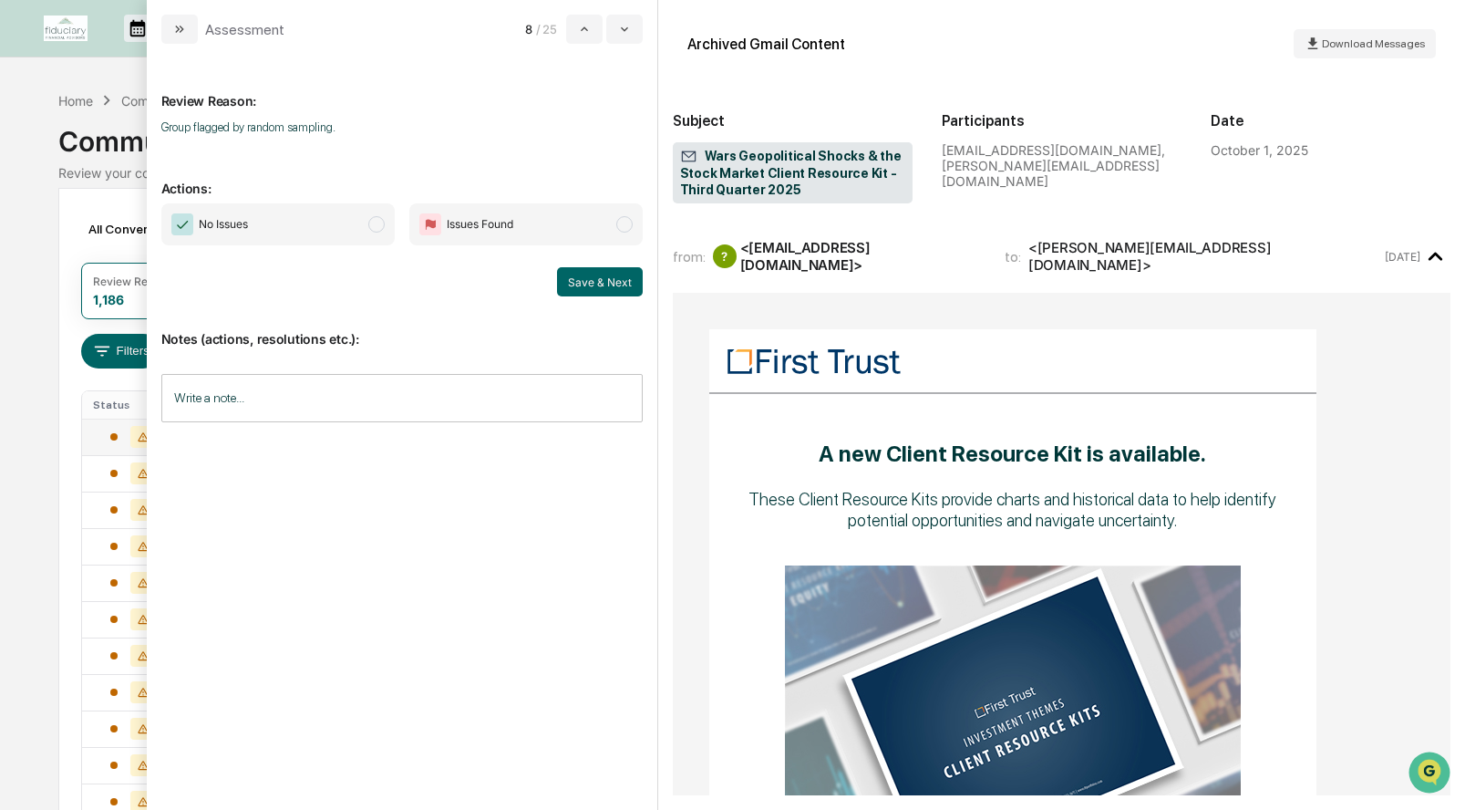
click at [382, 221] on span "modal" at bounding box center [376, 224] width 16 height 16
click at [598, 271] on button "Save & Next" at bounding box center [600, 281] width 86 height 29
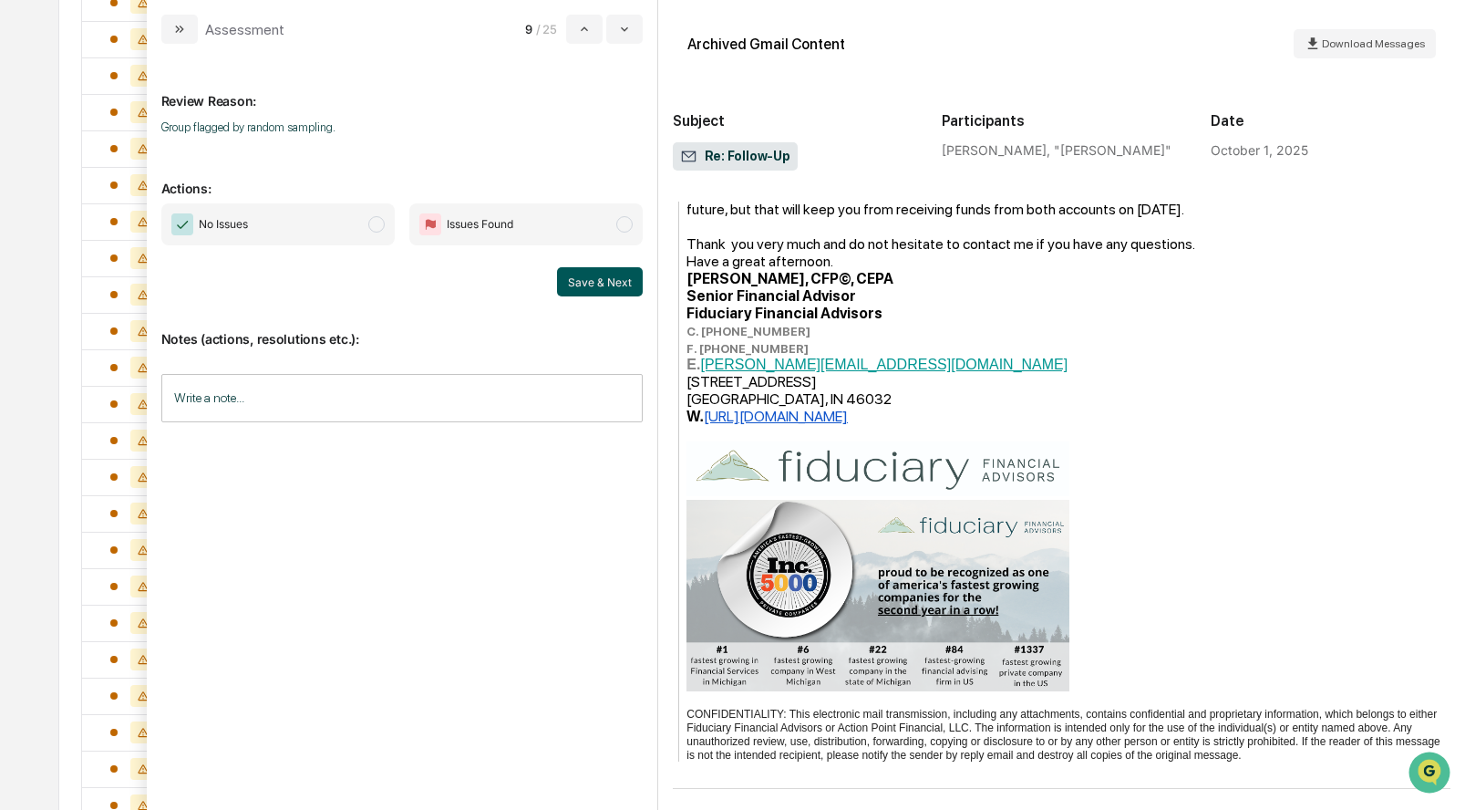
scroll to position [500, 0]
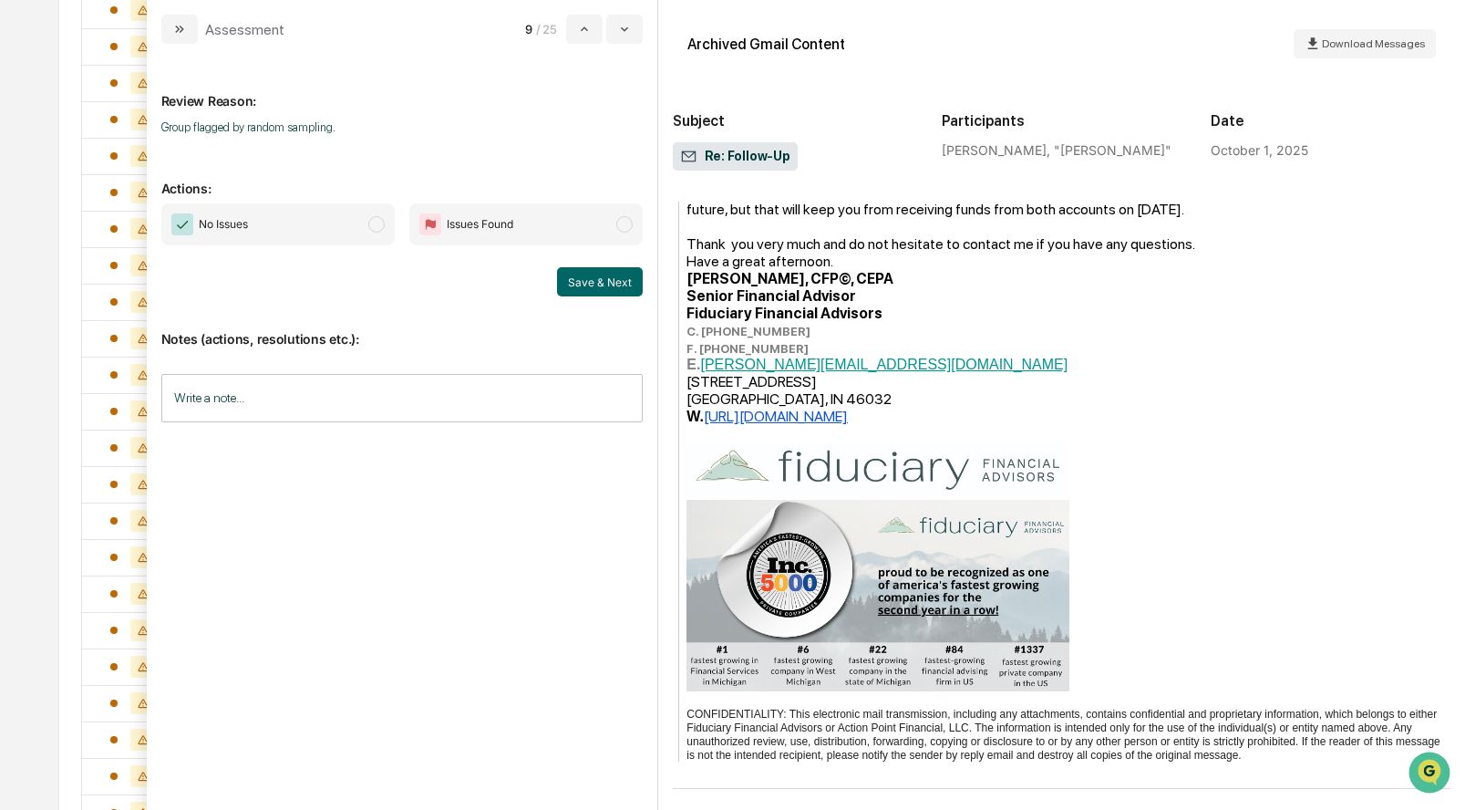
click at [387, 225] on span "No Issues" at bounding box center [277, 224] width 233 height 42
click at [618, 294] on button "Save & Next" at bounding box center [600, 281] width 86 height 29
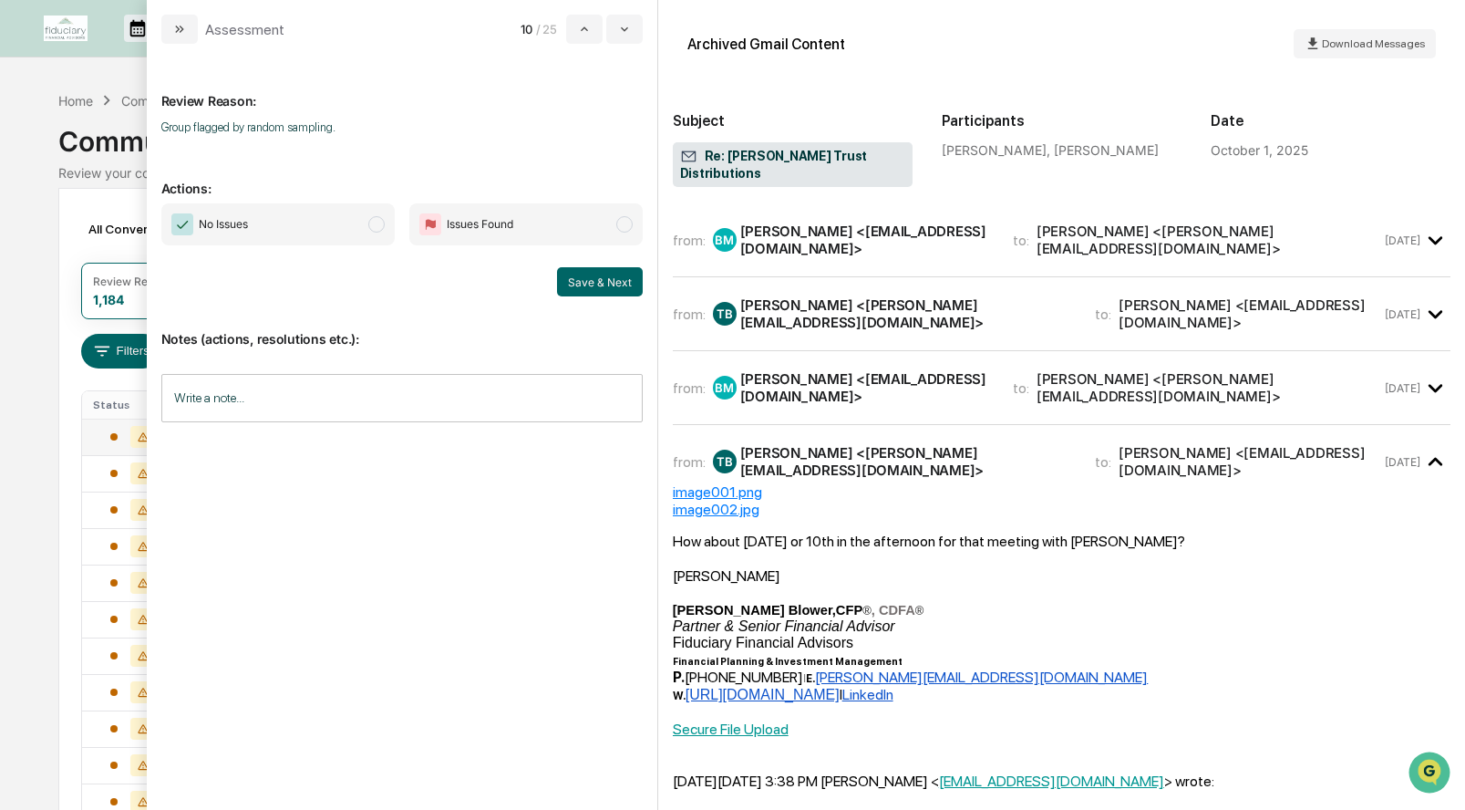
click at [374, 224] on span "modal" at bounding box center [376, 224] width 16 height 16
click at [603, 282] on button "Save & Next" at bounding box center [600, 281] width 86 height 29
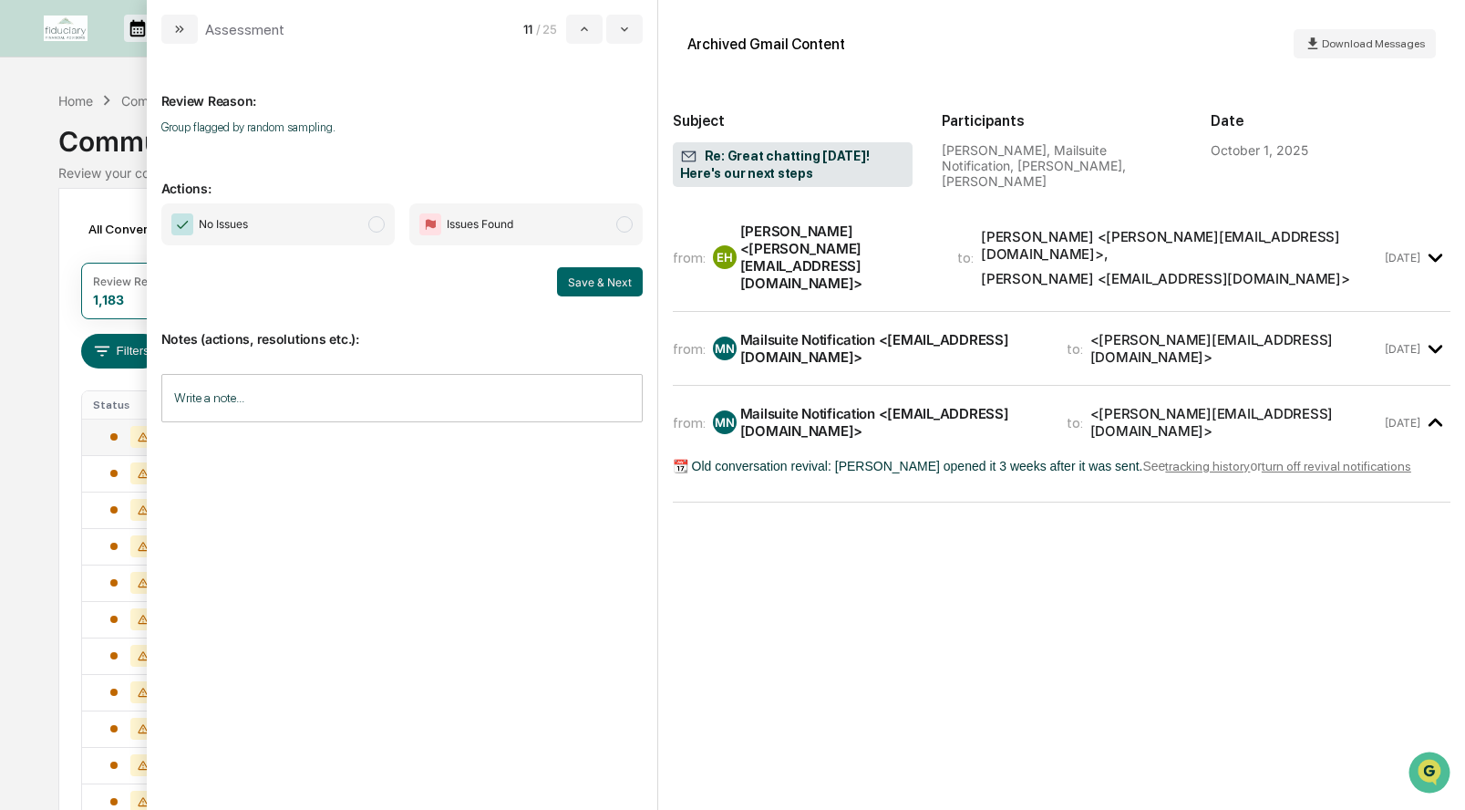
click at [367, 219] on span "No Issues" at bounding box center [277, 224] width 233 height 42
click at [588, 279] on button "Save & Next" at bounding box center [600, 281] width 86 height 29
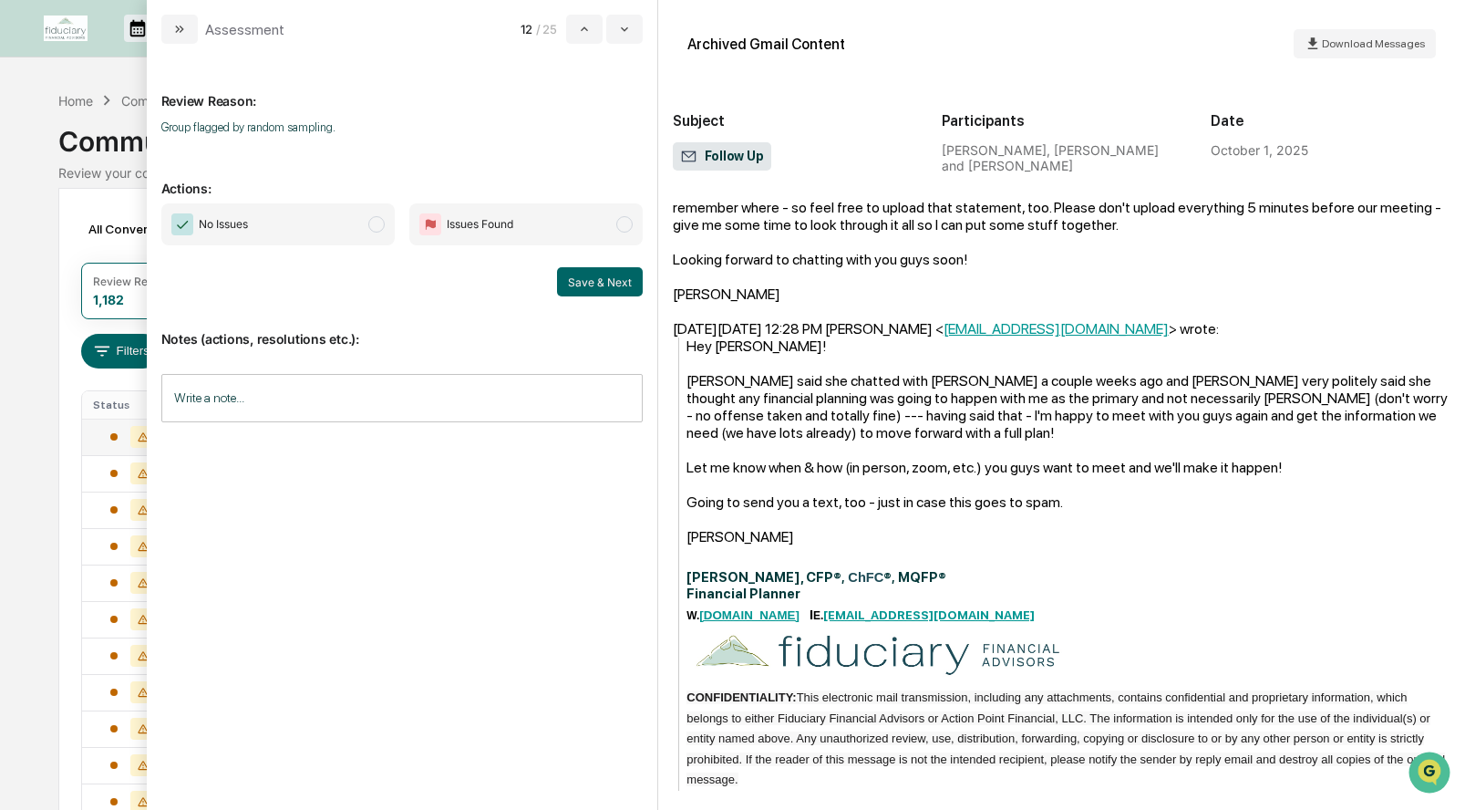
click at [301, 229] on span "No Issues" at bounding box center [277, 224] width 233 height 42
click at [574, 283] on button "Save & Next" at bounding box center [600, 281] width 86 height 29
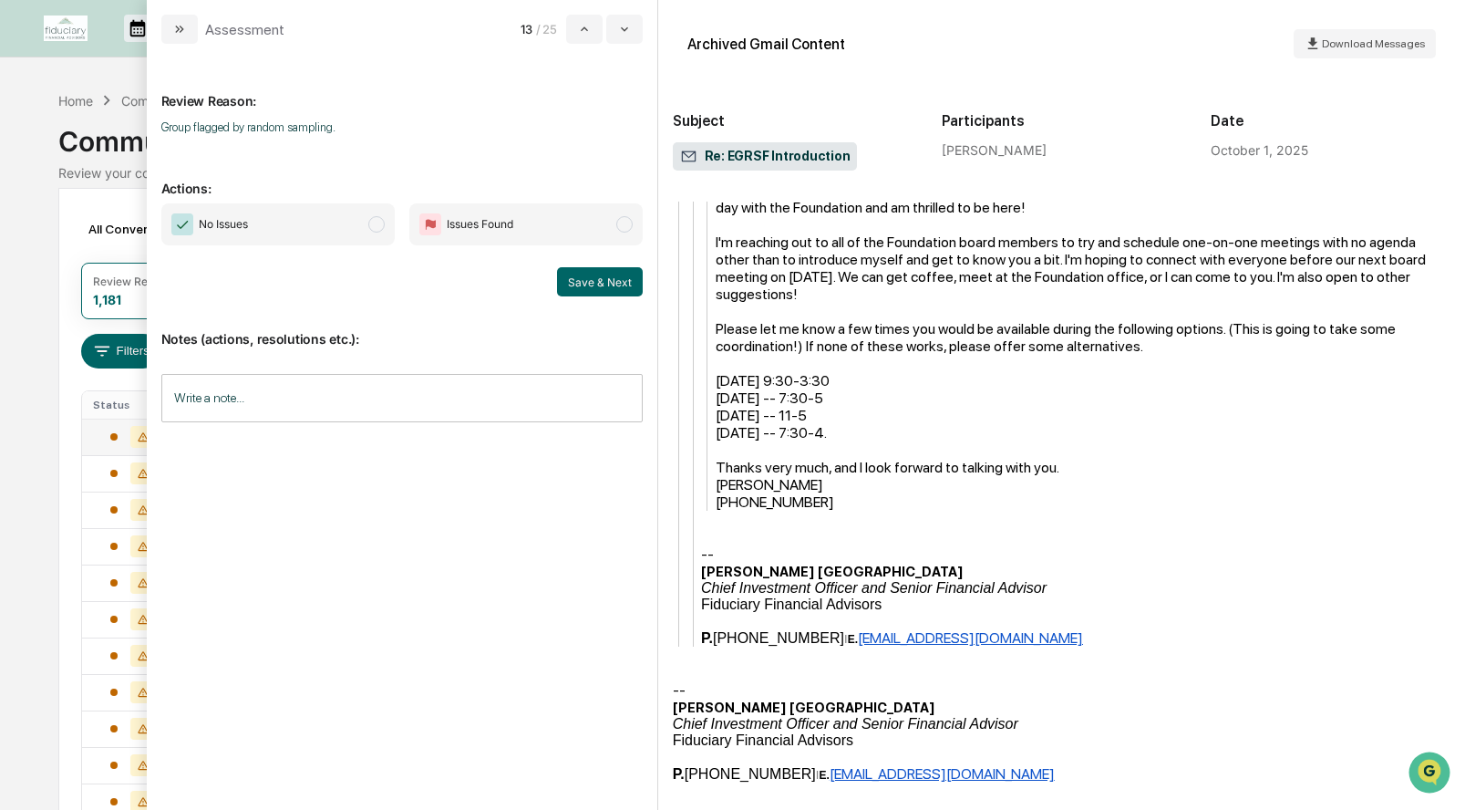
scroll to position [647, 0]
click at [377, 221] on span "modal" at bounding box center [376, 224] width 16 height 16
click at [618, 273] on button "Save & Next" at bounding box center [600, 281] width 86 height 29
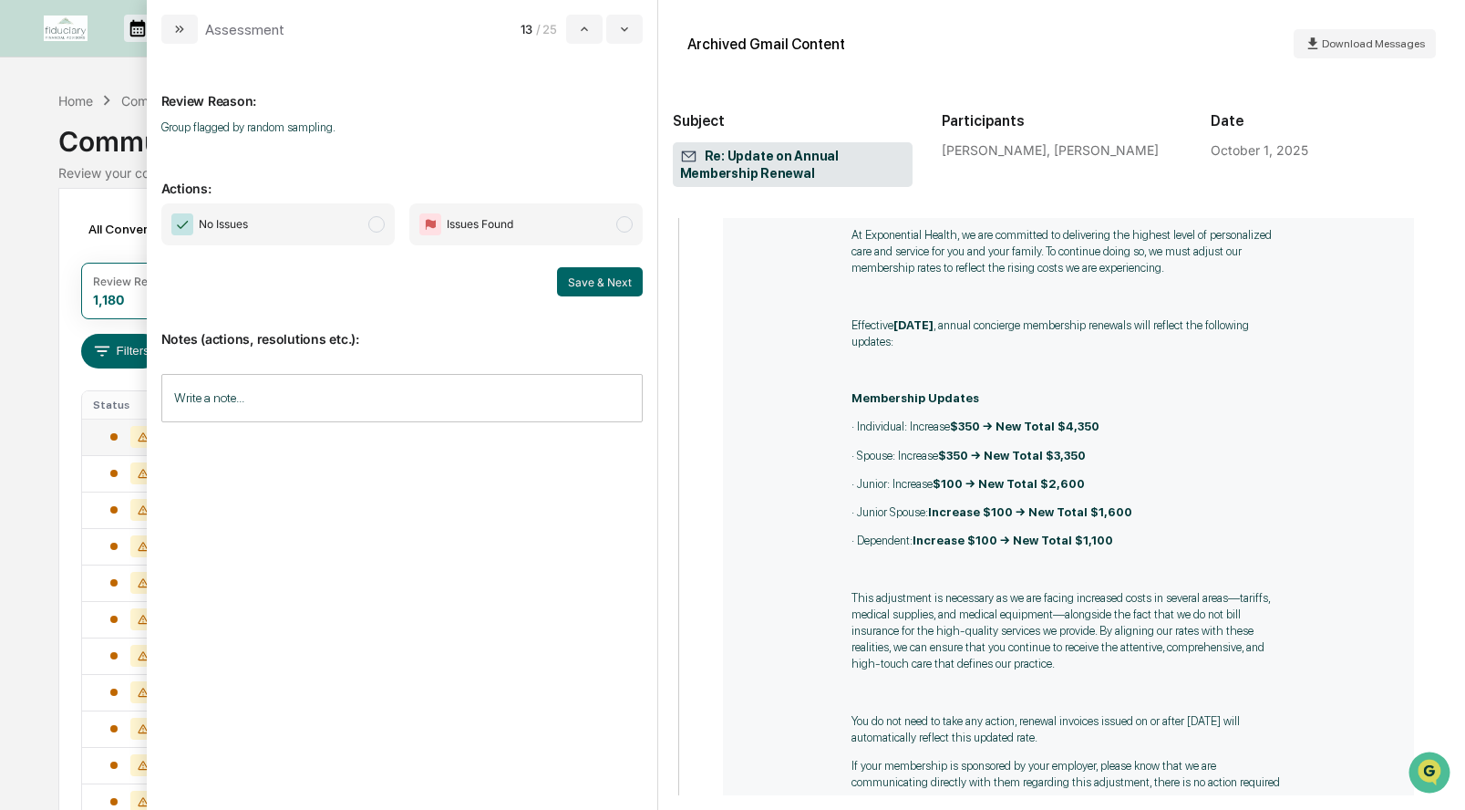
scroll to position [737, 0]
click at [382, 220] on span "modal" at bounding box center [376, 224] width 16 height 16
click at [582, 288] on button "Save & Next" at bounding box center [600, 281] width 86 height 29
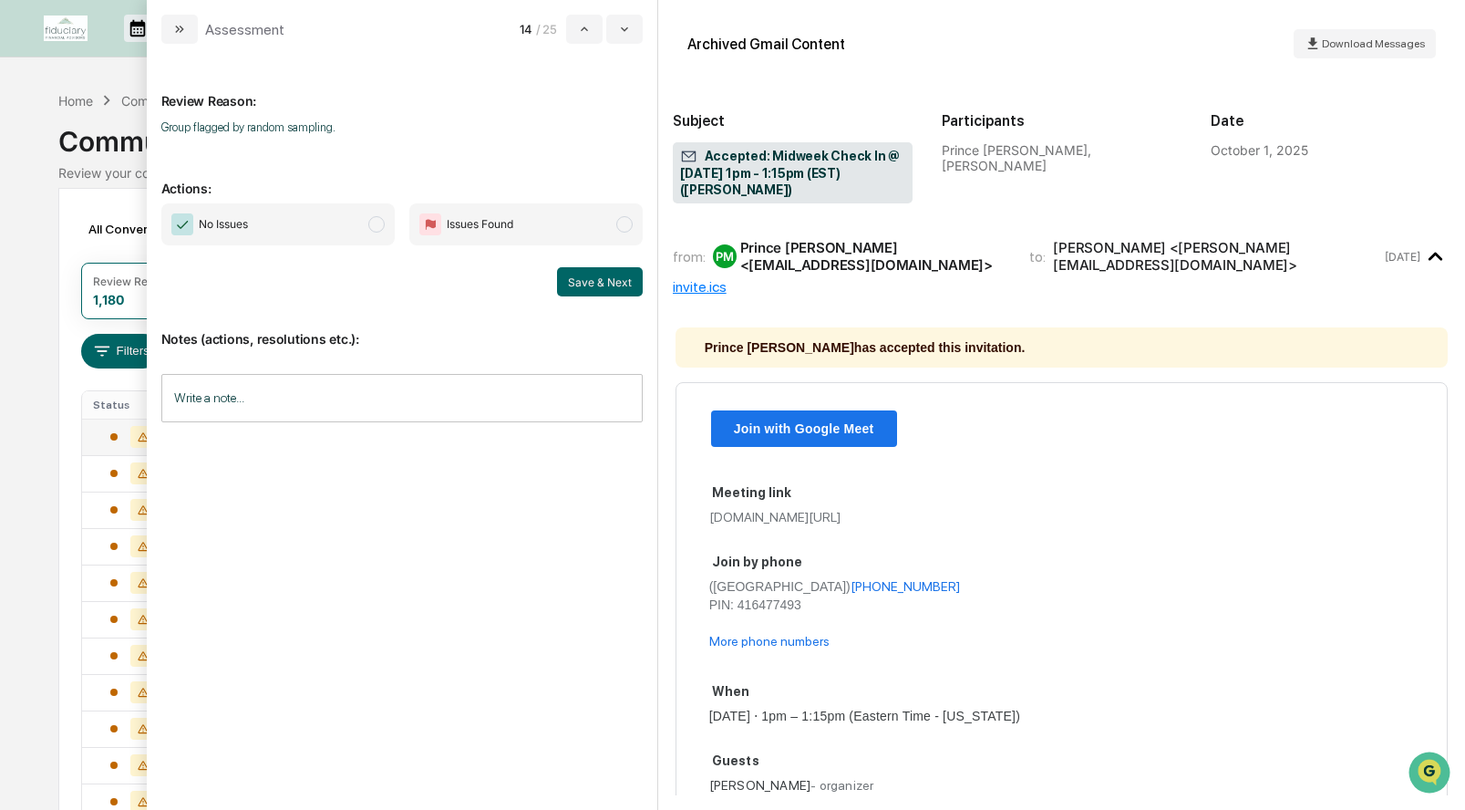
click at [386, 223] on span "No Issues" at bounding box center [277, 224] width 233 height 42
click at [620, 272] on button "Save & Next" at bounding box center [600, 281] width 86 height 29
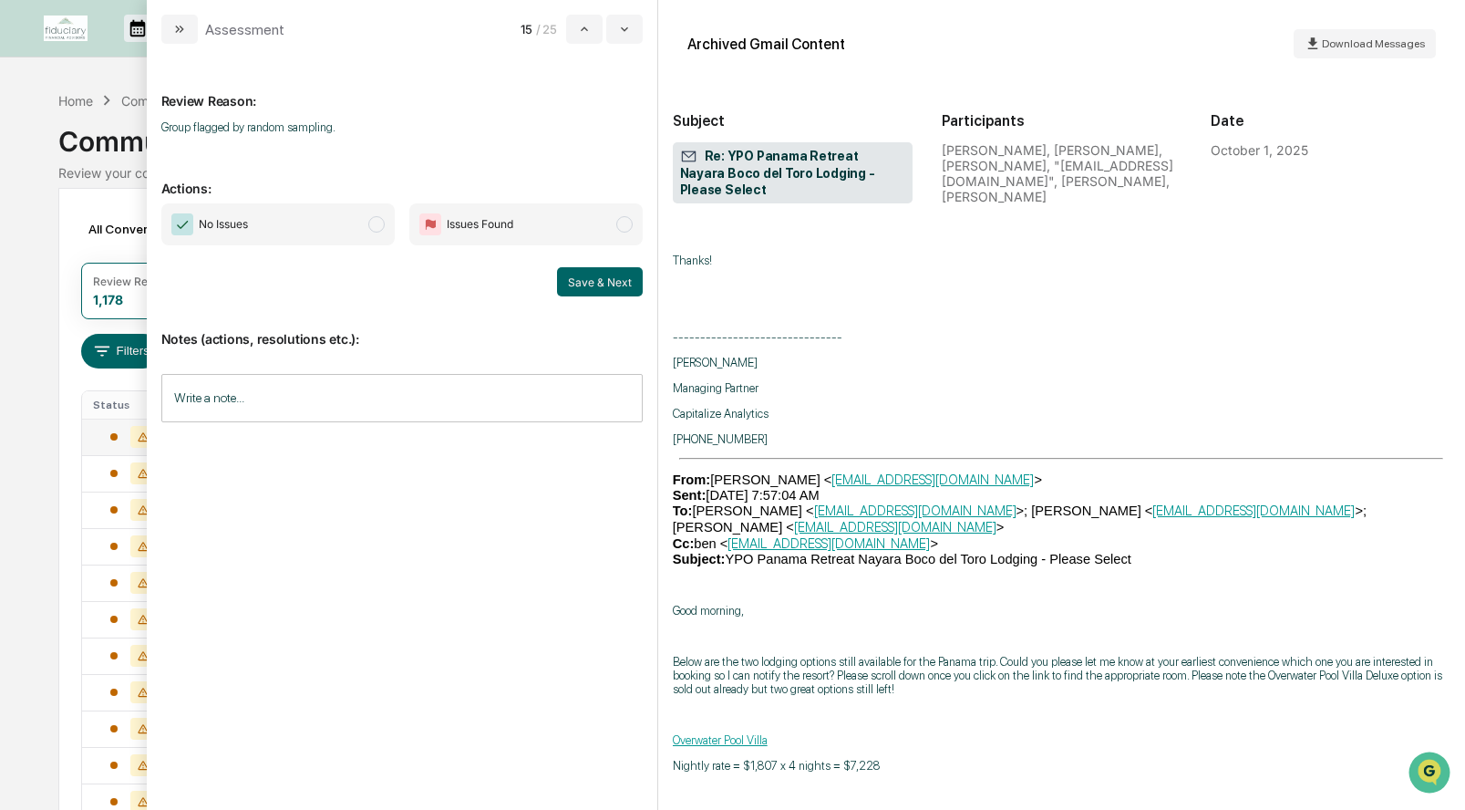
scroll to position [1017, 0]
click at [384, 227] on span "No Issues" at bounding box center [277, 224] width 233 height 42
click at [590, 275] on button "Save & Next" at bounding box center [600, 281] width 86 height 29
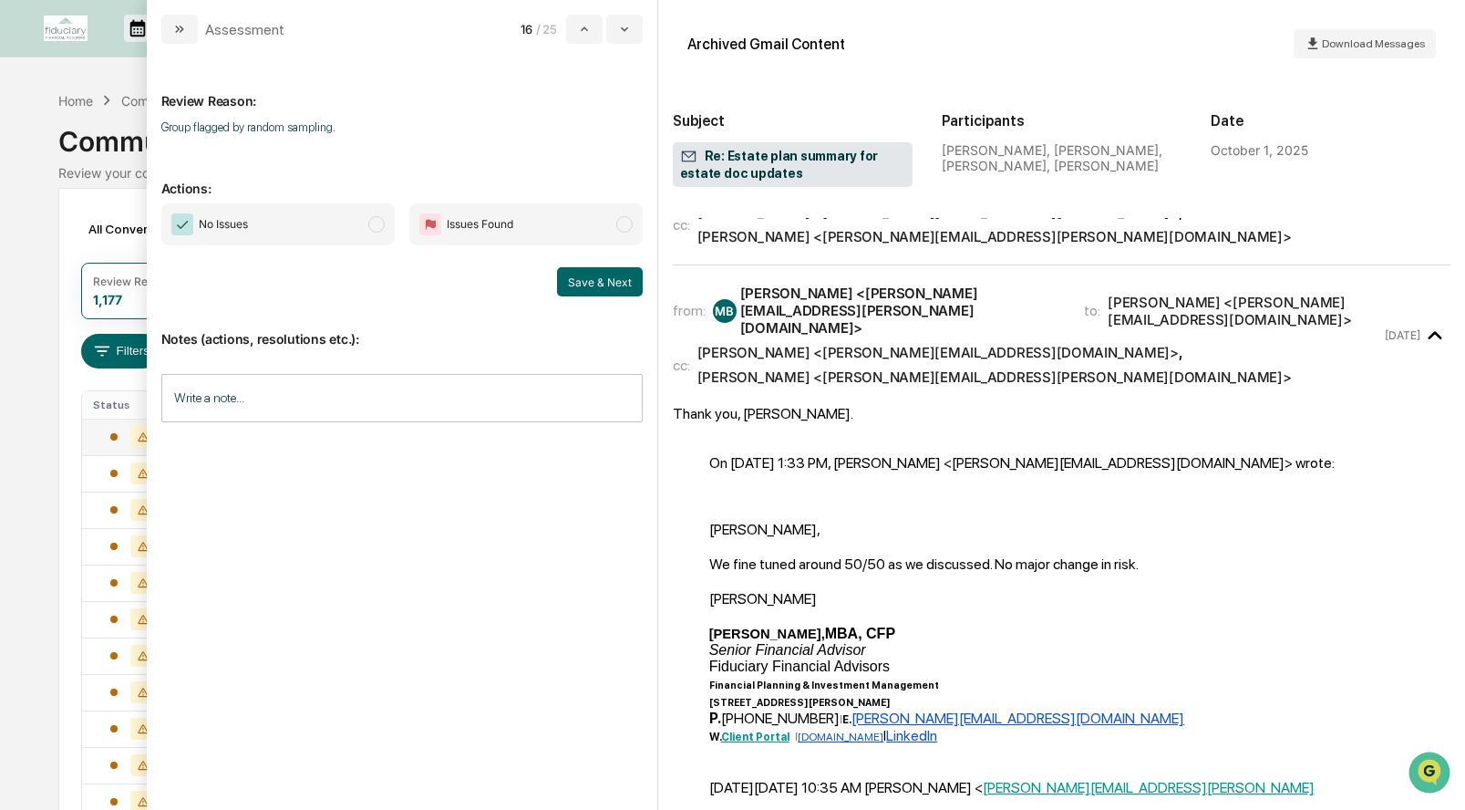
scroll to position [223, 0]
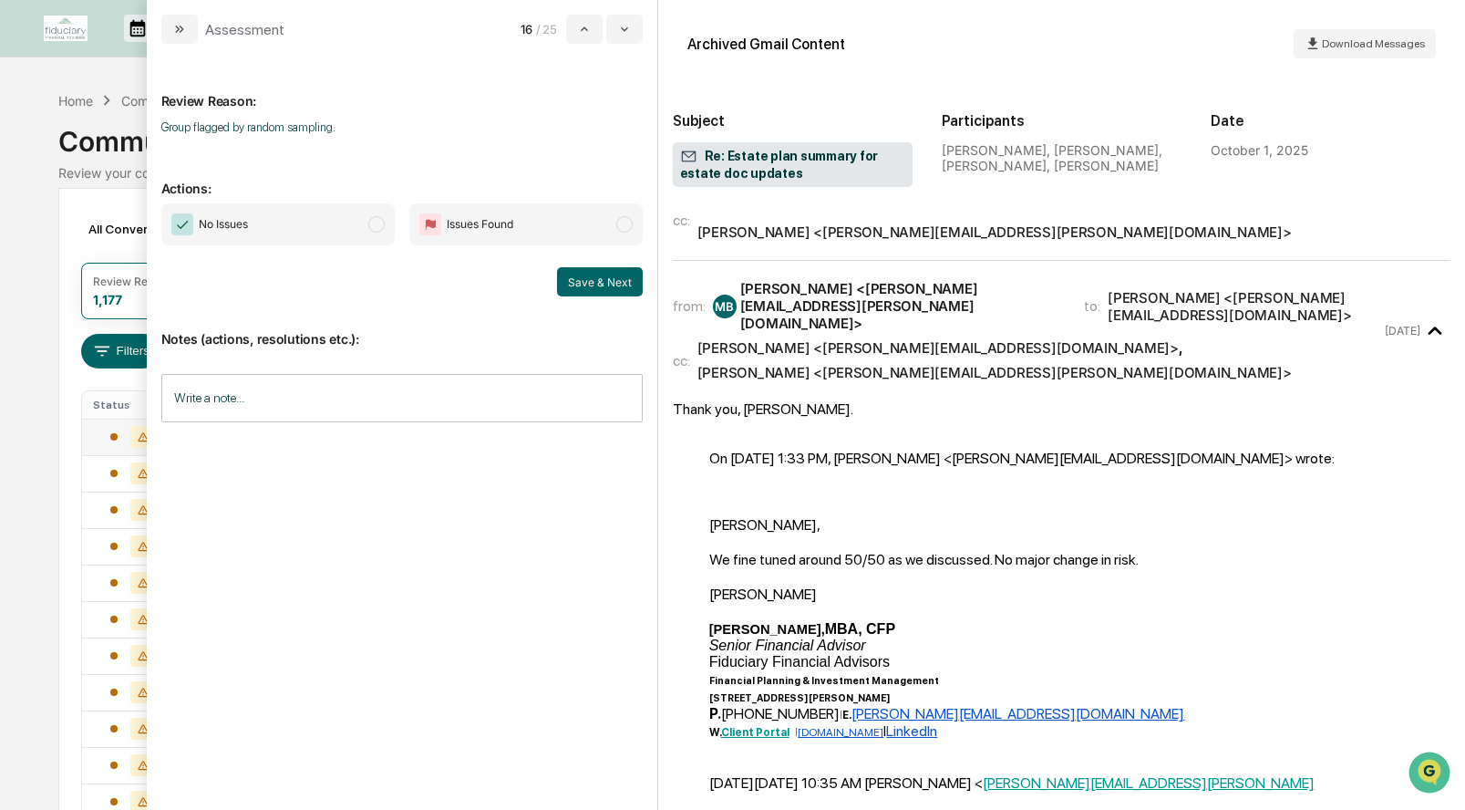
click at [381, 230] on span "modal" at bounding box center [376, 224] width 16 height 16
click at [583, 272] on button "Save & Next" at bounding box center [600, 281] width 86 height 29
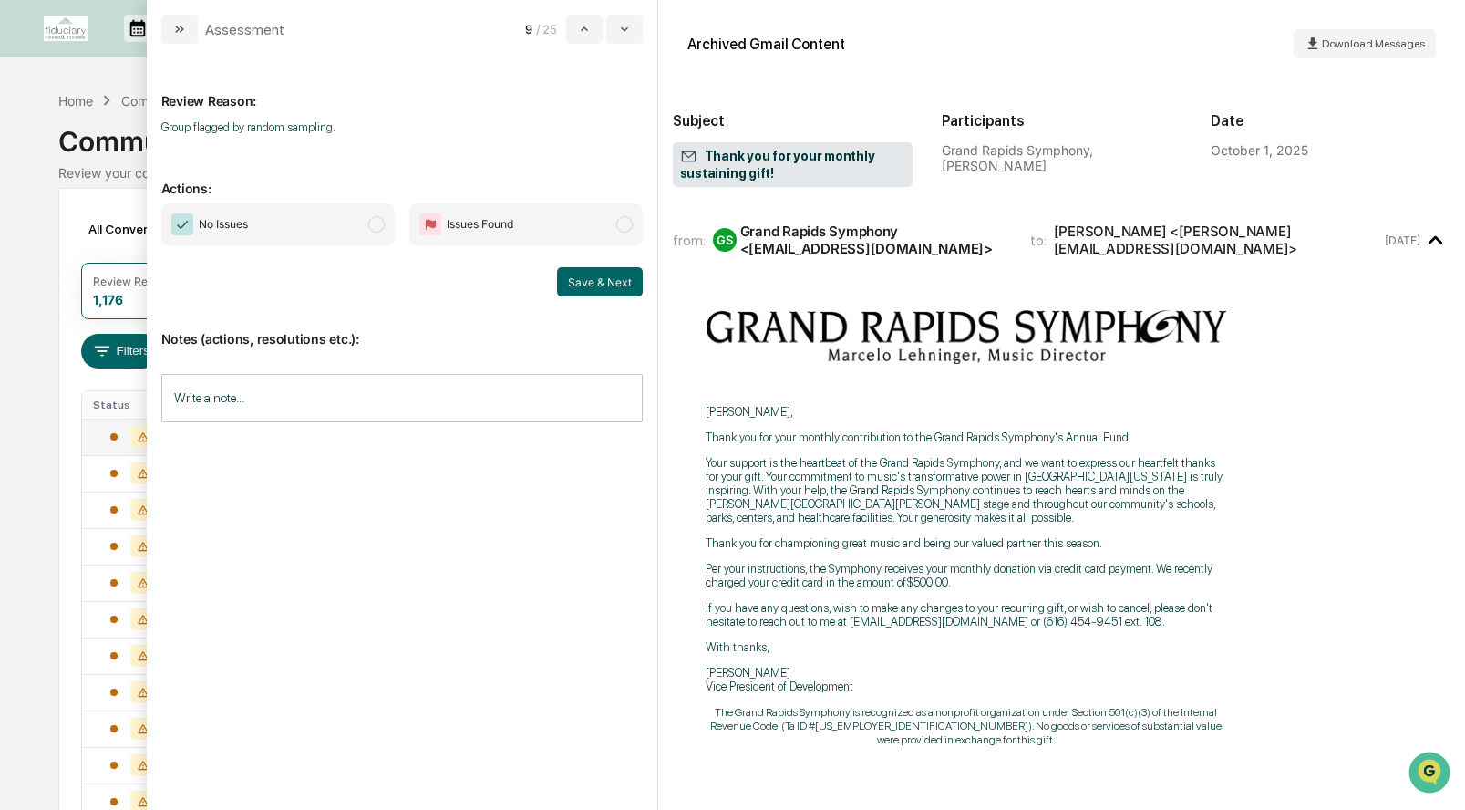
scroll to position [93, 0]
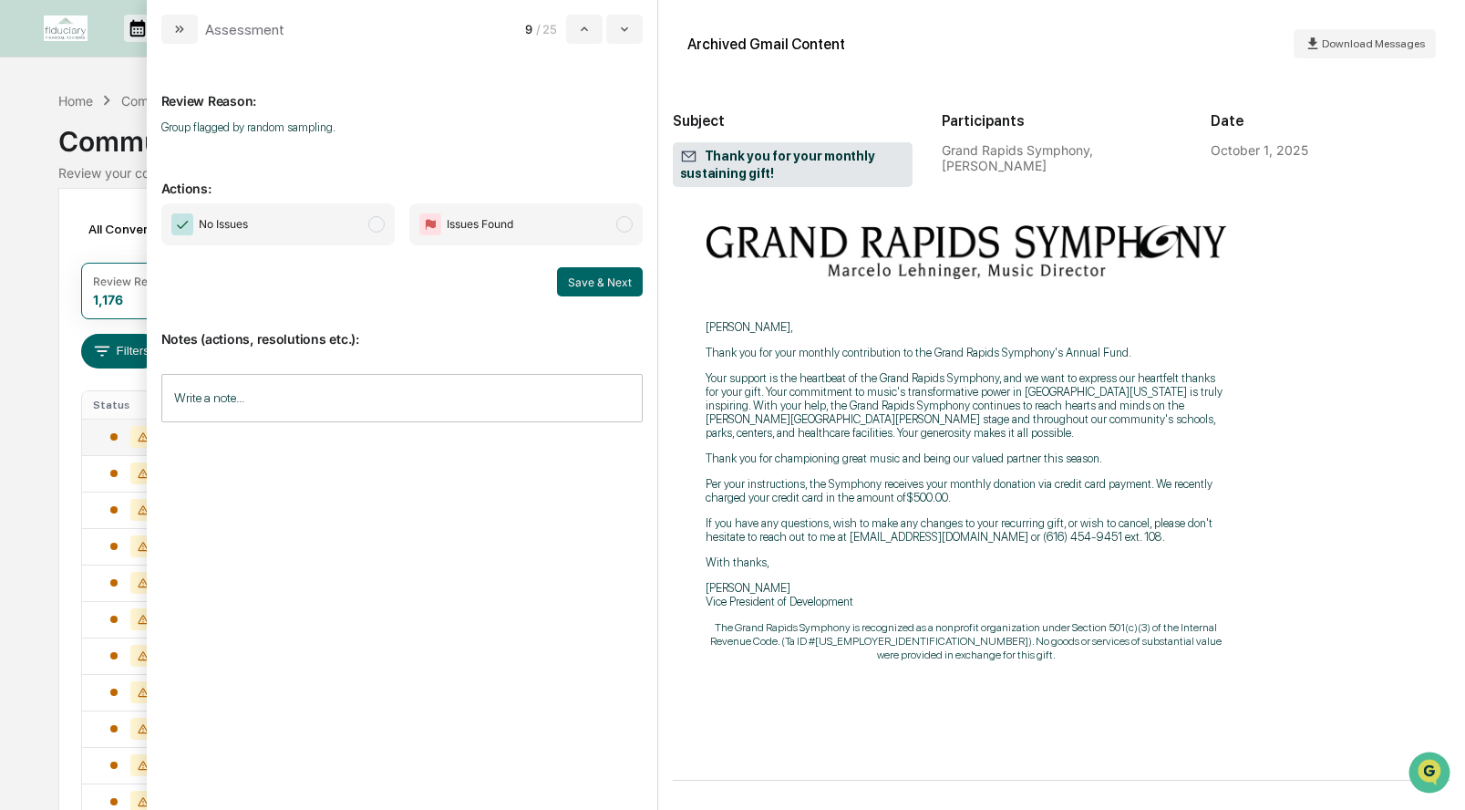
click at [375, 228] on span "modal" at bounding box center [376, 224] width 16 height 16
click at [621, 284] on button "Save & Next" at bounding box center [600, 281] width 86 height 29
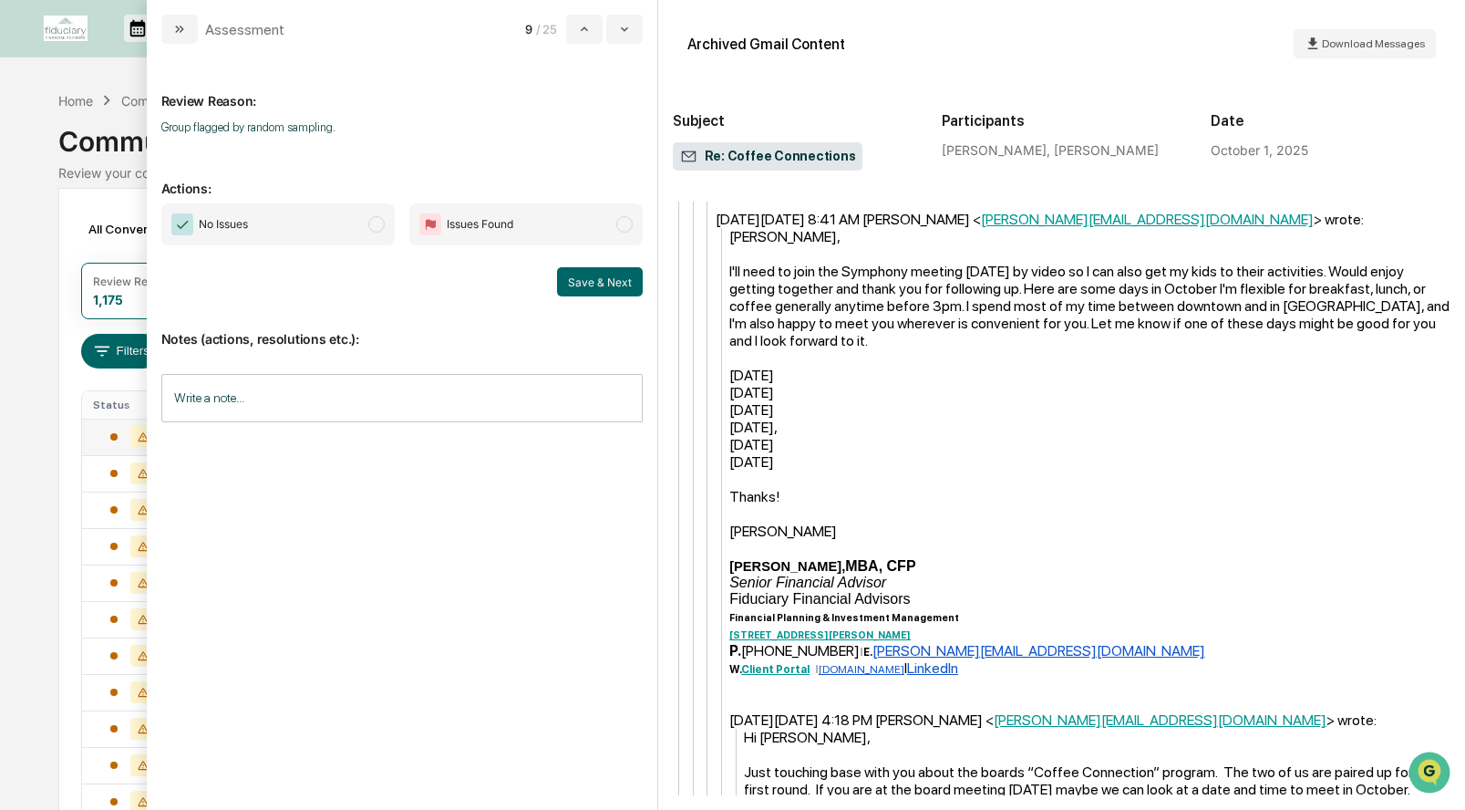
scroll to position [1375, 0]
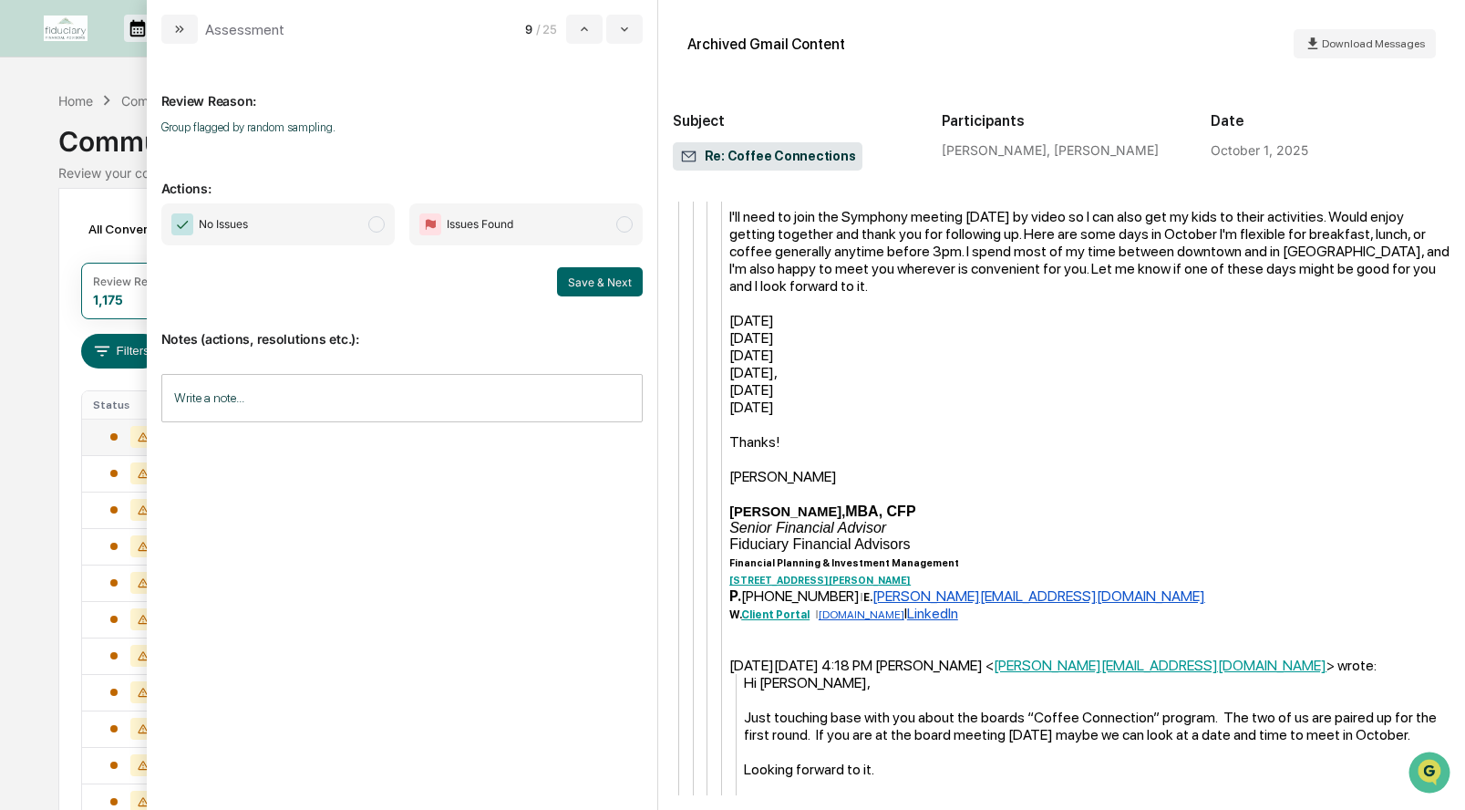
click at [375, 222] on span "modal" at bounding box center [376, 224] width 16 height 16
click at [566, 273] on button "Save & Next" at bounding box center [600, 281] width 86 height 29
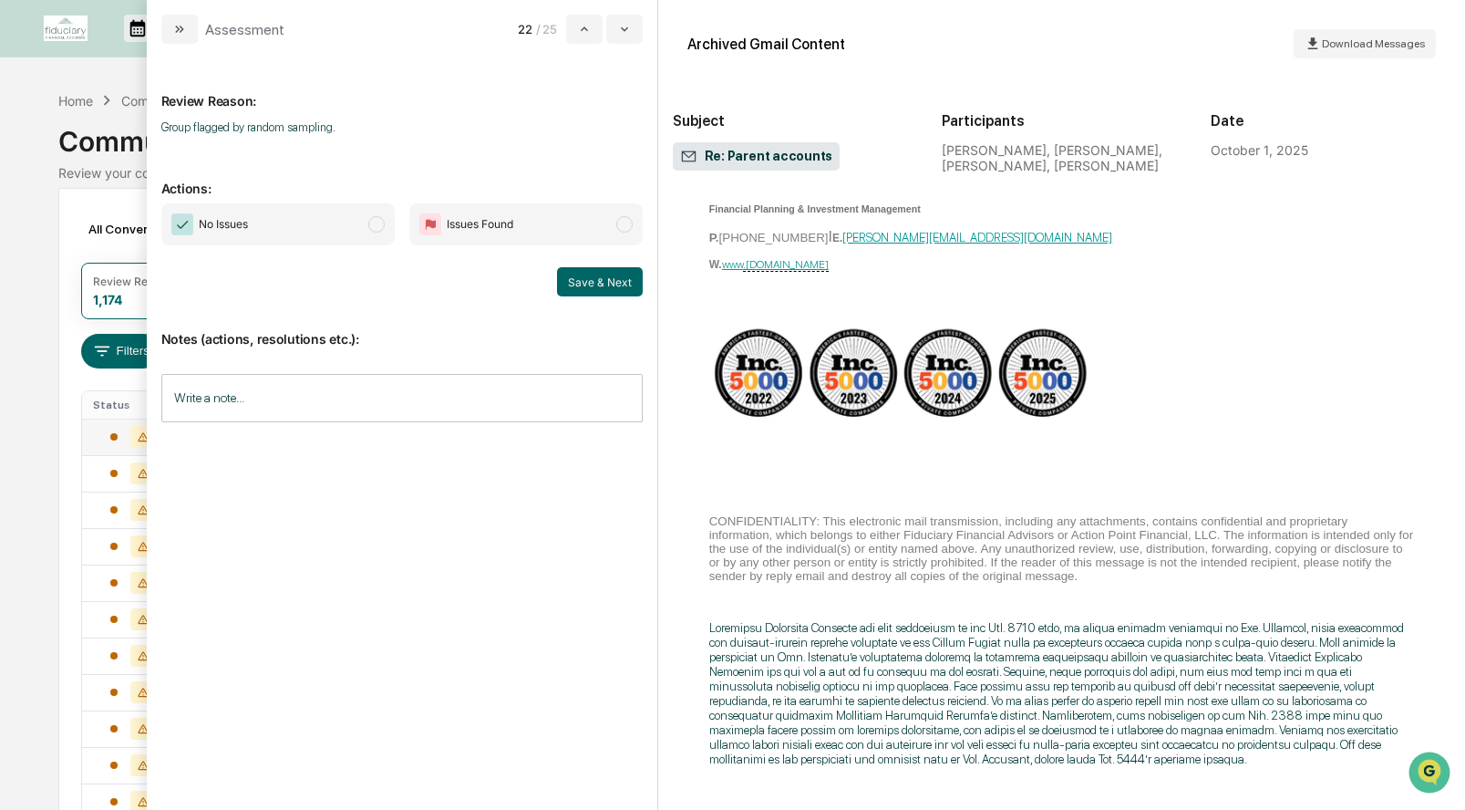
scroll to position [803, 0]
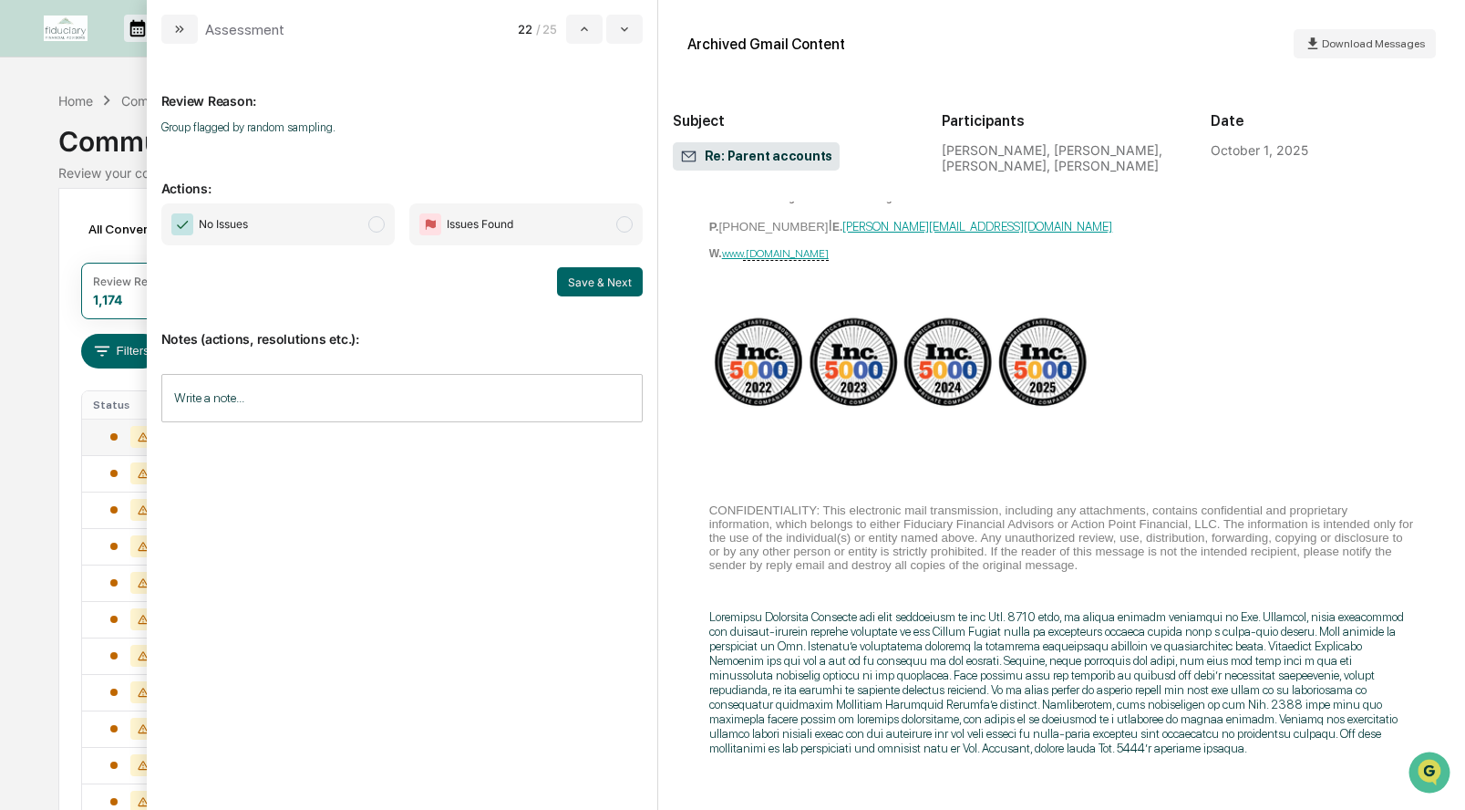
click at [379, 223] on span "modal" at bounding box center [376, 224] width 16 height 16
click at [620, 280] on button "Save & Next" at bounding box center [600, 281] width 86 height 29
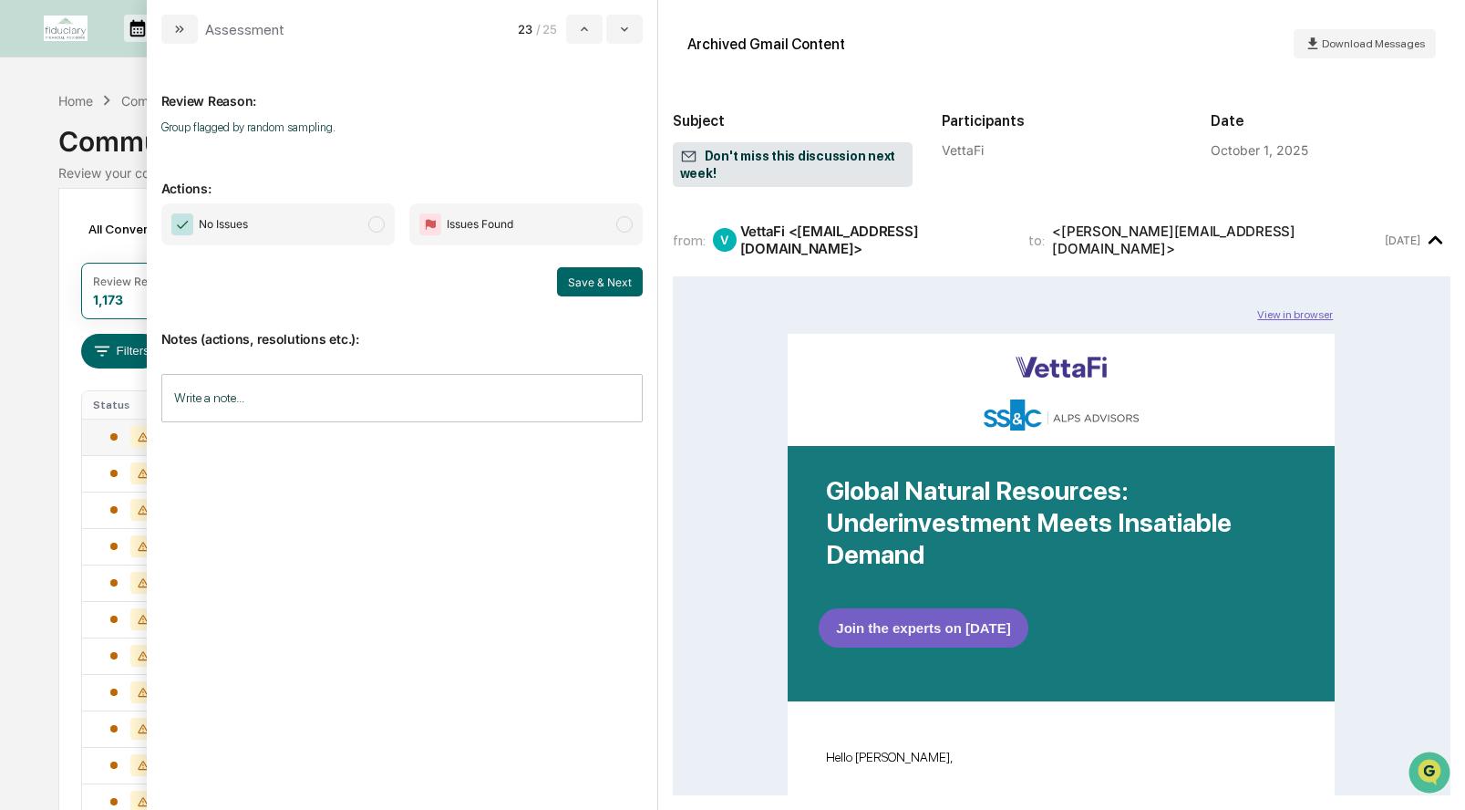
click at [373, 219] on span "modal" at bounding box center [376, 224] width 16 height 16
click at [598, 269] on button "Save & Next" at bounding box center [600, 281] width 86 height 29
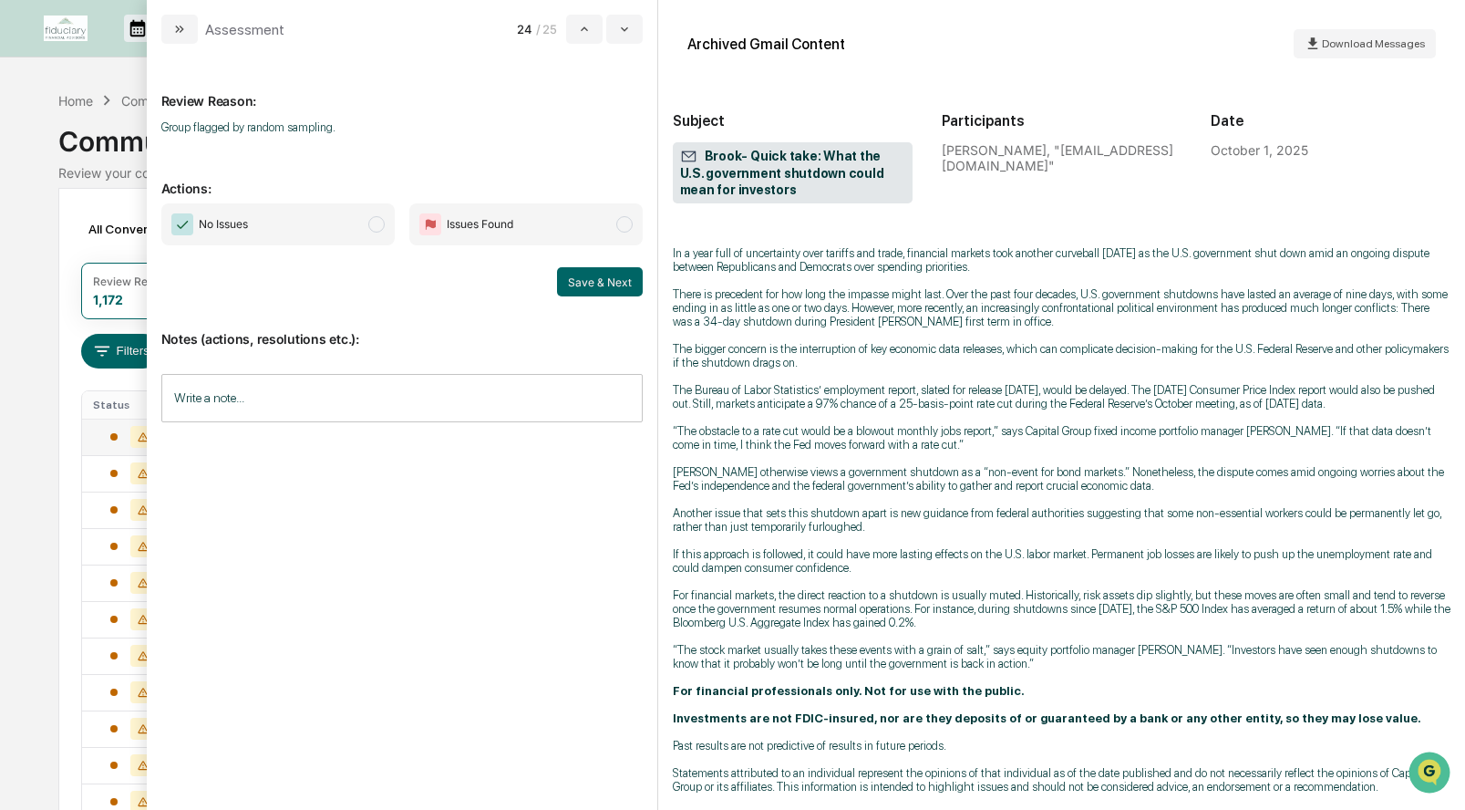
scroll to position [403, 0]
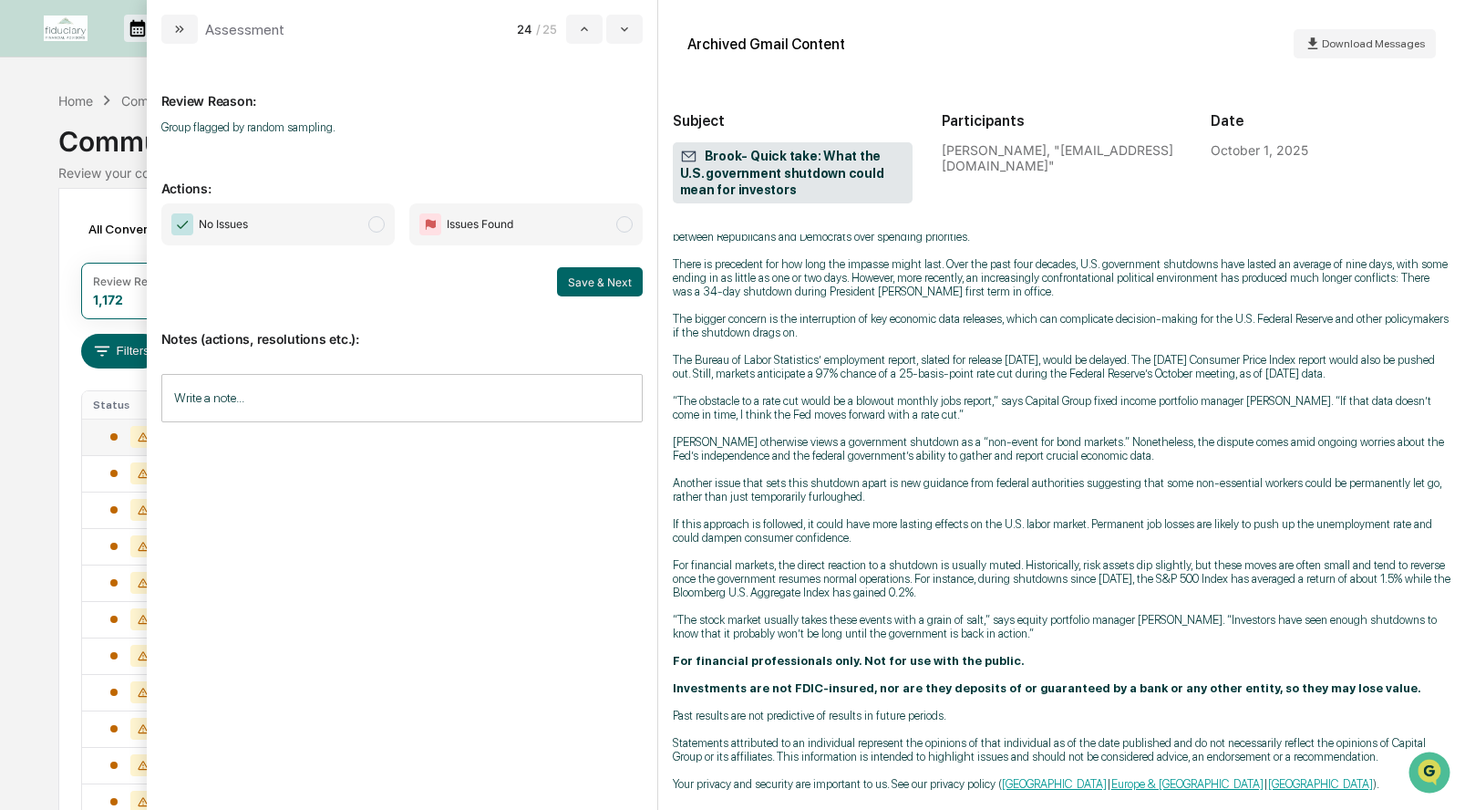
click at [372, 222] on span "modal" at bounding box center [376, 224] width 16 height 16
click at [629, 288] on button "Save & Next" at bounding box center [600, 281] width 86 height 29
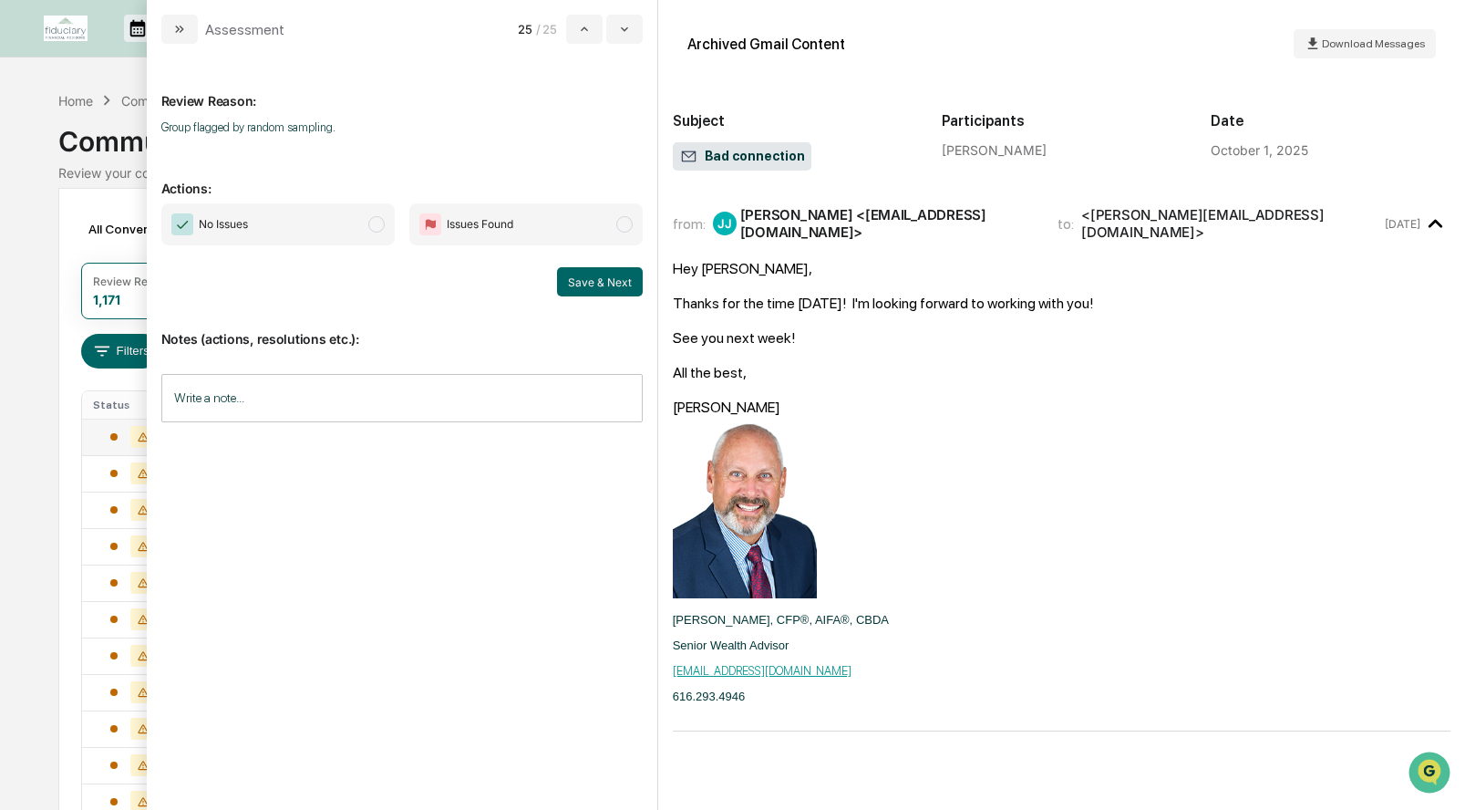
click at [382, 232] on span "No Issues" at bounding box center [277, 224] width 233 height 42
click at [577, 278] on button "Save & Next" at bounding box center [600, 281] width 86 height 29
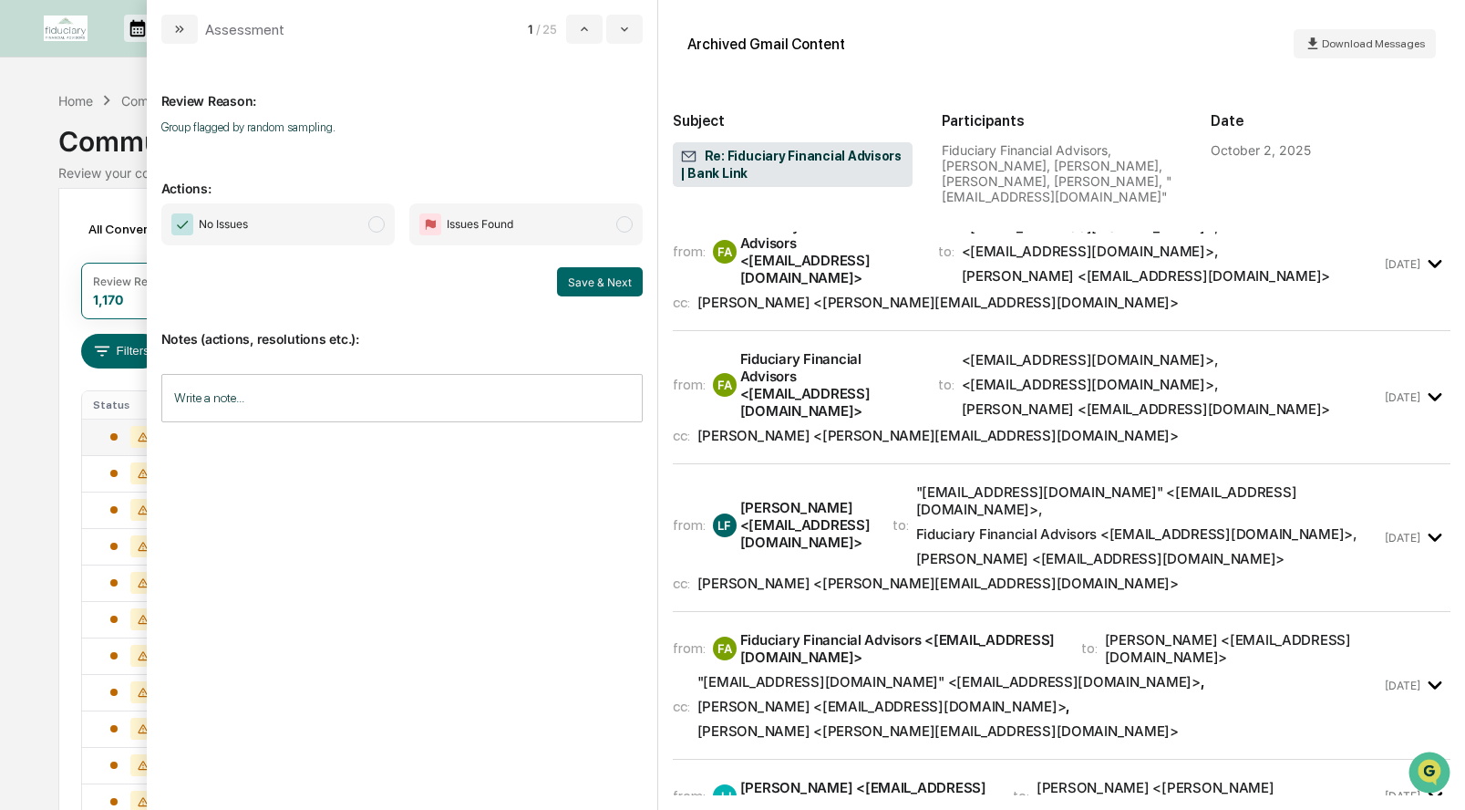
scroll to position [24, 0]
